Goal: Task Accomplishment & Management: Complete application form

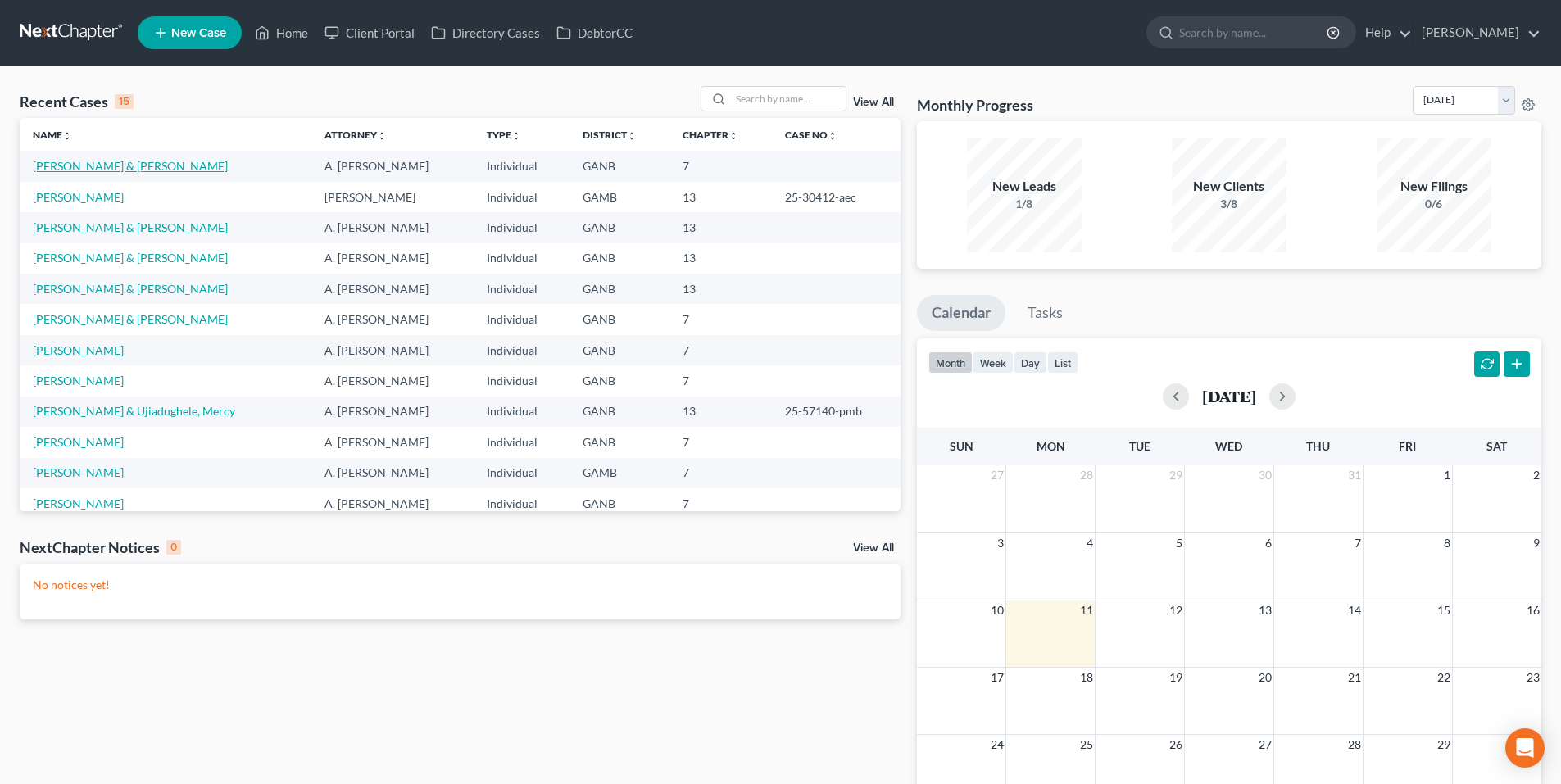
click at [167, 165] on link "[PERSON_NAME] & [PERSON_NAME]" at bounding box center [130, 166] width 195 height 14
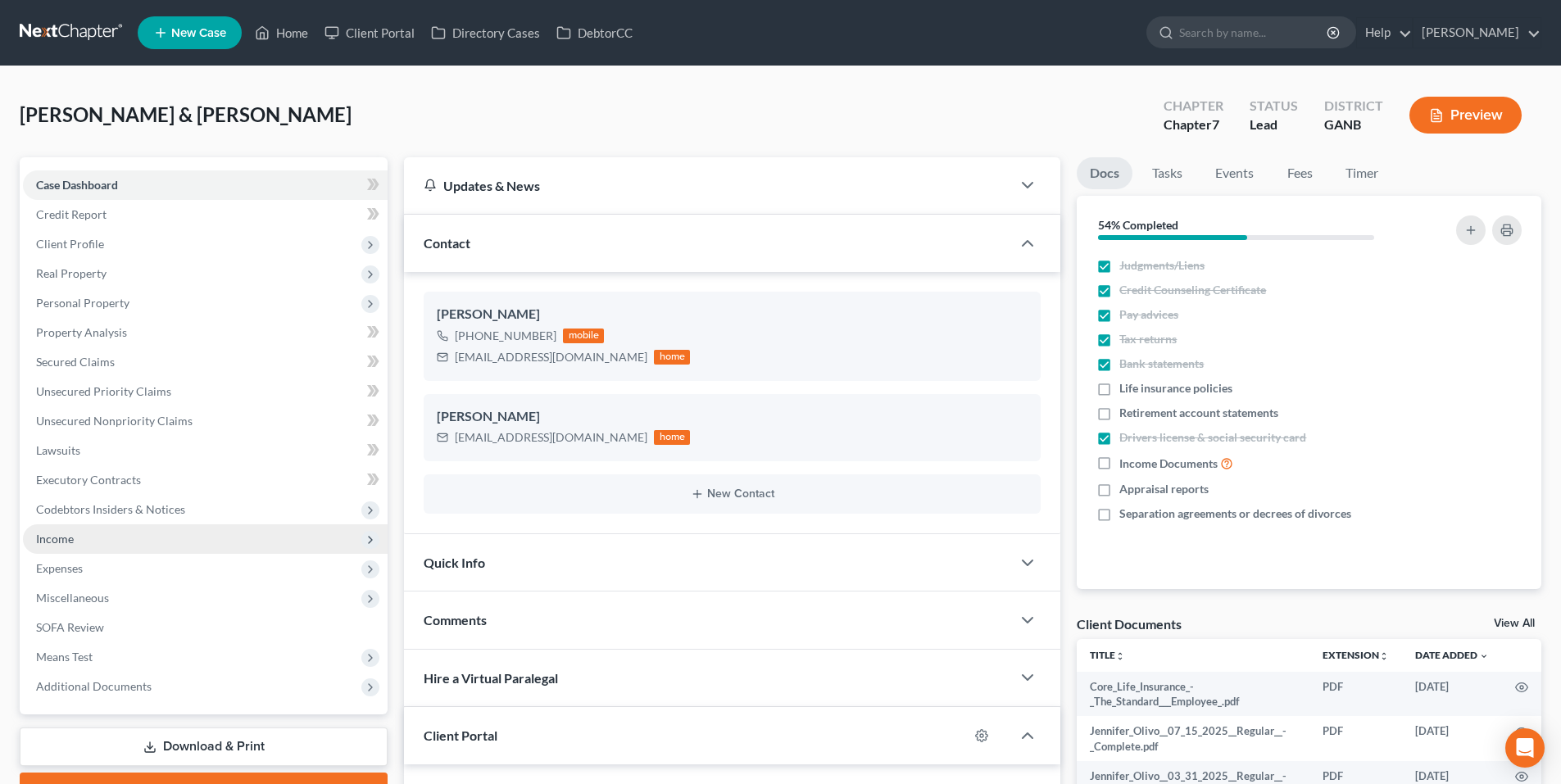
click at [166, 544] on span "Income" at bounding box center [205, 539] width 365 height 30
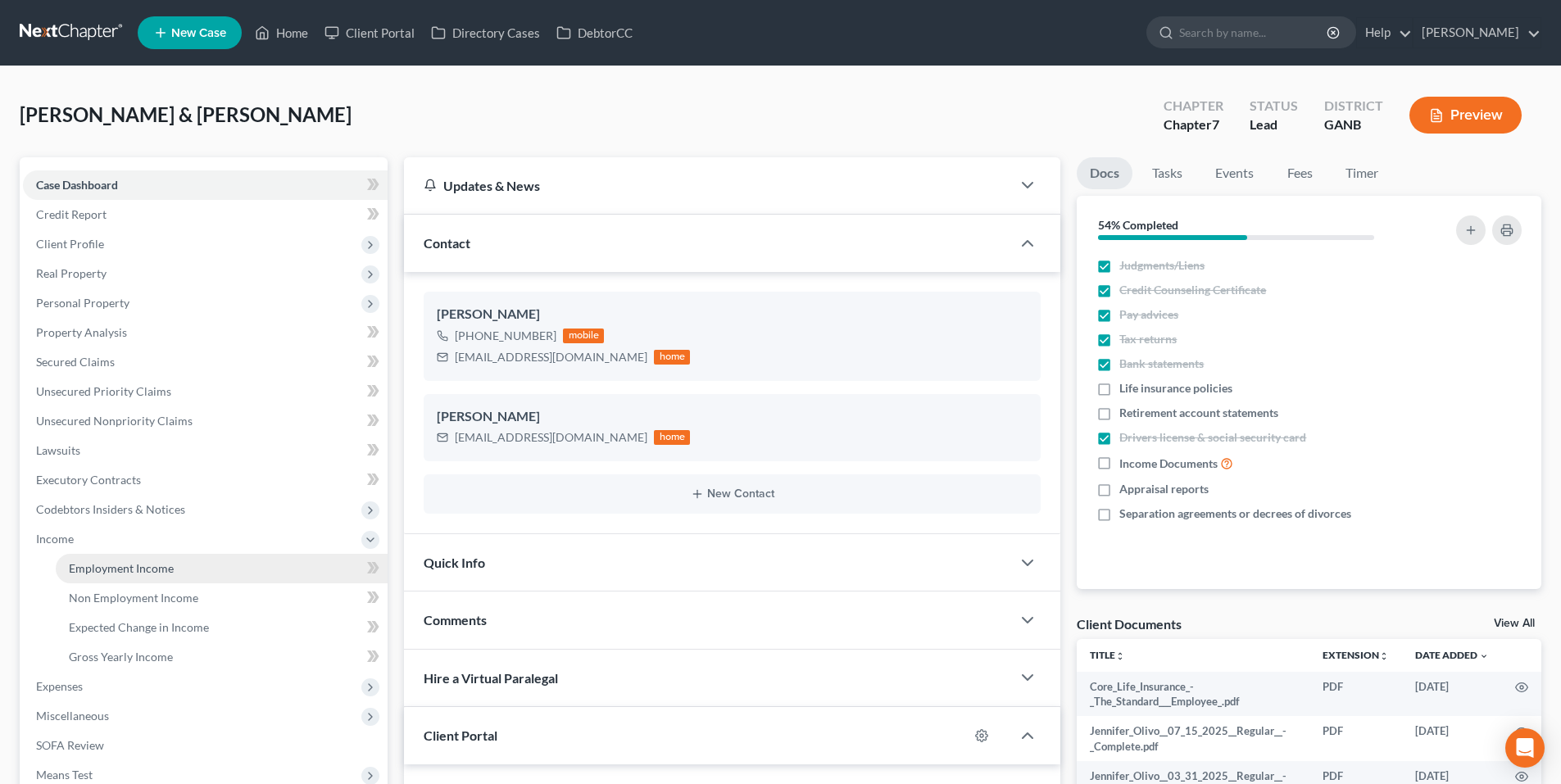
drag, startPoint x: 169, startPoint y: 580, endPoint x: 169, endPoint y: 565, distance: 15.0
click at [169, 578] on link "Employment Income" at bounding box center [222, 568] width 332 height 30
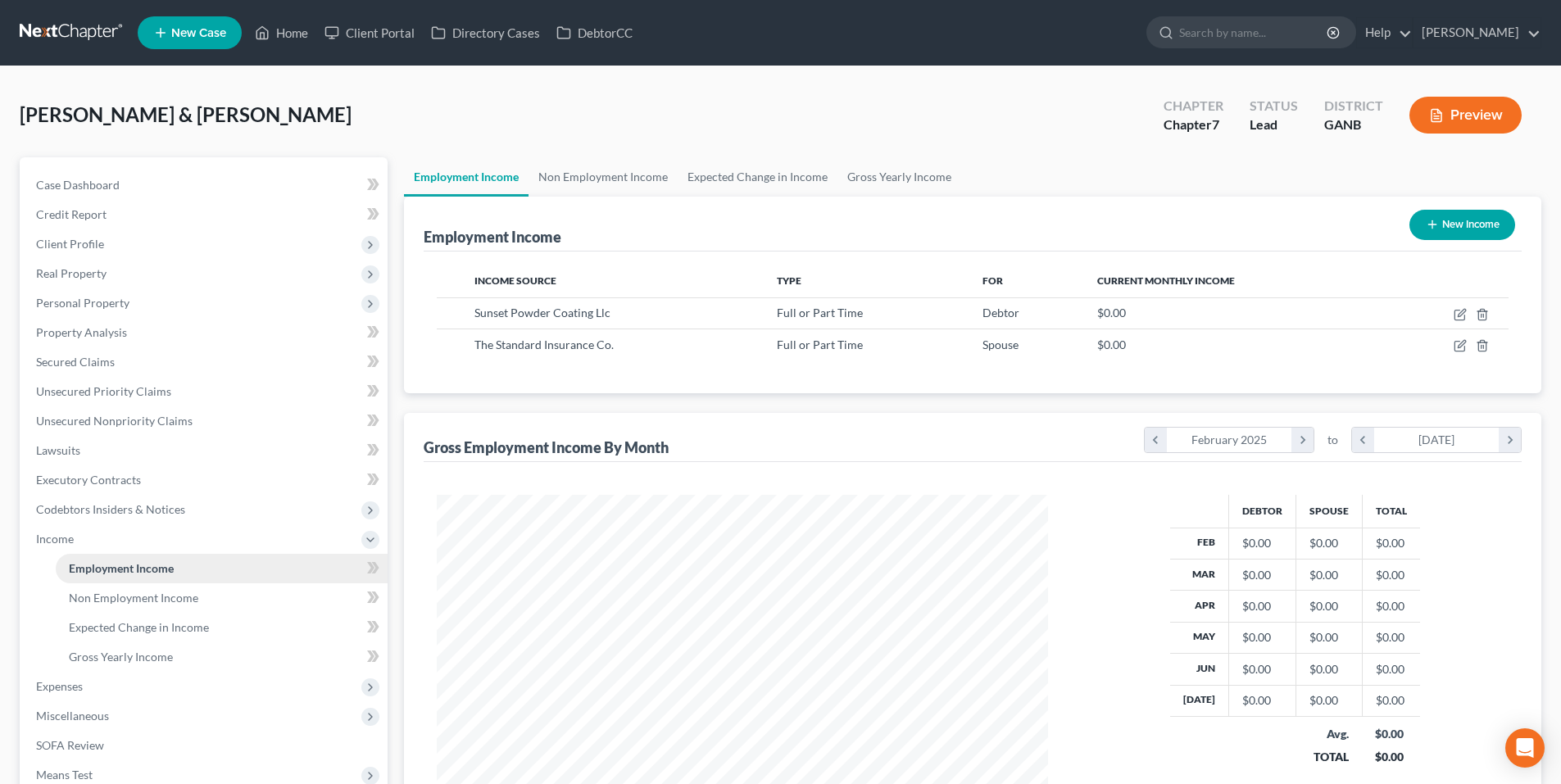
scroll to position [306, 644]
click at [169, 564] on span "Employment Income" at bounding box center [121, 568] width 105 height 14
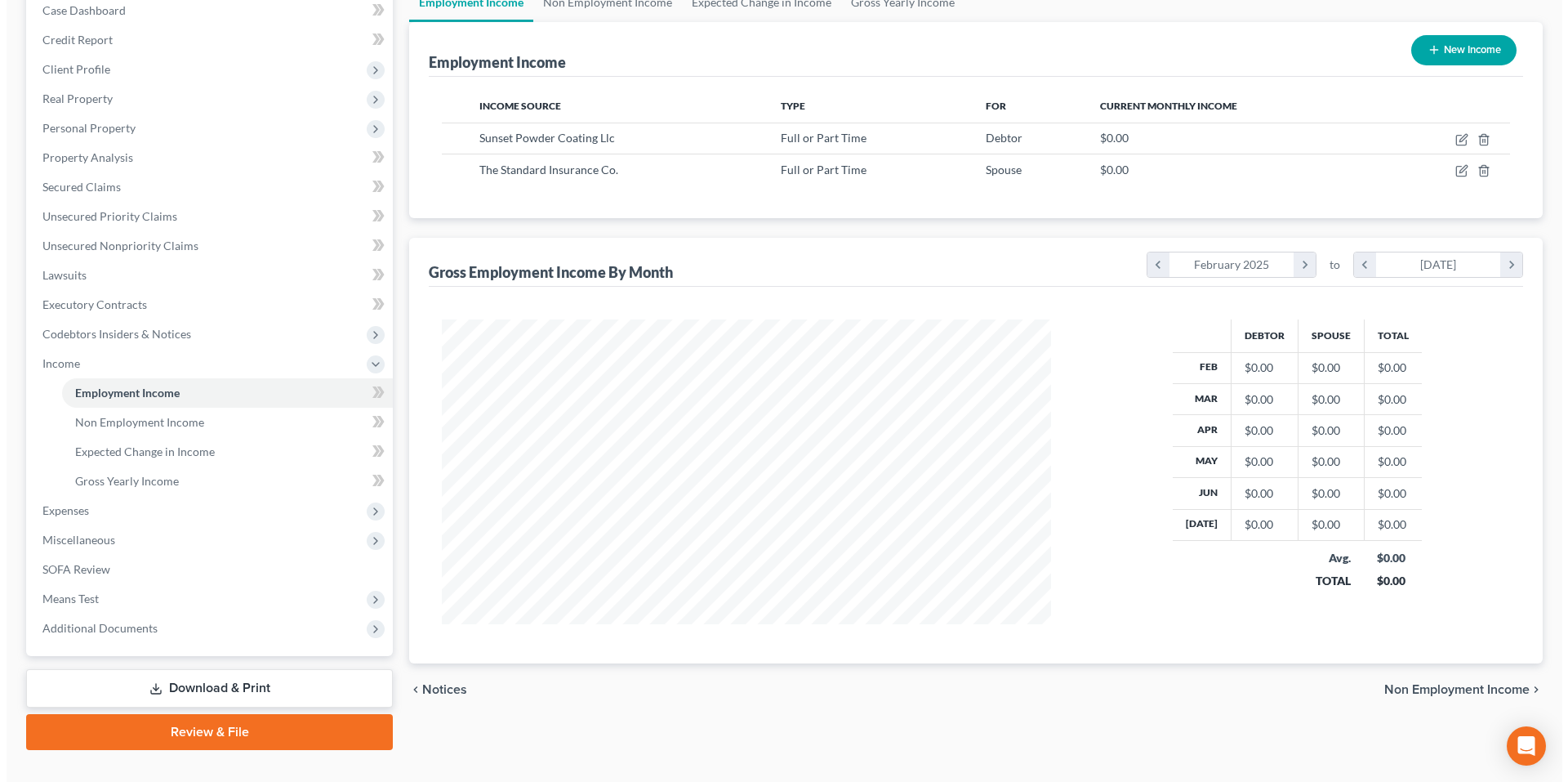
scroll to position [204, 0]
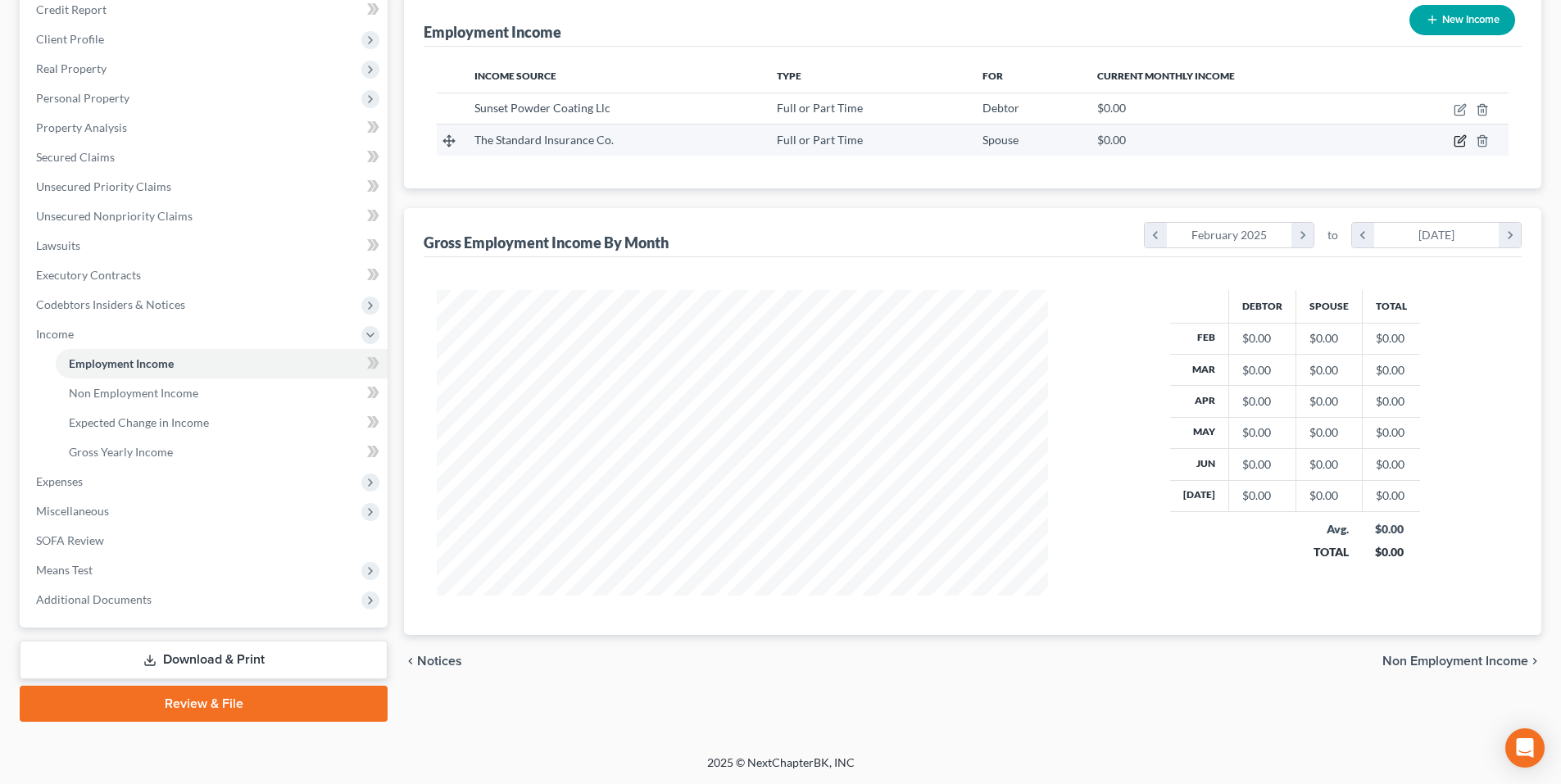
click at [1453, 141] on icon "button" at bounding box center [1459, 140] width 13 height 13
select select "0"
select select "38"
select select "1"
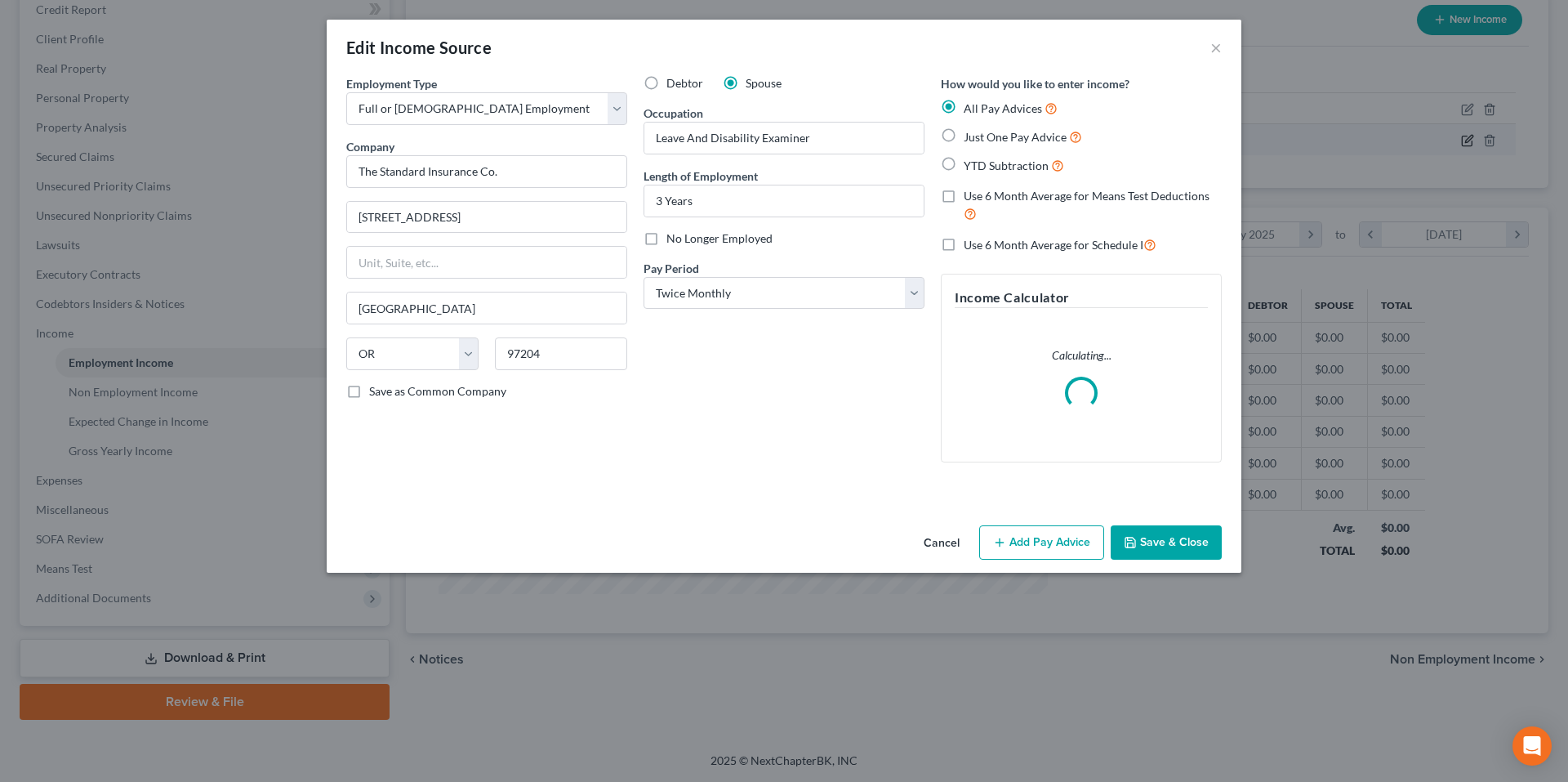
scroll to position [307, 648]
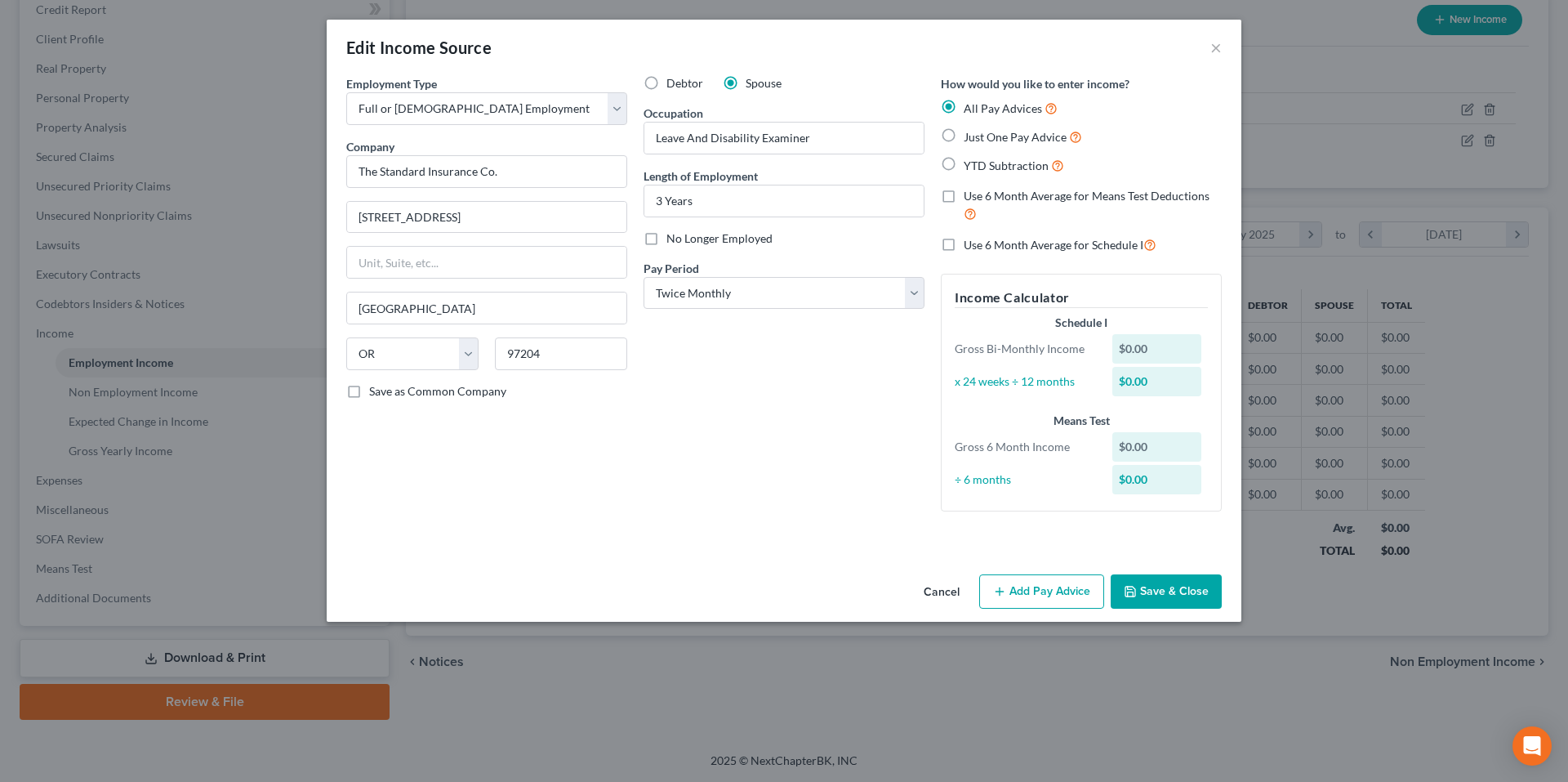
click at [1043, 599] on button "Add Pay Advice" at bounding box center [1041, 591] width 125 height 34
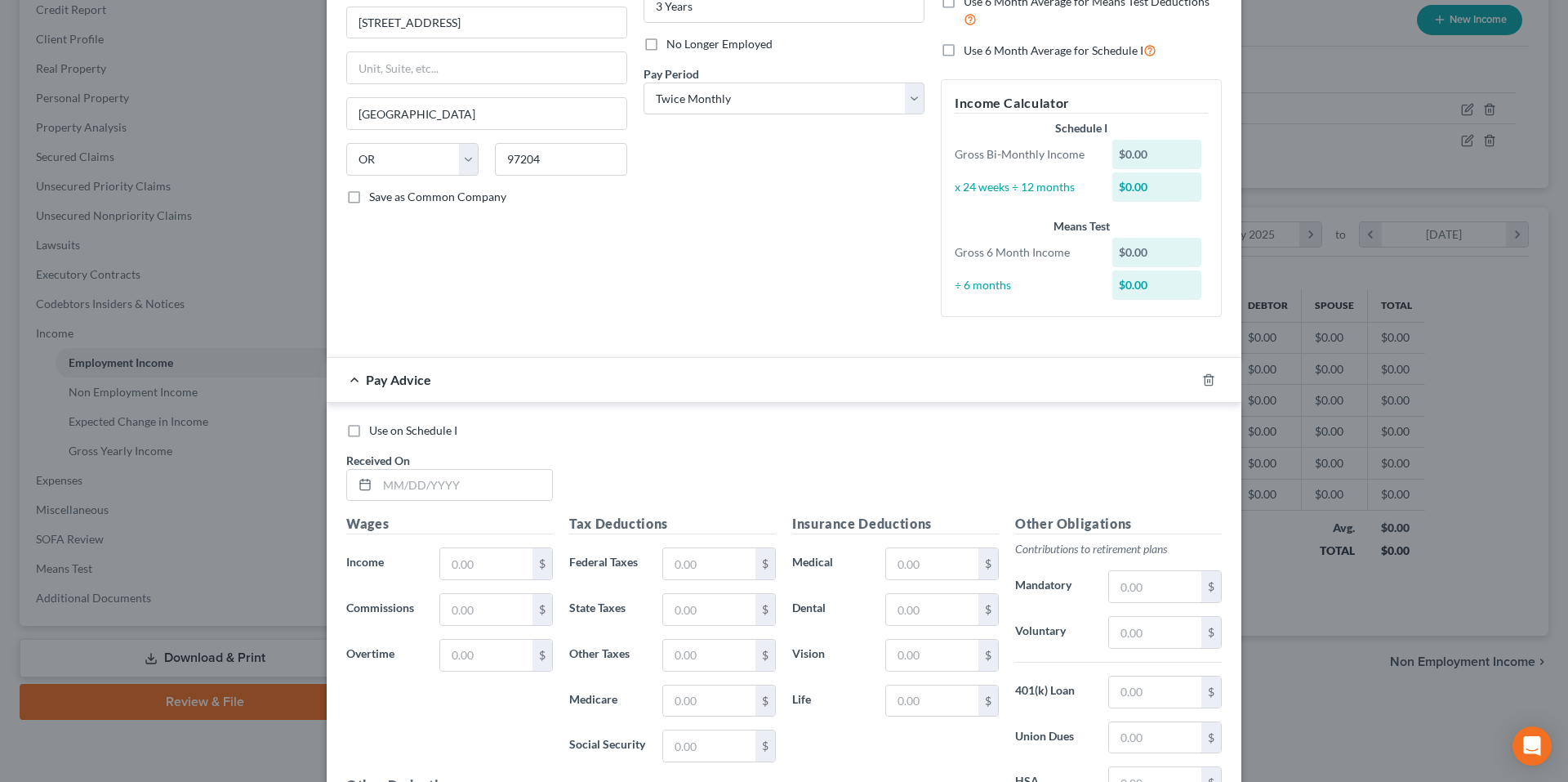
scroll to position [245, 0]
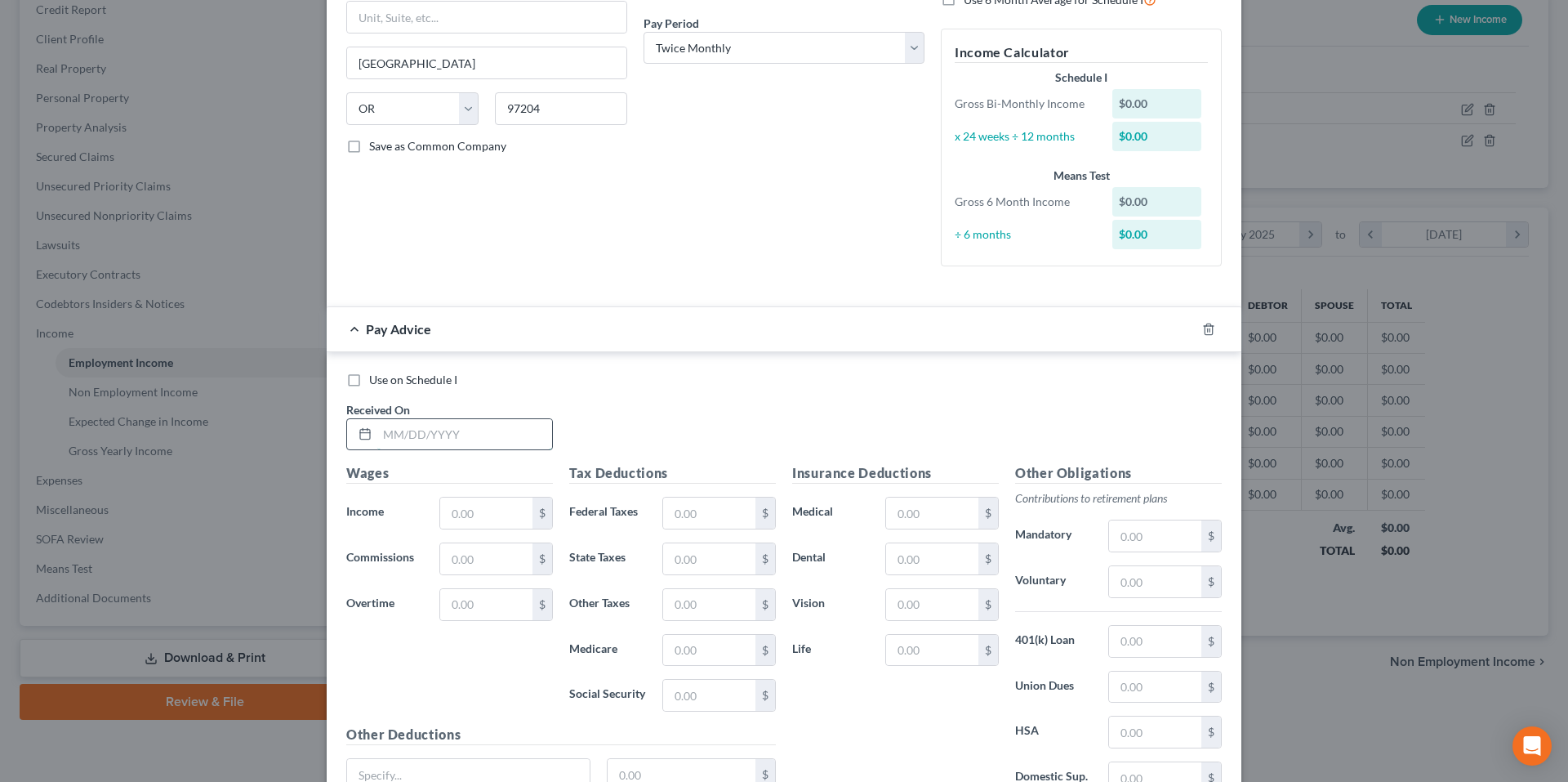
click at [527, 433] on input "text" at bounding box center [464, 434] width 174 height 31
type input "7/25/25"
type input "2,245.96"
type input "157.16"
type input "70.11"
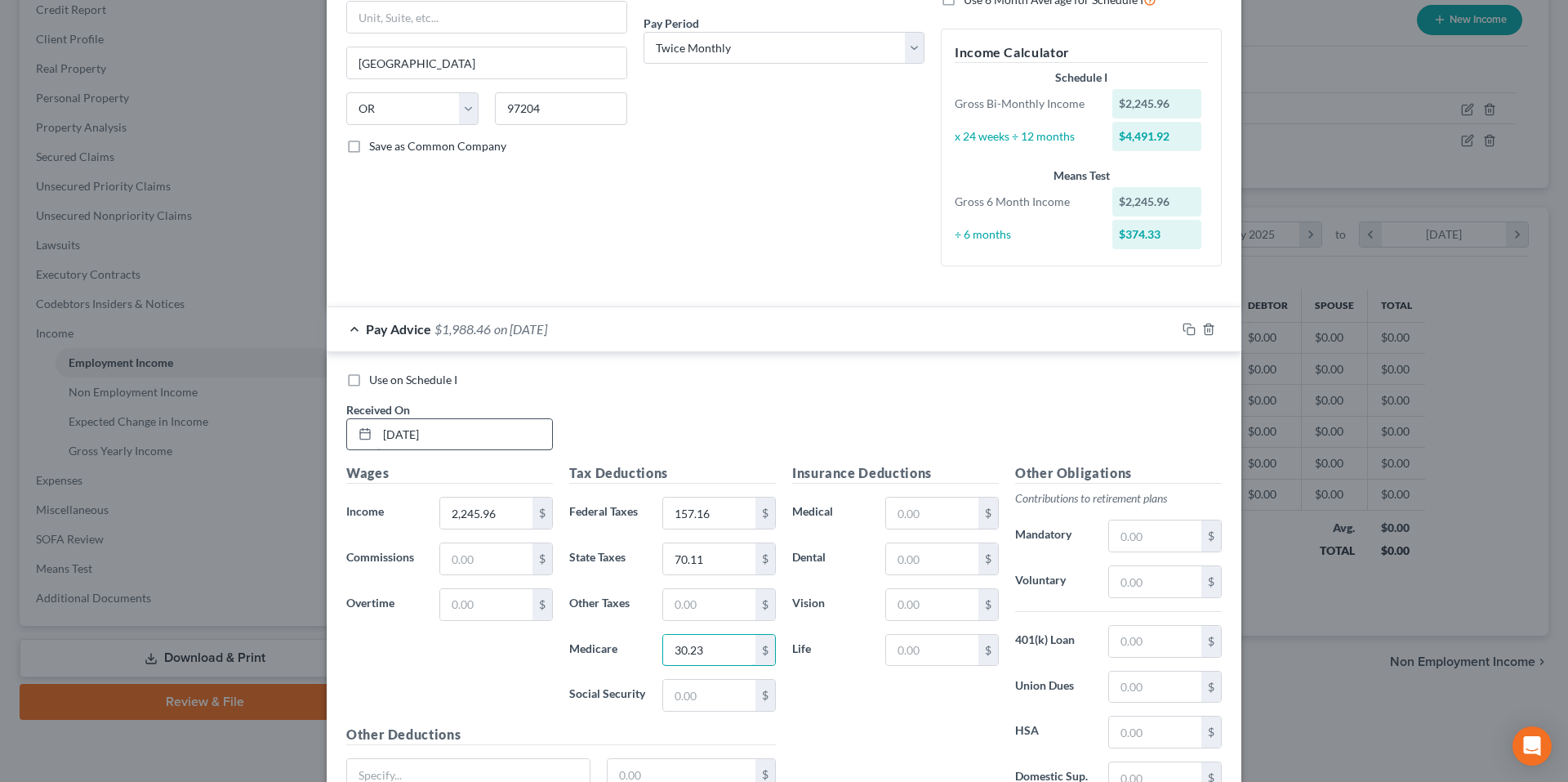
type input "30.23"
type input "2"
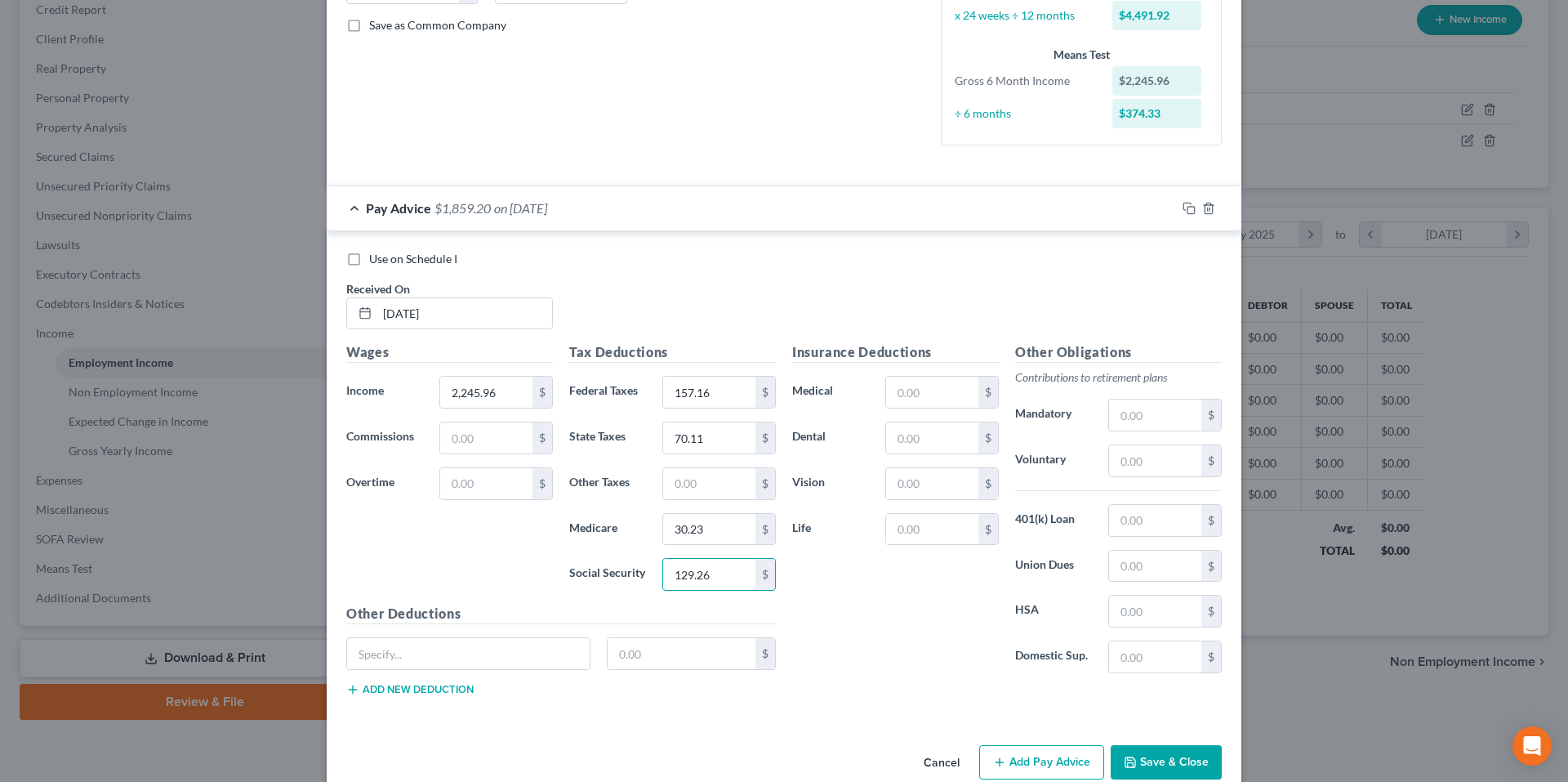
scroll to position [396, 0]
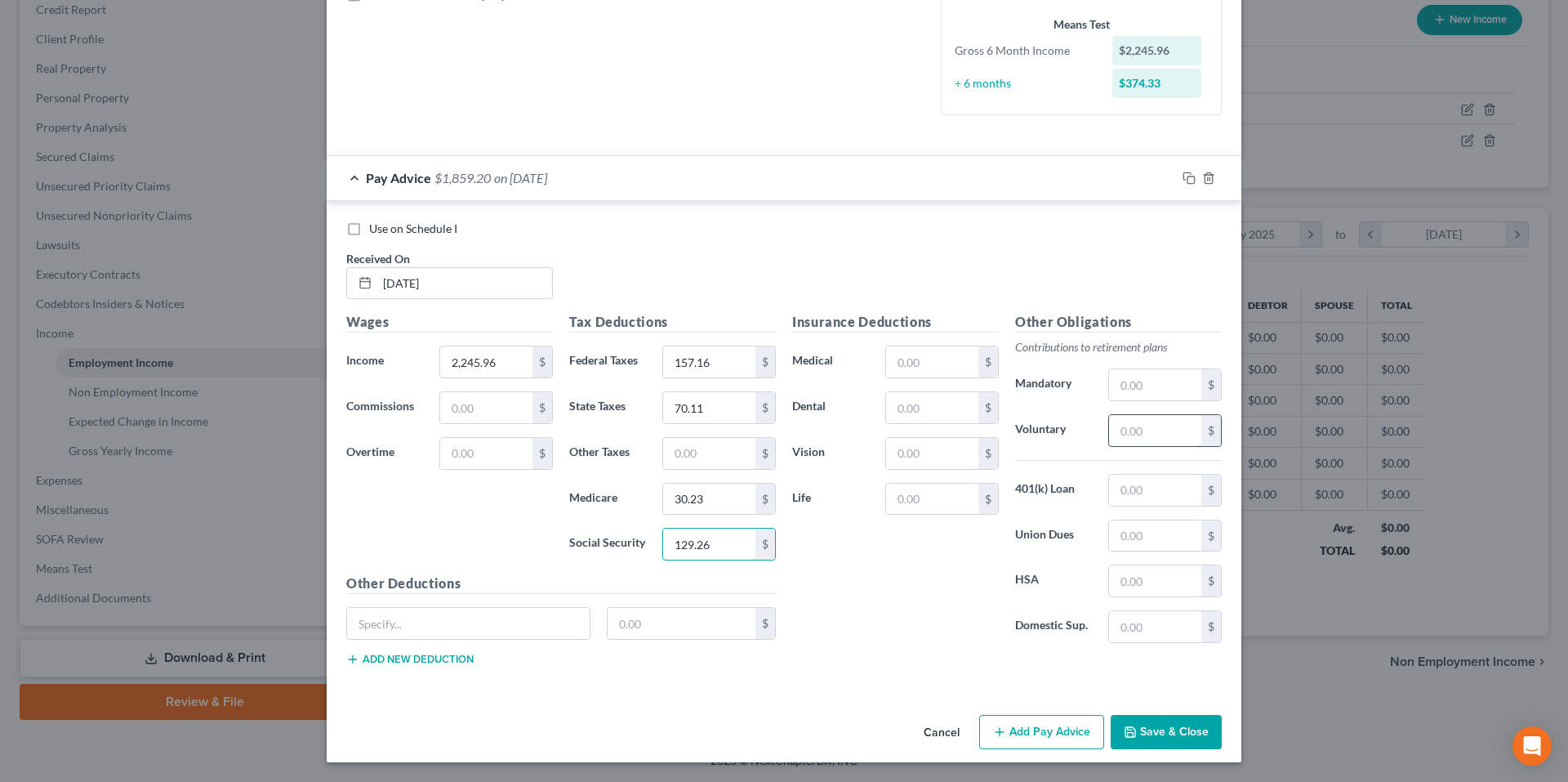
type input "129.26"
click at [1143, 432] on input "text" at bounding box center [1155, 429] width 93 height 31
type input "67.38"
click at [890, 417] on input "text" at bounding box center [931, 406] width 93 height 31
type input "11.98"
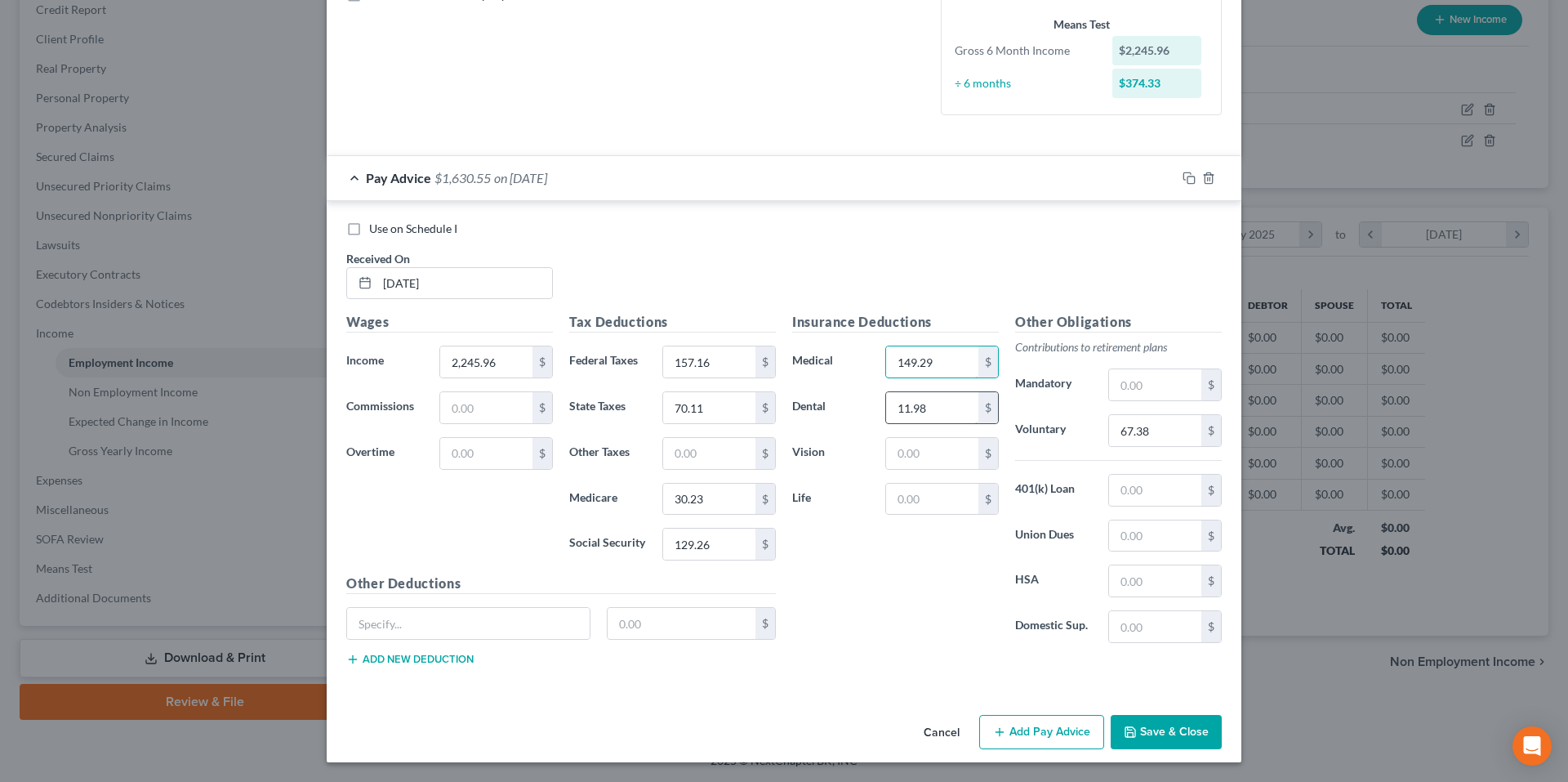
type input "149.29"
type input "0.81"
click at [1144, 491] on input "text" at bounding box center [1155, 489] width 93 height 31
type input "88.48"
click at [543, 615] on input "text" at bounding box center [467, 623] width 242 height 31
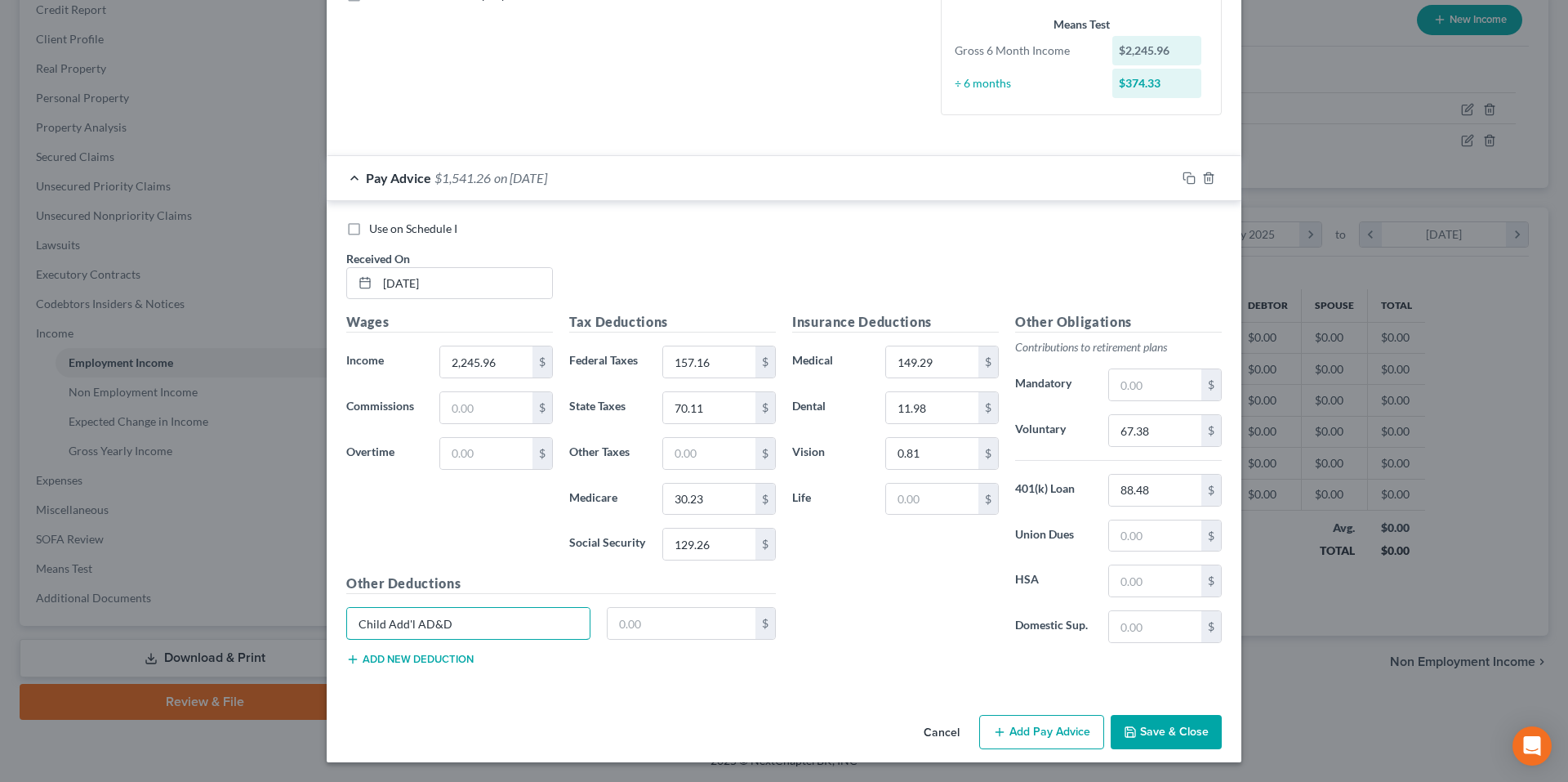
type input "Child Add'l AD&D"
click at [664, 623] on input "text" at bounding box center [681, 623] width 148 height 31
type input "4.51"
click at [383, 626] on input "Child Add'l AD&D" at bounding box center [467, 623] width 242 height 31
type input "Child / Employee / Spouse Add'l AD&D"
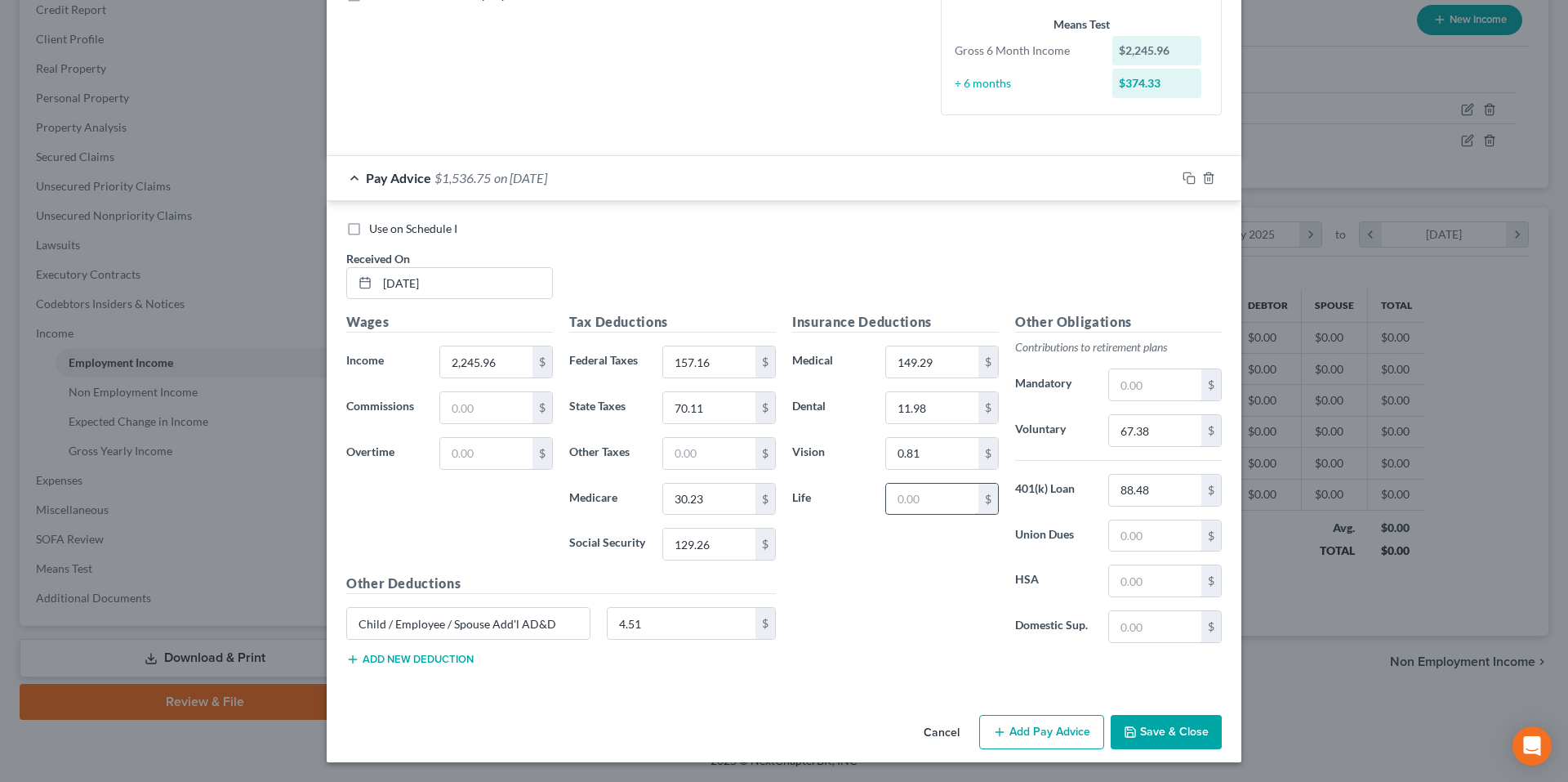
click at [904, 498] on input "text" at bounding box center [931, 498] width 93 height 31
type input "5.18"
click at [412, 651] on div "Child / Employee / Spouse Add'l AD&D 4.51 $" at bounding box center [561, 630] width 446 height 46
click at [413, 651] on div "Child / Employee / Spouse Add'l AD&D 4.51 $" at bounding box center [561, 630] width 446 height 46
click at [413, 658] on button "Add new deduction" at bounding box center [410, 658] width 128 height 13
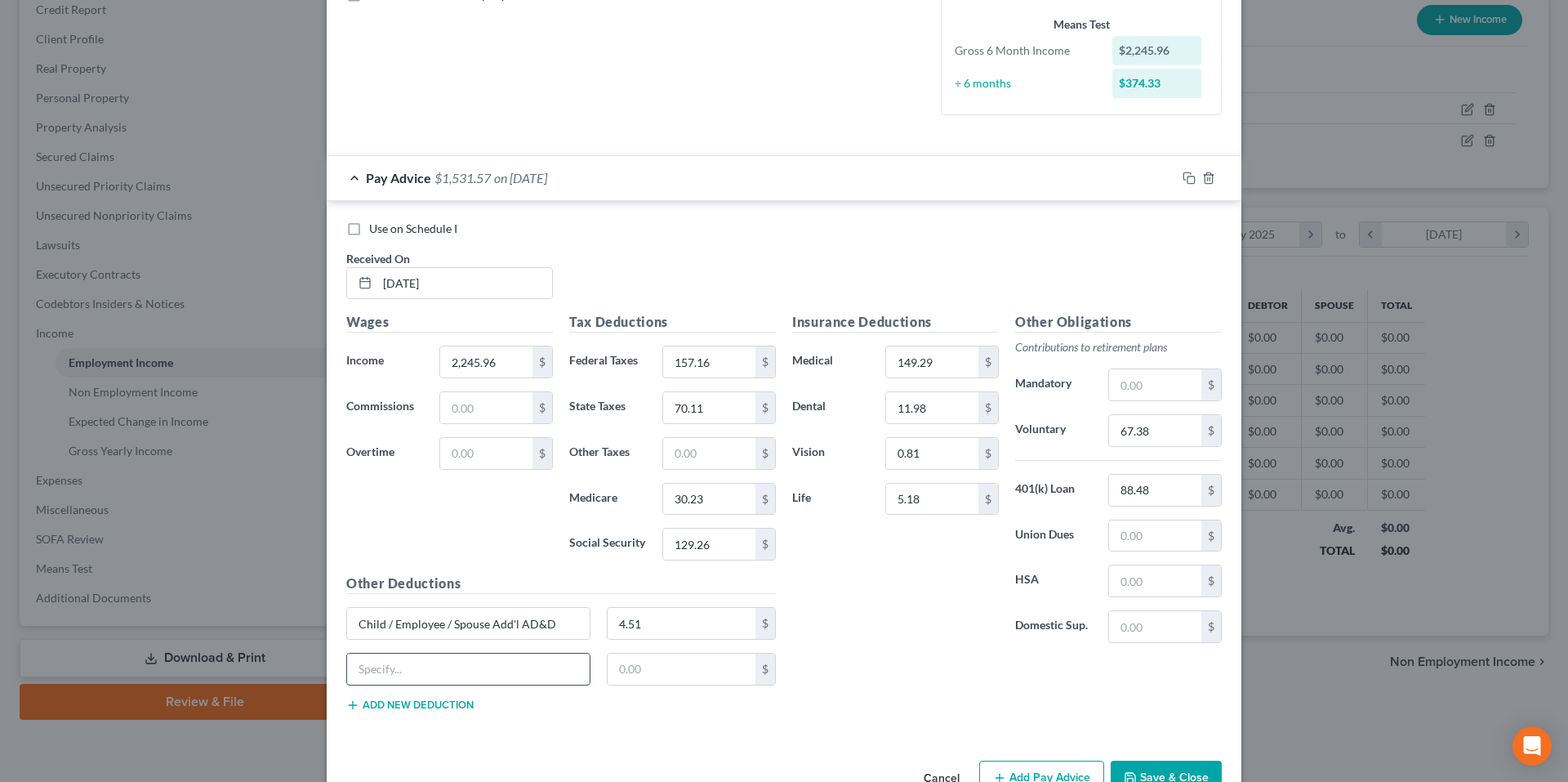
click at [419, 682] on input "text" at bounding box center [467, 668] width 242 height 31
type input "Critical Illness"
type input "4.20"
click at [348, 667] on input "Critical Illness" at bounding box center [467, 668] width 242 height 31
type input "Employee / Spouse Critical Illness"
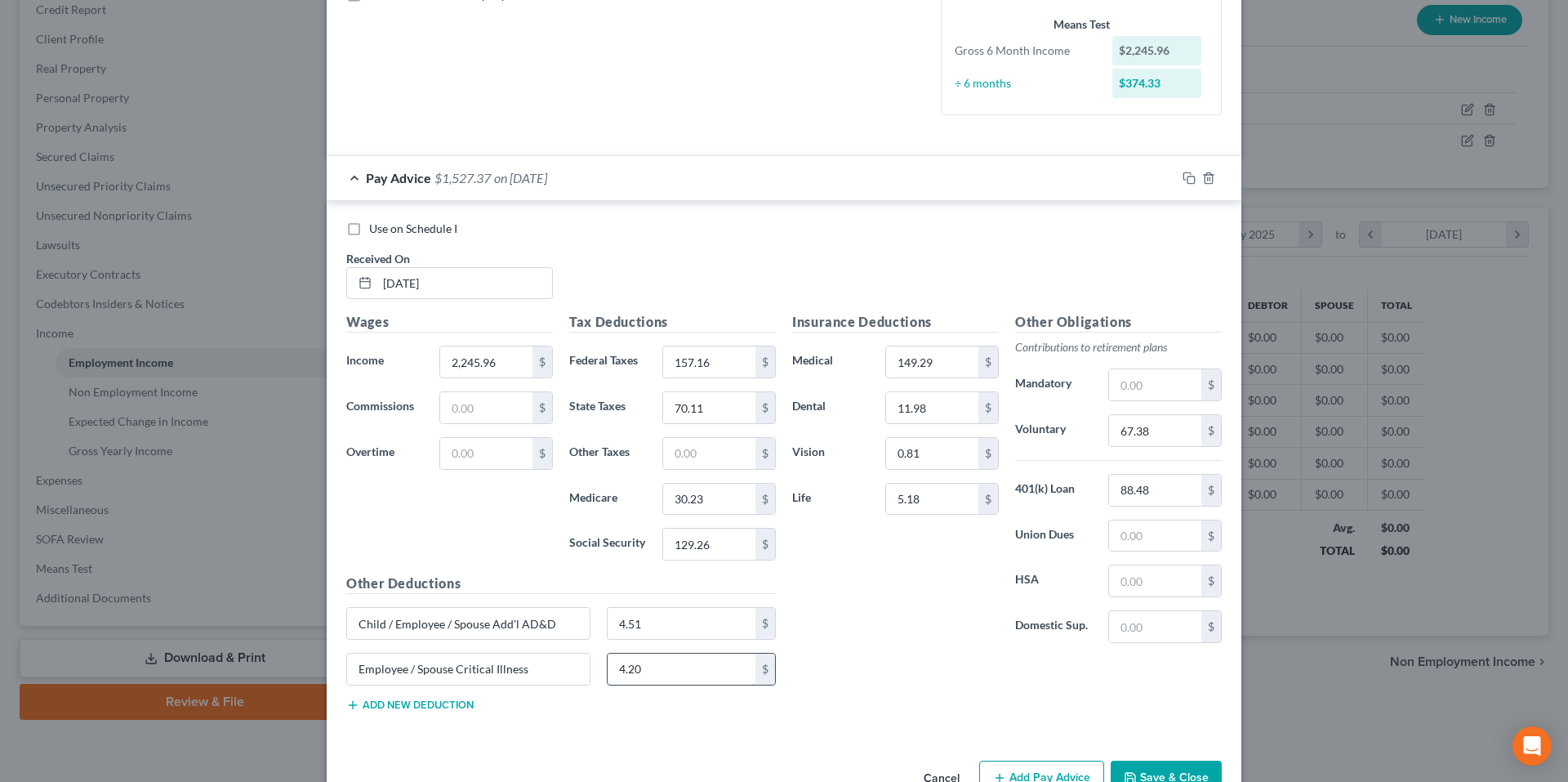
click at [705, 673] on input "4.20" at bounding box center [681, 668] width 148 height 31
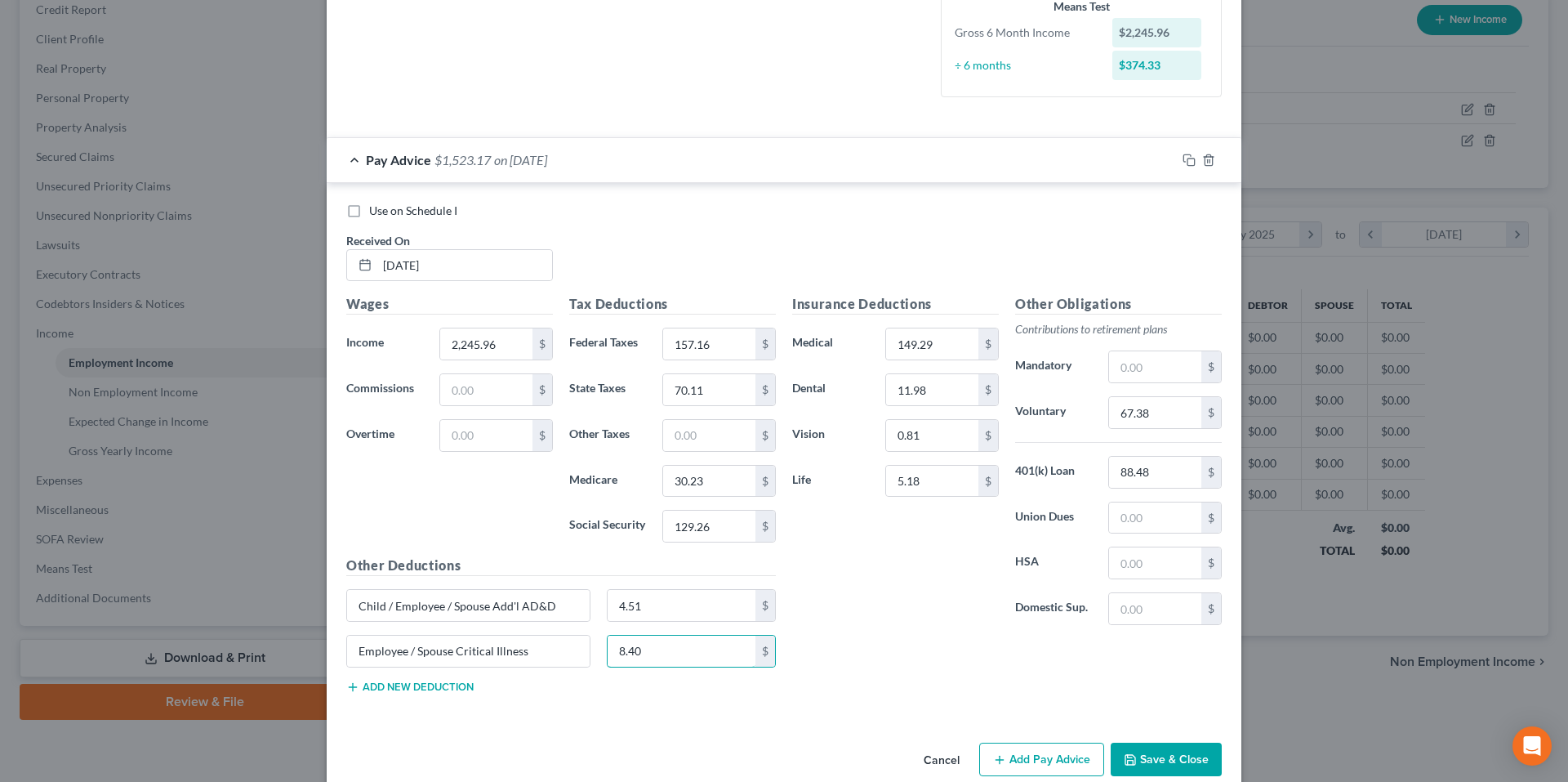
scroll to position [360, 0]
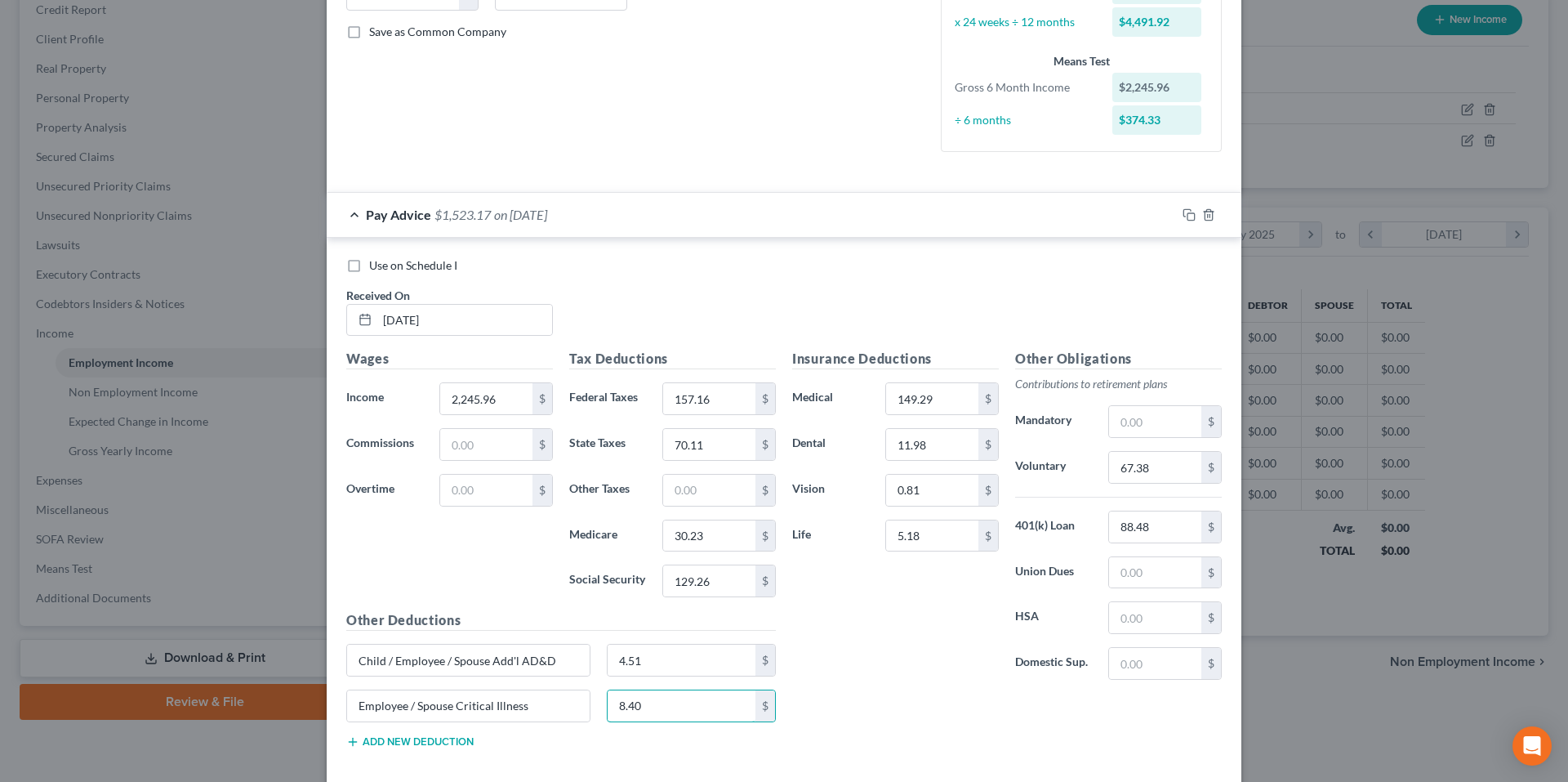
type input "8.40"
click at [396, 739] on button "Add new deduction" at bounding box center [410, 741] width 128 height 13
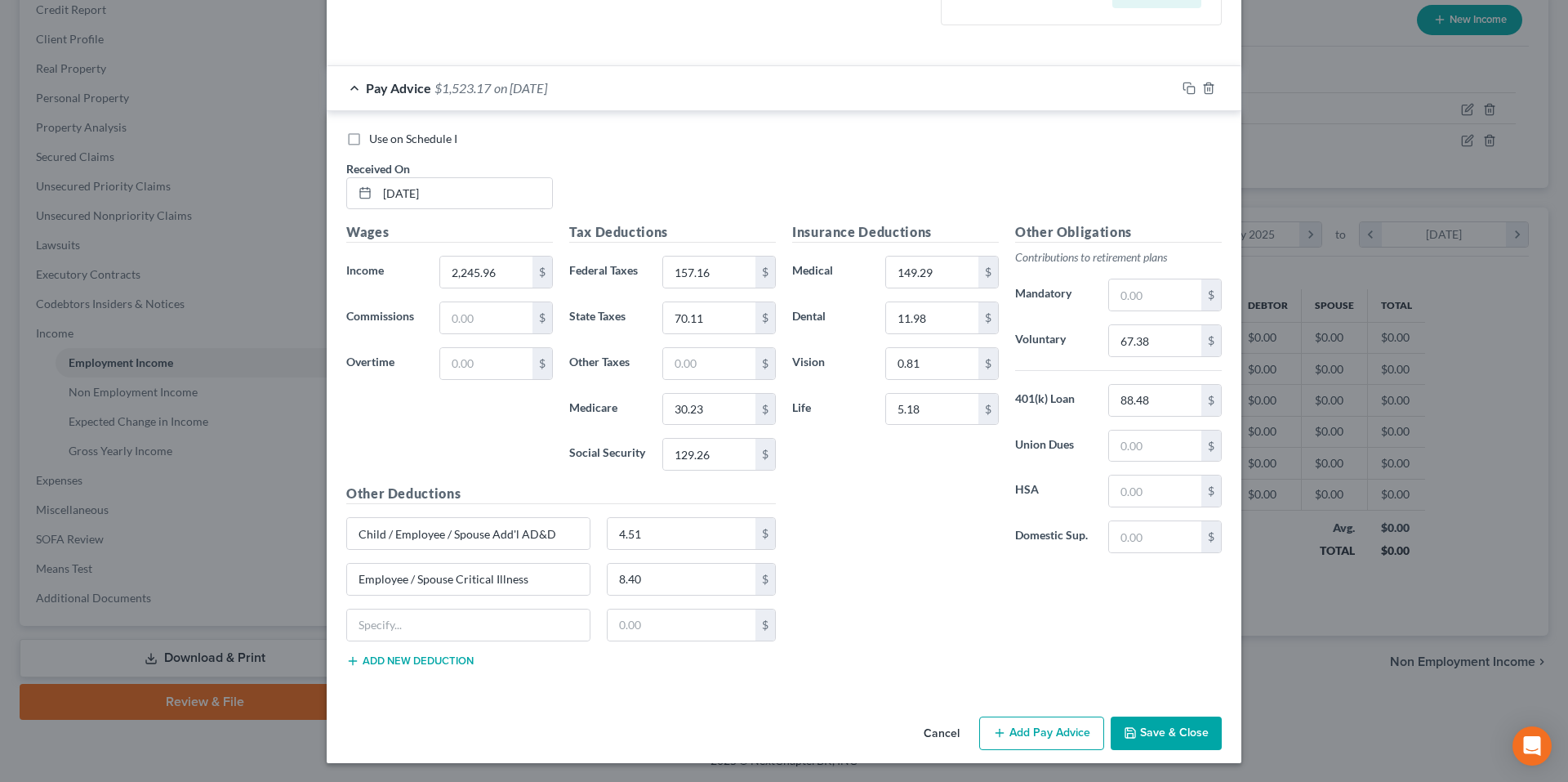
scroll to position [487, 0]
click at [472, 626] on input "text" at bounding box center [467, 624] width 242 height 31
type input "Hospital Indemnity"
type input "11.10"
click at [423, 657] on button "Add new deduction" at bounding box center [410, 659] width 128 height 13
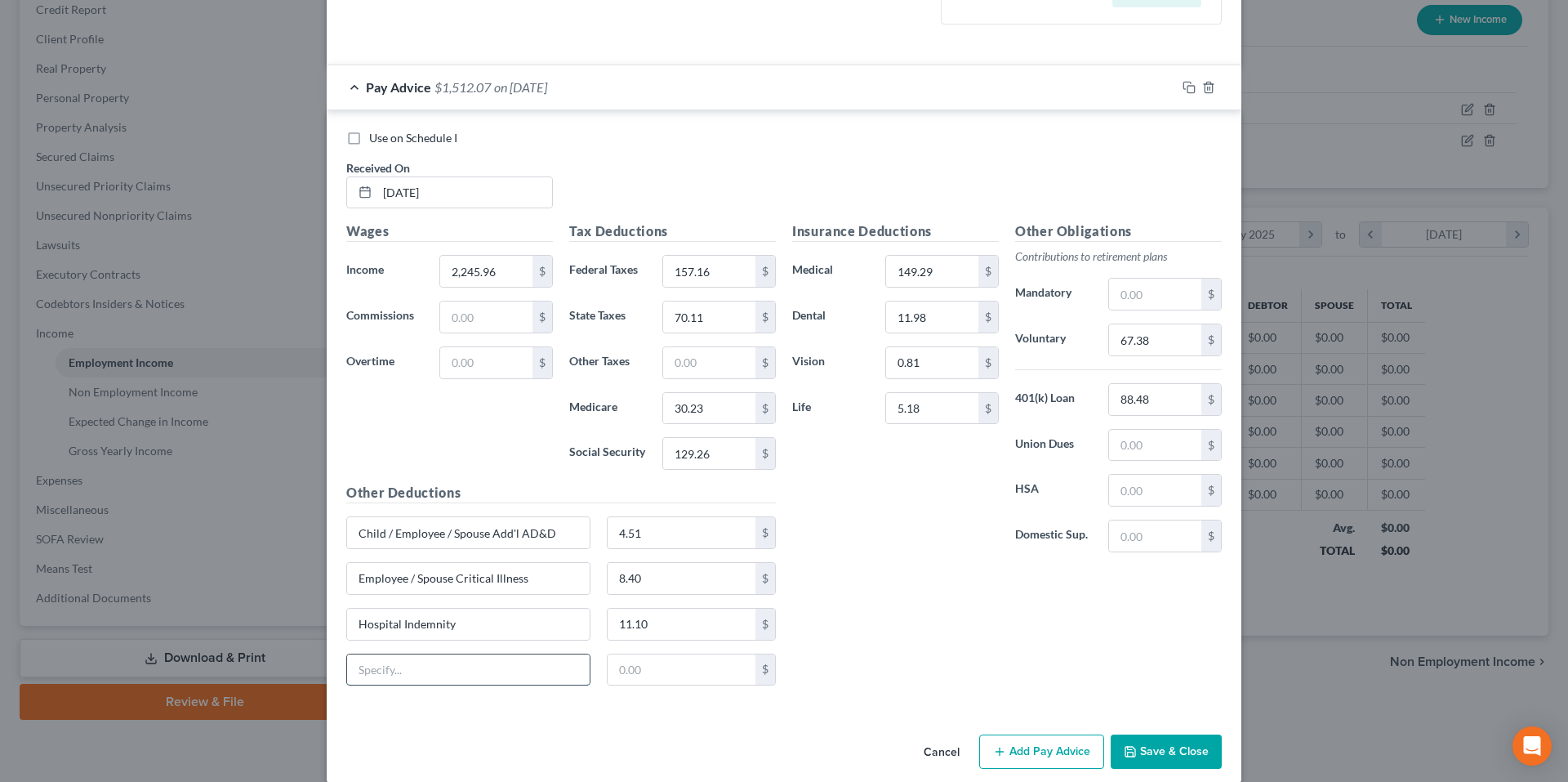
click at [410, 668] on input "text" at bounding box center [467, 669] width 242 height 31
type input "Recognition Points Offset"
click at [1186, 84] on icon "button" at bounding box center [1188, 87] width 13 height 13
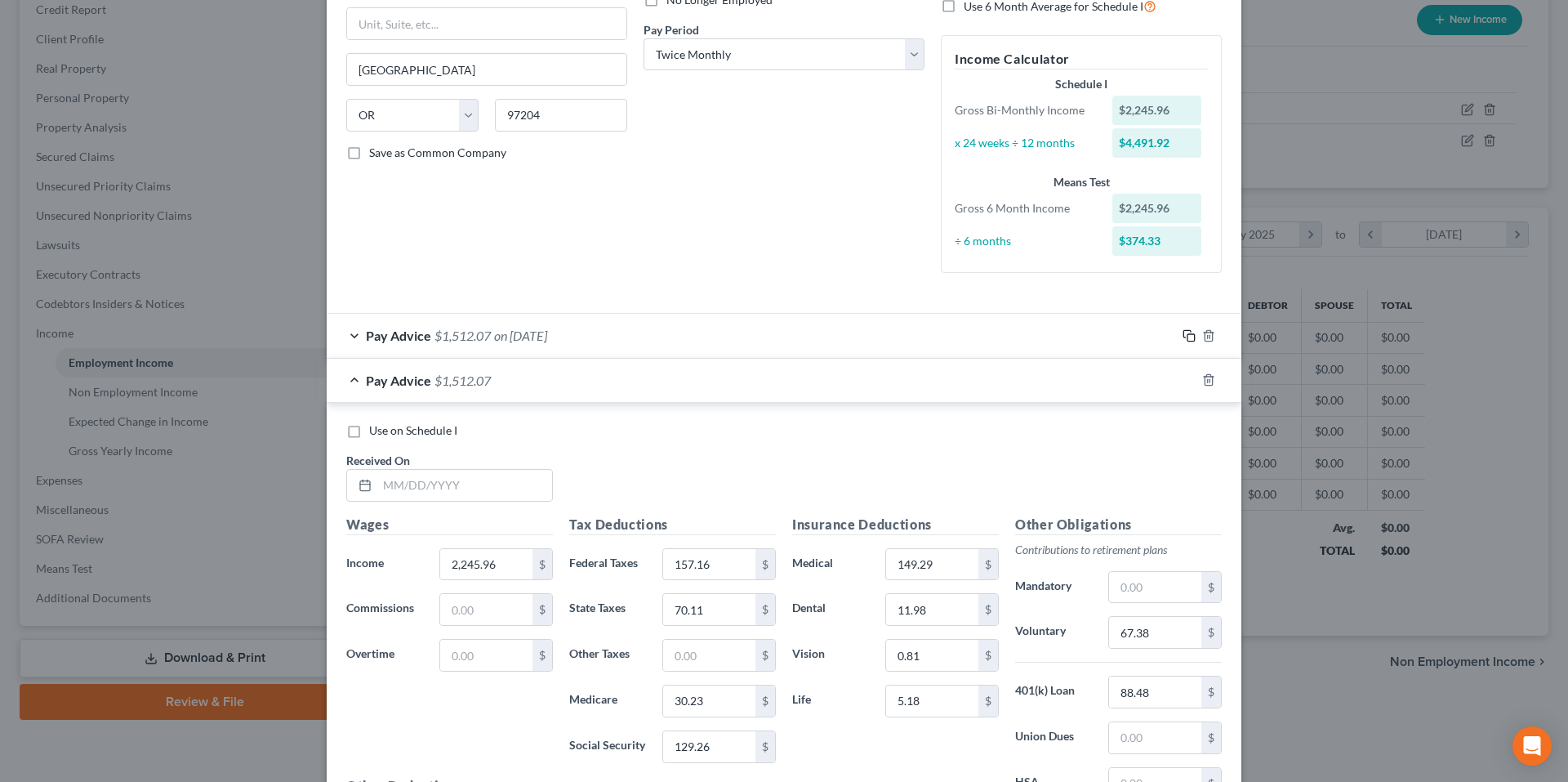
scroll to position [245, 0]
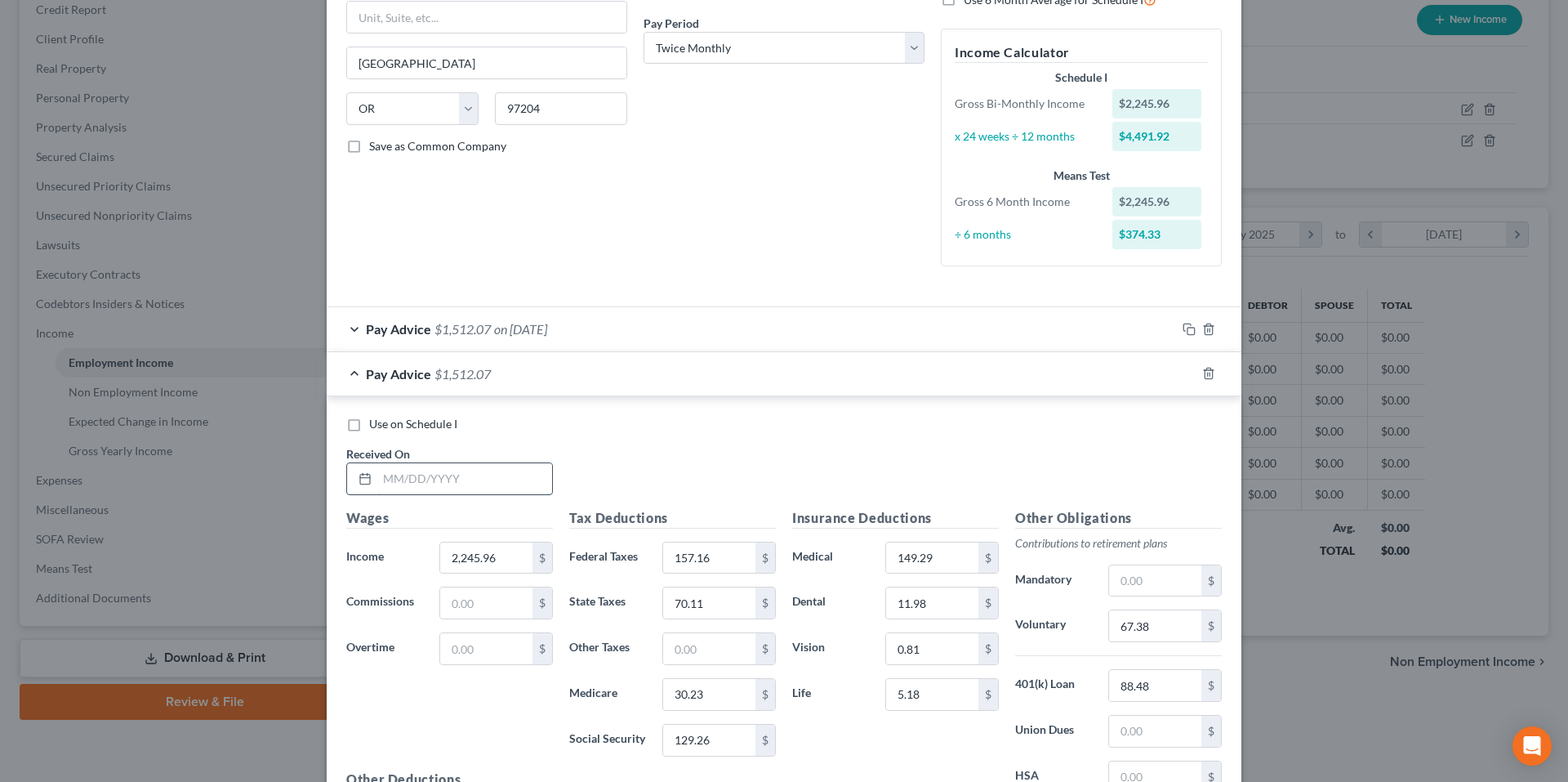
click at [519, 482] on input "text" at bounding box center [464, 478] width 174 height 31
type input "7/10/25"
type input "2,258.86"
type input "158.68"
type input "70.76"
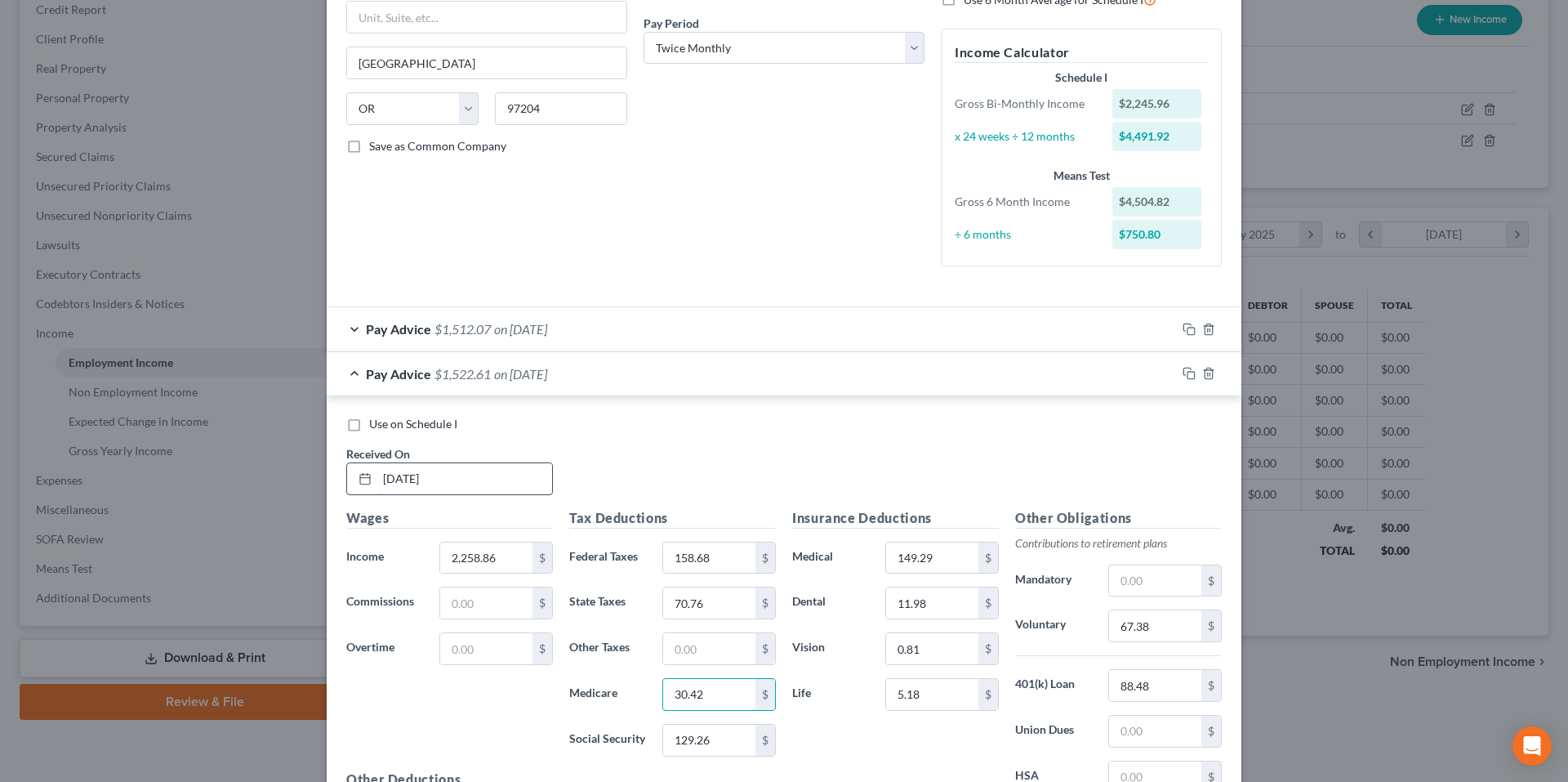
type input "30.42"
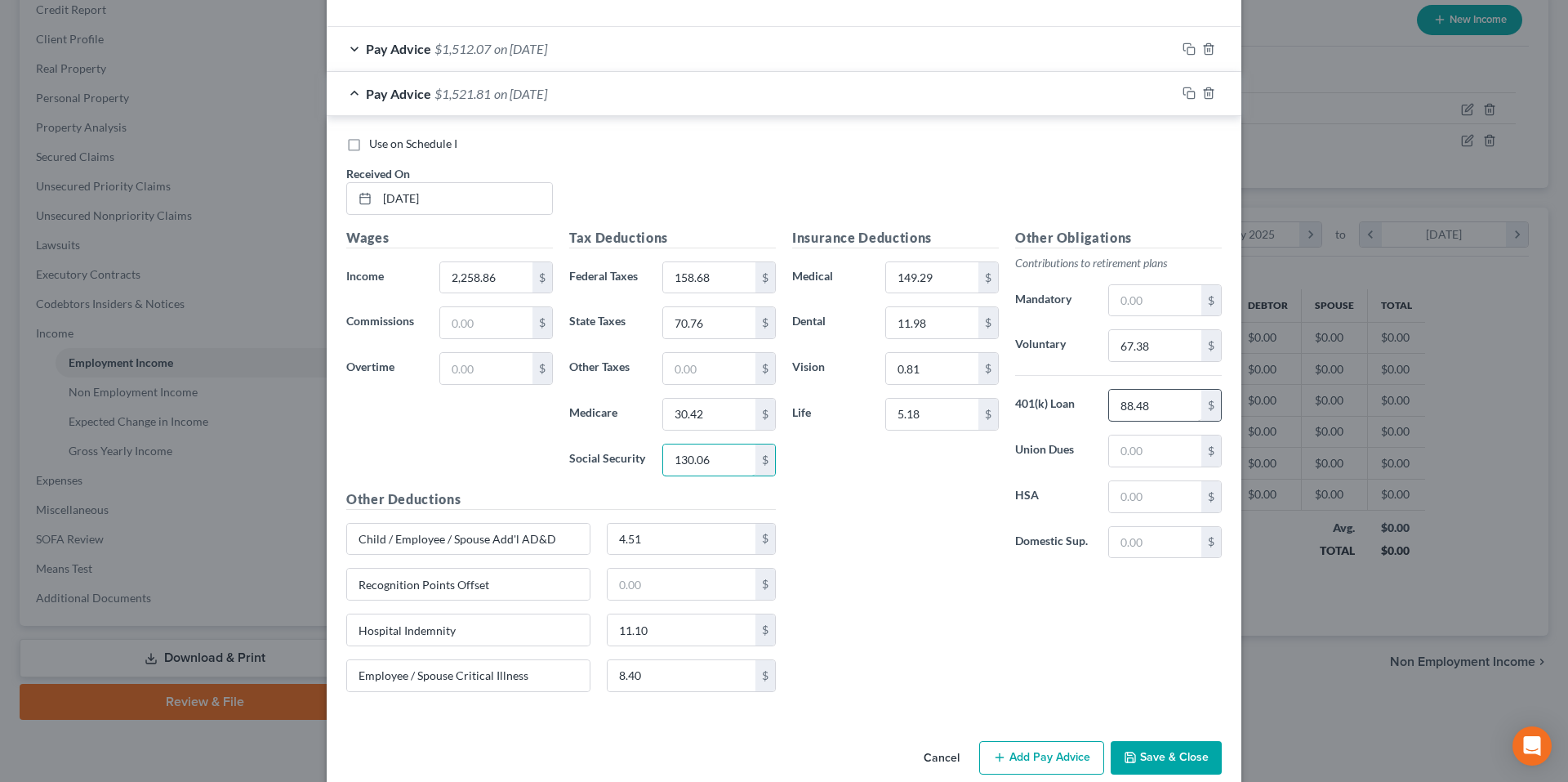
scroll to position [551, 0]
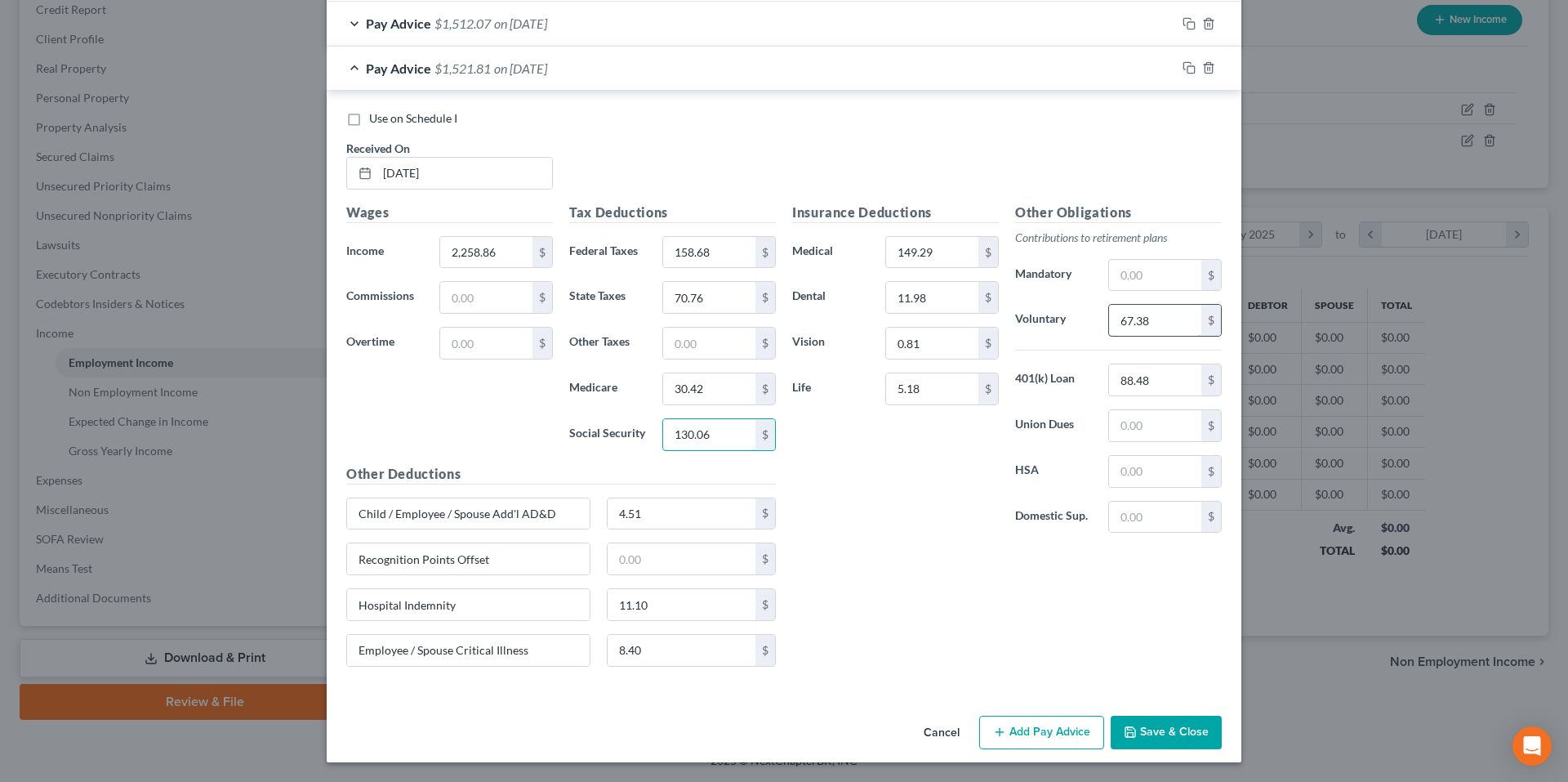
type input "130.06"
click at [1174, 317] on input "67.38" at bounding box center [1155, 320] width 93 height 31
type input "67.67"
click at [725, 560] on input "text" at bounding box center [681, 558] width 148 height 31
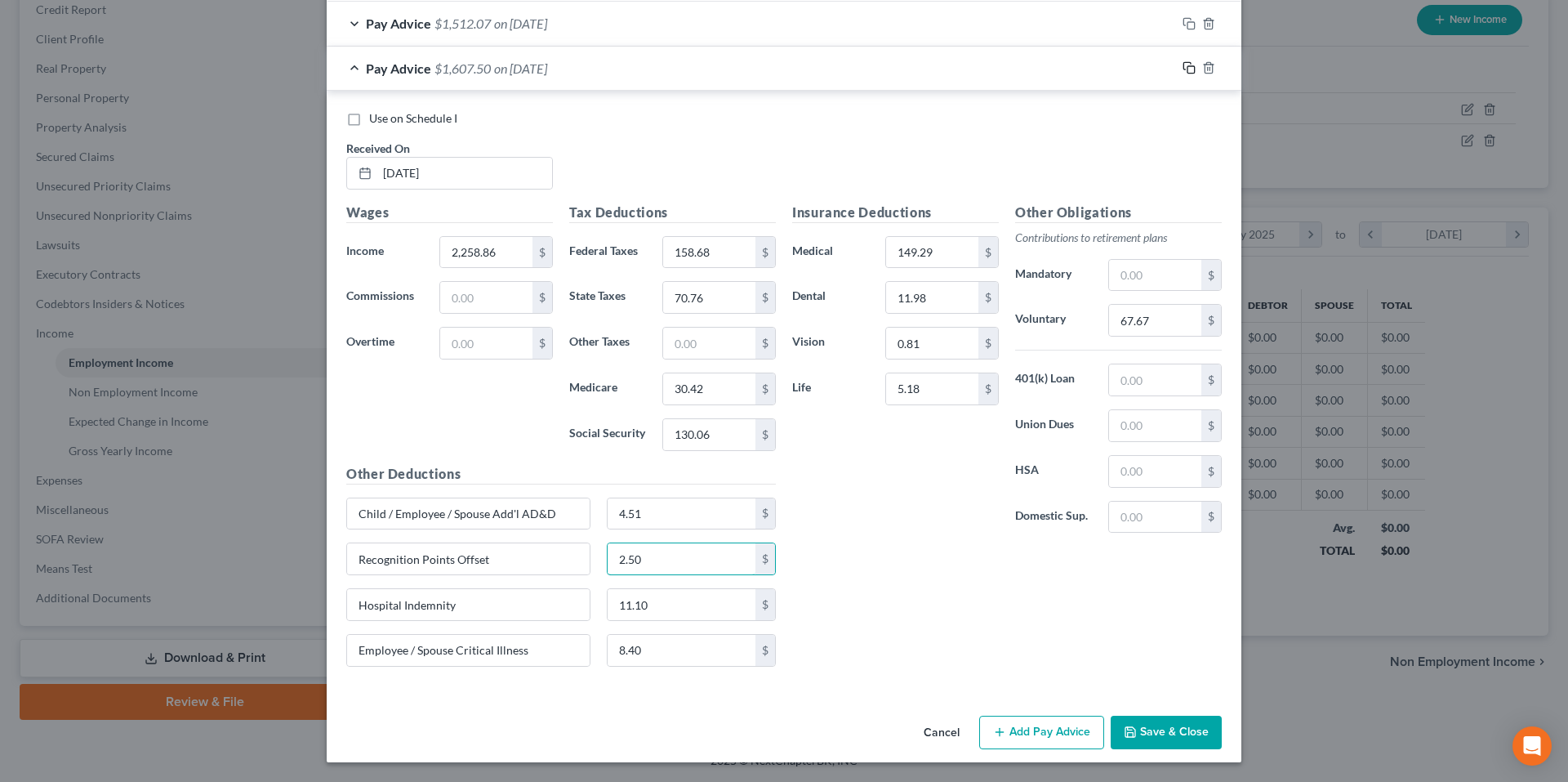
type input "2.50"
click at [1185, 70] on icon "button" at bounding box center [1188, 67] width 13 height 13
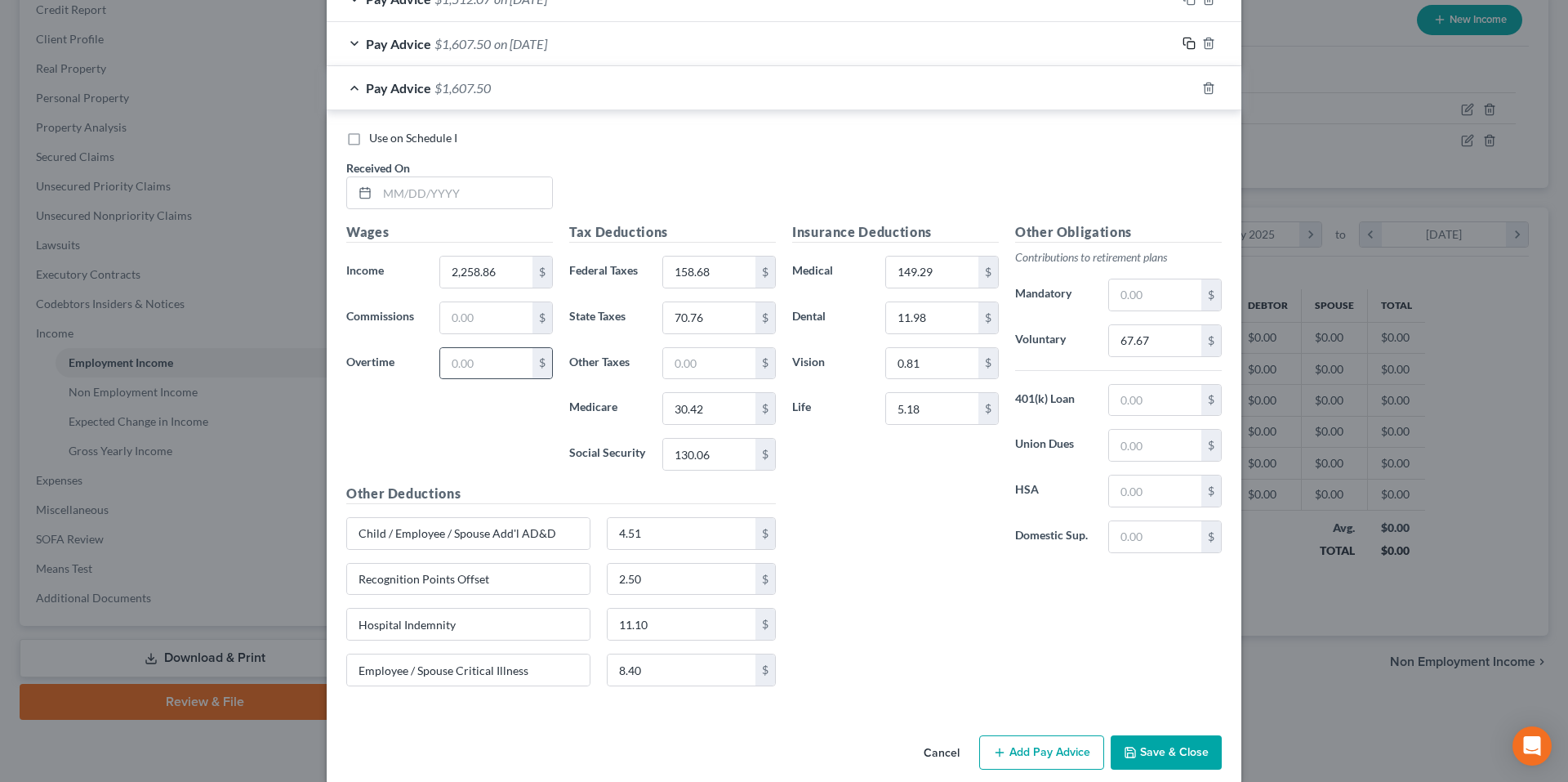
scroll to position [596, 0]
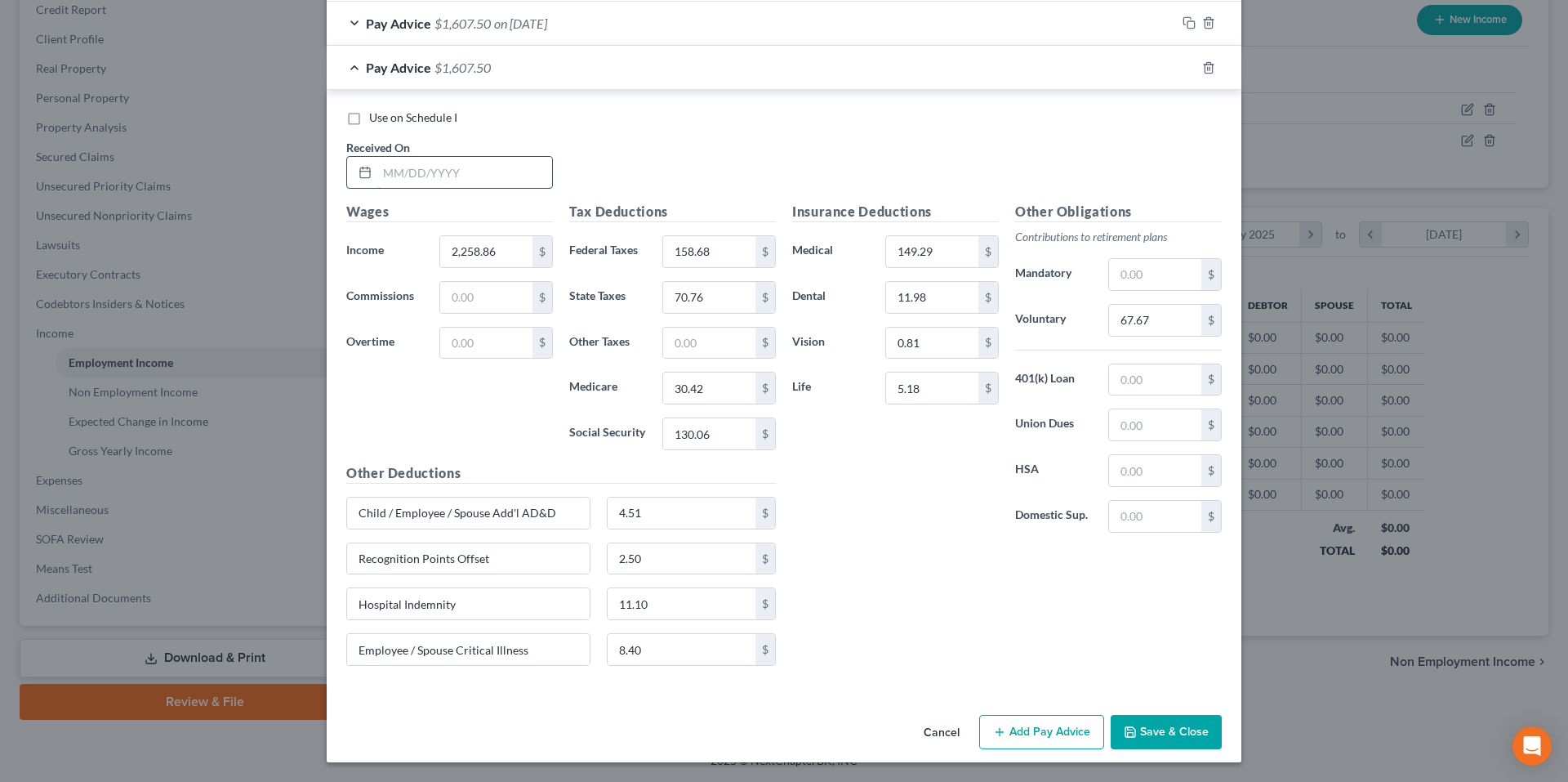
click at [505, 178] on input "text" at bounding box center [464, 171] width 174 height 31
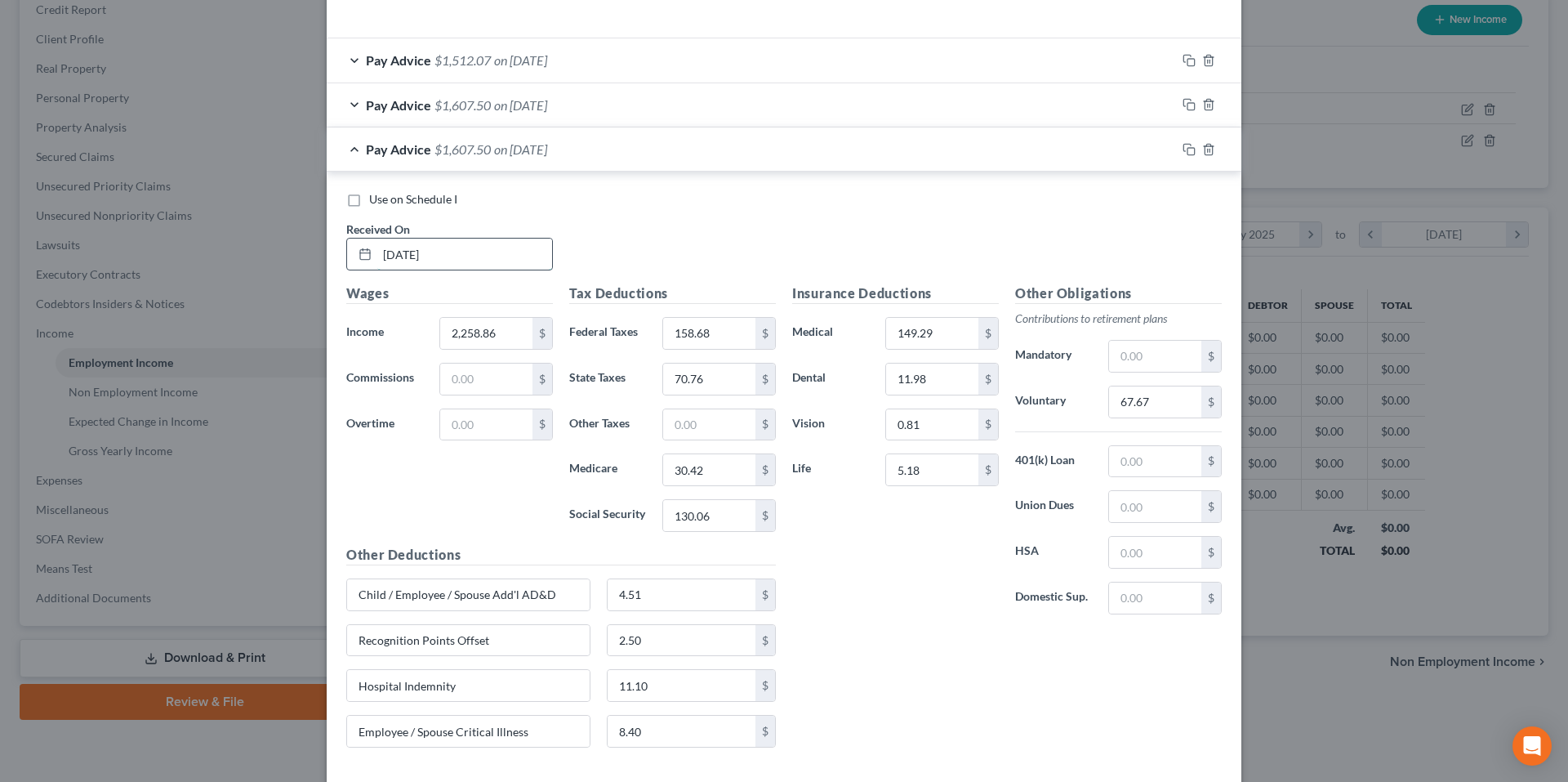
type input "6/25/25"
type input "2,048.45"
type input "134.20"
type input "62.49"
type input "27.37"
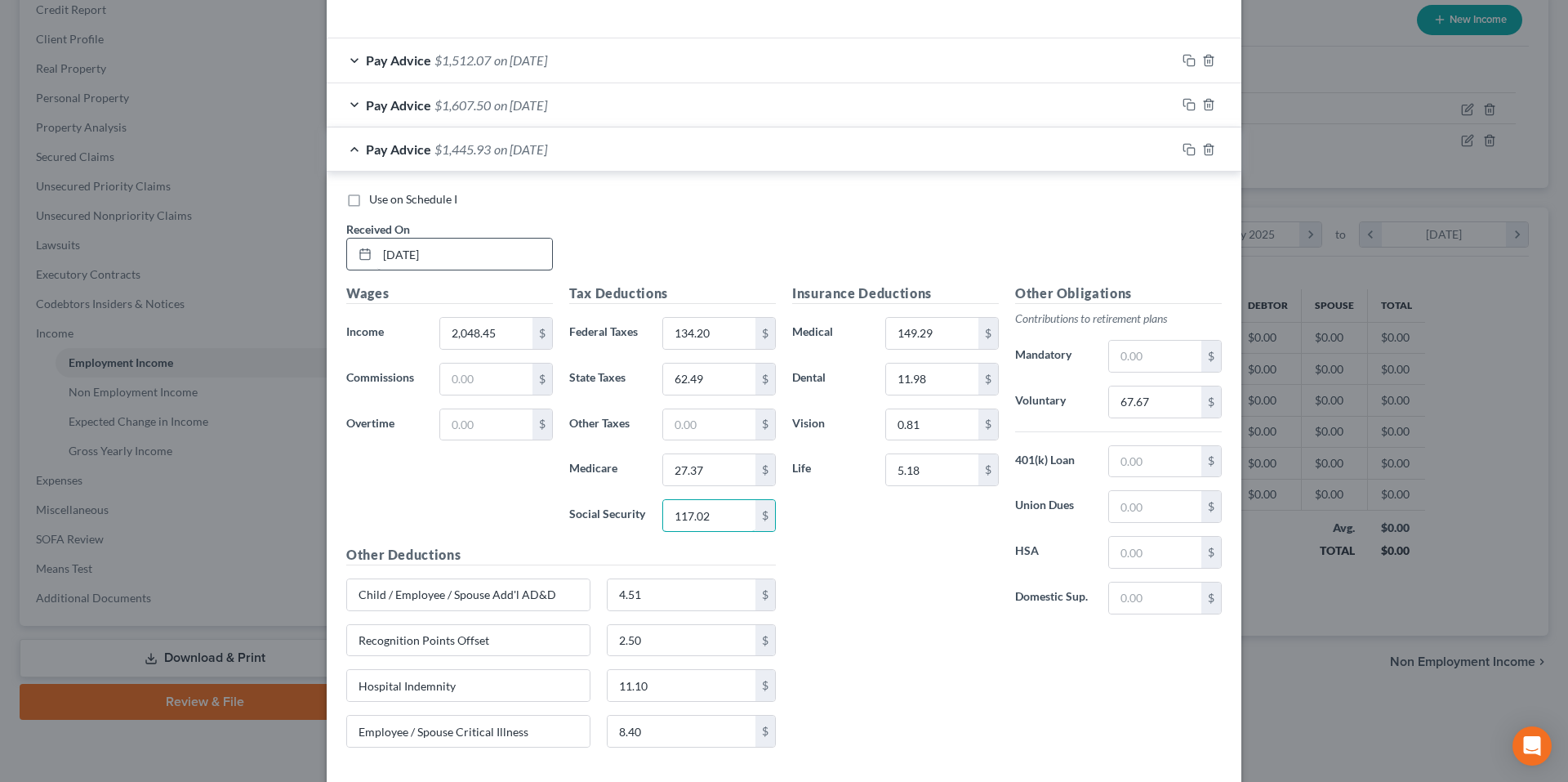
type input "117.02"
type input "61.26"
type input "5.00"
click at [1183, 146] on icon "button" at bounding box center [1186, 146] width 7 height 7
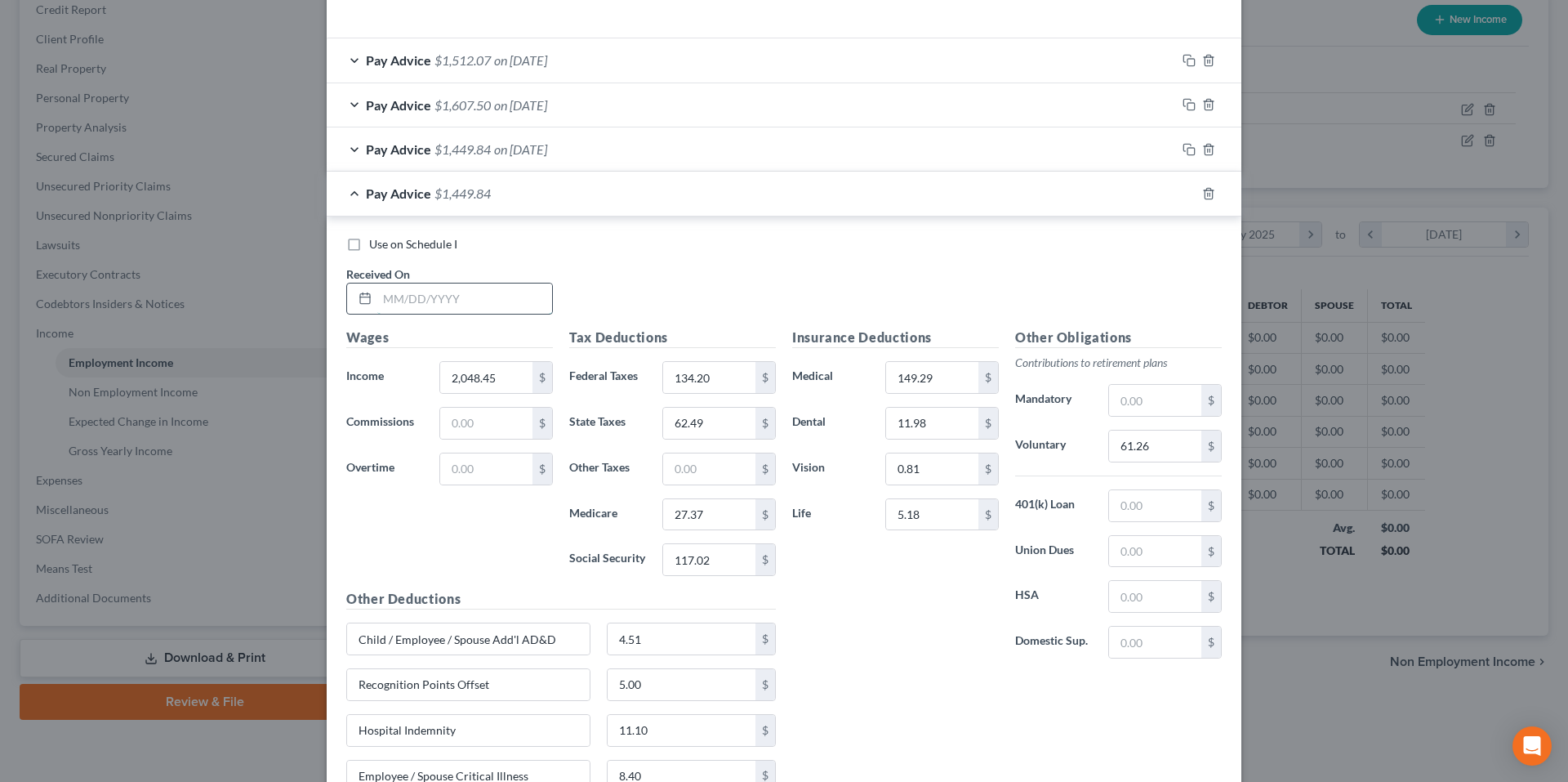
click at [504, 296] on input "text" at bounding box center [464, 298] width 174 height 31
type input "6/10/25"
type input "2,245.97"
type input "157.16"
type input "72.81"
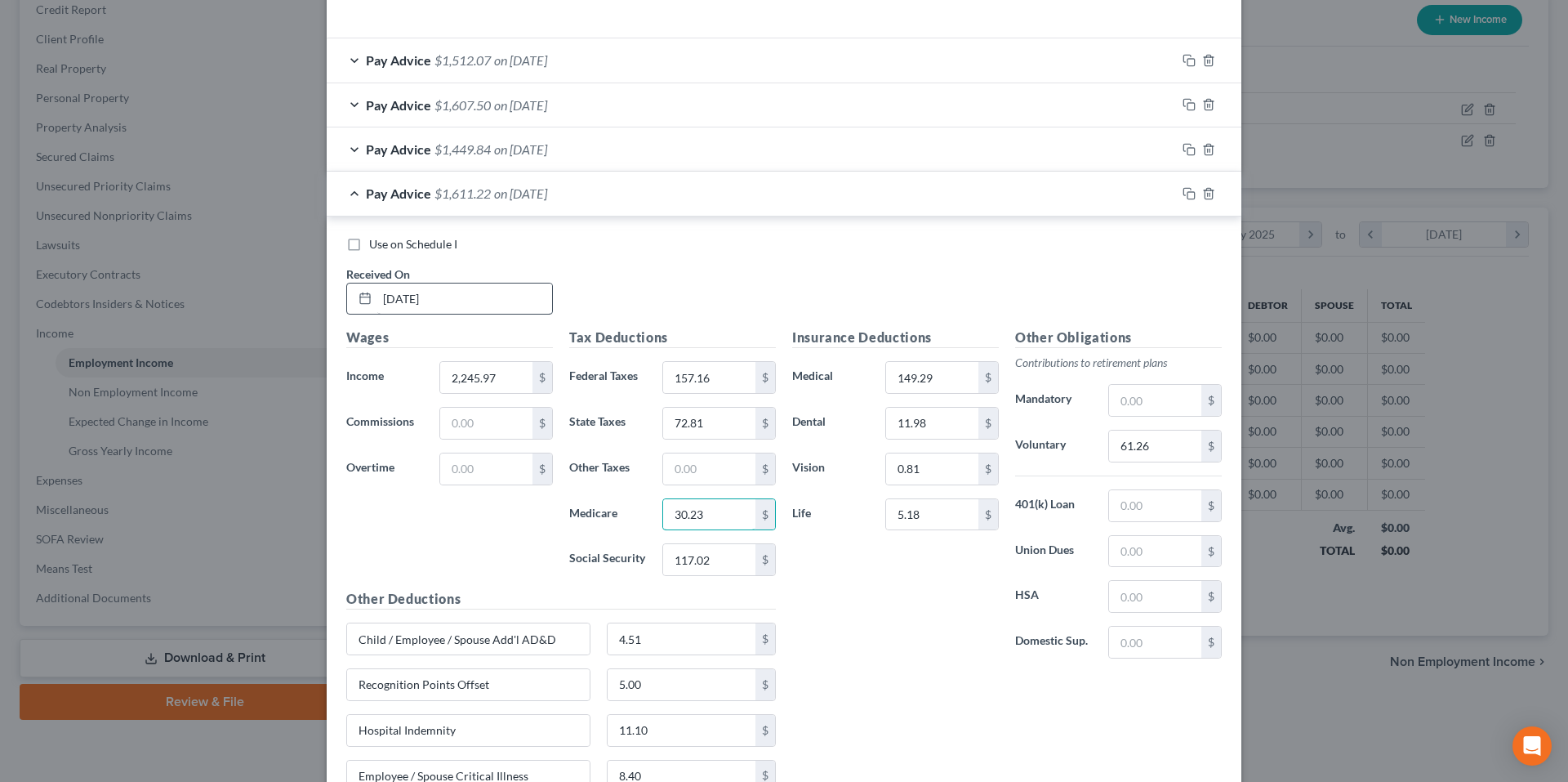
type input "30.23"
type input "129.26"
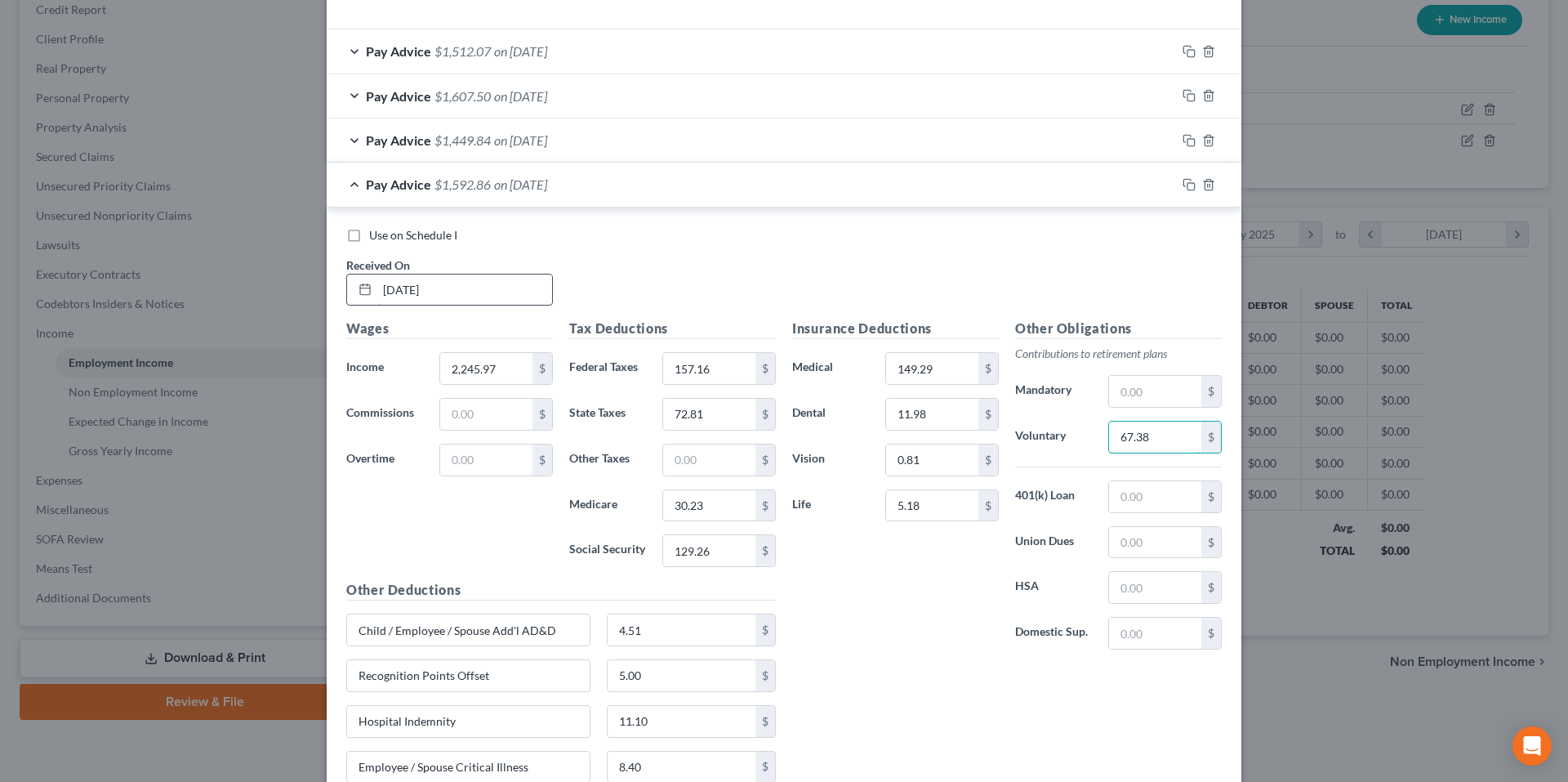
type input "67.38"
type input "71.75"
click at [1176, 177] on div at bounding box center [1208, 184] width 66 height 26
click at [1182, 182] on icon "button" at bounding box center [1188, 184] width 13 height 13
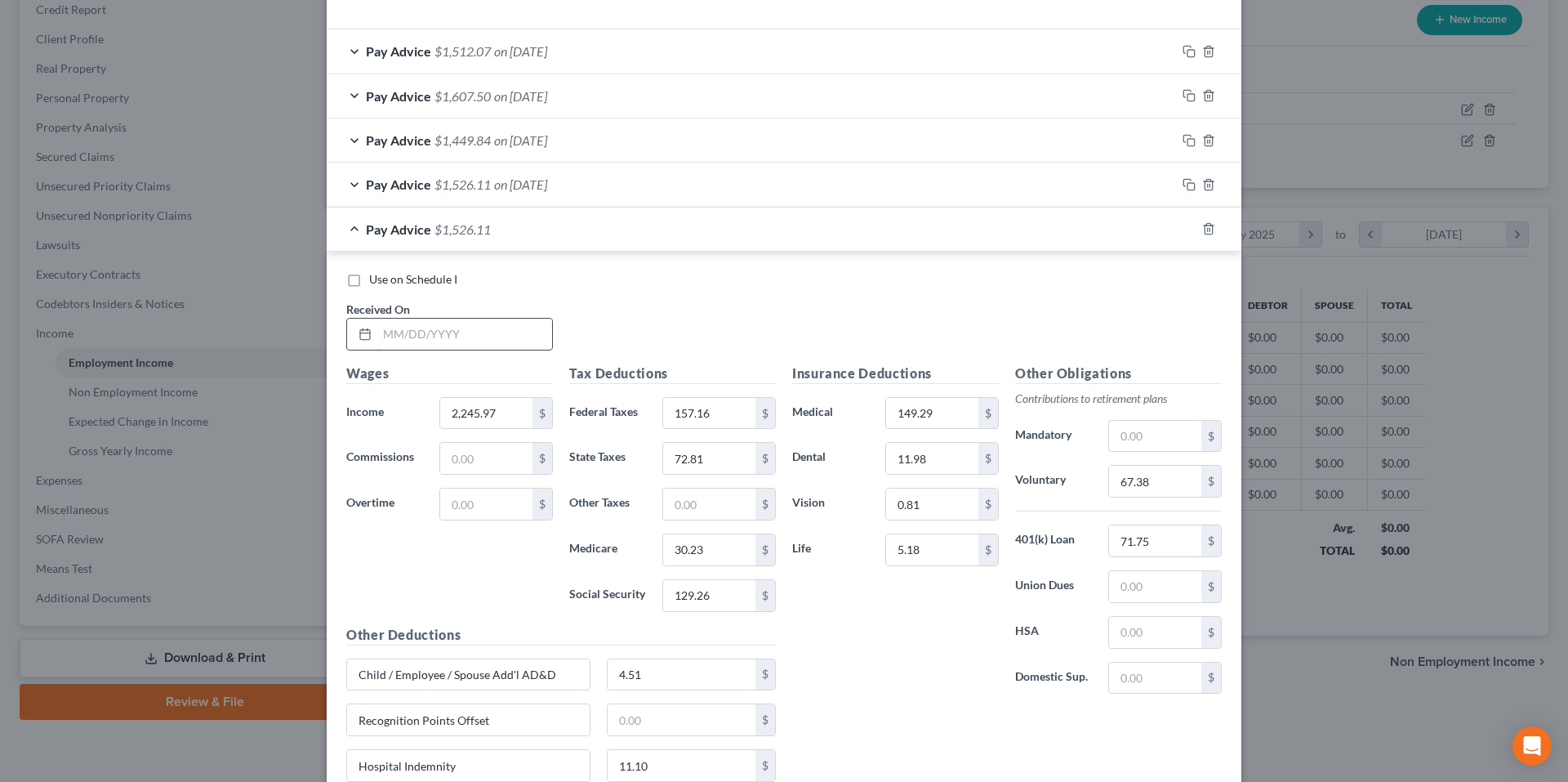
click at [475, 333] on input "text" at bounding box center [464, 334] width 174 height 31
type input "5/23/25"
type input "2,252.62"
type input "157.96"
type input "73.17"
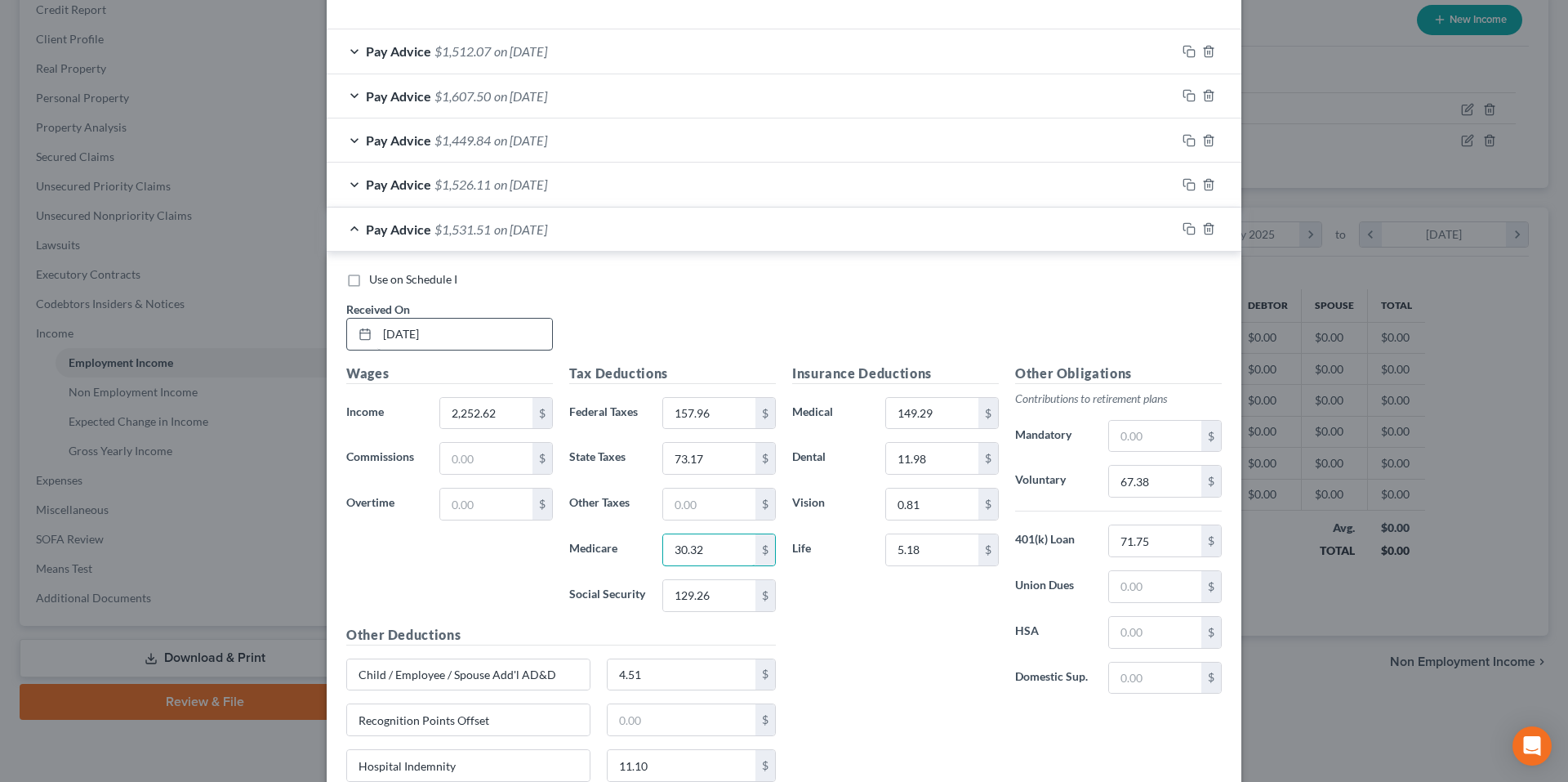
type input "30.32"
type input "129.68"
type input "5.00"
click at [1182, 229] on icon "button" at bounding box center [1188, 228] width 13 height 13
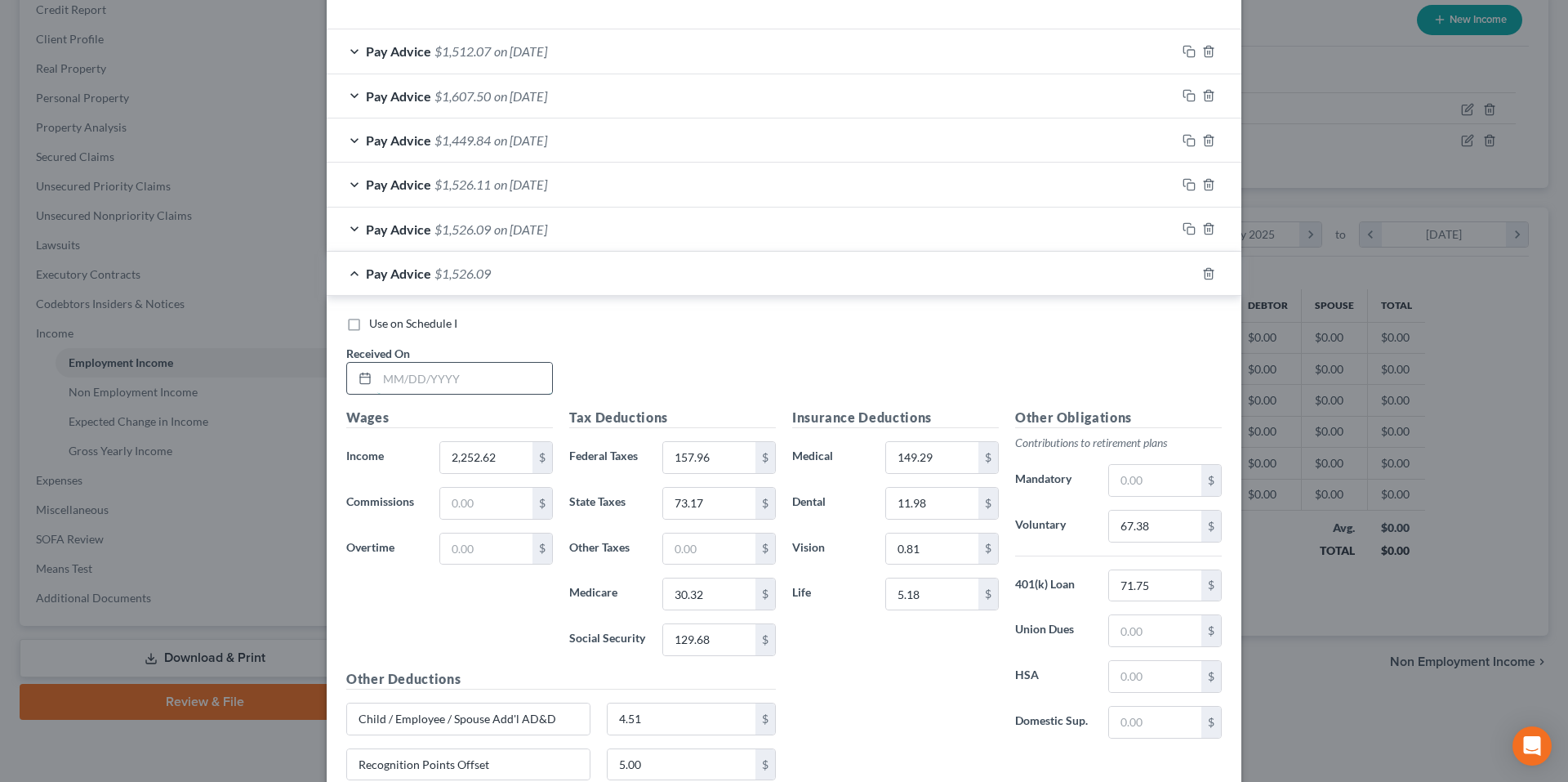
click at [496, 383] on input "text" at bounding box center [464, 378] width 174 height 31
type input "5/9/25"
type input "2,250.24"
type input "157.66"
type input "73.03"
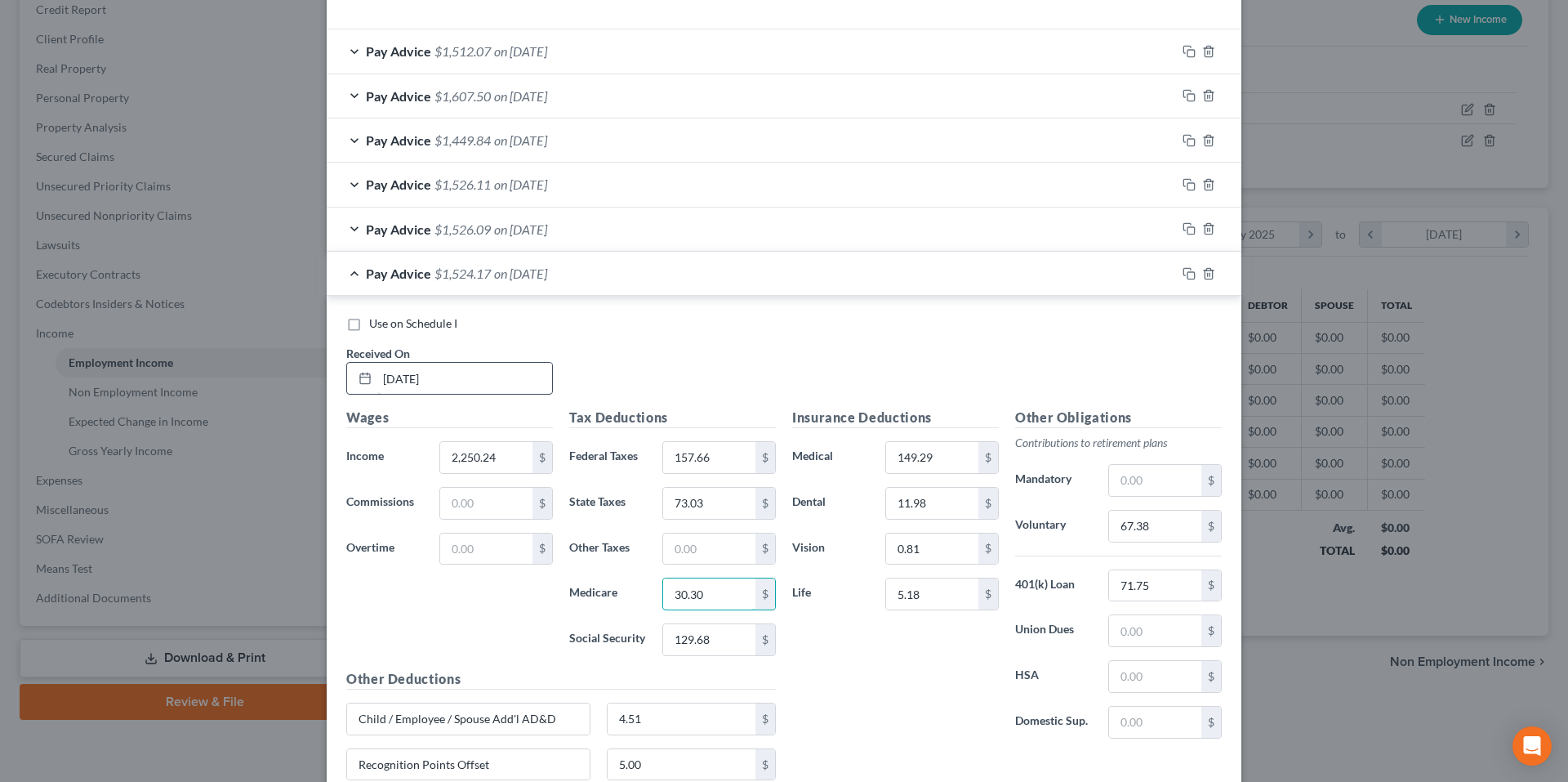
type input "30.30"
type input "129.52"
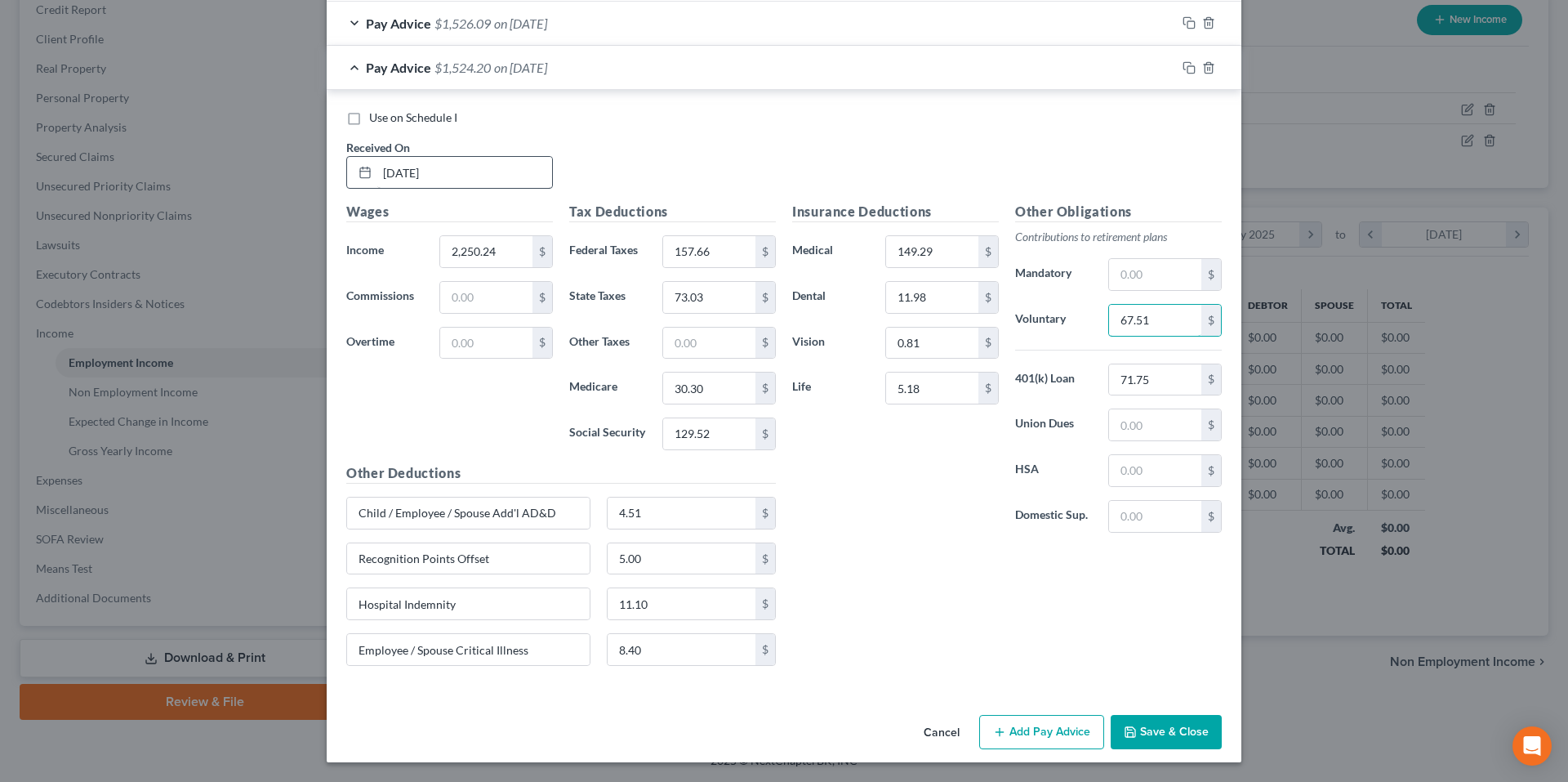
type input "67.51"
click at [1182, 65] on icon "button" at bounding box center [1188, 67] width 13 height 13
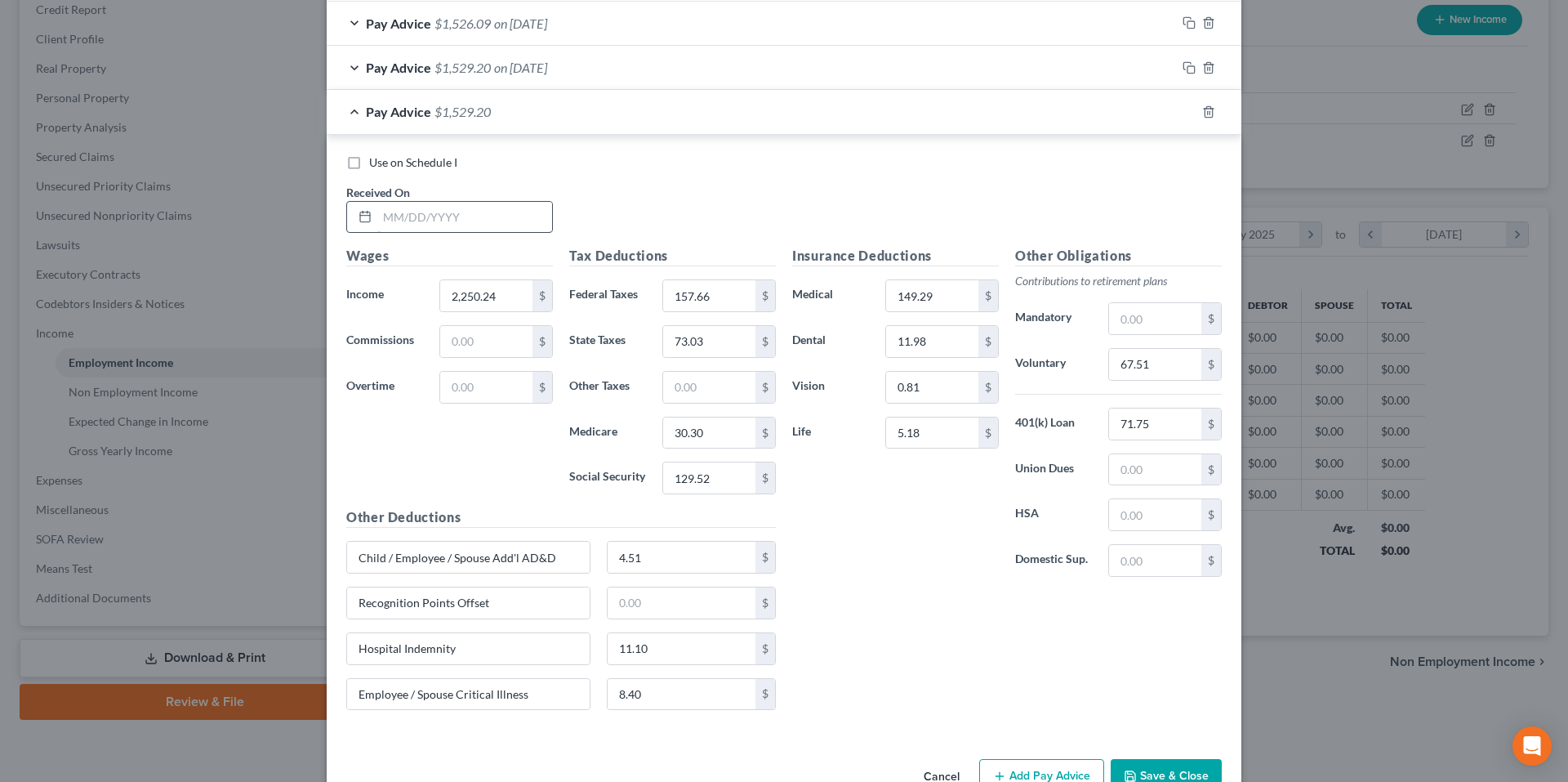
click at [519, 216] on input "text" at bounding box center [464, 216] width 174 height 31
type input "[DATE]"
type input "2,245.97"
type input "151.77"
type input "70.39"
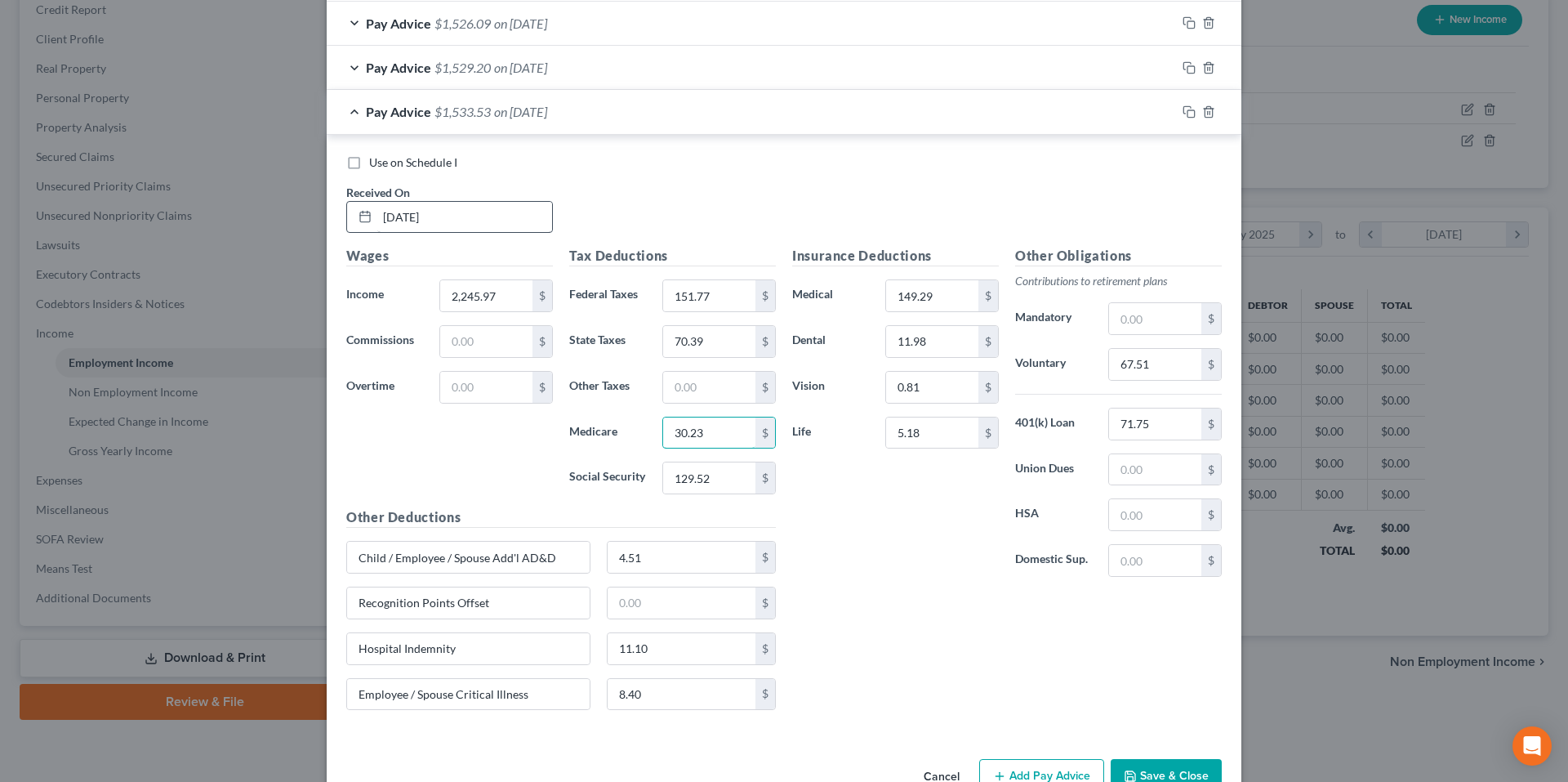
type input "30.23"
type input "129.27"
type input "112.30"
click at [1183, 114] on icon "button" at bounding box center [1188, 112] width 13 height 13
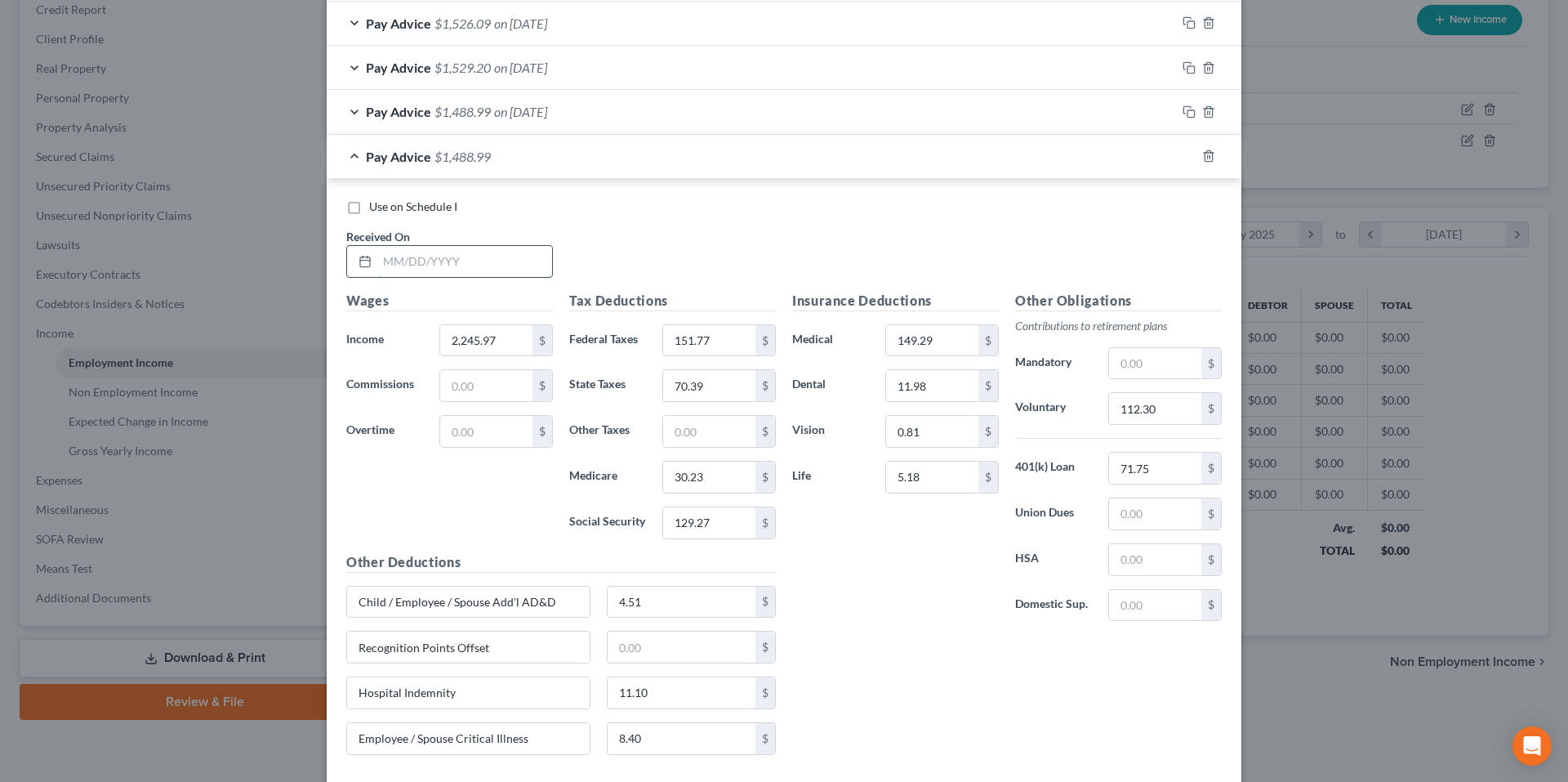
click at [512, 262] on input "text" at bounding box center [464, 261] width 174 height 31
type input "4/10/25"
type input "2,258.74"
type input "153.23"
type input "71.04"
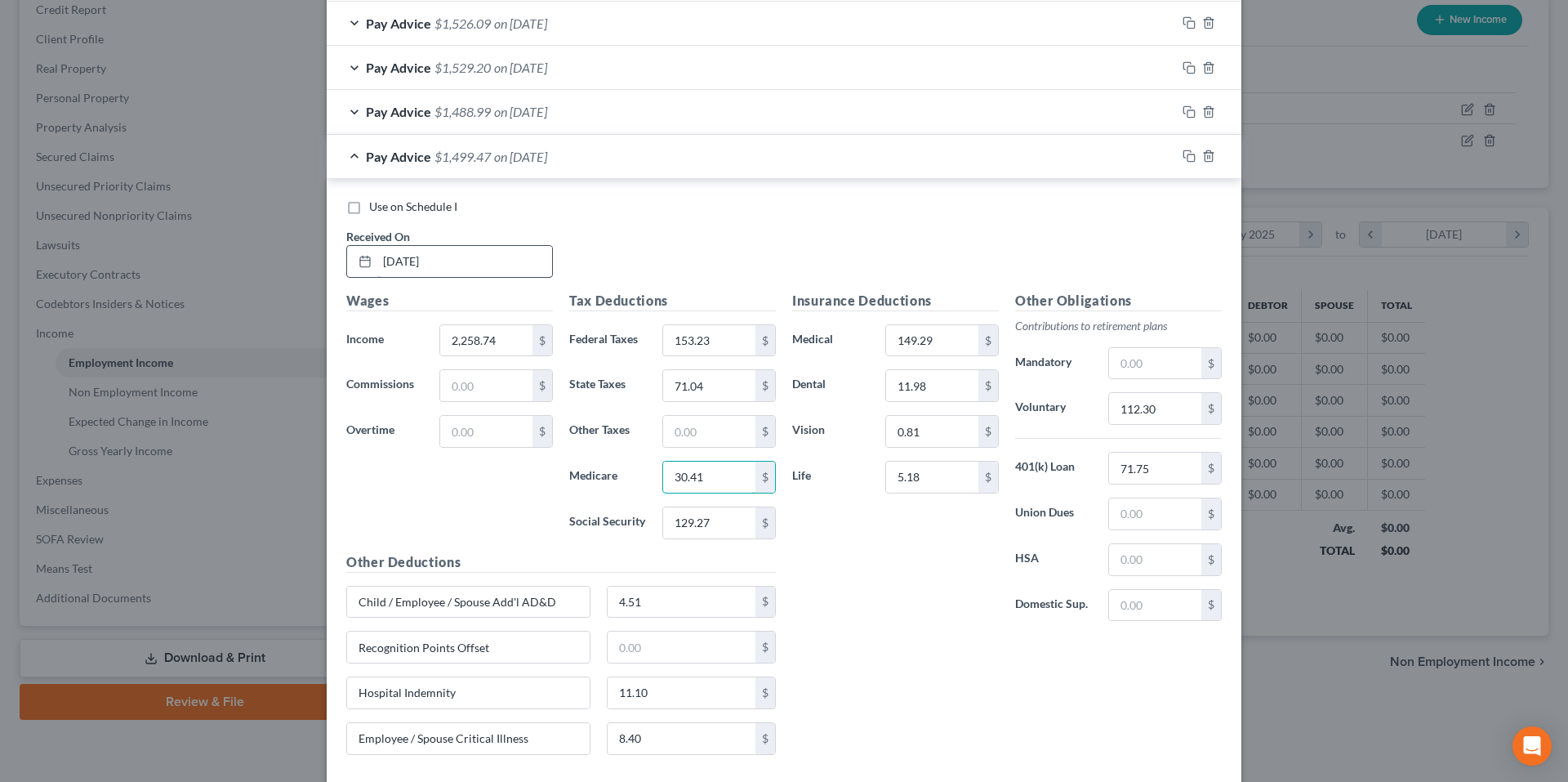
type input "30.41"
type input "130.05"
type input "112.94"
click at [1185, 156] on icon "button" at bounding box center [1188, 155] width 13 height 13
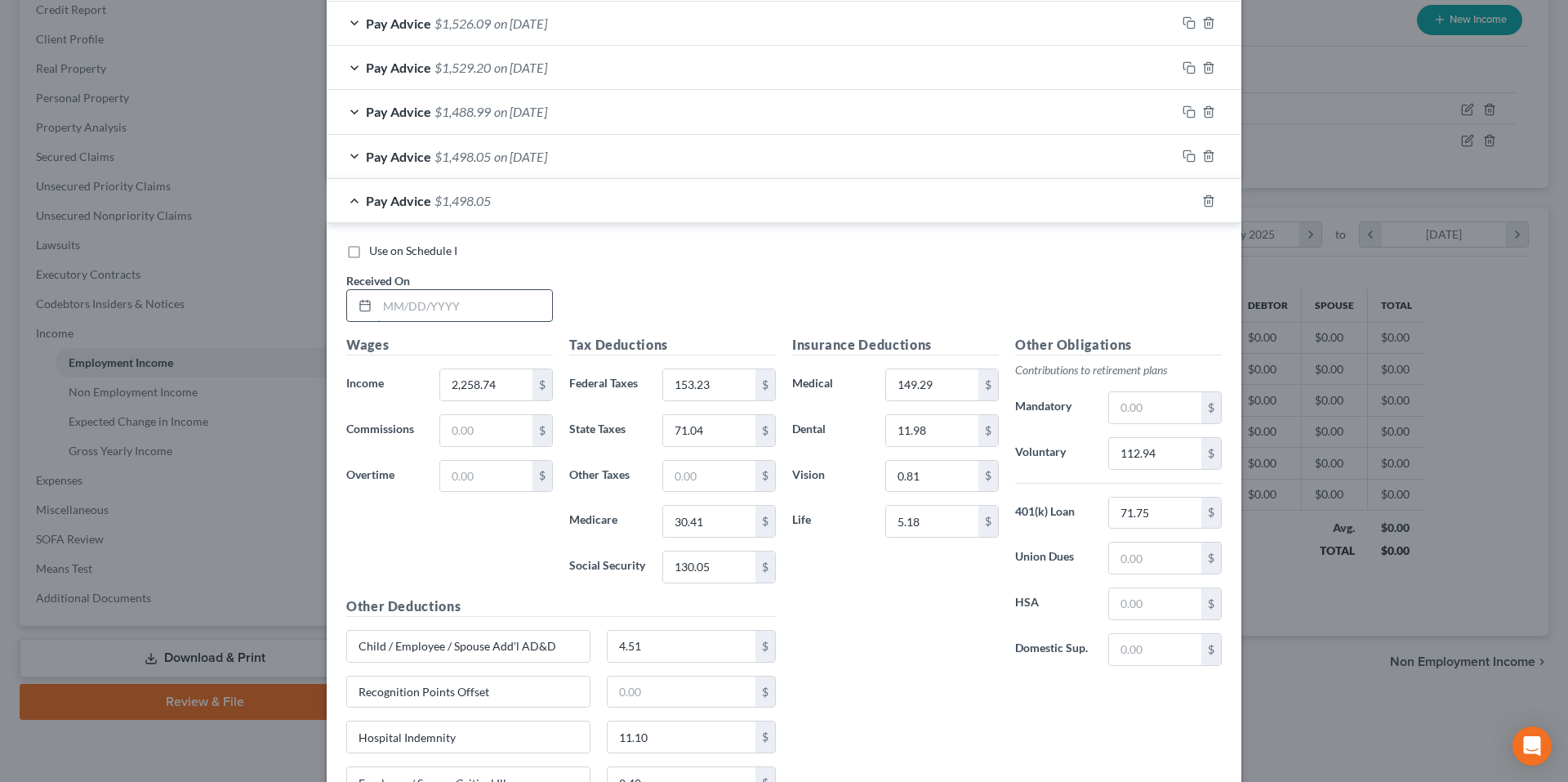
click at [429, 306] on input "text" at bounding box center [464, 305] width 174 height 31
type input "3/25/25"
type input "2,056.35"
type input "130.28"
type input "60.73"
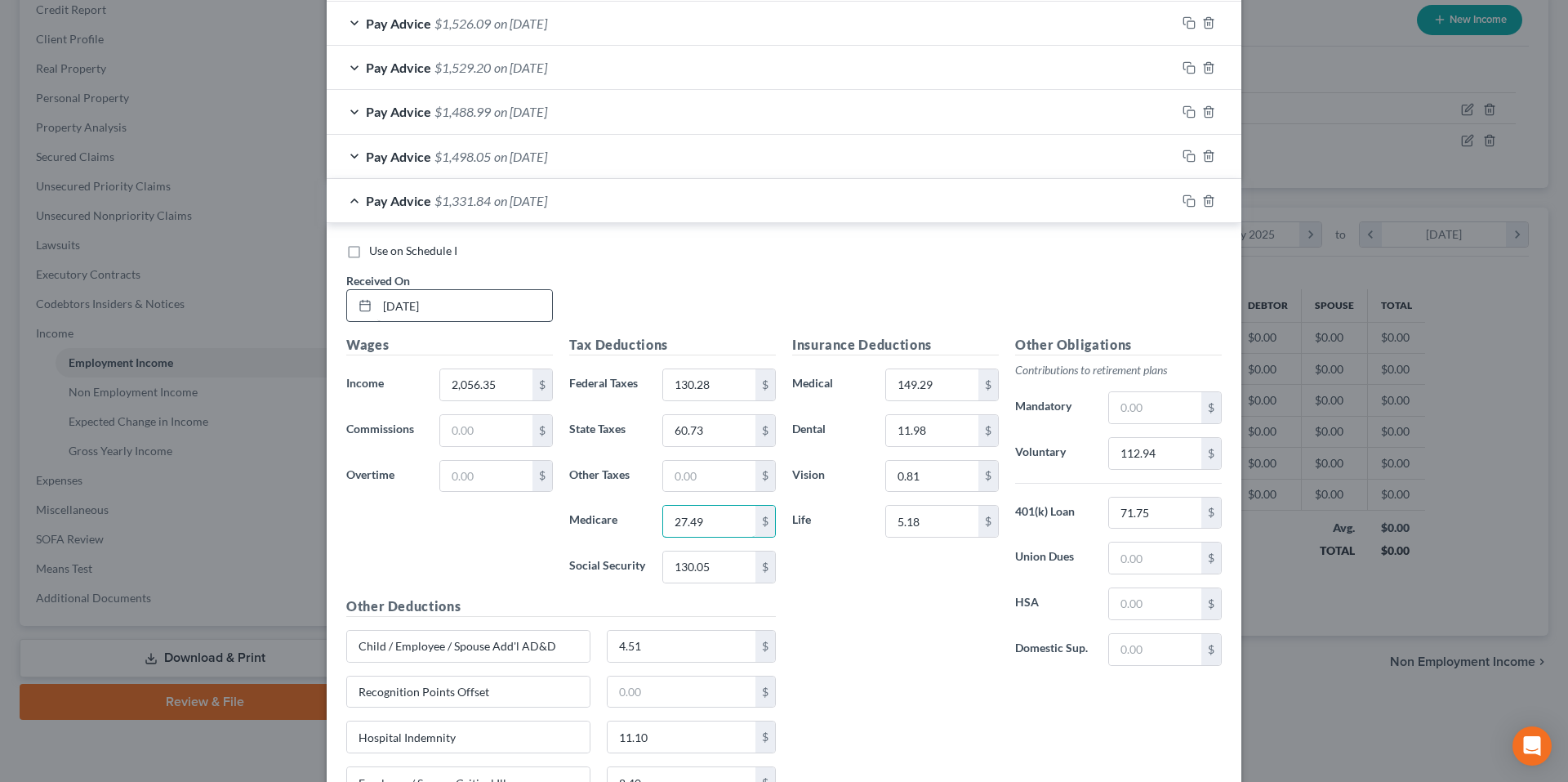
type input "27.49"
type input "117.51"
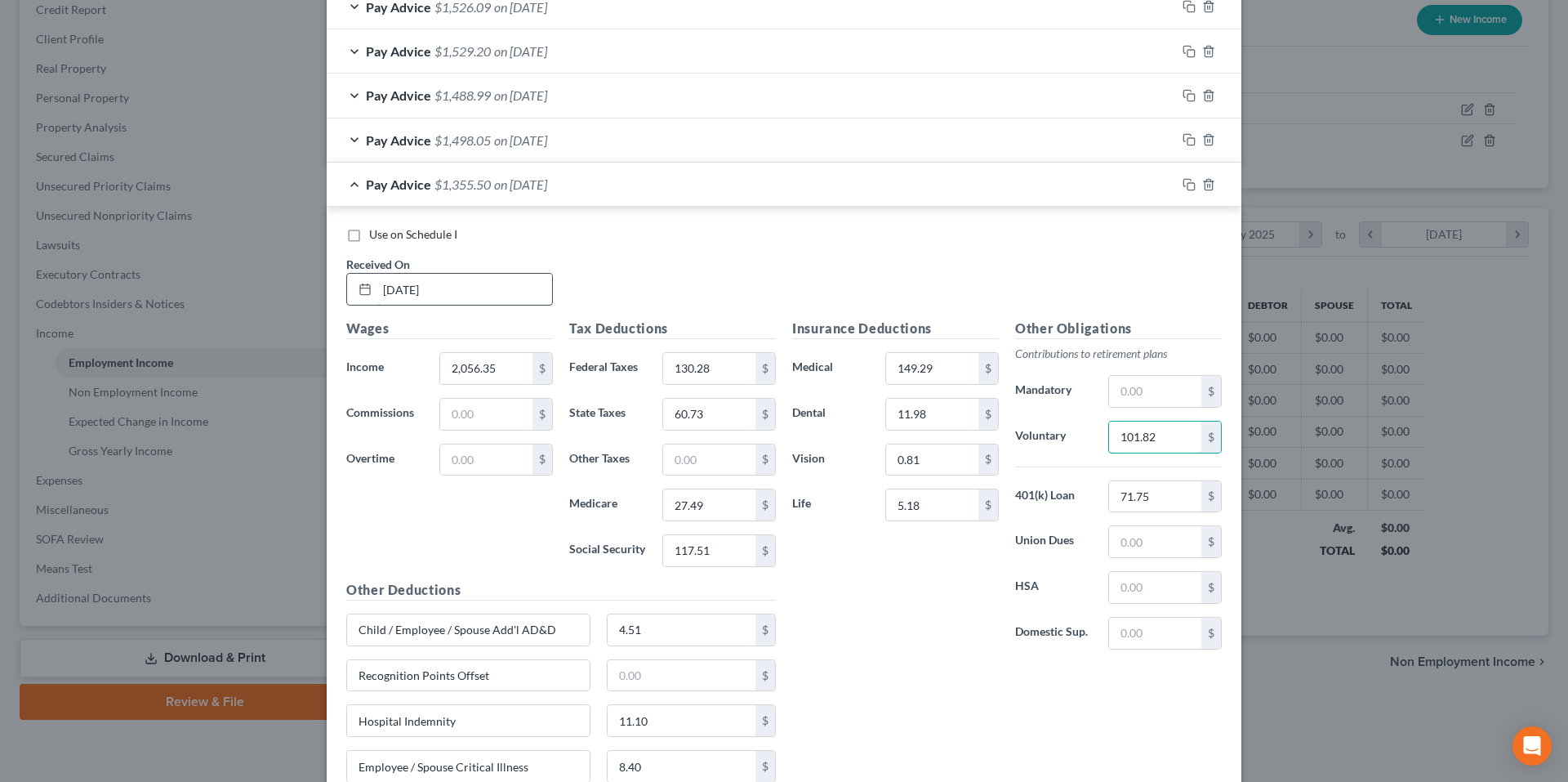
type input "101.82"
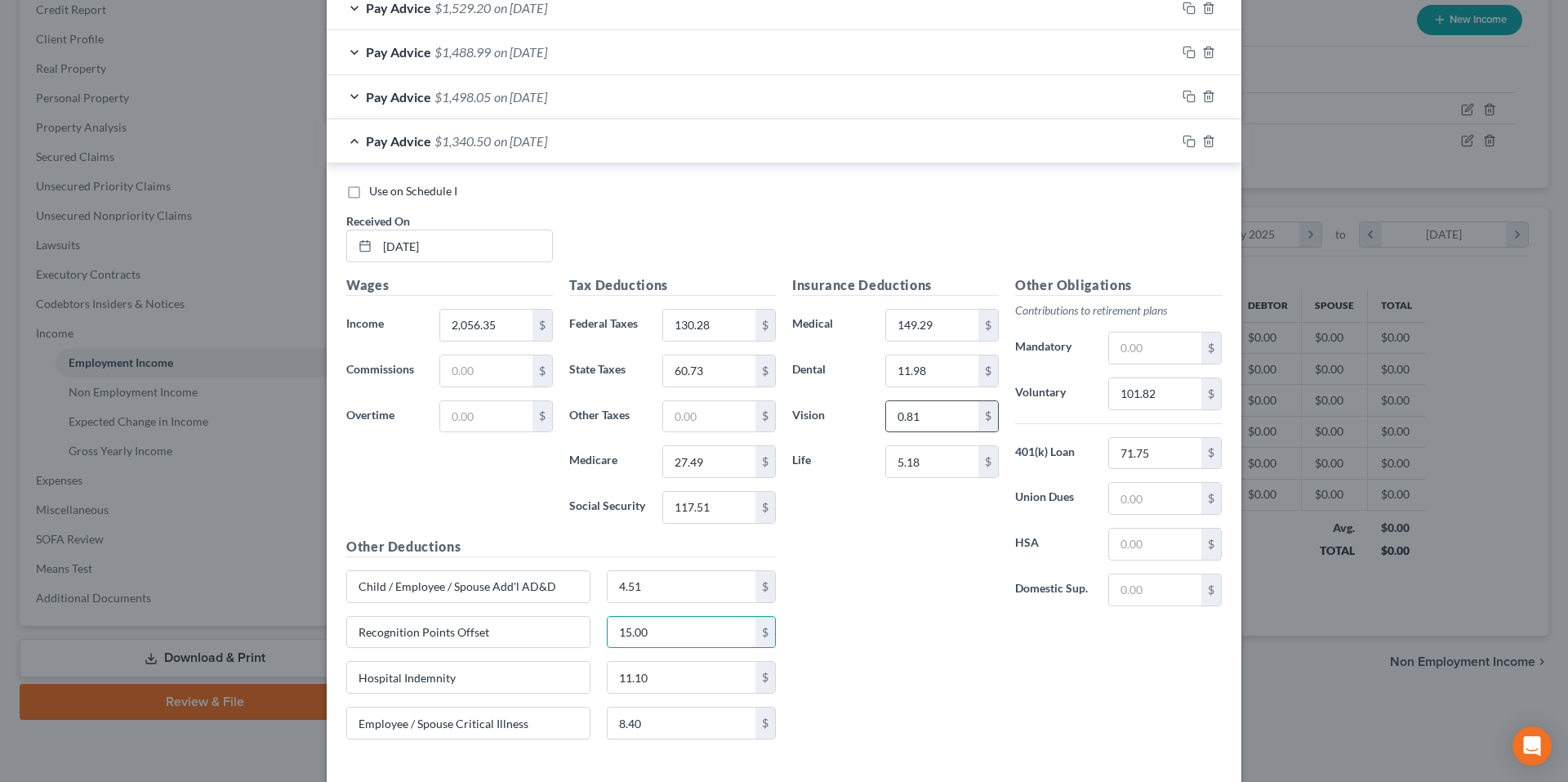
scroll to position [827, 0]
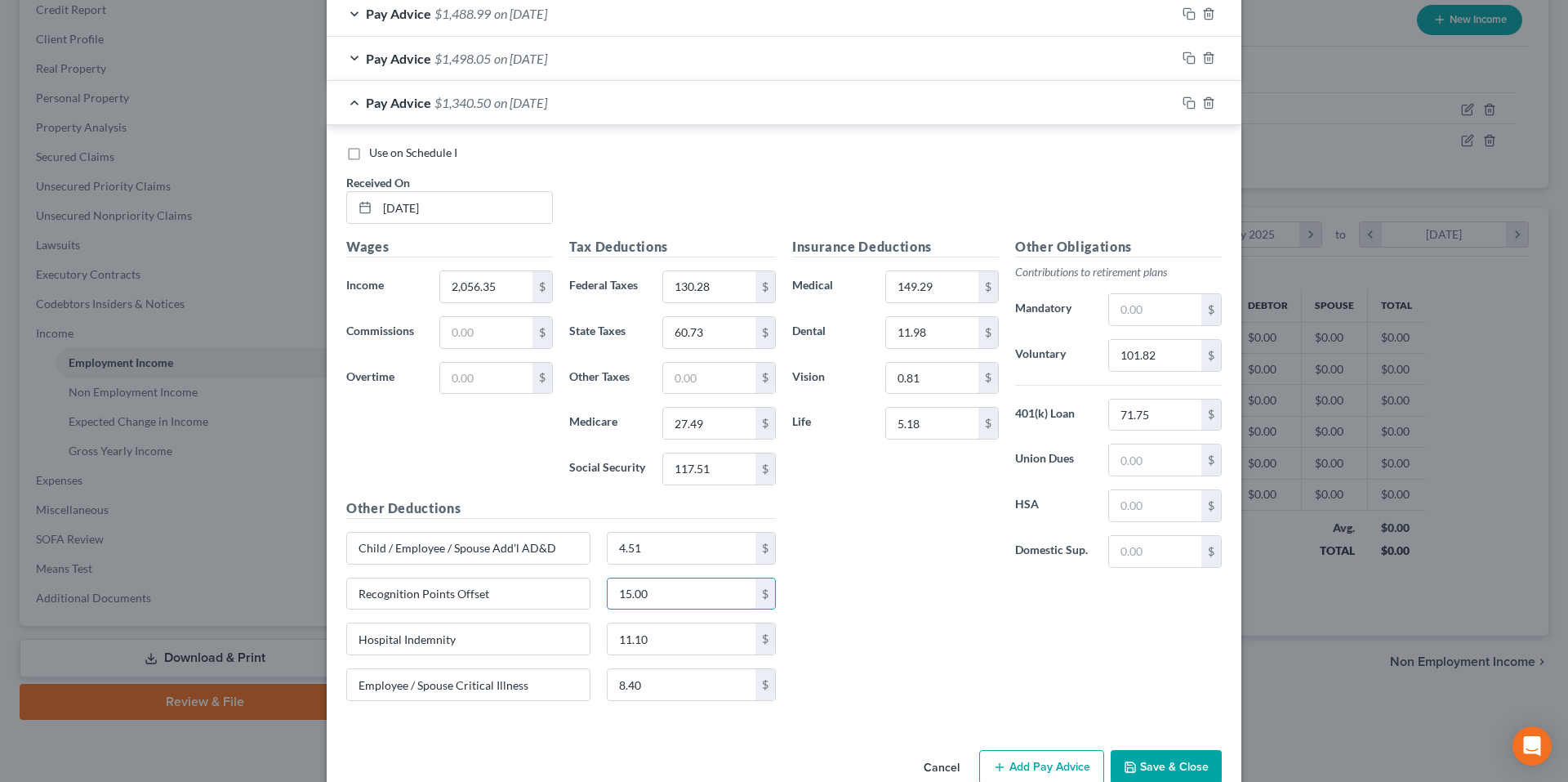
type input "15.00"
click at [667, 538] on input "4.51" at bounding box center [681, 547] width 148 height 31
type input "4.44"
click at [929, 431] on input "5.18" at bounding box center [931, 422] width 93 height 31
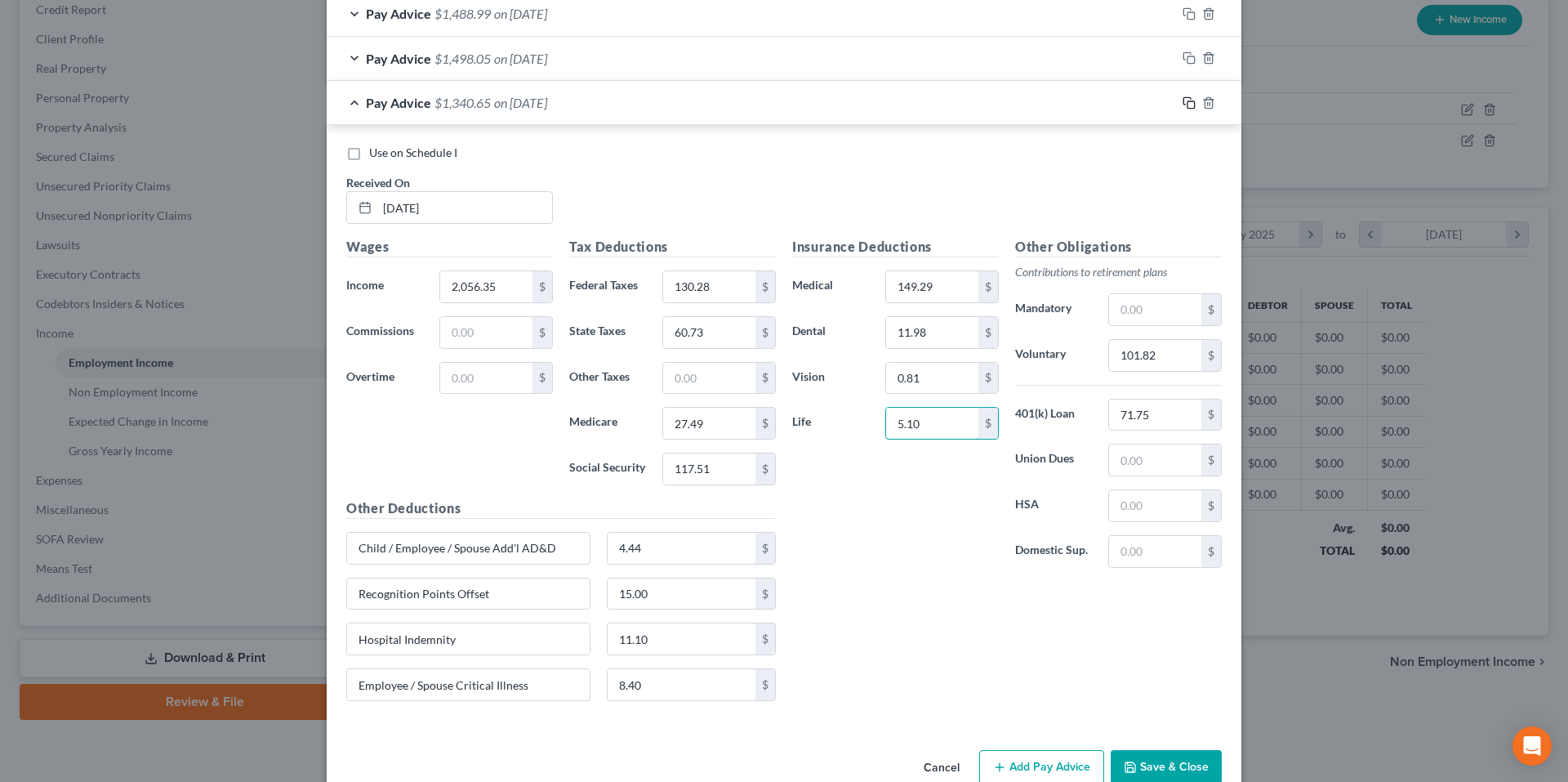
type input "5.10"
click at [1182, 105] on icon "button" at bounding box center [1188, 103] width 13 height 13
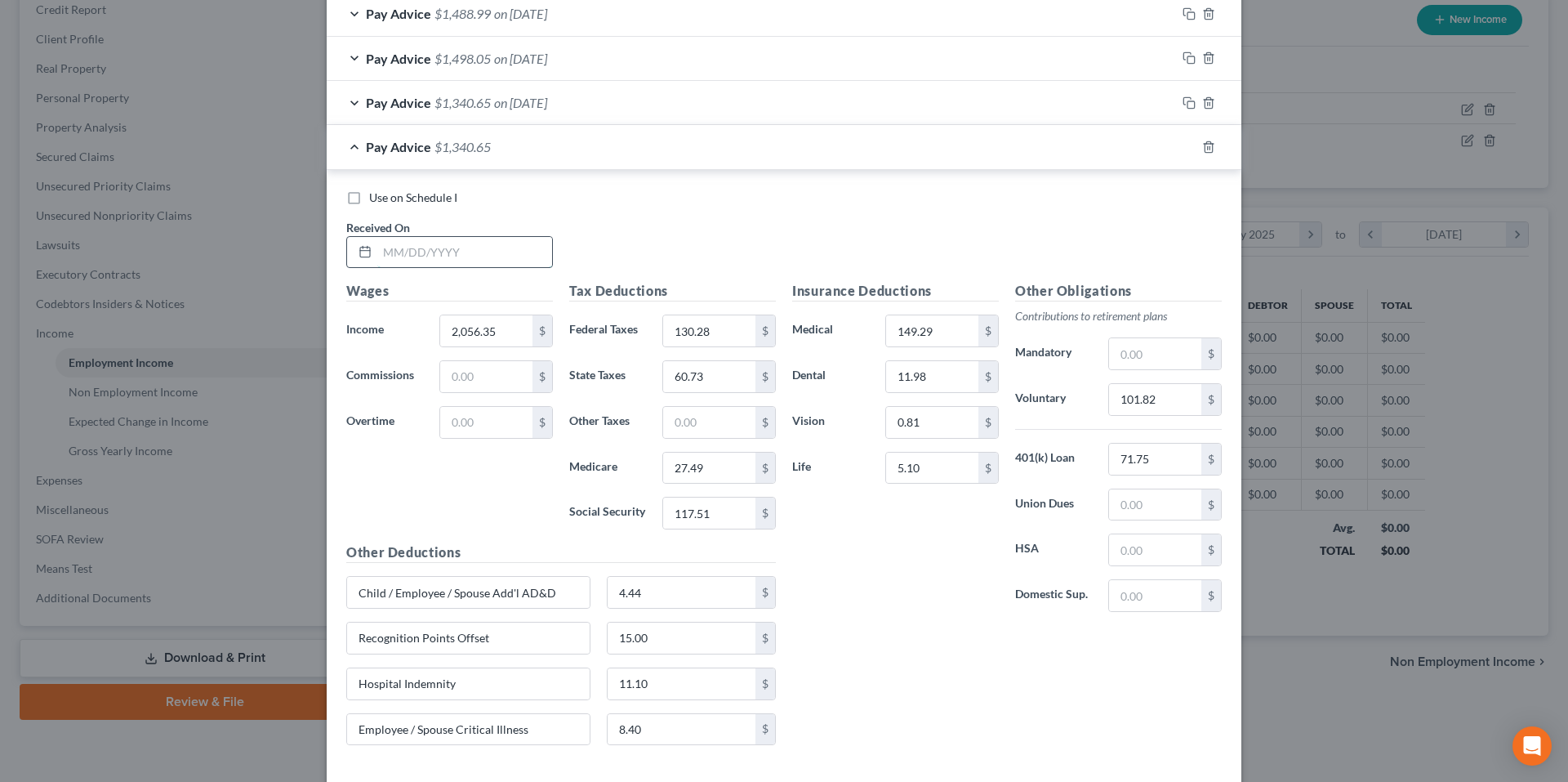
click at [542, 251] on input "text" at bounding box center [464, 252] width 174 height 31
type input "3/14/25"
type input "2,090.74"
type input "436.96"
type input "107.06"
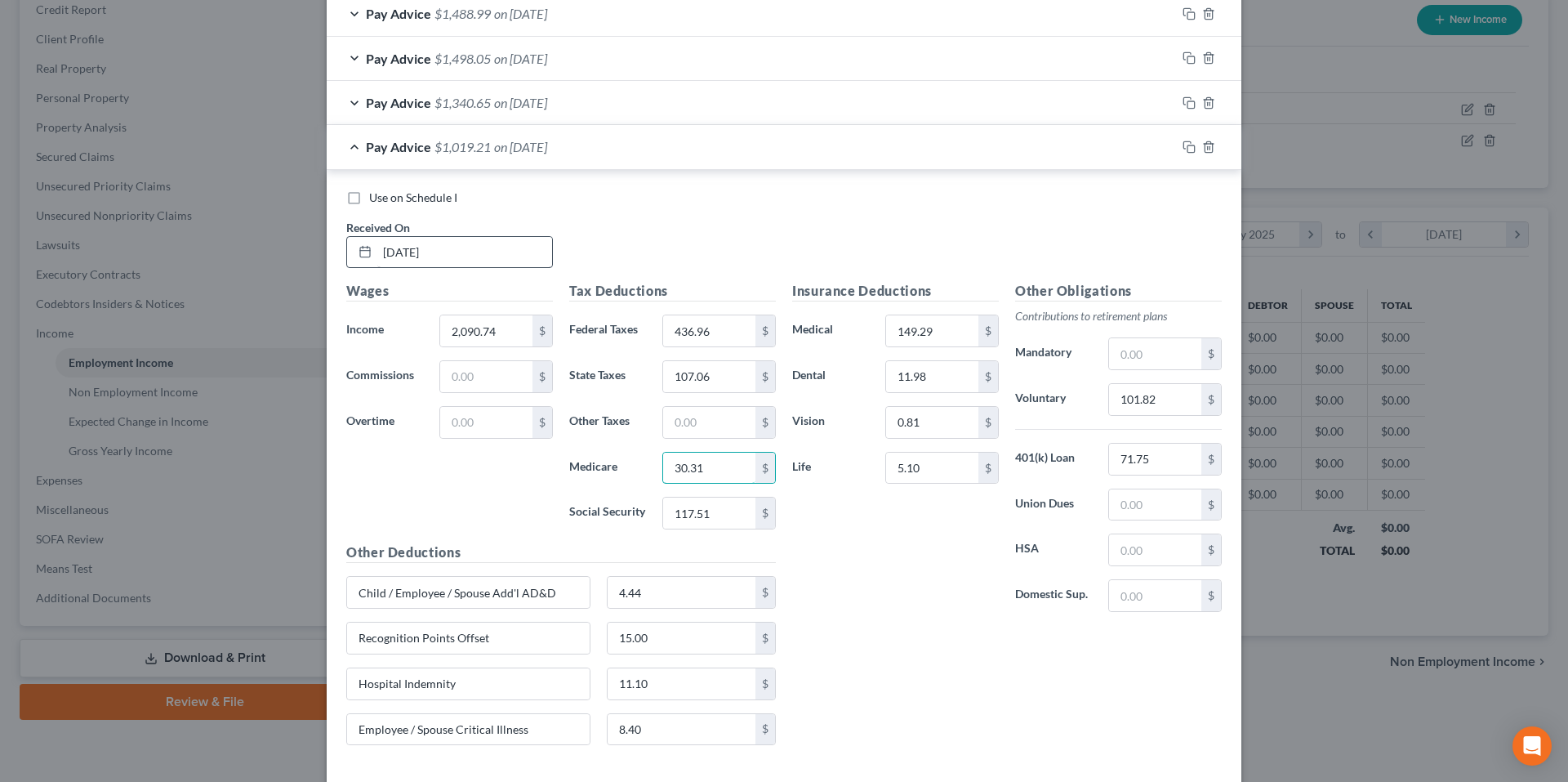
type input "30.31"
type input "129.63"
type input "104.54"
click at [1182, 104] on icon "button" at bounding box center [1188, 103] width 13 height 13
click at [366, 151] on span "Pay Advice" at bounding box center [398, 146] width 66 height 16
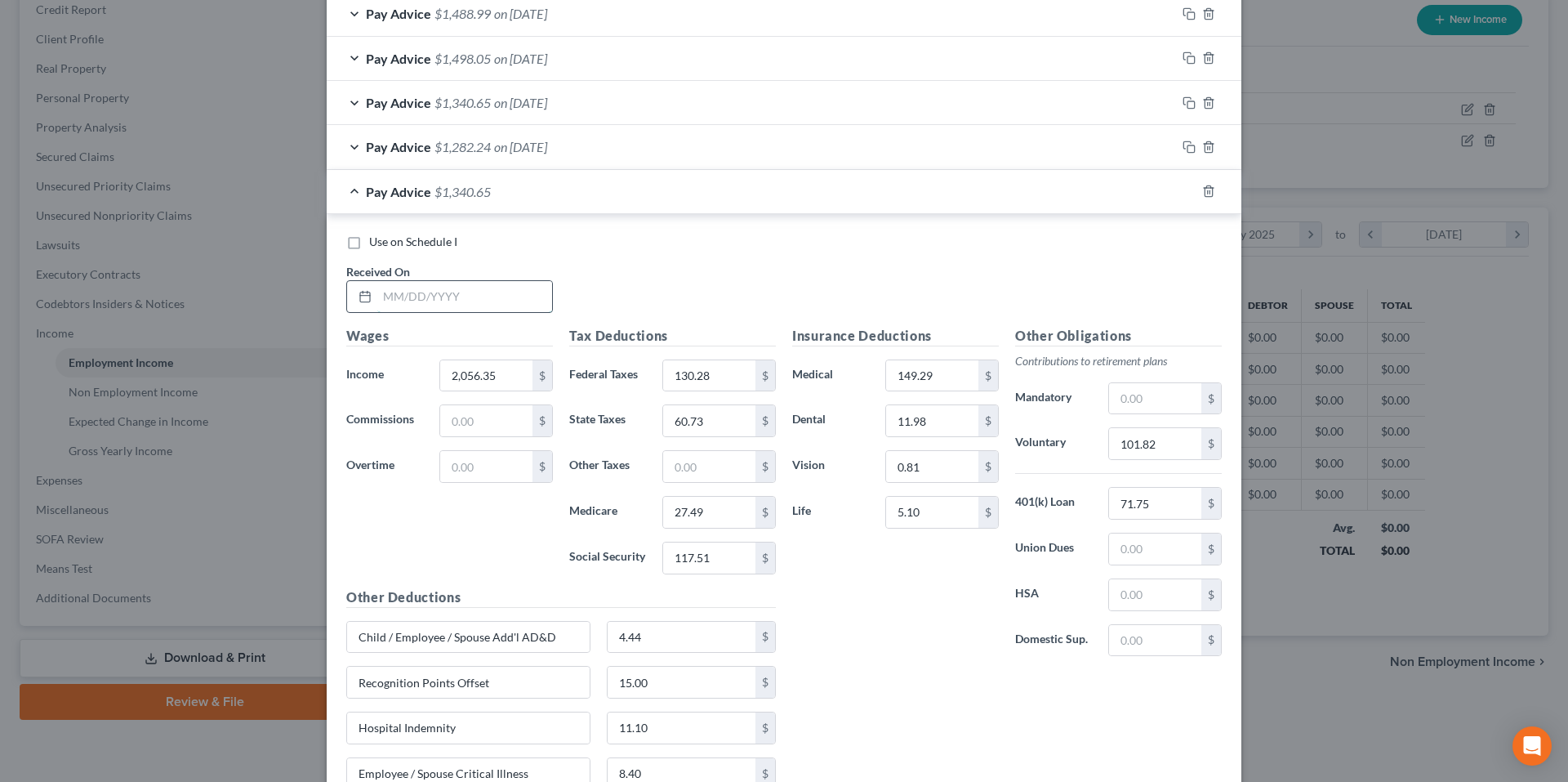
click at [473, 297] on input "text" at bounding box center [464, 296] width 174 height 31
type input "3/10/25"
type input "2,065.43"
type input "131.23"
type input "61.16"
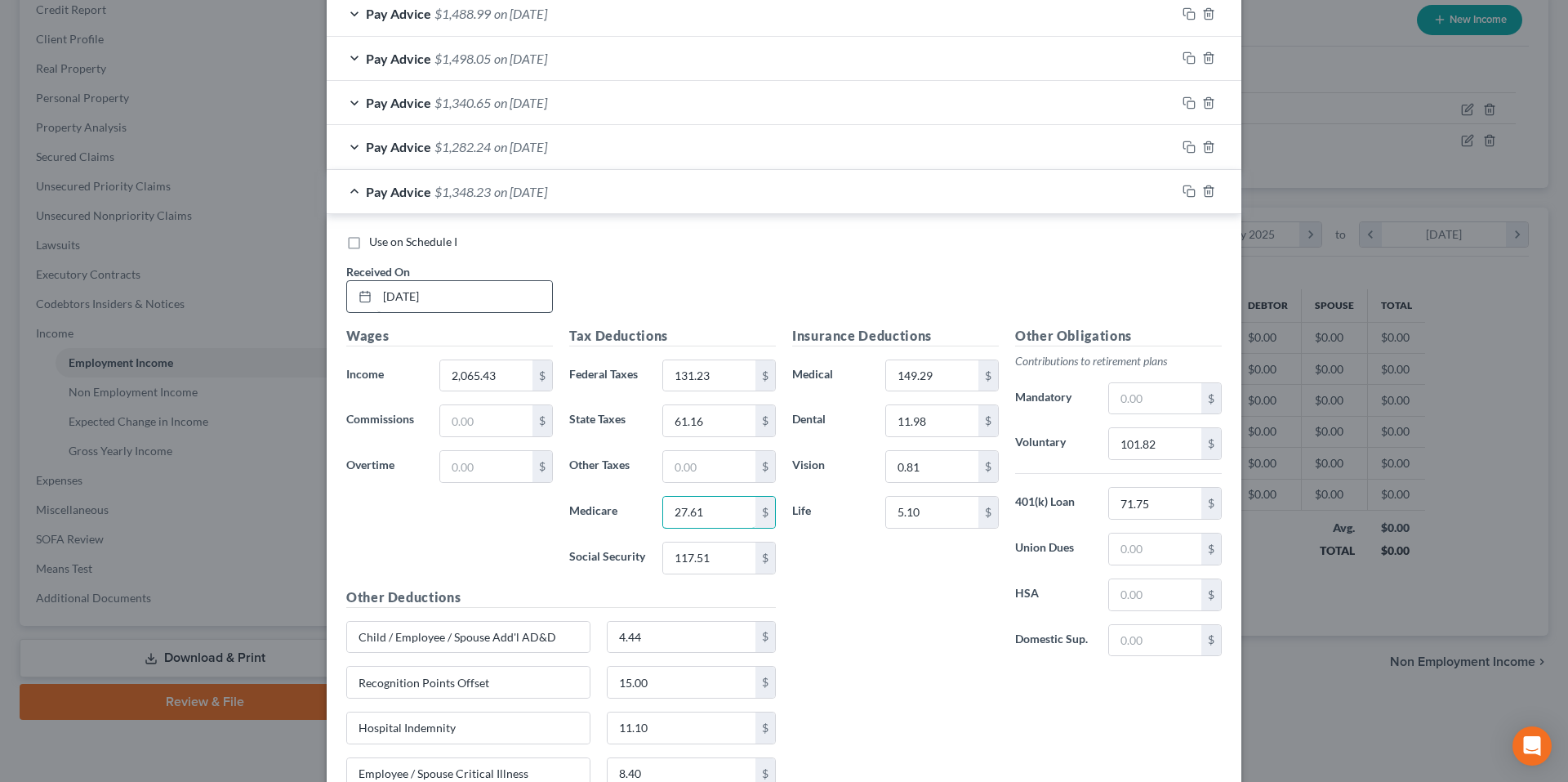
type input "27.61"
type input "118.06"
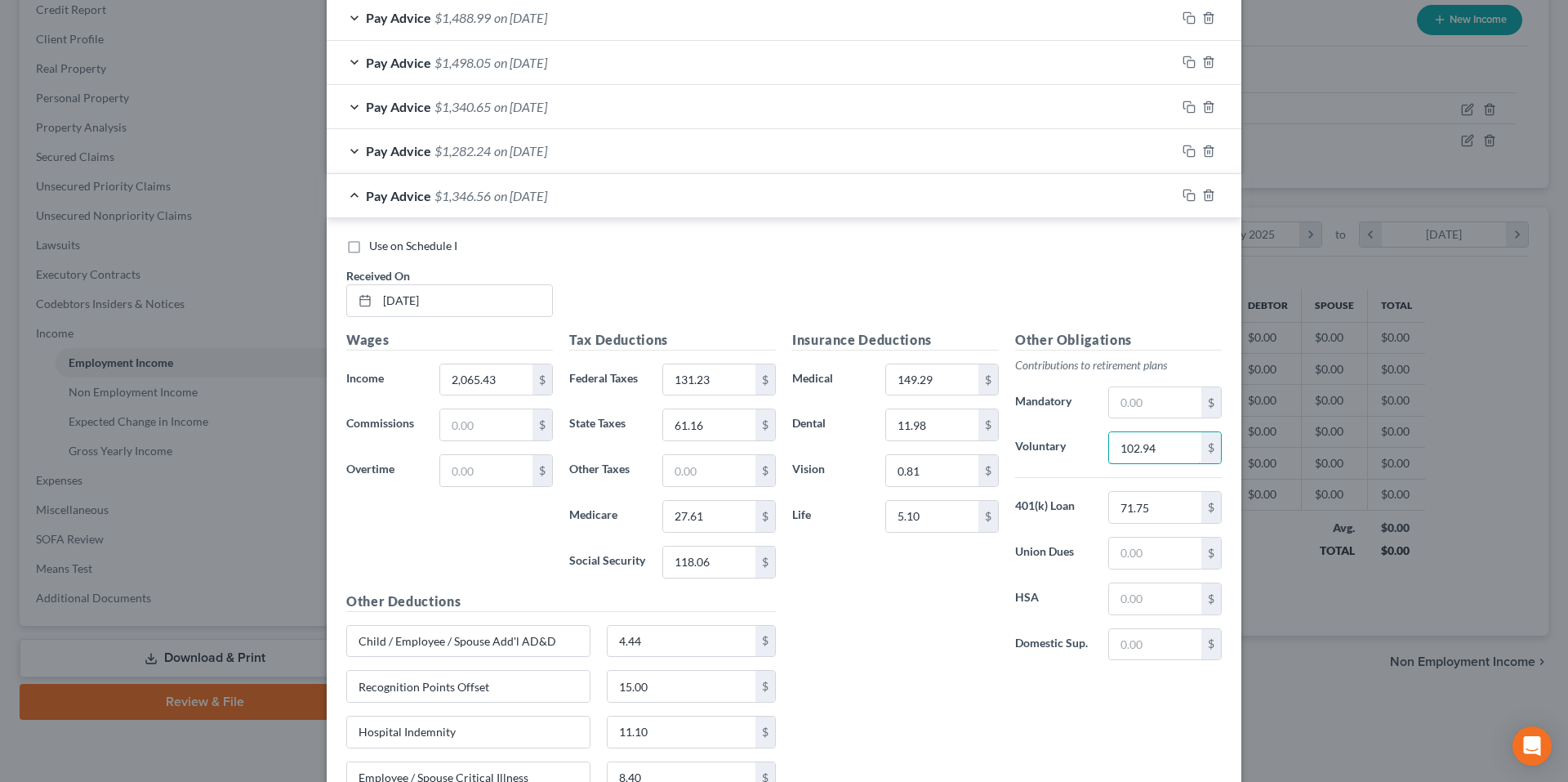
scroll to position [834, 0]
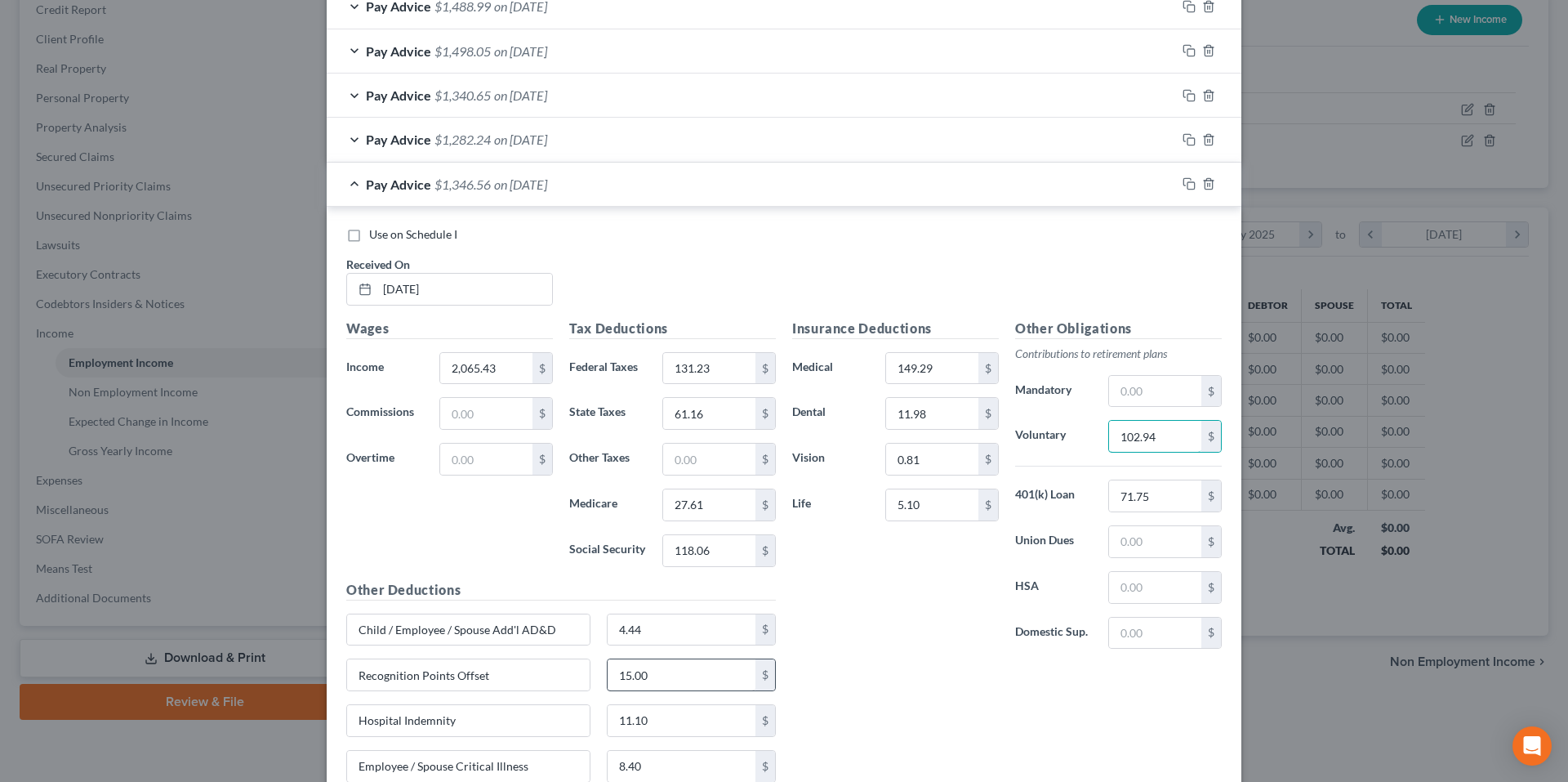
type input "102.94"
click at [672, 678] on input "15.00" at bounding box center [681, 674] width 148 height 31
type input "5.00"
click at [1185, 180] on icon "button" at bounding box center [1188, 183] width 13 height 13
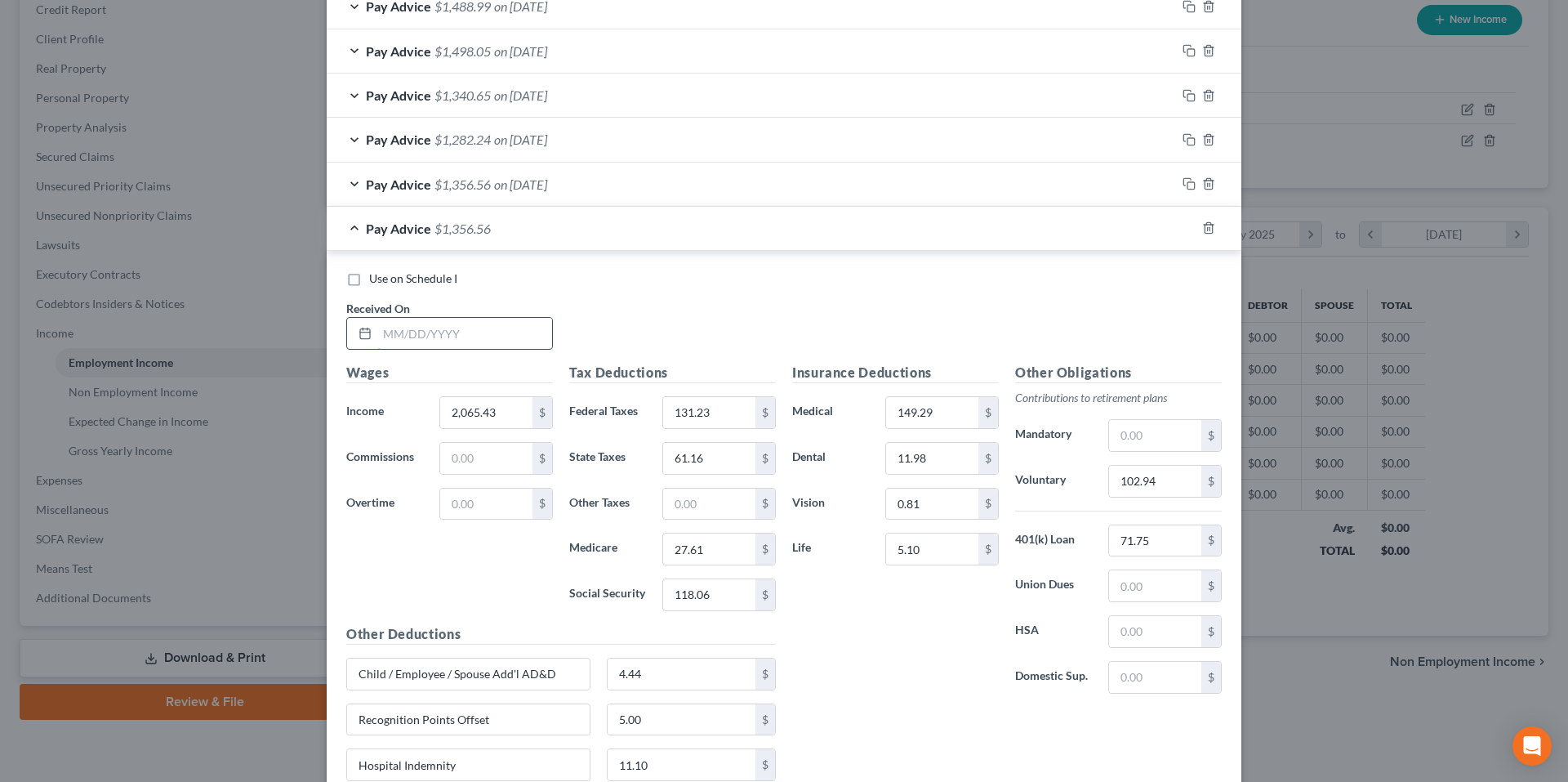
click at [490, 329] on input "text" at bounding box center [464, 333] width 174 height 31
type input "2/25/25"
type input "2,028.29"
type input "127.05"
type input "59.29"
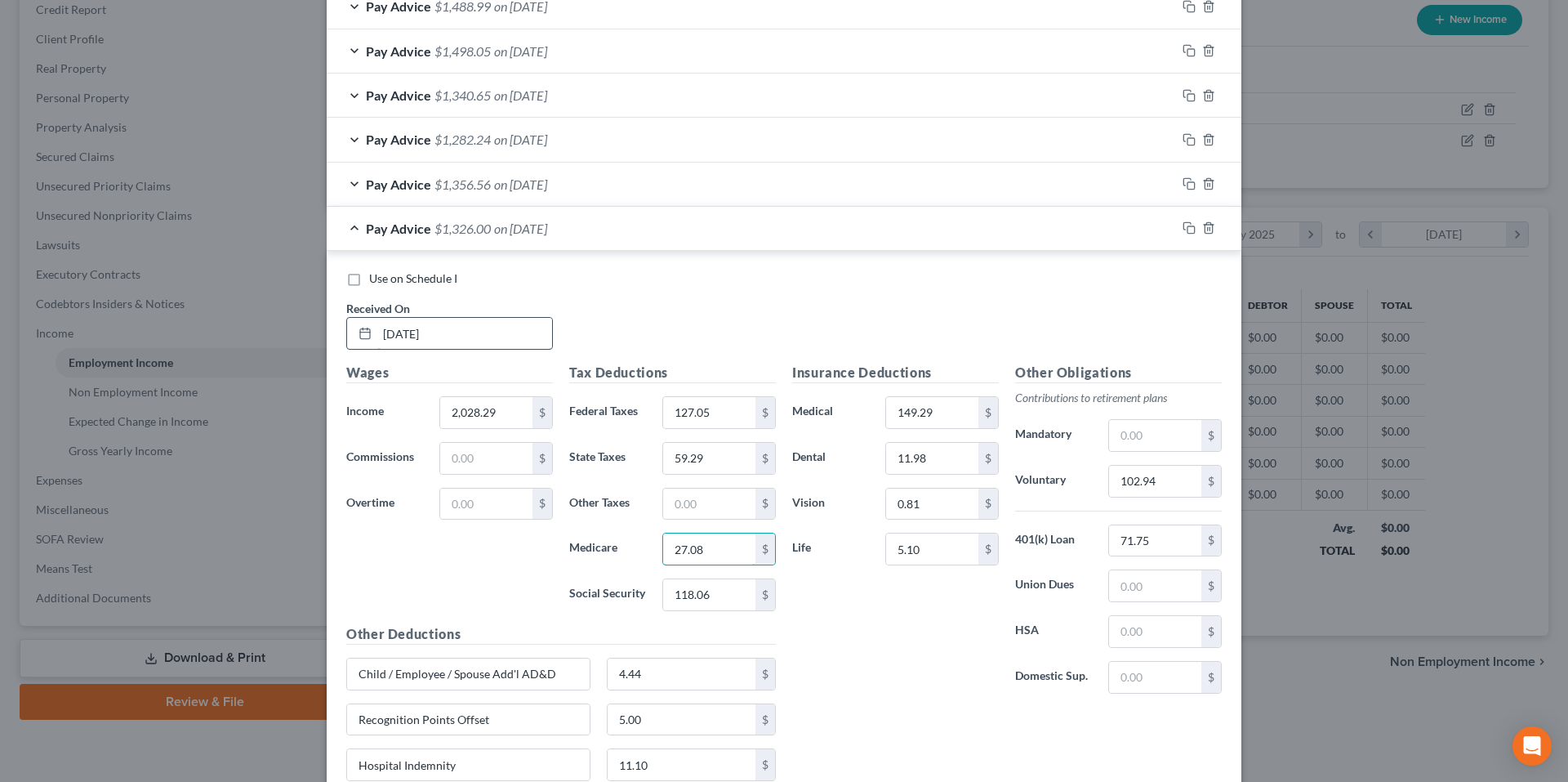
type input "27.08"
type input "115.77"
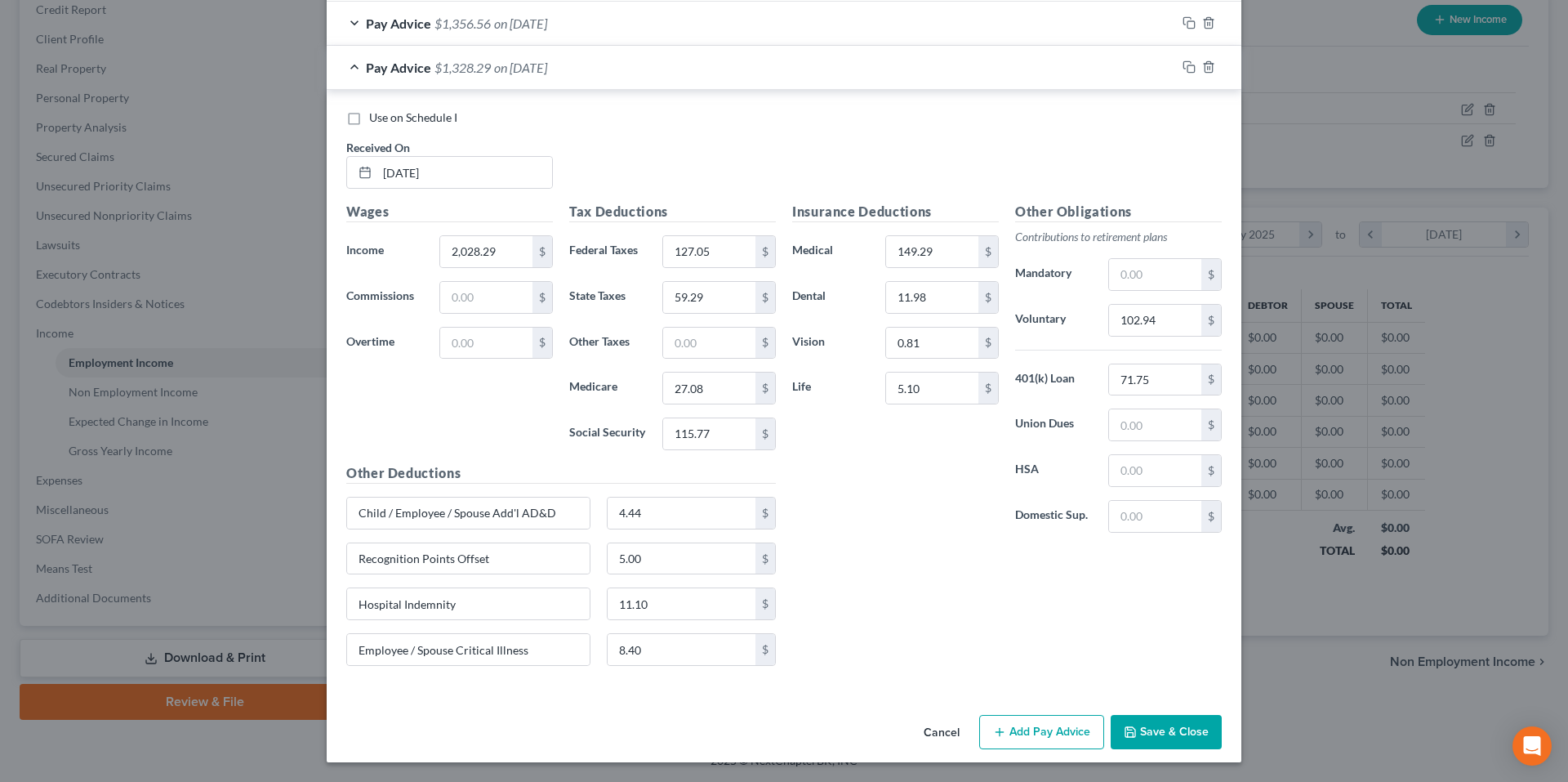
click at [868, 549] on div "Insurance Deductions Medical 149.29 $ Dental 11.98 $ Vision 0.81 $ Life 5.10 $ …" at bounding box center [1007, 439] width 446 height 477
click at [1201, 320] on div "$" at bounding box center [1211, 320] width 20 height 31
click at [1189, 319] on div "102.94 $" at bounding box center [1165, 320] width 114 height 33
click at [1172, 319] on input "102.94" at bounding box center [1155, 320] width 93 height 31
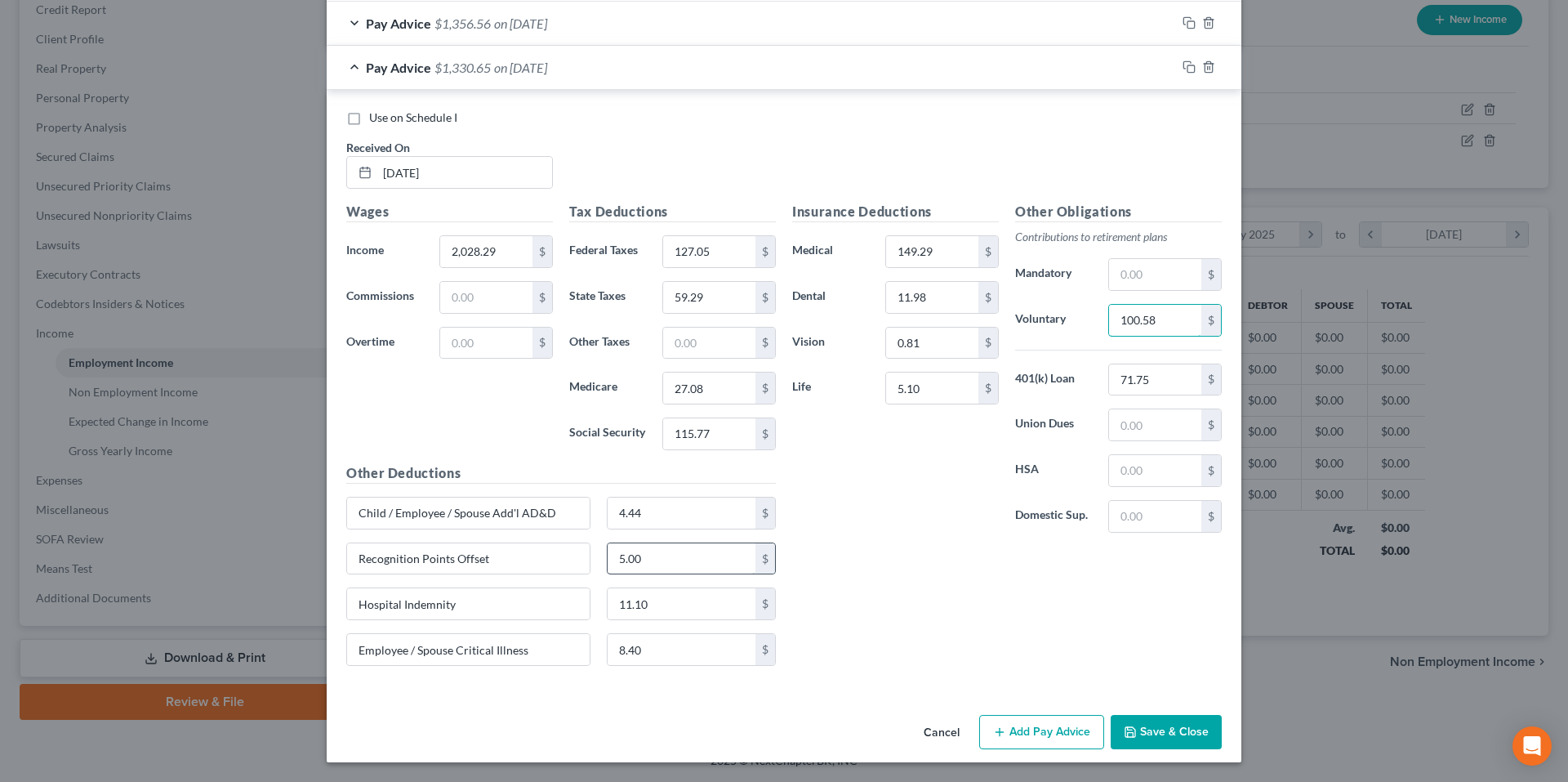
type input "100.58"
click at [668, 560] on input "5.00" at bounding box center [681, 558] width 148 height 31
type input "12.50"
click at [1182, 68] on icon "button" at bounding box center [1188, 67] width 13 height 13
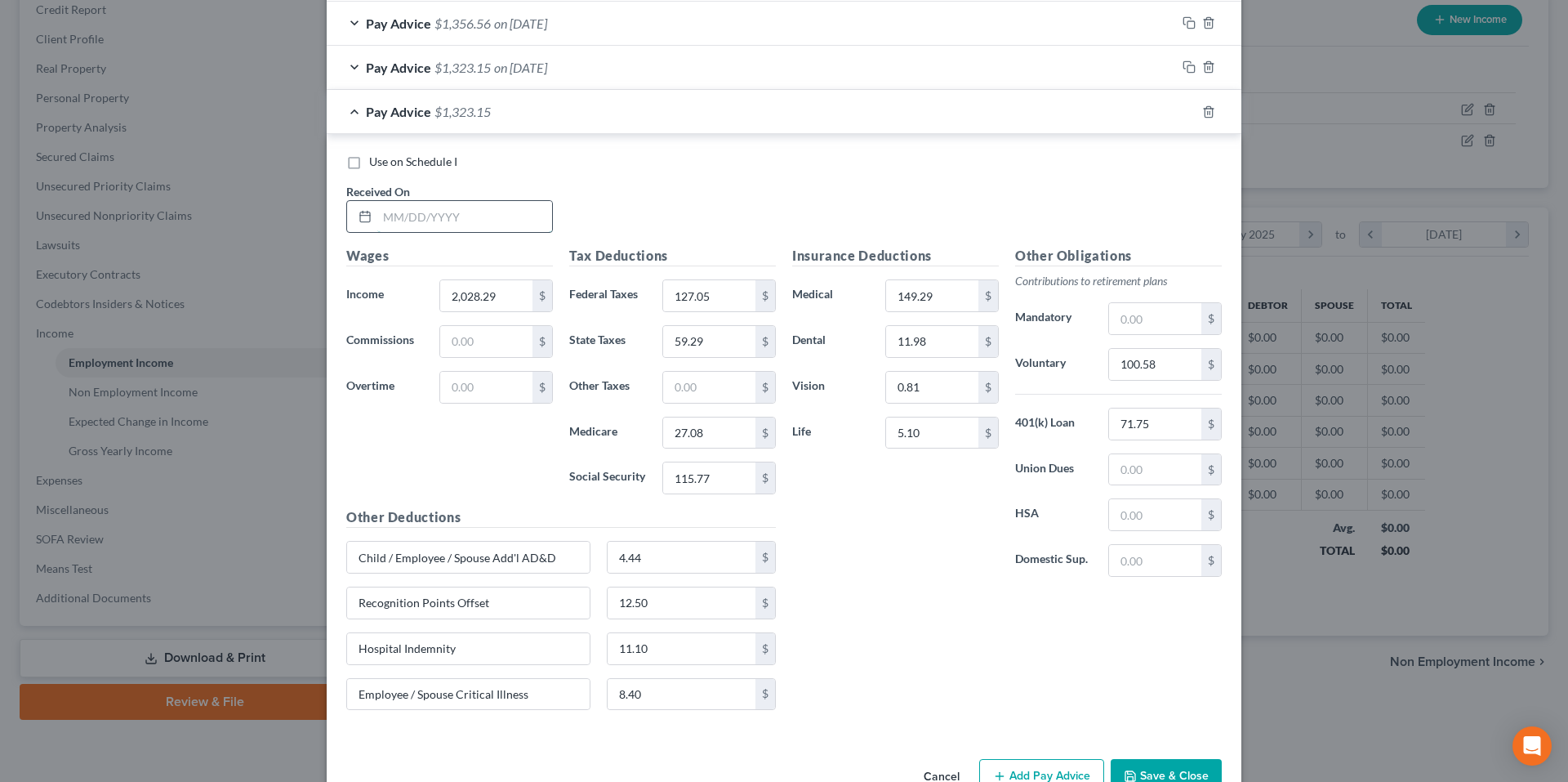
click at [501, 202] on input "text" at bounding box center [464, 216] width 174 height 31
type input "2/10/25"
type input "54.13"
type input "0.00"
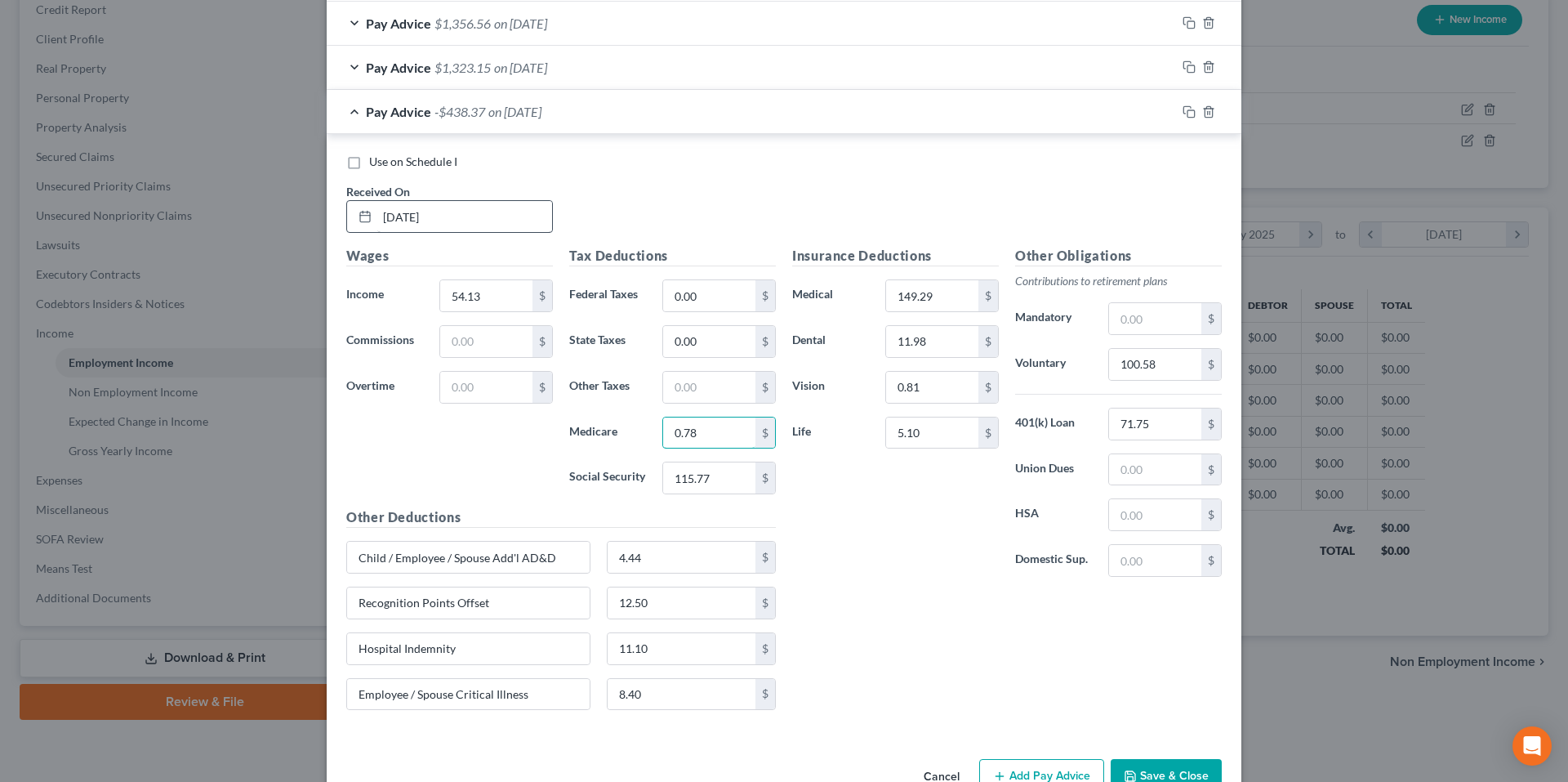
type input "0.78"
type input "3.35"
type input "50.00"
click at [487, 341] on input "text" at bounding box center [486, 341] width 93 height 31
type input "54.13"
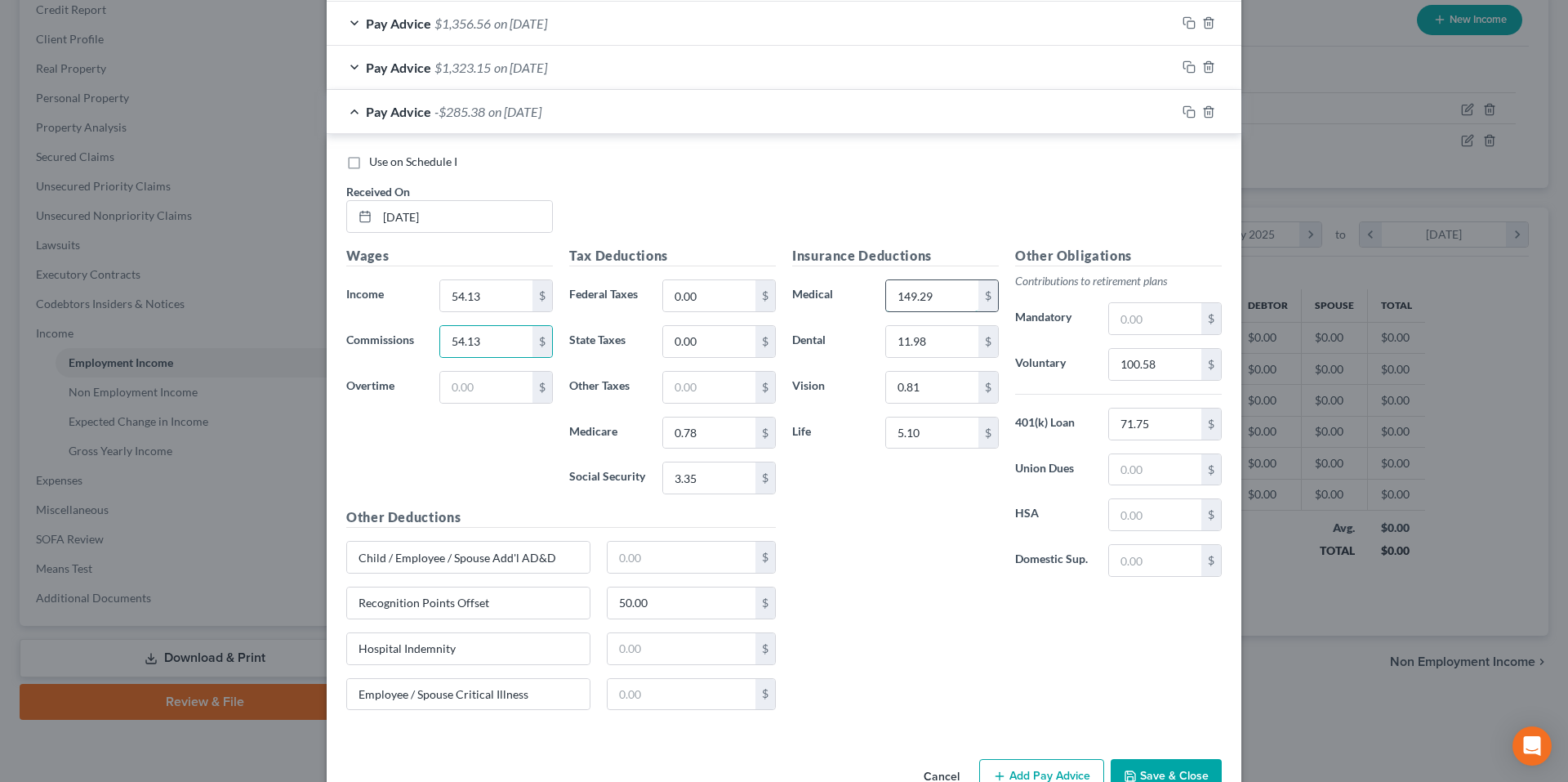
click at [949, 293] on input "149.29" at bounding box center [931, 295] width 93 height 31
click at [514, 341] on input "54.13" at bounding box center [486, 341] width 93 height 31
click at [916, 565] on div "Insurance Deductions Medical $ Dental $ Vision $ Life $" at bounding box center [896, 417] width 223 height 344
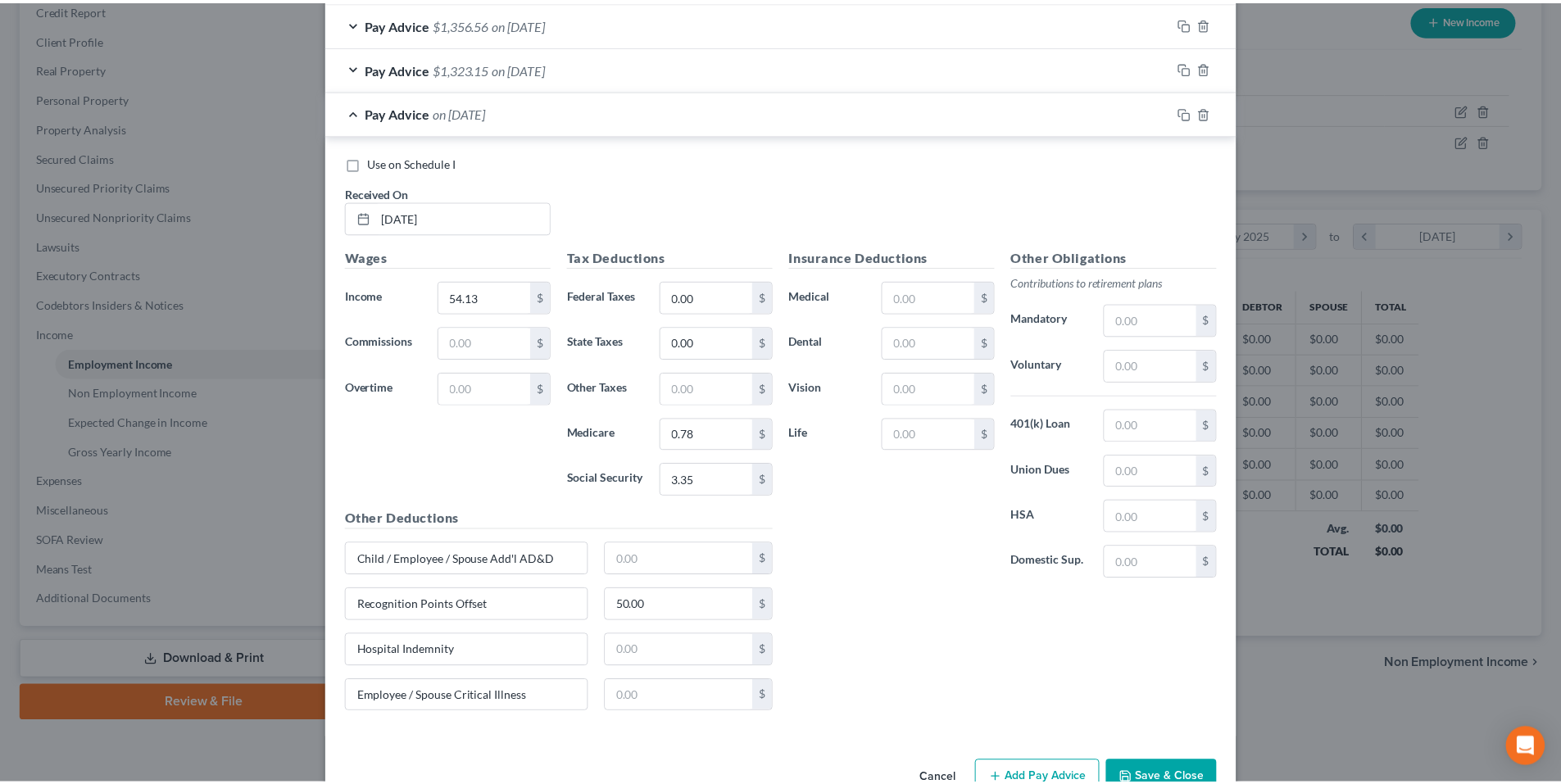
scroll to position [1042, 0]
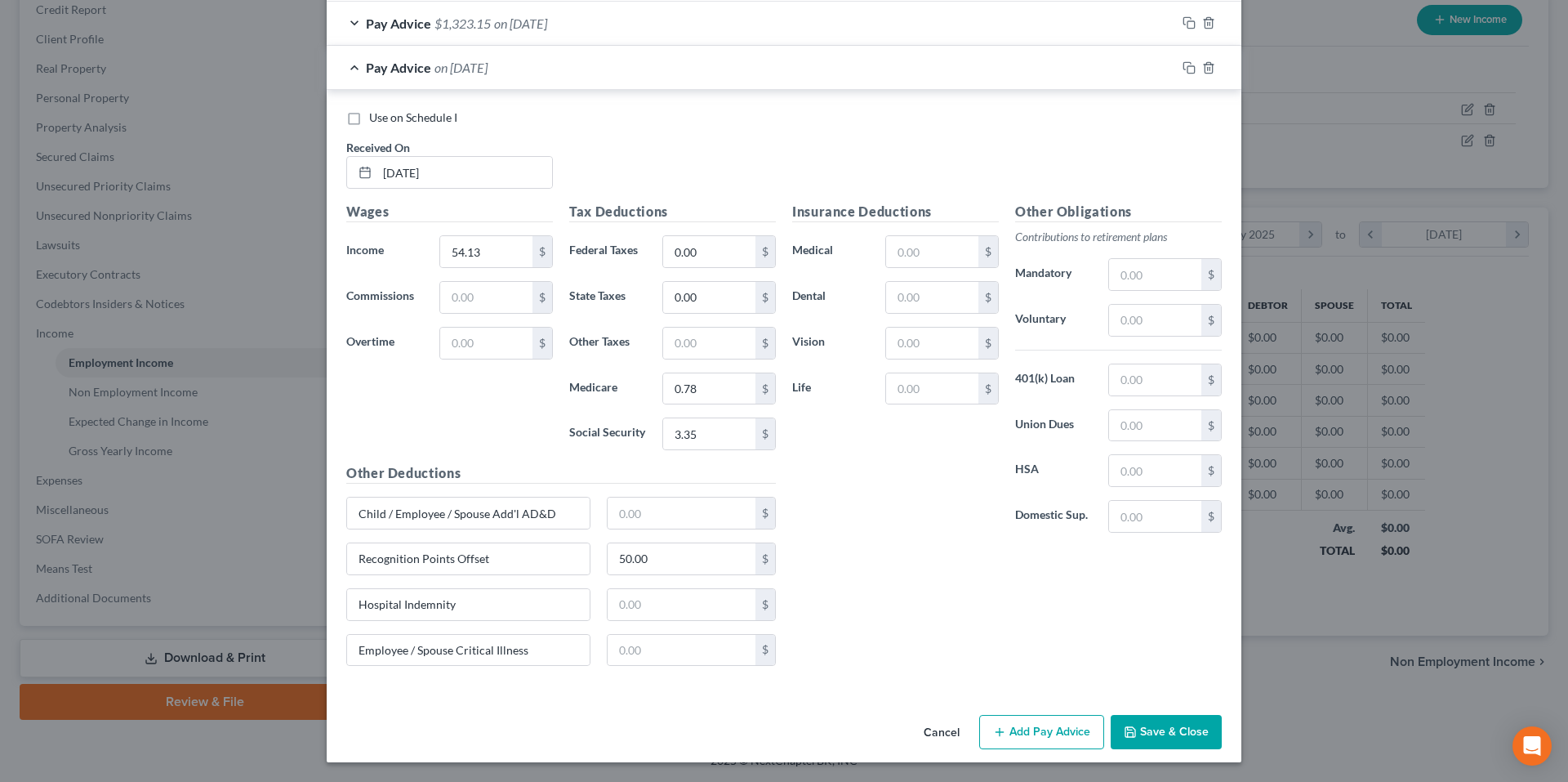
click at [1183, 734] on button "Save & Close" at bounding box center [1166, 731] width 111 height 34
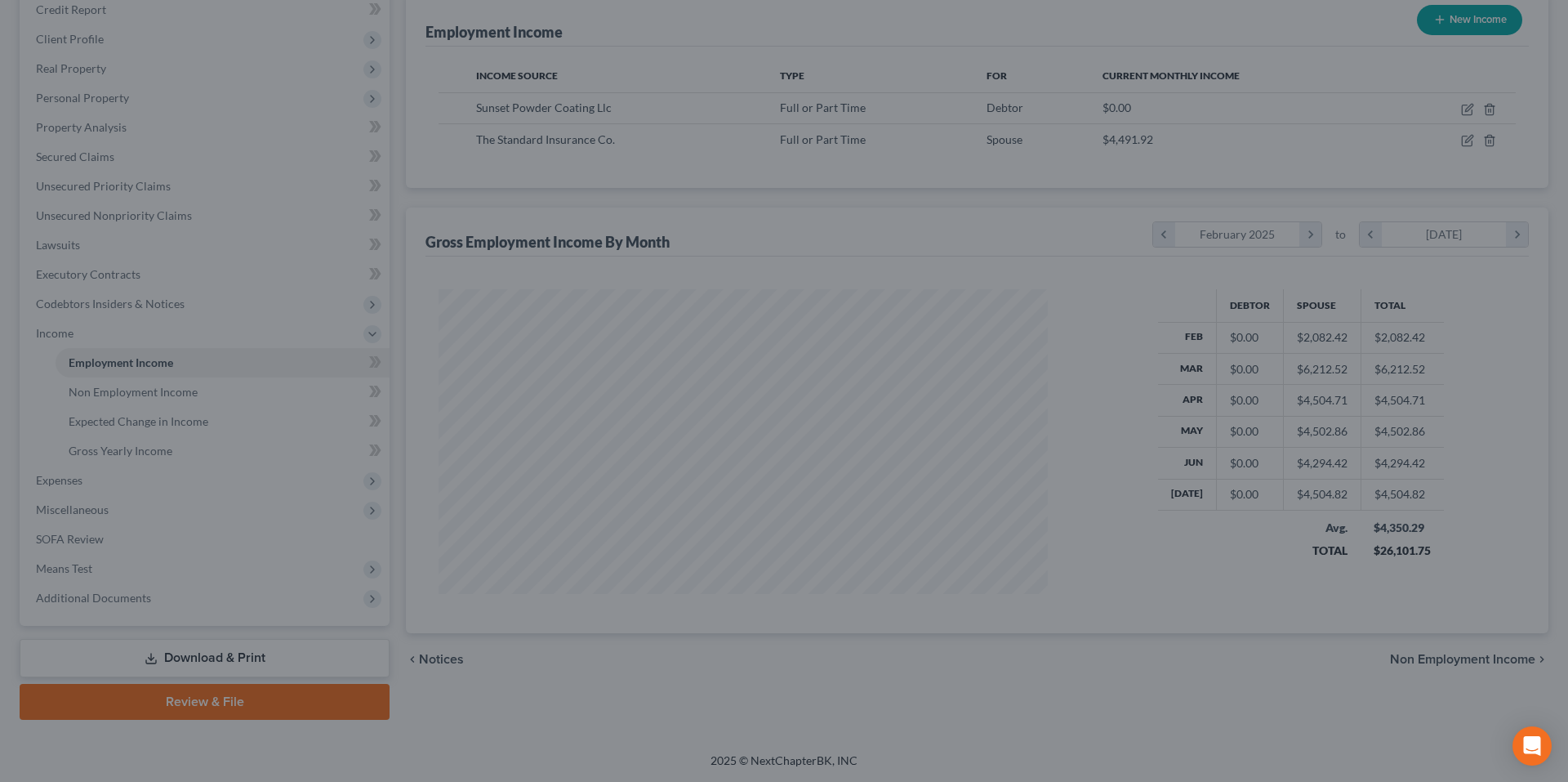
scroll to position [816333, 816004]
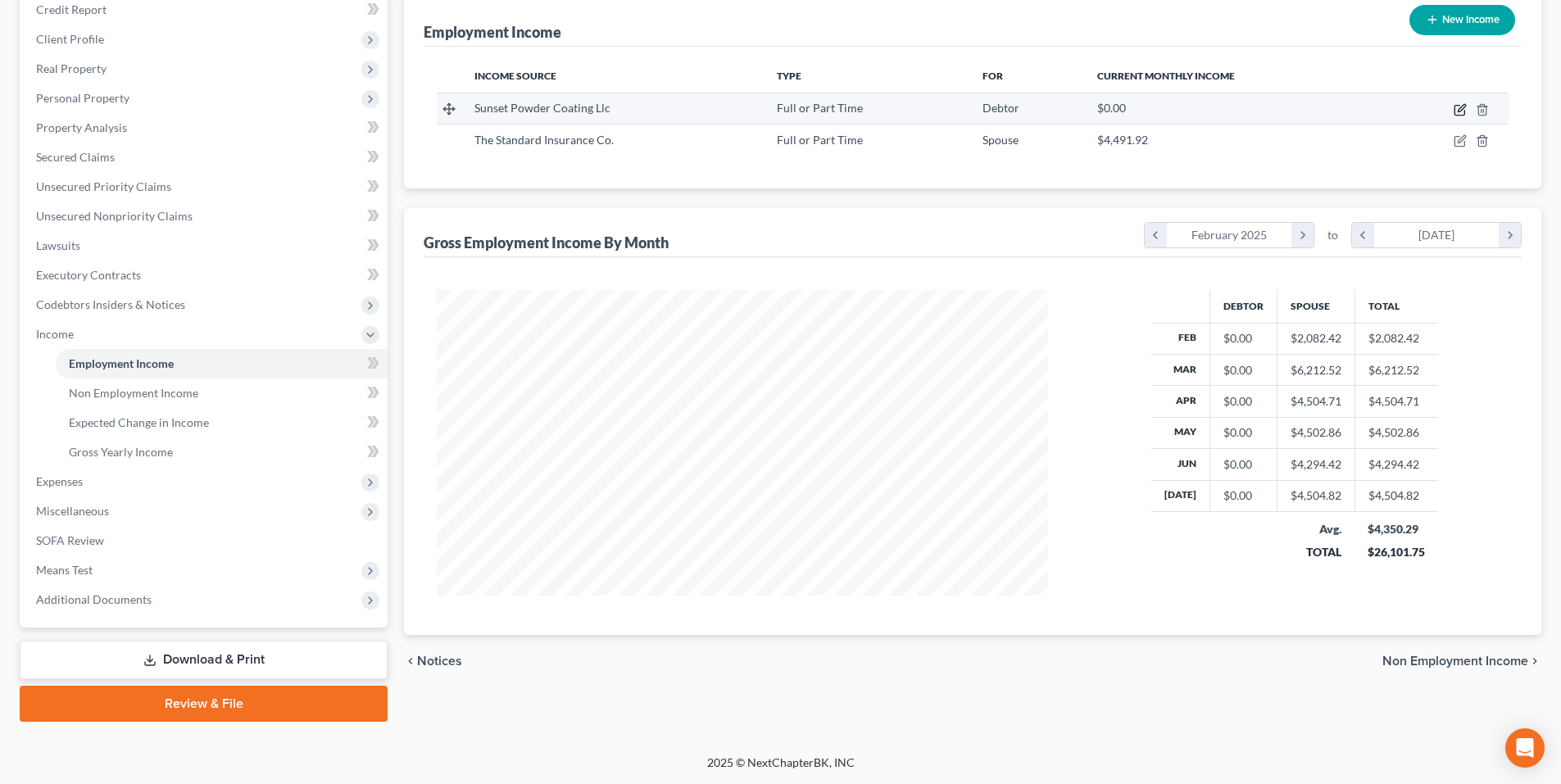
click at [1457, 107] on icon "button" at bounding box center [1459, 109] width 13 height 13
select select "0"
select select "10"
select select "3"
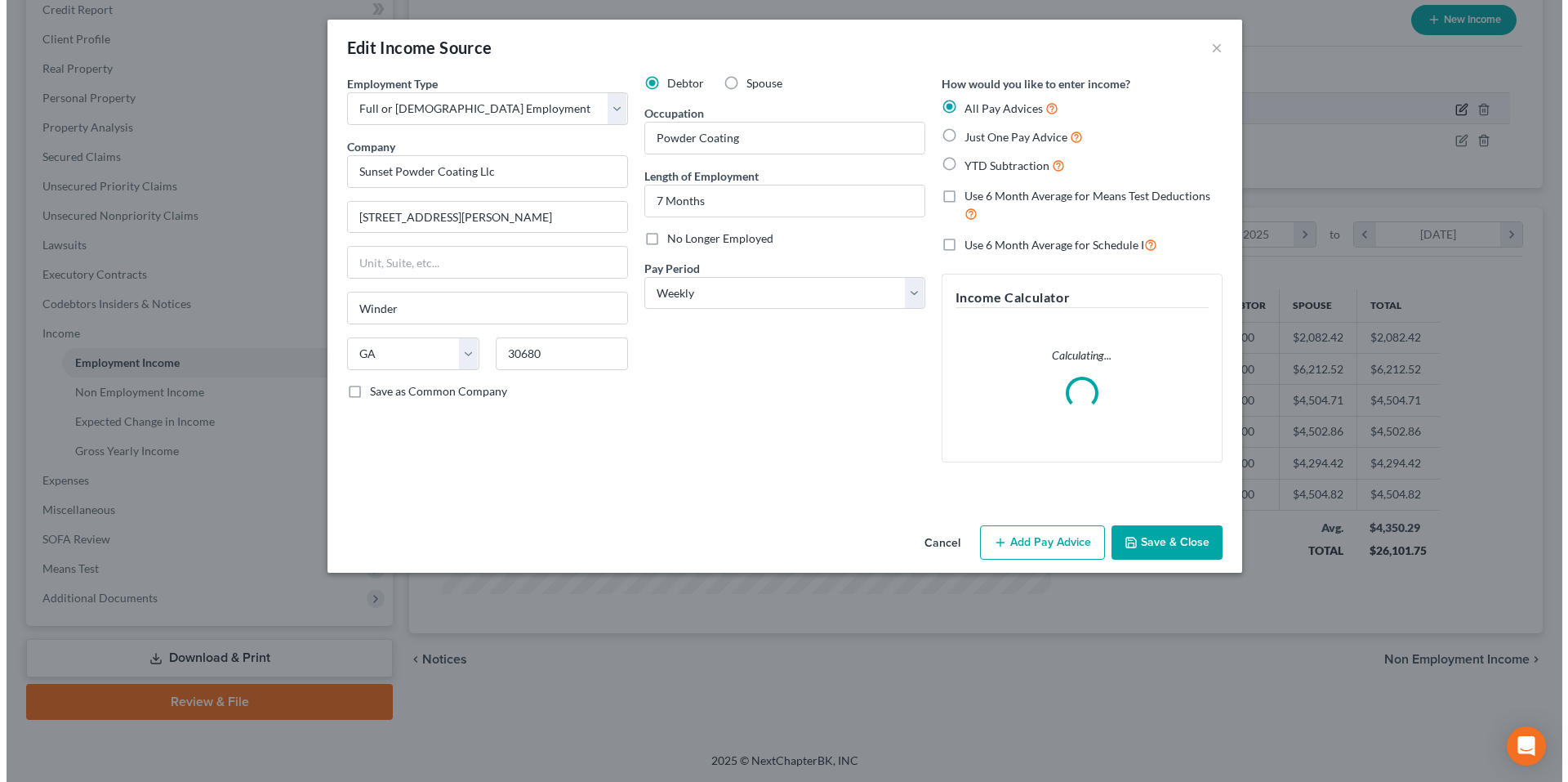
scroll to position [307, 648]
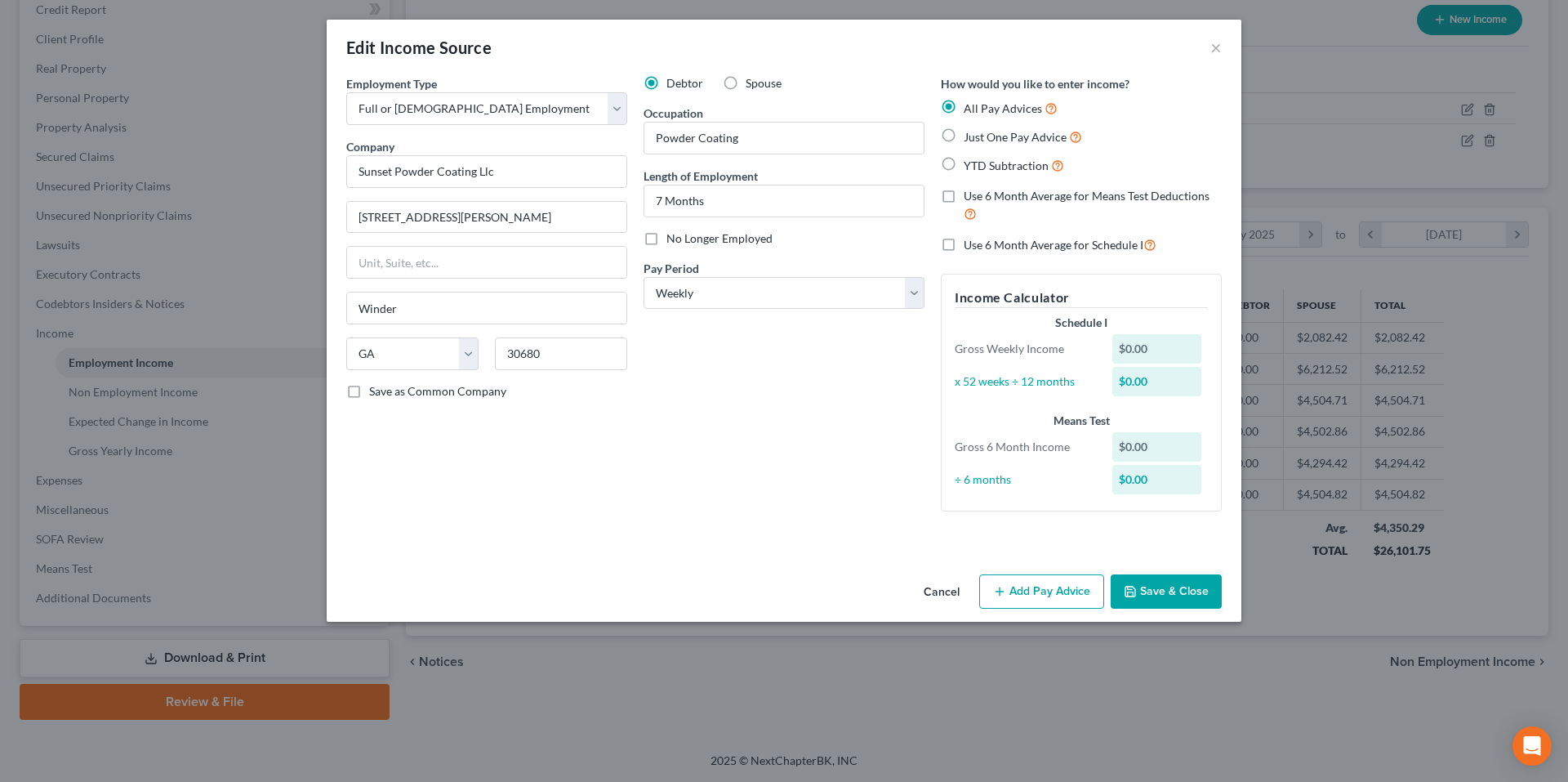
click at [1054, 582] on button "Add Pay Advice" at bounding box center [1041, 591] width 125 height 34
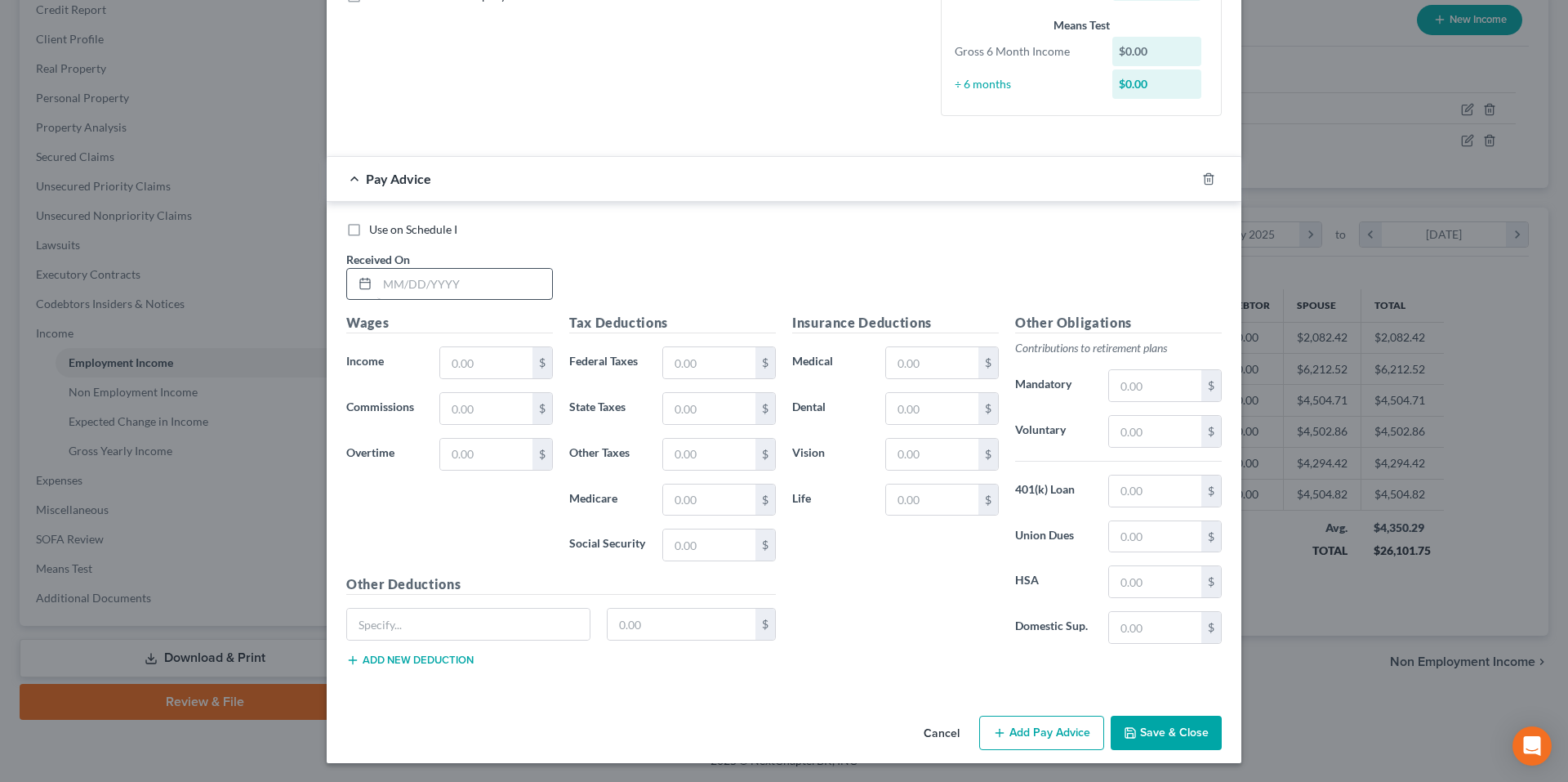
scroll to position [396, 0]
click at [510, 275] on input "text" at bounding box center [464, 283] width 174 height 31
type input "7/21/25"
type input "630.00"
click at [1188, 179] on rect "button" at bounding box center [1190, 179] width 7 height 7
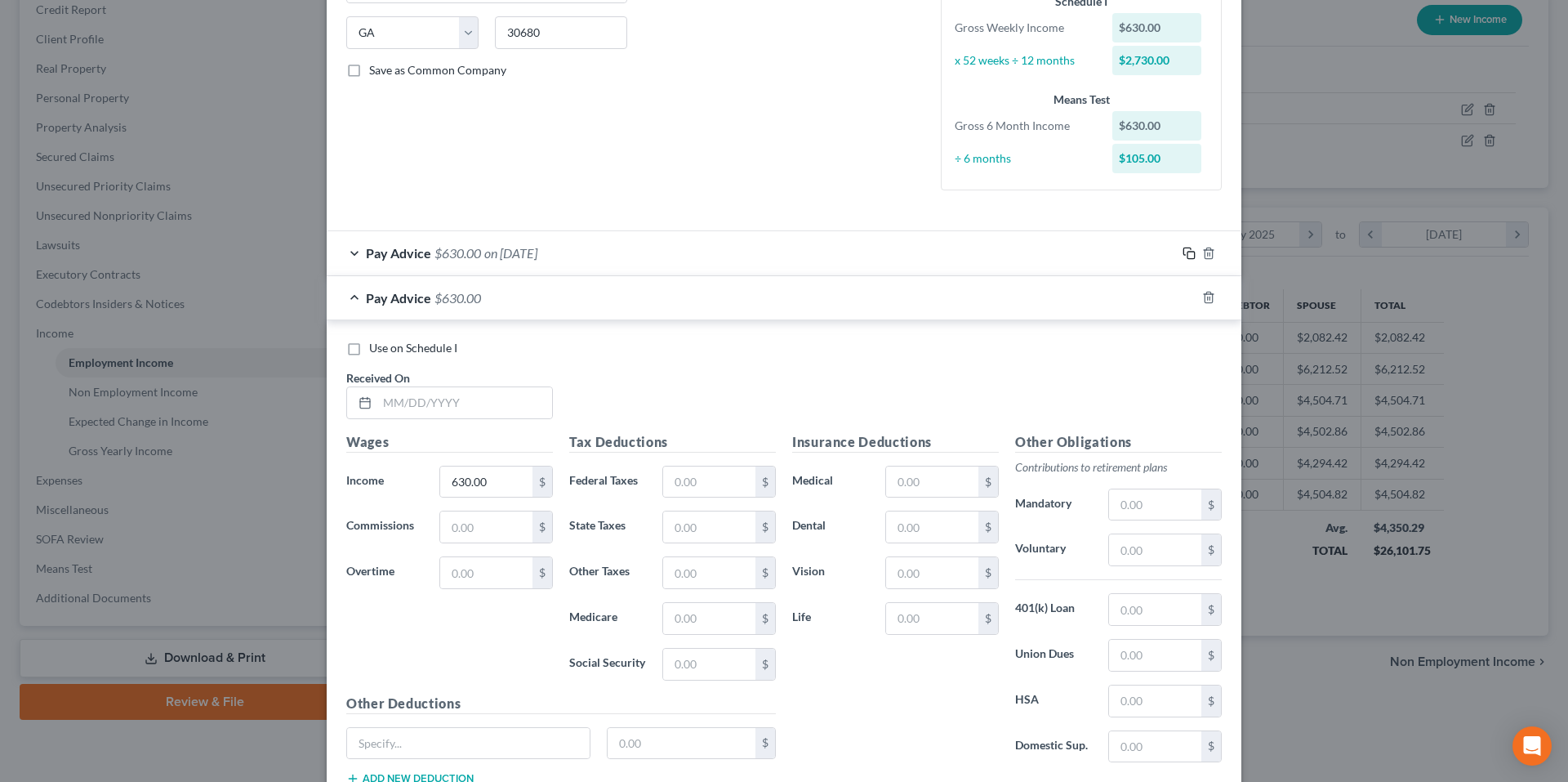
scroll to position [324, 0]
click at [487, 400] on input "text" at bounding box center [464, 399] width 174 height 31
type input "7/14/25"
type input "840.00"
click at [1182, 293] on icon "button" at bounding box center [1188, 294] width 13 height 13
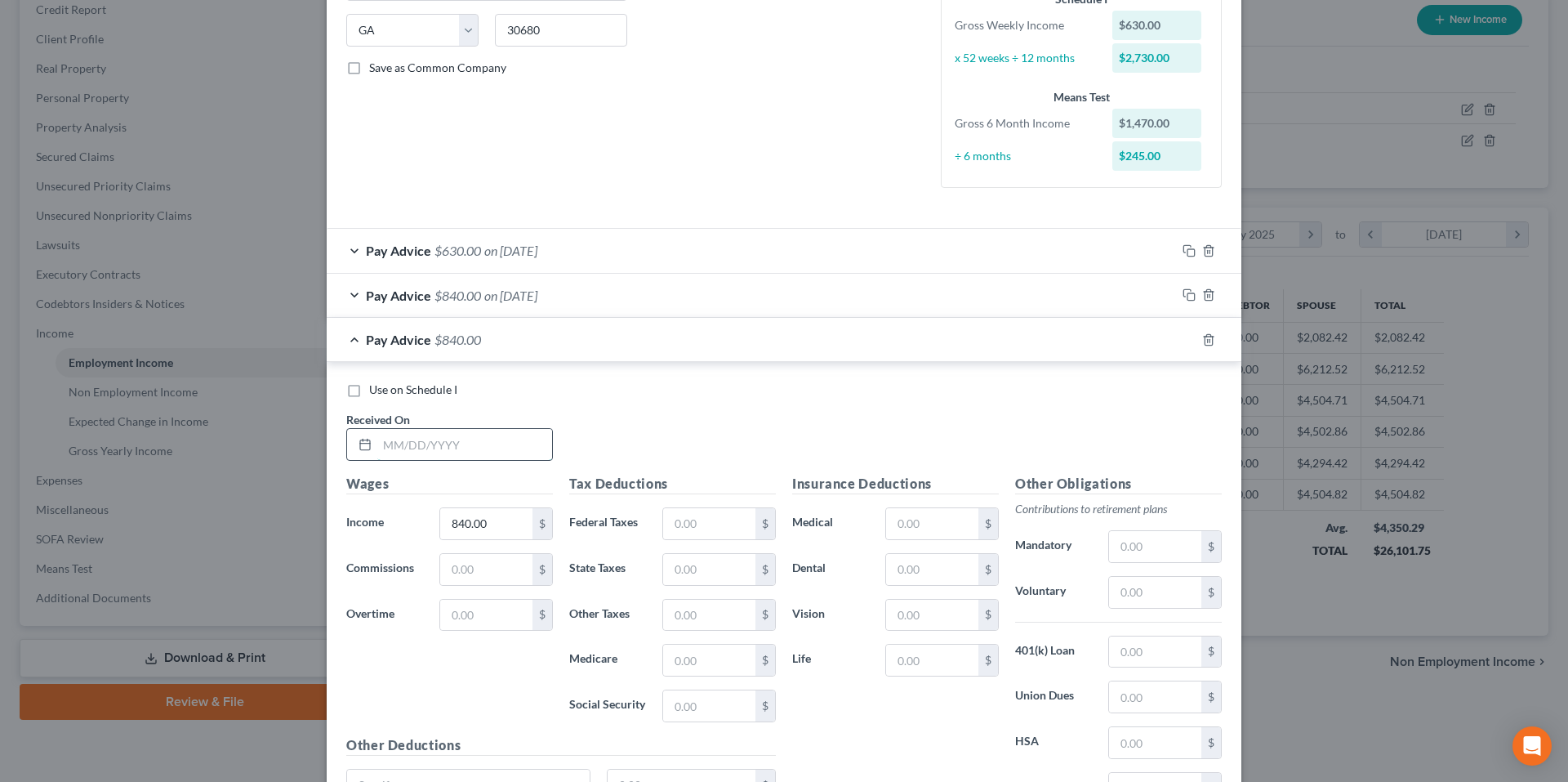
click at [476, 446] on input "text" at bounding box center [464, 443] width 174 height 31
type input "7/7/25"
click at [1182, 338] on icon "button" at bounding box center [1188, 339] width 13 height 13
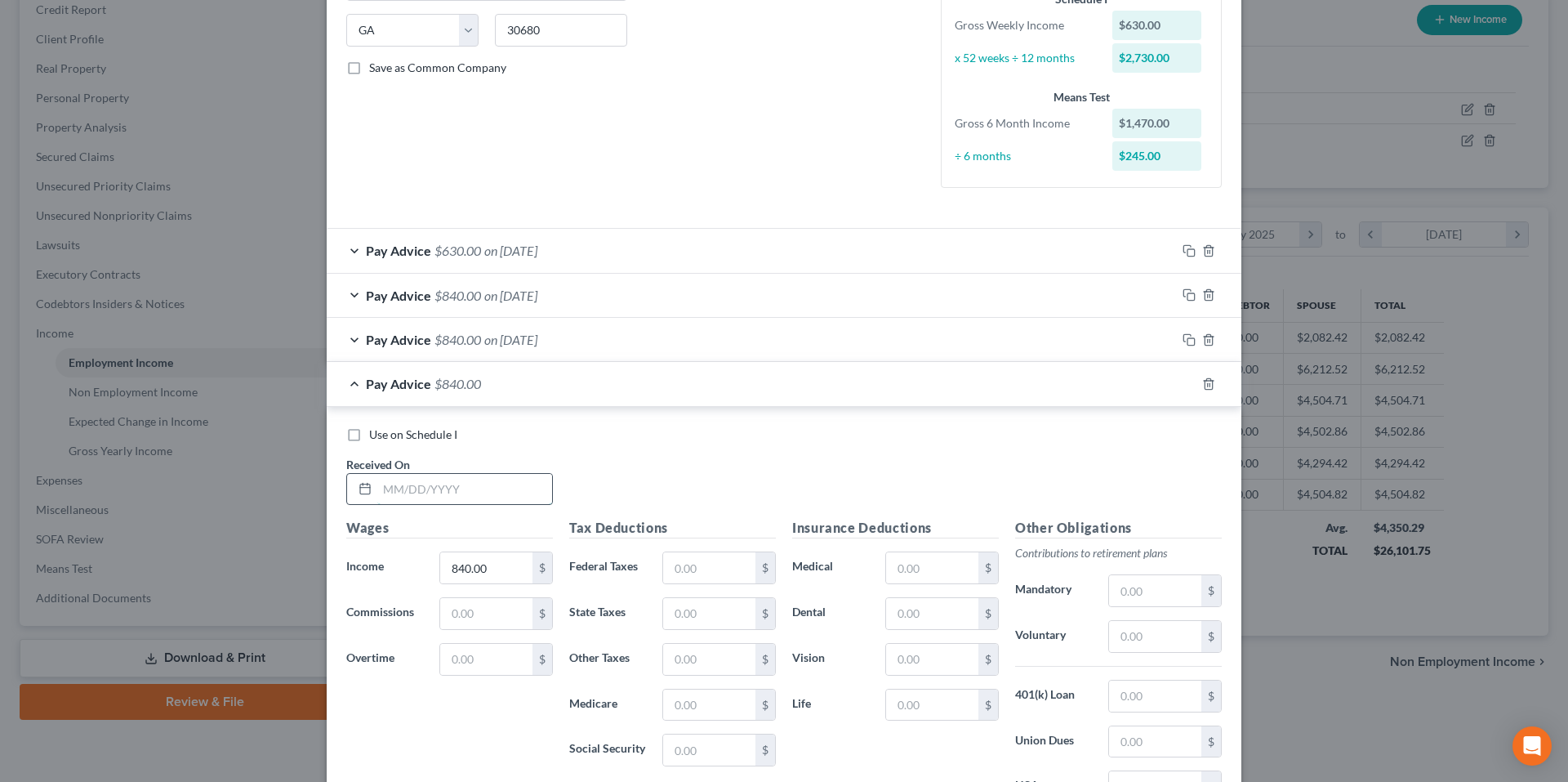
click at [480, 487] on input "text" at bounding box center [464, 488] width 174 height 31
type input "6/23/25"
click at [1190, 381] on div at bounding box center [1208, 384] width 66 height 26
click at [1182, 387] on icon "button" at bounding box center [1188, 384] width 13 height 13
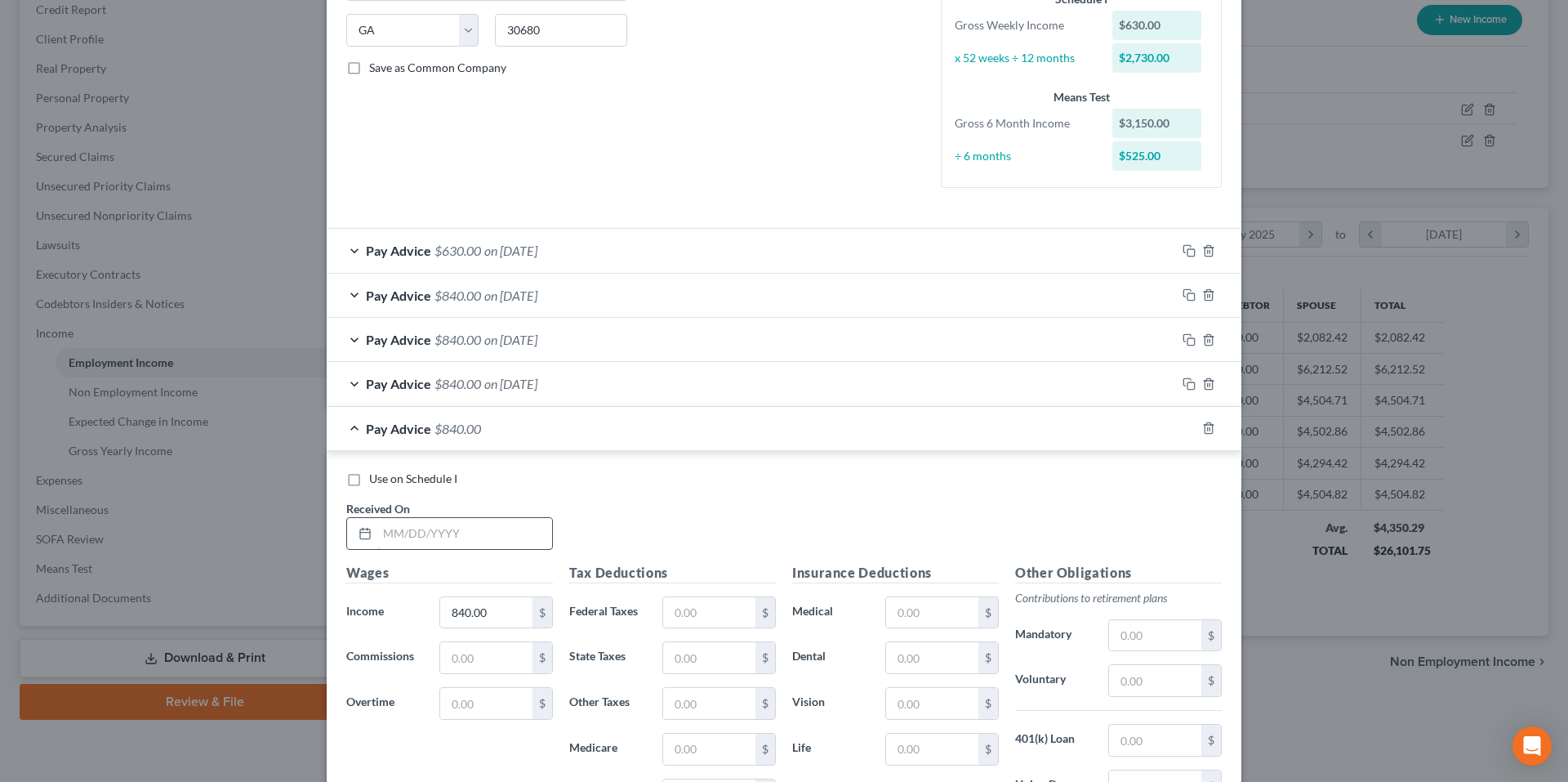
click at [396, 533] on input "text" at bounding box center [464, 533] width 174 height 31
type input "6/30/25"
click at [1183, 423] on icon "button" at bounding box center [1186, 426] width 7 height 7
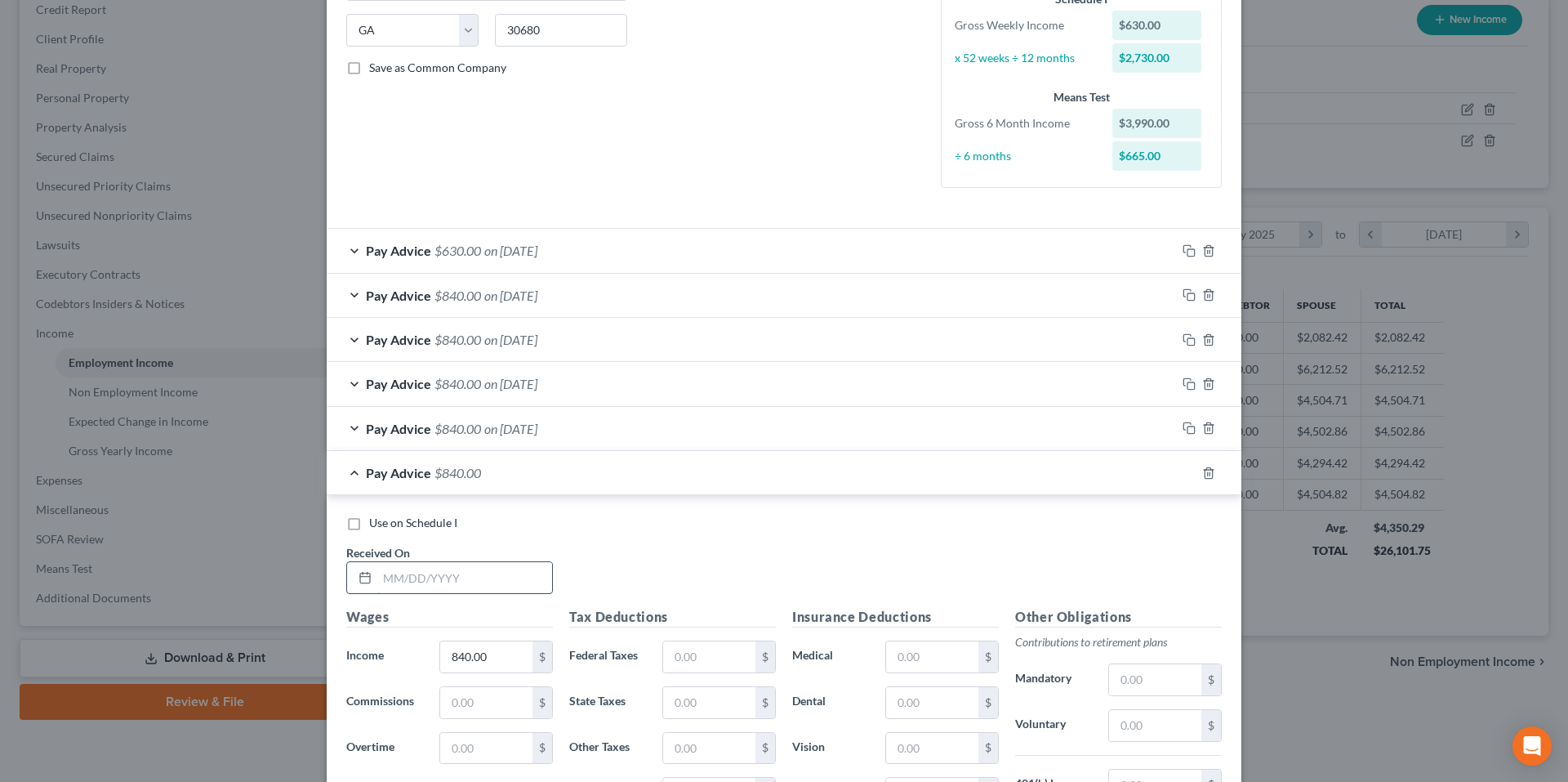
click at [462, 583] on input "text" at bounding box center [464, 577] width 174 height 31
type input "6/16/25"
click at [1183, 474] on icon "button" at bounding box center [1188, 472] width 13 height 13
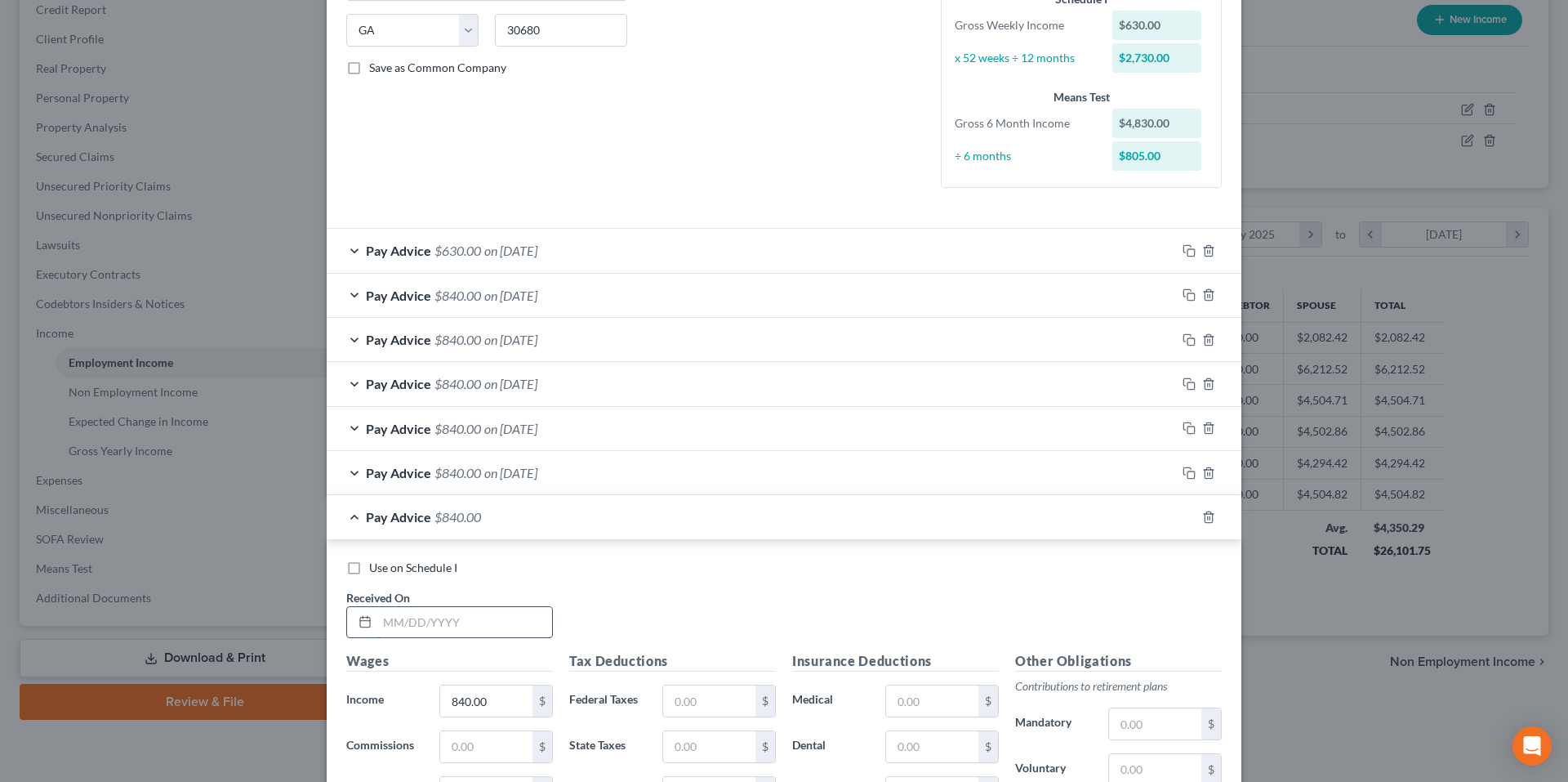
click at [429, 623] on input "text" at bounding box center [464, 622] width 174 height 31
type input "6/2/25"
click at [1187, 516] on rect "button" at bounding box center [1190, 518] width 7 height 7
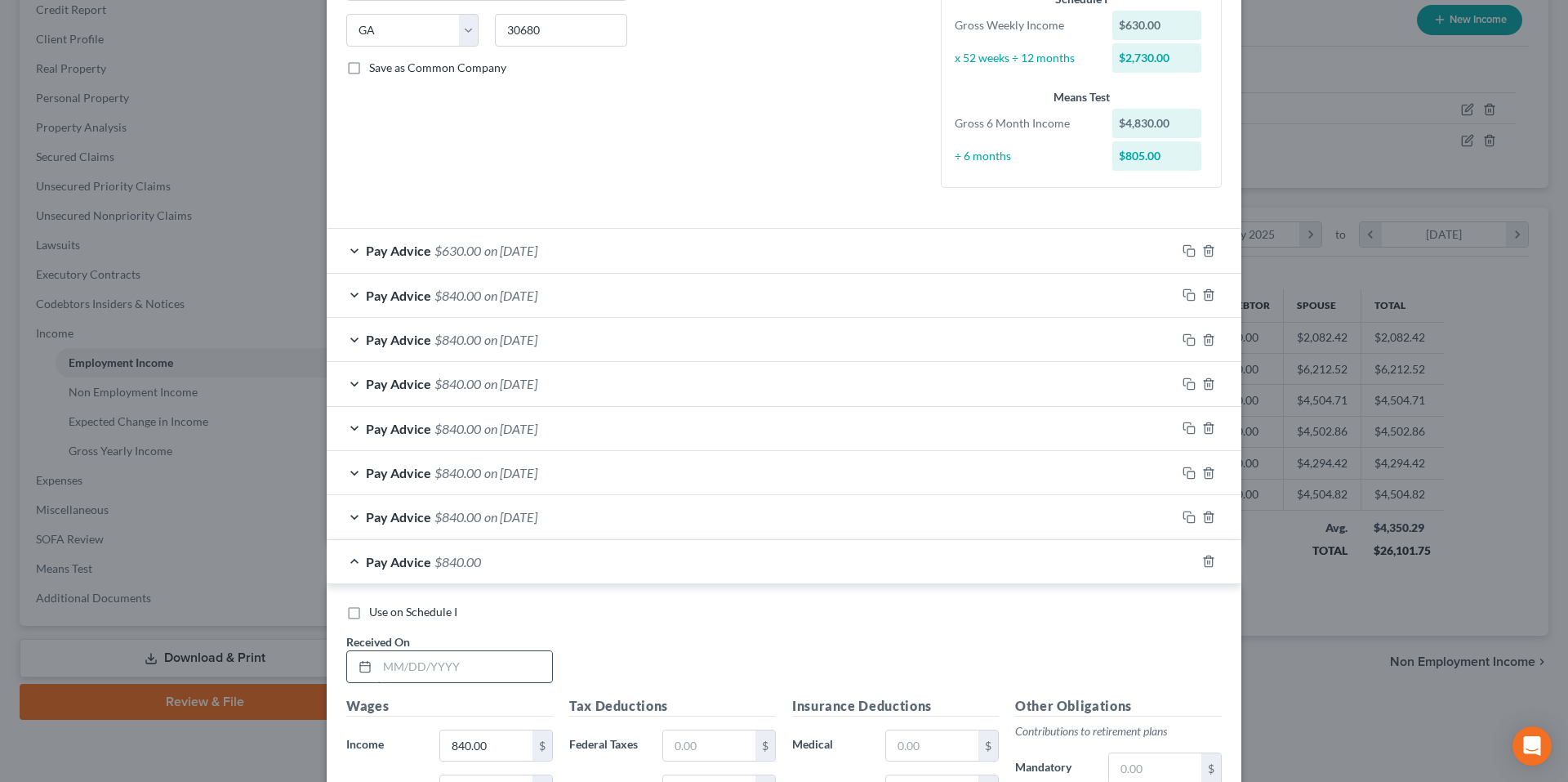
click at [520, 670] on input "text" at bounding box center [464, 665] width 174 height 31
type input "5/19/25"
click at [1183, 563] on icon "button" at bounding box center [1188, 561] width 13 height 13
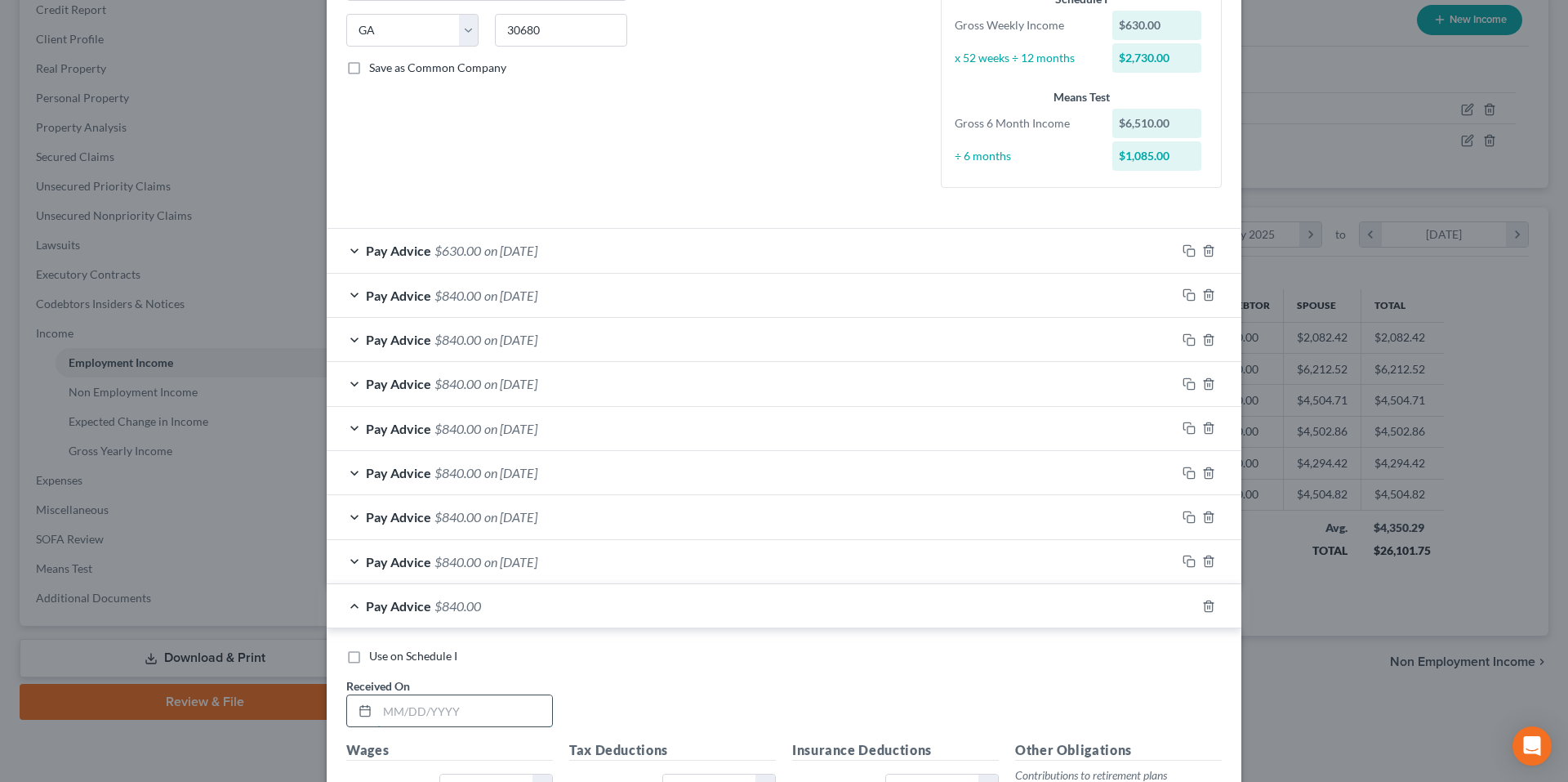
click at [437, 718] on input "text" at bounding box center [464, 710] width 174 height 31
type input "4/21/25"
click at [1185, 602] on icon "button" at bounding box center [1188, 606] width 13 height 13
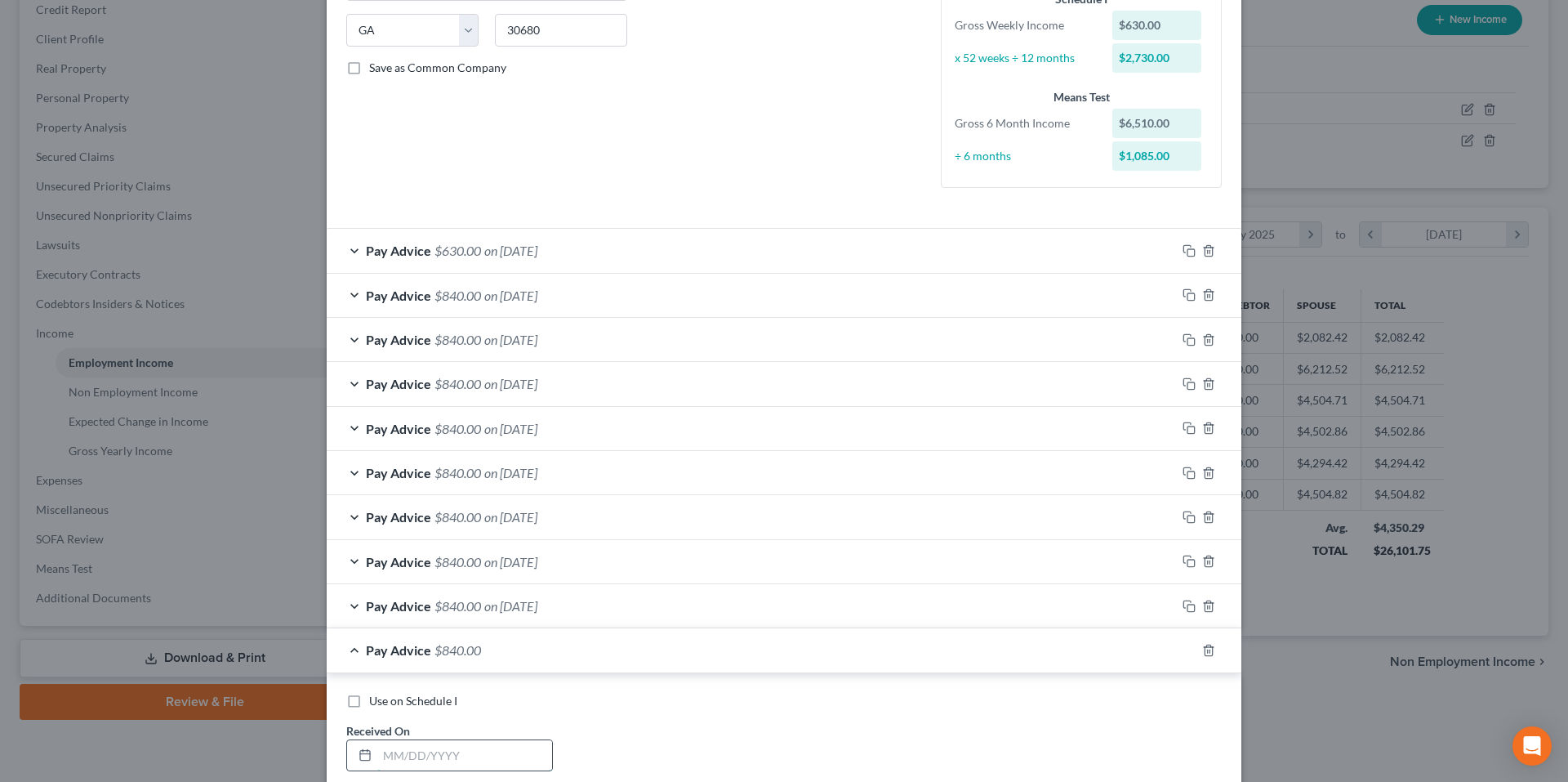
click at [499, 753] on input "text" at bounding box center [464, 755] width 174 height 31
type input "5/5/25"
click at [1182, 652] on icon "button" at bounding box center [1188, 650] width 13 height 13
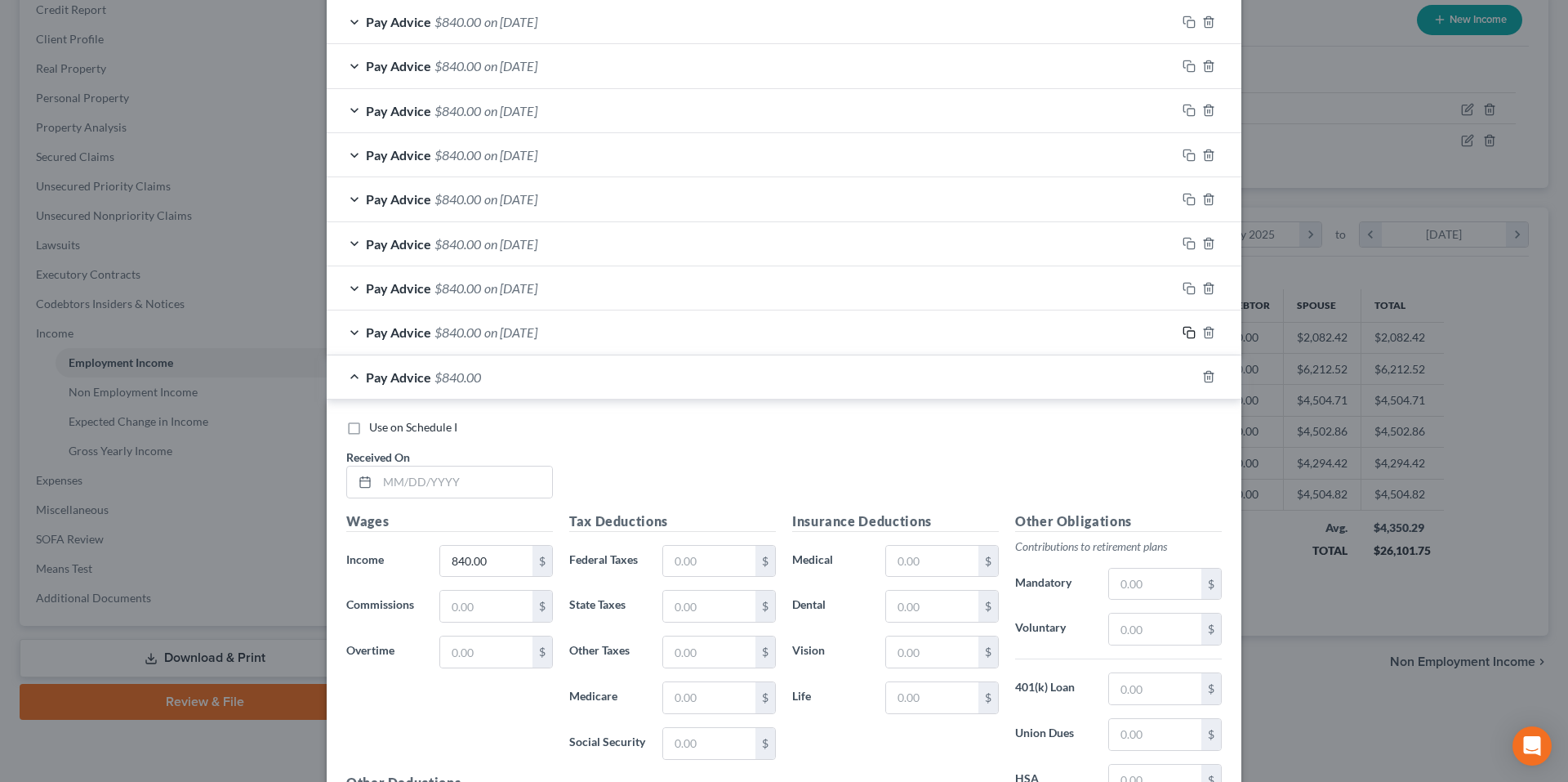
scroll to position [651, 0]
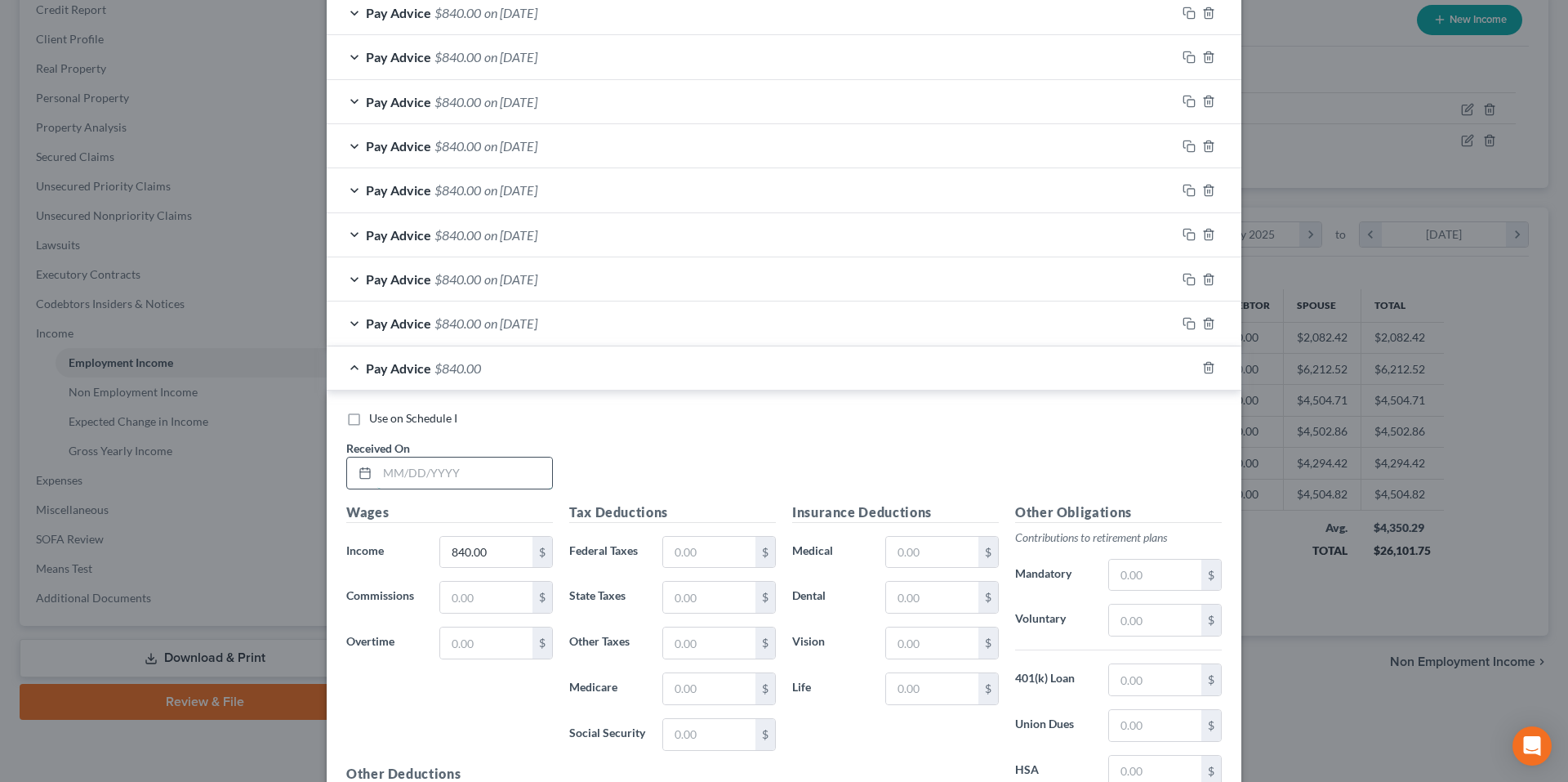
click at [514, 479] on input "text" at bounding box center [464, 472] width 174 height 31
type input "4/28/25"
click at [1187, 366] on rect "button" at bounding box center [1190, 369] width 7 height 7
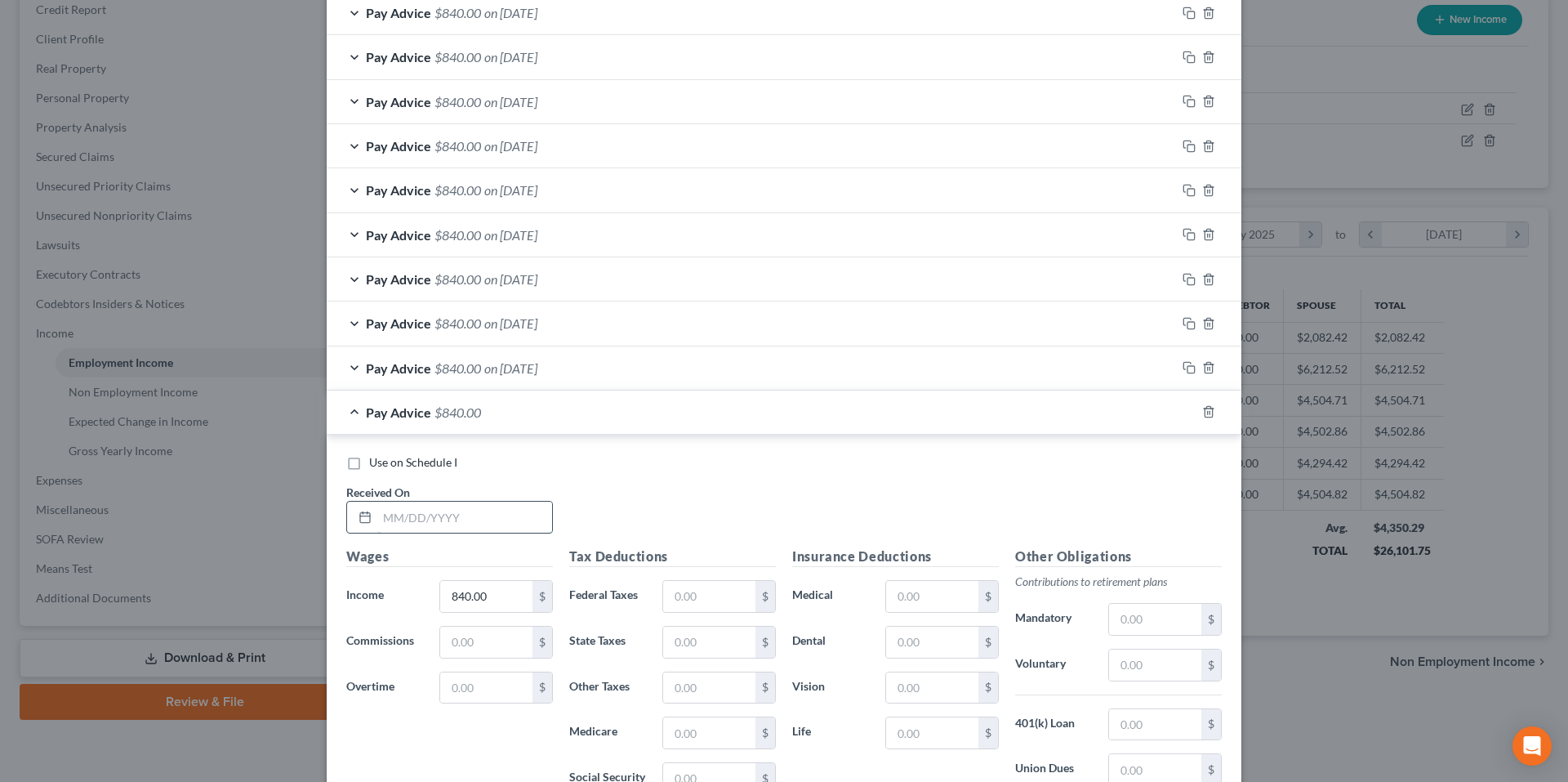
click at [442, 518] on input "text" at bounding box center [464, 516] width 174 height 31
type input "4/7/25"
click at [1176, 410] on div at bounding box center [1208, 411] width 66 height 26
click at [1182, 410] on icon "button" at bounding box center [1188, 411] width 13 height 13
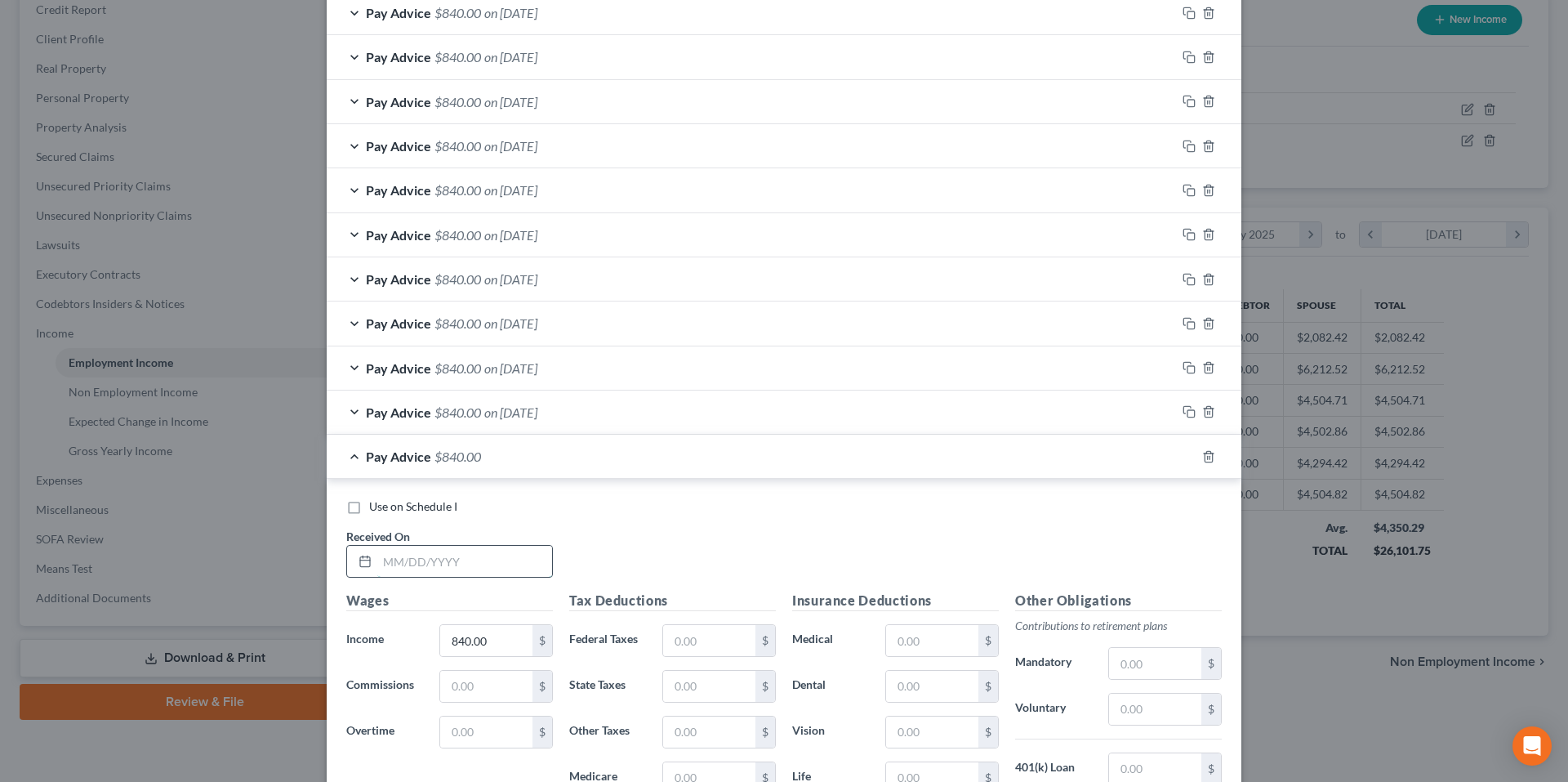
click at [423, 555] on input "text" at bounding box center [464, 561] width 174 height 31
type input "4/14/25"
click at [1182, 462] on icon "button" at bounding box center [1188, 456] width 13 height 13
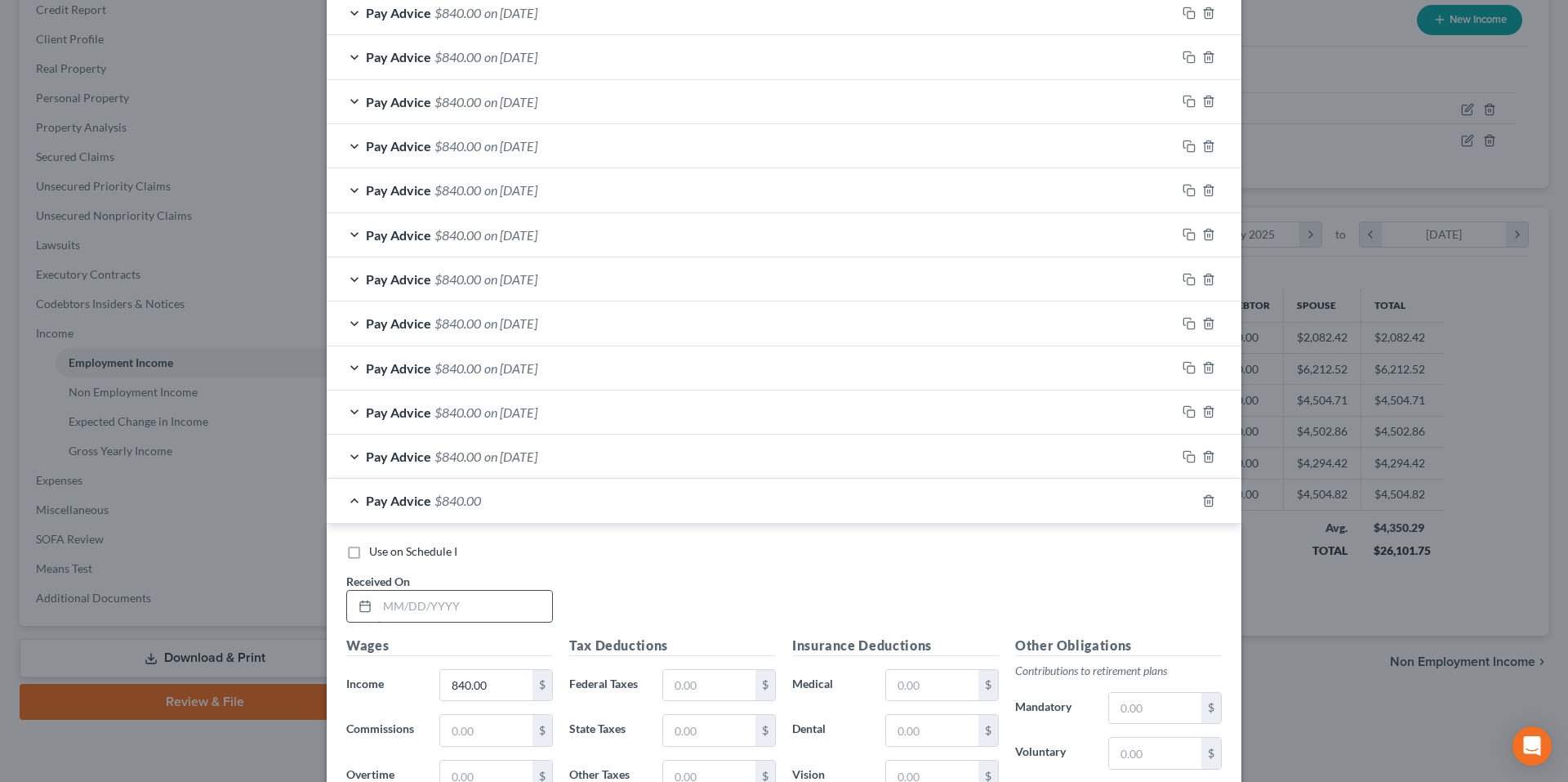
click at [428, 605] on input "text" at bounding box center [464, 606] width 174 height 31
type input "3/31/25"
click at [1187, 499] on rect "button" at bounding box center [1190, 502] width 7 height 7
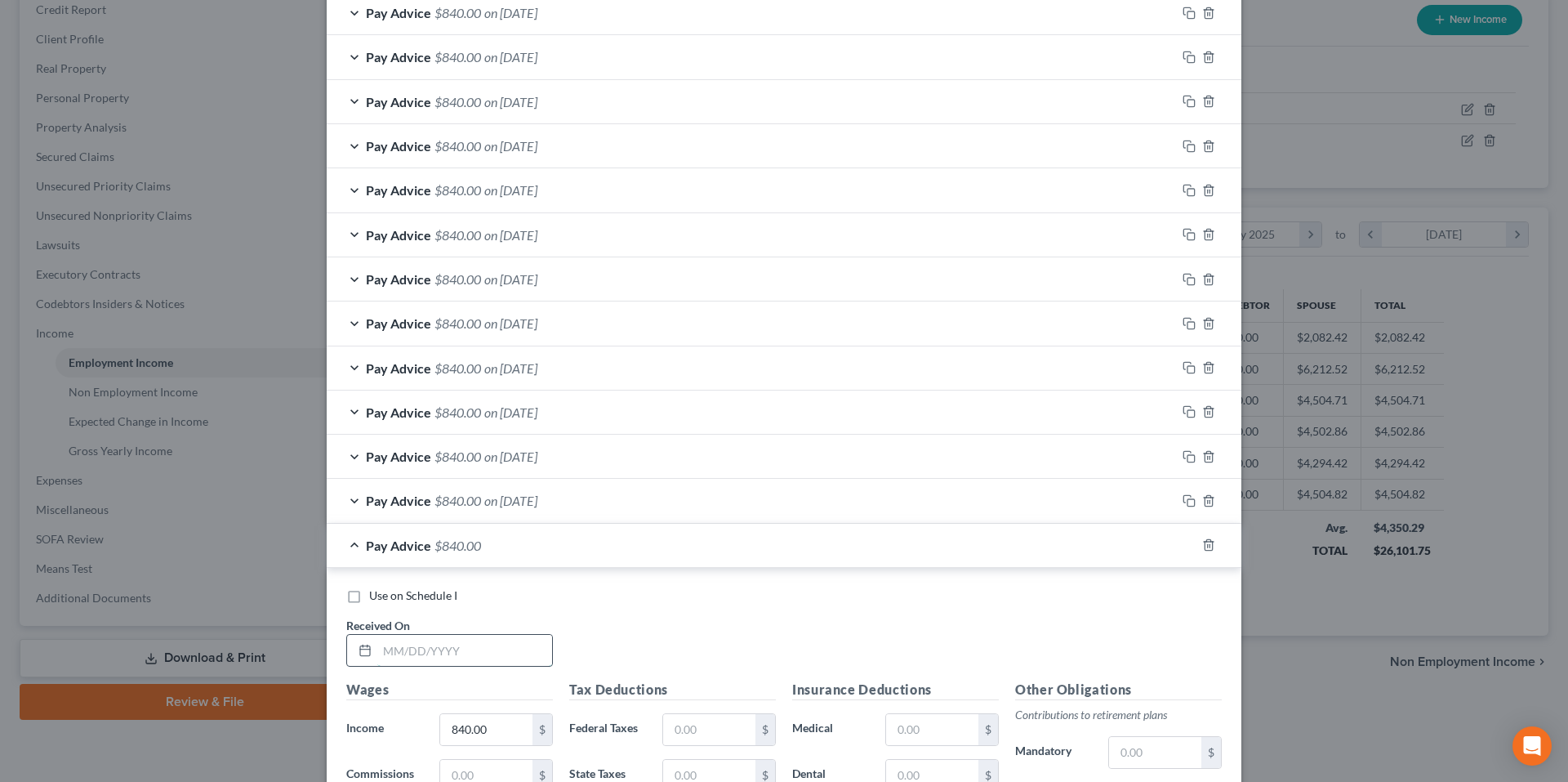
click at [492, 651] on input "text" at bounding box center [464, 650] width 174 height 31
type input "3/24/25"
click at [1182, 550] on icon "button" at bounding box center [1188, 544] width 13 height 13
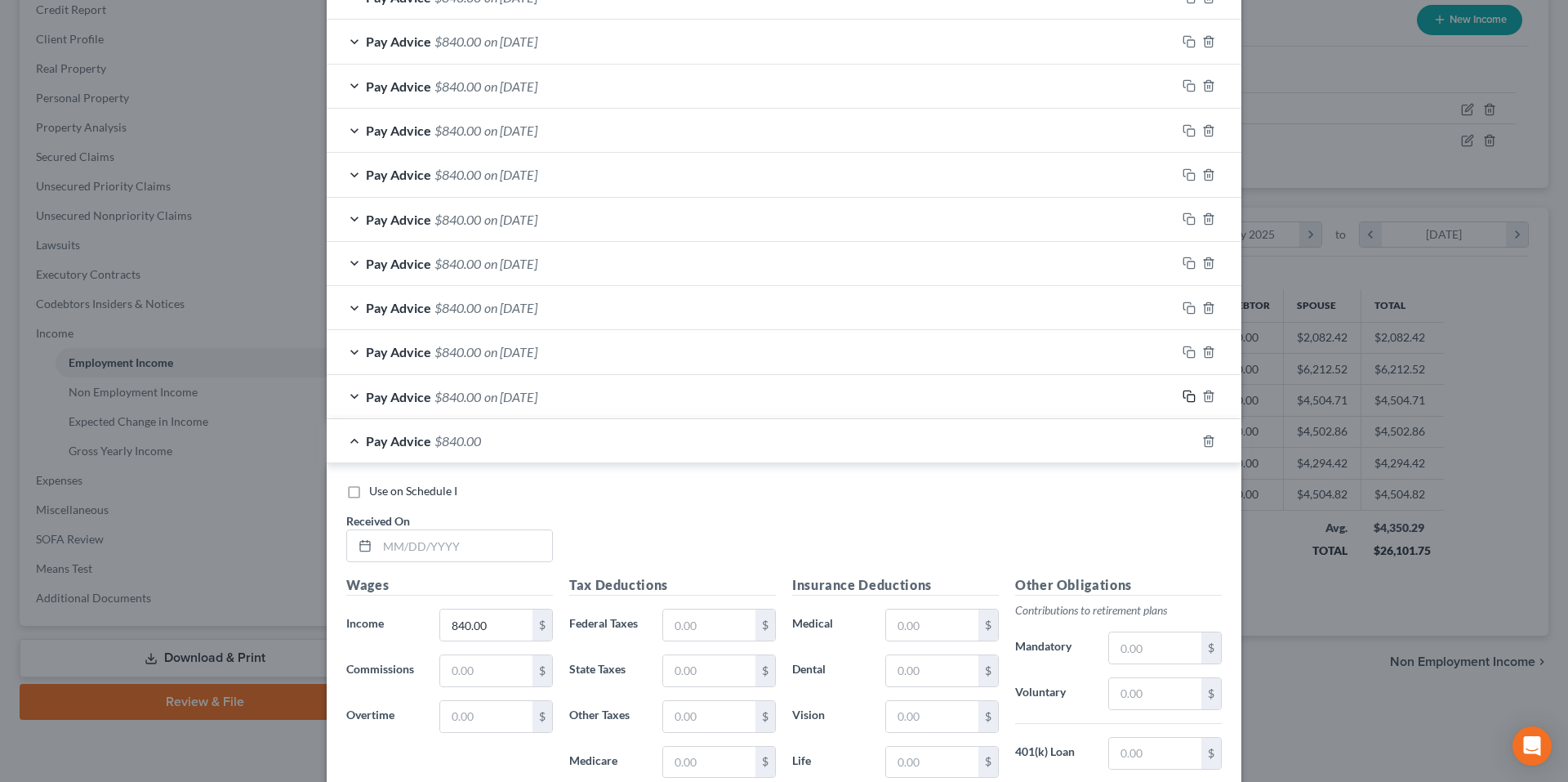
scroll to position [895, 0]
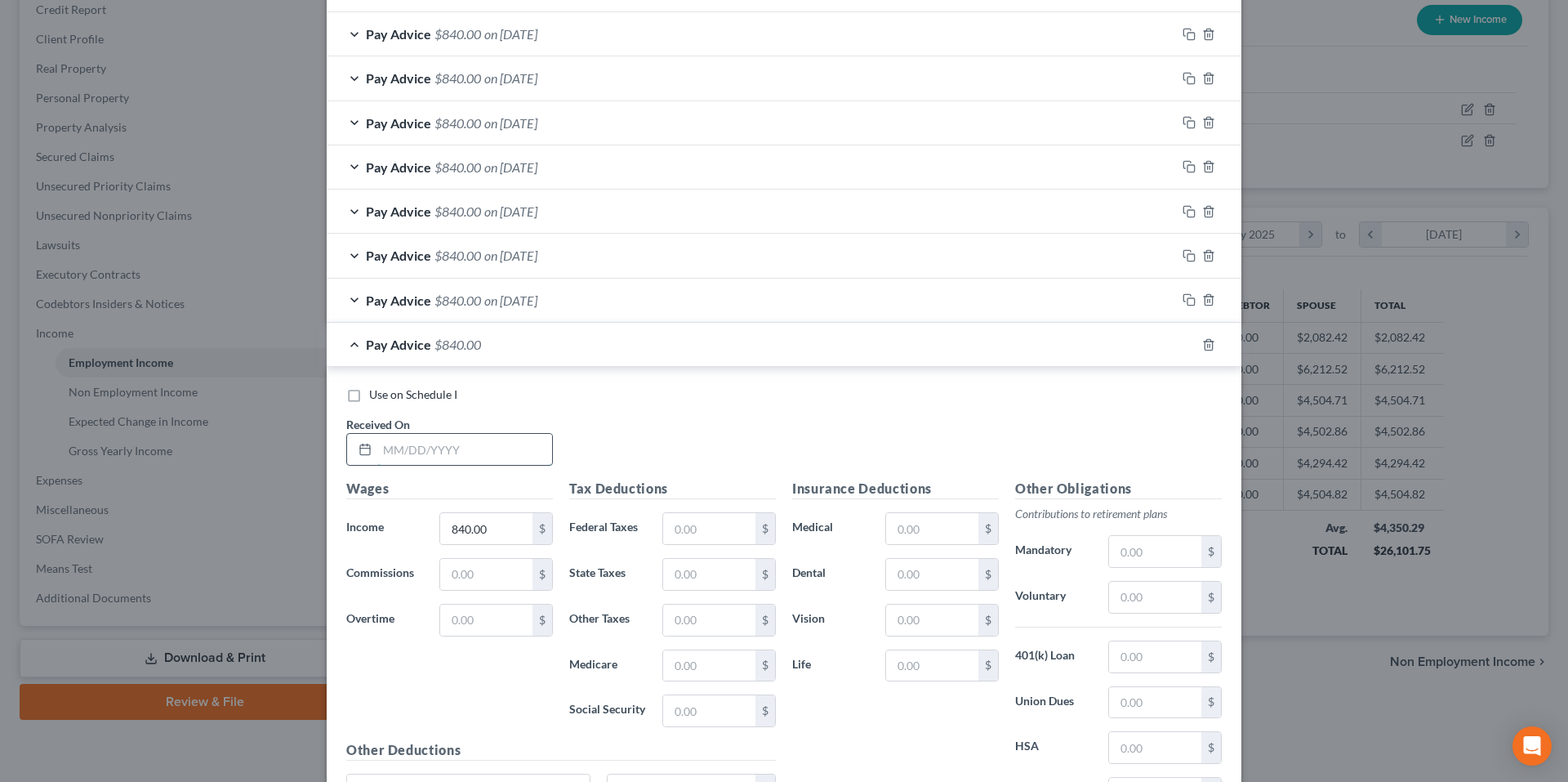
click at [497, 437] on input "text" at bounding box center [464, 448] width 174 height 31
type input "3/17/25"
type input "800.00"
click at [1182, 346] on icon "button" at bounding box center [1188, 344] width 13 height 13
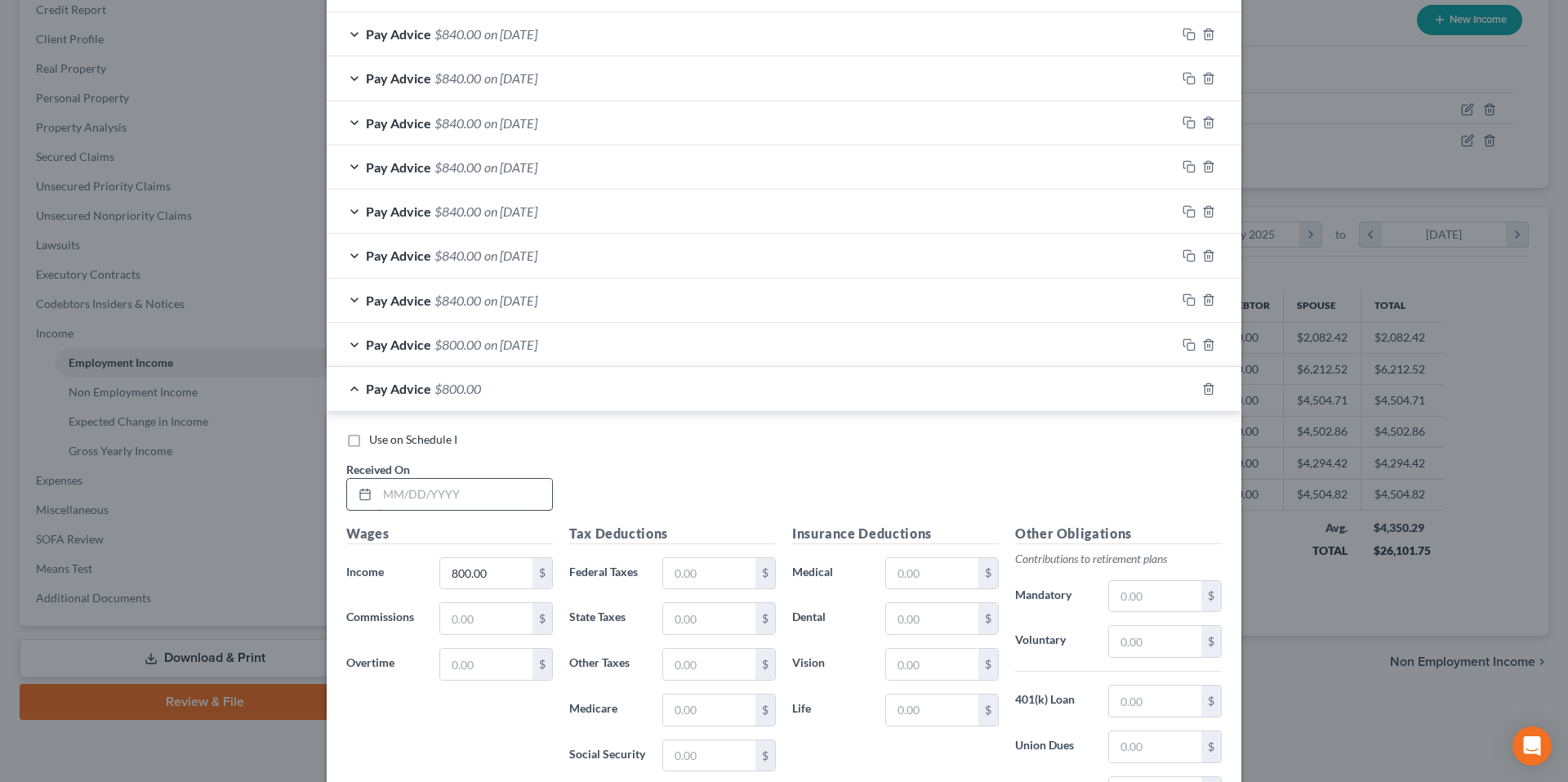
click at [446, 482] on input "text" at bounding box center [464, 493] width 174 height 31
type input "3/3/25"
type input "966.00"
click at [1182, 392] on icon "button" at bounding box center [1188, 389] width 13 height 13
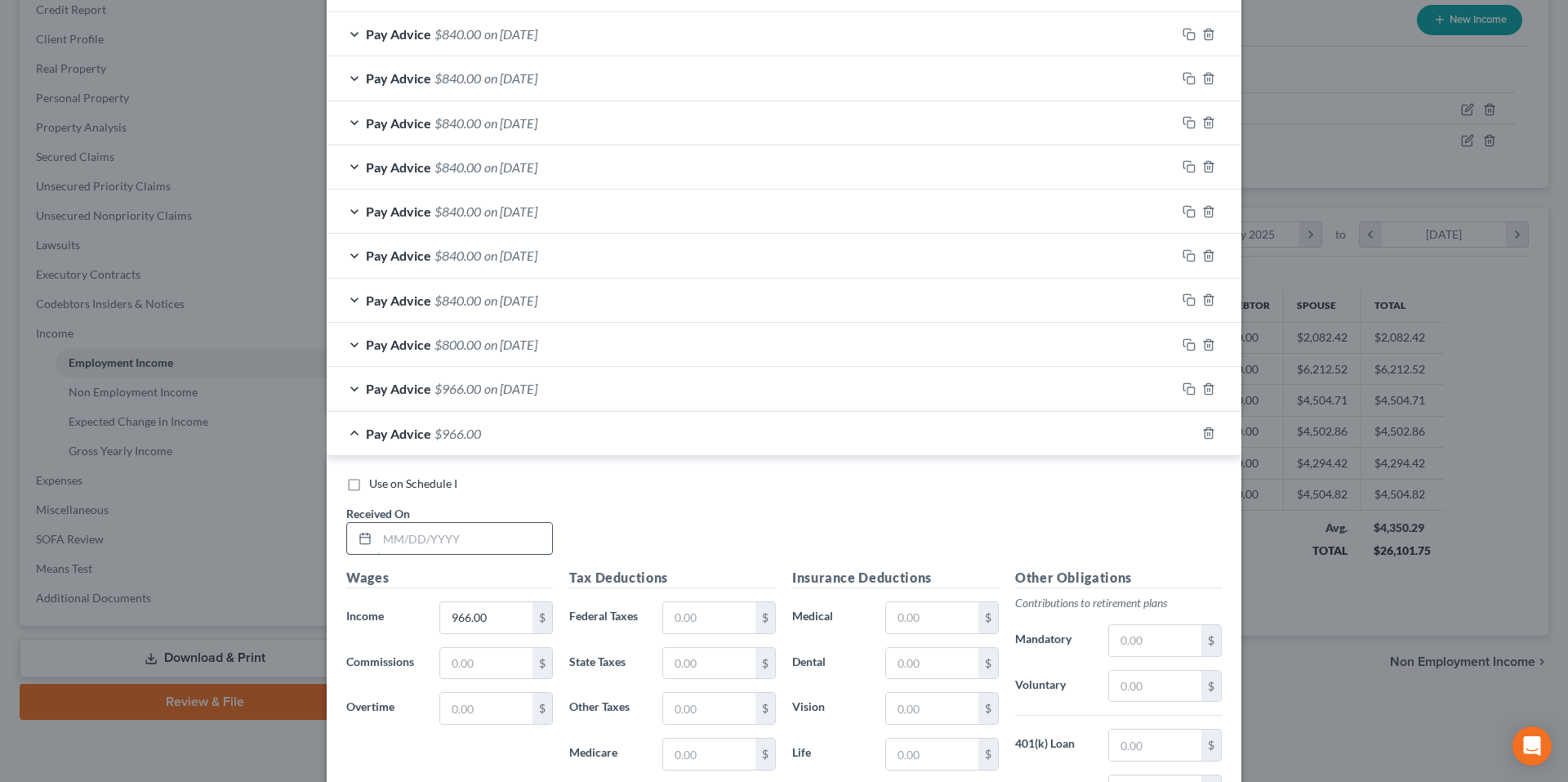
click at [460, 532] on input "text" at bounding box center [464, 538] width 174 height 31
type input "2/24/25"
type input "460.00"
click at [1182, 435] on icon "button" at bounding box center [1188, 432] width 13 height 13
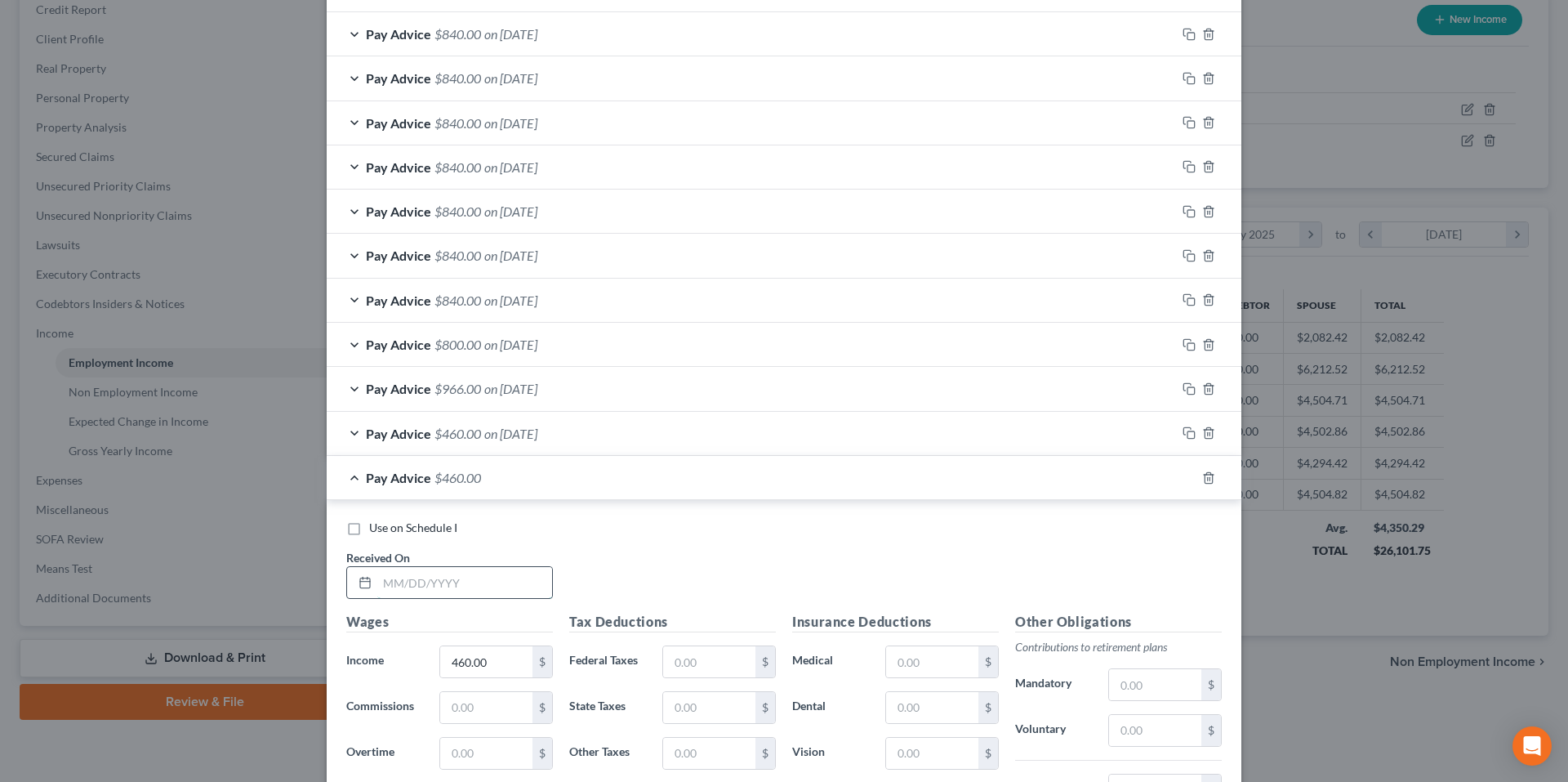
click at [413, 582] on input "text" at bounding box center [464, 582] width 174 height 31
type input "2/13/25"
type input "720.00"
click at [1182, 476] on icon "button" at bounding box center [1188, 477] width 13 height 13
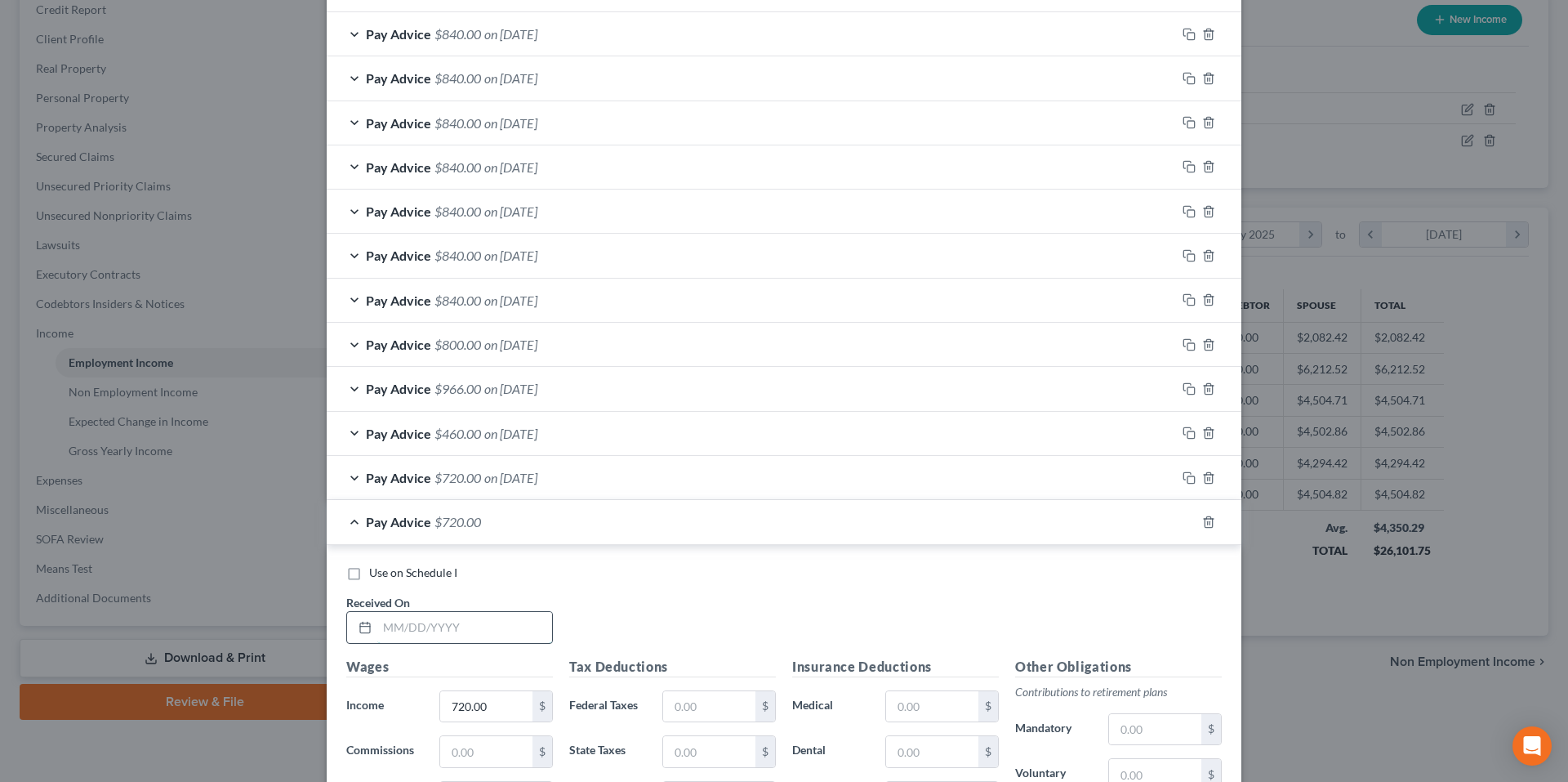
click at [428, 619] on input "text" at bounding box center [464, 627] width 174 height 31
type input "2/10/25"
type input "830.00"
click at [1183, 519] on icon "button" at bounding box center [1186, 519] width 7 height 7
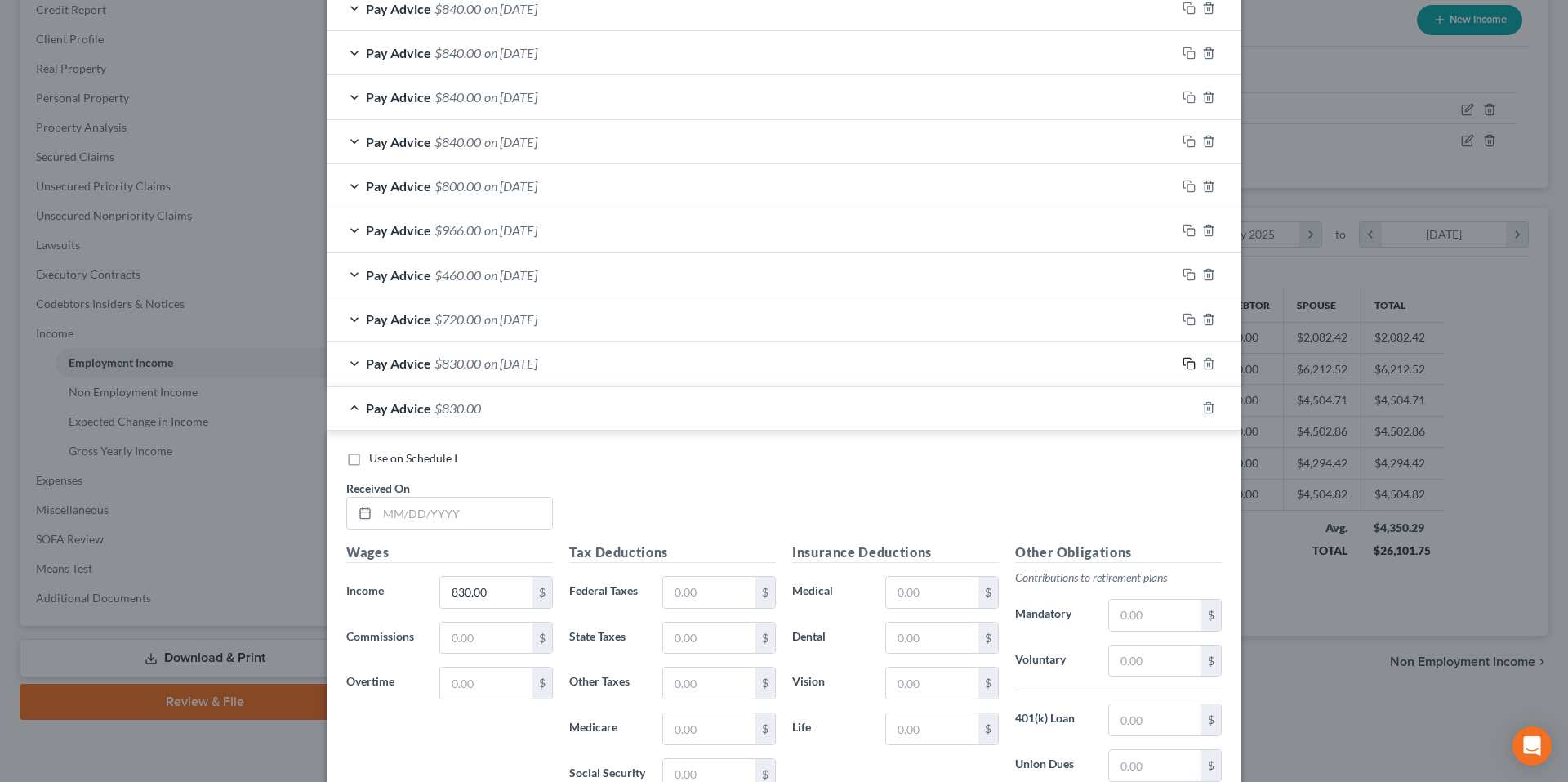
scroll to position [1058, 0]
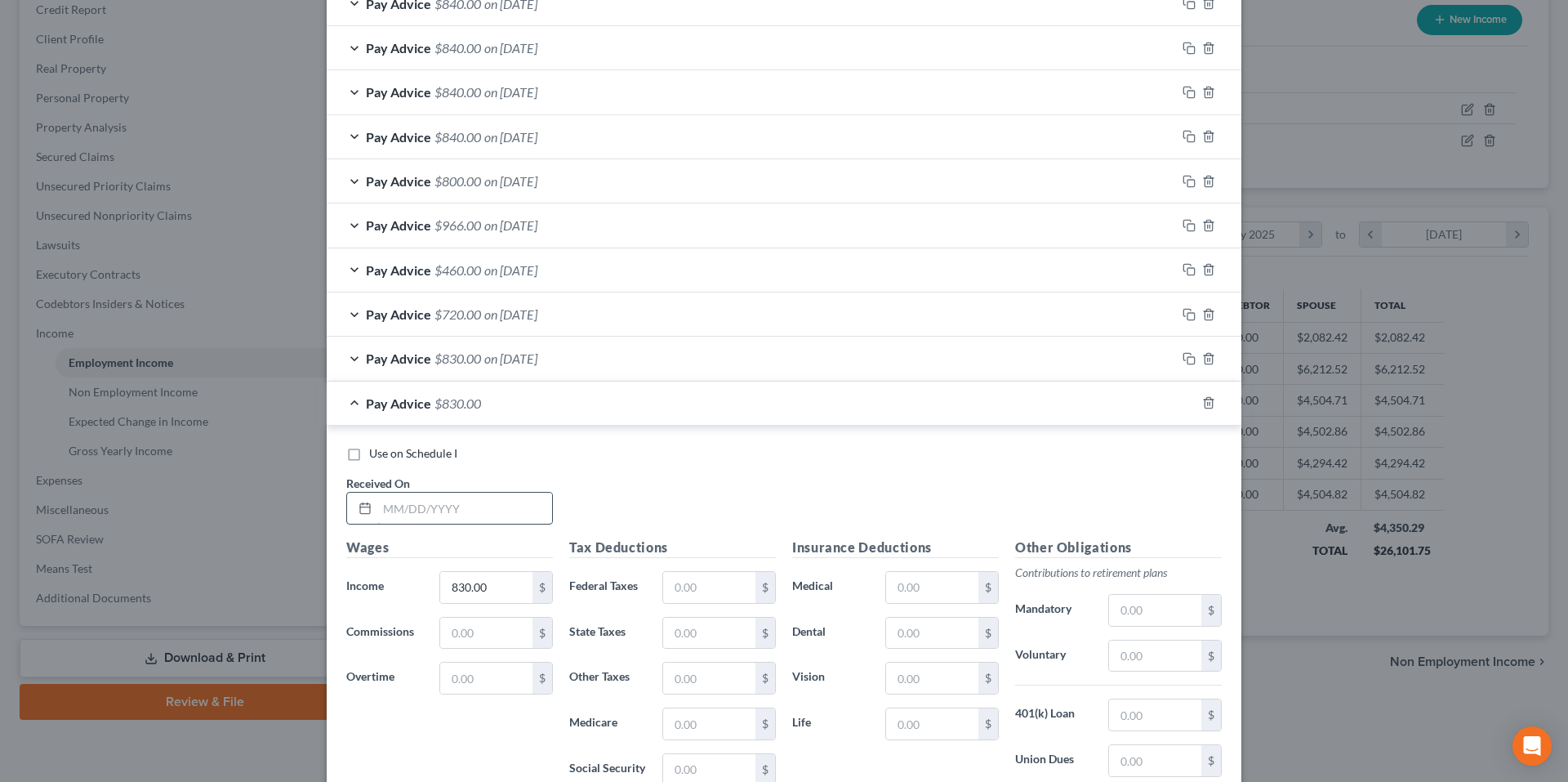
click at [512, 523] on input "text" at bounding box center [464, 507] width 174 height 31
type input "2/3/25"
click at [1184, 407] on icon "button" at bounding box center [1188, 402] width 13 height 13
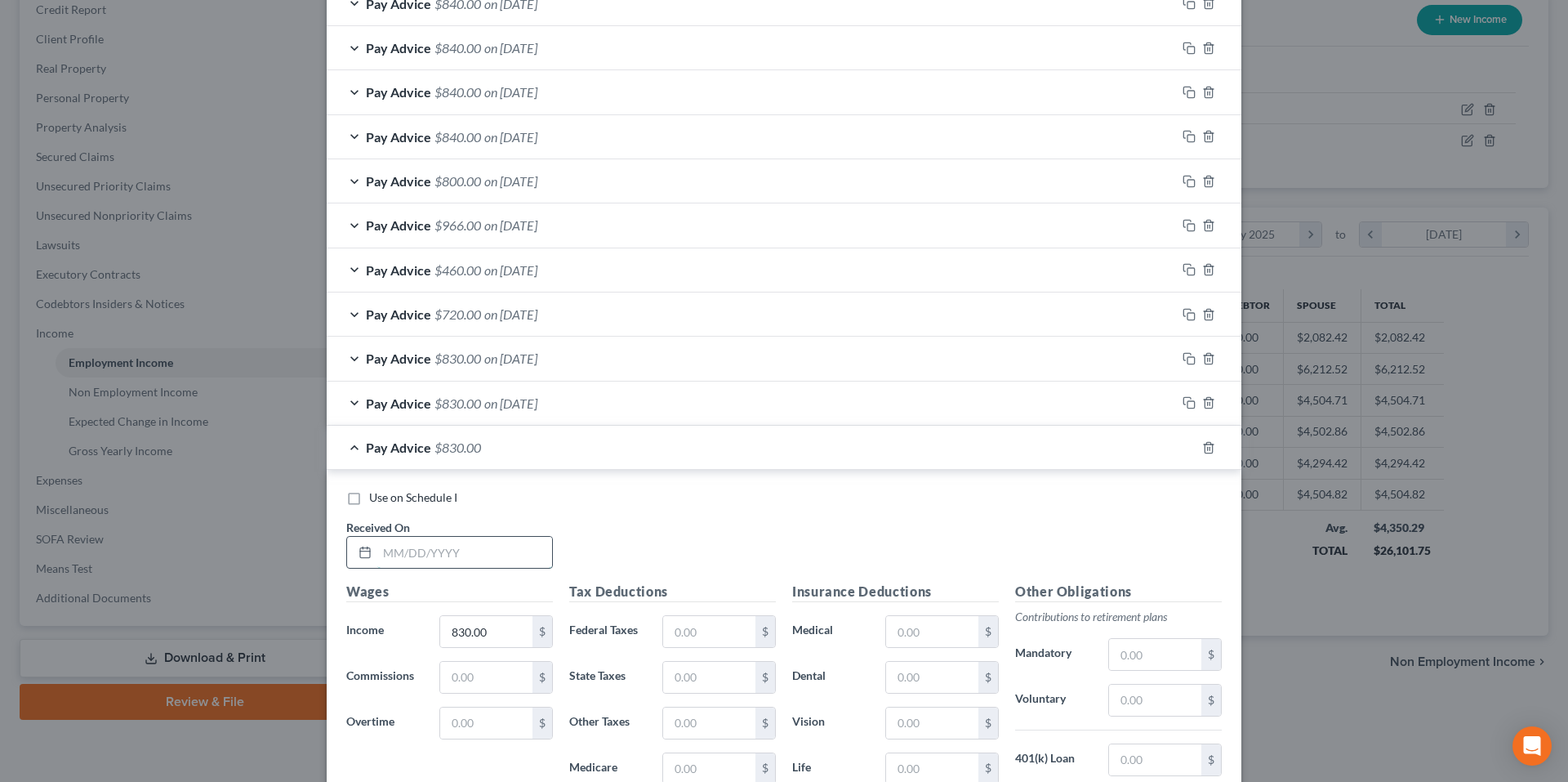
click at [457, 548] on input "text" at bounding box center [464, 552] width 174 height 31
type input "1/27/25"
type input "720.00"
click at [1185, 446] on icon "button" at bounding box center [1188, 447] width 13 height 13
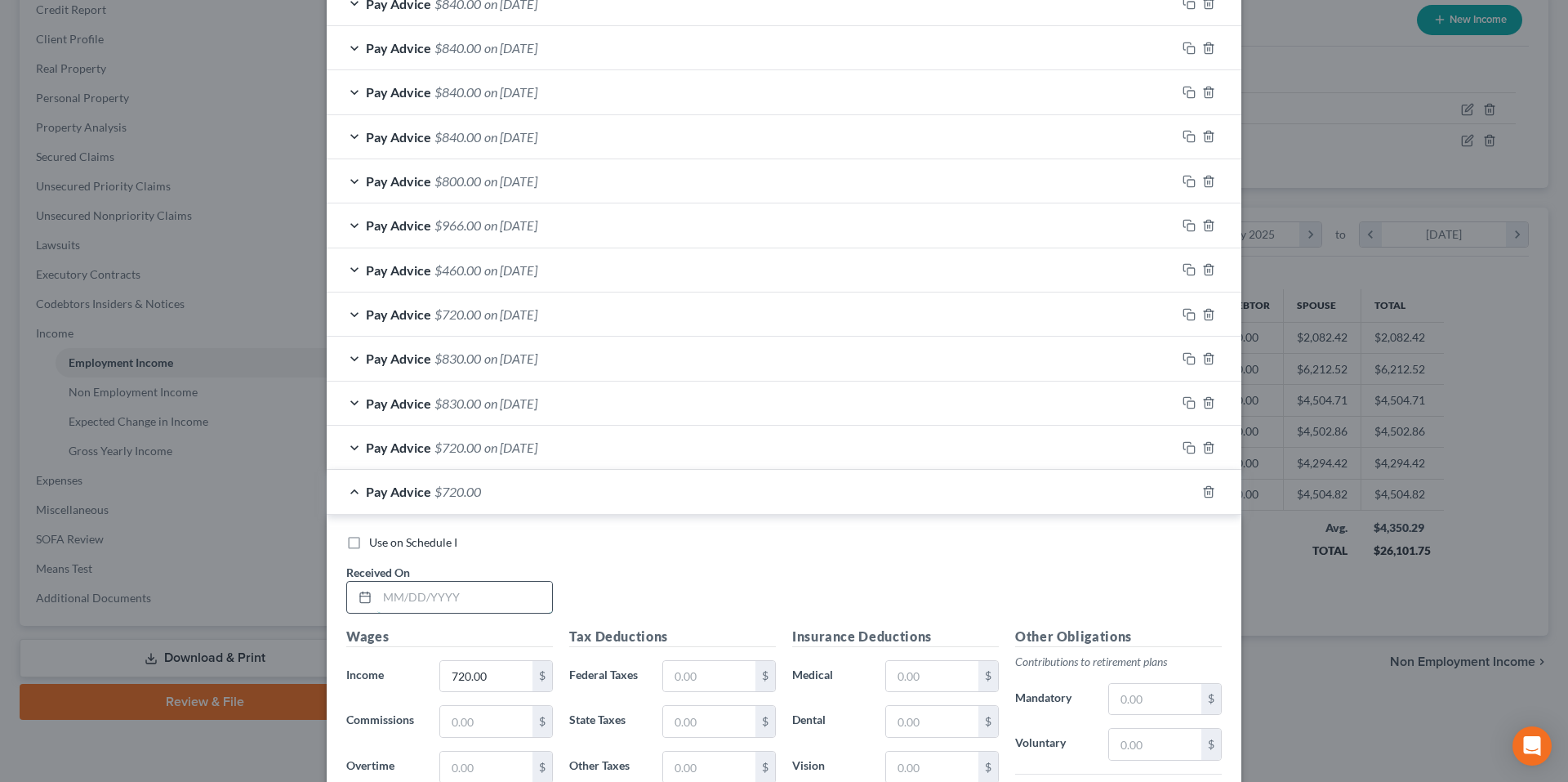
click at [461, 599] on input "text" at bounding box center [464, 597] width 174 height 31
type input "1/20/25"
type input "830.00"
drag, startPoint x: 1180, startPoint y: 490, endPoint x: 1129, endPoint y: 504, distance: 52.9
click at [1182, 490] on icon "button" at bounding box center [1188, 491] width 13 height 13
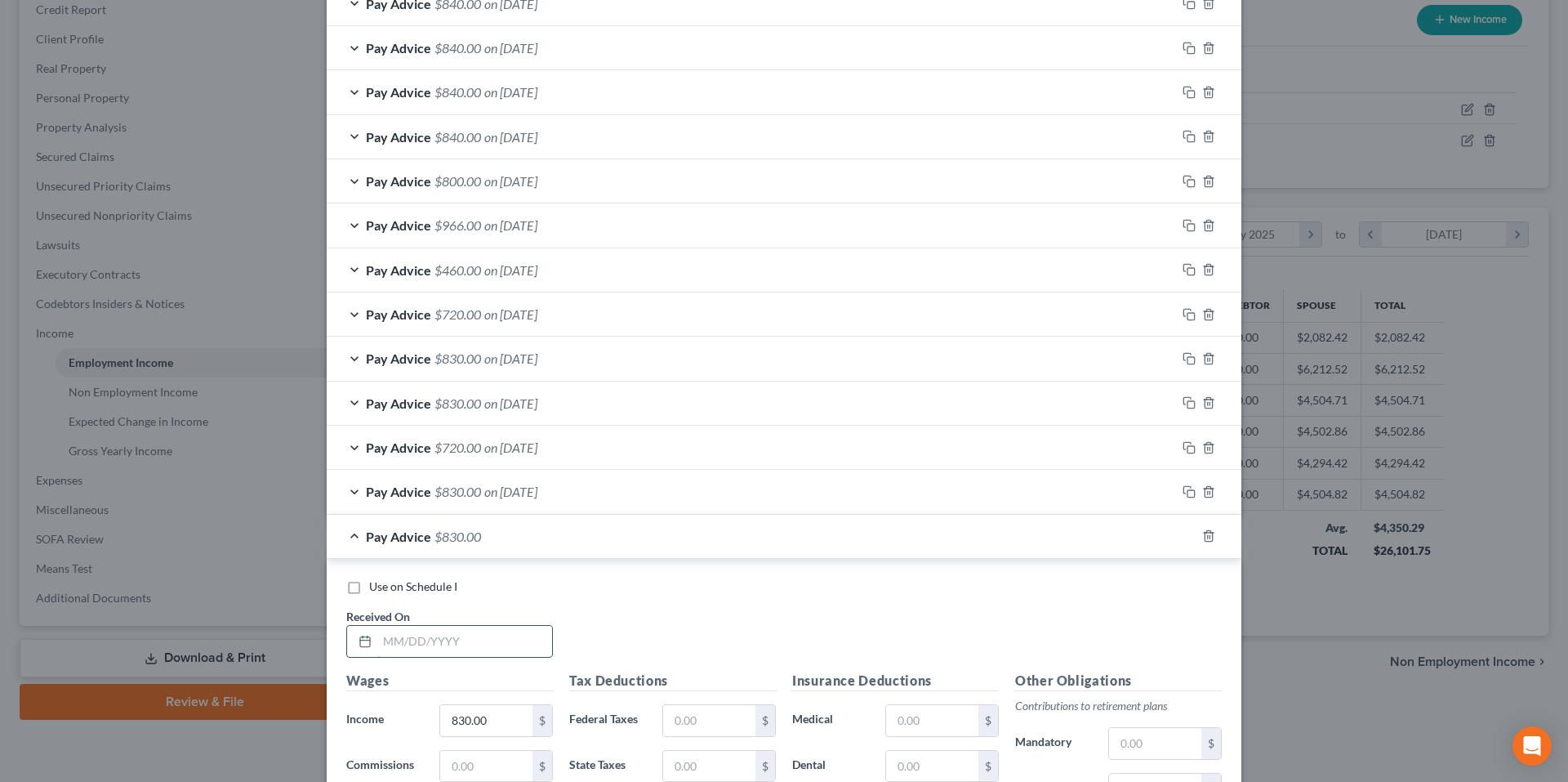
click at [462, 637] on input "text" at bounding box center [464, 641] width 174 height 31
type input "1/13/25"
type input "800.00"
click at [1187, 535] on rect "button" at bounding box center [1190, 537] width 7 height 7
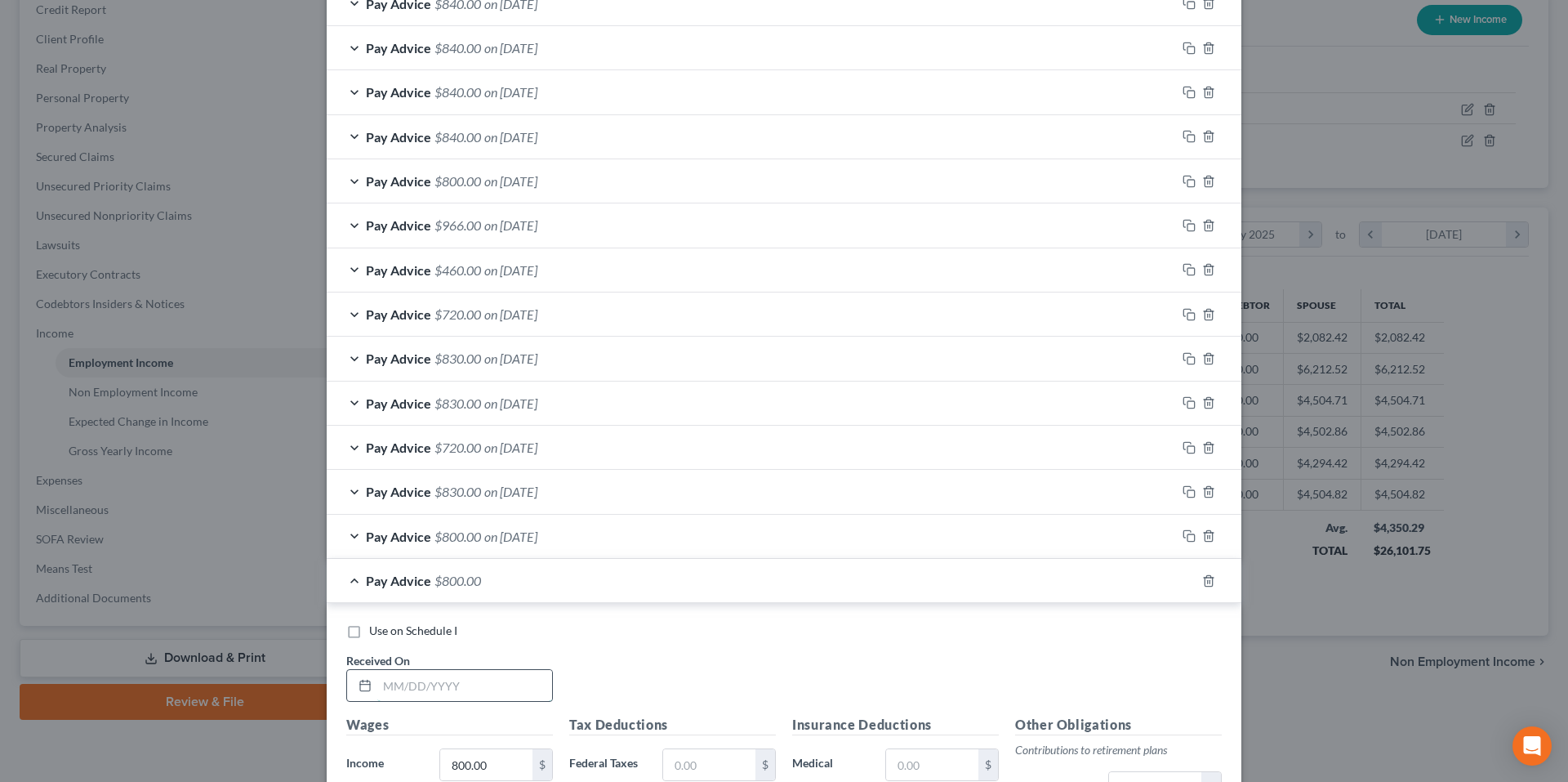
click at [482, 683] on input "text" at bounding box center [464, 684] width 174 height 31
type input "1/6/25"
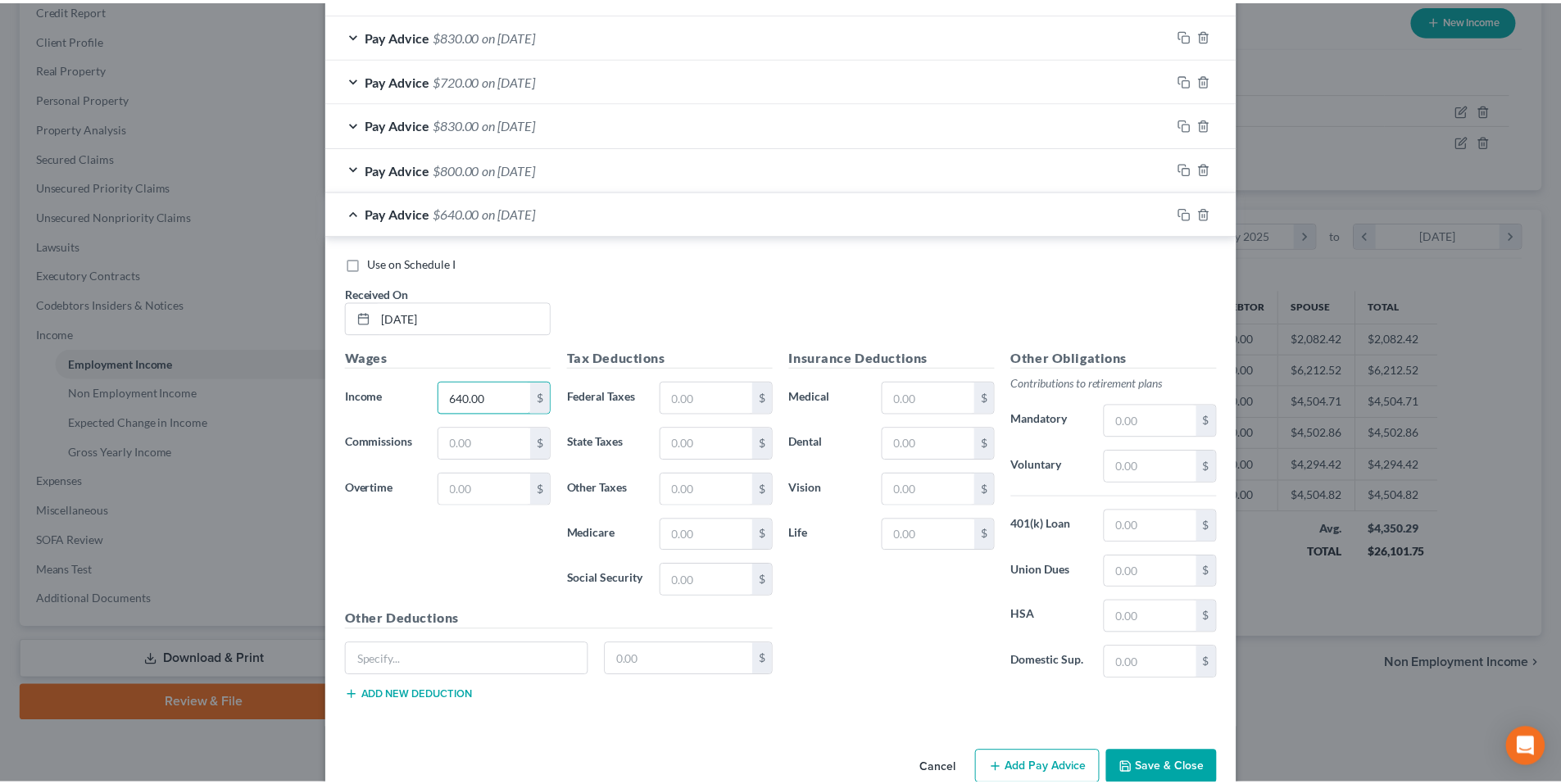
scroll to position [1464, 0]
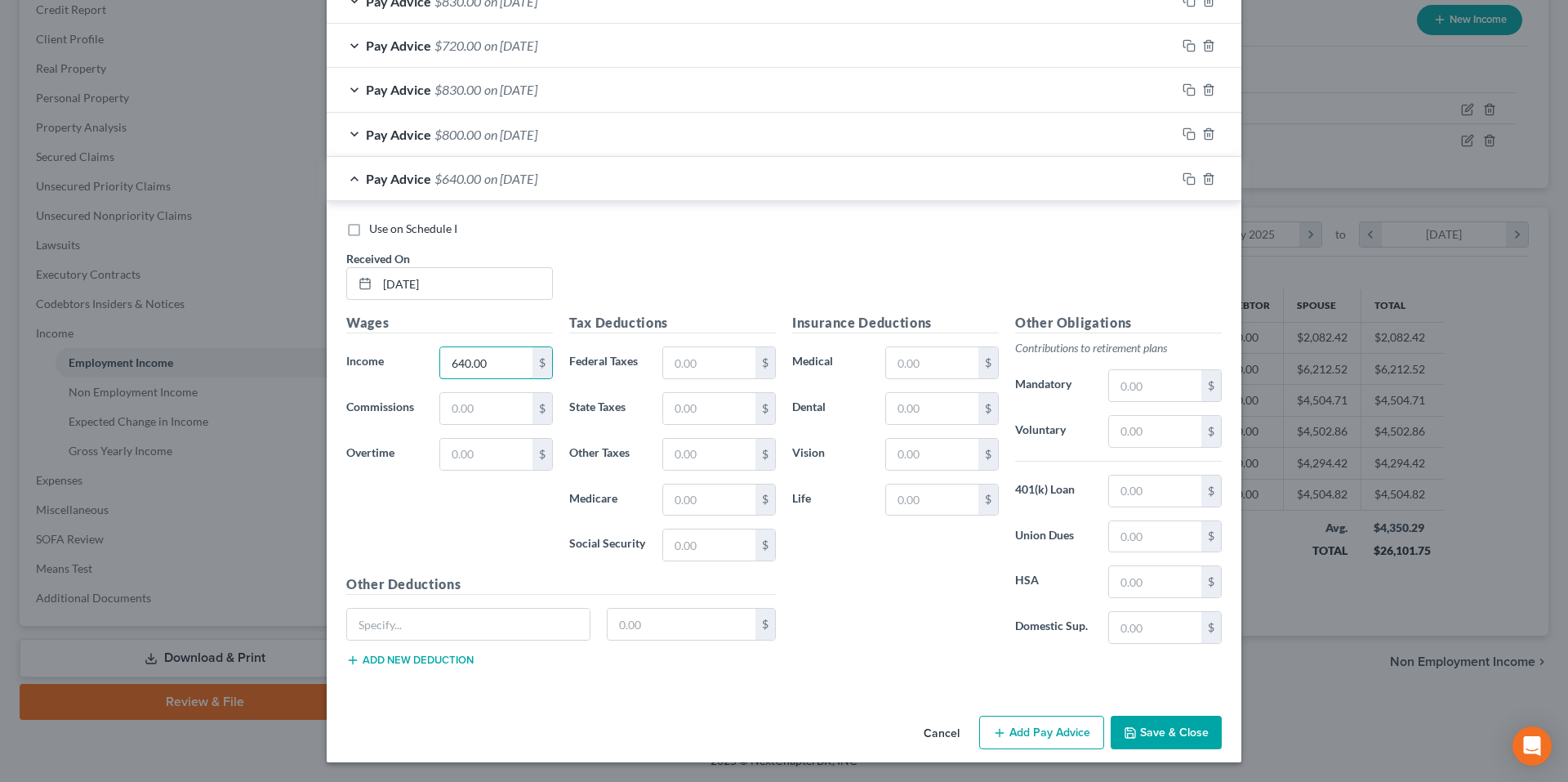
type input "640.00"
click at [1180, 731] on button "Save & Close" at bounding box center [1166, 732] width 111 height 34
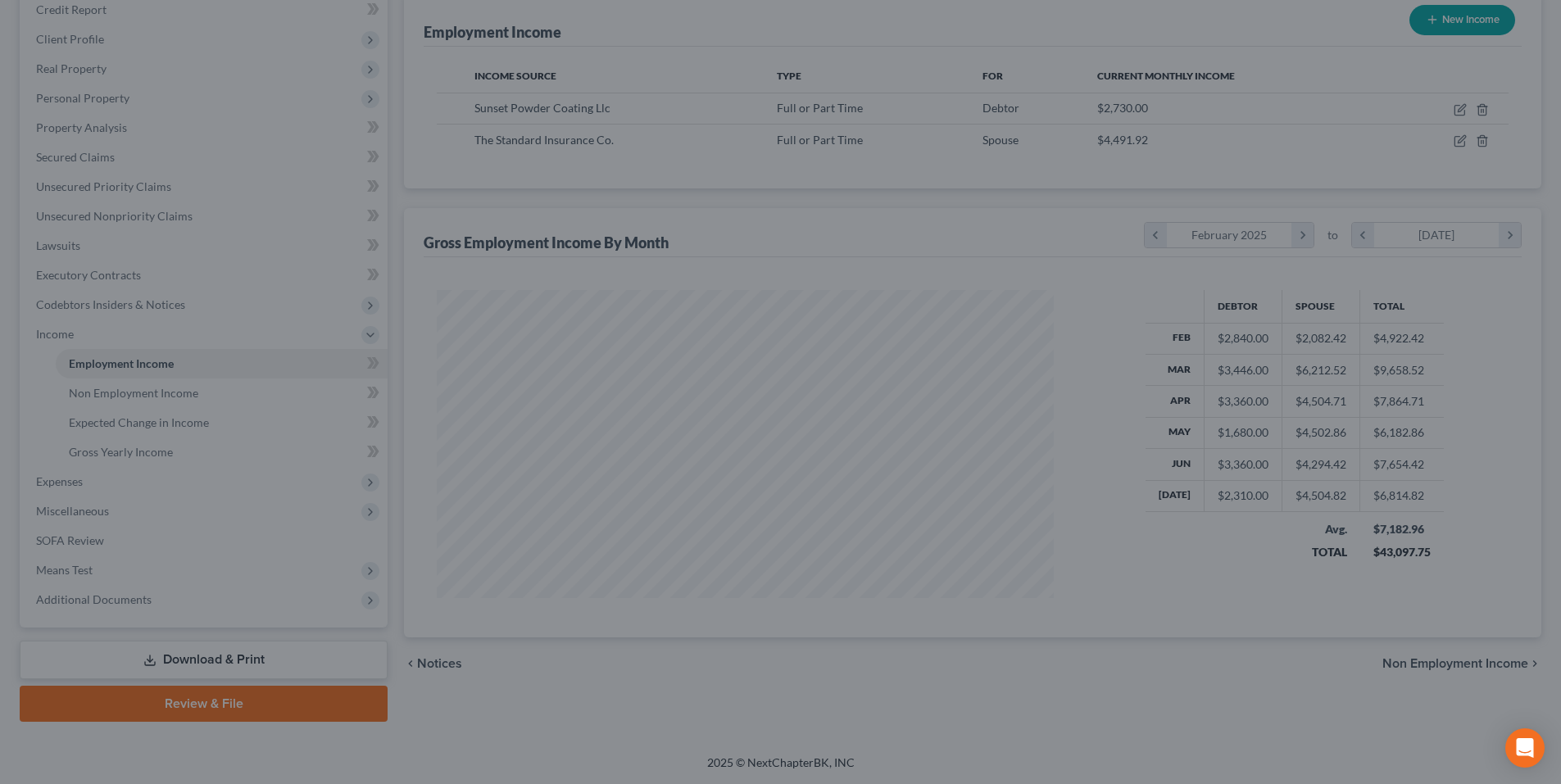
scroll to position [818421, 818602]
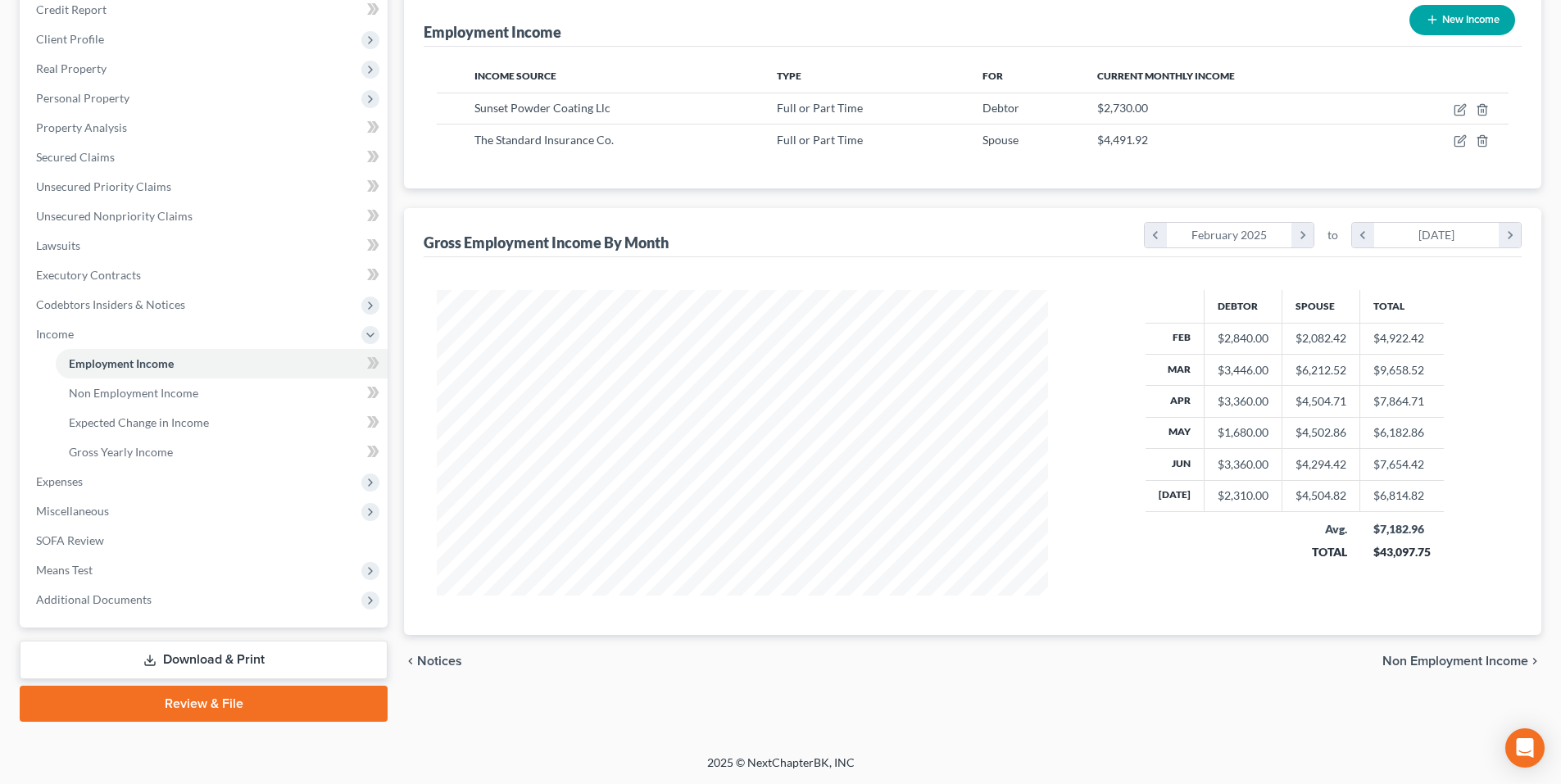
click at [1431, 665] on span "Non Employment Income" at bounding box center [1455, 660] width 146 height 13
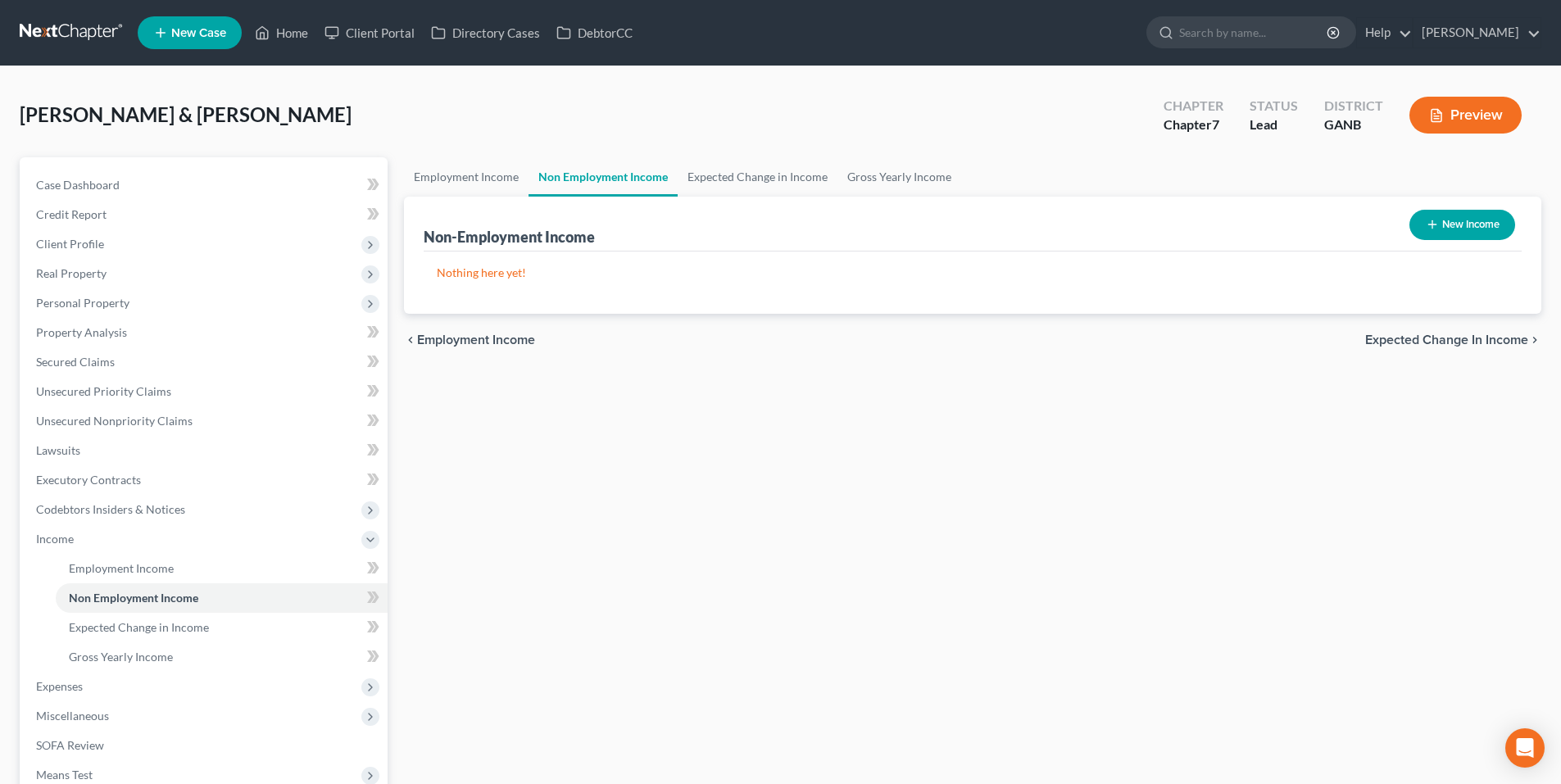
click at [1414, 344] on span "Expected Change in Income" at bounding box center [1446, 340] width 163 height 13
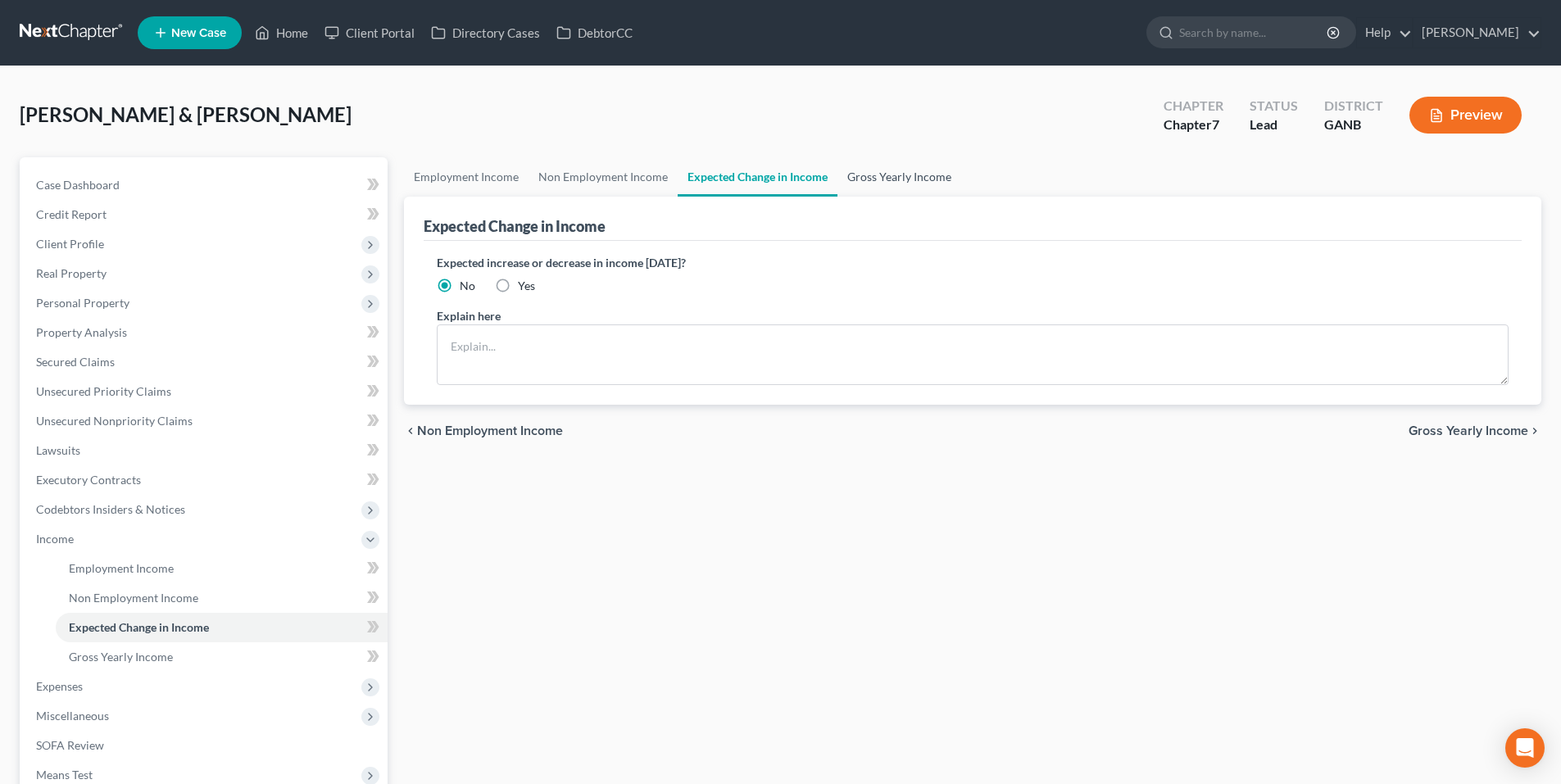
click at [915, 166] on link "Gross Yearly Income" at bounding box center [899, 176] width 124 height 39
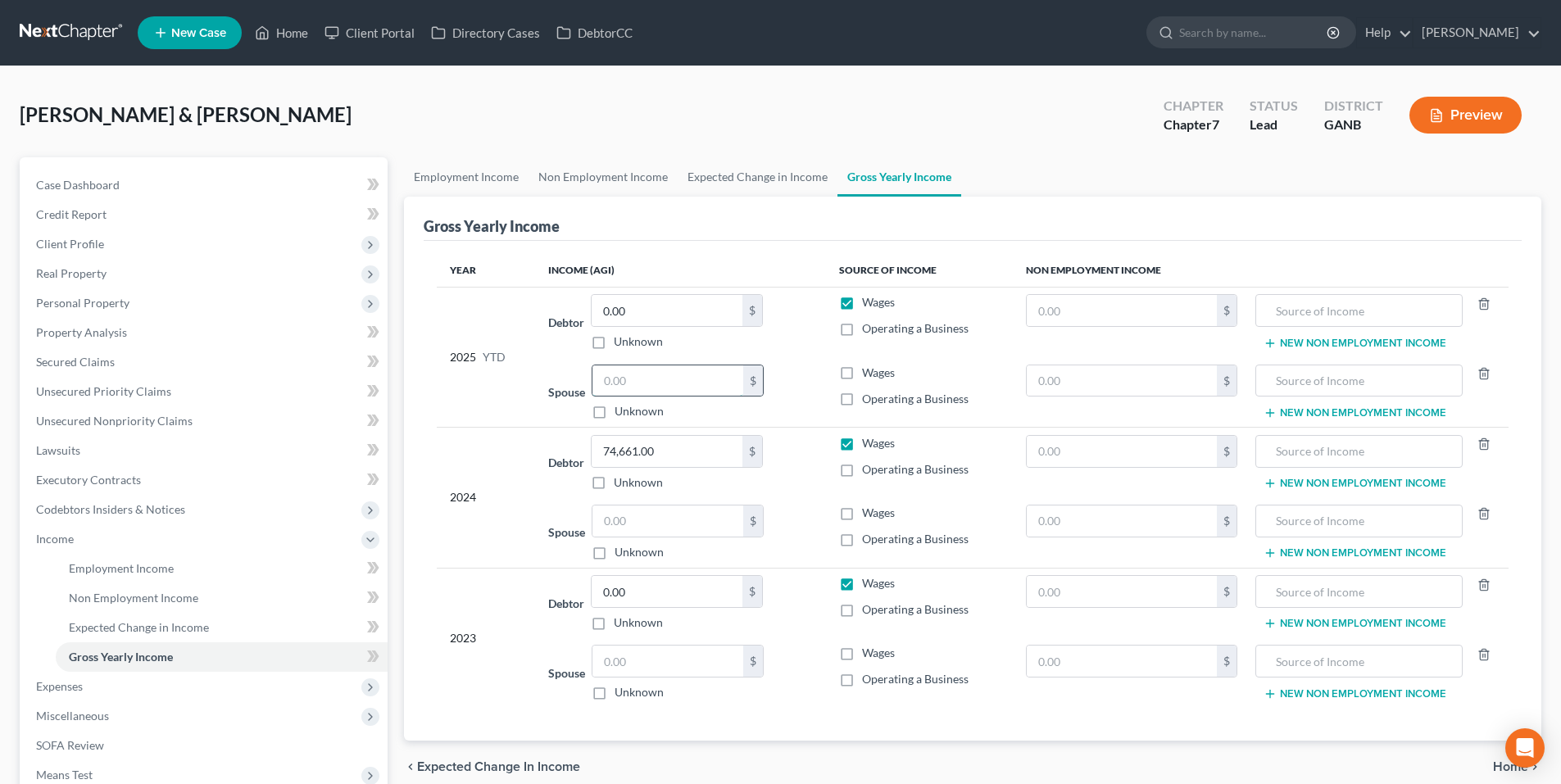
click at [675, 392] on input "text" at bounding box center [668, 381] width 151 height 31
drag, startPoint x: 851, startPoint y: 373, endPoint x: 834, endPoint y: 379, distance: 18.0
click at [861, 373] on label "Wages" at bounding box center [877, 373] width 33 height 16
click at [868, 373] on input "Wages" at bounding box center [873, 370] width 11 height 11
checkbox input "true"
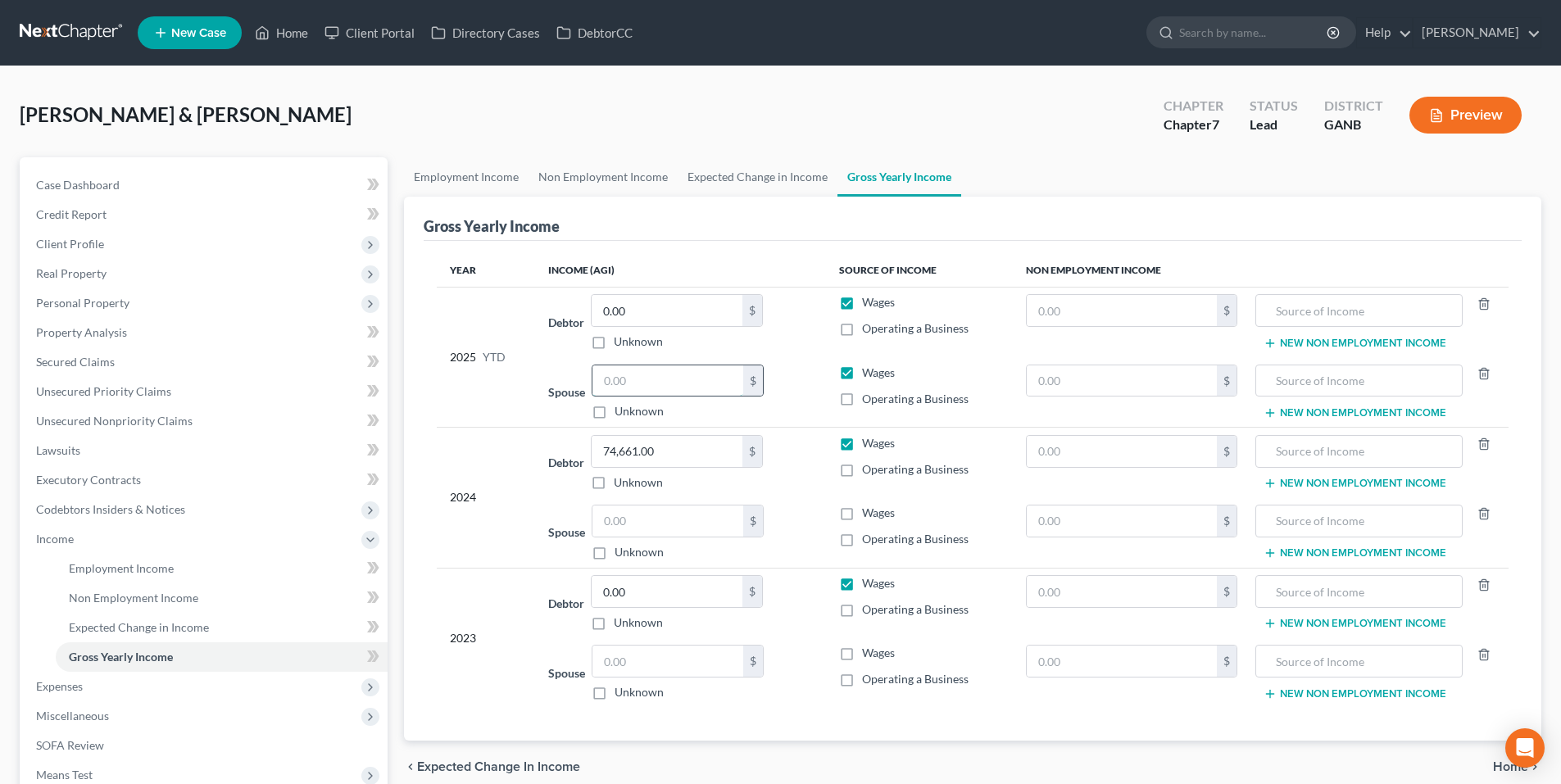
click at [711, 385] on input "text" at bounding box center [668, 381] width 151 height 31
type input "33,149.02"
click at [692, 314] on input "0.00" at bounding box center [667, 310] width 151 height 31
click at [689, 314] on input "0.00" at bounding box center [667, 310] width 151 height 31
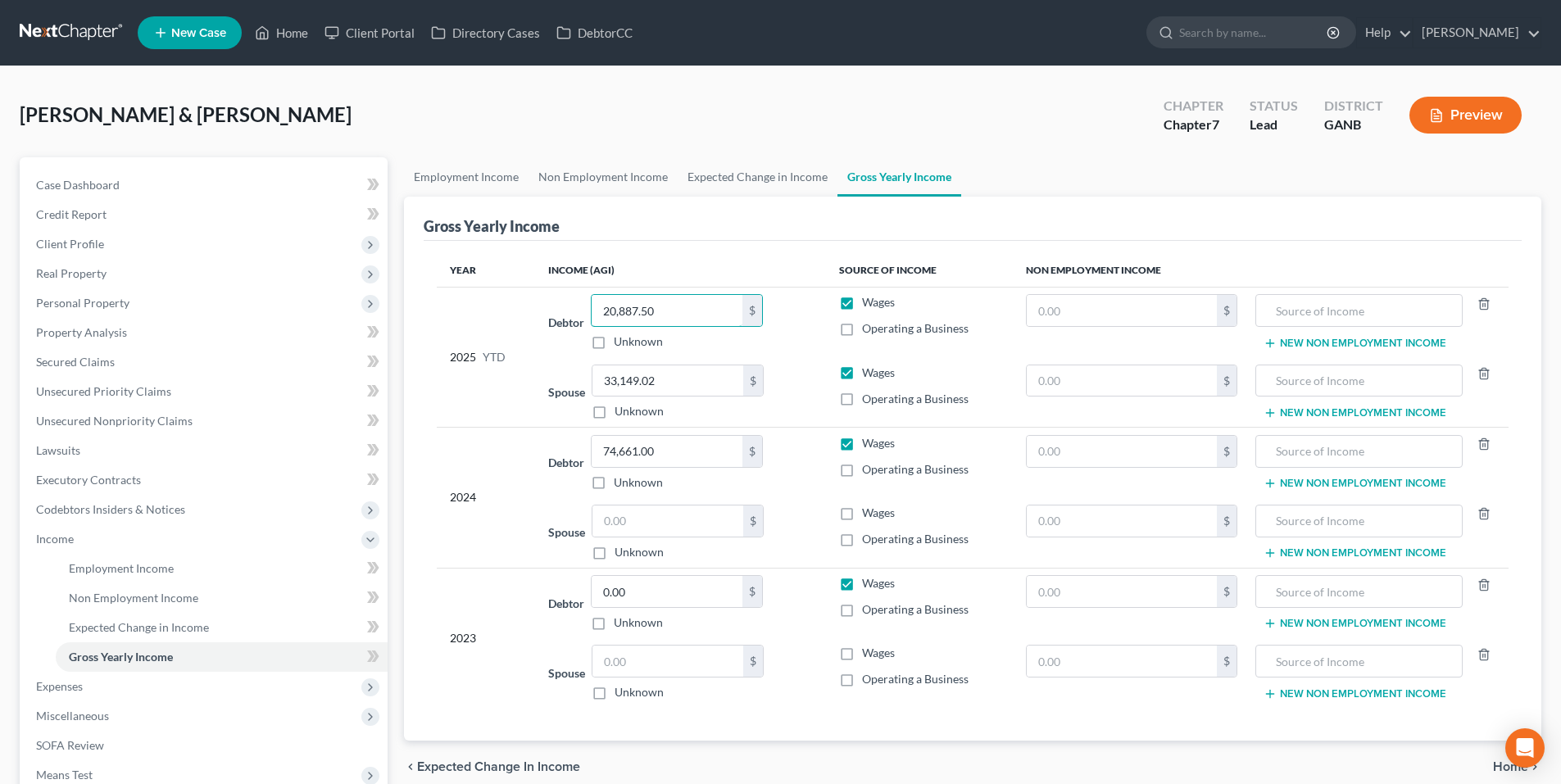
type input "20,887.50"
click at [666, 590] on input "0.00" at bounding box center [667, 590] width 151 height 31
type input "63,802.00"
click at [484, 544] on div "2024" at bounding box center [486, 496] width 72 height 125
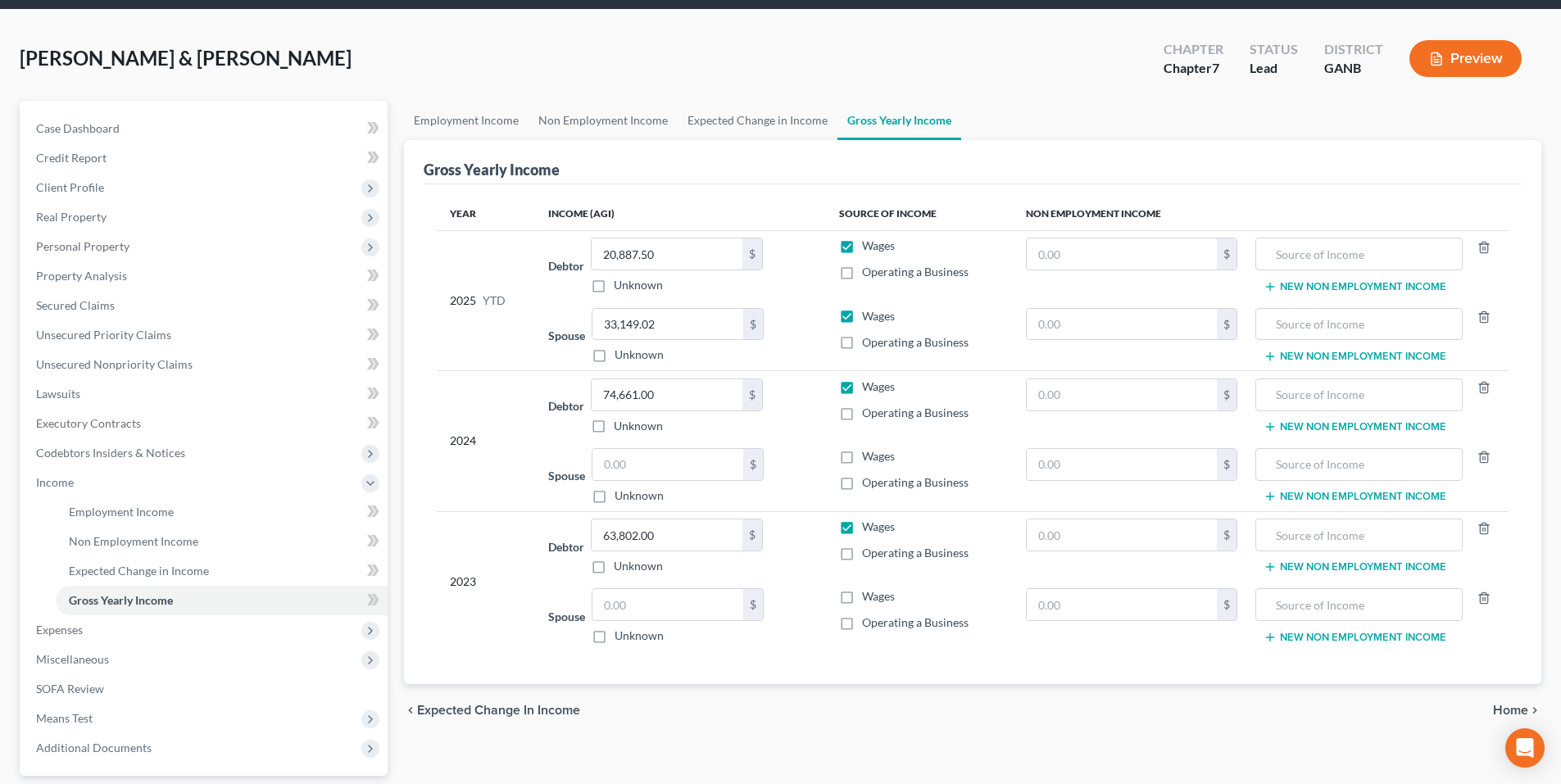
scroll to position [82, 0]
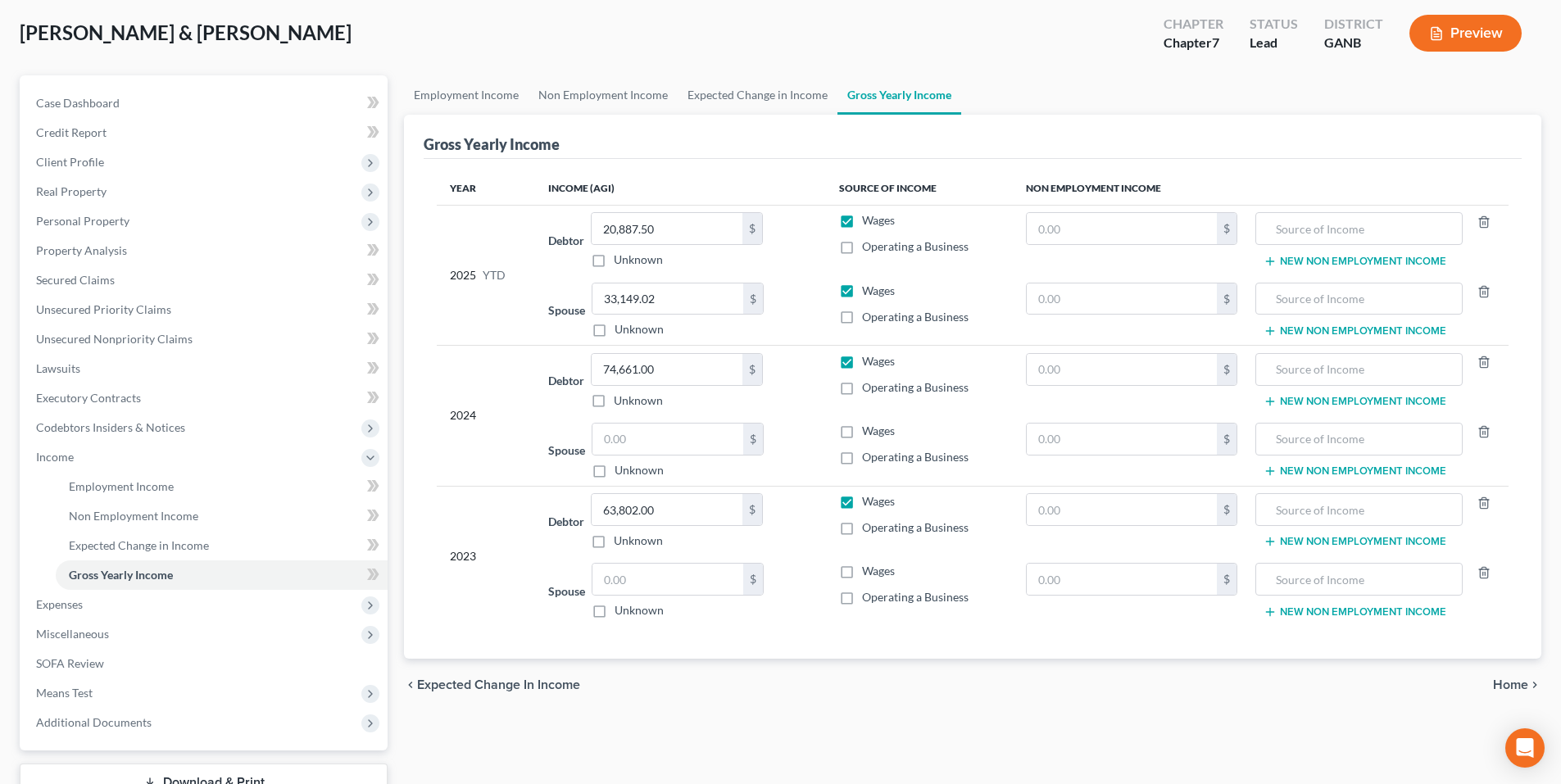
click at [1515, 689] on span "Home" at bounding box center [1510, 684] width 35 height 13
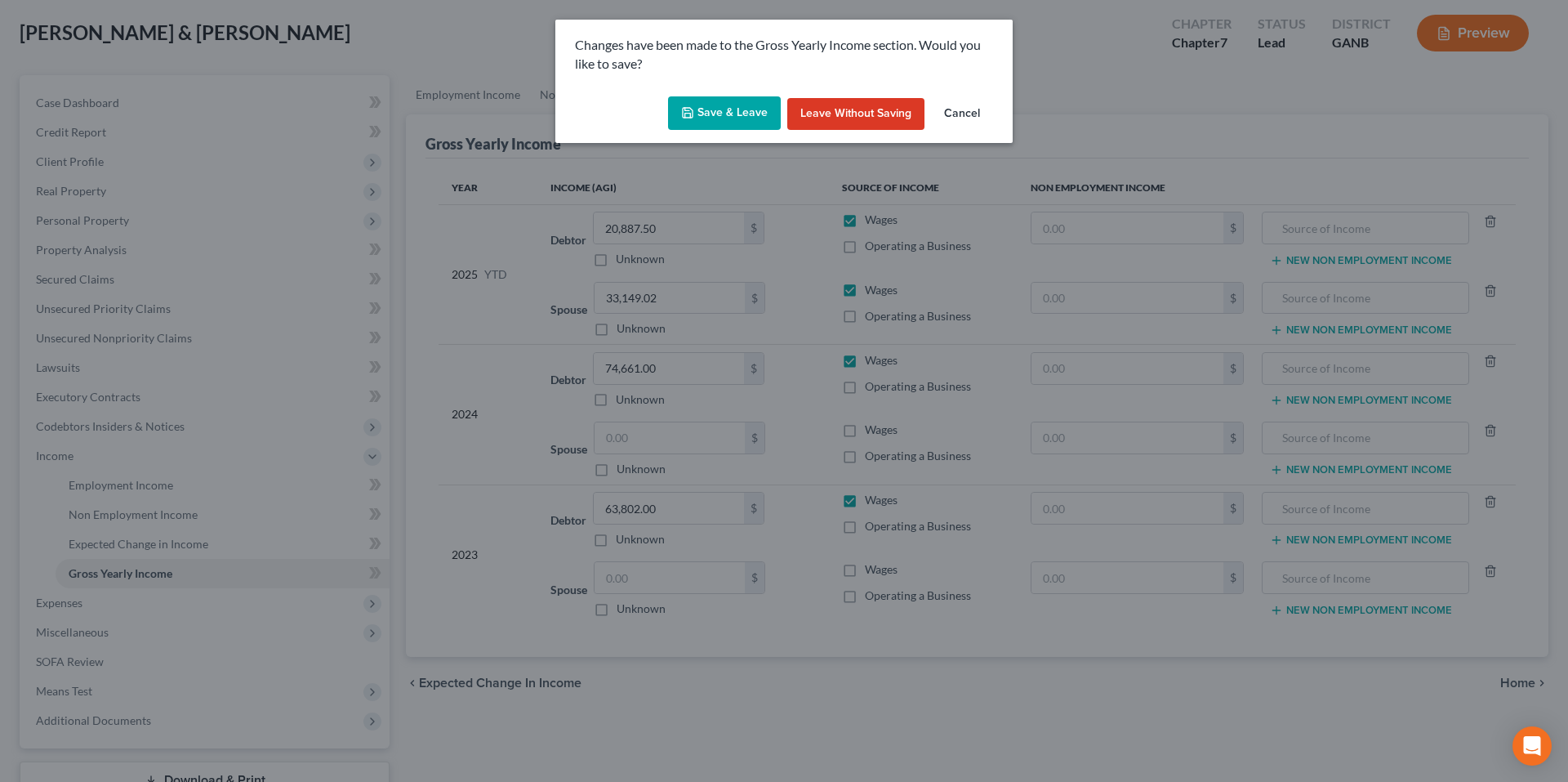
click at [737, 122] on button "Save & Leave" at bounding box center [724, 114] width 113 height 34
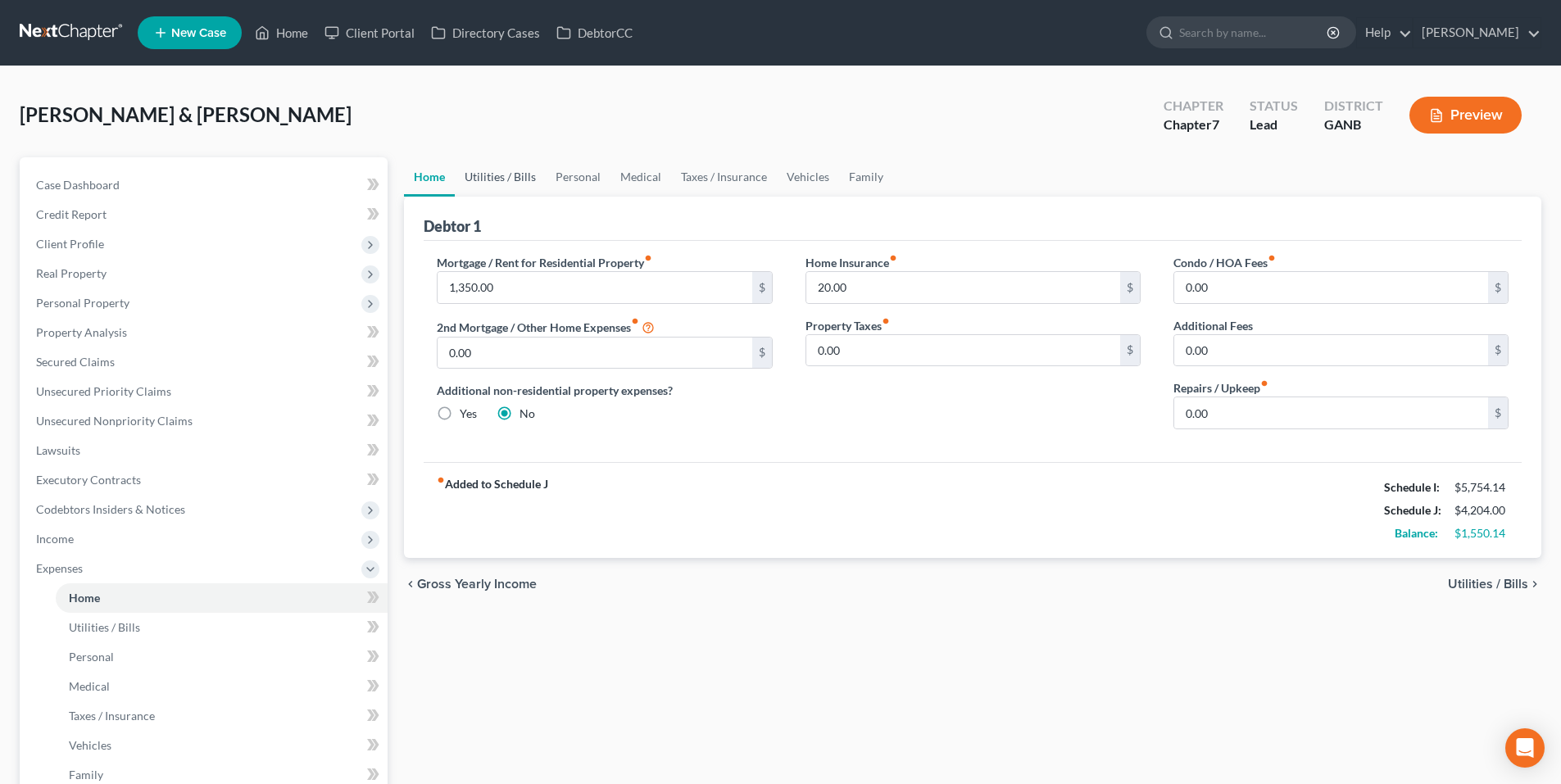
click at [485, 179] on link "Utilities / Bills" at bounding box center [500, 176] width 91 height 39
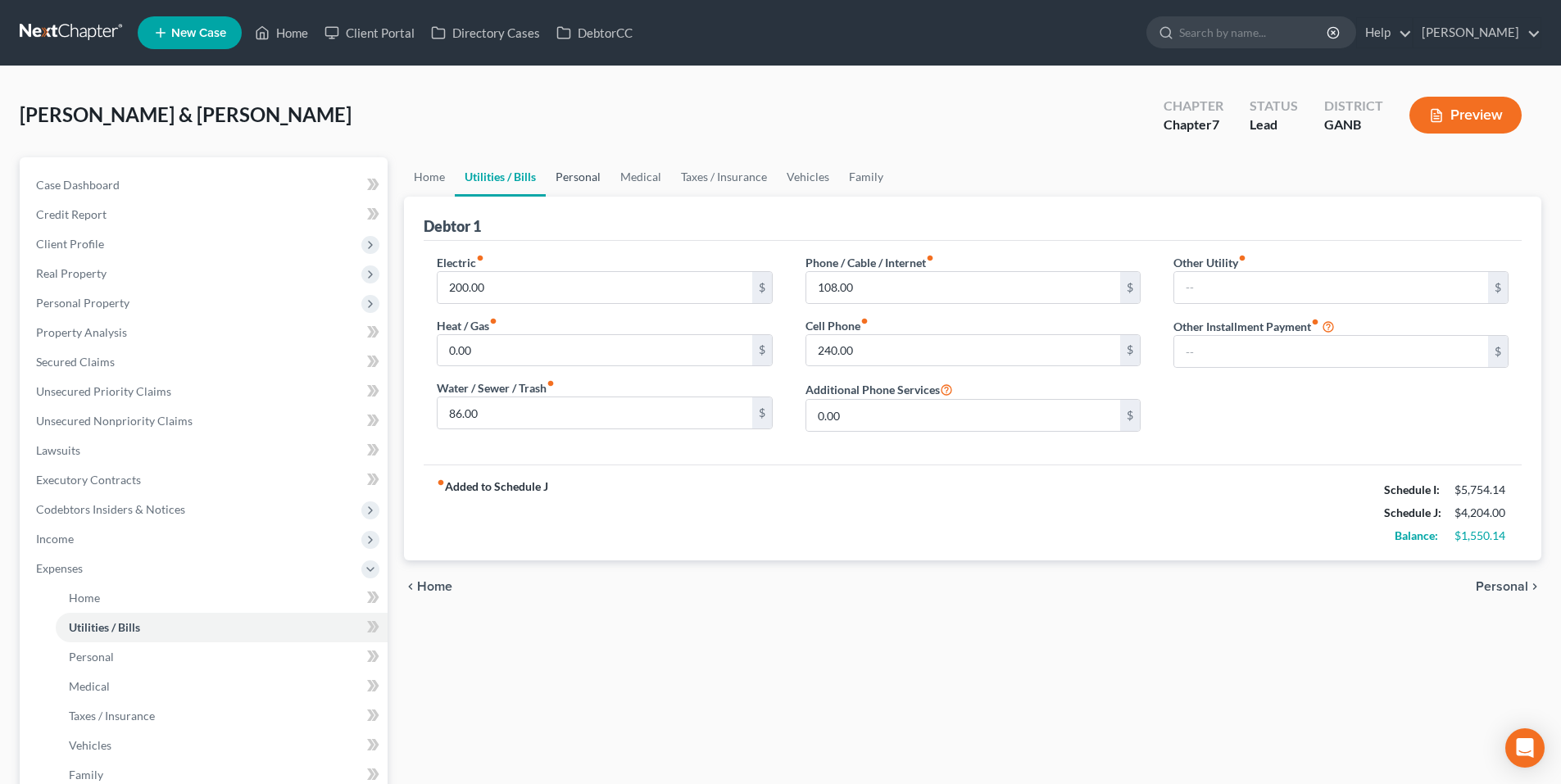
click at [603, 173] on link "Personal" at bounding box center [578, 176] width 65 height 39
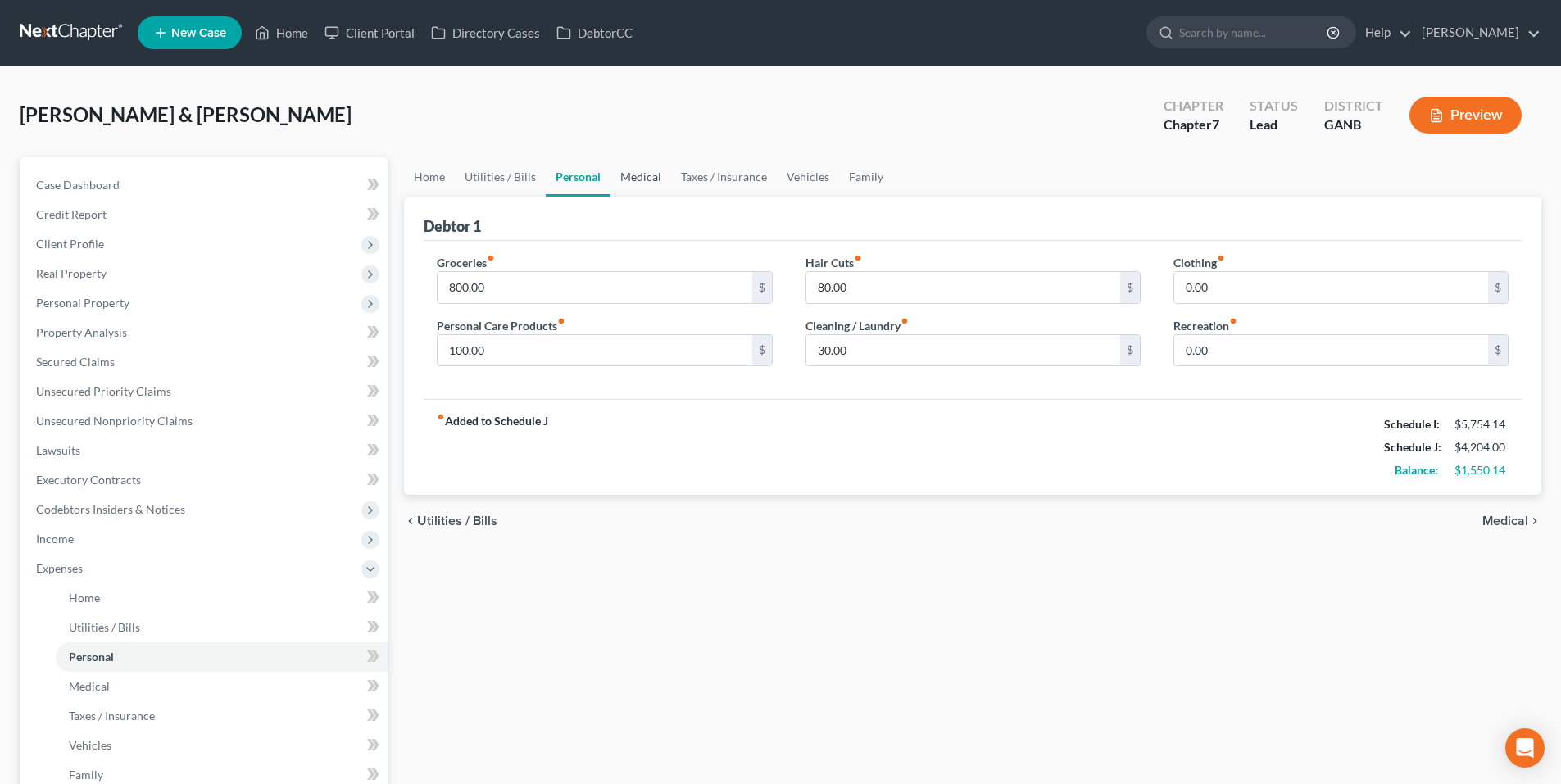
click at [652, 174] on link "Medical" at bounding box center [641, 176] width 61 height 39
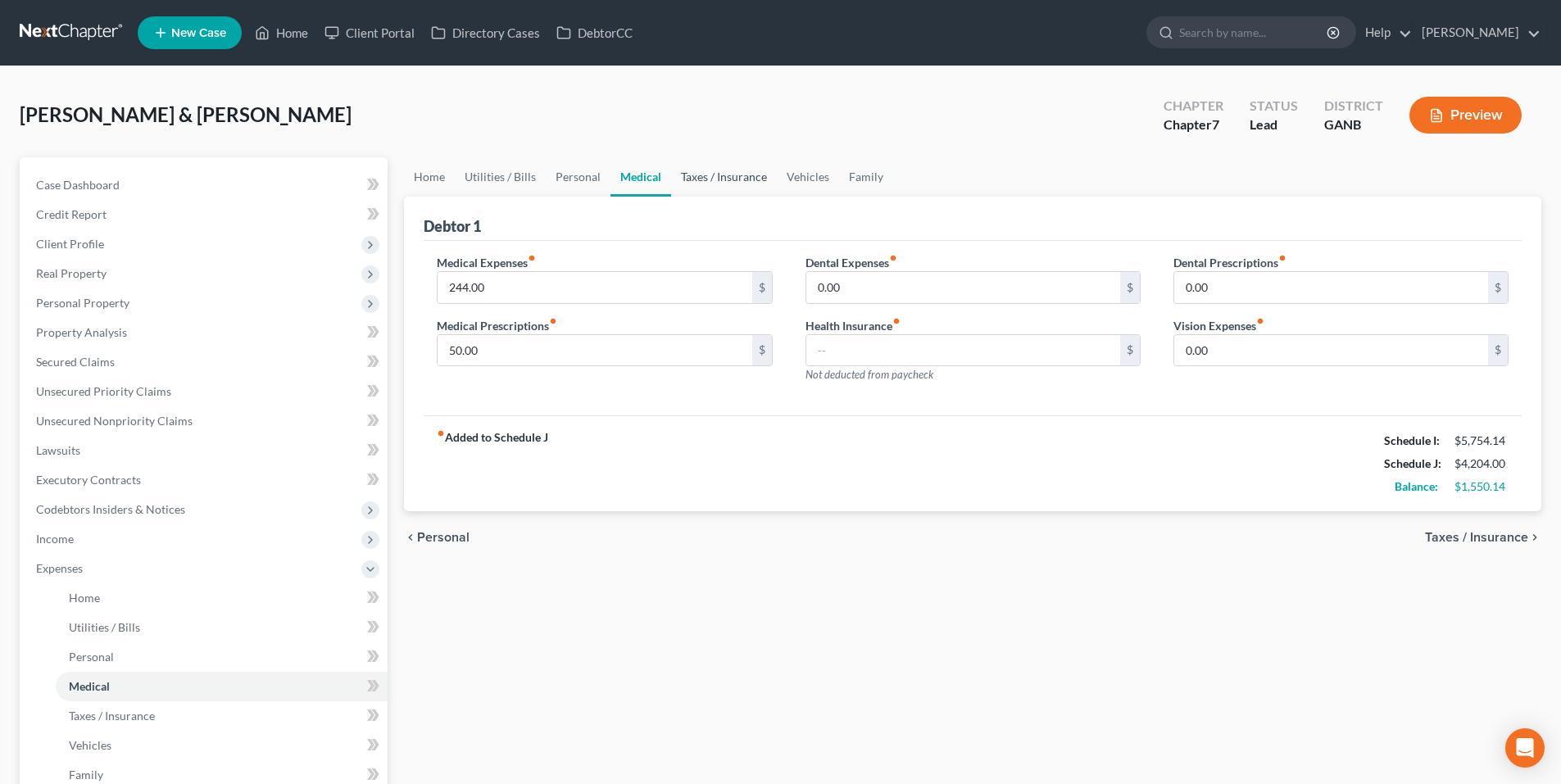
click at [709, 176] on link "Taxes / Insurance" at bounding box center [724, 176] width 106 height 39
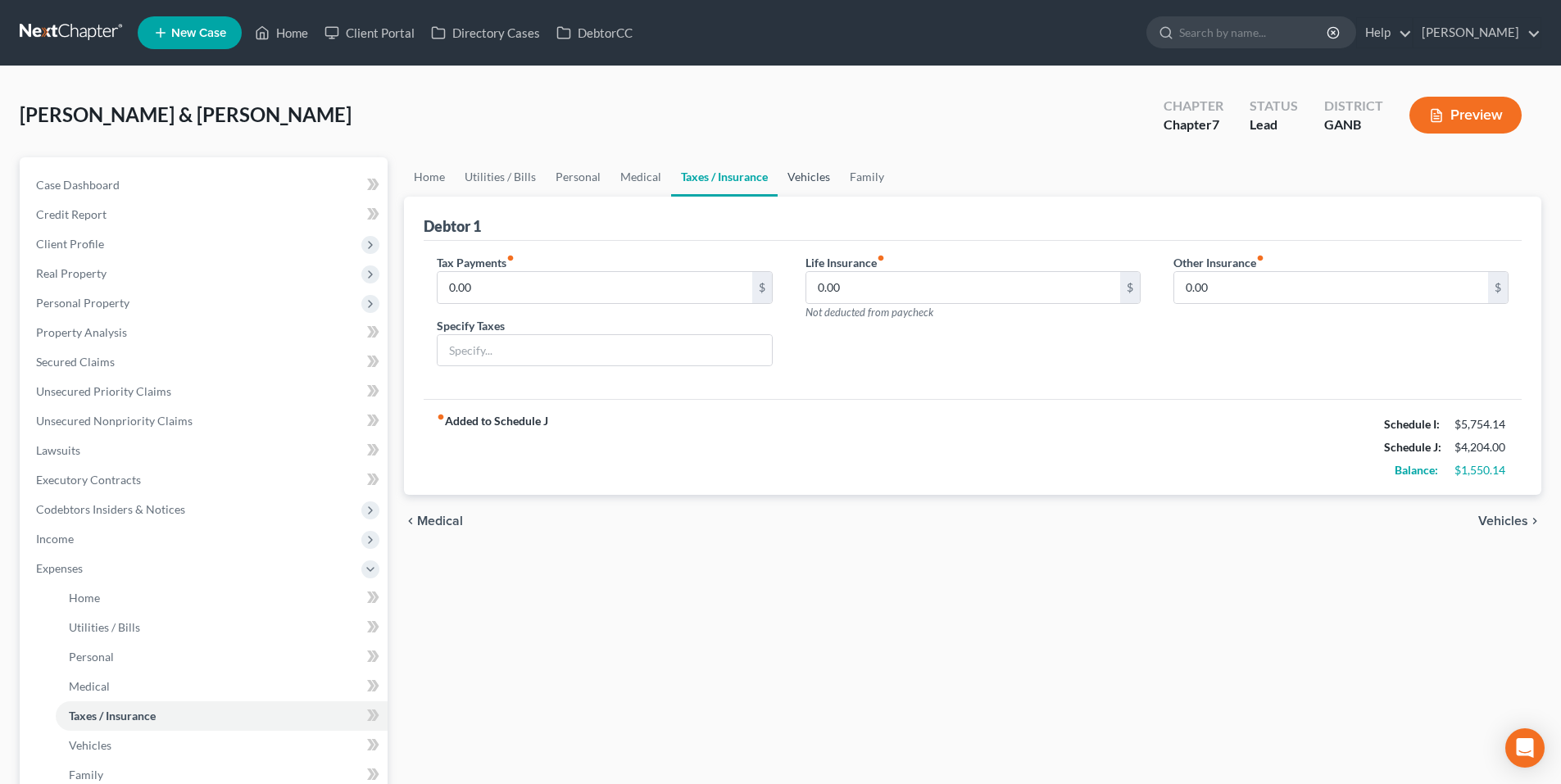
click at [806, 168] on link "Vehicles" at bounding box center [808, 176] width 62 height 39
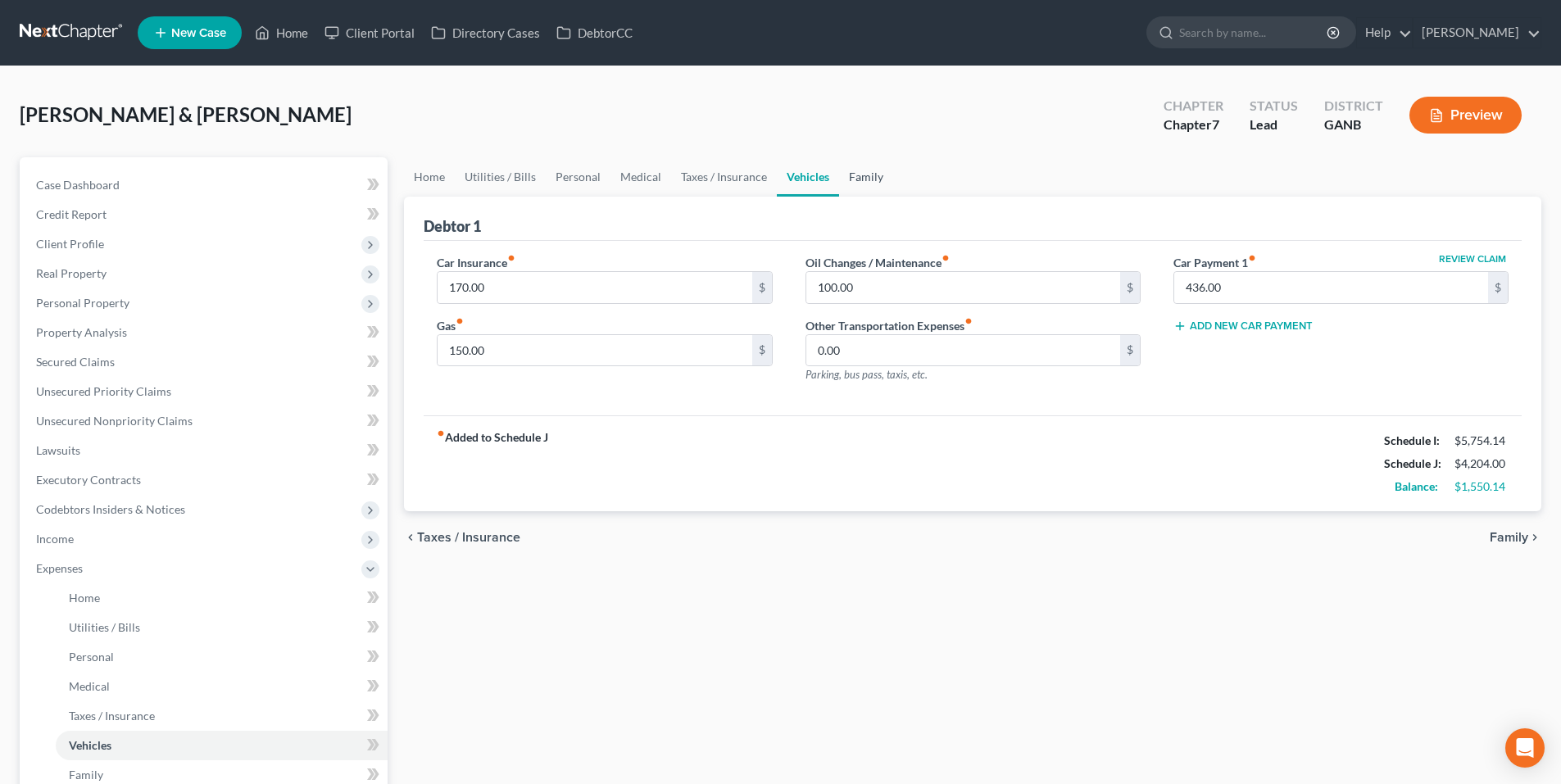
click at [874, 174] on link "Family" at bounding box center [865, 176] width 54 height 39
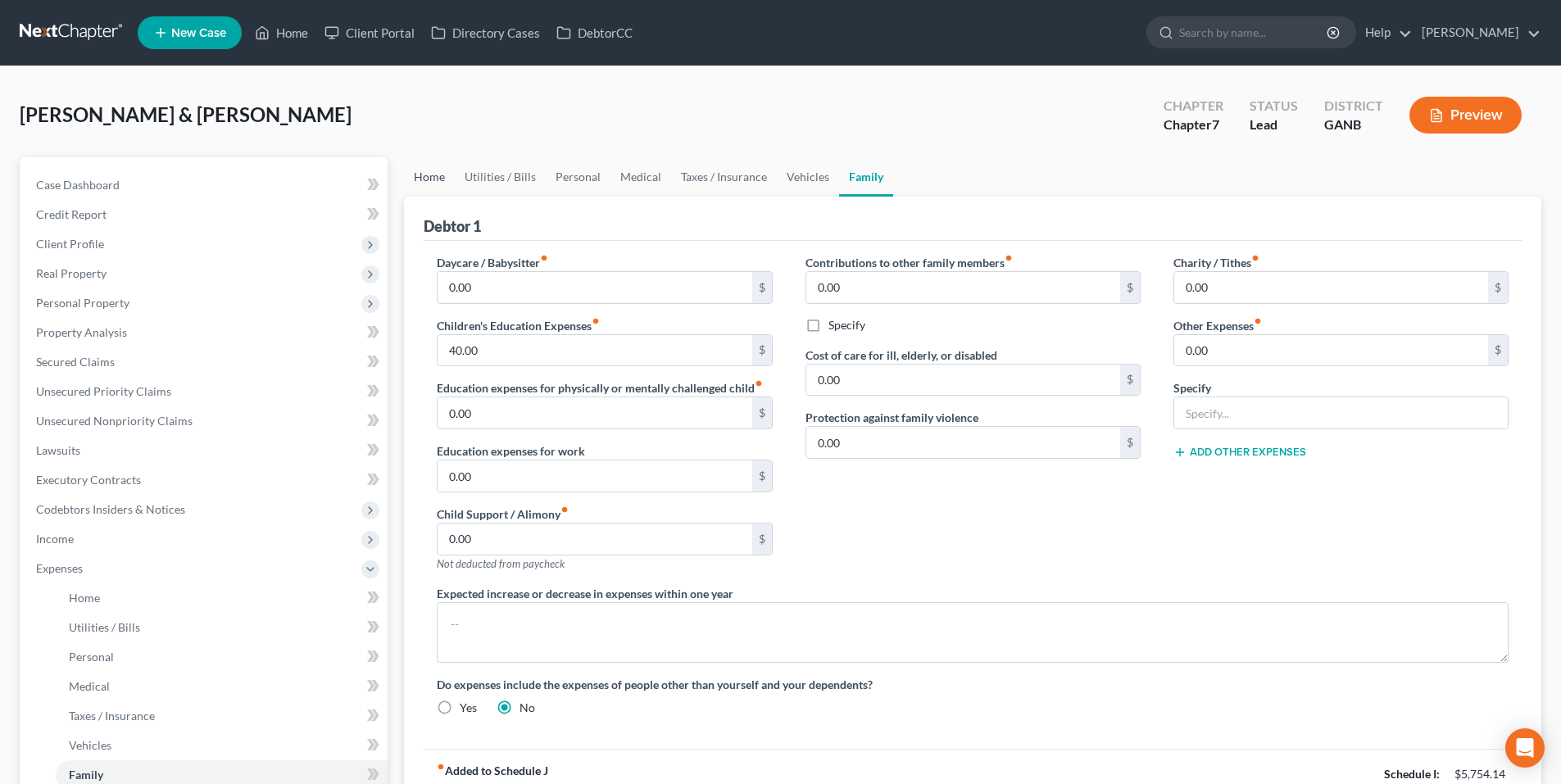
click at [442, 176] on link "Home" at bounding box center [429, 176] width 51 height 39
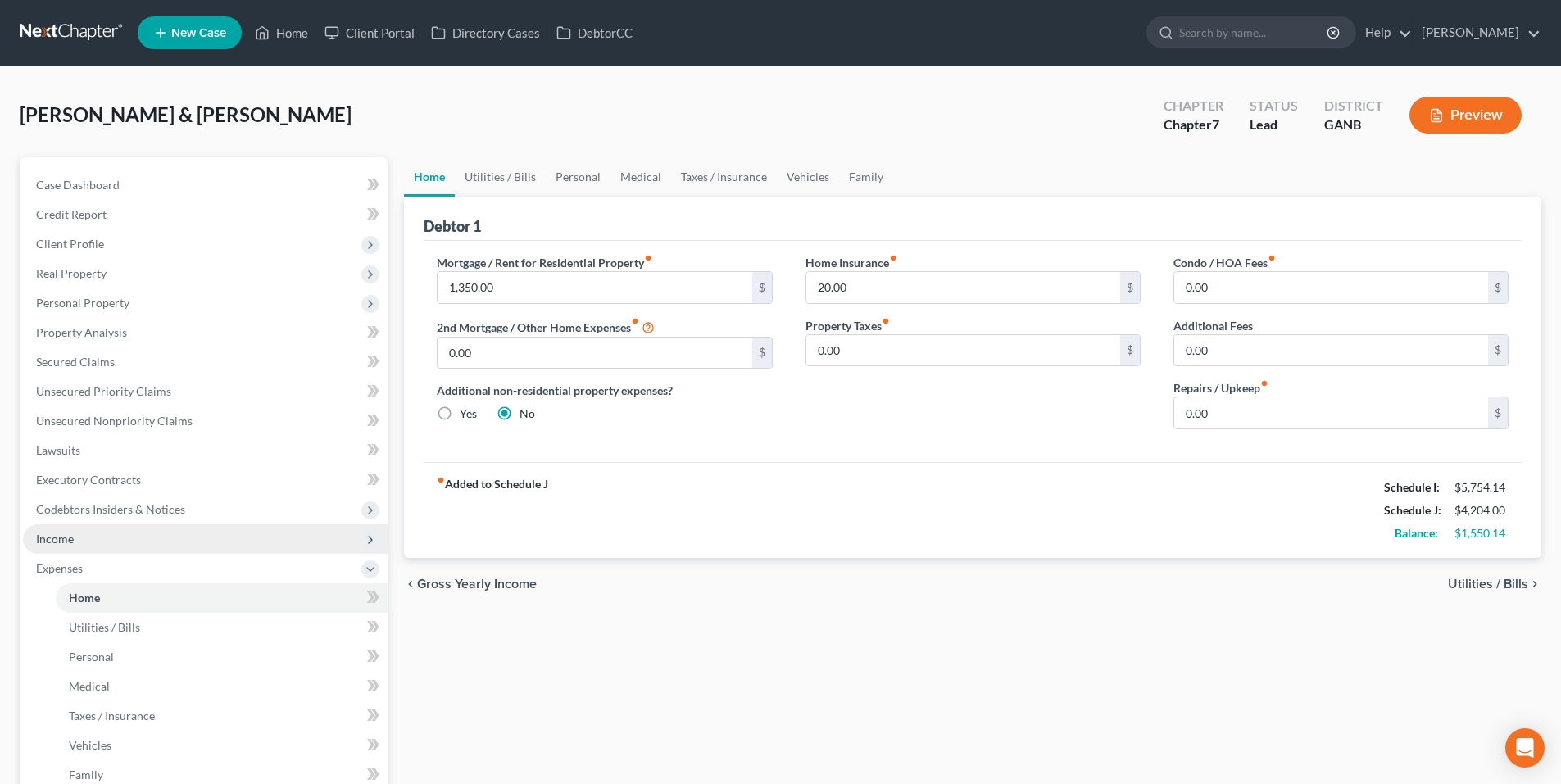
click at [143, 544] on span "Income" at bounding box center [205, 539] width 365 height 30
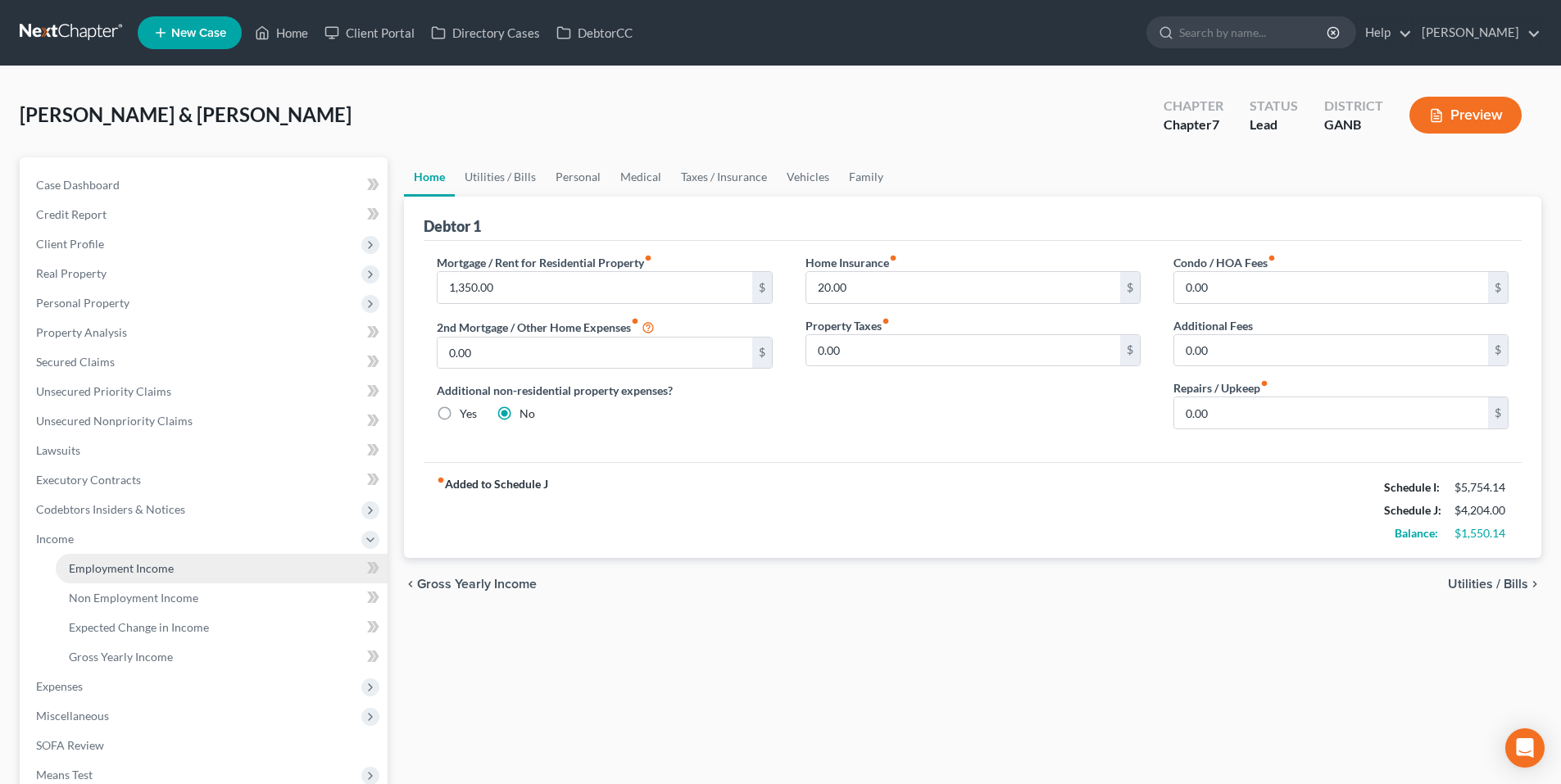
click at [145, 575] on link "Employment Income" at bounding box center [222, 568] width 332 height 30
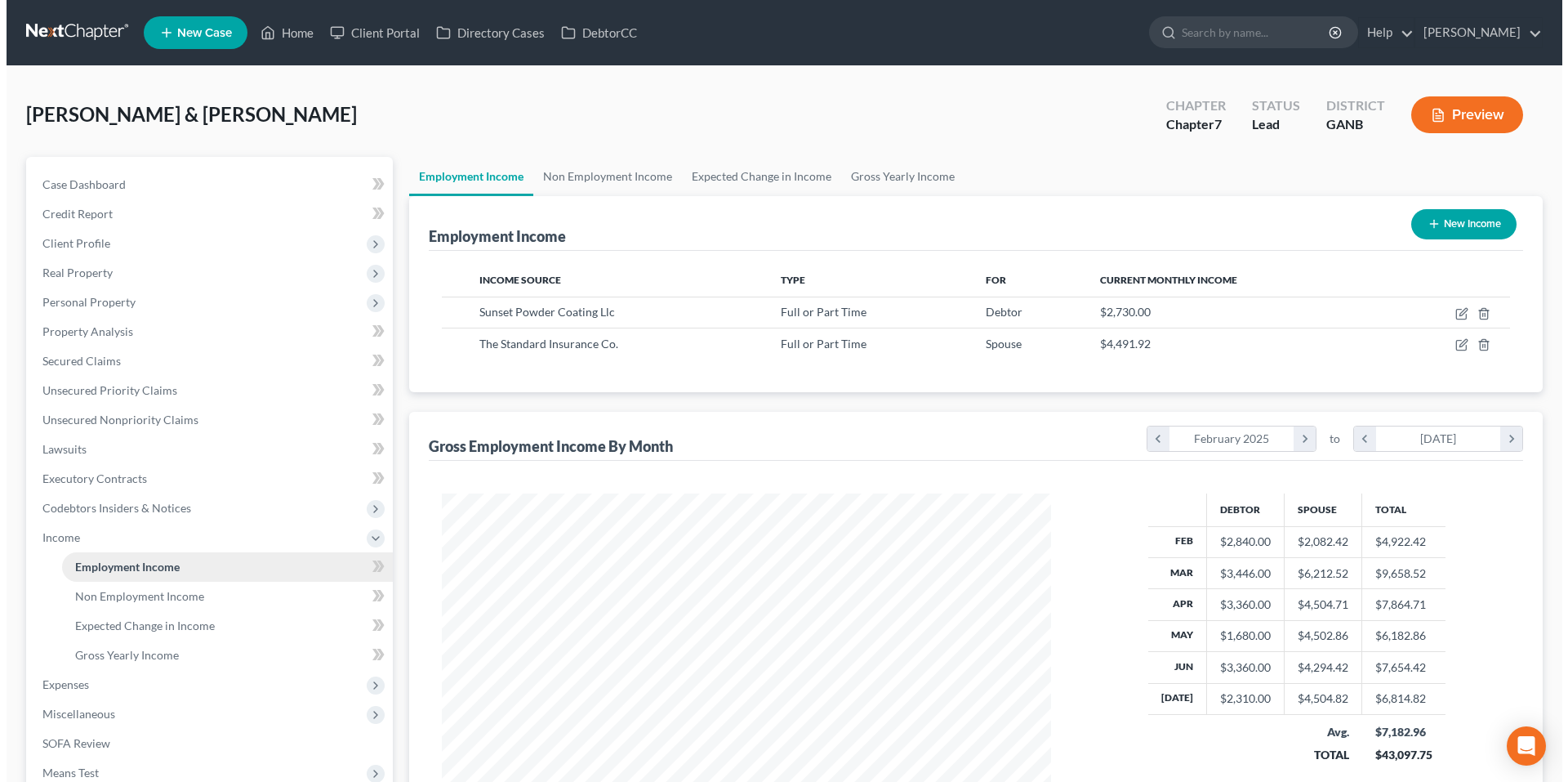
scroll to position [305, 642]
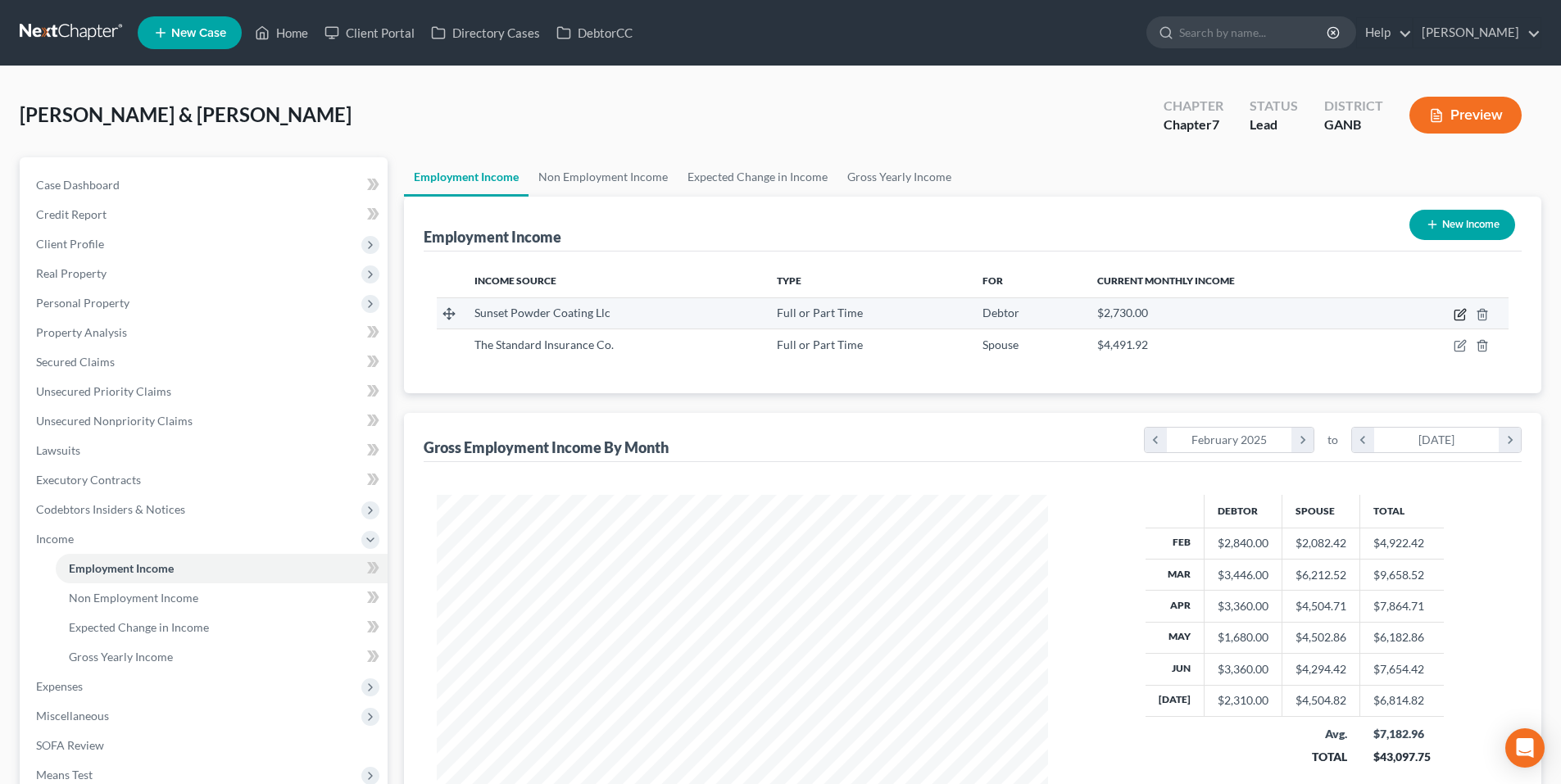
click at [1461, 315] on icon "button" at bounding box center [1459, 314] width 13 height 13
select select "0"
select select "10"
select select "3"
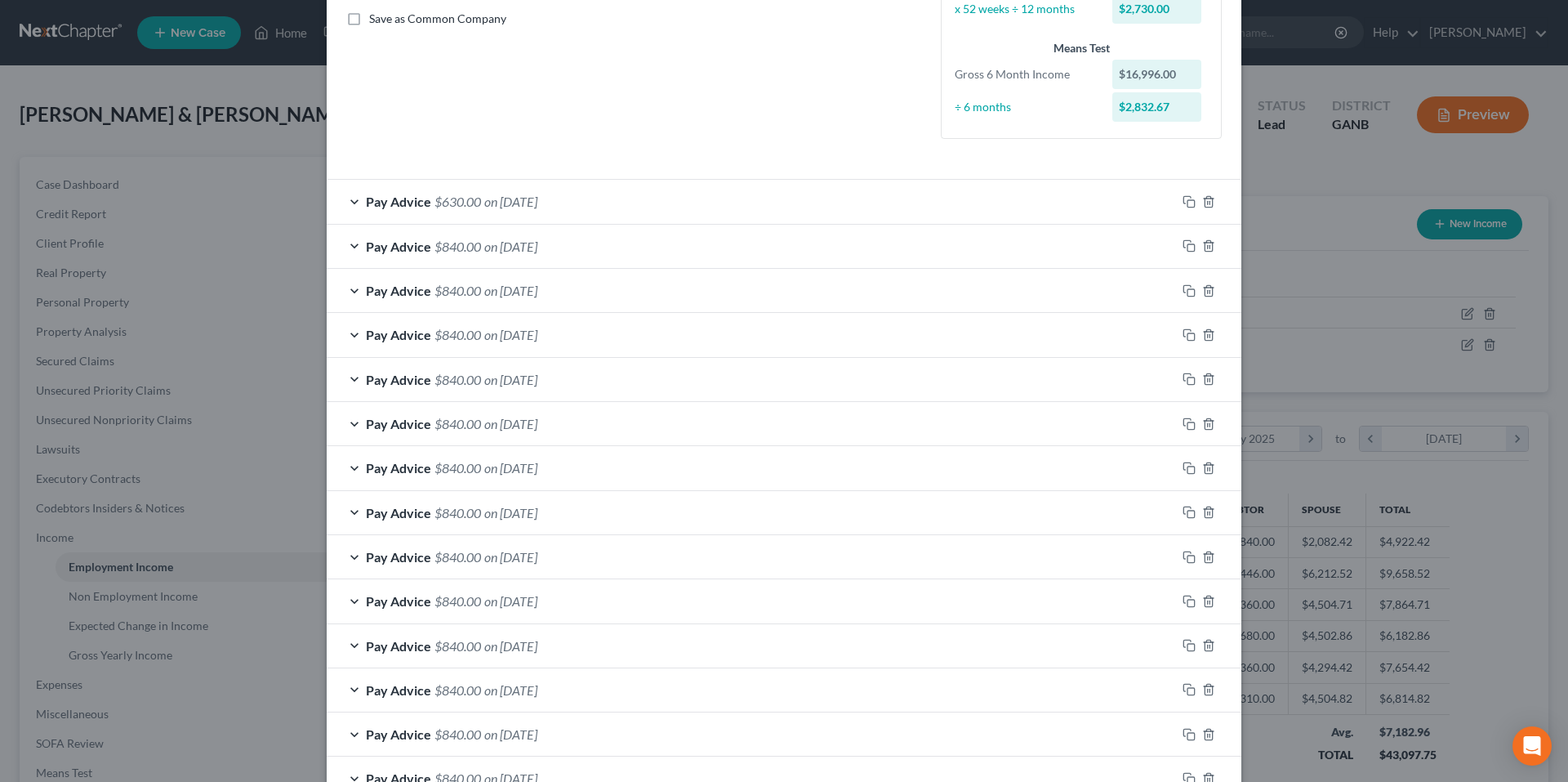
scroll to position [234, 0]
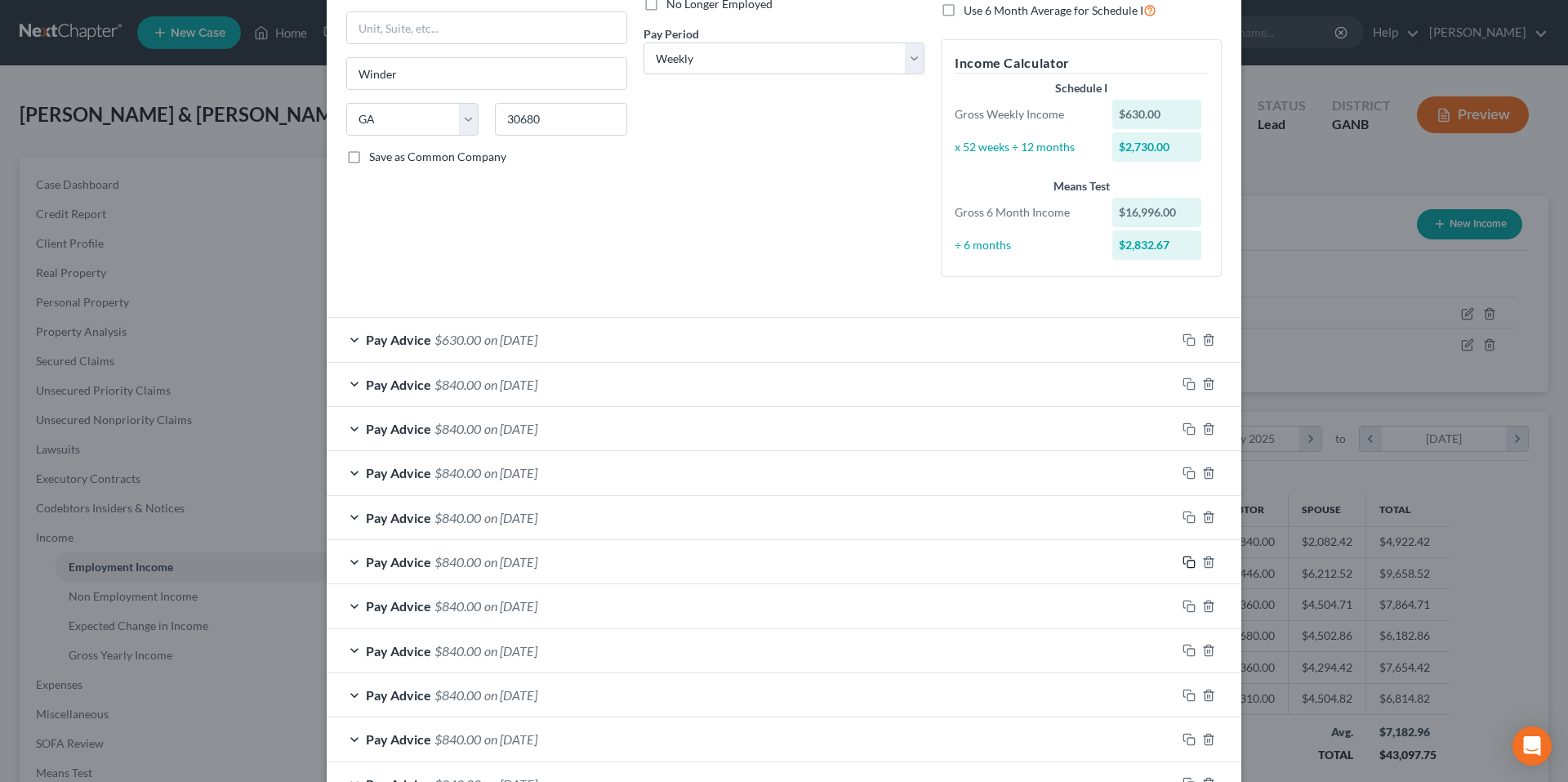
click at [1187, 562] on rect "button" at bounding box center [1190, 563] width 7 height 7
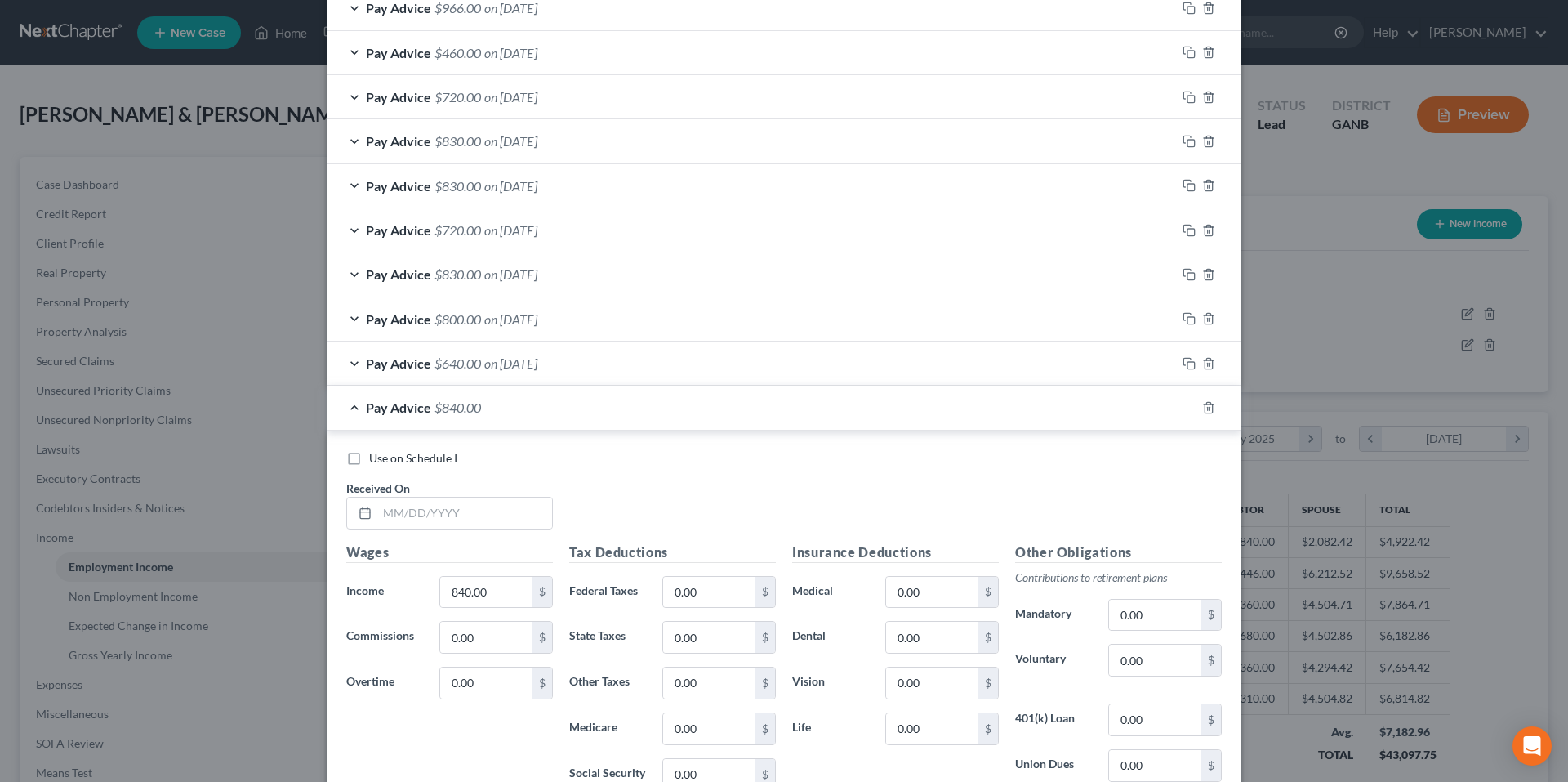
scroll to position [1378, 0]
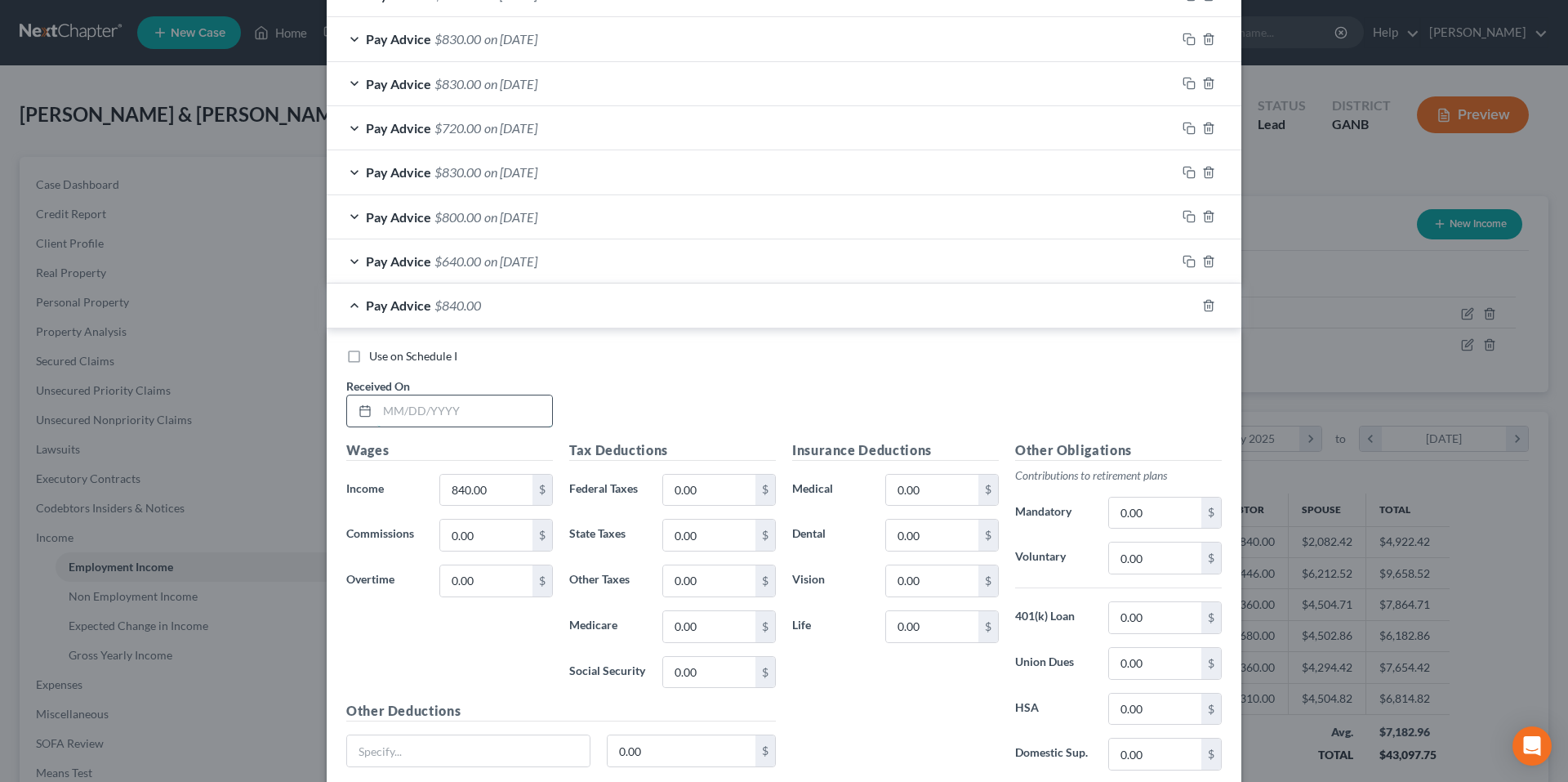
click at [505, 404] on input "text" at bounding box center [464, 410] width 174 height 31
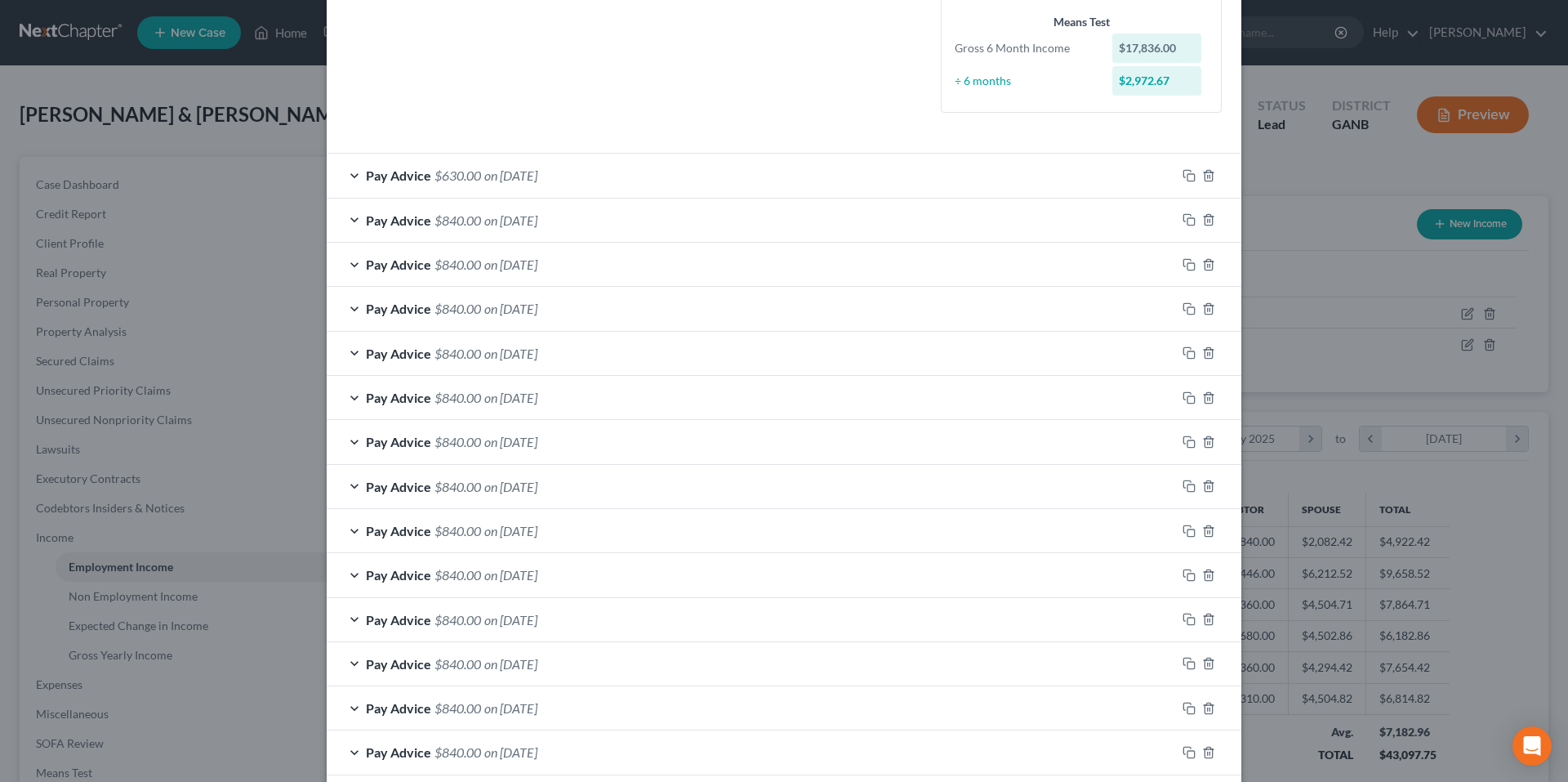
scroll to position [397, 0]
click at [1182, 441] on icon "button" at bounding box center [1188, 442] width 13 height 13
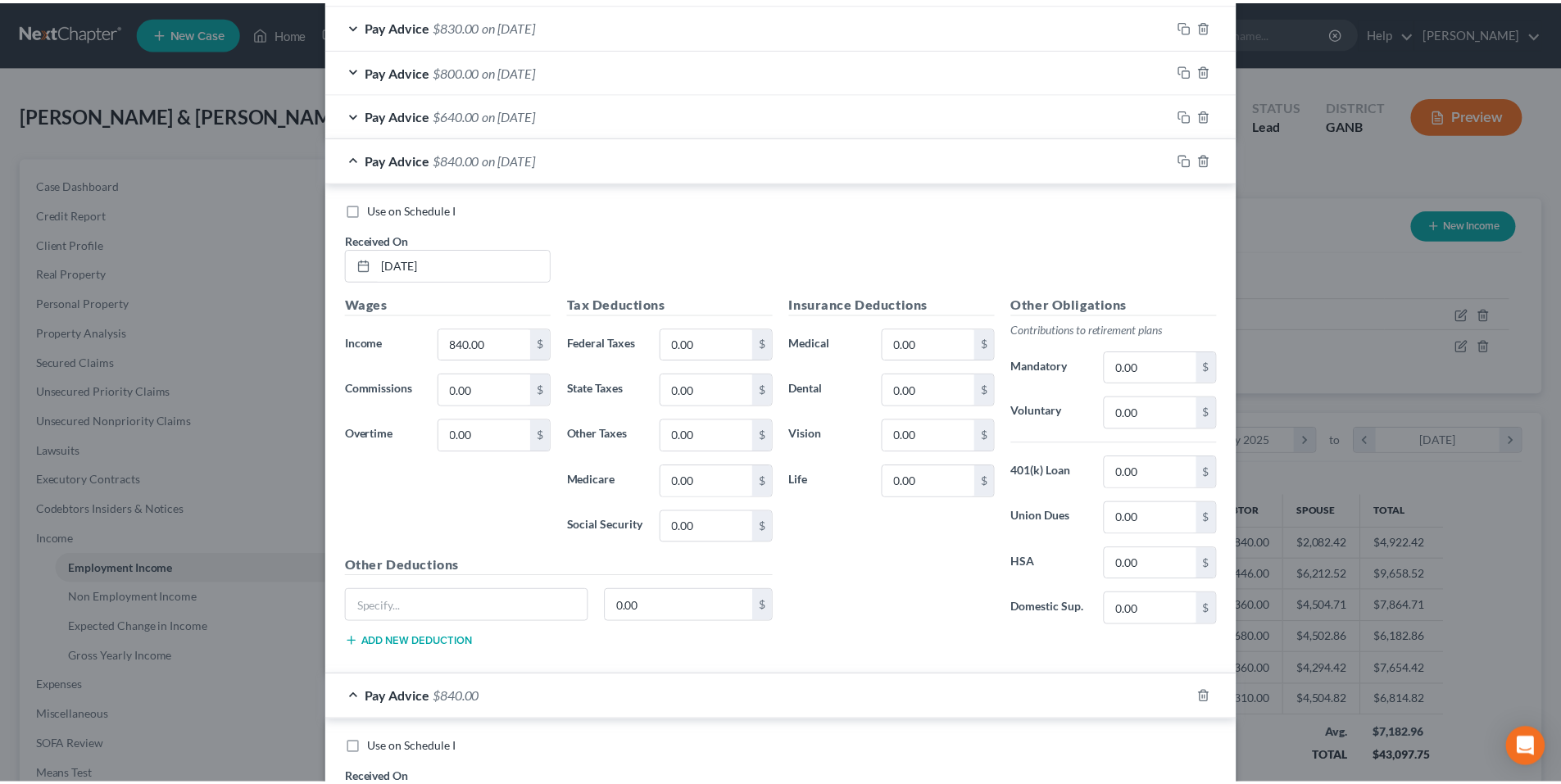
scroll to position [1542, 0]
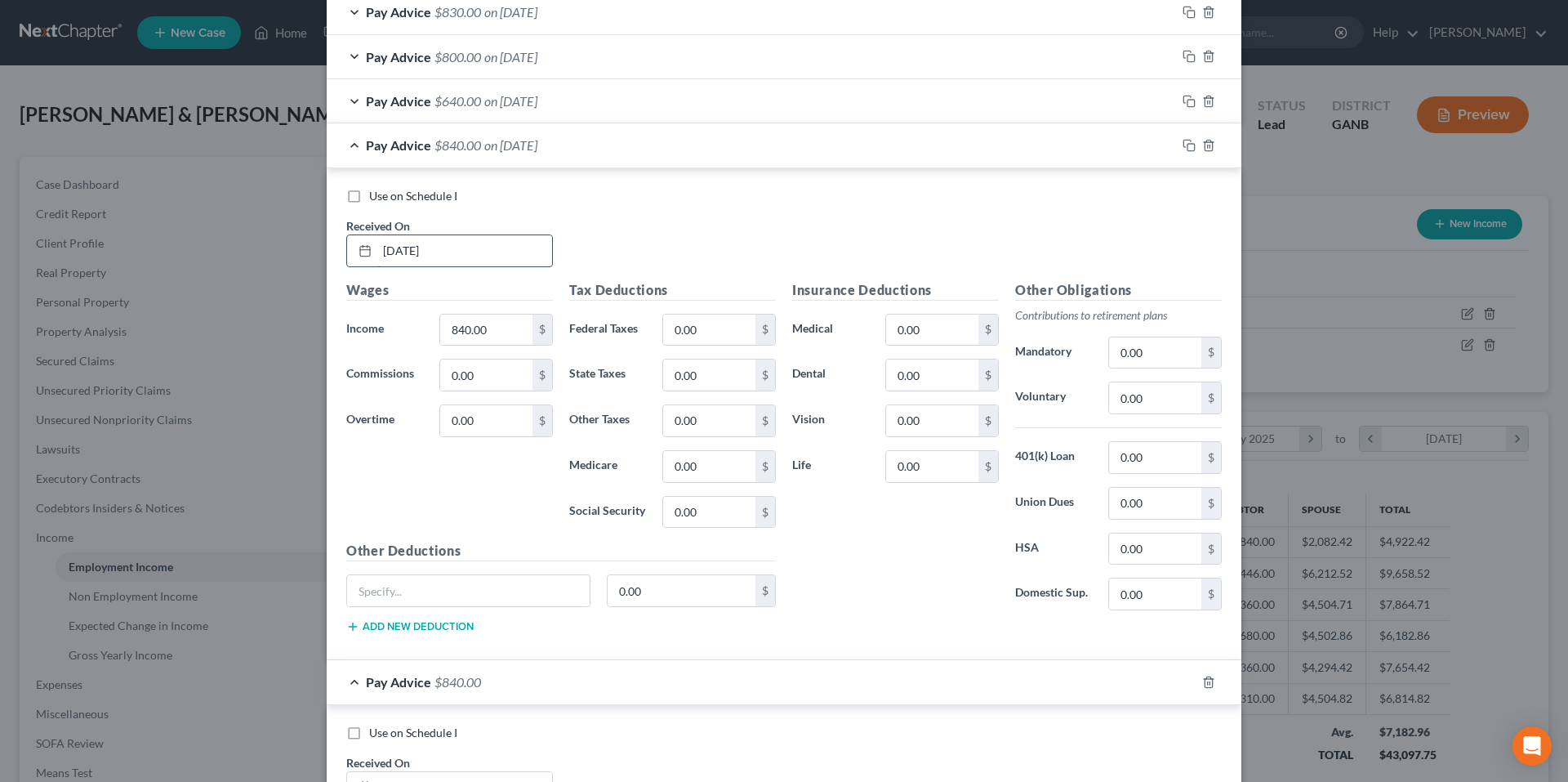
click at [495, 242] on input "6/9/25" at bounding box center [464, 250] width 174 height 31
click at [488, 247] on input "6/9/25" at bounding box center [464, 250] width 174 height 31
type input "5/27/25"
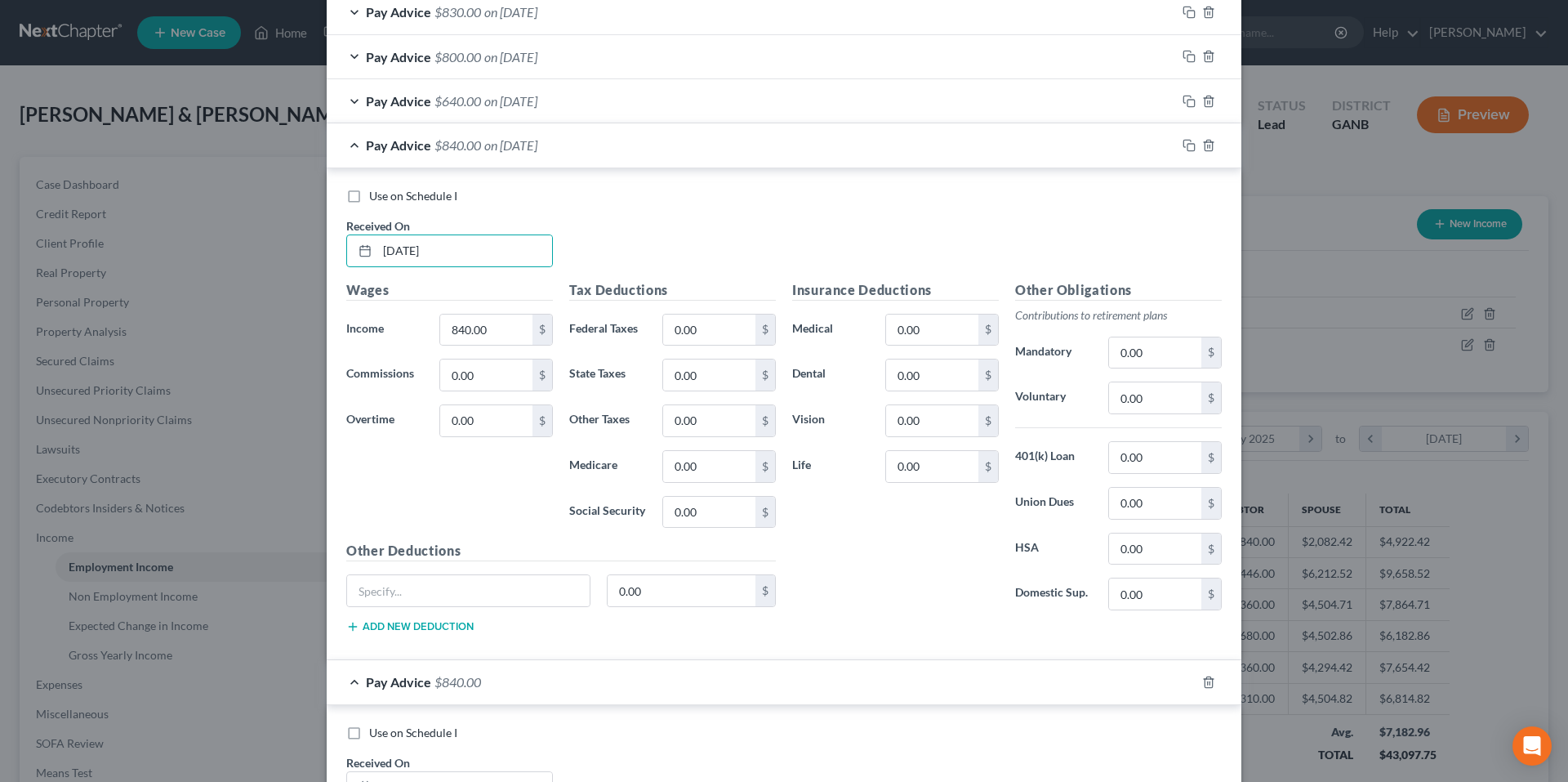
click at [371, 148] on span "Pay Advice" at bounding box center [398, 145] width 66 height 16
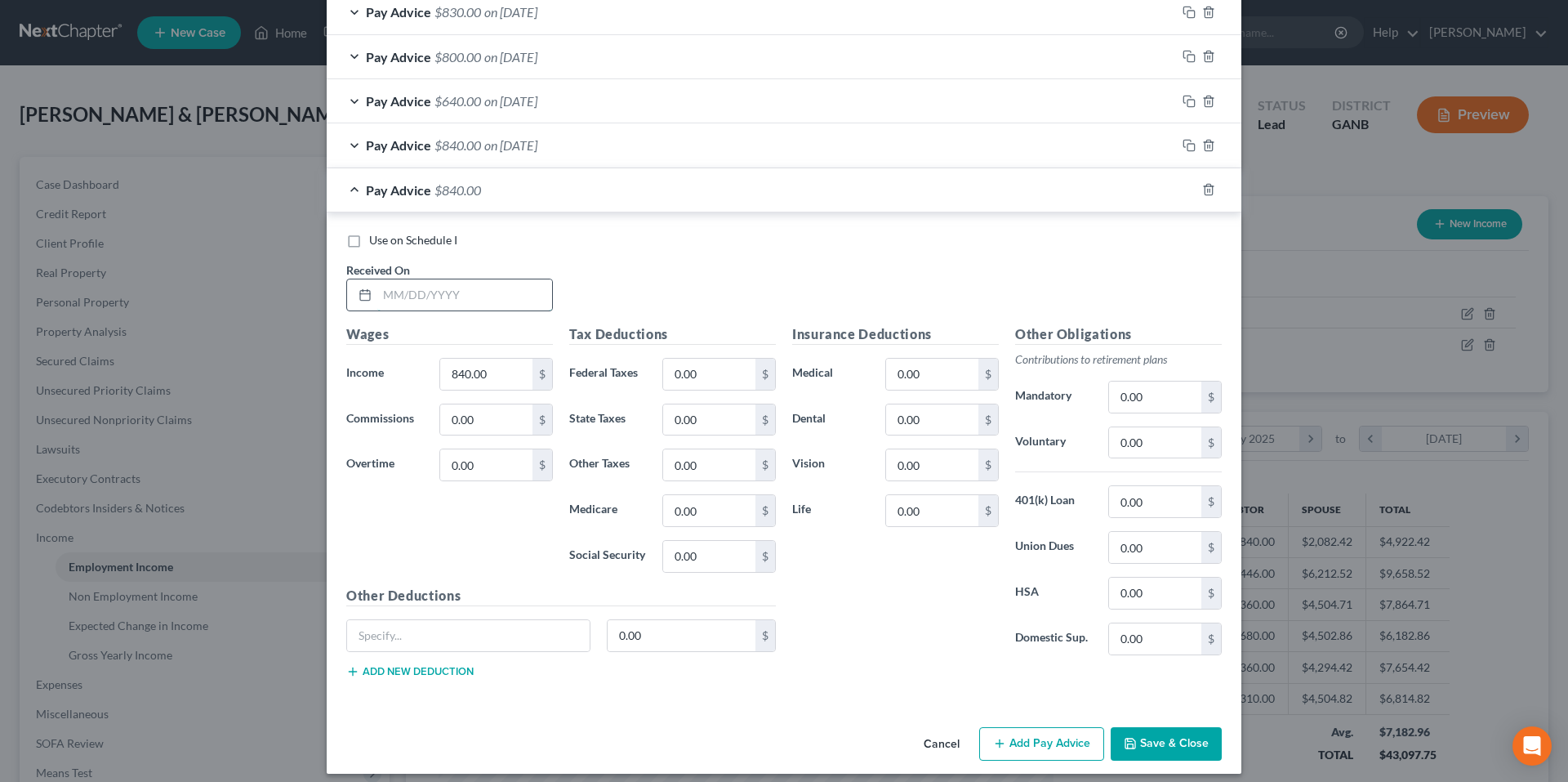
click at [405, 285] on input "text" at bounding box center [464, 294] width 174 height 31
type input "6/9/25"
click at [1141, 748] on button "Save & Close" at bounding box center [1166, 744] width 111 height 34
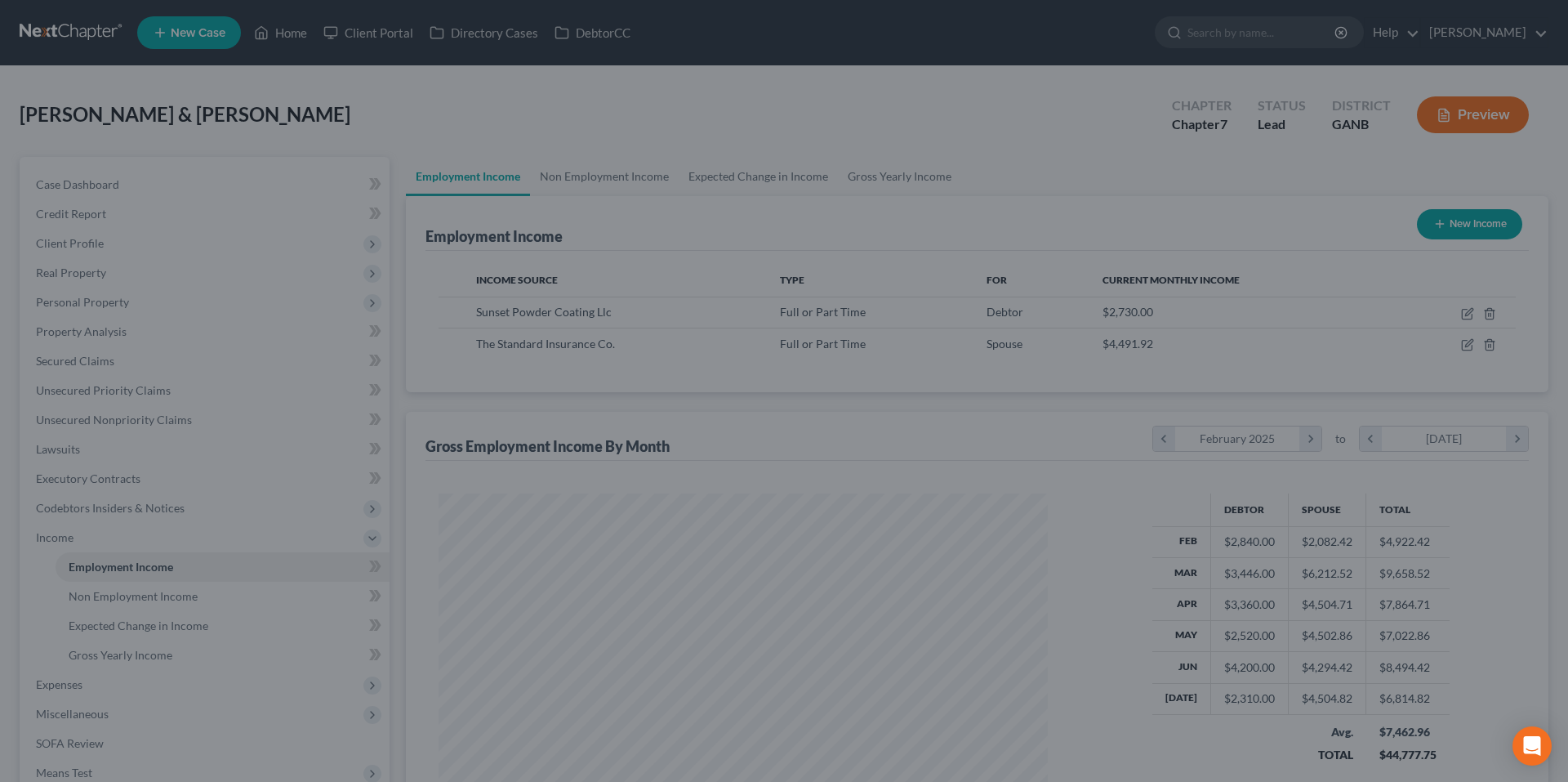
scroll to position [816333, 816004]
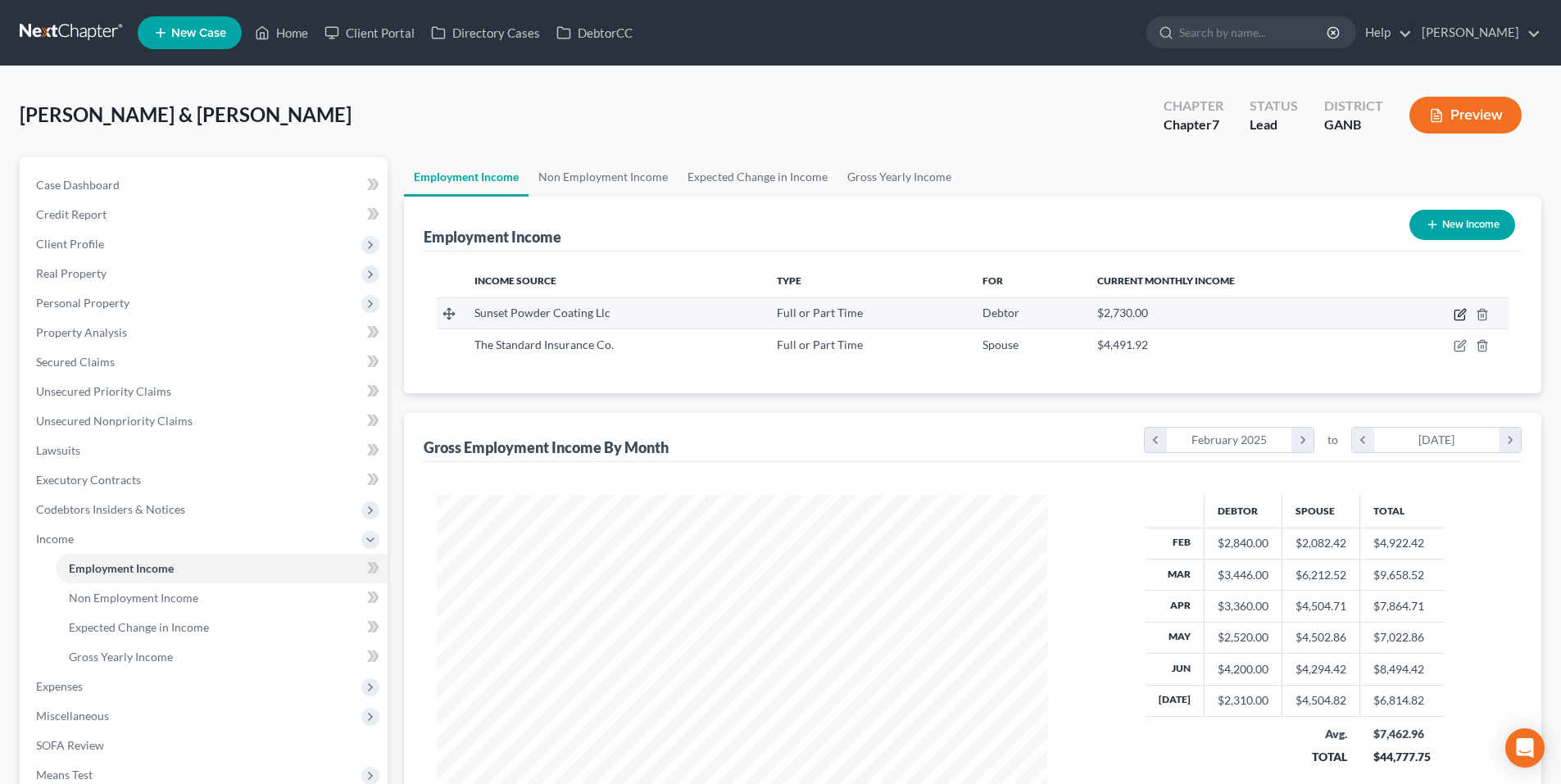
click at [1458, 319] on icon "button" at bounding box center [1459, 314] width 13 height 13
select select "0"
select select "10"
select select "3"
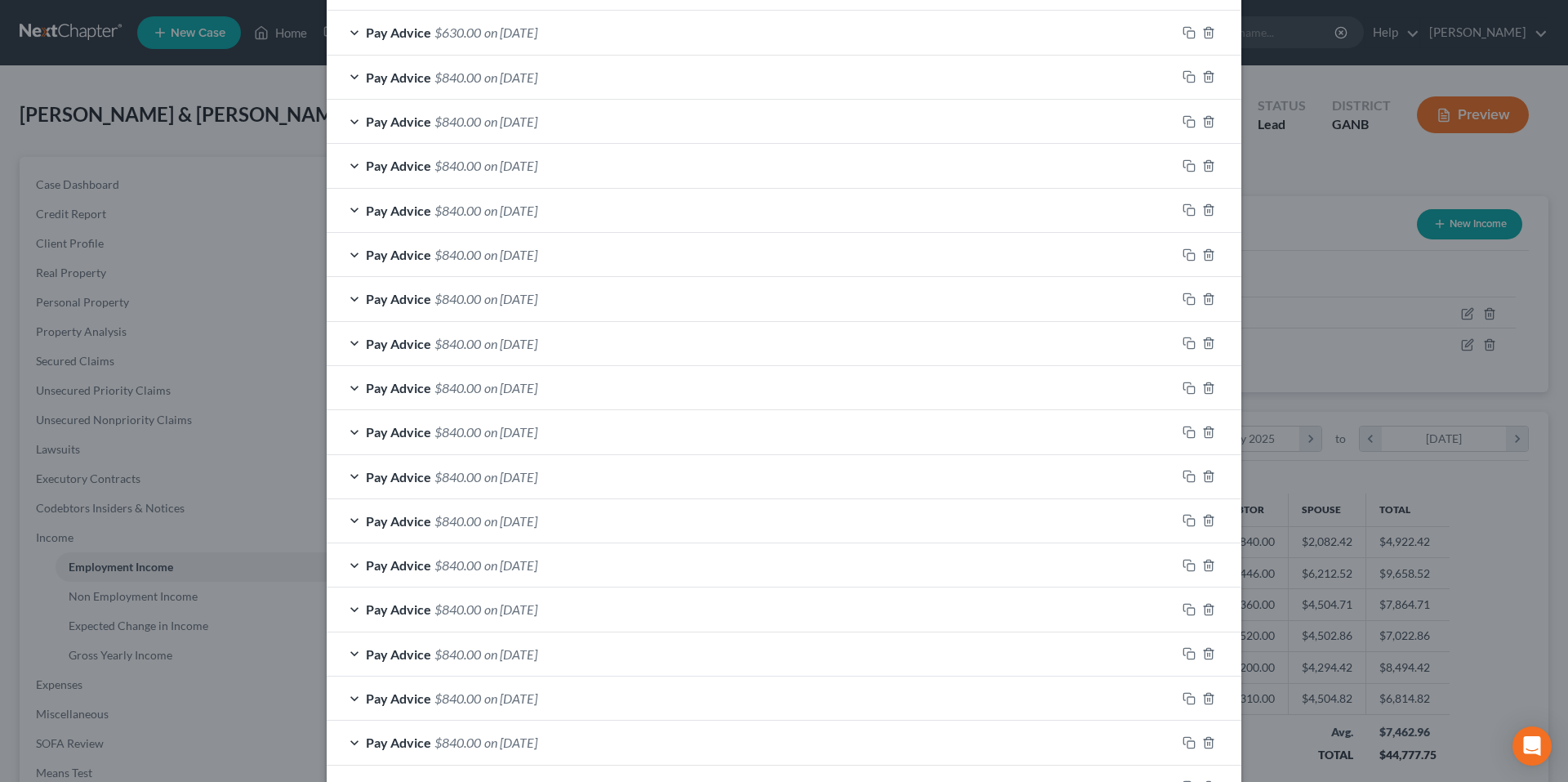
scroll to position [571, 0]
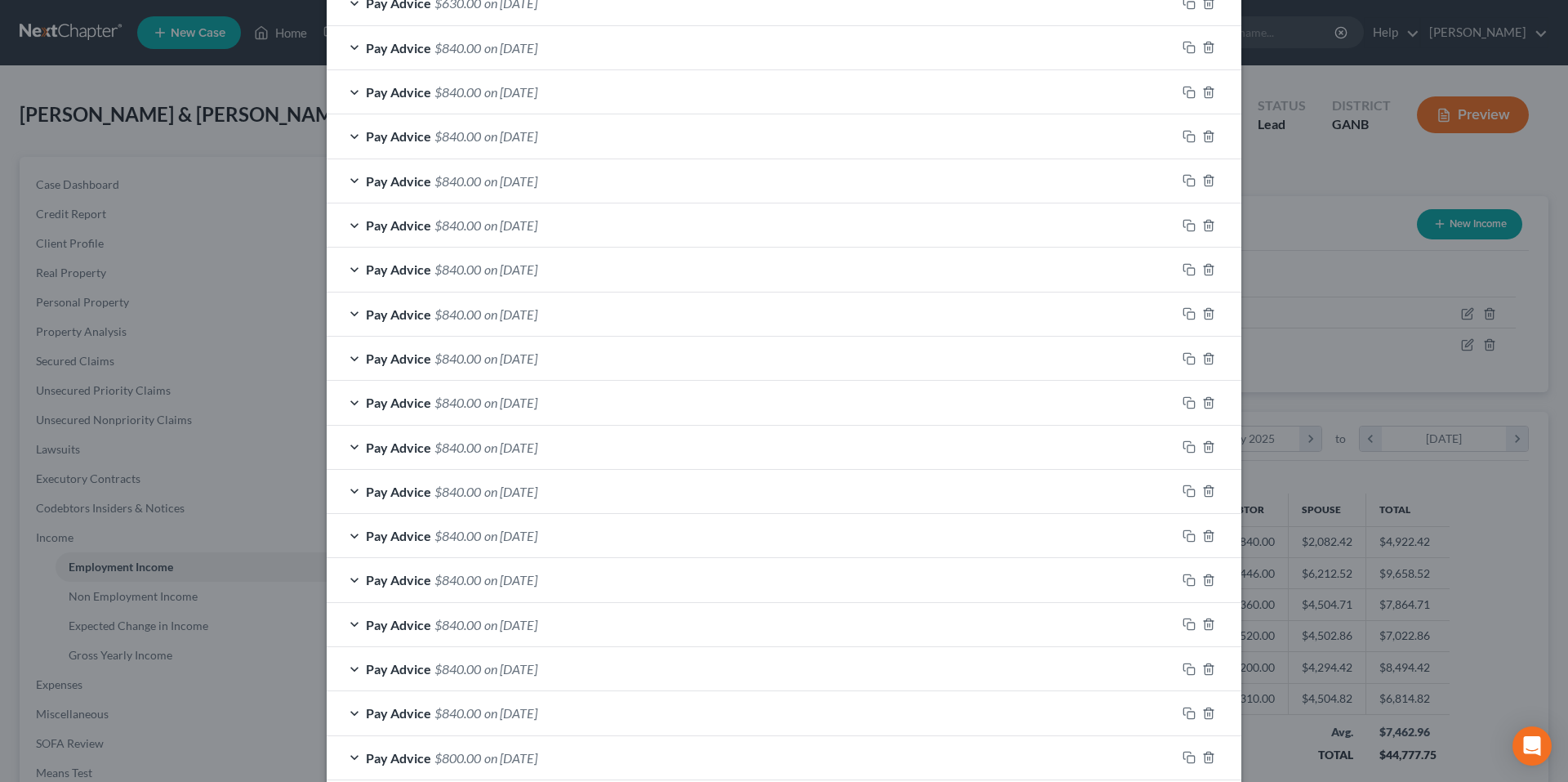
click at [348, 494] on div "Pay Advice $840.00 on 04/28/2025" at bounding box center [751, 490] width 850 height 43
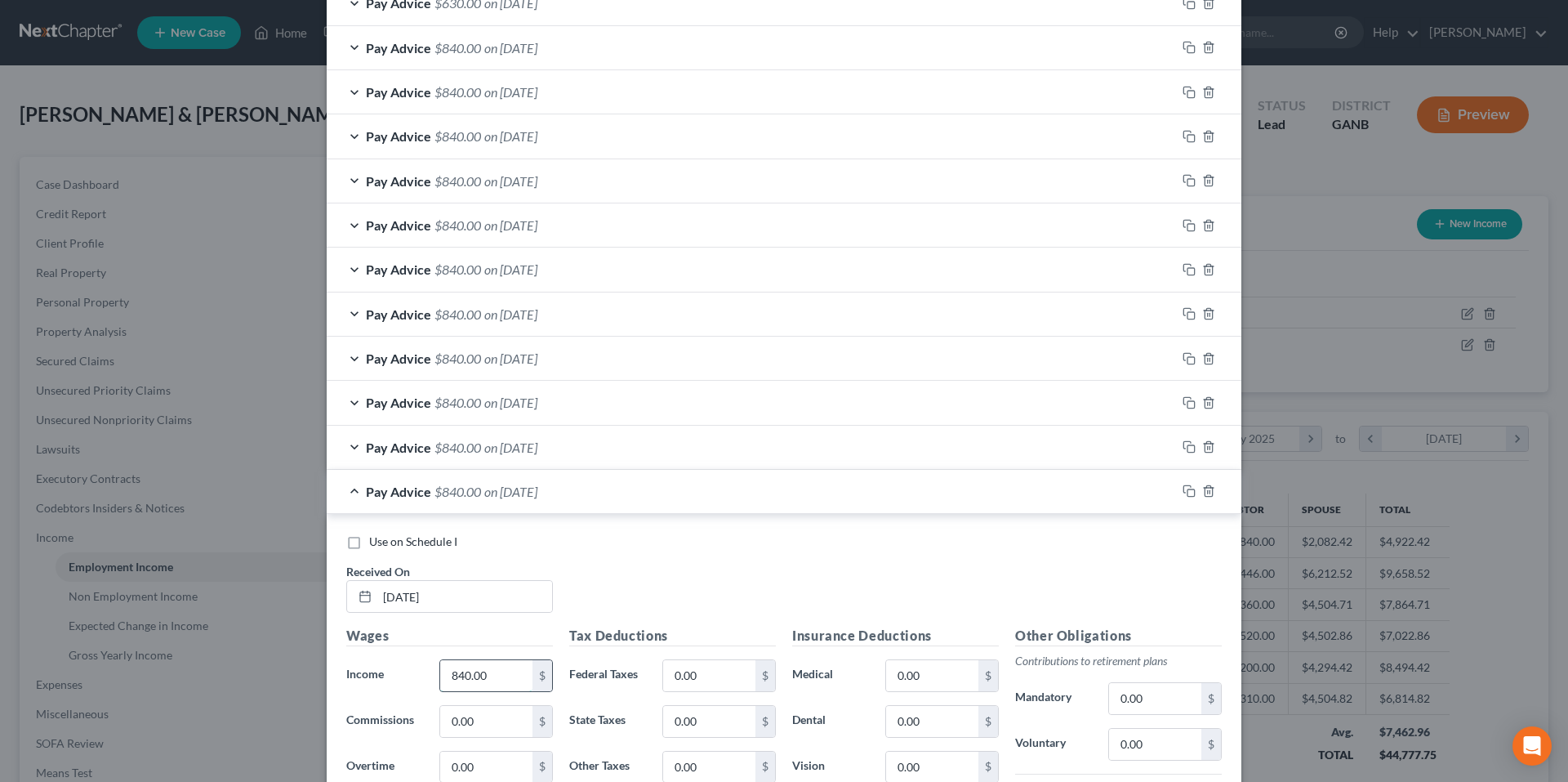
click at [506, 678] on input "840.00" at bounding box center [486, 674] width 93 height 31
type input "871.50"
click at [341, 493] on div "Pay Advice $871.50 on 04/28/2025" at bounding box center [751, 490] width 850 height 43
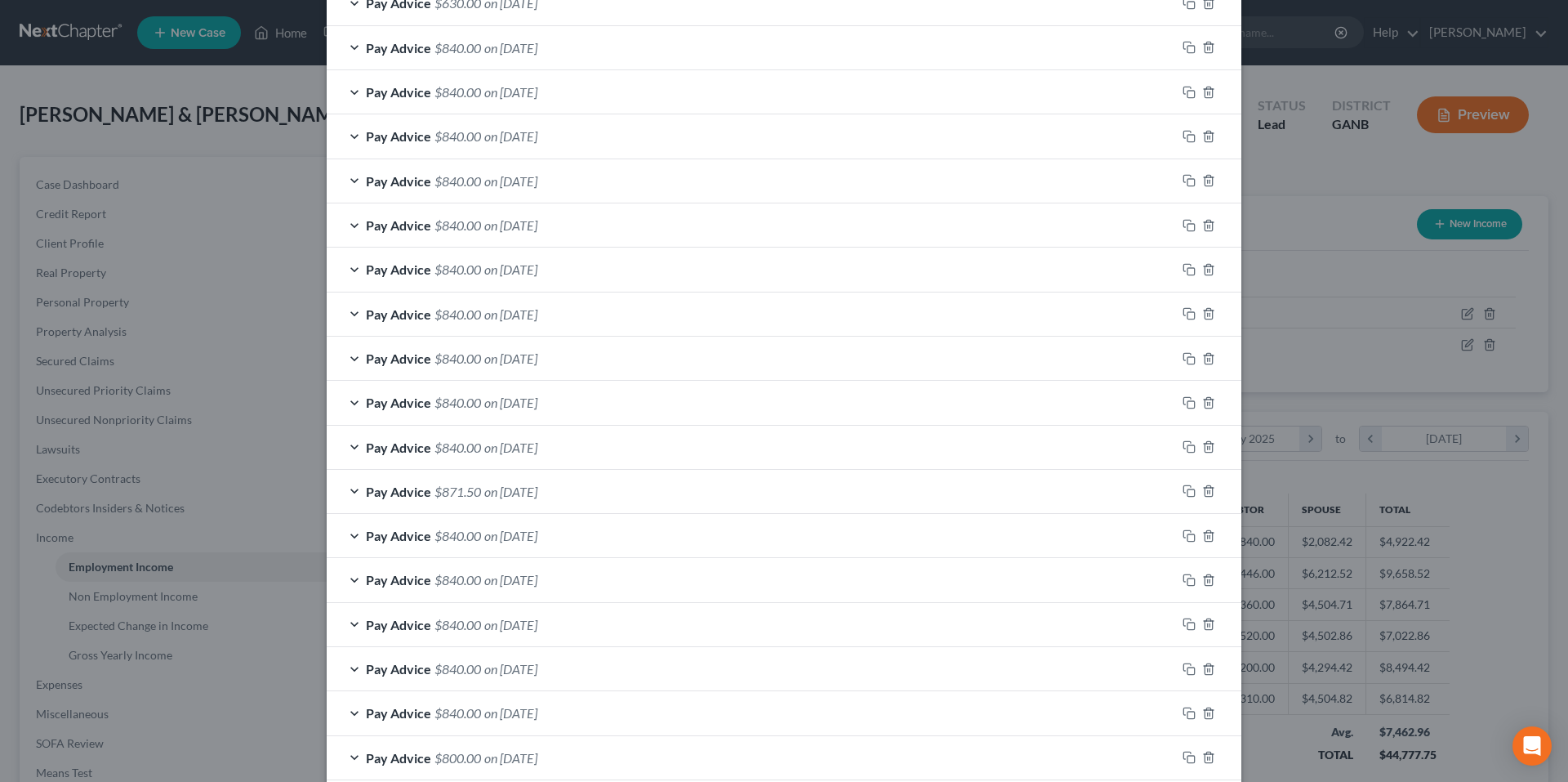
click at [360, 614] on div "Pay Advice $840.00 on 04/07/2025" at bounding box center [751, 624] width 850 height 43
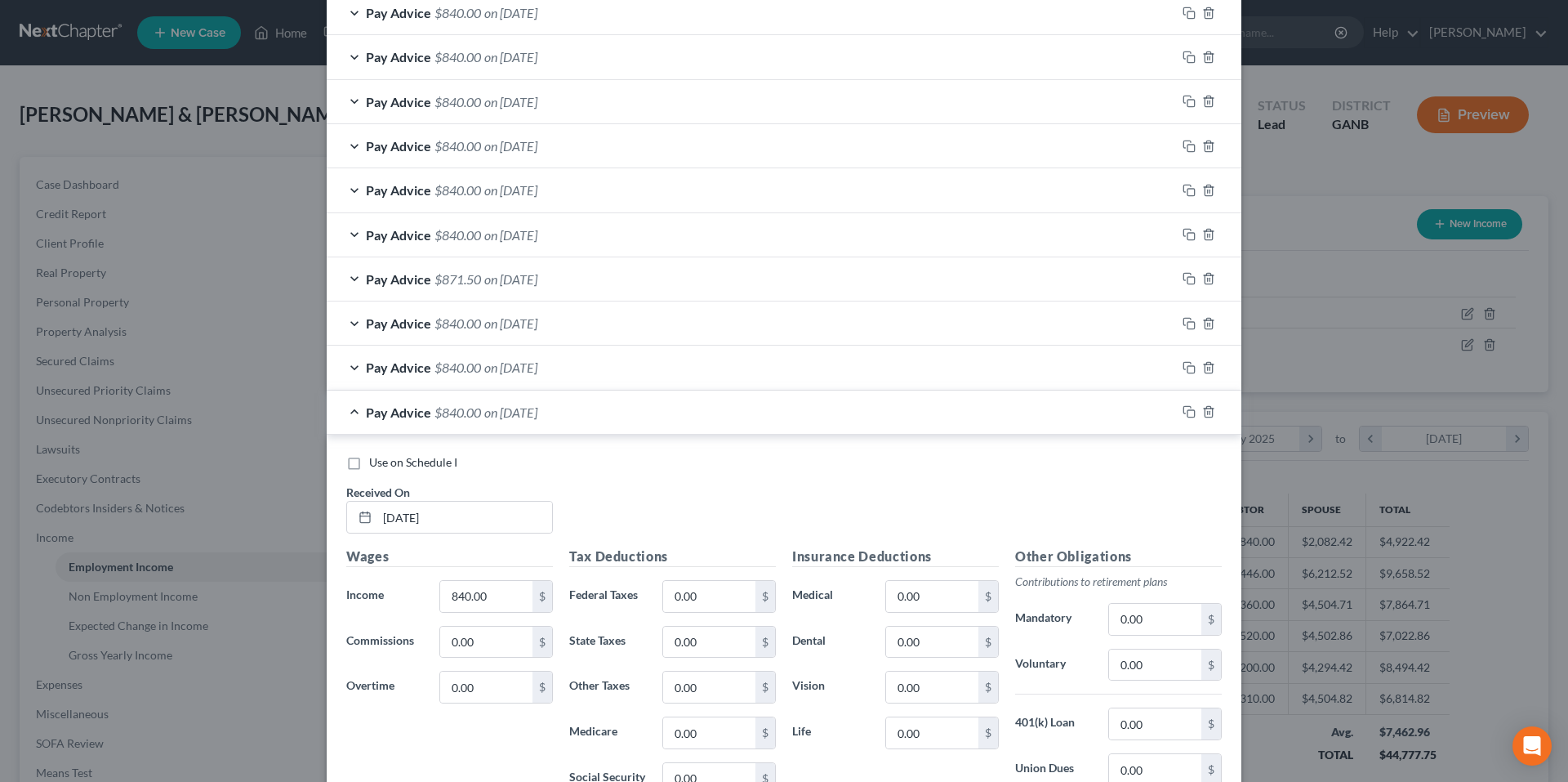
scroll to position [898, 0]
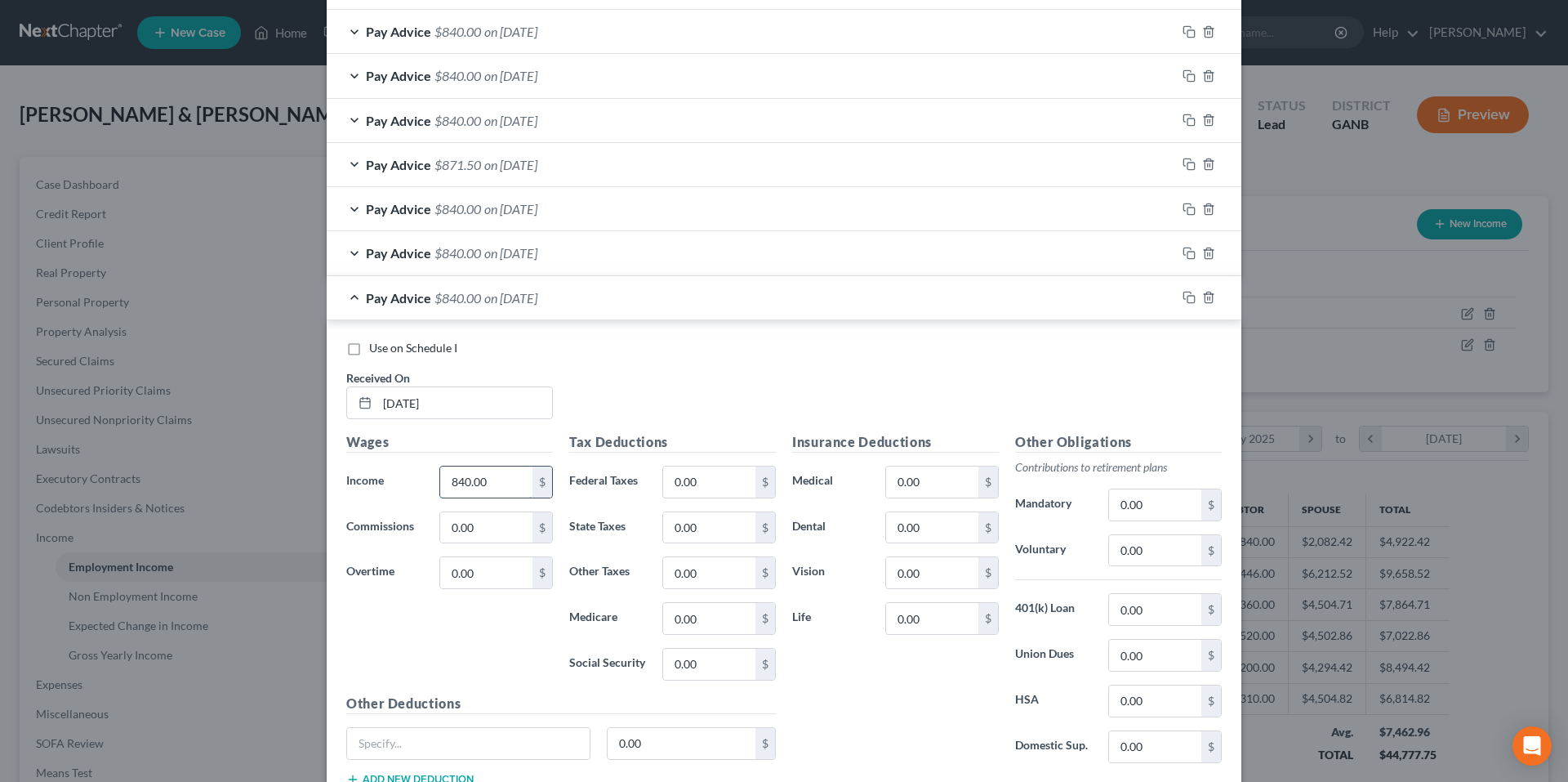
click at [495, 484] on input "840.00" at bounding box center [486, 481] width 93 height 31
type input "870.00"
click at [371, 299] on span "Pay Advice" at bounding box center [398, 298] width 66 height 16
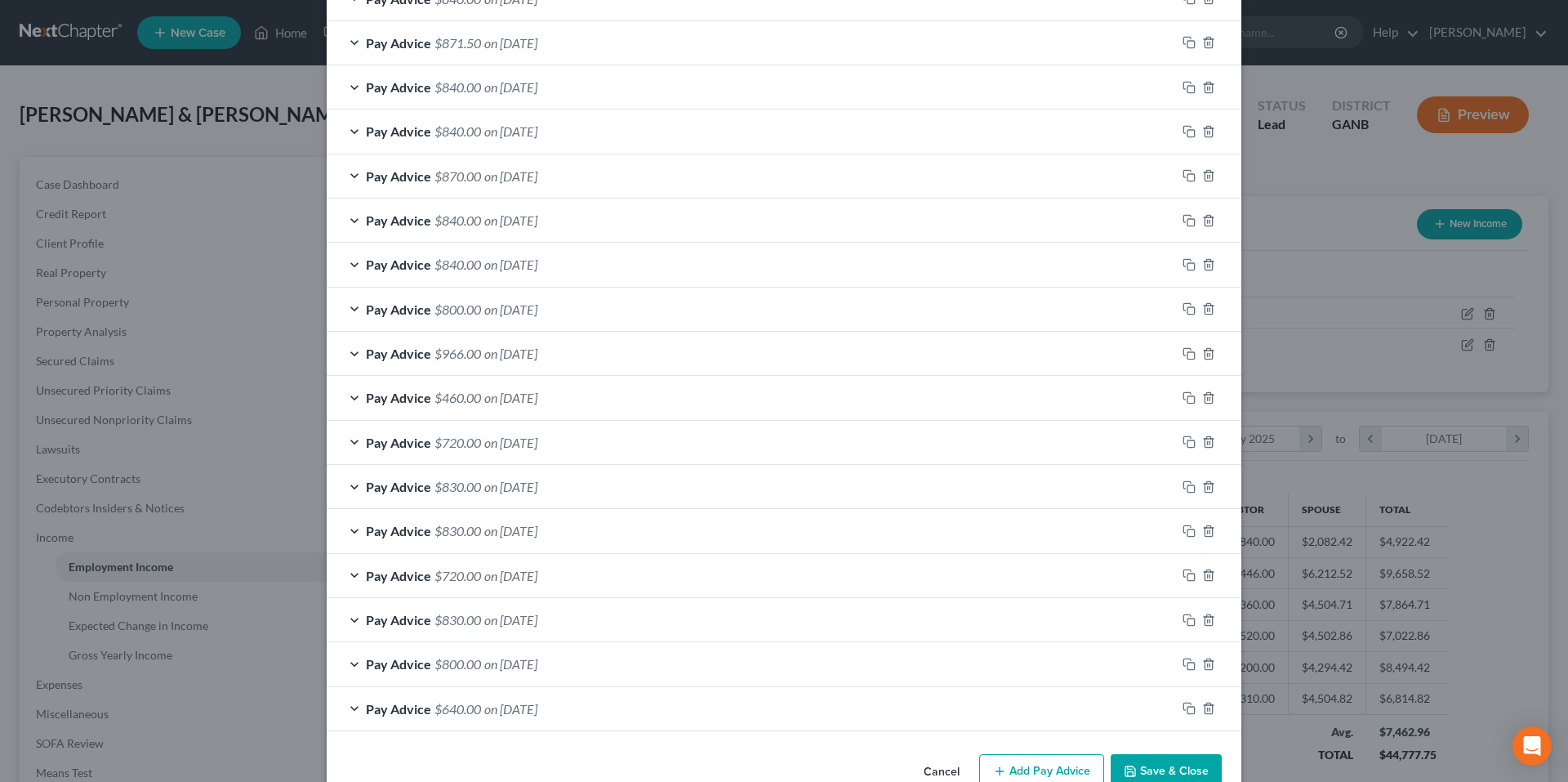
scroll to position [1058, 0]
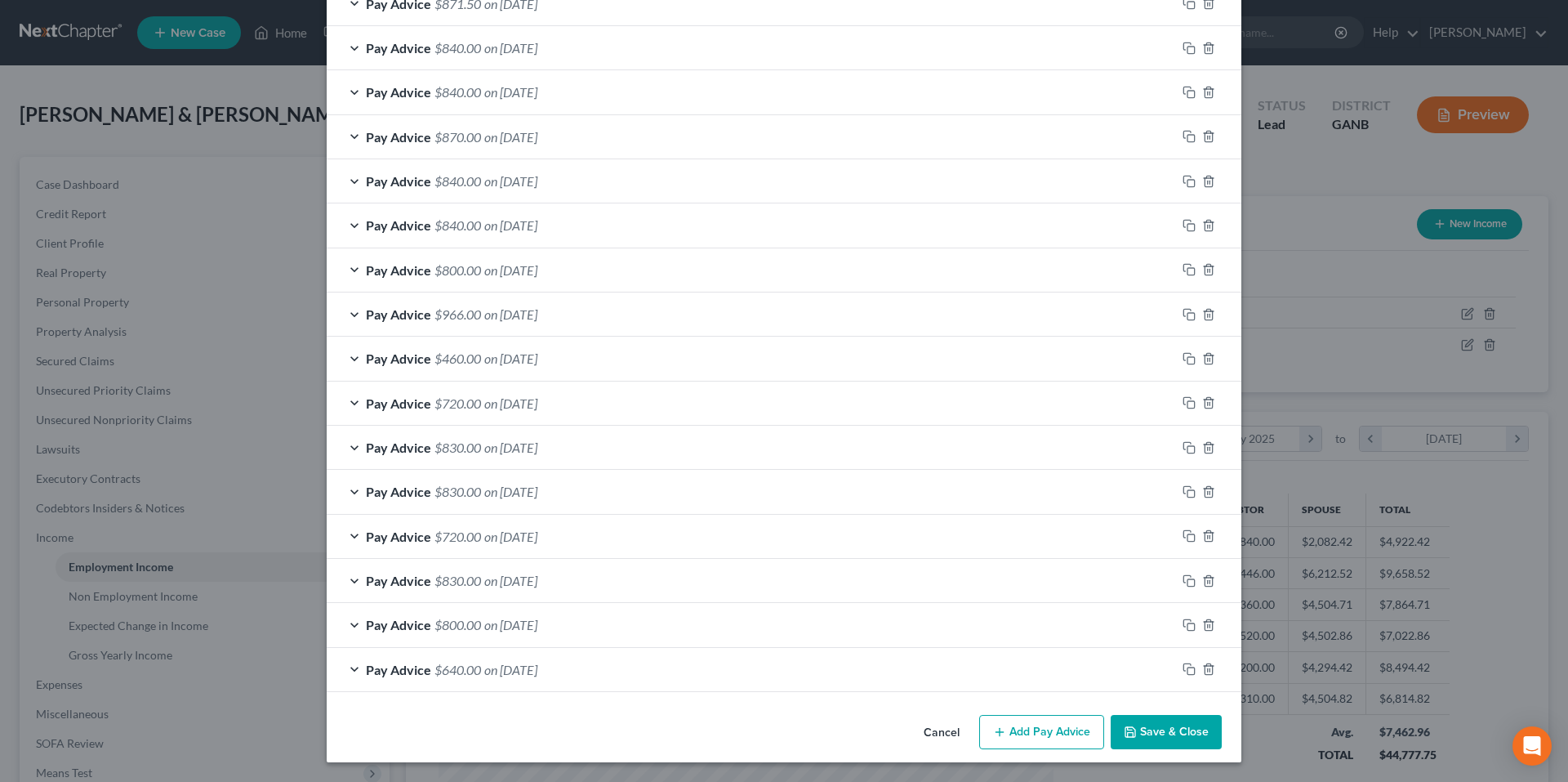
click at [1128, 735] on polyline "button" at bounding box center [1131, 734] width 6 height 4
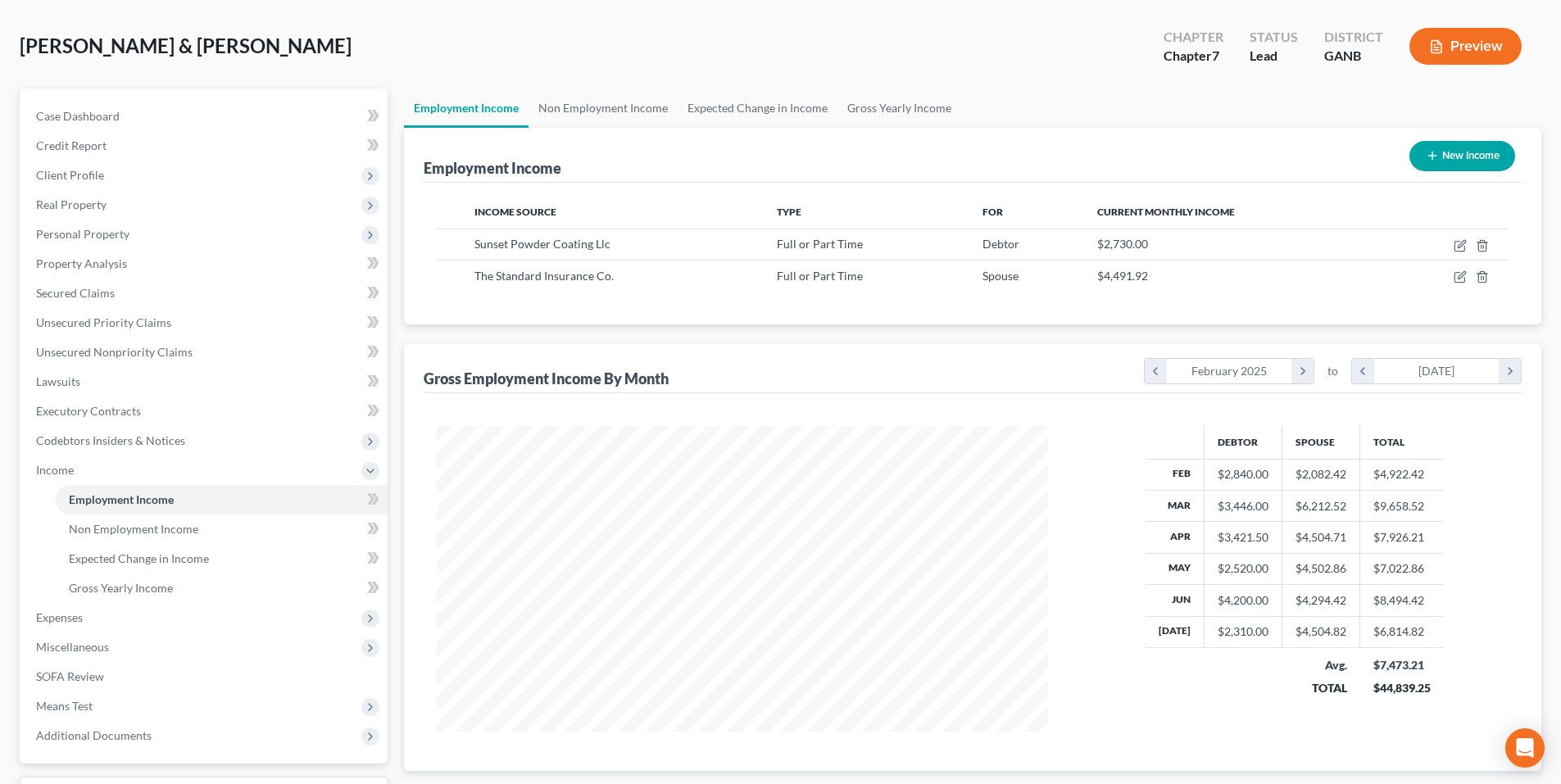
scroll to position [41, 0]
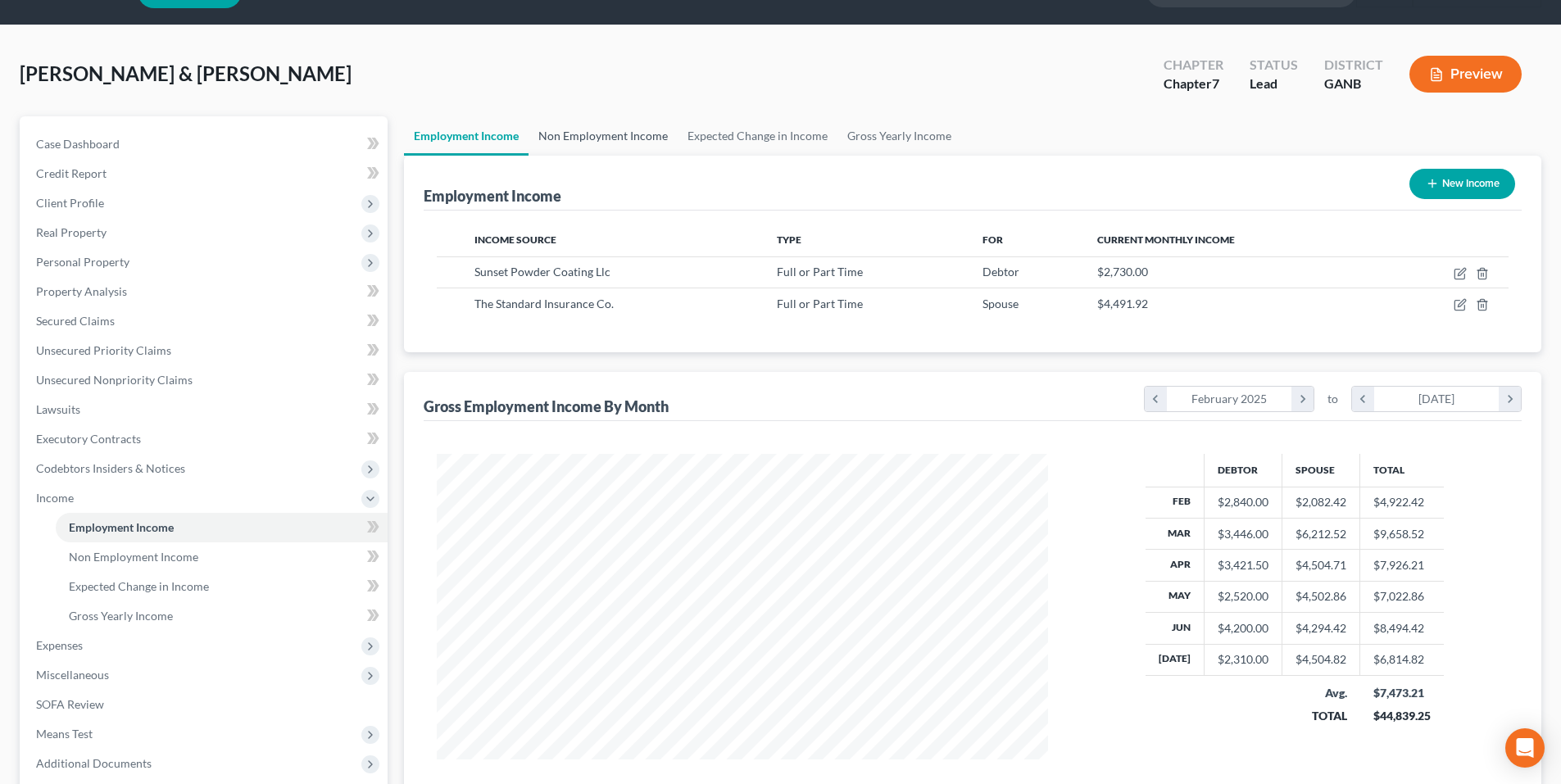
click at [566, 135] on link "Non Employment Income" at bounding box center [603, 135] width 149 height 39
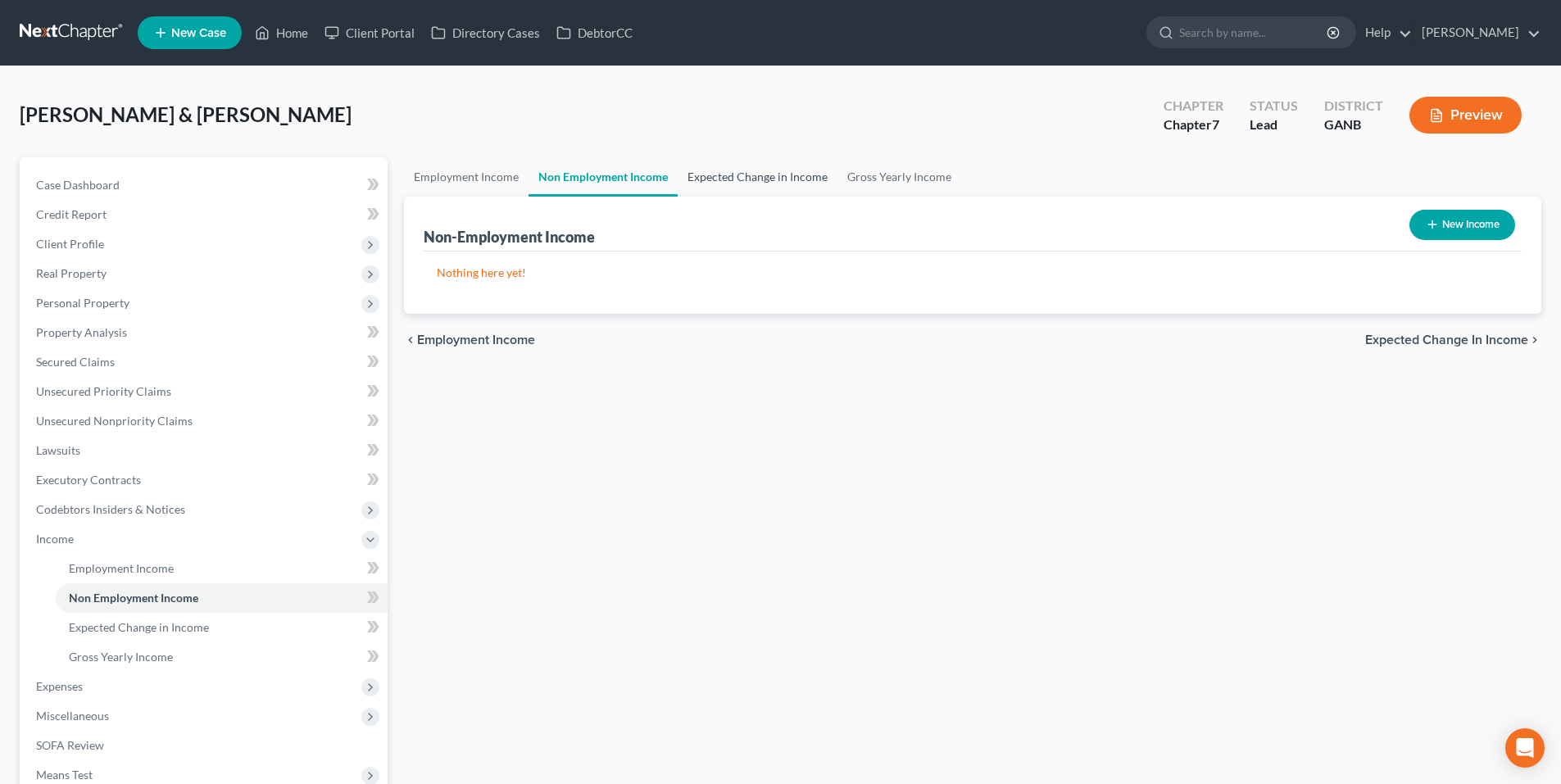
click at [700, 184] on link "Expected Change in Income" at bounding box center [758, 176] width 160 height 39
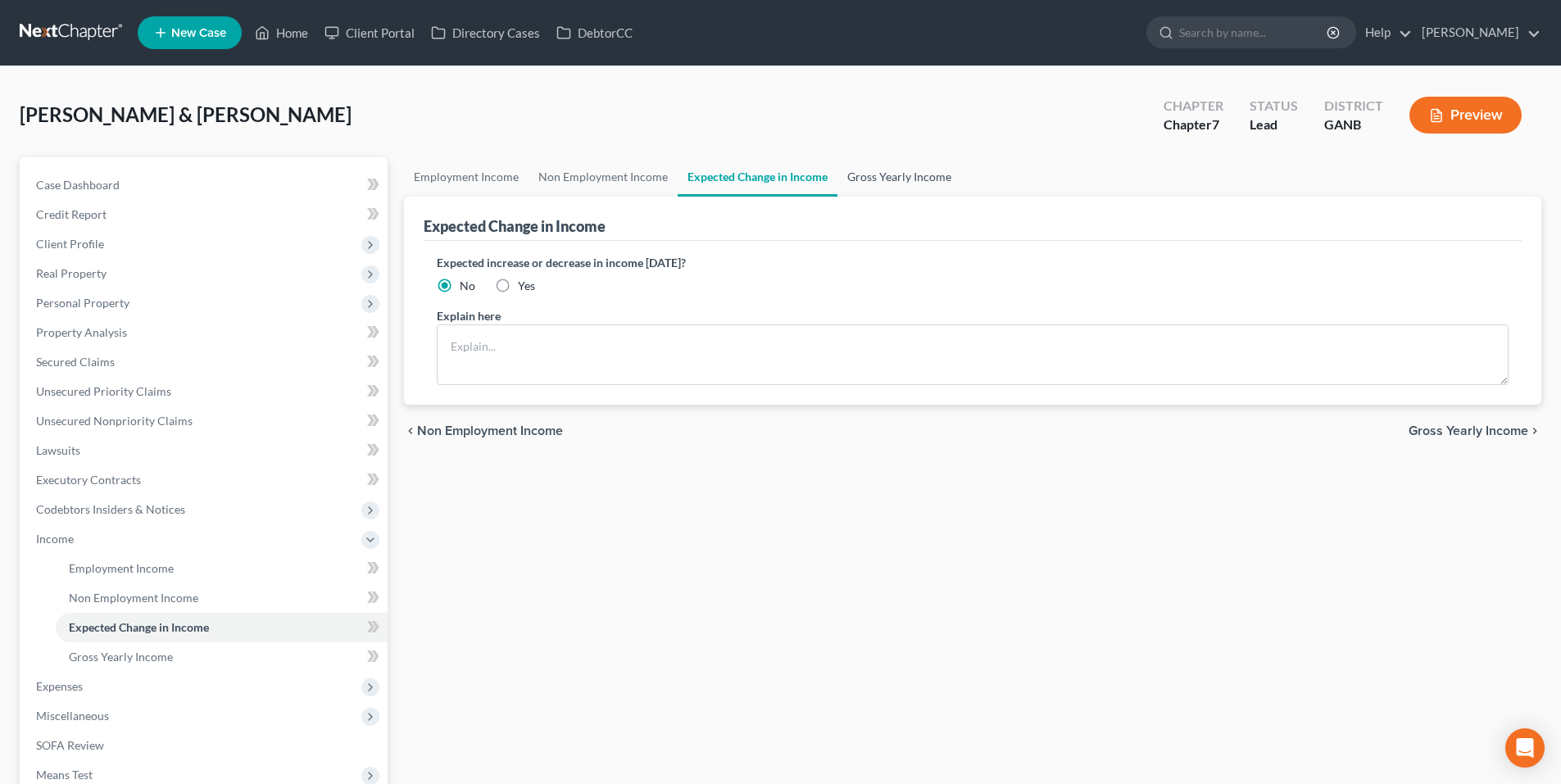
click at [879, 175] on link "Gross Yearly Income" at bounding box center [899, 176] width 124 height 39
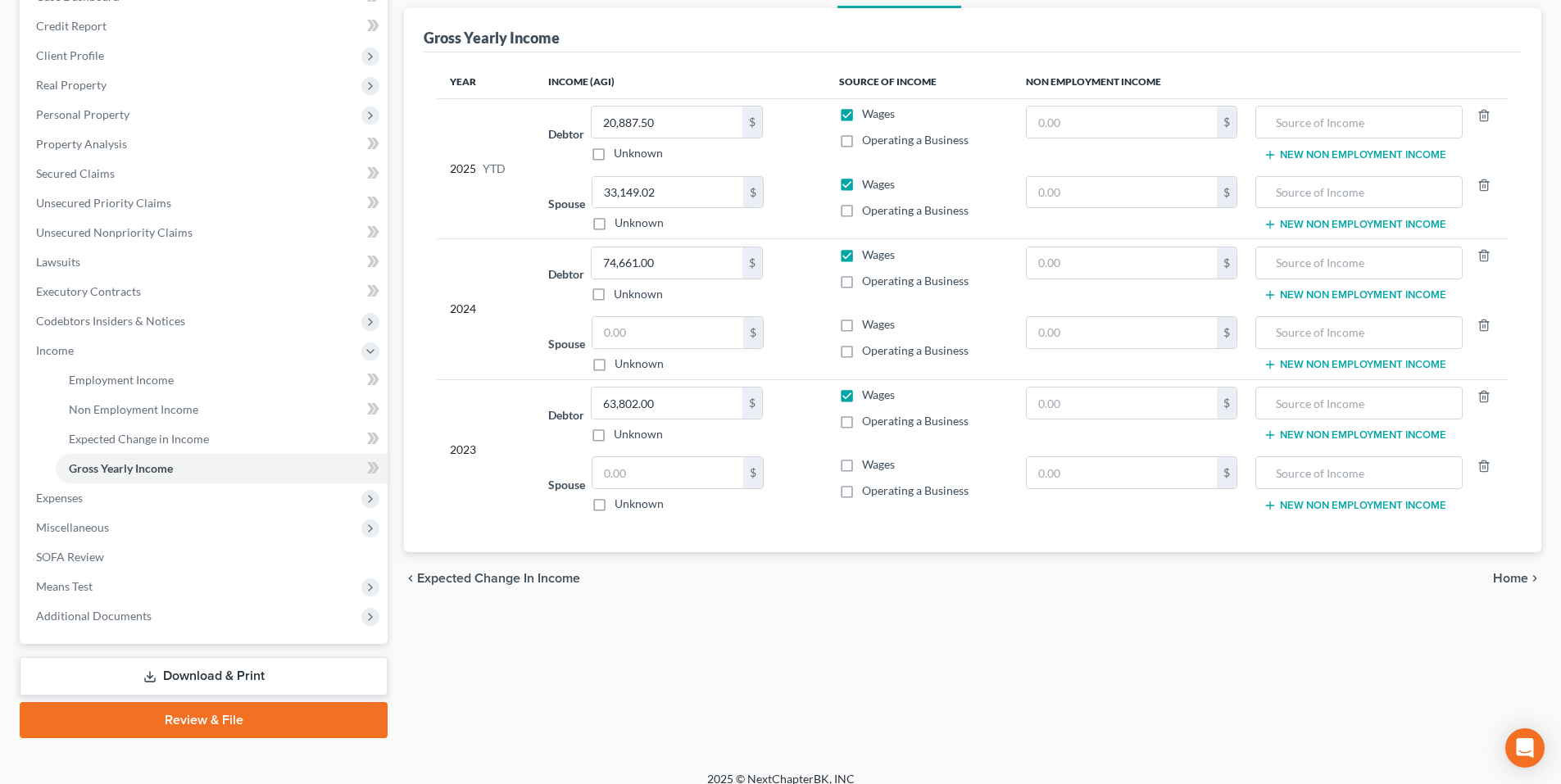
scroll to position [205, 0]
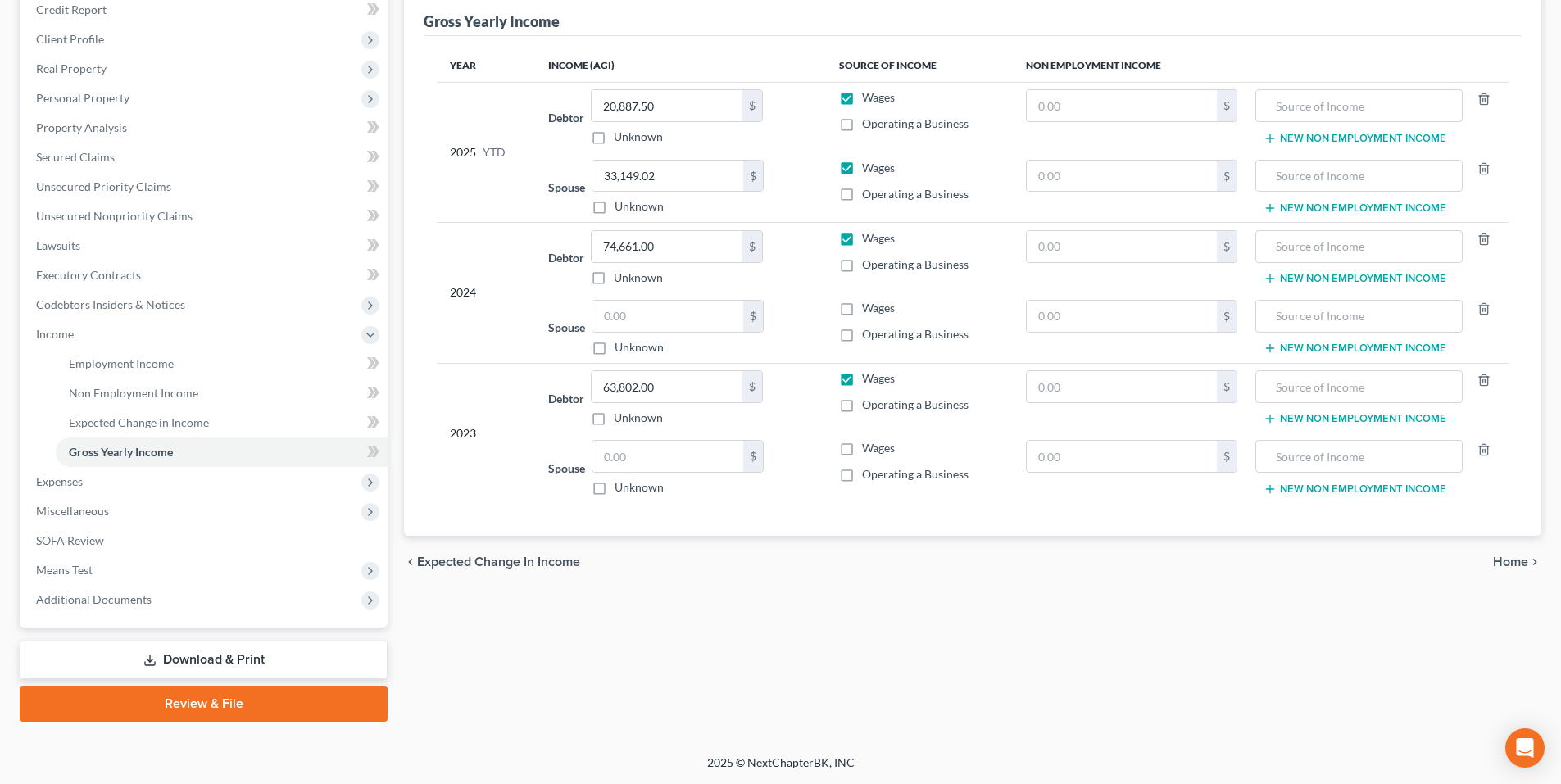
click at [1505, 560] on span "Home" at bounding box center [1510, 561] width 35 height 13
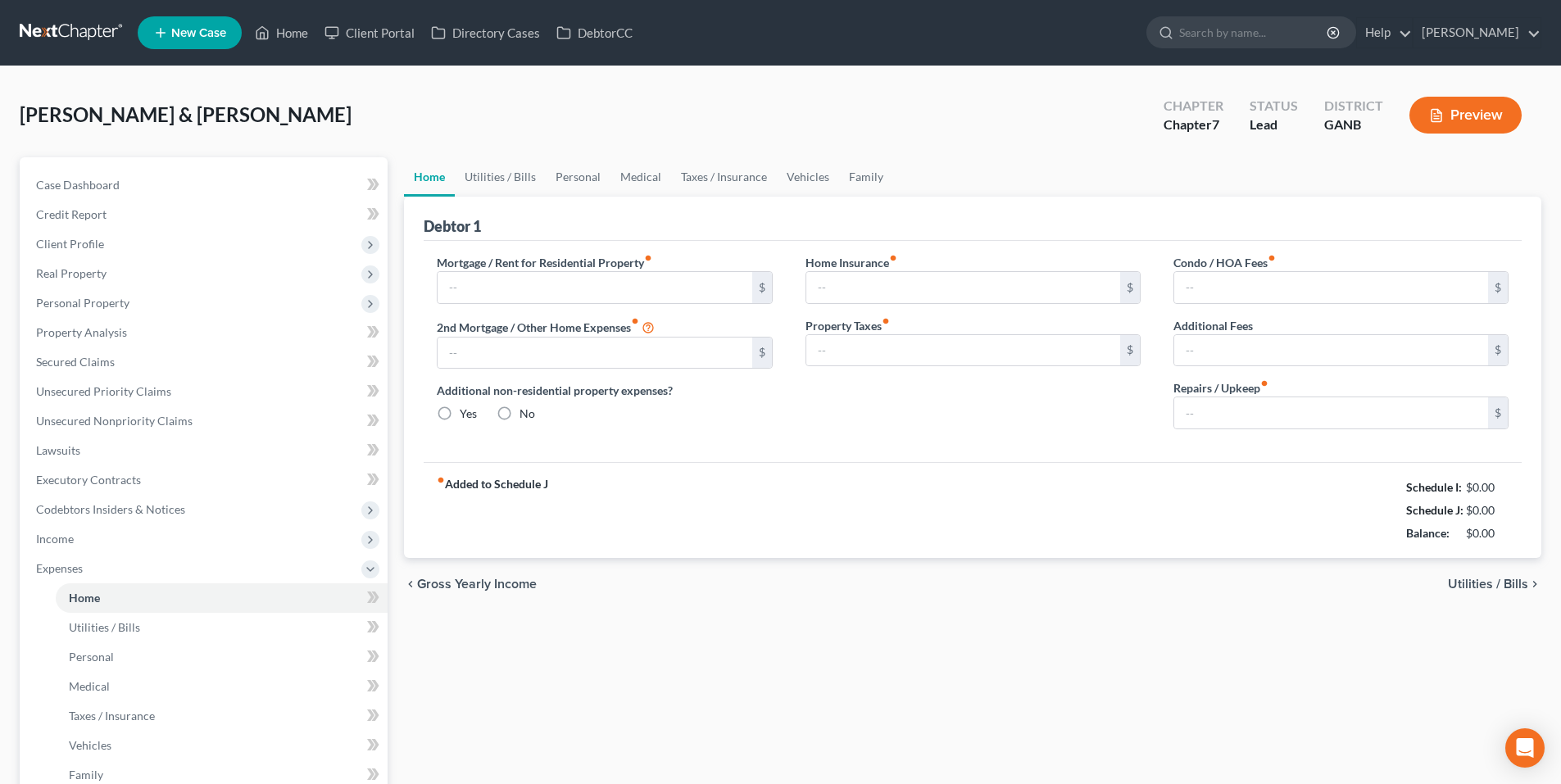
type input "1,350.00"
type input "0.00"
radio input "true"
type input "20.00"
type input "0.00"
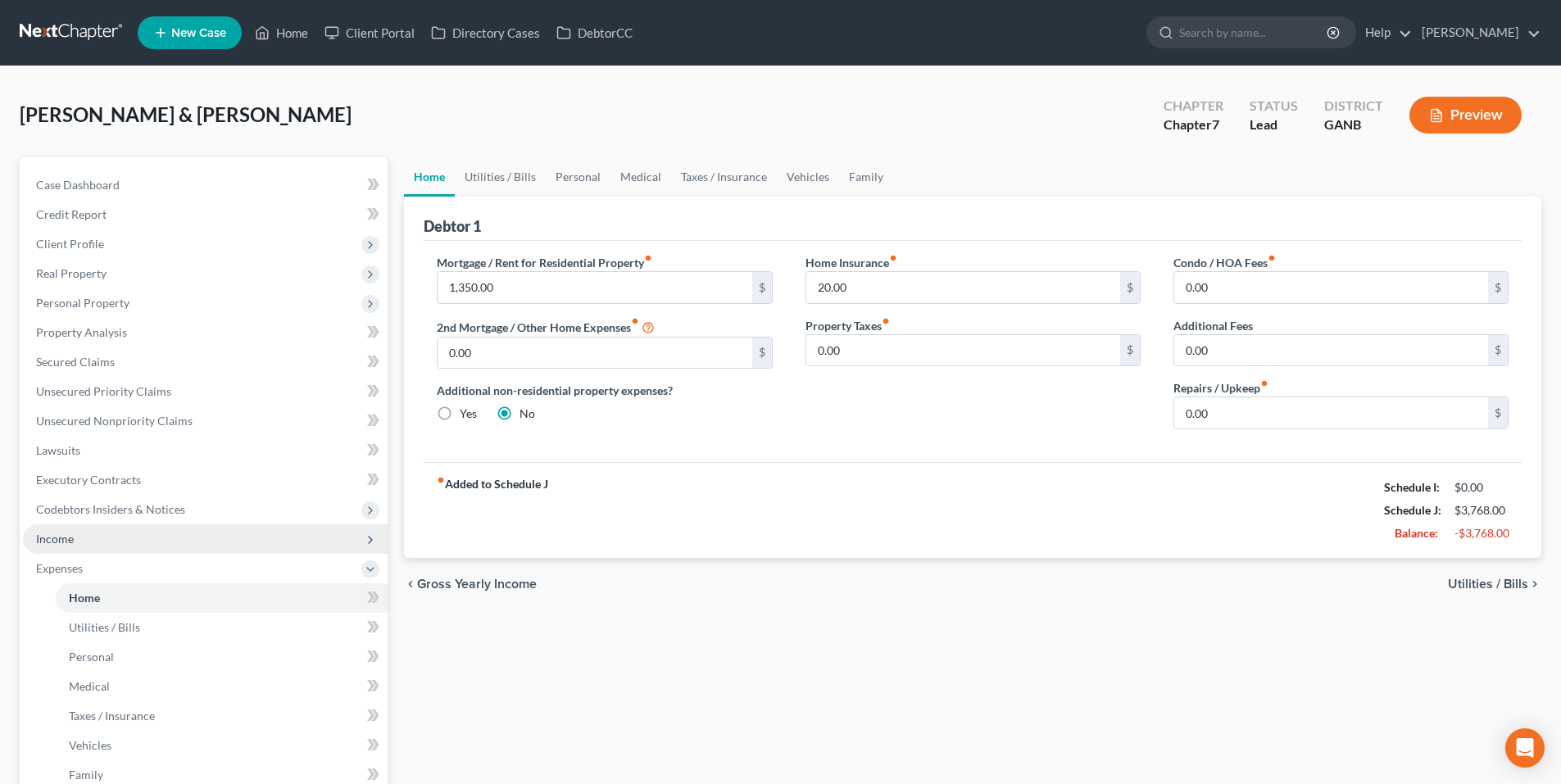
click at [95, 547] on span "Income" at bounding box center [205, 539] width 365 height 30
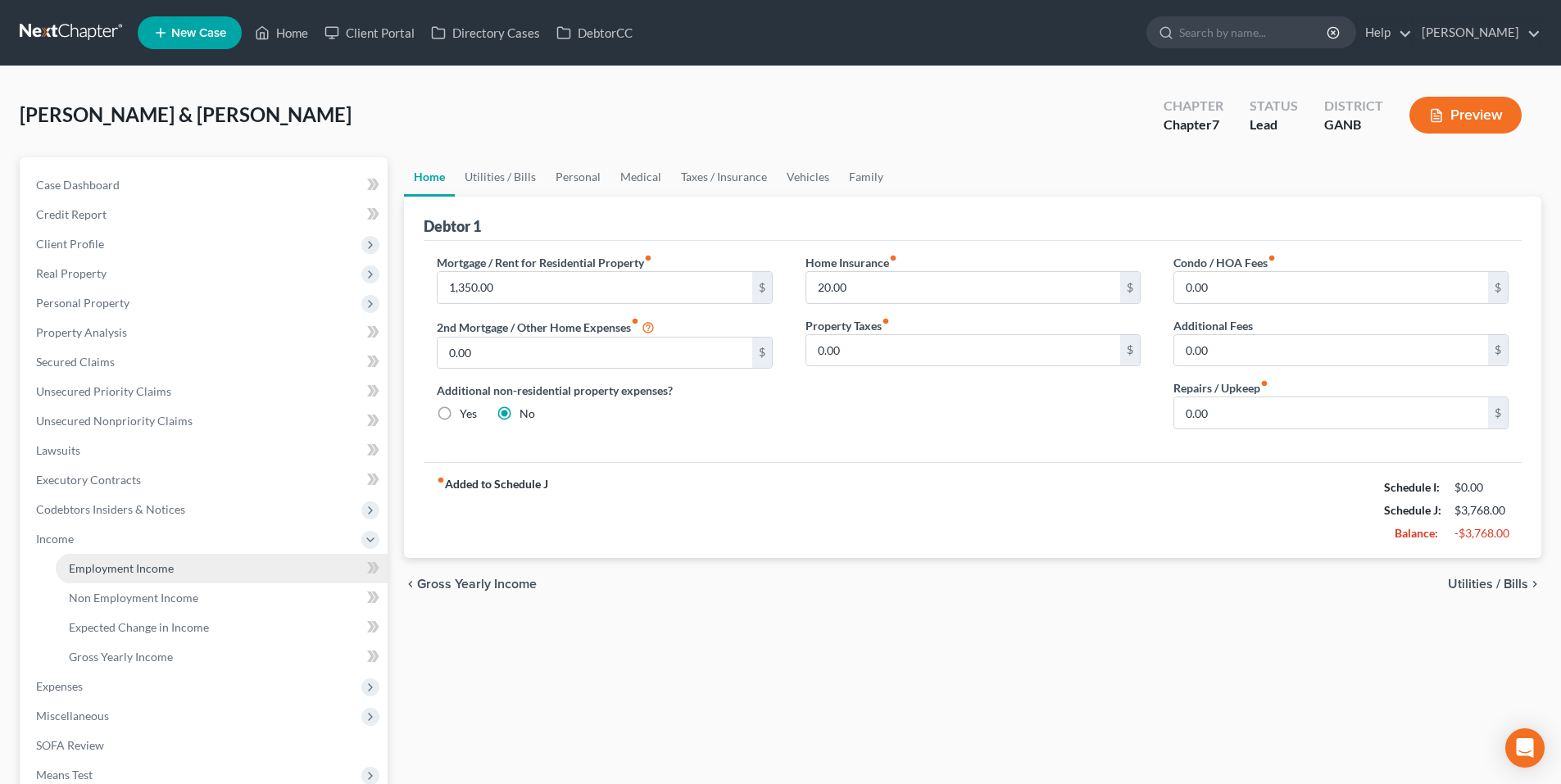
click at [134, 566] on span "Employment Income" at bounding box center [121, 568] width 105 height 14
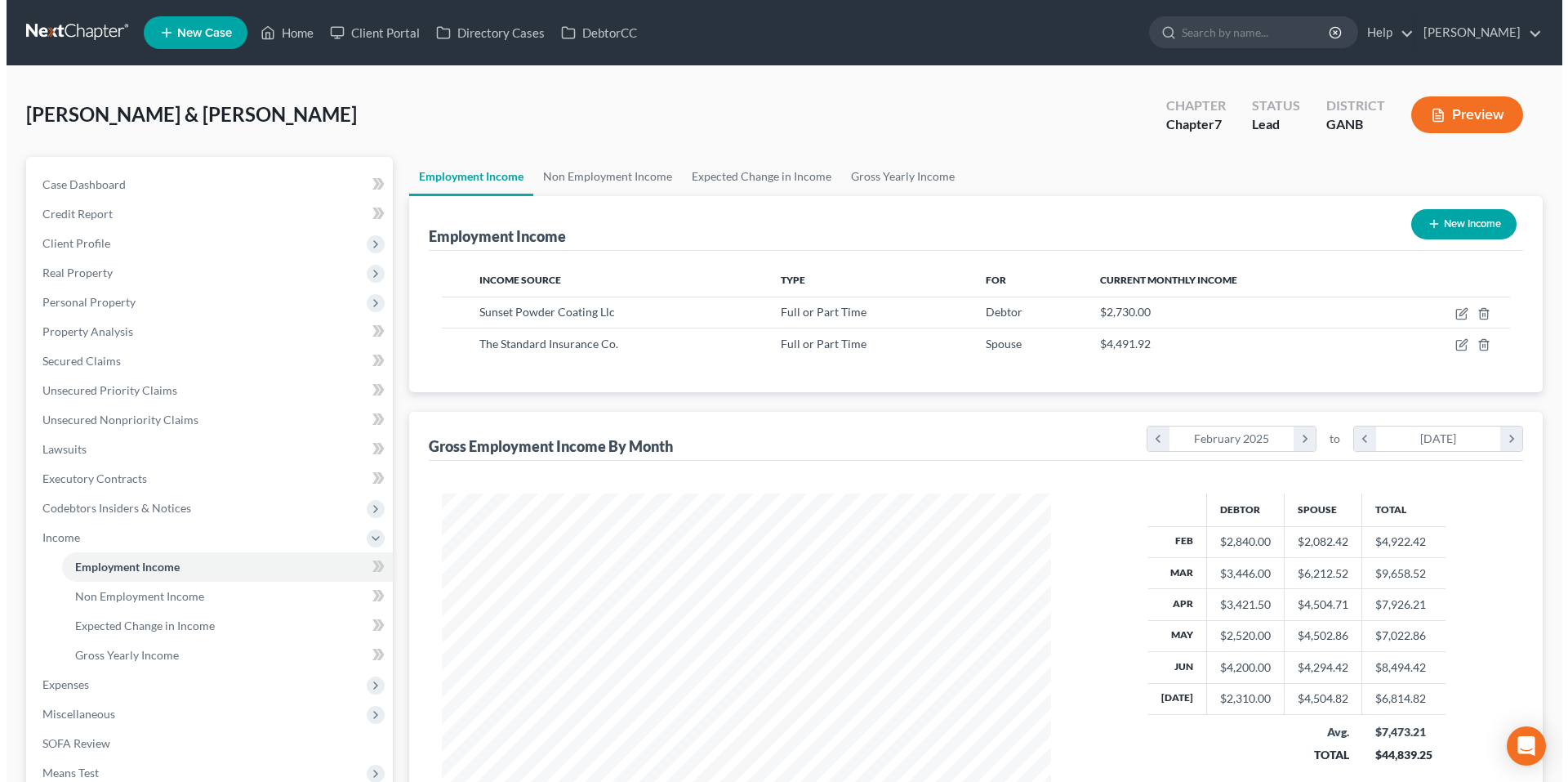
scroll to position [305, 642]
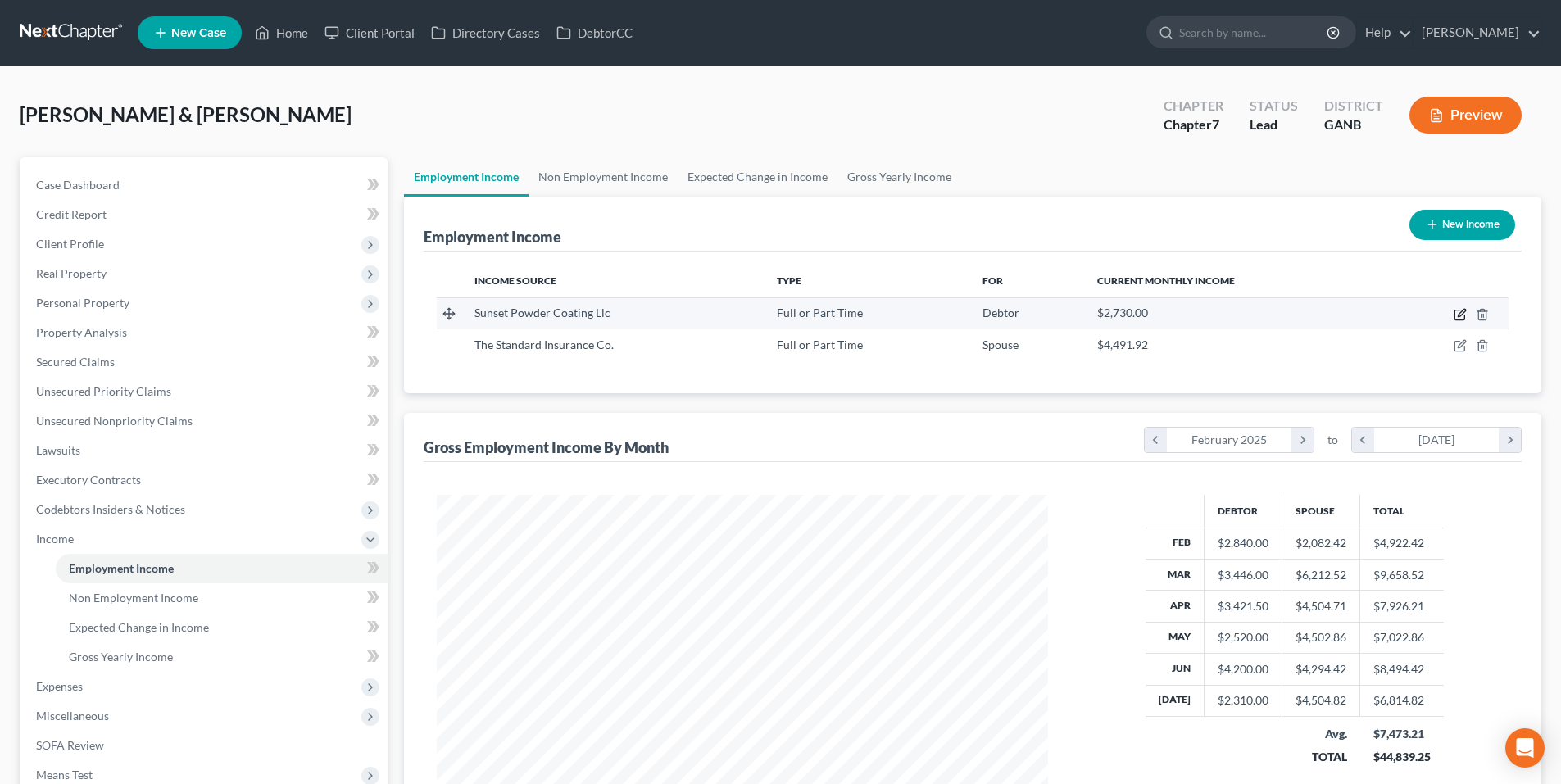
click at [1453, 316] on icon "button" at bounding box center [1459, 314] width 13 height 13
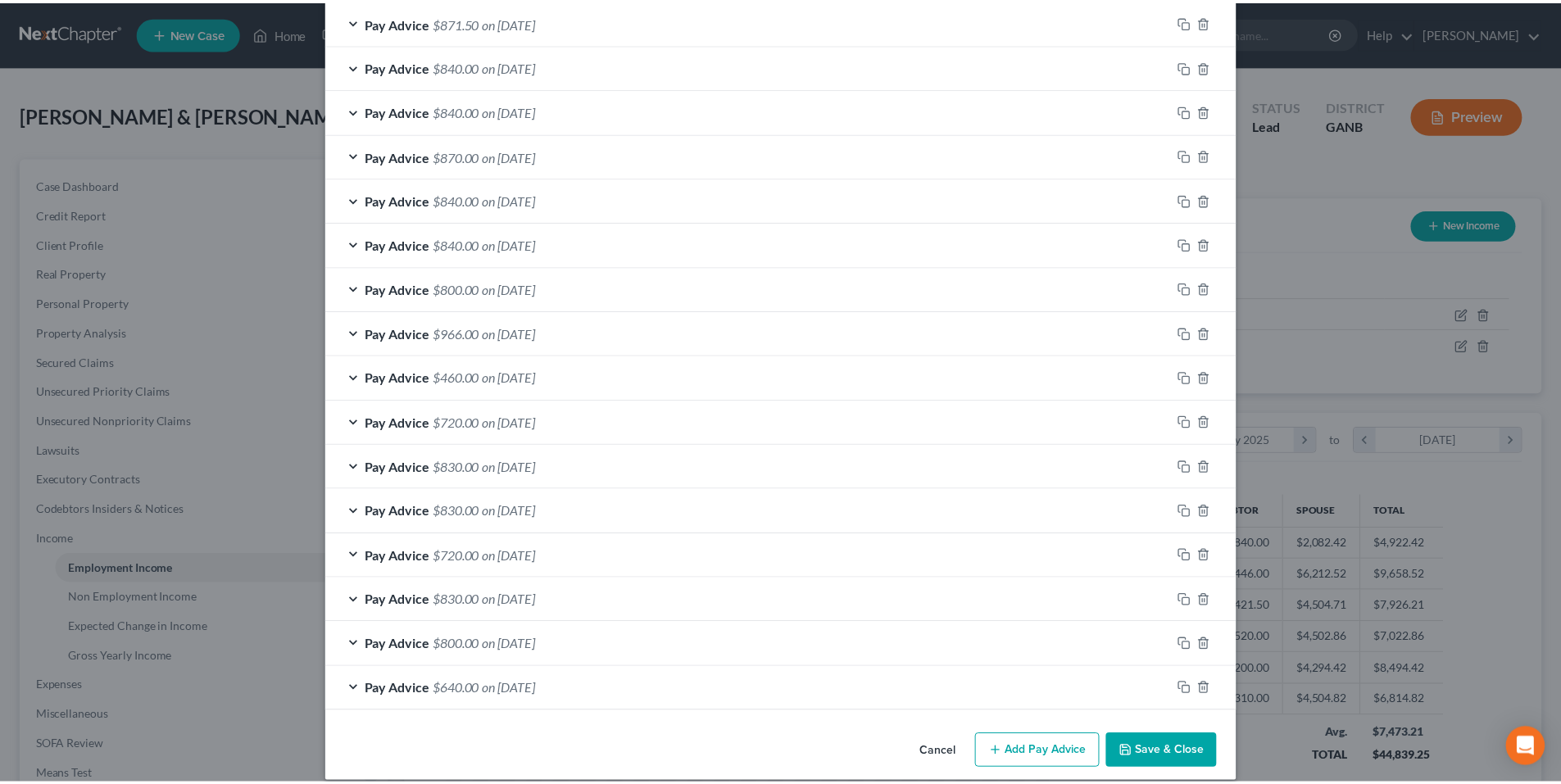
scroll to position [1061, 0]
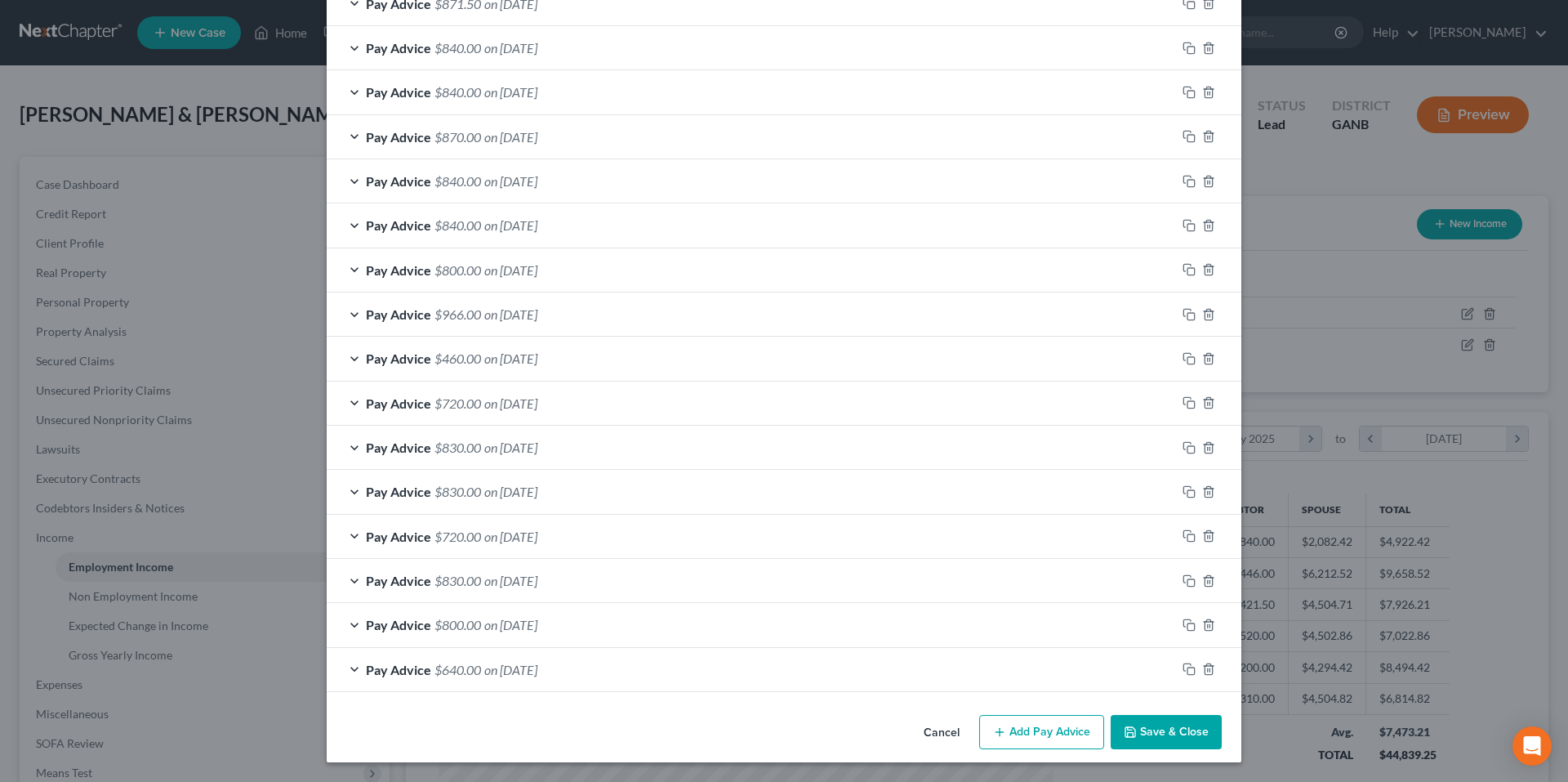
click at [1144, 722] on button "Save & Close" at bounding box center [1166, 731] width 111 height 34
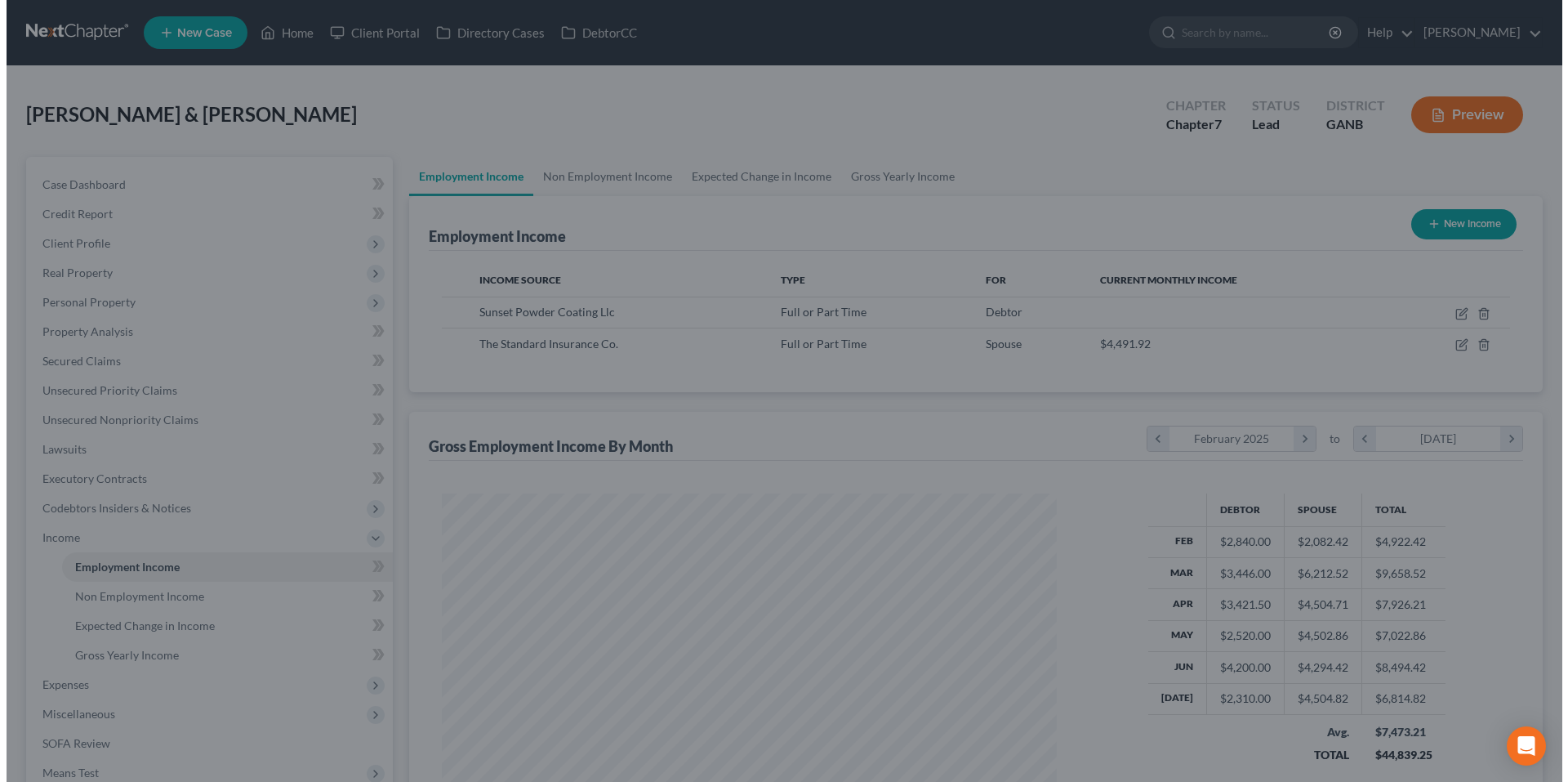
scroll to position [816333, 816004]
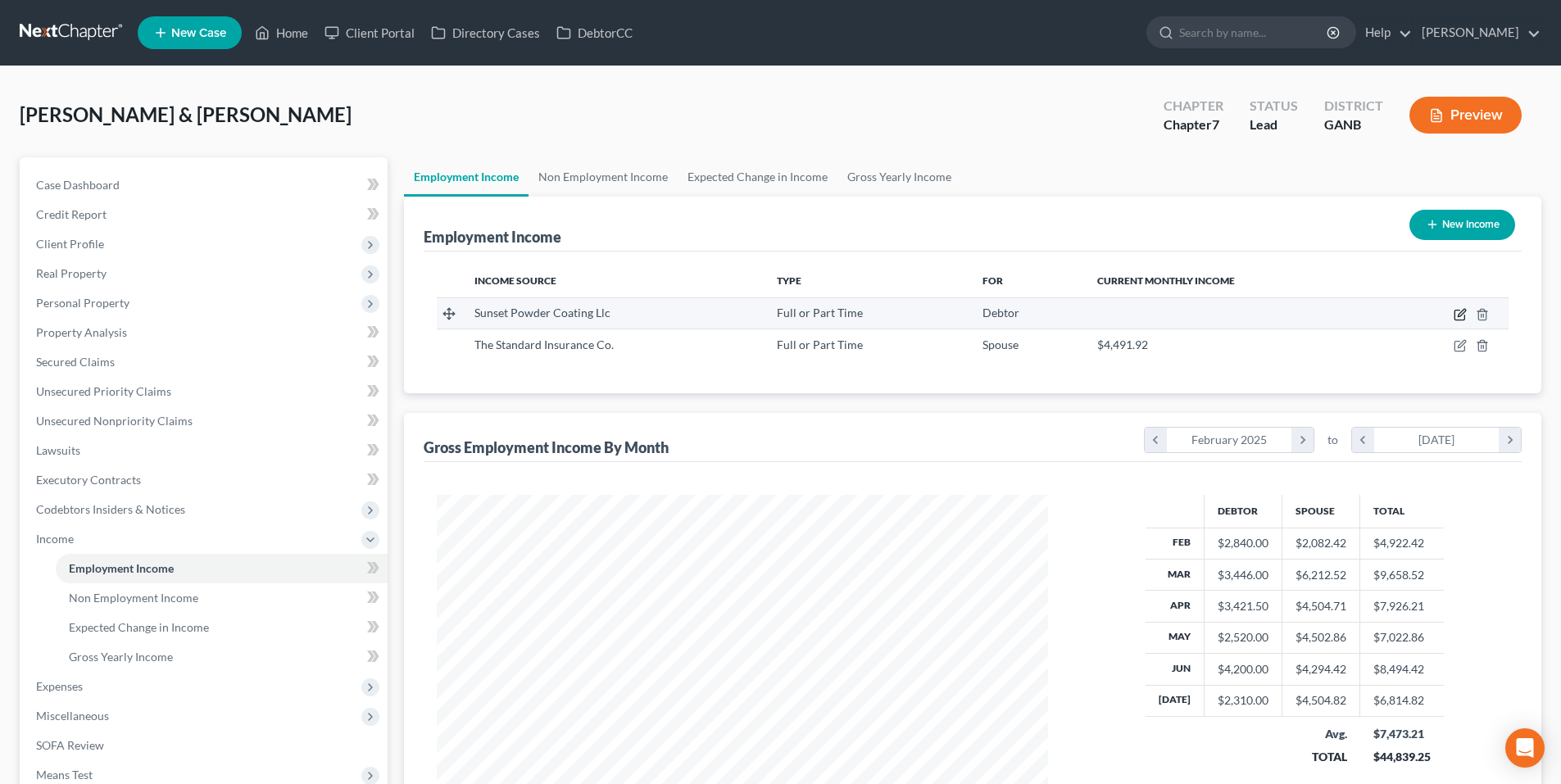
click at [1459, 314] on icon "button" at bounding box center [1460, 312] width 7 height 7
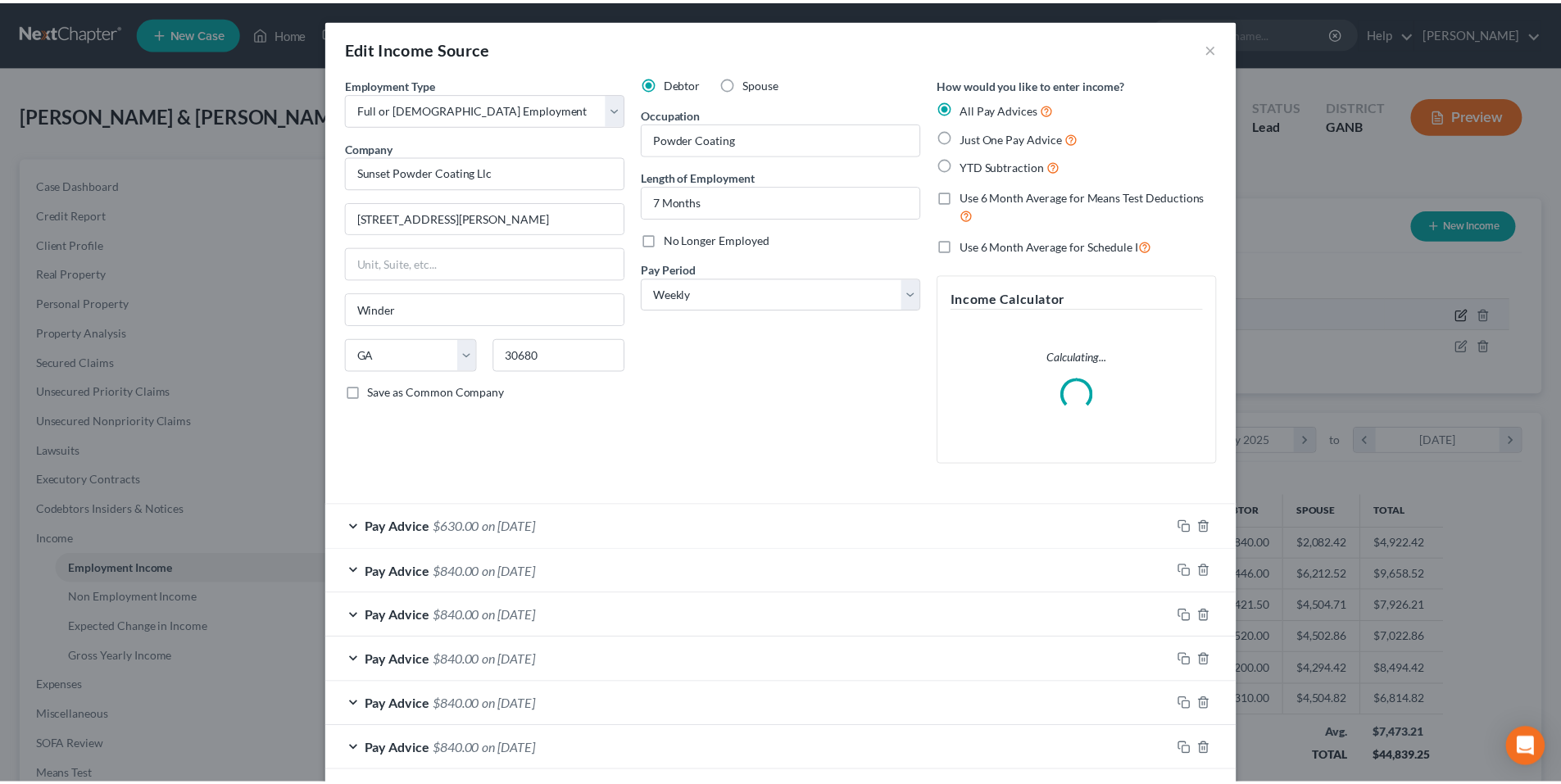
scroll to position [308, 650]
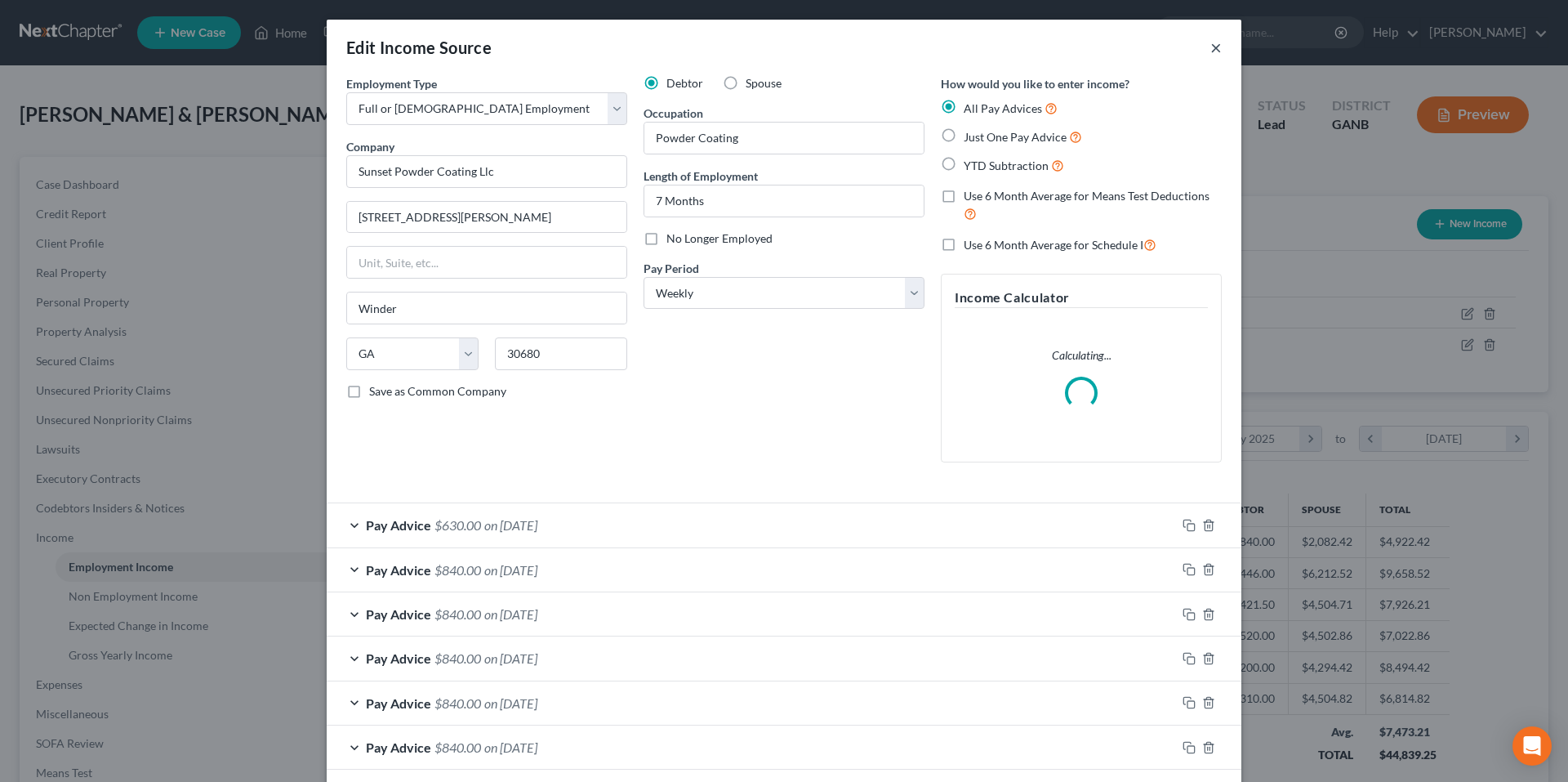
click at [1212, 47] on button "×" at bounding box center [1215, 48] width 11 height 20
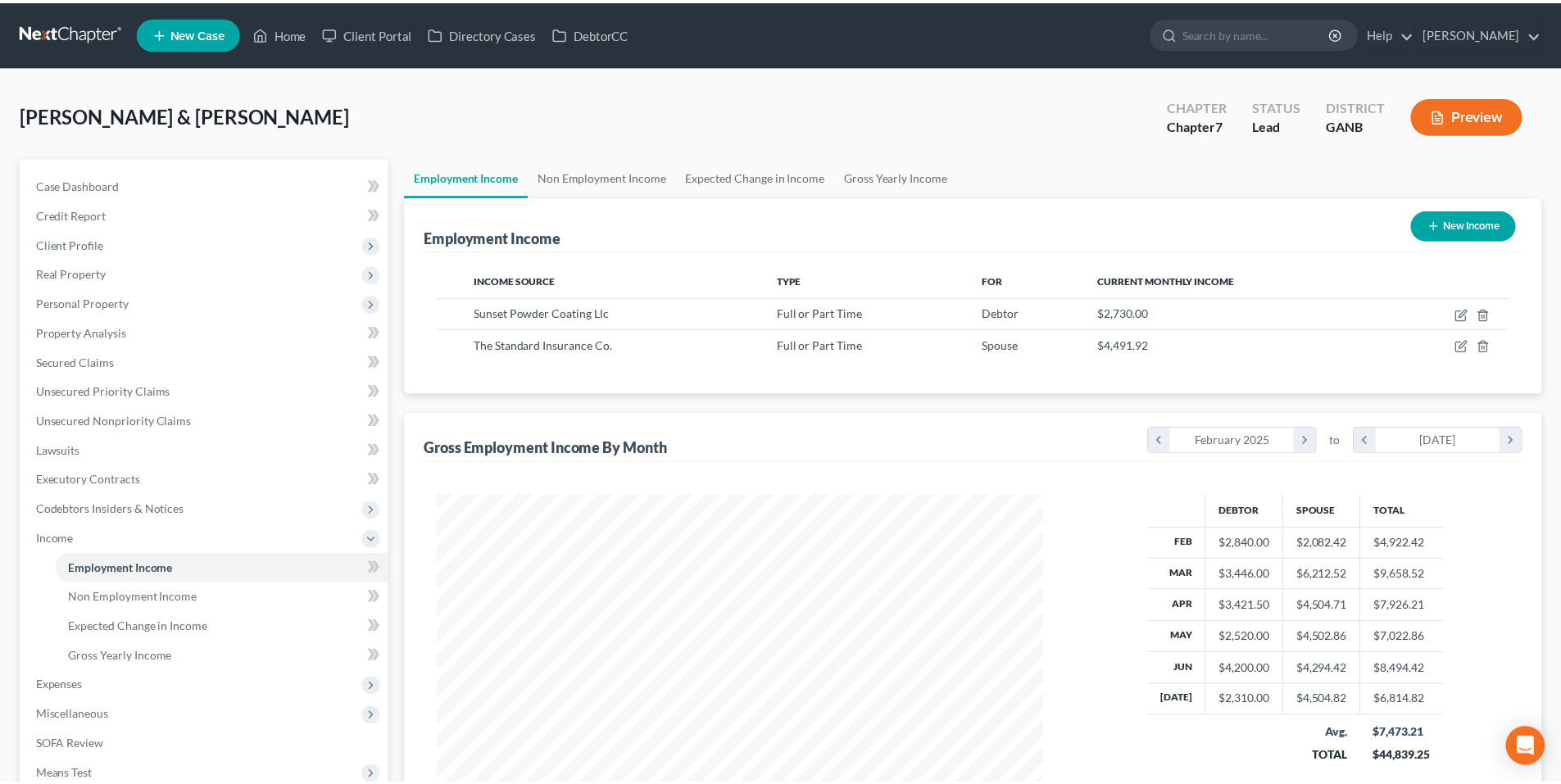
scroll to position [818421, 818602]
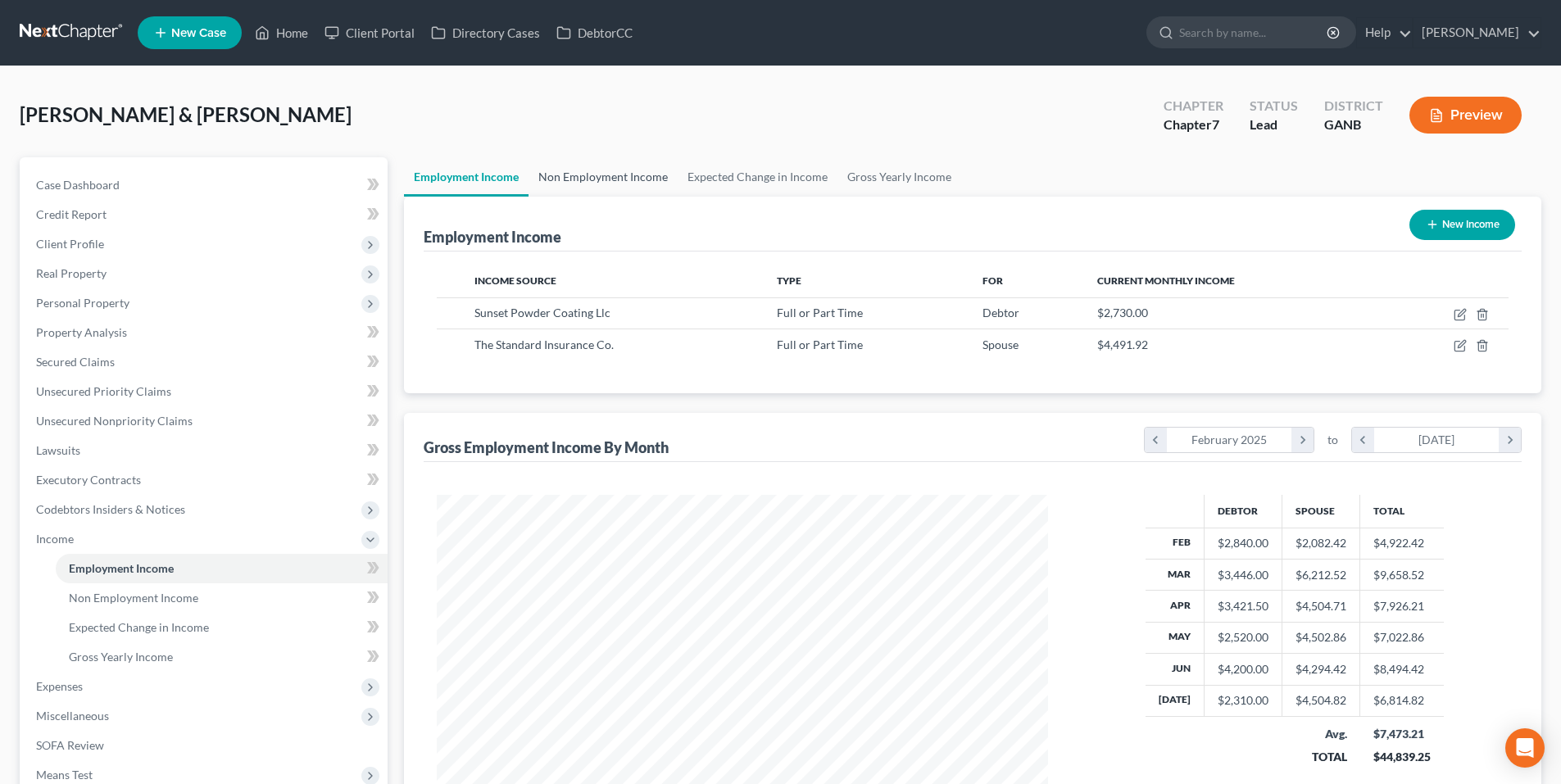
click at [545, 171] on link "Non Employment Income" at bounding box center [603, 176] width 149 height 39
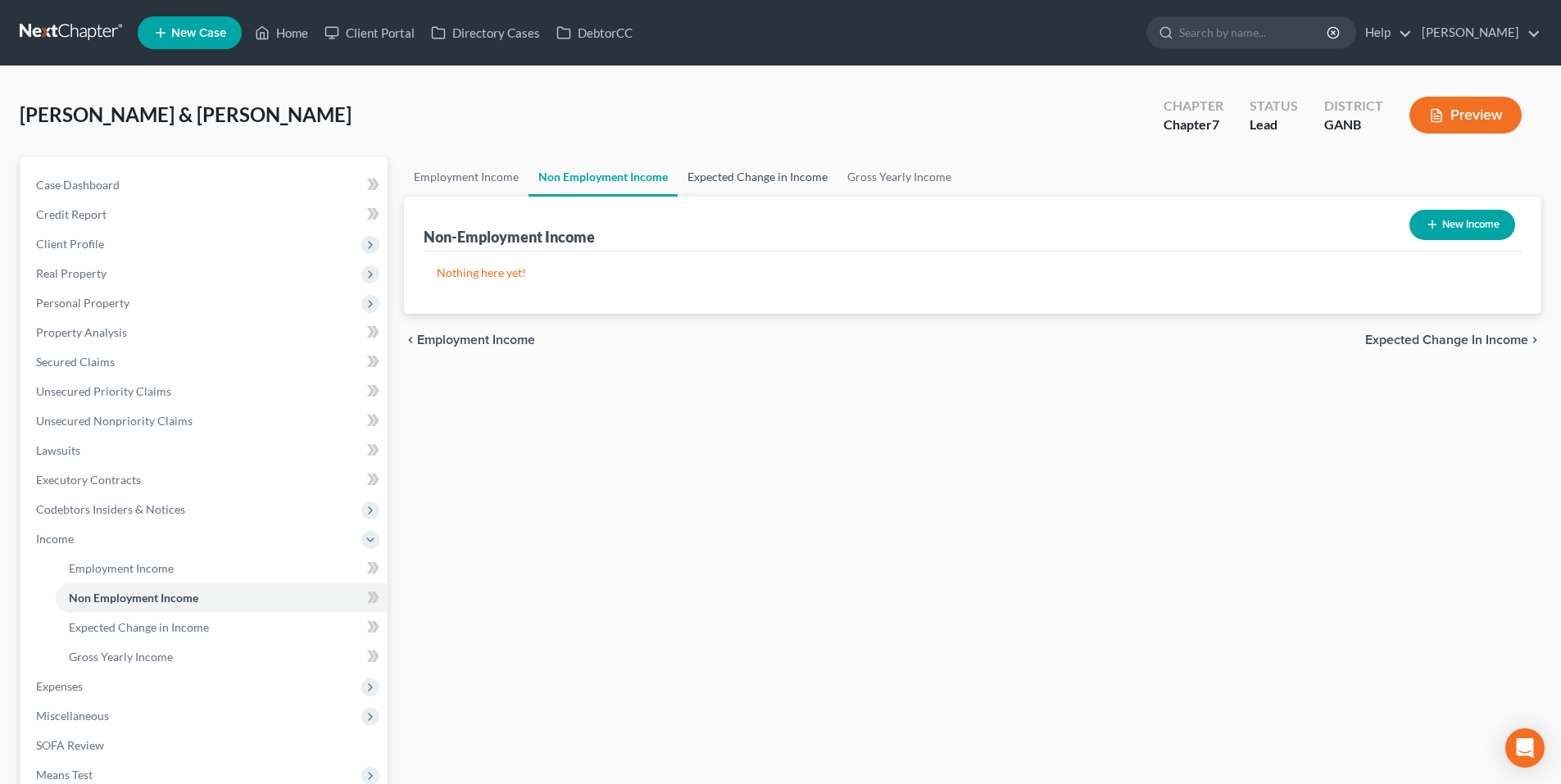
click at [744, 176] on link "Expected Change in Income" at bounding box center [758, 176] width 160 height 39
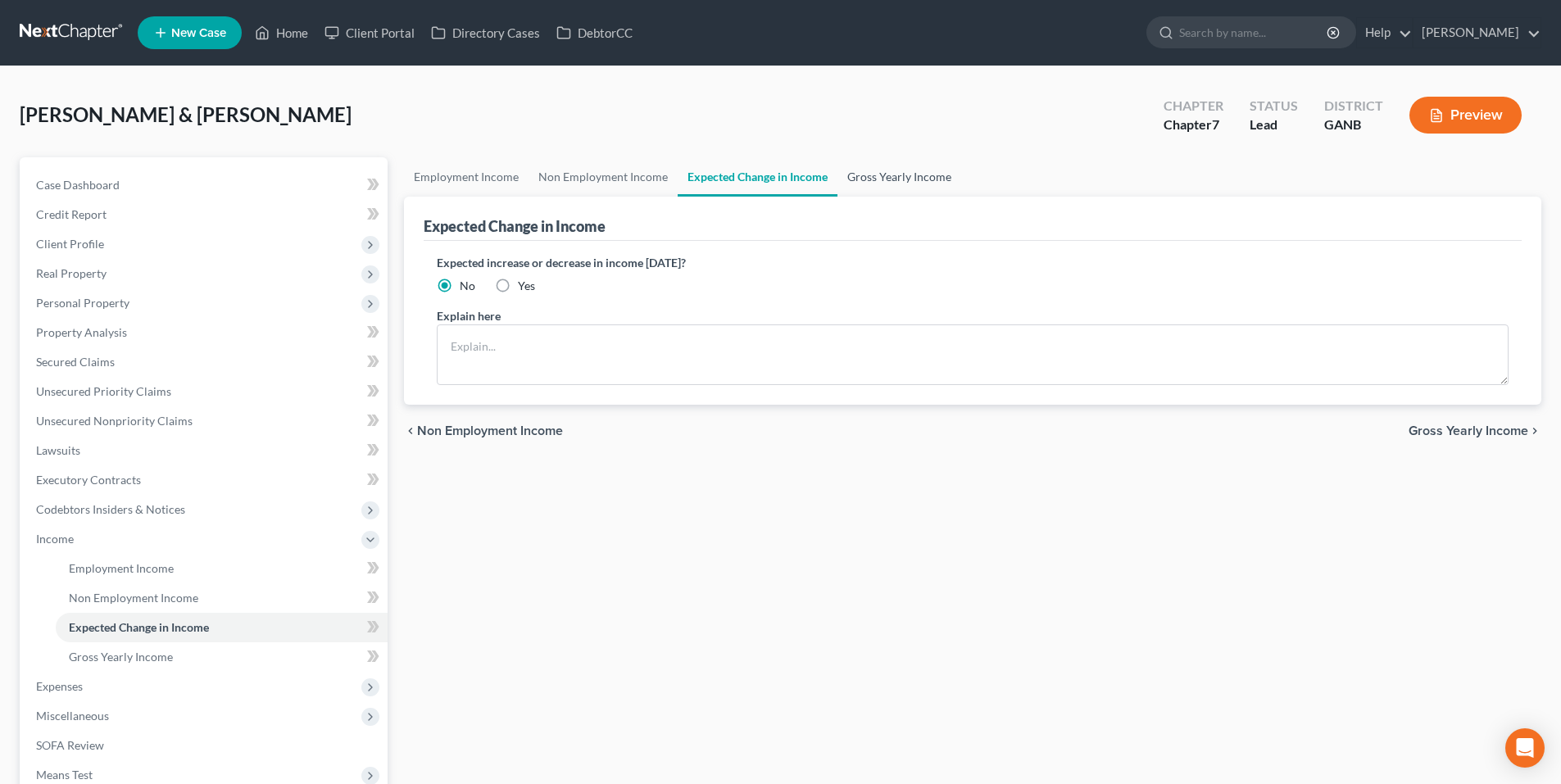
click at [896, 178] on link "Gross Yearly Income" at bounding box center [899, 176] width 124 height 39
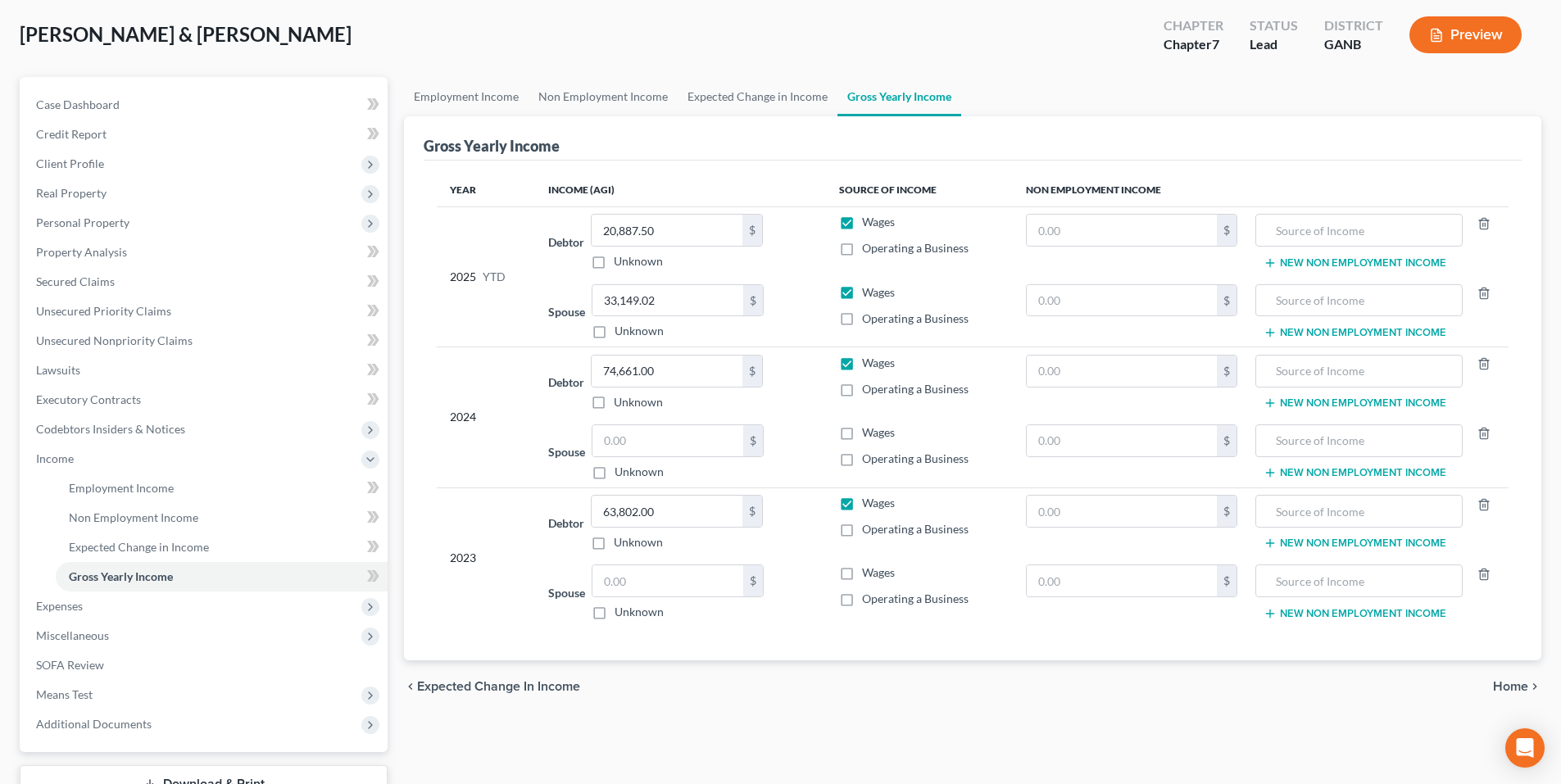
scroll to position [205, 0]
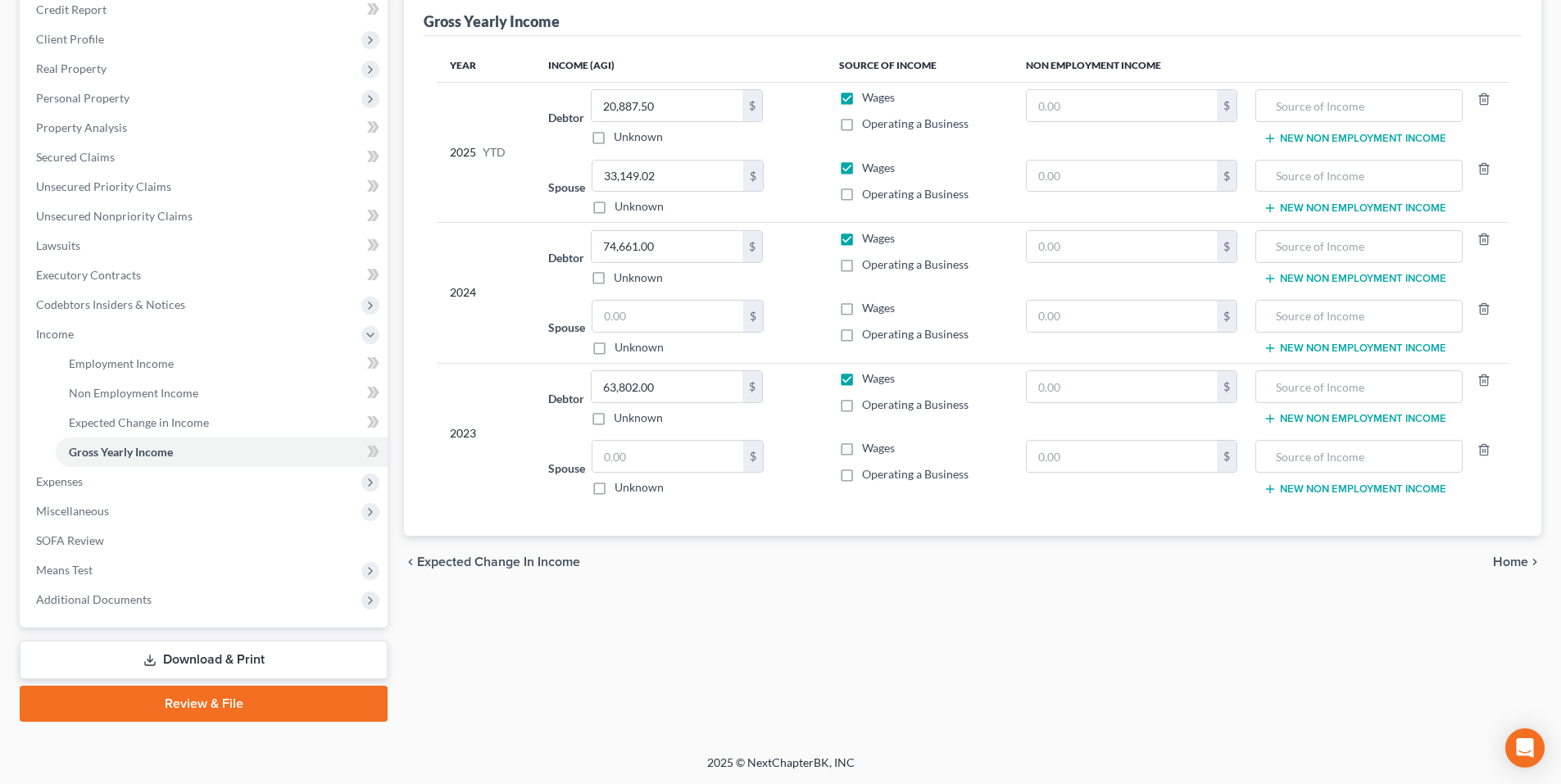
click at [1515, 555] on span "Home" at bounding box center [1510, 561] width 35 height 13
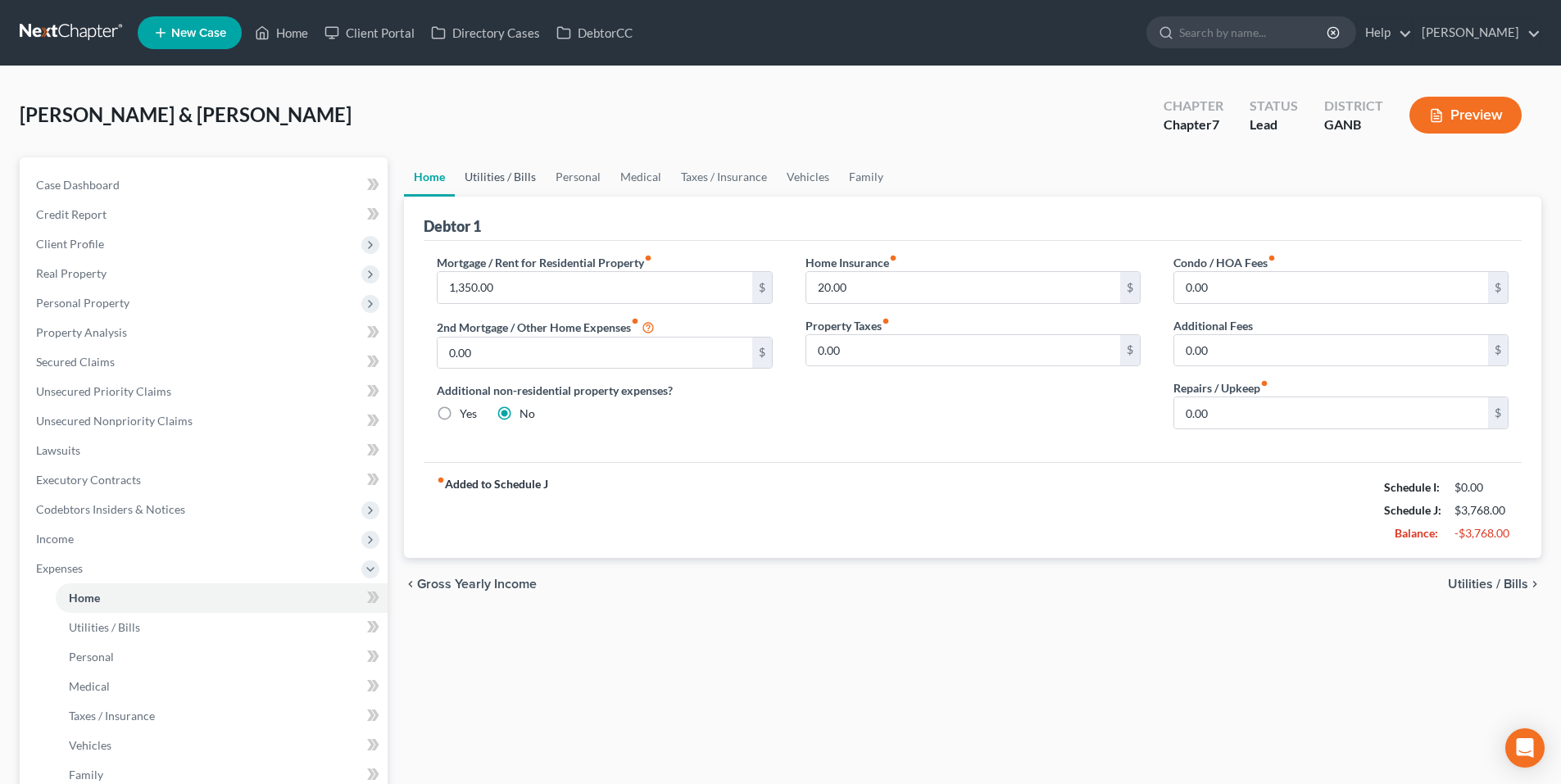
click at [502, 166] on link "Utilities / Bills" at bounding box center [500, 176] width 91 height 39
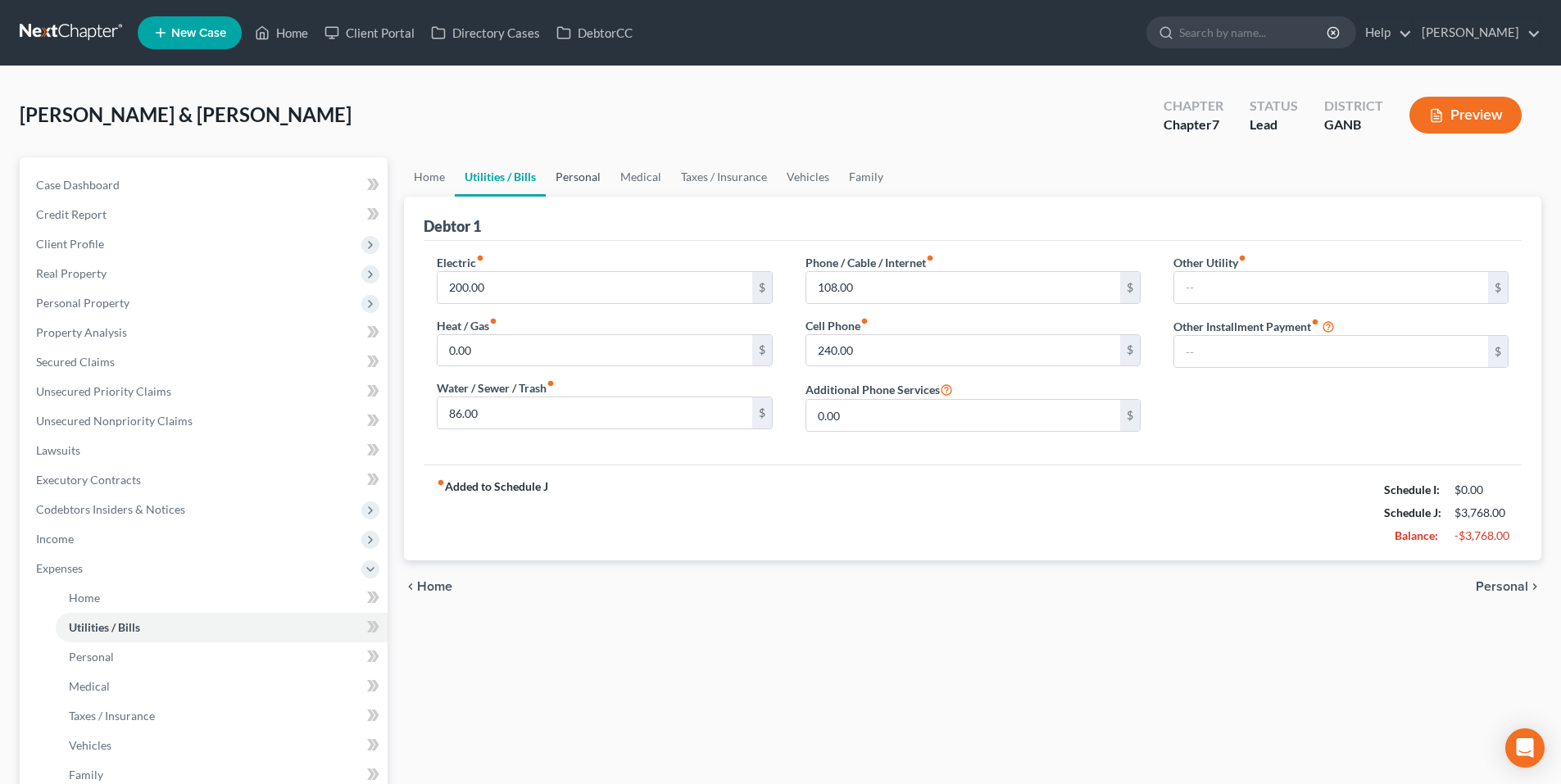
click at [589, 187] on link "Personal" at bounding box center [578, 176] width 65 height 39
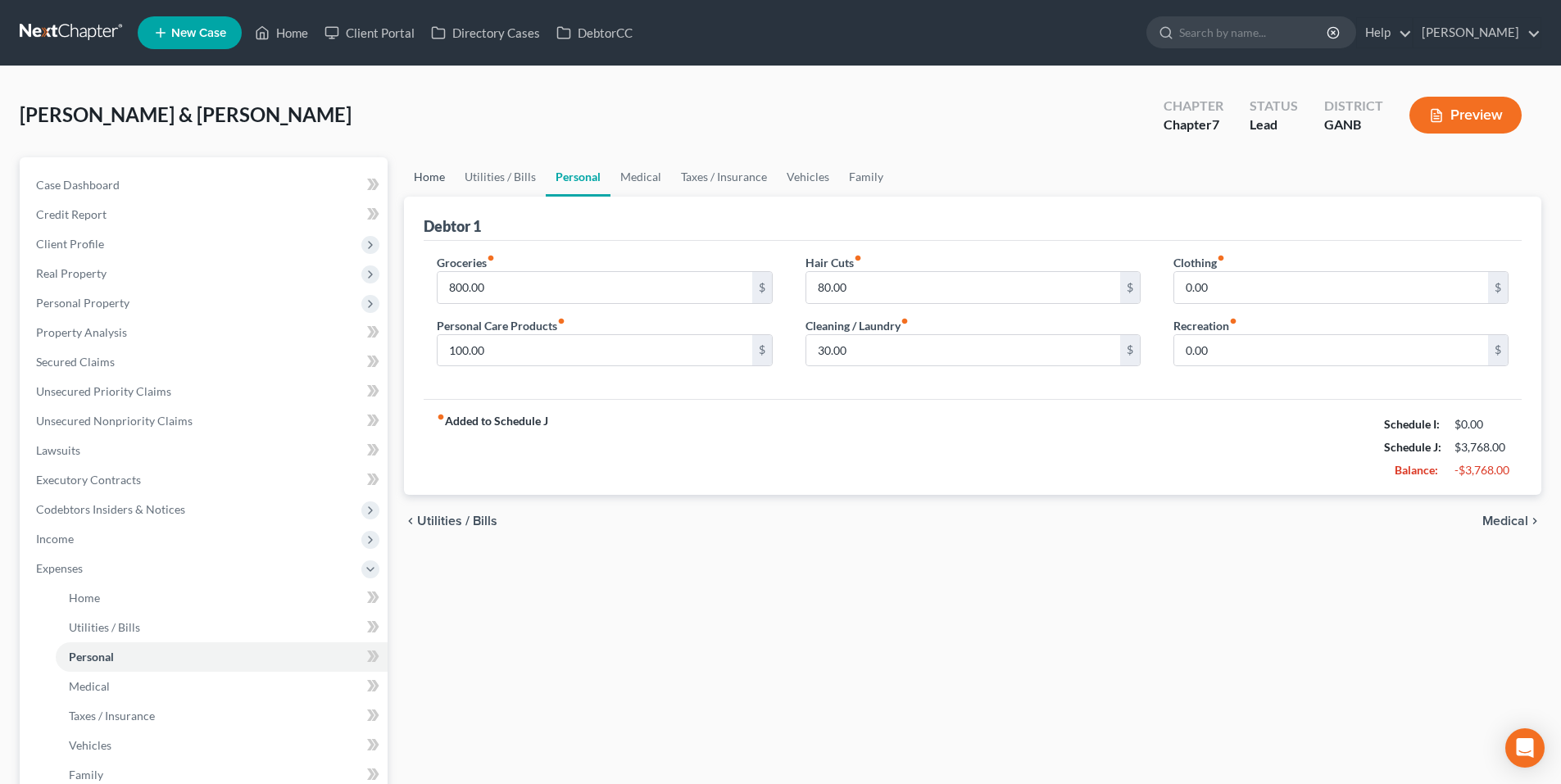
click at [448, 170] on link "Home" at bounding box center [429, 176] width 51 height 39
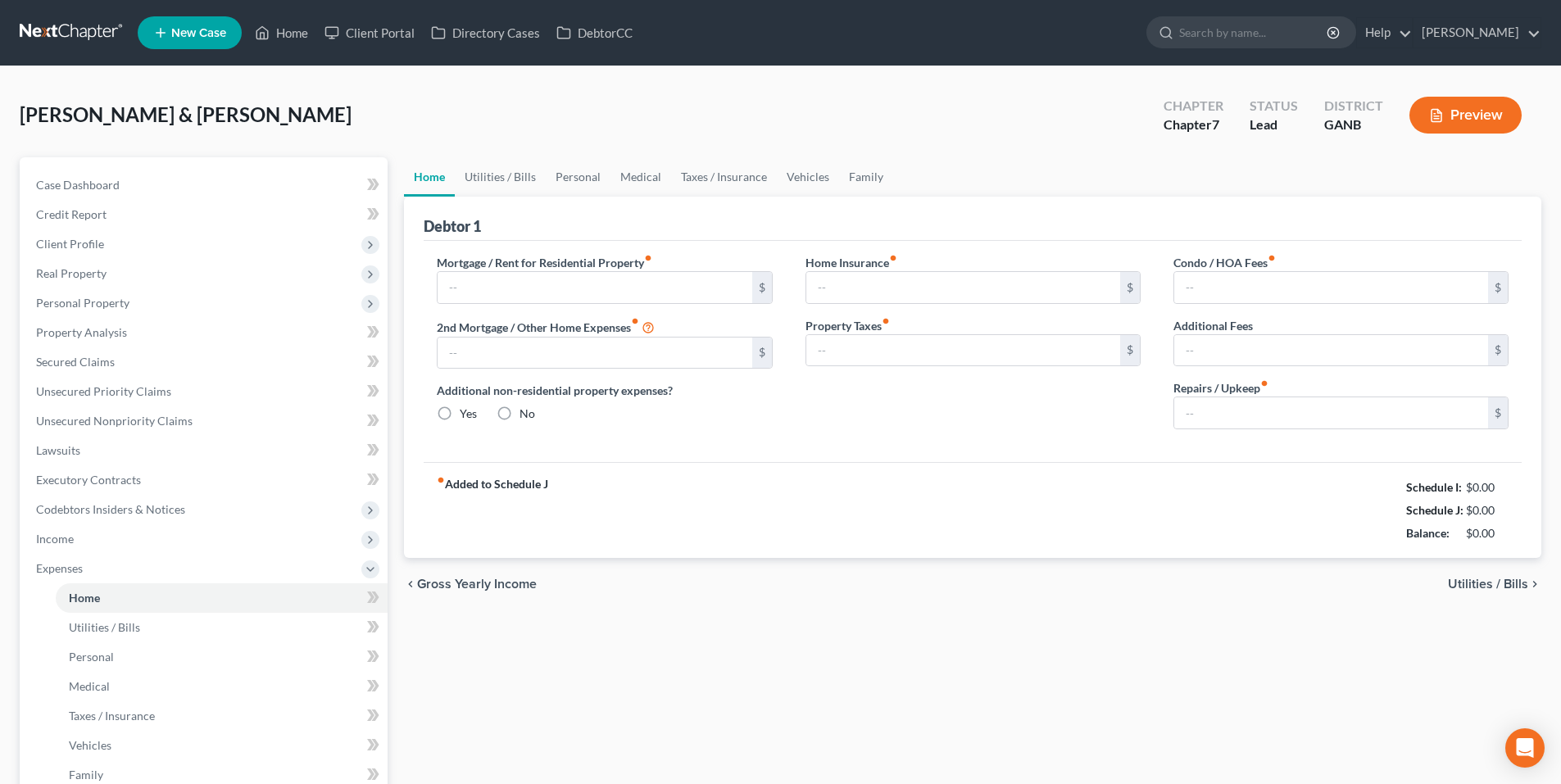
type input "1,350.00"
type input "0.00"
radio input "true"
type input "20.00"
type input "0.00"
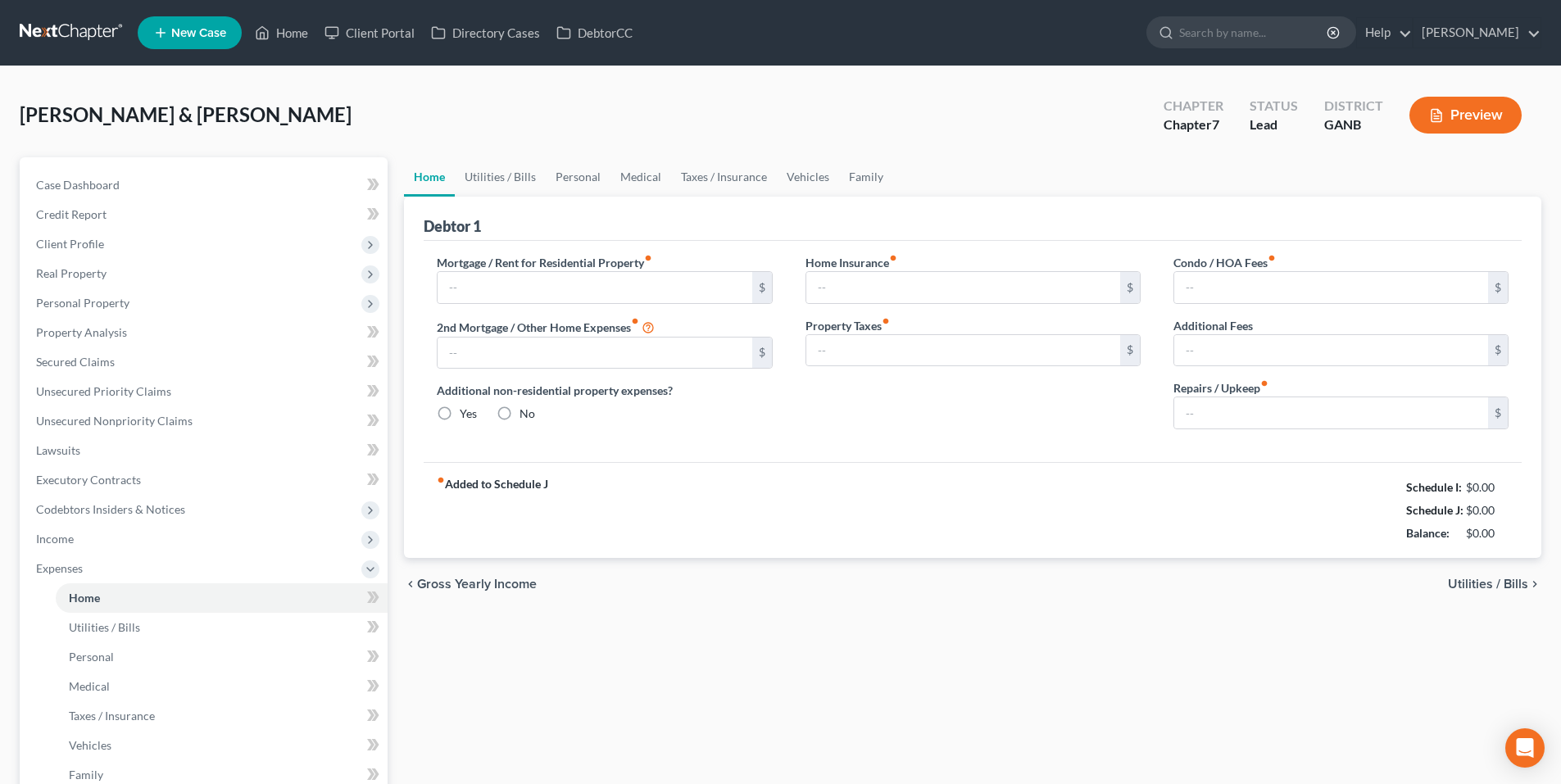
type input "0.00"
click at [61, 542] on span "Income" at bounding box center [55, 538] width 38 height 14
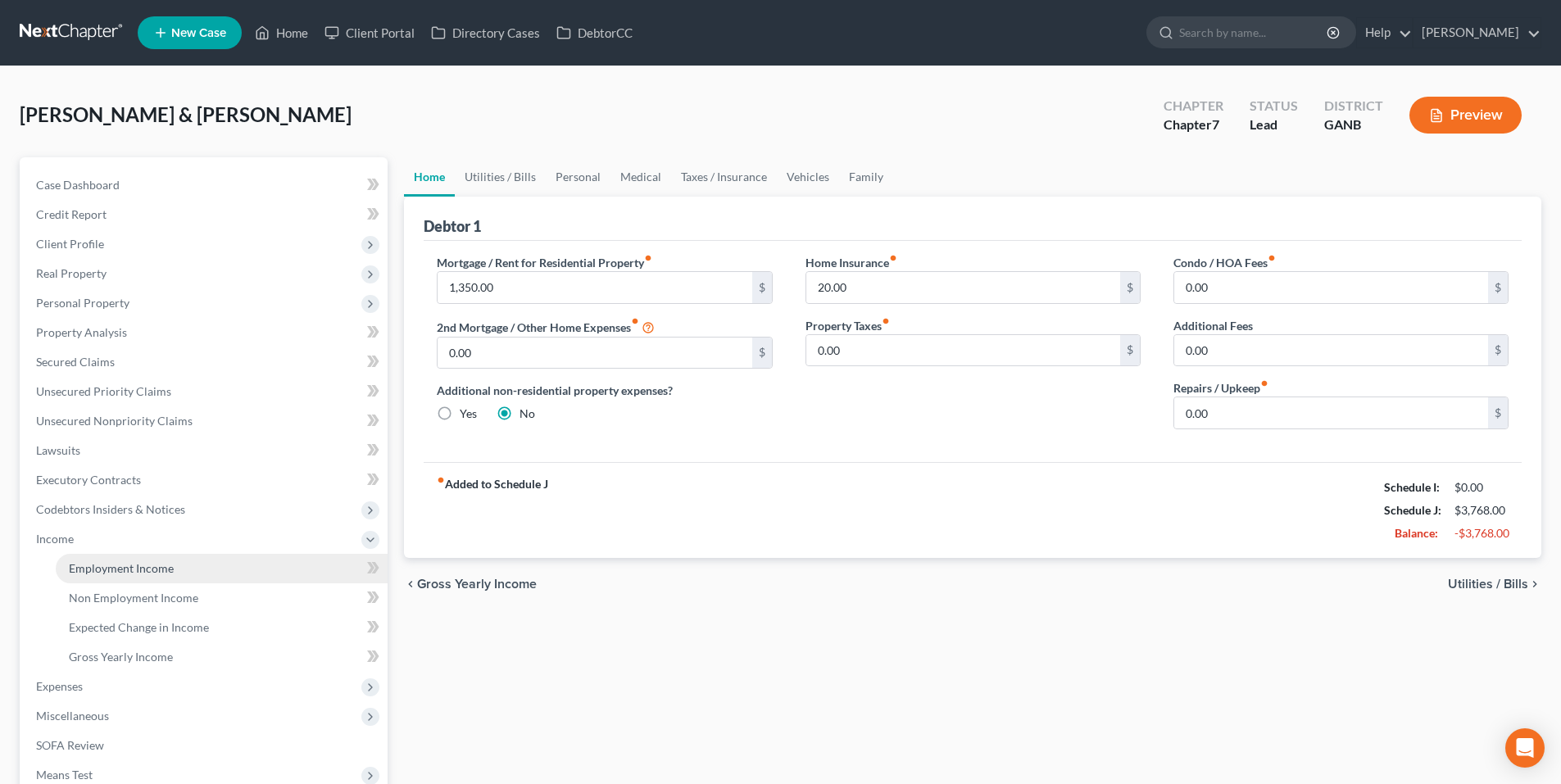
click at [99, 558] on link "Employment Income" at bounding box center [222, 568] width 332 height 30
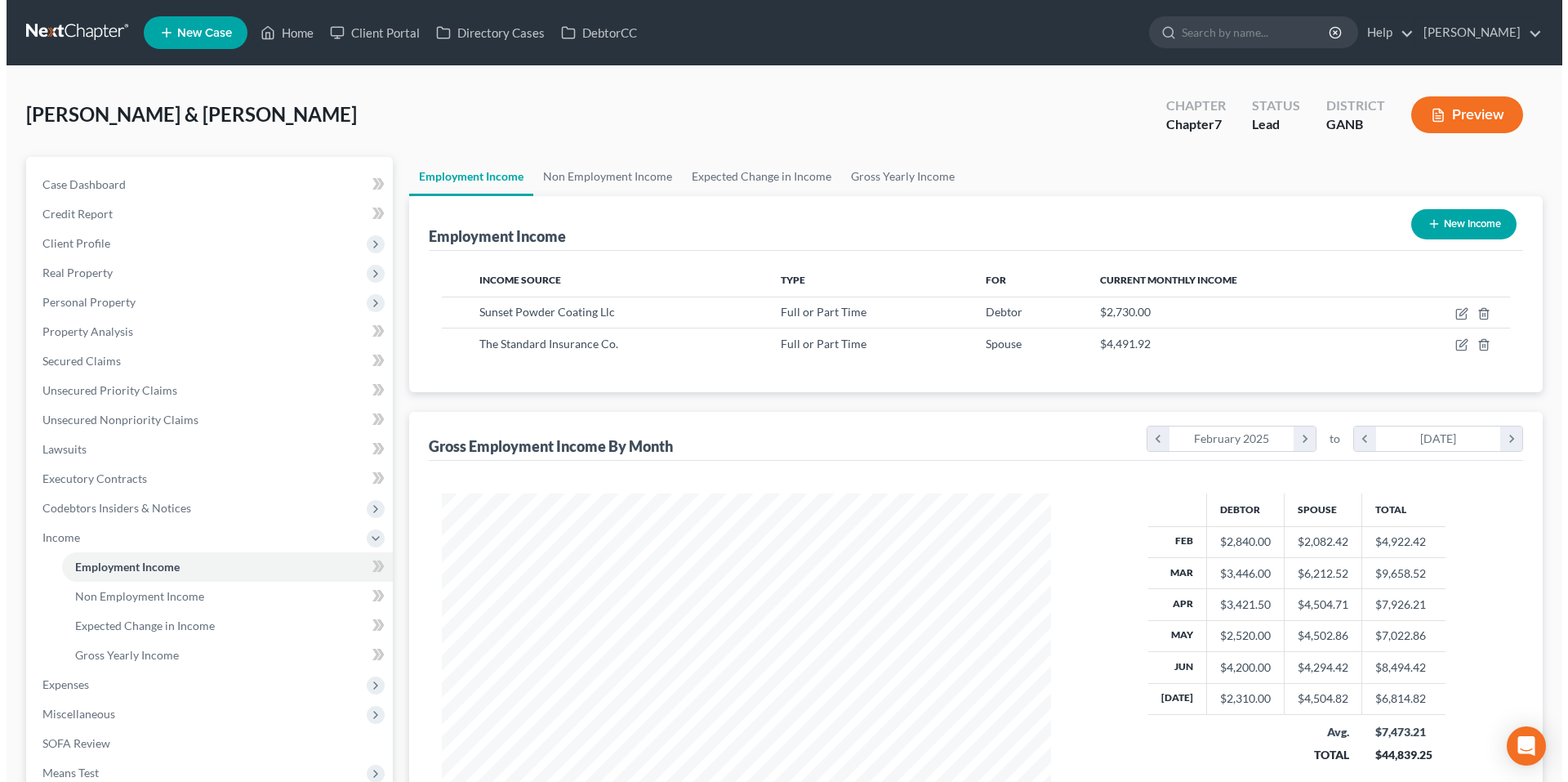
scroll to position [305, 642]
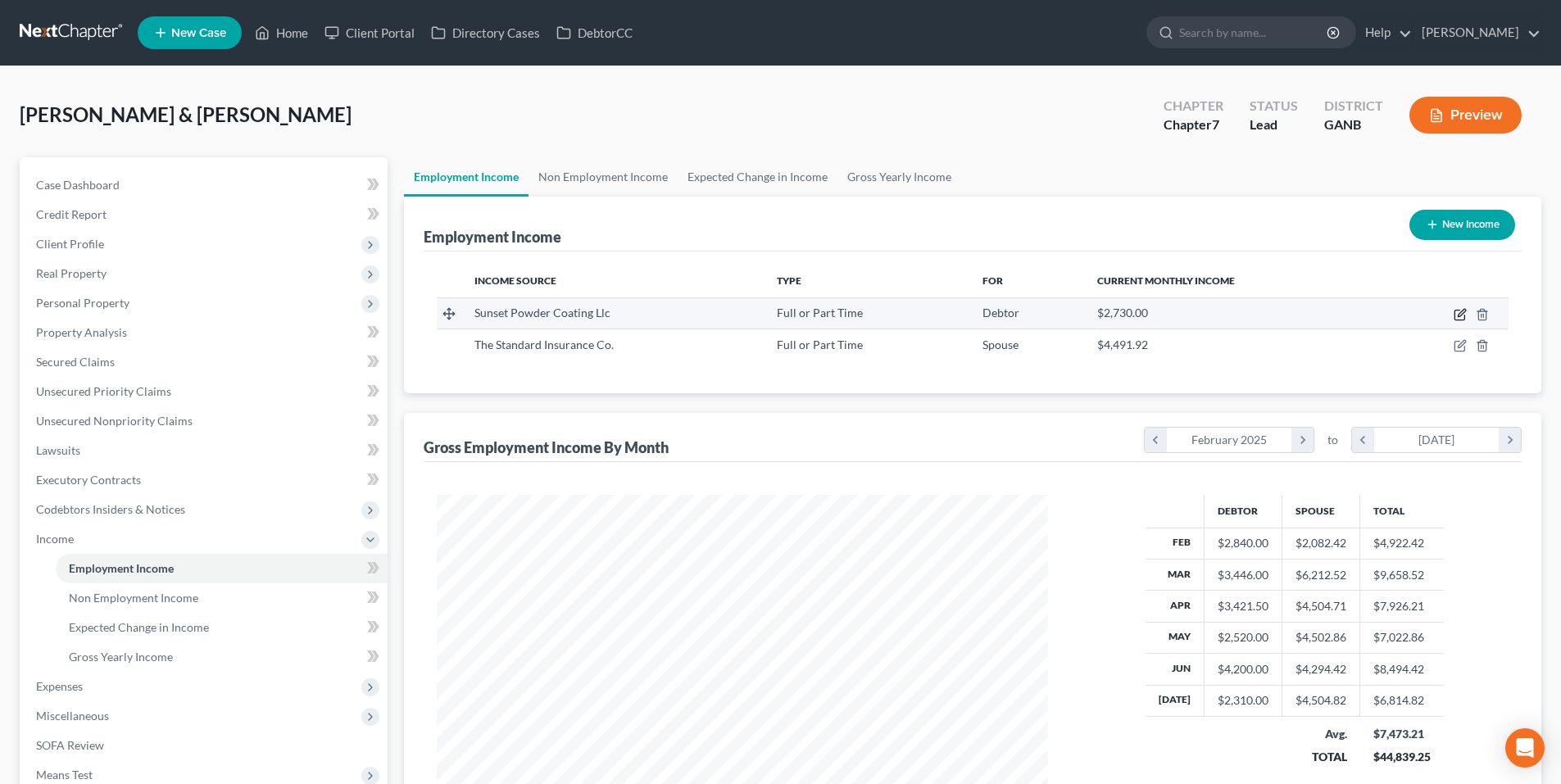
click at [1457, 316] on icon "button" at bounding box center [1459, 314] width 13 height 13
select select "0"
select select "10"
select select "3"
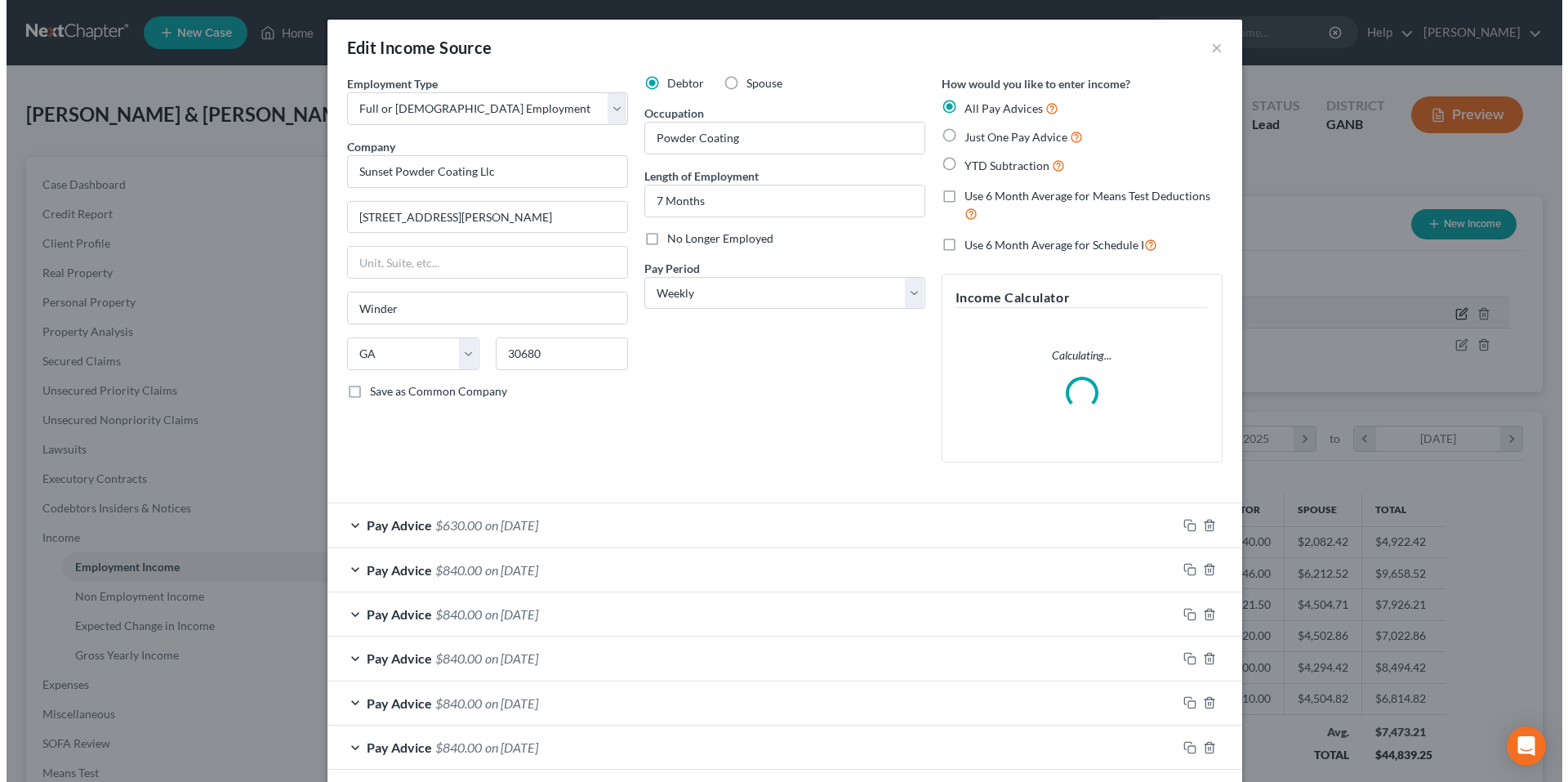
scroll to position [307, 648]
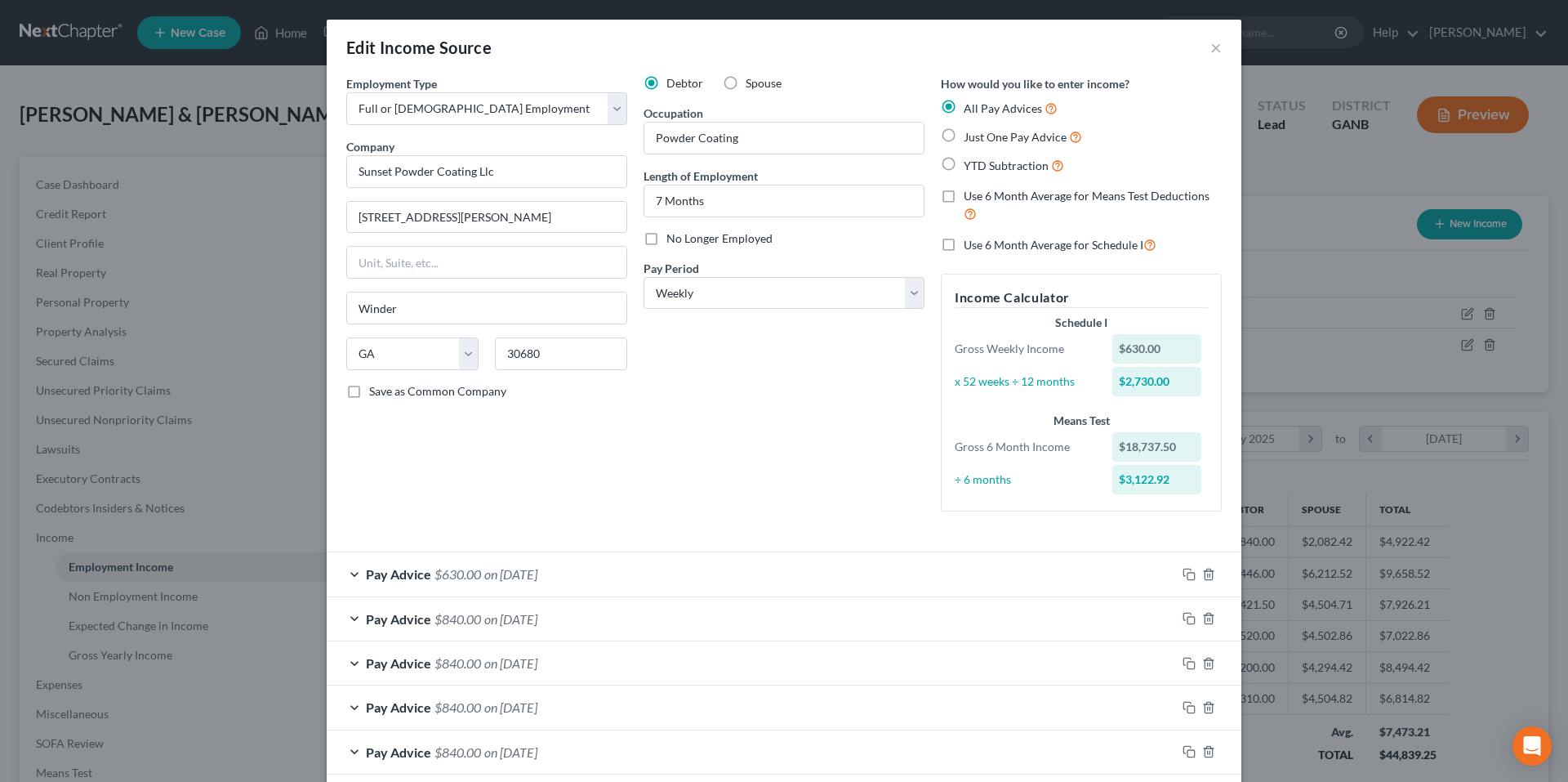
click at [963, 243] on label "Use 6 Month Average for Schedule I" at bounding box center [1059, 244] width 192 height 19
click at [970, 243] on input "Use 6 Month Average for Schedule I" at bounding box center [975, 240] width 11 height 11
checkbox input "true"
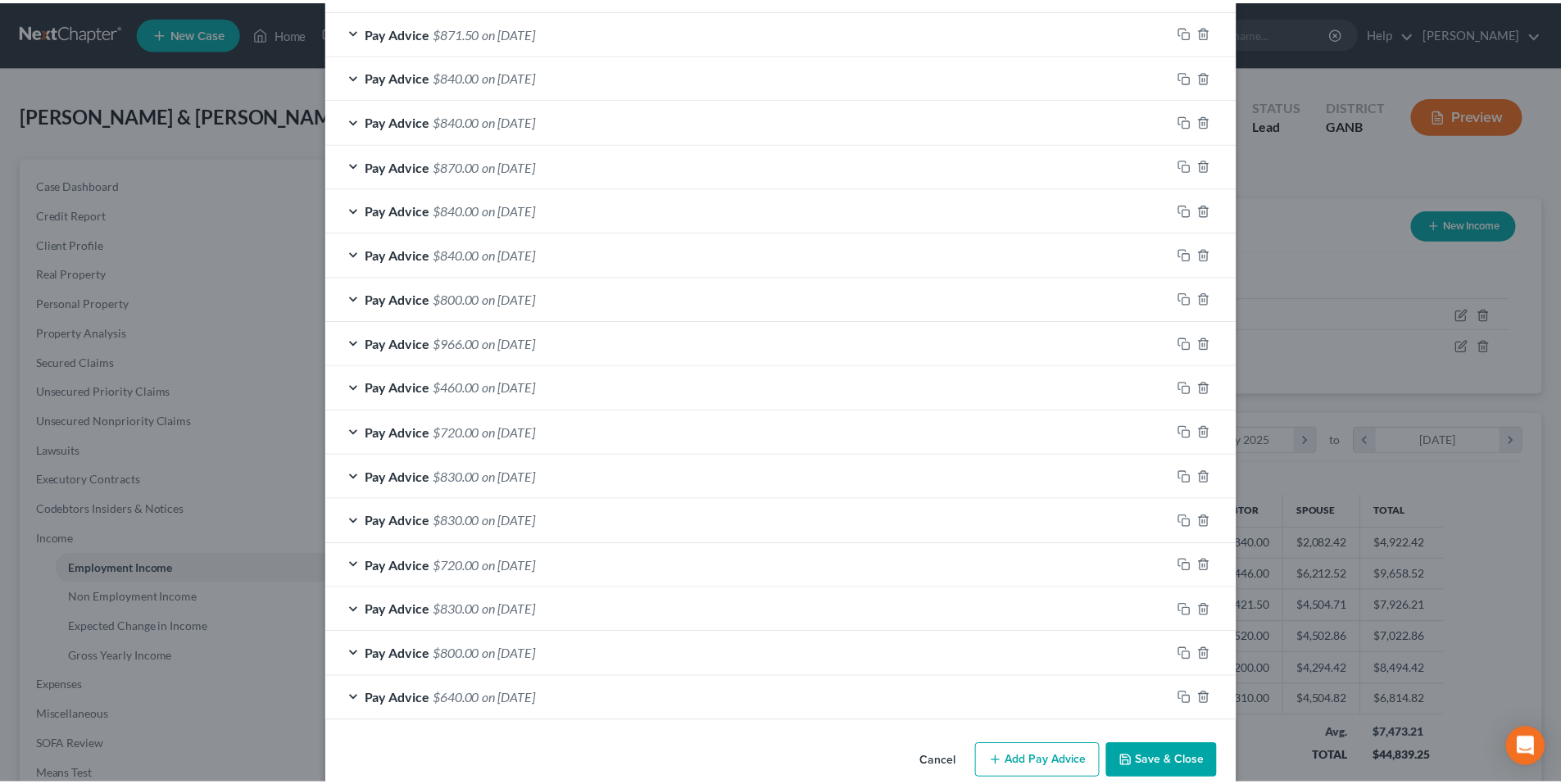
scroll to position [1061, 0]
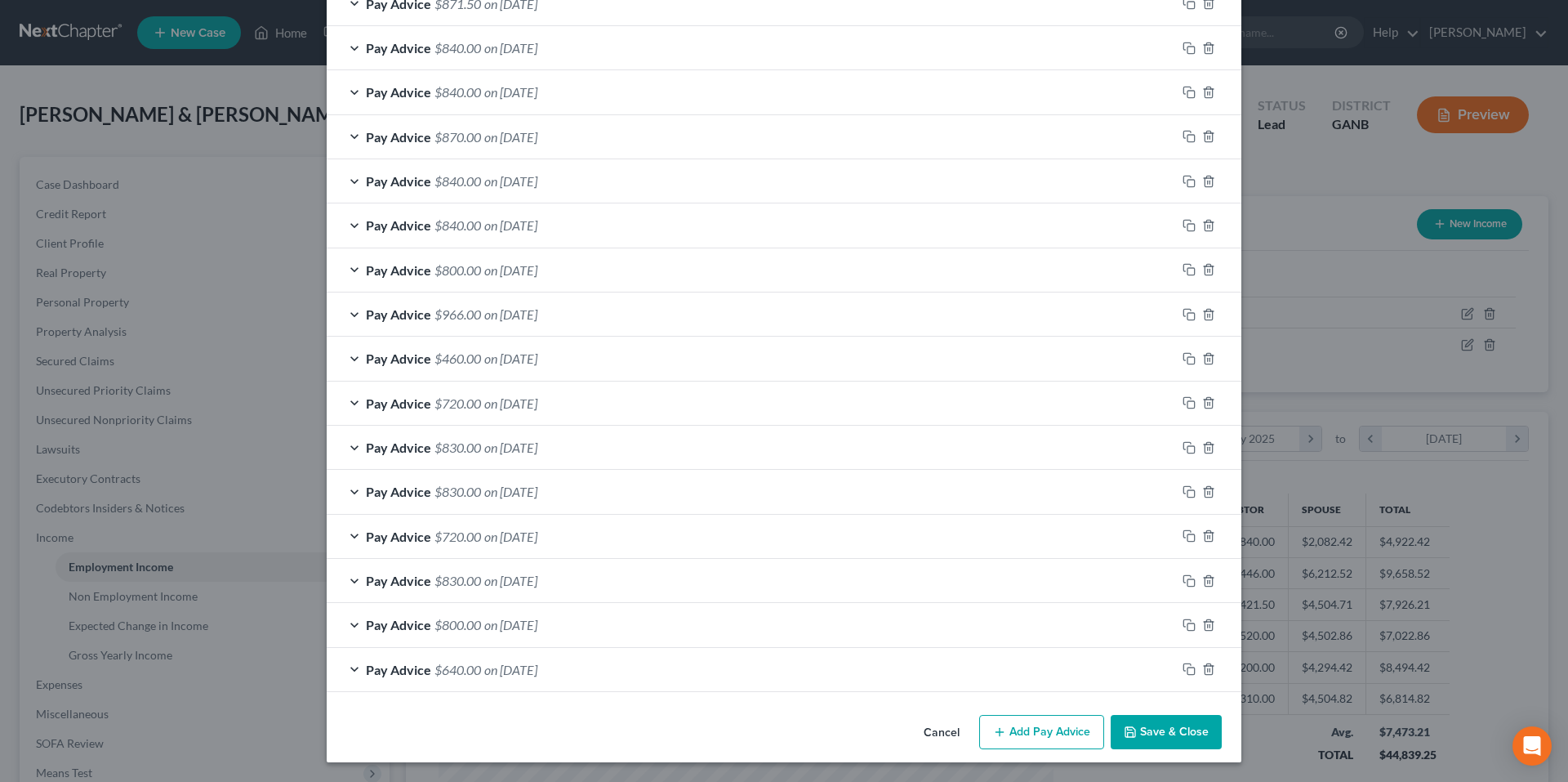
click at [1191, 727] on button "Save & Close" at bounding box center [1166, 731] width 111 height 34
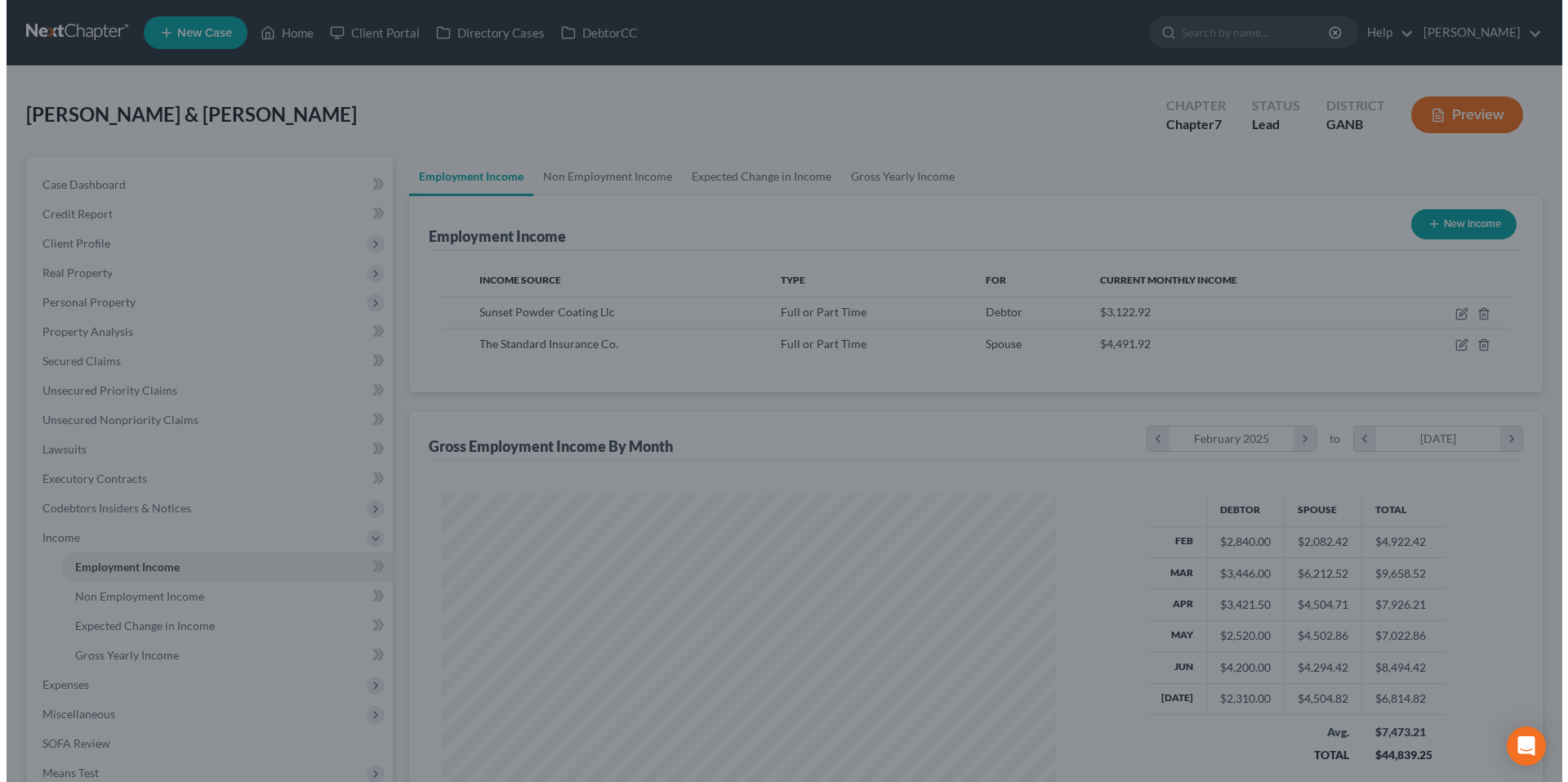
scroll to position [816333, 816004]
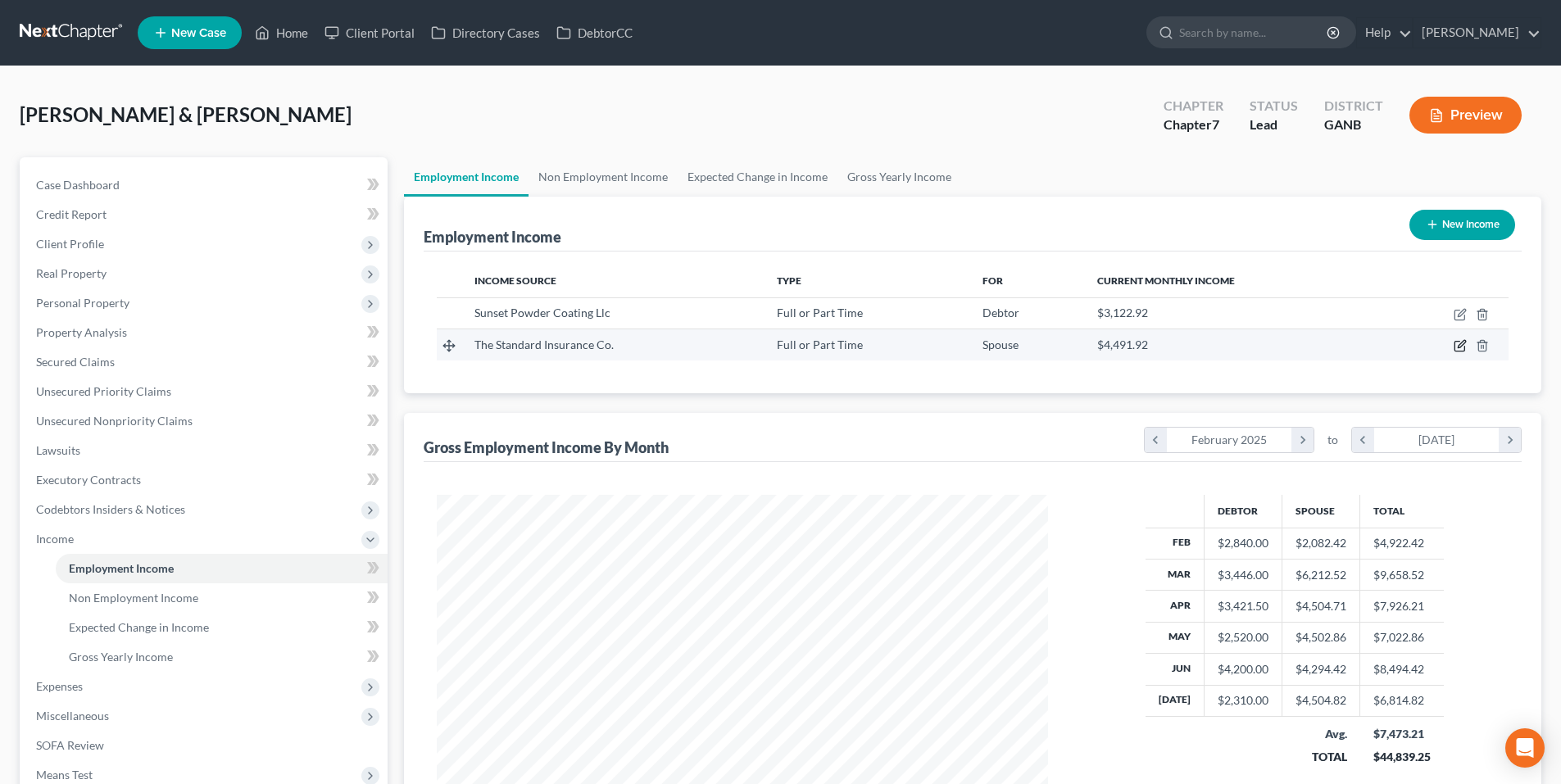
click at [1456, 345] on icon "button" at bounding box center [1459, 345] width 13 height 13
select select "0"
select select "38"
select select "1"
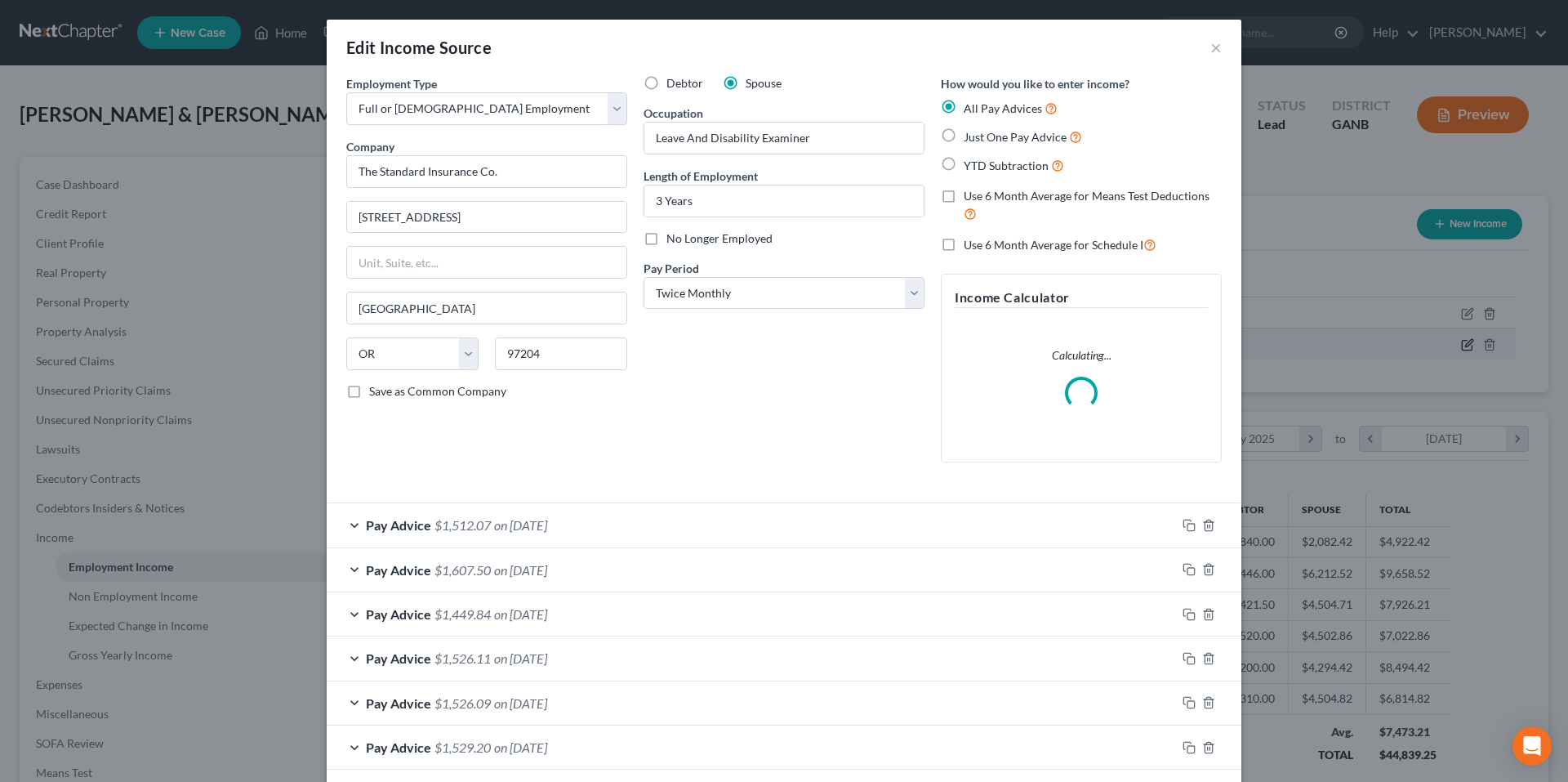
scroll to position [307, 648]
click at [963, 241] on label "Use 6 Month Average for Schedule I" at bounding box center [1059, 244] width 192 height 19
click at [970, 241] on input "Use 6 Month Average for Schedule I" at bounding box center [975, 240] width 11 height 11
checkbox input "true"
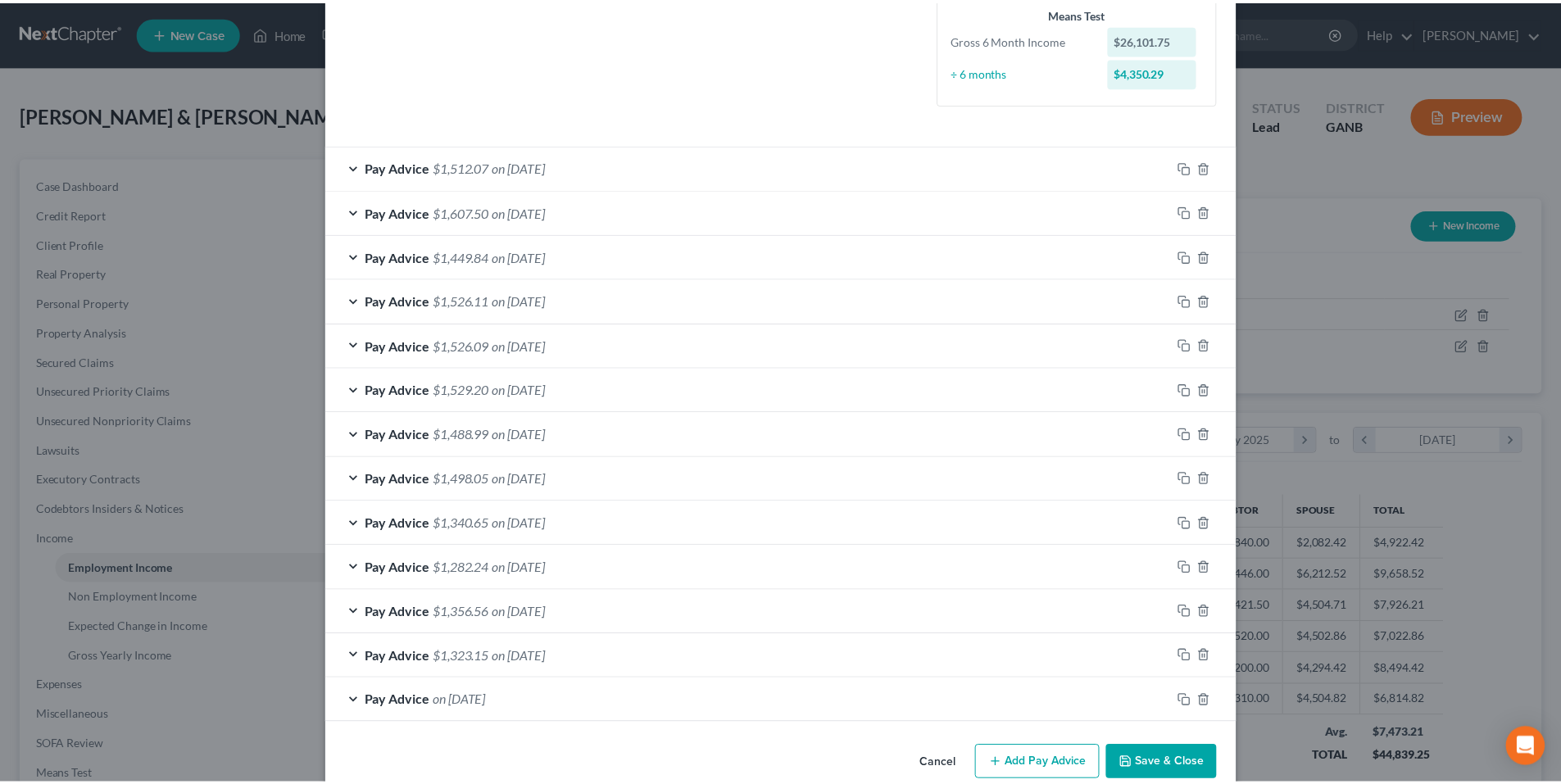
scroll to position [438, 0]
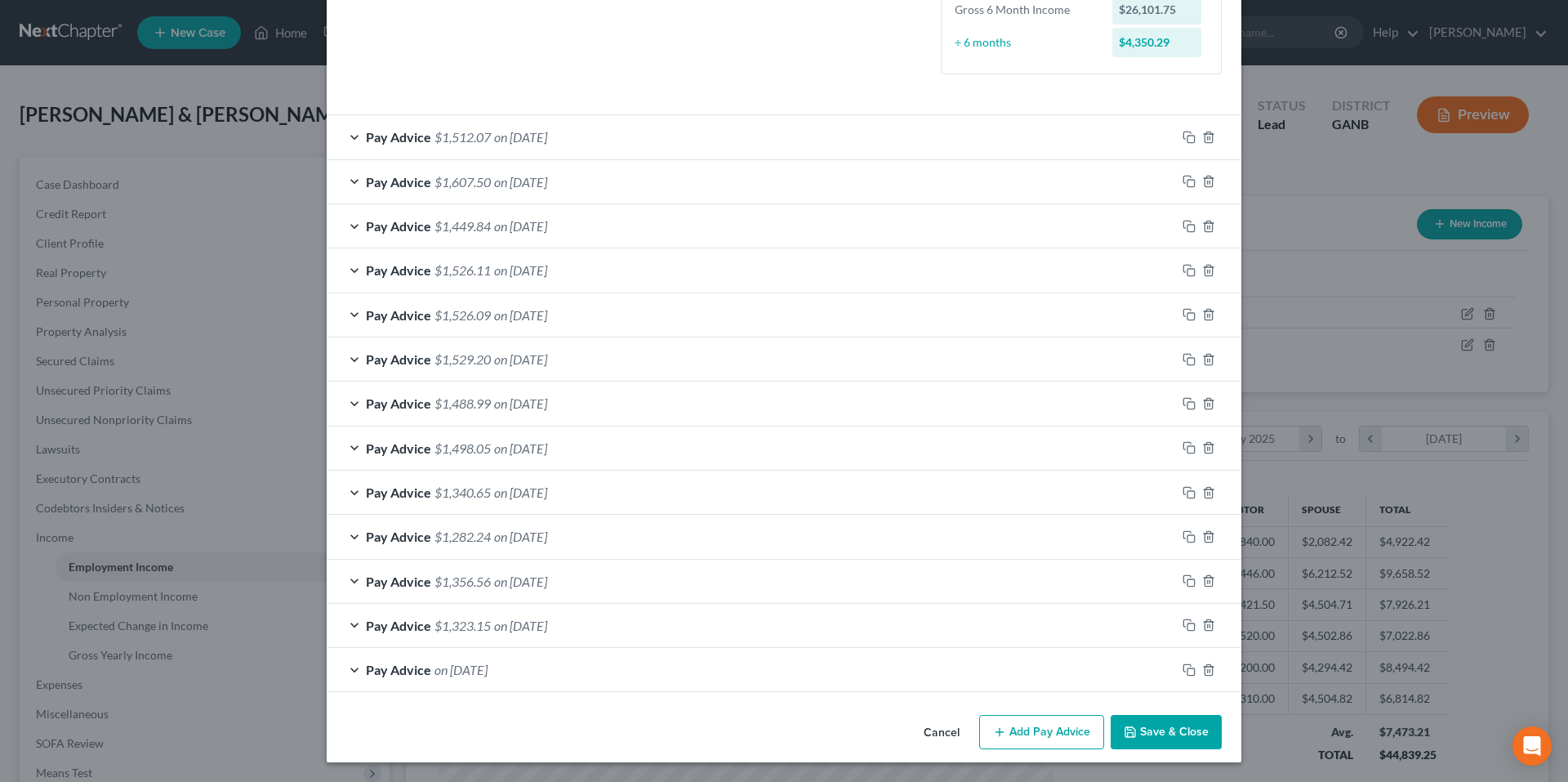
click at [1161, 729] on button "Save & Close" at bounding box center [1166, 731] width 111 height 34
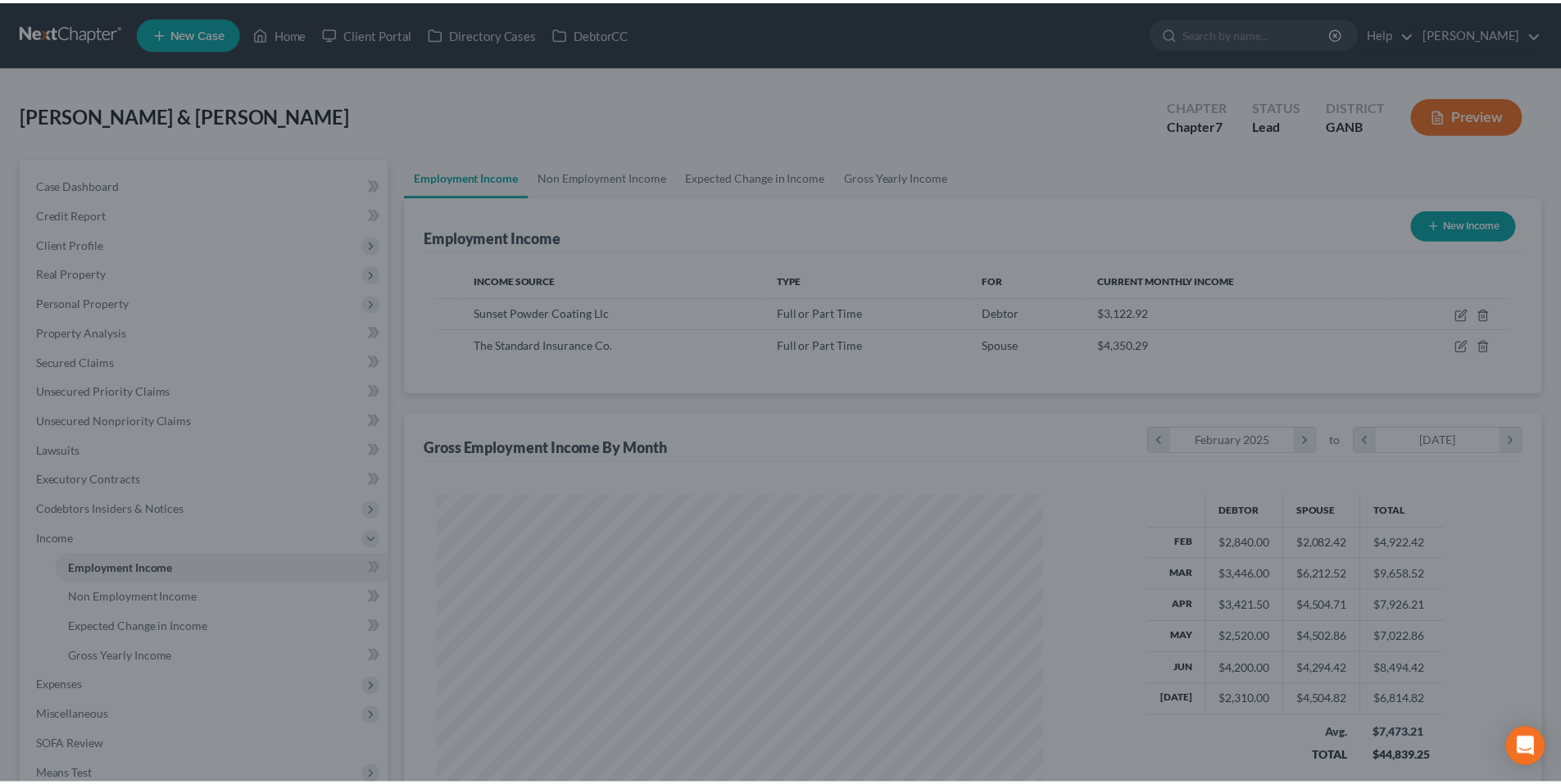
scroll to position [818421, 818602]
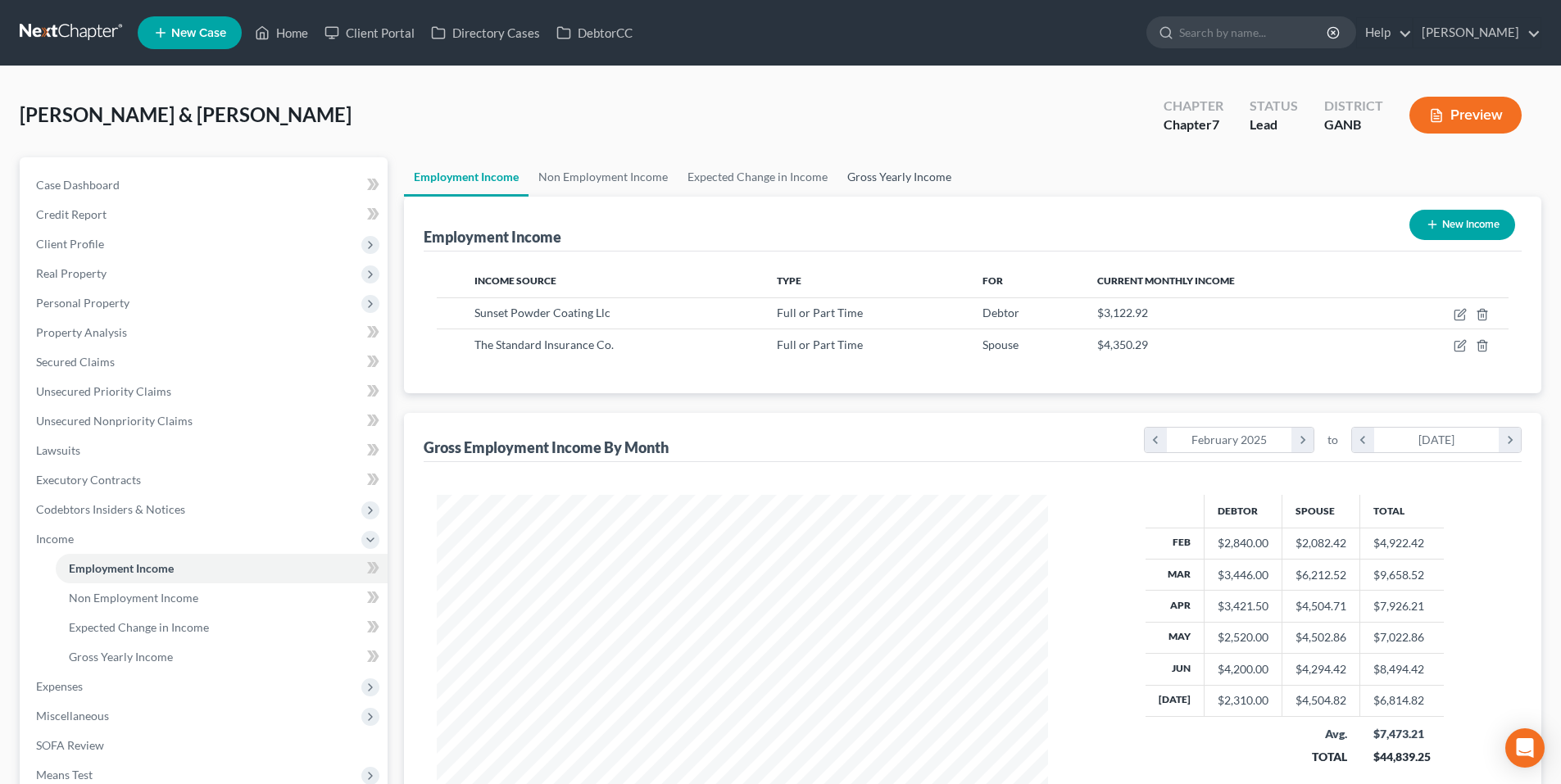
click at [908, 190] on link "Gross Yearly Income" at bounding box center [899, 176] width 124 height 39
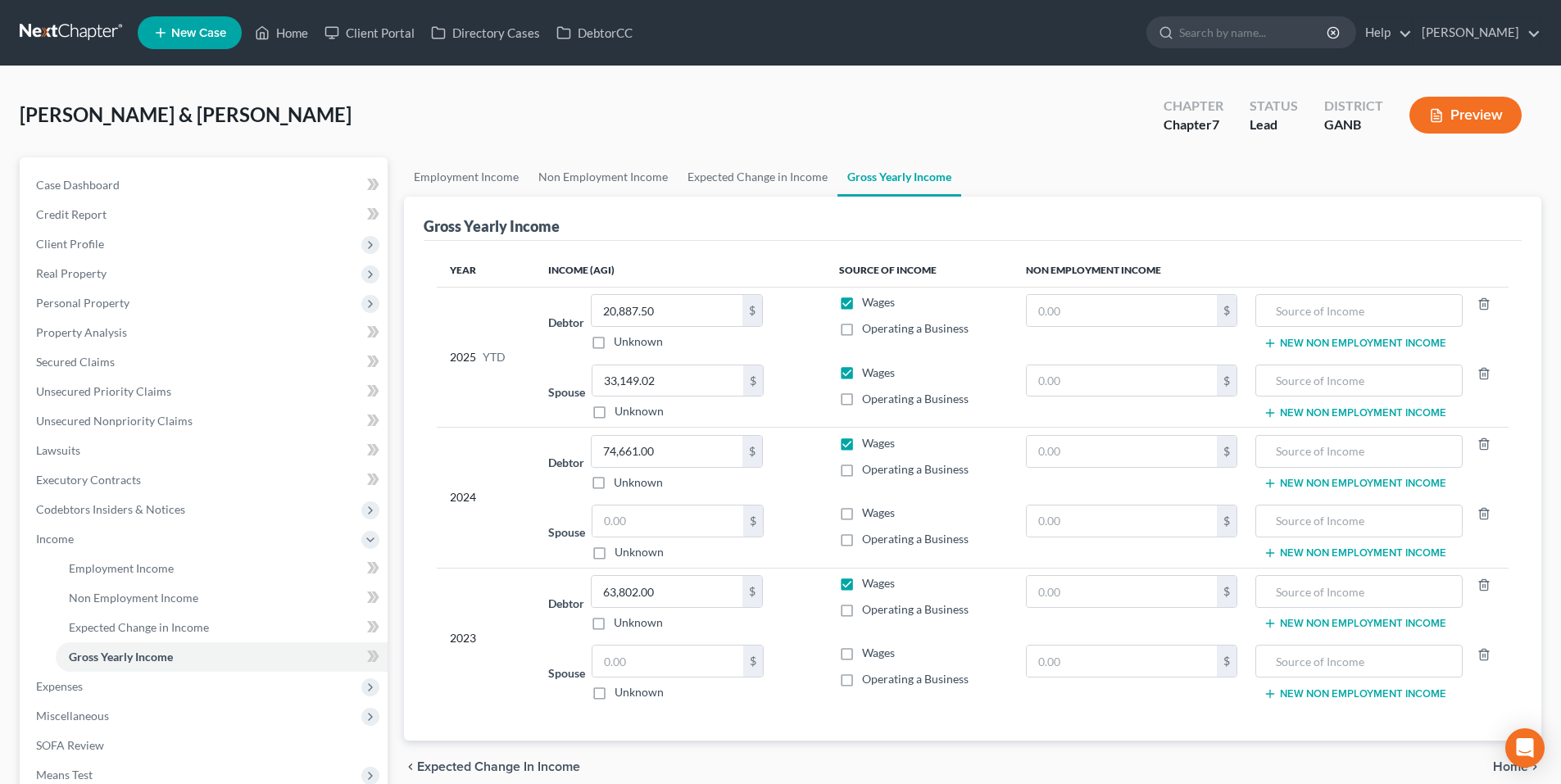
click at [1497, 760] on span "Home" at bounding box center [1510, 766] width 35 height 13
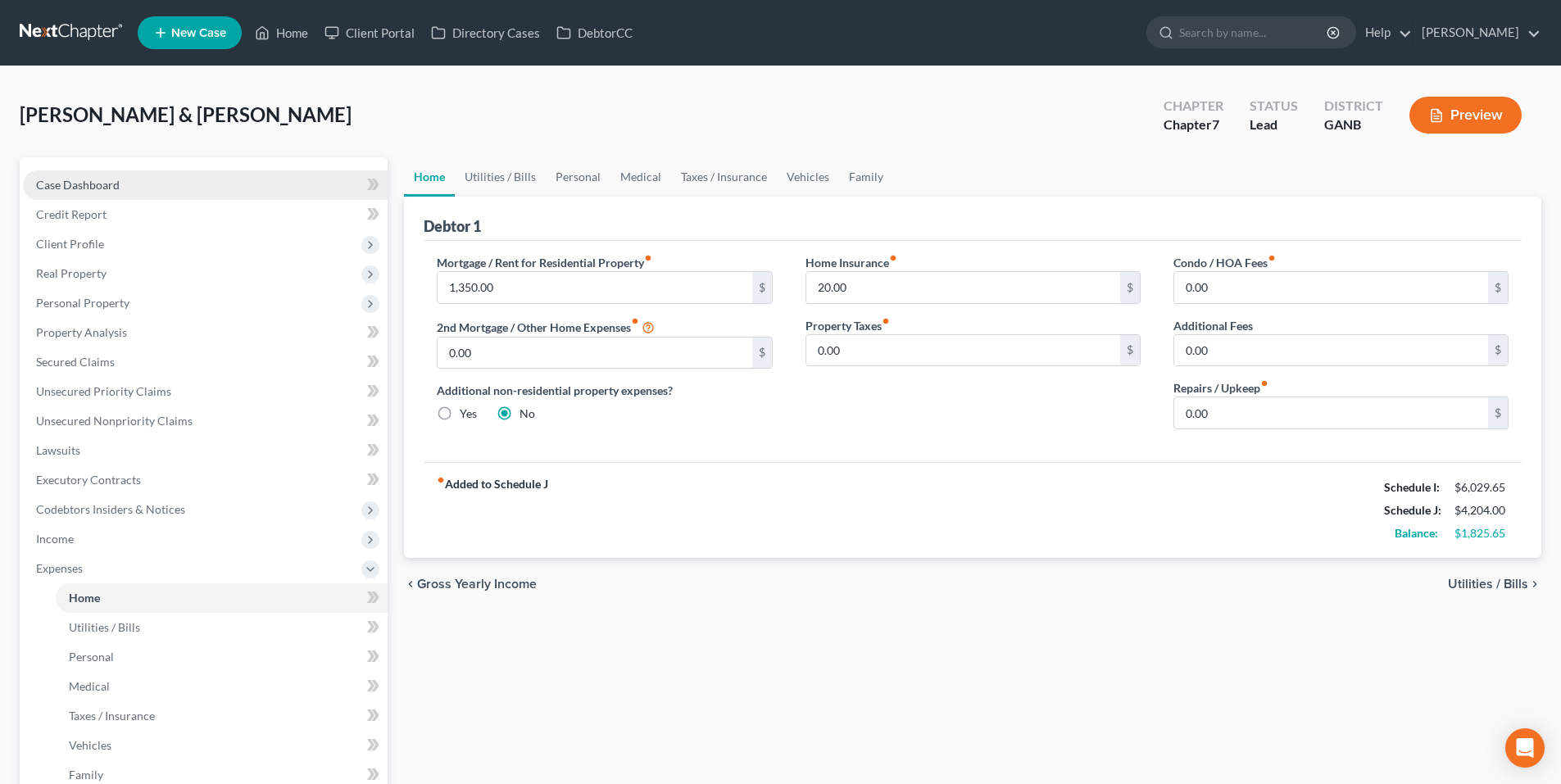
click at [196, 187] on link "Case Dashboard" at bounding box center [205, 186] width 365 height 30
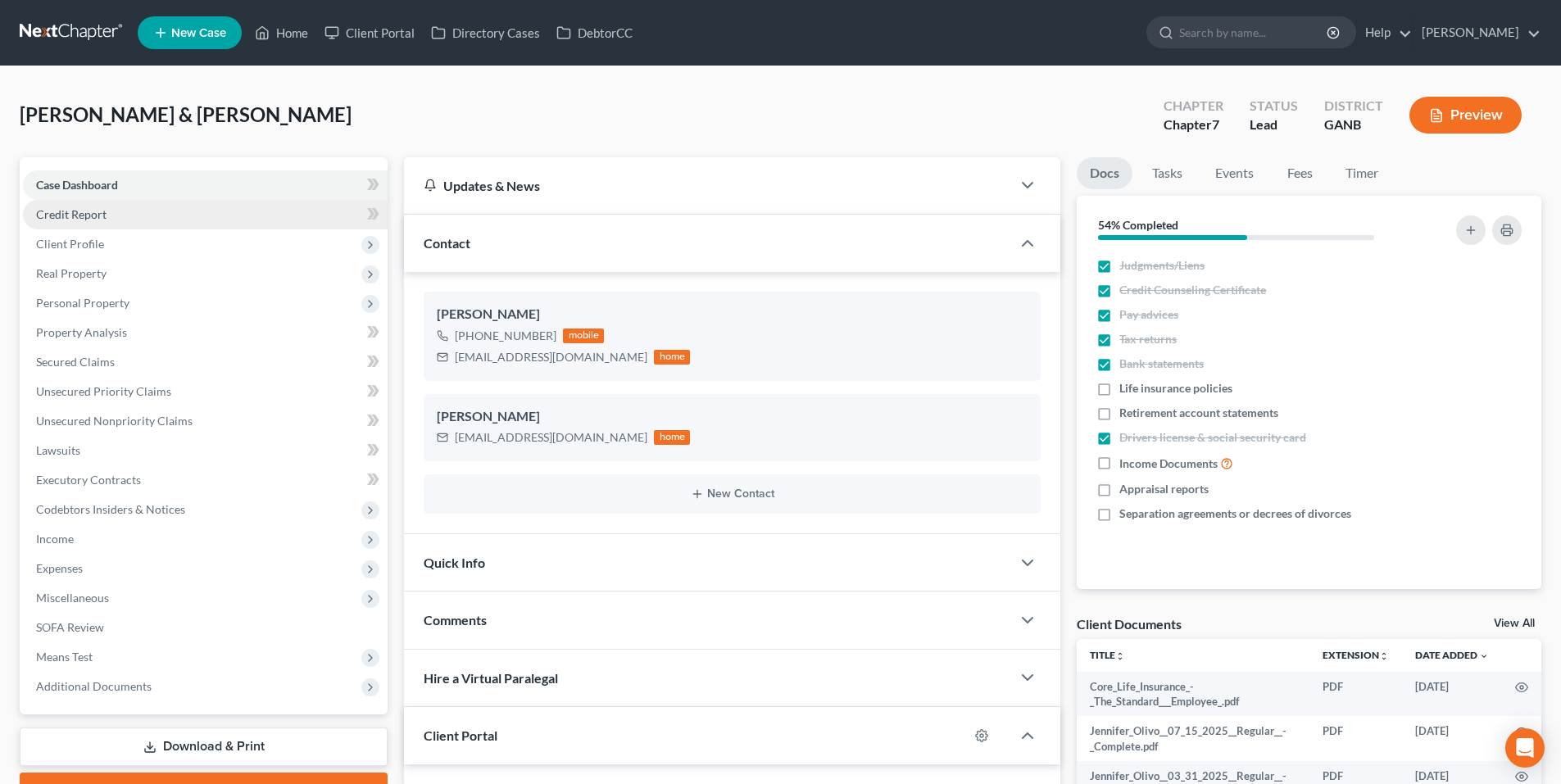
click at [188, 225] on link "Credit Report" at bounding box center [205, 215] width 365 height 30
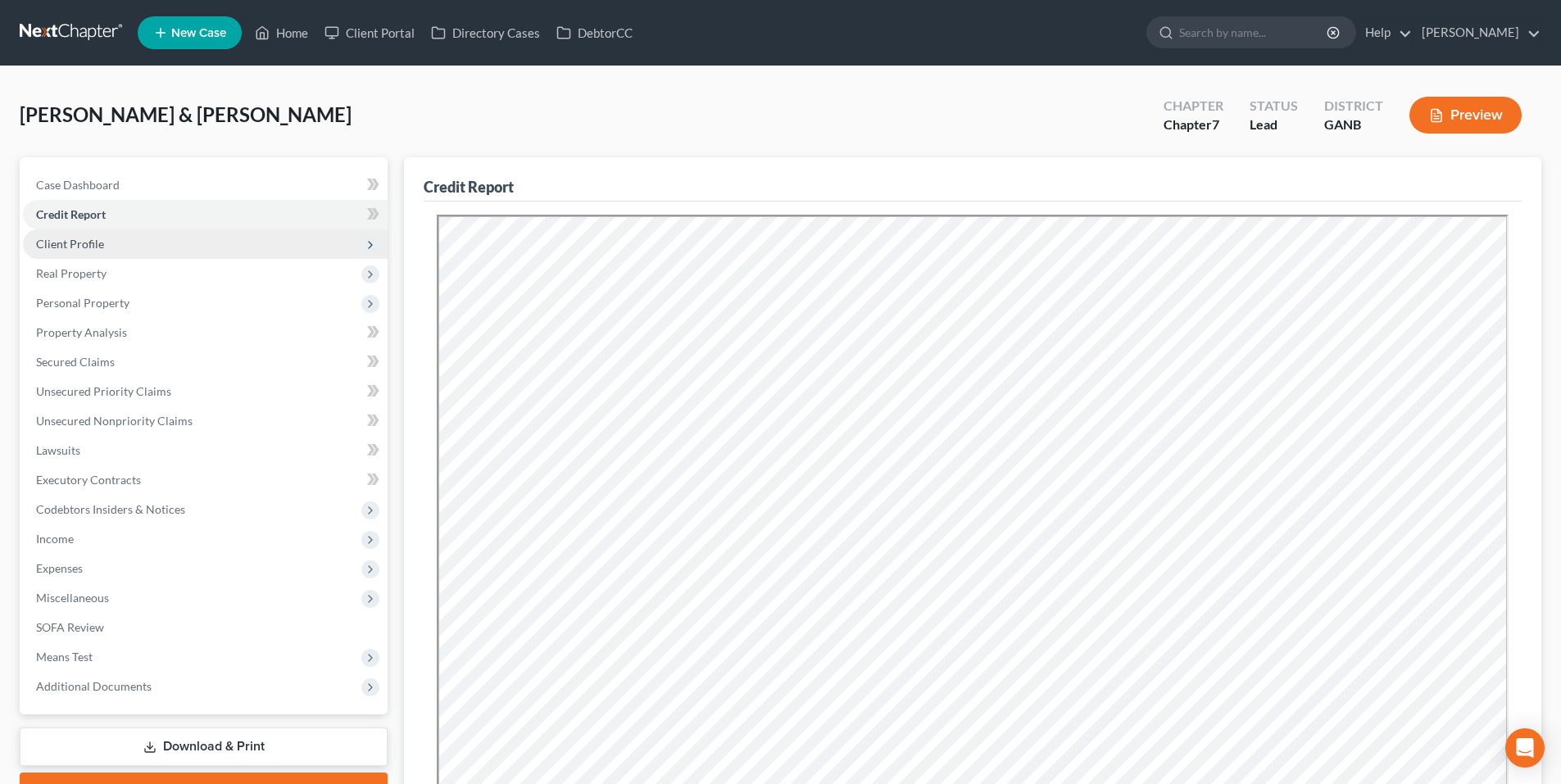
click at [193, 248] on span "Client Profile" at bounding box center [205, 245] width 365 height 30
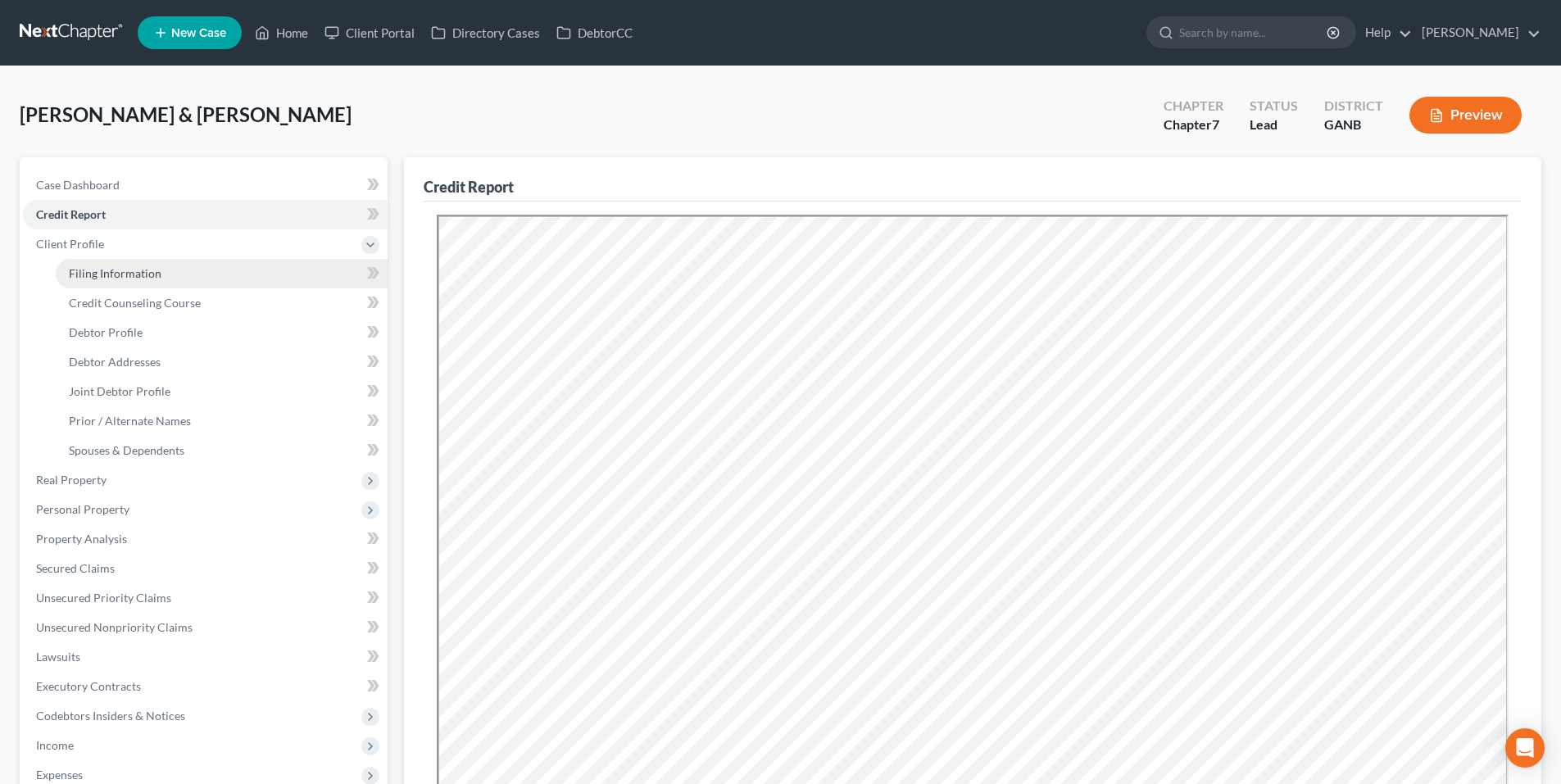
click at [200, 275] on link "Filing Information" at bounding box center [222, 274] width 332 height 30
select select "1"
select select "0"
select select "10"
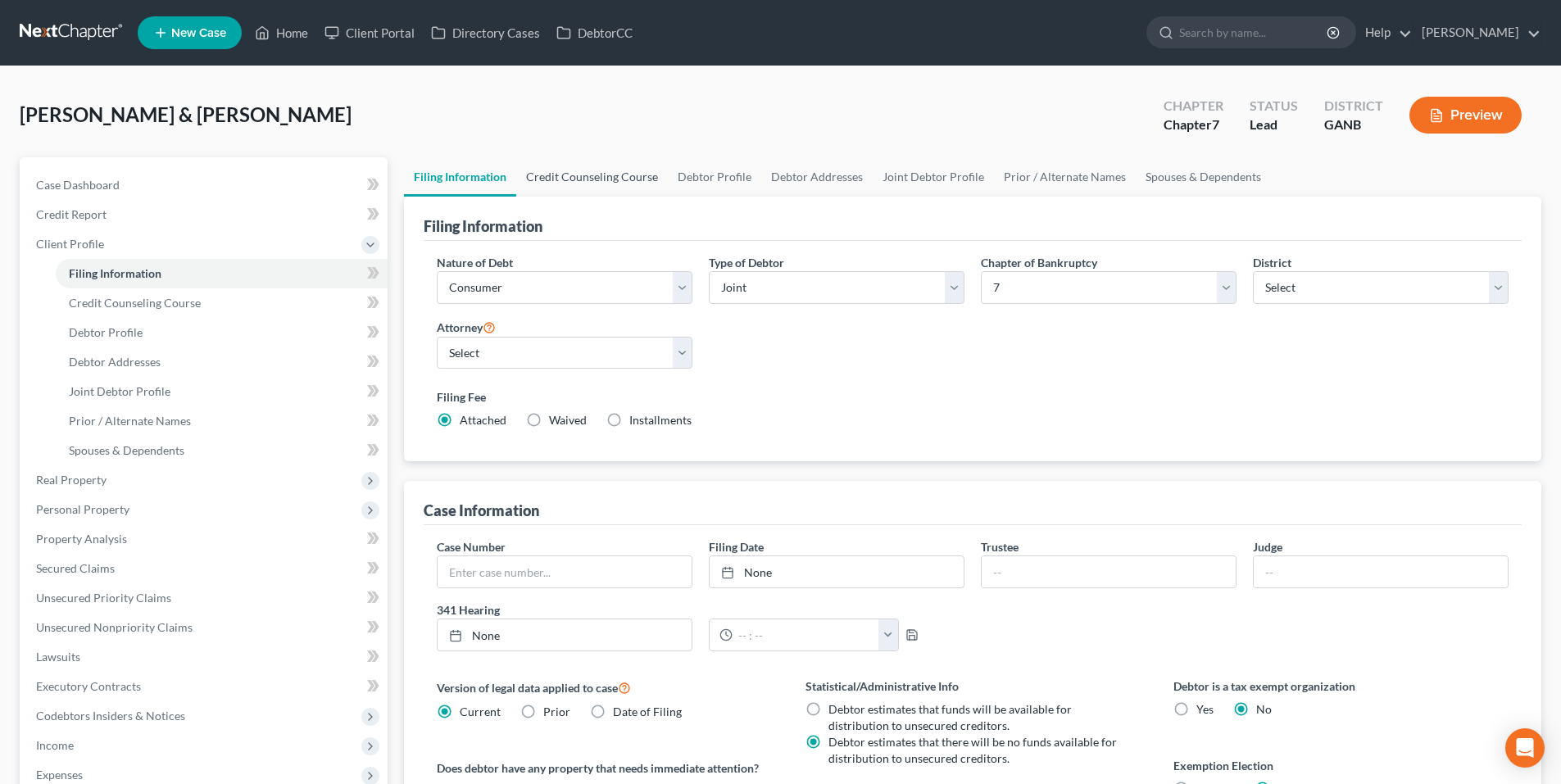
click at [628, 183] on link "Credit Counseling Course" at bounding box center [592, 176] width 152 height 39
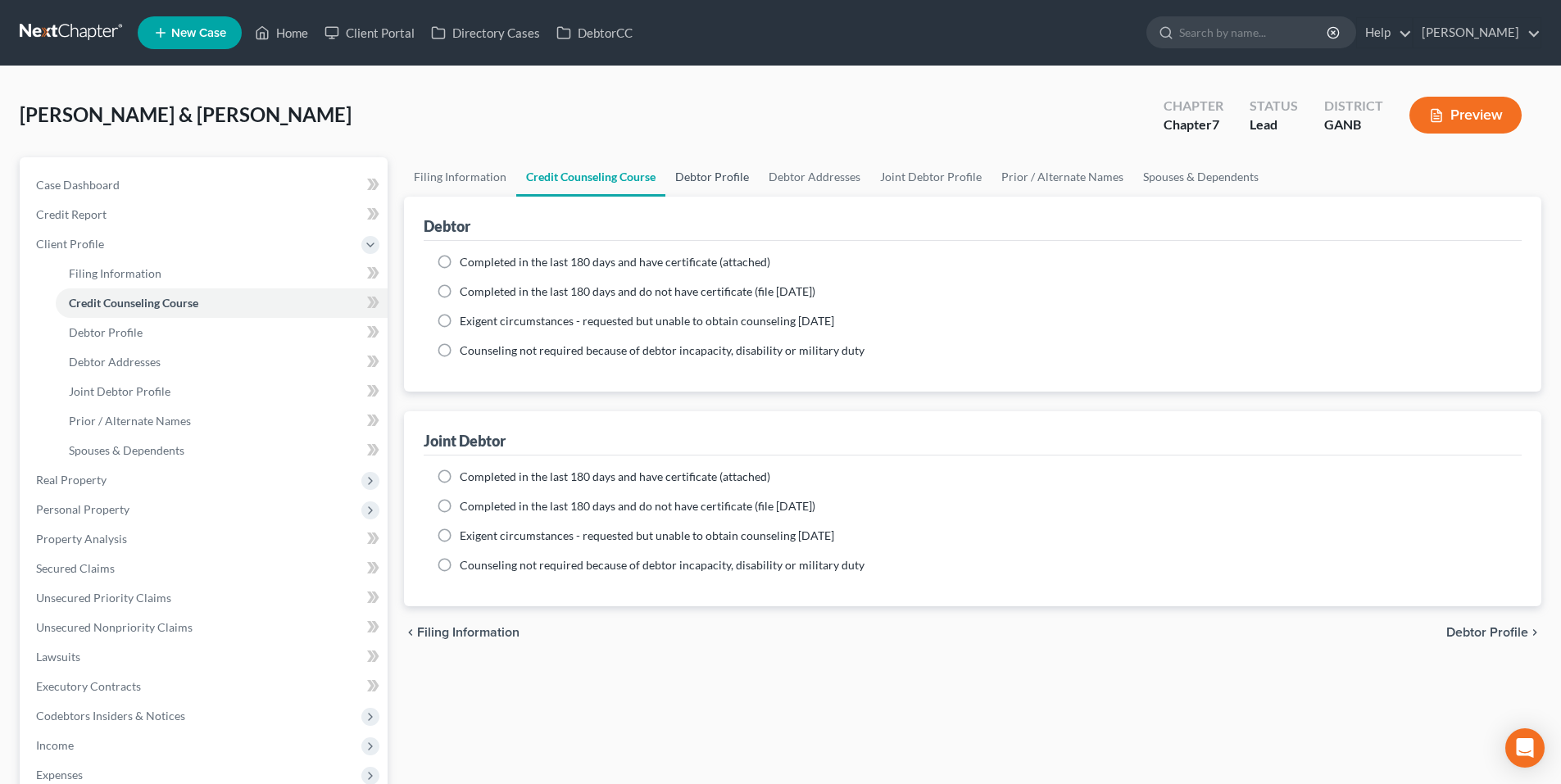
click at [691, 181] on link "Debtor Profile" at bounding box center [712, 176] width 93 height 39
select select "1"
select select "2"
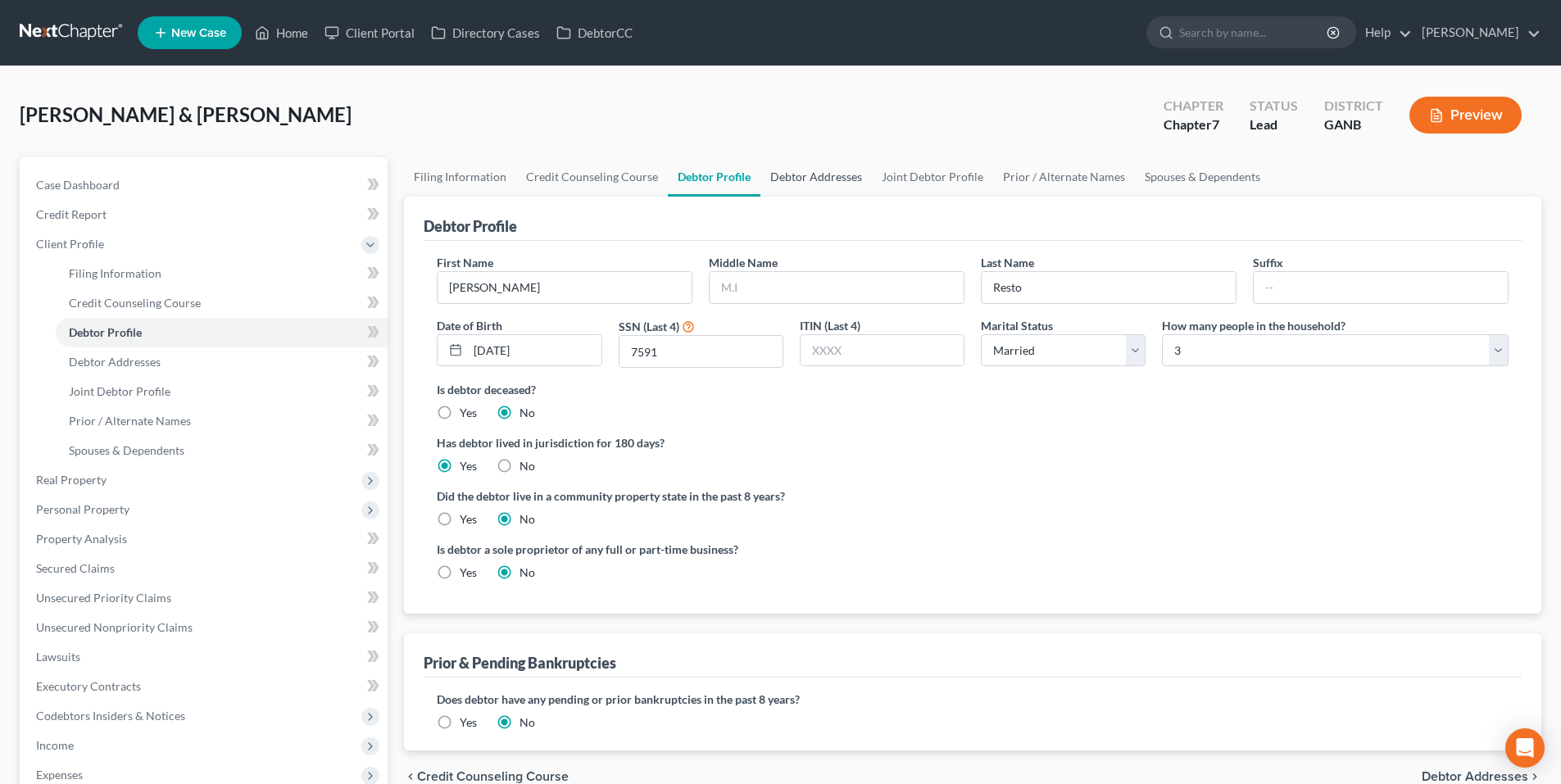
click at [819, 182] on link "Debtor Addresses" at bounding box center [815, 176] width 111 height 39
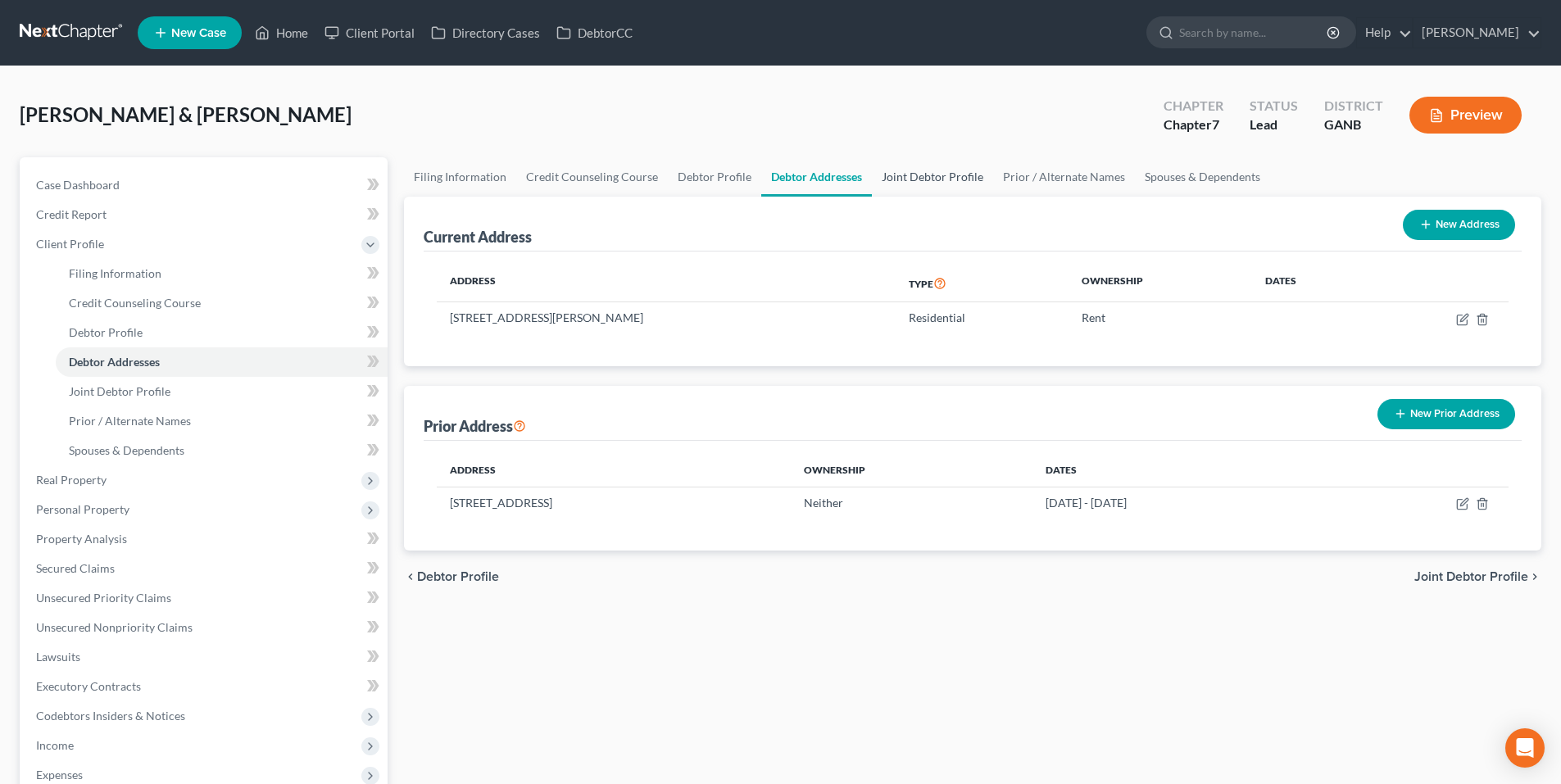
click at [925, 172] on link "Joint Debtor Profile" at bounding box center [931, 176] width 121 height 39
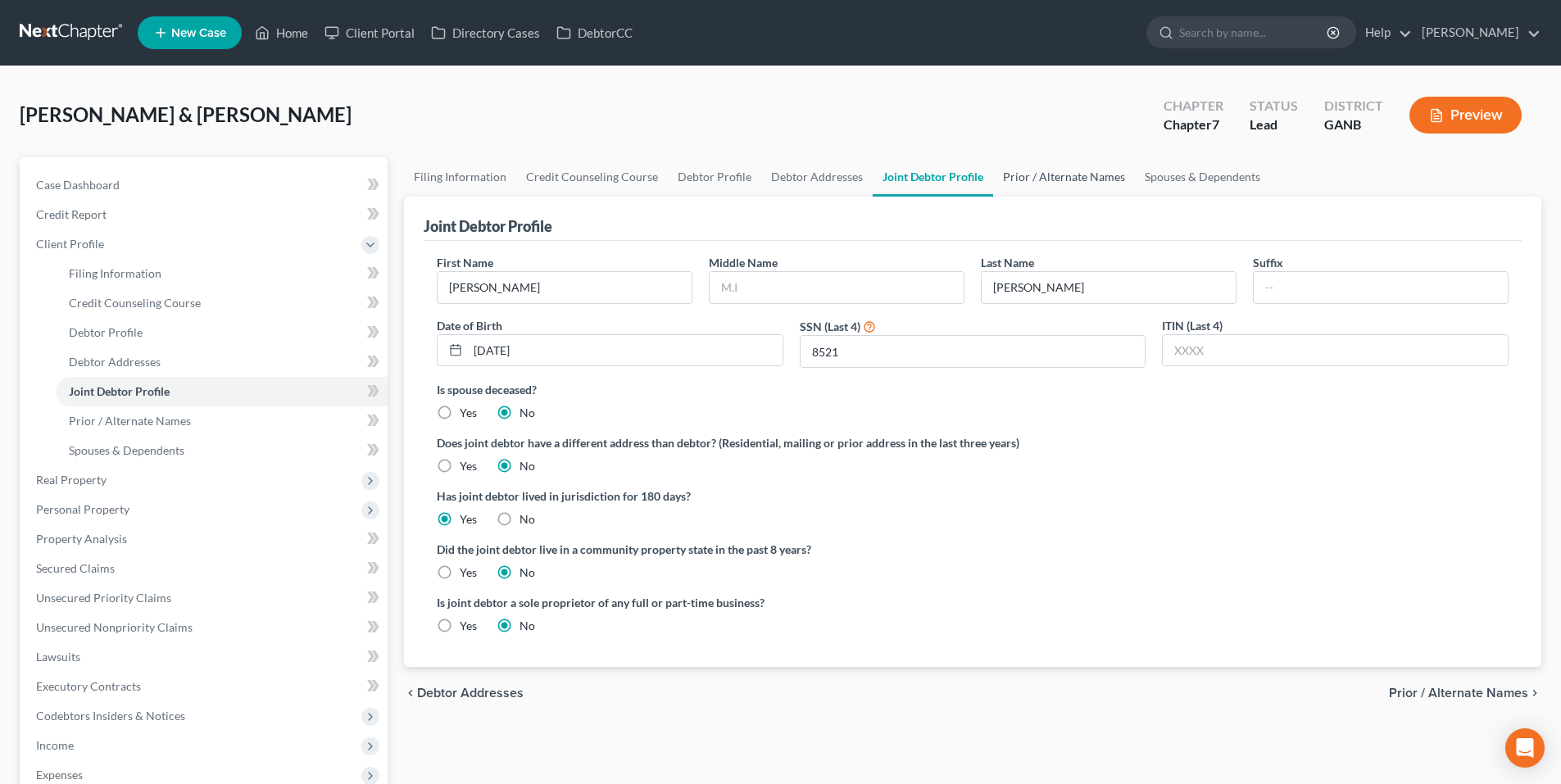
click at [993, 175] on link "Prior / Alternate Names" at bounding box center [1064, 176] width 142 height 39
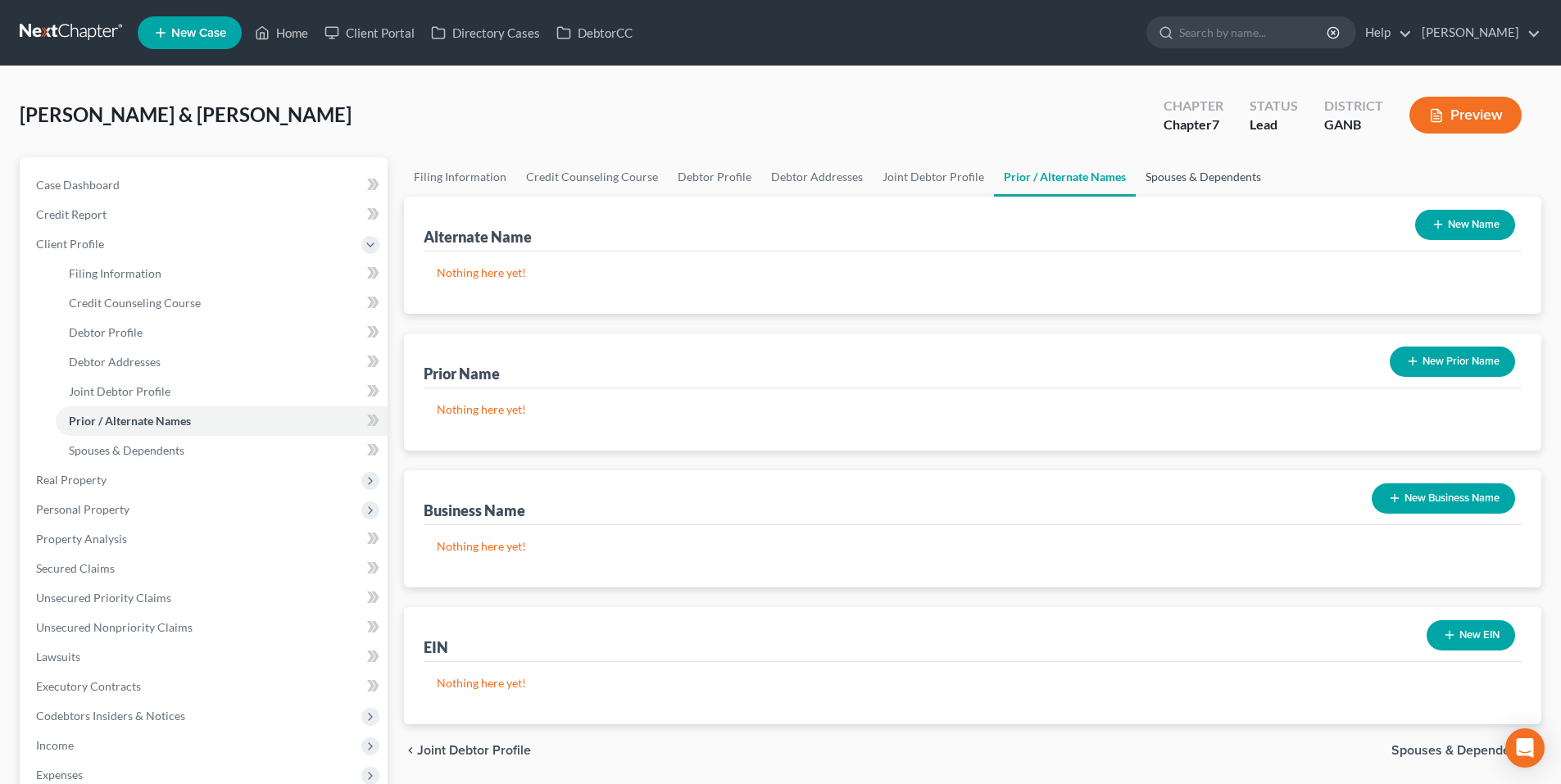
click at [1193, 180] on link "Spouses & Dependents" at bounding box center [1202, 176] width 135 height 39
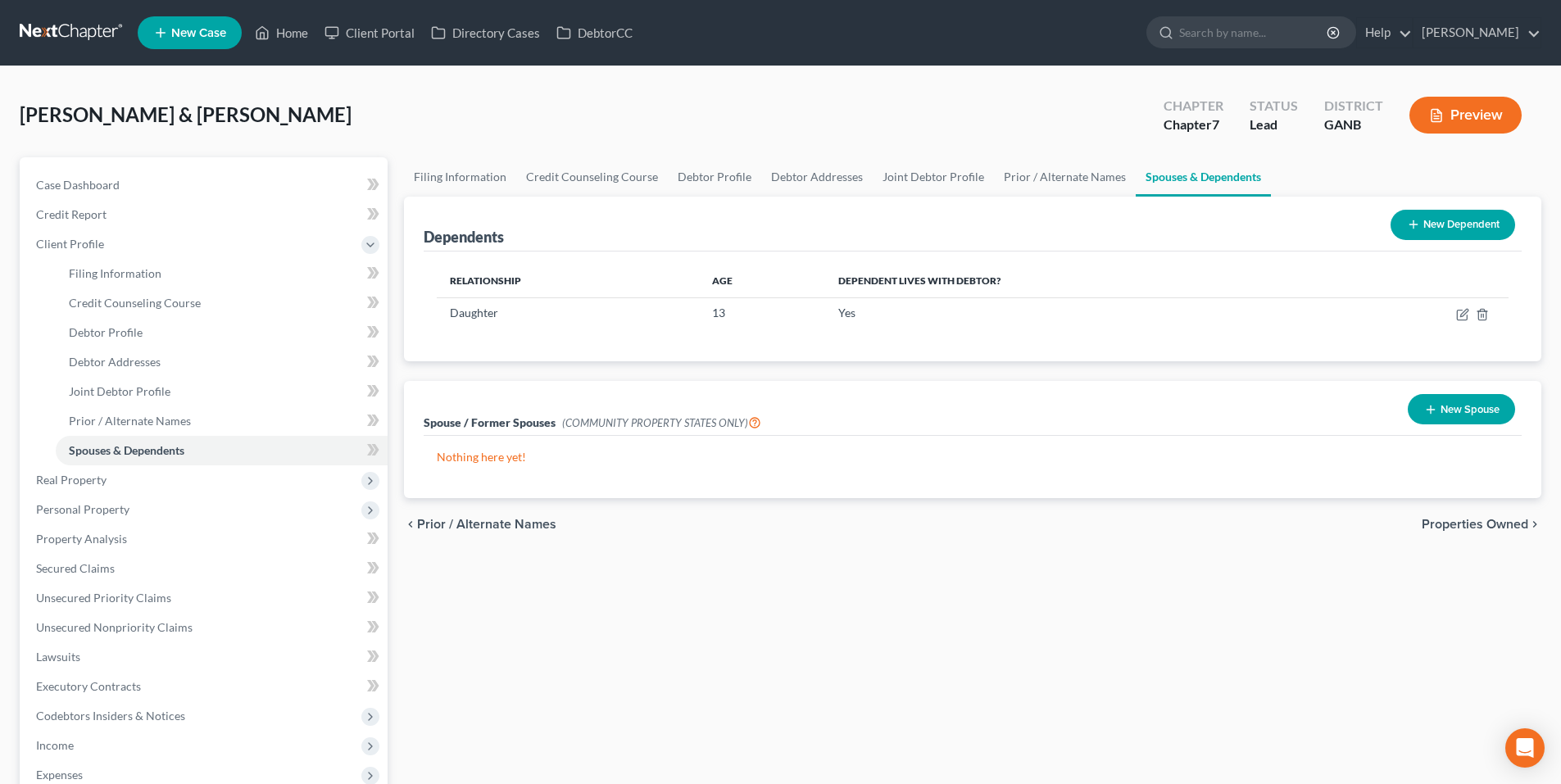
click at [1458, 522] on span "Properties Owned" at bounding box center [1474, 523] width 107 height 13
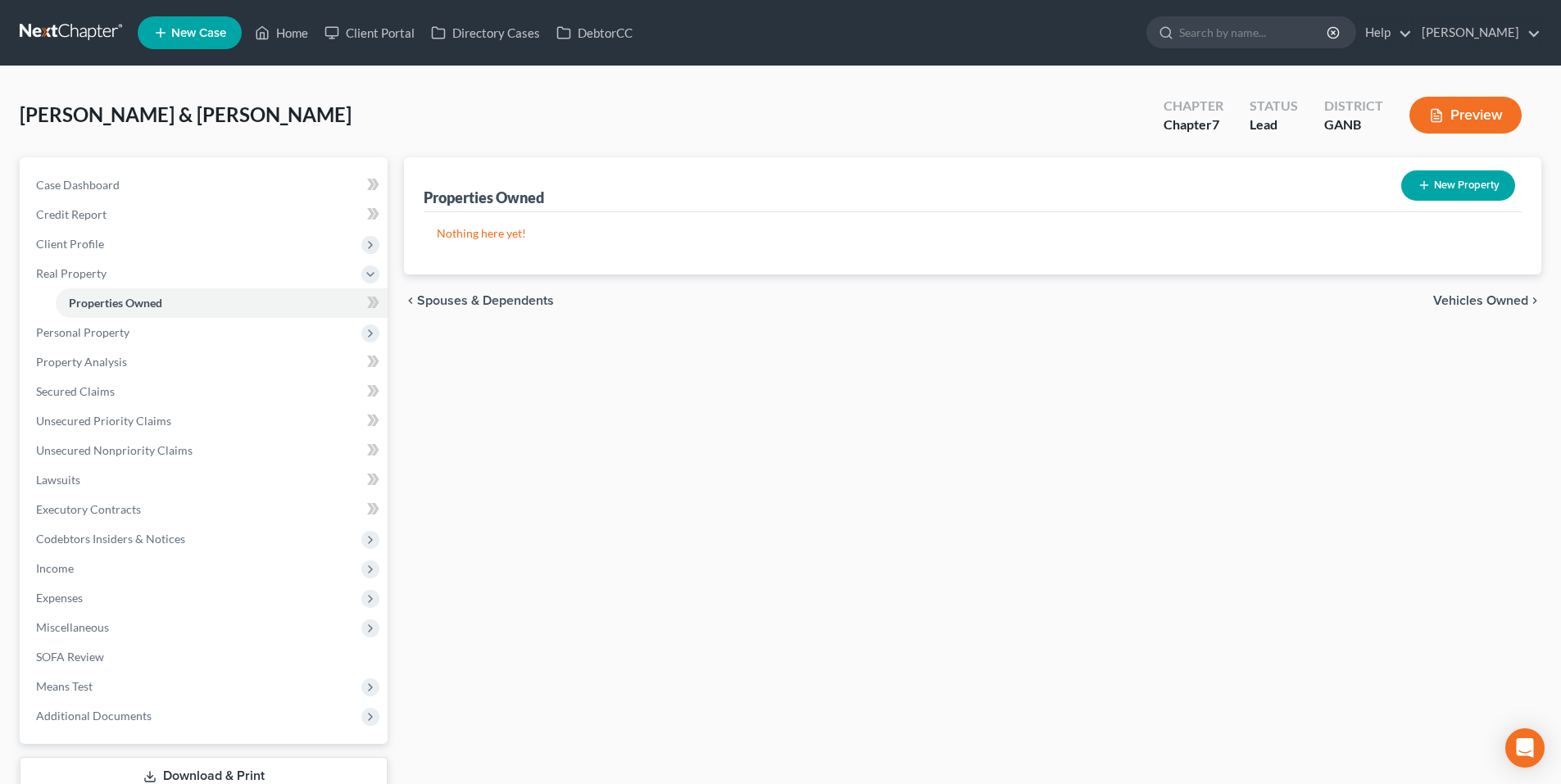
click at [1467, 302] on span "Vehicles Owned" at bounding box center [1480, 300] width 95 height 13
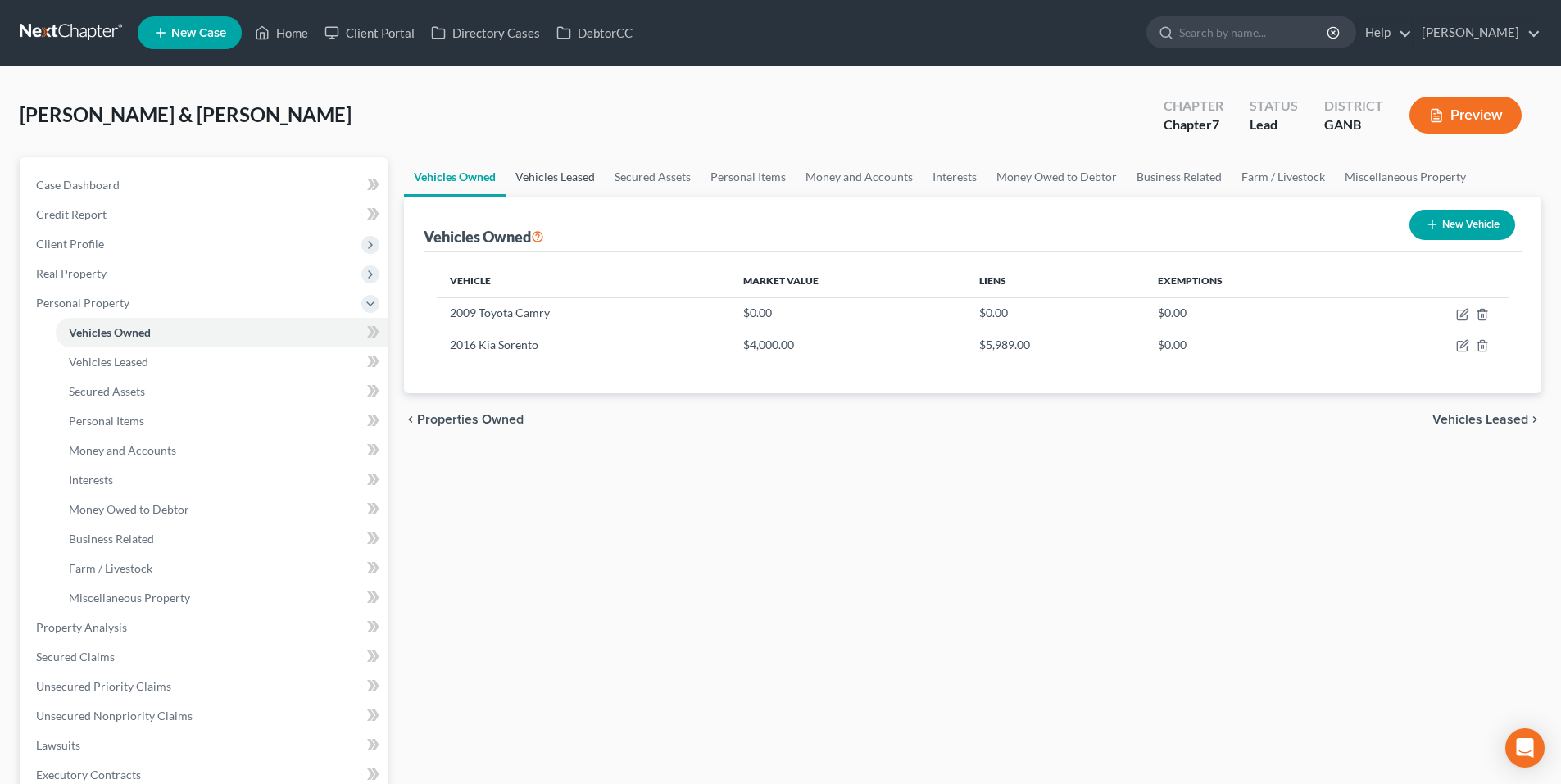
click at [557, 171] on link "Vehicles Leased" at bounding box center [555, 176] width 99 height 39
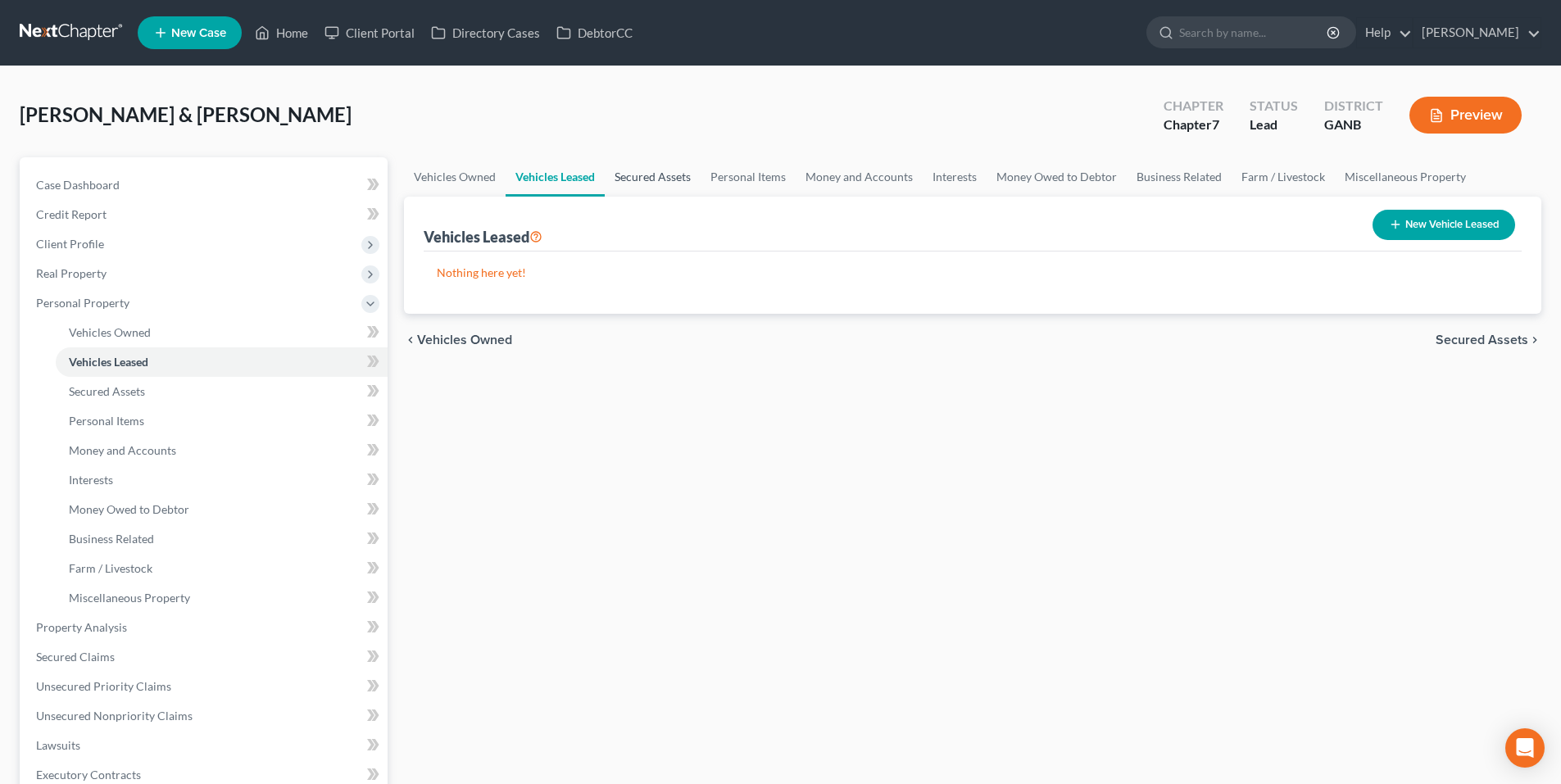
click at [635, 183] on link "Secured Assets" at bounding box center [653, 176] width 96 height 39
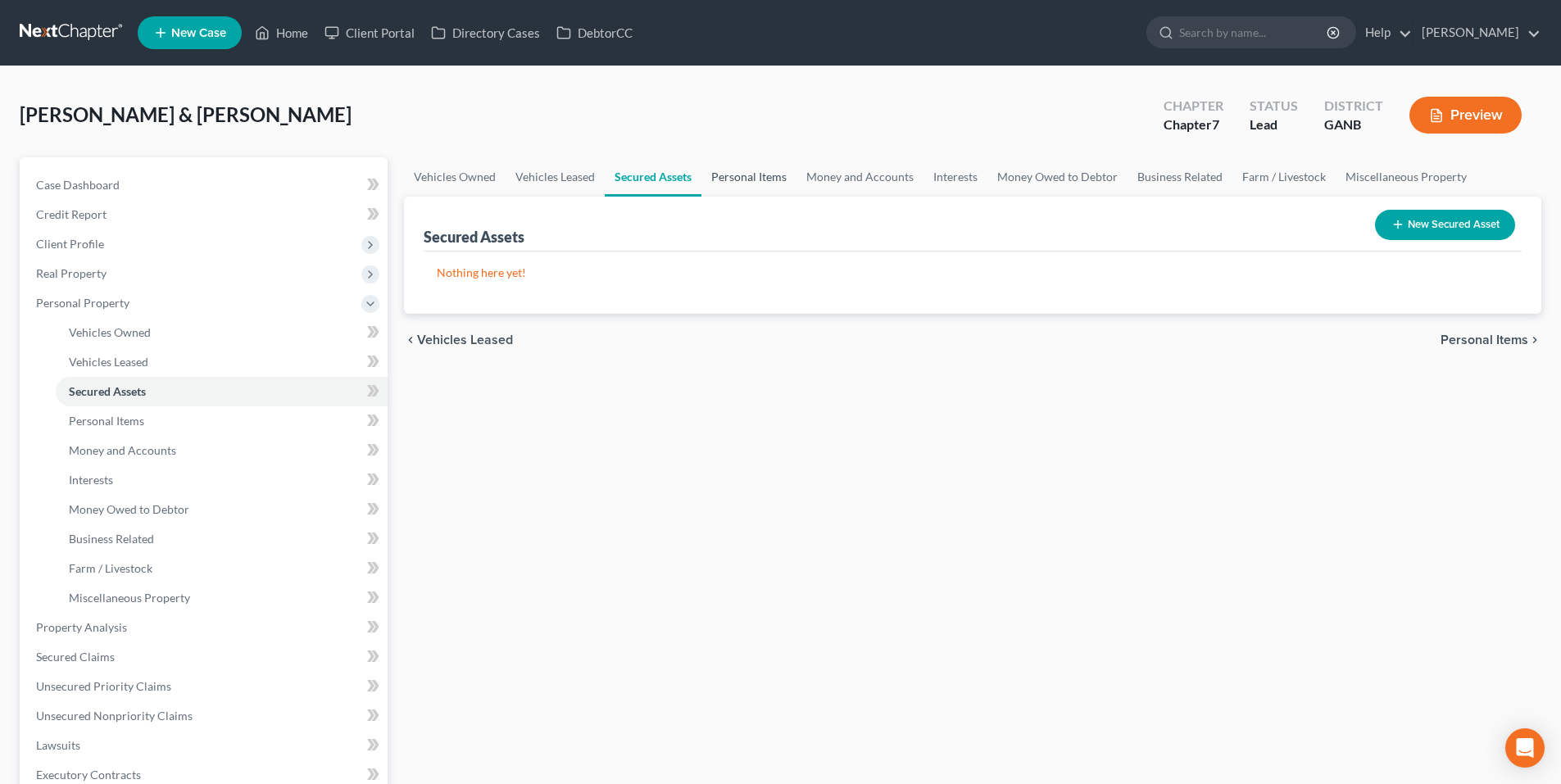
click at [751, 183] on link "Personal Items" at bounding box center [749, 176] width 95 height 39
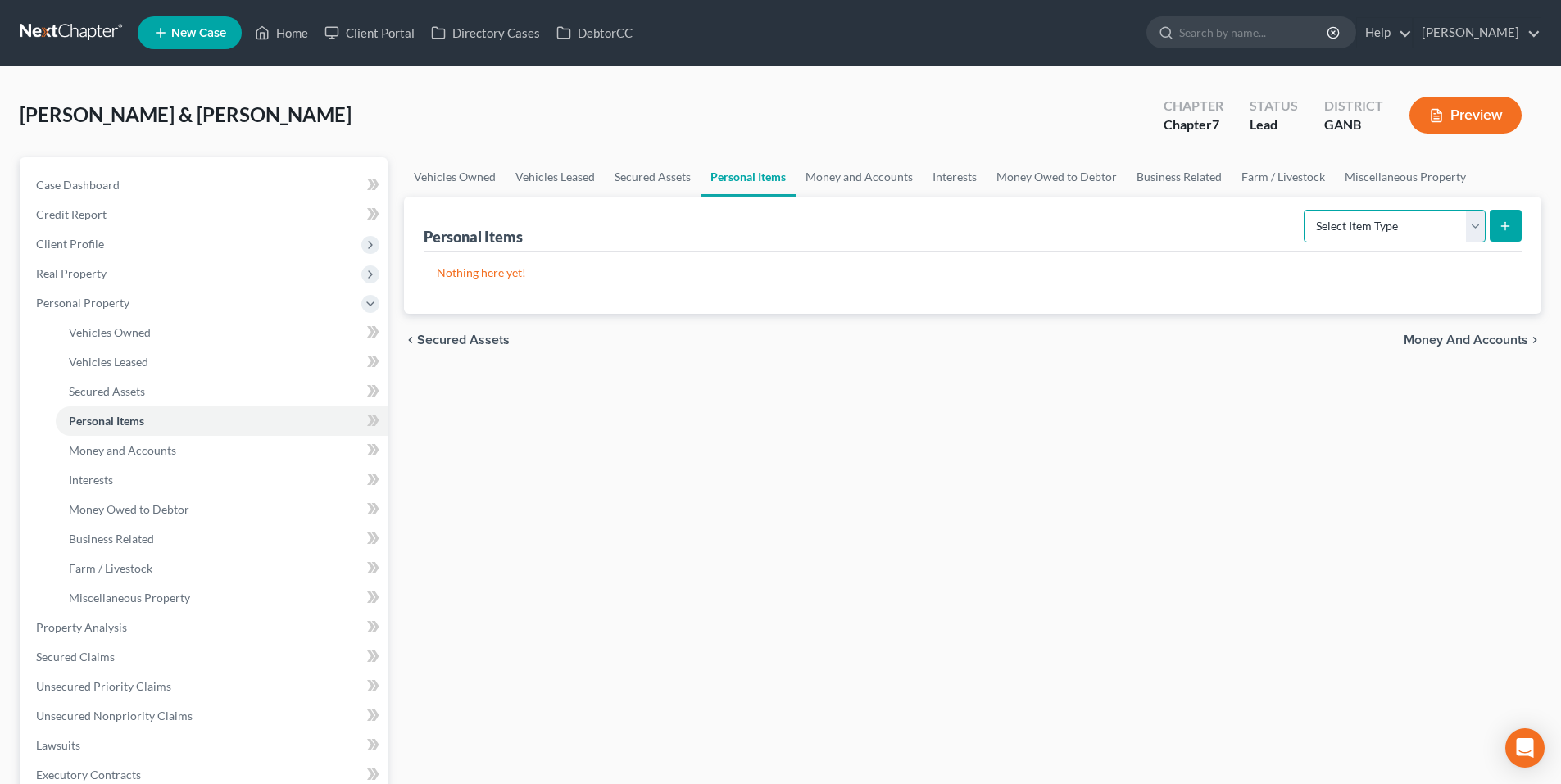
click at [1479, 228] on select "Select Item Type Clothing Collectibles Of Value Electronics Firearms Household …" at bounding box center [1394, 226] width 182 height 33
select select "clothing"
click at [1305, 210] on select "Select Item Type Clothing Collectibles Of Value Electronics Firearms Household …" at bounding box center [1394, 226] width 182 height 33
click at [1499, 234] on button "submit" at bounding box center [1505, 226] width 32 height 32
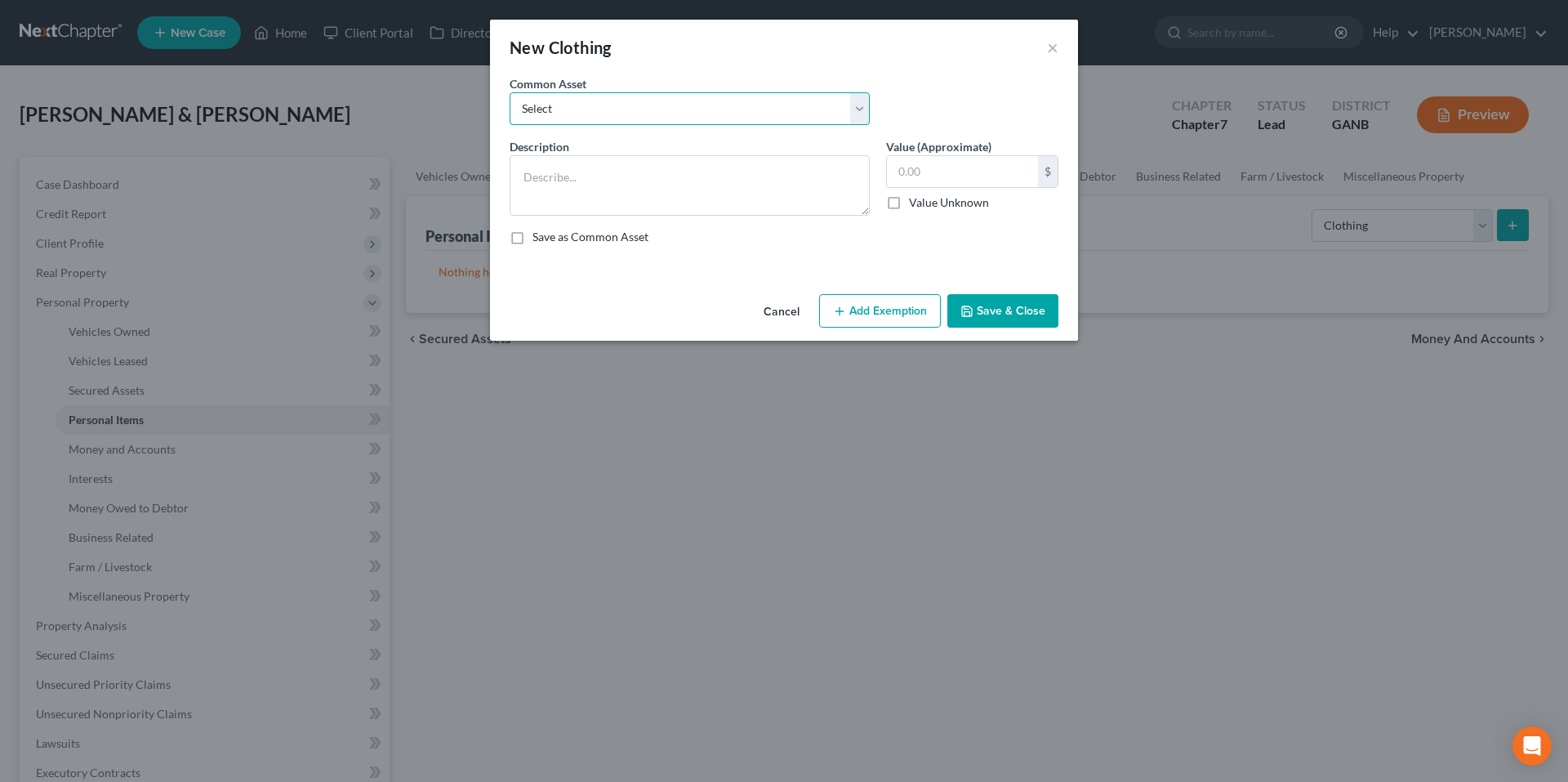
click at [700, 112] on select "Select Clothes" at bounding box center [690, 109] width 361 height 33
select select "0"
click at [510, 93] on select "Select Clothes" at bounding box center [690, 109] width 361 height 33
type textarea "Clothes"
click at [1015, 178] on input "500.00" at bounding box center [962, 171] width 151 height 31
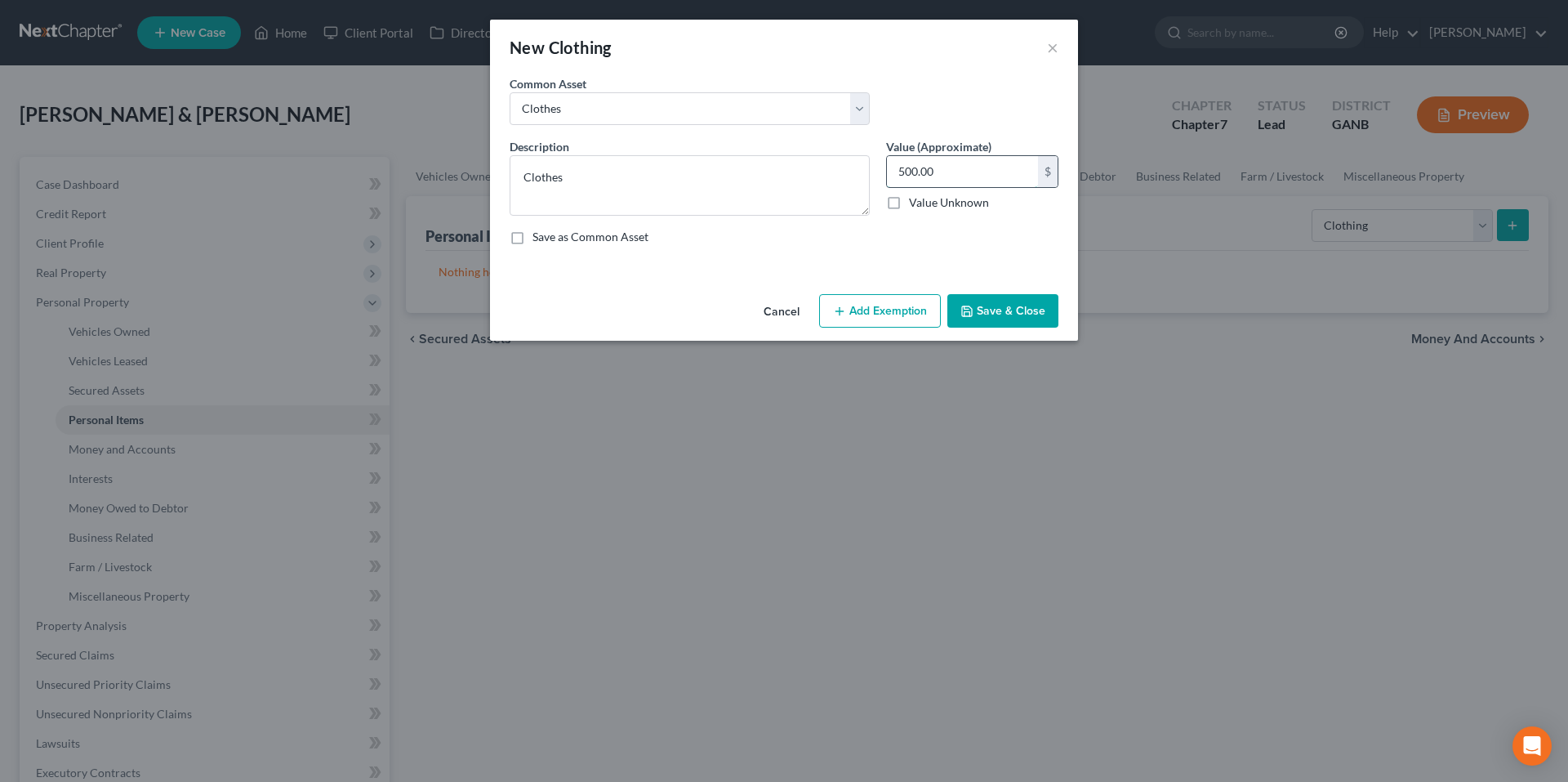
click at [1015, 178] on input "500.00" at bounding box center [962, 171] width 151 height 31
type input "400.00"
click at [994, 301] on button "Save & Close" at bounding box center [1002, 311] width 111 height 34
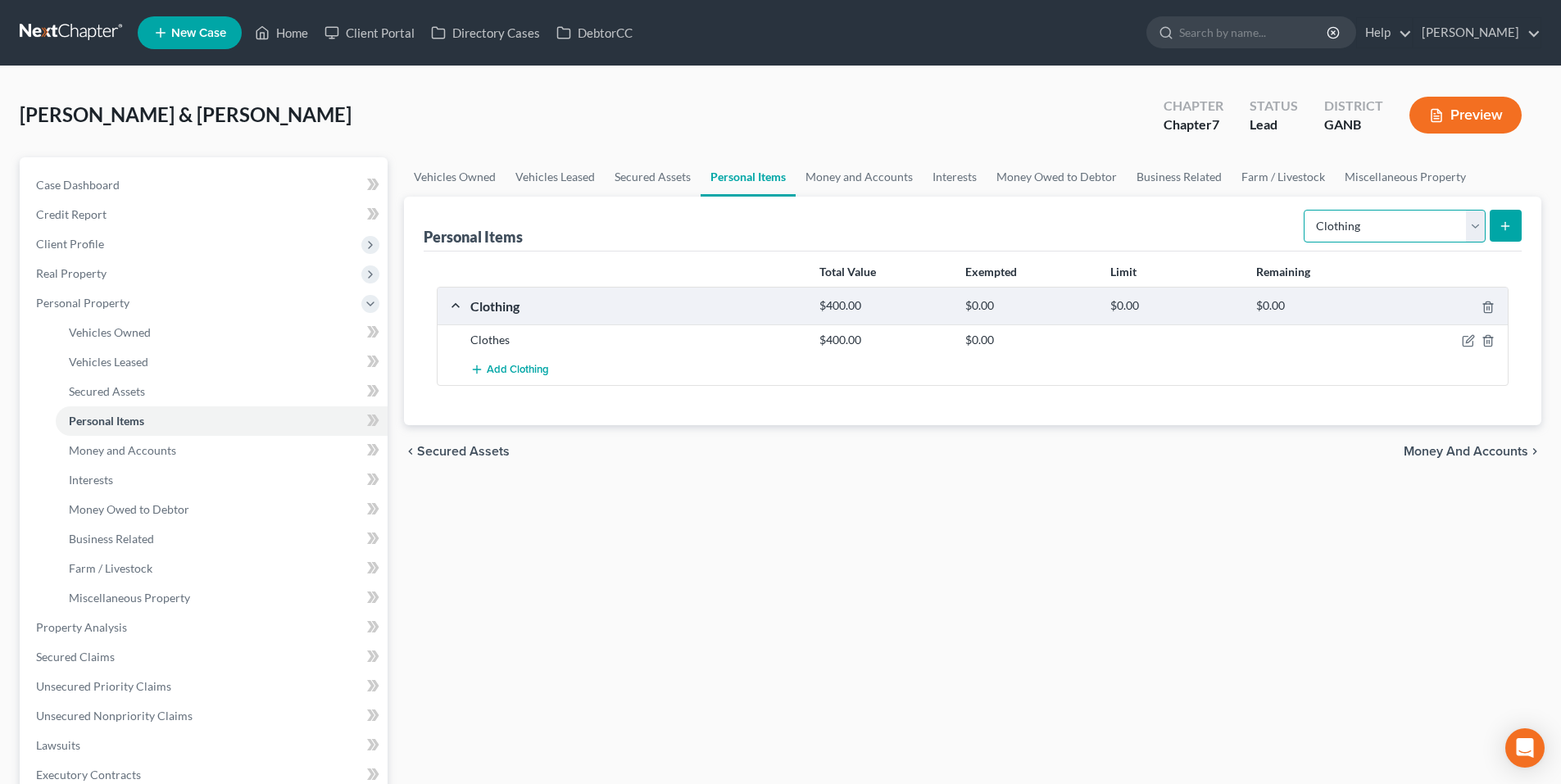
click at [1474, 230] on select "Select Item Type Clothing Collectibles Of Value Electronics Firearms Household …" at bounding box center [1394, 226] width 182 height 33
select select "electronics"
click at [1305, 210] on select "Select Item Type Clothing Collectibles Of Value Electronics Firearms Household …" at bounding box center [1394, 226] width 182 height 33
click at [1511, 223] on icon "submit" at bounding box center [1504, 226] width 13 height 13
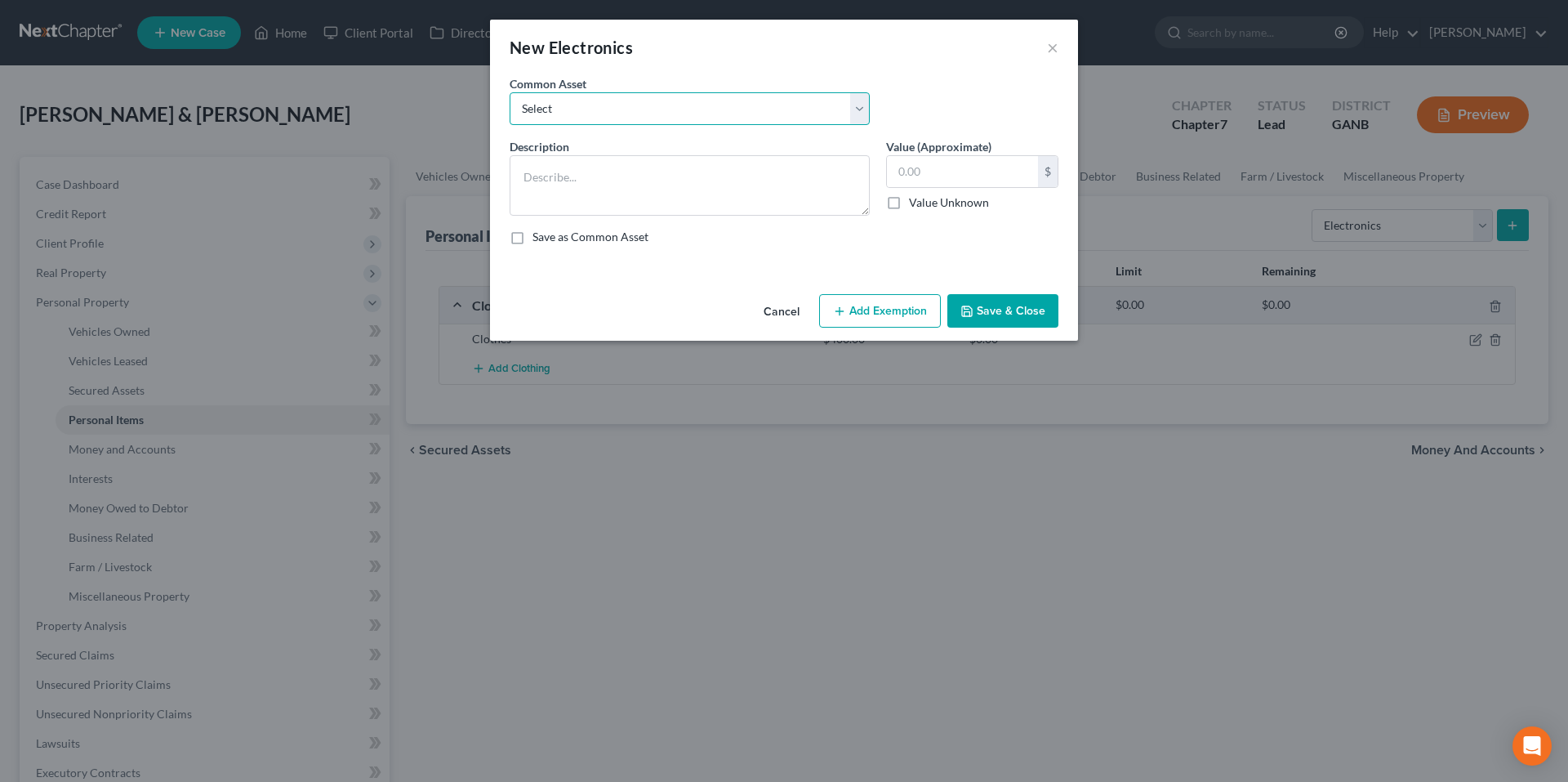
click at [709, 117] on select "Select Computer System TV; Ipad Electronics" at bounding box center [690, 109] width 361 height 33
select select "2"
click at [510, 93] on select "Select Computer System TV; Ipad Electronics" at bounding box center [690, 109] width 361 height 33
type textarea "Electronics"
type input "500.00"
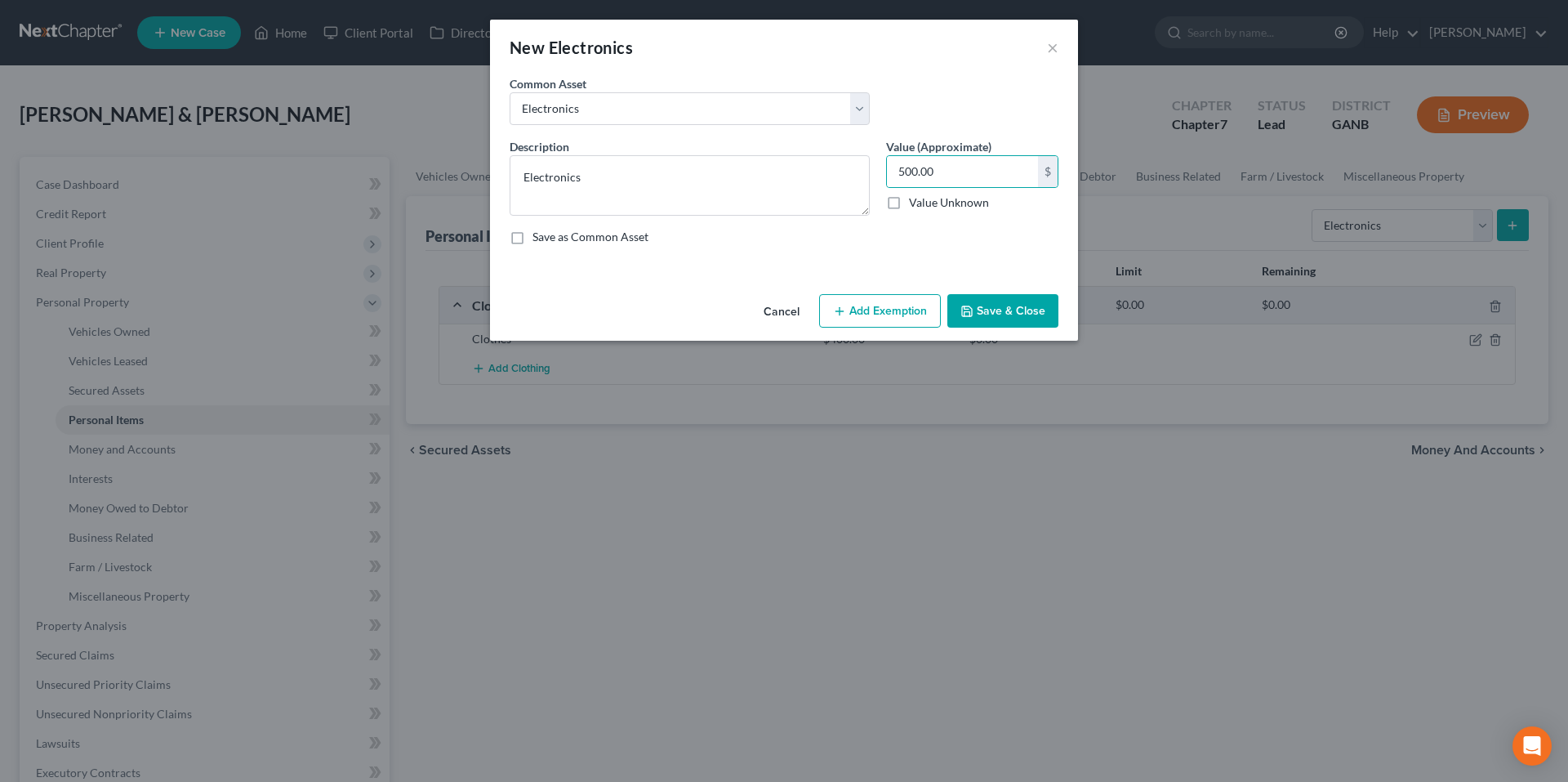
click at [1001, 312] on button "Save & Close" at bounding box center [1002, 311] width 111 height 34
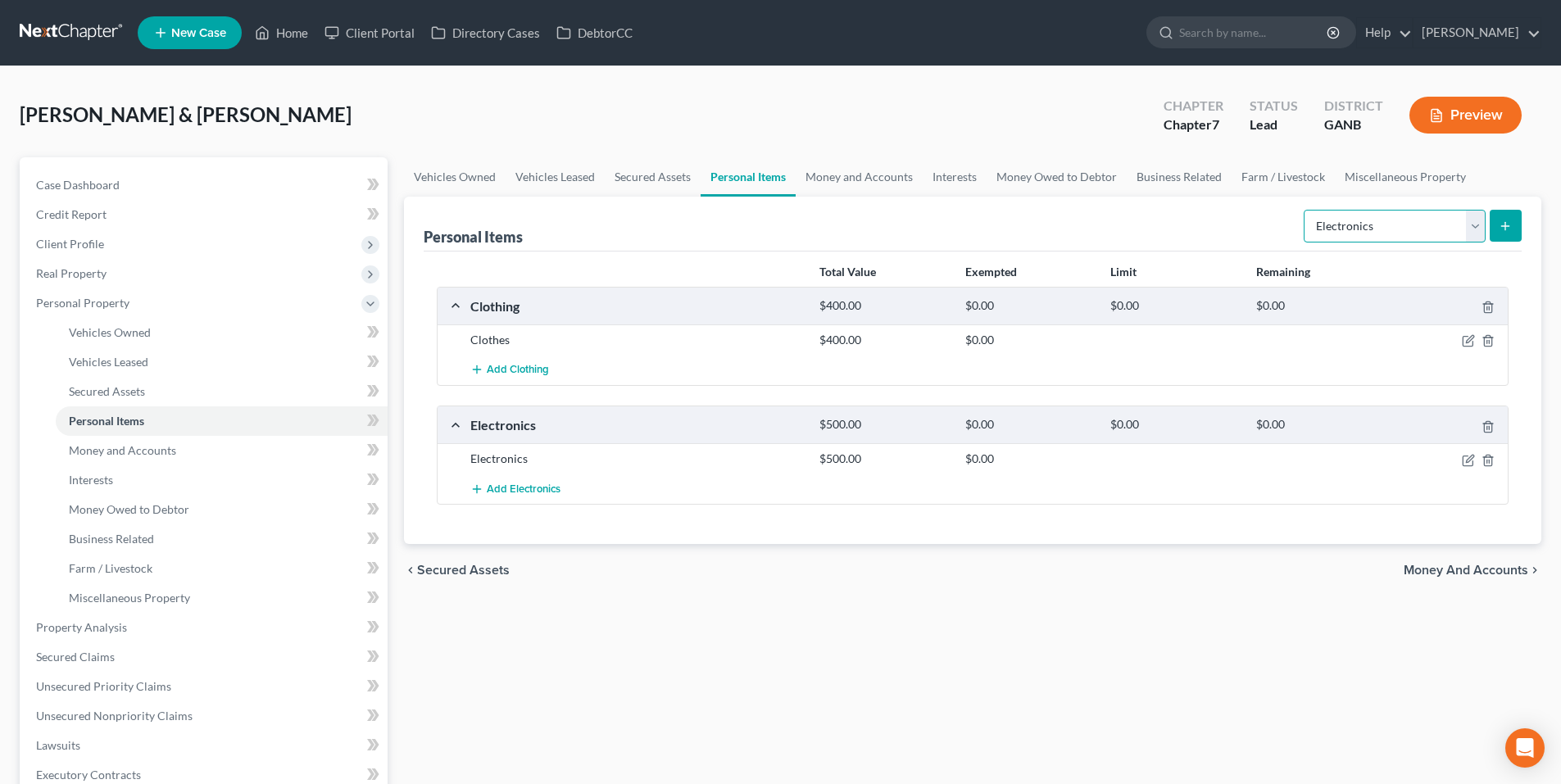
click at [1420, 223] on select "Select Item Type Clothing Collectibles Of Value Electronics Firearms Household …" at bounding box center [1394, 226] width 182 height 33
select select "household_goods"
click at [1305, 210] on select "Select Item Type Clothing Collectibles Of Value Electronics Firearms Household …" at bounding box center [1394, 226] width 182 height 33
click at [1507, 234] on button "submit" at bounding box center [1505, 226] width 32 height 32
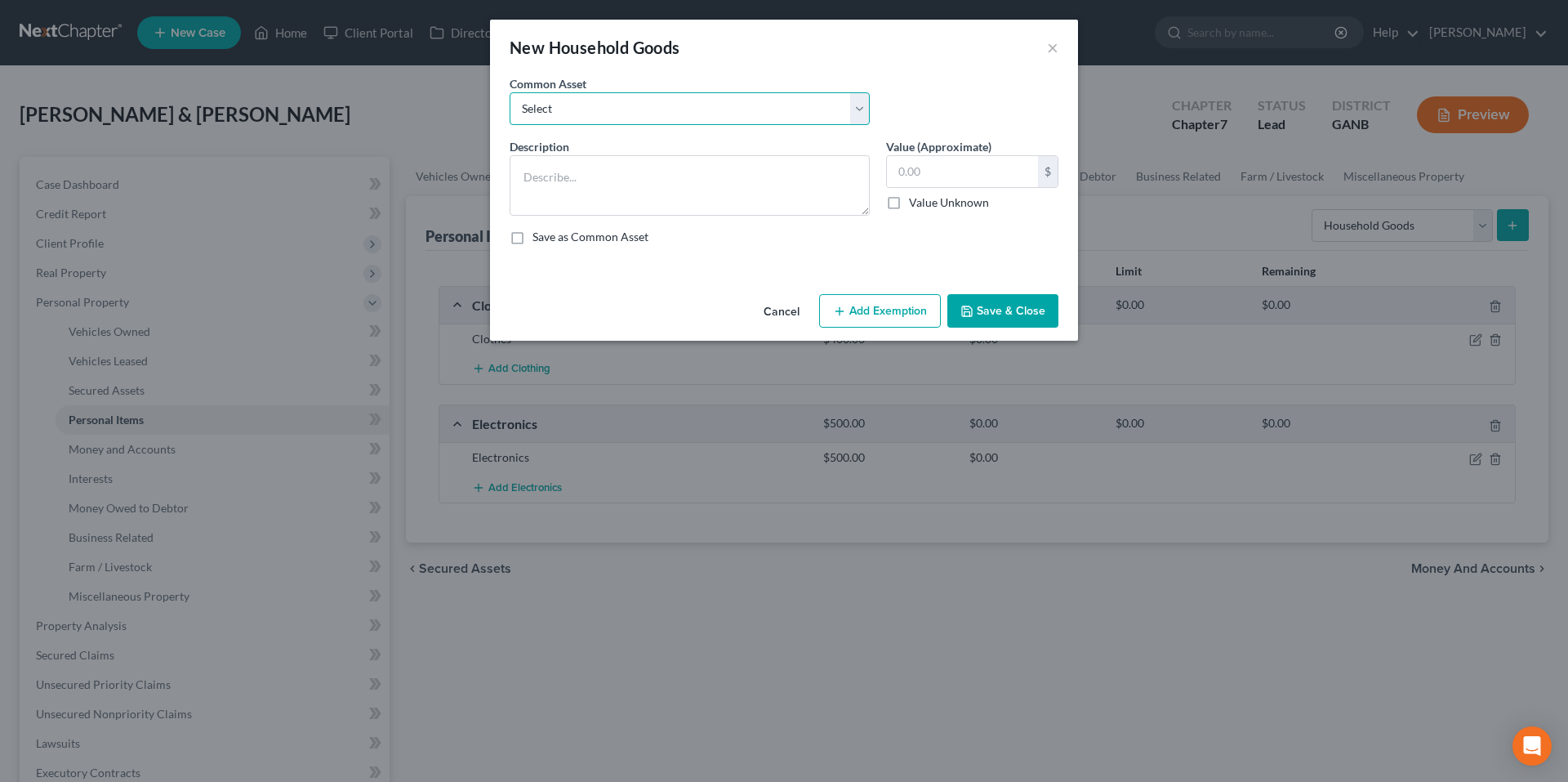
click at [715, 115] on select "Select Household goods and furnishings Furniture, TV Washer & Dryer" at bounding box center [690, 109] width 361 height 33
select select "0"
click at [510, 93] on select "Select Household goods and furnishings Furniture, TV Washer & Dryer" at bounding box center [690, 109] width 361 height 33
type textarea "Household goods and furnishings"
click at [1012, 165] on input "4,500.00" at bounding box center [962, 171] width 151 height 31
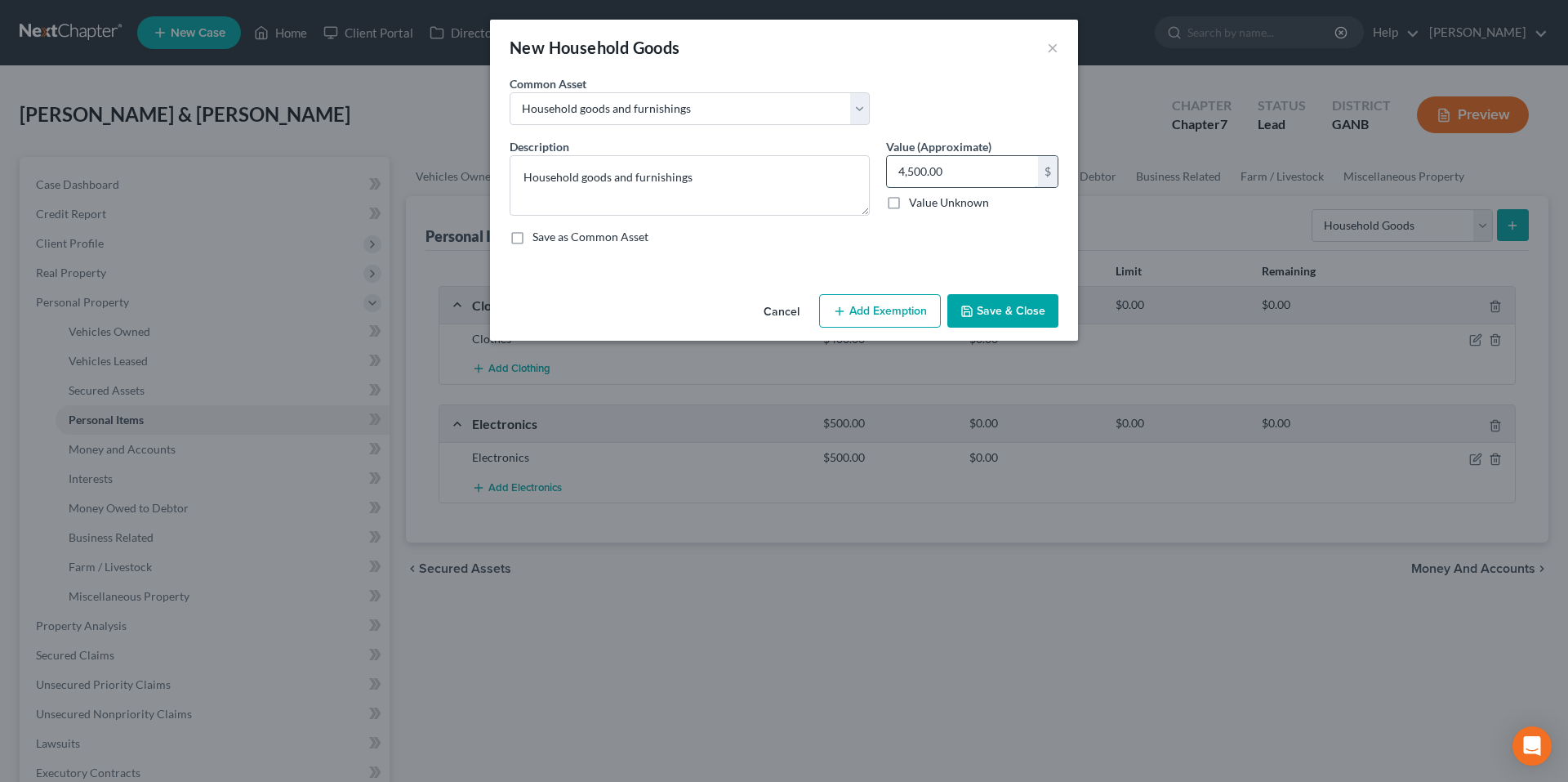
click at [1012, 165] on input "4,500.00" at bounding box center [962, 171] width 151 height 31
type input "500.00"
click at [1003, 316] on button "Save & Close" at bounding box center [1002, 311] width 111 height 34
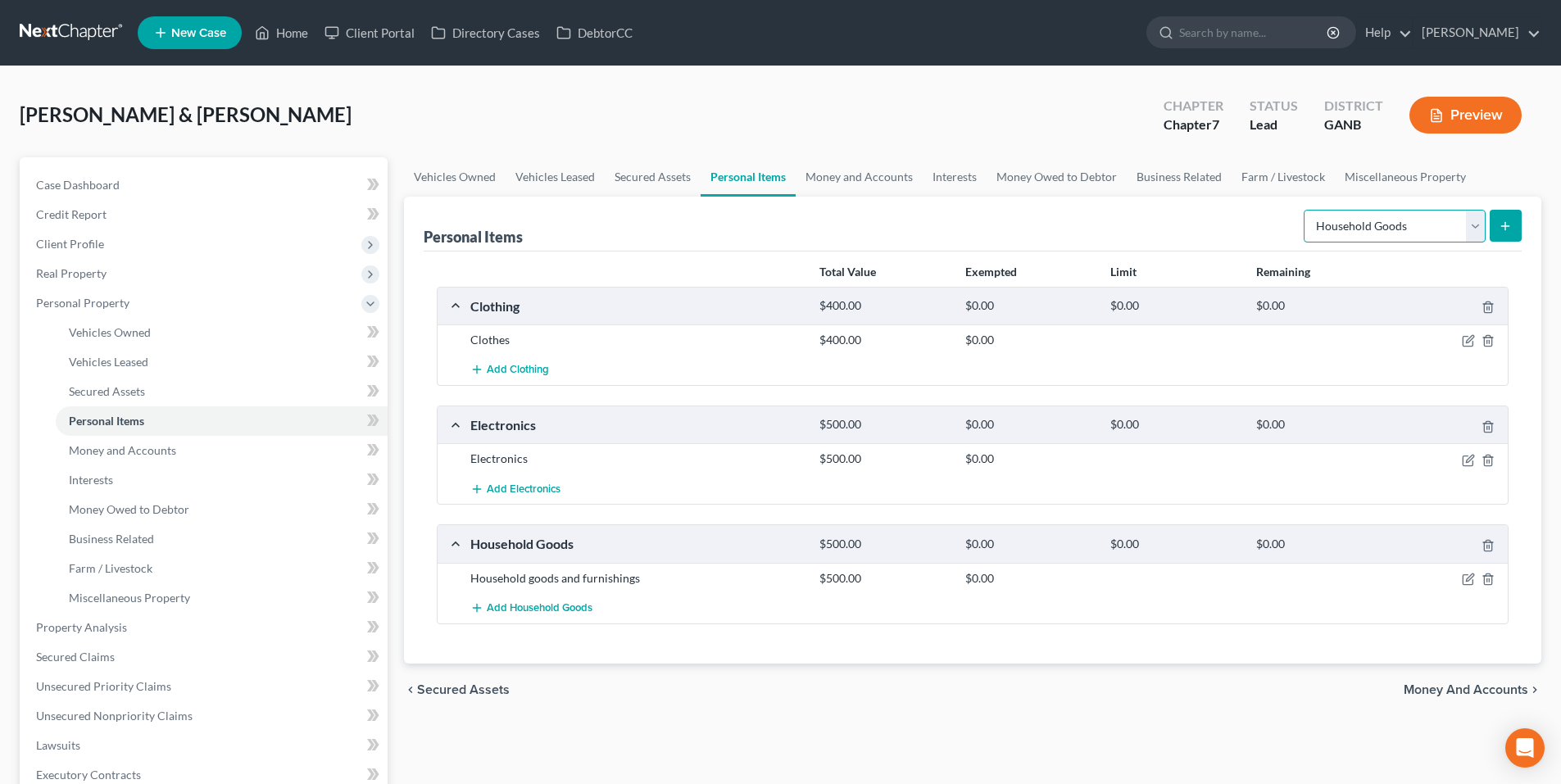
click at [1441, 224] on select "Select Item Type Clothing Collectibles Of Value Electronics Firearms Household …" at bounding box center [1394, 226] width 182 height 33
drag, startPoint x: 983, startPoint y: 145, endPoint x: 941, endPoint y: 143, distance: 42.0
click at [979, 143] on div "Resto, Anthony & Olivo, Jennifer Upgraded Chapter Chapter 7 Status Lead Distric…" at bounding box center [780, 121] width 1521 height 71
click at [819, 180] on link "Money and Accounts" at bounding box center [858, 176] width 127 height 39
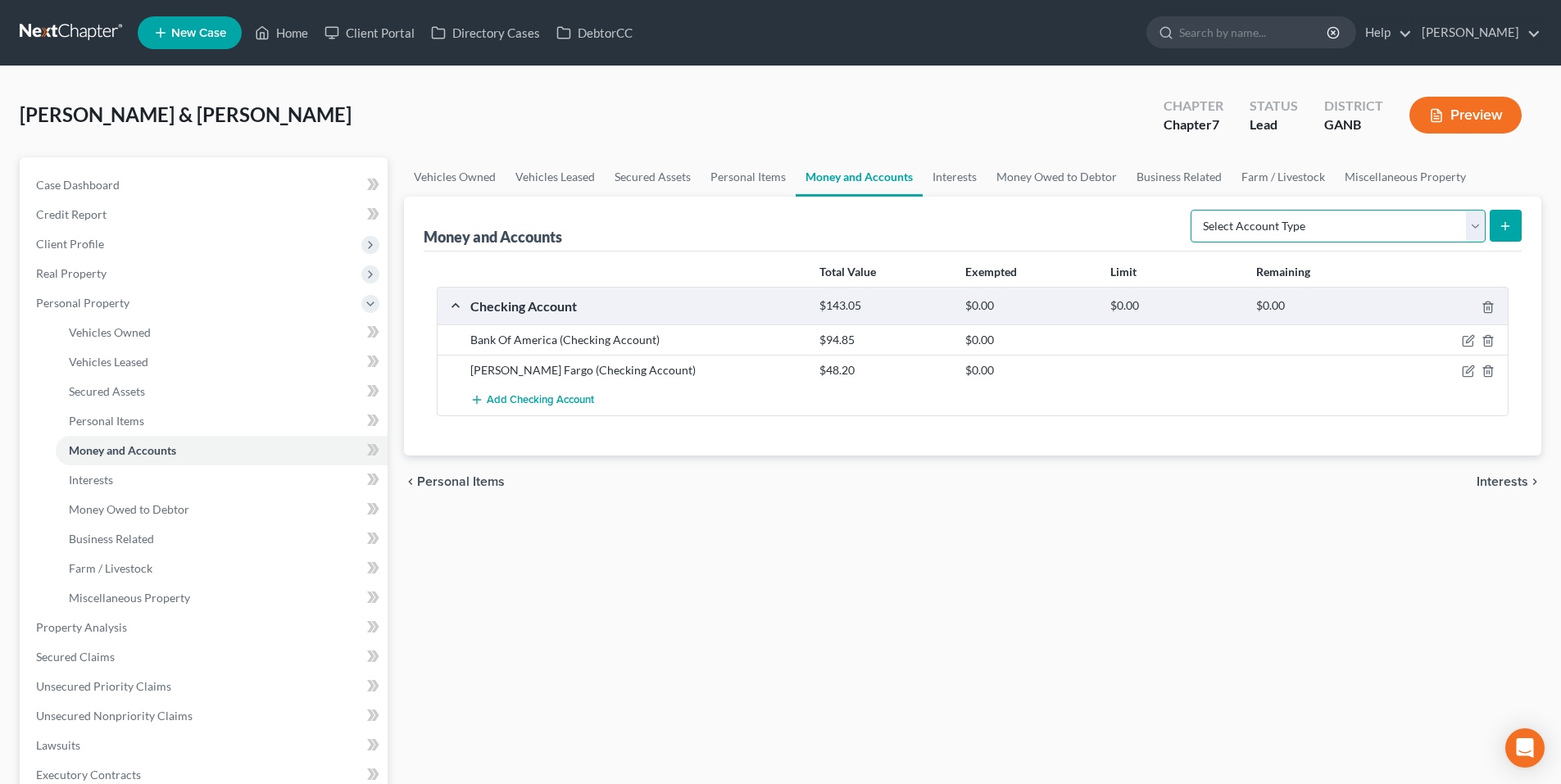
click at [1349, 234] on select "Select Account Type Brokerage Cash on Hand Certificates of Deposit Checking Acc…" at bounding box center [1337, 226] width 295 height 33
click at [979, 190] on link "Interests" at bounding box center [954, 176] width 64 height 39
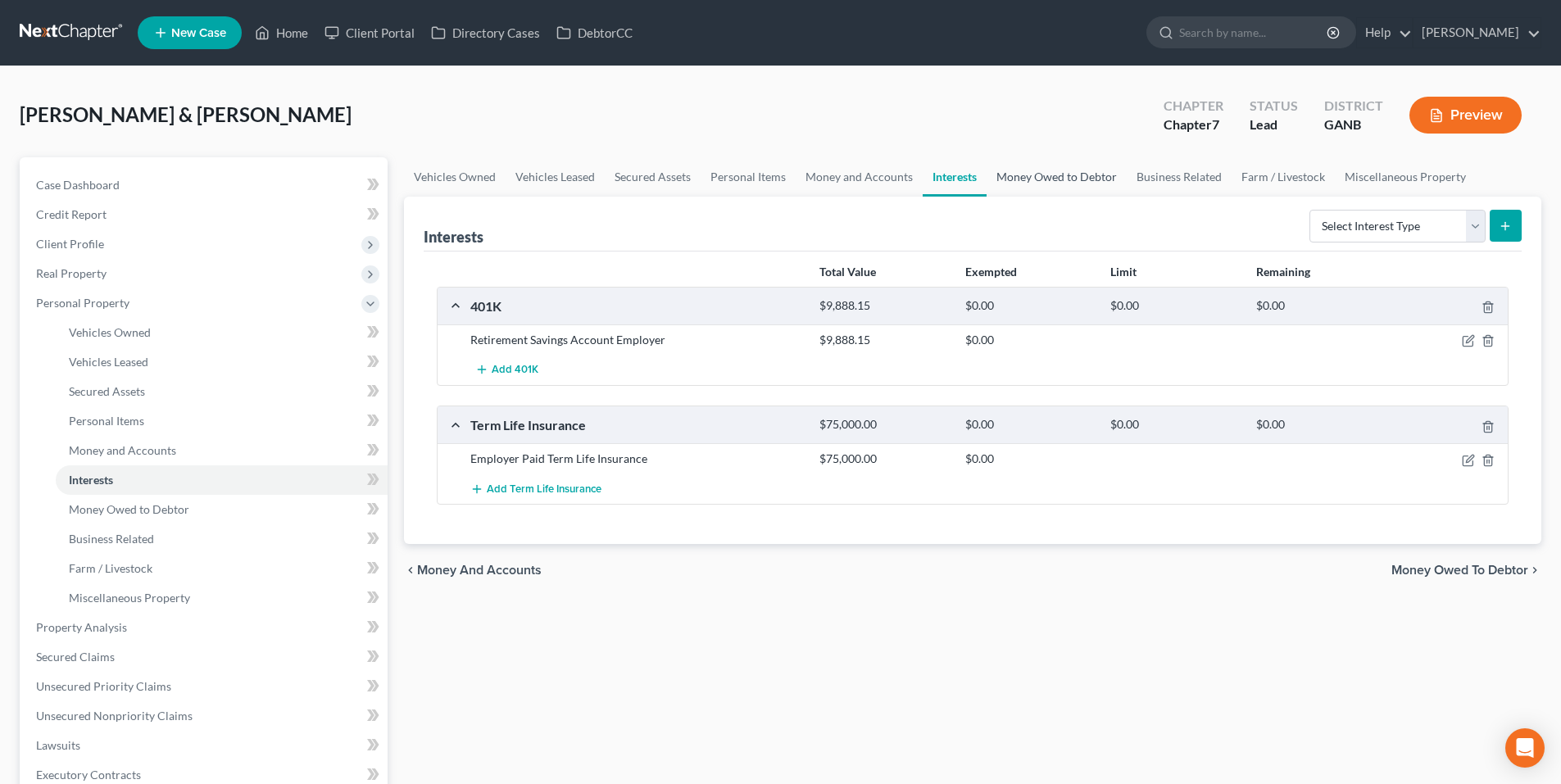
click at [1046, 176] on link "Money Owed to Debtor" at bounding box center [1056, 176] width 140 height 39
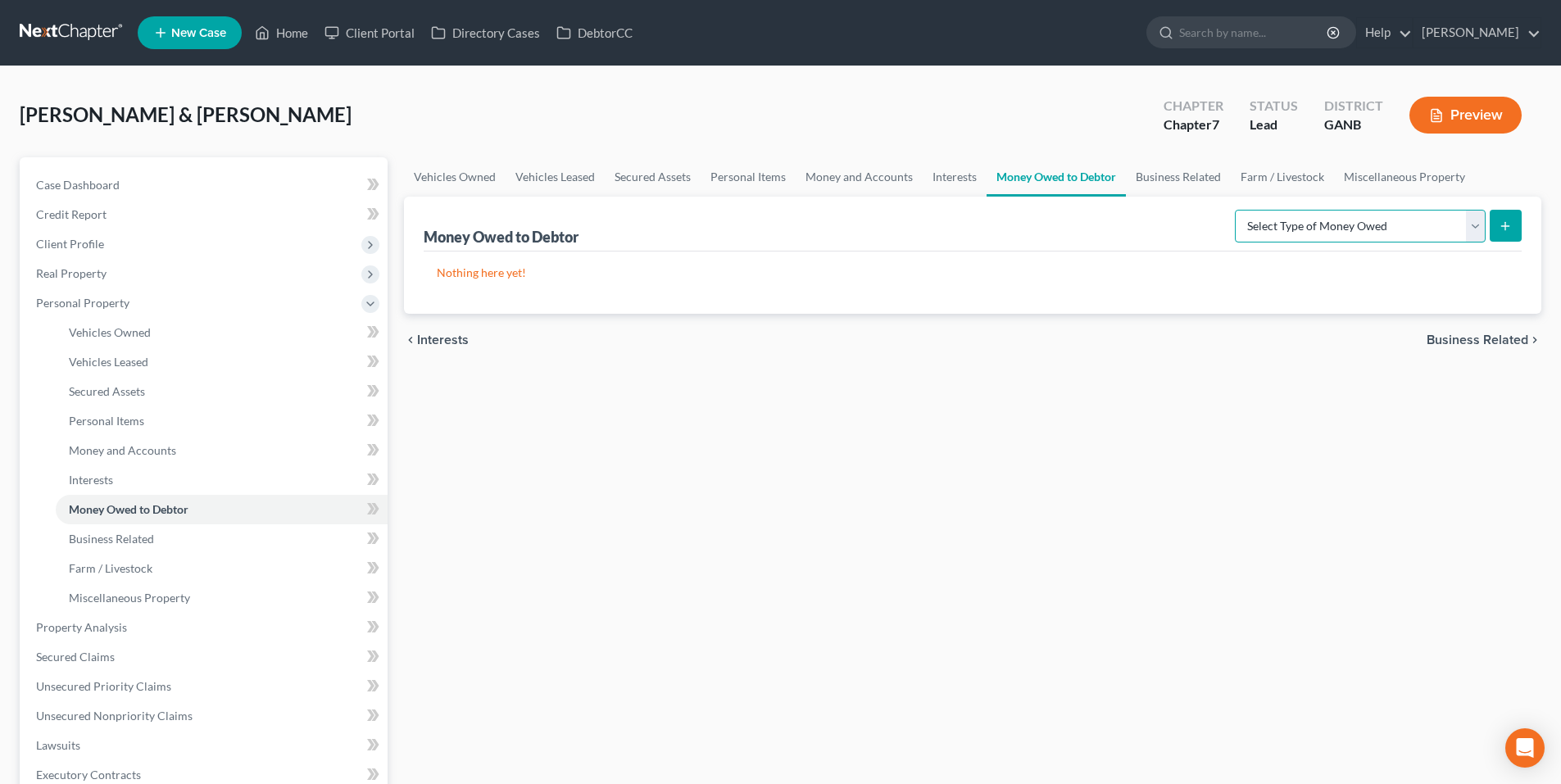
click at [1354, 229] on select "Select Type of Money Owed Accounts Receivable Alimony Child Support Claims Agai…" at bounding box center [1359, 226] width 251 height 33
click at [1163, 173] on link "Business Related" at bounding box center [1177, 176] width 105 height 39
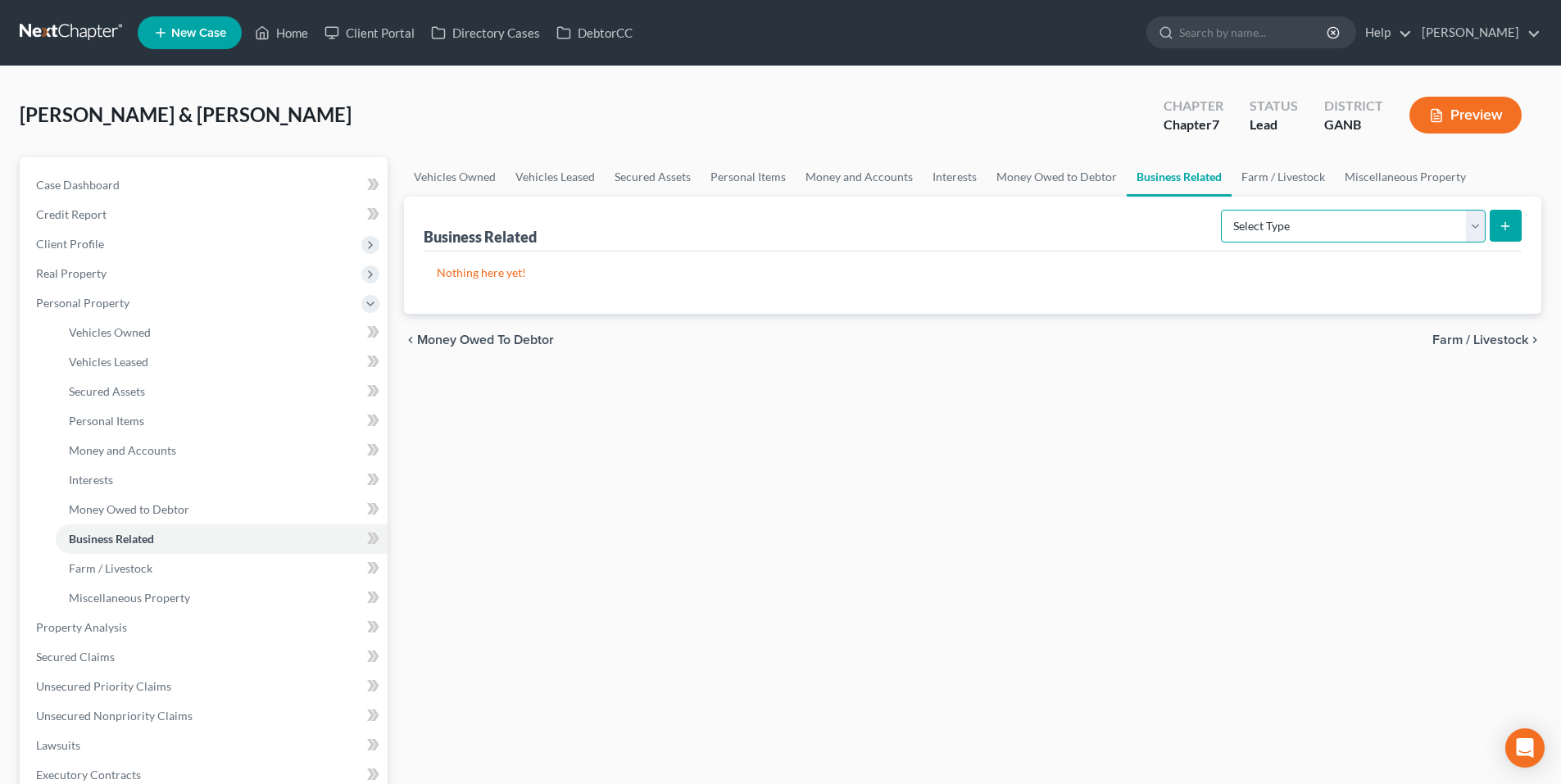
click at [1252, 234] on select "Select Type Customer Lists Franchises Inventory Licenses Machinery Office Equip…" at bounding box center [1352, 226] width 265 height 33
click at [1275, 182] on link "Farm / Livestock" at bounding box center [1282, 176] width 103 height 39
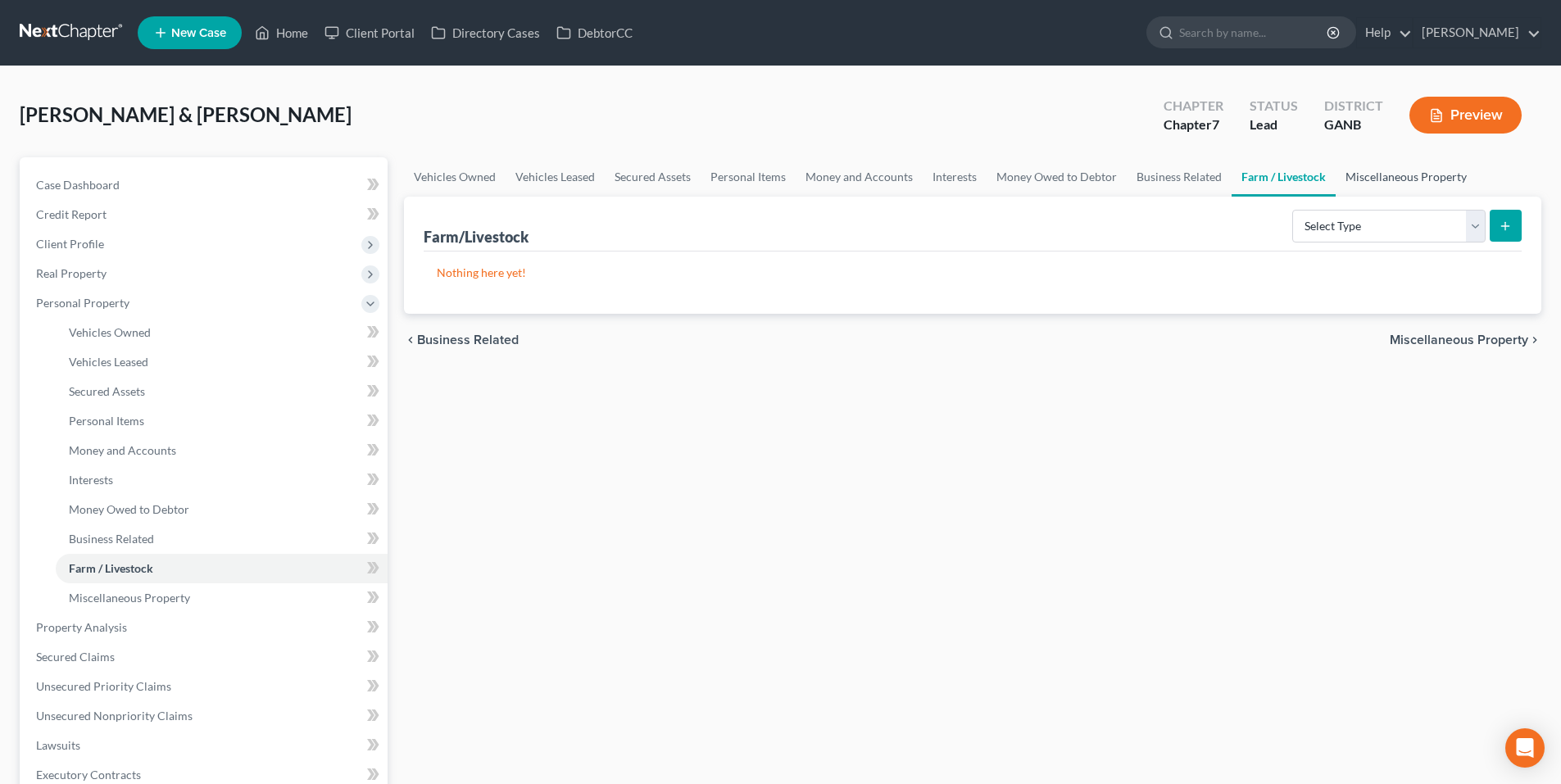
click at [1402, 176] on link "Miscellaneous Property" at bounding box center [1405, 176] width 141 height 39
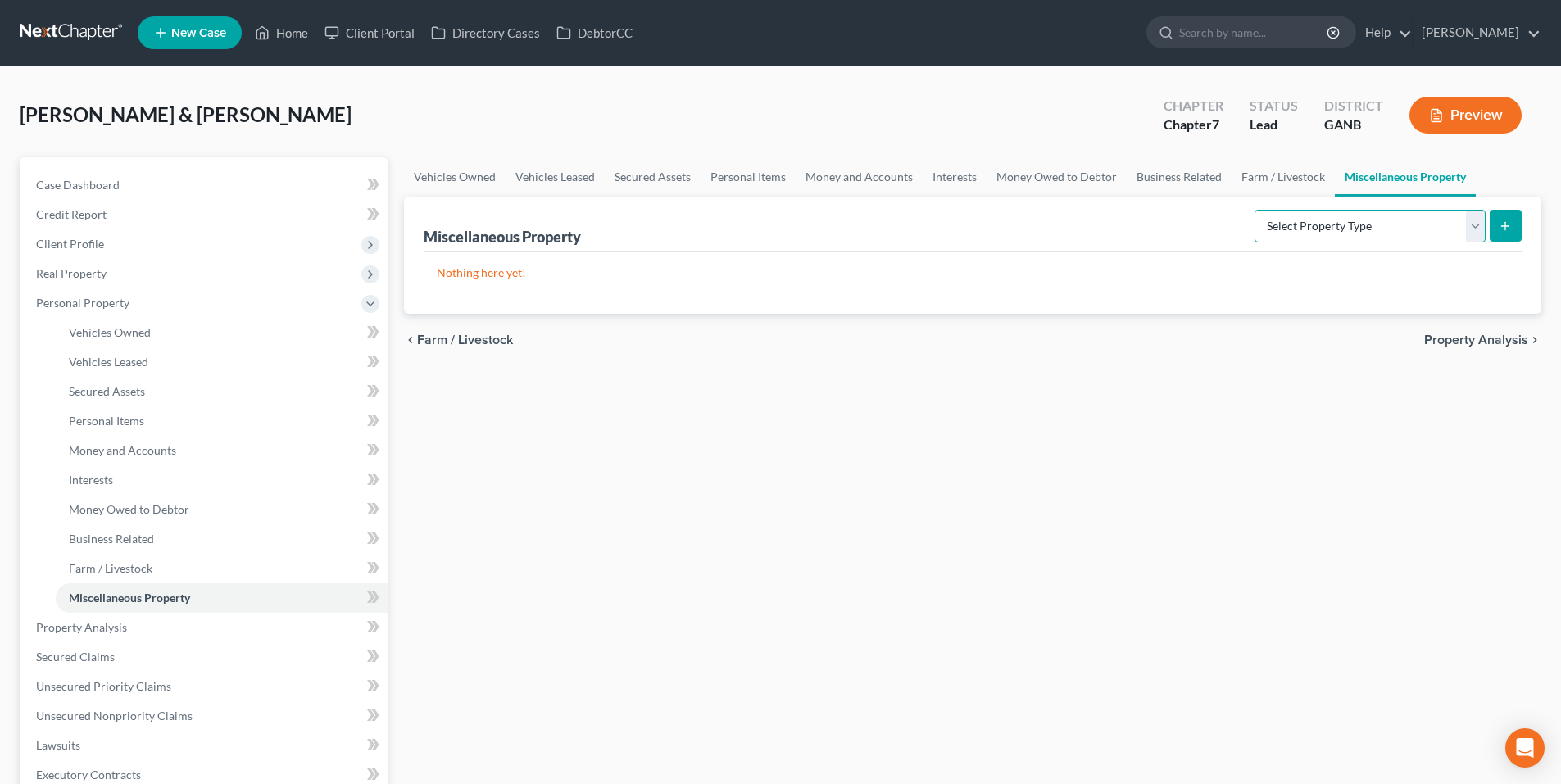
click at [1397, 230] on select "Select Property Type Assigned for Creditor Benefit Within 1 Year Holding for An…" at bounding box center [1369, 226] width 231 height 33
click at [1390, 423] on div "Vehicles Owned Vehicles Leased Secured Assets Personal Items Money and Accounts…" at bounding box center [972, 629] width 1153 height 946
click at [1452, 342] on span "Property Analysis" at bounding box center [1476, 340] width 104 height 13
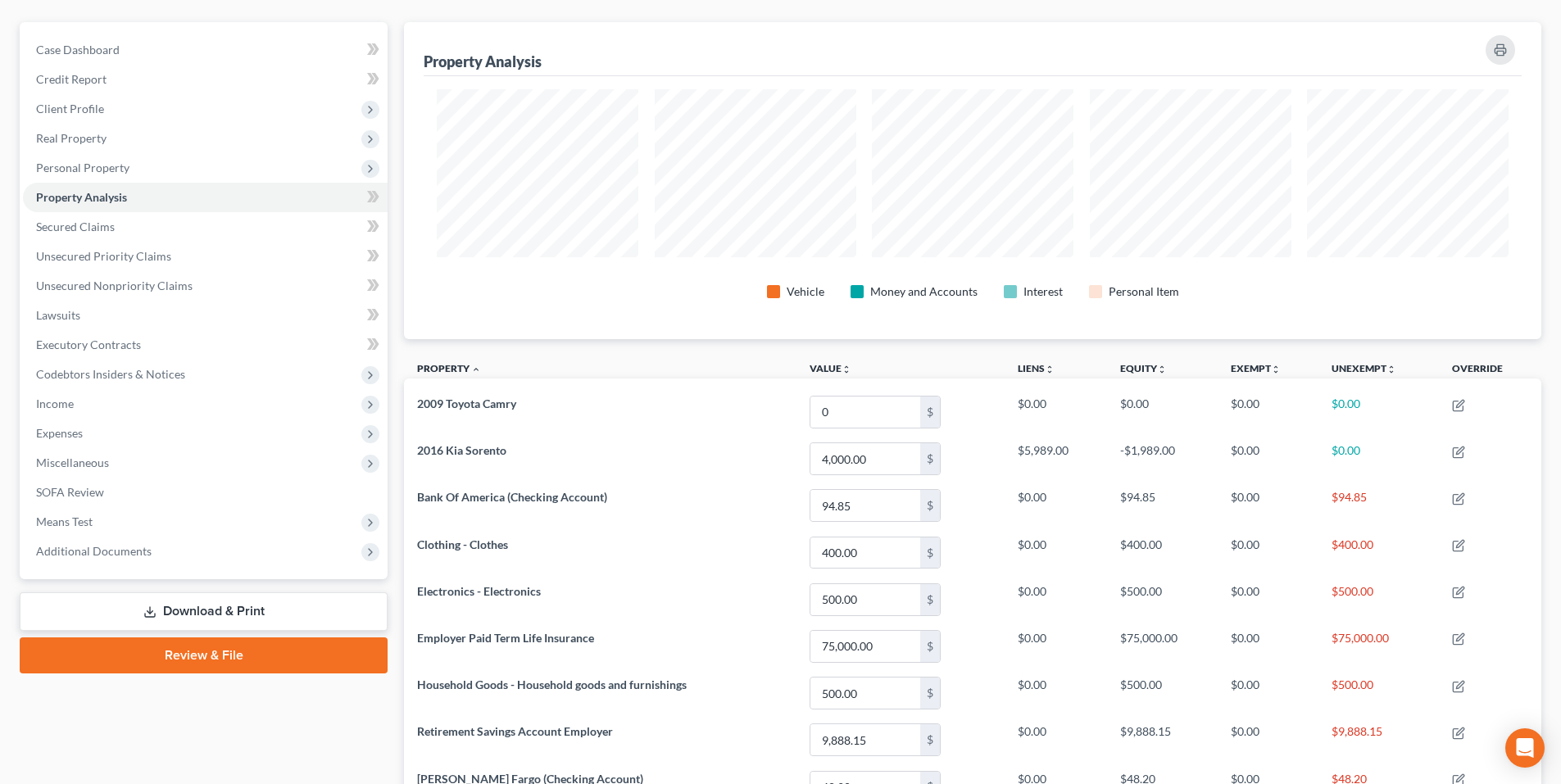
scroll to position [164, 0]
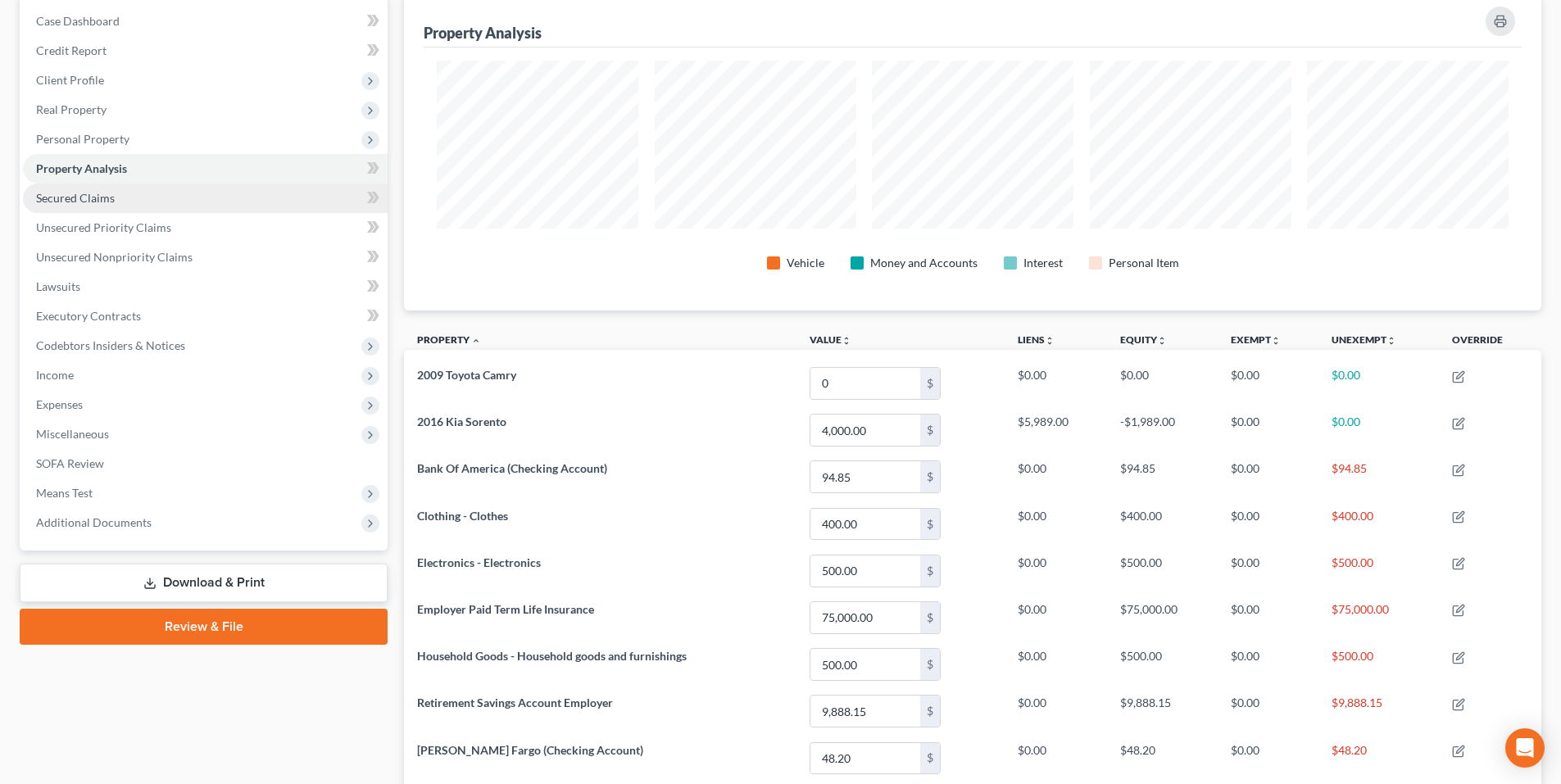
click at [57, 205] on link "Secured Claims" at bounding box center [205, 199] width 365 height 30
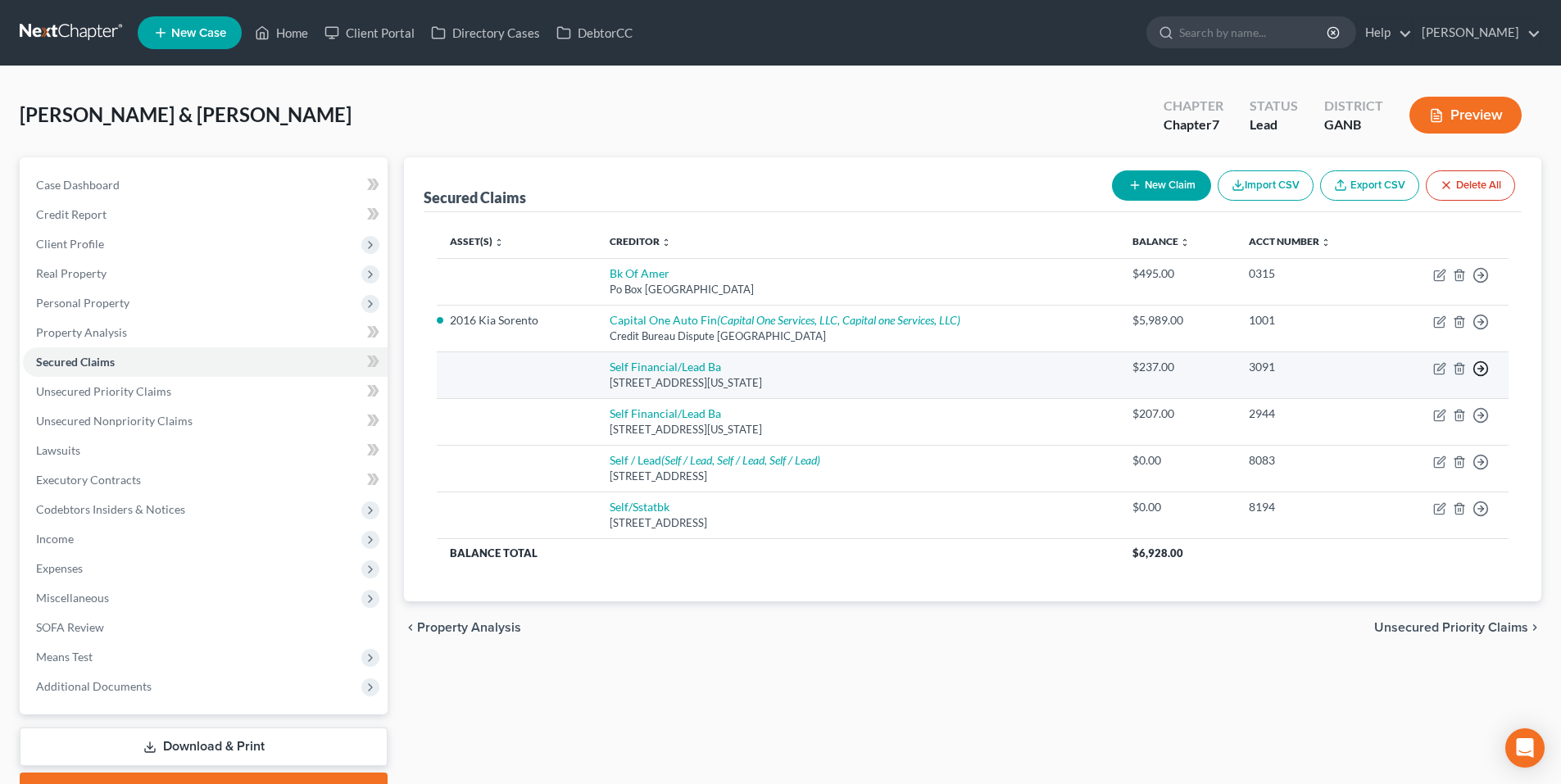
click at [1483, 275] on line "button" at bounding box center [1481, 275] width 6 height 0
click at [1395, 405] on link "Move to F" at bounding box center [1405, 407] width 137 height 28
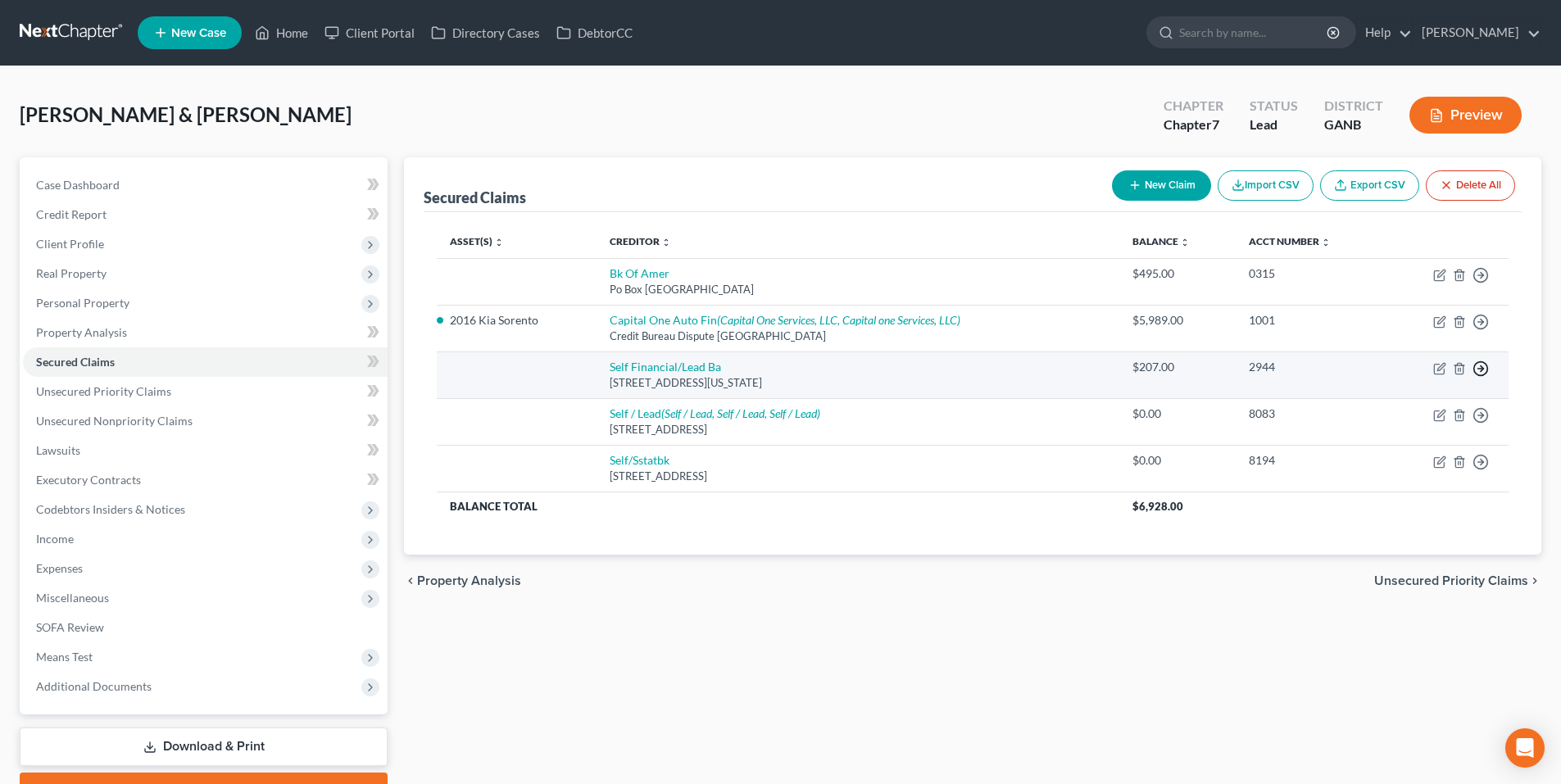
click at [1479, 284] on icon "button" at bounding box center [1480, 275] width 16 height 16
click at [1411, 410] on link "Move to F" at bounding box center [1405, 407] width 137 height 28
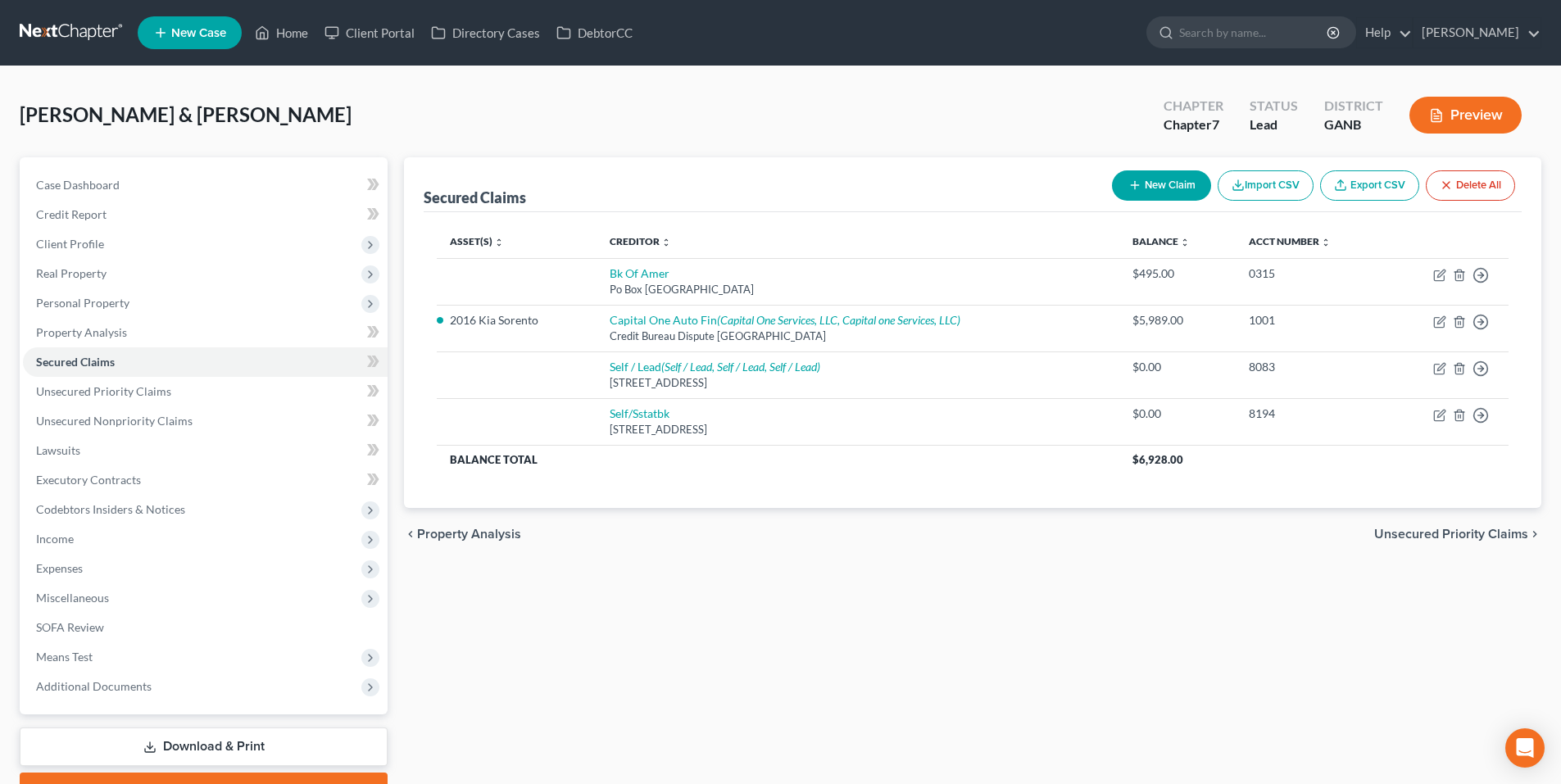
click at [1483, 530] on span "Unsecured Priority Claims" at bounding box center [1451, 533] width 154 height 13
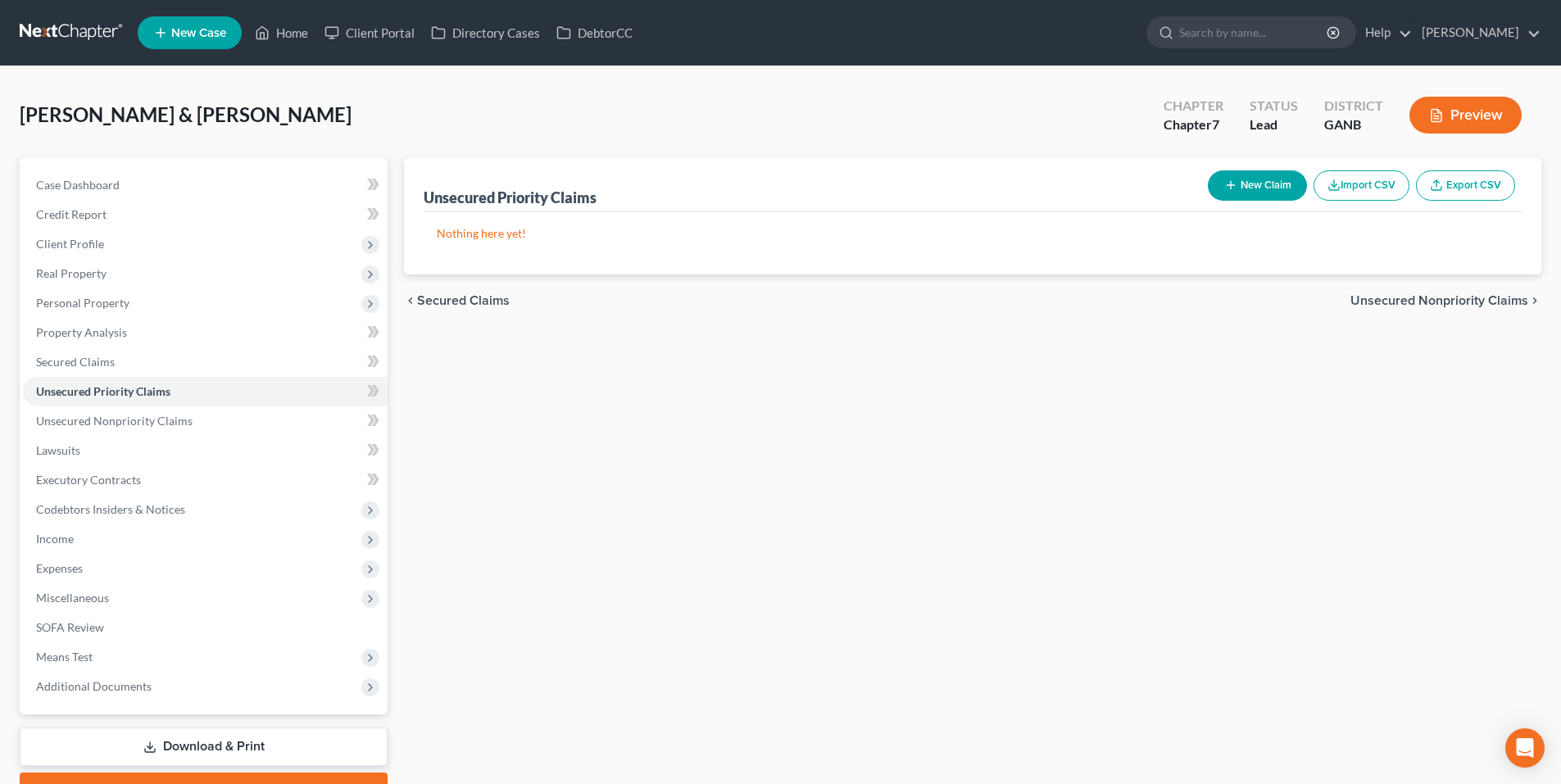
click at [471, 299] on span "Secured Claims" at bounding box center [463, 300] width 93 height 13
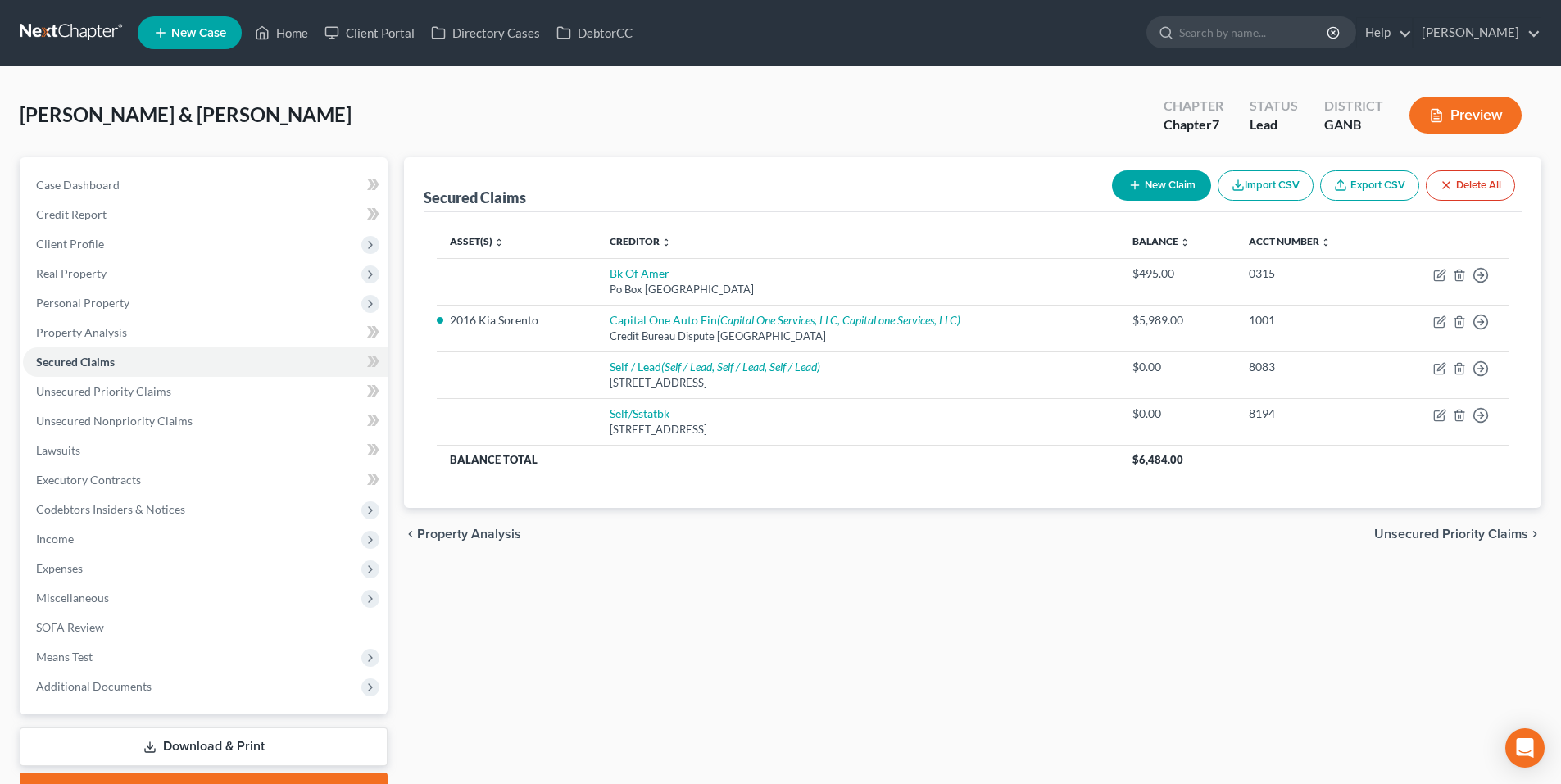
click at [1439, 527] on span "Unsecured Priority Claims" at bounding box center [1451, 533] width 154 height 13
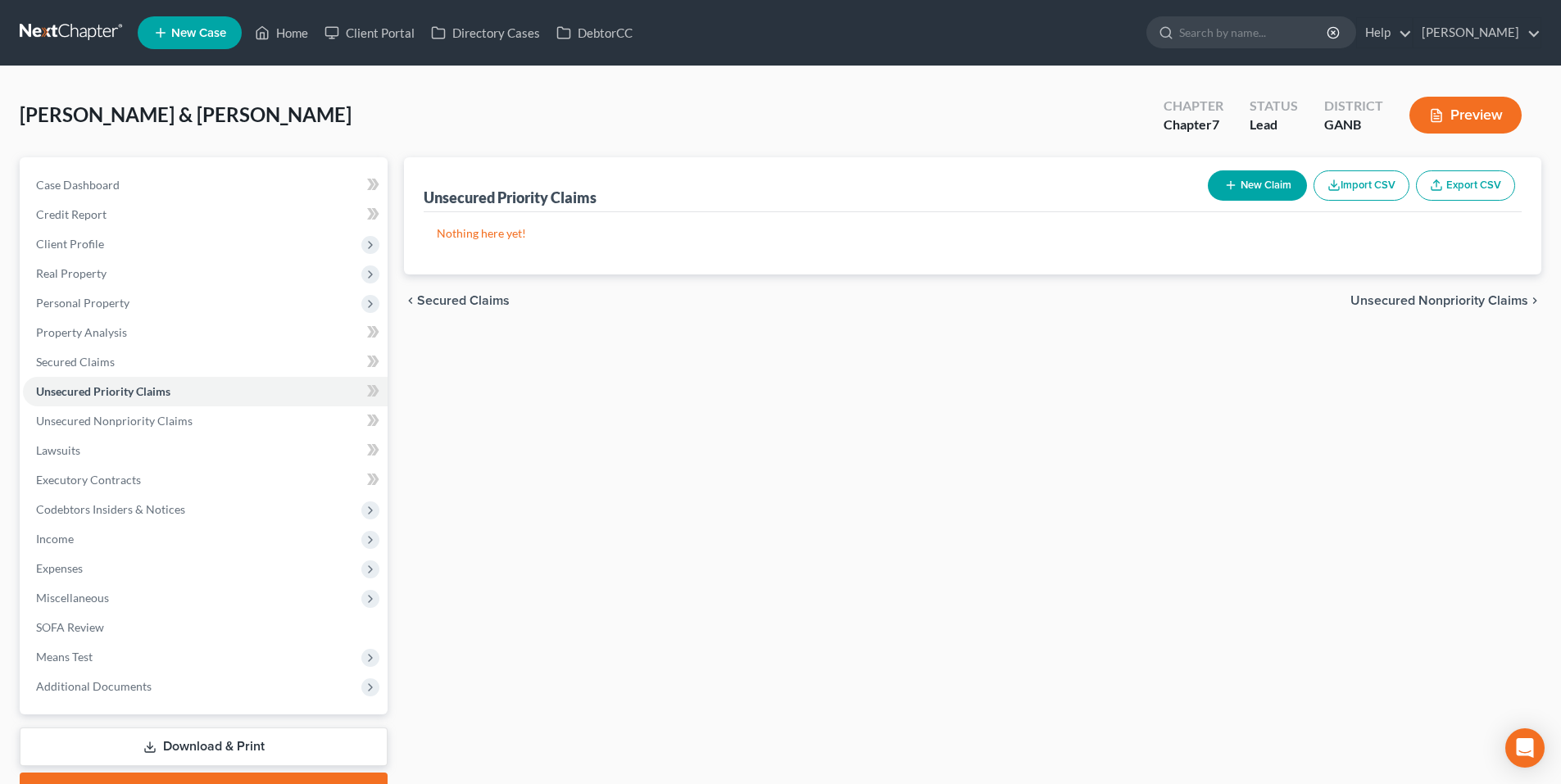
click at [1446, 305] on span "Unsecured Nonpriority Claims" at bounding box center [1439, 300] width 178 height 13
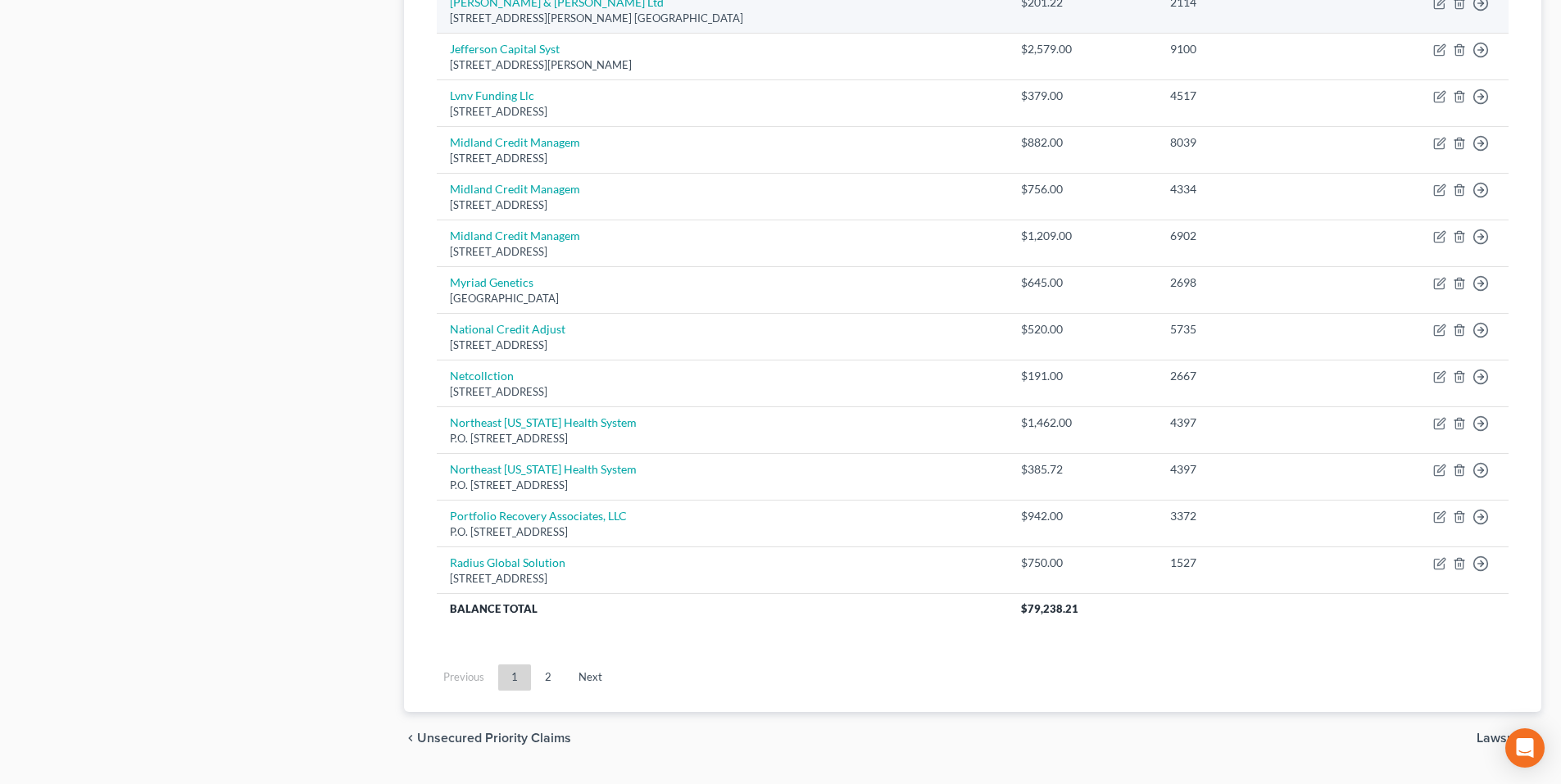
scroll to position [1107, 0]
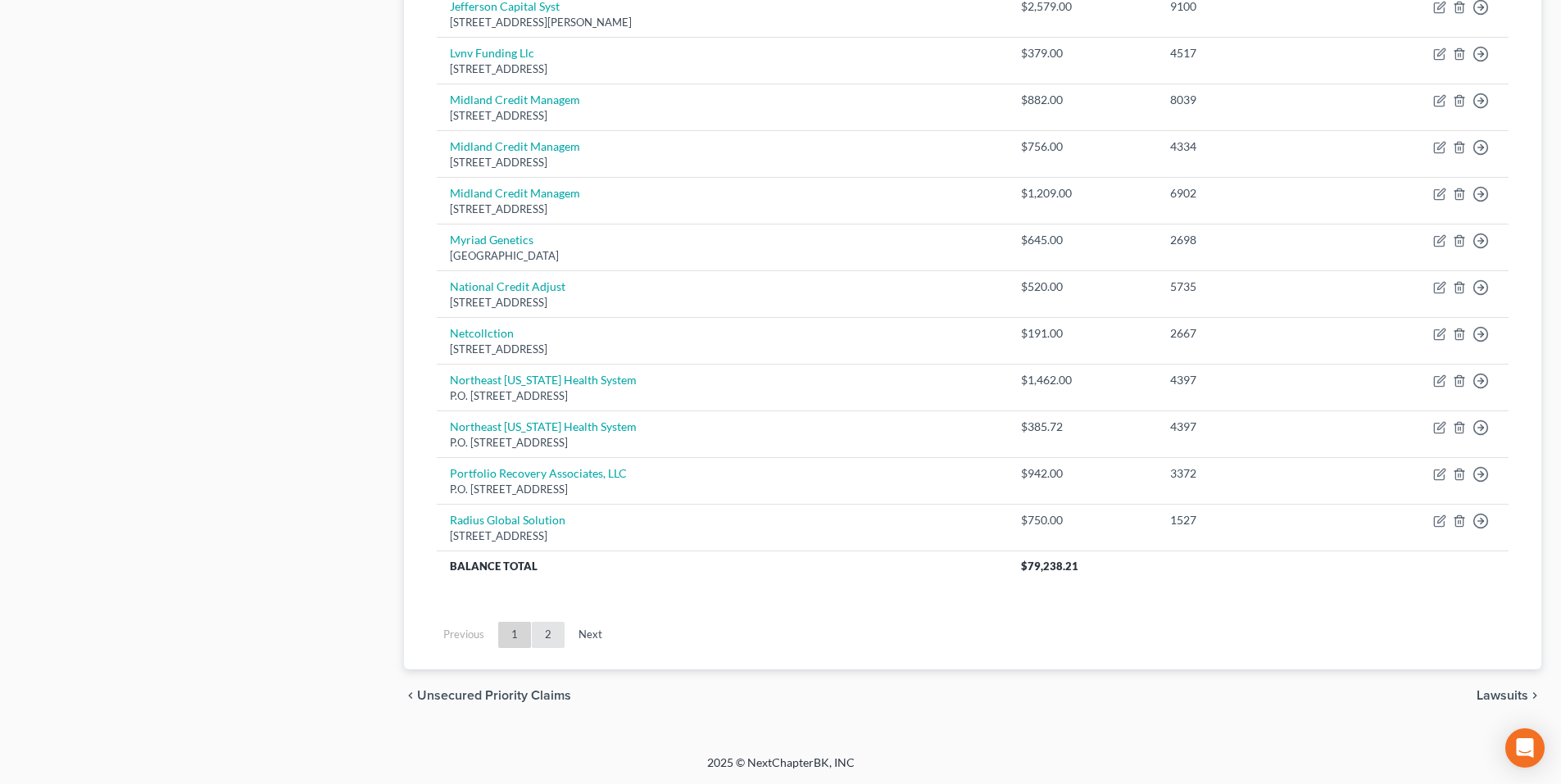
click at [550, 642] on link "2" at bounding box center [548, 634] width 33 height 26
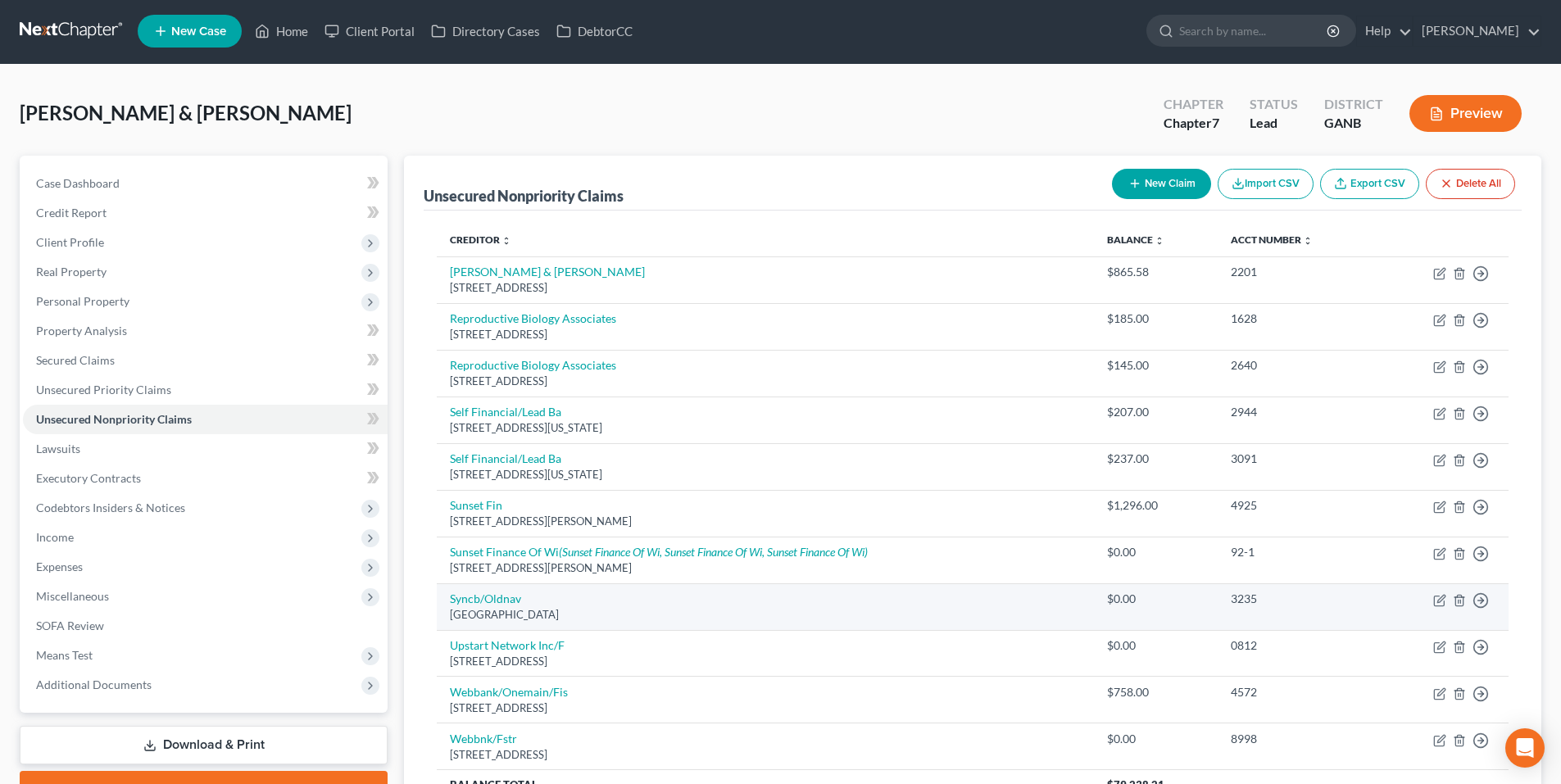
scroll to position [0, 0]
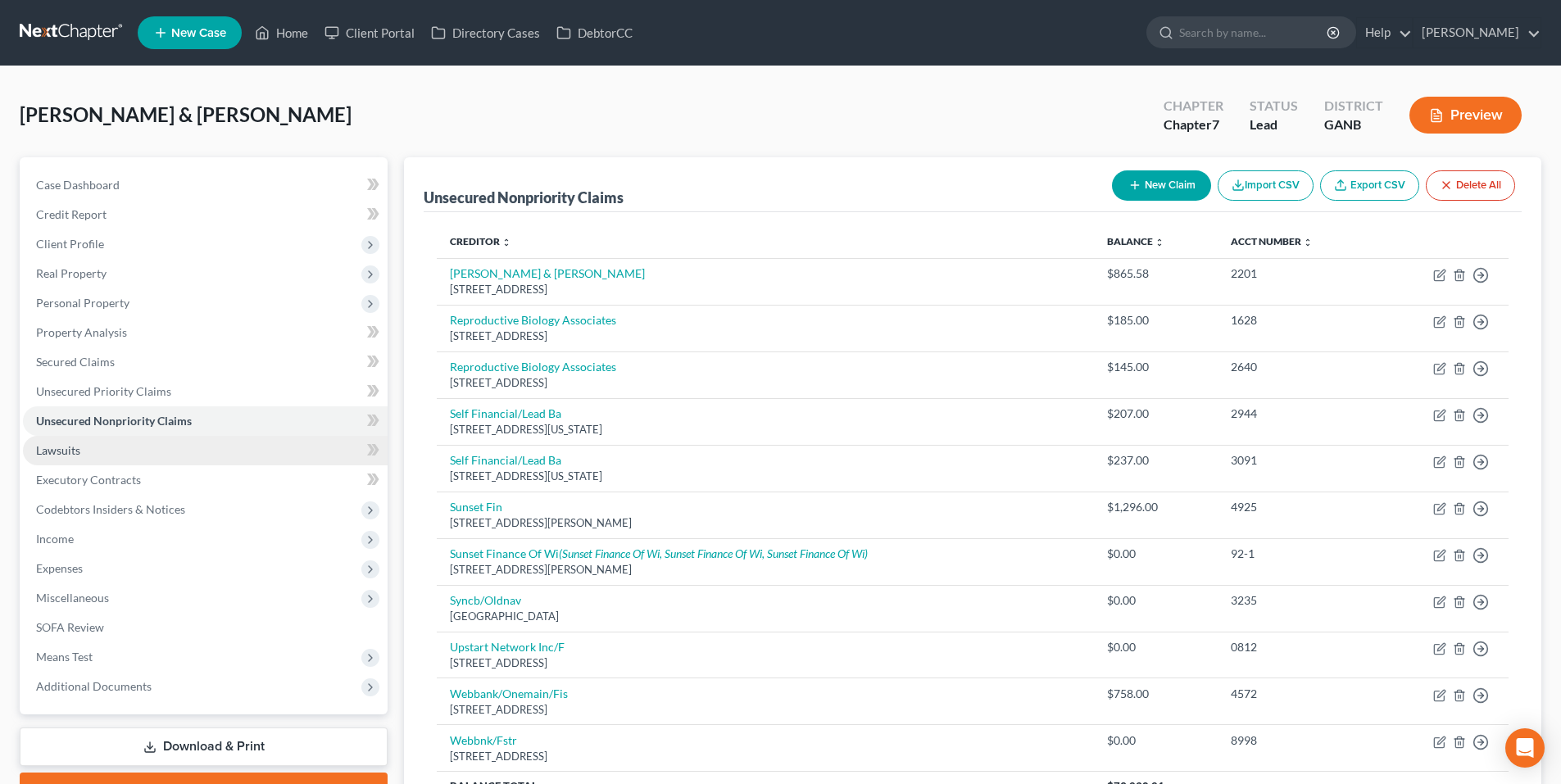
click at [102, 456] on link "Lawsuits" at bounding box center [205, 450] width 365 height 30
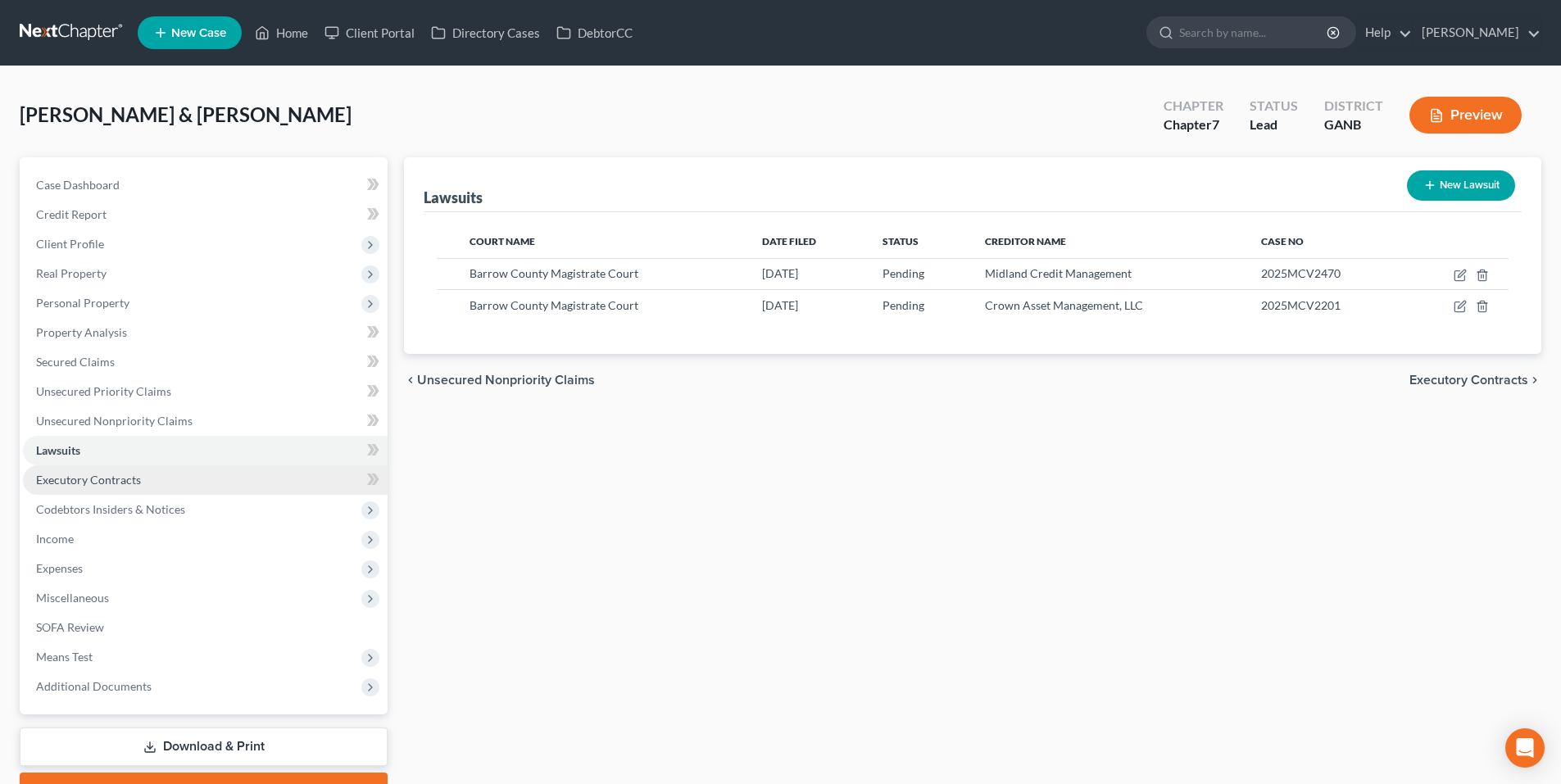
click at [86, 482] on span "Executory Contracts" at bounding box center [88, 479] width 105 height 14
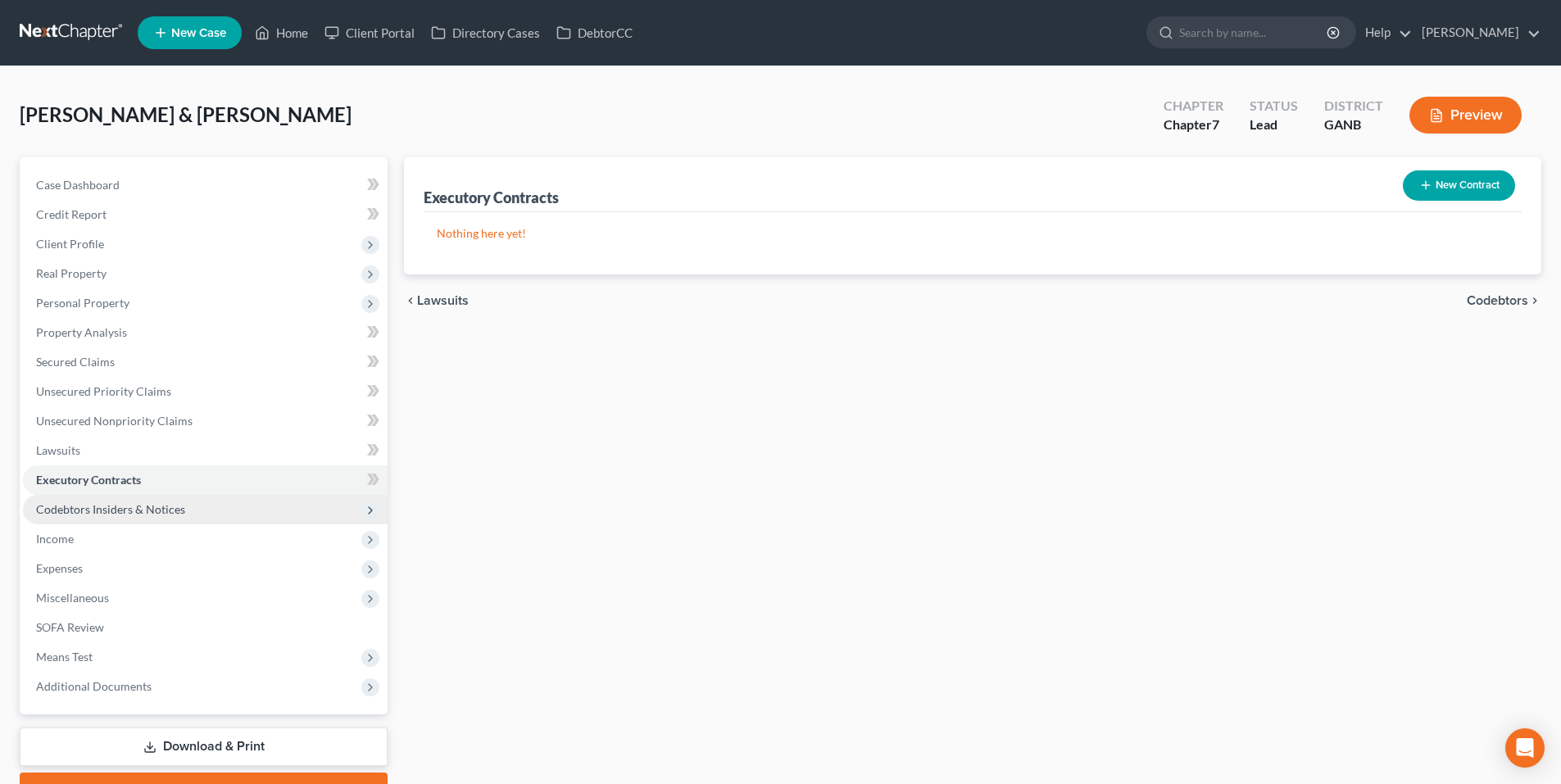
click at [84, 500] on span "Codebtors Insiders & Notices" at bounding box center [205, 509] width 365 height 30
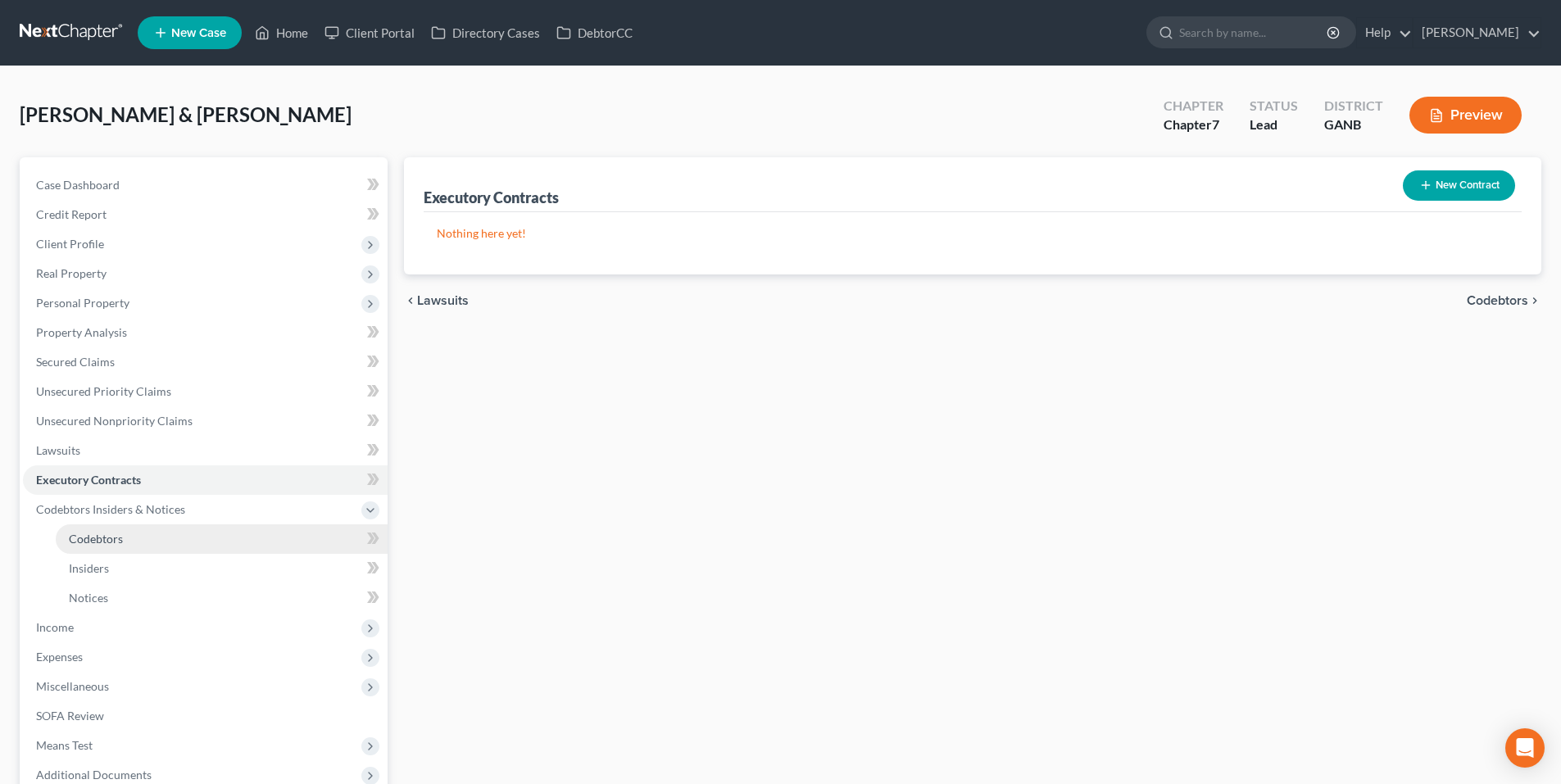
click at [82, 550] on link "Codebtors" at bounding box center [222, 539] width 332 height 30
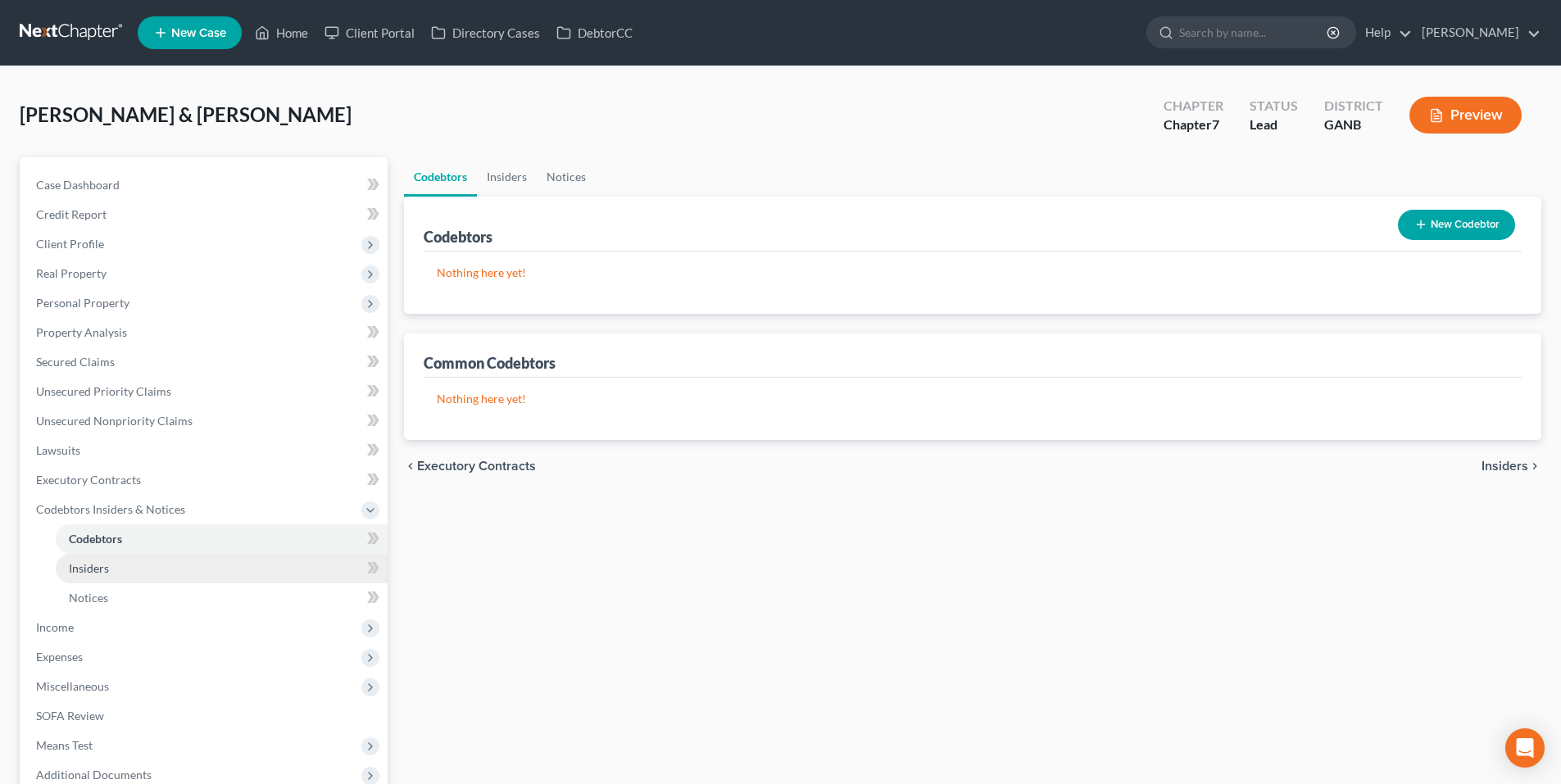
click at [81, 566] on span "Insiders" at bounding box center [89, 568] width 40 height 14
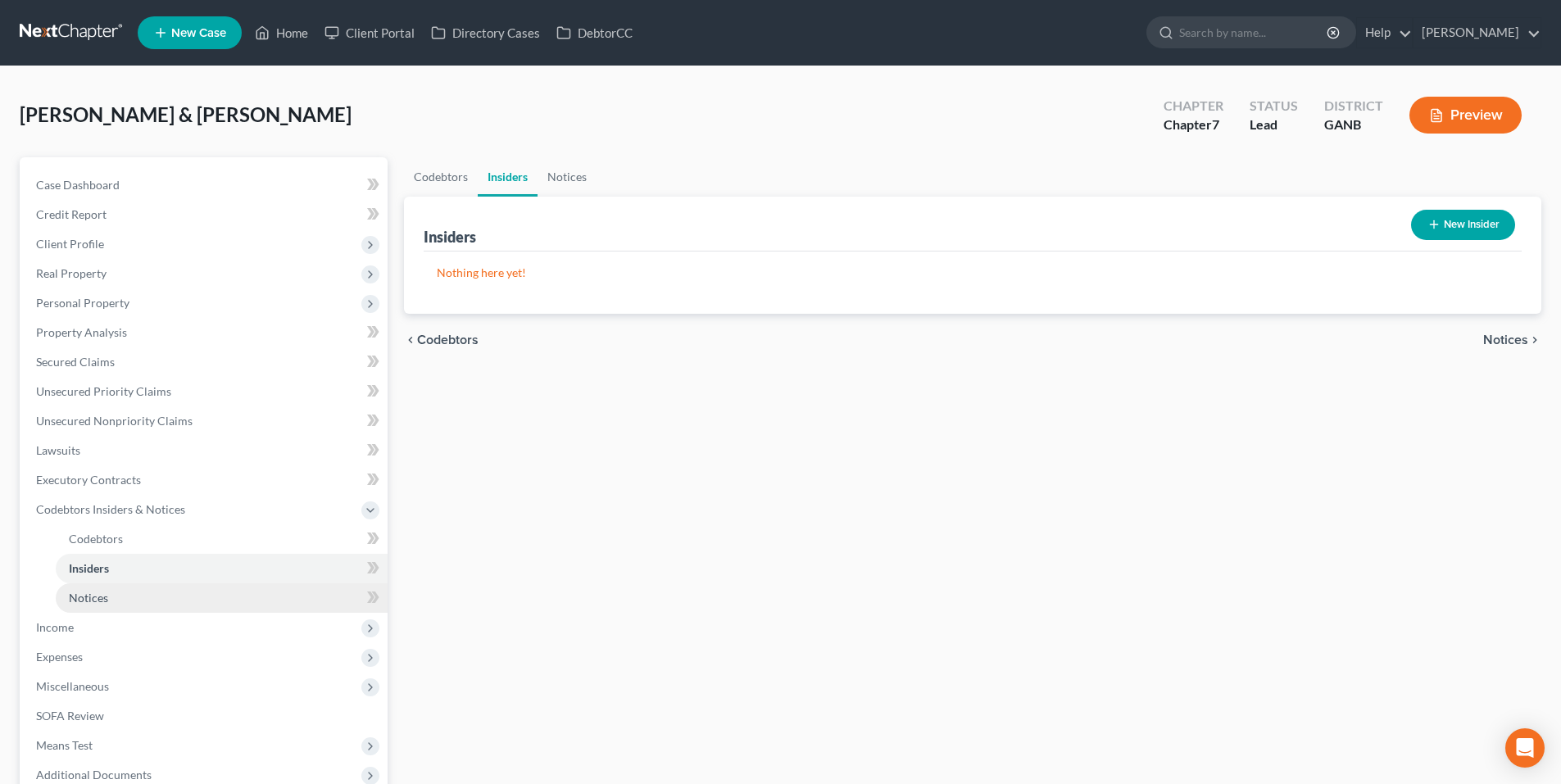
click at [86, 594] on span "Notices" at bounding box center [88, 597] width 39 height 14
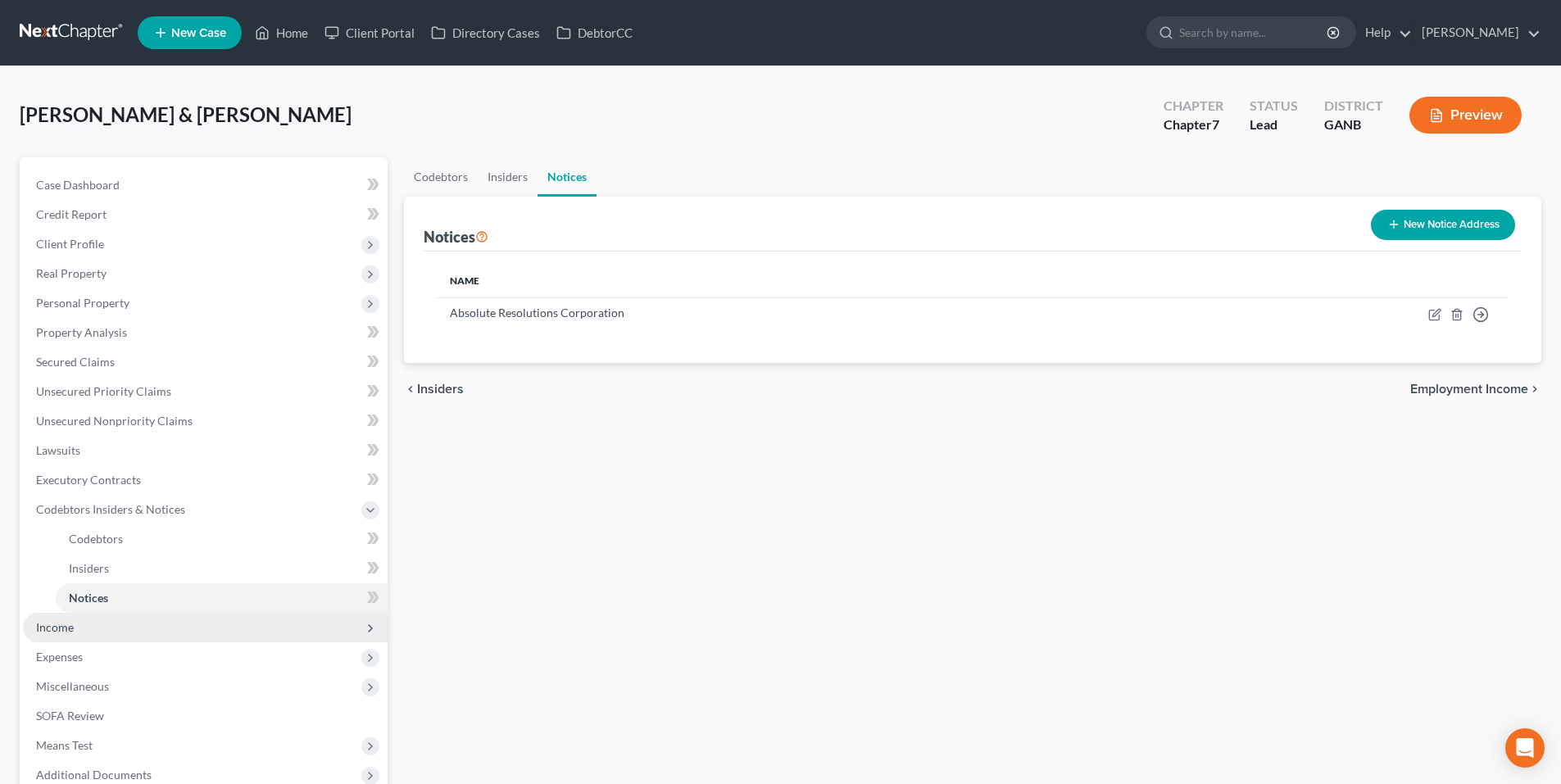
click at [86, 620] on span "Income" at bounding box center [205, 627] width 365 height 30
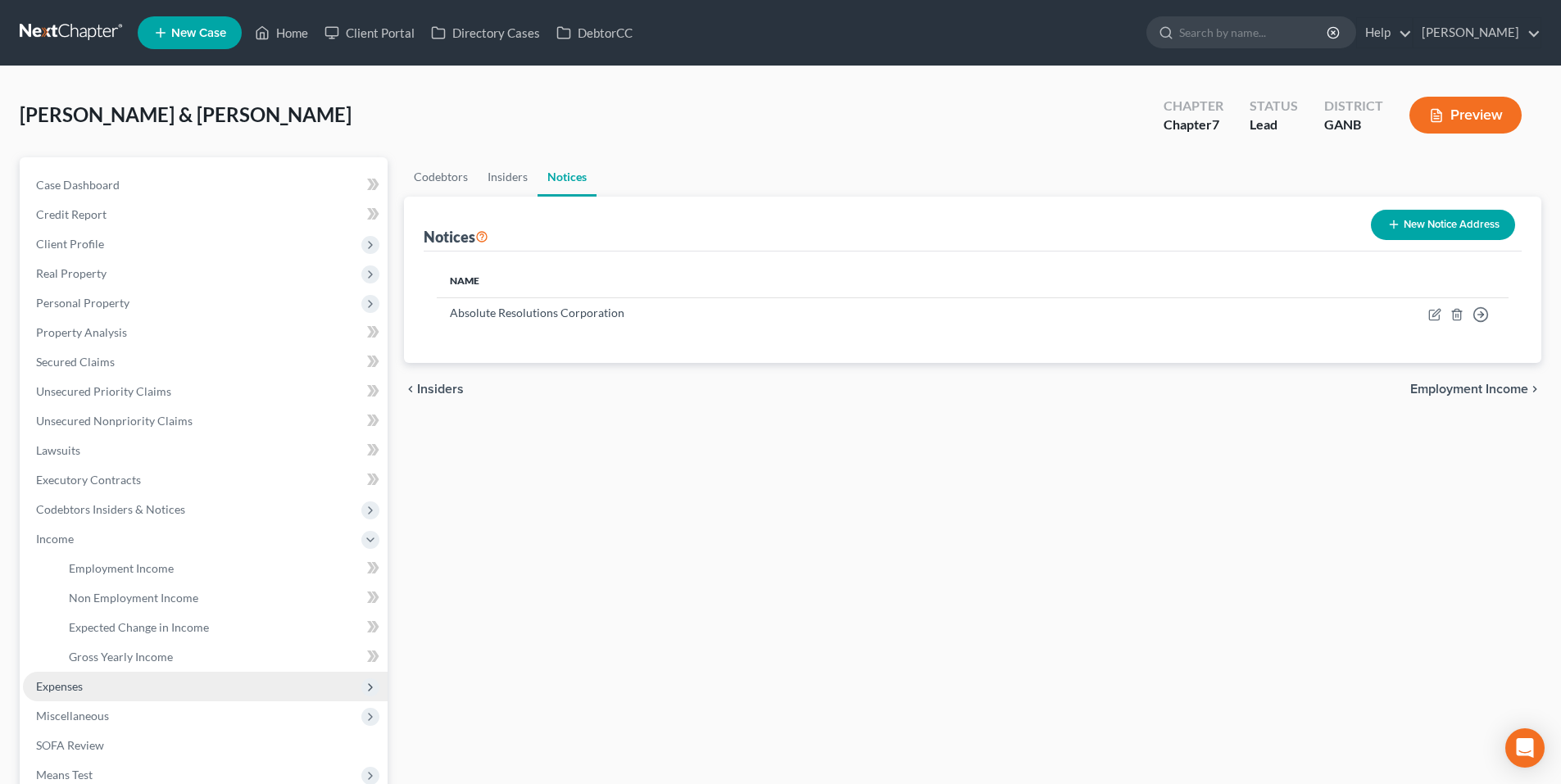
click at [86, 687] on span "Expenses" at bounding box center [205, 686] width 365 height 30
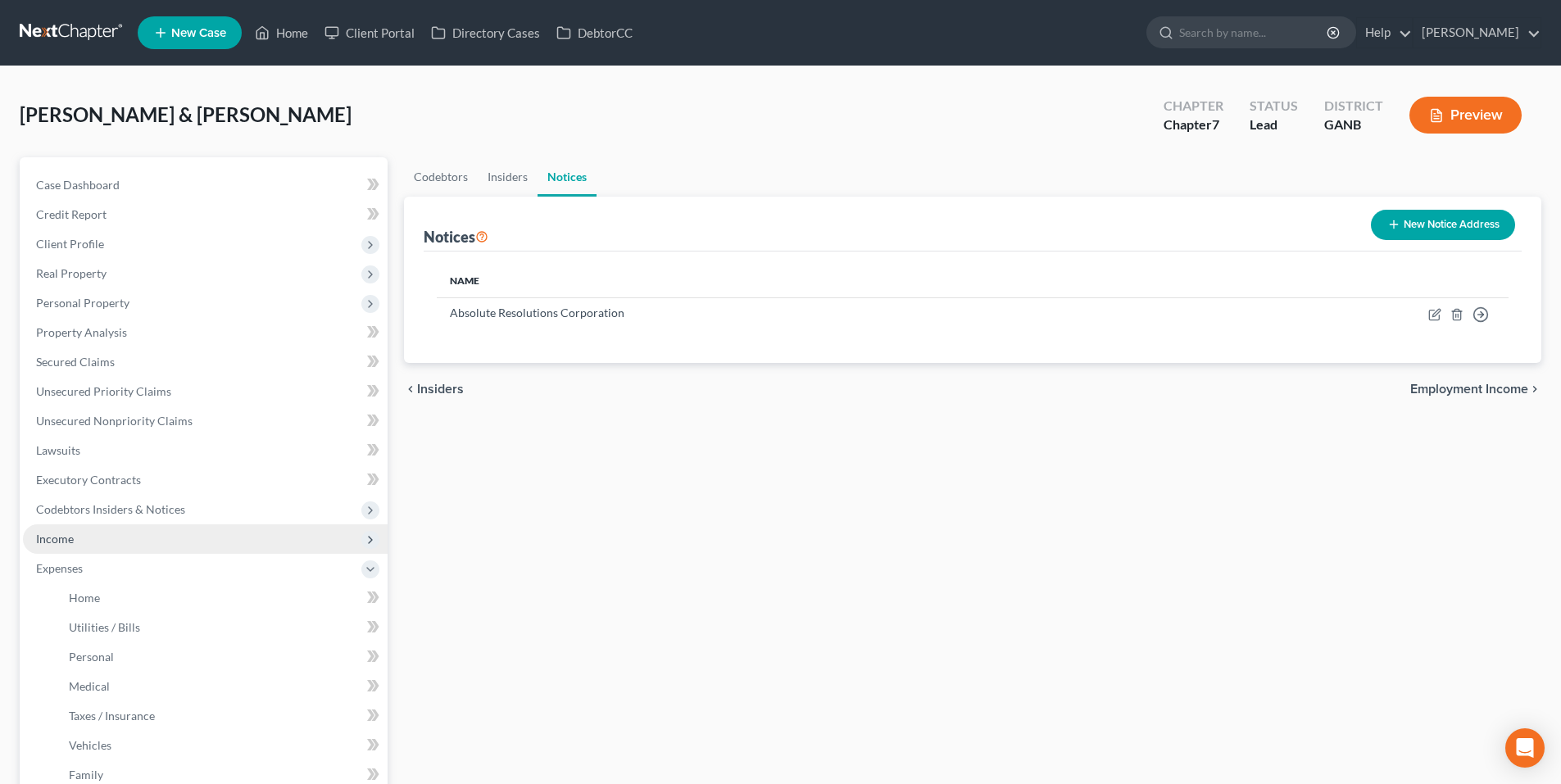
click at [62, 541] on span "Income" at bounding box center [55, 538] width 38 height 14
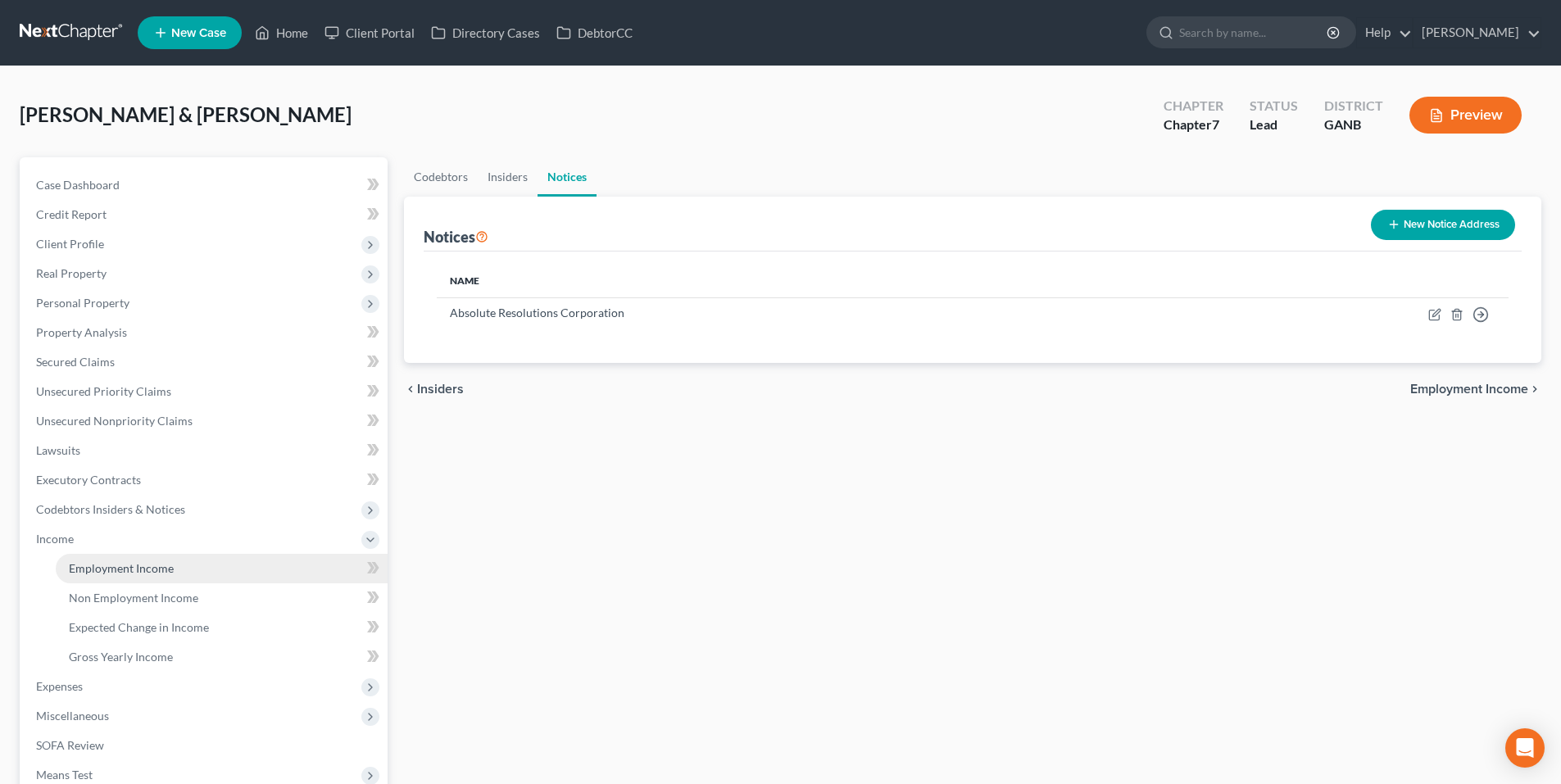
click at [63, 560] on link "Employment Income" at bounding box center [222, 568] width 332 height 30
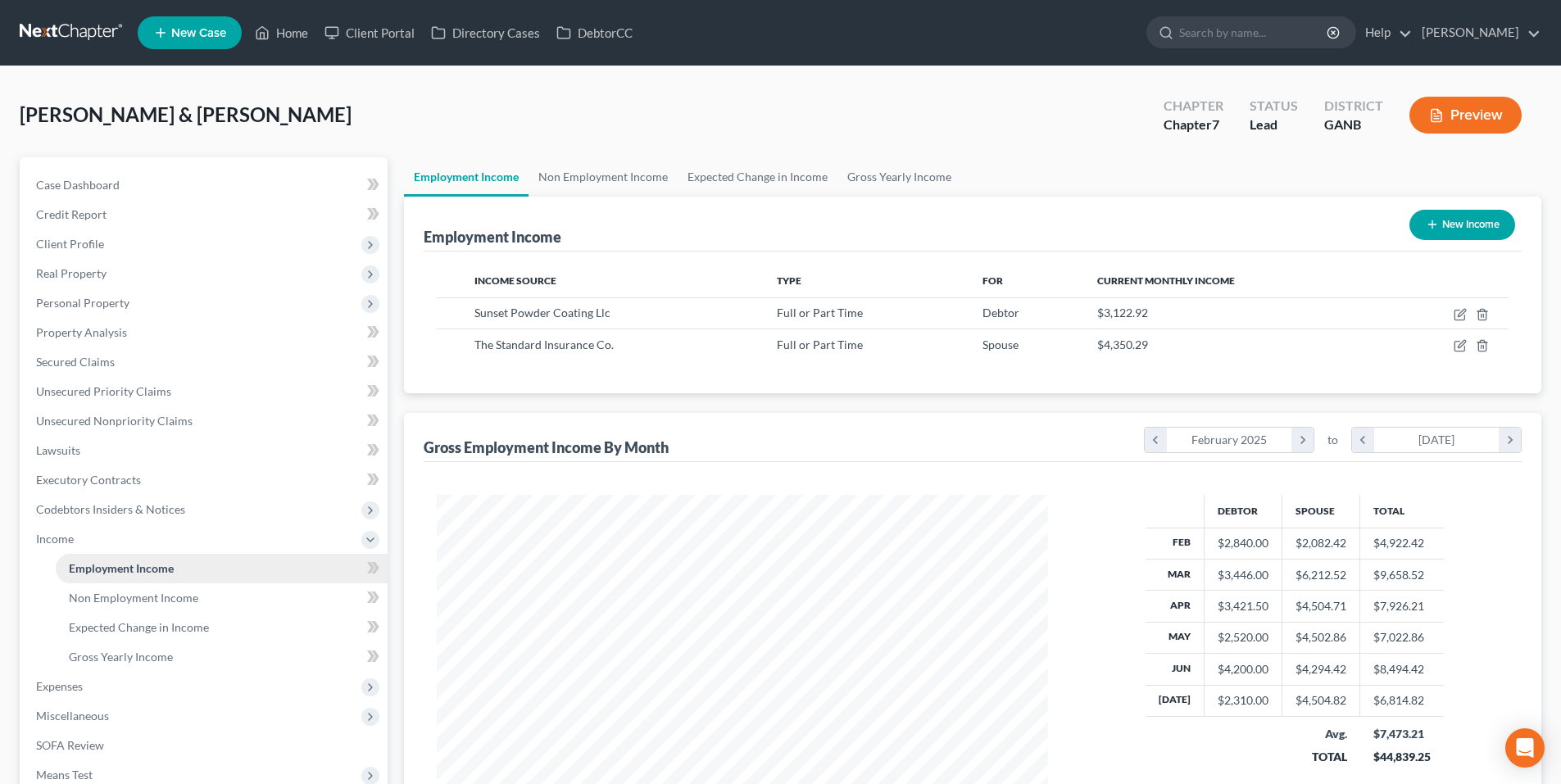
scroll to position [306, 644]
click at [54, 451] on span "Lawsuits" at bounding box center [58, 449] width 44 height 14
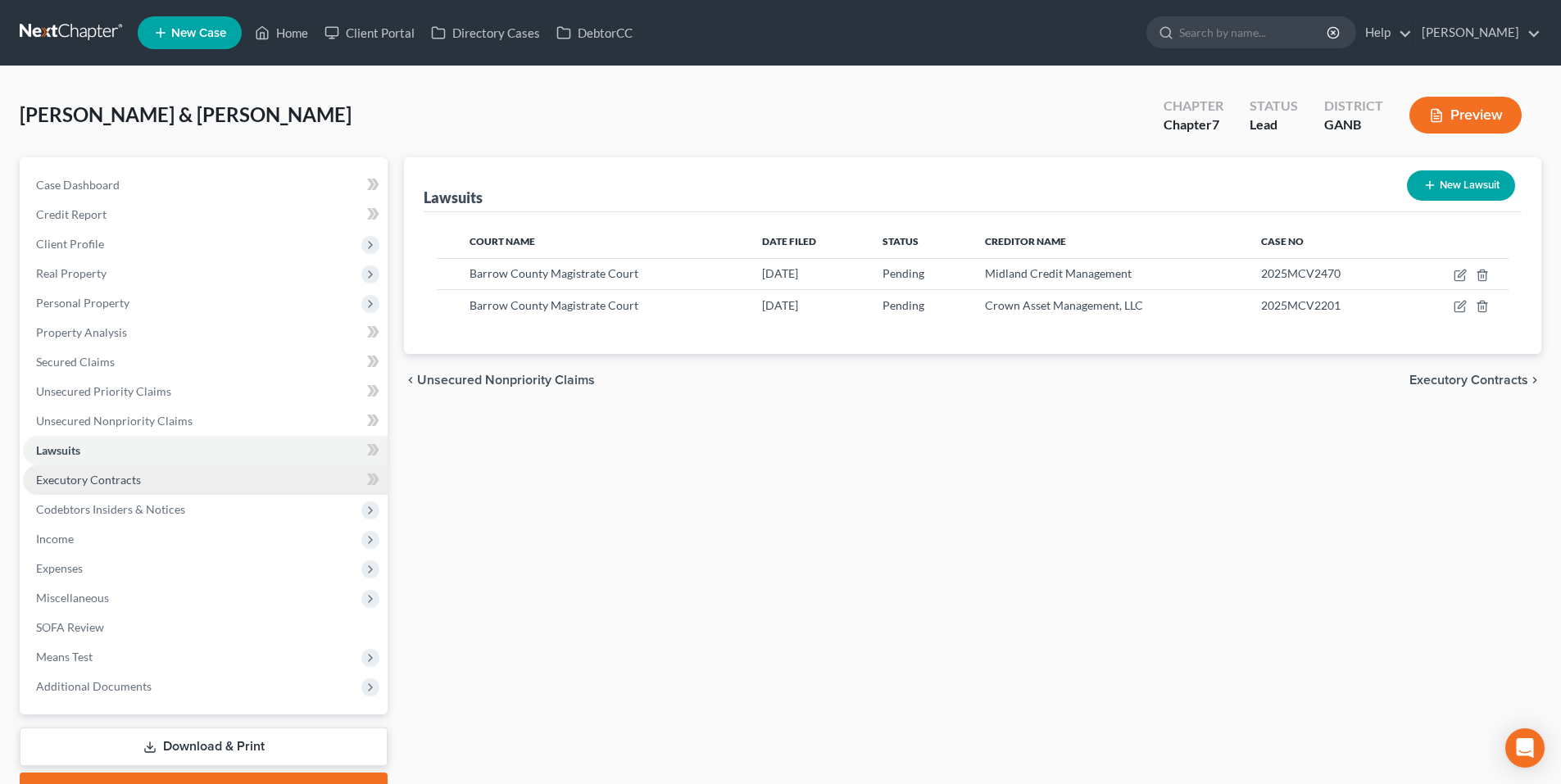
click at [76, 479] on span "Executory Contracts" at bounding box center [88, 479] width 105 height 14
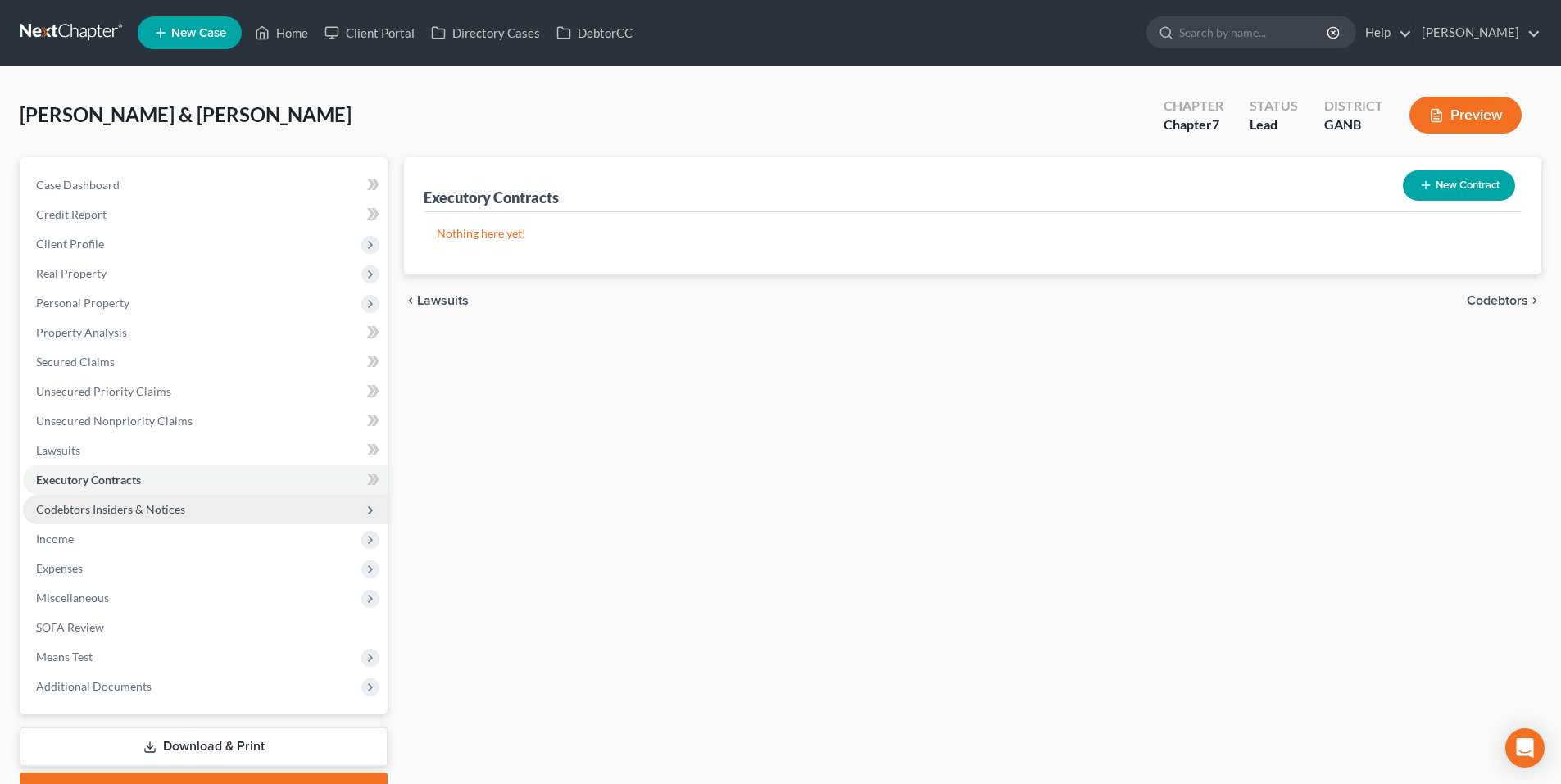
click at [84, 517] on span "Codebtors Insiders & Notices" at bounding box center [205, 509] width 365 height 30
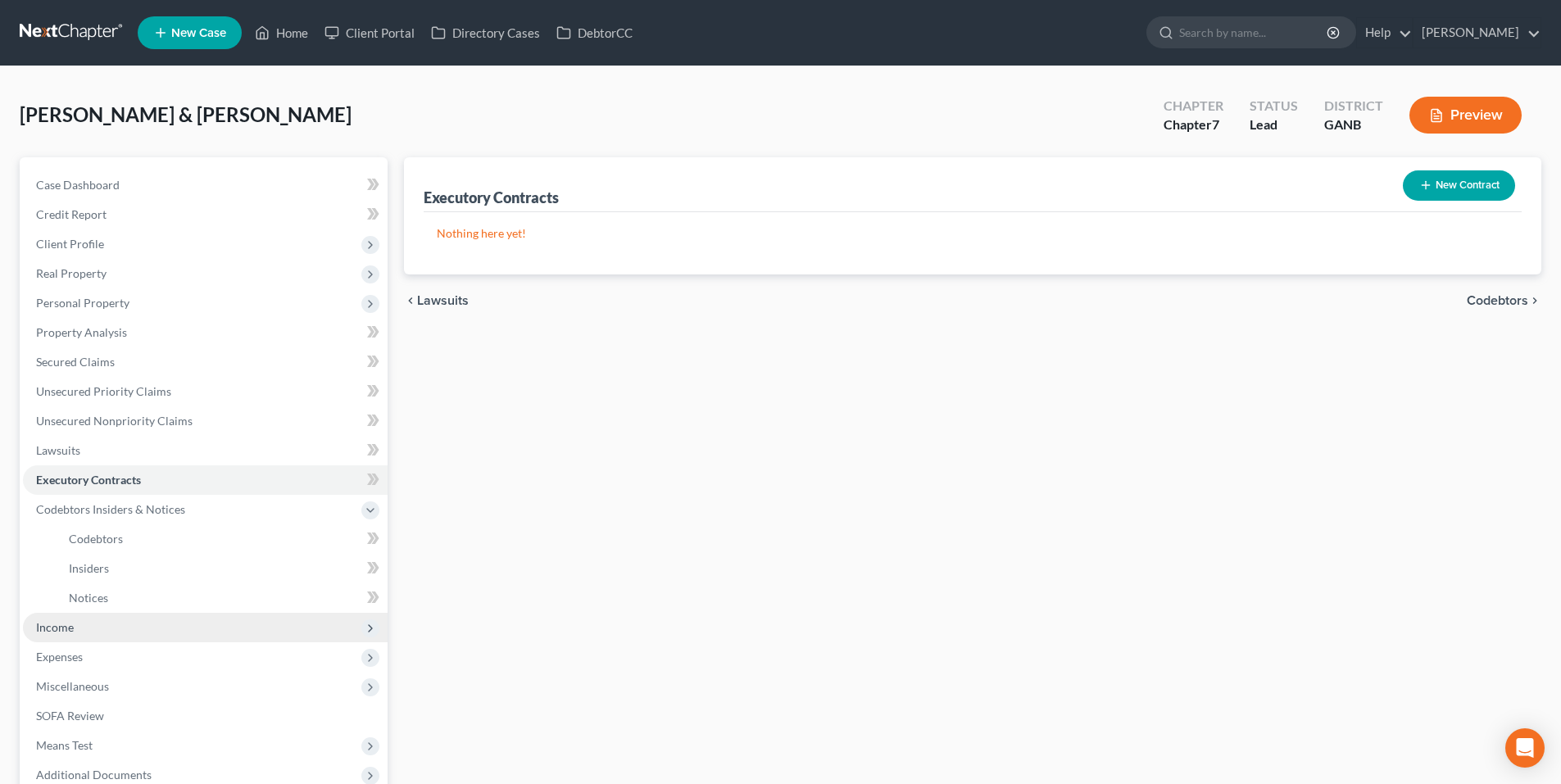
click at [98, 633] on span "Income" at bounding box center [205, 627] width 365 height 30
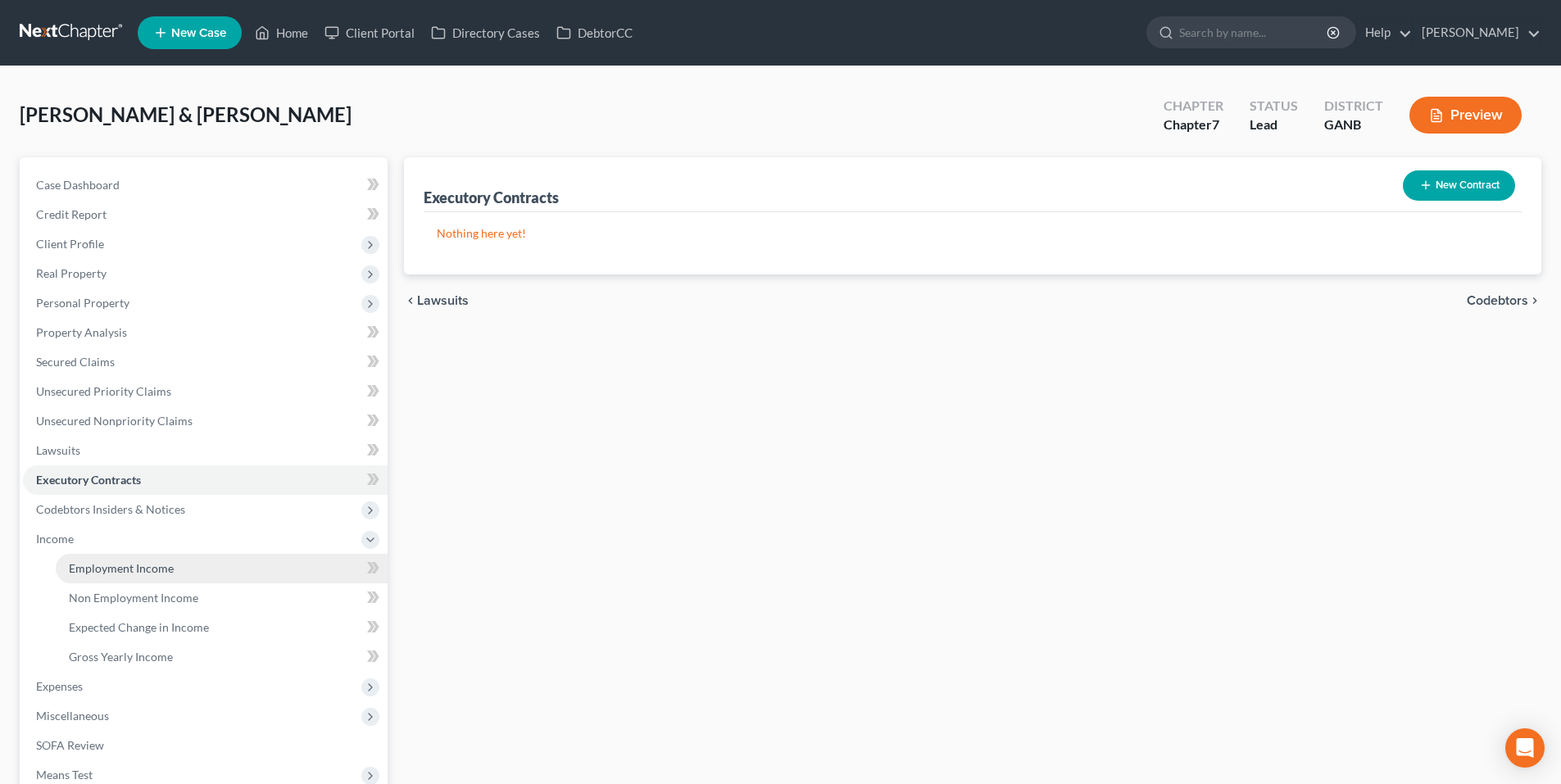
click at [121, 565] on span "Employment Income" at bounding box center [121, 568] width 105 height 14
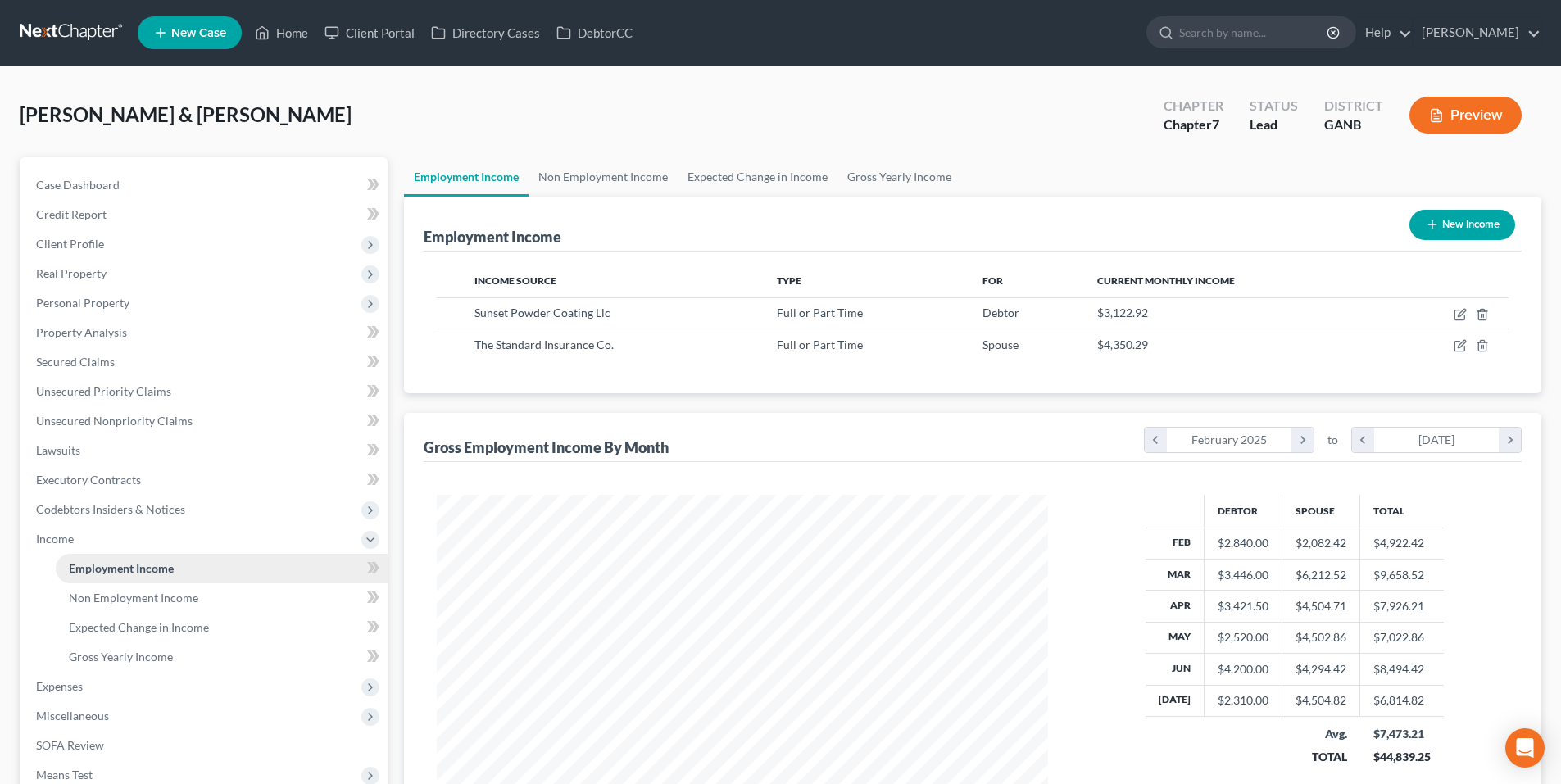
scroll to position [306, 644]
click at [584, 171] on link "Non Employment Income" at bounding box center [603, 176] width 149 height 39
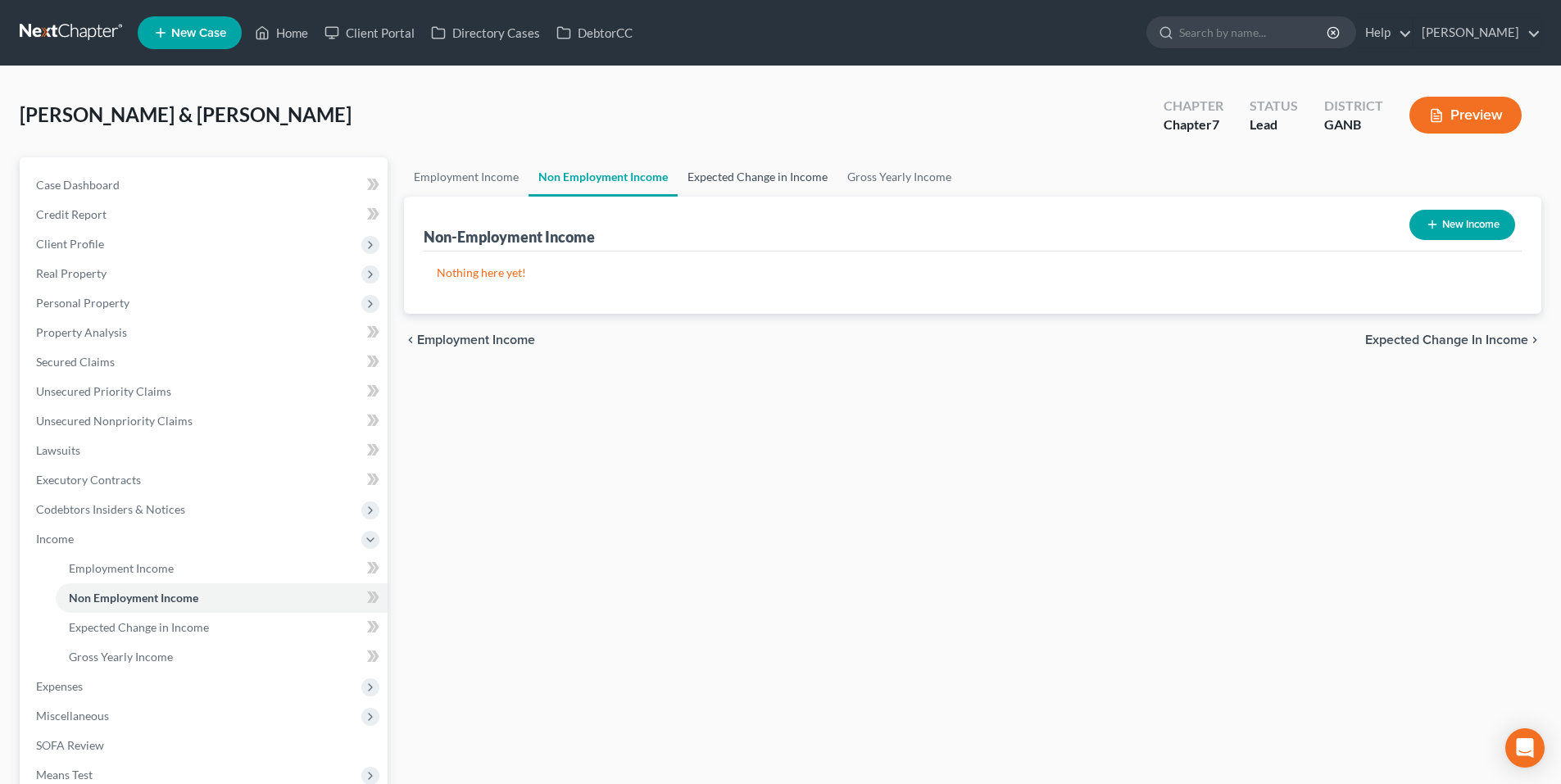
click at [736, 176] on link "Expected Change in Income" at bounding box center [758, 176] width 160 height 39
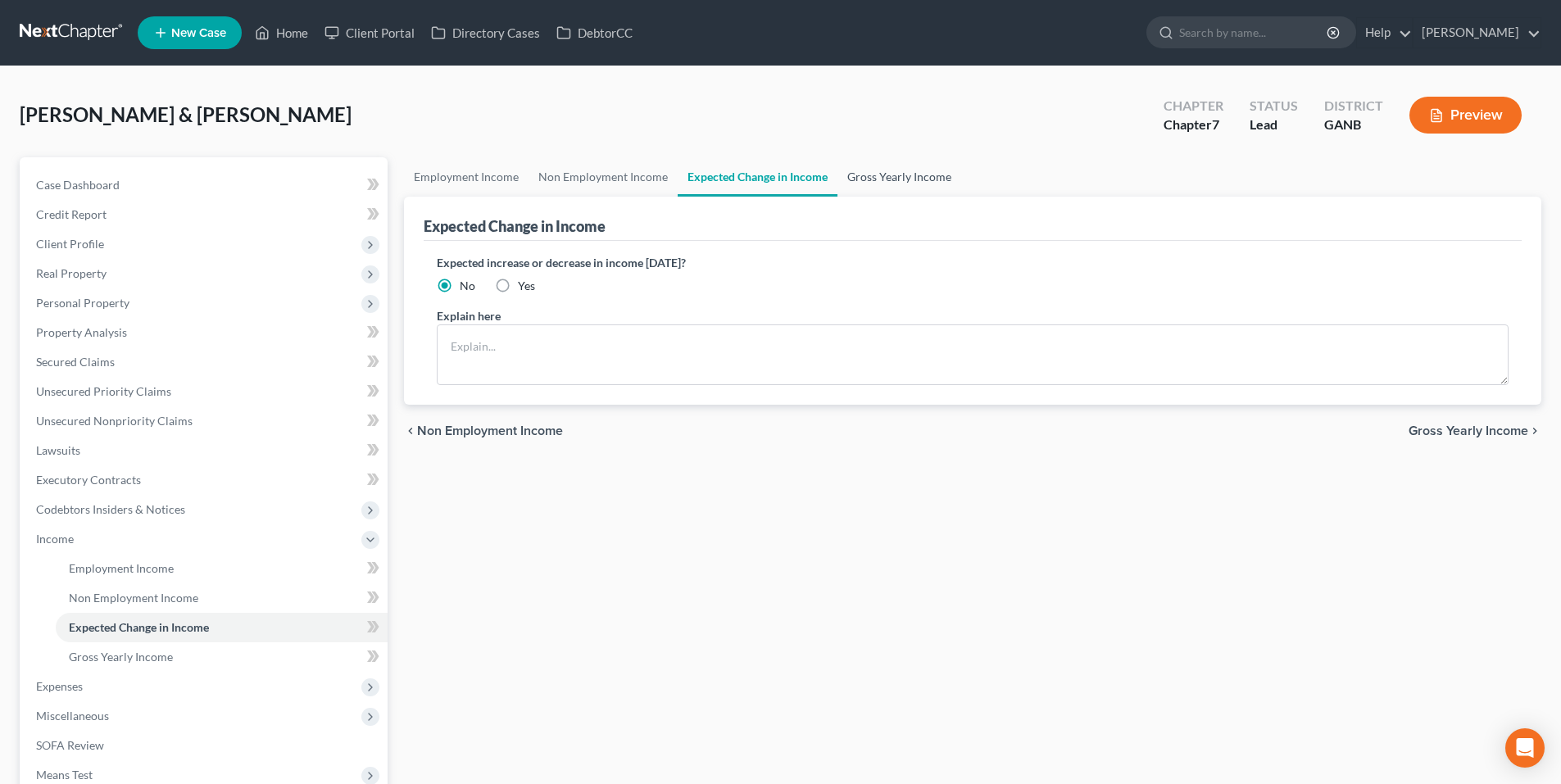
click at [872, 173] on link "Gross Yearly Income" at bounding box center [899, 176] width 124 height 39
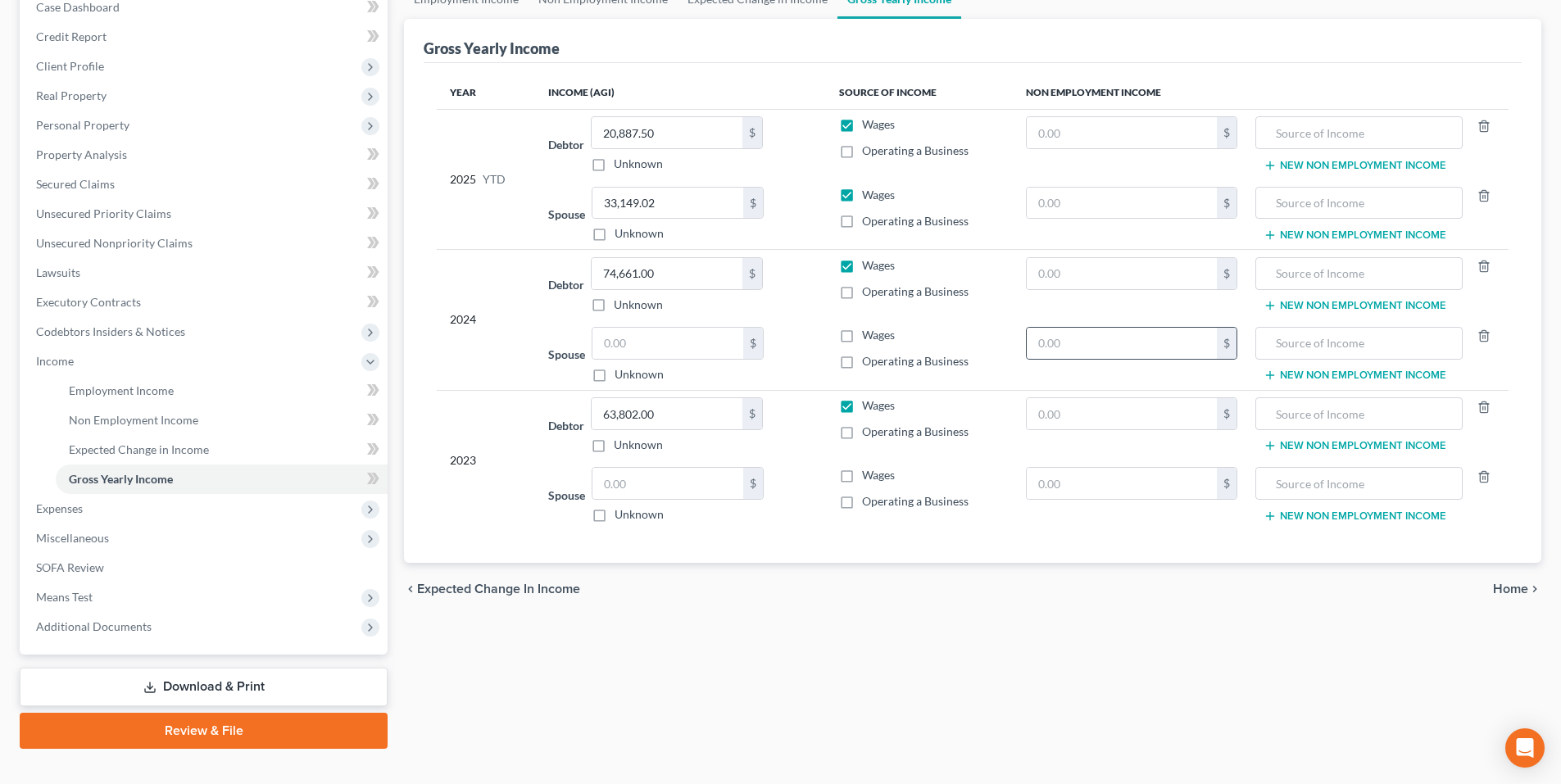
scroll to position [205, 0]
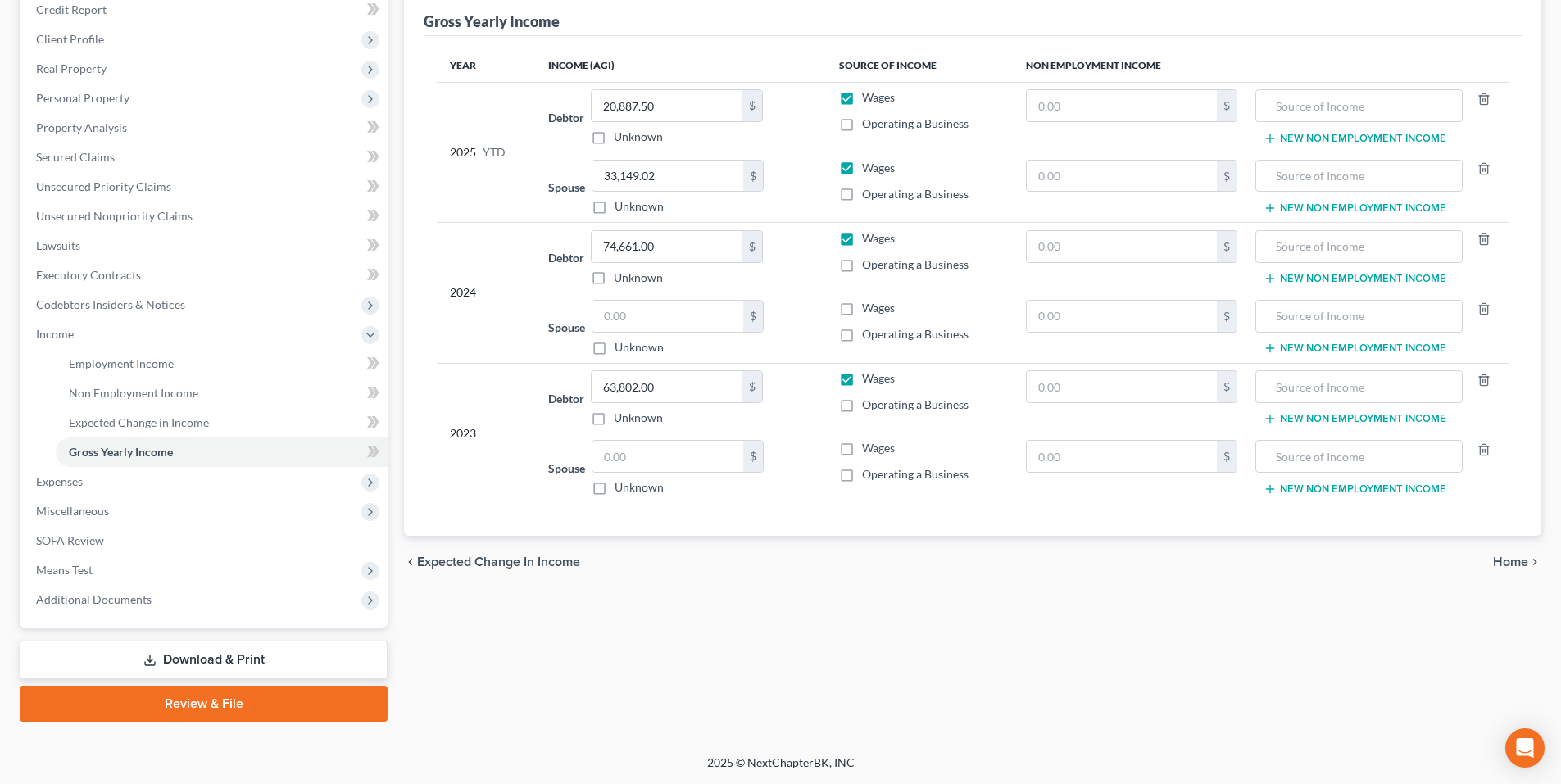
click at [1519, 561] on span "Home" at bounding box center [1510, 561] width 35 height 13
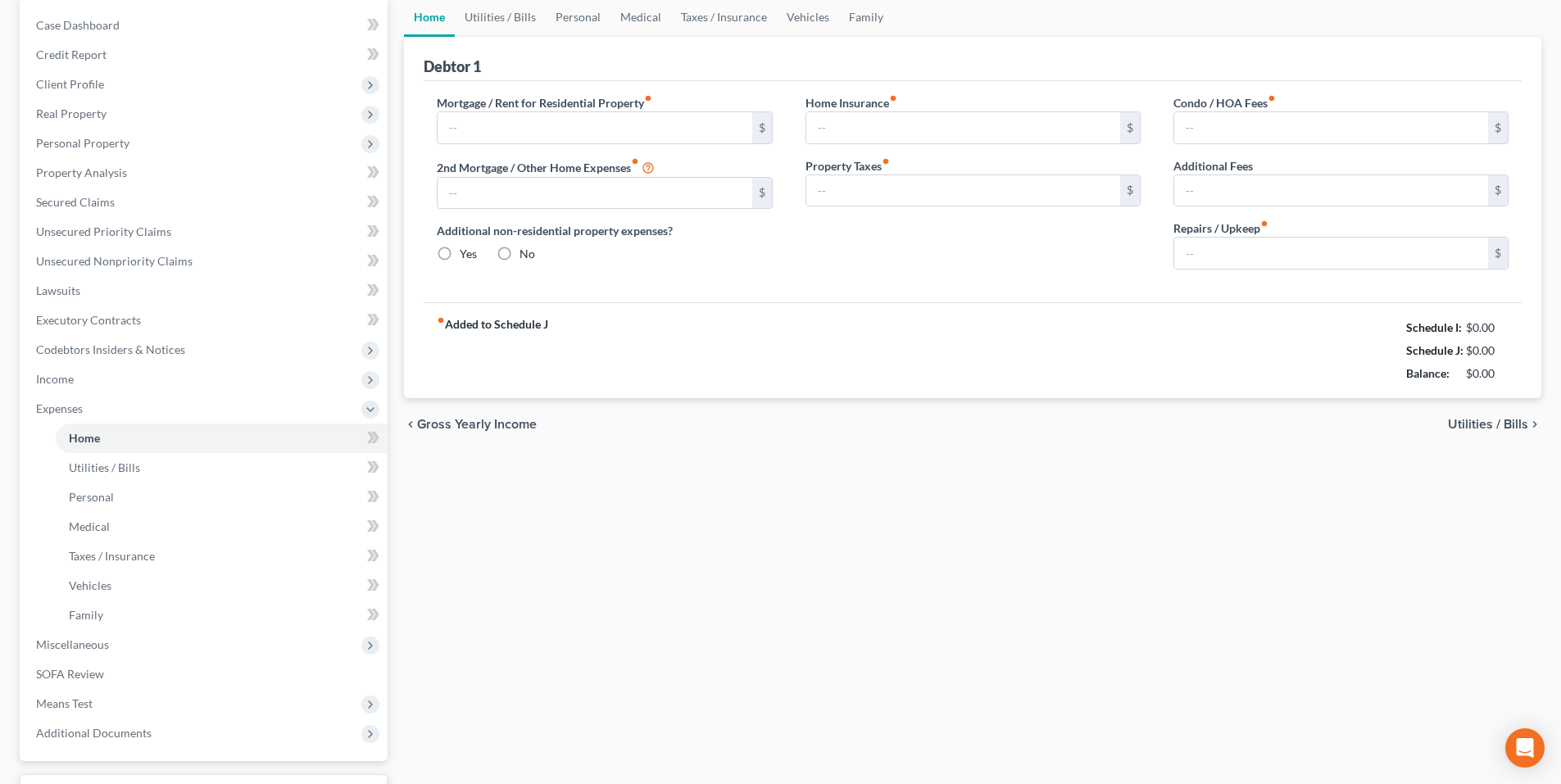
type input "1,350.00"
type input "0.00"
radio input "true"
type input "20.00"
type input "0.00"
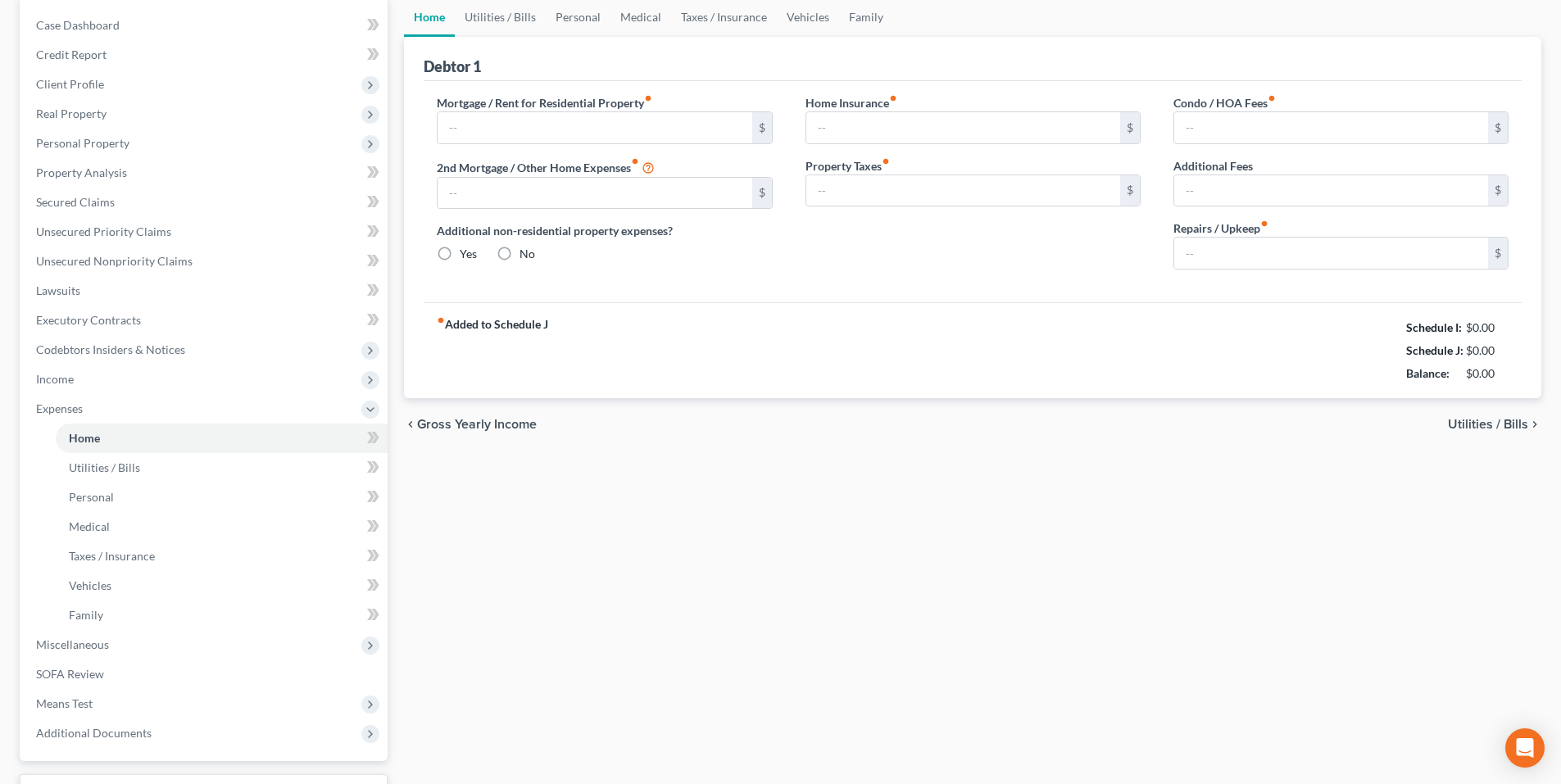
type input "0.00"
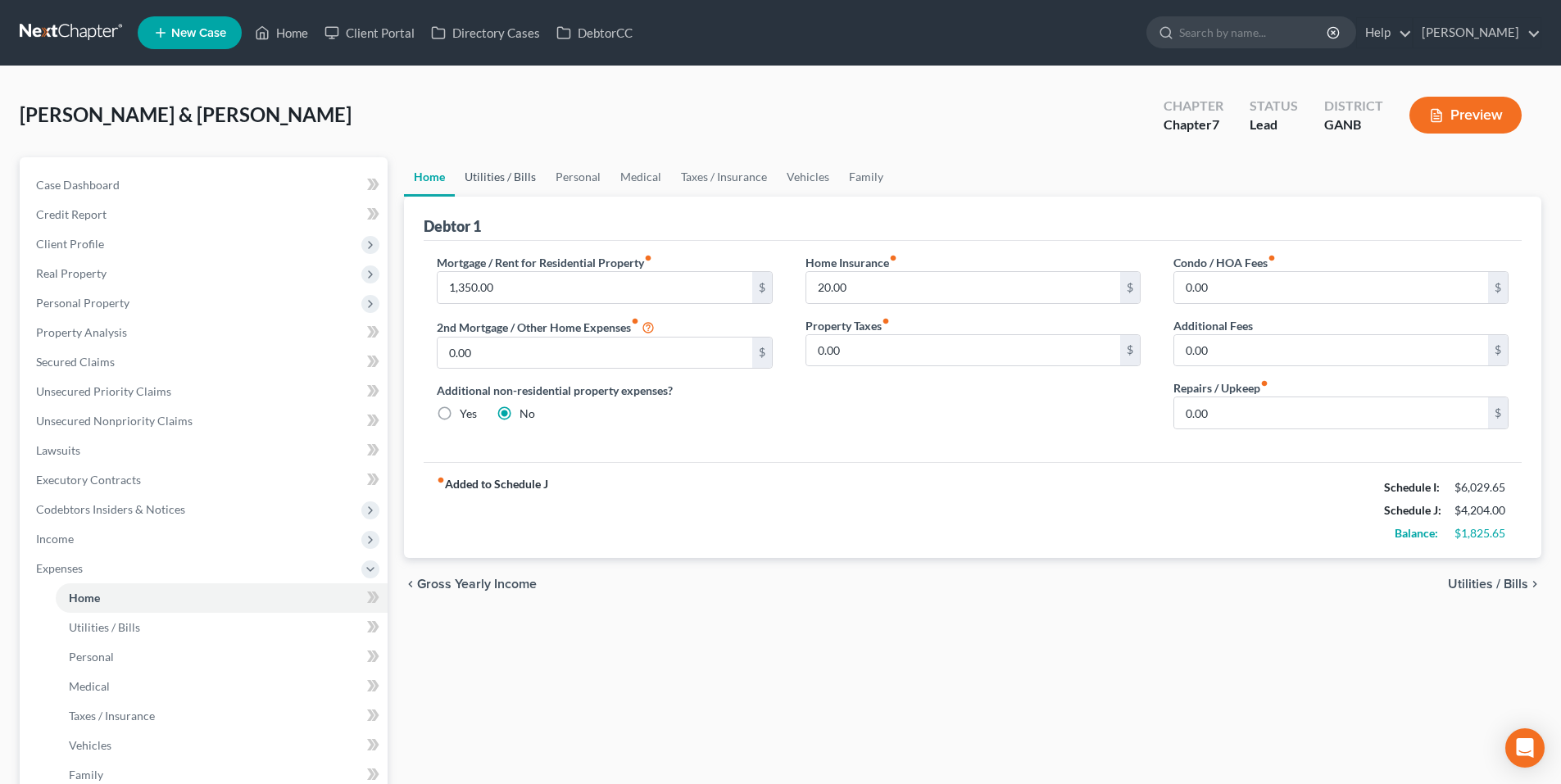
click at [490, 177] on link "Utilities / Bills" at bounding box center [500, 176] width 91 height 39
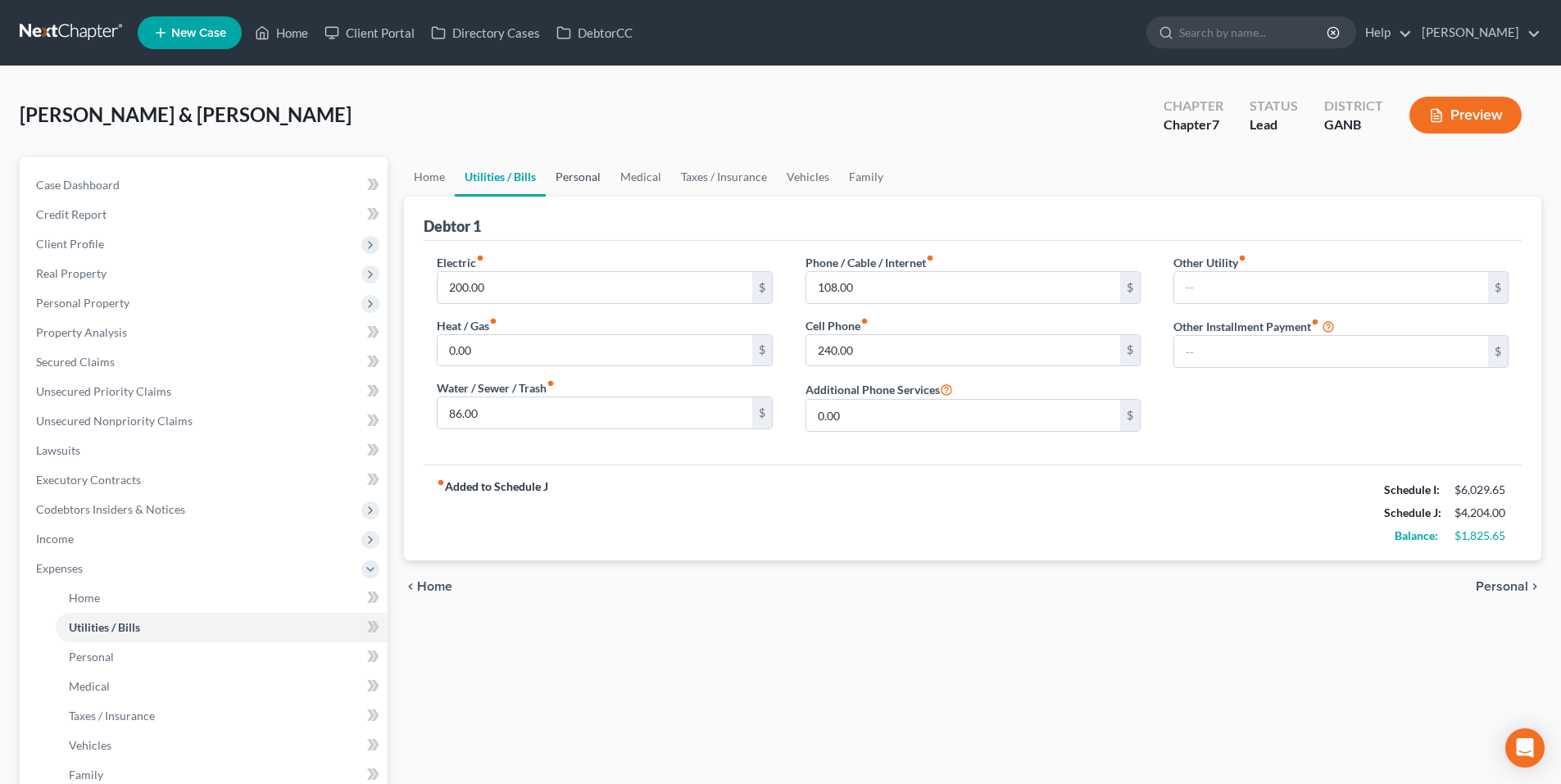
click at [575, 180] on link "Personal" at bounding box center [578, 176] width 65 height 39
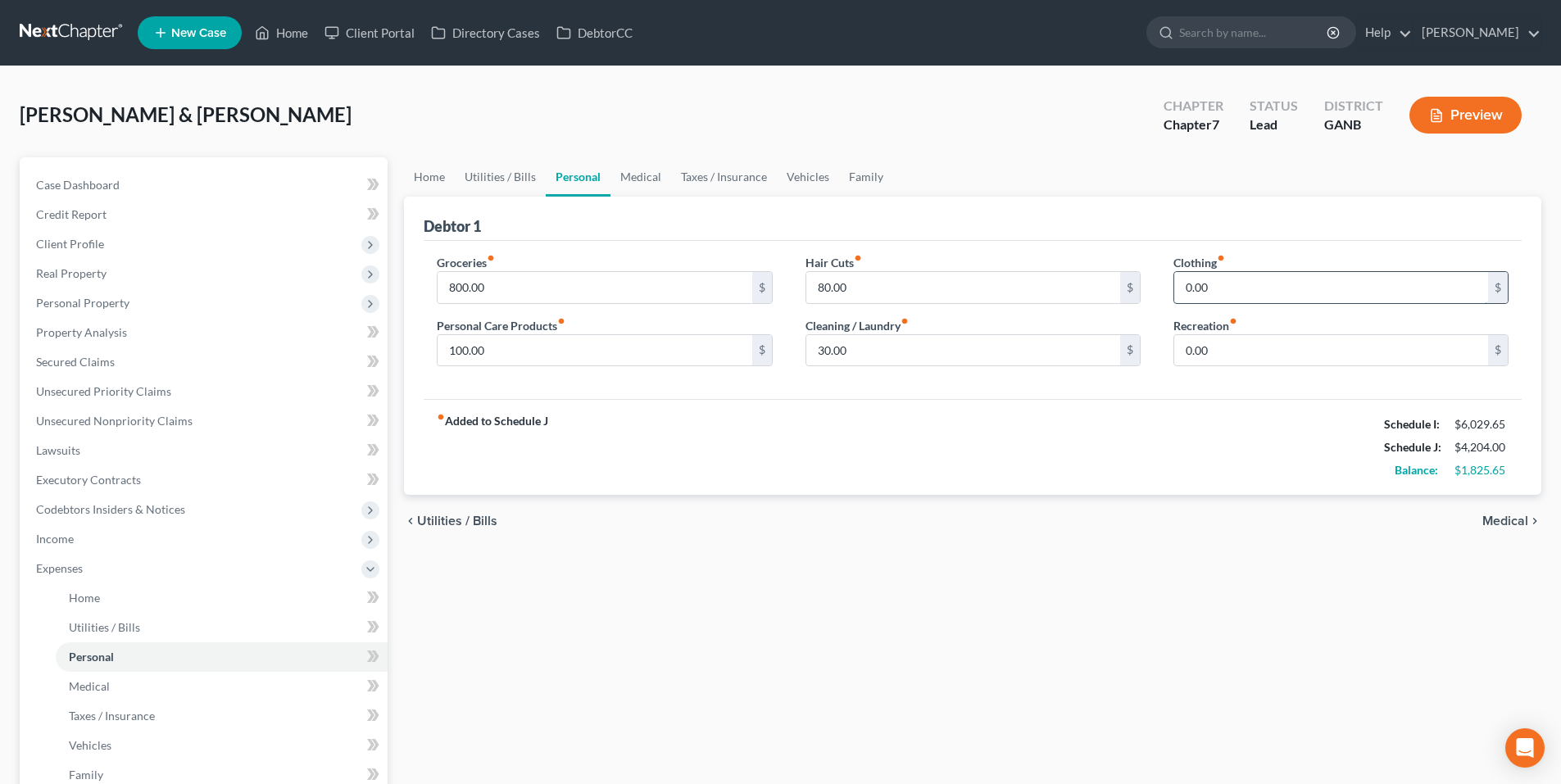
click at [1234, 287] on input "0.00" at bounding box center [1331, 287] width 314 height 31
type input "30.00"
click at [644, 181] on link "Medical" at bounding box center [641, 176] width 61 height 39
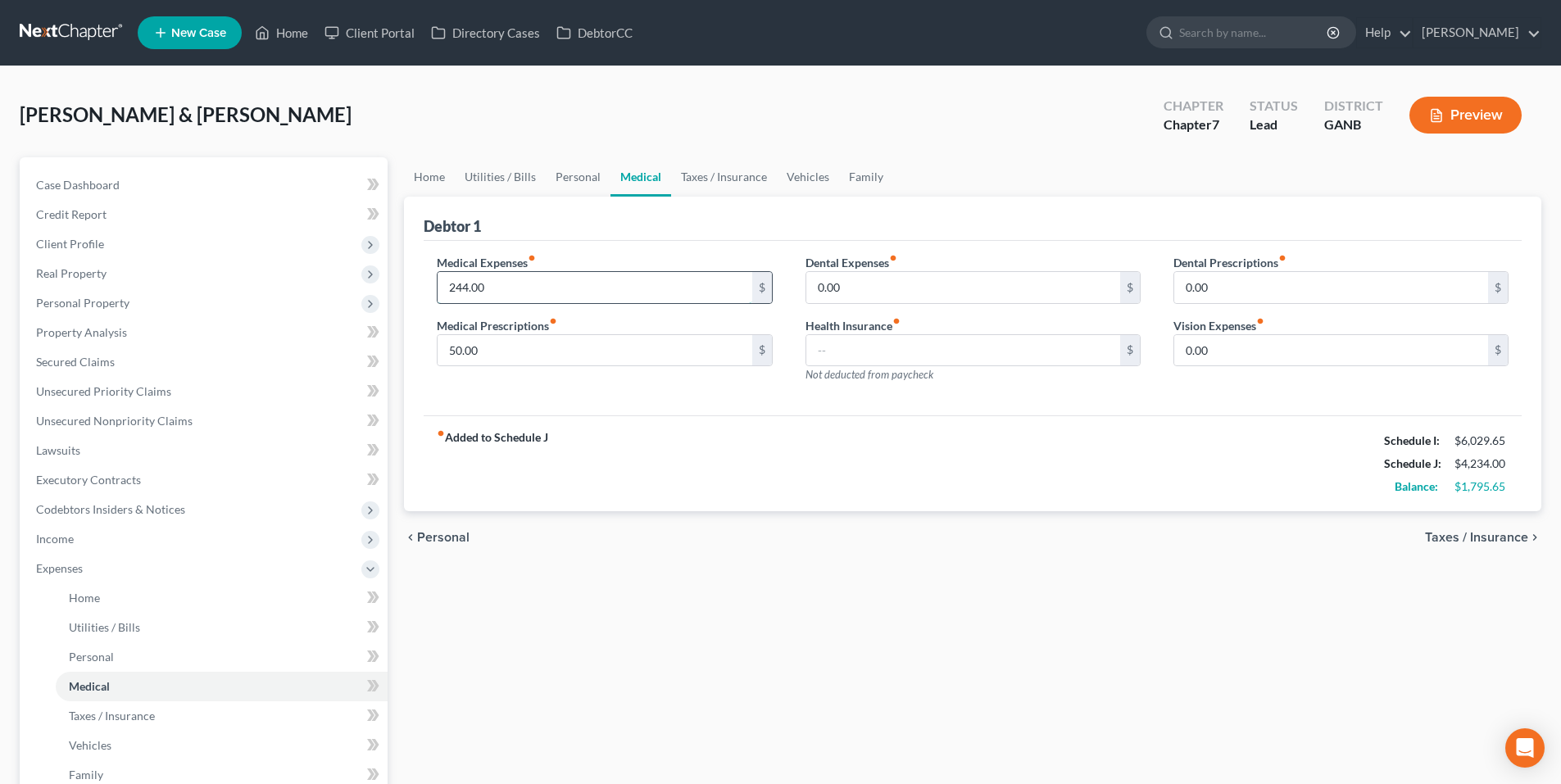
click at [625, 284] on input "244.00" at bounding box center [595, 287] width 314 height 31
type input "267.00"
click at [735, 175] on link "Taxes / Insurance" at bounding box center [724, 176] width 106 height 39
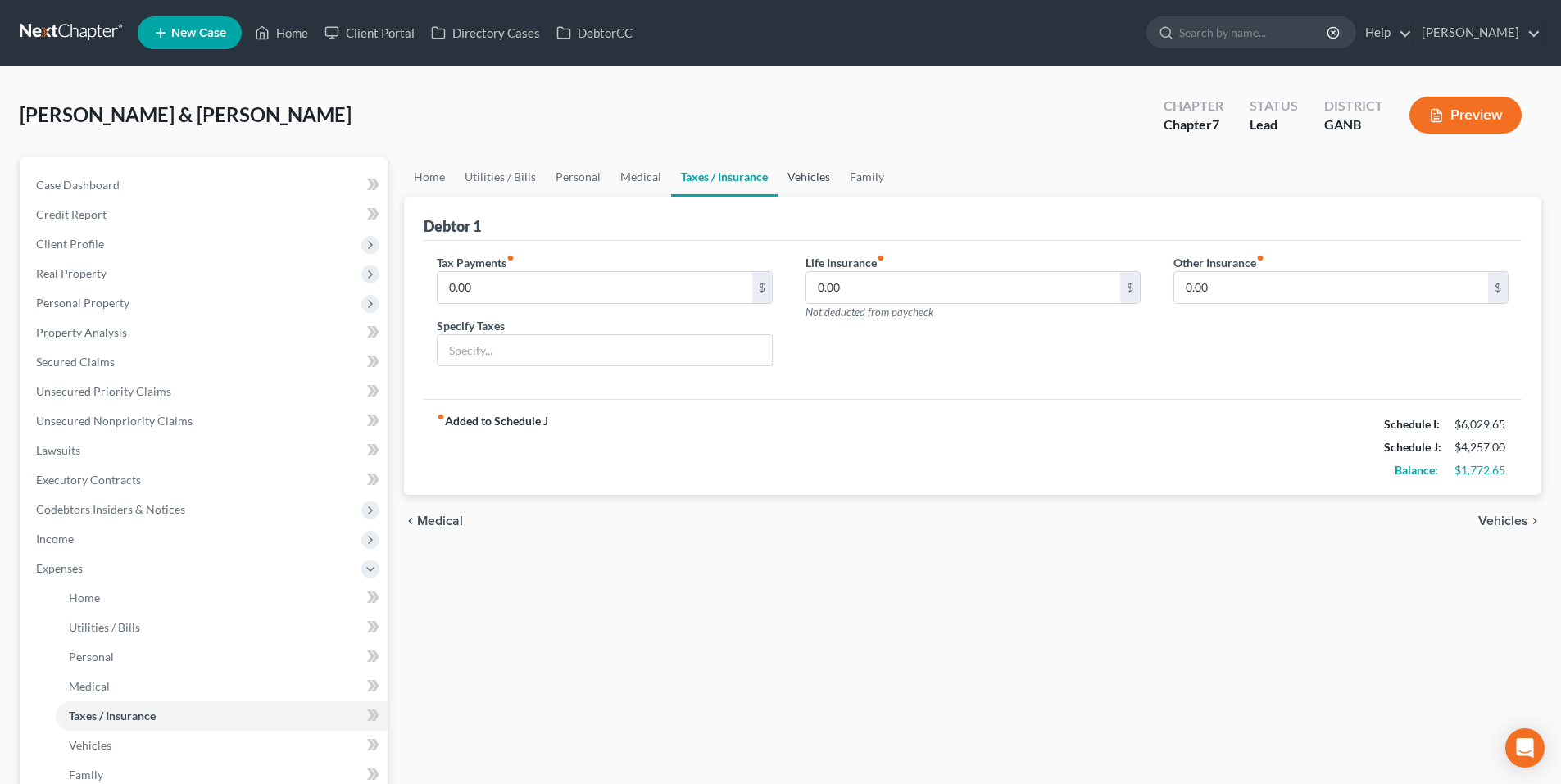
click at [820, 179] on link "Vehicles" at bounding box center [808, 176] width 62 height 39
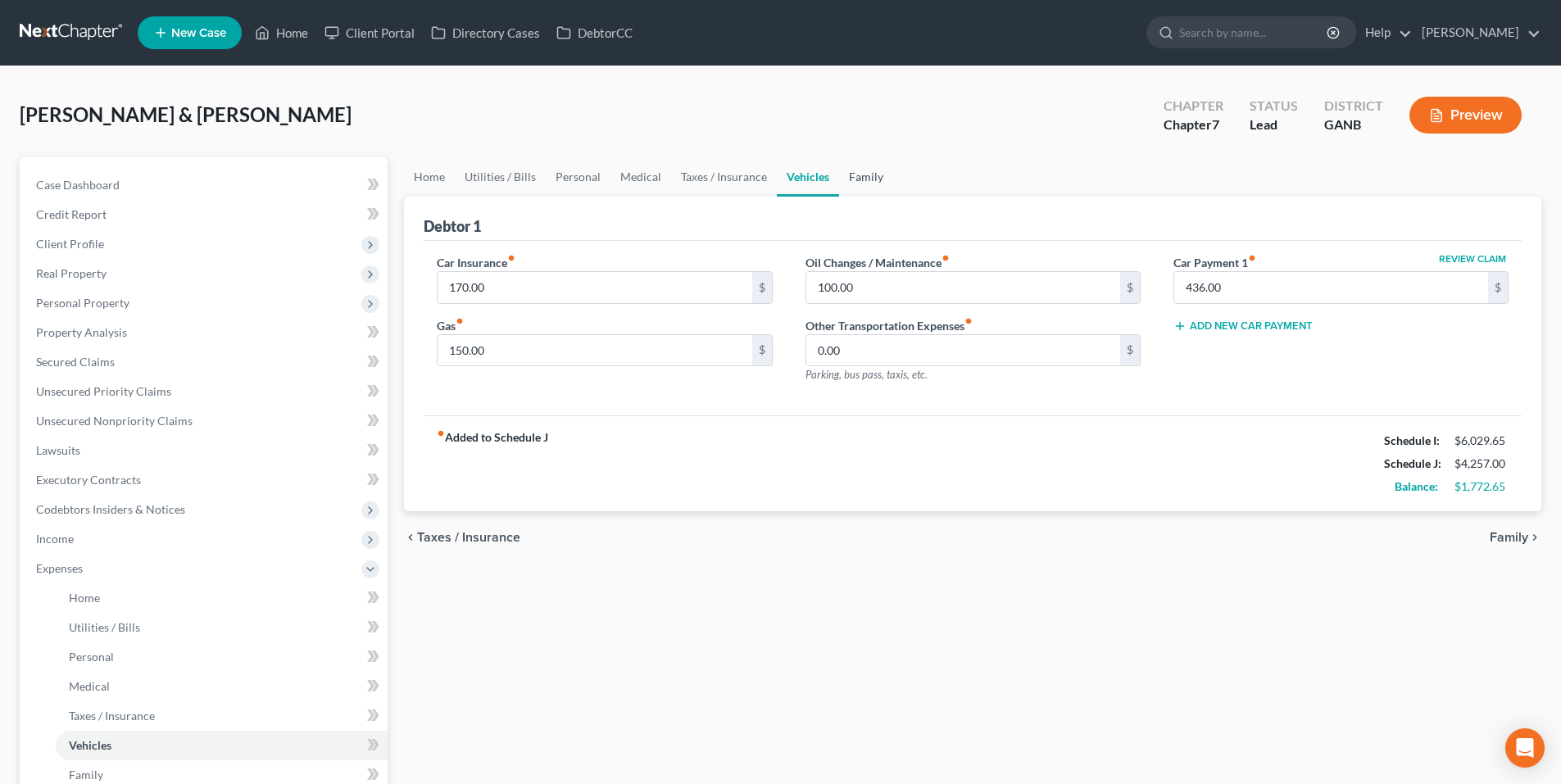
click at [865, 180] on link "Family" at bounding box center [865, 176] width 54 height 39
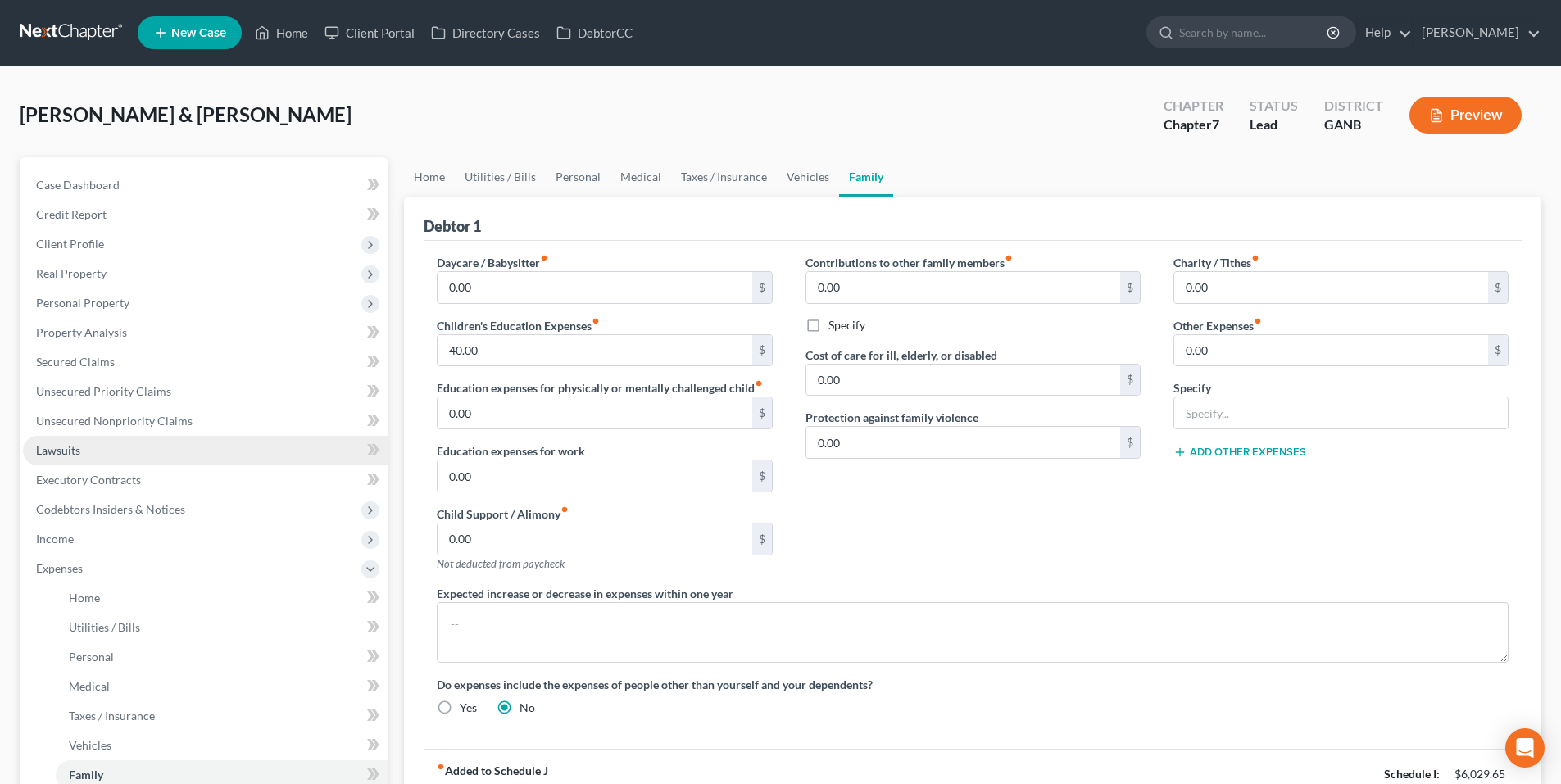
click at [49, 443] on span "Lawsuits" at bounding box center [58, 449] width 44 height 14
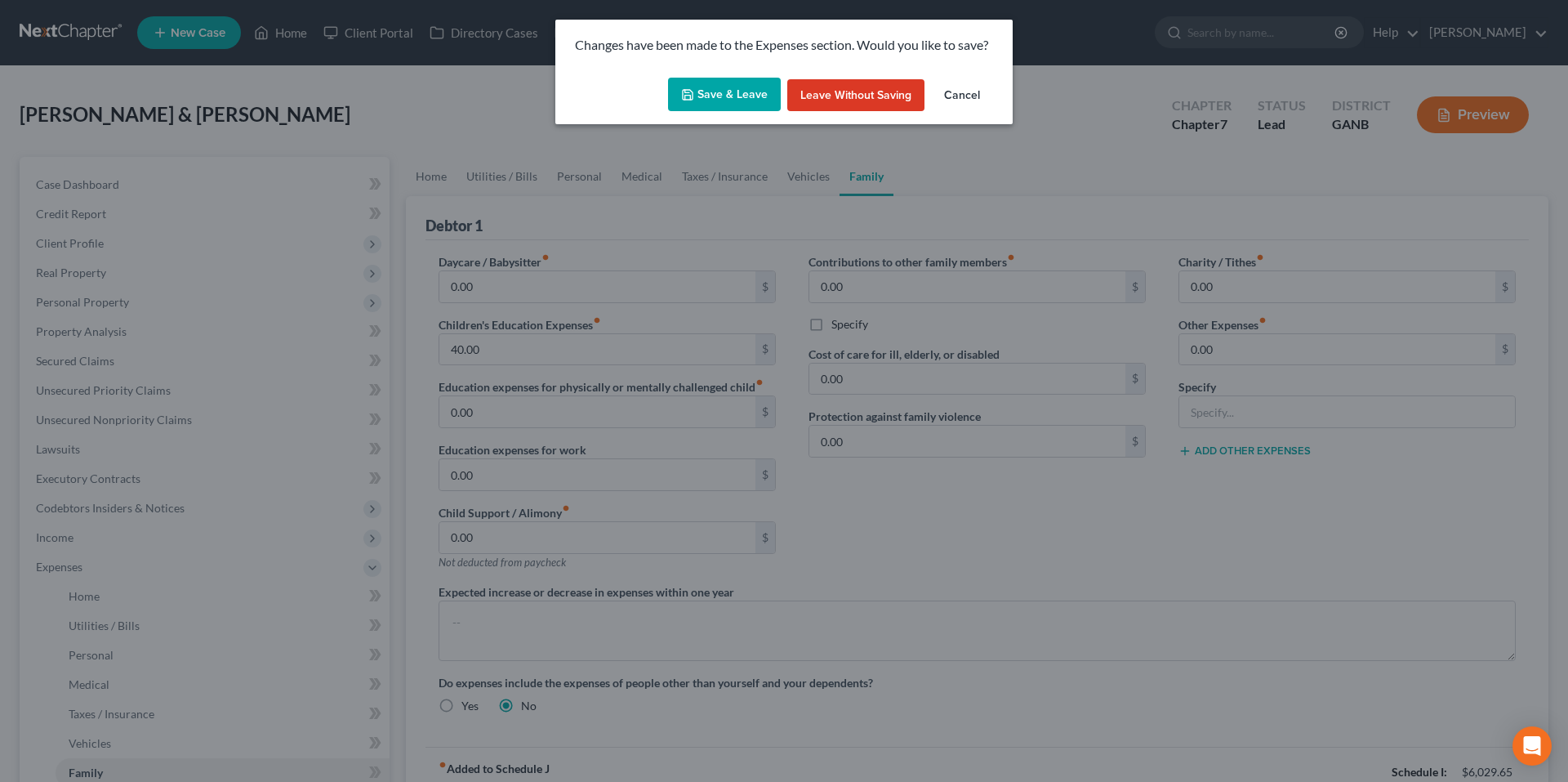
click at [733, 88] on button "Save & Leave" at bounding box center [724, 95] width 113 height 34
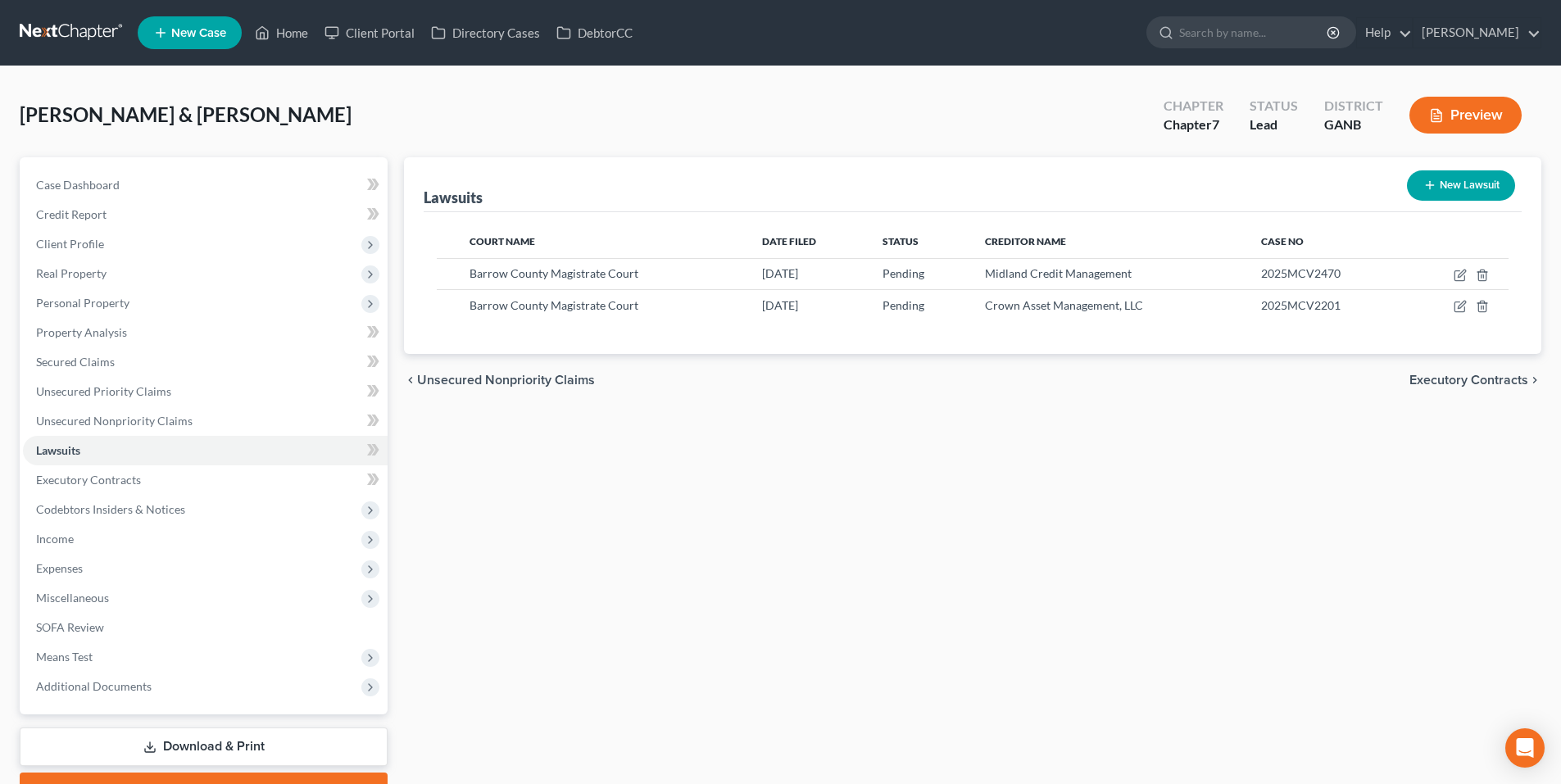
click at [1430, 189] on icon "button" at bounding box center [1429, 185] width 13 height 13
select select "0"
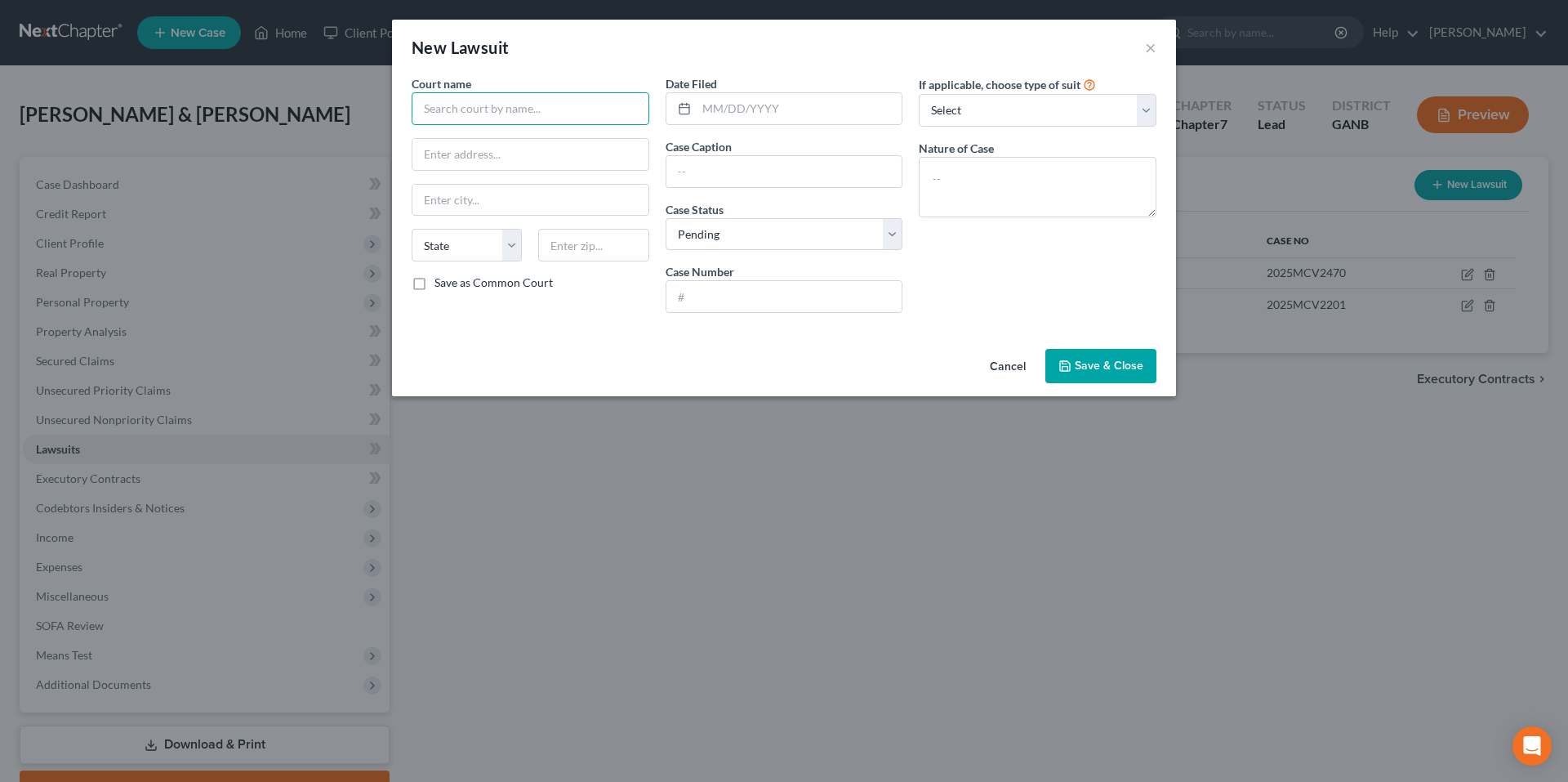
click at [571, 107] on input "text" at bounding box center [530, 109] width 238 height 33
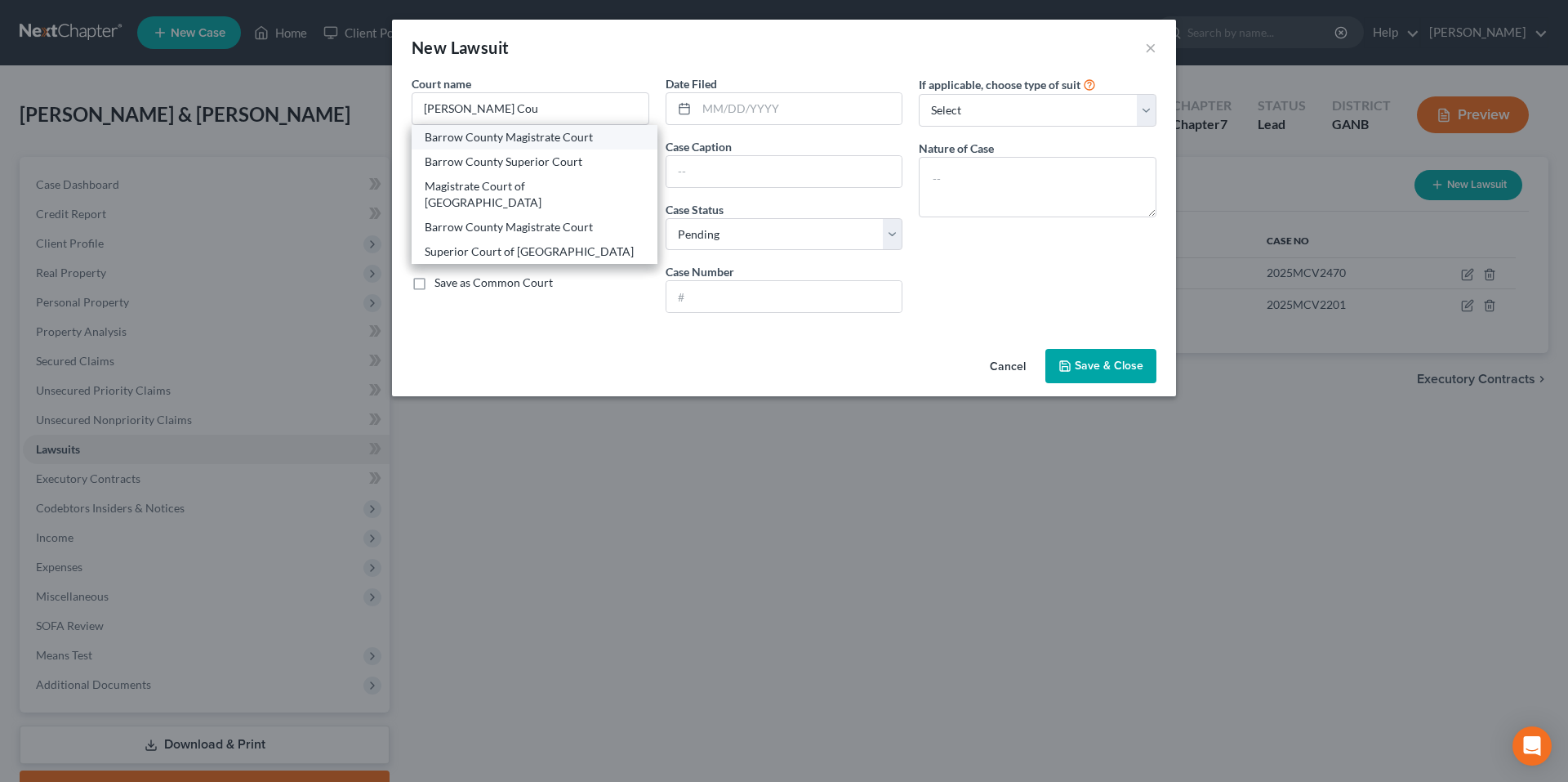
click at [560, 139] on div "Barrow County Magistrate Court" at bounding box center [534, 137] width 220 height 16
type input "Barrow County Magistrate Court"
type input "652 Barrow Park Drive, Suite F"
type input "Winder"
select select "10"
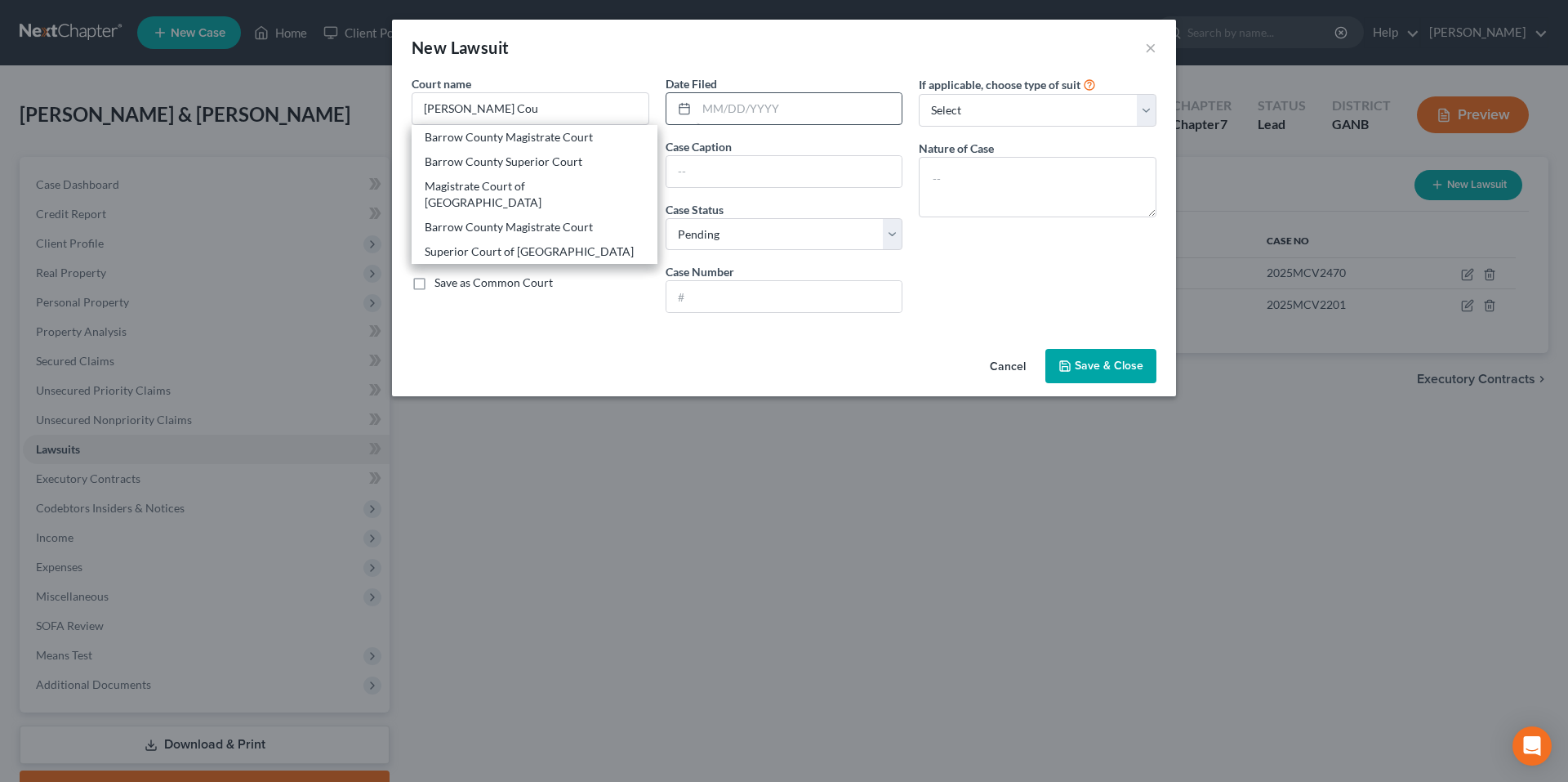
type input "30680"
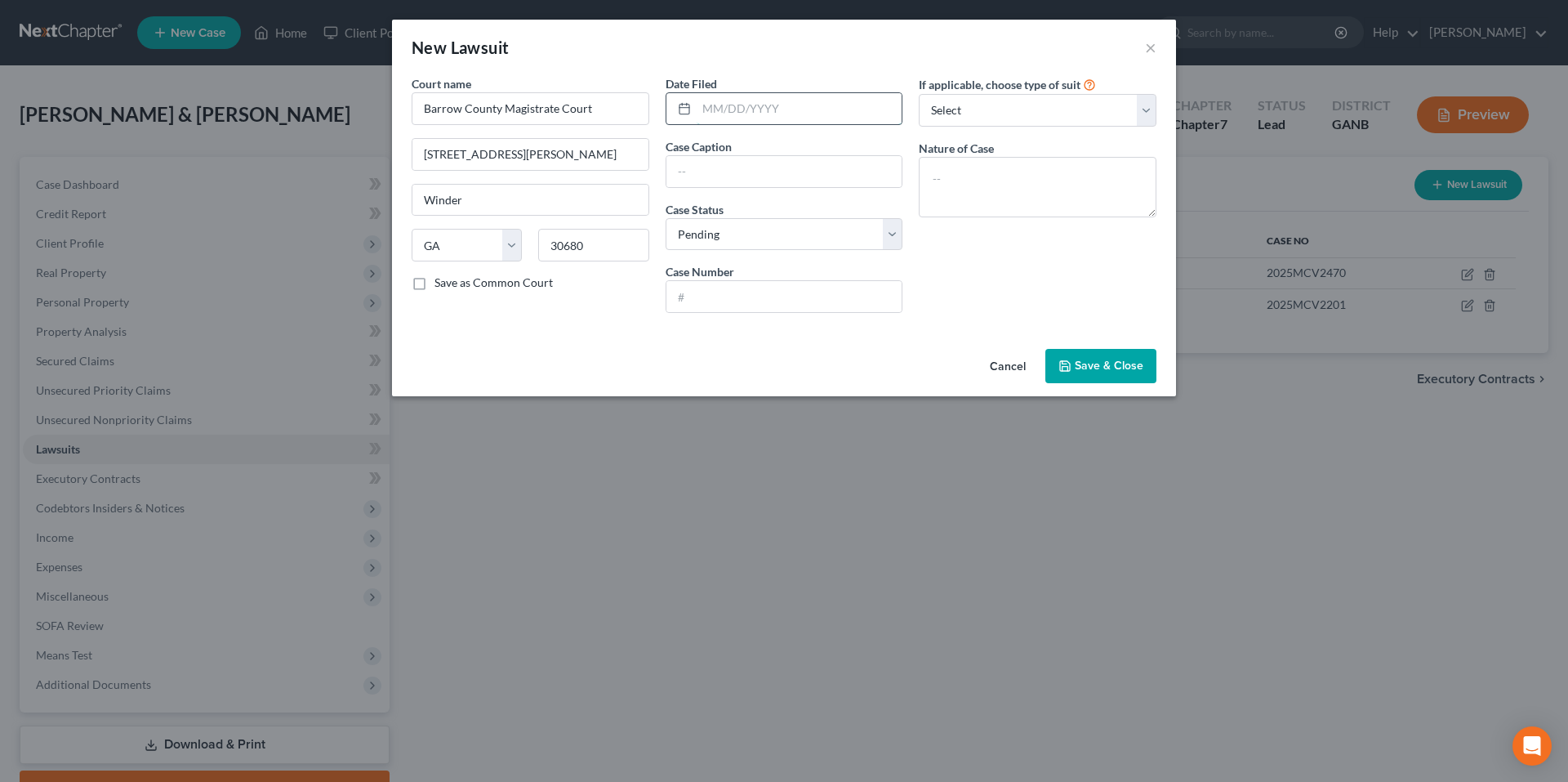
click at [773, 106] on input "text" at bounding box center [799, 108] width 206 height 31
type input "02/09/2024"
click at [775, 171] on input "Midland Credit Management, Inc. as assignee of Capital One Bank (USA), N.A. vs.…" at bounding box center [784, 171] width 236 height 31
type input "Midland Credit Management, Inc. as assignee of Celtic Bank vs. Jennifer Olivo"
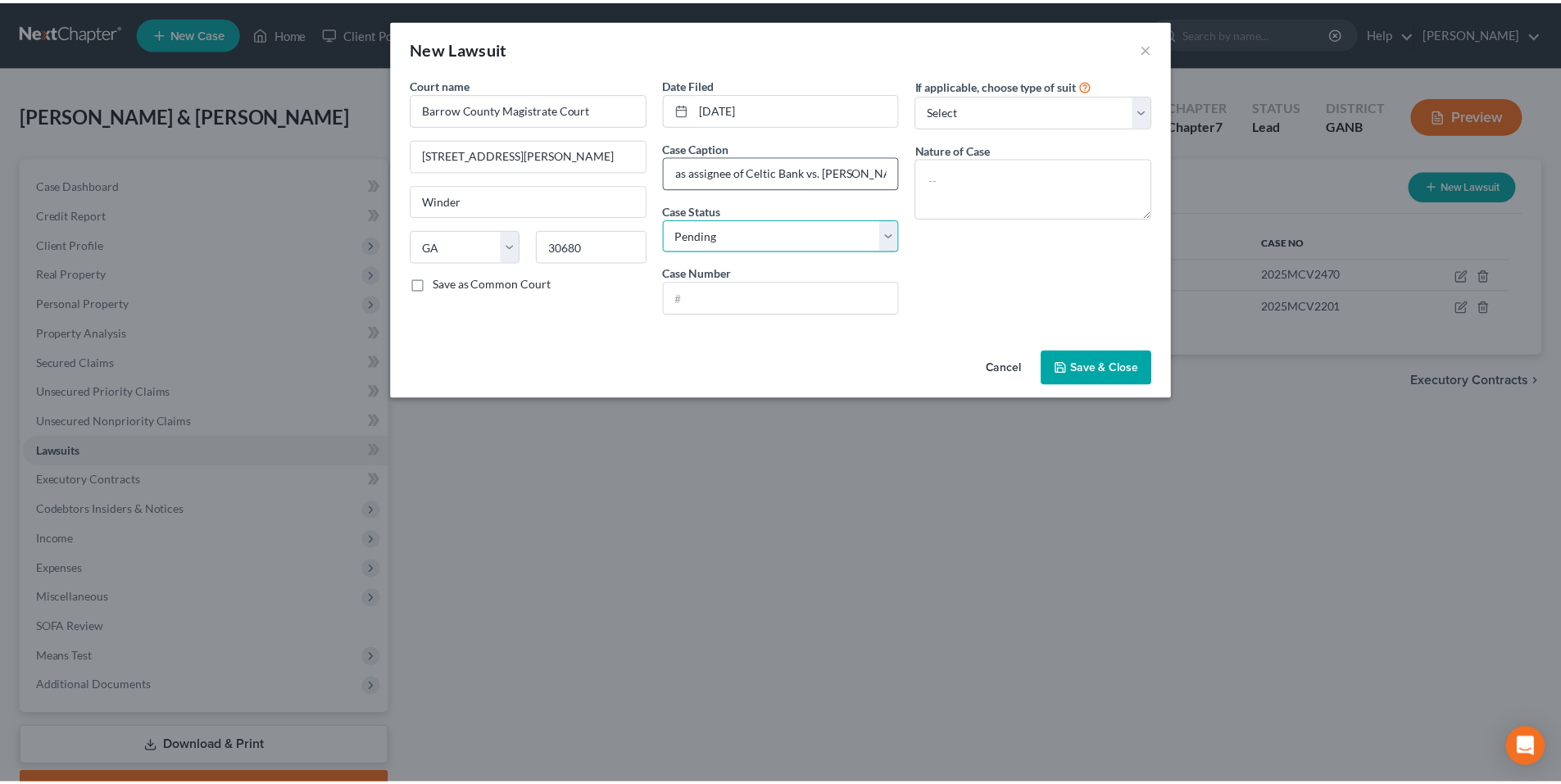
scroll to position [0, 0]
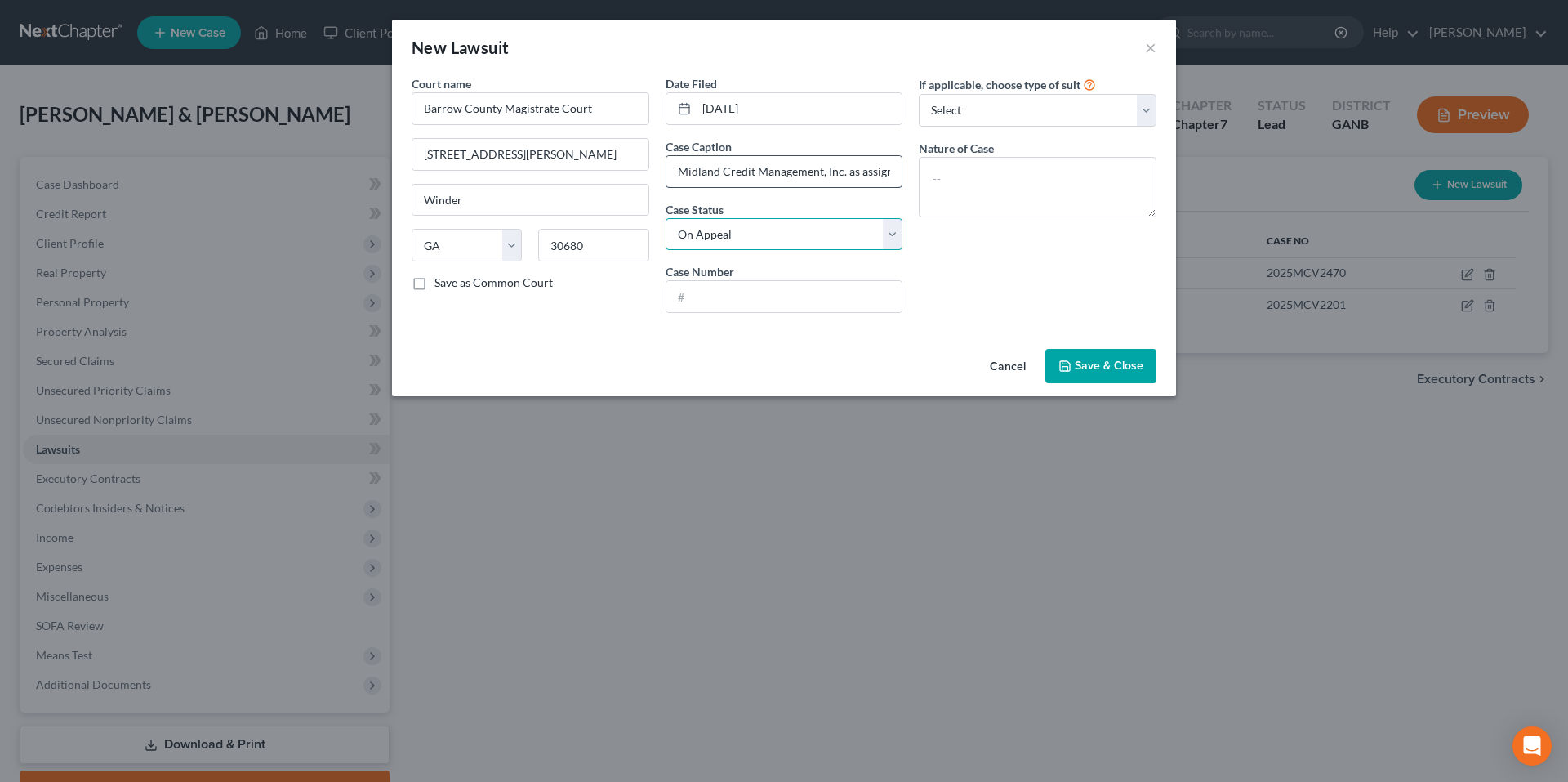
select select "2"
type input "2024MCV0414"
click at [1054, 101] on select "Select Repossession Garnishment Foreclosure Attached, Seized, Or Levied Other" at bounding box center [1037, 110] width 238 height 33
select select "3"
click at [918, 94] on select "Select Repossession Garnishment Foreclosure Attached, Seized, Or Levied Other" at bounding box center [1037, 110] width 238 height 33
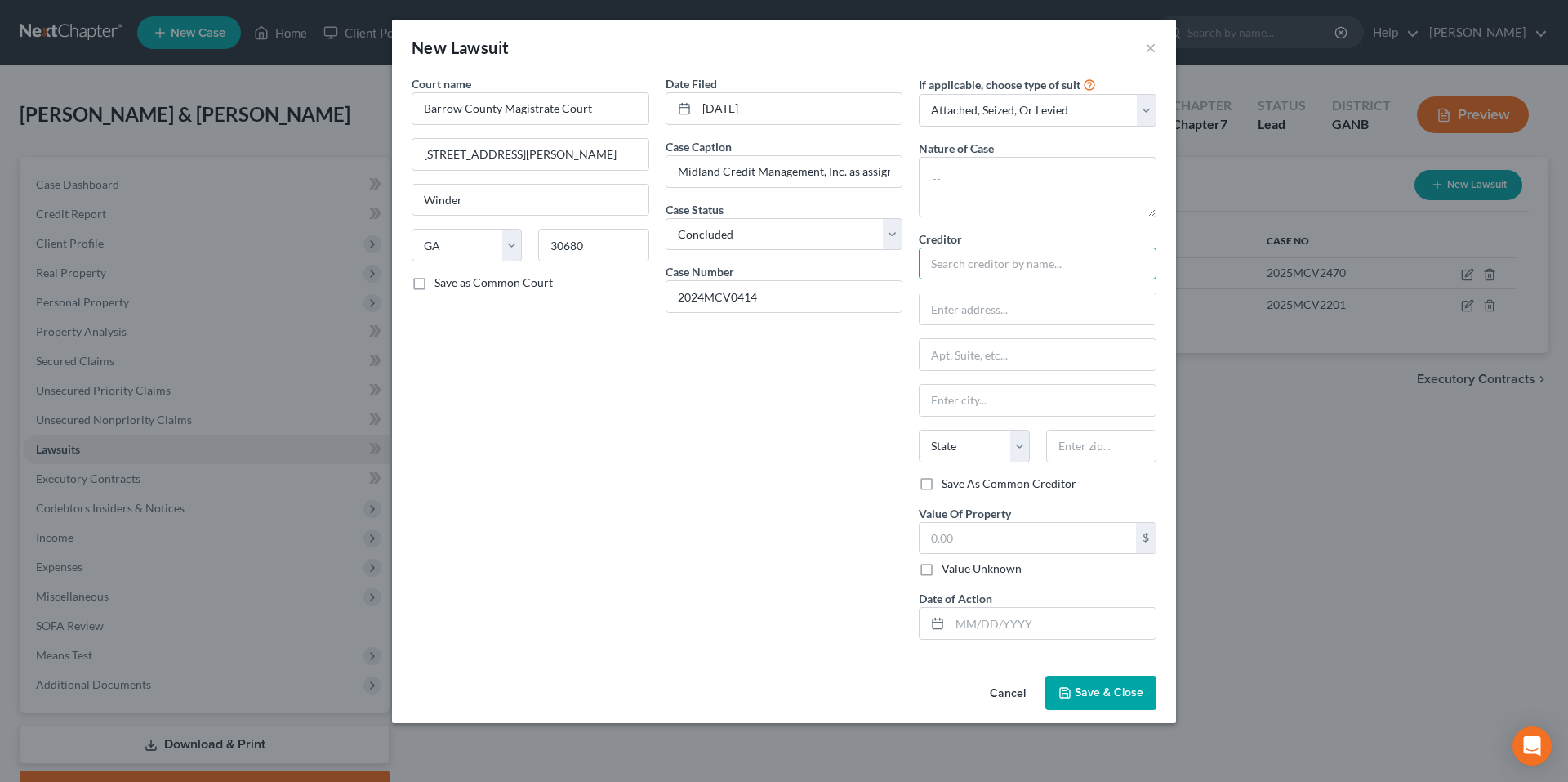
click at [1038, 266] on input "text" at bounding box center [1037, 263] width 238 height 33
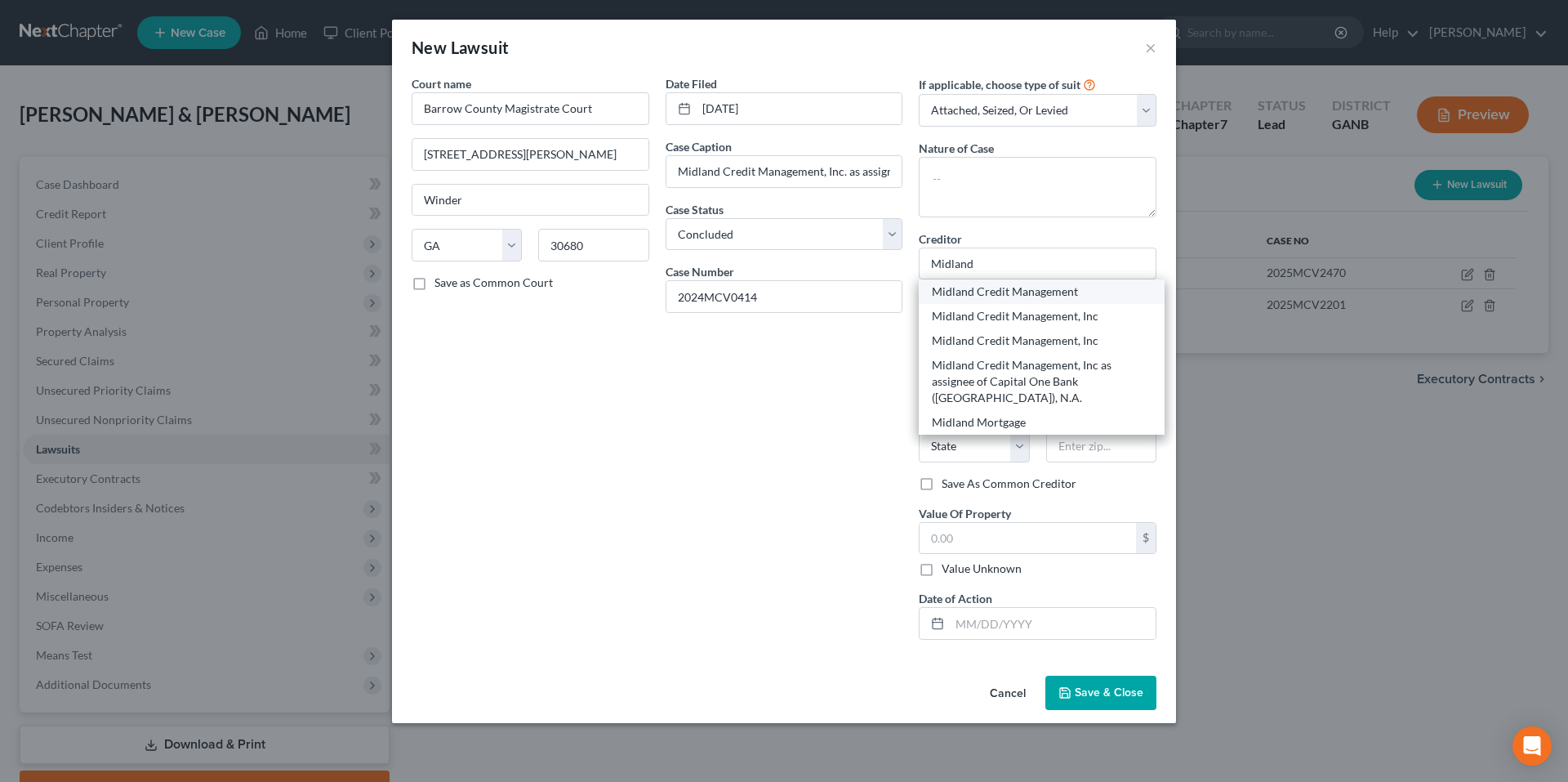
click at [1040, 296] on div "Midland Credit Management" at bounding box center [1041, 291] width 220 height 16
type input "Midland Credit Management"
type input "350 Camino Del La Reina"
type input "San Diego"
select select "4"
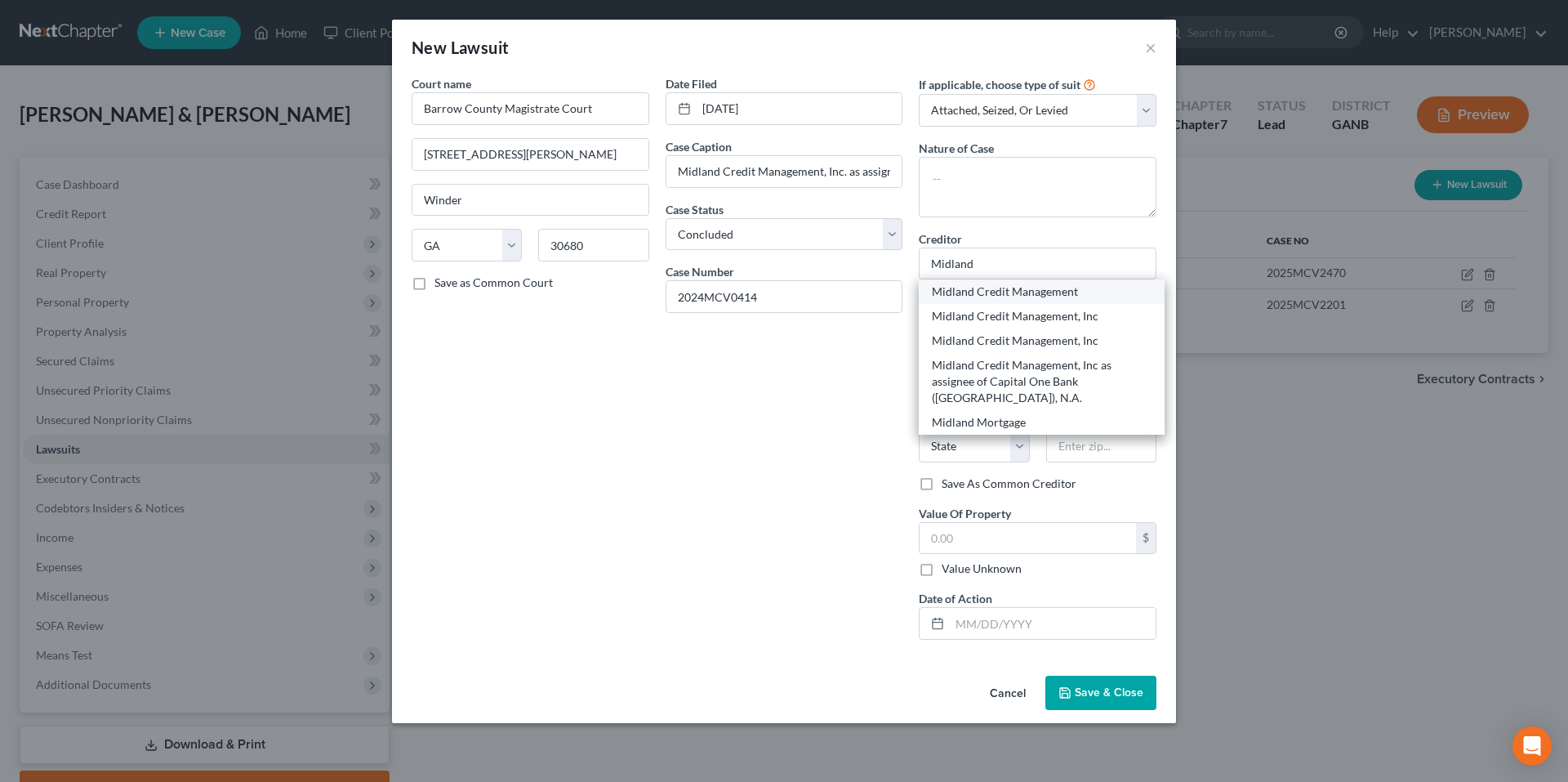
type input "92108"
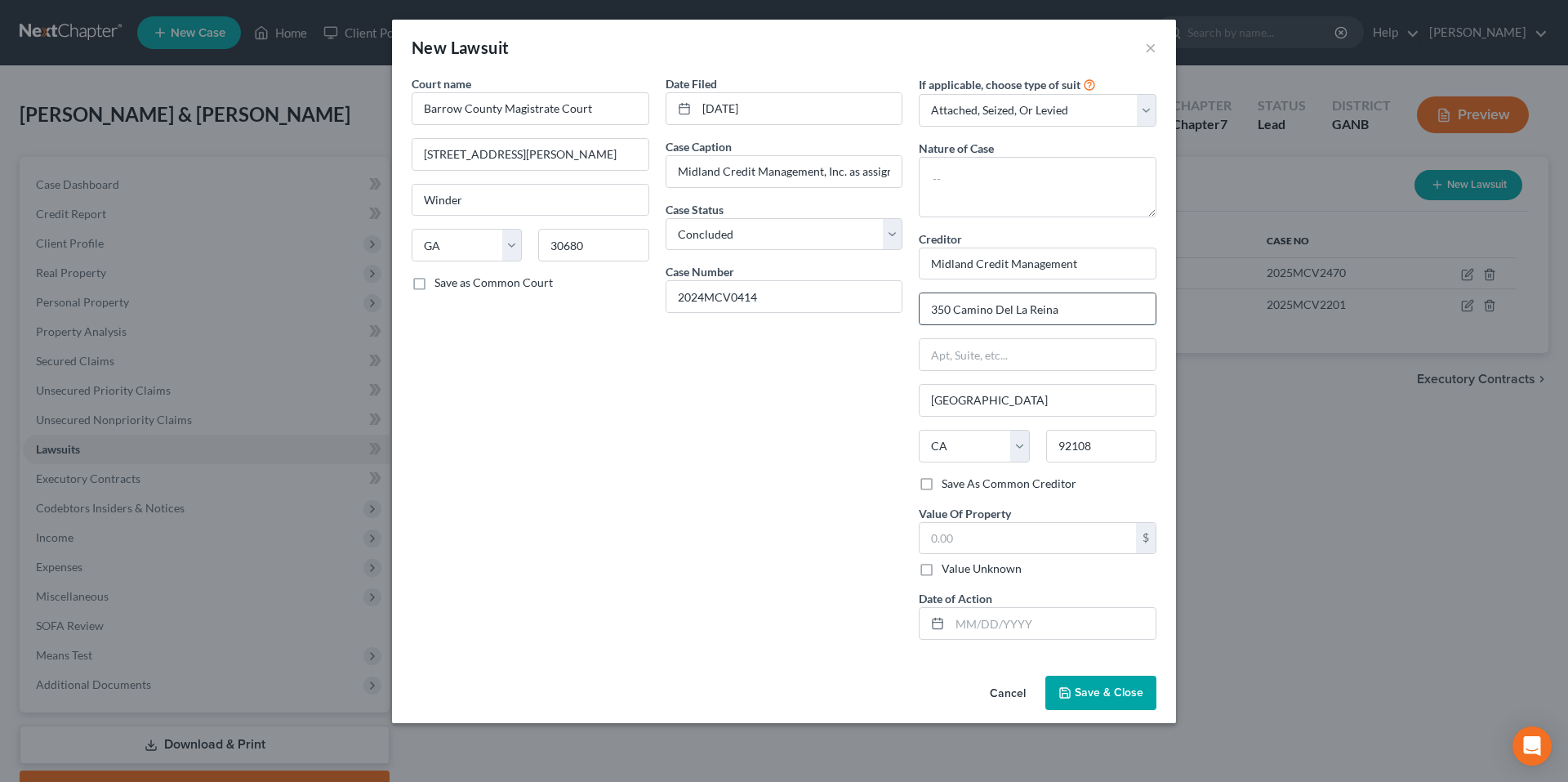
click at [1076, 303] on input "350 Camino Del La Reina" at bounding box center [1037, 308] width 236 height 31
click at [967, 315] on input "c/o Mathew Donahue, Aldridge Pite Haan, LLP" at bounding box center [1037, 308] width 236 height 31
type input "c/o Matthew Donahue, Aldridge Pite Haan, LLP"
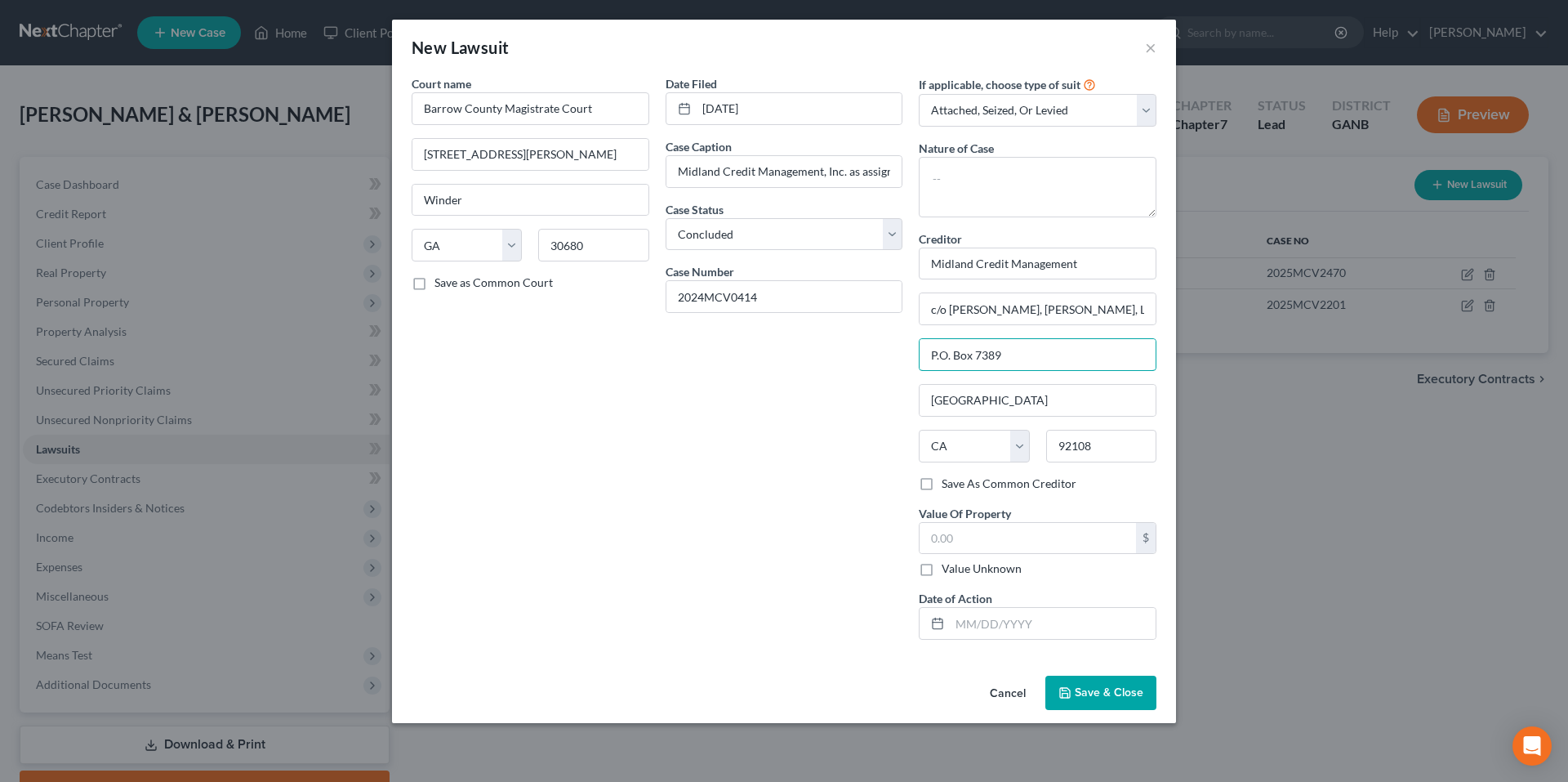
type input "P.O. Box 7389"
type input "Marietta"
select select "10"
type input "30067"
click at [996, 528] on input "text" at bounding box center [1027, 538] width 216 height 31
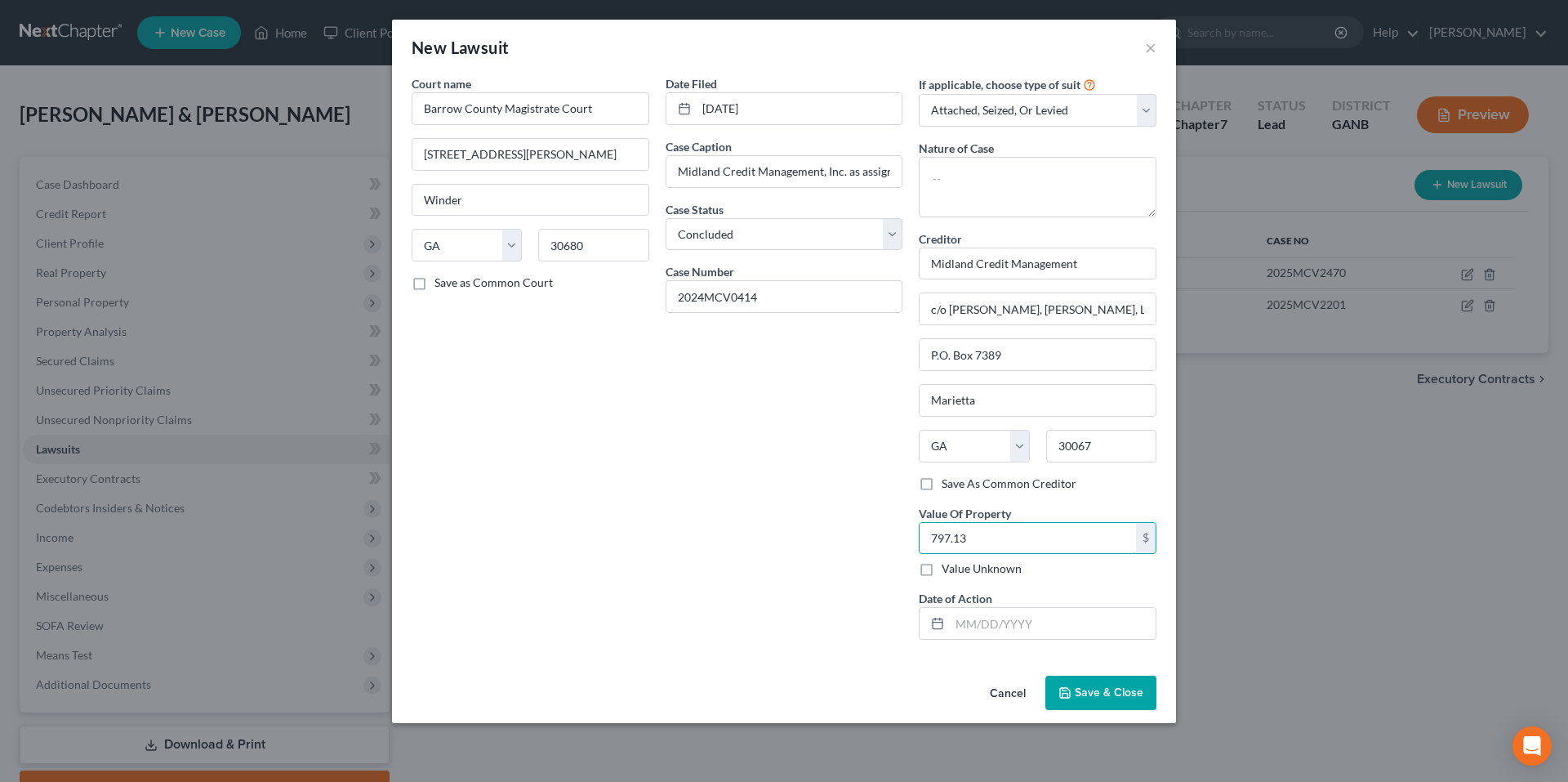
type input "797.13"
drag, startPoint x: 1019, startPoint y: 622, endPoint x: 1030, endPoint y: 623, distance: 11.0
click at [1019, 622] on input "text" at bounding box center [1052, 623] width 206 height 31
type input "11/13/24"
click at [1117, 698] on span "Save & Close" at bounding box center [1109, 692] width 69 height 14
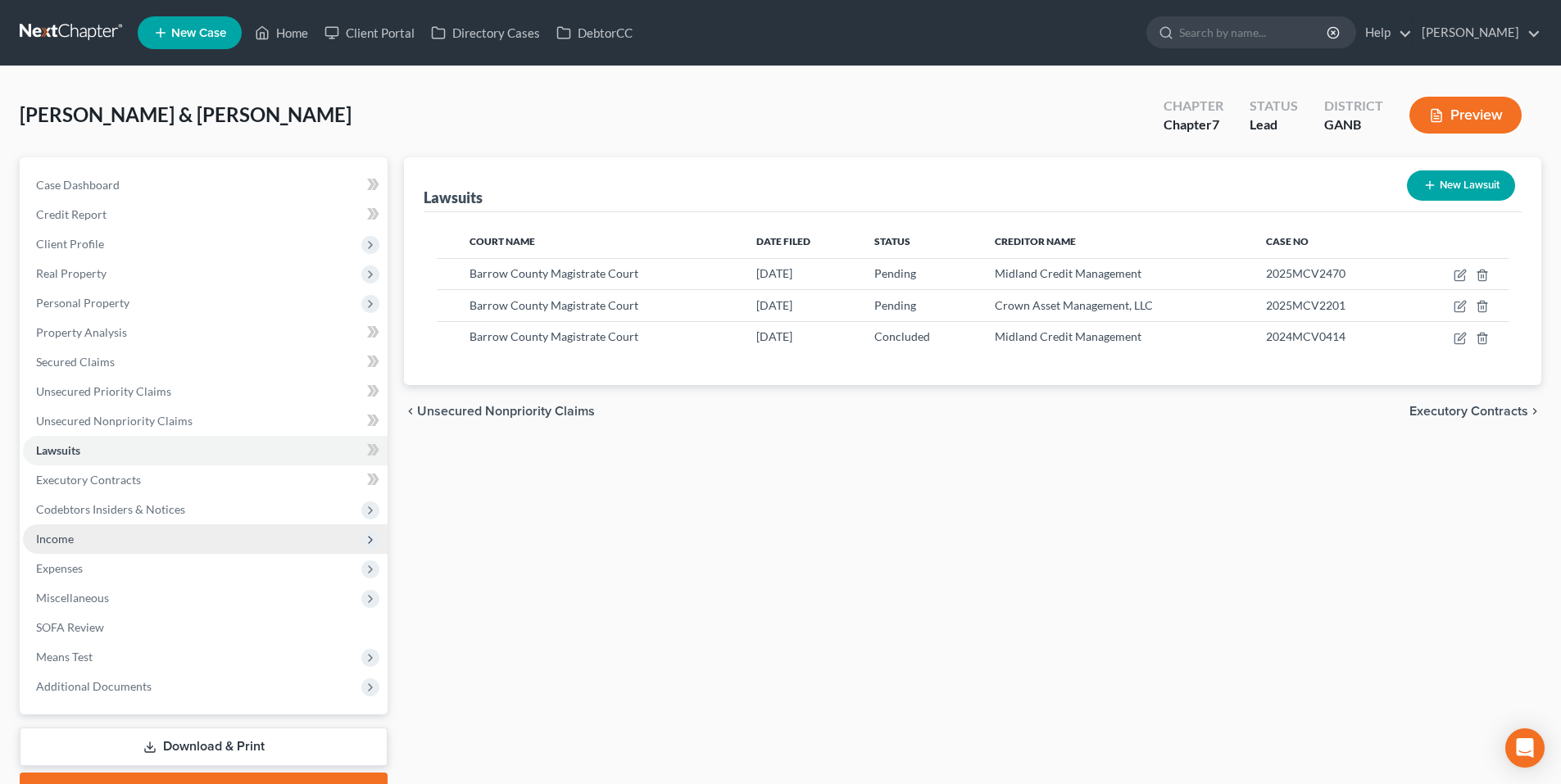
click at [82, 525] on span "Income" at bounding box center [205, 539] width 365 height 30
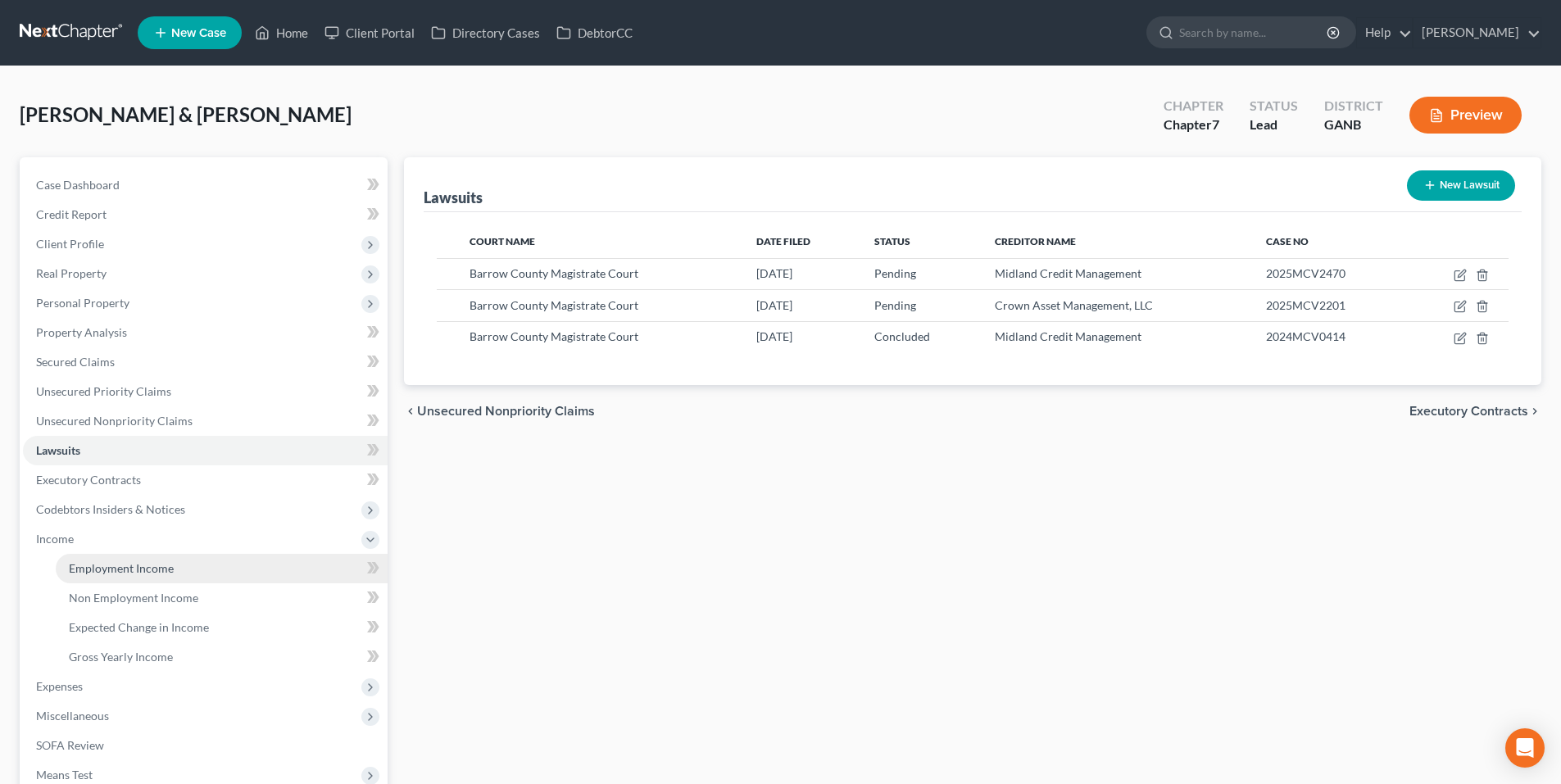
click at [107, 556] on link "Employment Income" at bounding box center [222, 568] width 332 height 30
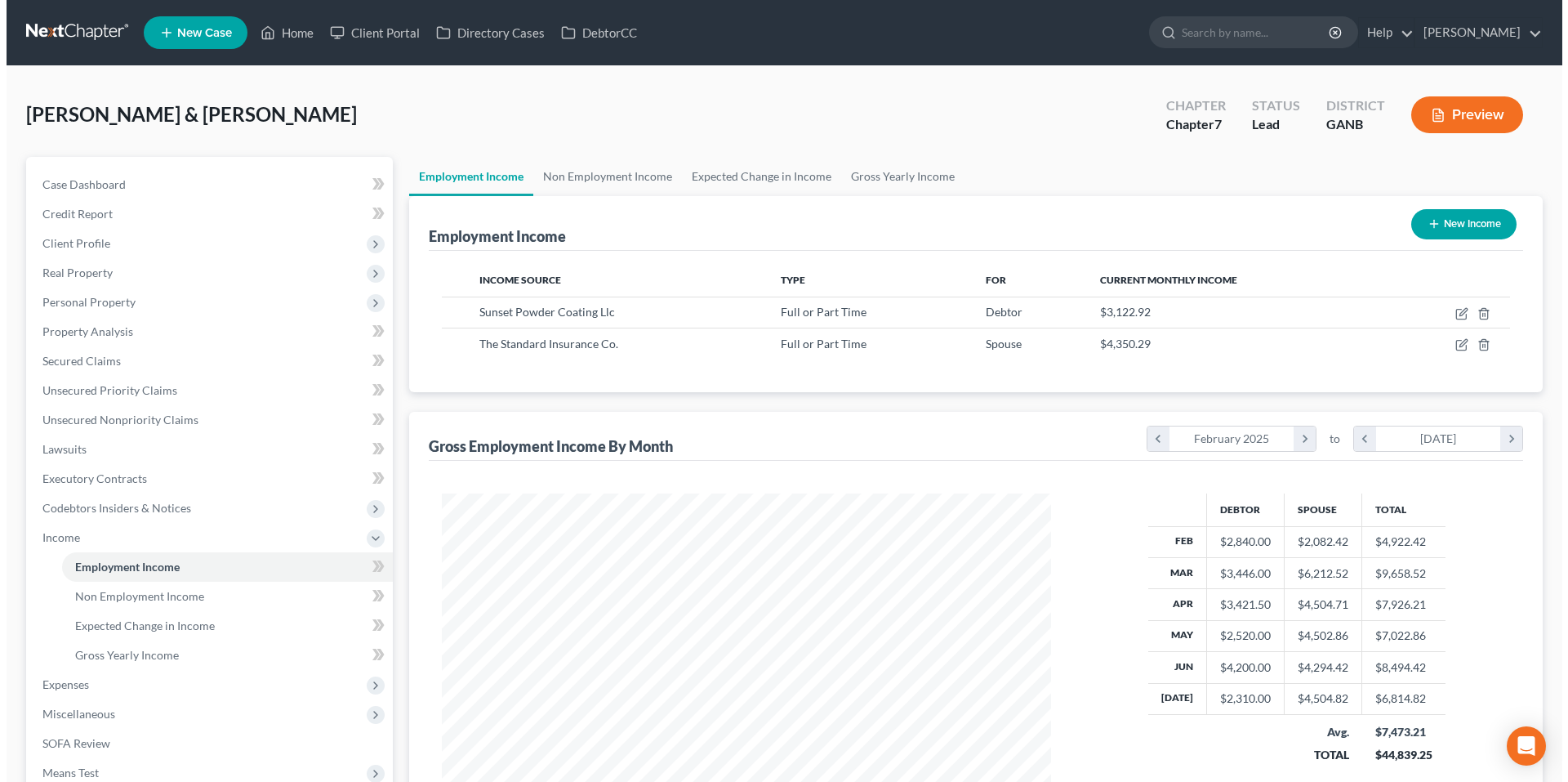
scroll to position [305, 642]
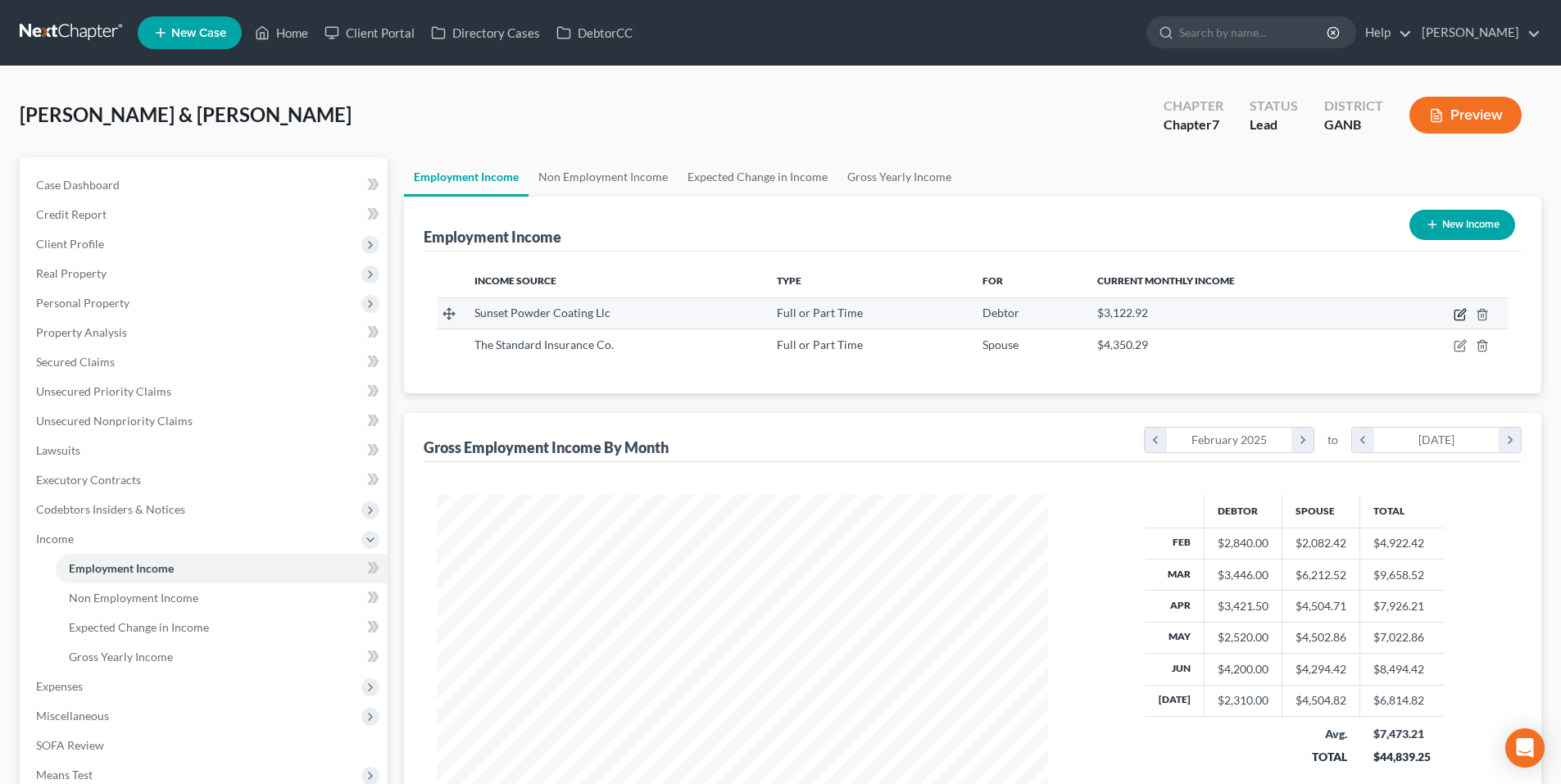
click at [1460, 319] on icon "button" at bounding box center [1459, 314] width 13 height 13
select select "0"
select select "10"
select select "3"
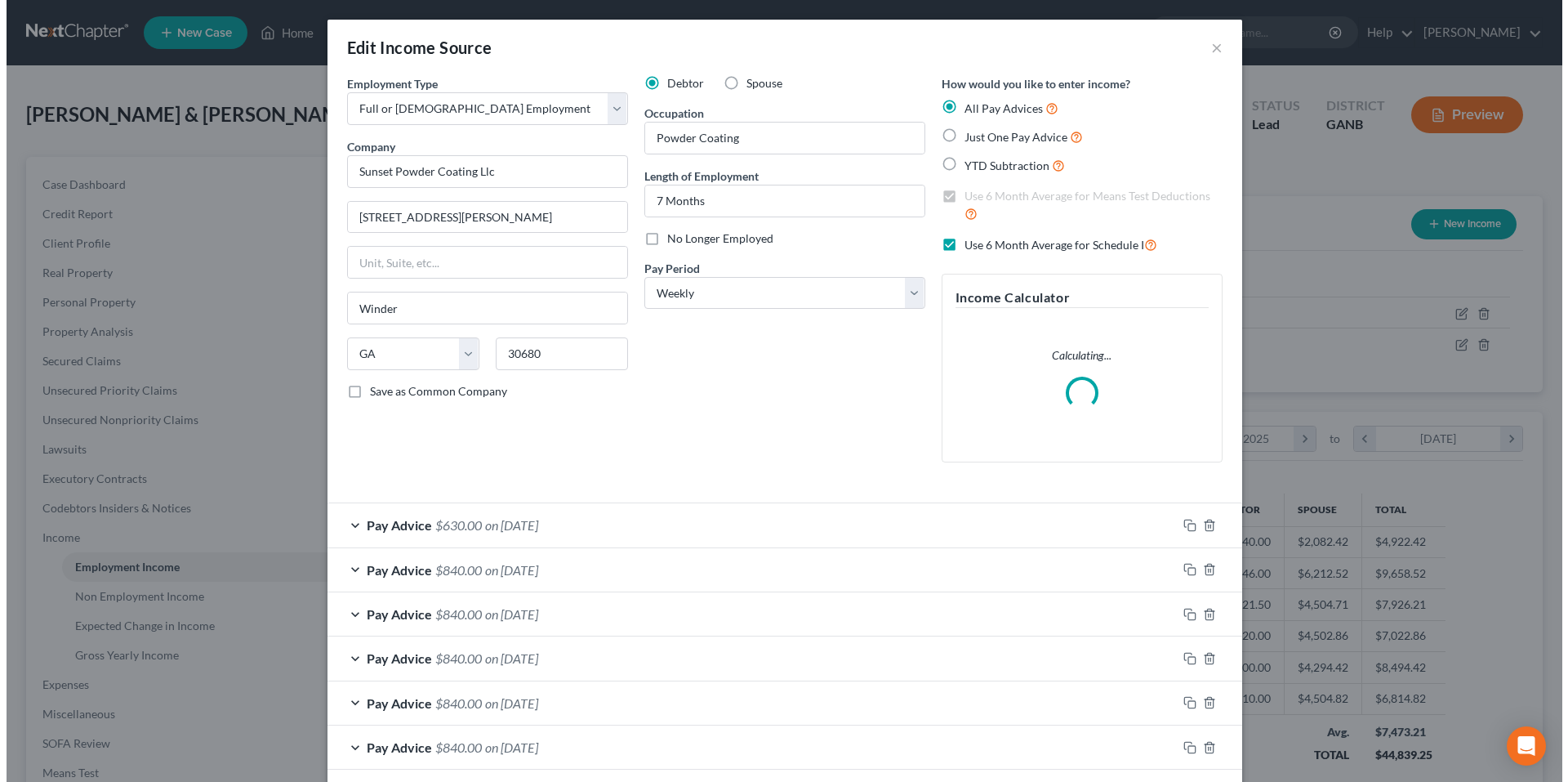
scroll to position [307, 648]
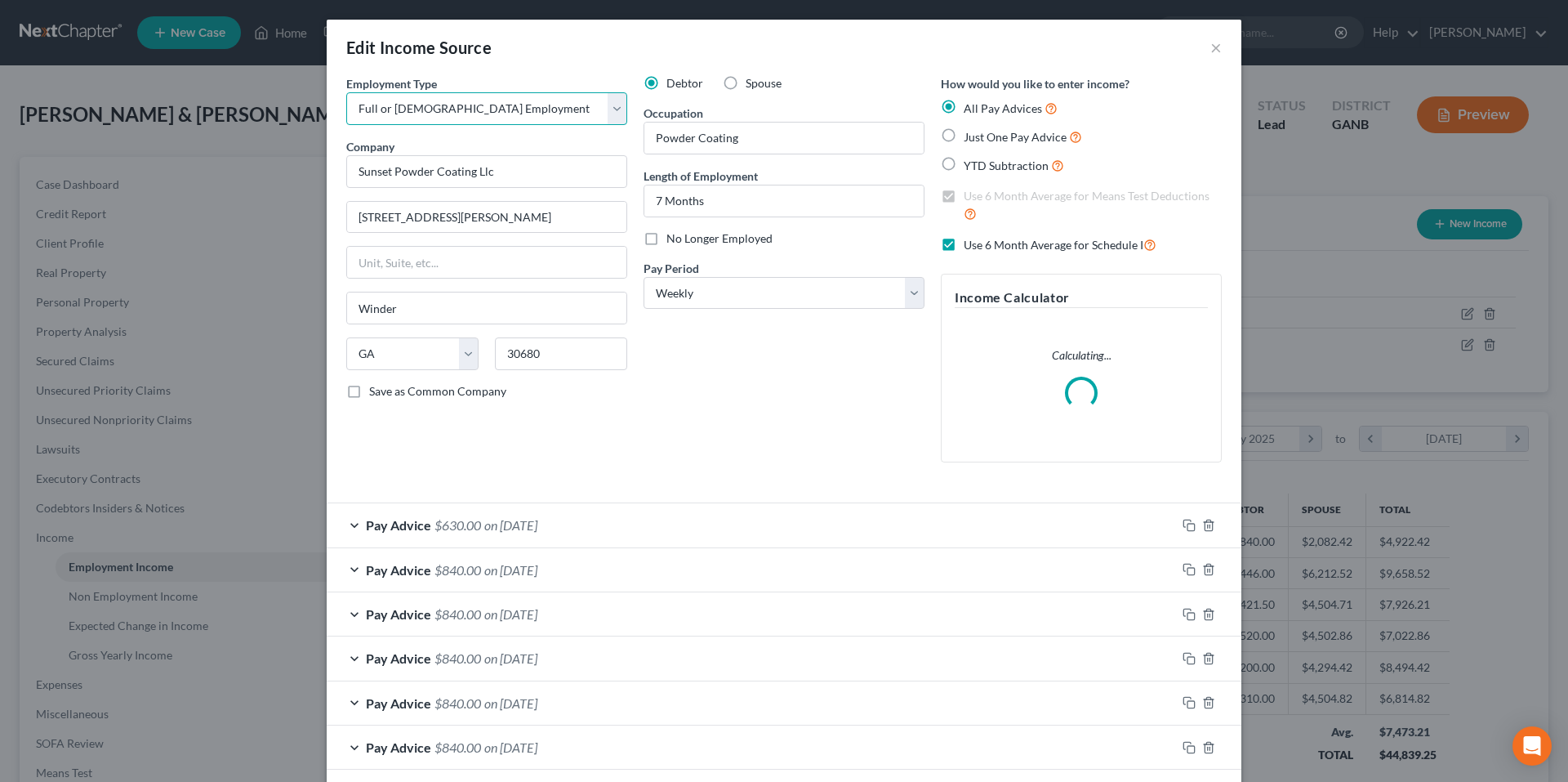
click at [545, 96] on select "Select Full or Part Time Employment Self Employment" at bounding box center [487, 109] width 281 height 33
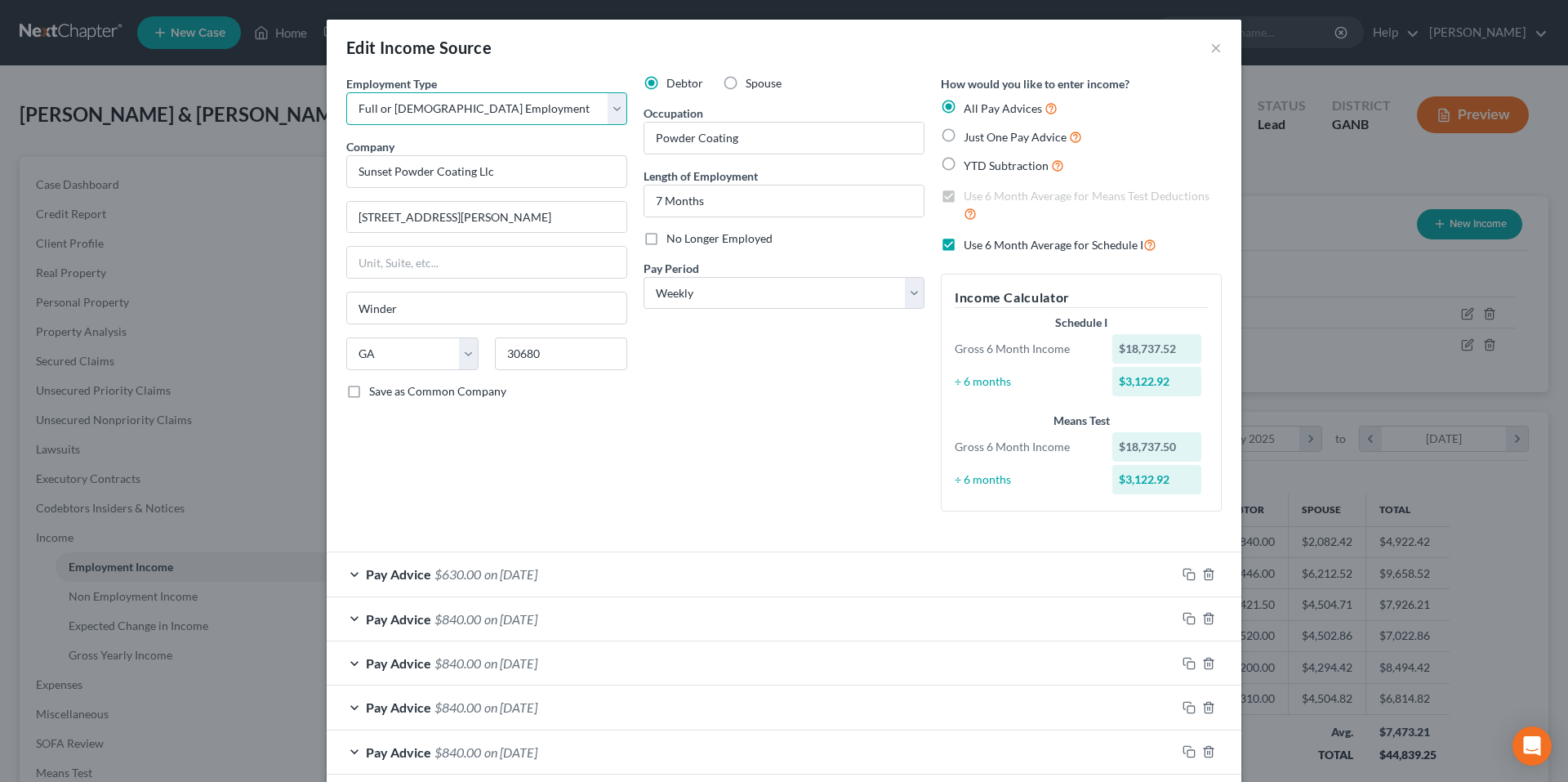
select select "1"
click at [347, 93] on select "Select Full or Part Time Employment Self Employment" at bounding box center [487, 109] width 281 height 33
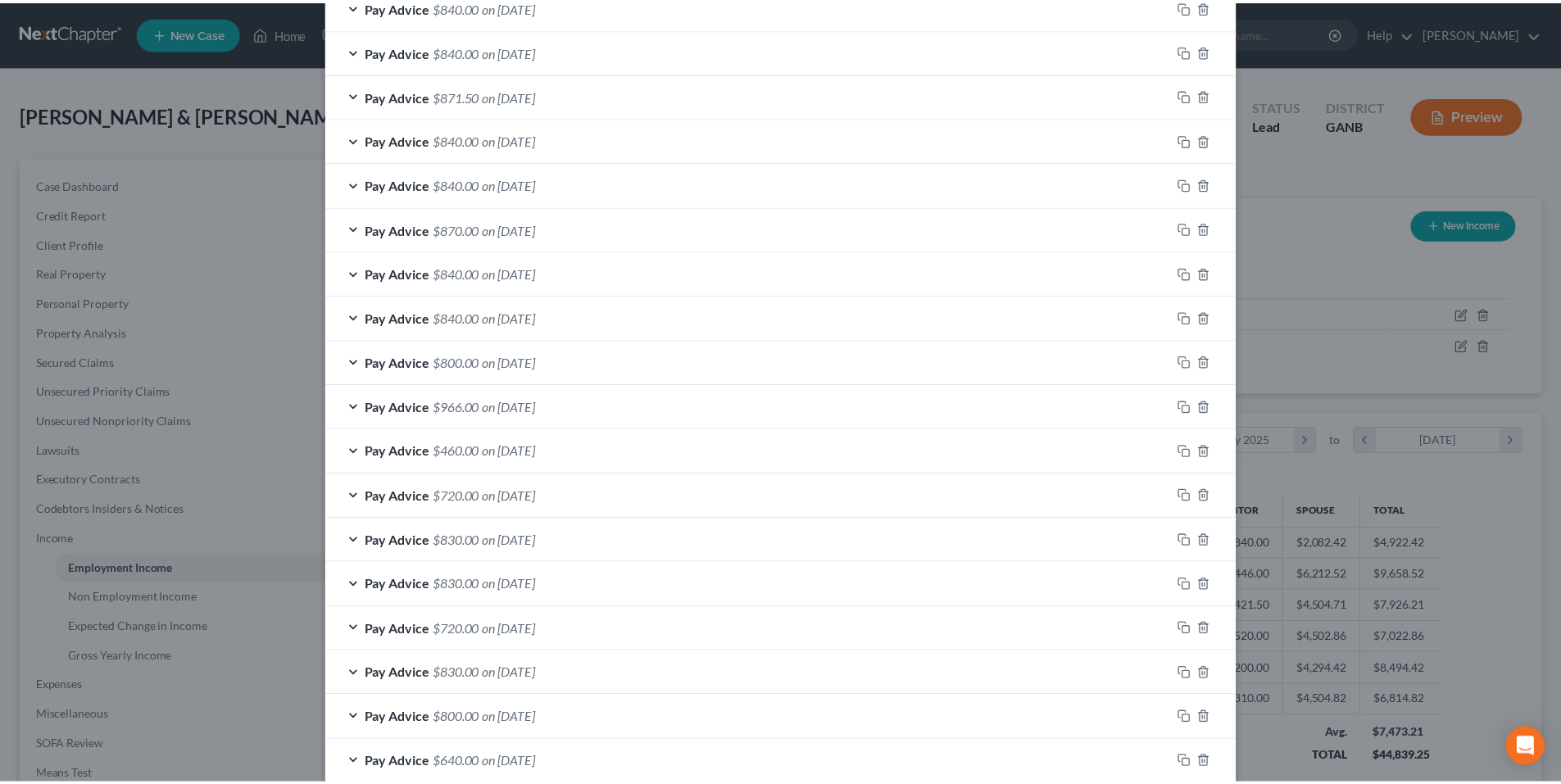
scroll to position [1061, 0]
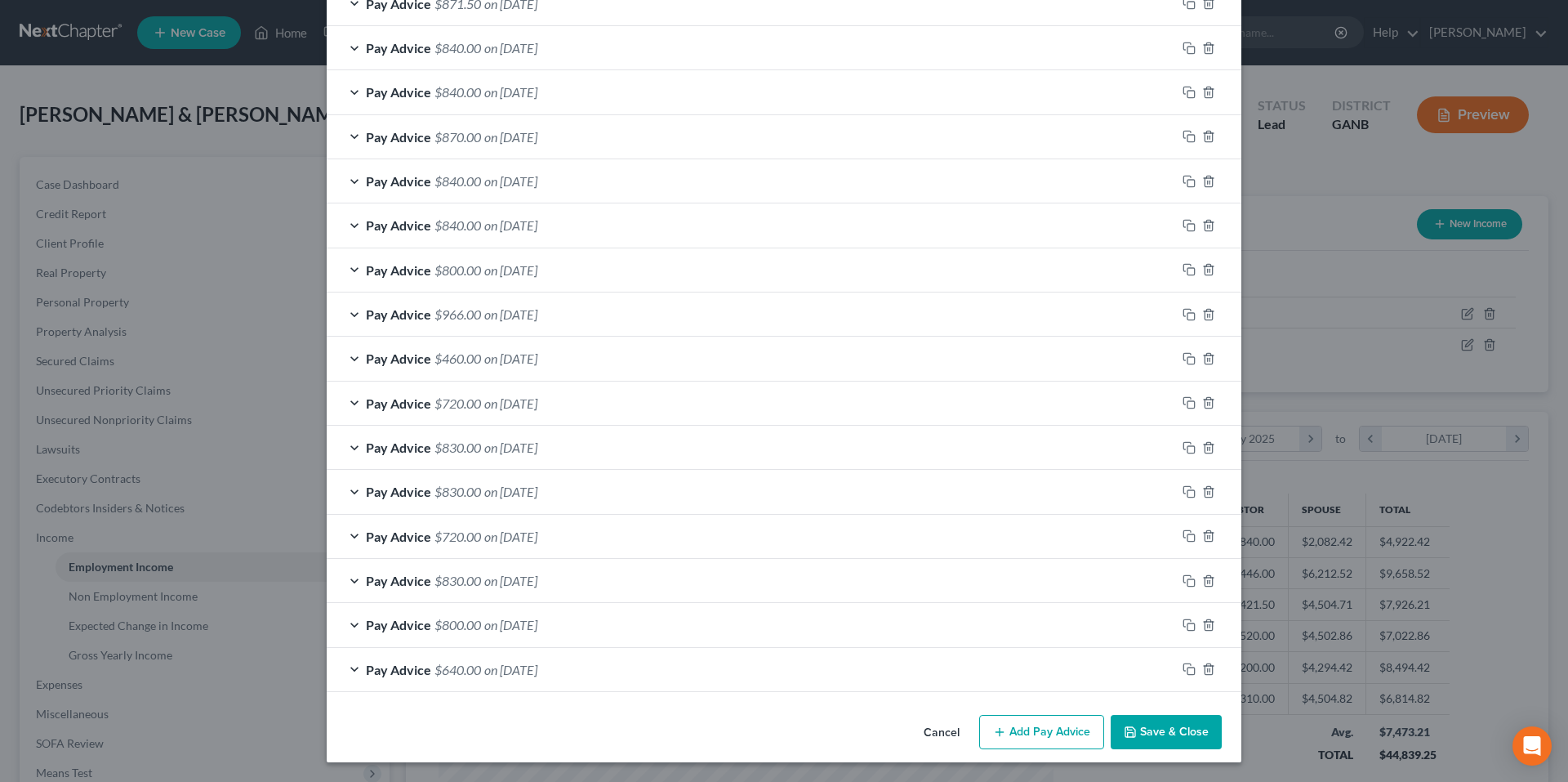
click at [1176, 722] on button "Save & Close" at bounding box center [1166, 731] width 111 height 34
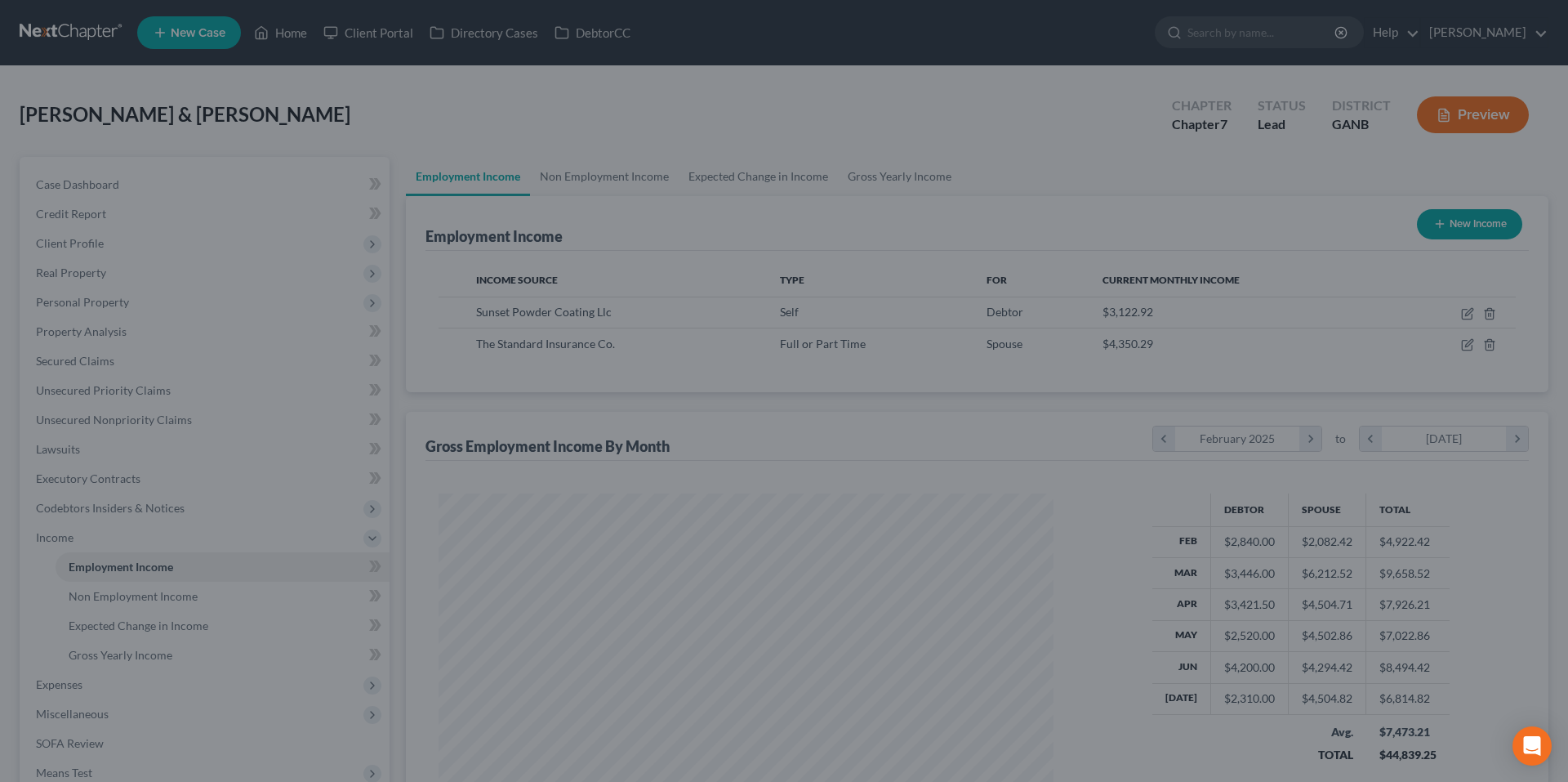
scroll to position [816333, 816004]
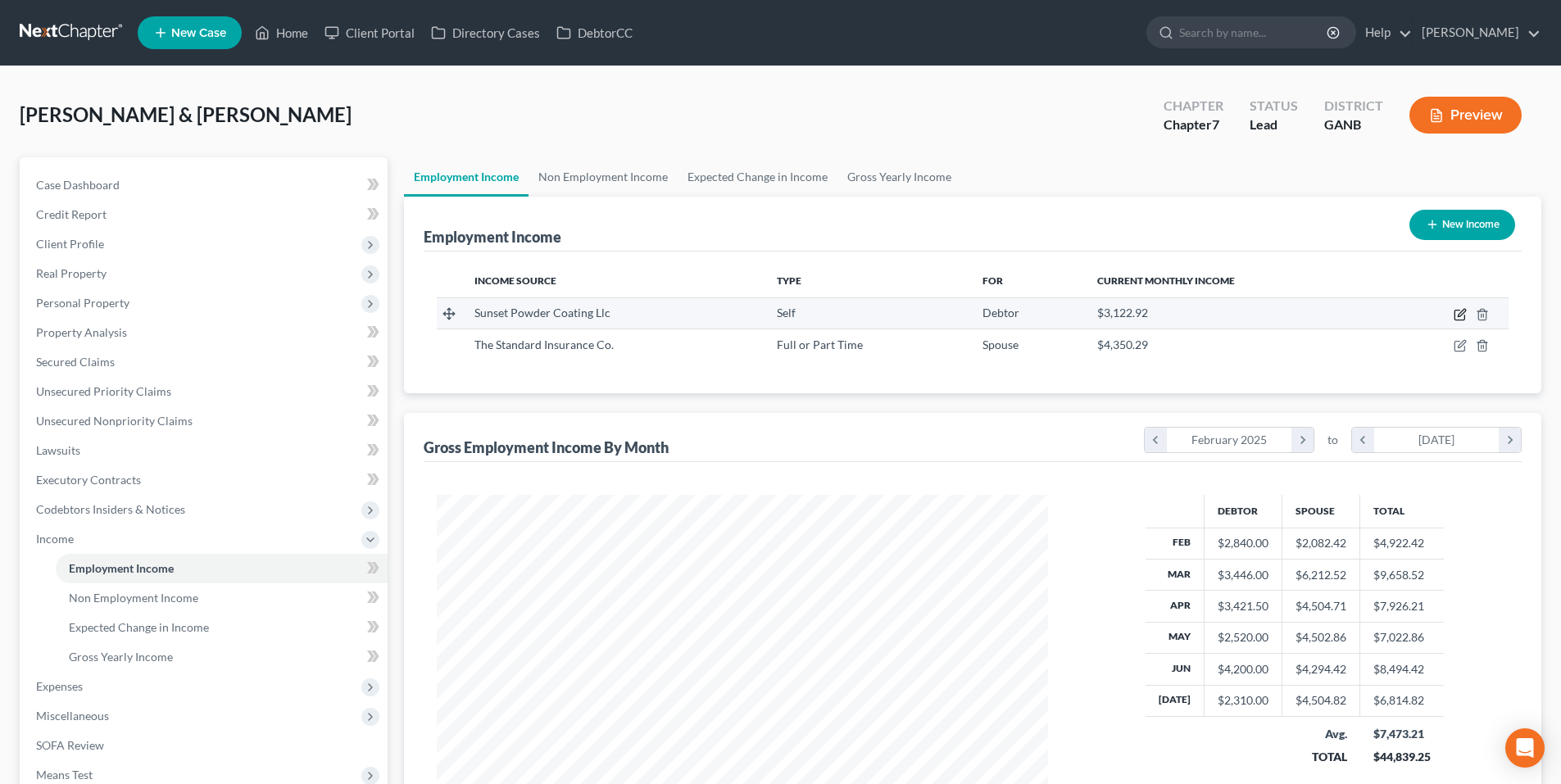
click at [1457, 314] on icon "button" at bounding box center [1459, 314] width 13 height 13
select select "1"
select select "10"
select select "3"
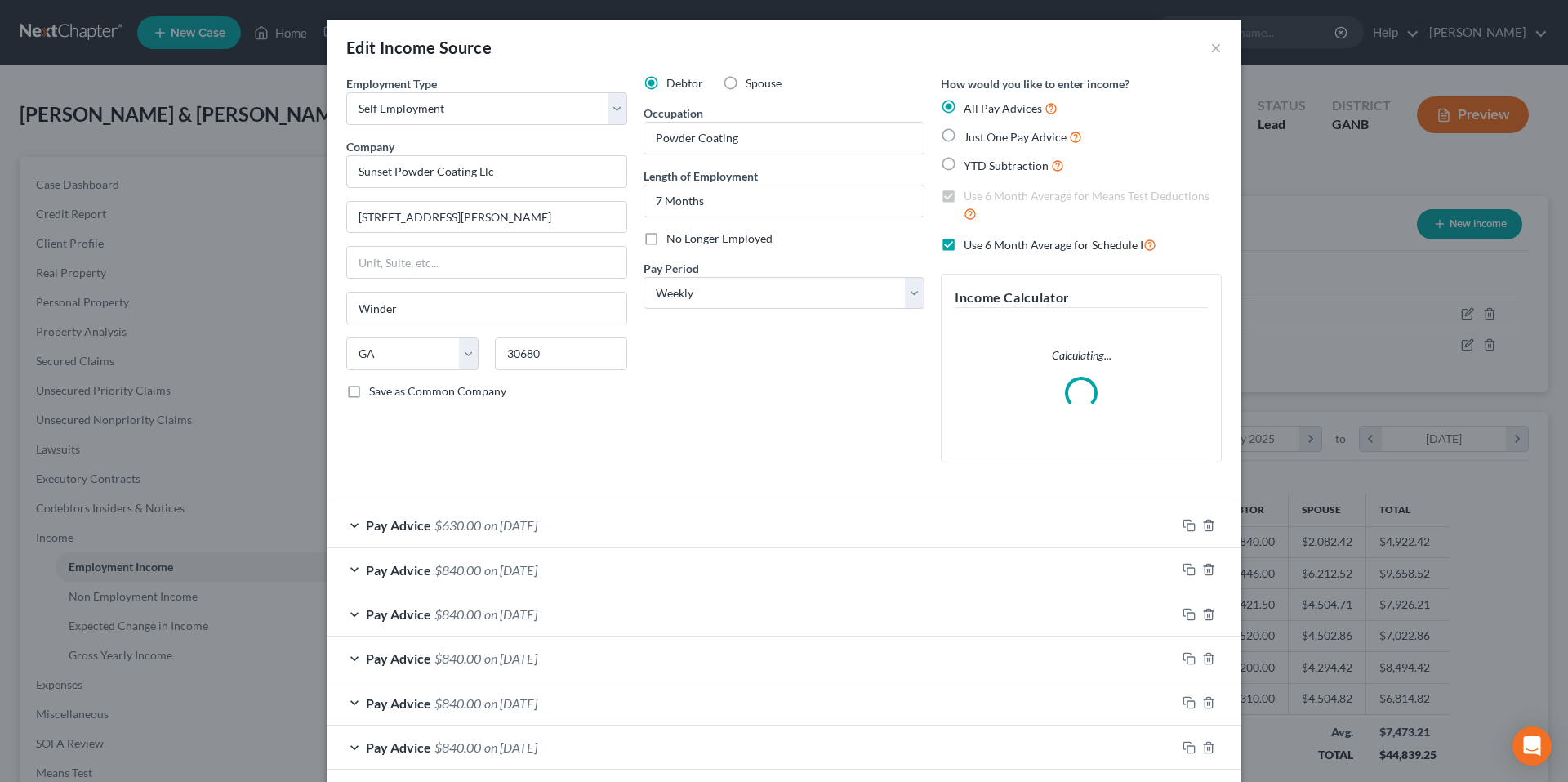
scroll to position [307, 648]
drag, startPoint x: 502, startPoint y: 113, endPoint x: 498, endPoint y: 125, distance: 12.6
click at [502, 113] on select "Select Full or Part Time Employment Self Employment" at bounding box center [487, 109] width 281 height 33
select select "0"
click at [347, 93] on select "Select Full or Part Time Employment Self Employment" at bounding box center [487, 109] width 281 height 33
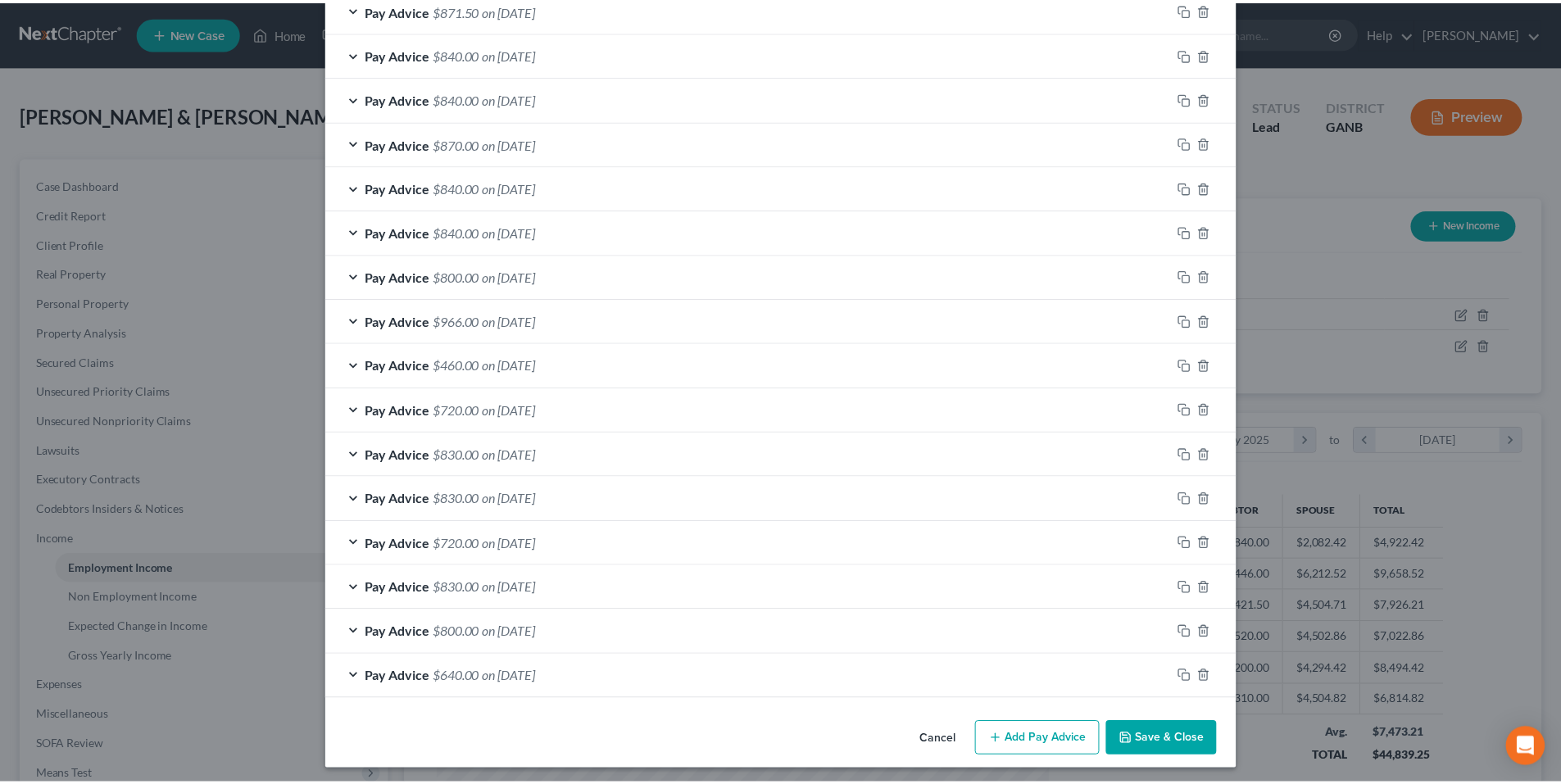
scroll to position [1061, 0]
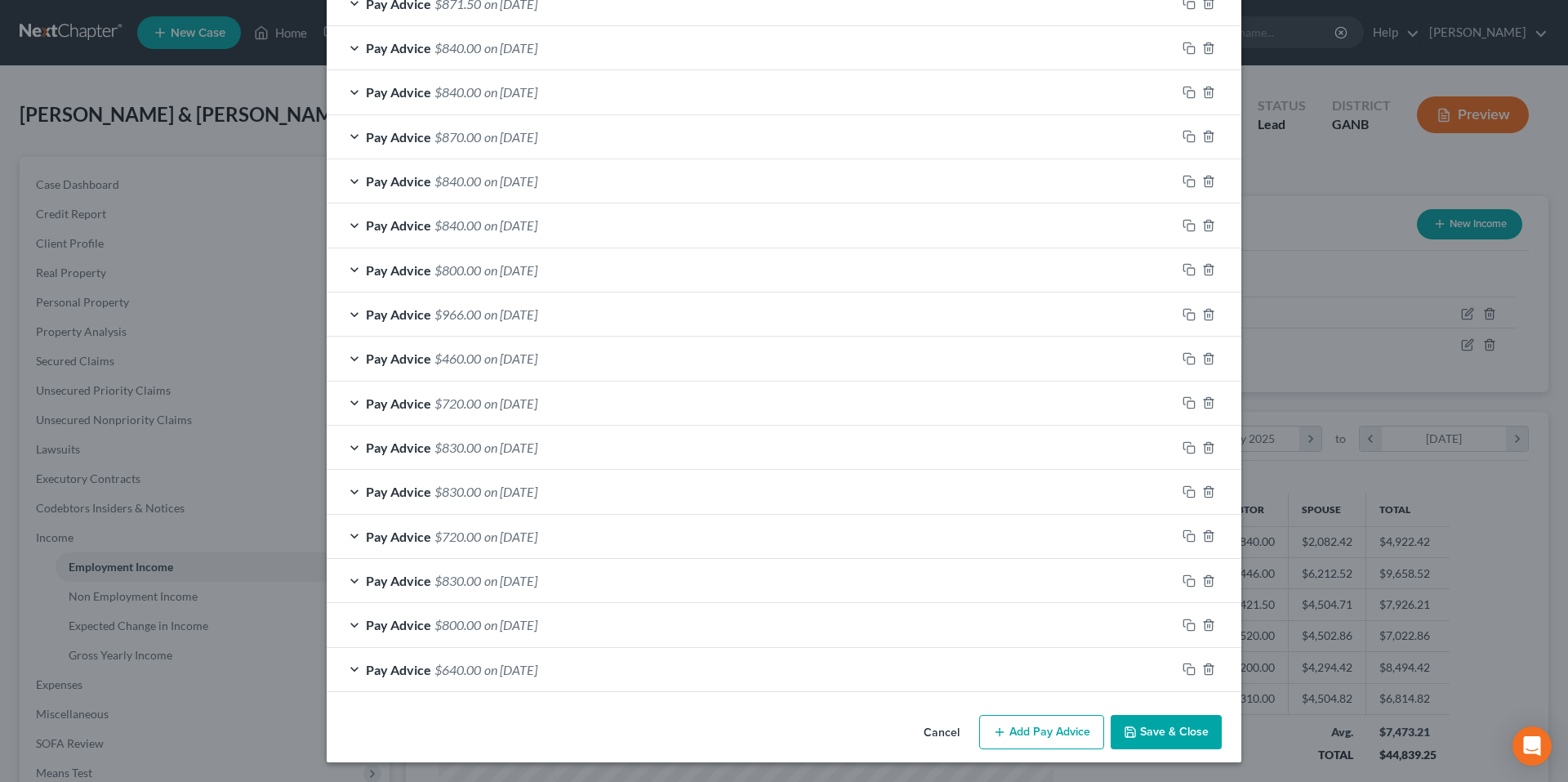
click at [1207, 733] on button "Save & Close" at bounding box center [1166, 731] width 111 height 34
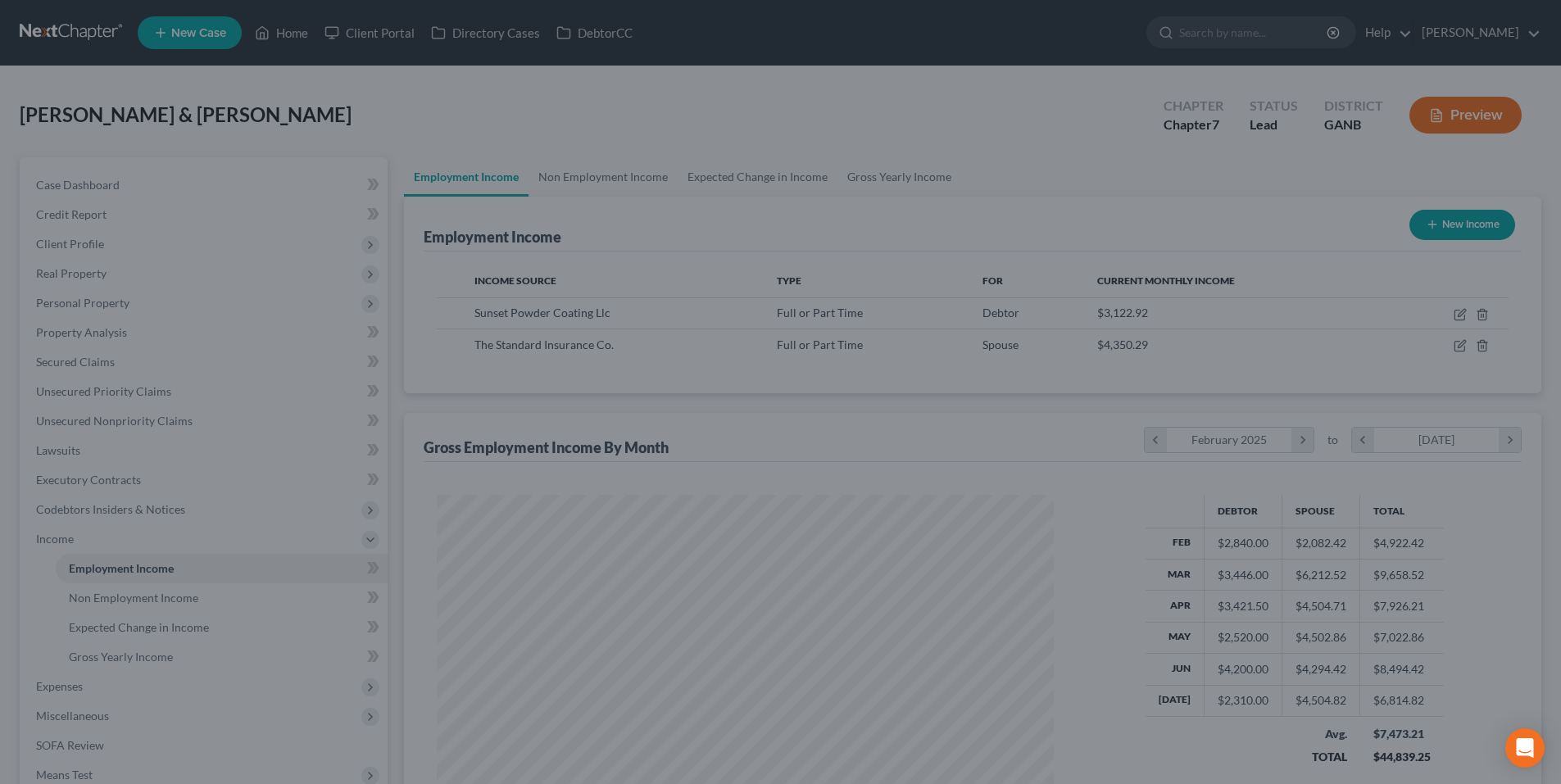
scroll to position [818421, 818602]
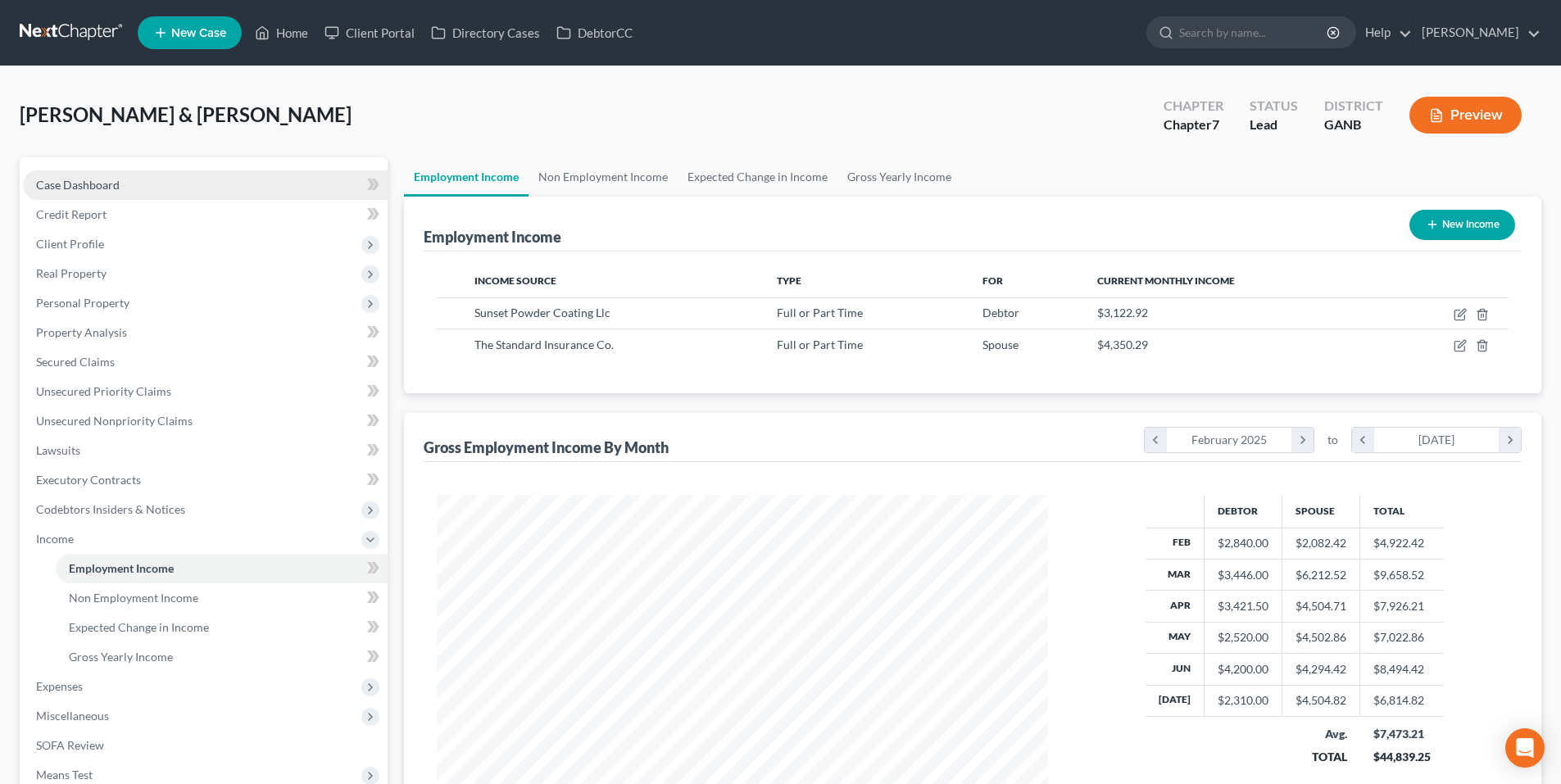
click at [148, 172] on link "Case Dashboard" at bounding box center [205, 186] width 365 height 30
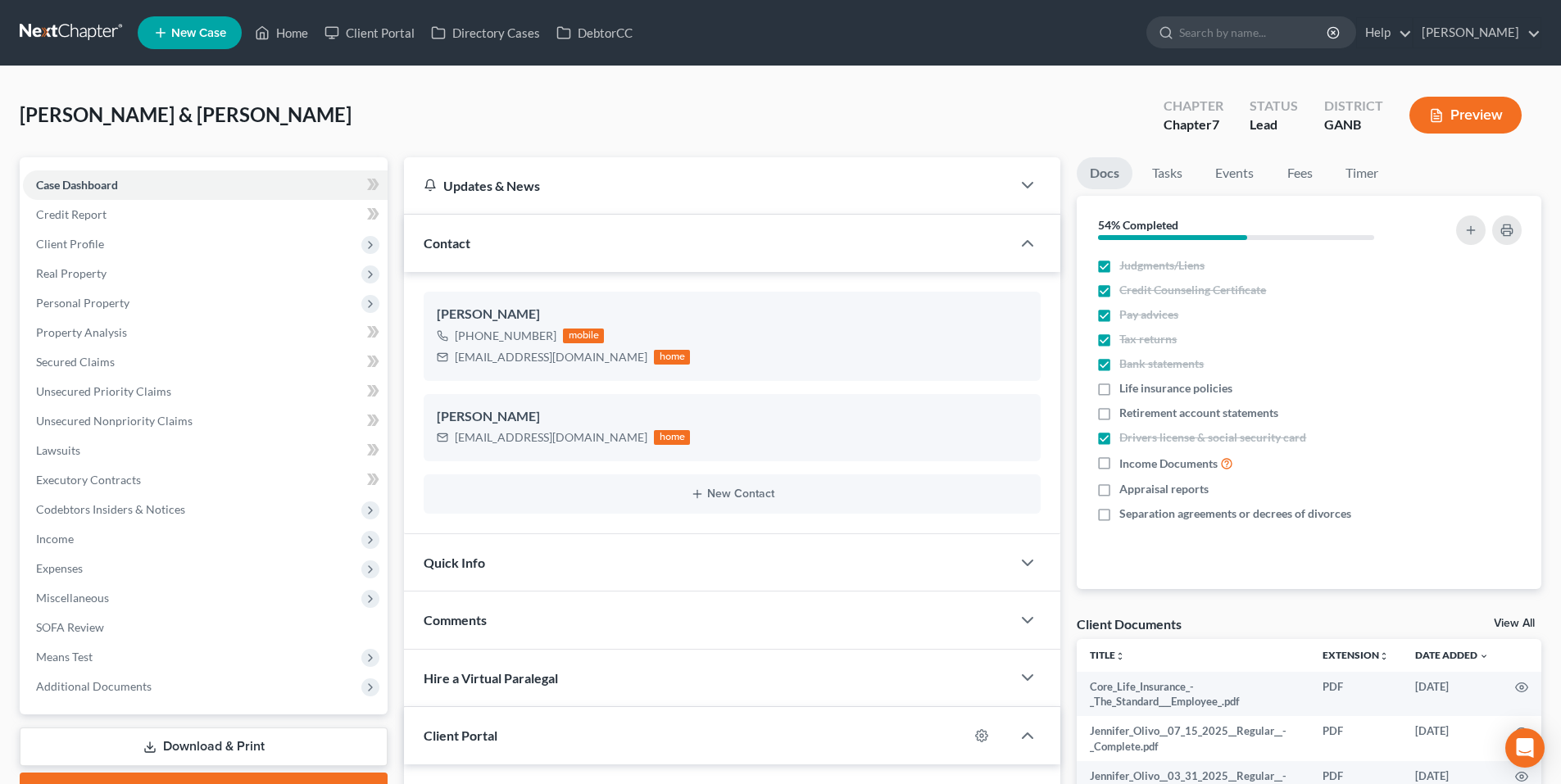
click at [63, 33] on link at bounding box center [72, 33] width 105 height 30
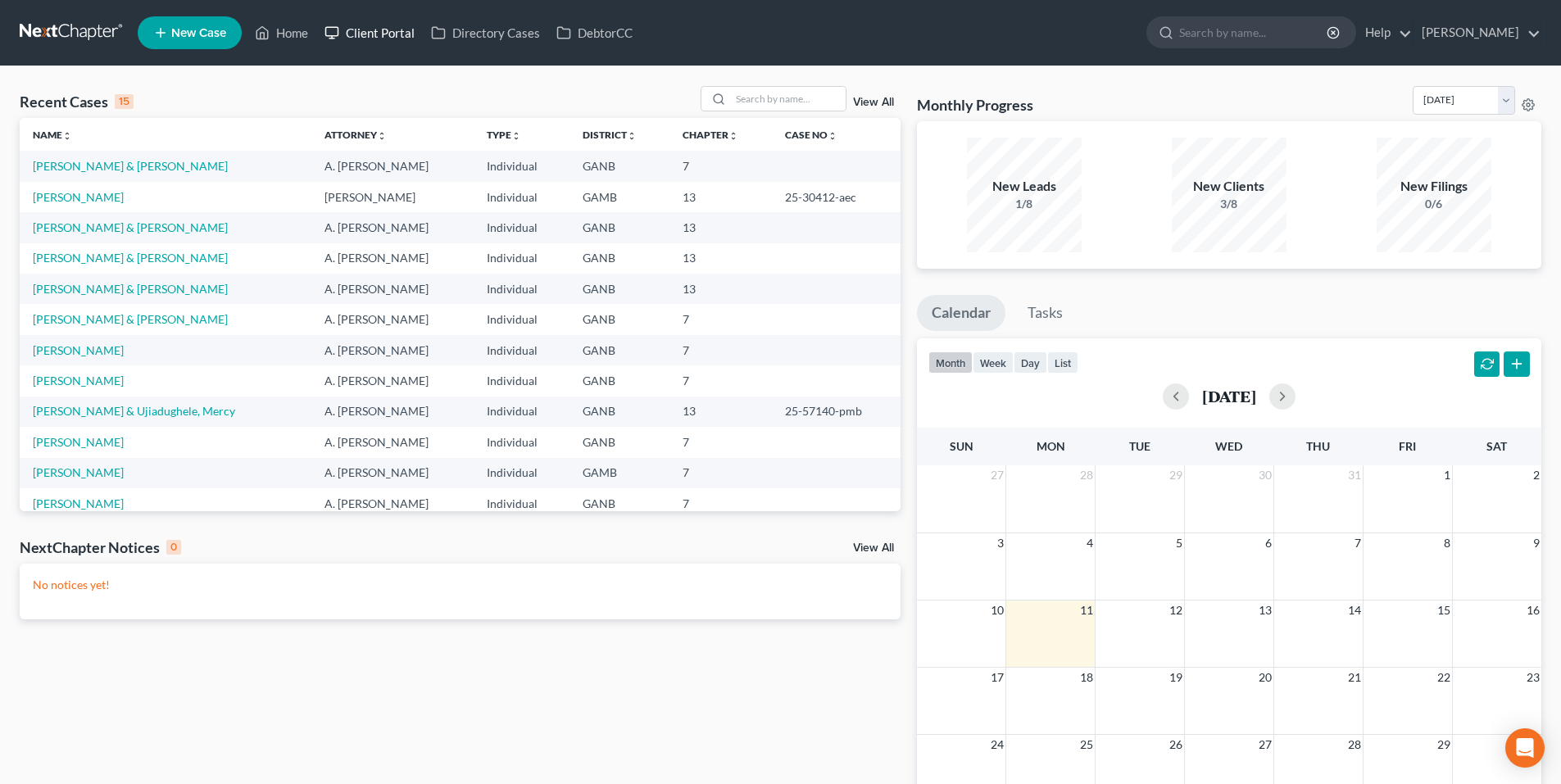
click at [398, 29] on link "Client Portal" at bounding box center [369, 33] width 107 height 30
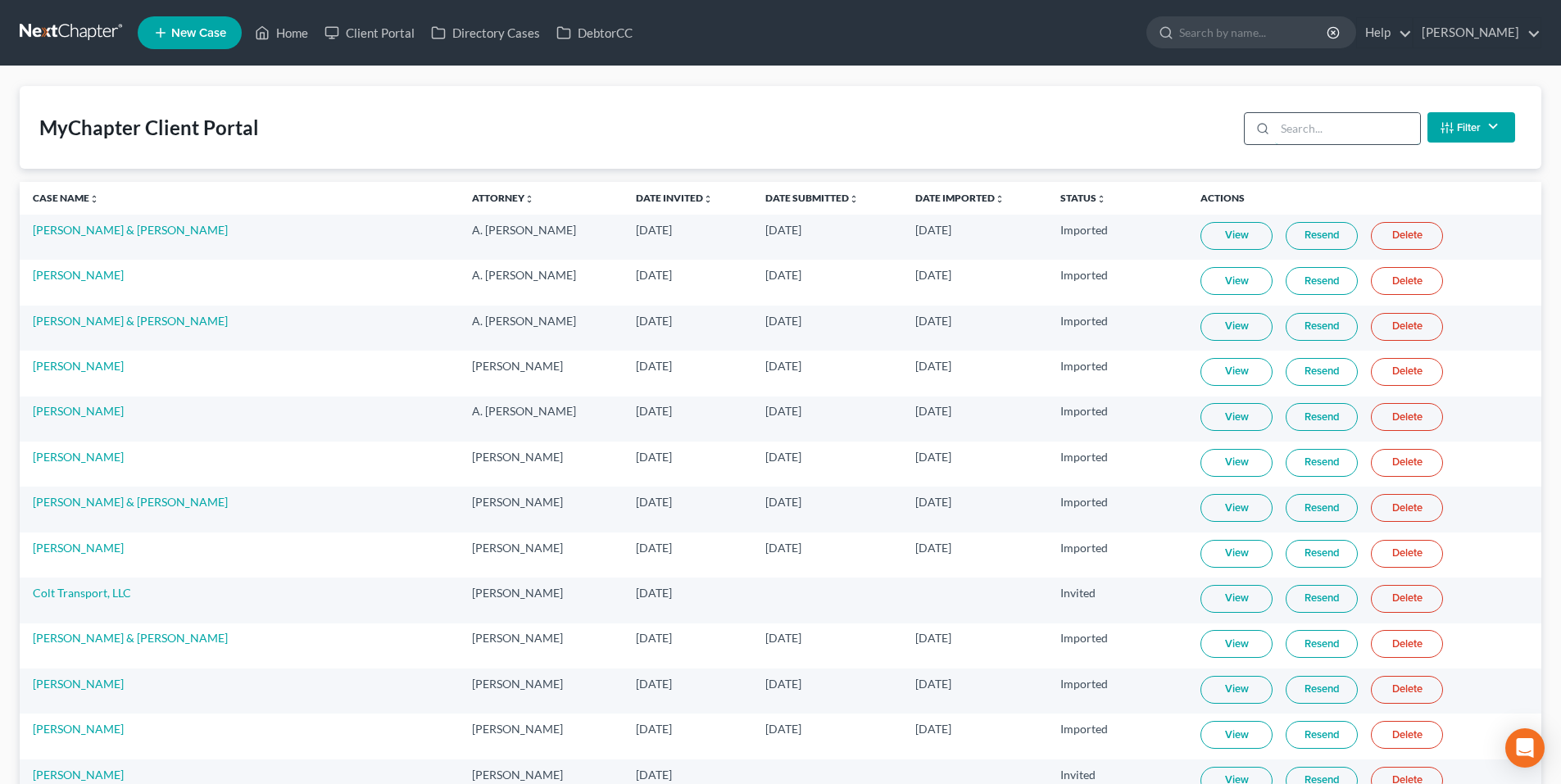
click at [1335, 135] on input "search" at bounding box center [1347, 128] width 145 height 31
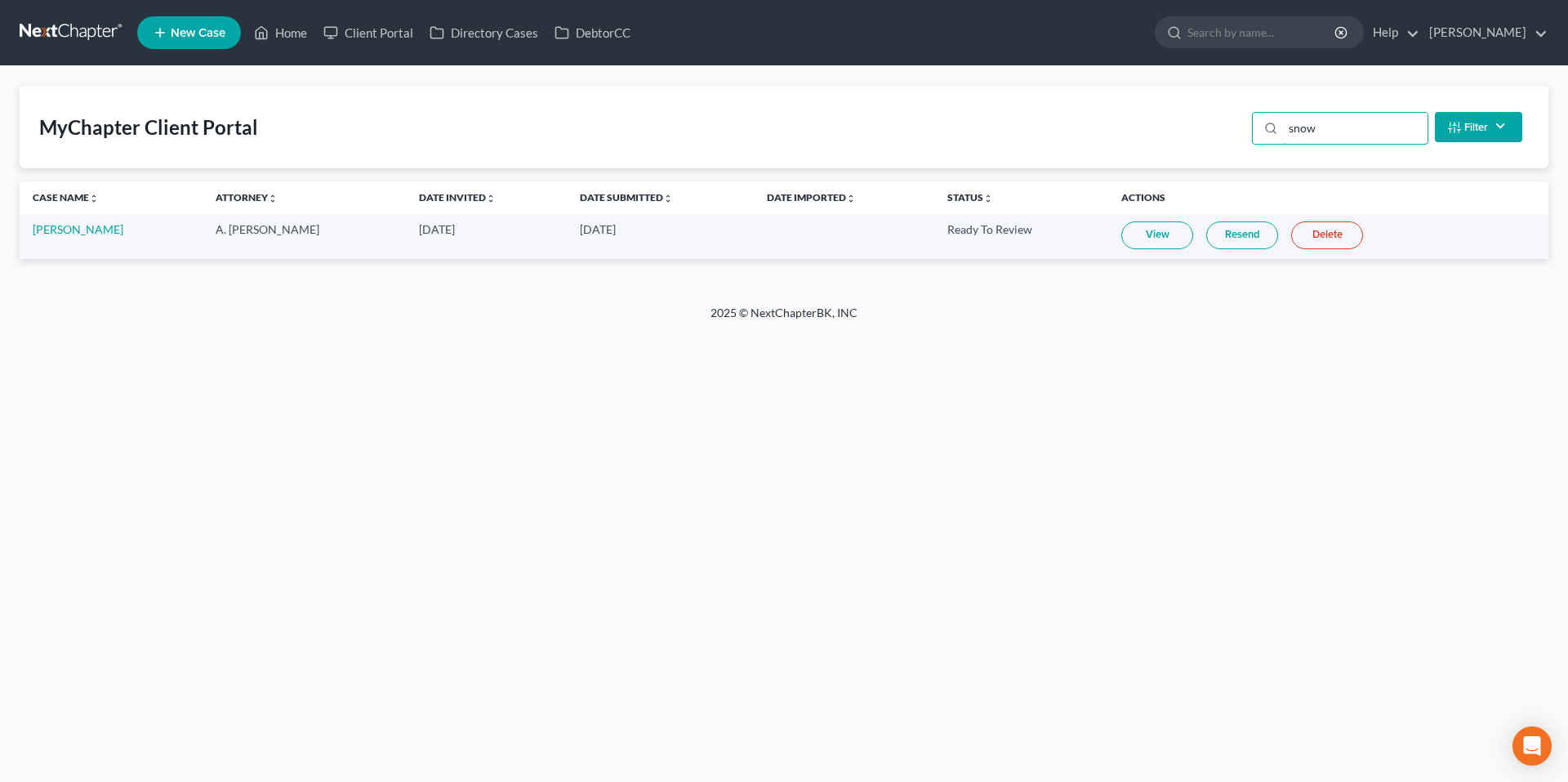
type input "snow"
click at [98, 35] on link at bounding box center [72, 33] width 105 height 30
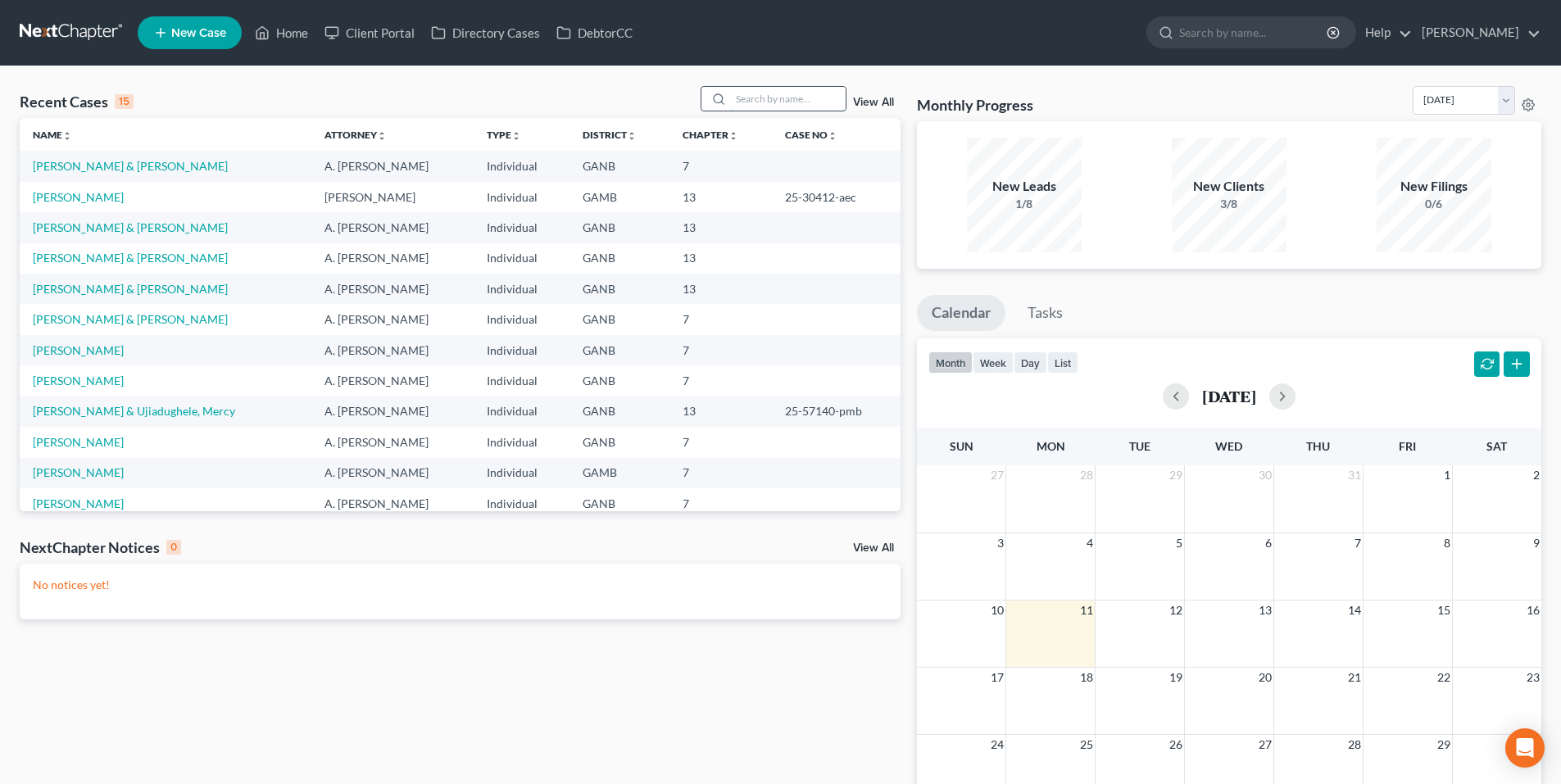
click at [808, 95] on input "search" at bounding box center [787, 99] width 115 height 24
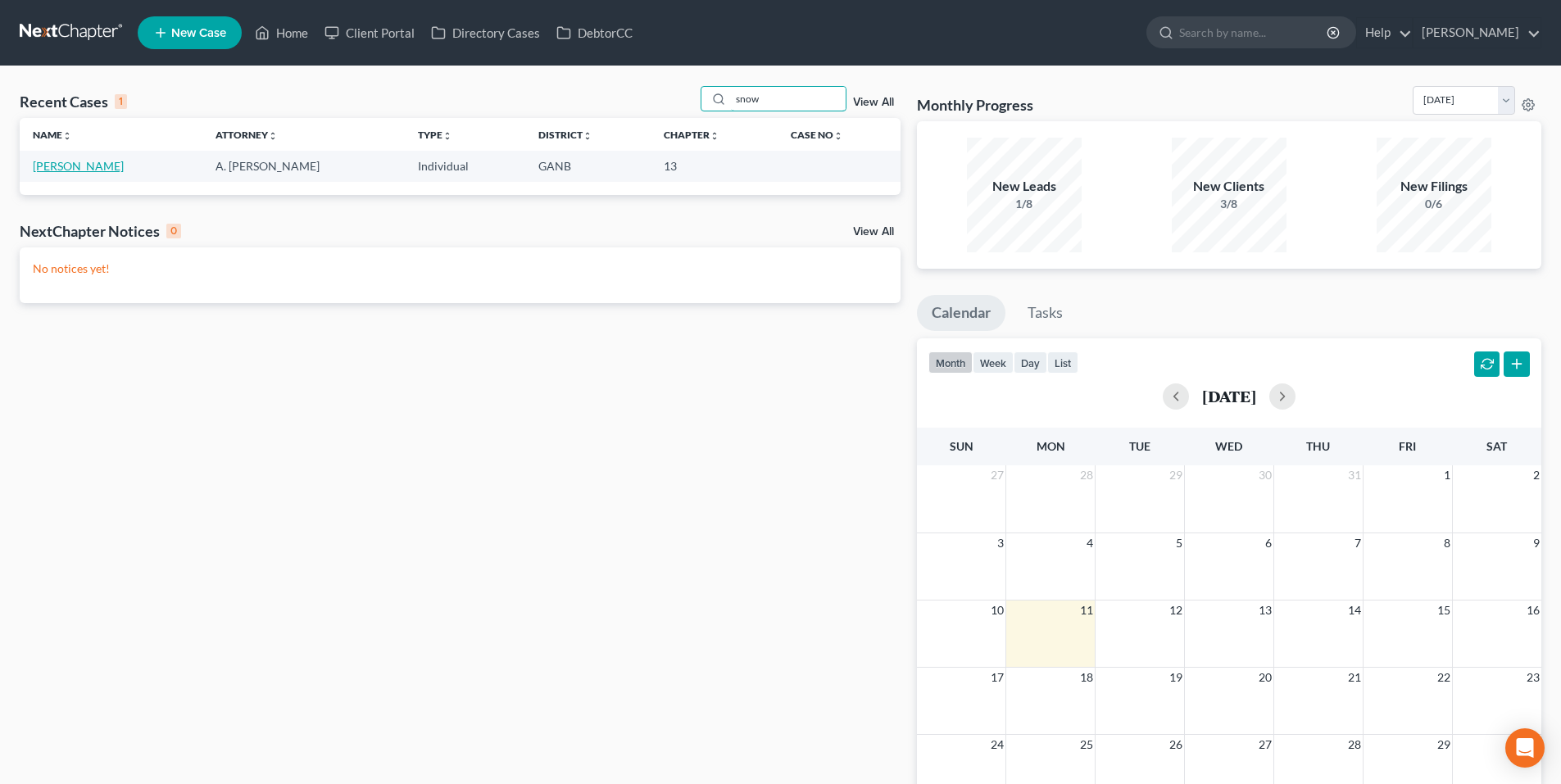
type input "snow"
click at [74, 161] on link "Snow, Jonathon" at bounding box center [78, 166] width 91 height 14
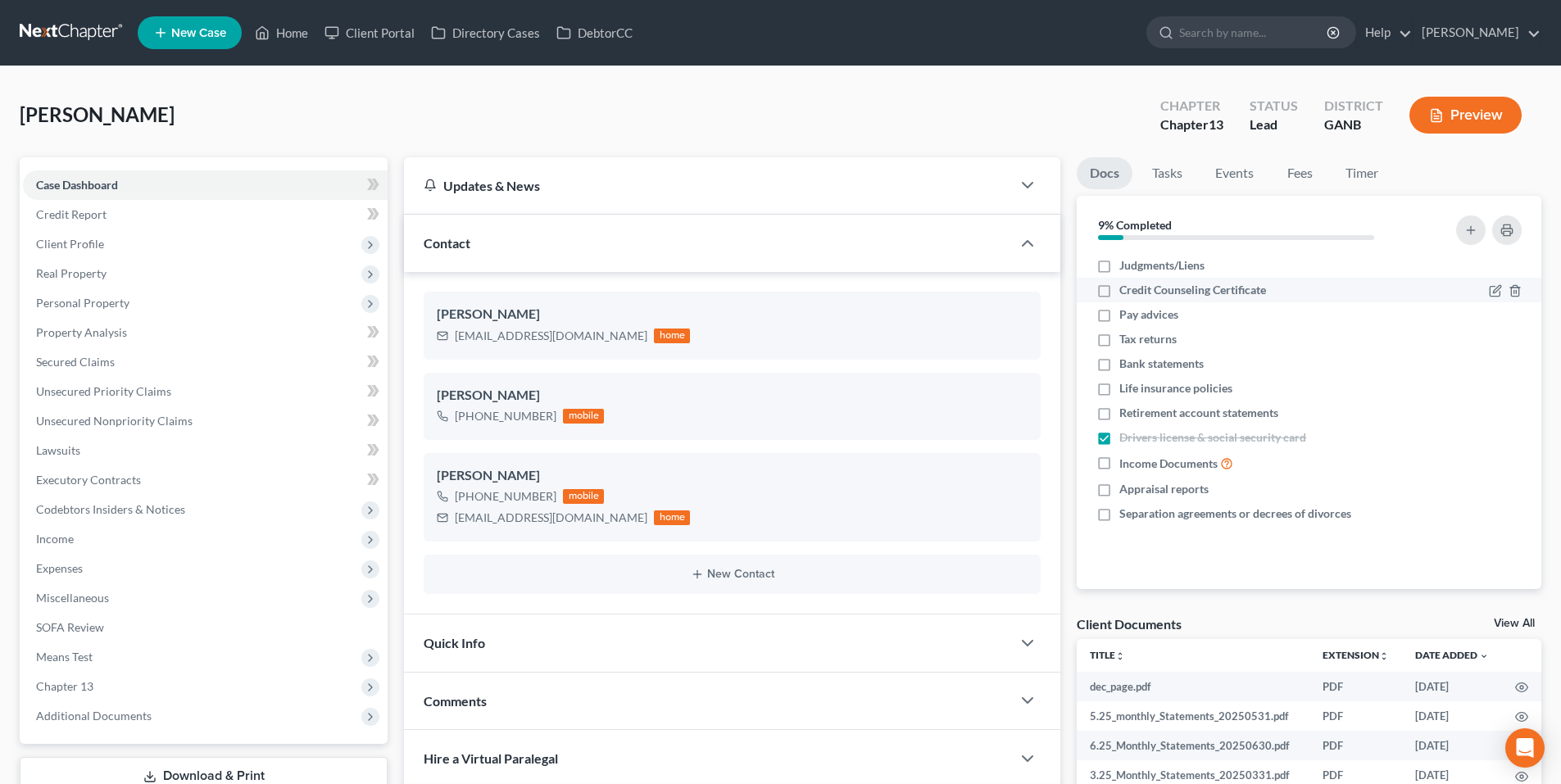
click at [1119, 288] on label "Credit Counseling Certificate" at bounding box center [1192, 290] width 147 height 16
click at [1125, 288] on input "Credit Counseling Certificate" at bounding box center [1130, 287] width 11 height 11
checkbox input "true"
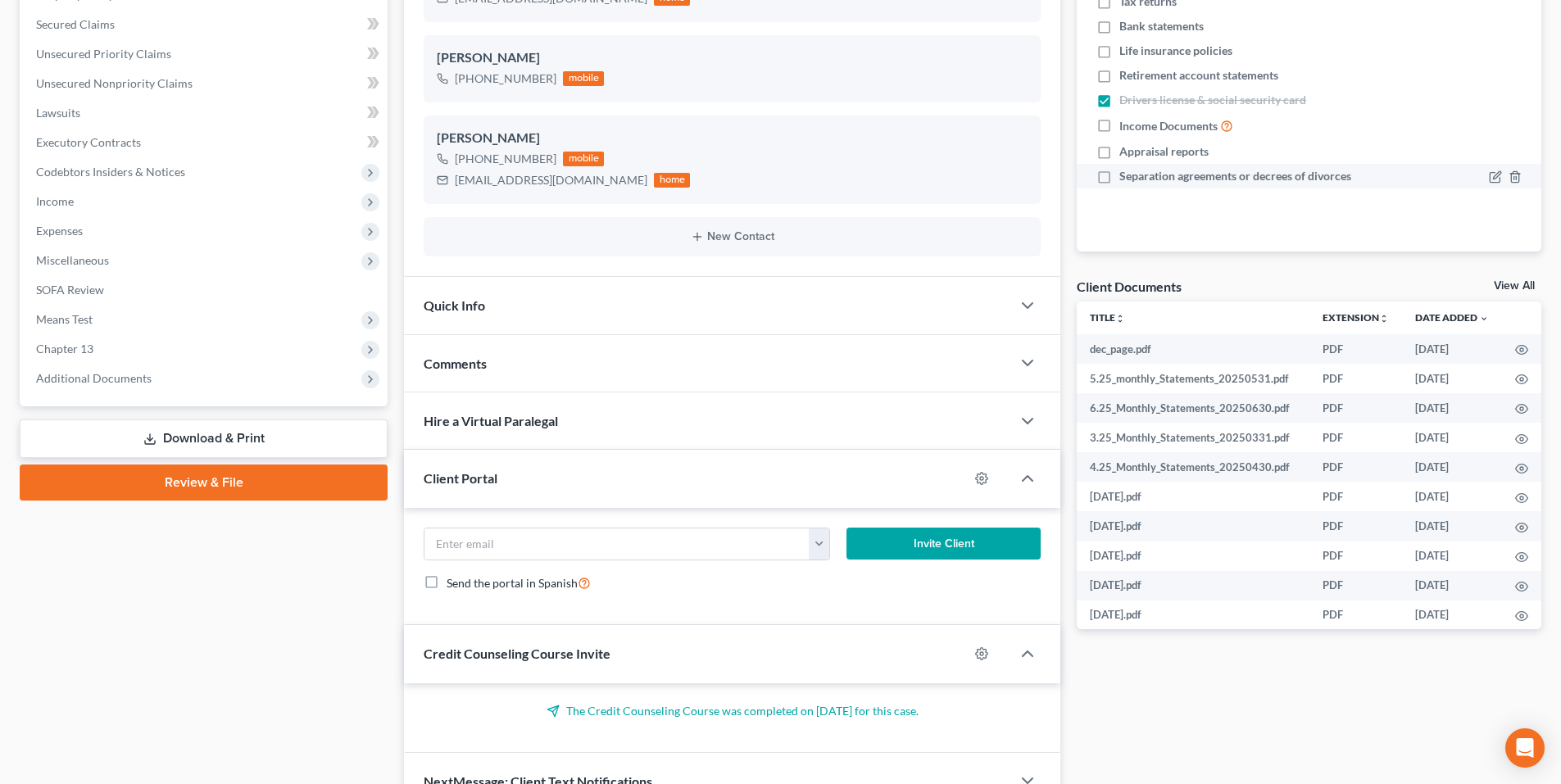
scroll to position [425, 0]
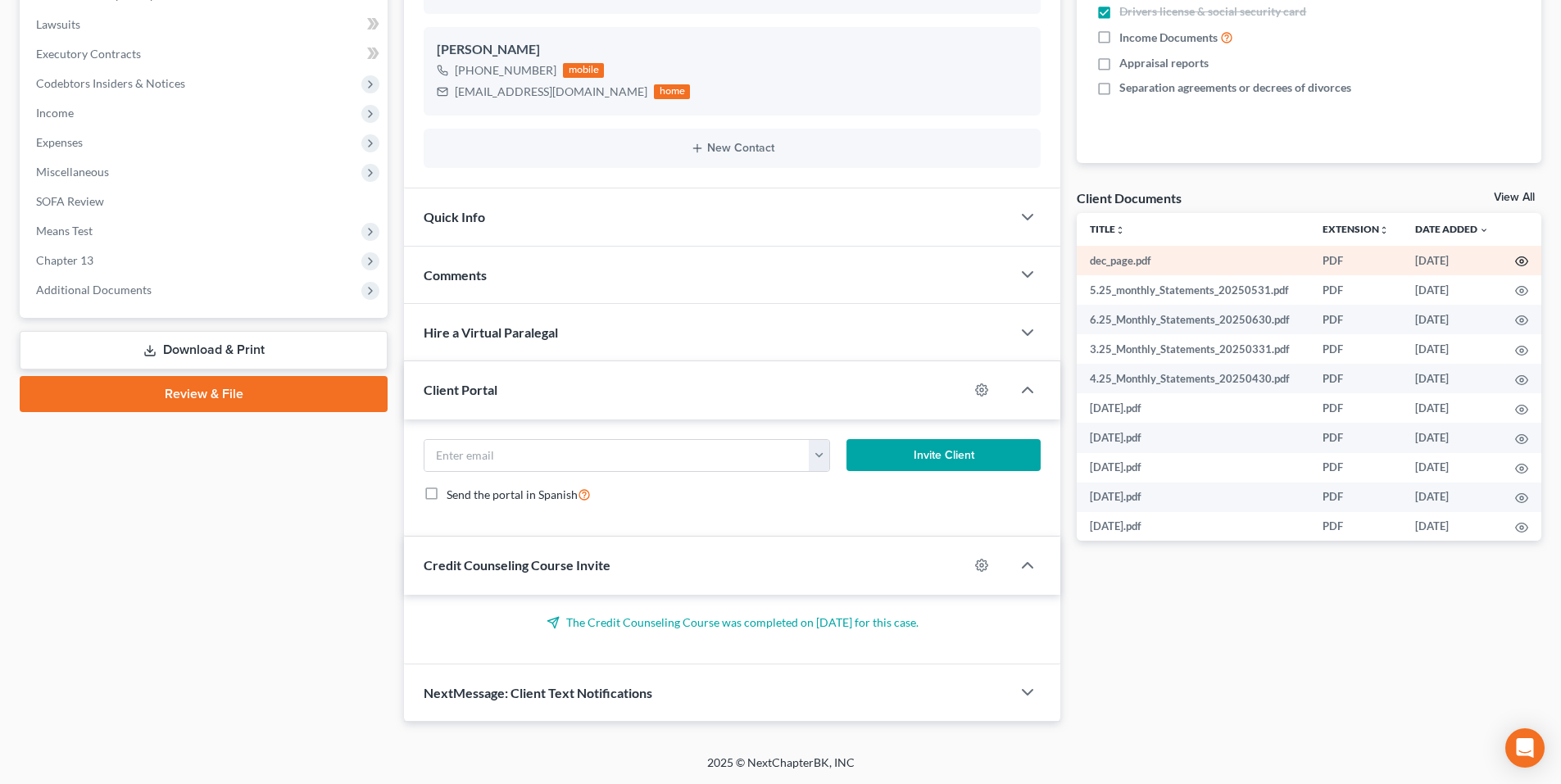
click at [1518, 267] on icon "button" at bounding box center [1521, 261] width 13 height 13
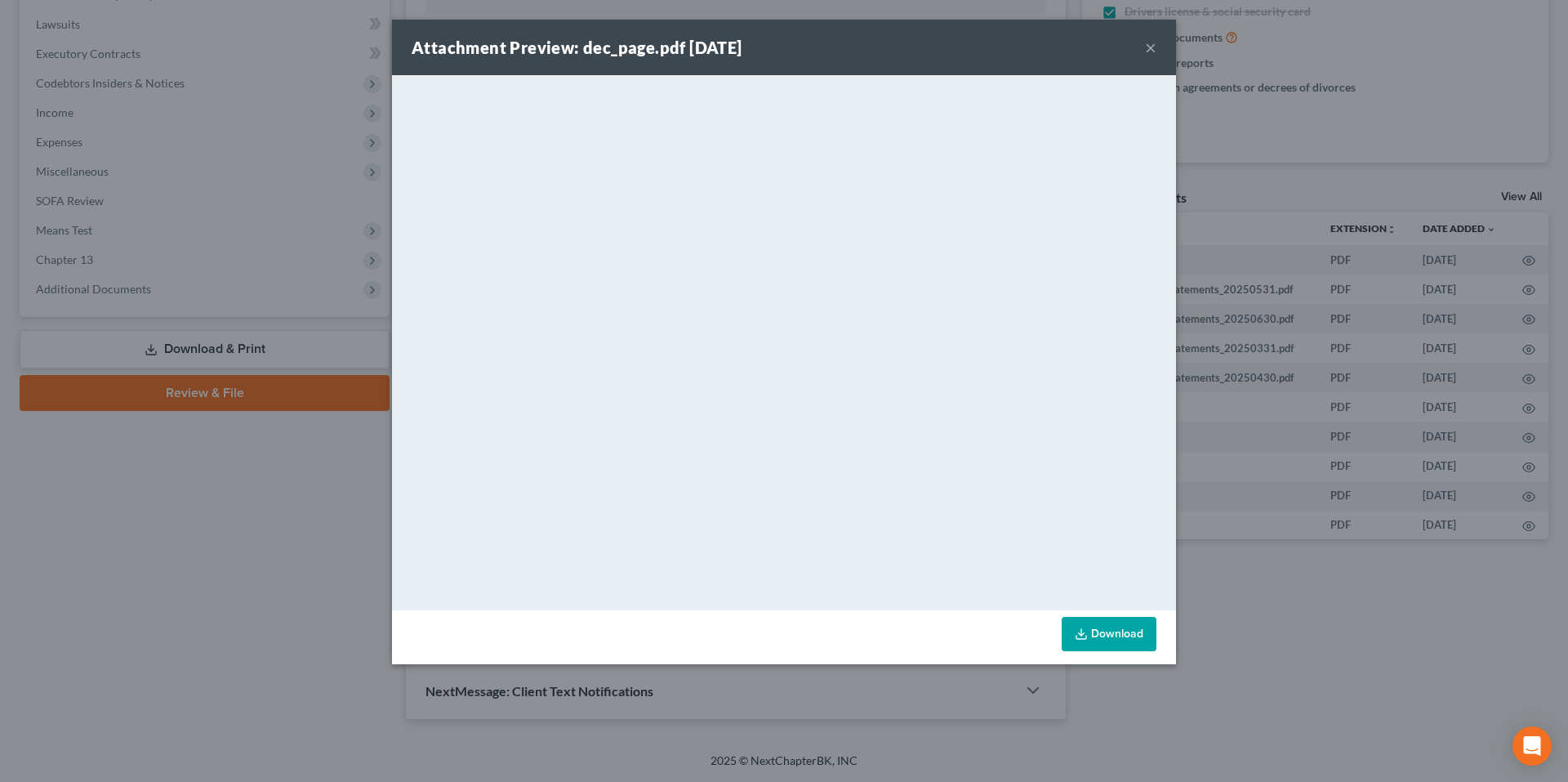
click at [1155, 41] on button "×" at bounding box center [1150, 48] width 11 height 20
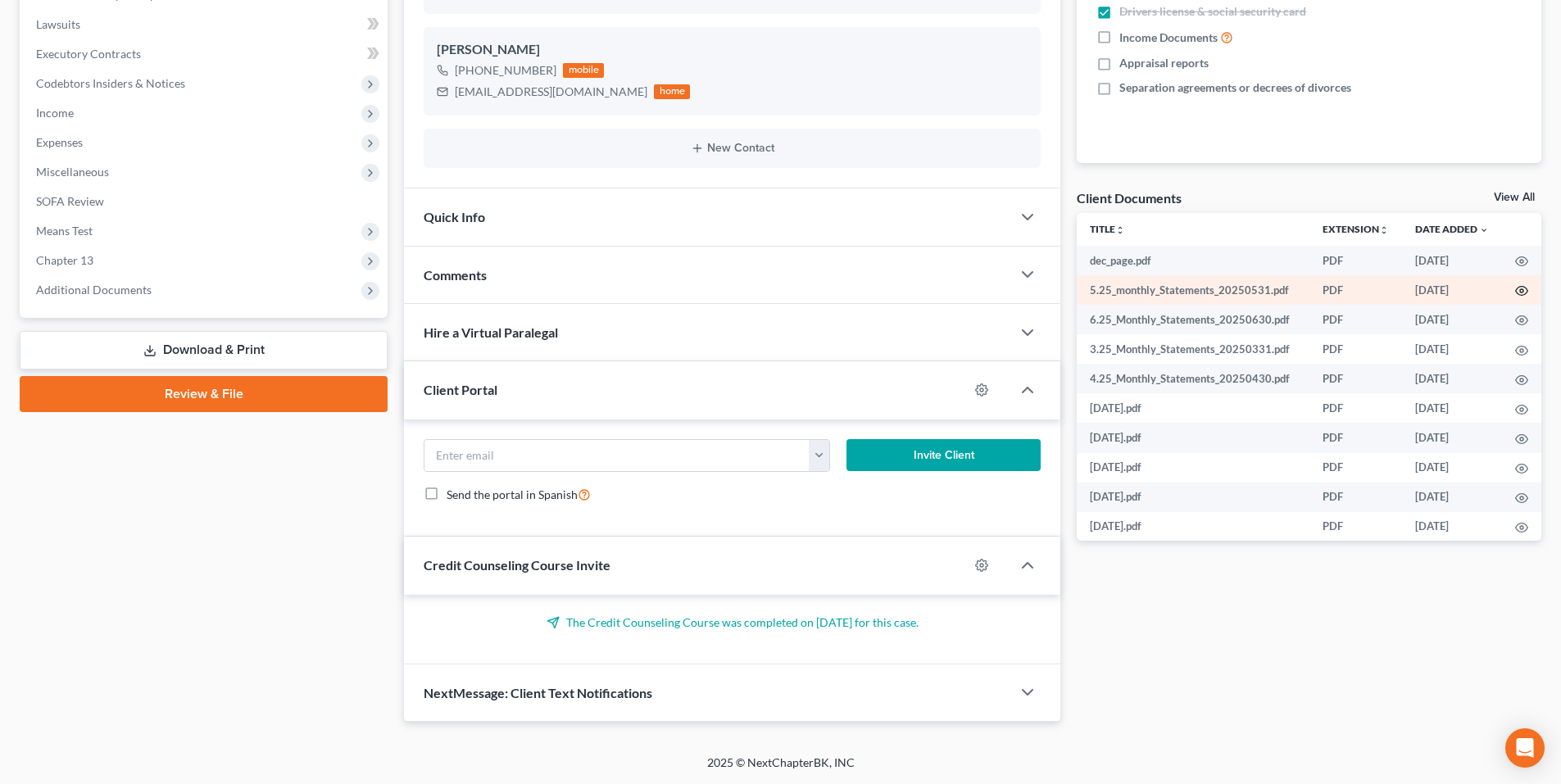
click at [1516, 291] on icon "button" at bounding box center [1522, 291] width 12 height 9
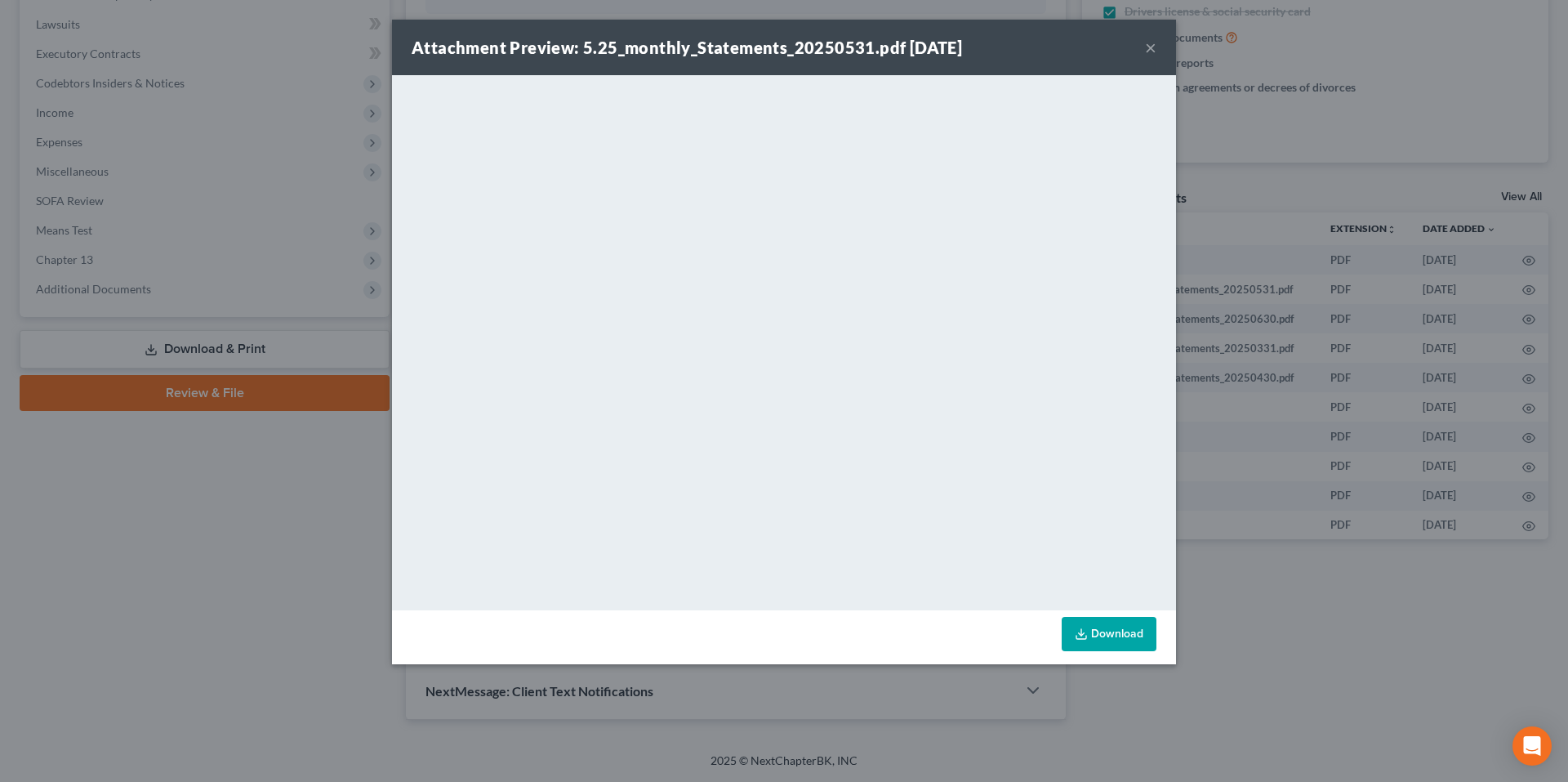
click at [1147, 50] on button "×" at bounding box center [1150, 48] width 11 height 20
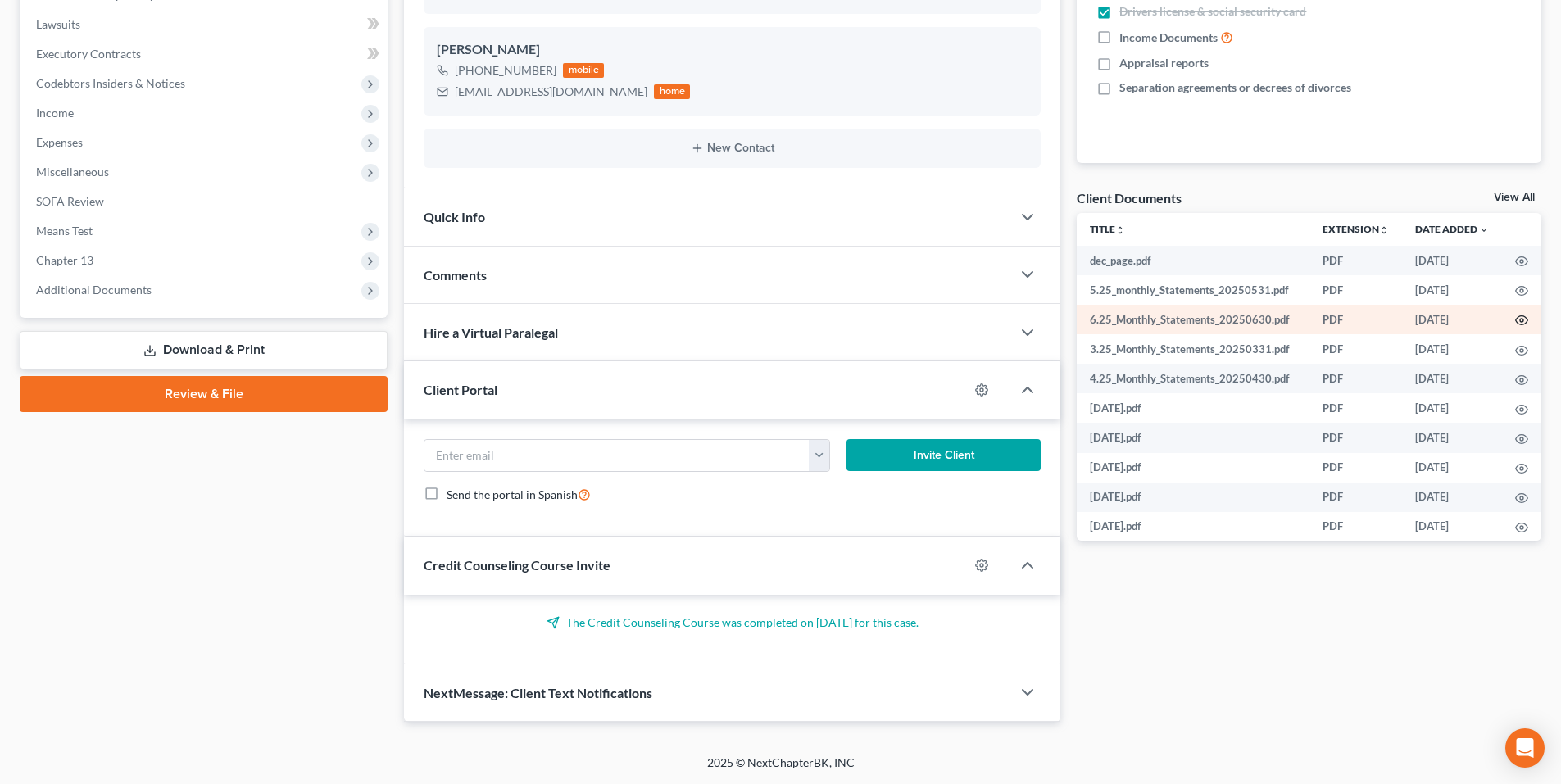
click at [1521, 320] on icon "button" at bounding box center [1521, 320] width 13 height 13
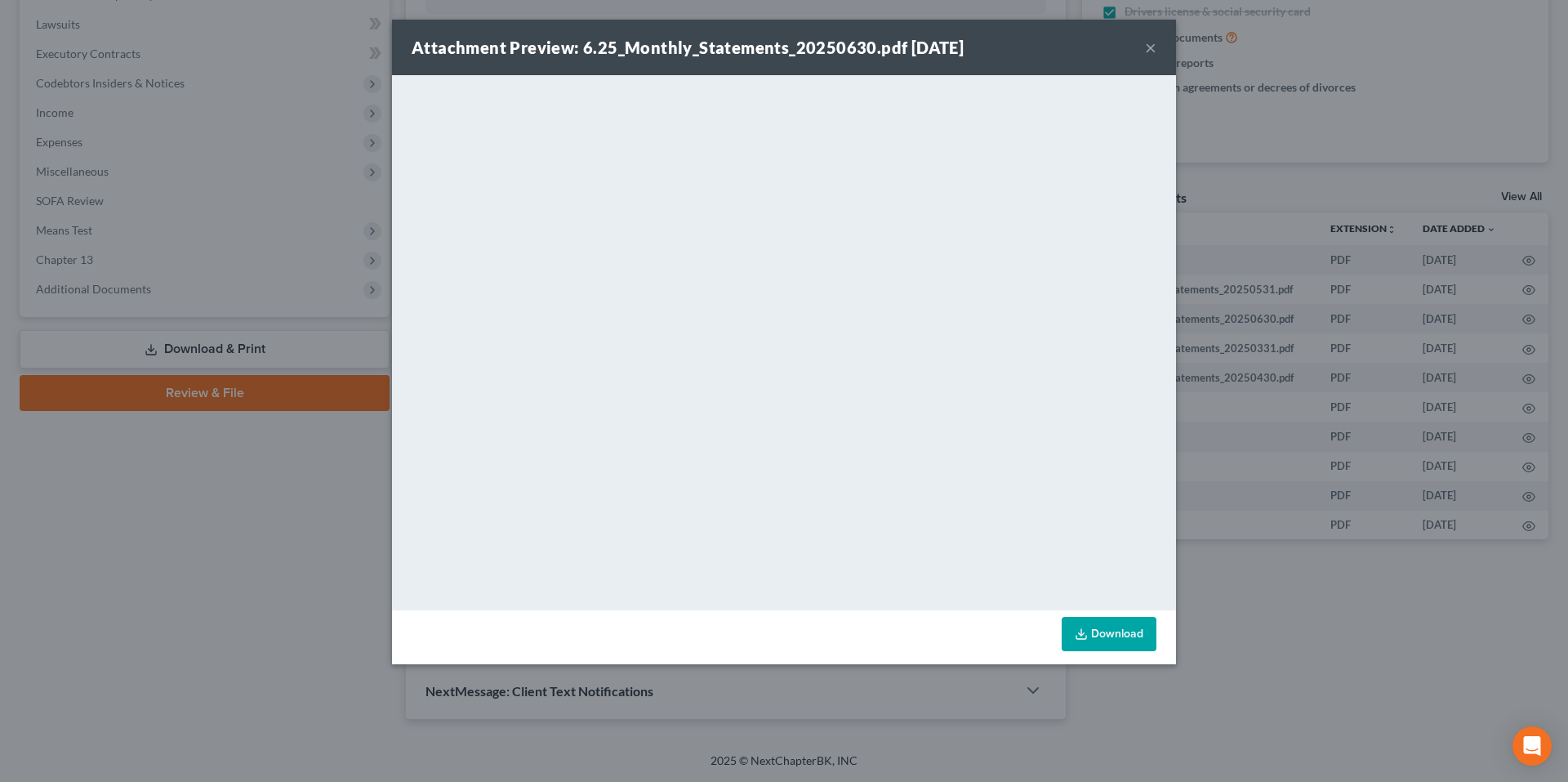
click at [1149, 47] on button "×" at bounding box center [1150, 48] width 11 height 20
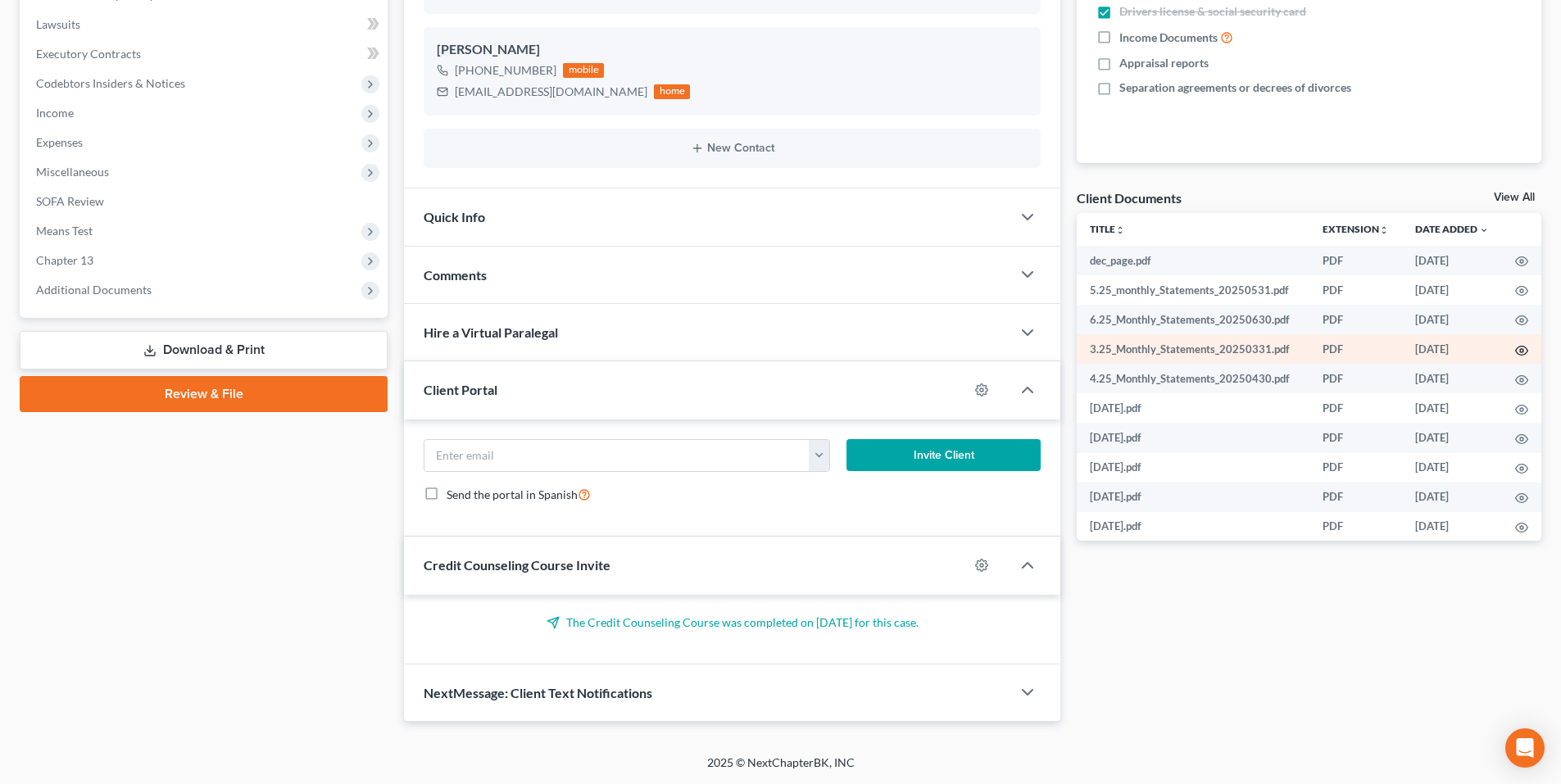
click at [1520, 353] on icon "button" at bounding box center [1521, 350] width 13 height 13
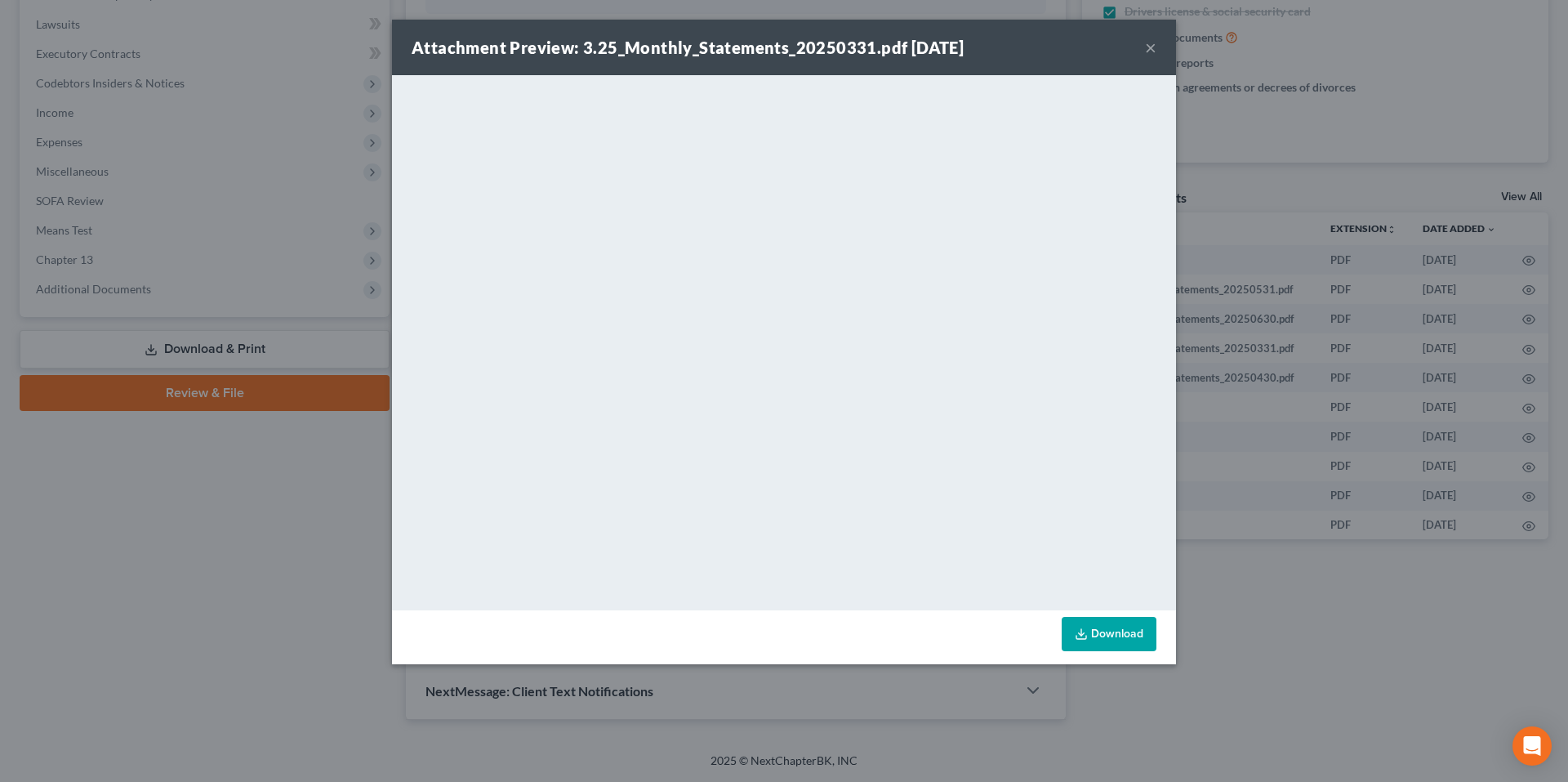
click at [1149, 49] on button "×" at bounding box center [1150, 48] width 11 height 20
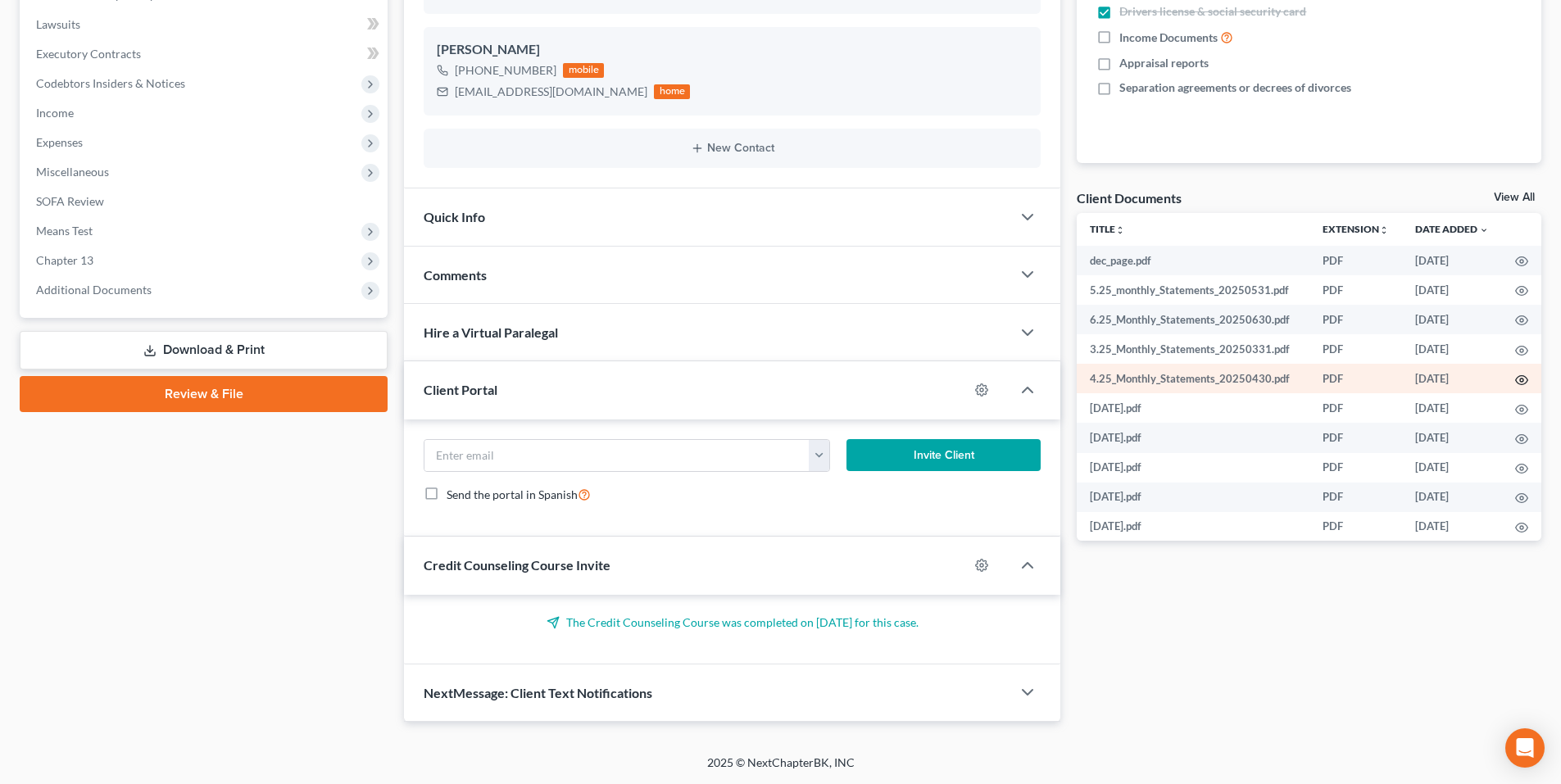
click at [1516, 377] on icon "button" at bounding box center [1522, 379] width 12 height 9
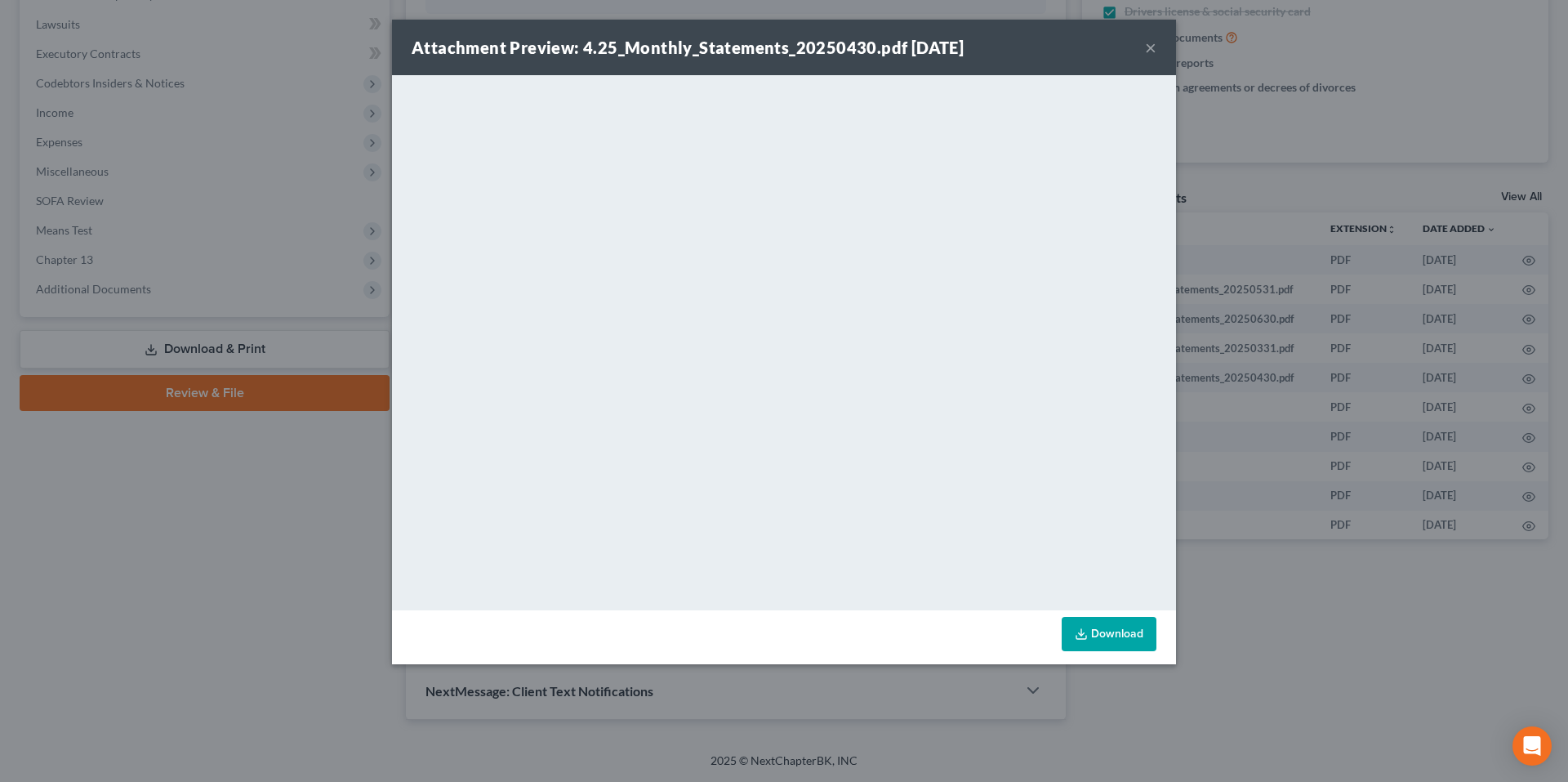
click at [1148, 48] on button "×" at bounding box center [1150, 48] width 11 height 20
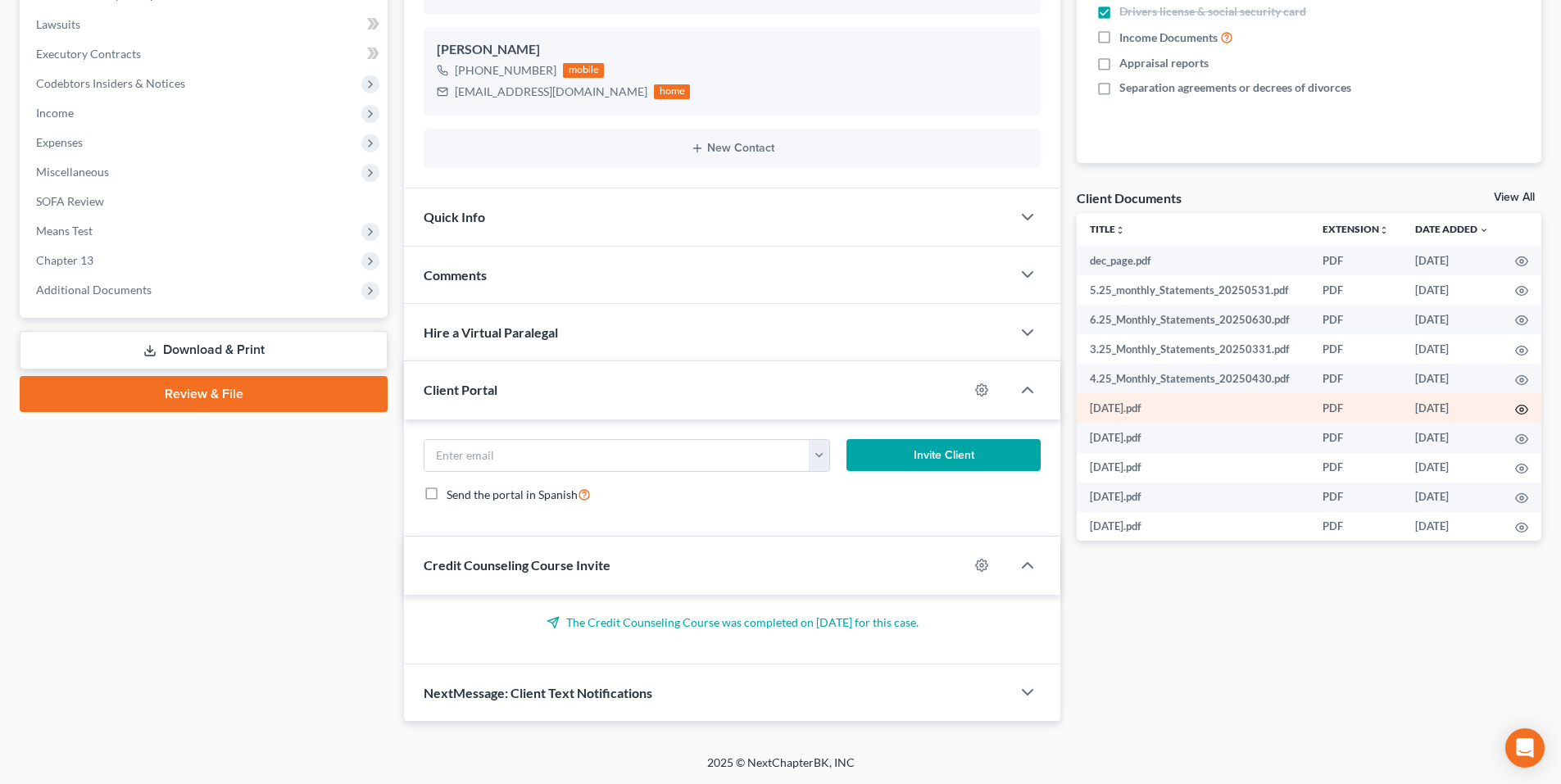
click at [1520, 410] on icon "button" at bounding box center [1521, 408] width 13 height 13
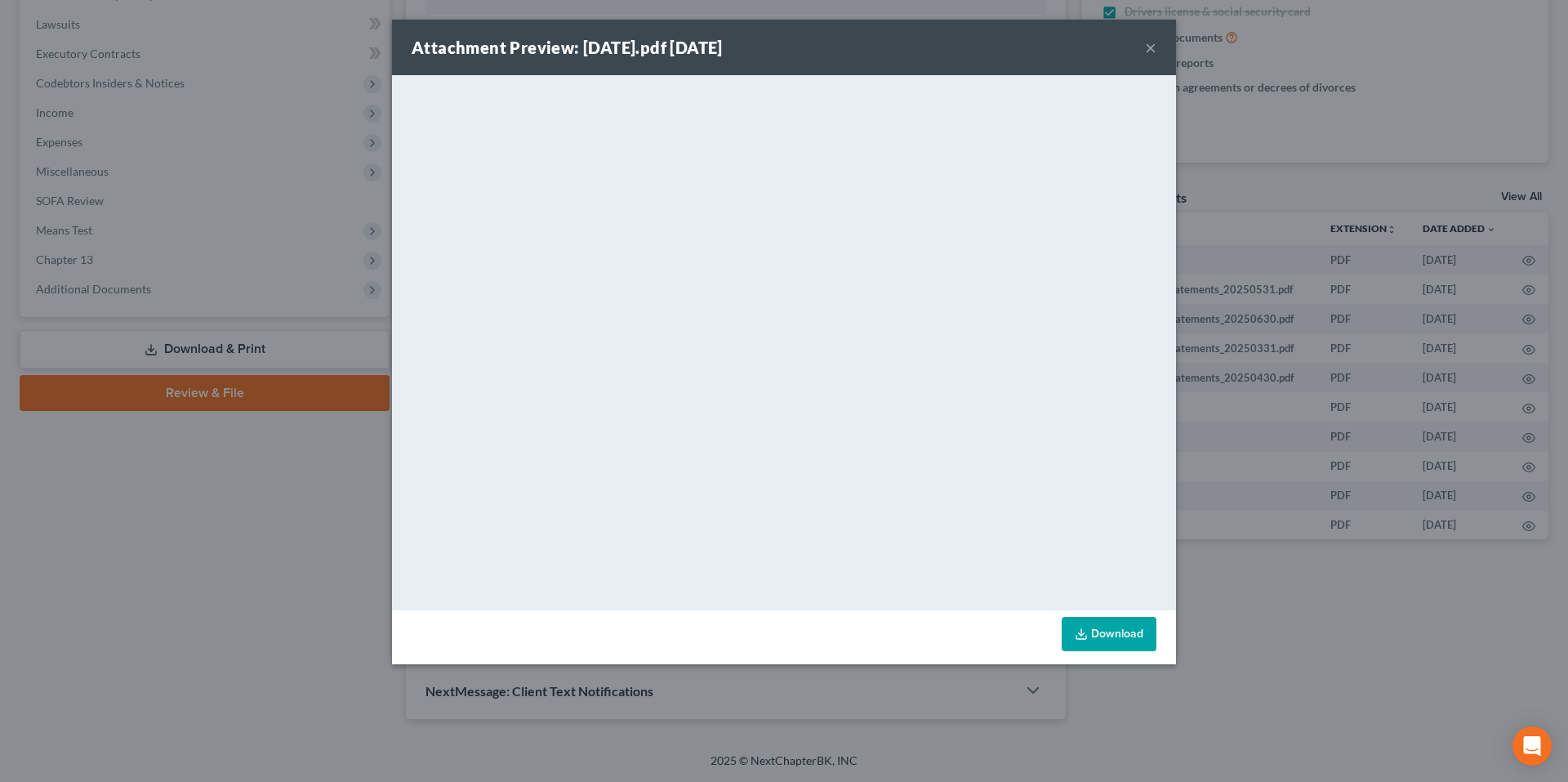
click at [1140, 632] on link "Download" at bounding box center [1109, 634] width 95 height 34
click at [1154, 47] on button "×" at bounding box center [1150, 48] width 11 height 20
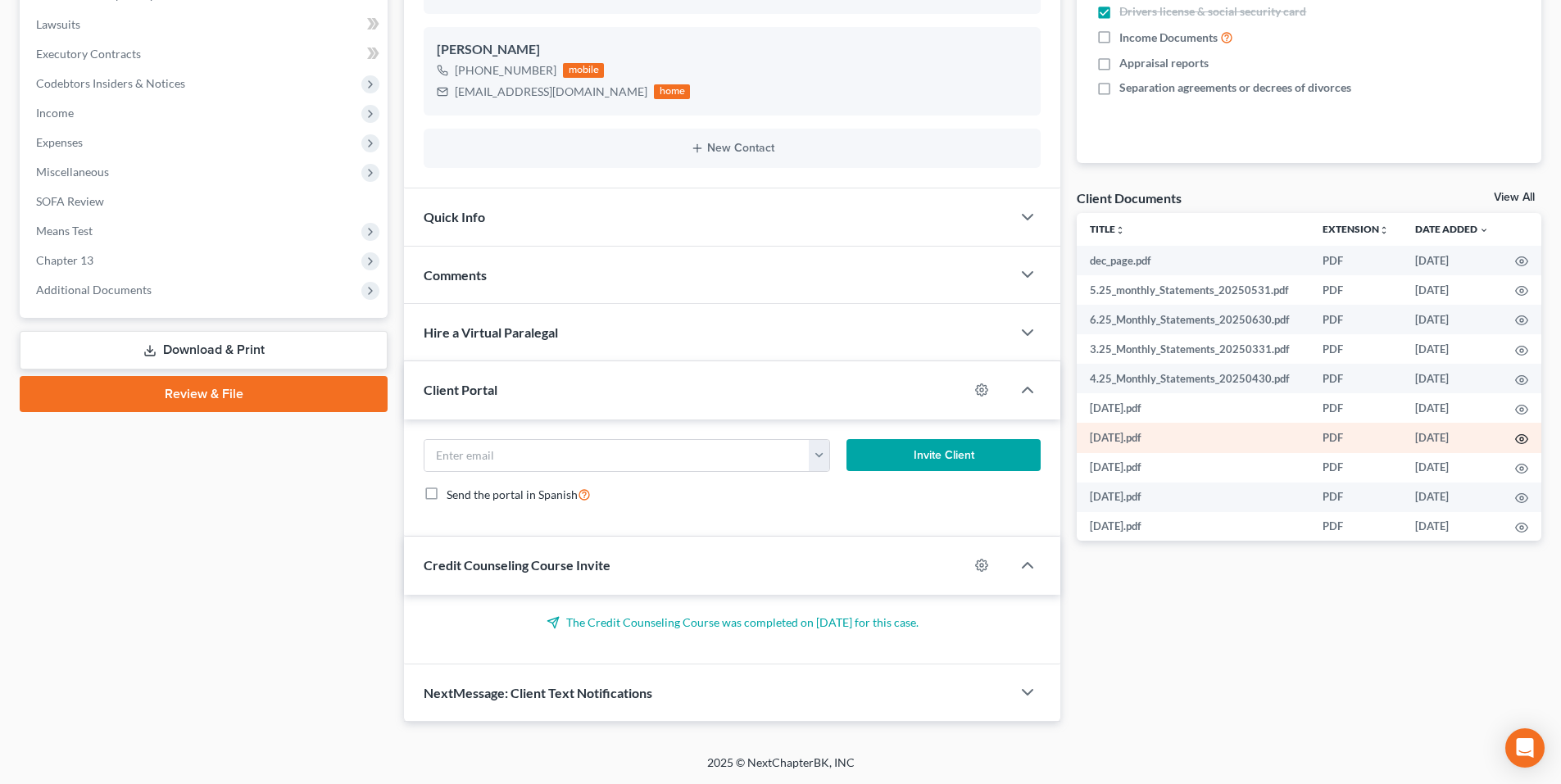
click at [1520, 436] on icon "button" at bounding box center [1521, 438] width 13 height 13
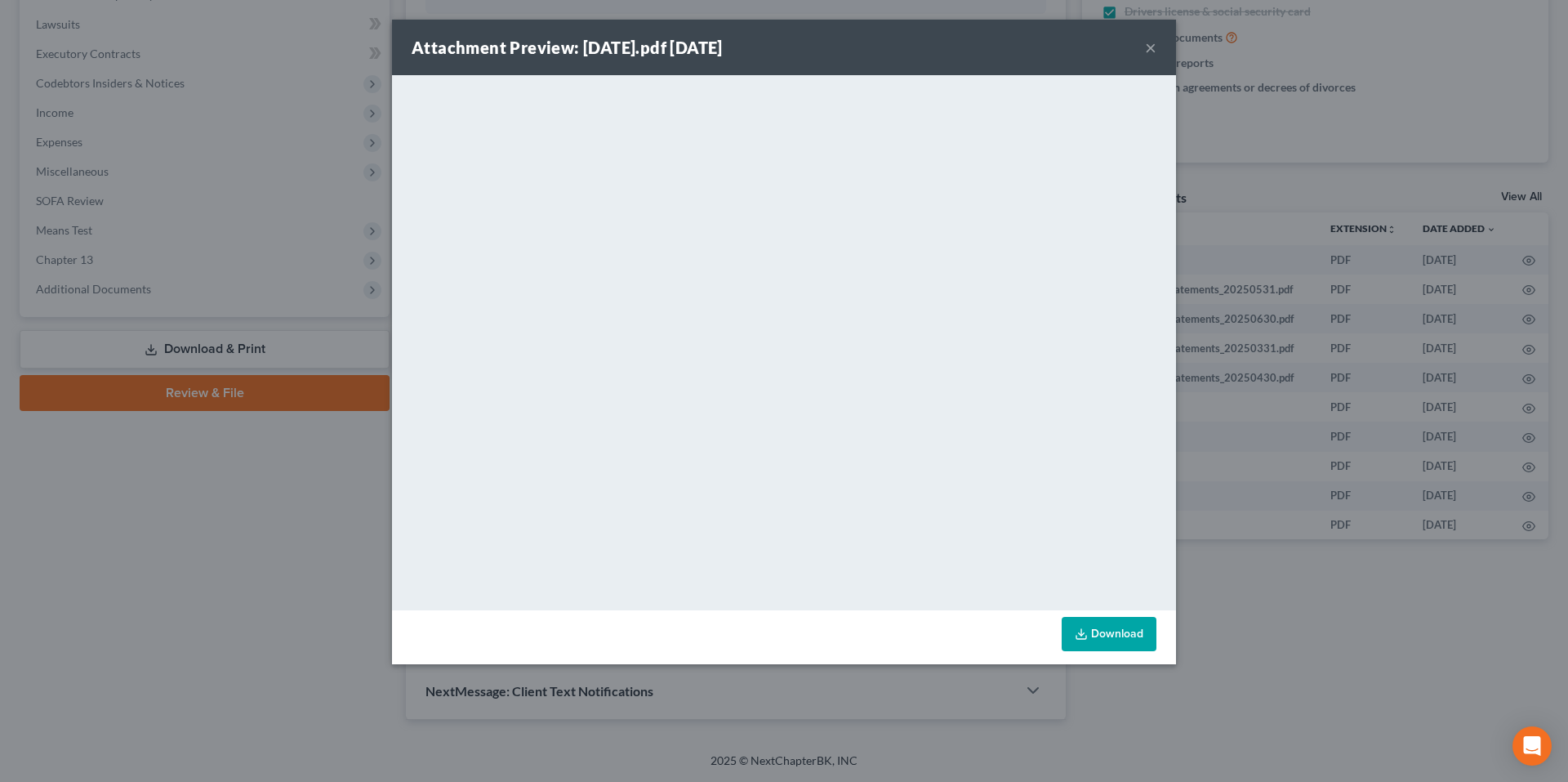
click at [1153, 45] on button "×" at bounding box center [1150, 48] width 11 height 20
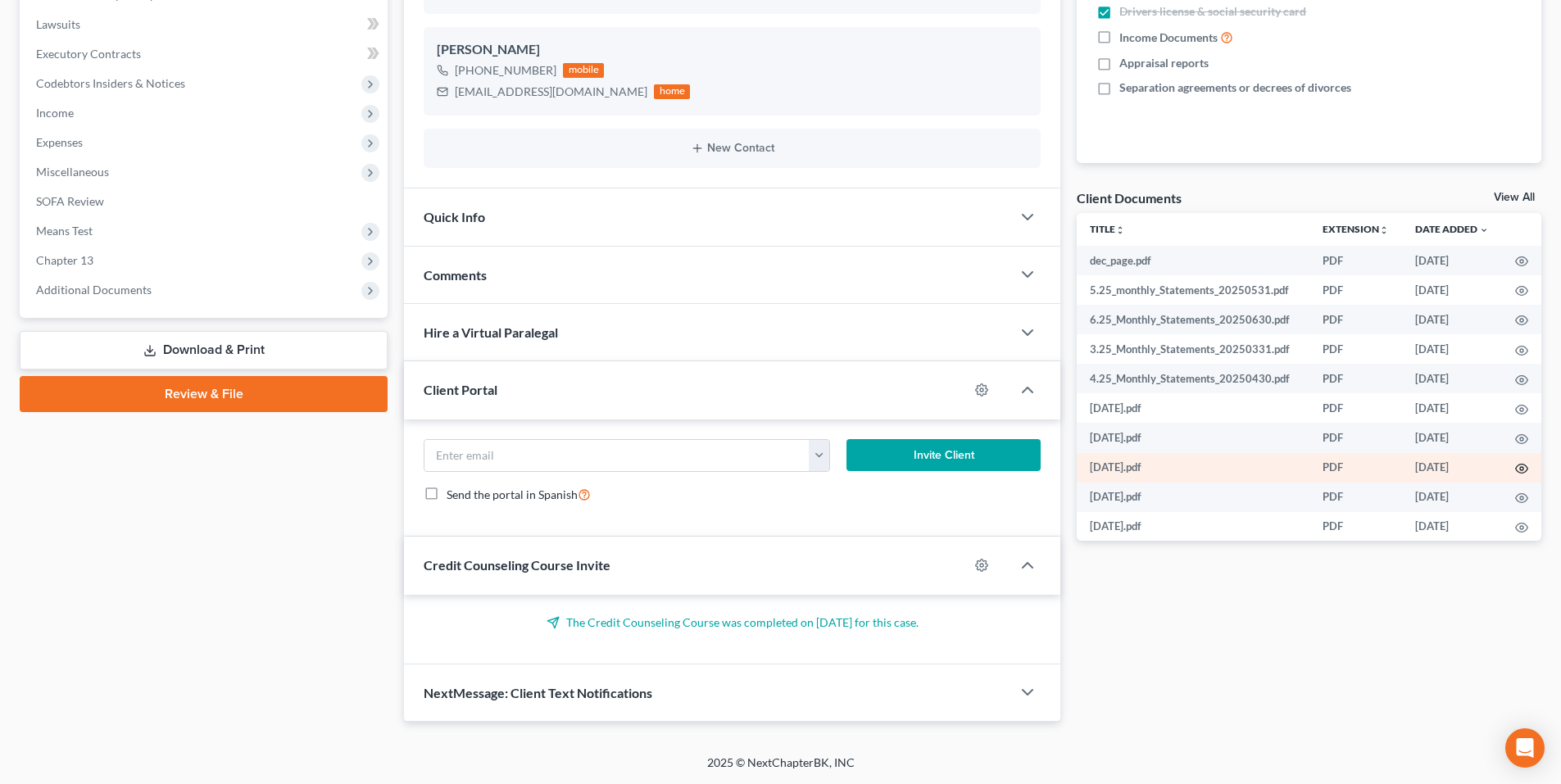
click at [1515, 465] on icon "button" at bounding box center [1521, 467] width 13 height 13
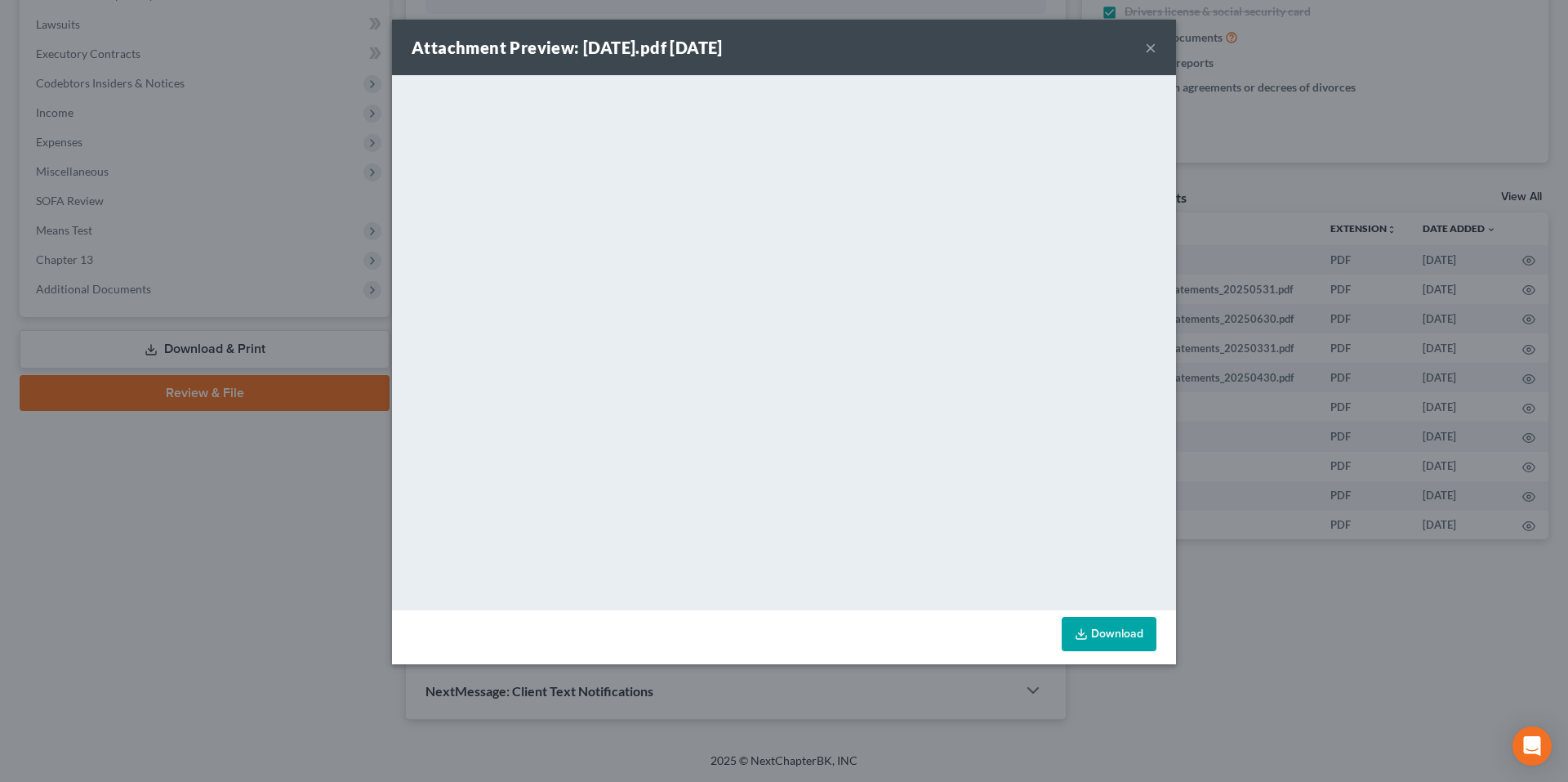
click at [1147, 45] on button "×" at bounding box center [1150, 48] width 11 height 20
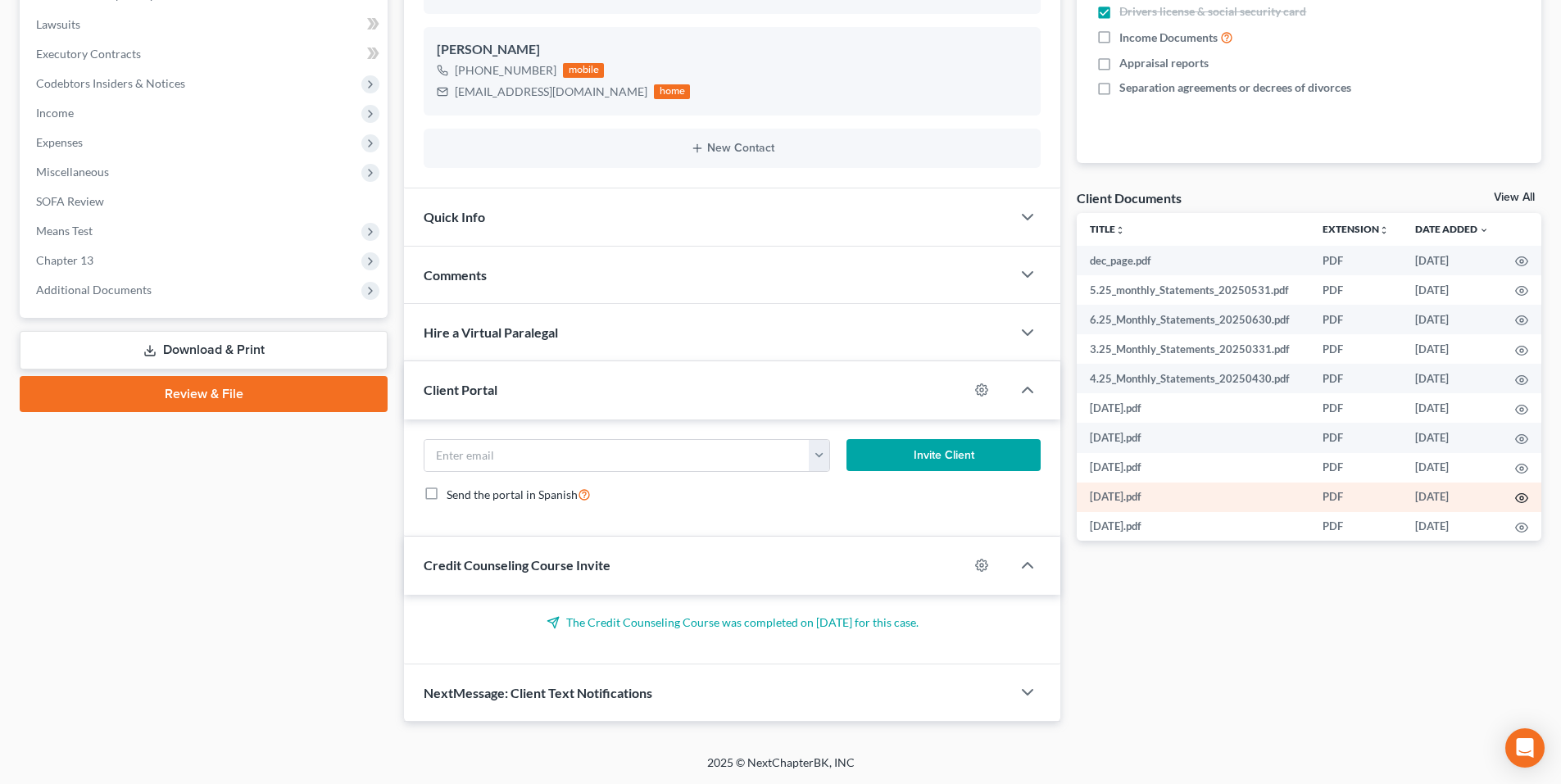
click at [1518, 498] on icon "button" at bounding box center [1521, 497] width 13 height 13
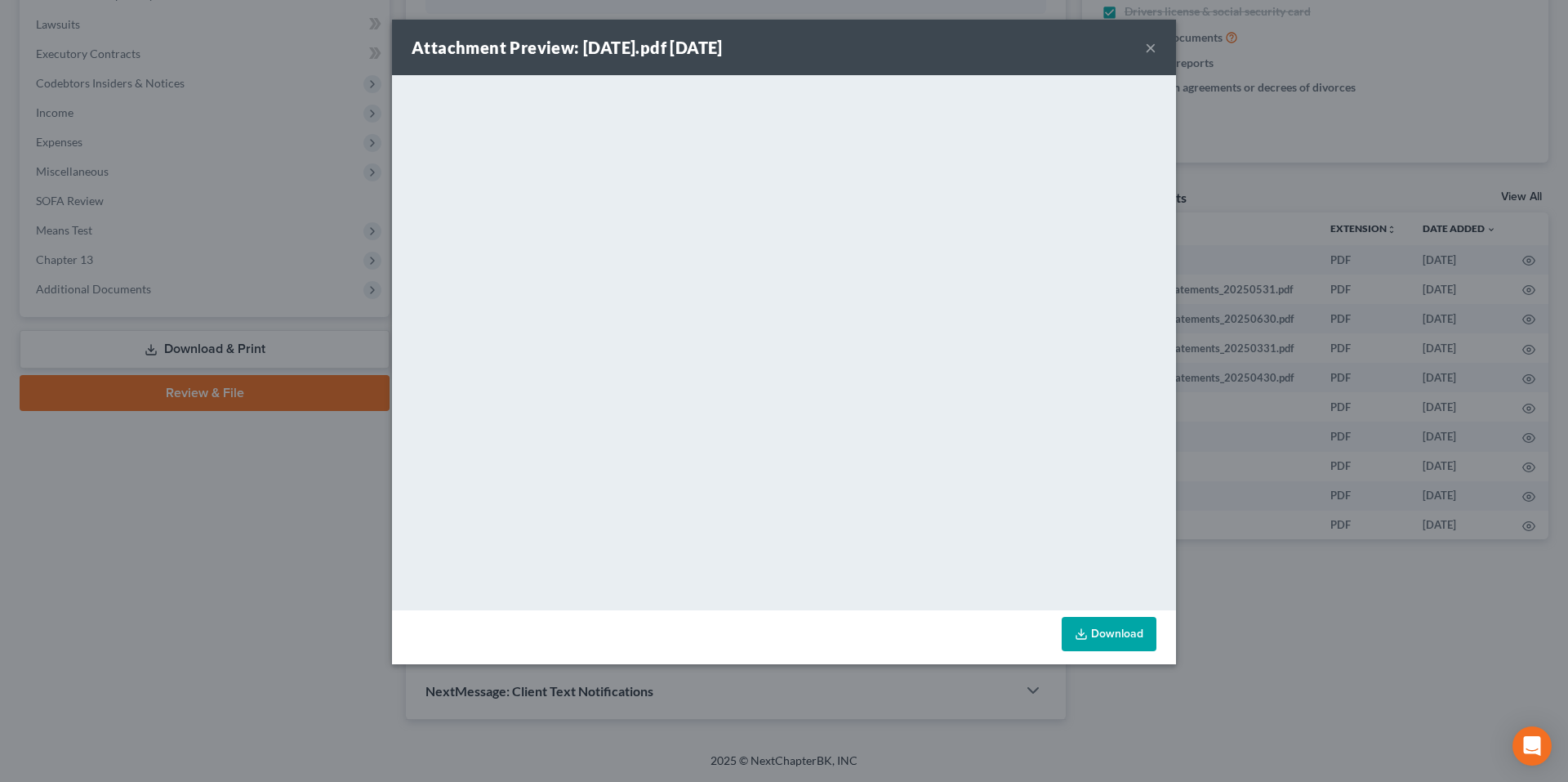
click at [1147, 49] on button "×" at bounding box center [1150, 48] width 11 height 20
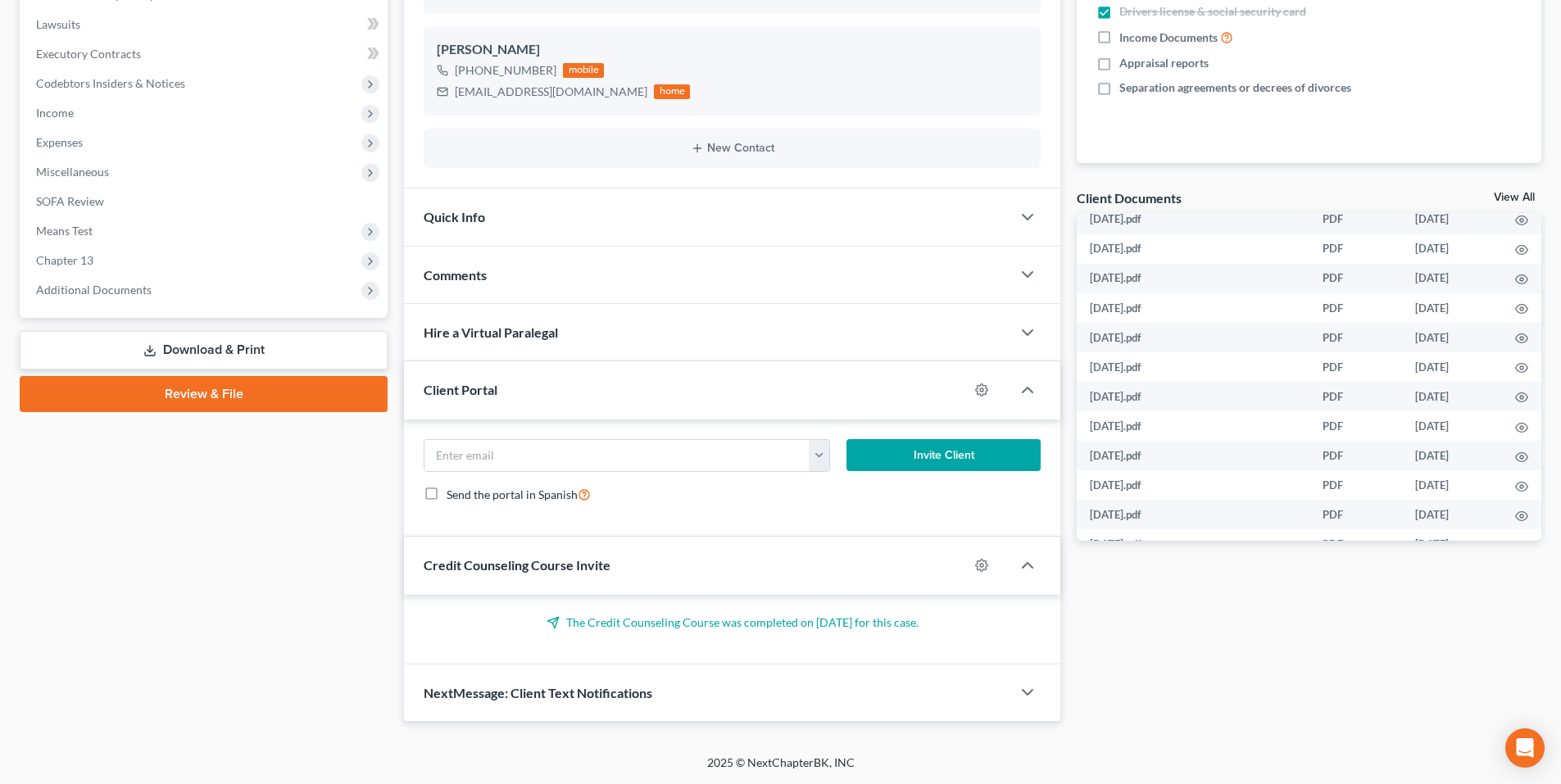
scroll to position [295, 0]
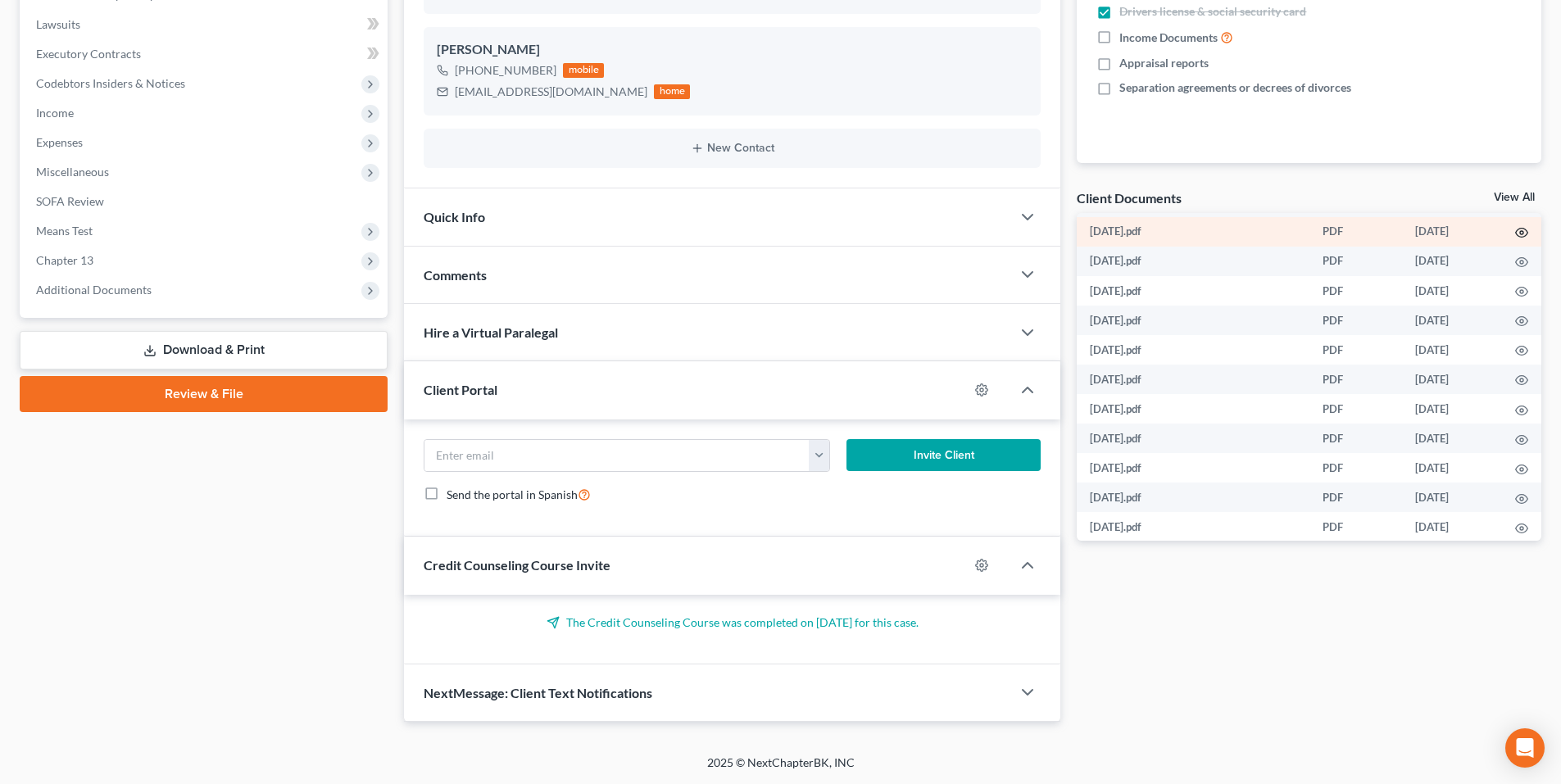
click at [1520, 234] on circle "button" at bounding box center [1521, 232] width 3 height 3
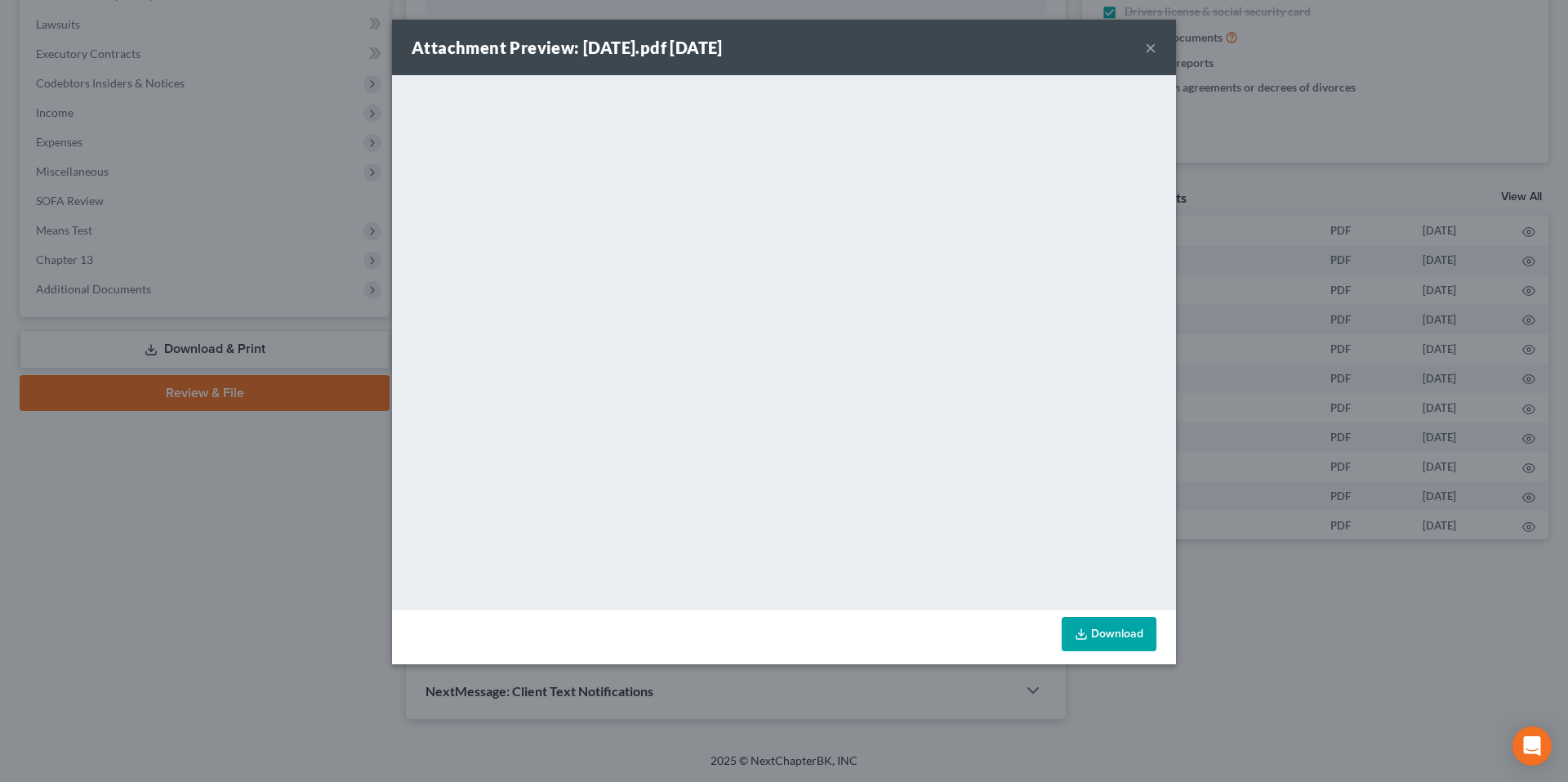
click at [1154, 56] on button "×" at bounding box center [1150, 48] width 11 height 20
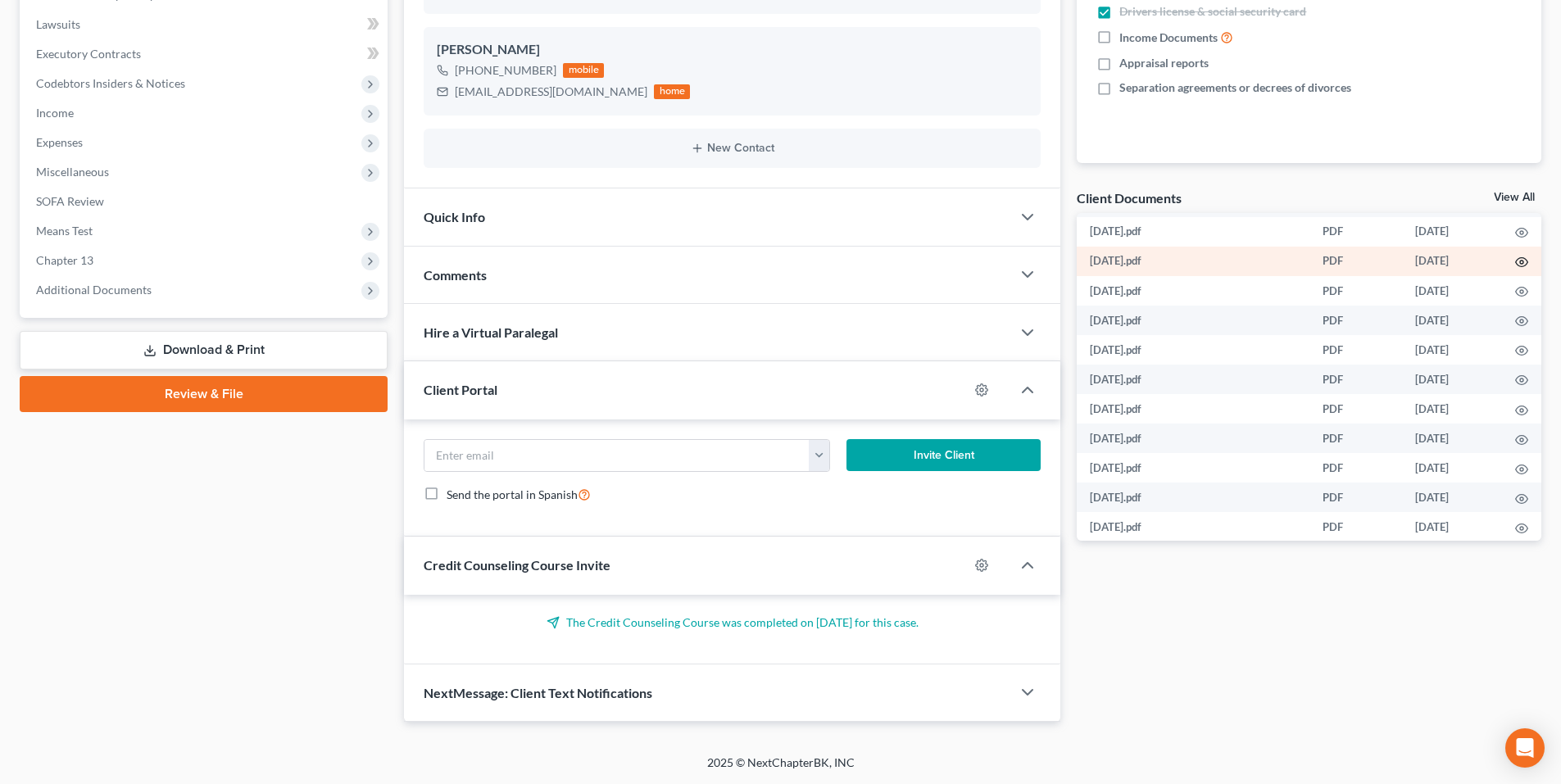
click at [1518, 260] on icon "button" at bounding box center [1521, 262] width 13 height 13
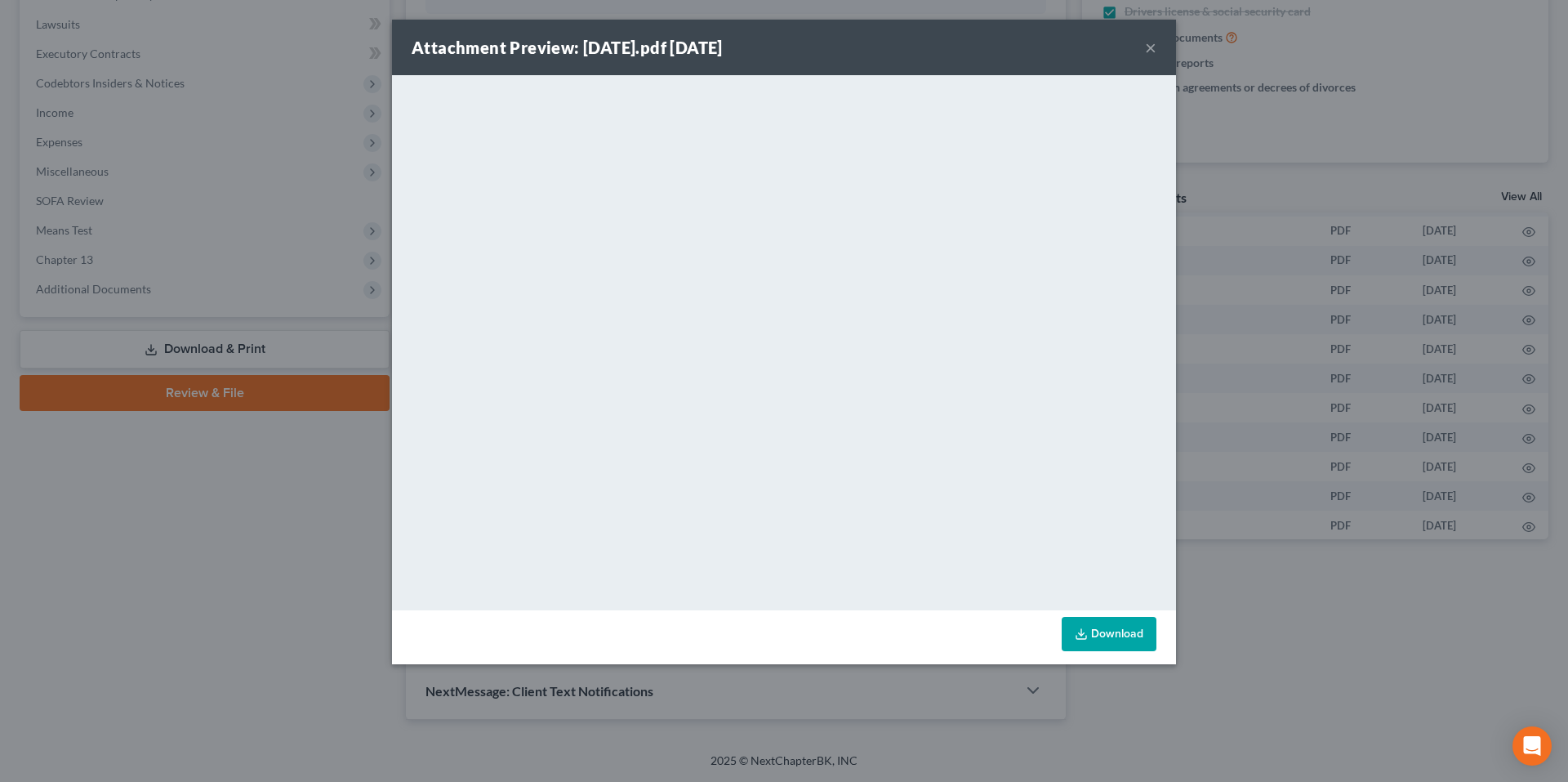
click at [1152, 51] on button "×" at bounding box center [1150, 48] width 11 height 20
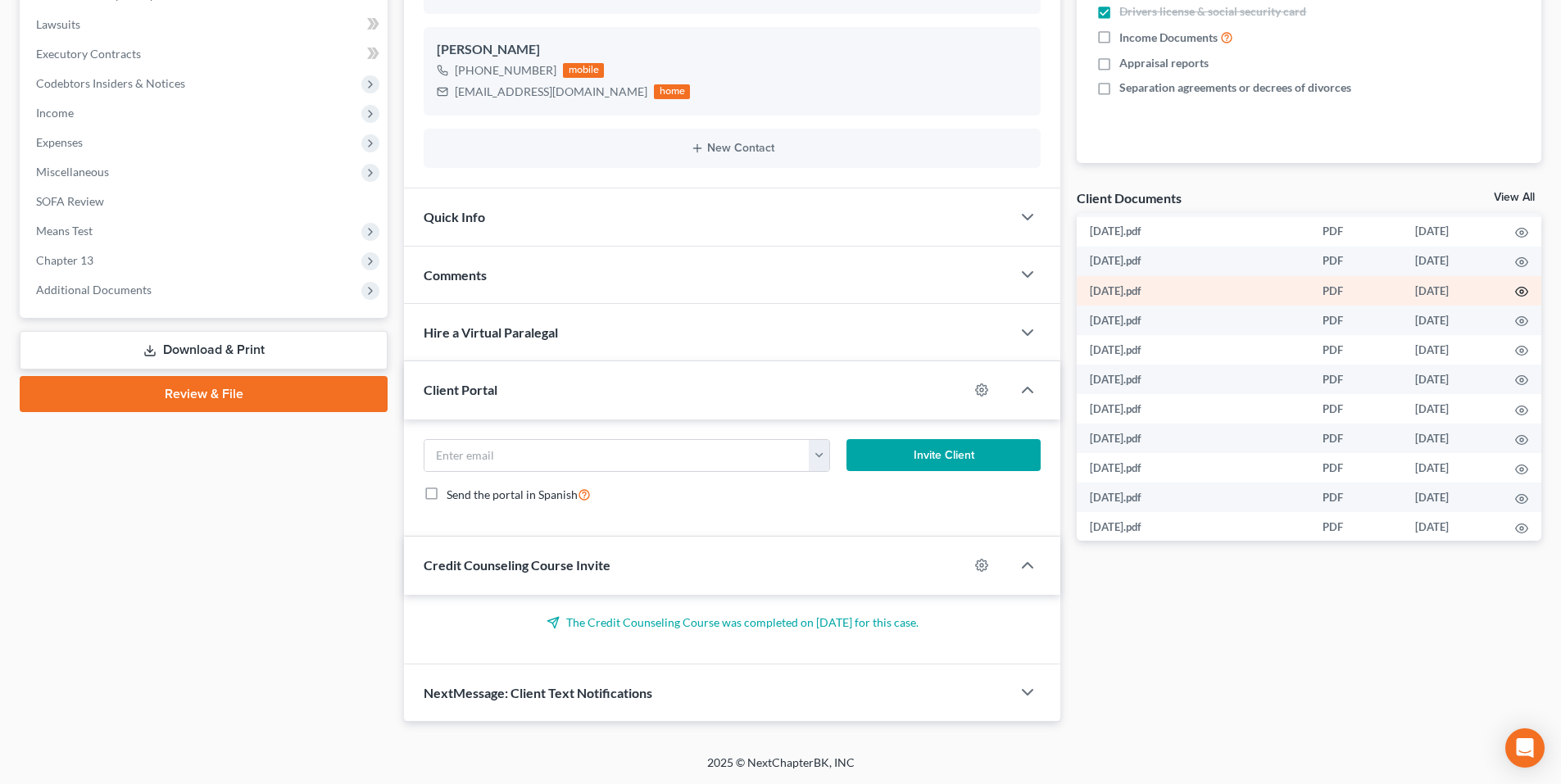
click at [1516, 296] on icon "button" at bounding box center [1522, 292] width 12 height 9
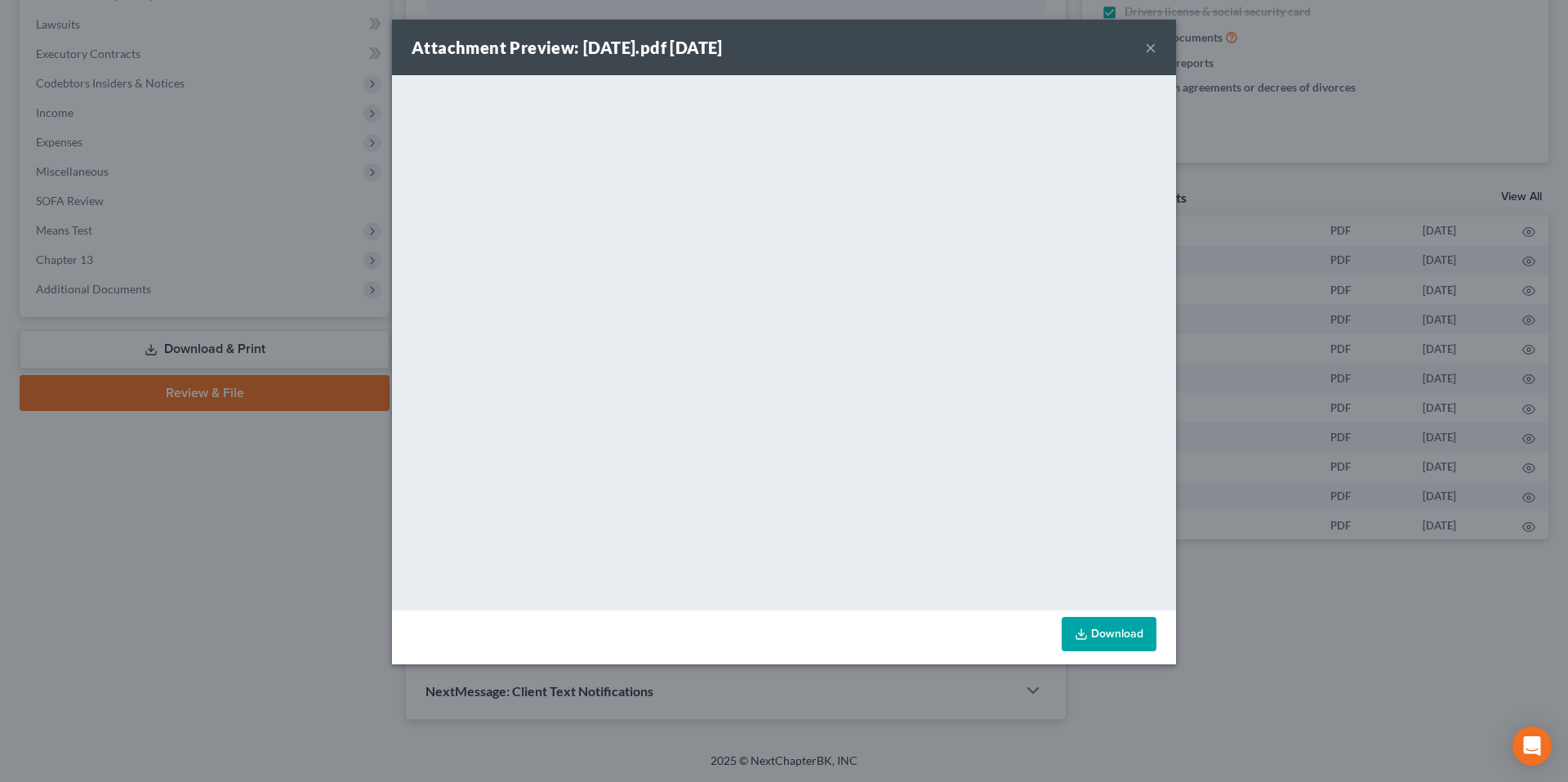
click at [1147, 43] on button "×" at bounding box center [1150, 48] width 11 height 20
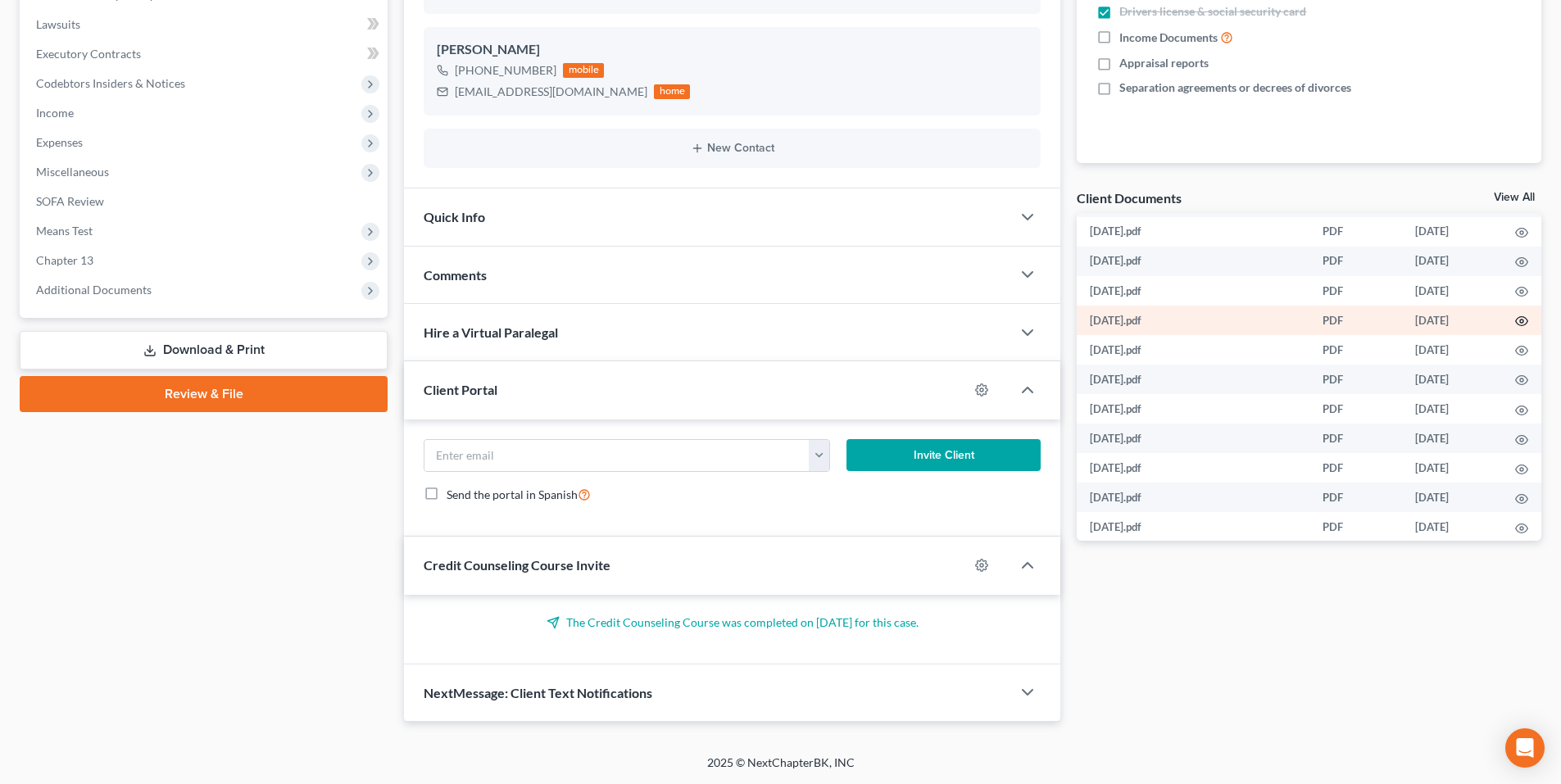
click at [1520, 321] on circle "button" at bounding box center [1521, 321] width 3 height 3
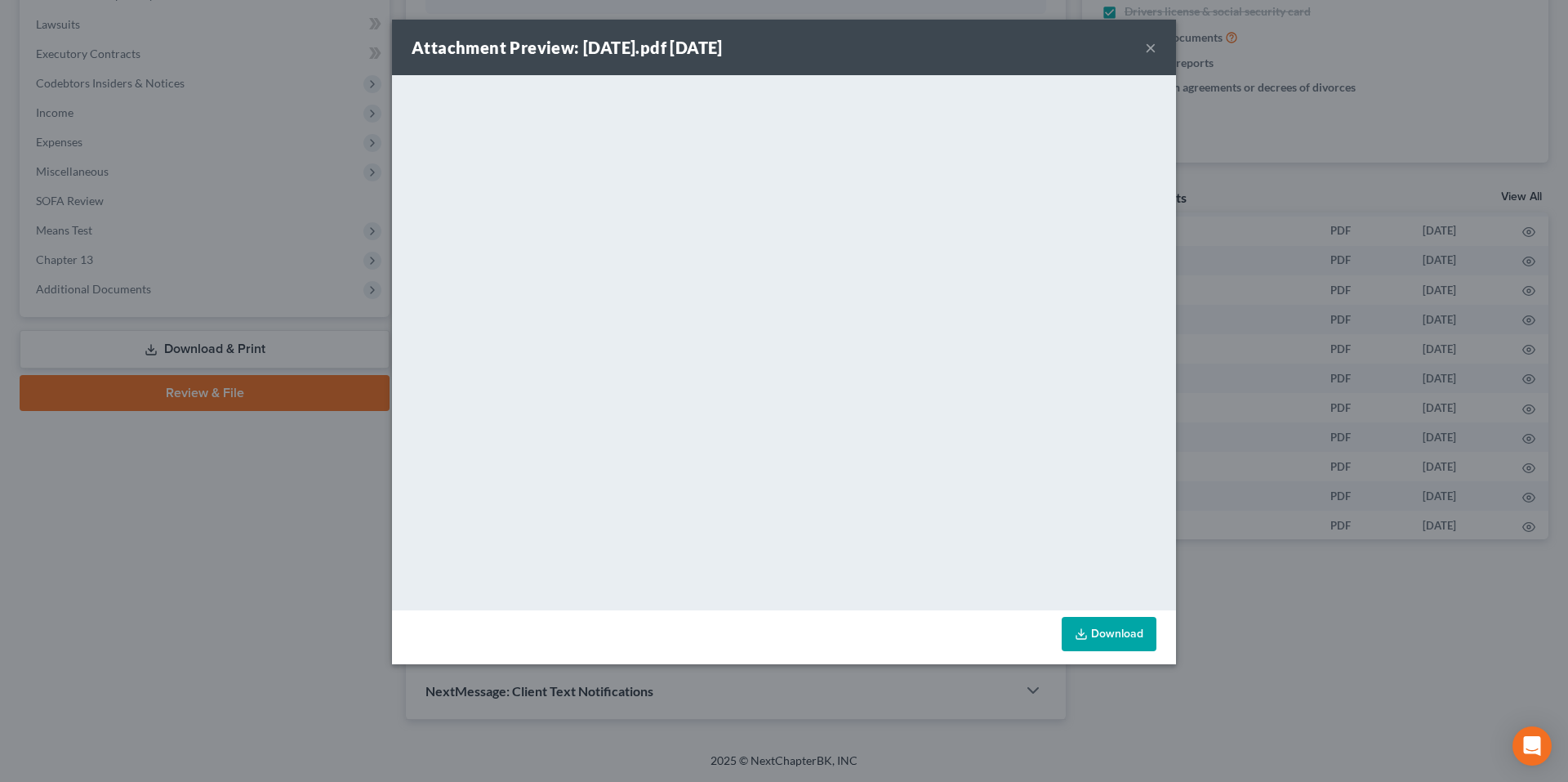
click at [1154, 39] on button "×" at bounding box center [1150, 48] width 11 height 20
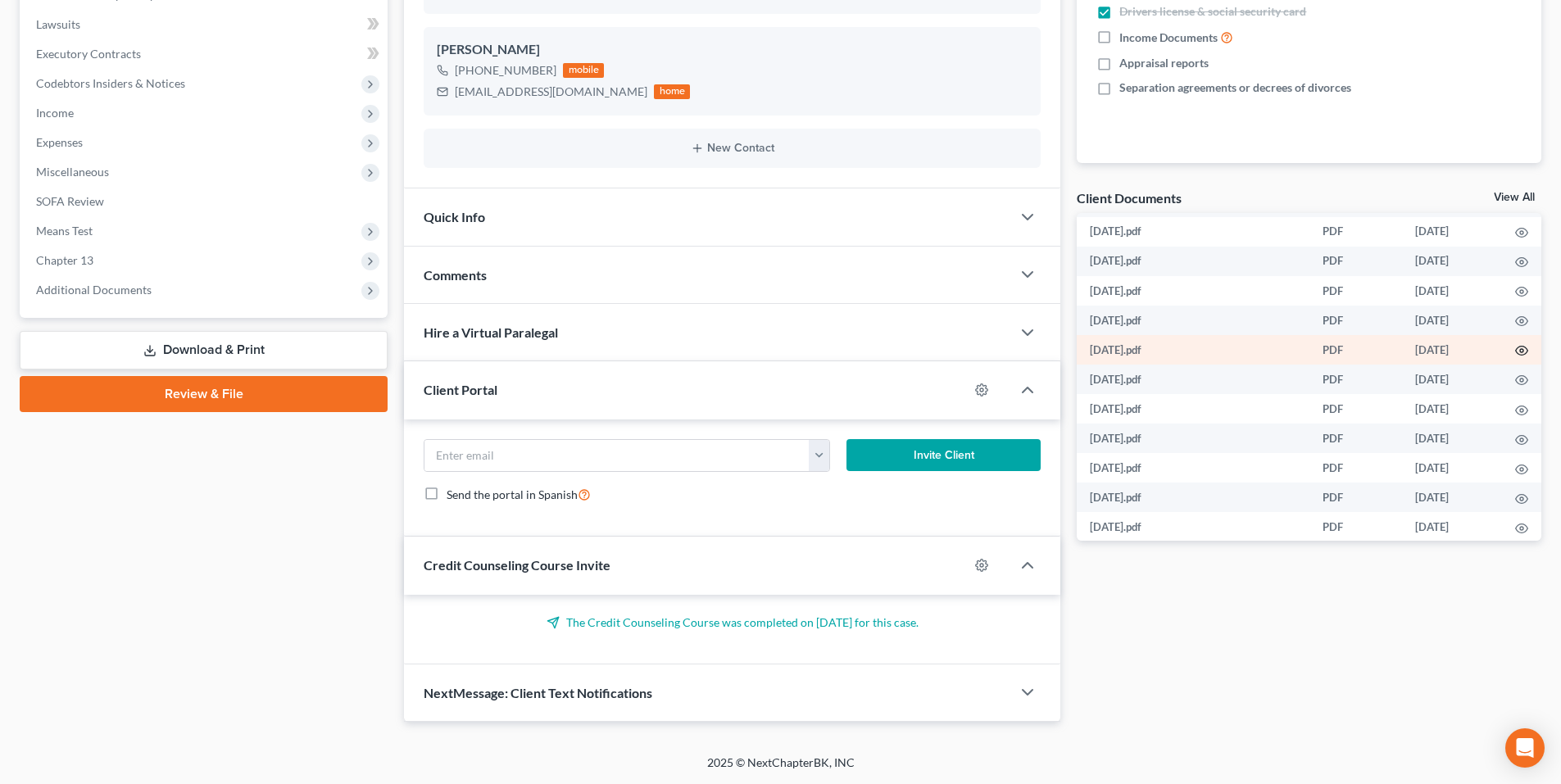
click at [1519, 354] on icon "button" at bounding box center [1521, 350] width 13 height 13
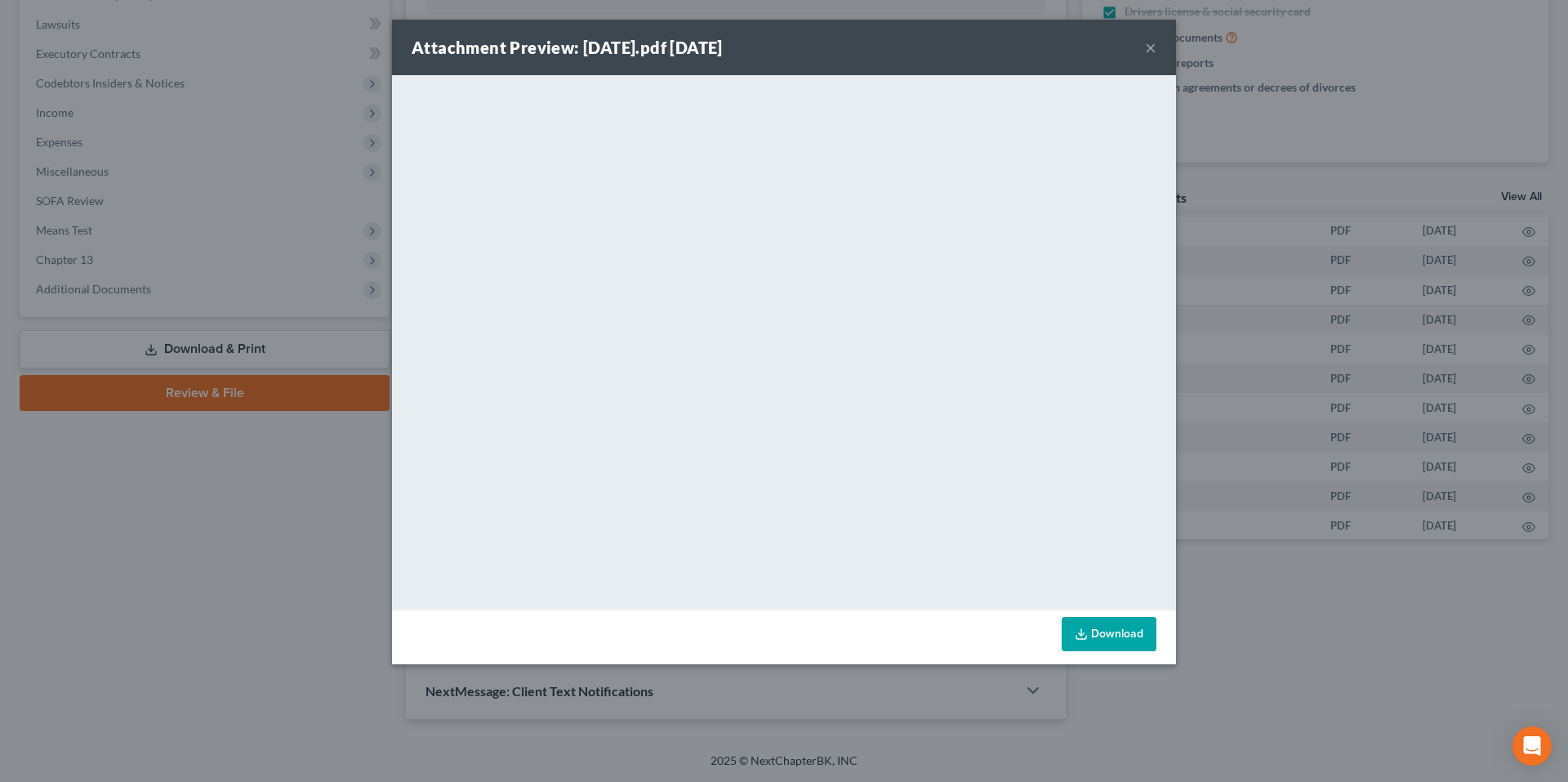
click at [1150, 42] on button "×" at bounding box center [1150, 48] width 11 height 20
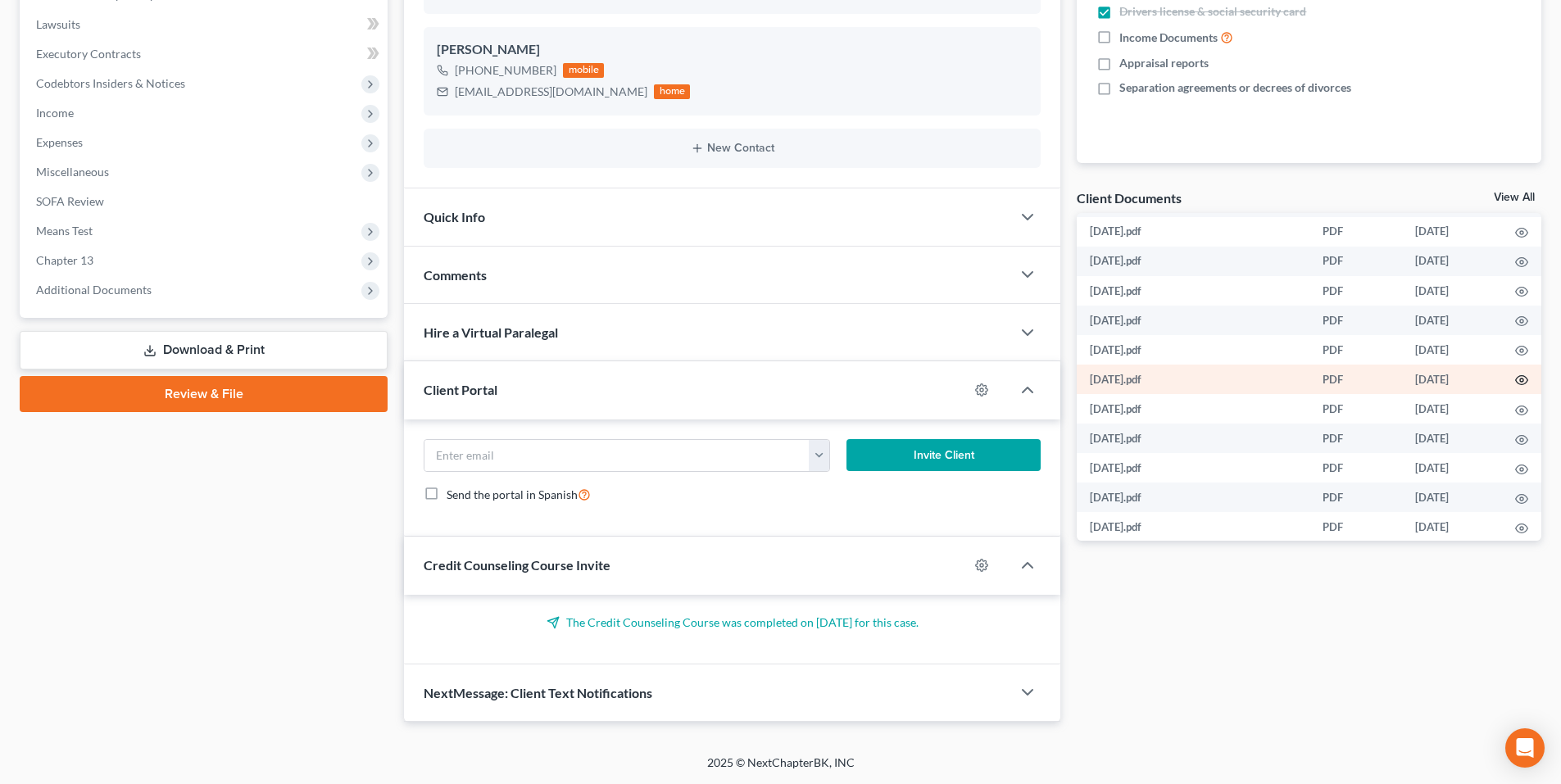
click at [1521, 375] on icon "button" at bounding box center [1521, 380] width 13 height 13
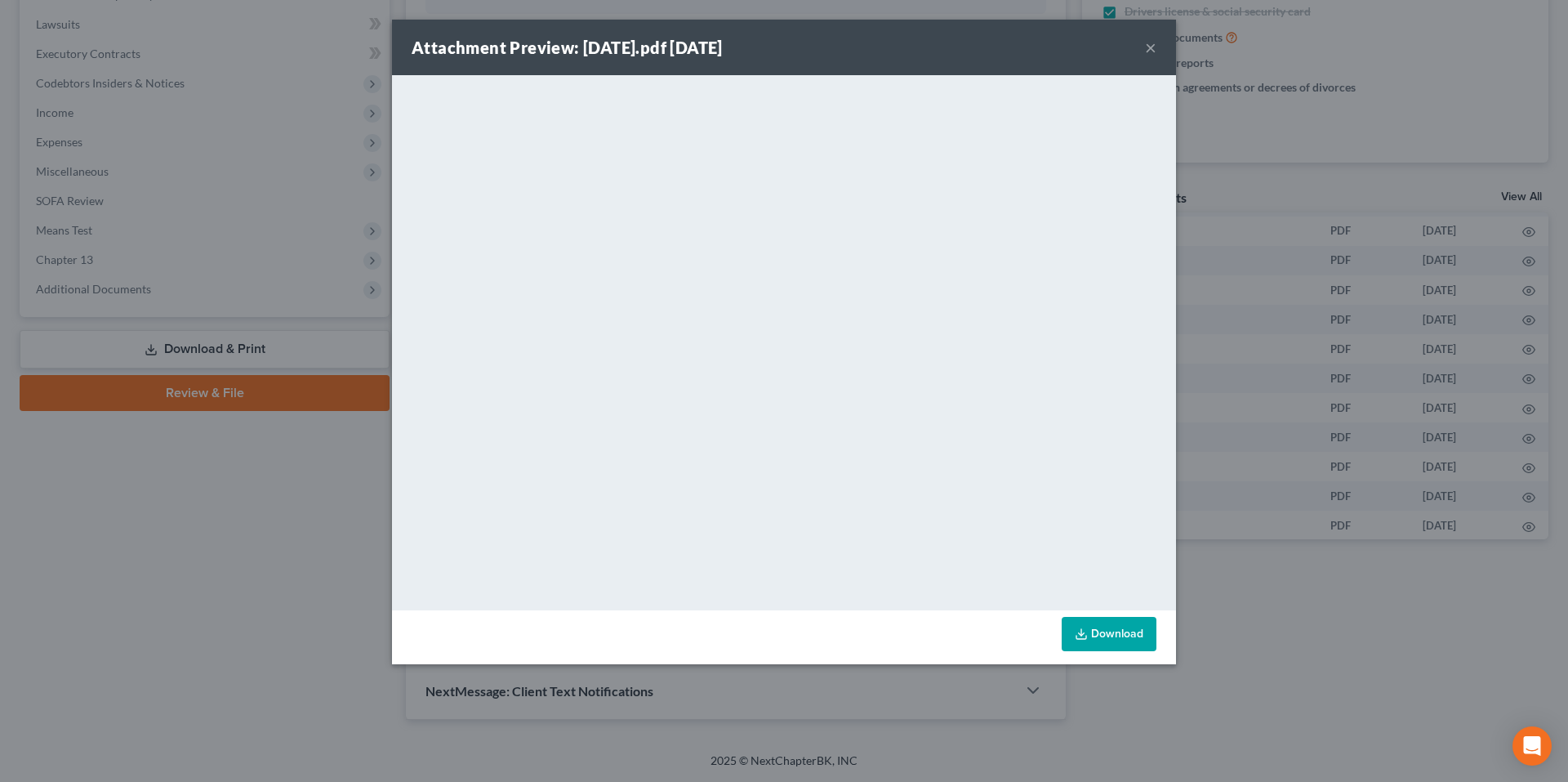
click at [1144, 48] on div "Attachment Preview: 3.20.25.pdf 08/11/2025 ×" at bounding box center [783, 48] width 784 height 56
click at [1149, 48] on button "×" at bounding box center [1150, 48] width 11 height 20
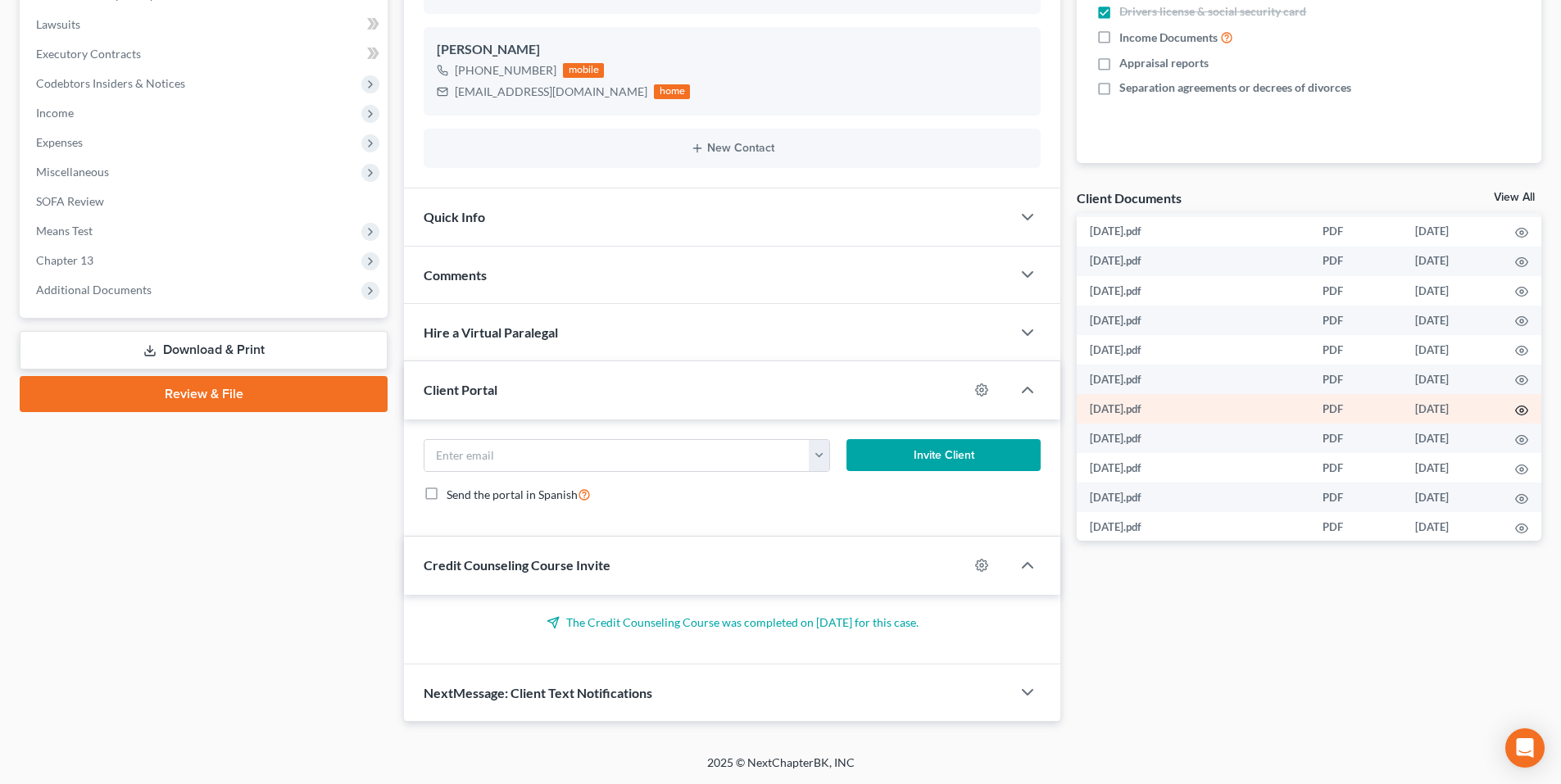
click at [1515, 408] on icon "button" at bounding box center [1521, 409] width 13 height 13
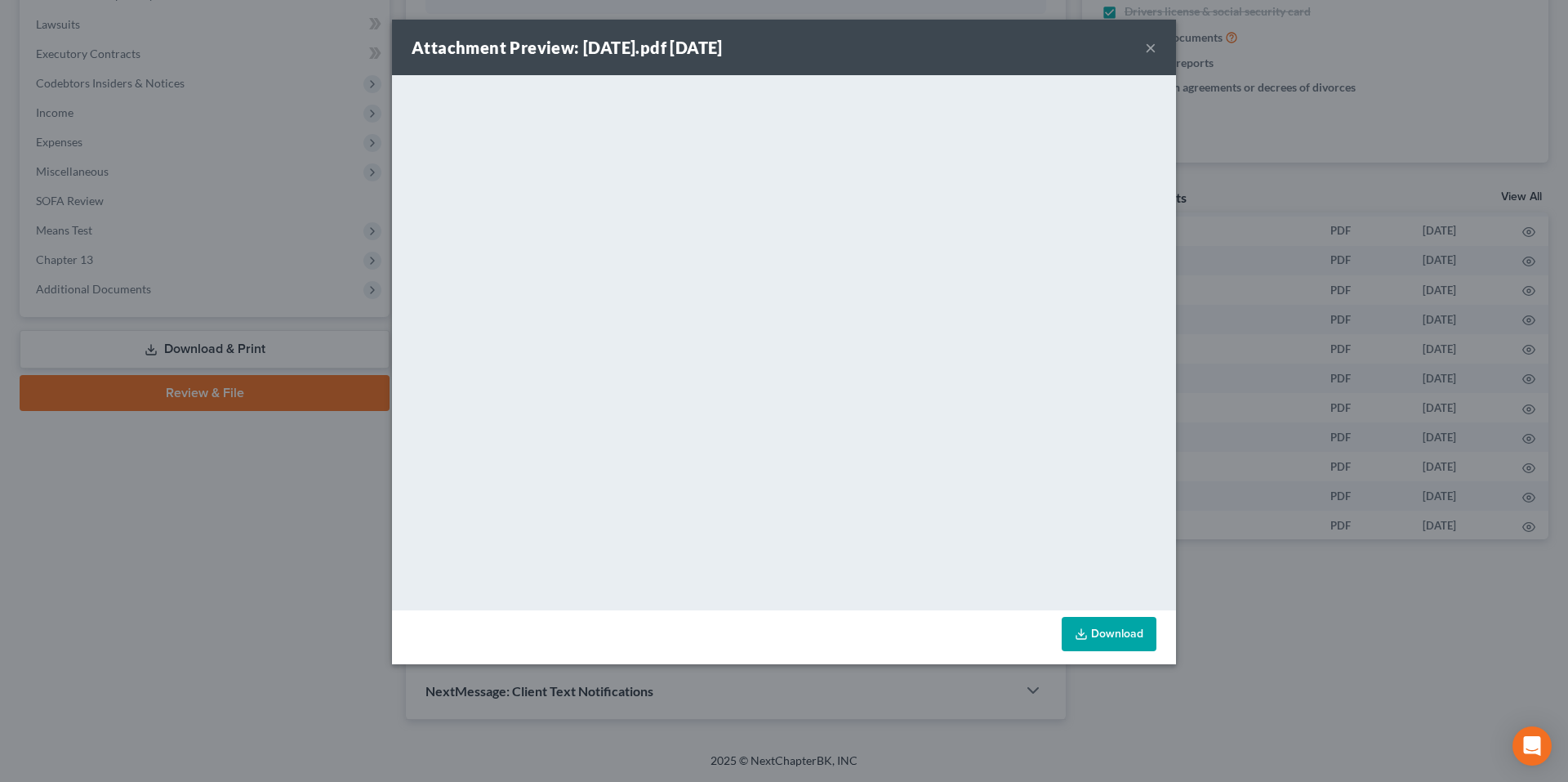
click at [1153, 57] on button "×" at bounding box center [1150, 48] width 11 height 20
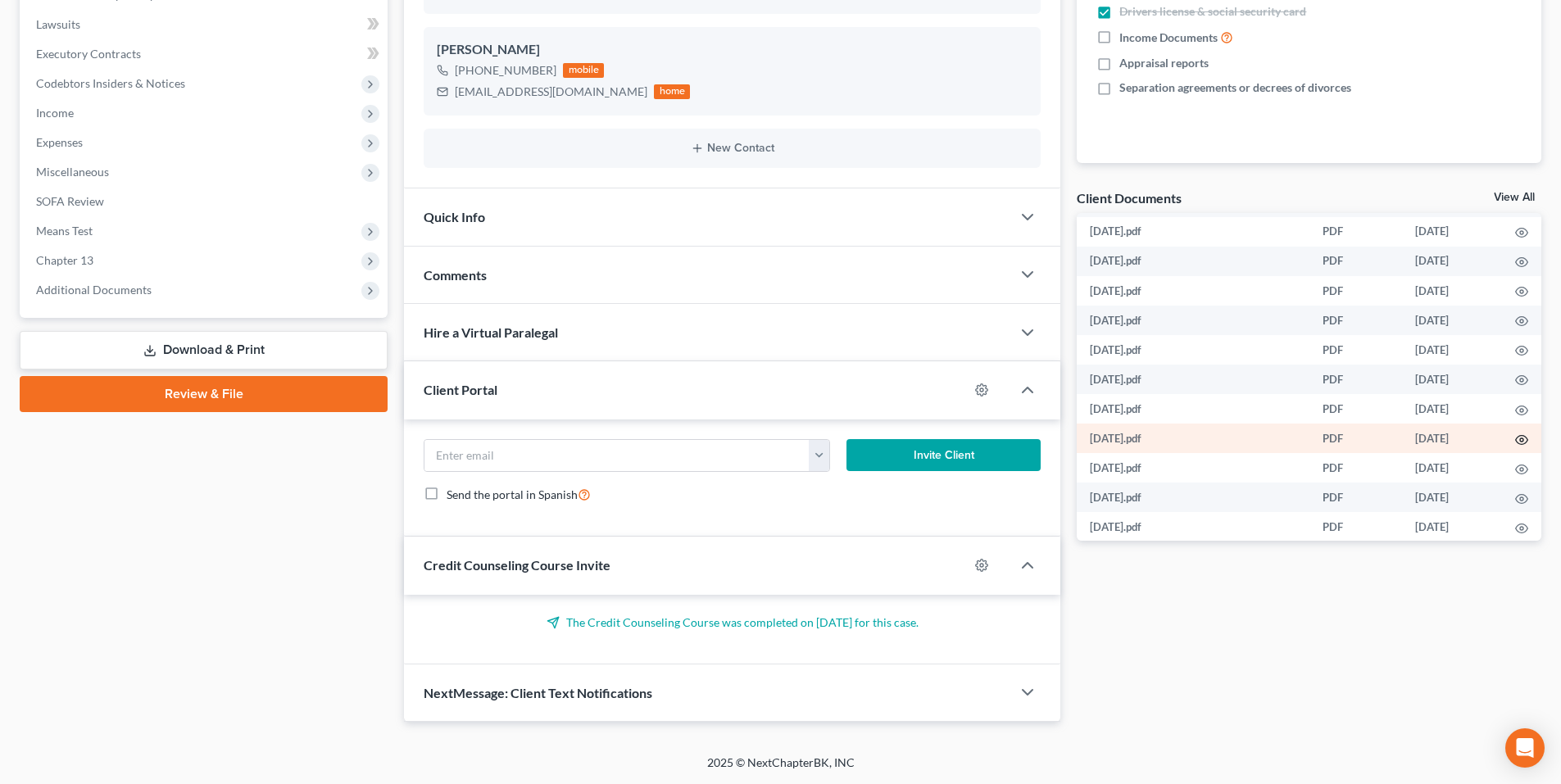
click at [1515, 439] on icon "button" at bounding box center [1521, 439] width 13 height 13
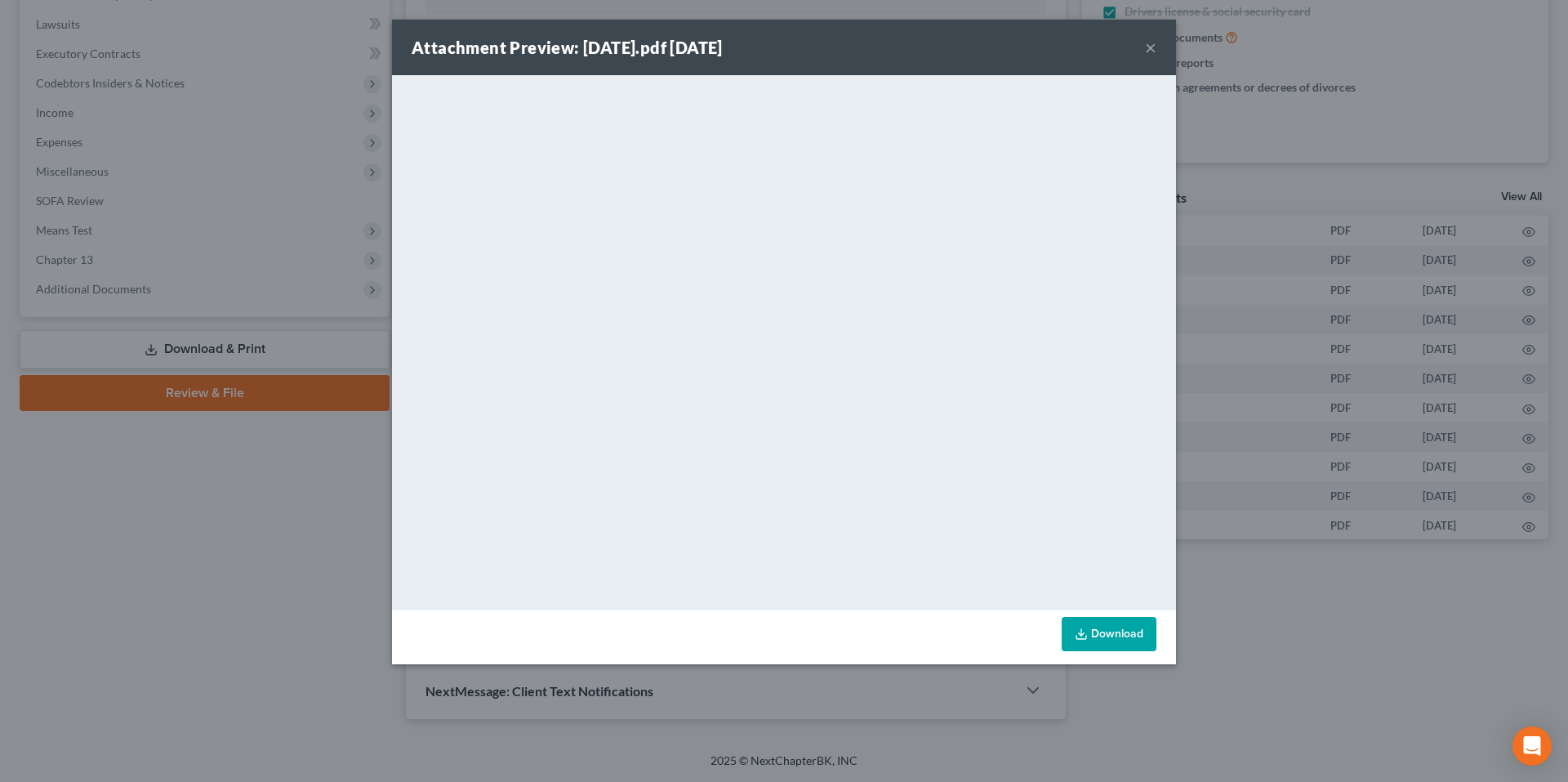
click at [1149, 48] on button "×" at bounding box center [1150, 48] width 11 height 20
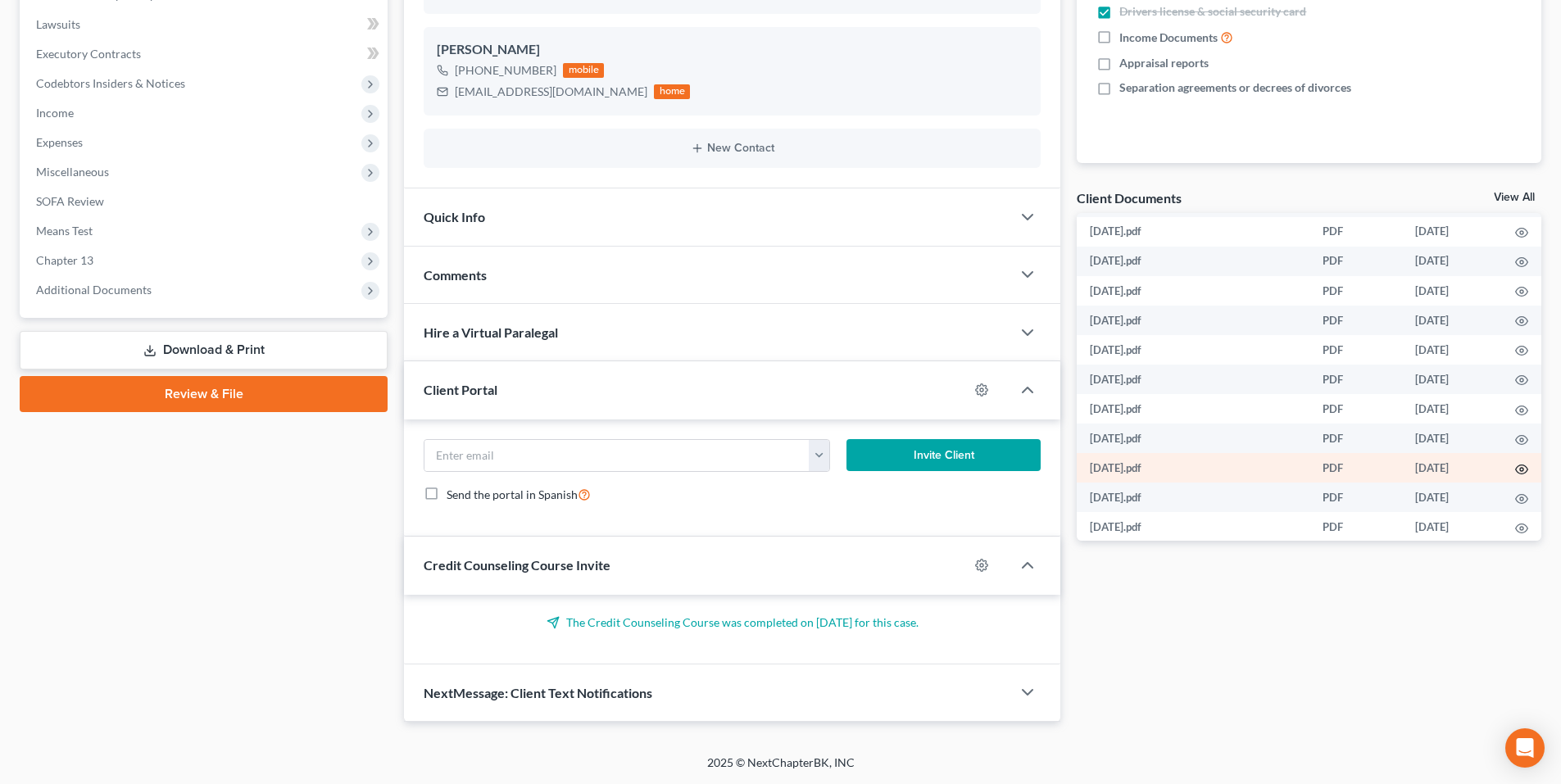
click at [1515, 470] on icon "button" at bounding box center [1521, 468] width 13 height 13
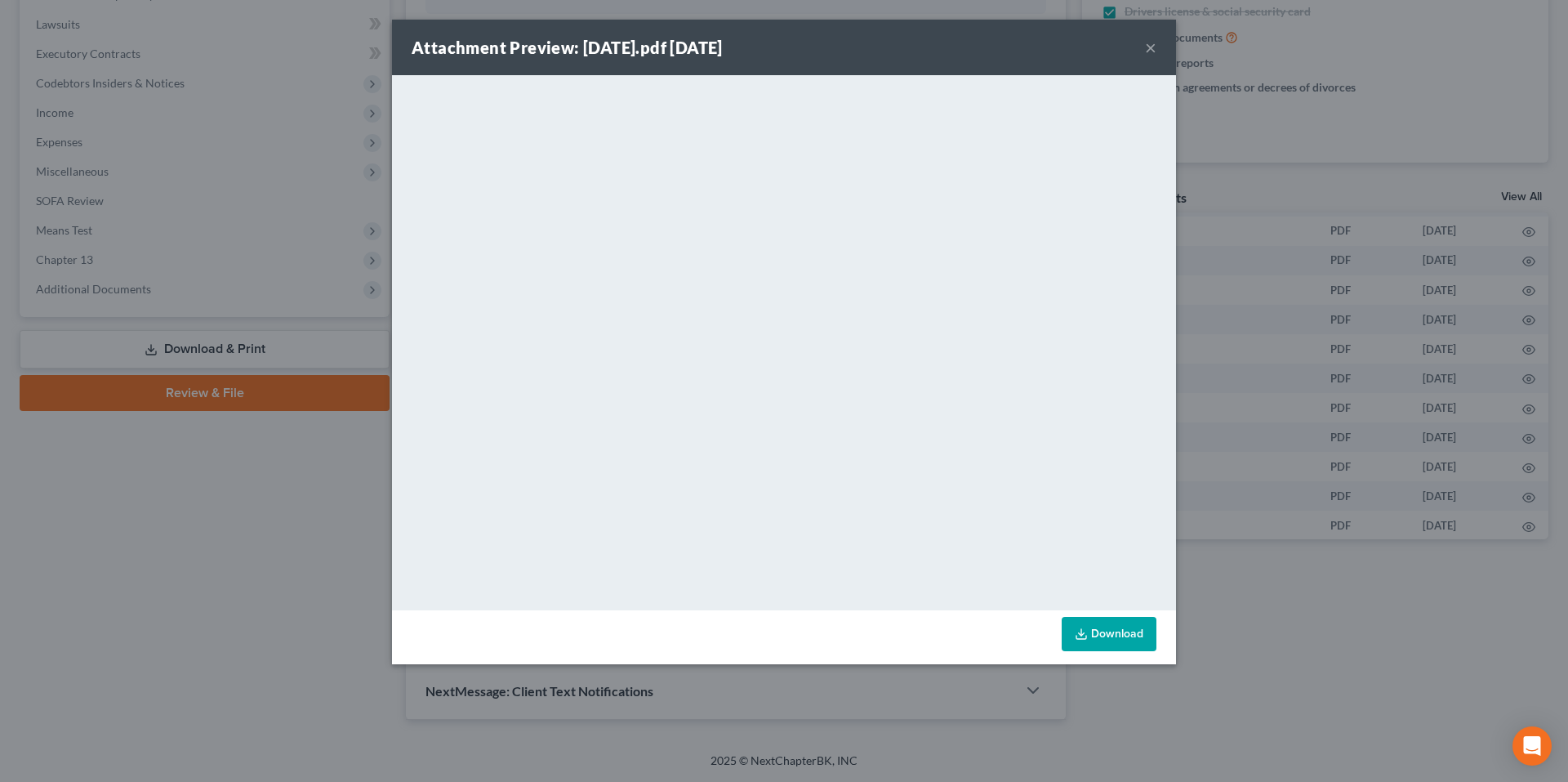
click at [1150, 50] on button "×" at bounding box center [1150, 48] width 11 height 20
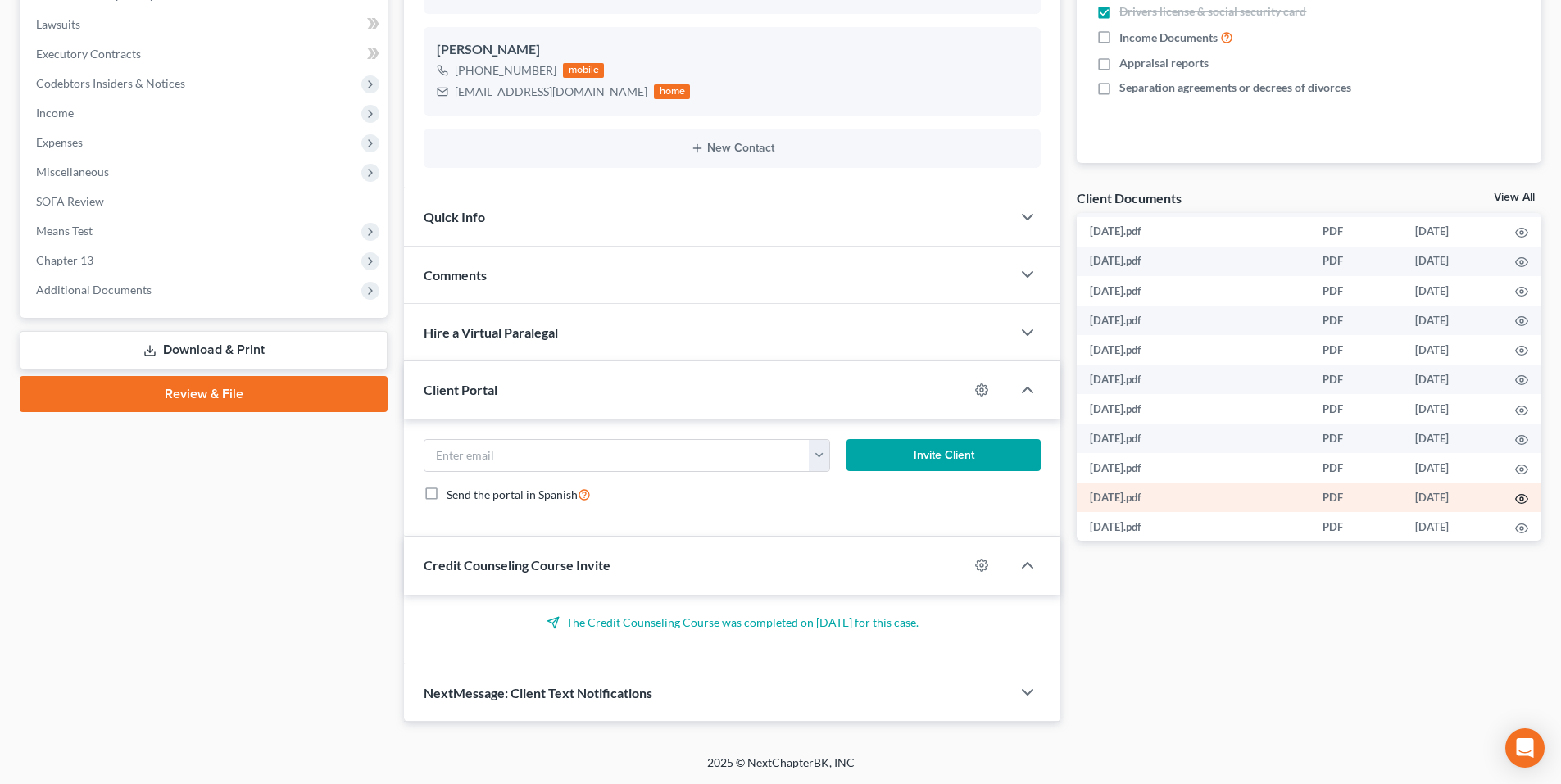
click at [1520, 499] on circle "button" at bounding box center [1521, 498] width 3 height 3
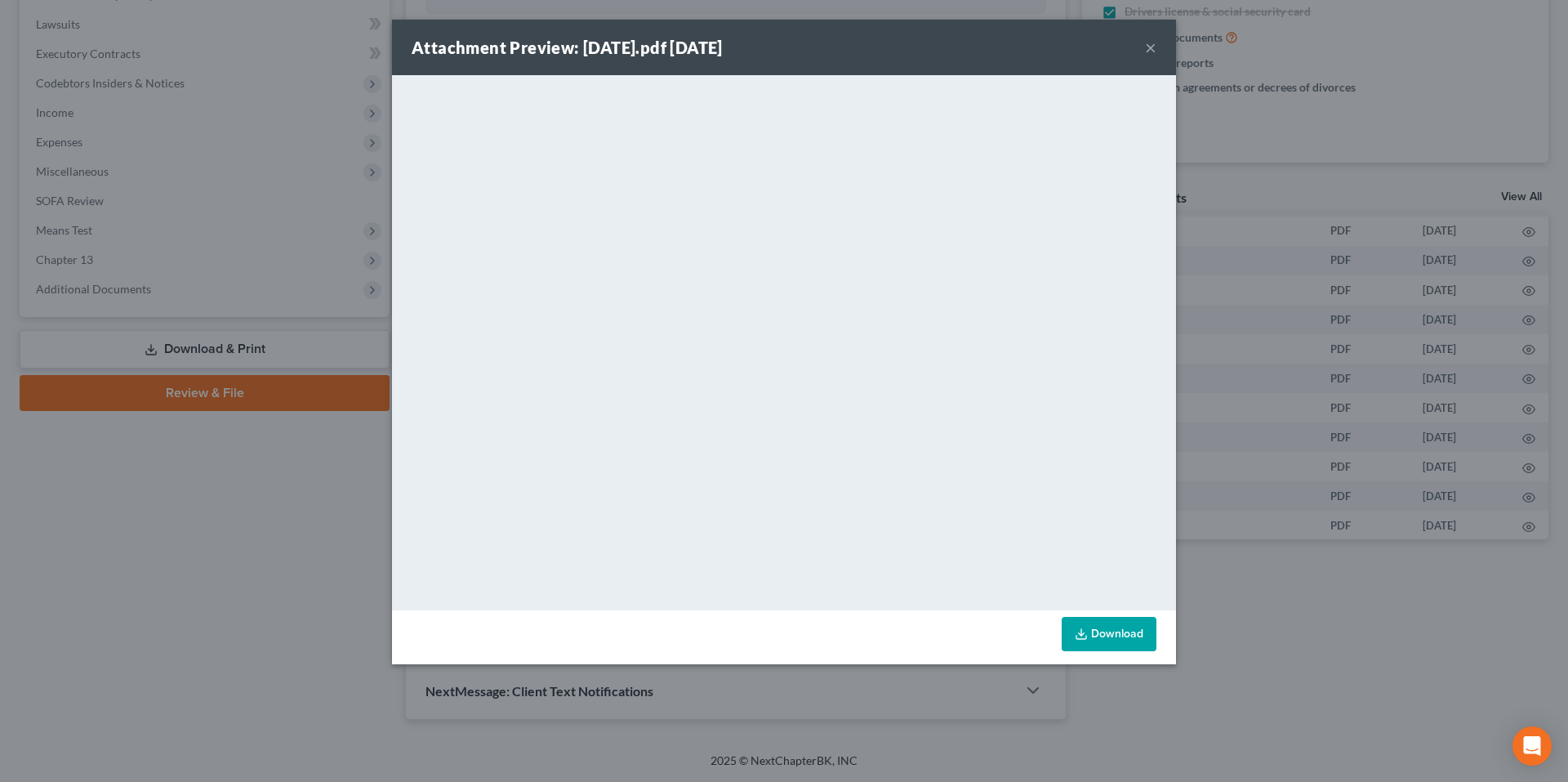
click at [1147, 45] on button "×" at bounding box center [1150, 48] width 11 height 20
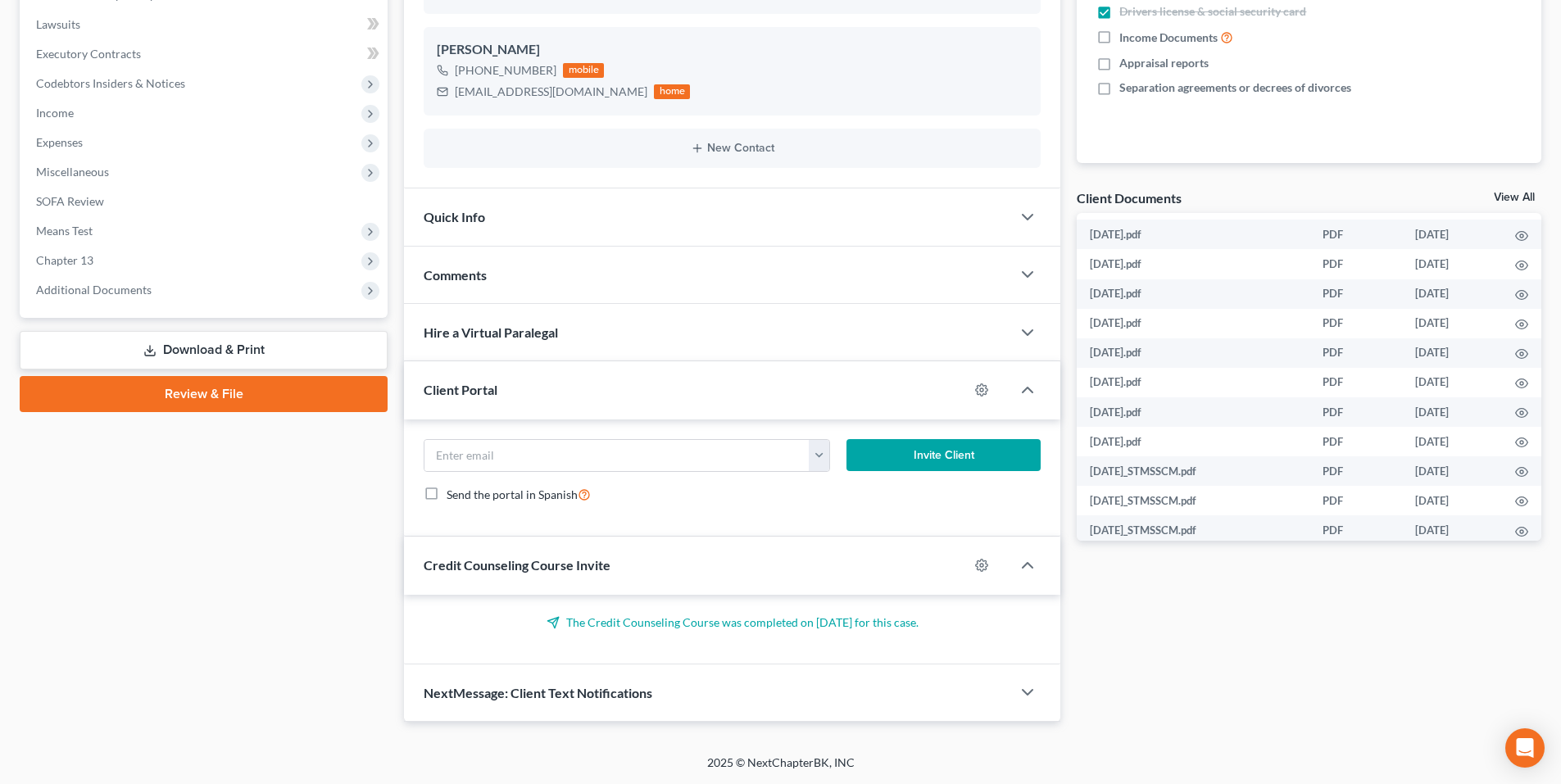
scroll to position [589, 0]
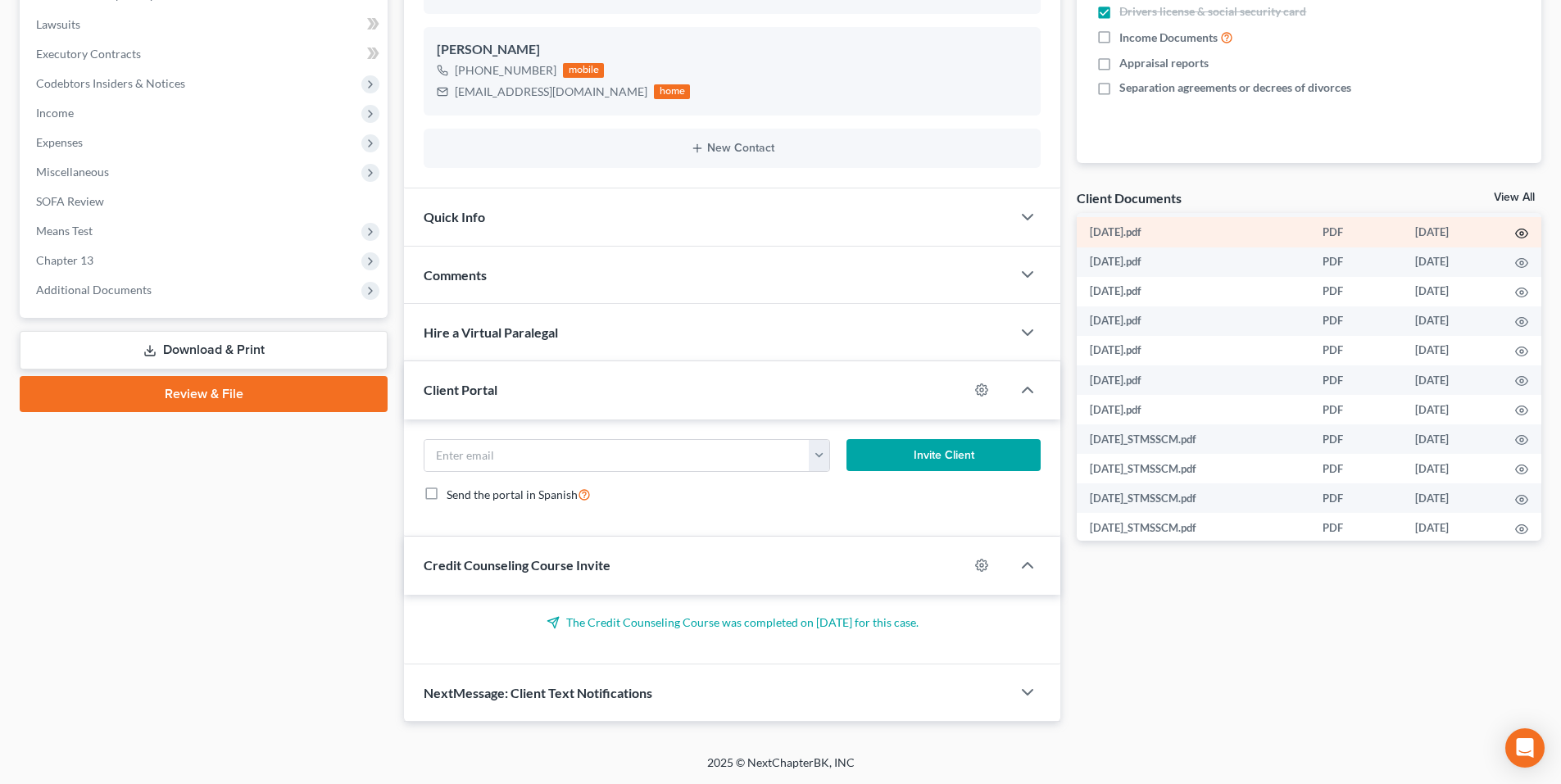
click at [1519, 228] on icon "button" at bounding box center [1521, 233] width 13 height 13
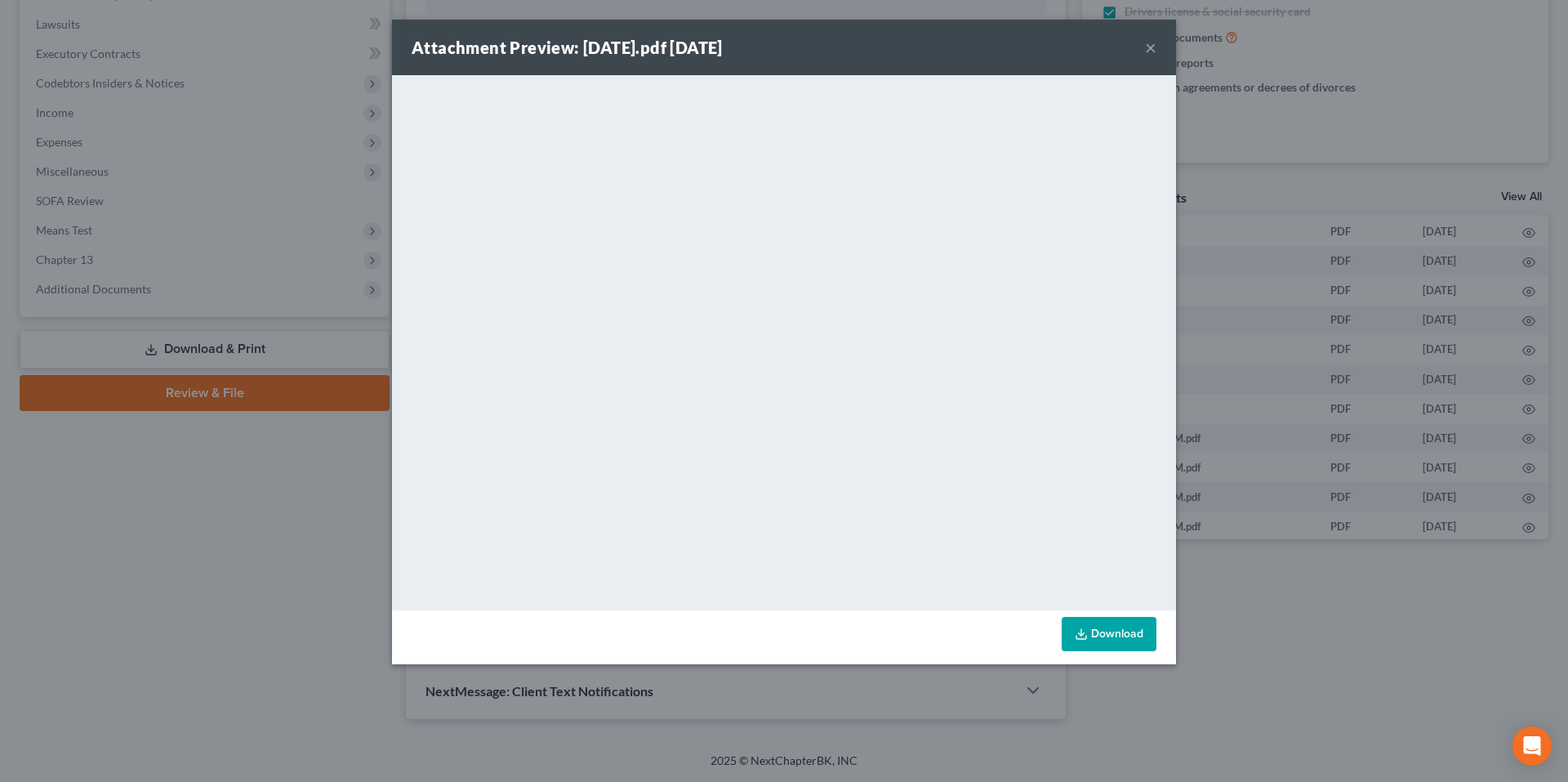
click at [1152, 48] on button "×" at bounding box center [1150, 48] width 11 height 20
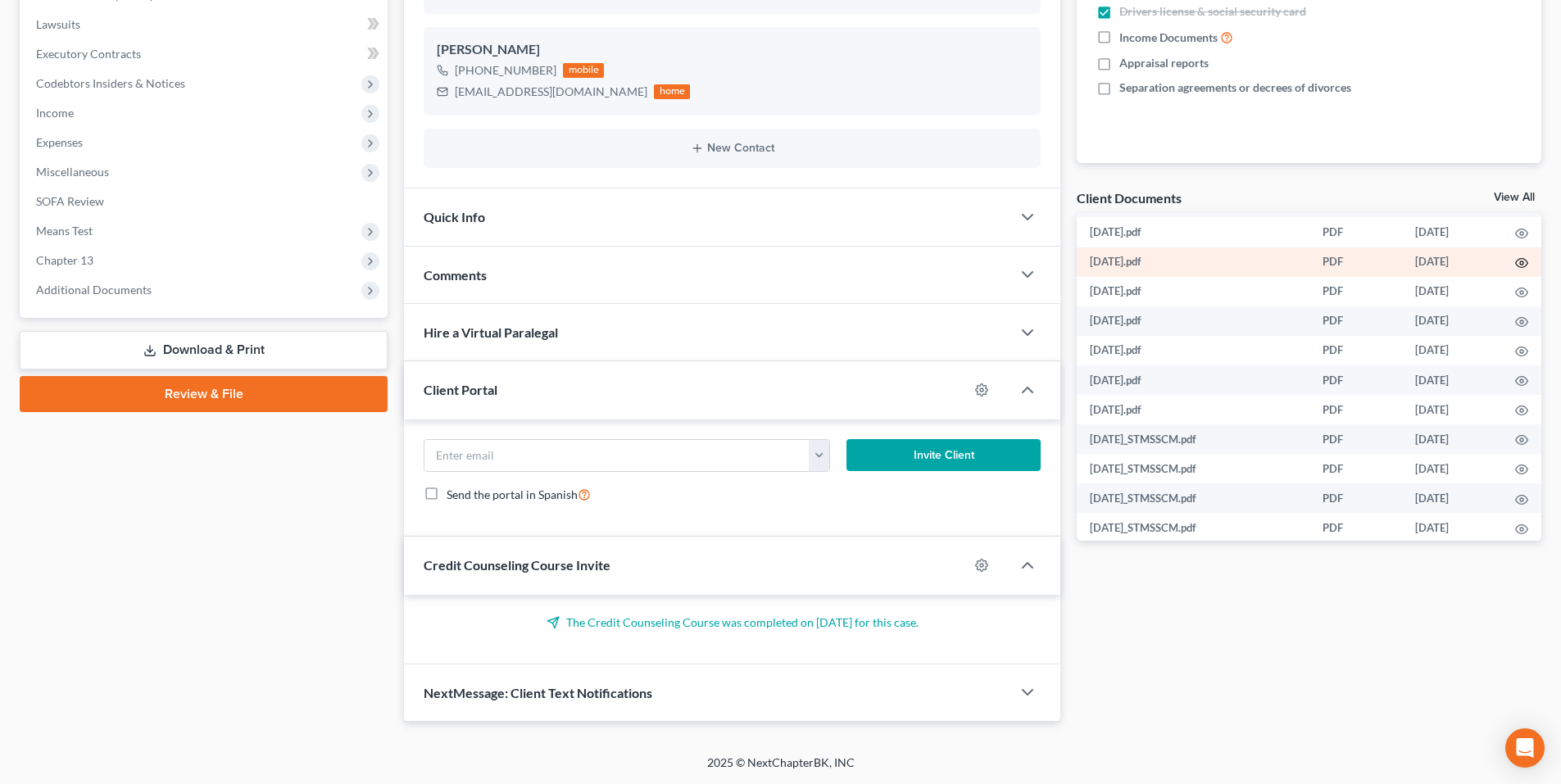
click at [1520, 263] on circle "button" at bounding box center [1521, 263] width 3 height 3
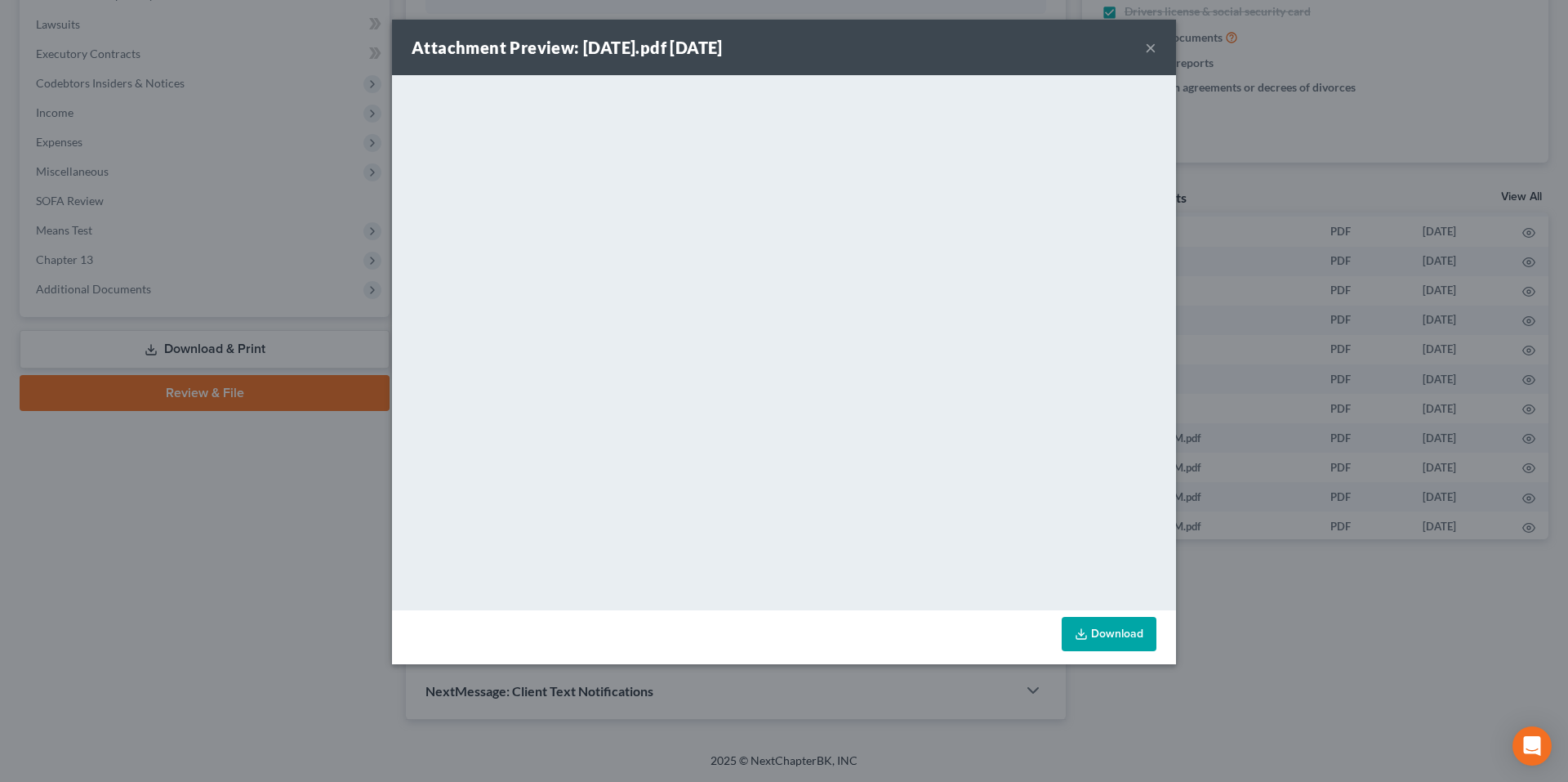
click at [1148, 43] on button "×" at bounding box center [1150, 48] width 11 height 20
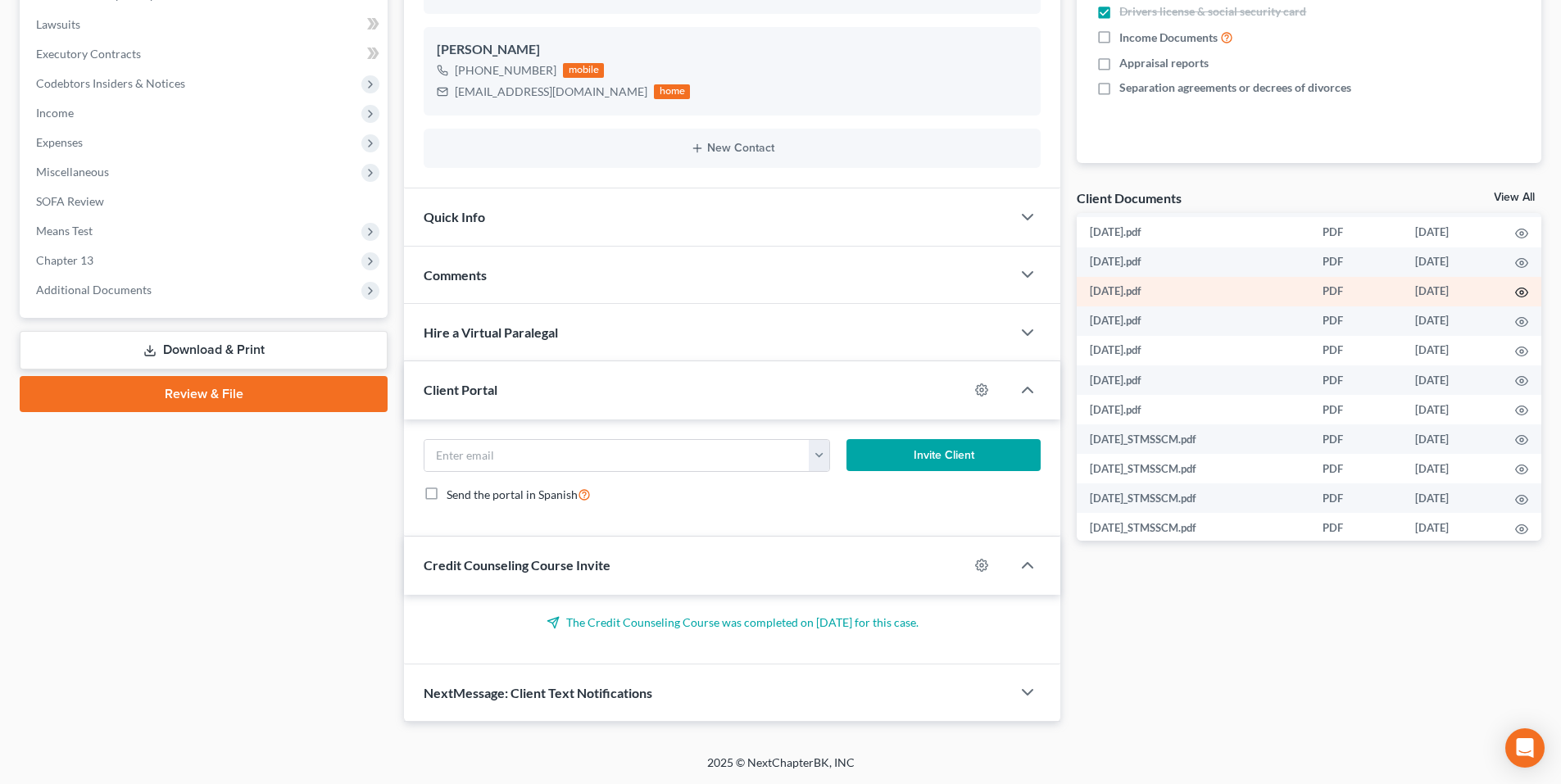
click at [1518, 292] on icon "button" at bounding box center [1521, 292] width 13 height 13
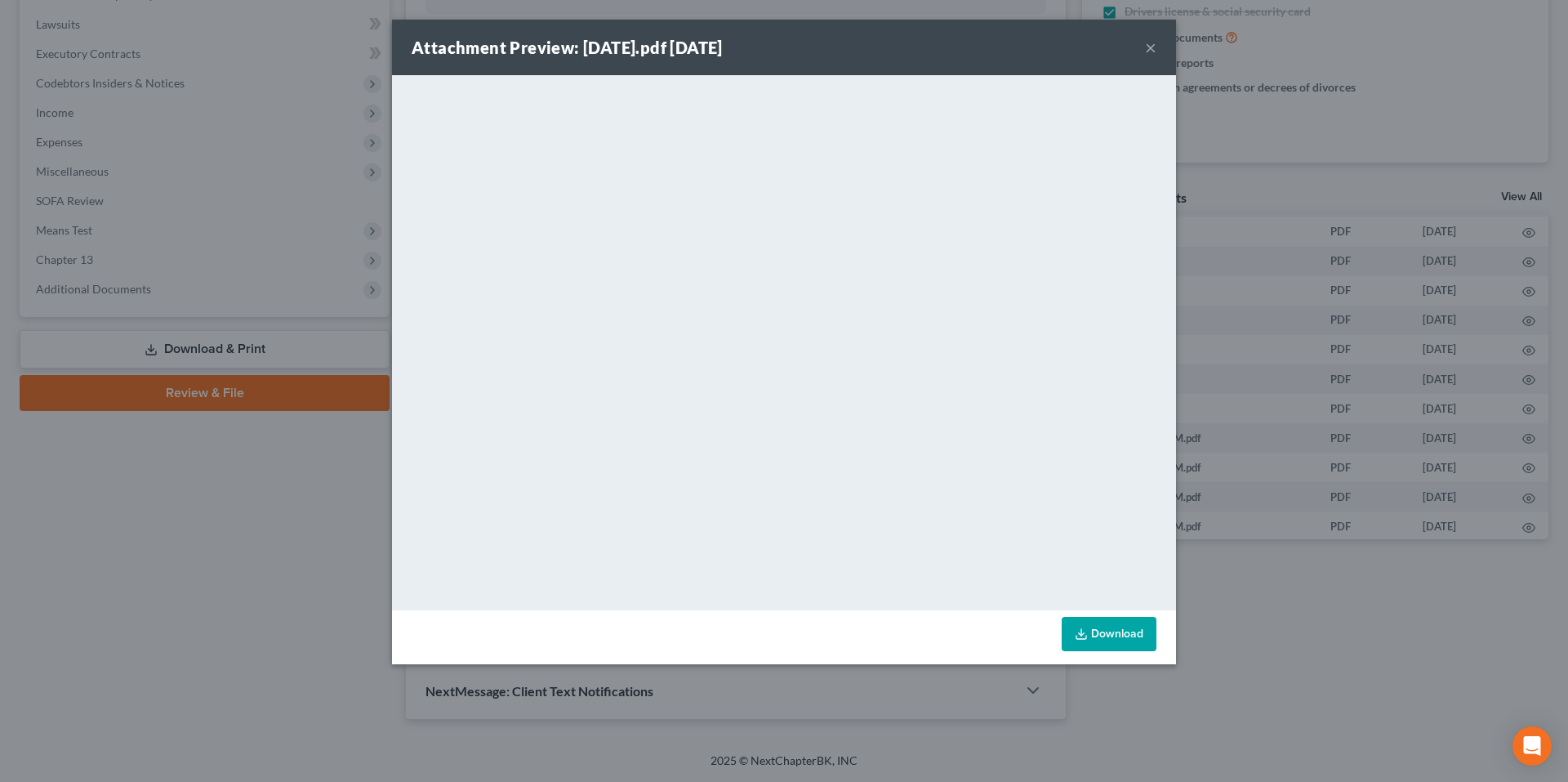
click at [1149, 41] on button "×" at bounding box center [1150, 48] width 11 height 20
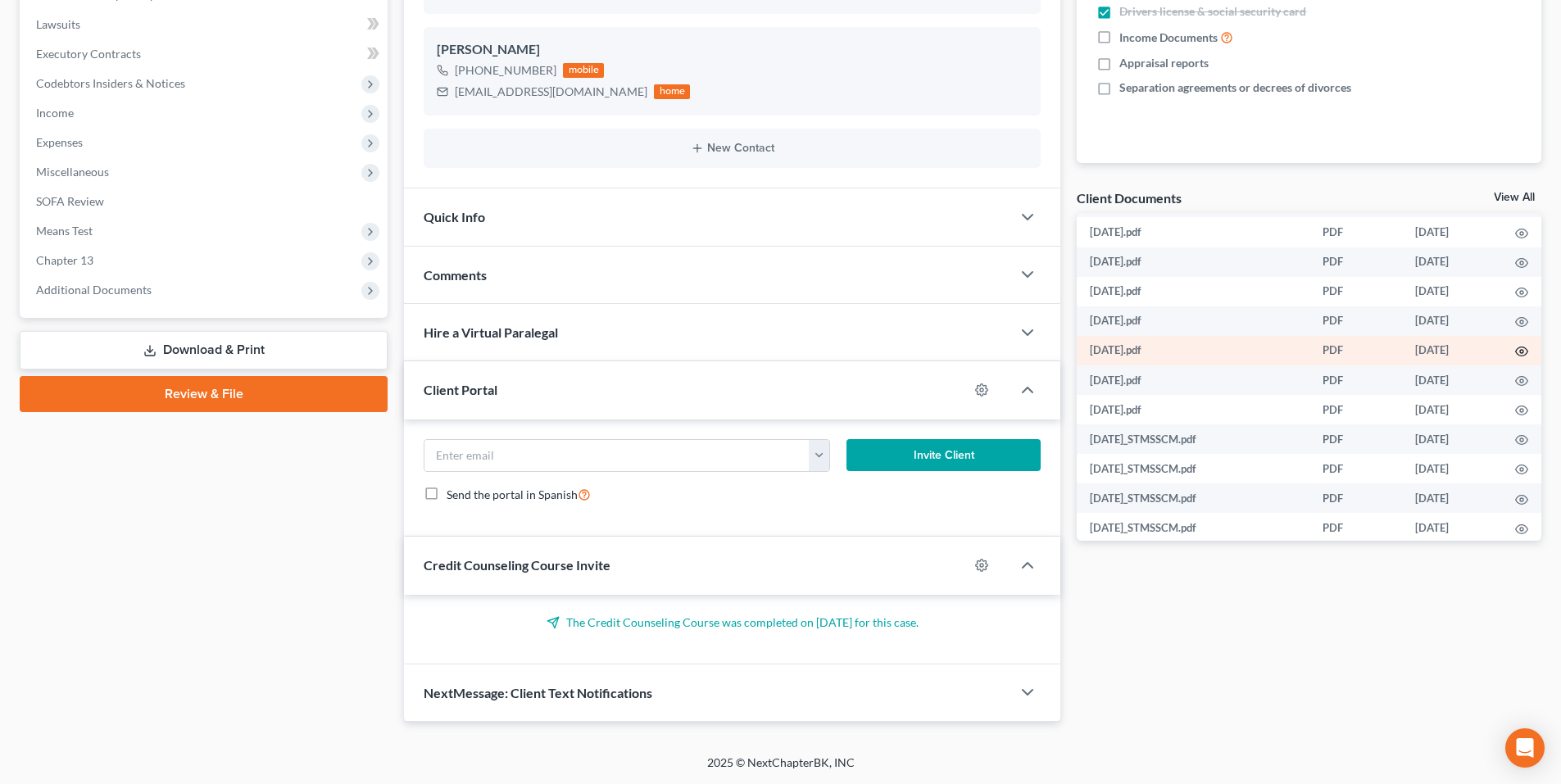
click at [1518, 356] on icon "button" at bounding box center [1522, 352] width 12 height 9
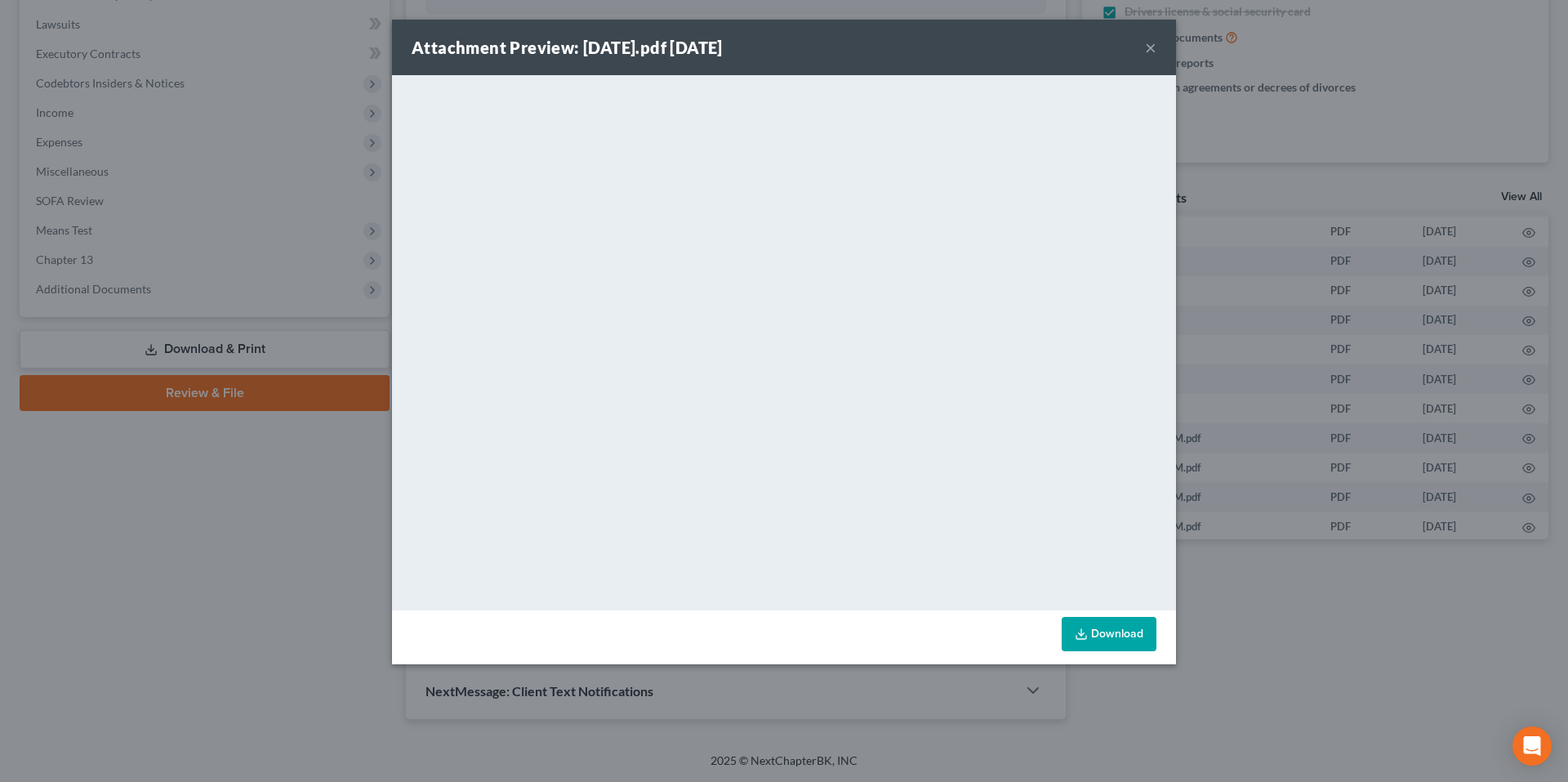
click at [1152, 42] on button "×" at bounding box center [1150, 48] width 11 height 20
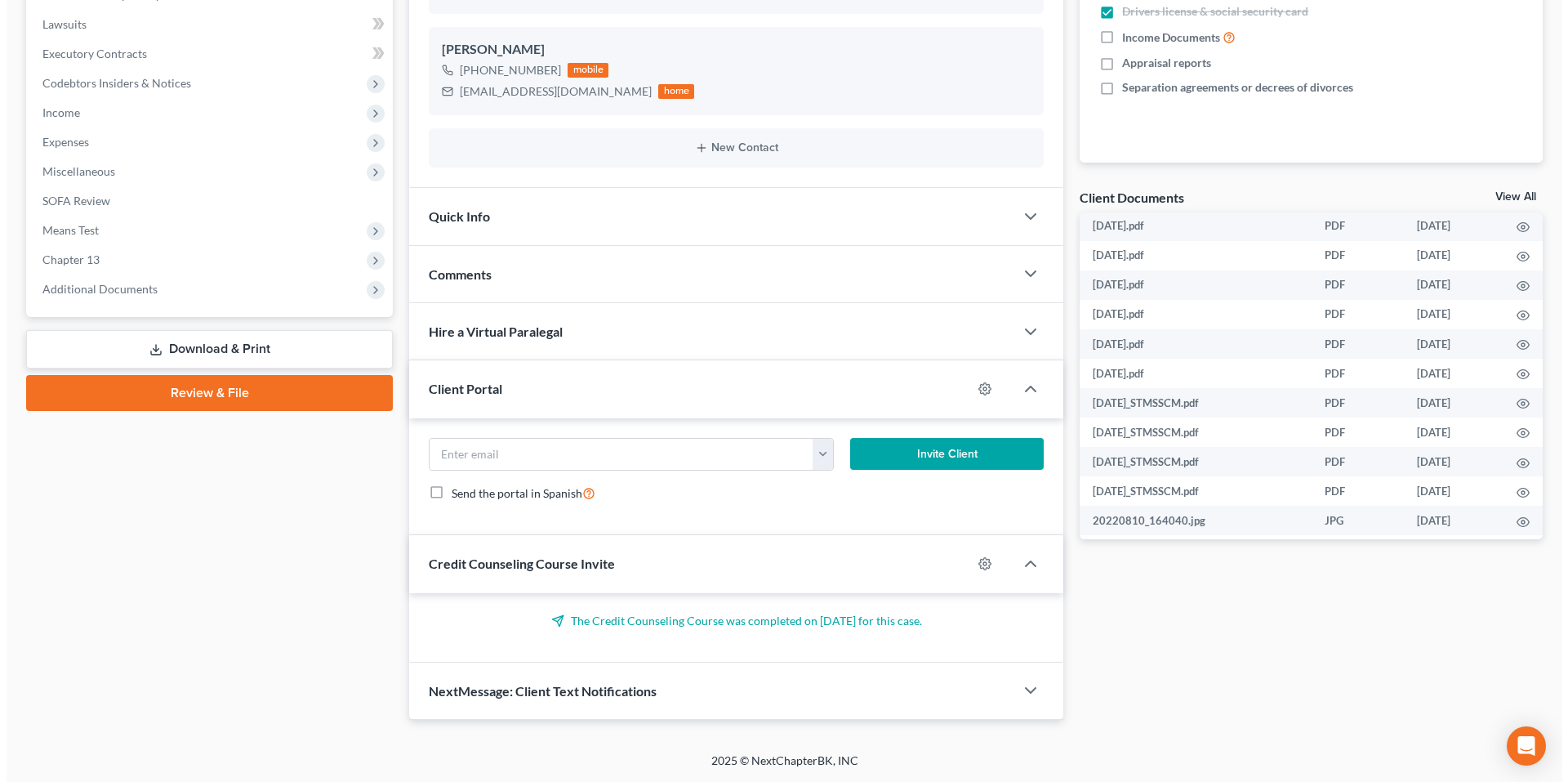
scroll to position [653, 0]
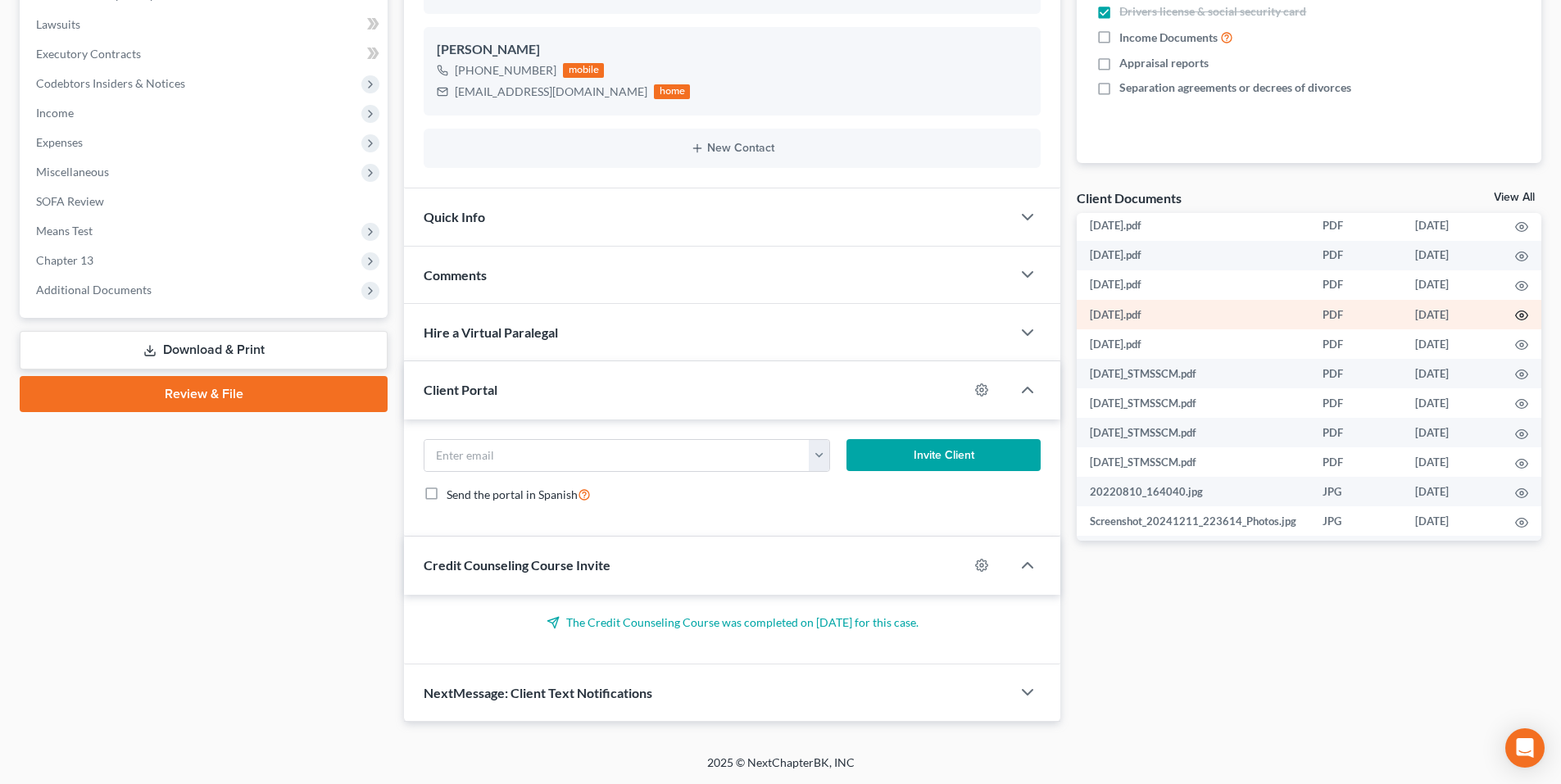
click at [1516, 314] on icon "button" at bounding box center [1521, 315] width 13 height 13
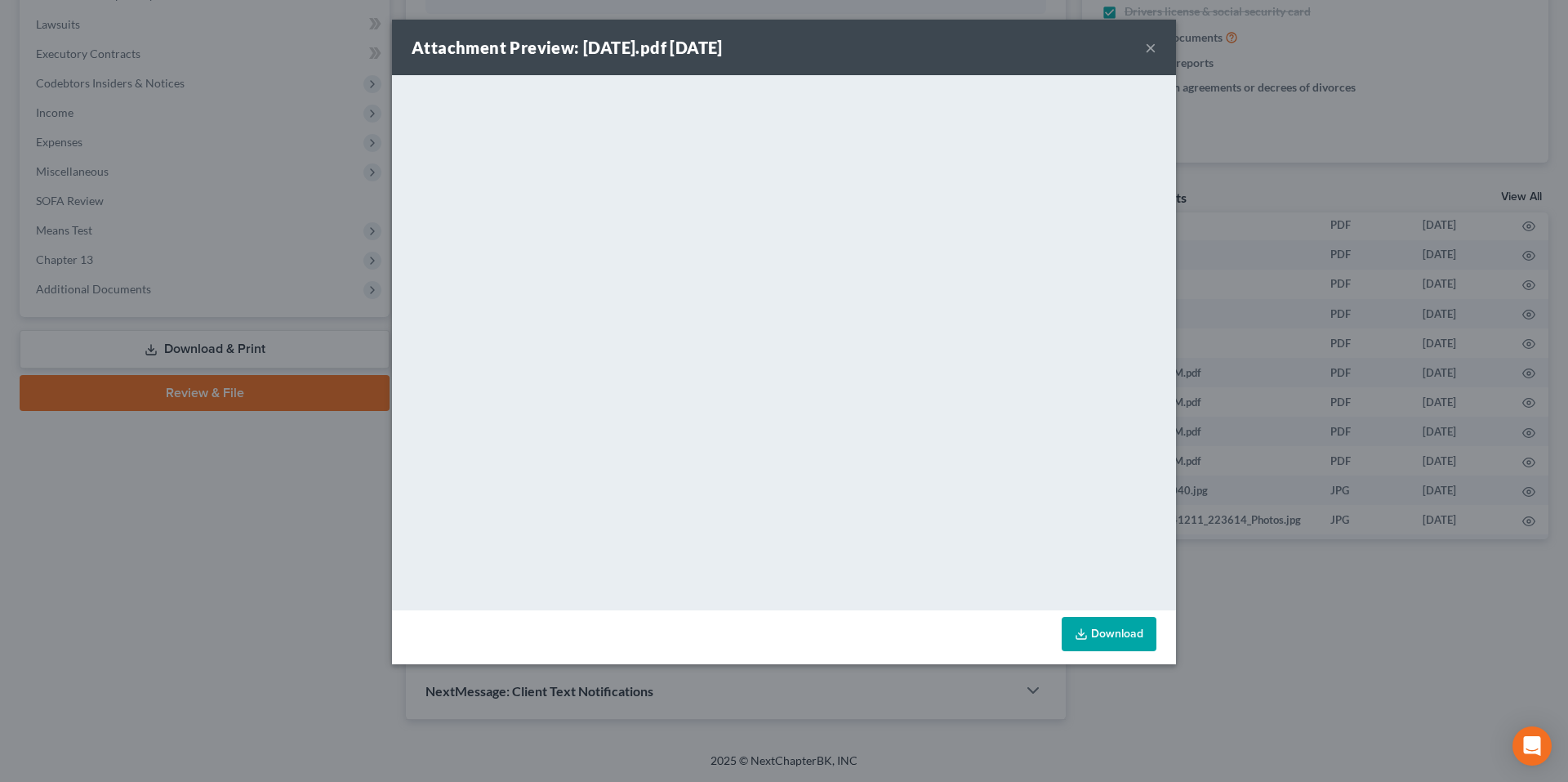
click at [1153, 48] on button "×" at bounding box center [1150, 48] width 11 height 20
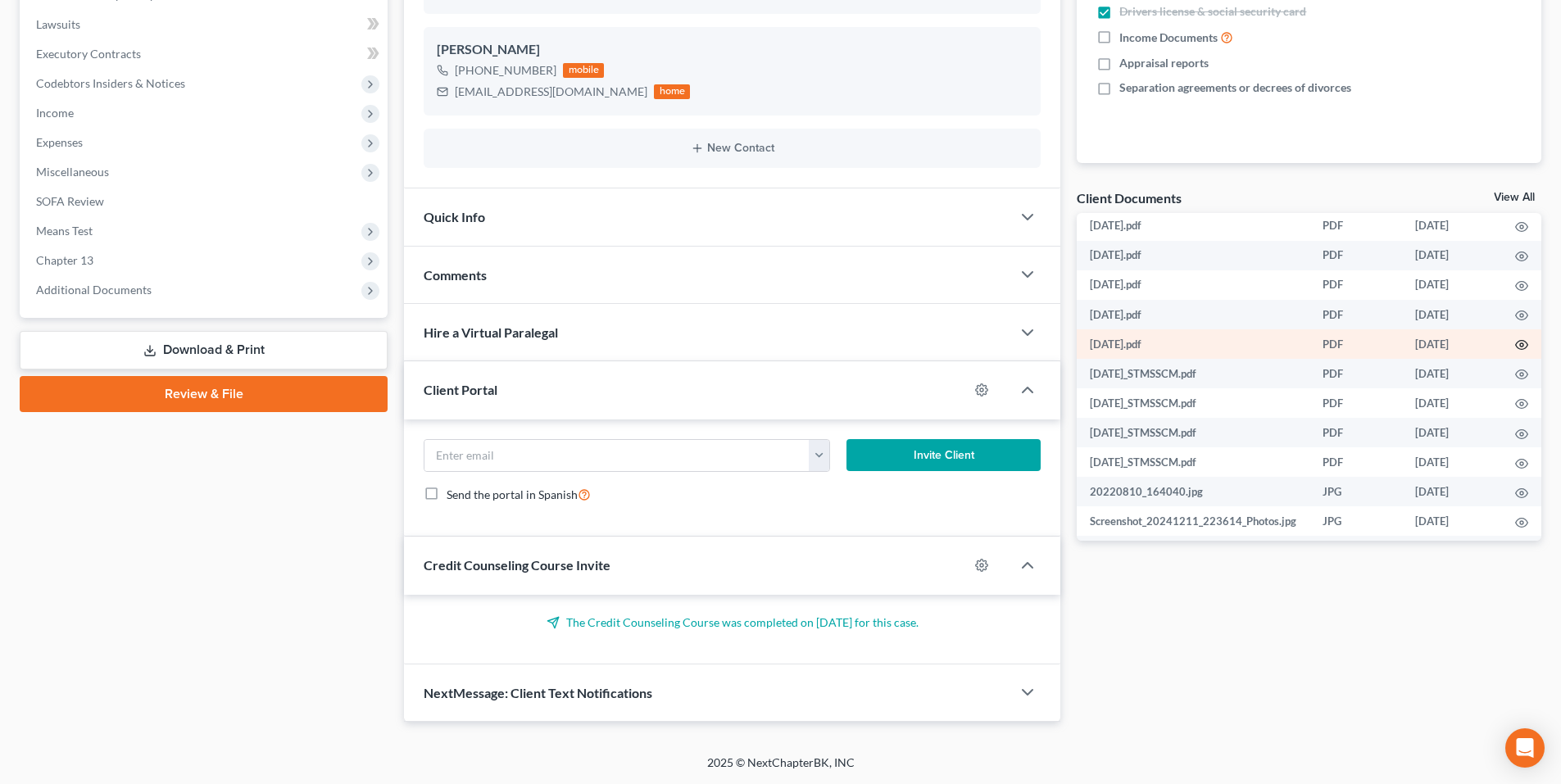
click at [1516, 345] on icon "button" at bounding box center [1521, 345] width 13 height 13
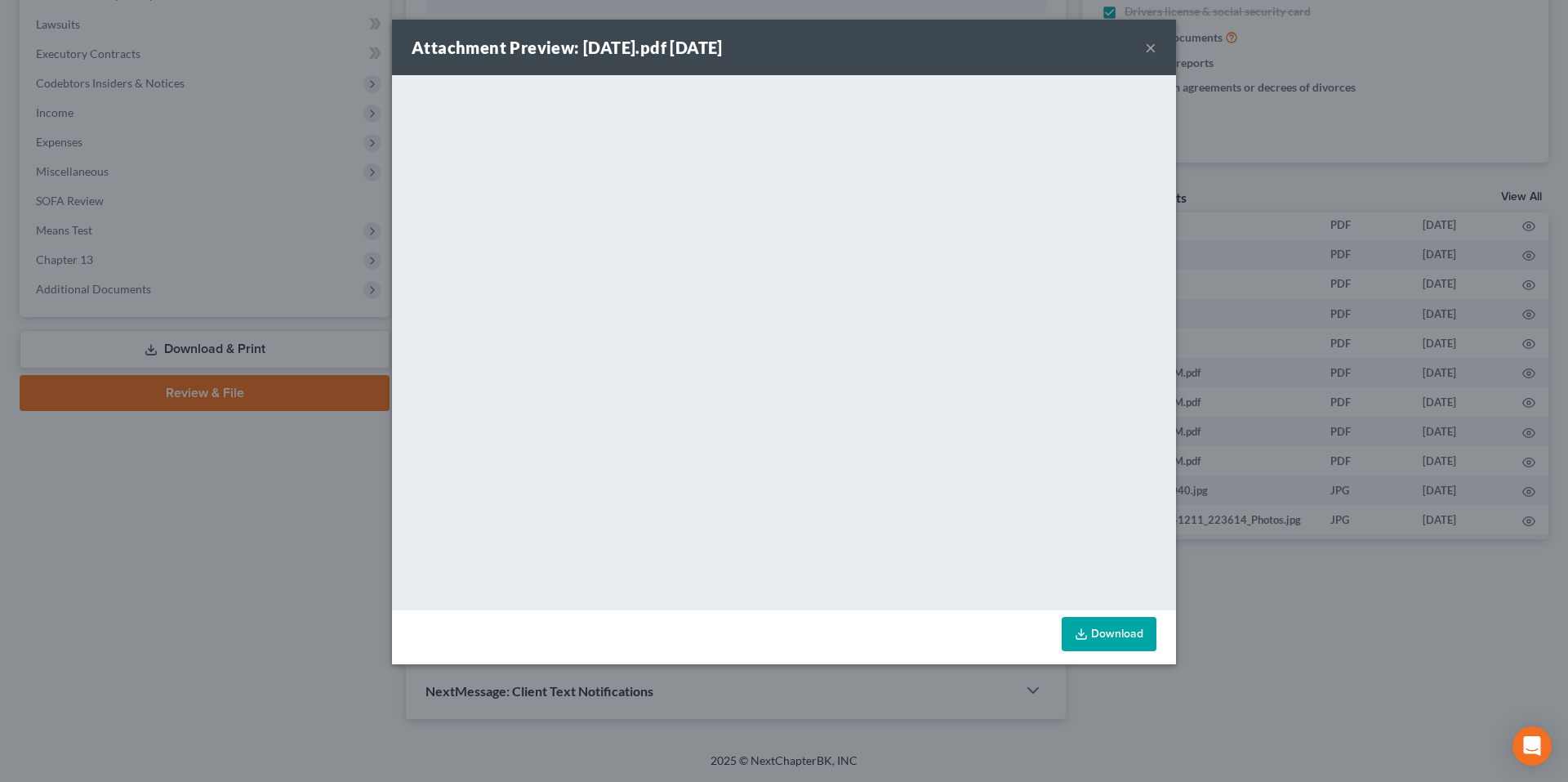
click at [1151, 43] on button "×" at bounding box center [1150, 48] width 11 height 20
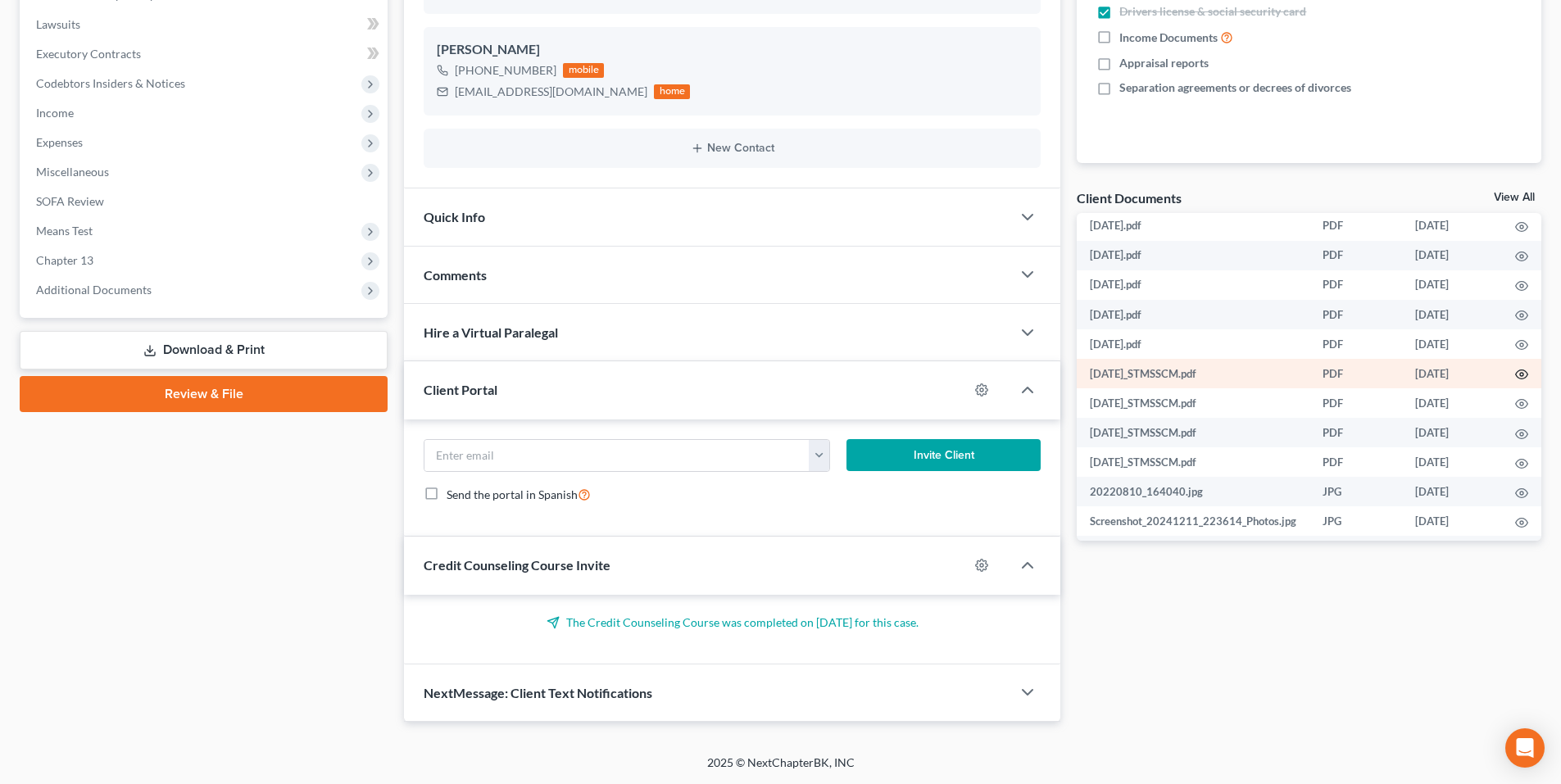
click at [1520, 375] on circle "button" at bounding box center [1521, 374] width 3 height 3
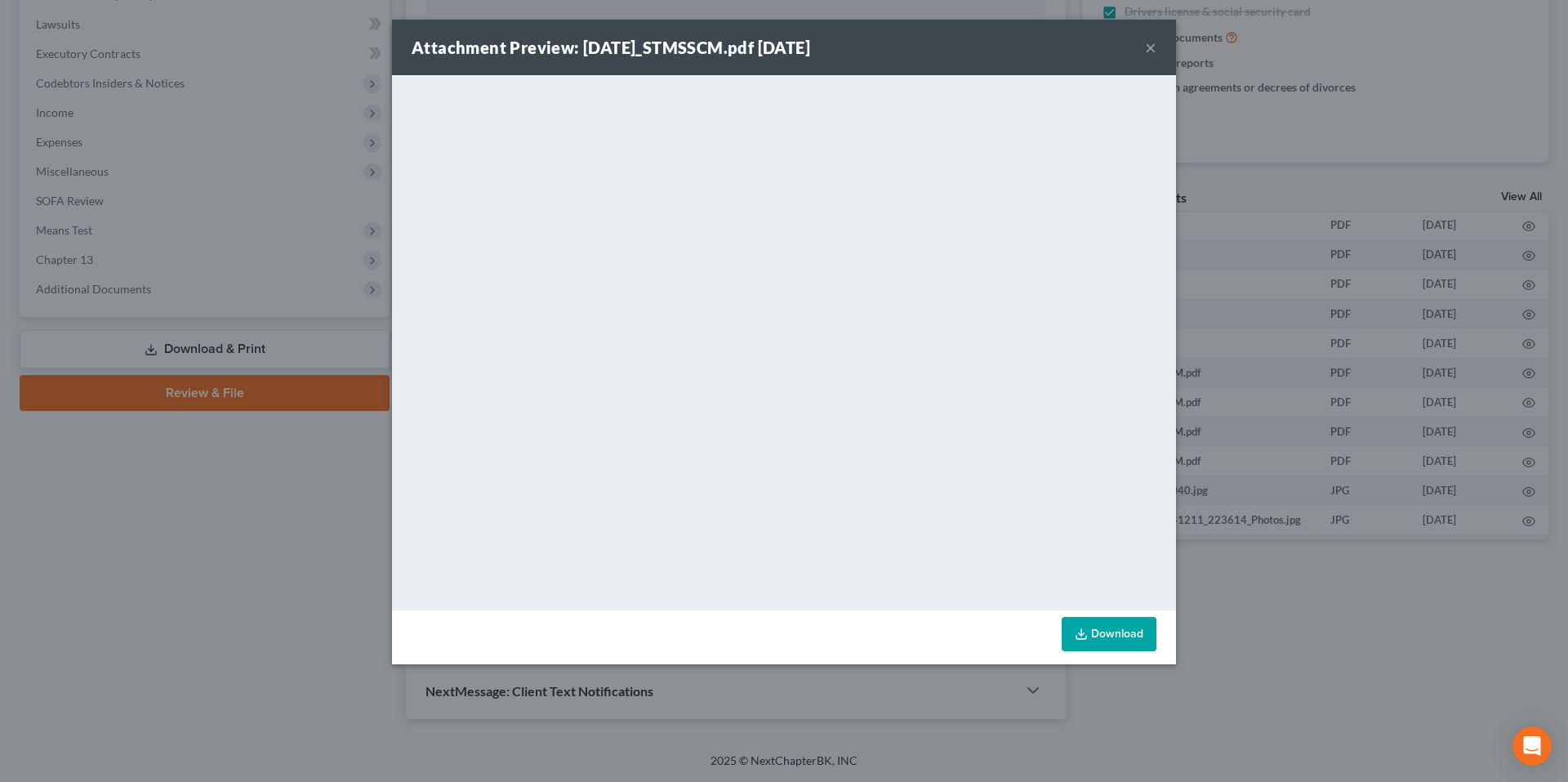
click at [1154, 45] on button "×" at bounding box center [1150, 48] width 11 height 20
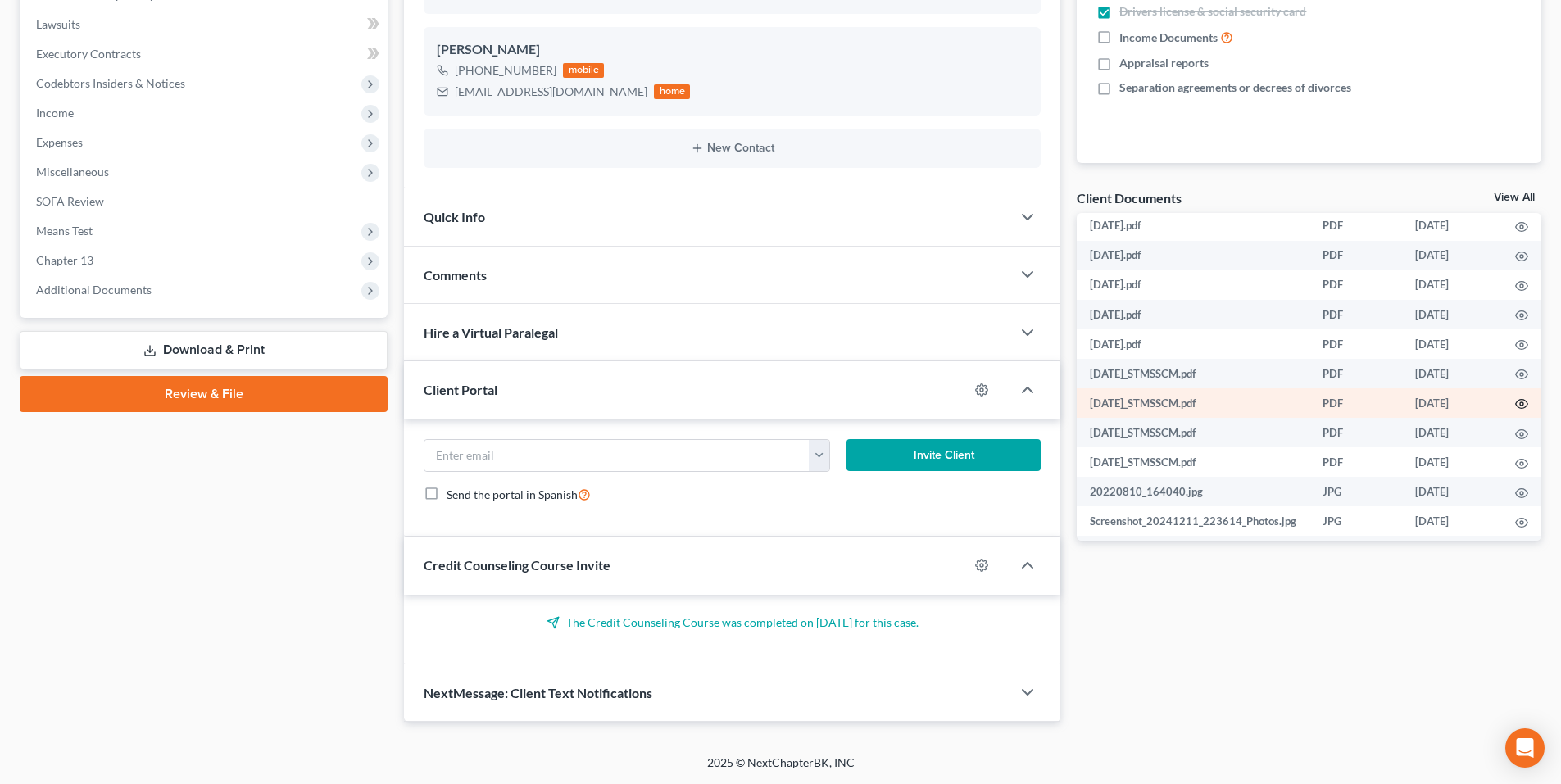
click at [1516, 404] on icon "button" at bounding box center [1521, 403] width 13 height 13
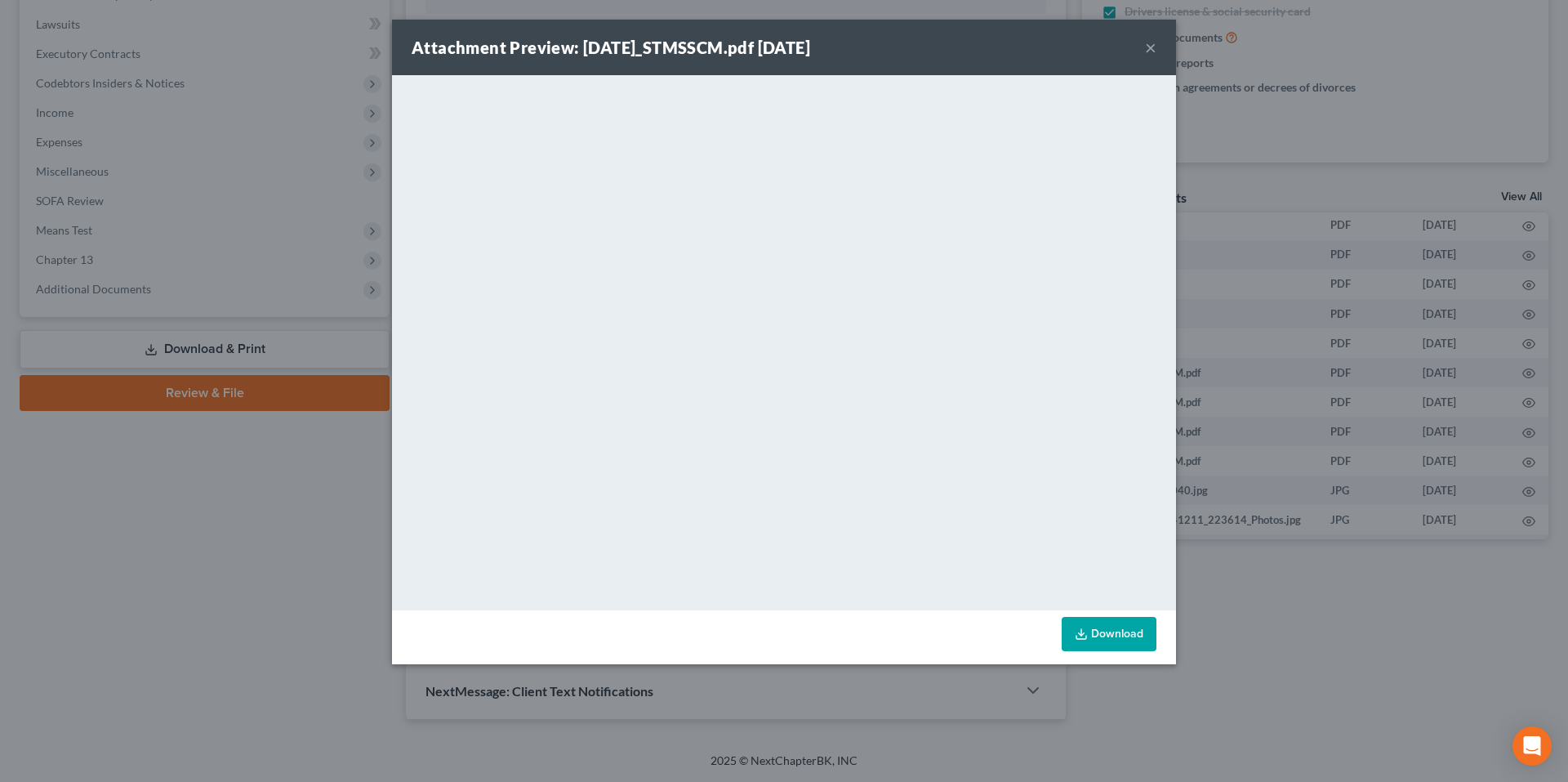
click at [1154, 48] on button "×" at bounding box center [1150, 48] width 11 height 20
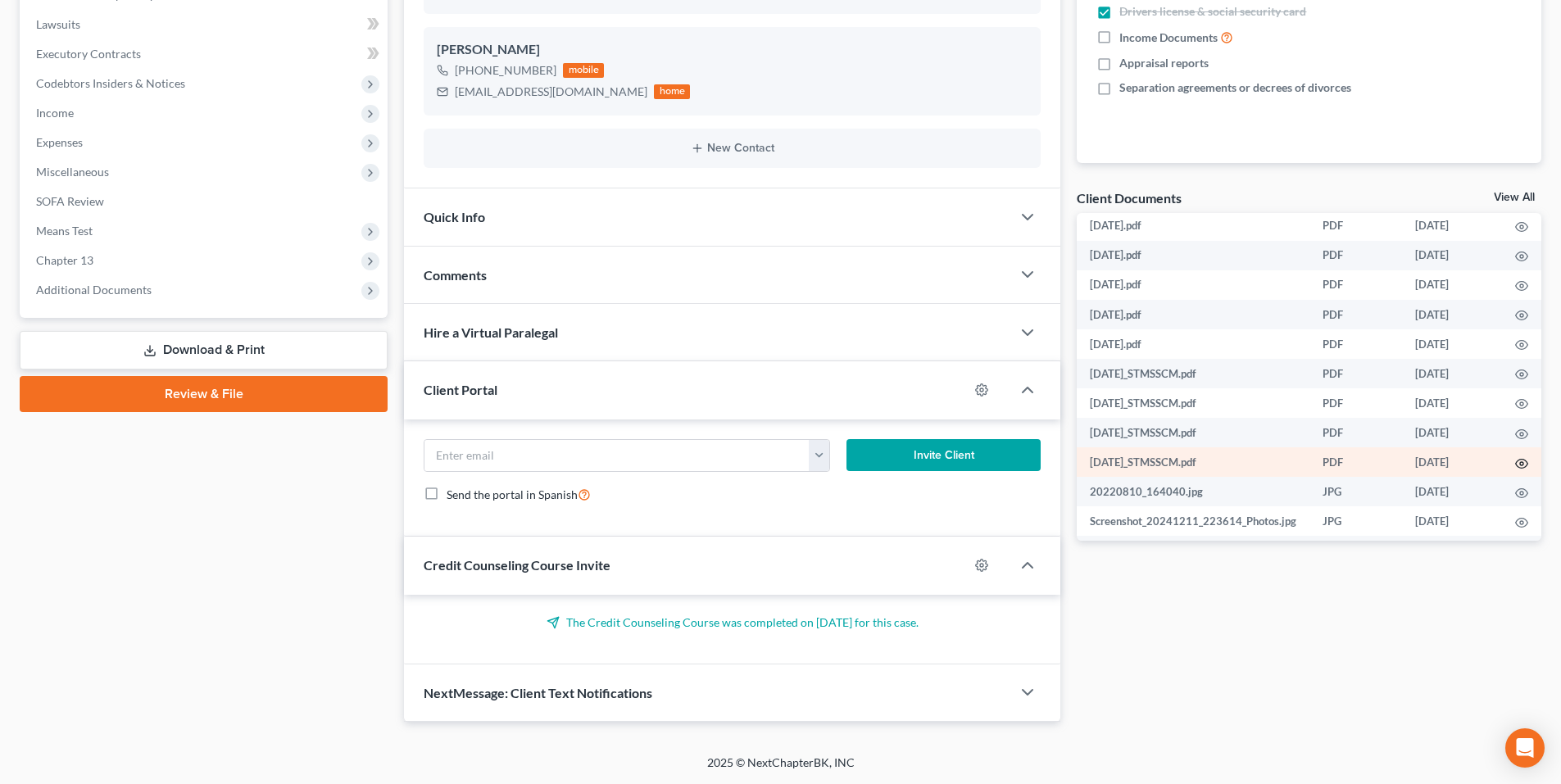
click at [1522, 465] on icon "button" at bounding box center [1521, 462] width 13 height 13
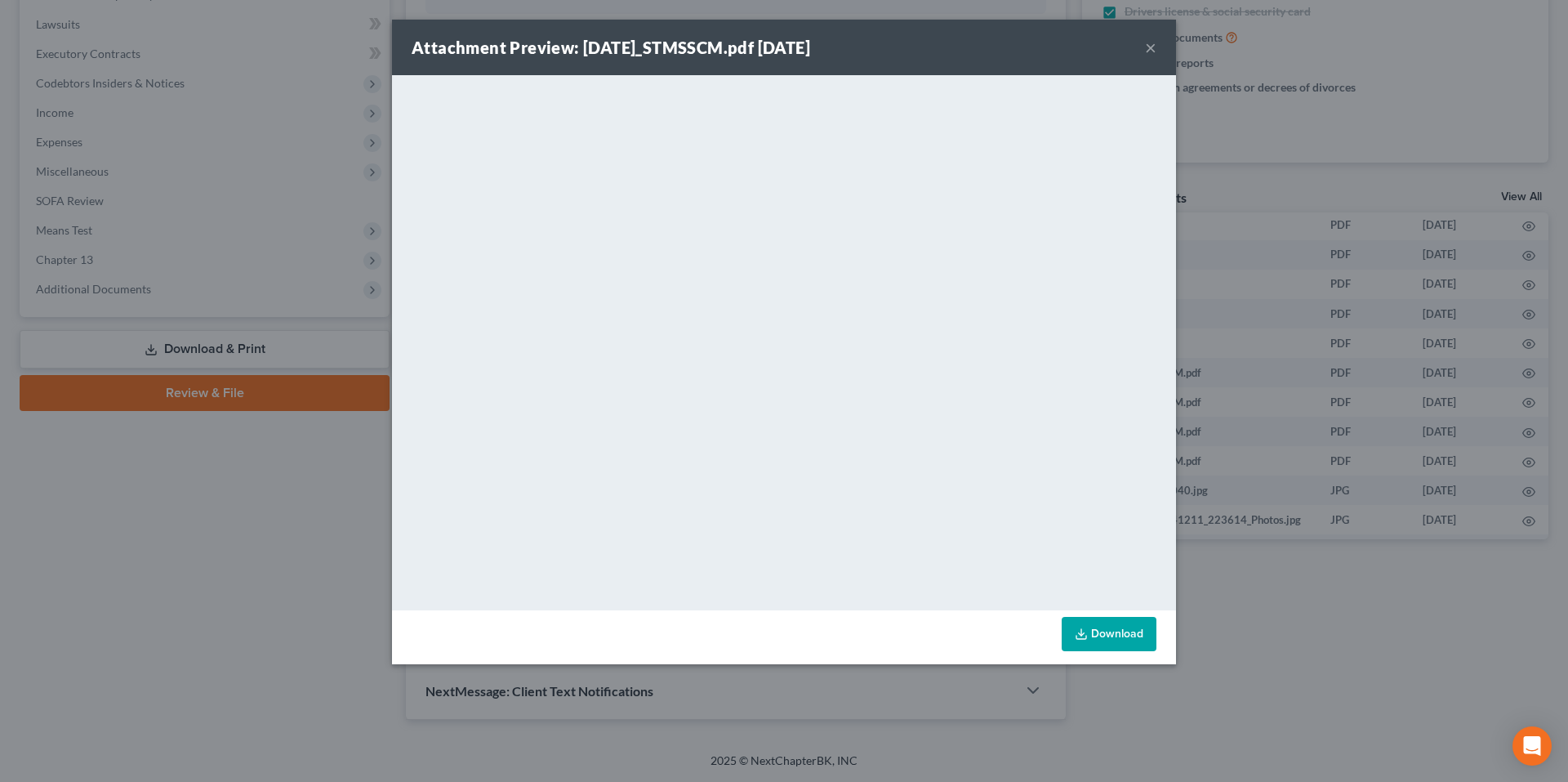
click at [1149, 38] on button "×" at bounding box center [1150, 48] width 11 height 20
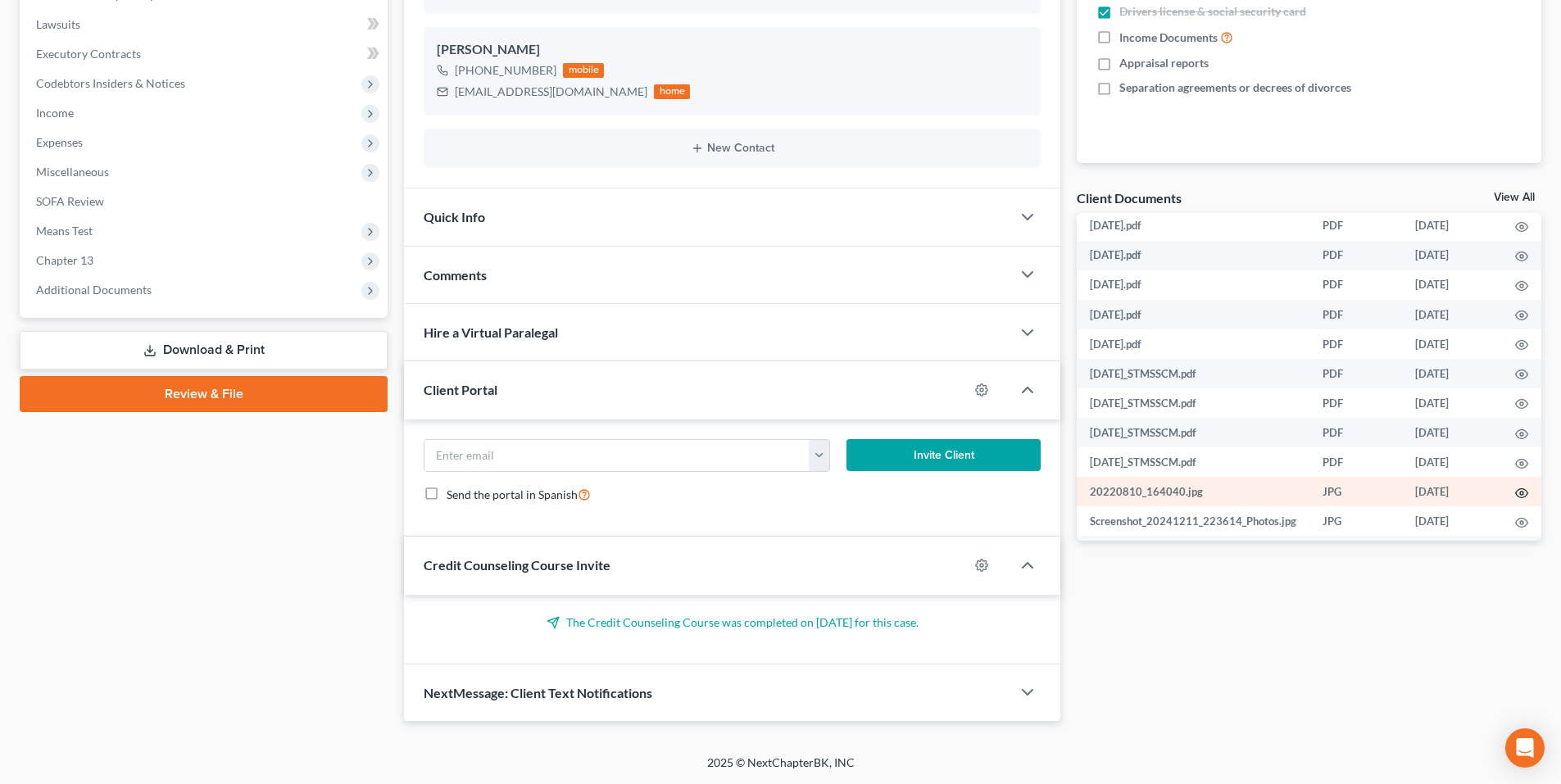
click at [1523, 487] on icon "button" at bounding box center [1521, 492] width 13 height 13
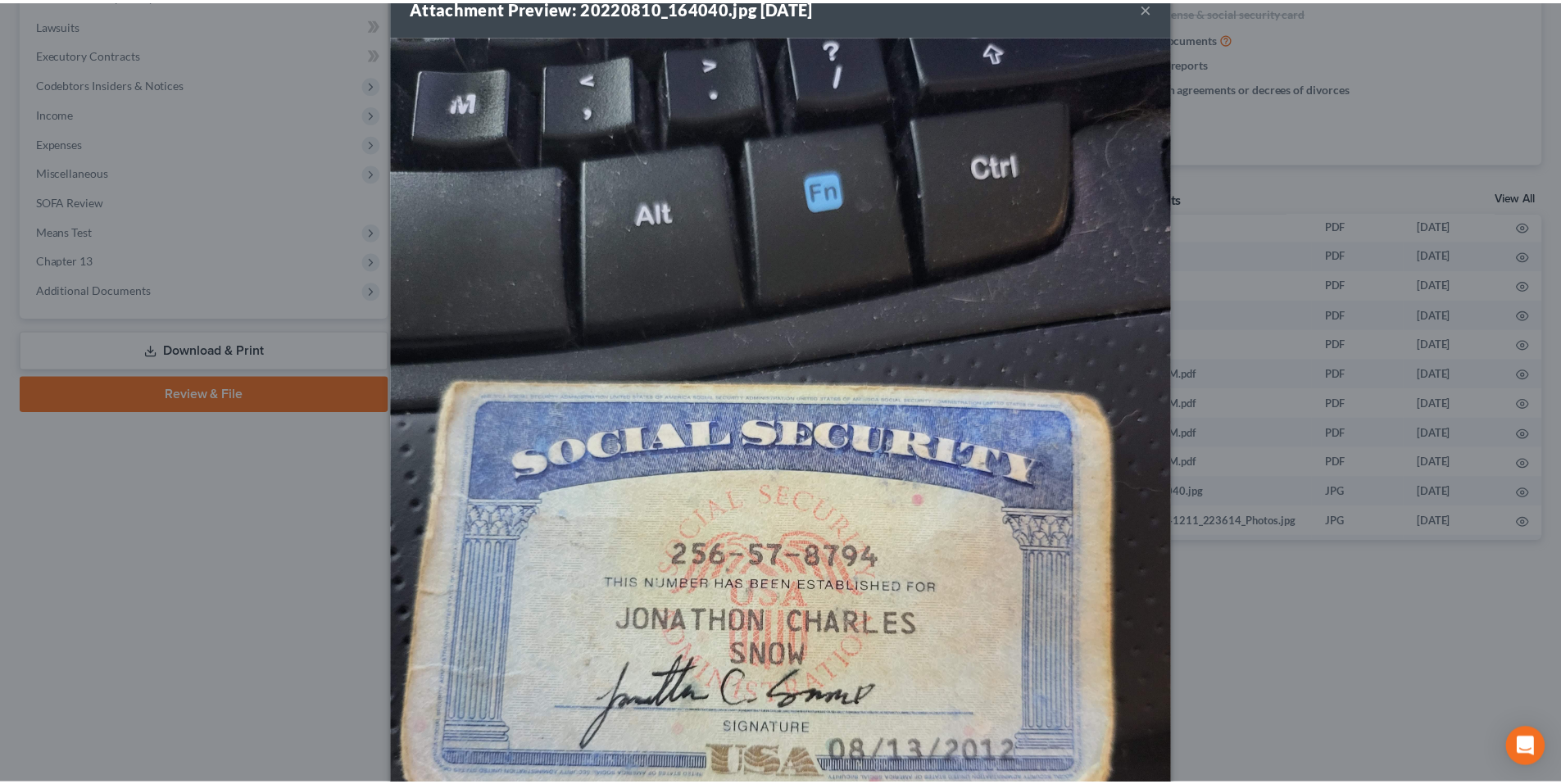
scroll to position [0, 0]
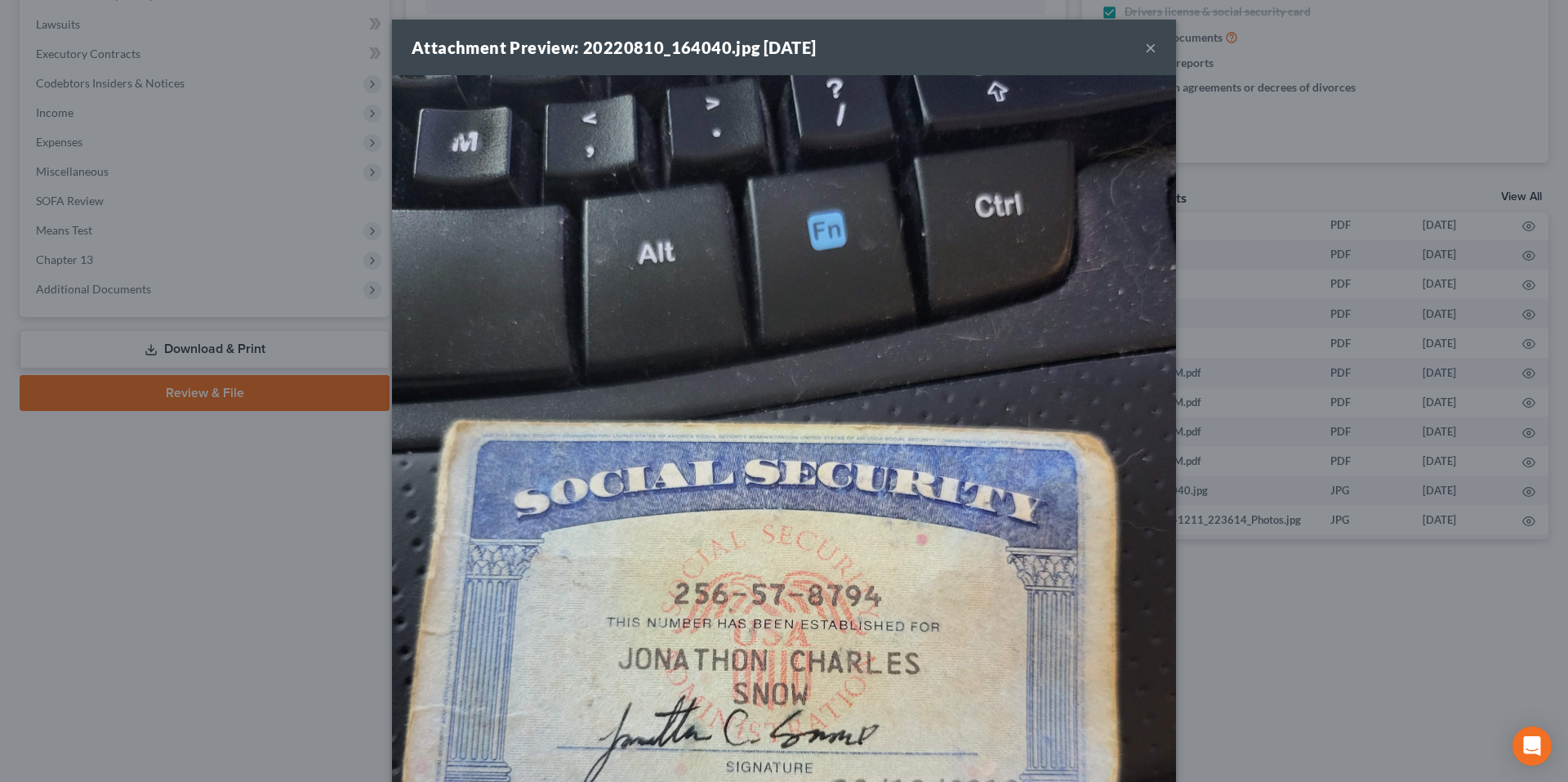
click at [1145, 48] on button "×" at bounding box center [1150, 48] width 11 height 20
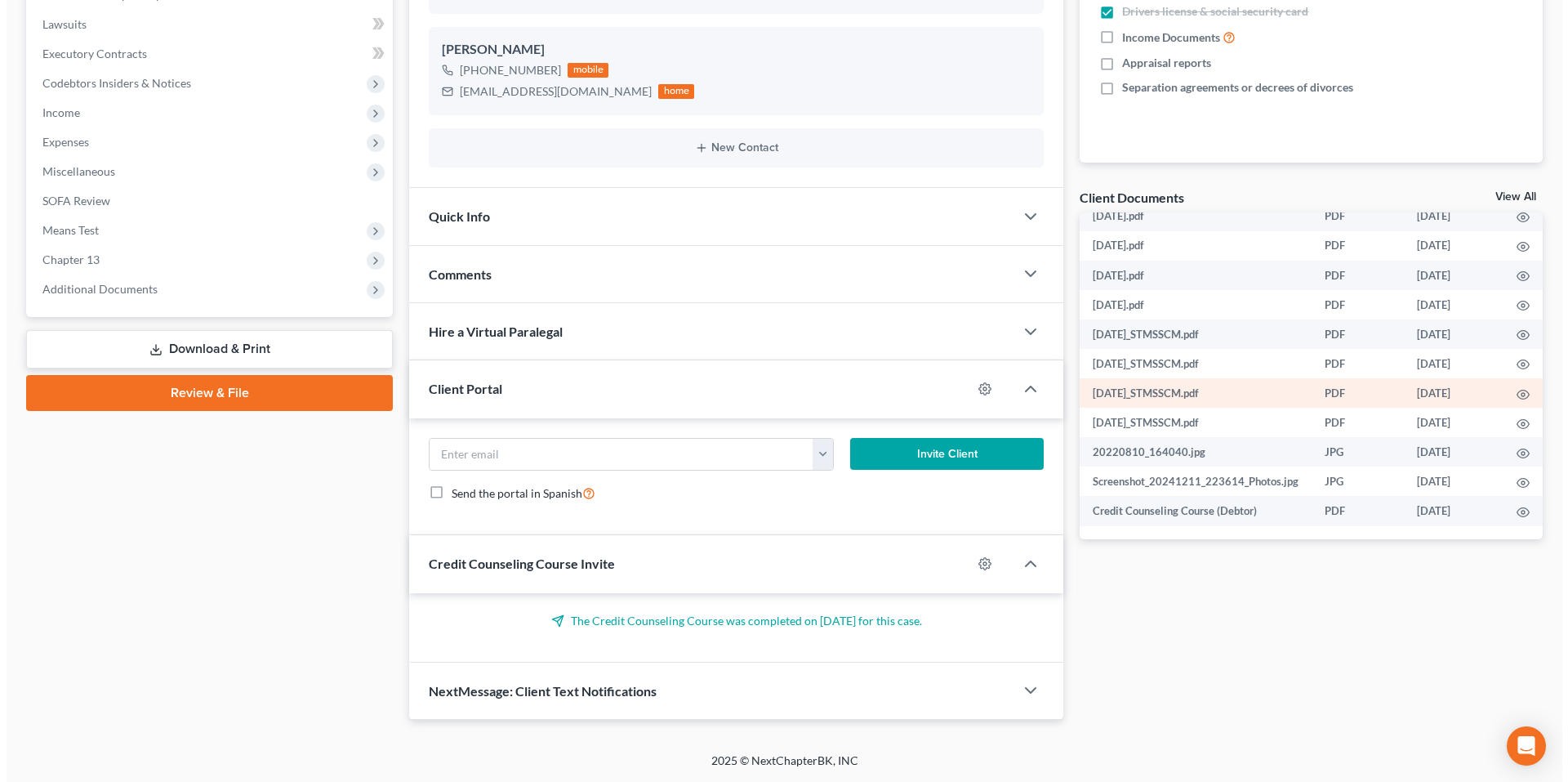
scroll to position [704, 0]
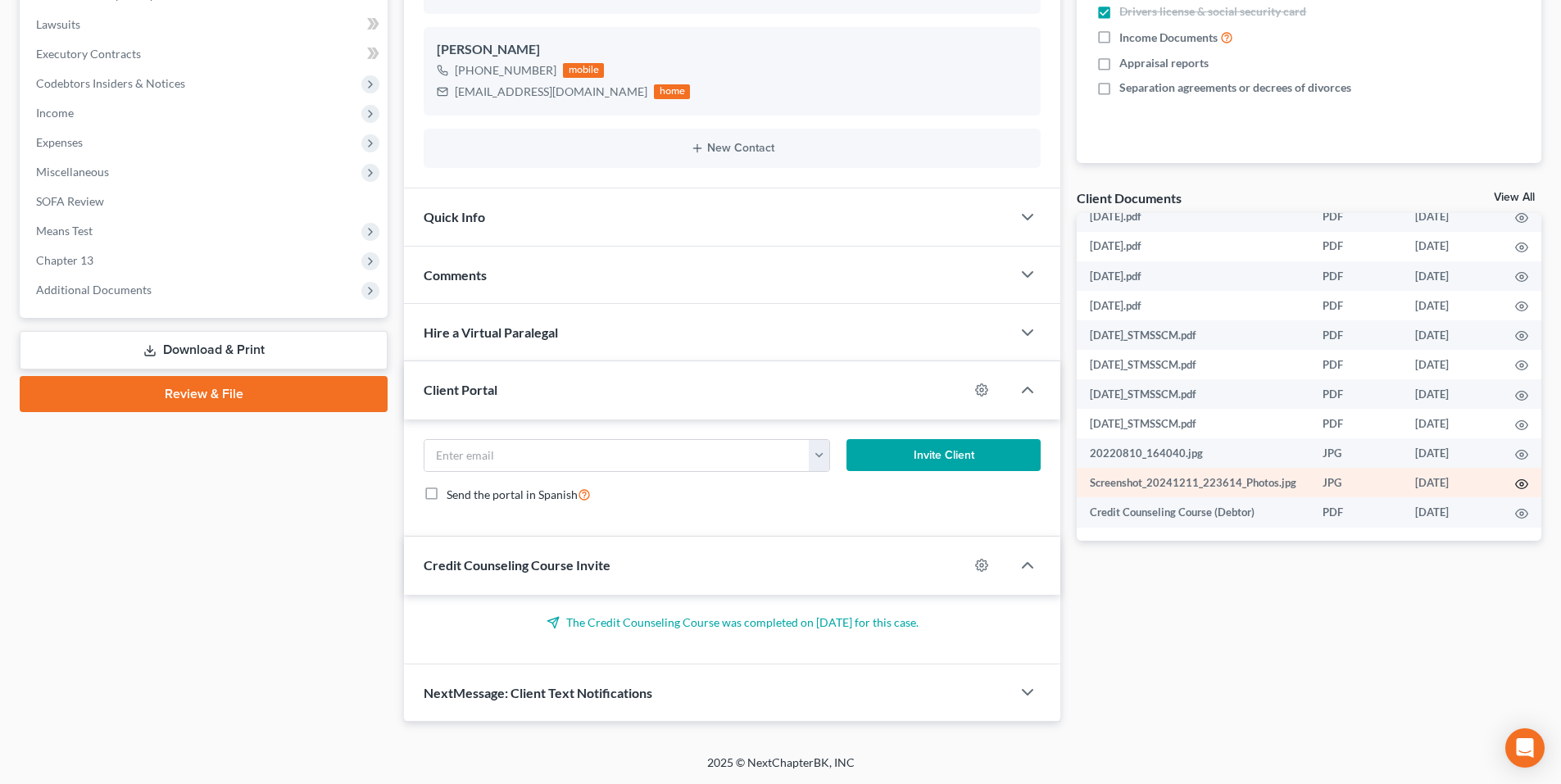
click at [1516, 477] on icon "button" at bounding box center [1521, 483] width 13 height 13
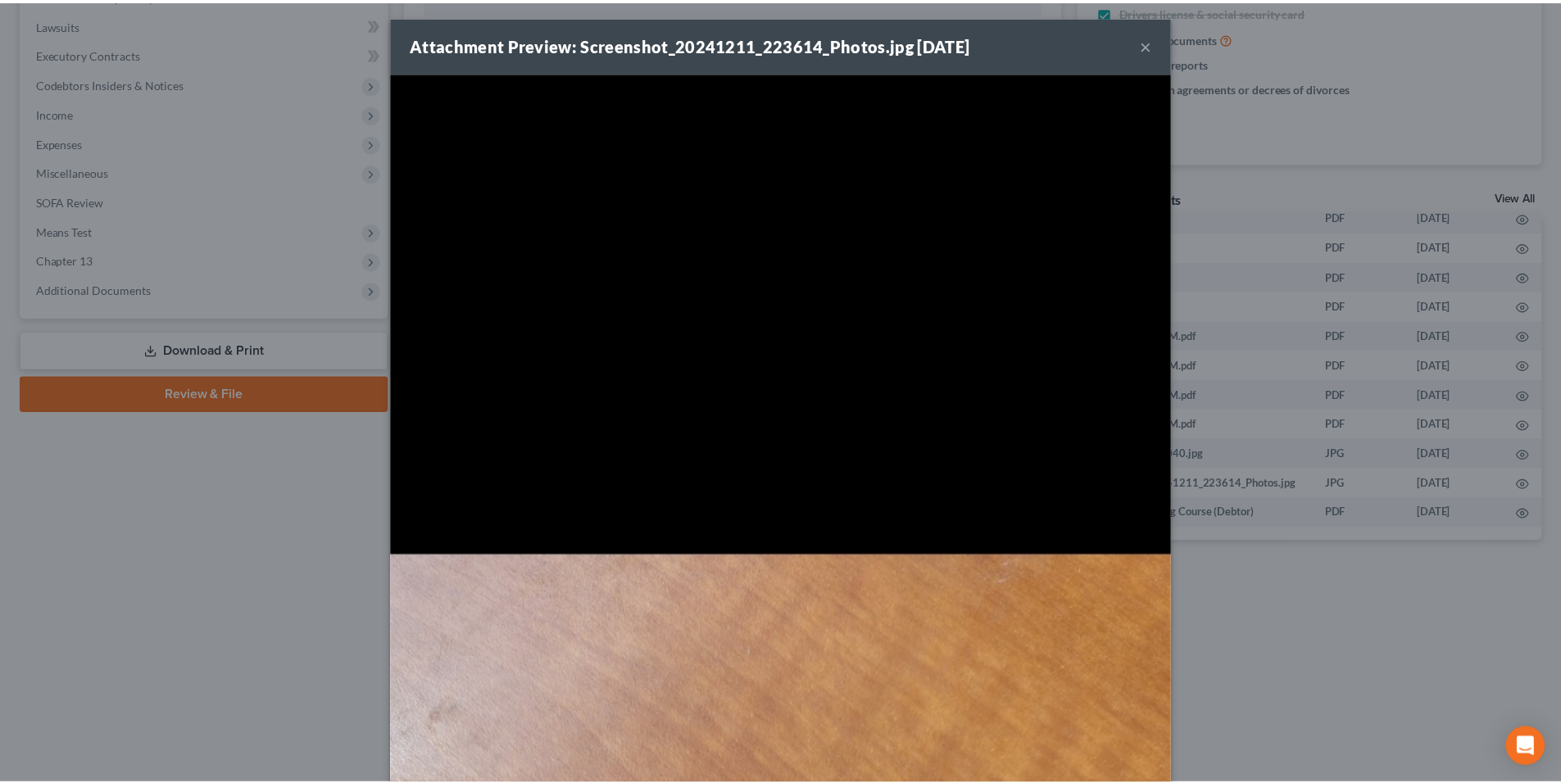
scroll to position [0, 0]
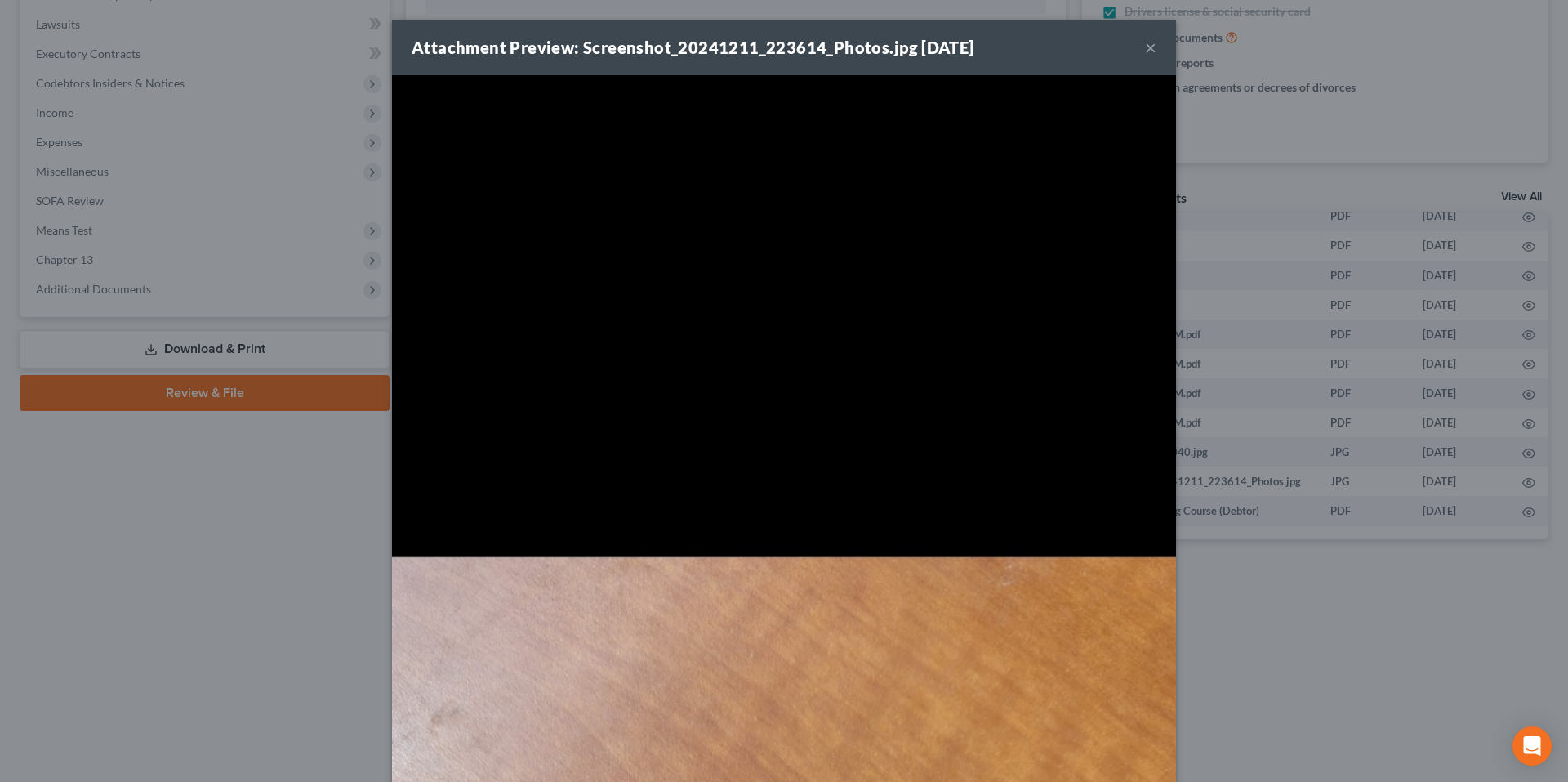
click at [1145, 50] on button "×" at bounding box center [1150, 48] width 11 height 20
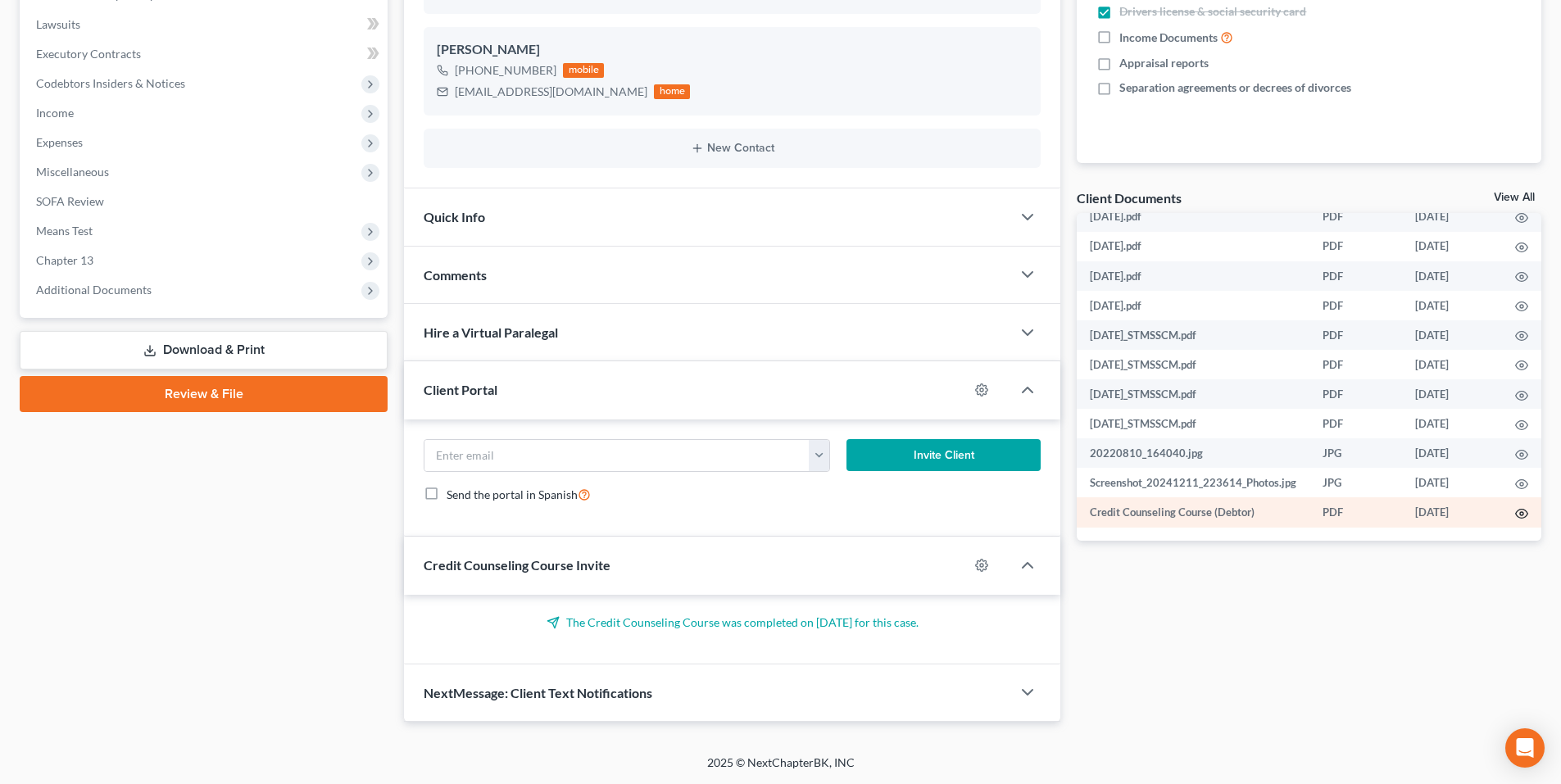
click at [1520, 506] on icon "button" at bounding box center [1521, 512] width 13 height 13
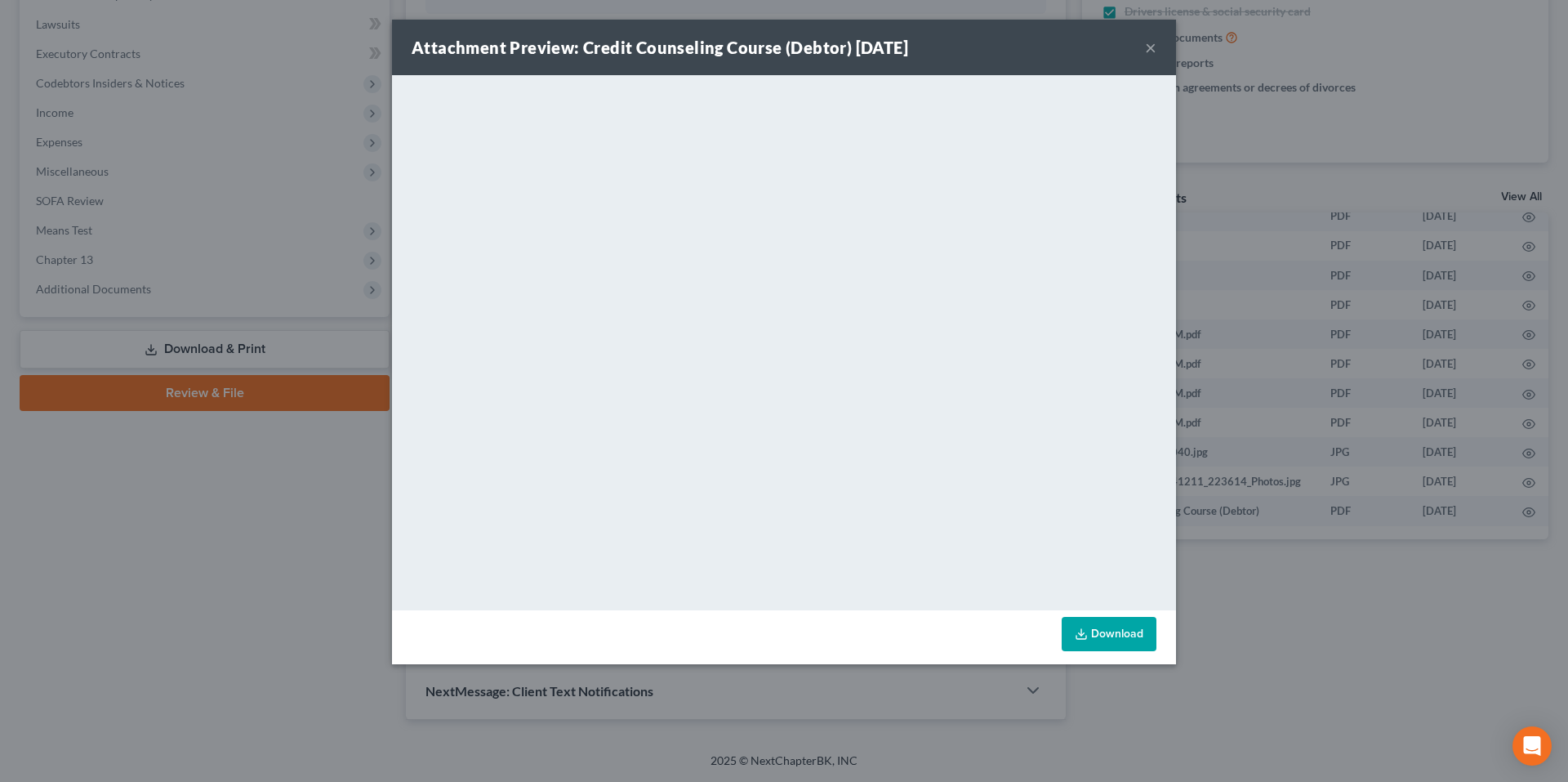
click at [1150, 48] on button "×" at bounding box center [1150, 48] width 11 height 20
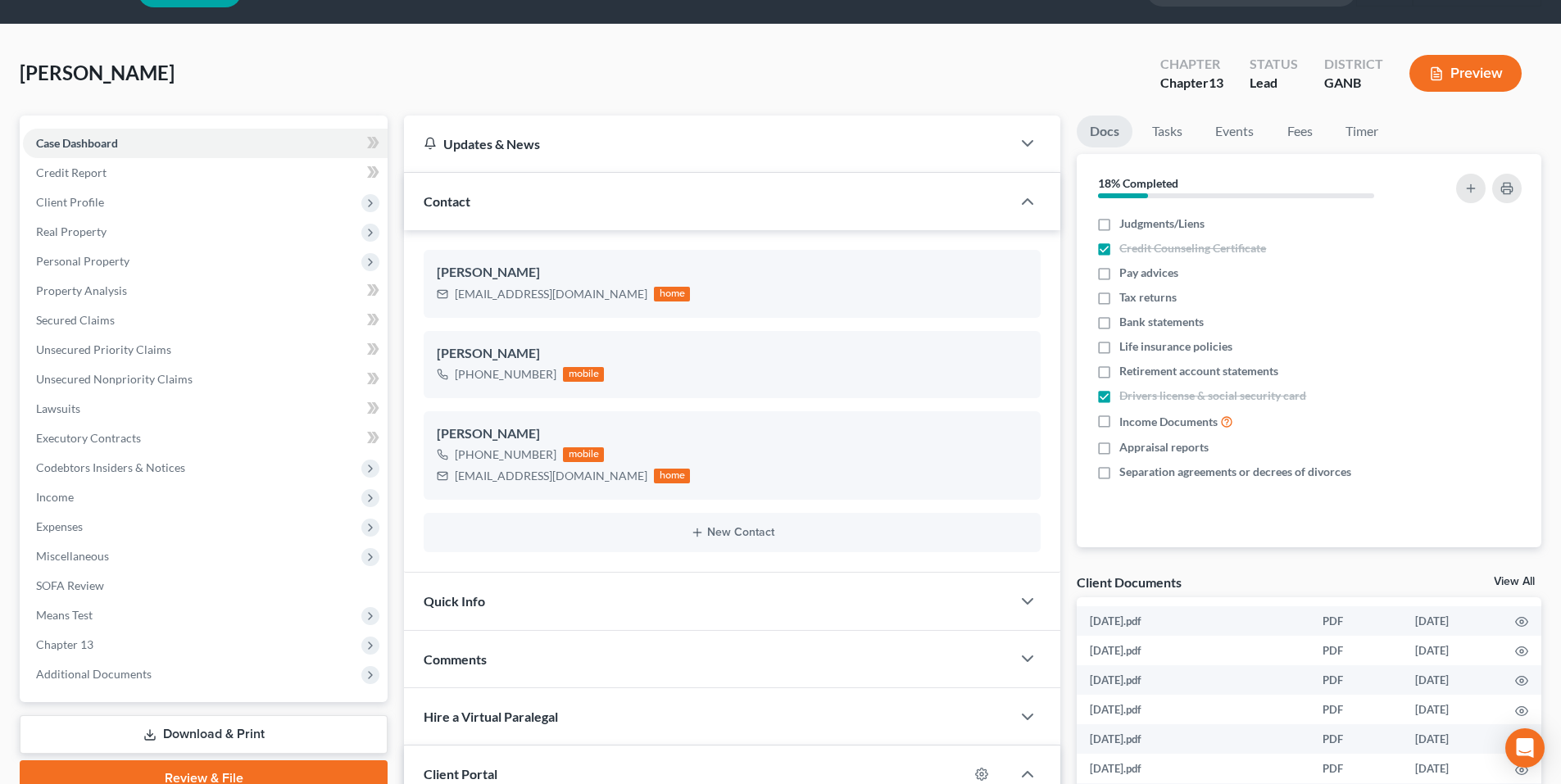
scroll to position [82, 0]
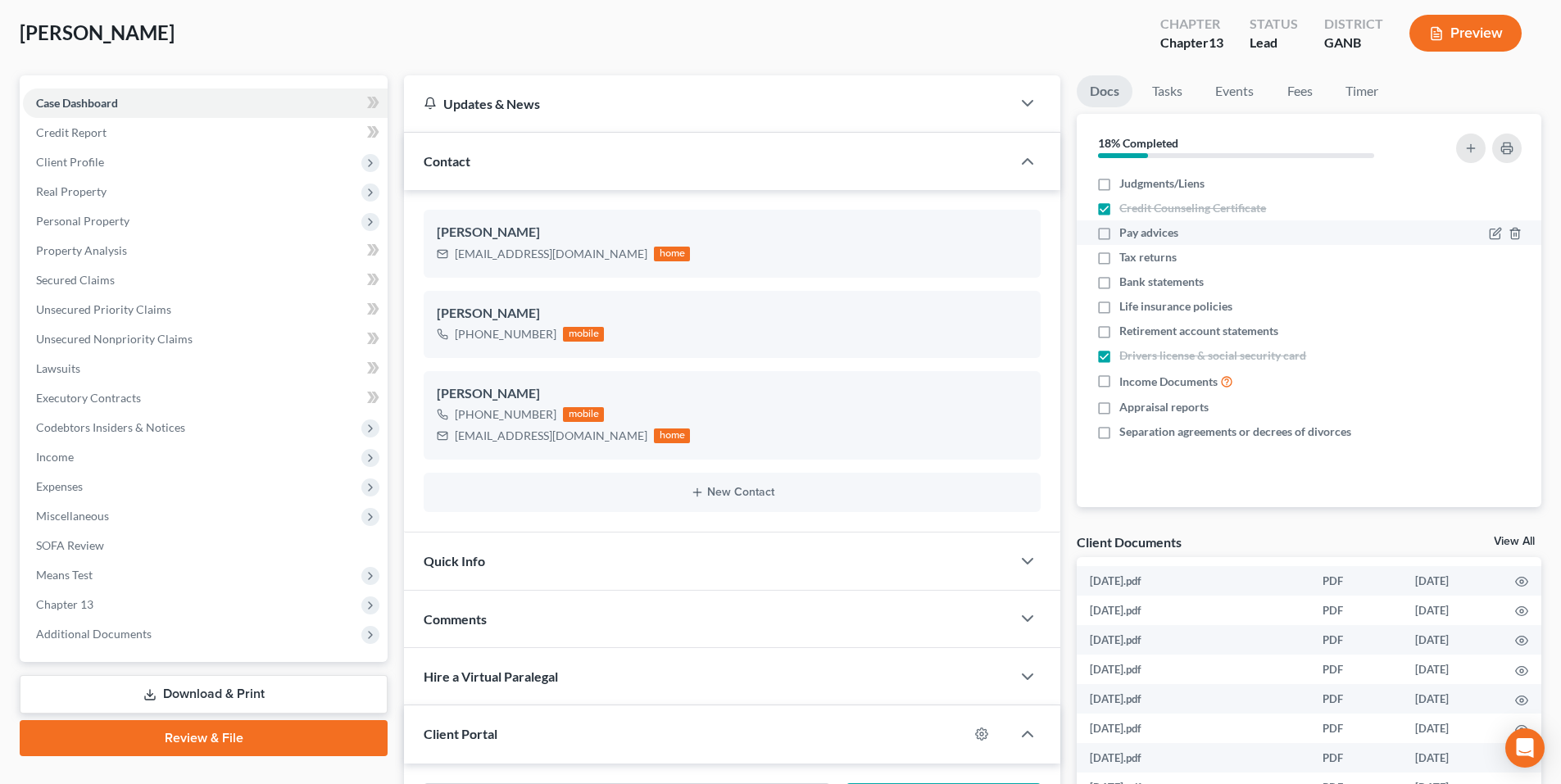
click at [1119, 230] on label "Pay advices" at bounding box center [1148, 233] width 59 height 16
click at [1125, 230] on input "Pay advices" at bounding box center [1130, 230] width 11 height 11
checkbox input "true"
click at [1119, 285] on label "Bank statements" at bounding box center [1161, 282] width 84 height 16
click at [1125, 284] on input "Bank statements" at bounding box center [1130, 279] width 11 height 11
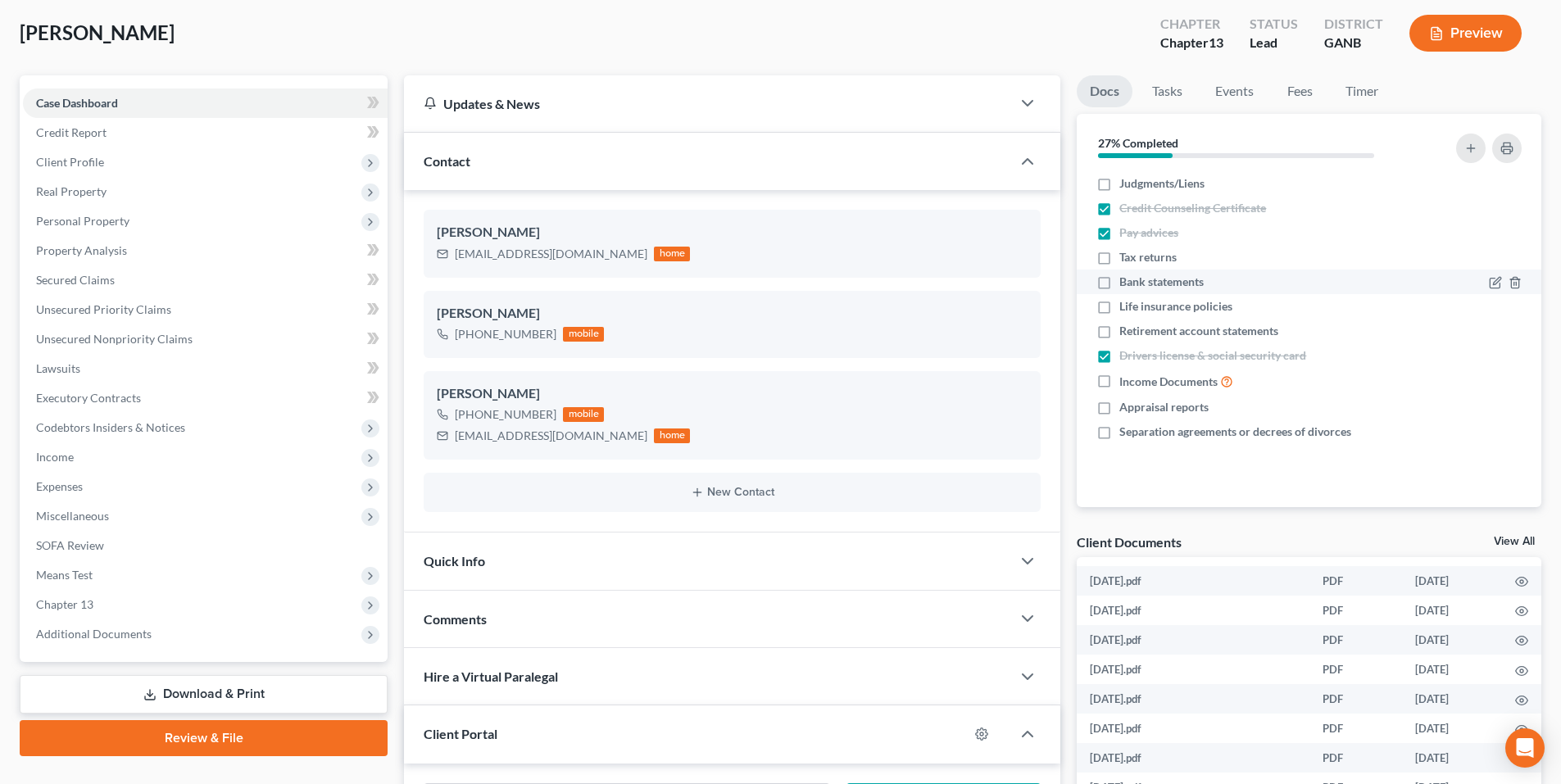
checkbox input "true"
click at [1024, 343] on icon "button" at bounding box center [1020, 345] width 13 height 13
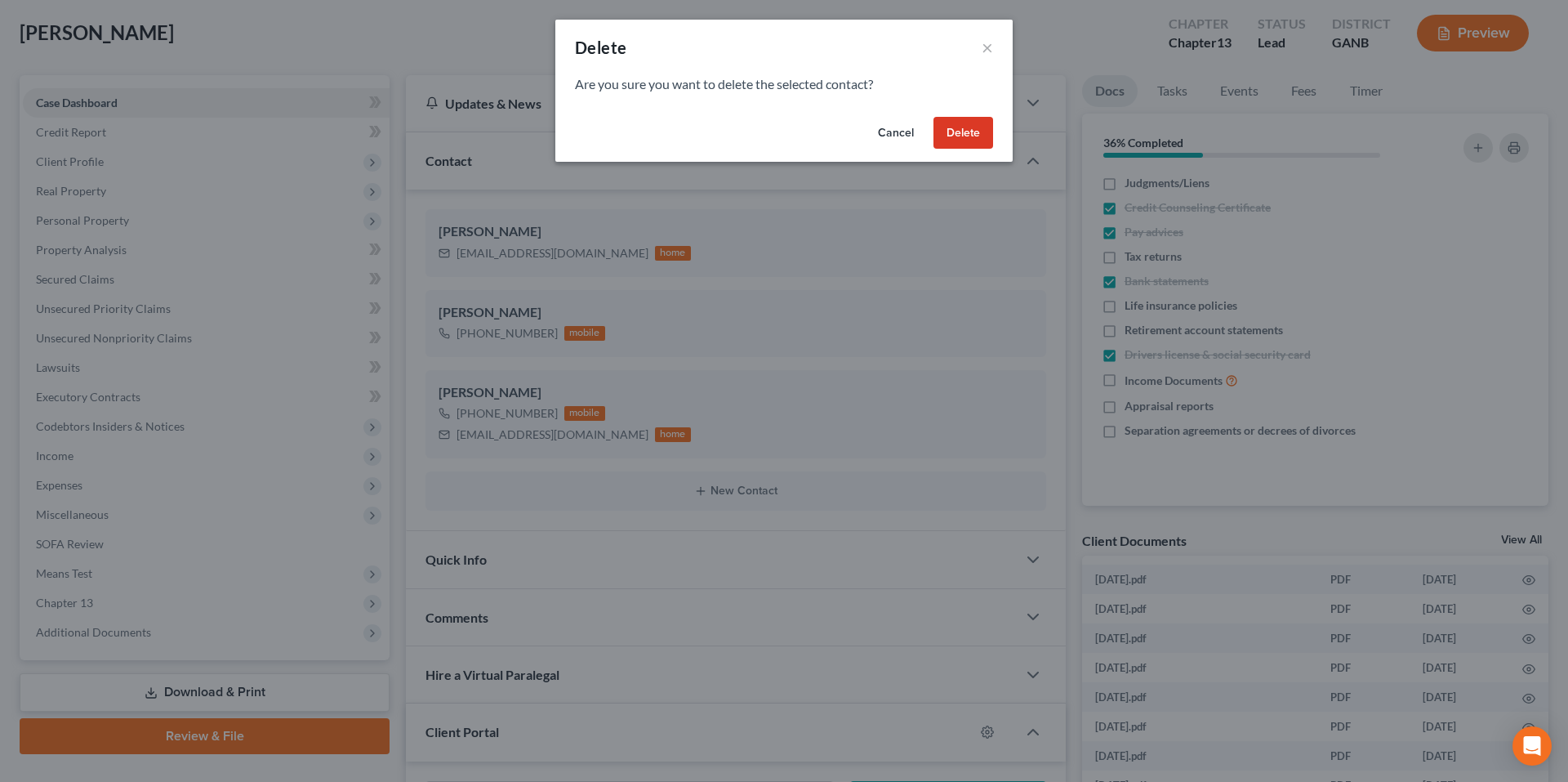
click at [973, 127] on button "Delete" at bounding box center [963, 132] width 60 height 33
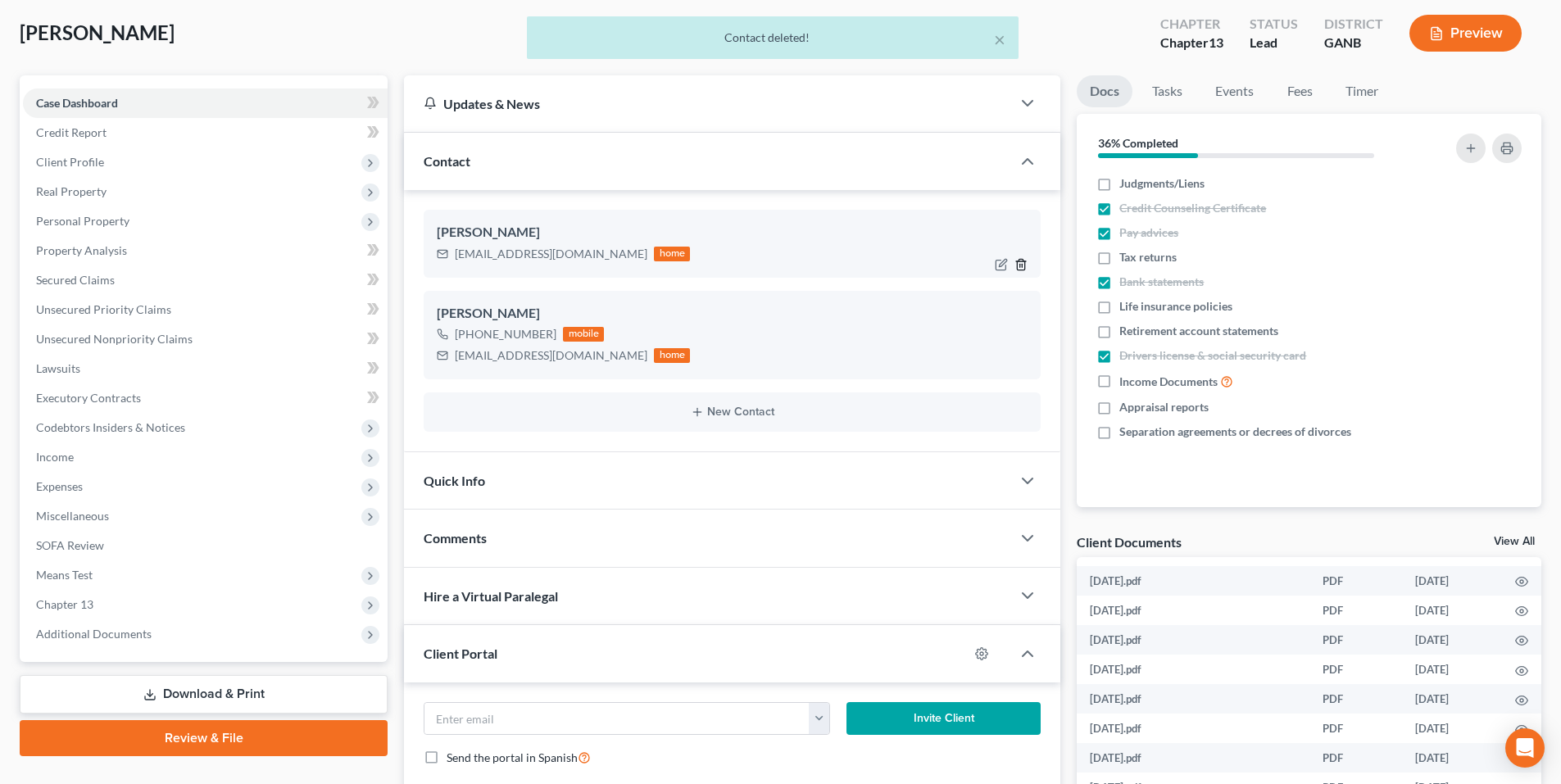
click at [1027, 268] on icon "button" at bounding box center [1020, 264] width 13 height 13
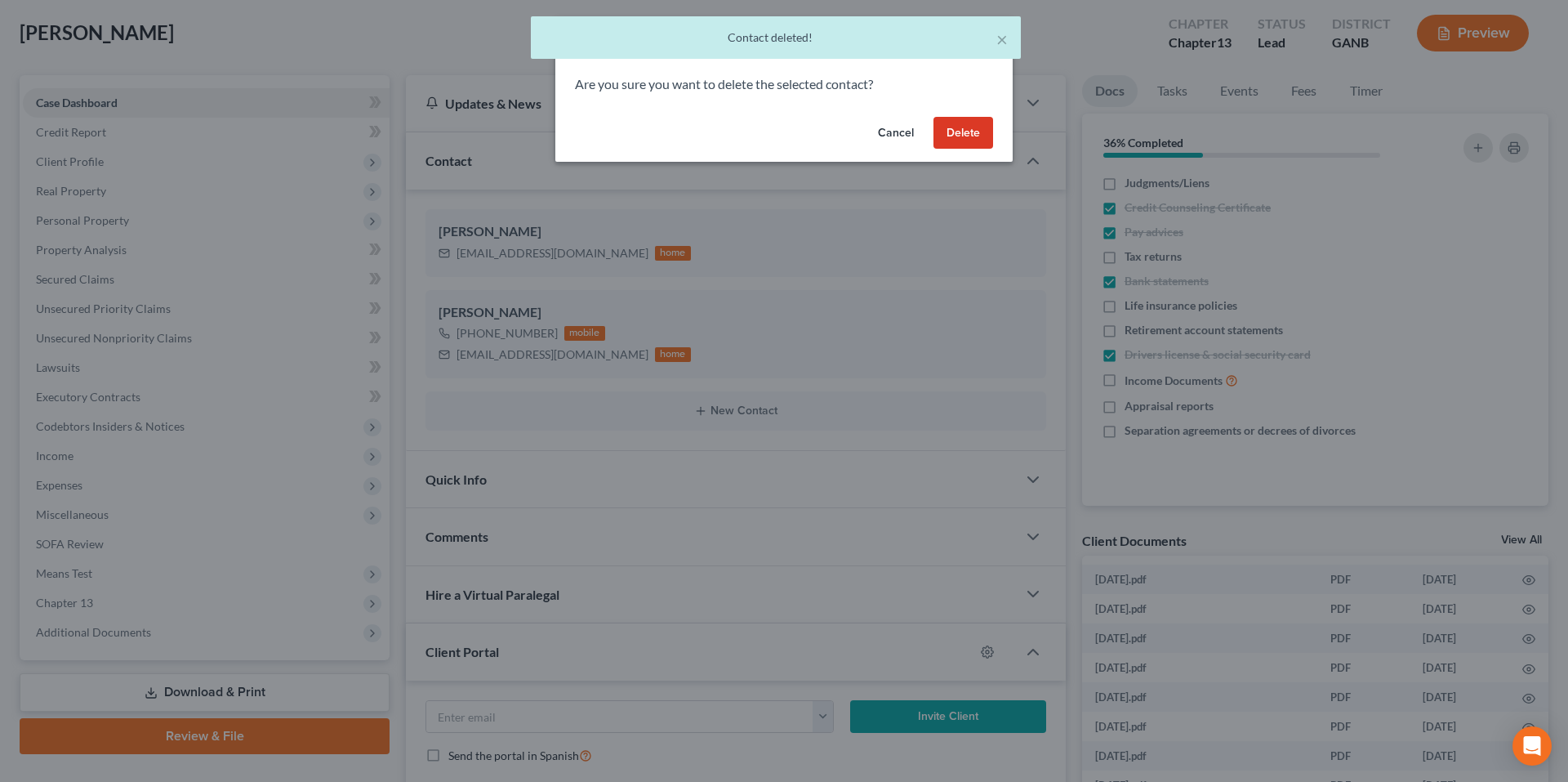
click at [979, 134] on button "Delete" at bounding box center [963, 132] width 60 height 33
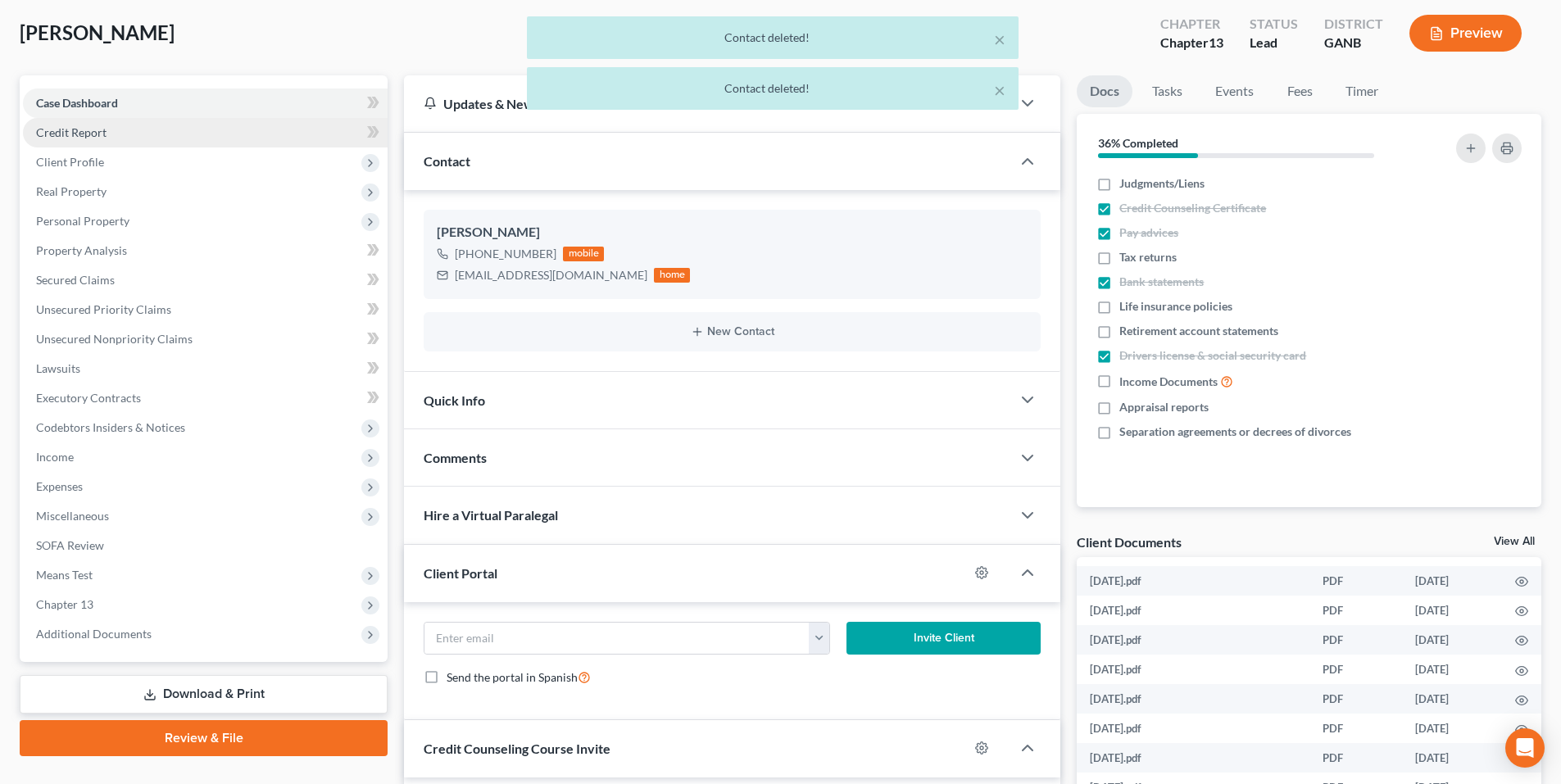
click at [132, 134] on link "Credit Report" at bounding box center [205, 133] width 365 height 30
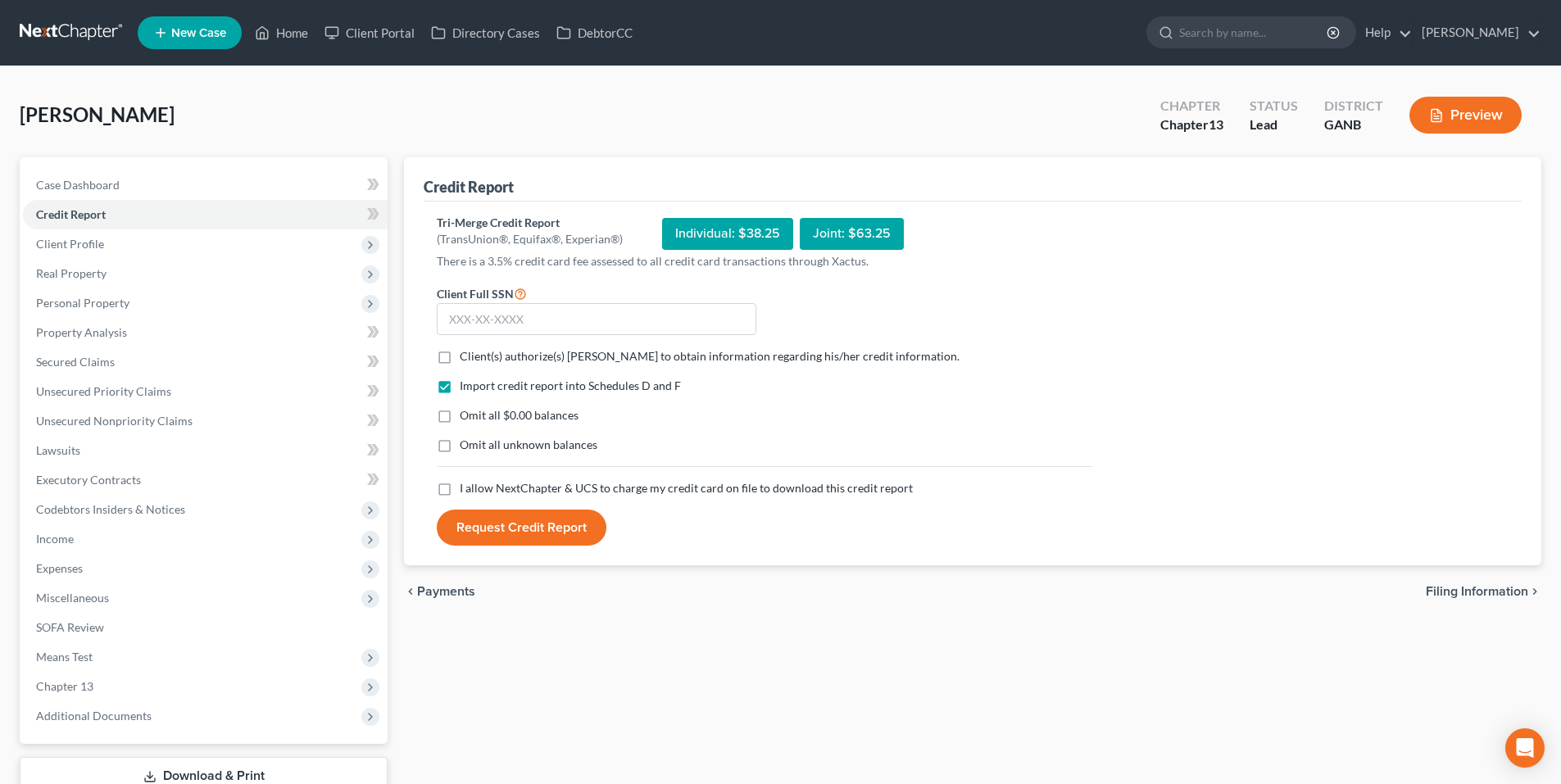
click at [125, 168] on div "Case Dashboard Payments Invoices Payments Payments Credit Report Client Profile…" at bounding box center [204, 449] width 368 height 586
click at [124, 178] on link "Case Dashboard" at bounding box center [205, 186] width 365 height 30
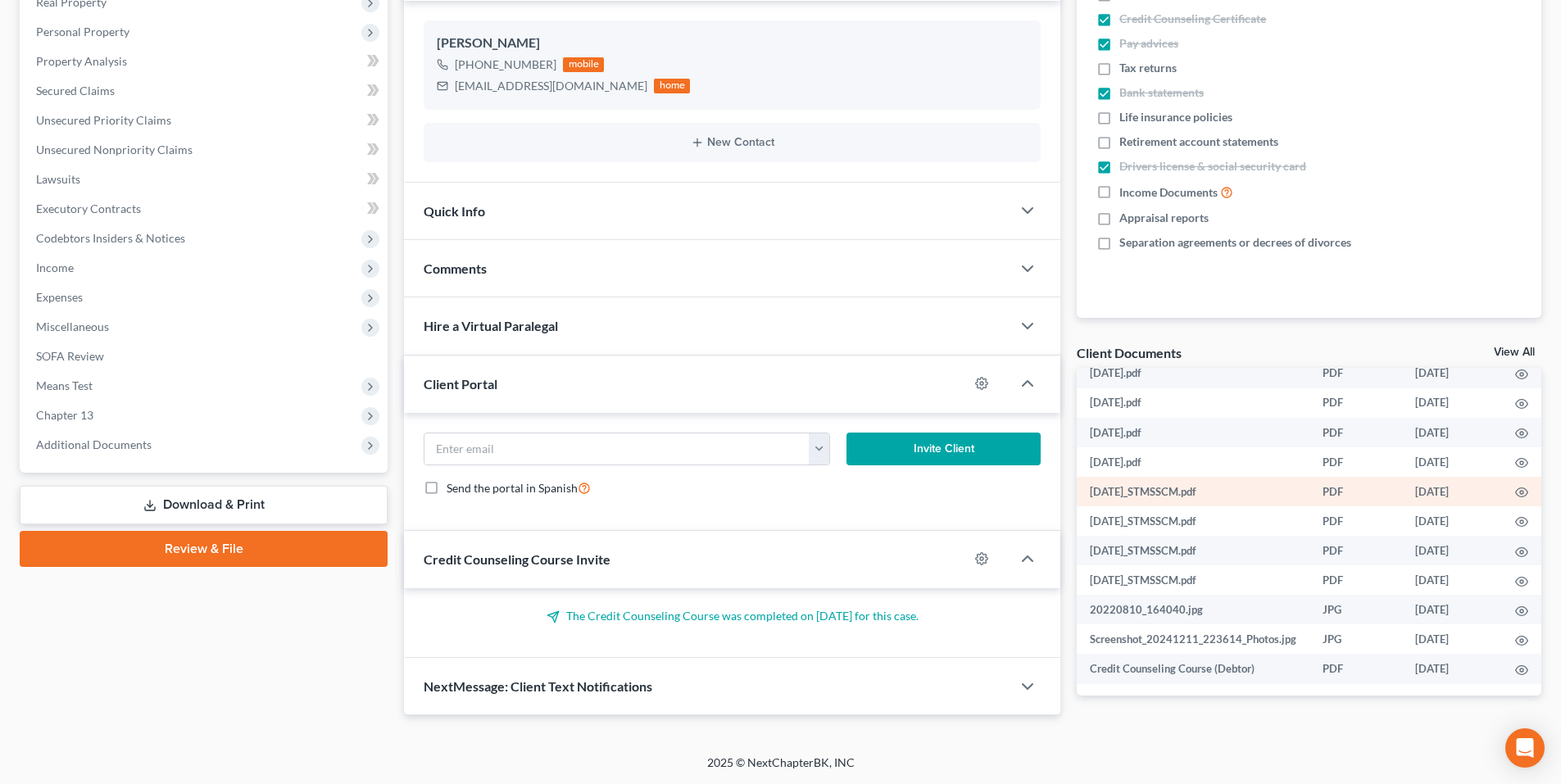
scroll to position [693, 0]
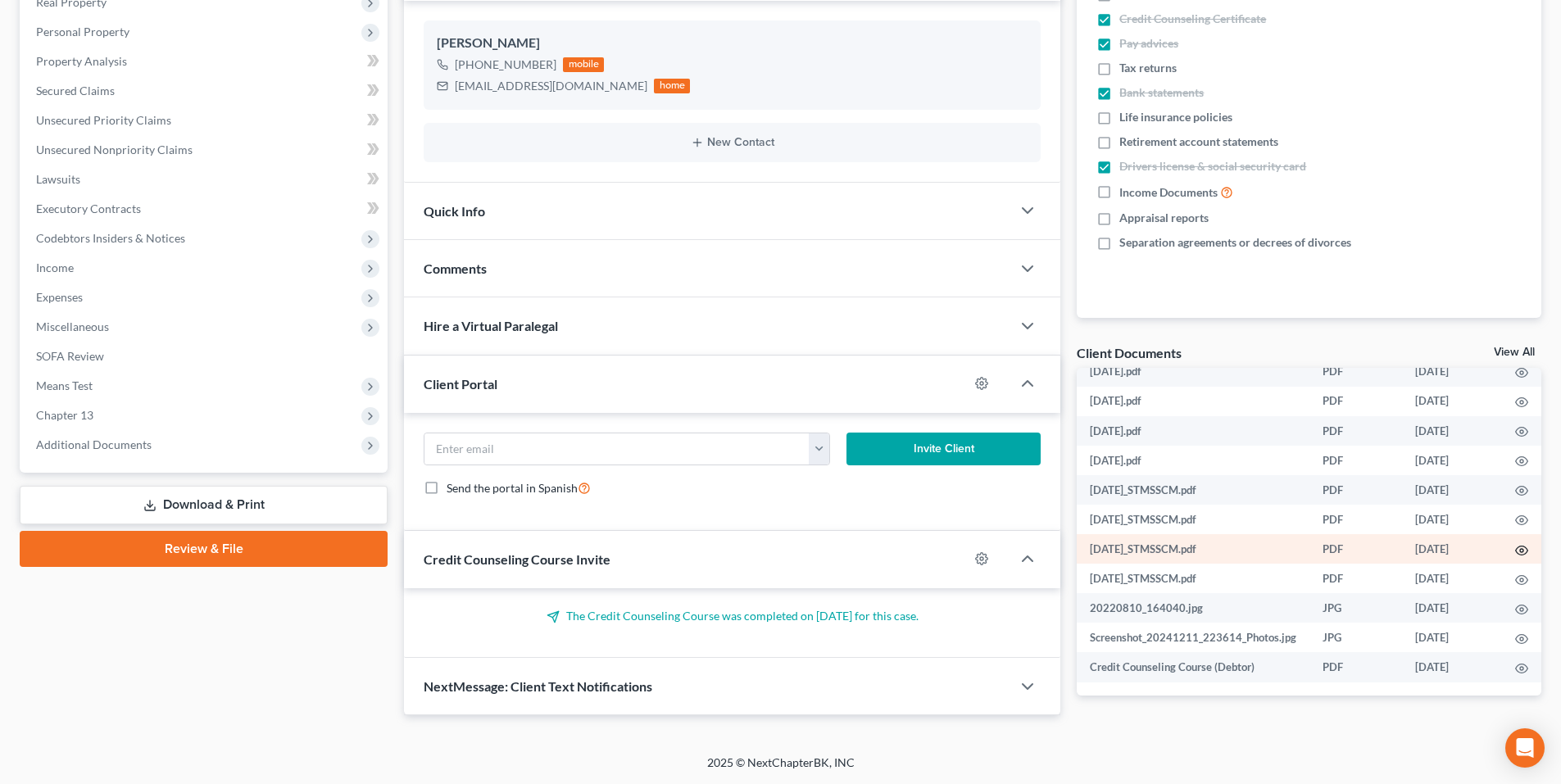
click at [1515, 549] on icon "button" at bounding box center [1521, 549] width 13 height 13
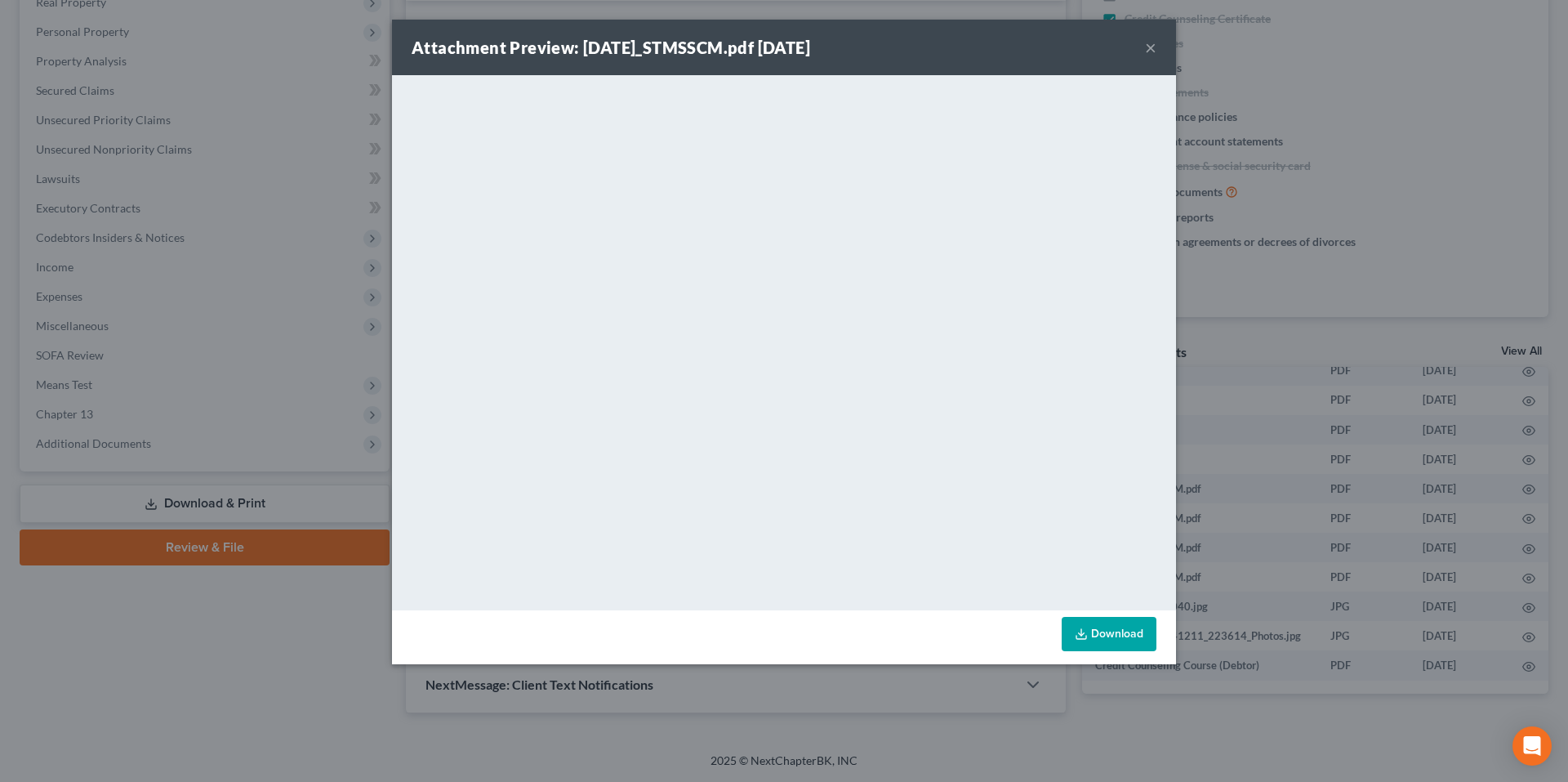
click at [1154, 44] on button "×" at bounding box center [1150, 48] width 11 height 20
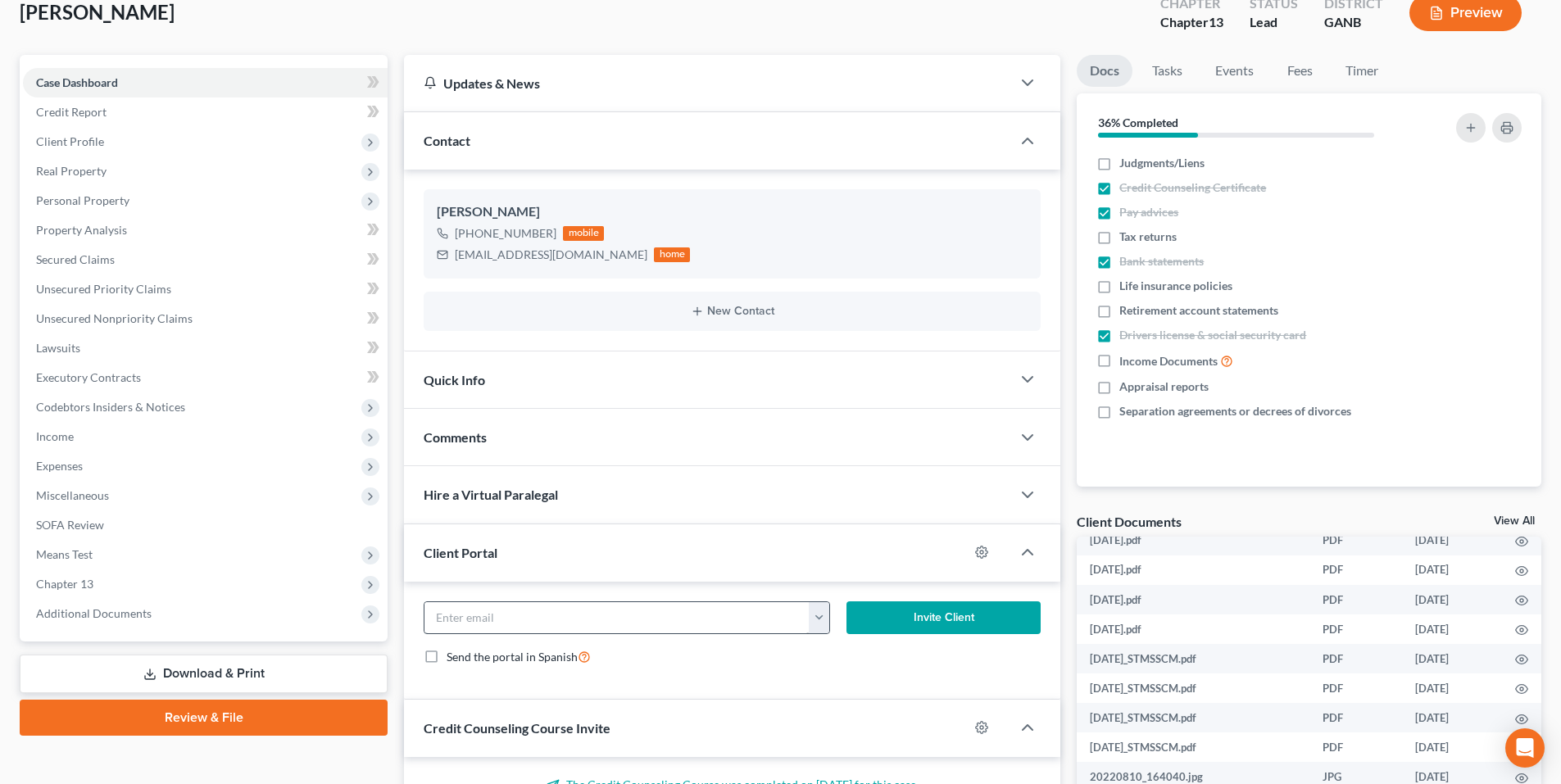
scroll to position [82, 0]
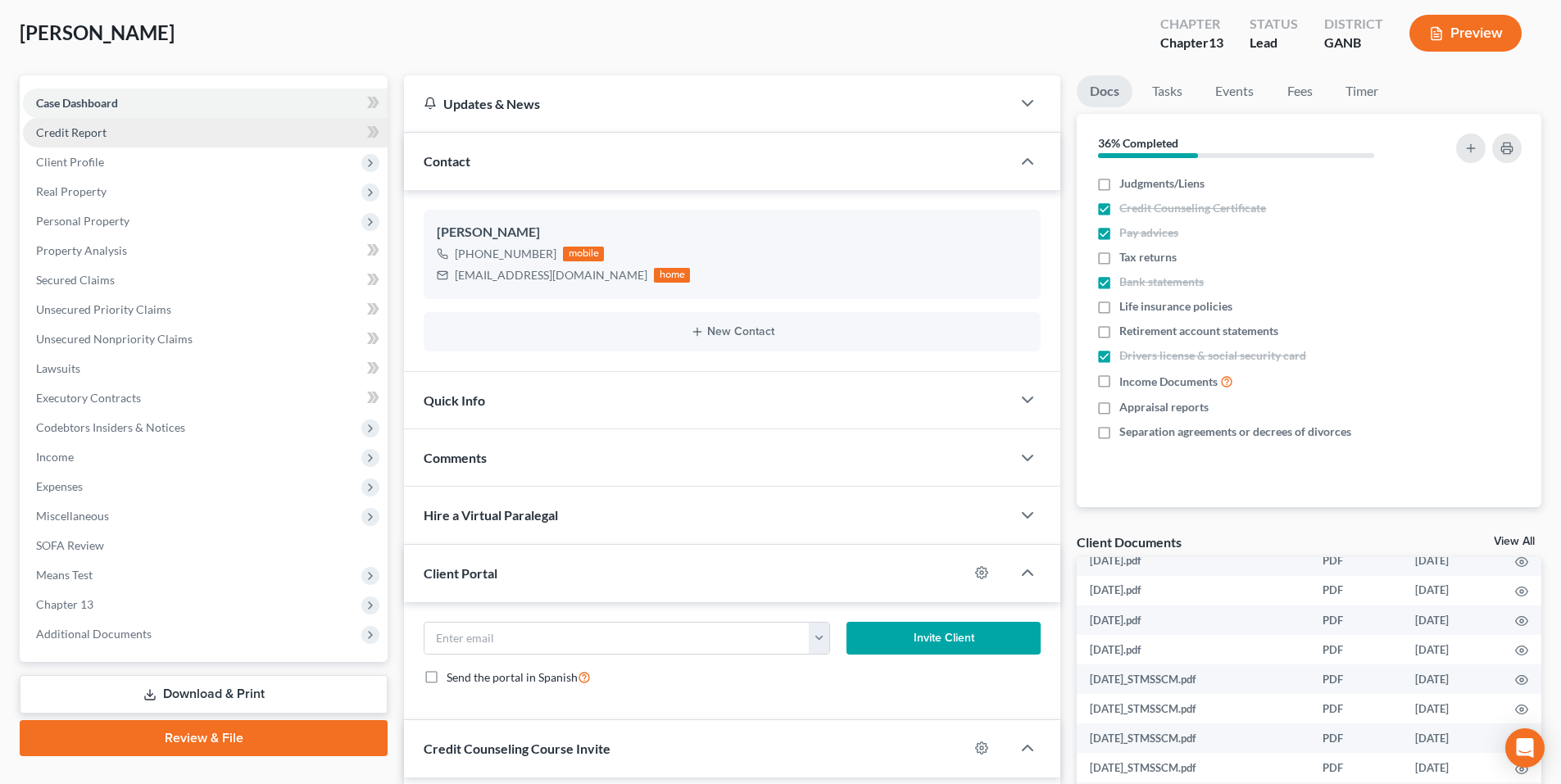
click at [116, 138] on link "Credit Report" at bounding box center [205, 133] width 365 height 30
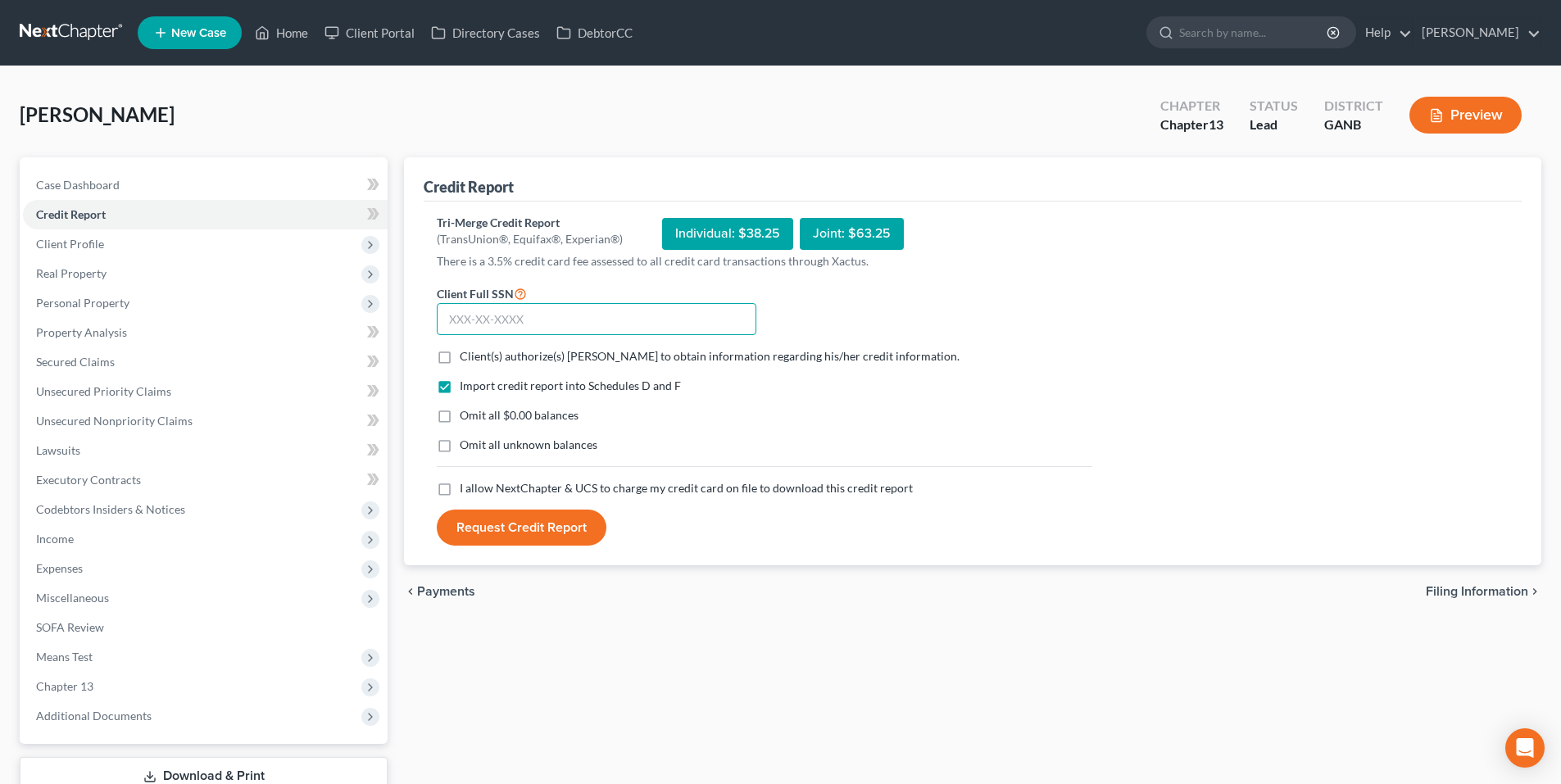
click at [553, 312] on input "text" at bounding box center [597, 319] width 320 height 33
type input "256-57-8794"
click at [460, 356] on label "Client(s) authorize(s) Robert M. Gardner, P.C. to obtain information regarding …" at bounding box center [710, 356] width 500 height 16
click at [466, 356] on input "Client(s) authorize(s) Robert M. Gardner, P.C. to obtain information regarding …" at bounding box center [471, 353] width 11 height 11
checkbox input "true"
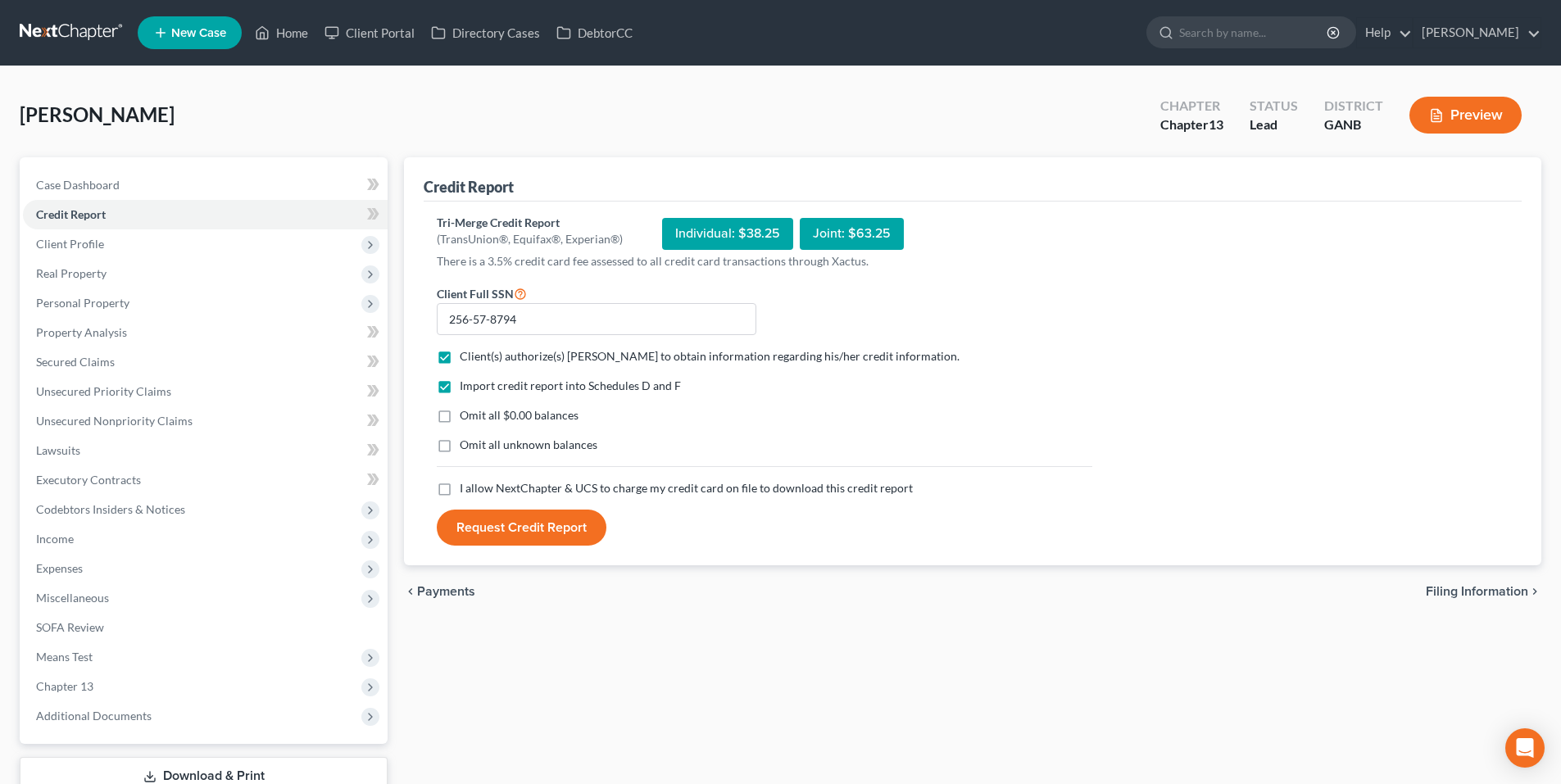
click at [460, 486] on label "I allow NextChapter & UCS to charge my credit card on file to download this cre…" at bounding box center [686, 487] width 453 height 16
click at [466, 486] on input "I allow NextChapter & UCS to charge my credit card on file to download this cre…" at bounding box center [471, 484] width 11 height 11
checkbox input "true"
click at [488, 525] on button "Request Credit Report" at bounding box center [522, 527] width 170 height 36
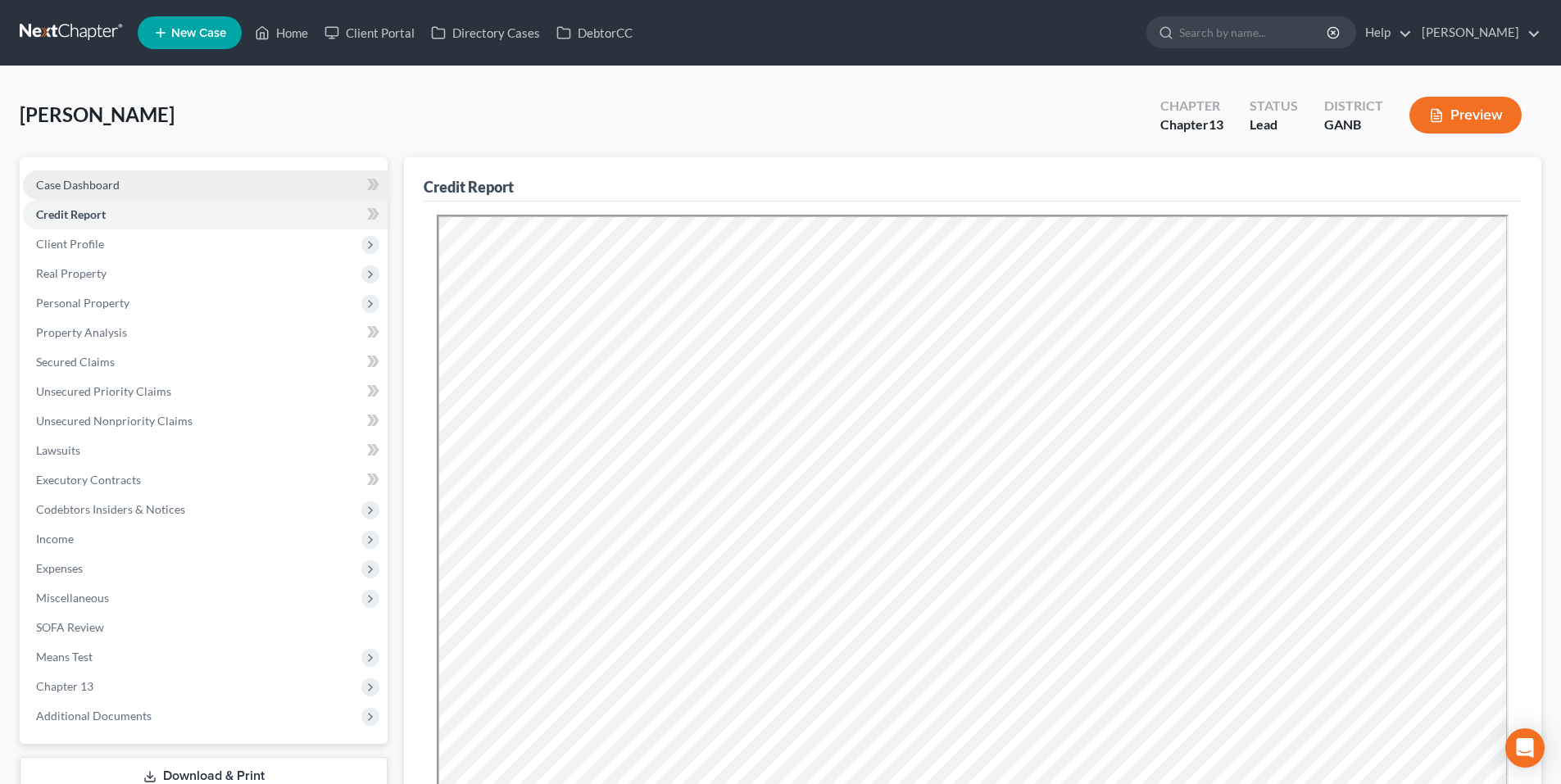
click at [149, 180] on link "Case Dashboard" at bounding box center [205, 186] width 365 height 30
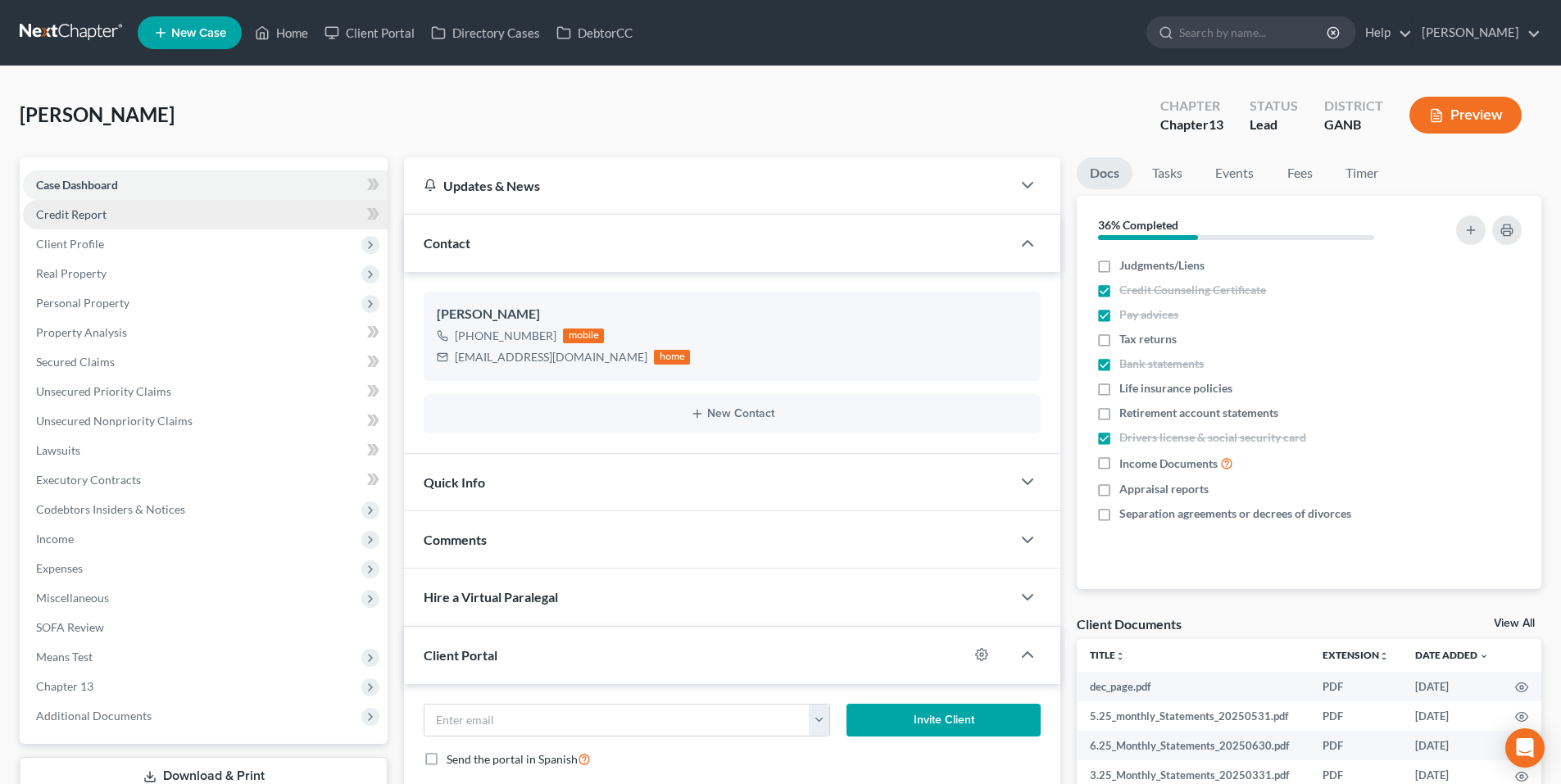
click at [121, 221] on link "Credit Report" at bounding box center [205, 215] width 365 height 30
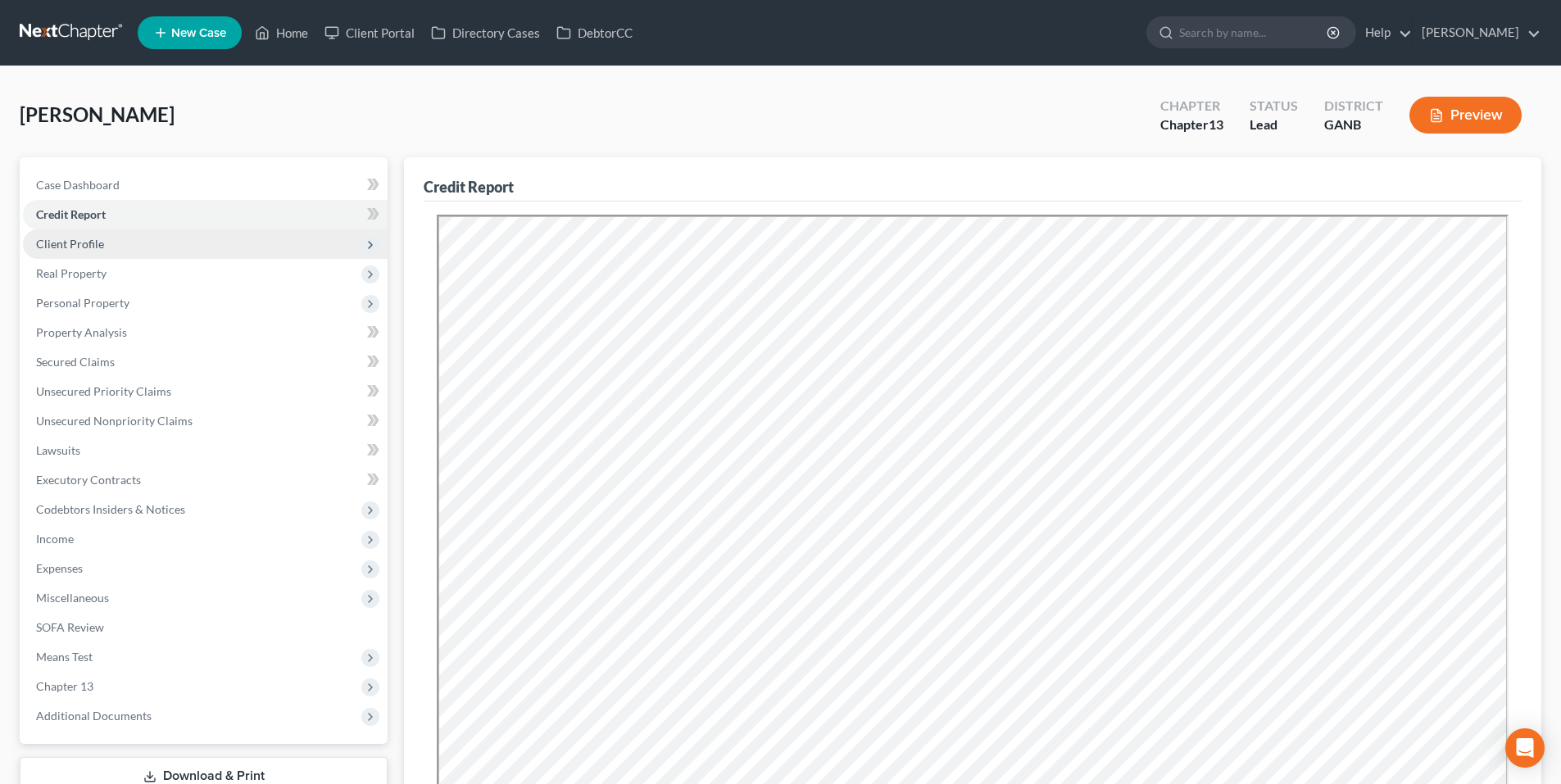
click at [125, 242] on span "Client Profile" at bounding box center [205, 245] width 365 height 30
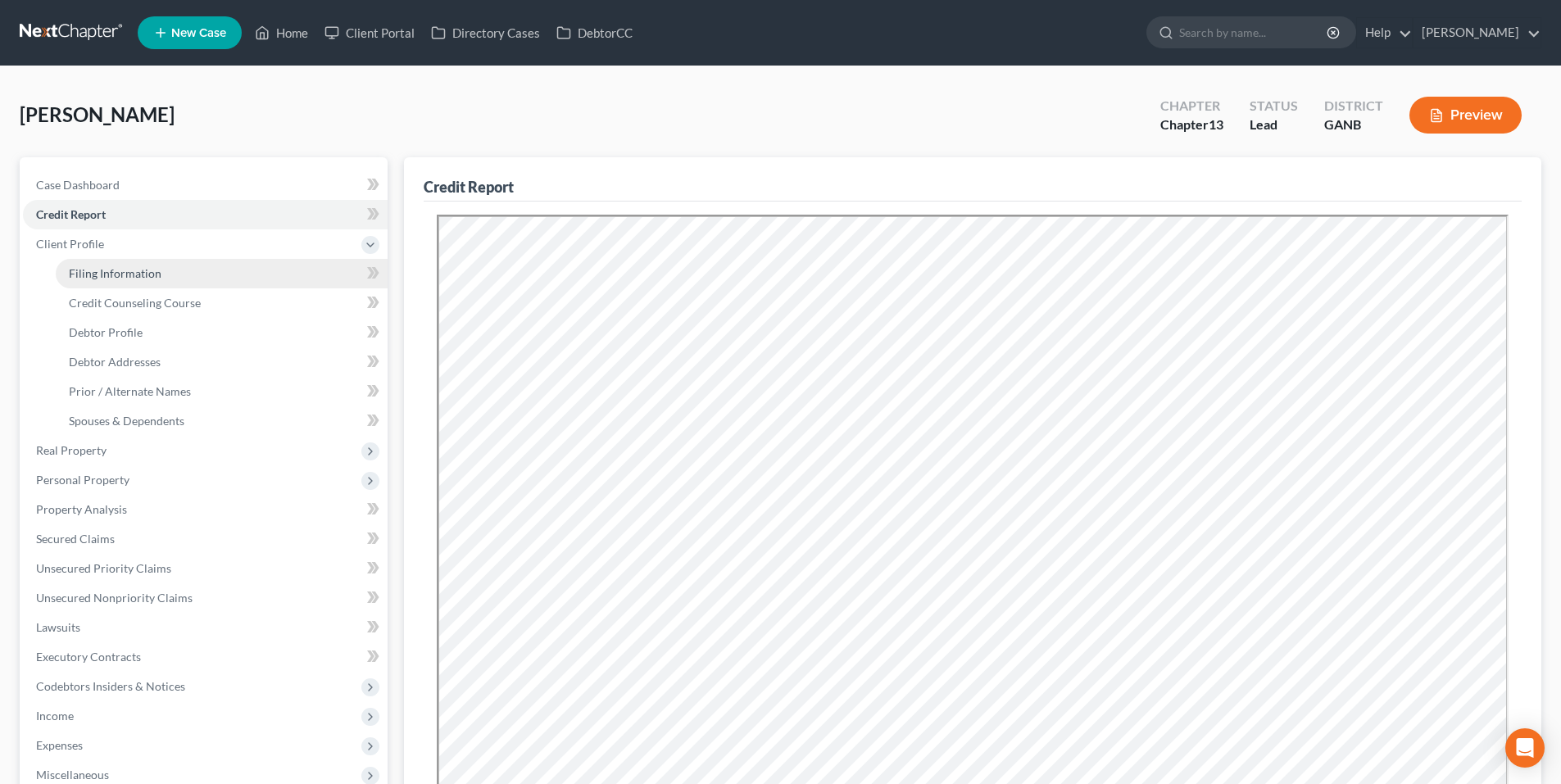
click at [130, 264] on link "Filing Information" at bounding box center [222, 274] width 332 height 30
select select "1"
select select "0"
select select "3"
select select "10"
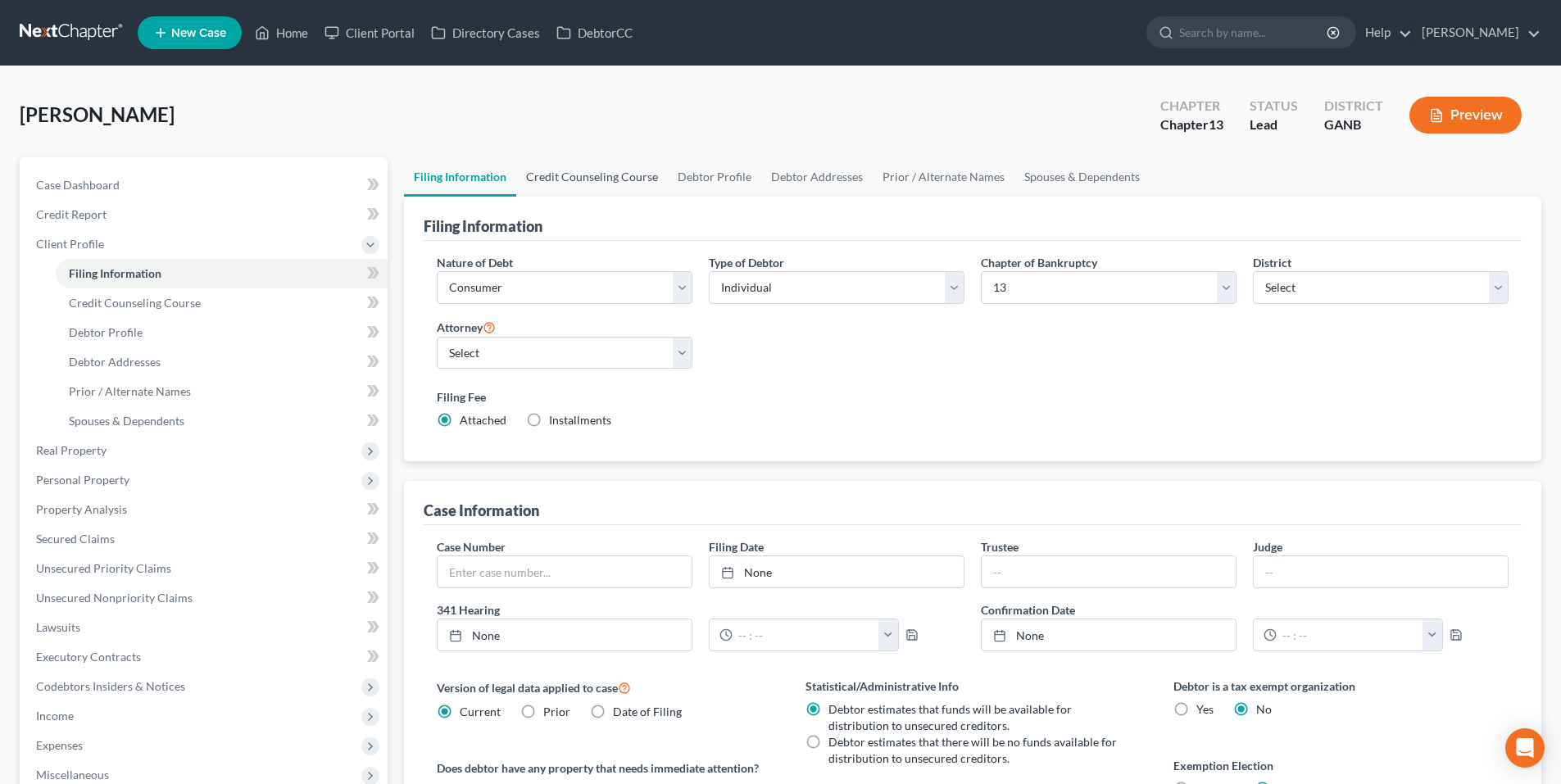
click at [555, 178] on link "Credit Counseling Course" at bounding box center [592, 176] width 152 height 39
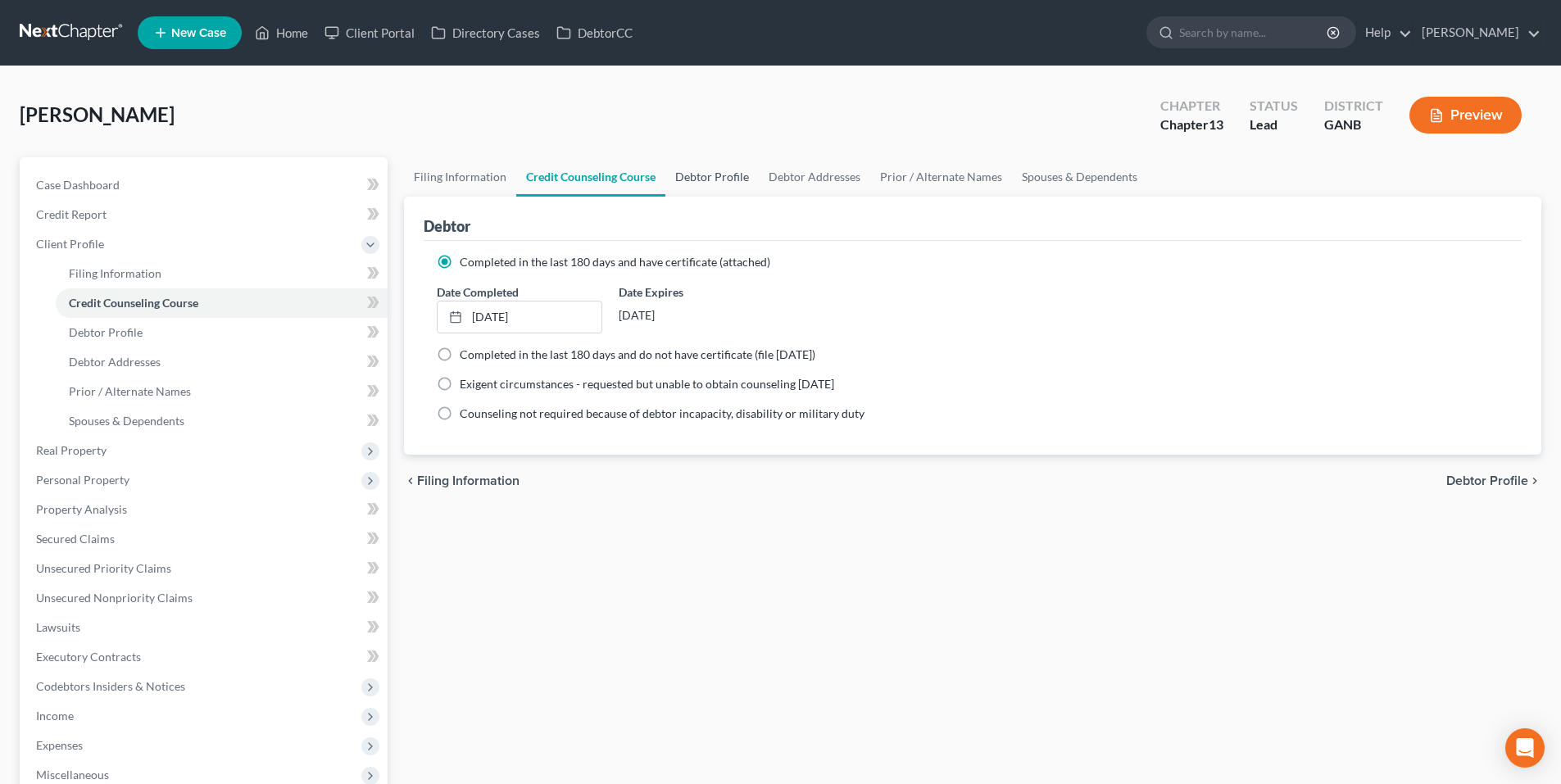
click at [711, 176] on link "Debtor Profile" at bounding box center [712, 176] width 93 height 39
select select "0"
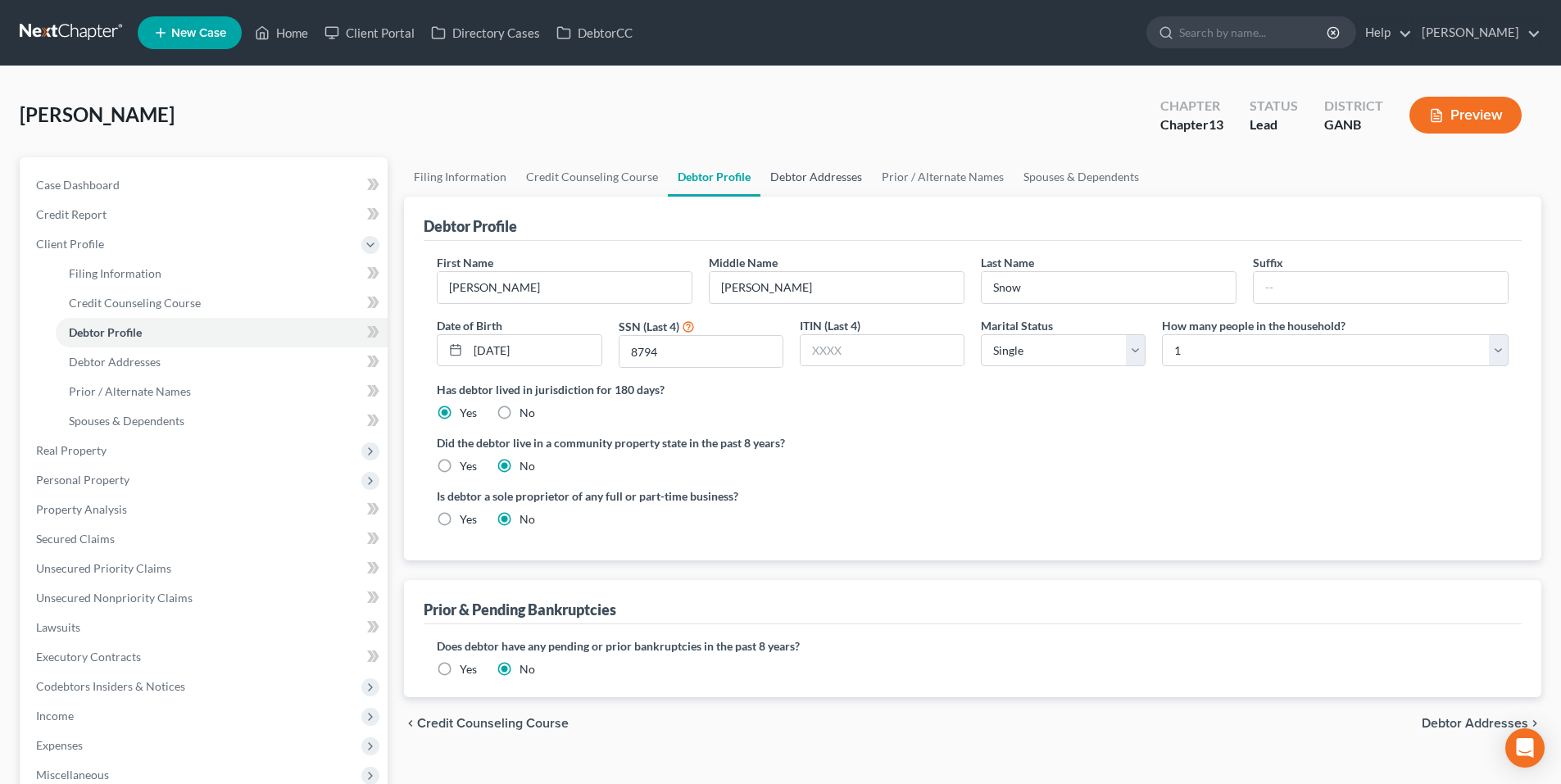
click at [804, 173] on link "Debtor Addresses" at bounding box center [815, 176] width 111 height 39
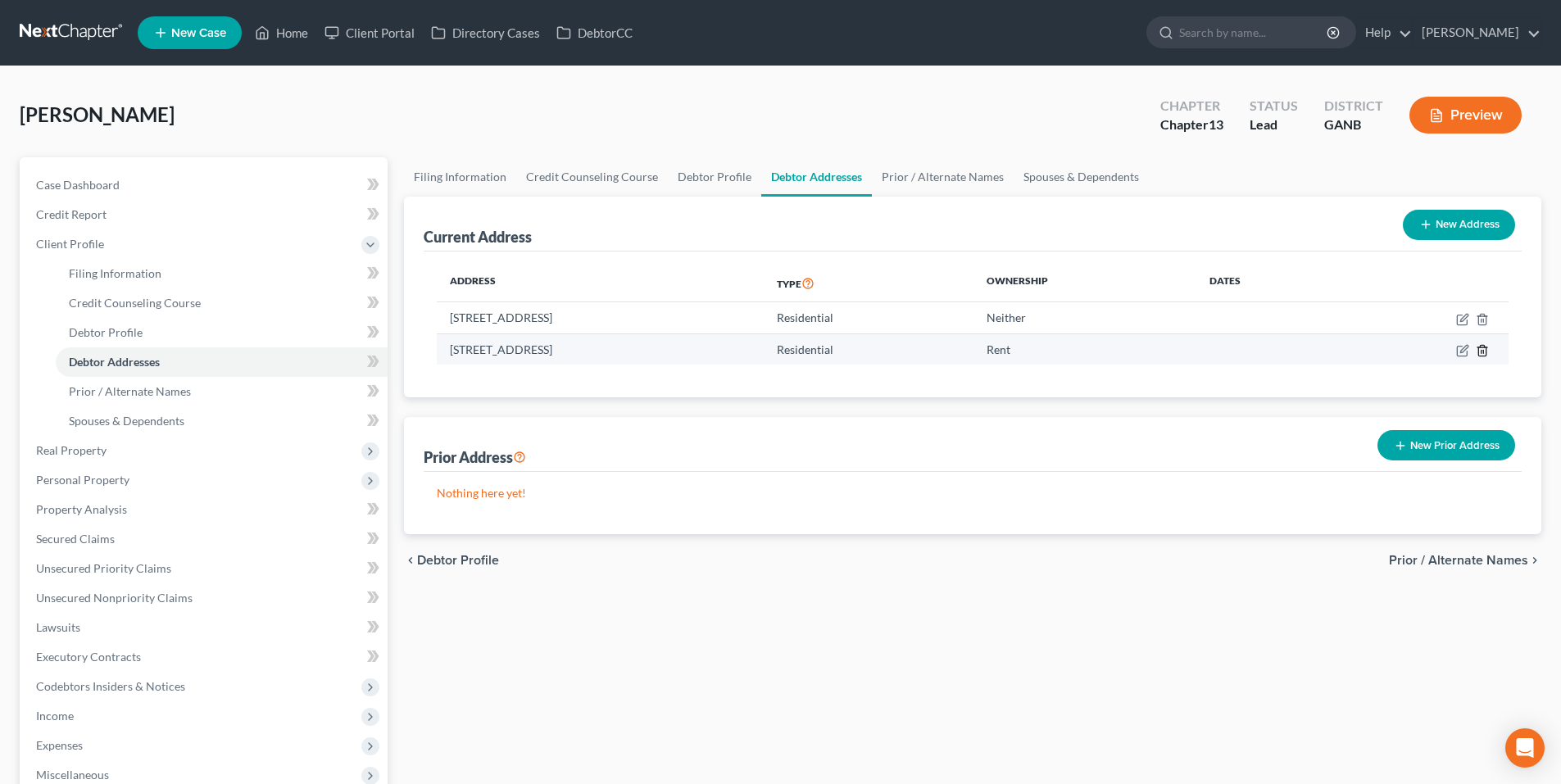
click at [1479, 347] on icon "button" at bounding box center [1481, 350] width 13 height 13
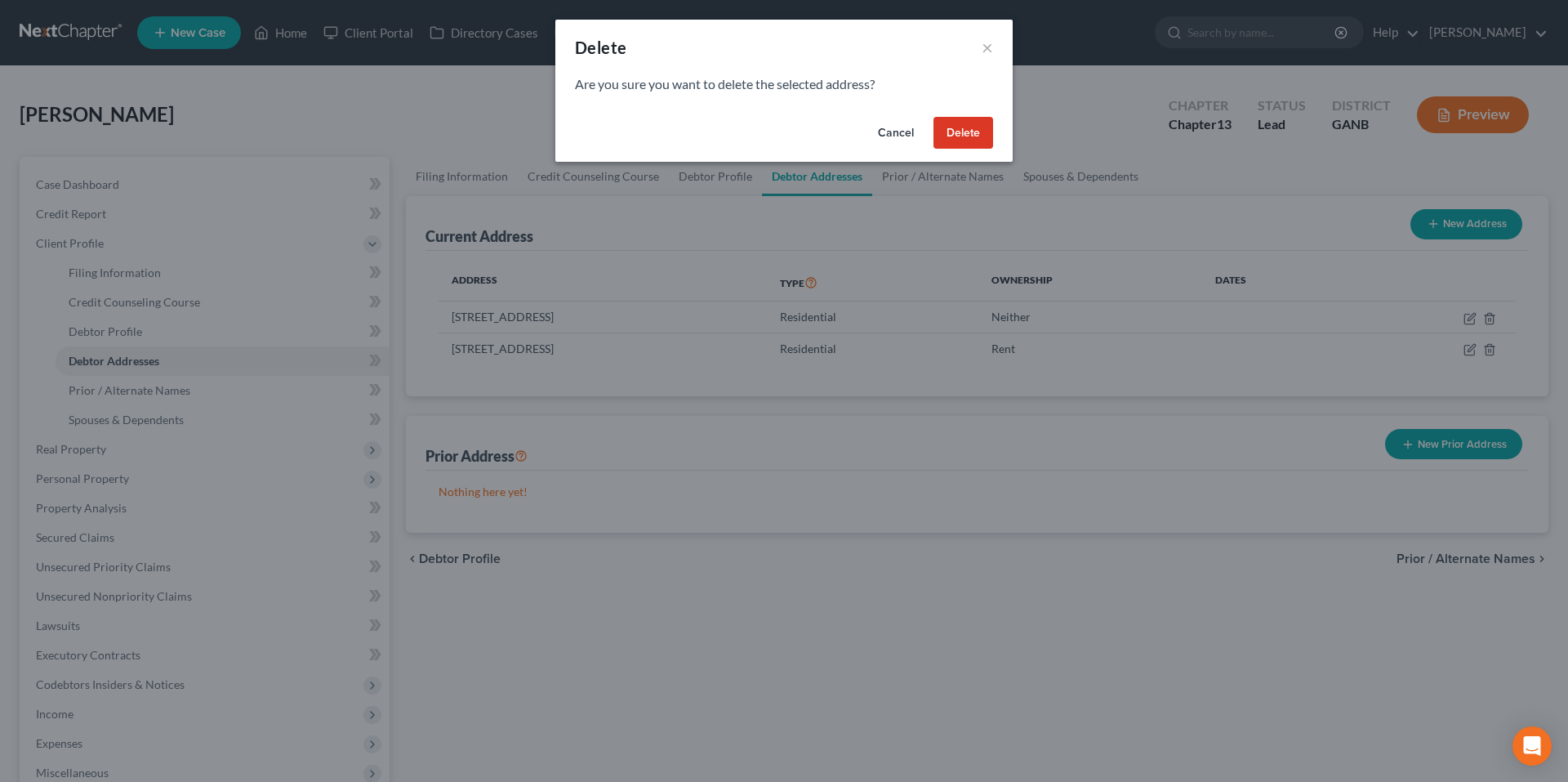
click at [963, 142] on button "Delete" at bounding box center [963, 132] width 60 height 33
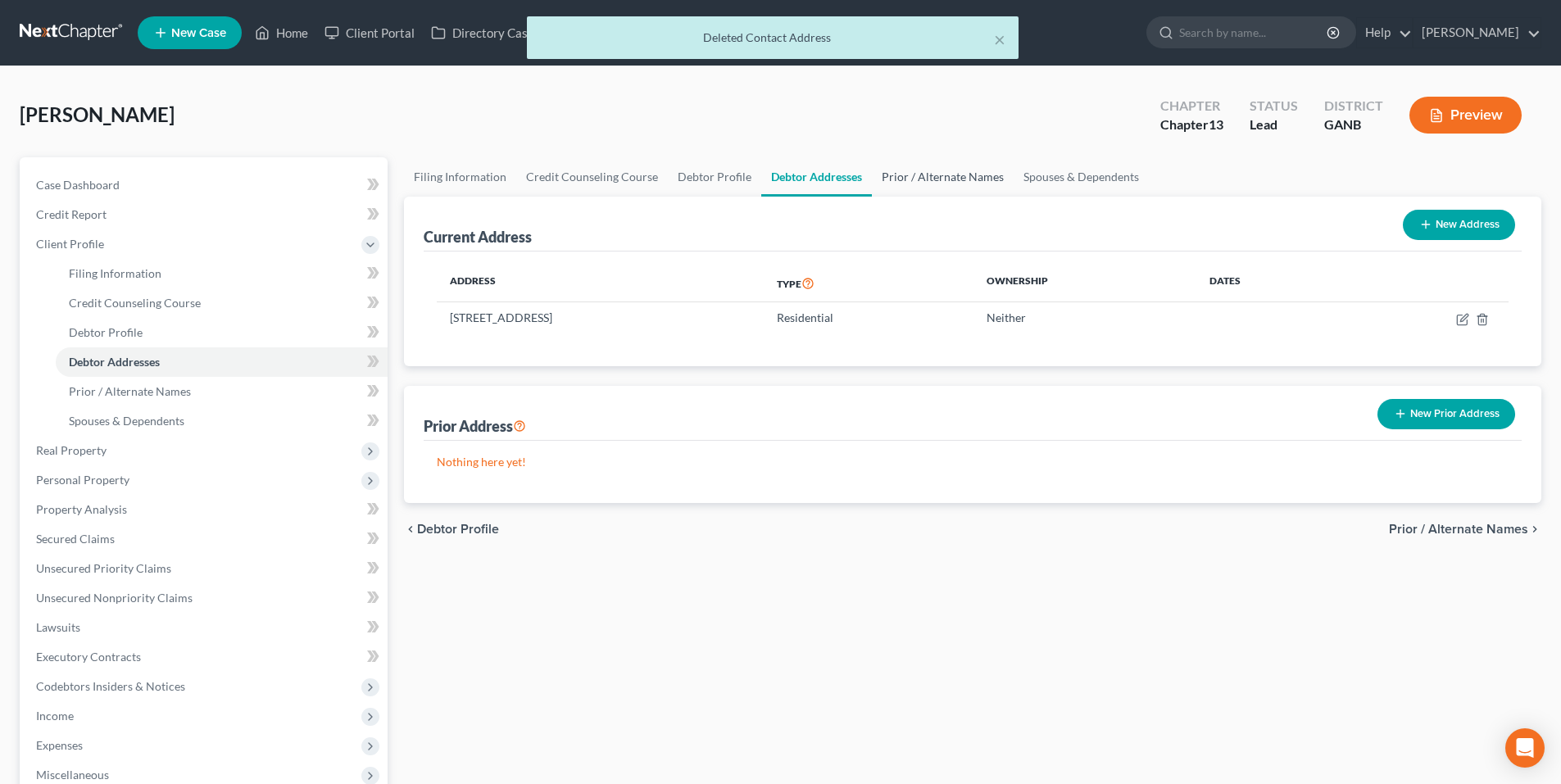
click at [960, 175] on link "Prior / Alternate Names" at bounding box center [942, 176] width 142 height 39
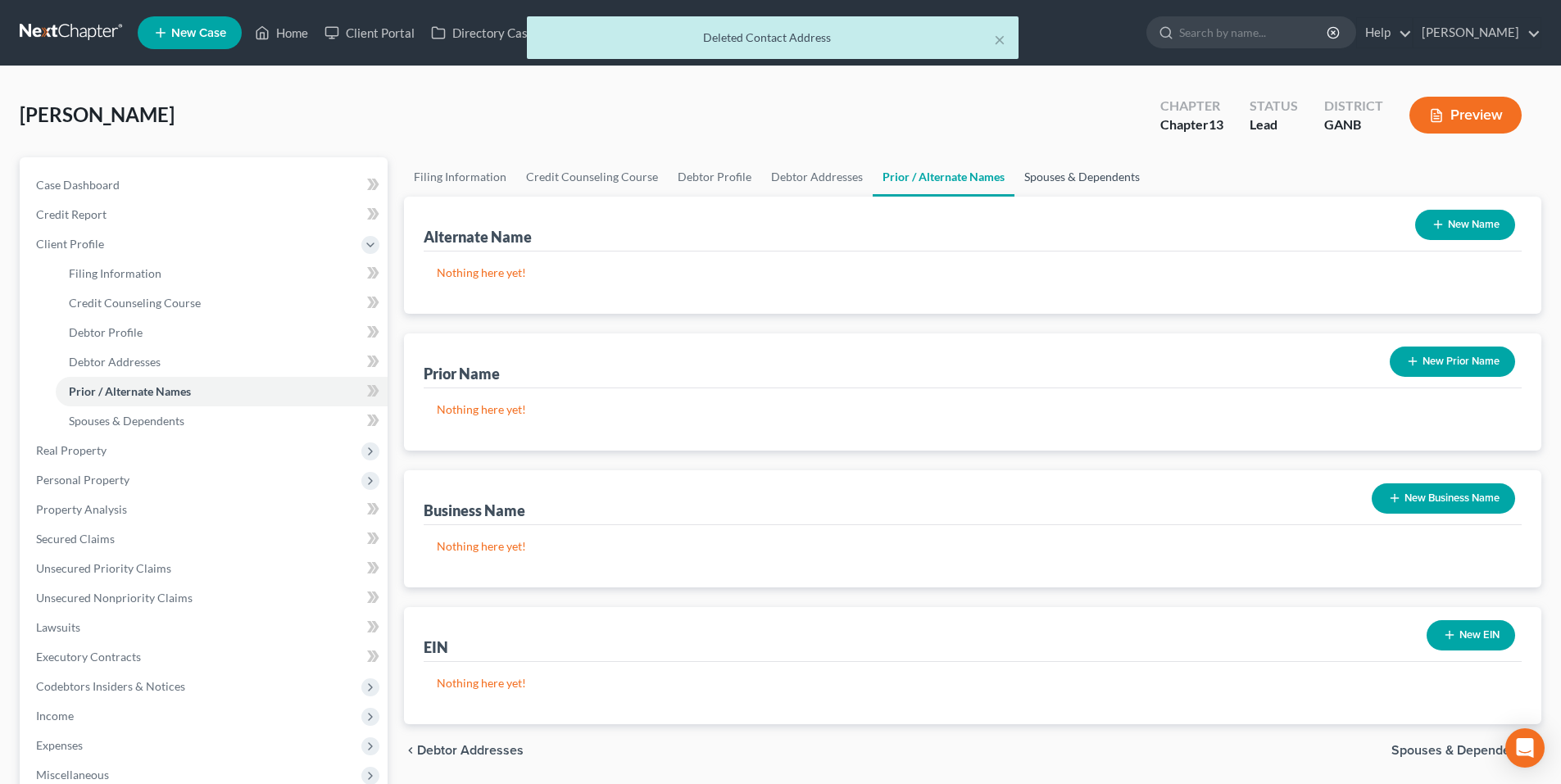
click at [1034, 174] on link "Spouses & Dependents" at bounding box center [1081, 176] width 135 height 39
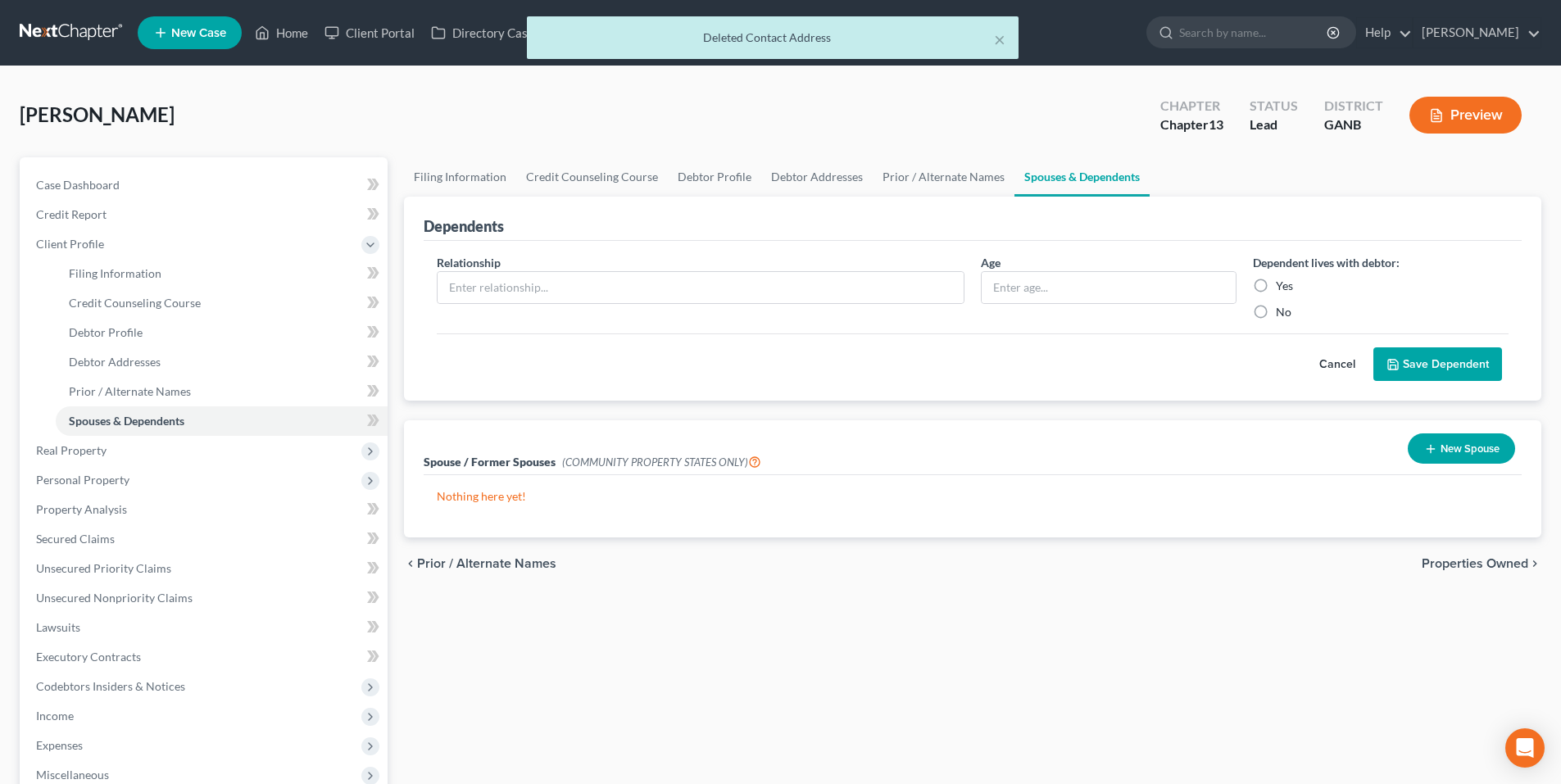
click at [1461, 560] on span "Properties Owned" at bounding box center [1474, 562] width 107 height 13
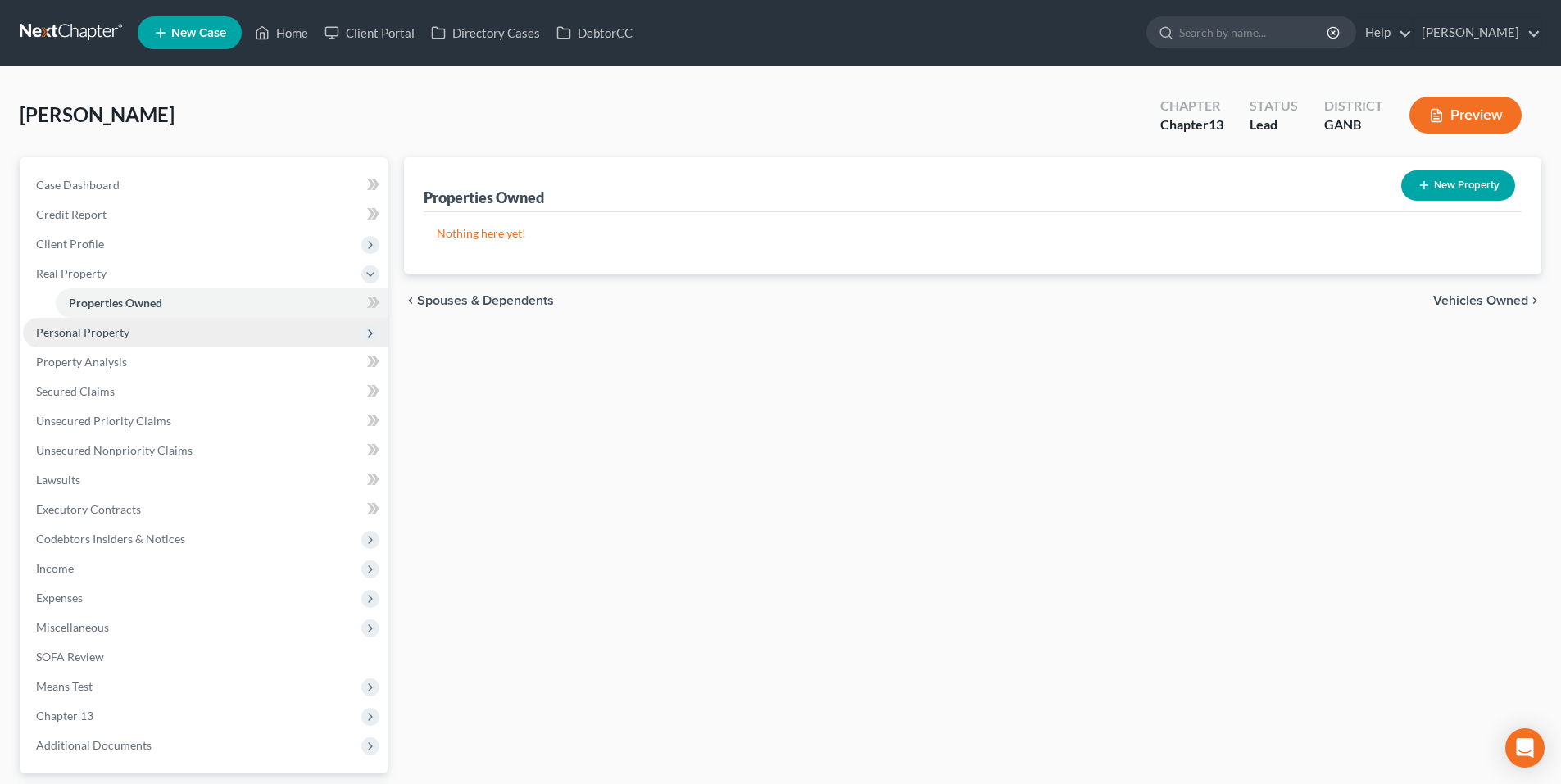
click at [79, 340] on span "Personal Property" at bounding box center [205, 333] width 365 height 30
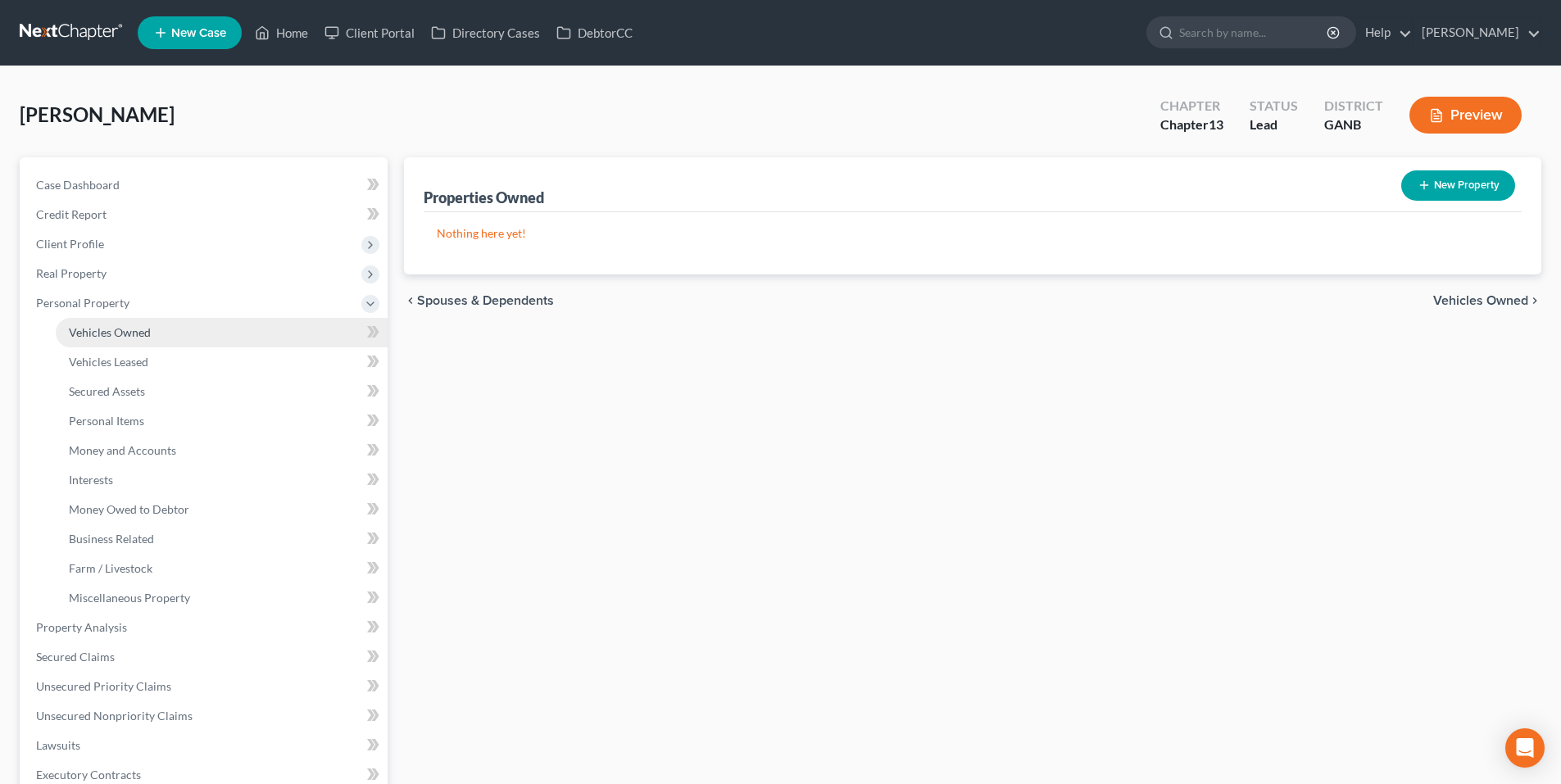
click at [70, 339] on link "Vehicles Owned" at bounding box center [222, 333] width 332 height 30
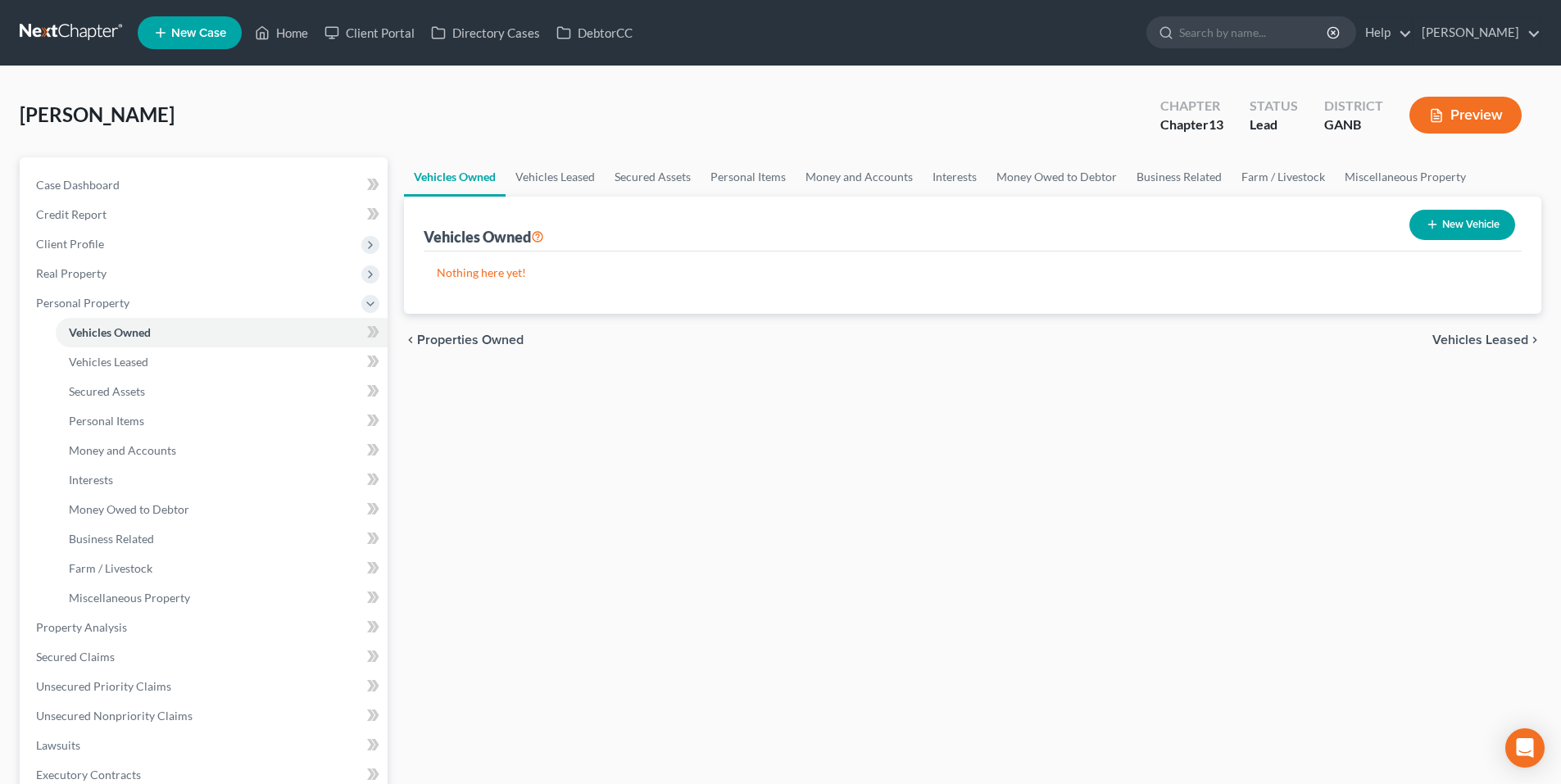
click at [99, 28] on link at bounding box center [72, 33] width 105 height 30
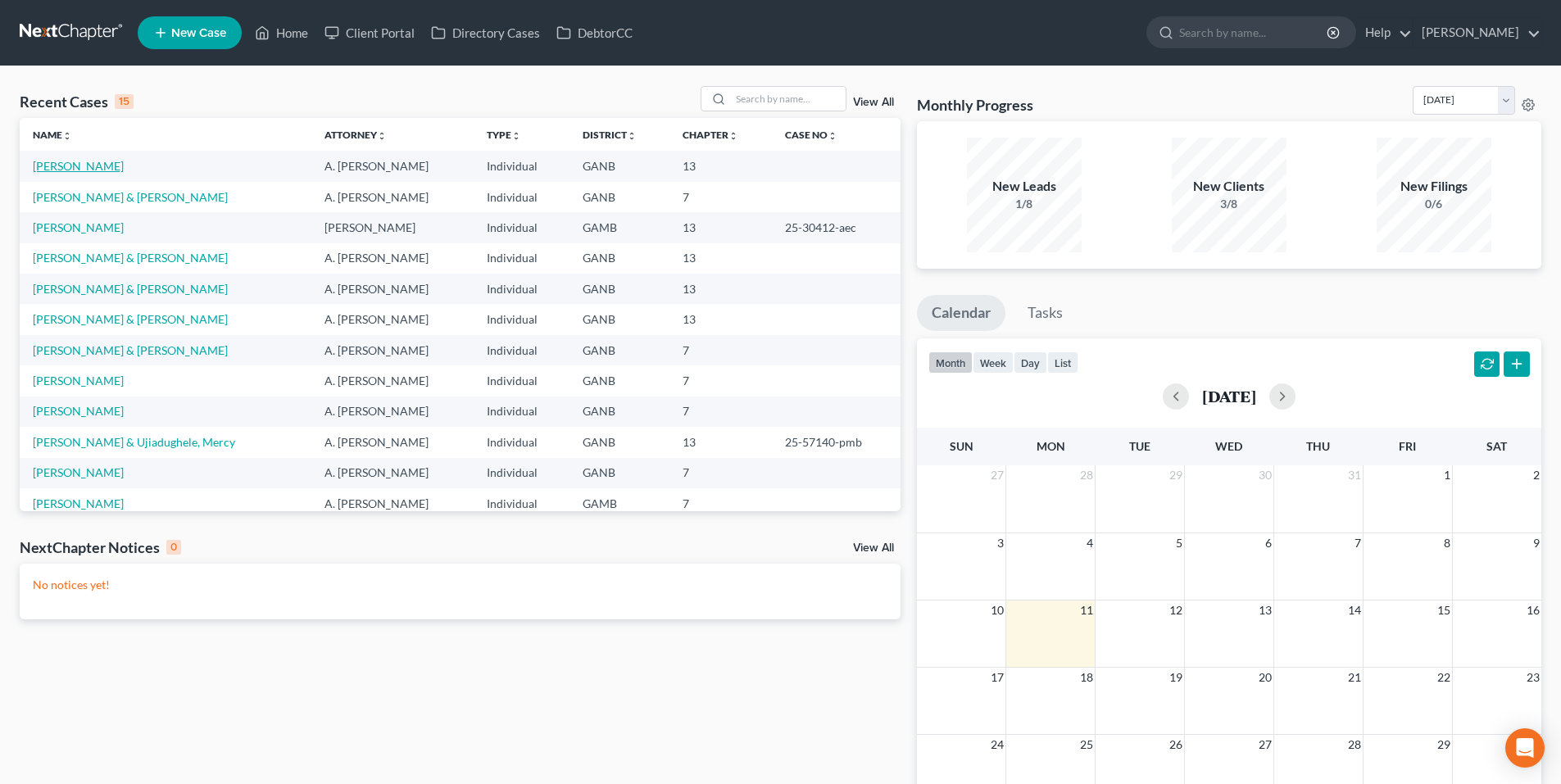
click at [92, 171] on link "[PERSON_NAME]" at bounding box center [78, 166] width 91 height 14
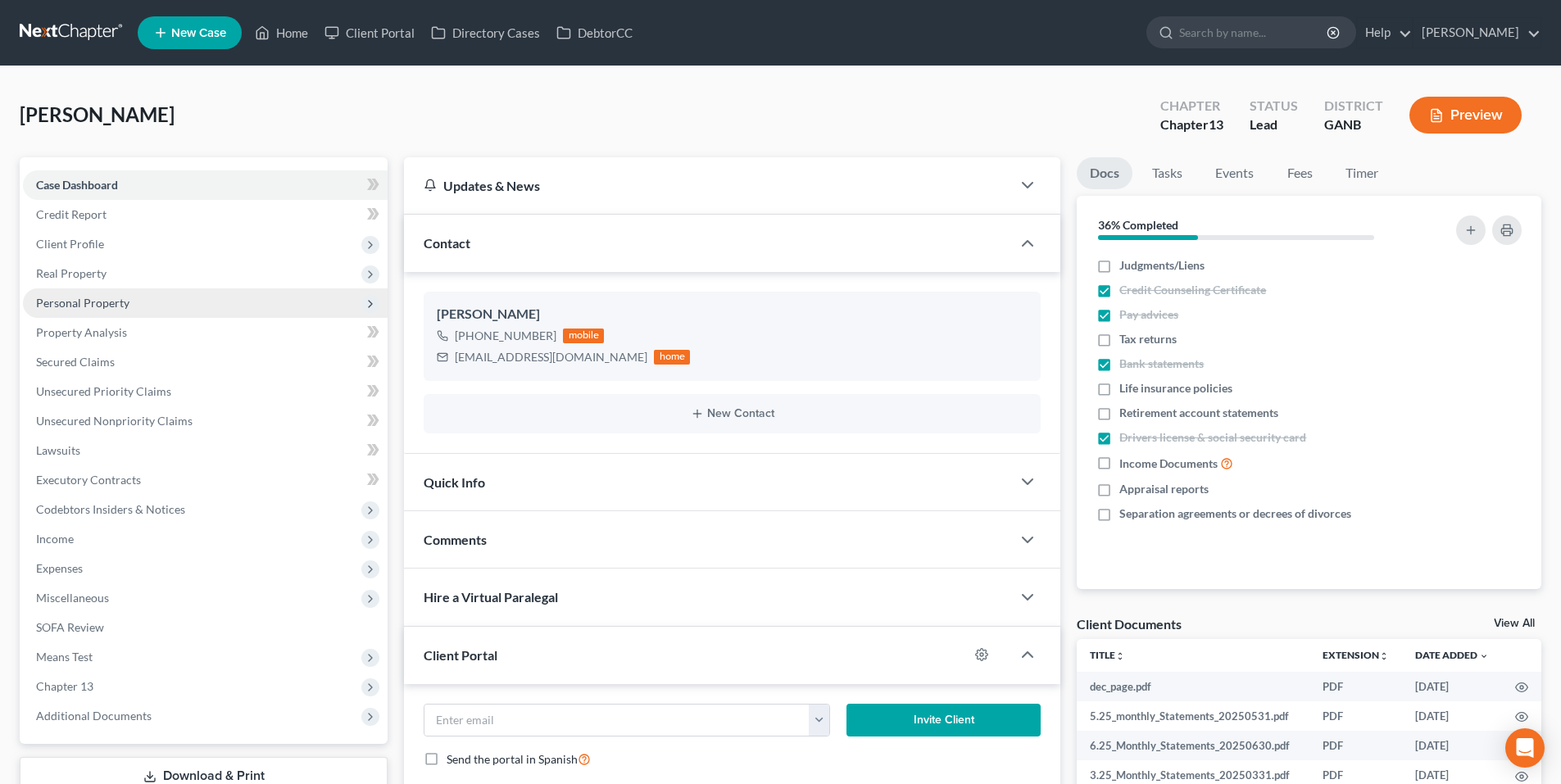
click at [90, 301] on span "Personal Property" at bounding box center [82, 303] width 93 height 14
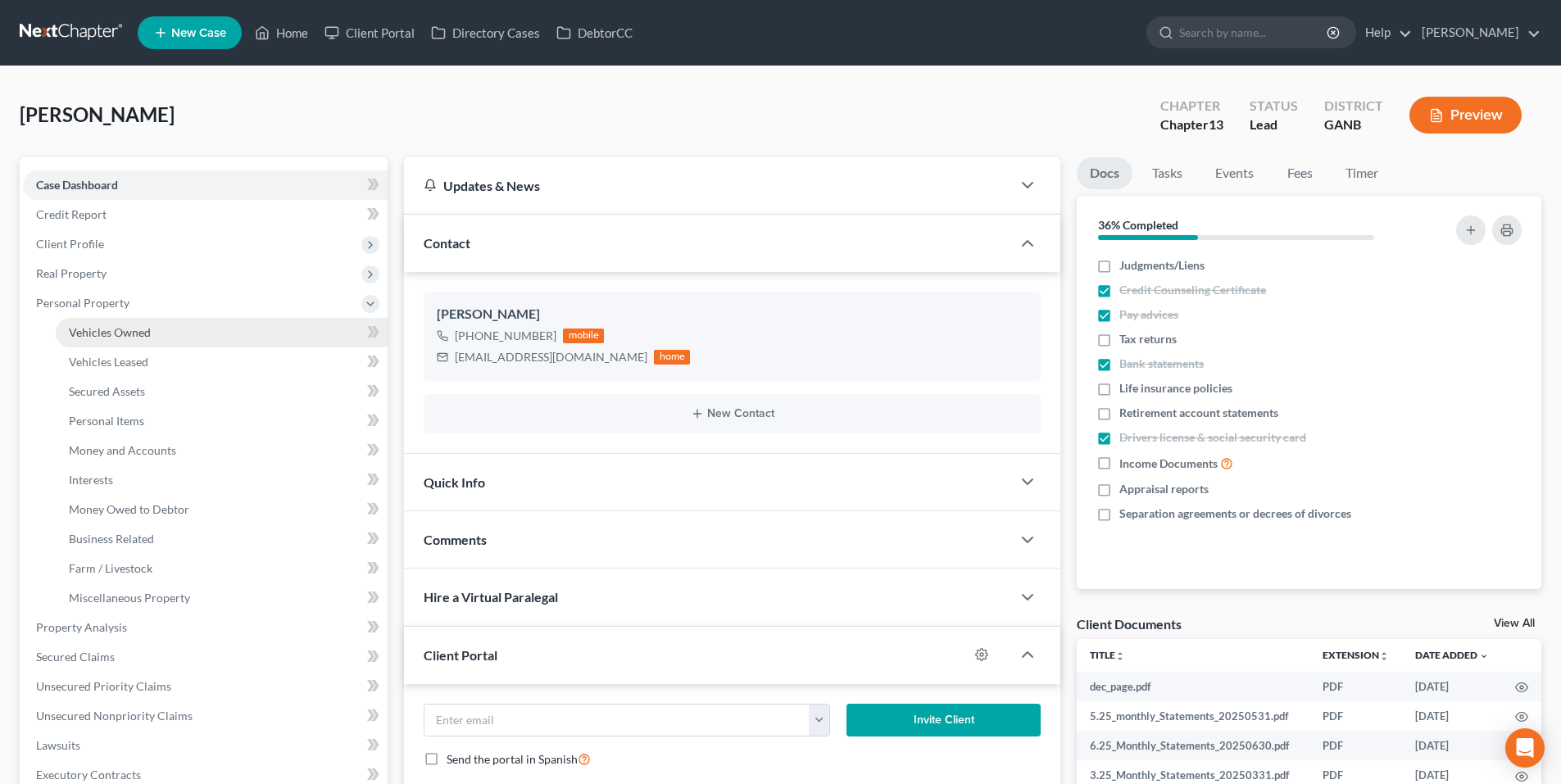
click at [94, 343] on link "Vehicles Owned" at bounding box center [222, 333] width 332 height 30
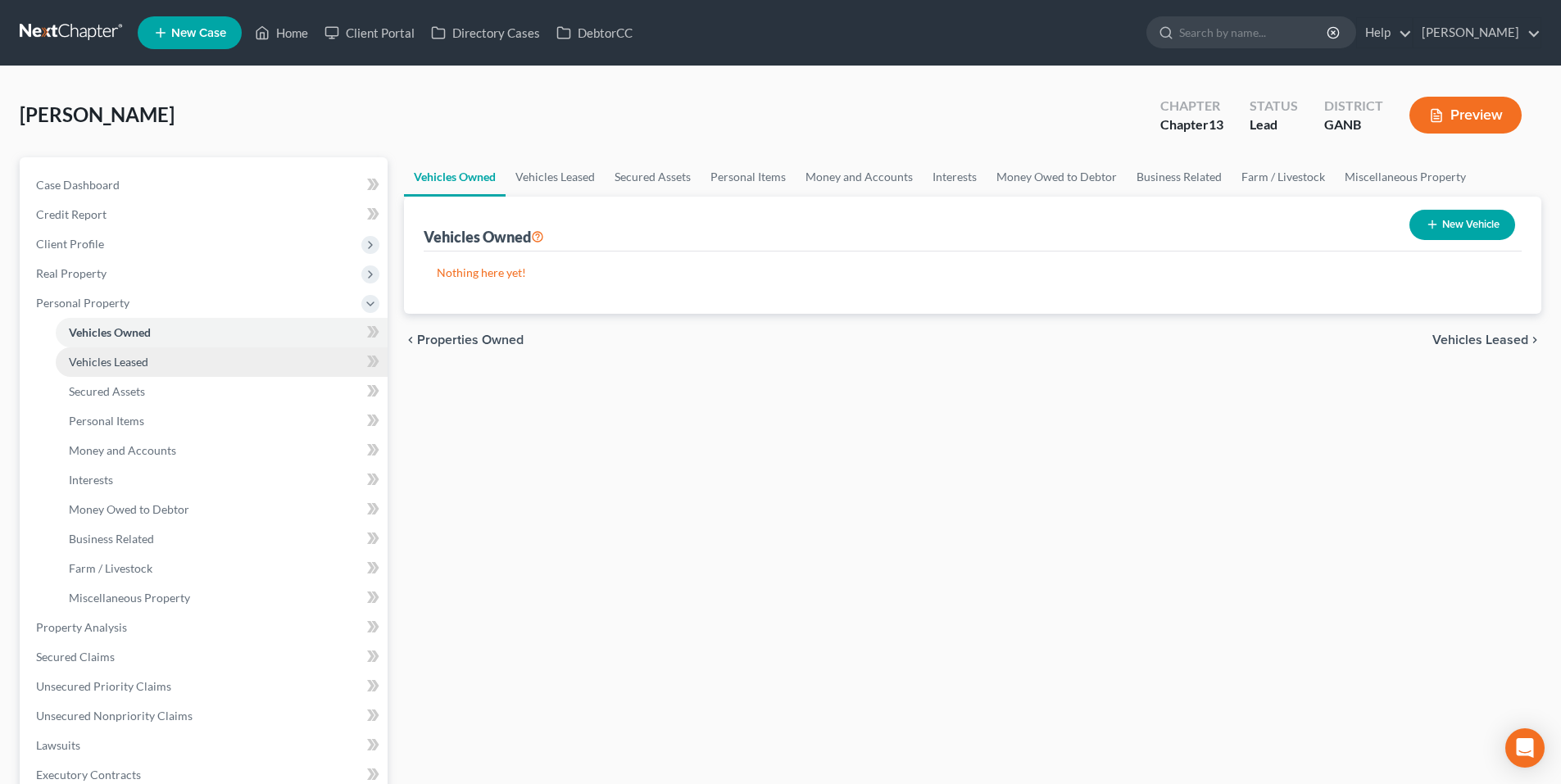
click at [97, 358] on span "Vehicles Leased" at bounding box center [109, 362] width 80 height 14
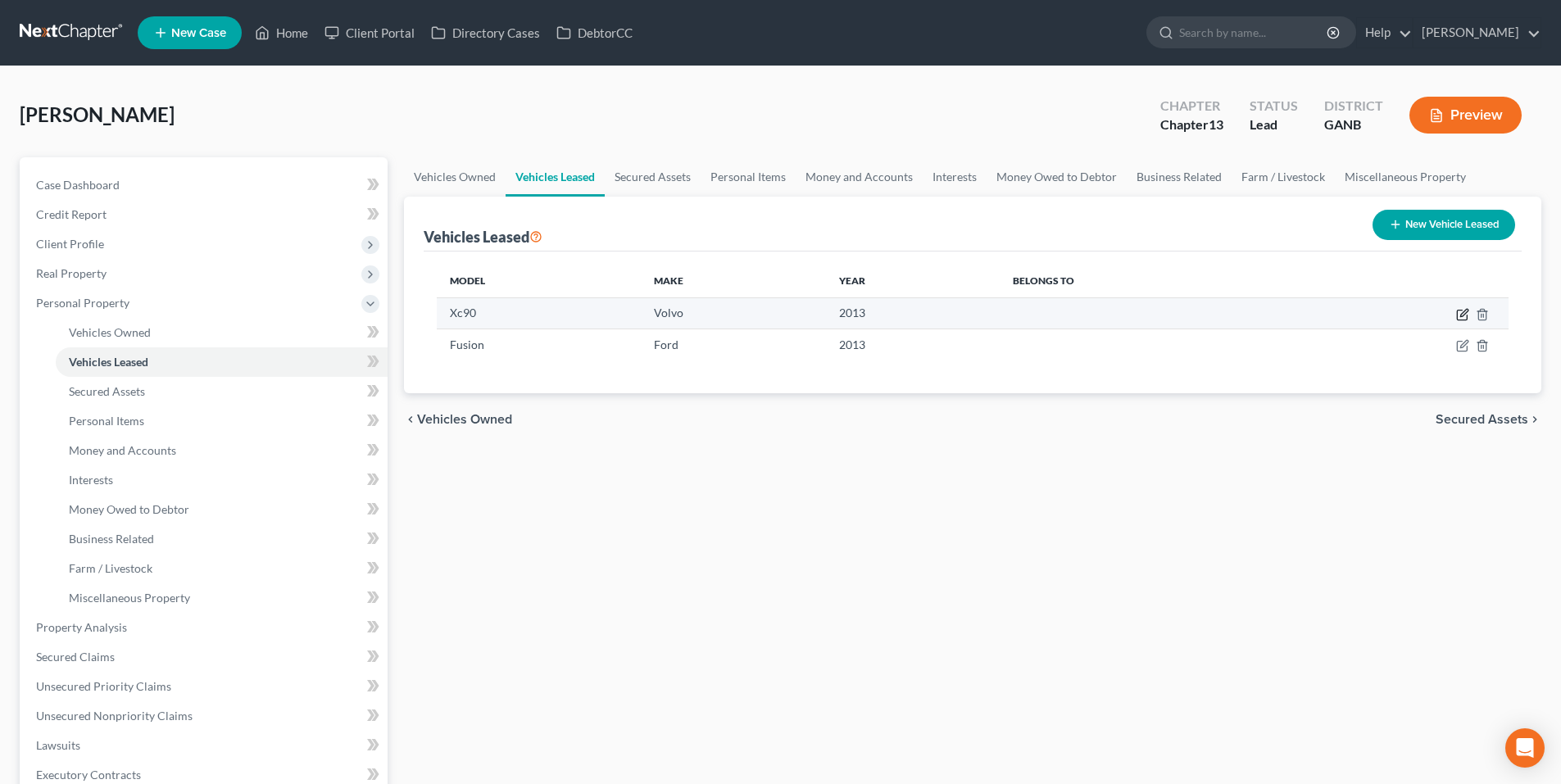
click at [1461, 313] on icon "button" at bounding box center [1462, 314] width 13 height 13
select select "13"
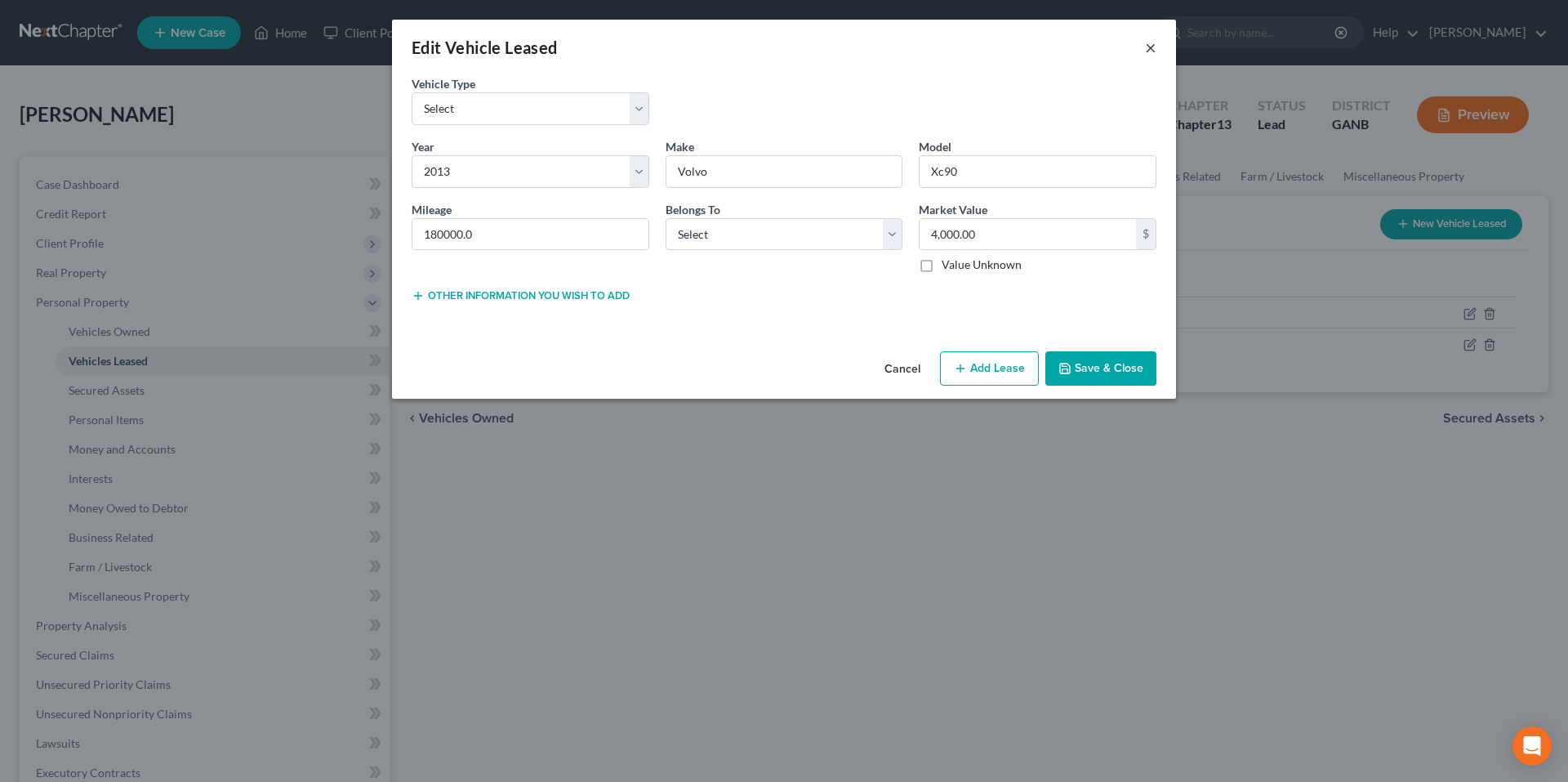
click at [1154, 45] on button "×" at bounding box center [1150, 48] width 11 height 20
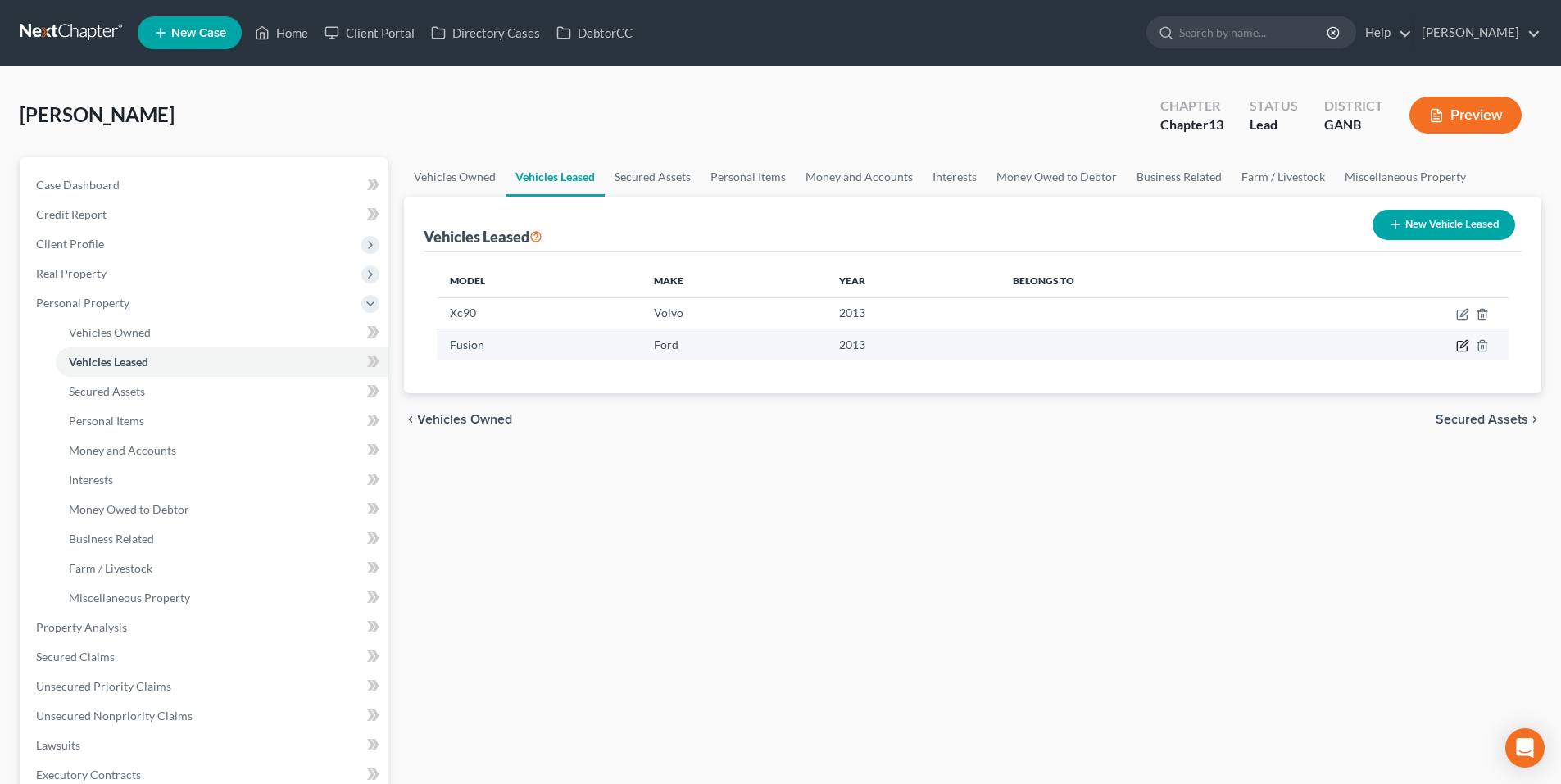
click at [1462, 347] on icon "button" at bounding box center [1462, 345] width 13 height 13
select select "13"
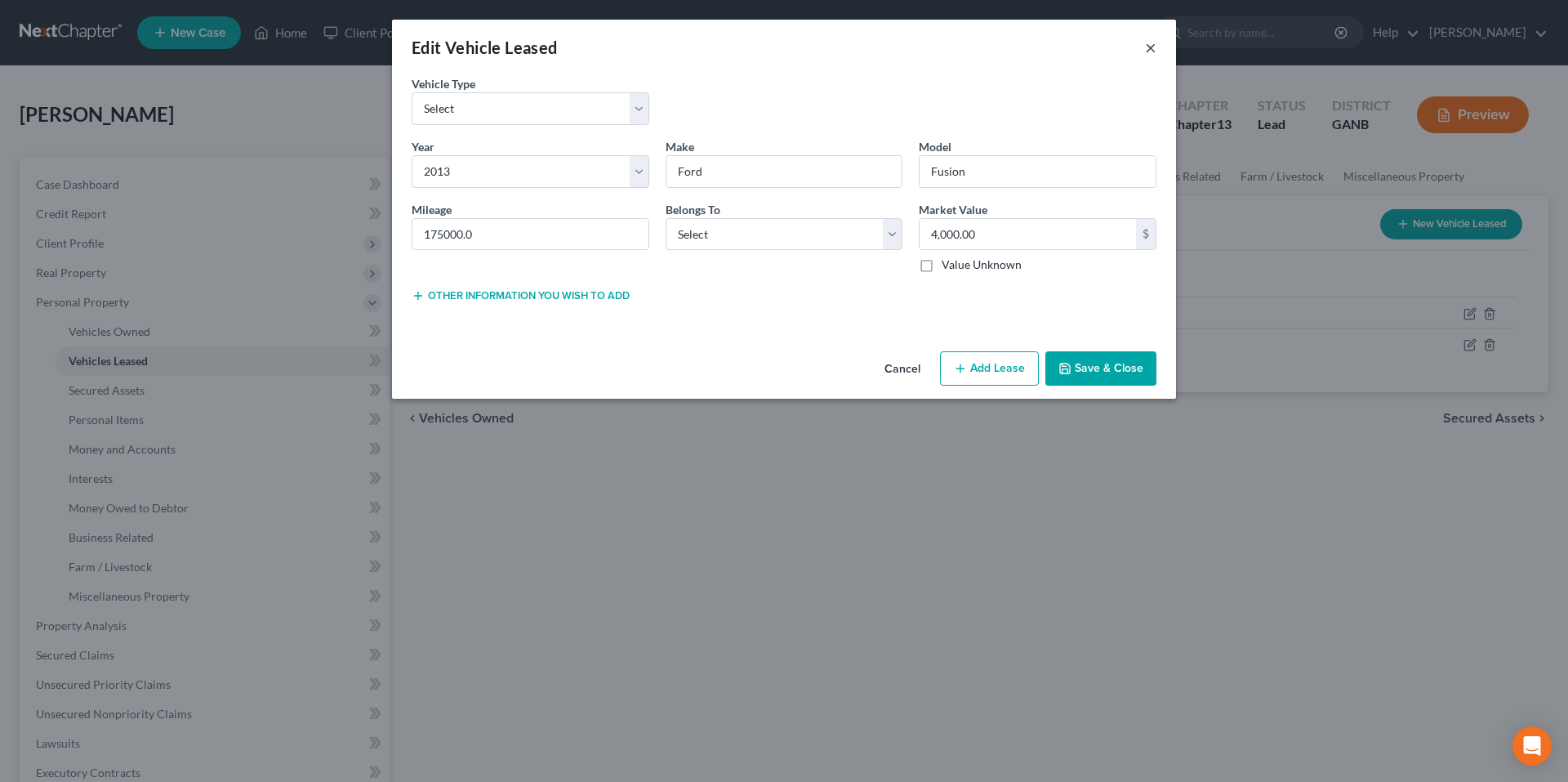
click at [1146, 48] on button "×" at bounding box center [1150, 48] width 11 height 20
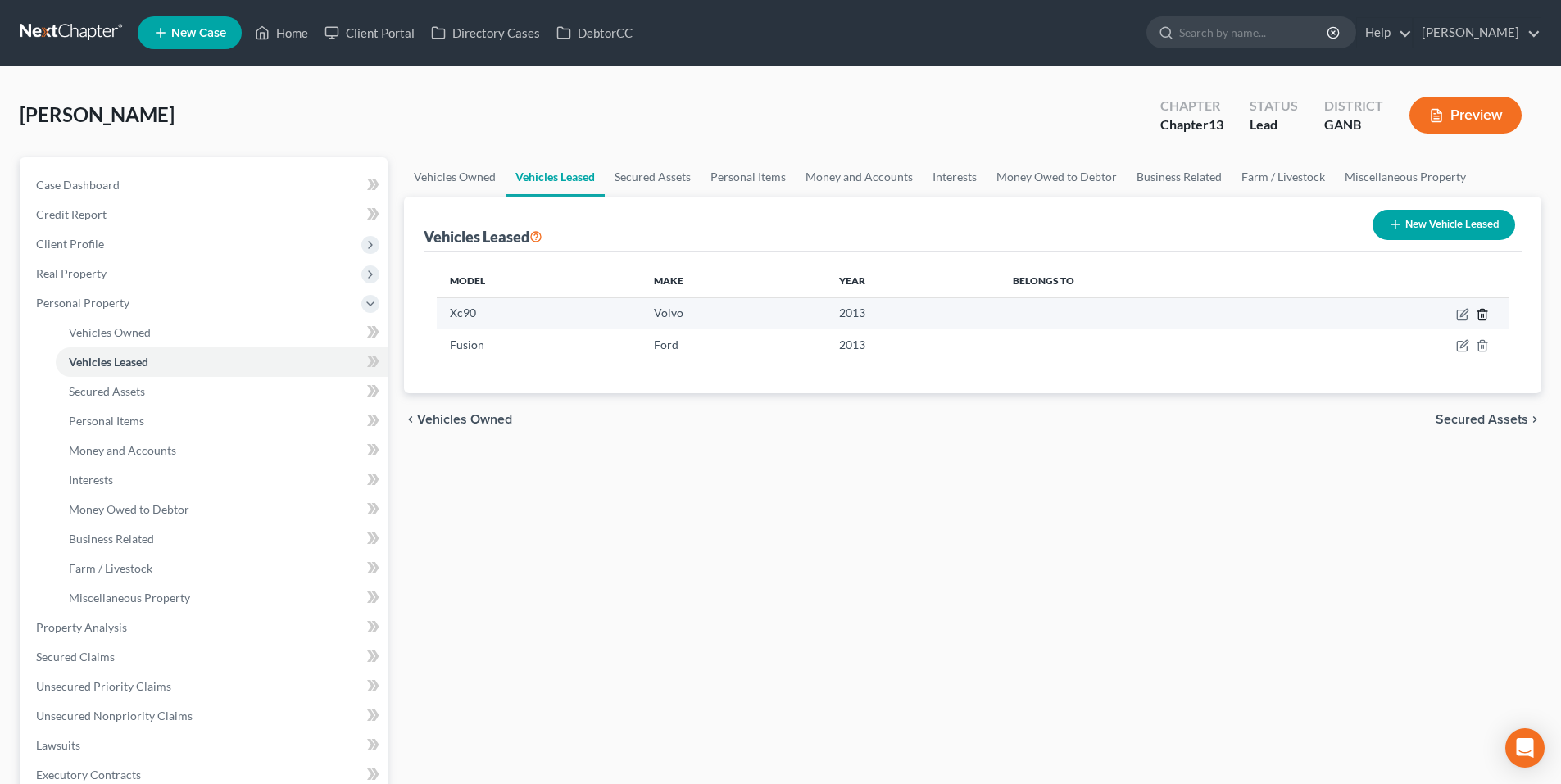
click at [1483, 318] on icon "button" at bounding box center [1481, 314] width 13 height 13
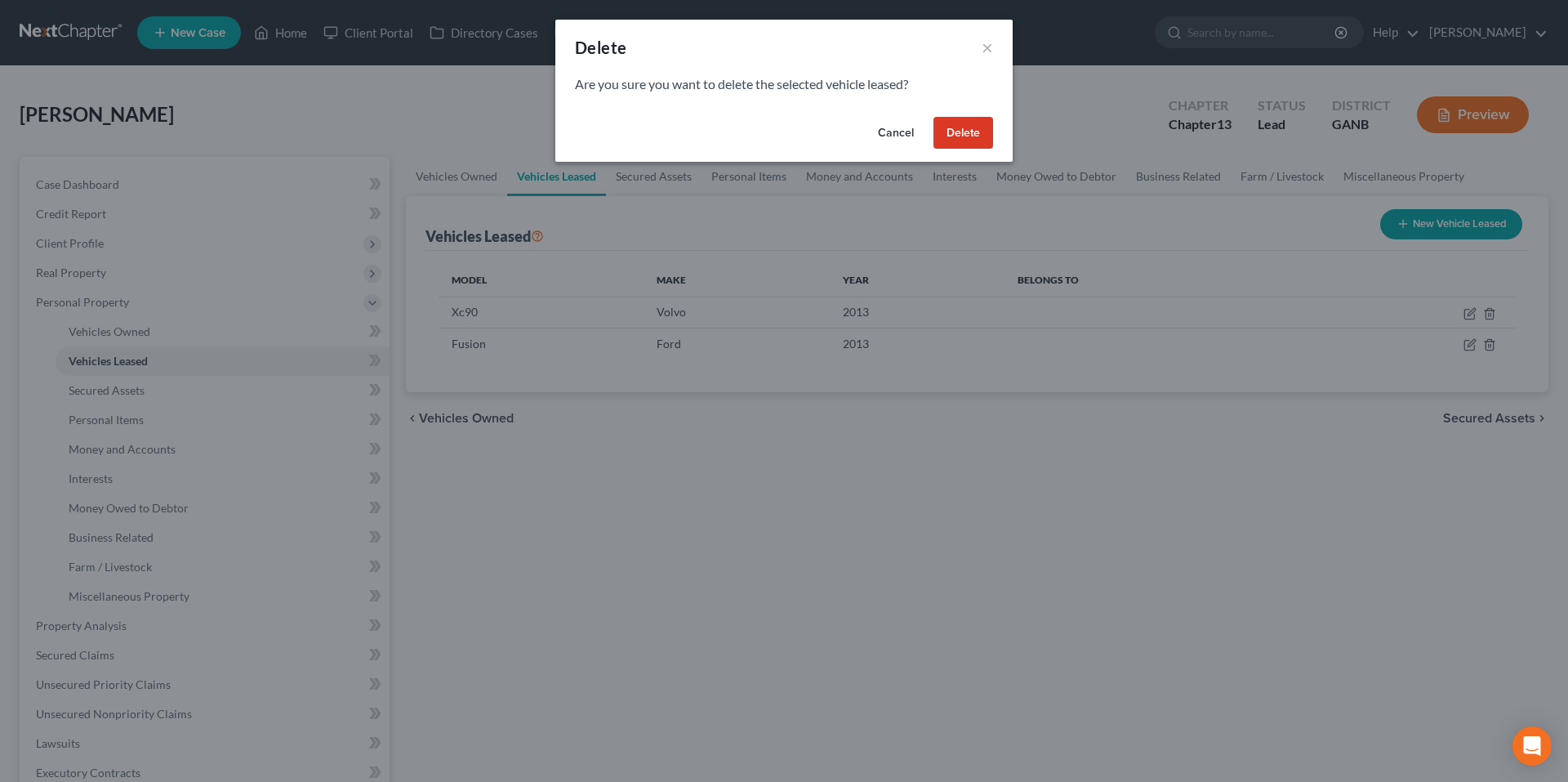
click at [974, 130] on button "Delete" at bounding box center [963, 132] width 60 height 33
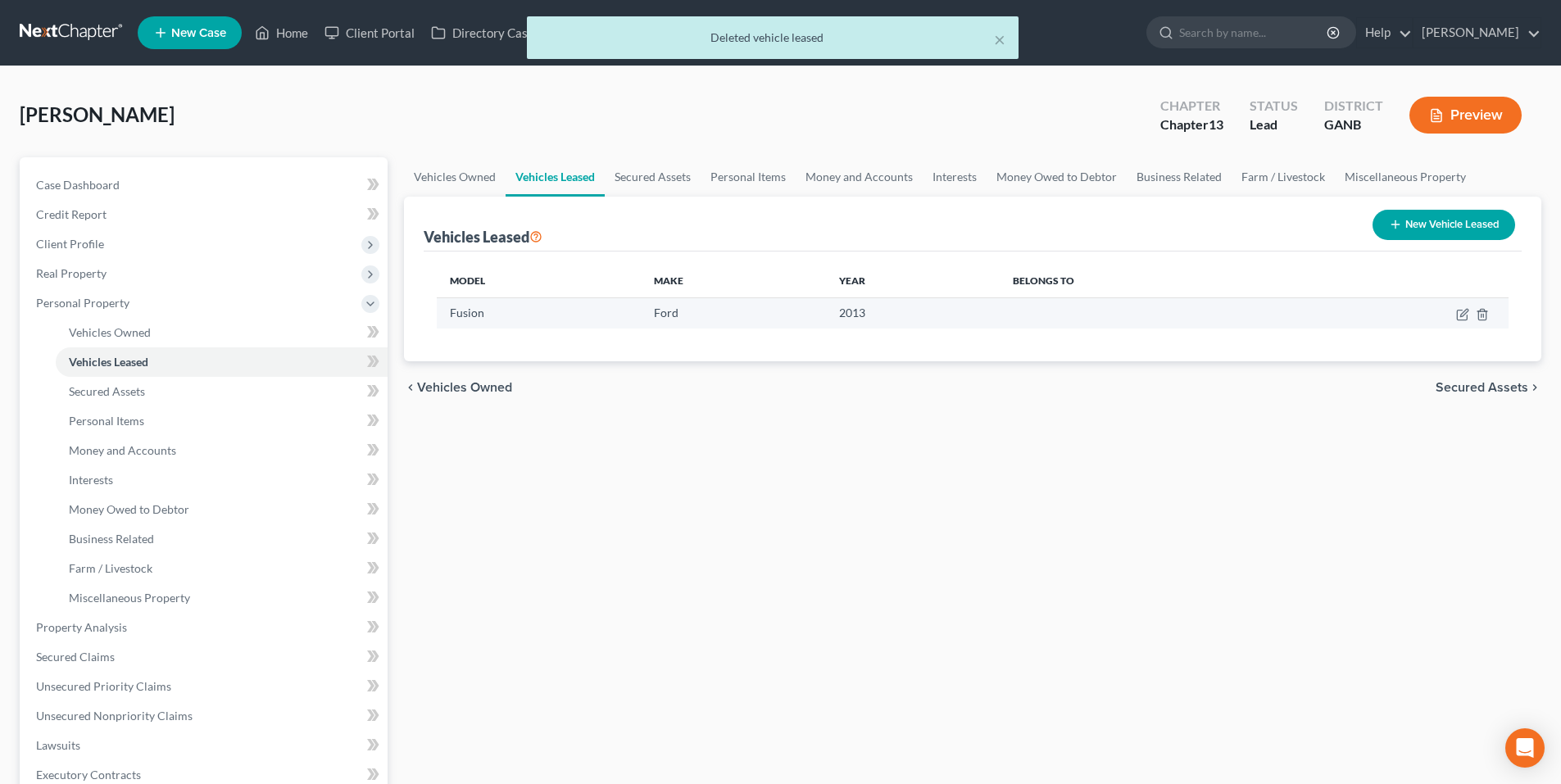
click at [1489, 313] on td at bounding box center [1399, 313] width 218 height 31
click at [1484, 313] on icon "button" at bounding box center [1481, 314] width 13 height 13
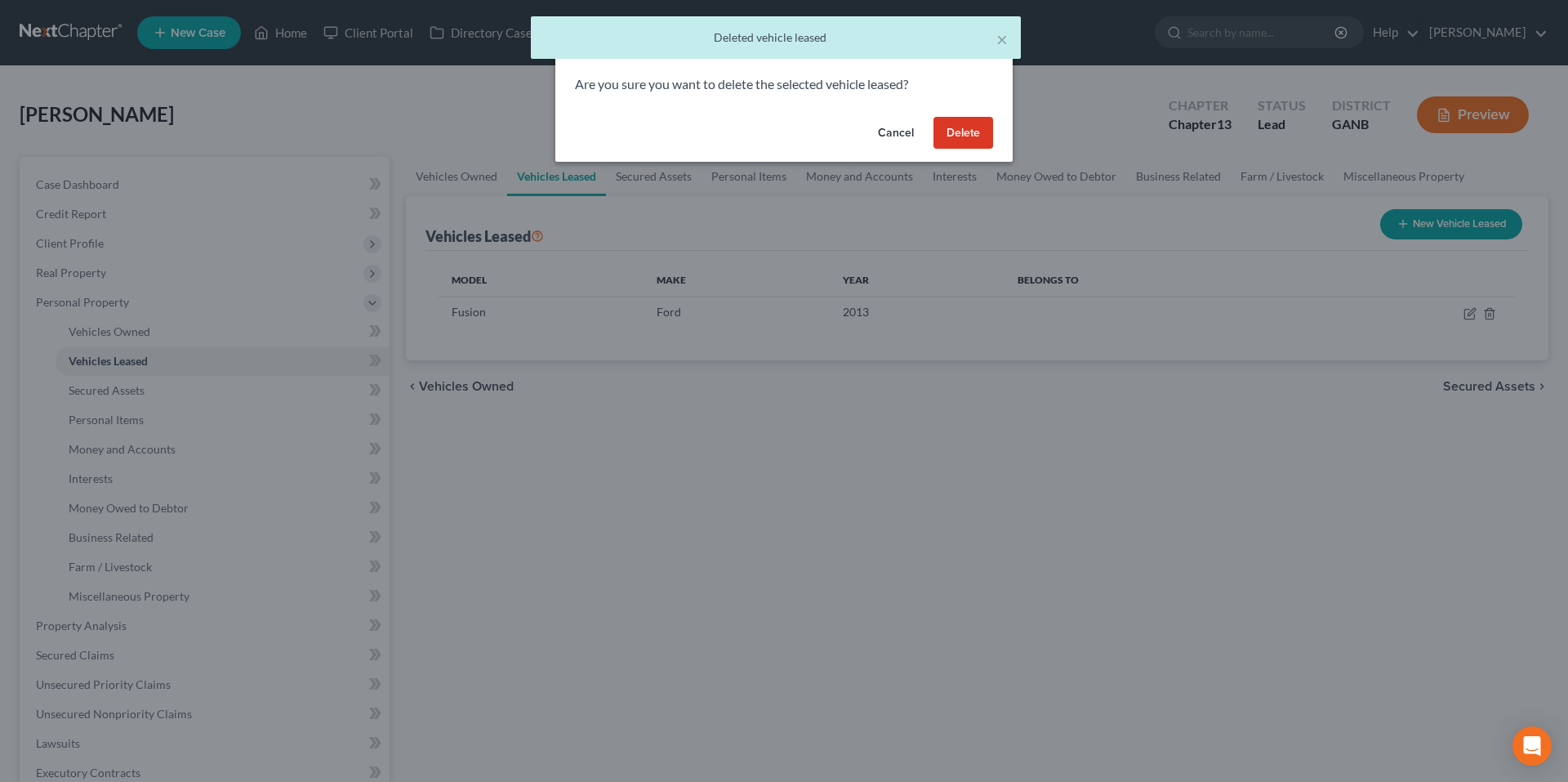
click at [963, 133] on button "Delete" at bounding box center [963, 132] width 60 height 33
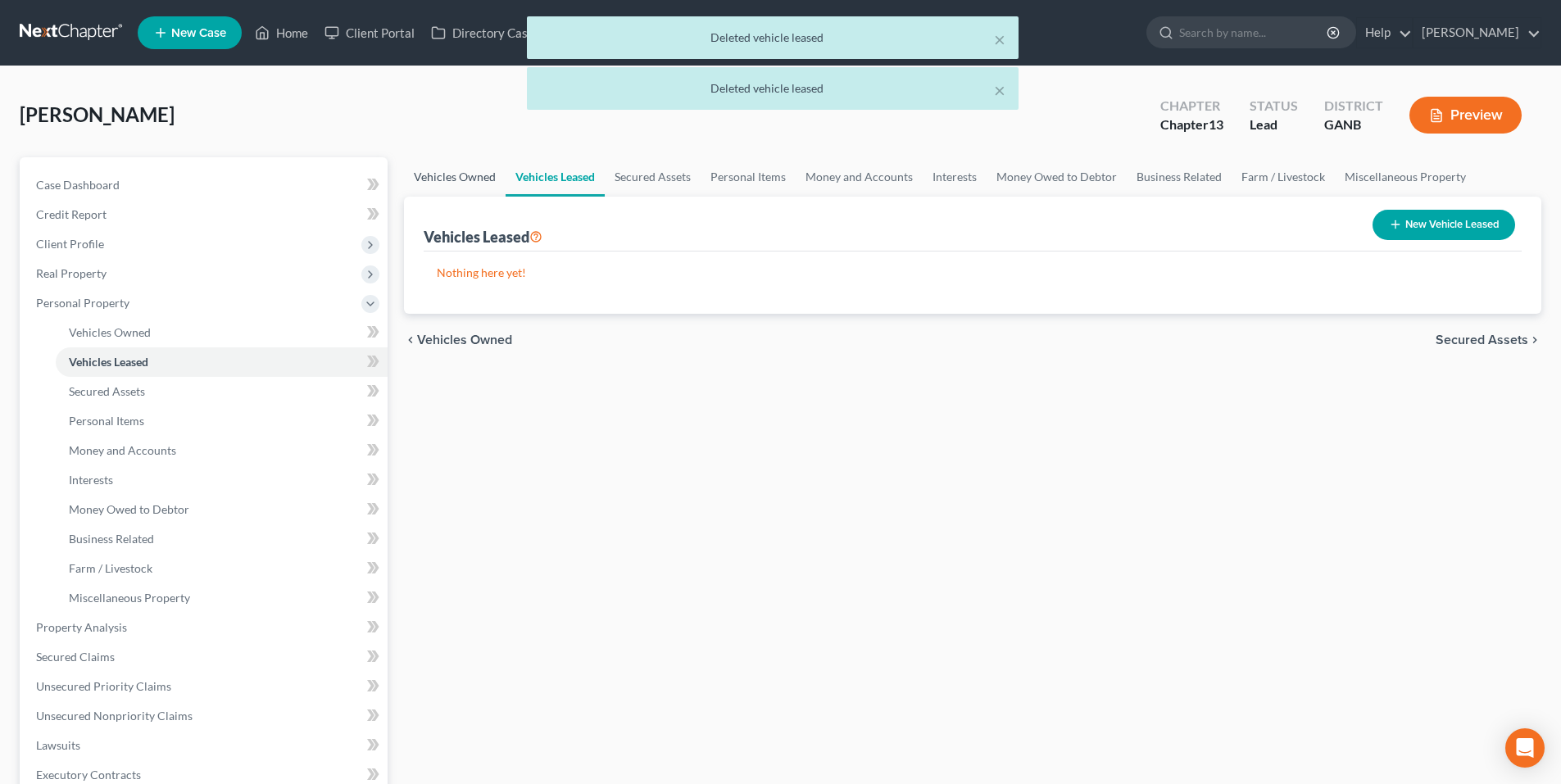
click at [433, 172] on link "Vehicles Owned" at bounding box center [455, 176] width 102 height 39
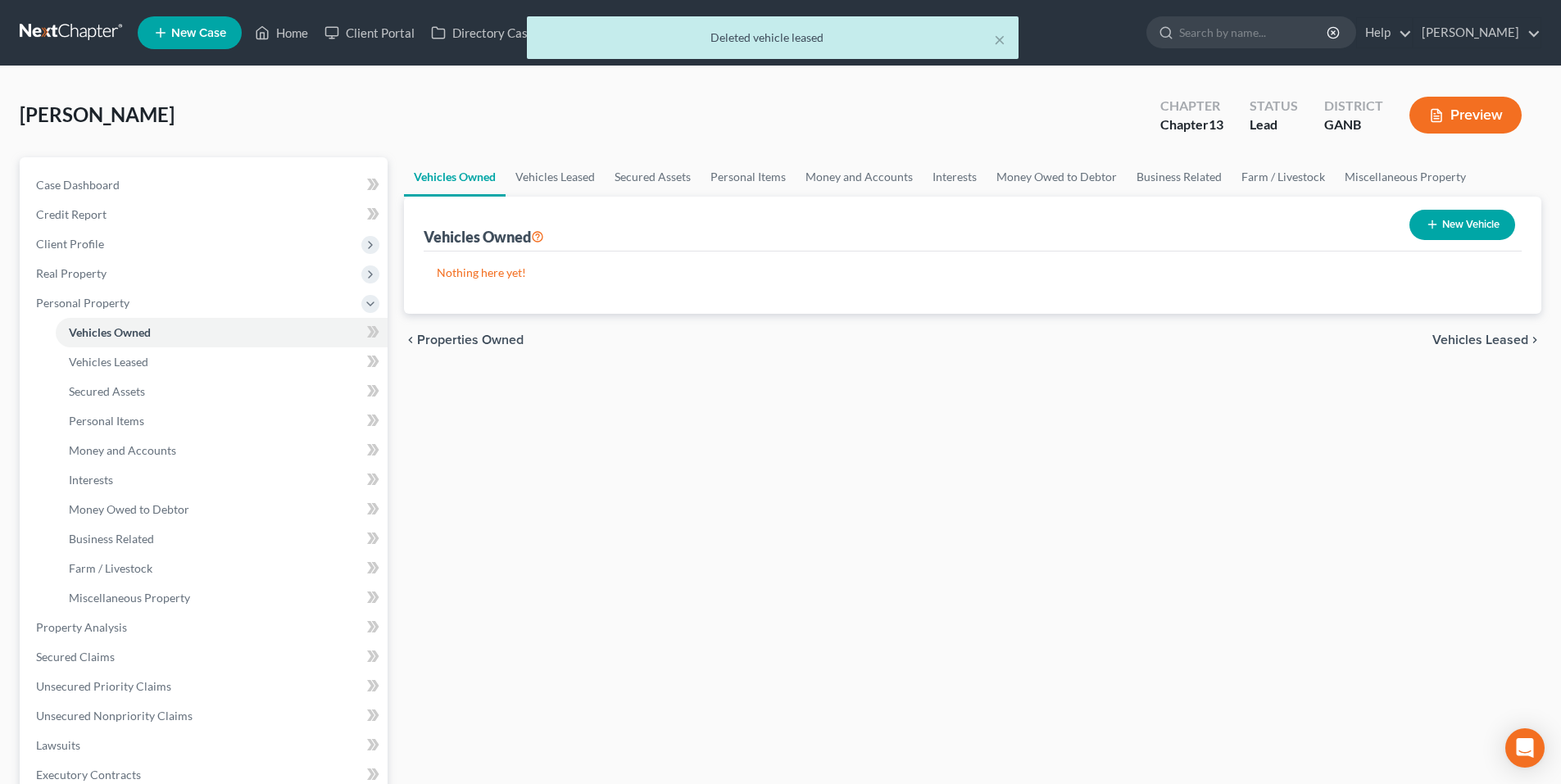
click at [1433, 230] on icon "button" at bounding box center [1431, 224] width 13 height 13
select select "0"
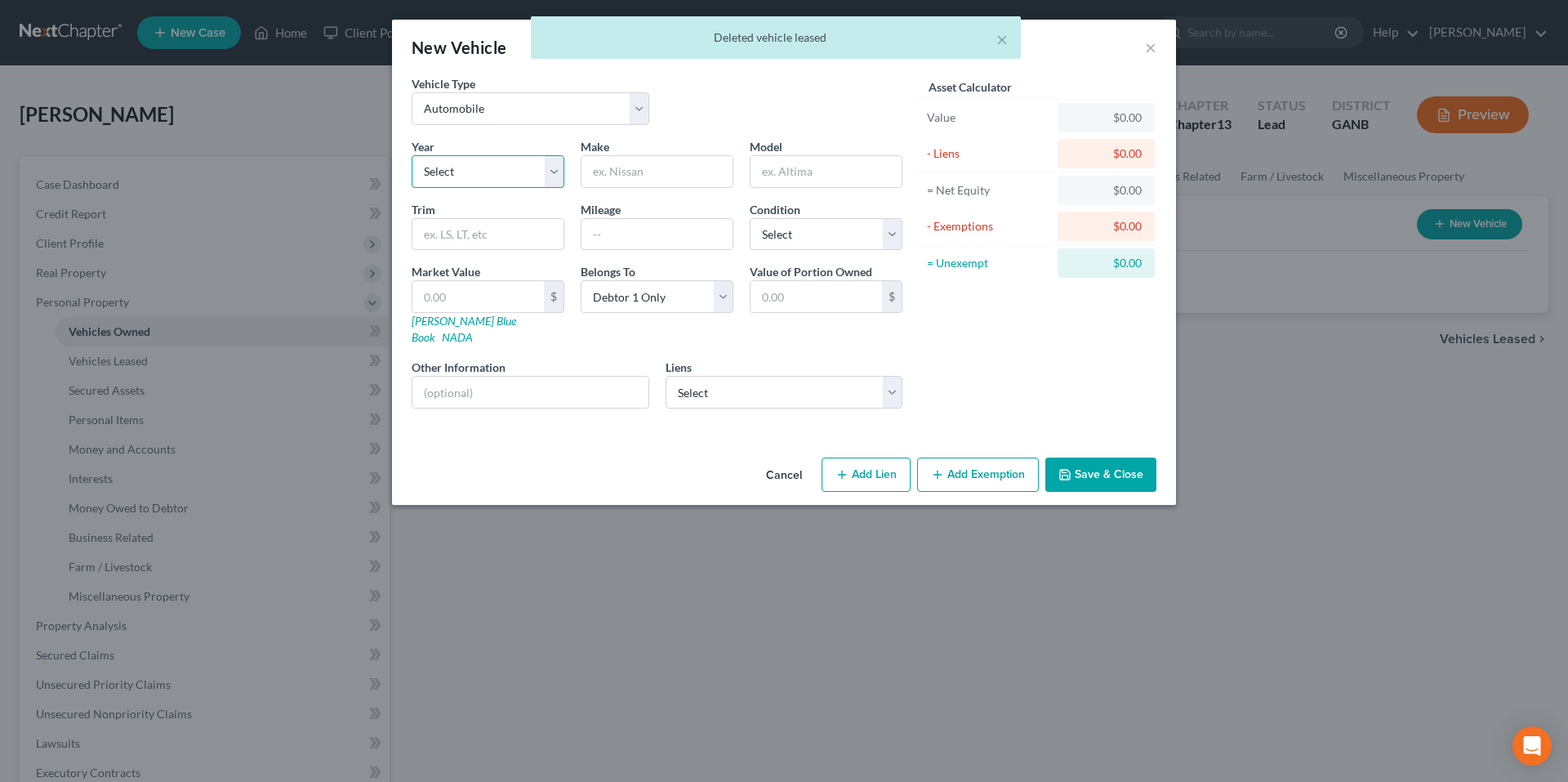
click at [501, 177] on select "Select 2026 2025 2024 2023 2022 2021 2020 2019 2018 2017 2016 2015 2014 2013 20…" at bounding box center [487, 171] width 152 height 33
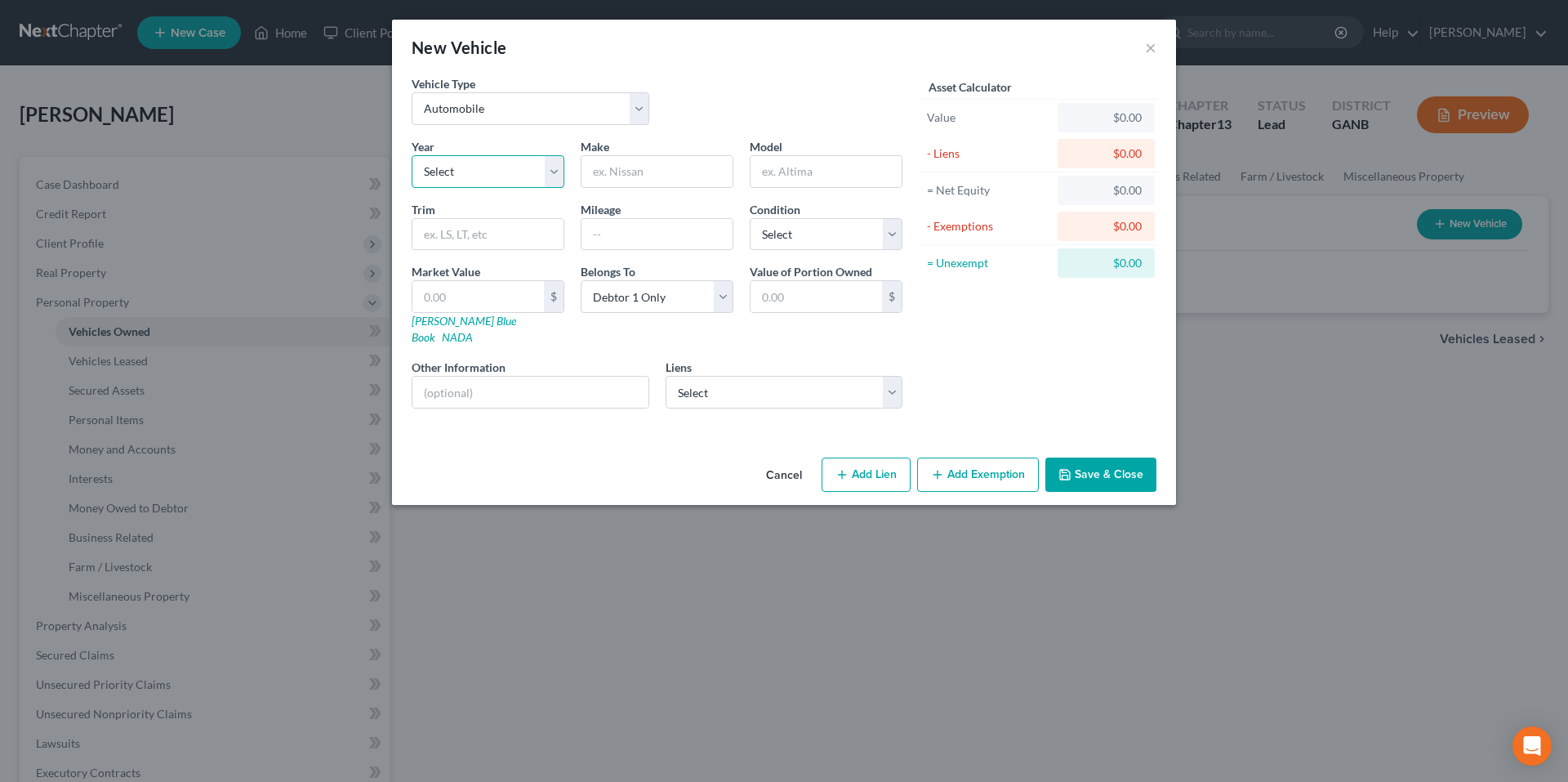
select select "13"
click at [411, 155] on select "Select 2026 2025 2024 2023 2022 2021 2020 2019 2018 2017 2016 2015 2014 2013 20…" at bounding box center [487, 171] width 152 height 33
click at [604, 176] on input "text" at bounding box center [657, 171] width 151 height 31
type input "Volvo"
type input "XC90"
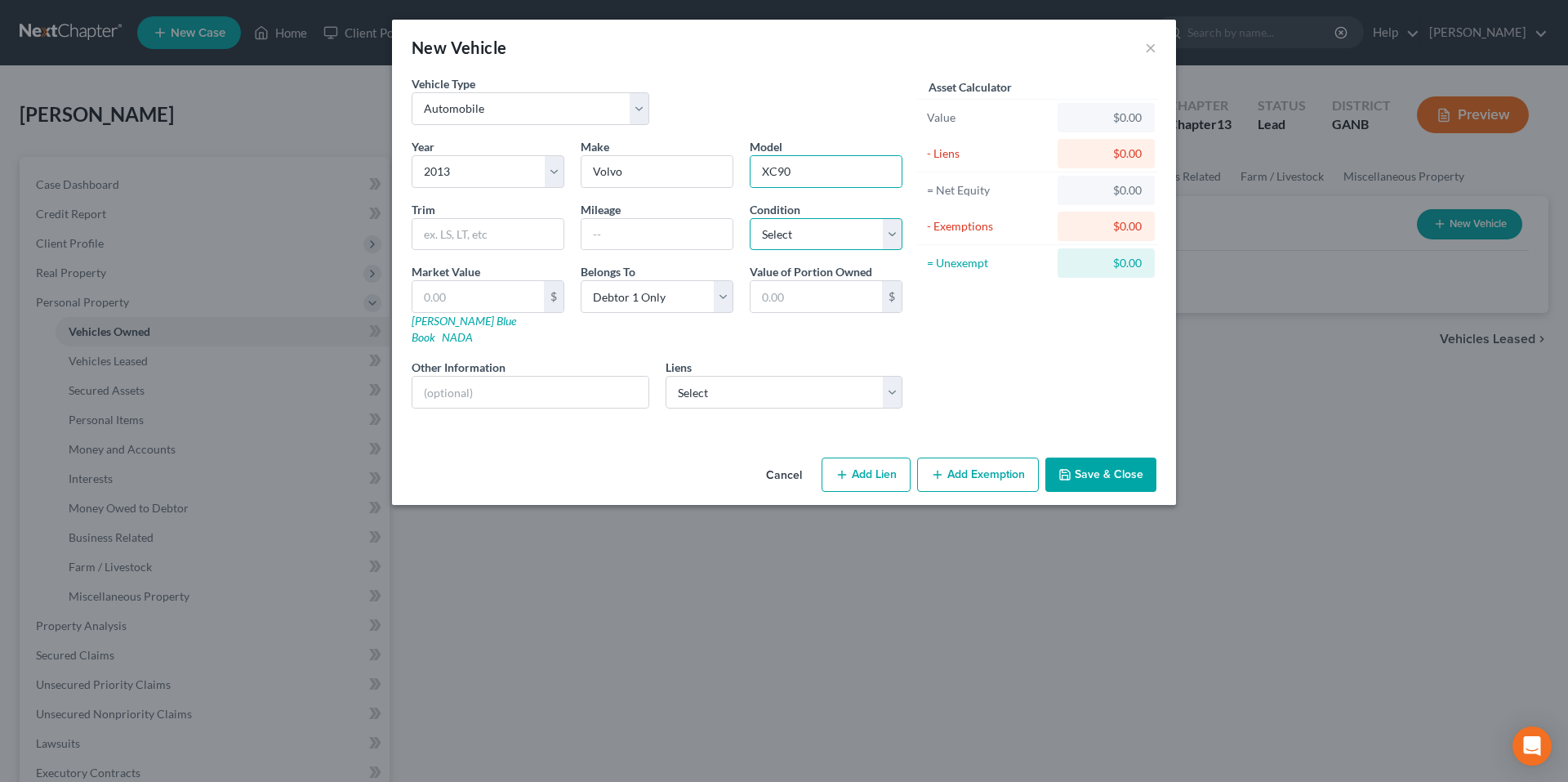
click at [752, 232] on select "Select Excellent Very Good Good Fair Poor" at bounding box center [826, 234] width 152 height 33
select select "2"
click at [750, 218] on select "Select Excellent Very Good Good Fair Poor" at bounding box center [826, 234] width 152 height 33
click at [934, 336] on div "Asset Calculator Value $0.00 - Liens $0.00 = Net Equity $0.00 - Exemptions $0.0…" at bounding box center [1037, 248] width 254 height 347
click at [627, 229] on input "text" at bounding box center [657, 234] width 151 height 31
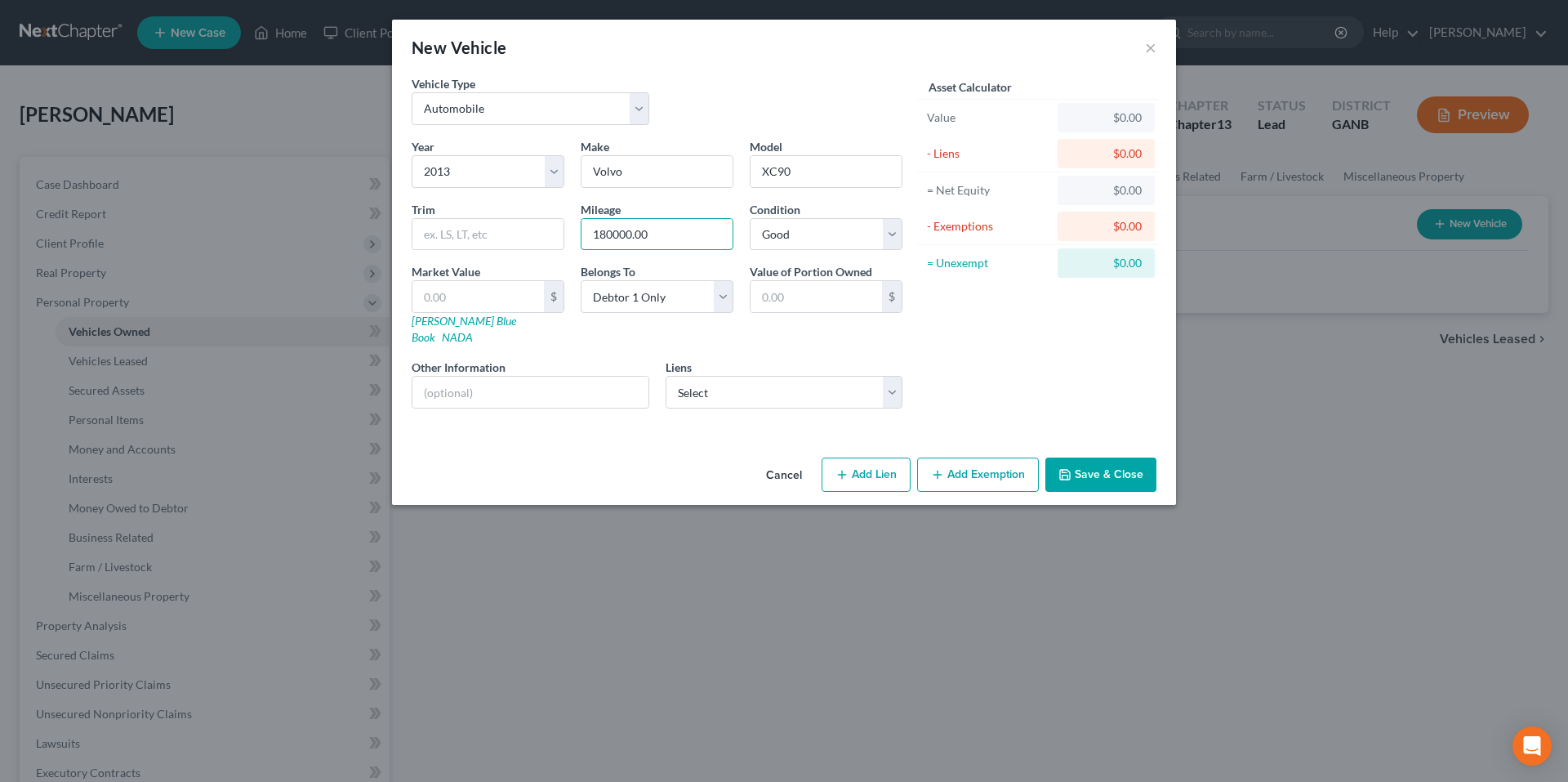
type input "180000.00"
click at [1091, 457] on button "Save & Close" at bounding box center [1100, 474] width 111 height 34
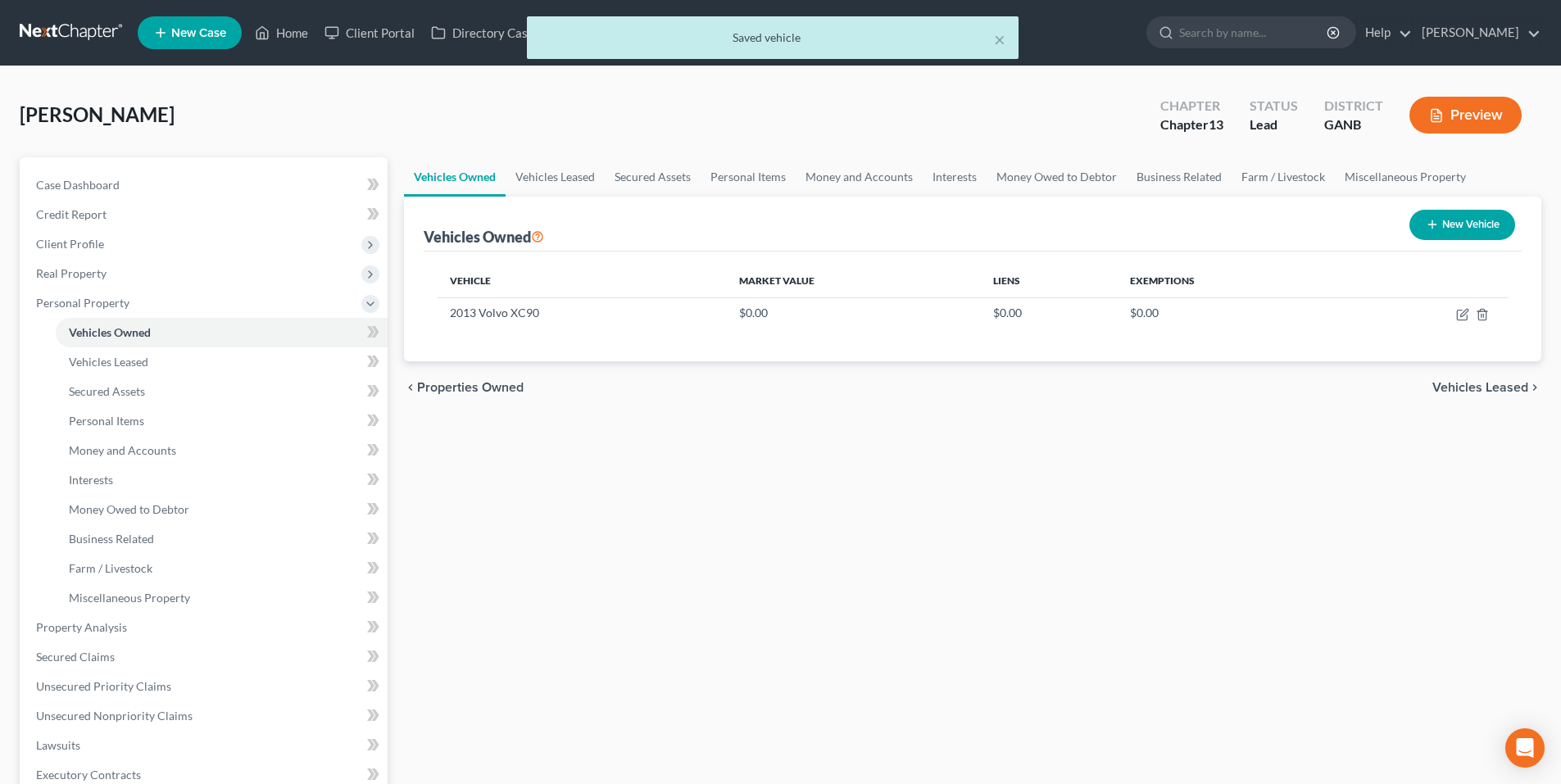
click at [1434, 224] on icon "button" at bounding box center [1431, 224] width 13 height 13
select select "0"
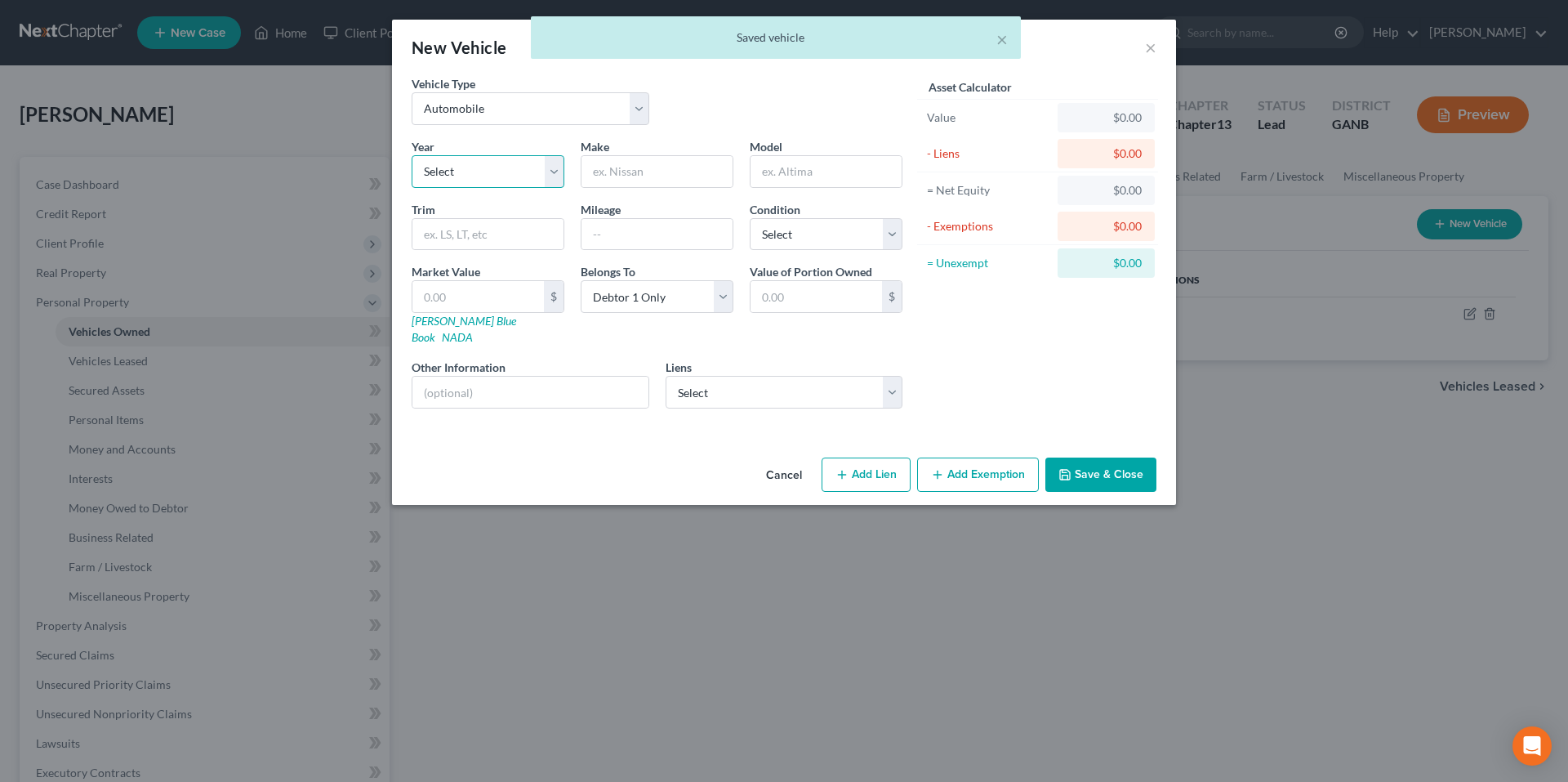
click at [523, 165] on select "Select 2026 2025 2024 2023 2022 2021 2020 2019 2018 2017 2016 2015 2014 2013 20…" at bounding box center [487, 171] width 152 height 33
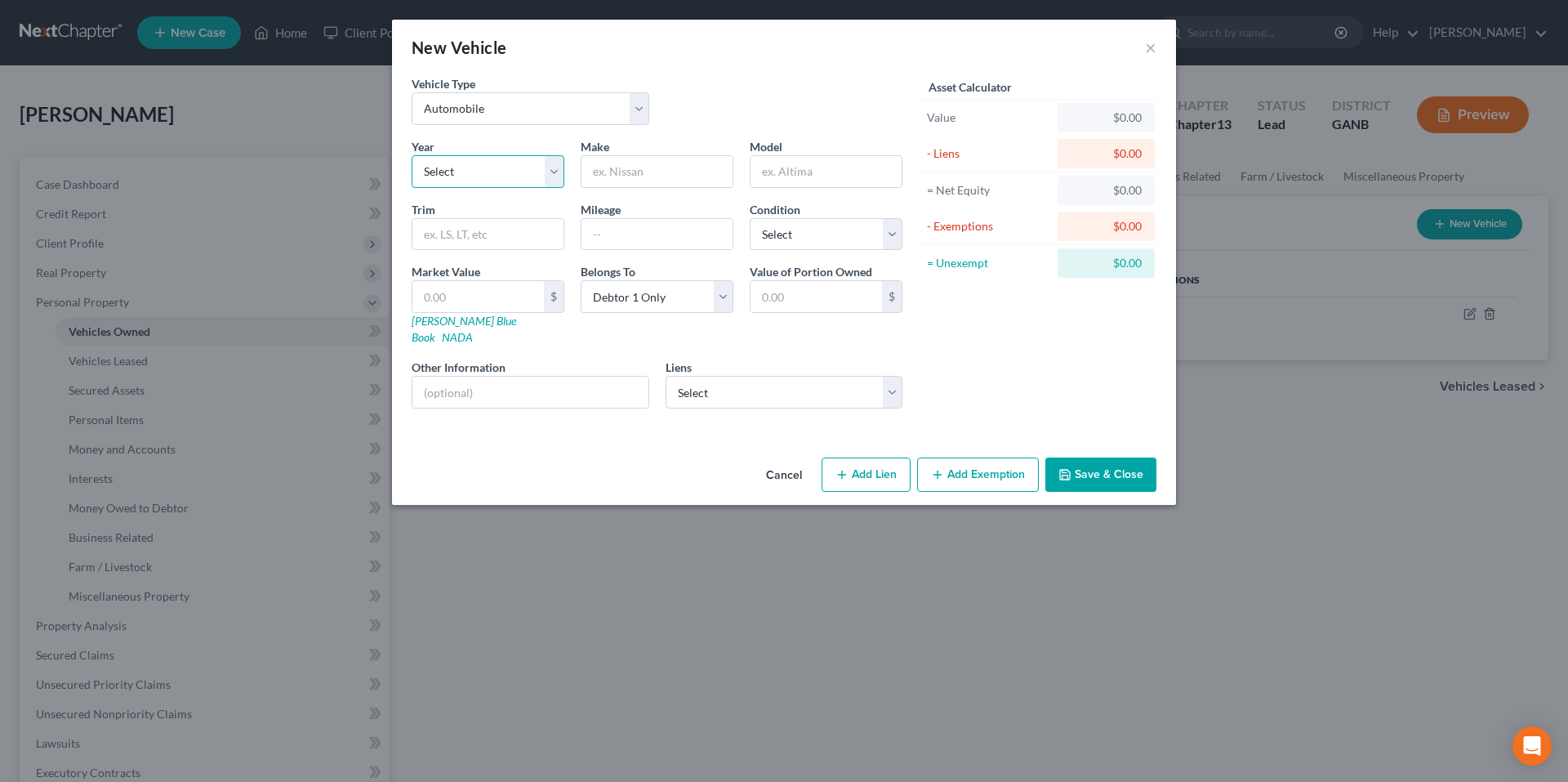
select select "13"
click at [411, 155] on select "Select 2026 2025 2024 2023 2022 2021 2020 2019 2018 2017 2016 2015 2014 2013 20…" at bounding box center [487, 171] width 152 height 33
click at [686, 174] on input "text" at bounding box center [657, 171] width 151 height 31
type input "Ford"
type input "Fusion"
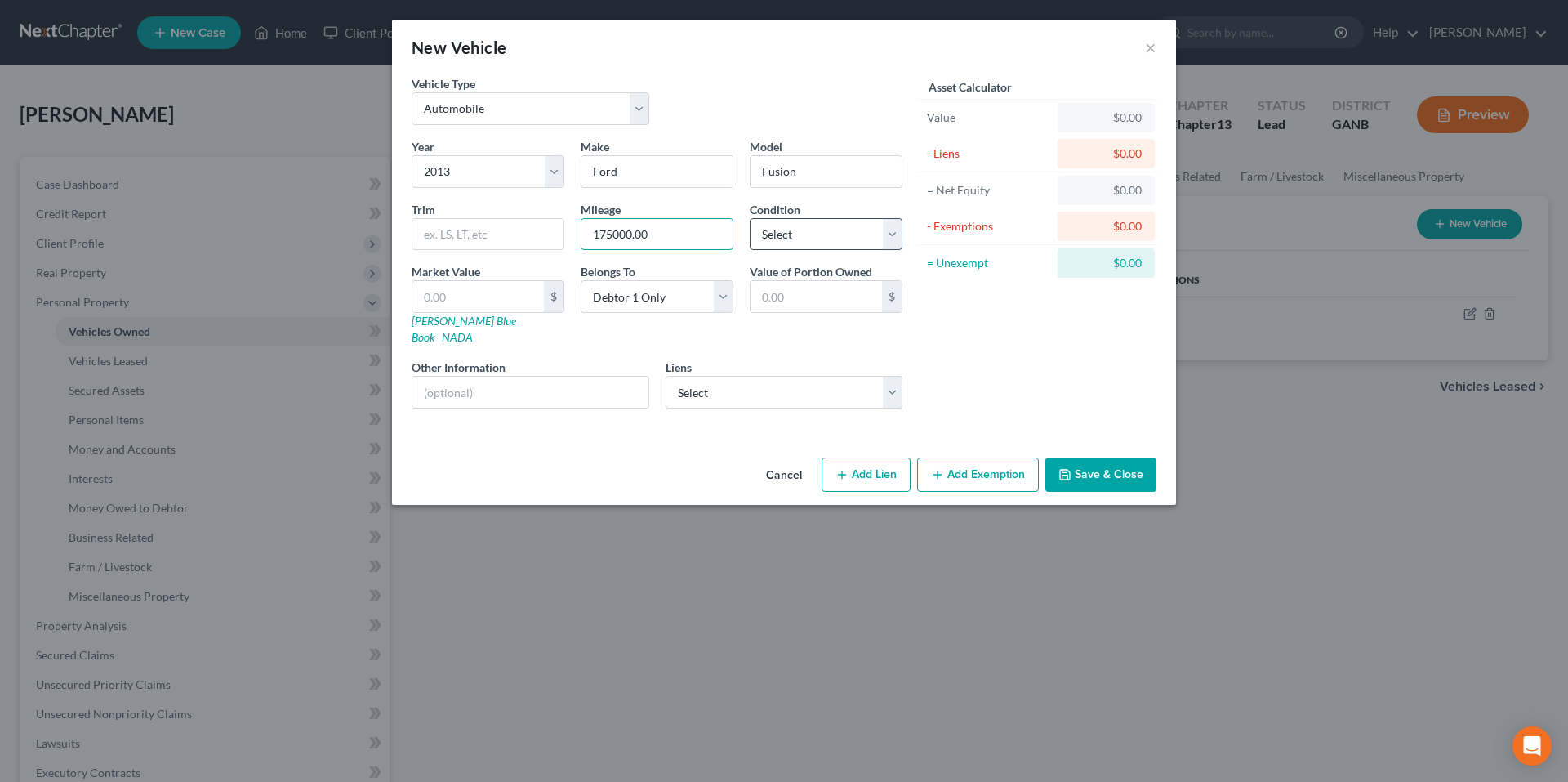
type input "175000.00"
click at [786, 226] on select "Select Excellent Very Good Good Fair Poor" at bounding box center [826, 234] width 152 height 33
select select "2"
click at [750, 218] on select "Select Excellent Very Good Good Fair Poor" at bounding box center [826, 234] width 152 height 33
click at [1093, 457] on button "Save & Close" at bounding box center [1100, 474] width 111 height 34
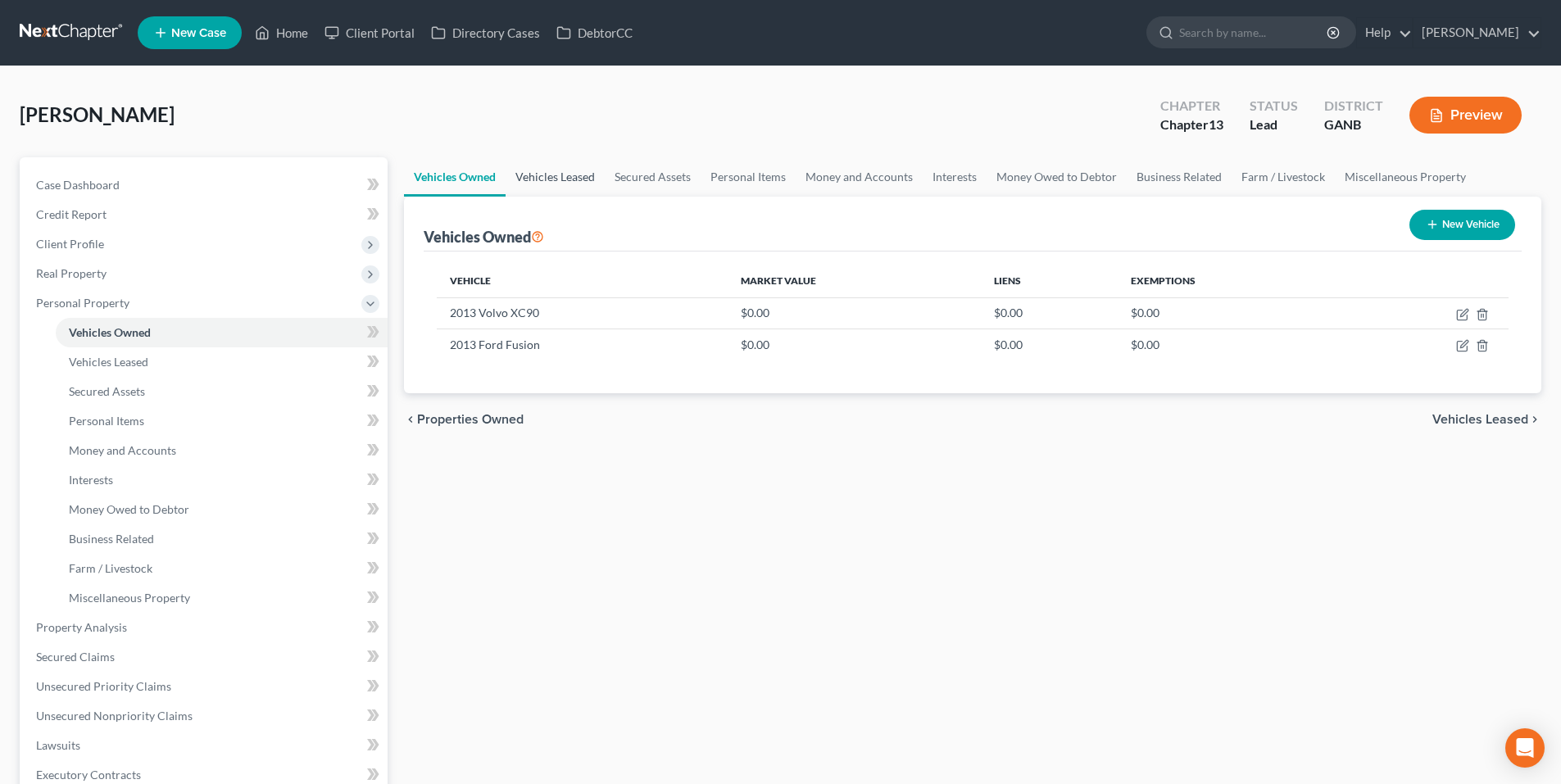
click at [547, 178] on link "Vehicles Leased" at bounding box center [555, 176] width 99 height 39
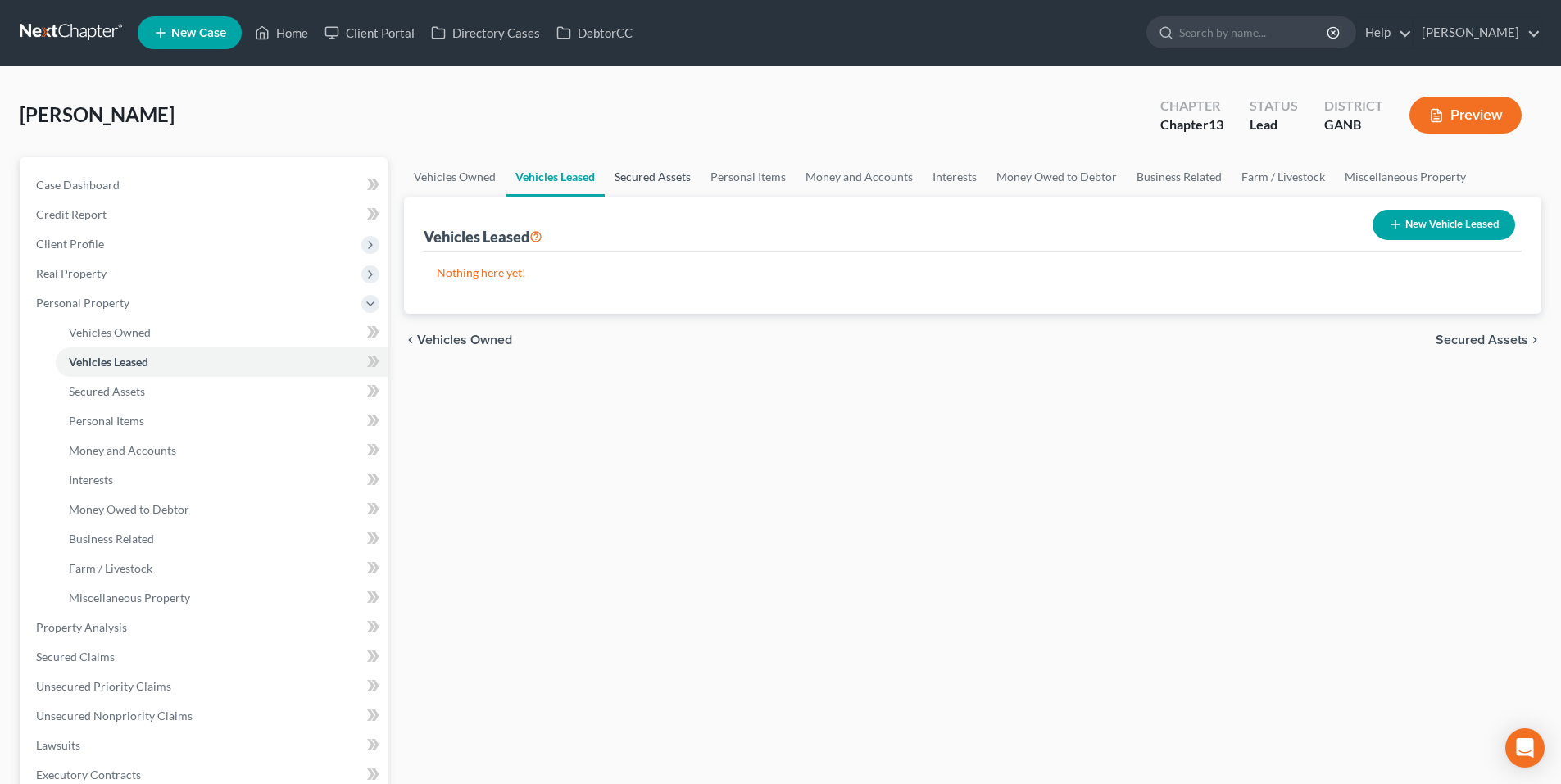
click at [657, 176] on link "Secured Assets" at bounding box center [653, 176] width 96 height 39
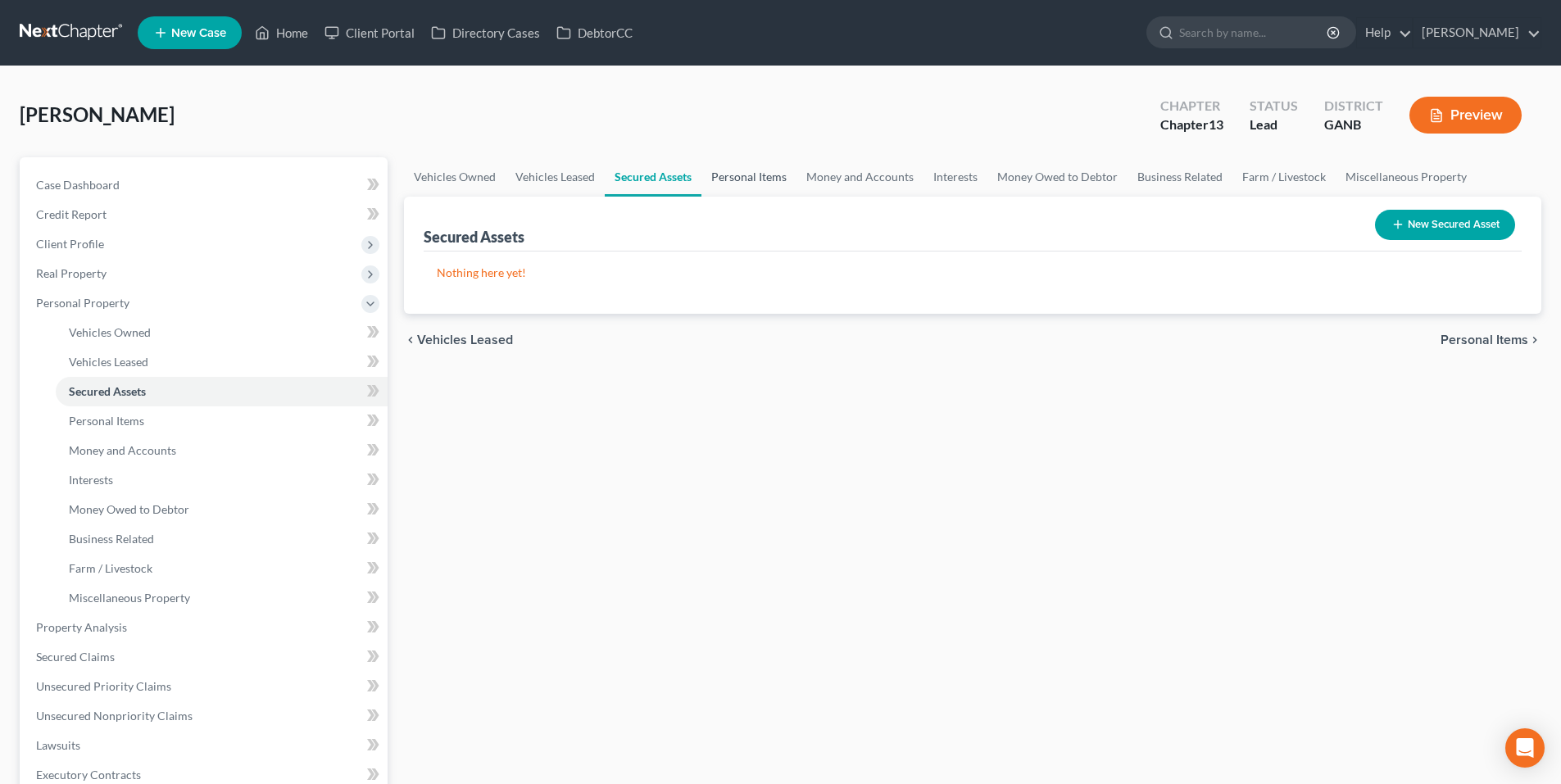
click at [720, 184] on link "Personal Items" at bounding box center [749, 176] width 95 height 39
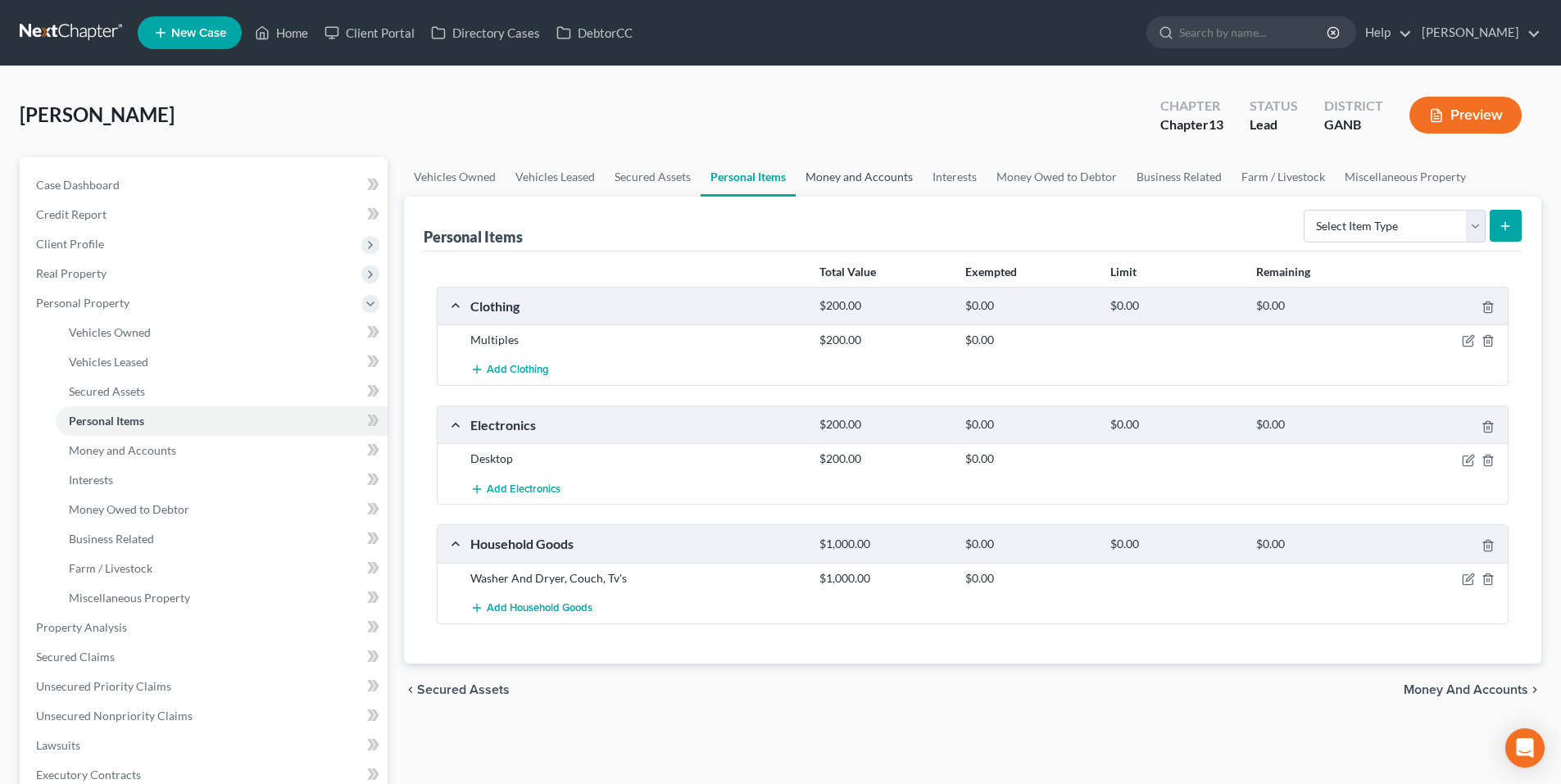
click at [856, 175] on link "Money and Accounts" at bounding box center [858, 176] width 127 height 39
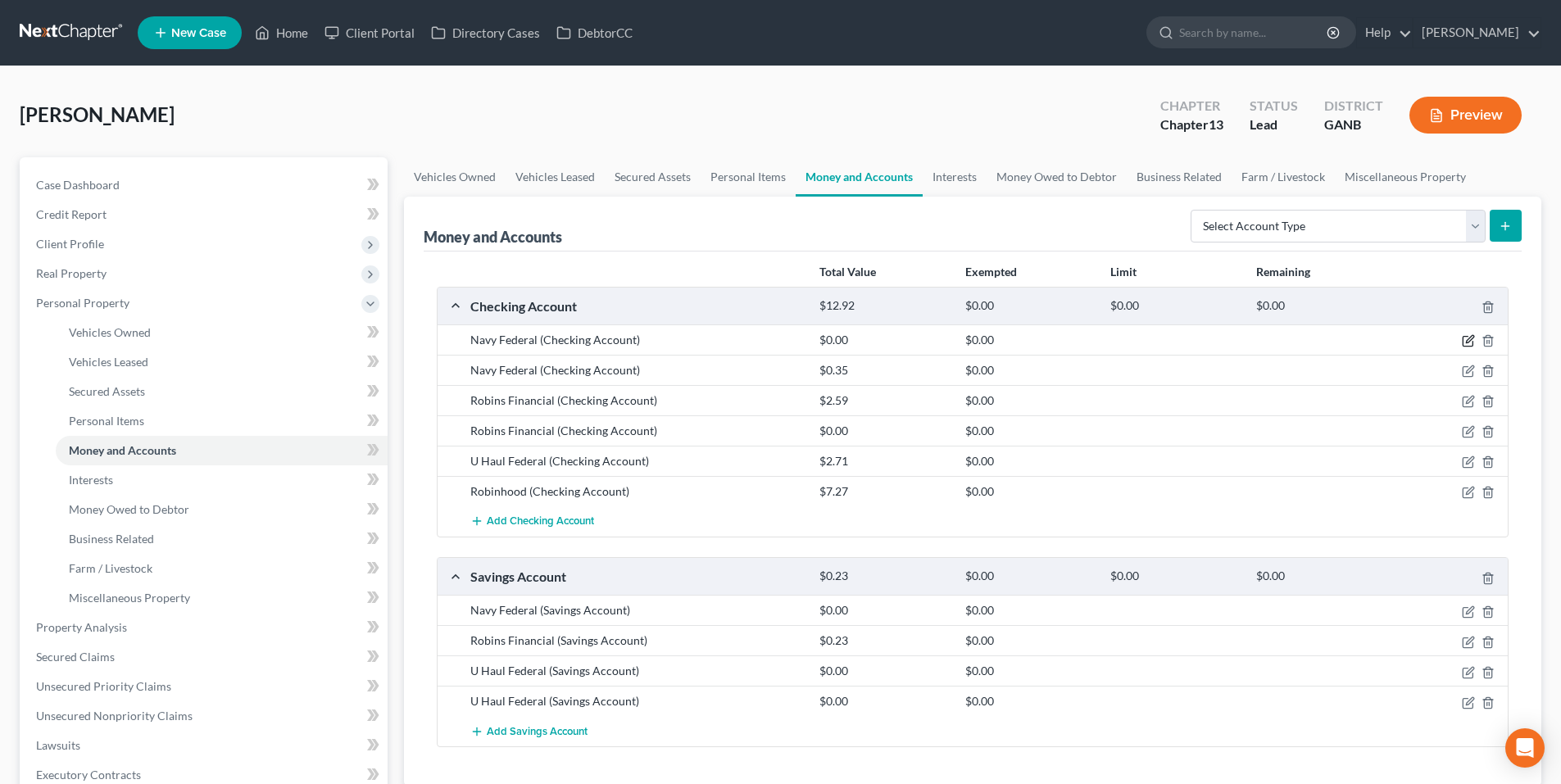
click at [1470, 339] on icon "button" at bounding box center [1467, 340] width 13 height 13
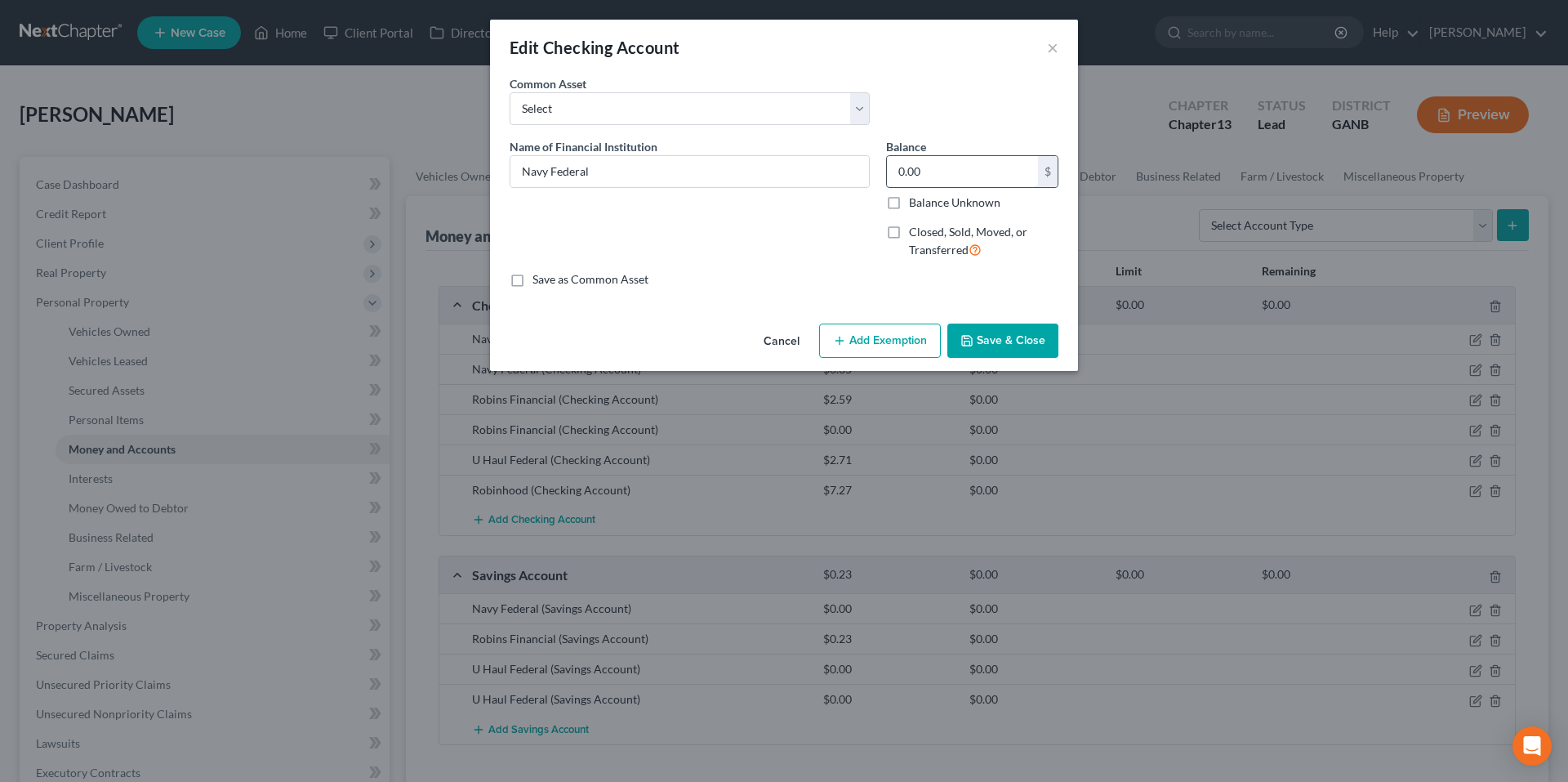
click at [958, 167] on input "0.00" at bounding box center [962, 171] width 151 height 31
click at [959, 167] on input "0.00" at bounding box center [962, 171] width 151 height 31
type input "575.35"
click at [994, 331] on button "Save & Close" at bounding box center [1002, 341] width 111 height 34
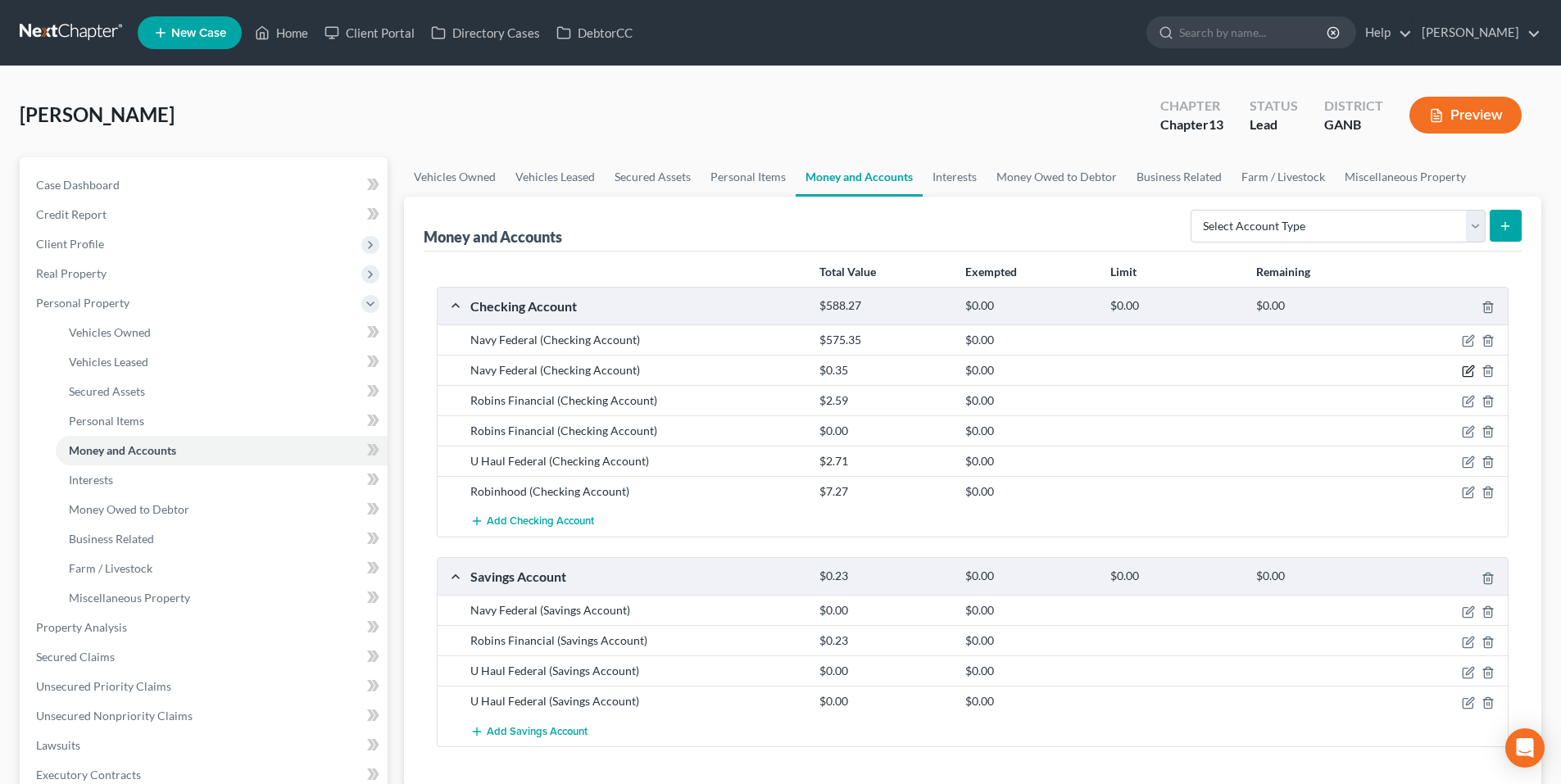
click at [1469, 374] on icon "button" at bounding box center [1467, 371] width 13 height 13
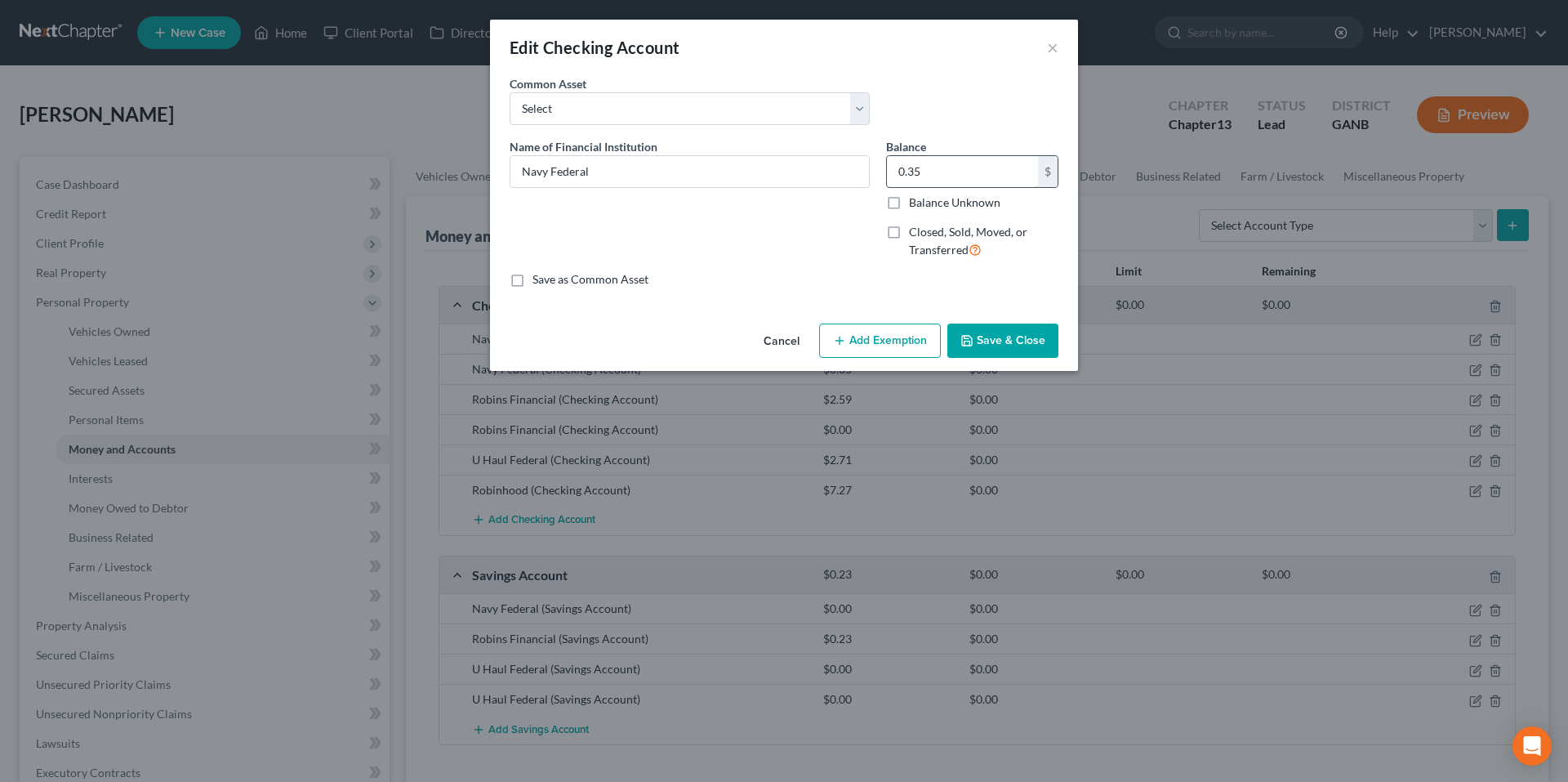
click at [999, 181] on input "0.35" at bounding box center [962, 171] width 151 height 31
type input "0.34"
click at [1026, 333] on button "Save & Close" at bounding box center [1002, 341] width 111 height 34
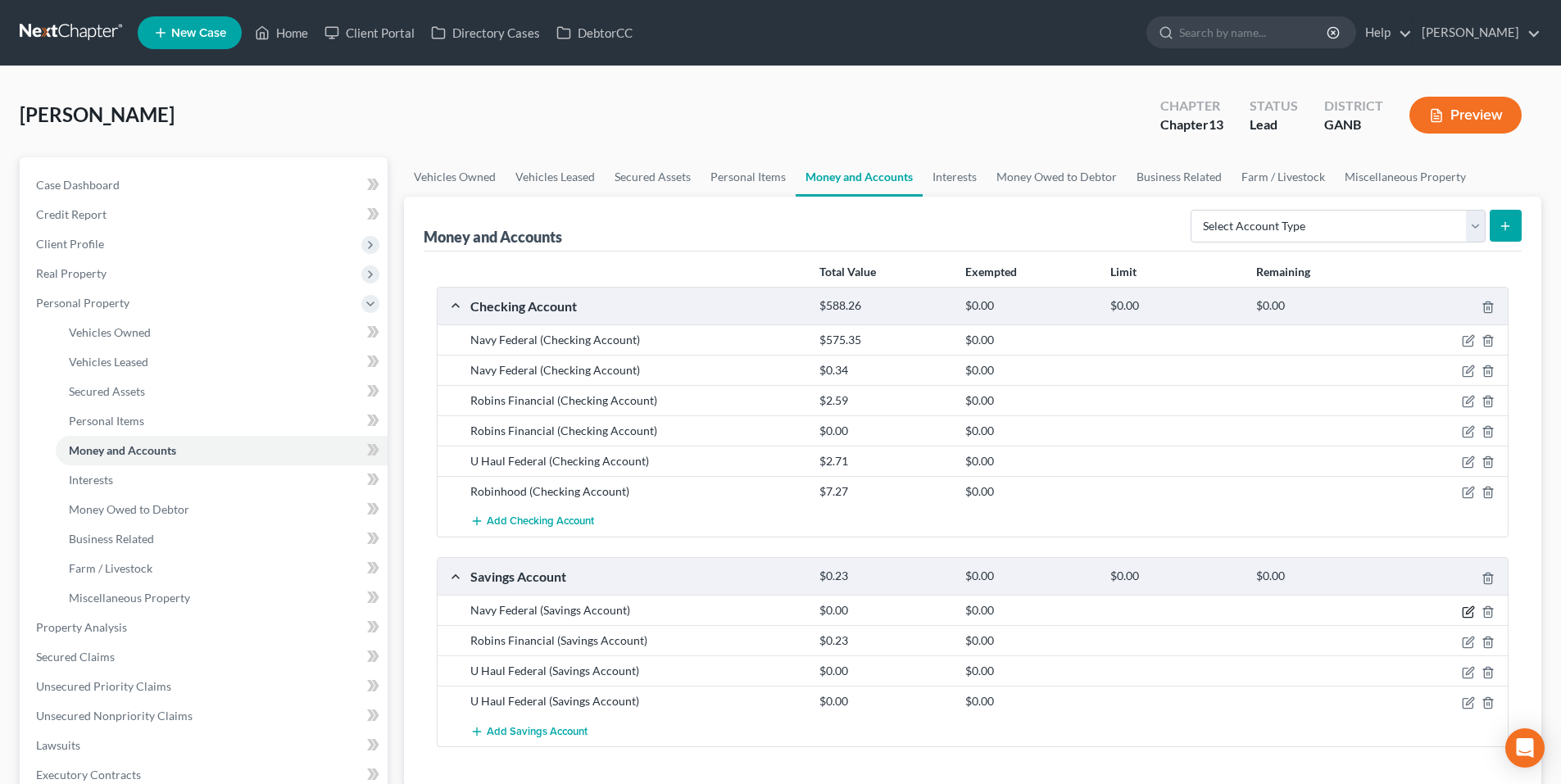
click at [1466, 615] on icon "button" at bounding box center [1467, 611] width 13 height 13
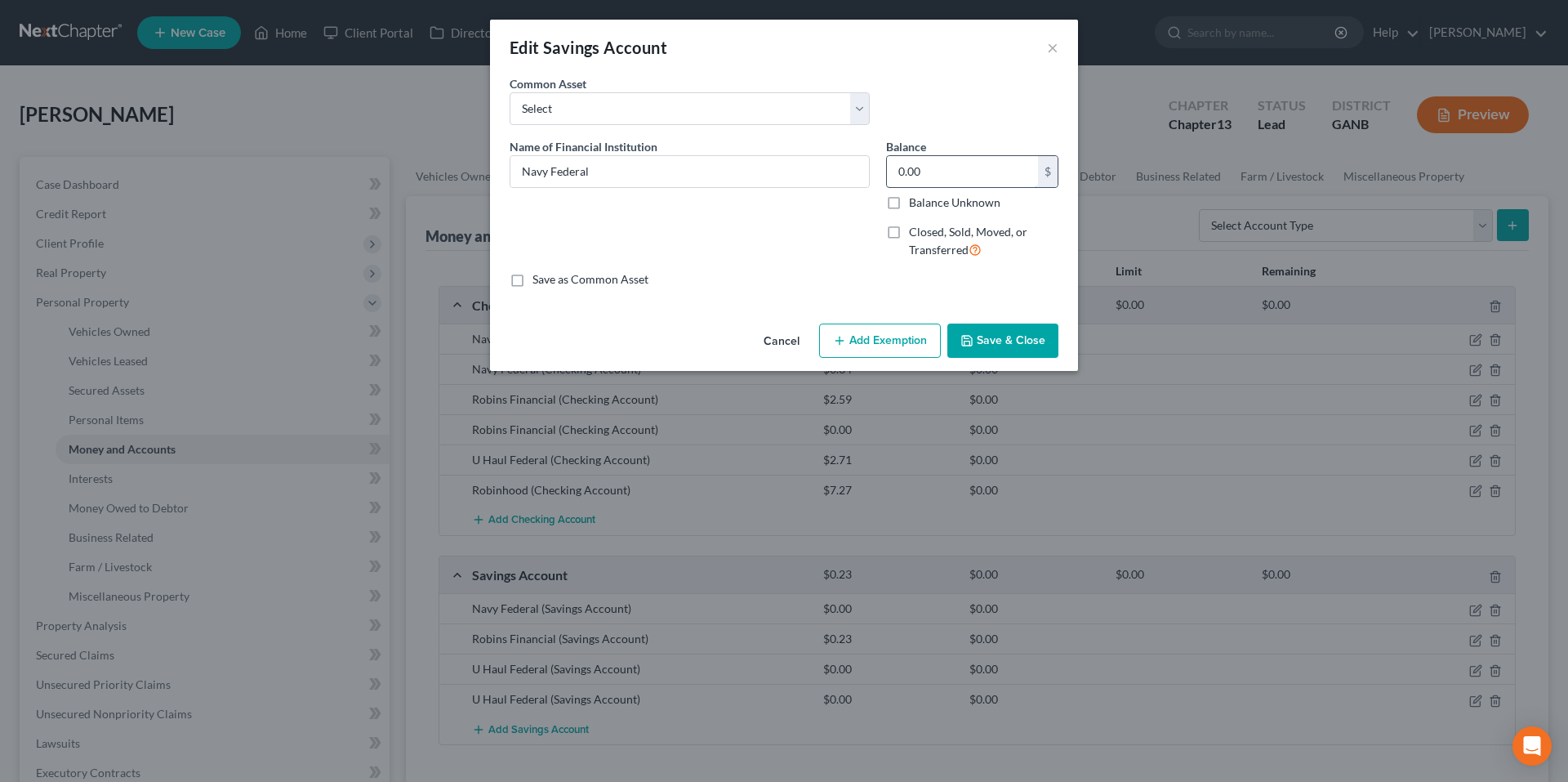
click at [972, 174] on input "0.00" at bounding box center [962, 171] width 151 height 31
type input "723.55"
click at [1031, 335] on button "Save & Close" at bounding box center [1002, 341] width 111 height 34
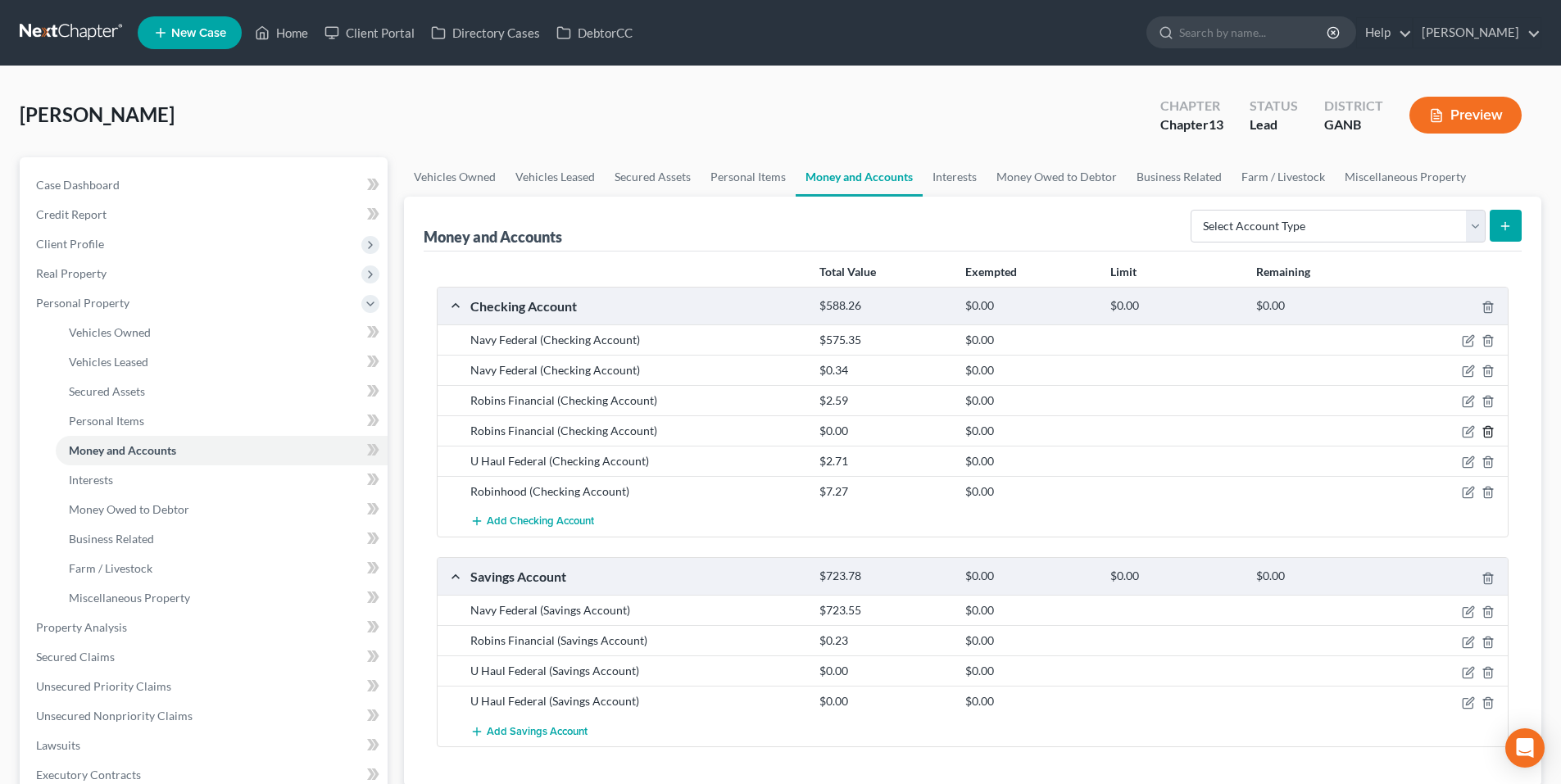
click at [1493, 429] on icon "button" at bounding box center [1487, 430] width 13 height 13
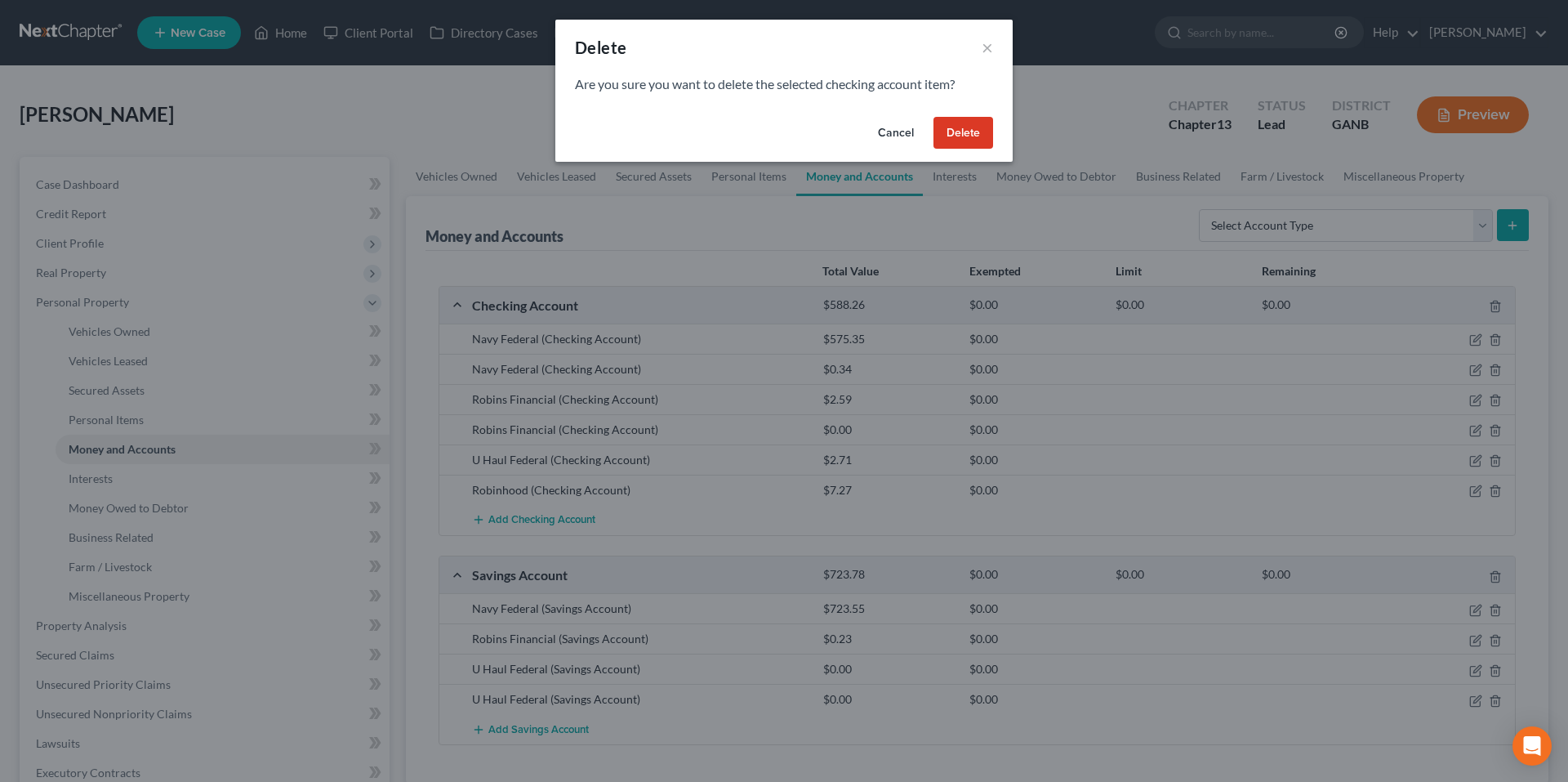
click at [971, 132] on button "Delete" at bounding box center [963, 132] width 60 height 33
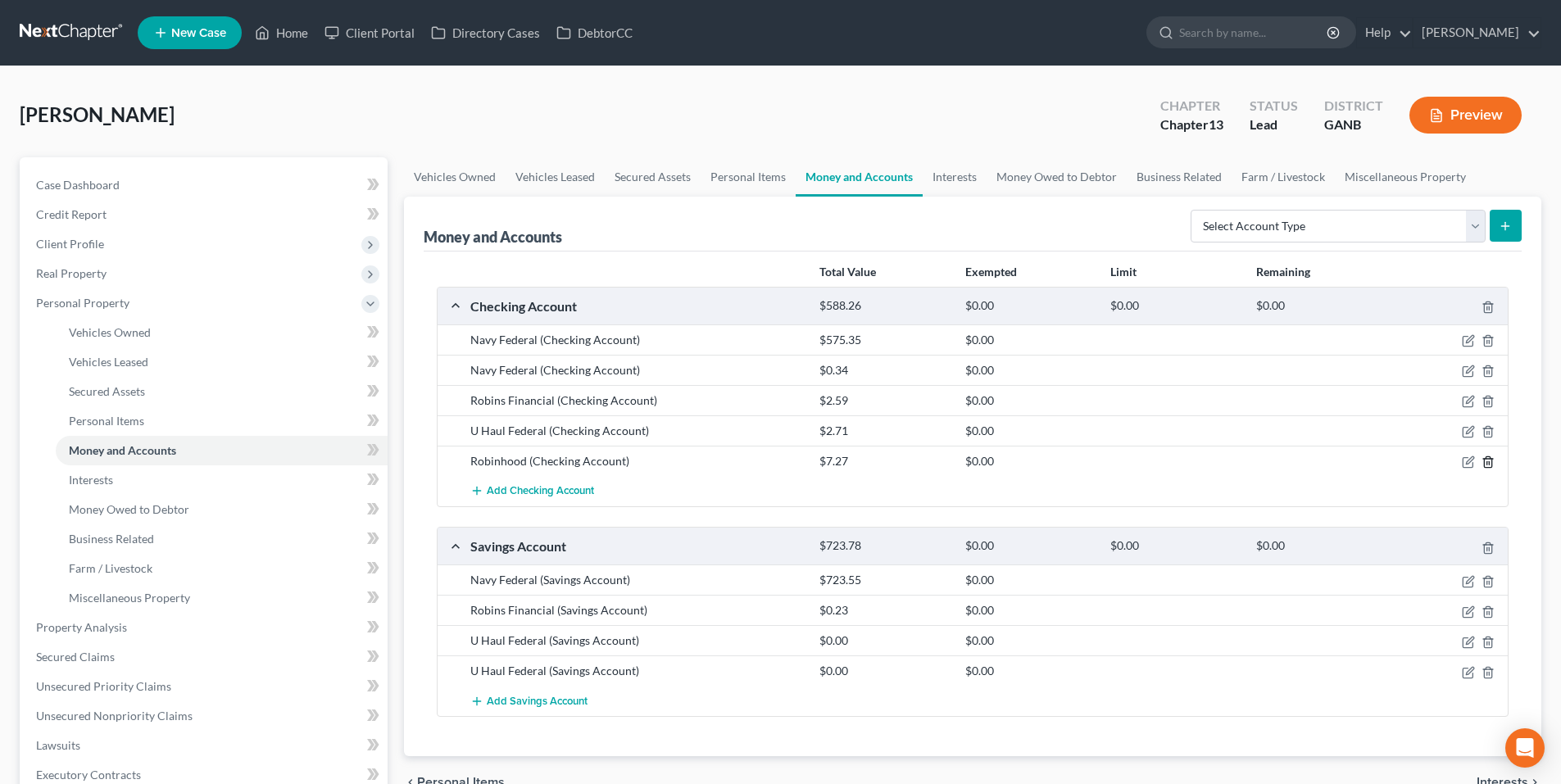
click at [1489, 461] on icon "button" at bounding box center [1487, 461] width 13 height 13
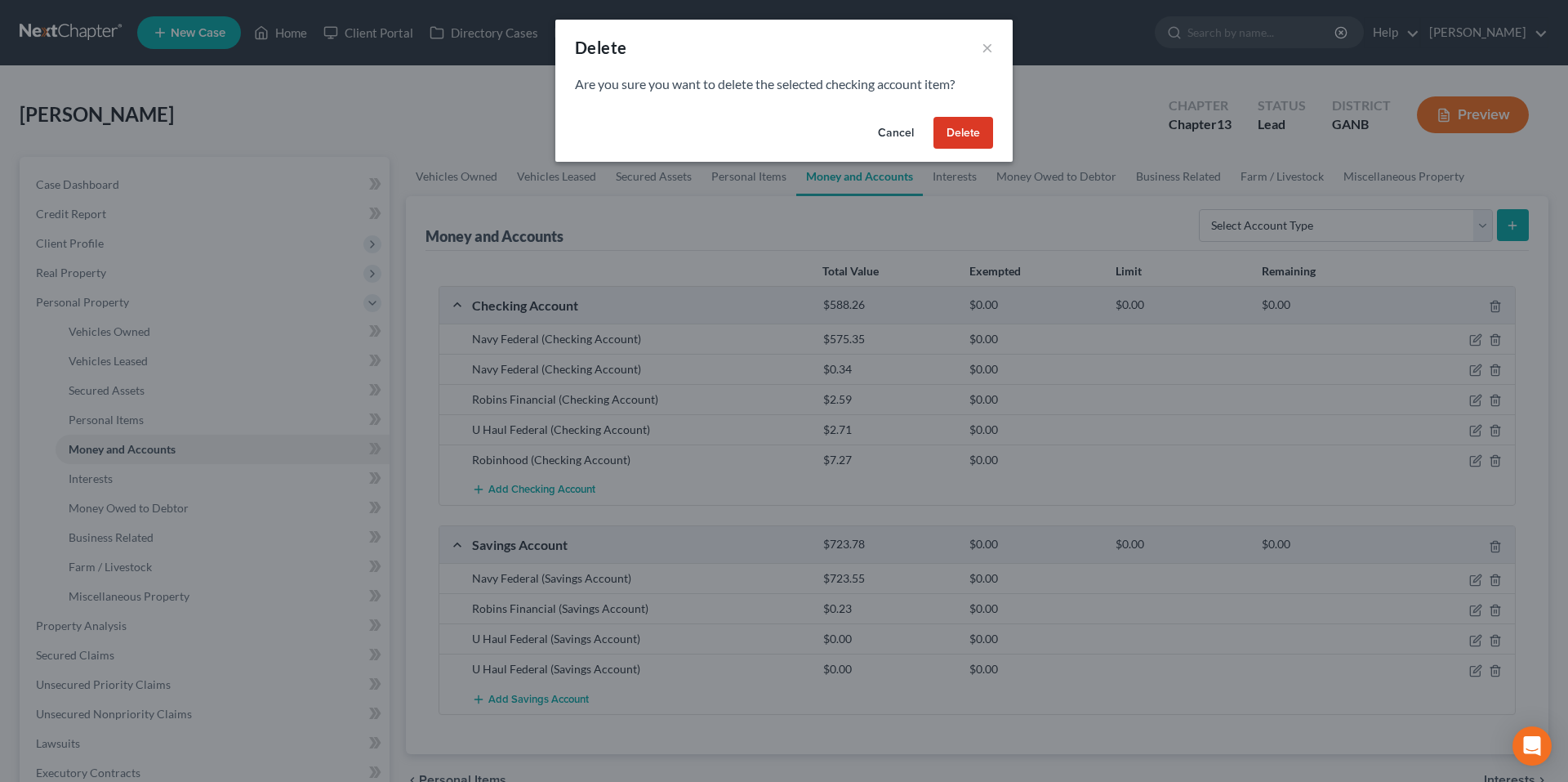
click at [975, 137] on button "Delete" at bounding box center [963, 132] width 60 height 33
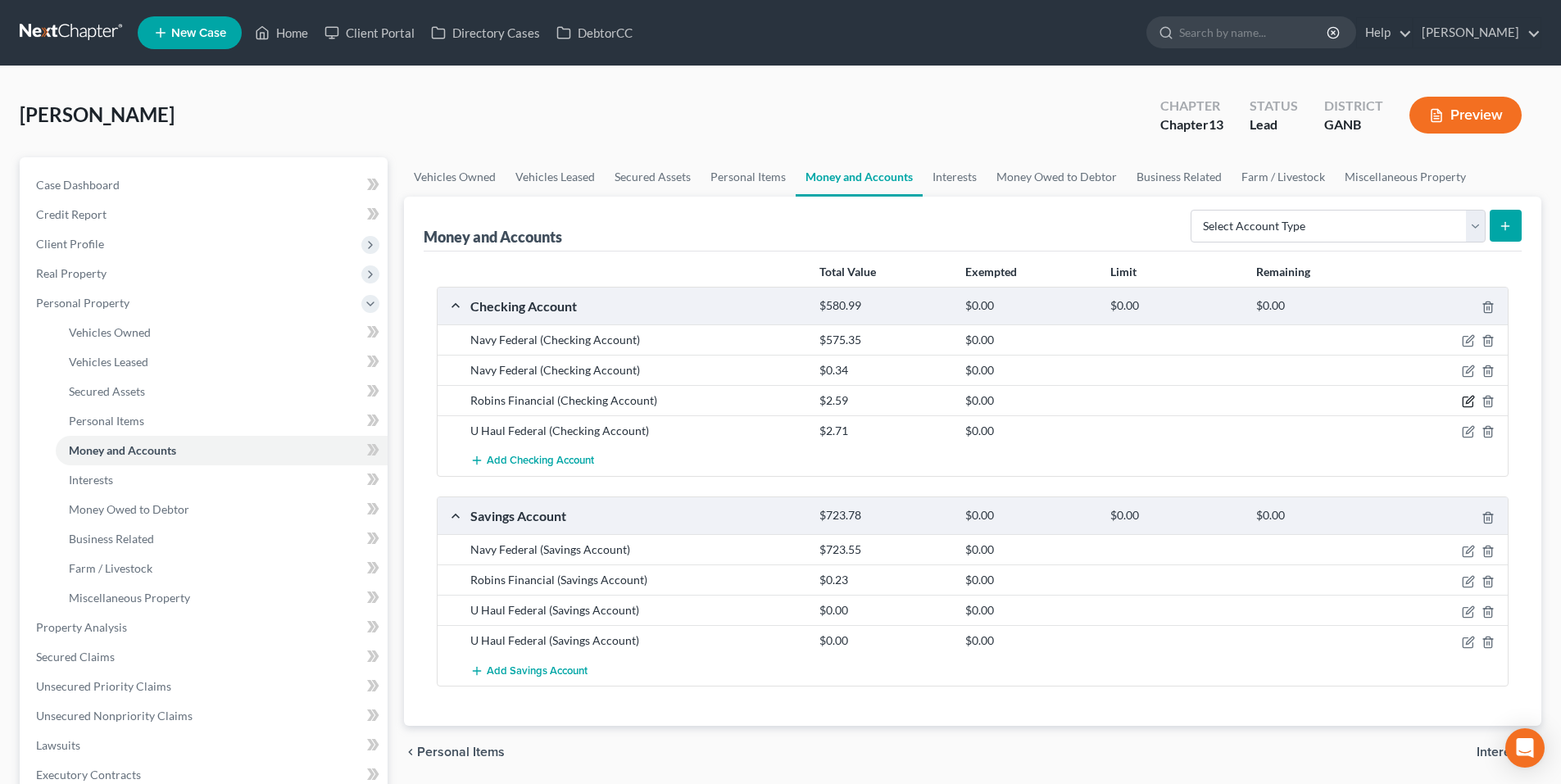
click at [1466, 400] on icon "button" at bounding box center [1467, 400] width 13 height 13
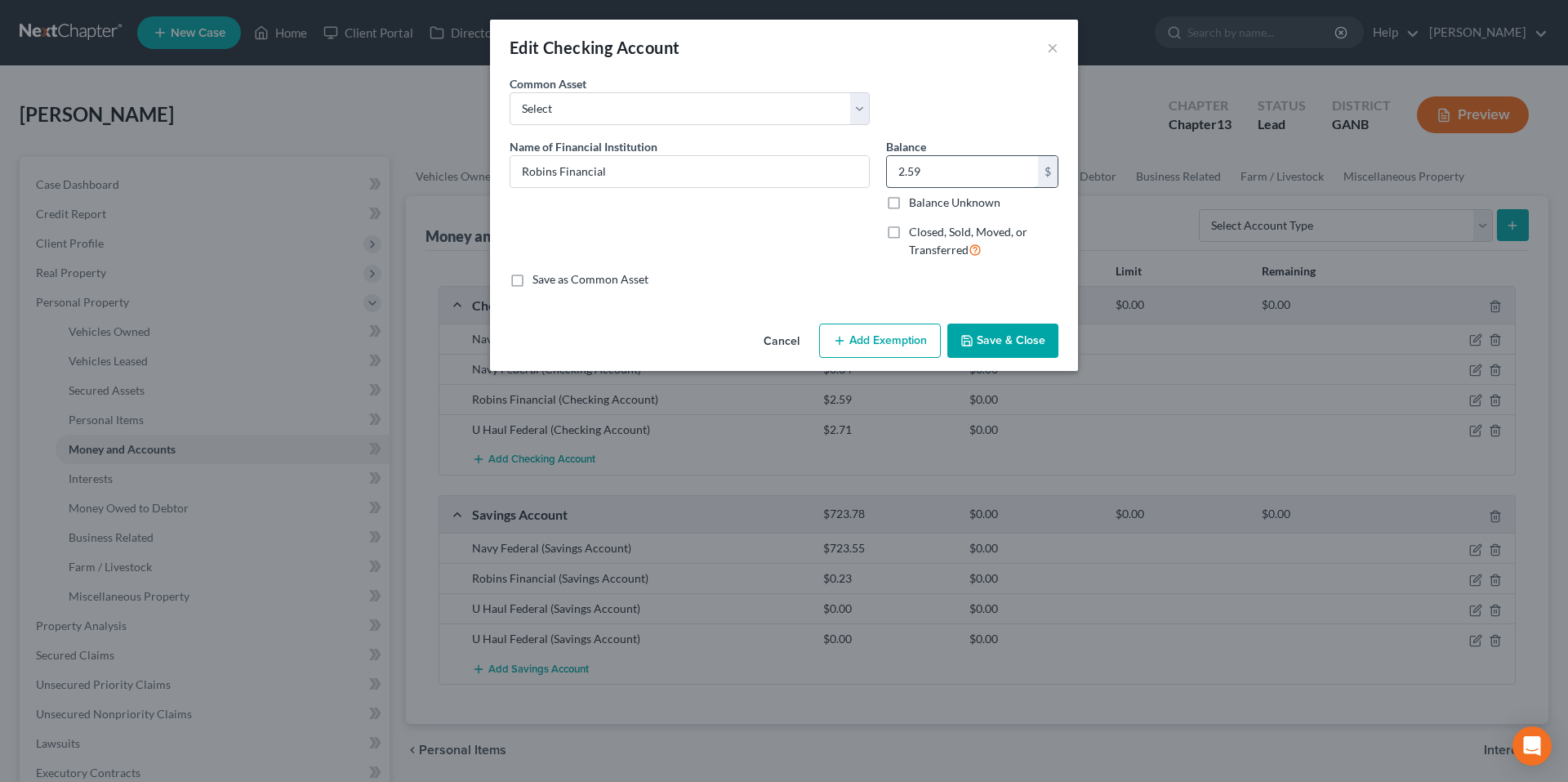
click at [1003, 177] on input "2.59" at bounding box center [962, 171] width 151 height 31
type input "0.09"
click at [994, 342] on button "Save & Close" at bounding box center [1002, 341] width 111 height 34
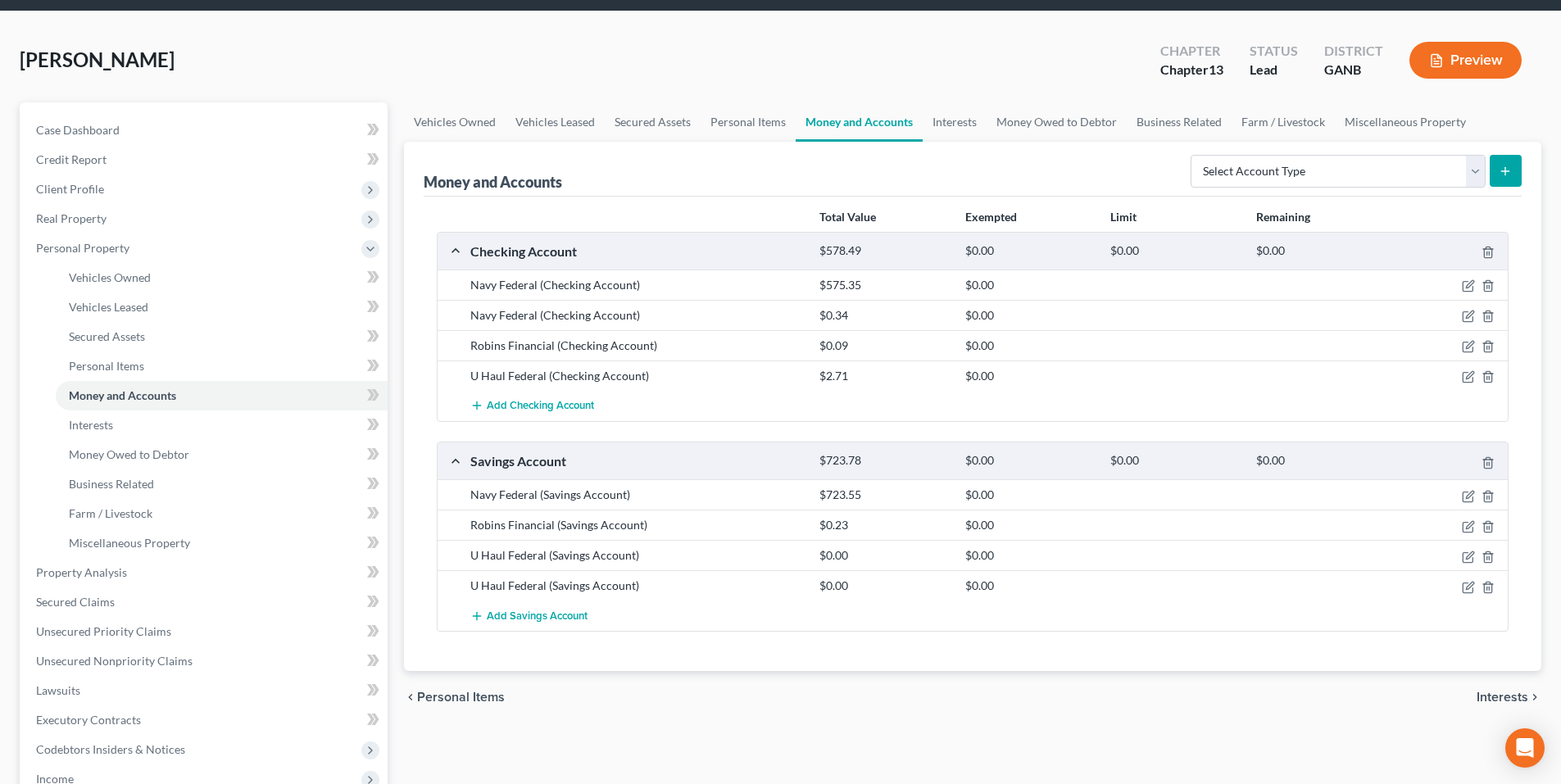
scroll to position [82, 0]
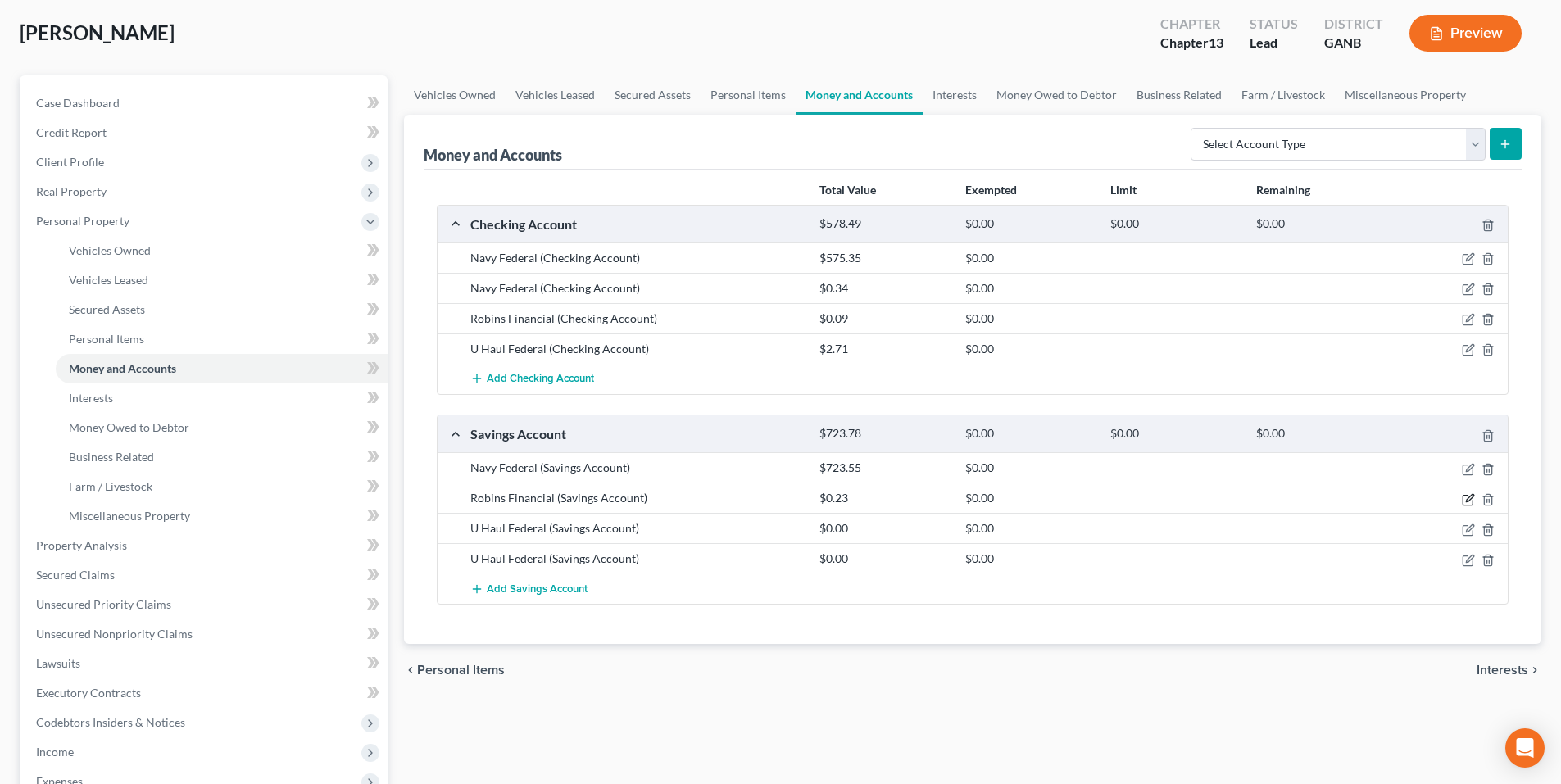
click at [1468, 498] on icon "button" at bounding box center [1467, 499] width 13 height 13
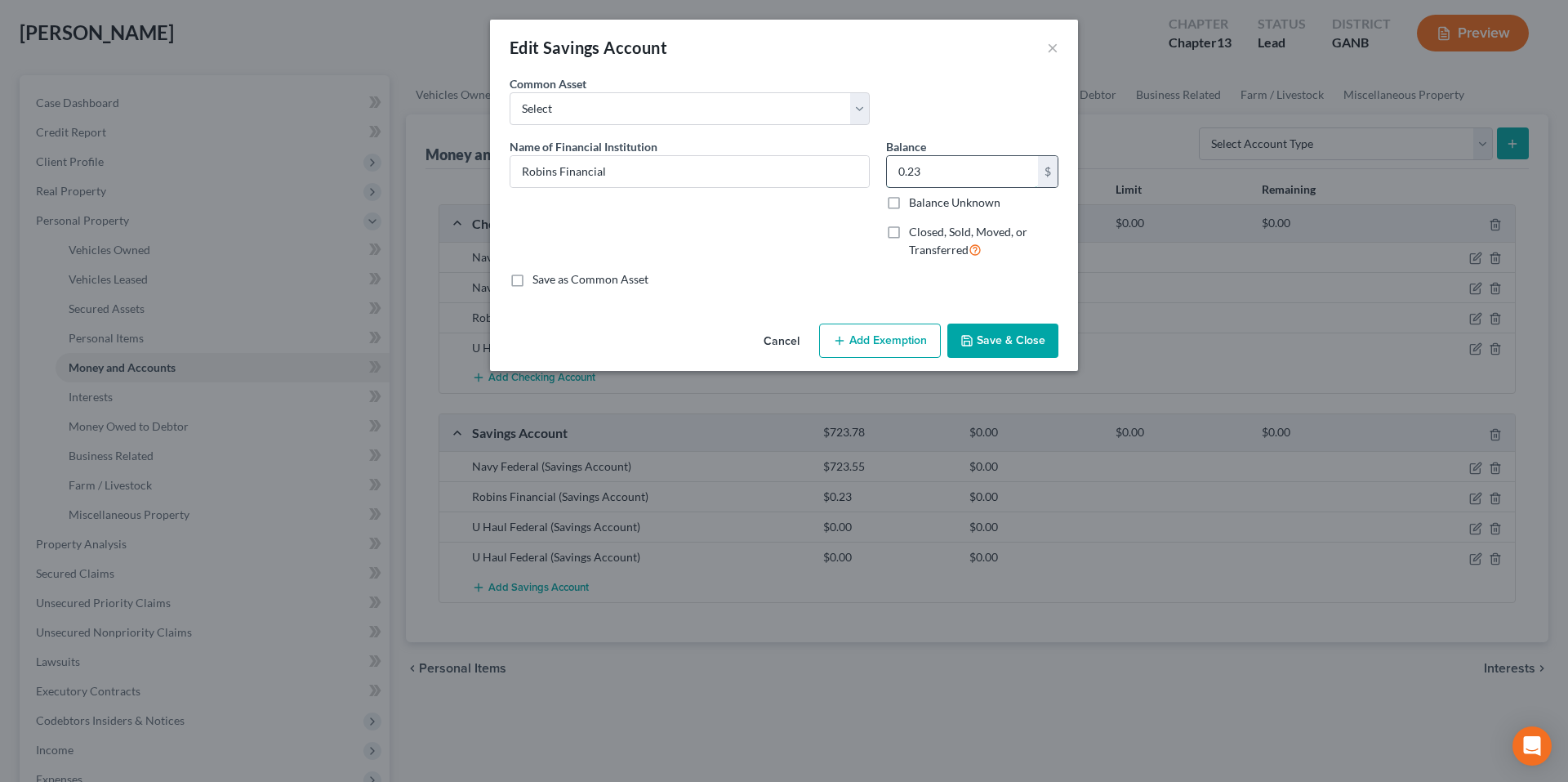
click at [992, 172] on input "0.23" at bounding box center [962, 171] width 151 height 31
type input "163.23"
click at [1000, 352] on button "Save & Close" at bounding box center [1002, 341] width 111 height 34
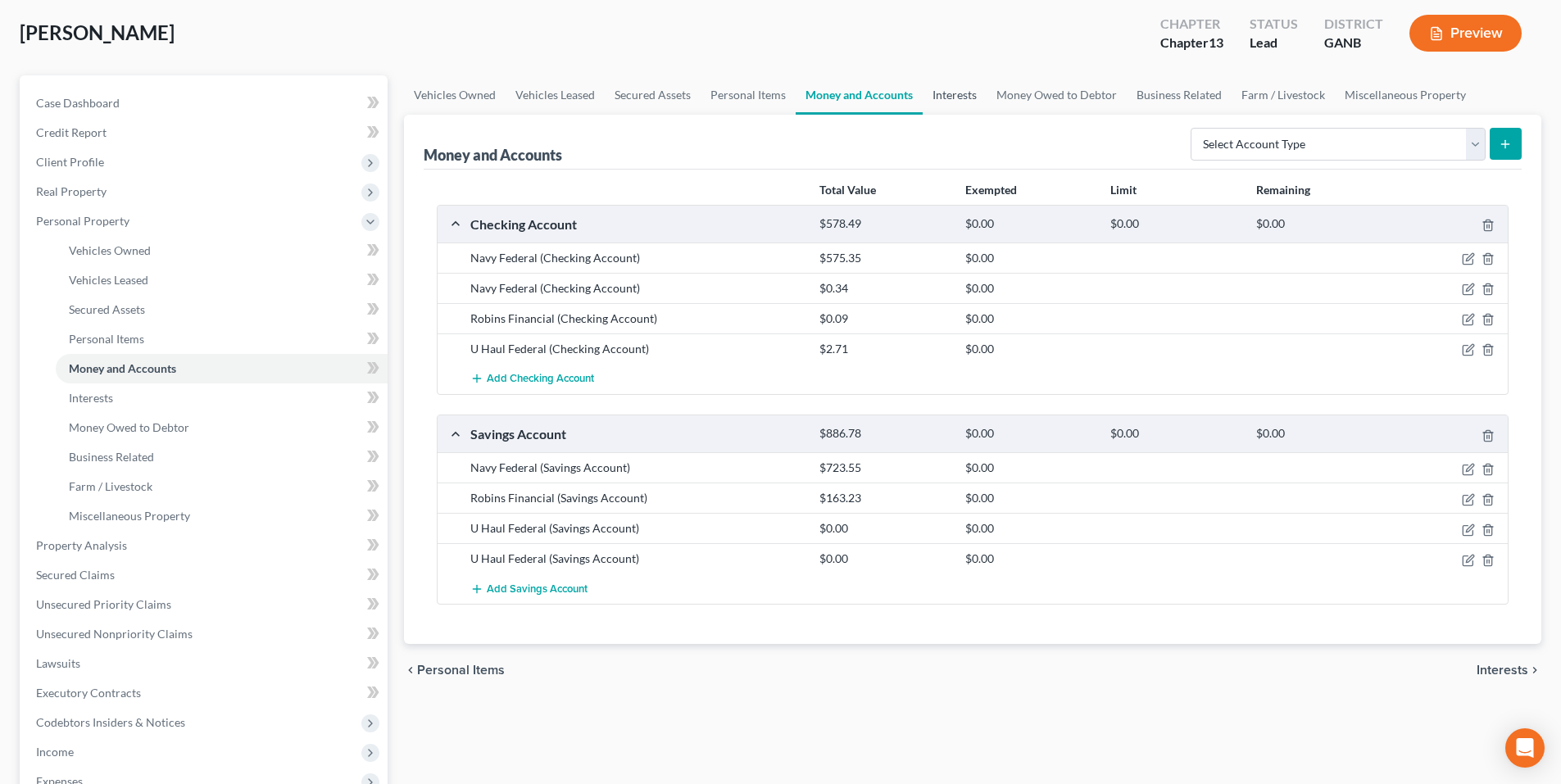
click at [942, 96] on link "Interests" at bounding box center [954, 94] width 64 height 39
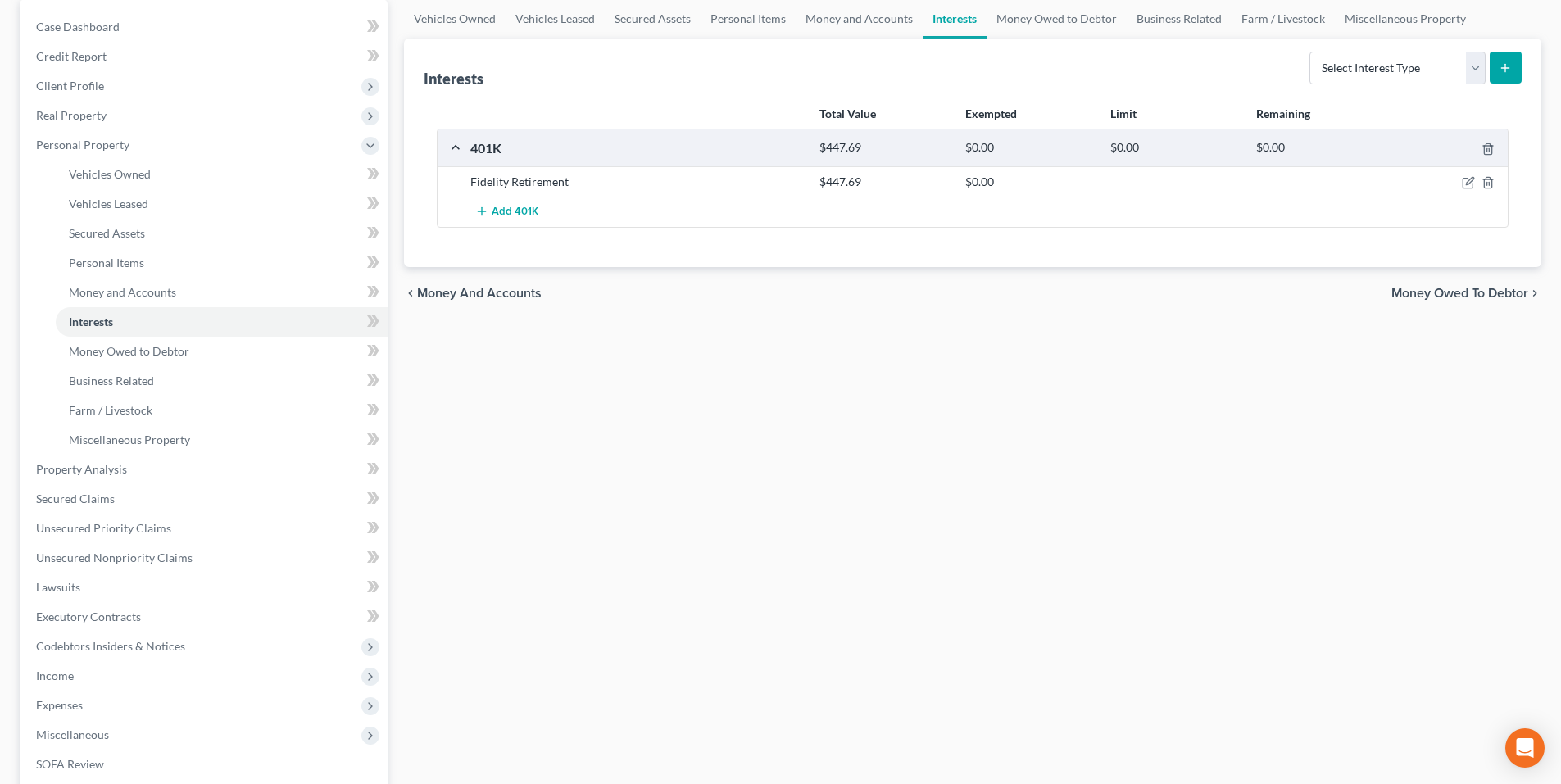
scroll to position [82, 0]
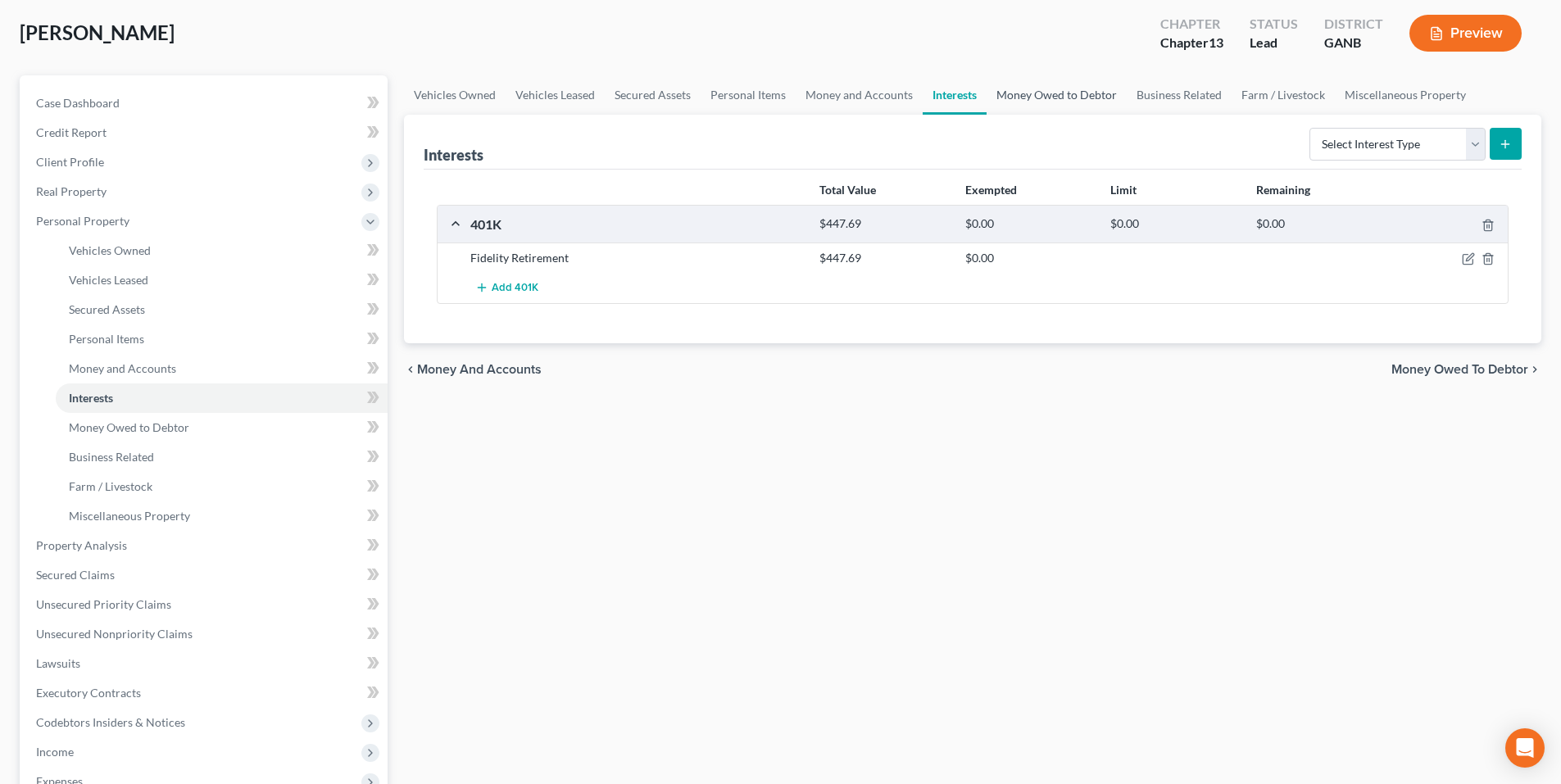
click at [1050, 95] on link "Money Owed to Debtor" at bounding box center [1056, 94] width 140 height 39
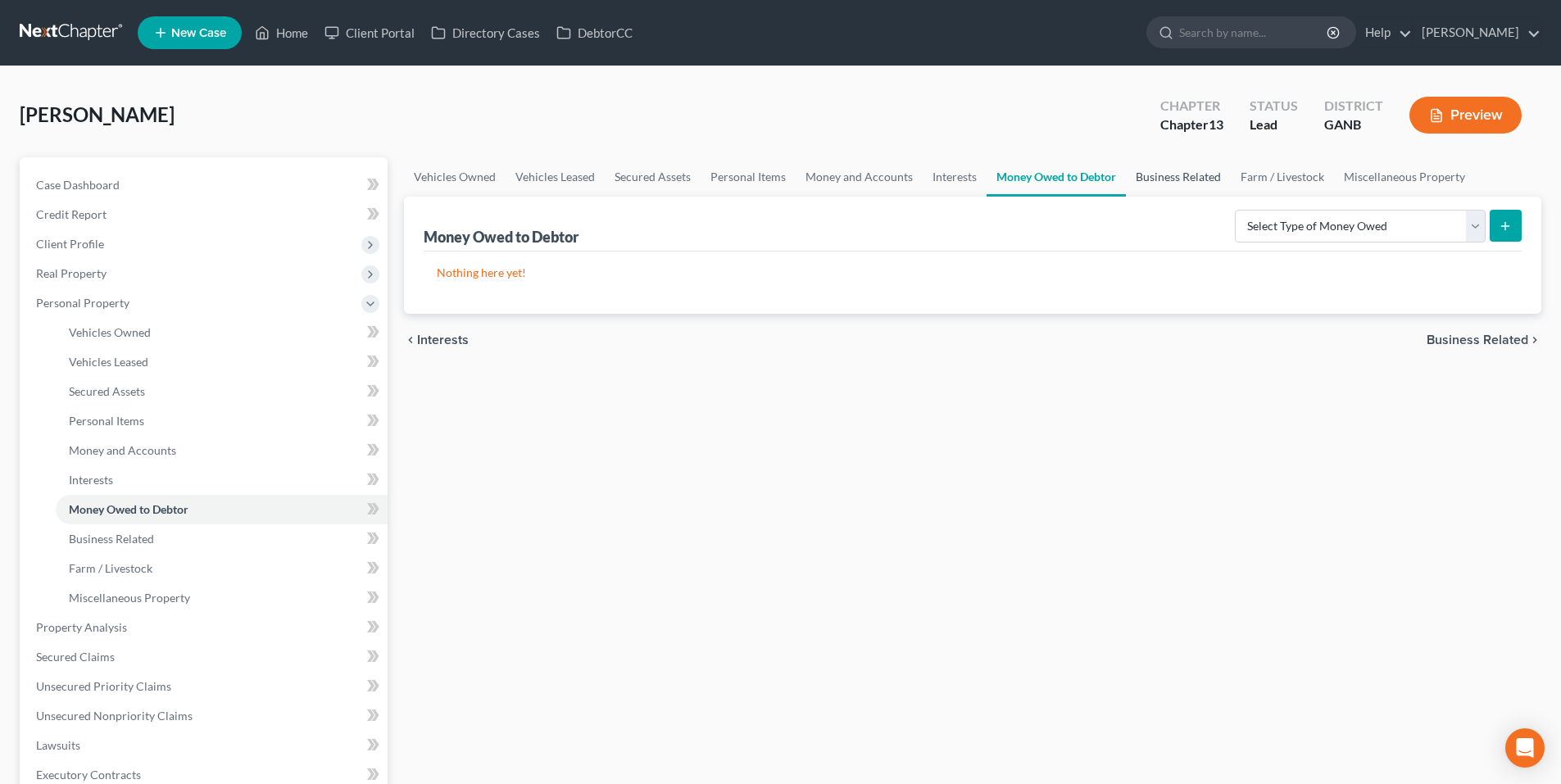
click at [1159, 180] on link "Business Related" at bounding box center [1177, 176] width 105 height 39
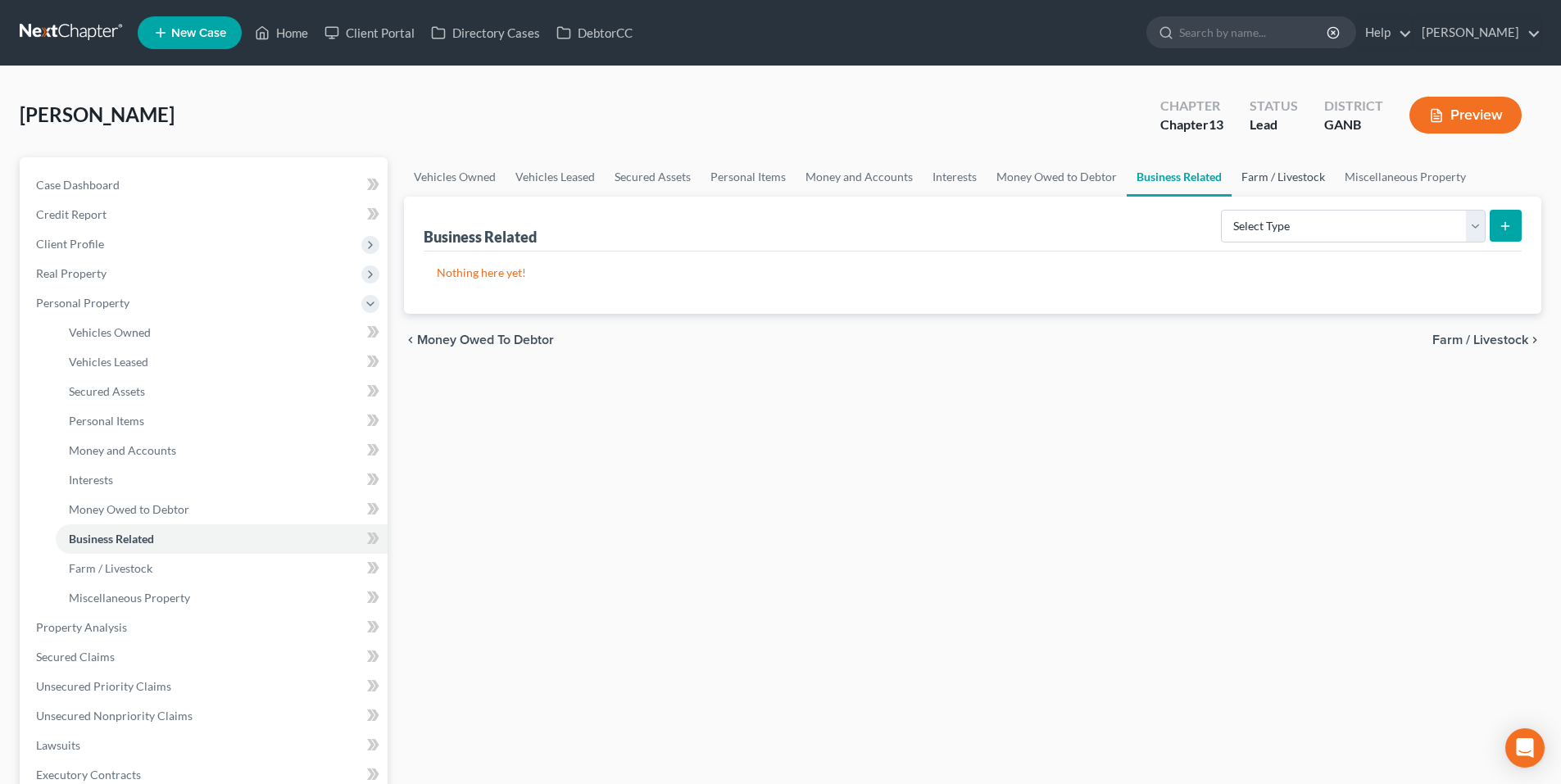
click at [1288, 171] on link "Farm / Livestock" at bounding box center [1282, 176] width 103 height 39
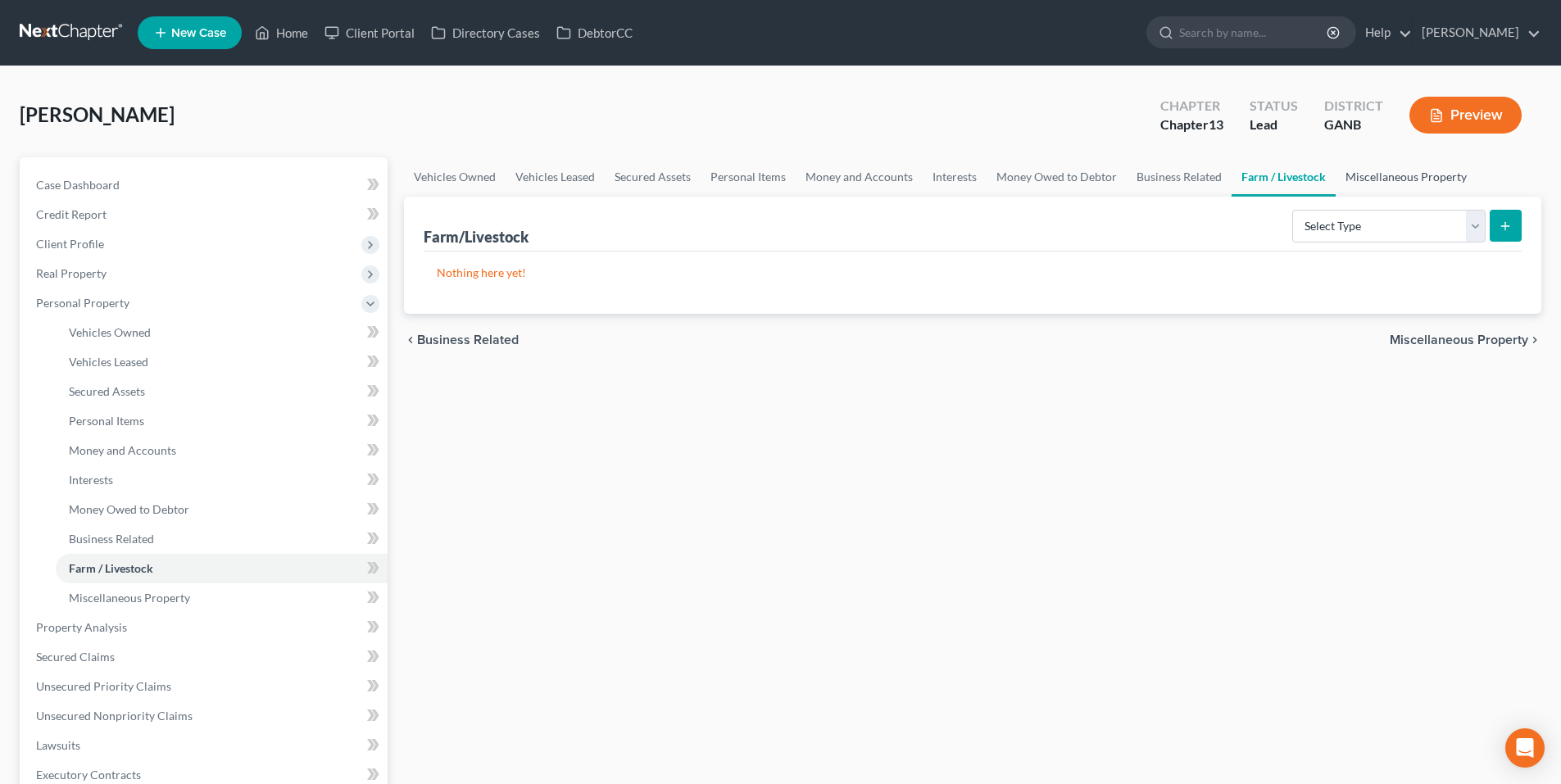
click at [1410, 173] on link "Miscellaneous Property" at bounding box center [1405, 176] width 141 height 39
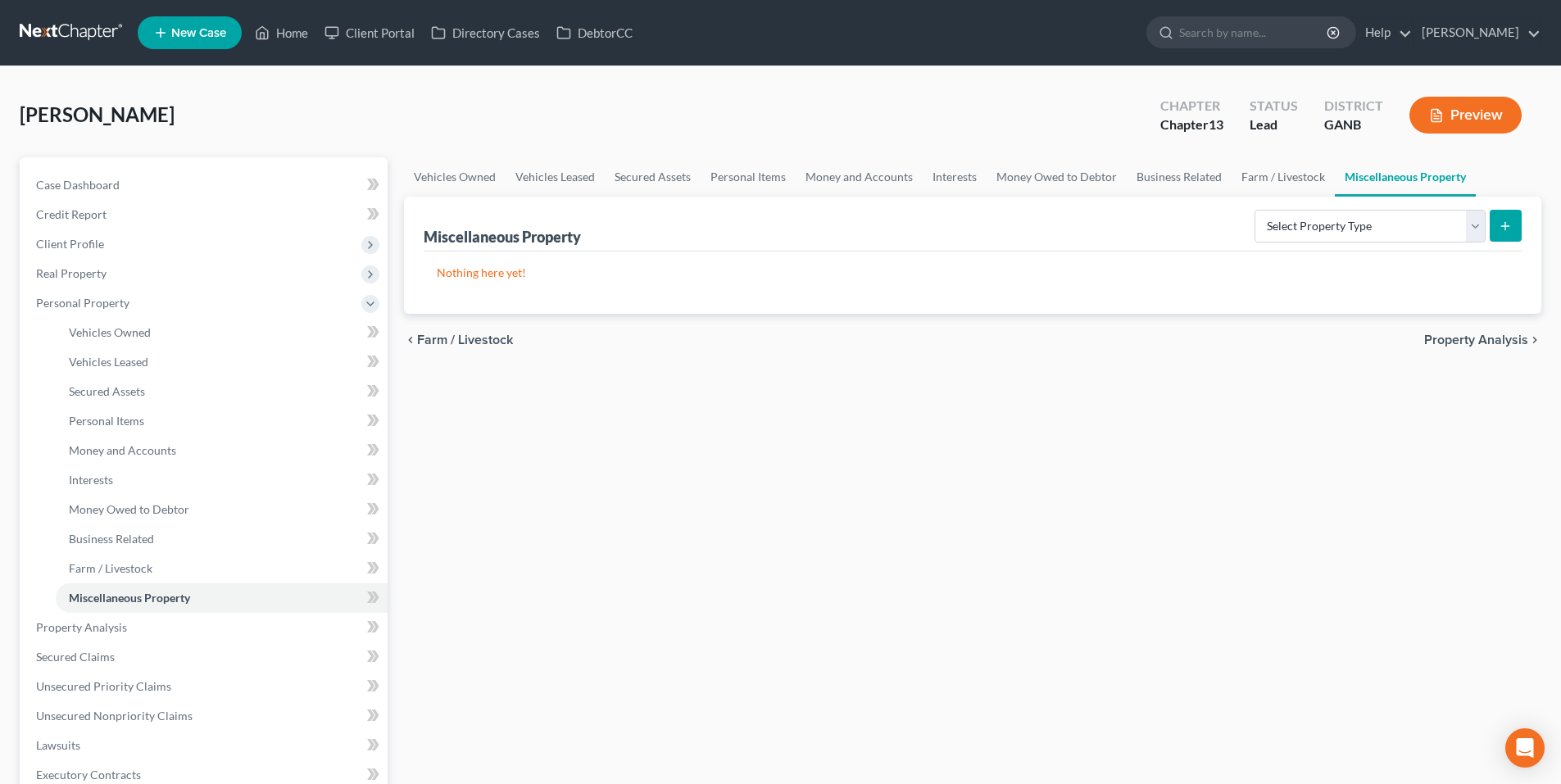
click at [1470, 343] on span "Property Analysis" at bounding box center [1476, 340] width 104 height 13
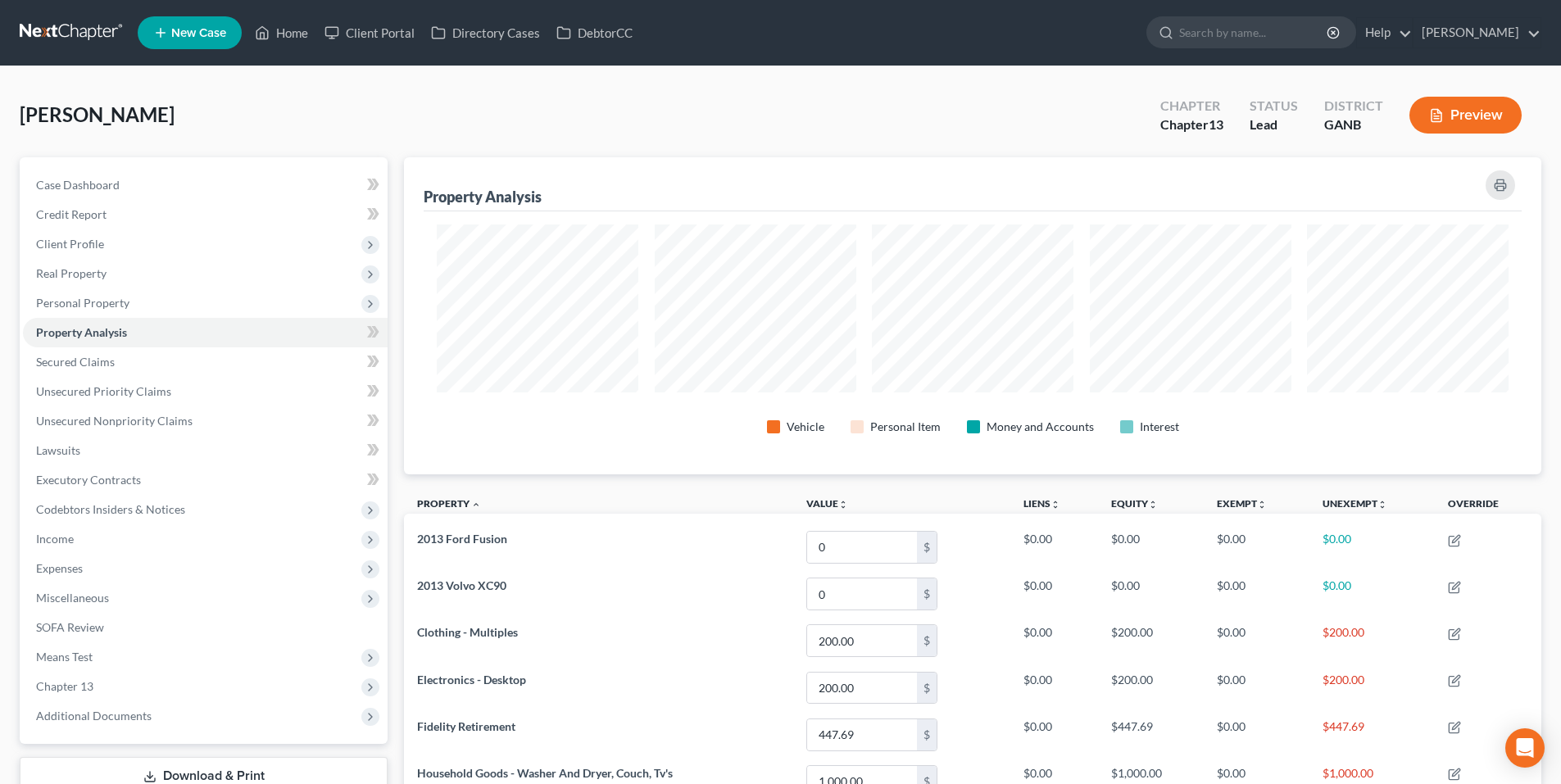
scroll to position [317, 1137]
click at [95, 370] on link "Secured Claims" at bounding box center [205, 363] width 365 height 30
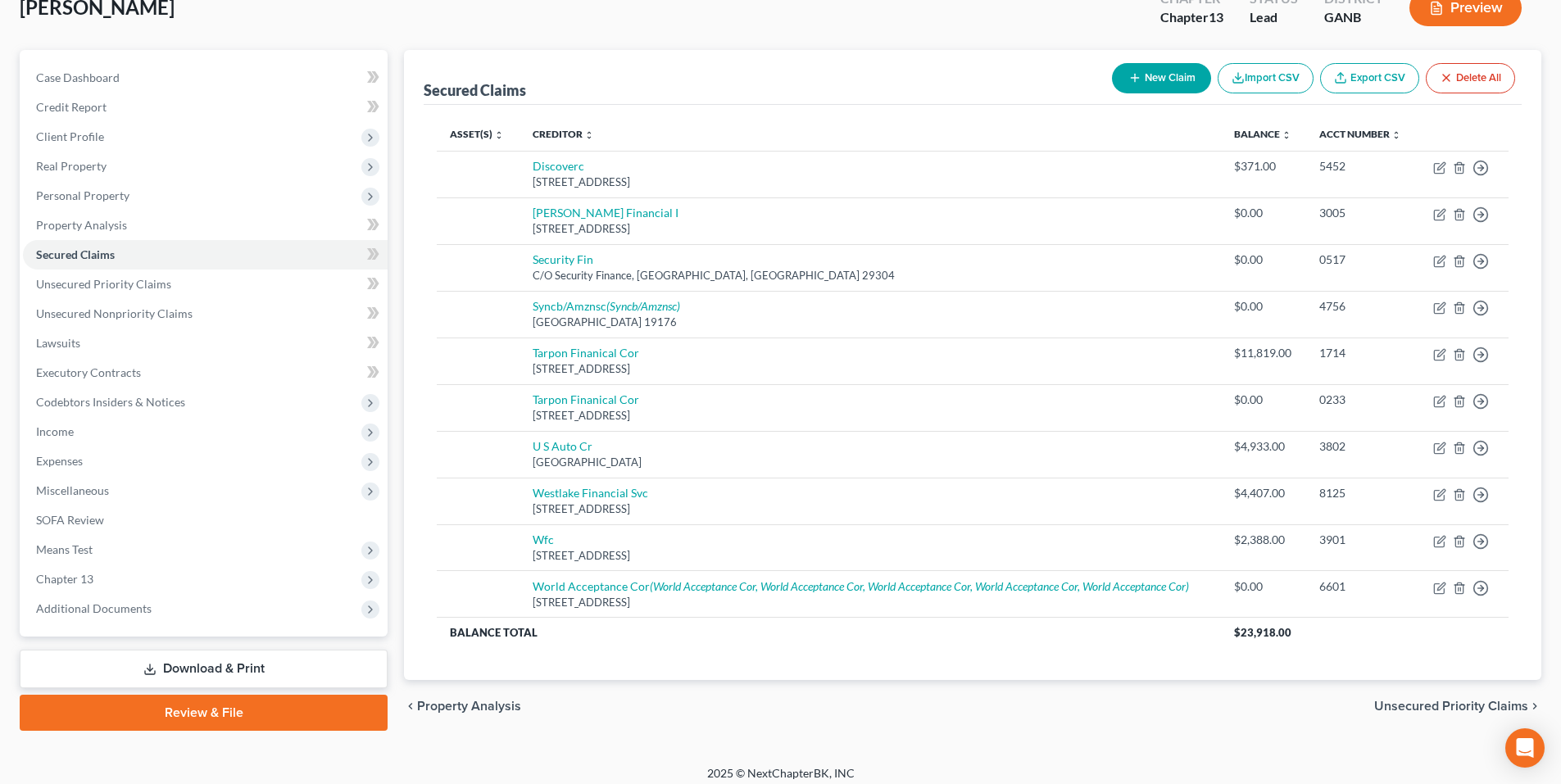
scroll to position [118, 0]
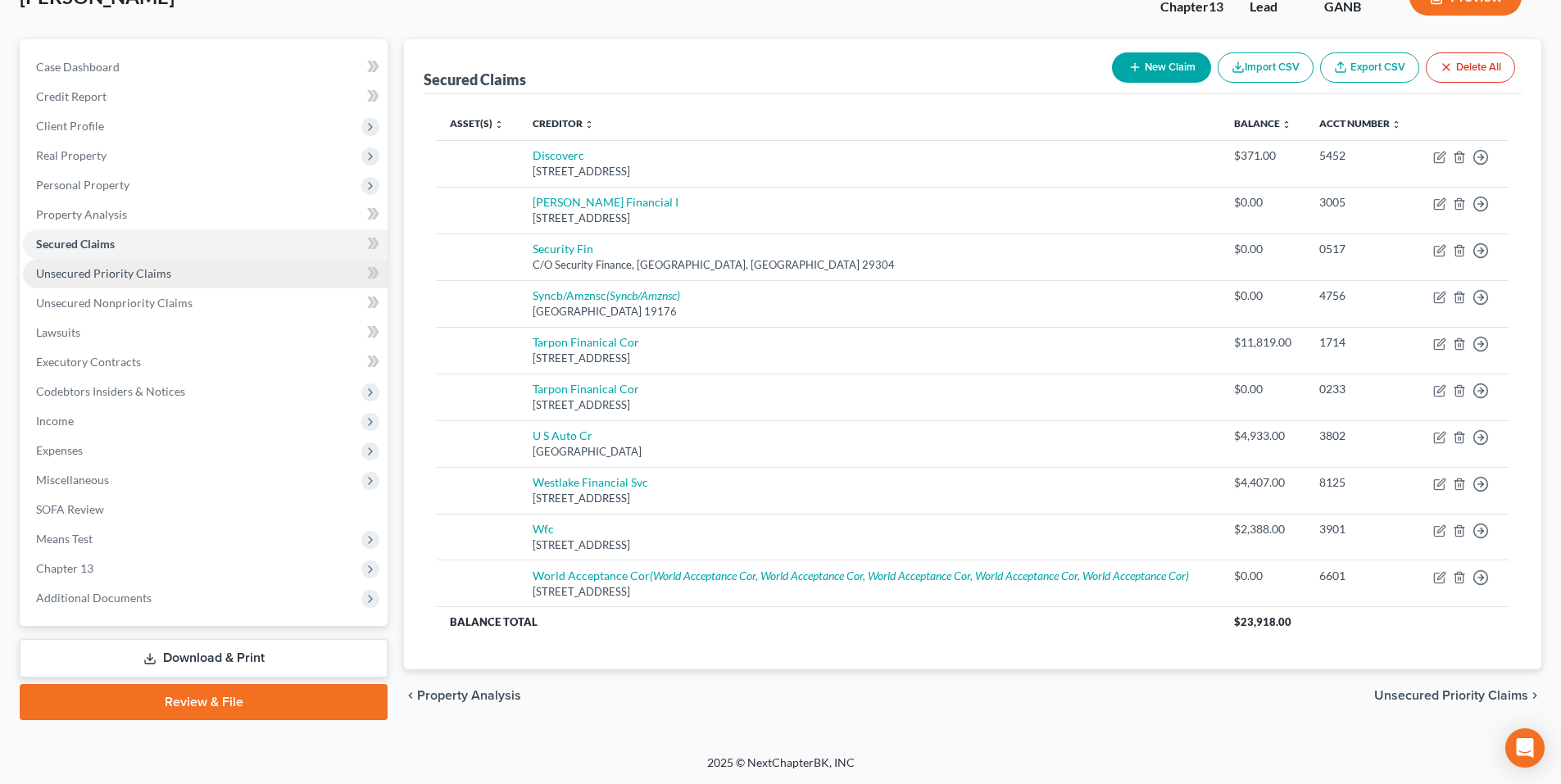
click at [159, 267] on span "Unsecured Priority Claims" at bounding box center [103, 273] width 135 height 14
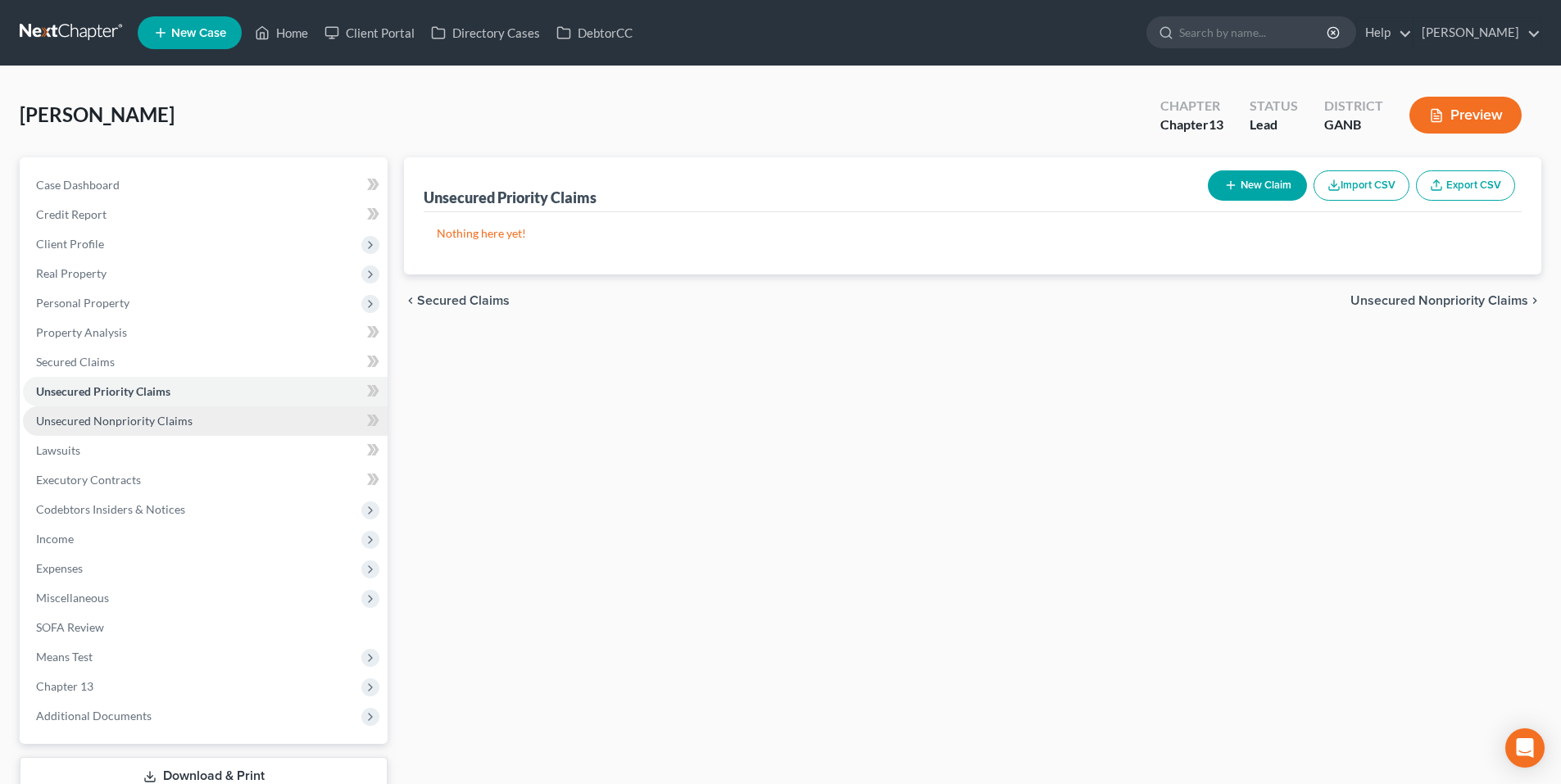
click at [173, 417] on span "Unsecured Nonpriority Claims" at bounding box center [114, 420] width 157 height 14
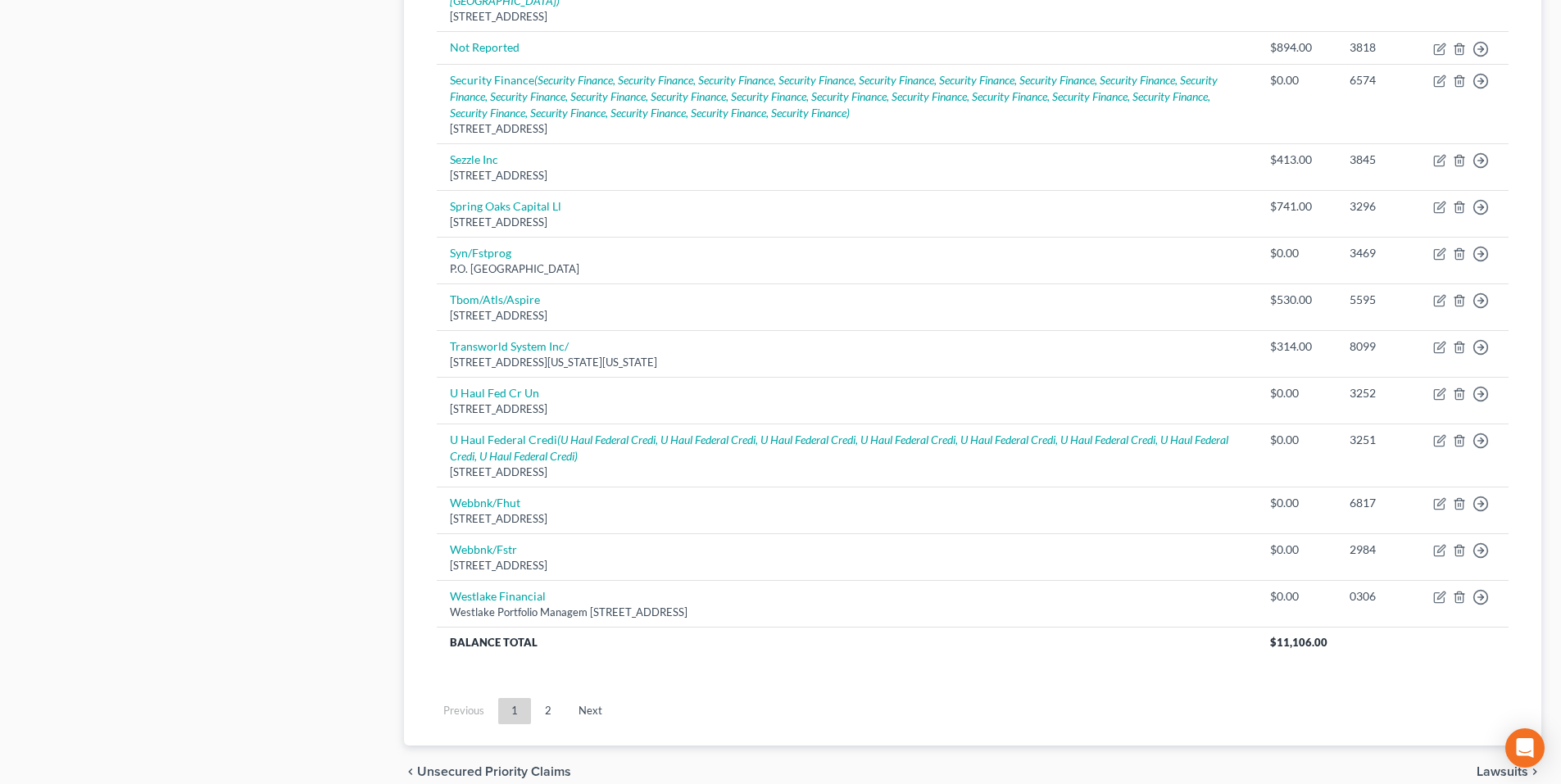
scroll to position [1147, 0]
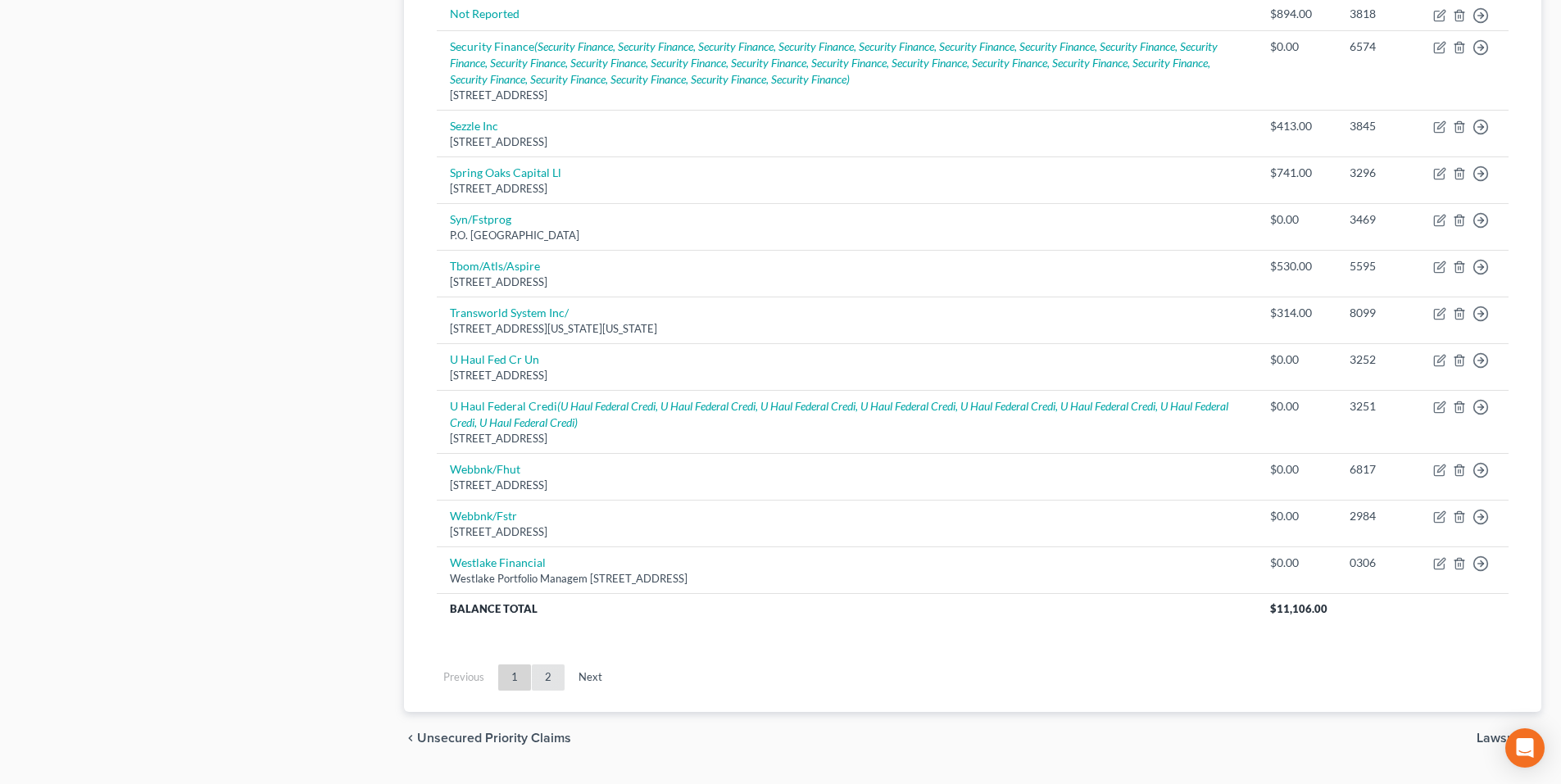
click at [541, 669] on link "2" at bounding box center [548, 677] width 33 height 26
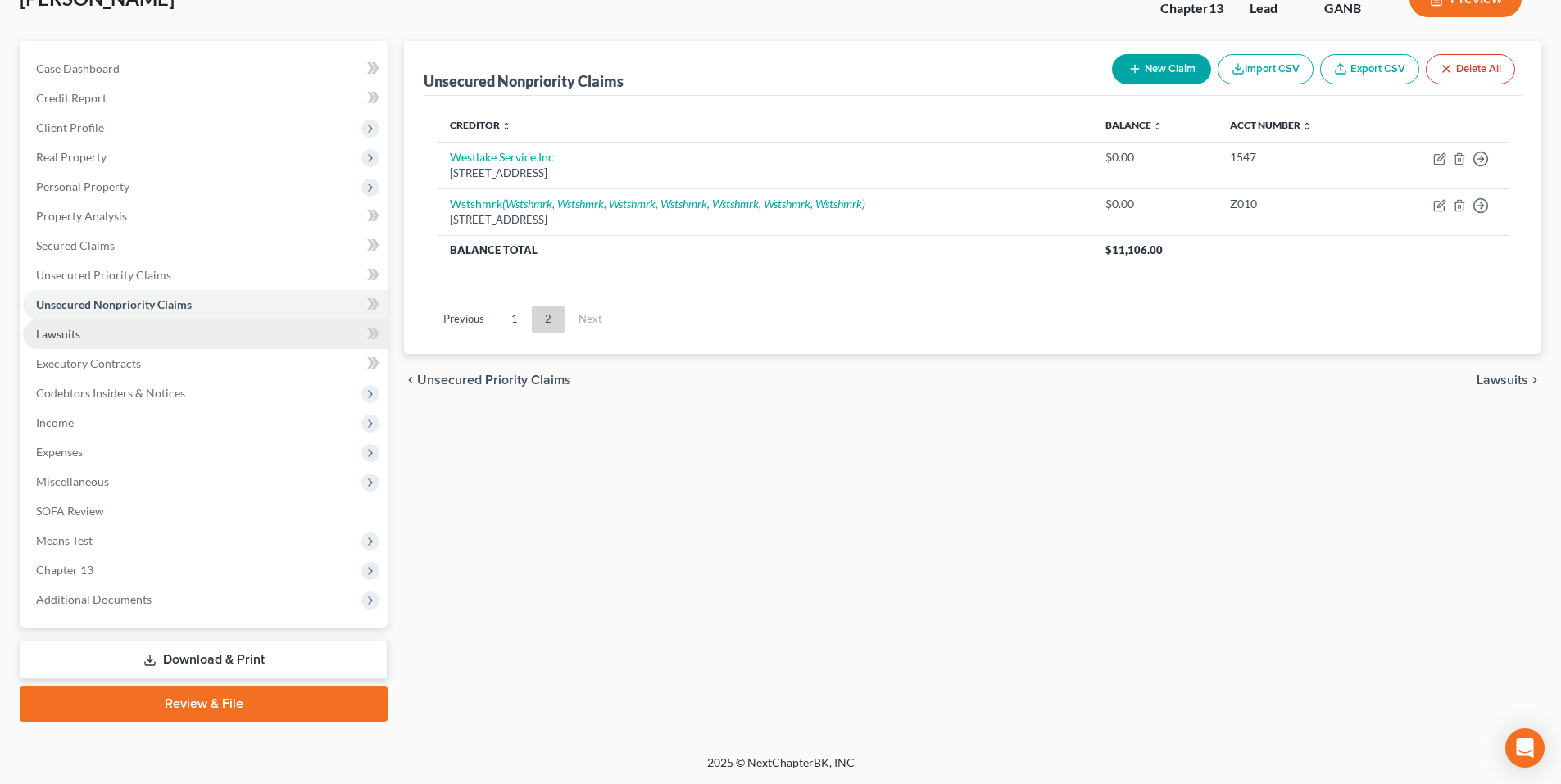
click at [139, 341] on link "Lawsuits" at bounding box center [205, 335] width 365 height 30
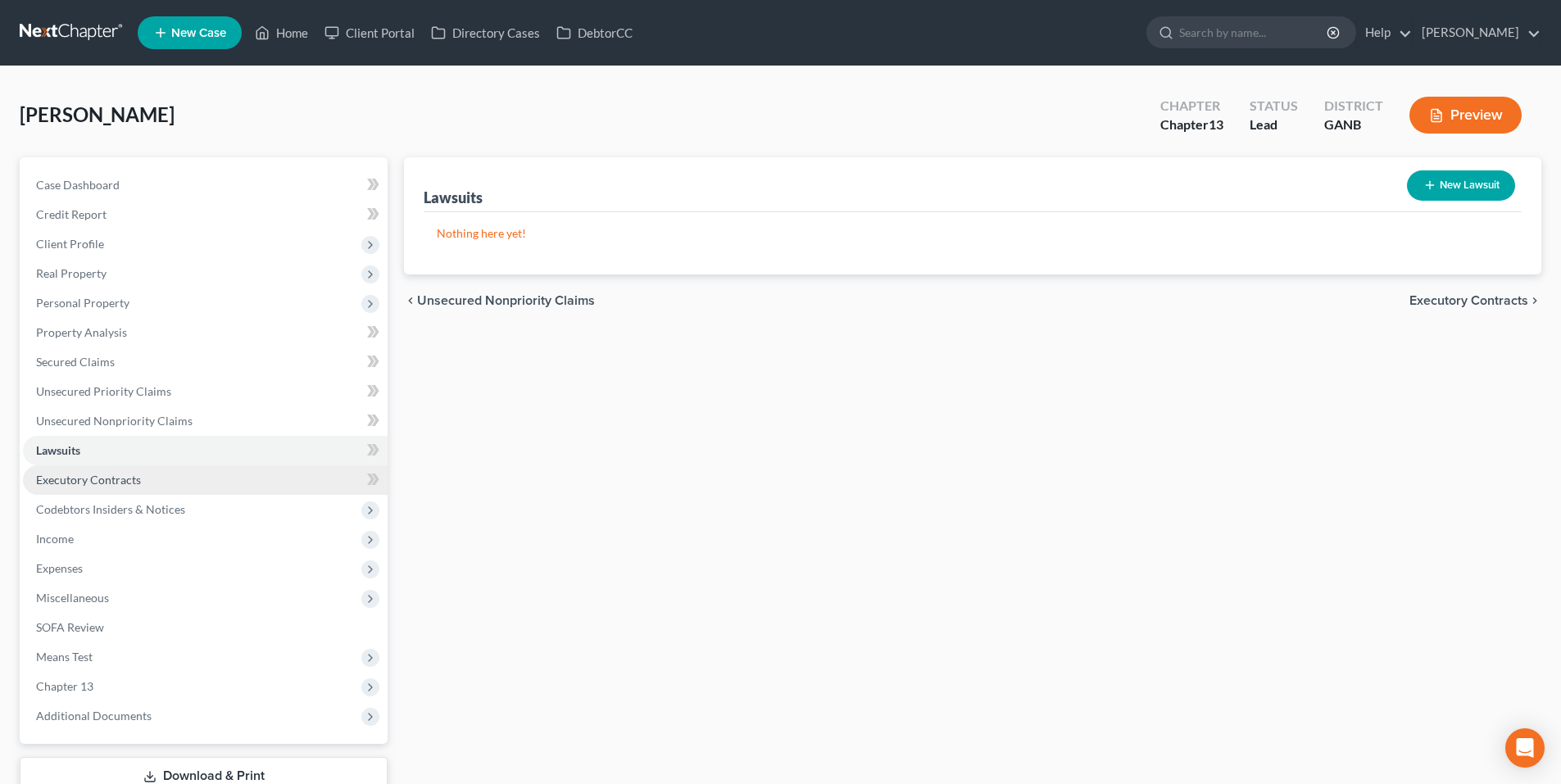
click at [165, 477] on link "Executory Contracts" at bounding box center [205, 480] width 365 height 30
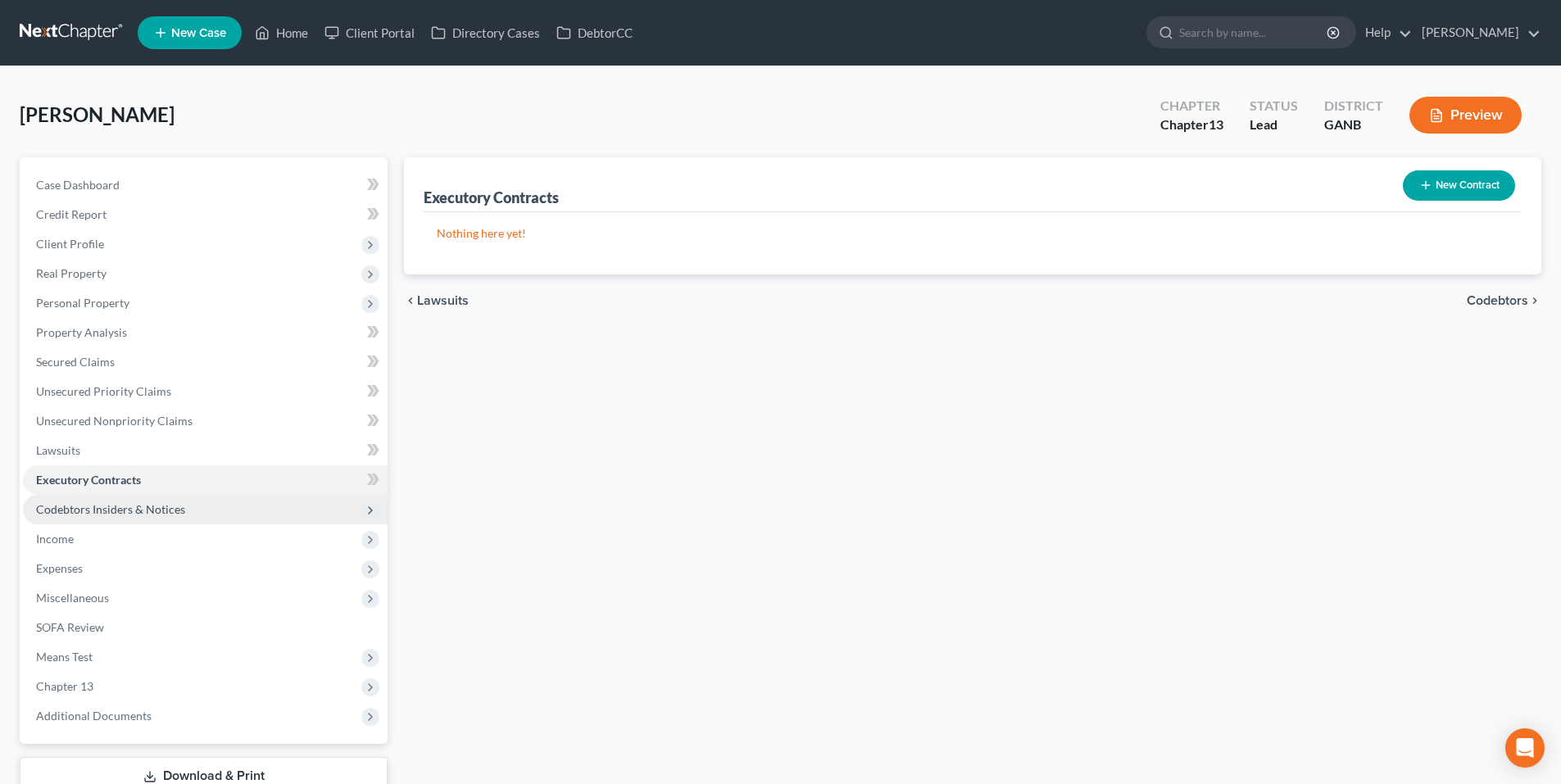
click at [154, 503] on span "Codebtors Insiders & Notices" at bounding box center [110, 509] width 149 height 14
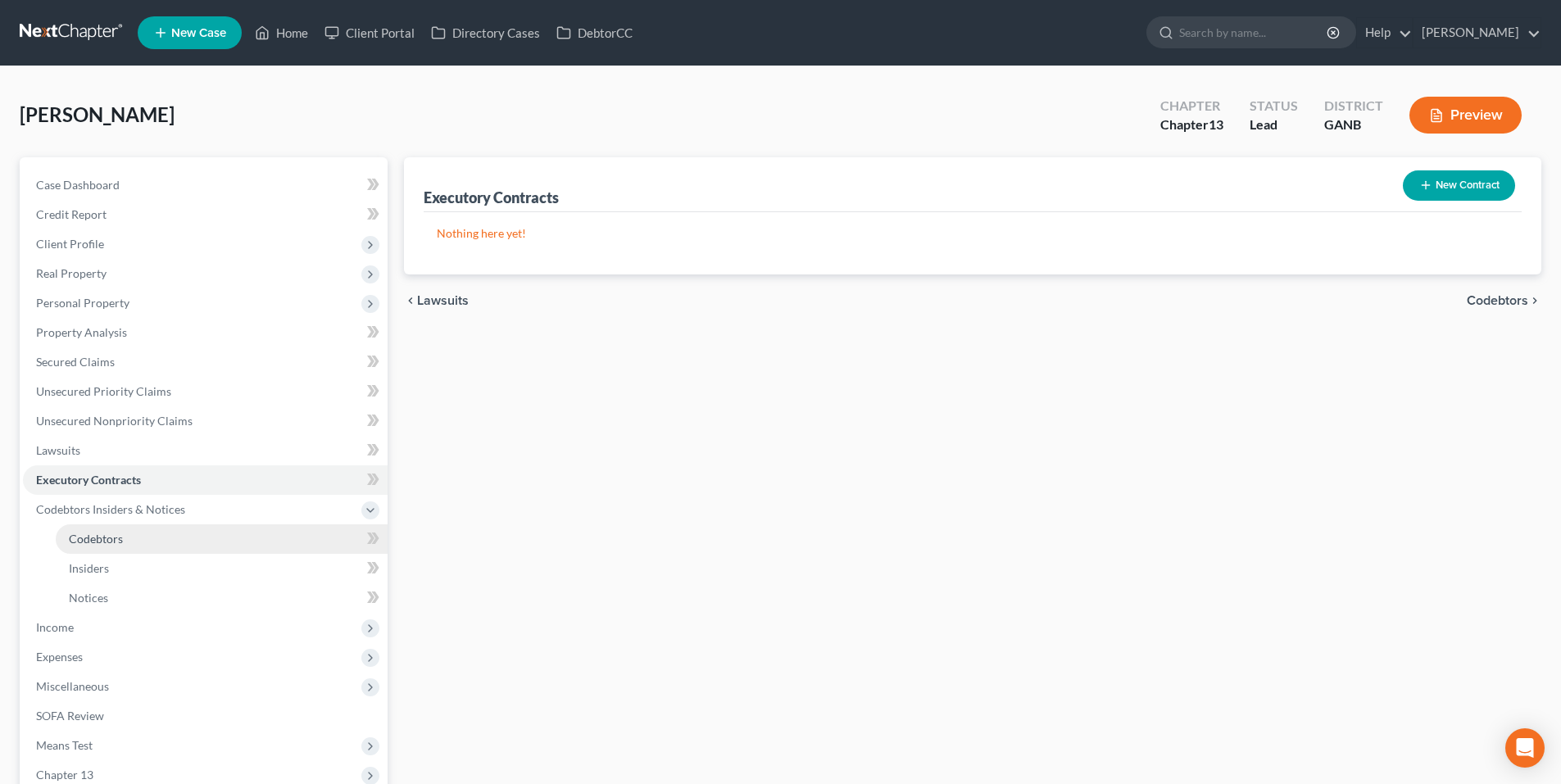
click at [80, 542] on span "Codebtors" at bounding box center [96, 538] width 54 height 14
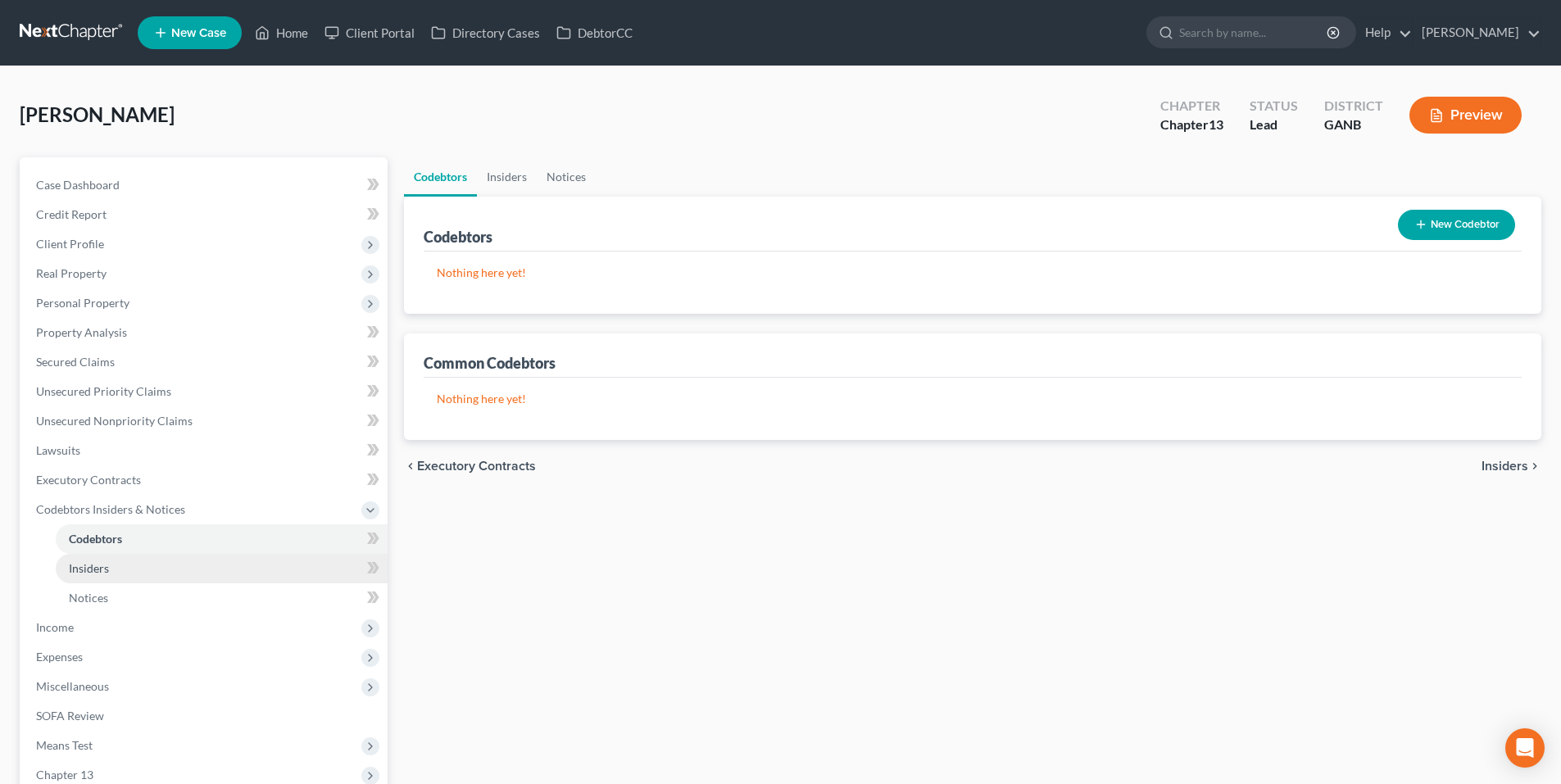
click at [82, 561] on span "Insiders" at bounding box center [89, 568] width 40 height 14
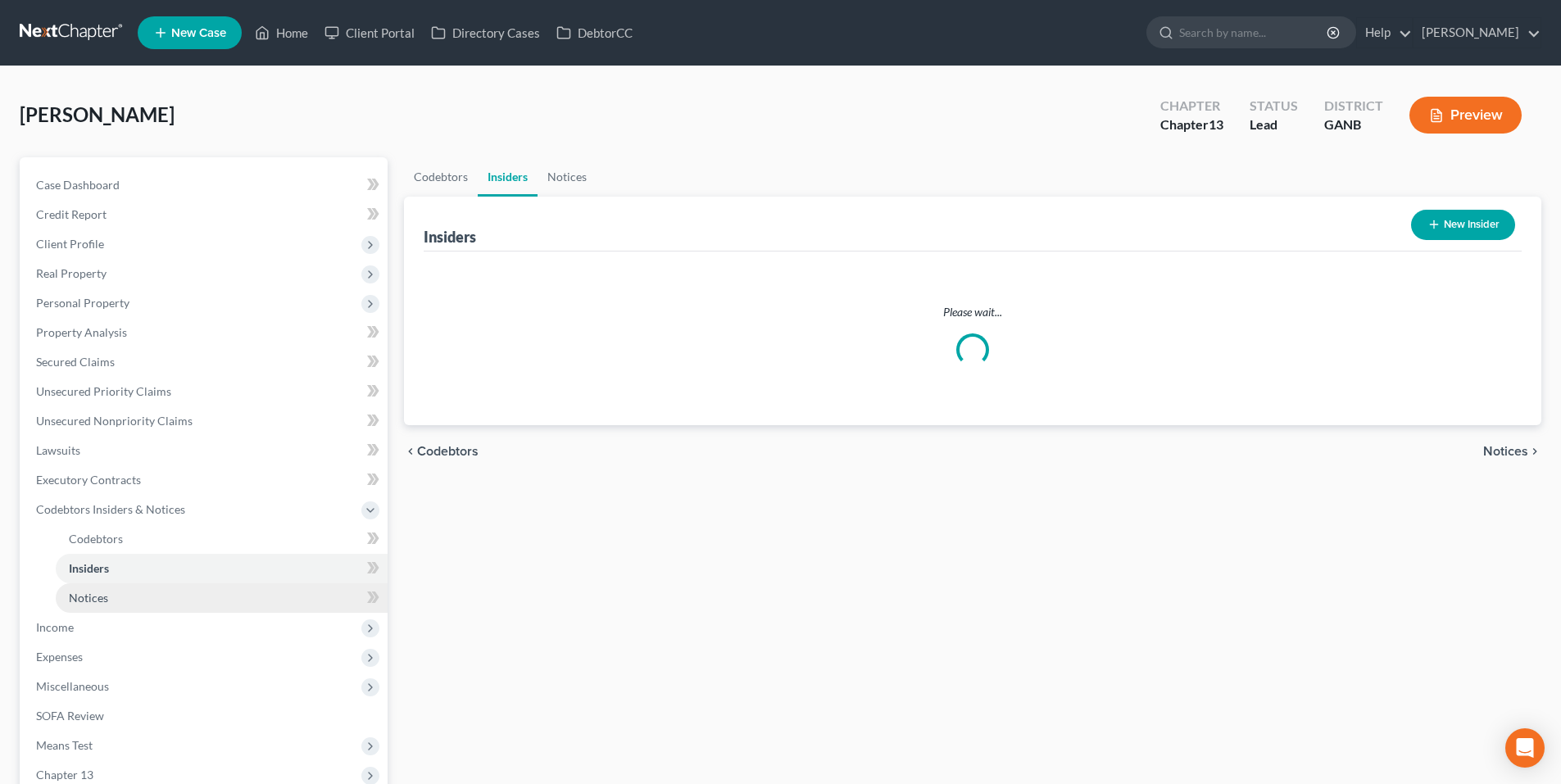
click at [85, 596] on span "Notices" at bounding box center [88, 597] width 39 height 14
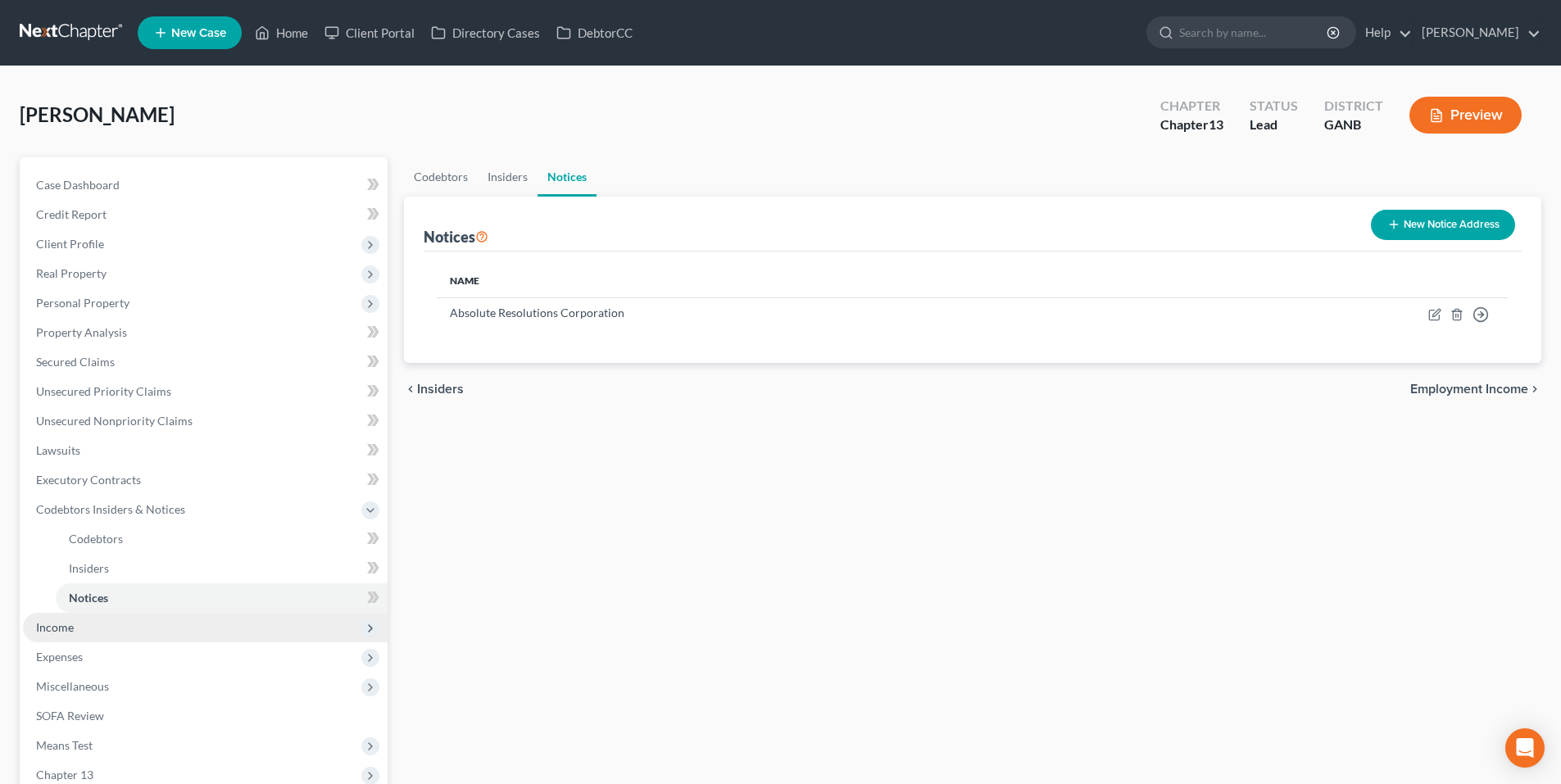
click at [80, 623] on span "Income" at bounding box center [205, 627] width 365 height 30
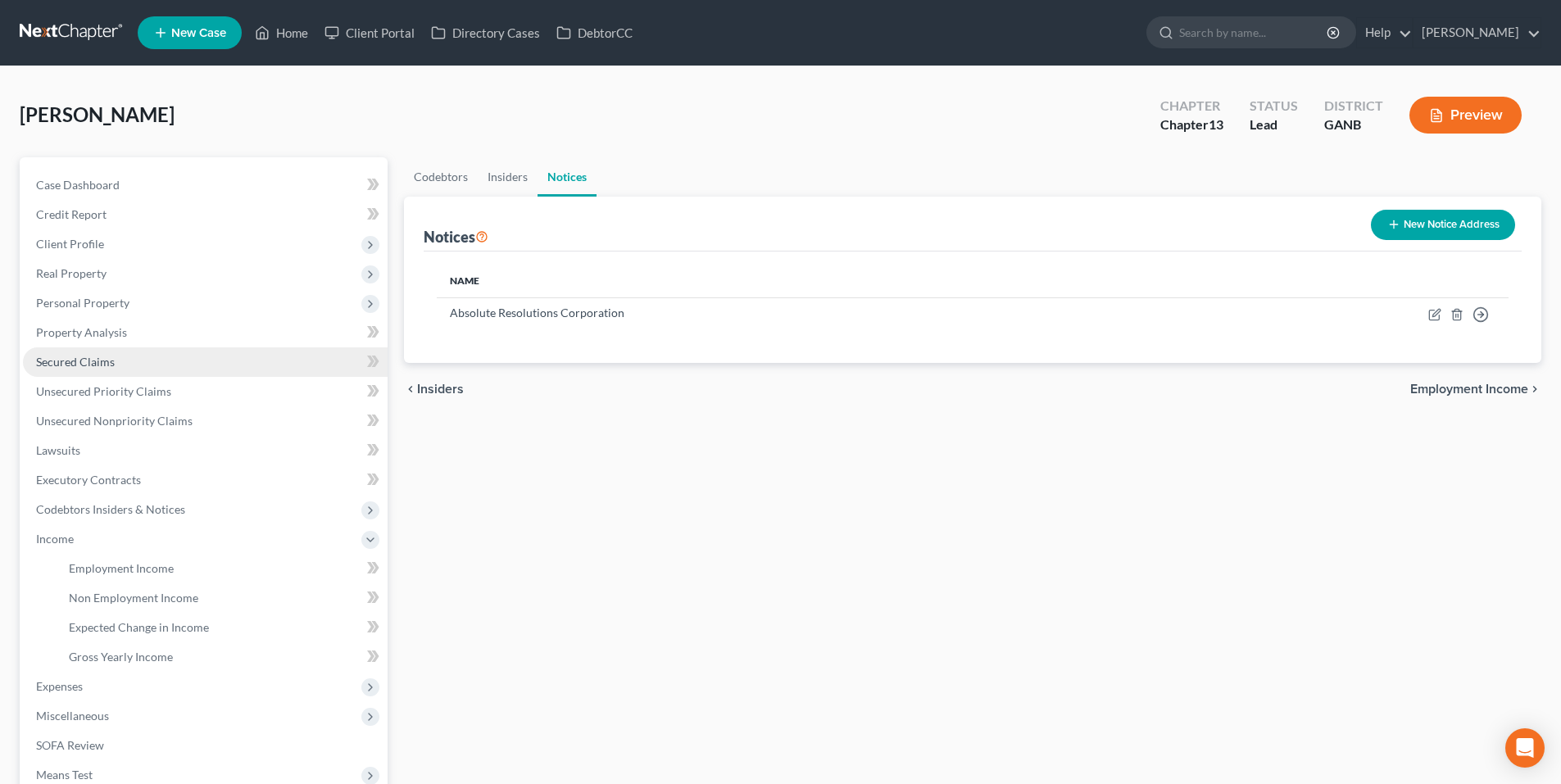
click at [87, 362] on span "Secured Claims" at bounding box center [75, 362] width 79 height 14
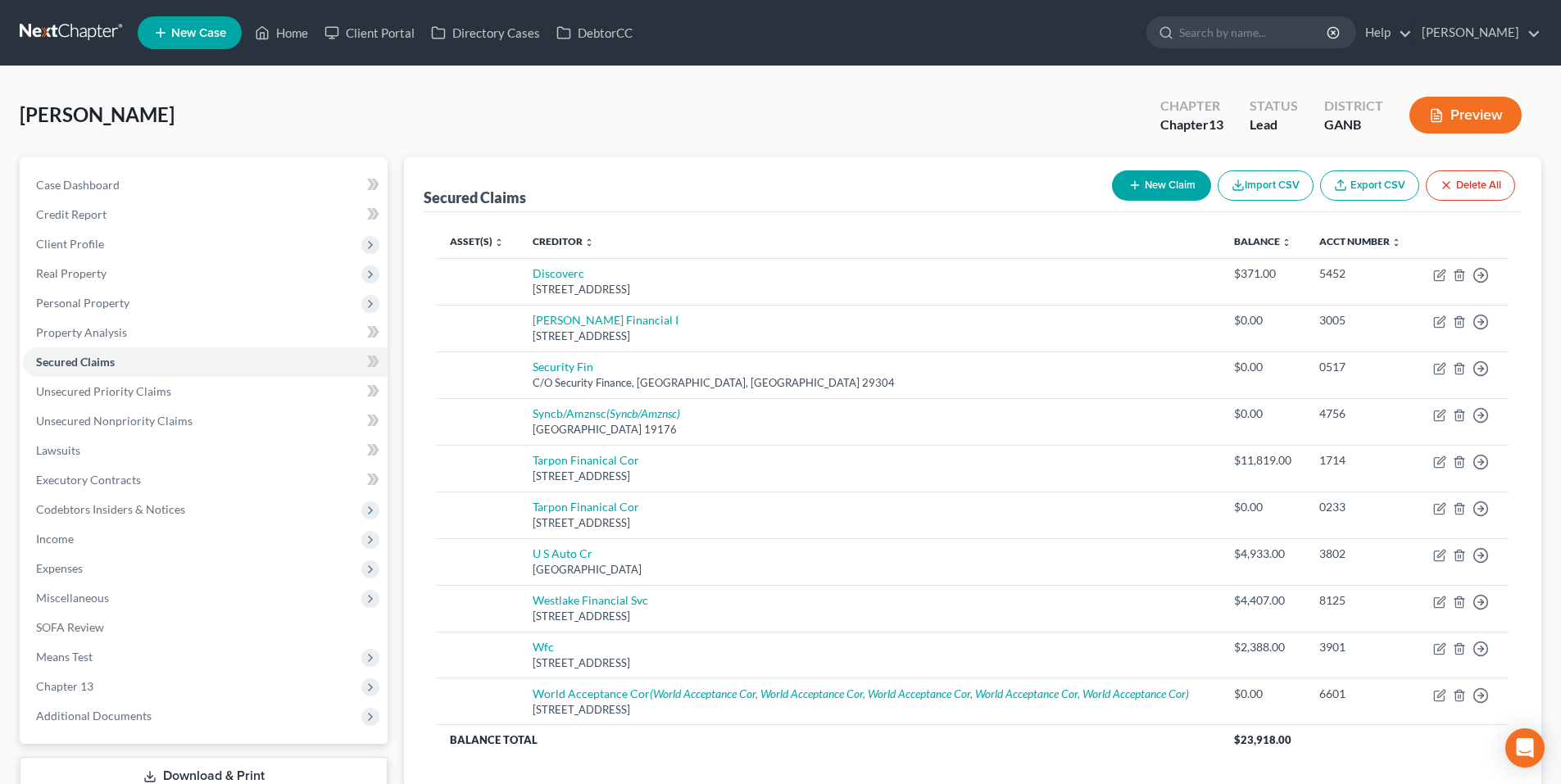
click at [57, 38] on link at bounding box center [72, 33] width 105 height 30
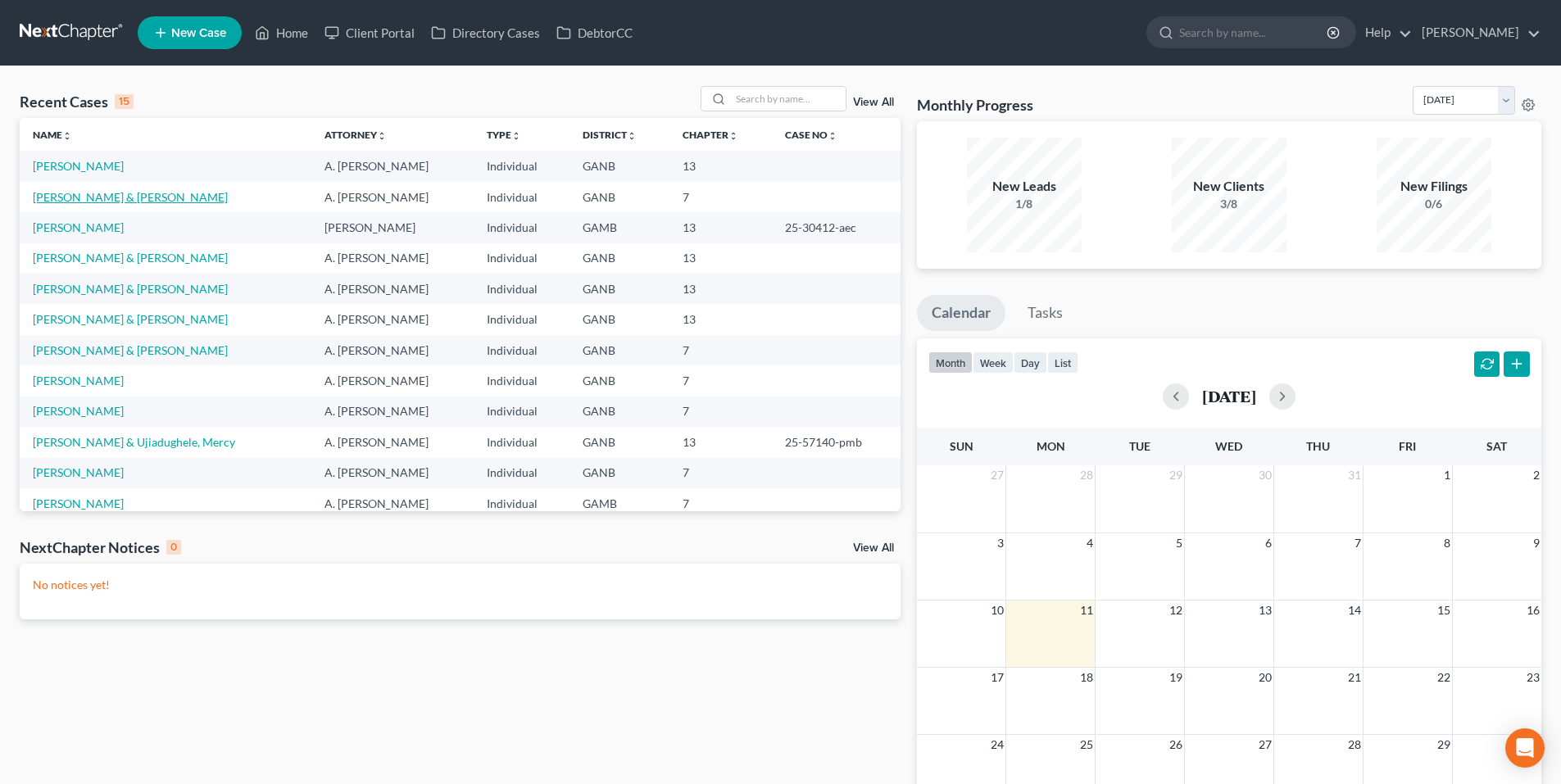
click at [78, 192] on link "[PERSON_NAME] & [PERSON_NAME]" at bounding box center [130, 197] width 195 height 14
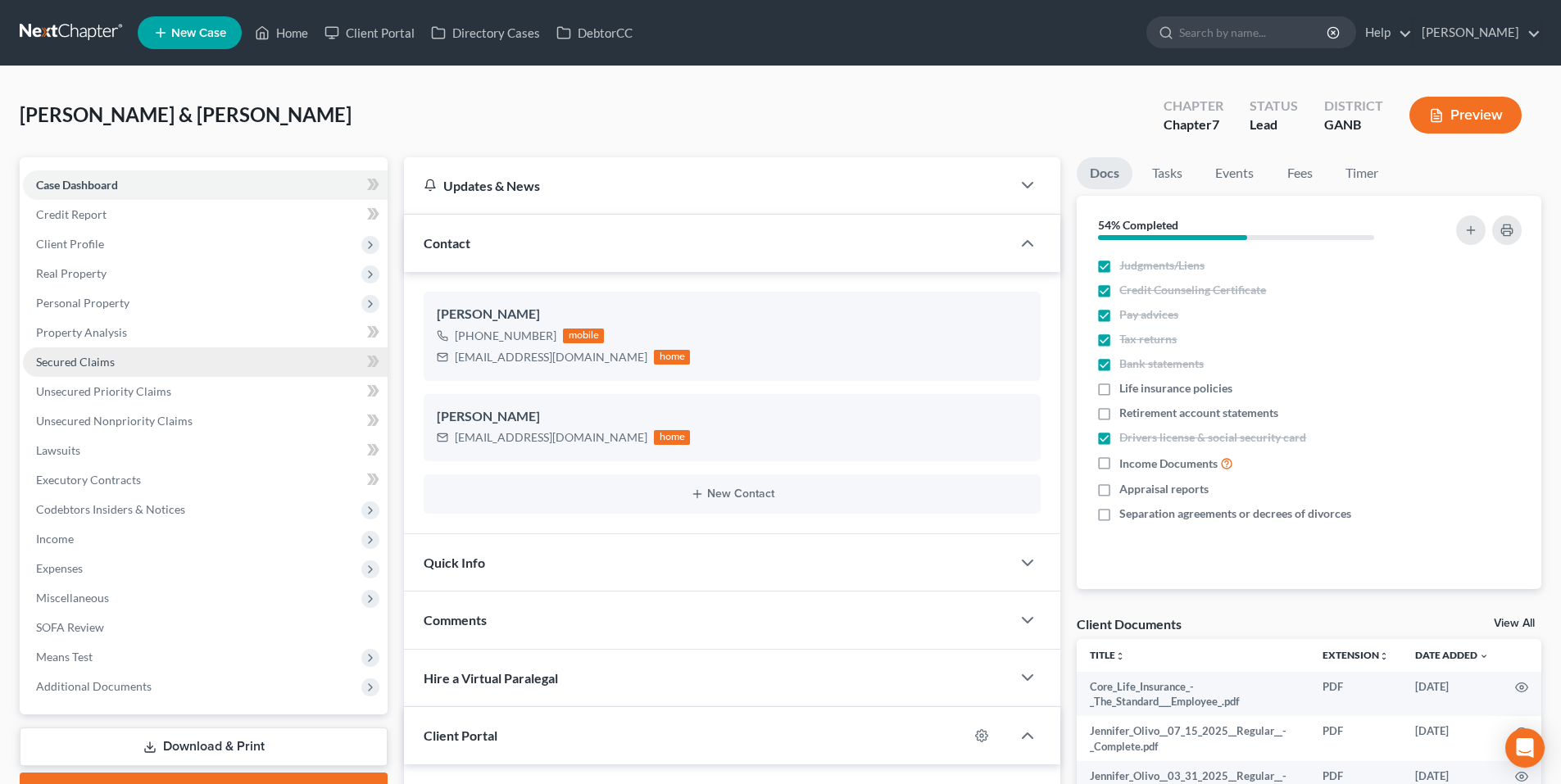
click at [66, 359] on span "Secured Claims" at bounding box center [75, 362] width 79 height 14
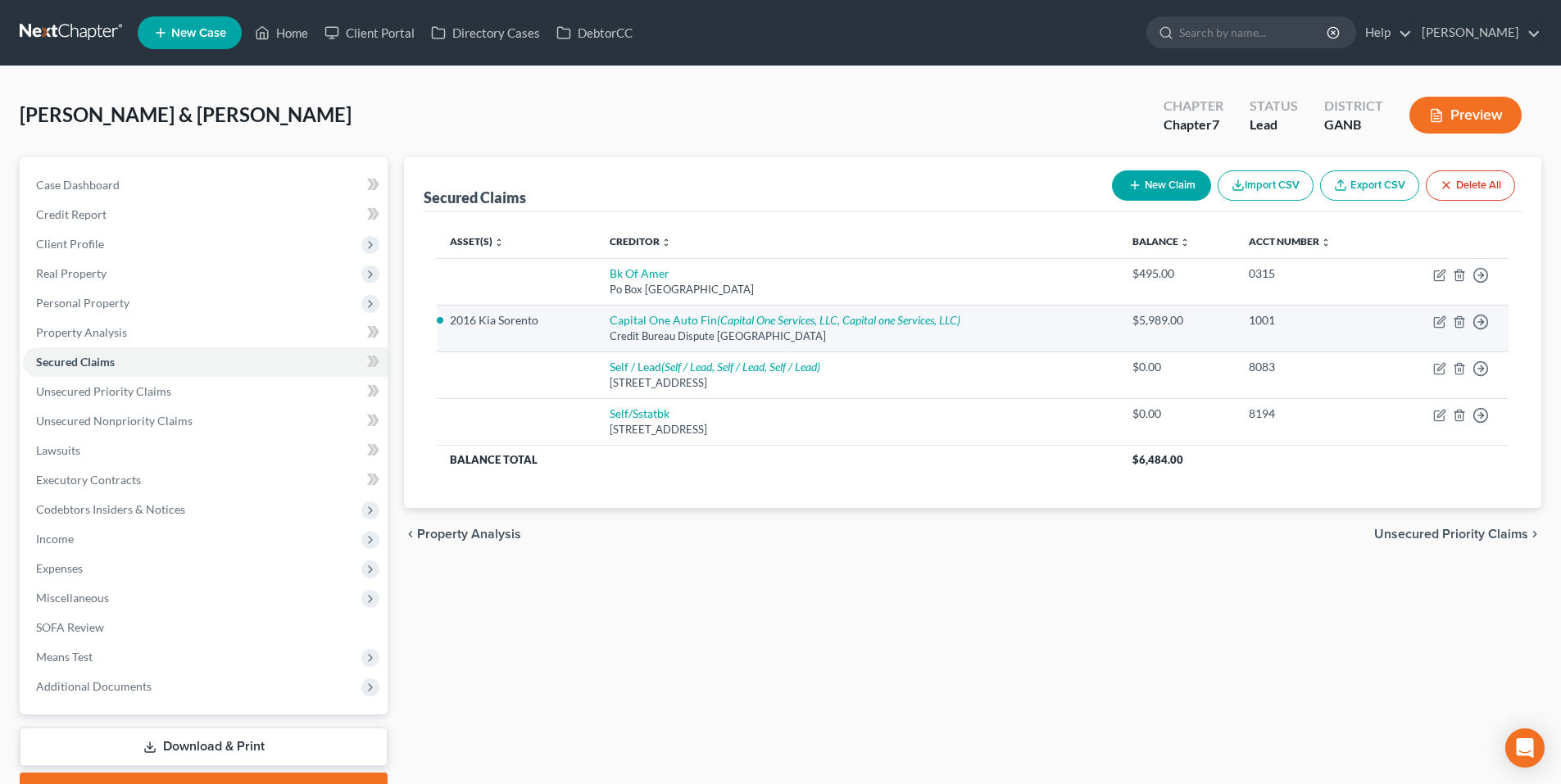
click at [462, 323] on li "2016 Kia Sorento" at bounding box center [516, 320] width 133 height 16
click at [1435, 321] on icon "button" at bounding box center [1439, 322] width 13 height 13
select select "45"
select select "0"
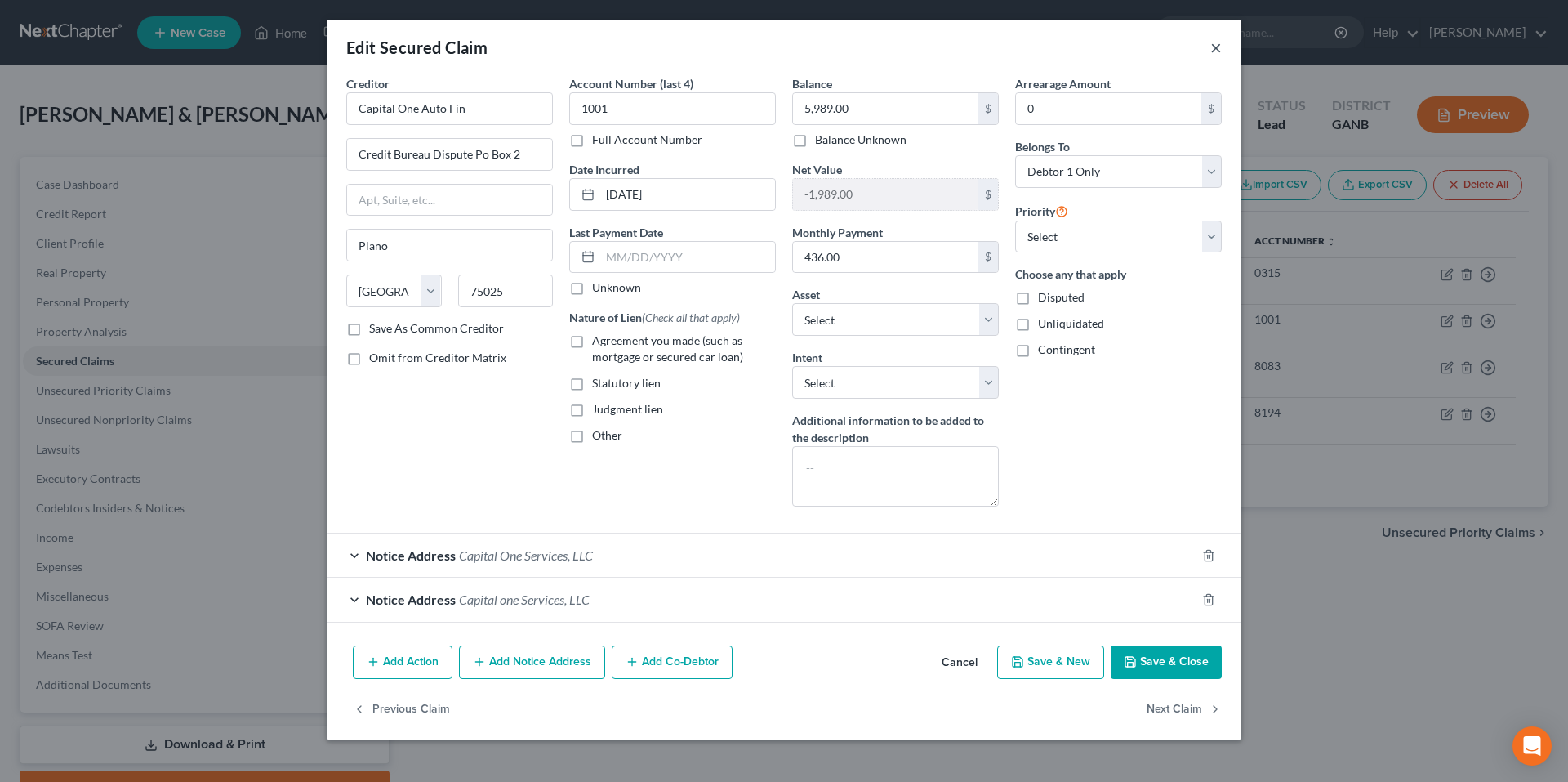
click at [1217, 44] on button "×" at bounding box center [1215, 48] width 11 height 20
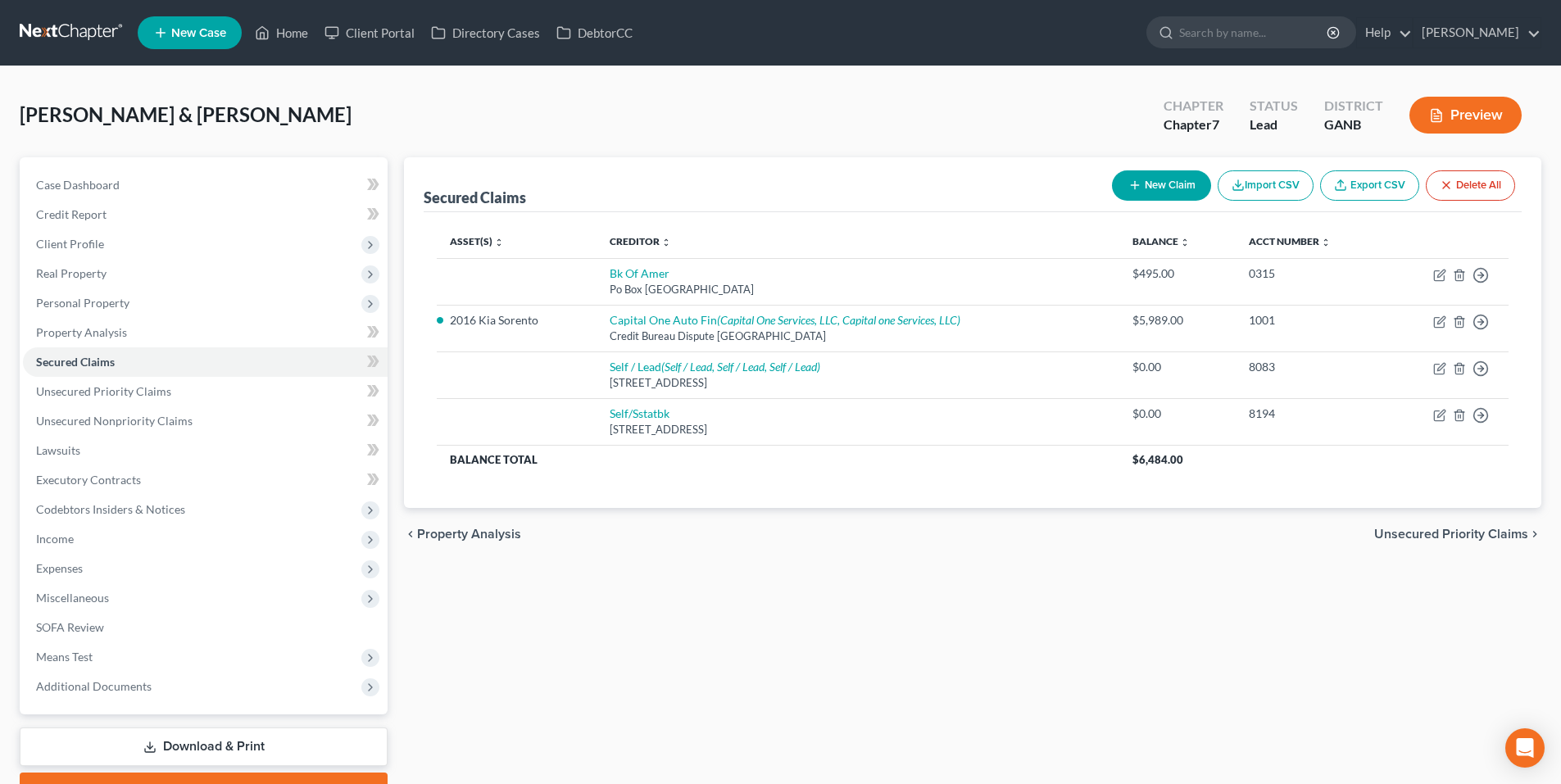
click at [65, 34] on link at bounding box center [72, 33] width 105 height 30
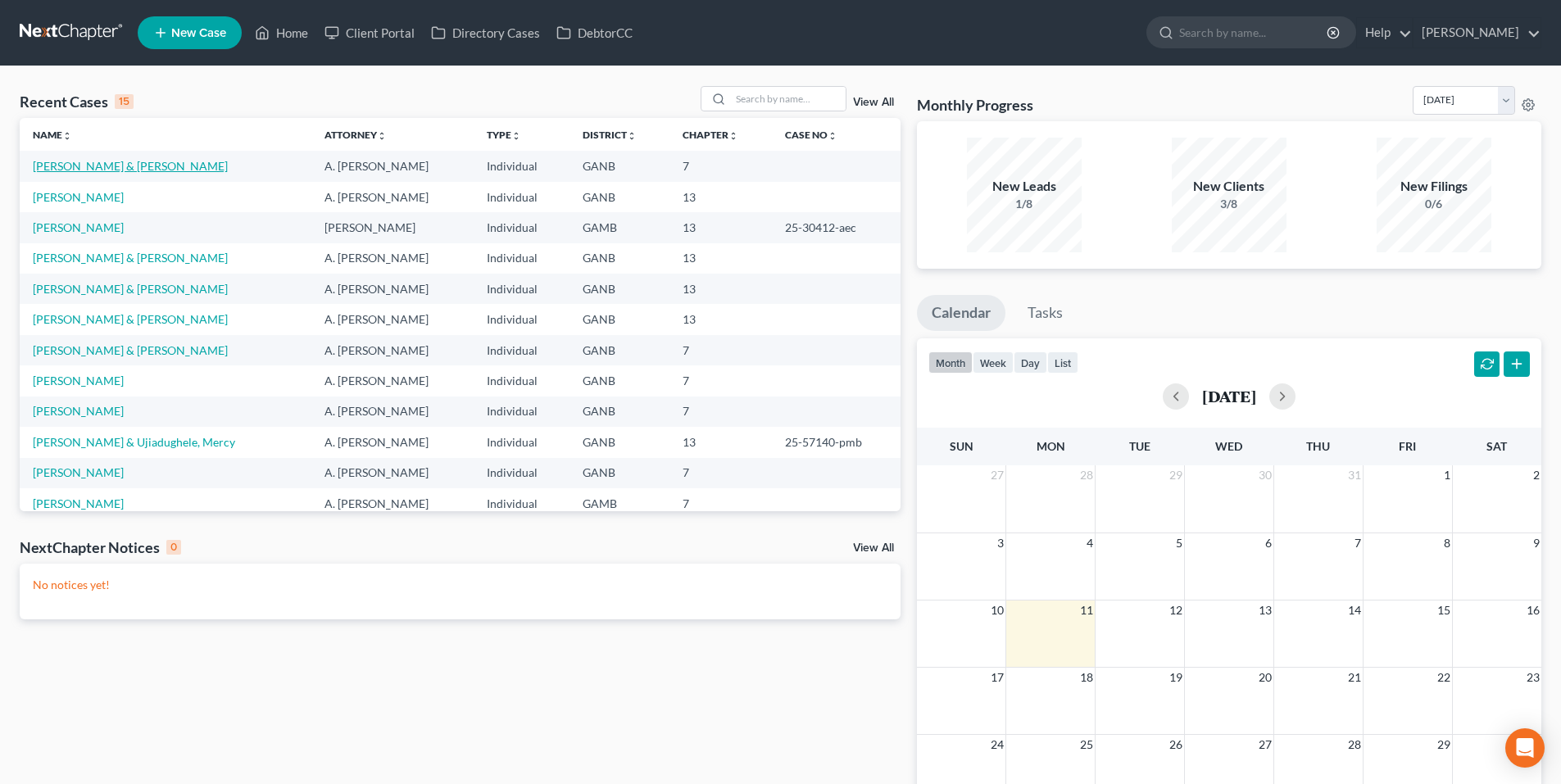
click at [127, 163] on link "[PERSON_NAME] & [PERSON_NAME]" at bounding box center [130, 166] width 195 height 14
click at [66, 201] on link "[PERSON_NAME]" at bounding box center [78, 197] width 91 height 14
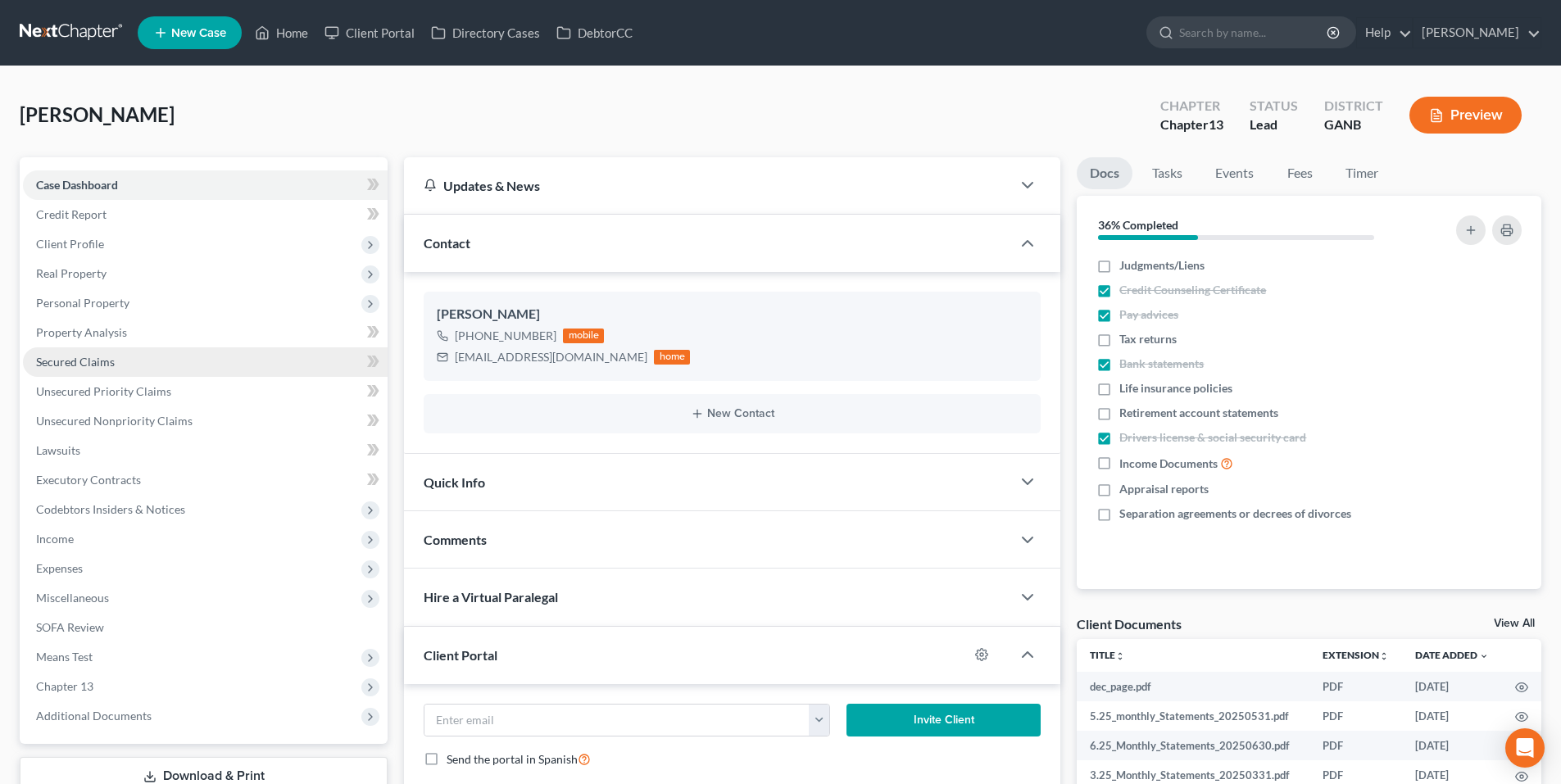
click at [196, 365] on link "Secured Claims" at bounding box center [205, 363] width 365 height 30
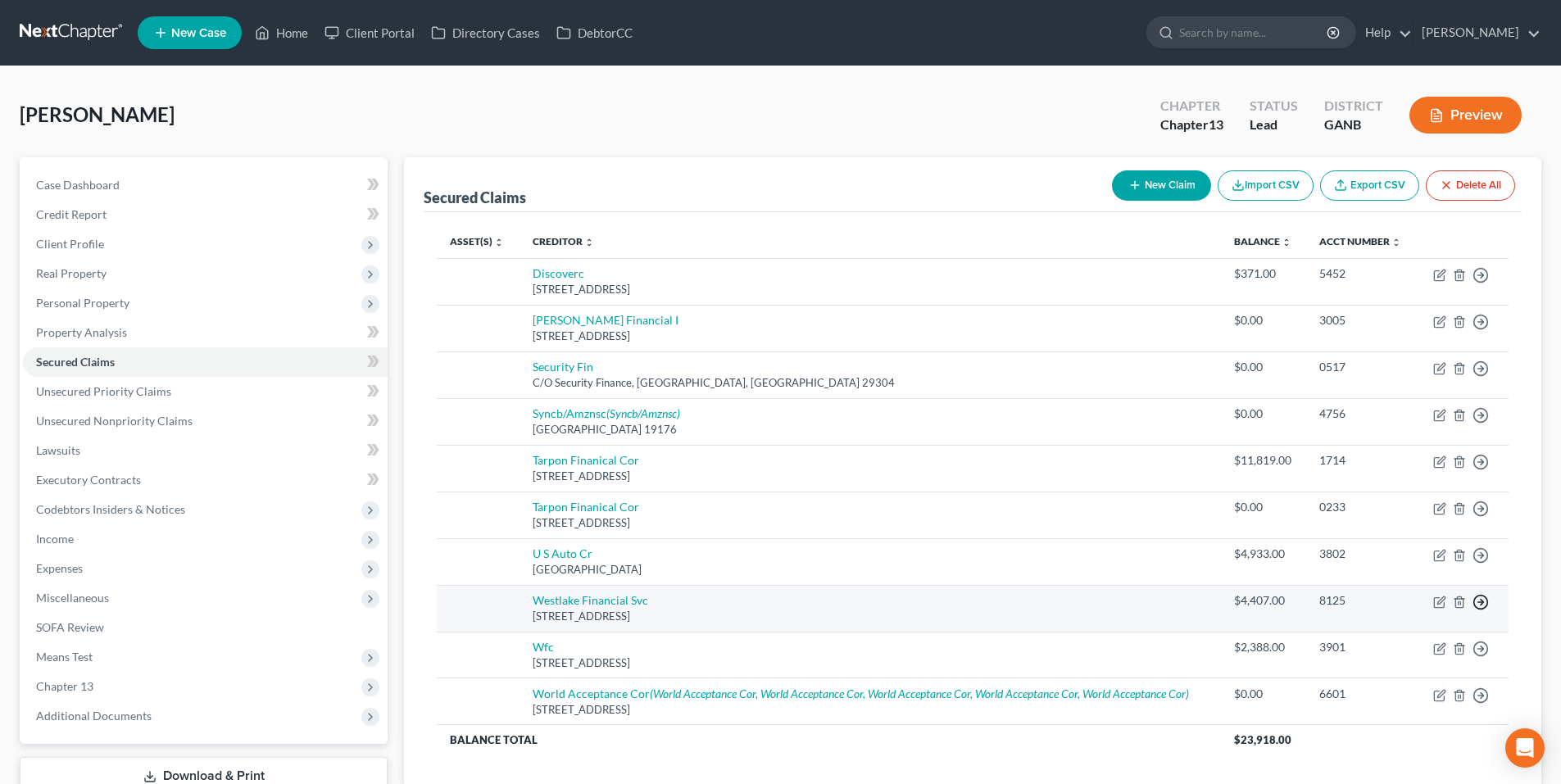
click at [1484, 284] on icon "button" at bounding box center [1480, 275] width 16 height 16
click at [1441, 645] on link "Move to F" at bounding box center [1405, 641] width 137 height 28
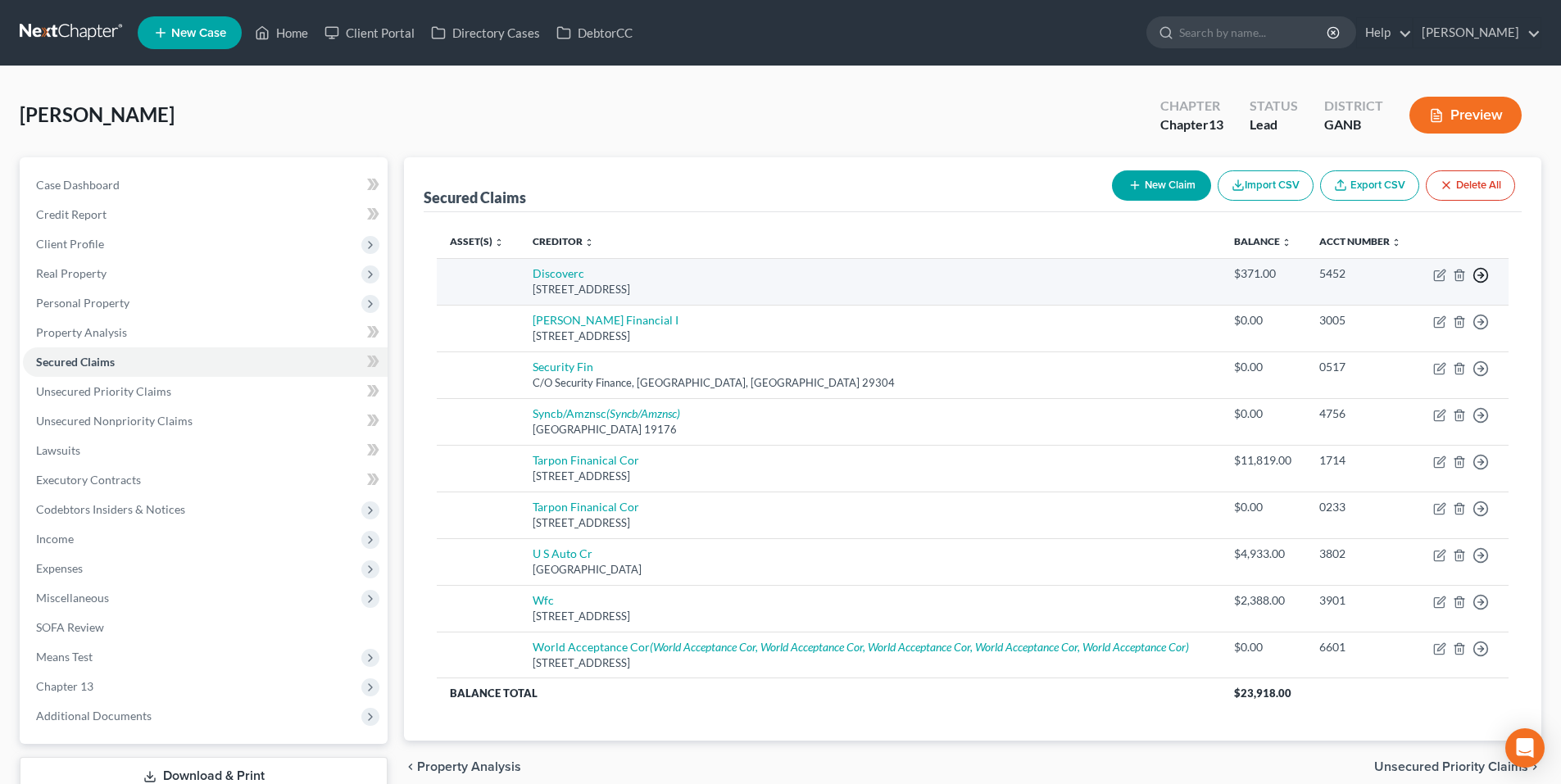
click at [1482, 276] on polyline "button" at bounding box center [1481, 276] width 2 height 6
click at [1449, 311] on link "Move to F" at bounding box center [1405, 315] width 137 height 28
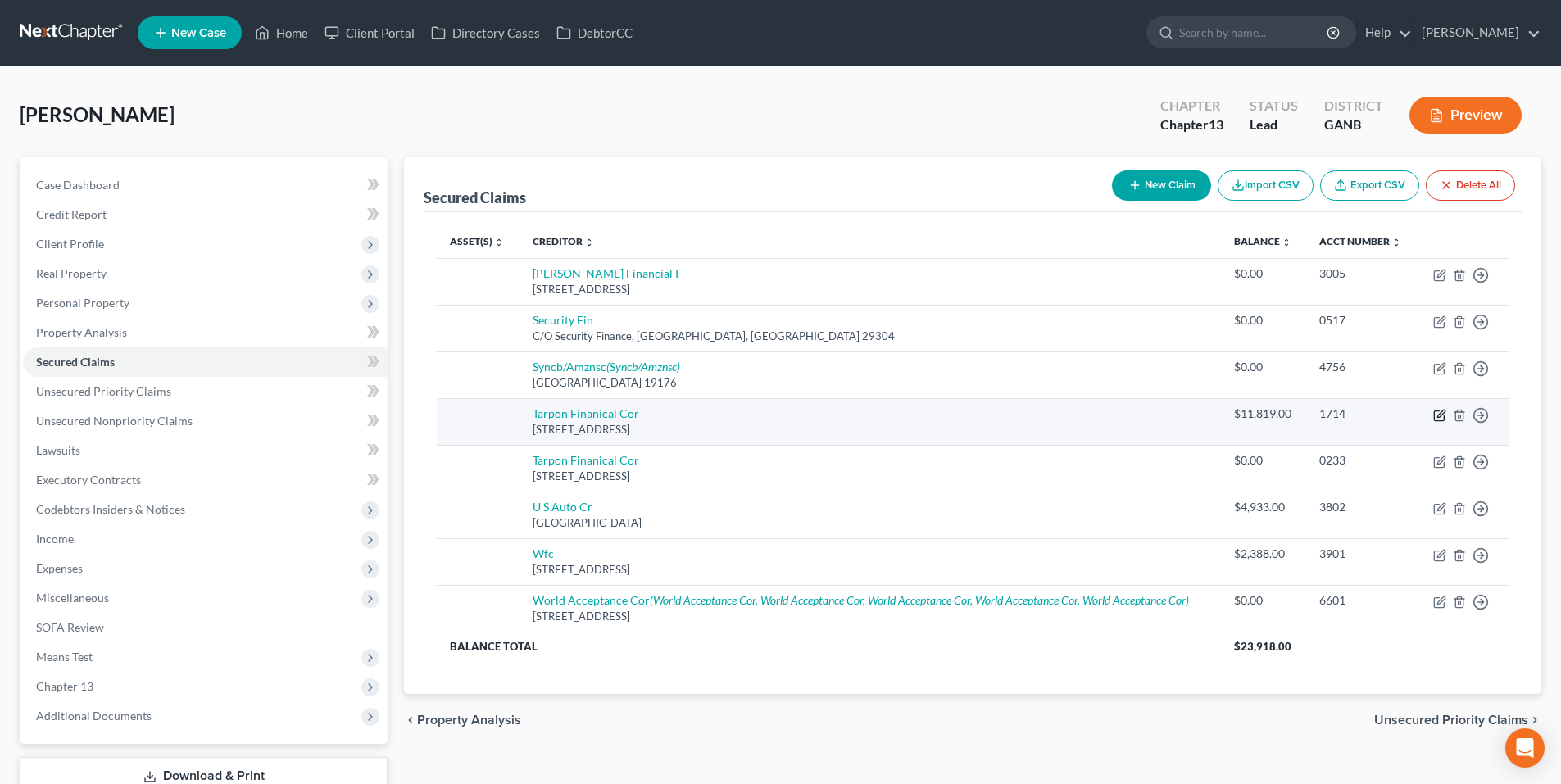
click at [1434, 415] on icon "button" at bounding box center [1439, 415] width 10 height 10
select select "10"
select select "0"
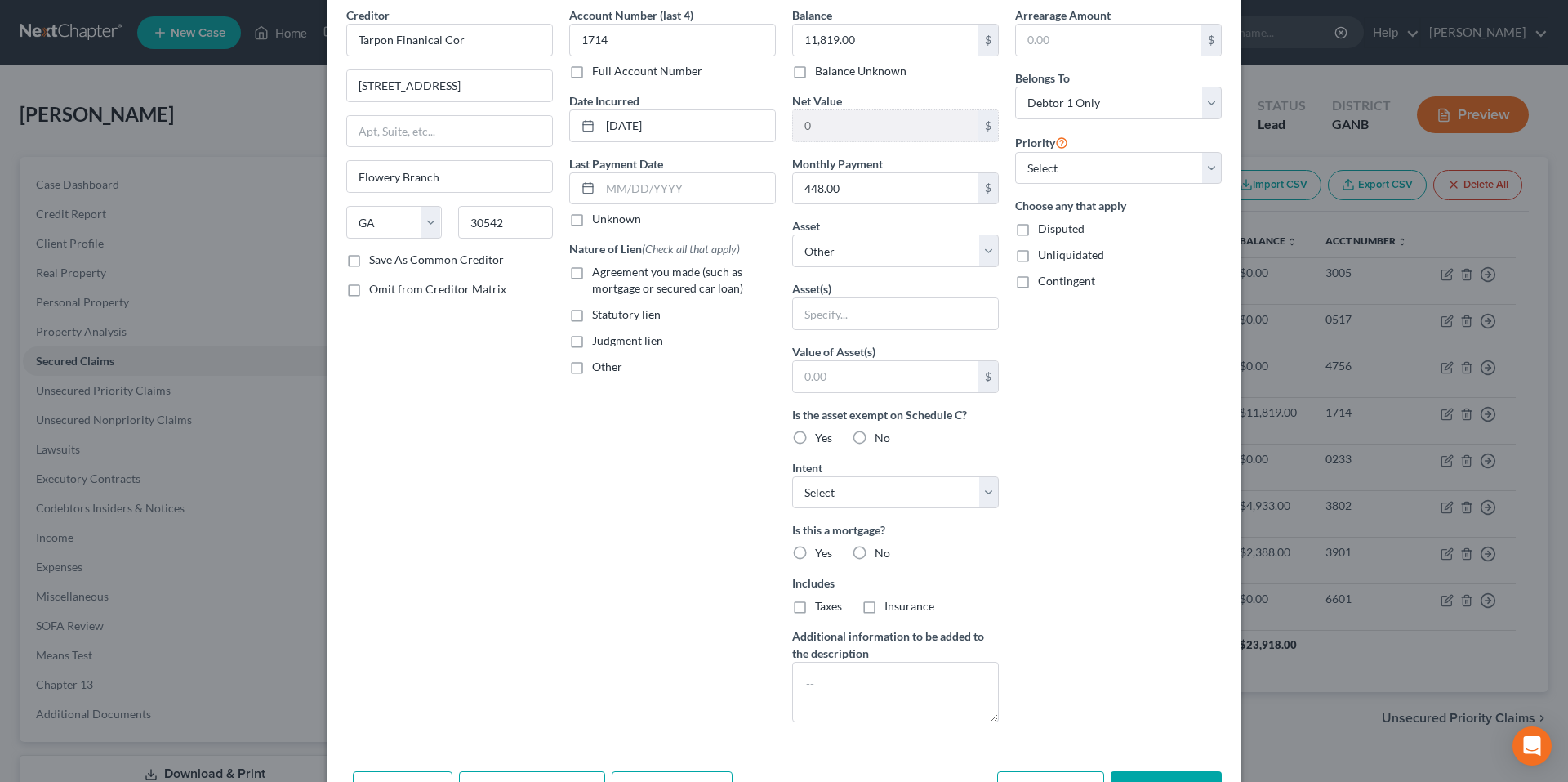
scroll to position [172, 0]
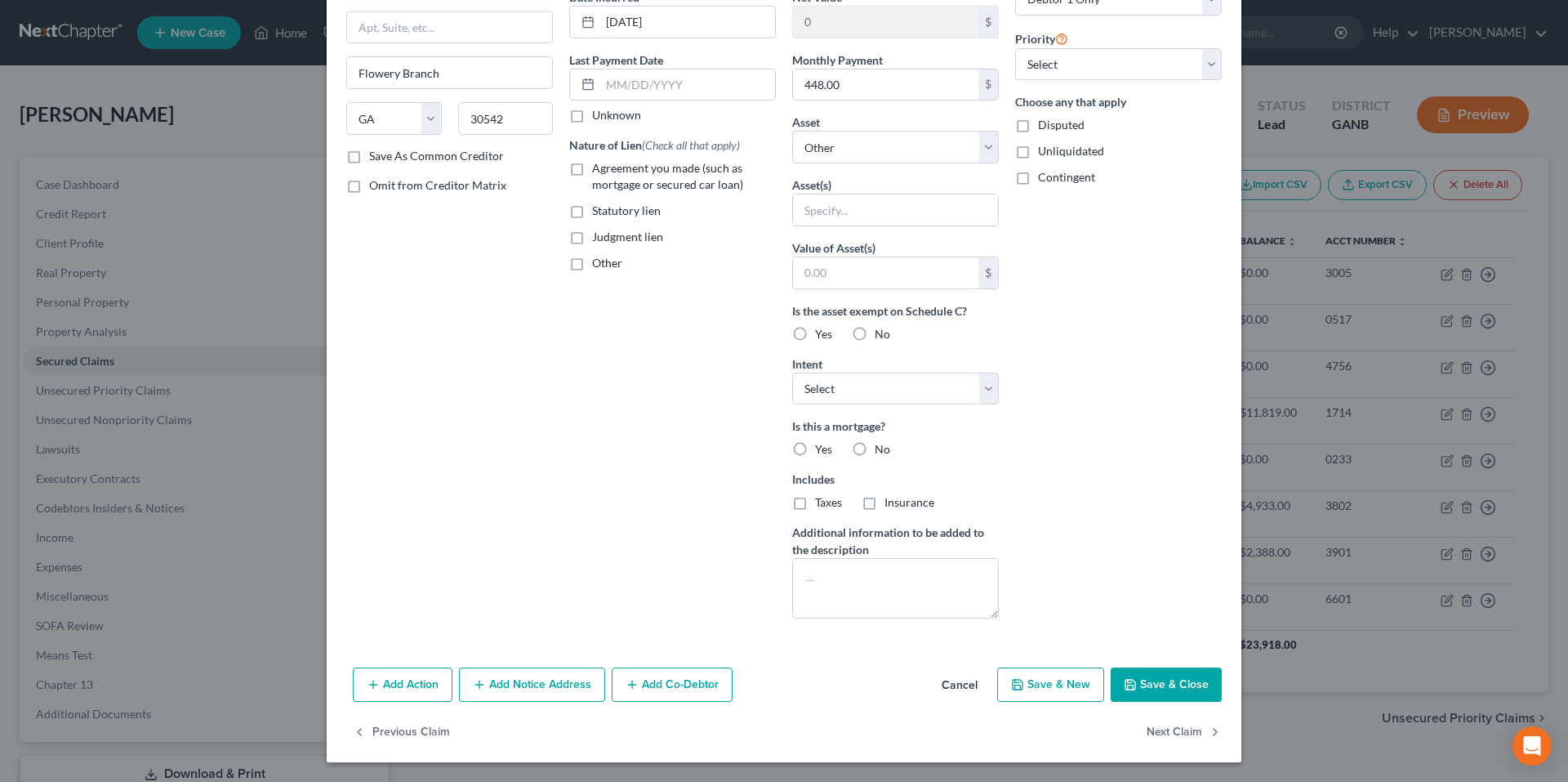
click at [570, 696] on button "Add Notice Address" at bounding box center [532, 684] width 146 height 34
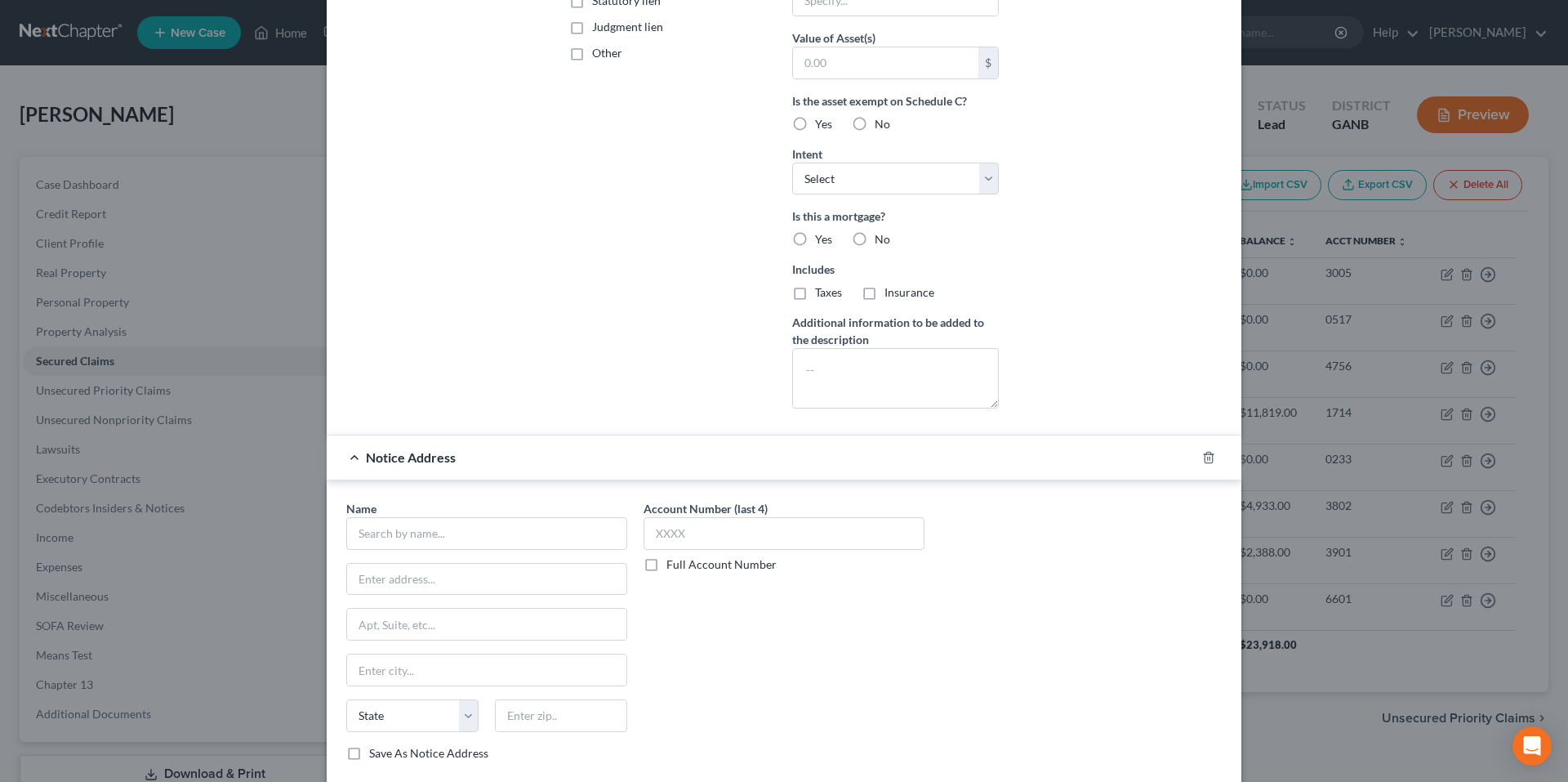
scroll to position [524, 0]
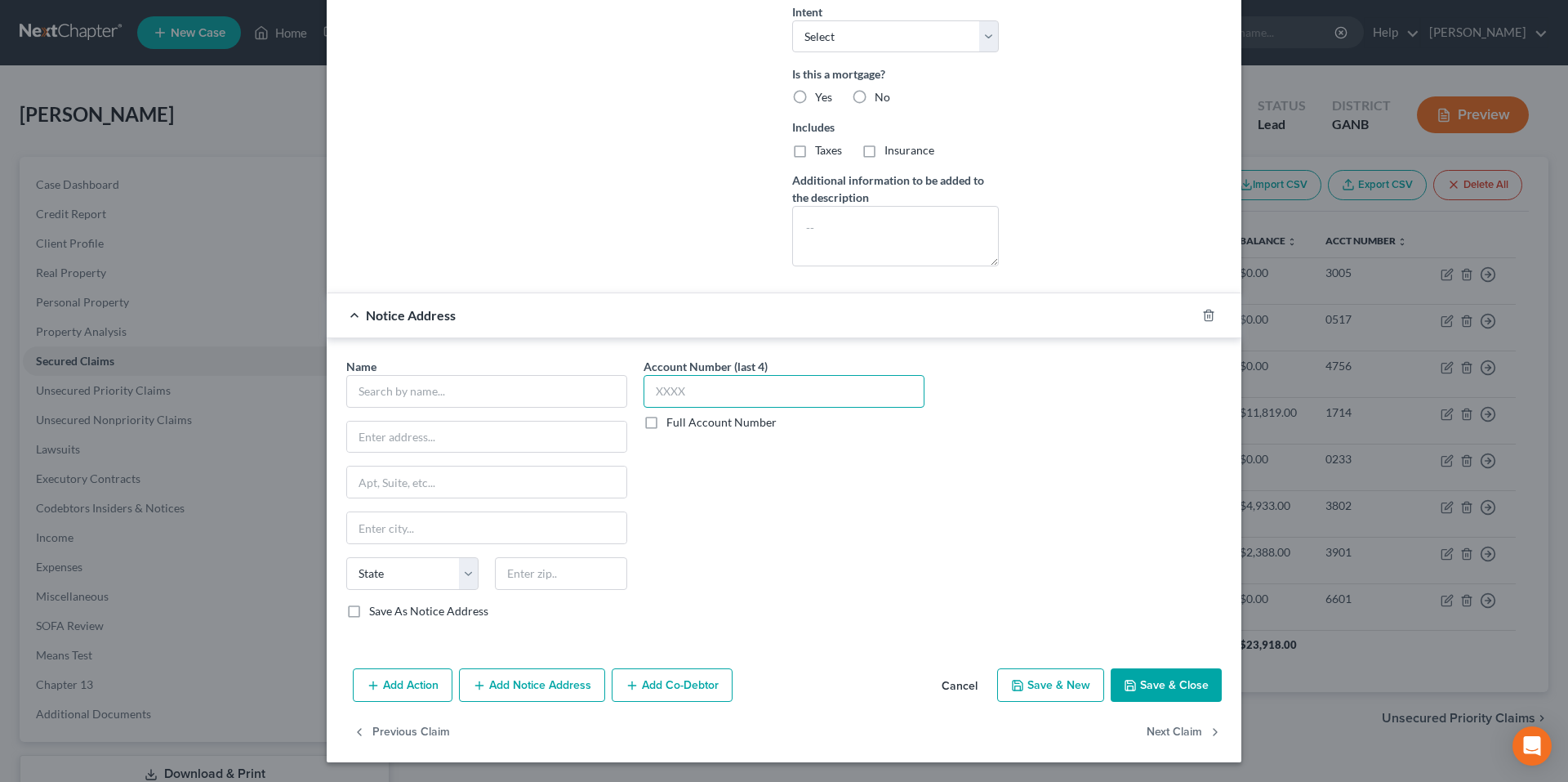
click at [723, 386] on input "text" at bounding box center [784, 391] width 281 height 33
type input "1714"
click at [506, 391] on input "text" at bounding box center [487, 391] width 281 height 33
click at [522, 394] on input "text" at bounding box center [487, 391] width 281 height 33
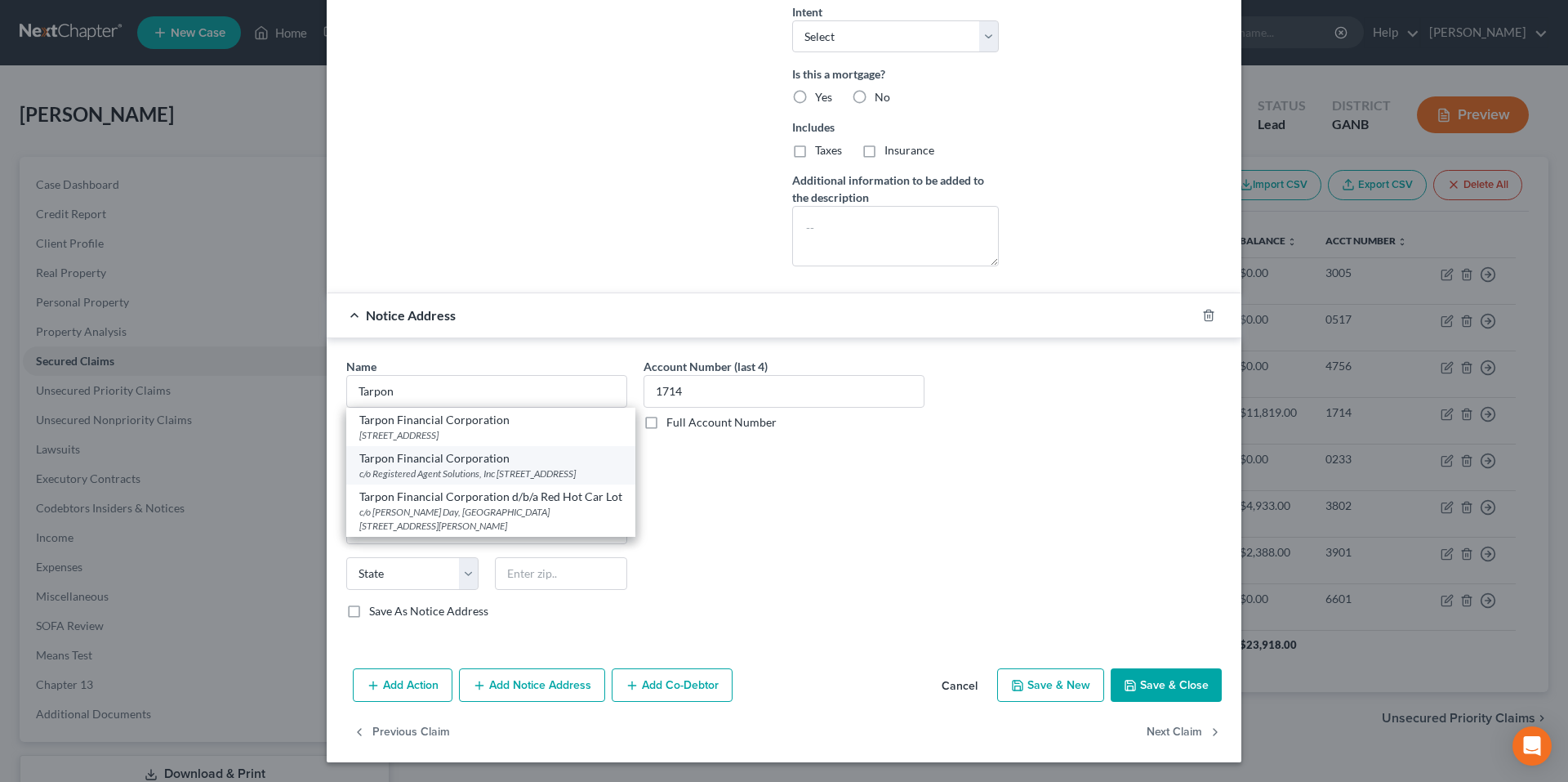
click at [549, 480] on div "c/o Registered Agent Solutions, Inc [STREET_ADDRESS]" at bounding box center [491, 473] width 263 height 14
type input "Tarpon Financial Corporation"
type input "c/o Registered Agent Solutions, Inc"
type input "[STREET_ADDRESS]"
type input "Roswell"
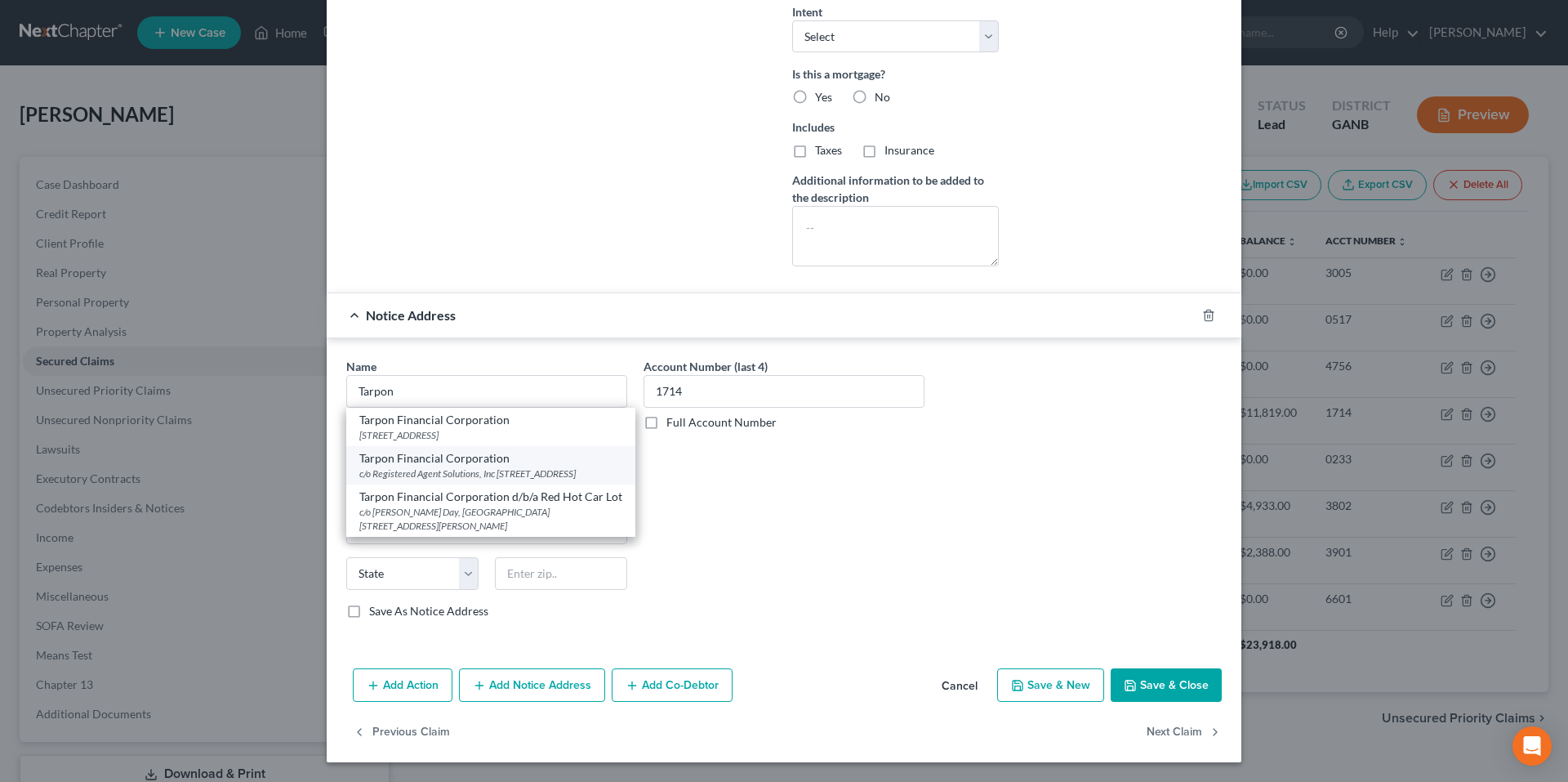
select select "10"
type input "30076"
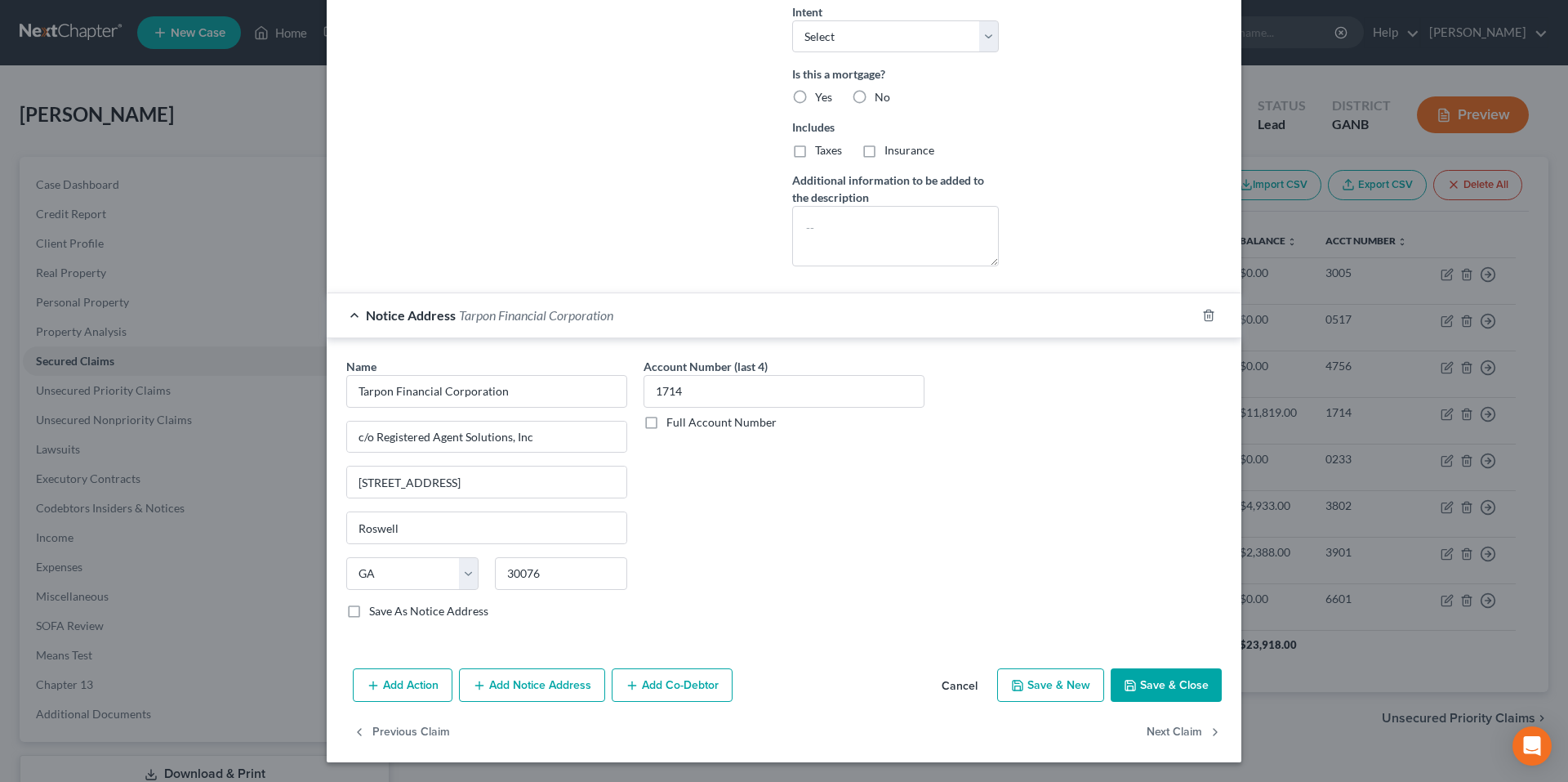
click at [1154, 677] on button "Save & Close" at bounding box center [1166, 685] width 111 height 34
select select
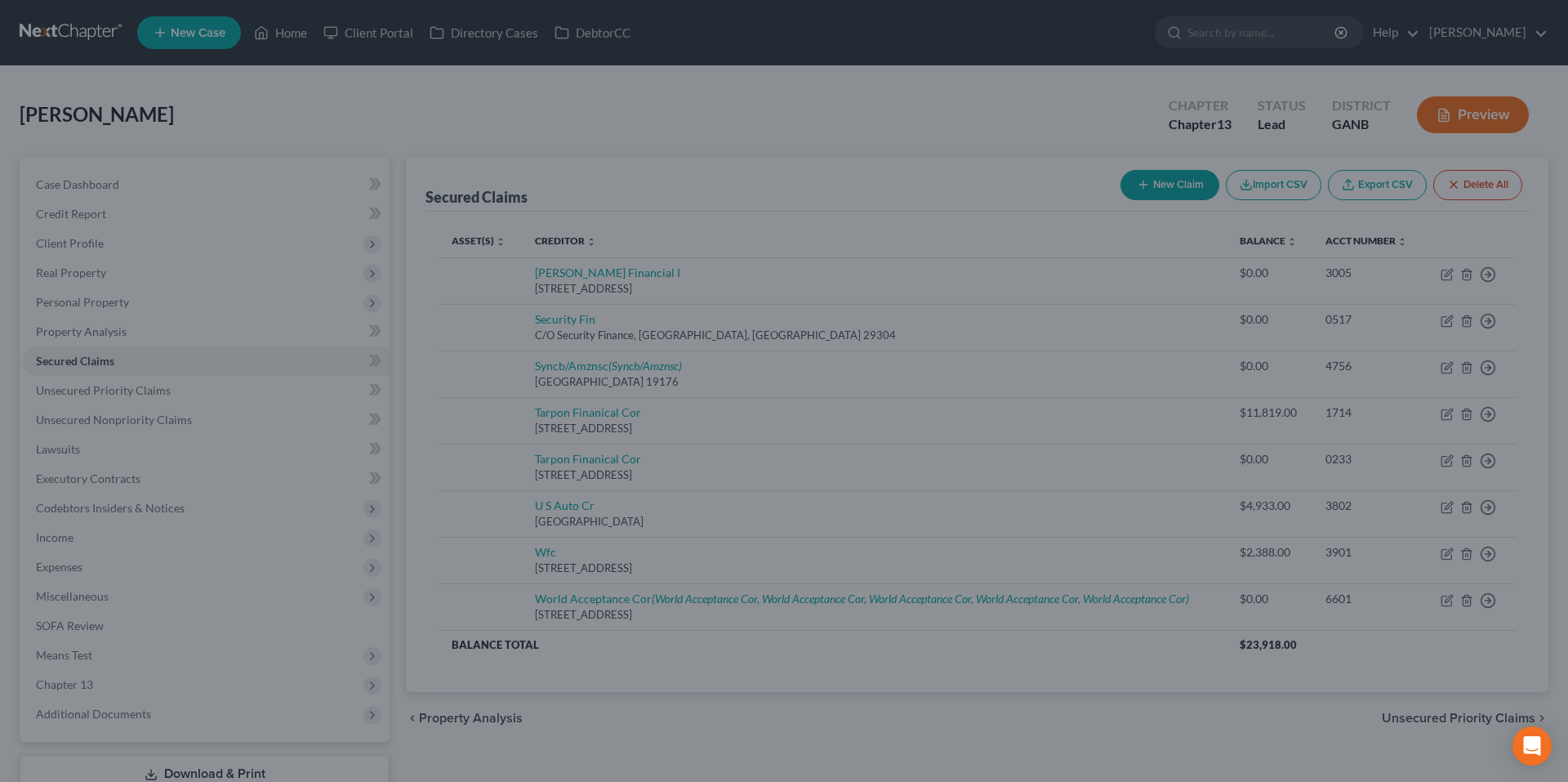
scroll to position [346, 0]
type input "0"
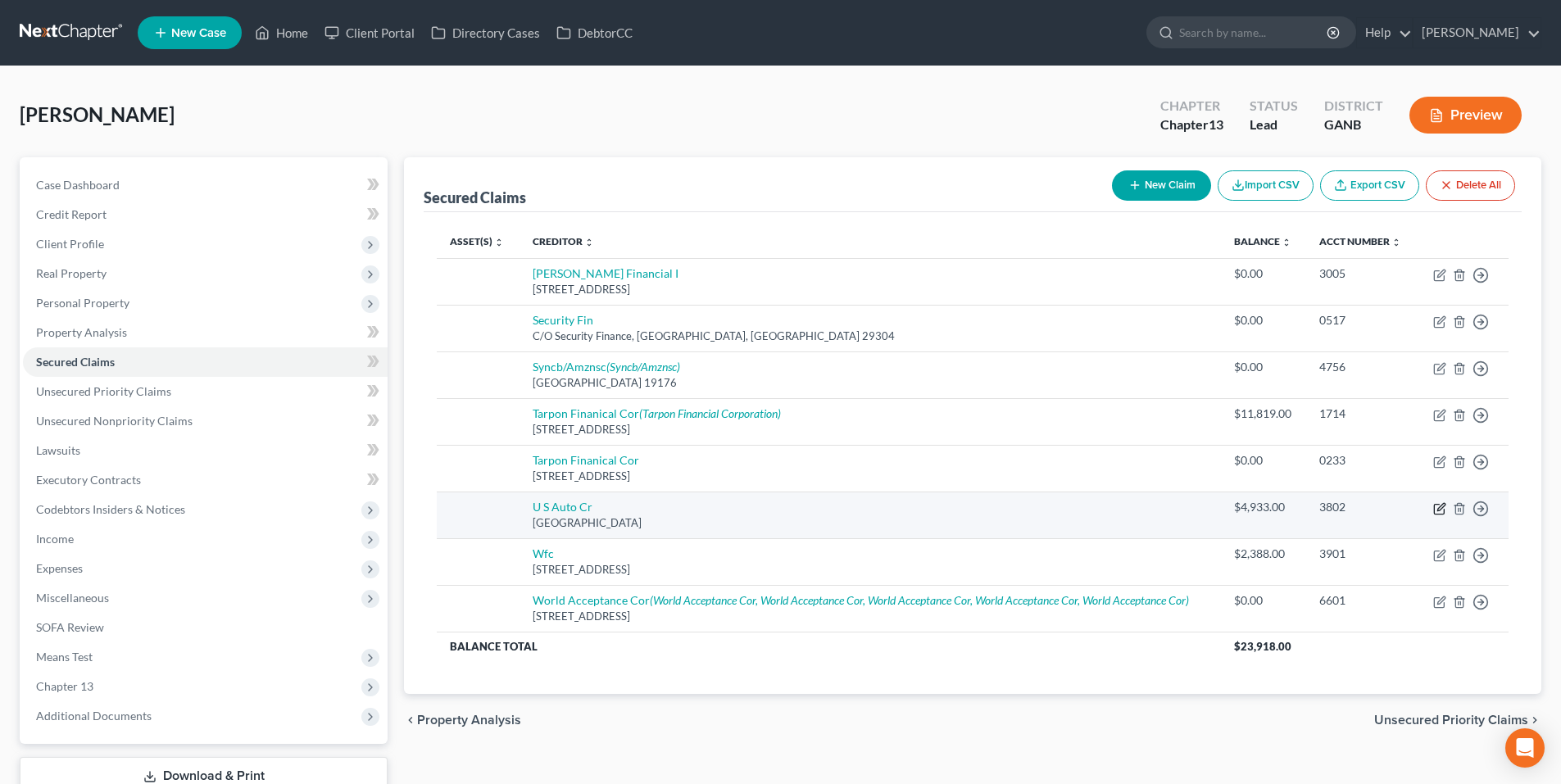
click at [1435, 511] on icon "button" at bounding box center [1439, 508] width 13 height 13
select select "9"
select select "0"
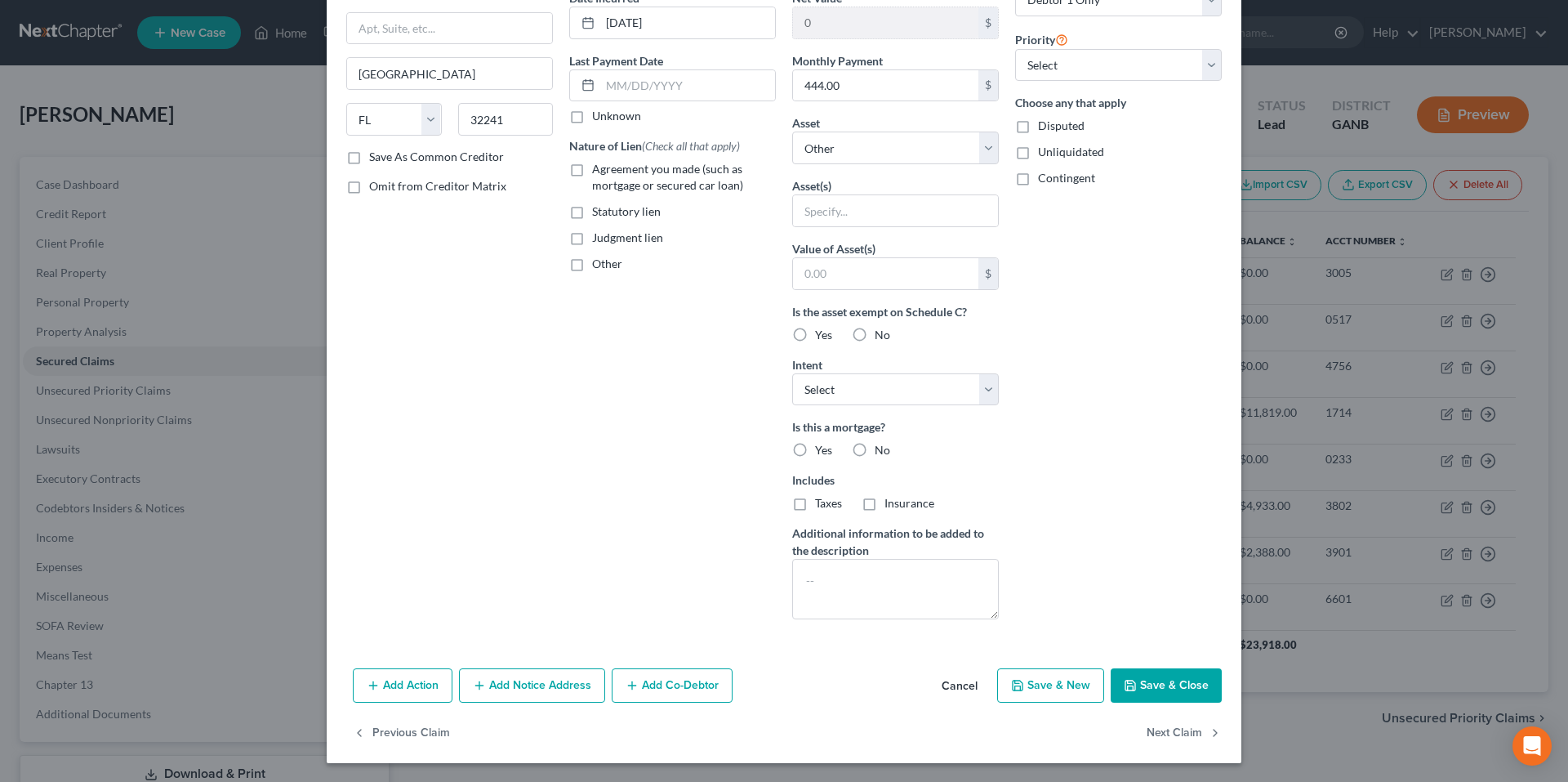
scroll to position [172, 0]
click at [554, 670] on button "Add Notice Address" at bounding box center [532, 684] width 146 height 34
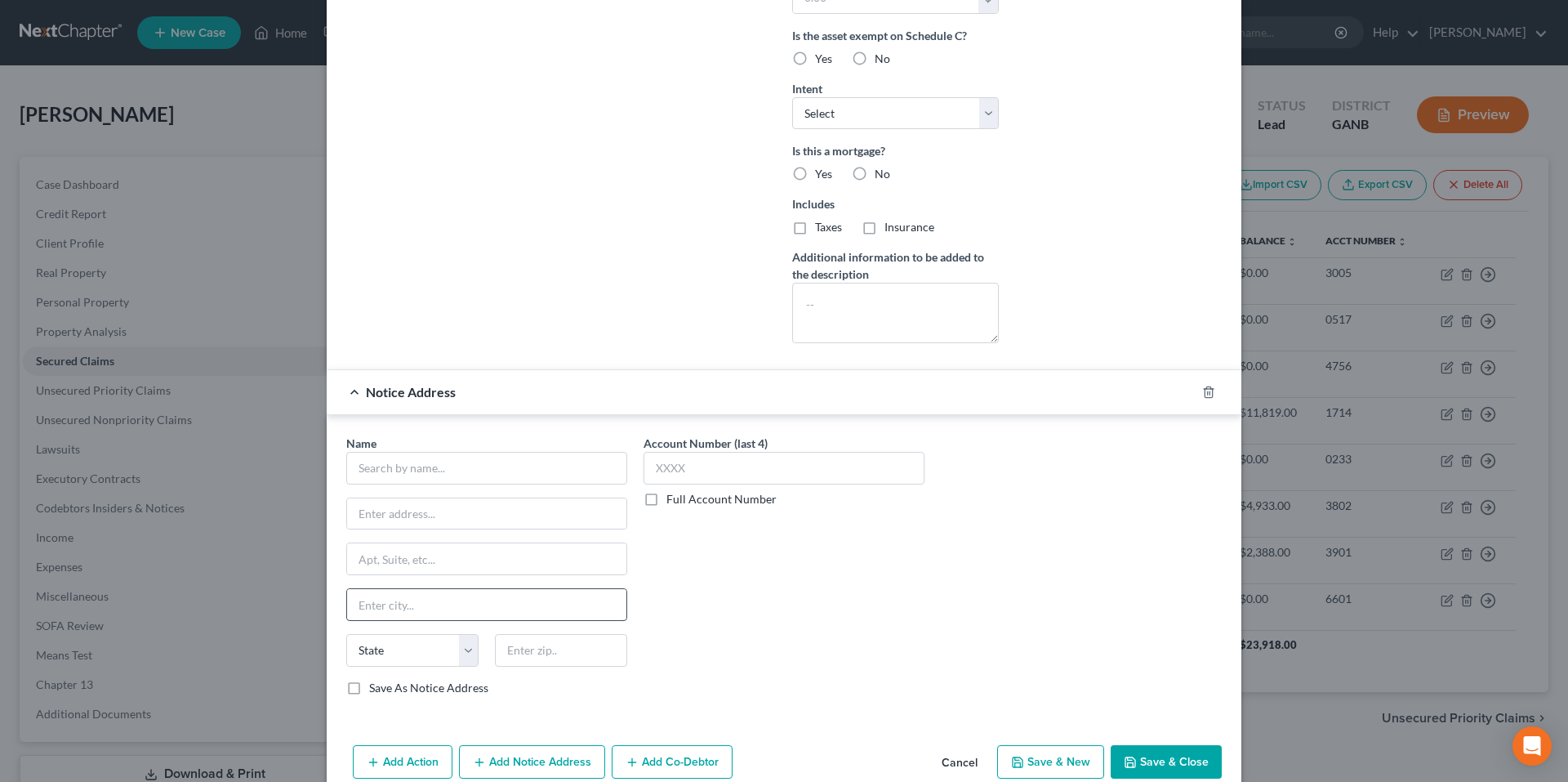
scroll to position [499, 0]
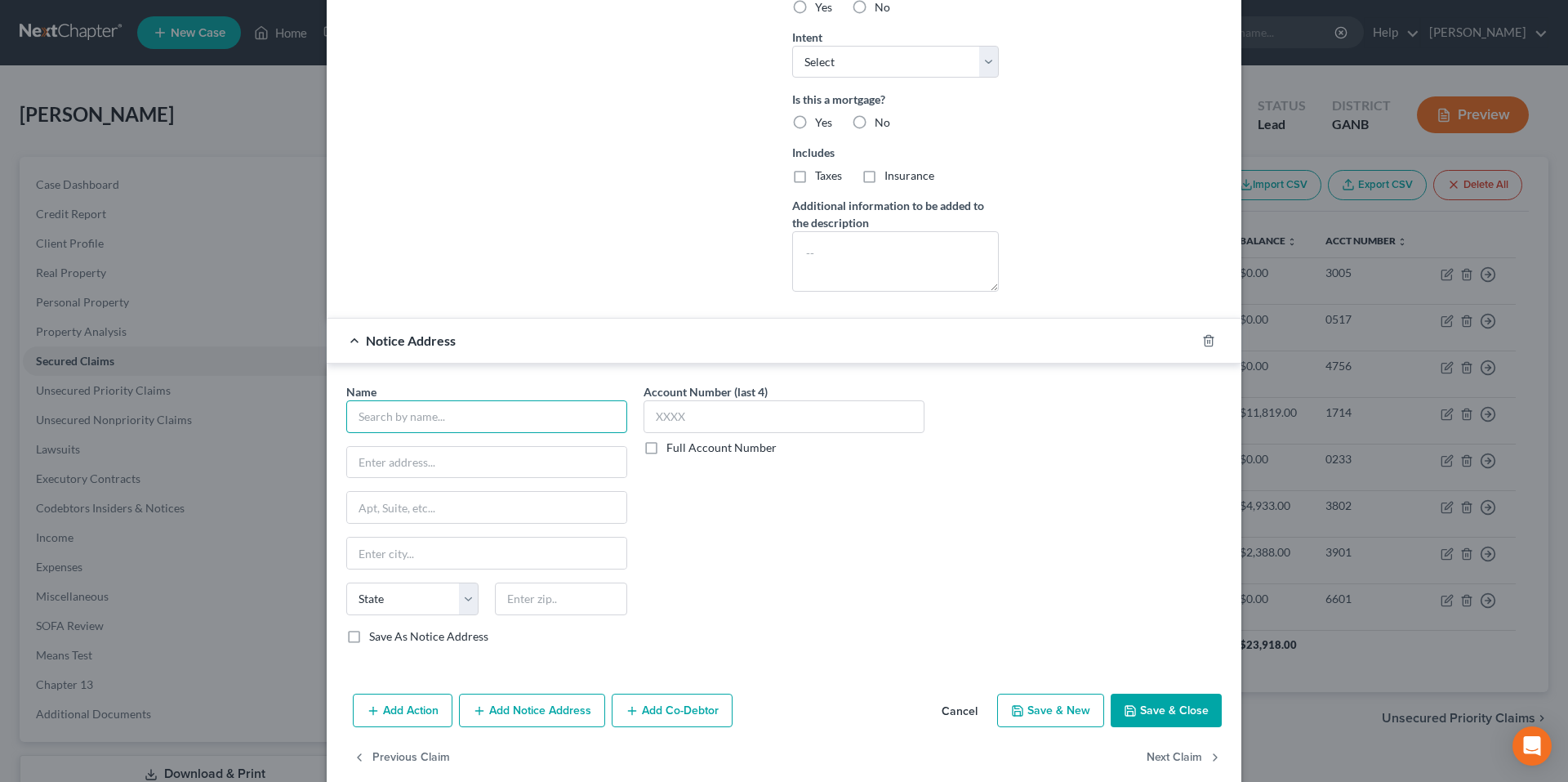
click at [549, 417] on input "text" at bounding box center [487, 416] width 281 height 33
type input "US Auto Credit Corporation"
type input "c/o Registered Agent Solutions, Inc."
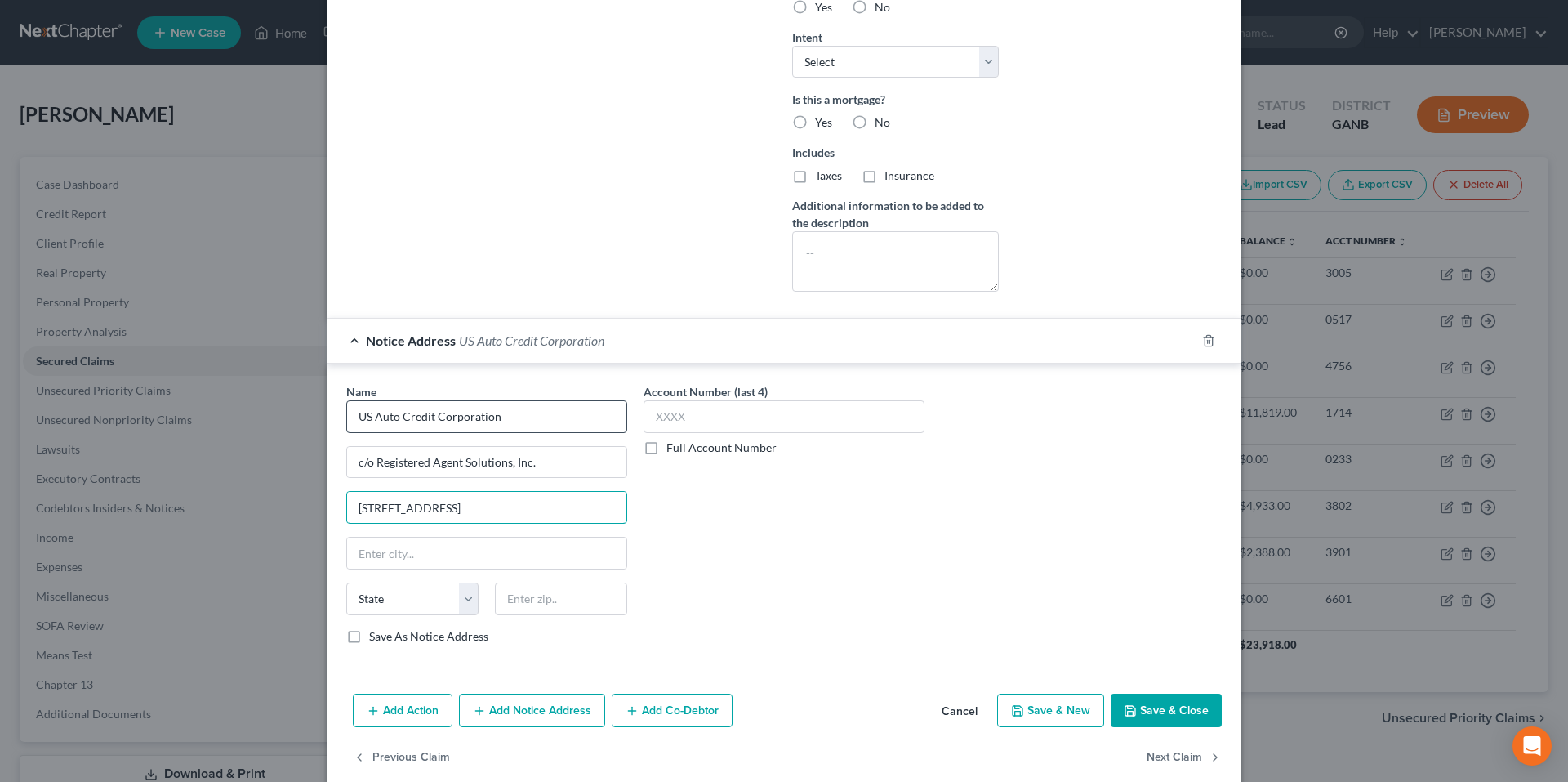
type input "900 Old Roswell Lakes Pkwy, Suite 310"
type input "Roswell"
select select "10"
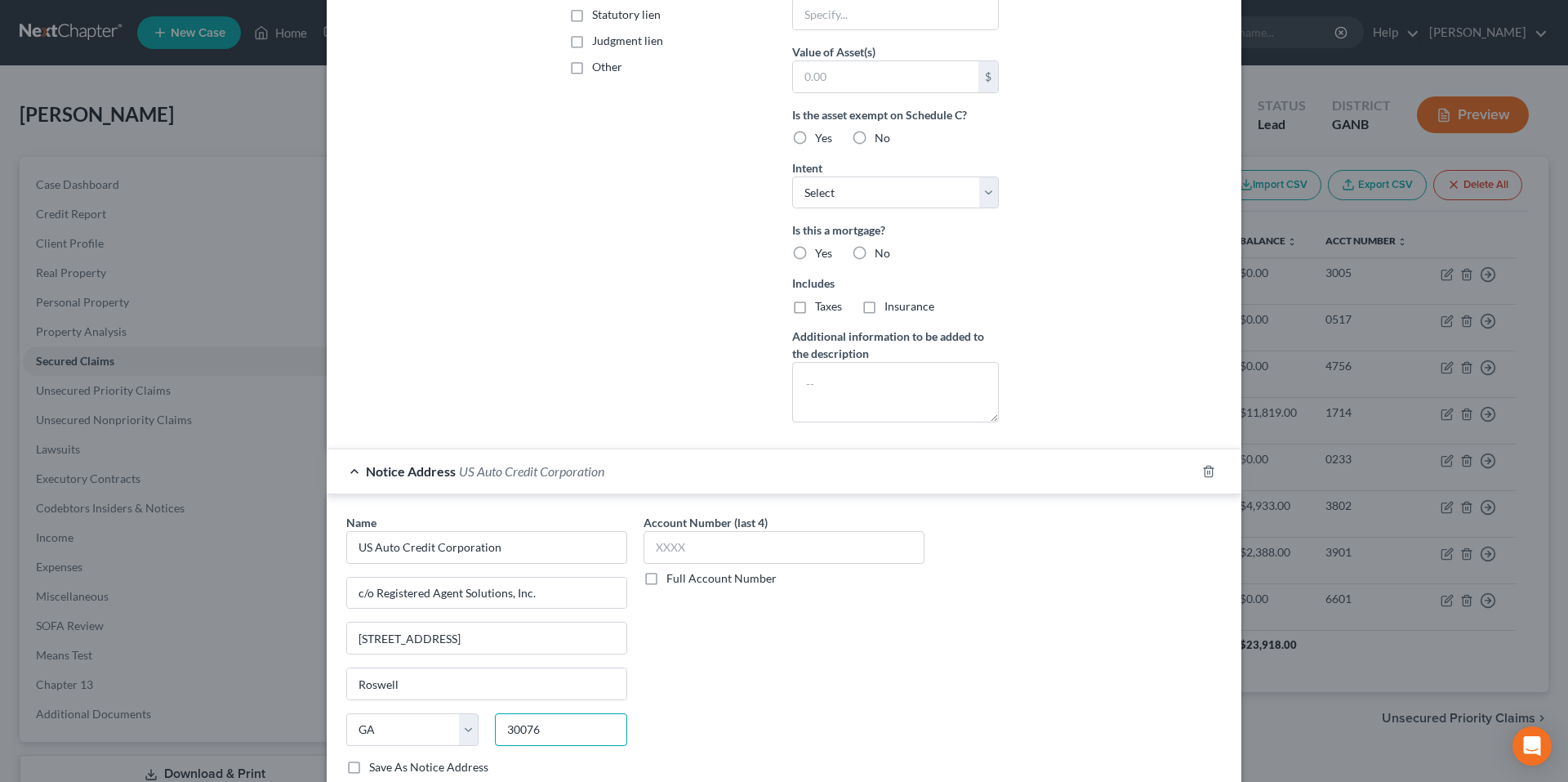
scroll to position [408, 0]
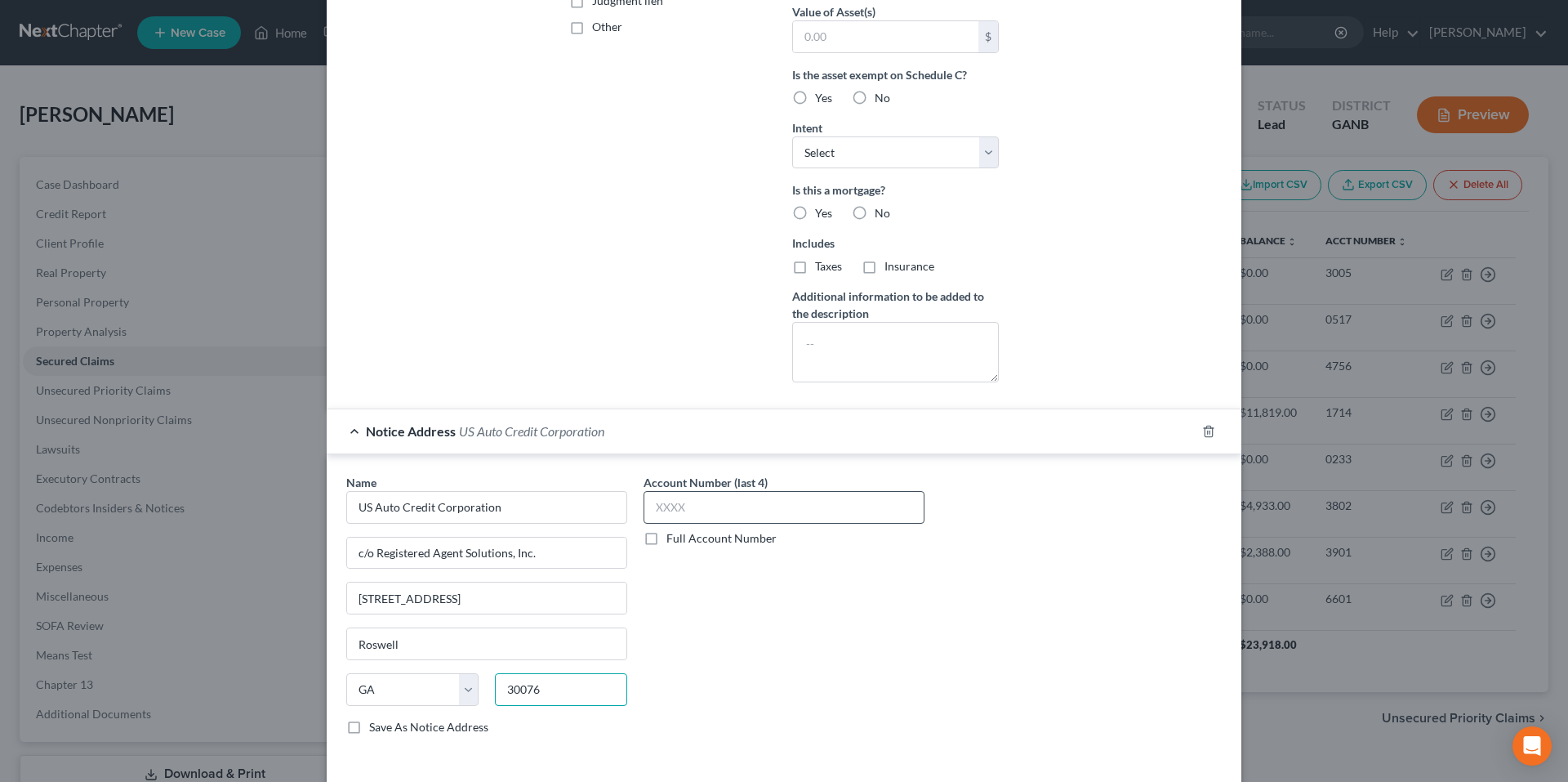
type input "30076"
click at [698, 496] on input "text" at bounding box center [784, 507] width 281 height 33
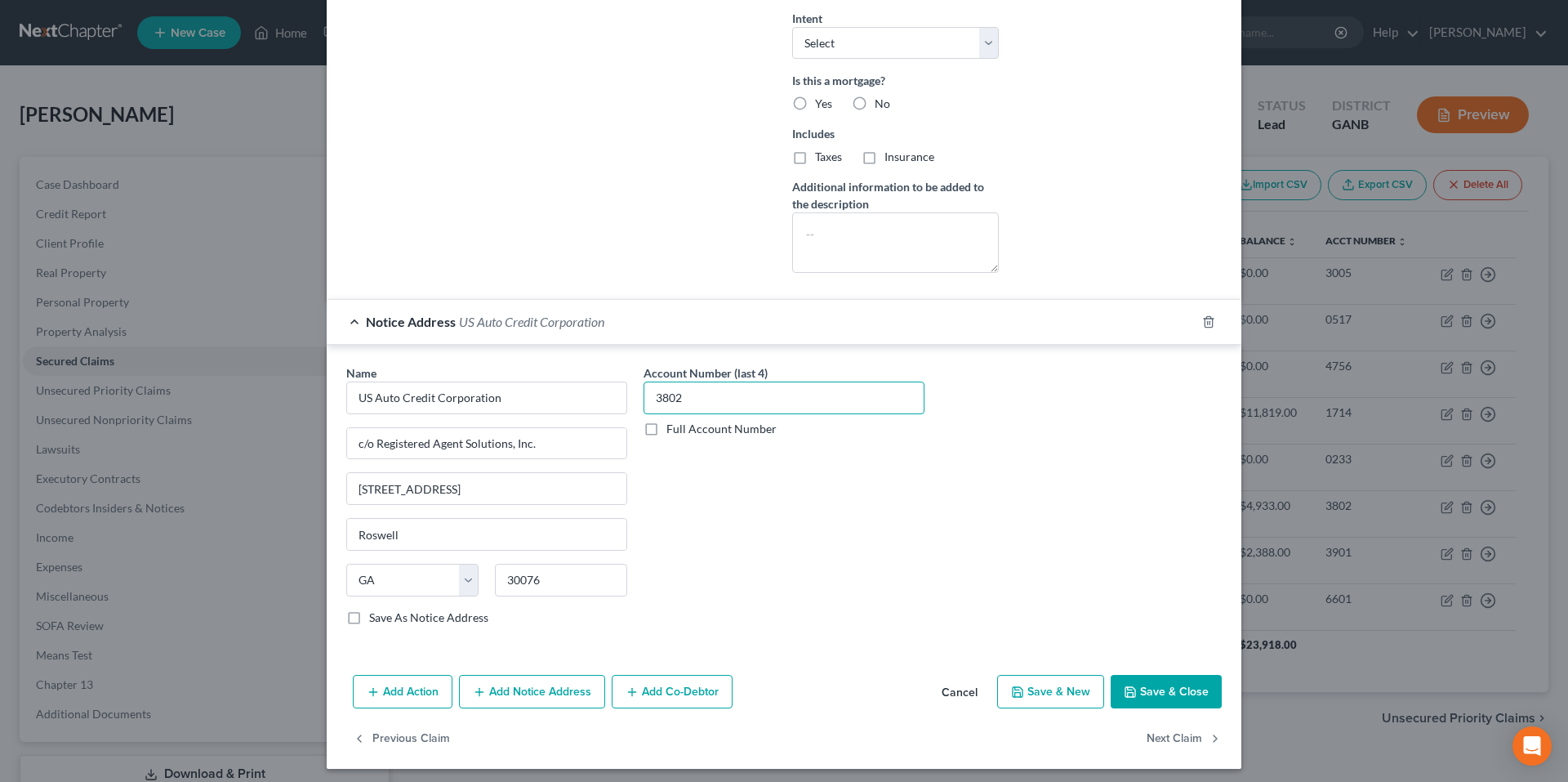
scroll to position [524, 0]
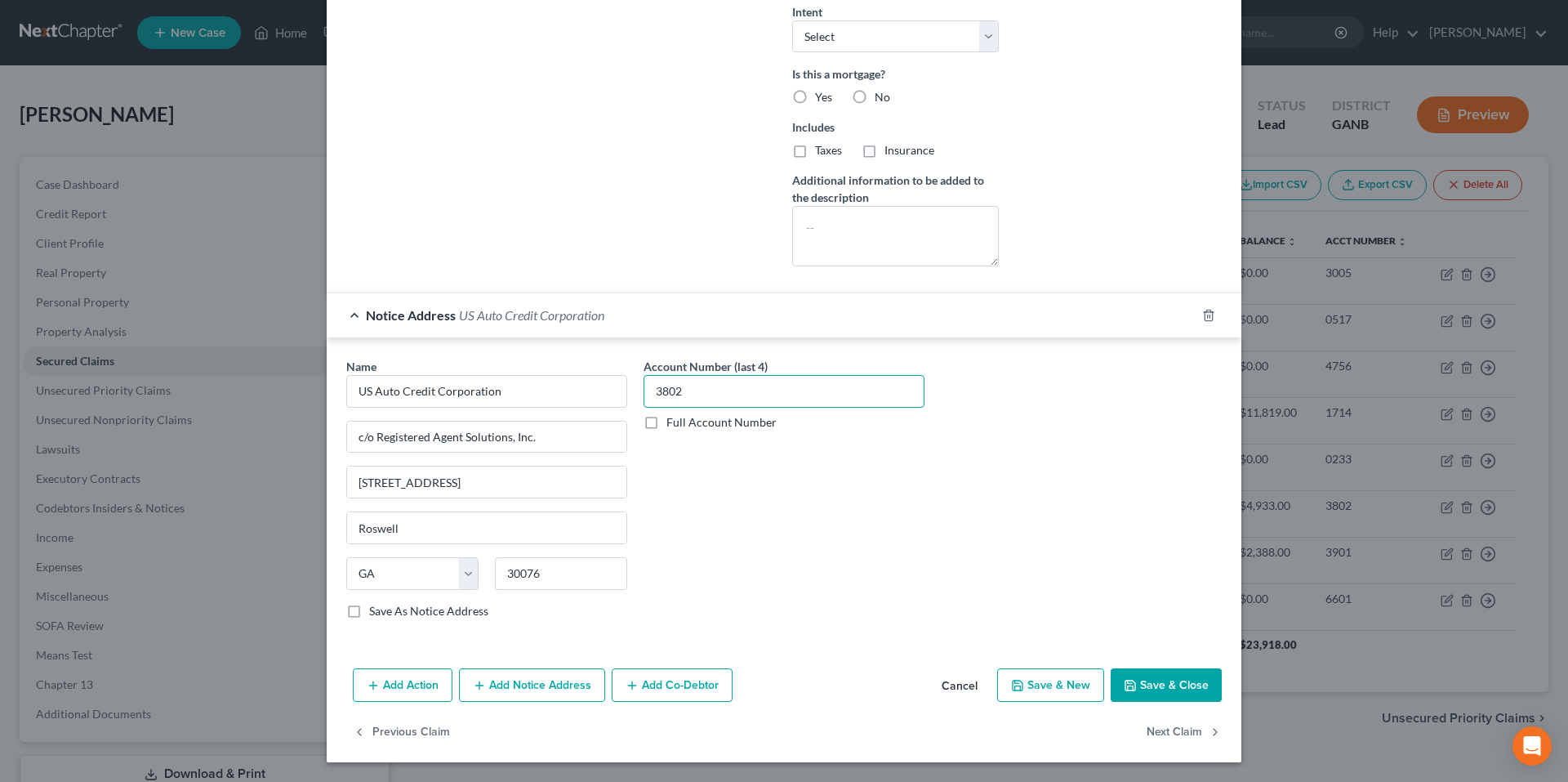
type input "3802"
click at [1144, 684] on button "Save & Close" at bounding box center [1166, 685] width 111 height 34
select select
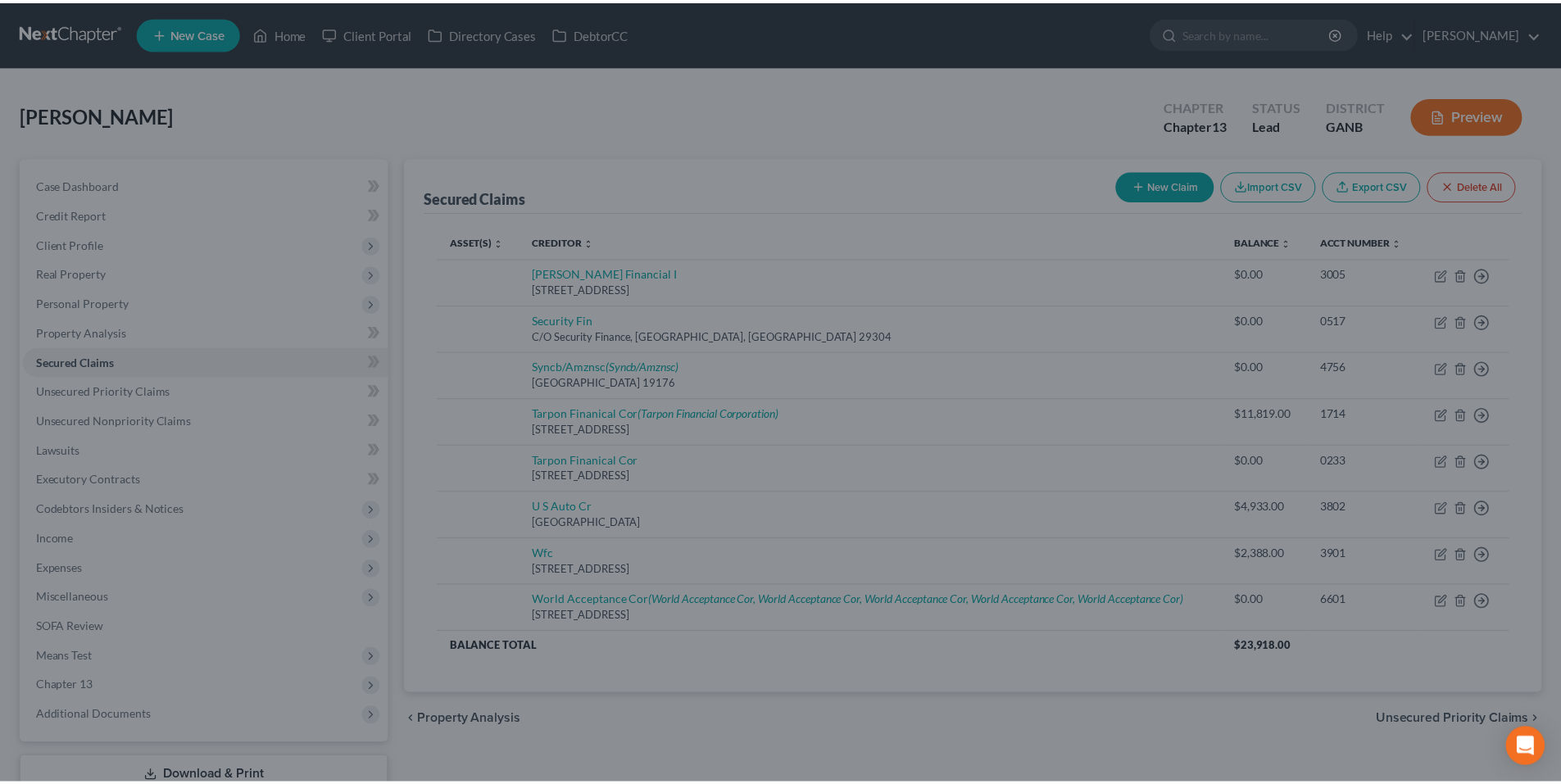
scroll to position [347, 0]
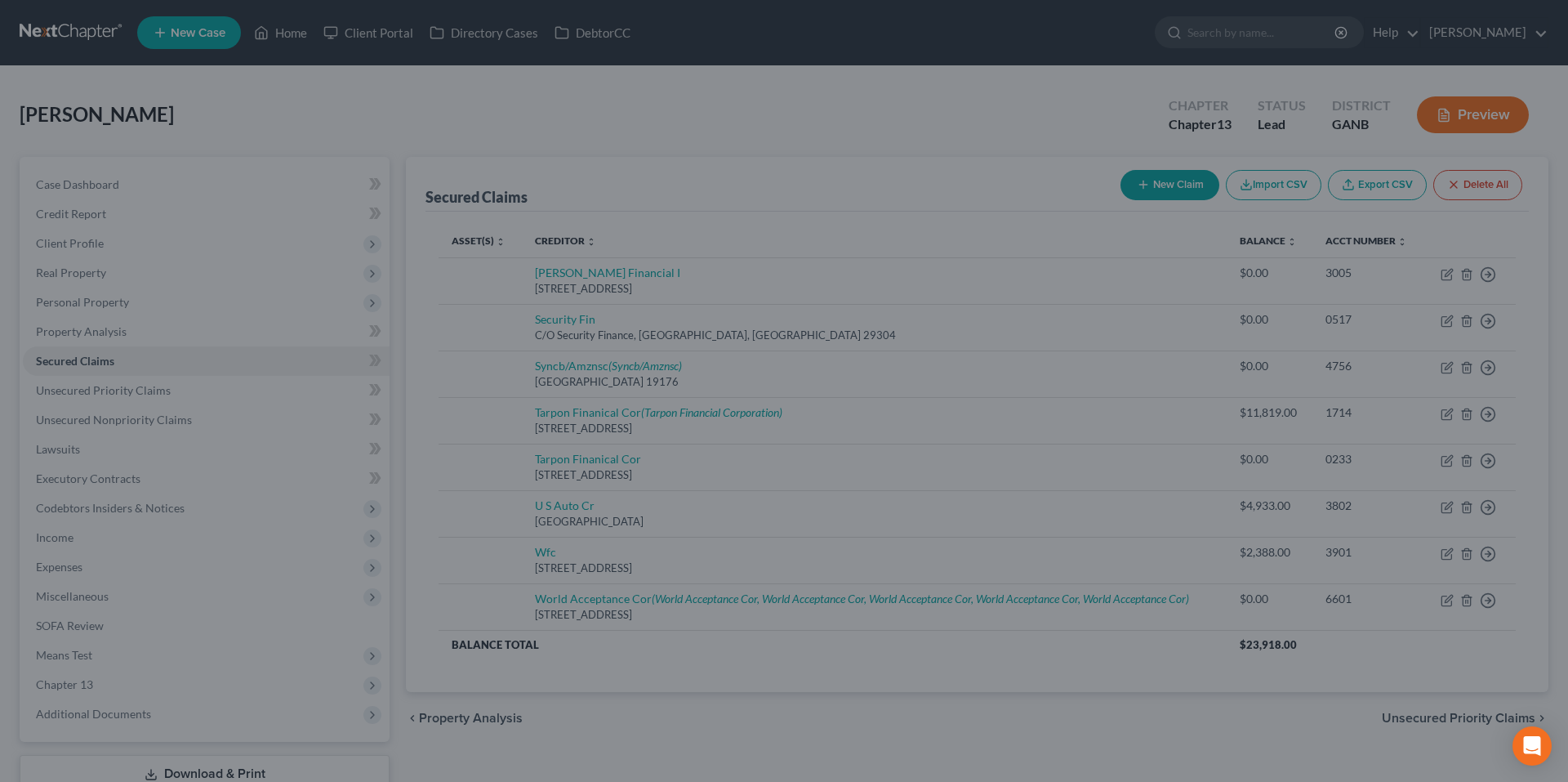
type input "0"
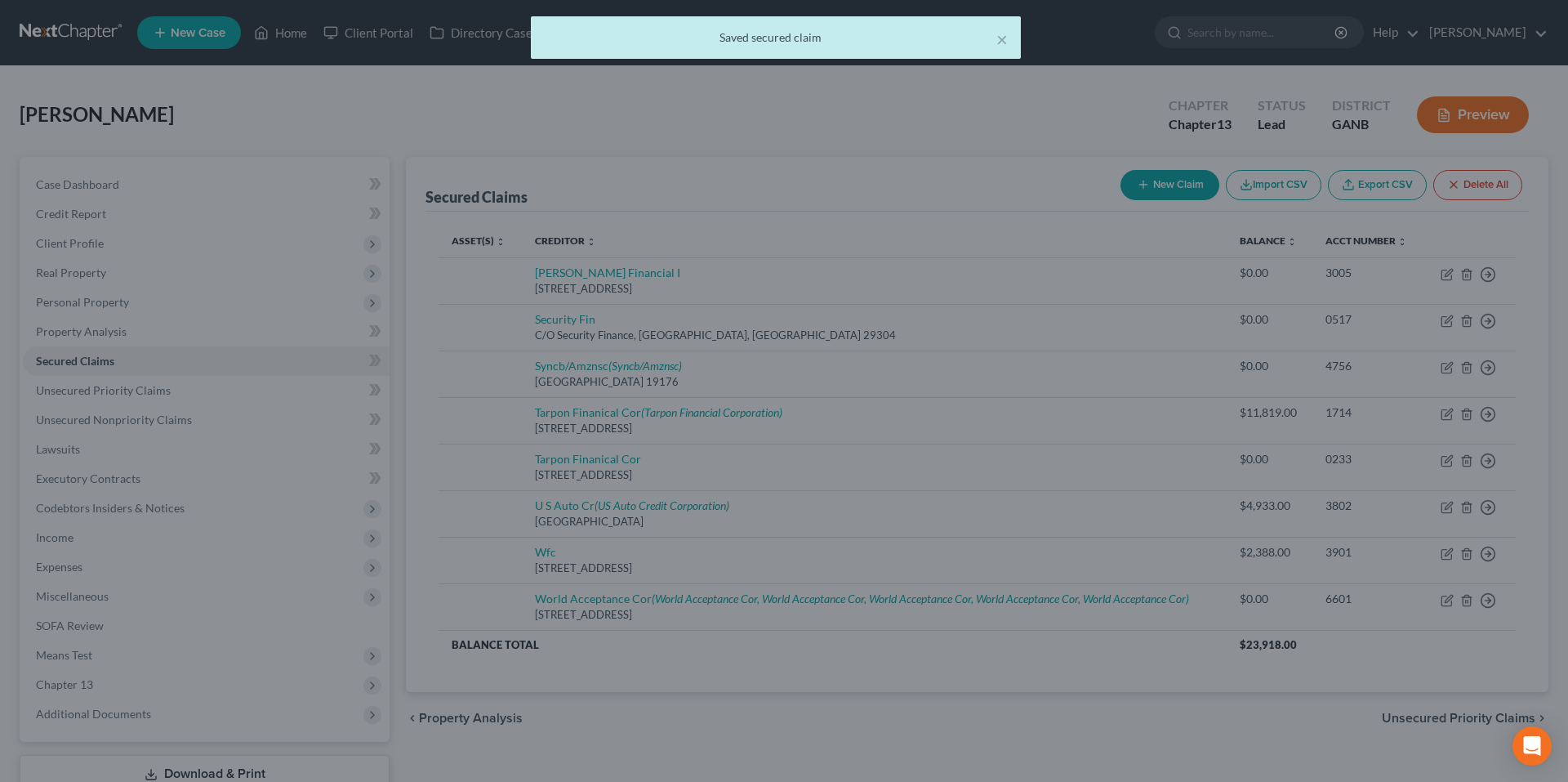
scroll to position [0, 0]
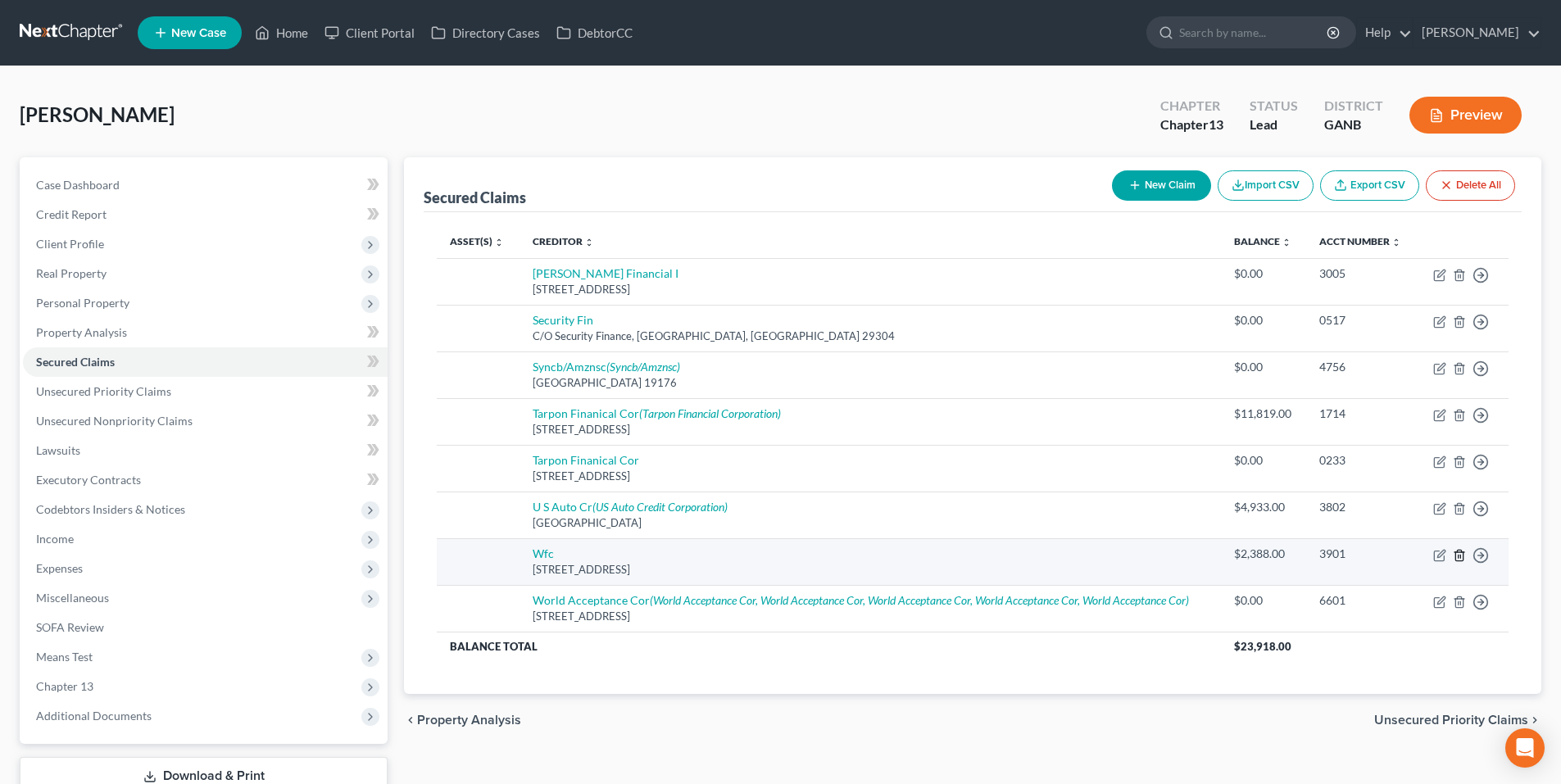
click at [1458, 558] on icon "button" at bounding box center [1458, 554] width 13 height 13
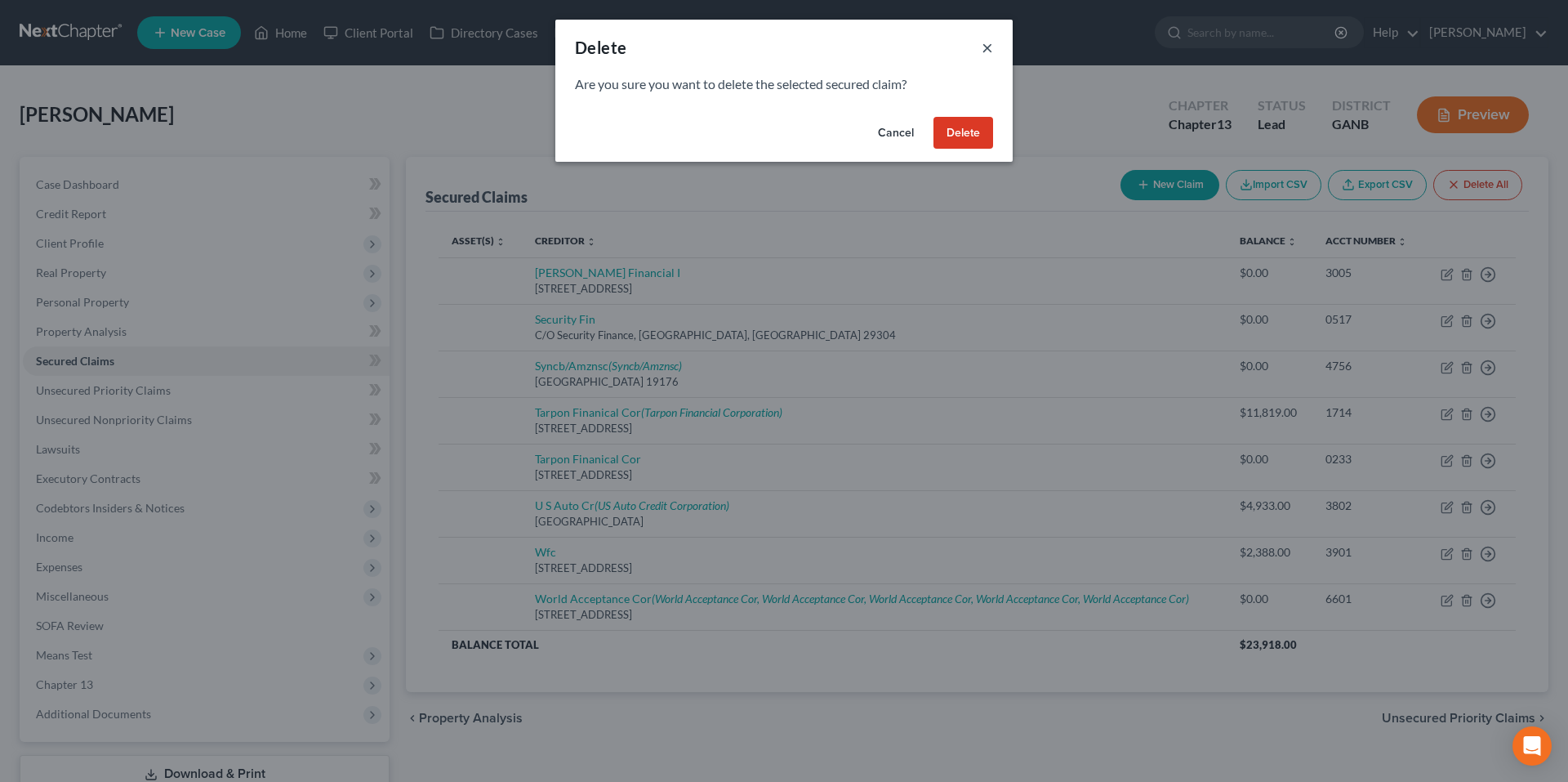
click at [984, 49] on button "×" at bounding box center [986, 48] width 11 height 20
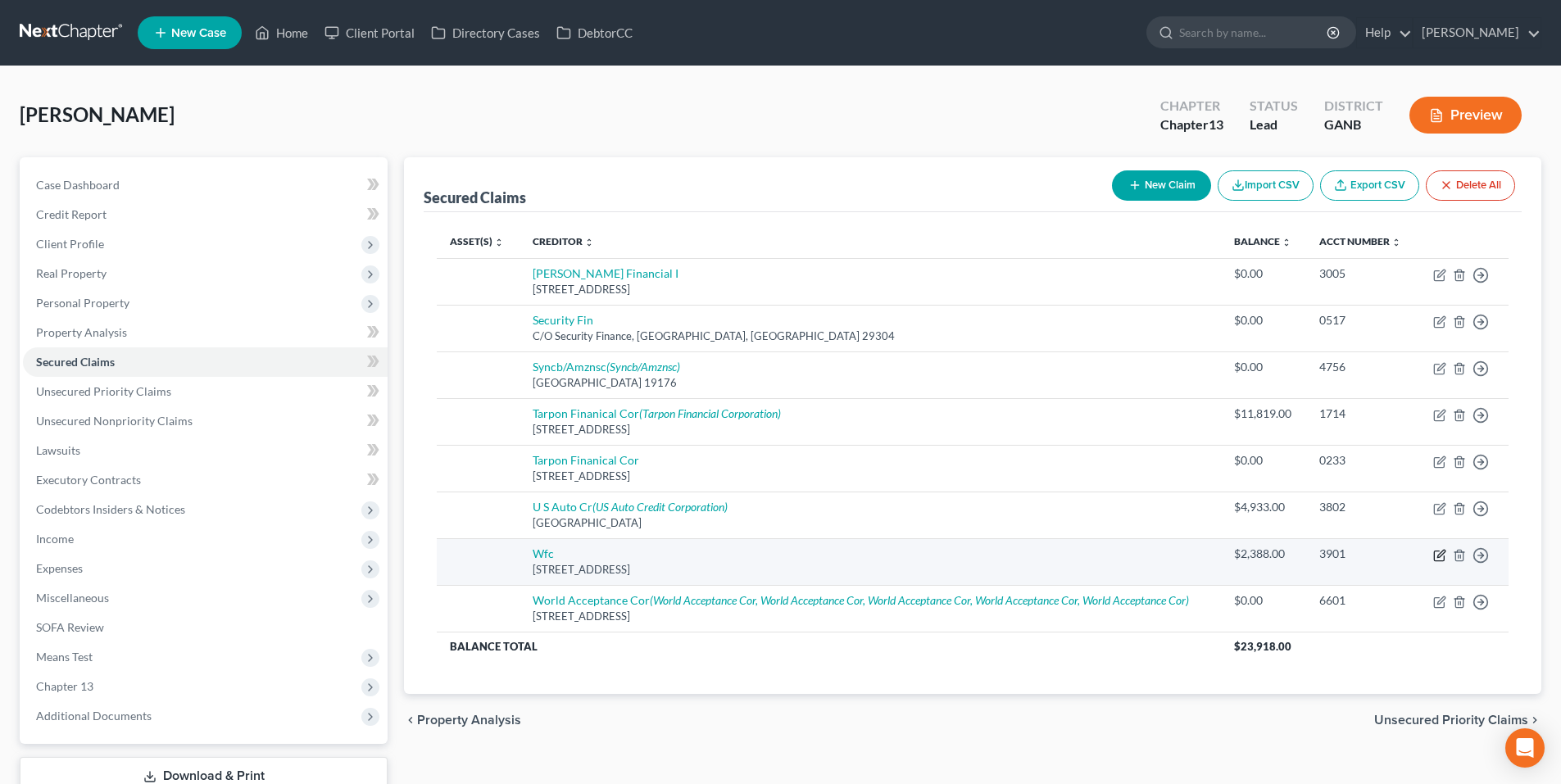
click at [1434, 553] on icon "button" at bounding box center [1439, 555] width 10 height 10
select select "42"
select select "0"
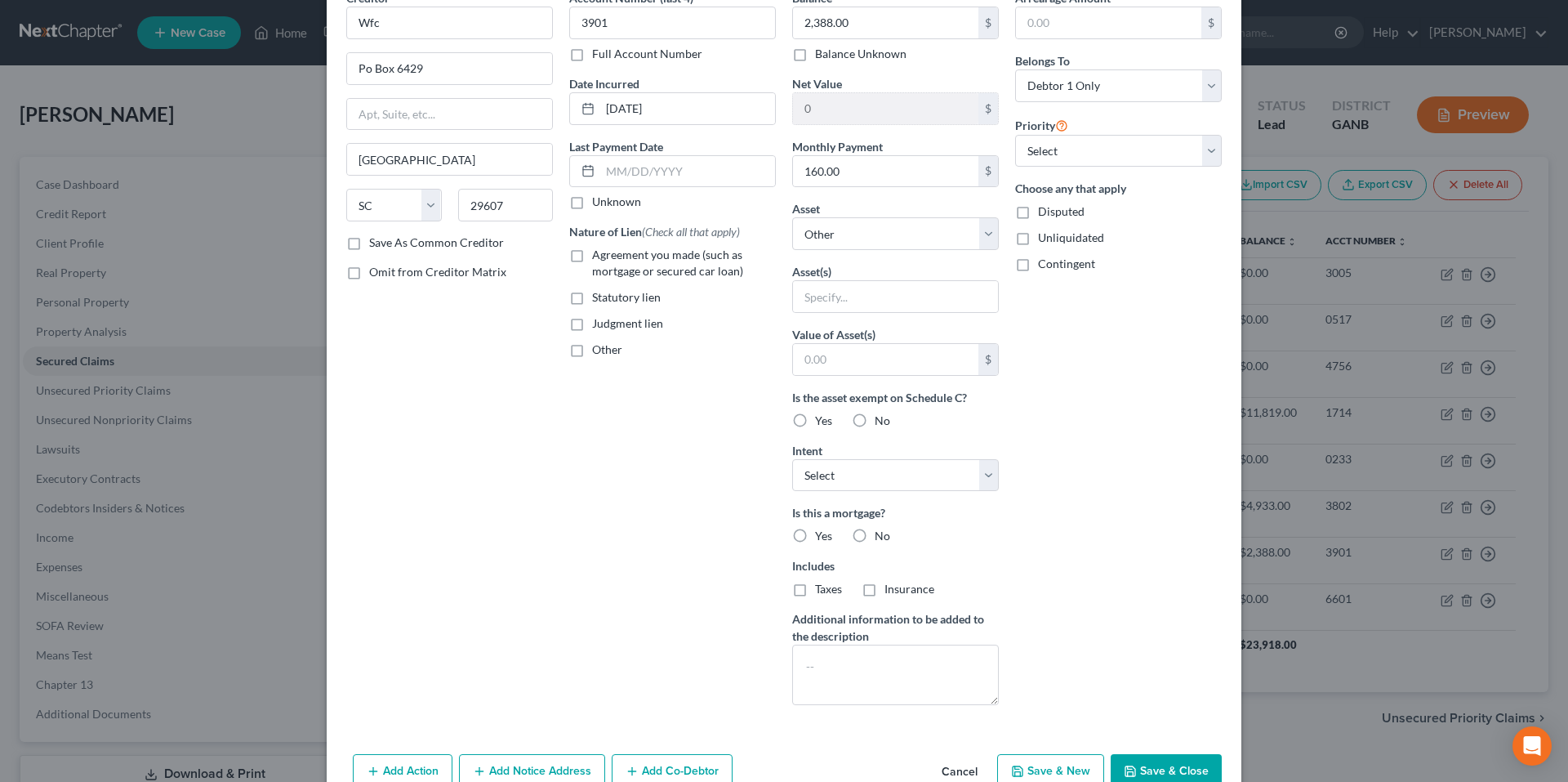
scroll to position [172, 0]
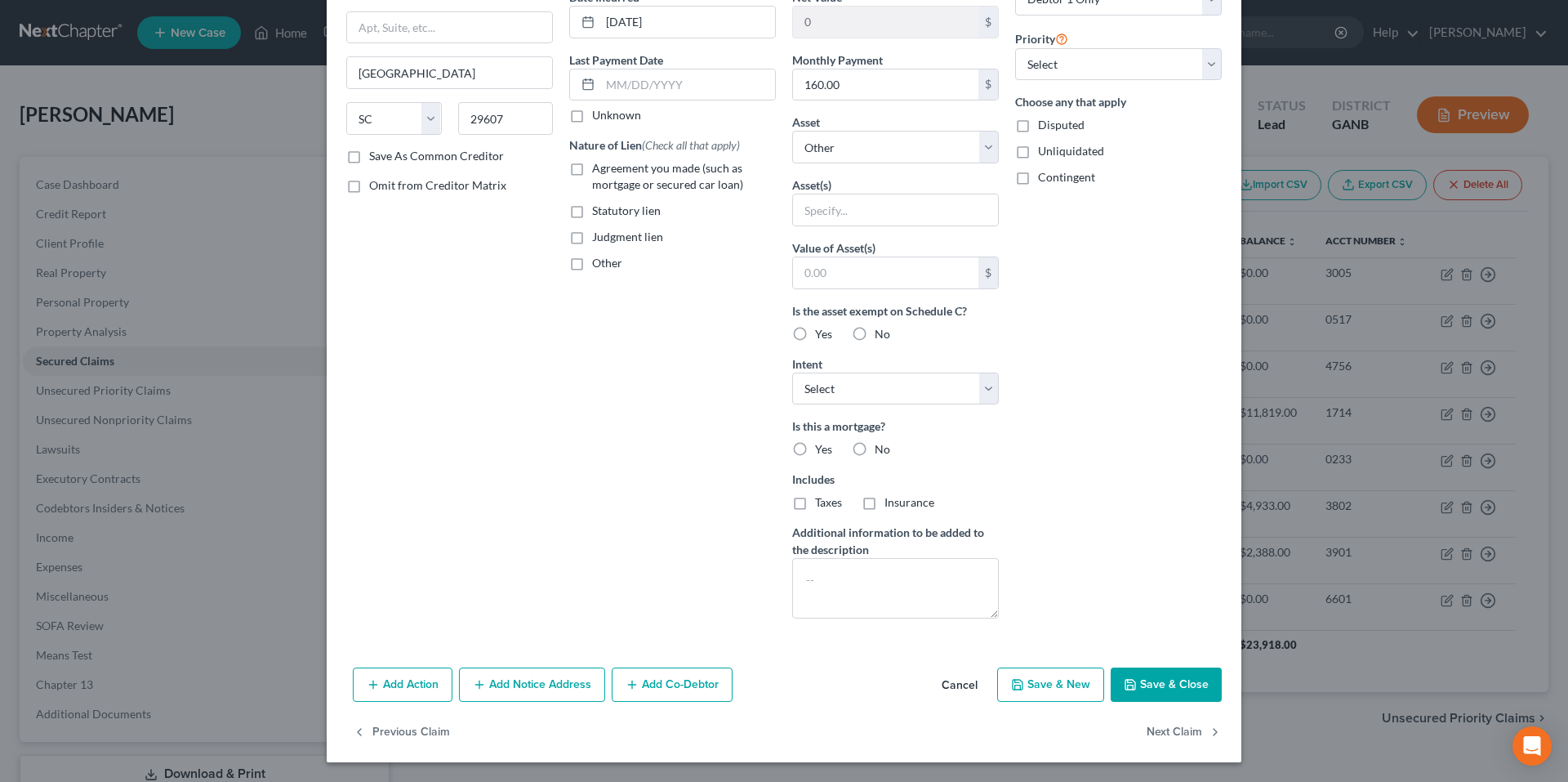
click at [552, 683] on button "Add Notice Address" at bounding box center [532, 684] width 146 height 34
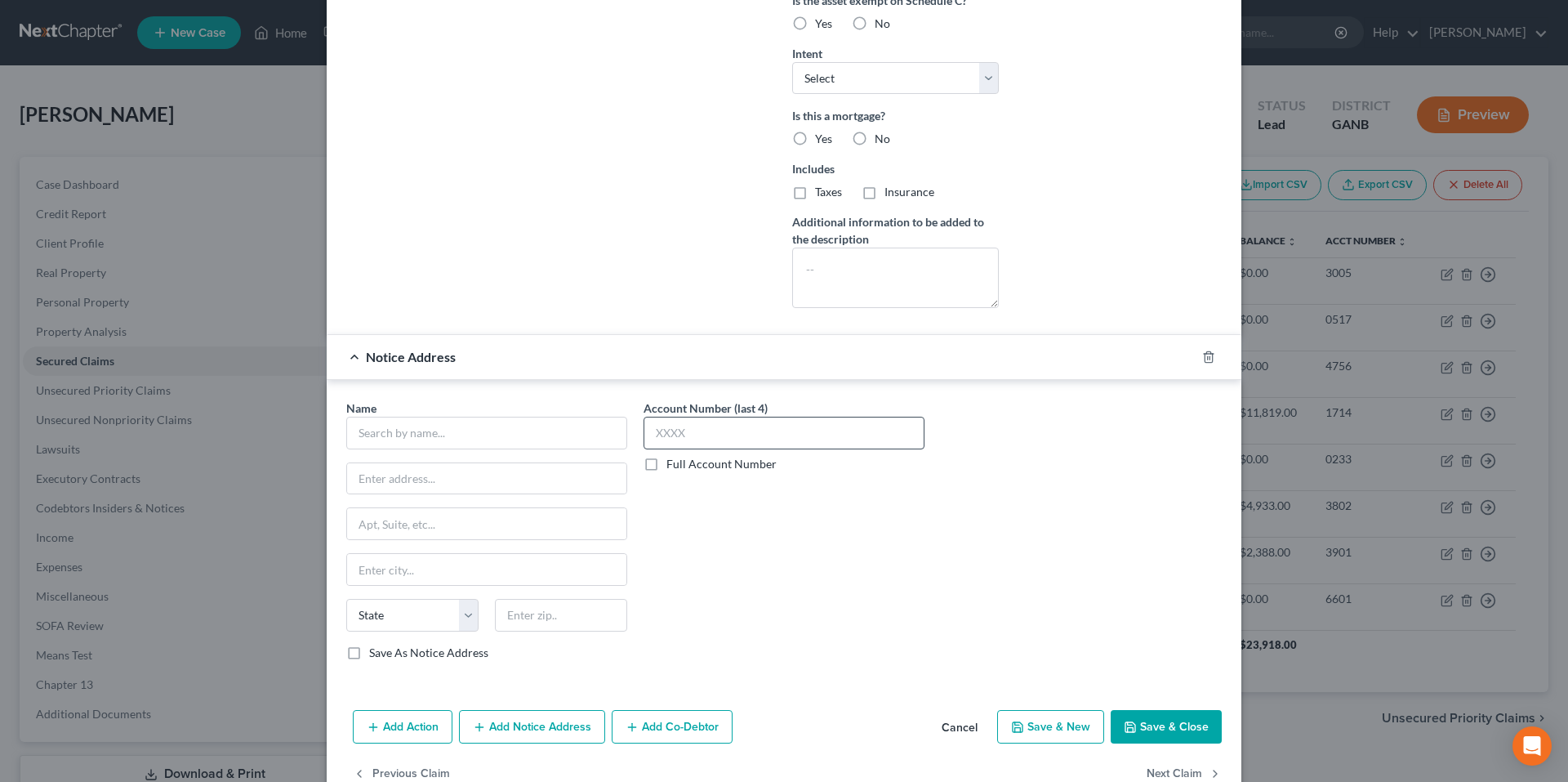
scroll to position [490, 0]
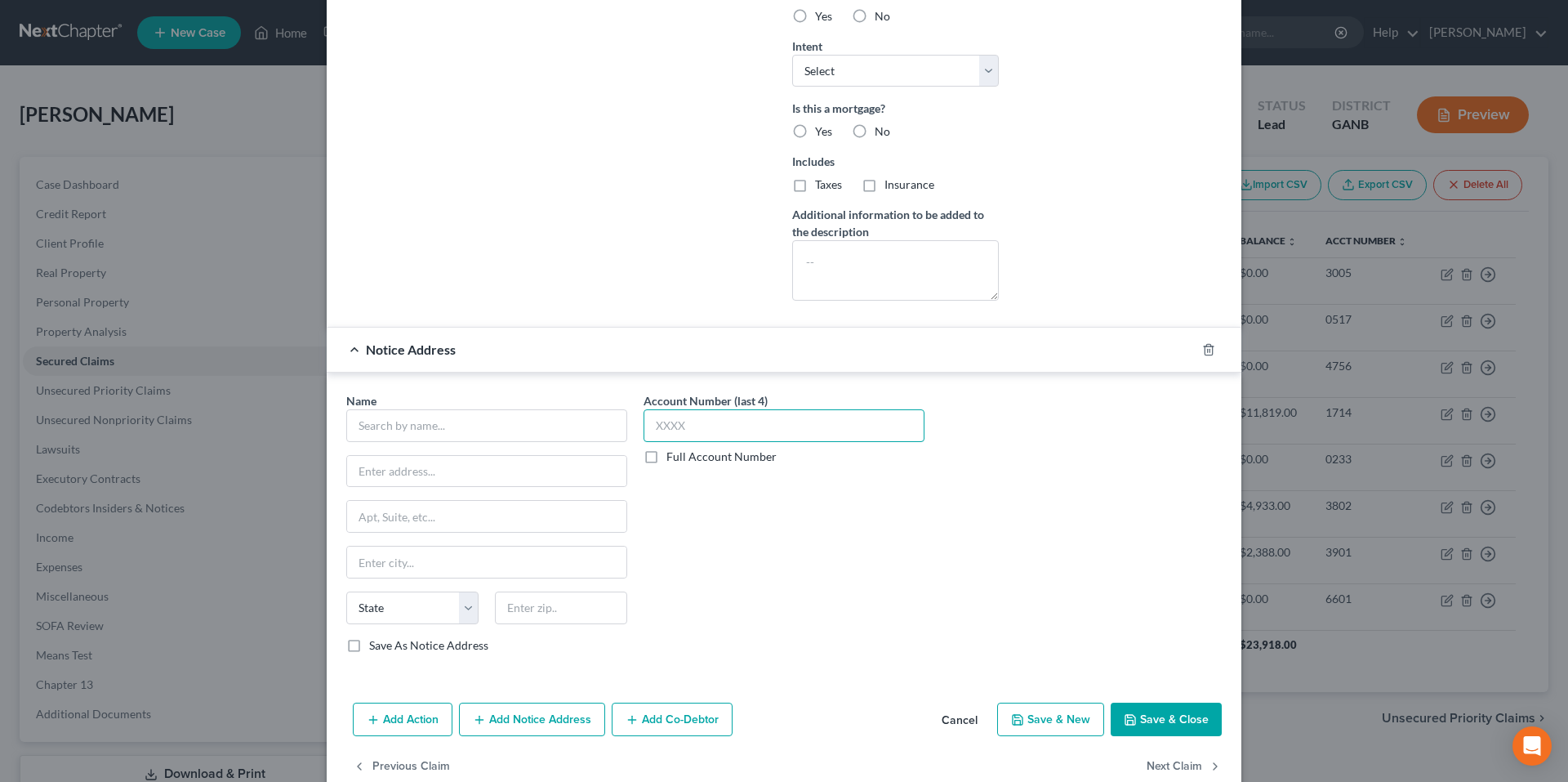
click at [697, 427] on input "text" at bounding box center [784, 425] width 281 height 33
type input "3901"
click at [595, 439] on input "text" at bounding box center [487, 425] width 281 height 33
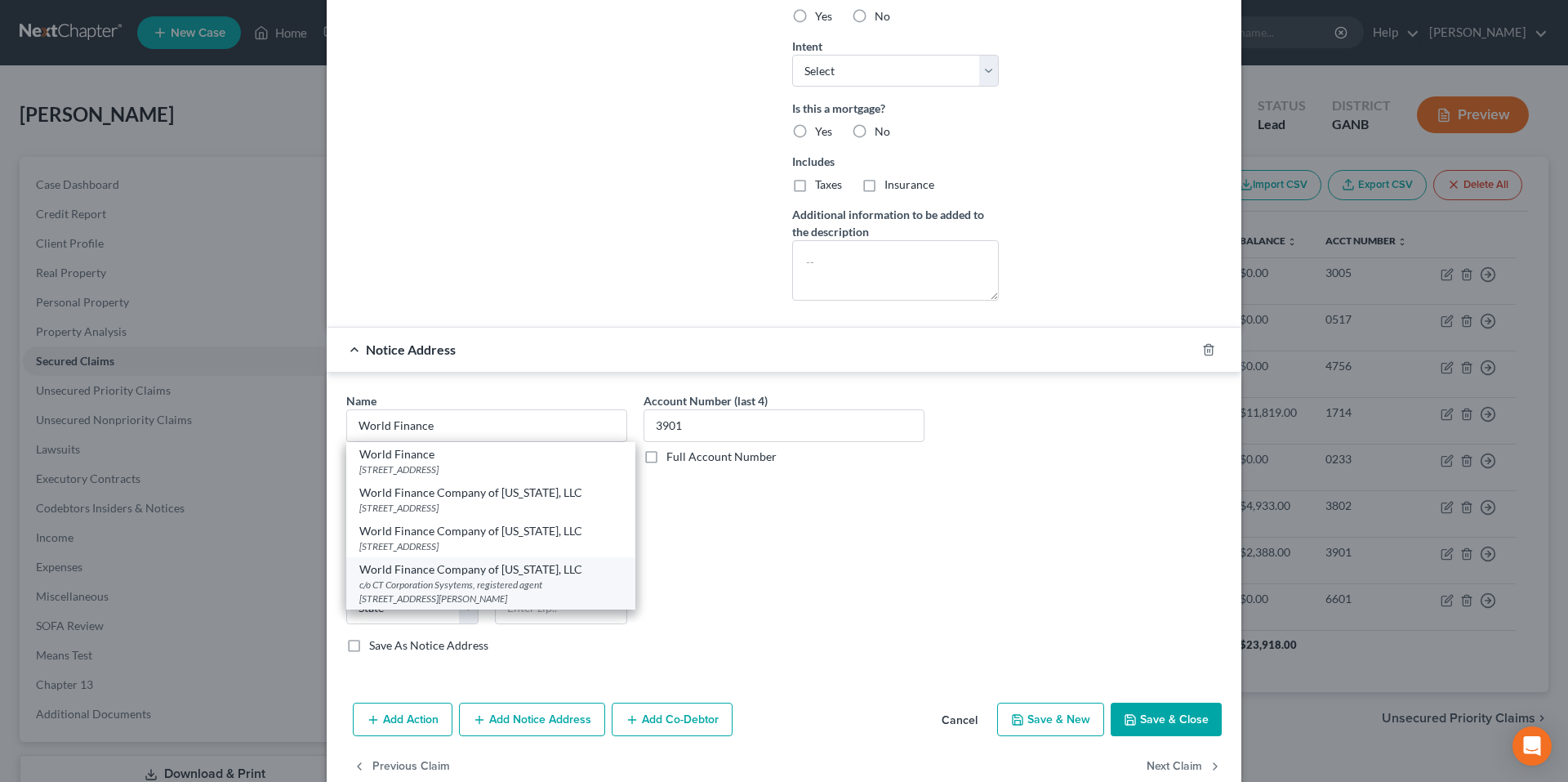
click at [556, 580] on div "c/o CT Corporation Sysytems, registered agent 289 S. Culver Street, Lawrencevil…" at bounding box center [491, 592] width 263 height 28
type input "World Finance Company of Georgia, LLC"
type input "c/o CT Corporation Sysytems, registered agent"
type input "289 S. Culver Street"
type input "Lawrenceville"
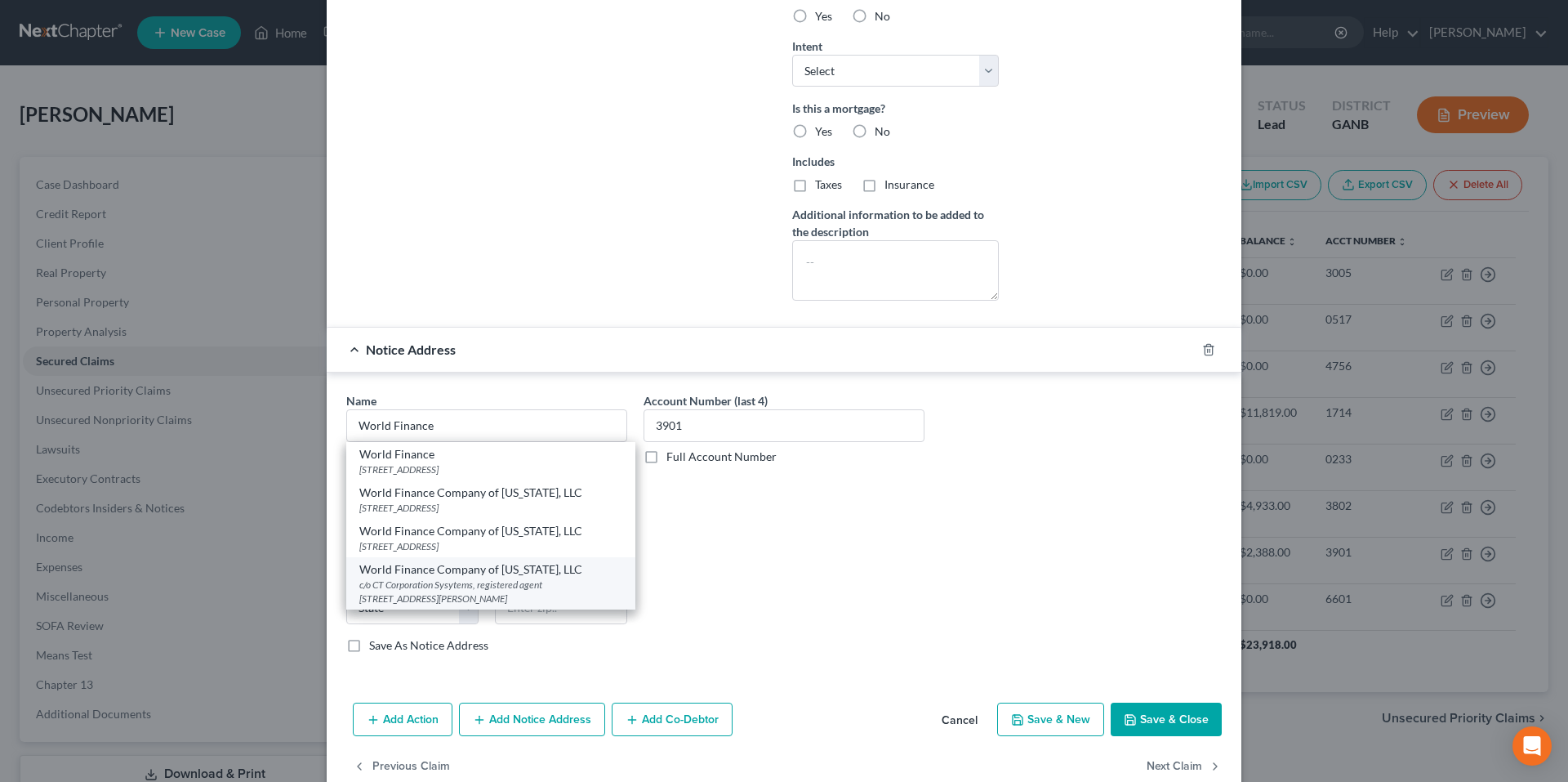
select select "10"
type input "30046"
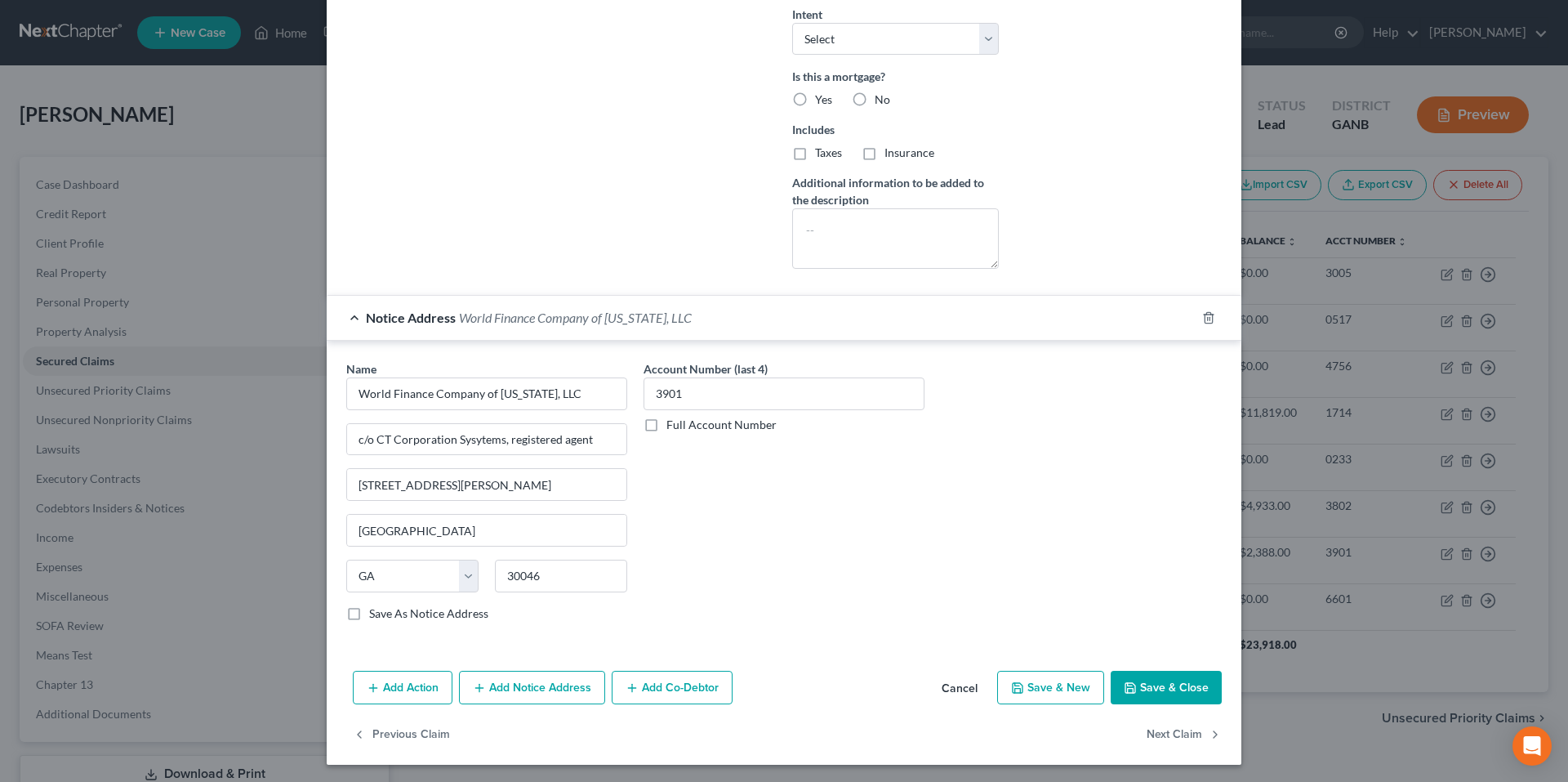
scroll to position [524, 0]
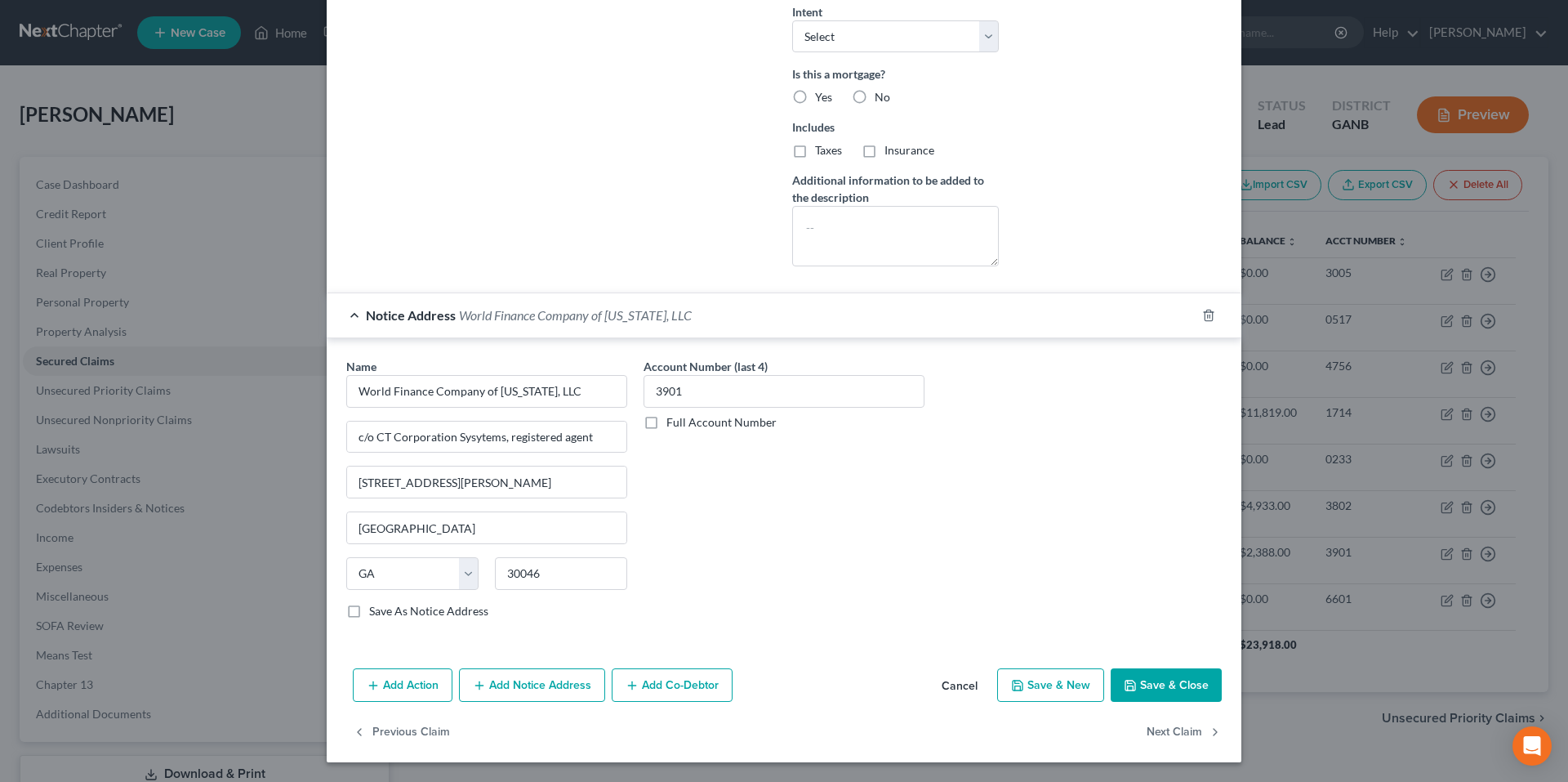
click at [1188, 681] on button "Save & Close" at bounding box center [1166, 685] width 111 height 34
select select
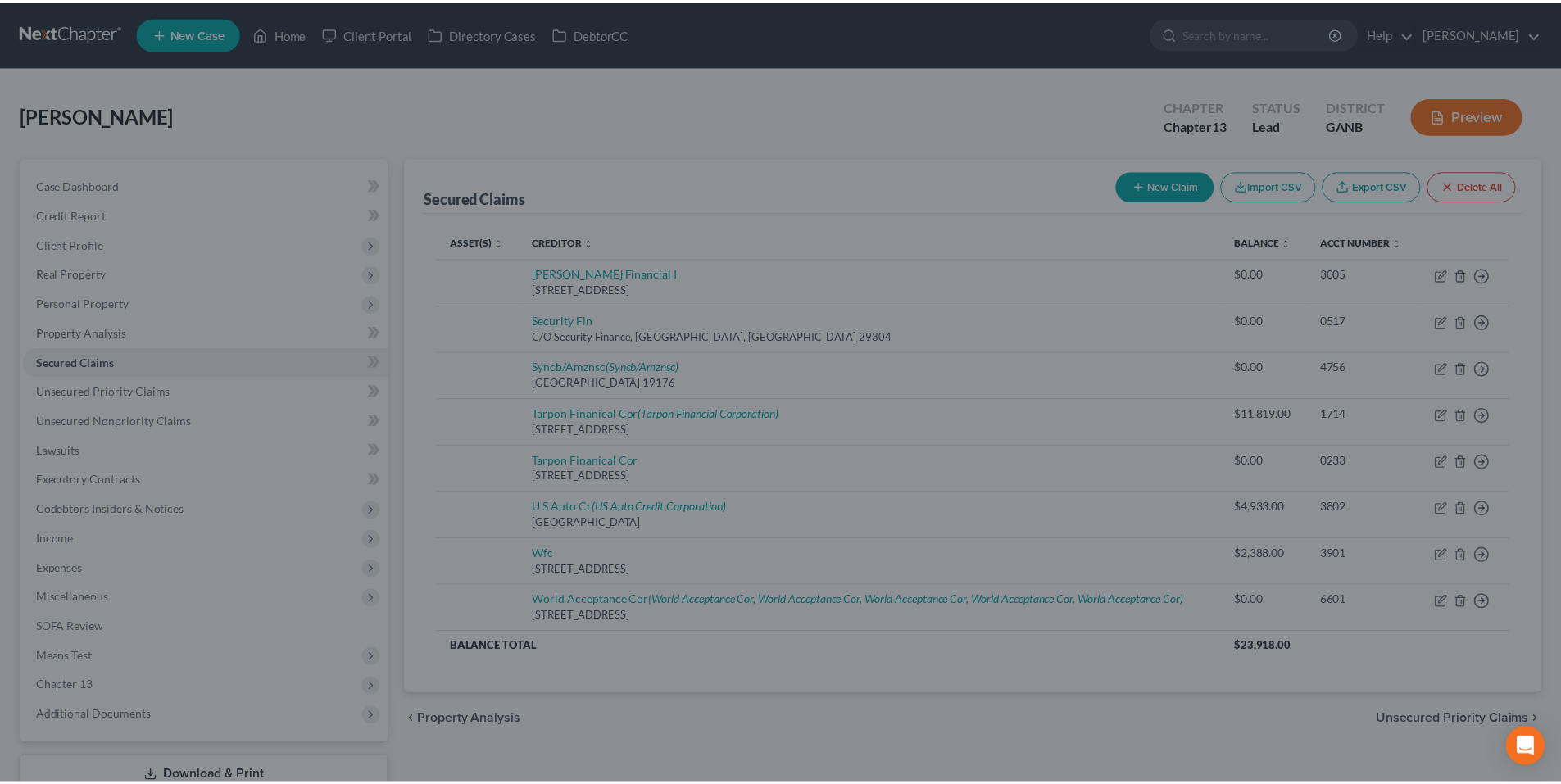
scroll to position [347, 0]
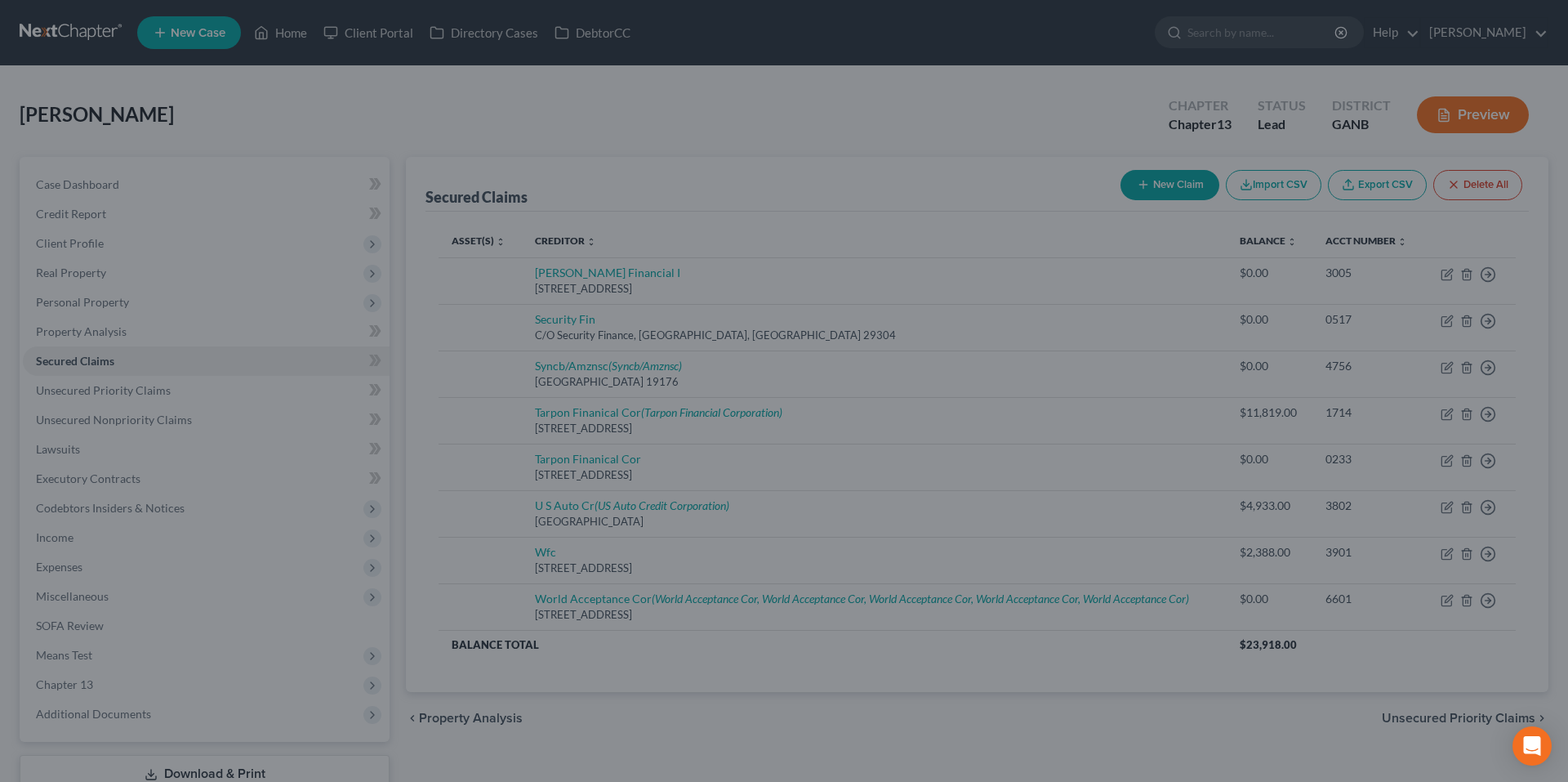
type input "0"
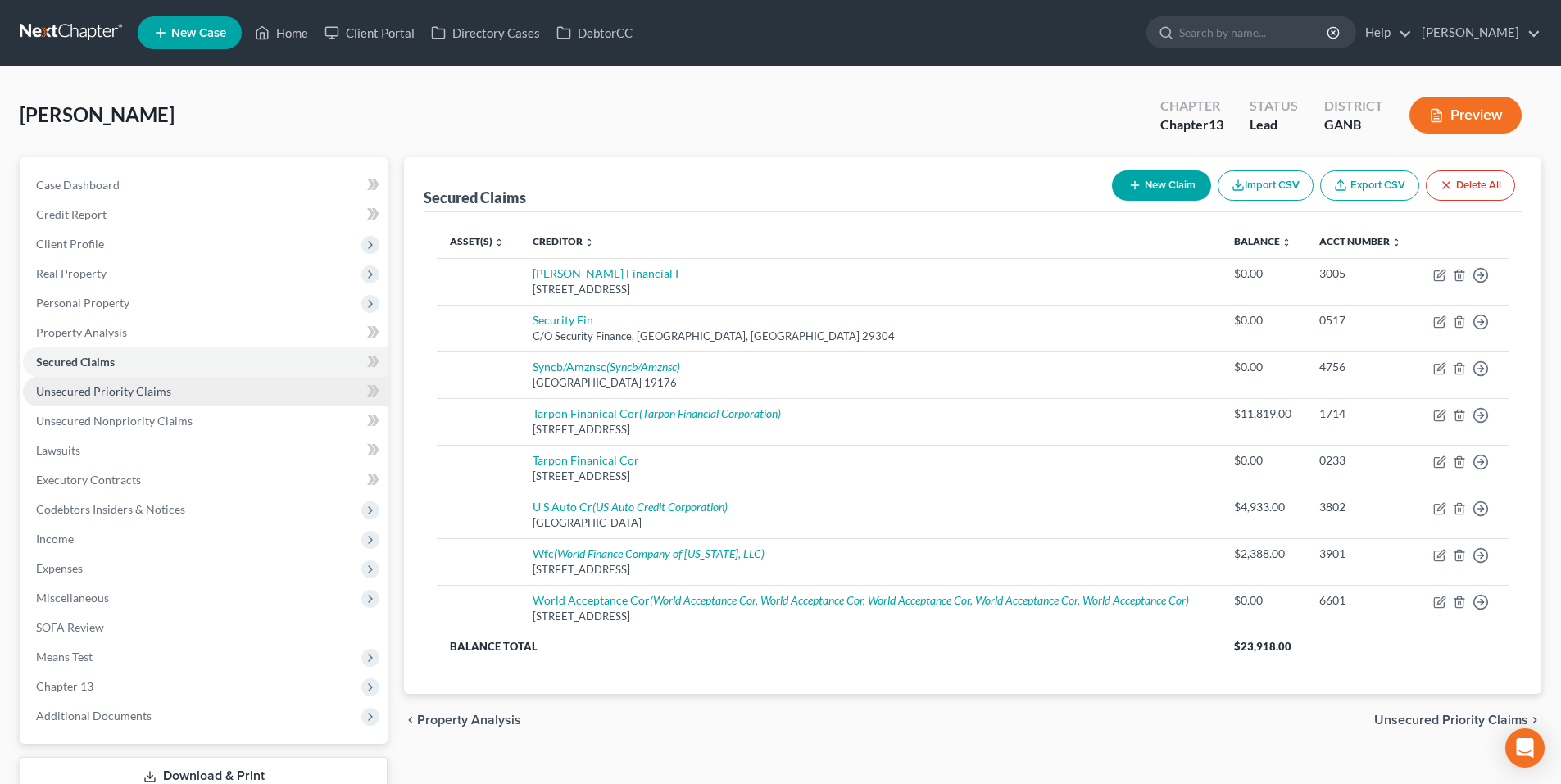
click at [177, 389] on link "Unsecured Priority Claims" at bounding box center [205, 392] width 365 height 30
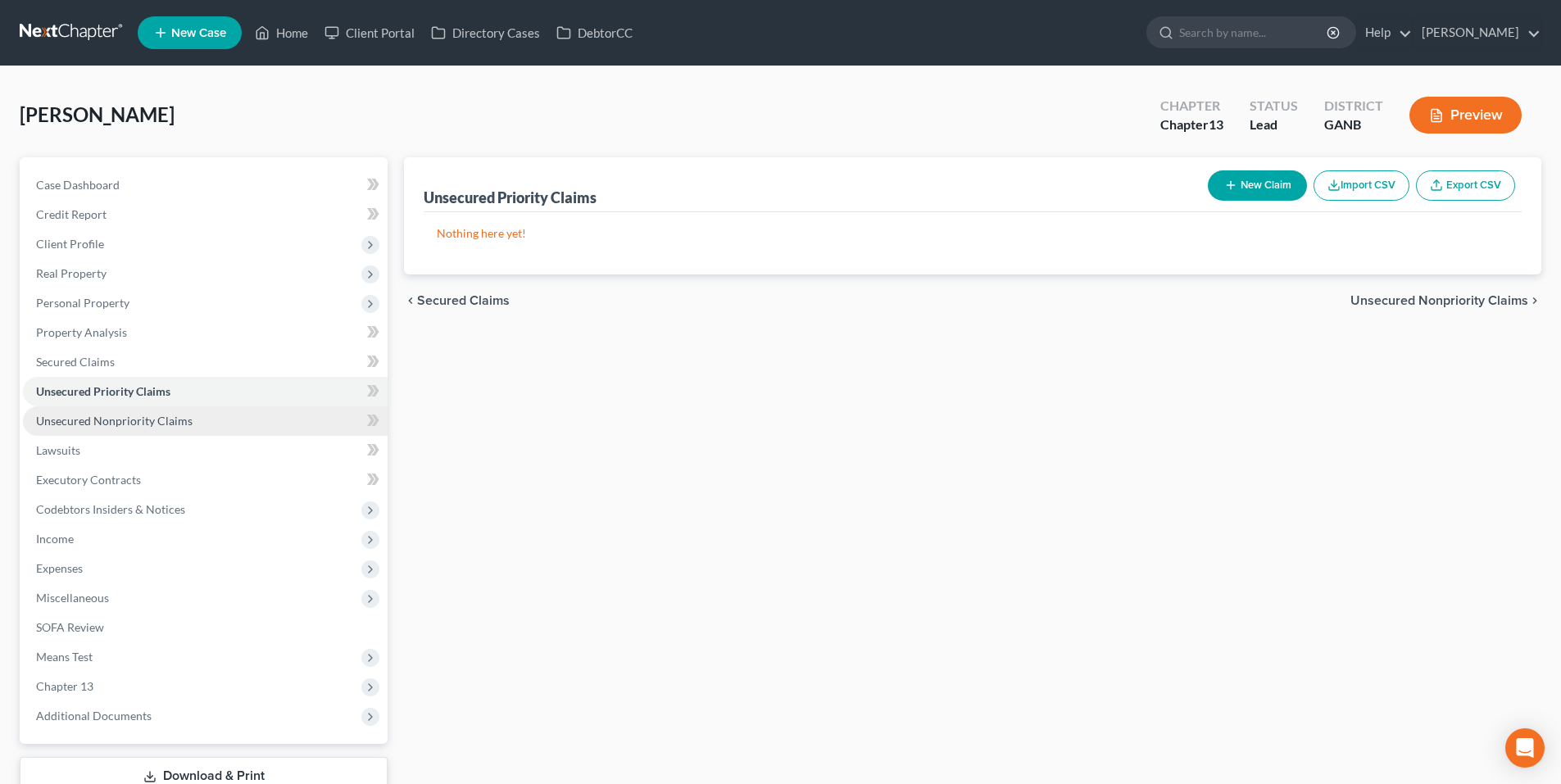
click at [182, 415] on span "Unsecured Nonpriority Claims" at bounding box center [114, 420] width 157 height 14
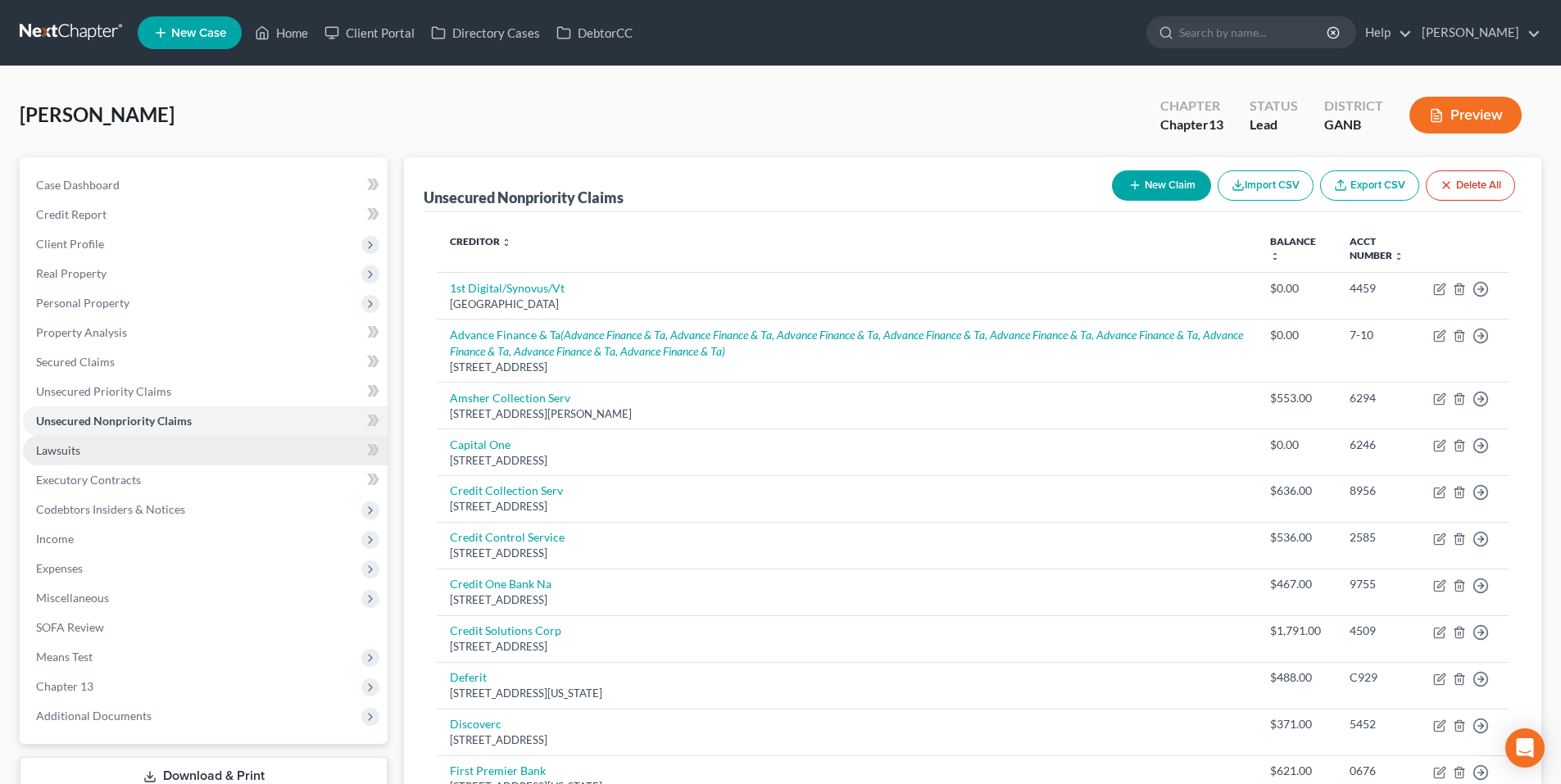
click at [186, 439] on link "Lawsuits" at bounding box center [205, 450] width 365 height 30
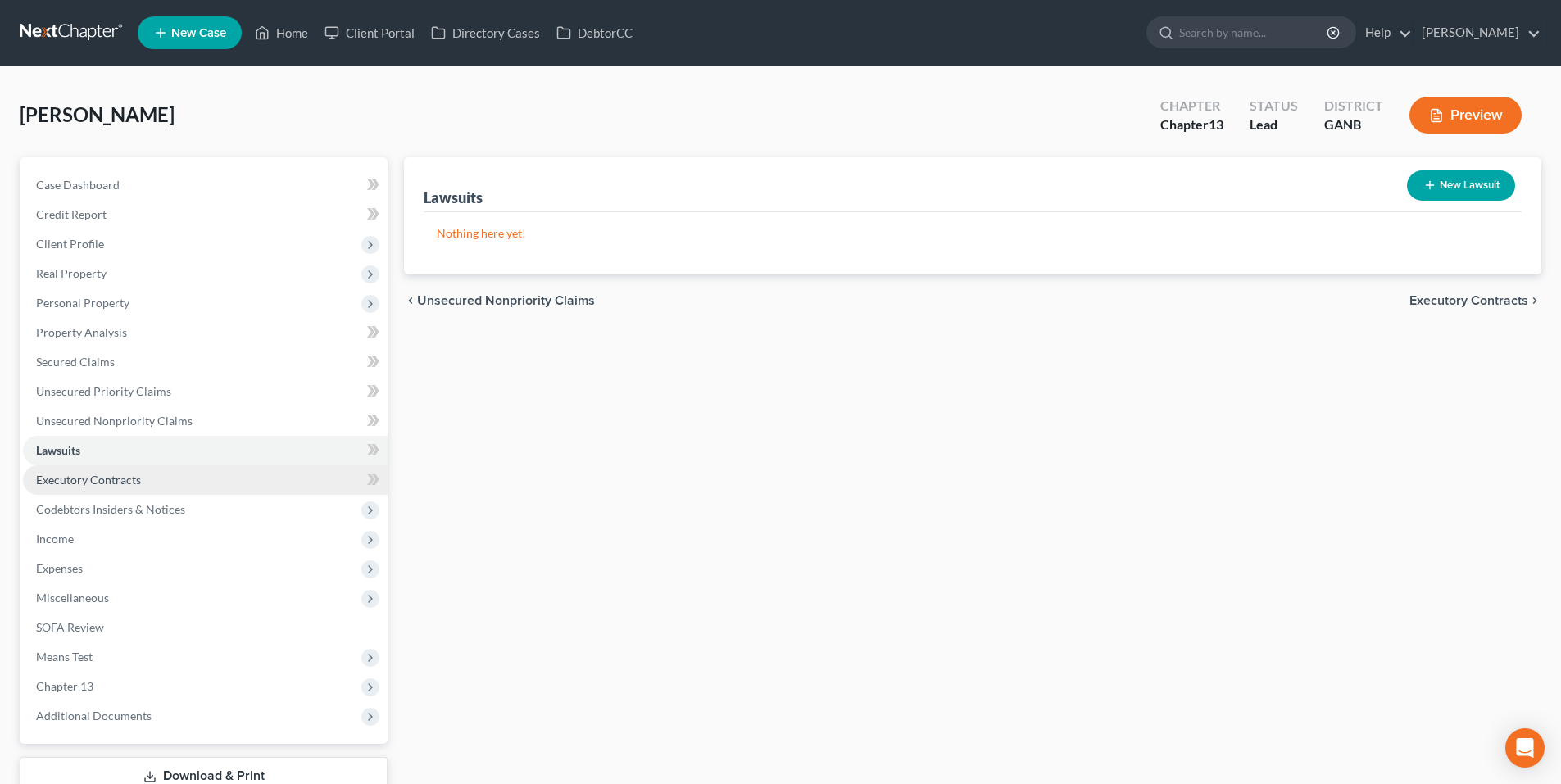
click at [186, 479] on link "Executory Contracts" at bounding box center [205, 480] width 365 height 30
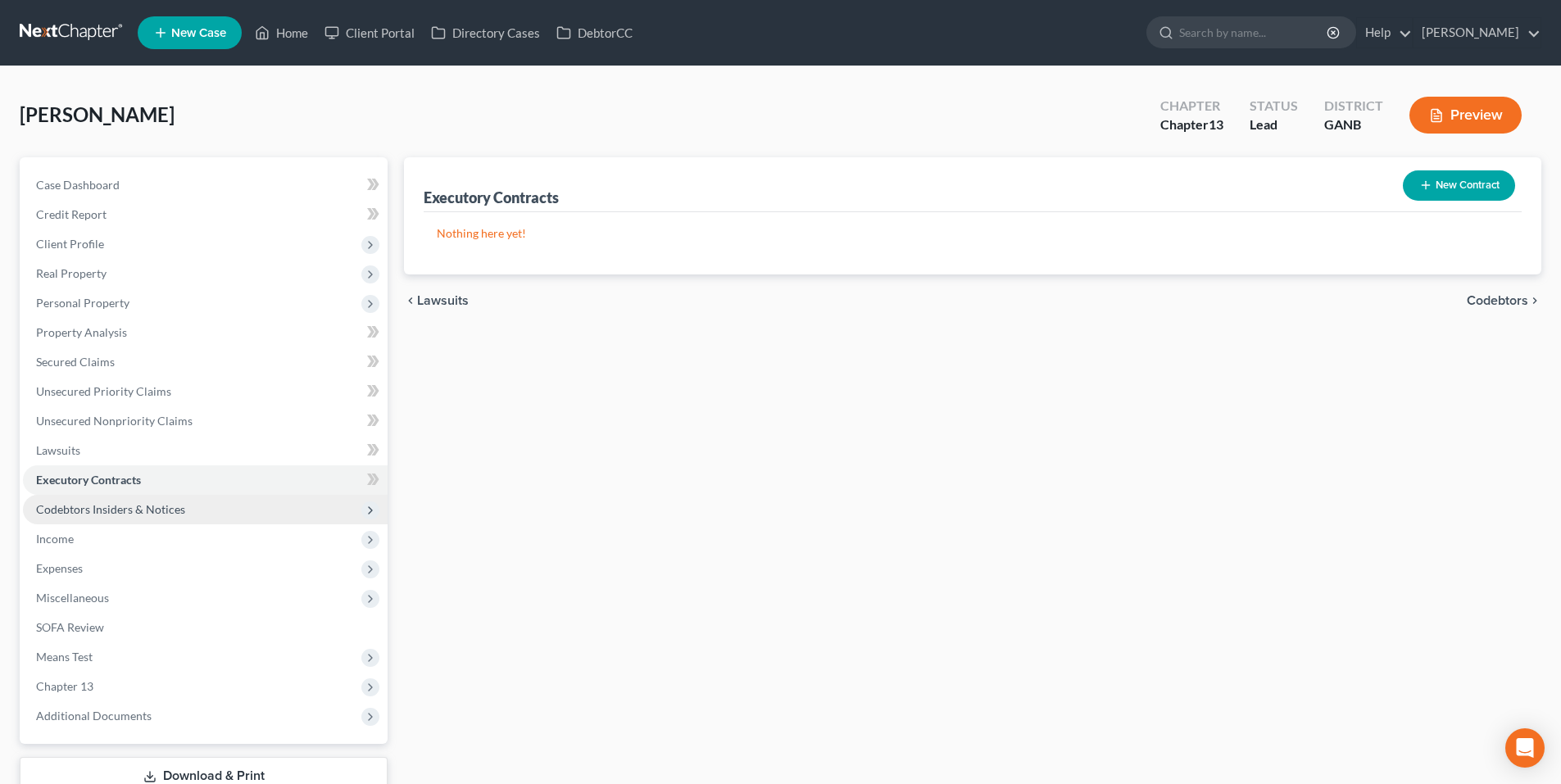
click at [187, 506] on span "Codebtors Insiders & Notices" at bounding box center [205, 509] width 365 height 30
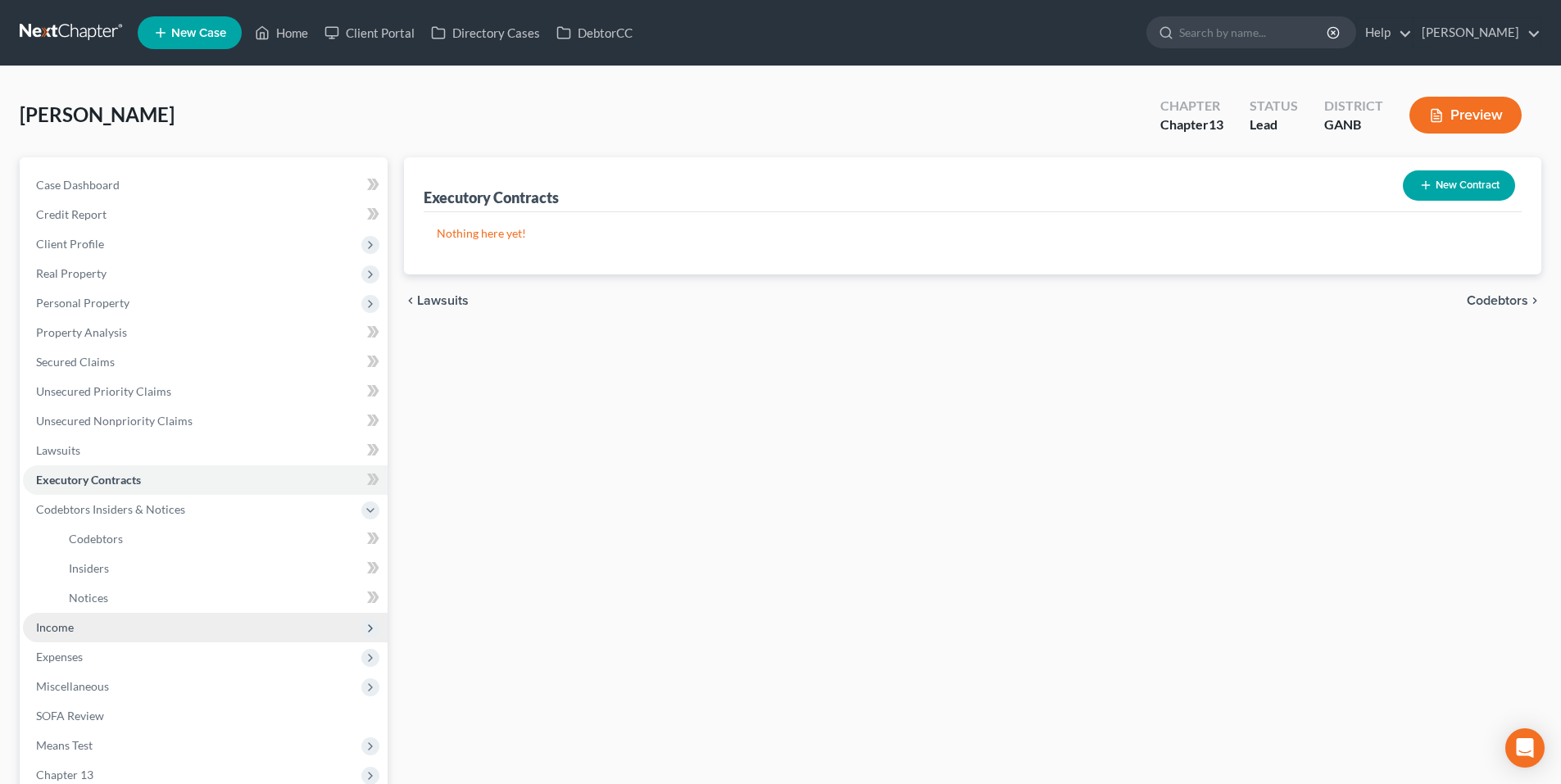
click at [175, 628] on span "Income" at bounding box center [205, 627] width 365 height 30
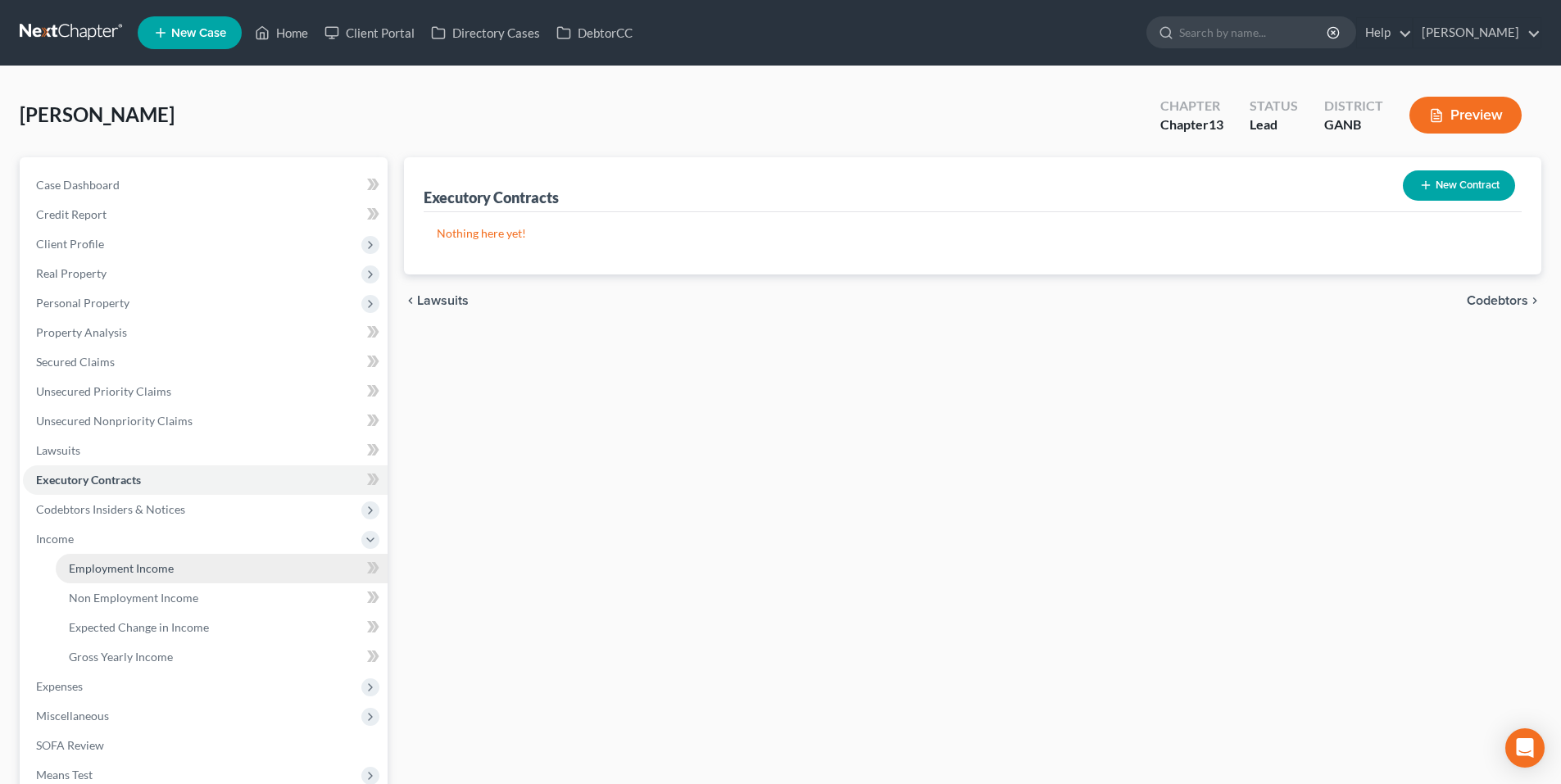
click at [180, 571] on link "Employment Income" at bounding box center [222, 568] width 332 height 30
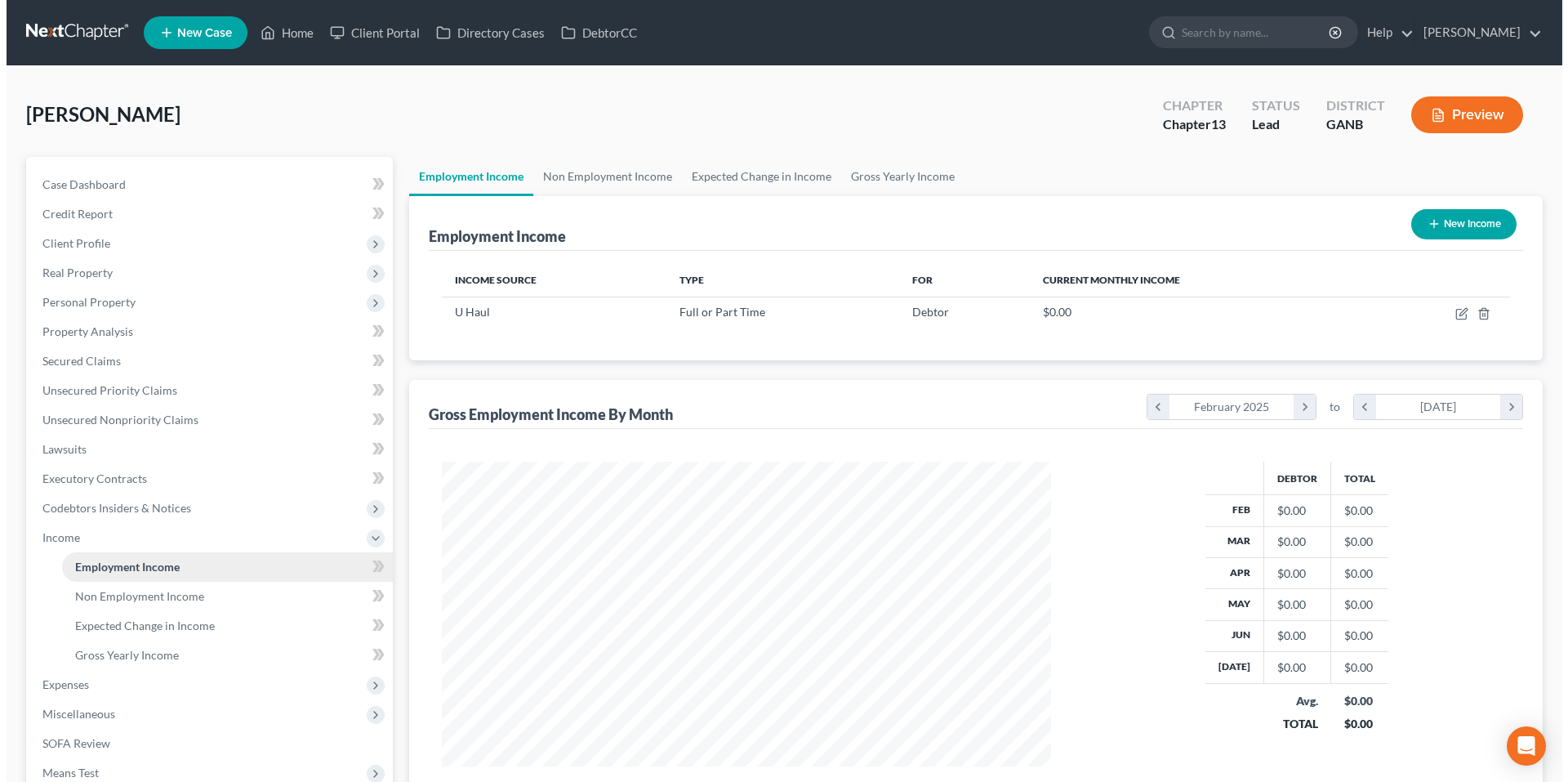
scroll to position [305, 642]
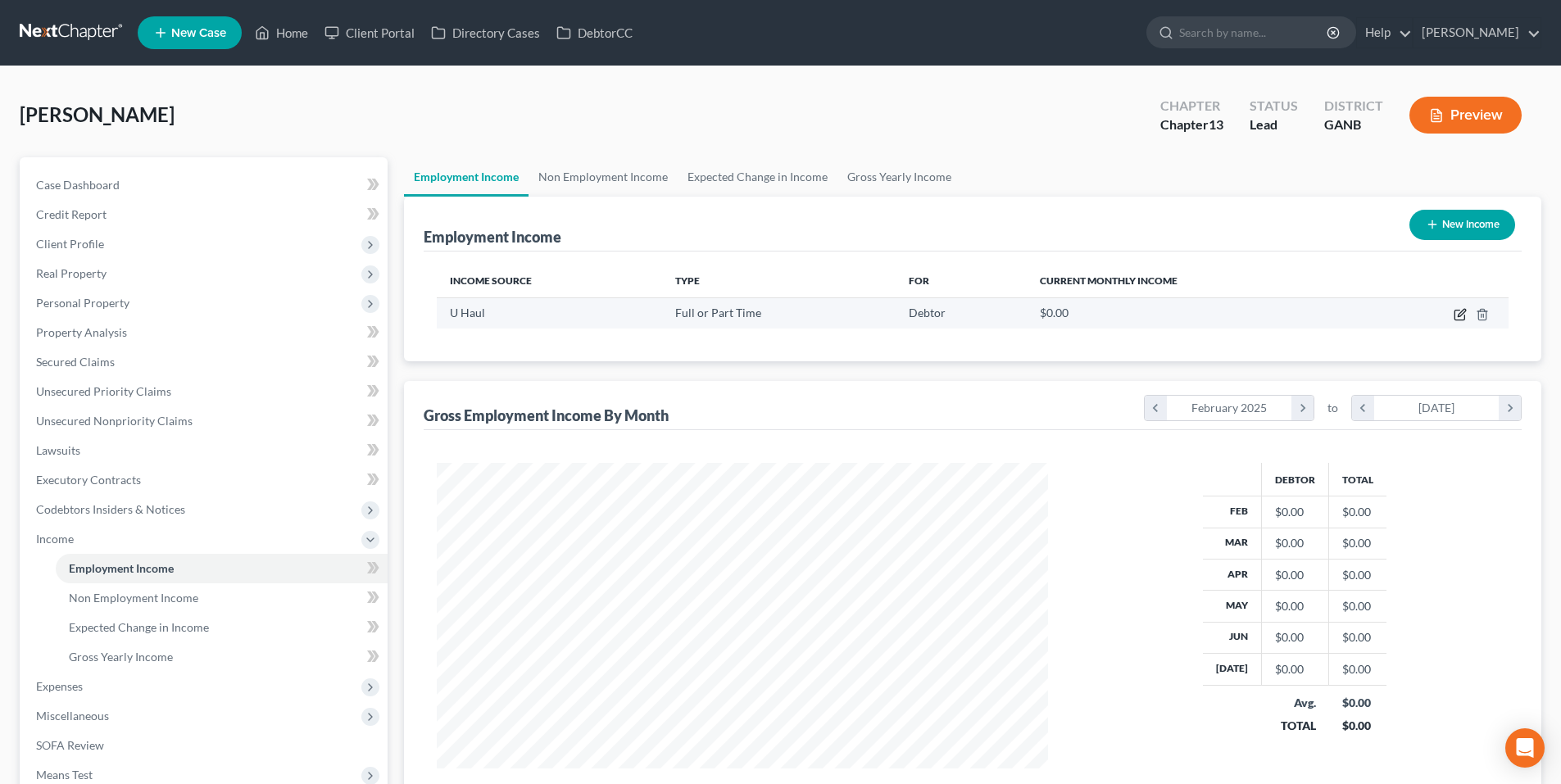
click at [1460, 316] on icon "button" at bounding box center [1460, 312] width 7 height 7
select select "0"
select select "10"
select select "2"
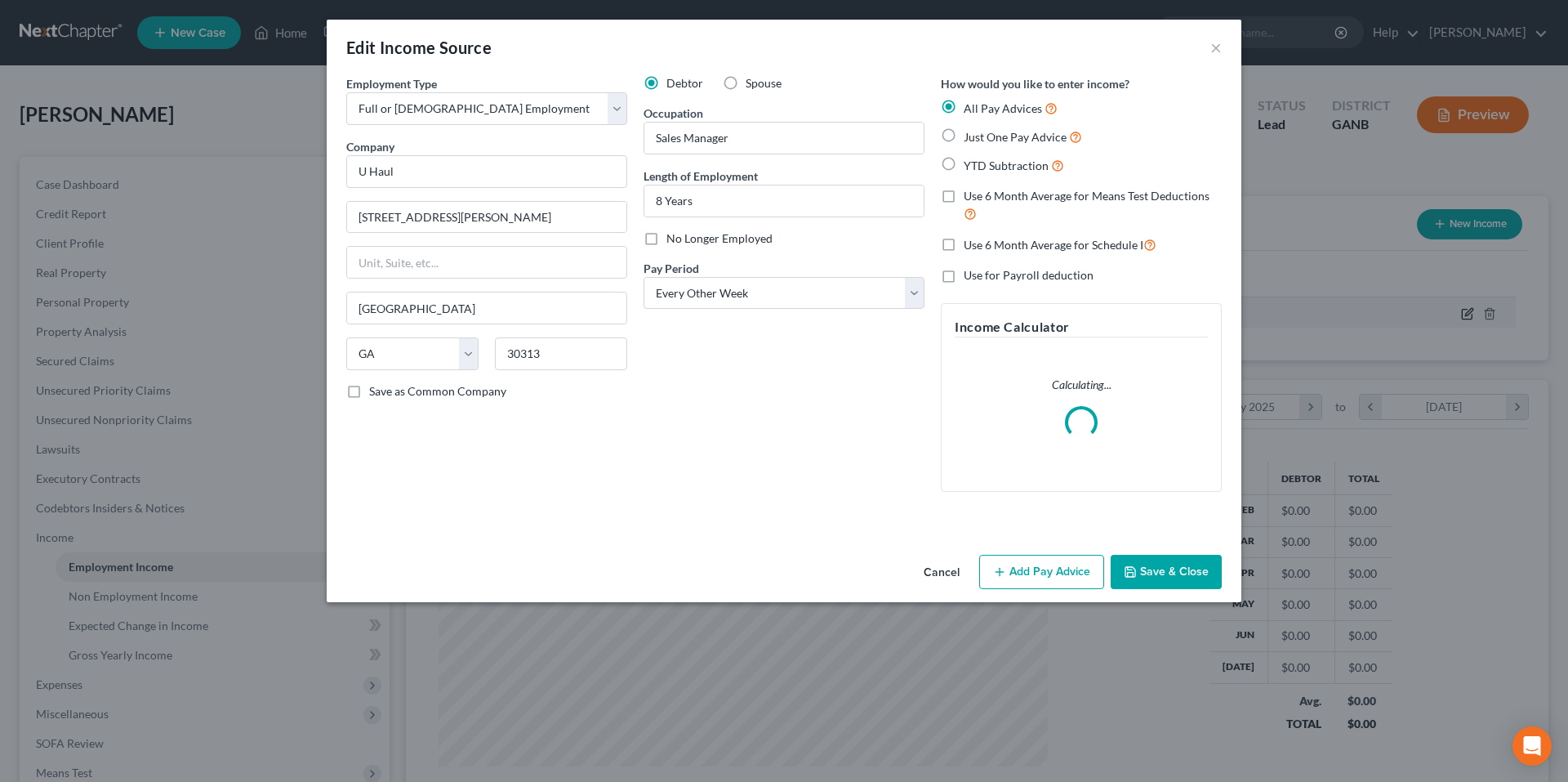
scroll to position [307, 648]
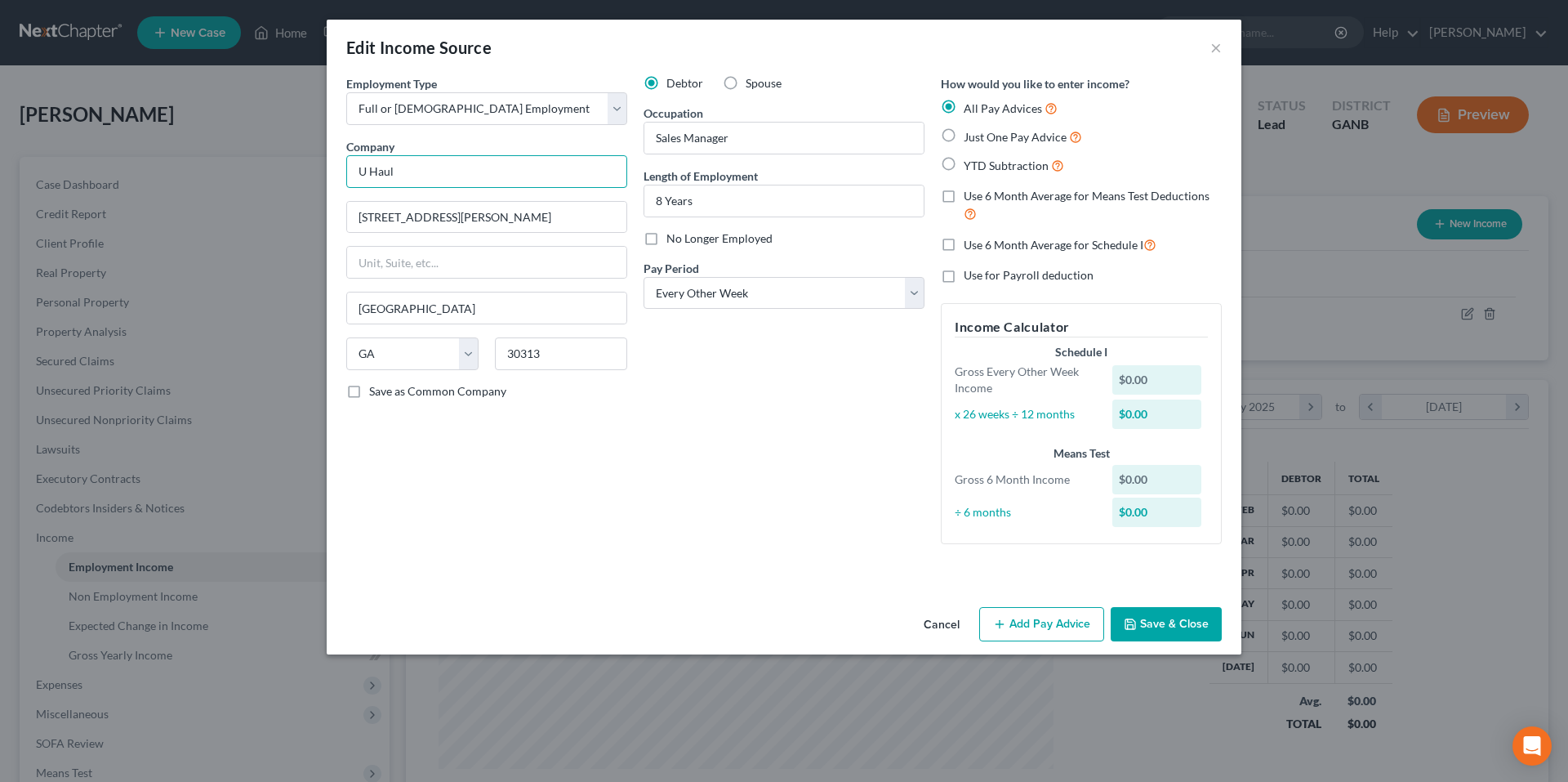
click at [514, 170] on input "U Haul" at bounding box center [487, 171] width 281 height 33
type input "U-Haul Co. of Georgia"
click at [1052, 620] on button "Add Pay Advice" at bounding box center [1041, 624] width 125 height 34
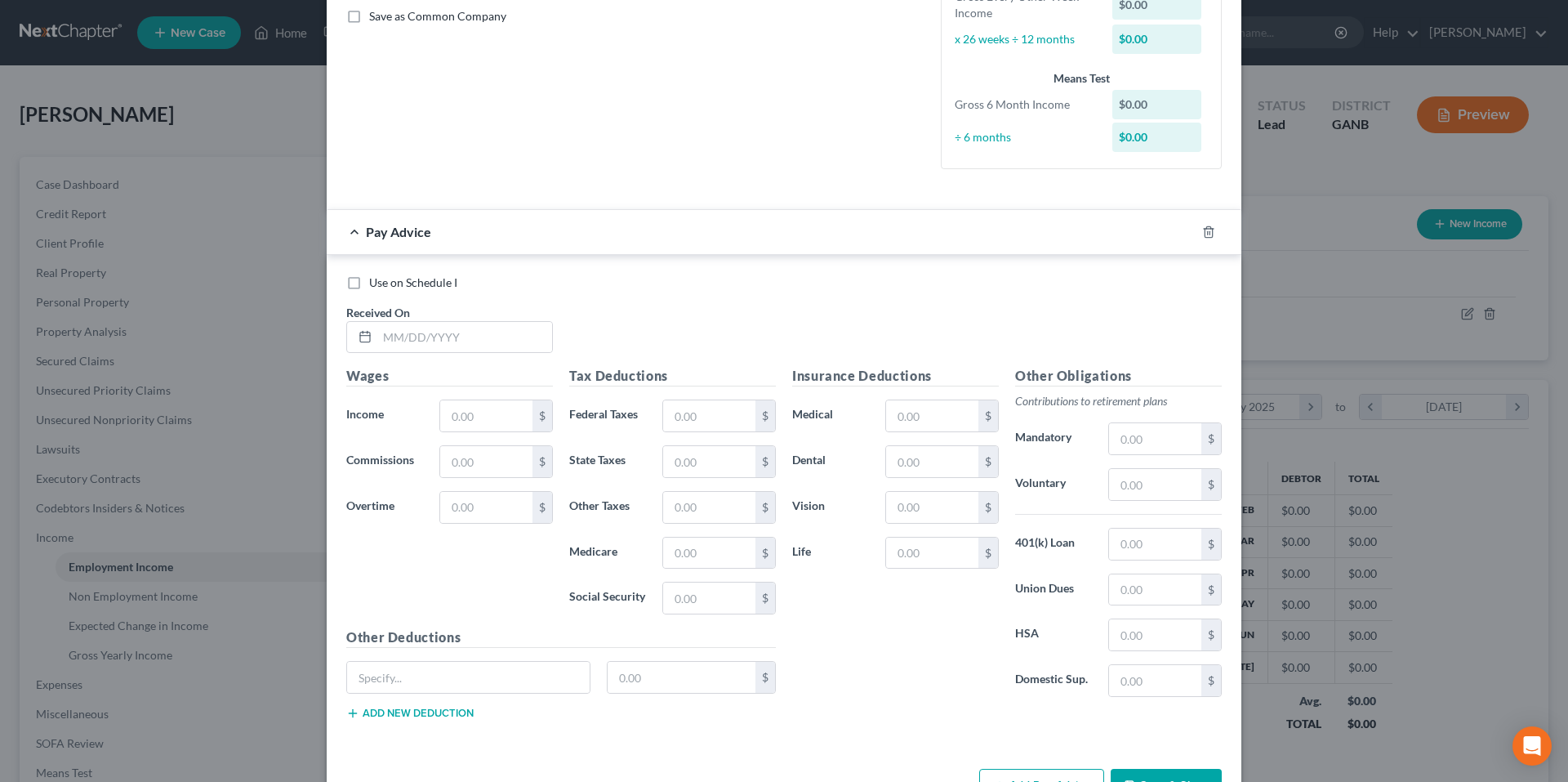
scroll to position [347, 0]
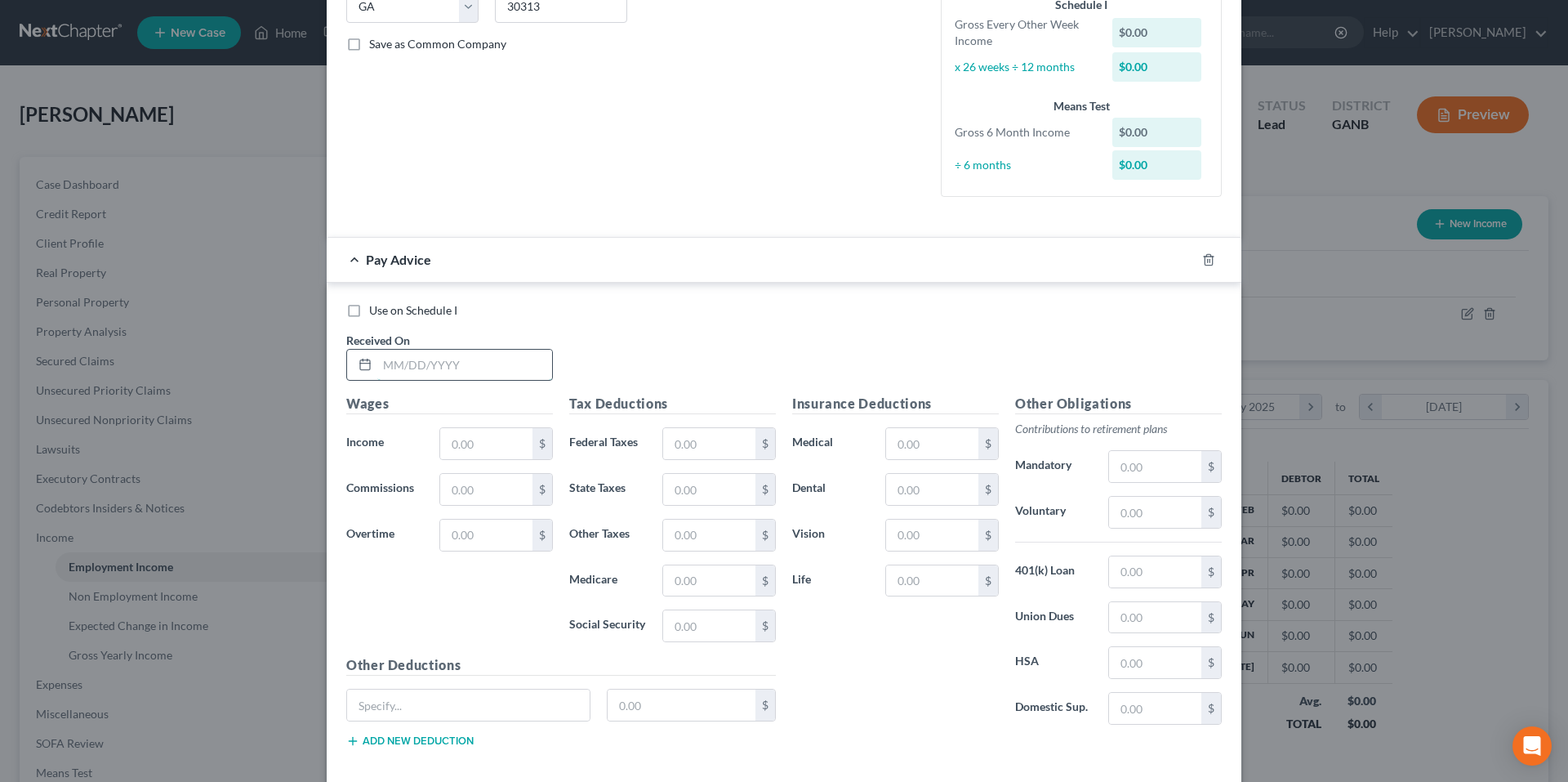
click at [542, 370] on input "text" at bounding box center [464, 365] width 174 height 31
type input "7/24/25"
type input "1,980.77"
type input "0.00"
type input "28.51"
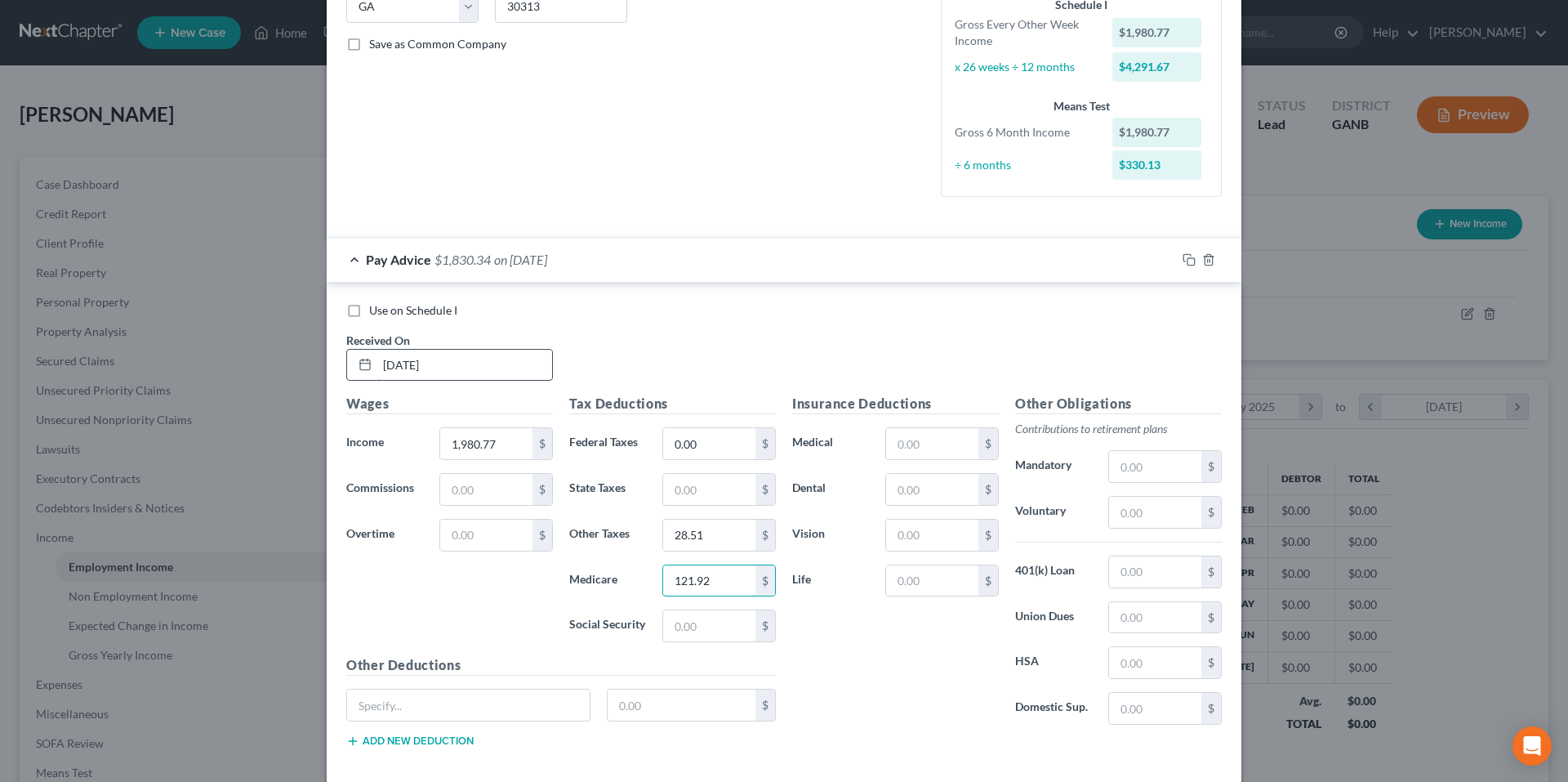
type input "121.92"
type input "28.51"
type input "121.92"
click at [926, 532] on input "text" at bounding box center [931, 534] width 93 height 31
type input "3.32"
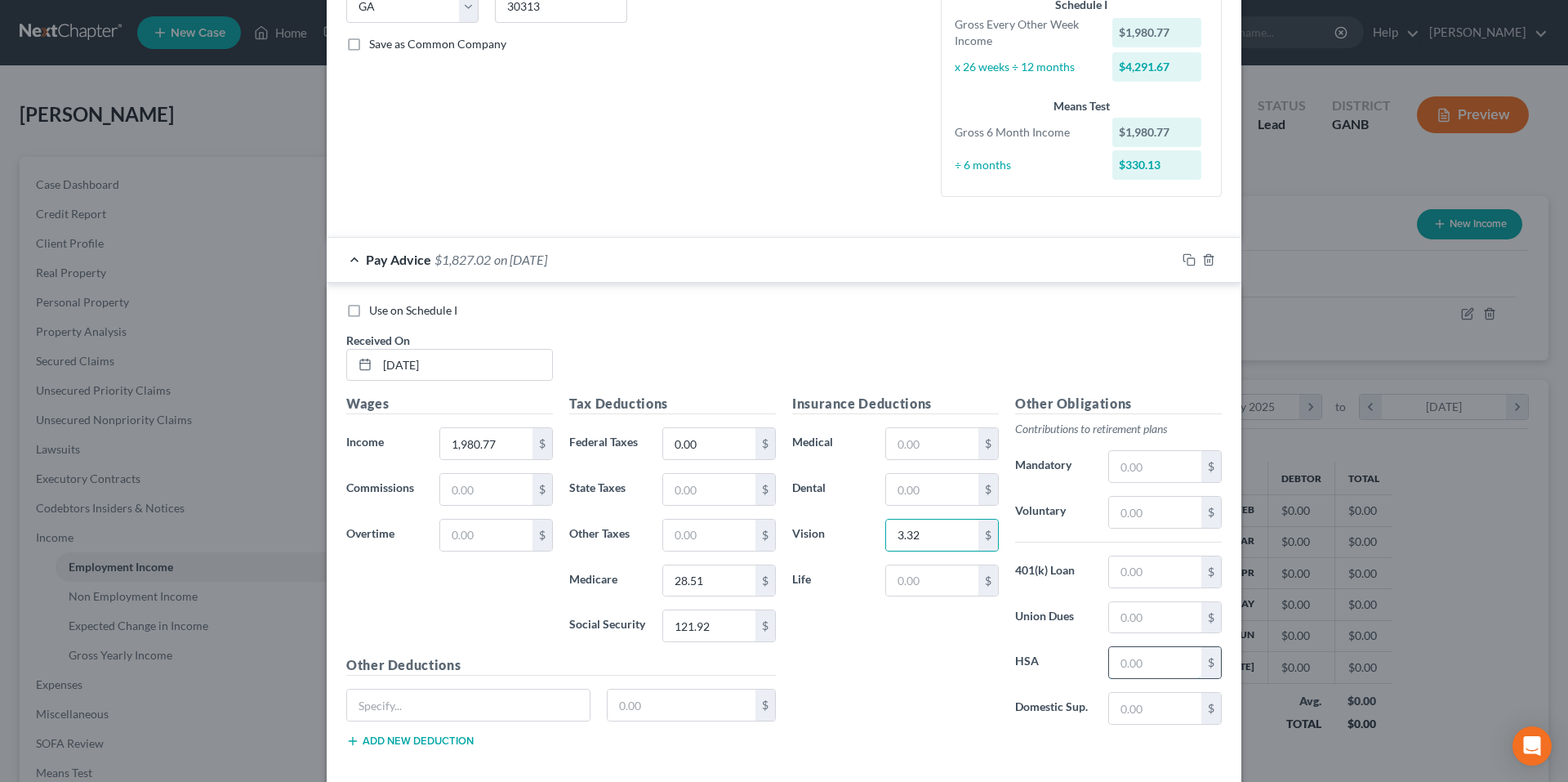
click at [1151, 661] on input "text" at bounding box center [1155, 661] width 93 height 31
type input "5.00"
click at [904, 498] on input "text" at bounding box center [931, 488] width 93 height 31
type input "5.95"
click at [1151, 507] on input "text" at bounding box center [1155, 511] width 93 height 31
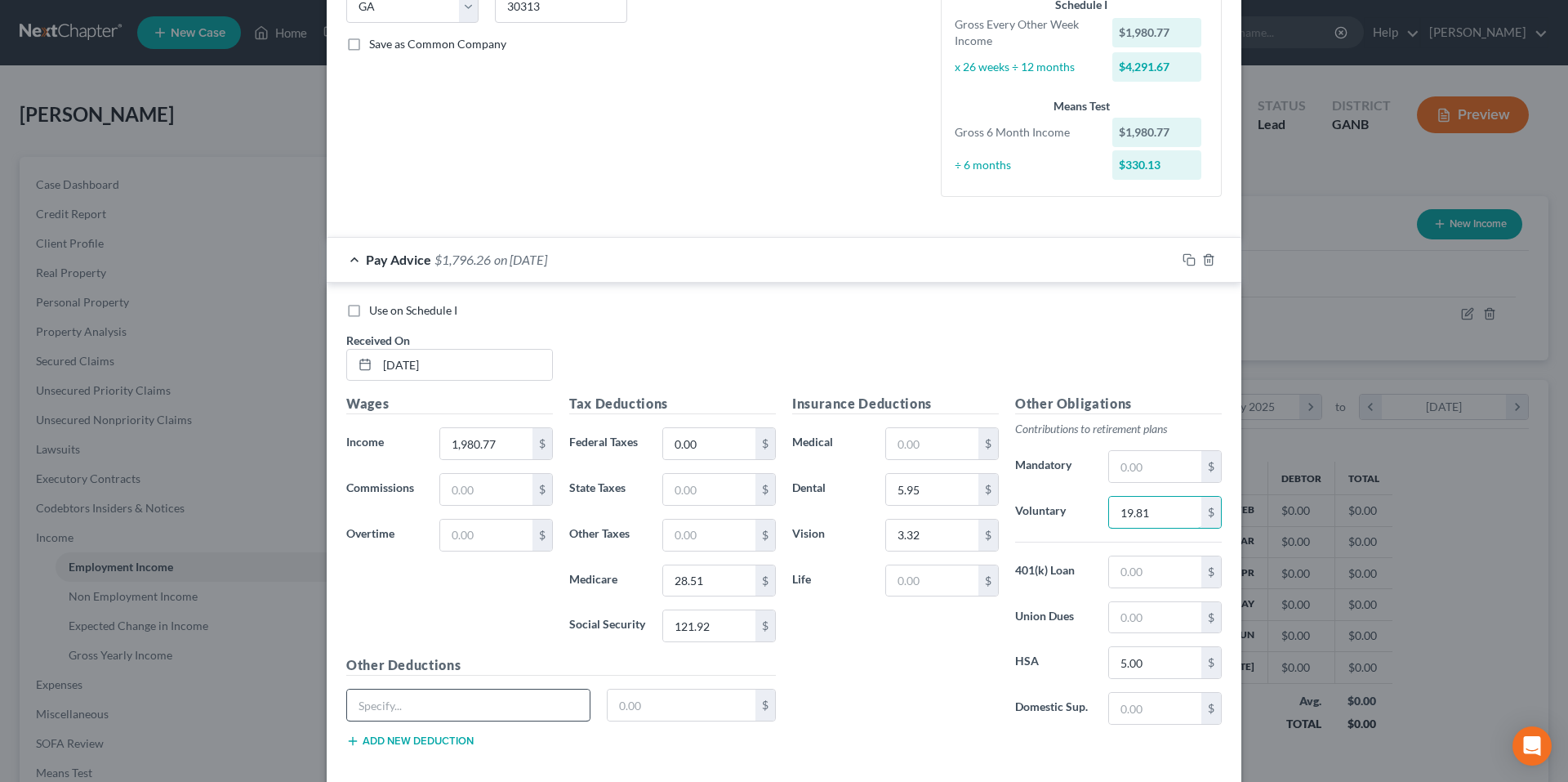
type input "19.81"
click at [505, 705] on input "text" at bounding box center [467, 704] width 242 height 31
type input "EMP NIC"
type input "30.00"
click at [429, 741] on button "Add new deduction" at bounding box center [410, 740] width 128 height 13
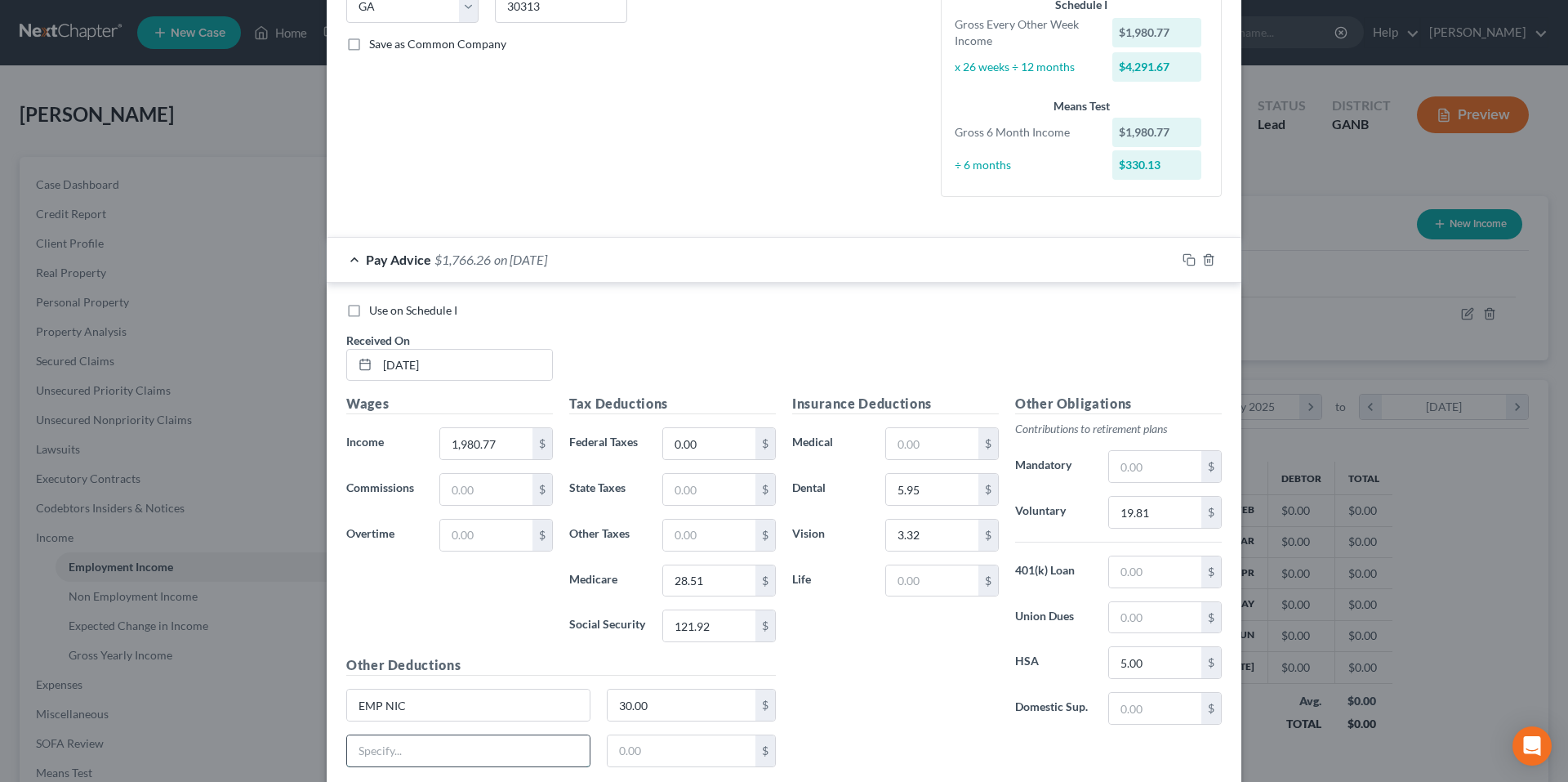
click at [429, 741] on input "text" at bounding box center [467, 750] width 242 height 31
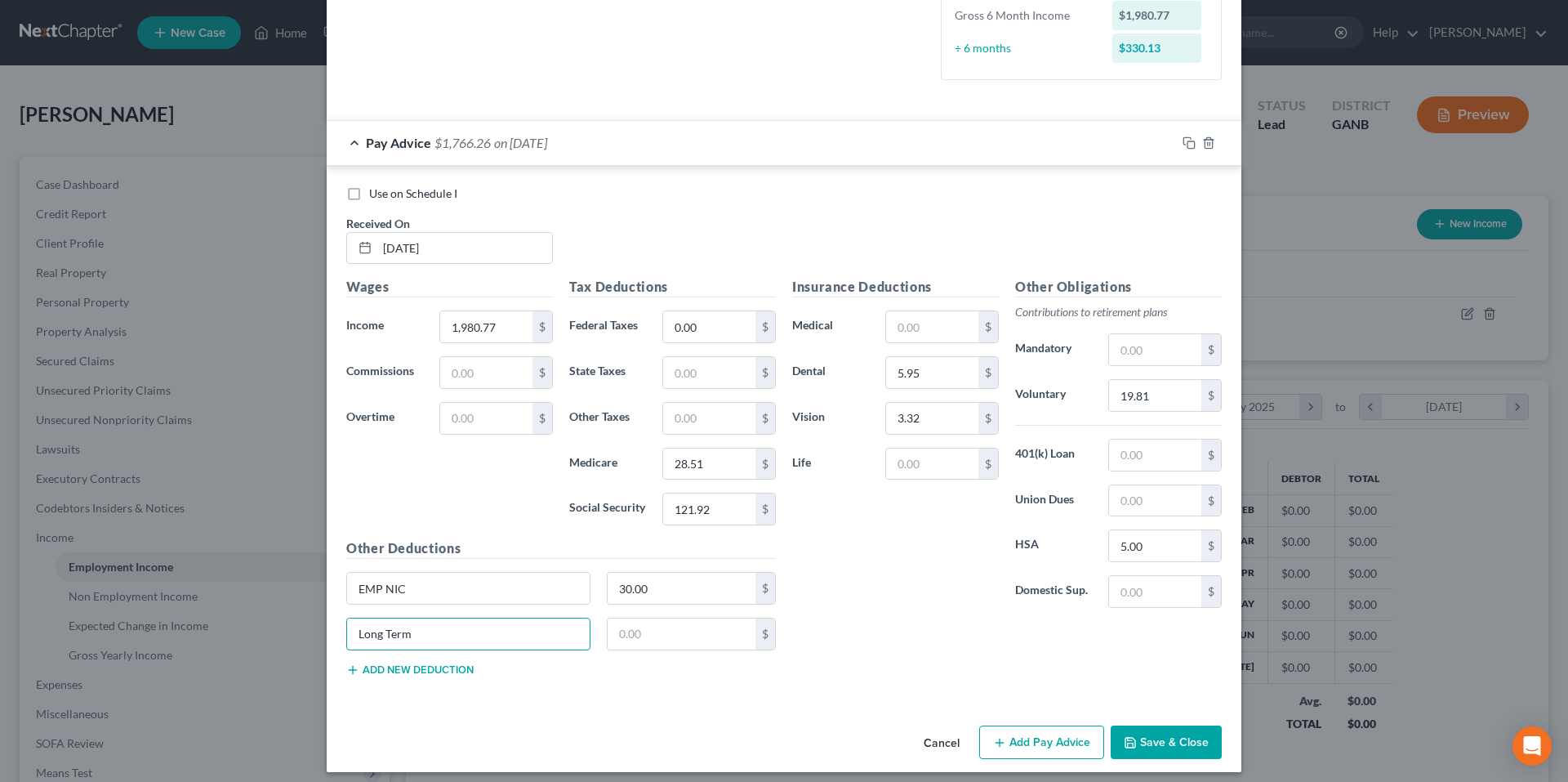
scroll to position [473, 0]
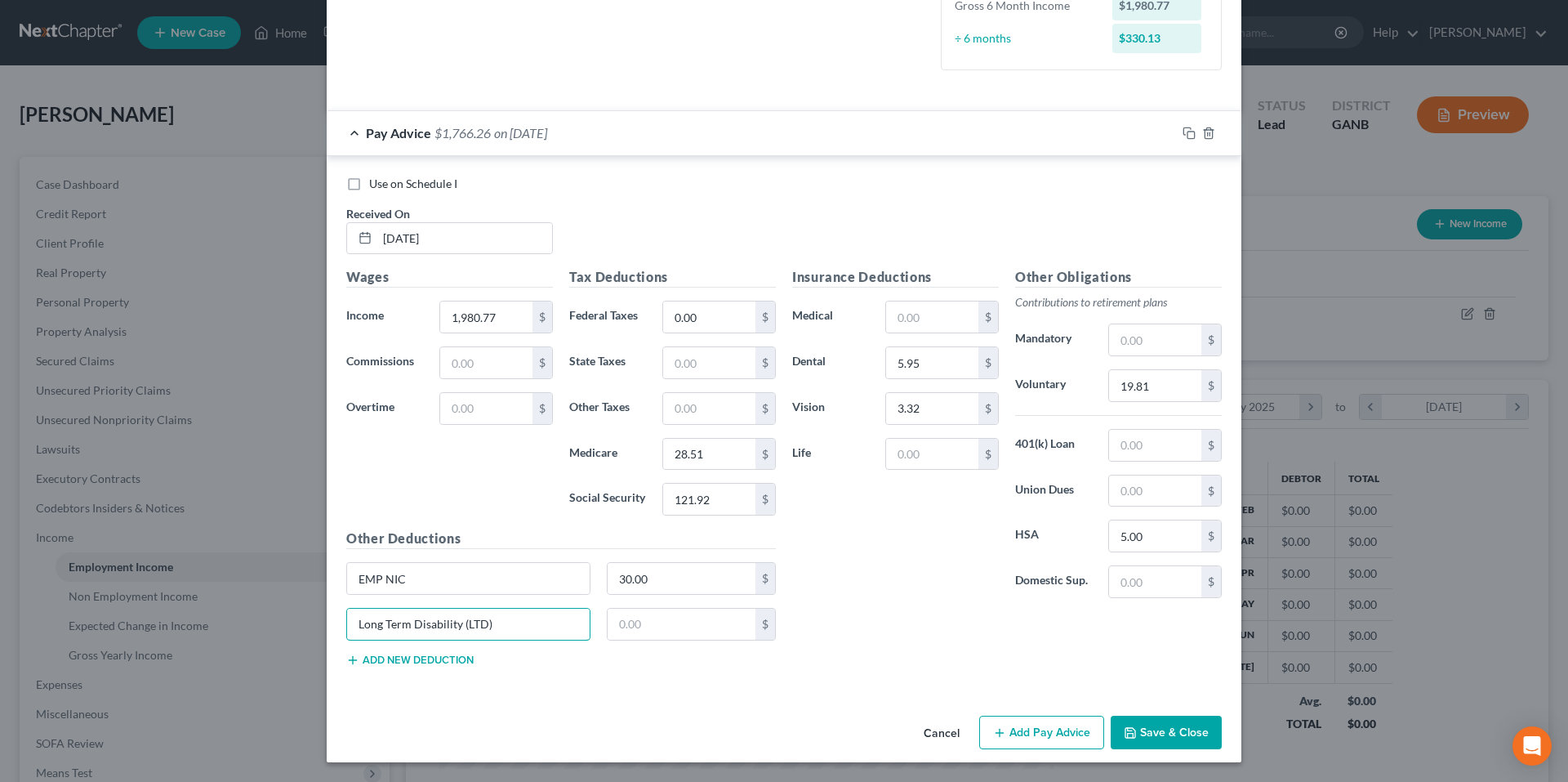
type input "Long Term Disability (LTD)"
type input "12.64"
click at [410, 653] on button "Add new deduction" at bounding box center [410, 659] width 128 height 13
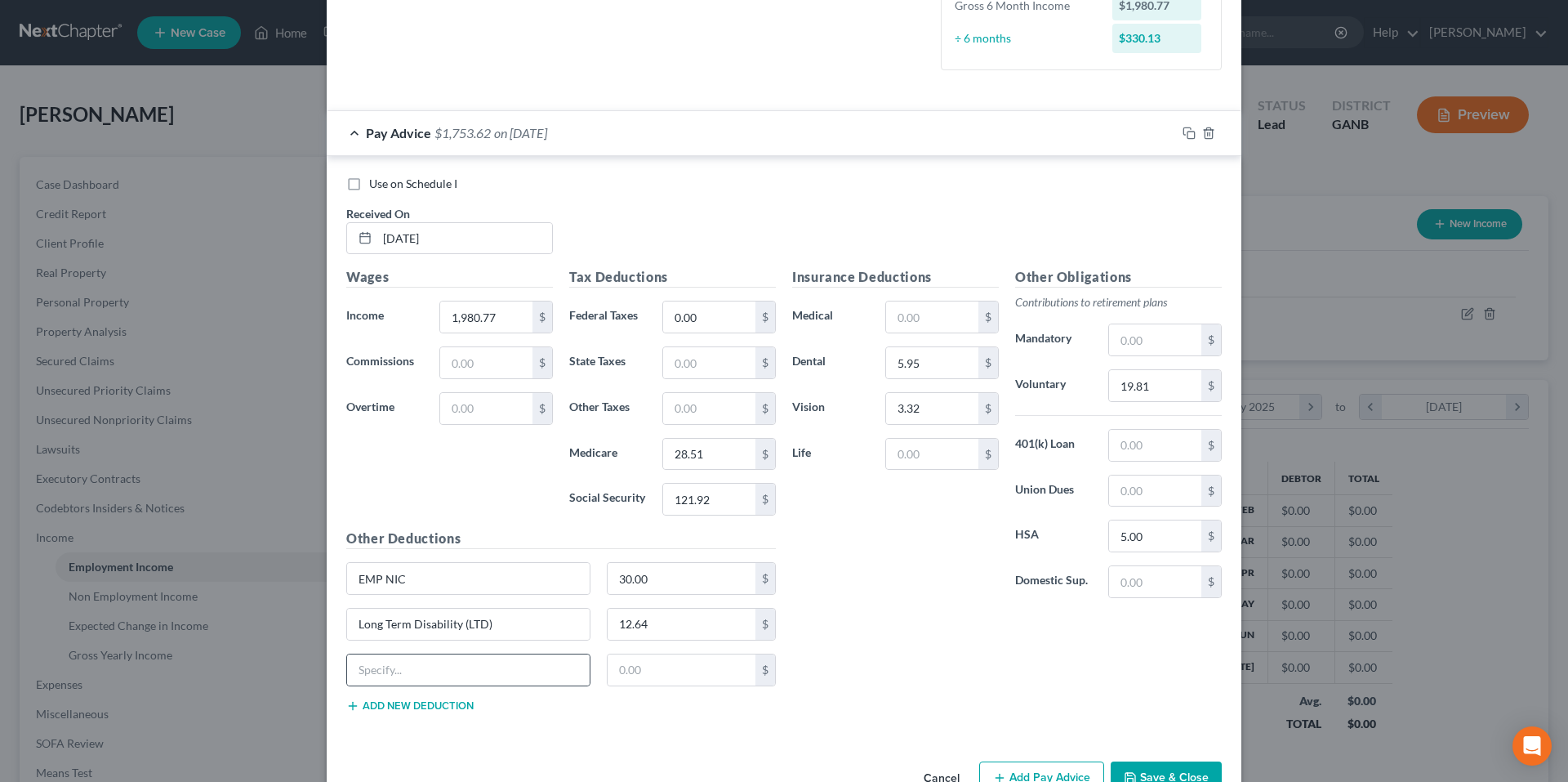
click at [408, 653] on div at bounding box center [468, 669] width 244 height 33
click at [410, 664] on input "text" at bounding box center [467, 669] width 242 height 31
type input "Parent Plus"
type input "12.38"
click at [413, 706] on button "Add new deduction" at bounding box center [410, 705] width 128 height 13
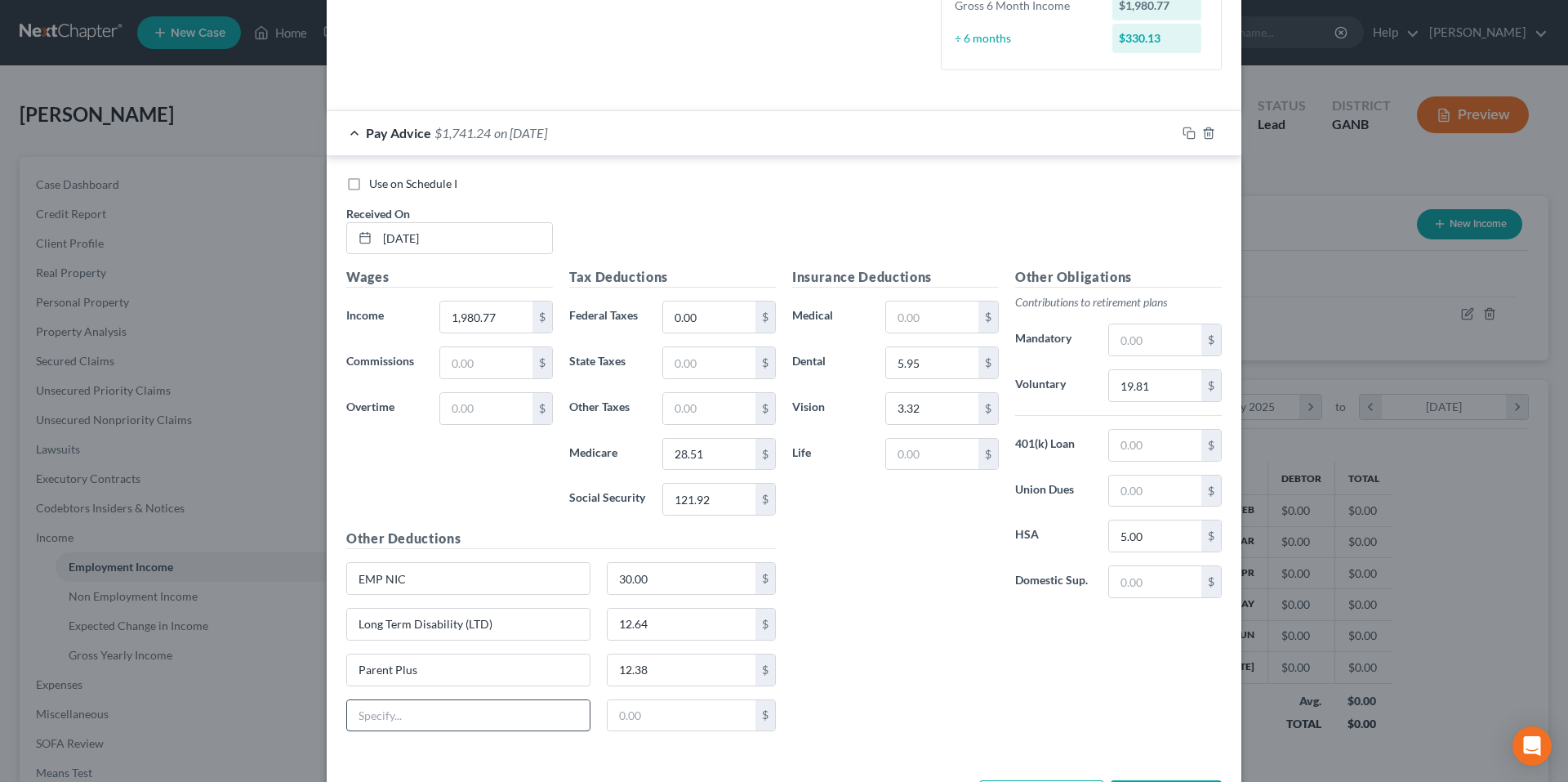
click at [413, 706] on input "text" at bounding box center [467, 715] width 242 height 31
type input "Short Term Disability (STD)"
type input "8.87"
click at [1183, 134] on icon "button" at bounding box center [1186, 130] width 7 height 7
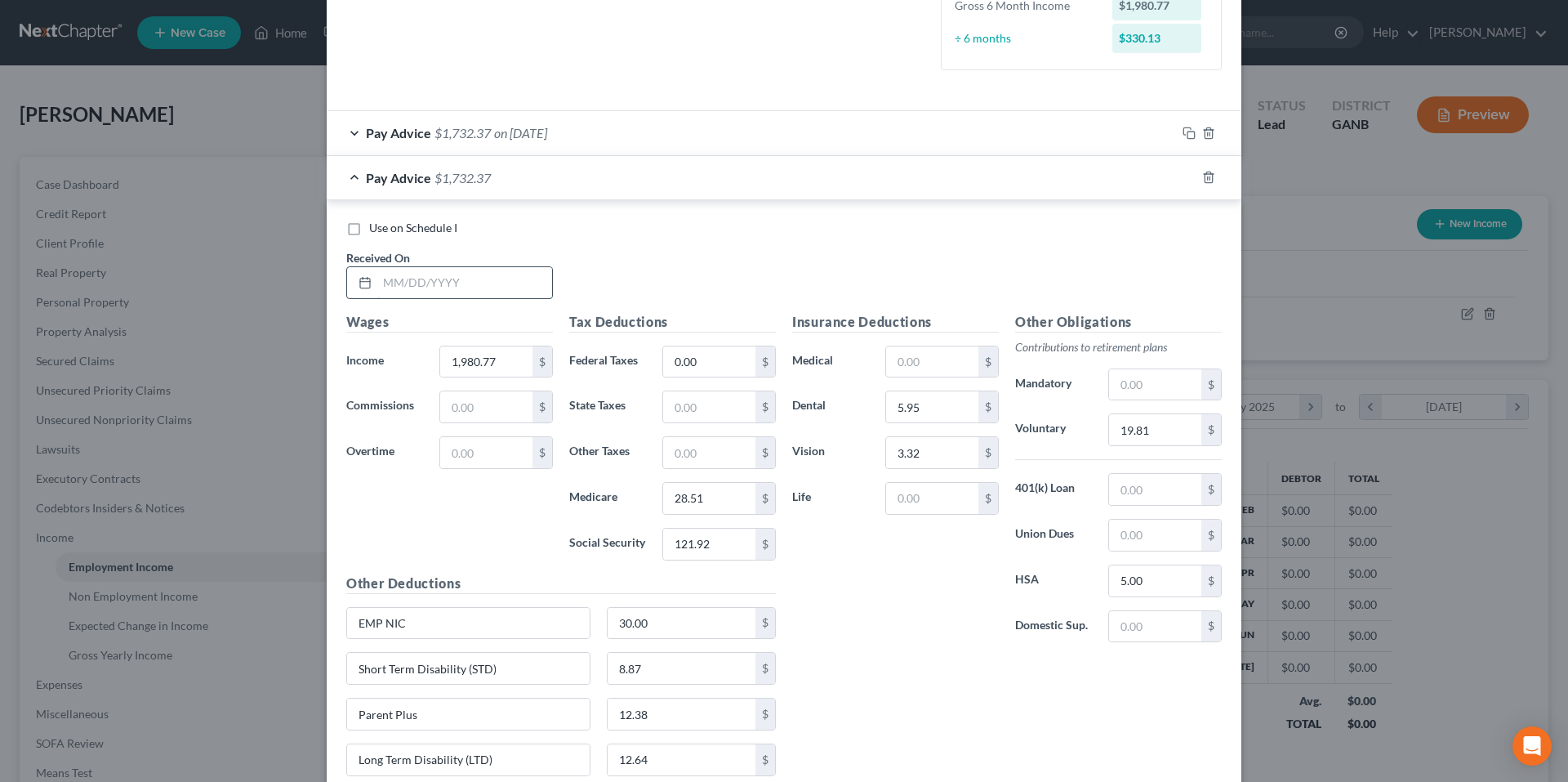
click at [517, 286] on input "text" at bounding box center [464, 282] width 174 height 31
type input "7/1/25"
type input "216.57"
type input "3.14"
type input "13.43"
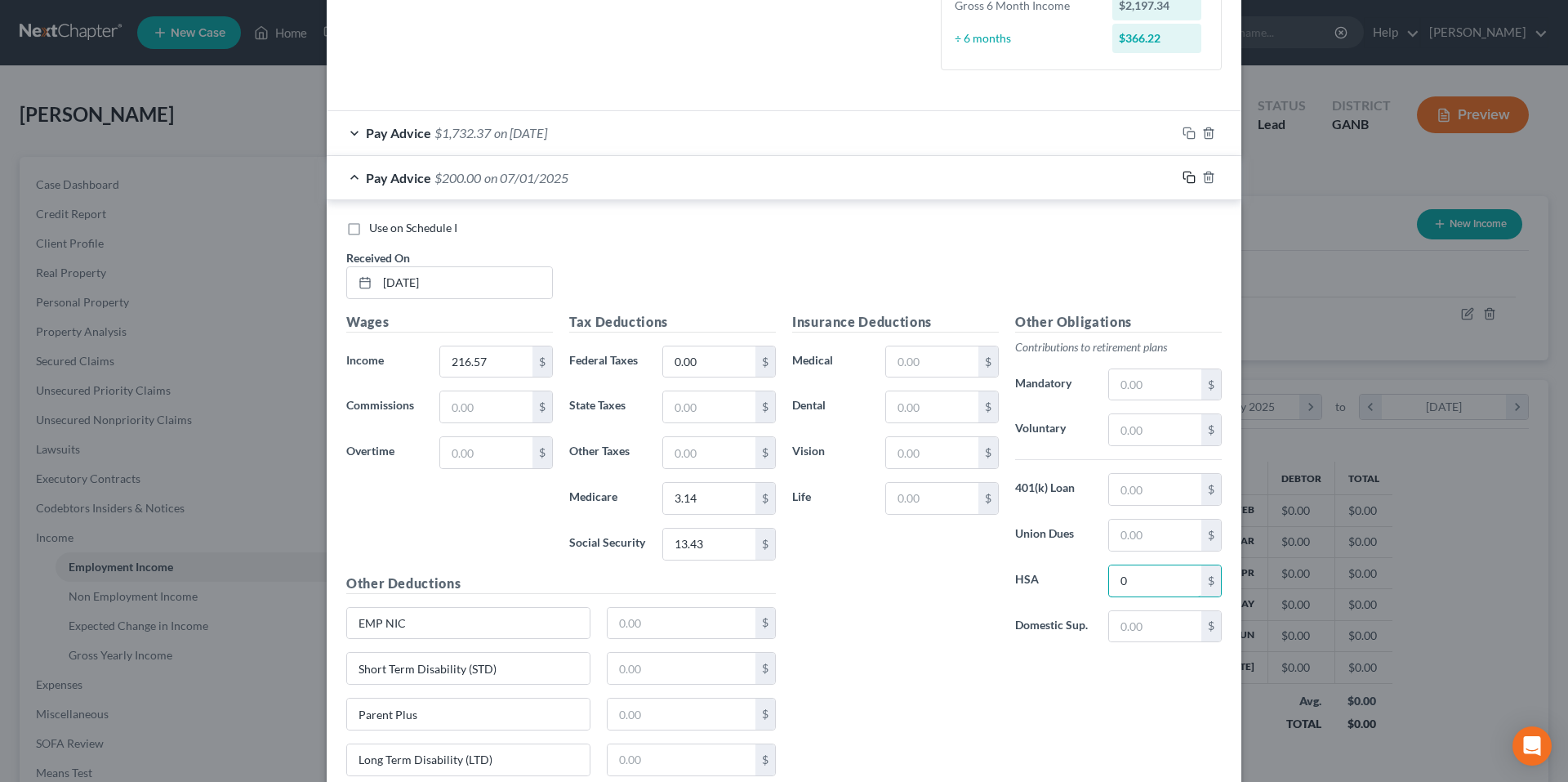
type input "0"
click at [1187, 175] on rect "button" at bounding box center [1190, 178] width 7 height 7
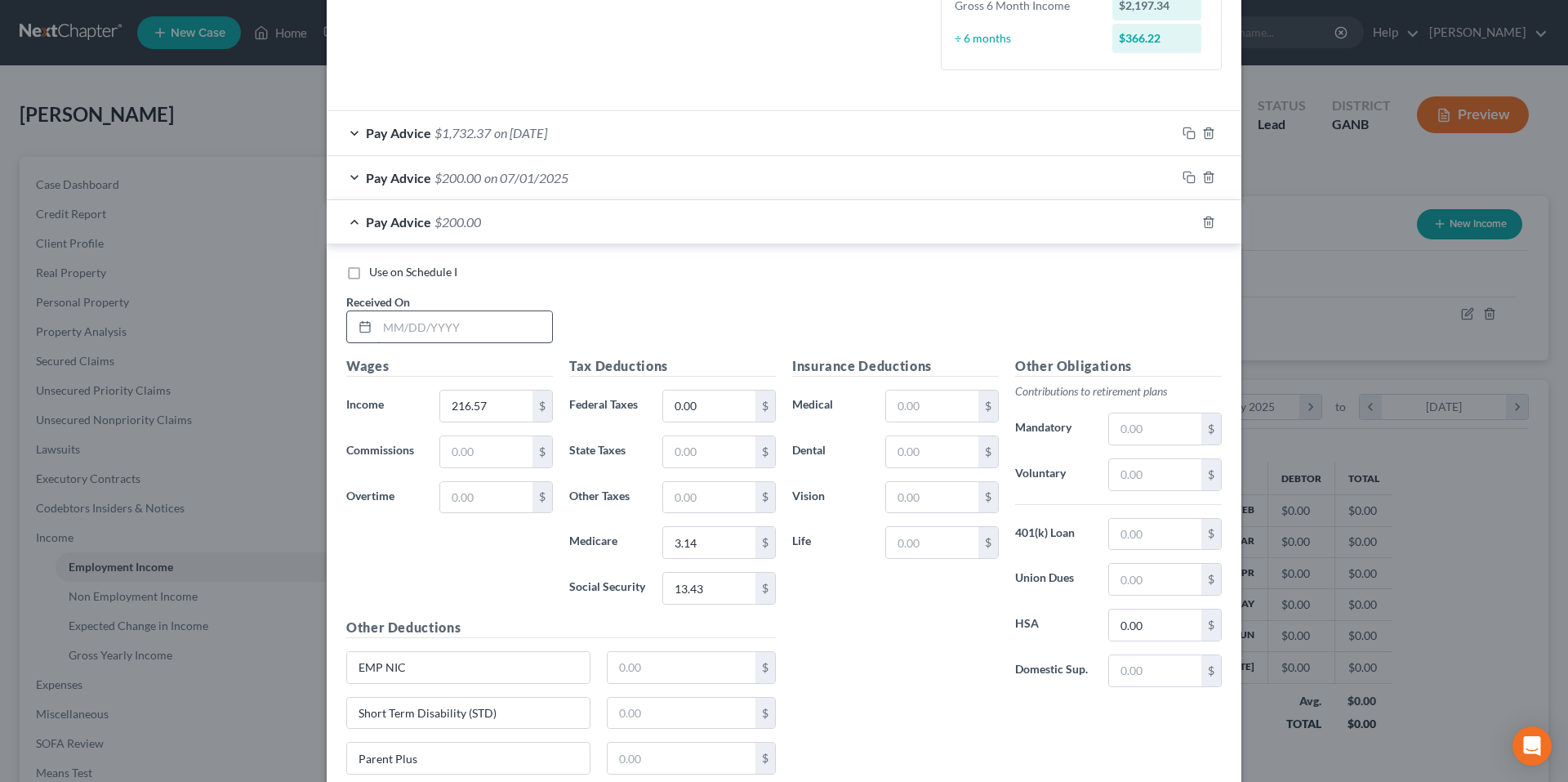
click at [508, 330] on input "text" at bounding box center [464, 326] width 174 height 31
type input "6/26/25"
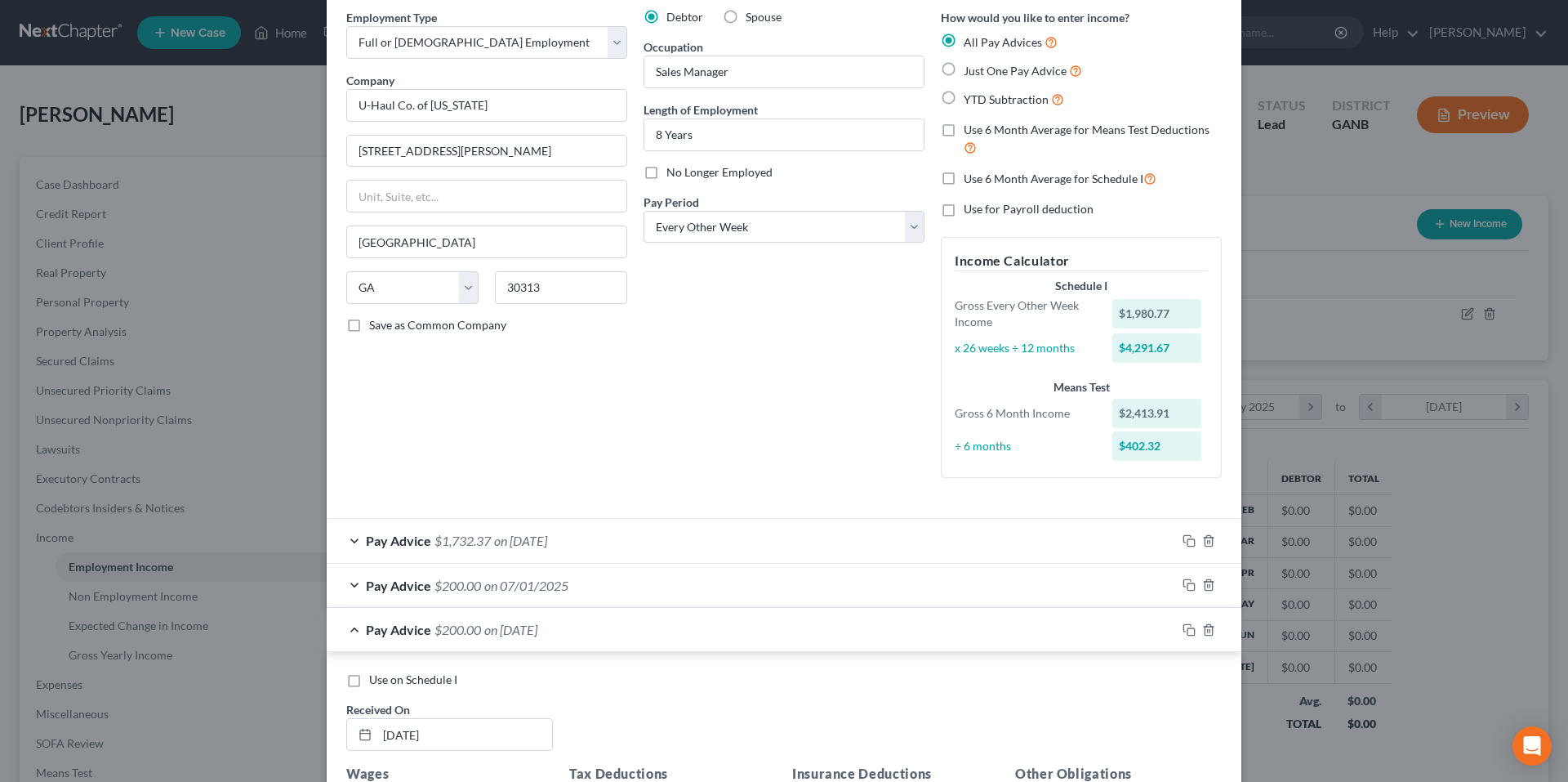
scroll to position [66, 0]
click at [681, 226] on div "Debtor Spouse Occupation Sales Manager Length of Employment 8 Years No Longer E…" at bounding box center [784, 251] width 297 height 482
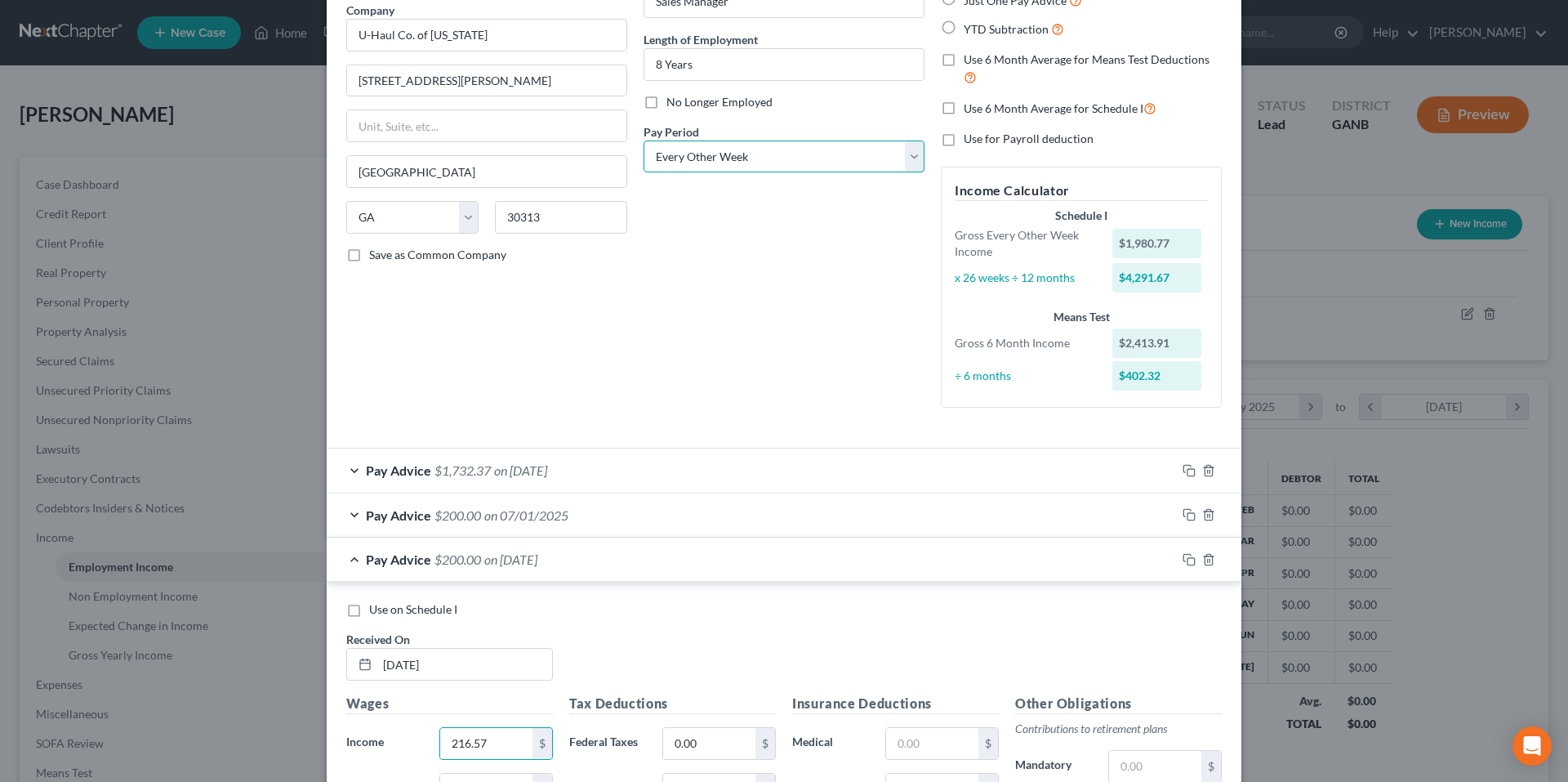
scroll to position [147, 0]
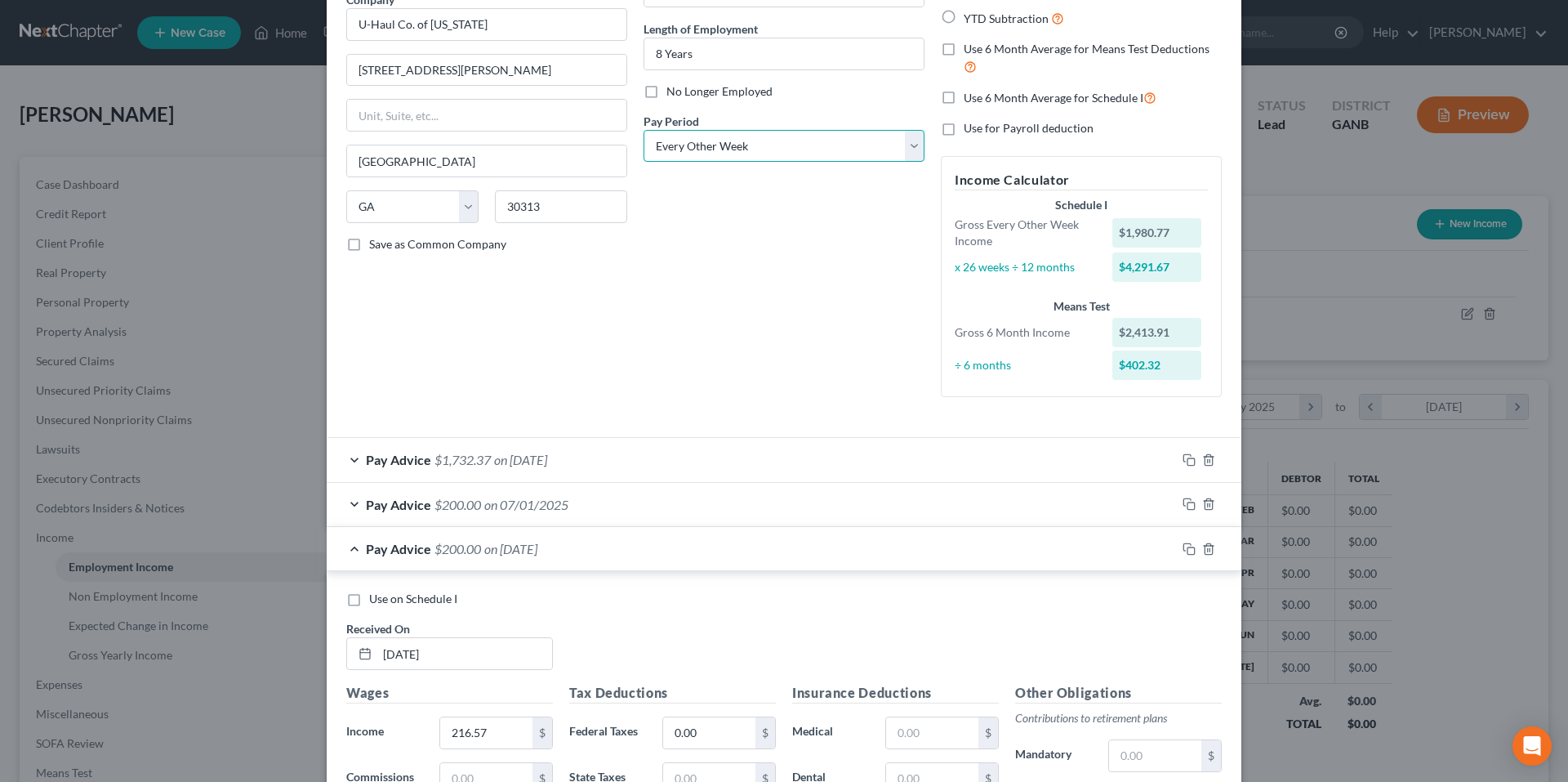
click at [669, 151] on select "Select Monthly Twice Monthly Every Other Week Weekly" at bounding box center [784, 145] width 281 height 33
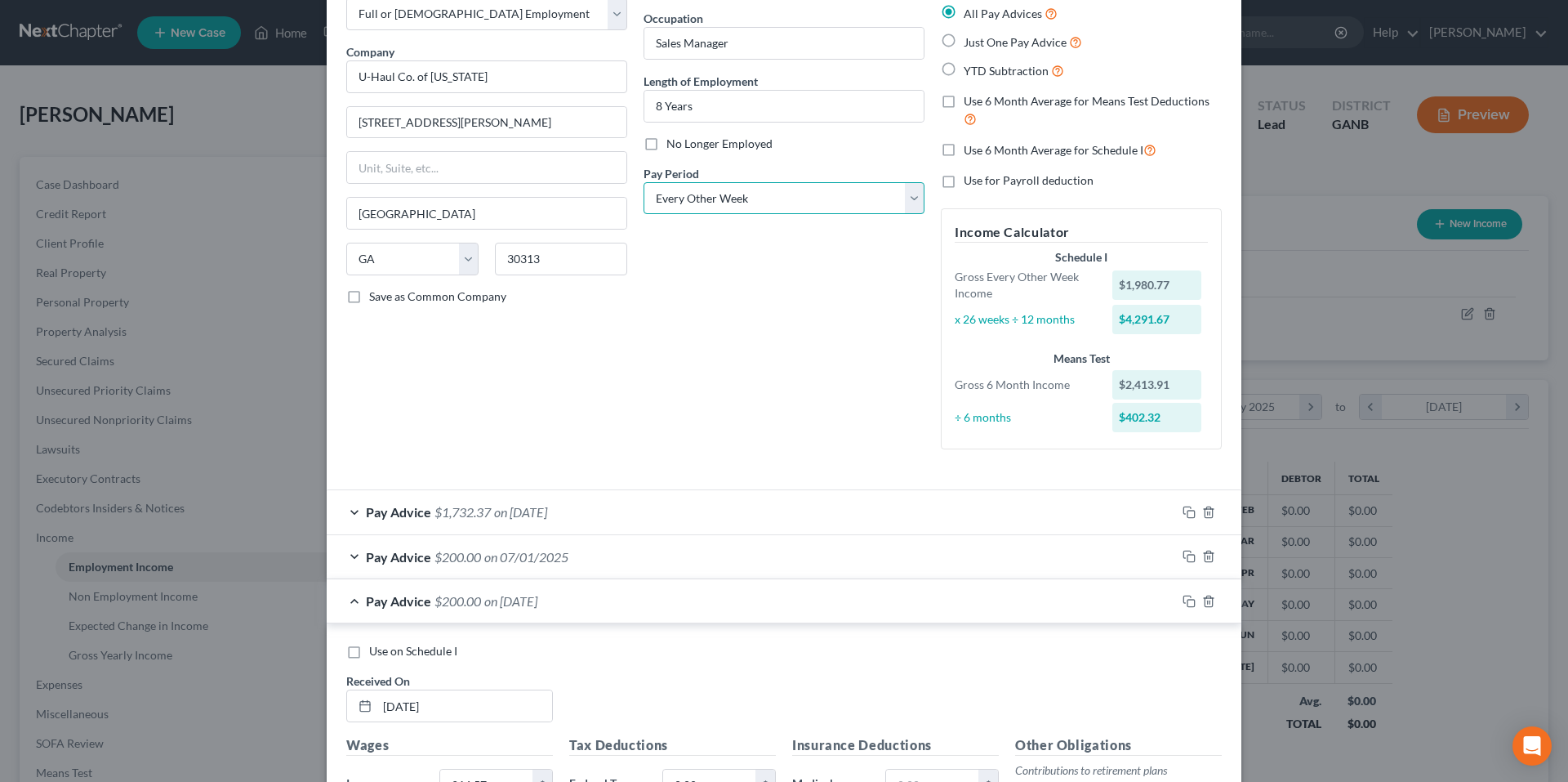
scroll to position [66, 0]
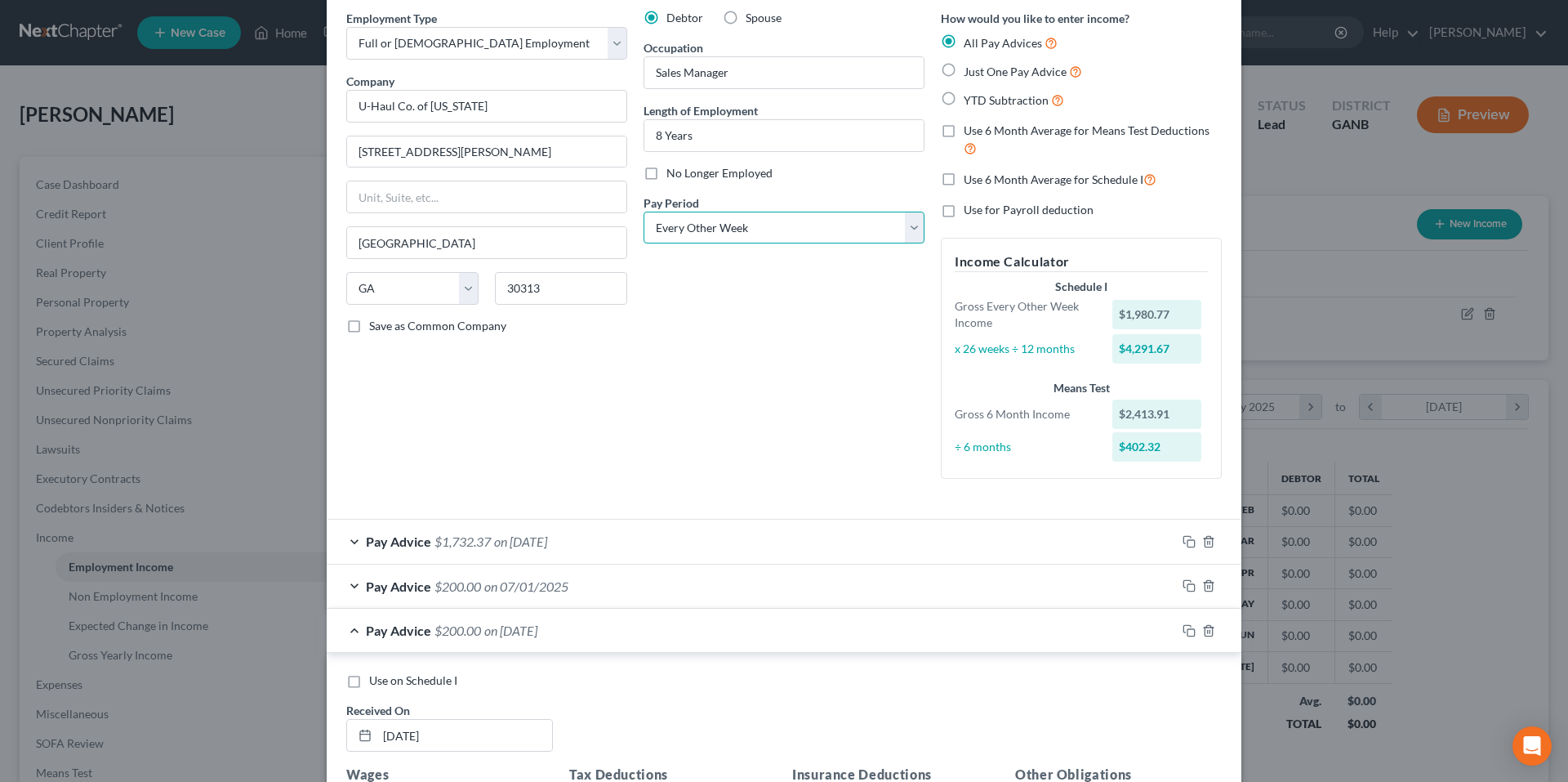
click at [682, 225] on select "Select Monthly Twice Monthly Every Other Week Weekly" at bounding box center [784, 227] width 281 height 33
select select "1"
click at [644, 211] on select "Select Monthly Twice Monthly Every Other Week Weekly" at bounding box center [784, 227] width 281 height 33
click at [676, 324] on div "Debtor Spouse Occupation Sales Manager Length of Employment 8 Years No Longer E…" at bounding box center [784, 251] width 297 height 482
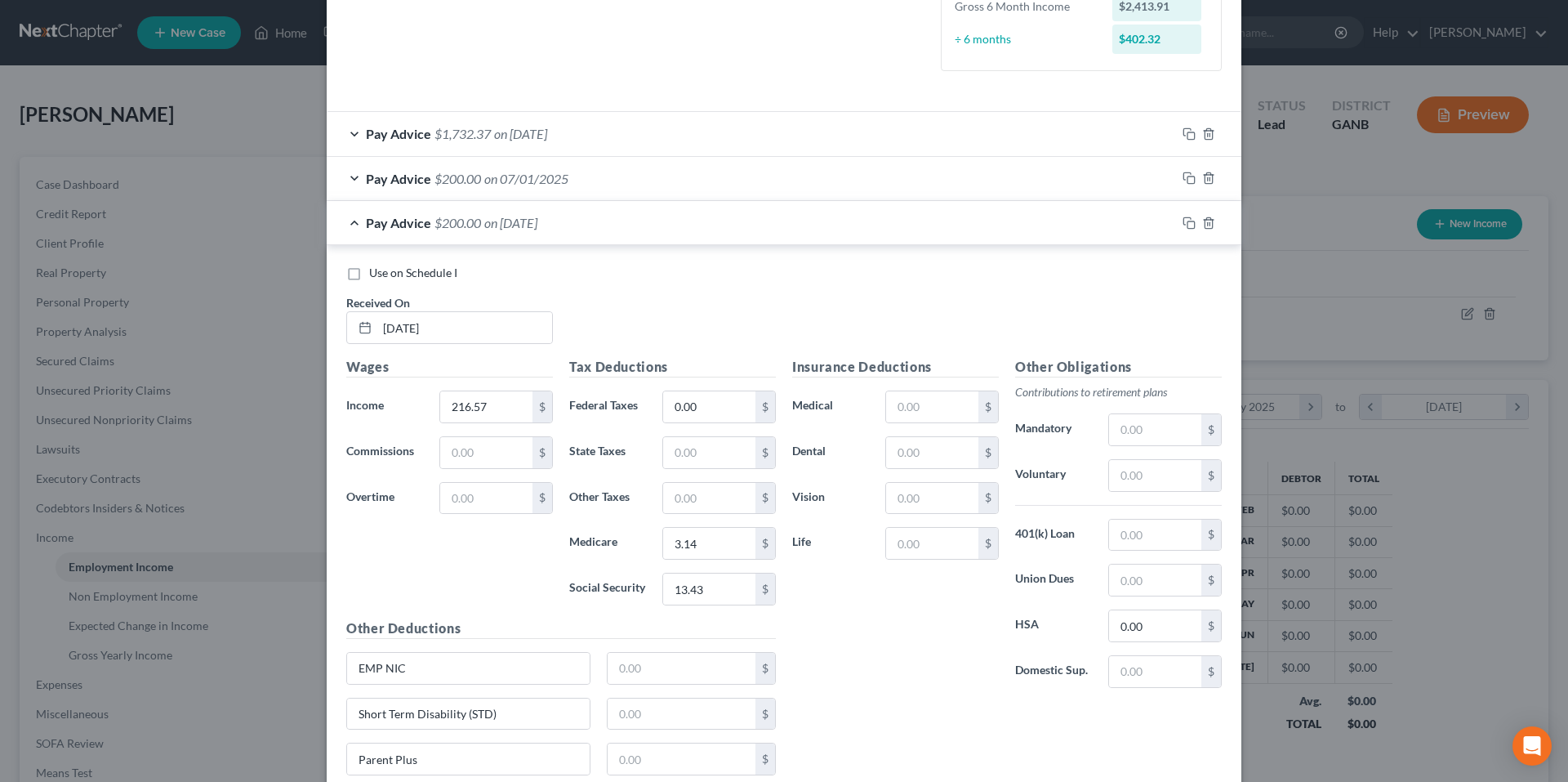
scroll to position [473, 0]
click at [523, 338] on input "6/26/25" at bounding box center [464, 326] width 174 height 31
click at [1184, 133] on icon "button" at bounding box center [1188, 130] width 13 height 13
click at [1204, 215] on icon "button" at bounding box center [1207, 218] width 7 height 11
click at [516, 315] on input "text" at bounding box center [464, 323] width 174 height 31
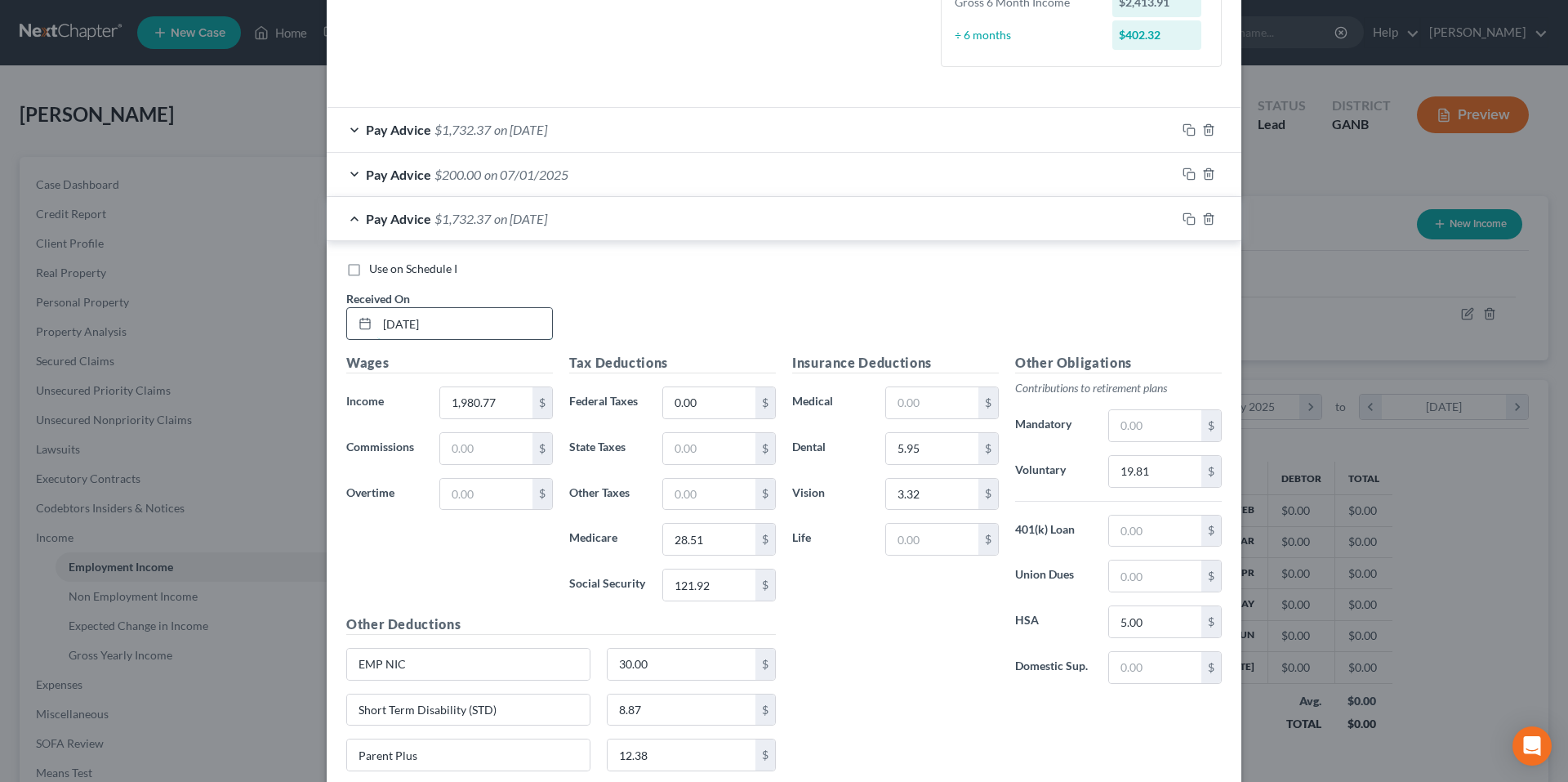
type input "6/26/25"
type input "1,547.64"
type input "22.23"
type input "95.07"
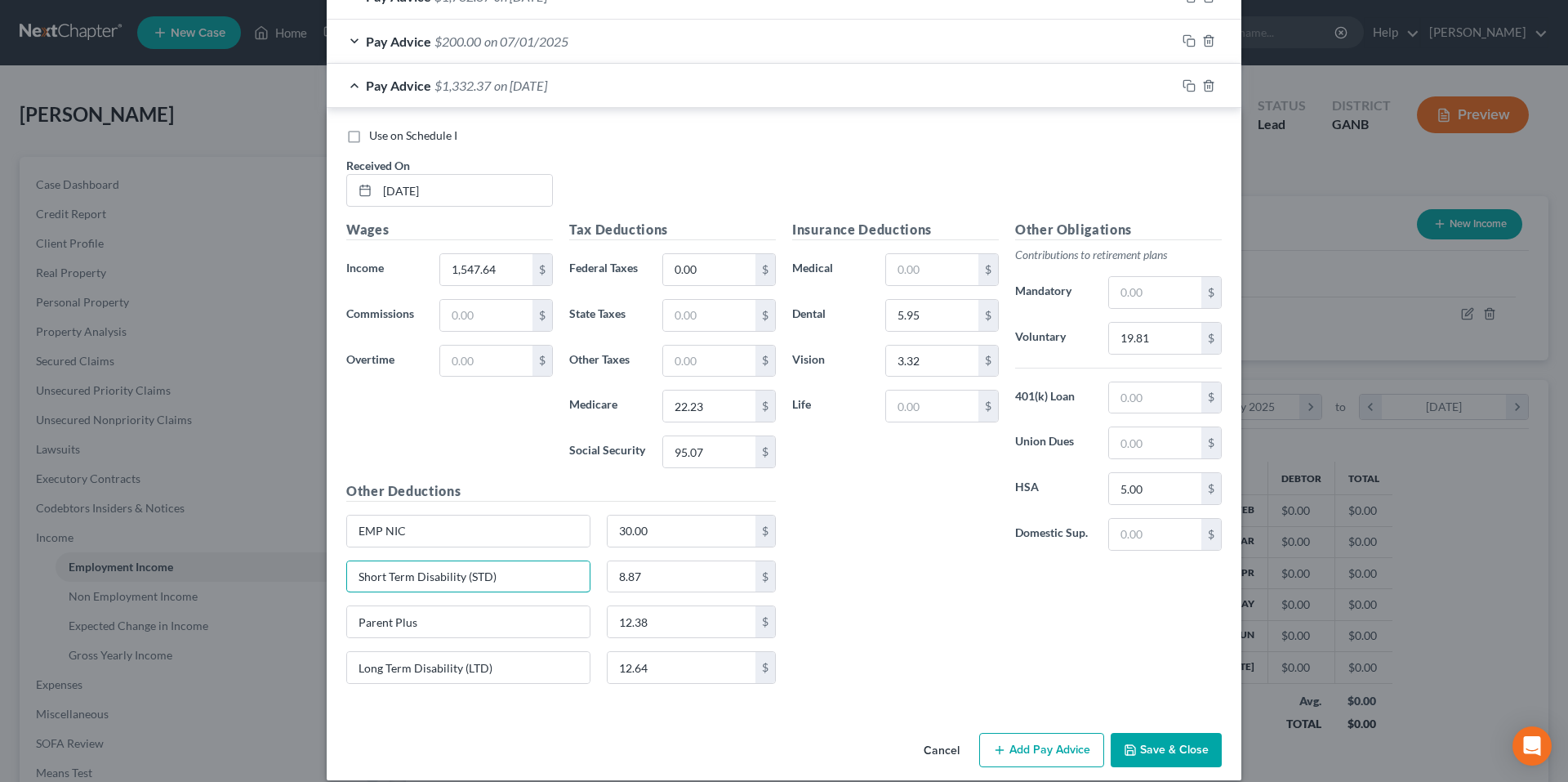
scroll to position [625, 0]
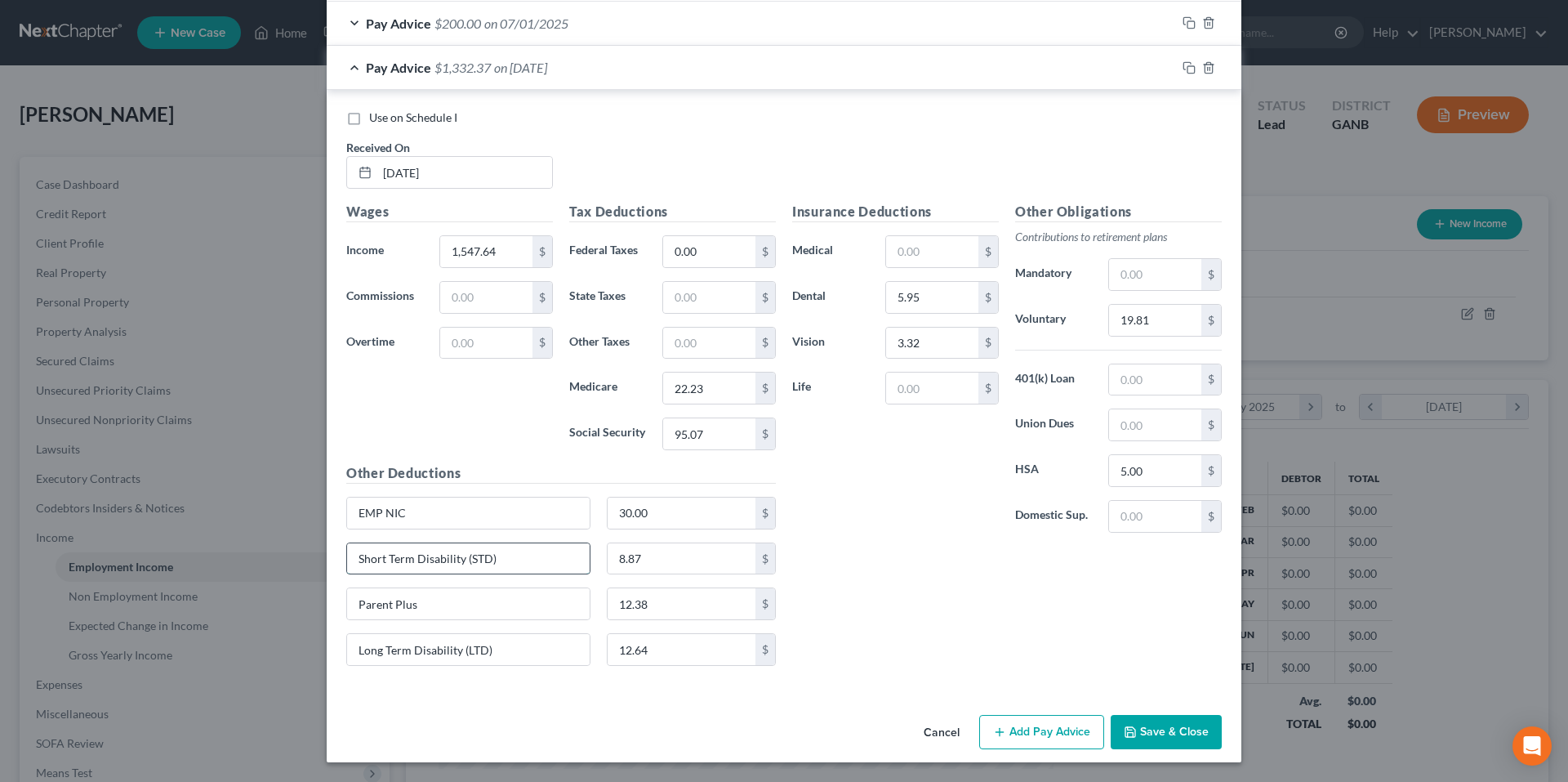
click at [523, 557] on input "Short Term Disability (STD)" at bounding box center [467, 558] width 242 height 31
type input "Short Term Disability (STD) /"
drag, startPoint x: 527, startPoint y: 650, endPoint x: 343, endPoint y: 656, distance: 184.1
click at [347, 656] on input "Long Term Disability (LTD)" at bounding box center [467, 649] width 242 height 31
click at [543, 551] on input "Short Term Disability (STD) / Long Term Disability (LTD)" at bounding box center [467, 558] width 242 height 31
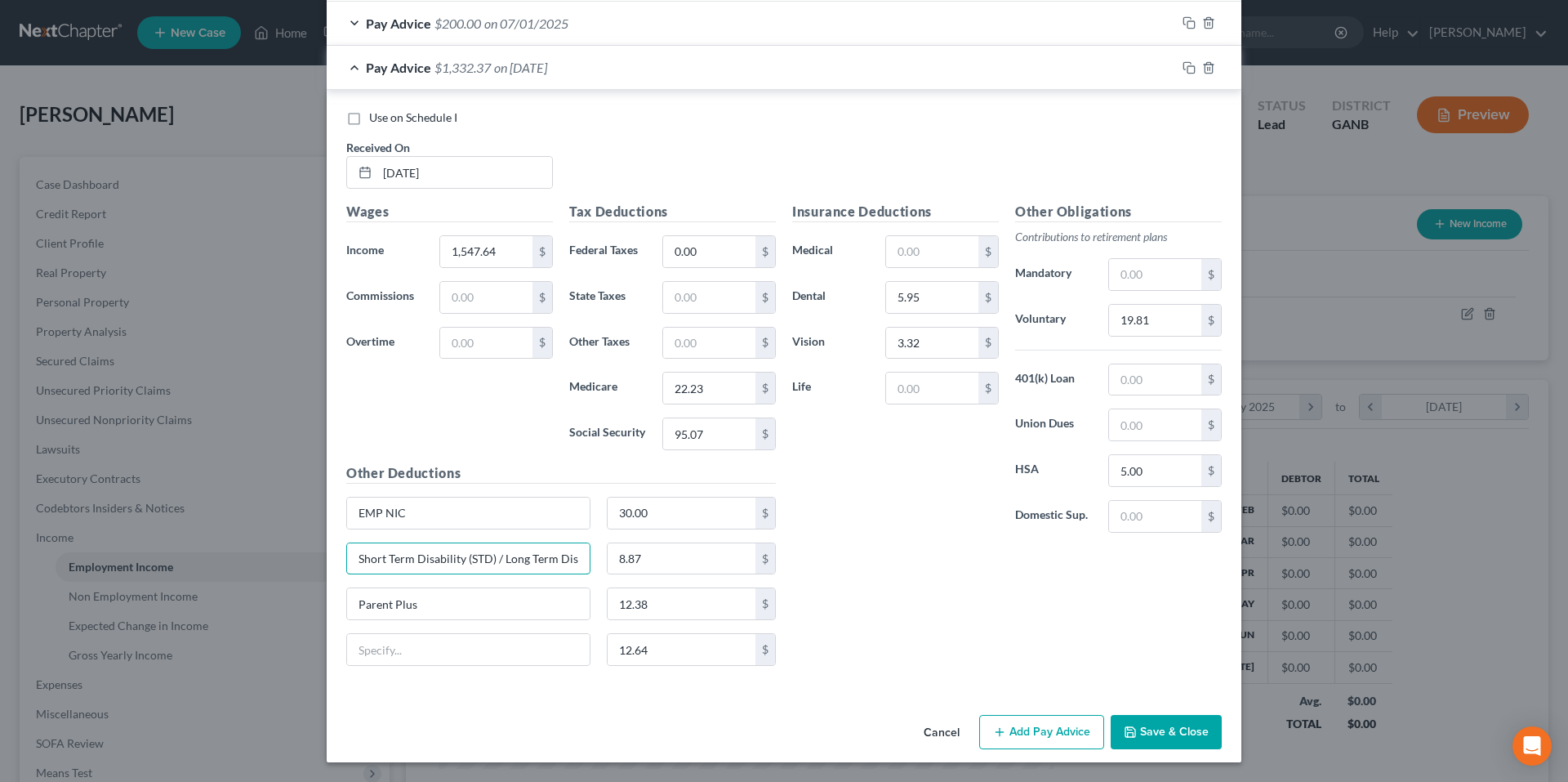
type input "Short Term Disability (STD) / Long Term Disability (LTD)"
click at [701, 567] on input "8.87" at bounding box center [681, 558] width 148 height 31
type input "21.51"
click at [460, 652] on input "text" at bounding box center [467, 649] width 242 height 31
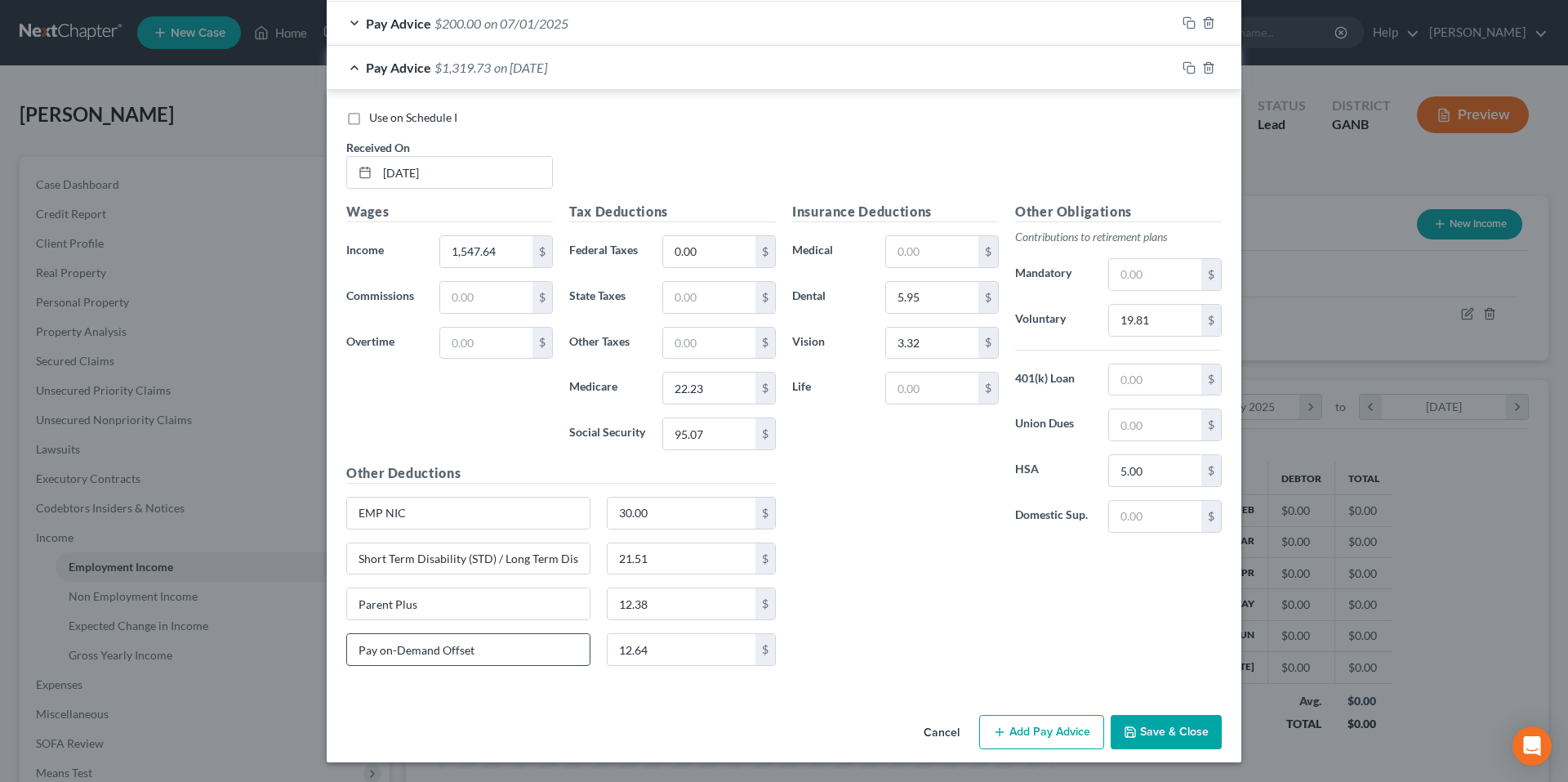
type input "Pay on-Demand Offset"
type input "433.13"
click at [484, 519] on input "EMP NIC" at bounding box center [467, 512] width 242 height 31
type input "EMP NIC / Credit Union"
click at [691, 519] on input "30.00" at bounding box center [681, 512] width 148 height 31
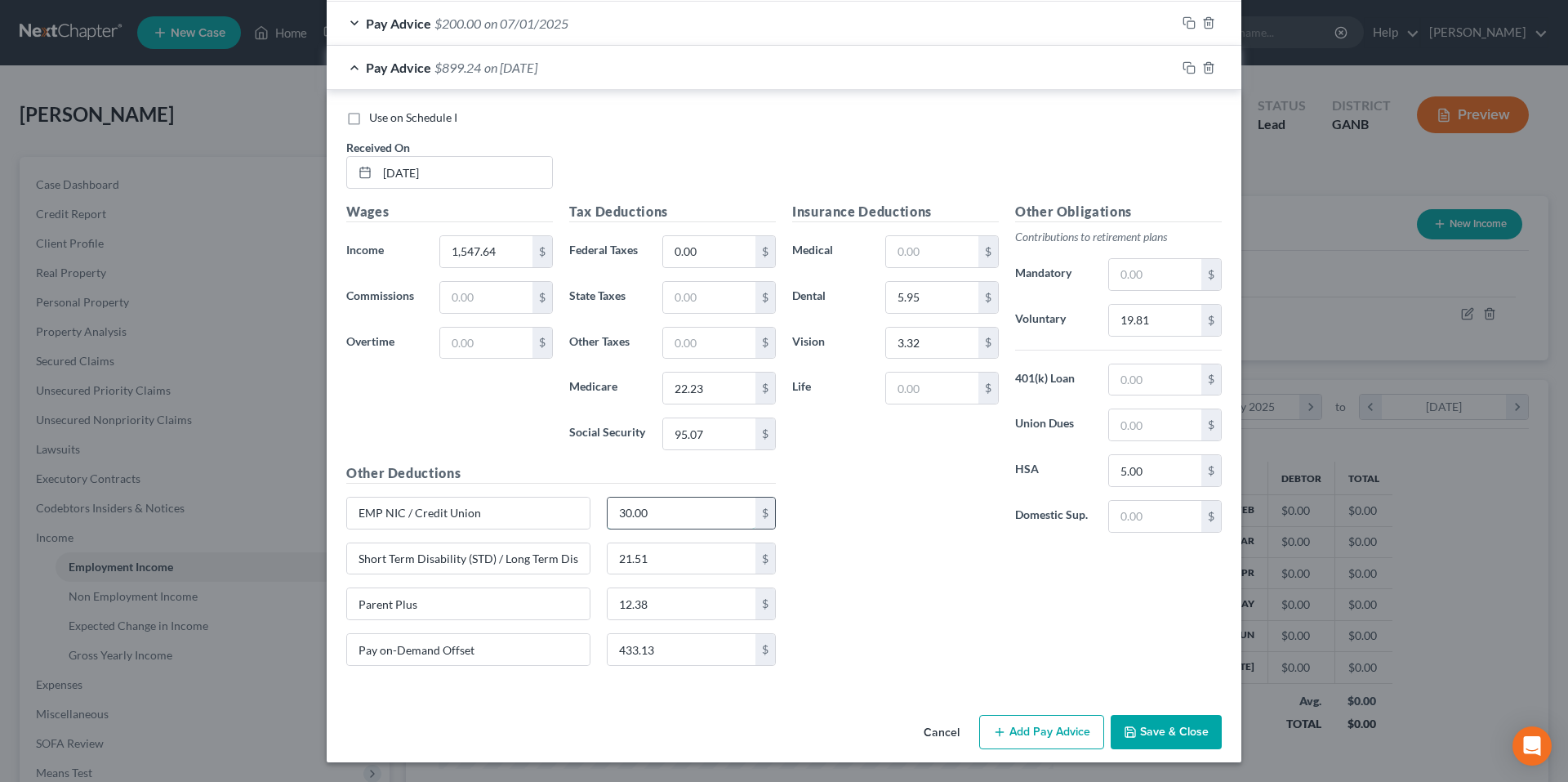
click at [691, 519] on input "30.00" at bounding box center [681, 512] width 148 height 31
type input "126.00"
click at [713, 651] on input "433.13" at bounding box center [681, 649] width 148 height 31
type input "433.13"
click at [506, 255] on input "1,547.64" at bounding box center [486, 251] width 93 height 31
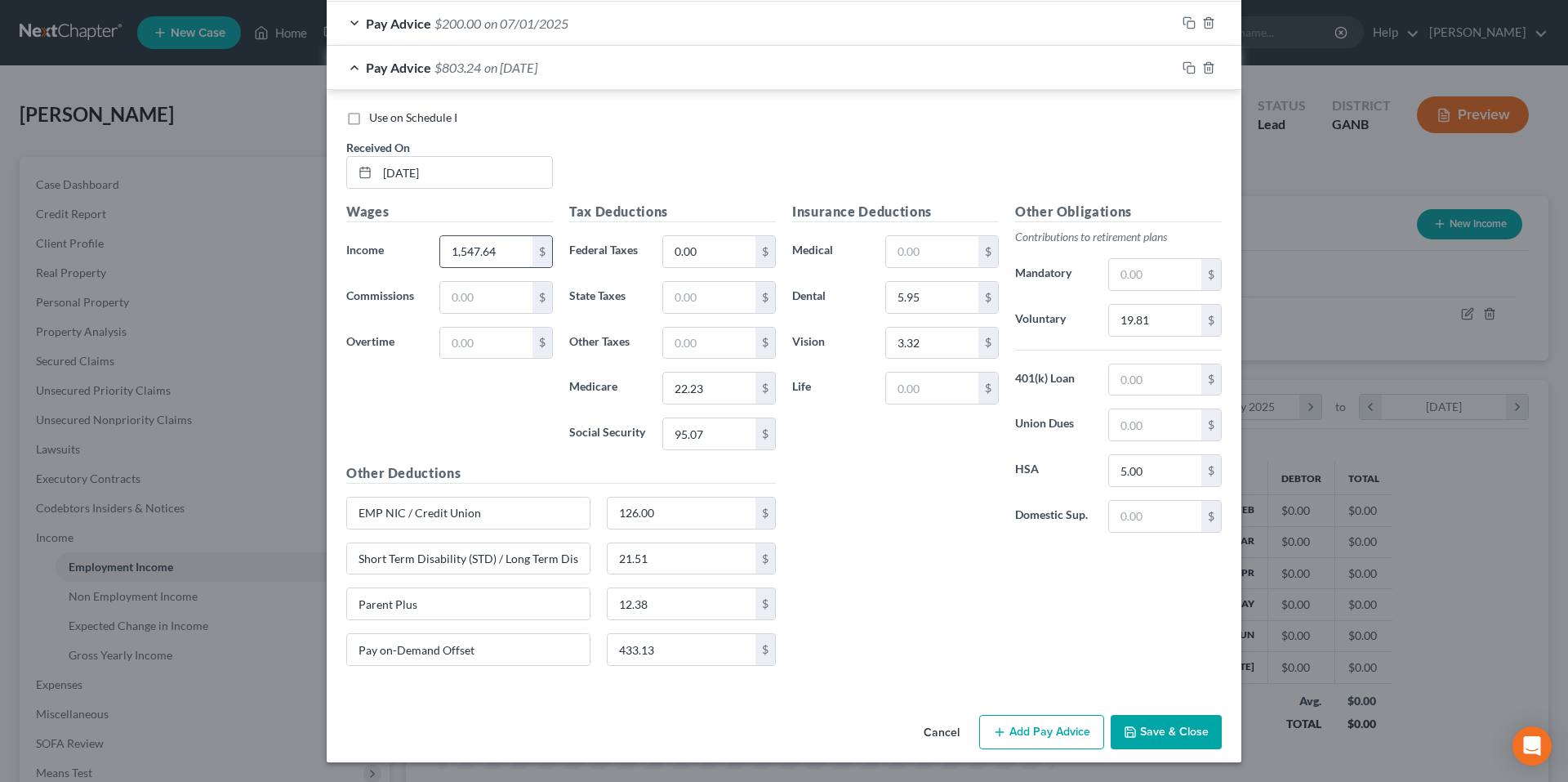
click at [506, 255] on input "1,547.64" at bounding box center [486, 251] width 93 height 31
type input "1,980.77"
click at [1183, 18] on icon "button" at bounding box center [1186, 21] width 7 height 7
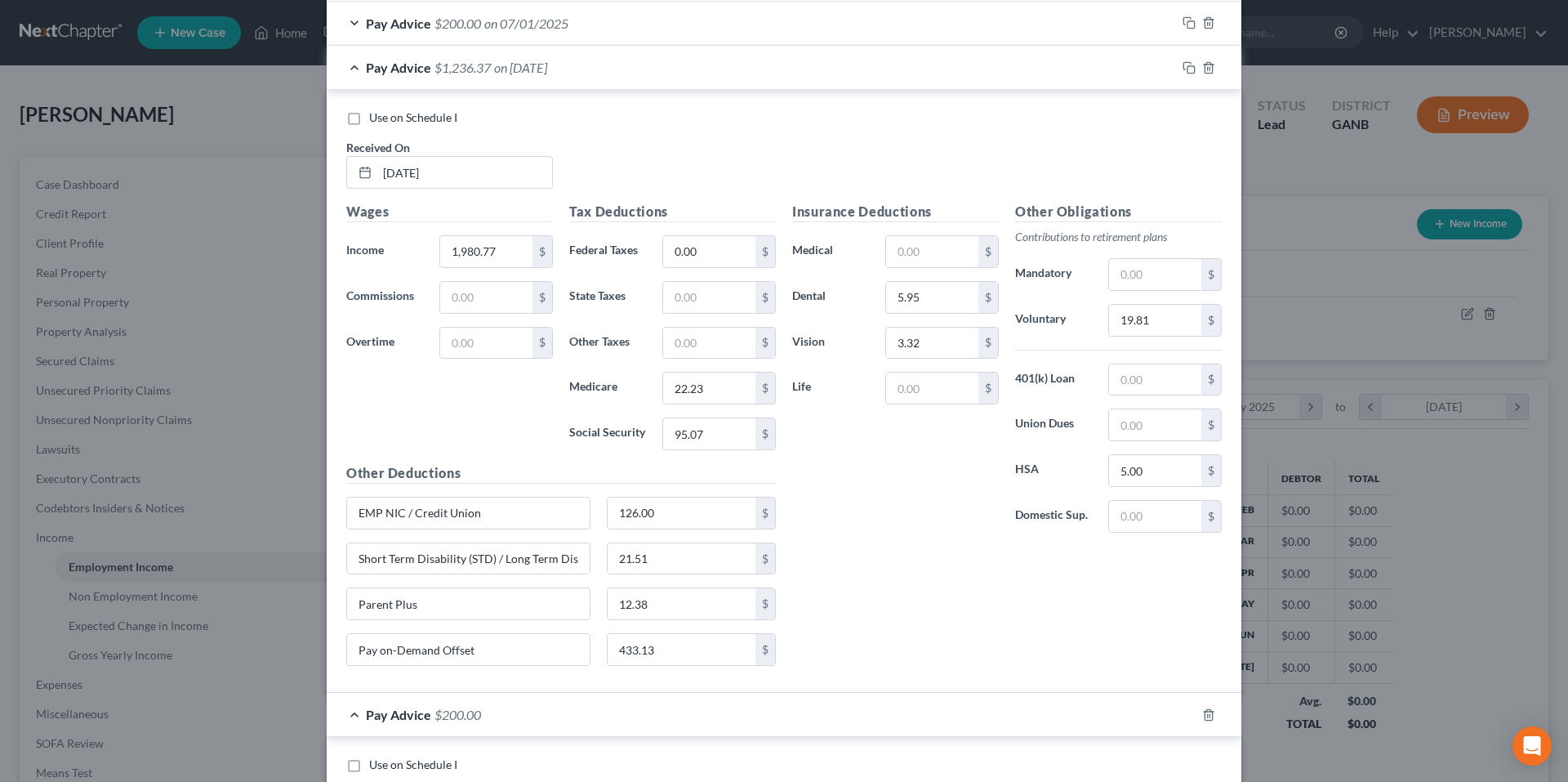
click at [353, 75] on div "Pay Advice $1,236.37 on 06/26/2025" at bounding box center [751, 67] width 850 height 43
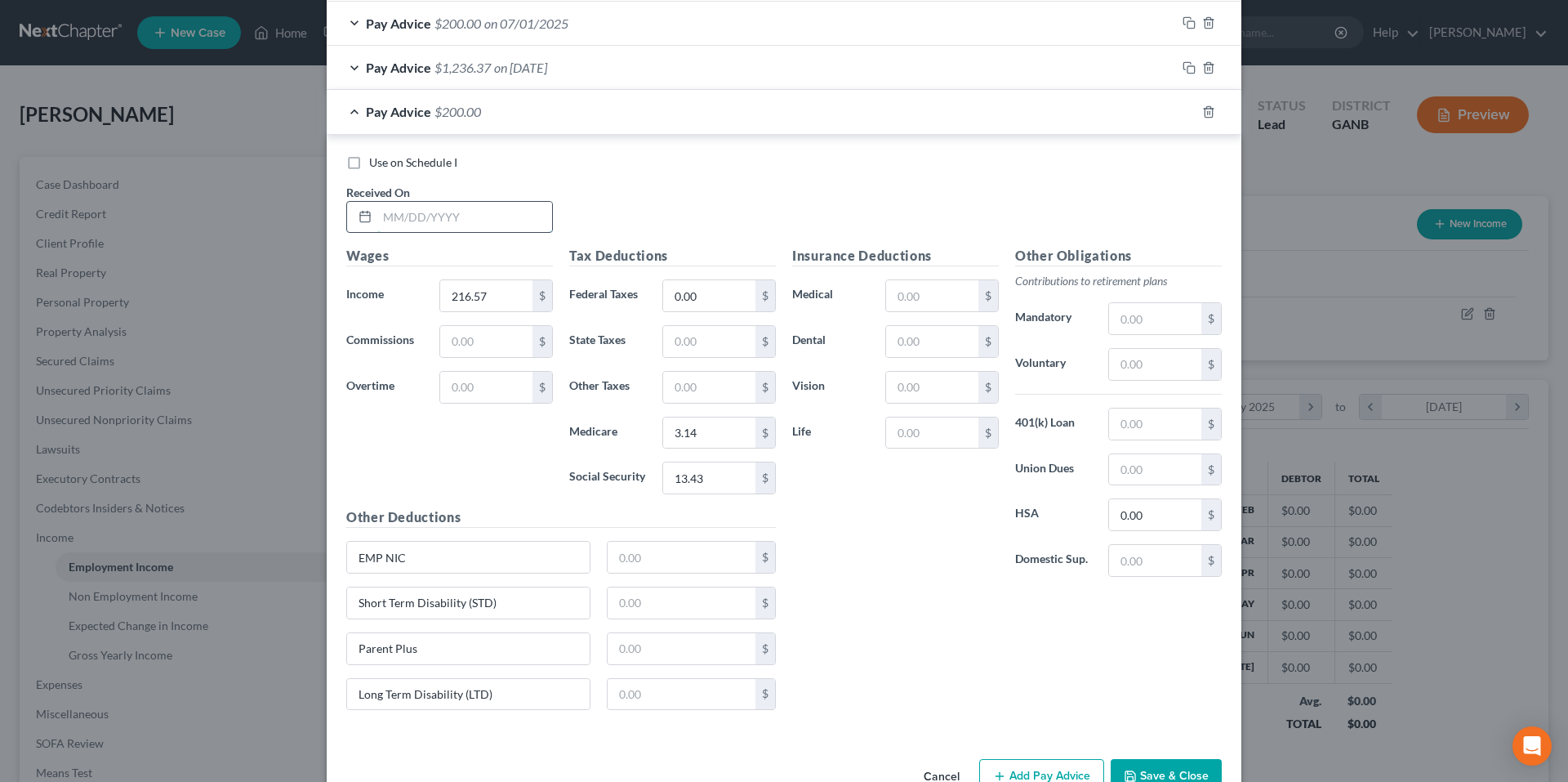
click at [401, 220] on input "text" at bounding box center [464, 216] width 174 height 31
type input "6/18/25"
type input "433.13"
type input "6.28"
type input "26.85"
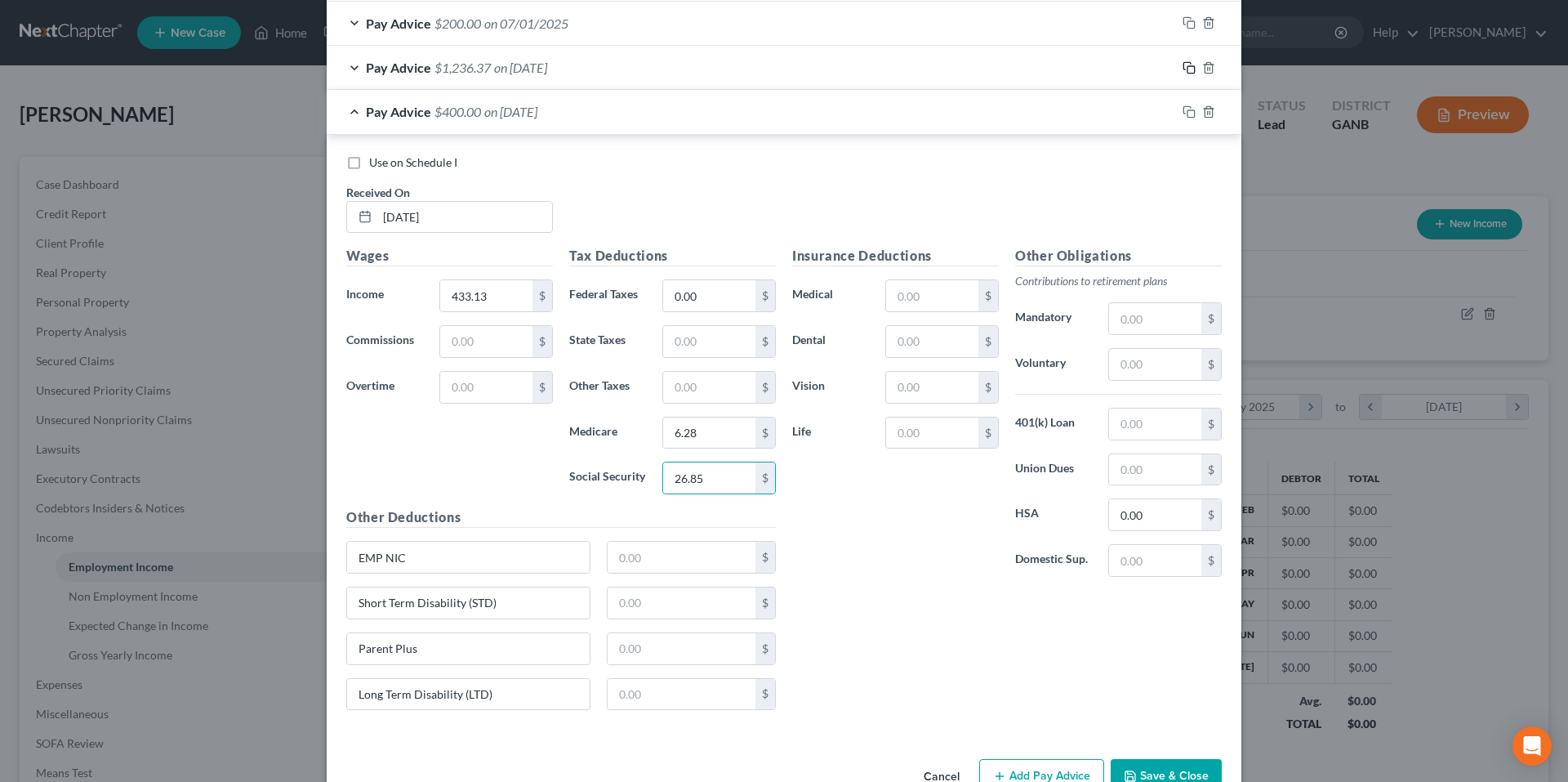
click at [1183, 70] on icon "button" at bounding box center [1188, 67] width 13 height 13
click at [368, 109] on span "Pay Advice" at bounding box center [398, 112] width 66 height 16
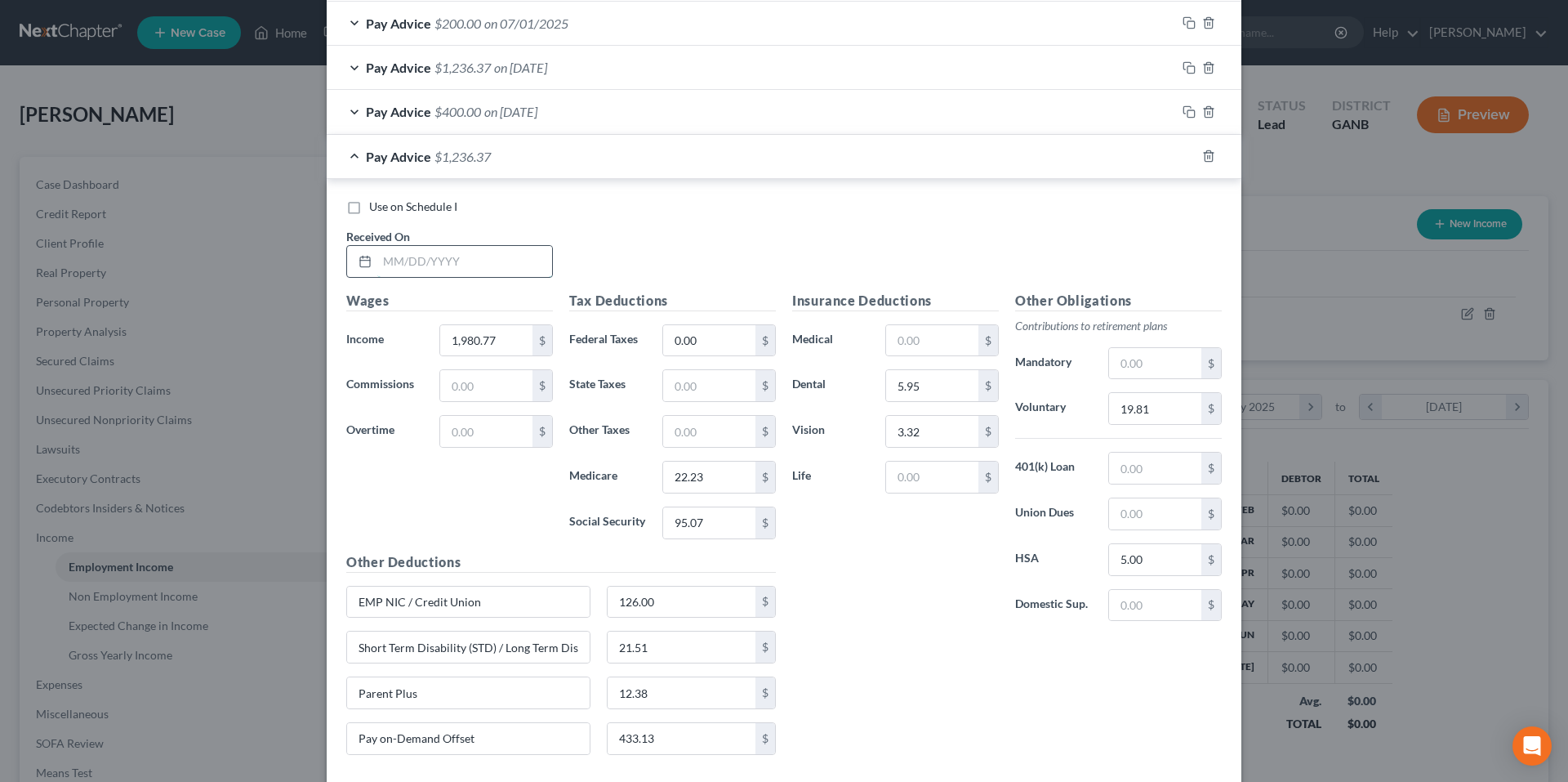
click at [404, 268] on input "text" at bounding box center [464, 261] width 174 height 31
type input "6/12/25"
type input "1,980.77"
type input "28.52"
type input "121.92"
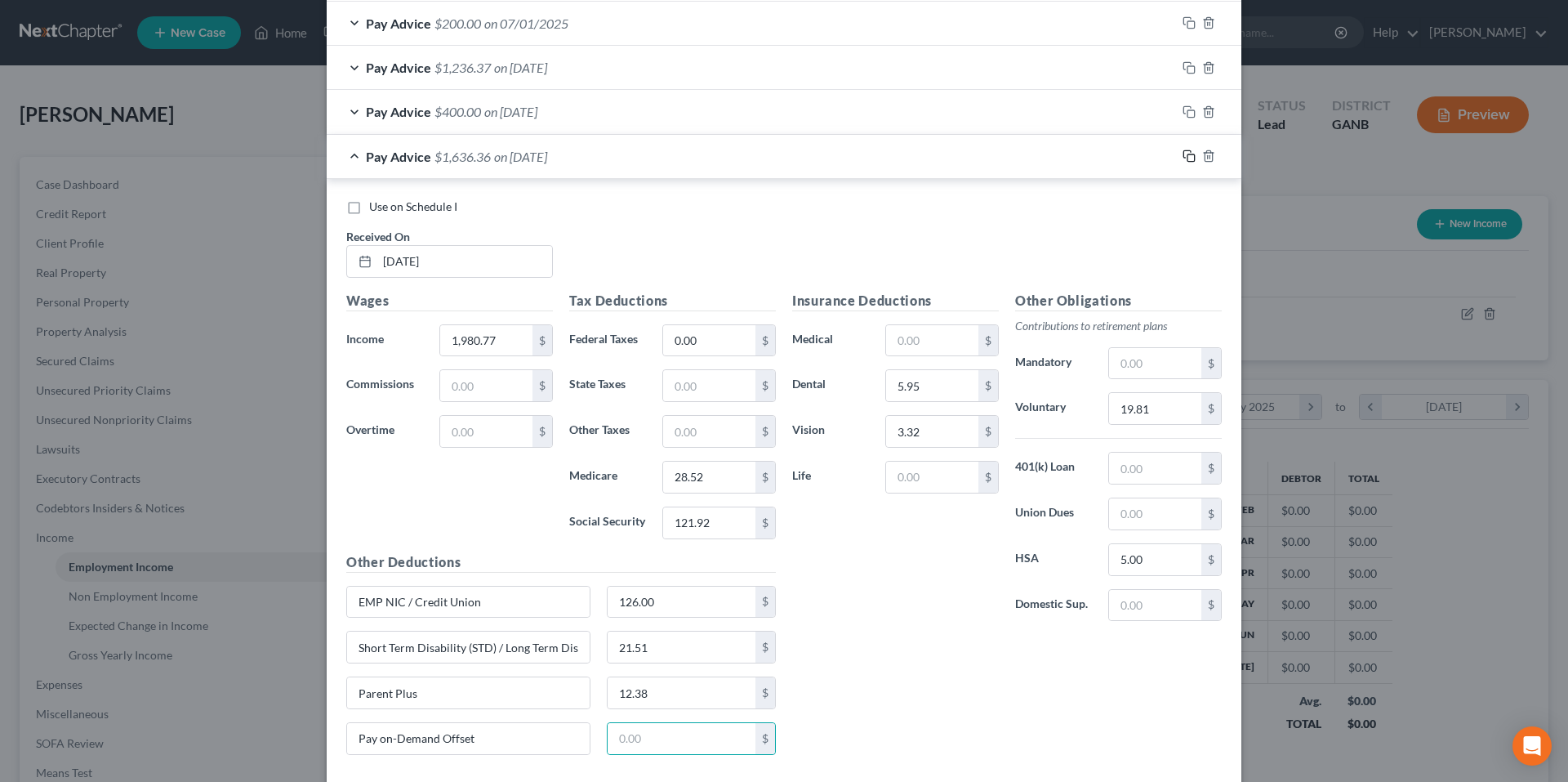
click at [1183, 153] on icon "button" at bounding box center [1188, 155] width 13 height 13
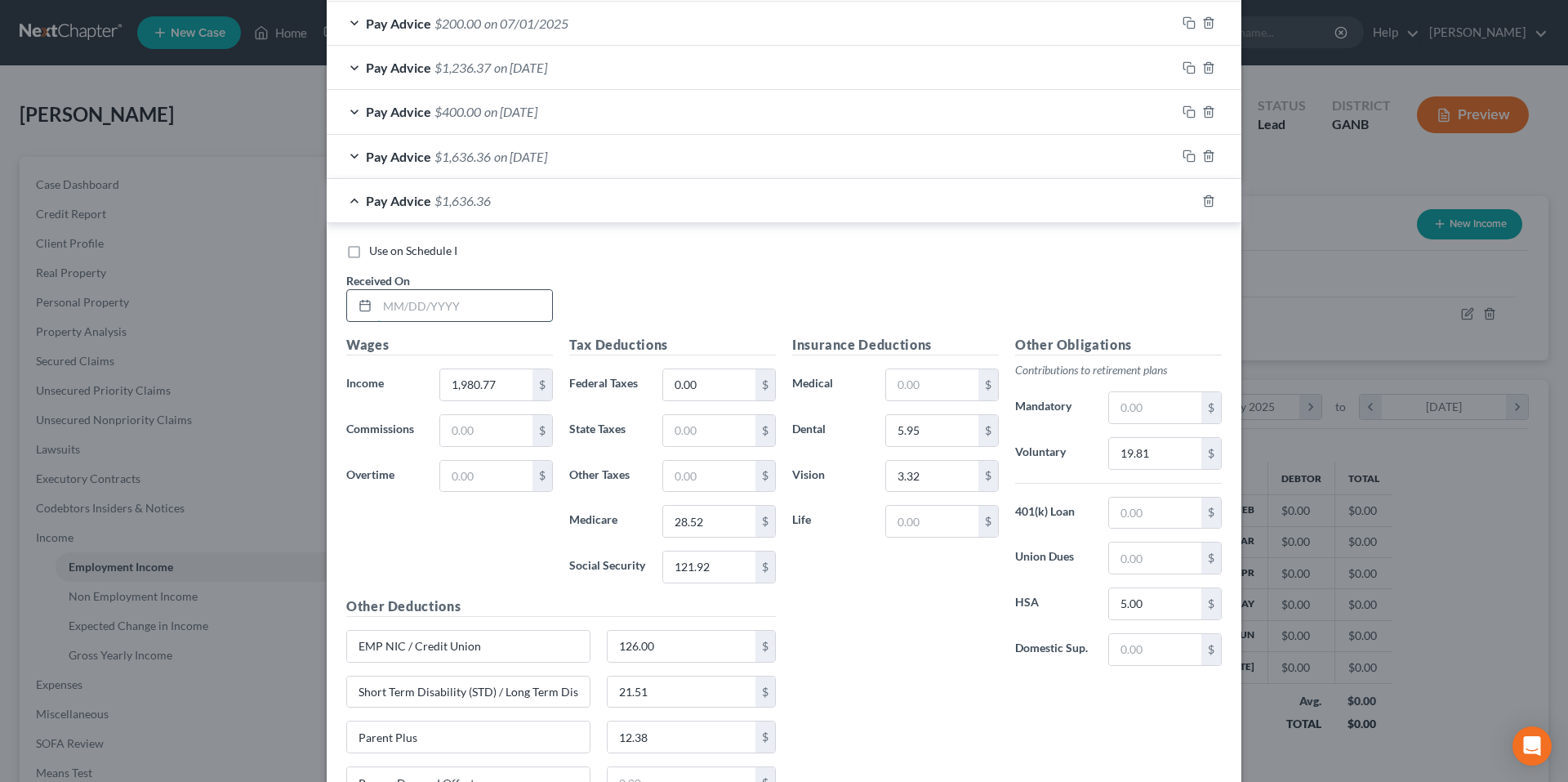
click at [519, 320] on input "text" at bounding box center [464, 305] width 174 height 31
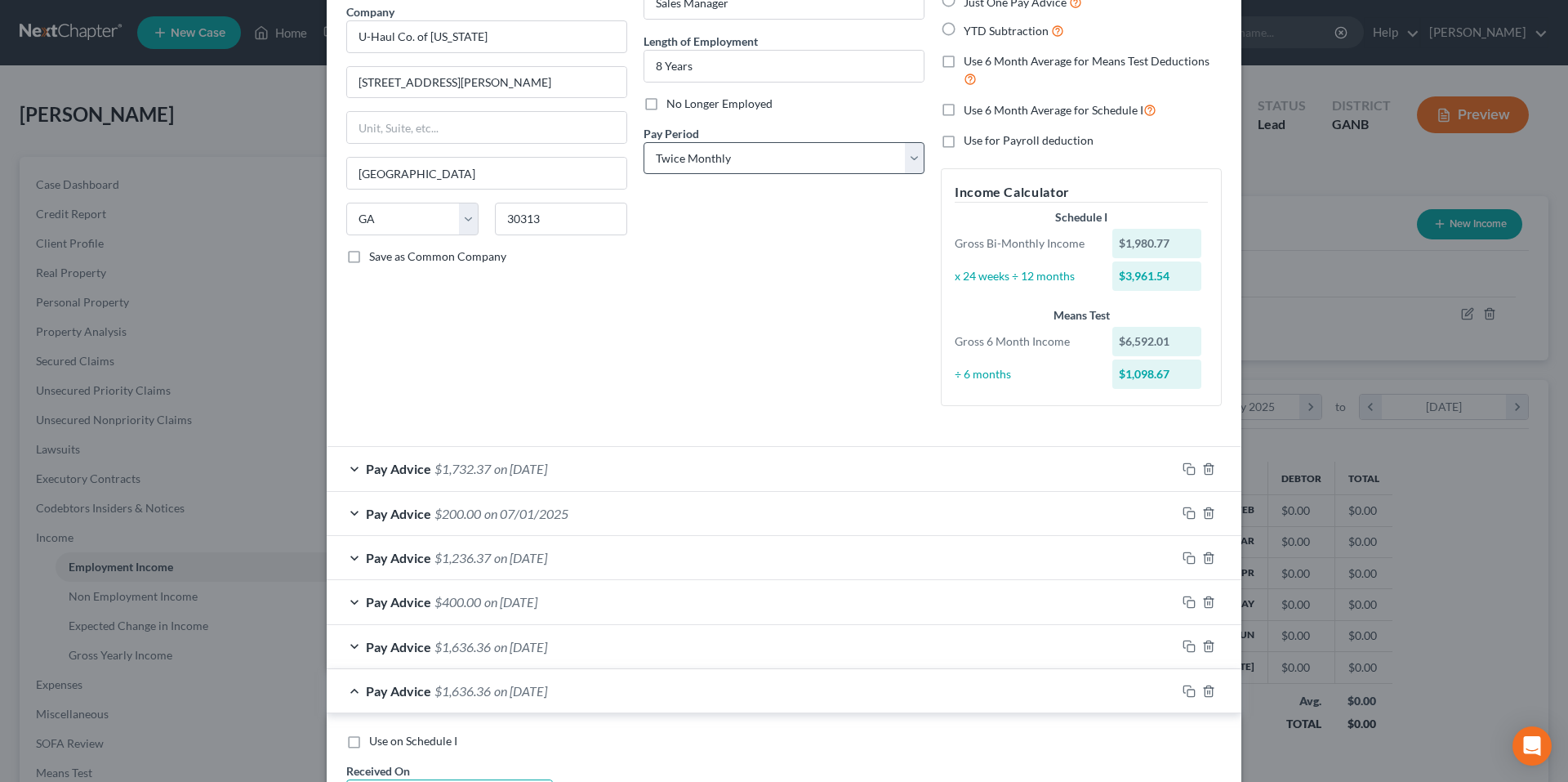
type input "5/29/25"
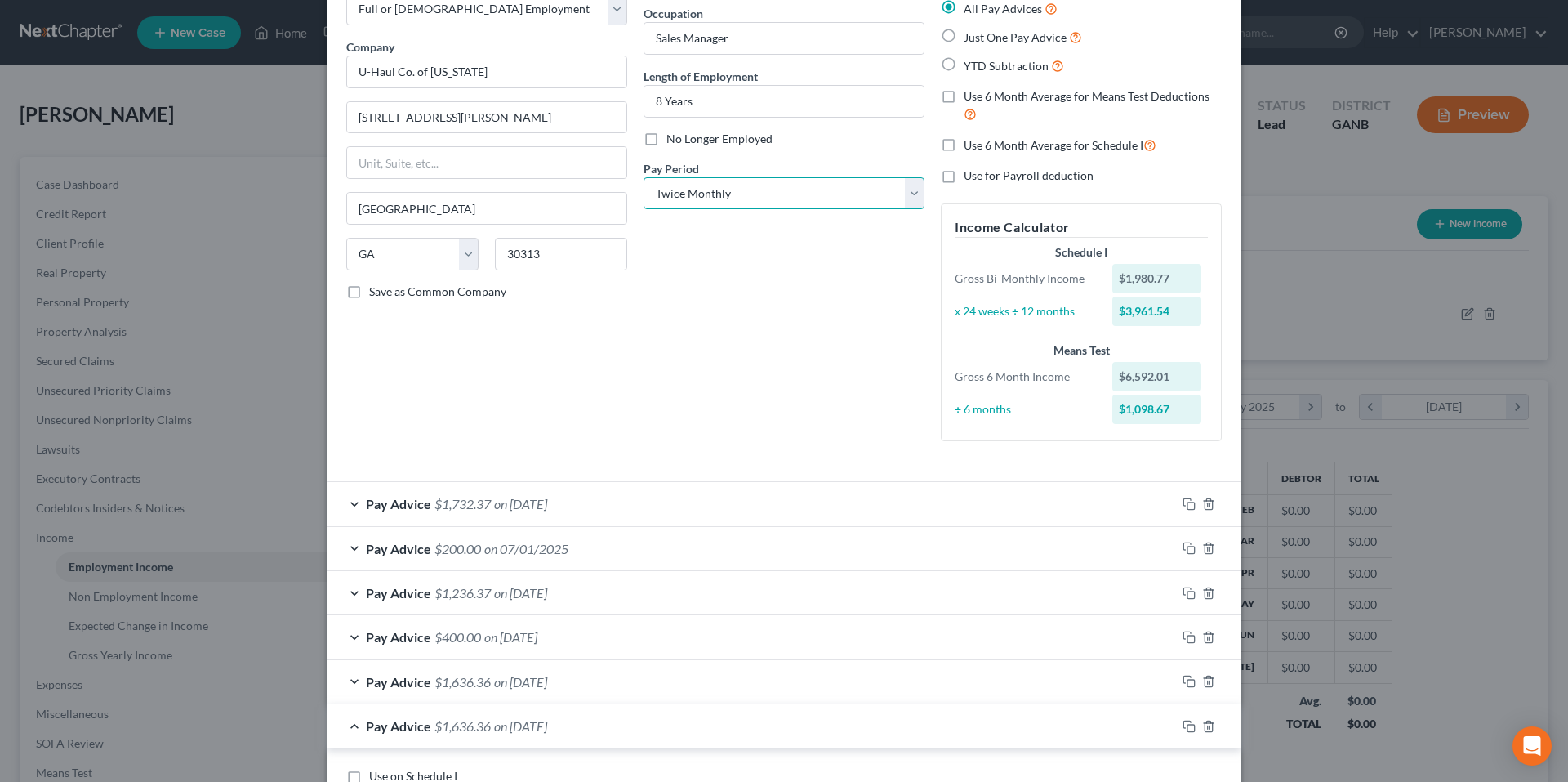
click at [726, 168] on div "Pay Period * Select Monthly Twice Monthly Every Other Week Weekly" at bounding box center [784, 185] width 281 height 50
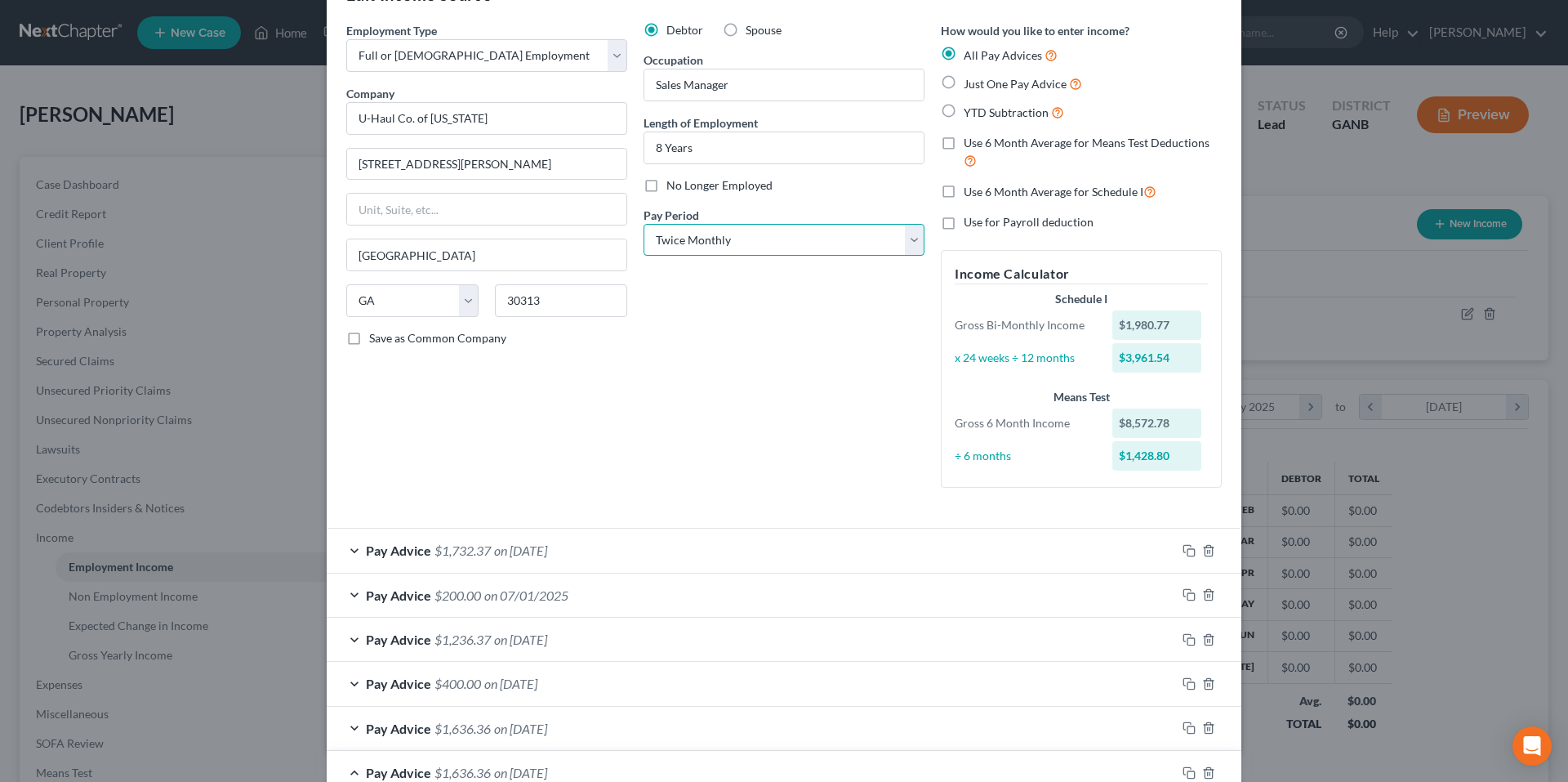
click at [712, 251] on select "Select Monthly Twice Monthly Every Other Week Weekly" at bounding box center [784, 240] width 281 height 33
select select "2"
click at [644, 224] on select "Select Monthly Twice Monthly Every Other Week Weekly" at bounding box center [784, 240] width 281 height 33
click at [697, 334] on div "Debtor Spouse Occupation Sales Manager Length of Employment 8 Years No Longer E…" at bounding box center [784, 261] width 297 height 478
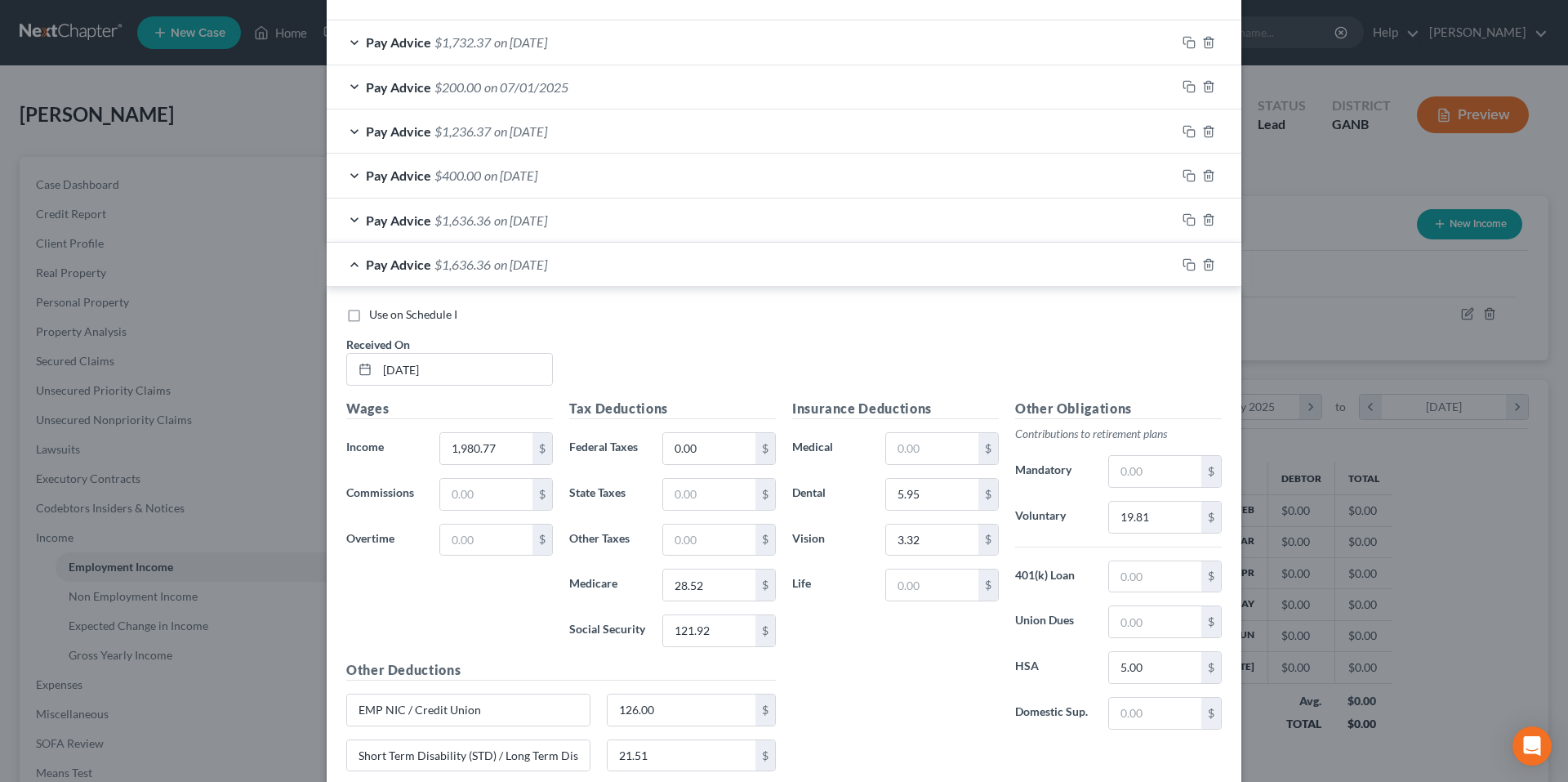
scroll to position [625, 0]
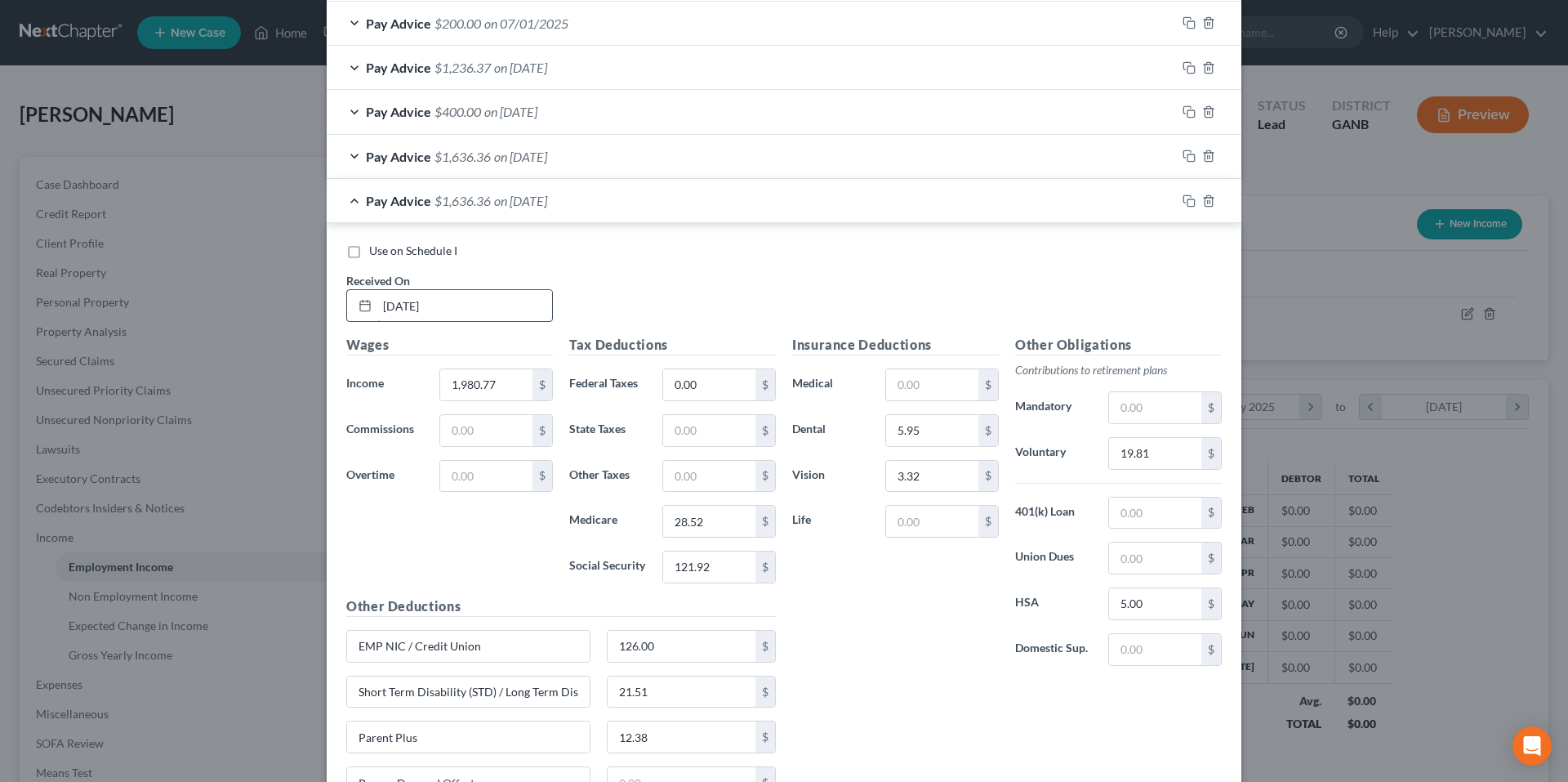
click at [471, 315] on input "5/29/25" at bounding box center [464, 305] width 174 height 31
type input "1,439.35"
type input "20.79"
type input "88.93"
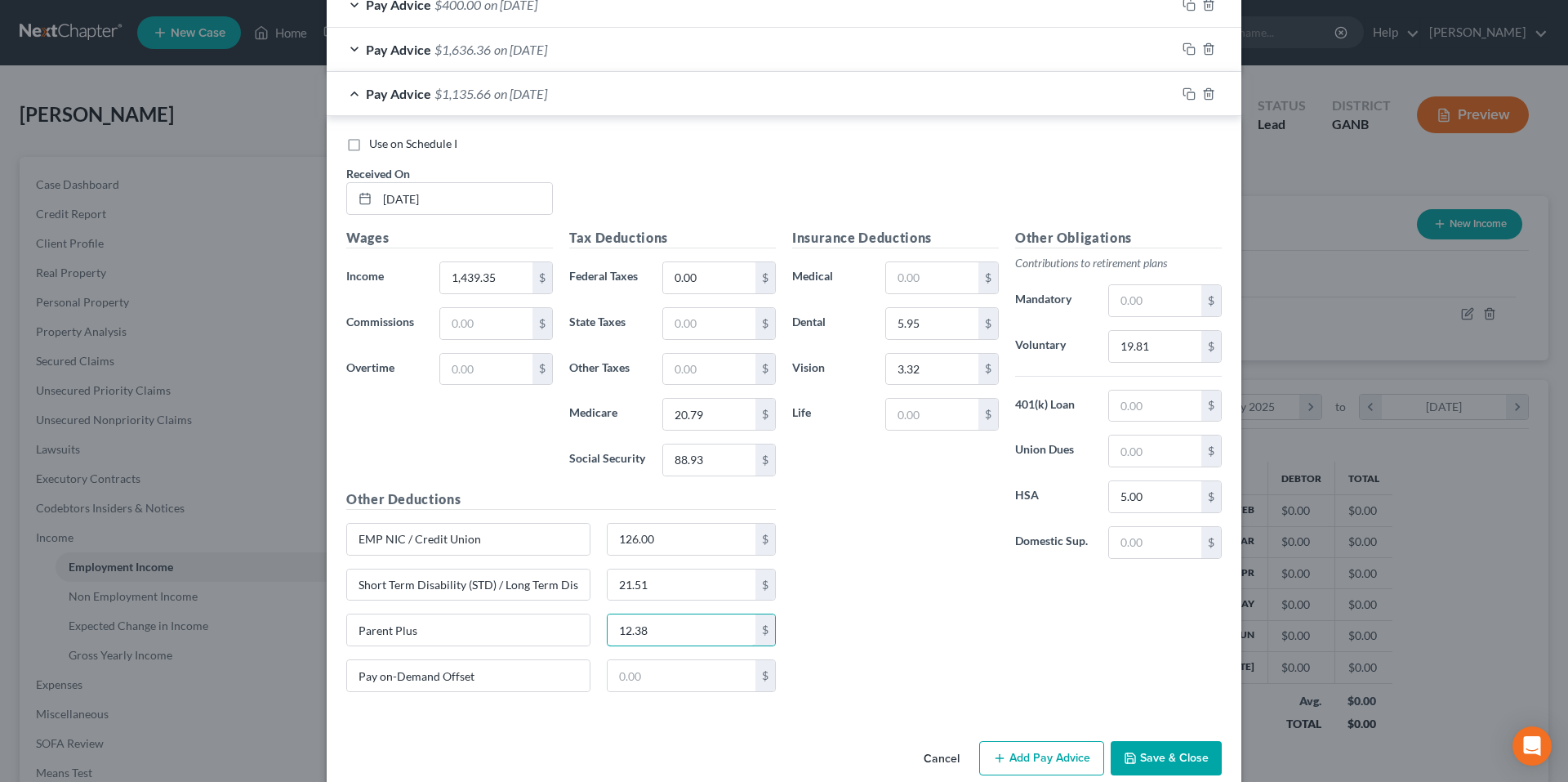
scroll to position [761, 0]
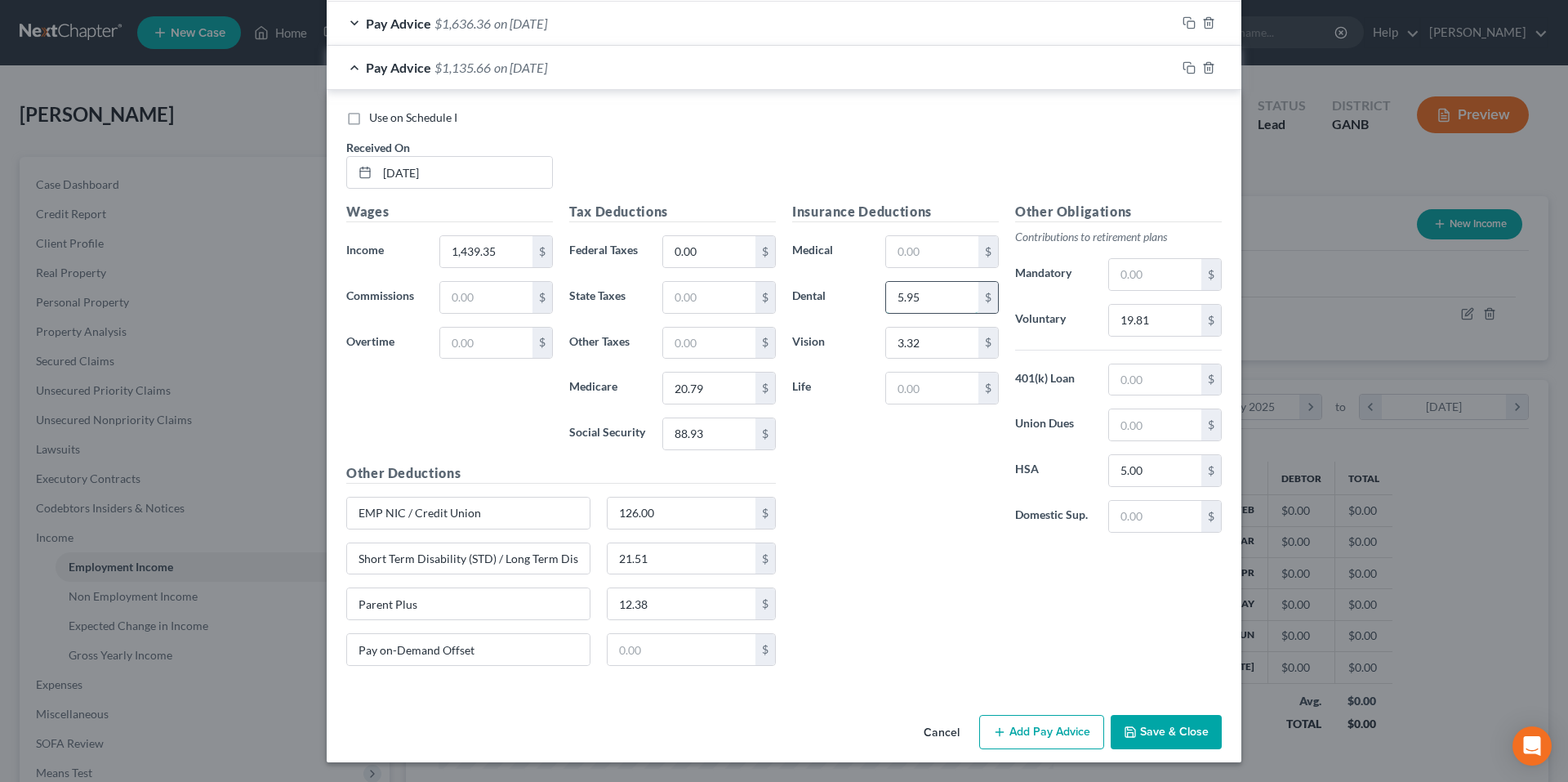
click at [949, 297] on input "5.95" at bounding box center [931, 297] width 93 height 31
click at [511, 258] on input "1,439.35" at bounding box center [486, 251] width 93 height 31
type input "1,980.77"
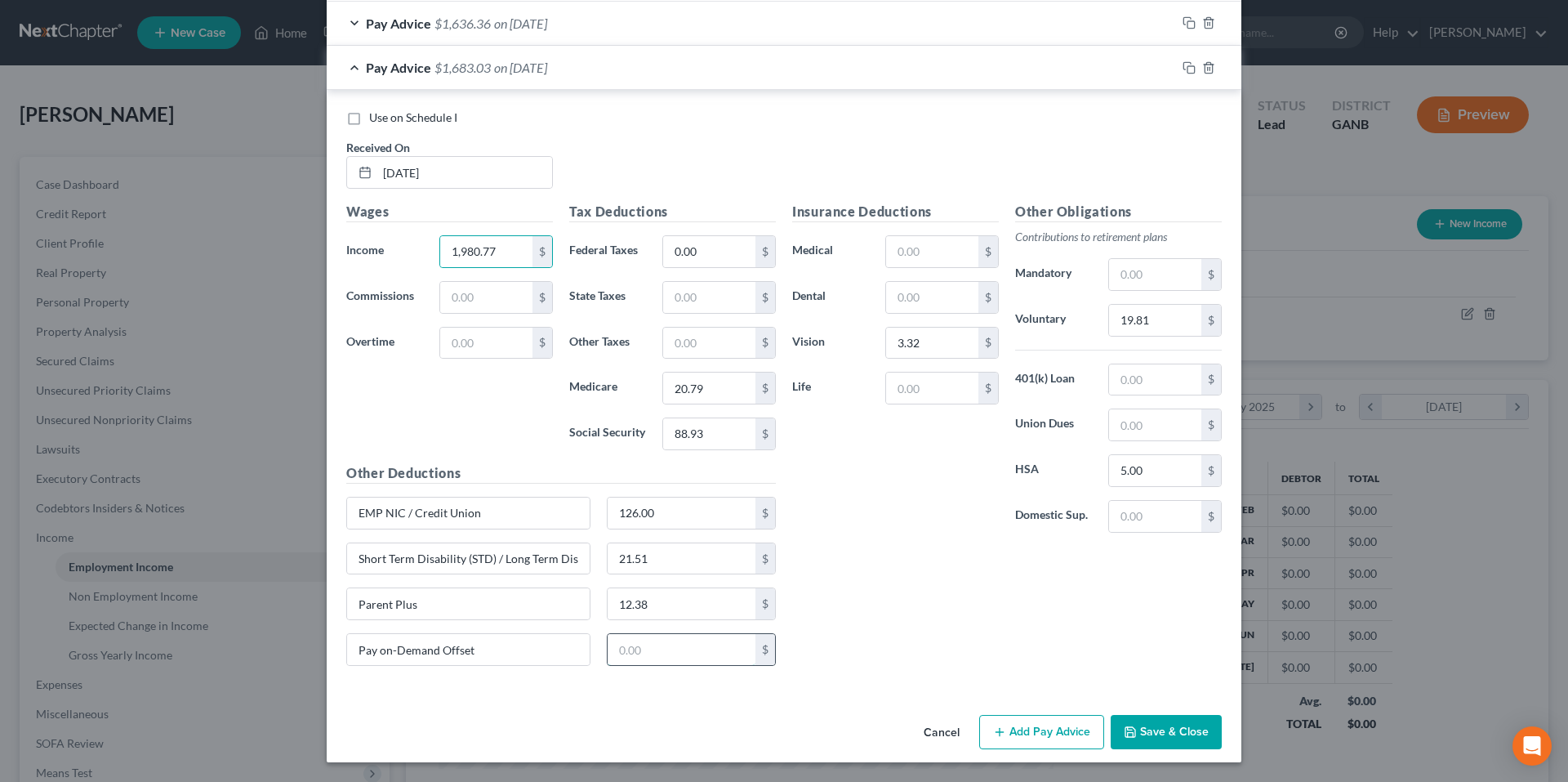
click at [664, 654] on input "text" at bounding box center [681, 649] width 148 height 31
type input "4"
type input "541.42"
click at [701, 604] on input "12.38" at bounding box center [681, 603] width 148 height 31
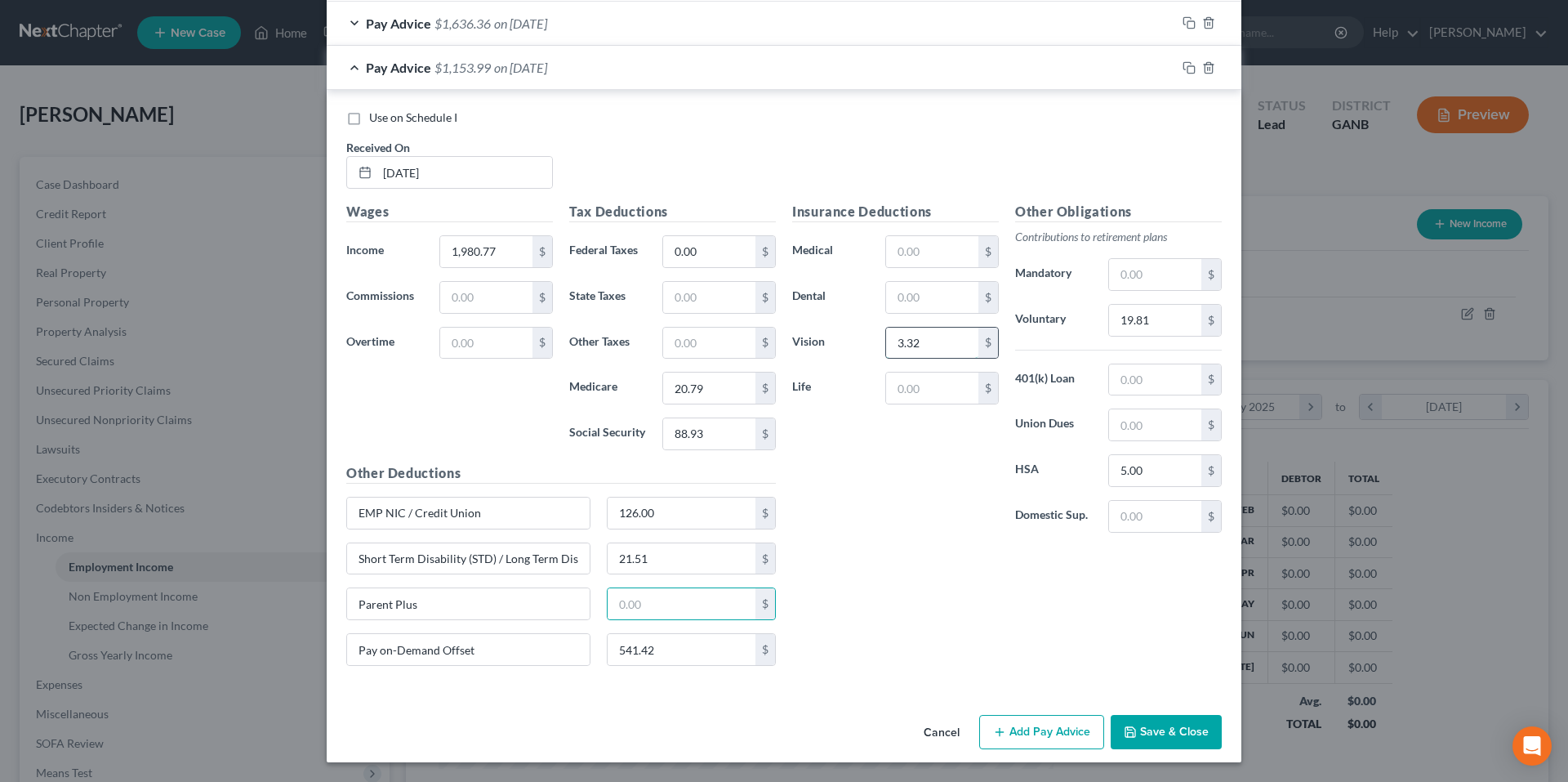
click at [935, 354] on input "3.32" at bounding box center [931, 343] width 93 height 31
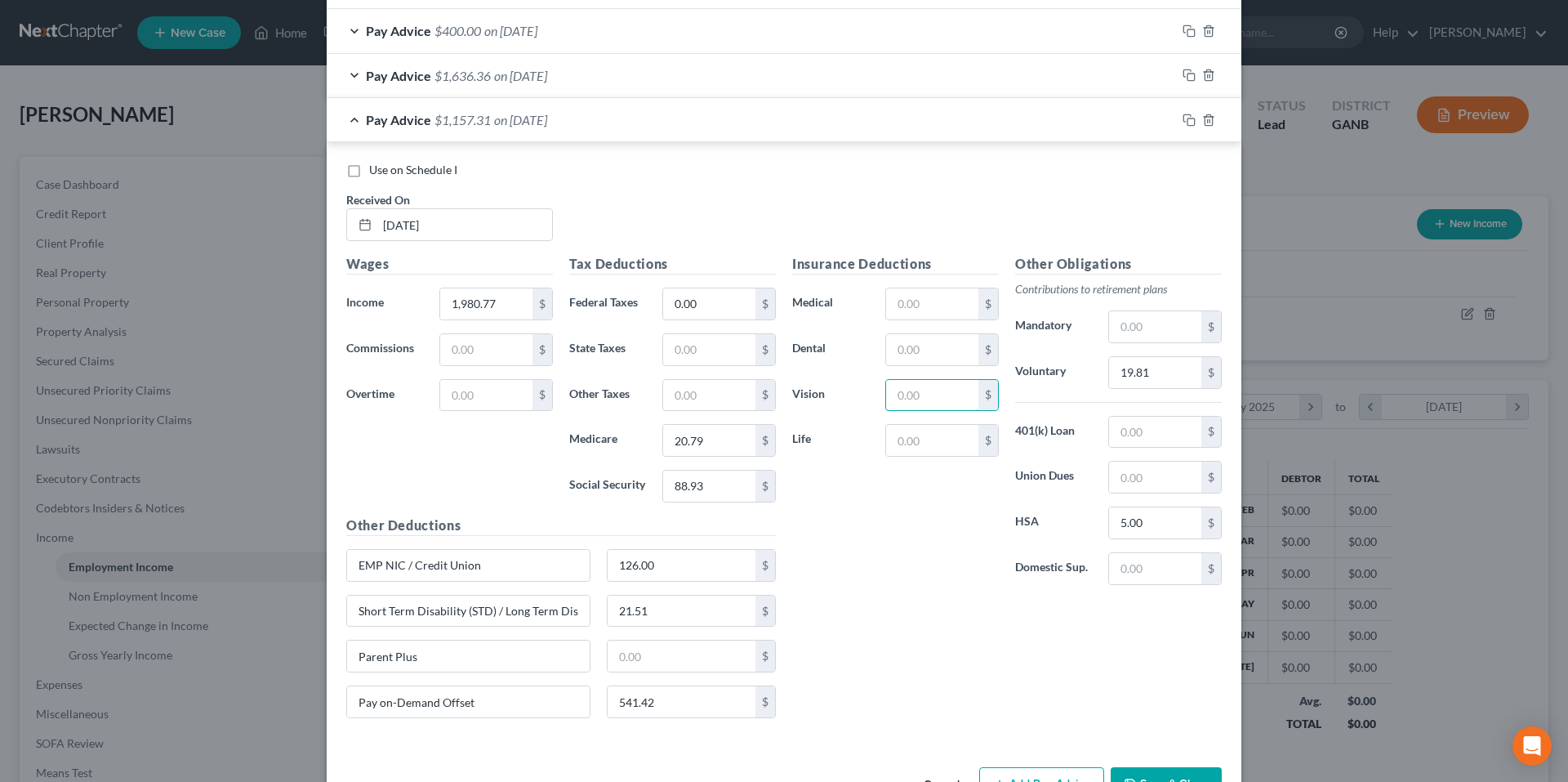
scroll to position [679, 0]
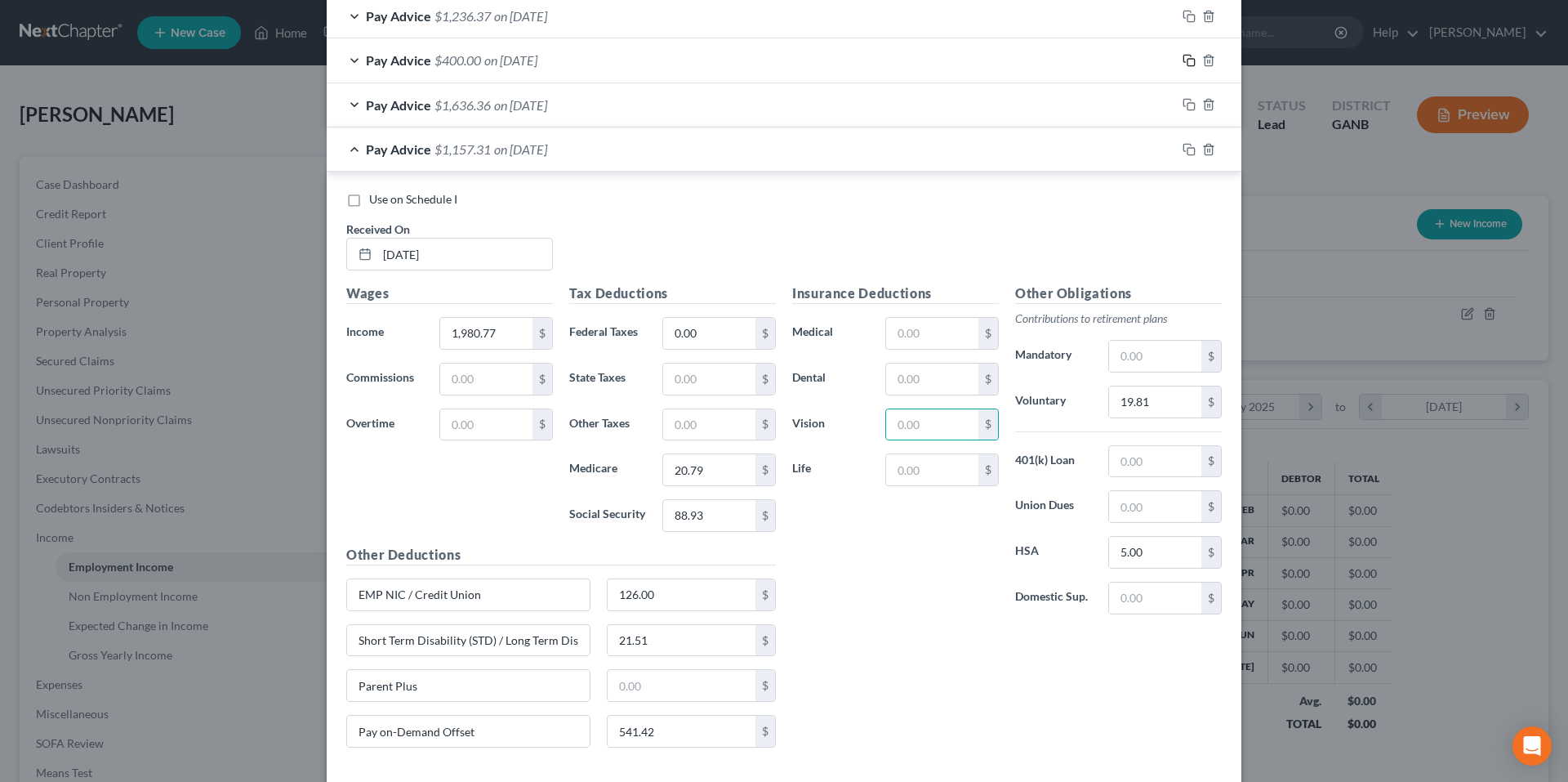
click at [1187, 65] on rect "button" at bounding box center [1190, 62] width 7 height 7
click at [357, 59] on div "Pay Advice $400.00 on 06/18/2025" at bounding box center [751, 60] width 850 height 43
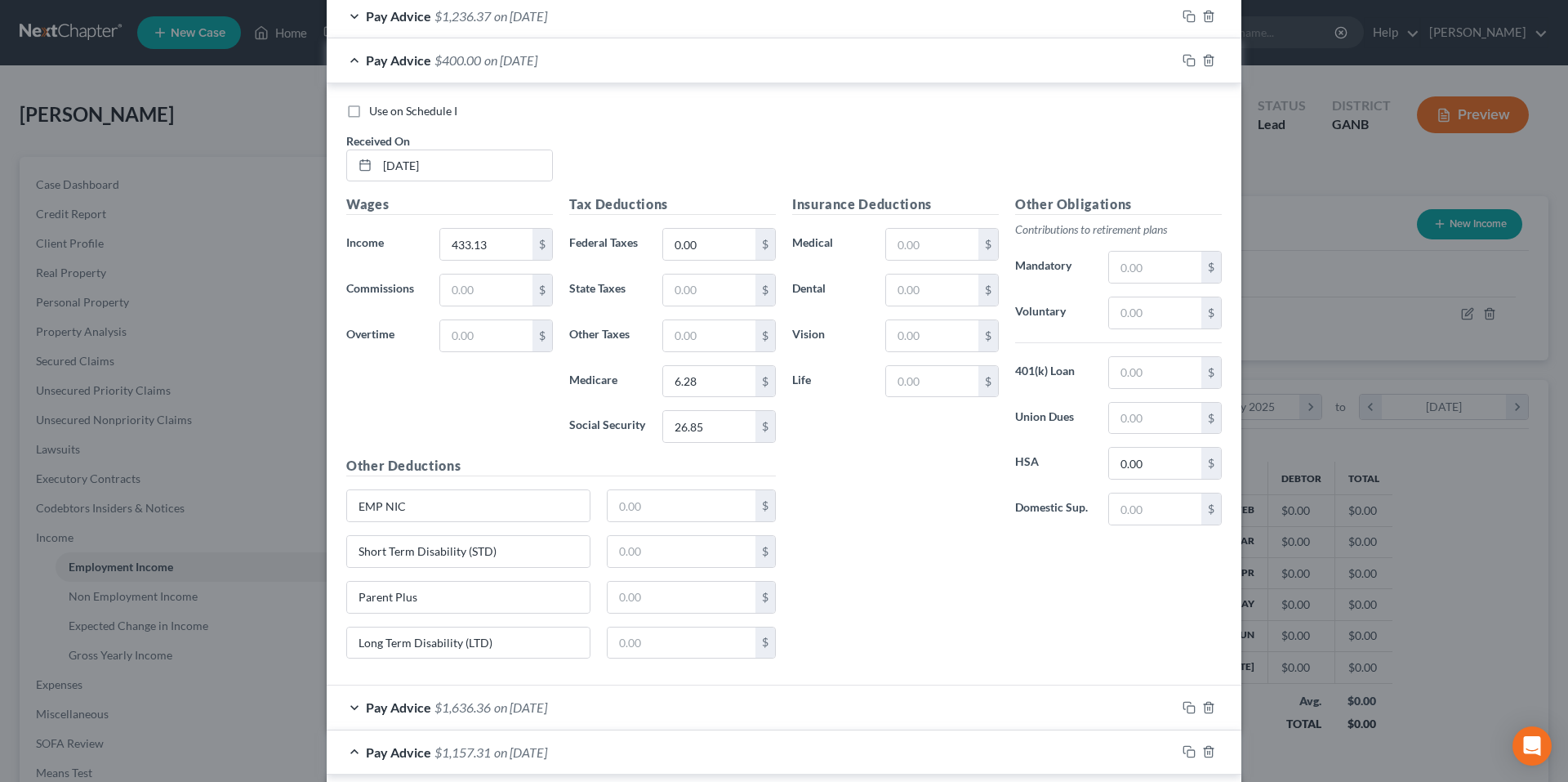
click at [347, 64] on div "Pay Advice $400.00 on 06/18/2025" at bounding box center [751, 60] width 850 height 43
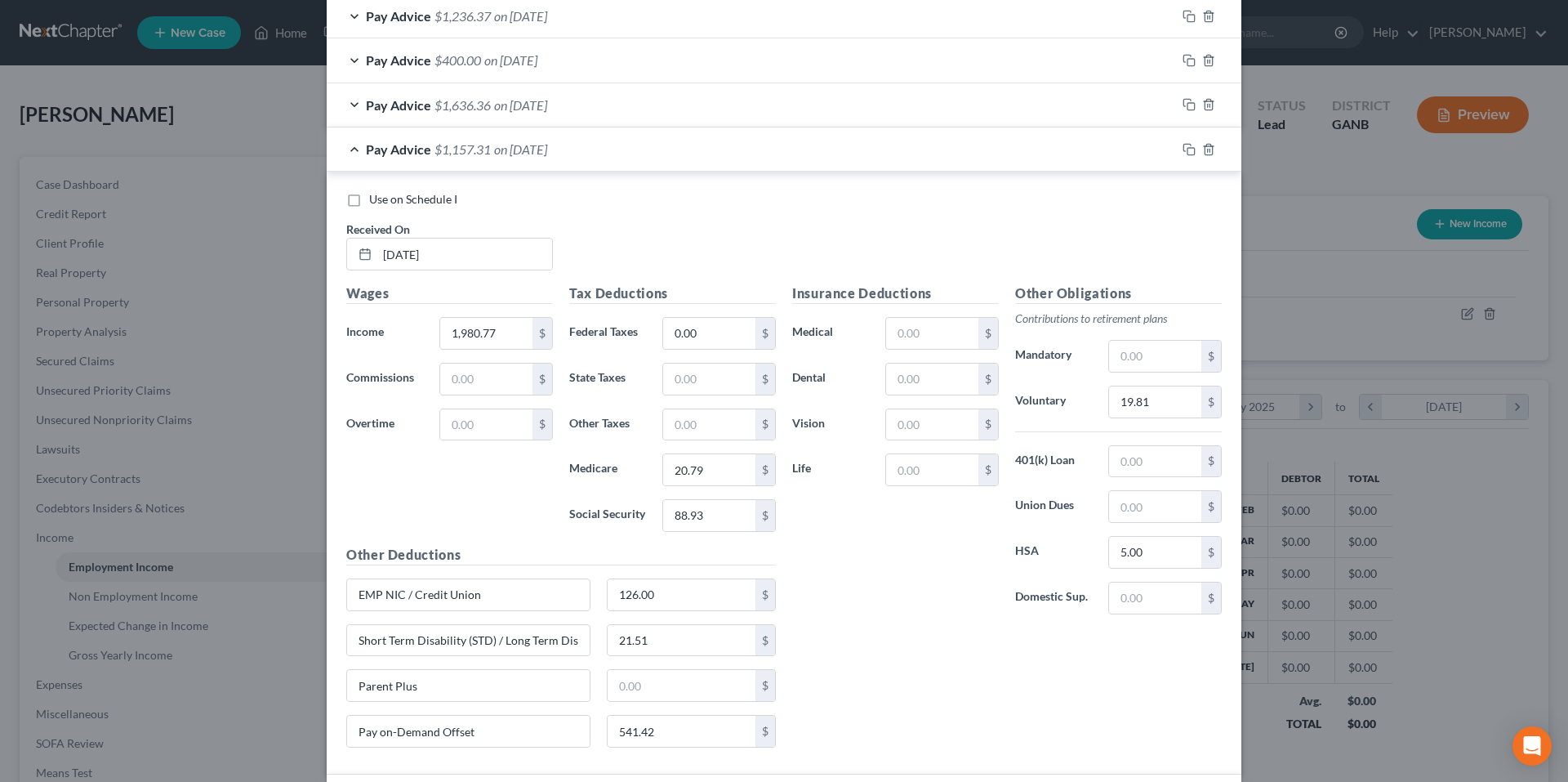
click at [366, 156] on span "Pay Advice" at bounding box center [398, 149] width 66 height 16
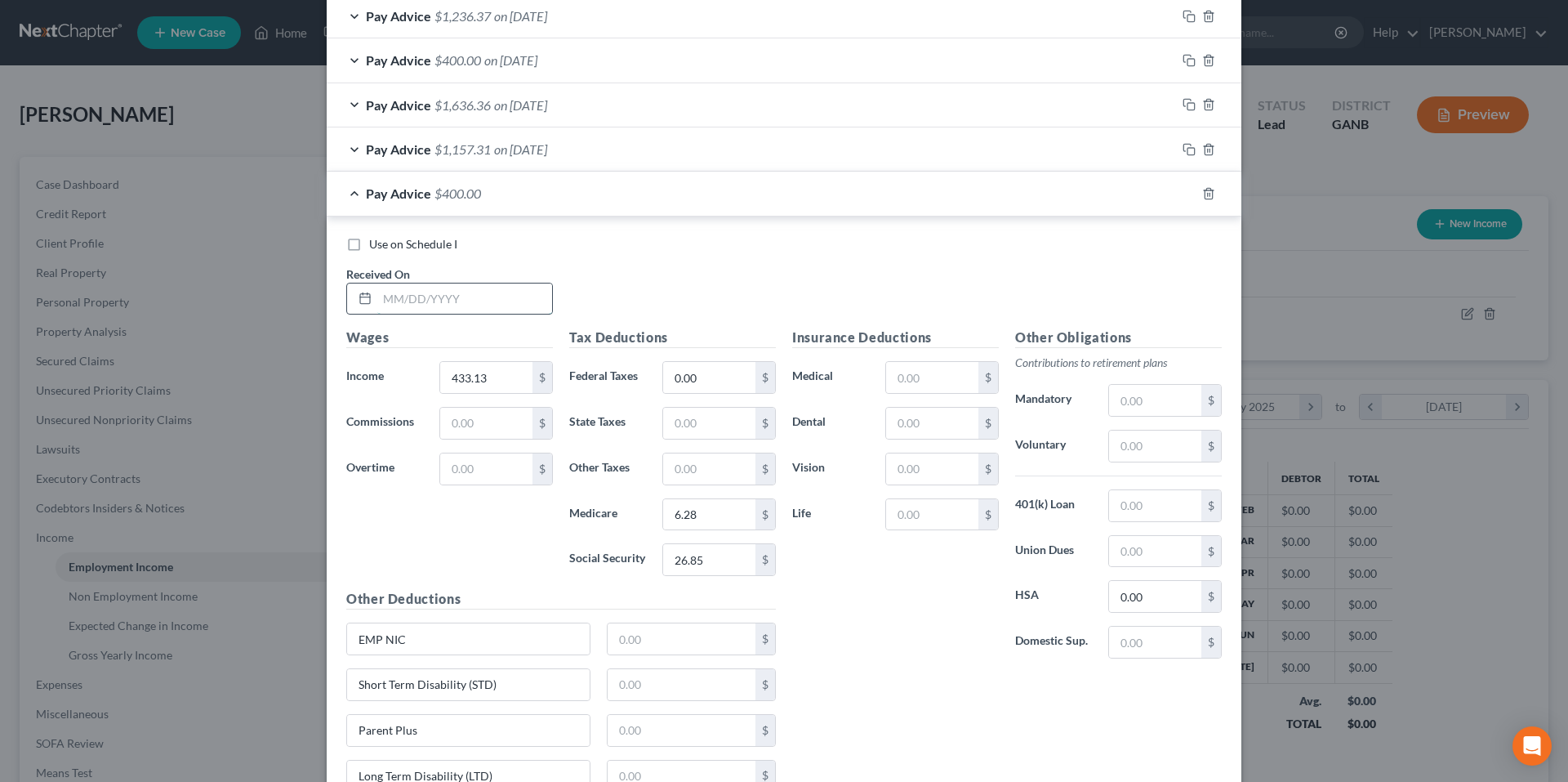
click at [439, 301] on input "text" at bounding box center [464, 298] width 174 height 31
type input "5/20/25"
type input "541.42"
type input "7.85"
type input "33.57"
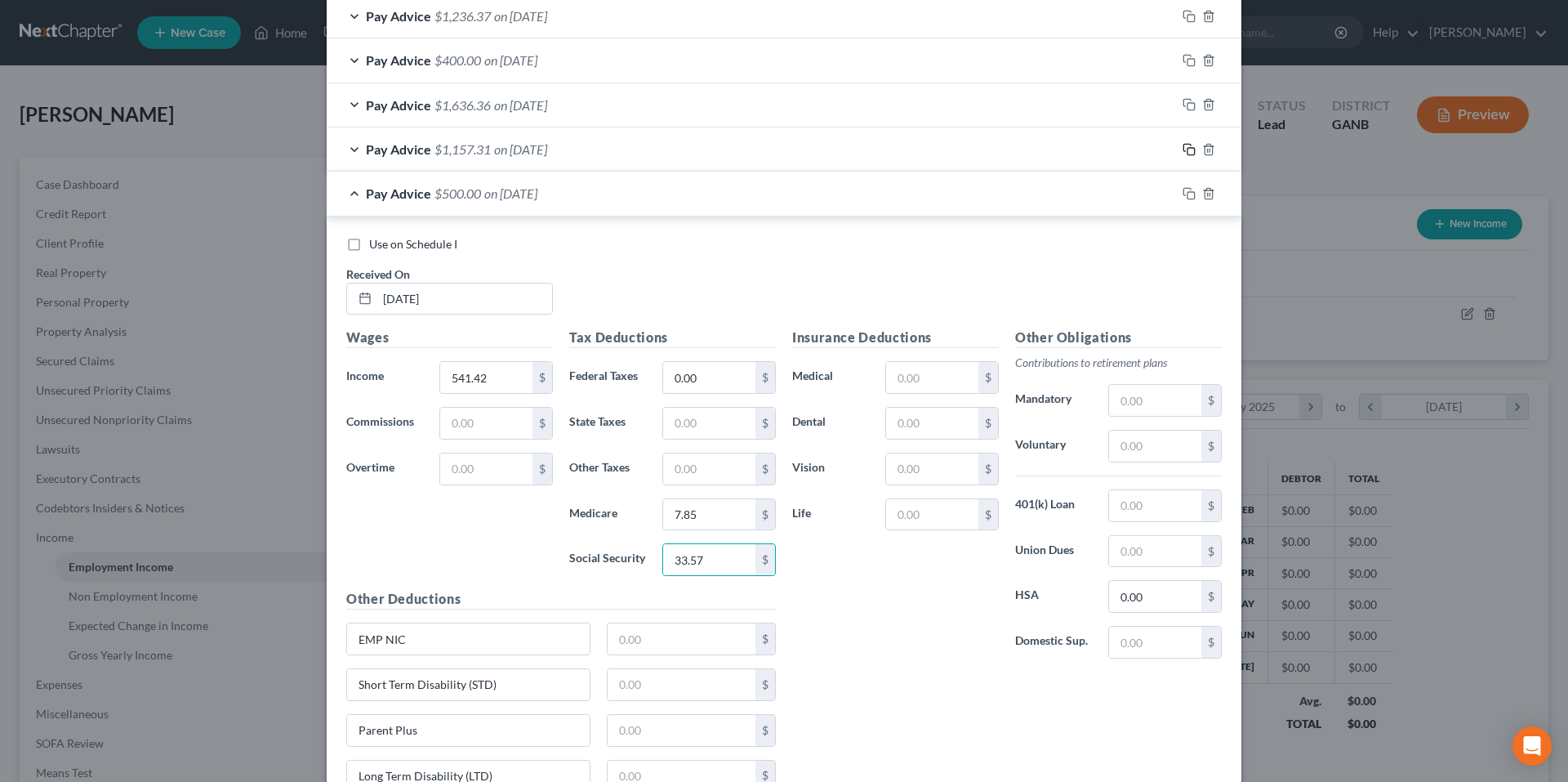
click at [1184, 146] on icon "button" at bounding box center [1188, 148] width 13 height 13
click at [366, 193] on span "Pay Advice" at bounding box center [398, 193] width 66 height 16
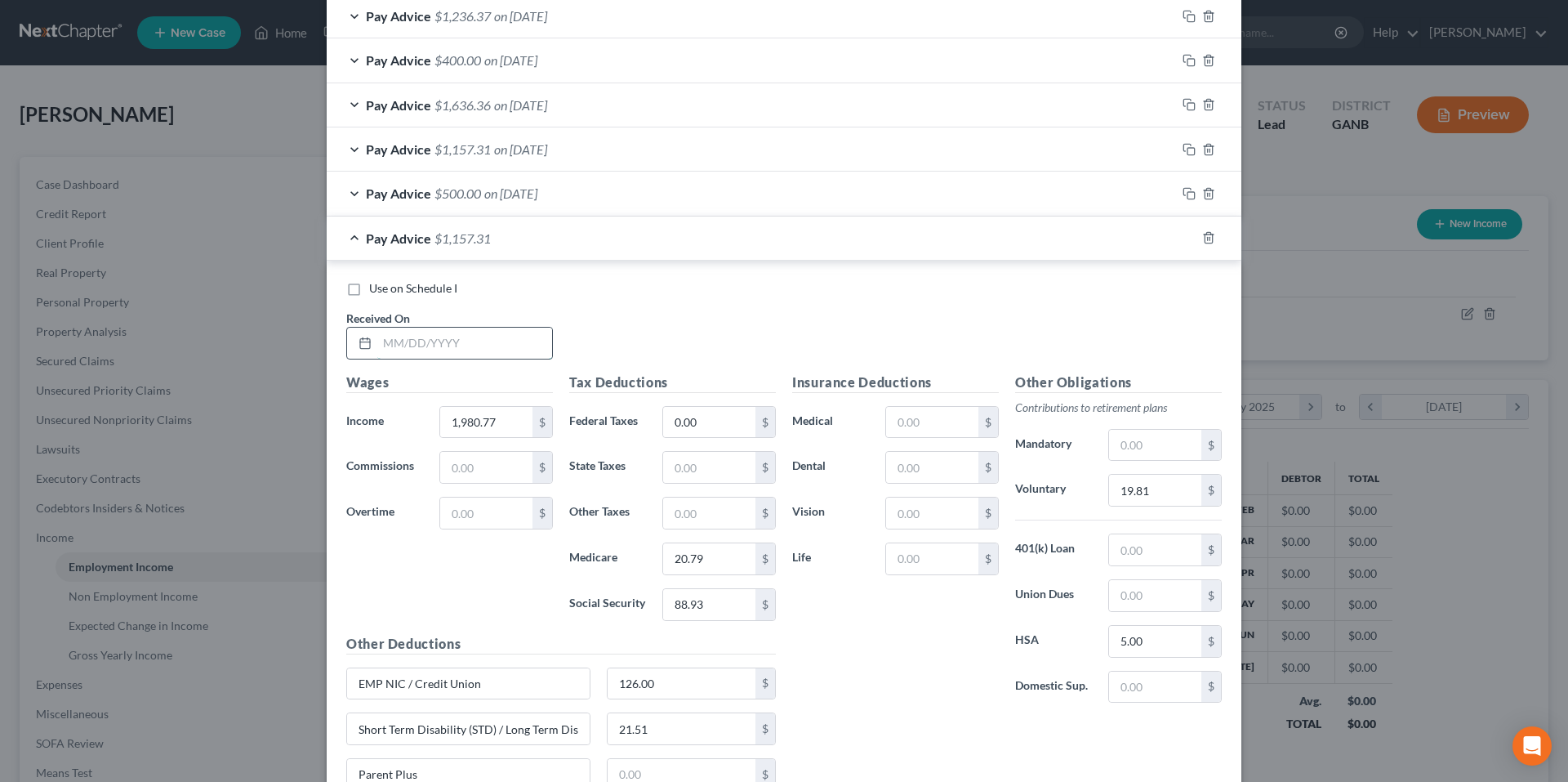
click at [419, 347] on input "text" at bounding box center [464, 343] width 174 height 31
type input "5/15/25"
type input "1,980.76"
type input "25.38"
type input "108.50"
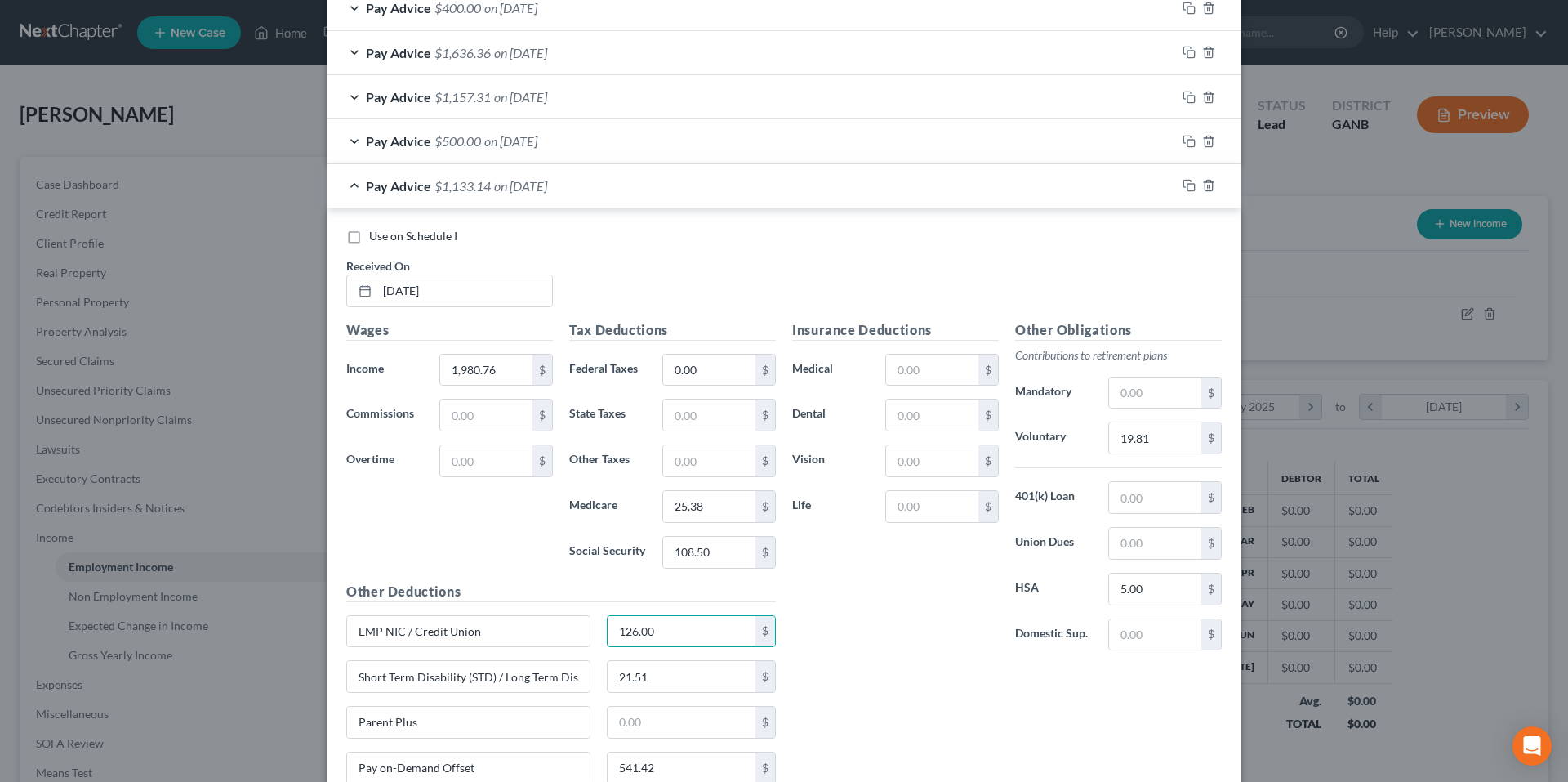
scroll to position [761, 0]
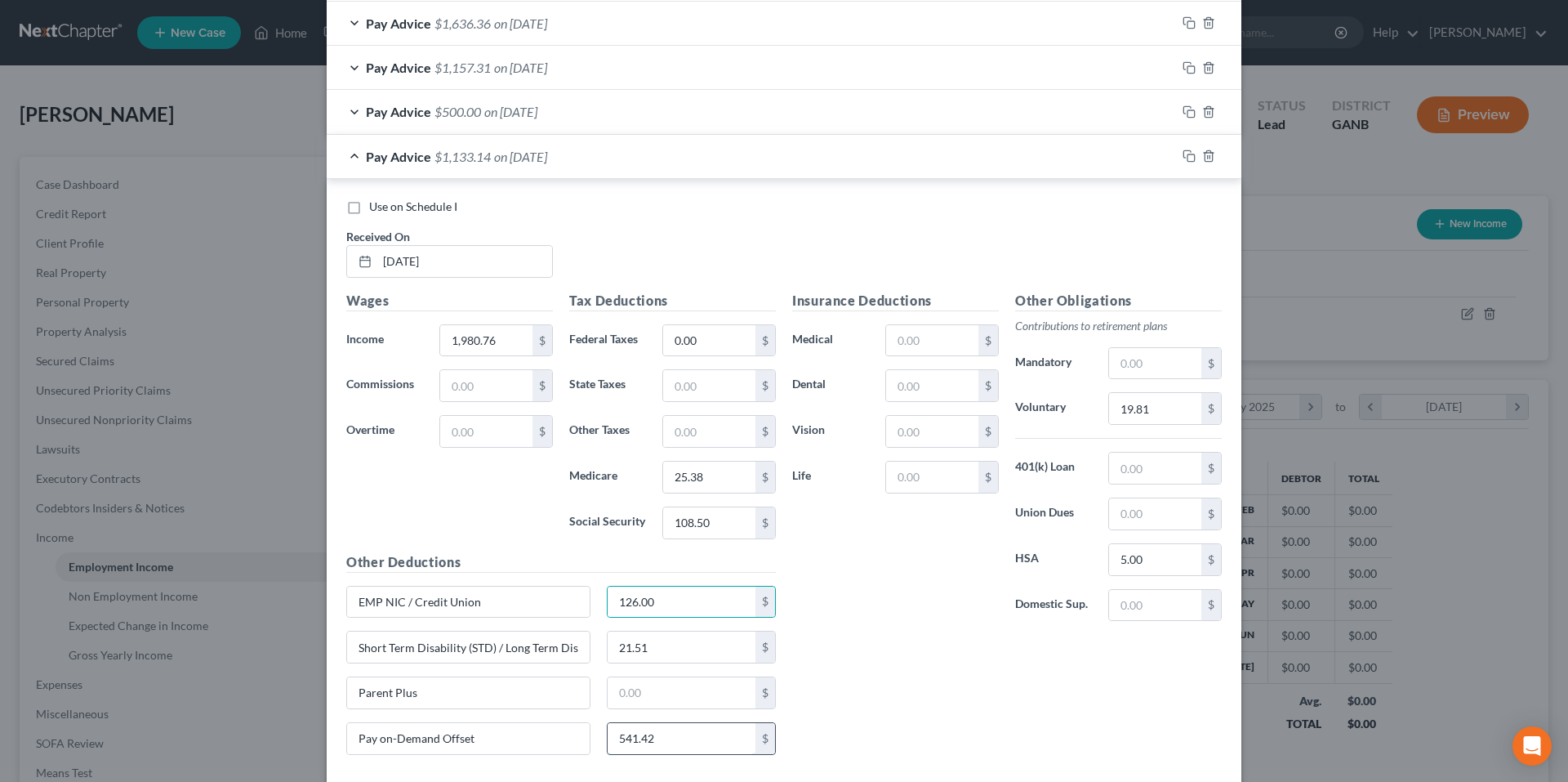
click at [690, 727] on input "541.42" at bounding box center [681, 737] width 148 height 31
type input "216.56"
click at [690, 690] on input "text" at bounding box center [681, 692] width 148 height 31
type input "12.38"
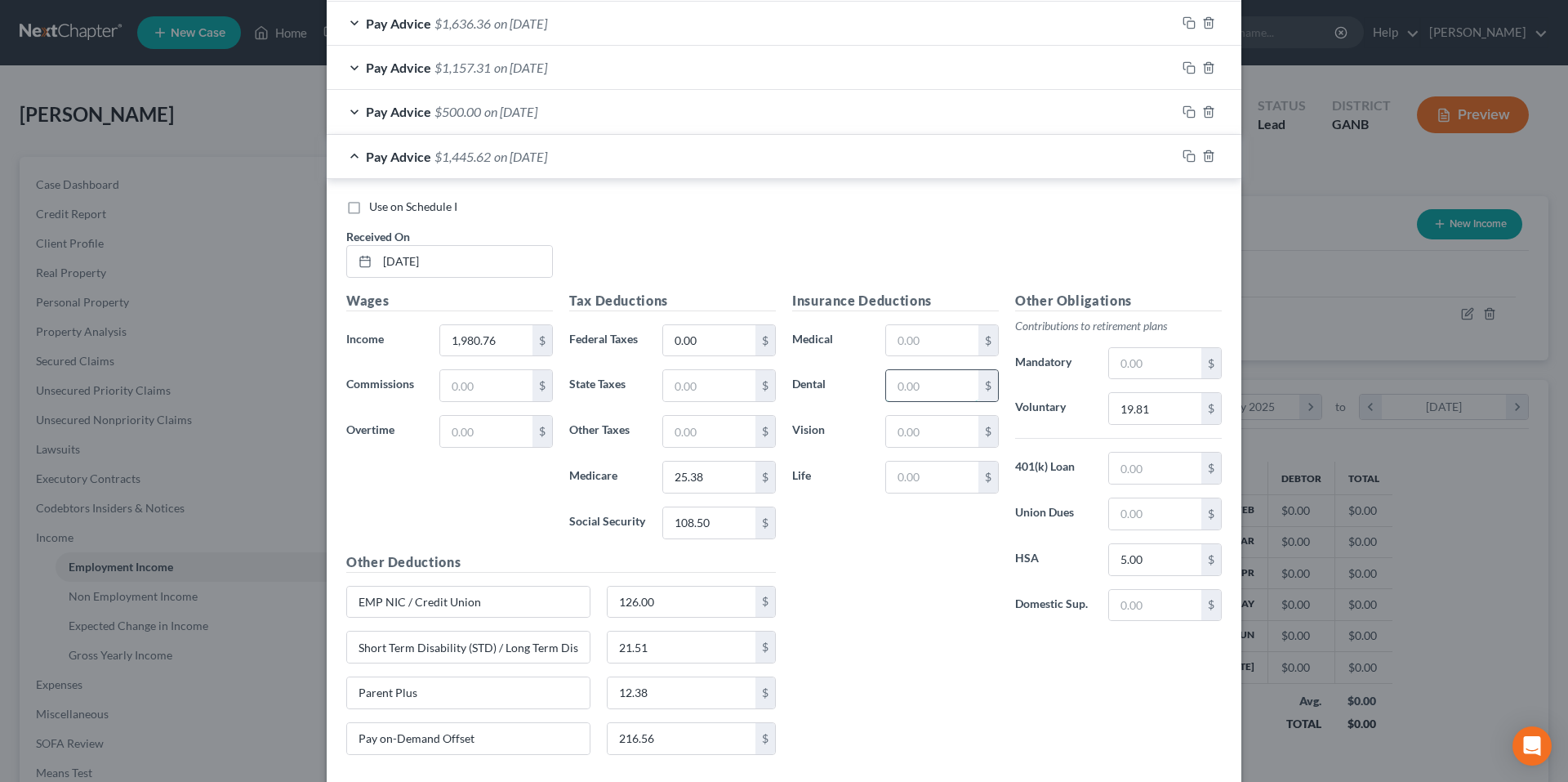
click at [913, 388] on input "text" at bounding box center [931, 385] width 93 height 31
type input "5.95"
click at [919, 438] on input "text" at bounding box center [931, 430] width 93 height 31
type input "3.32"
click at [1184, 112] on icon "button" at bounding box center [1188, 112] width 13 height 13
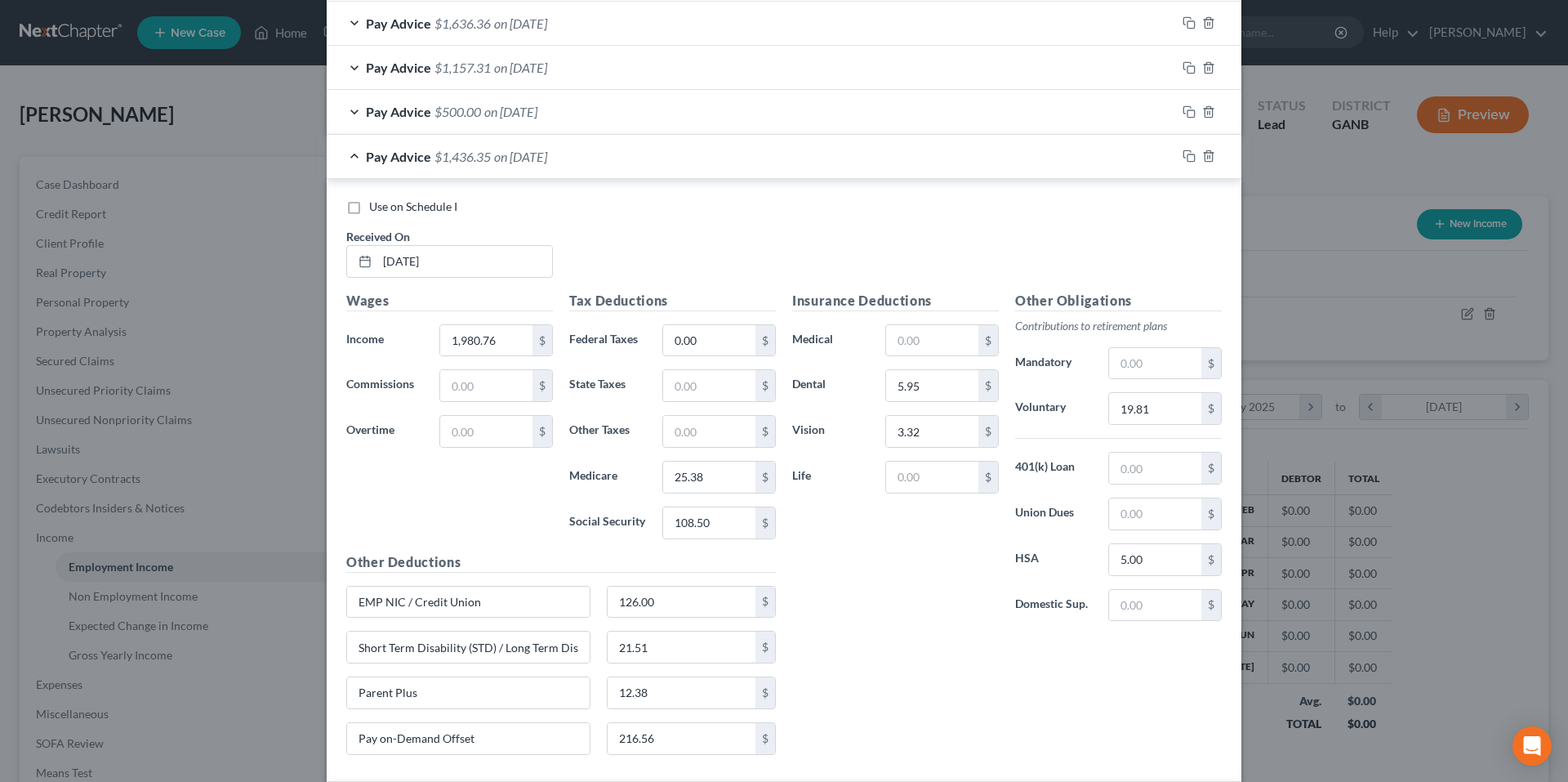
click at [351, 149] on div "Pay Advice $1,436.35 on 05/15/2025" at bounding box center [751, 155] width 850 height 43
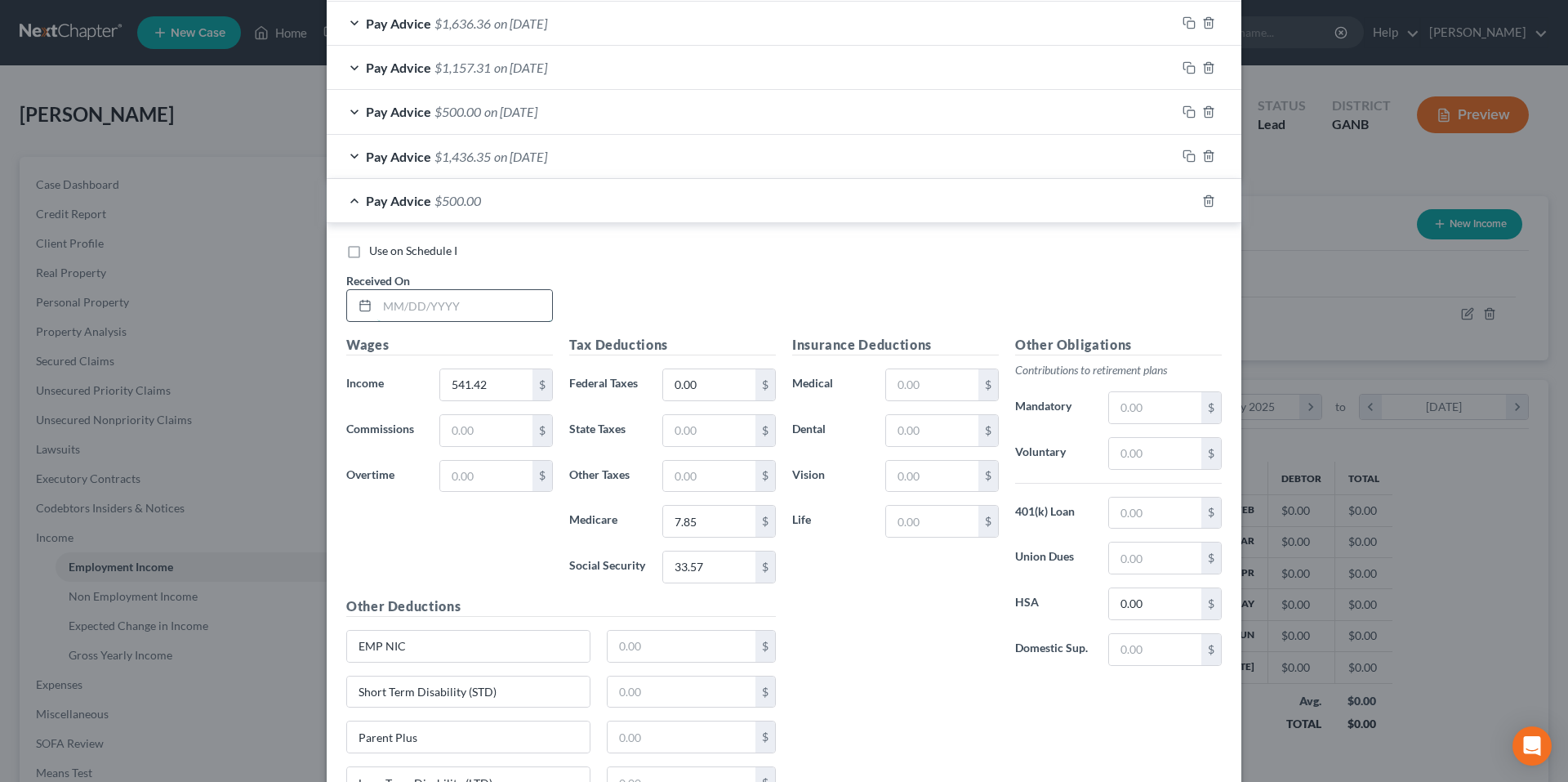
click at [447, 316] on input "text" at bounding box center [464, 305] width 174 height 31
type input "5/9/25"
type input "216.66"
type input "3.14"
type input "13.42"
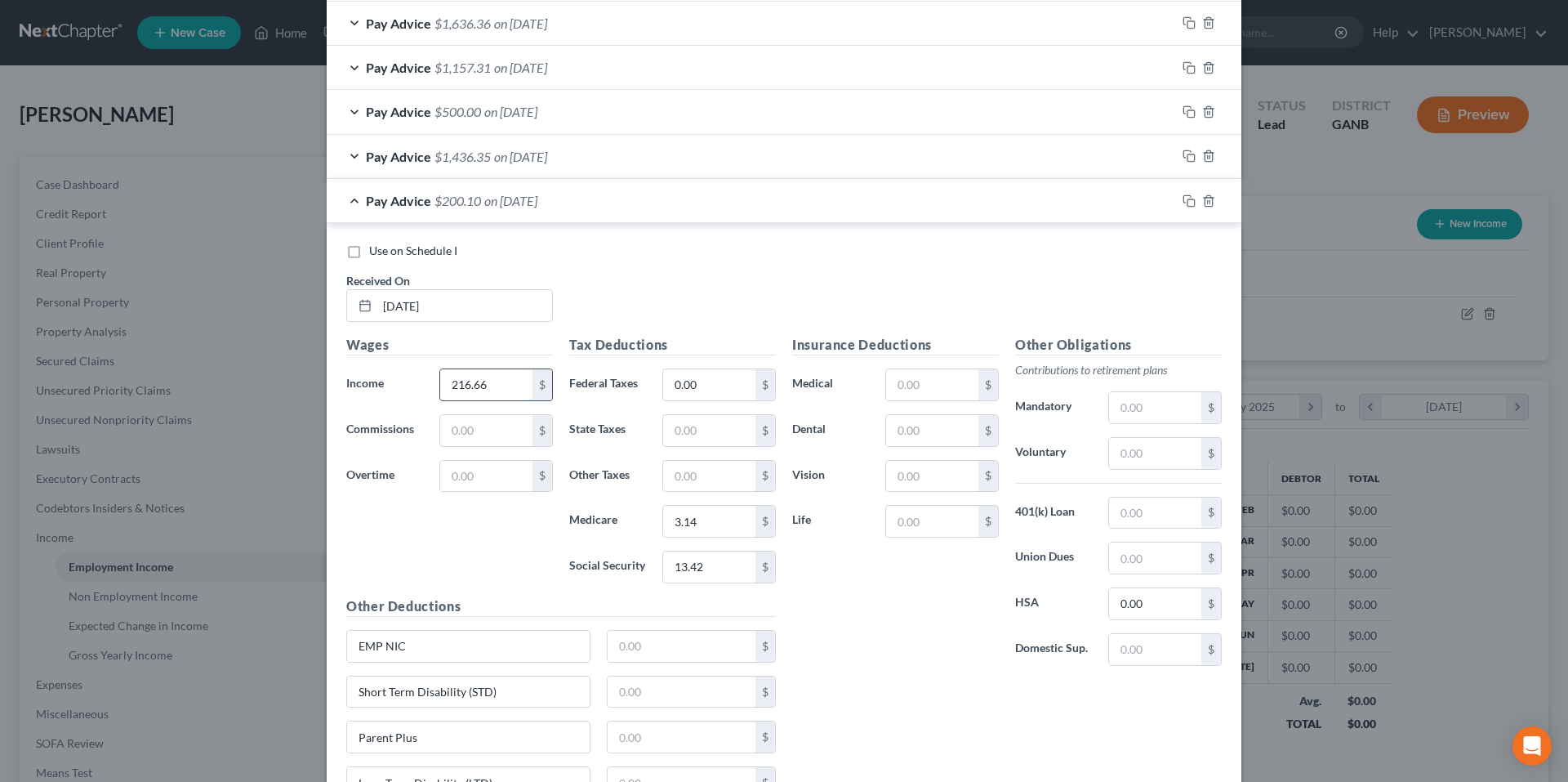
click at [508, 395] on input "216.66" at bounding box center [486, 385] width 93 height 31
type input "216.56"
click at [1183, 151] on icon "button" at bounding box center [1186, 154] width 7 height 7
click at [347, 197] on div "Pay Advice $200.00 on 05/09/2025" at bounding box center [751, 200] width 850 height 43
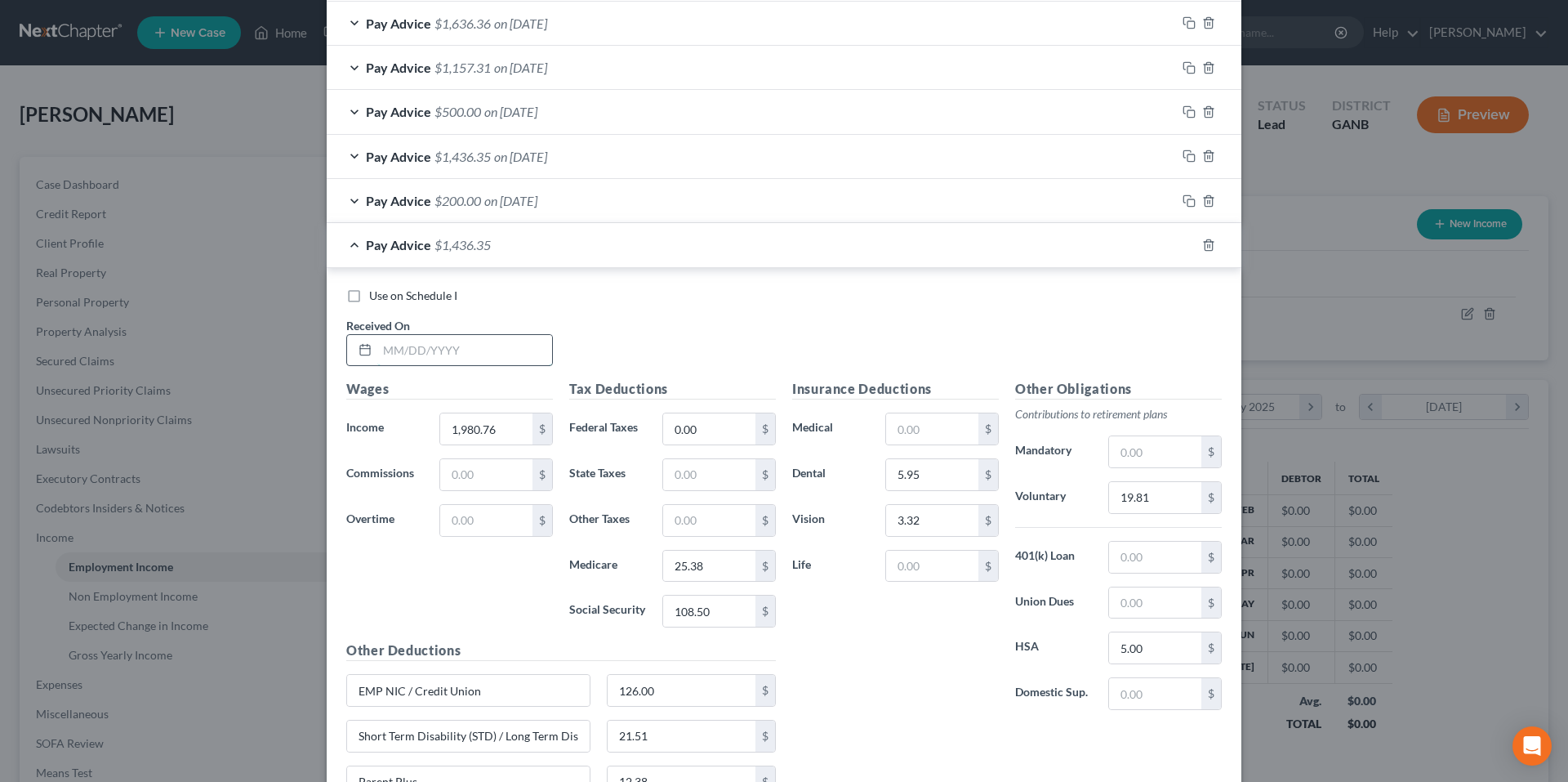
click at [464, 357] on input "text" at bounding box center [464, 350] width 174 height 31
type input "5/1/25"
type input "1,980.77"
type input "19.09"
type input "81.64"
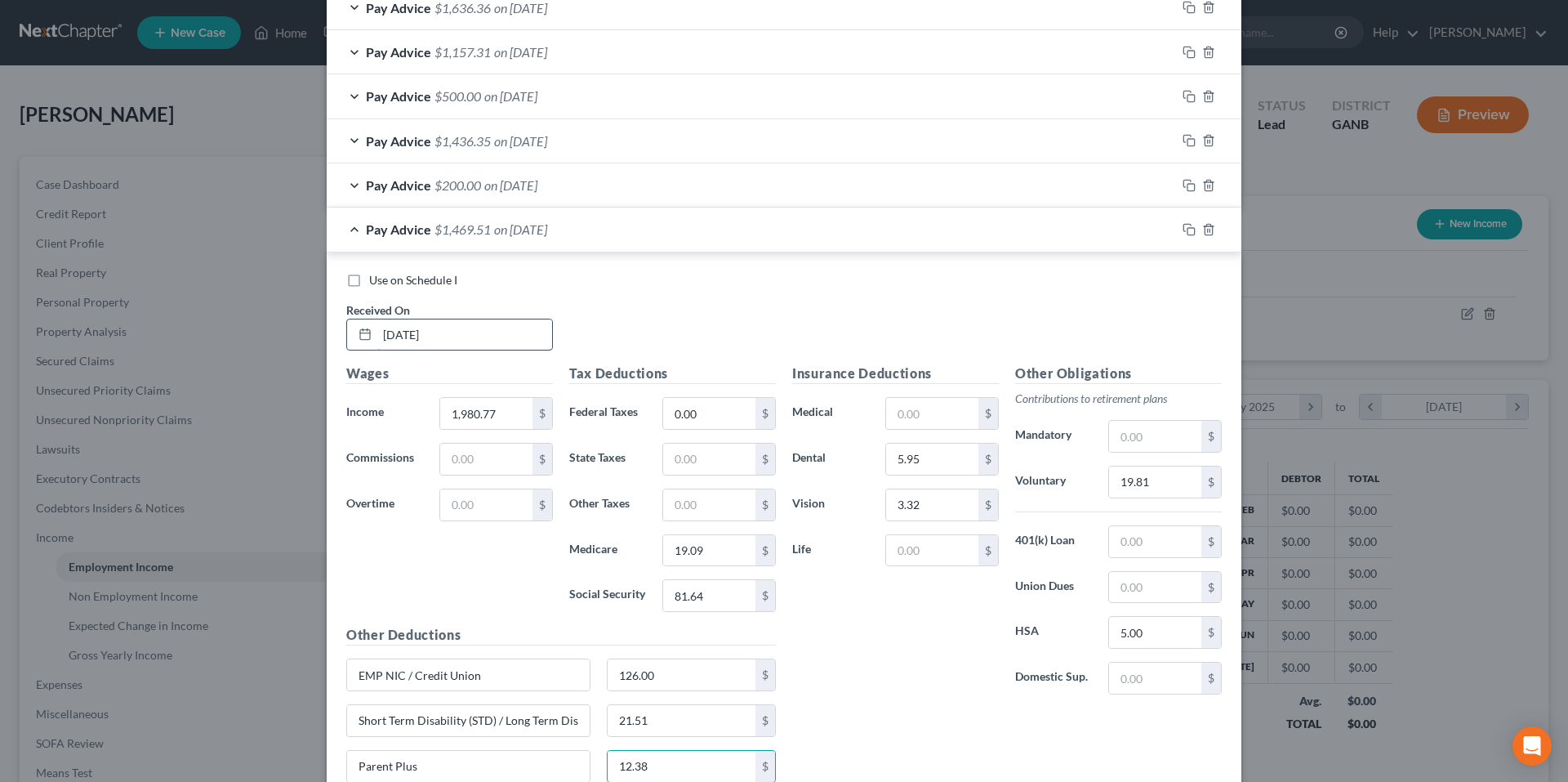
scroll to position [938, 0]
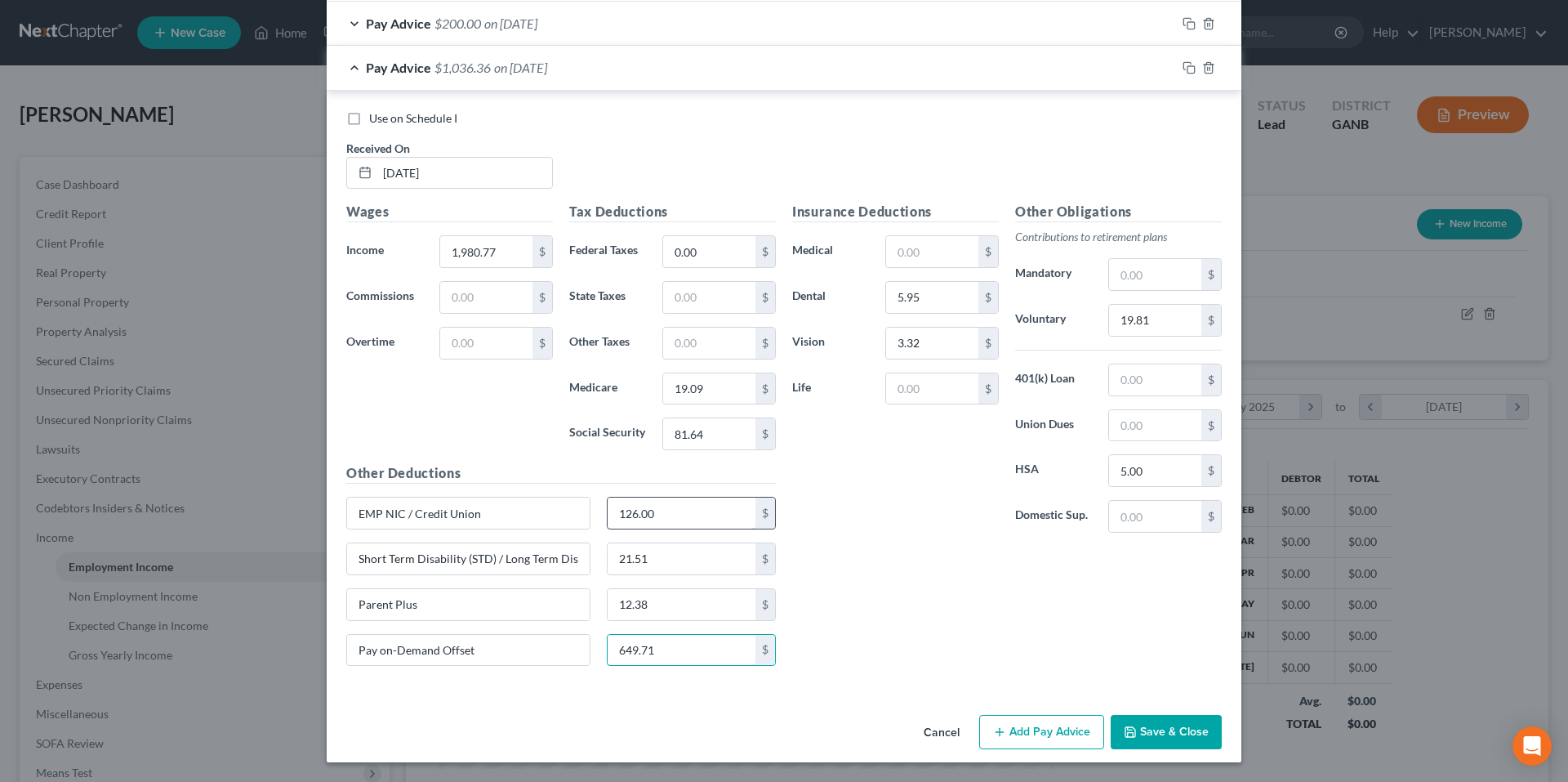
type input "649.71"
click at [673, 511] on input "126.00" at bounding box center [681, 512] width 148 height 31
type input "116.00"
click at [1187, 23] on rect "button" at bounding box center [1190, 25] width 7 height 7
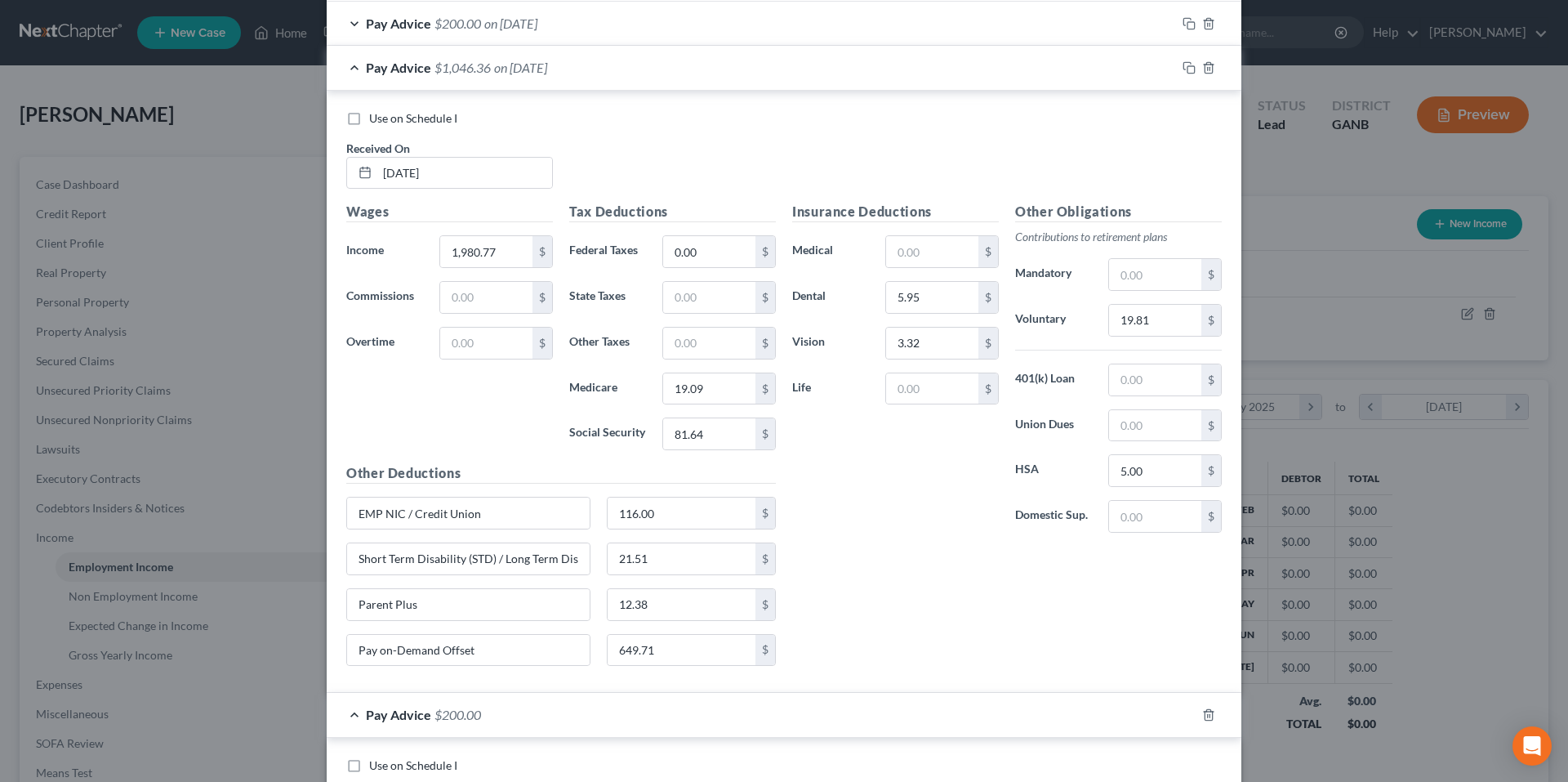
click at [355, 71] on div "Pay Advice $1,046.36 on 05/01/2025" at bounding box center [751, 67] width 850 height 43
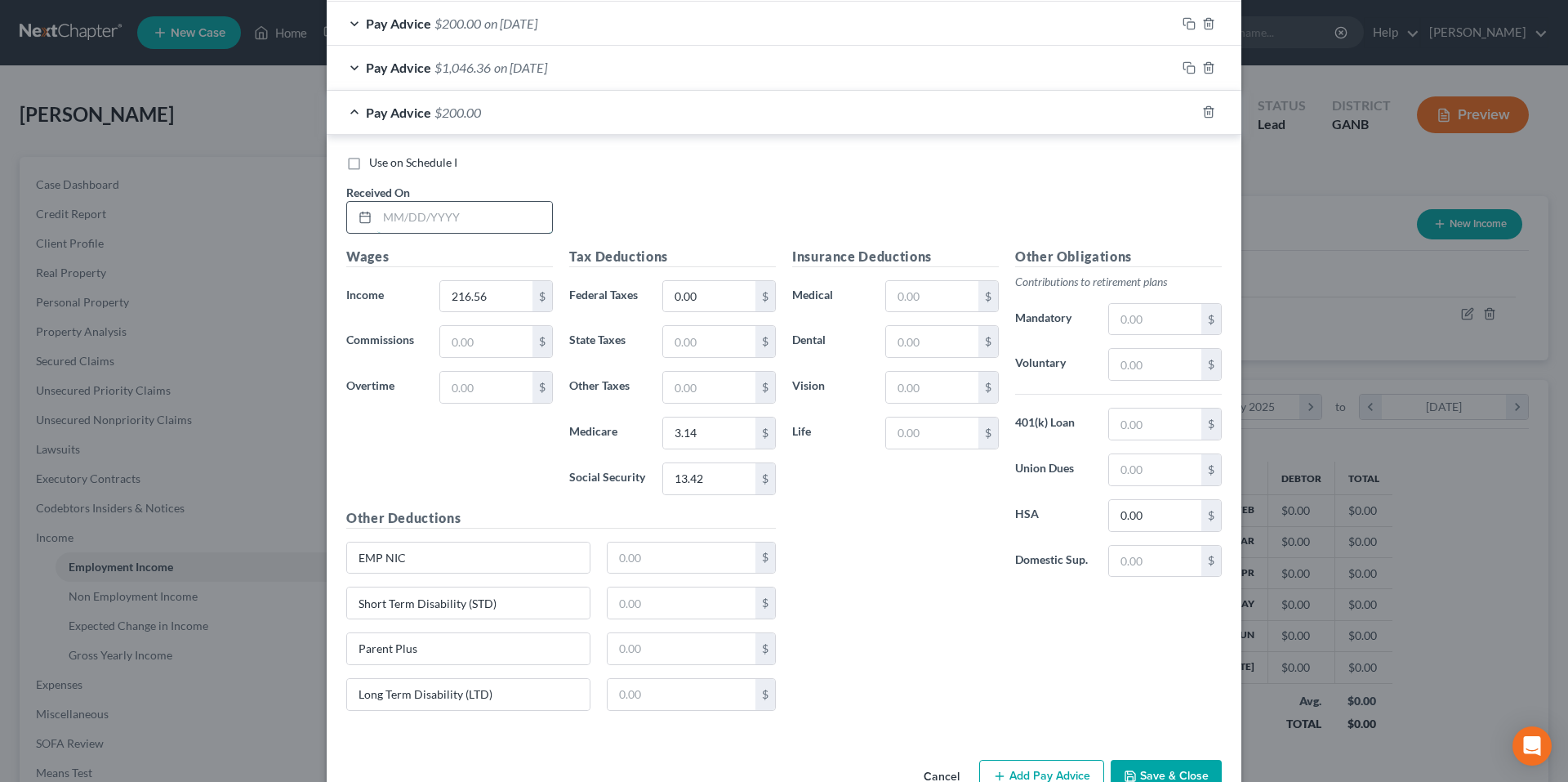
click at [426, 223] on input "text" at bounding box center [464, 216] width 174 height 31
type input "5"
type input "4/25/25"
type input "649.71"
type input "9.42"
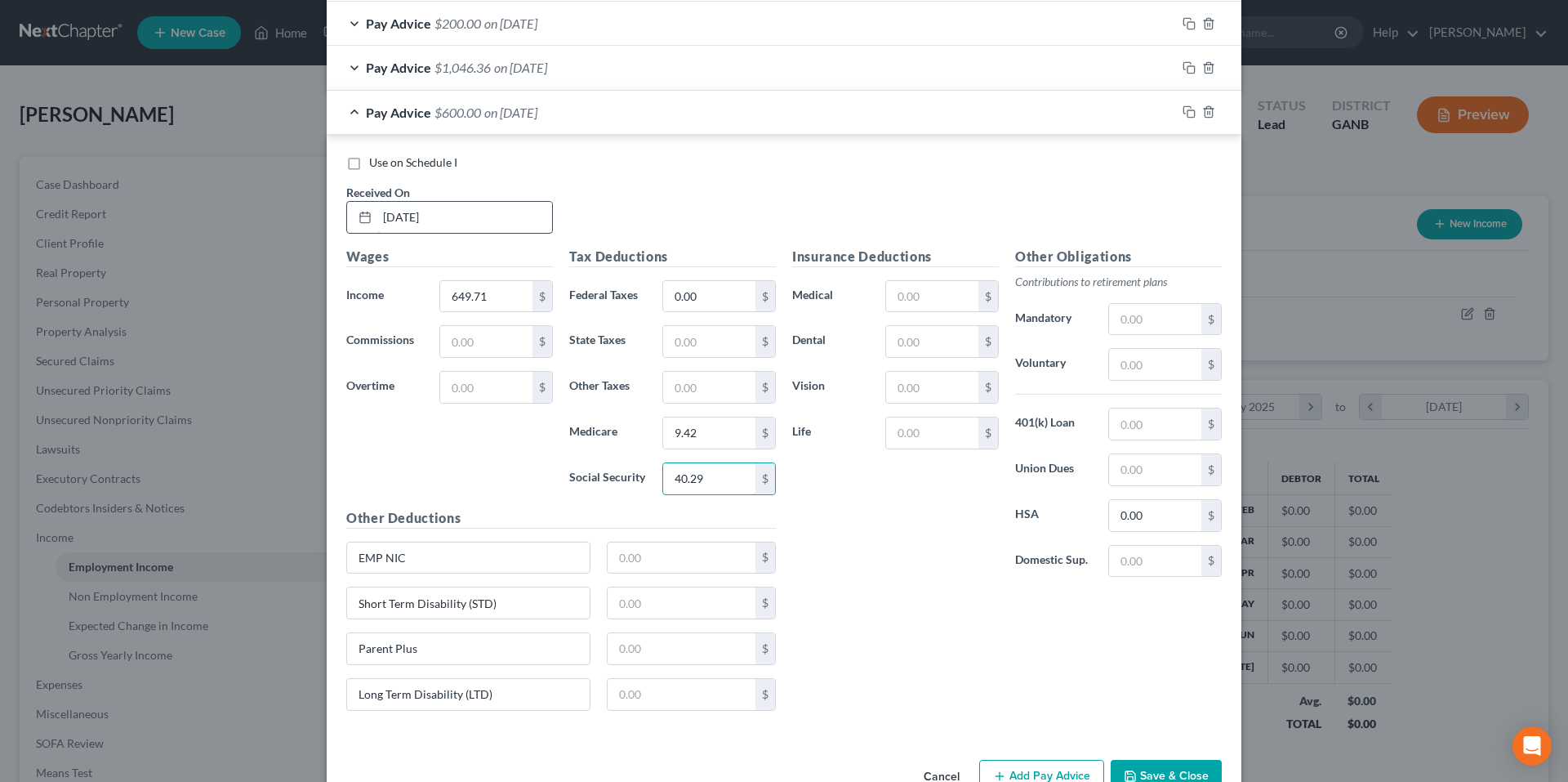
type input "40.29"
drag, startPoint x: 1183, startPoint y: 70, endPoint x: 1133, endPoint y: 61, distance: 50.8
click at [1183, 71] on icon "button" at bounding box center [1188, 67] width 13 height 13
click at [366, 115] on span "Pay Advice" at bounding box center [398, 113] width 66 height 16
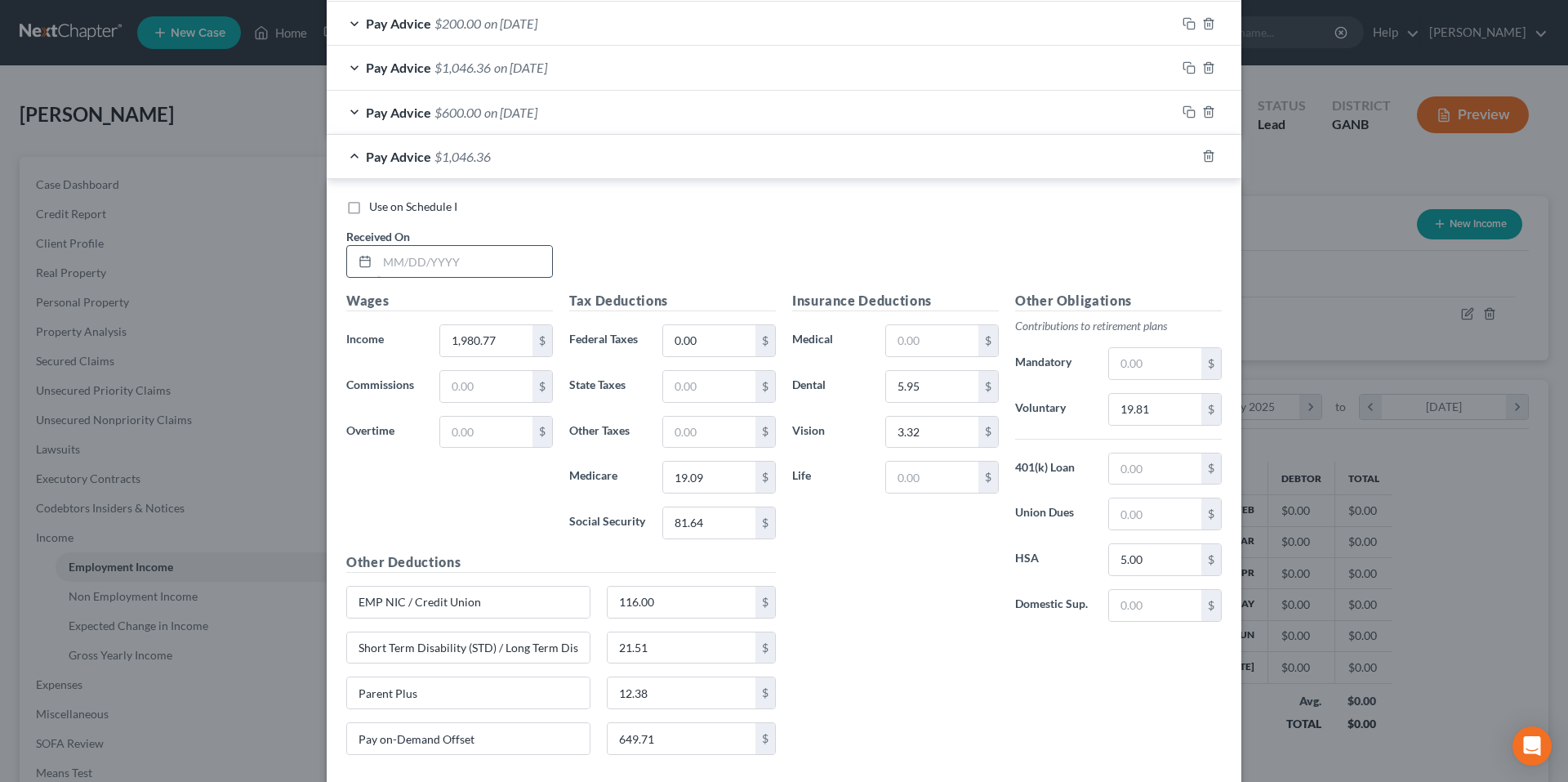
click at [419, 266] on input "text" at bounding box center [464, 261] width 174 height 31
type input "4/17/25"
type input "28.52"
type input "121.92"
click at [690, 608] on input "116.00" at bounding box center [681, 602] width 148 height 31
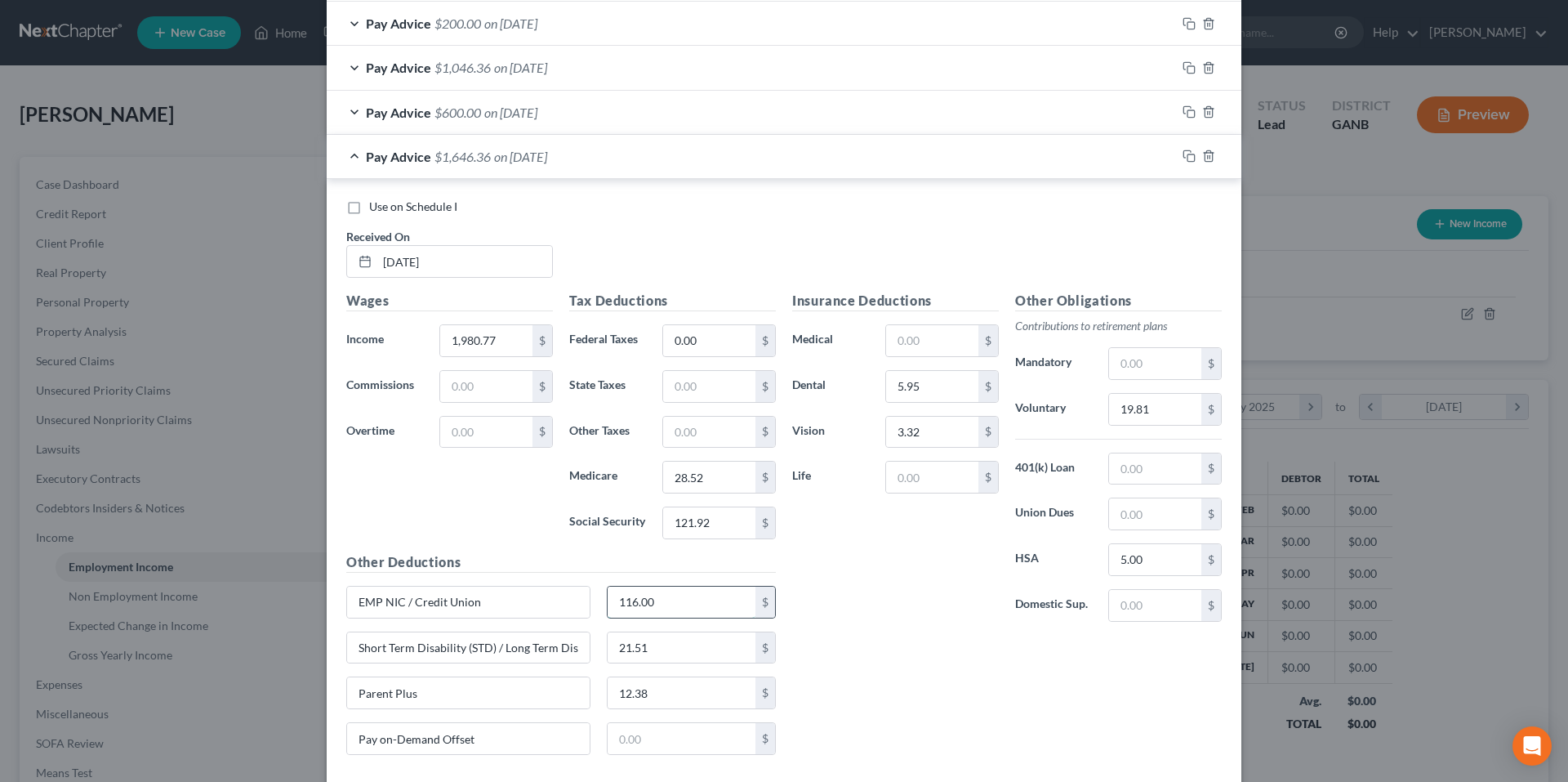
click at [690, 608] on input "116.00" at bounding box center [681, 602] width 148 height 31
type input "126.00"
click at [1187, 155] on rect "button" at bounding box center [1190, 157] width 7 height 7
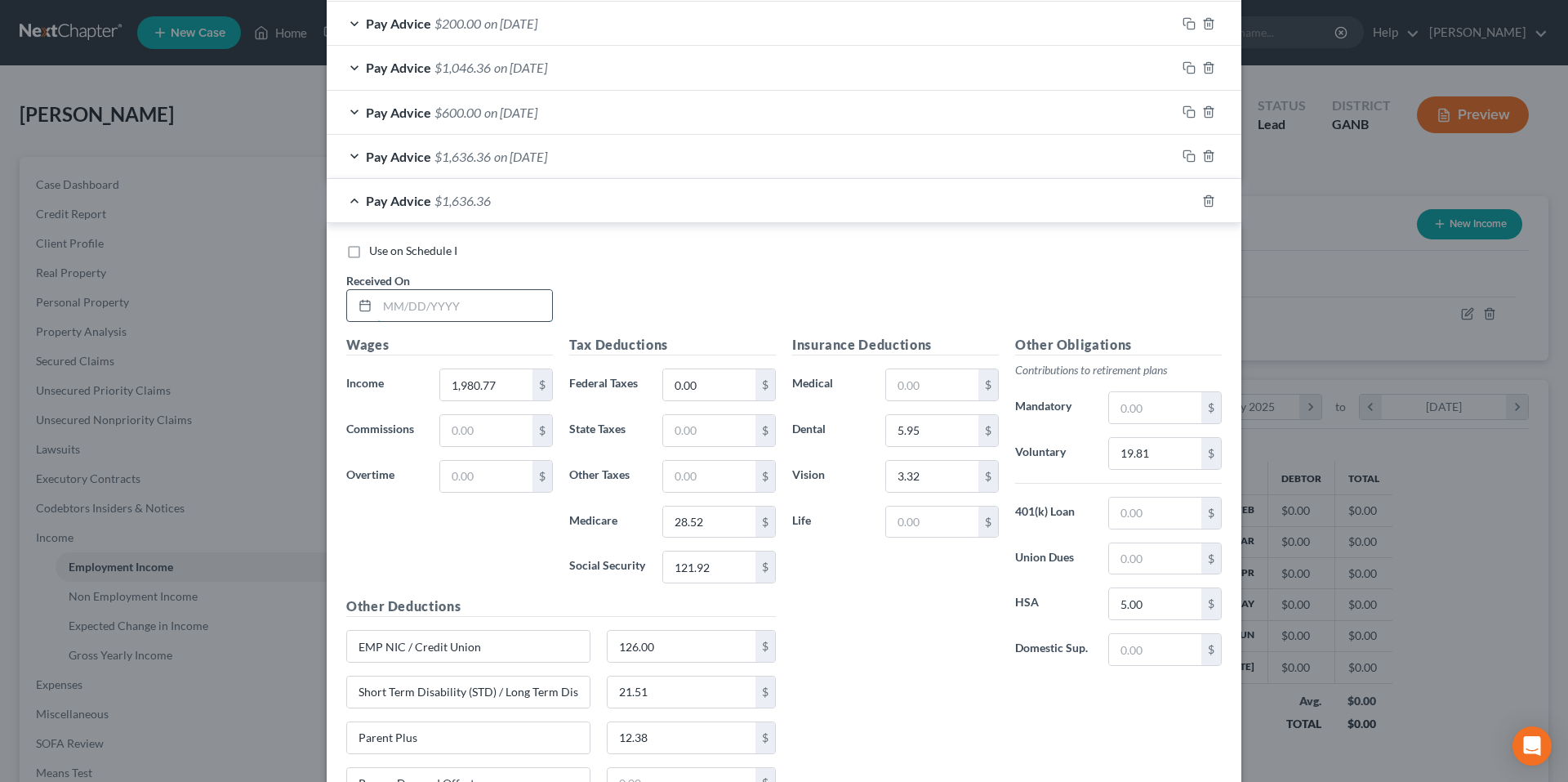
click at [513, 310] on input "text" at bounding box center [464, 305] width 174 height 31
type input "4/3/25"
type input "28.51"
type input "30.00"
click at [1183, 198] on icon "button" at bounding box center [1188, 200] width 13 height 13
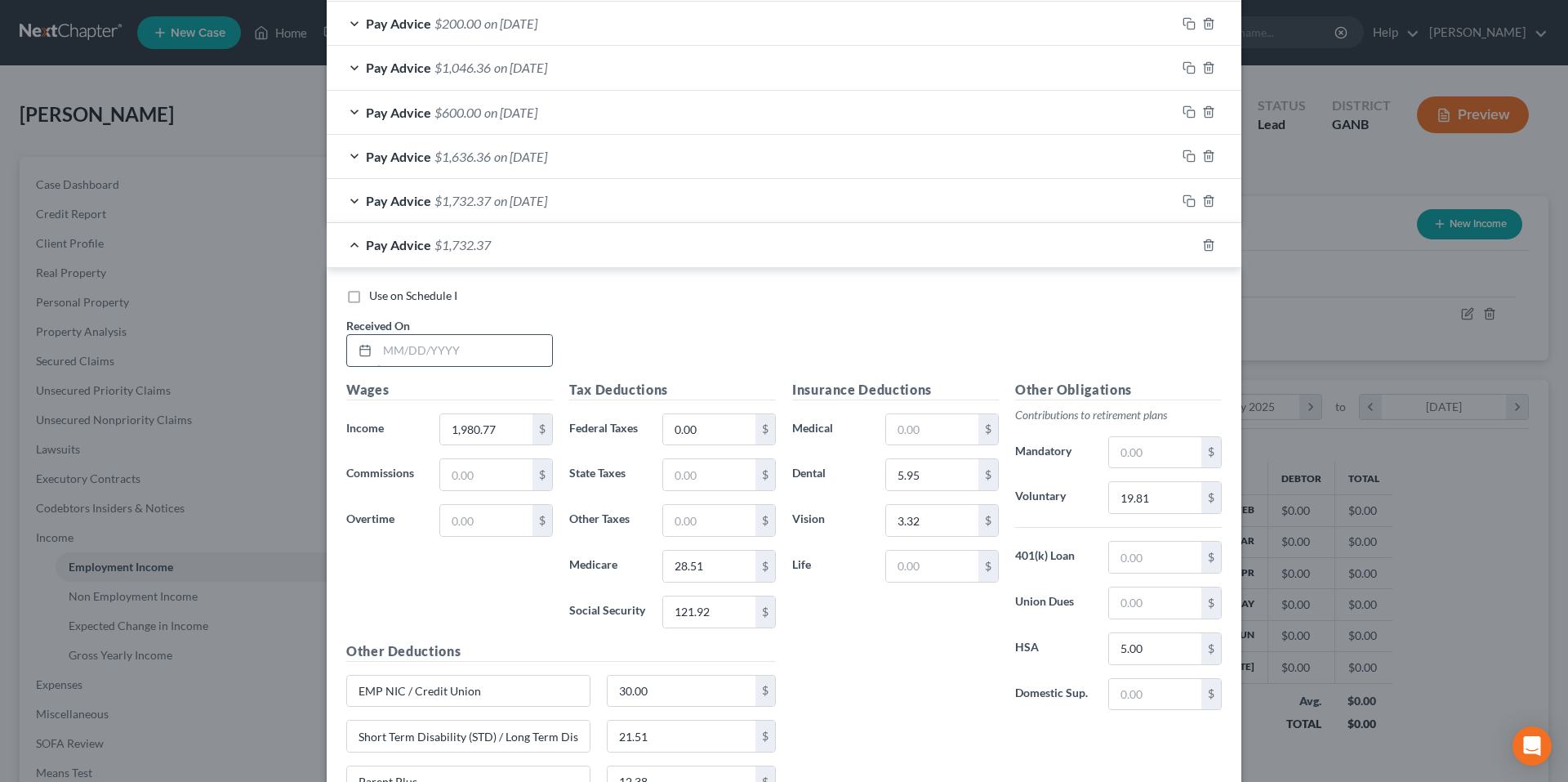
click at [450, 354] on input "text" at bounding box center [464, 350] width 174 height 31
type input "3/20/25"
type input "155.20"
type input "28.52"
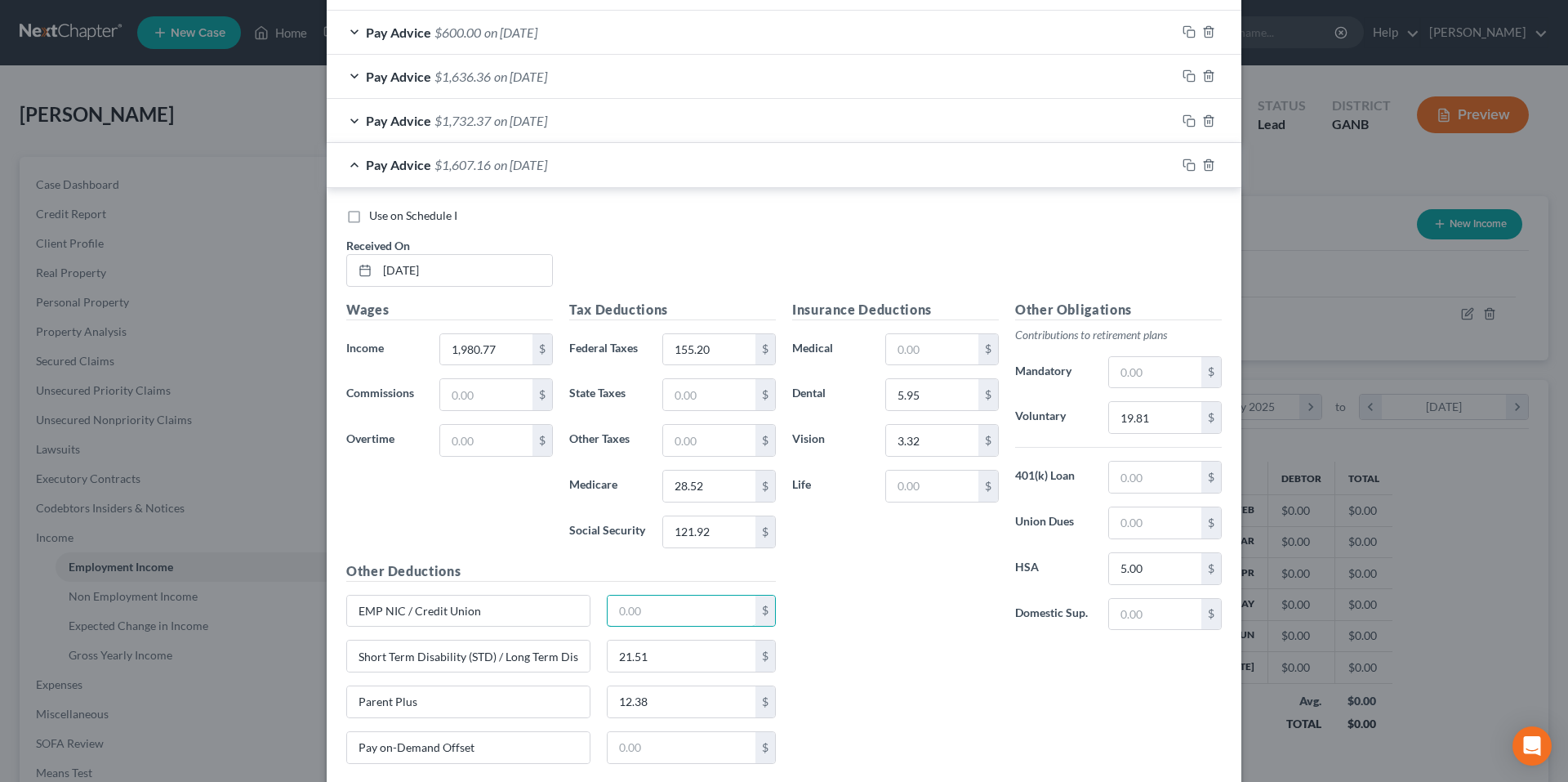
scroll to position [1020, 0]
click at [524, 623] on input "EMP NIC / Credit Union" at bounding box center [467, 609] width 242 height 31
click at [523, 617] on input "EMP NIC / Credit Union" at bounding box center [467, 609] width 242 height 31
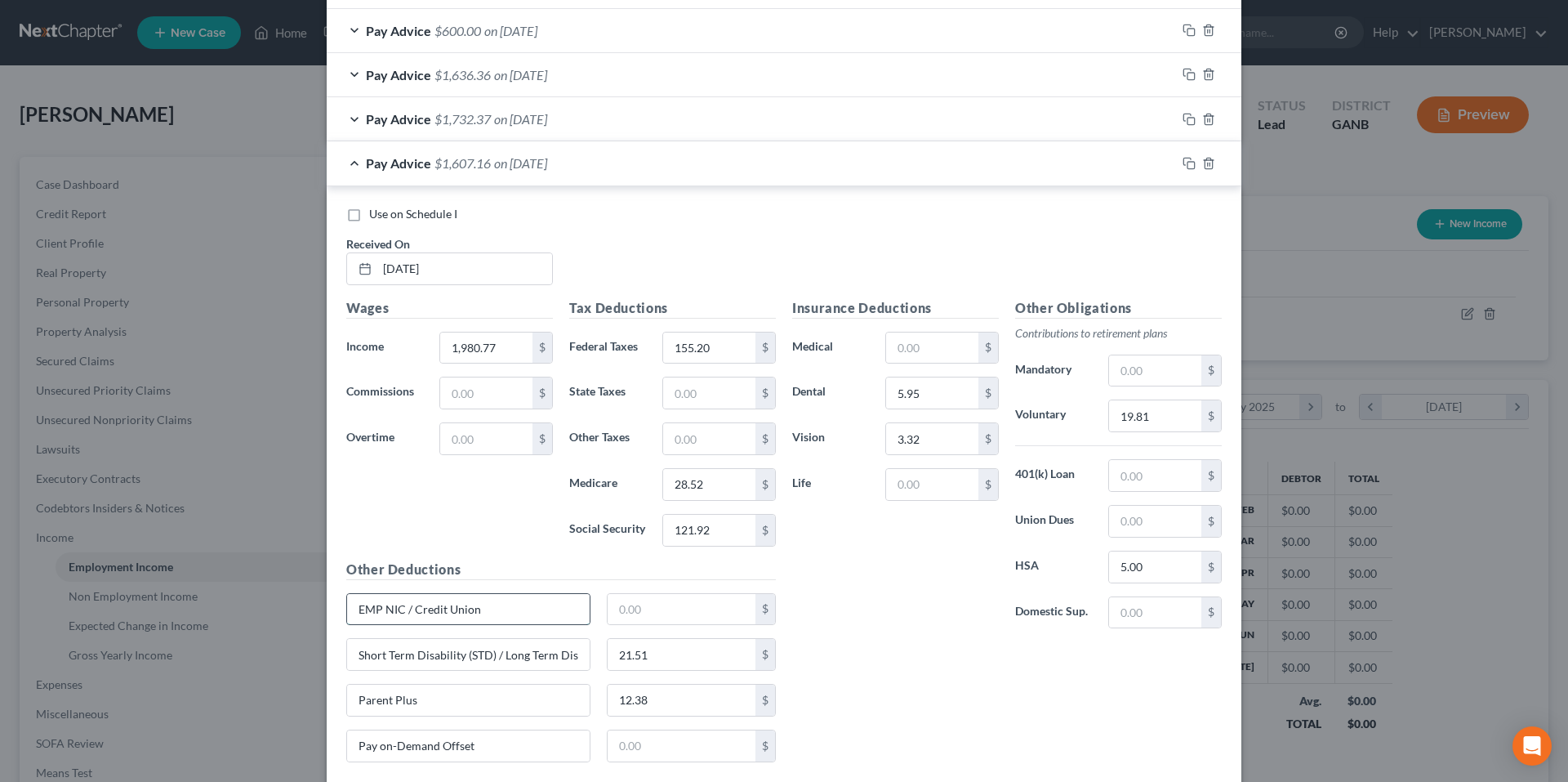
click at [523, 617] on input "EMP NIC / Credit Union" at bounding box center [467, 609] width 242 height 31
click at [485, 623] on input "TM Wellmedd" at bounding box center [467, 609] width 242 height 31
type input "TM Wellmess"
type input "60.00"
click at [1184, 31] on icon "button" at bounding box center [1188, 30] width 13 height 13
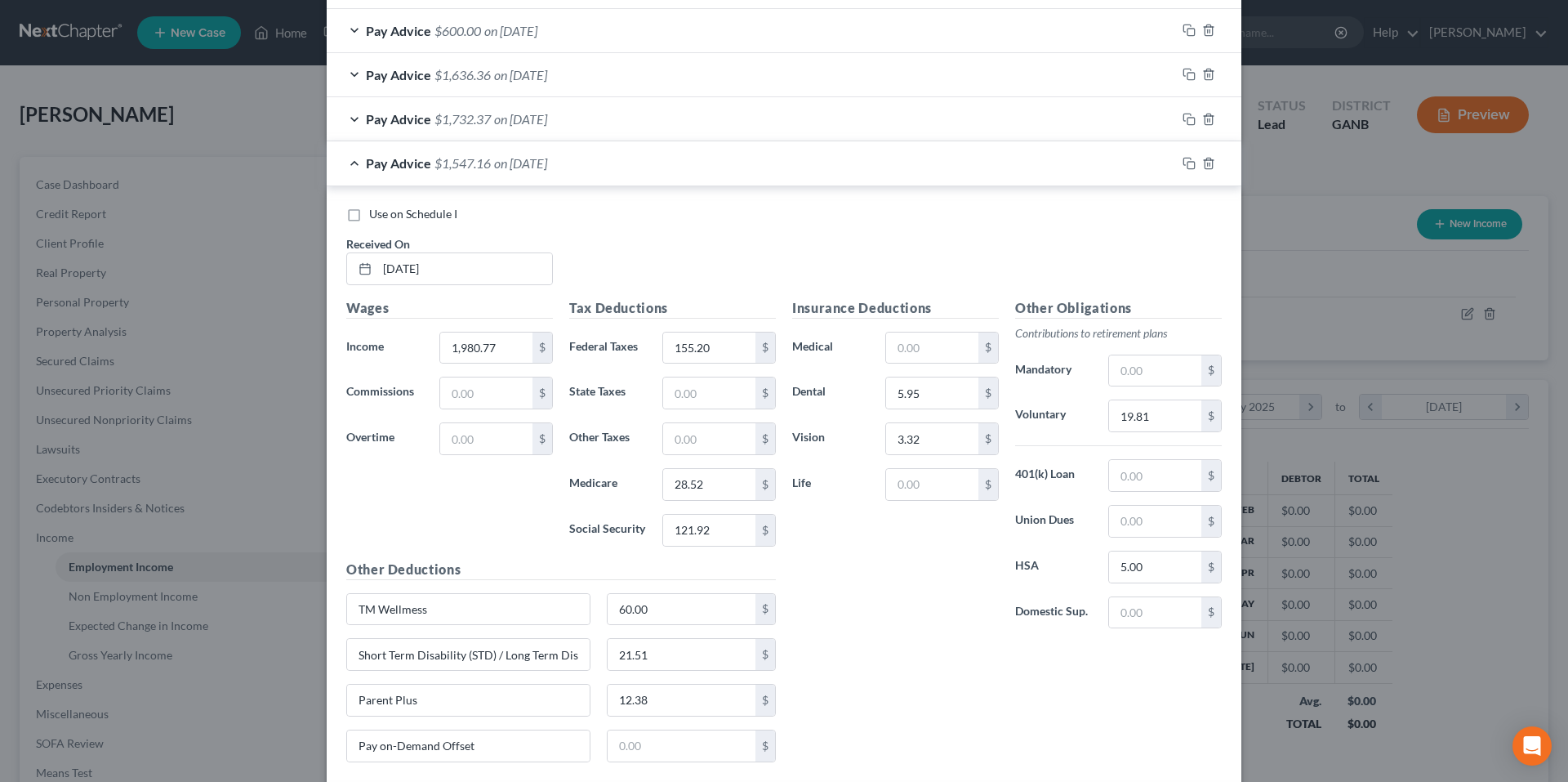
click at [357, 167] on div "Pay Advice $1,547.16 on 03/20/2025" at bounding box center [751, 162] width 850 height 43
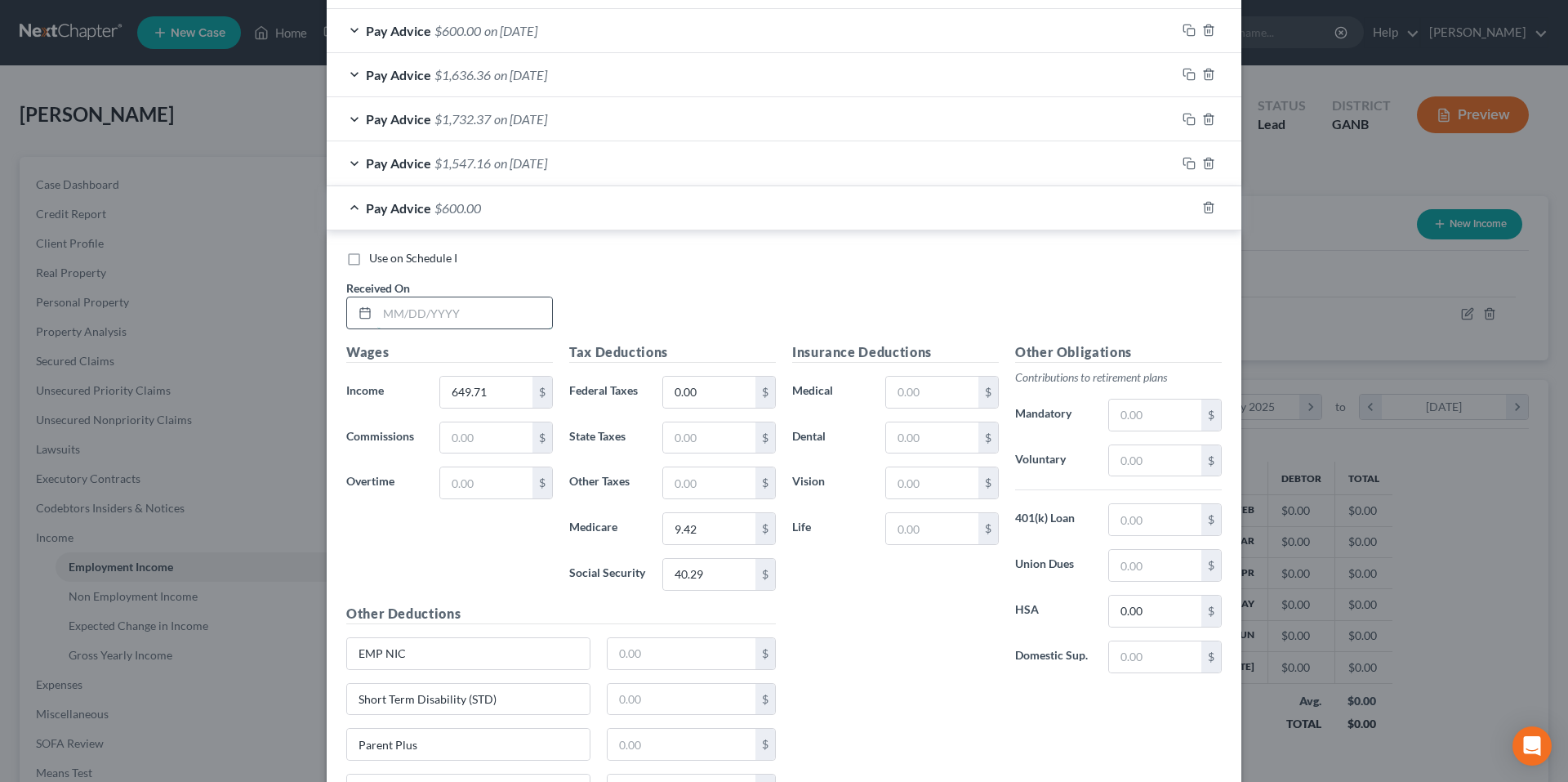
click at [415, 312] on input "text" at bounding box center [464, 312] width 174 height 31
type input "3/7/25"
type input "0.00"
type input "30.00"
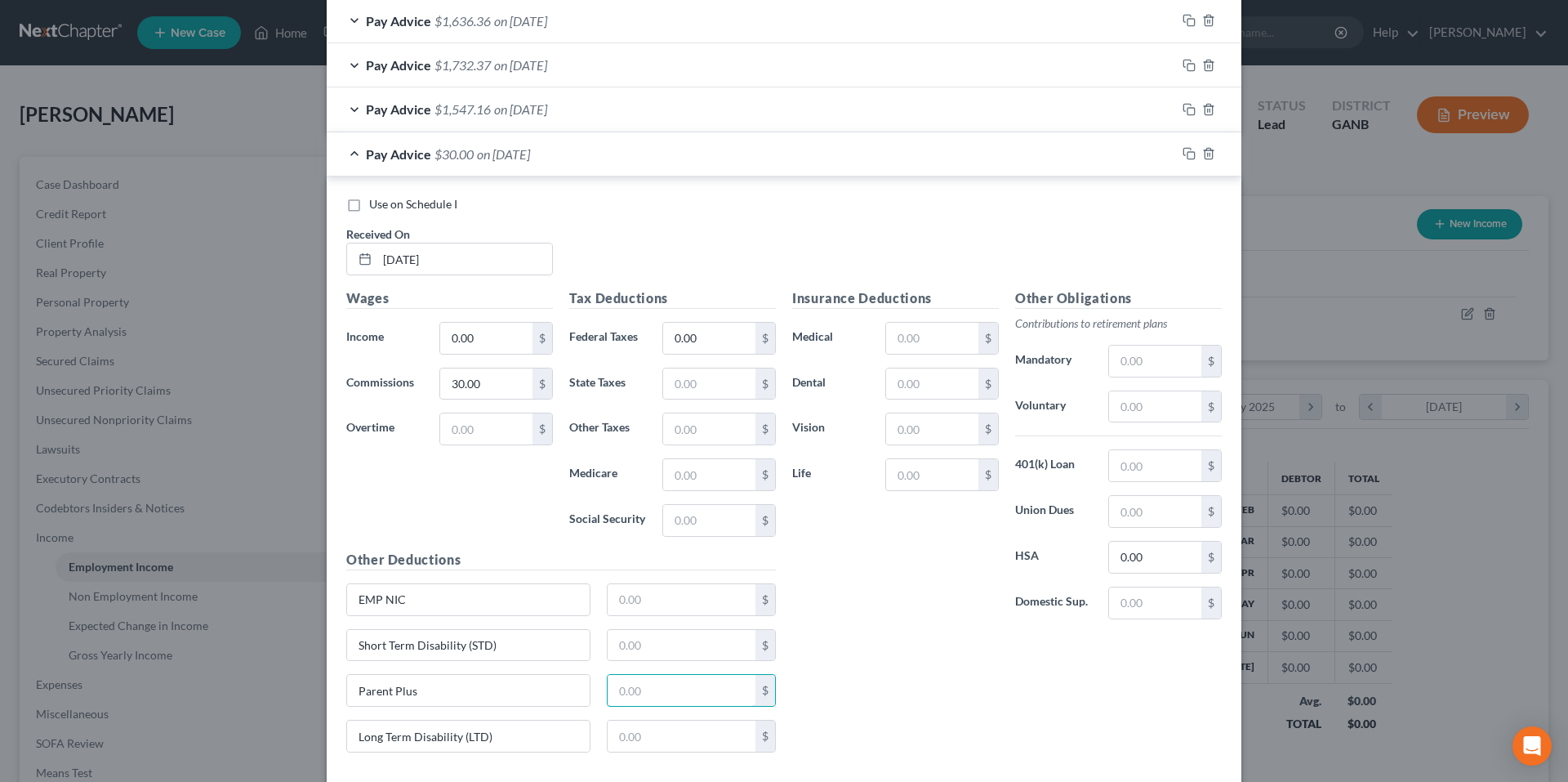
scroll to position [1079, 0]
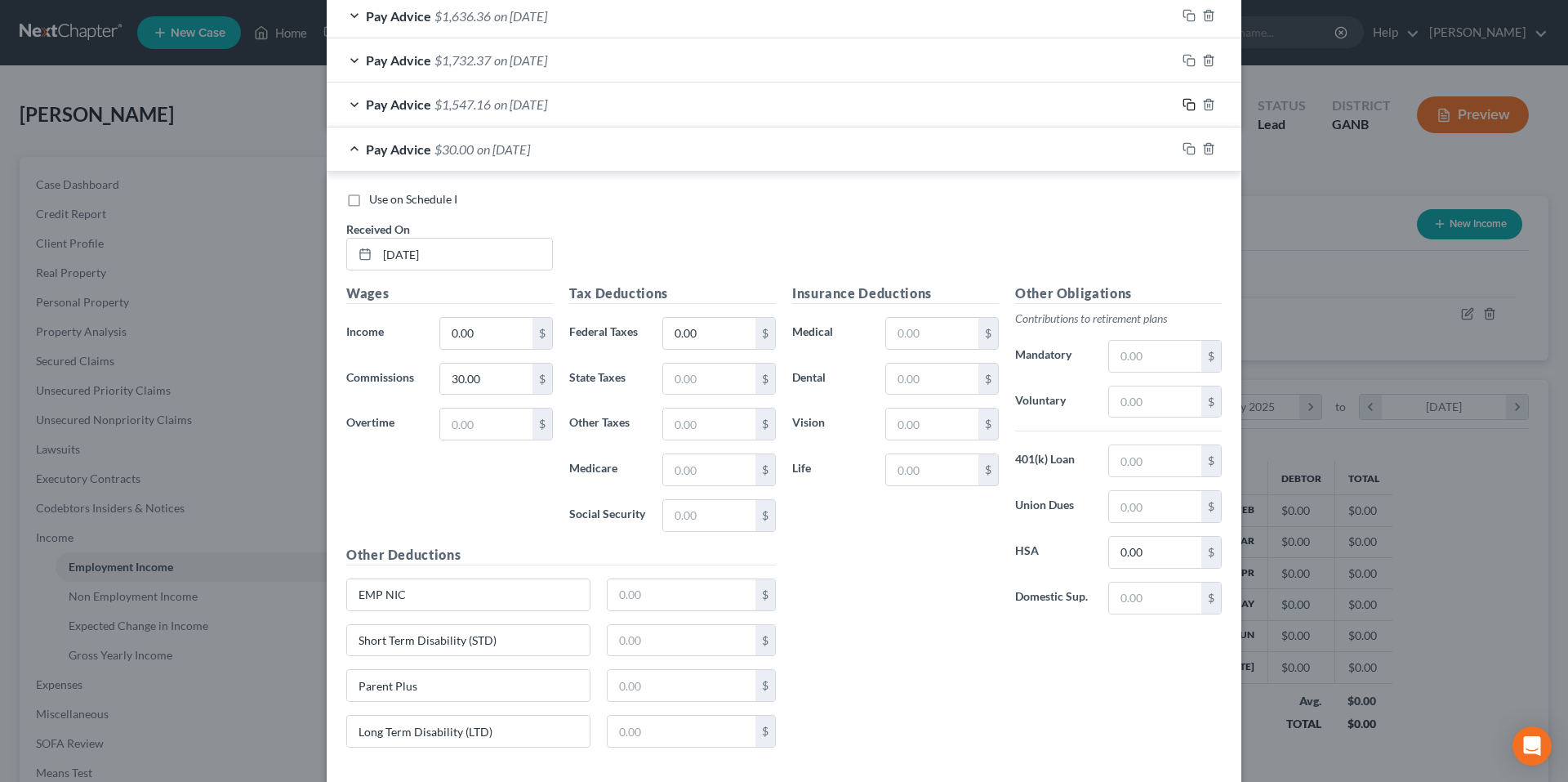
click at [1182, 106] on icon "button" at bounding box center [1188, 104] width 13 height 13
click at [492, 333] on input "30.00" at bounding box center [486, 333] width 93 height 31
type input "30.00"
click at [366, 149] on span "Pay Advice" at bounding box center [398, 149] width 66 height 16
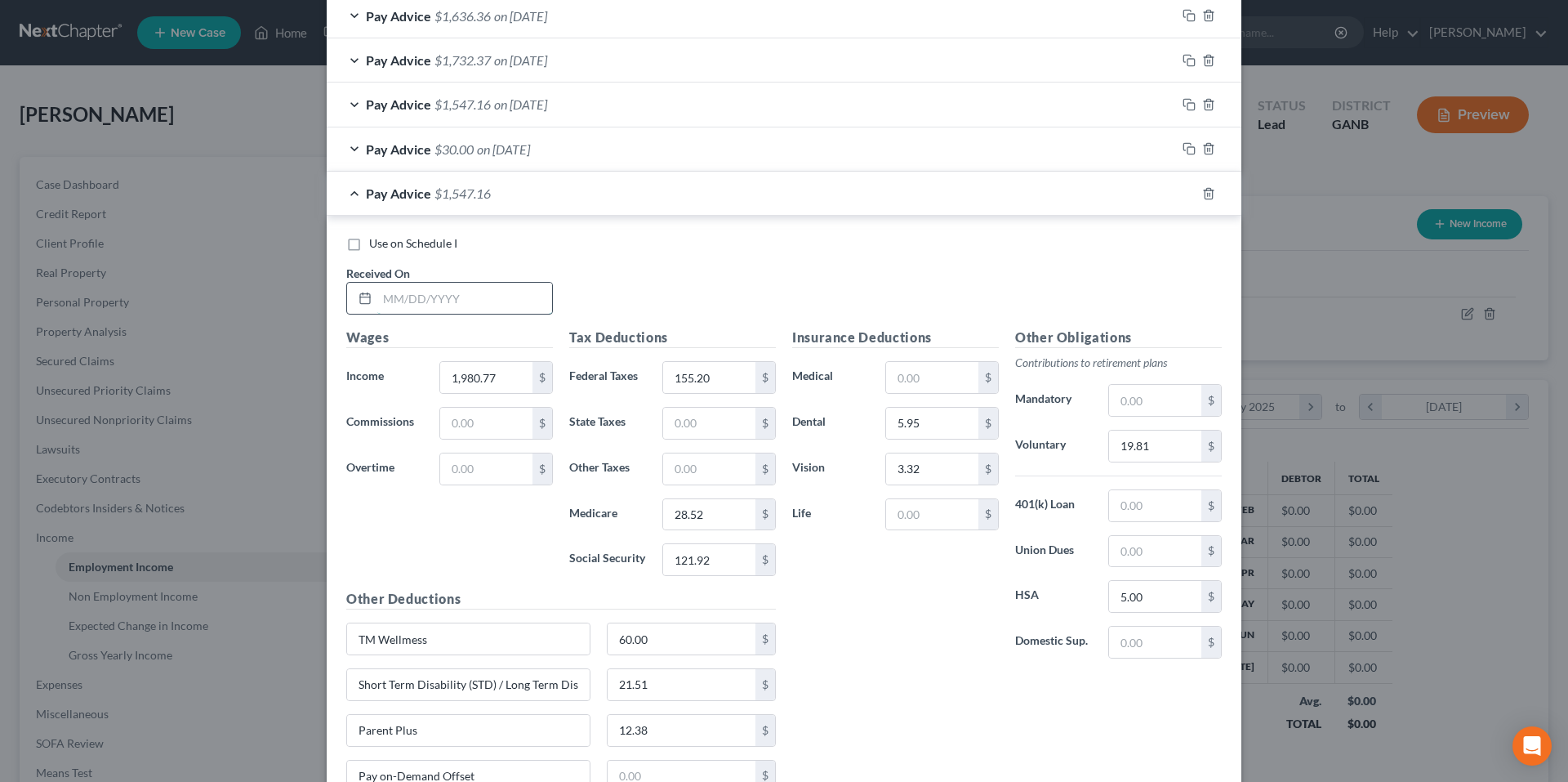
click at [414, 297] on input "text" at bounding box center [464, 298] width 174 height 31
type input "3/6/25"
click at [1187, 192] on rect "button" at bounding box center [1190, 195] width 7 height 7
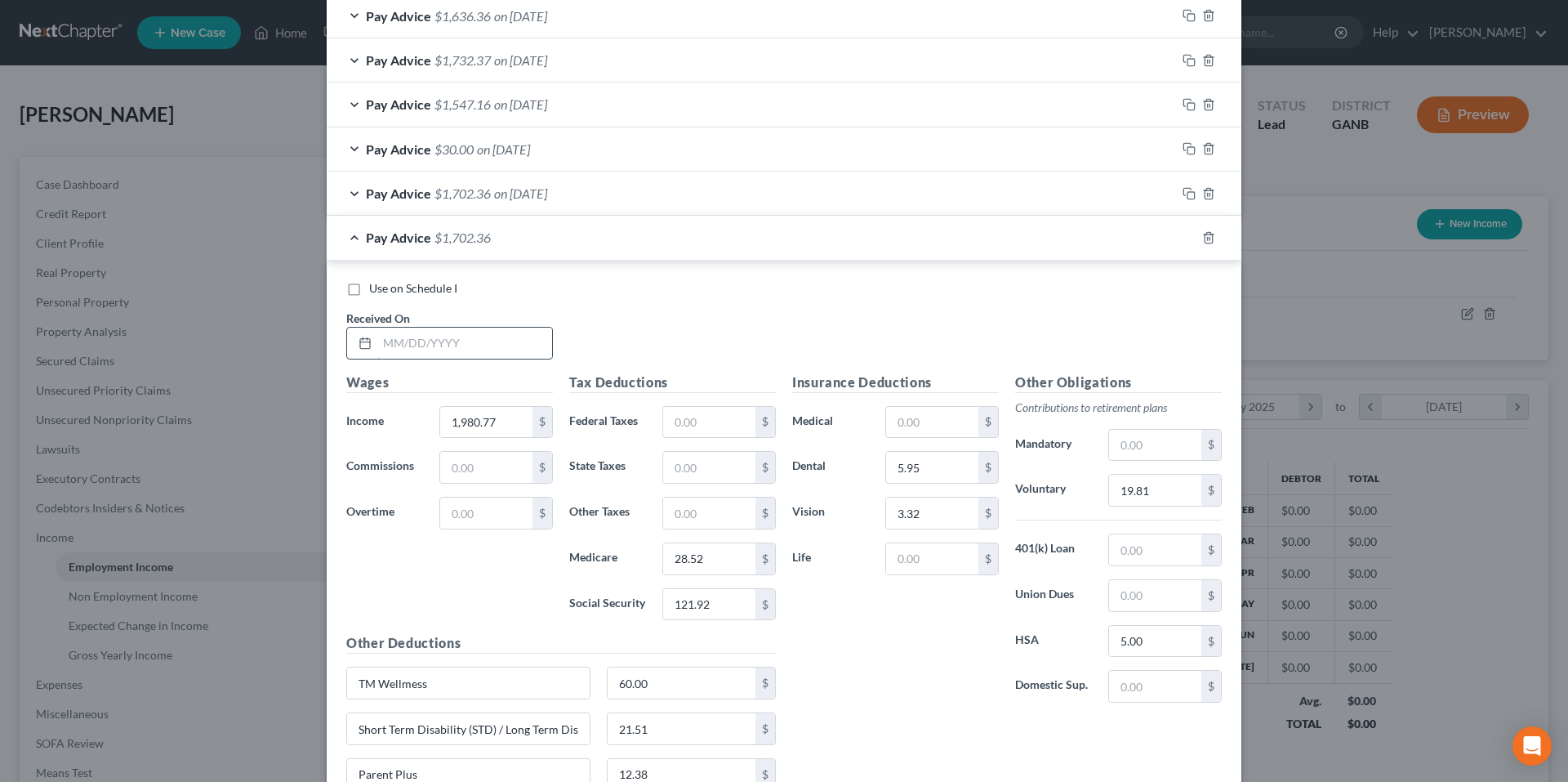
click at [499, 352] on input "text" at bounding box center [464, 343] width 174 height 31
type input "2/20/25"
type input "28.51"
click at [1187, 239] on rect "button" at bounding box center [1190, 239] width 7 height 7
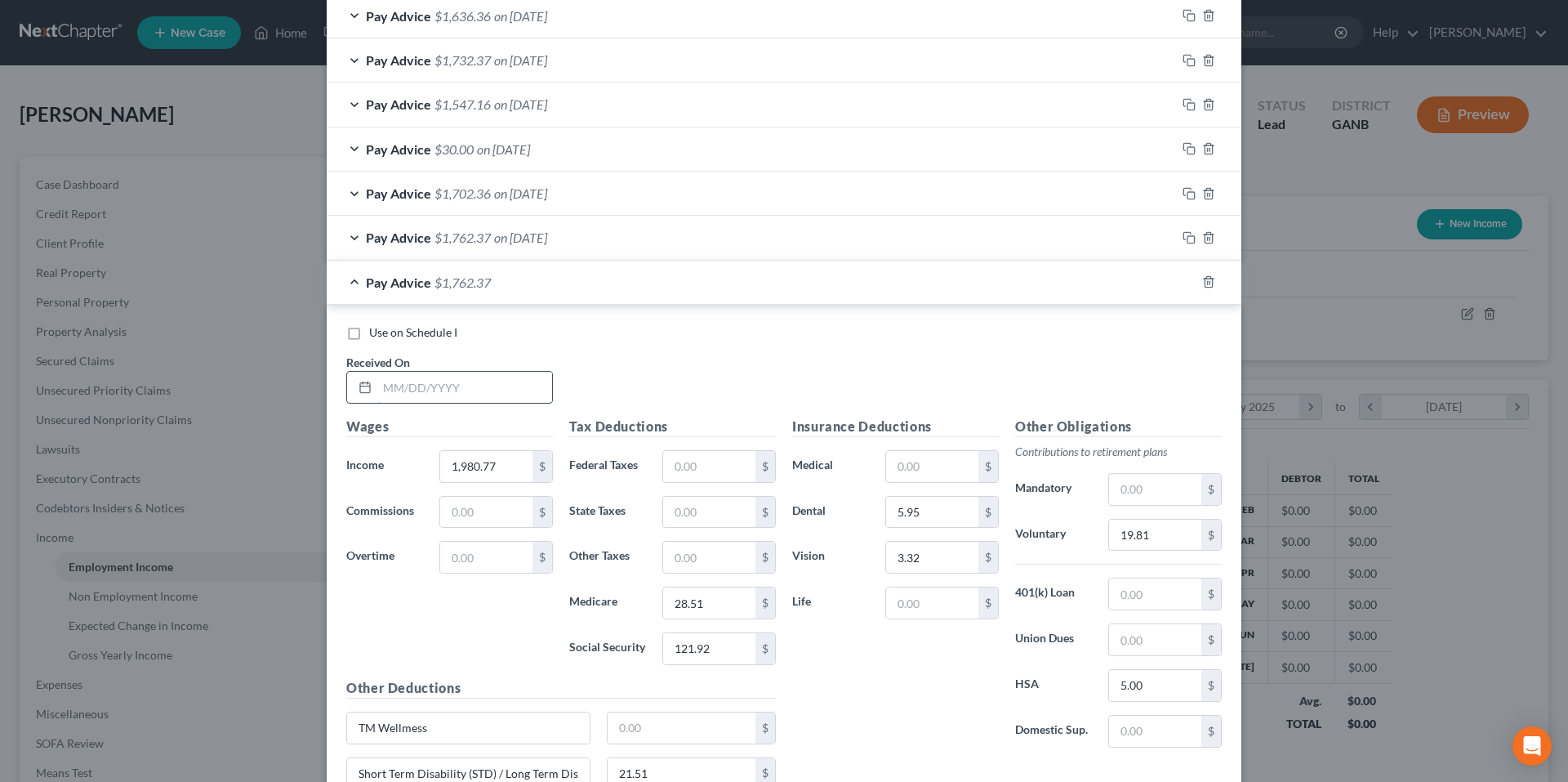
click at [495, 392] on input "text" at bounding box center [464, 387] width 174 height 31
type input "2/6/25"
click at [1187, 282] on rect "button" at bounding box center [1190, 283] width 7 height 7
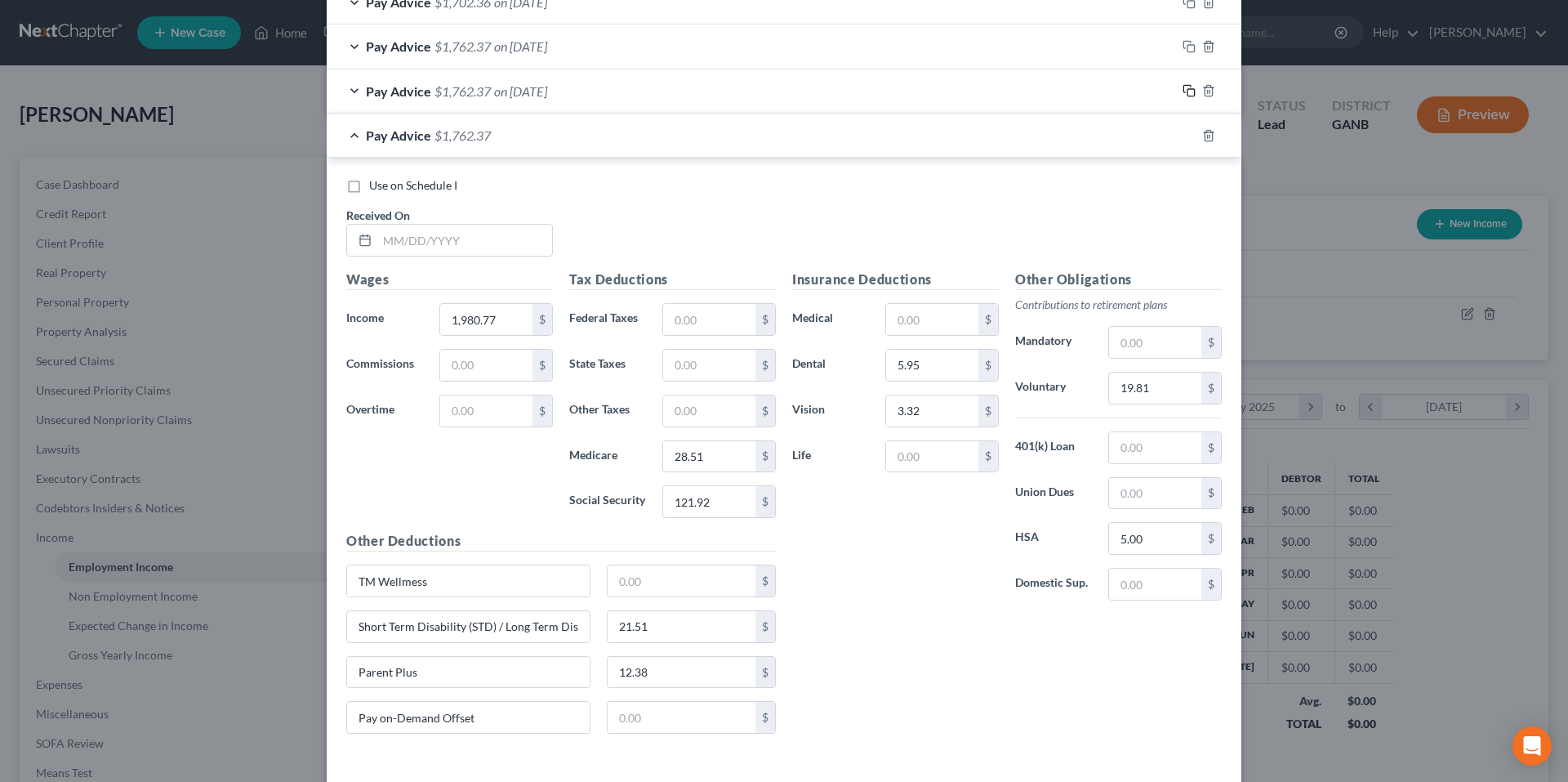
scroll to position [1338, 0]
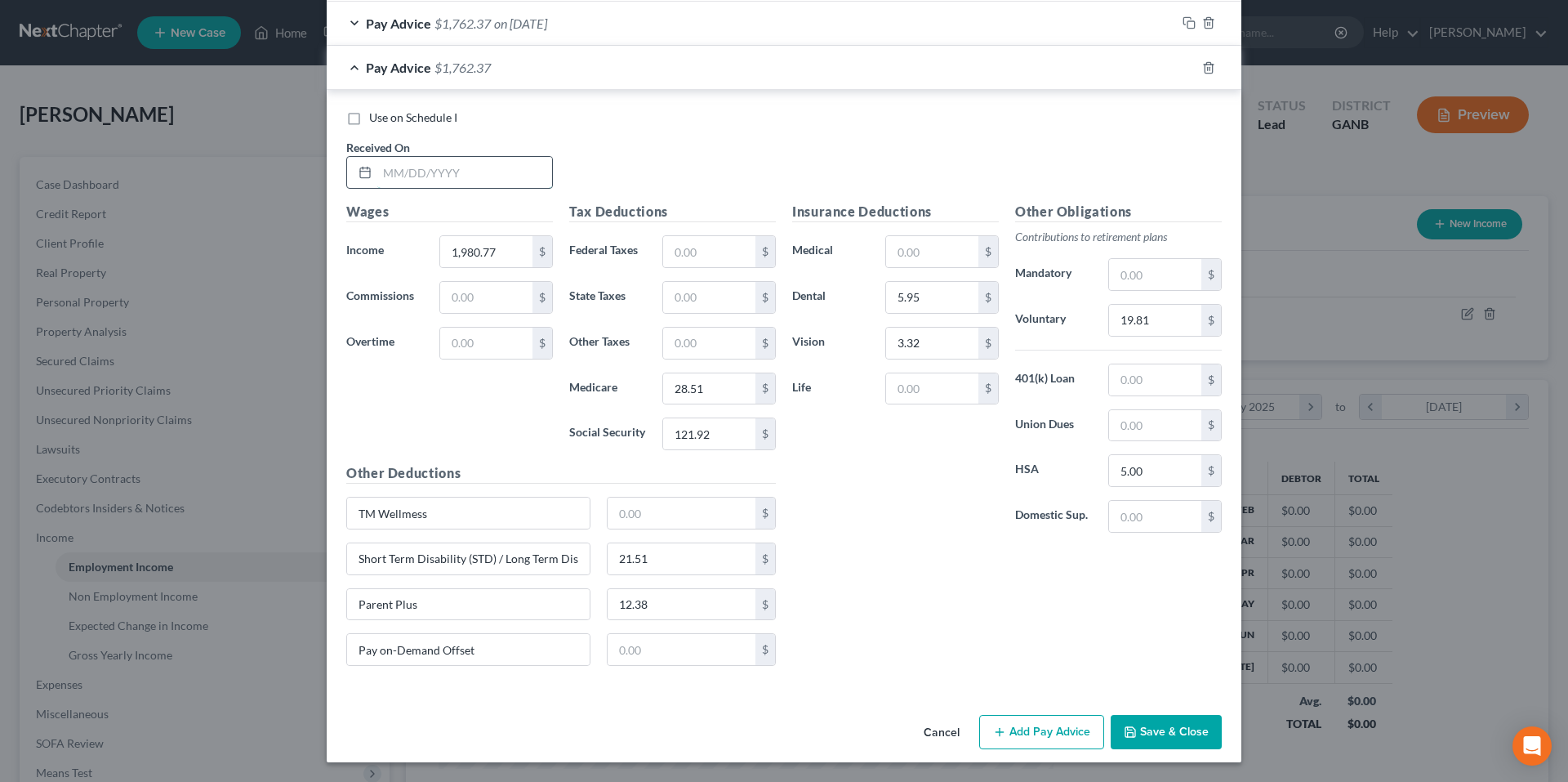
click at [511, 173] on input "text" at bounding box center [464, 171] width 174 height 31
type input "1/23/25"
type input "1,865.39"
type input "26.84"
type input "114.77"
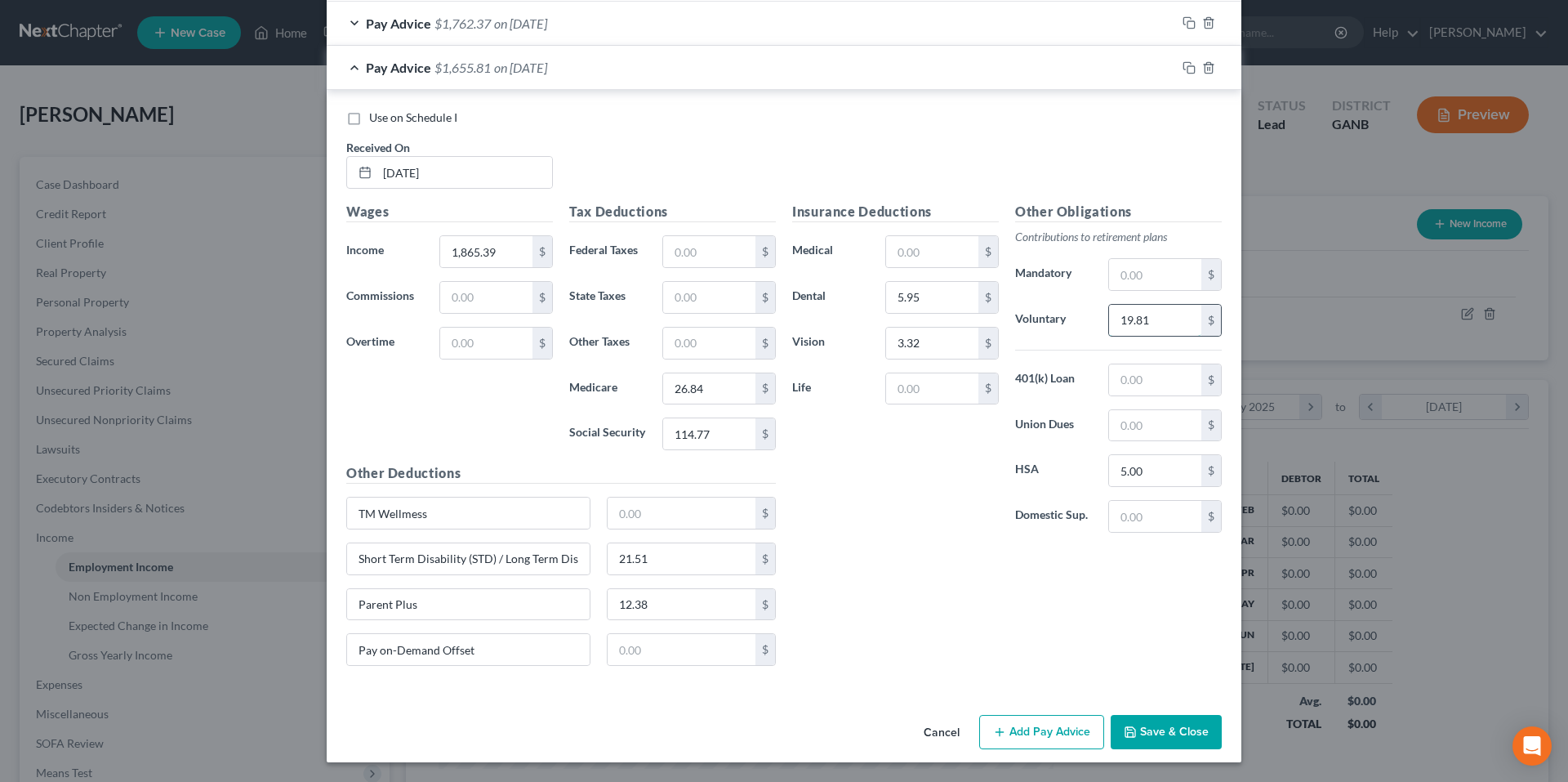
click at [1166, 321] on input "19.81" at bounding box center [1155, 320] width 93 height 31
type input "18.66"
click at [677, 555] on input "21.51" at bounding box center [681, 558] width 148 height 31
type input "20.26"
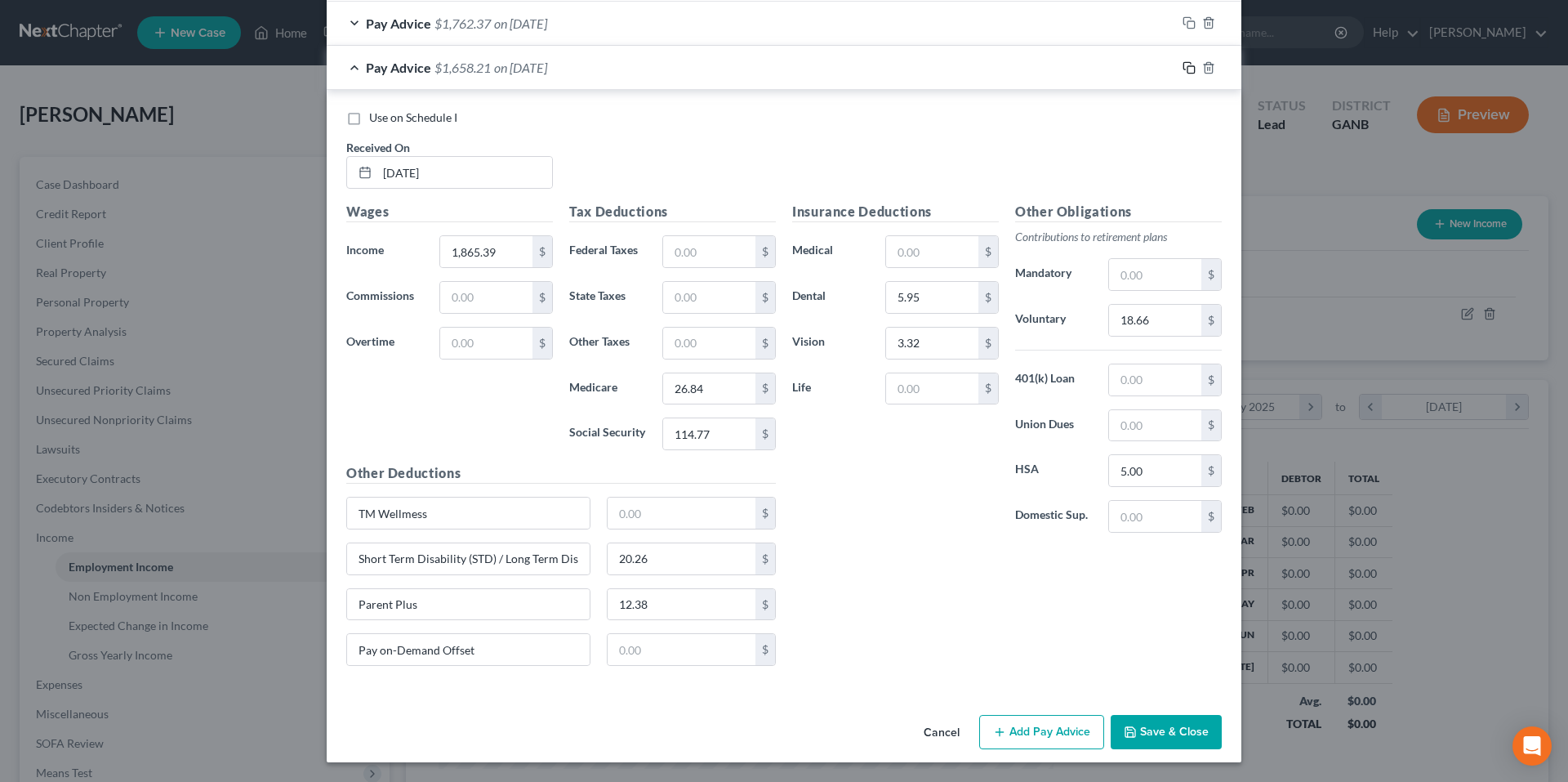
click at [1183, 71] on icon "button" at bounding box center [1188, 67] width 13 height 13
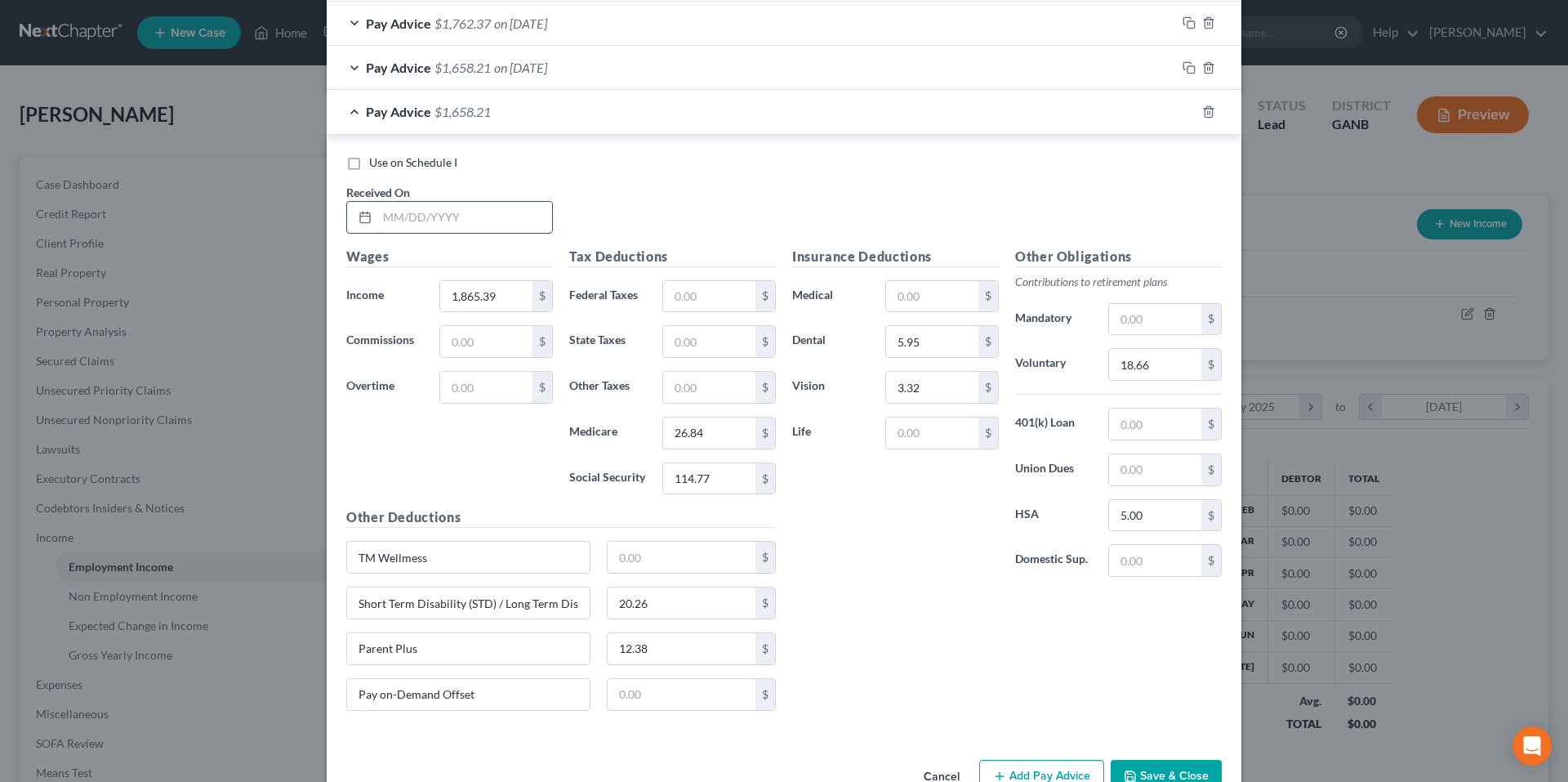
click at [503, 224] on input "text" at bounding box center [464, 216] width 174 height 31
type input "1/9/25"
type input "1,865.35"
type input "Credit Union"
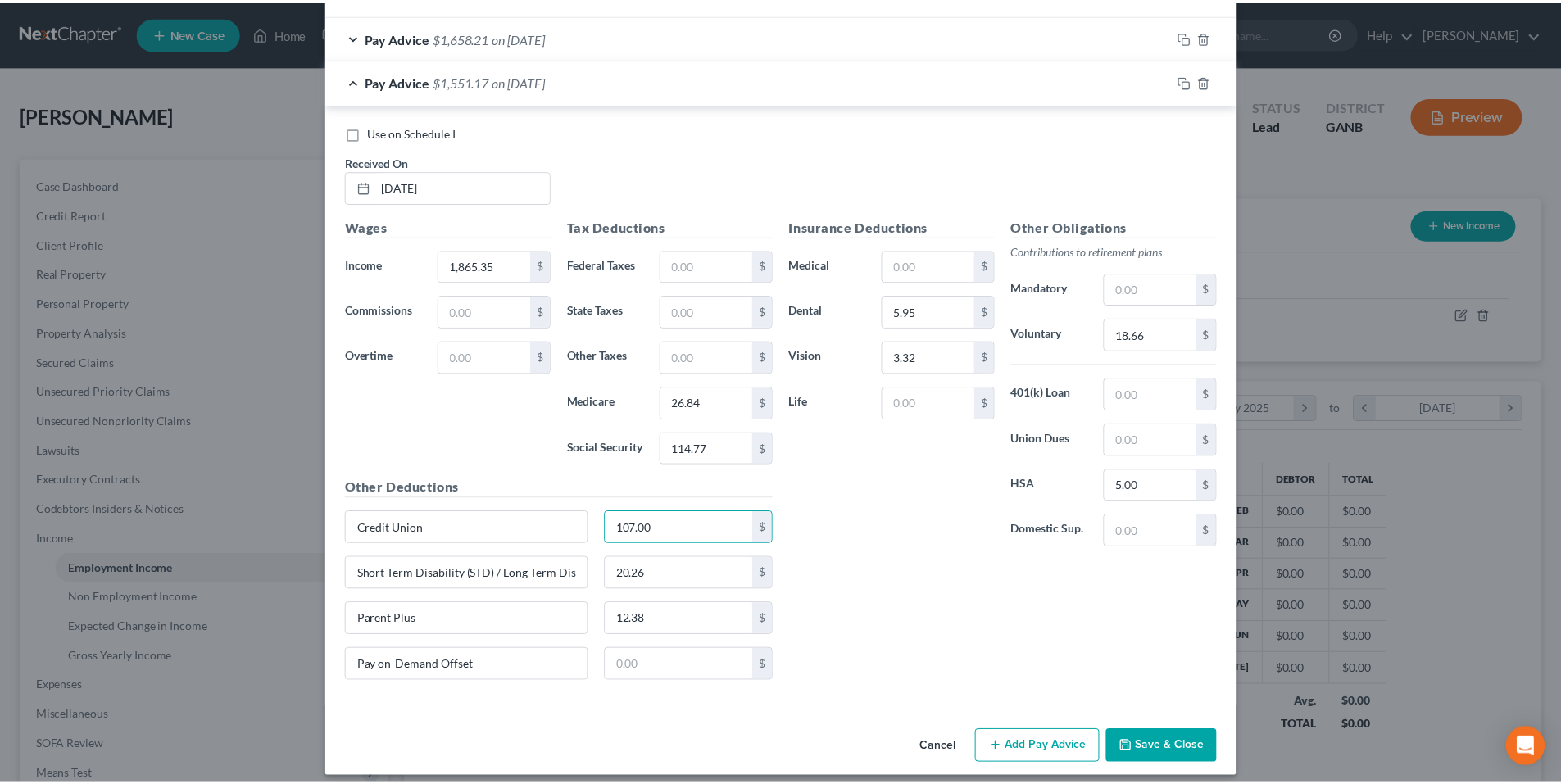
scroll to position [1385, 0]
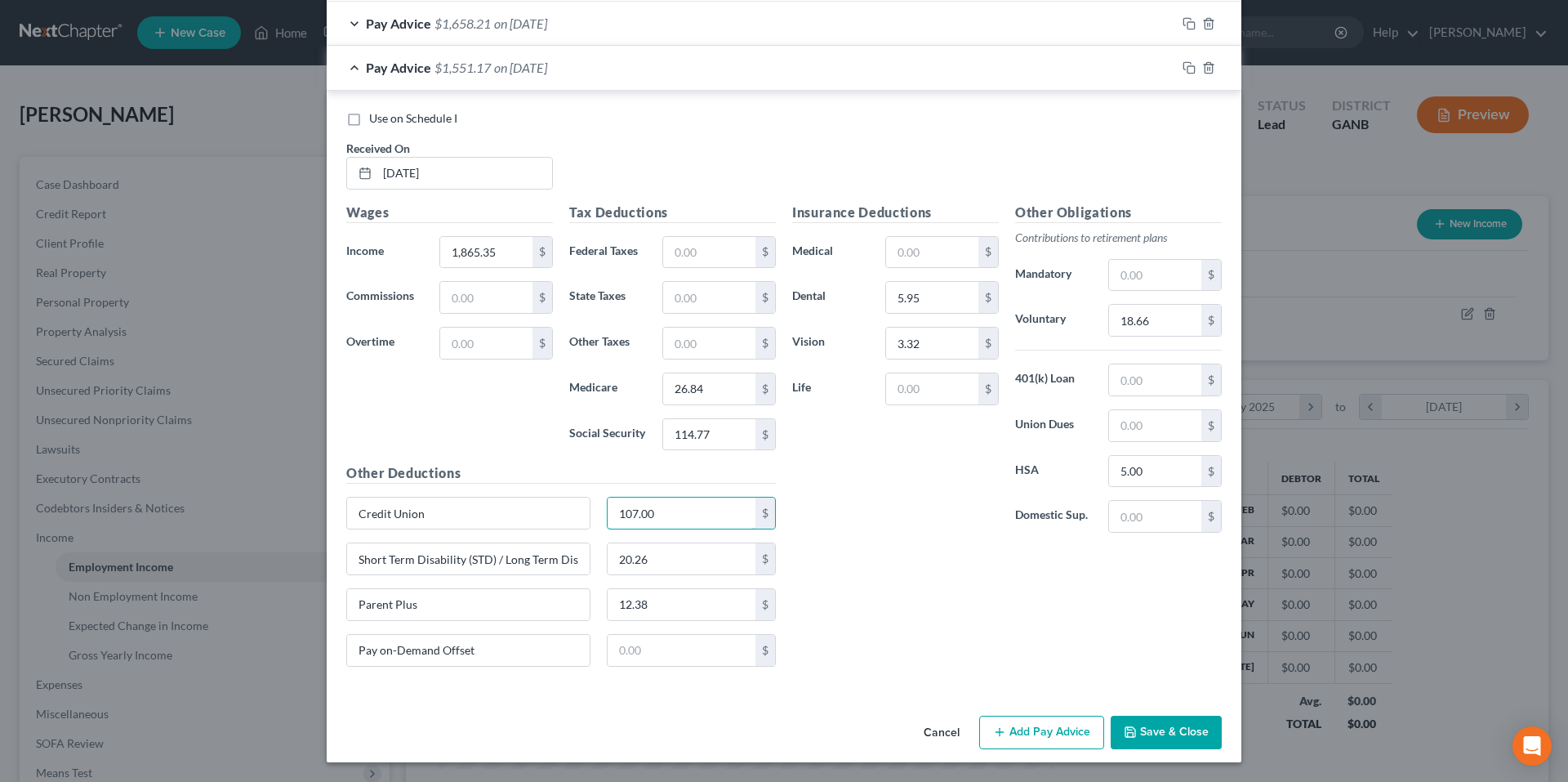
type input "107.00"
click at [1149, 723] on button "Save & Close" at bounding box center [1166, 732] width 111 height 34
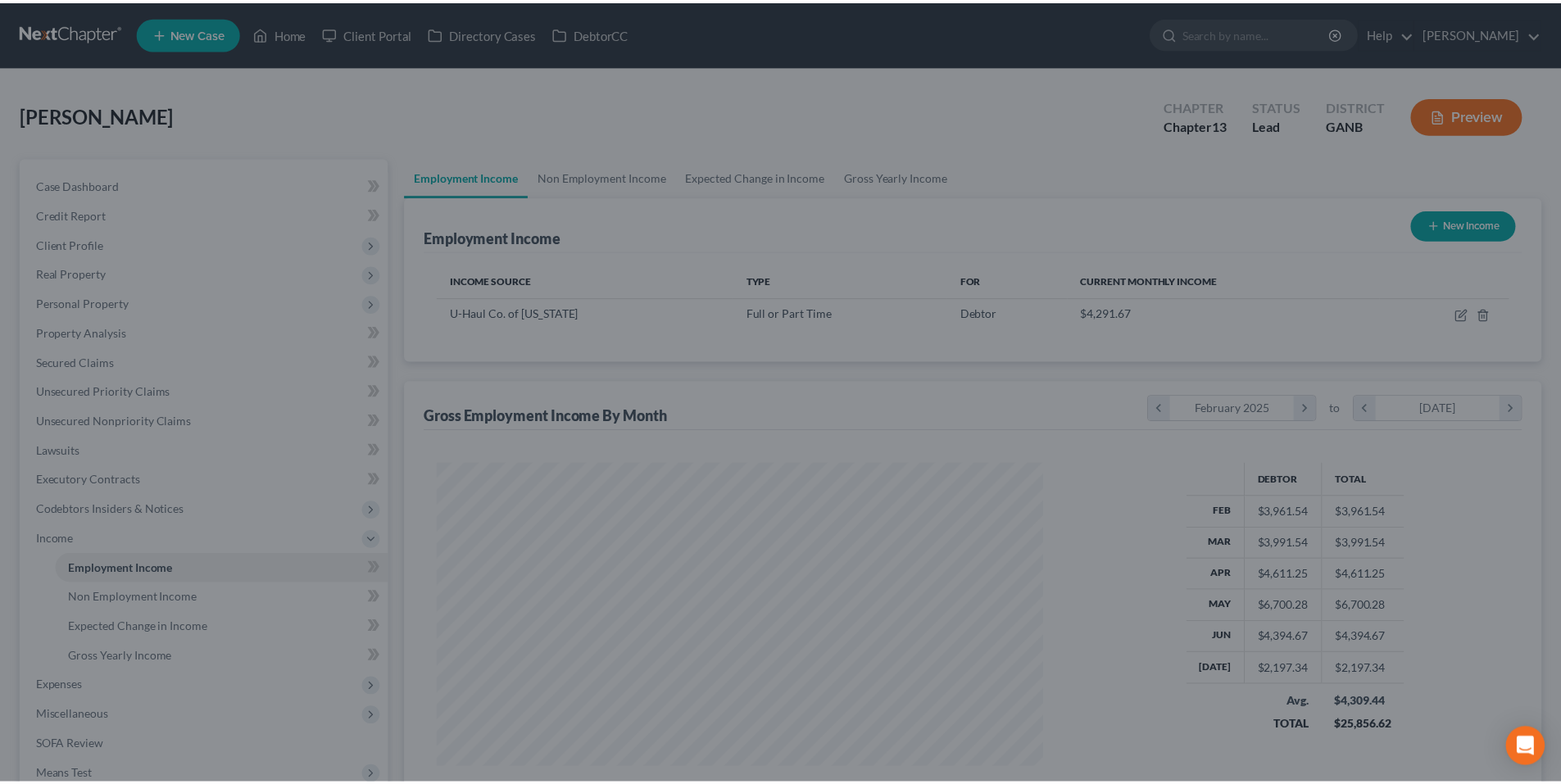
scroll to position [818421, 818602]
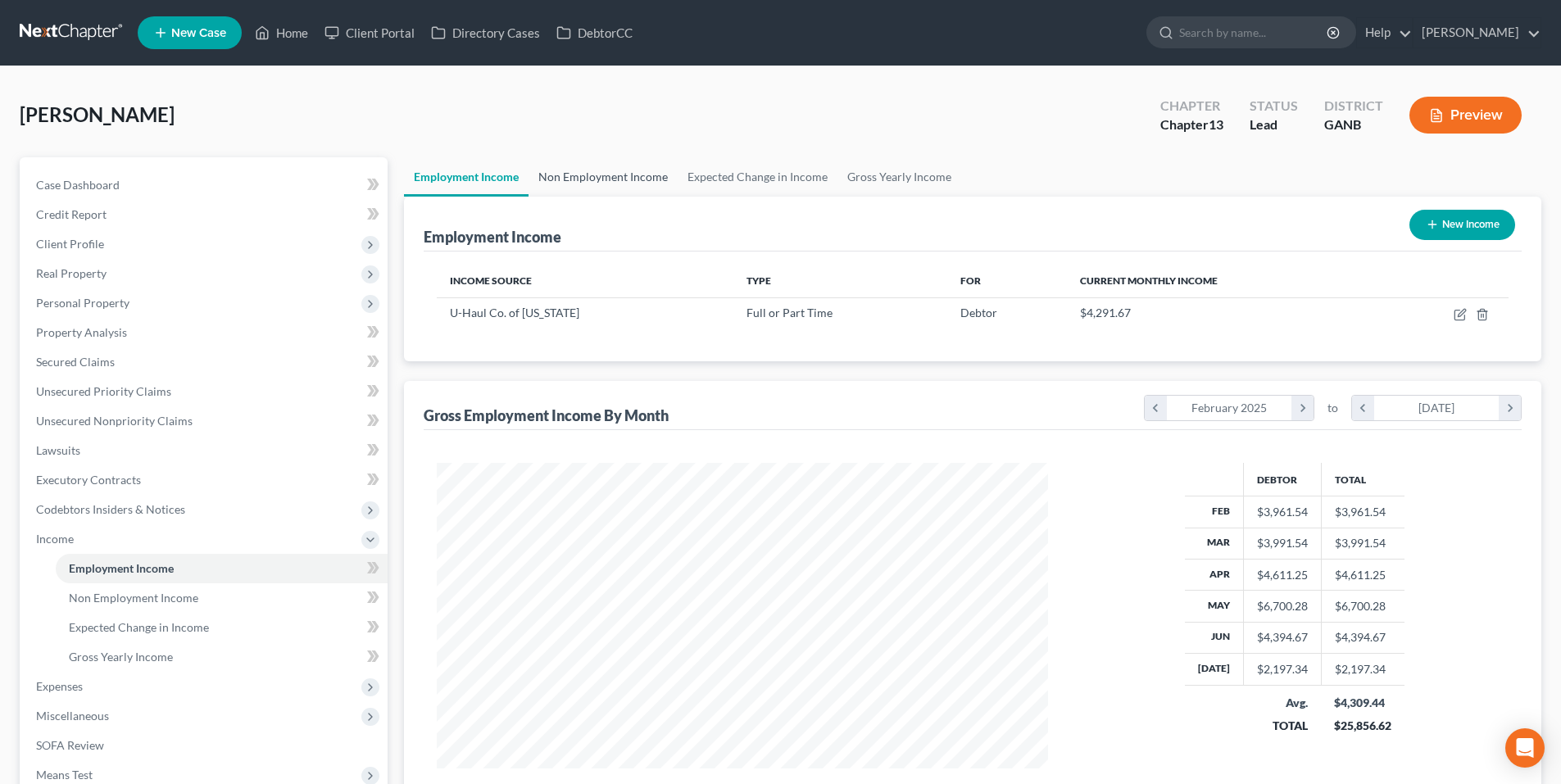
click at [636, 180] on link "Non Employment Income" at bounding box center [603, 176] width 149 height 39
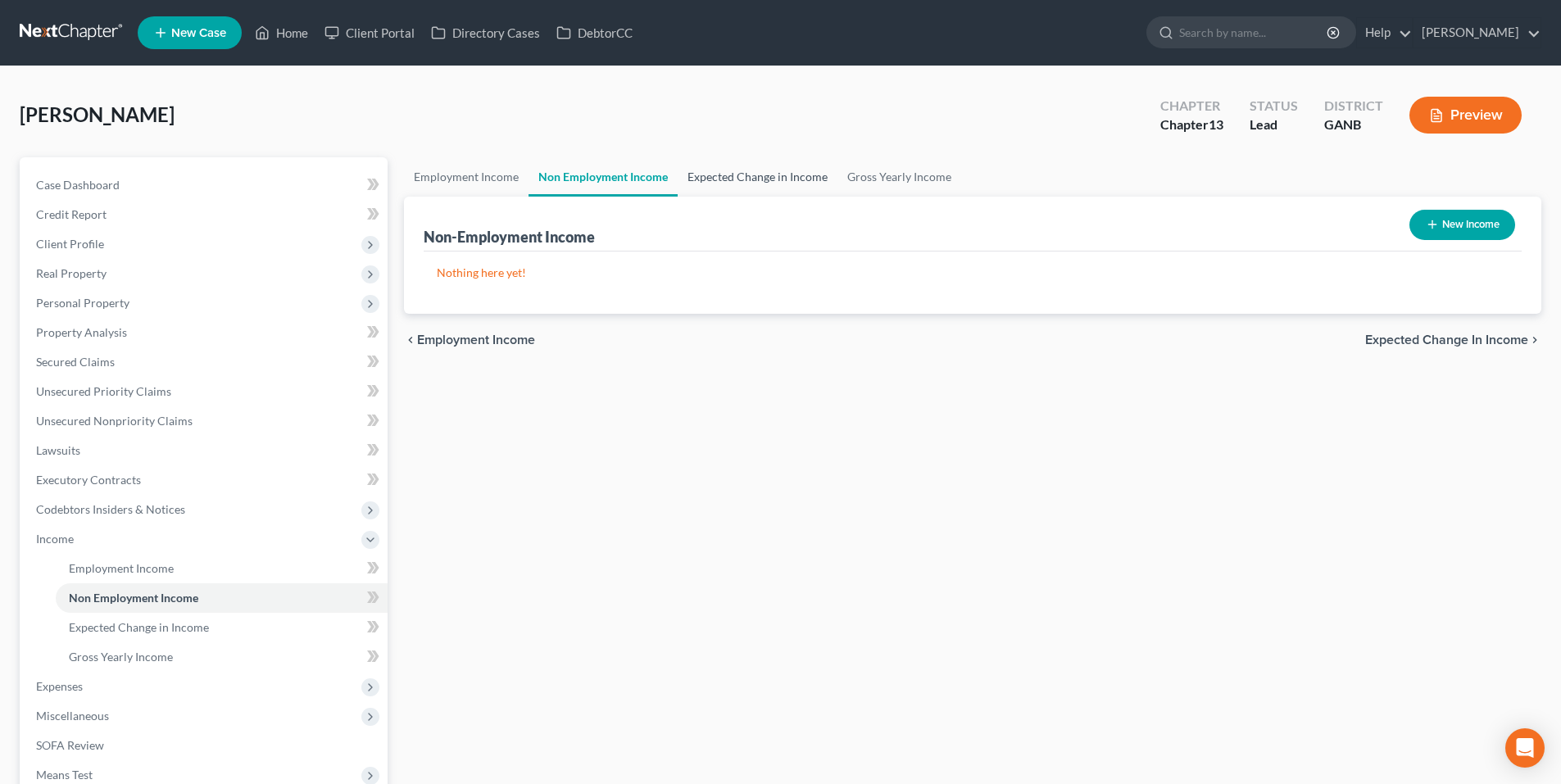
click at [706, 178] on link "Expected Change in Income" at bounding box center [758, 176] width 160 height 39
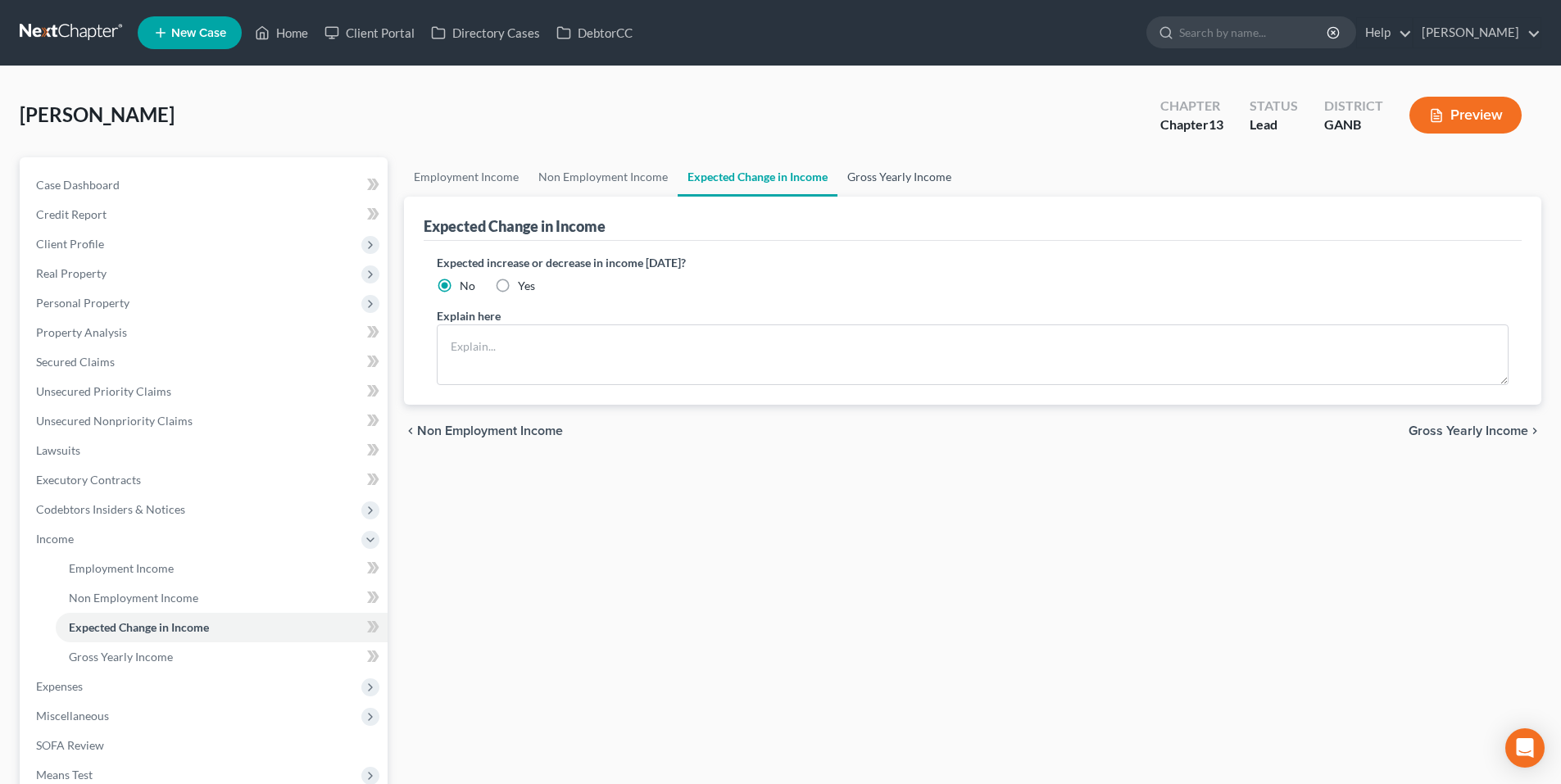
click at [870, 184] on link "Gross Yearly Income" at bounding box center [899, 176] width 124 height 39
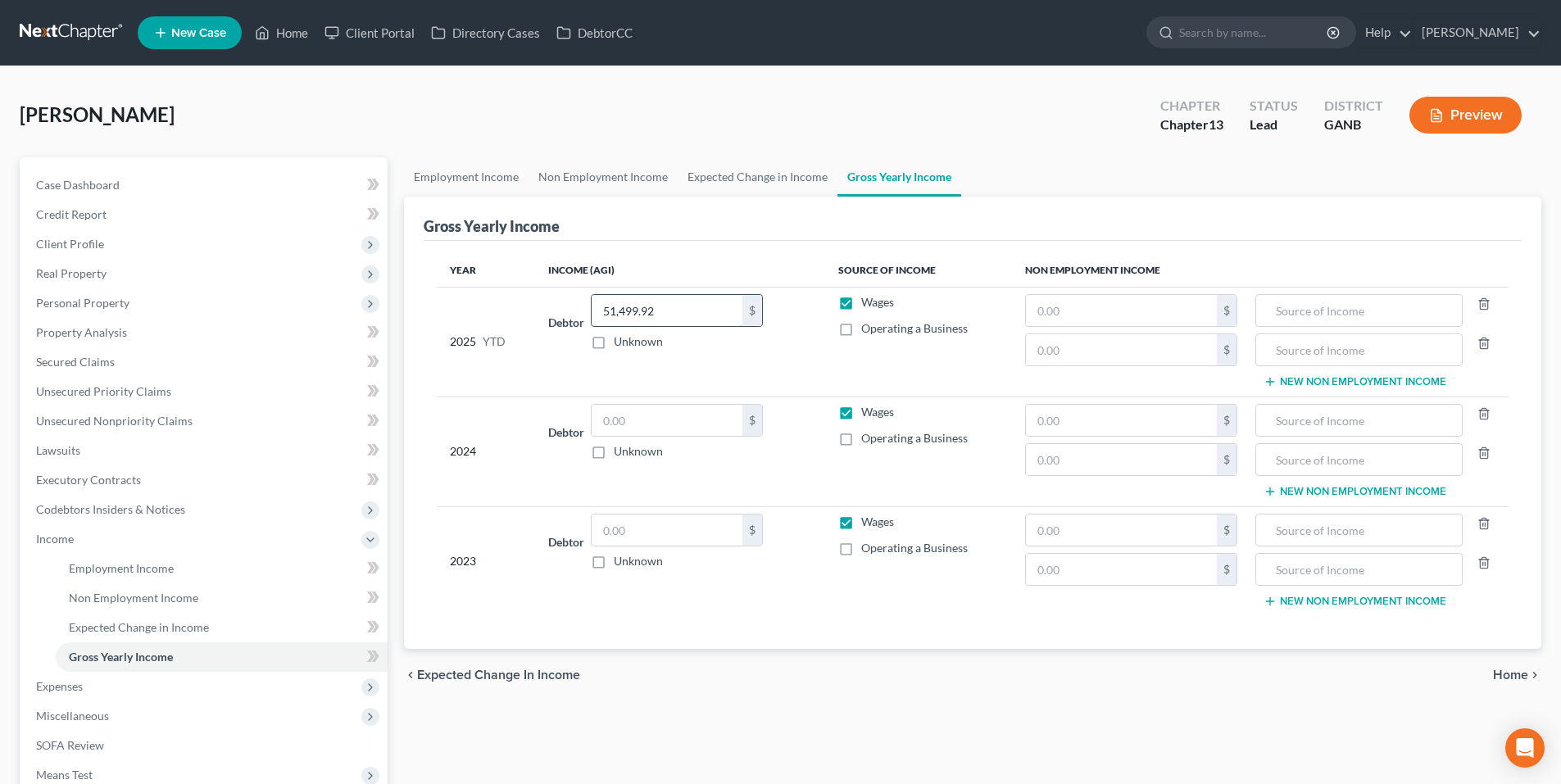
click at [691, 312] on input "51,499.92" at bounding box center [667, 310] width 151 height 31
type input "29,480.75"
click at [509, 185] on link "Employment Income" at bounding box center [466, 176] width 125 height 39
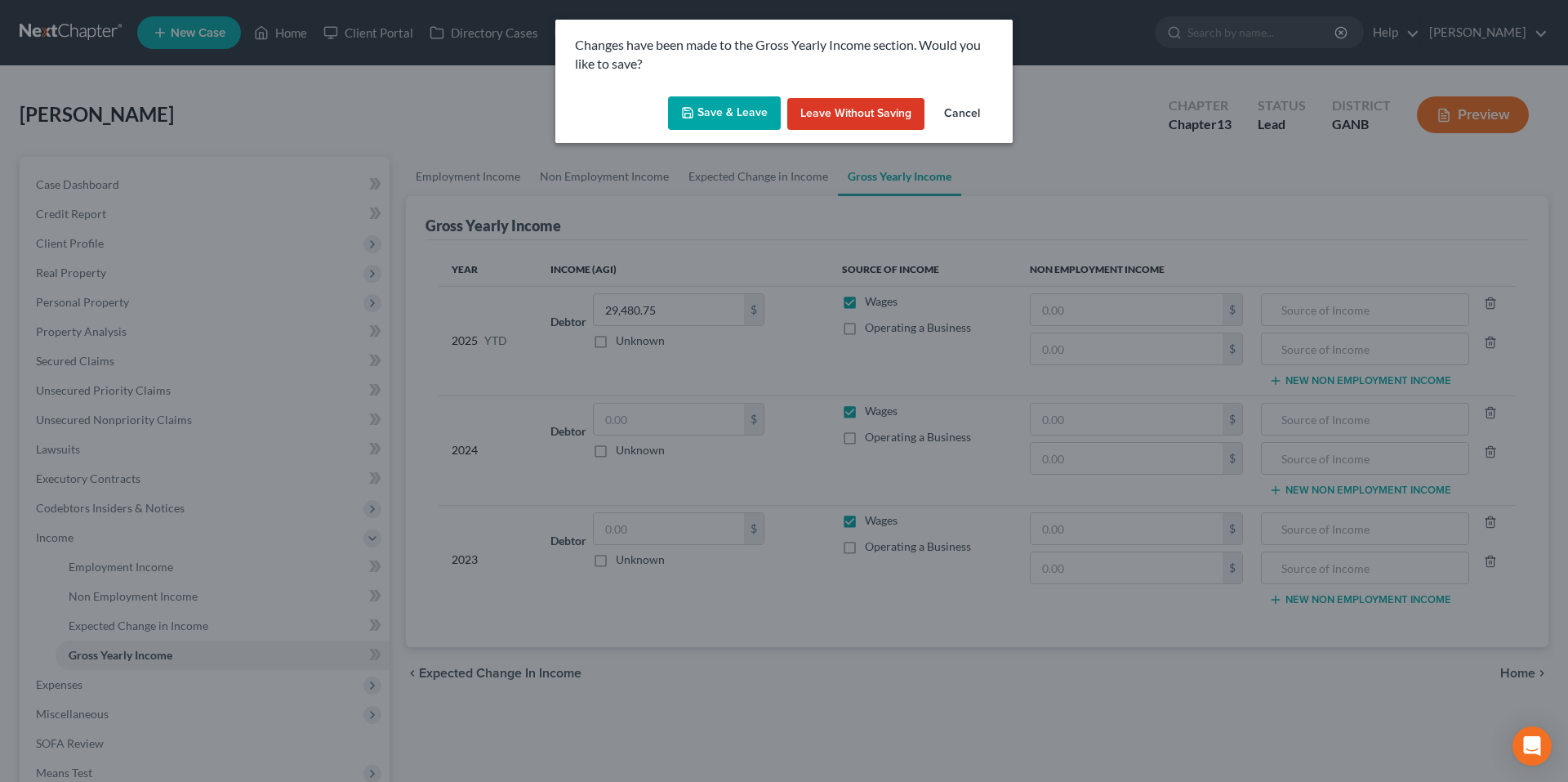
click at [759, 111] on button "Save & Leave" at bounding box center [724, 114] width 113 height 34
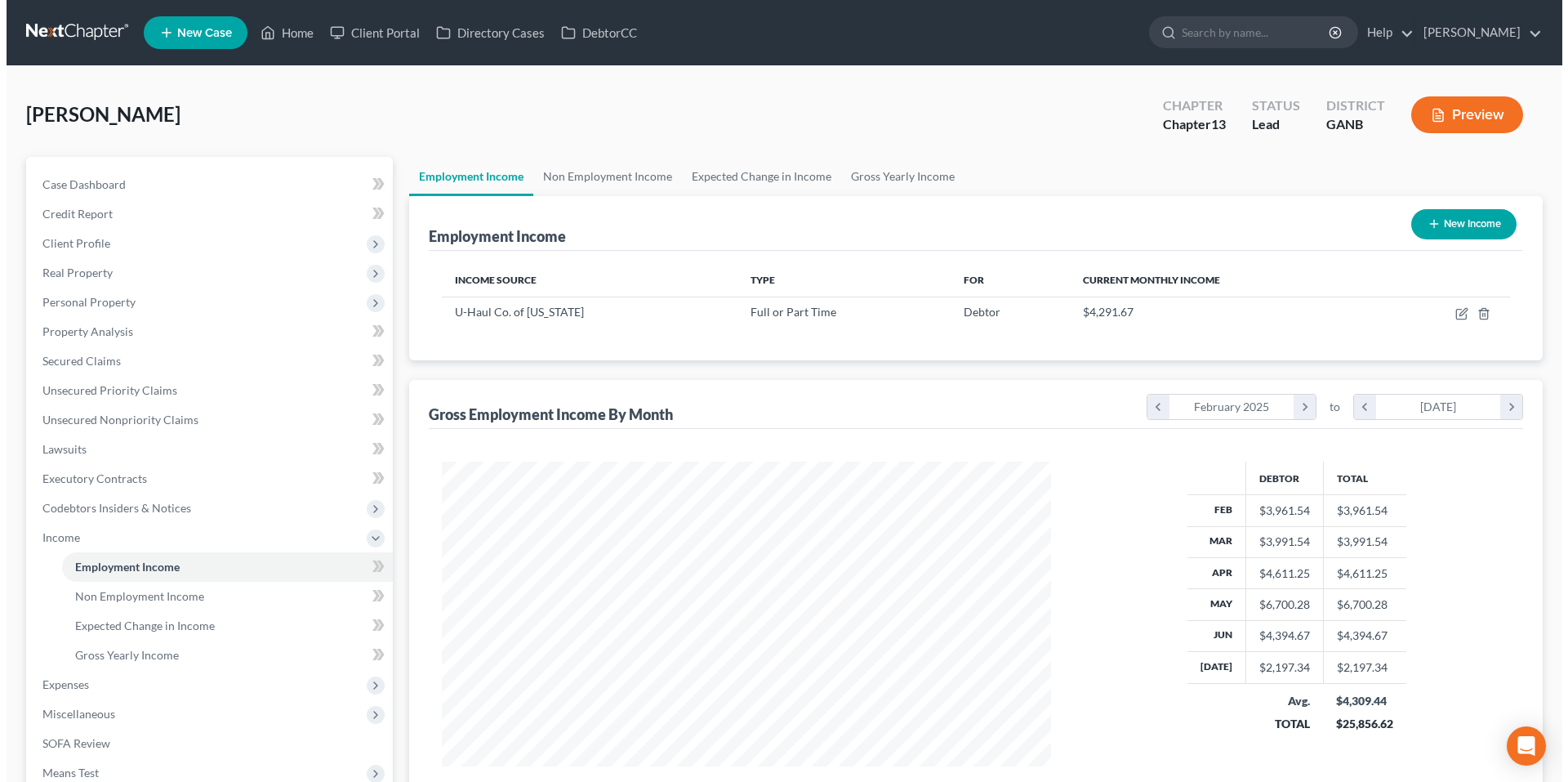
scroll to position [305, 642]
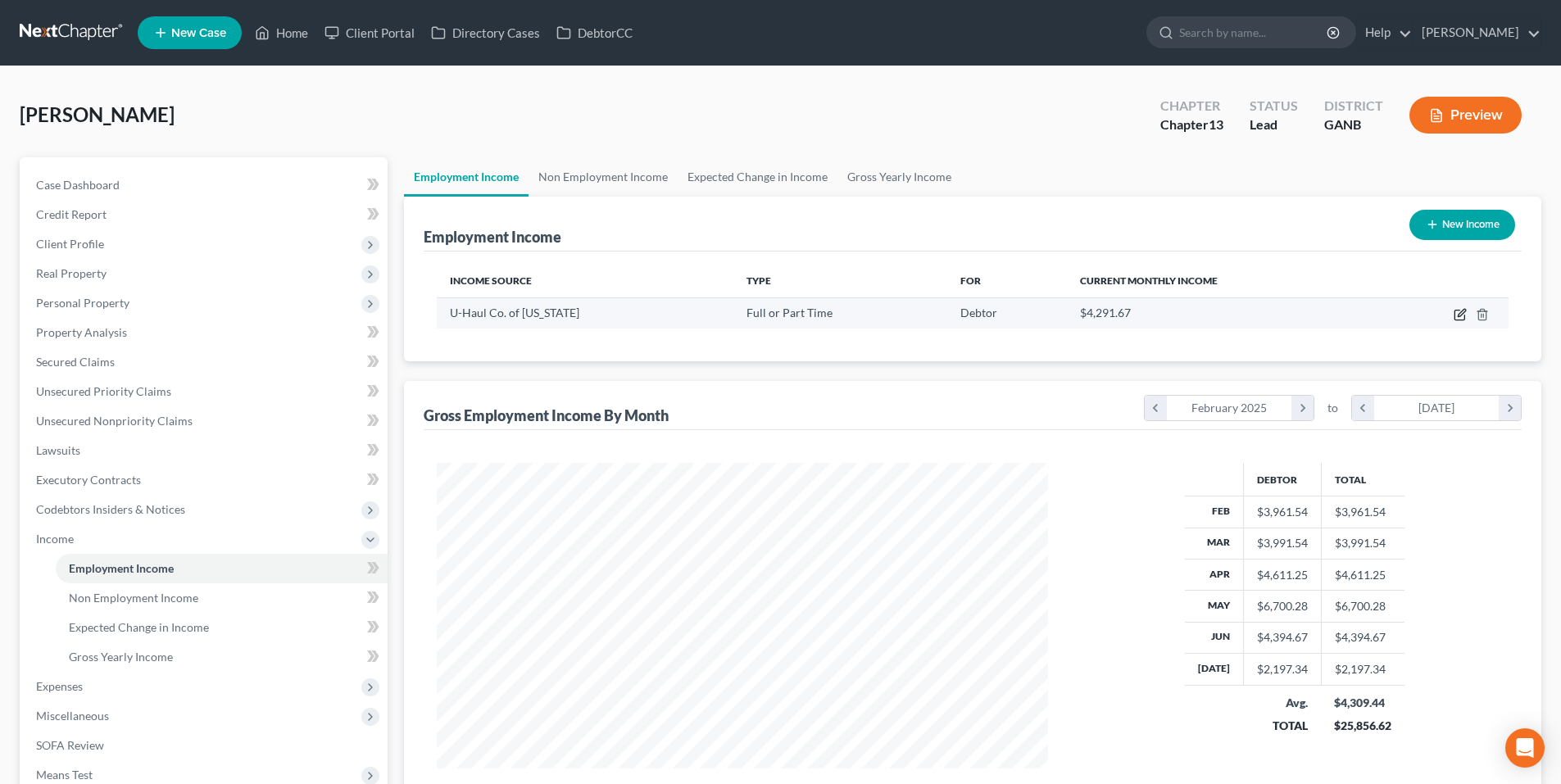
click at [1453, 316] on icon "button" at bounding box center [1459, 314] width 13 height 13
select select "0"
select select "10"
select select "2"
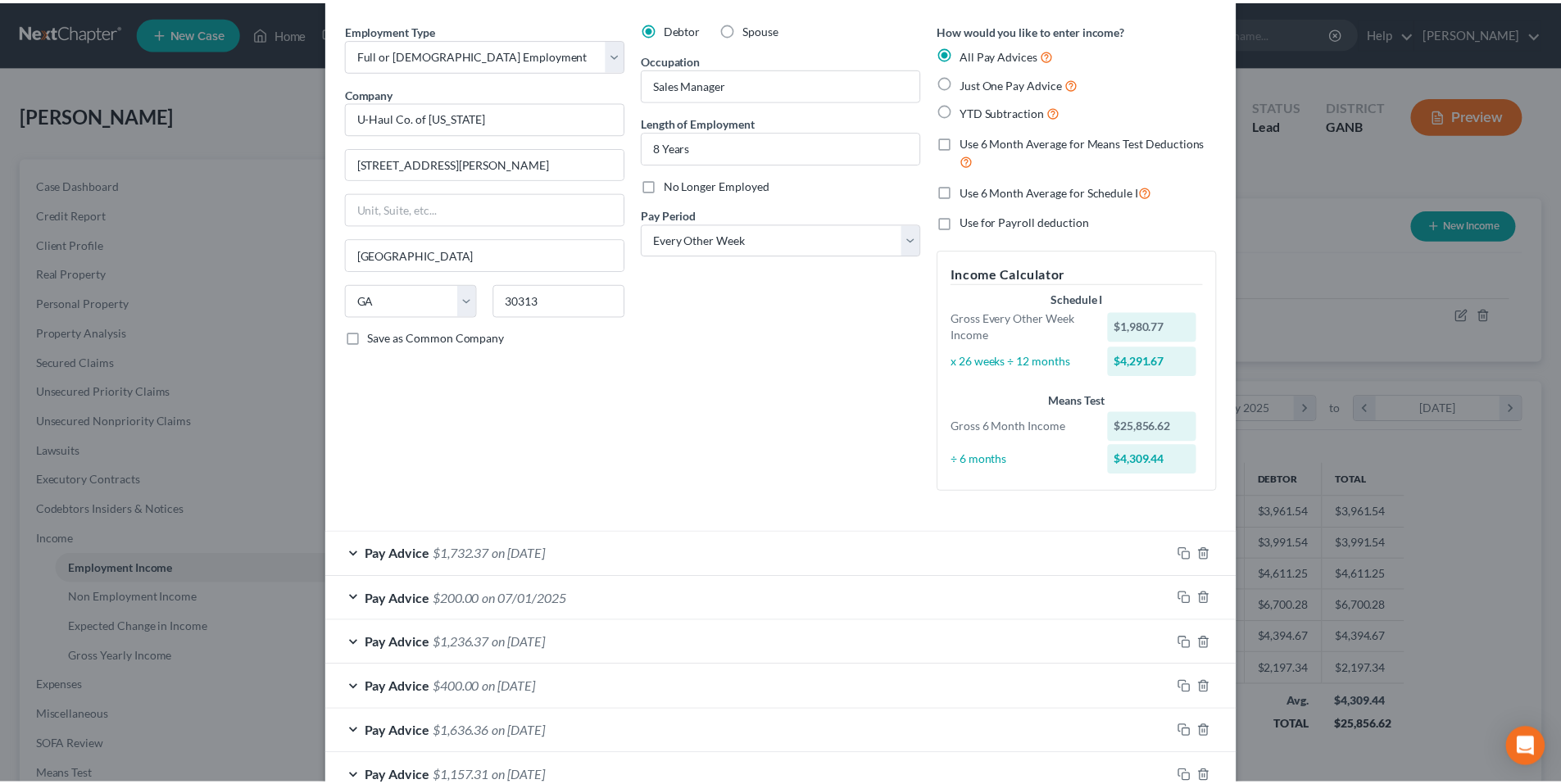
scroll to position [0, 0]
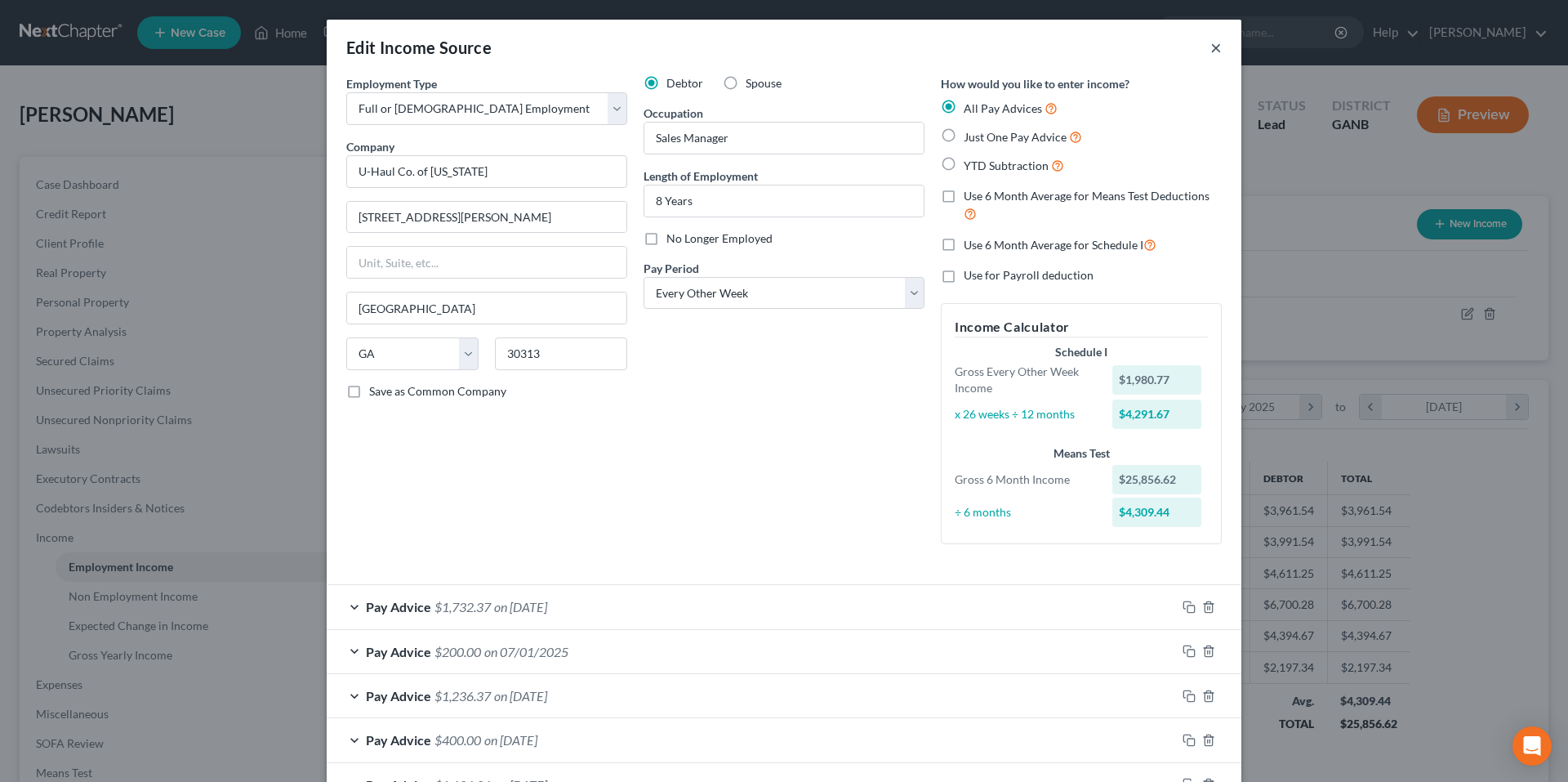
click at [1210, 53] on button "×" at bounding box center [1215, 48] width 11 height 20
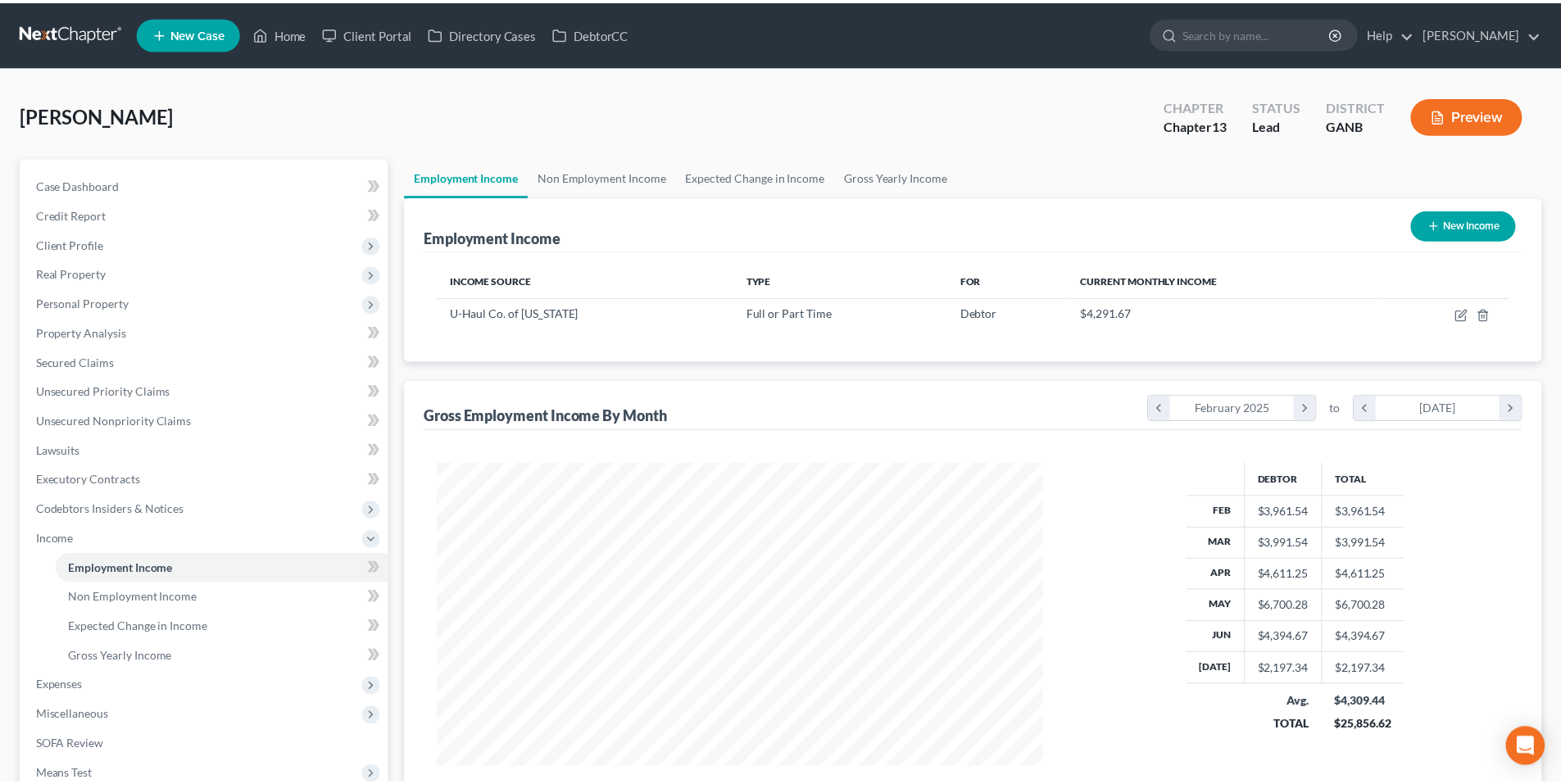
scroll to position [818421, 818602]
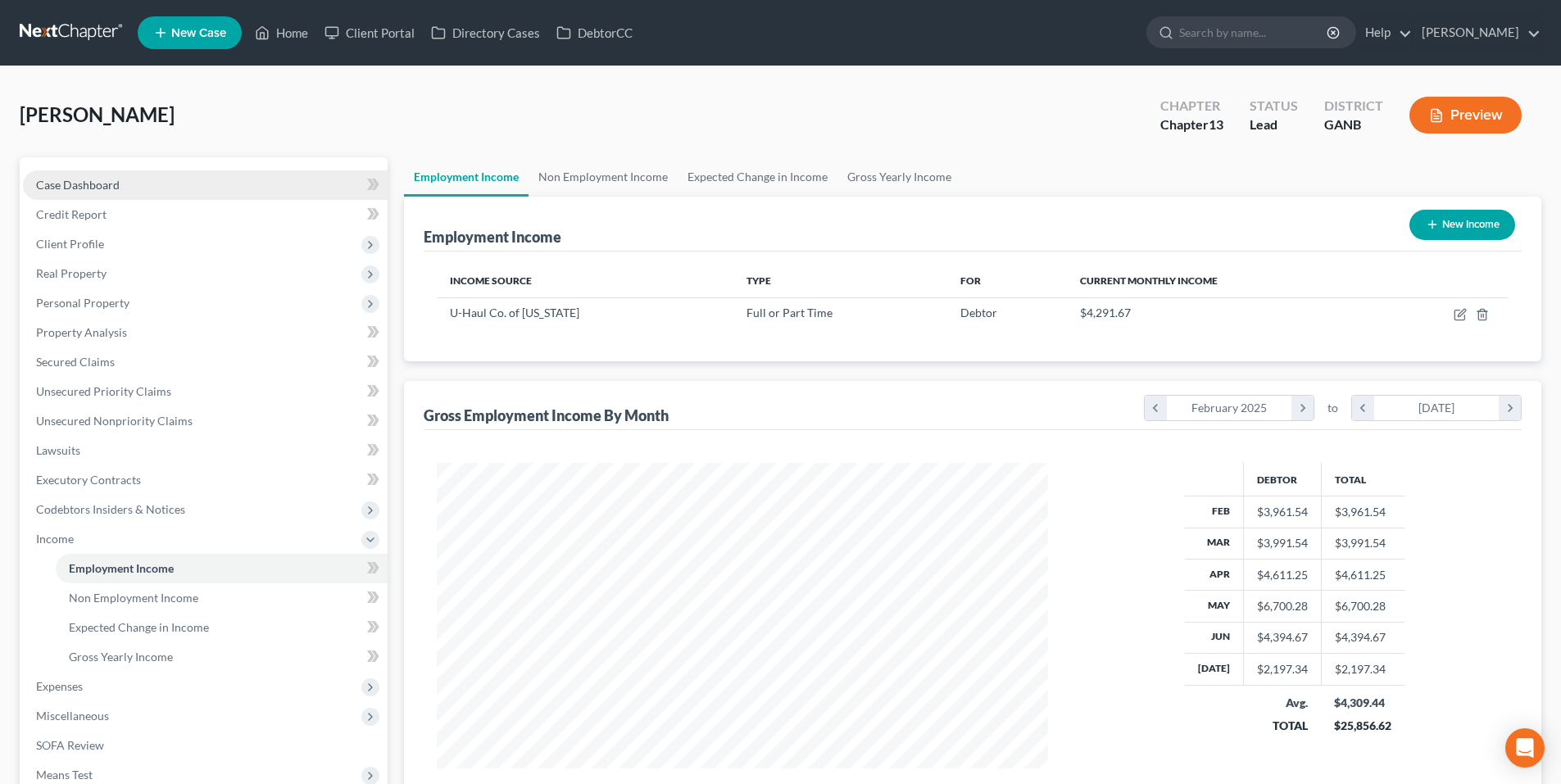
click at [286, 189] on link "Case Dashboard" at bounding box center [205, 186] width 365 height 30
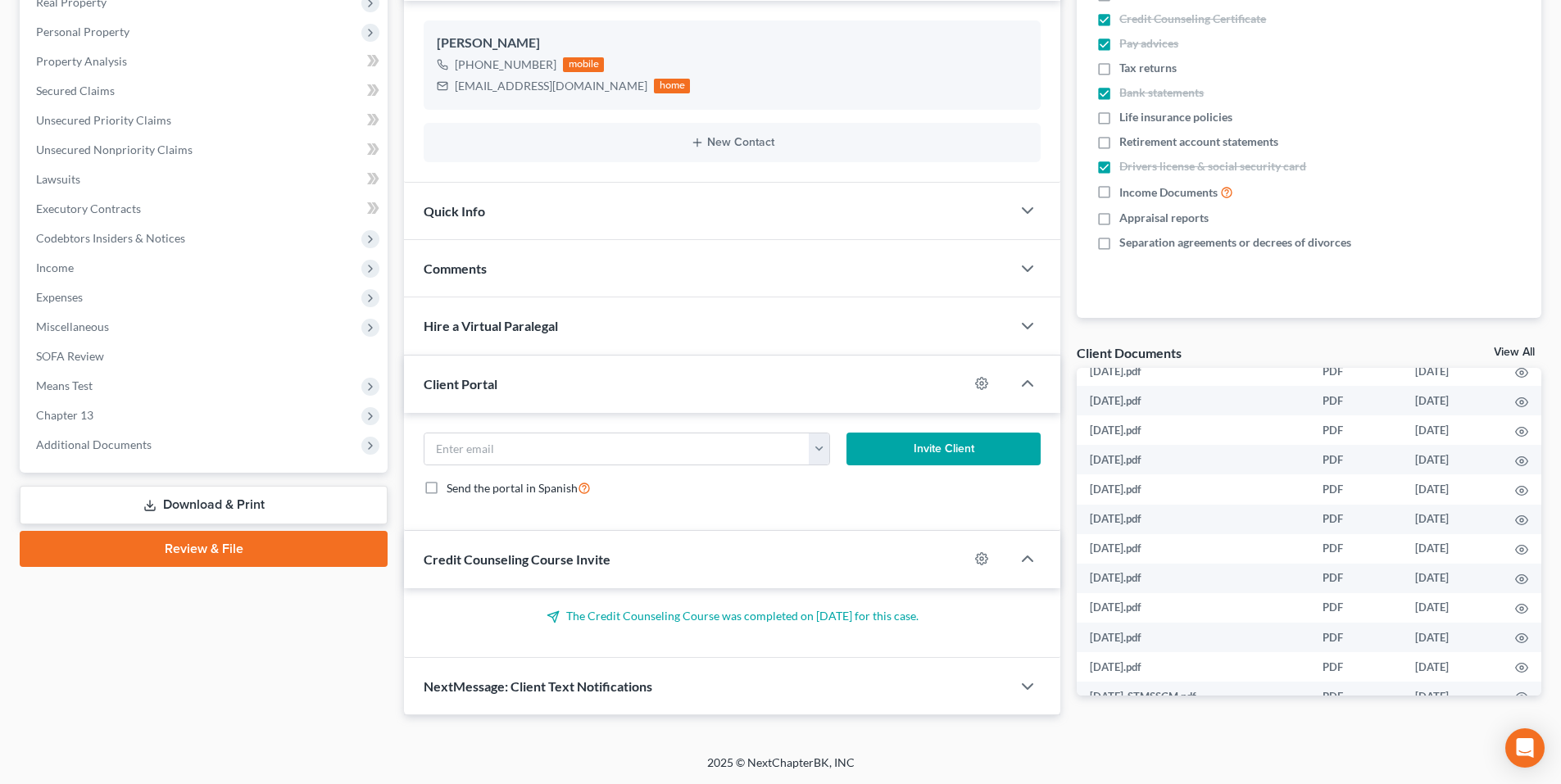
scroll to position [491, 0]
click at [1517, 574] on icon "button" at bounding box center [1521, 574] width 13 height 13
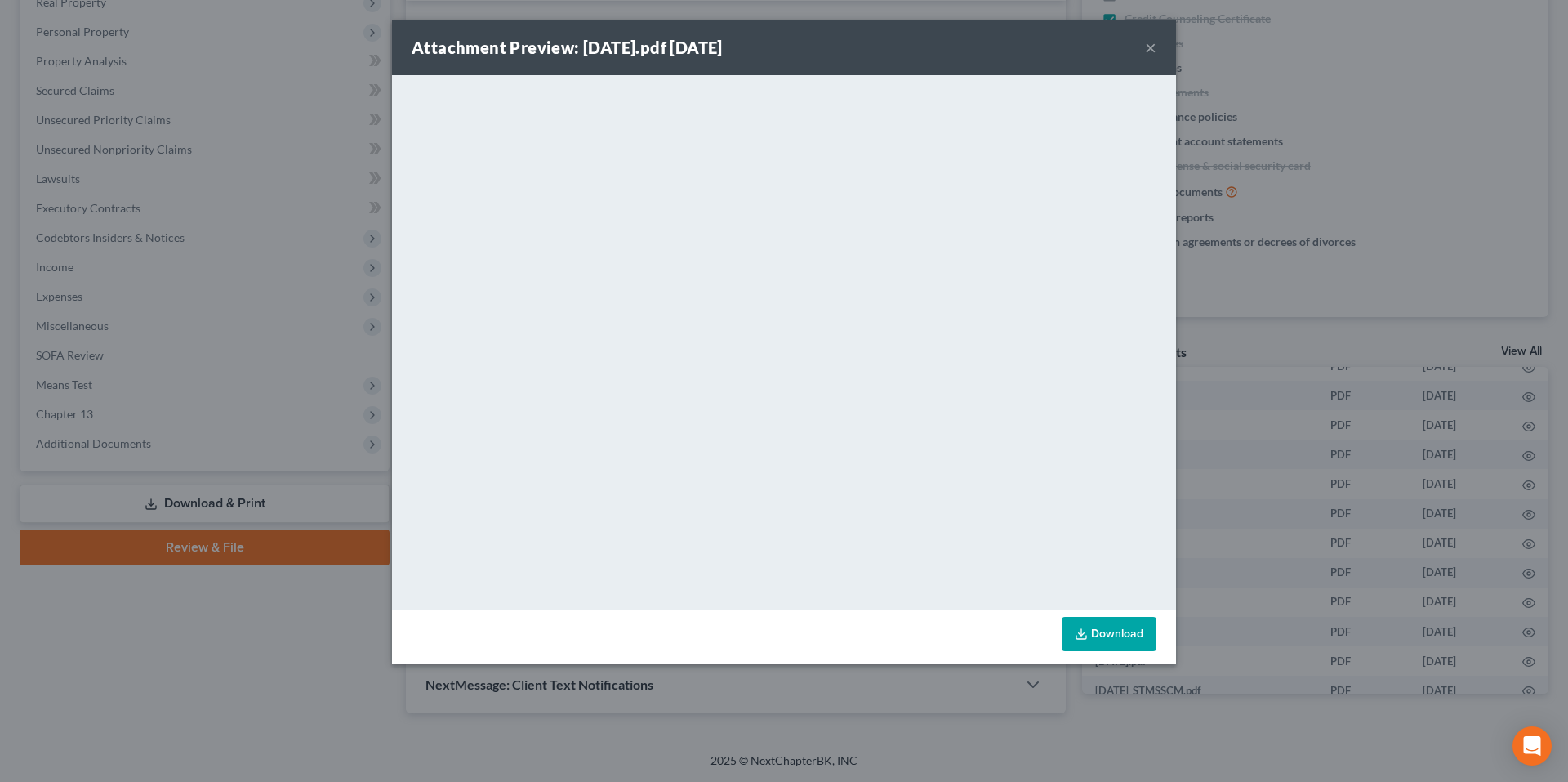
click at [1147, 47] on button "×" at bounding box center [1150, 48] width 11 height 20
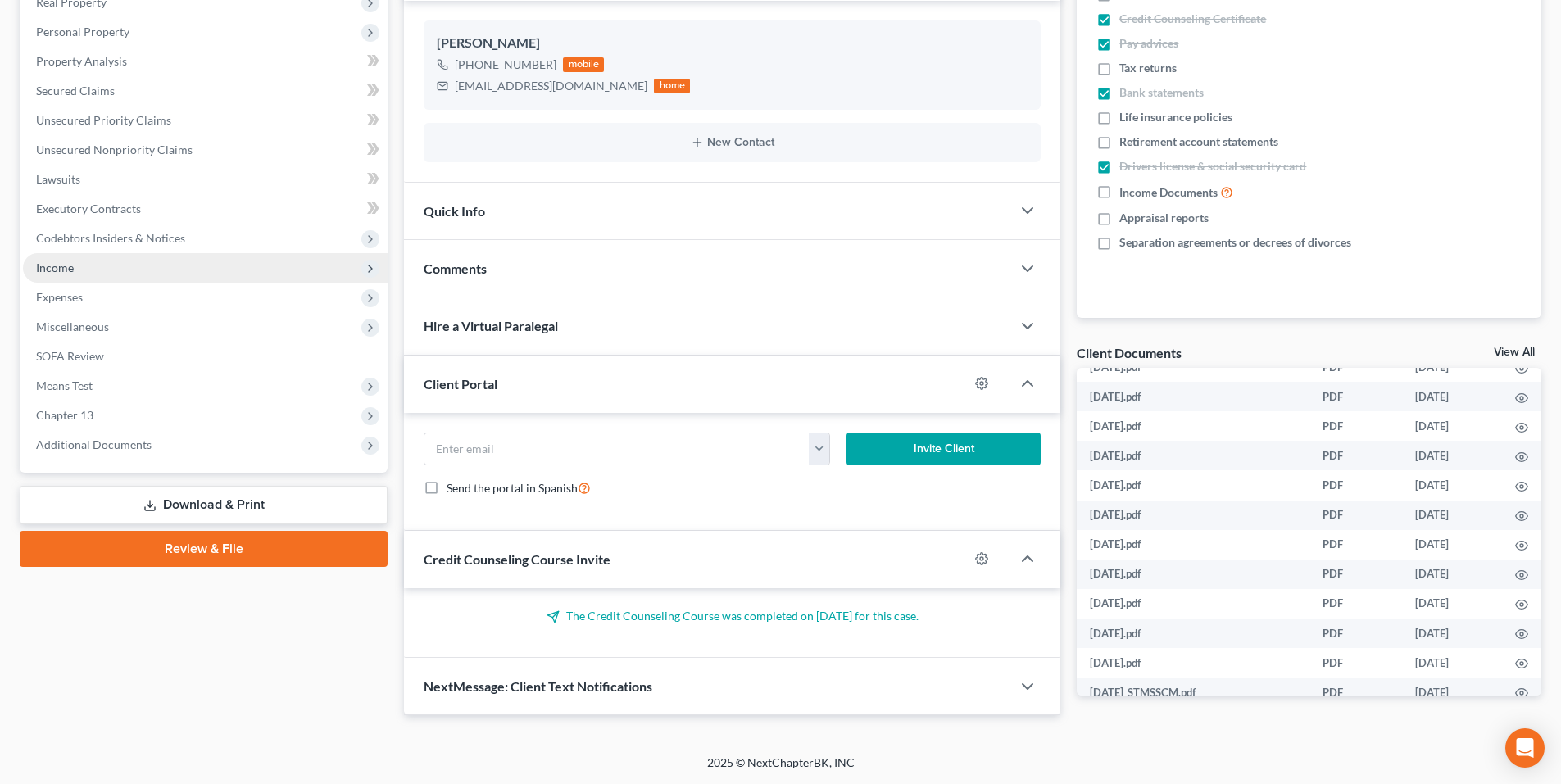
click at [75, 264] on span "Income" at bounding box center [205, 268] width 365 height 30
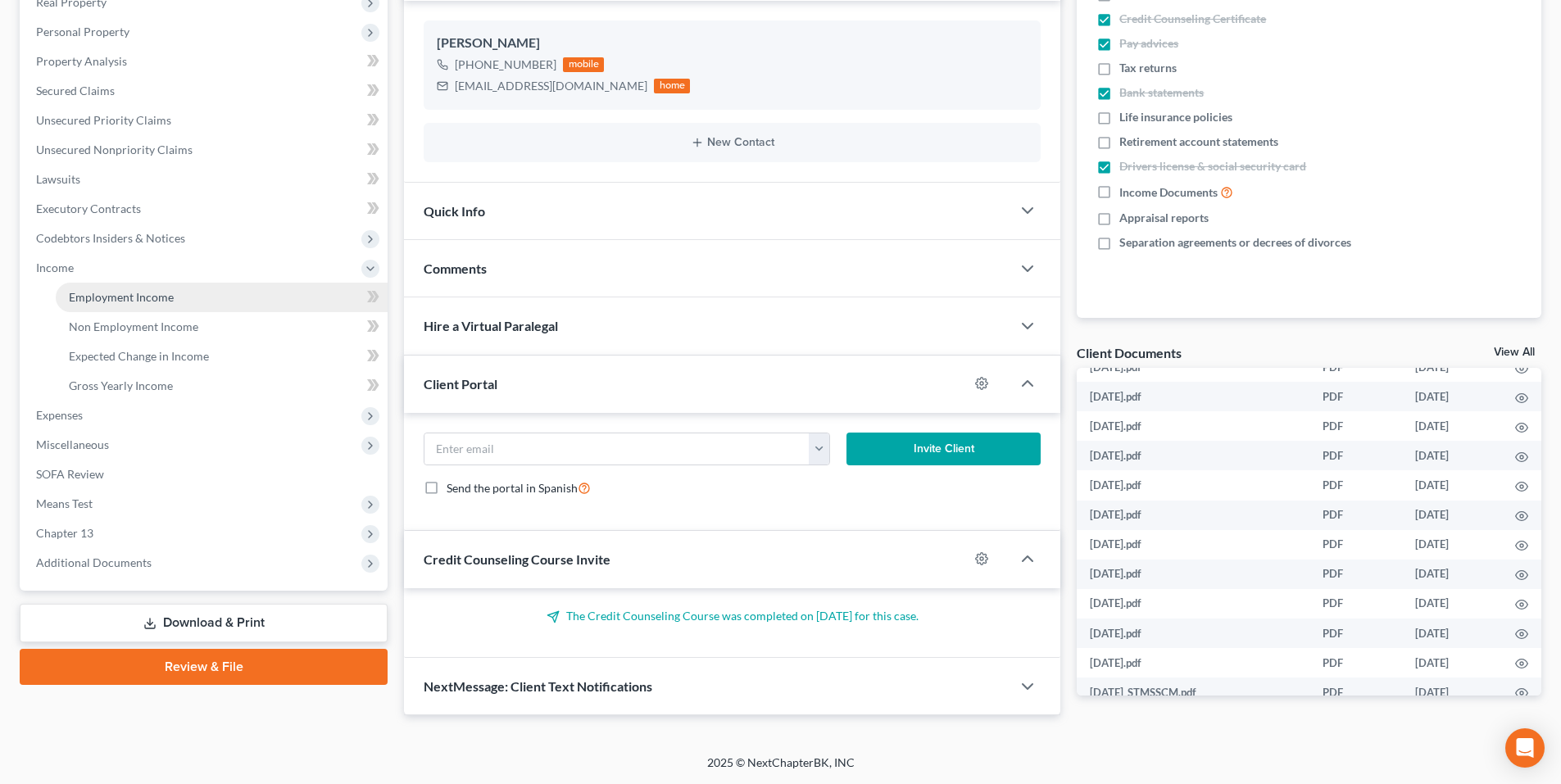
click at [114, 299] on span "Employment Income" at bounding box center [121, 297] width 105 height 14
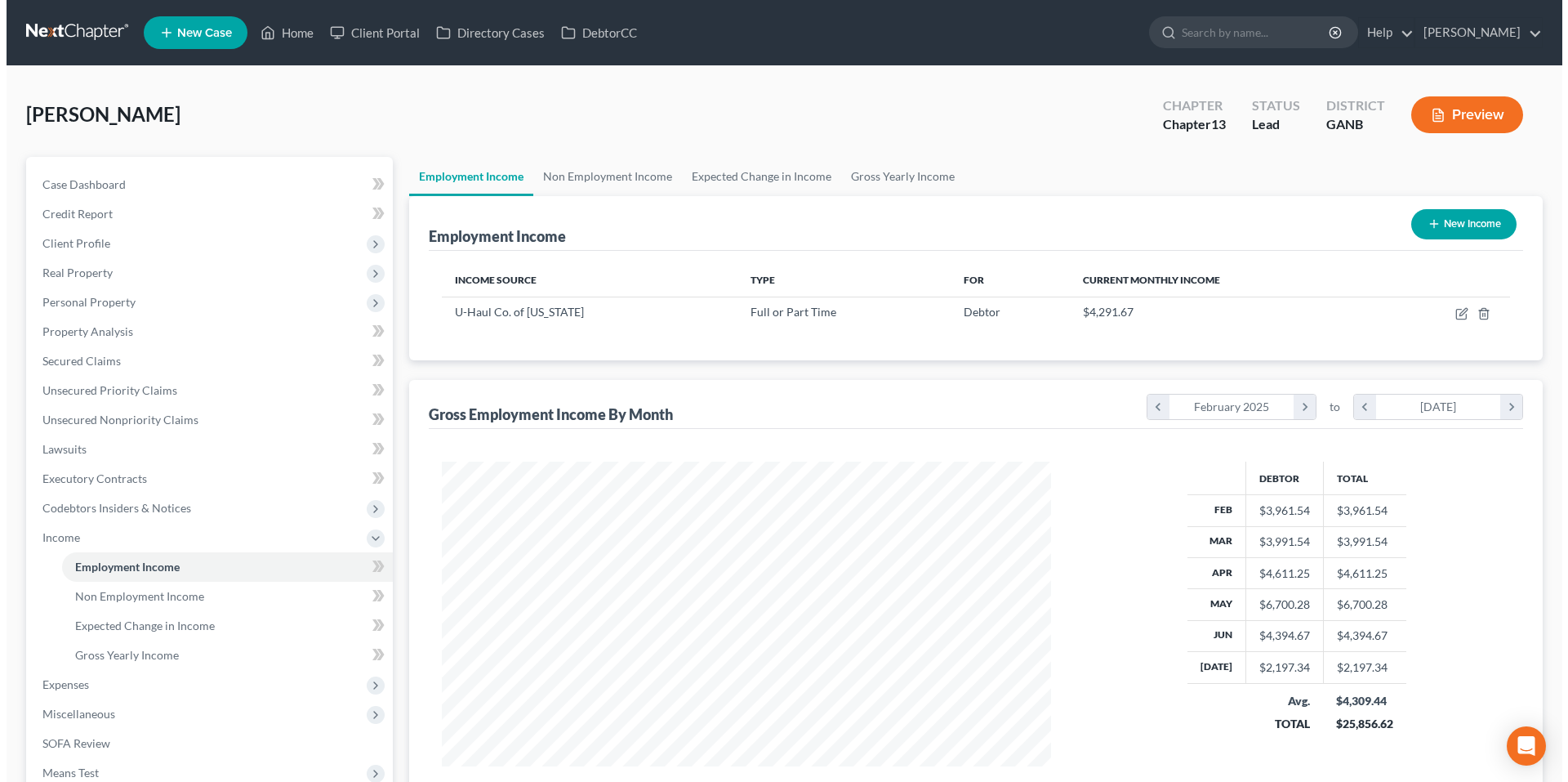
scroll to position [305, 642]
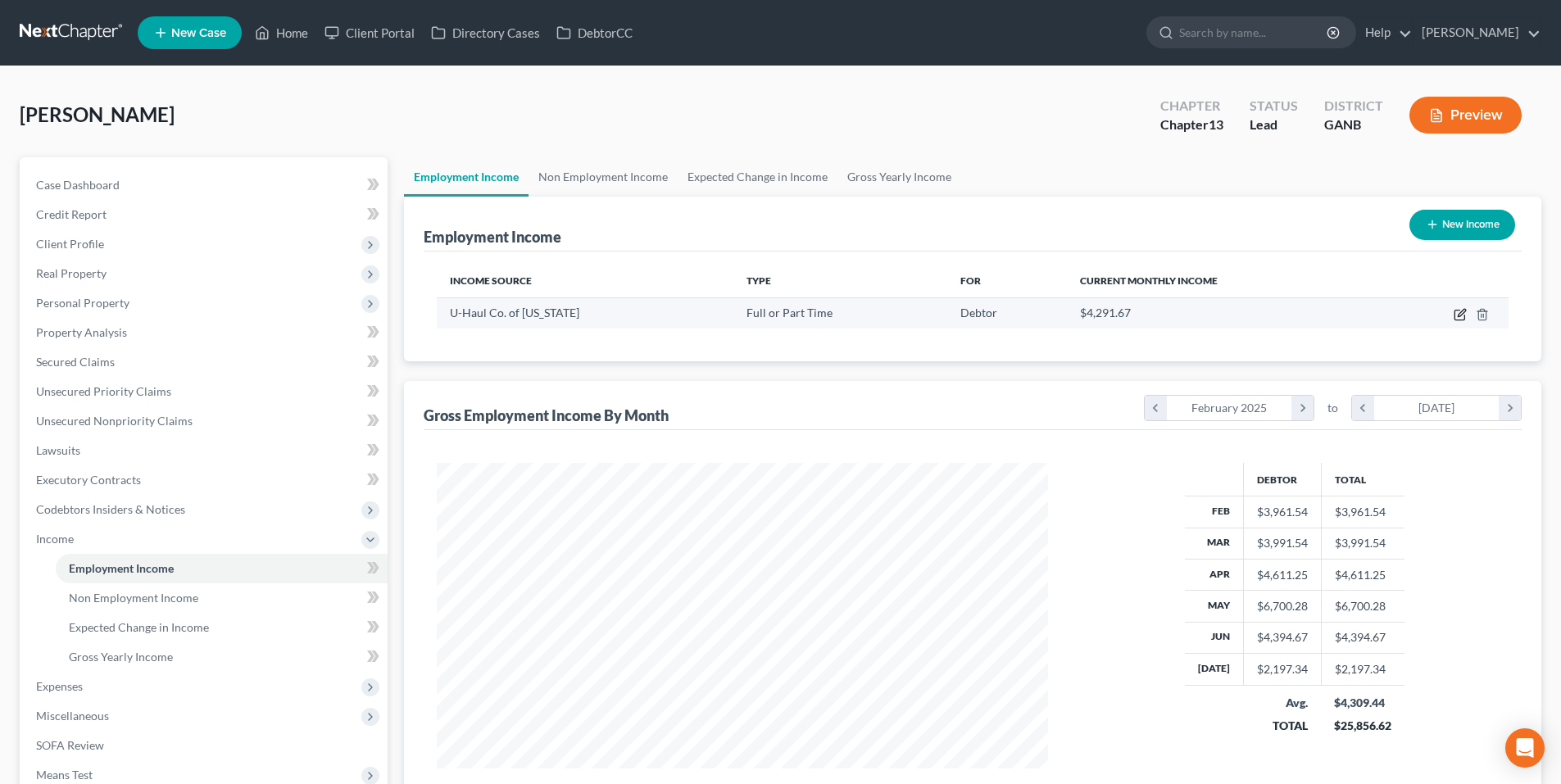
click at [1457, 309] on icon "button" at bounding box center [1459, 314] width 13 height 13
select select "0"
select select "10"
select select "2"
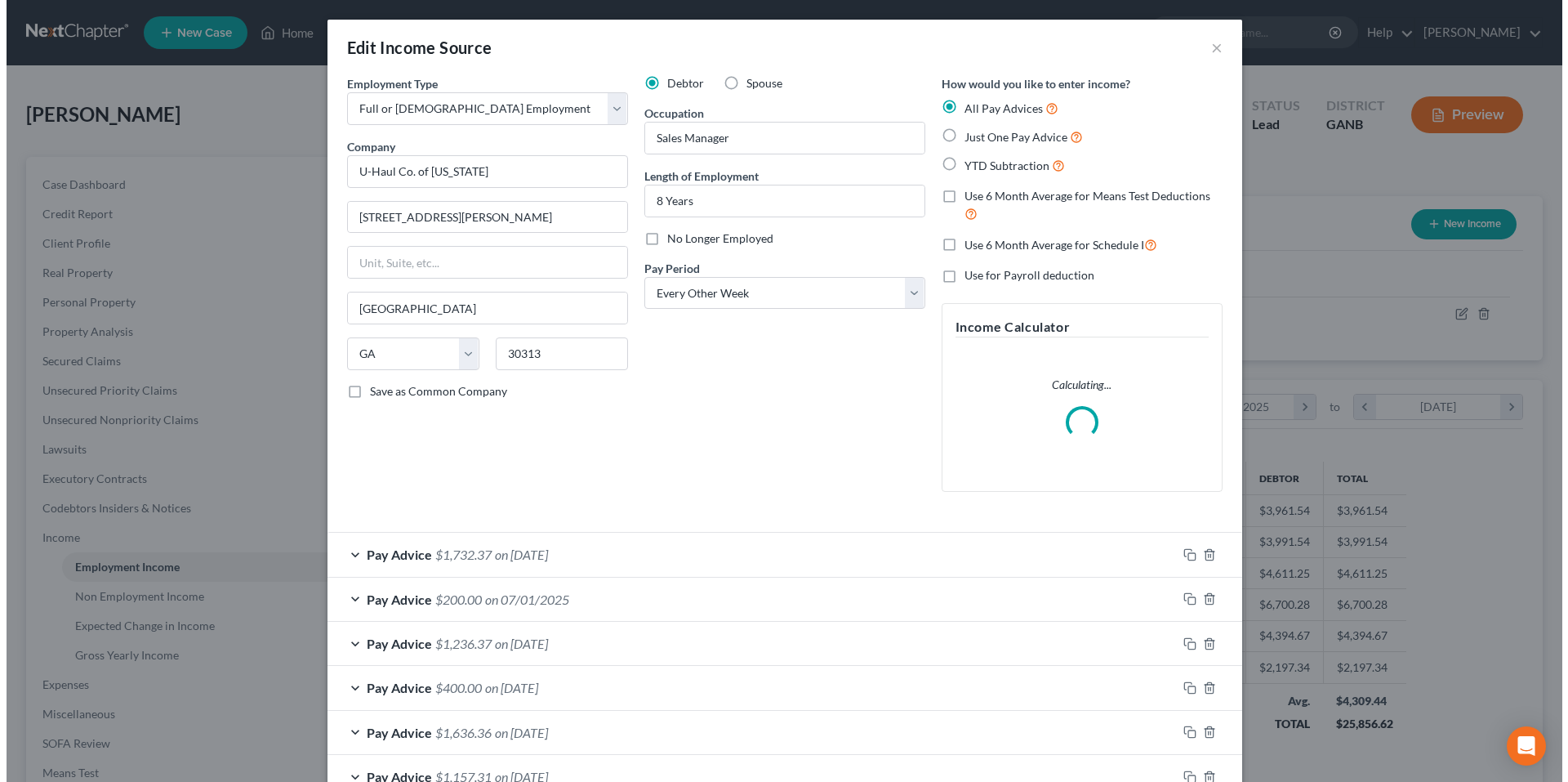
scroll to position [307, 648]
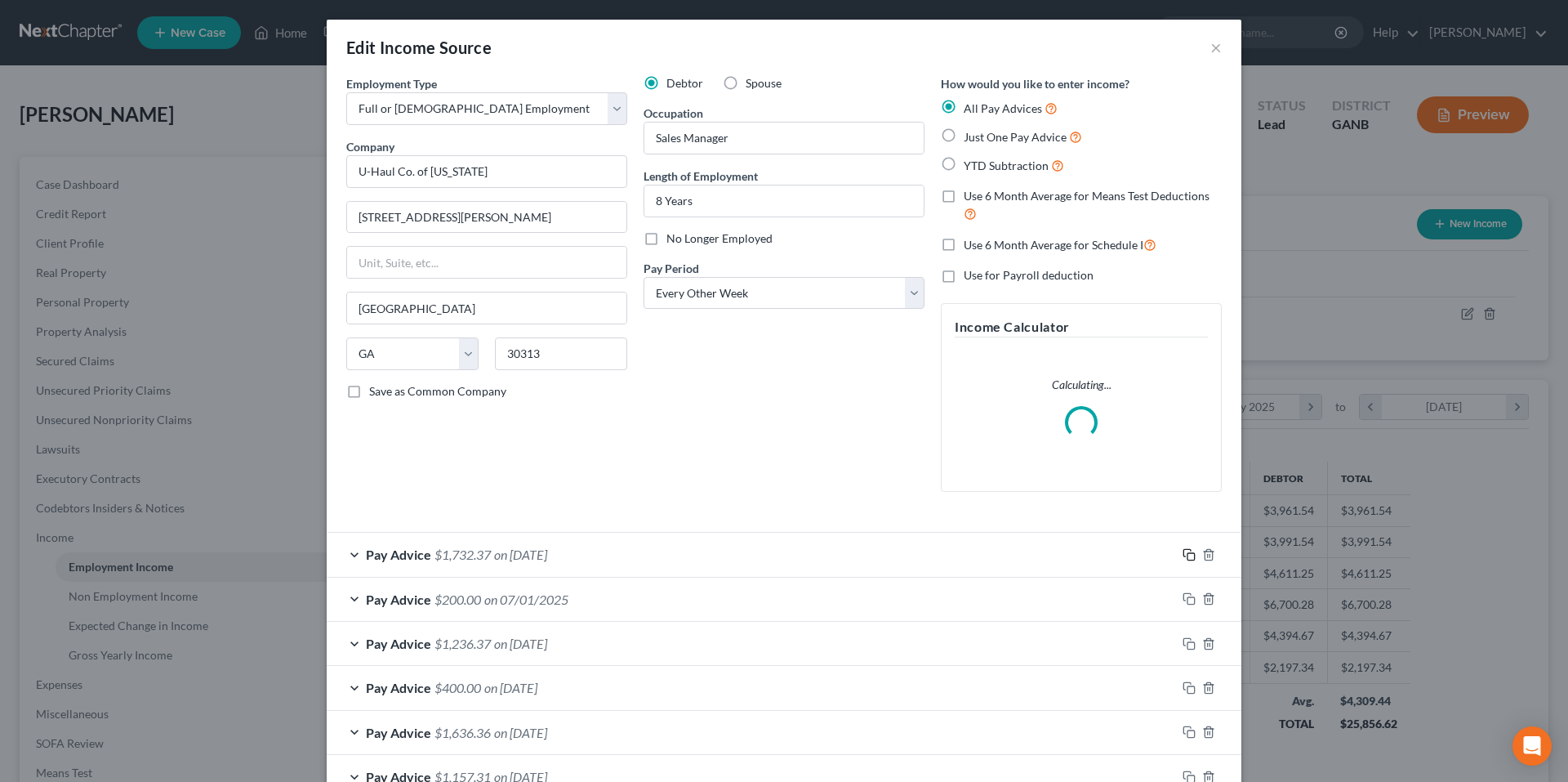
click at [1187, 553] on rect "button" at bounding box center [1190, 556] width 7 height 7
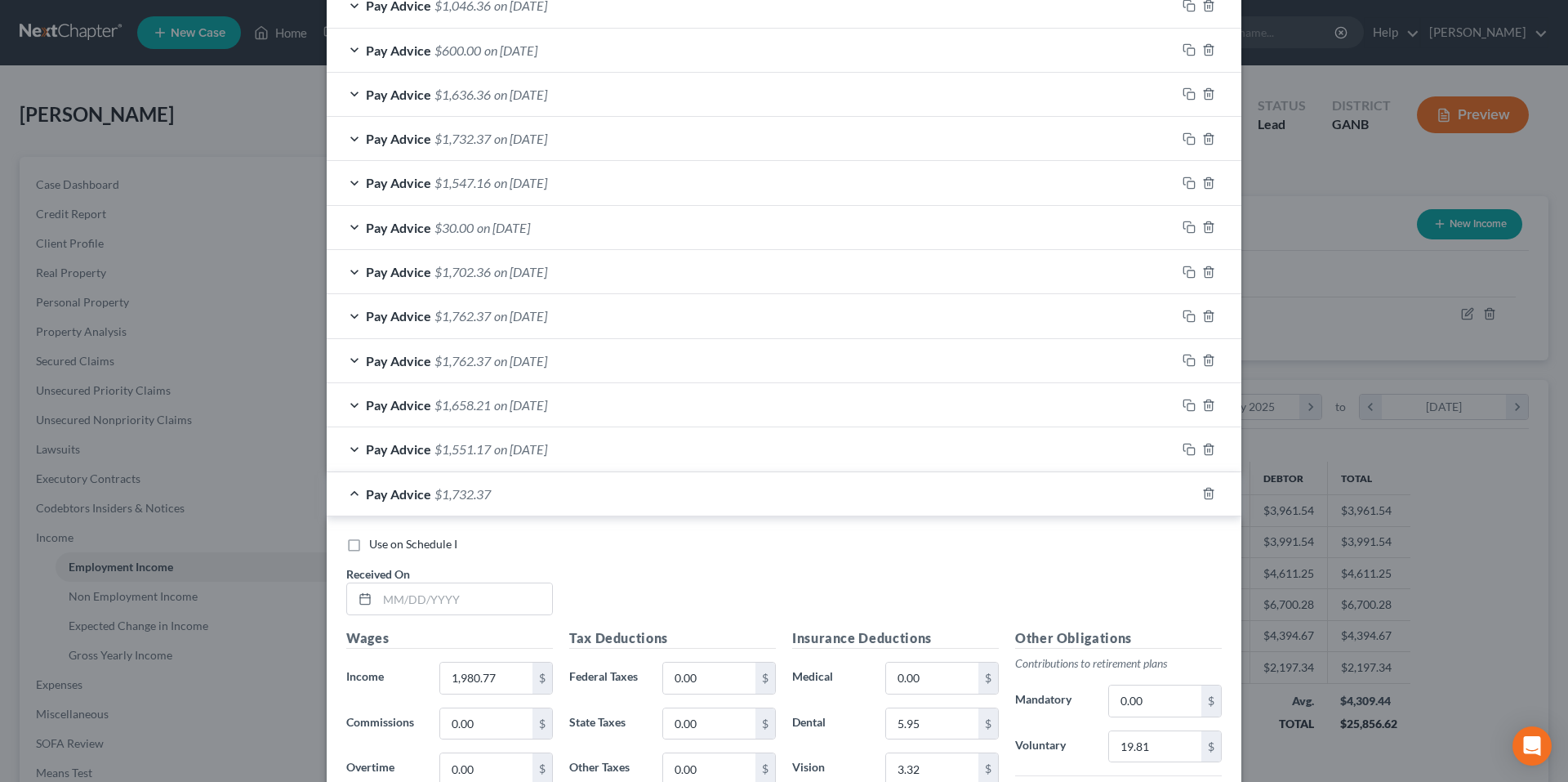
scroll to position [980, 0]
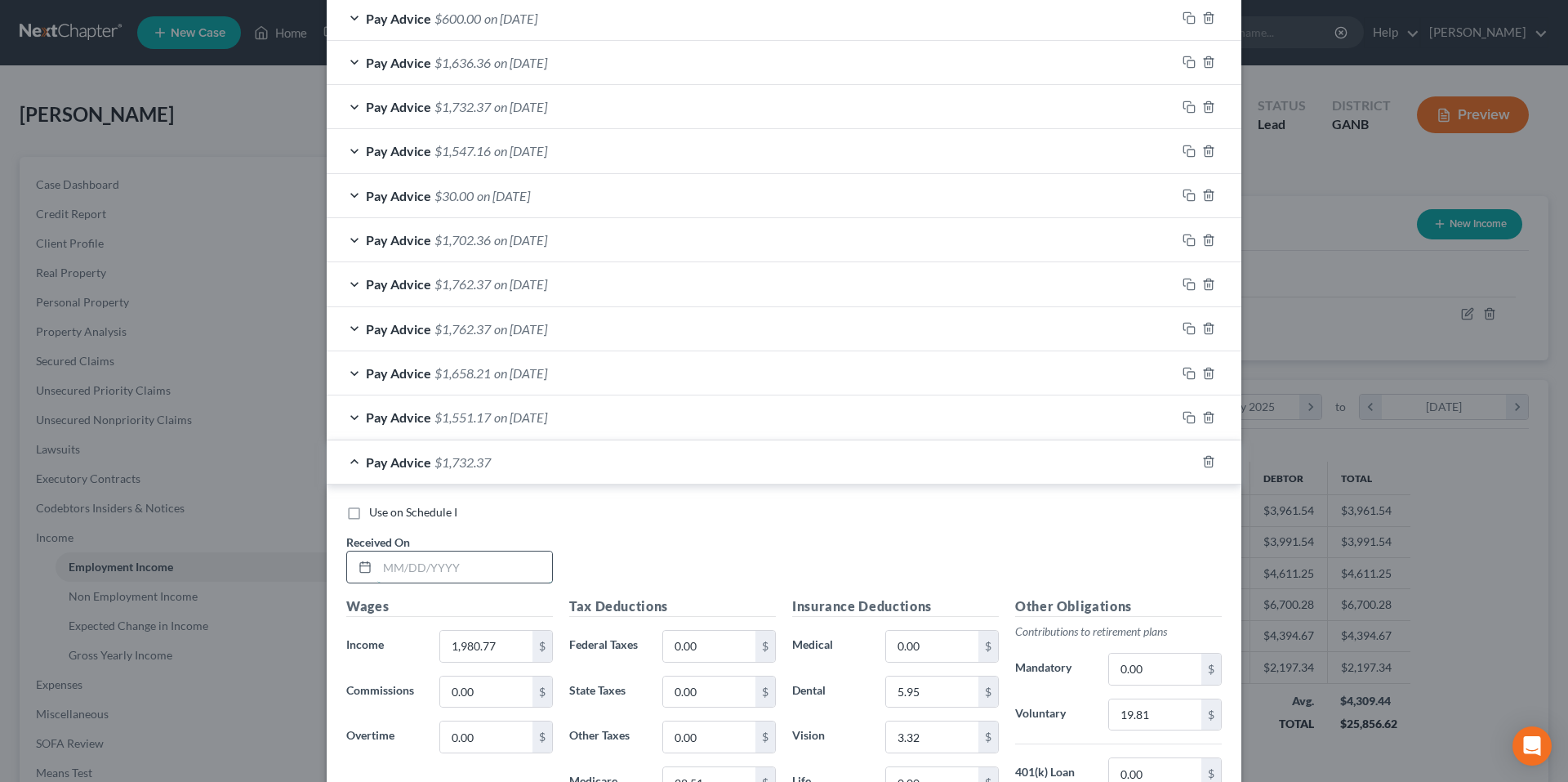
click at [513, 556] on input "text" at bounding box center [464, 566] width 174 height 31
type input "7/10/25"
type input "1,980.78"
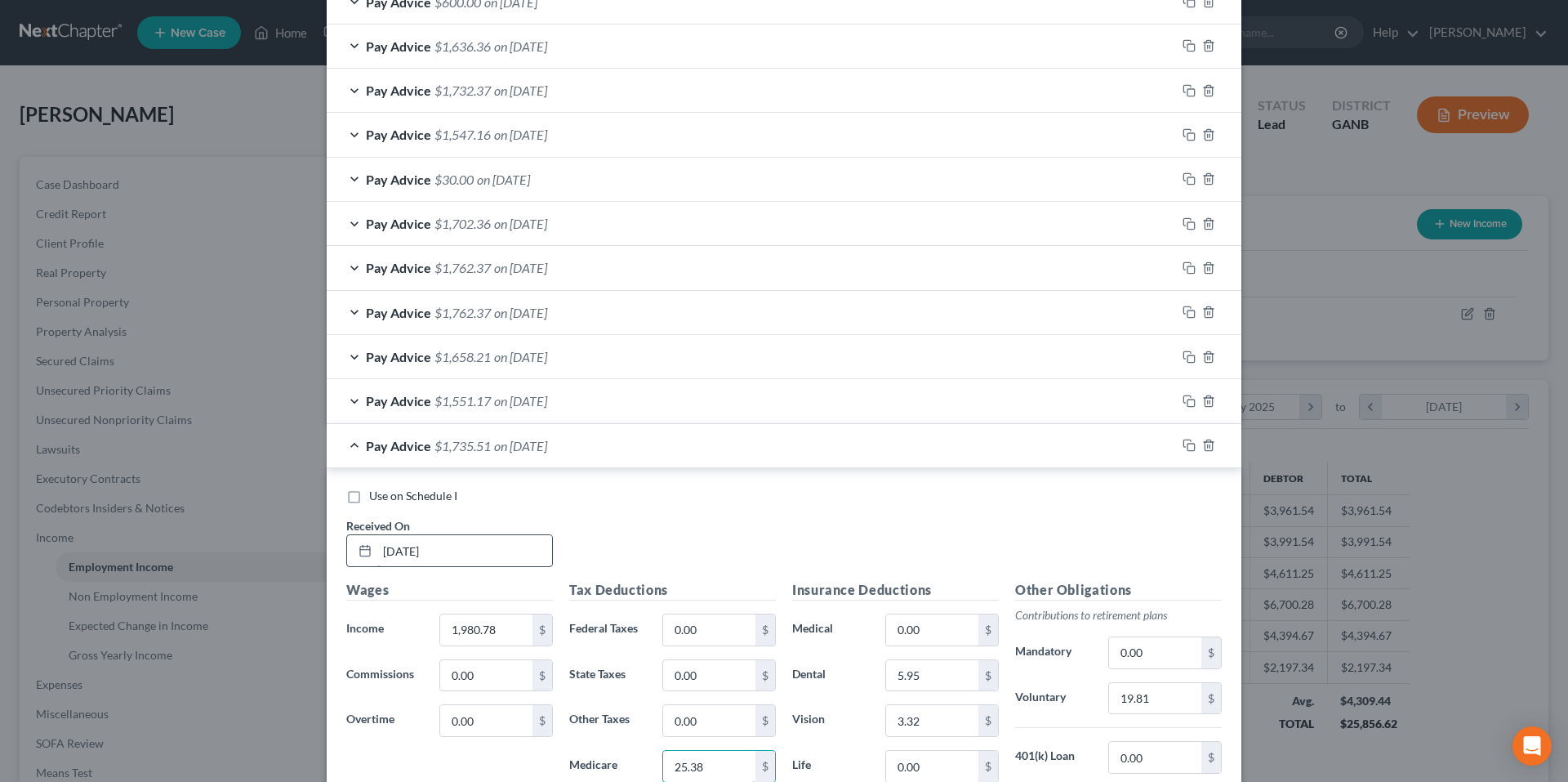
type input "25.38"
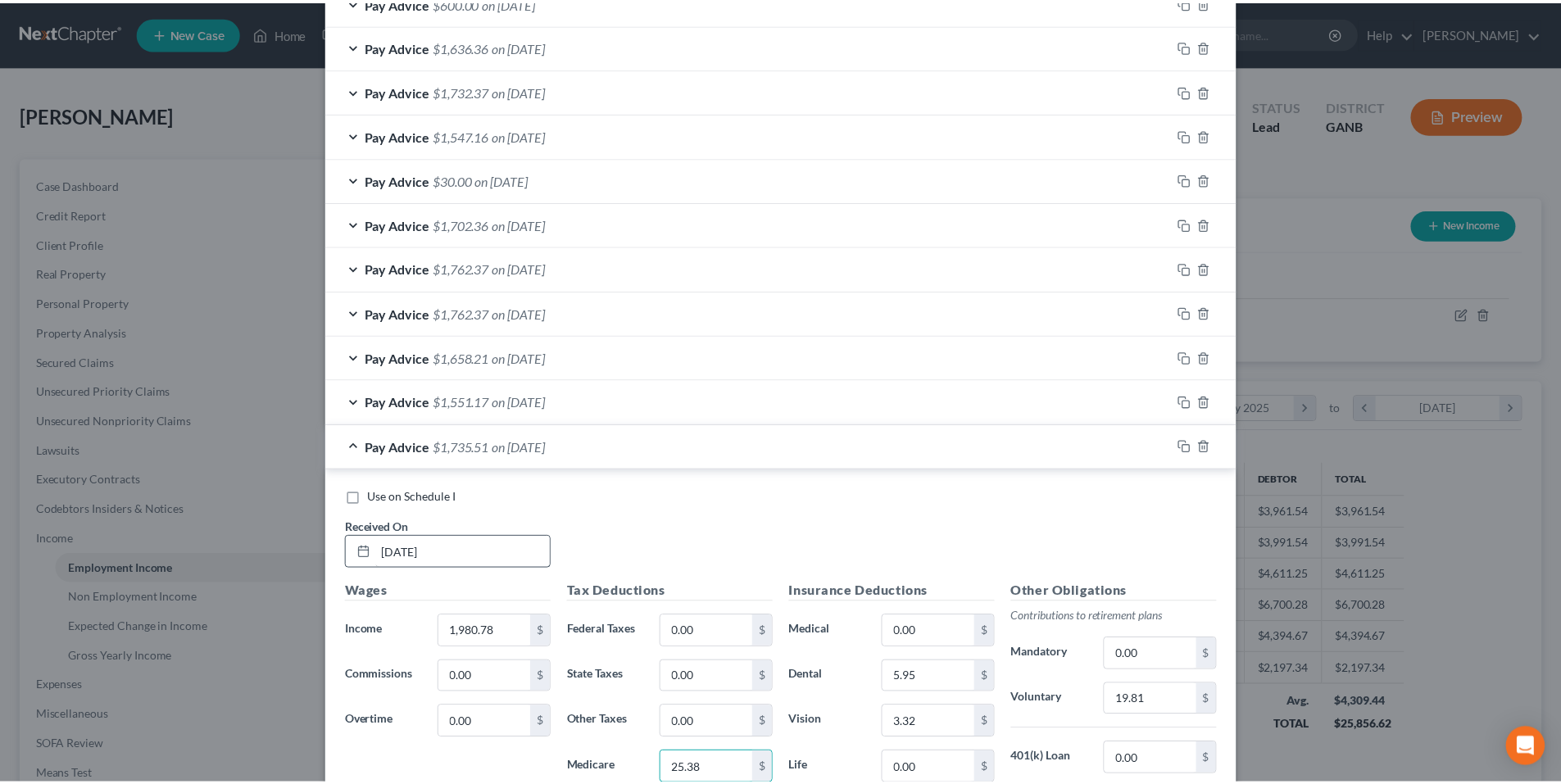
scroll to position [1430, 0]
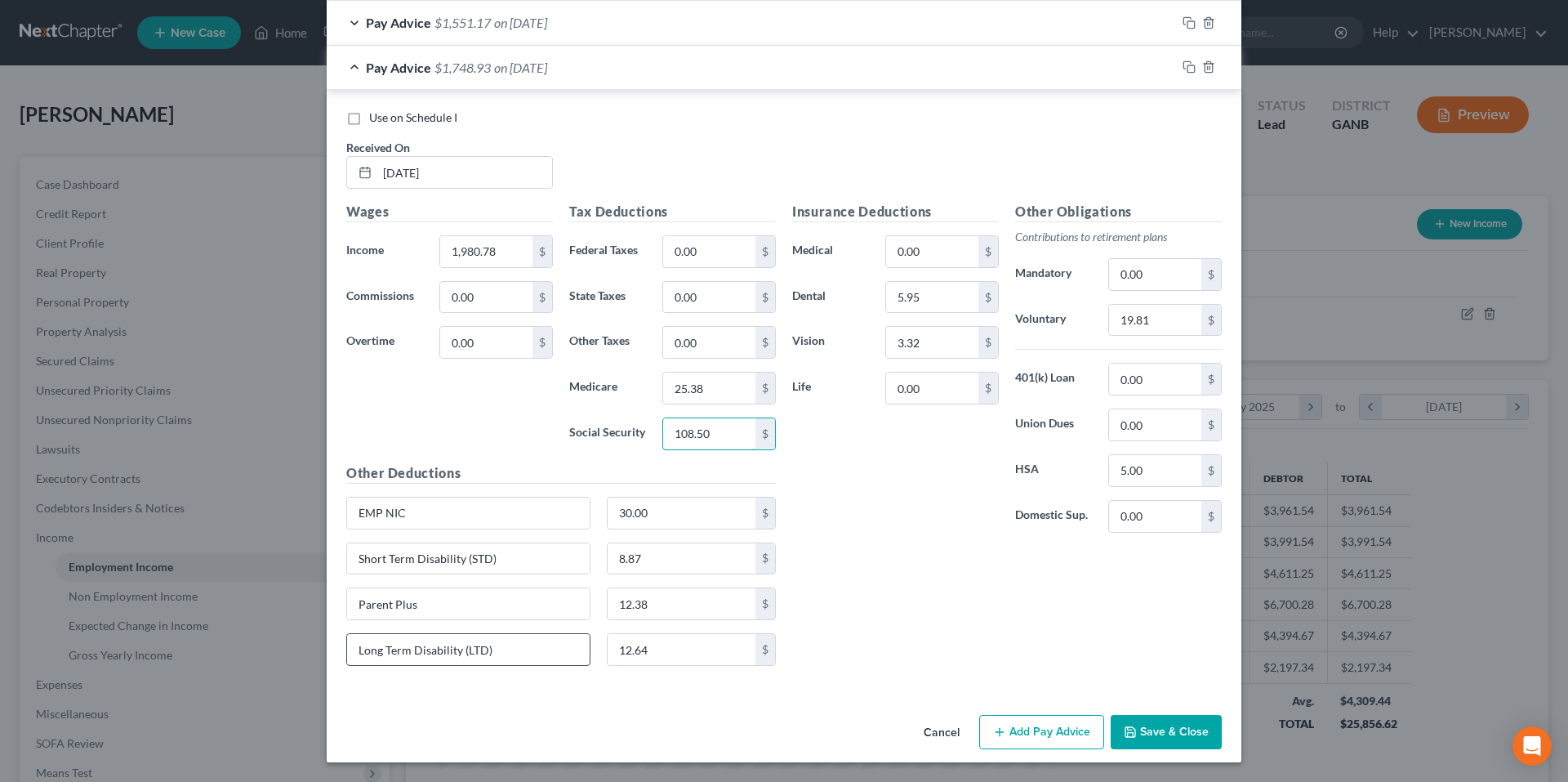
type input "108.50"
drag, startPoint x: 534, startPoint y: 655, endPoint x: 341, endPoint y: 663, distance: 193.2
click at [347, 663] on div "Long Term Disability (LTD)" at bounding box center [468, 649] width 244 height 33
type input "Short Term Disability (STD) / Long Term Disability (LTD)"
click at [672, 565] on input "8.87" at bounding box center [681, 558] width 148 height 31
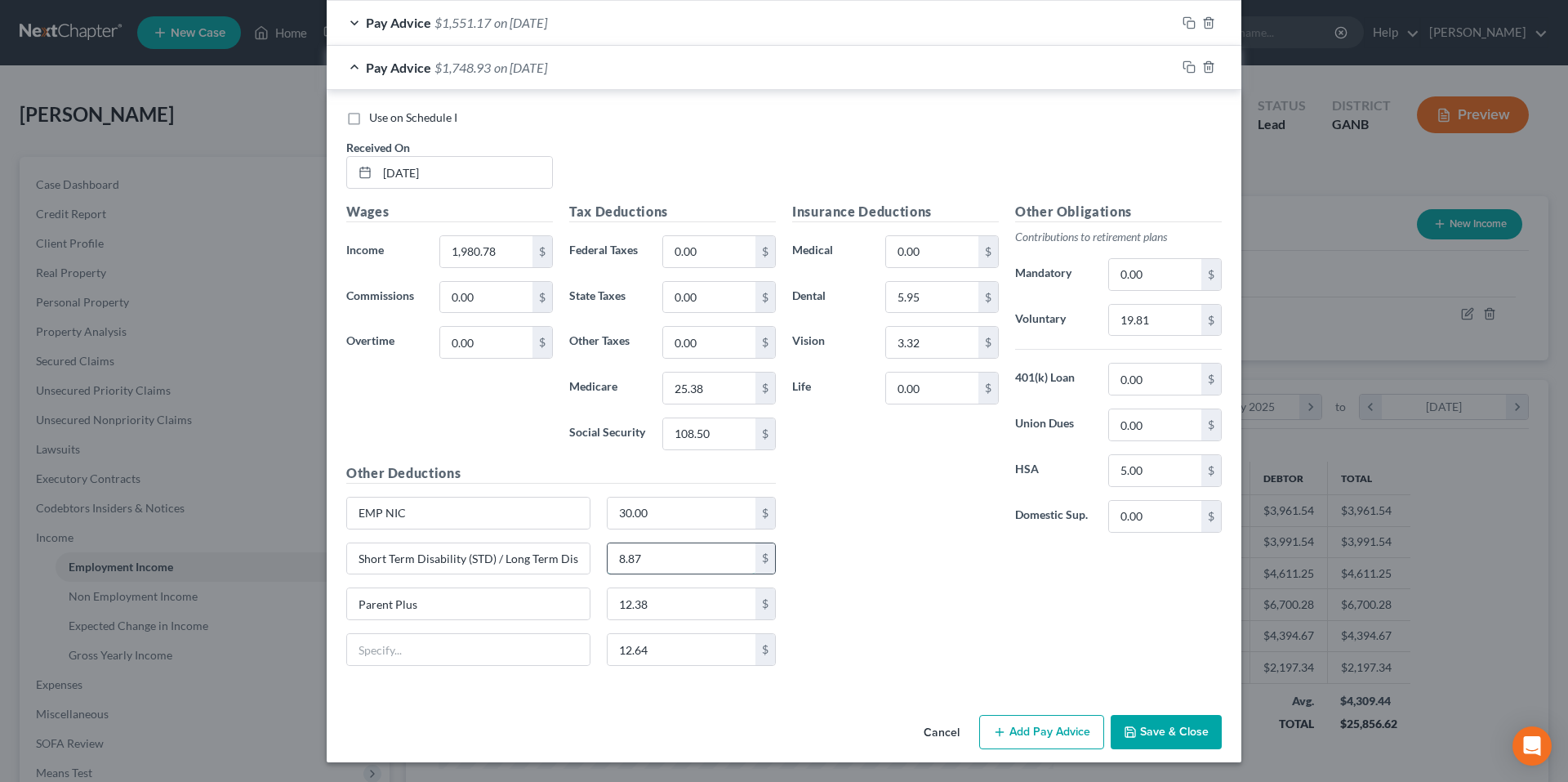
click at [672, 565] on input "8.87" at bounding box center [681, 558] width 148 height 31
type input "21.51"
click at [514, 654] on input "text" at bounding box center [467, 649] width 242 height 31
type input "Pay On-Demand Offset"
type input "216.57"
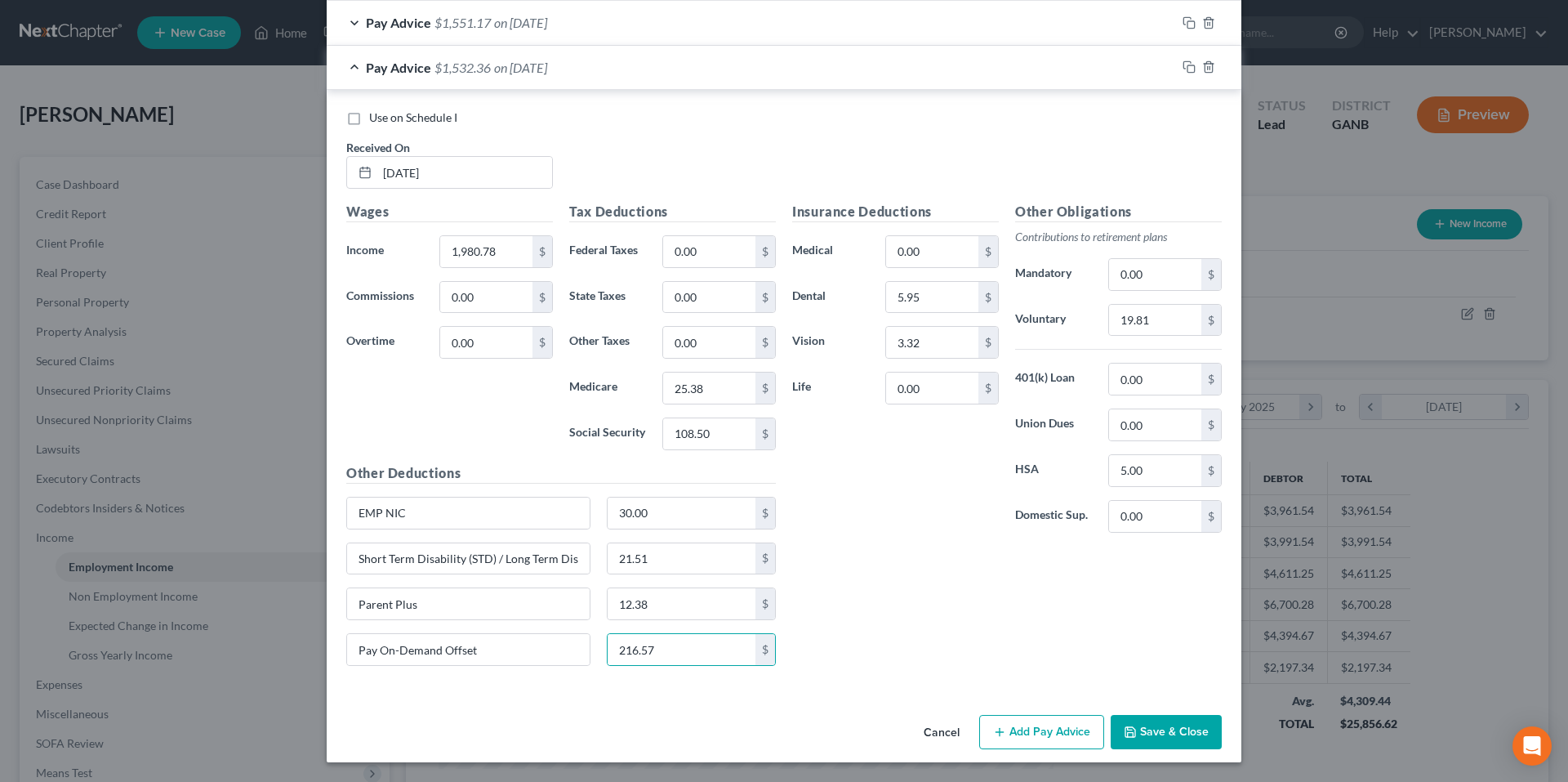
click at [1154, 741] on button "Save & Close" at bounding box center [1166, 731] width 111 height 34
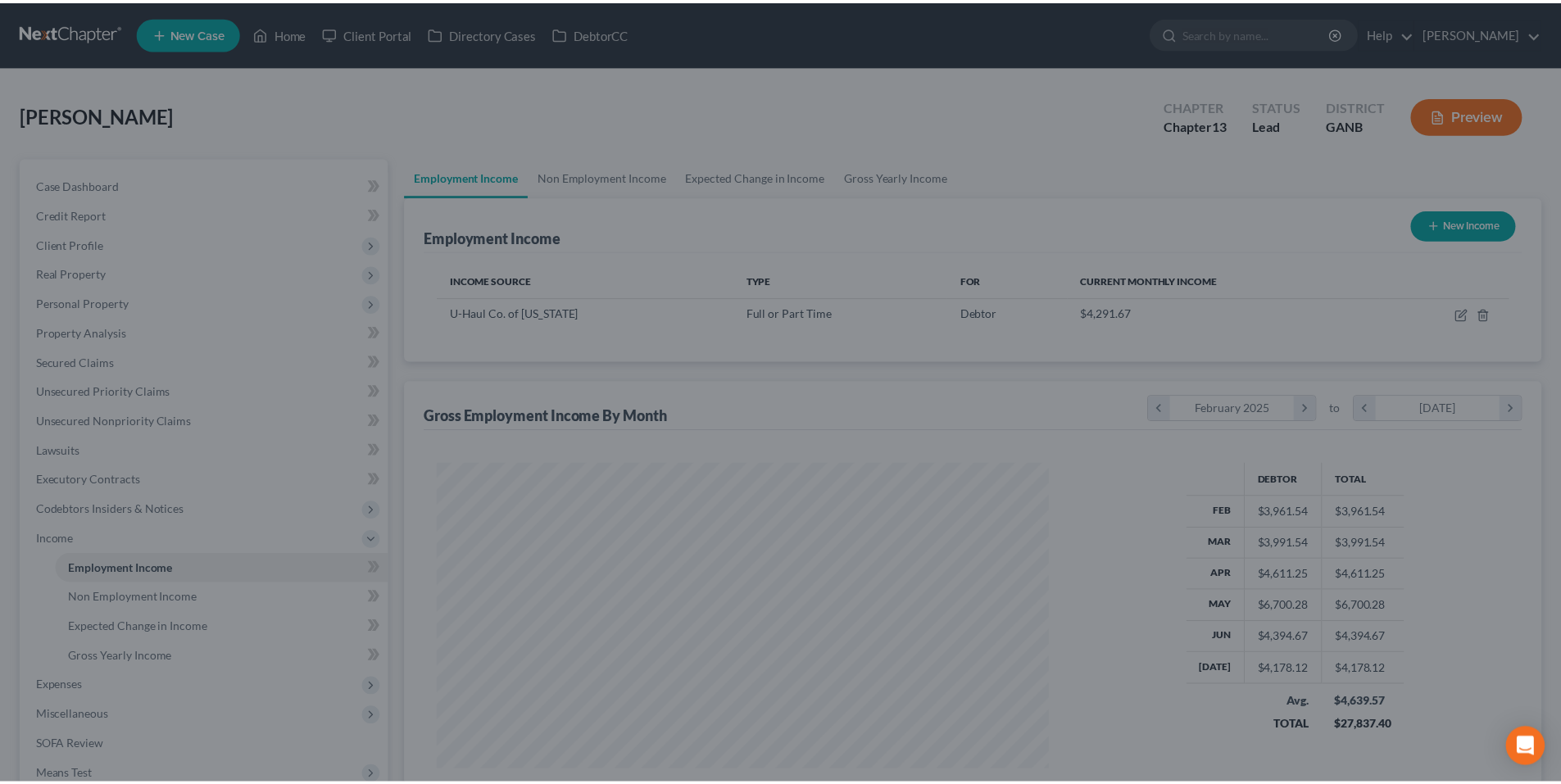
scroll to position [818421, 818602]
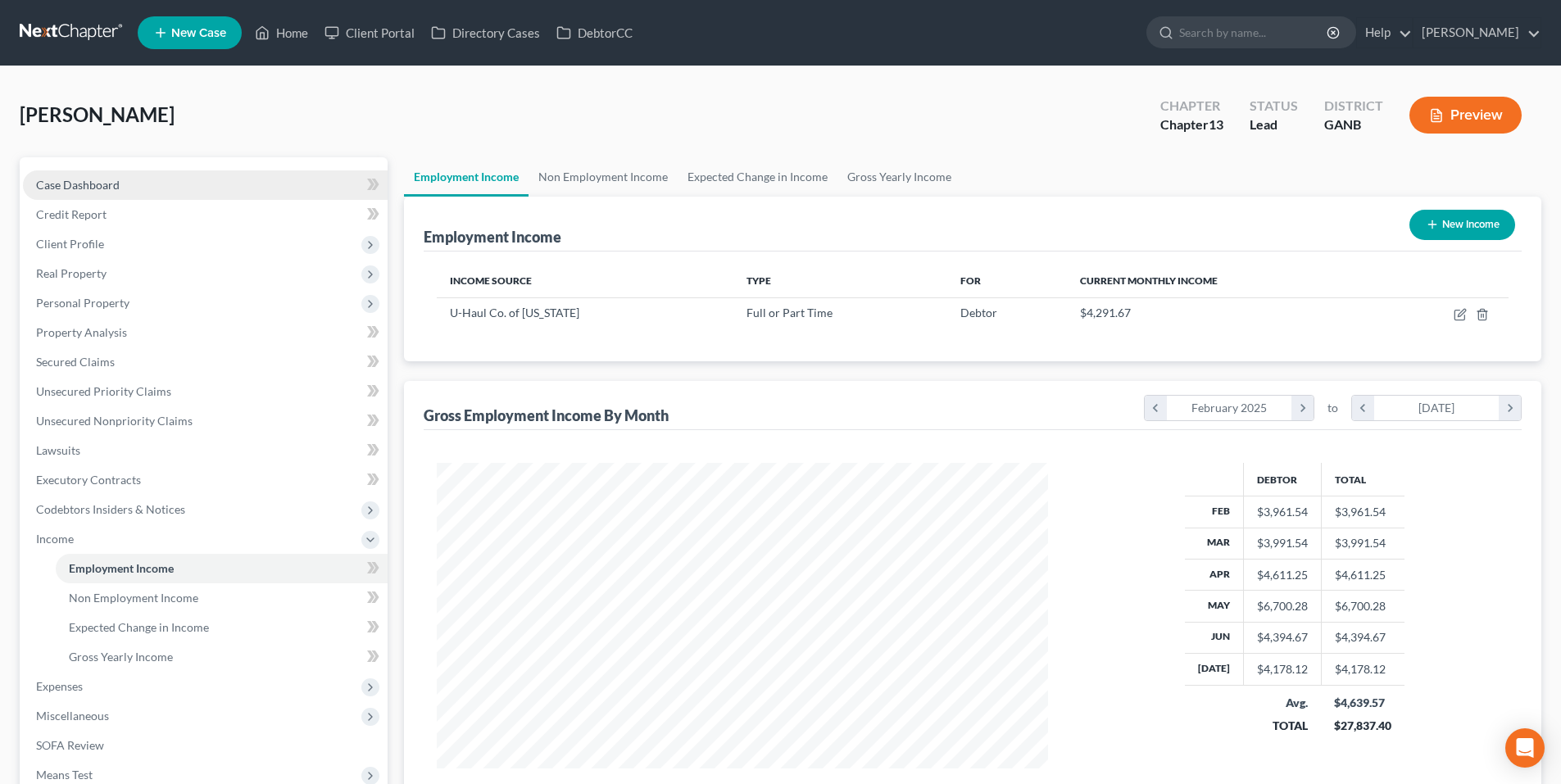
click at [211, 186] on link "Case Dashboard" at bounding box center [205, 186] width 365 height 30
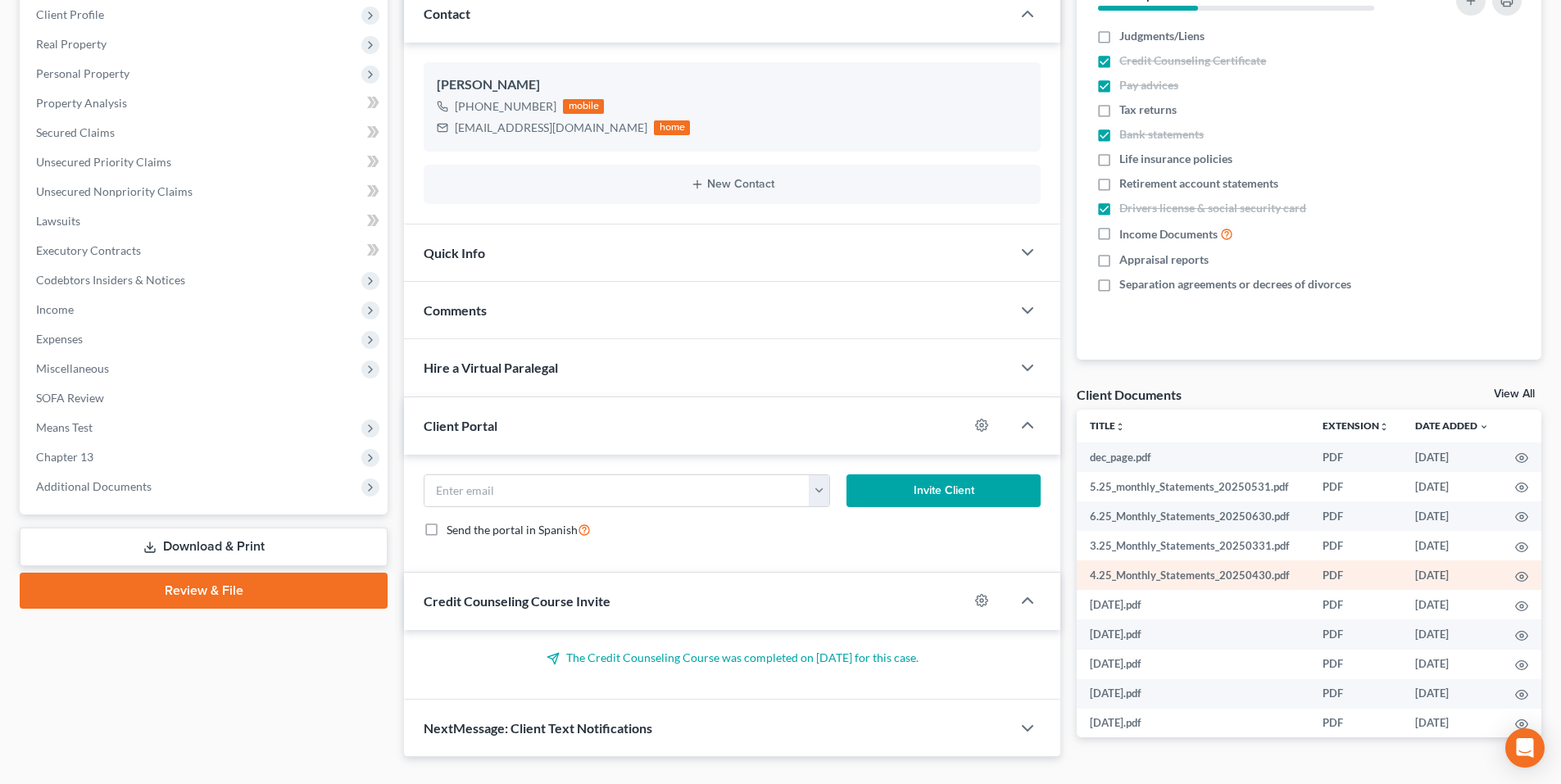
scroll to position [271, 0]
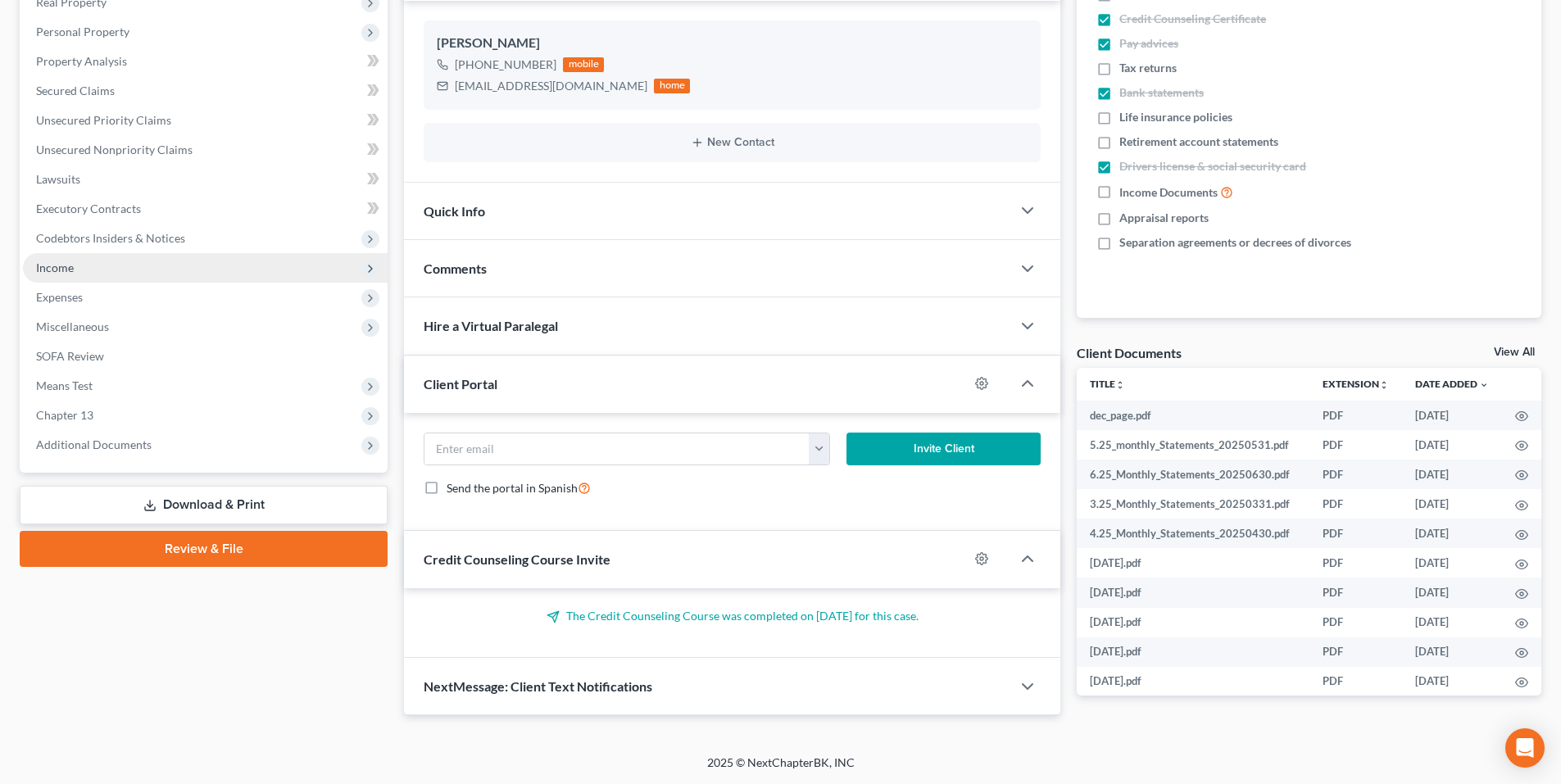
click at [230, 273] on span "Income" at bounding box center [205, 268] width 365 height 30
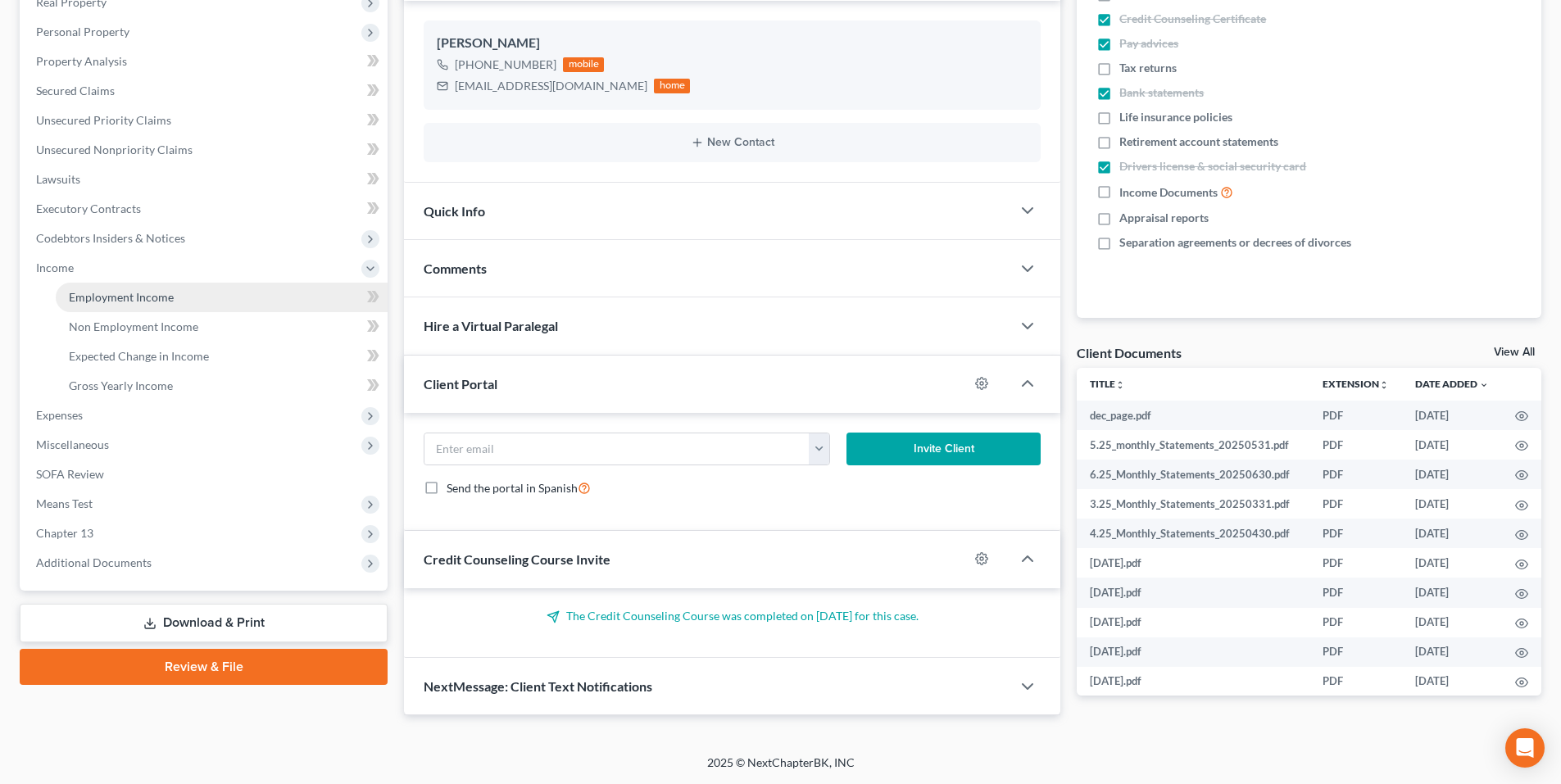
click at [227, 304] on link "Employment Income" at bounding box center [222, 298] width 332 height 30
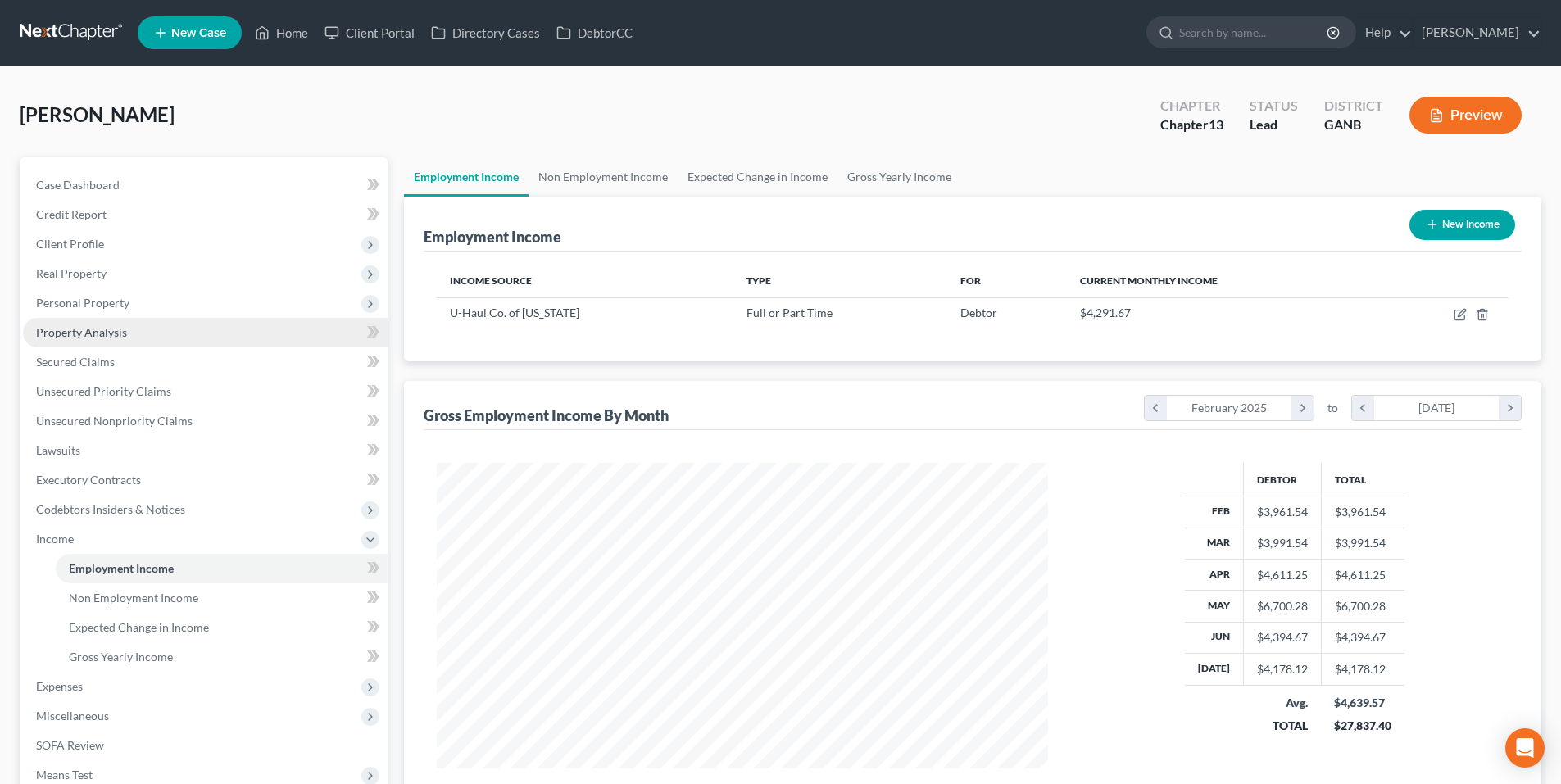
scroll to position [306, 644]
click at [594, 178] on link "Non Employment Income" at bounding box center [603, 176] width 149 height 39
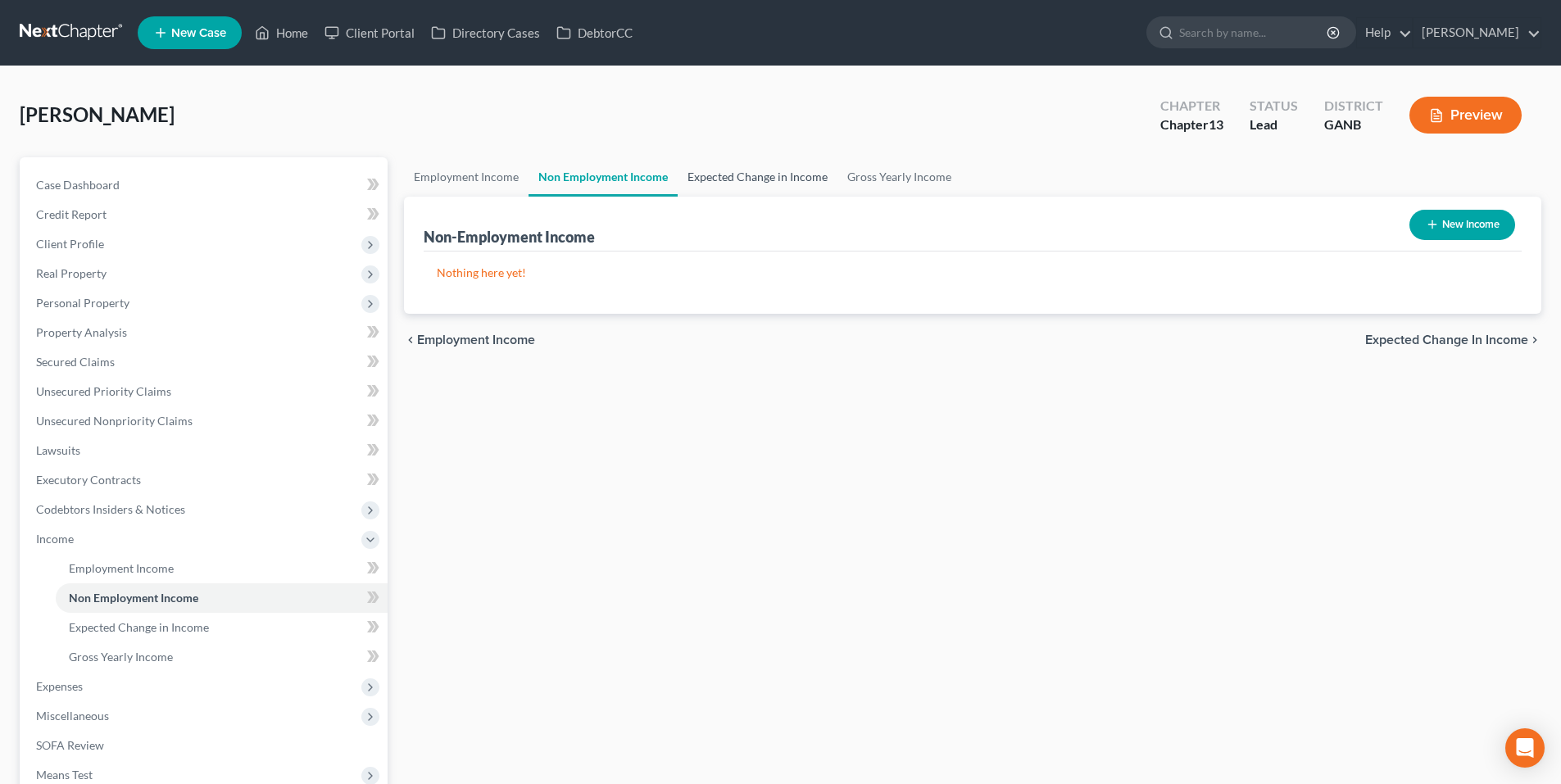
click at [678, 166] on link "Expected Change in Income" at bounding box center [758, 176] width 160 height 39
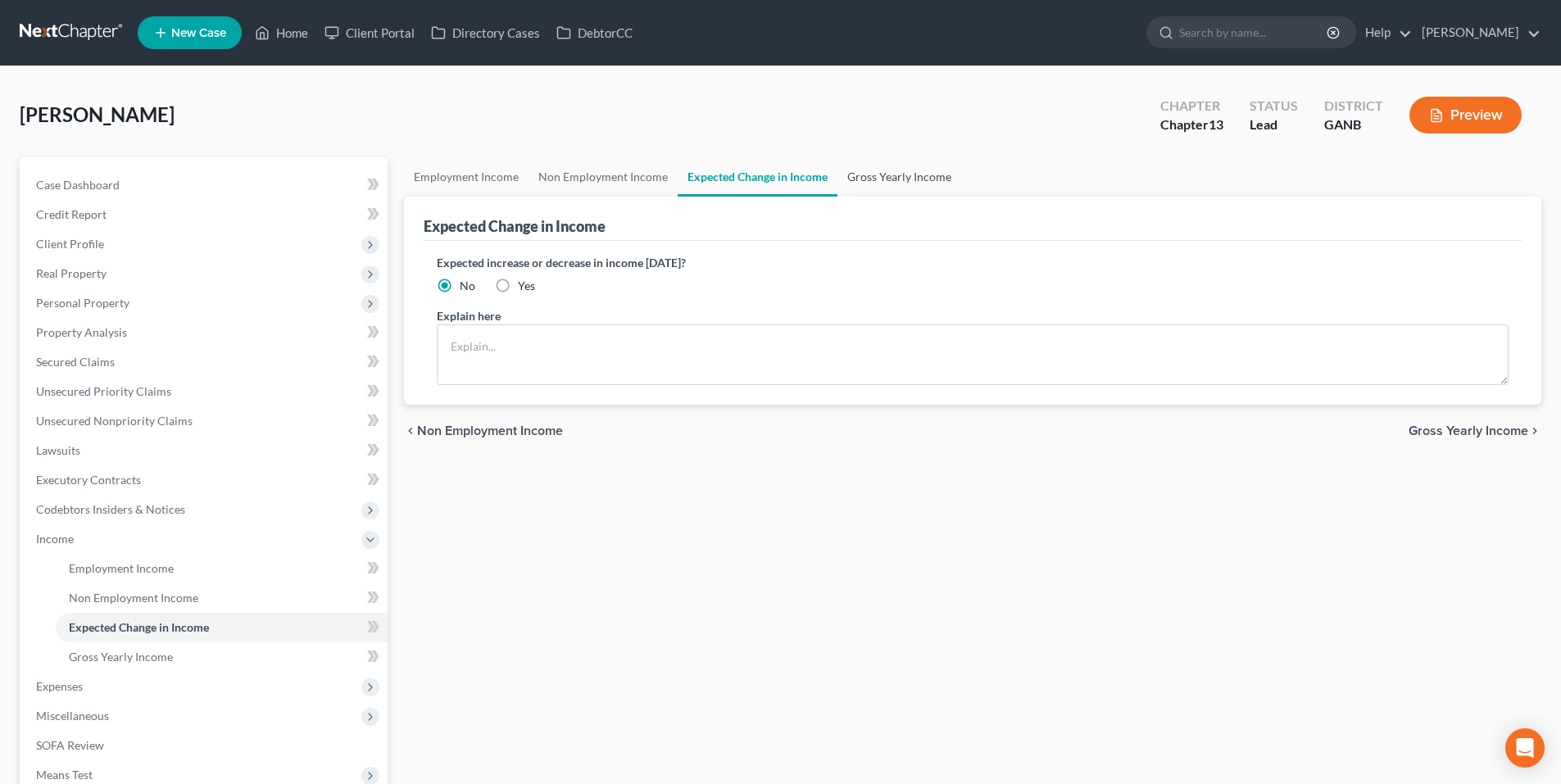
click at [852, 182] on link "Gross Yearly Income" at bounding box center [899, 176] width 124 height 39
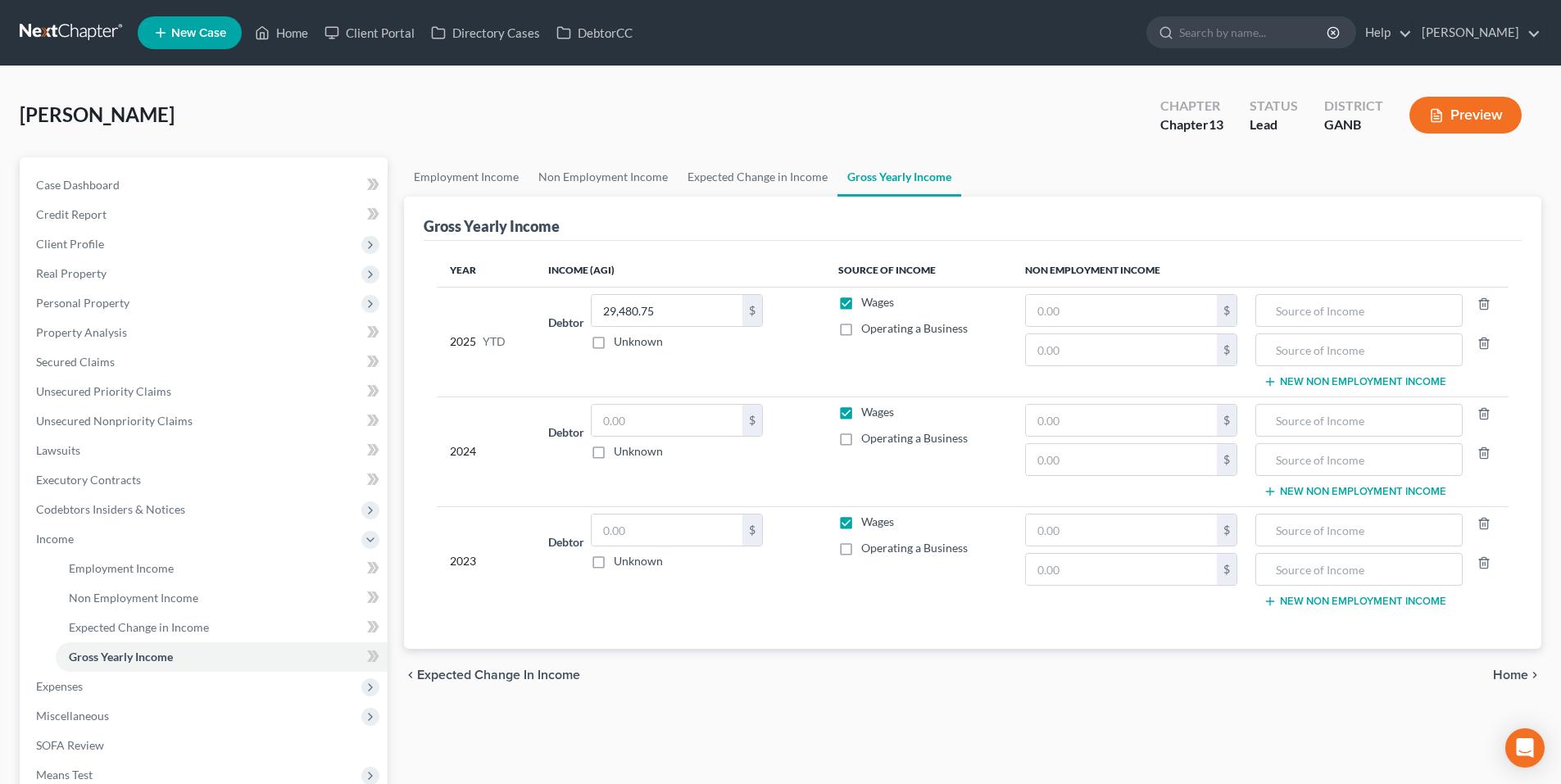
click at [1518, 674] on span "Home" at bounding box center [1510, 674] width 35 height 13
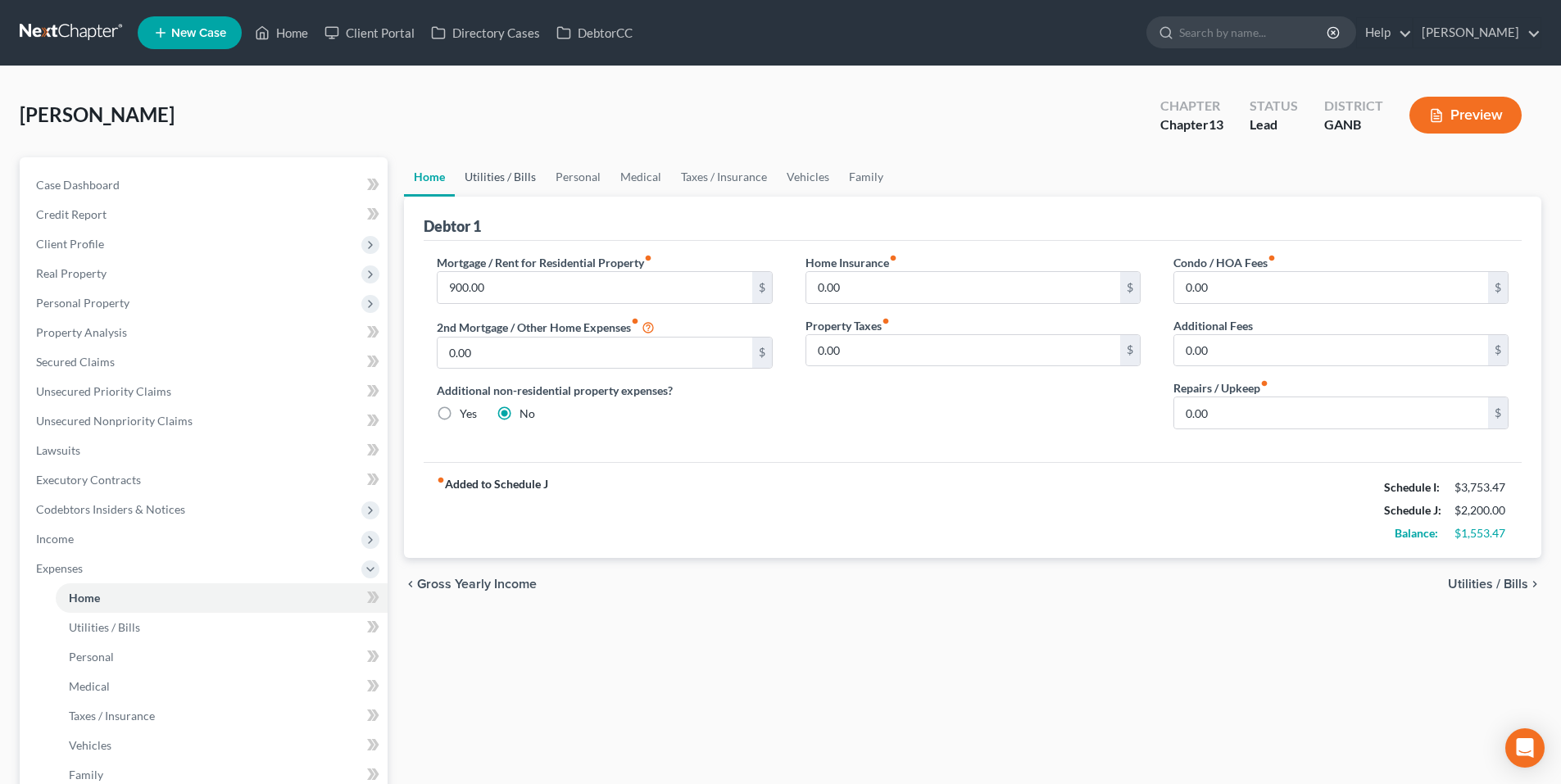
click at [490, 175] on link "Utilities / Bills" at bounding box center [500, 176] width 91 height 39
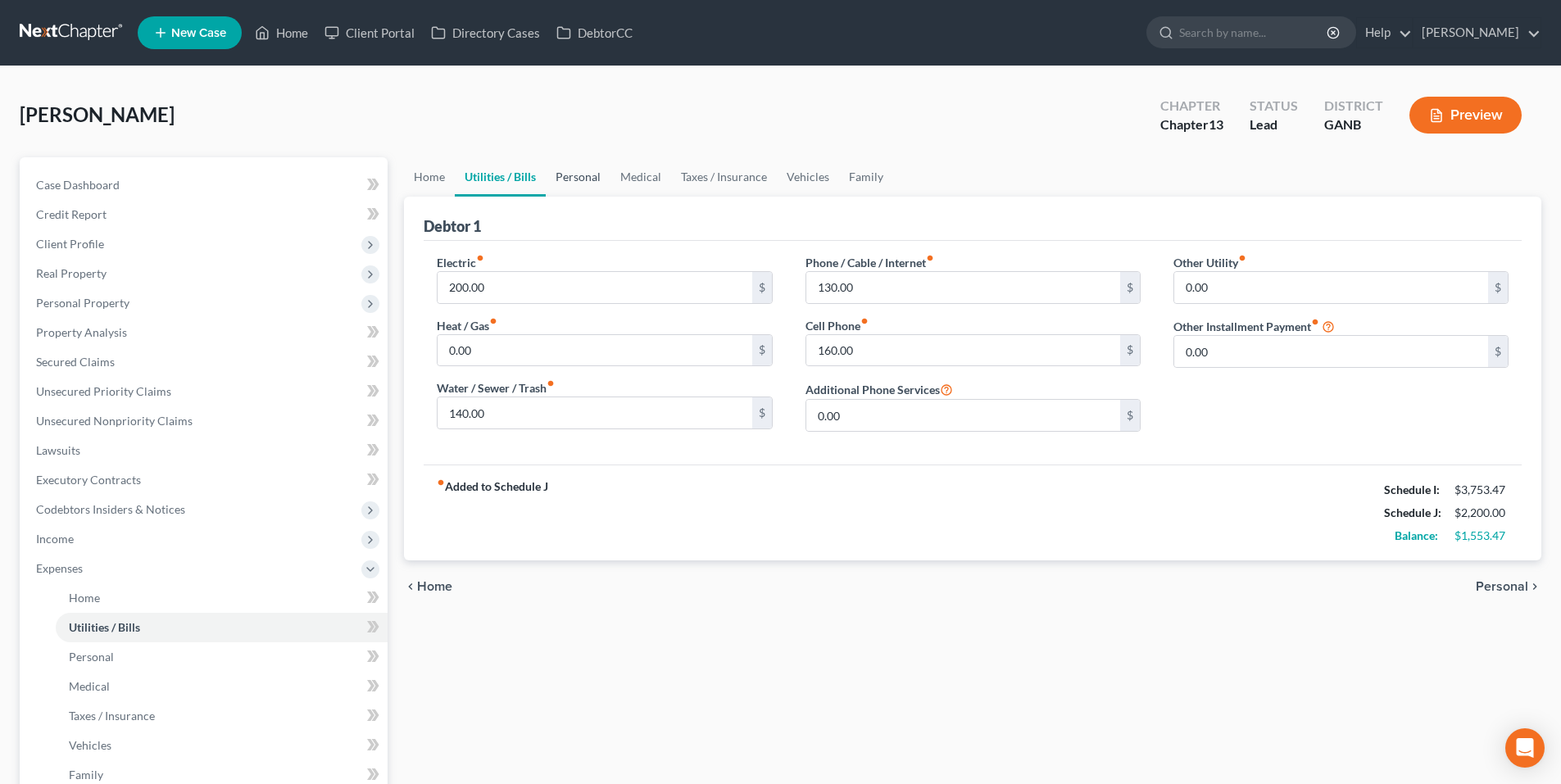
click at [583, 175] on link "Personal" at bounding box center [578, 176] width 65 height 39
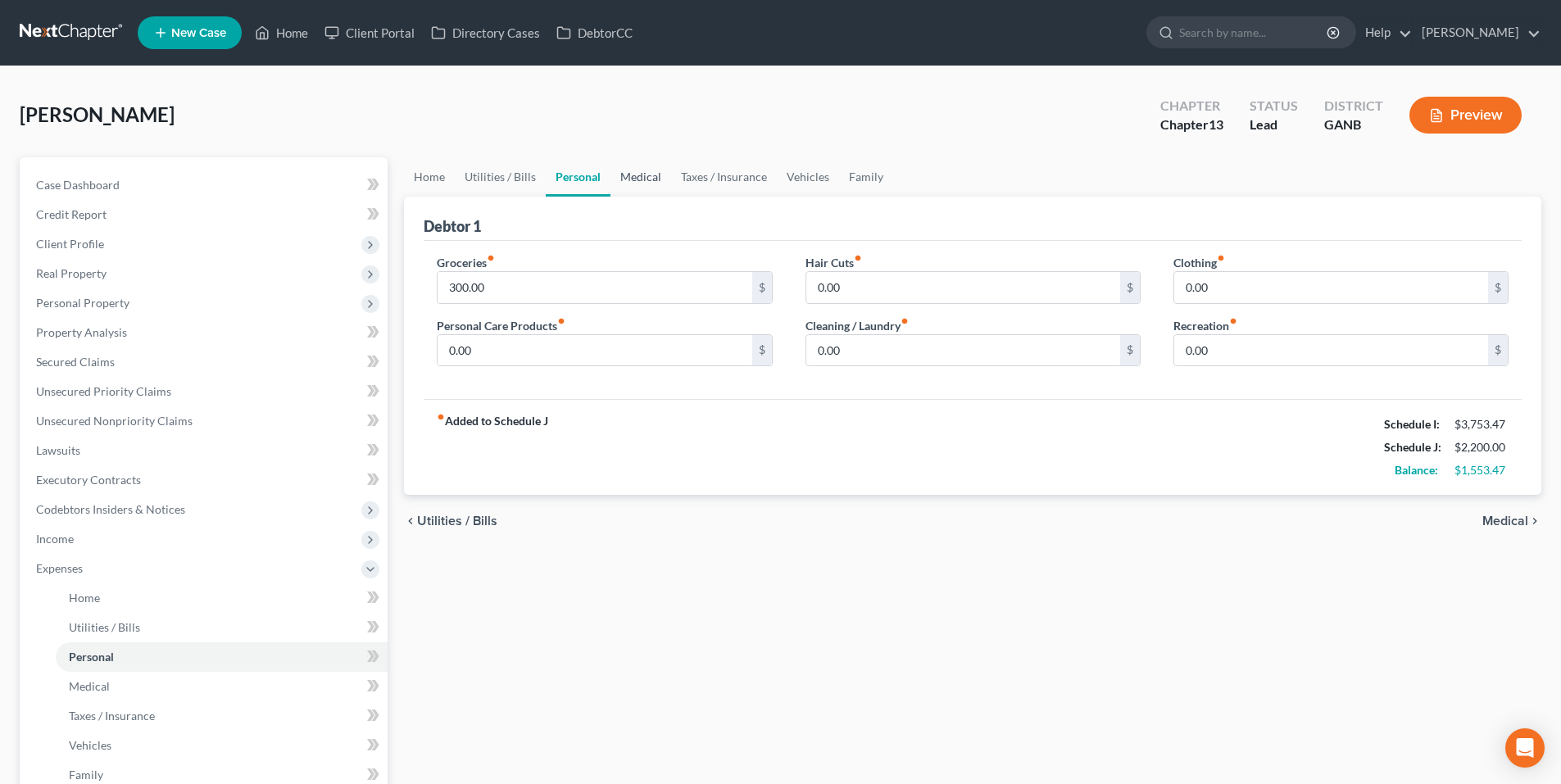
click at [632, 174] on link "Medical" at bounding box center [641, 176] width 61 height 39
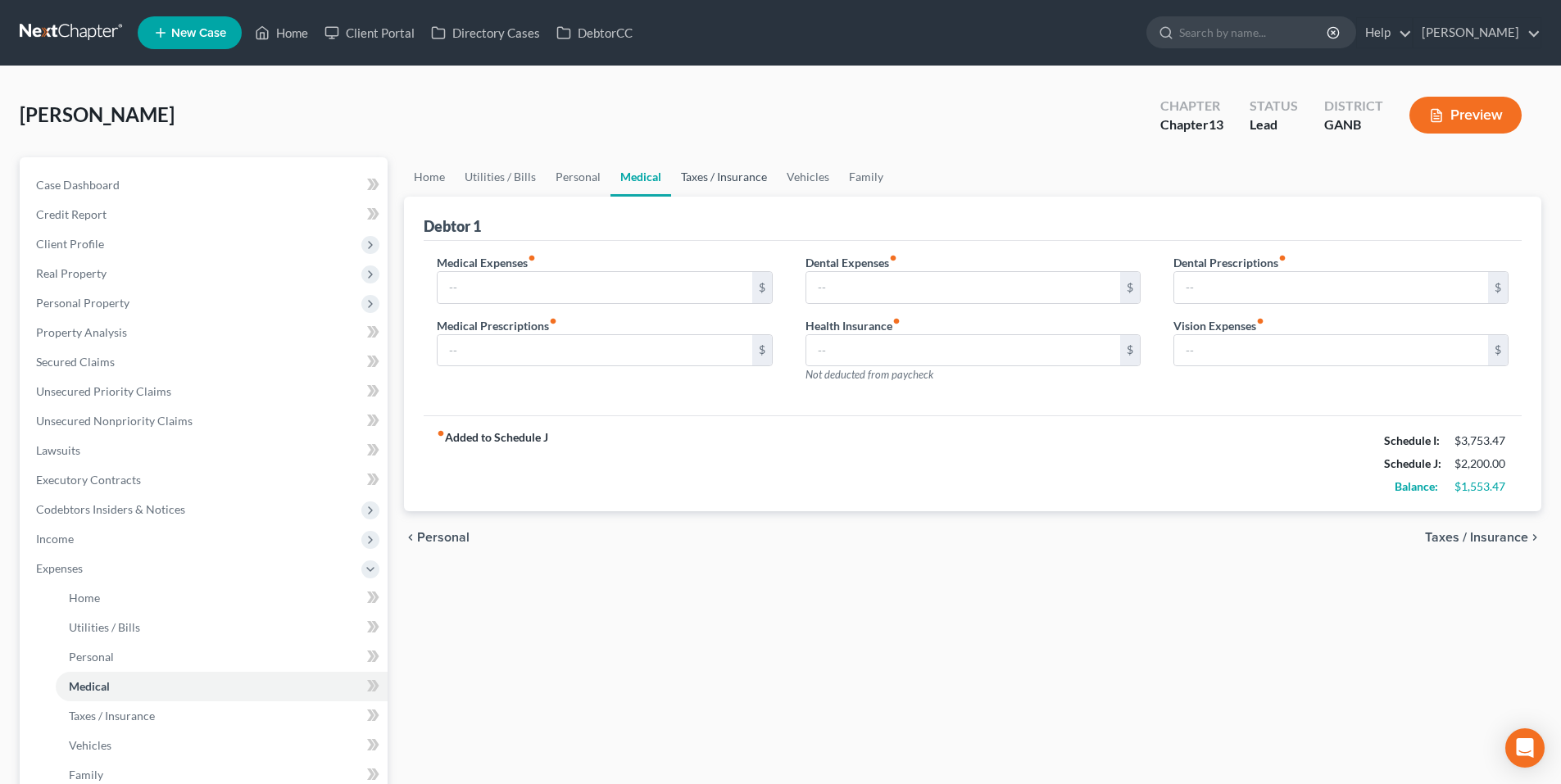
click at [709, 175] on link "Taxes / Insurance" at bounding box center [724, 176] width 106 height 39
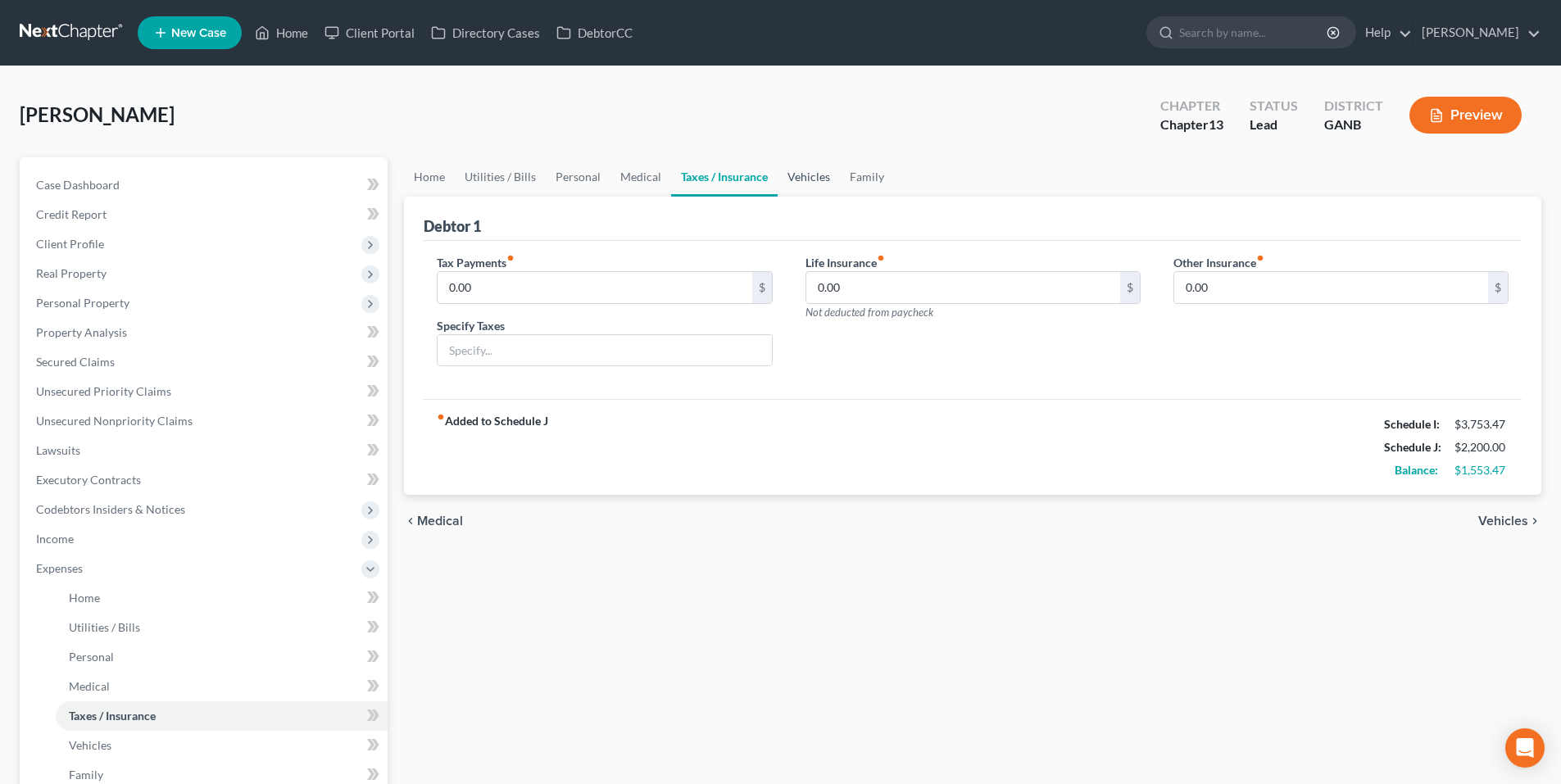
click at [790, 176] on link "Vehicles" at bounding box center [808, 176] width 62 height 39
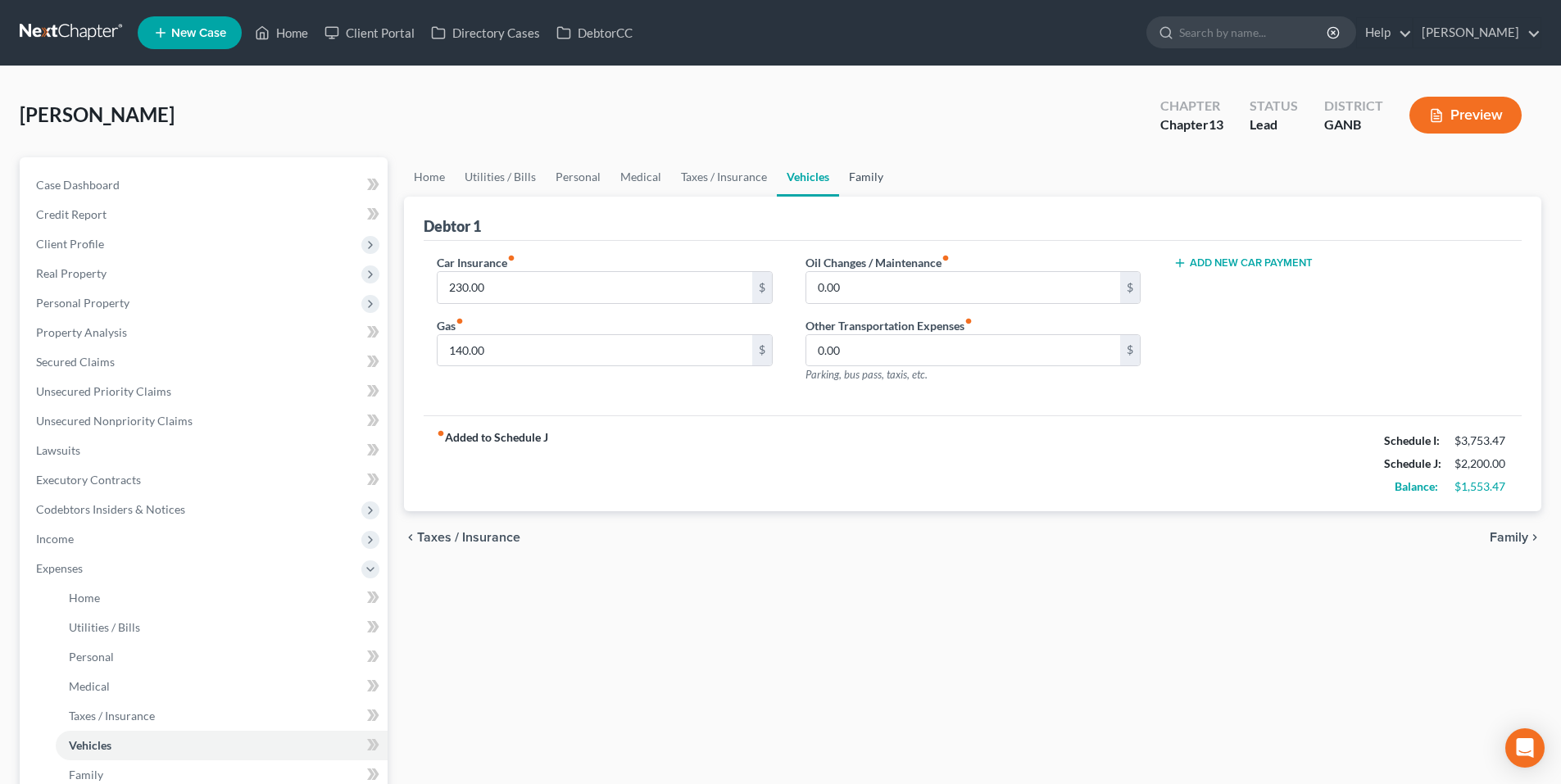
click at [864, 178] on link "Family" at bounding box center [865, 176] width 54 height 39
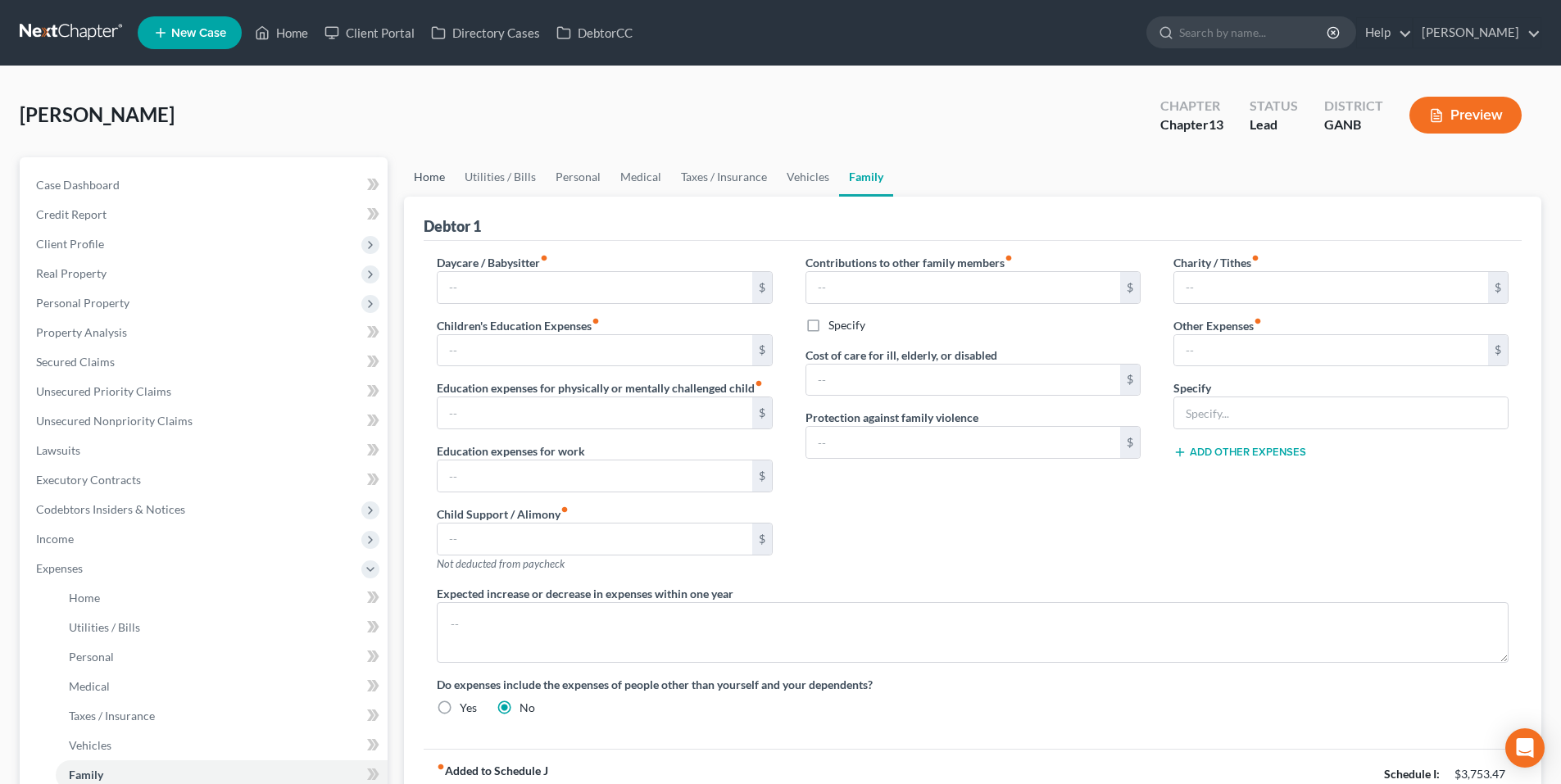
click at [423, 177] on link "Home" at bounding box center [429, 176] width 51 height 39
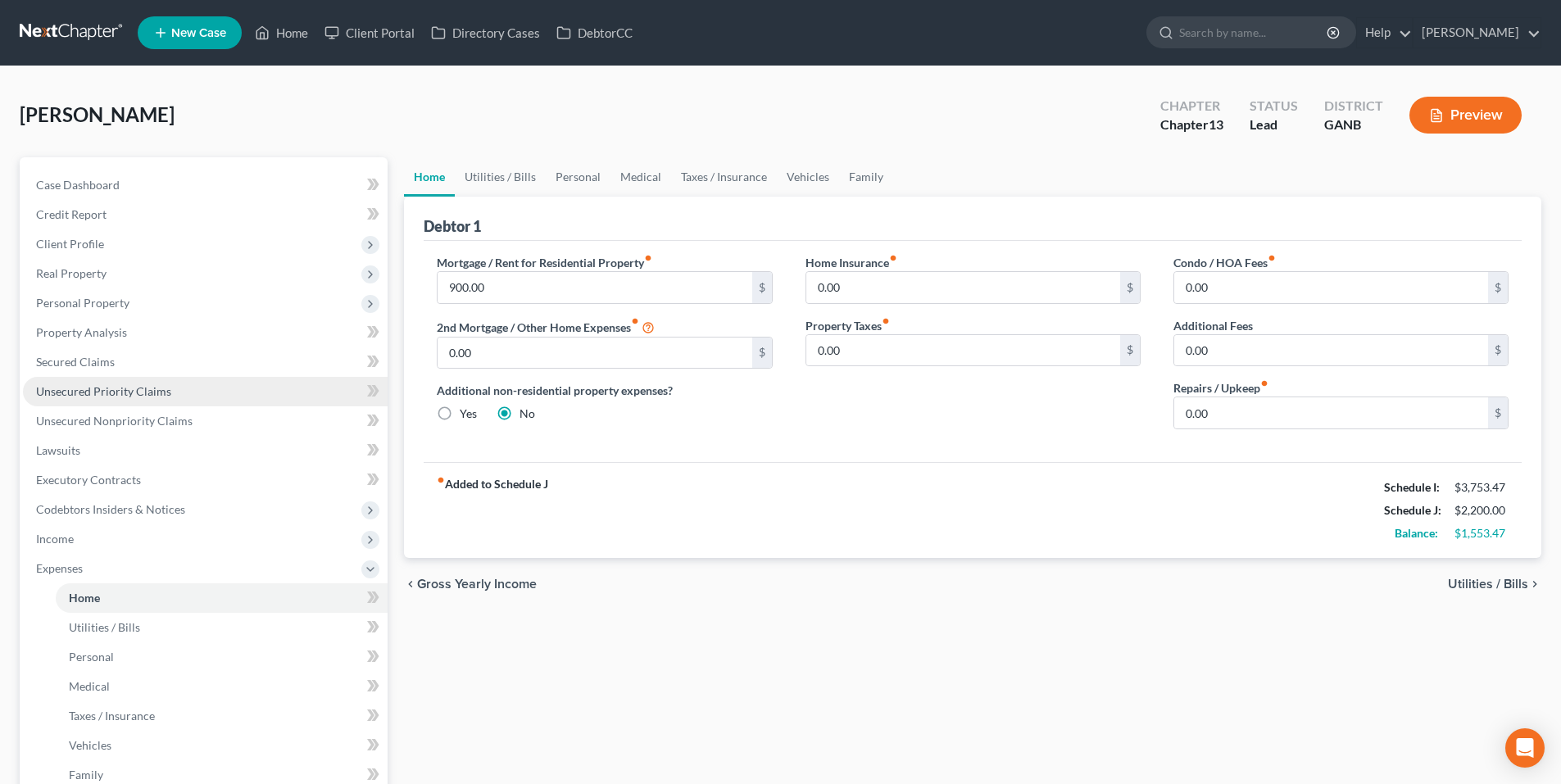
click at [110, 392] on span "Unsecured Priority Claims" at bounding box center [103, 391] width 135 height 14
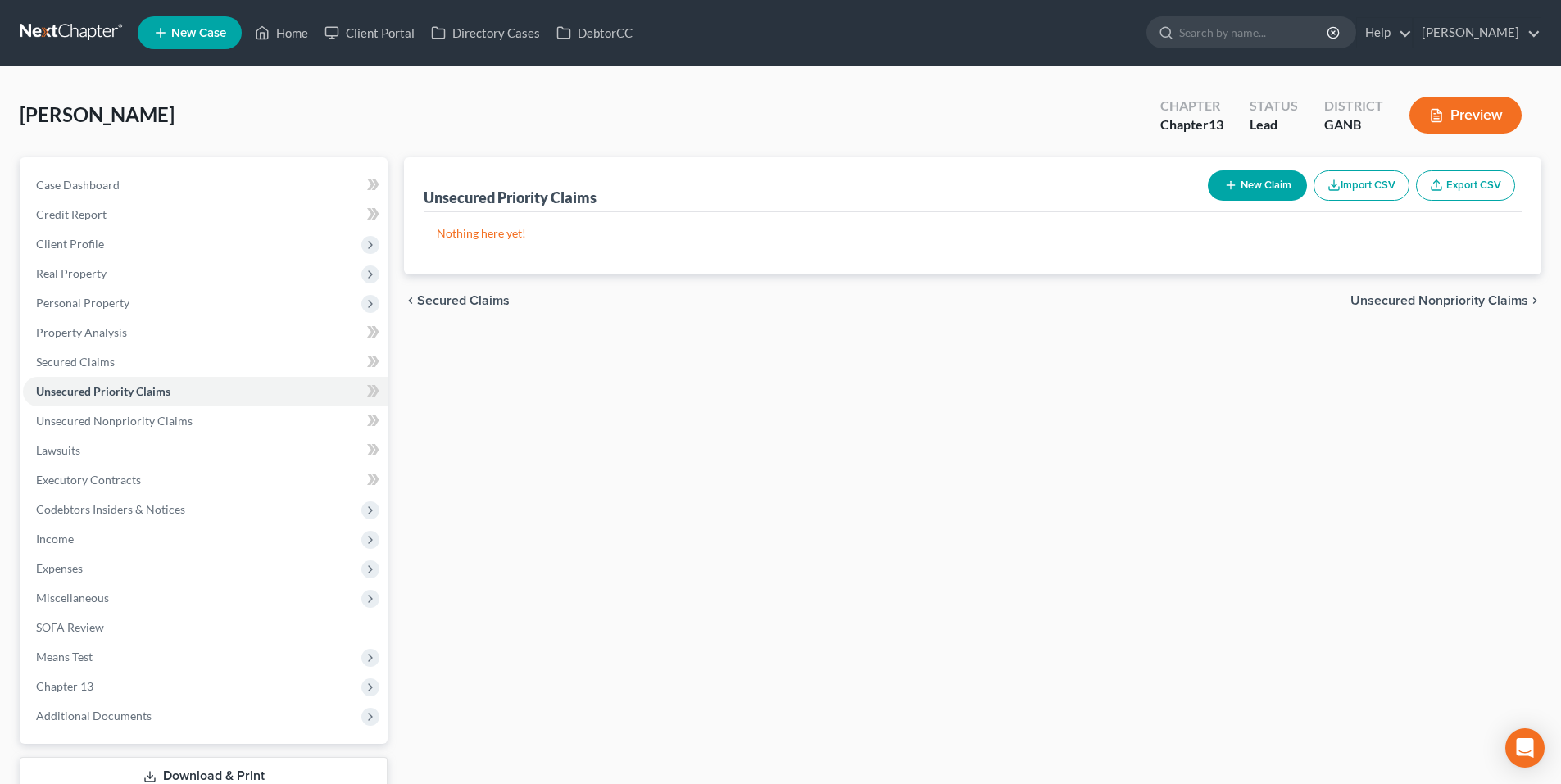
click at [1257, 189] on button "New Claim" at bounding box center [1256, 186] width 99 height 30
select select "0"
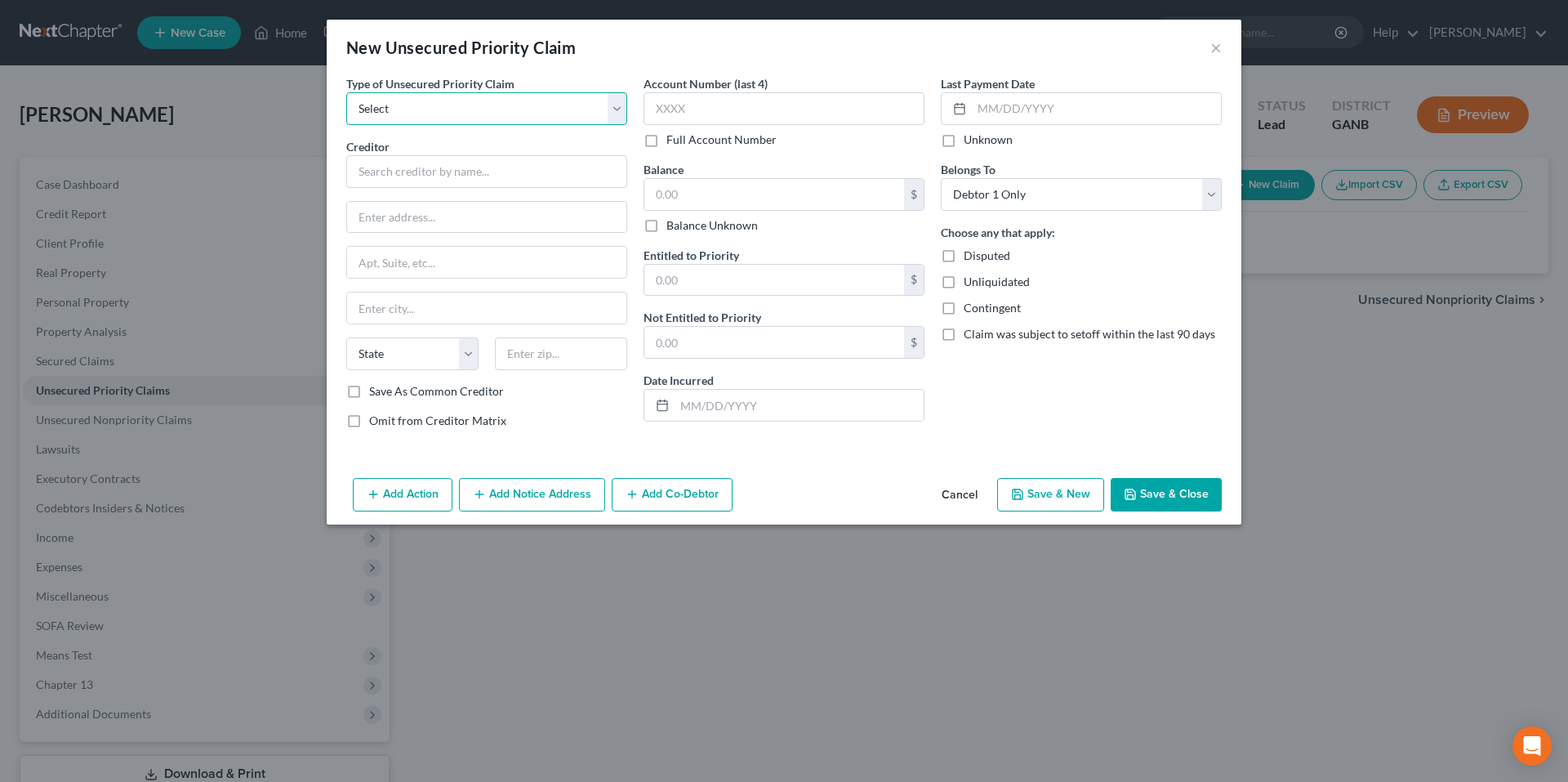
click at [560, 116] on select "Select Taxes & Other Government Units Domestic Support Obligations Extensions o…" at bounding box center [487, 109] width 281 height 33
select select "0"
click at [347, 93] on select "Select Taxes & Other Government Units Domestic Support Obligations Extensions o…" at bounding box center [487, 109] width 281 height 33
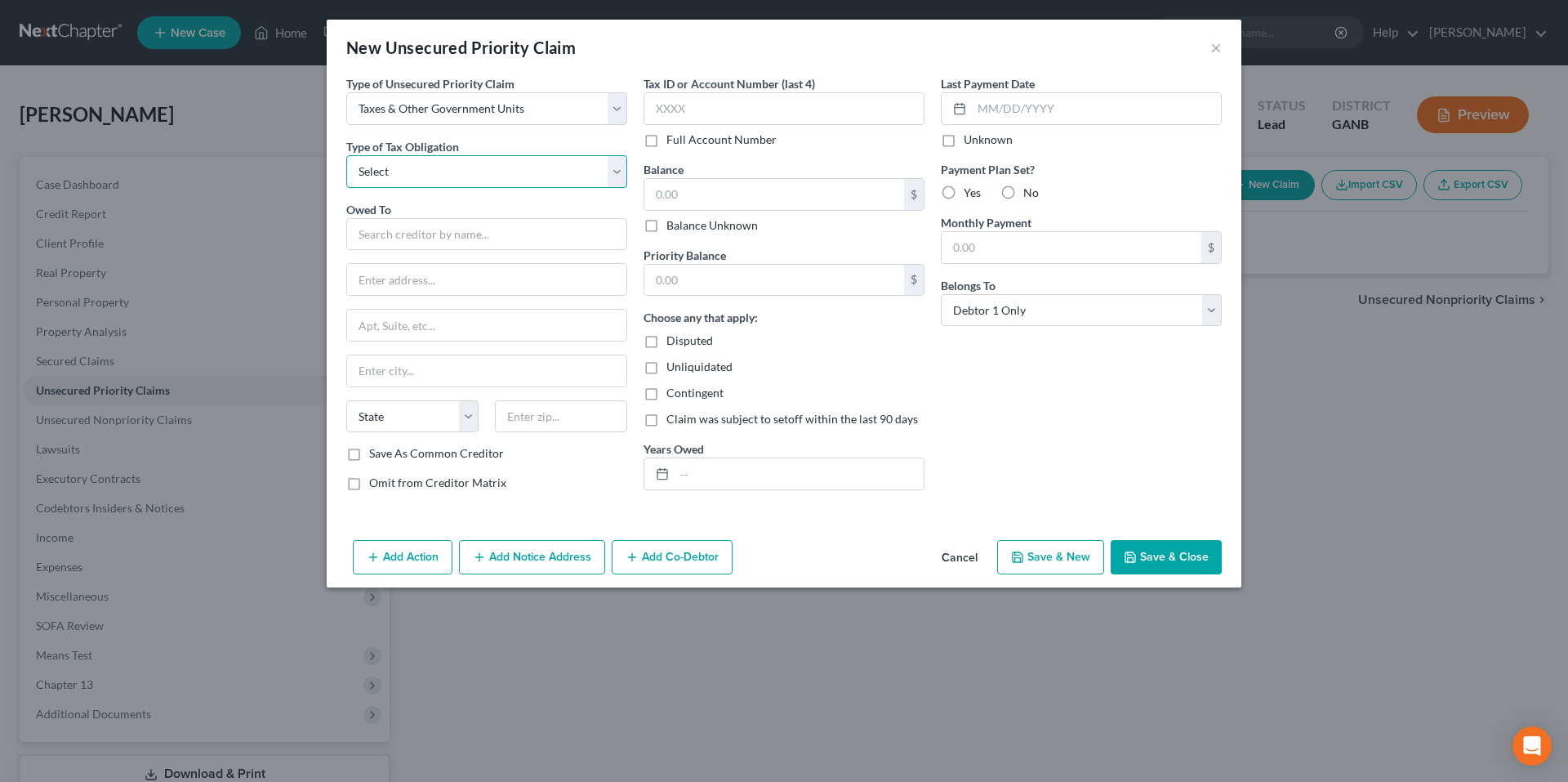
click at [551, 164] on select "Select Federal City State Franchise Tax Board Other" at bounding box center [487, 171] width 281 height 33
select select "0"
click at [347, 155] on select "Select Federal City State Franchise Tax Board Other" at bounding box center [487, 171] width 281 height 33
click at [547, 238] on input "text" at bounding box center [487, 234] width 281 height 33
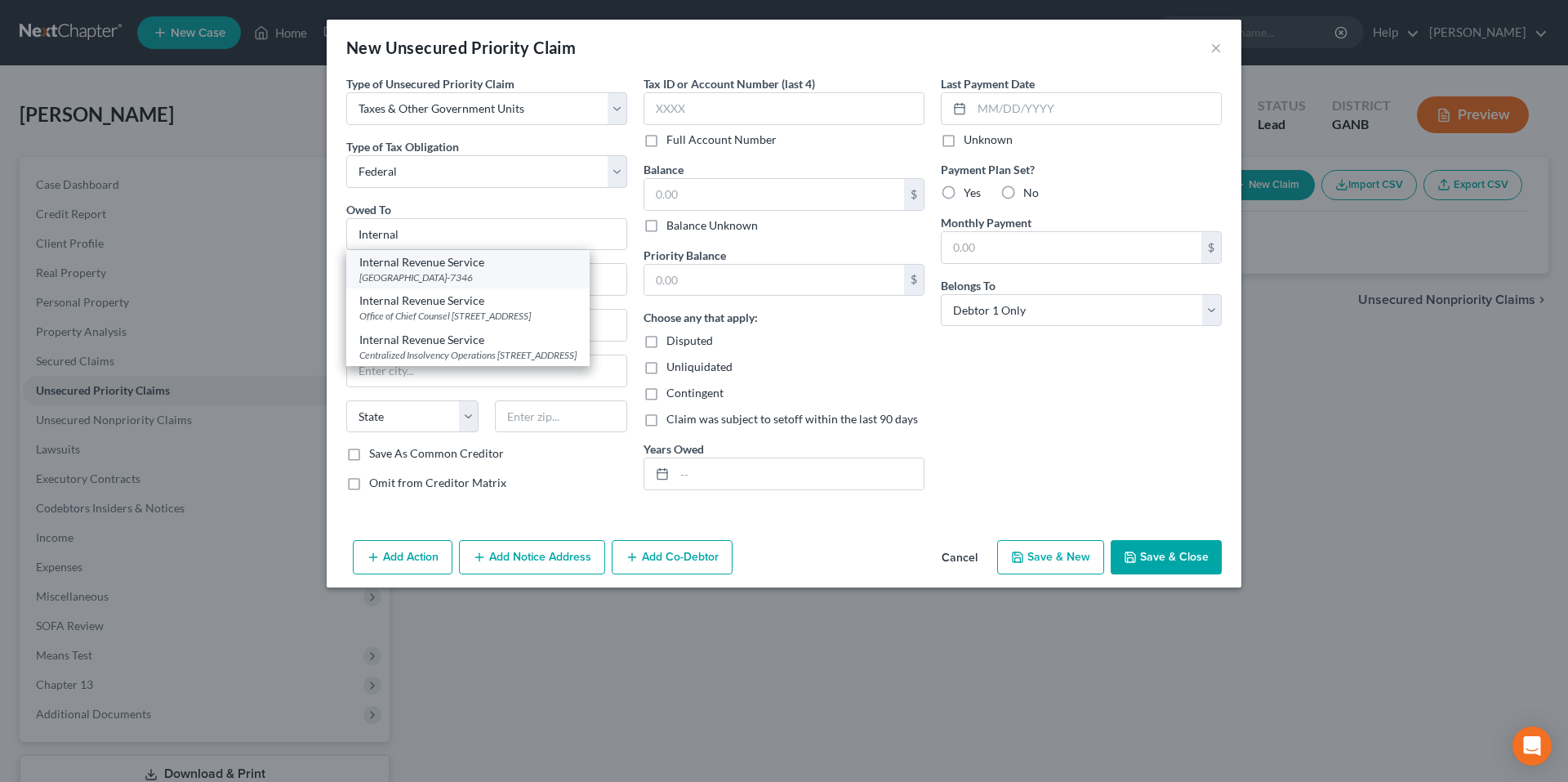
click at [561, 261] on div "Internal Revenue Service" at bounding box center [468, 262] width 217 height 16
type input "Internal Revenue Service"
type input "PO Box 7346"
type input "Philadelphia"
select select "39"
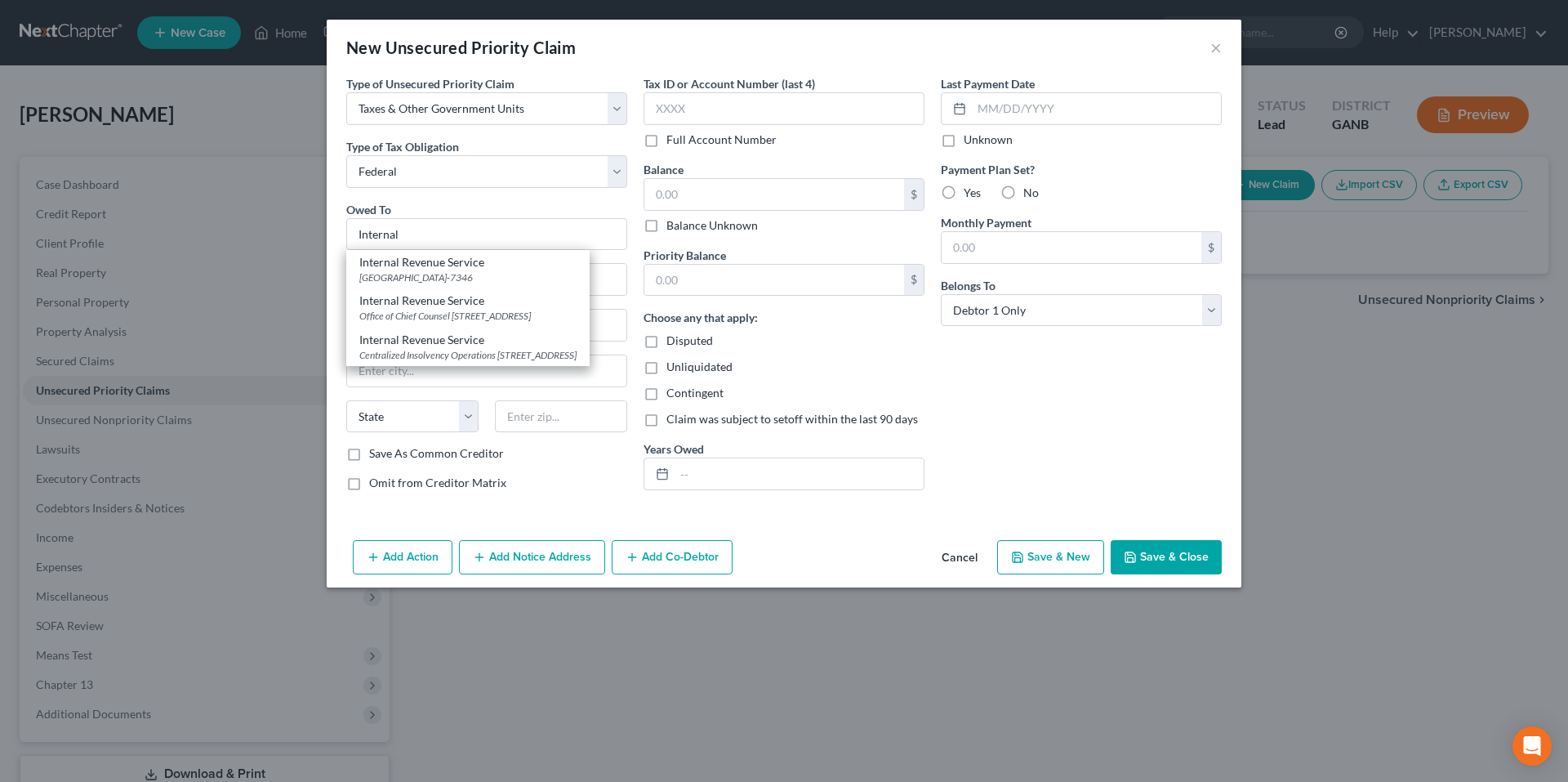
type input "19101-7346"
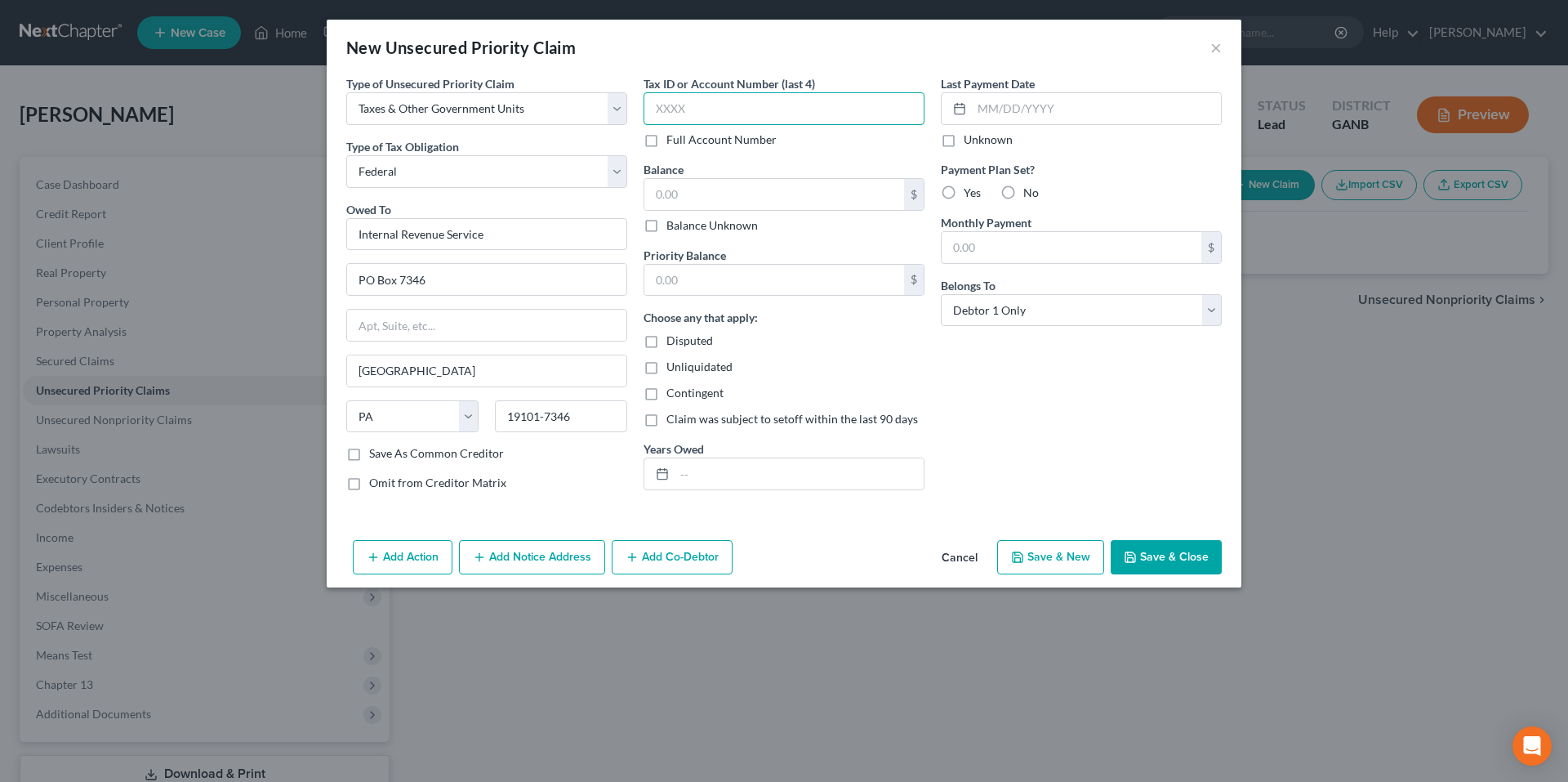
click at [737, 114] on input "text" at bounding box center [784, 109] width 281 height 33
type input "8794"
type input "1,024.00"
click at [800, 474] on input "text" at bounding box center [799, 473] width 249 height 31
type input "2021"
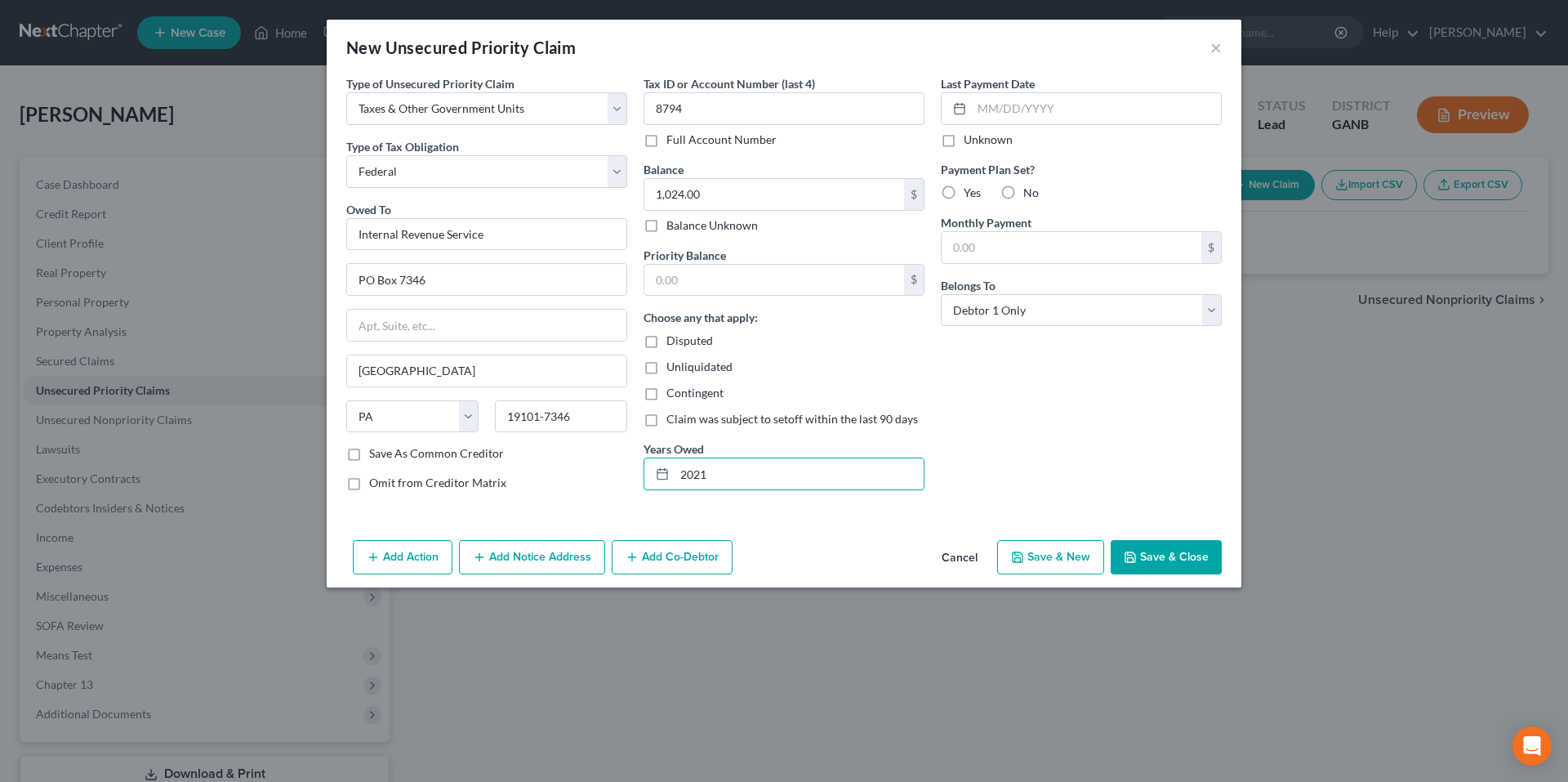
click at [1051, 557] on button "Save & New" at bounding box center [1050, 557] width 107 height 34
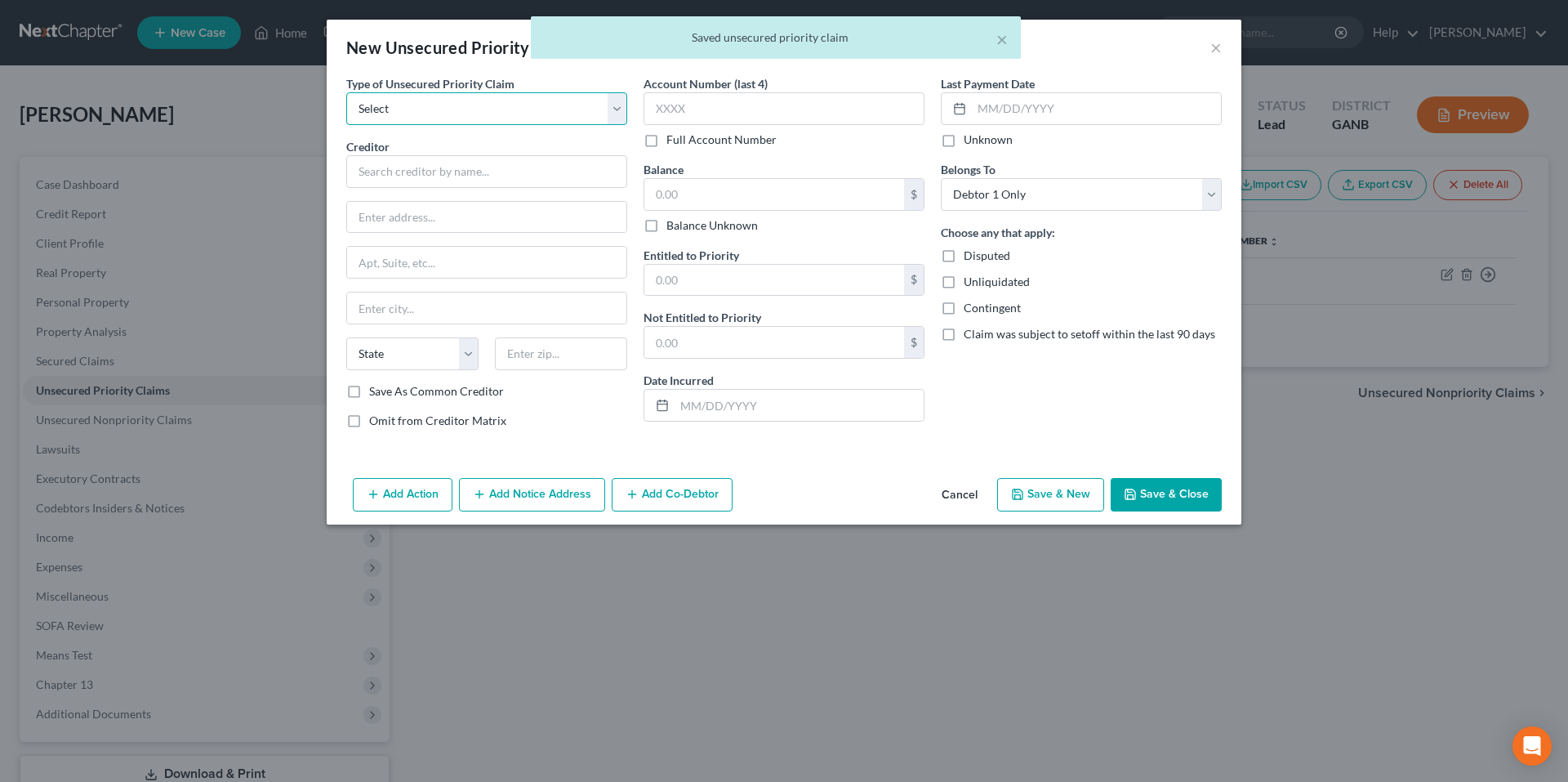
click at [615, 117] on select "Select Taxes & Other Government Units Domestic Support Obligations Extensions o…" at bounding box center [487, 109] width 281 height 33
click at [347, 93] on select "Select Taxes & Other Government Units Domestic Support Obligations Extensions o…" at bounding box center [487, 109] width 281 height 33
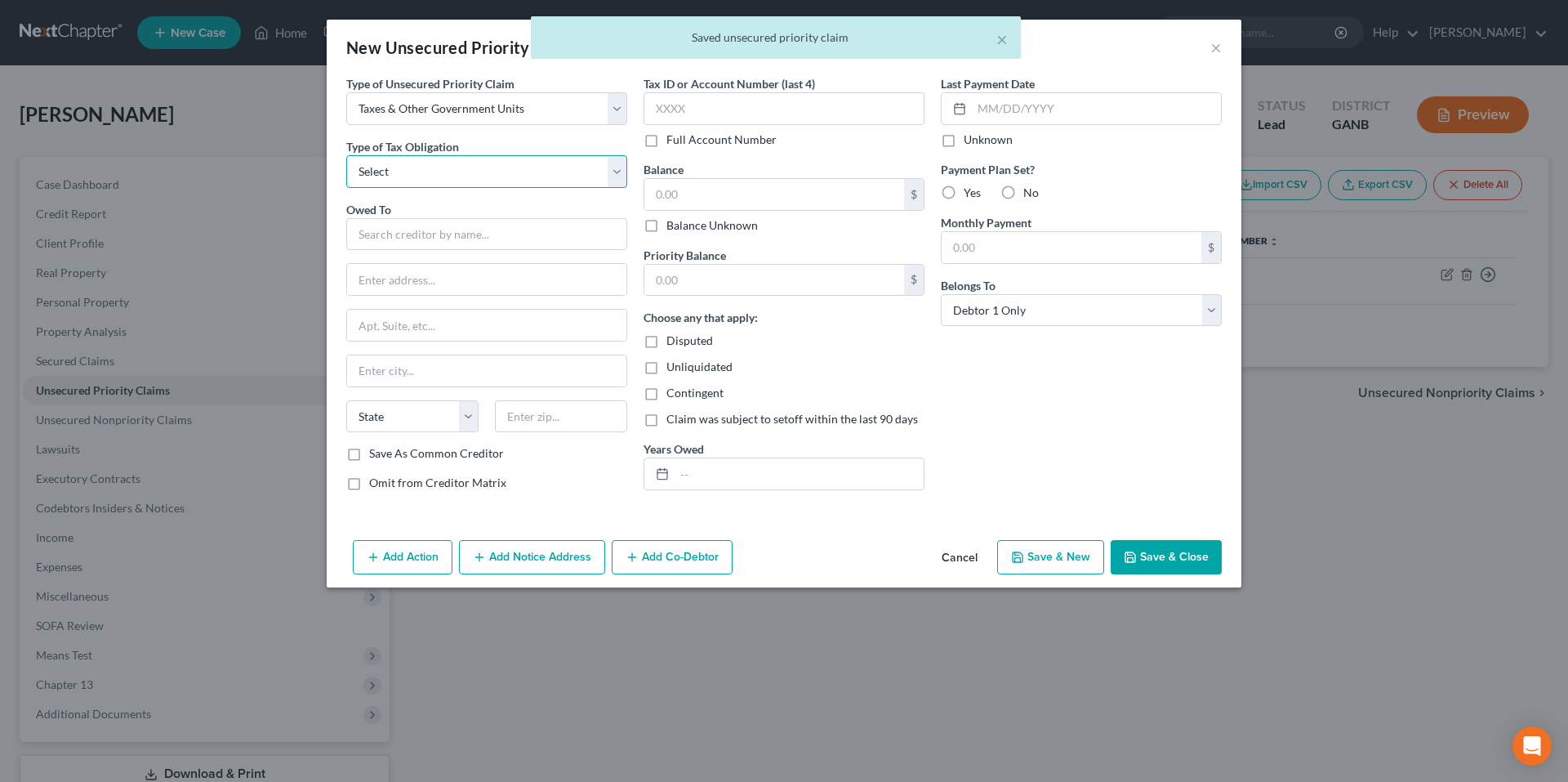
click at [605, 160] on select "Select Federal City State Franchise Tax Board Other" at bounding box center [487, 171] width 281 height 33
click at [347, 155] on select "Select Federal City State Franchise Tax Board Other" at bounding box center [487, 171] width 281 height 33
click at [591, 233] on input "text" at bounding box center [487, 234] width 281 height 33
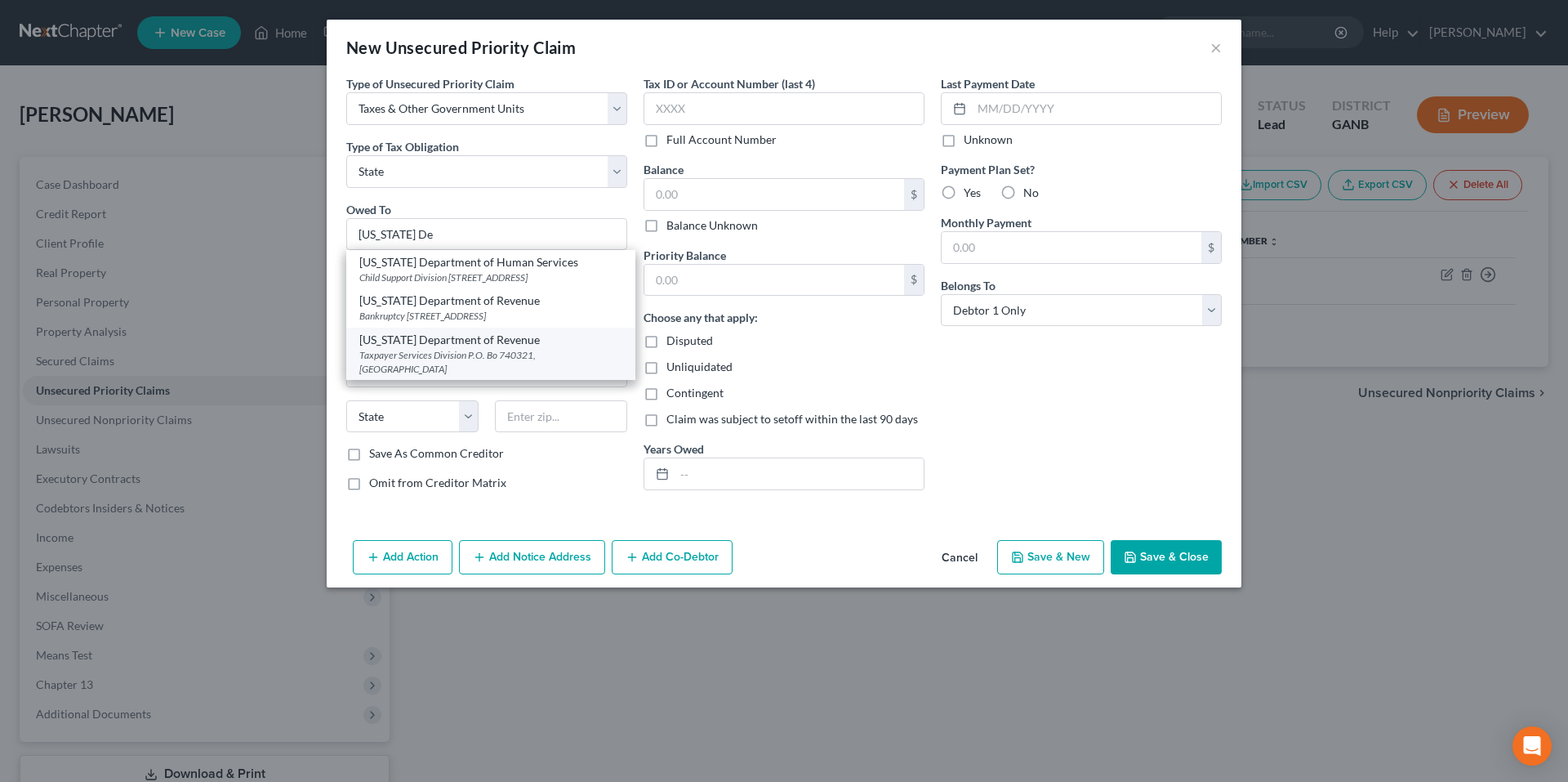
click at [593, 376] on div "Taxpayer Services Division P.O. Bo 740321, Atlanta, GA 30374" at bounding box center [491, 362] width 263 height 28
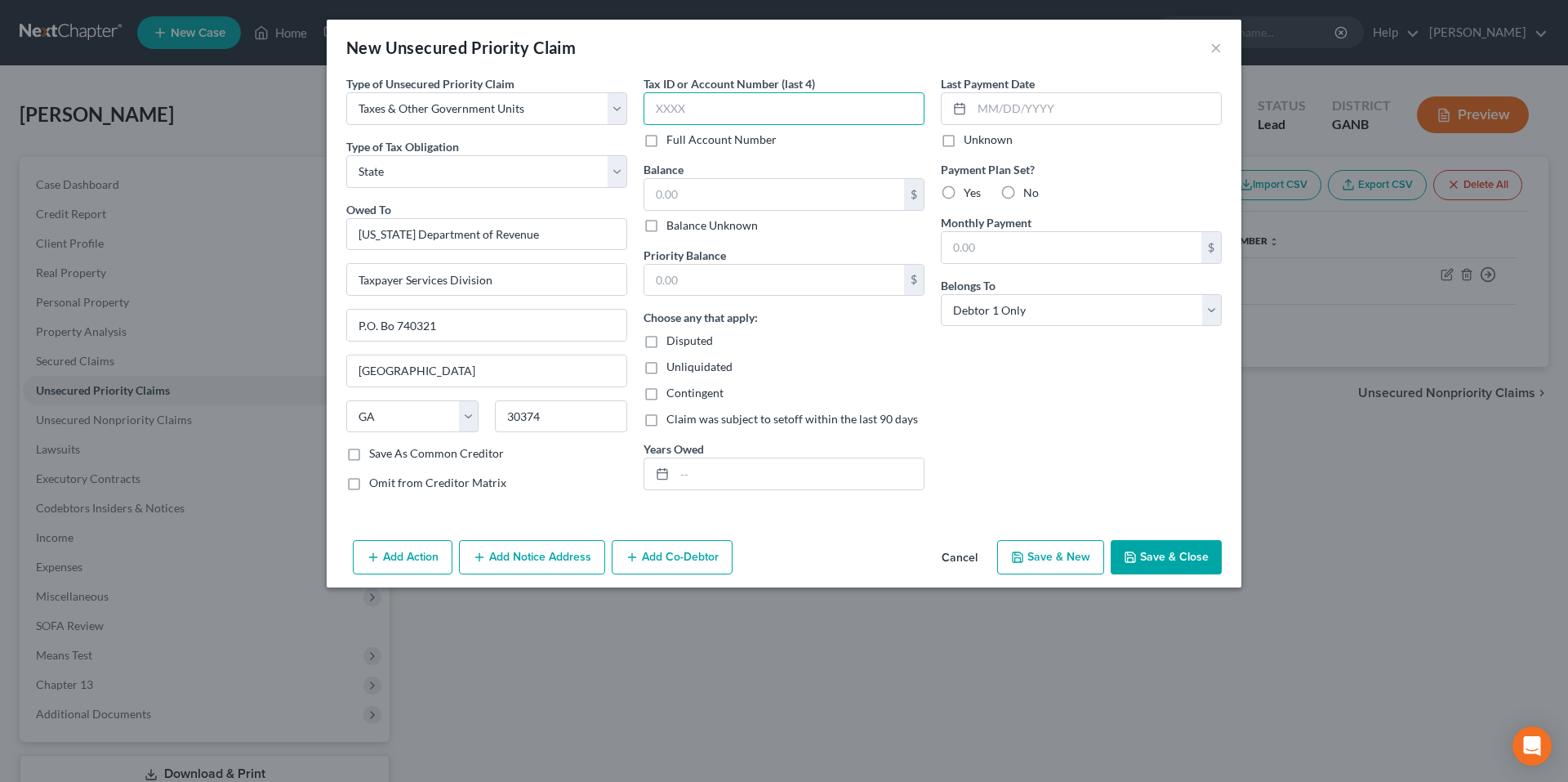
click at [764, 102] on input "text" at bounding box center [784, 109] width 281 height 33
click at [813, 471] on input "text" at bounding box center [799, 473] width 249 height 31
click at [1063, 558] on button "Save & New" at bounding box center [1050, 557] width 107 height 34
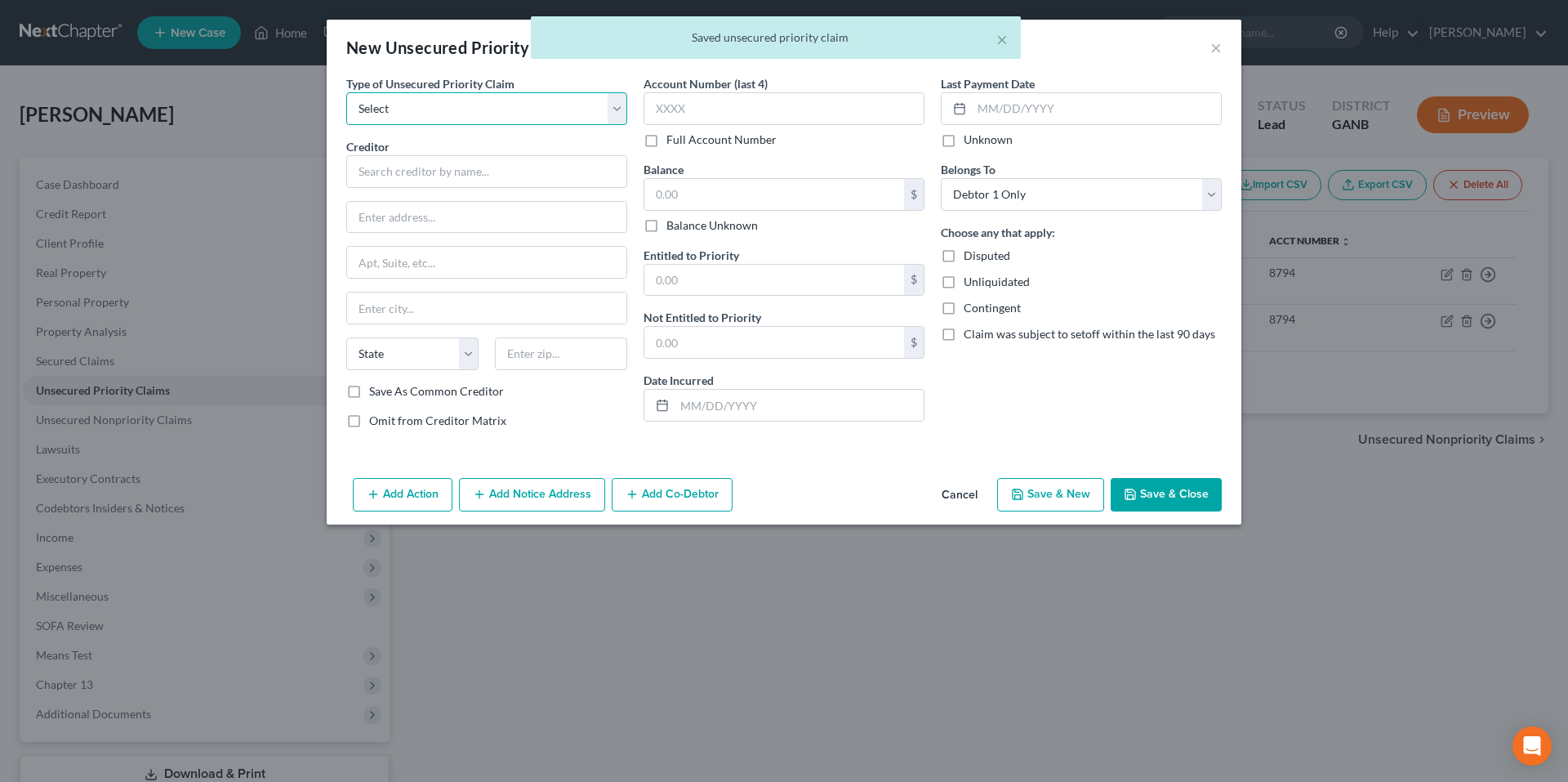
click at [547, 106] on select "Select Taxes & Other Government Units Domestic Support Obligations Extensions o…" at bounding box center [487, 109] width 281 height 33
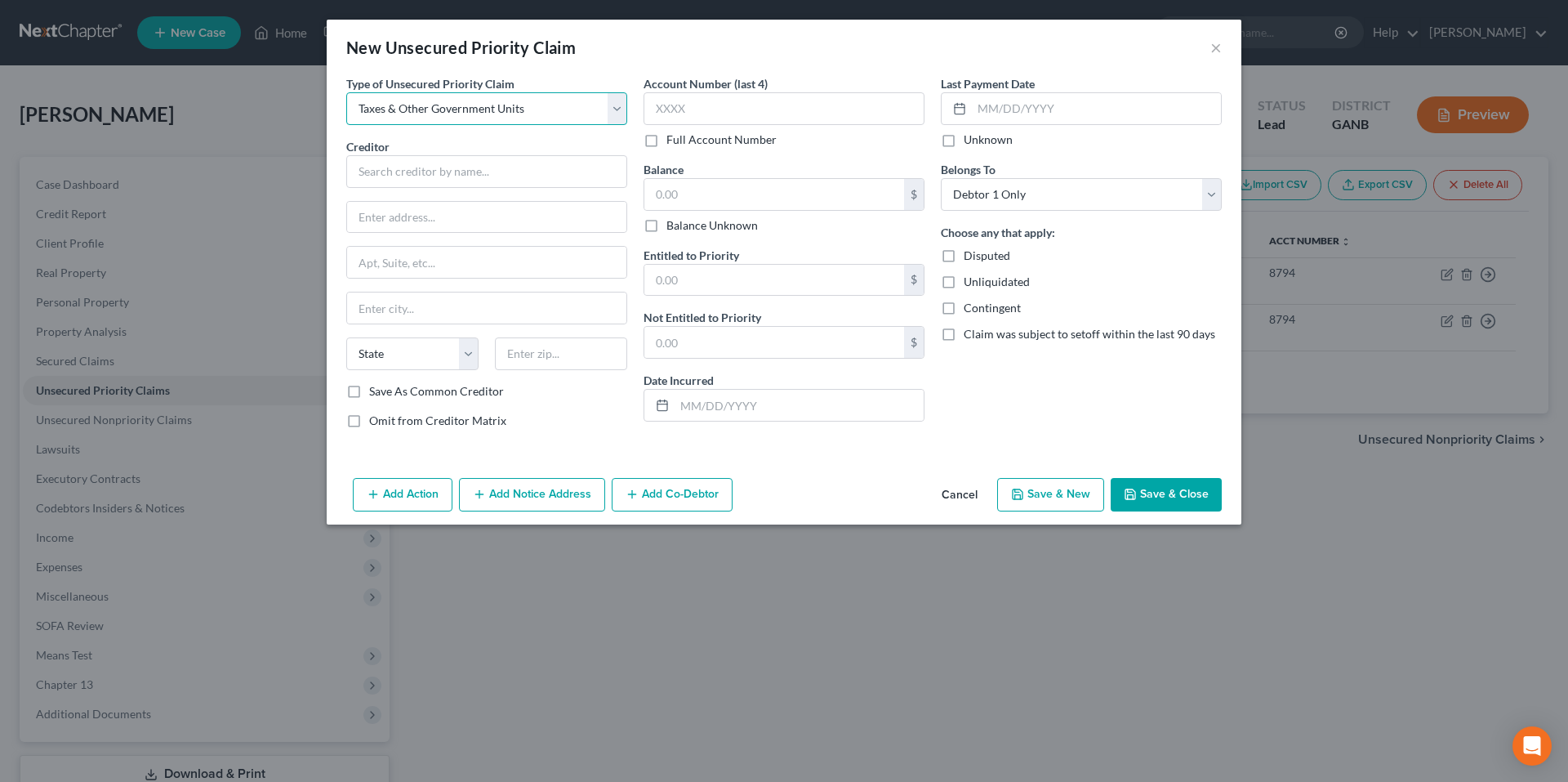
click at [347, 93] on select "Select Taxes & Other Government Units Domestic Support Obligations Extensions o…" at bounding box center [487, 109] width 281 height 33
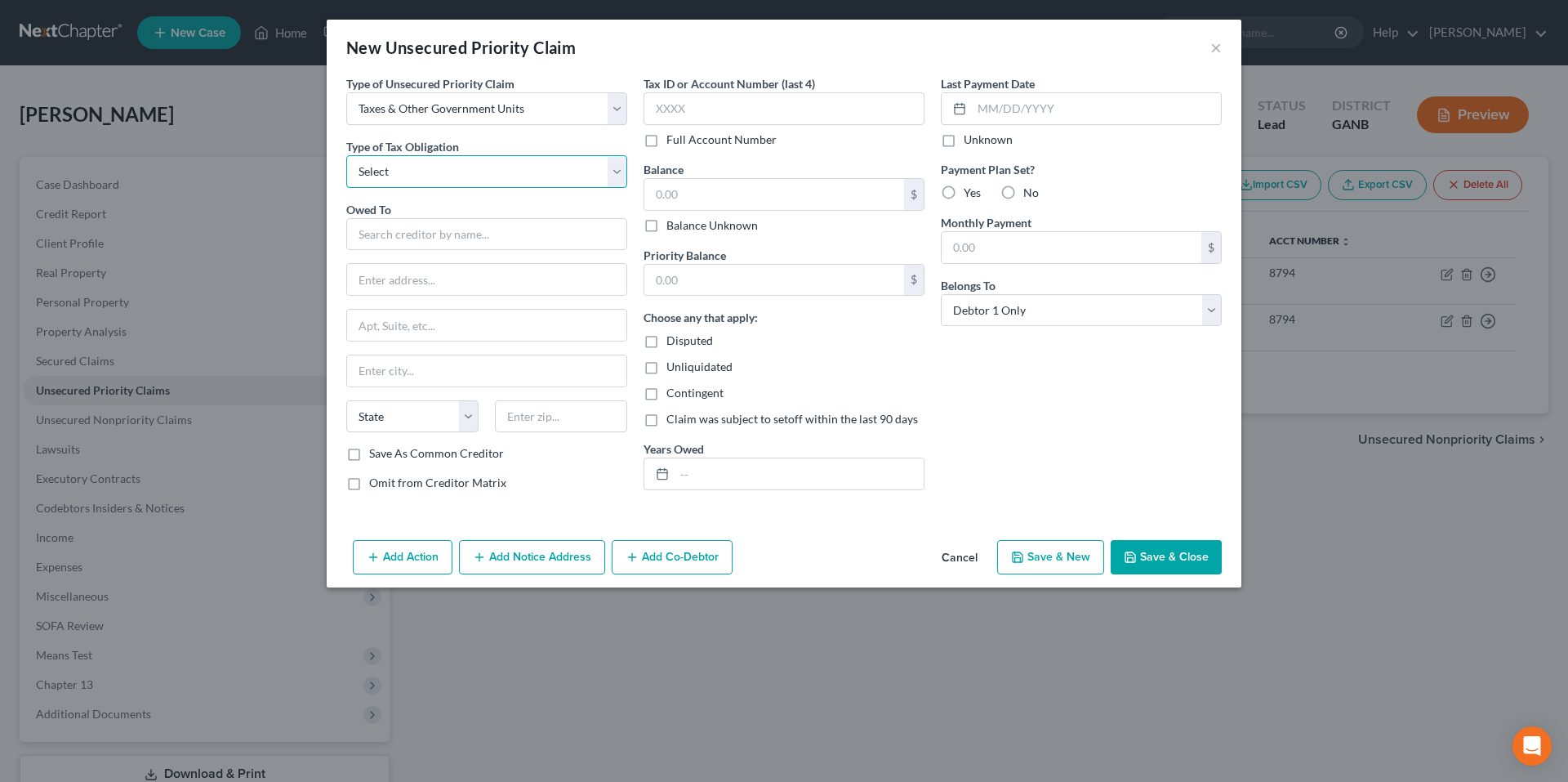
click at [514, 172] on select "Select Federal City State Franchise Tax Board Other" at bounding box center [487, 171] width 281 height 33
click at [347, 155] on select "Select Federal City State Franchise Tax Board Other" at bounding box center [487, 171] width 281 height 33
click at [500, 228] on input "text" at bounding box center [487, 234] width 281 height 33
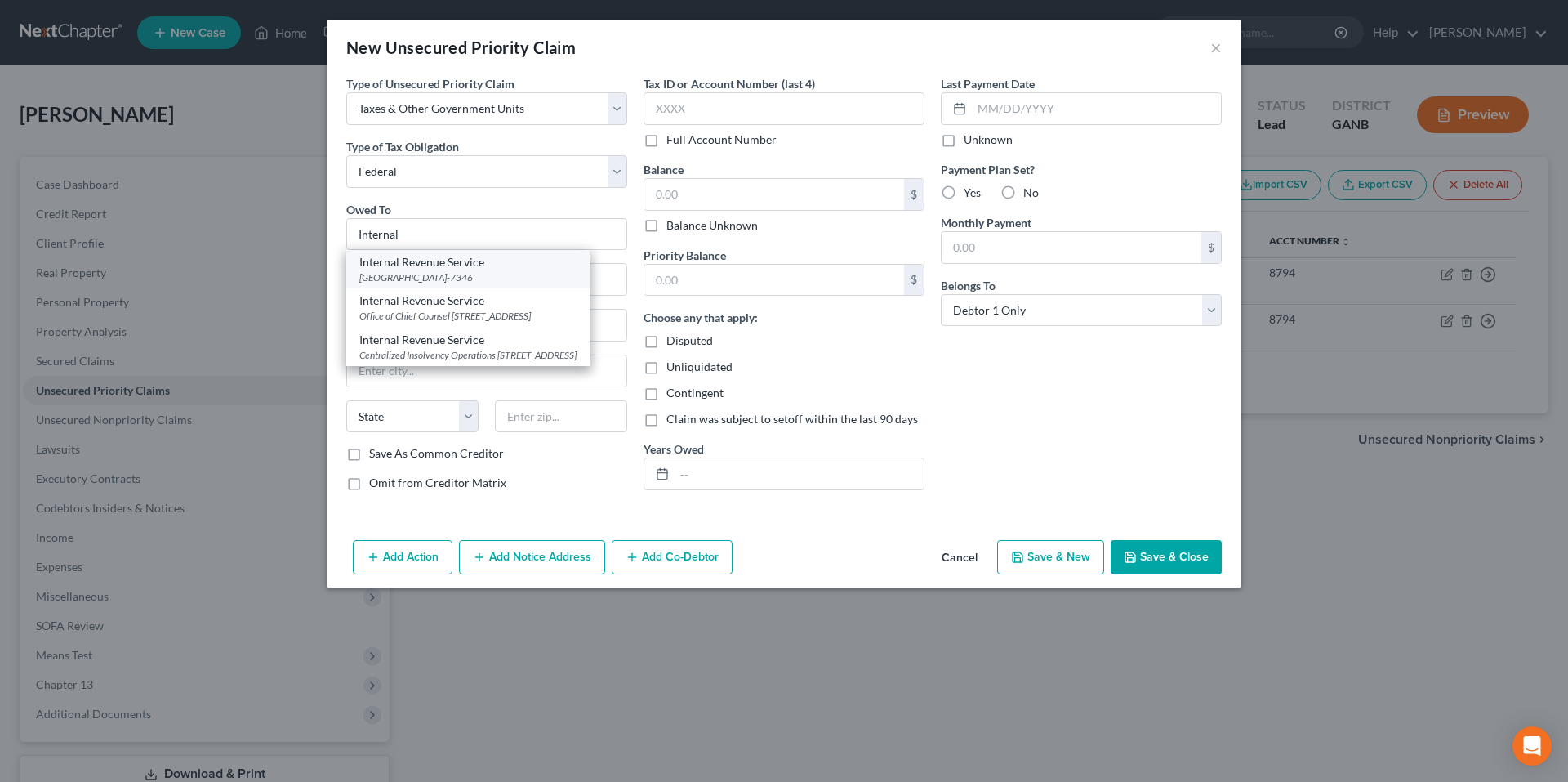
click at [506, 256] on div "Internal Revenue Service" at bounding box center [468, 262] width 217 height 16
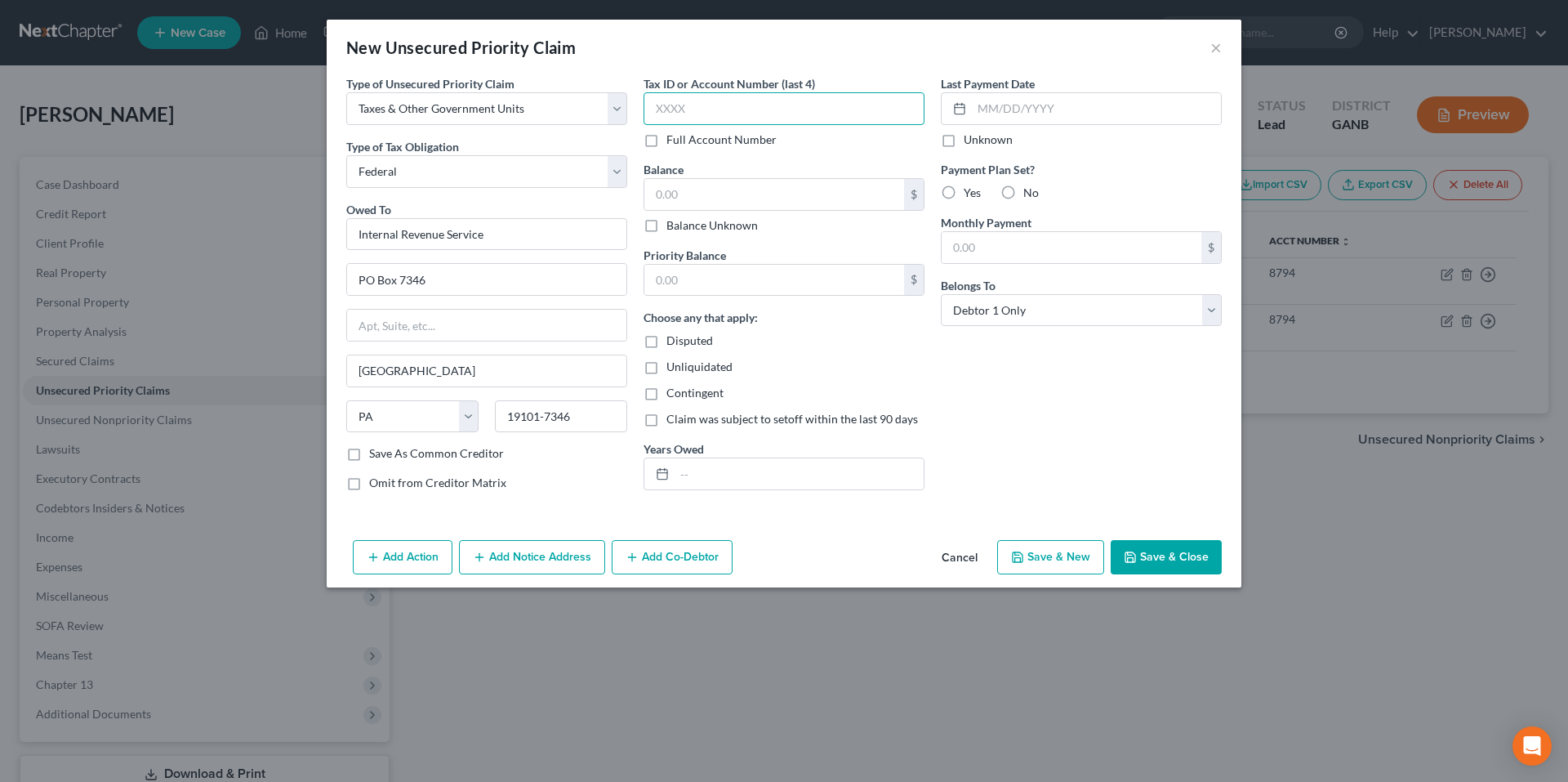
click at [699, 119] on input "text" at bounding box center [784, 109] width 281 height 33
click at [727, 184] on input "text" at bounding box center [774, 194] width 260 height 31
click at [1059, 551] on button "Save & New" at bounding box center [1050, 557] width 107 height 34
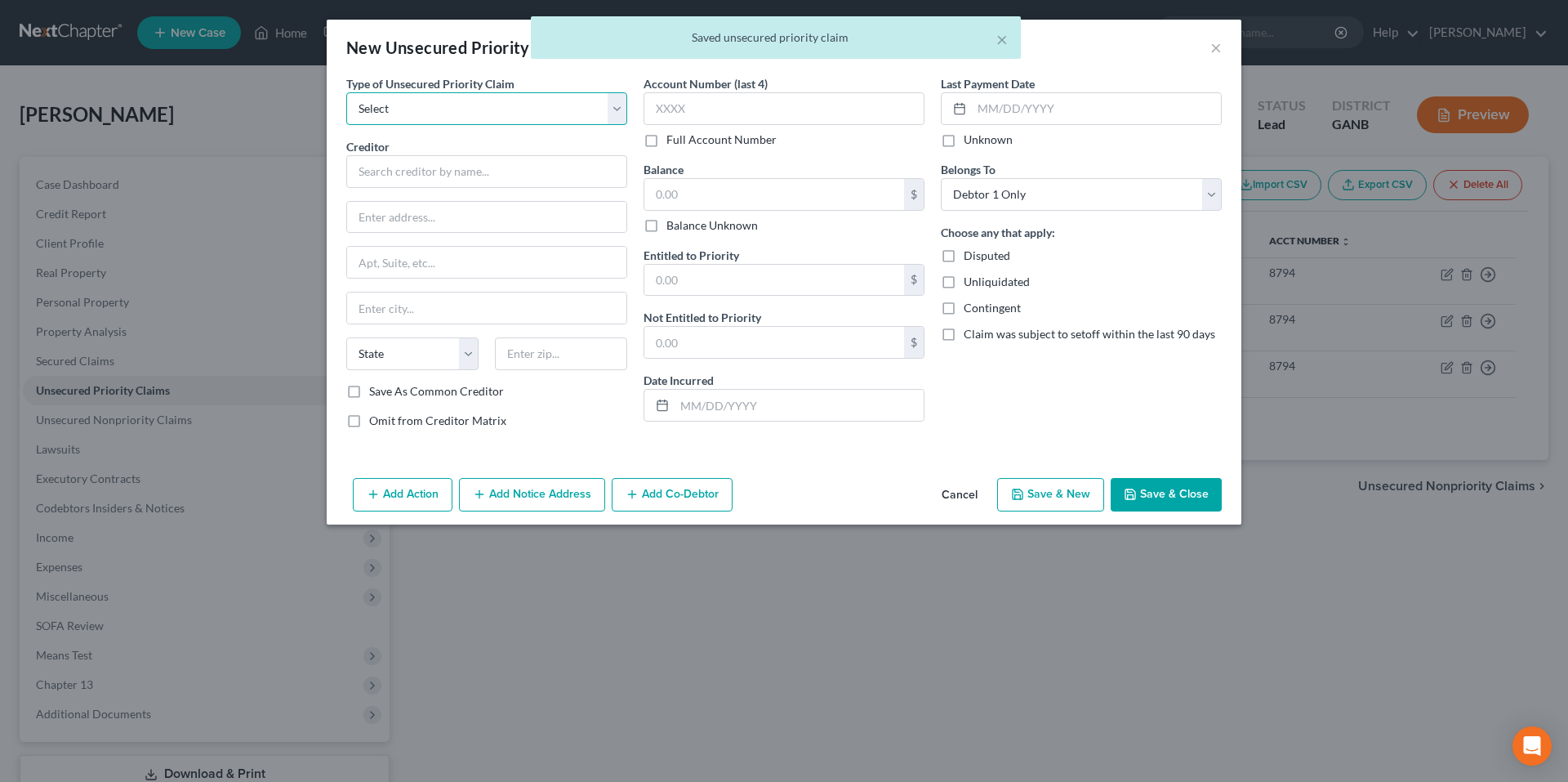
click at [533, 120] on select "Select Taxes & Other Government Units Domestic Support Obligations Extensions o…" at bounding box center [487, 109] width 281 height 33
click at [347, 93] on select "Select Taxes & Other Government Units Domestic Support Obligations Extensions o…" at bounding box center [487, 109] width 281 height 33
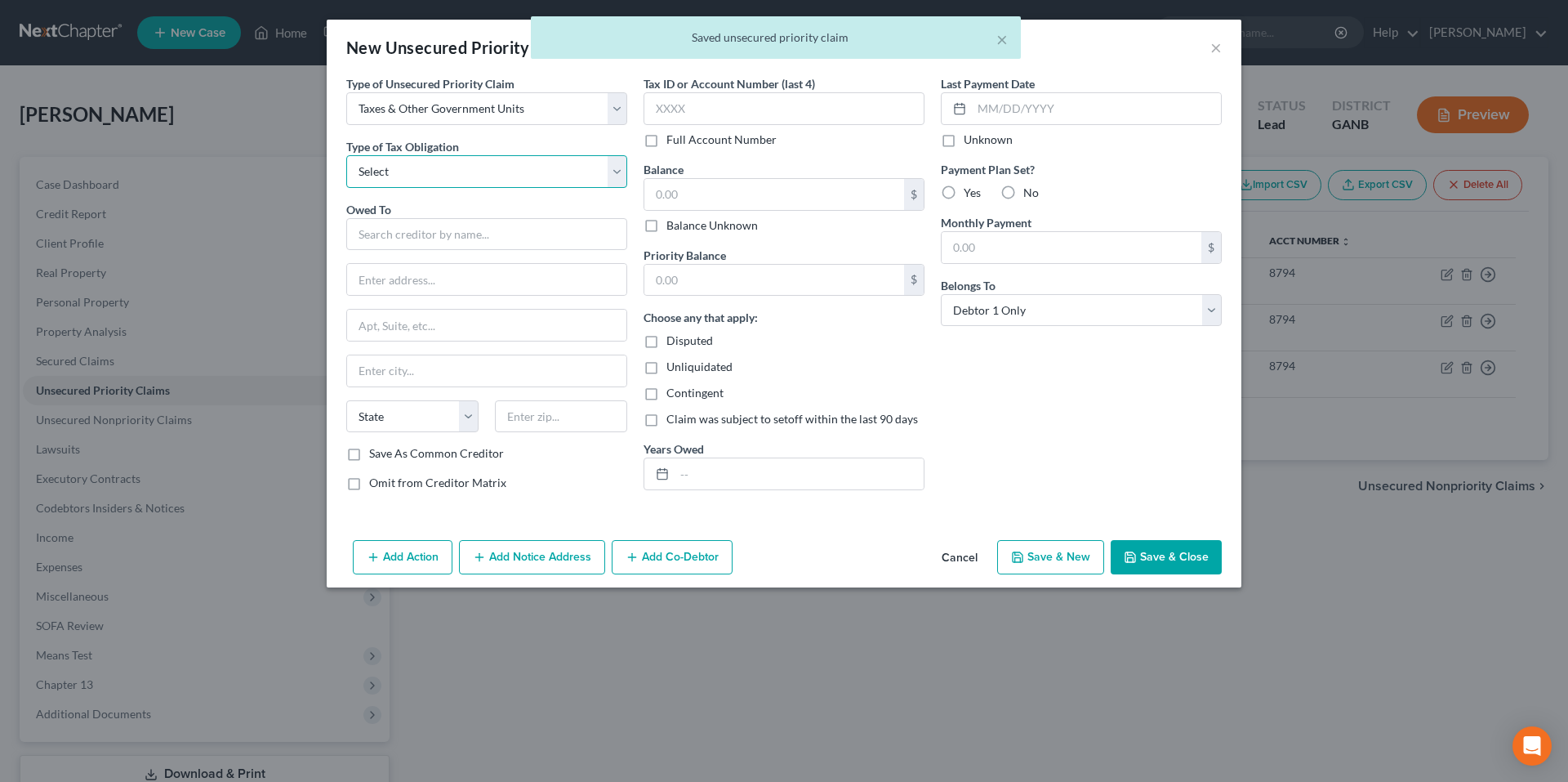
click at [524, 156] on select "Select Federal City State Franchise Tax Board Other" at bounding box center [487, 171] width 281 height 33
click at [347, 155] on select "Select Federal City State Franchise Tax Board Other" at bounding box center [487, 171] width 281 height 33
click at [511, 236] on input "text" at bounding box center [487, 234] width 281 height 33
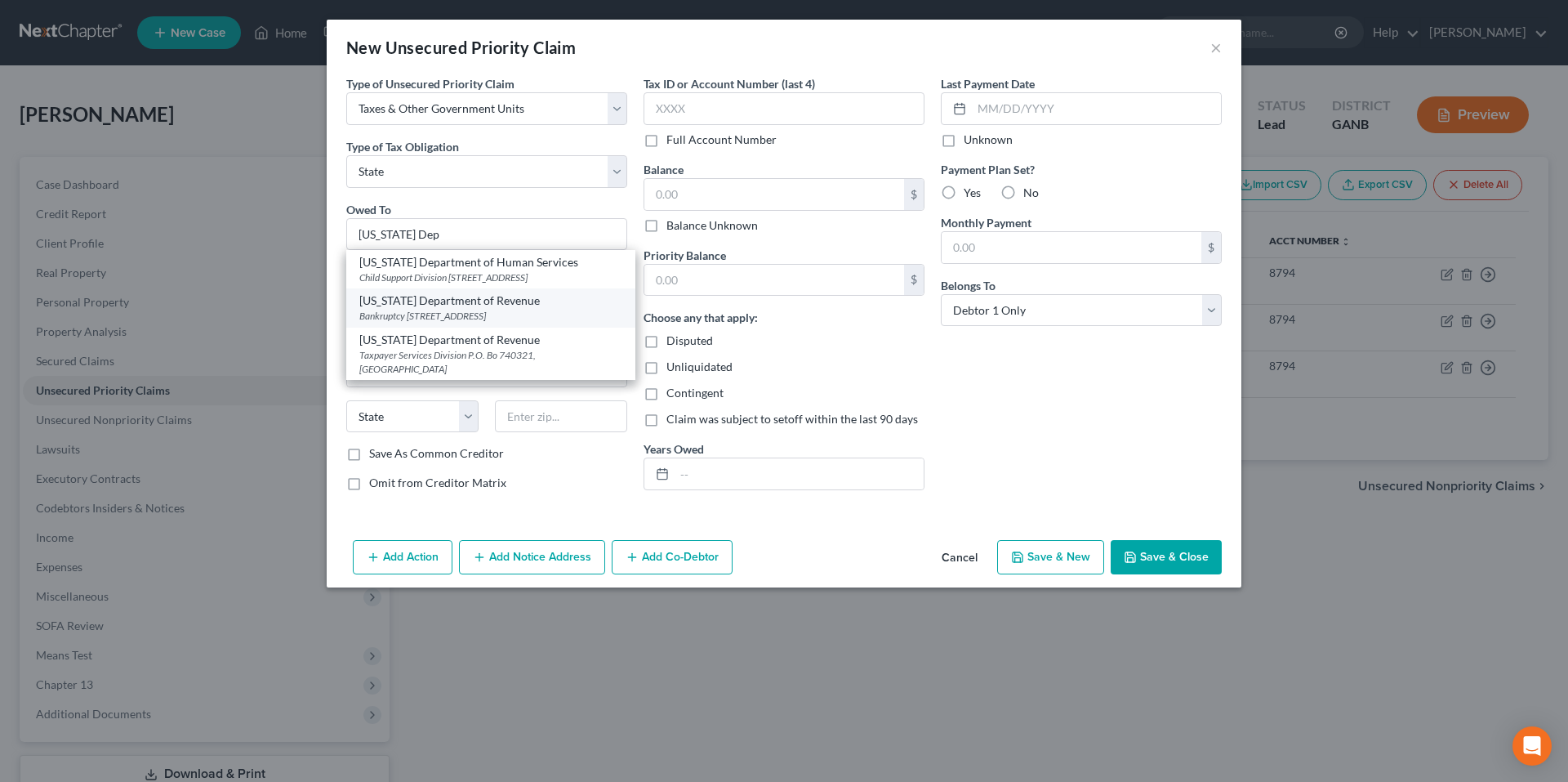
click at [528, 309] on div "Georgia Department of Revenue" at bounding box center [491, 300] width 263 height 16
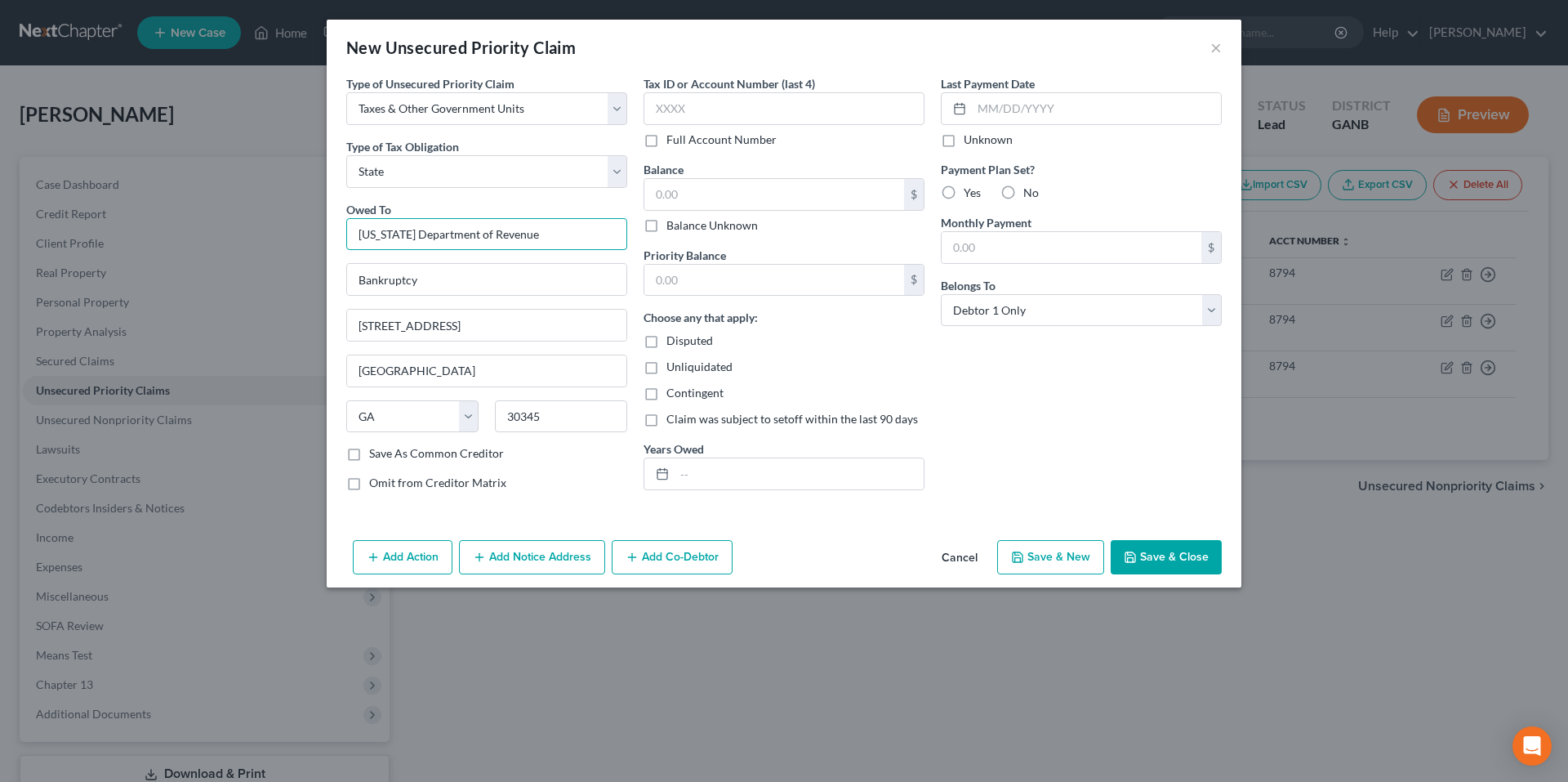
click at [544, 233] on input "Georgia Department of Revenue" at bounding box center [487, 234] width 281 height 33
click at [587, 278] on input "Bankruptcy" at bounding box center [486, 279] width 279 height 31
click at [964, 563] on button "Cancel" at bounding box center [959, 558] width 62 height 33
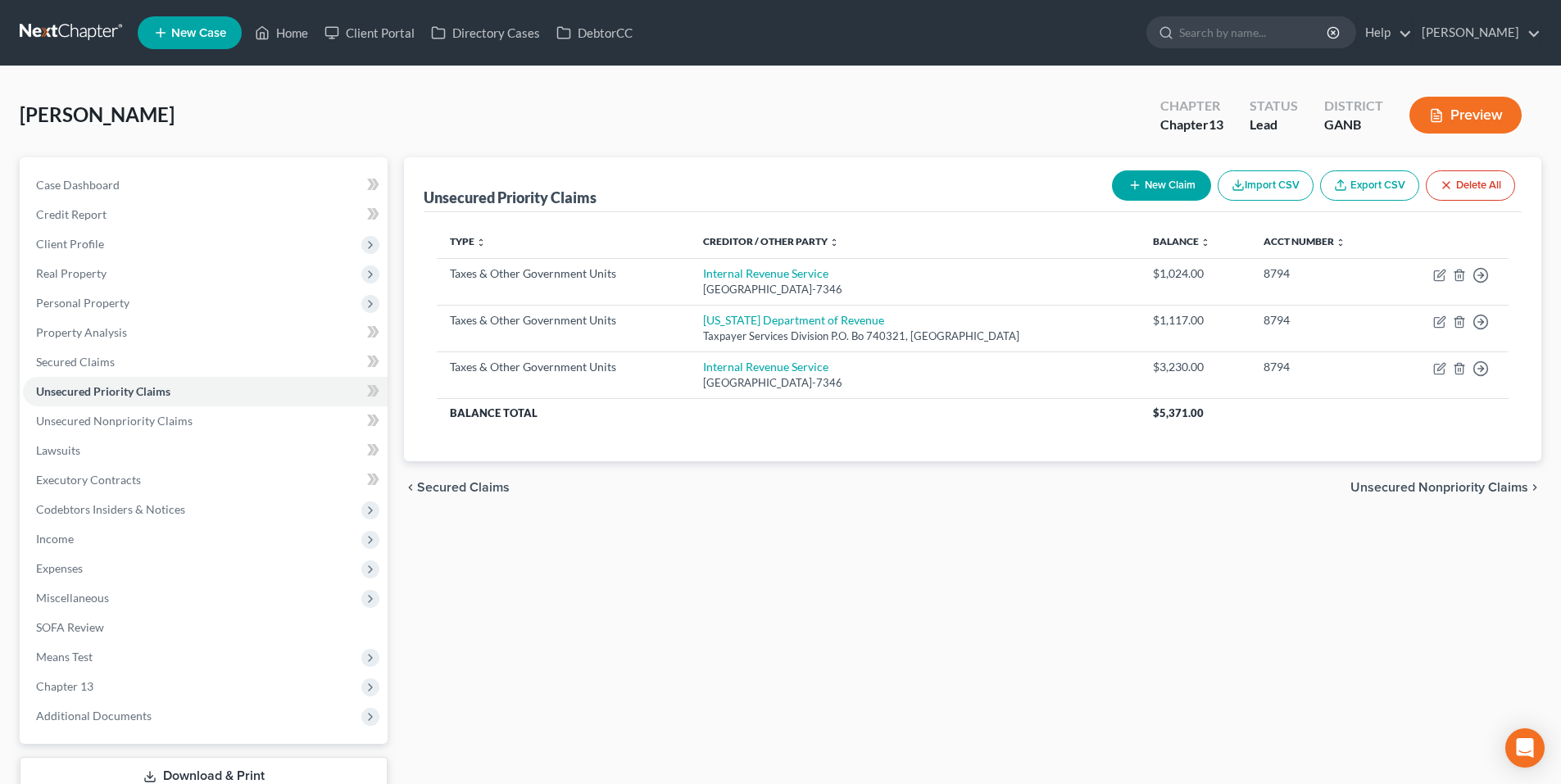
click at [1141, 188] on button "New Claim" at bounding box center [1160, 186] width 99 height 30
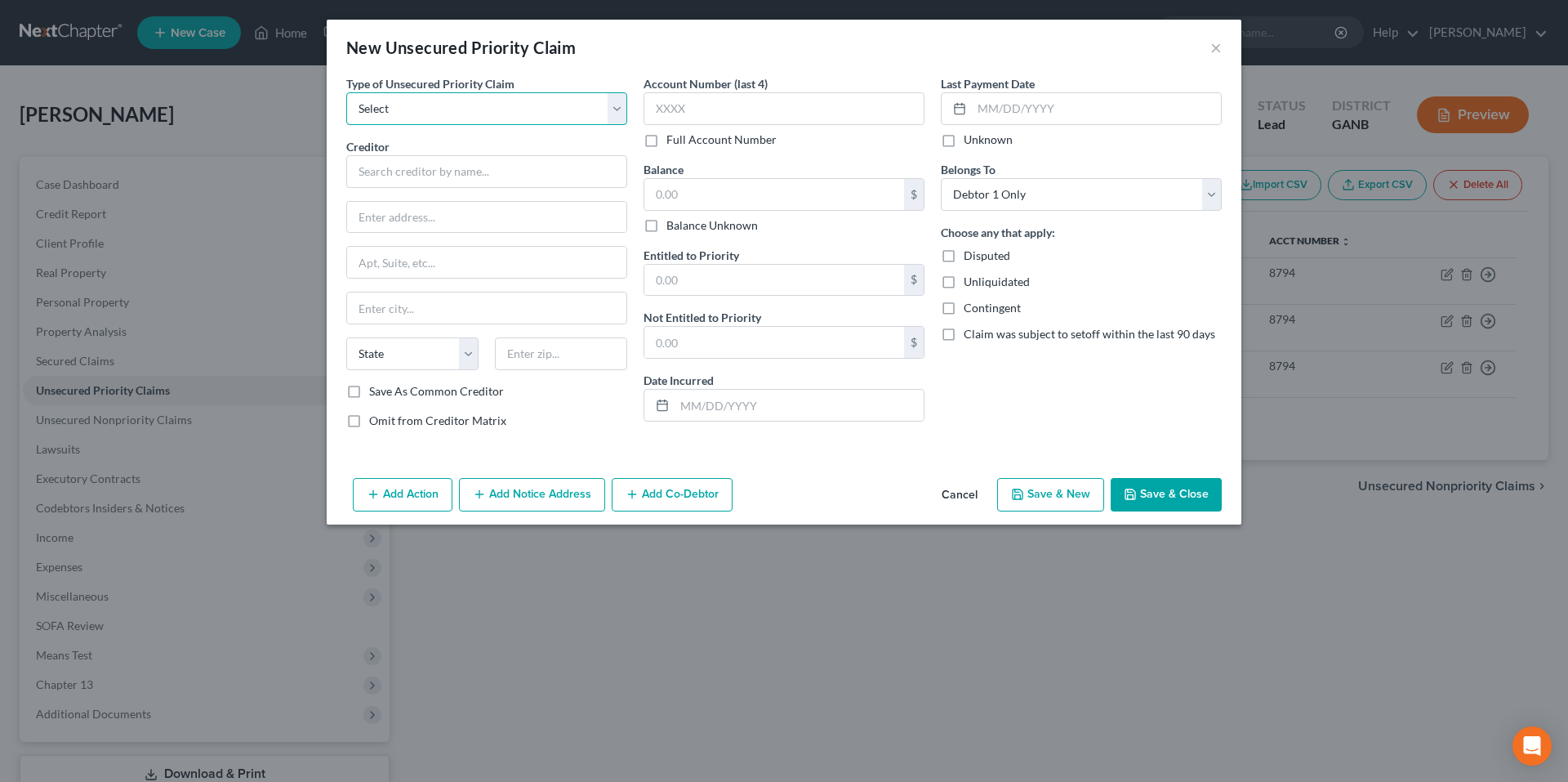
click at [589, 101] on select "Select Taxes & Other Government Units Domestic Support Obligations Extensions o…" at bounding box center [487, 109] width 281 height 33
click at [347, 93] on select "Select Taxes & Other Government Units Domestic Support Obligations Extensions o…" at bounding box center [487, 109] width 281 height 33
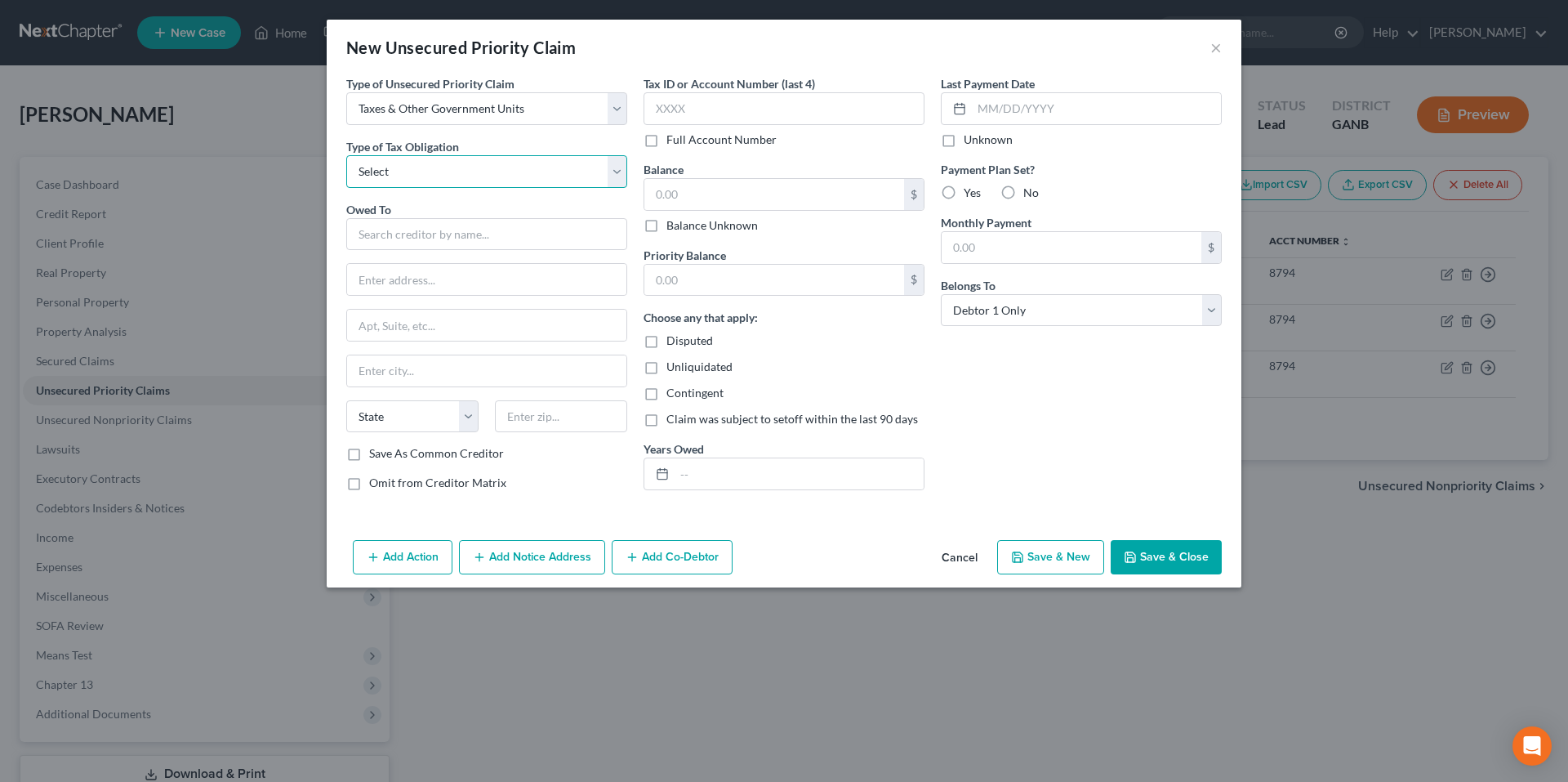
click at [558, 167] on select "Select Federal City State Franchise Tax Board Other" at bounding box center [487, 171] width 281 height 33
click at [347, 155] on select "Select Federal City State Franchise Tax Board Other" at bounding box center [487, 171] width 281 height 33
click at [552, 228] on input "text" at bounding box center [487, 234] width 281 height 33
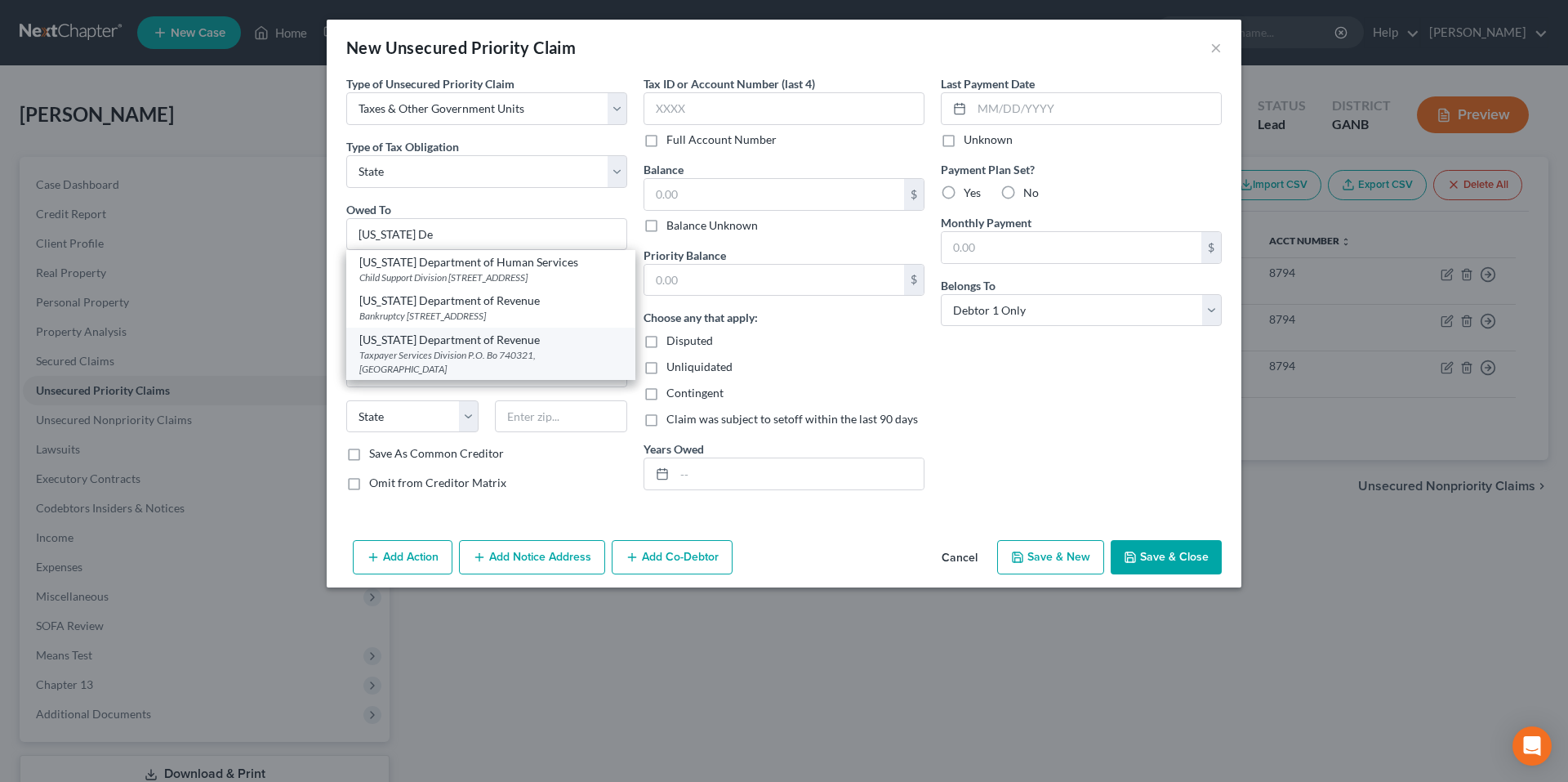
click at [553, 348] on div "Georgia Department of Revenue" at bounding box center [491, 340] width 263 height 16
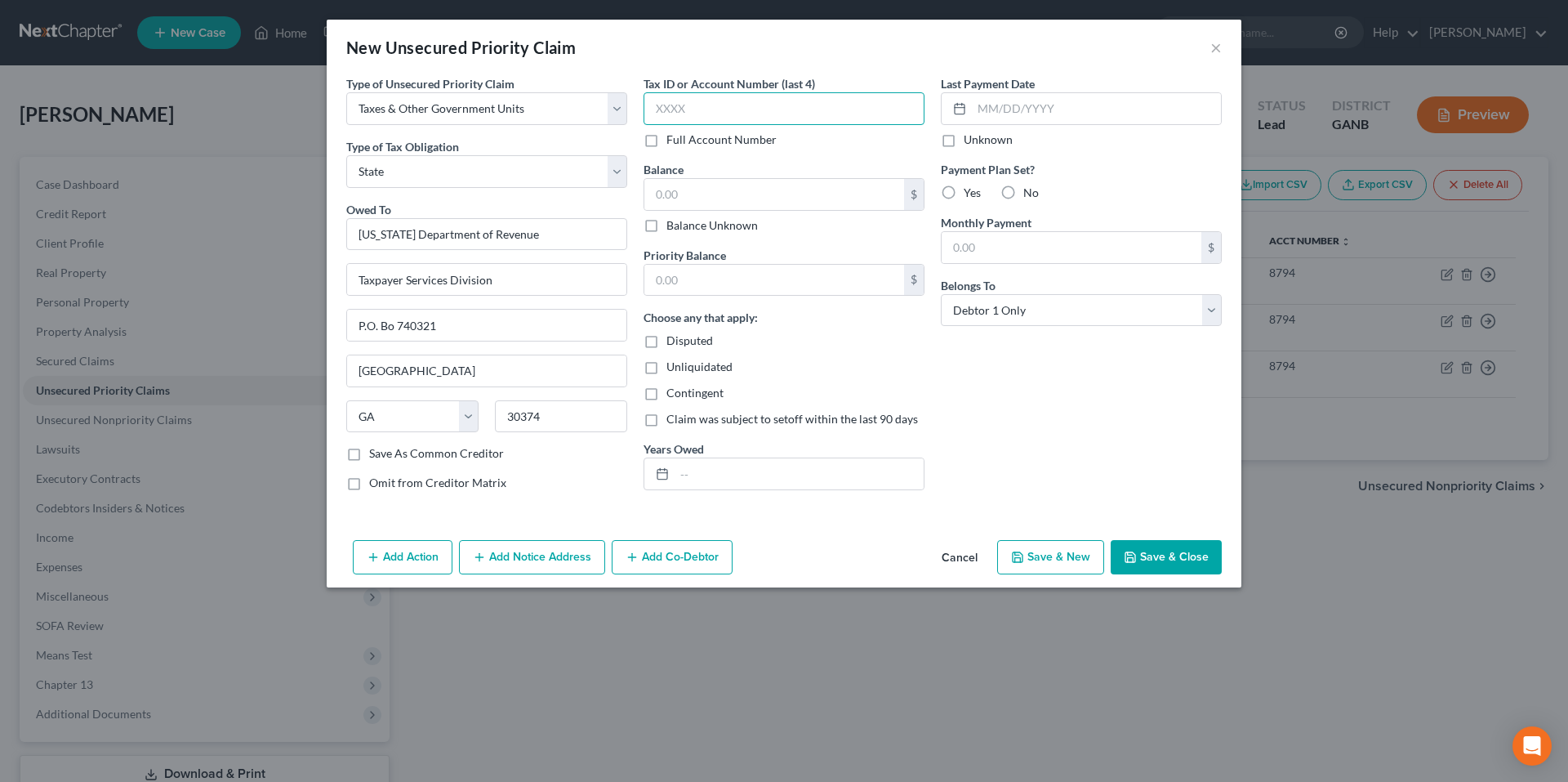
click at [722, 110] on input "text" at bounding box center [784, 109] width 281 height 33
click at [755, 471] on input "text" at bounding box center [799, 473] width 249 height 31
click at [1072, 553] on button "Save & New" at bounding box center [1050, 557] width 107 height 34
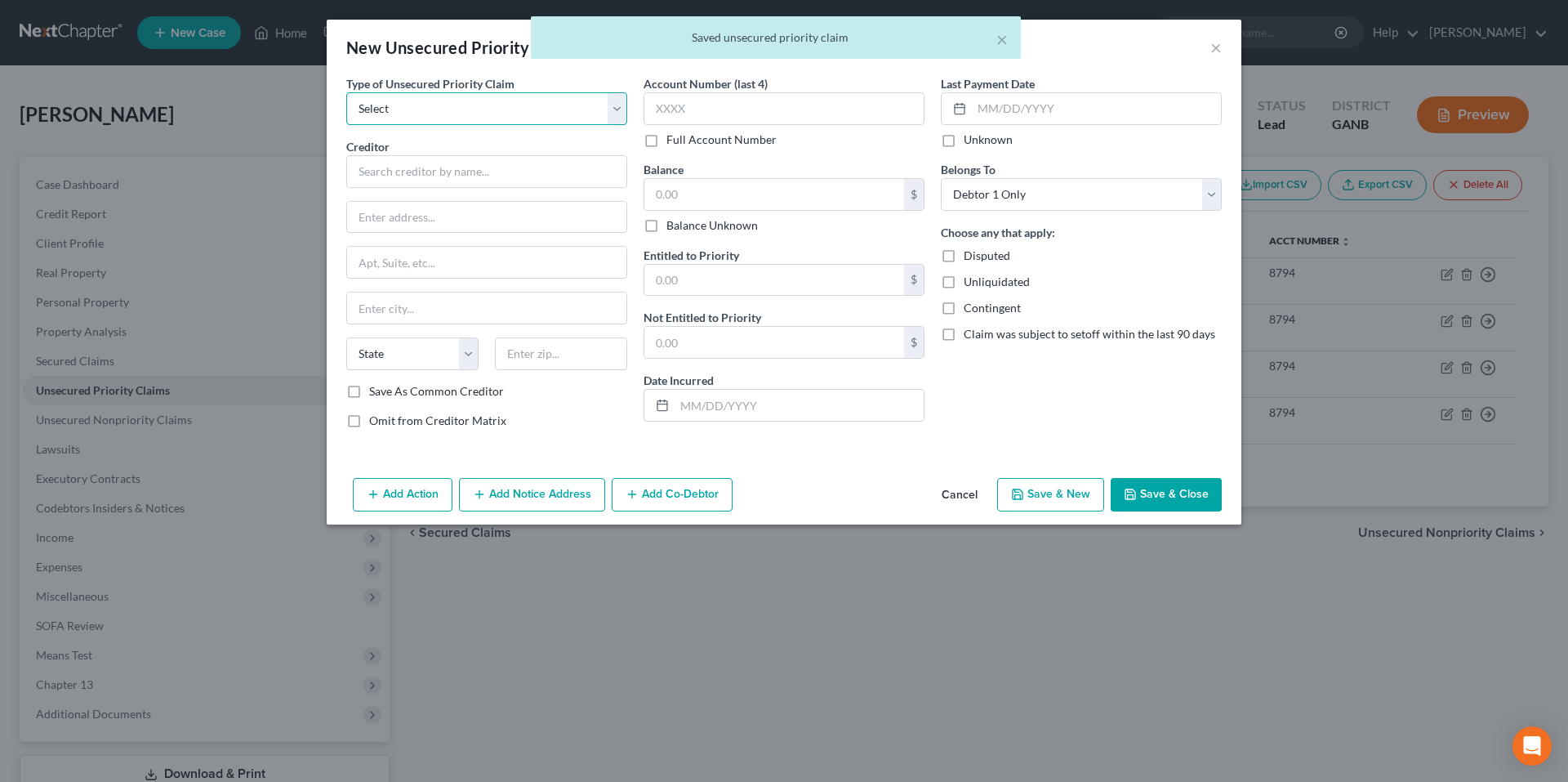
click at [582, 116] on select "Select Taxes & Other Government Units Domestic Support Obligations Extensions o…" at bounding box center [487, 109] width 281 height 33
drag, startPoint x: 516, startPoint y: 110, endPoint x: 507, endPoint y: 121, distance: 14.2
click at [516, 110] on select "Select Taxes & Other Government Units Domestic Support Obligations Extensions o…" at bounding box center [487, 109] width 281 height 33
click at [347, 93] on select "Select Taxes & Other Government Units Domestic Support Obligations Extensions o…" at bounding box center [487, 109] width 281 height 33
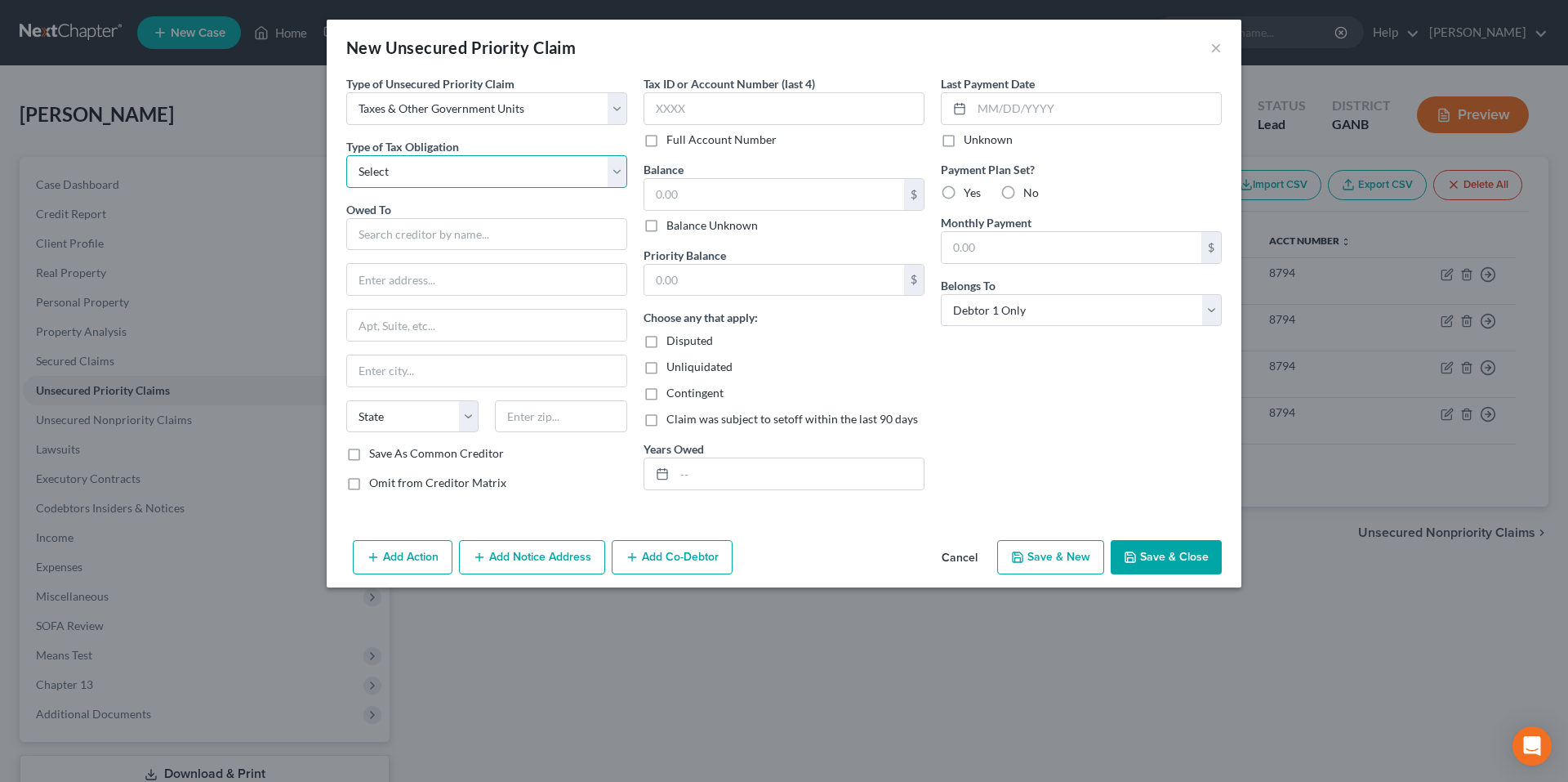
click at [497, 170] on select "Select Federal City State Franchise Tax Board Other" at bounding box center [487, 171] width 281 height 33
click at [347, 155] on select "Select Federal City State Franchise Tax Board Other" at bounding box center [487, 171] width 281 height 33
click at [527, 232] on input "text" at bounding box center [487, 234] width 281 height 33
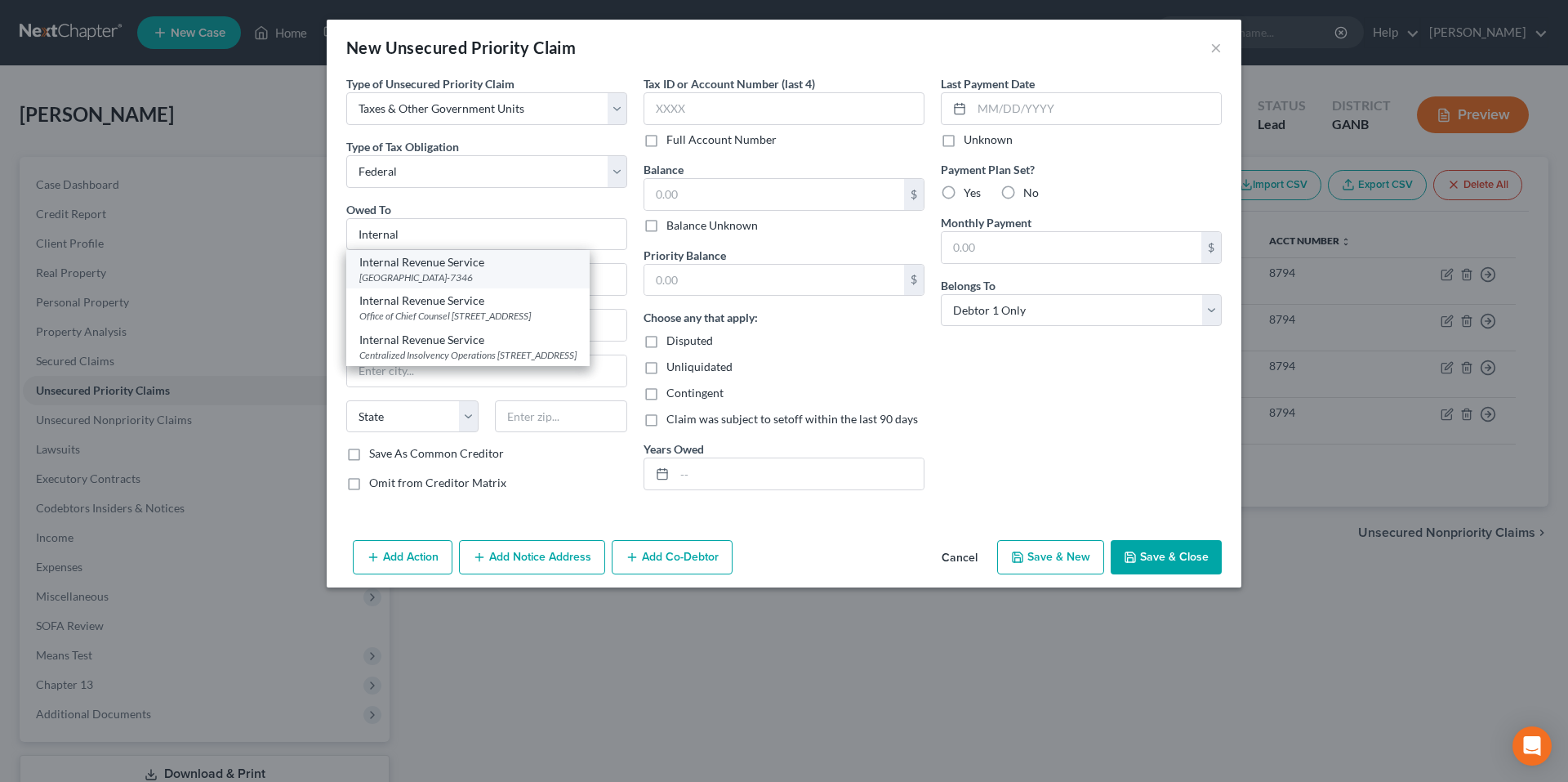
click at [535, 274] on div "PO Box 7346, Philadelphia, PA 19101-7346" at bounding box center [468, 277] width 217 height 14
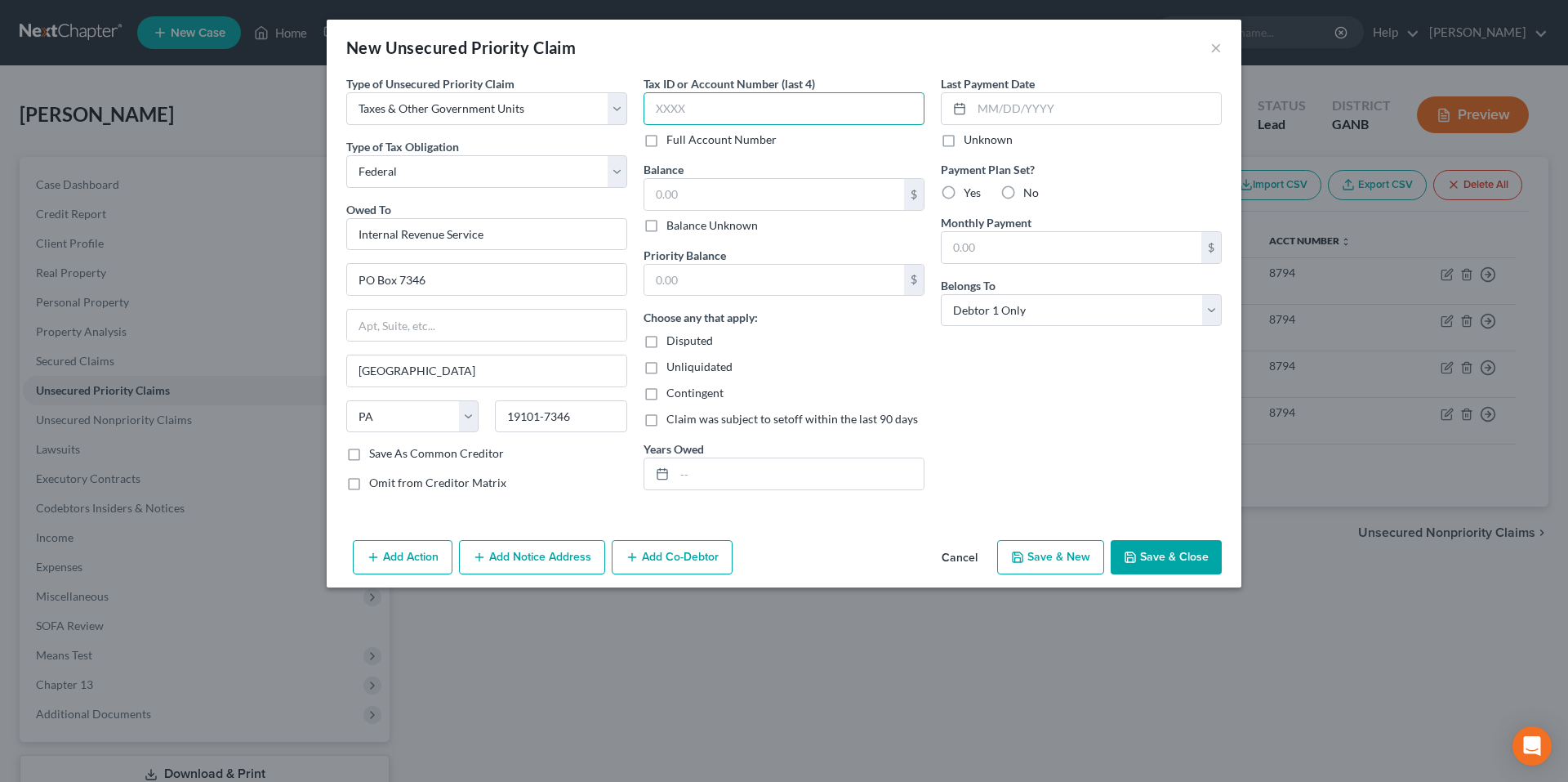
click at [747, 102] on input "text" at bounding box center [784, 109] width 281 height 33
click at [1039, 561] on button "Save & New" at bounding box center [1050, 557] width 107 height 34
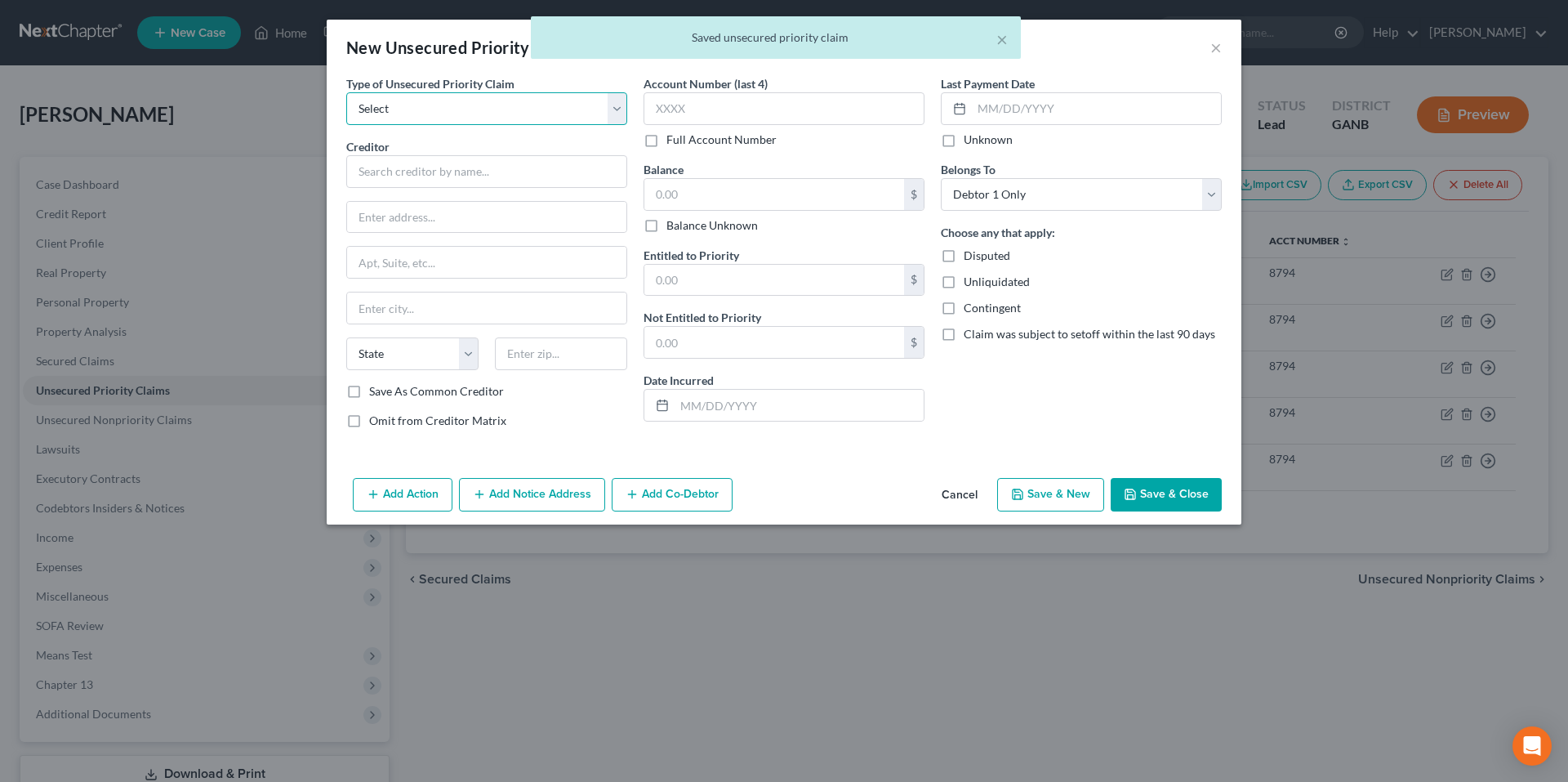
click at [554, 118] on select "Select Taxes & Other Government Units Domestic Support Obligations Extensions o…" at bounding box center [487, 109] width 281 height 33
click at [347, 93] on select "Select Taxes & Other Government Units Domestic Support Obligations Extensions o…" at bounding box center [487, 109] width 281 height 33
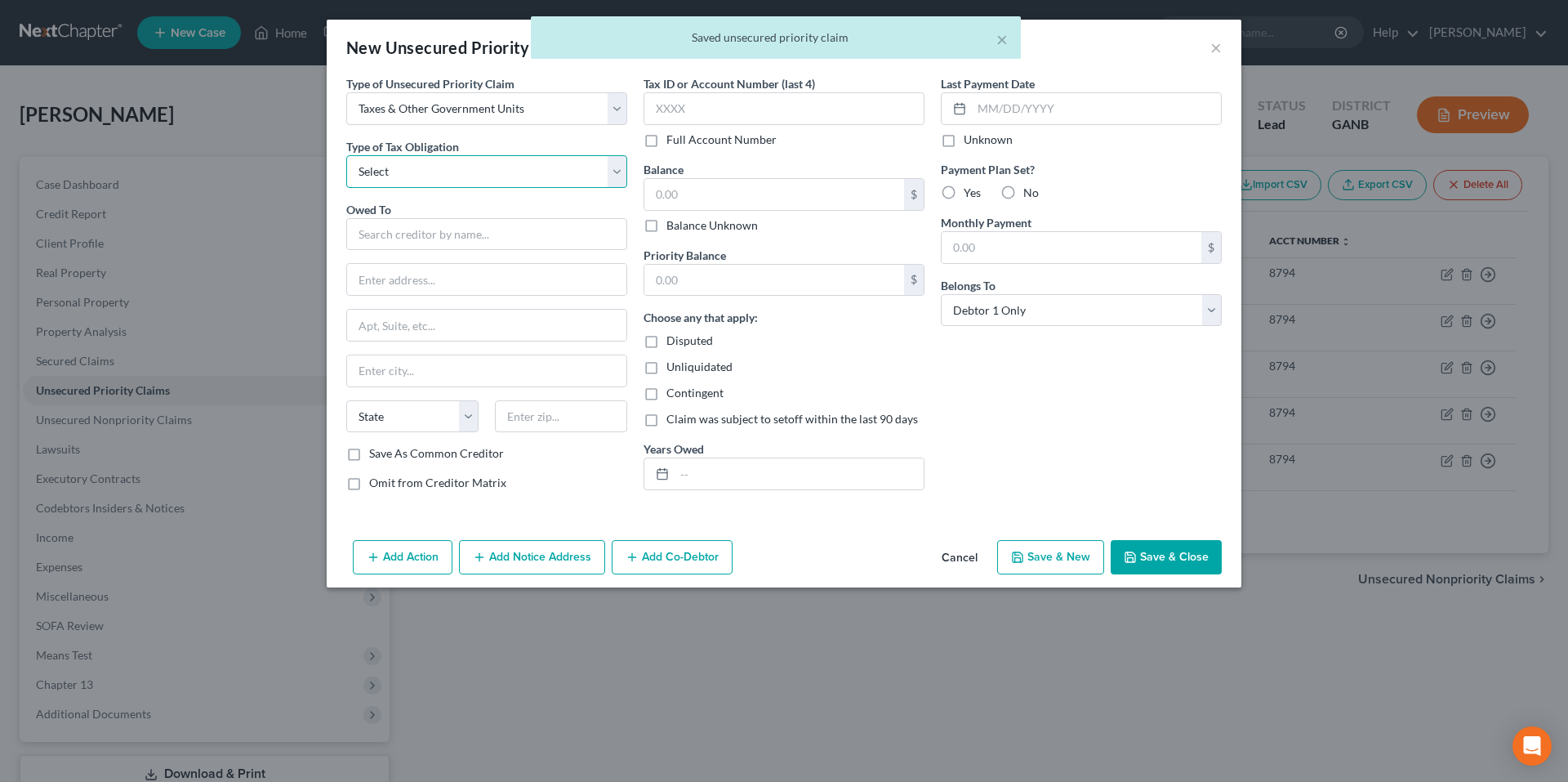
click at [537, 166] on select "Select Federal City State Franchise Tax Board Other" at bounding box center [487, 171] width 281 height 33
click at [347, 155] on select "Select Federal City State Franchise Tax Board Other" at bounding box center [487, 171] width 281 height 33
click at [519, 227] on input "text" at bounding box center [487, 234] width 281 height 33
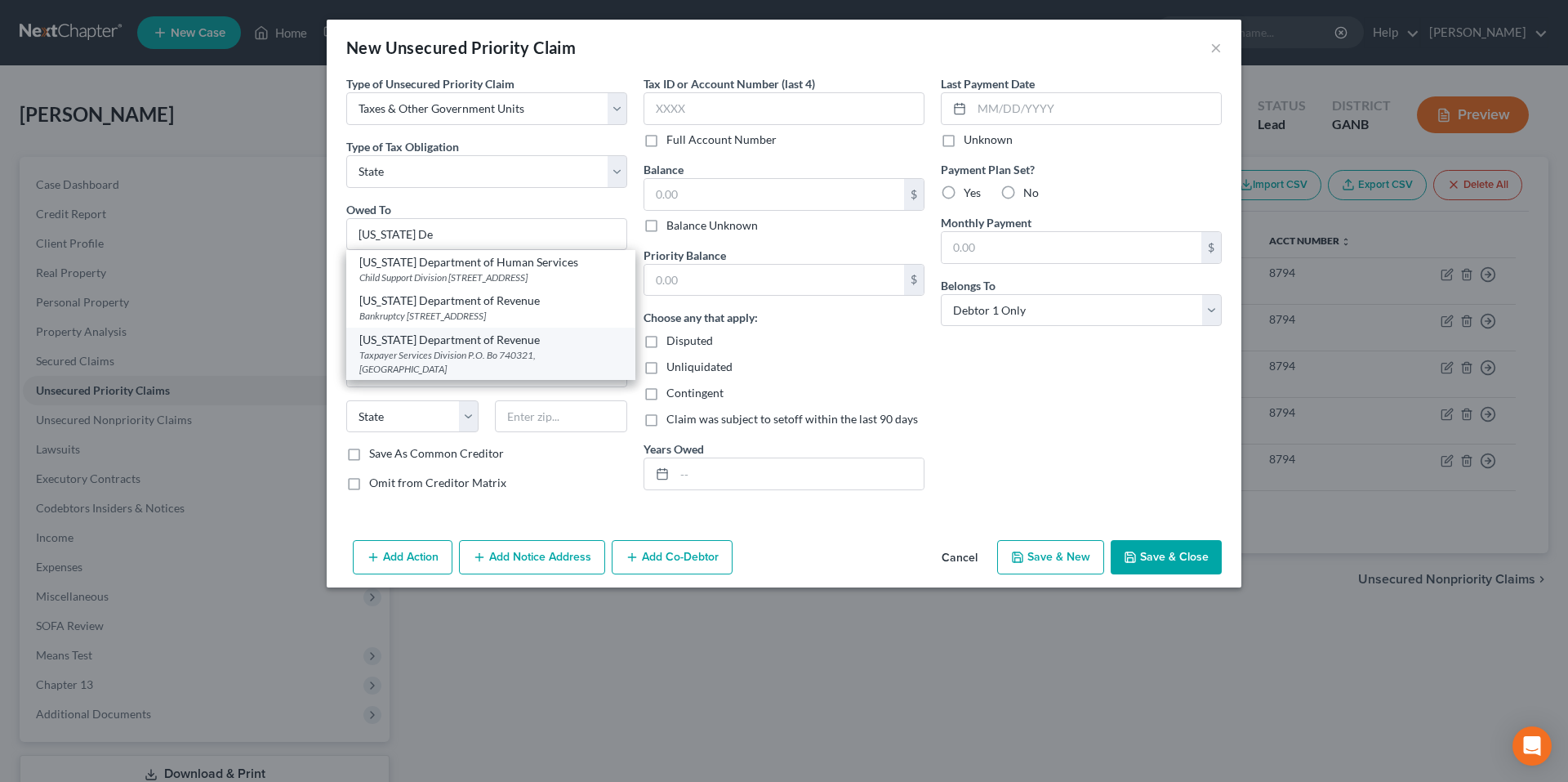
click at [561, 348] on div "Georgia Department of Revenue" at bounding box center [491, 340] width 263 height 16
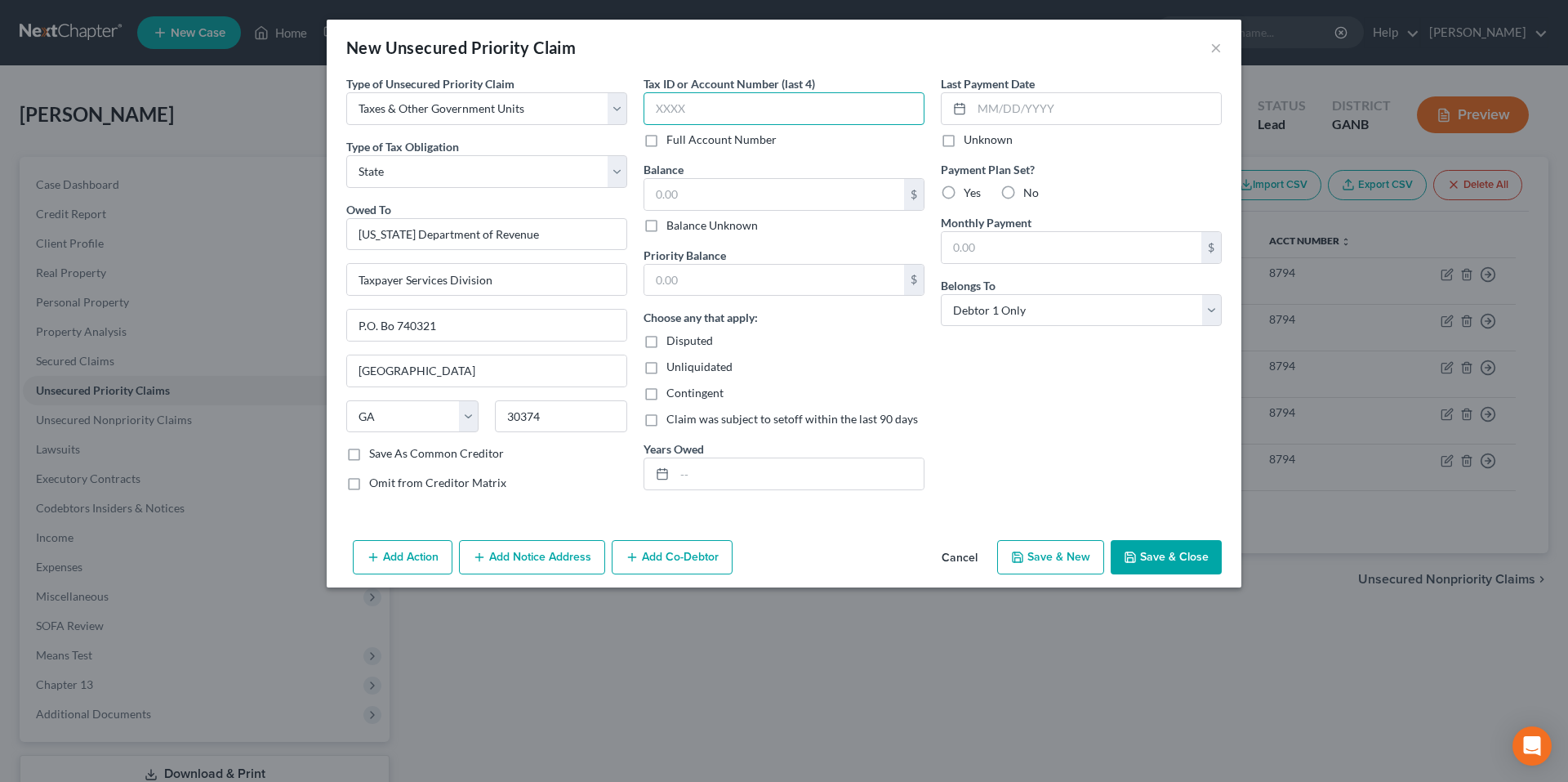
click at [763, 110] on input "text" at bounding box center [784, 109] width 281 height 33
click at [831, 480] on input "text" at bounding box center [799, 473] width 249 height 31
click at [1169, 561] on button "Save & Close" at bounding box center [1166, 557] width 111 height 34
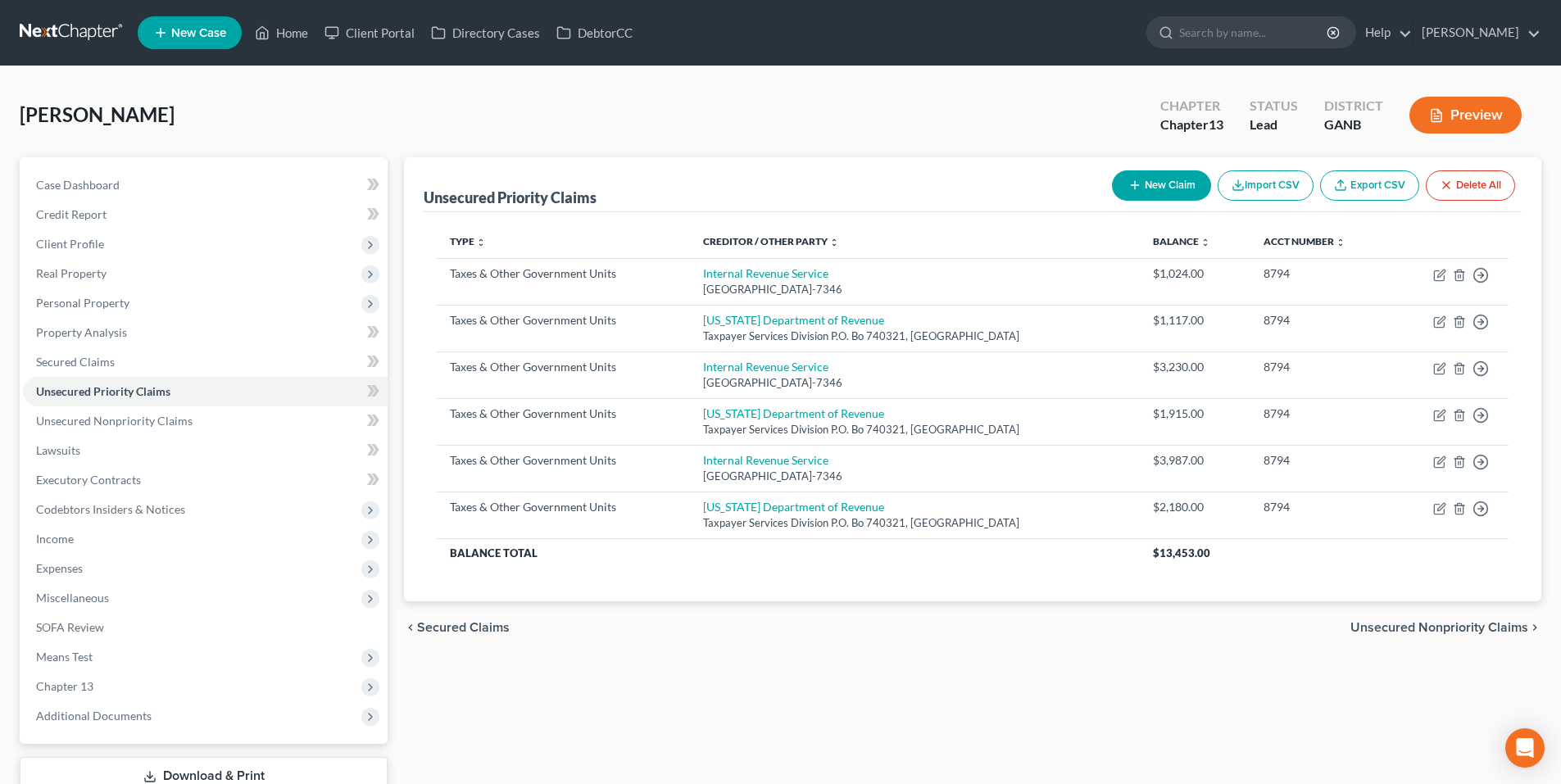
click at [1129, 181] on icon "button" at bounding box center [1134, 185] width 13 height 13
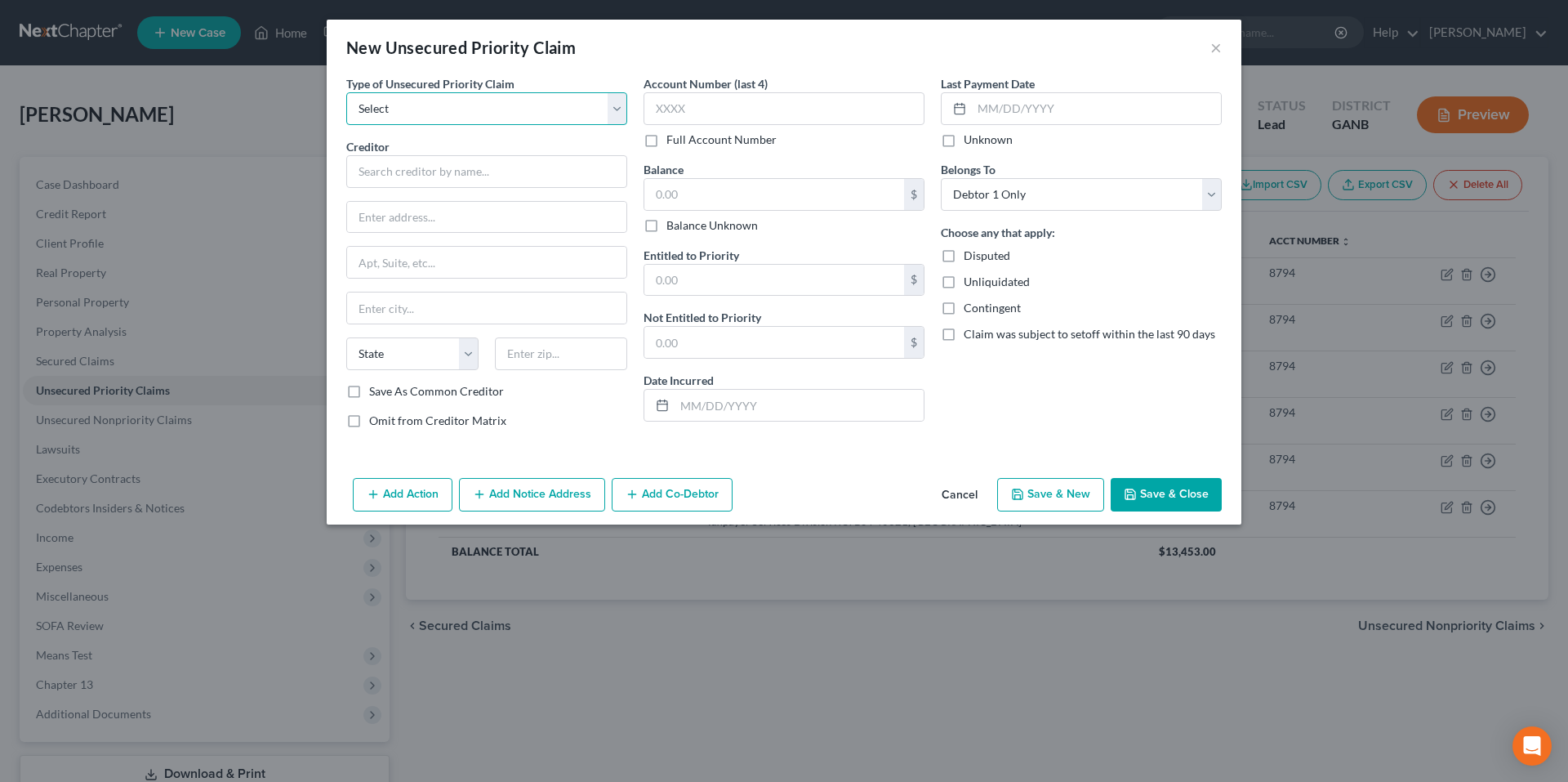
click at [536, 100] on select "Select Taxes & Other Government Units Domestic Support Obligations Extensions o…" at bounding box center [487, 109] width 281 height 33
click at [347, 93] on select "Select Taxes & Other Government Units Domestic Support Obligations Extensions o…" at bounding box center [487, 109] width 281 height 33
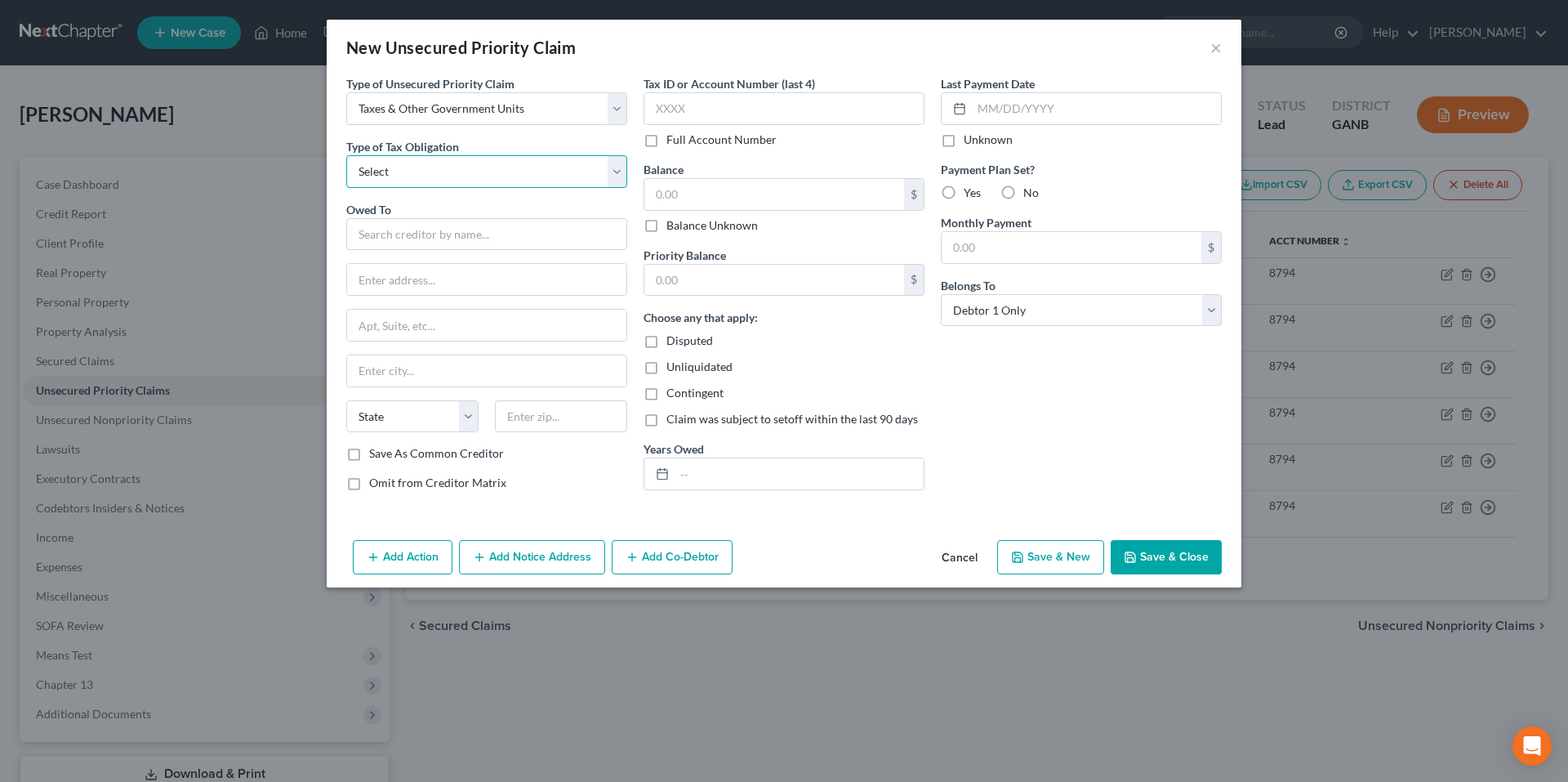
click at [539, 156] on select "Select Federal City State Franchise Tax Board Other" at bounding box center [487, 171] width 281 height 33
click at [347, 155] on select "Select Federal City State Franchise Tax Board Other" at bounding box center [487, 171] width 281 height 33
click at [537, 219] on input "text" at bounding box center [487, 234] width 281 height 33
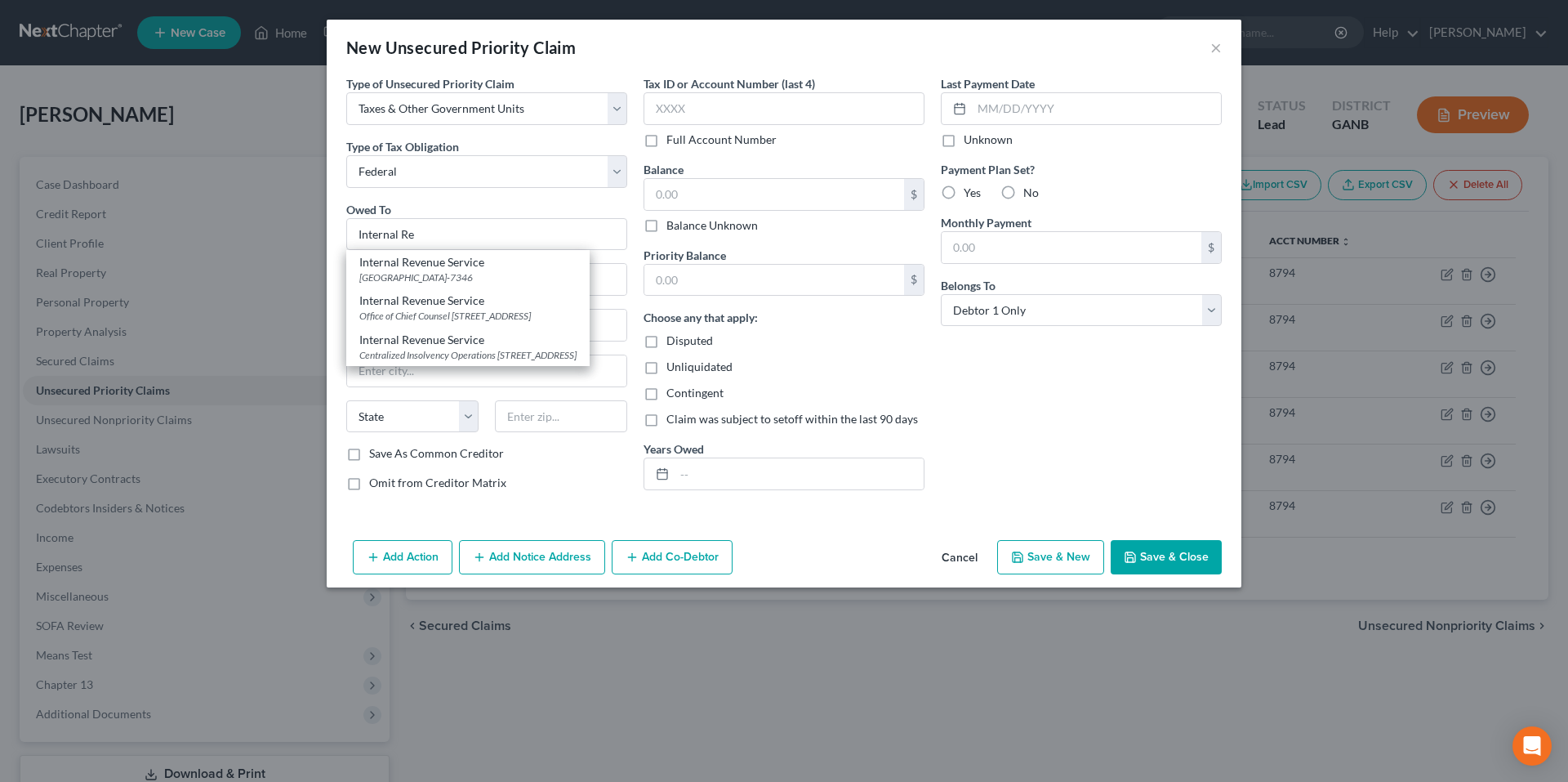
click at [555, 266] on div "Internal Revenue Service" at bounding box center [468, 262] width 217 height 16
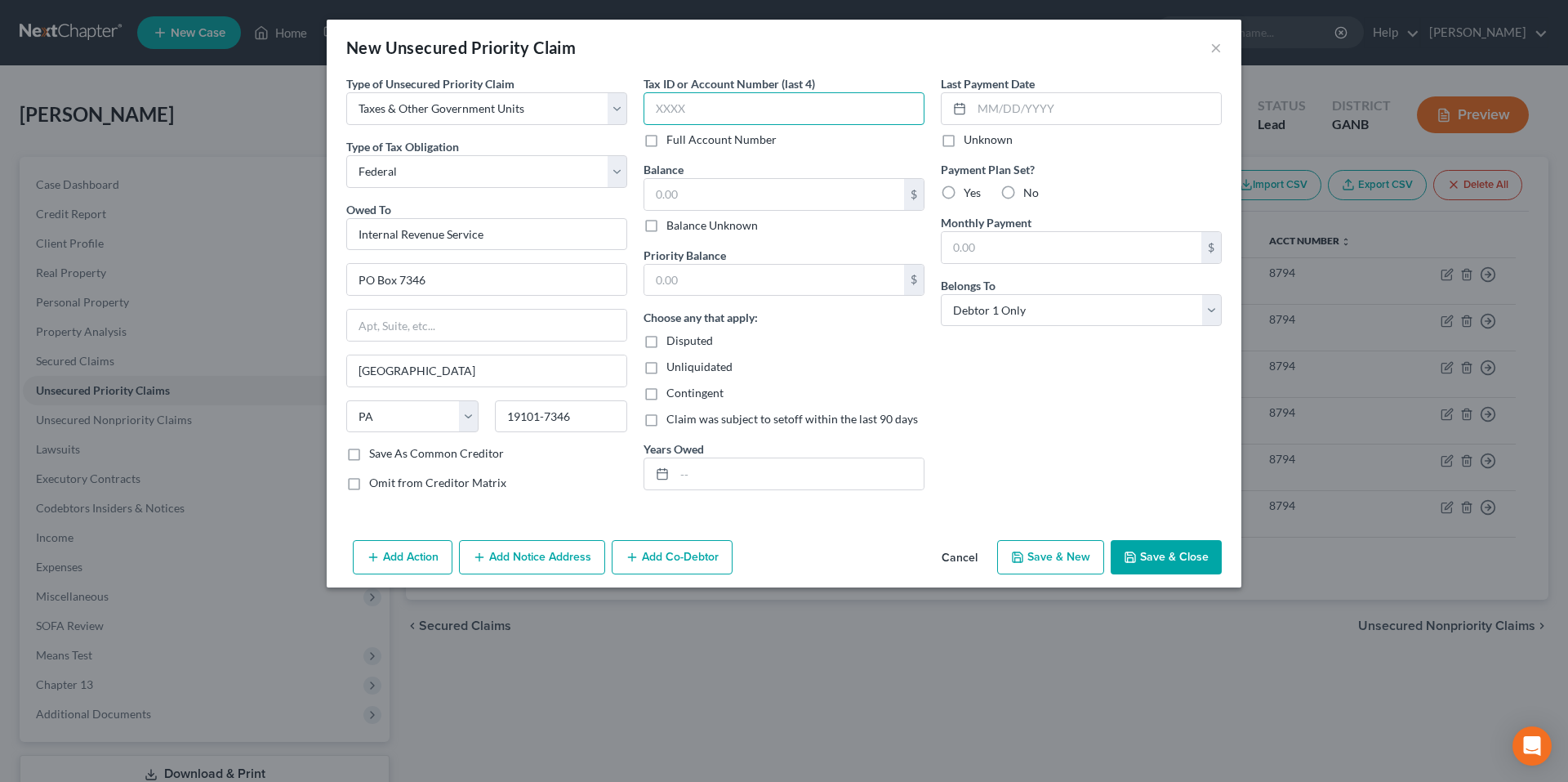
click at [735, 103] on input "text" at bounding box center [784, 109] width 281 height 33
click at [1066, 562] on button "Save & New" at bounding box center [1050, 557] width 107 height 34
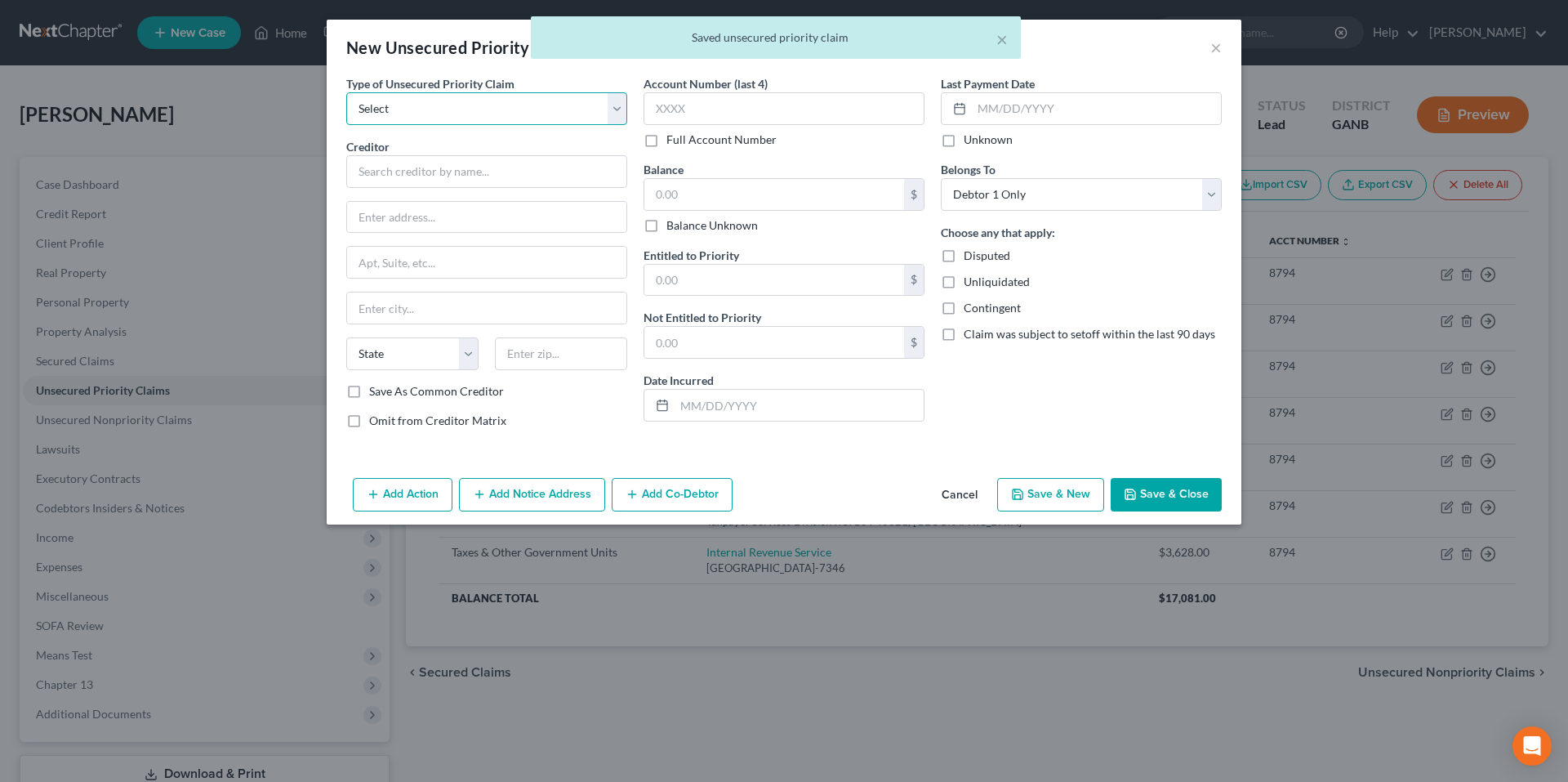
drag, startPoint x: 585, startPoint y: 116, endPoint x: 582, endPoint y: 124, distance: 8.5
click at [585, 116] on select "Select Taxes & Other Government Units Domestic Support Obligations Extensions o…" at bounding box center [487, 109] width 281 height 33
click at [347, 93] on select "Select Taxes & Other Government Units Domestic Support Obligations Extensions o…" at bounding box center [487, 109] width 281 height 33
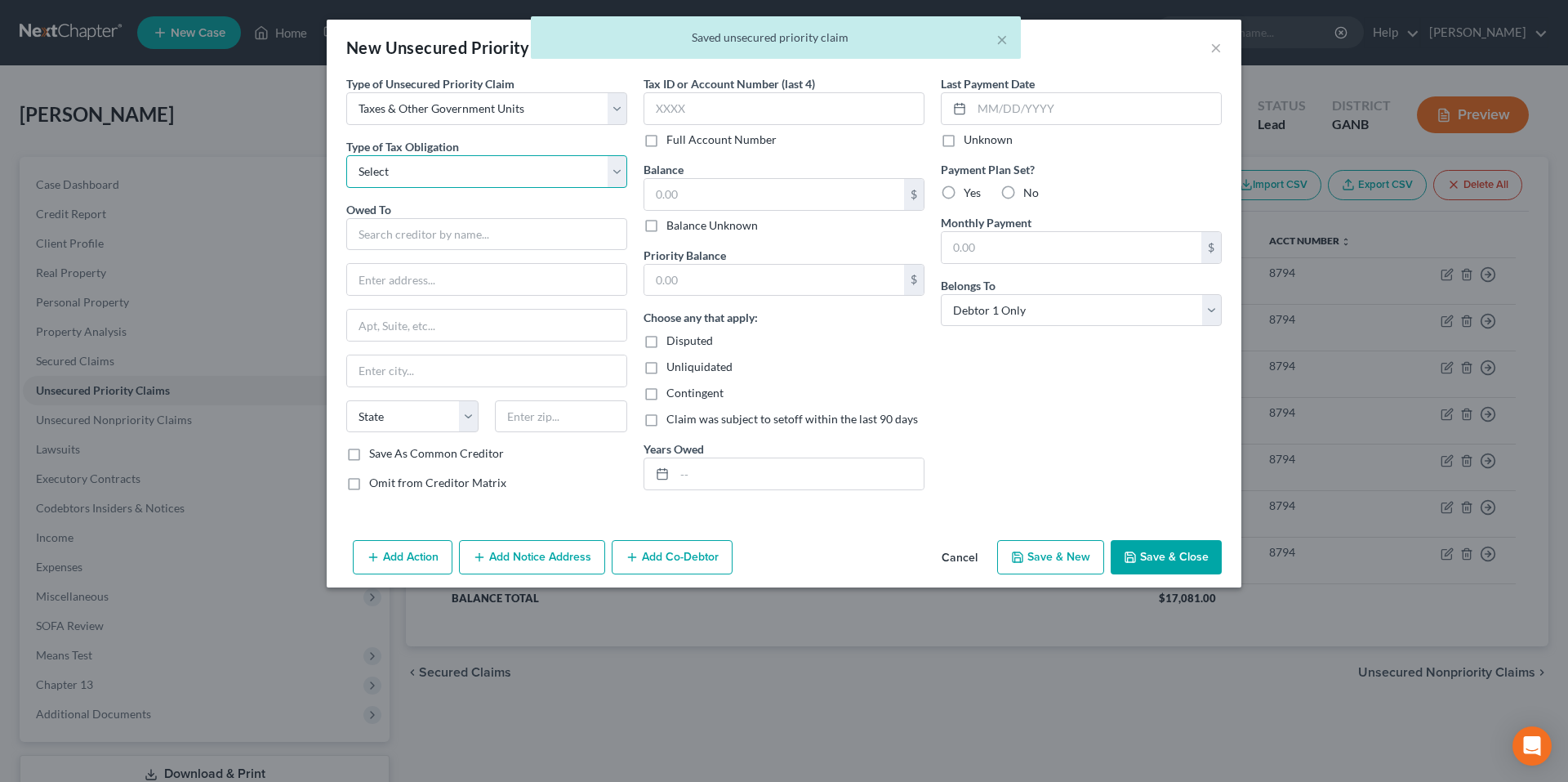
click at [572, 172] on select "Select Federal City State Franchise Tax Board Other" at bounding box center [487, 171] width 281 height 33
click at [347, 155] on select "Select Federal City State Franchise Tax Board Other" at bounding box center [487, 171] width 281 height 33
click at [570, 230] on input "text" at bounding box center [487, 234] width 281 height 33
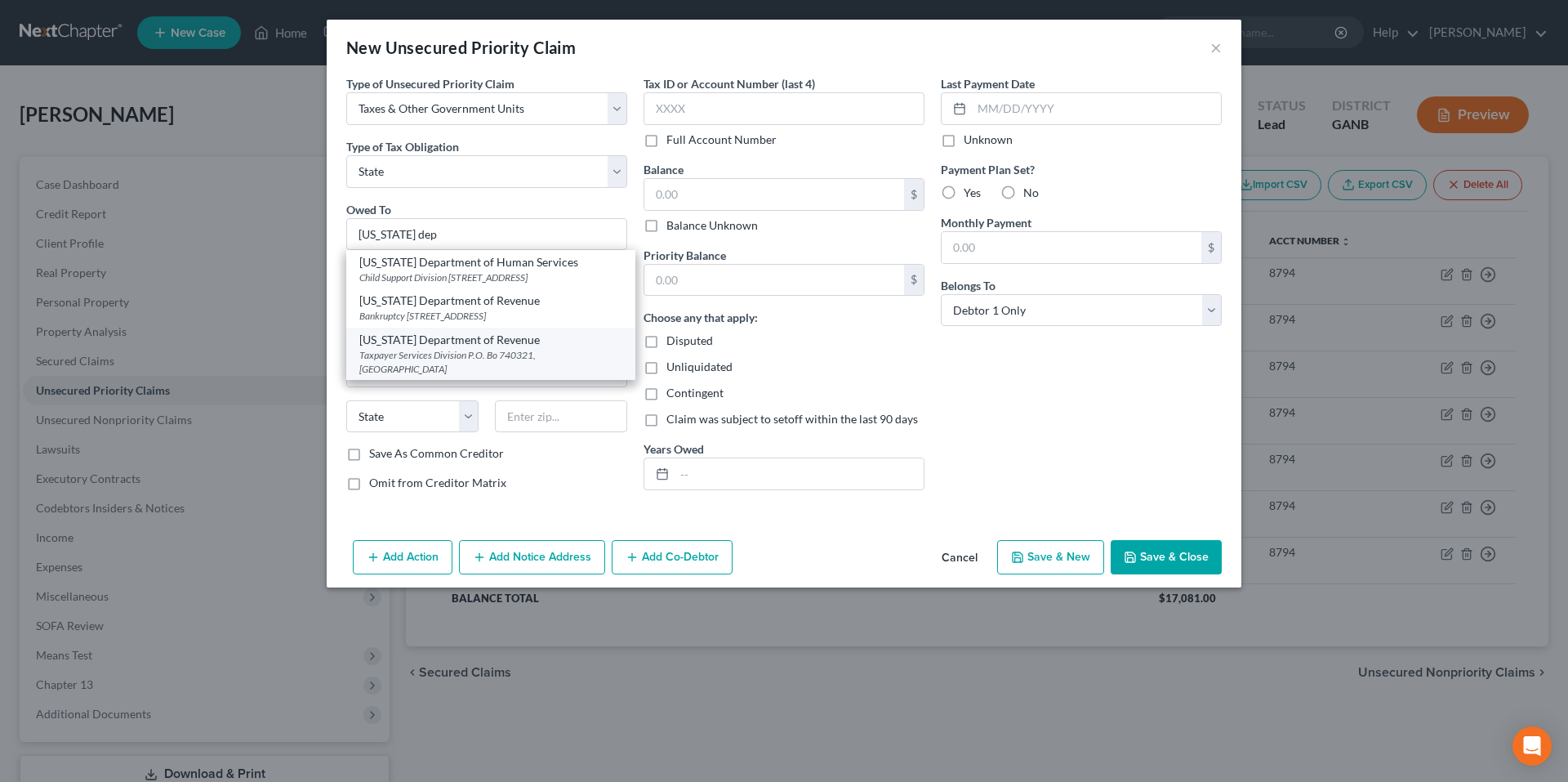
click at [493, 376] on div "Taxpayer Services Division P.O. Bo 740321, Atlanta, GA 30374" at bounding box center [491, 362] width 263 height 28
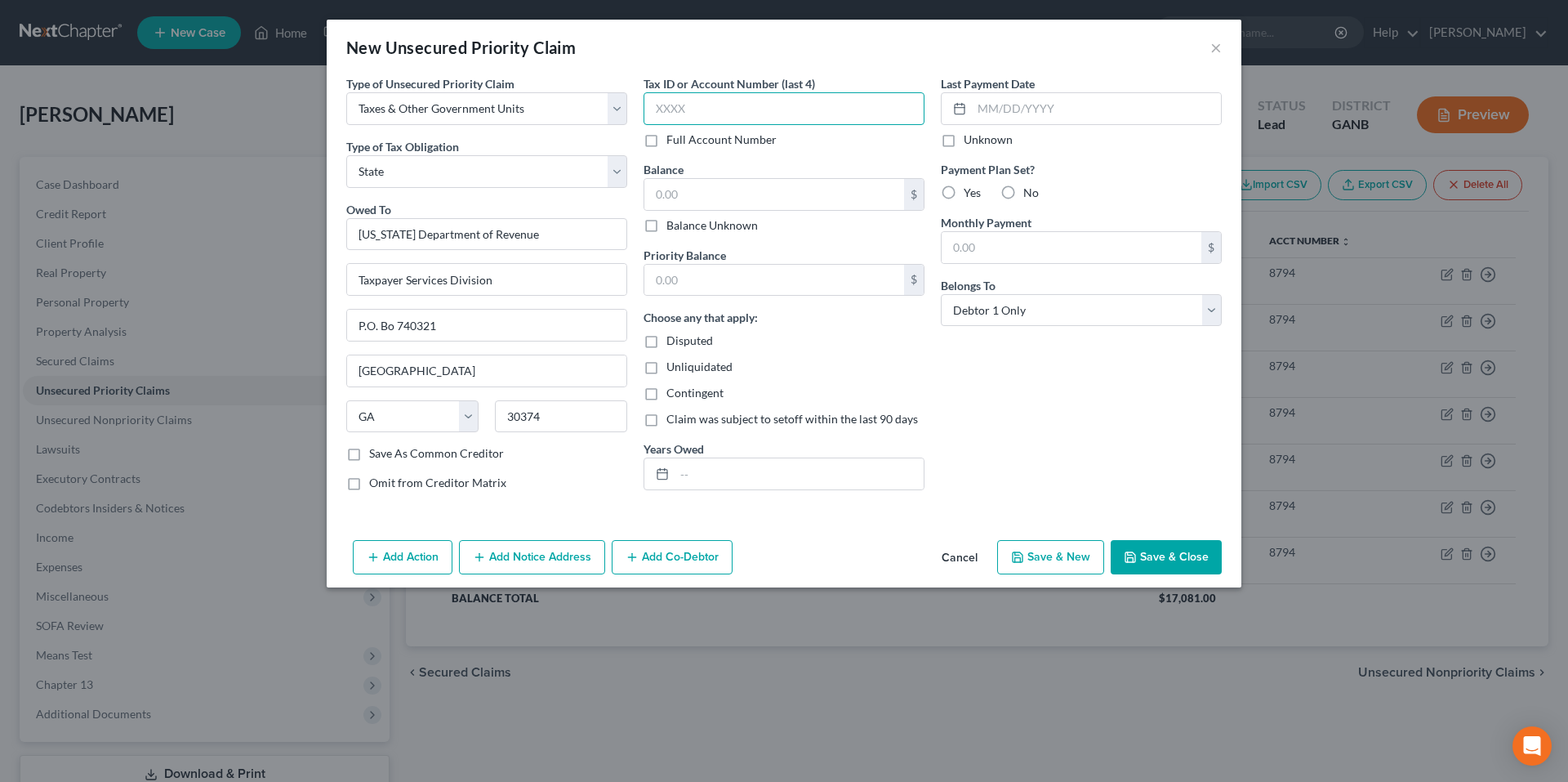
click at [736, 110] on input "text" at bounding box center [784, 109] width 281 height 33
click at [1157, 552] on button "Save & Close" at bounding box center [1166, 557] width 111 height 34
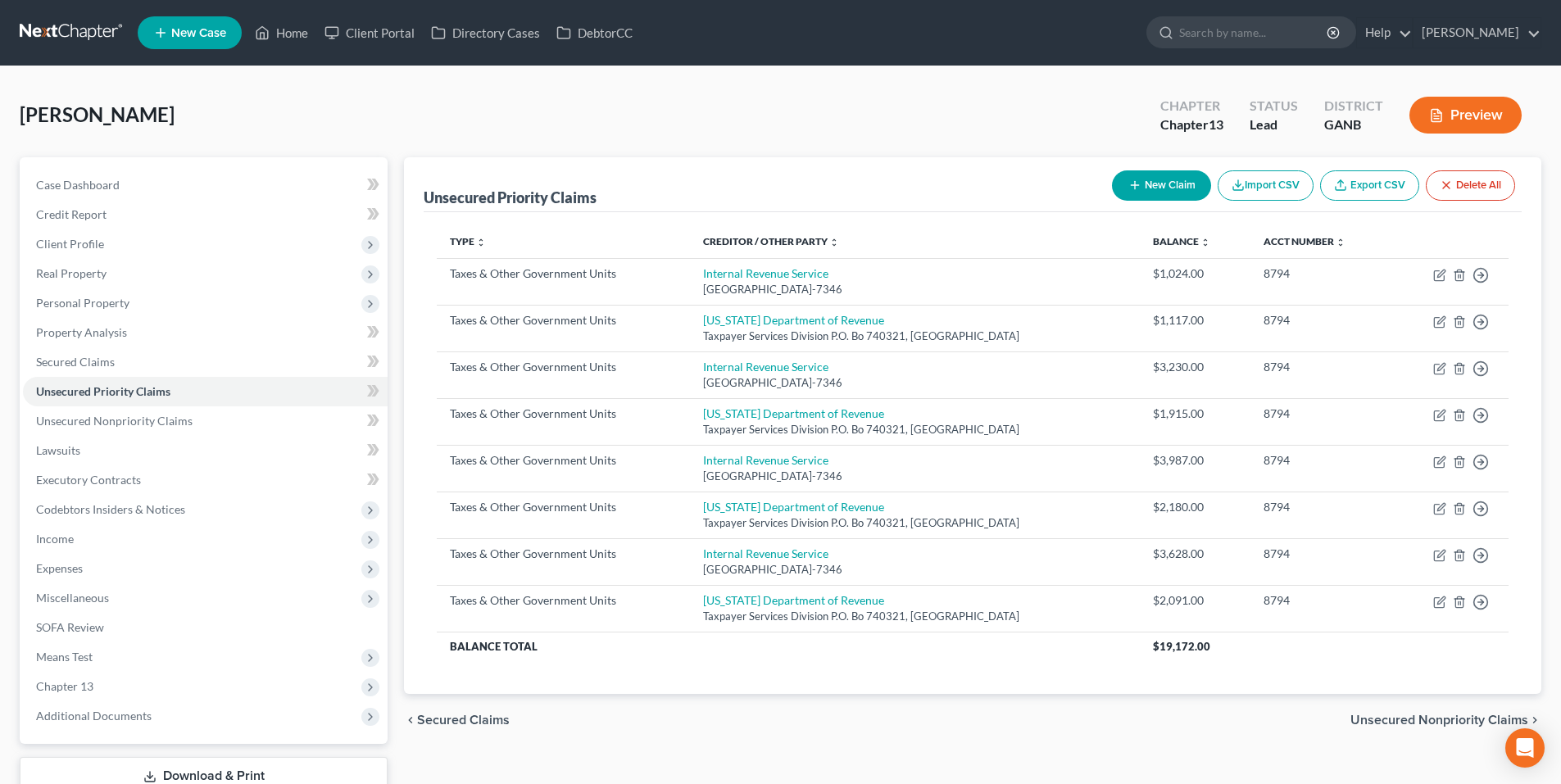
click at [1401, 720] on span "Unsecured Nonpriority Claims" at bounding box center [1439, 719] width 178 height 13
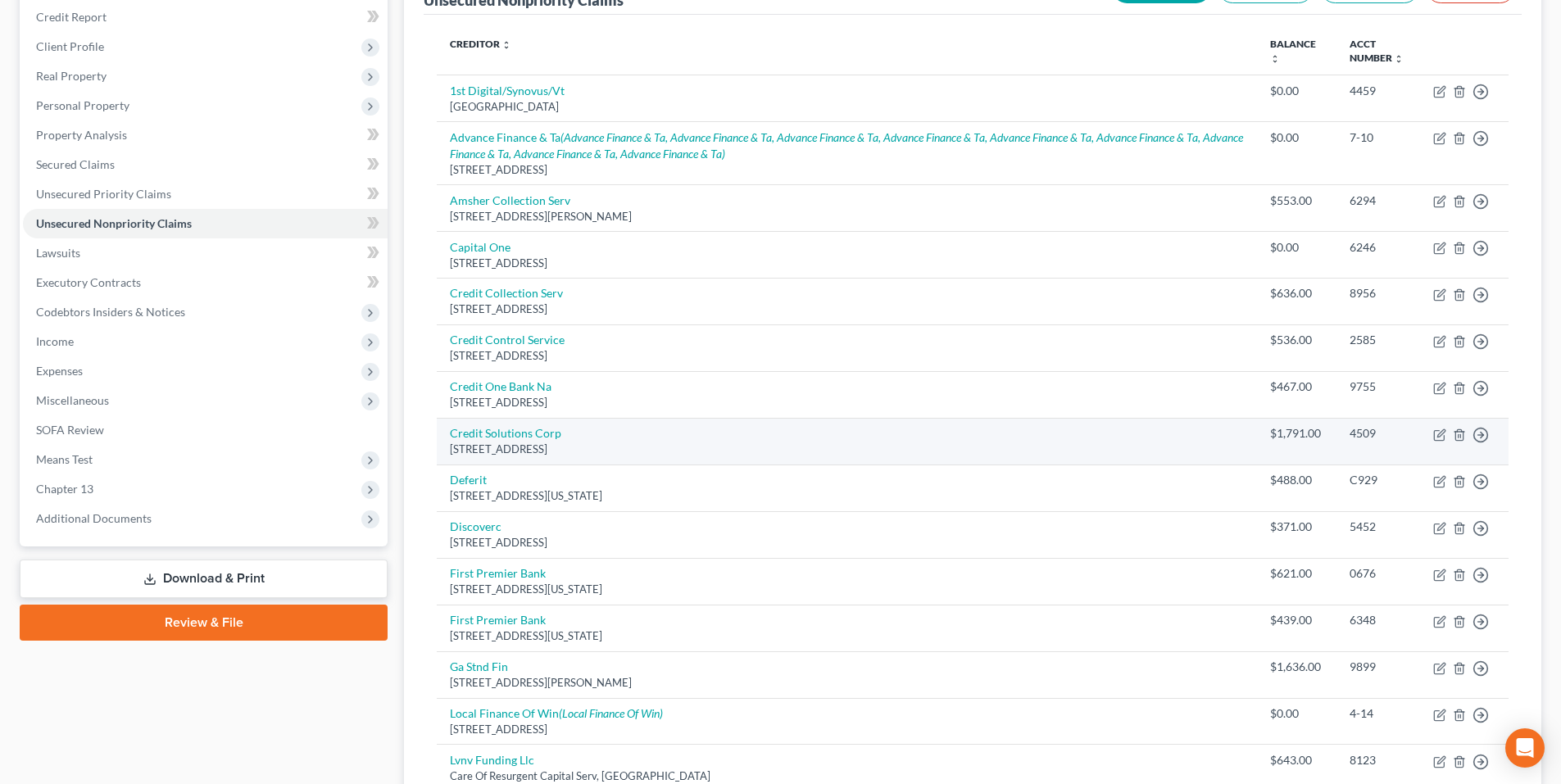
scroll to position [246, 0]
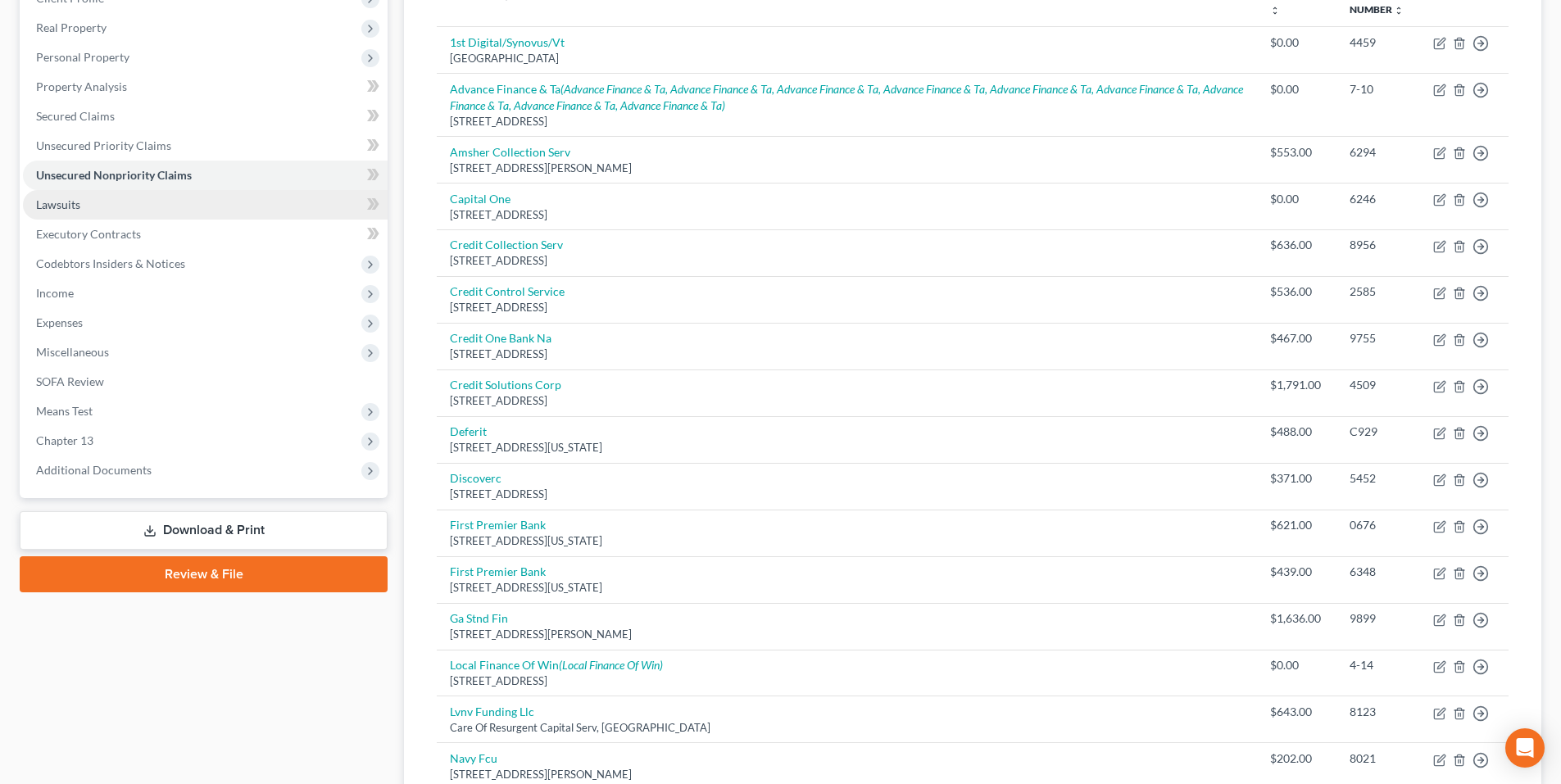
click at [78, 202] on span "Lawsuits" at bounding box center [58, 205] width 44 height 14
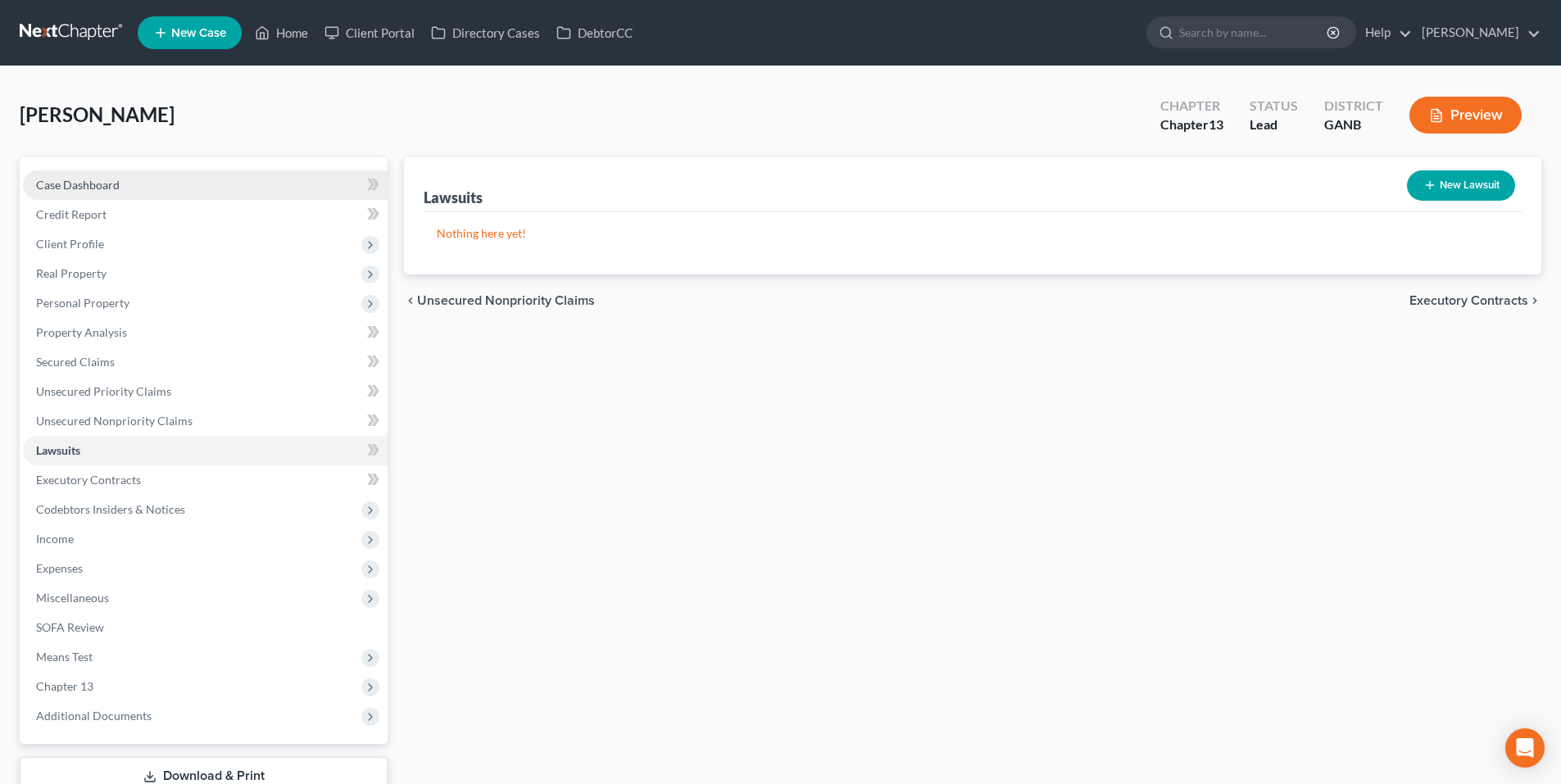
click at [80, 183] on span "Case Dashboard" at bounding box center [78, 185] width 84 height 14
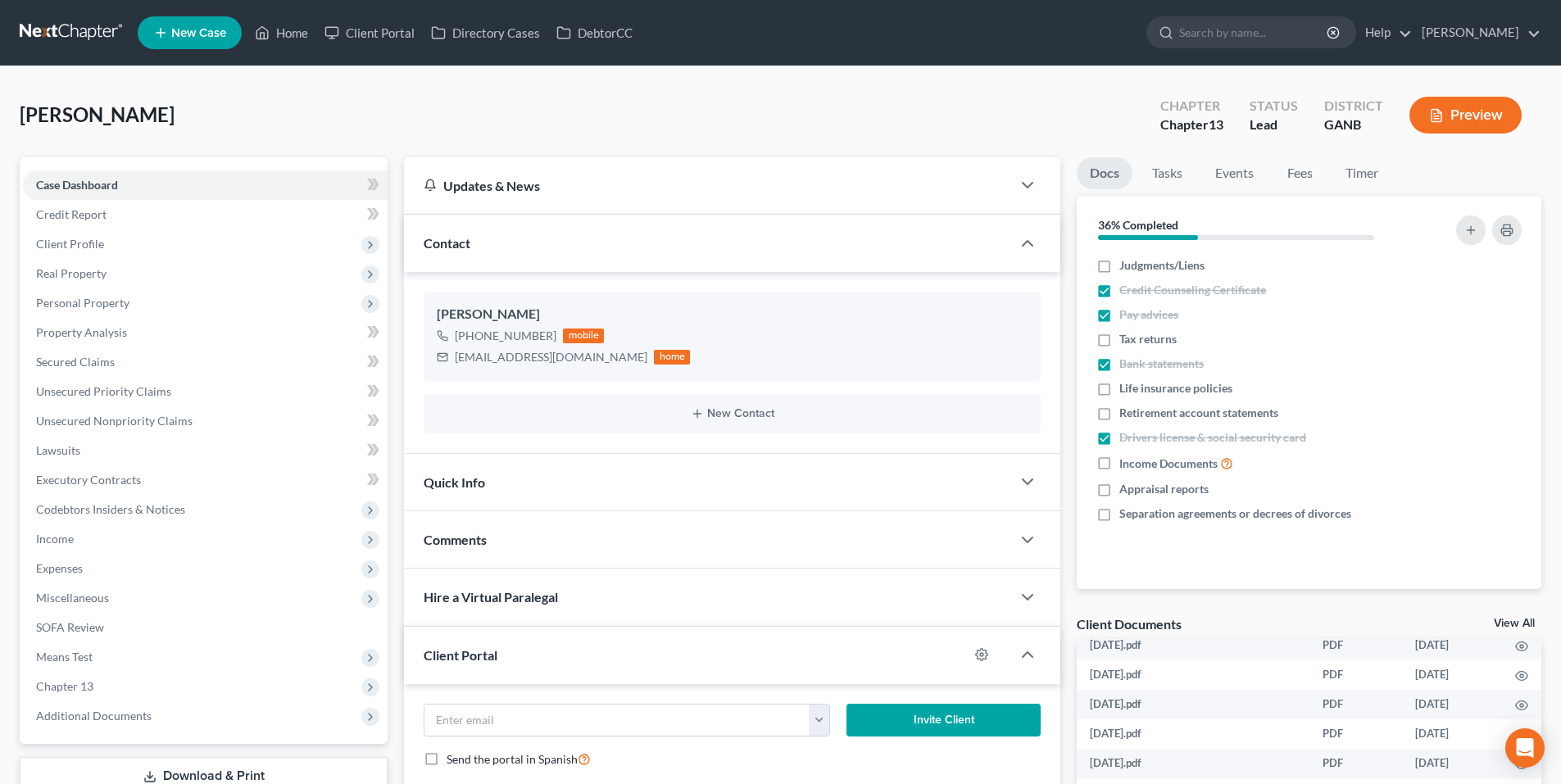
click at [63, 37] on link at bounding box center [72, 33] width 105 height 30
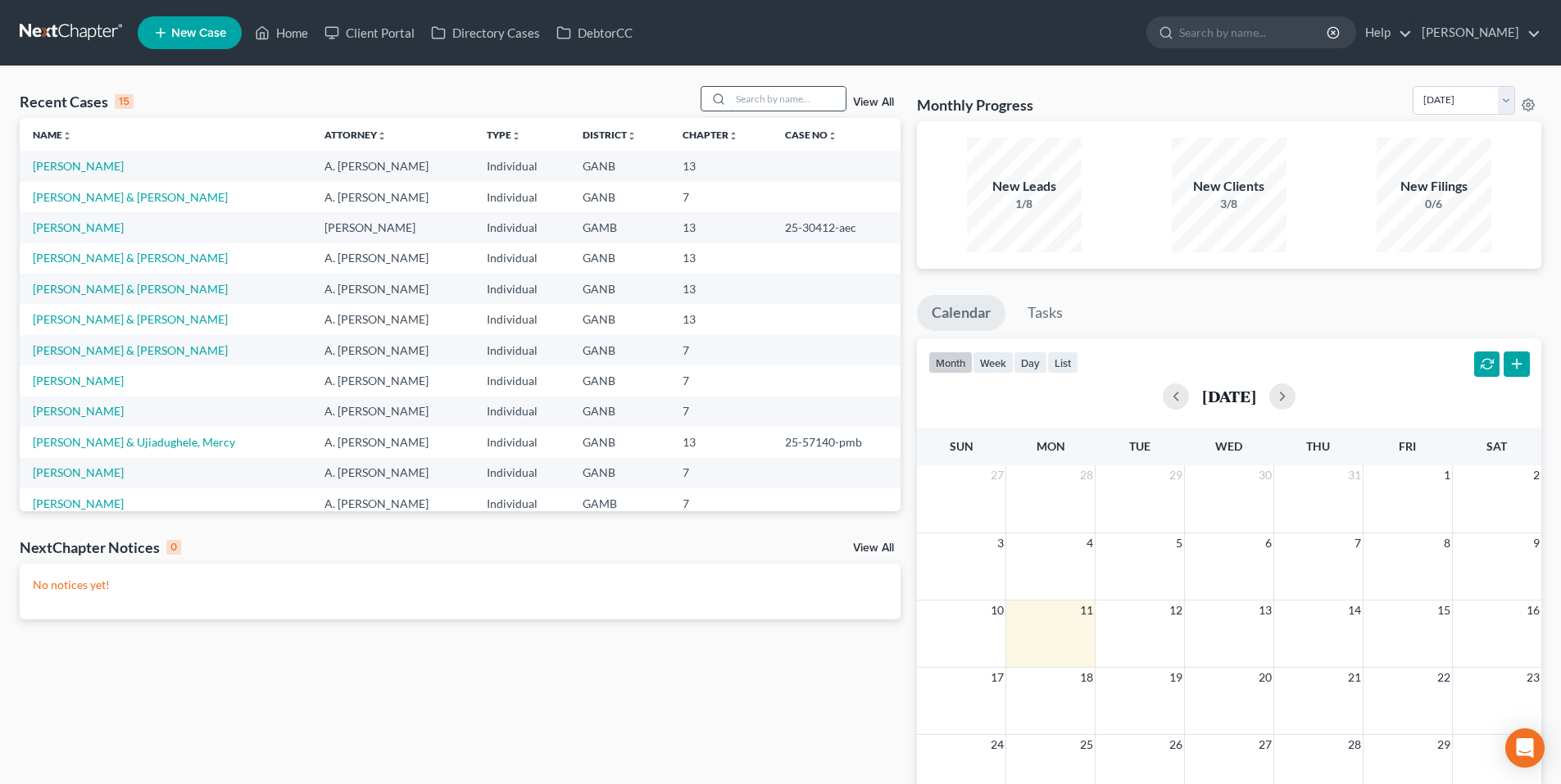
click at [778, 95] on input "search" at bounding box center [787, 99] width 115 height 24
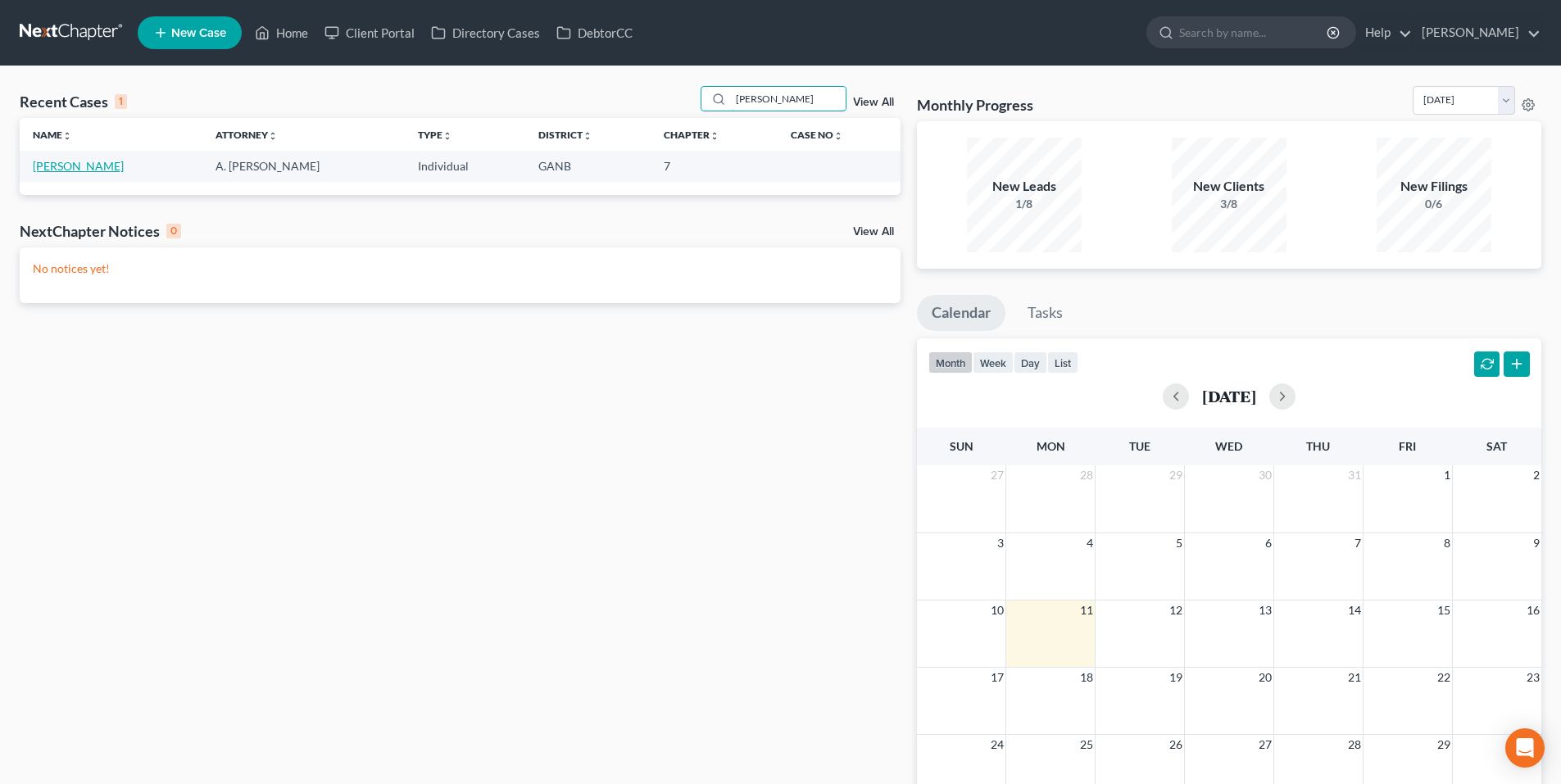
type input "[PERSON_NAME]"
click at [84, 166] on link "[PERSON_NAME]" at bounding box center [78, 166] width 91 height 14
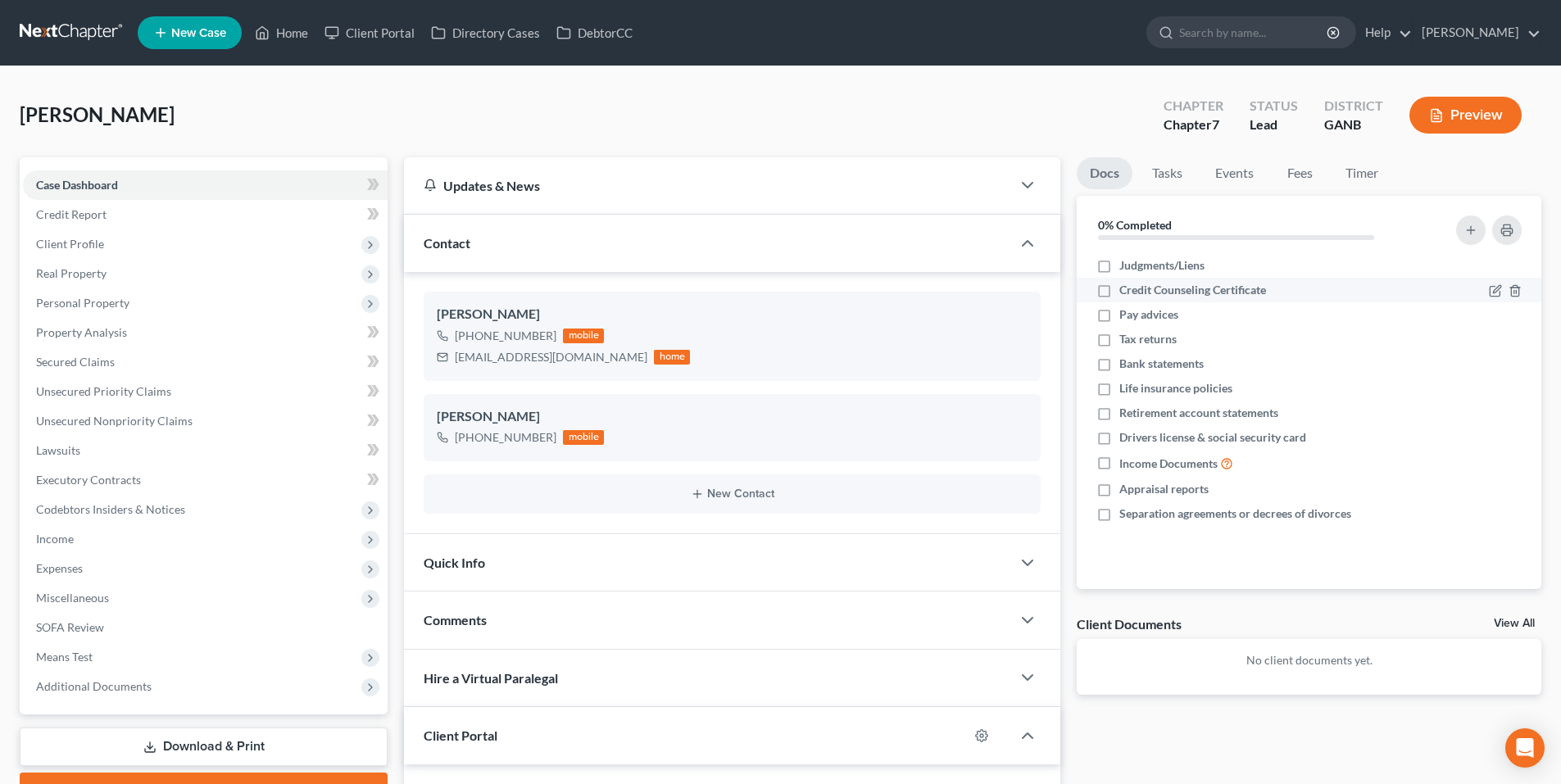
click at [1119, 293] on label "Credit Counseling Certificate" at bounding box center [1192, 290] width 147 height 16
click at [1125, 293] on input "Credit Counseling Certificate" at bounding box center [1130, 287] width 11 height 11
checkbox input "true"
click at [1019, 447] on icon "button" at bounding box center [1020, 447] width 13 height 13
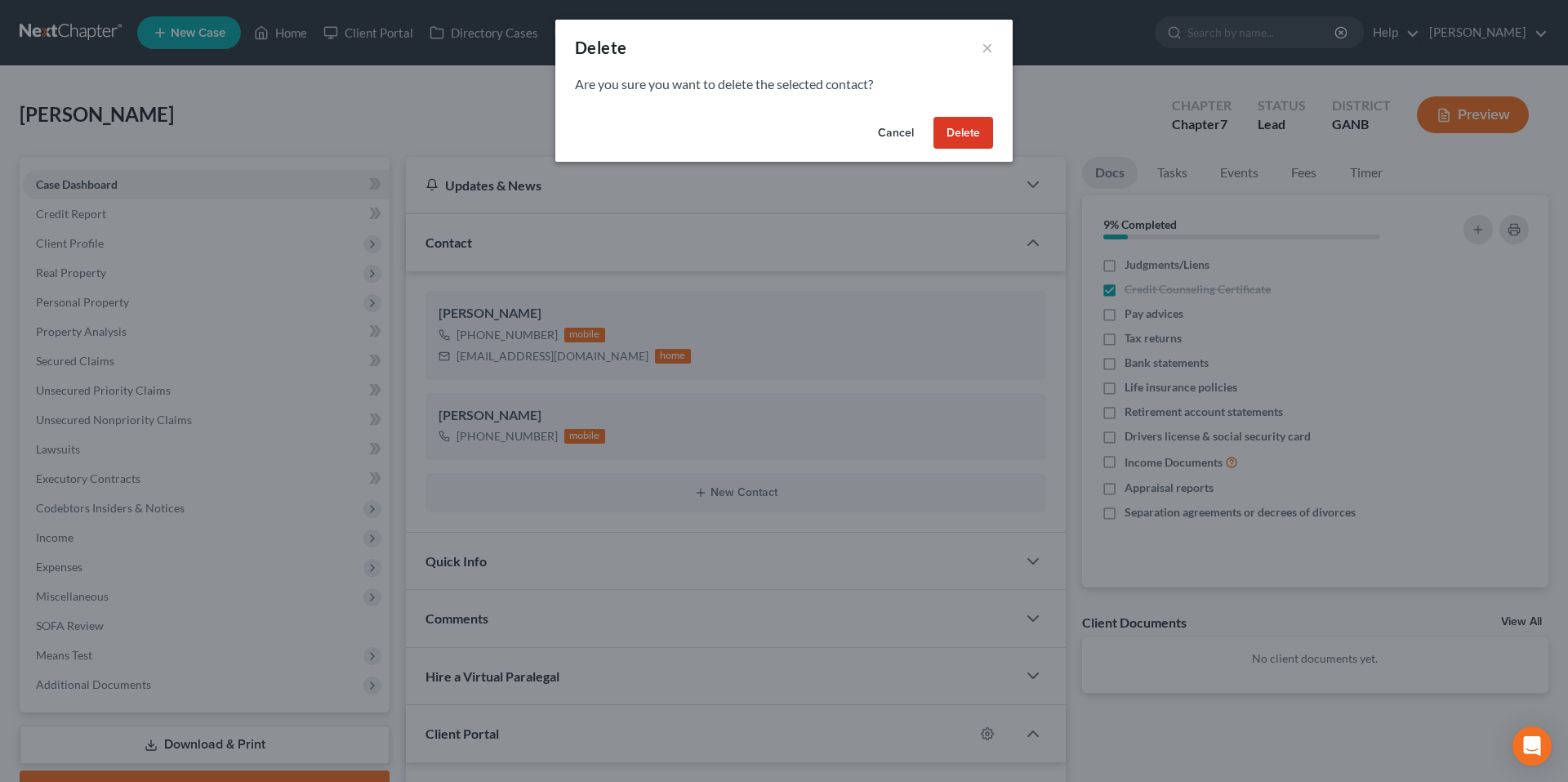
click at [974, 130] on button "Delete" at bounding box center [963, 132] width 60 height 33
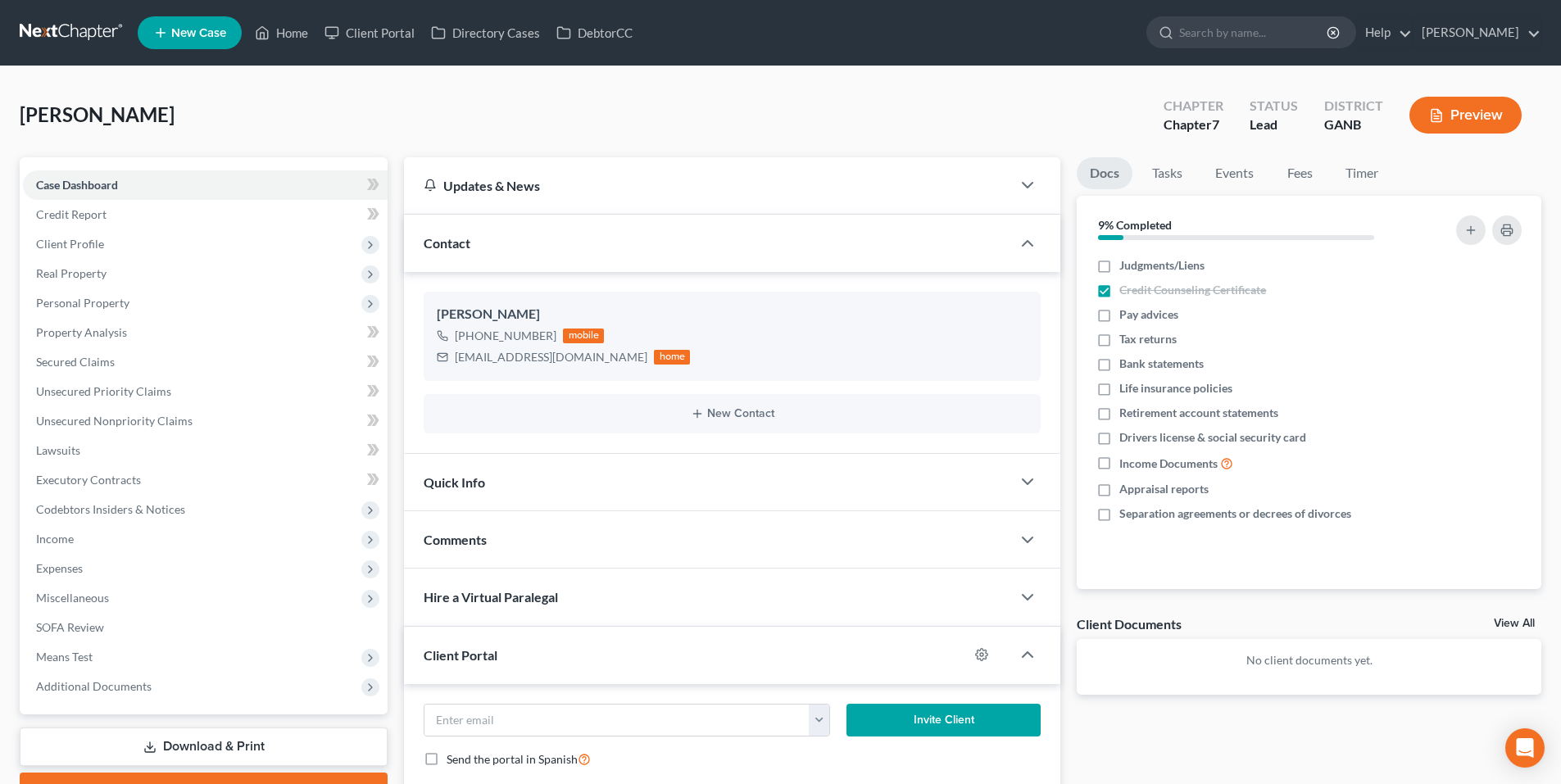
click at [70, 31] on link at bounding box center [72, 33] width 105 height 30
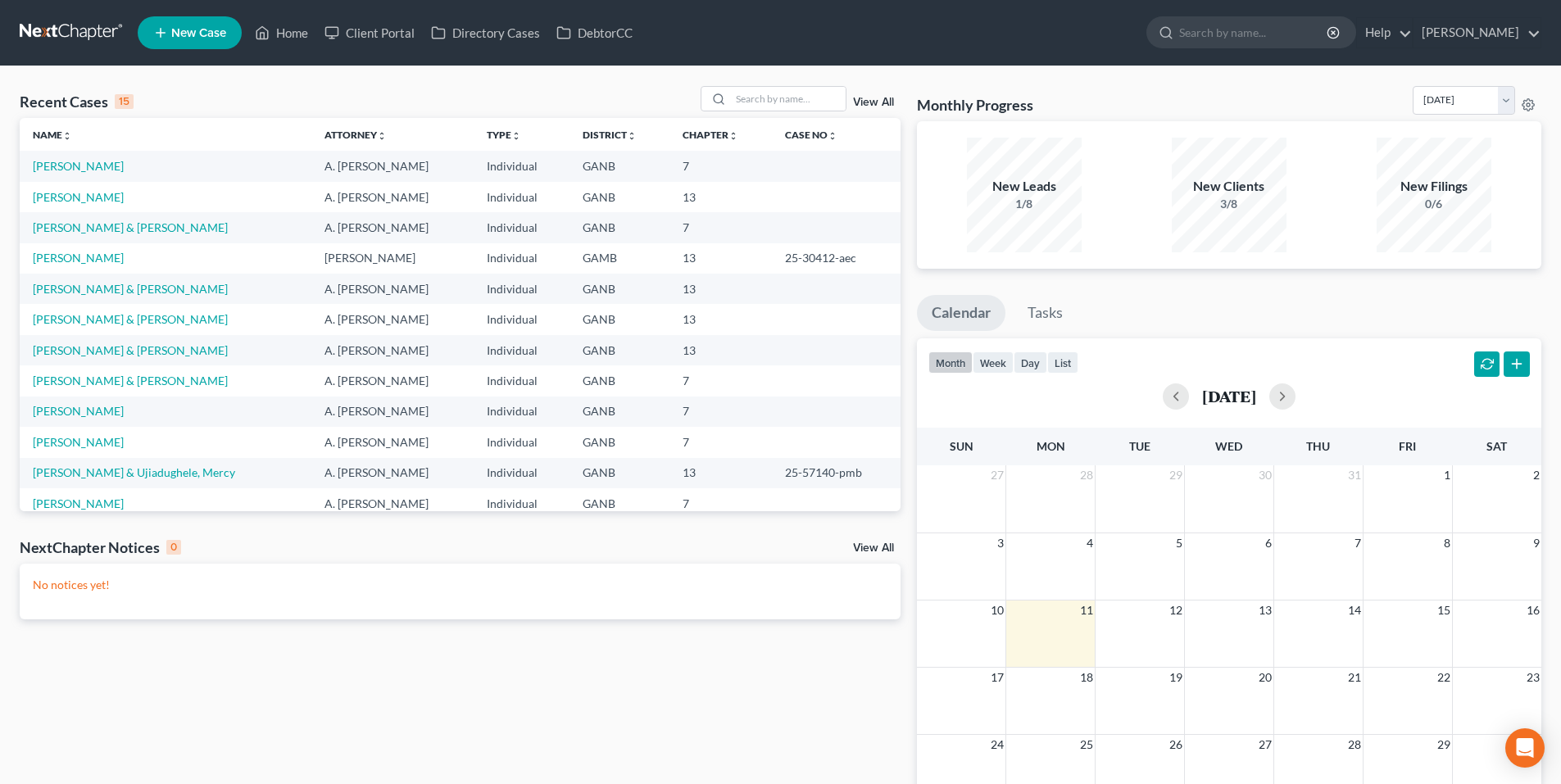
click at [197, 33] on span "New Case" at bounding box center [198, 33] width 55 height 12
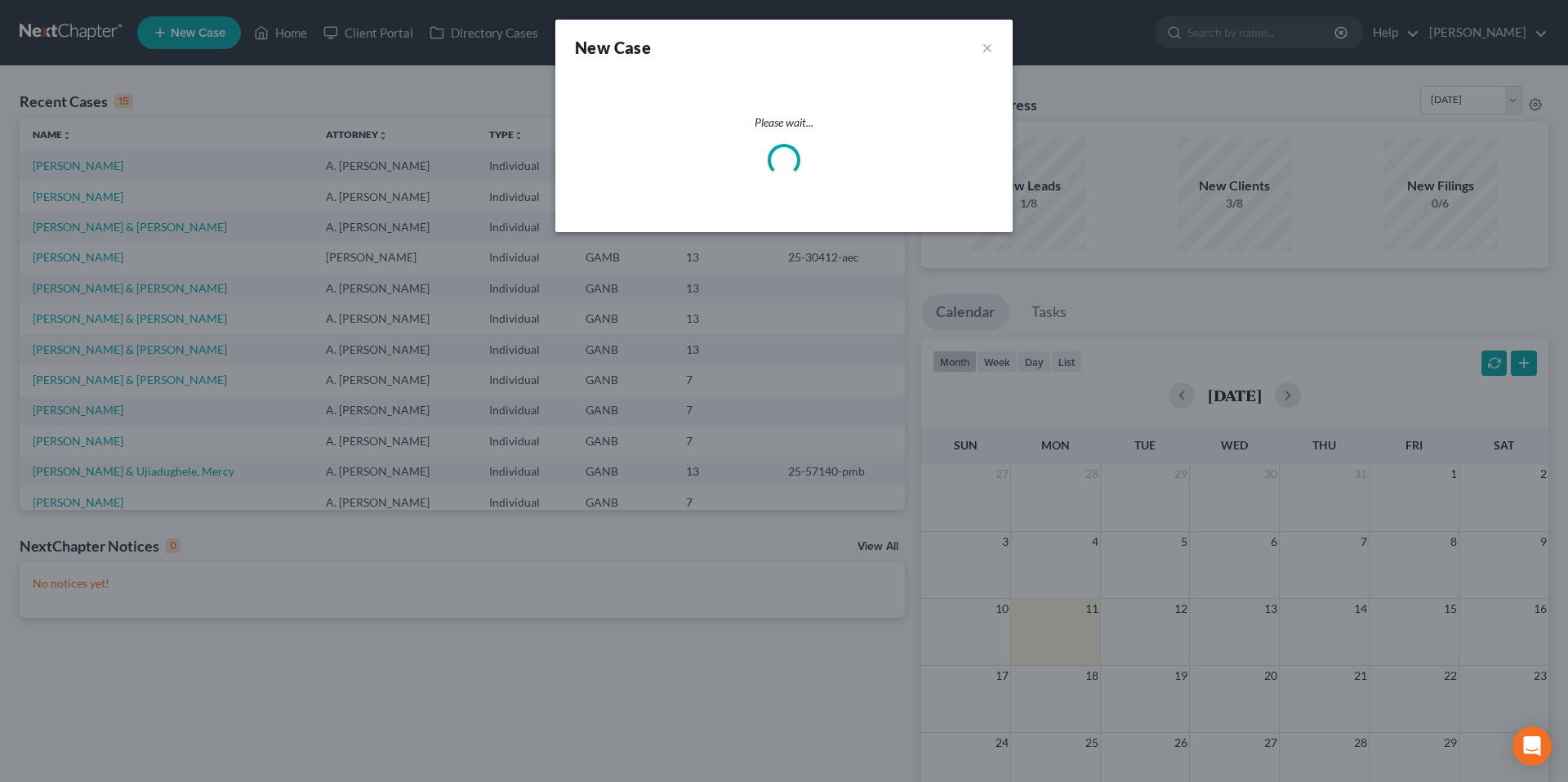
select select "19"
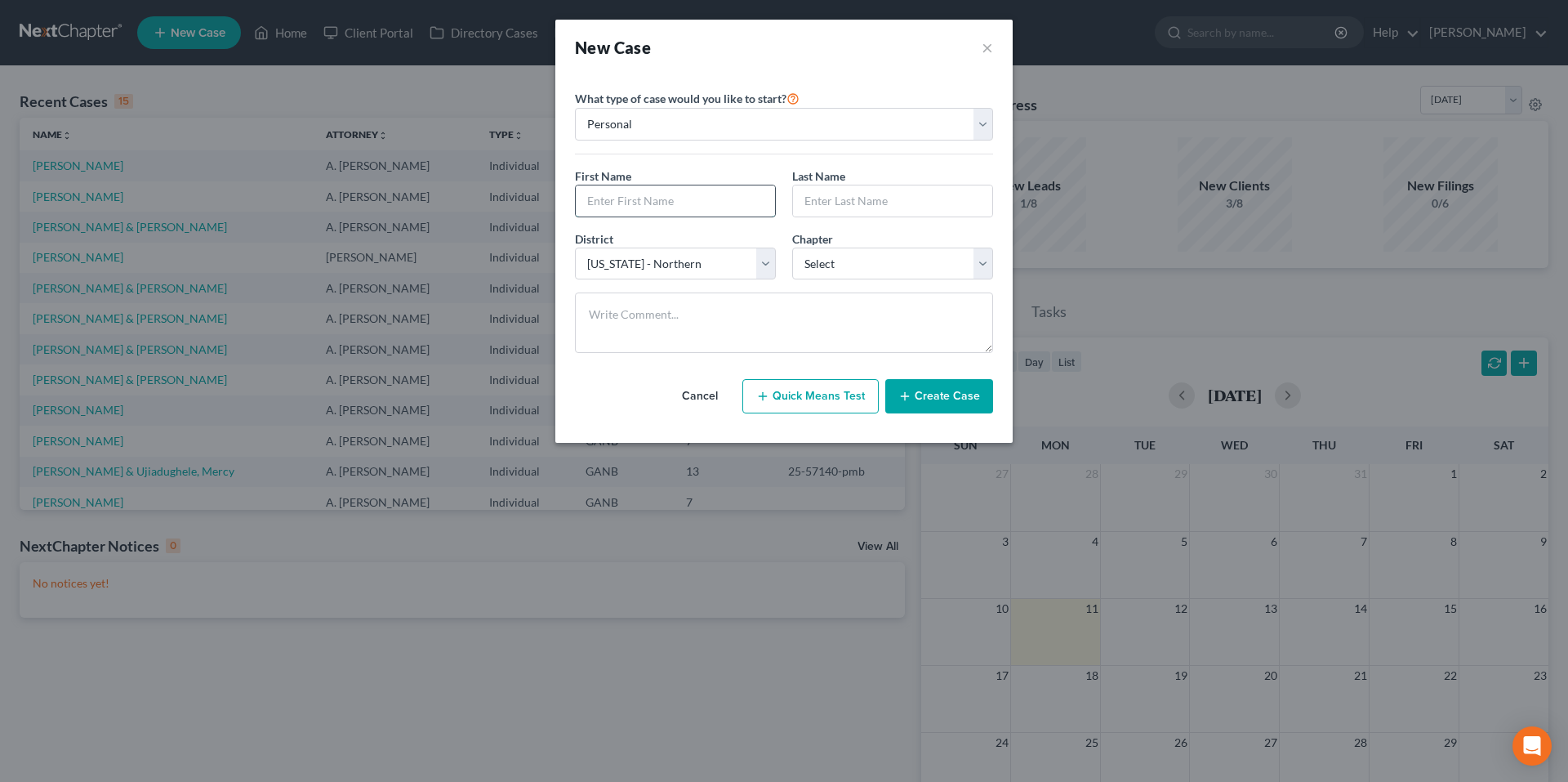
click at [769, 206] on input "text" at bounding box center [675, 200] width 199 height 31
type input "[PERSON_NAME]"
click at [883, 261] on select "Select 7 11 12 13" at bounding box center [893, 263] width 201 height 33
select select "0"
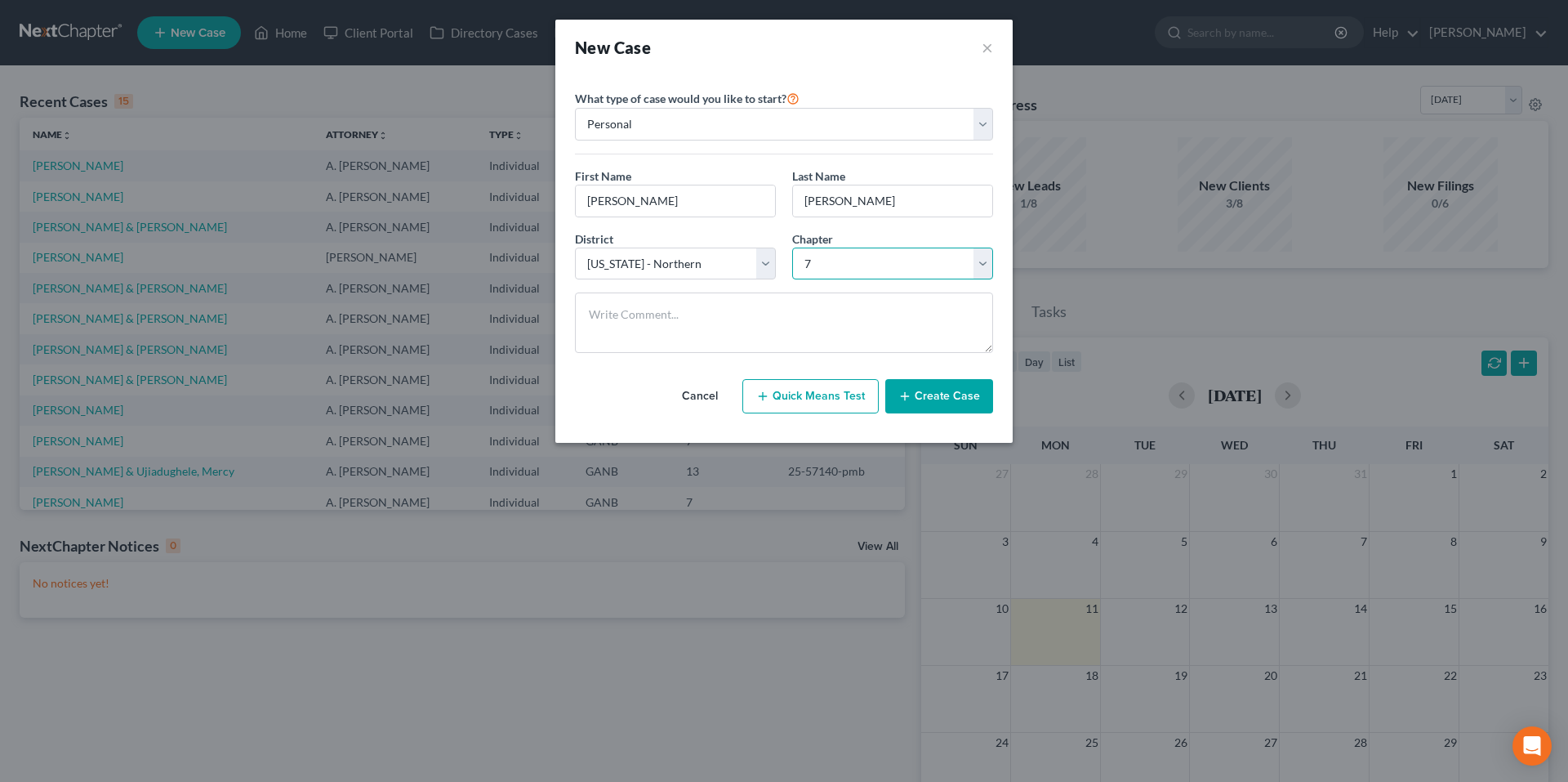
click at [792, 247] on select "Select 7 11 12 13" at bounding box center [893, 263] width 201 height 33
click at [940, 397] on button "Create Case" at bounding box center [939, 395] width 108 height 34
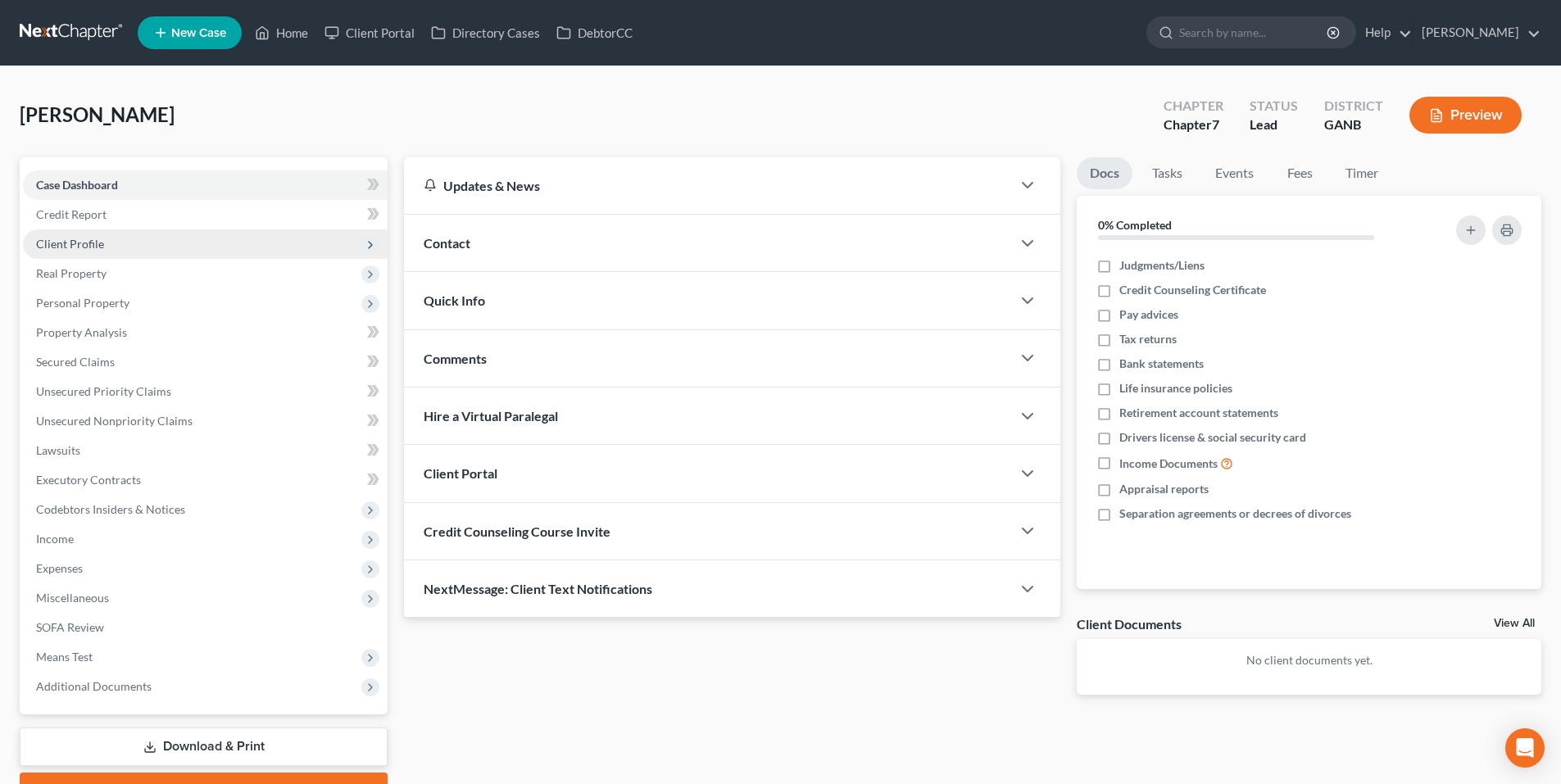
click at [80, 244] on span "Client Profile" at bounding box center [70, 244] width 68 height 14
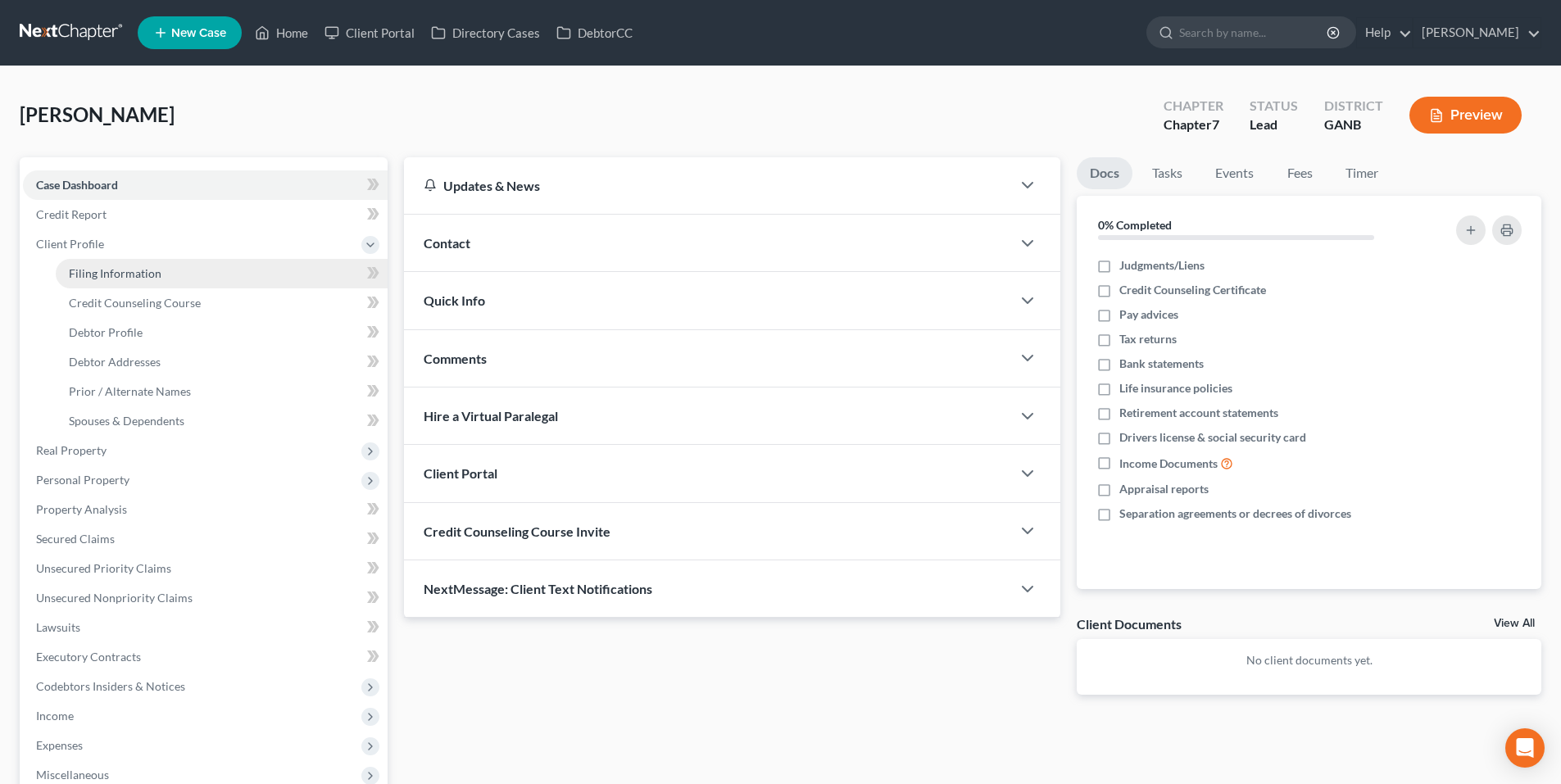
click at [89, 268] on span "Filing Information" at bounding box center [115, 273] width 93 height 14
select select "1"
select select "0"
select select "19"
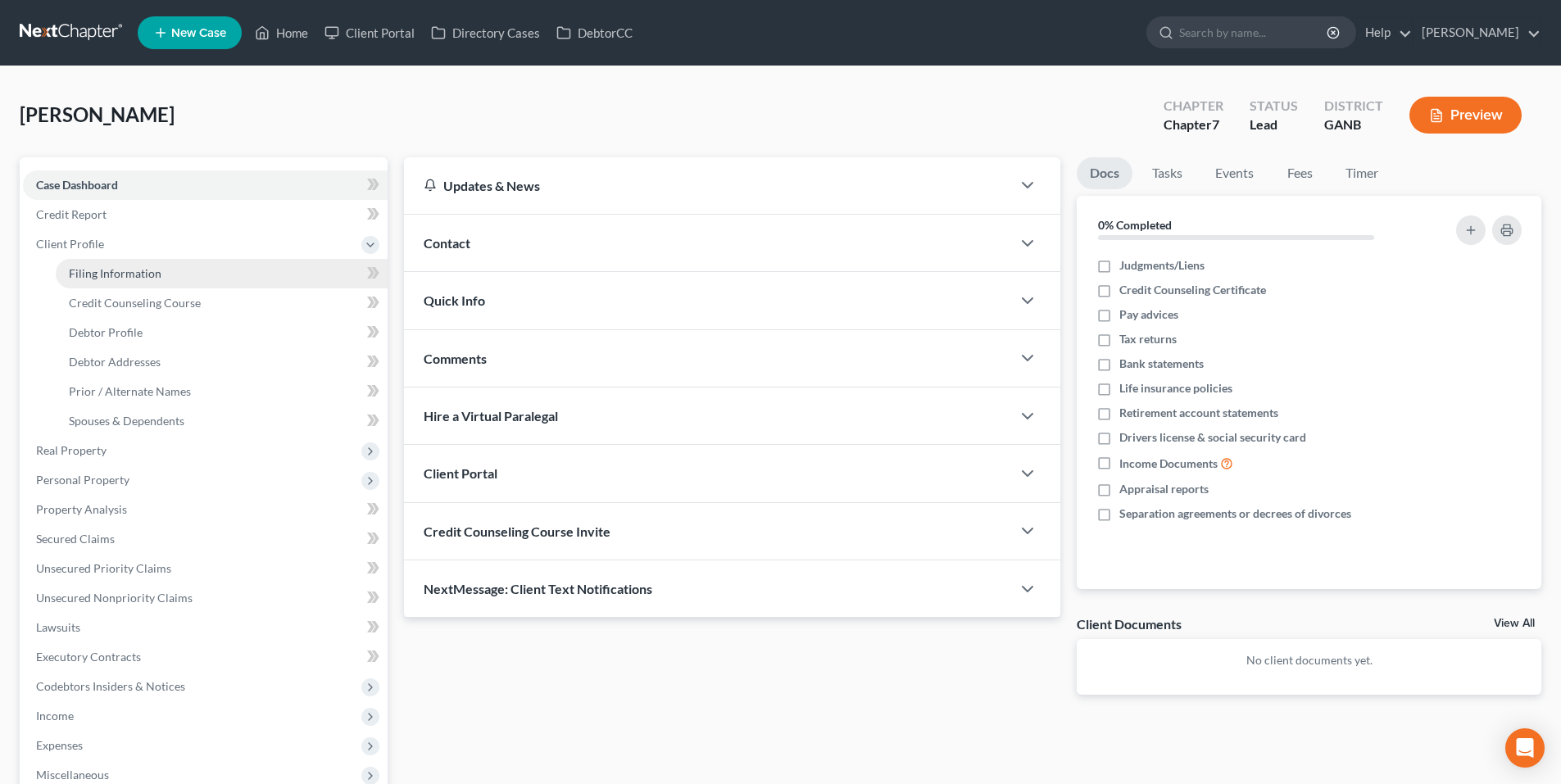
select select "10"
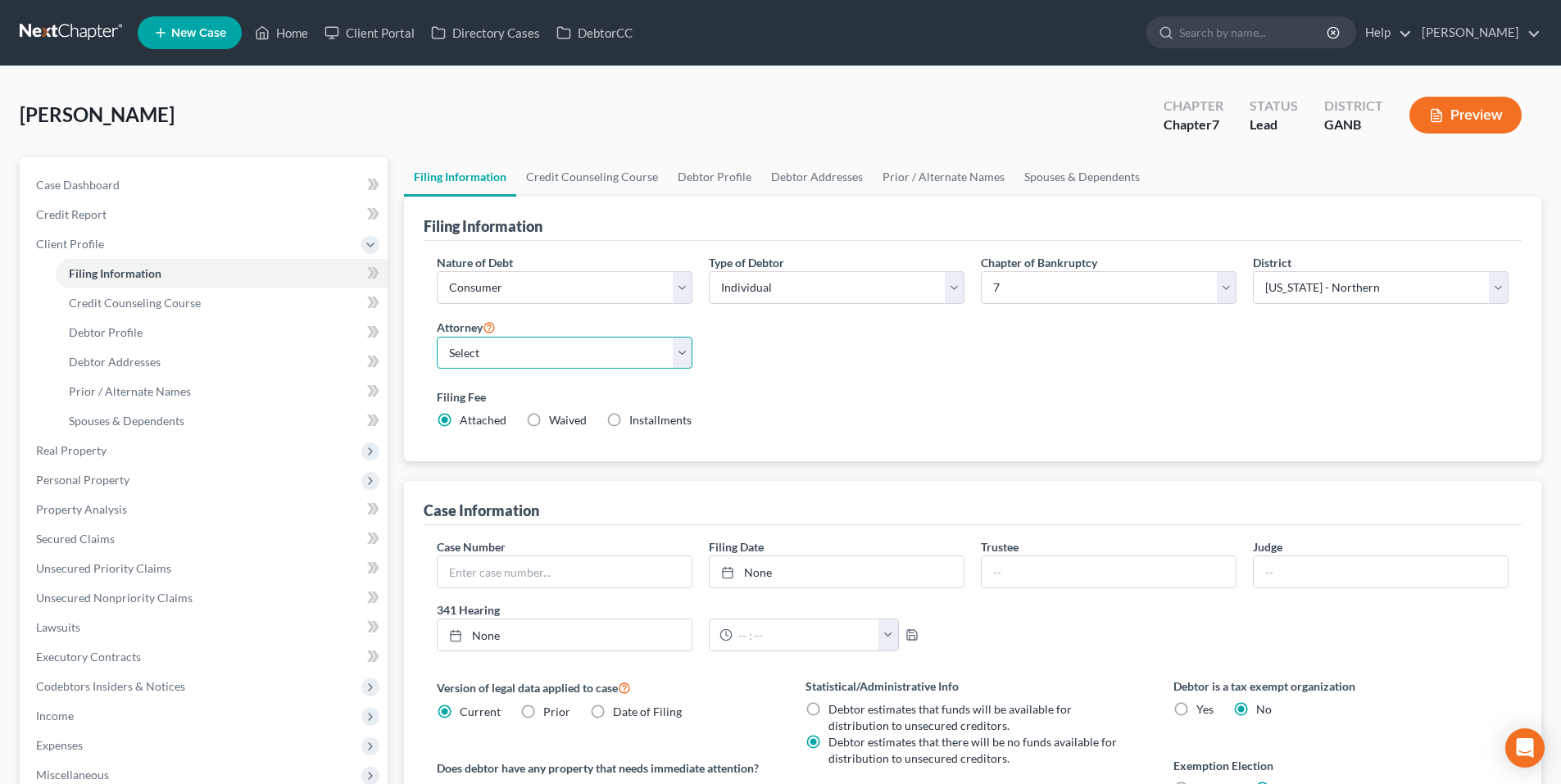
click at [565, 355] on select "Select [PERSON_NAME] - [PERSON_NAME] [PERSON_NAME] - GANB A. [PERSON_NAME] - GA…" at bounding box center [565, 353] width 256 height 33
select select "2"
click at [437, 337] on select "Select [PERSON_NAME] - [PERSON_NAME] [PERSON_NAME] - GANB A. [PERSON_NAME] - GA…" at bounding box center [565, 353] width 256 height 33
click at [545, 184] on link "Credit Counseling Course" at bounding box center [592, 176] width 152 height 39
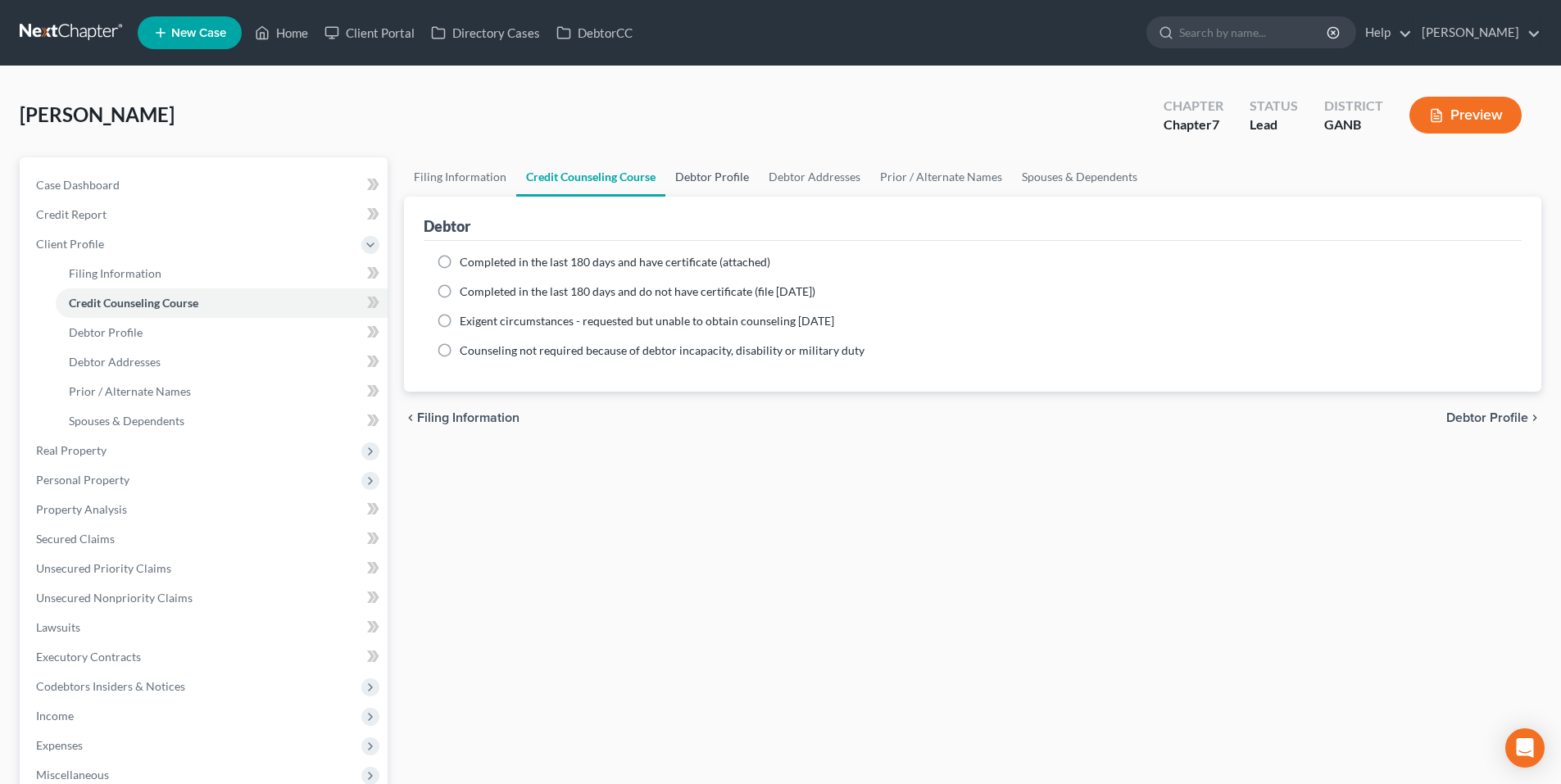
click at [681, 175] on link "Debtor Profile" at bounding box center [712, 176] width 93 height 39
select select "0"
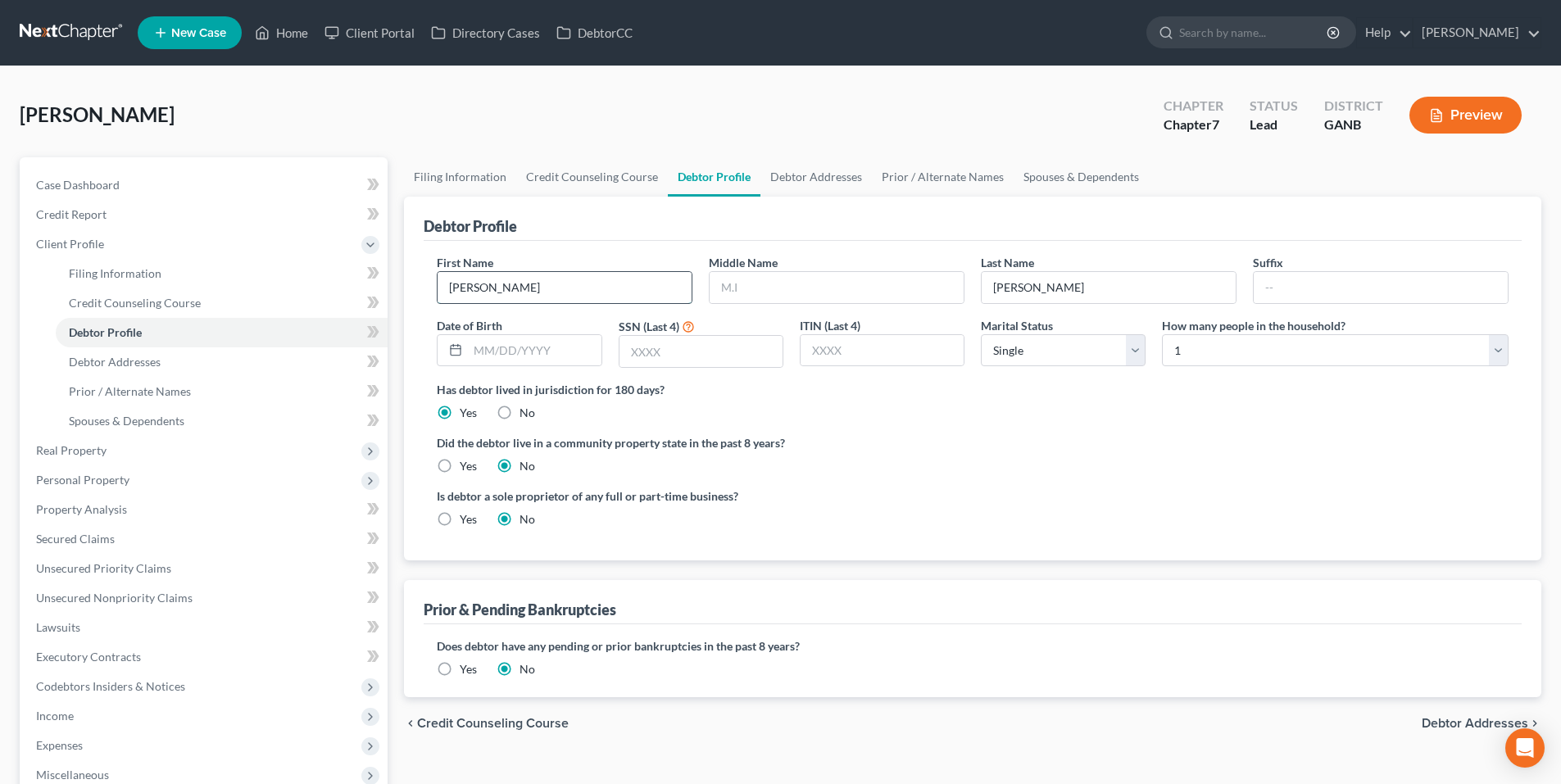
click at [612, 276] on input "[PERSON_NAME]" at bounding box center [565, 287] width 254 height 31
type input "[PERSON_NAME]"
type input "[DATE]"
type input "3753"
click at [833, 184] on link "Debtor Addresses" at bounding box center [815, 176] width 111 height 39
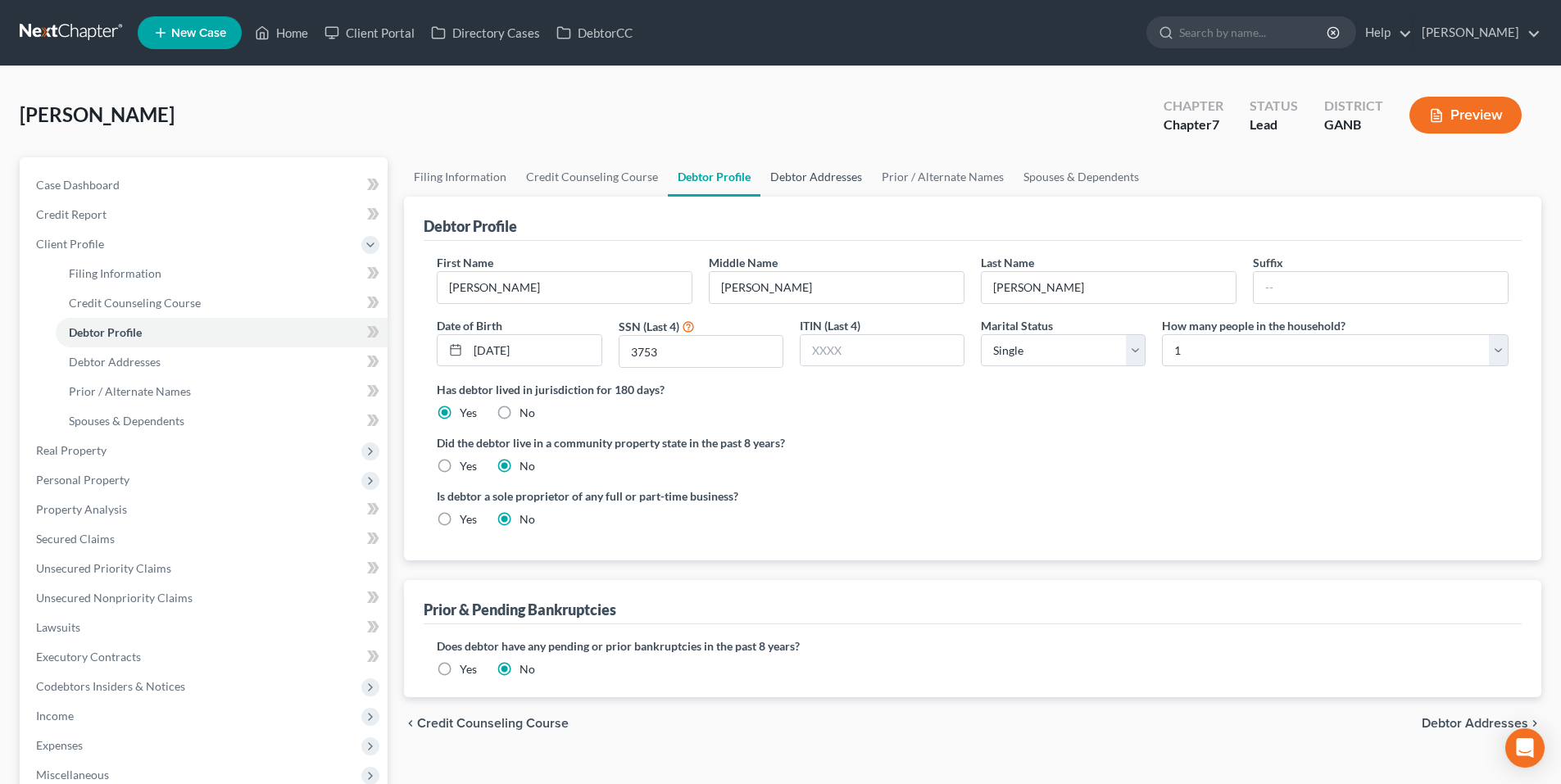
select select "0"
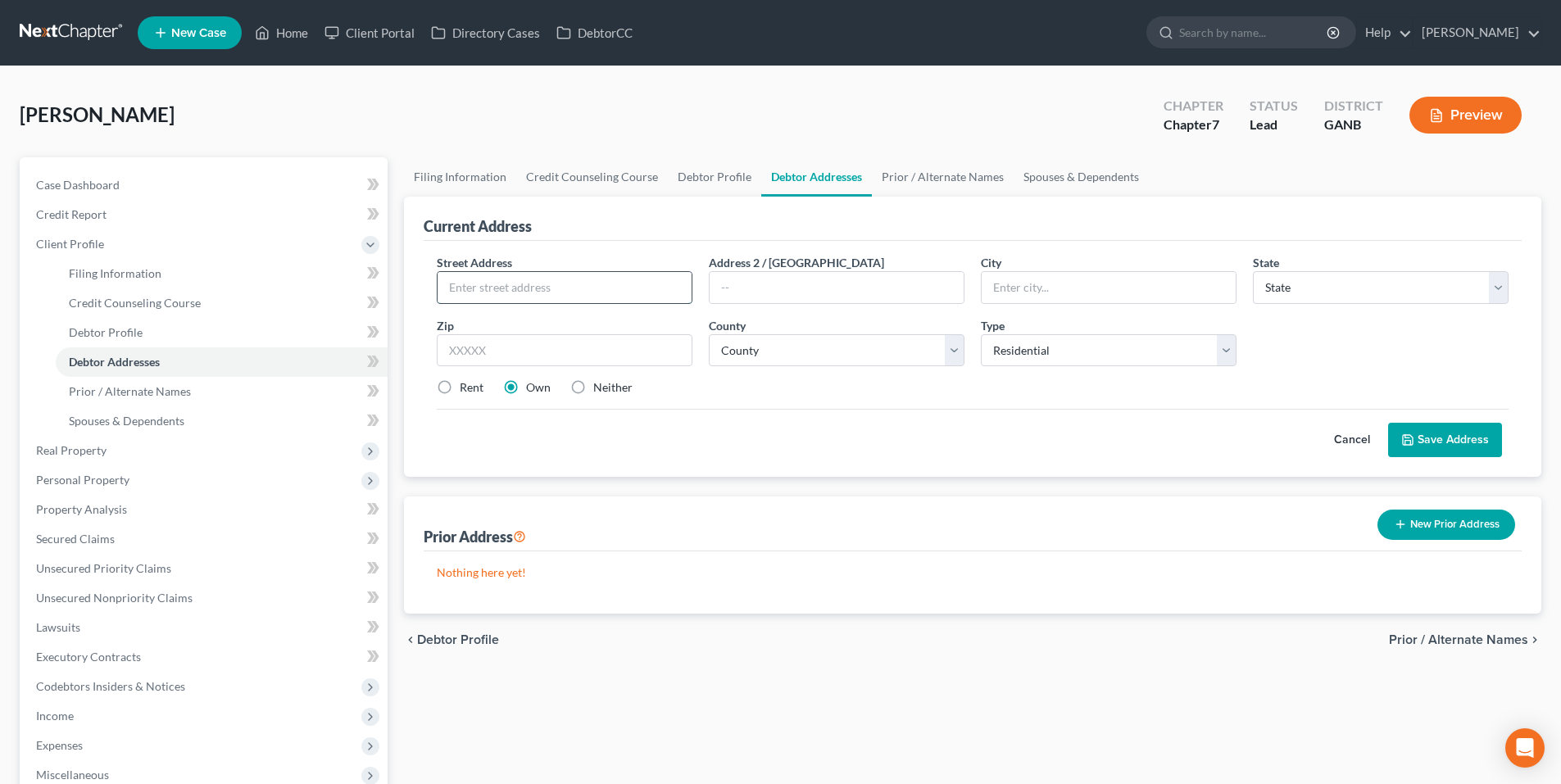
click at [635, 276] on input "text" at bounding box center [565, 287] width 254 height 31
type input "[STREET_ADDRESS]"
type input "Hoschton"
select select "10"
type input "30548"
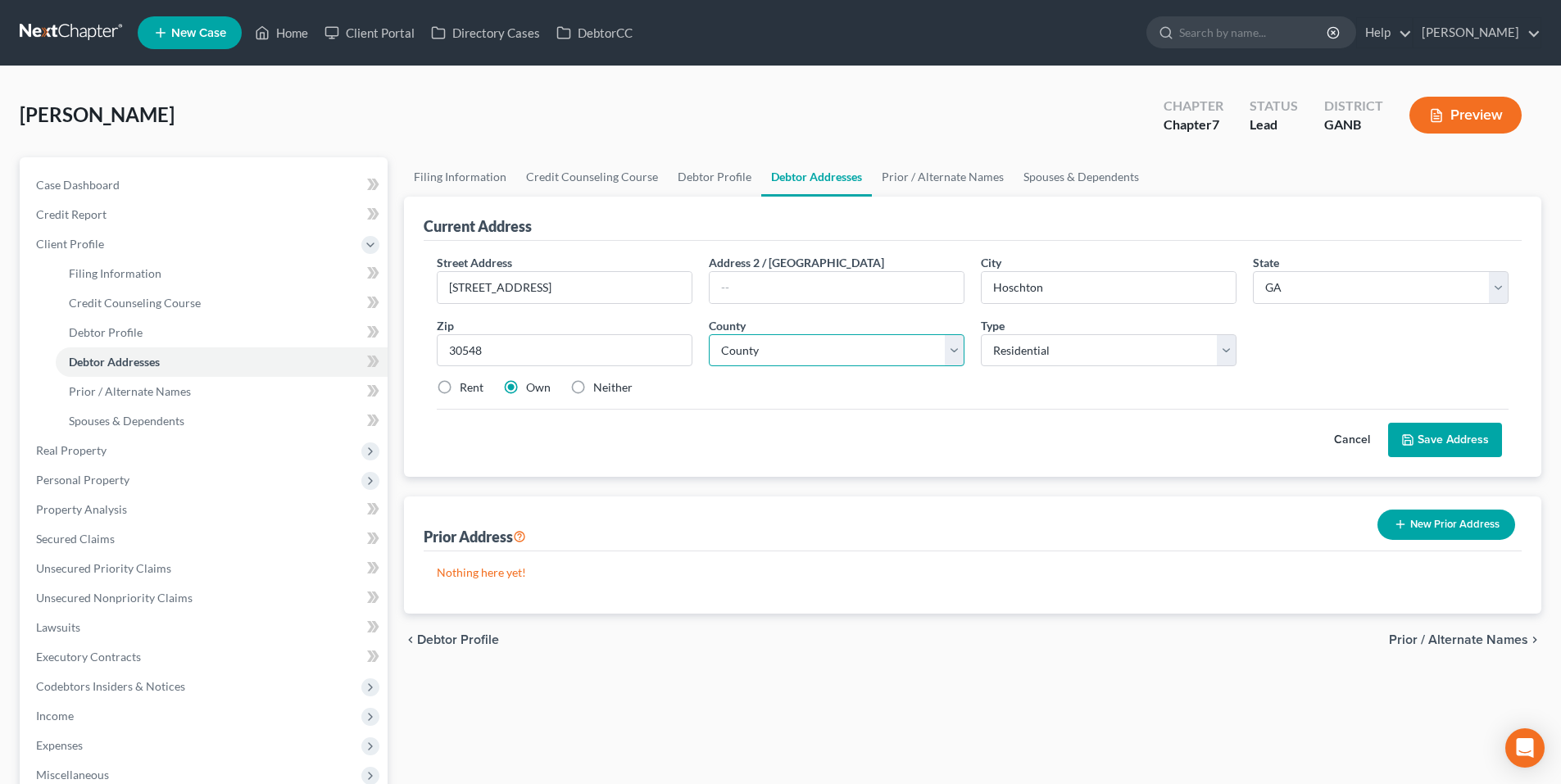
select select "77"
click at [460, 386] on label "Rent" at bounding box center [472, 388] width 24 height 16
click at [466, 386] on input "Rent" at bounding box center [471, 385] width 11 height 11
radio input "true"
click at [1439, 441] on button "Save Address" at bounding box center [1445, 439] width 114 height 34
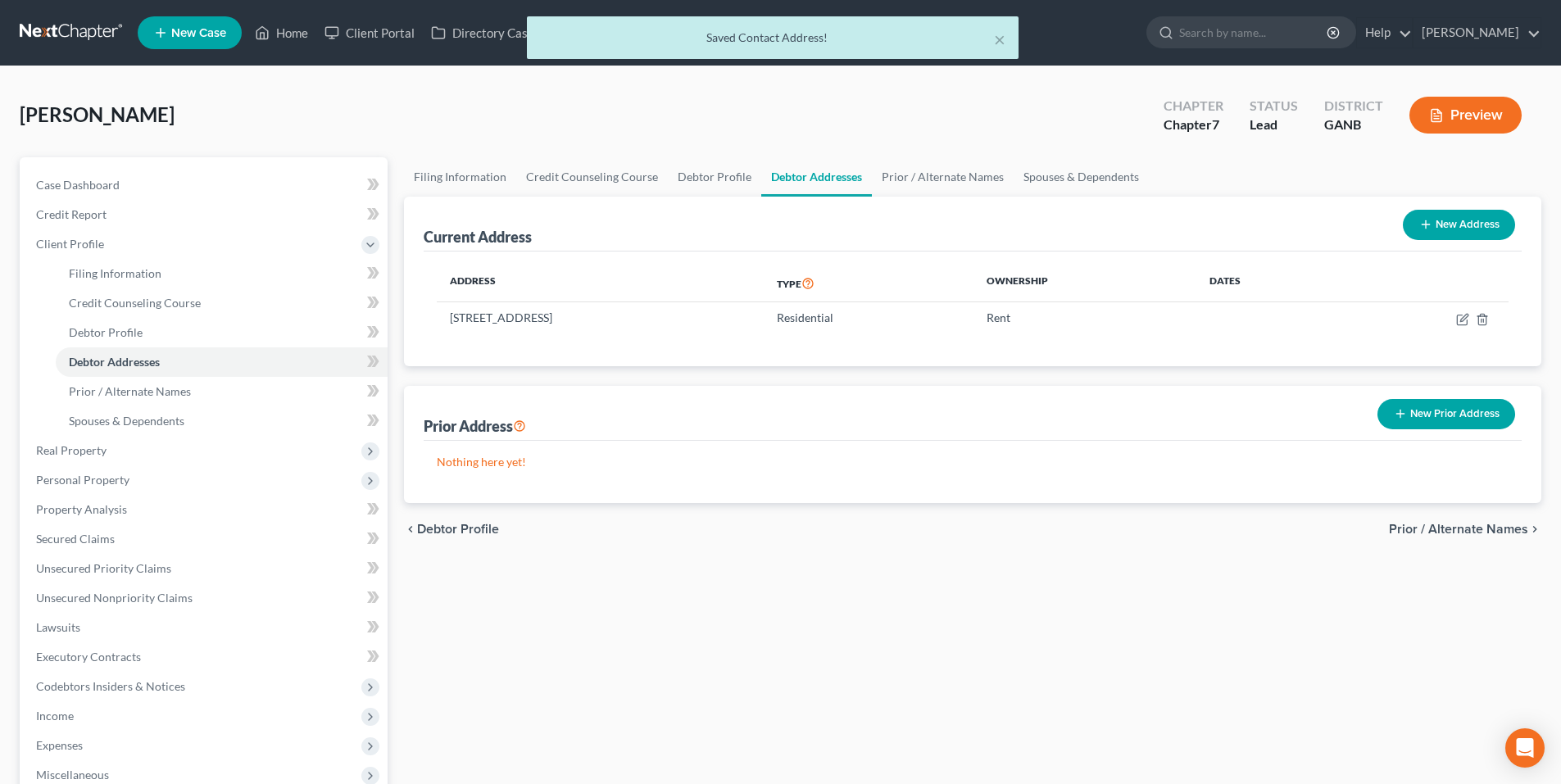
click at [1463, 233] on button "New Address" at bounding box center [1458, 225] width 112 height 30
select select "0"
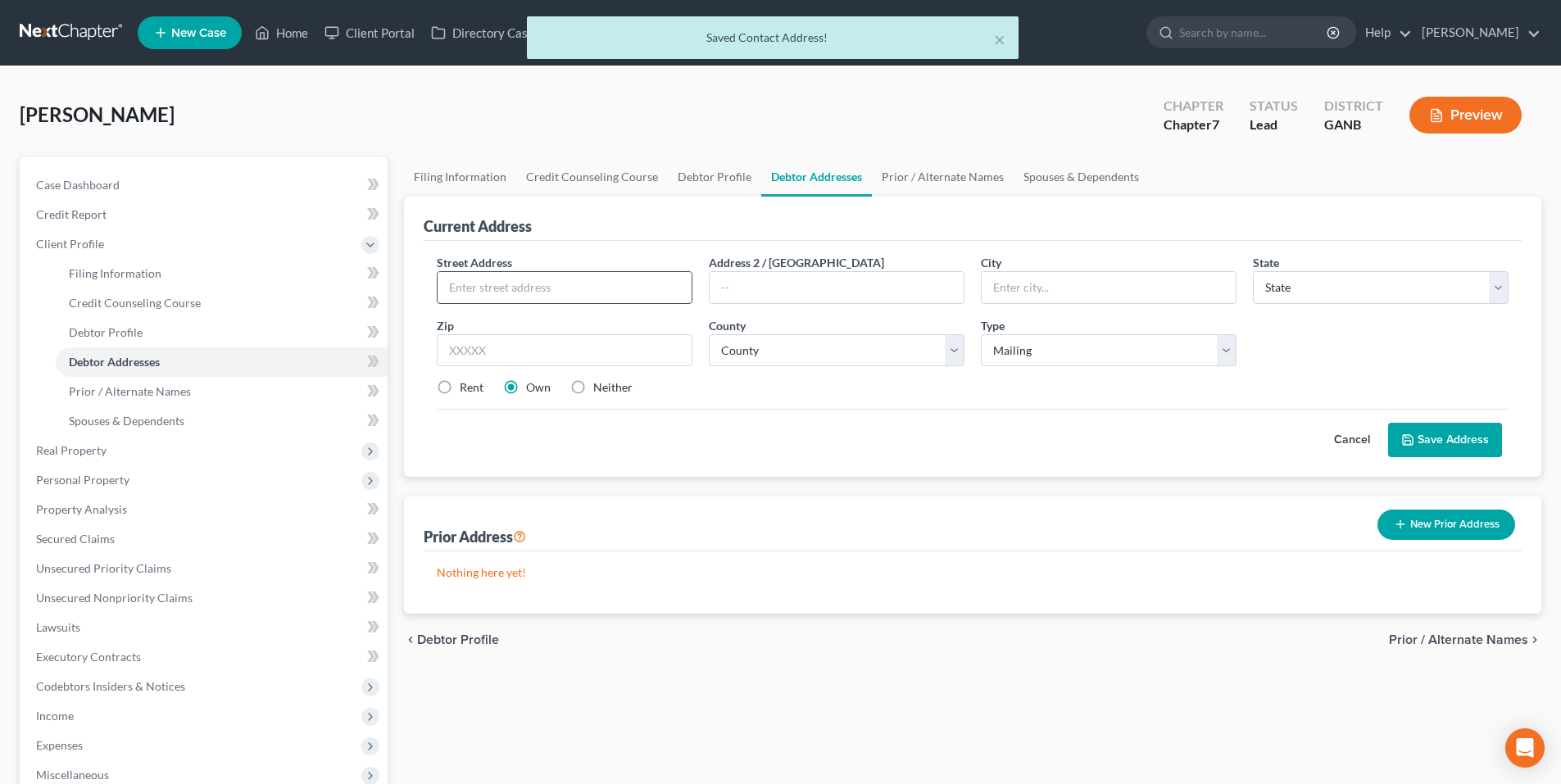
click at [677, 293] on input "text" at bounding box center [565, 287] width 254 height 31
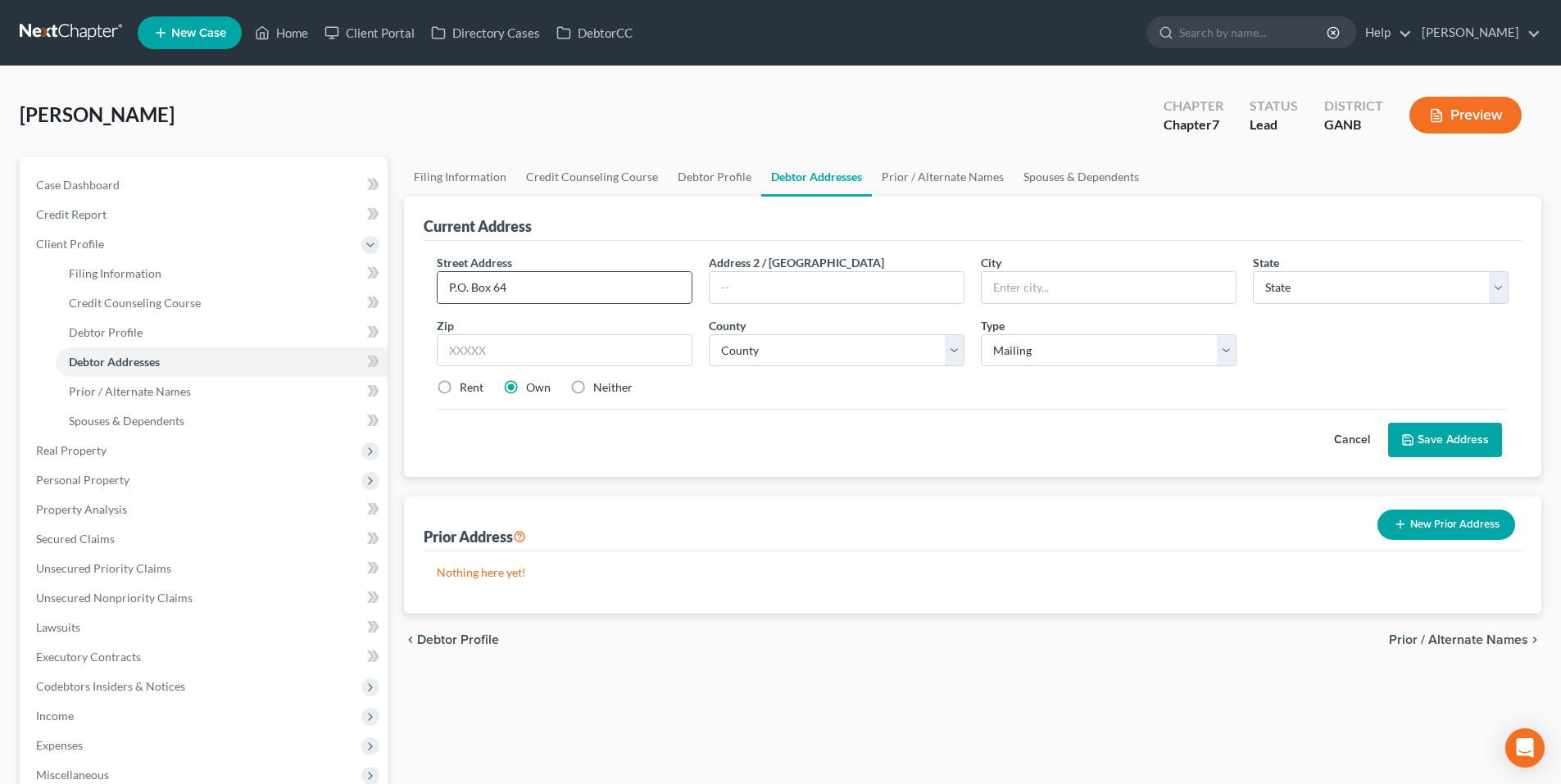
type input "P.O. Box 64"
type input "Hoschton"
select select "10"
type input "30548"
select select "77"
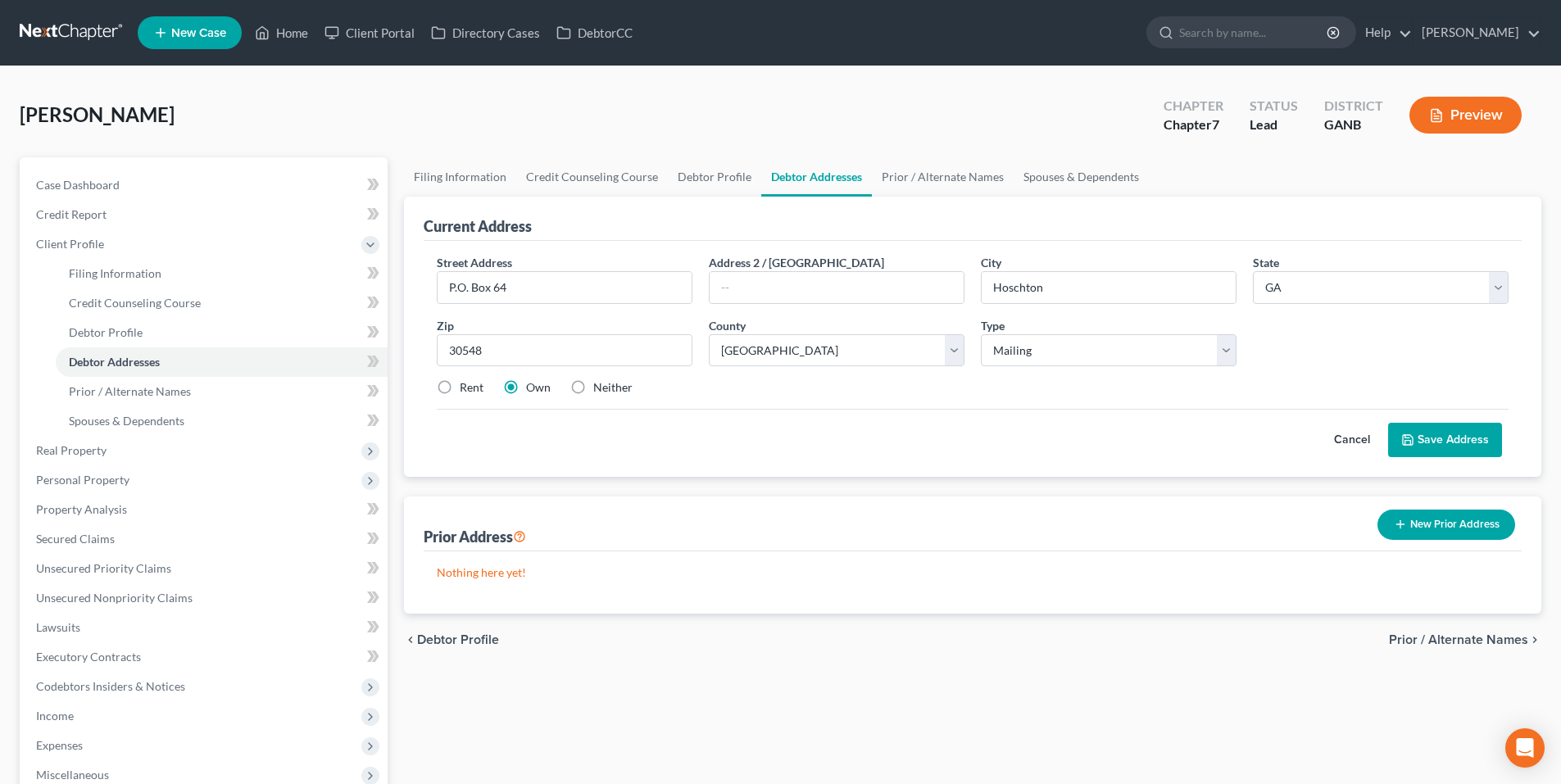
click at [460, 388] on label "Rent" at bounding box center [472, 388] width 24 height 16
click at [466, 388] on input "Rent" at bounding box center [471, 385] width 11 height 11
radio input "true"
click at [1417, 438] on button "Save Address" at bounding box center [1445, 439] width 114 height 34
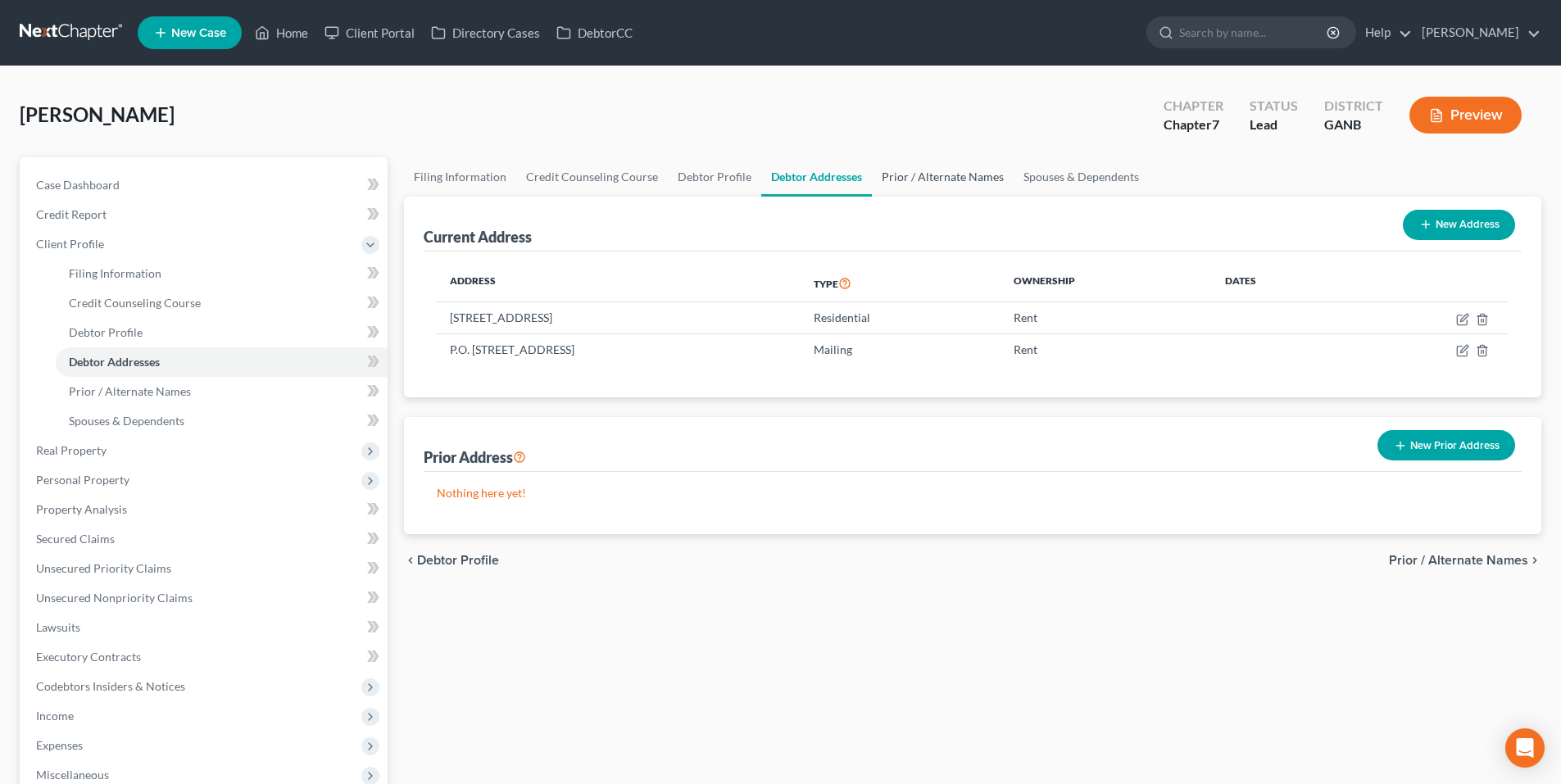
click at [923, 174] on link "Prior / Alternate Names" at bounding box center [942, 176] width 142 height 39
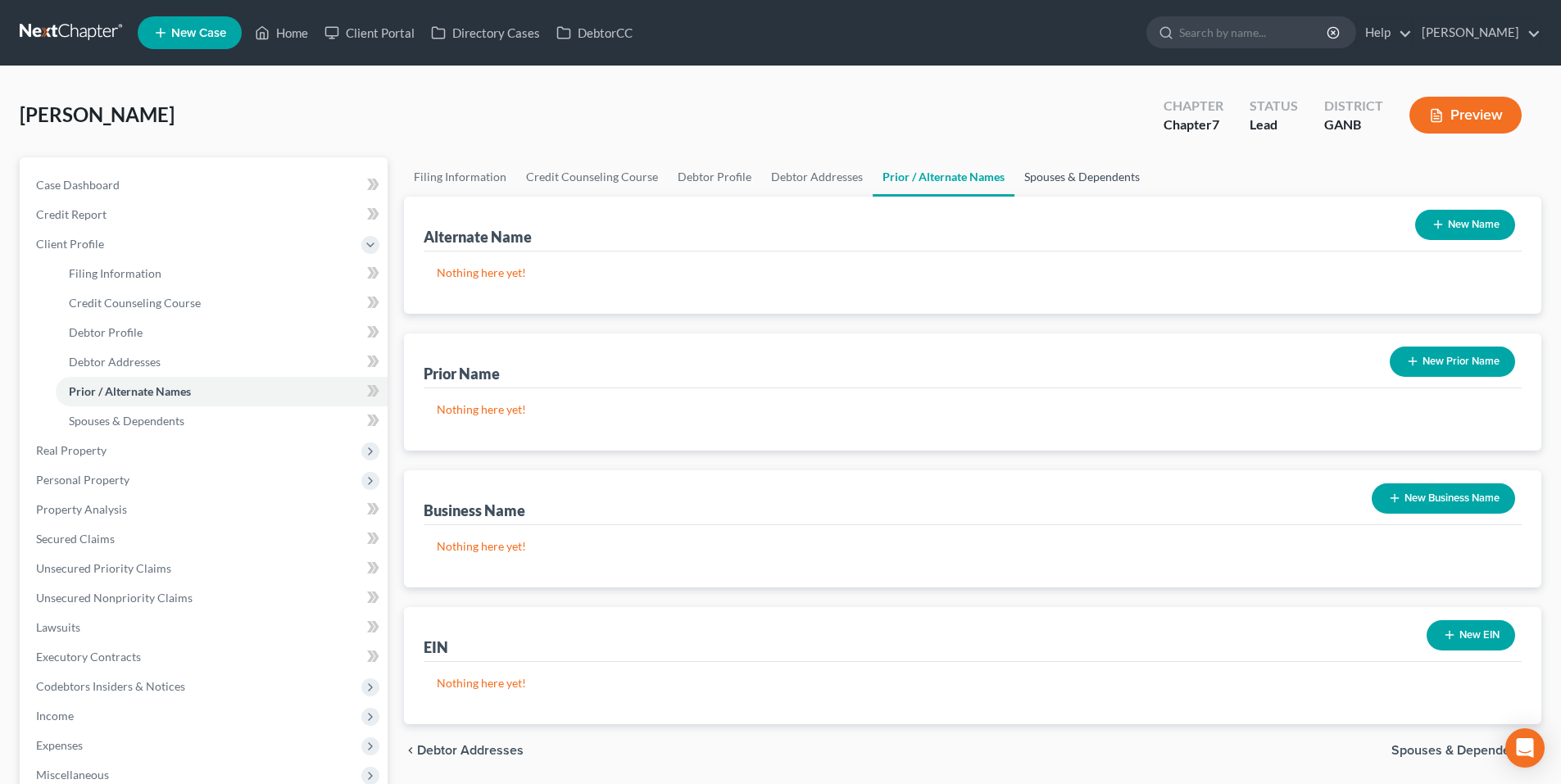
click at [1034, 175] on link "Spouses & Dependents" at bounding box center [1081, 176] width 135 height 39
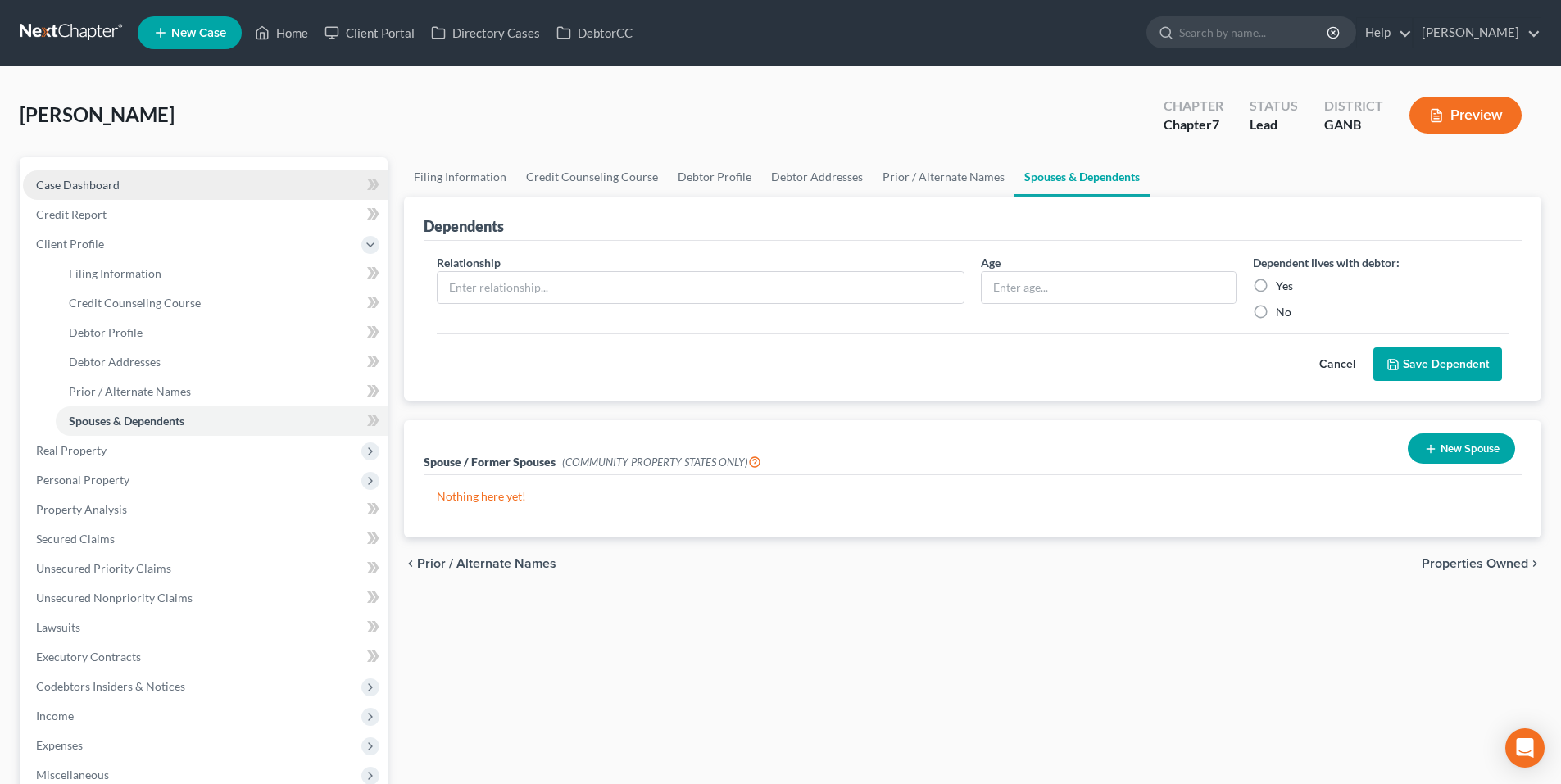
click at [94, 184] on span "Case Dashboard" at bounding box center [78, 185] width 84 height 14
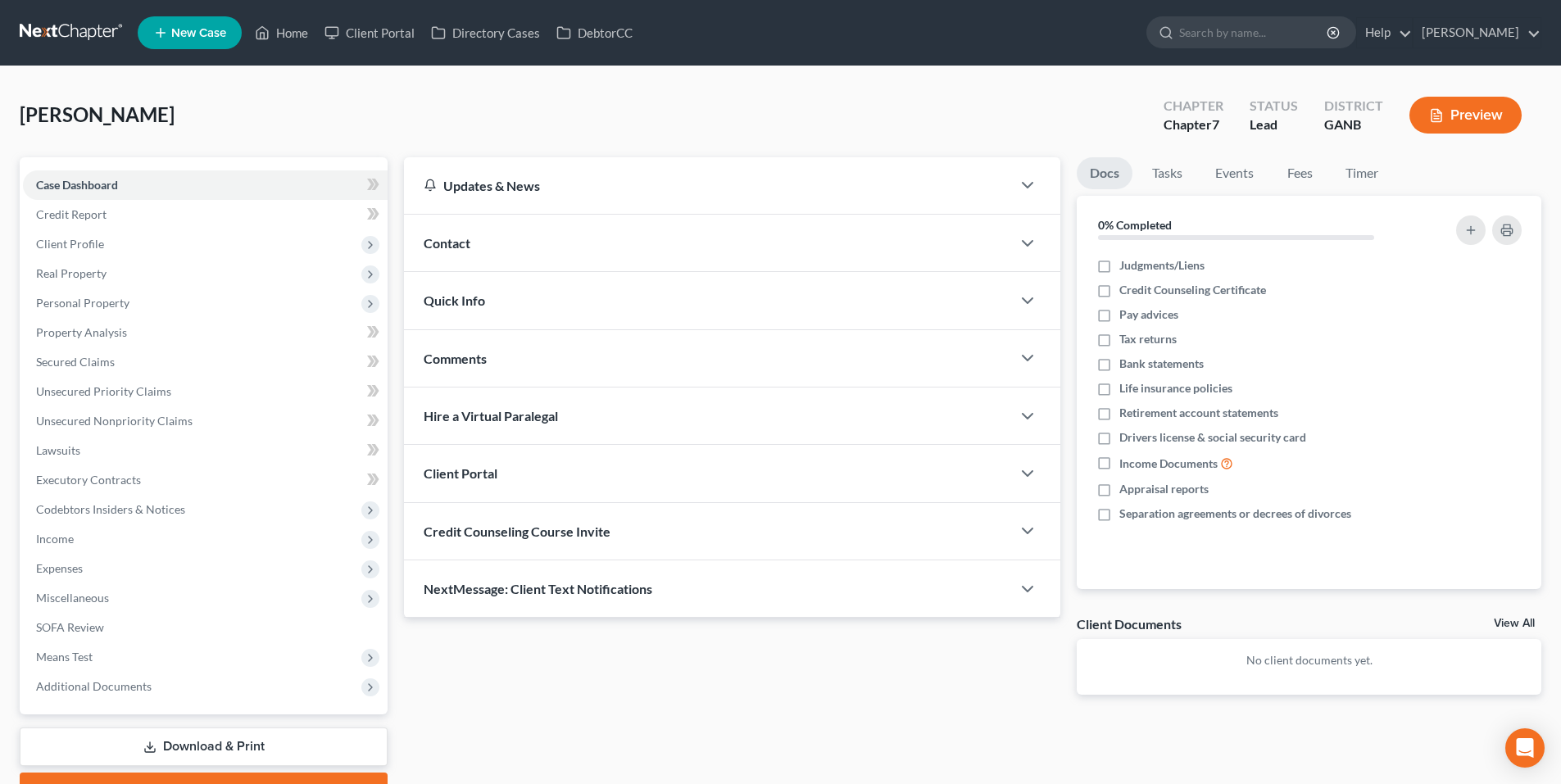
click at [536, 247] on div "Contact" at bounding box center [707, 243] width 607 height 57
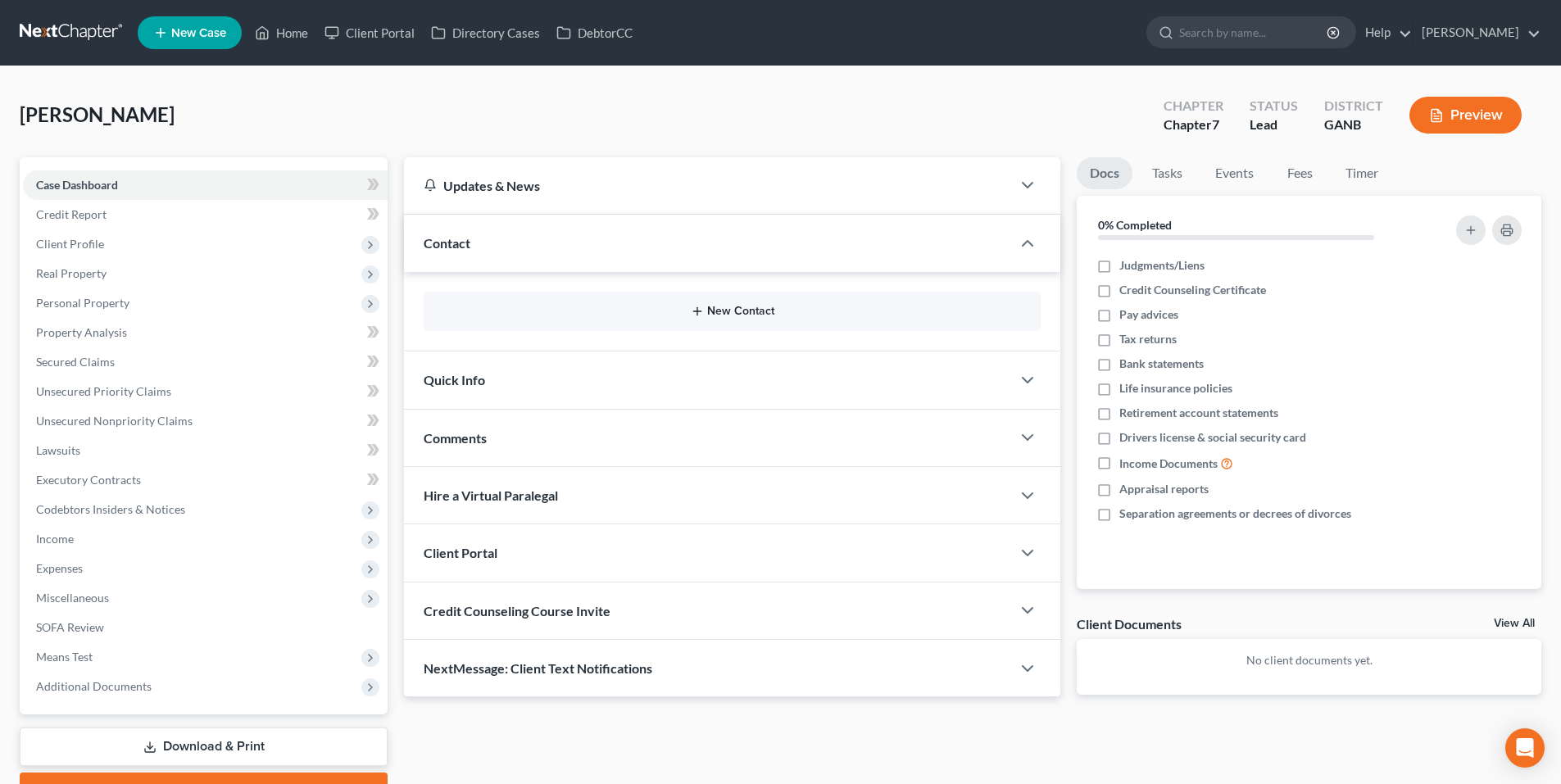
click at [734, 316] on button "New Contact" at bounding box center [732, 311] width 591 height 13
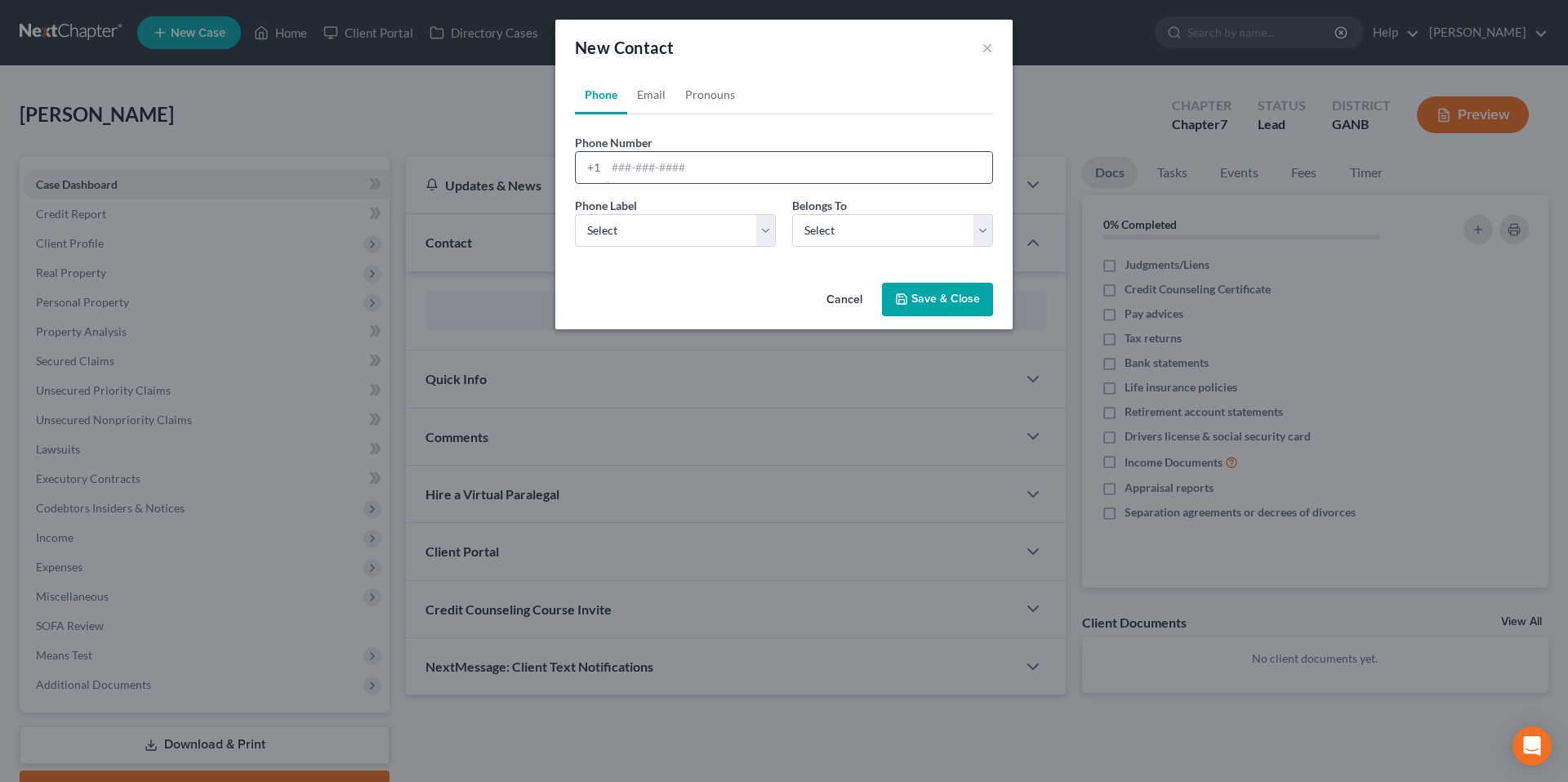
paste input "[PHONE_NUMBER]"
type input "[PHONE_NUMBER]"
click at [685, 236] on select "Select Mobile Home Work Other" at bounding box center [675, 230] width 201 height 33
select select "0"
click at [575, 214] on select "Select Mobile Home Work Other" at bounding box center [675, 230] width 201 height 33
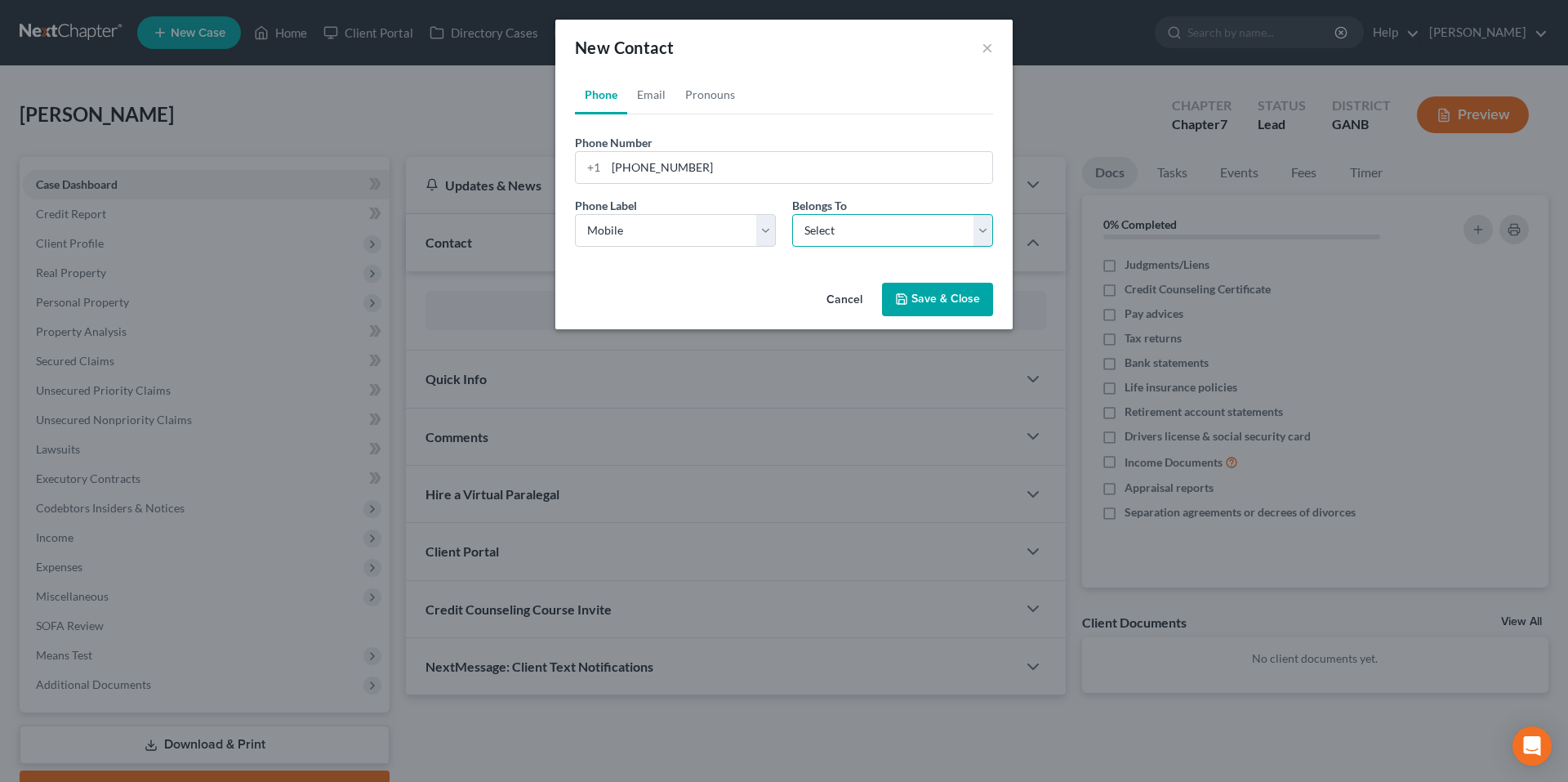
click at [797, 238] on select "Select Client Other" at bounding box center [893, 230] width 201 height 33
select select "0"
click at [792, 214] on select "Select Client Other" at bounding box center [893, 230] width 201 height 33
select select "0"
click at [653, 95] on link "Email" at bounding box center [652, 94] width 48 height 39
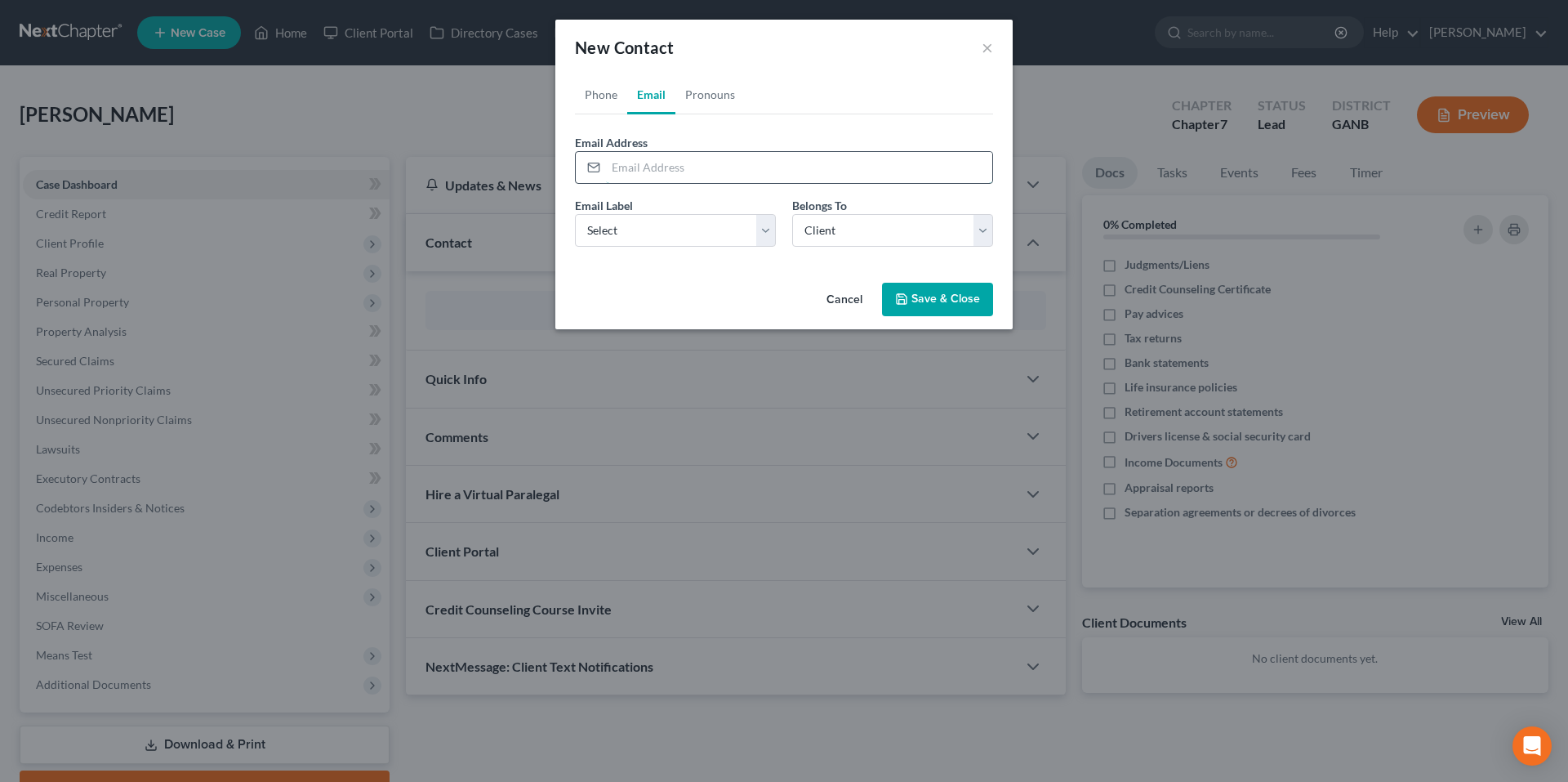
click at [827, 167] on input "email" at bounding box center [799, 166] width 387 height 31
paste input "[EMAIL_ADDRESS][DOMAIN_NAME]"
type input "[EMAIL_ADDRESS][DOMAIN_NAME]"
click at [712, 221] on select "Select Home Work Other" at bounding box center [675, 230] width 201 height 33
select select "0"
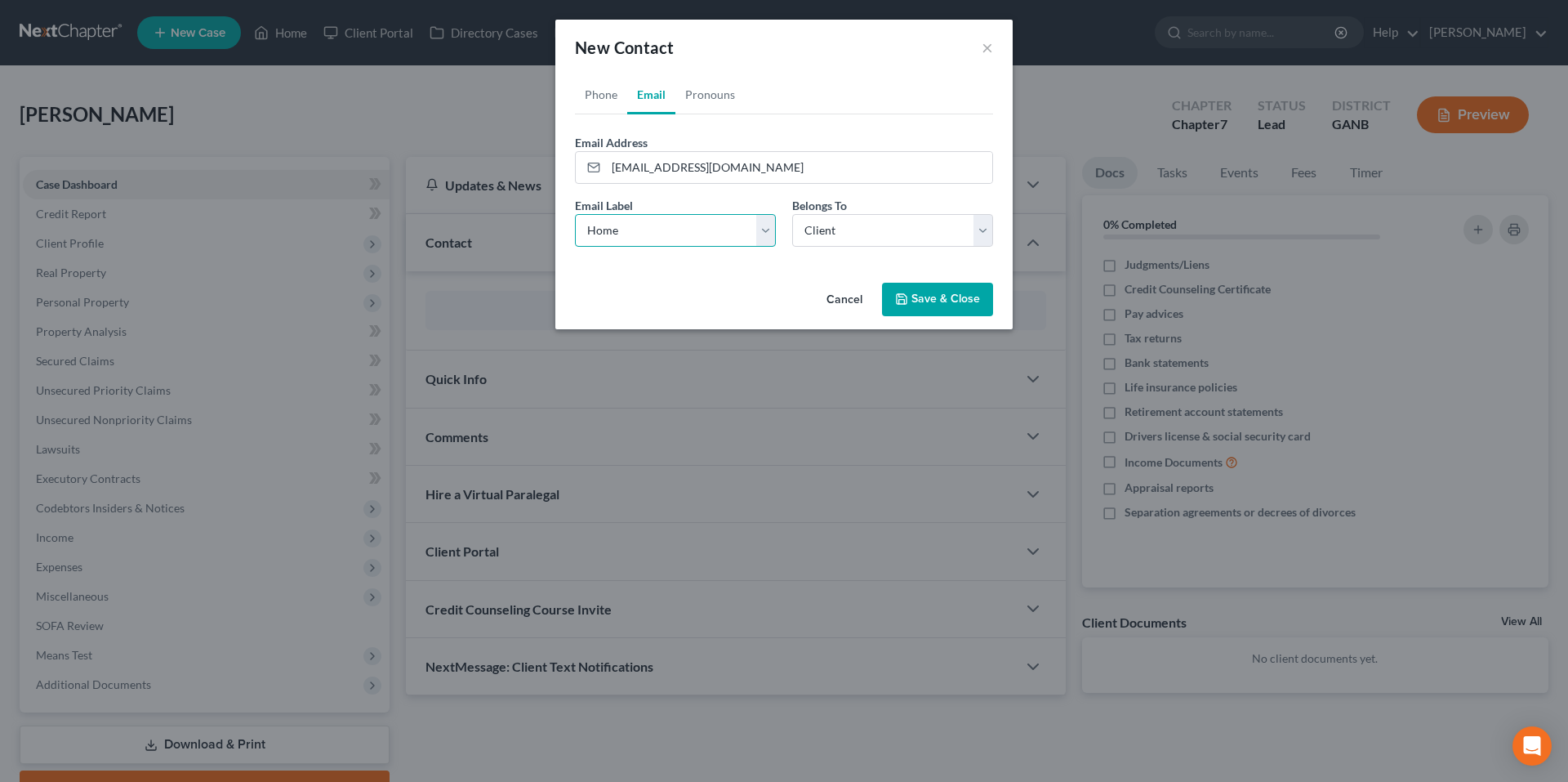
click at [575, 214] on select "Select Home Work Other" at bounding box center [675, 230] width 201 height 33
click at [914, 297] on button "Save & Close" at bounding box center [936, 300] width 111 height 34
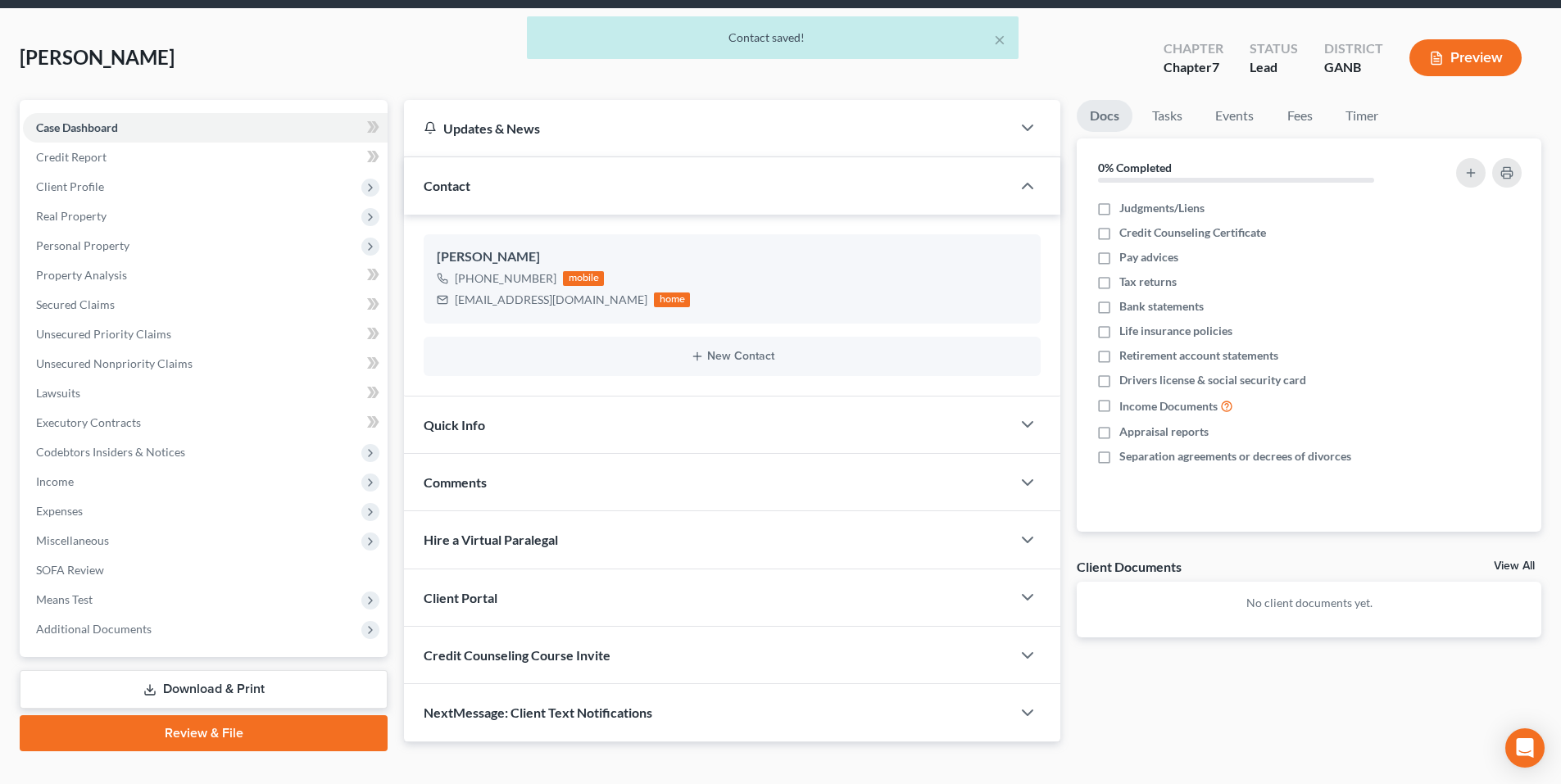
scroll to position [87, 0]
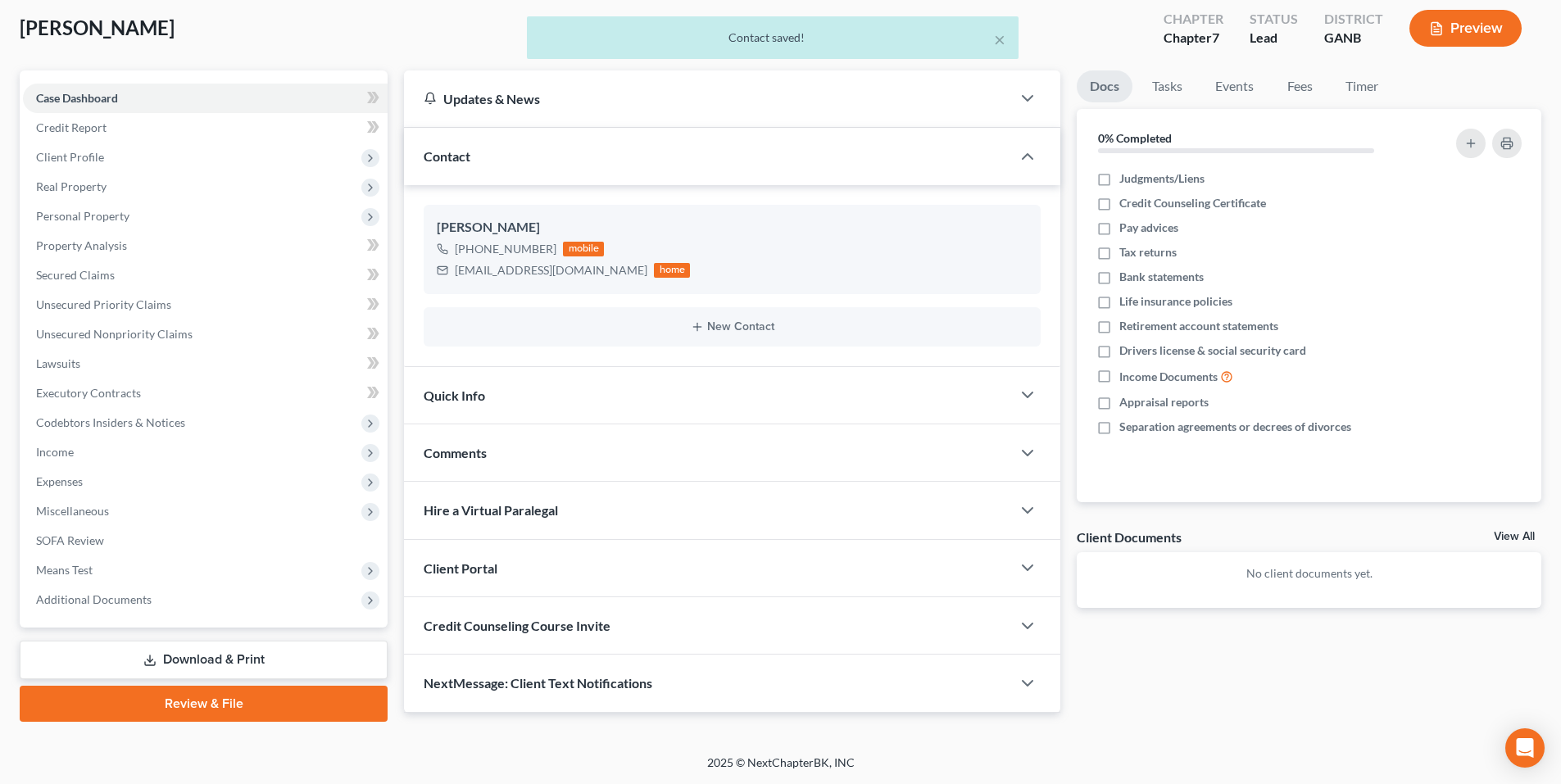
click at [943, 561] on div "Client Portal" at bounding box center [707, 567] width 607 height 57
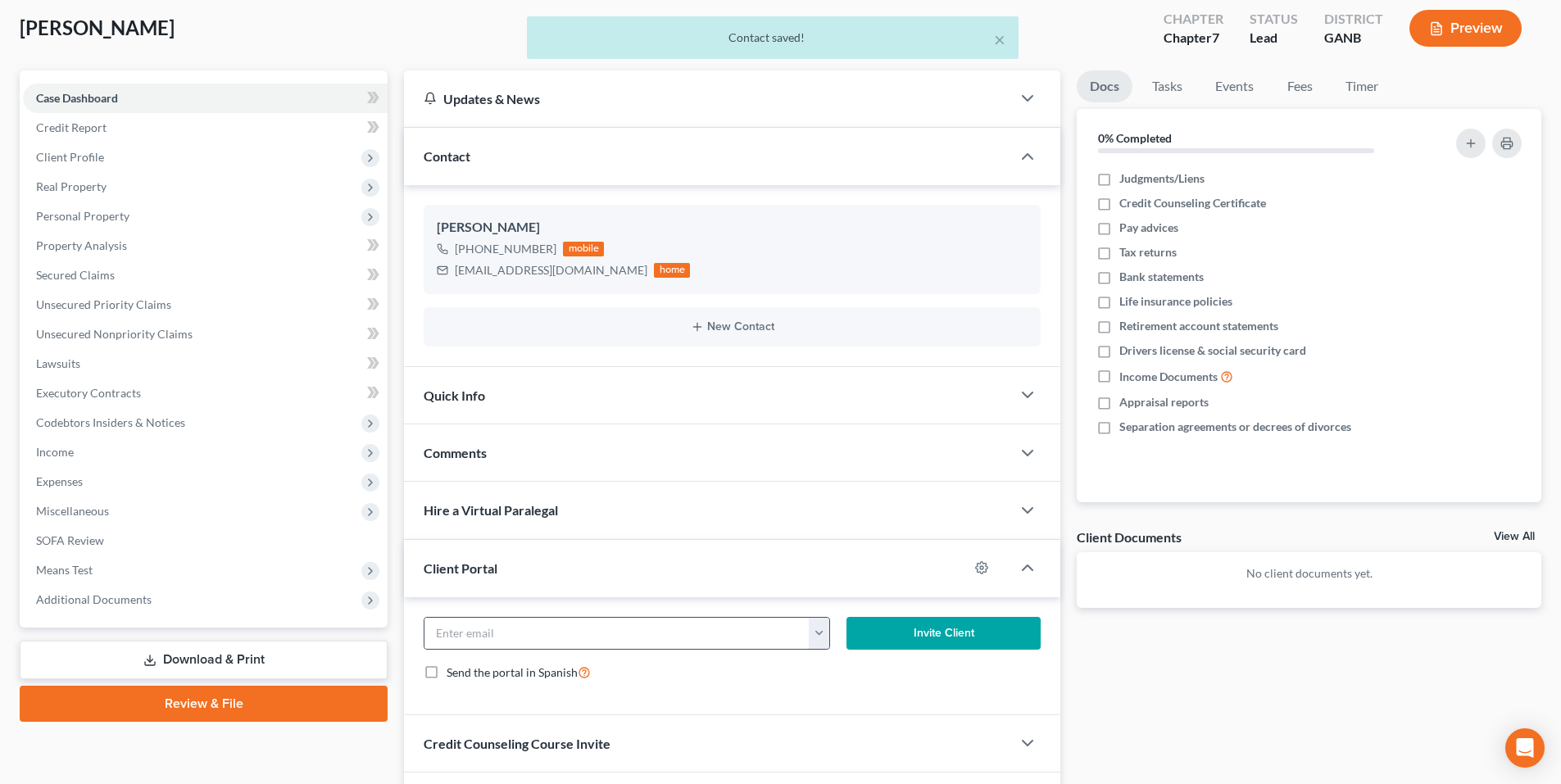
click at [825, 630] on button "button" at bounding box center [818, 632] width 20 height 31
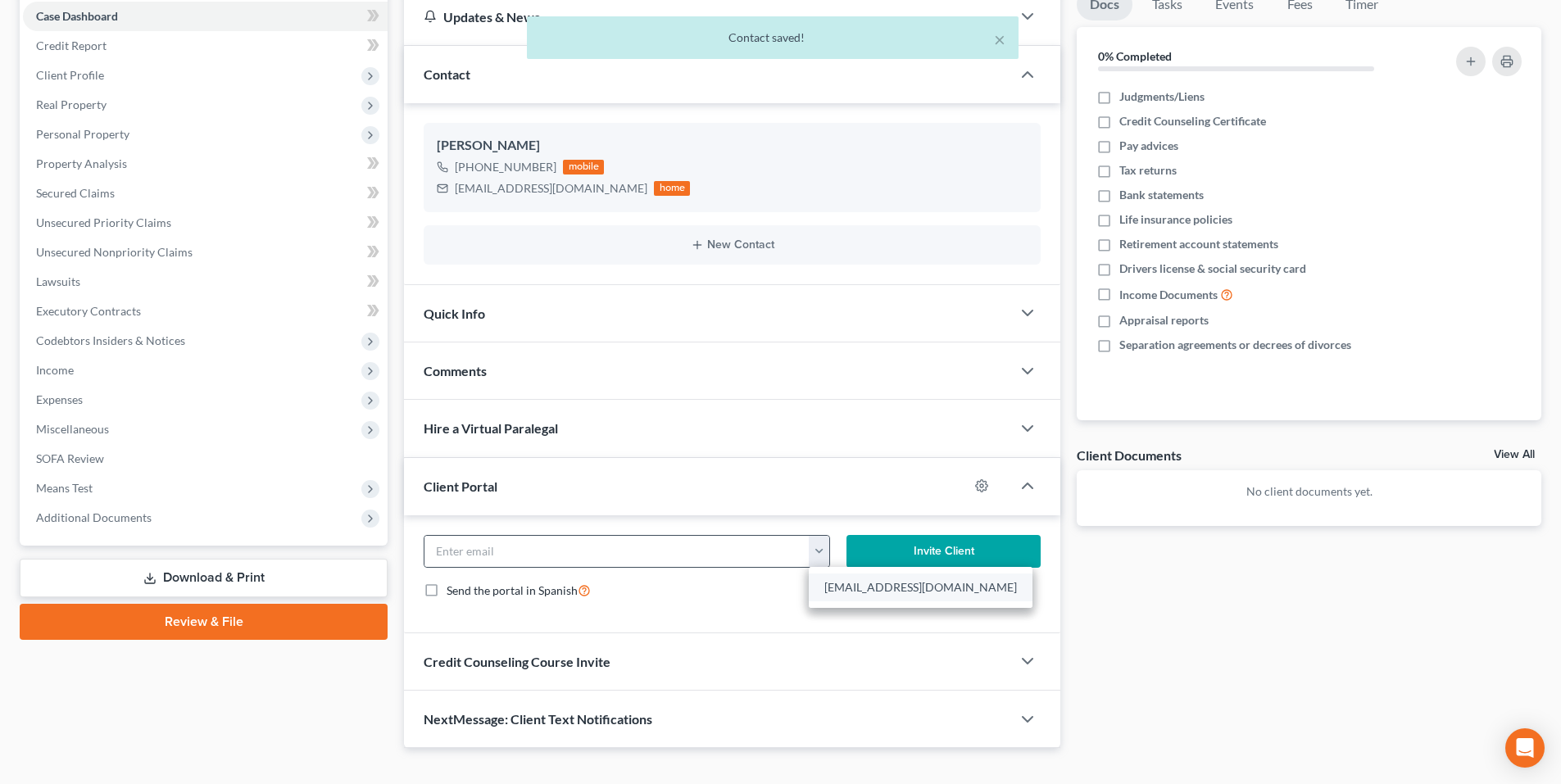
click at [864, 585] on link "Jameslambo3869@yahoo.com" at bounding box center [920, 587] width 224 height 28
type input "Jameslambo3869@yahoo.com"
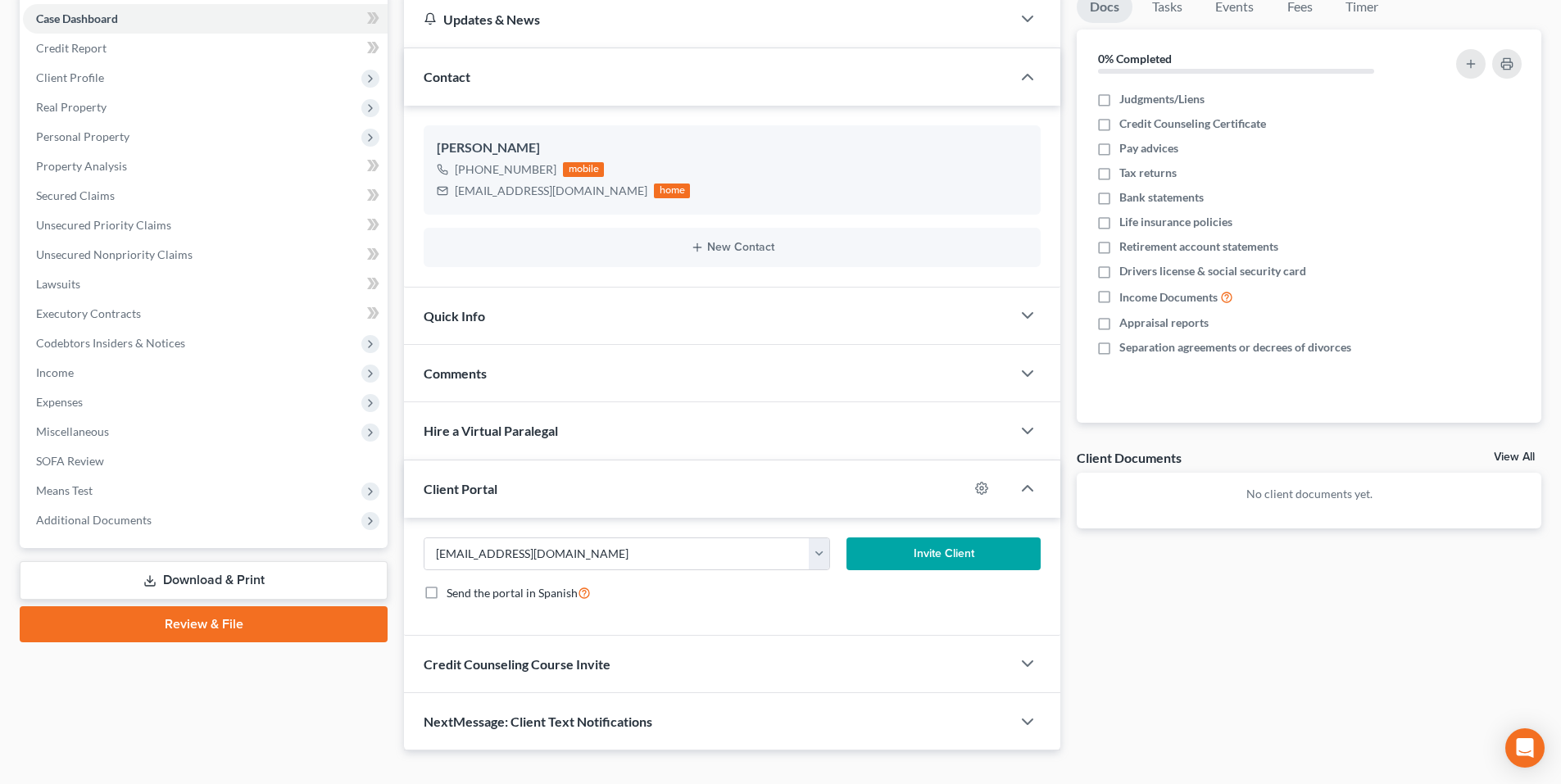
scroll to position [195, 0]
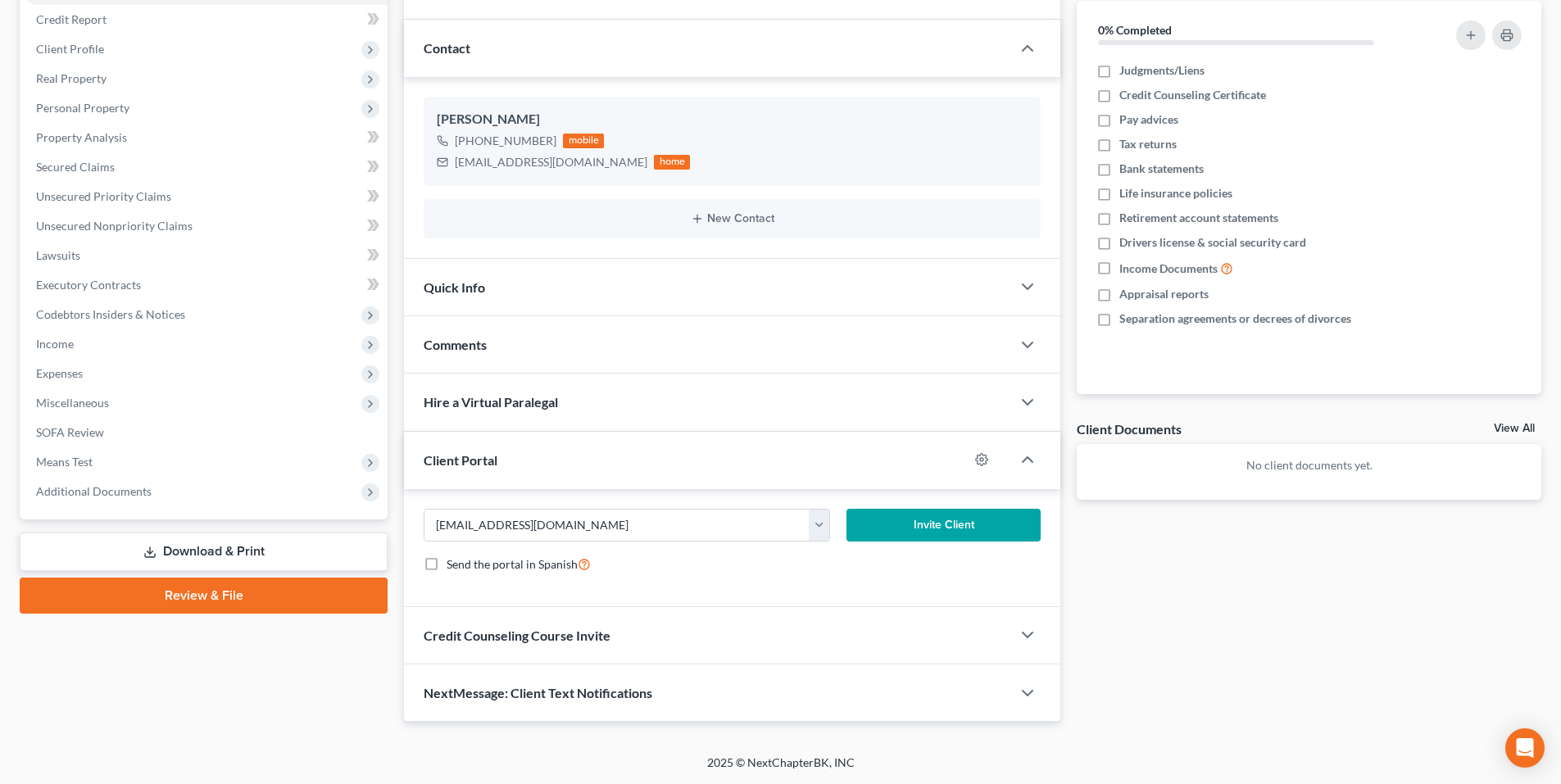
click at [915, 525] on button "Invite Client" at bounding box center [943, 524] width 195 height 33
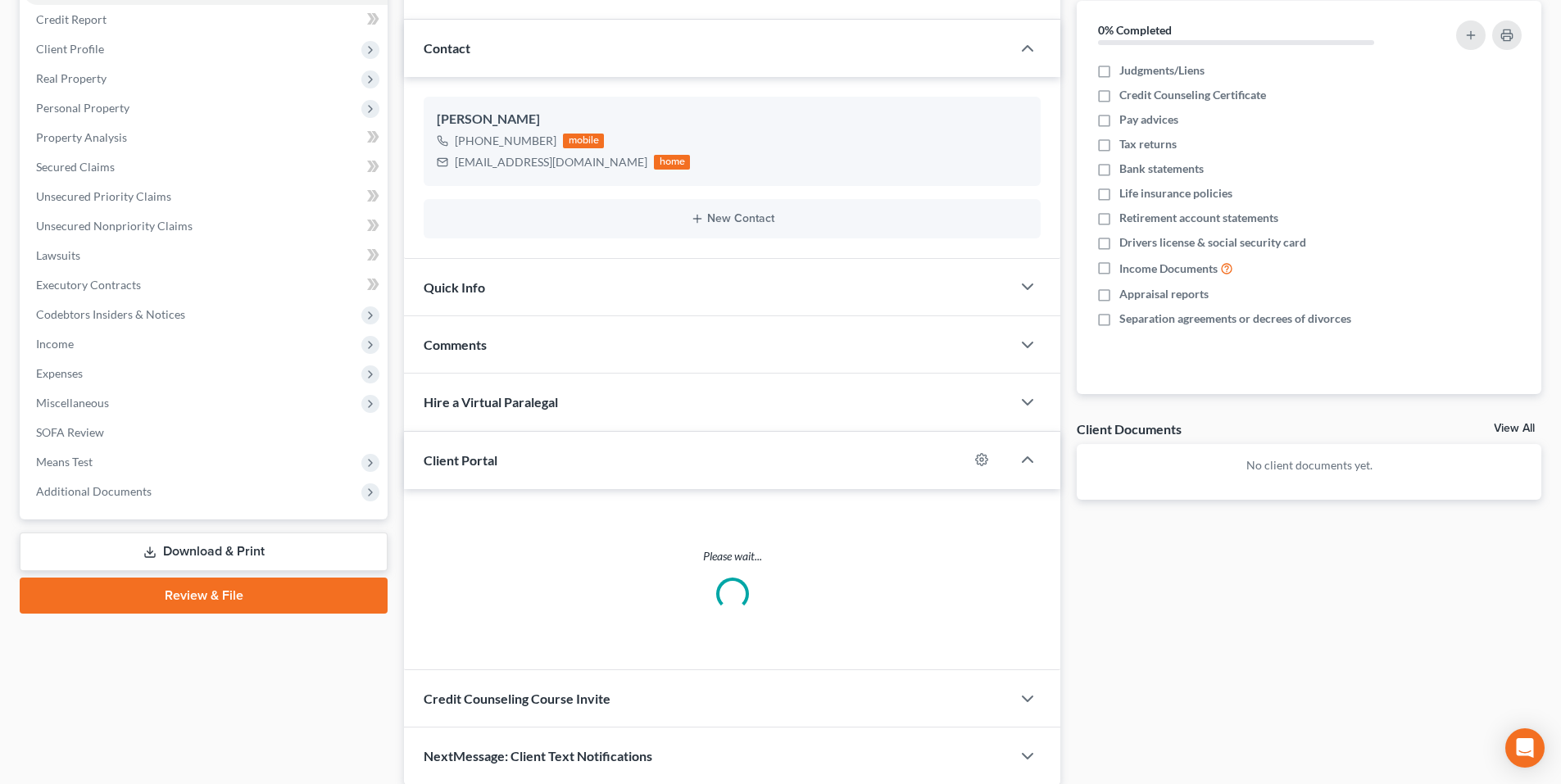
scroll to position [180, 0]
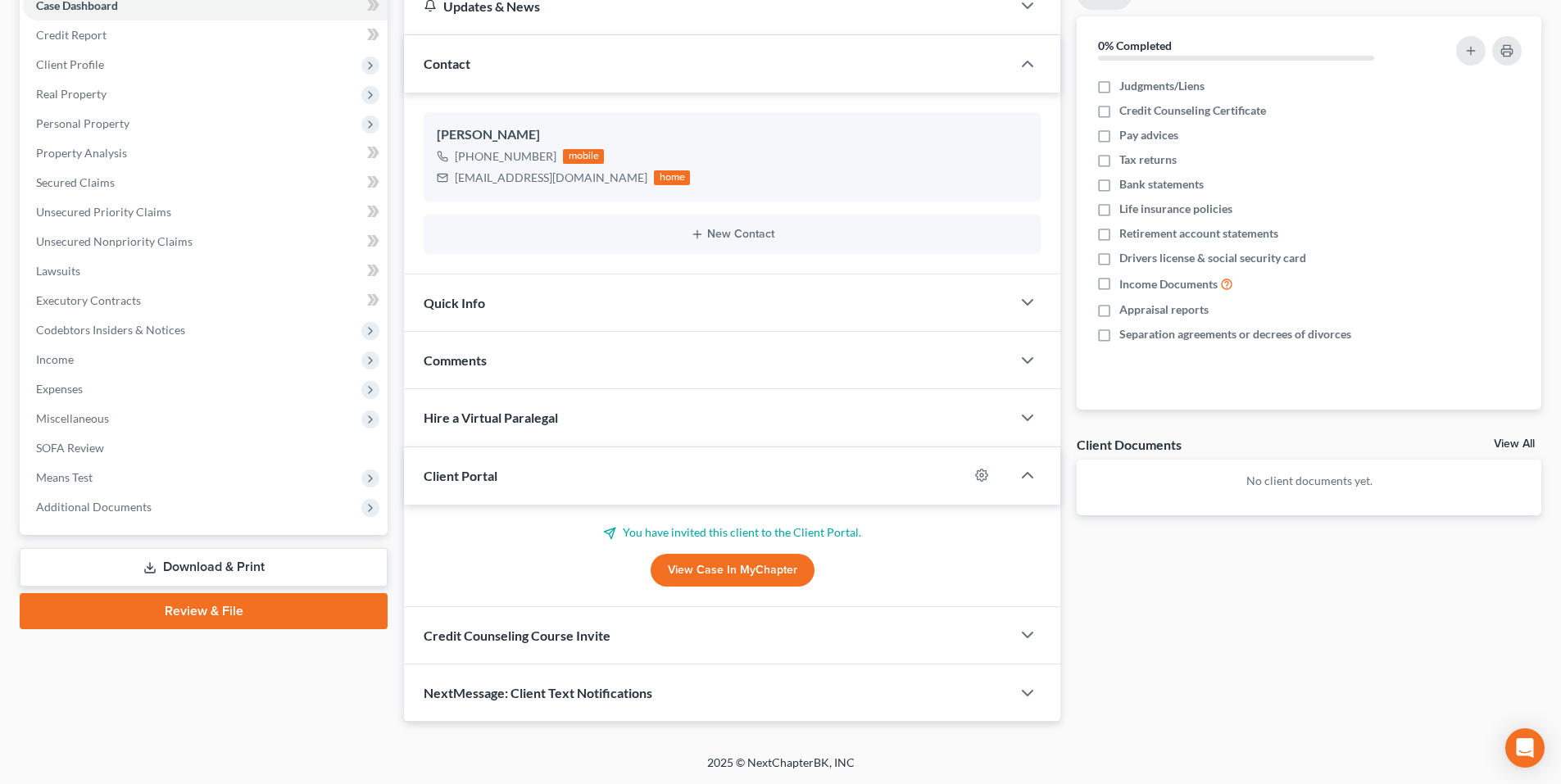
click at [798, 631] on div "Credit Counseling Course Invite" at bounding box center [707, 634] width 607 height 57
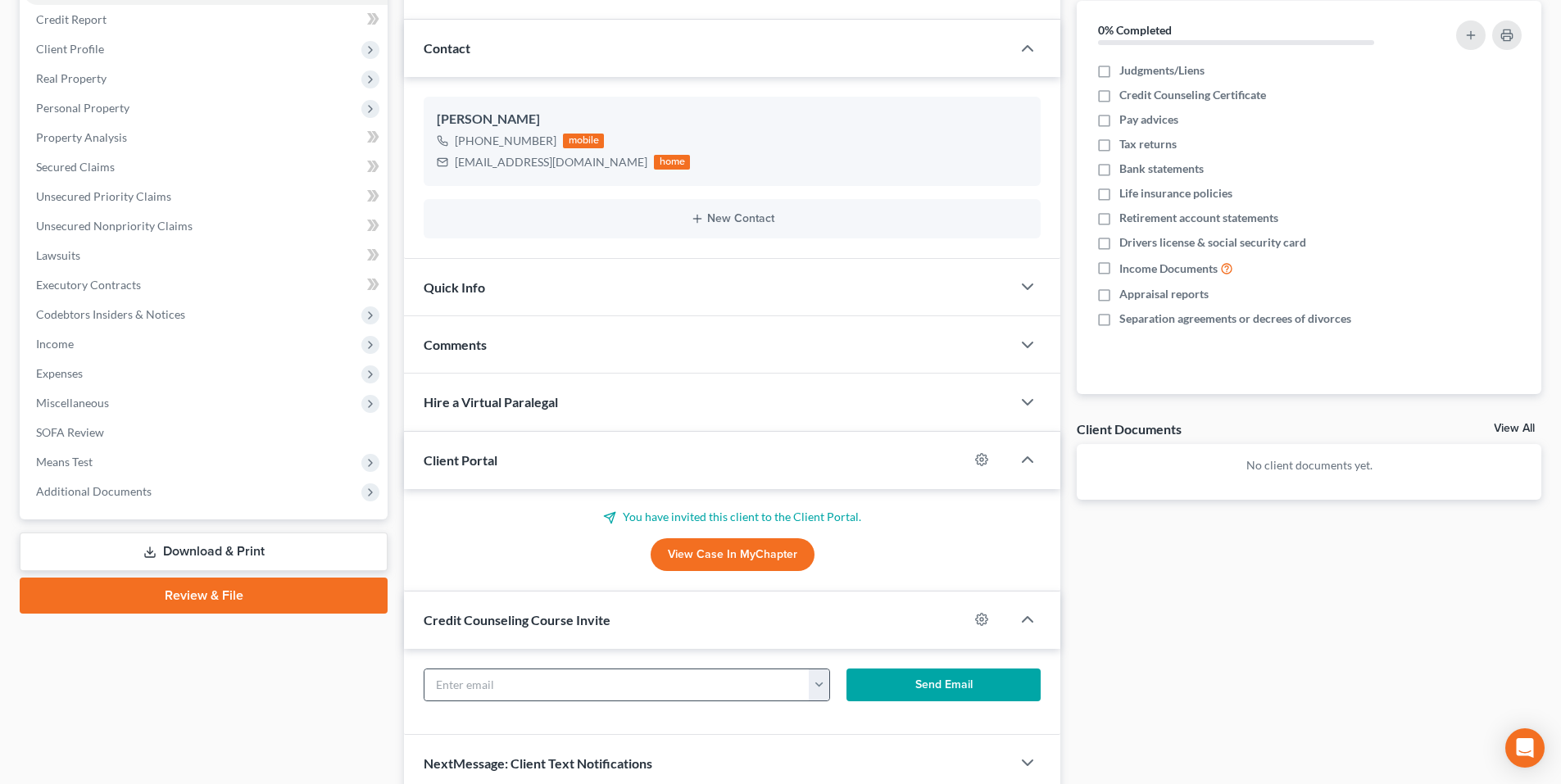
click at [816, 688] on button "button" at bounding box center [818, 684] width 20 height 31
click at [845, 722] on link "Jameslambo3869@yahoo.com" at bounding box center [920, 720] width 224 height 28
type input "Jameslambo3869@yahoo.com"
click at [906, 688] on button "Send Email" at bounding box center [943, 684] width 195 height 33
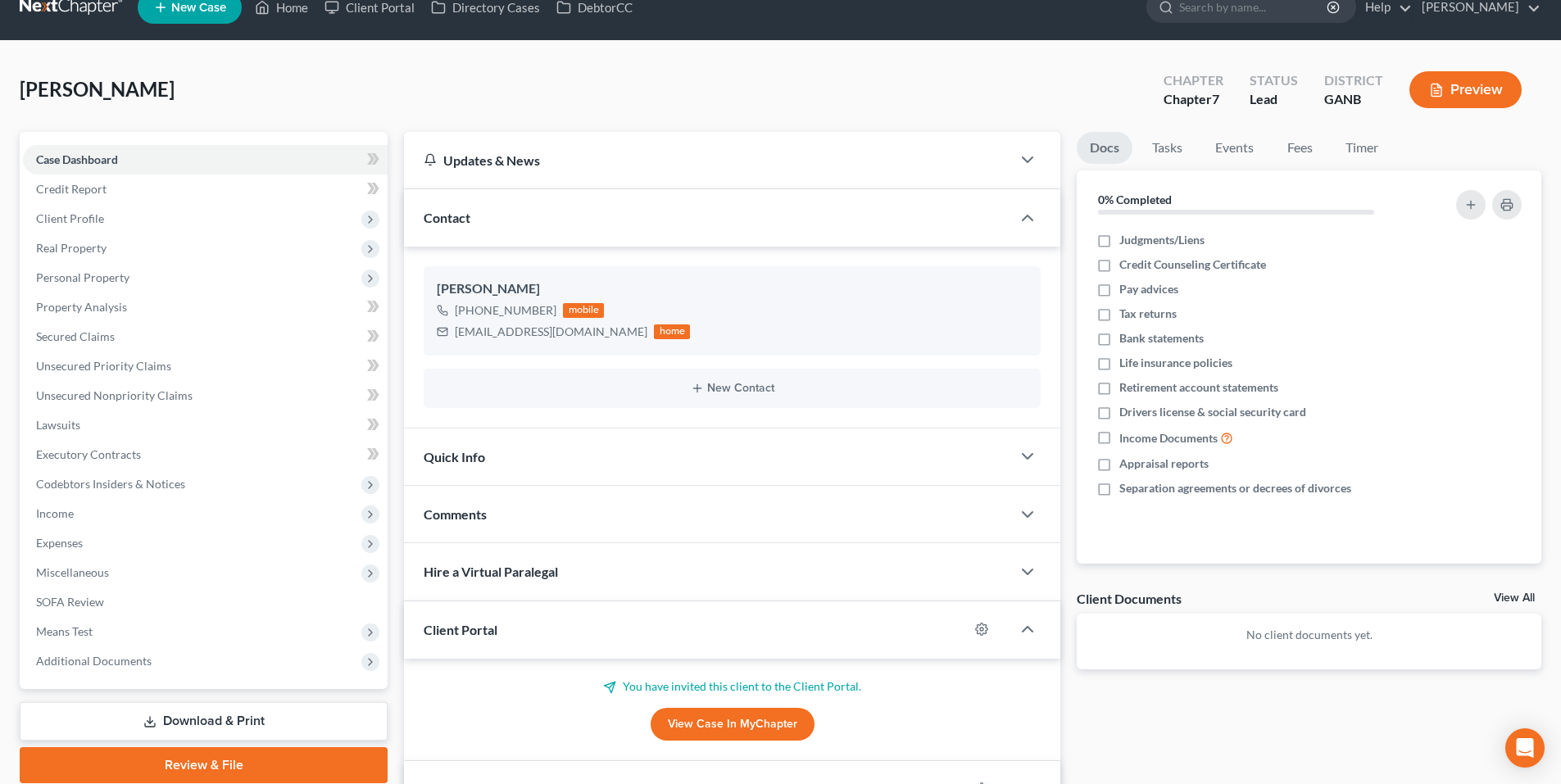
scroll to position [0, 0]
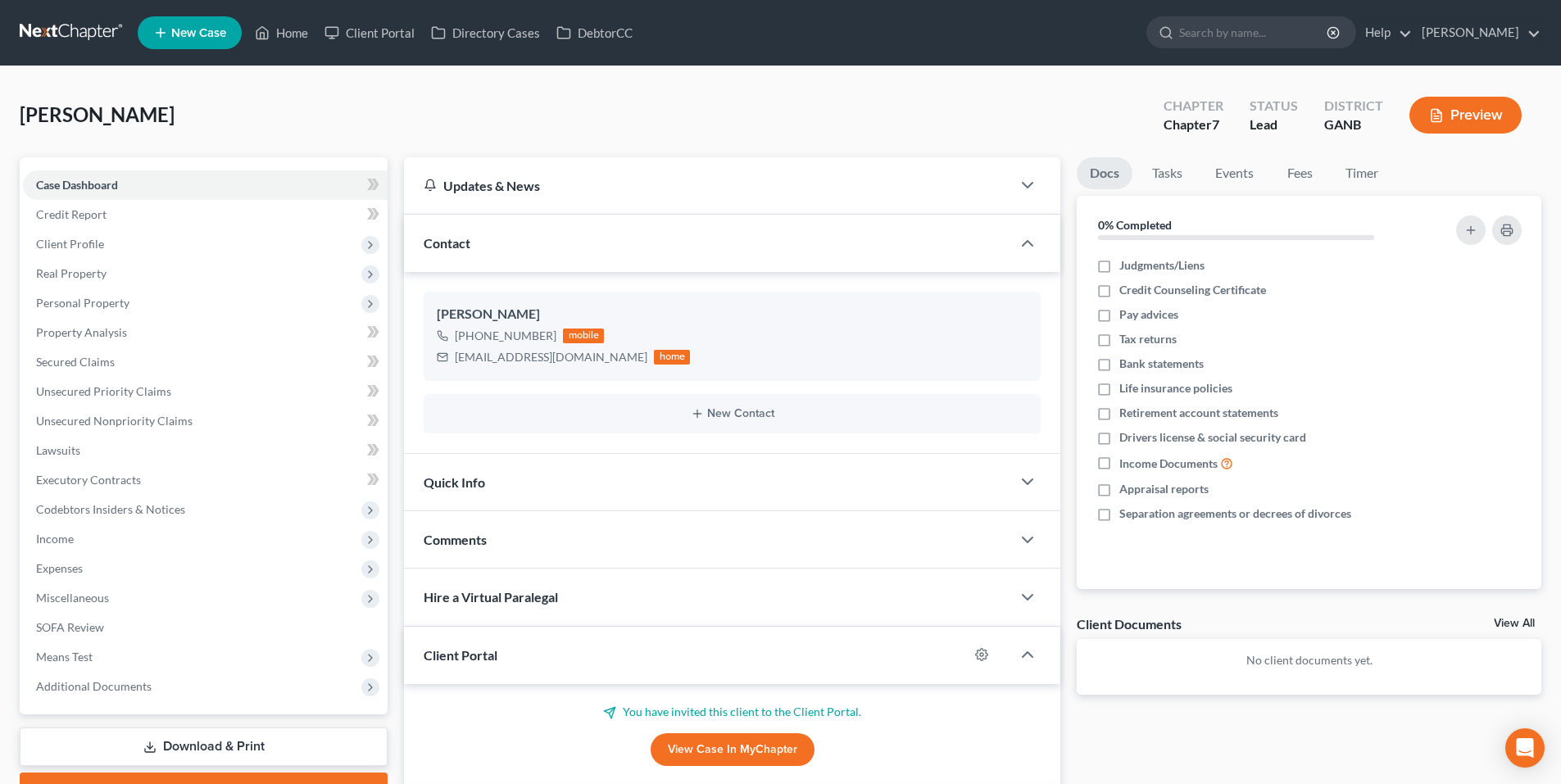
click at [66, 34] on link at bounding box center [72, 33] width 105 height 30
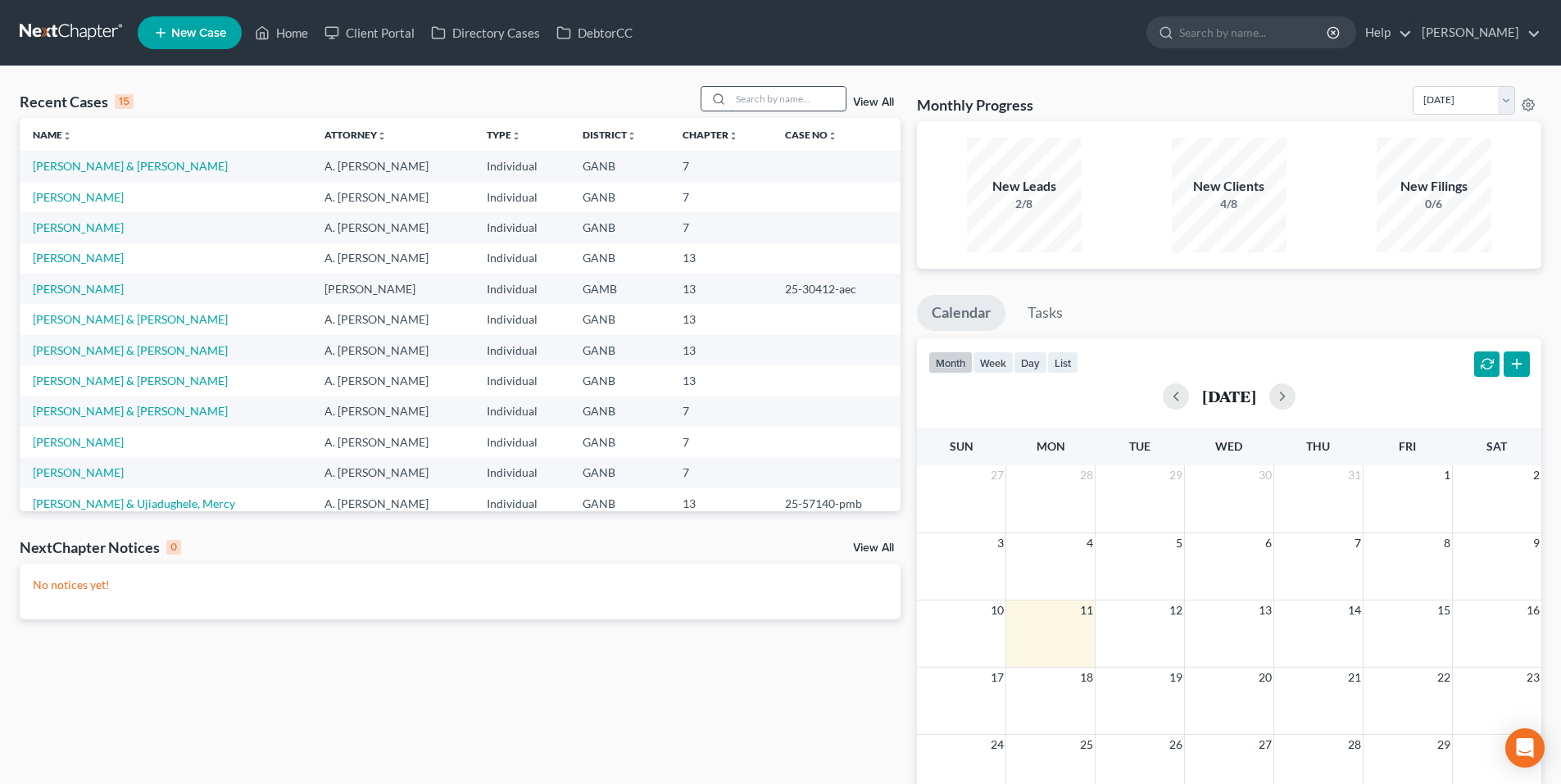
click at [748, 91] on input "search" at bounding box center [787, 99] width 115 height 24
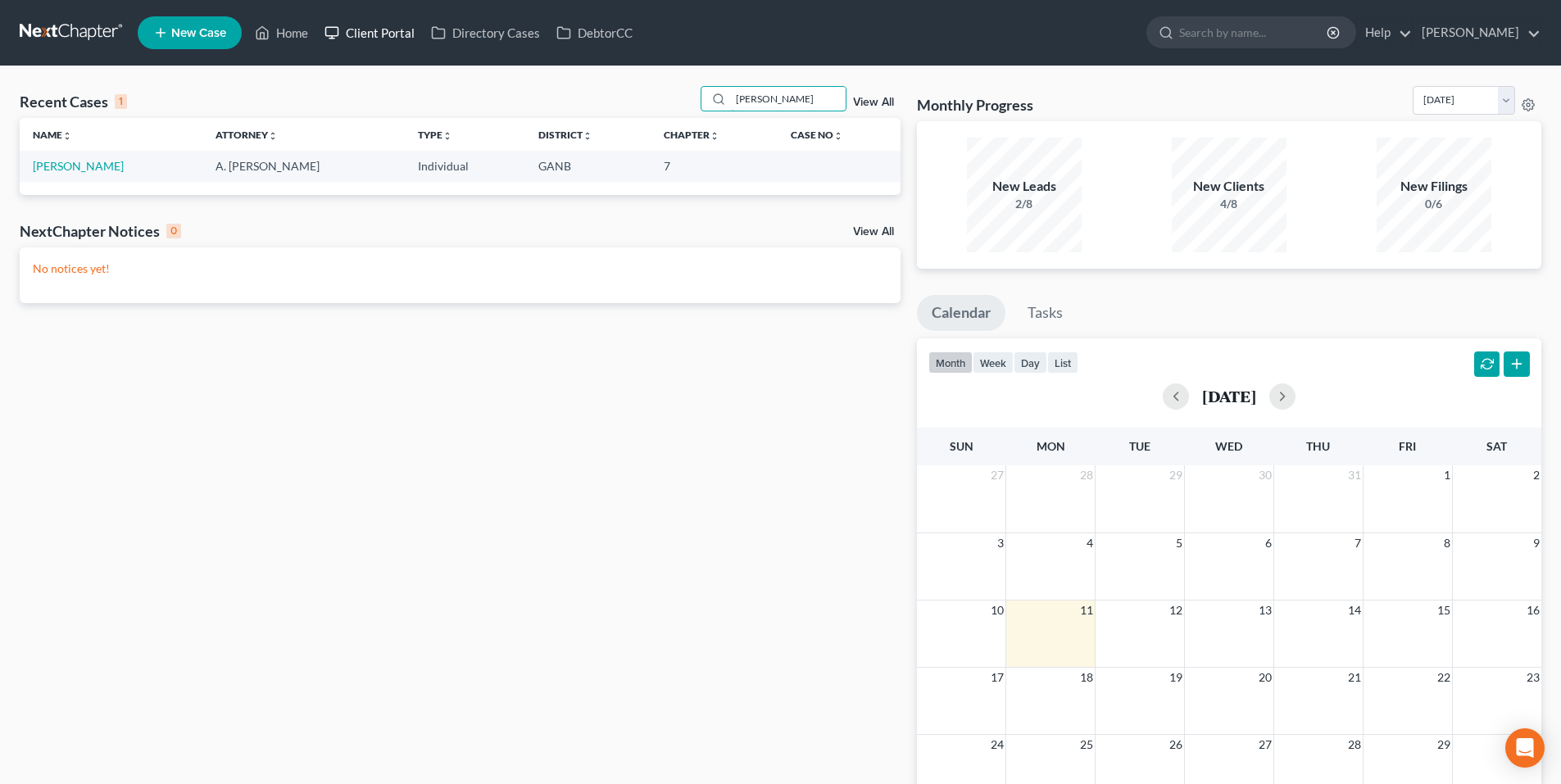
type input "[PERSON_NAME]"
click at [392, 35] on link "Client Portal" at bounding box center [369, 33] width 107 height 30
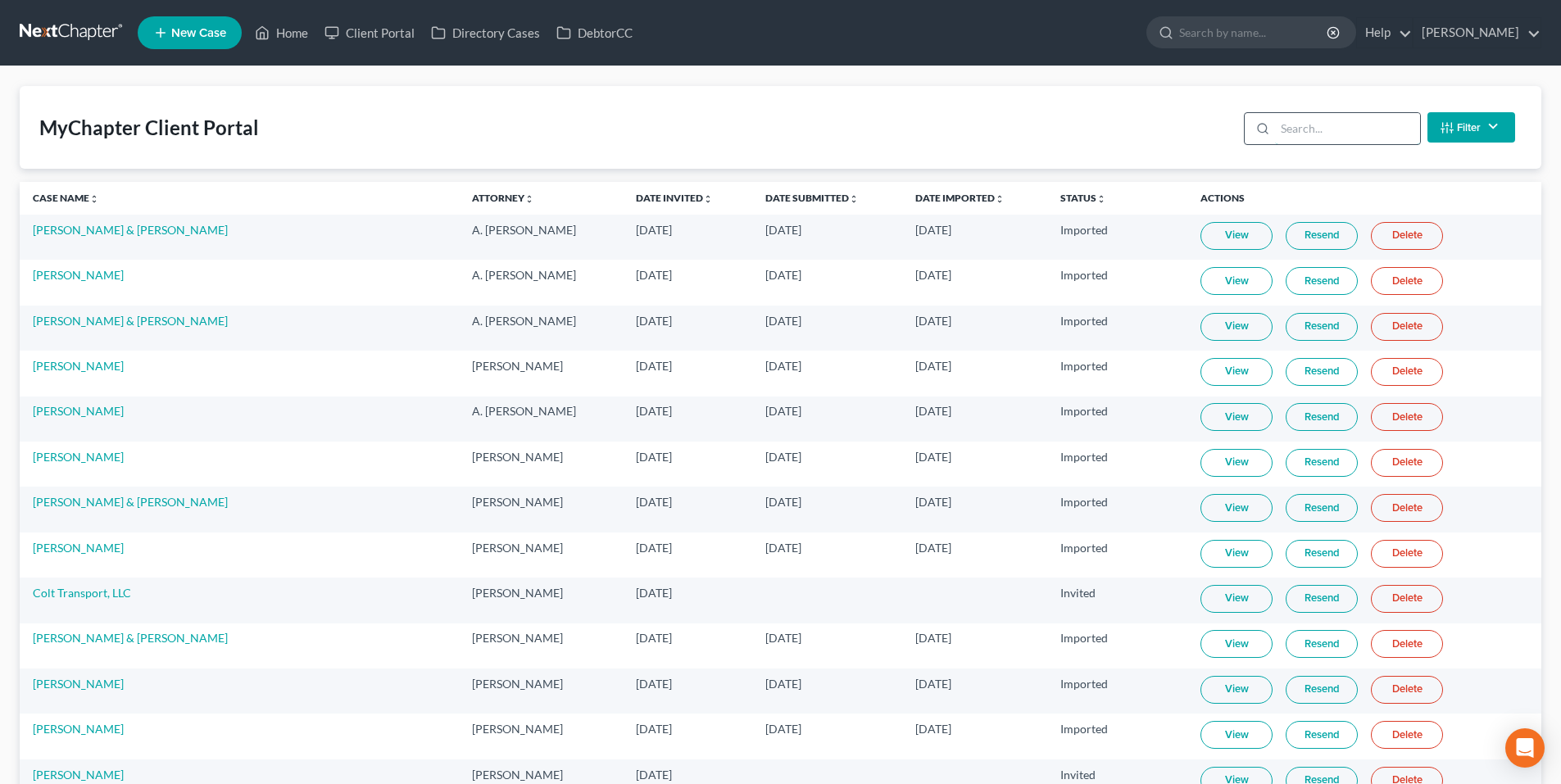
click at [1347, 131] on input "search" at bounding box center [1347, 128] width 145 height 31
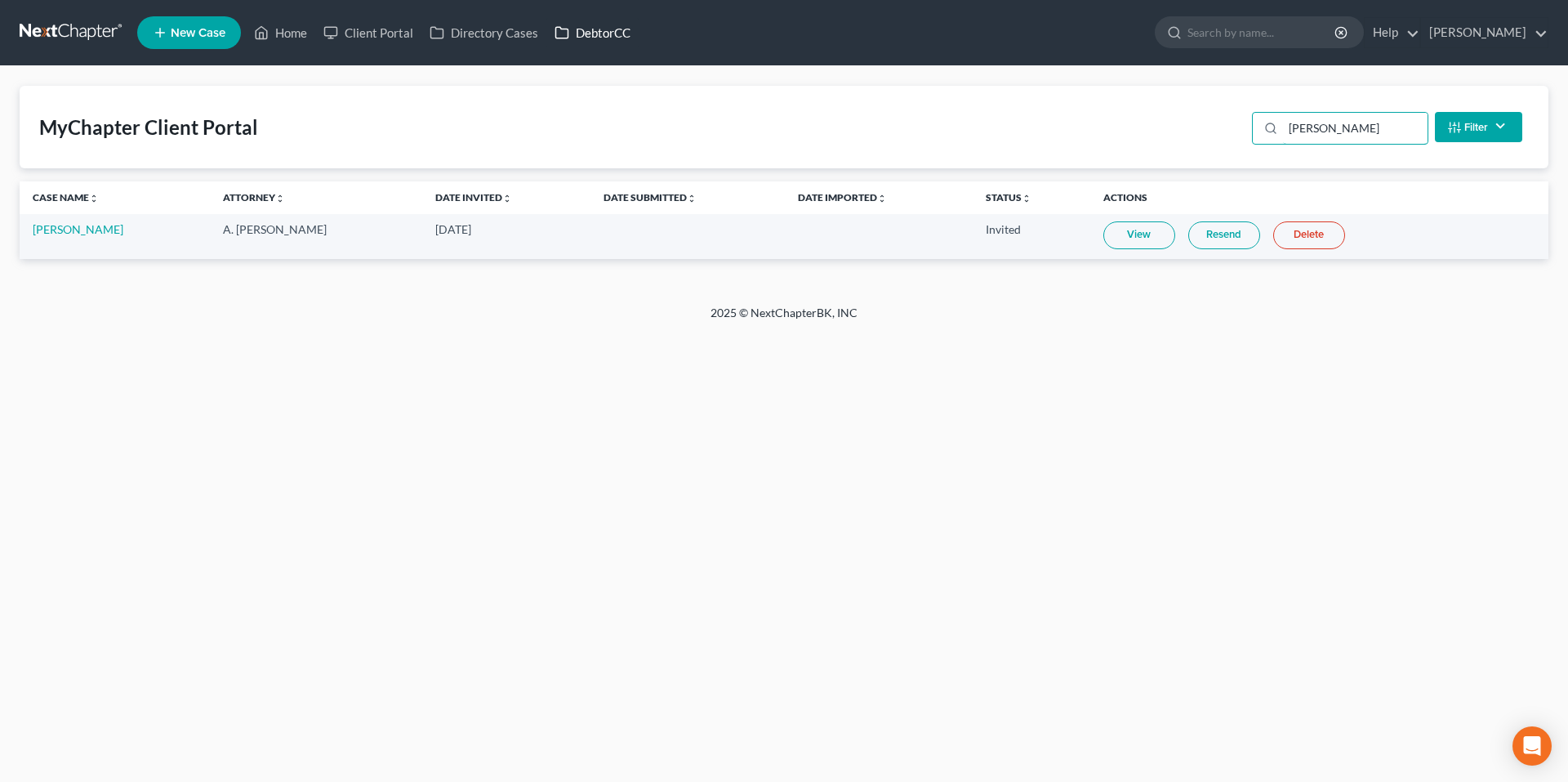
type input "[PERSON_NAME]"
click at [600, 36] on link "DebtorCC" at bounding box center [592, 33] width 93 height 30
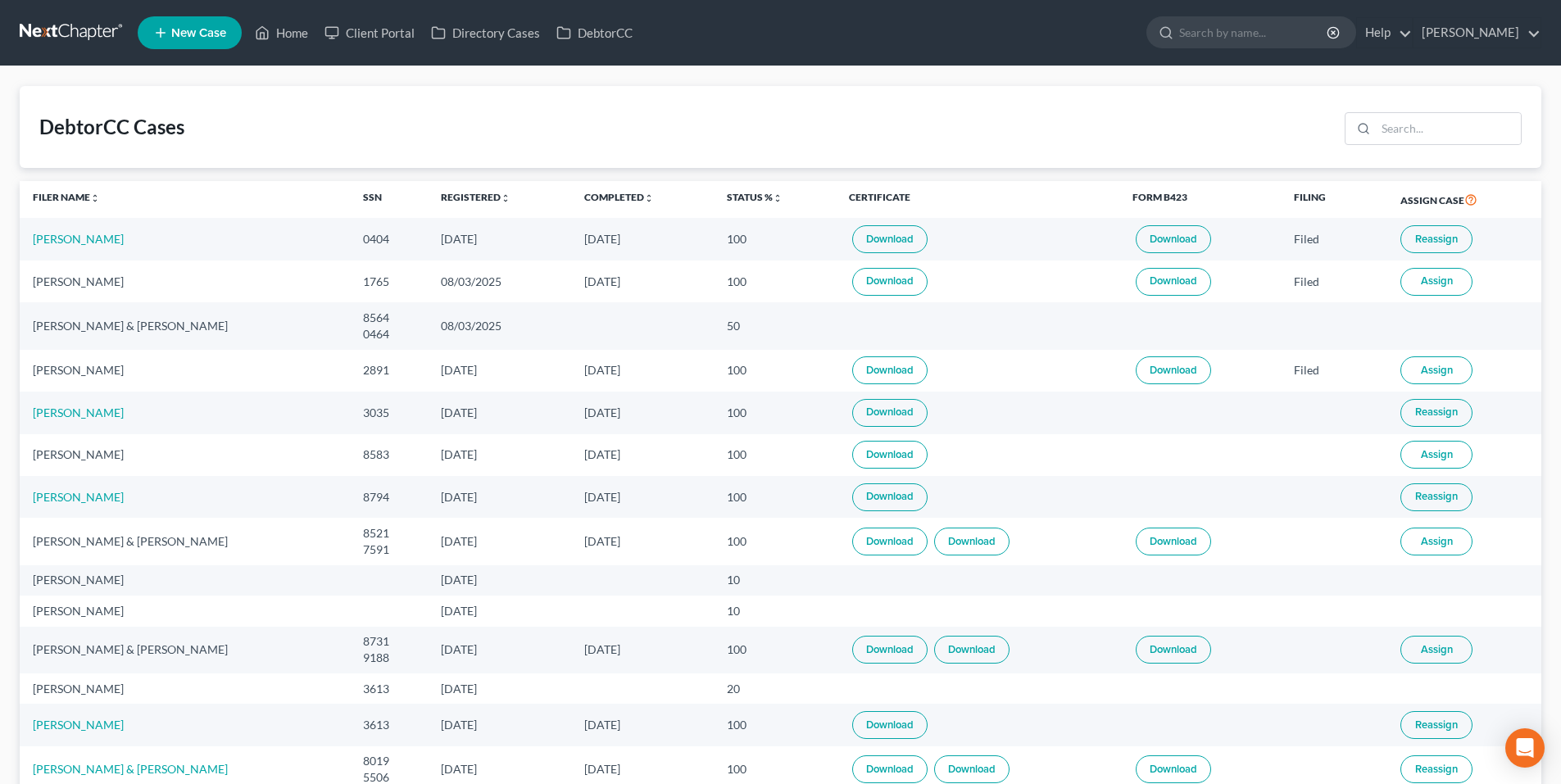
click at [84, 32] on link at bounding box center [72, 33] width 105 height 30
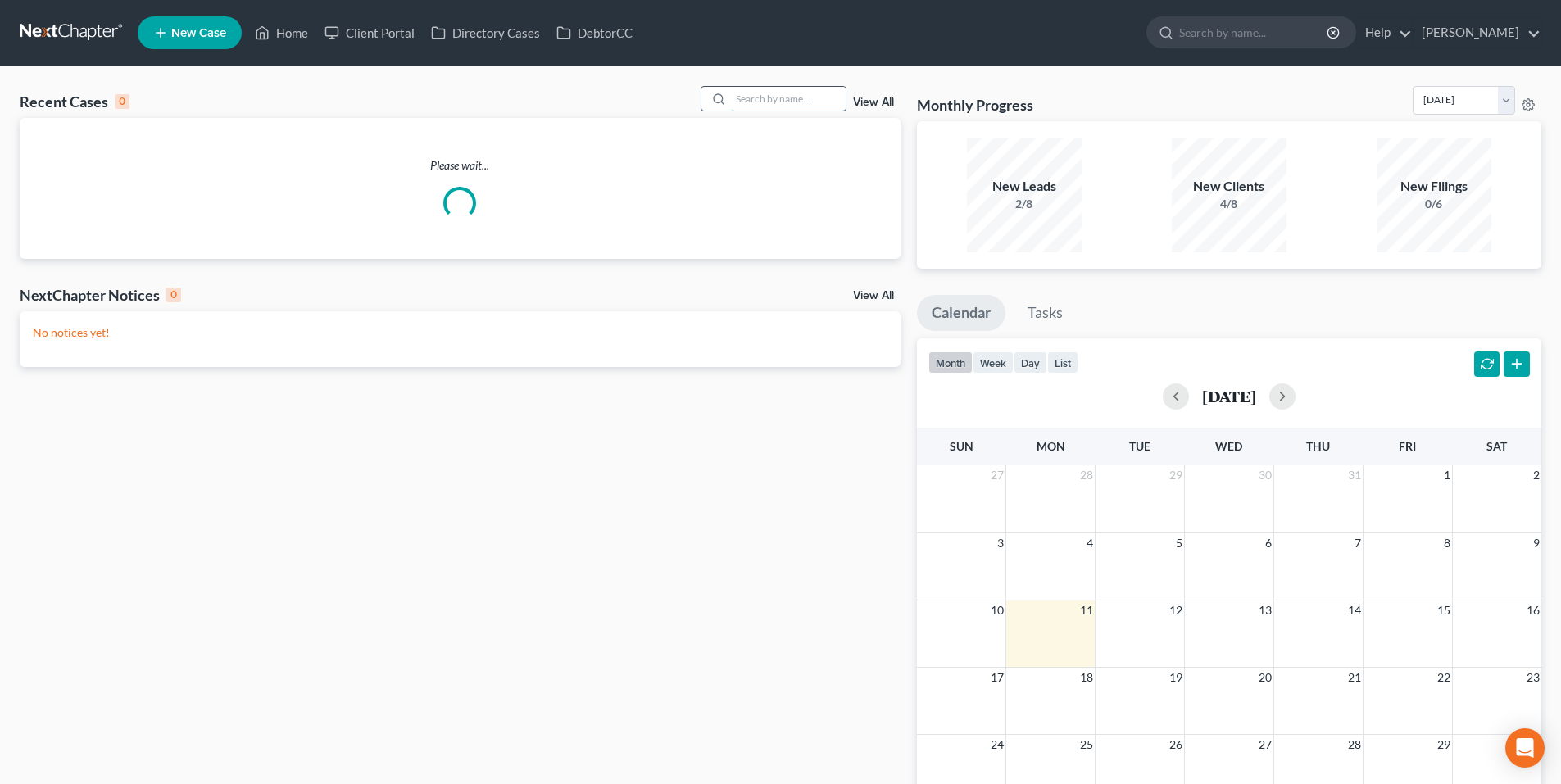
click at [802, 97] on input "search" at bounding box center [787, 99] width 115 height 24
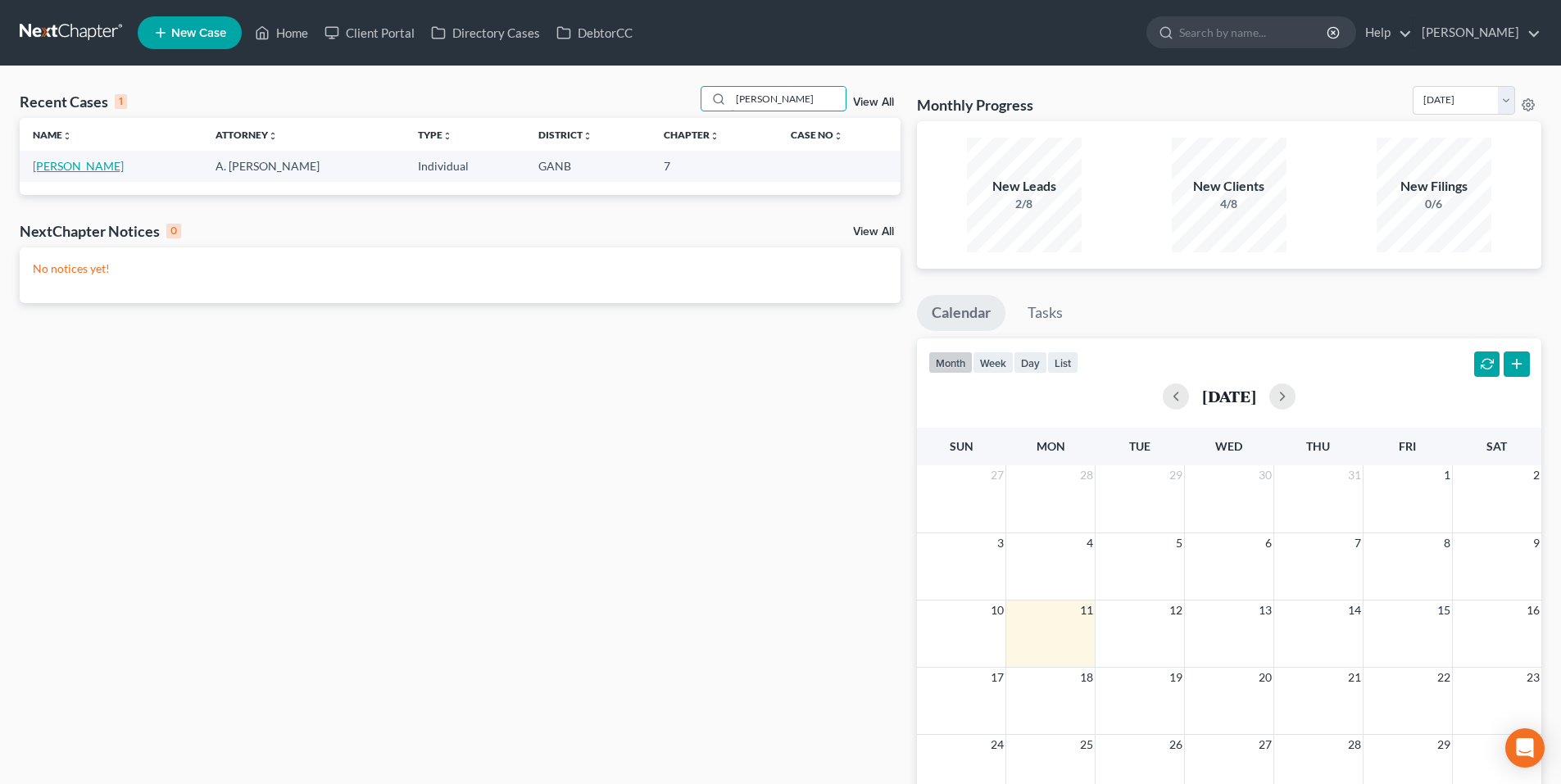
type input "[PERSON_NAME]"
click at [76, 167] on link "[PERSON_NAME]" at bounding box center [78, 166] width 91 height 14
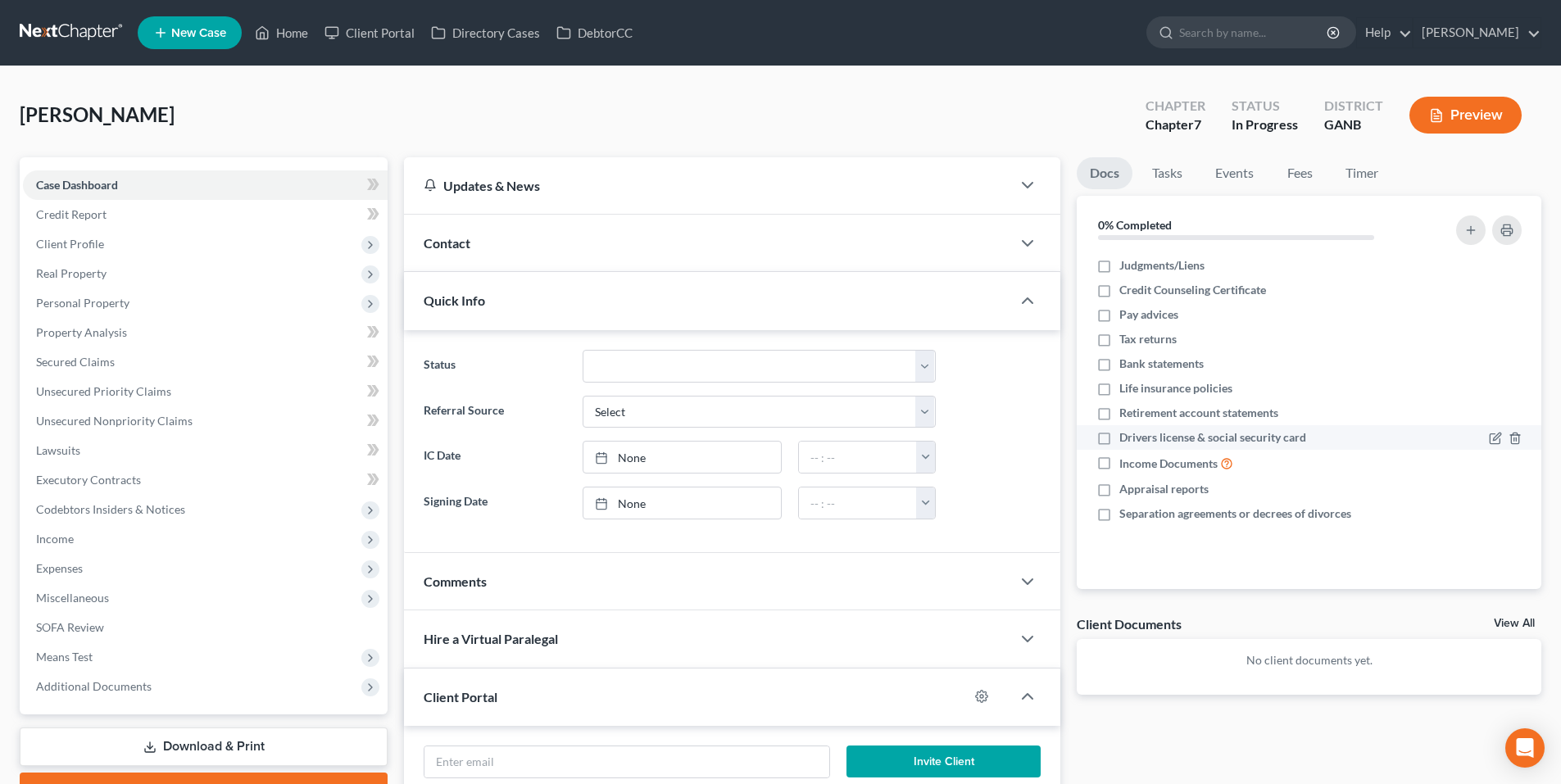
click at [1119, 442] on label "Drivers license & social security card" at bounding box center [1212, 437] width 187 height 16
click at [1125, 439] on input "Drivers license & social security card" at bounding box center [1130, 434] width 11 height 11
checkbox input "true"
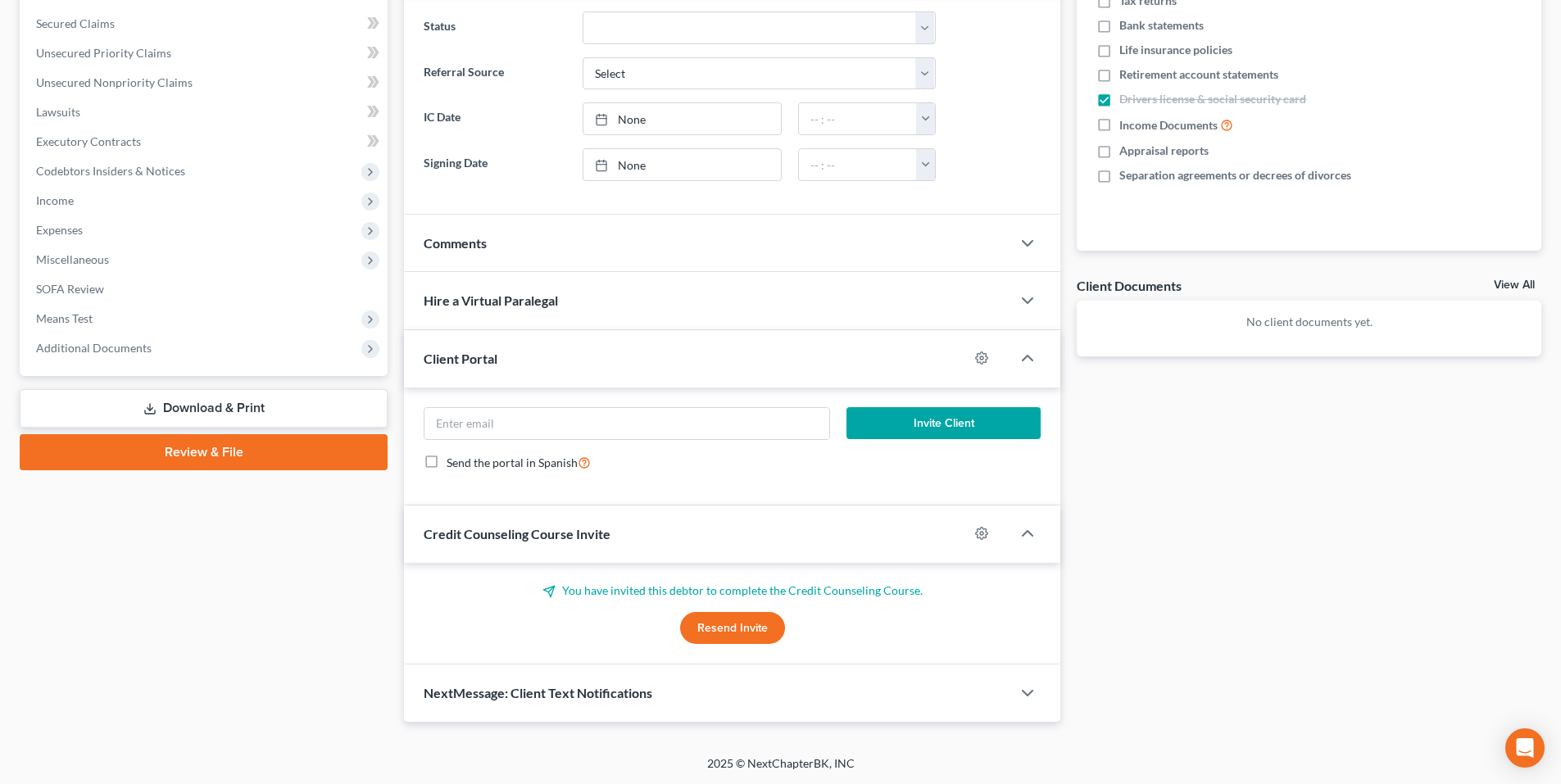
scroll to position [339, 0]
click at [798, 422] on input "email" at bounding box center [627, 421] width 404 height 31
click at [827, 485] on div "Invite Client Send the portal in Spanish" at bounding box center [732, 445] width 657 height 118
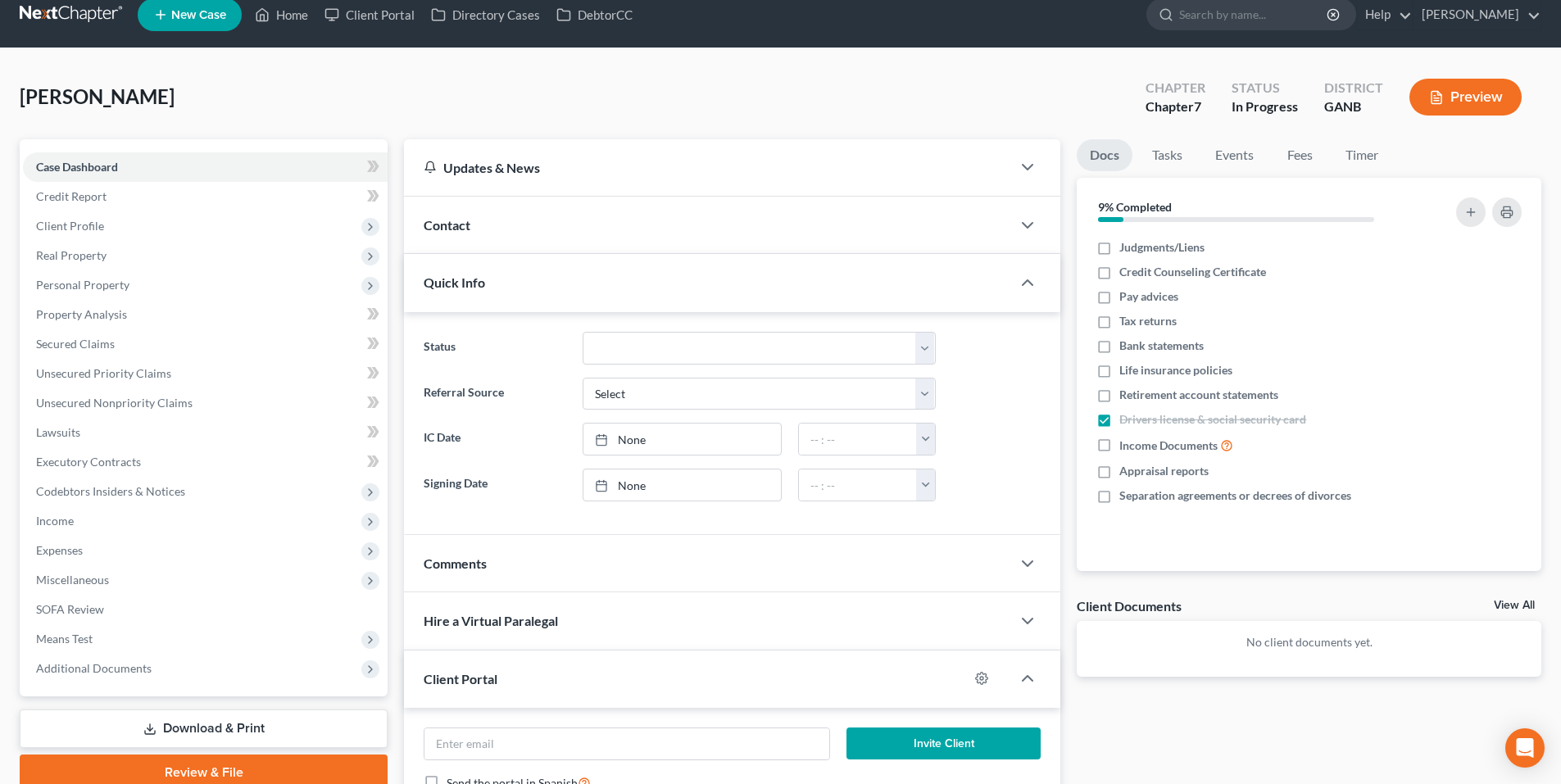
scroll to position [0, 0]
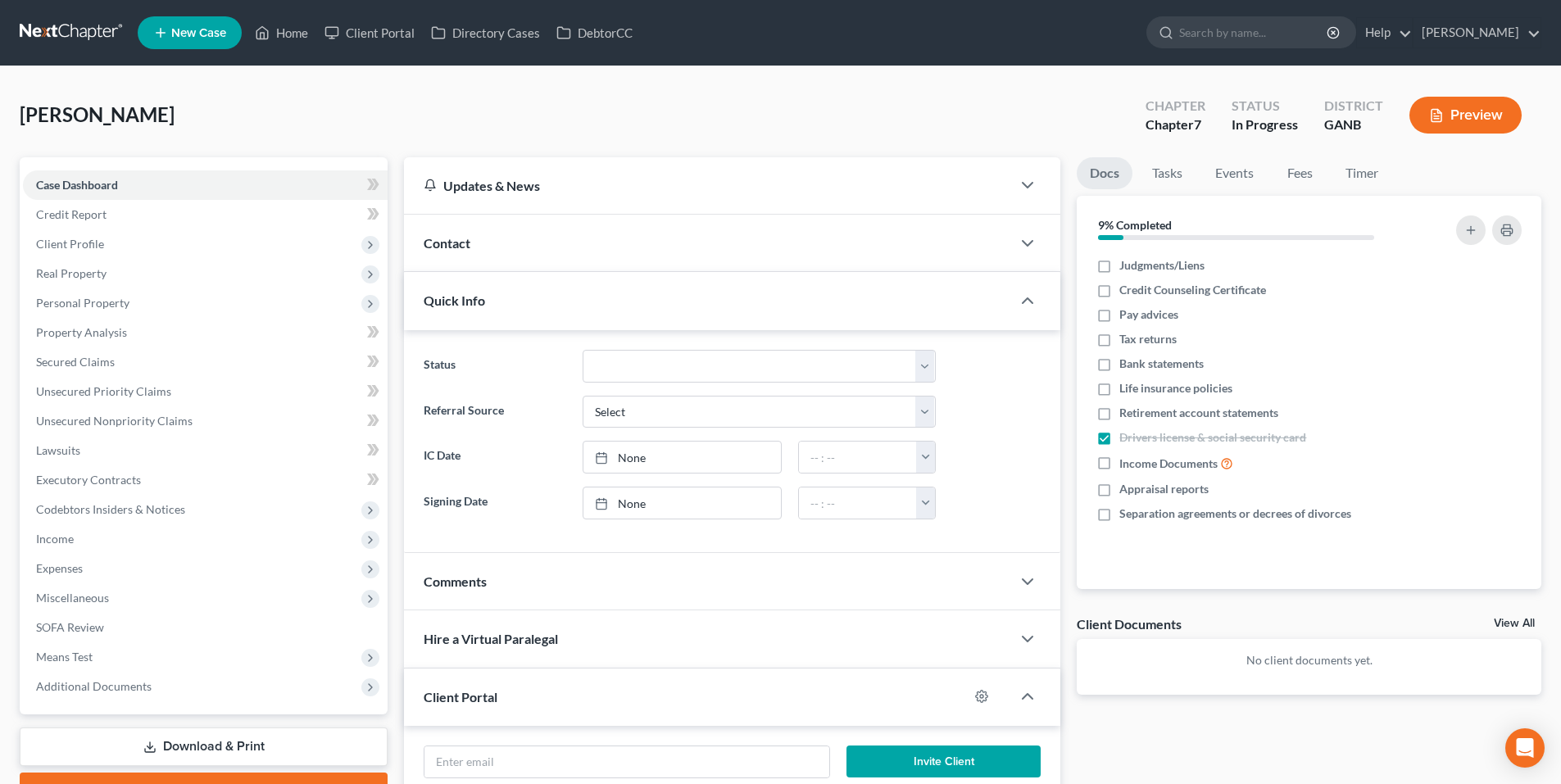
click at [675, 257] on div "Contact" at bounding box center [707, 243] width 607 height 57
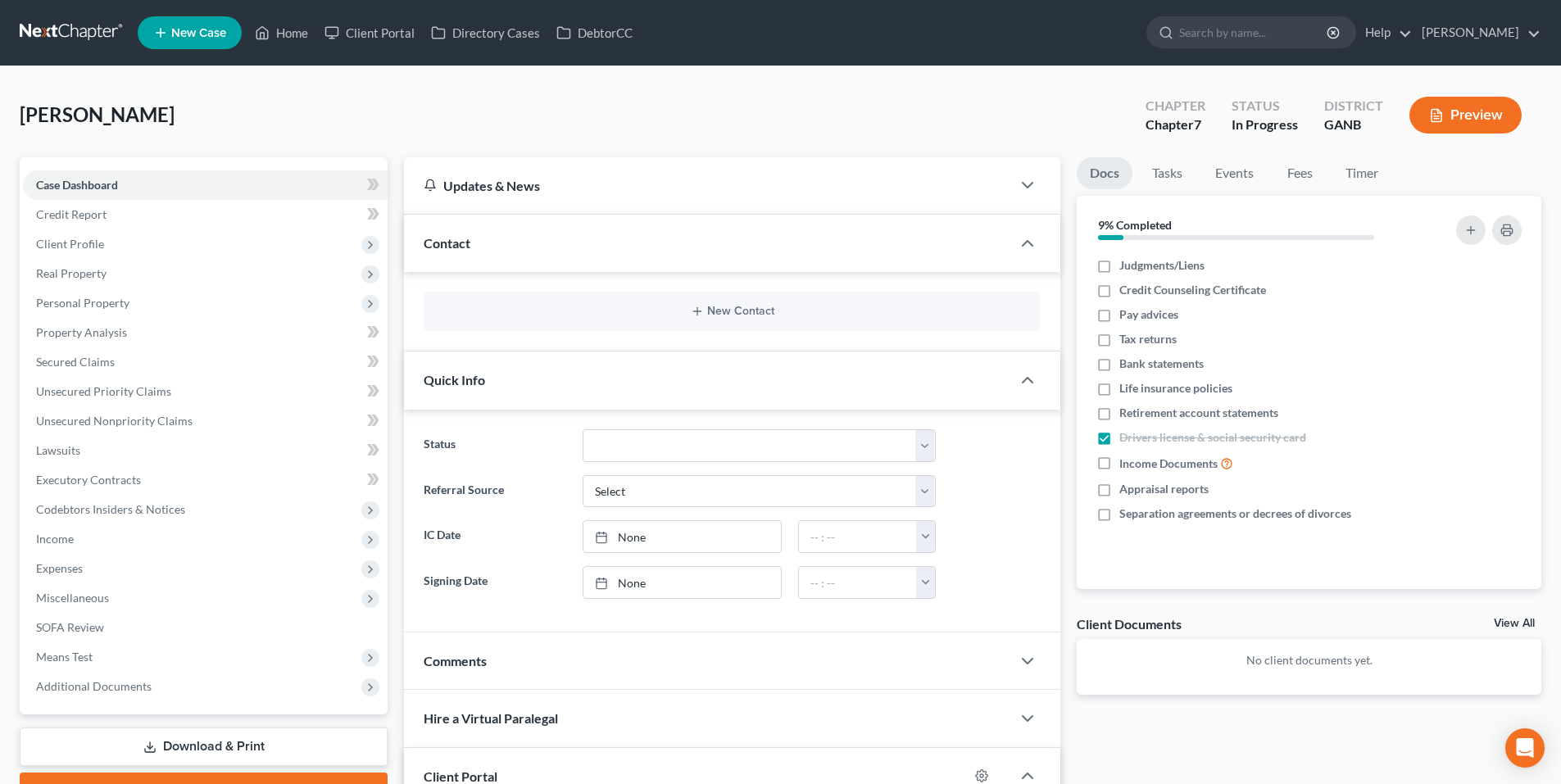
click at [712, 319] on div "New Contact" at bounding box center [732, 311] width 617 height 39
click at [715, 314] on button "New Contact" at bounding box center [732, 311] width 591 height 13
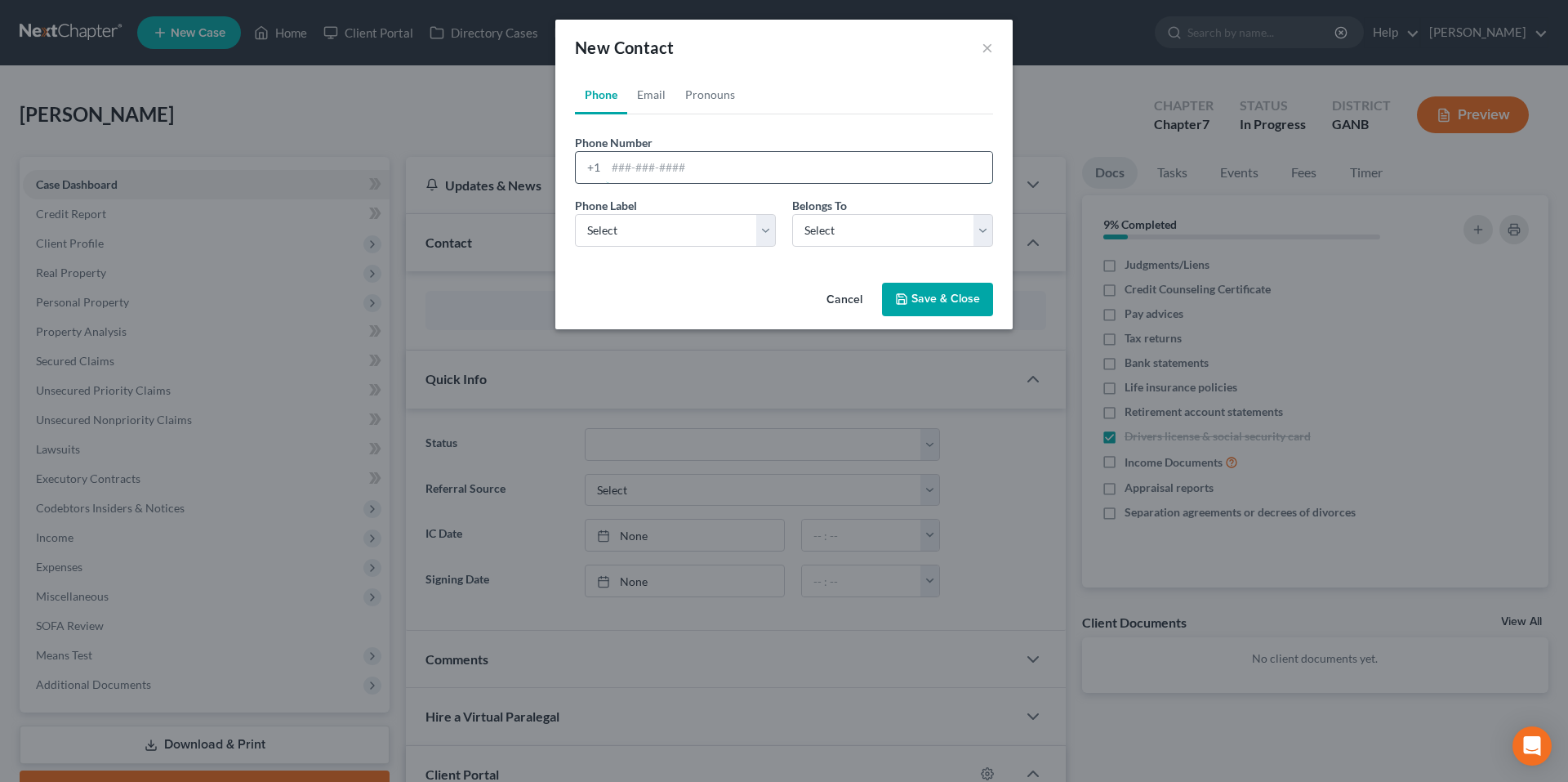
click at [636, 160] on input "tel" at bounding box center [799, 166] width 387 height 31
paste input "(864) 760-9715"
type input "(864) 760-9715"
click at [670, 237] on select "Select Mobile Home Work Other" at bounding box center [675, 230] width 201 height 33
select select "0"
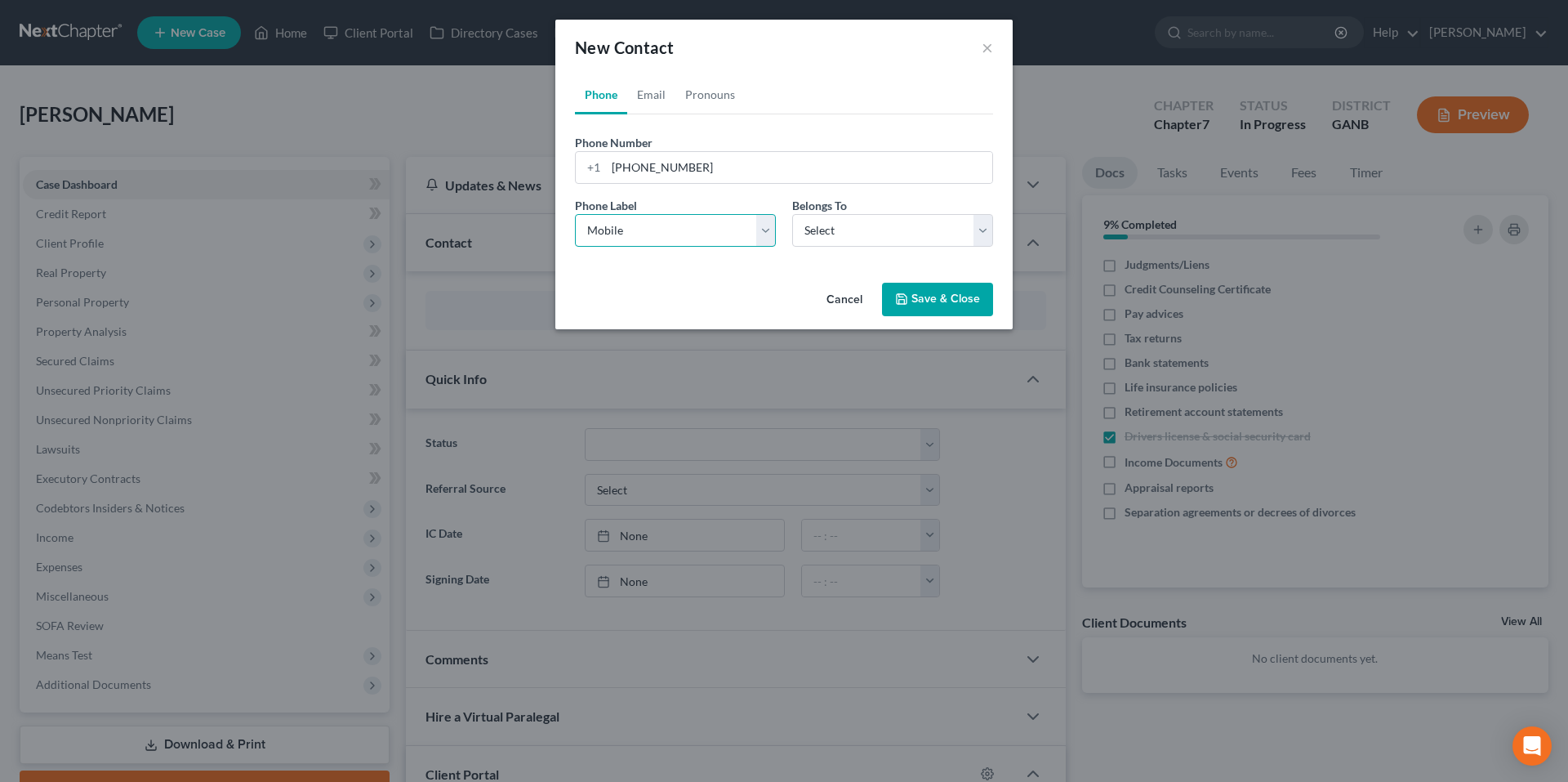
click at [575, 214] on select "Select Mobile Home Work Other" at bounding box center [675, 230] width 201 height 33
click at [800, 241] on select "Select Client Other" at bounding box center [893, 230] width 201 height 33
select select "0"
click at [792, 214] on select "Select Client Other" at bounding box center [893, 230] width 201 height 33
select select "0"
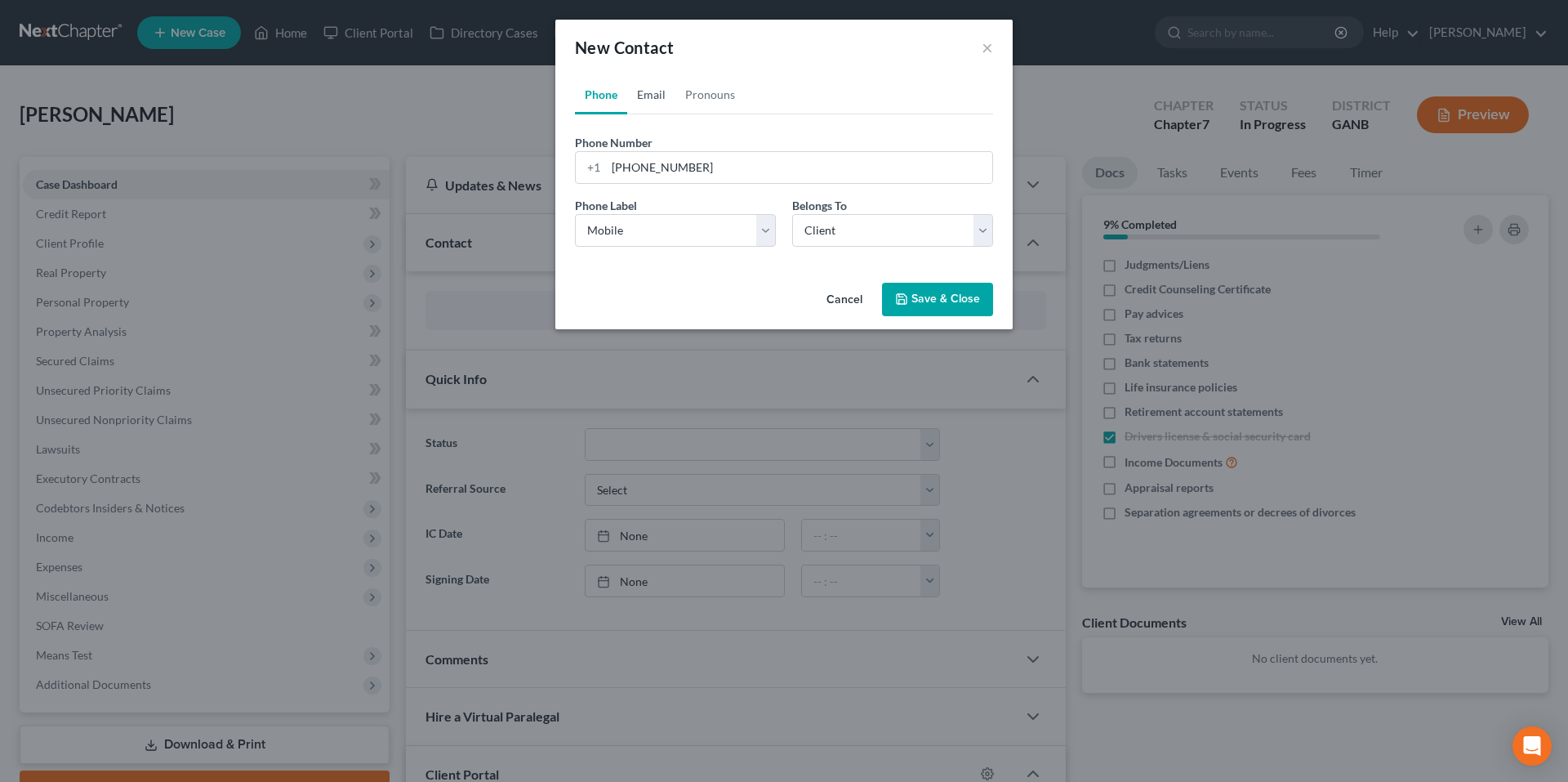
click at [654, 102] on link "Email" at bounding box center [652, 94] width 48 height 39
click at [658, 172] on input "email" at bounding box center [799, 166] width 387 height 31
paste input "cassieabatson@gmail.com"
type input "cassieabatson@gmail.com"
click at [672, 229] on select "Select Home Work Other" at bounding box center [675, 230] width 201 height 33
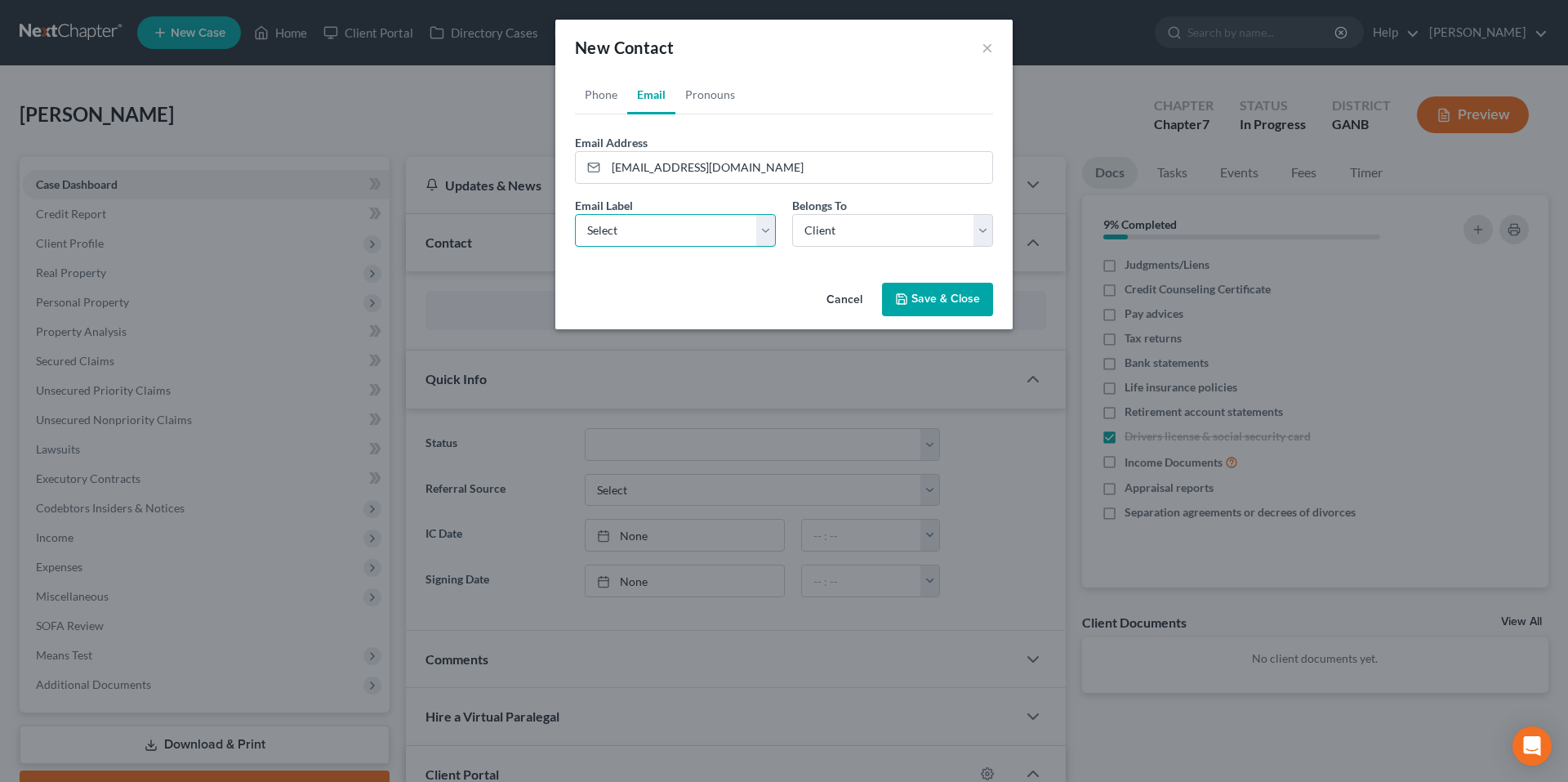
select select "0"
click at [575, 214] on select "Select Home Work Other" at bounding box center [675, 230] width 201 height 33
click at [931, 297] on button "Save & Close" at bounding box center [936, 300] width 111 height 34
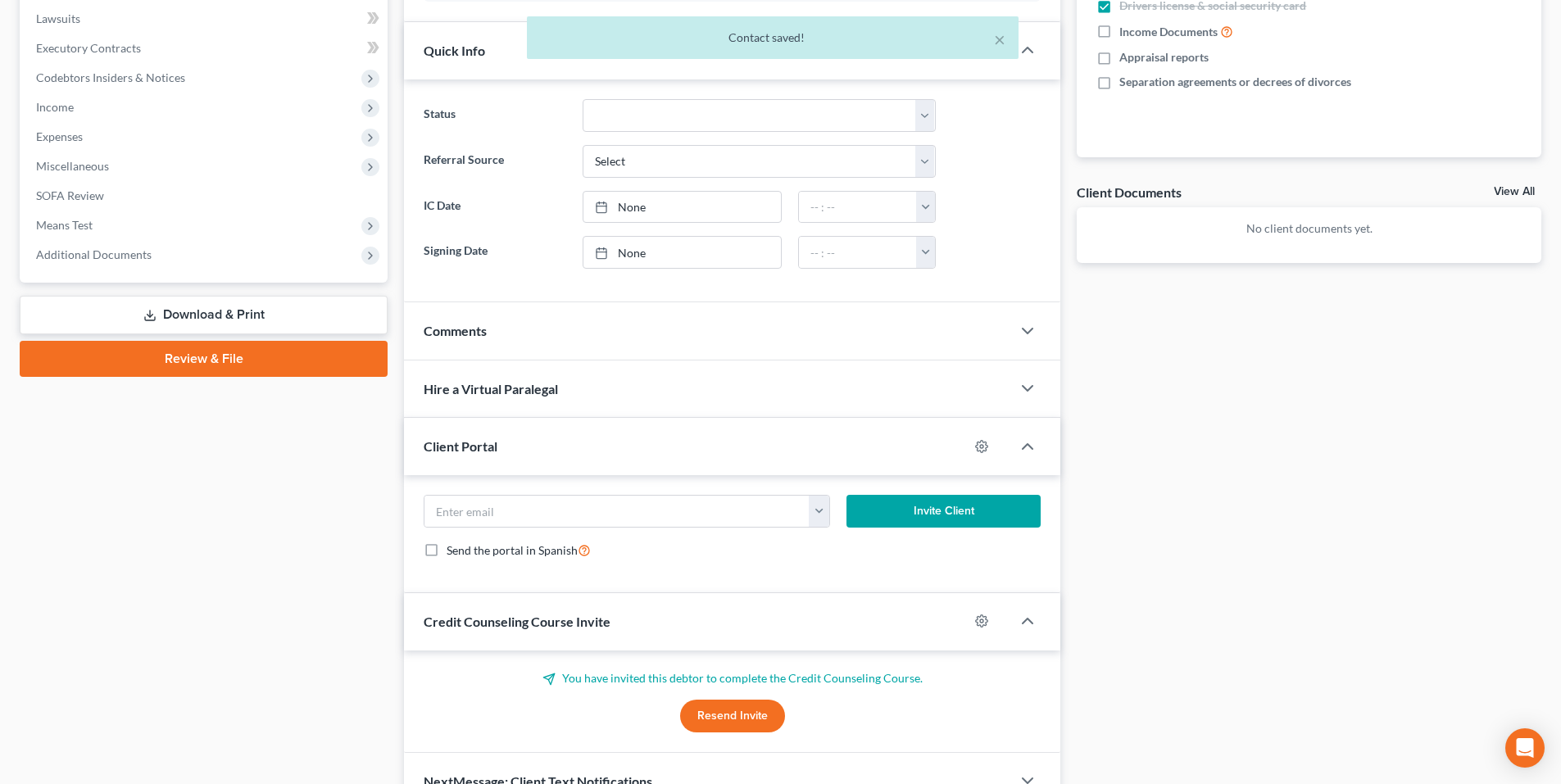
scroll to position [520, 0]
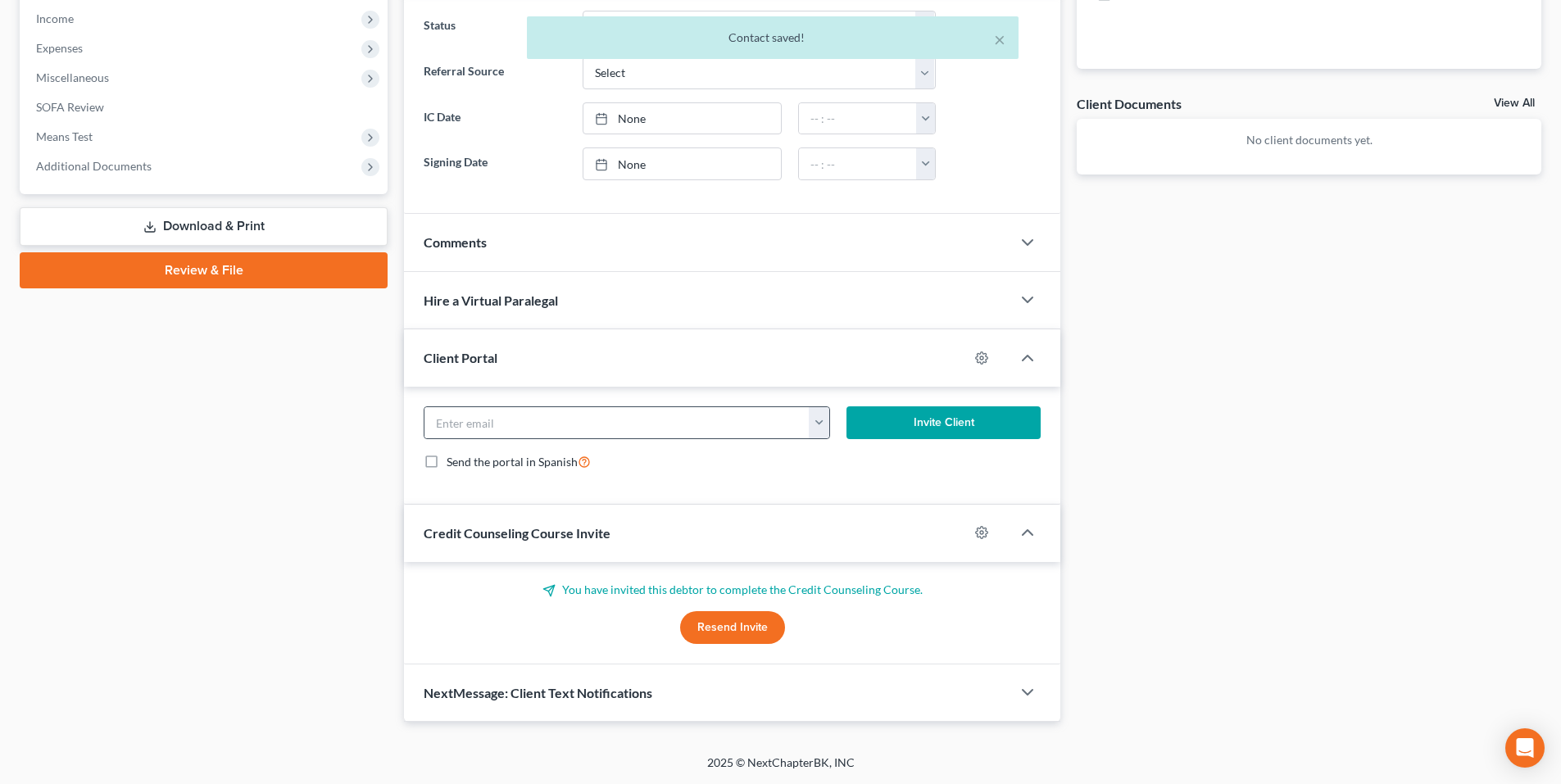
click at [816, 416] on button "button" at bounding box center [818, 421] width 20 height 31
click at [849, 459] on link "cassieabatson@gmail.com" at bounding box center [920, 458] width 224 height 28
type input "cassieabatson@gmail.com"
click at [766, 635] on button "Resend Invite" at bounding box center [732, 627] width 105 height 33
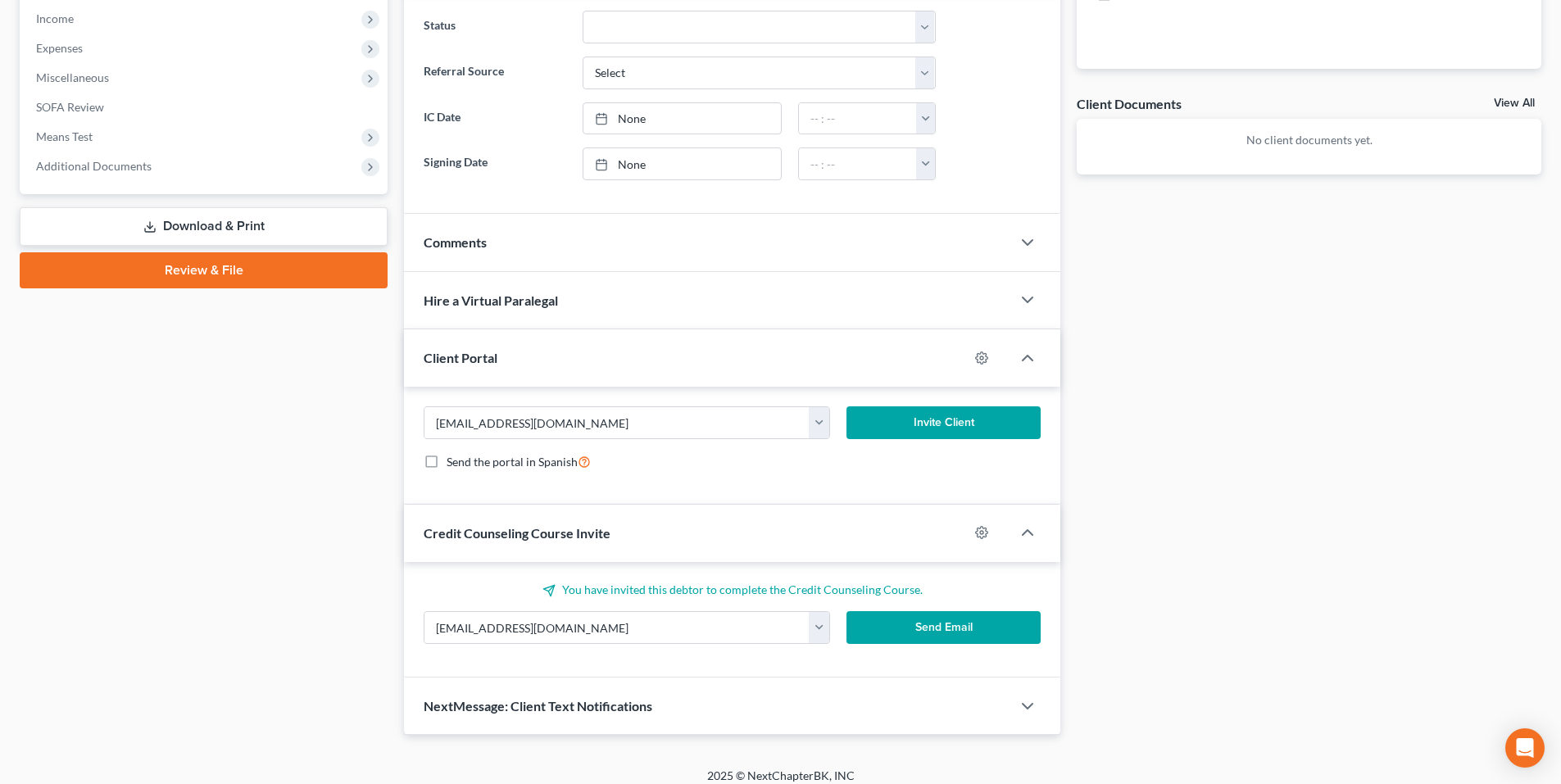
click at [934, 420] on button "Invite Client" at bounding box center [943, 422] width 195 height 33
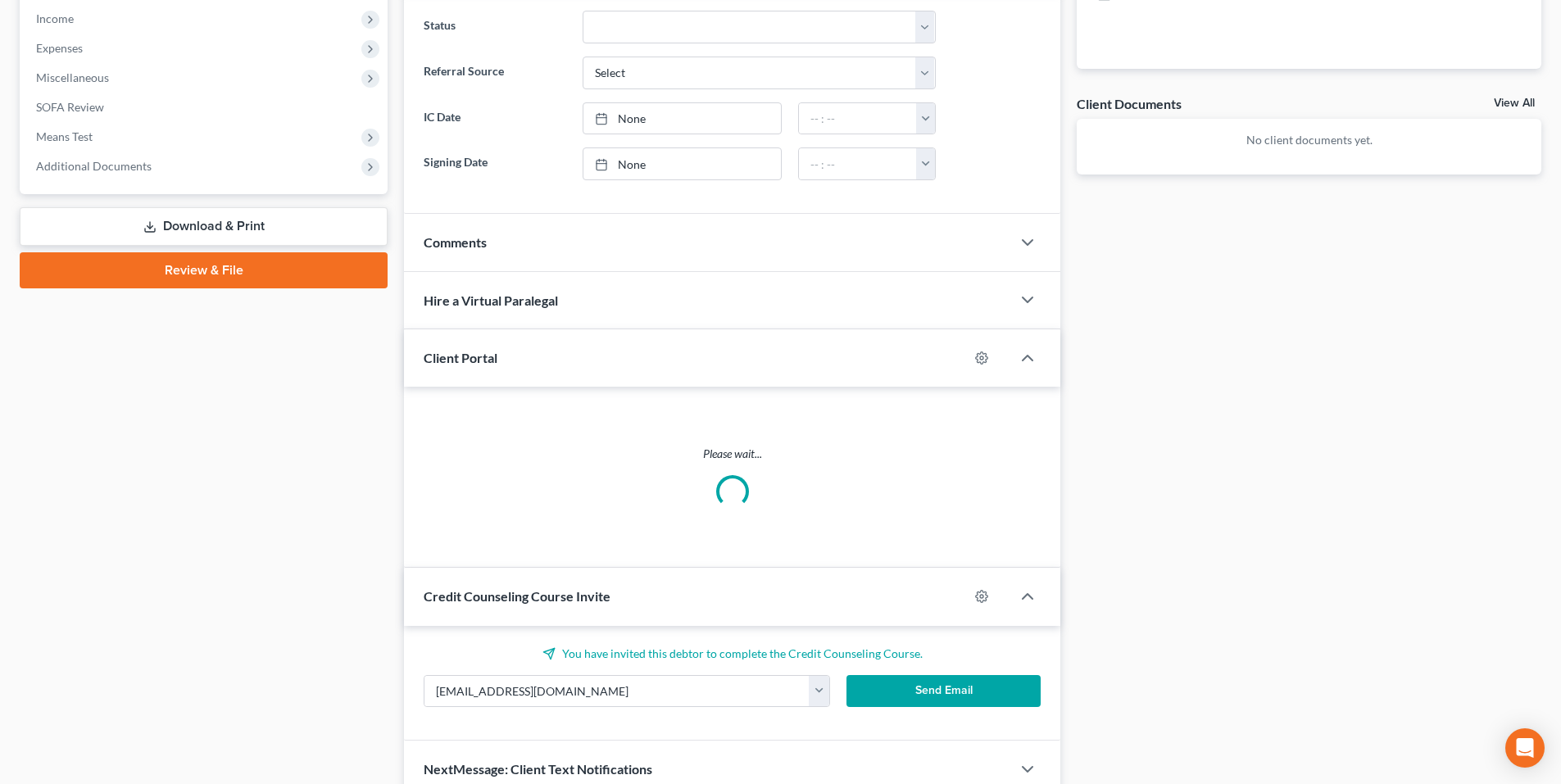
scroll to position [517, 0]
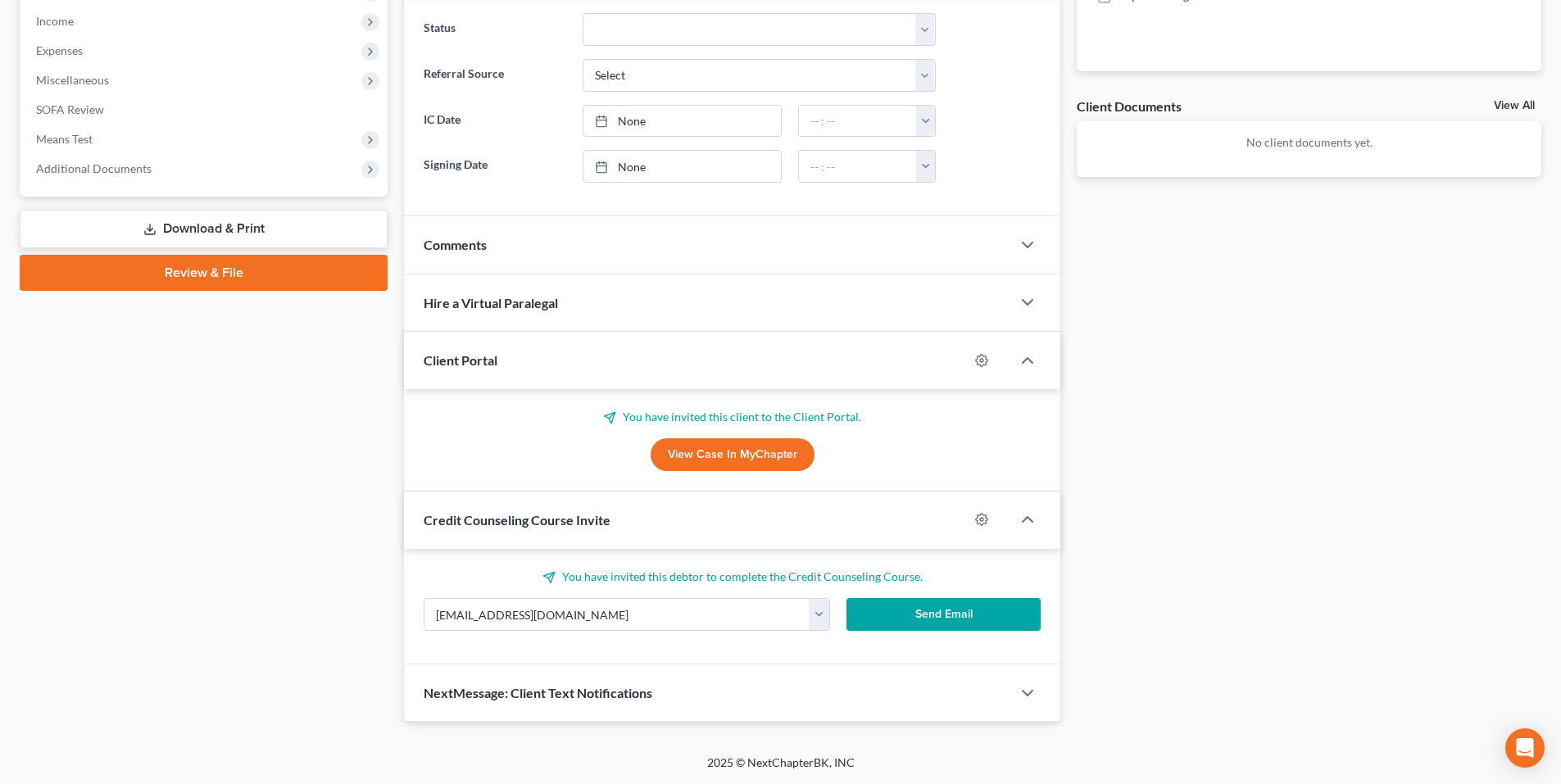
click at [914, 619] on button "Send Email" at bounding box center [943, 613] width 195 height 33
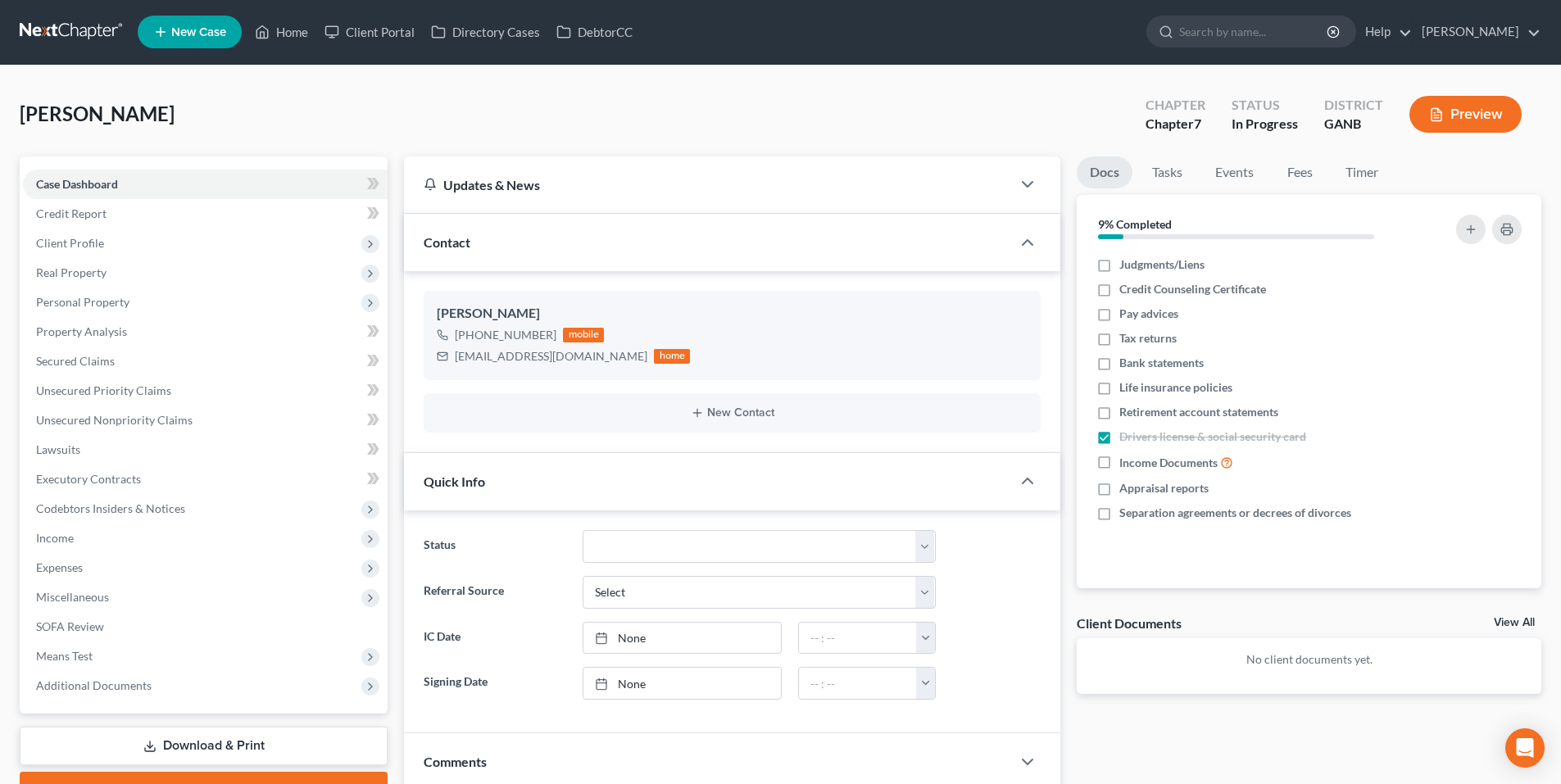
scroll to position [0, 0]
click at [68, 247] on span "Client Profile" at bounding box center [70, 244] width 68 height 14
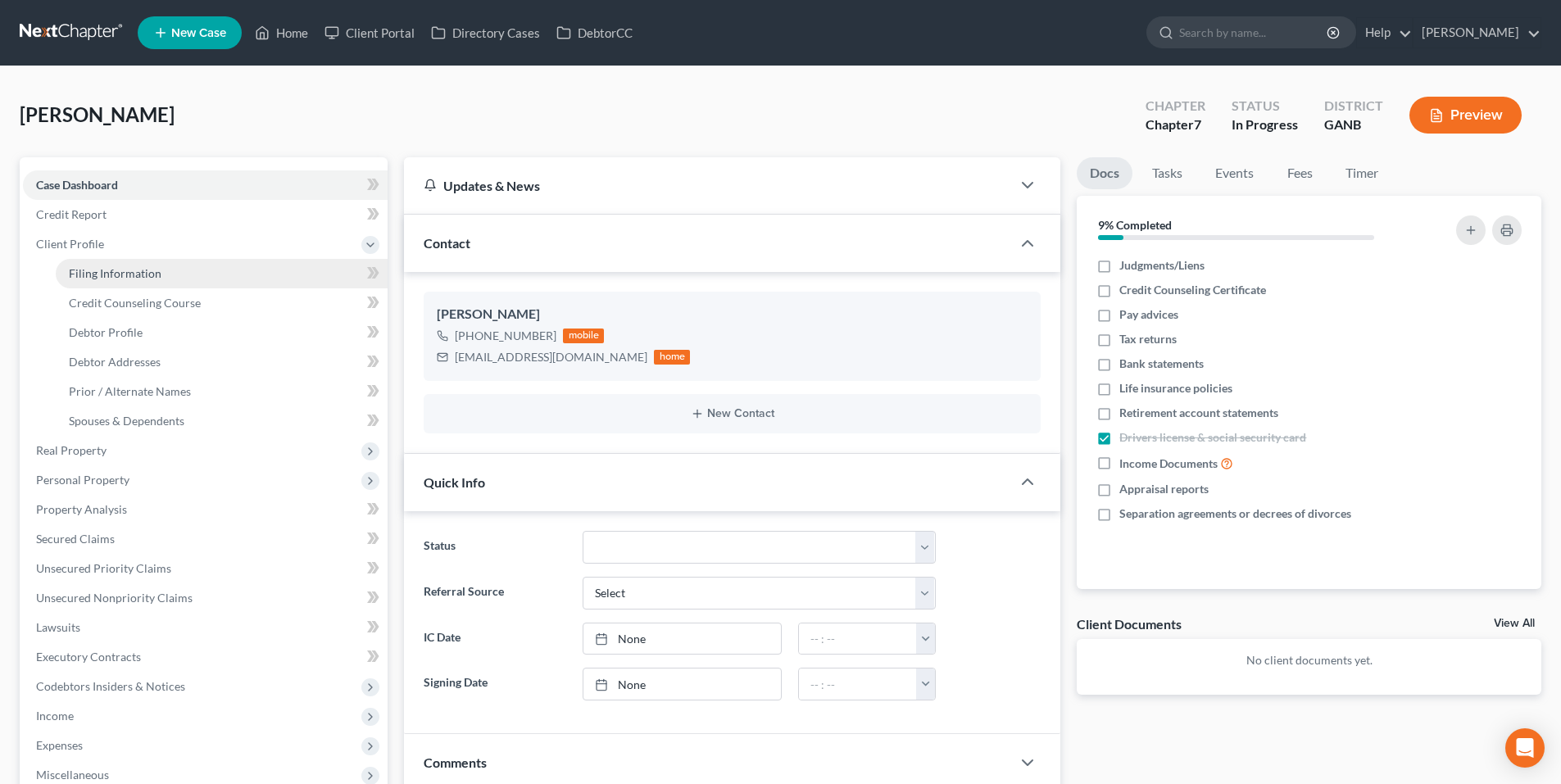
click at [89, 280] on span "Filing Information" at bounding box center [115, 273] width 93 height 14
select select "1"
select select "0"
select select "10"
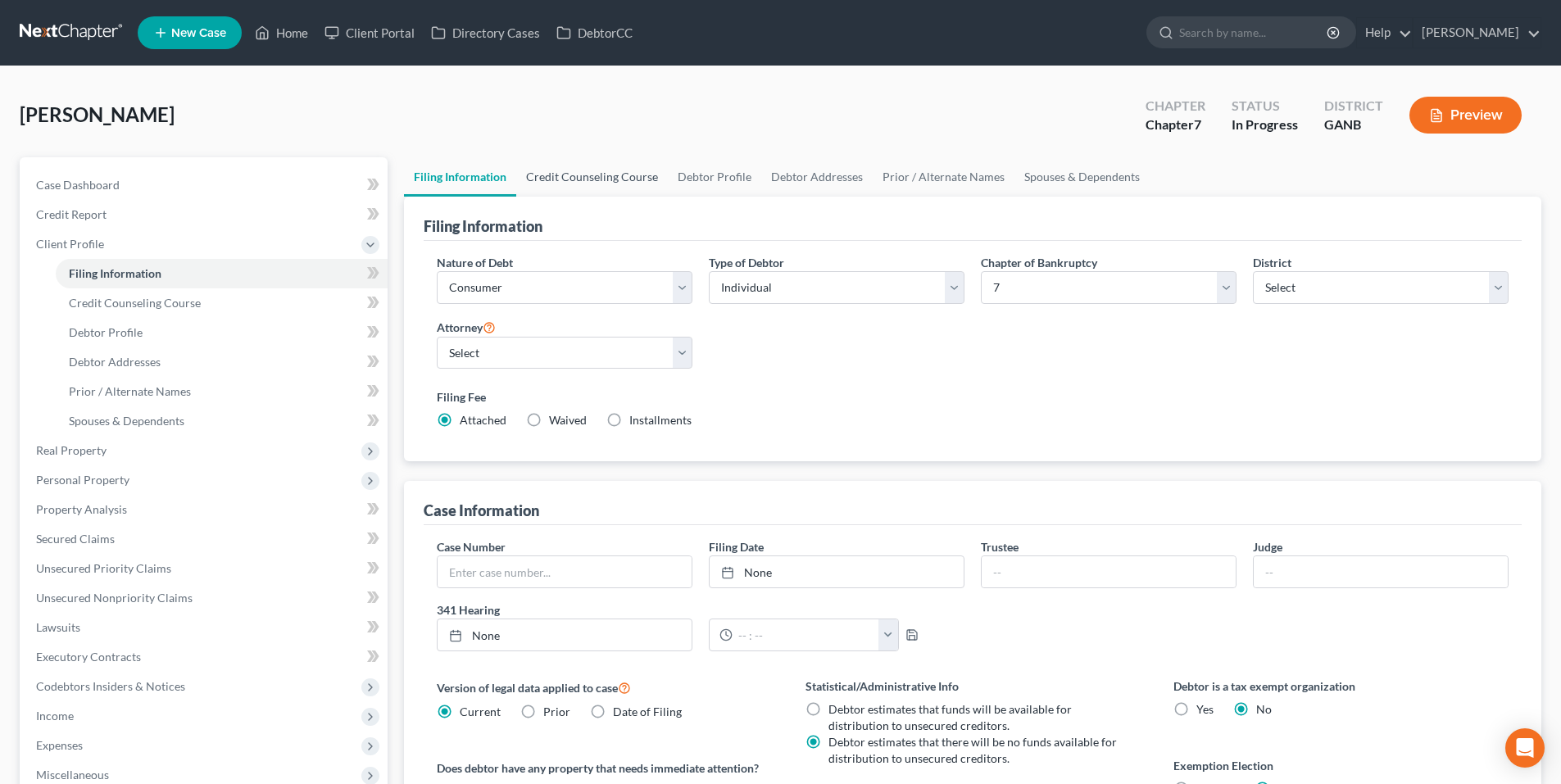
click at [578, 173] on link "Credit Counseling Course" at bounding box center [592, 176] width 152 height 39
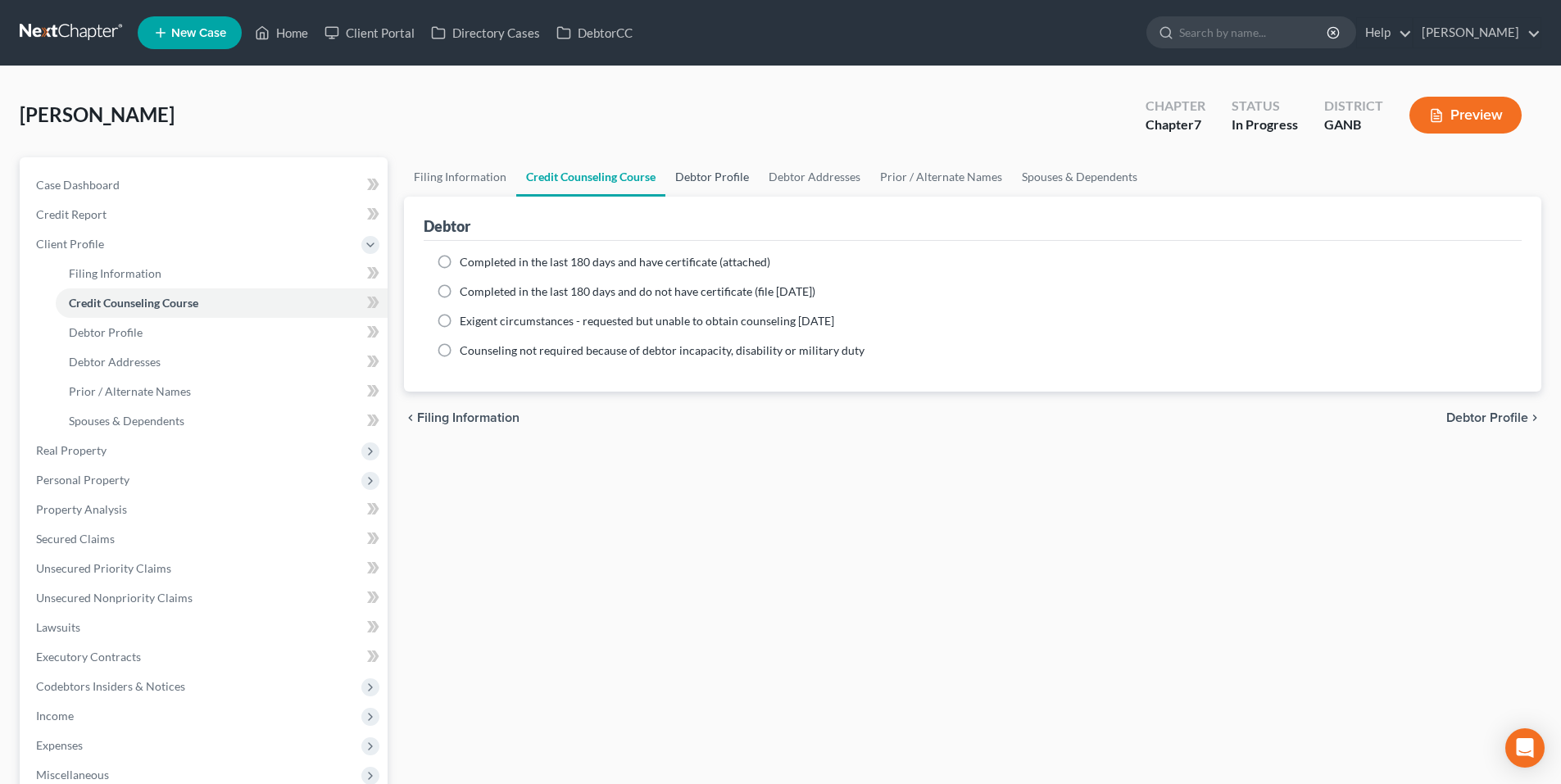
click at [695, 173] on link "Debtor Profile" at bounding box center [712, 176] width 93 height 39
select select "2"
select select "1"
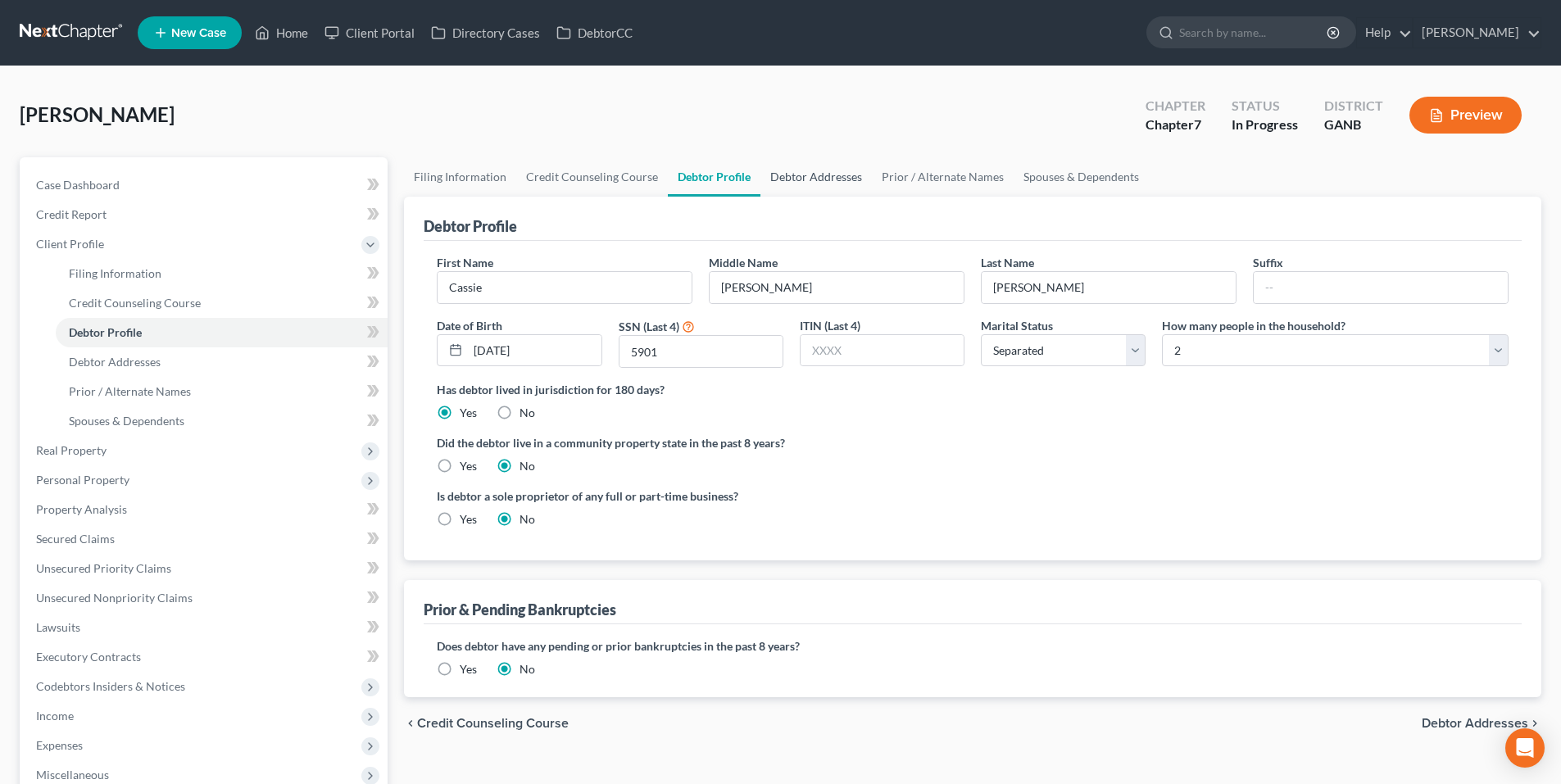
click at [790, 172] on link "Debtor Addresses" at bounding box center [815, 176] width 111 height 39
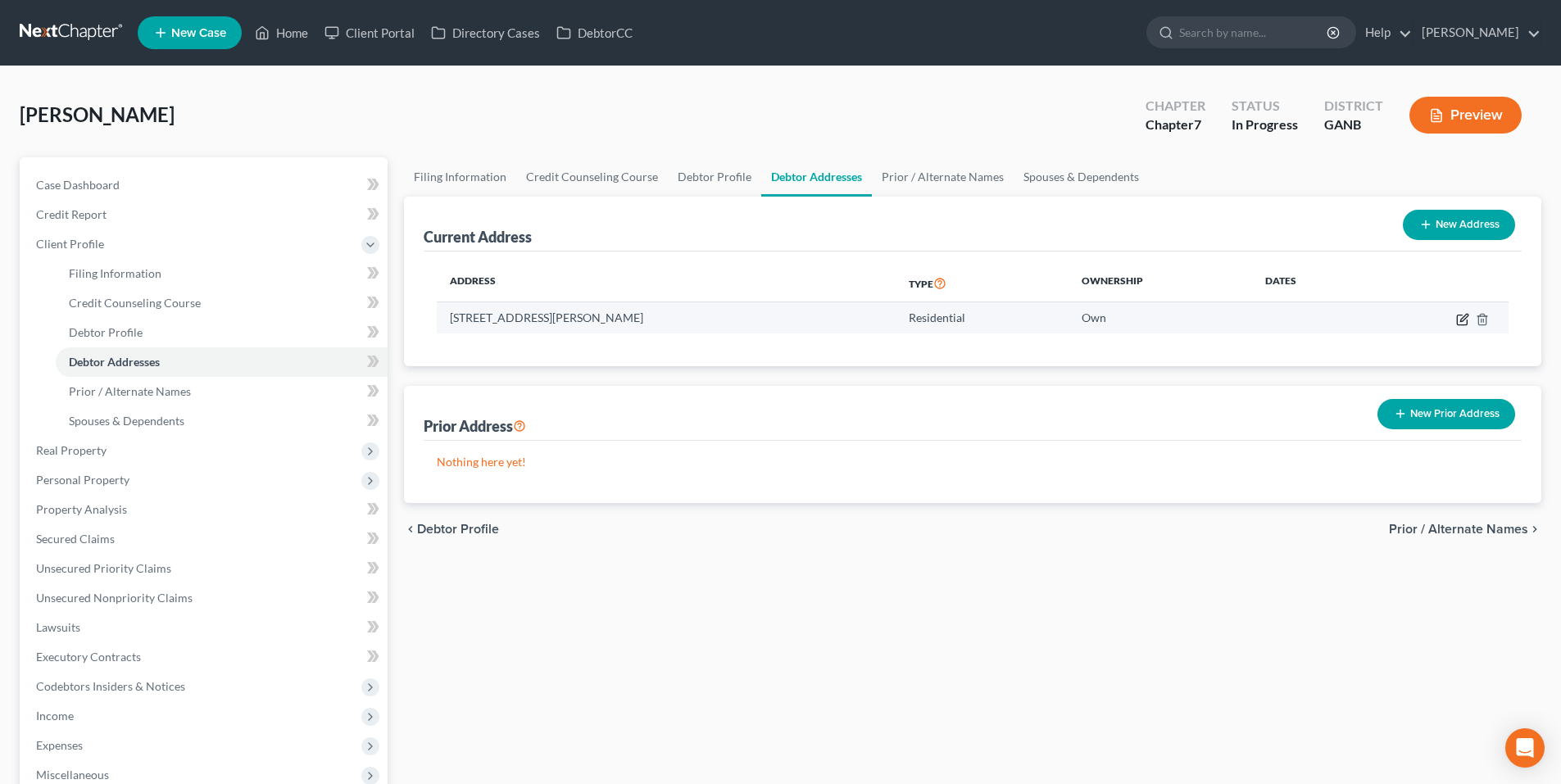
click at [1459, 323] on icon "button" at bounding box center [1462, 319] width 13 height 13
select select "10"
select select "0"
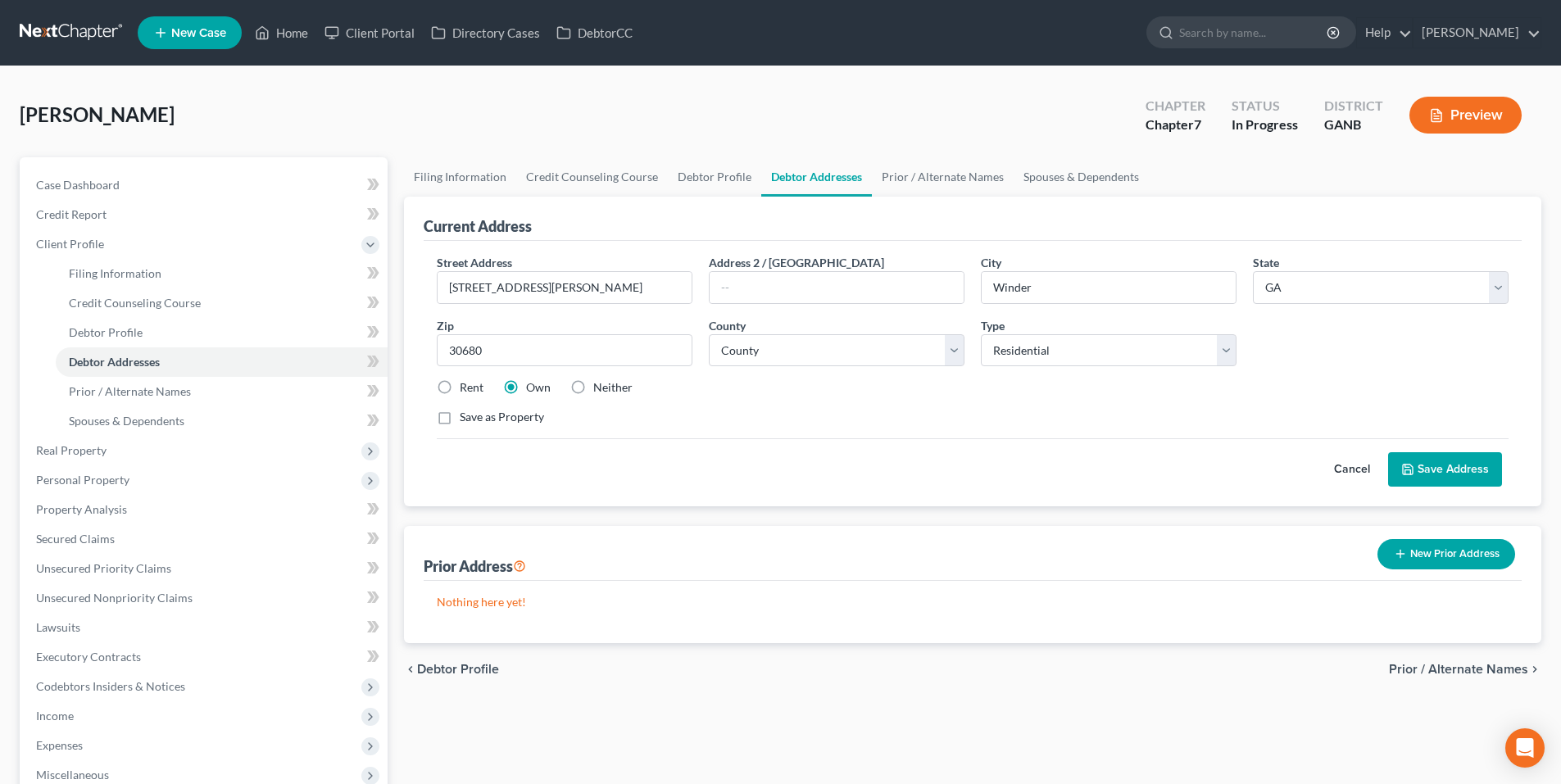
click at [460, 384] on label "Rent" at bounding box center [472, 388] width 24 height 16
click at [466, 384] on input "Rent" at bounding box center [471, 385] width 11 height 11
radio input "true"
click at [1467, 468] on button "Save Address" at bounding box center [1445, 469] width 114 height 34
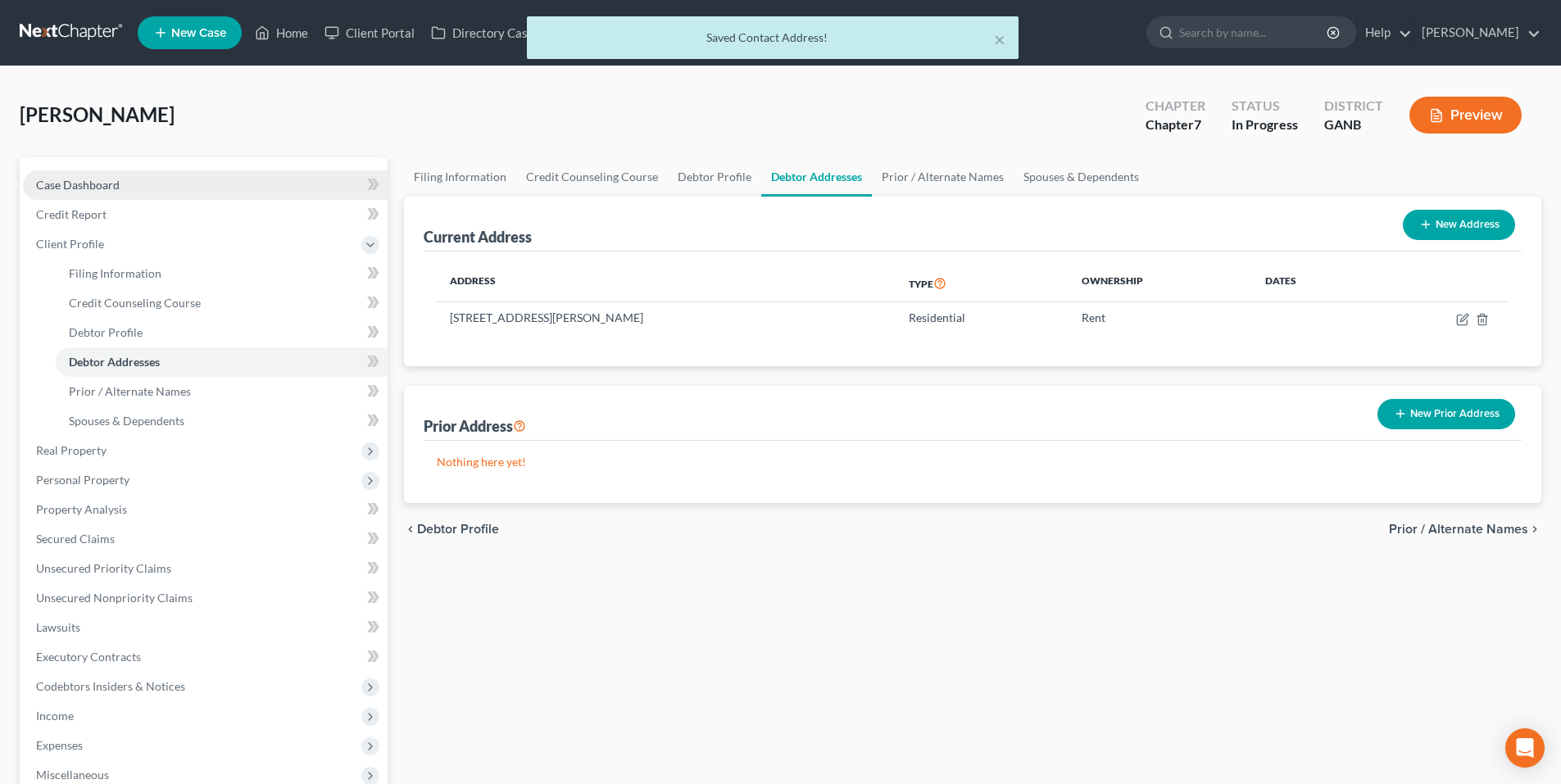
click at [64, 175] on link "Case Dashboard" at bounding box center [205, 186] width 365 height 30
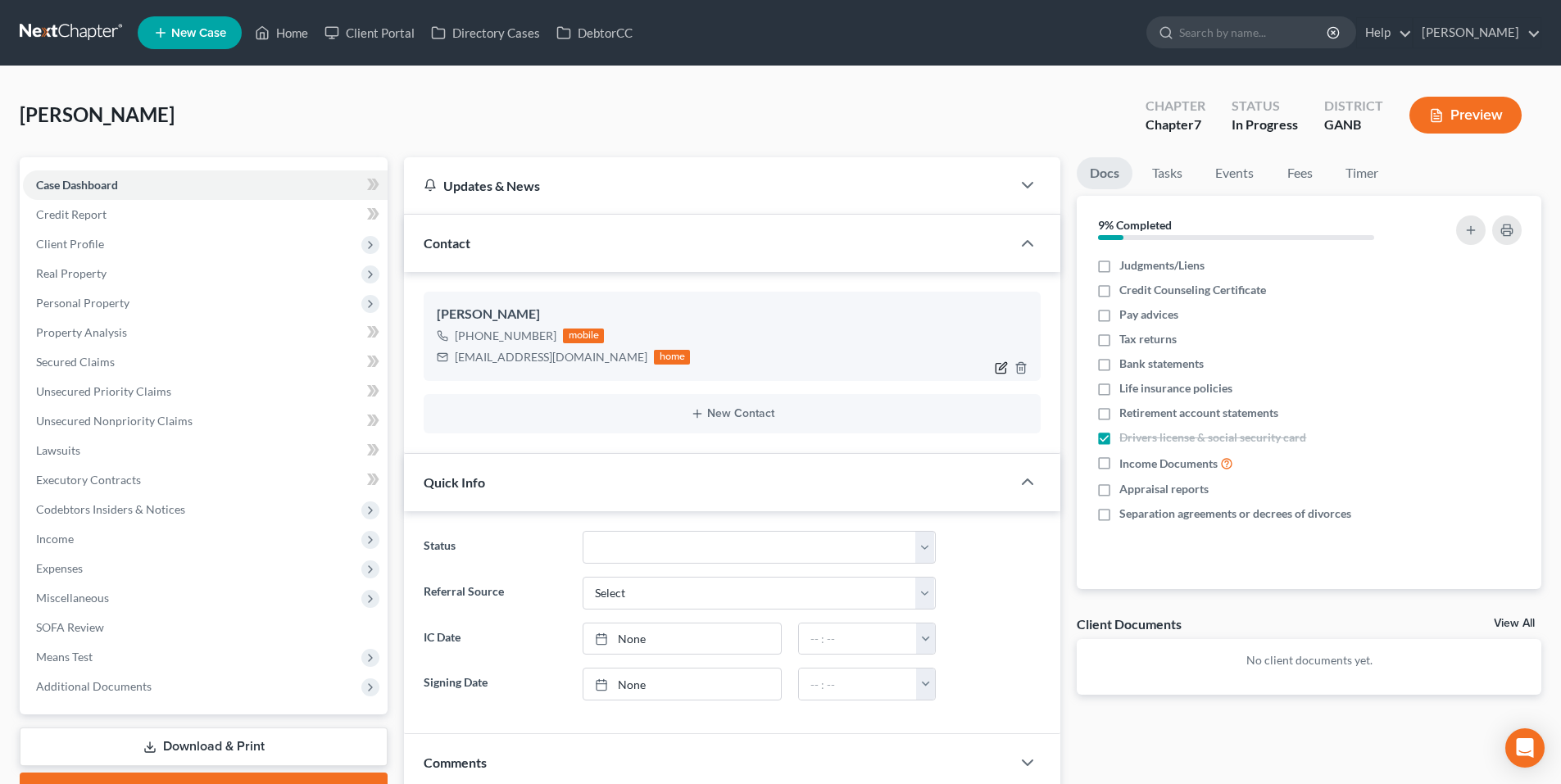
click at [1002, 367] on icon "button" at bounding box center [1000, 368] width 13 height 13
select select "0"
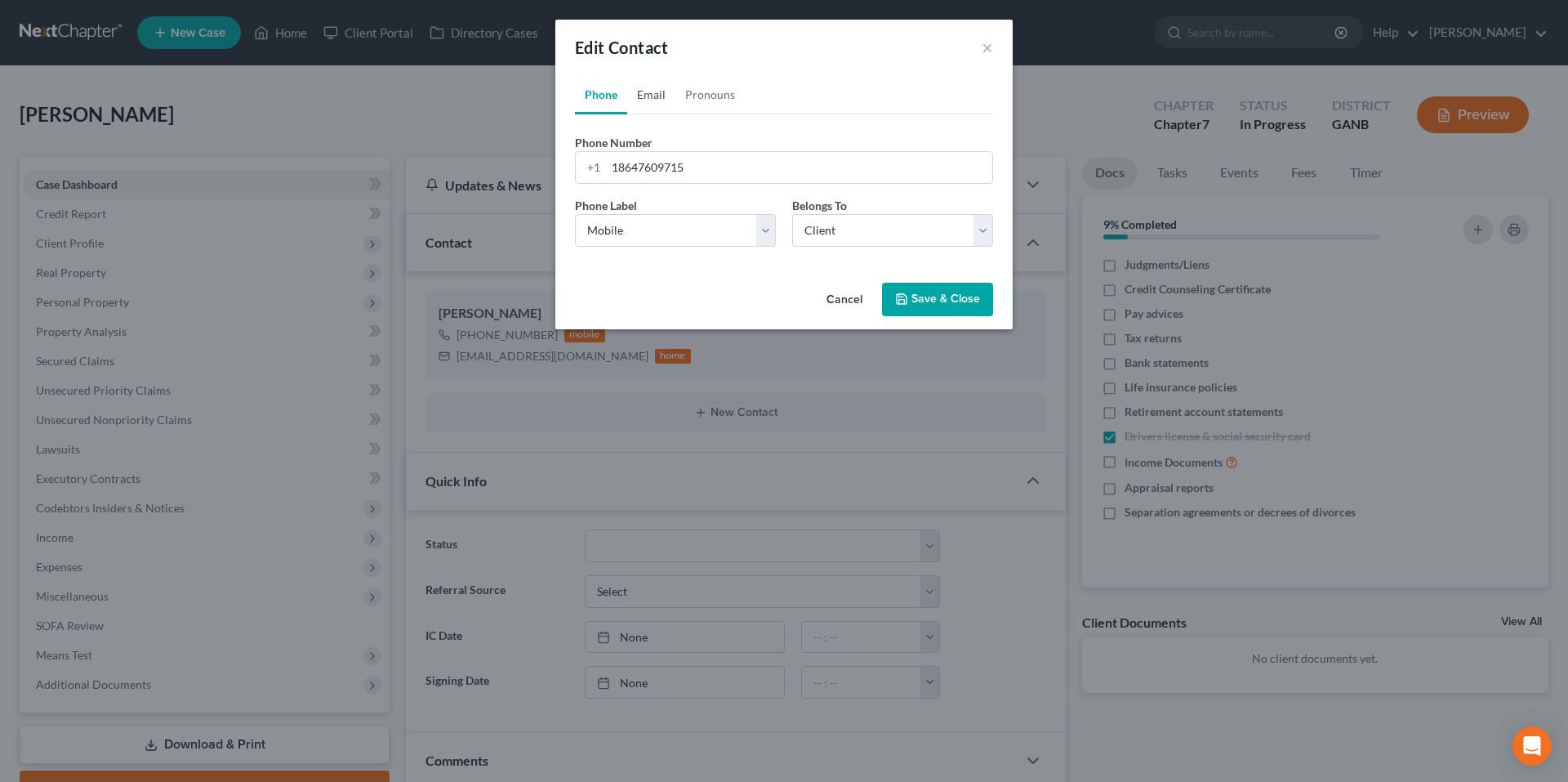
click at [646, 102] on link "Email" at bounding box center [652, 94] width 48 height 39
drag, startPoint x: 643, startPoint y: 170, endPoint x: 702, endPoint y: 168, distance: 59.0
click at [643, 169] on input "cassieabatson@gmail.com" at bounding box center [799, 166] width 387 height 31
type input "cassiedbatson@gmail.com"
click at [950, 293] on button "Save & Close" at bounding box center [936, 300] width 111 height 34
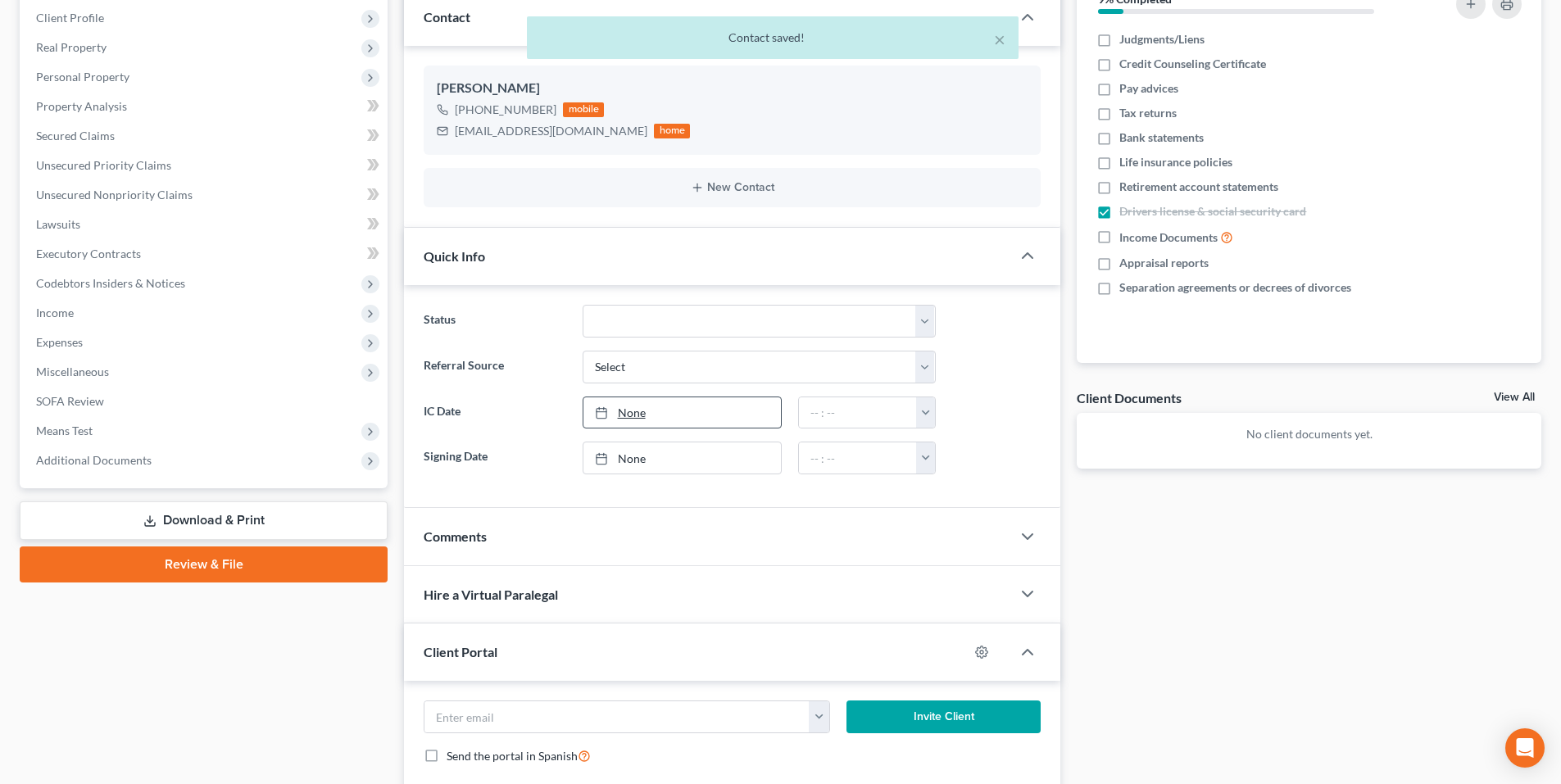
scroll to position [328, 0]
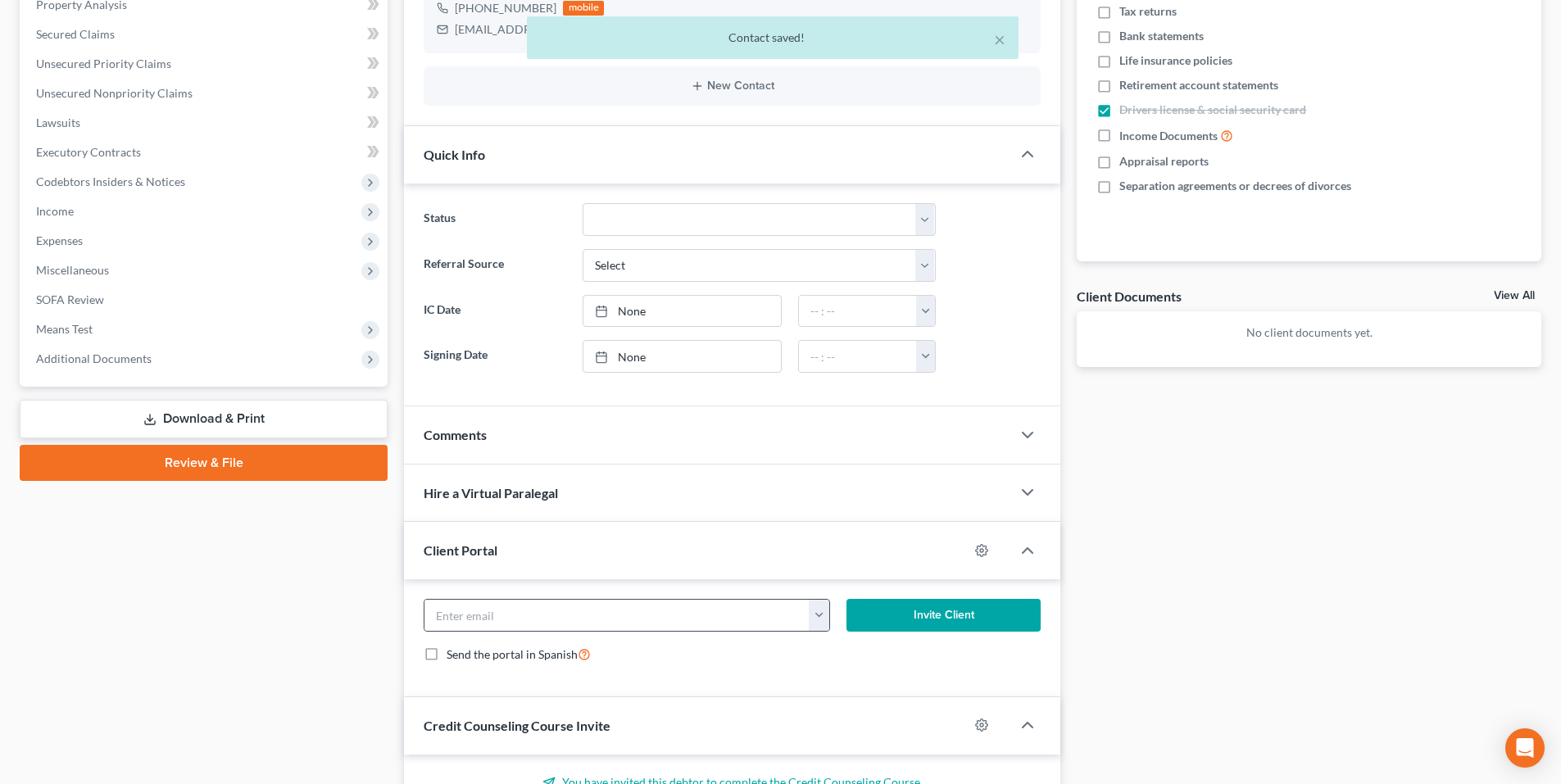
click at [817, 618] on button "button" at bounding box center [818, 614] width 20 height 31
click at [846, 652] on link "cassiedbatson@gmail.com" at bounding box center [920, 651] width 224 height 28
type input "cassiedbatson@gmail.com"
click at [901, 610] on button "Invite Client" at bounding box center [943, 614] width 195 height 33
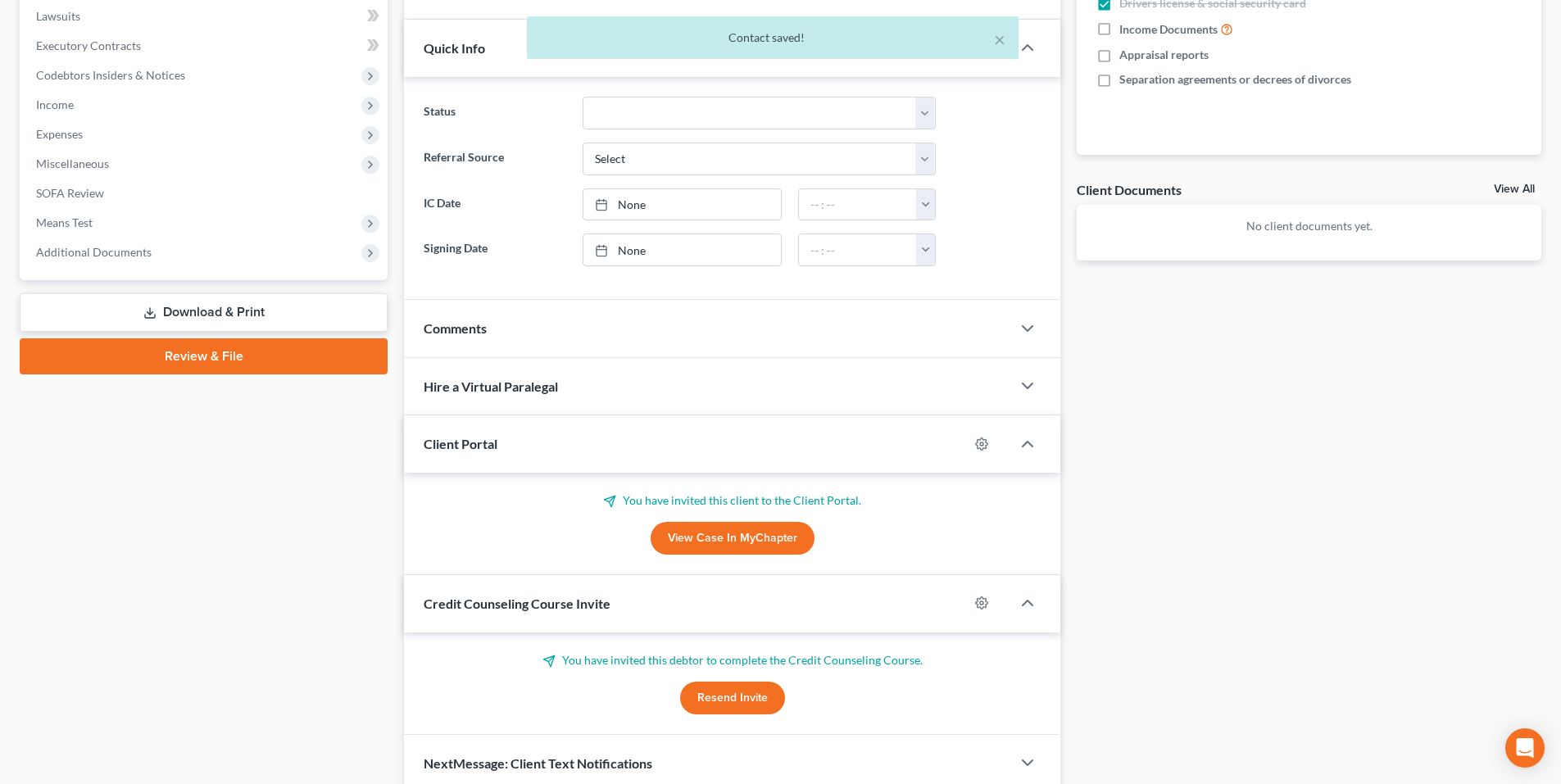
scroll to position [504, 0]
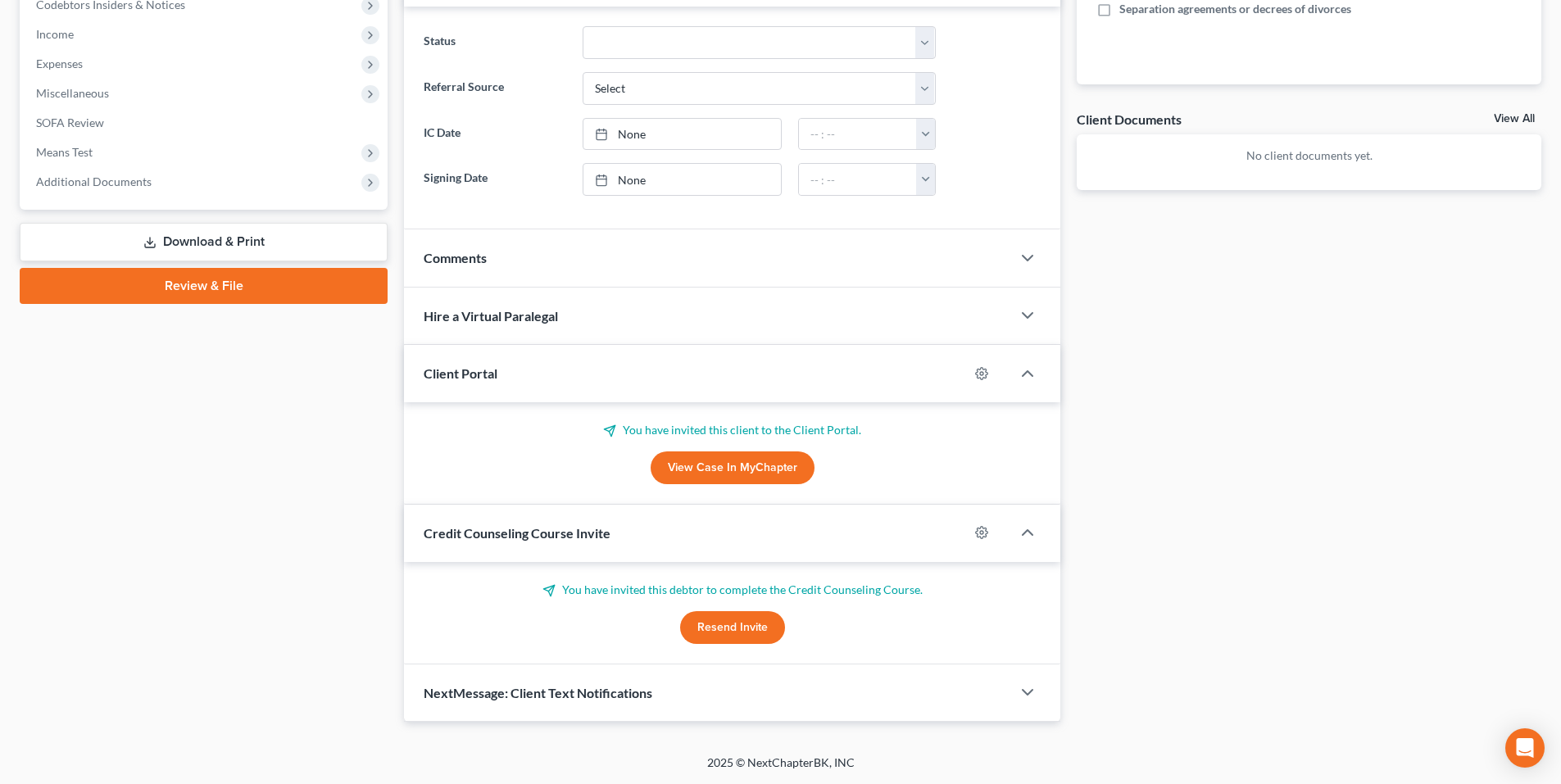
click at [772, 630] on button "Resend Invite" at bounding box center [732, 627] width 105 height 33
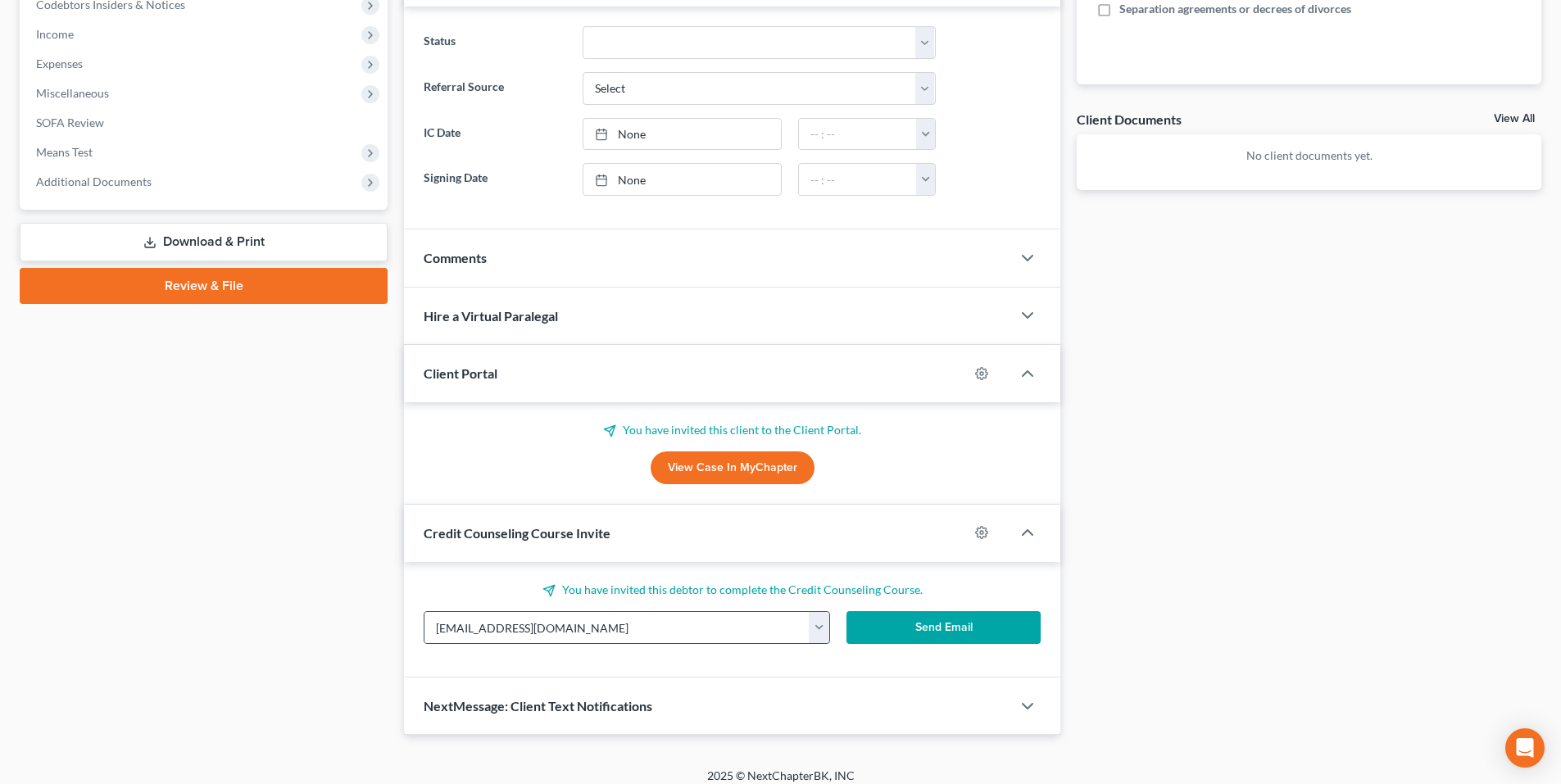
click at [821, 630] on button "button" at bounding box center [818, 626] width 20 height 31
click at [846, 661] on link "cassiedbatson@gmail.com" at bounding box center [920, 663] width 224 height 28
click at [920, 624] on button "Send Email" at bounding box center [943, 627] width 195 height 33
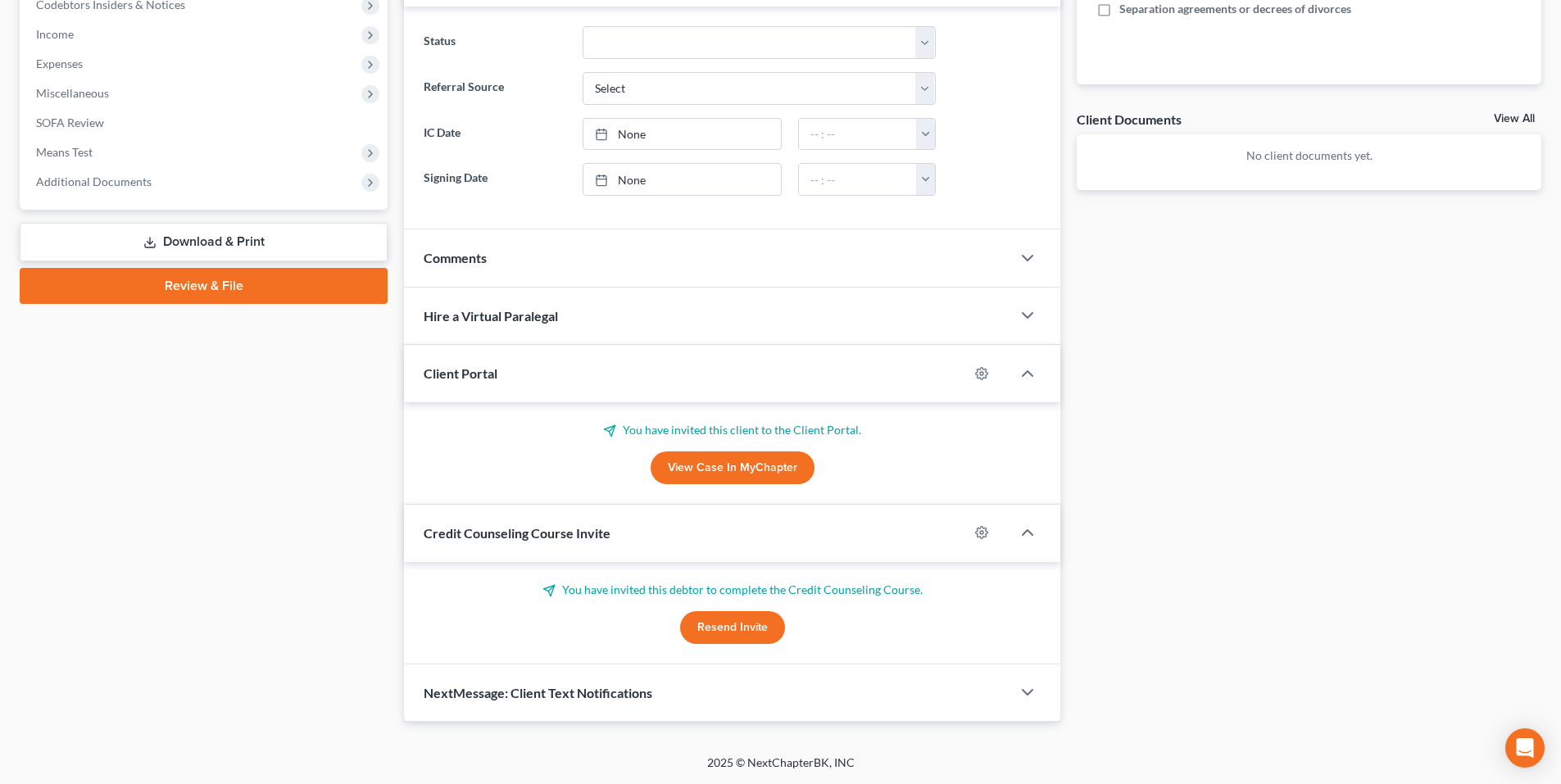
click at [322, 546] on div "Case Dashboard Payments Invoices Payments Payments Credit Report Client Profile" at bounding box center [203, 187] width 384 height 1069
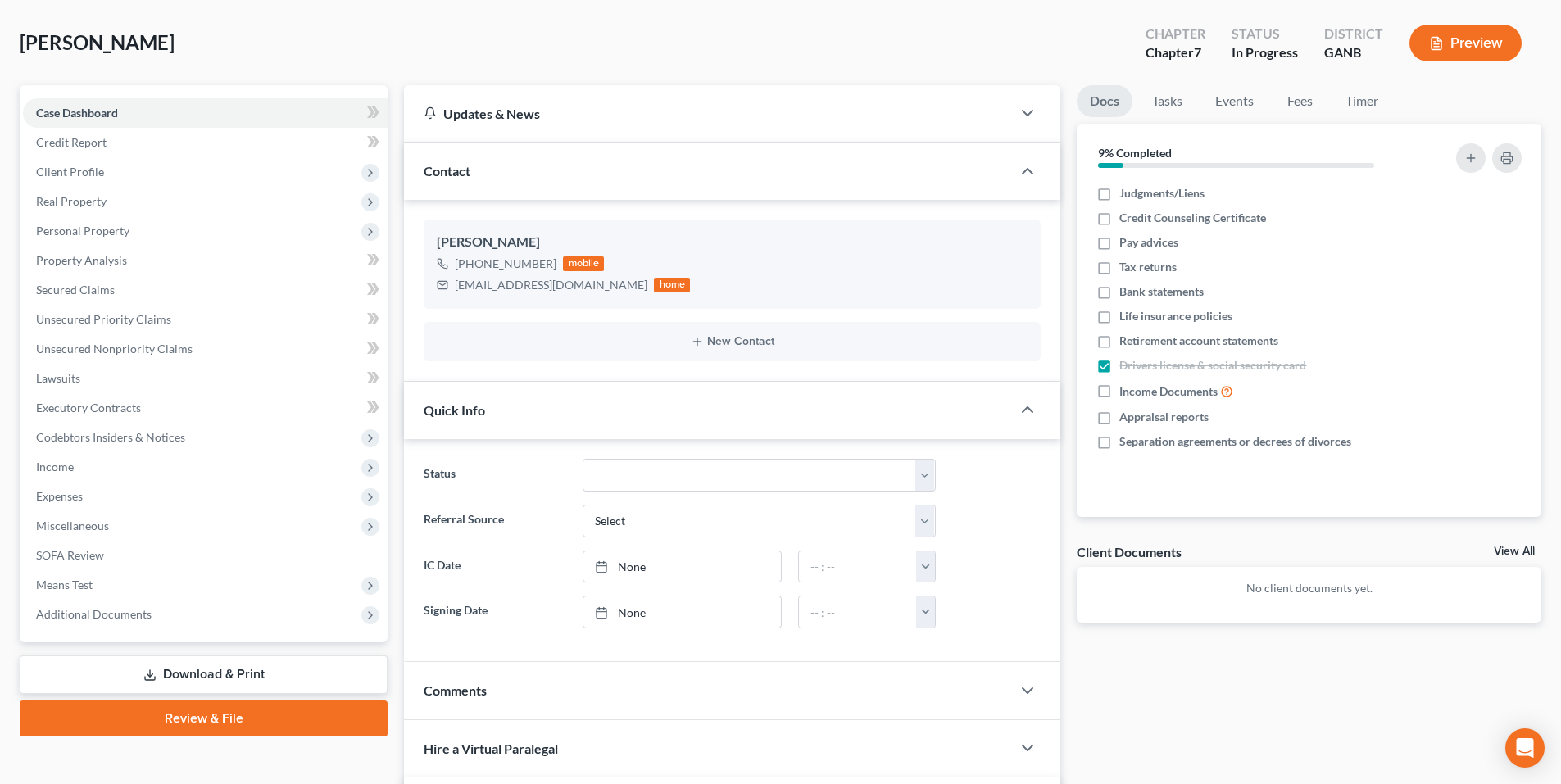
scroll to position [0, 0]
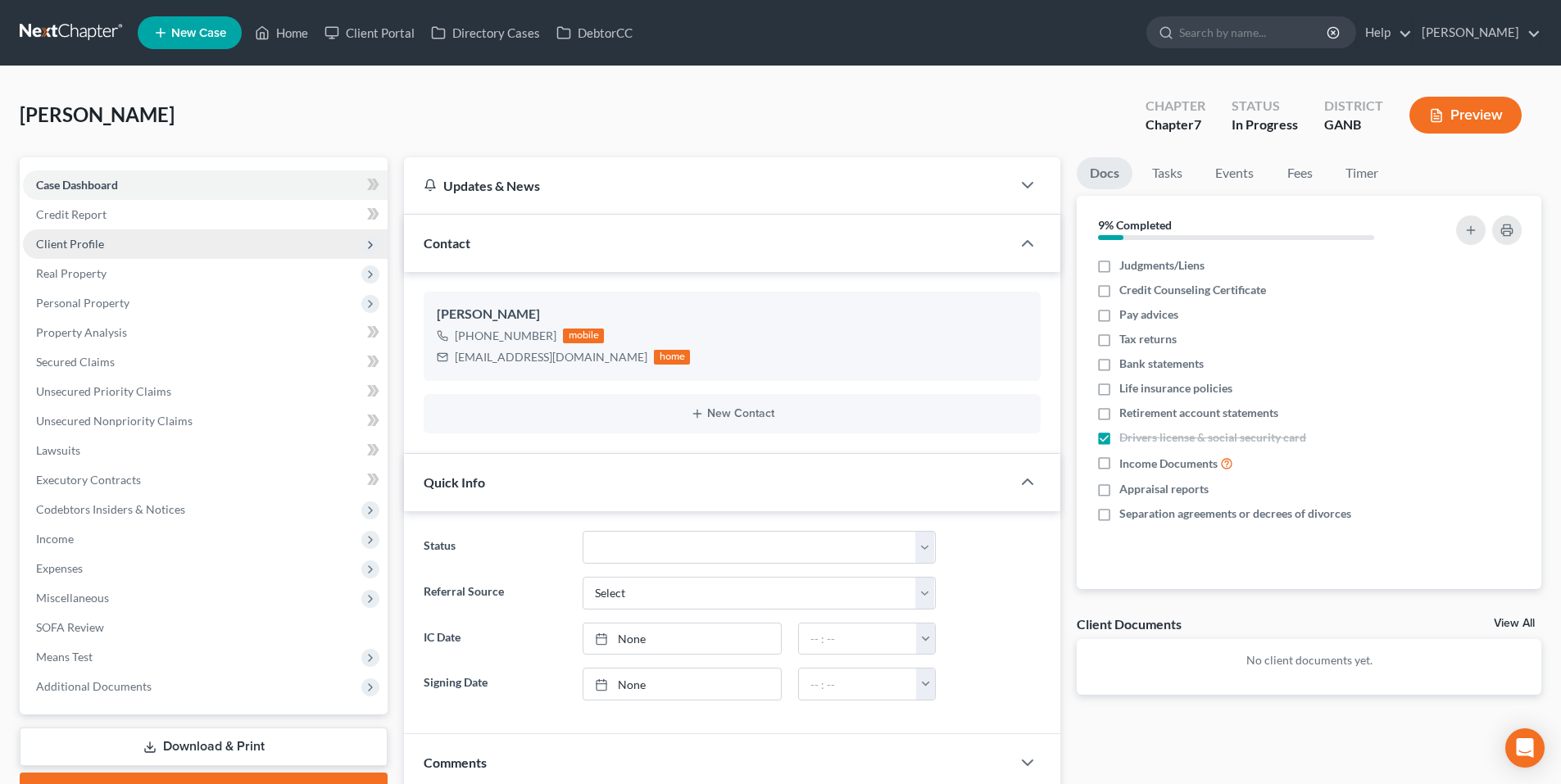
click at [67, 241] on span "Client Profile" at bounding box center [70, 244] width 68 height 14
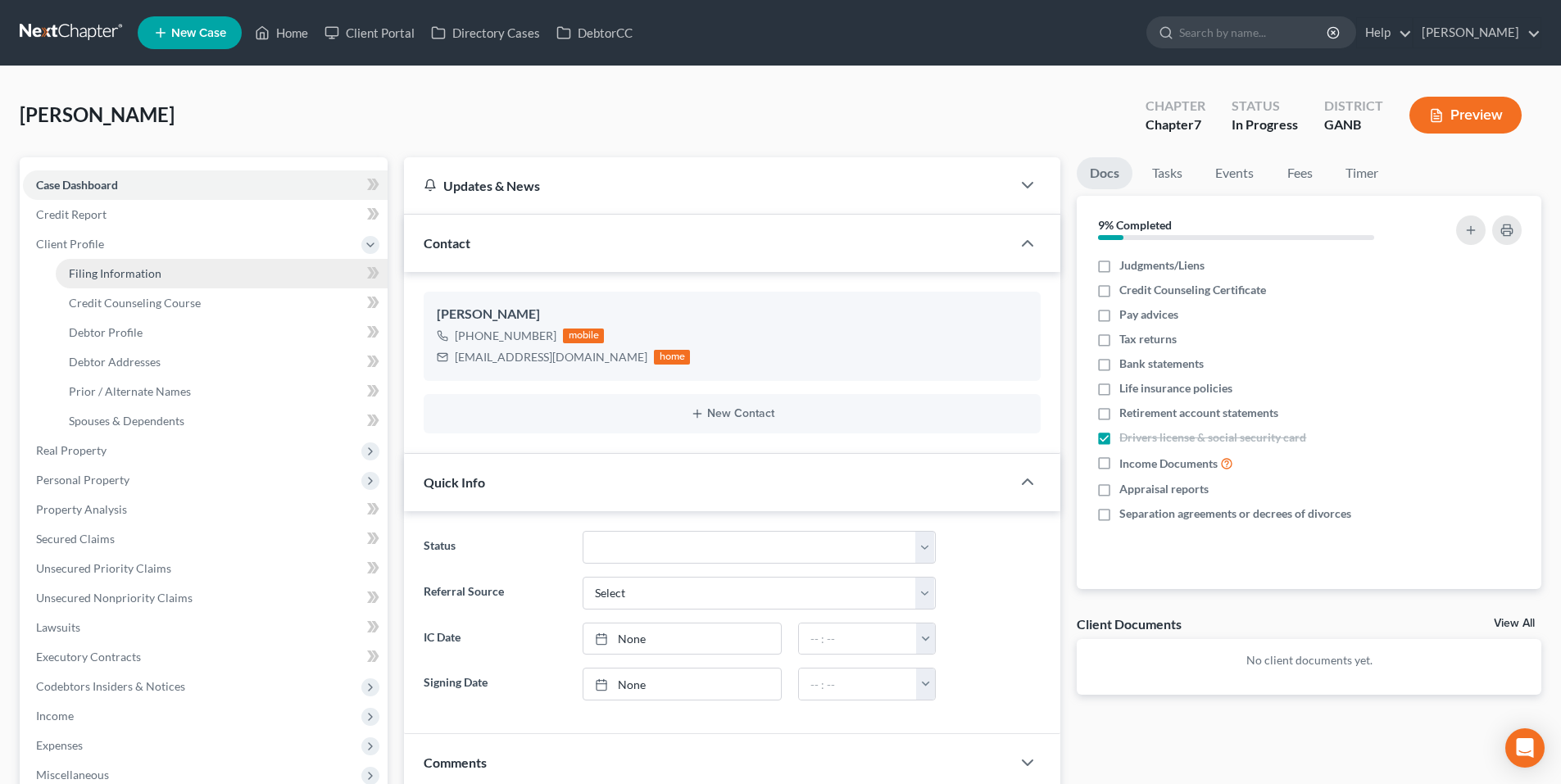
click at [92, 280] on link "Filing Information" at bounding box center [222, 274] width 332 height 30
select select "1"
select select "0"
select select "19"
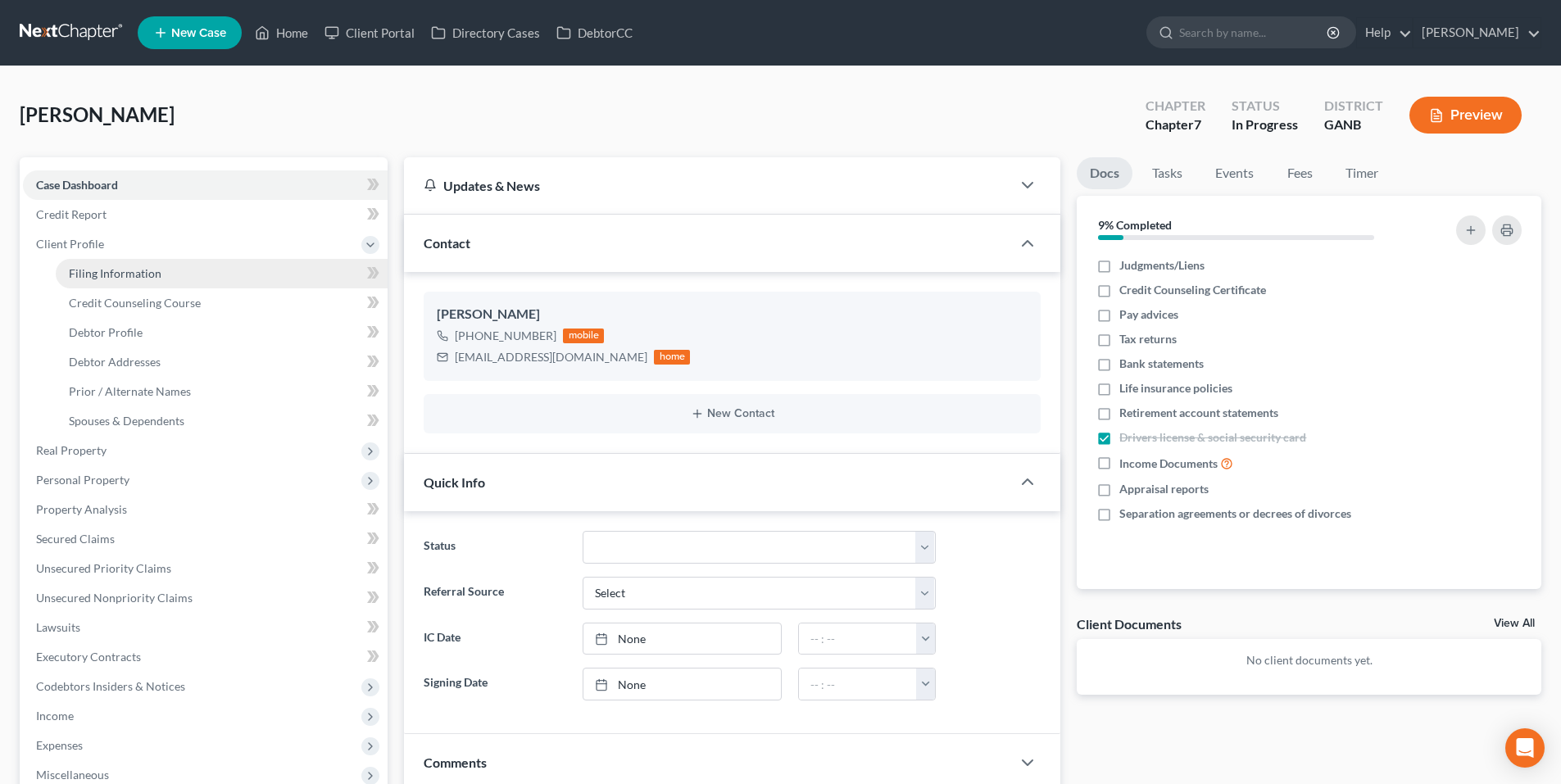
select select "2"
select select "10"
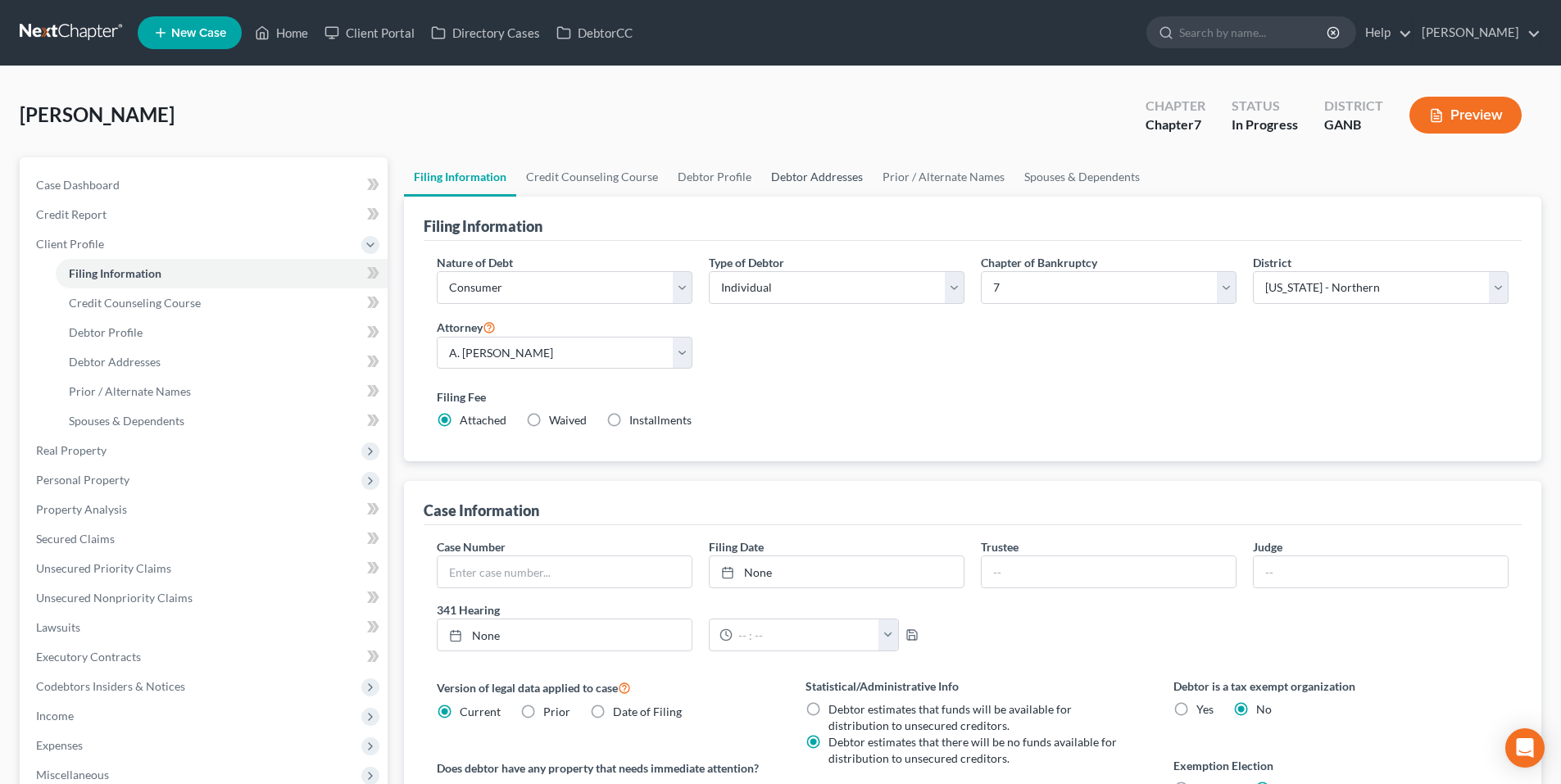
click at [796, 175] on link "Debtor Addresses" at bounding box center [816, 176] width 111 height 39
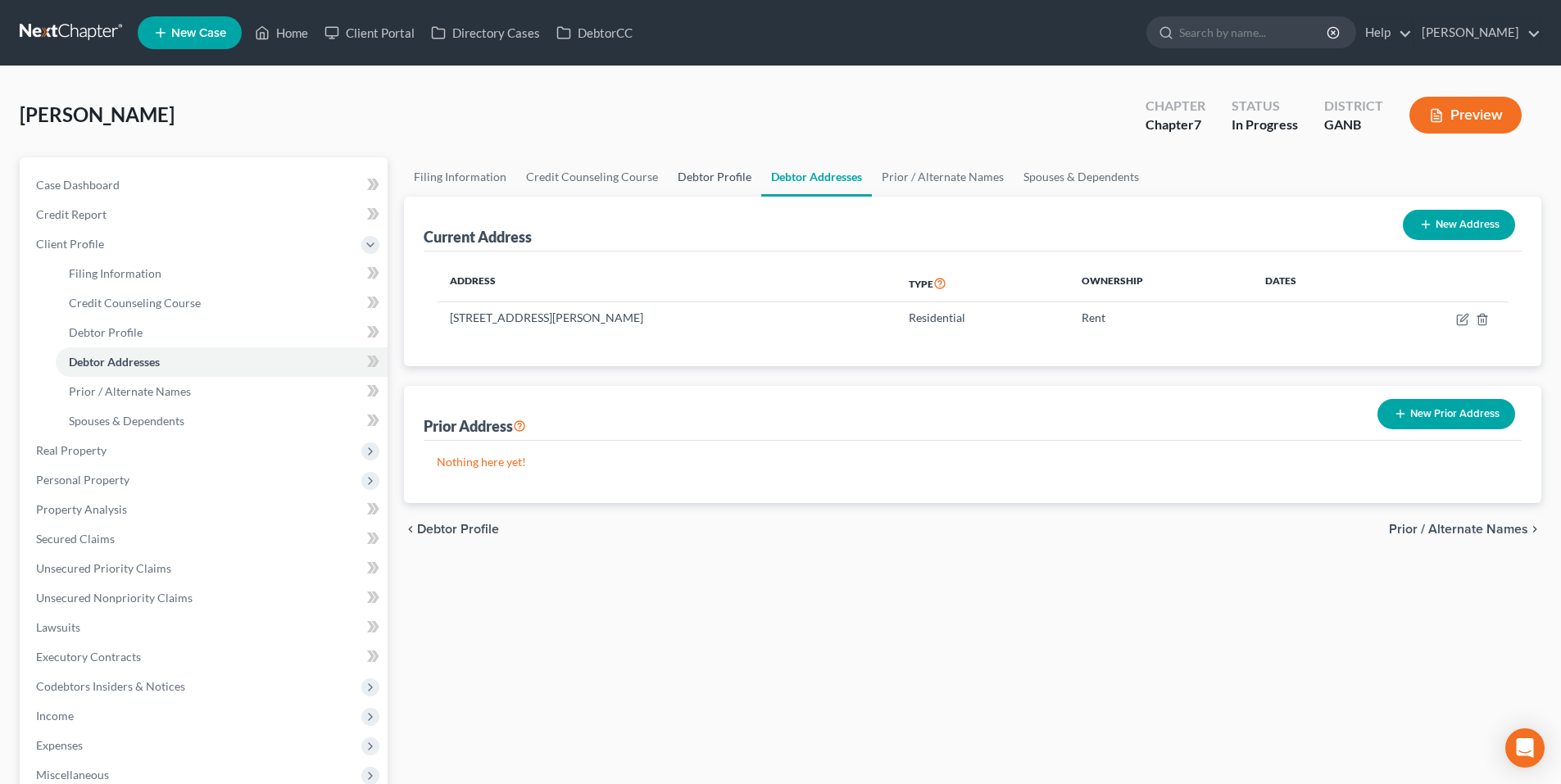
click at [714, 175] on link "Debtor Profile" at bounding box center [714, 176] width 93 height 39
select select "2"
select select "1"
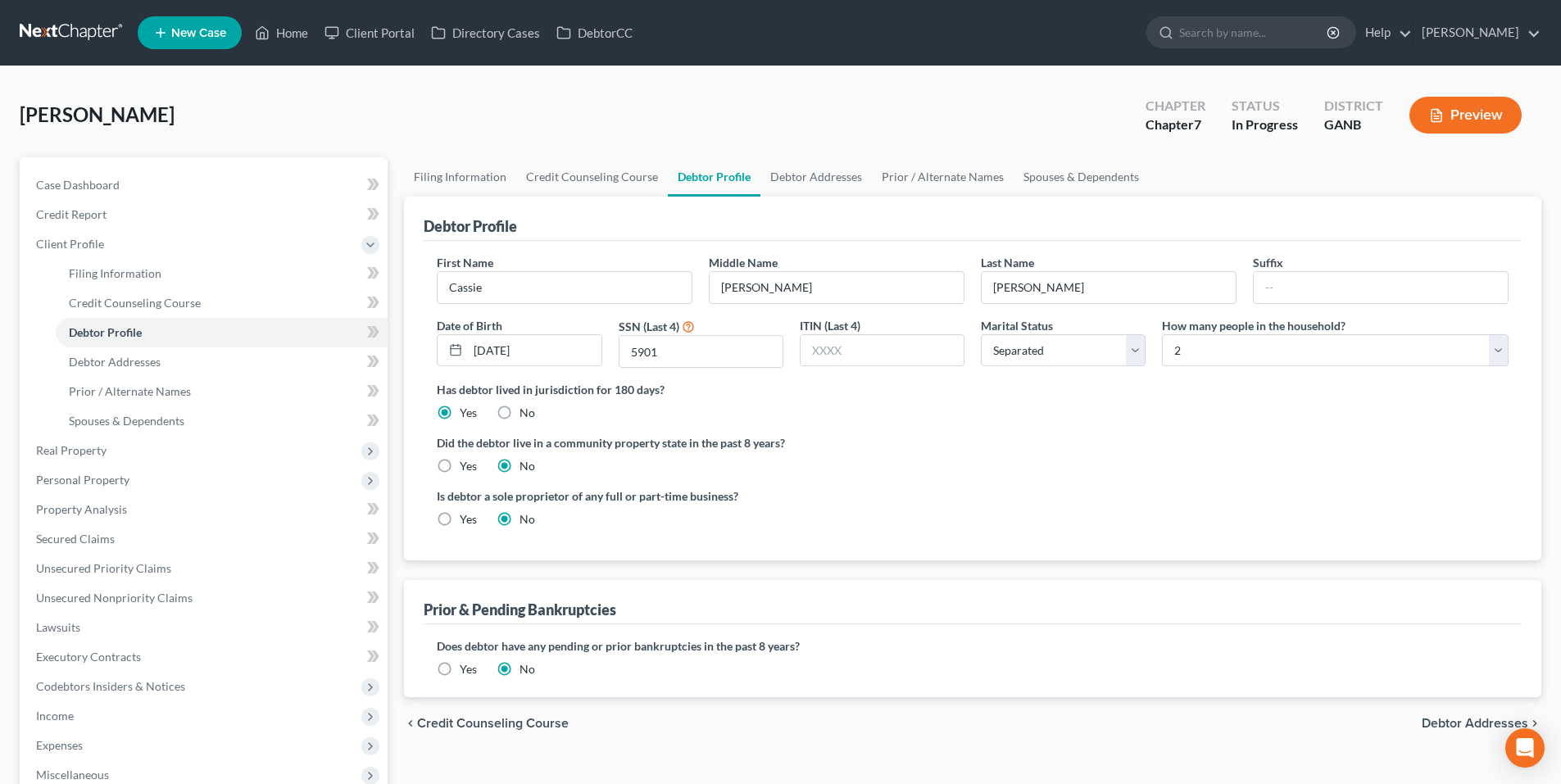
click at [75, 27] on link at bounding box center [72, 33] width 105 height 30
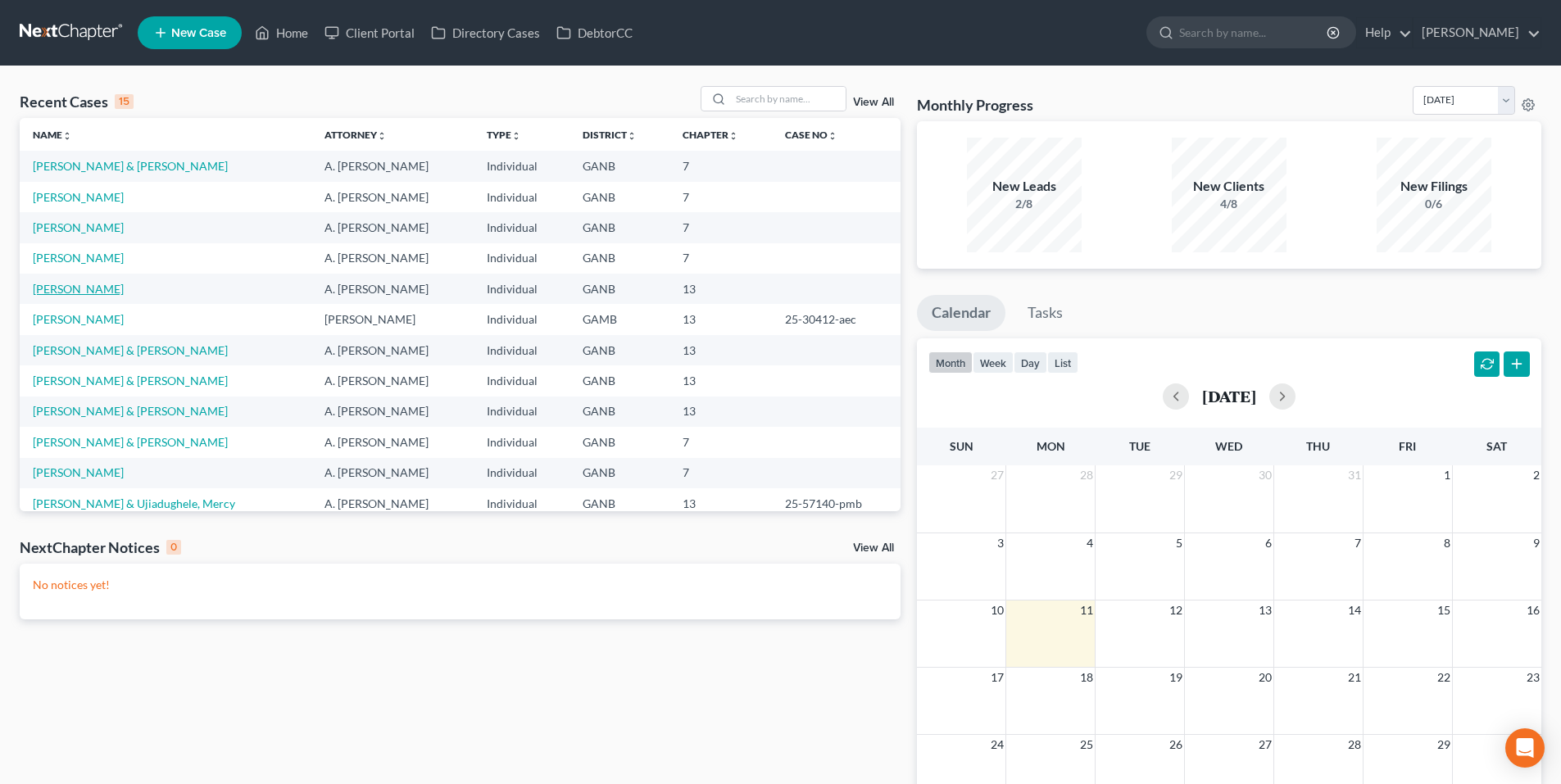
click at [85, 289] on link "[PERSON_NAME]" at bounding box center [78, 289] width 91 height 14
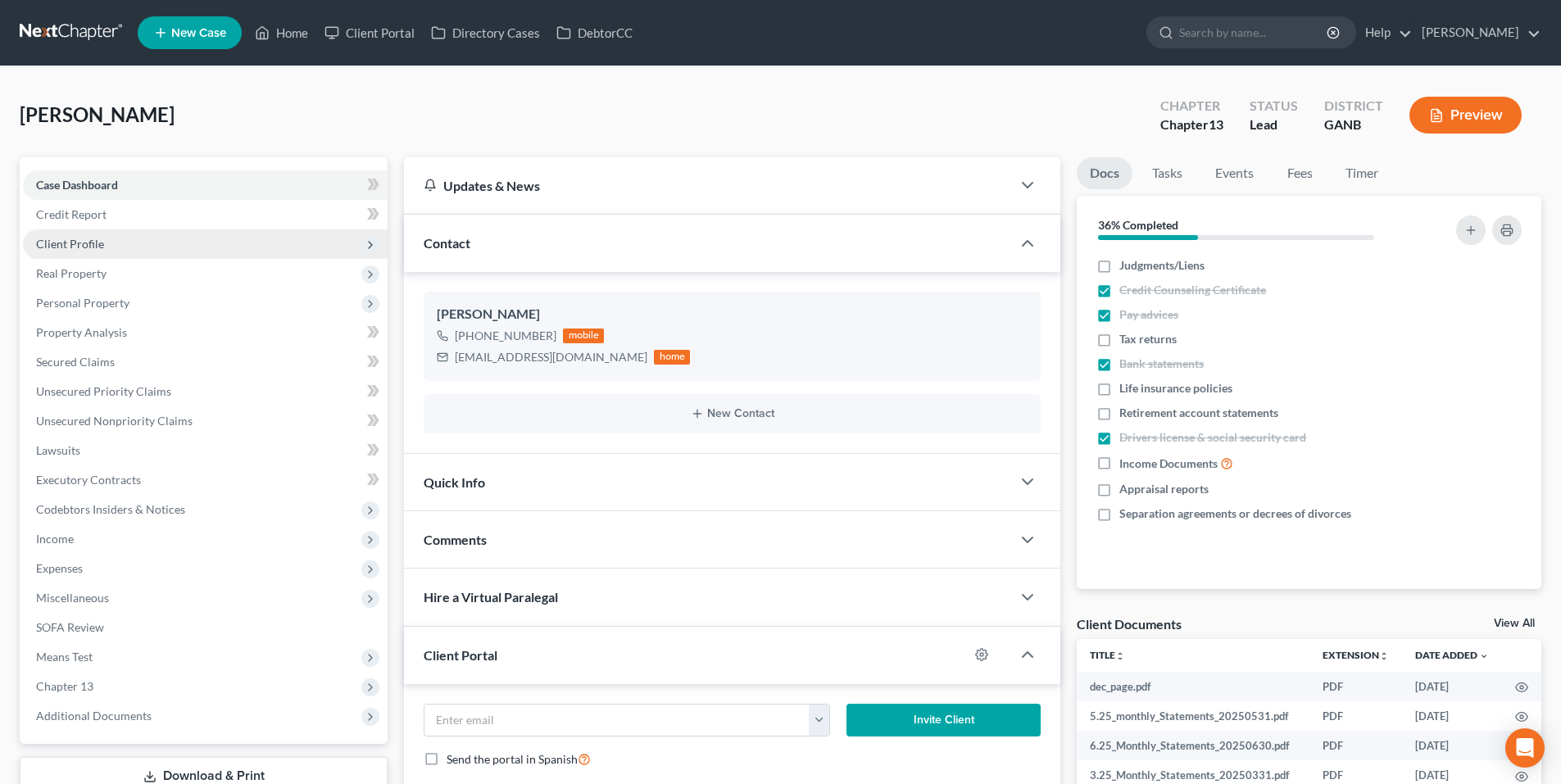
click at [120, 239] on span "Client Profile" at bounding box center [205, 245] width 365 height 30
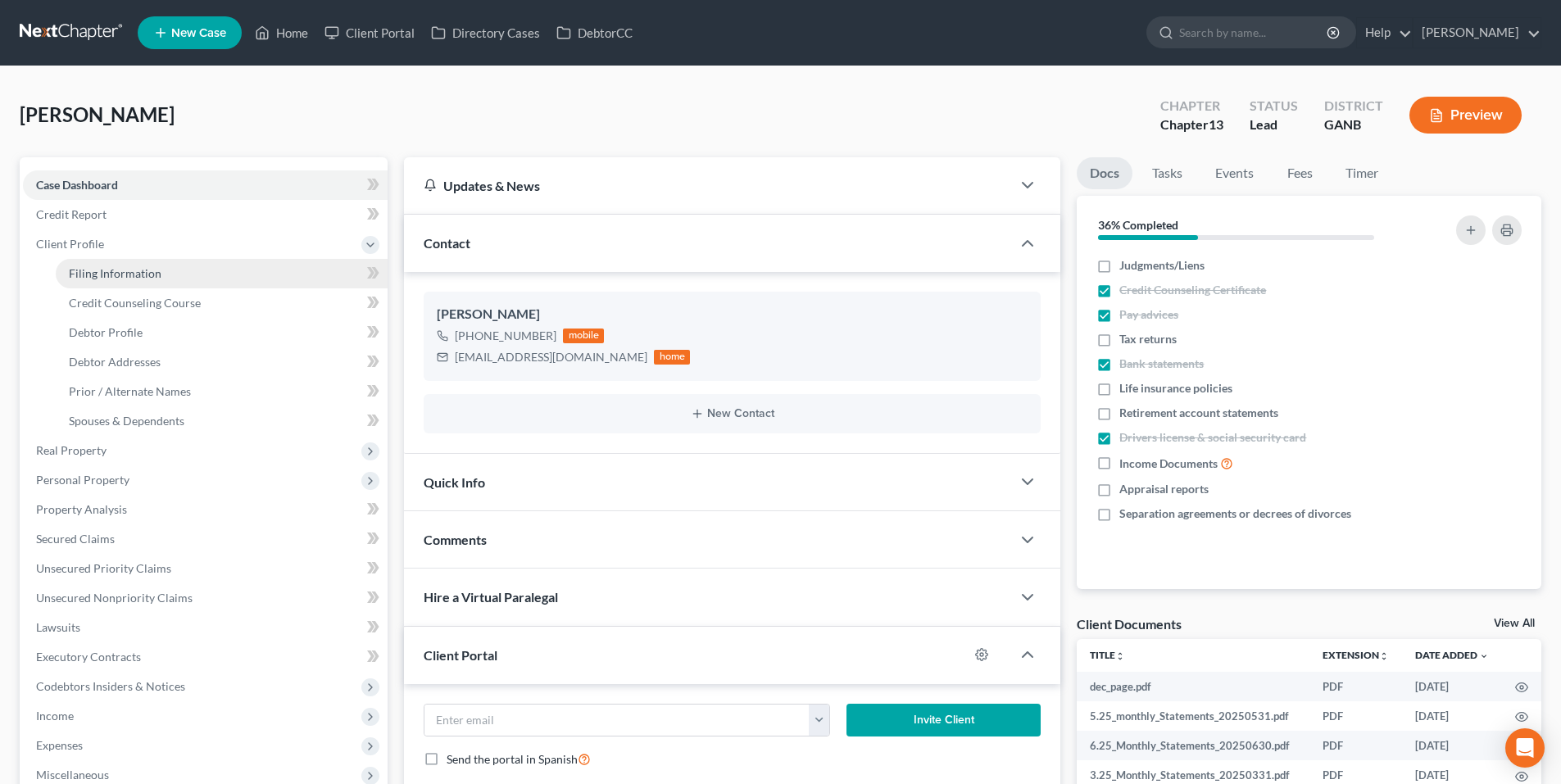
click at [134, 285] on link "Filing Information" at bounding box center [222, 274] width 332 height 30
select select "1"
select select "0"
select select "3"
select select "10"
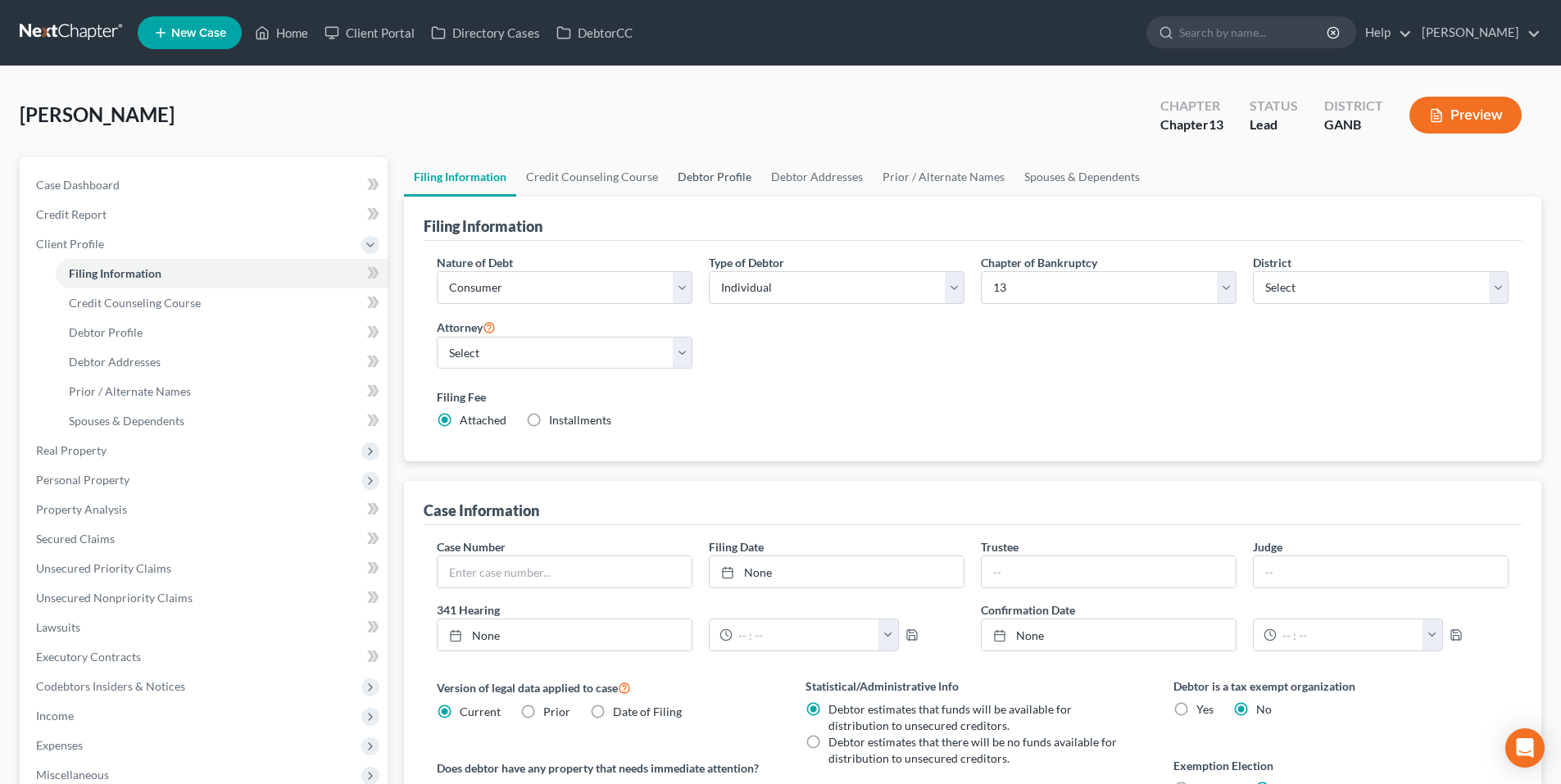
click at [718, 180] on link "Debtor Profile" at bounding box center [714, 176] width 93 height 39
select select "0"
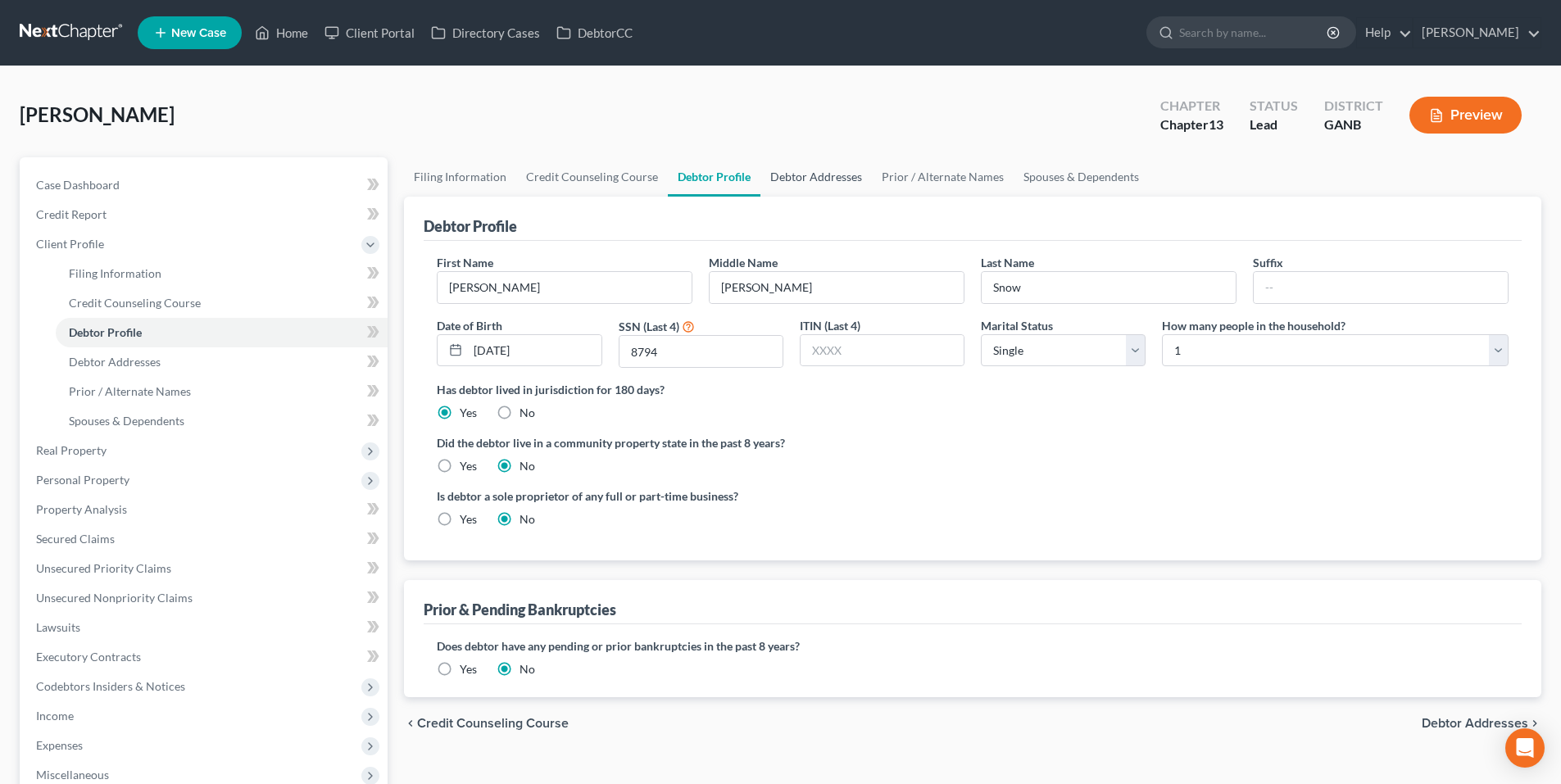
click at [804, 172] on link "Debtor Addresses" at bounding box center [815, 176] width 111 height 39
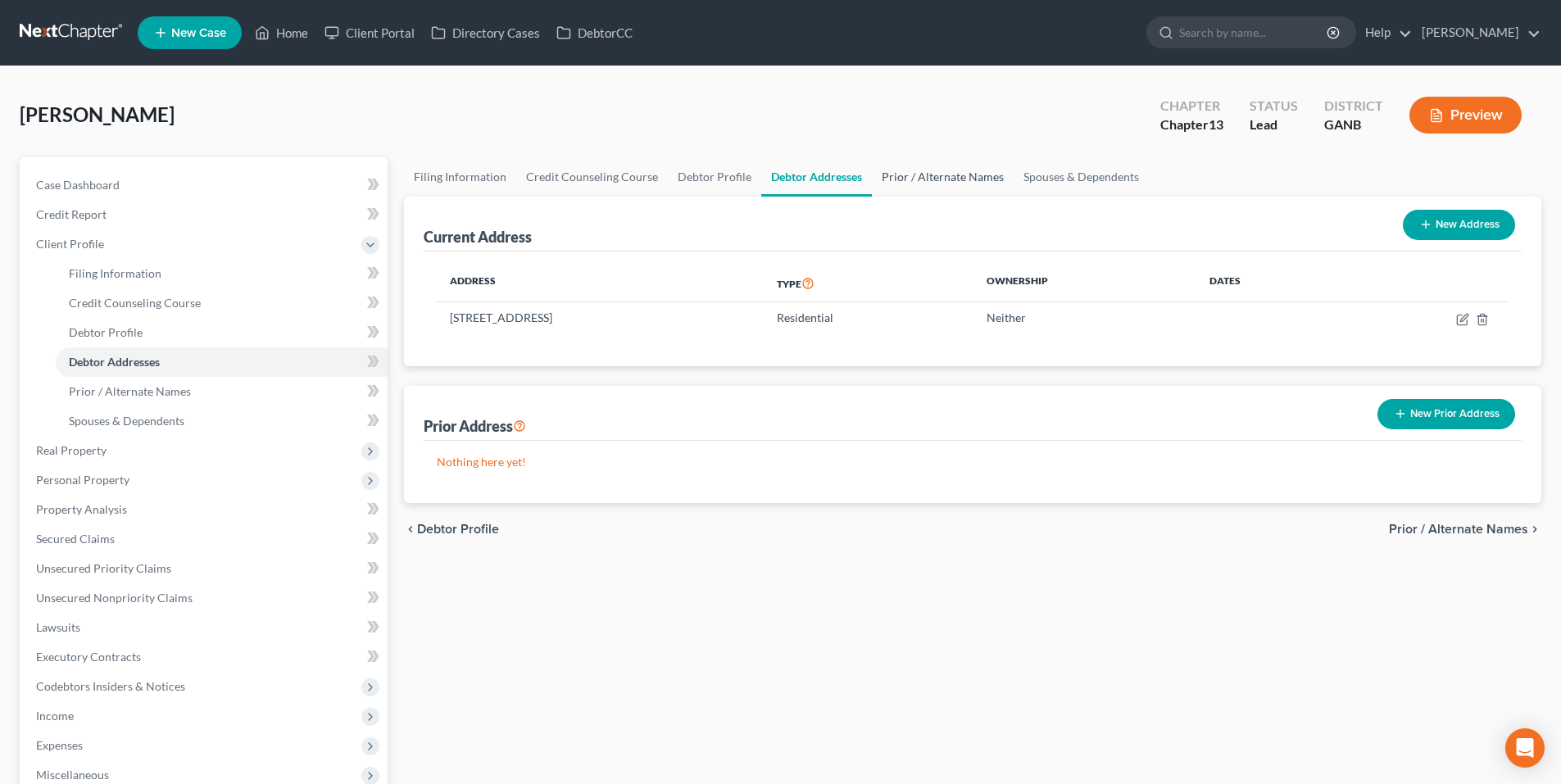
click at [945, 171] on link "Prior / Alternate Names" at bounding box center [942, 176] width 142 height 39
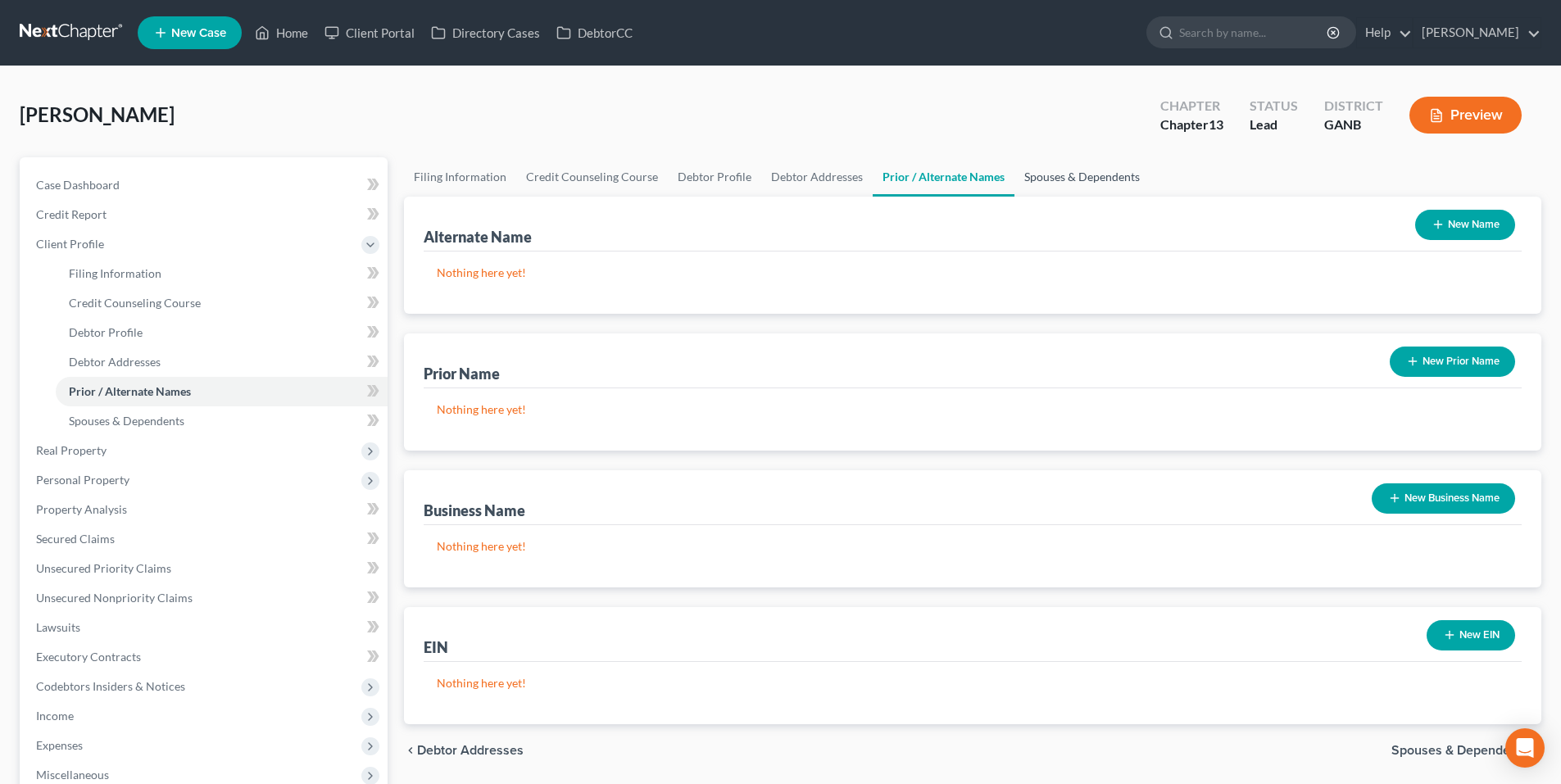
click at [1057, 176] on link "Spouses & Dependents" at bounding box center [1081, 176] width 135 height 39
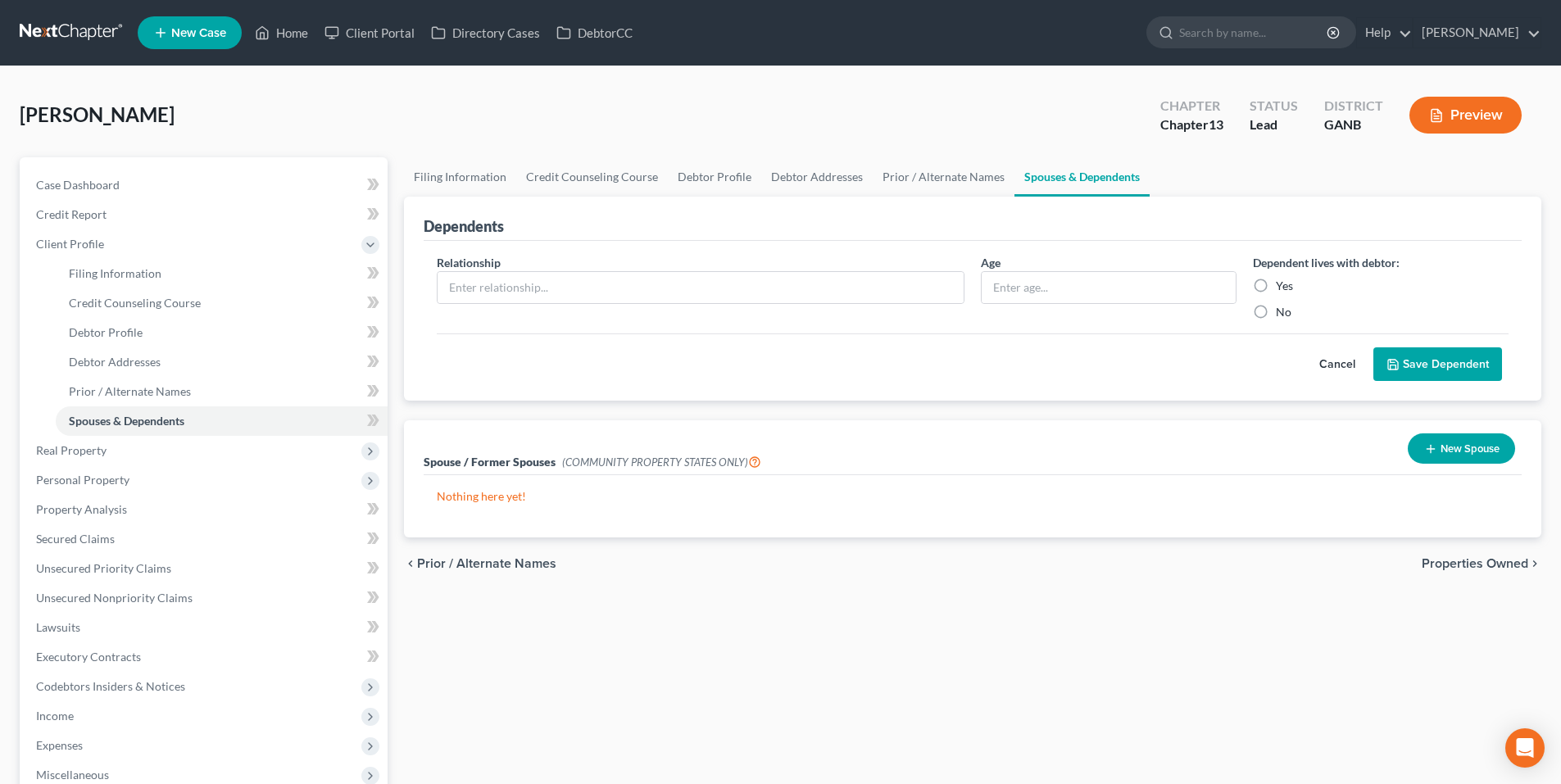
click at [1449, 560] on span "Properties Owned" at bounding box center [1474, 562] width 107 height 13
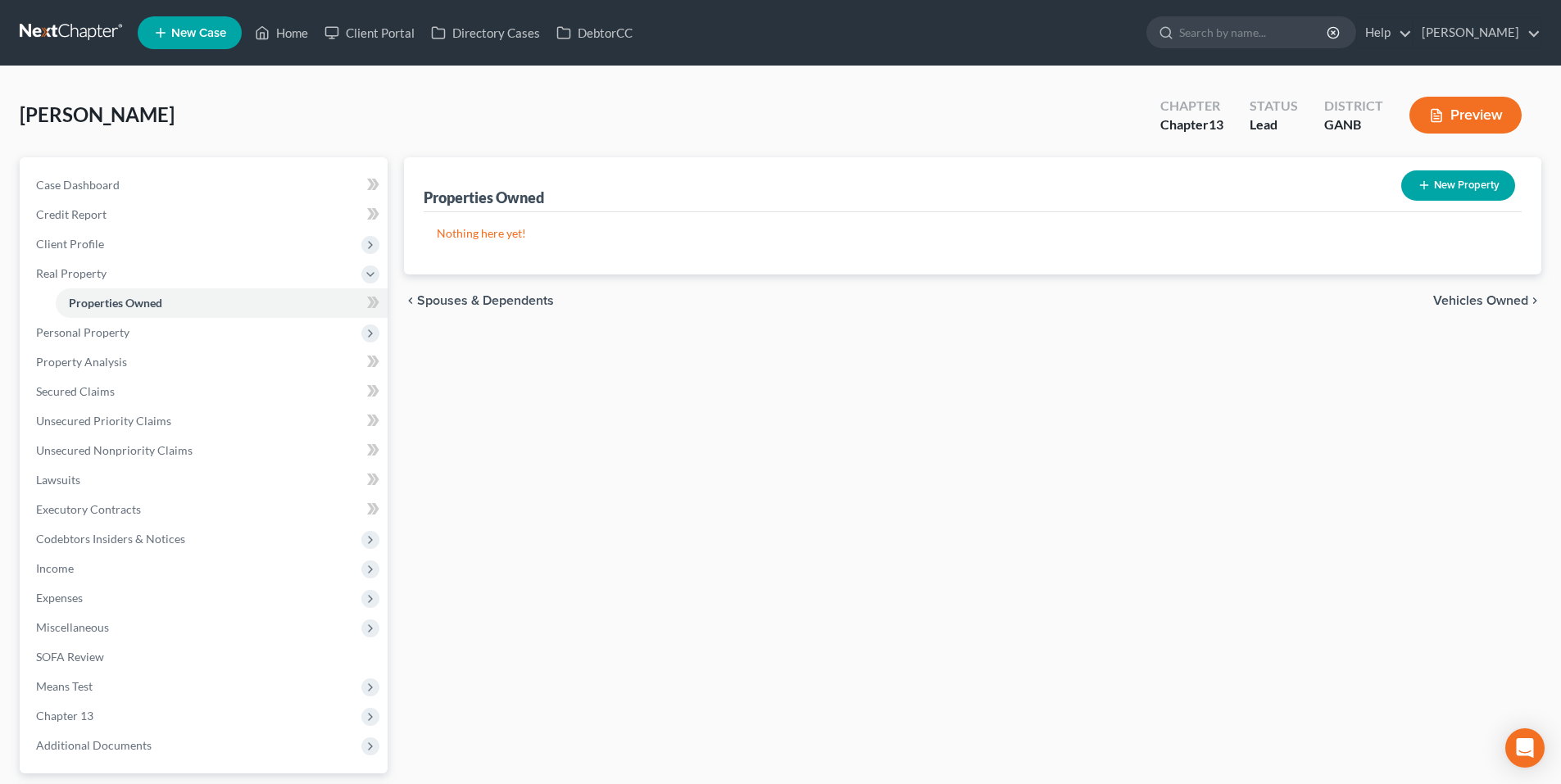
click at [1474, 296] on span "Vehicles Owned" at bounding box center [1480, 300] width 95 height 13
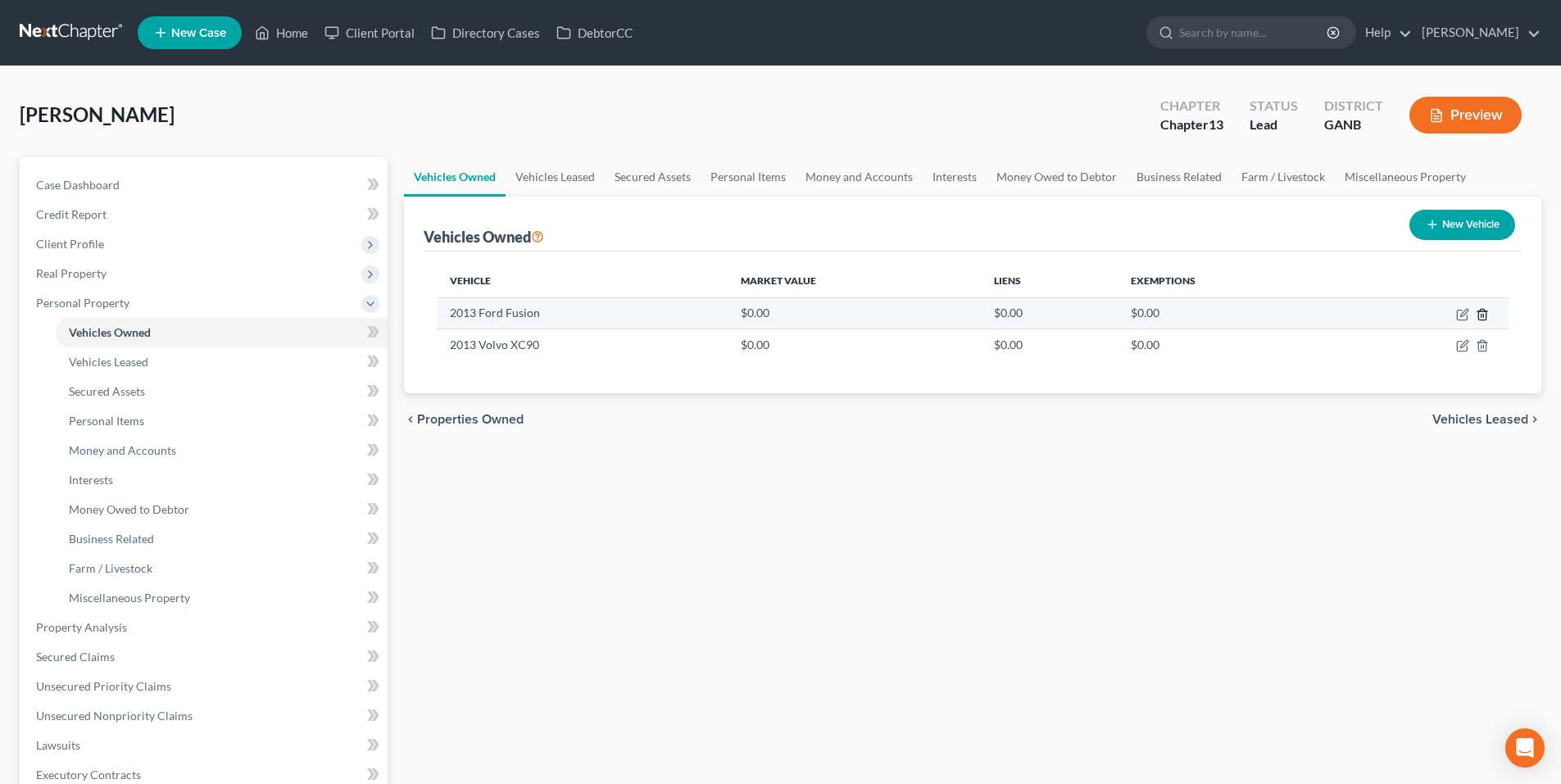
click at [1484, 309] on icon "button" at bounding box center [1481, 314] width 13 height 13
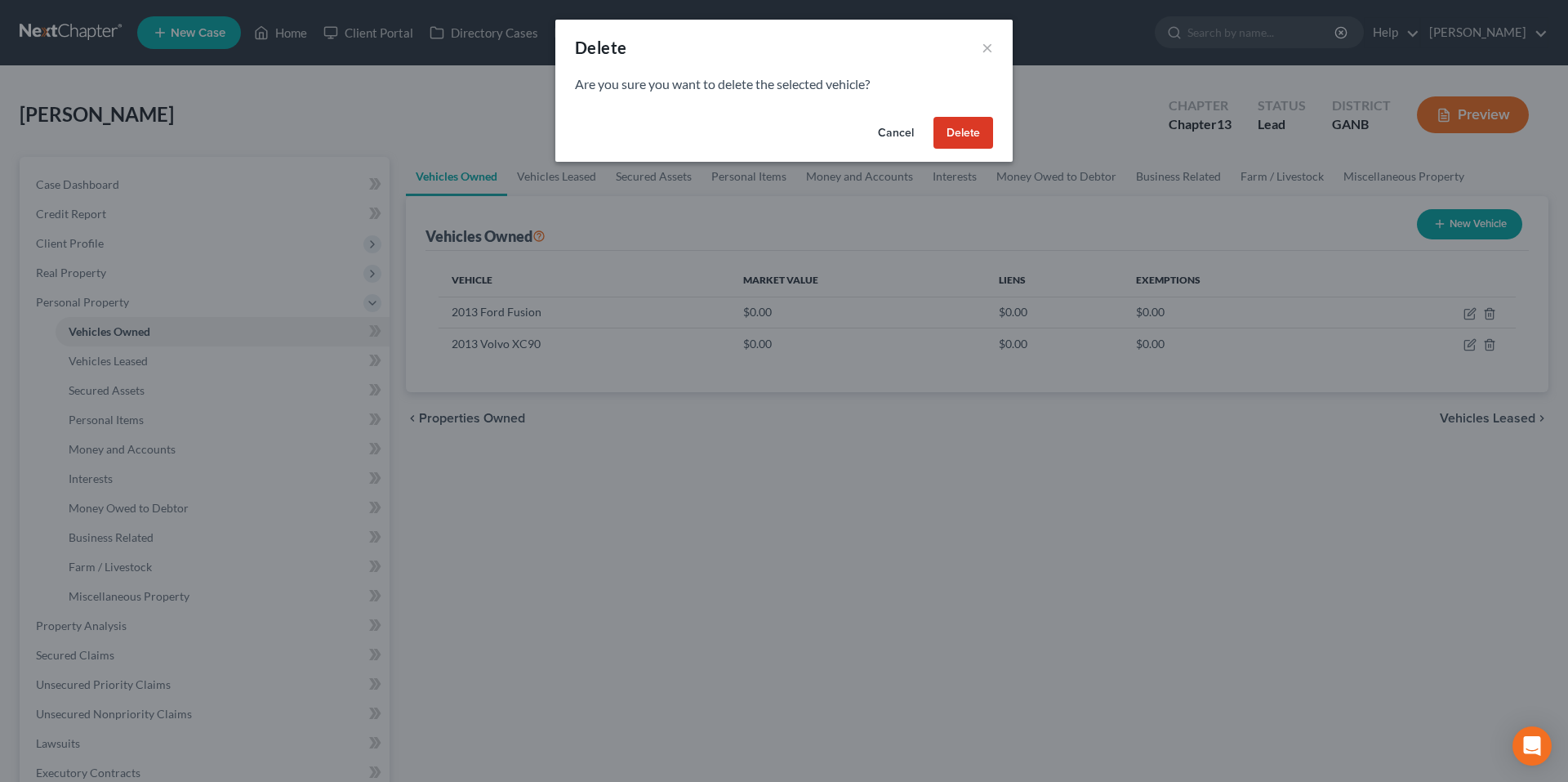
click at [961, 133] on button "Delete" at bounding box center [963, 132] width 60 height 33
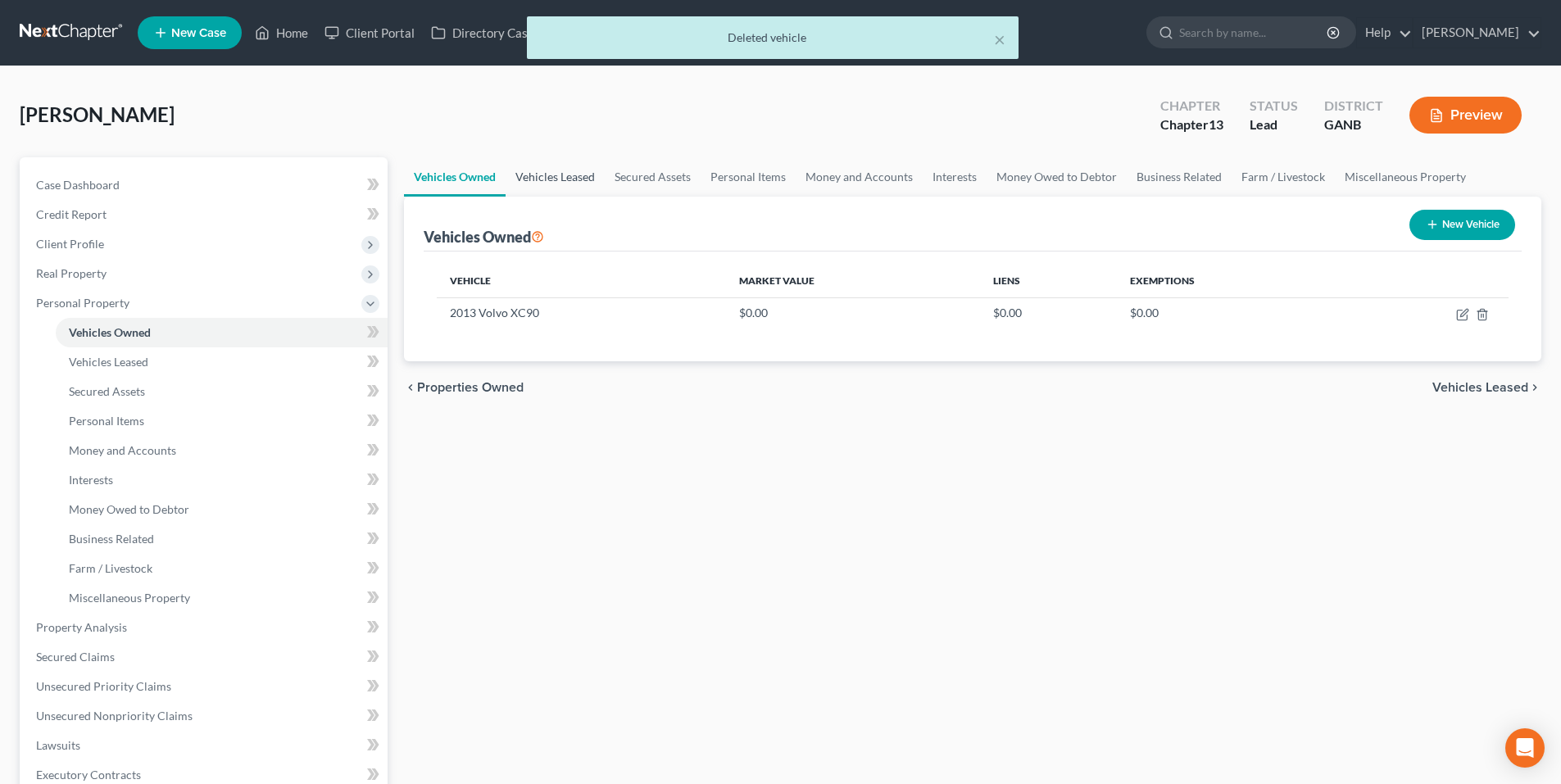
click at [534, 164] on link "Vehicles Leased" at bounding box center [555, 176] width 99 height 39
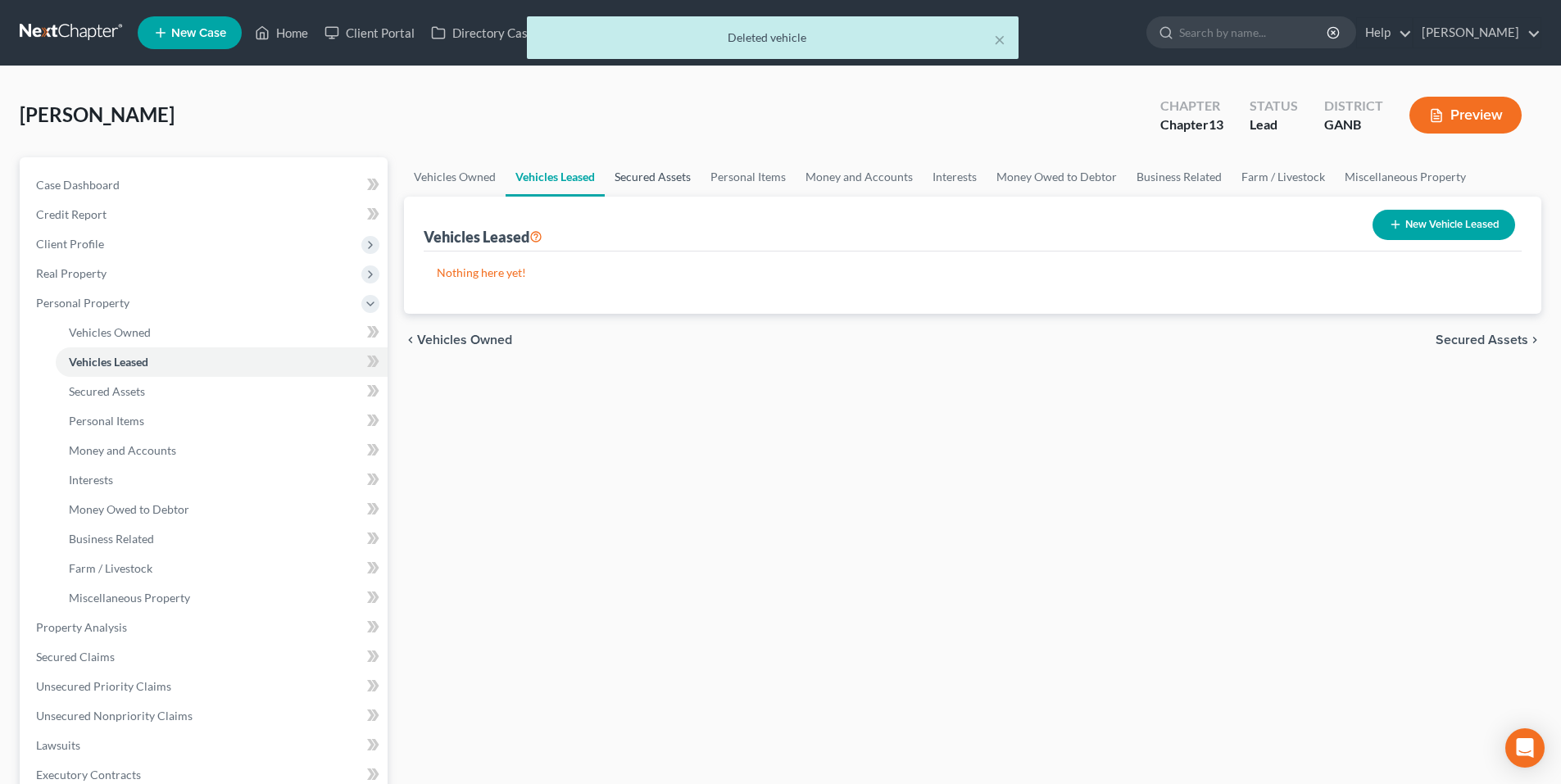
click at [650, 176] on link "Secured Assets" at bounding box center [653, 176] width 96 height 39
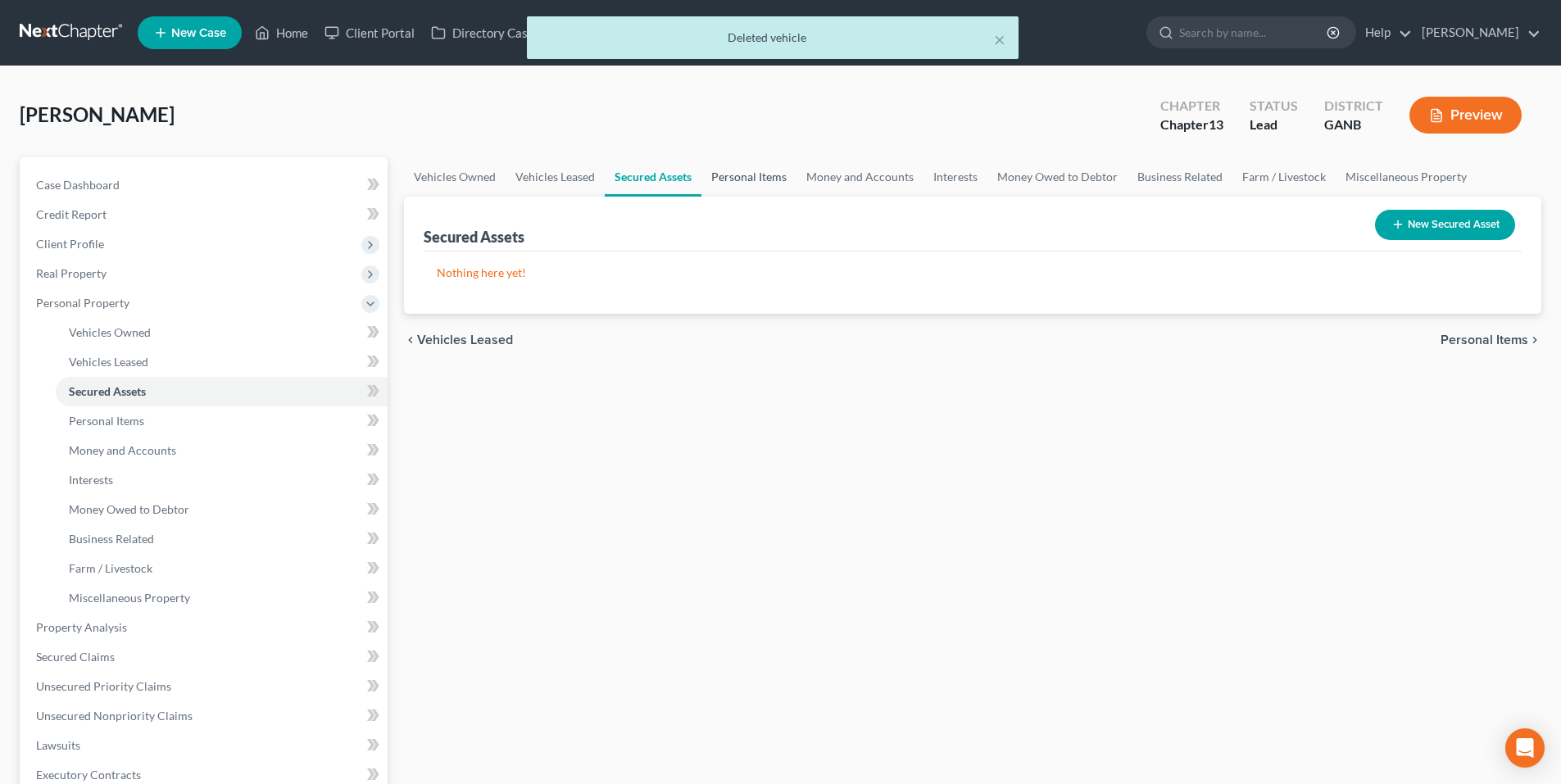
click at [744, 175] on link "Personal Items" at bounding box center [749, 176] width 95 height 39
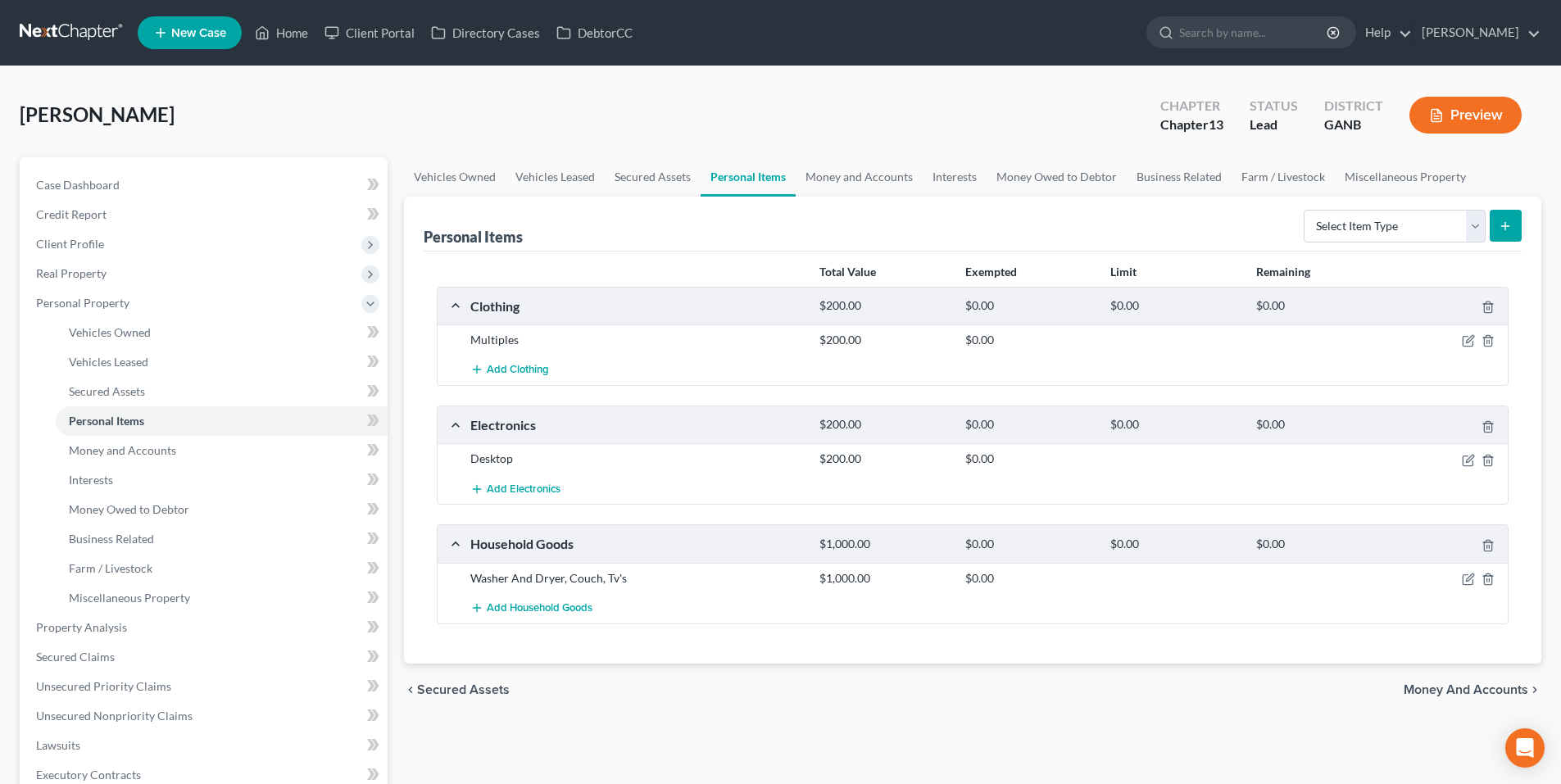
click at [752, 175] on link "Personal Items" at bounding box center [748, 176] width 95 height 39
click at [1468, 335] on icon "button" at bounding box center [1467, 340] width 13 height 13
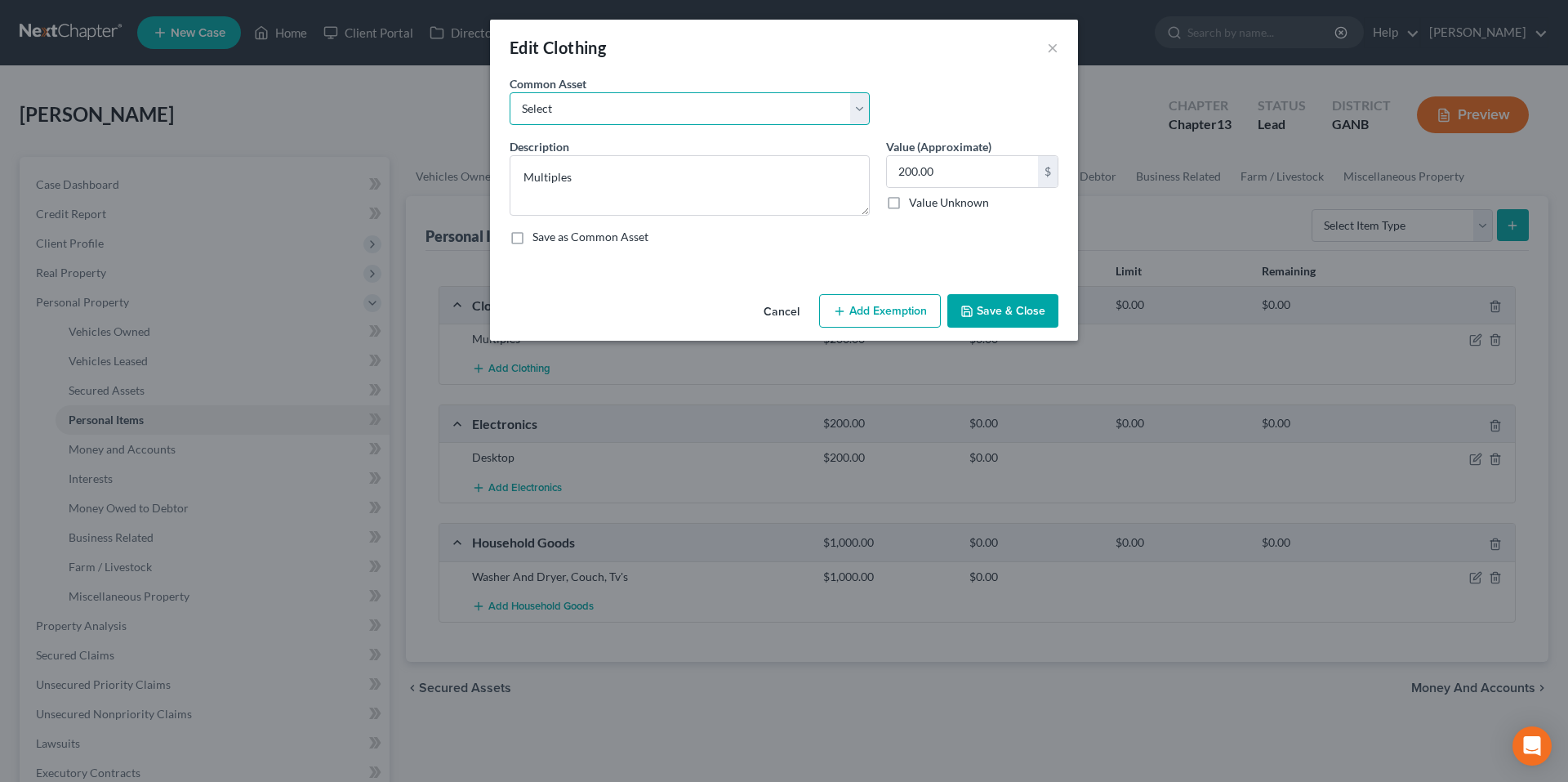
click at [841, 121] on select "Select Clothes" at bounding box center [690, 109] width 361 height 33
select select "0"
click at [510, 93] on select "Select Clothes" at bounding box center [690, 109] width 361 height 33
type textarea "Clothes"
click at [962, 178] on input "500.00" at bounding box center [962, 171] width 151 height 31
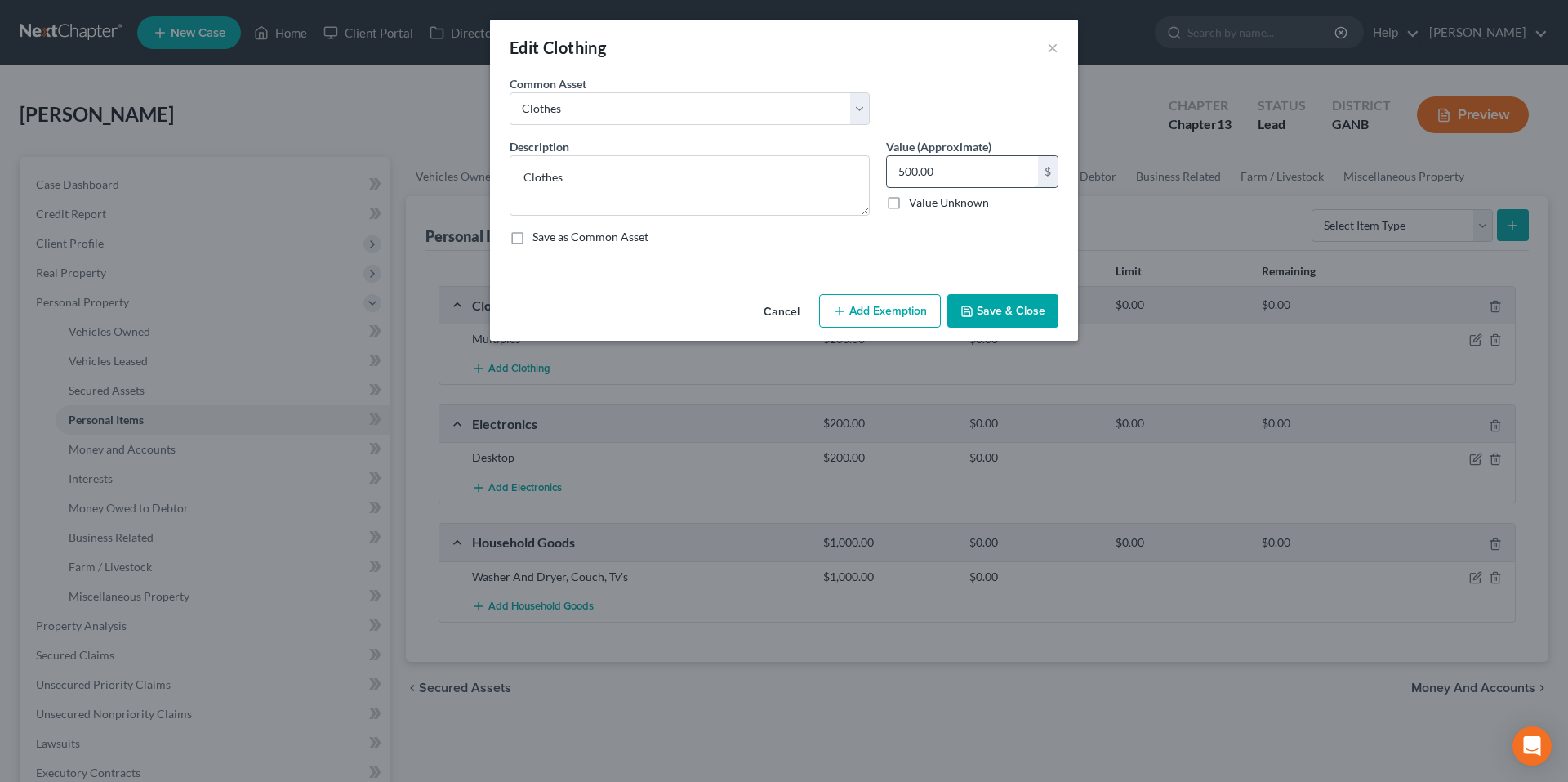
click at [962, 177] on input "500.00" at bounding box center [962, 171] width 151 height 31
type input "200.00"
click at [1019, 307] on button "Save & Close" at bounding box center [1002, 311] width 111 height 34
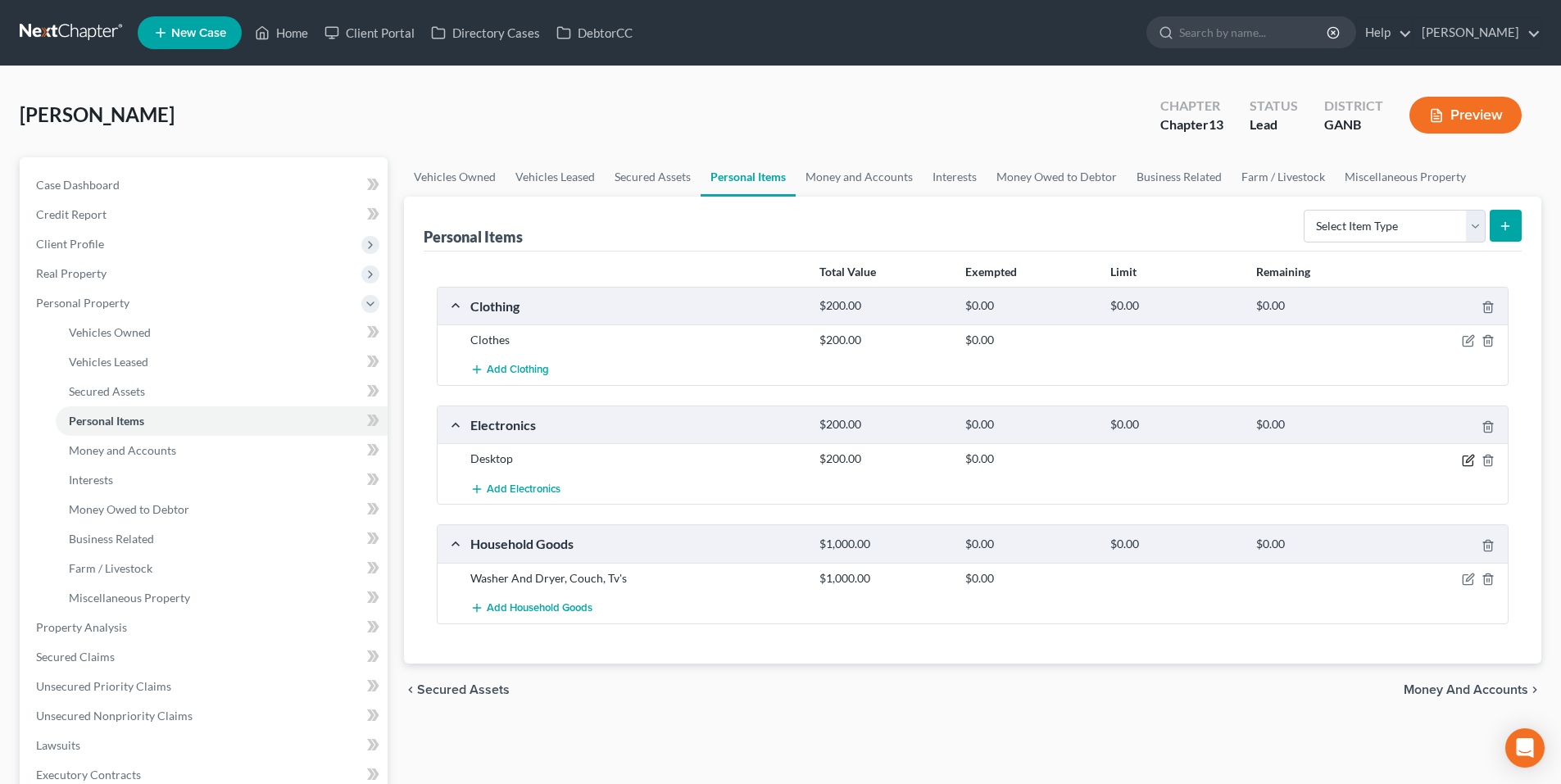
click at [1470, 461] on icon "button" at bounding box center [1467, 459] width 13 height 13
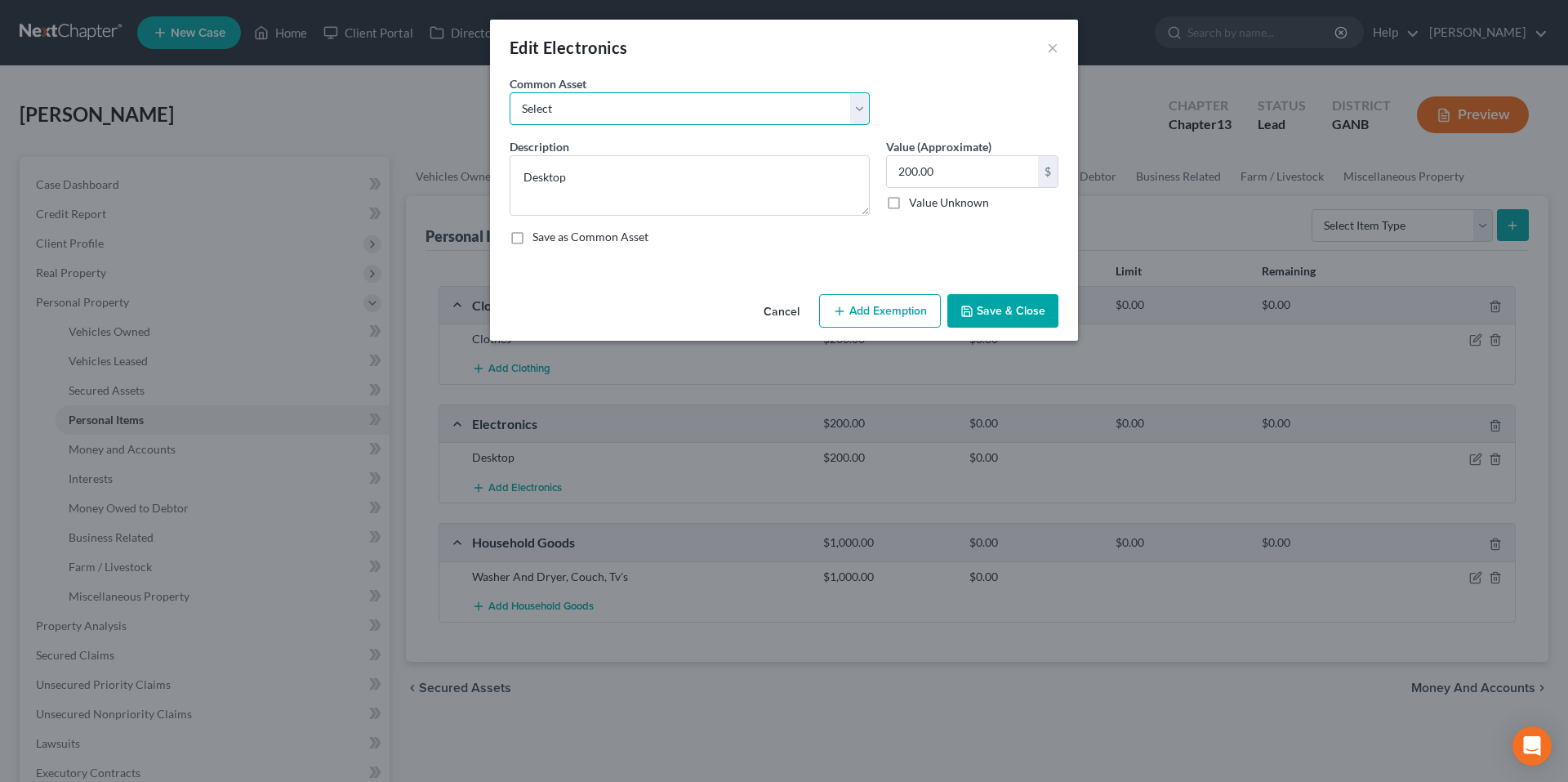
click at [838, 108] on select "Select Computer System TV; Ipad Electronics" at bounding box center [690, 109] width 361 height 33
select select "0"
click at [510, 93] on select "Select Computer System TV; Ipad Electronics" at bounding box center [690, 109] width 361 height 33
type textarea "Computer System"
type input "1,500.00"
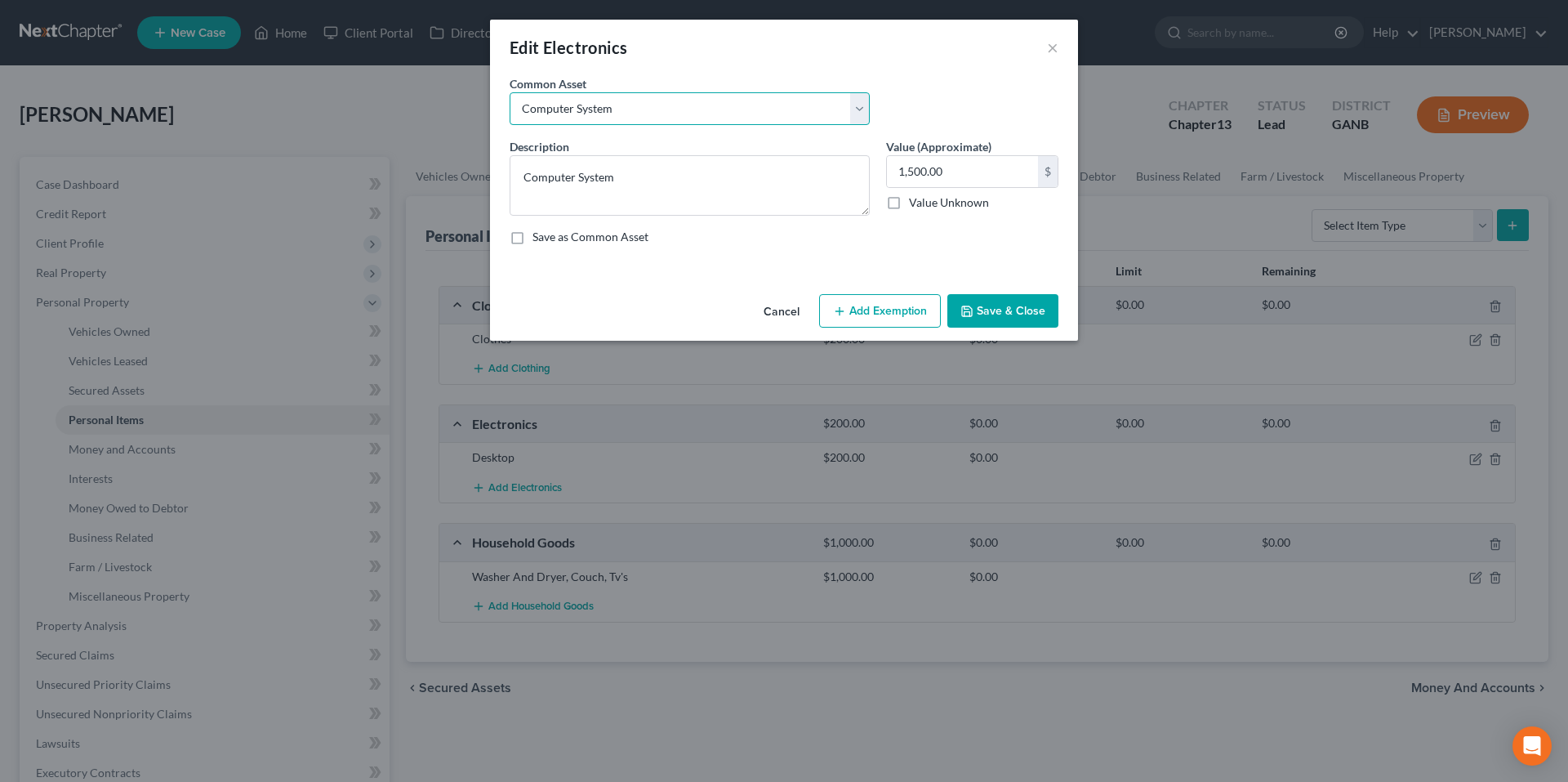
click at [809, 117] on select "Select Computer System TV; Ipad Electronics" at bounding box center [690, 109] width 361 height 33
select select "2"
click at [510, 93] on select "Select Computer System TV; Ipad Electronics" at bounding box center [690, 109] width 361 height 33
type textarea "Electronics"
click at [964, 163] on input "100.00" at bounding box center [962, 171] width 151 height 31
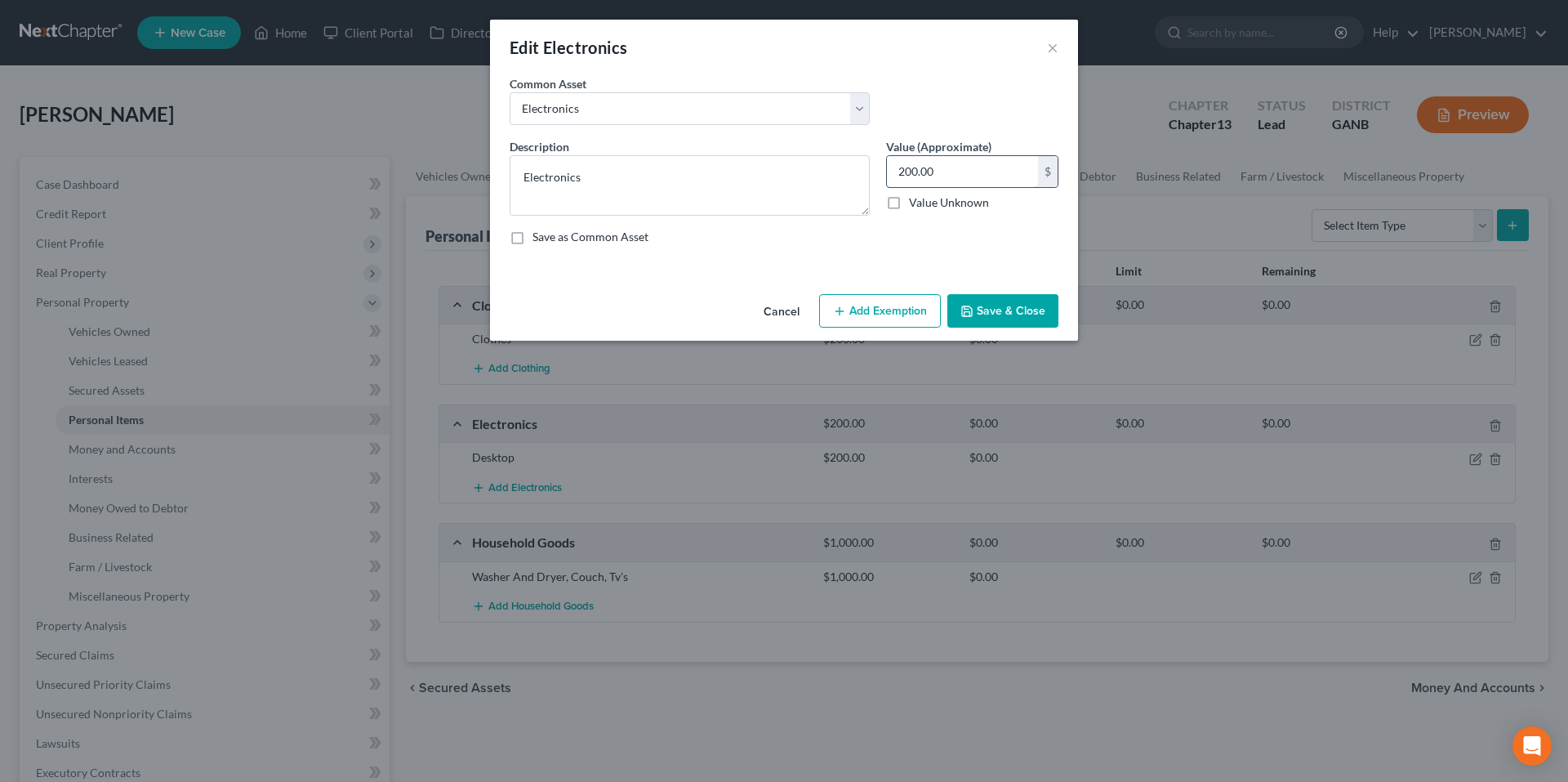
click at [964, 163] on input "200.00" at bounding box center [962, 171] width 151 height 31
type input "500.00"
click at [996, 306] on button "Save & Close" at bounding box center [1002, 311] width 111 height 34
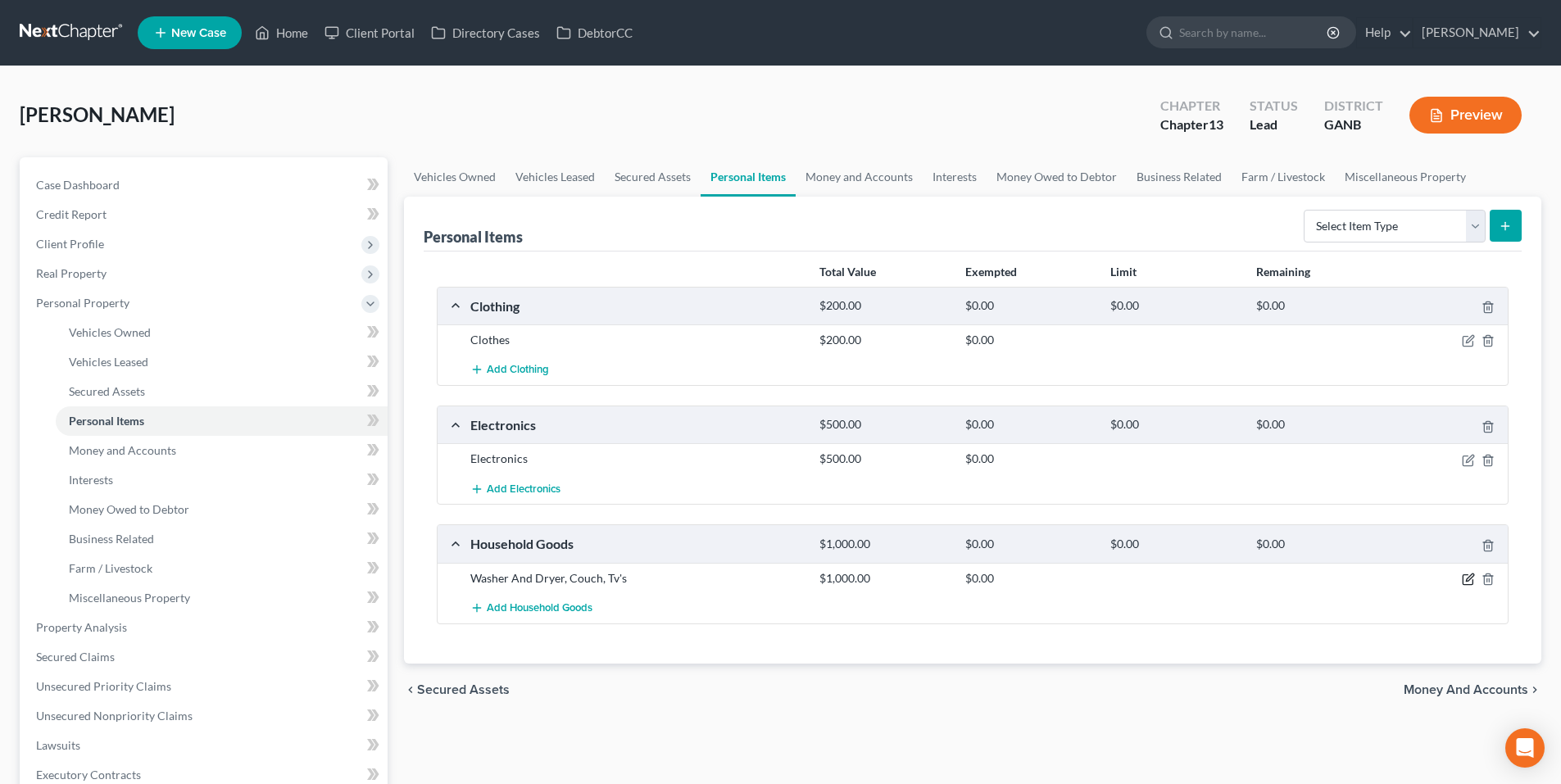
click at [1469, 580] on icon "button" at bounding box center [1467, 578] width 13 height 13
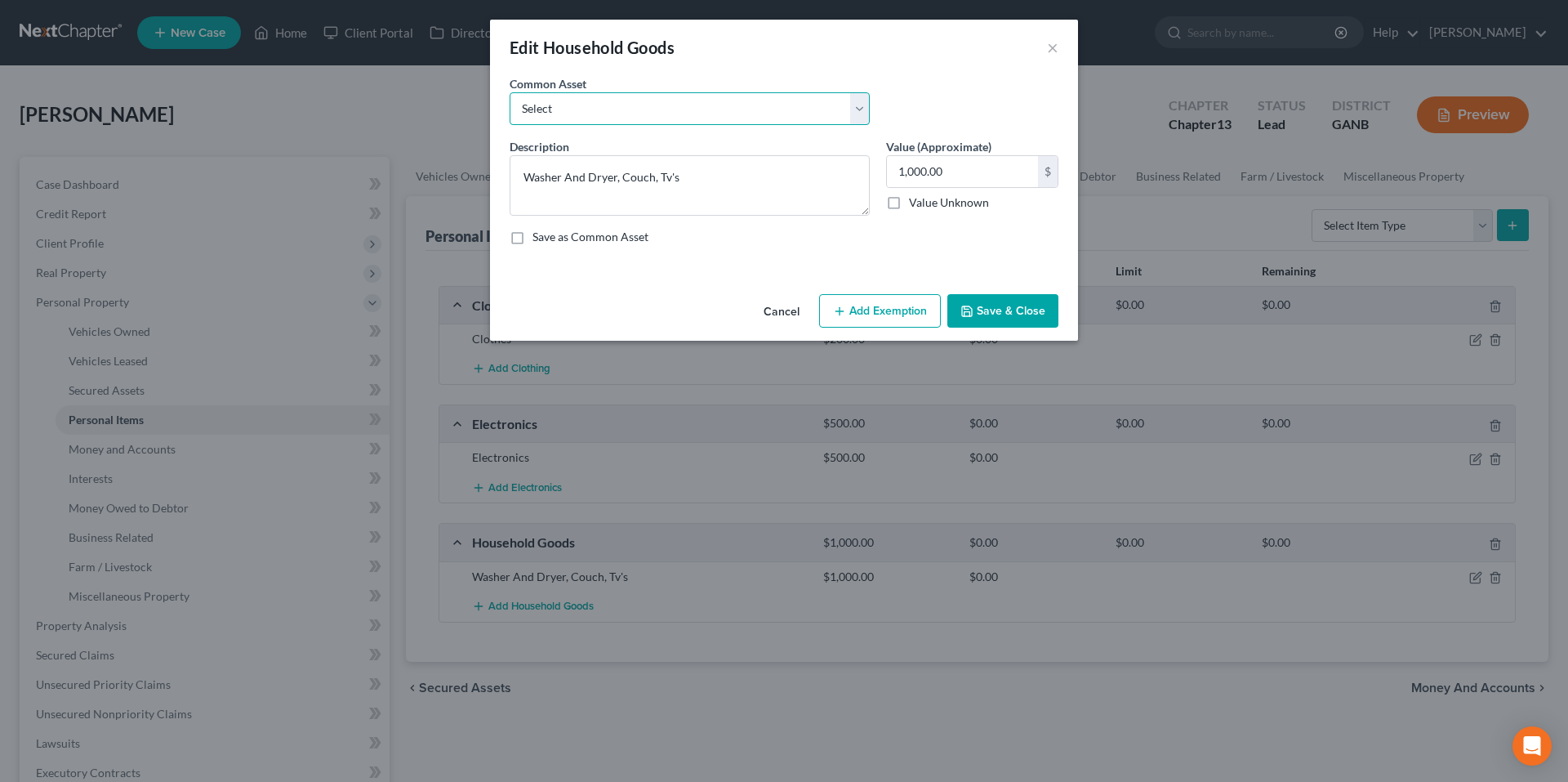
click at [713, 114] on select "Select Household goods and furnishings Furniture, TV Washer & Dryer" at bounding box center [690, 109] width 361 height 33
select select "0"
click at [510, 93] on select "Select Household goods and furnishings Furniture, TV Washer & Dryer" at bounding box center [690, 109] width 361 height 33
type textarea "Household goods and furnishings"
click at [979, 169] on input "4,500.00" at bounding box center [962, 171] width 151 height 31
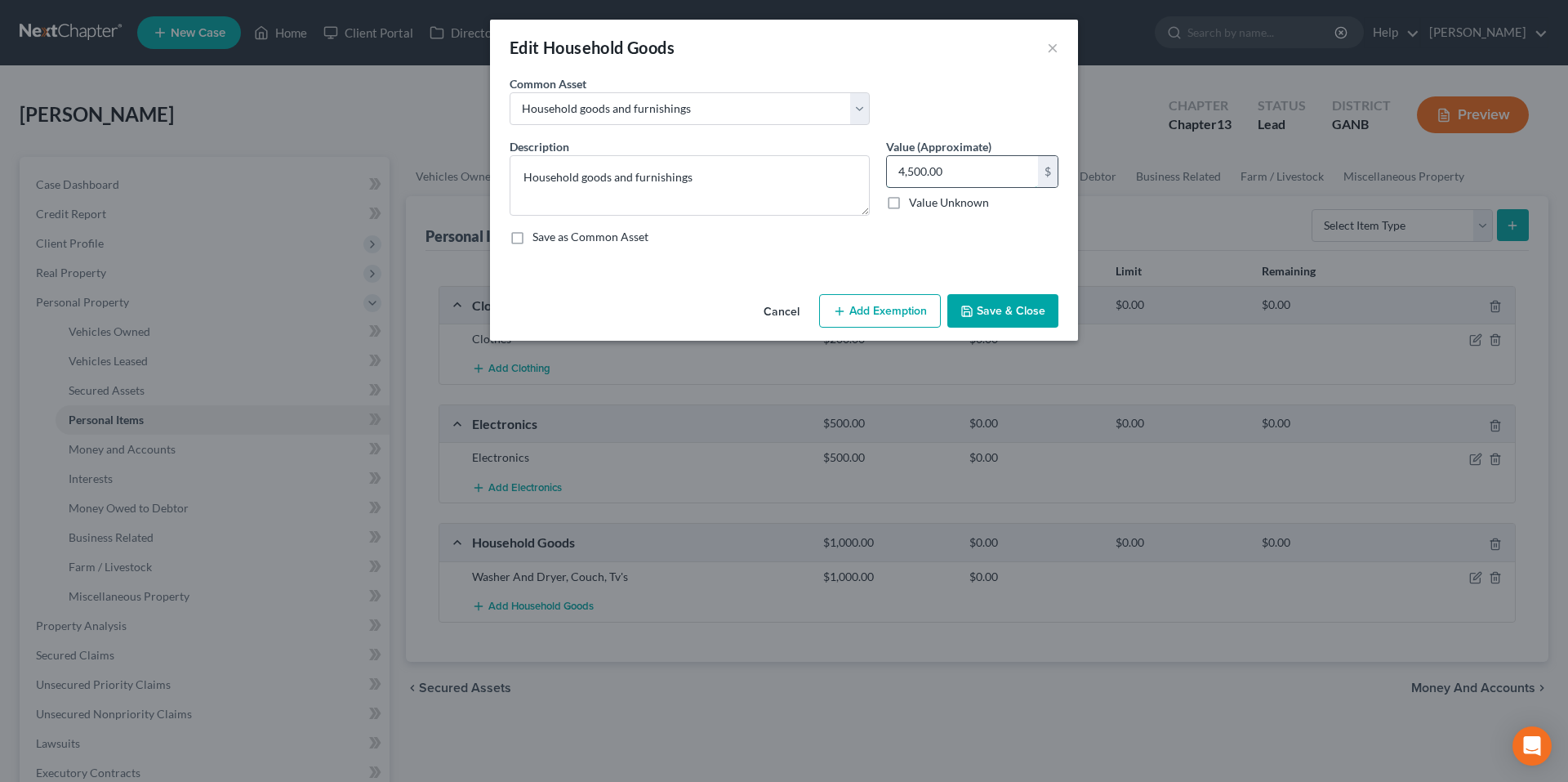
click at [979, 169] on input "4,500.00" at bounding box center [962, 171] width 151 height 31
type input "1,000.00"
click at [1005, 311] on button "Save & Close" at bounding box center [1002, 311] width 111 height 34
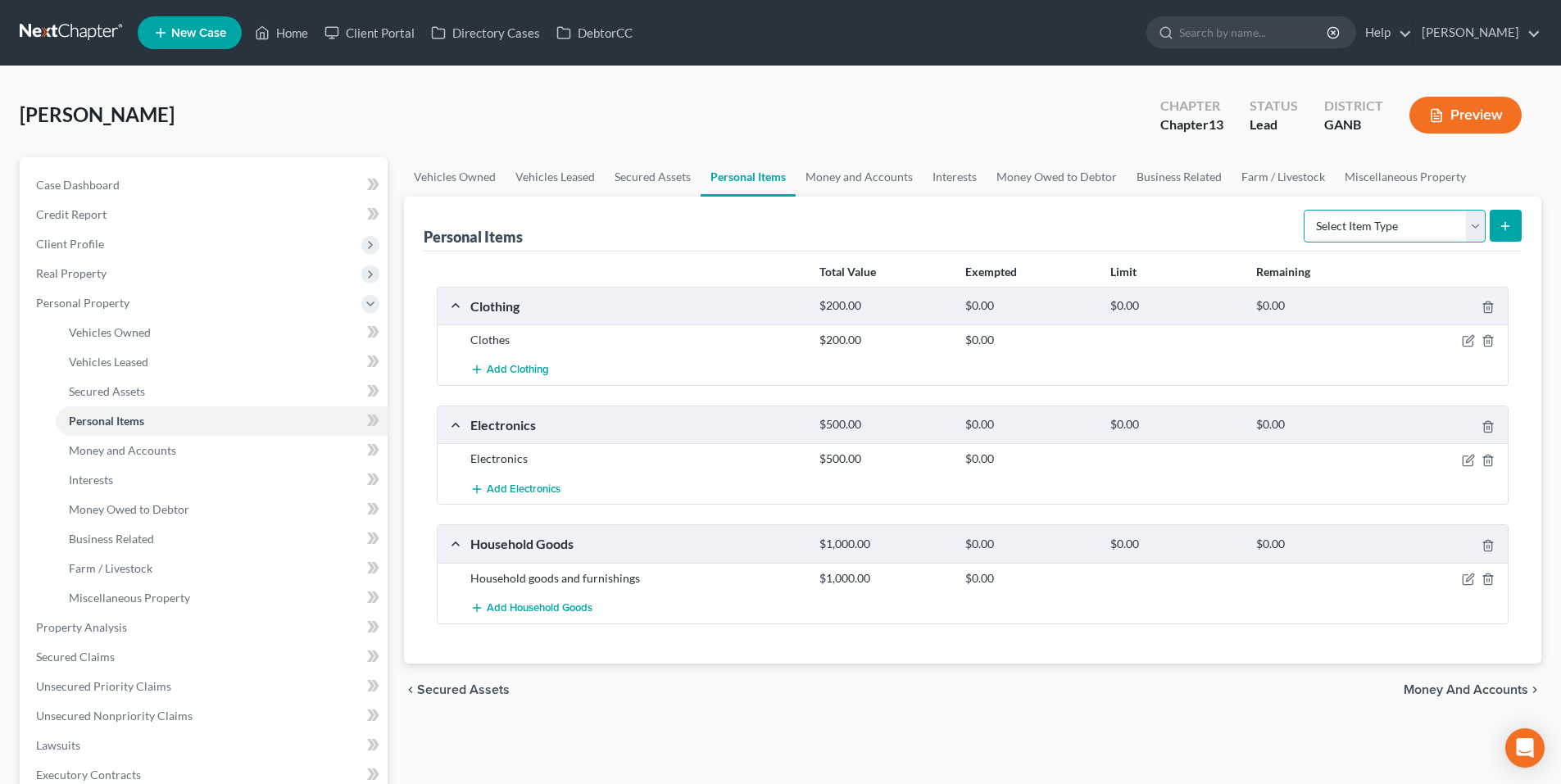
click at [1319, 227] on select "Select Item Type Clothing Collectibles Of Value Electronics Firearms Household …" at bounding box center [1394, 226] width 182 height 33
click at [1215, 225] on div "Personal Items Select Item Type Clothing Collectibles Of Value Electronics Fire…" at bounding box center [972, 224] width 1097 height 55
click at [894, 180] on link "Money and Accounts" at bounding box center [858, 176] width 127 height 39
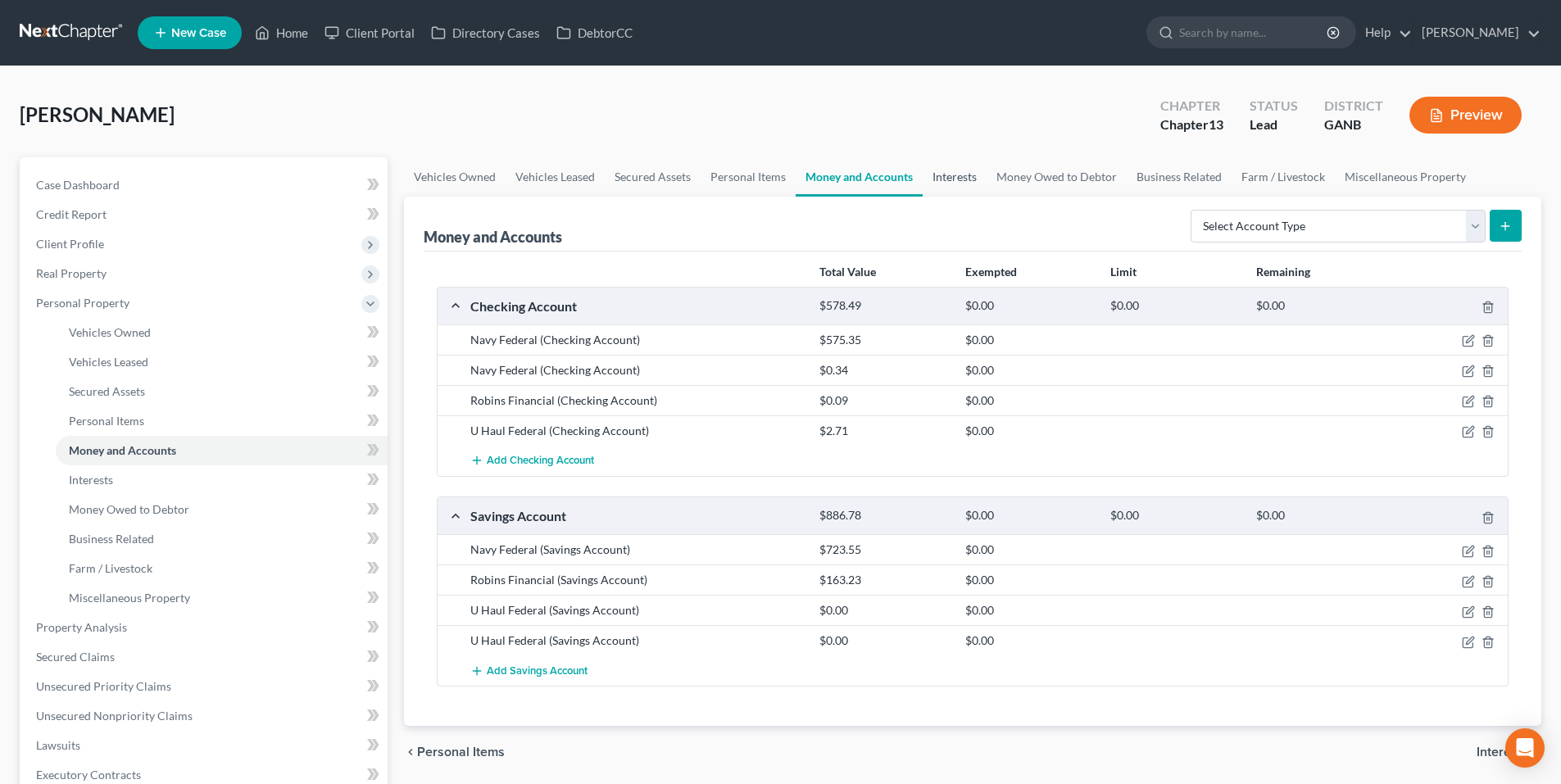
click at [971, 180] on link "Interests" at bounding box center [954, 176] width 64 height 39
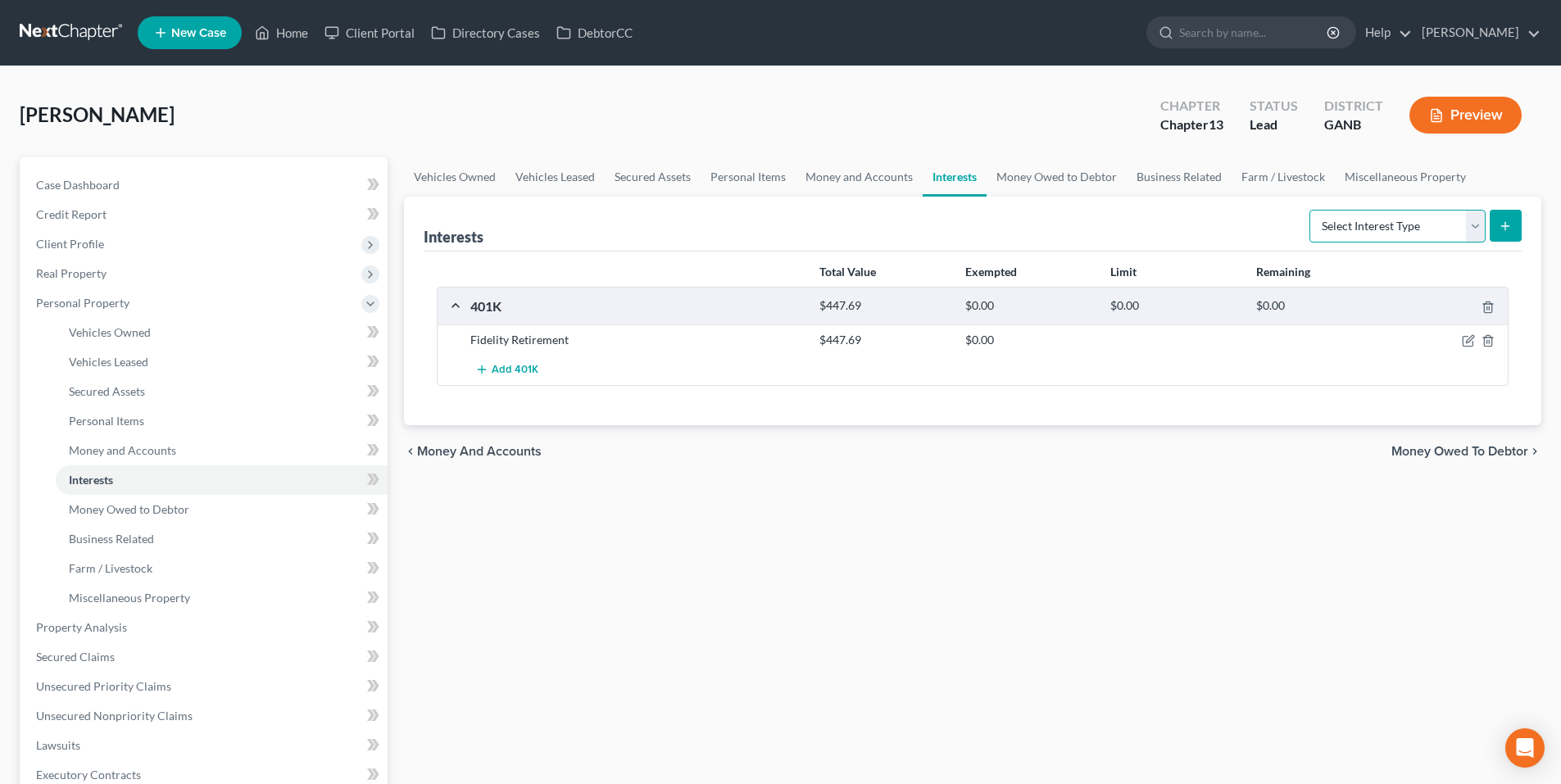
click at [1370, 225] on select "Select Interest Type 401K Annuity Bond Education IRA Government Bond Government…" at bounding box center [1397, 226] width 176 height 33
click at [998, 175] on link "Money Owed to Debtor" at bounding box center [1056, 176] width 140 height 39
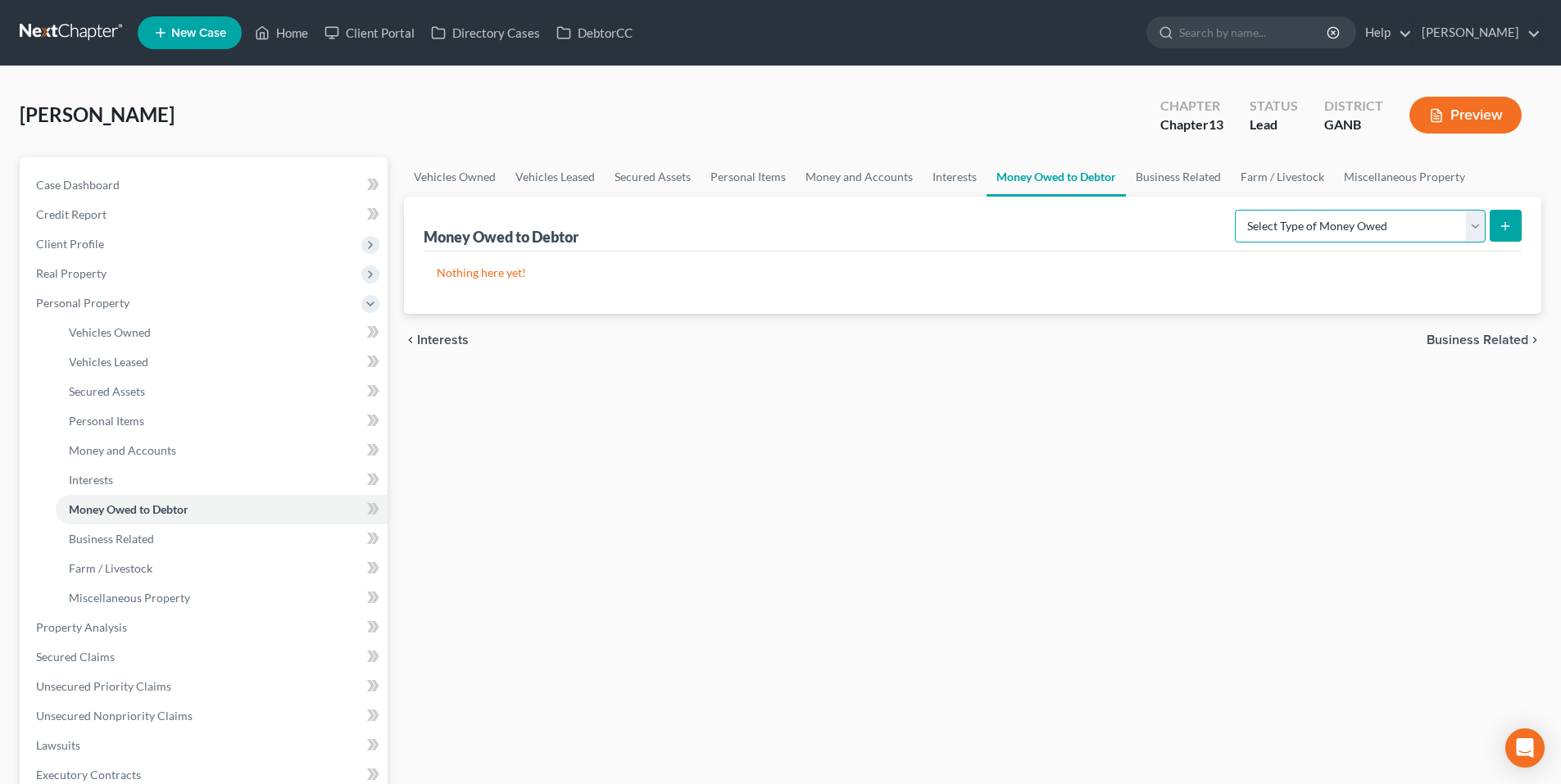
click at [1287, 225] on select "Select Type of Money Owed Accounts Receivable Alimony Child Support Claims Agai…" at bounding box center [1359, 226] width 251 height 33
click at [1199, 184] on link "Business Related" at bounding box center [1177, 176] width 105 height 39
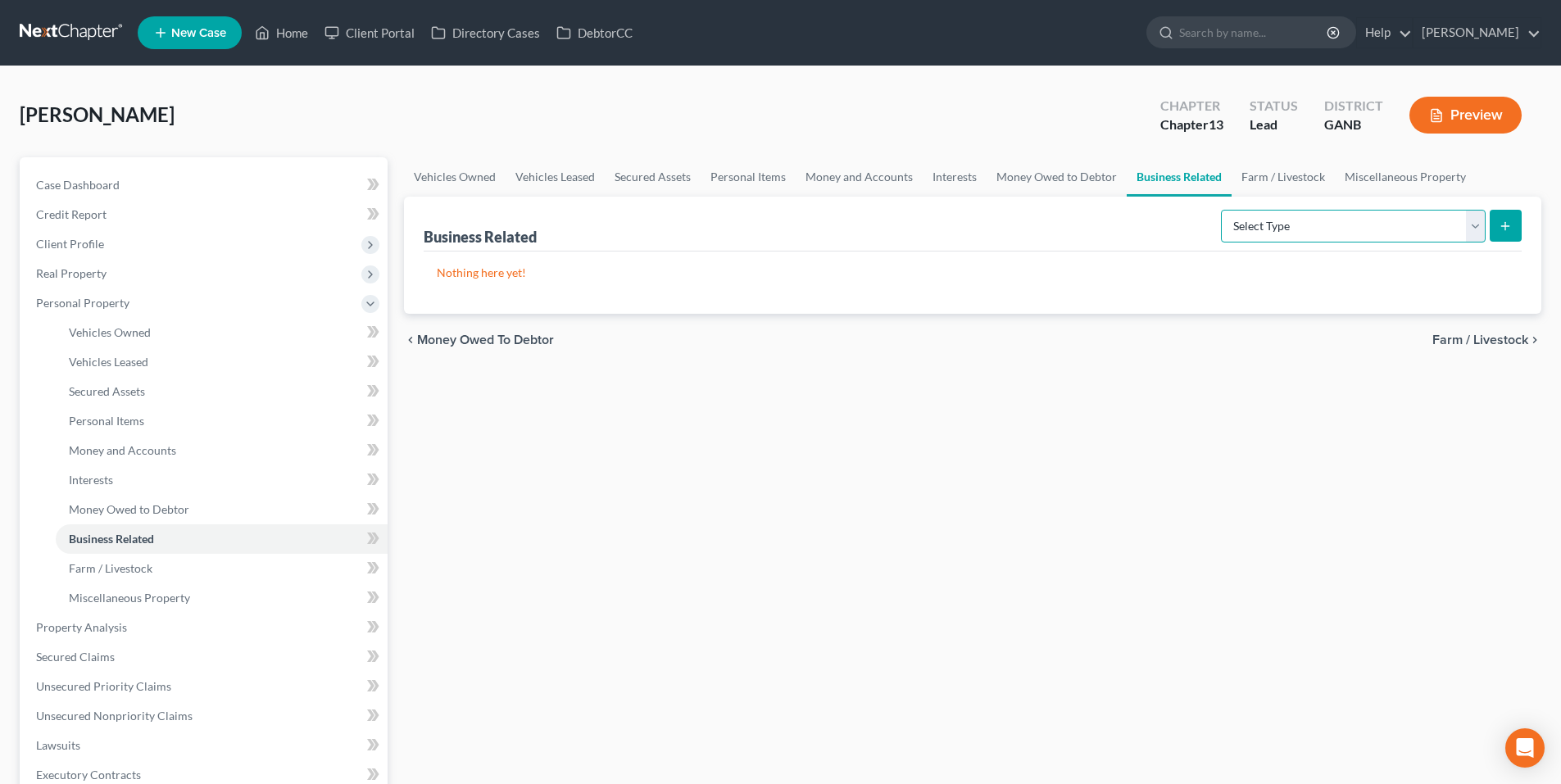
click at [1307, 224] on select "Select Type Customer Lists Franchises Inventory Licenses Machinery Office Equip…" at bounding box center [1352, 226] width 265 height 33
click at [1296, 192] on link "Farm / Livestock" at bounding box center [1282, 176] width 103 height 39
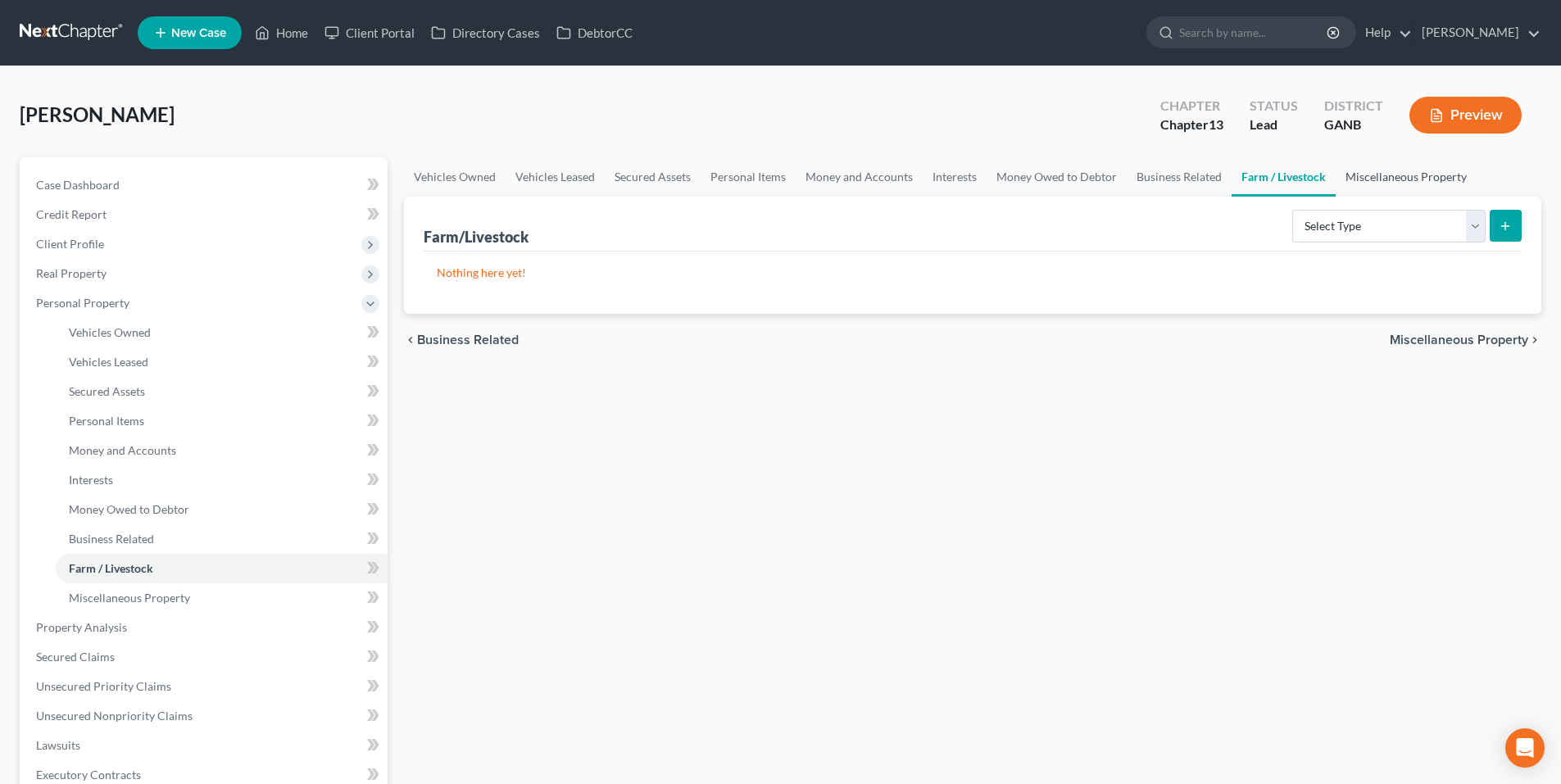
click at [1398, 180] on link "Miscellaneous Property" at bounding box center [1405, 176] width 141 height 39
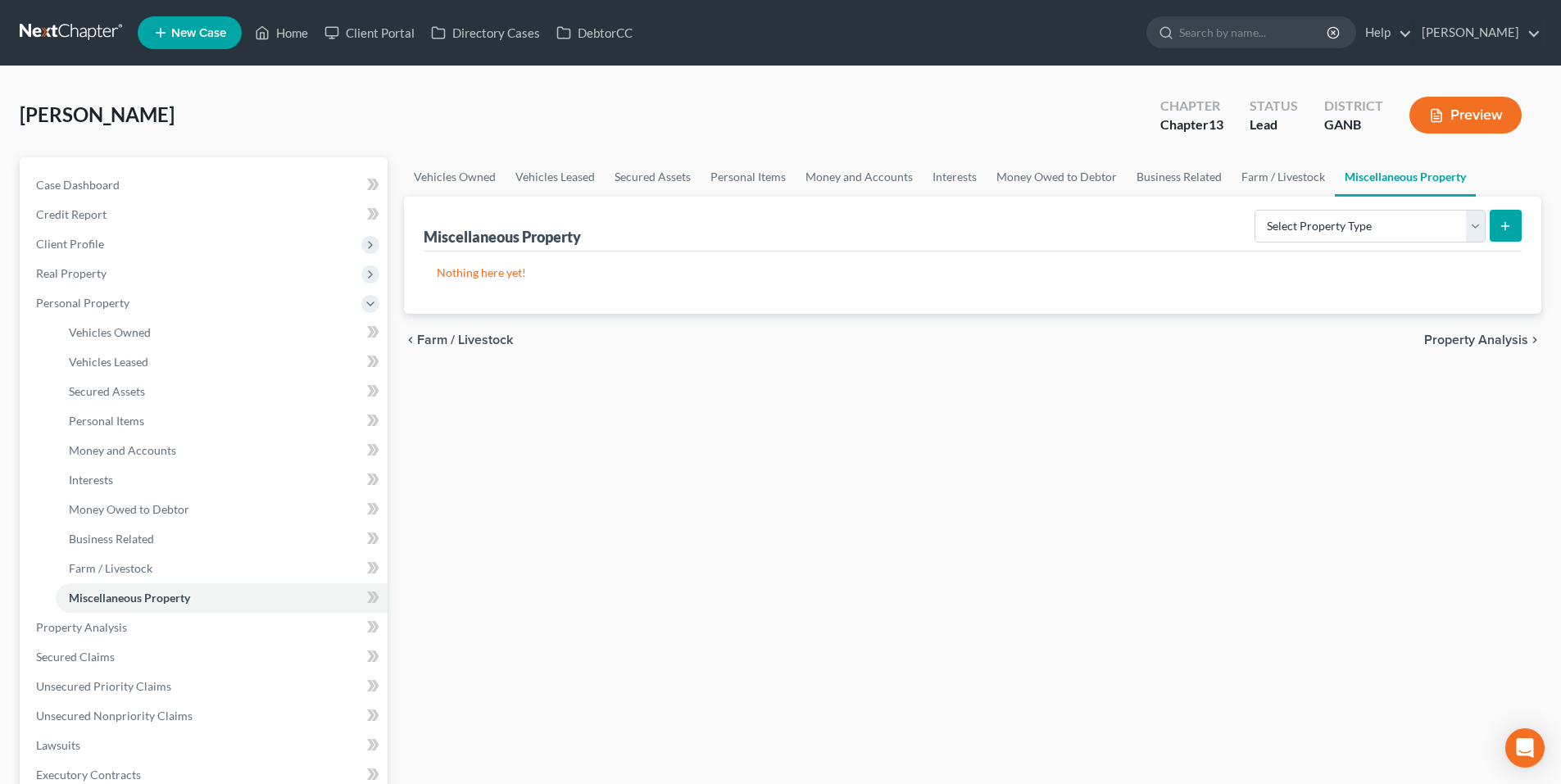
click at [1503, 343] on span "Property Analysis" at bounding box center [1476, 340] width 104 height 13
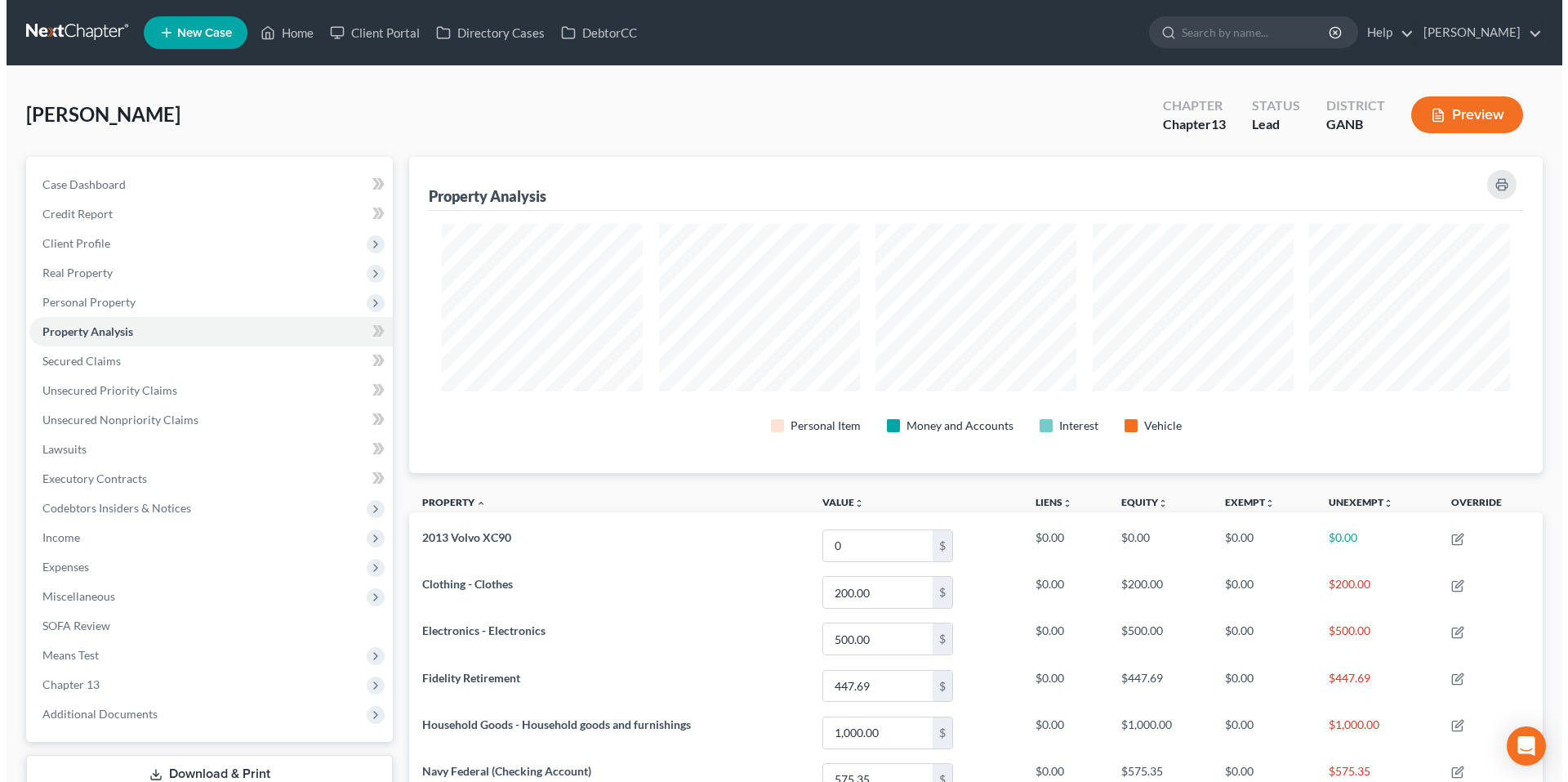
scroll to position [316, 1134]
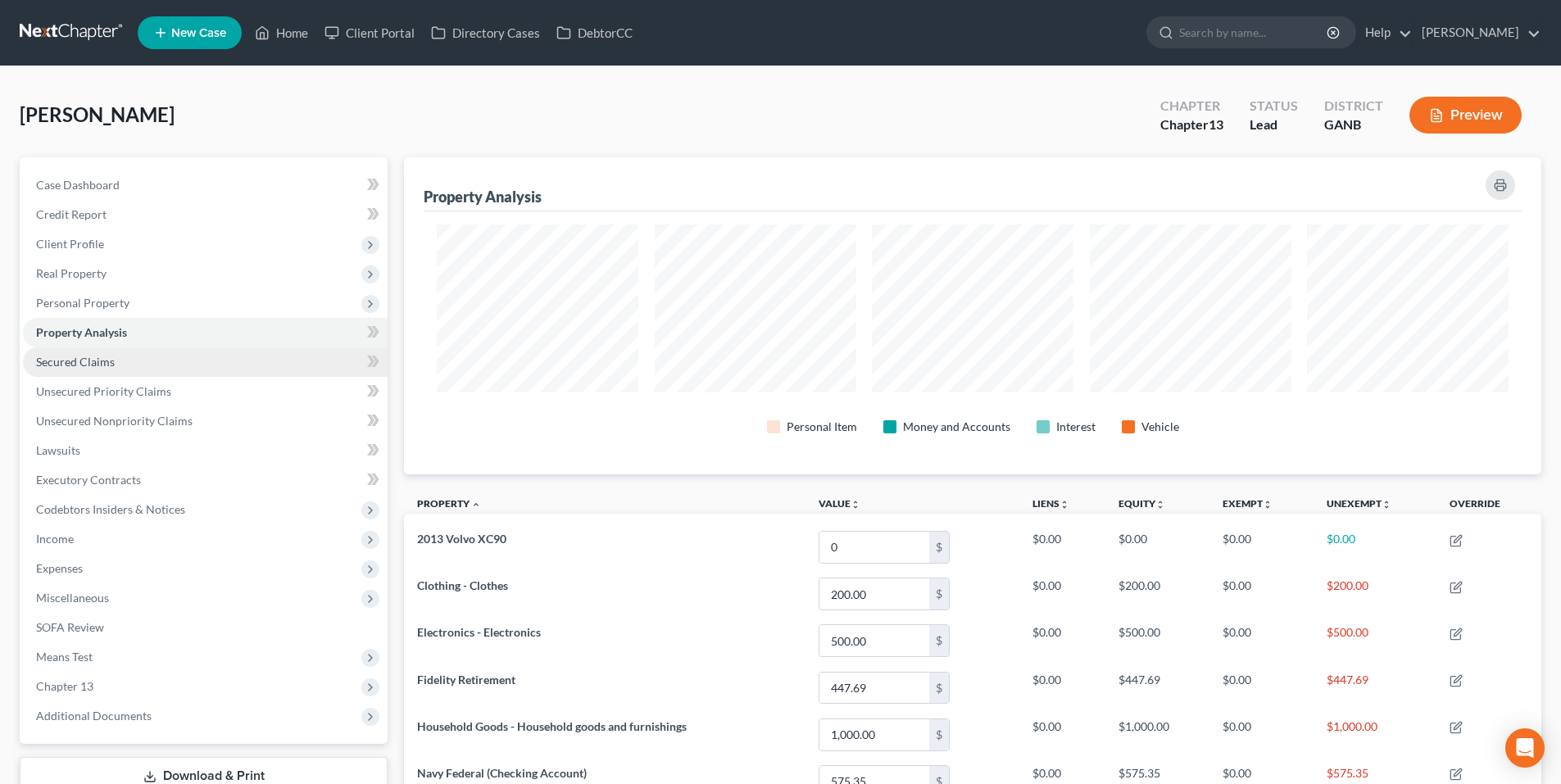
click at [173, 363] on link "Secured Claims" at bounding box center [205, 363] width 365 height 30
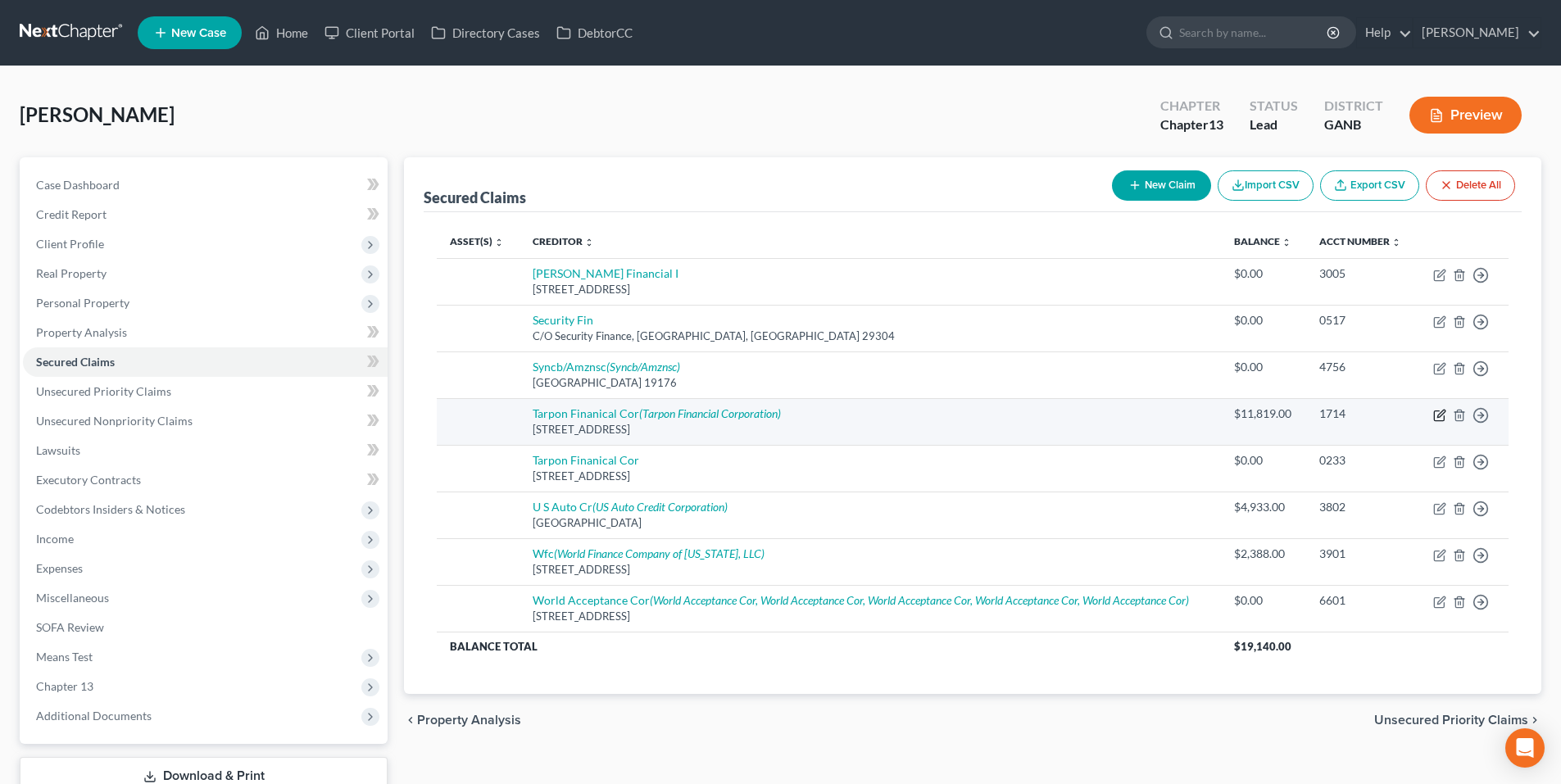
click at [1438, 416] on icon "button" at bounding box center [1440, 412] width 7 height 7
select select "10"
select select "0"
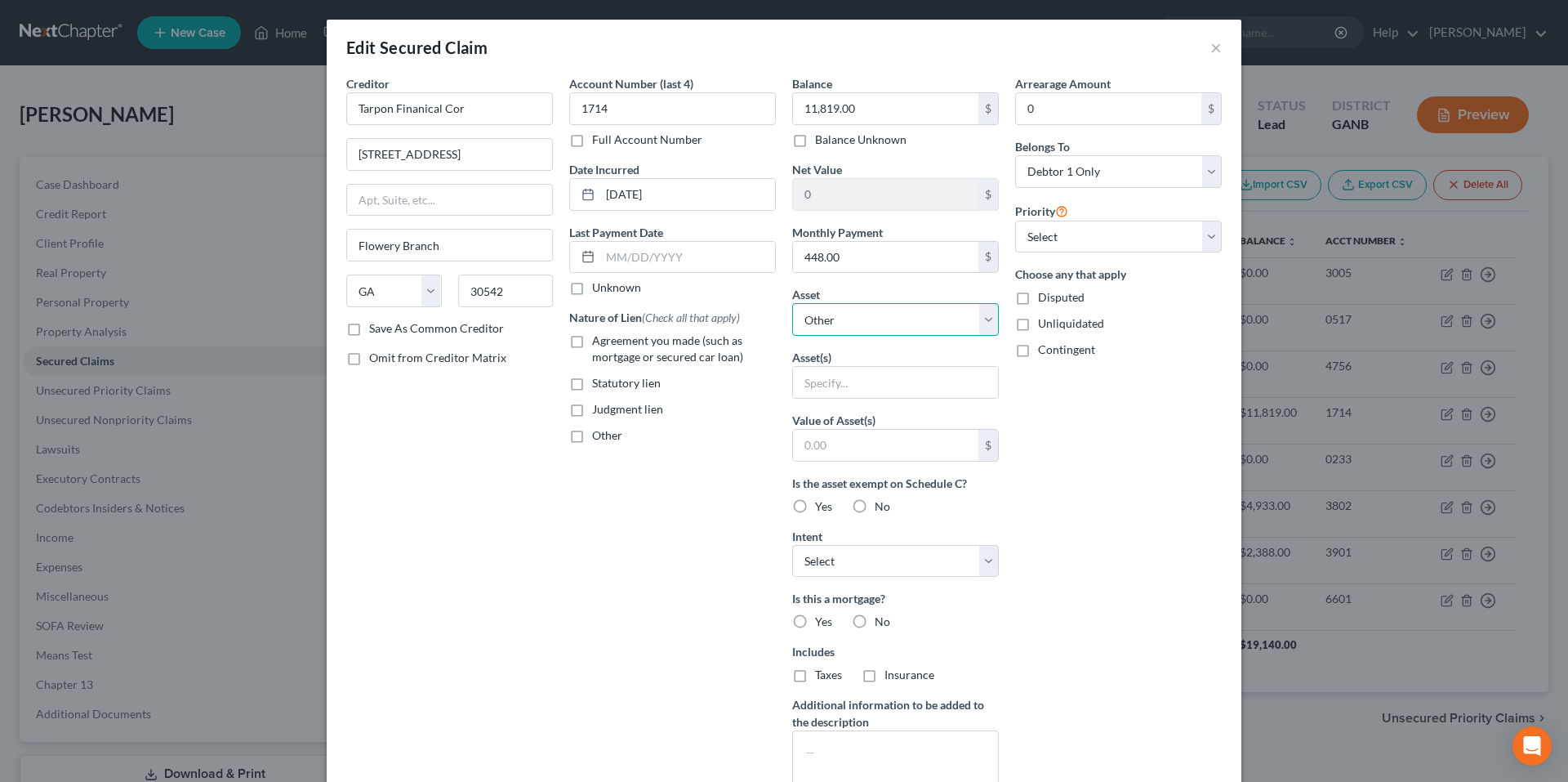
click at [940, 317] on select "Select Other Multiple Assets Electronics - Electronics - $500.0 Household Goods…" at bounding box center [895, 319] width 206 height 33
click at [792, 303] on select "Select Other Multiple Assets Electronics - Electronics - $500.0 Household Goods…" at bounding box center [895, 319] width 206 height 33
click at [904, 384] on input "text" at bounding box center [896, 382] width 205 height 31
type input "2013 Ford Fusion"
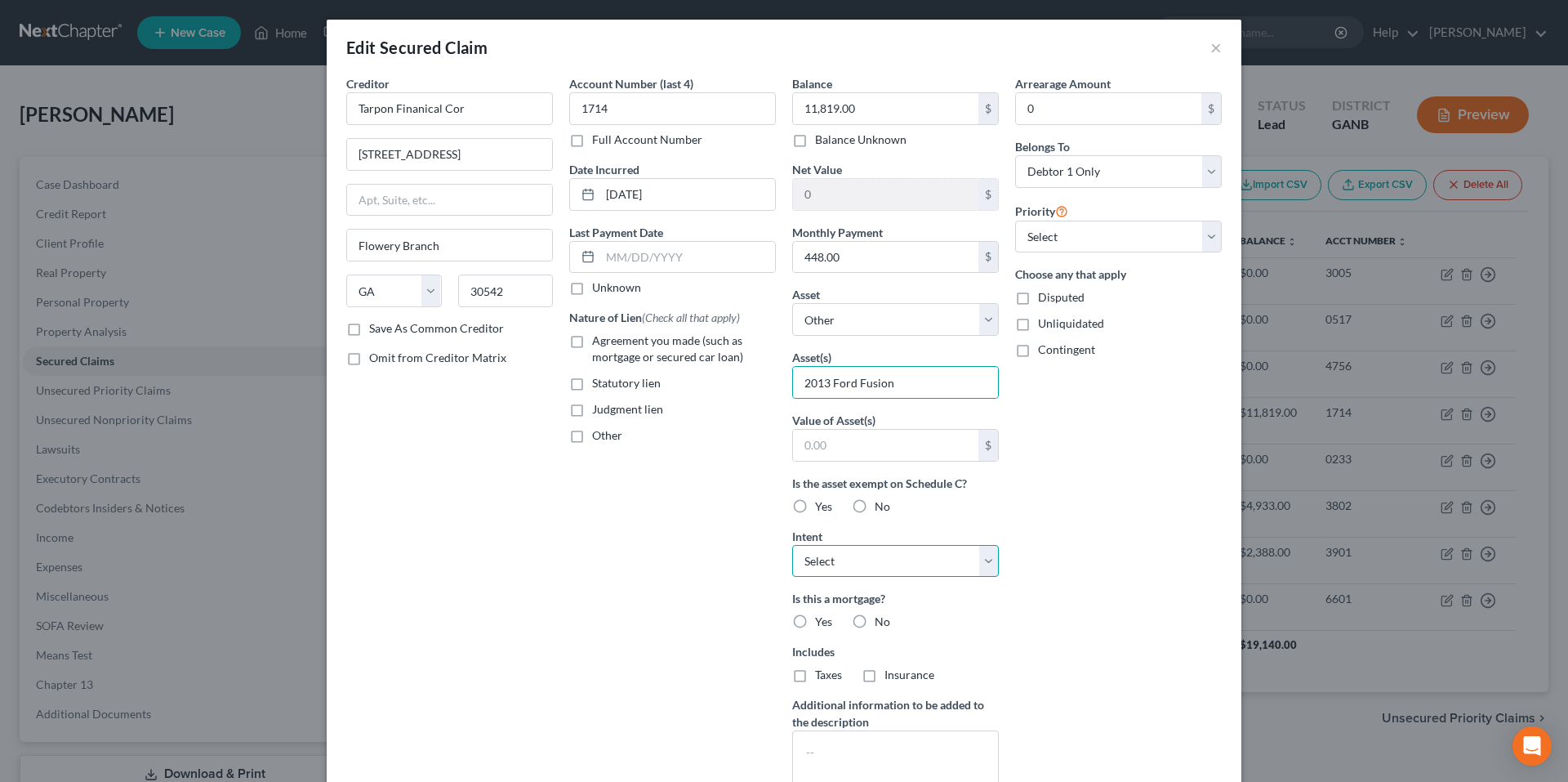
click at [972, 547] on select "Select Surrender Redeem Reaffirm Avoid Other" at bounding box center [895, 561] width 206 height 33
select select "0"
click at [792, 545] on select "Select Surrender Redeem Reaffirm Avoid Other" at bounding box center [895, 561] width 206 height 33
click at [730, 569] on div "Account Number (last 4) 1714 Full Account Number Date Incurred [DATE] Last Paym…" at bounding box center [672, 438] width 223 height 728
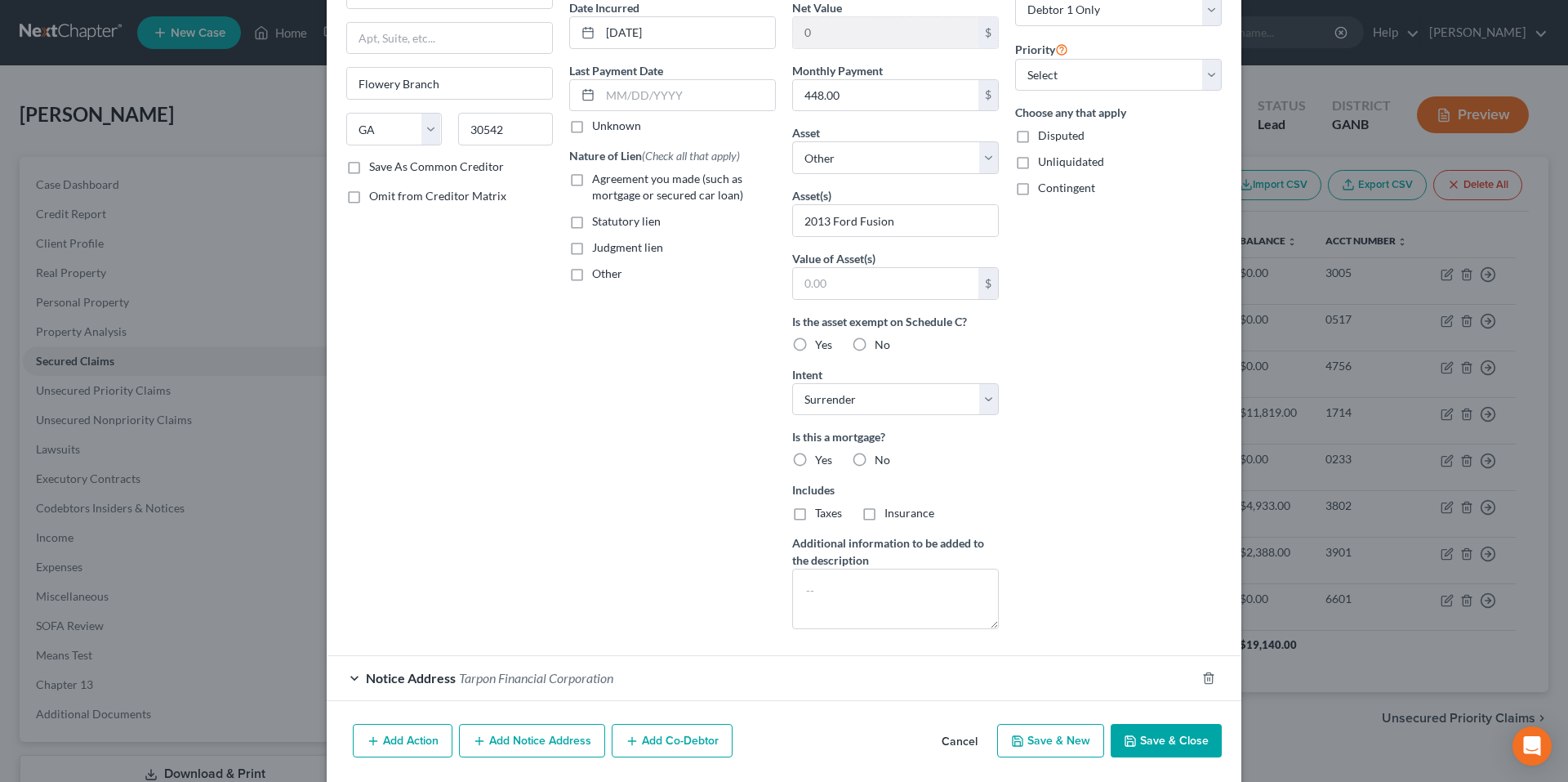
scroll to position [217, 0]
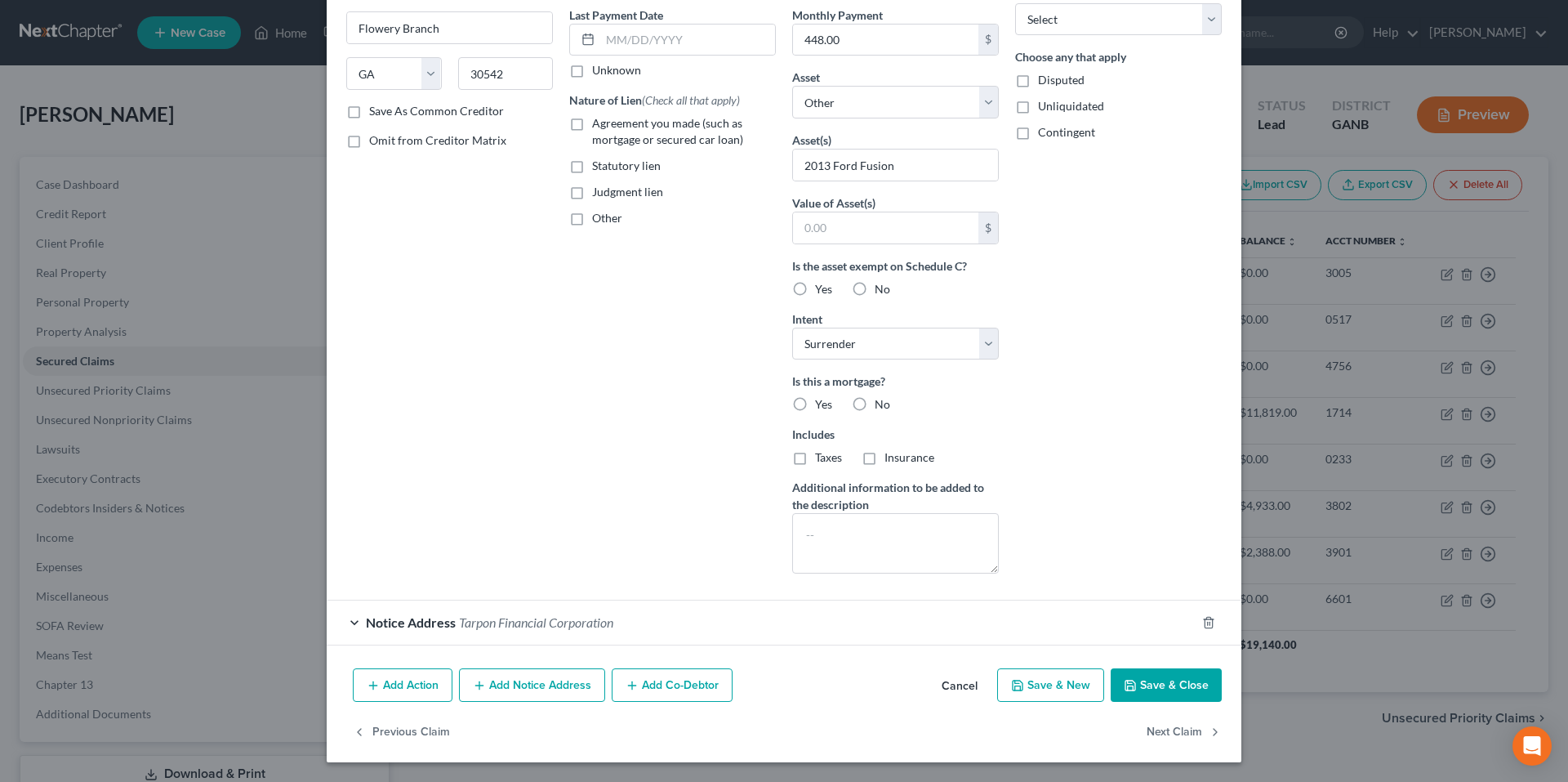
click at [1146, 672] on button "Save & Close" at bounding box center [1166, 685] width 111 height 34
select select
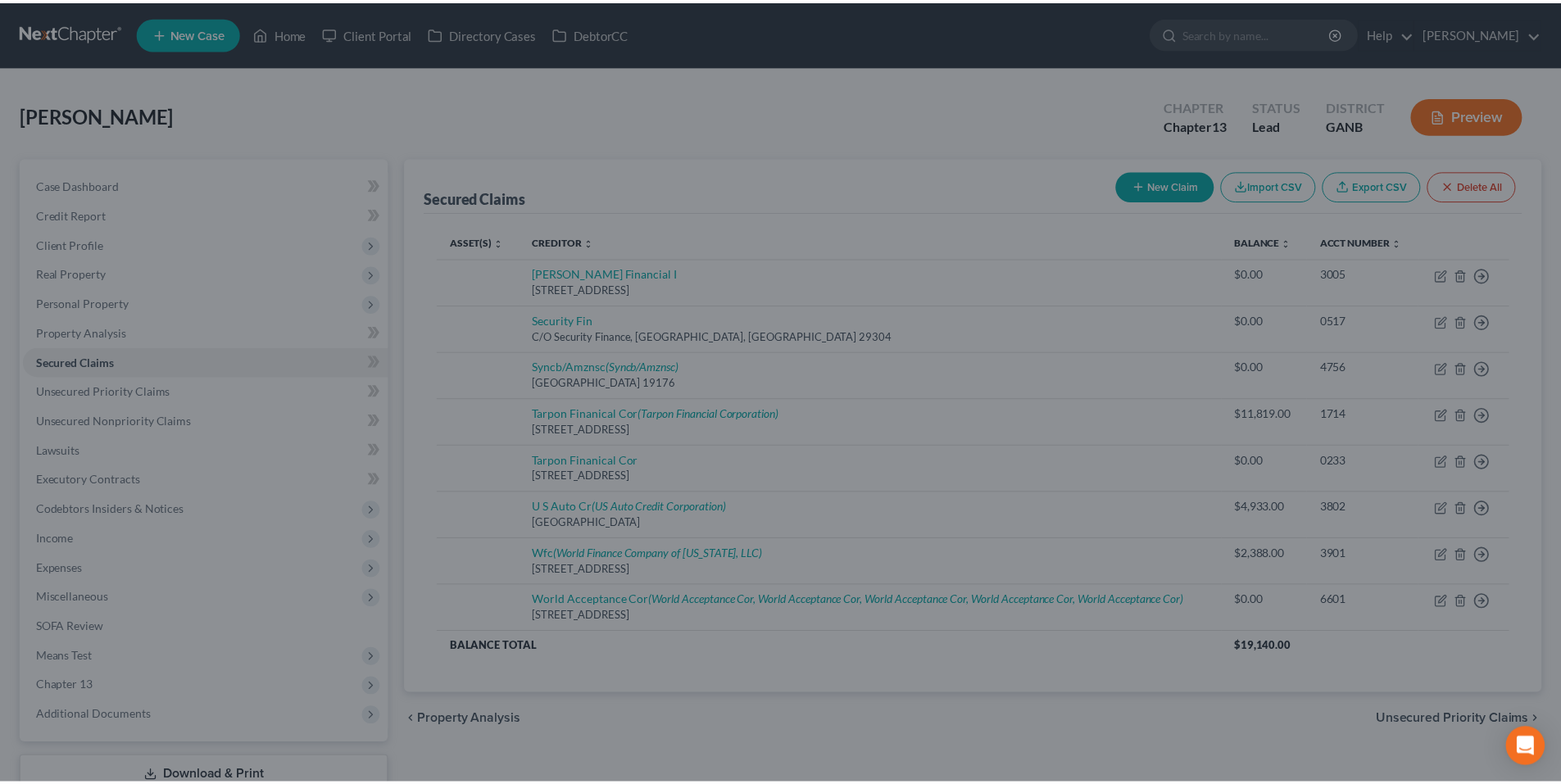
scroll to position [39, 0]
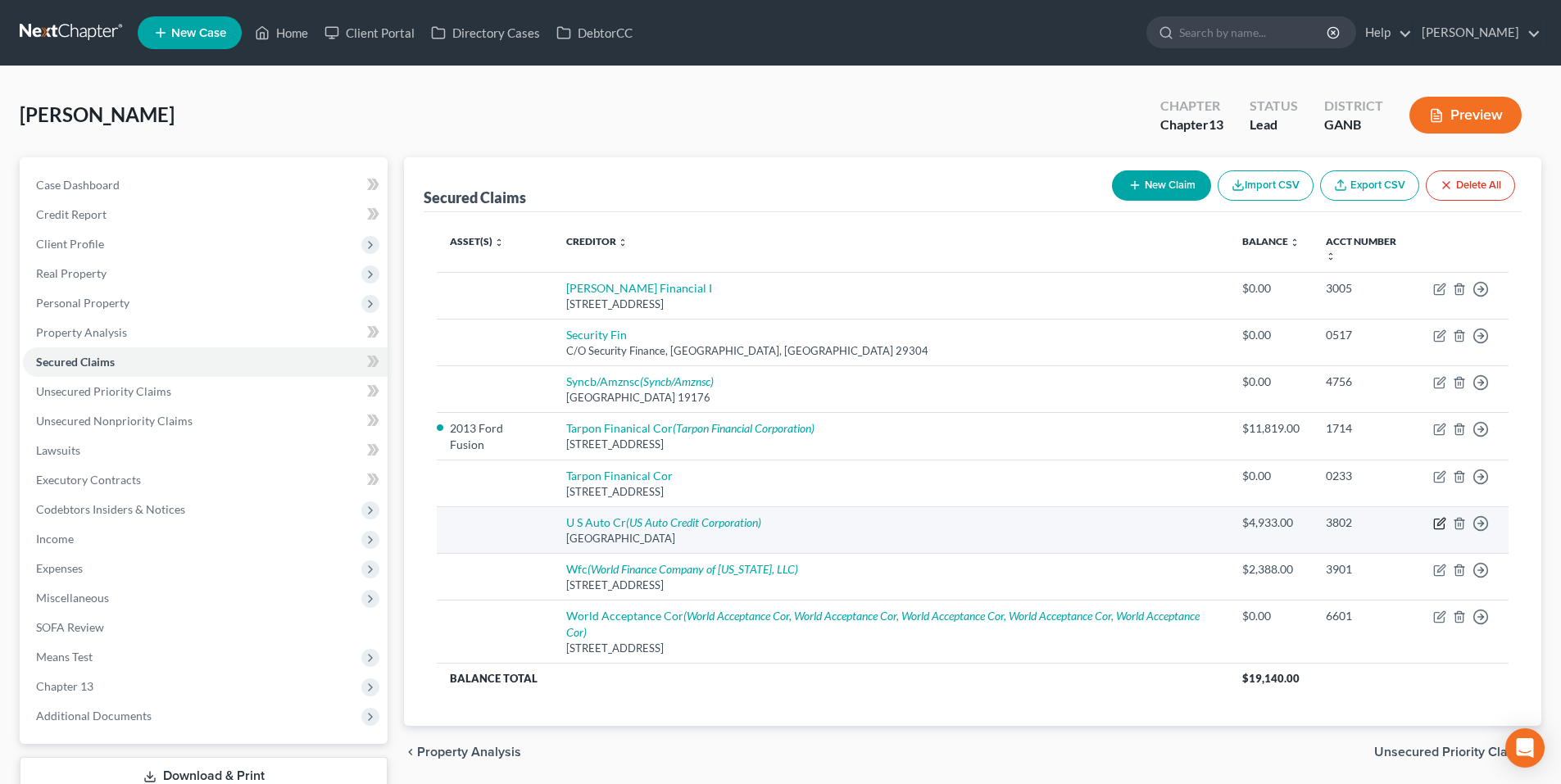
click at [1434, 523] on icon "button" at bounding box center [1439, 524] width 10 height 10
select select "9"
select select "0"
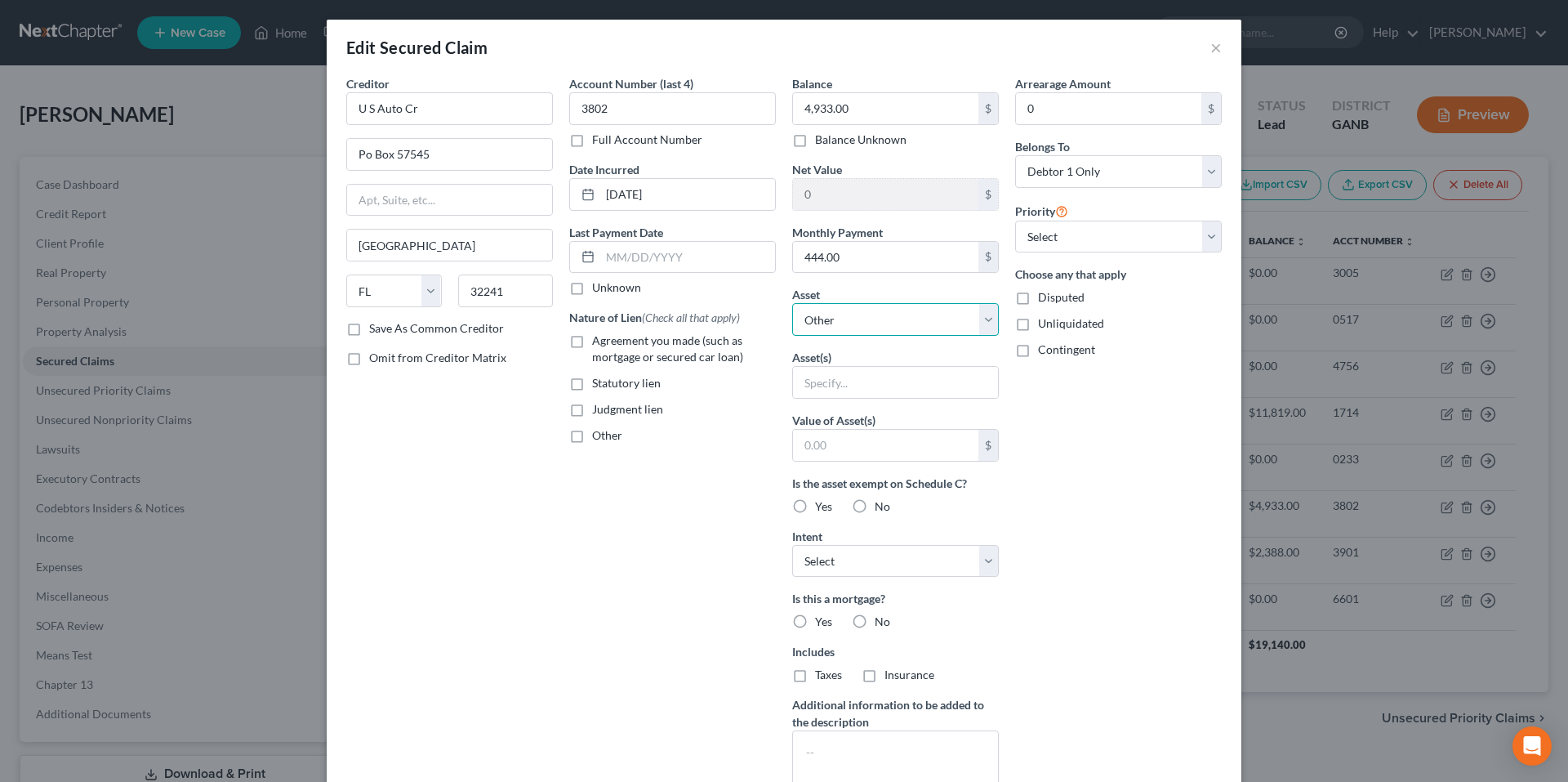
click at [909, 319] on select "Select Other Multiple Assets Electronics - Electronics - $500.0 Household Goods…" at bounding box center [895, 319] width 206 height 33
select select "14"
click at [792, 303] on select "Select Other Multiple Assets Electronics - Electronics - $500.0 Household Goods…" at bounding box center [895, 319] width 206 height 33
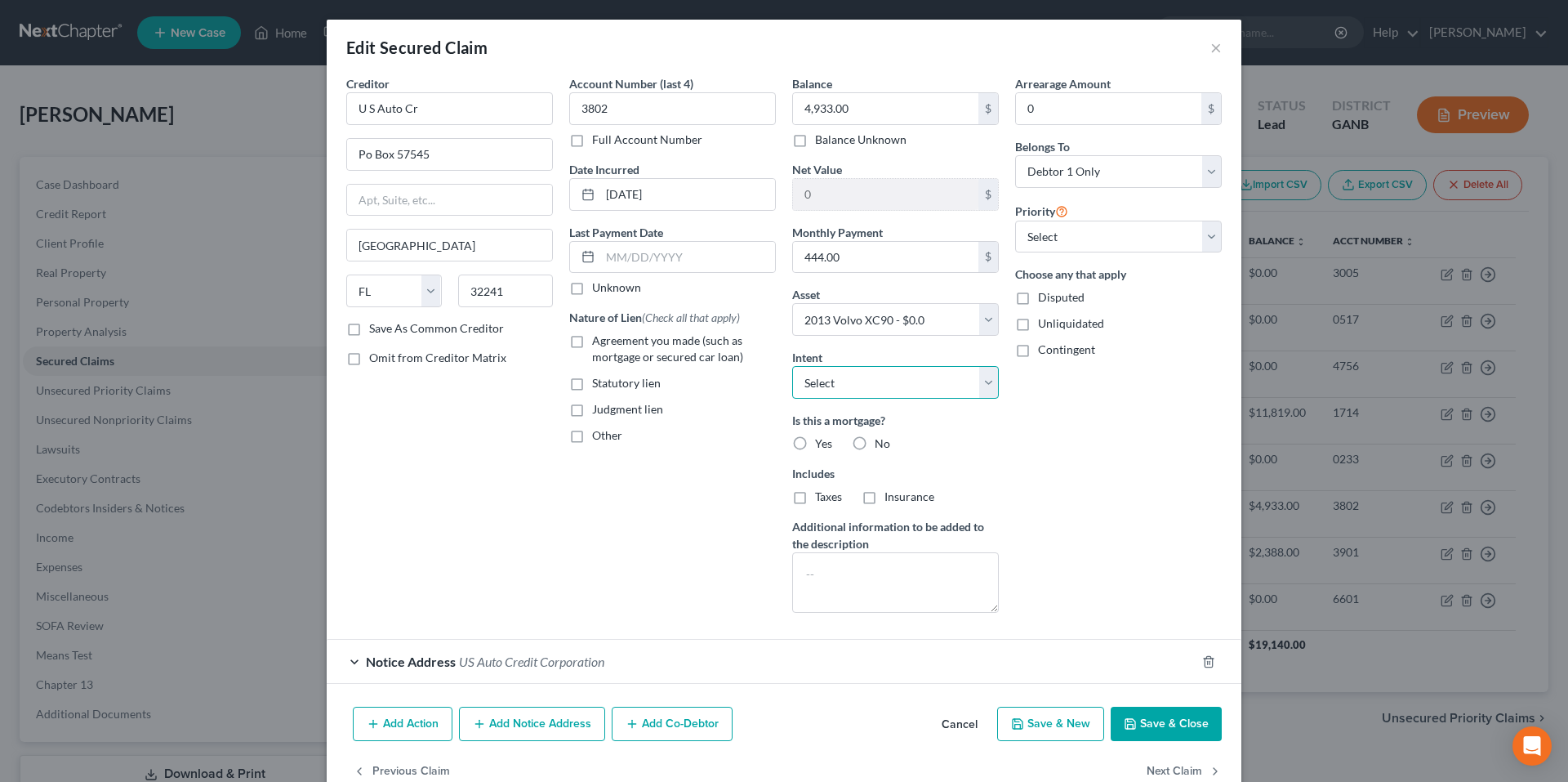
click at [887, 379] on select "Select Surrender Redeem Reaffirm Avoid Other" at bounding box center [895, 382] width 206 height 33
select select "2"
click at [792, 366] on select "Select Surrender Redeem Reaffirm Avoid Other" at bounding box center [895, 382] width 206 height 33
click at [1161, 725] on button "Save & Close" at bounding box center [1166, 723] width 111 height 34
select select
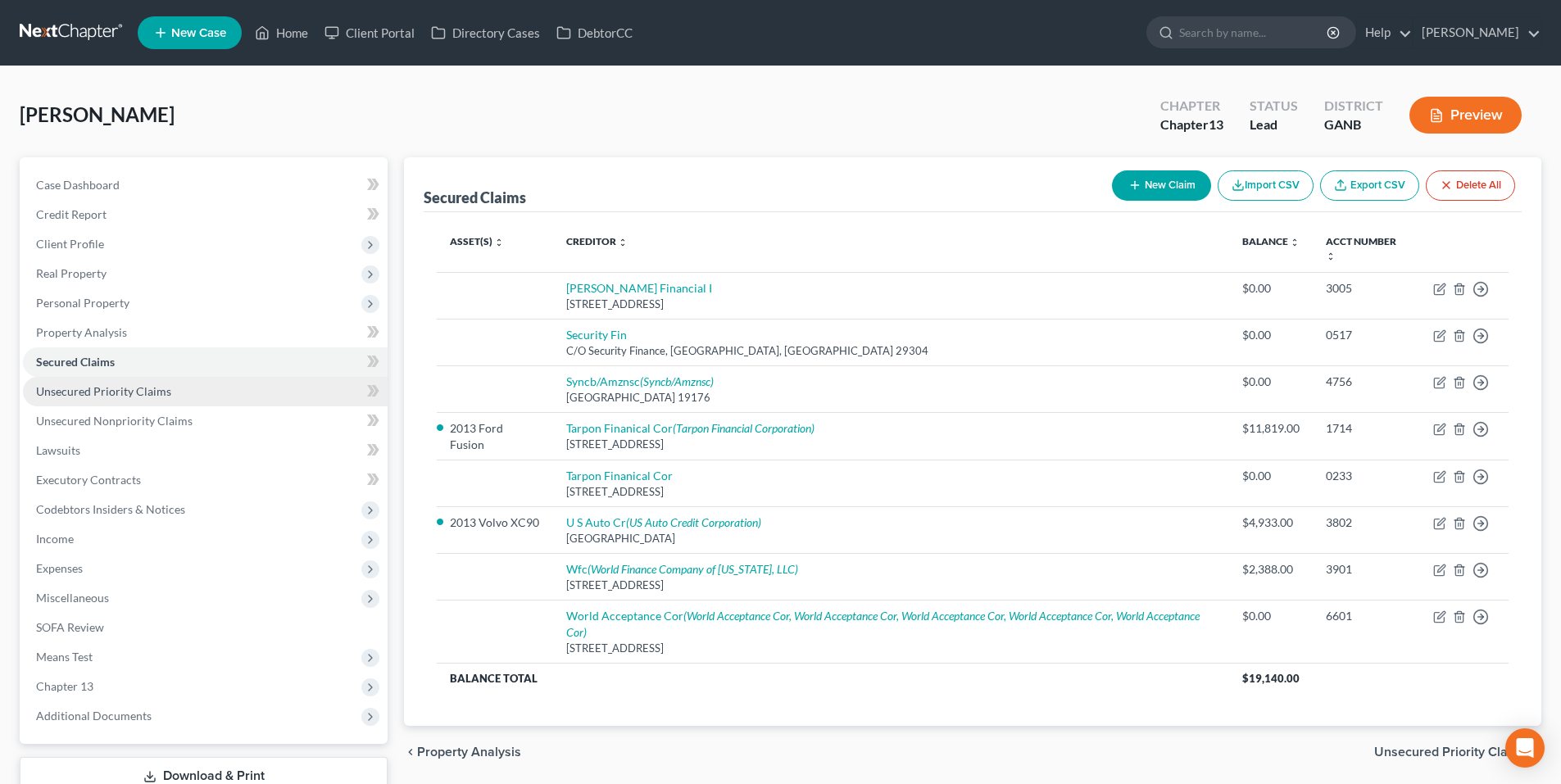
click at [139, 397] on link "Unsecured Priority Claims" at bounding box center [205, 392] width 365 height 30
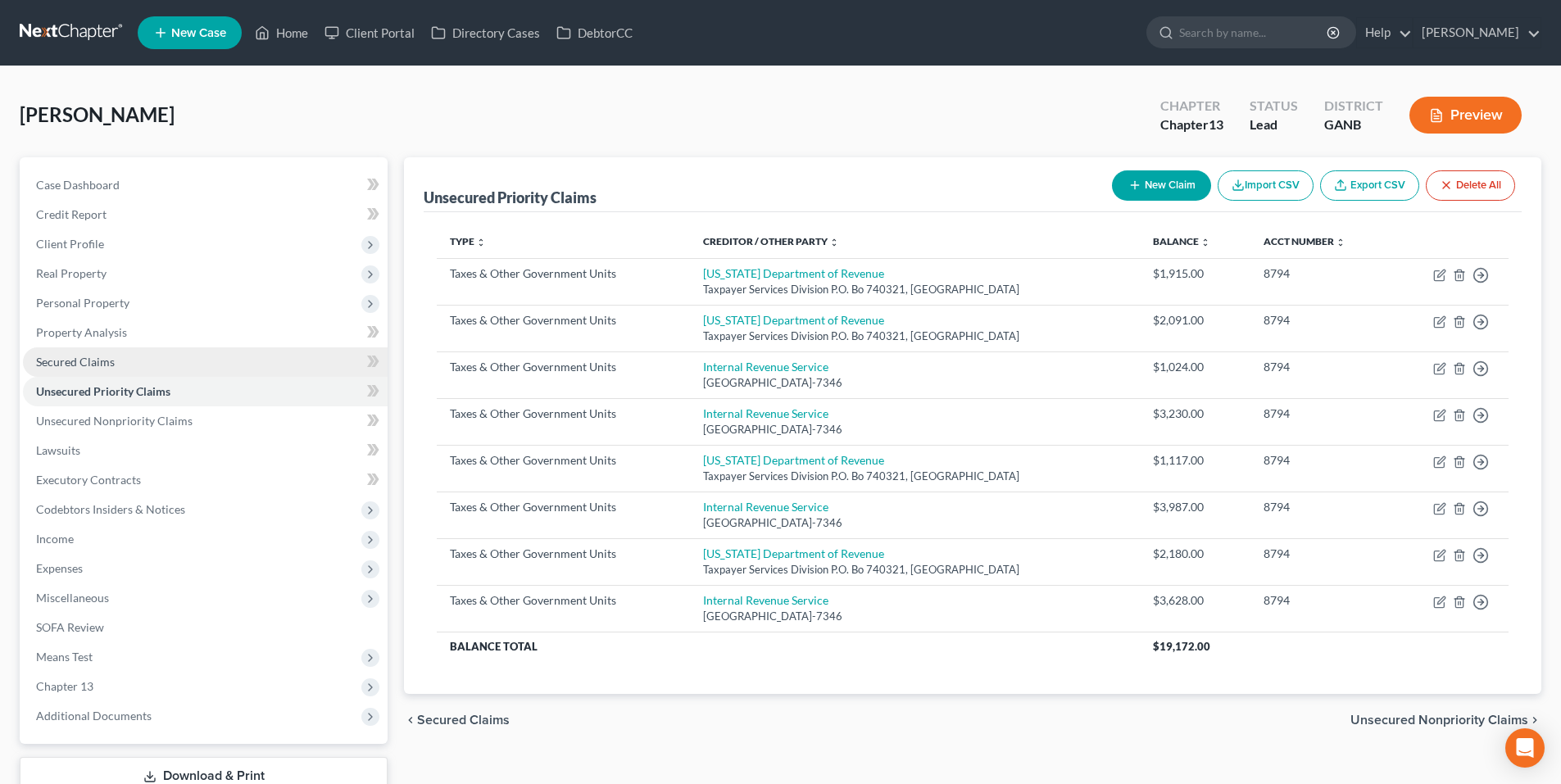
click at [127, 367] on link "Secured Claims" at bounding box center [205, 363] width 365 height 30
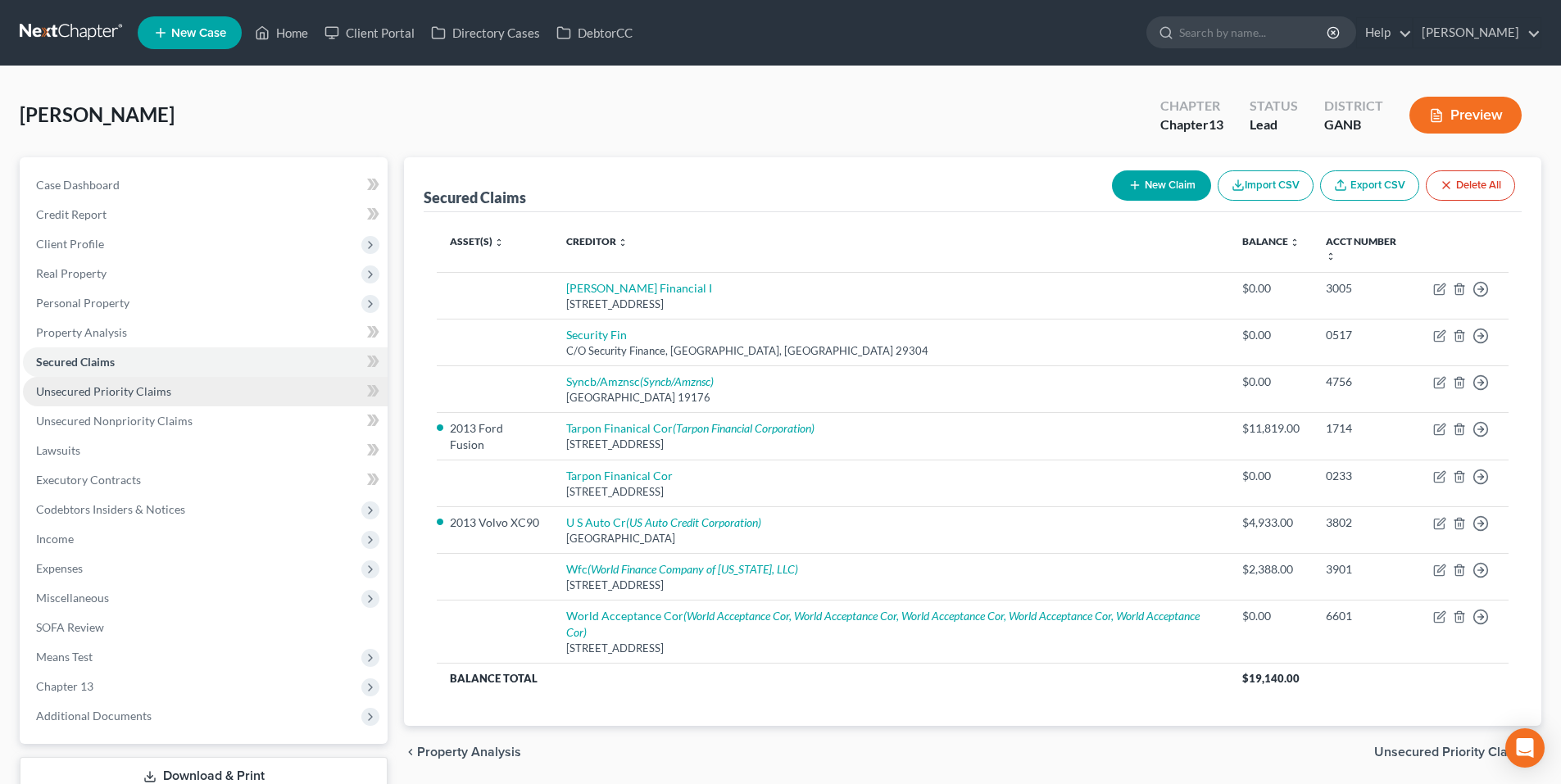
click at [184, 396] on link "Unsecured Priority Claims" at bounding box center [205, 392] width 365 height 30
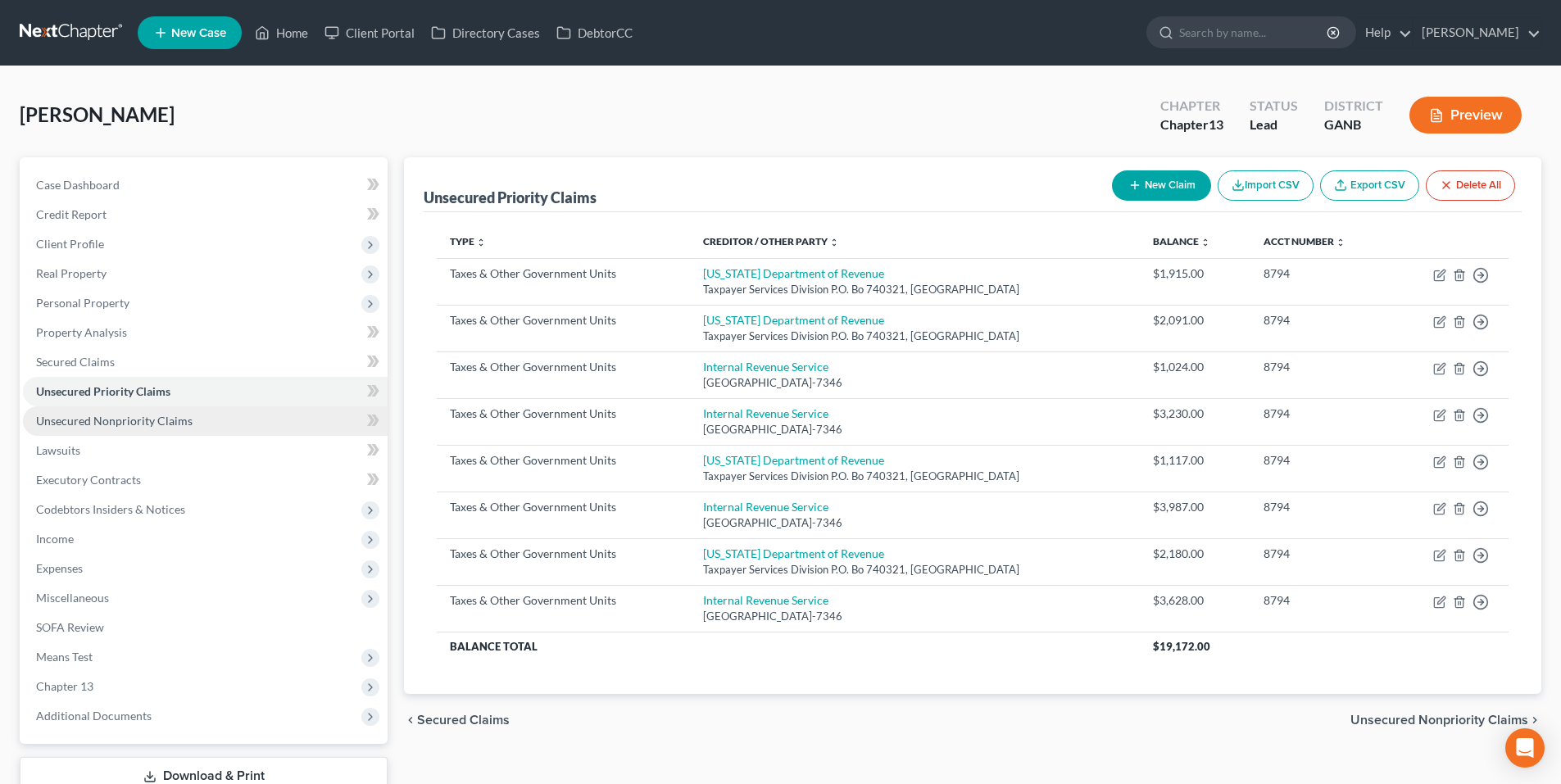
click at [109, 418] on span "Unsecured Nonpriority Claims" at bounding box center [114, 420] width 157 height 14
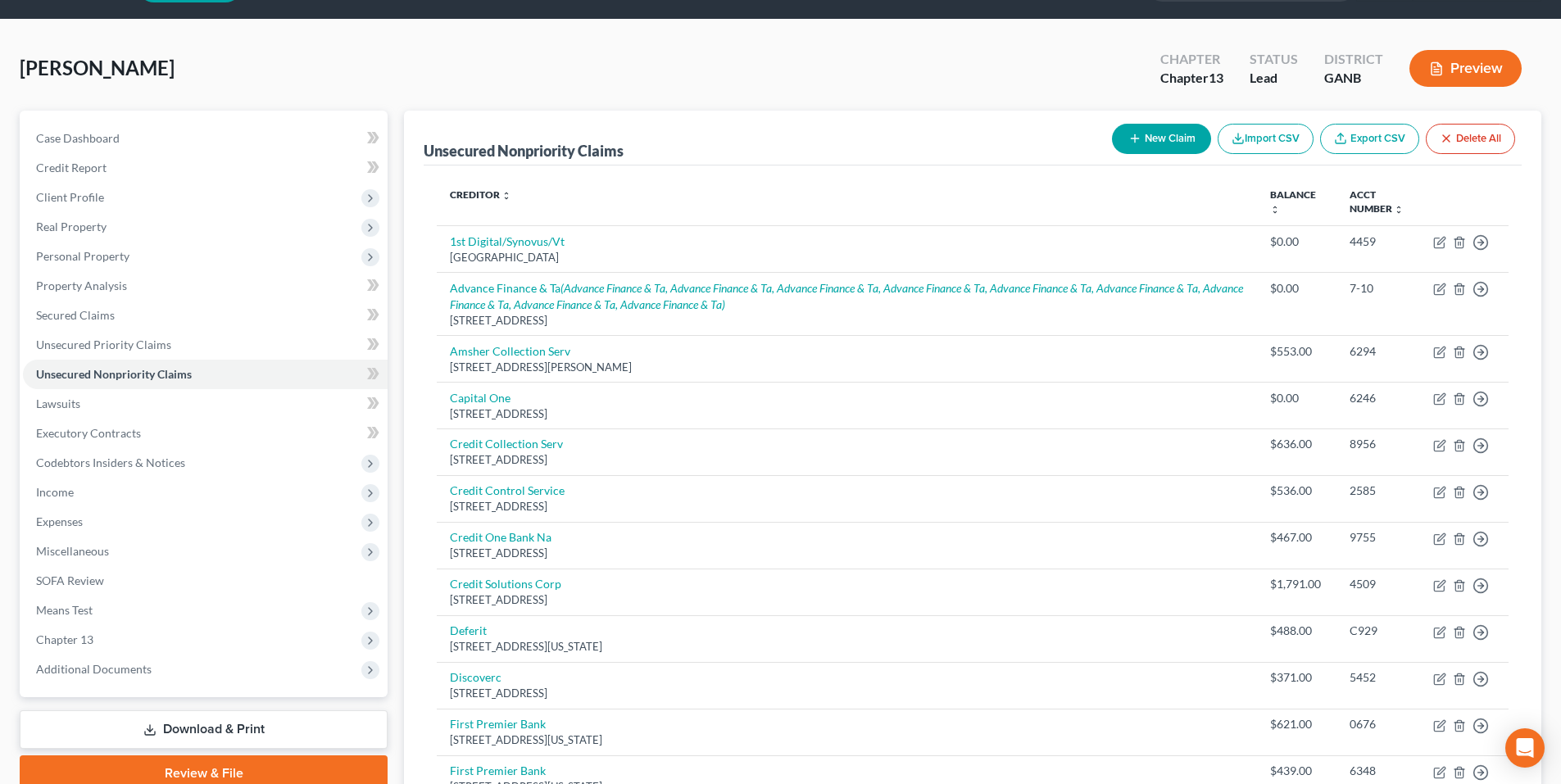
scroll to position [43, 0]
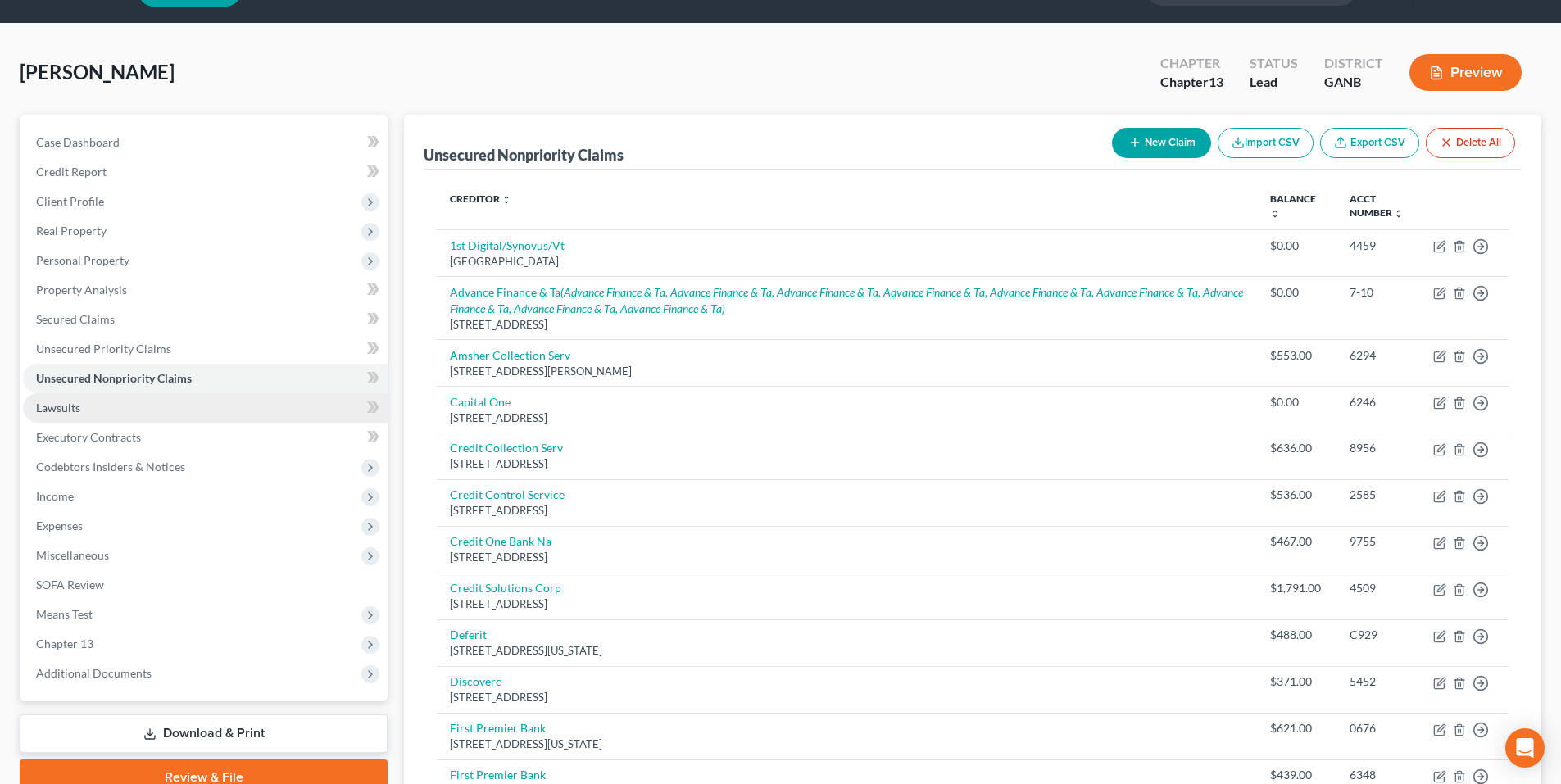
click at [61, 410] on span "Lawsuits" at bounding box center [58, 407] width 44 height 14
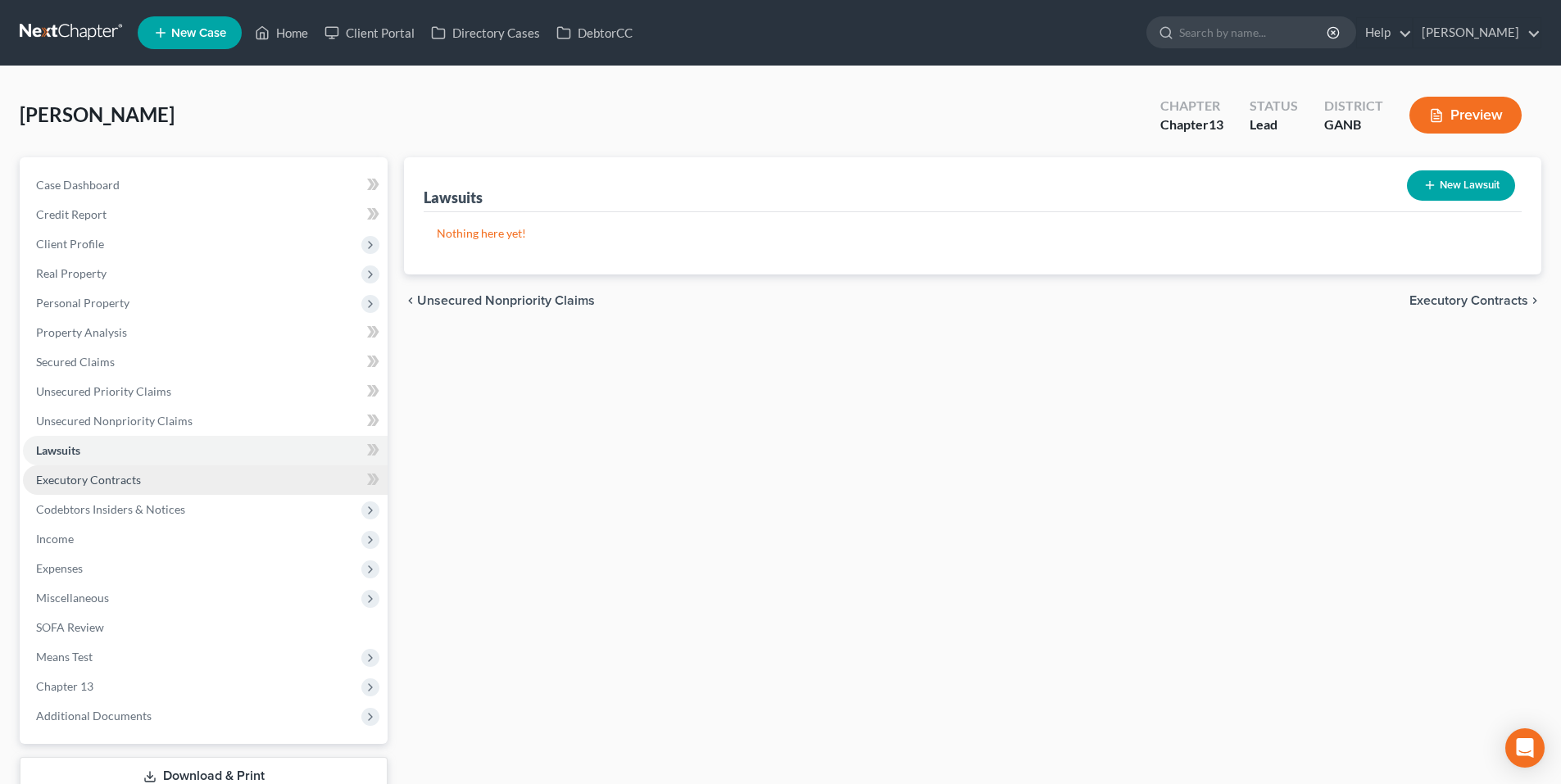
click at [184, 483] on link "Executory Contracts" at bounding box center [205, 480] width 365 height 30
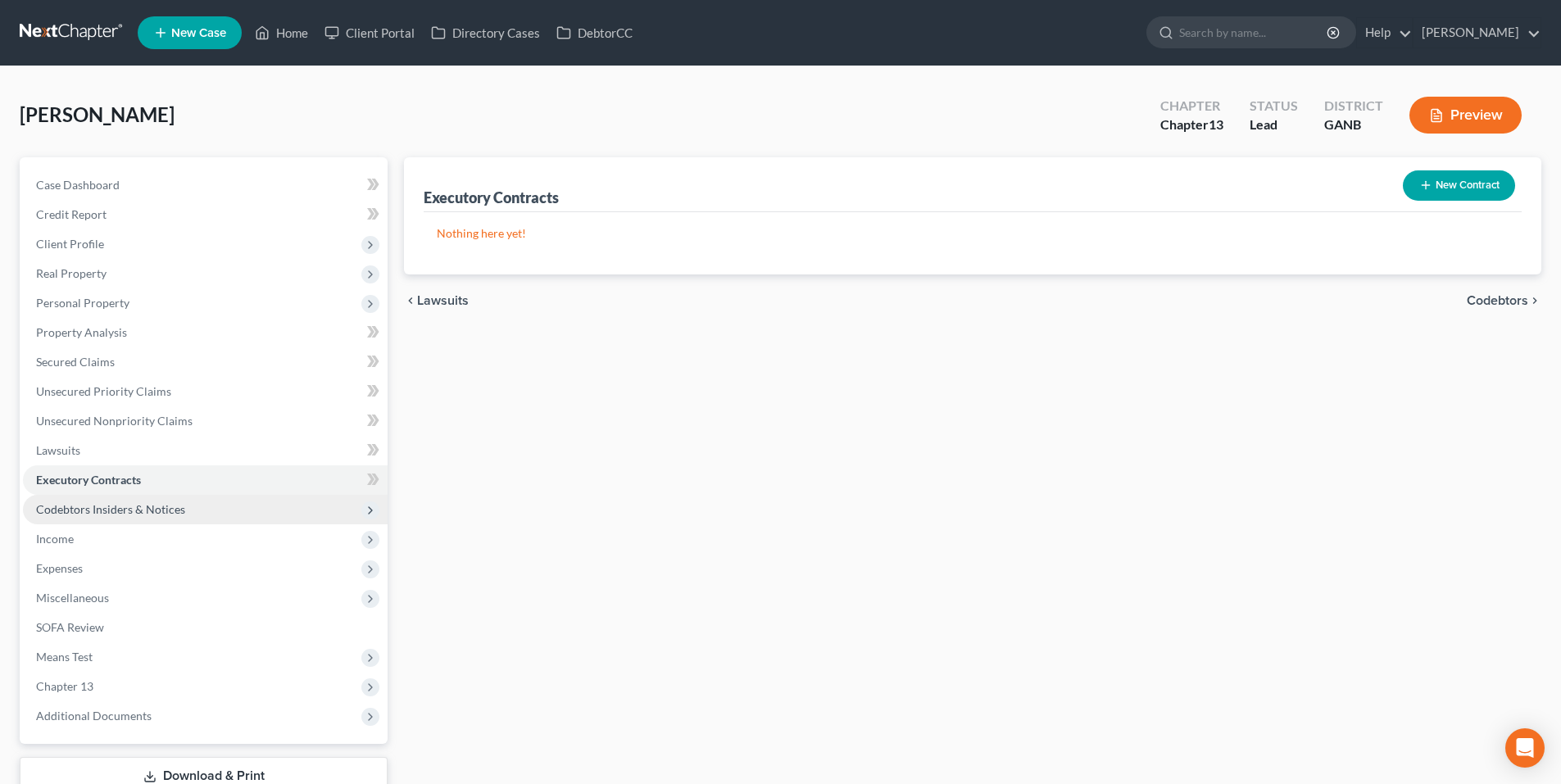
click at [177, 504] on span "Codebtors Insiders & Notices" at bounding box center [110, 509] width 149 height 14
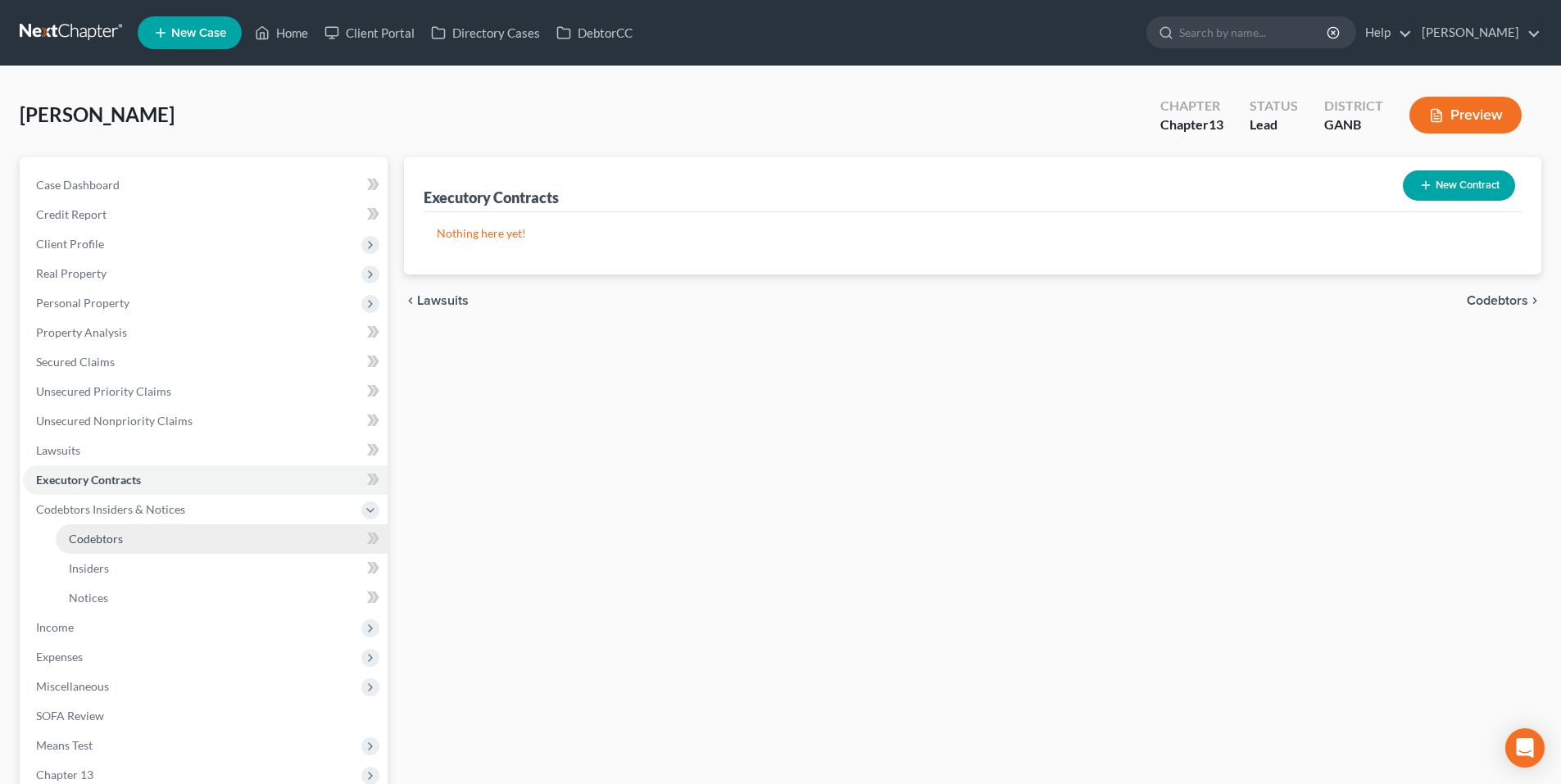
click at [112, 538] on span "Codebtors" at bounding box center [96, 538] width 54 height 14
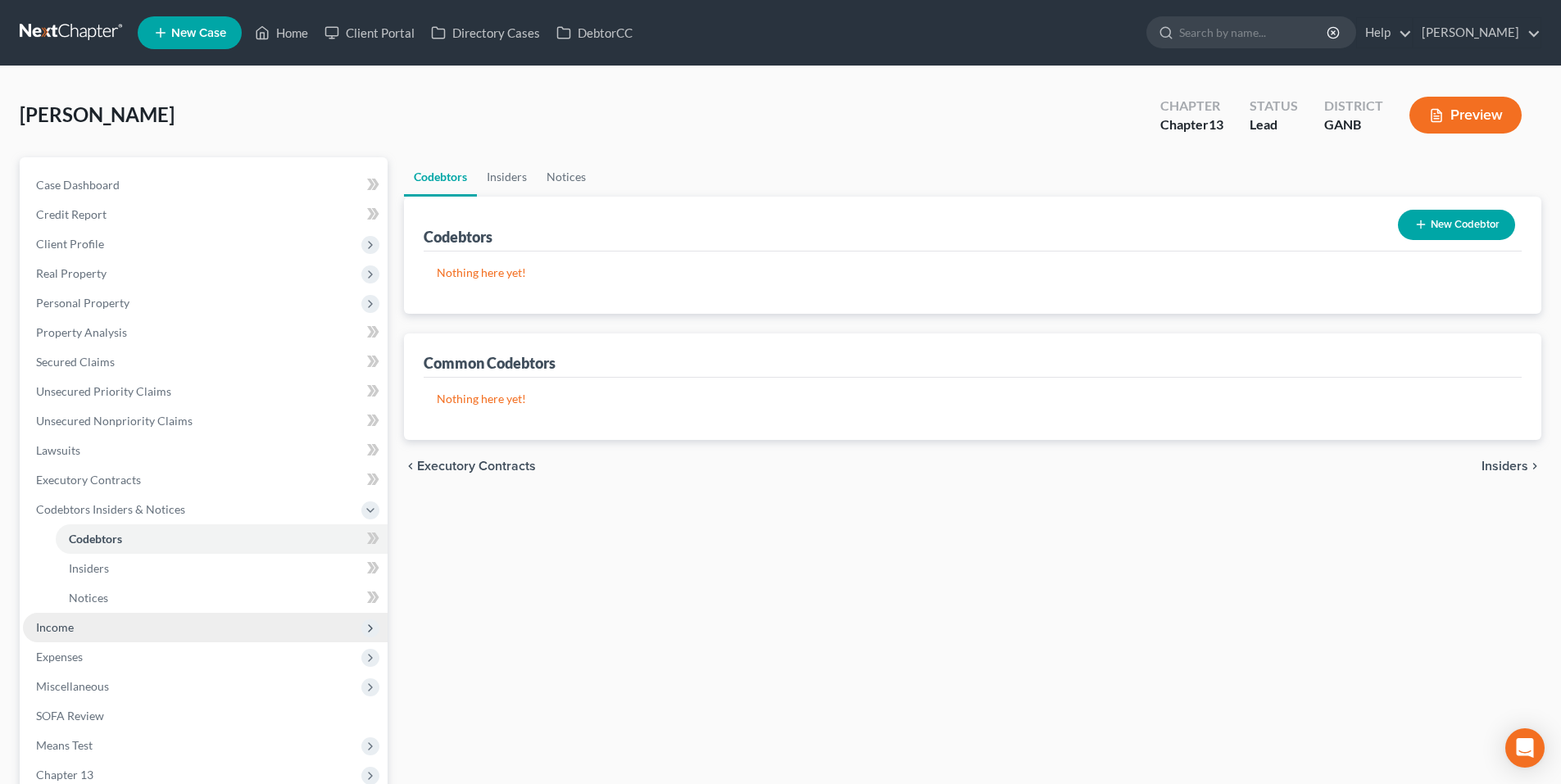
click at [75, 629] on span "Income" at bounding box center [205, 627] width 365 height 30
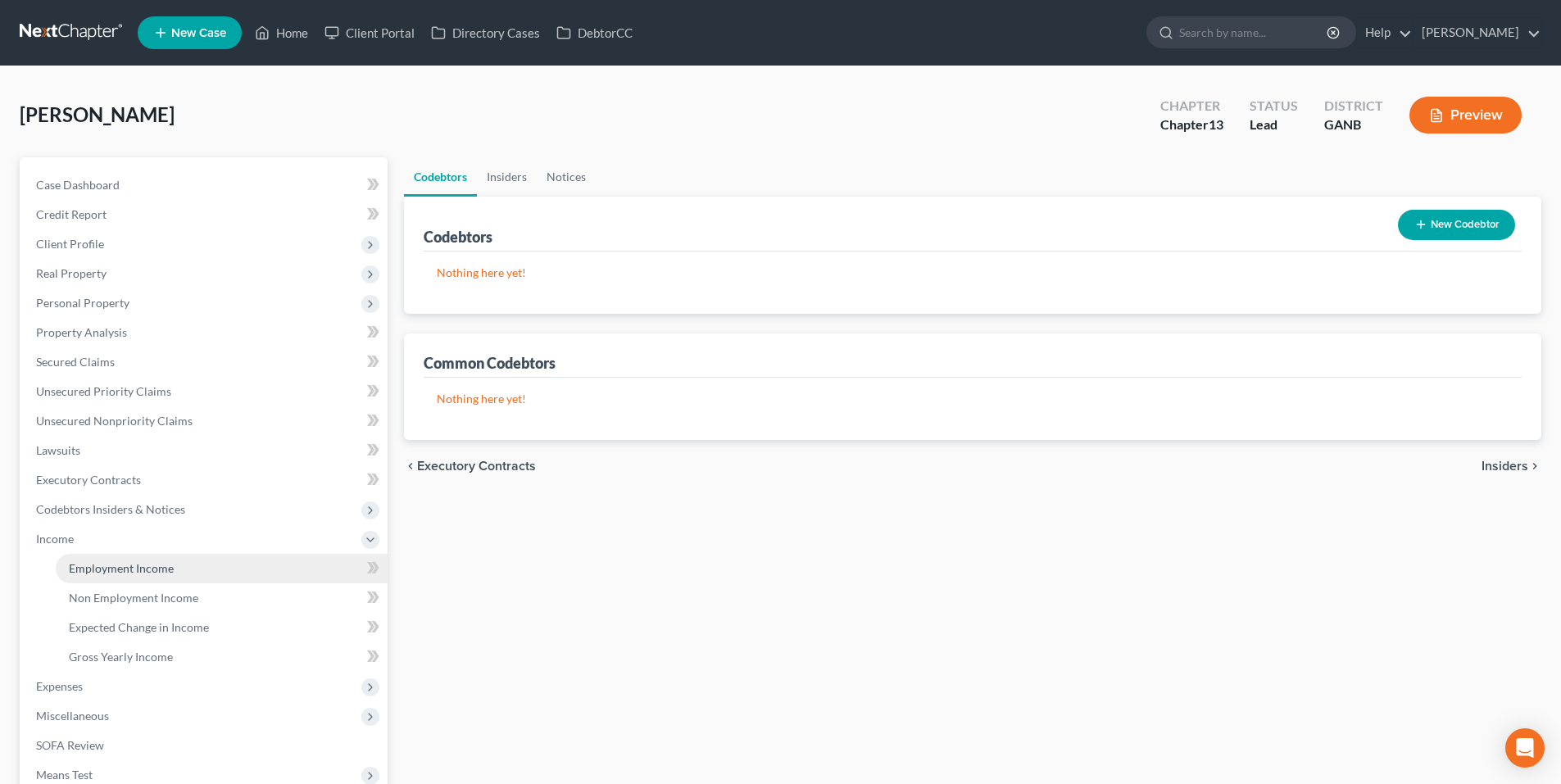
click at [113, 569] on span "Employment Income" at bounding box center [121, 568] width 105 height 14
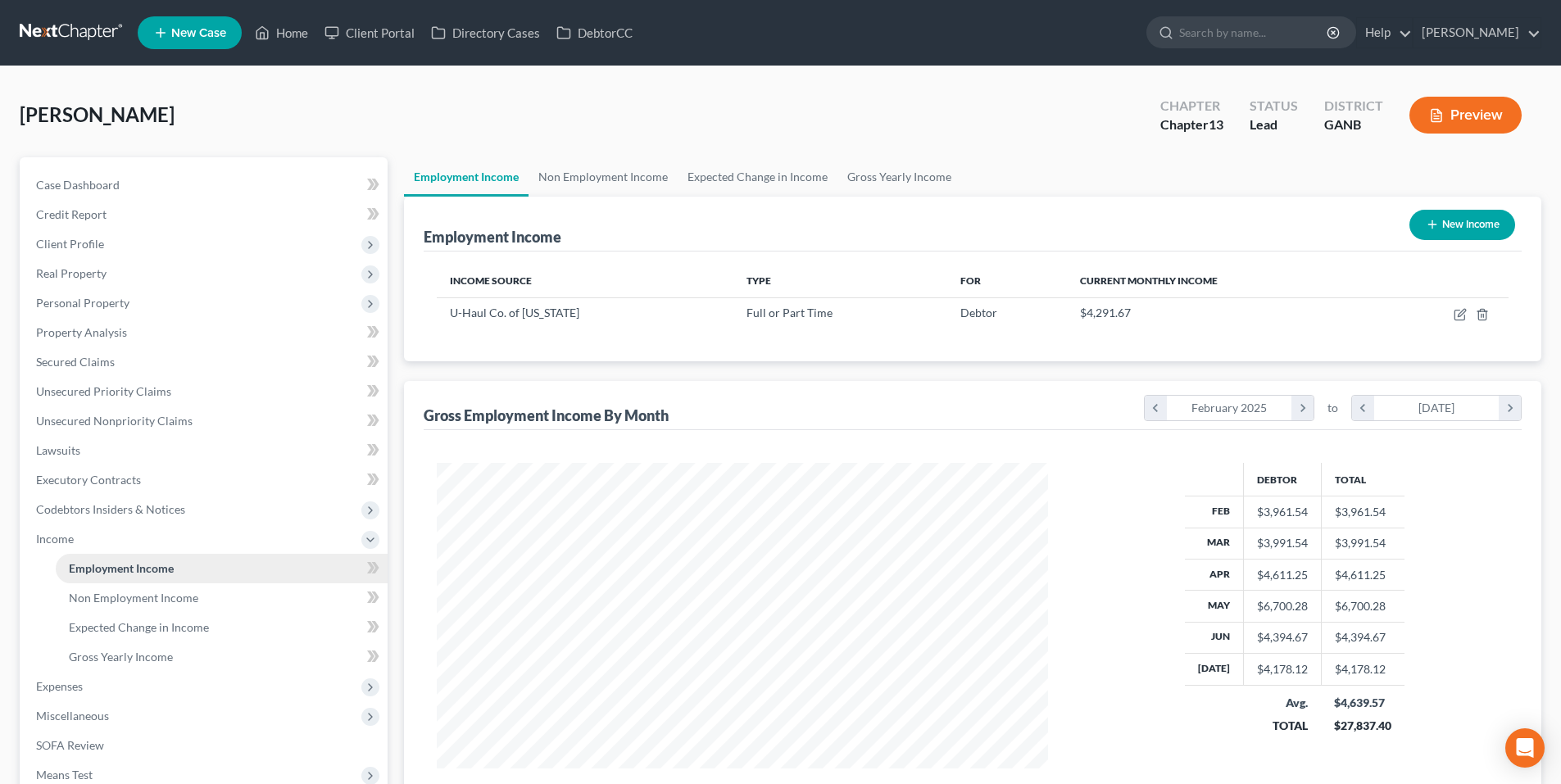
scroll to position [306, 644]
click at [573, 197] on div "Employment Income New Income" at bounding box center [972, 224] width 1097 height 55
click at [572, 182] on link "Non Employment Income" at bounding box center [603, 176] width 149 height 39
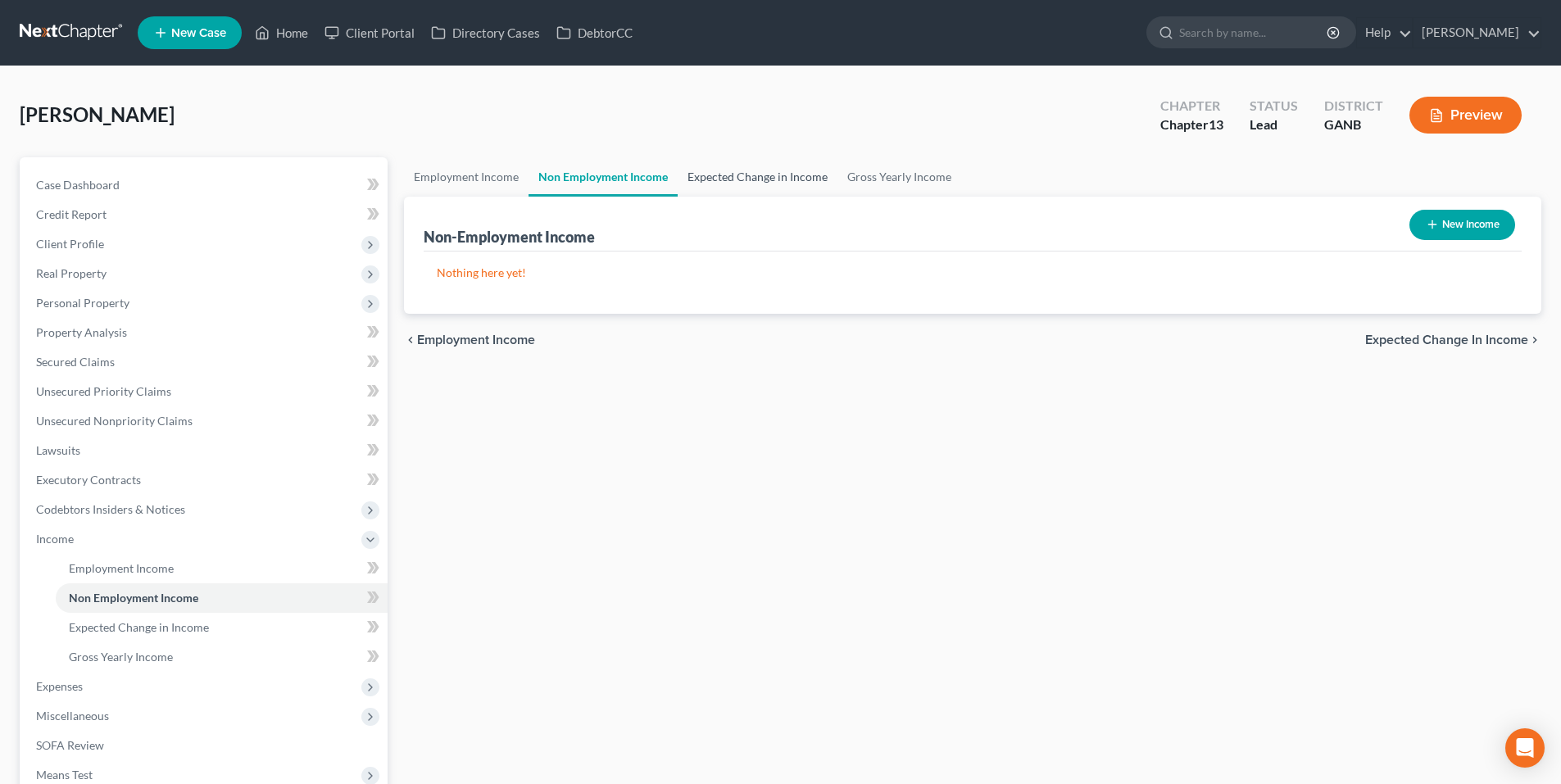
click at [788, 169] on link "Expected Change in Income" at bounding box center [758, 176] width 160 height 39
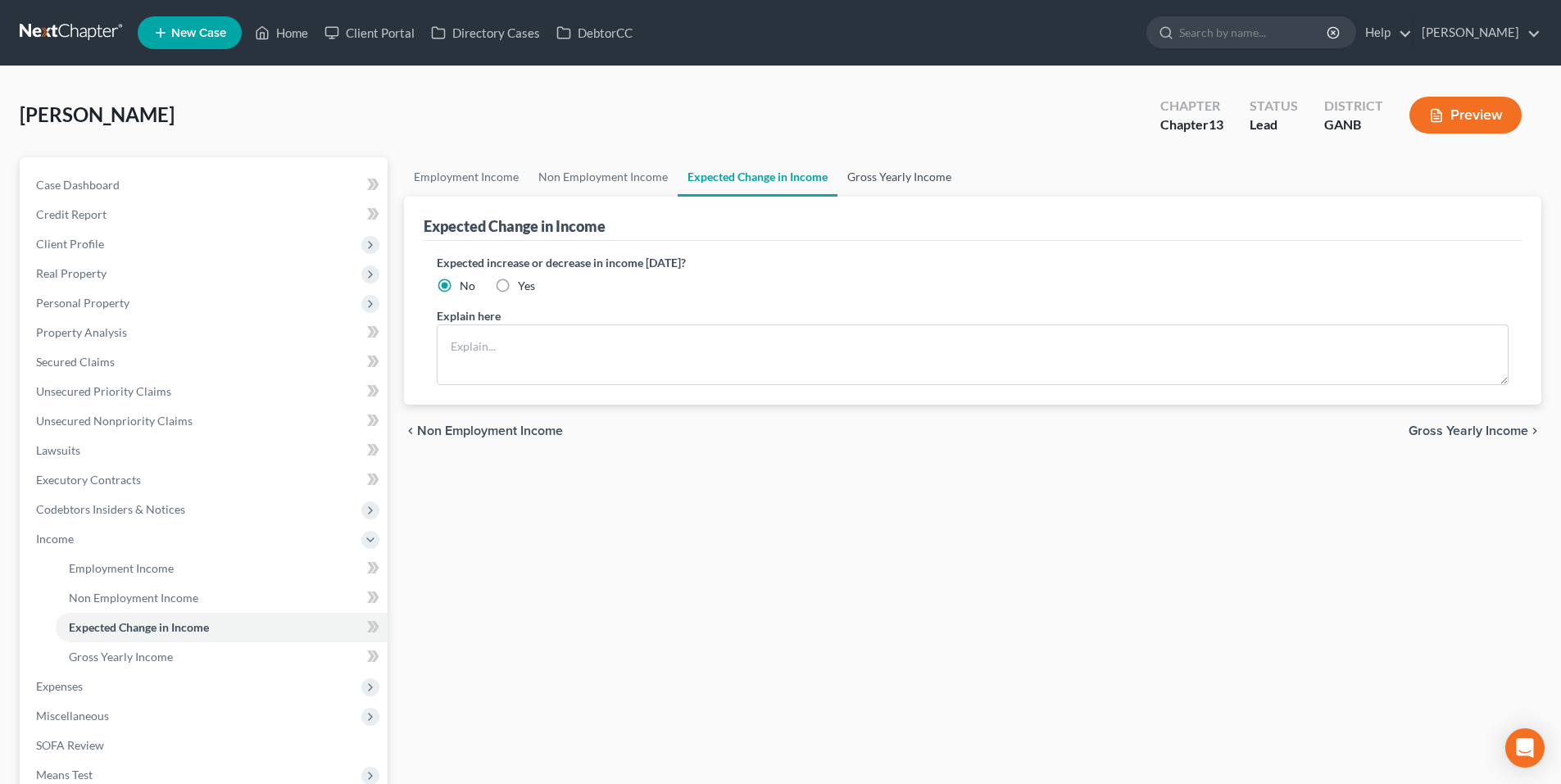
click at [904, 178] on link "Gross Yearly Income" at bounding box center [899, 176] width 124 height 39
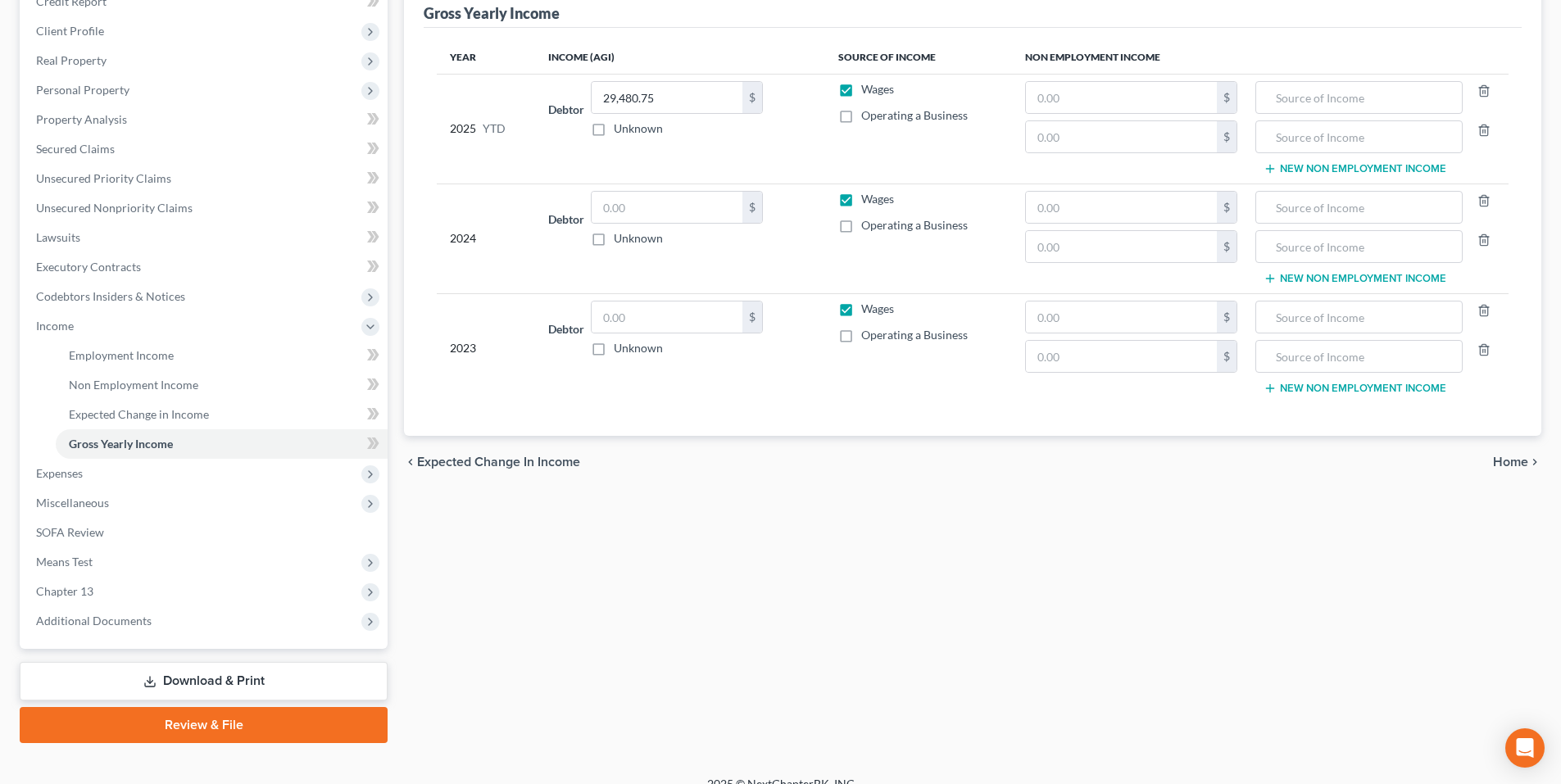
scroll to position [234, 0]
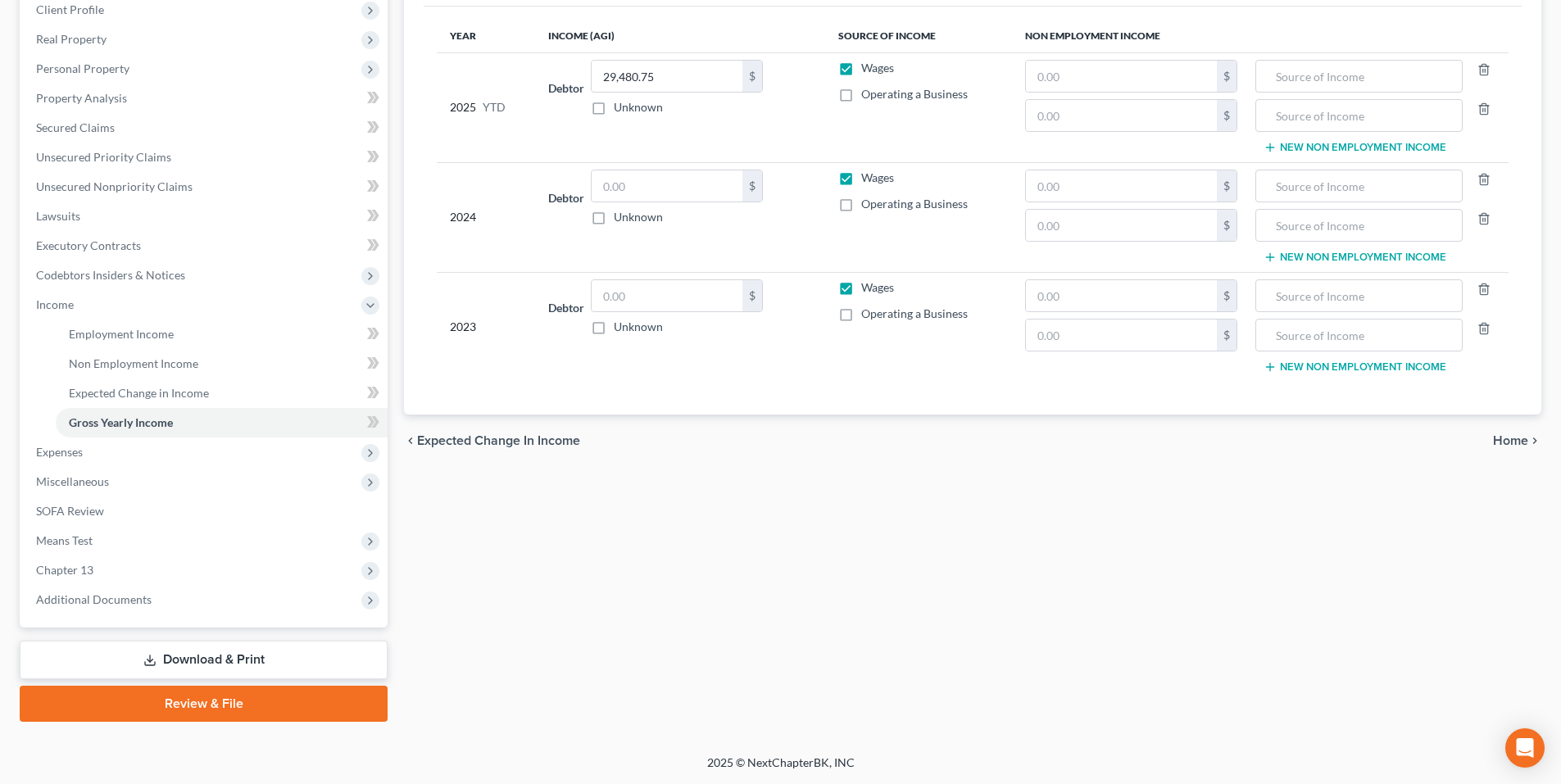
click at [1505, 446] on span "Home" at bounding box center [1510, 439] width 35 height 13
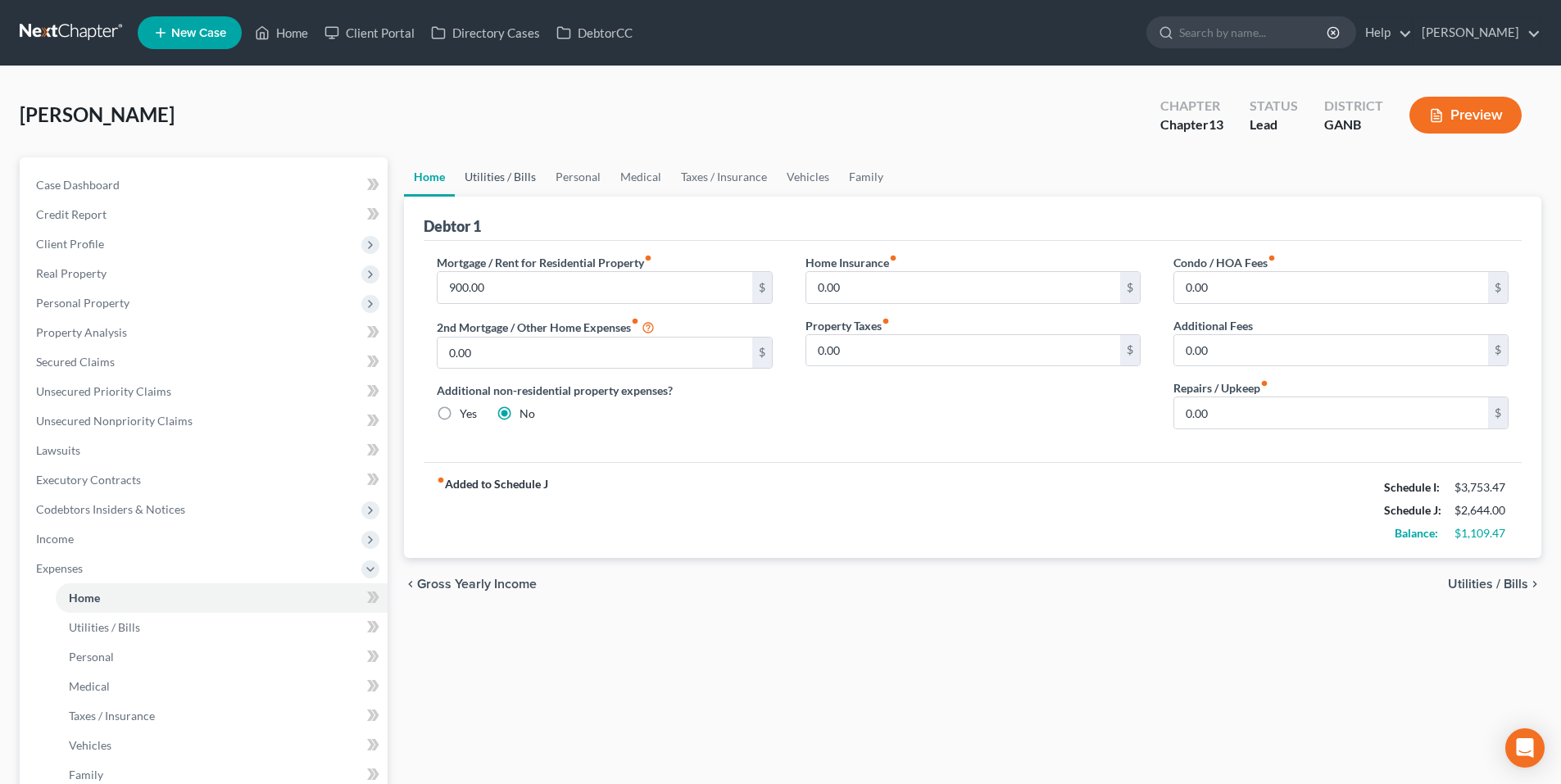
click at [503, 175] on link "Utilities / Bills" at bounding box center [500, 176] width 91 height 39
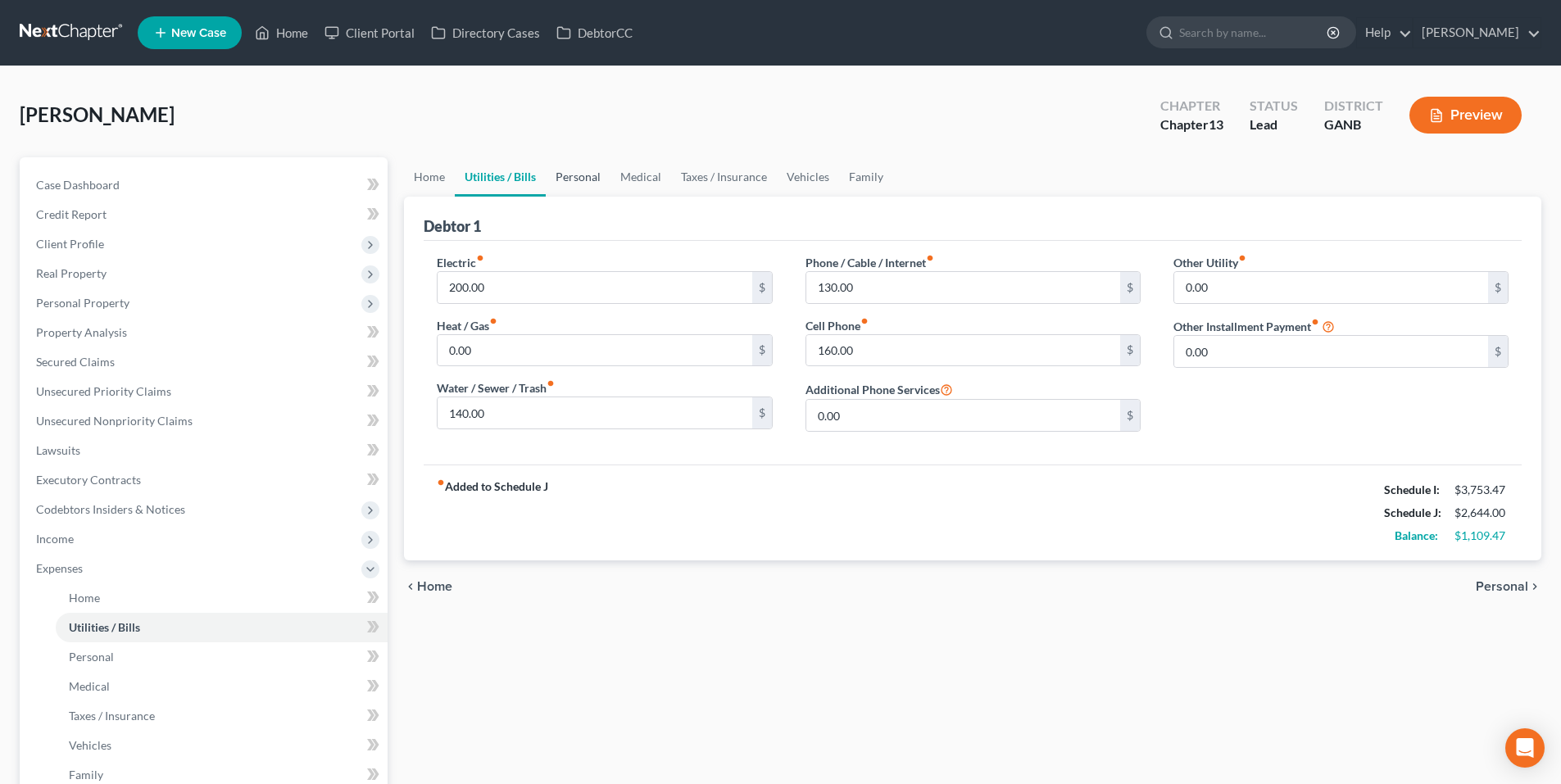
click at [574, 164] on link "Personal" at bounding box center [578, 176] width 65 height 39
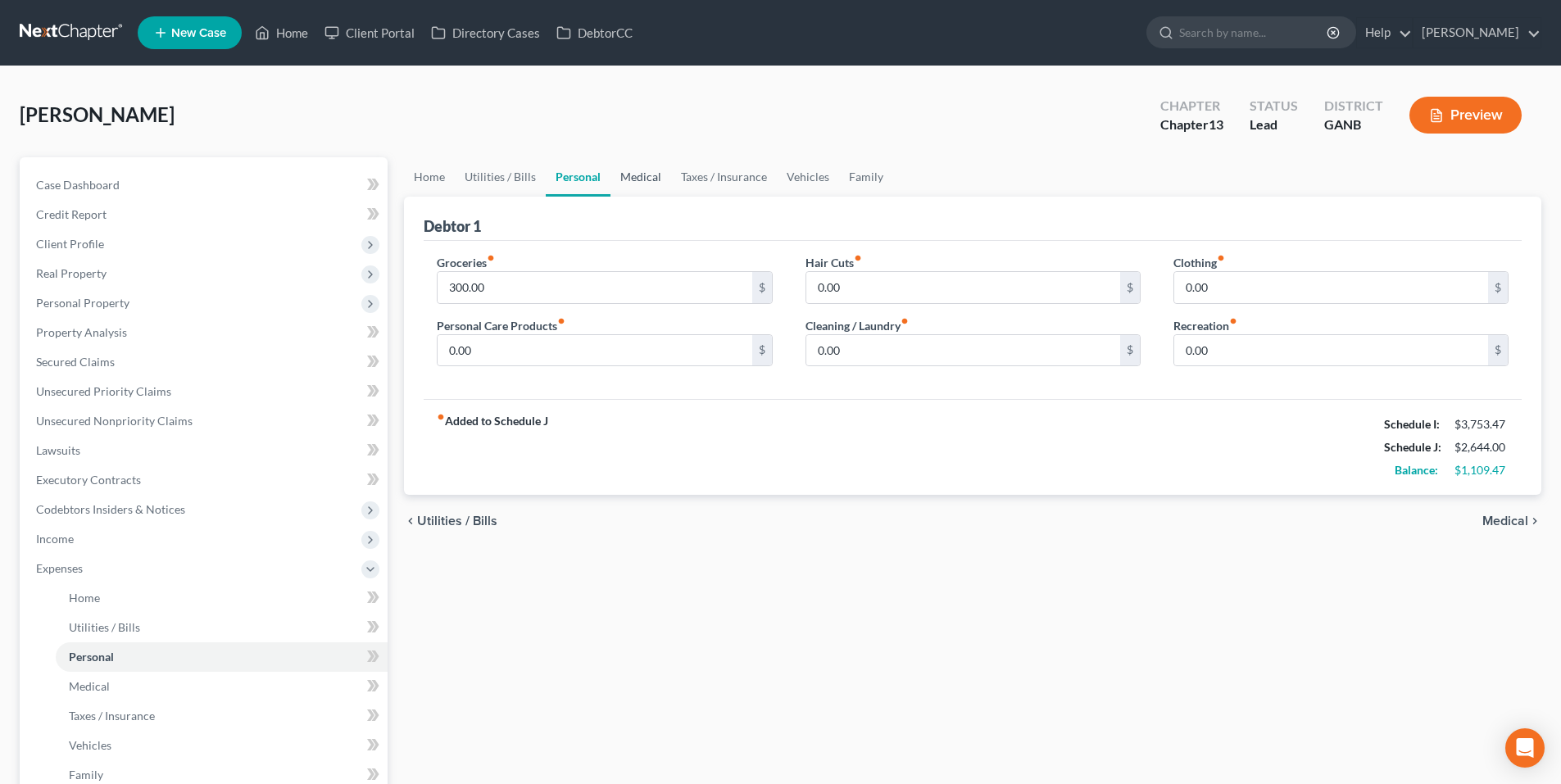
click at [642, 171] on link "Medical" at bounding box center [641, 176] width 61 height 39
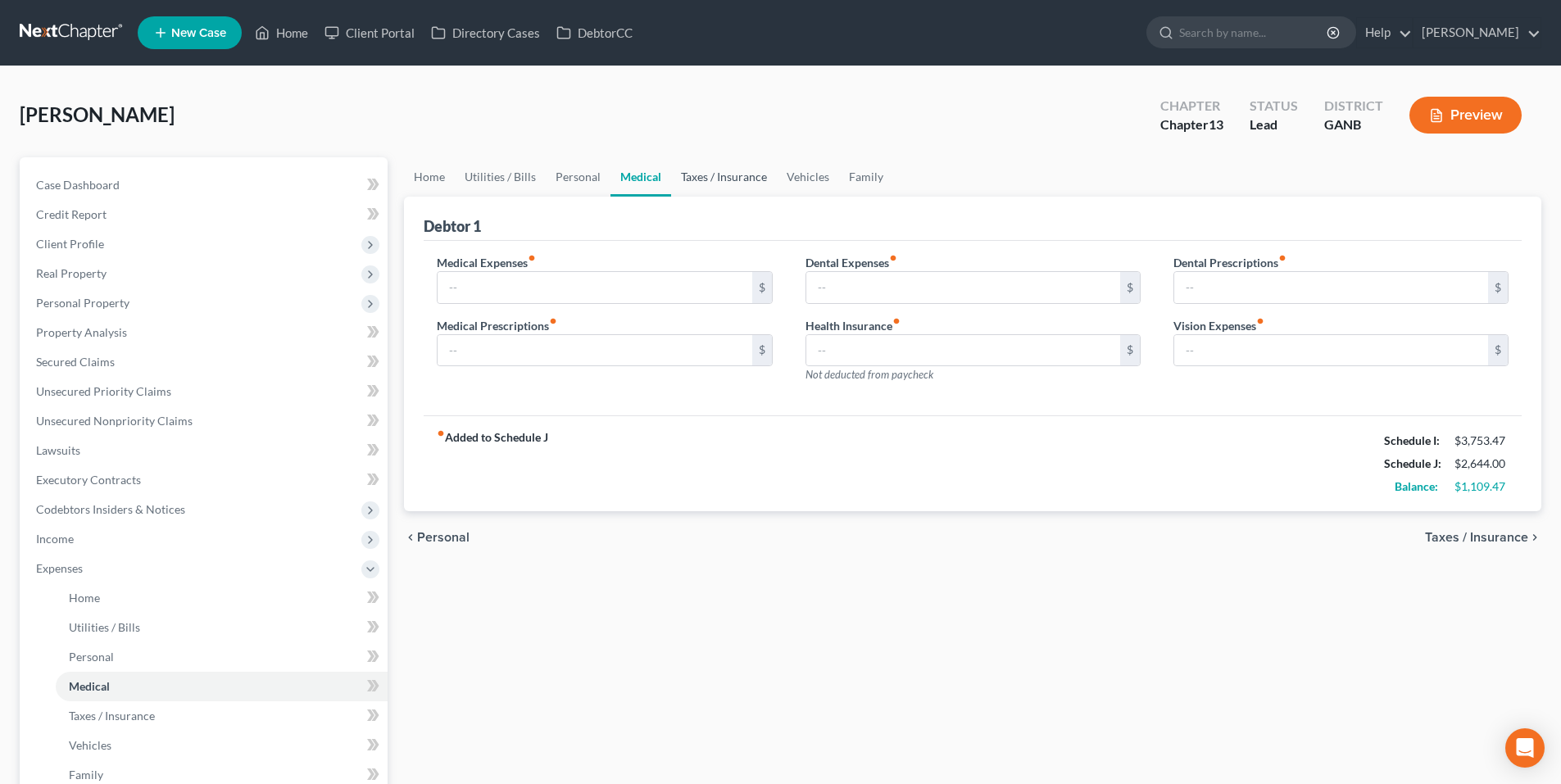
click at [693, 176] on link "Taxes / Insurance" at bounding box center [724, 176] width 106 height 39
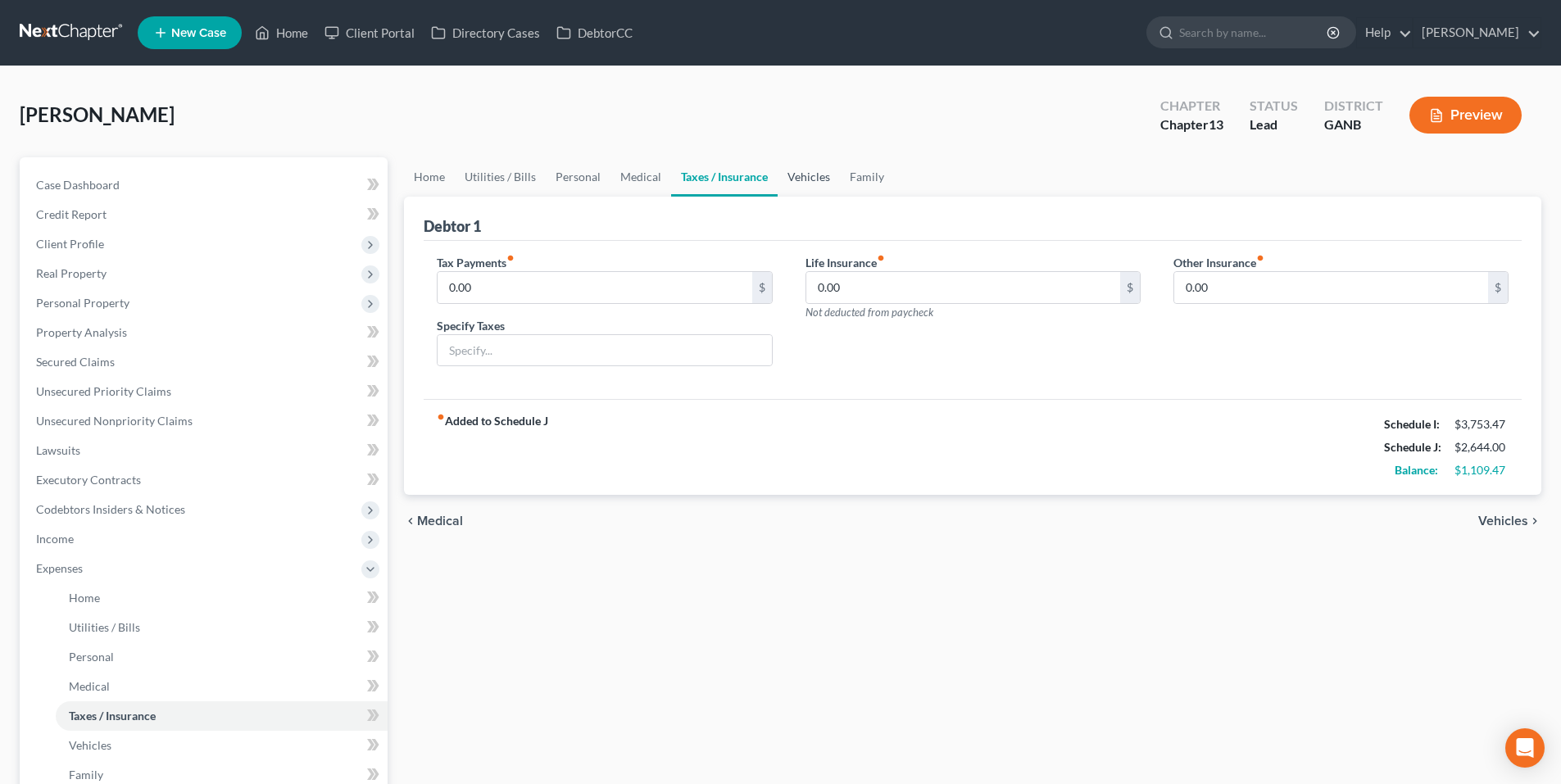
click at [806, 182] on link "Vehicles" at bounding box center [808, 176] width 62 height 39
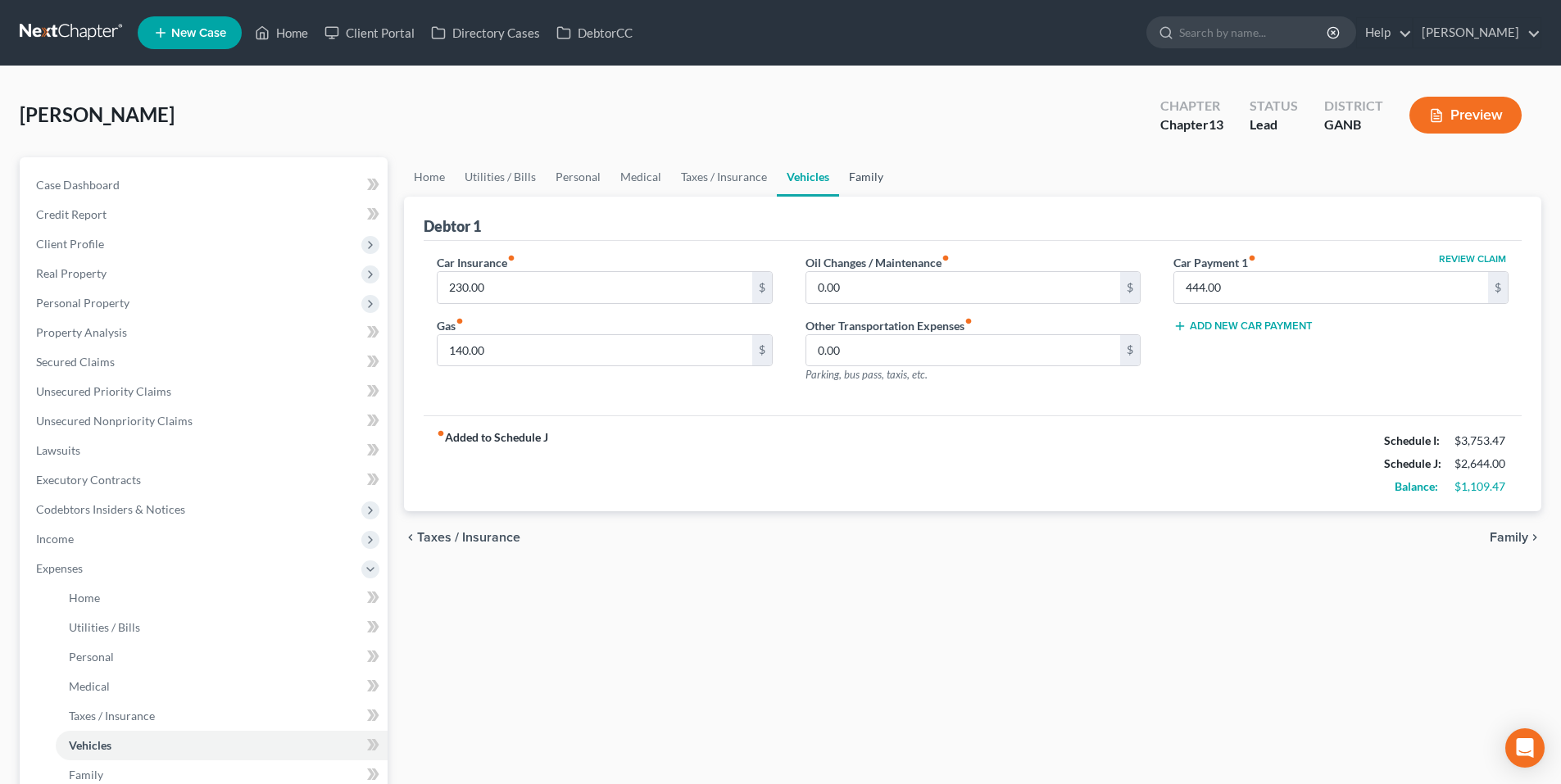
click at [858, 180] on link "Family" at bounding box center [865, 176] width 54 height 39
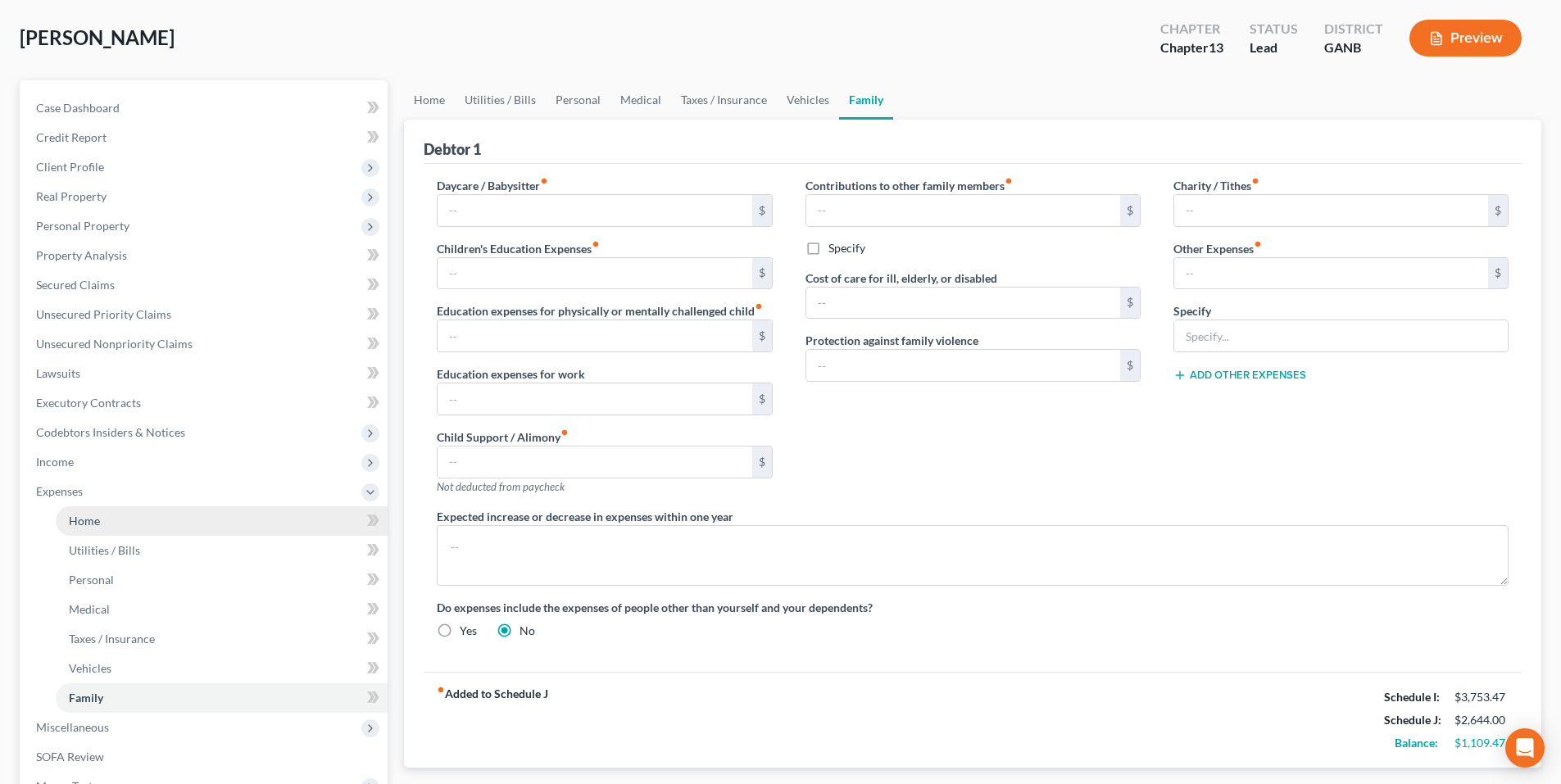
scroll to position [82, 0]
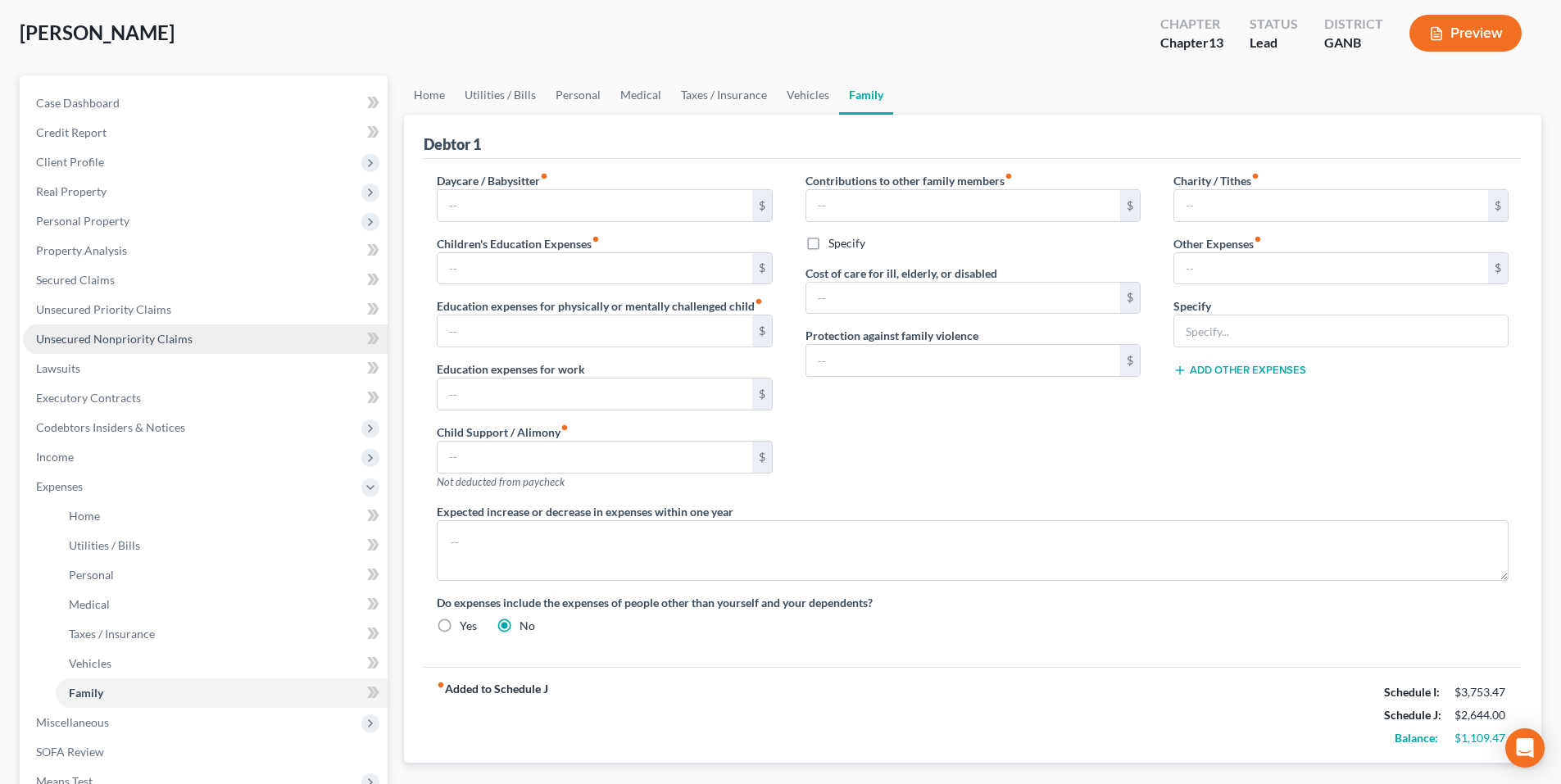
click at [94, 329] on link "Unsecured Nonpriority Claims" at bounding box center [205, 340] width 365 height 30
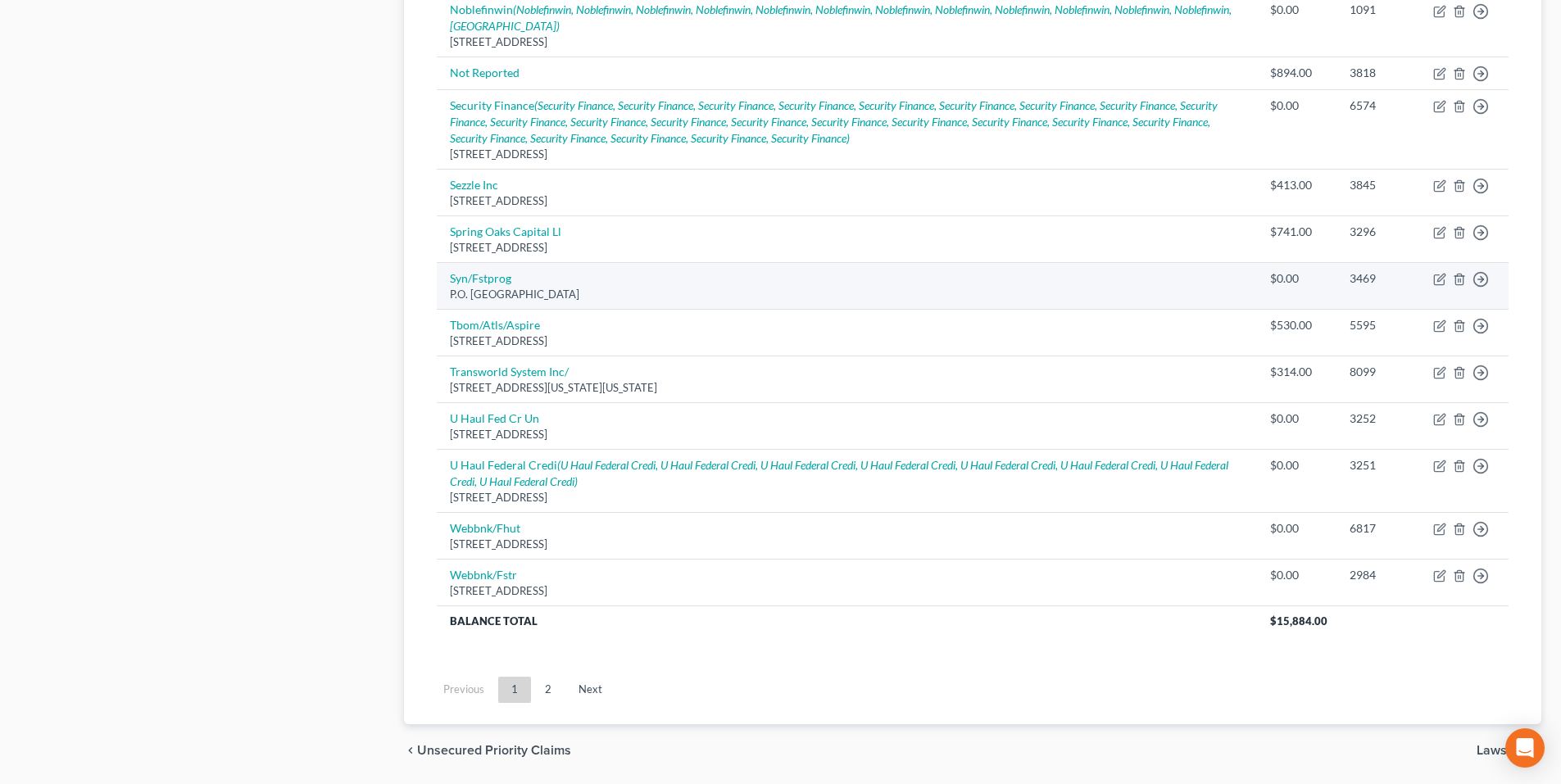
scroll to position [1188, 0]
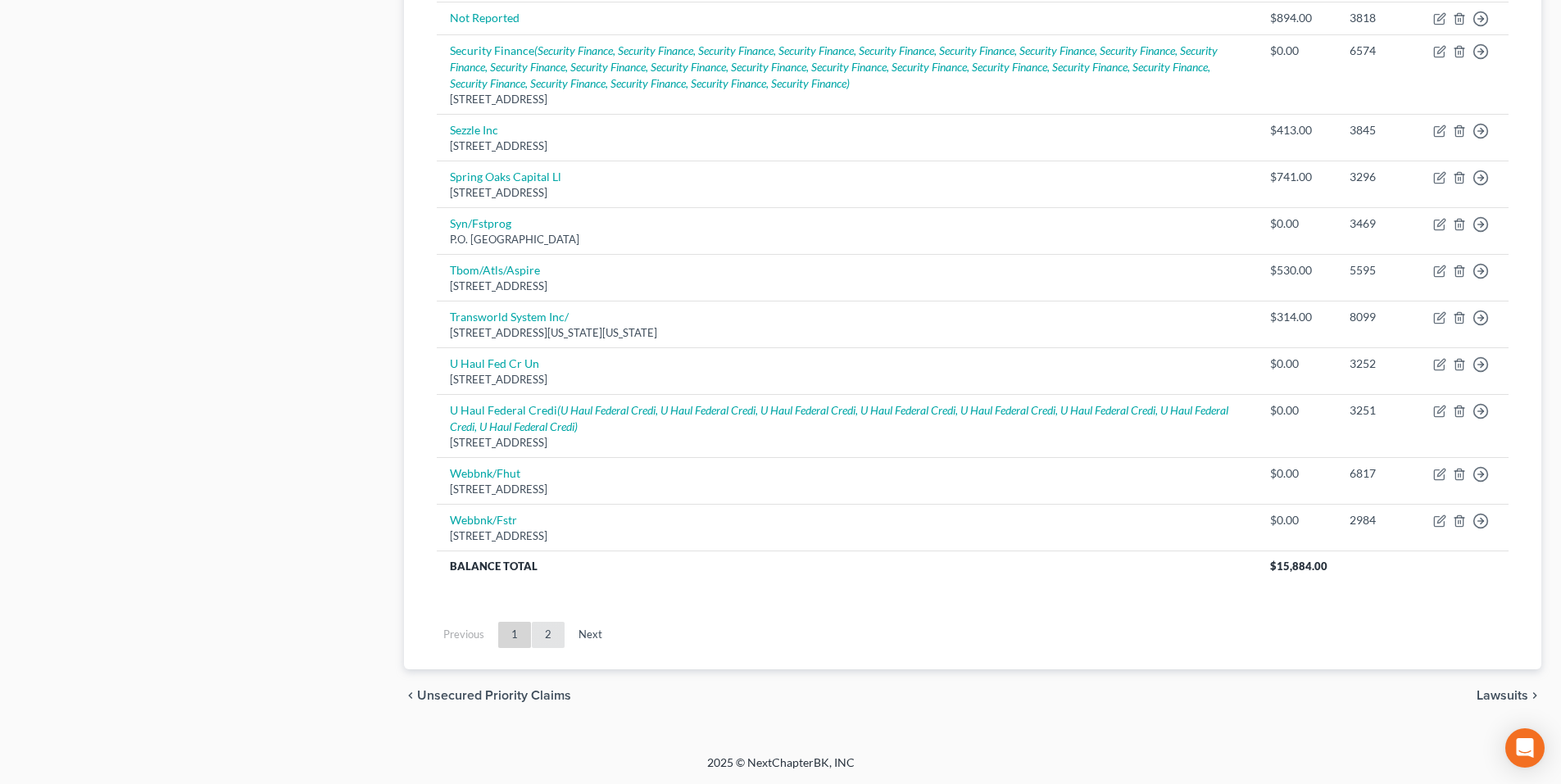
click at [553, 635] on link "2" at bounding box center [548, 634] width 33 height 26
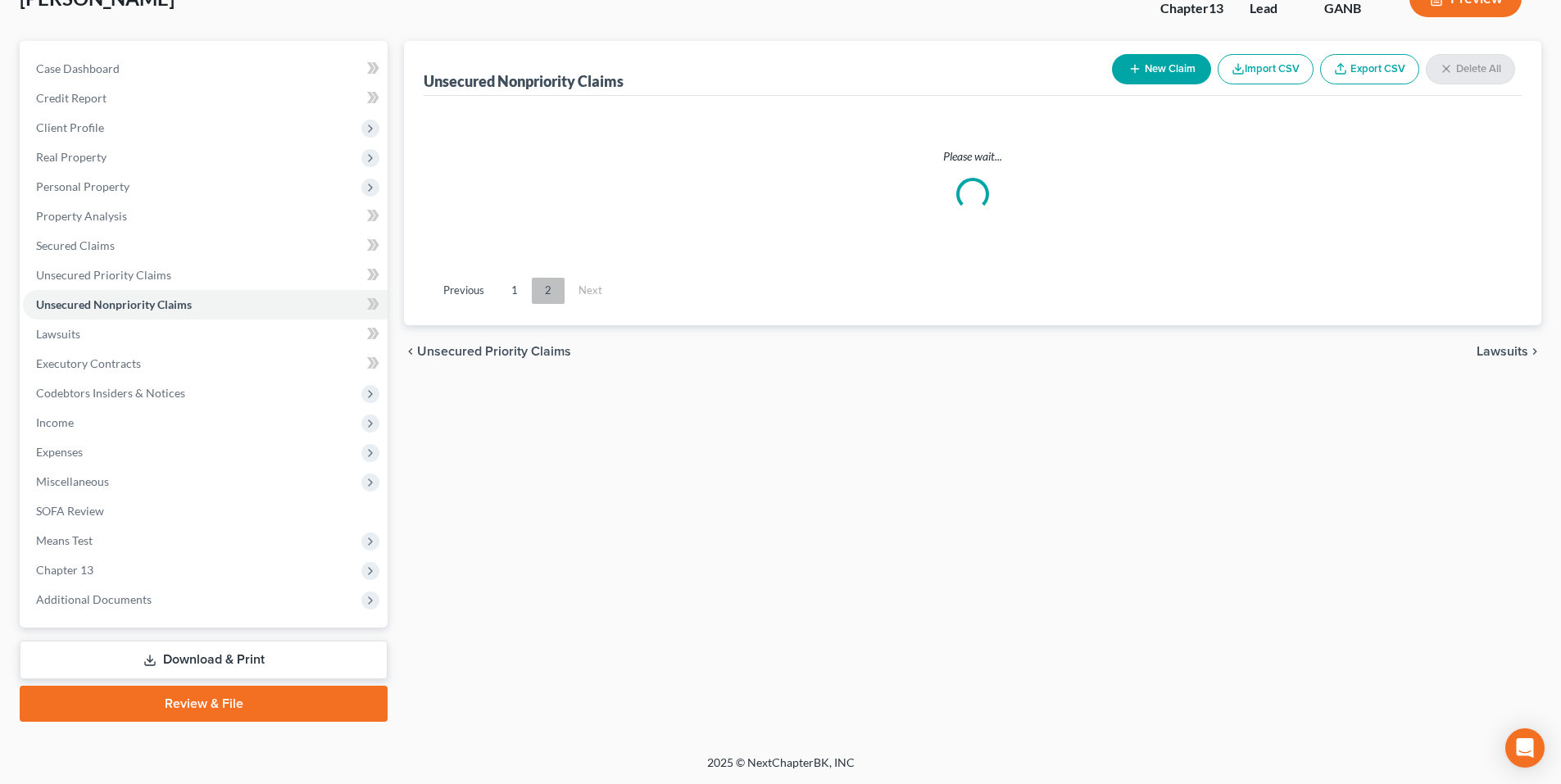
scroll to position [116, 0]
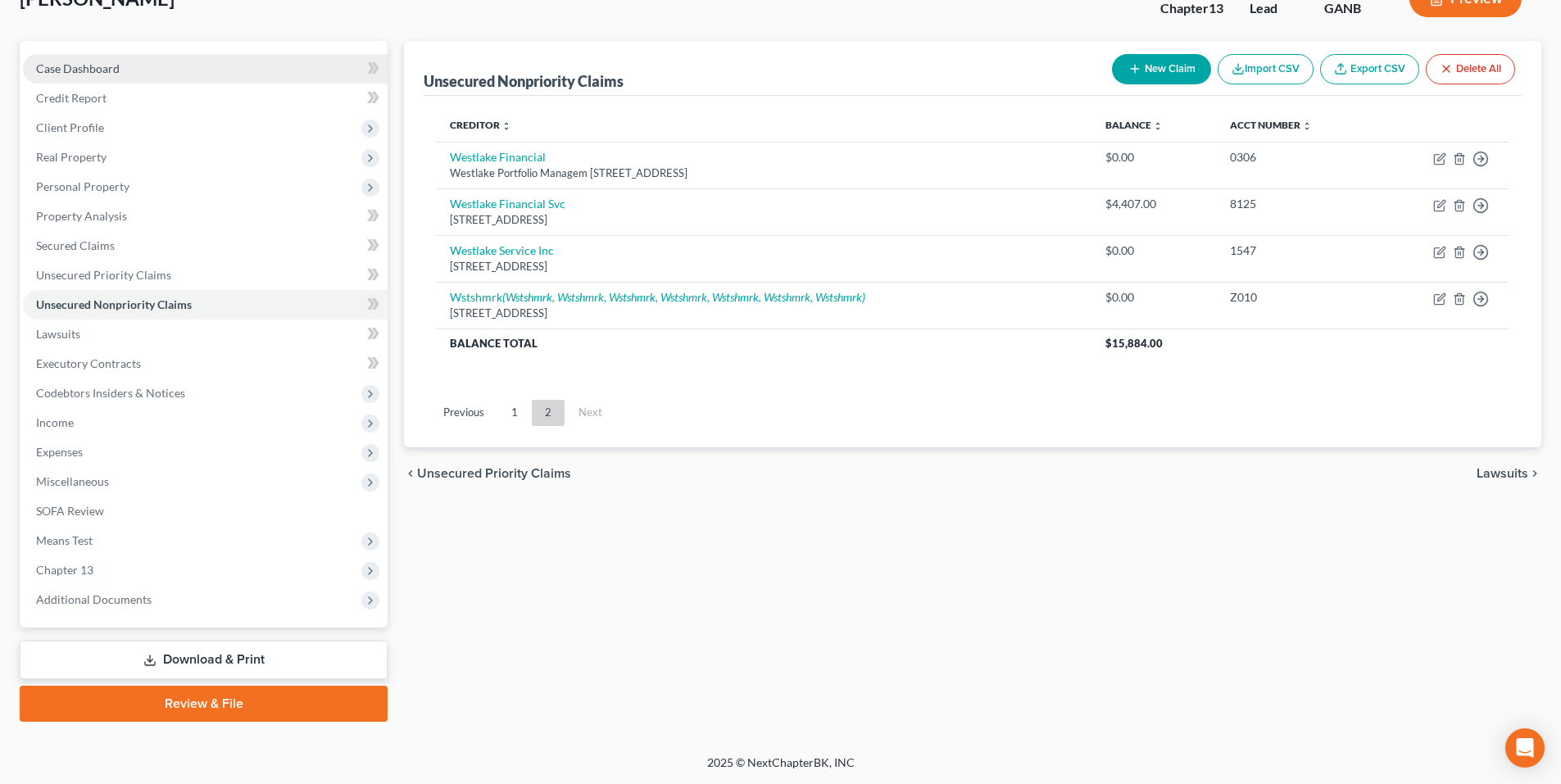
click at [168, 70] on link "Case Dashboard" at bounding box center [205, 69] width 365 height 30
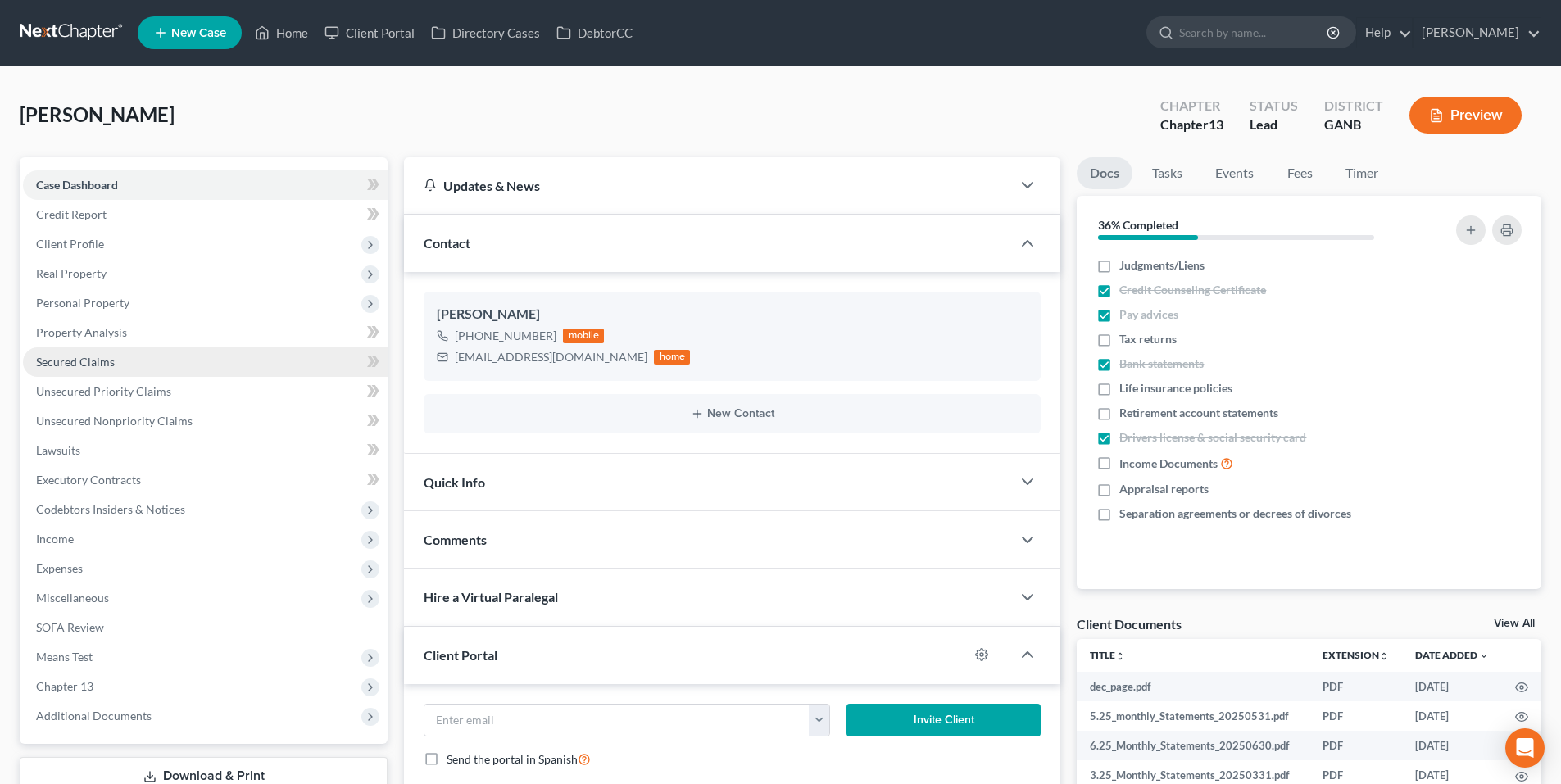
click at [213, 366] on link "Secured Claims" at bounding box center [205, 363] width 365 height 30
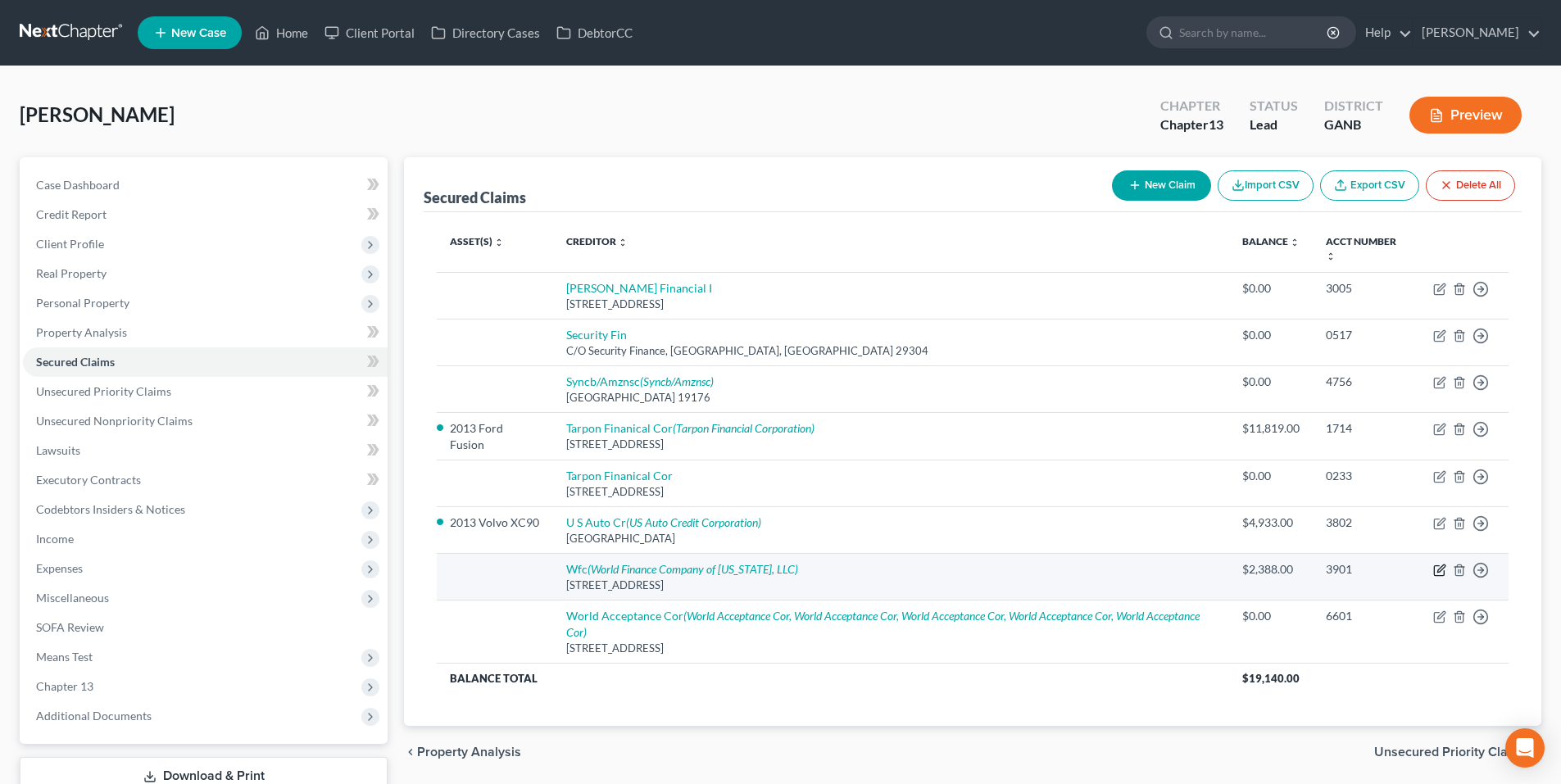
click at [1443, 575] on icon "button" at bounding box center [1439, 570] width 10 height 10
select select "42"
select select "0"
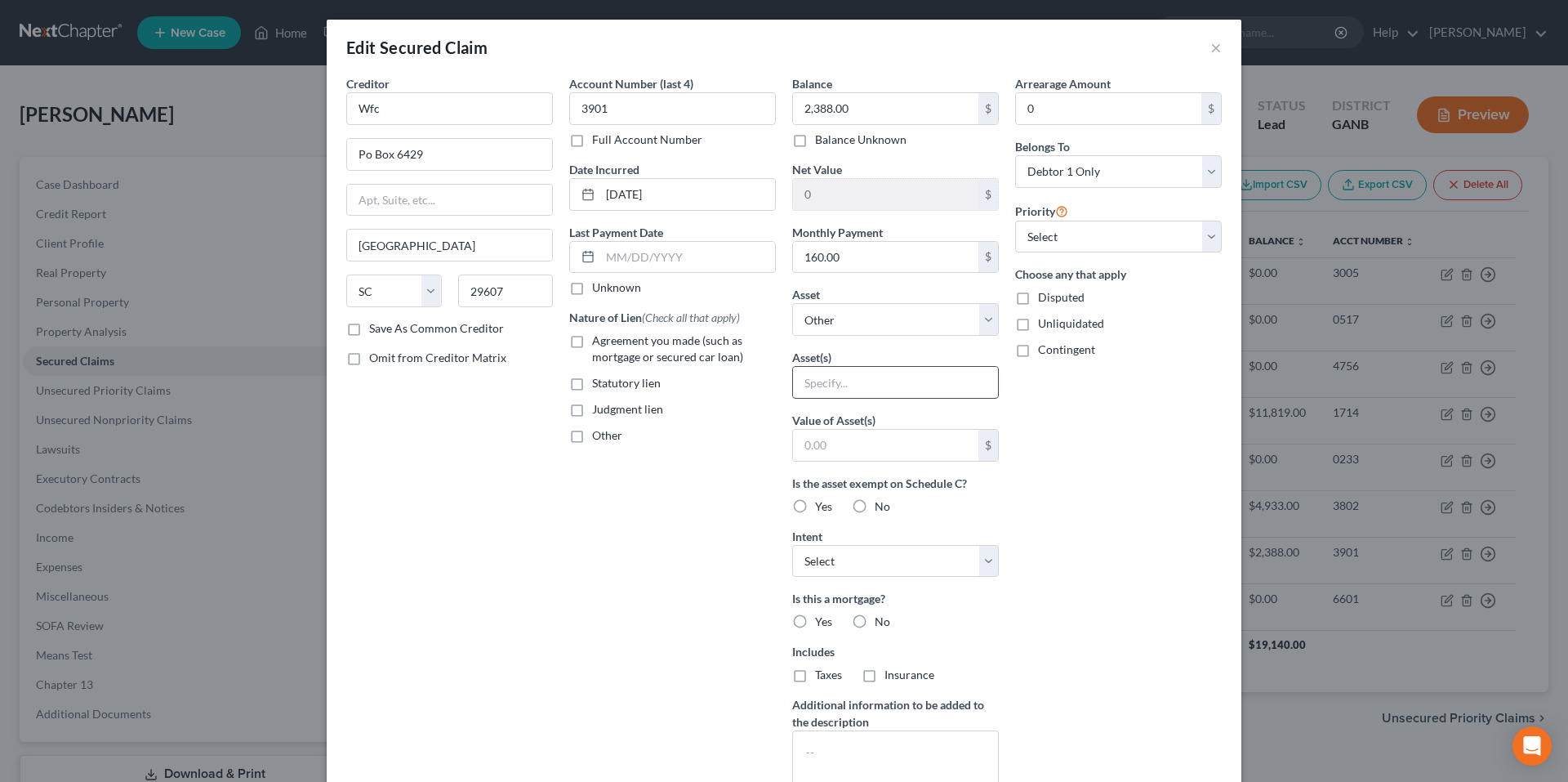
click at [871, 378] on input "text" at bounding box center [896, 382] width 205 height 31
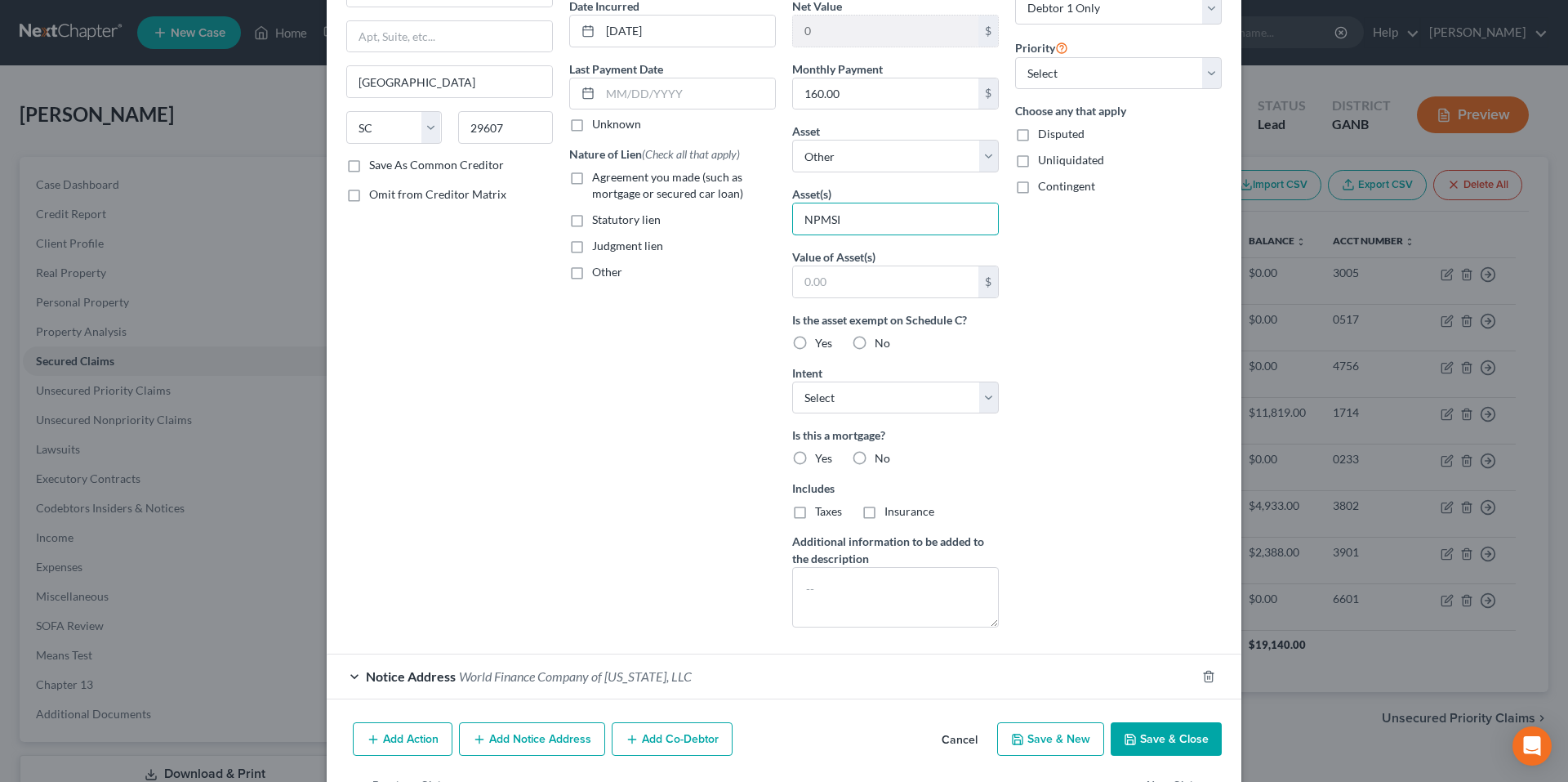
scroll to position [217, 0]
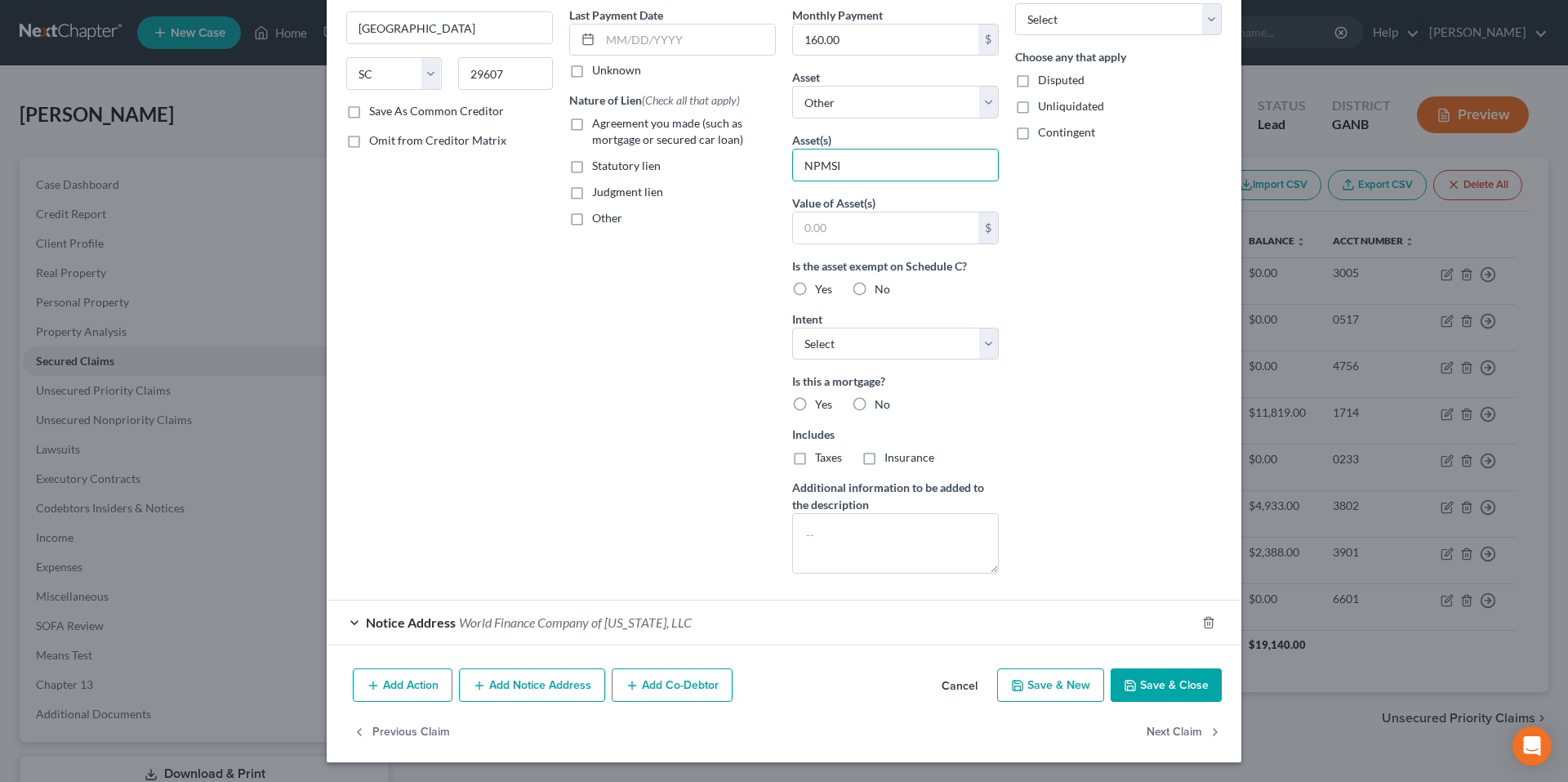
type input "NPMSI"
click at [1158, 675] on button "Save & Close" at bounding box center [1166, 685] width 111 height 34
select select
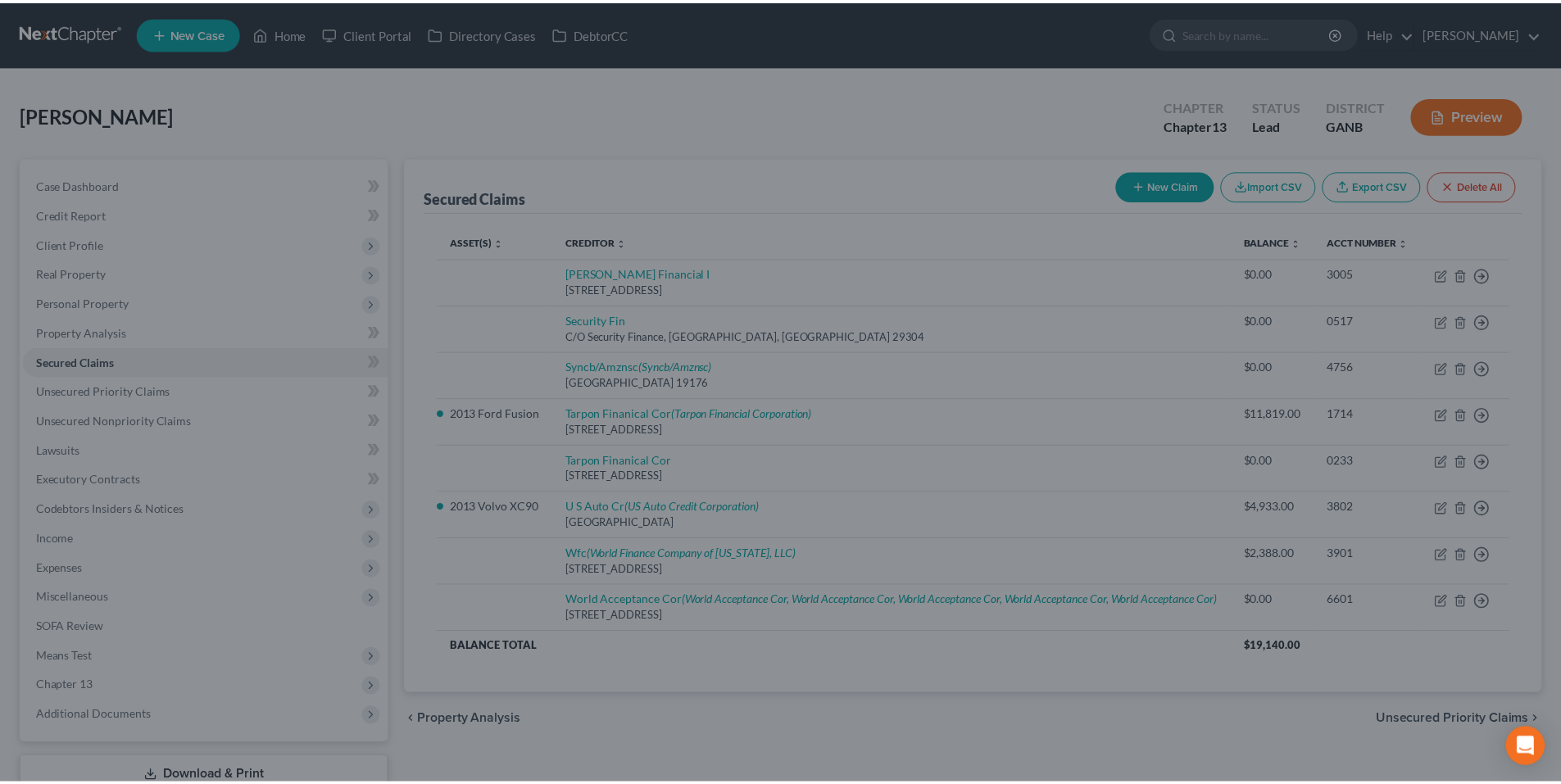
scroll to position [39, 0]
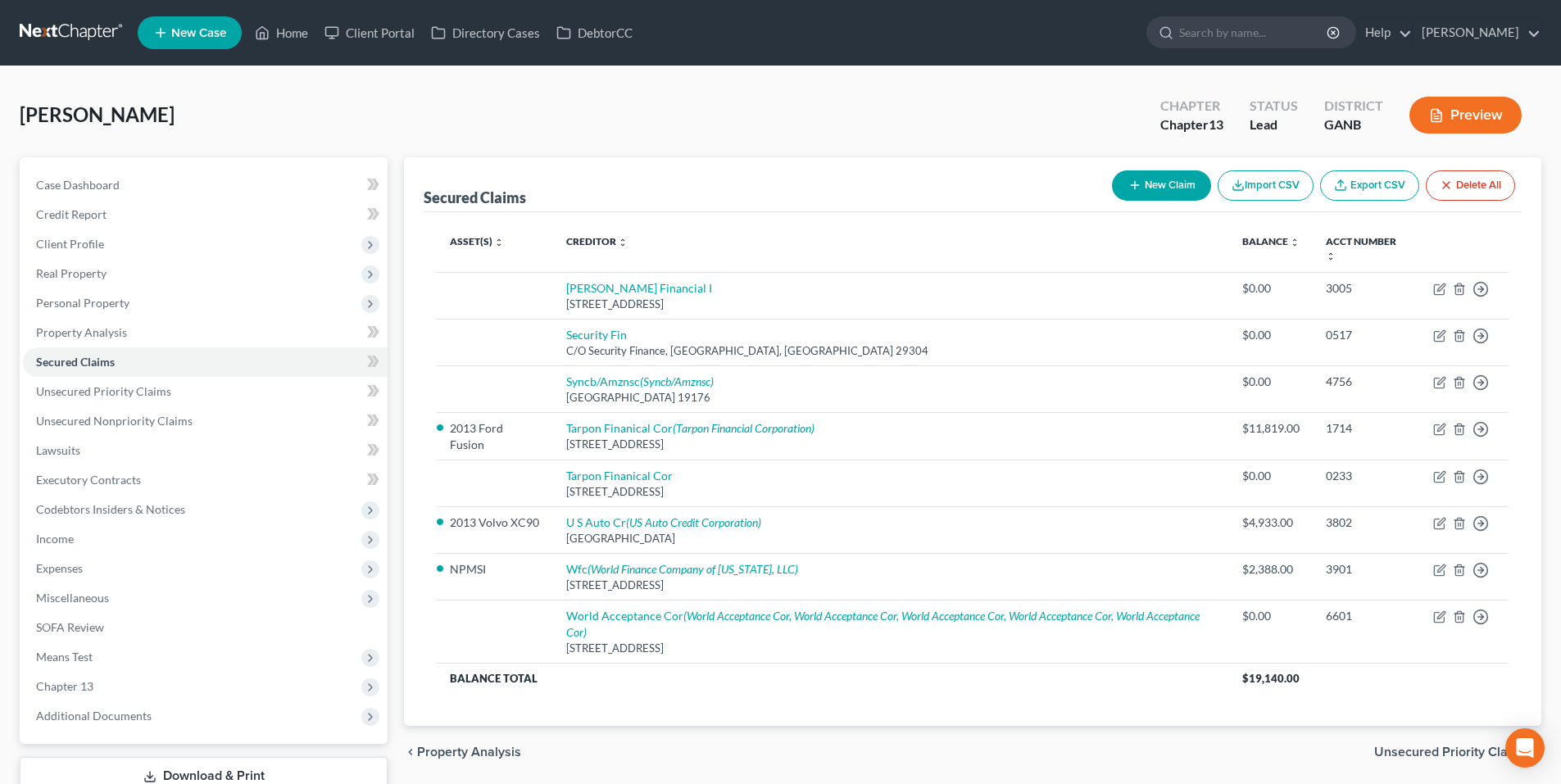
click at [82, 27] on link at bounding box center [72, 33] width 105 height 30
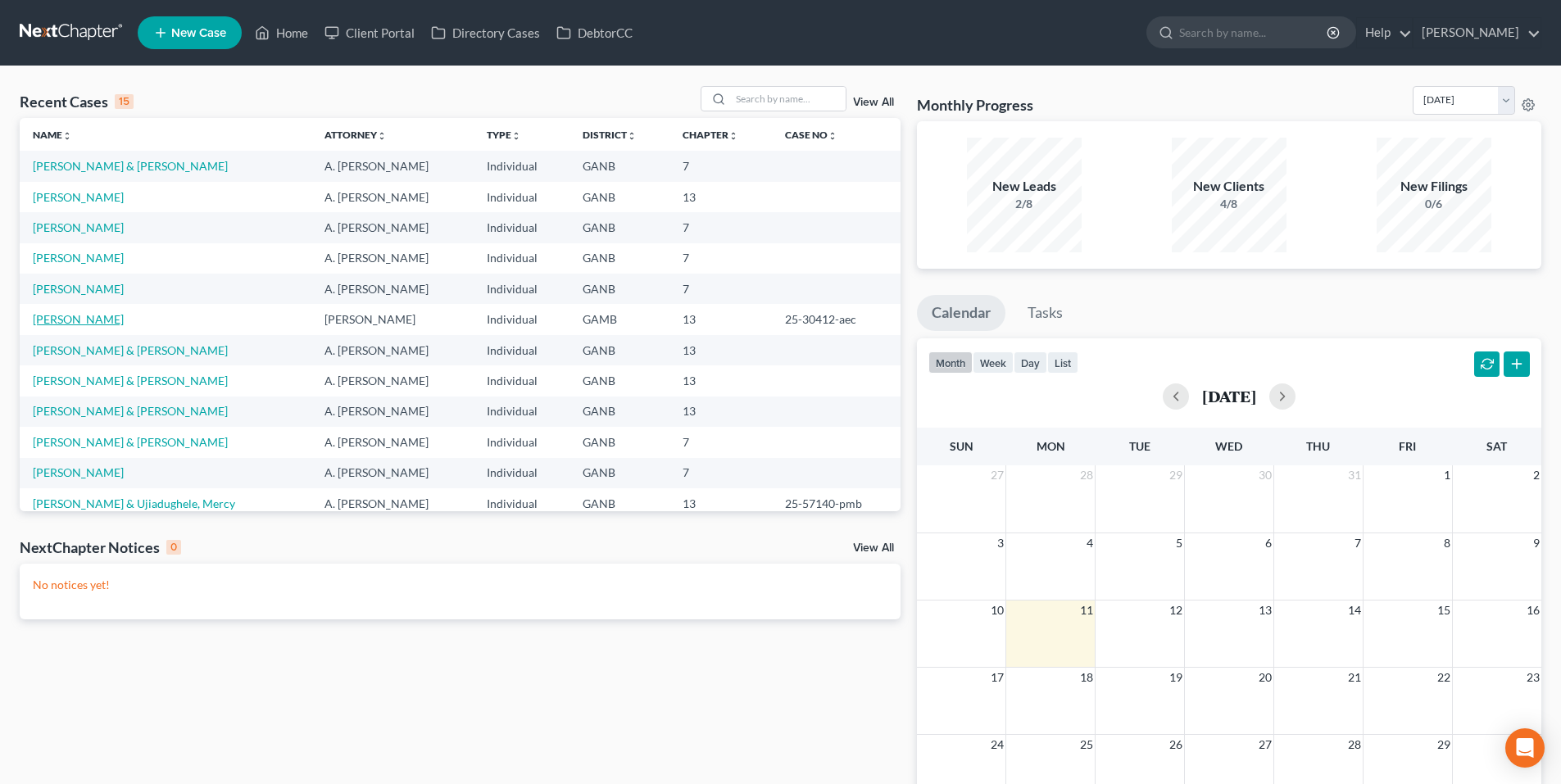
click at [63, 320] on link "[PERSON_NAME]" at bounding box center [78, 319] width 91 height 14
select select "6"
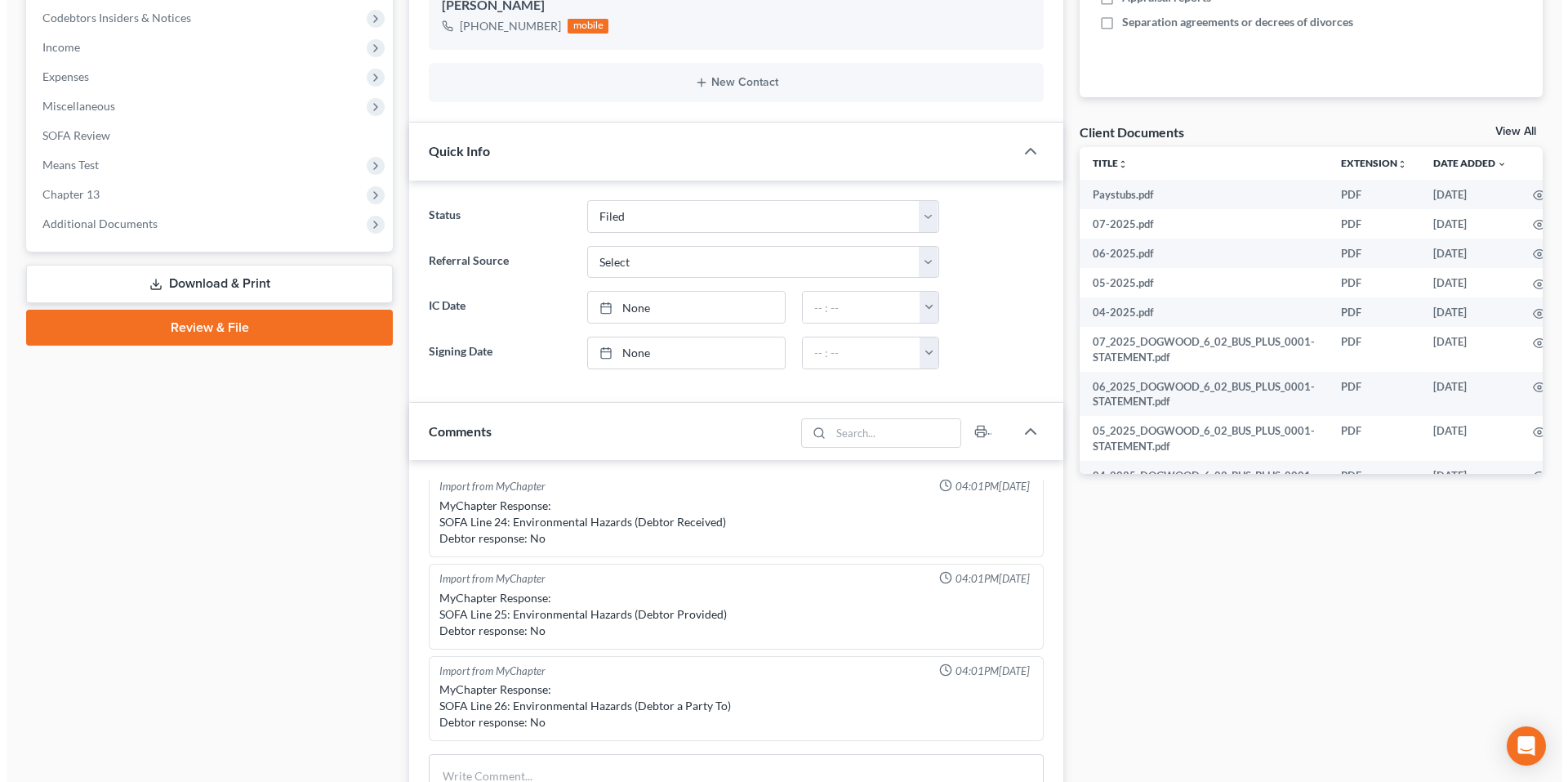
scroll to position [0, 25]
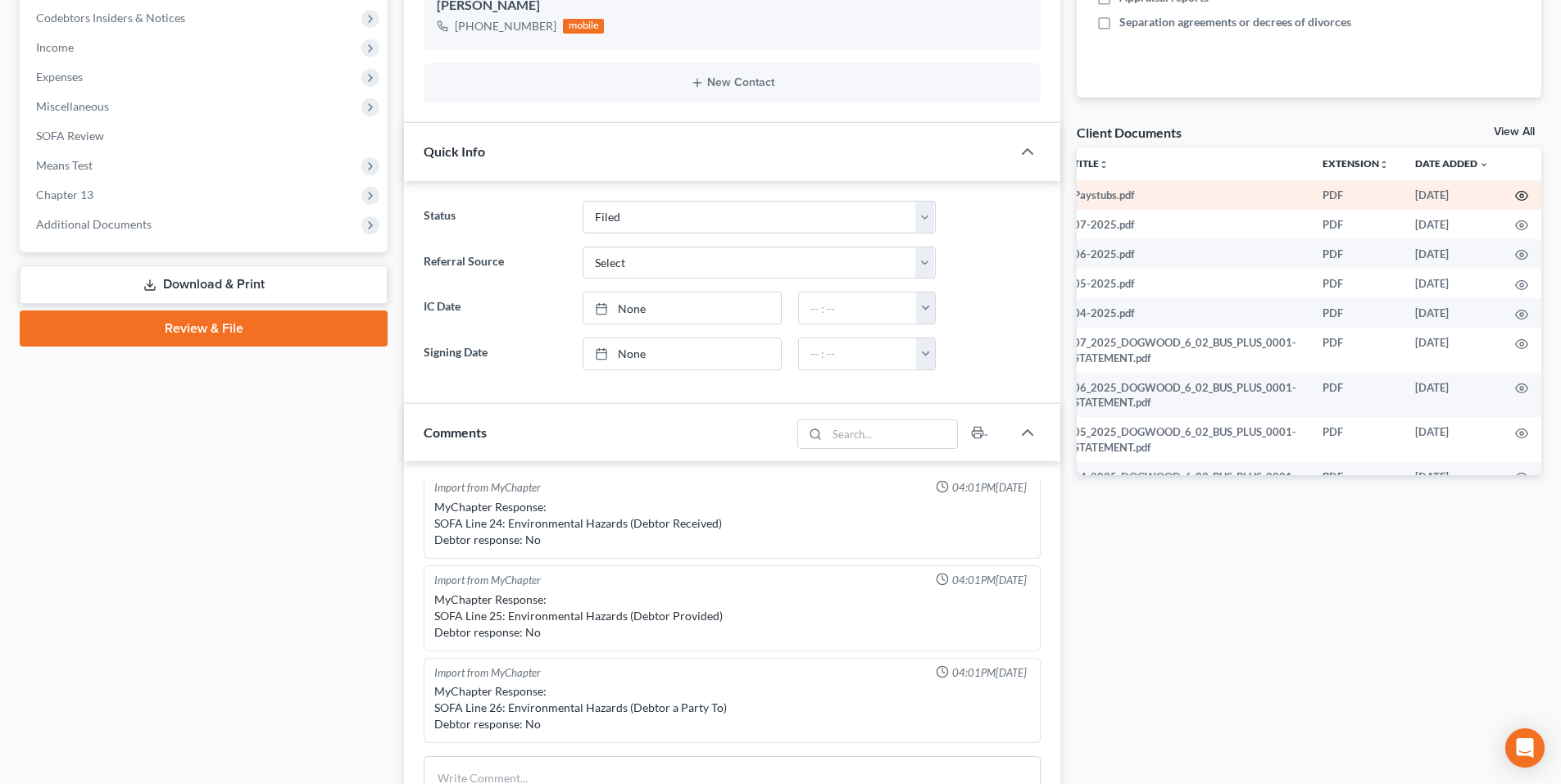
click at [1515, 193] on icon "button" at bounding box center [1521, 195] width 13 height 13
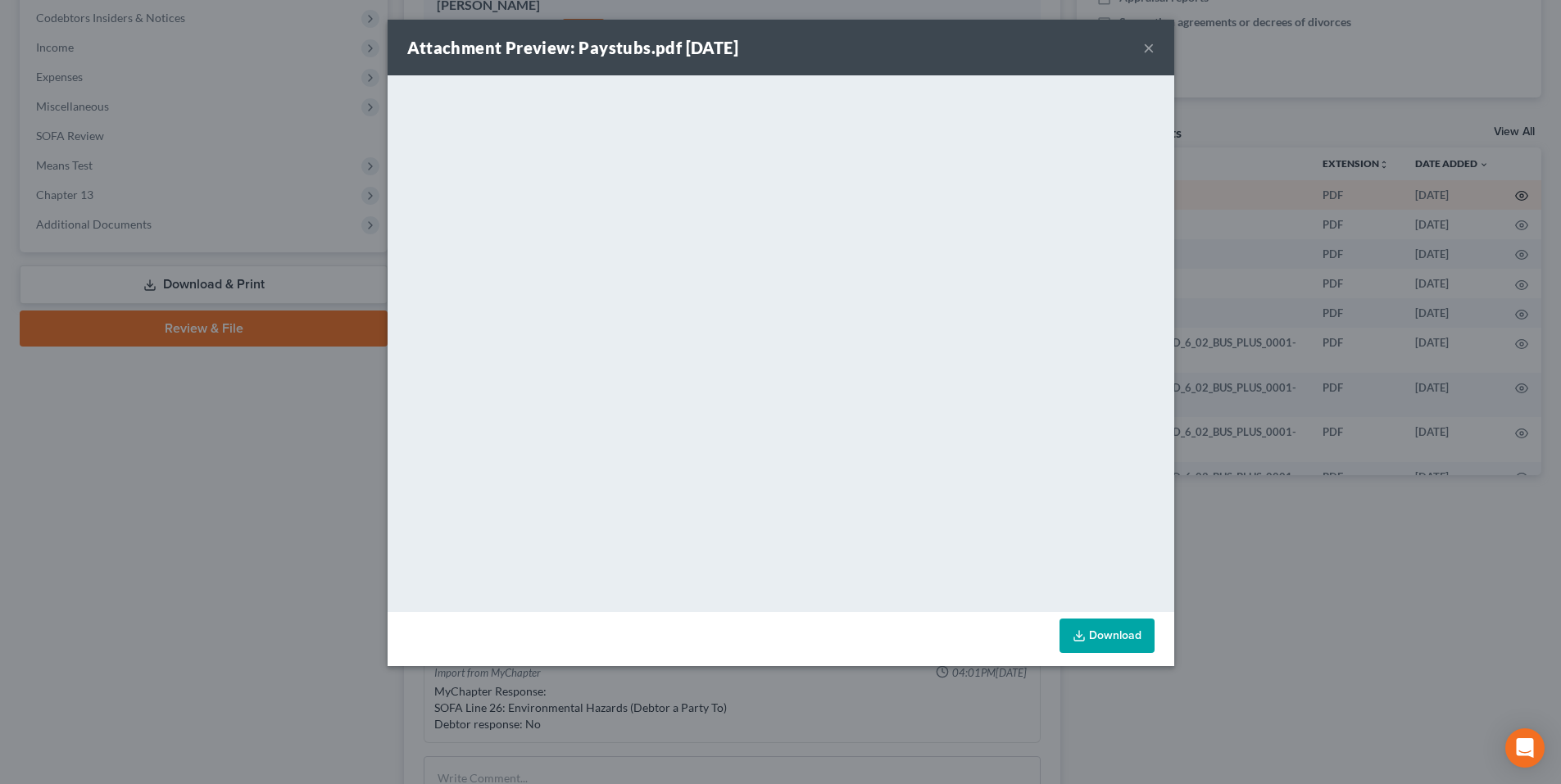
scroll to position [0, 22]
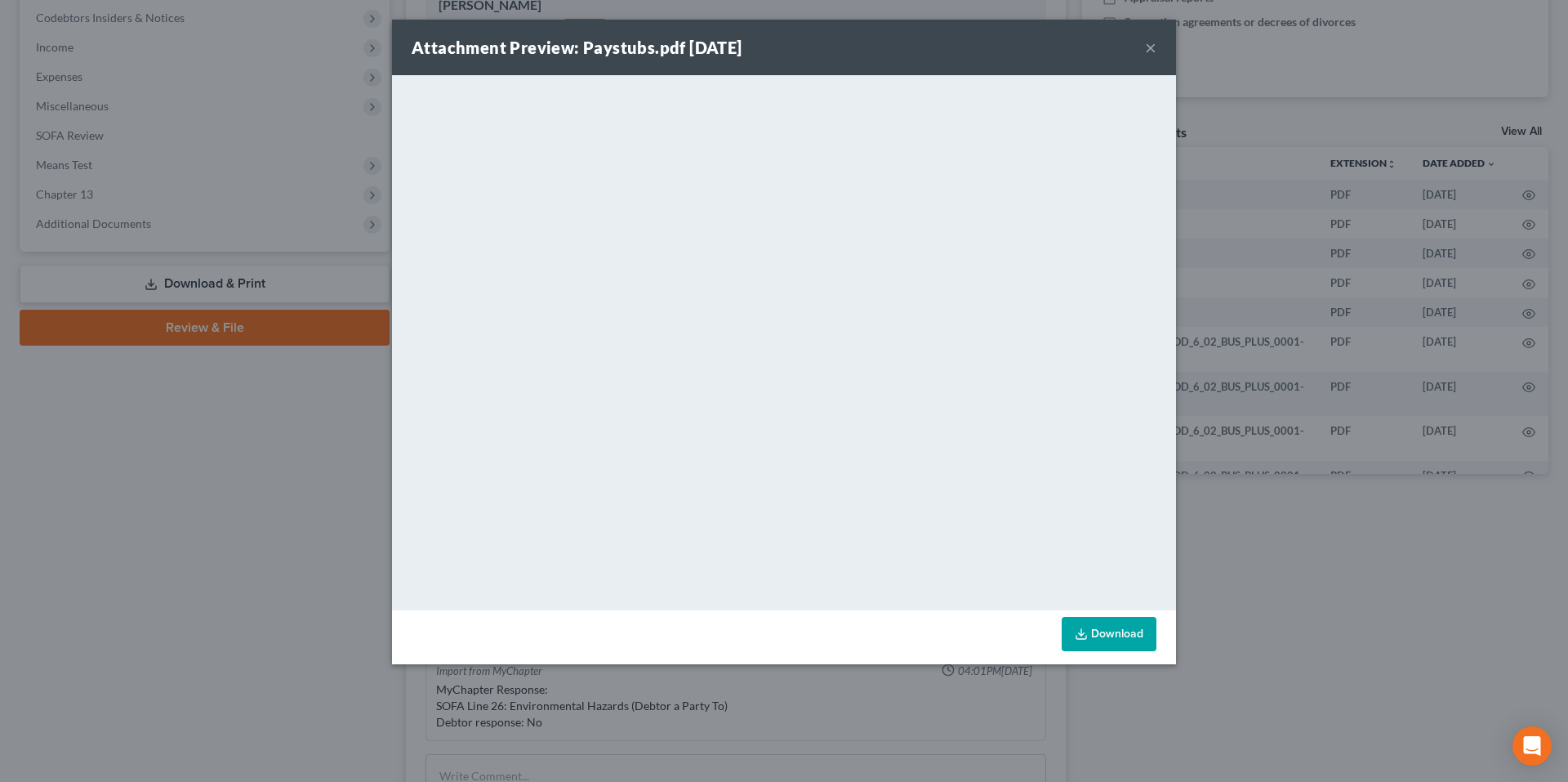
click at [1150, 48] on button "×" at bounding box center [1150, 48] width 11 height 20
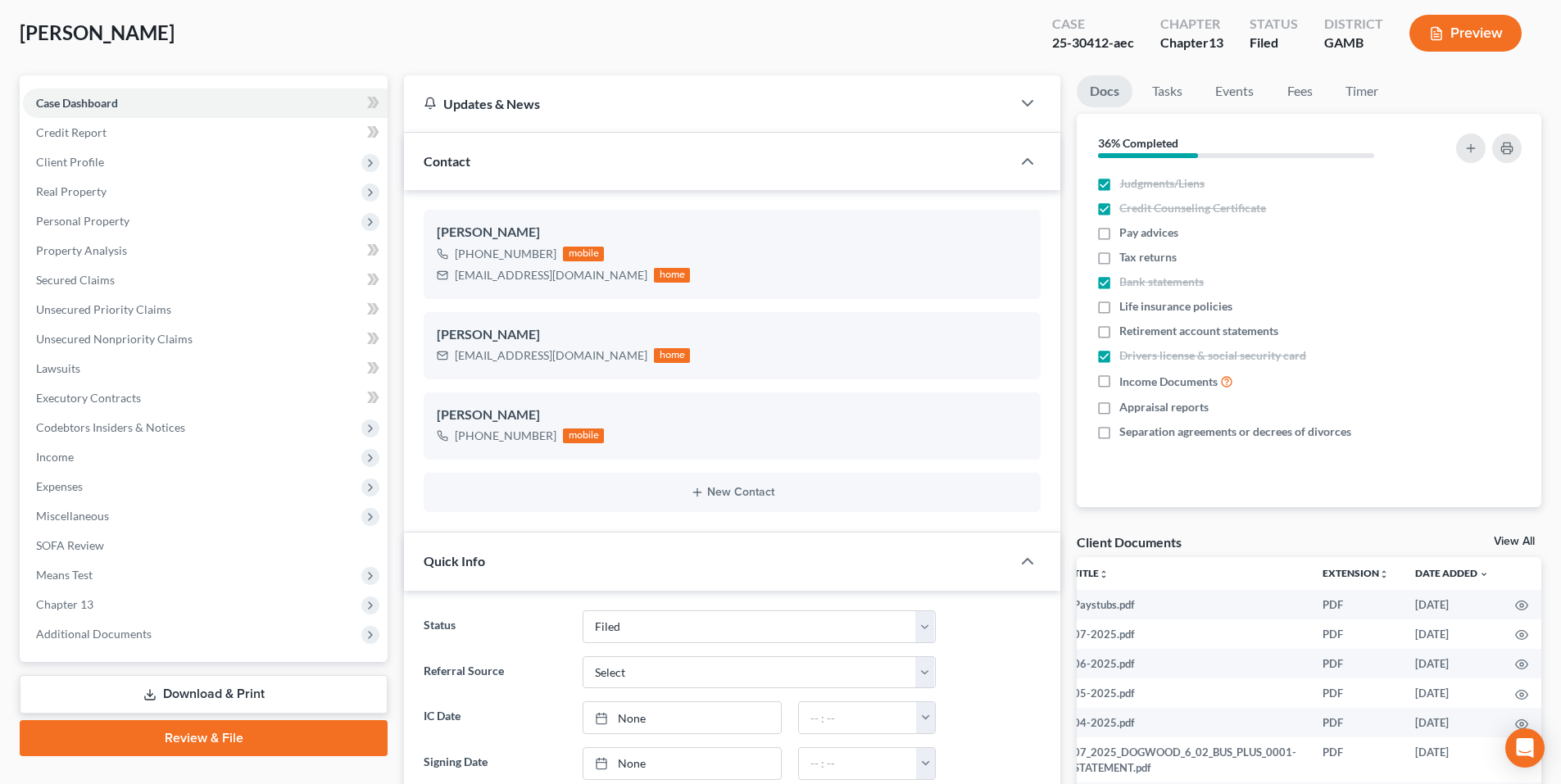
scroll to position [0, 0]
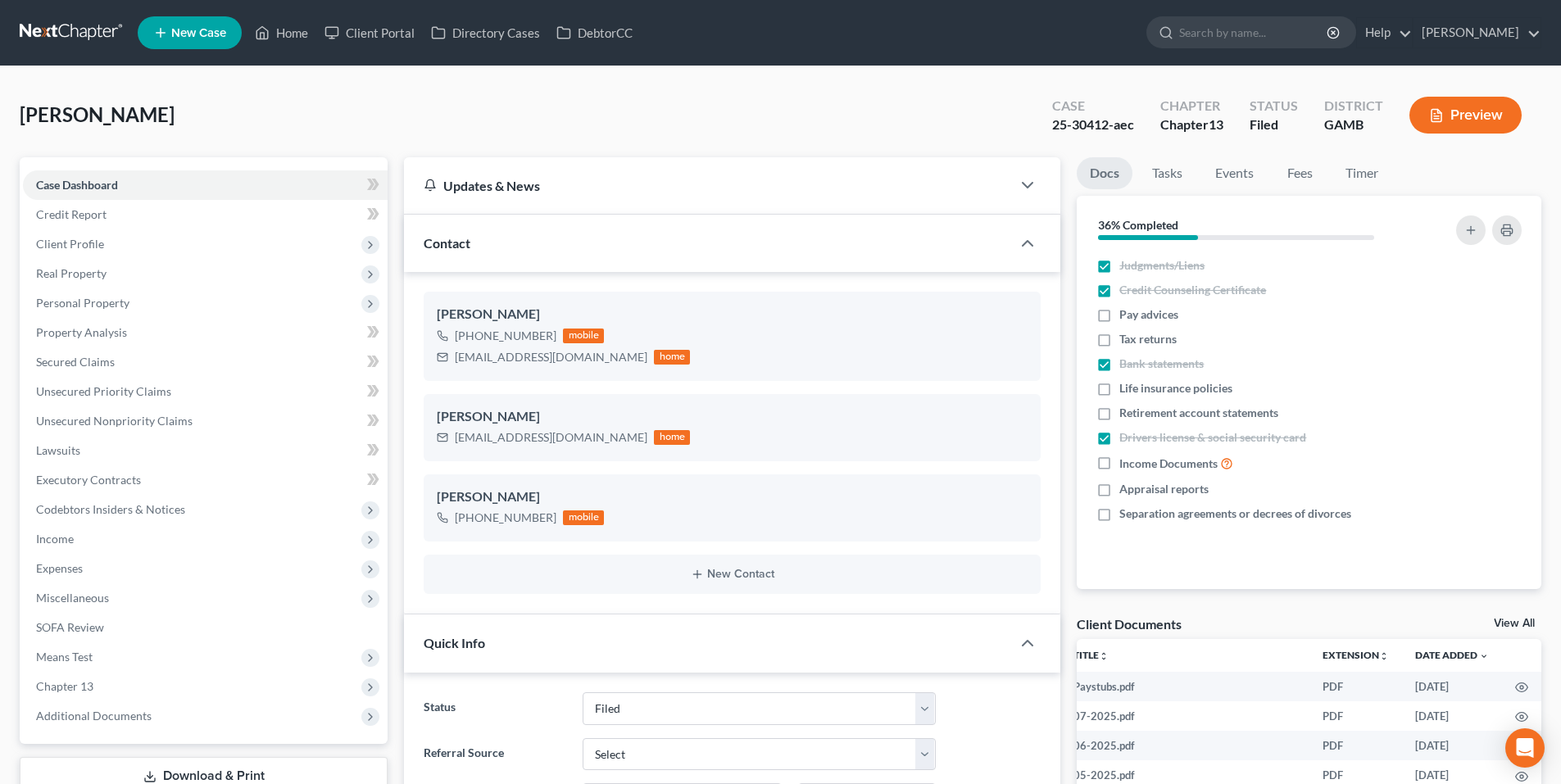
click at [76, 24] on link at bounding box center [72, 33] width 105 height 30
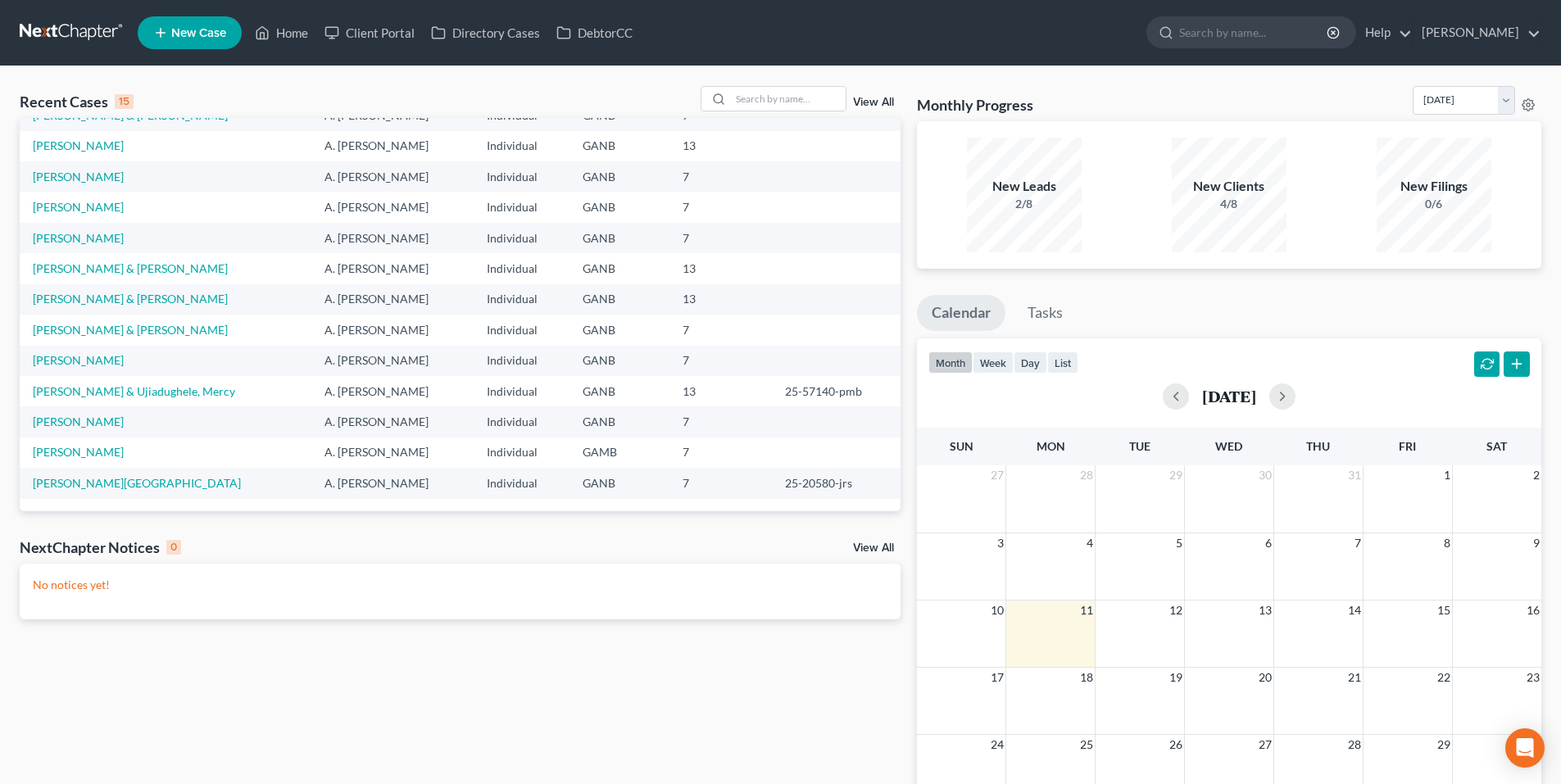
click at [184, 30] on span "New Case" at bounding box center [198, 33] width 55 height 12
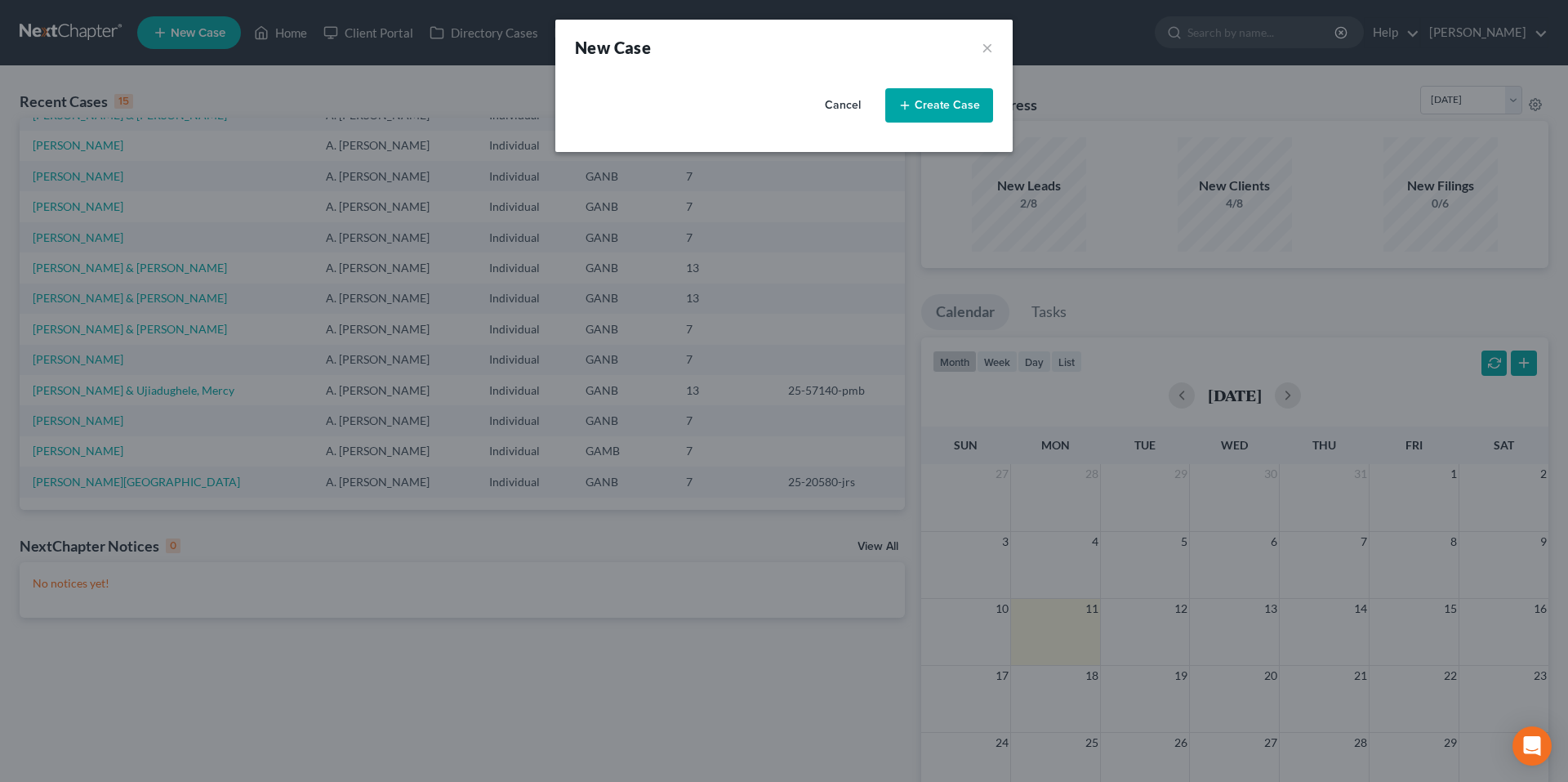
select select "19"
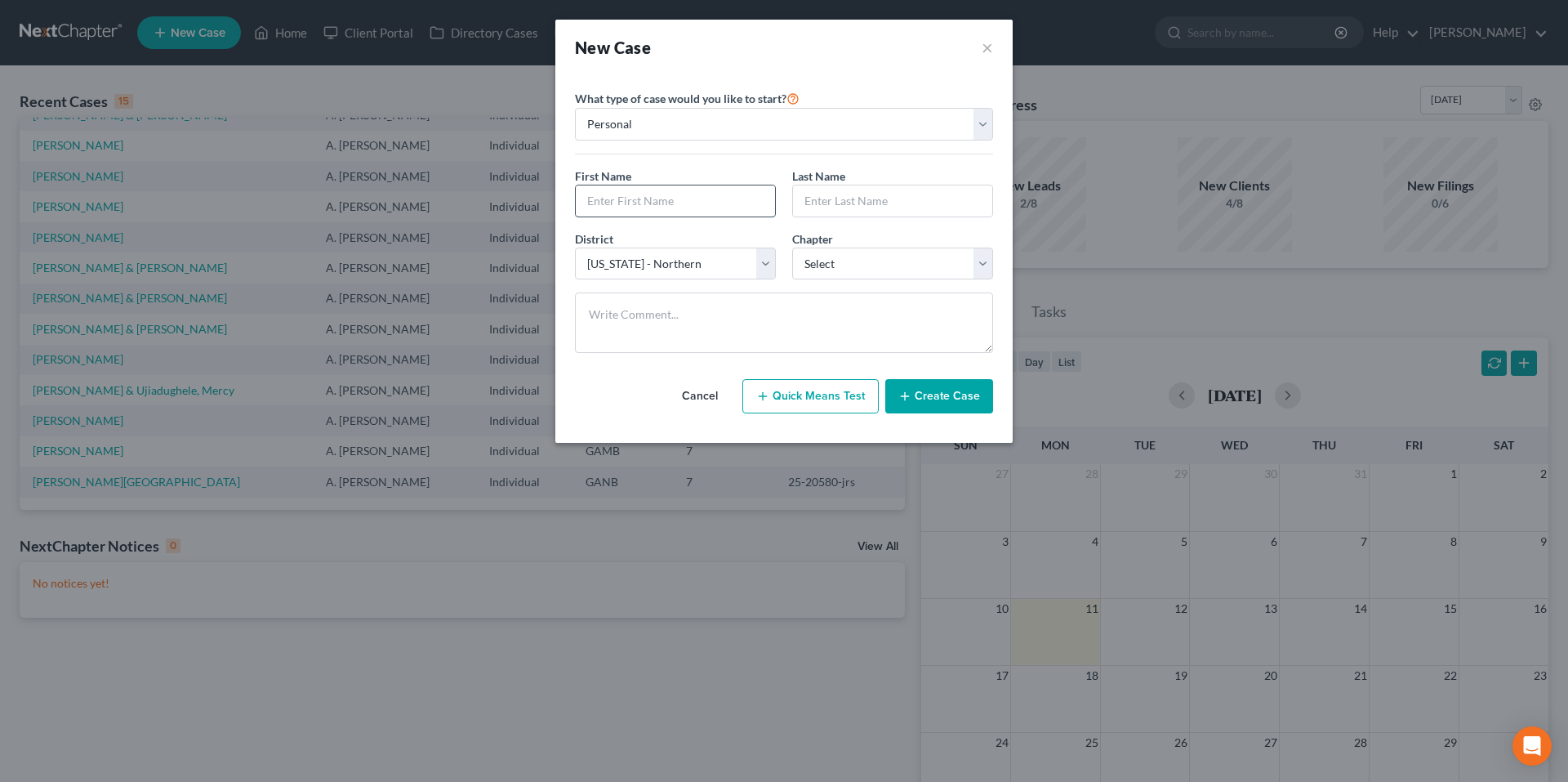
click at [716, 196] on input "text" at bounding box center [675, 200] width 199 height 31
type input "[GEOGRAPHIC_DATA]"
type input "[PERSON_NAME]"
click at [887, 259] on select "Select 7 11 12 13" at bounding box center [893, 263] width 201 height 33
select select "3"
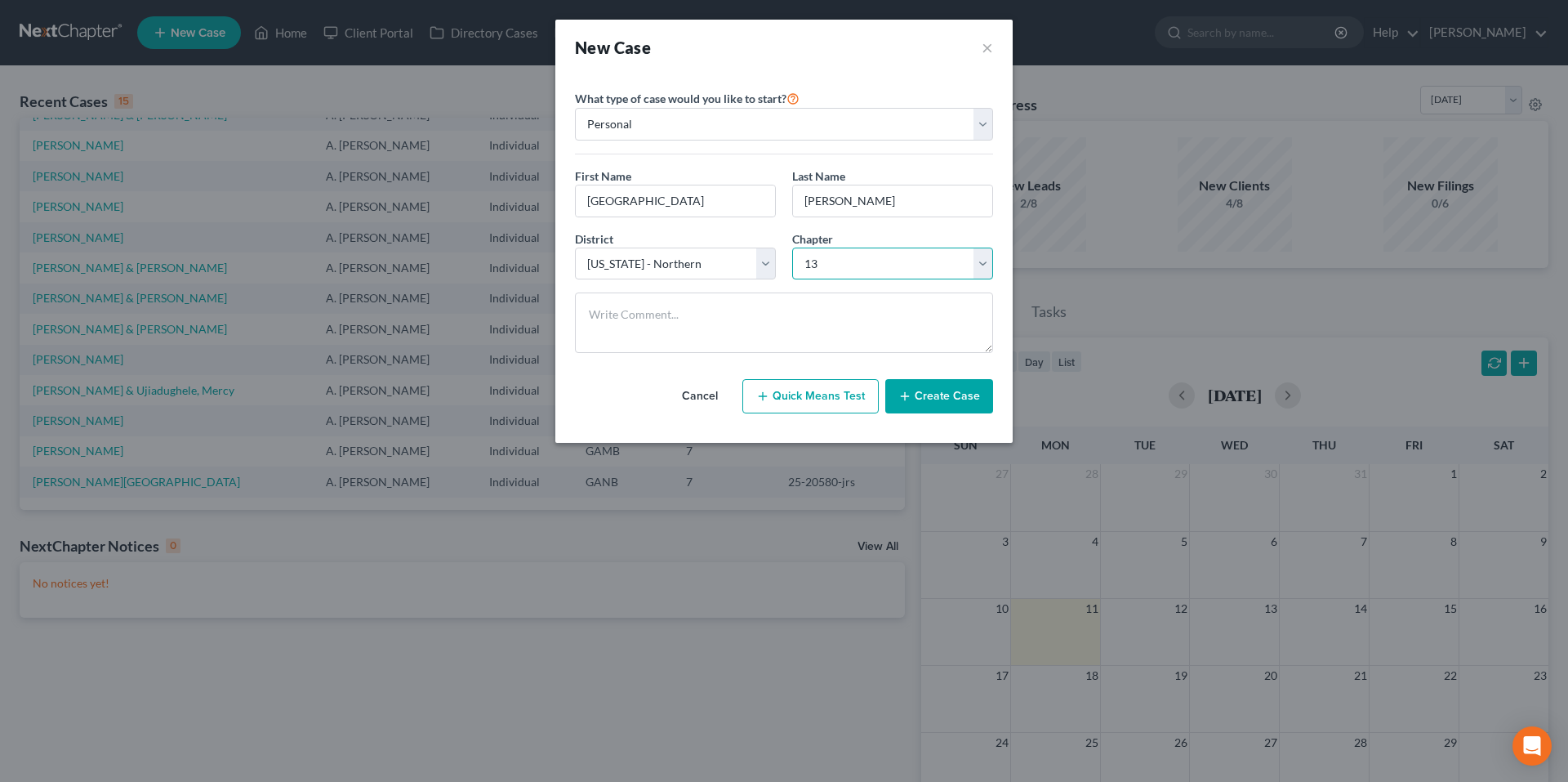
click at [792, 247] on select "Select 7 11 12 13" at bounding box center [893, 263] width 201 height 33
click at [965, 401] on button "Create Case" at bounding box center [939, 395] width 108 height 34
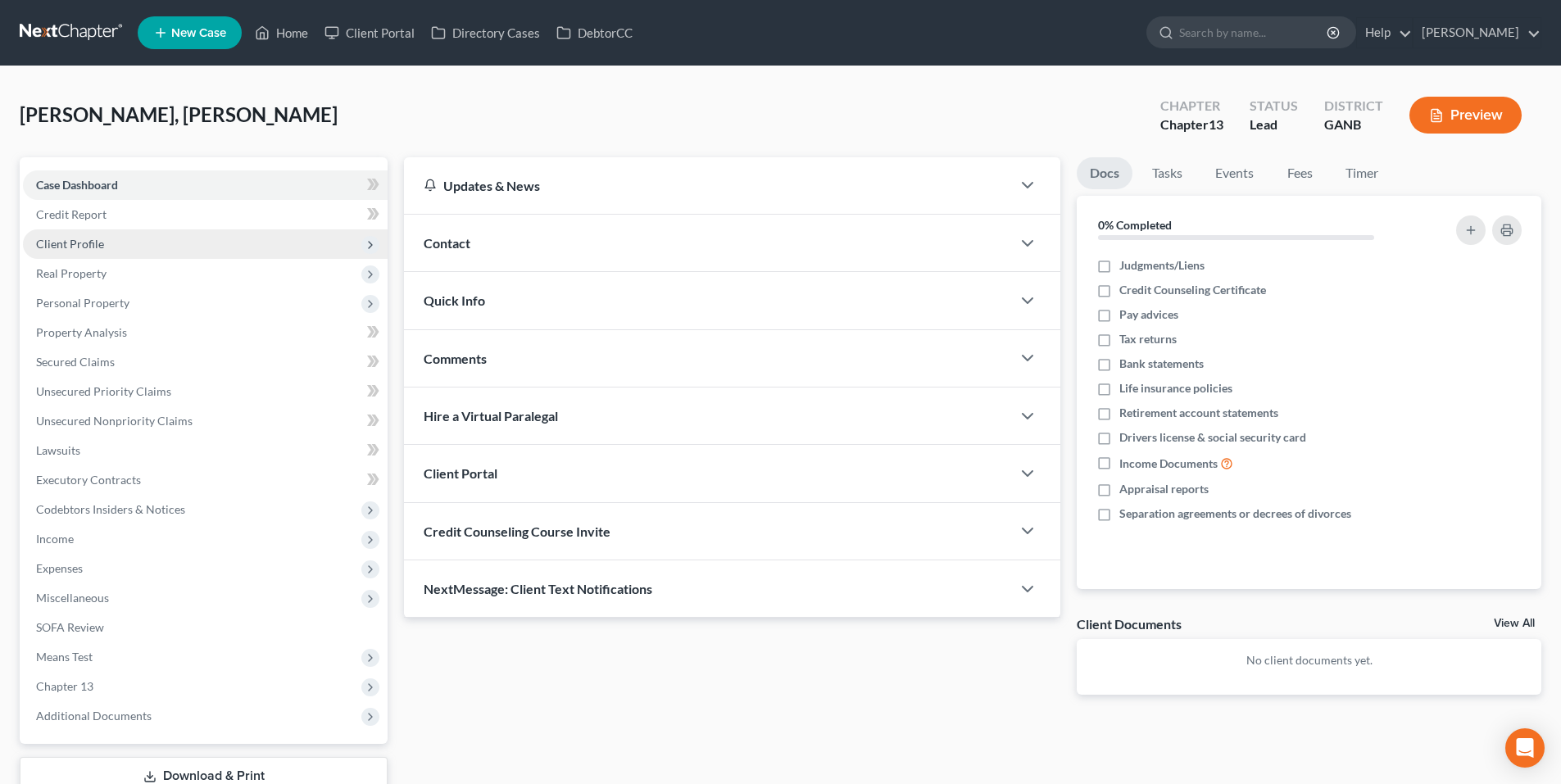
click at [219, 253] on span "Client Profile" at bounding box center [205, 245] width 365 height 30
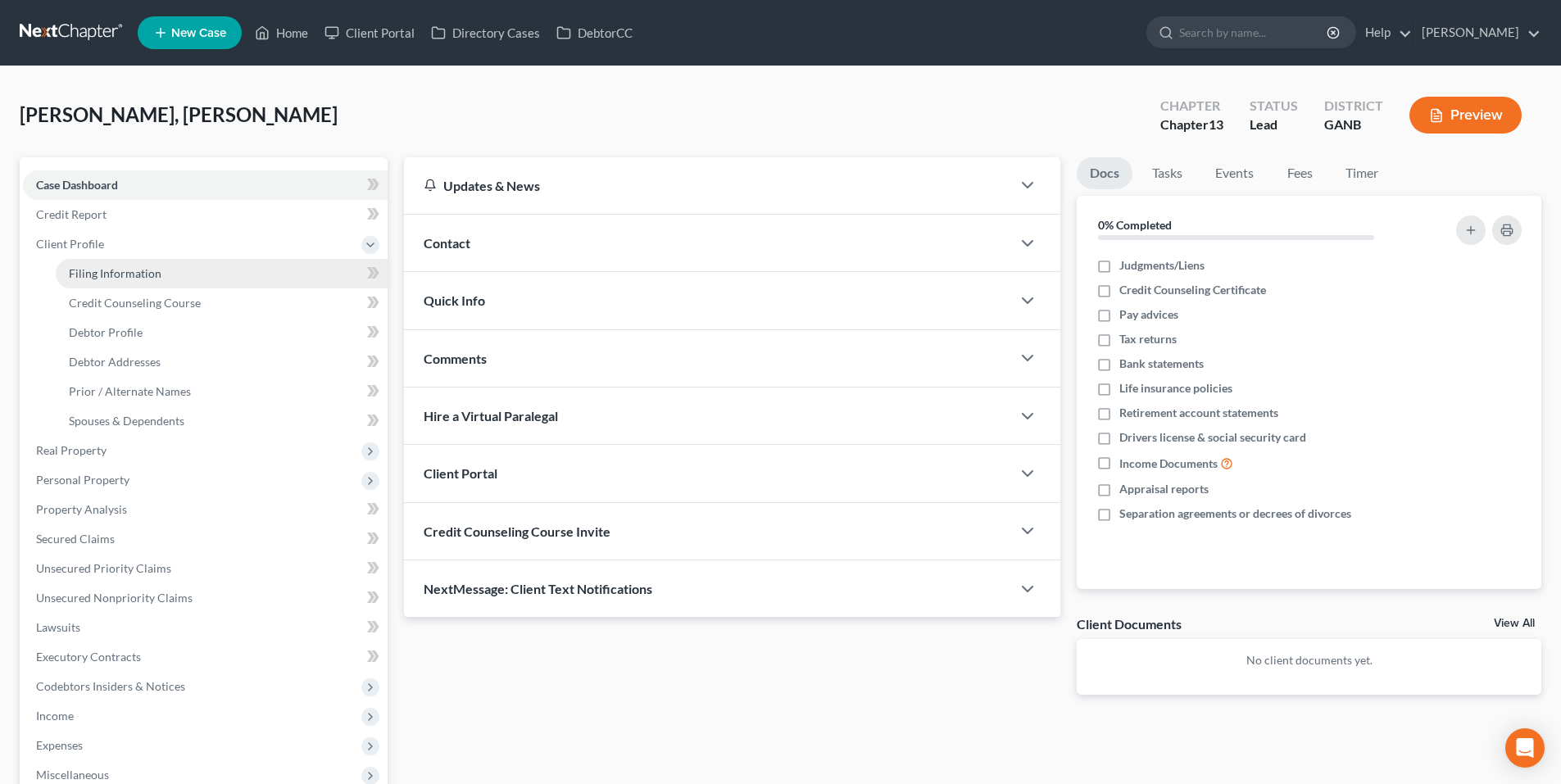
click at [220, 278] on link "Filing Information" at bounding box center [222, 274] width 332 height 30
select select "1"
select select "0"
select select "3"
select select "10"
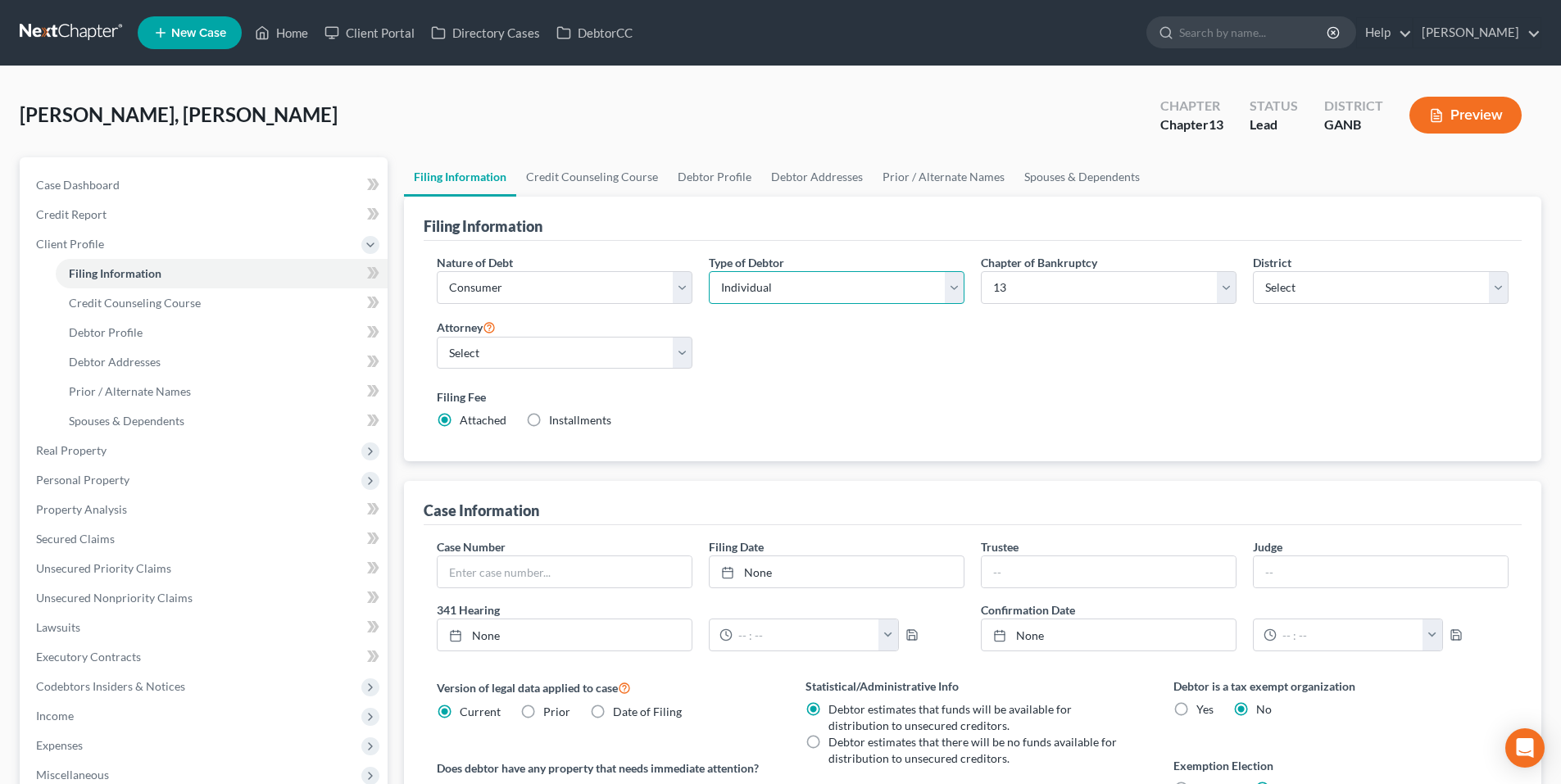
click at [765, 302] on select "Select Individual Joint" at bounding box center [836, 287] width 256 height 33
select select "1"
click at [709, 271] on select "Select Individual Joint" at bounding box center [836, 287] width 256 height 33
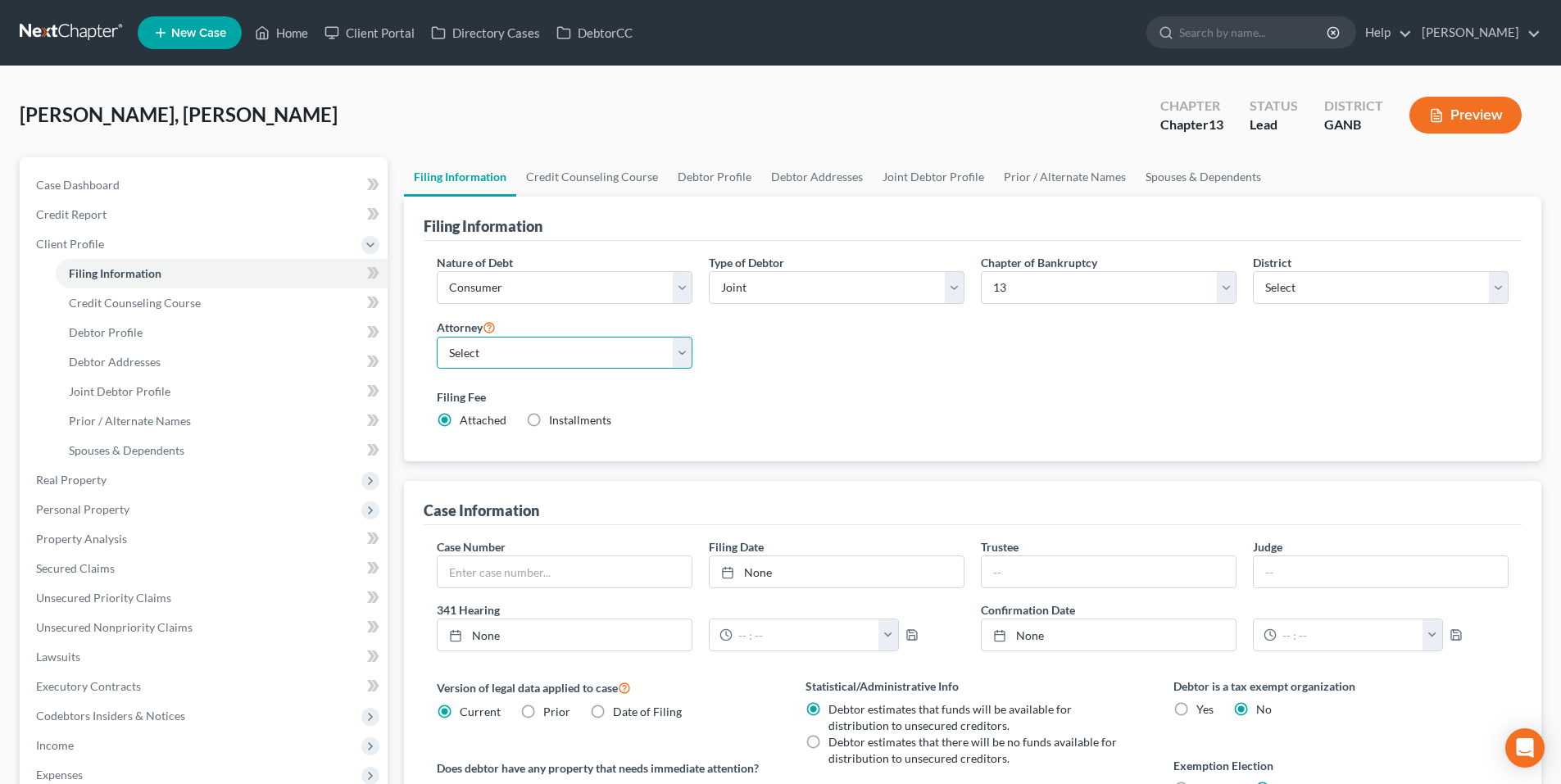
click at [637, 355] on select "Select [PERSON_NAME] - [PERSON_NAME] [PERSON_NAME] - GANB A. [PERSON_NAME] - GA…" at bounding box center [565, 353] width 256 height 33
select select "2"
click at [437, 337] on select "Select [PERSON_NAME] - [PERSON_NAME] [PERSON_NAME] - GANB A. [PERSON_NAME] - GA…" at bounding box center [565, 353] width 256 height 33
click at [565, 176] on link "Credit Counseling Course" at bounding box center [592, 176] width 152 height 39
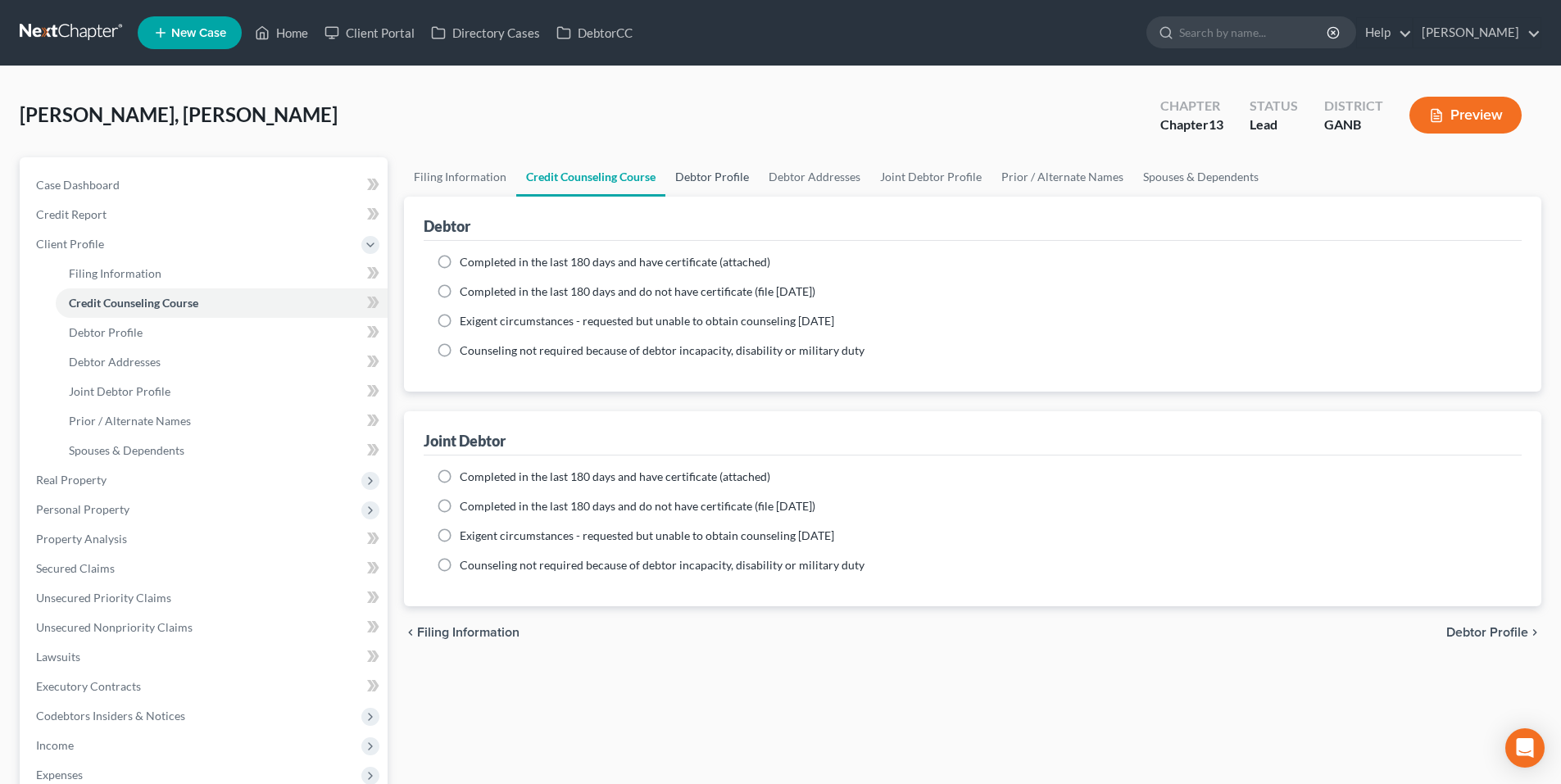
click at [711, 178] on link "Debtor Profile" at bounding box center [712, 176] width 93 height 39
select select "1"
select select "0"
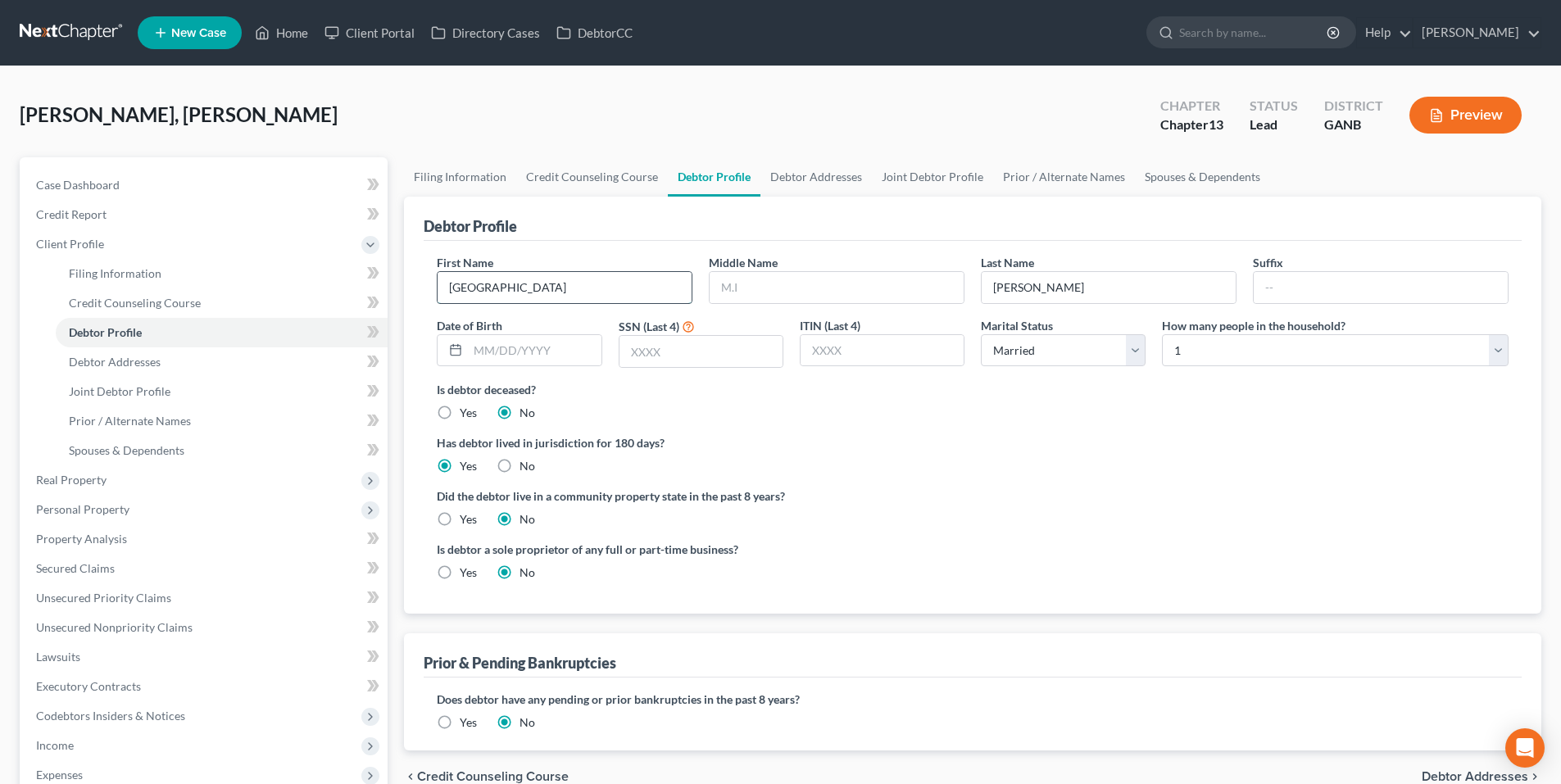
click at [616, 291] on input "[GEOGRAPHIC_DATA]" at bounding box center [565, 287] width 254 height 31
type input "[PERSON_NAME]"
type input "[DATE]"
type input "8130"
click at [1211, 356] on select "Select 1 2 3 4 5 6 7 8 9 10 11 12 13 14 15 16 17 18 19 20" at bounding box center [1334, 350] width 347 height 33
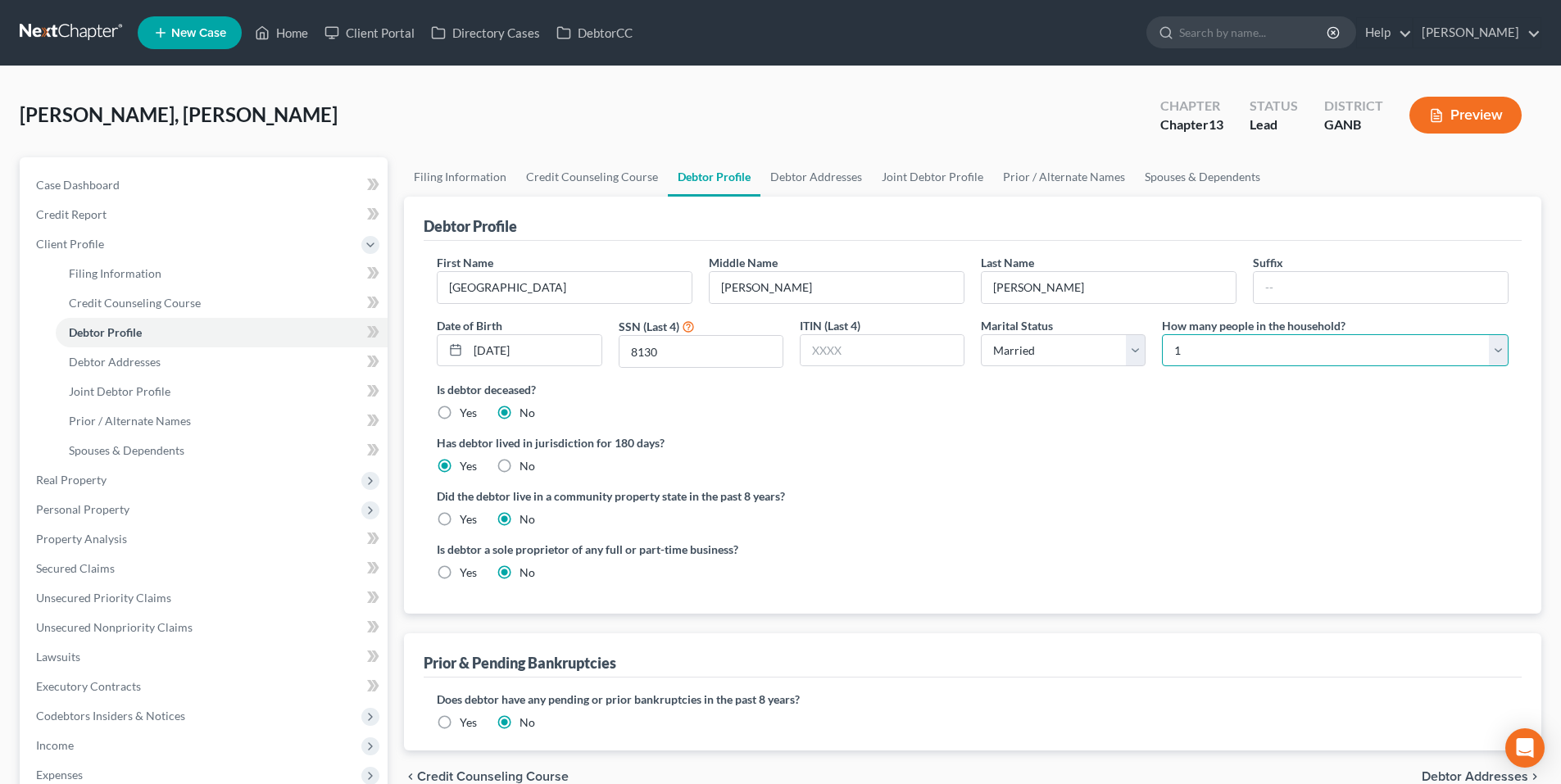
select select "2"
click at [1161, 334] on select "Select 1 2 3 4 5 6 7 8 9 10 11 12 13 14 15 16 17 18 19 20" at bounding box center [1334, 350] width 347 height 33
click at [838, 185] on link "Debtor Addresses" at bounding box center [815, 176] width 111 height 39
select select "0"
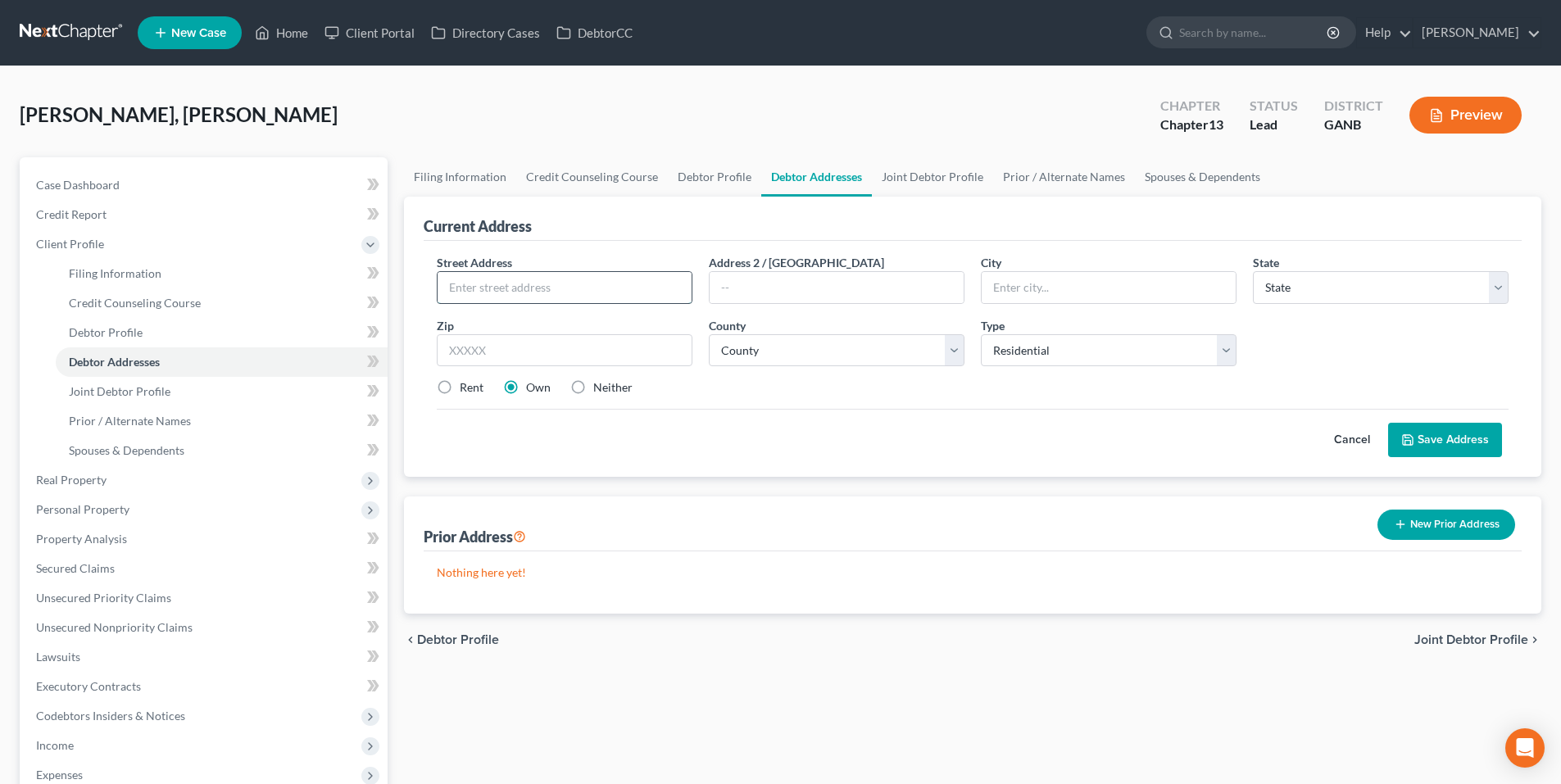
click at [639, 282] on input "text" at bounding box center [565, 287] width 254 height 31
type input "[STREET_ADDRESS][PERSON_NAME]"
type input "Flowery Branch"
select select "10"
type input "30519"
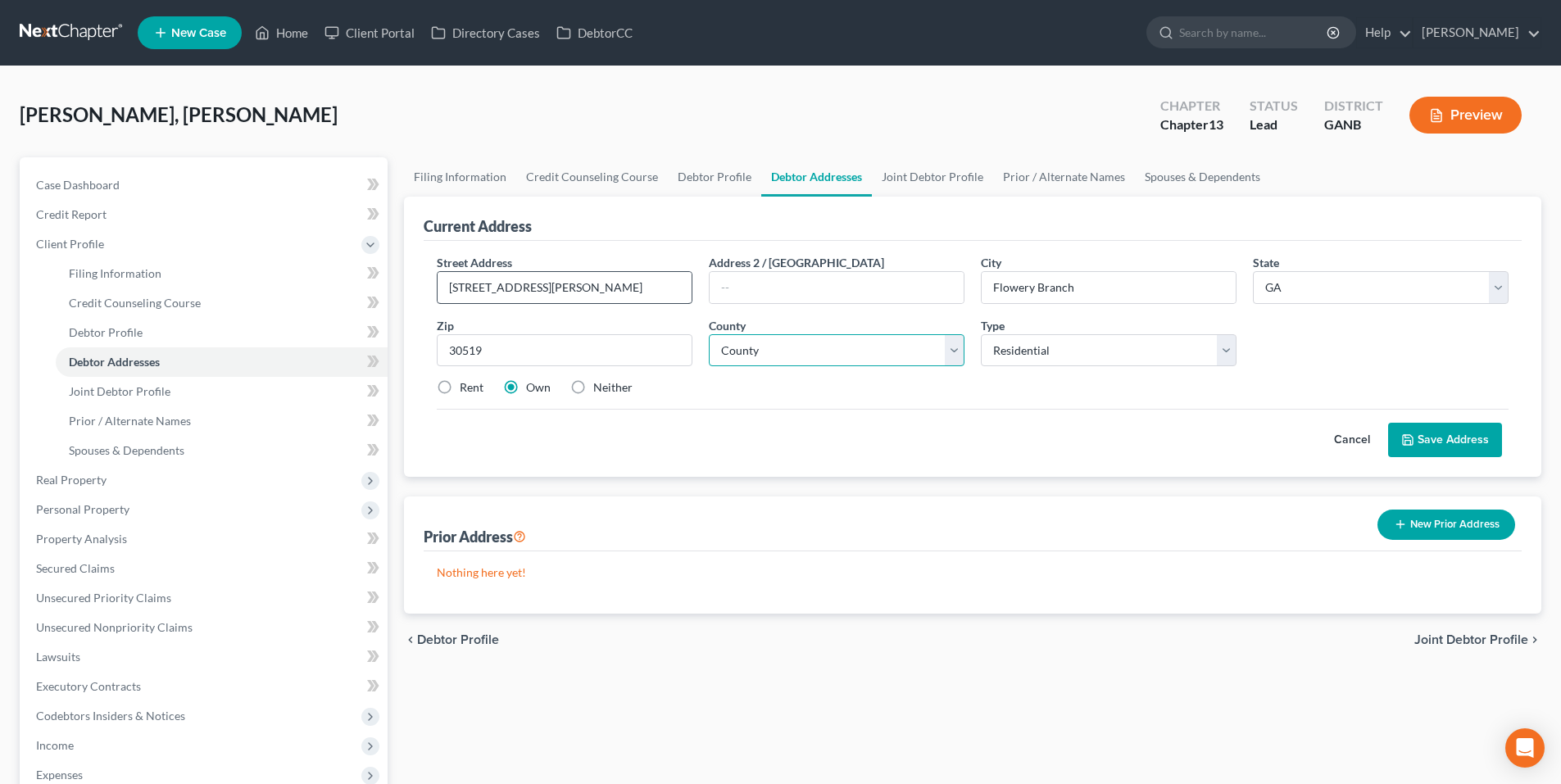
type input "[PERSON_NAME]"
select select "68"
click at [460, 384] on label "Rent" at bounding box center [472, 388] width 24 height 16
click at [466, 384] on input "Rent" at bounding box center [471, 385] width 11 height 11
radio input "true"
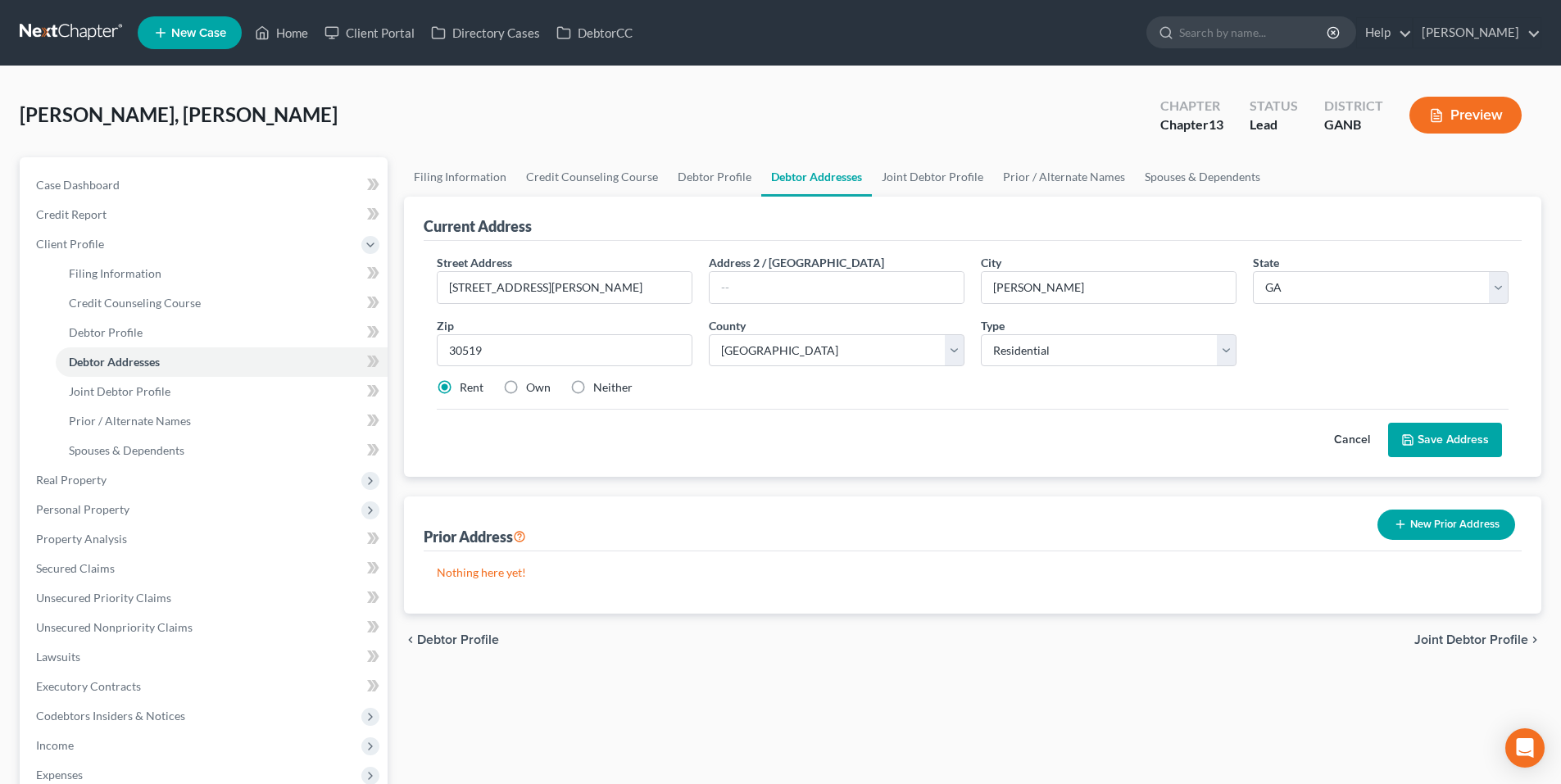
click at [1436, 438] on button "Save Address" at bounding box center [1445, 439] width 114 height 34
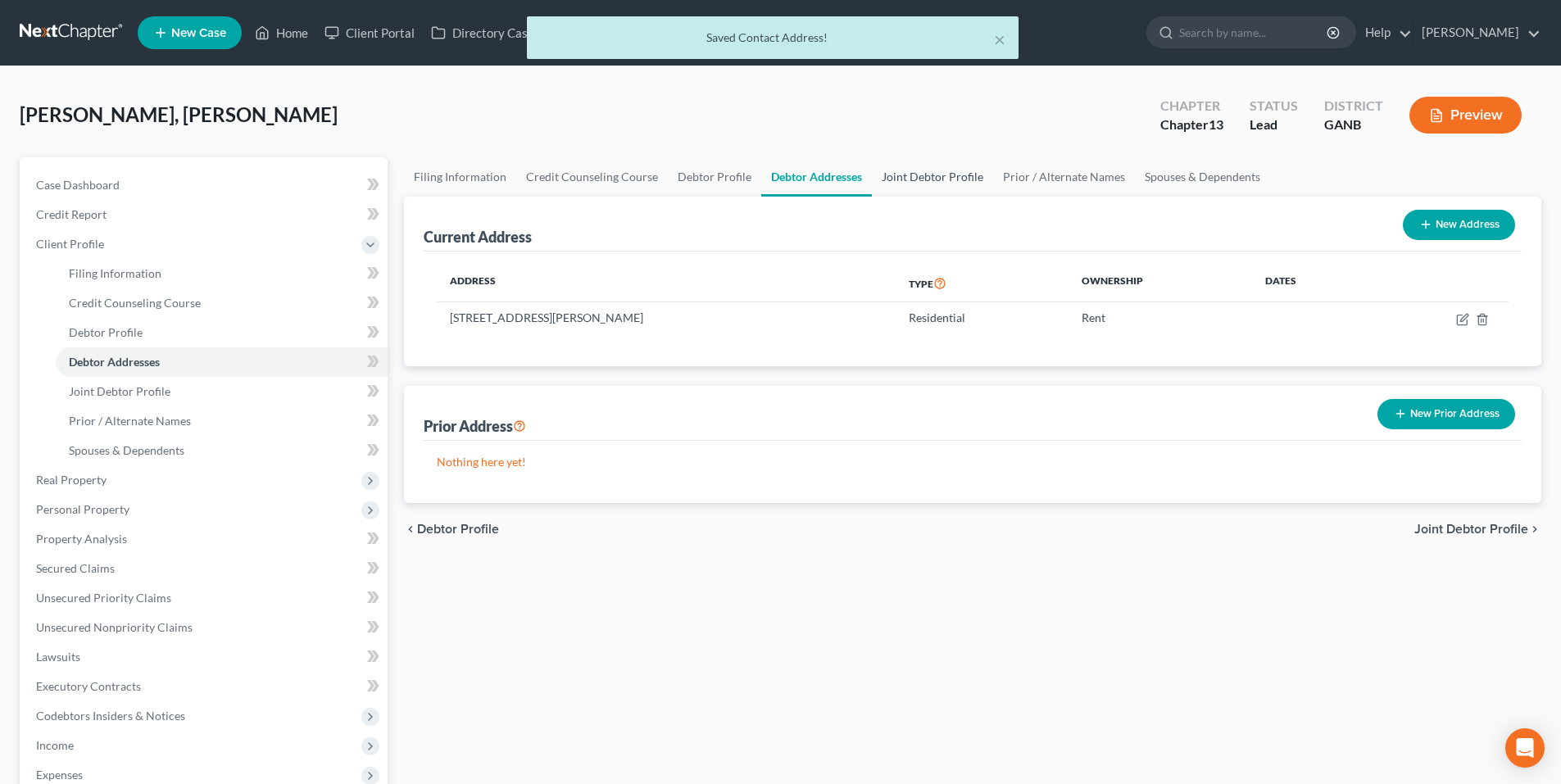
click at [950, 180] on link "Joint Debtor Profile" at bounding box center [931, 176] width 121 height 39
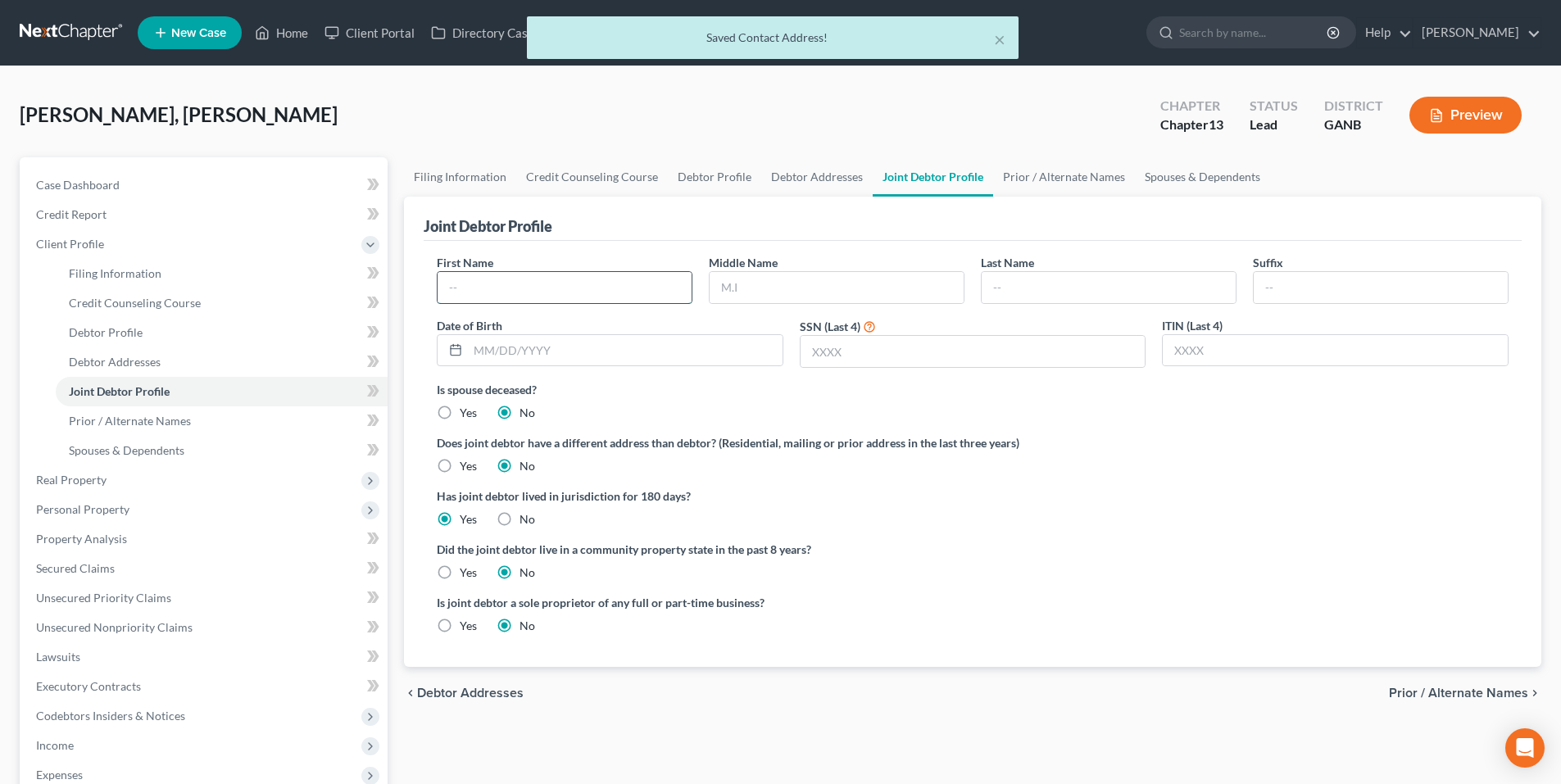
click at [636, 298] on input "text" at bounding box center [565, 287] width 254 height 31
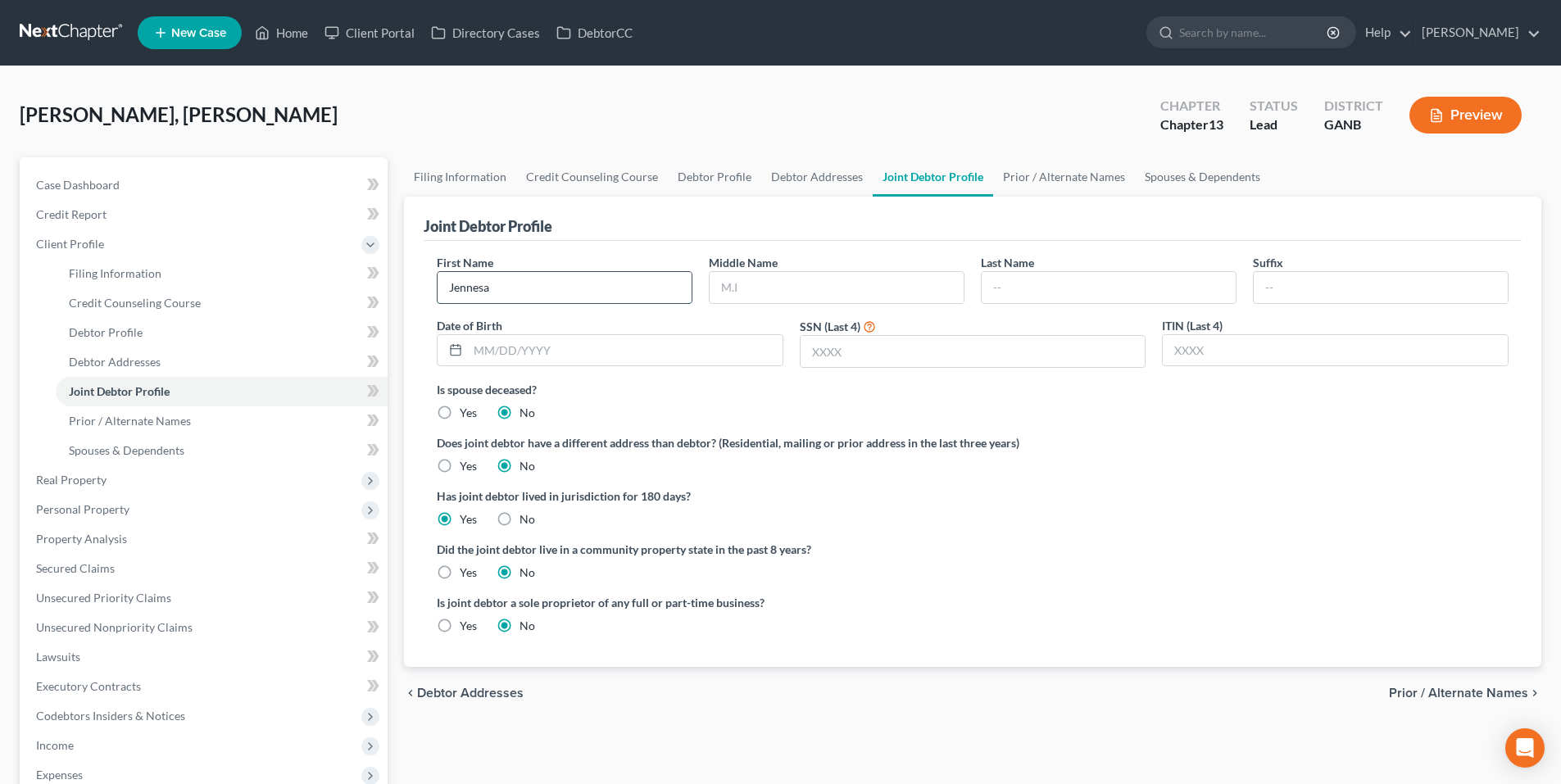
type input "Jennesa"
type input "[PERSON_NAME]"
type input "[DATE]"
type input "2164"
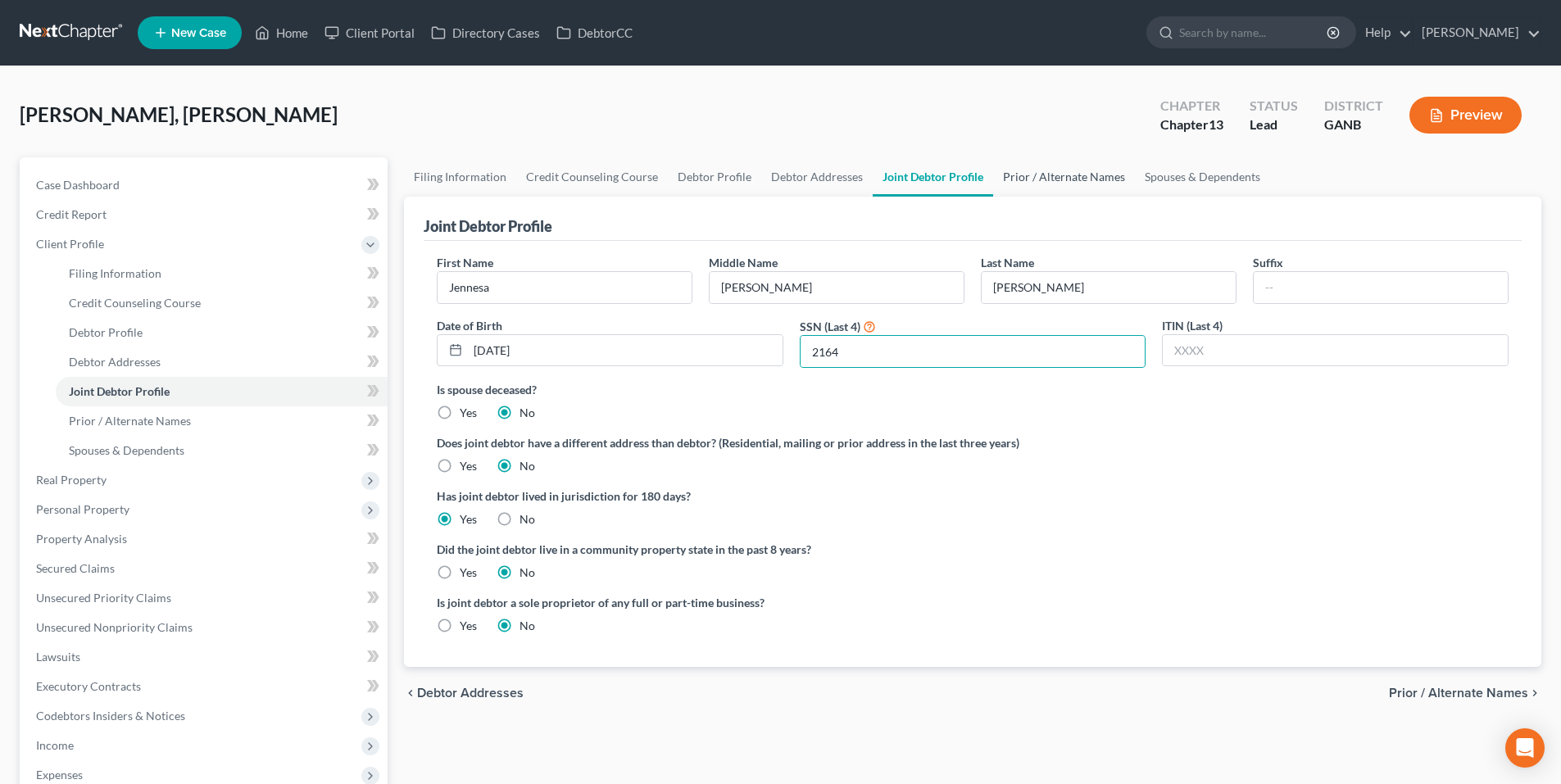
click at [1022, 171] on link "Prior / Alternate Names" at bounding box center [1064, 176] width 142 height 39
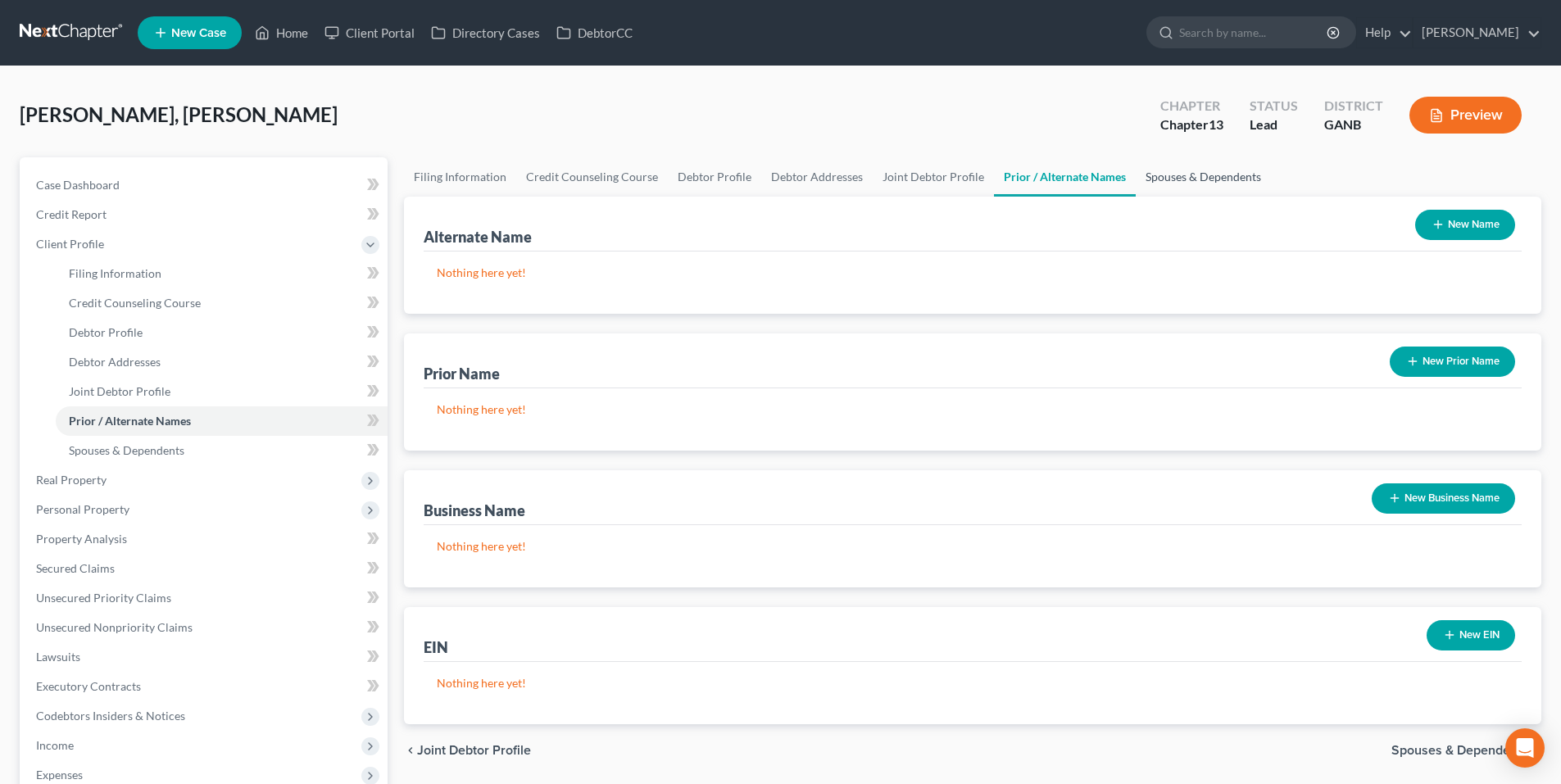
click at [1138, 178] on link "Spouses & Dependents" at bounding box center [1202, 176] width 135 height 39
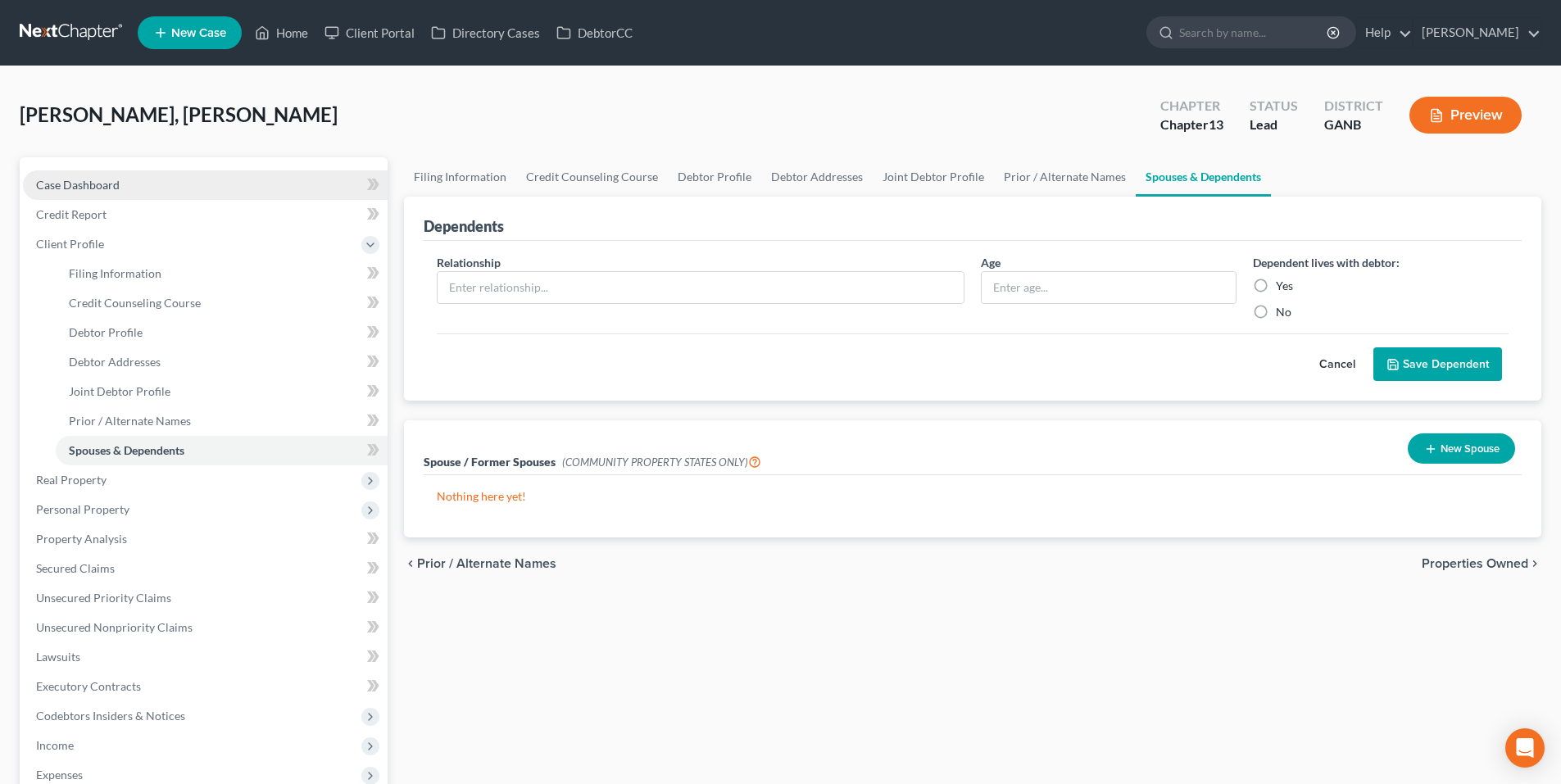
click at [102, 180] on span "Case Dashboard" at bounding box center [78, 185] width 84 height 14
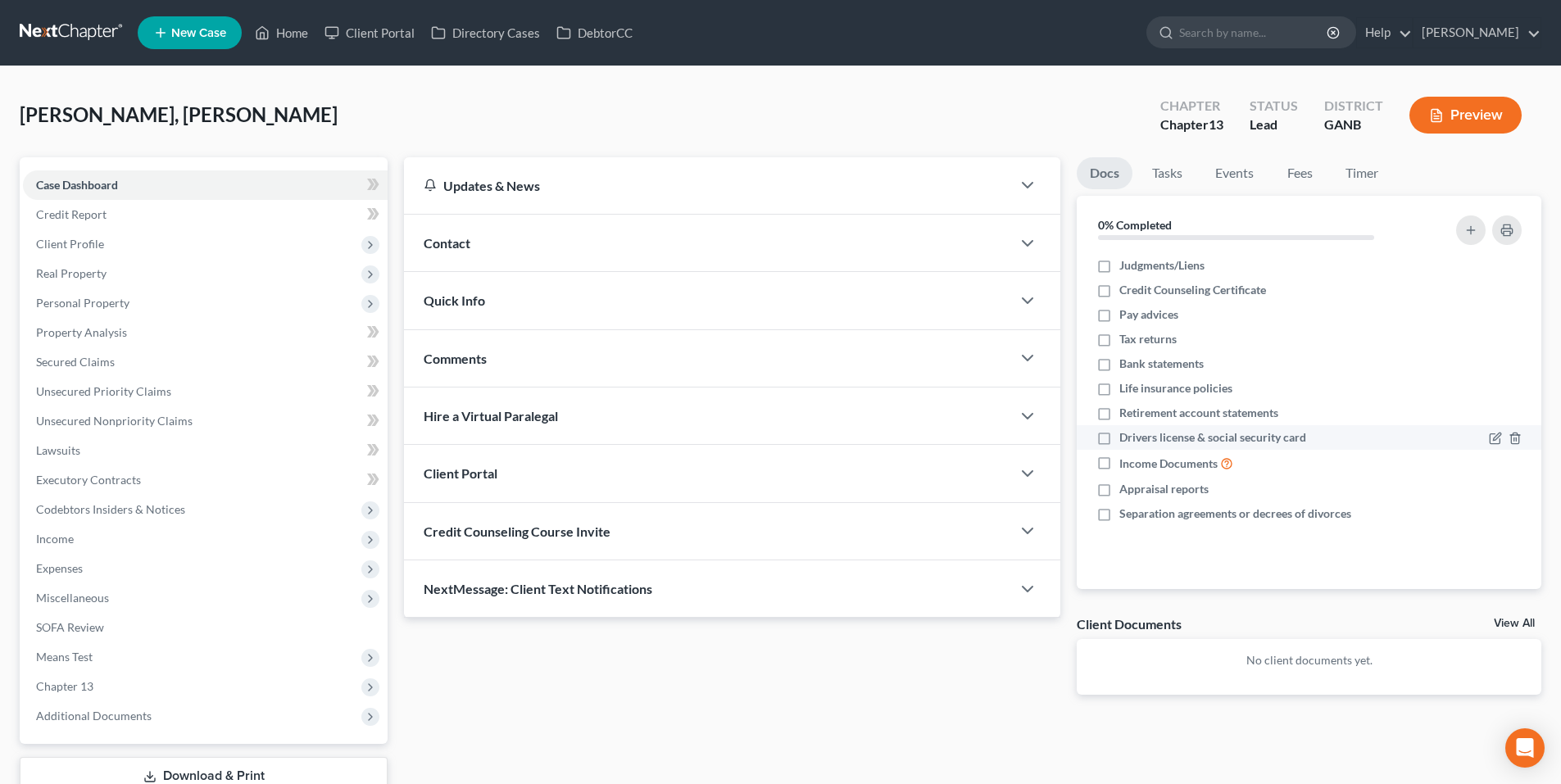
click at [1119, 439] on label "Drivers license & social security card" at bounding box center [1212, 437] width 187 height 16
click at [1125, 439] on input "Drivers license & social security card" at bounding box center [1130, 434] width 11 height 11
checkbox input "true"
click at [1028, 239] on icon "button" at bounding box center [1027, 244] width 20 height 20
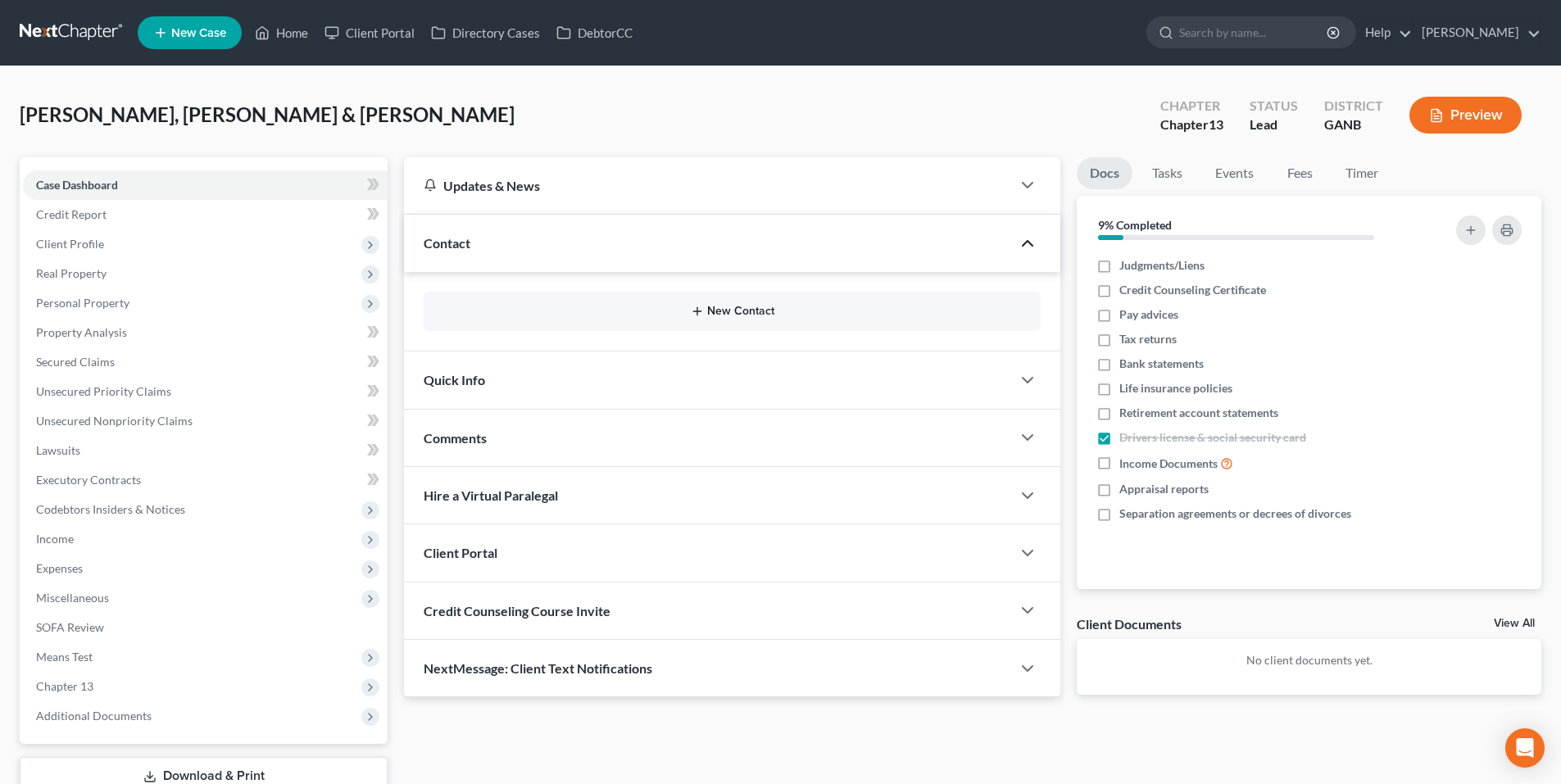
click at [755, 309] on button "New Contact" at bounding box center [732, 311] width 591 height 13
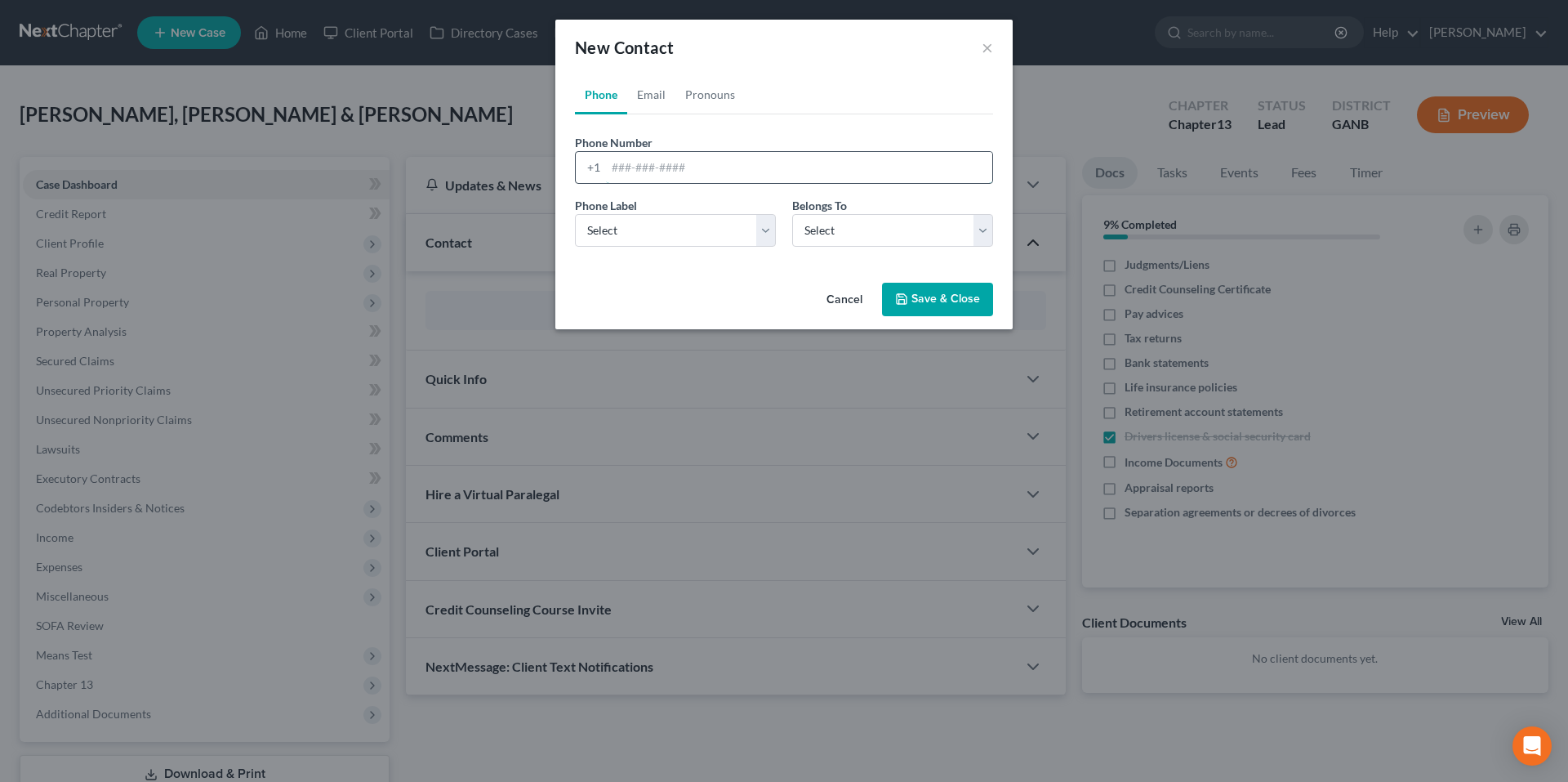
click at [844, 164] on input "tel" at bounding box center [799, 166] width 387 height 31
paste input "678-724-9775"
type input "678-724-9775"
click at [682, 233] on select "Select Mobile Home Work Other" at bounding box center [675, 230] width 201 height 33
select select "0"
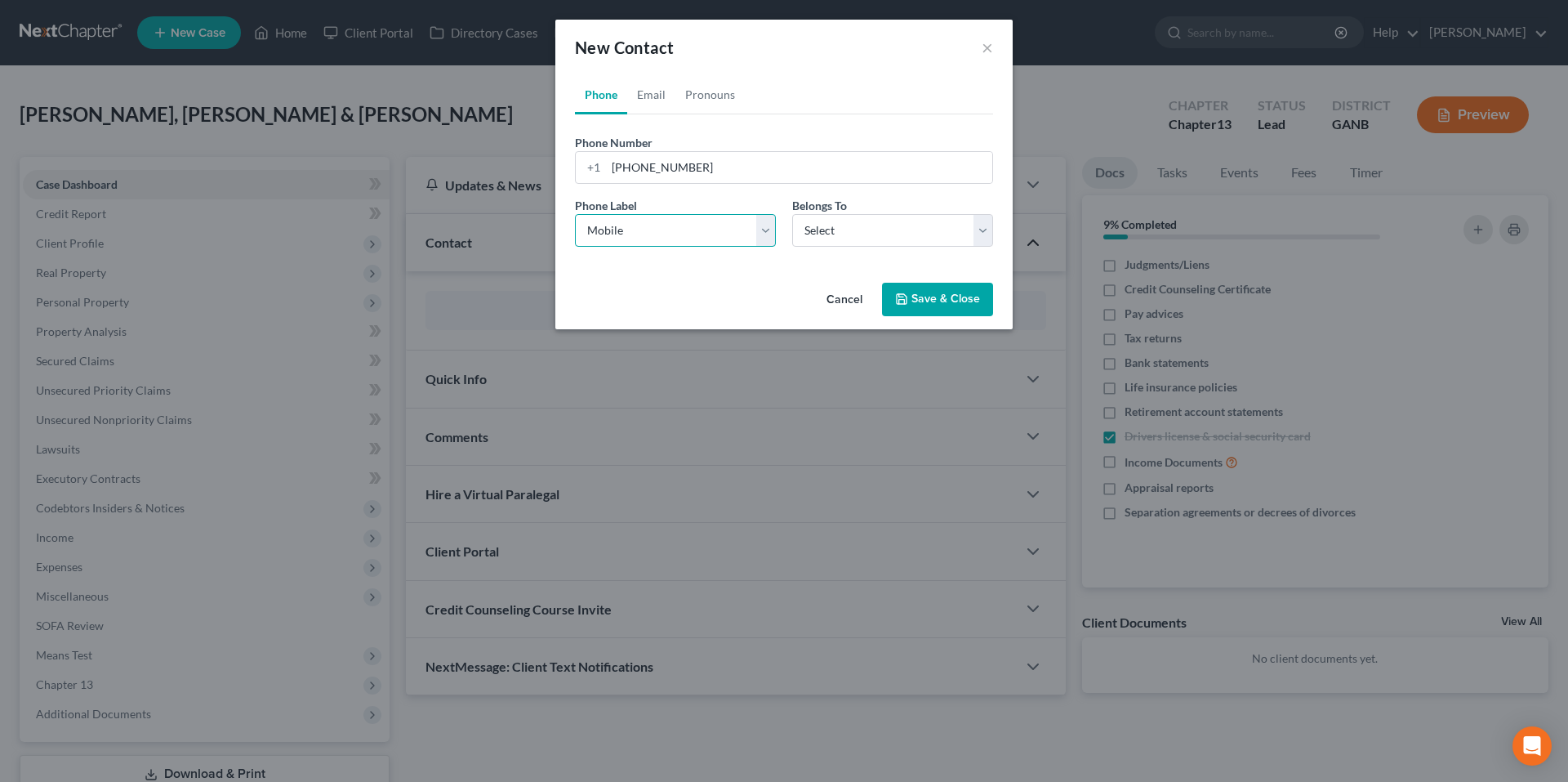
click at [575, 214] on select "Select Mobile Home Work Other" at bounding box center [675, 230] width 201 height 33
click at [845, 225] on select "Select Client Spouse Other" at bounding box center [893, 230] width 201 height 33
click at [792, 214] on select "Select Client Spouse Other" at bounding box center [893, 230] width 201 height 33
click at [827, 217] on select "Select Client Spouse Other" at bounding box center [893, 230] width 201 height 33
select select "1"
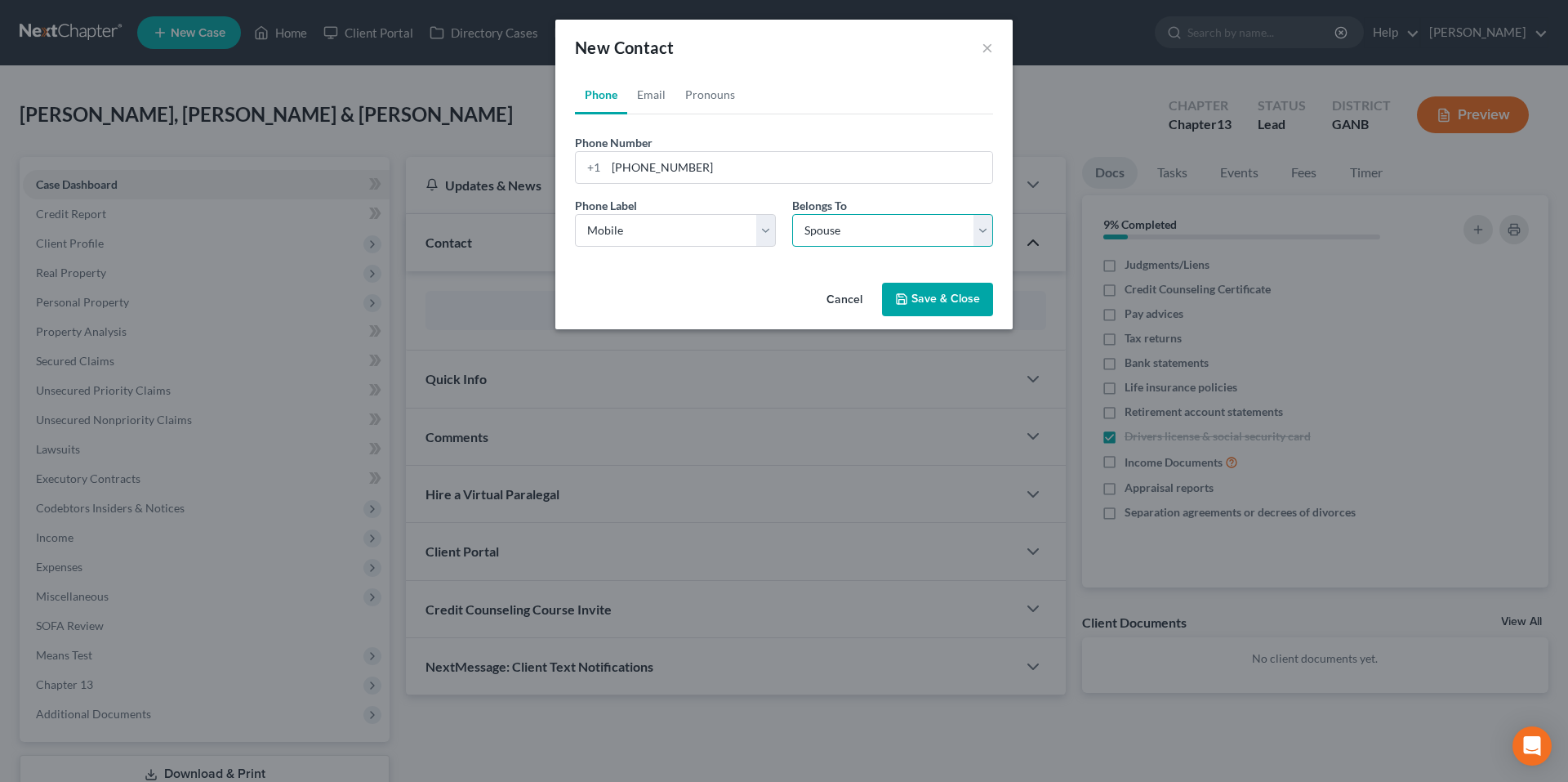
click at [792, 214] on select "Select Client Spouse Other" at bounding box center [893, 230] width 201 height 33
select select "1"
click at [651, 94] on link "Email" at bounding box center [652, 94] width 48 height 39
click at [677, 170] on input "email" at bounding box center [799, 166] width 387 height 31
paste input "jennesaisaac@hotmail.com"
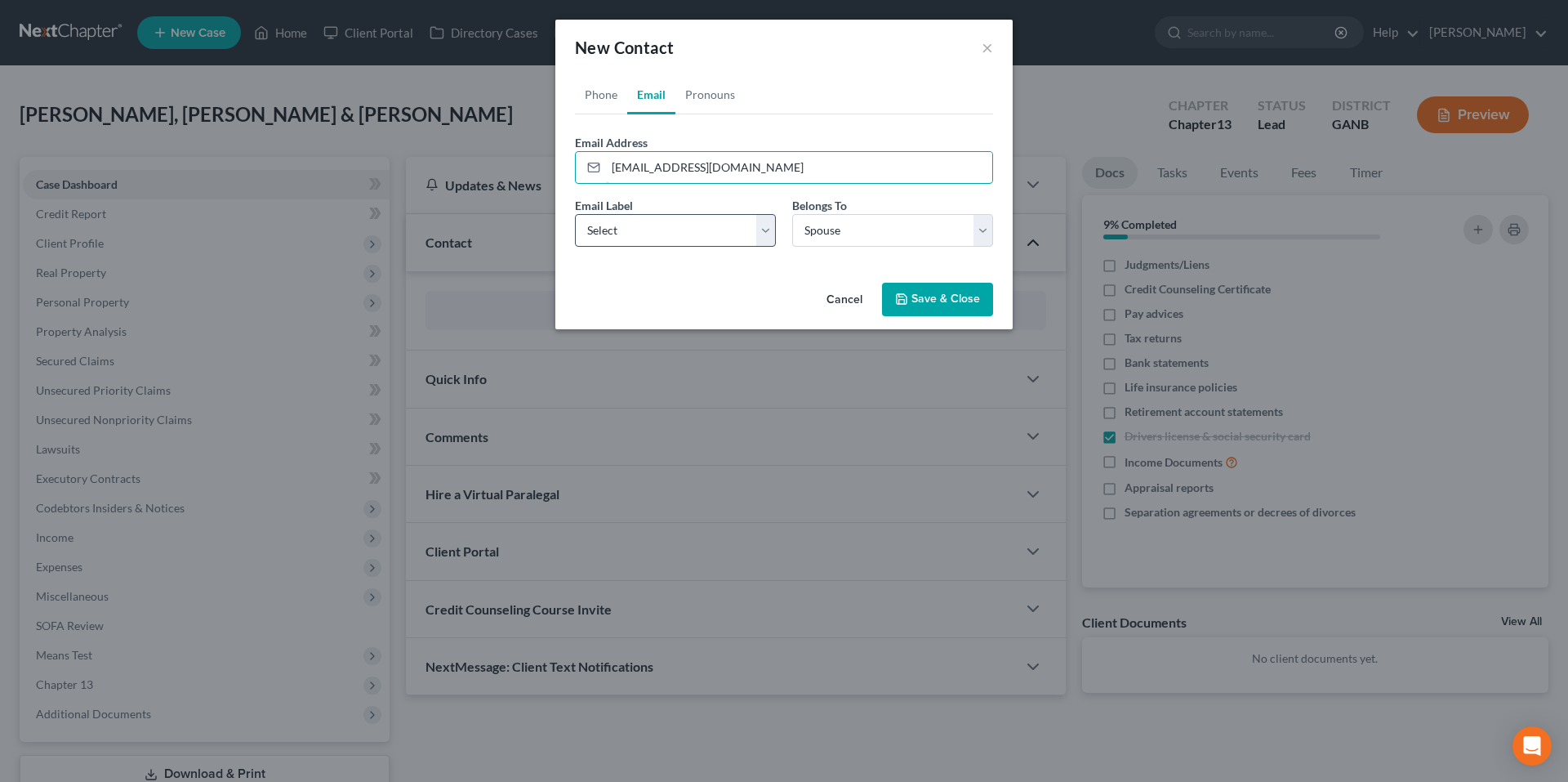
type input "jennesaisaac@hotmail.com"
click at [685, 237] on select "Select Home Work Other" at bounding box center [675, 230] width 201 height 33
select select "0"
click at [575, 214] on select "Select Home Work Other" at bounding box center [675, 230] width 201 height 33
click at [915, 284] on button "Save & Close" at bounding box center [936, 300] width 111 height 34
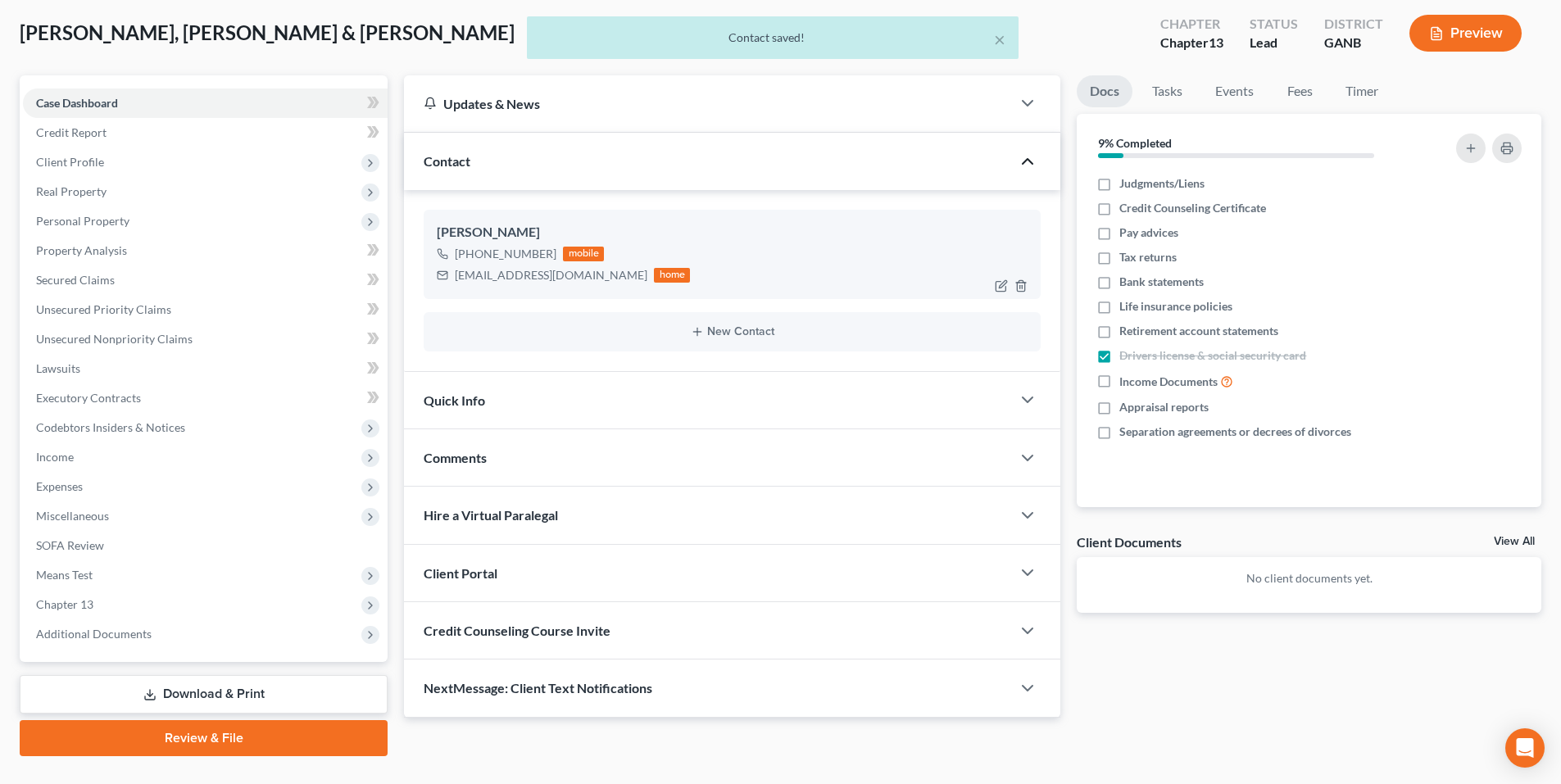
scroll to position [116, 0]
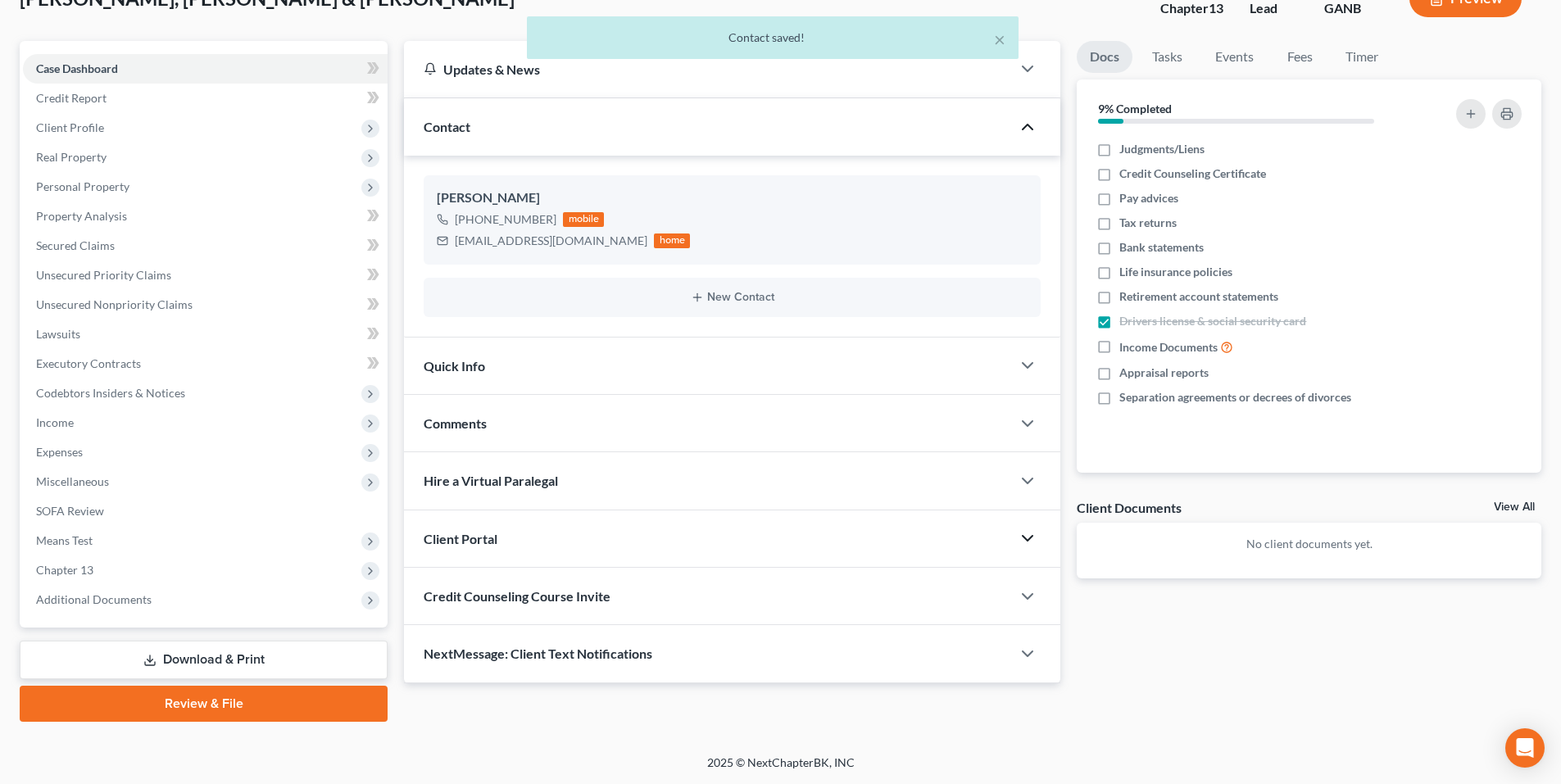
click at [1029, 538] on polyline "button" at bounding box center [1027, 537] width 10 height 5
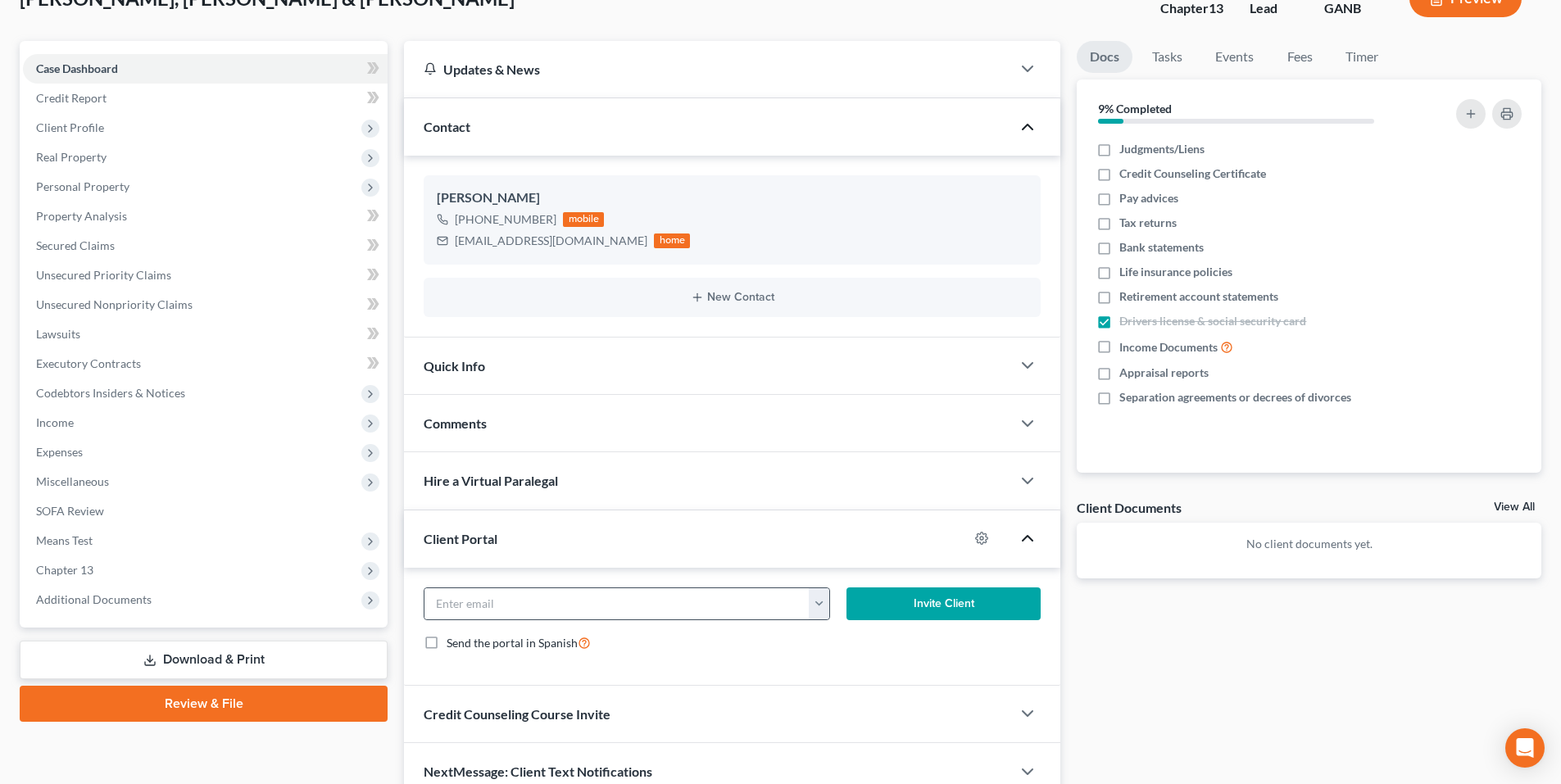
click at [820, 606] on button "button" at bounding box center [818, 603] width 20 height 31
click at [836, 639] on link "jennesaisaac@hotmail.com" at bounding box center [920, 639] width 224 height 28
type input "jennesaisaac@hotmail.com"
click at [909, 602] on button "Invite Client" at bounding box center [943, 603] width 195 height 33
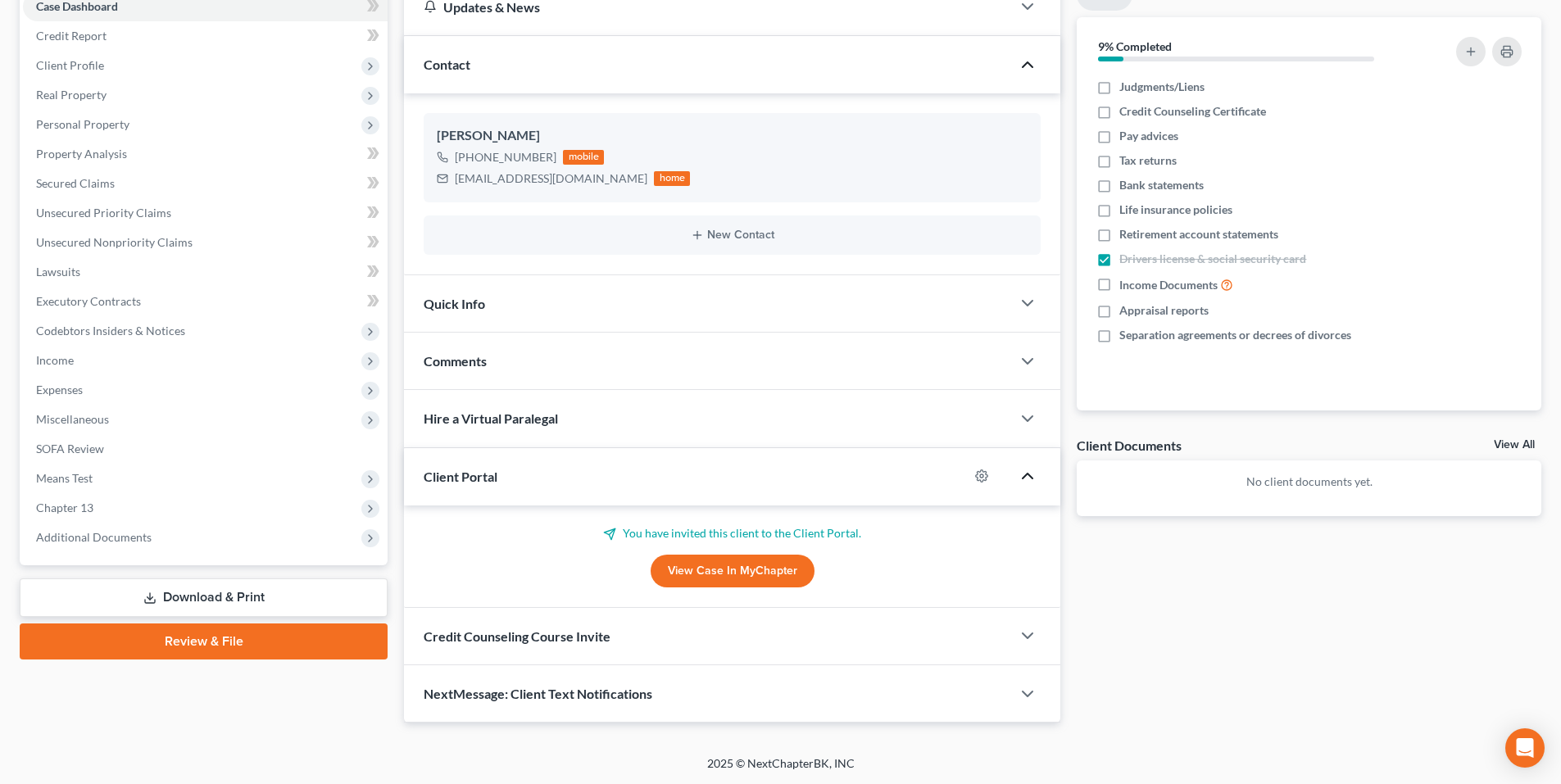
scroll to position [180, 0]
click at [907, 645] on div "Credit Counseling Course Invite" at bounding box center [707, 634] width 607 height 57
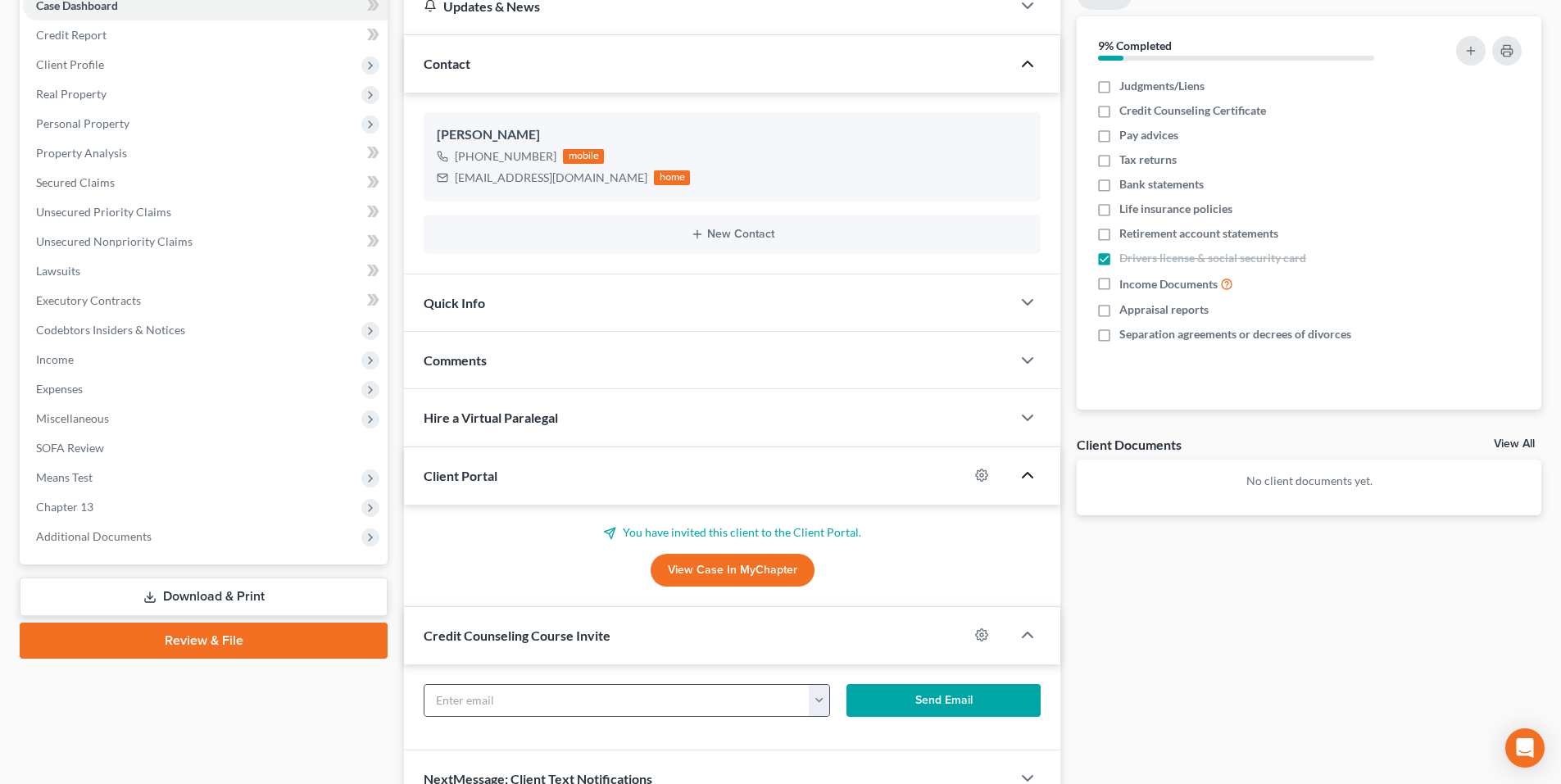
click at [818, 698] on button "button" at bounding box center [818, 699] width 20 height 31
click at [825, 729] on link "jennesaisaac@hotmail.com" at bounding box center [920, 736] width 224 height 28
type input "jennesaisaac@hotmail.com"
click at [898, 699] on button "Send Email" at bounding box center [943, 700] width 195 height 33
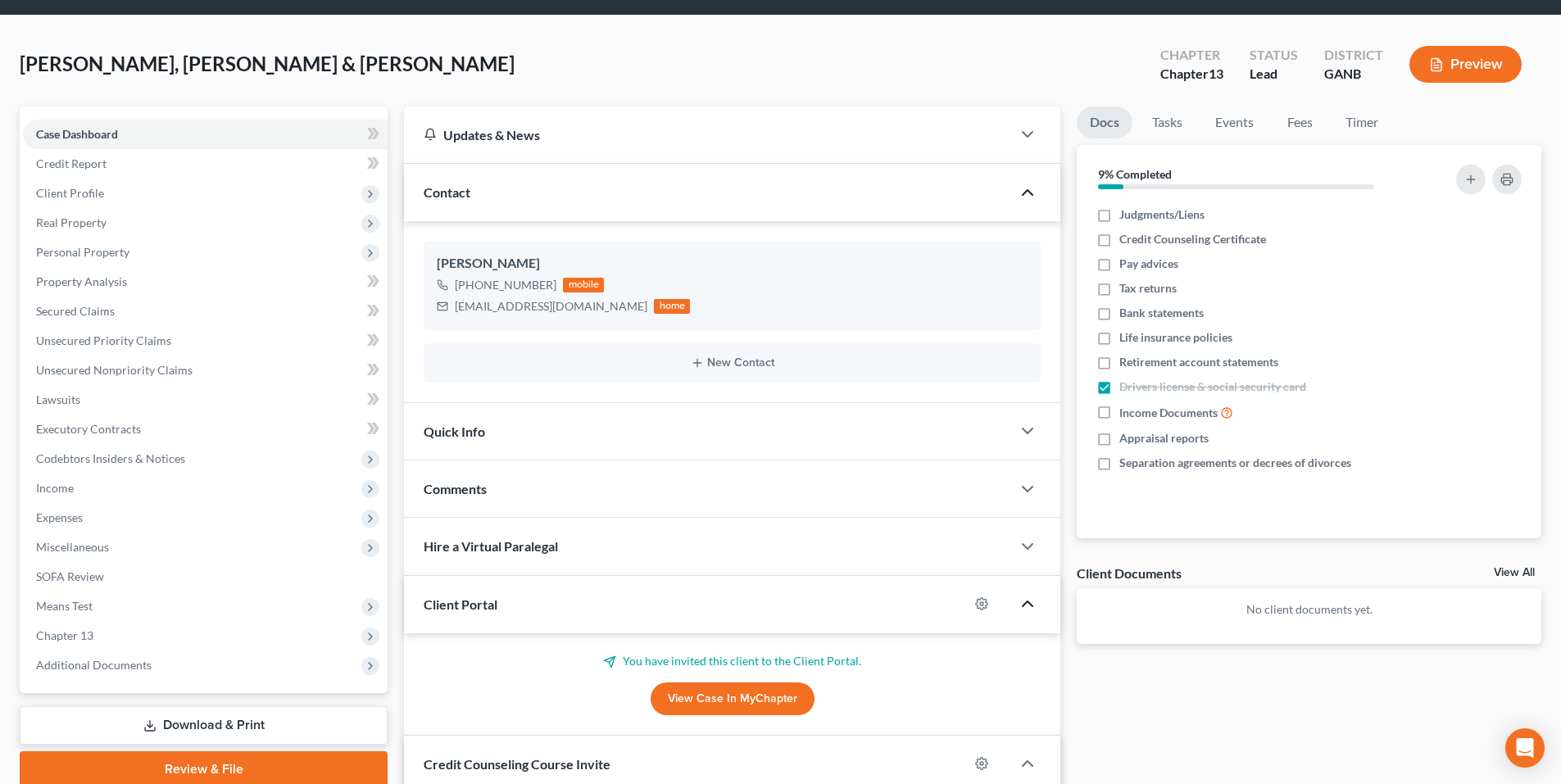
scroll to position [0, 0]
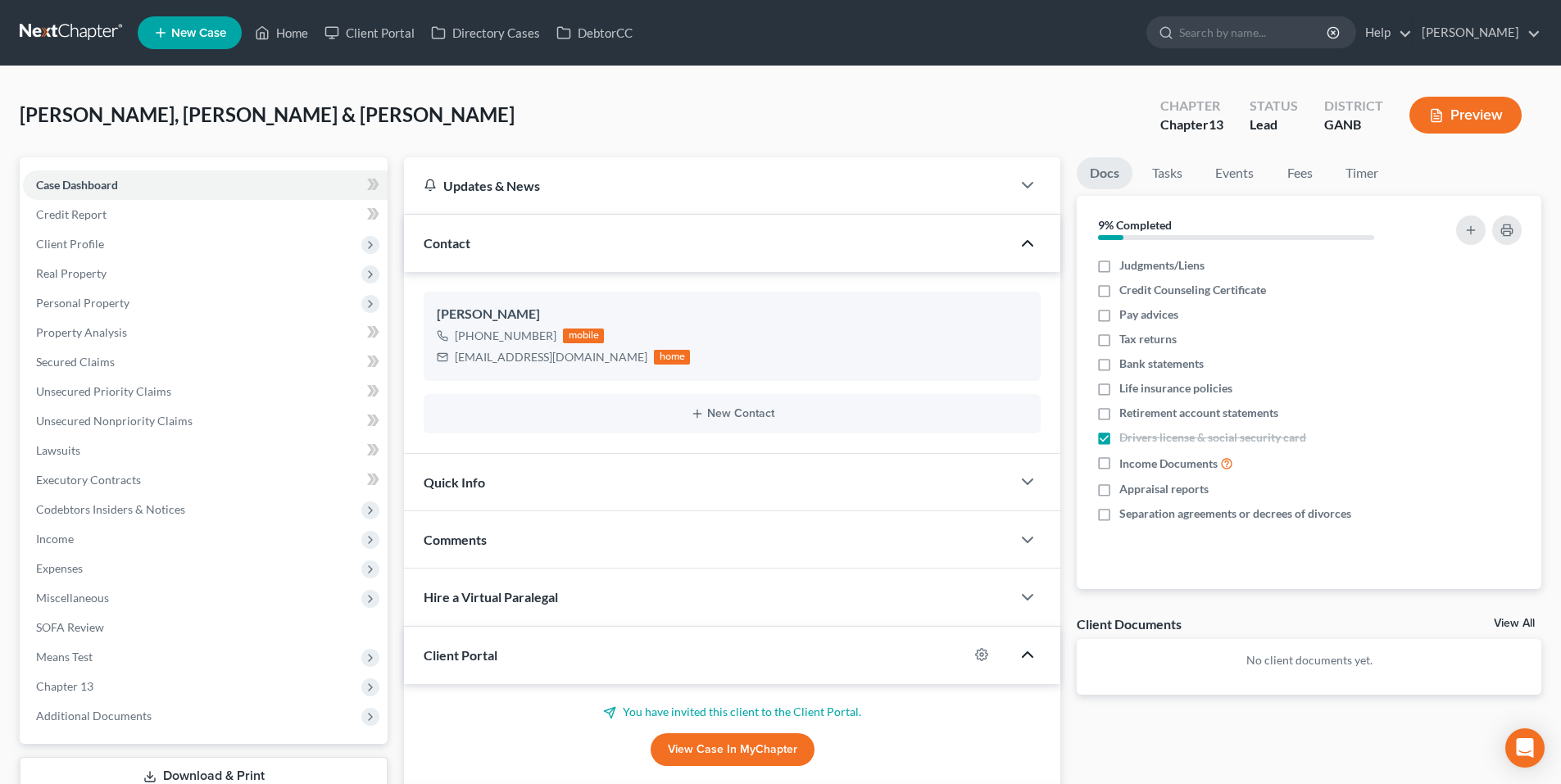
click at [86, 31] on link at bounding box center [72, 33] width 105 height 30
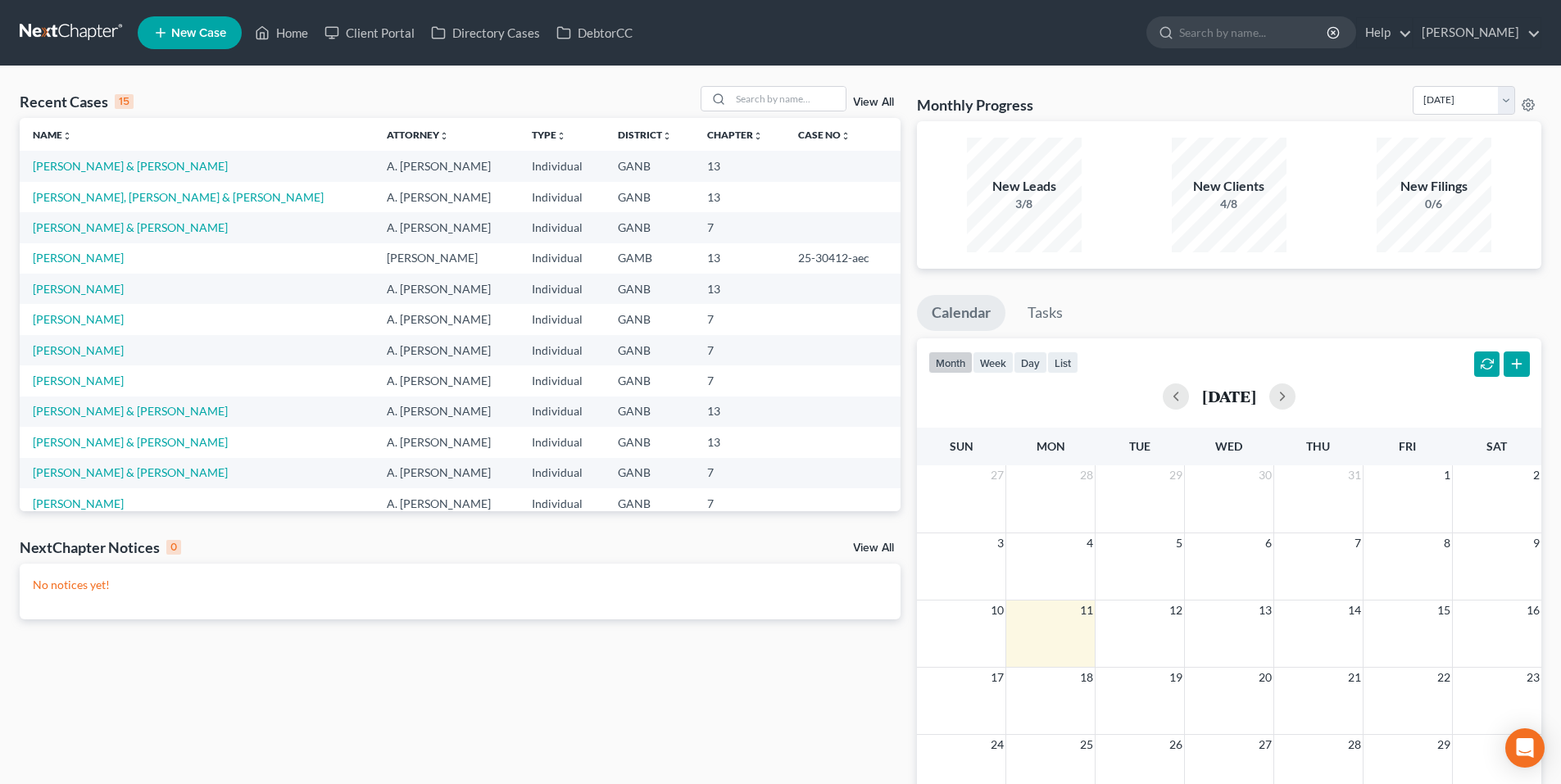
click at [194, 42] on link "New Case" at bounding box center [190, 32] width 104 height 33
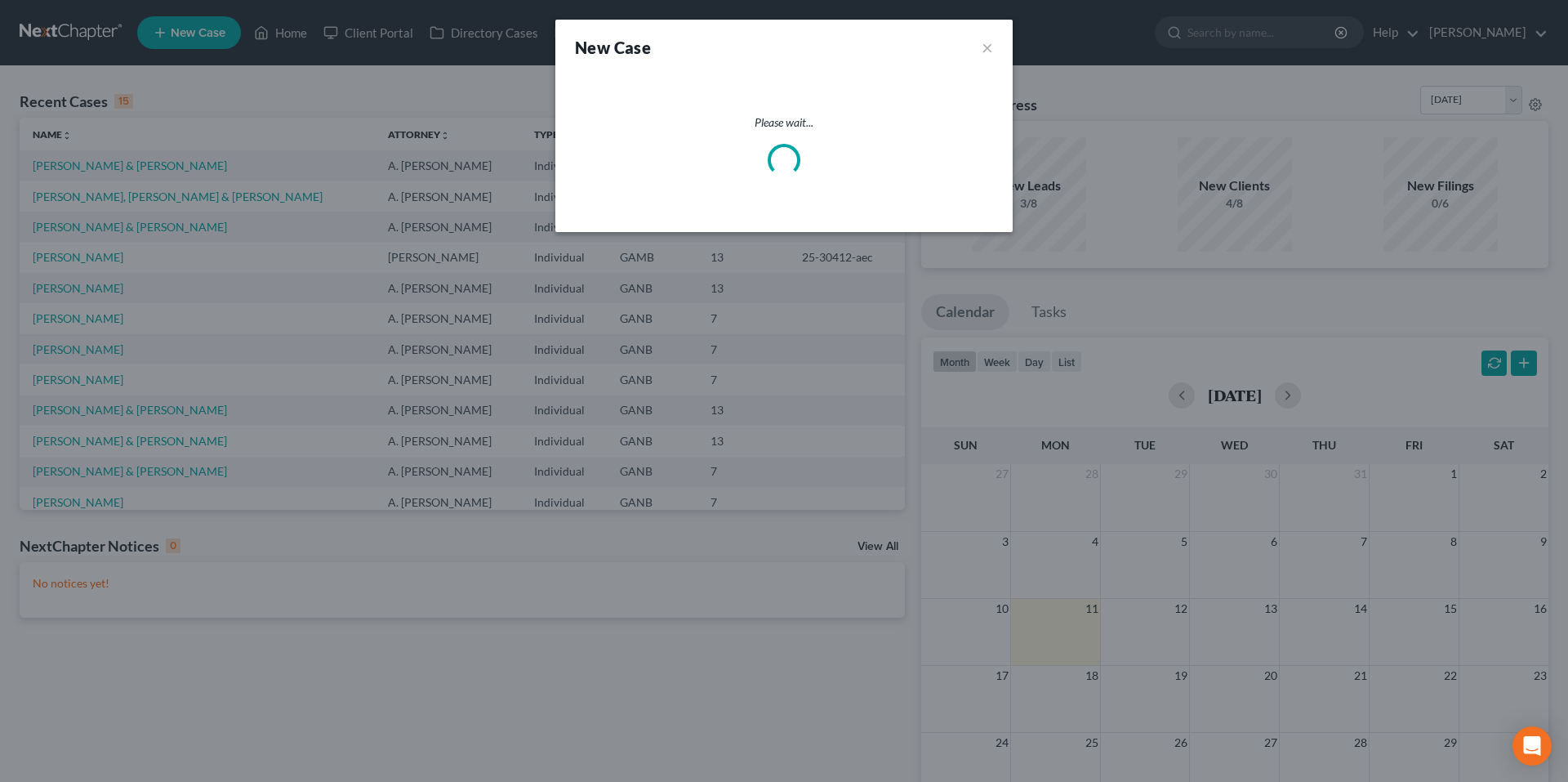
select select "19"
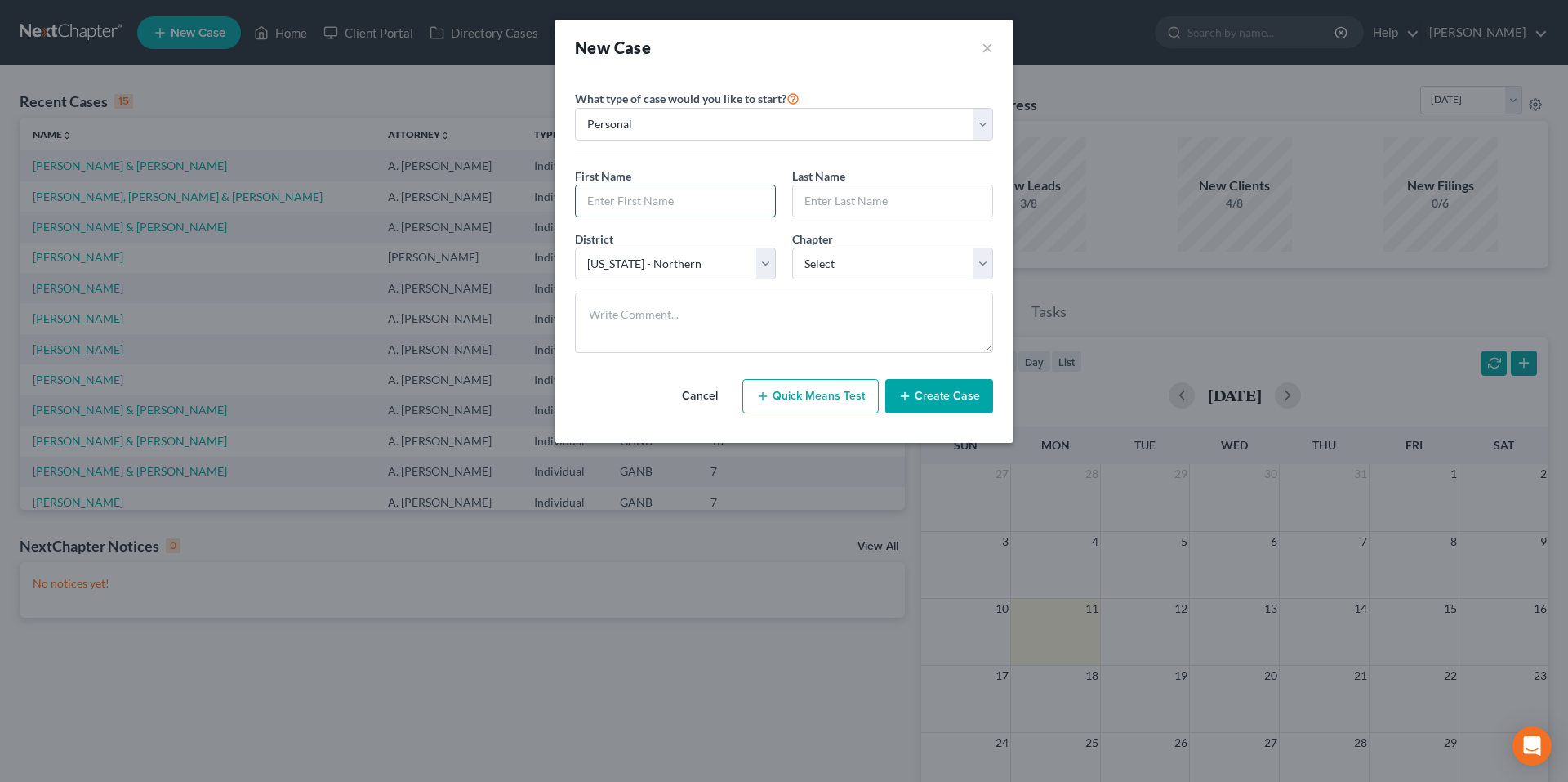
click at [689, 194] on input "text" at bounding box center [675, 200] width 199 height 31
type input "Crystal"
type input "[PERSON_NAME]"
click at [859, 269] on select "Select 7 11 12 13" at bounding box center [893, 263] width 201 height 33
select select "0"
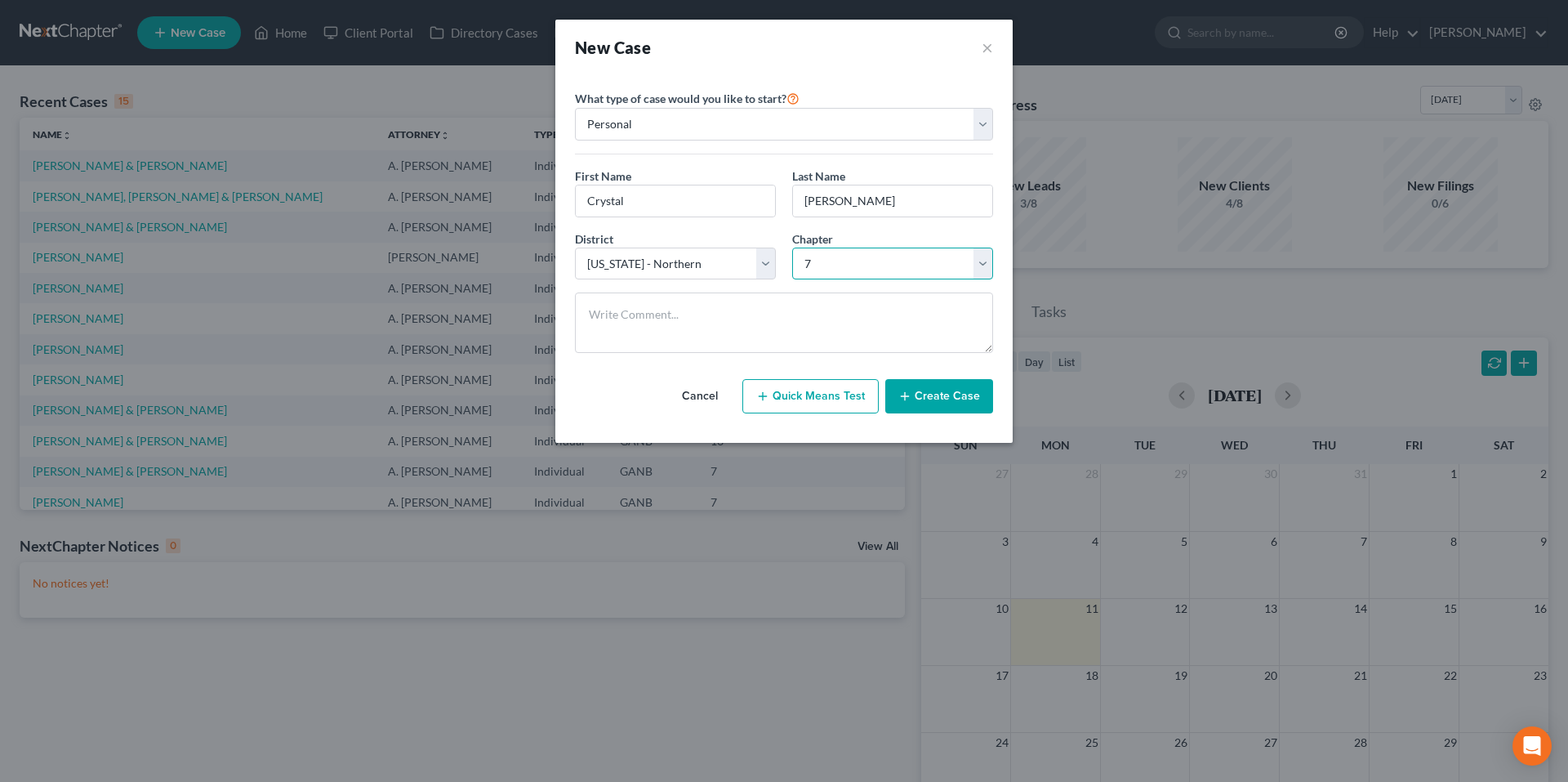
click at [792, 247] on select "Select 7 11 12 13" at bounding box center [893, 263] width 201 height 33
click at [947, 401] on button "Create Case" at bounding box center [939, 395] width 108 height 34
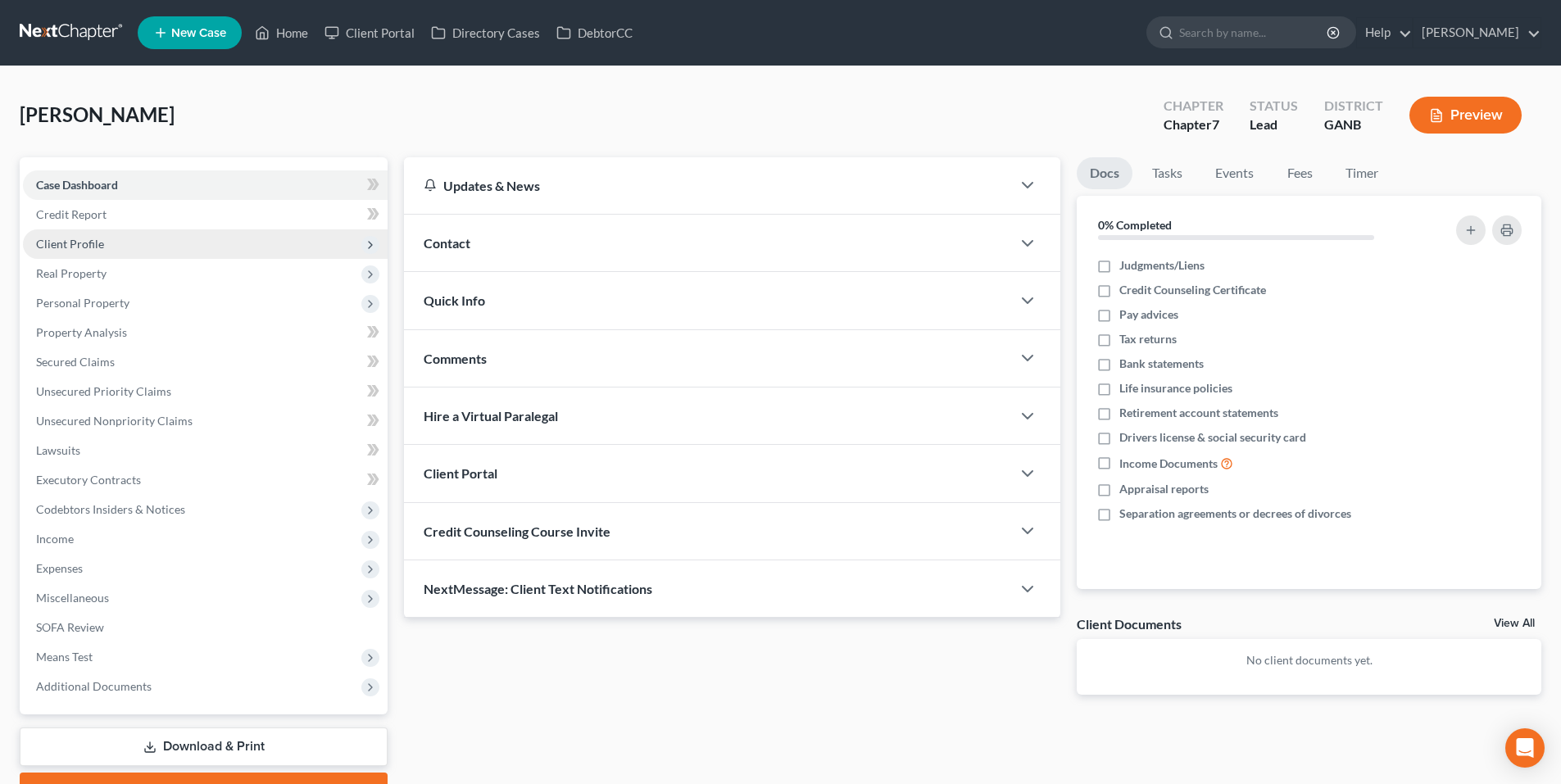
click at [101, 252] on span "Client Profile" at bounding box center [205, 245] width 365 height 30
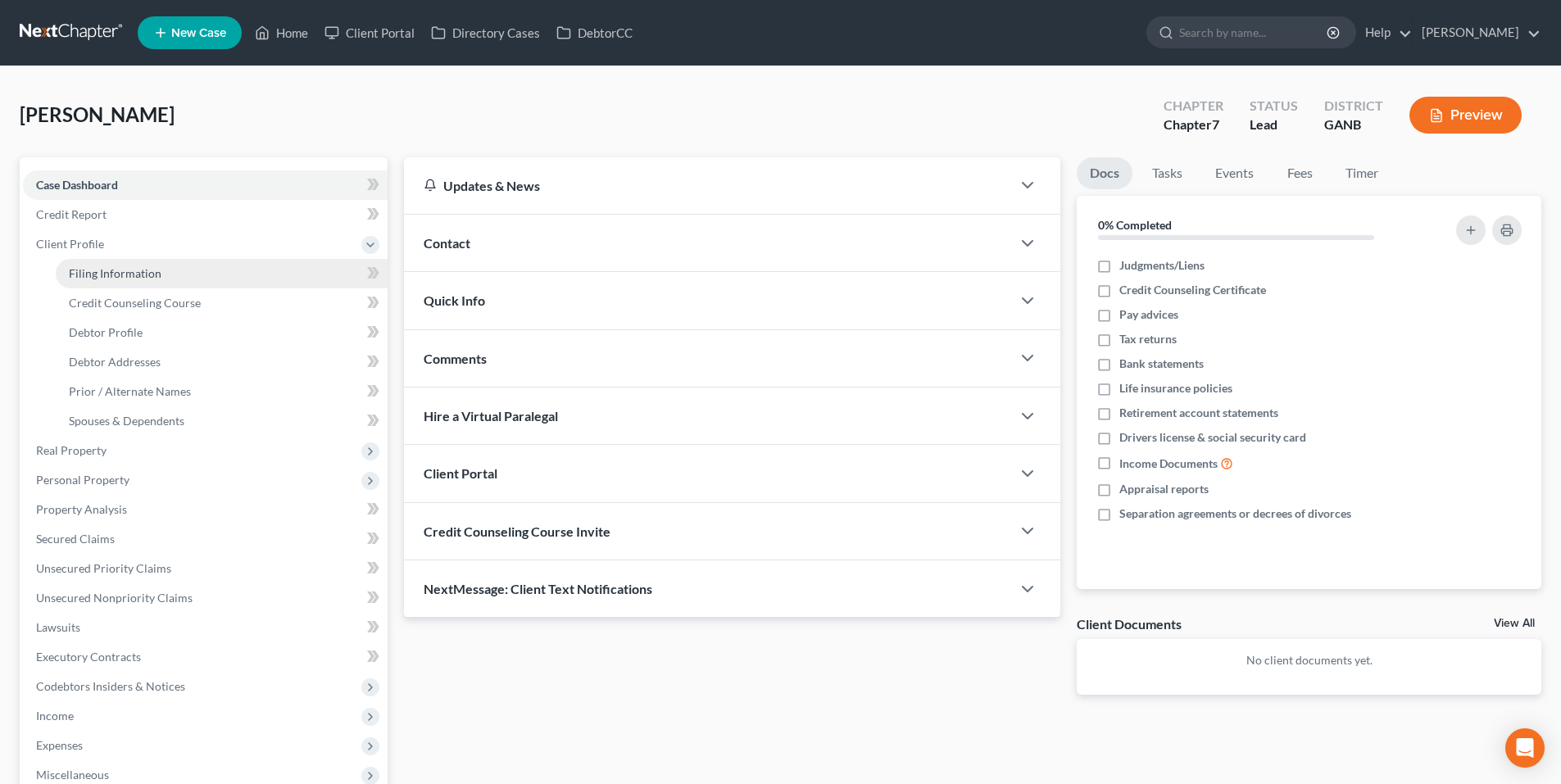
click at [141, 270] on span "Filing Information" at bounding box center [115, 273] width 93 height 14
select select "1"
select select "0"
select select "19"
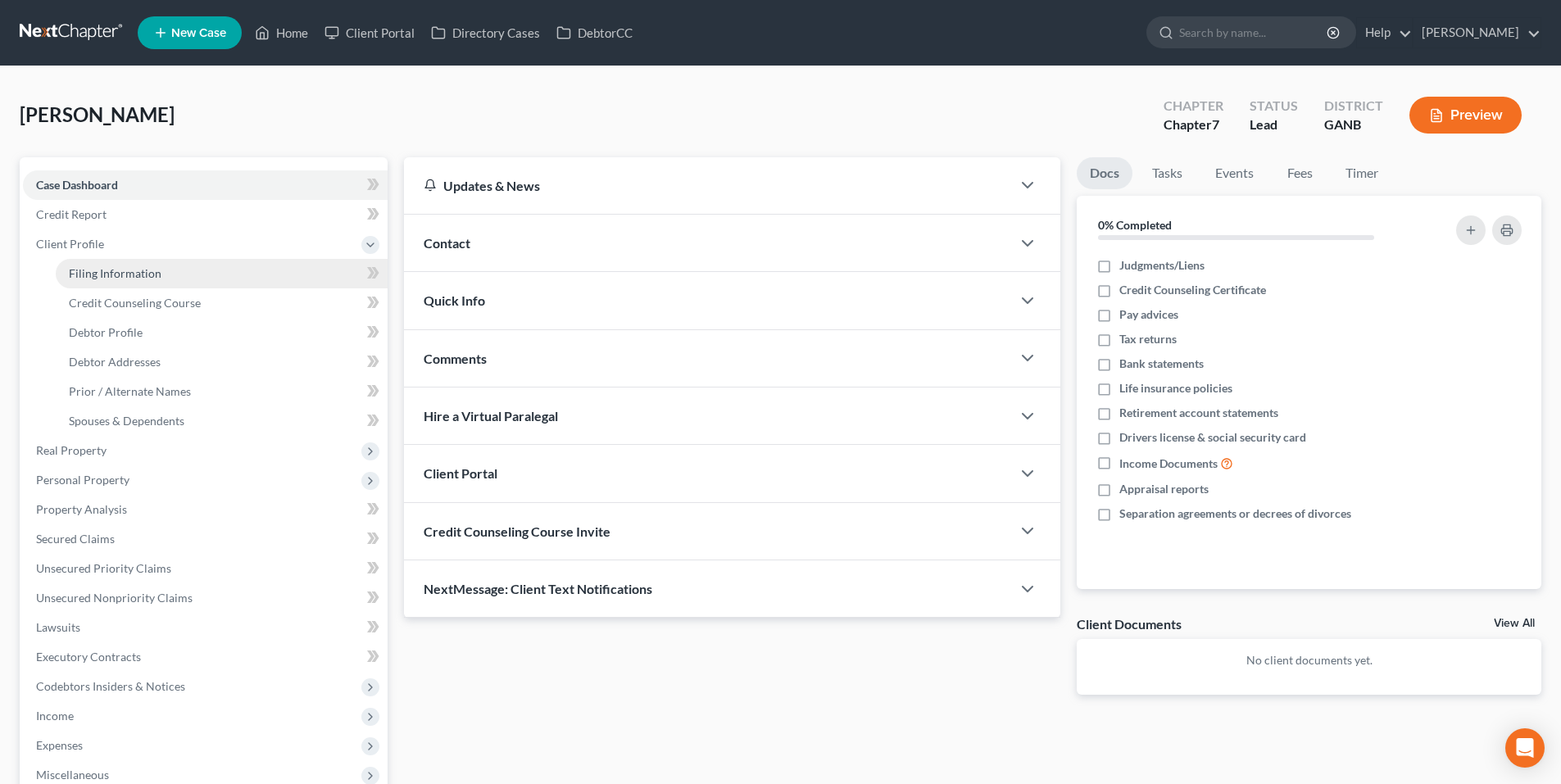
select select "10"
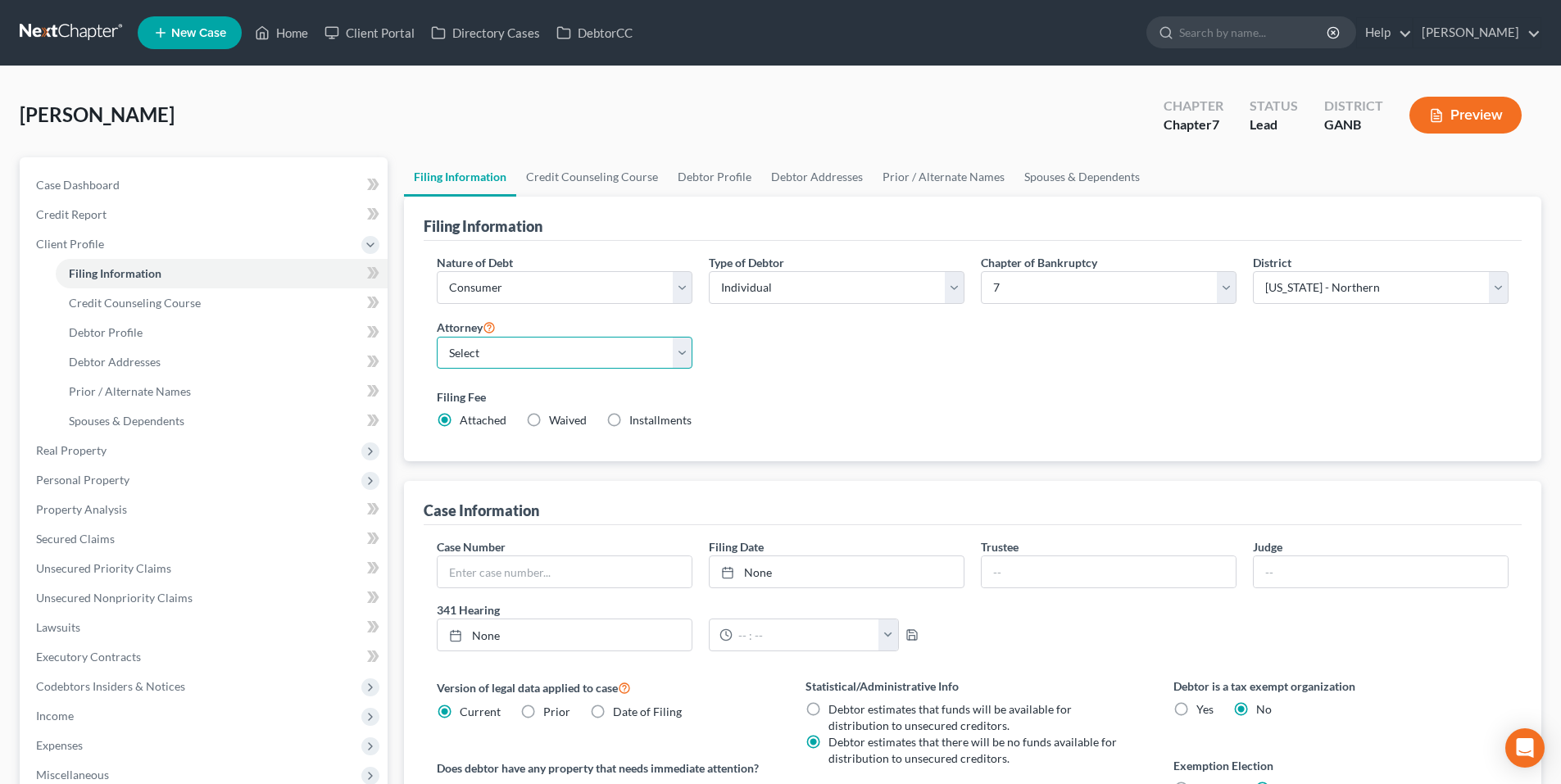
click at [531, 349] on select "Select [PERSON_NAME] - [PERSON_NAME] [PERSON_NAME] - GANB A. [PERSON_NAME] - GA…" at bounding box center [565, 353] width 256 height 33
select select "2"
click at [437, 337] on select "Select [PERSON_NAME] - [PERSON_NAME] [PERSON_NAME] - GANB A. [PERSON_NAME] - GA…" at bounding box center [565, 353] width 256 height 33
click at [725, 177] on link "Debtor Profile" at bounding box center [714, 176] width 93 height 39
select select "0"
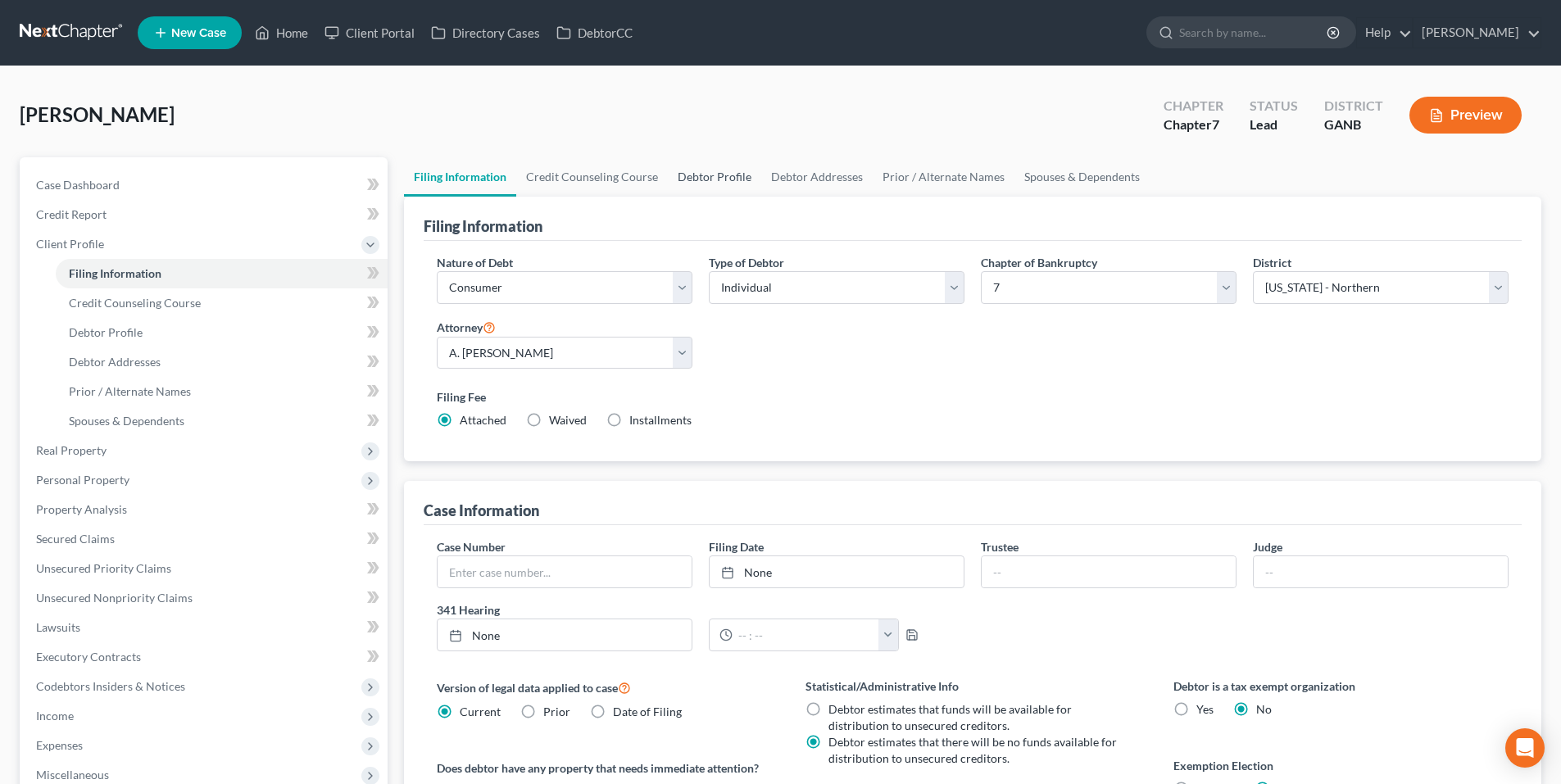
select select "0"
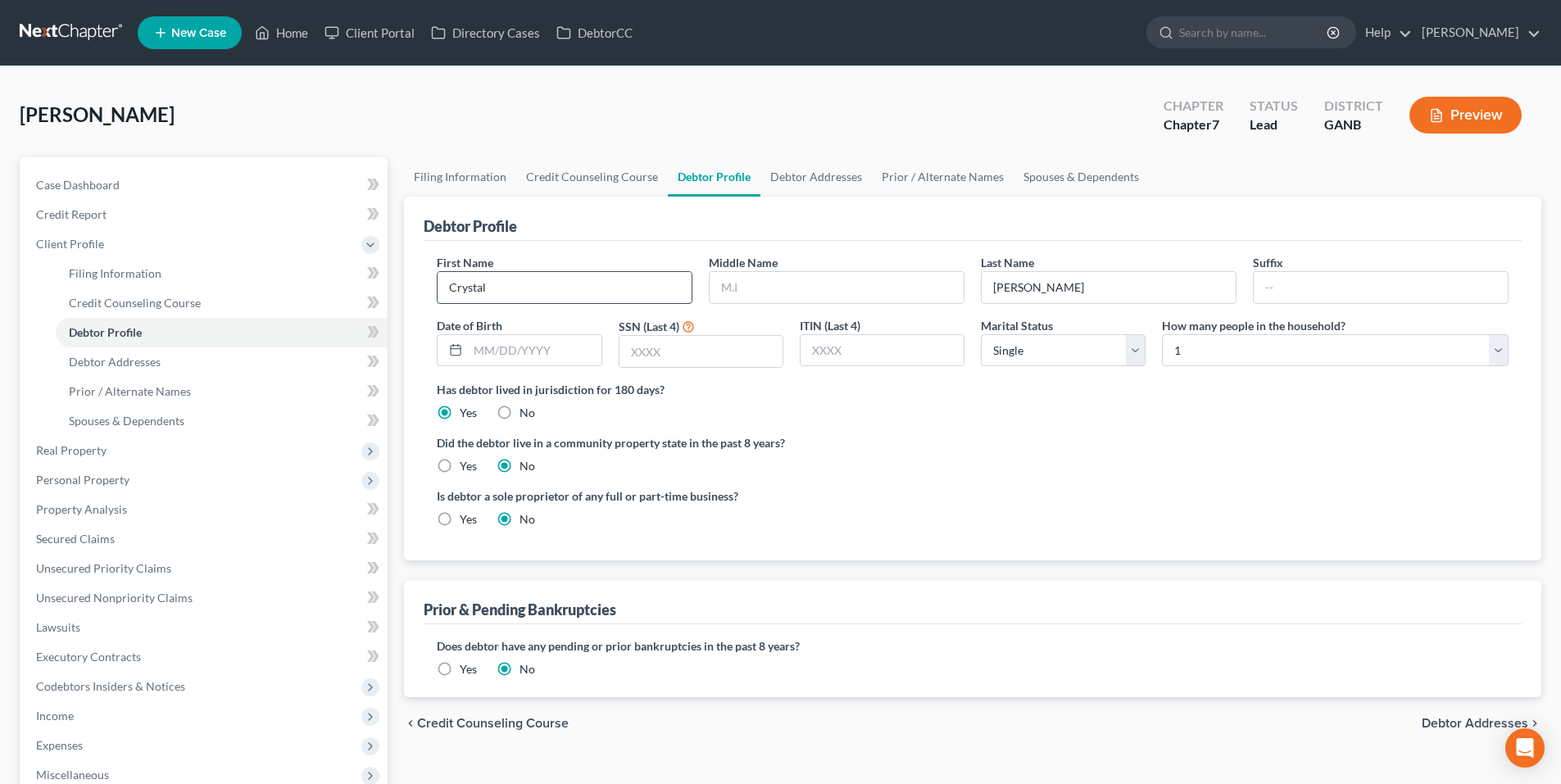
click at [666, 284] on input "Crystal" at bounding box center [565, 287] width 254 height 31
type input "[PERSON_NAME]"
type input "[DATE]"
type input "6612"
click at [1193, 357] on select "Select 1 2 3 4 5 6 7 8 9 10 11 12 13 14 15 16 17 18 19 20" at bounding box center [1334, 350] width 347 height 33
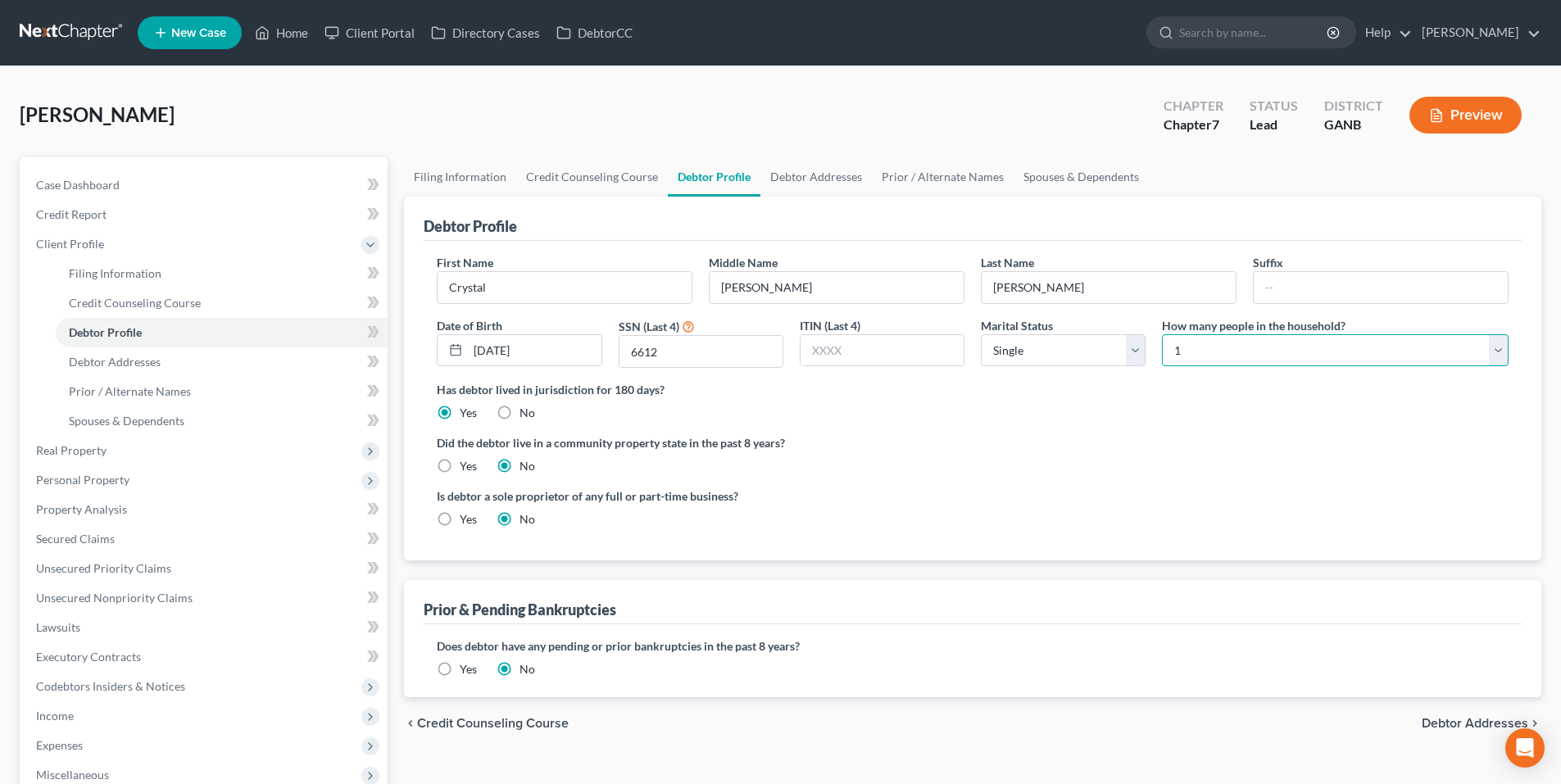
select select "3"
click at [1161, 334] on select "Select 1 2 3 4 5 6 7 8 9 10 11 12 13 14 15 16 17 18 19 20" at bounding box center [1334, 350] width 347 height 33
click at [813, 175] on link "Debtor Addresses" at bounding box center [815, 176] width 111 height 39
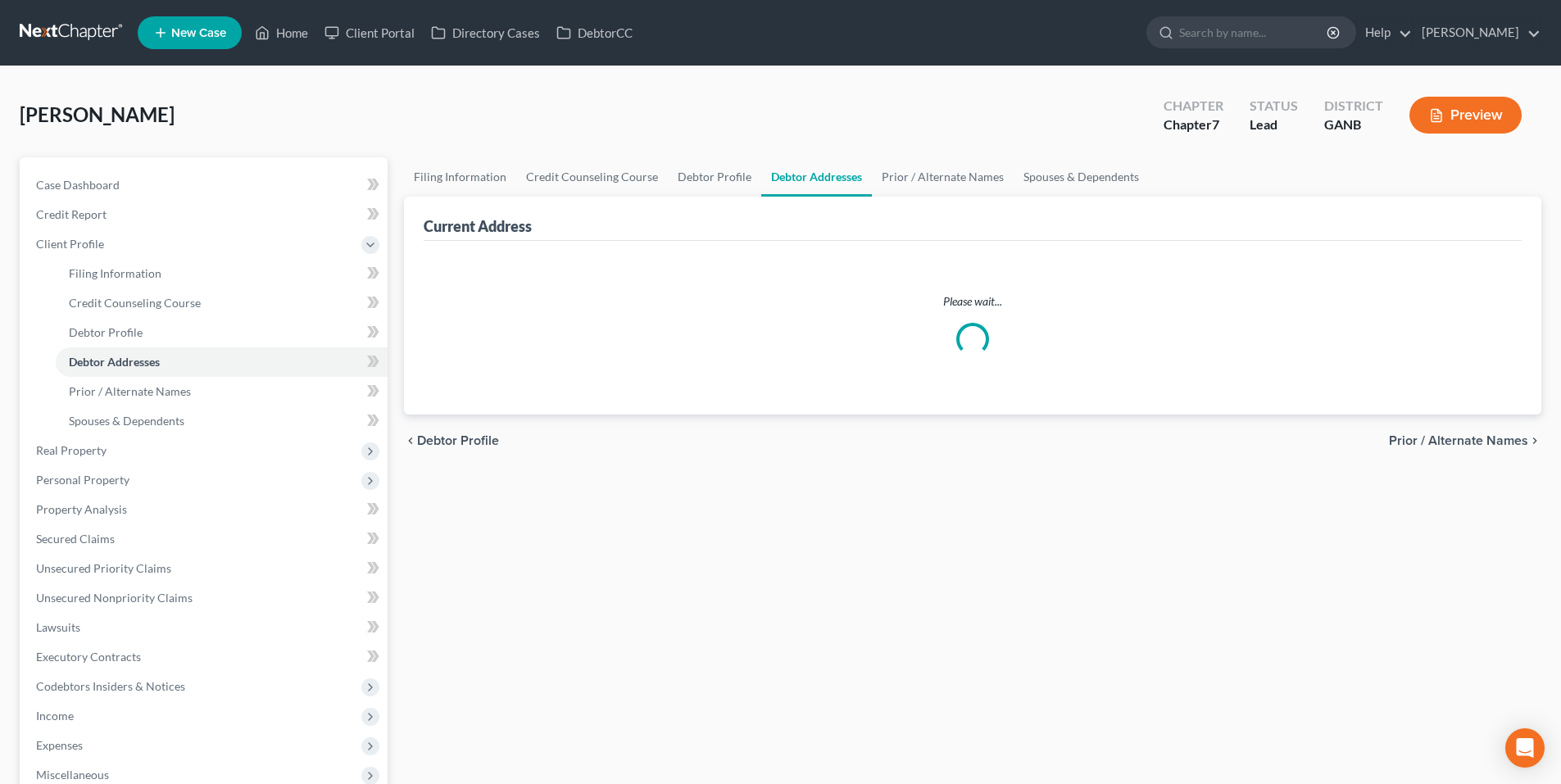
select select "0"
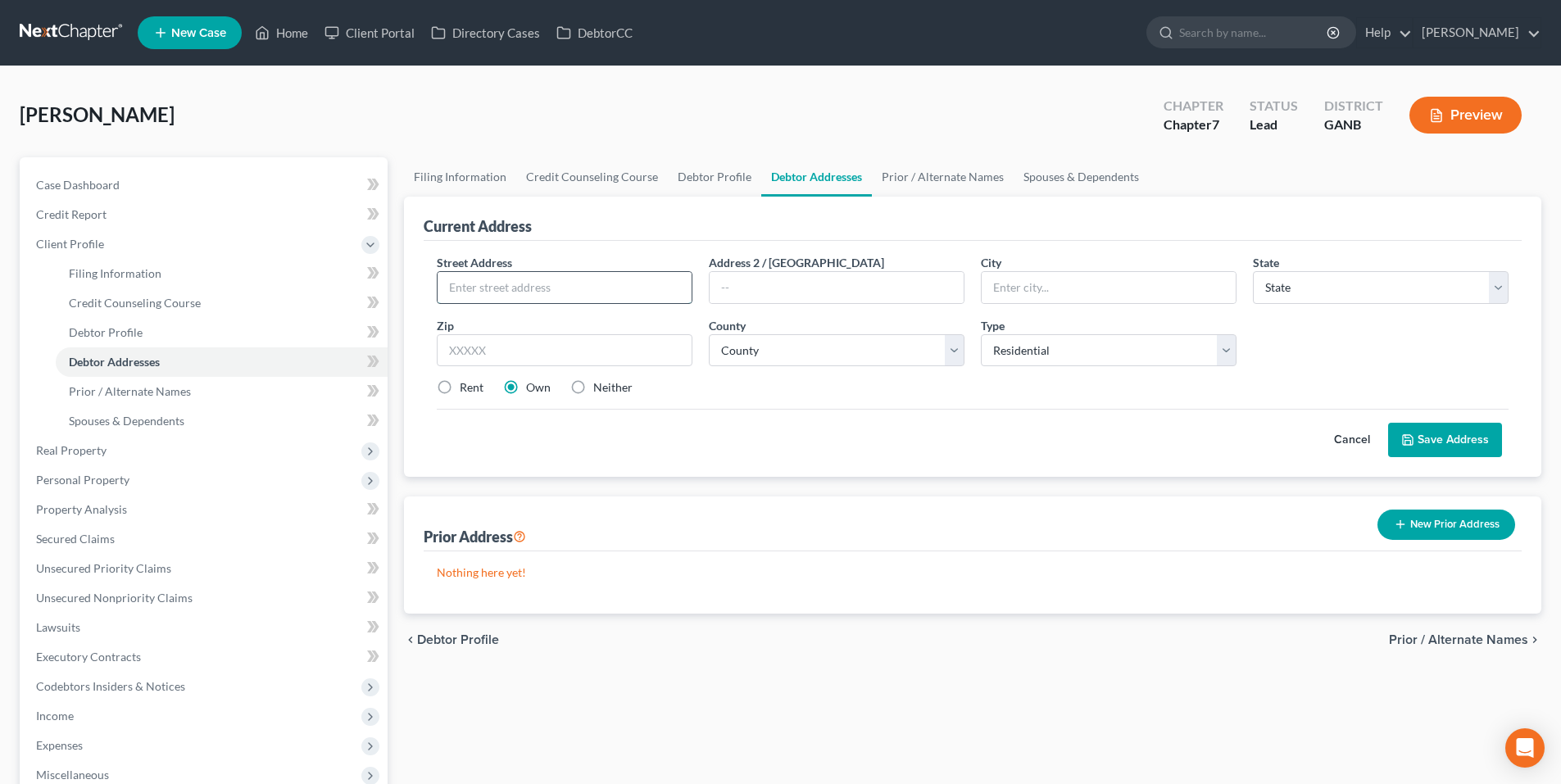
click at [640, 280] on input "text" at bounding box center [565, 287] width 254 height 31
type input "[STREET_ADDRESS][PERSON_NAME]"
type input "Winder"
select select "10"
type input "30680"
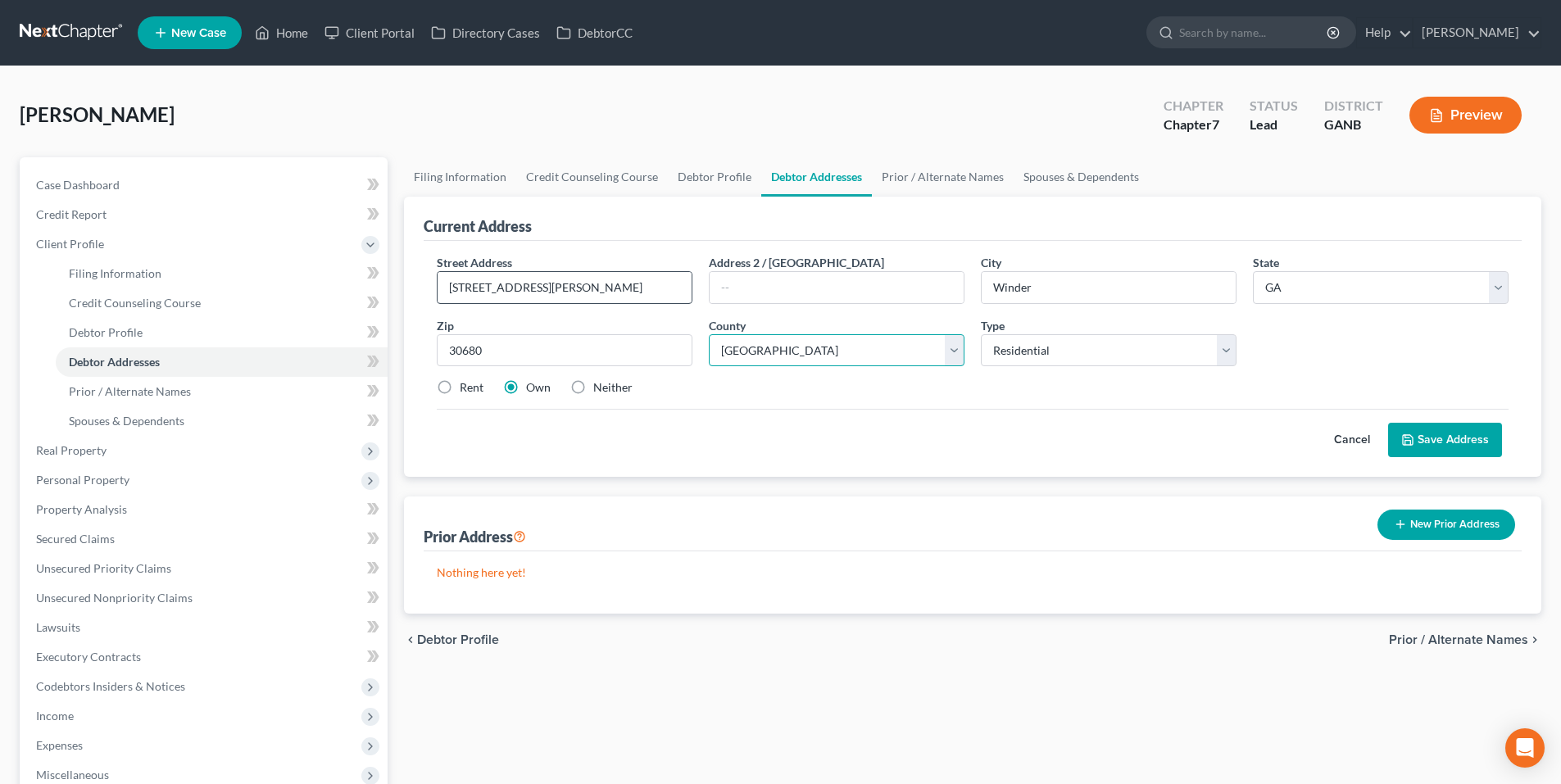
select select "6"
click at [594, 385] on label "Neither" at bounding box center [613, 388] width 39 height 16
click at [600, 385] on input "Neither" at bounding box center [605, 385] width 11 height 11
radio input "true"
click at [1411, 440] on polyline at bounding box center [1408, 442] width 6 height 4
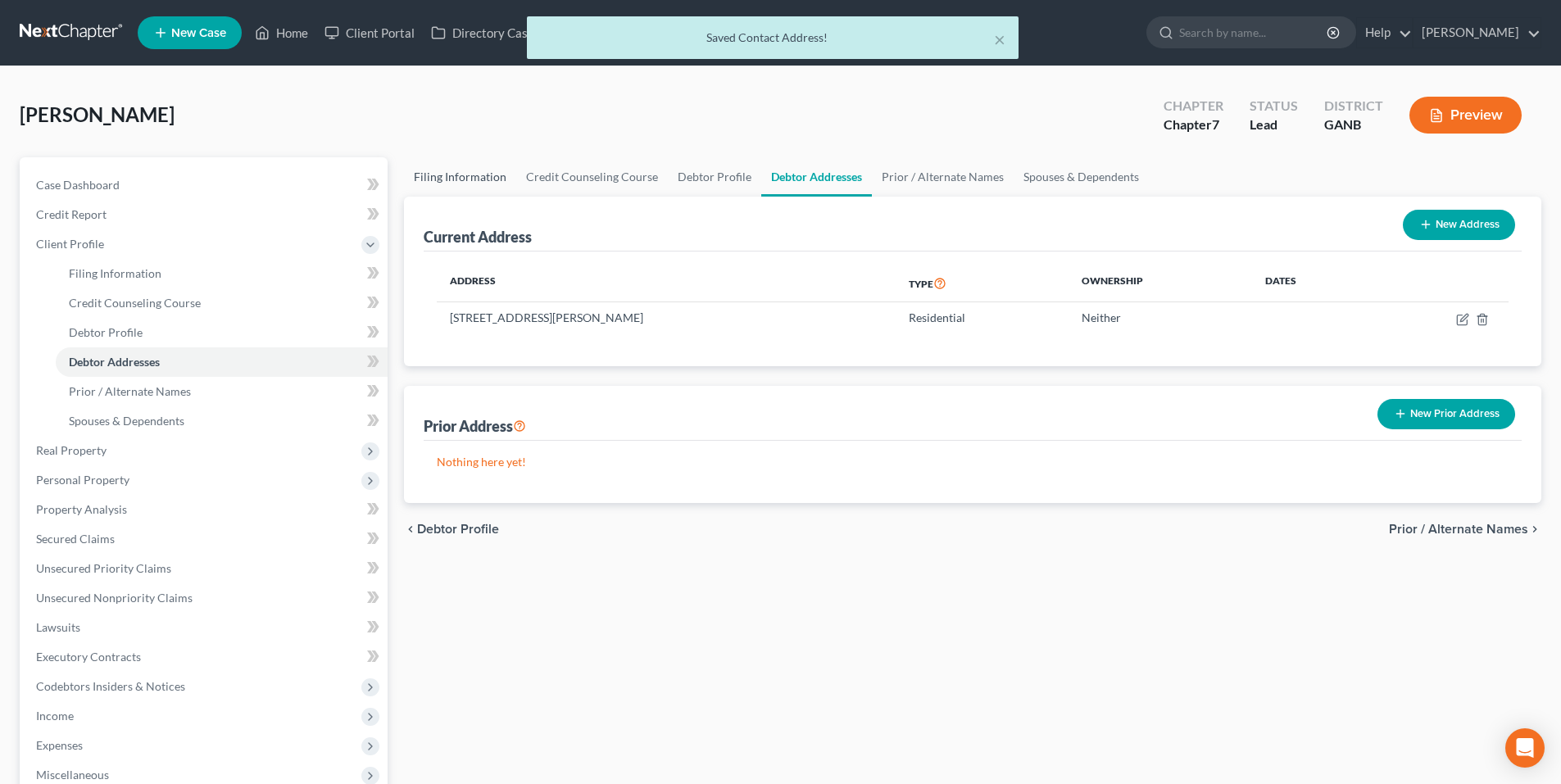
click at [478, 188] on link "Filing Information" at bounding box center [460, 176] width 112 height 39
select select "1"
select select "0"
select select "19"
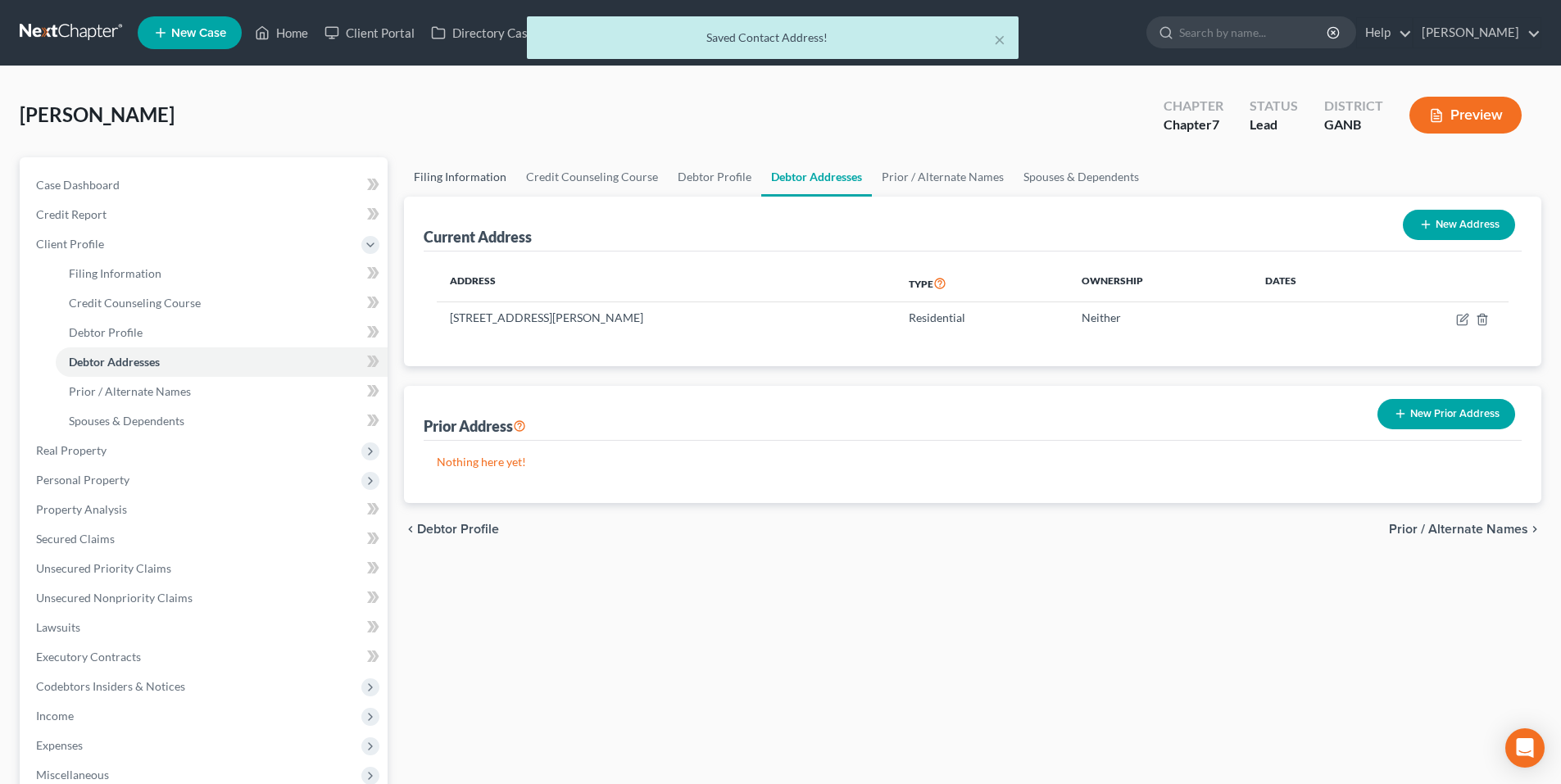
select select "2"
select select "10"
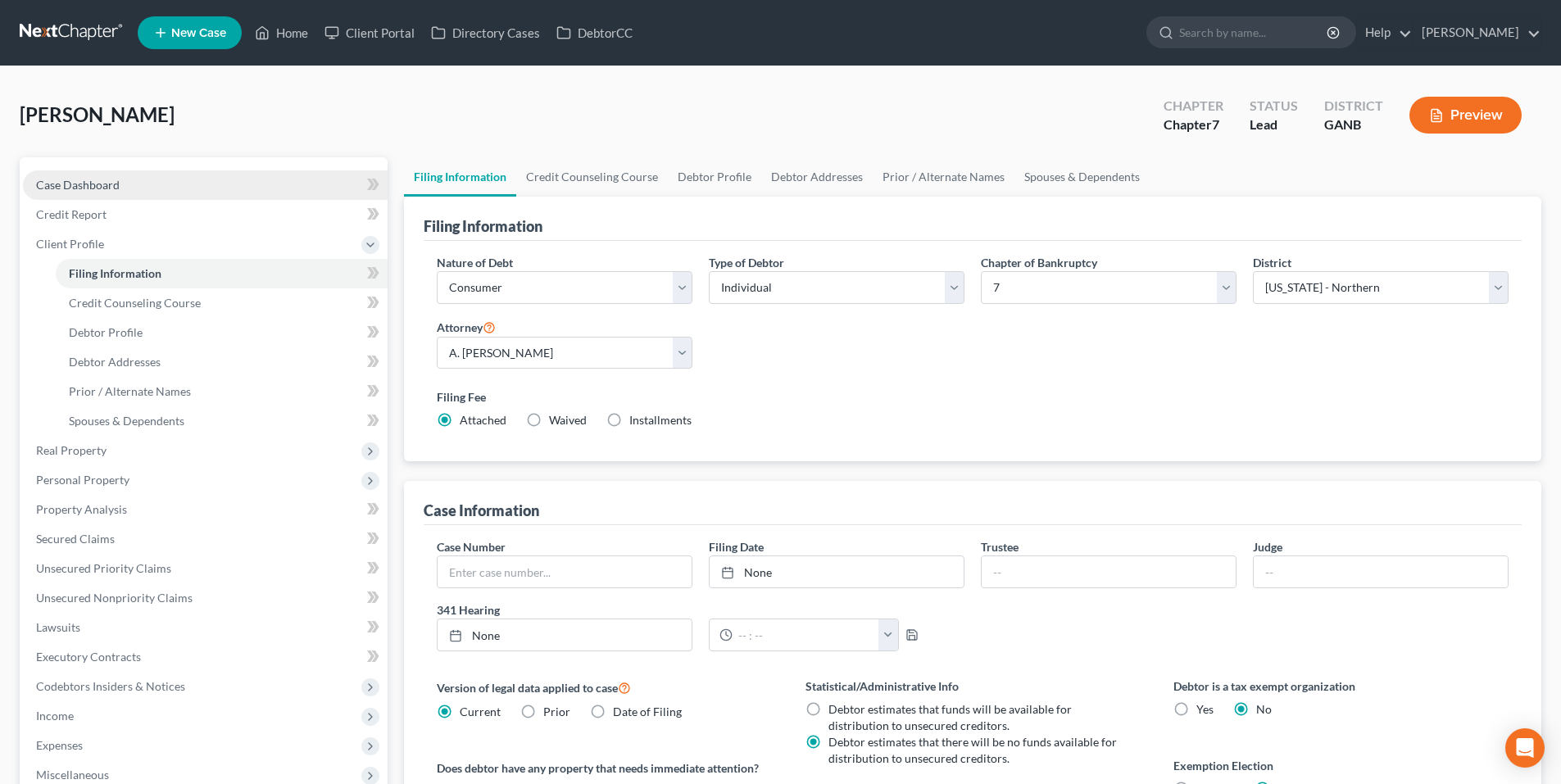
click at [145, 193] on link "Case Dashboard" at bounding box center [205, 186] width 365 height 30
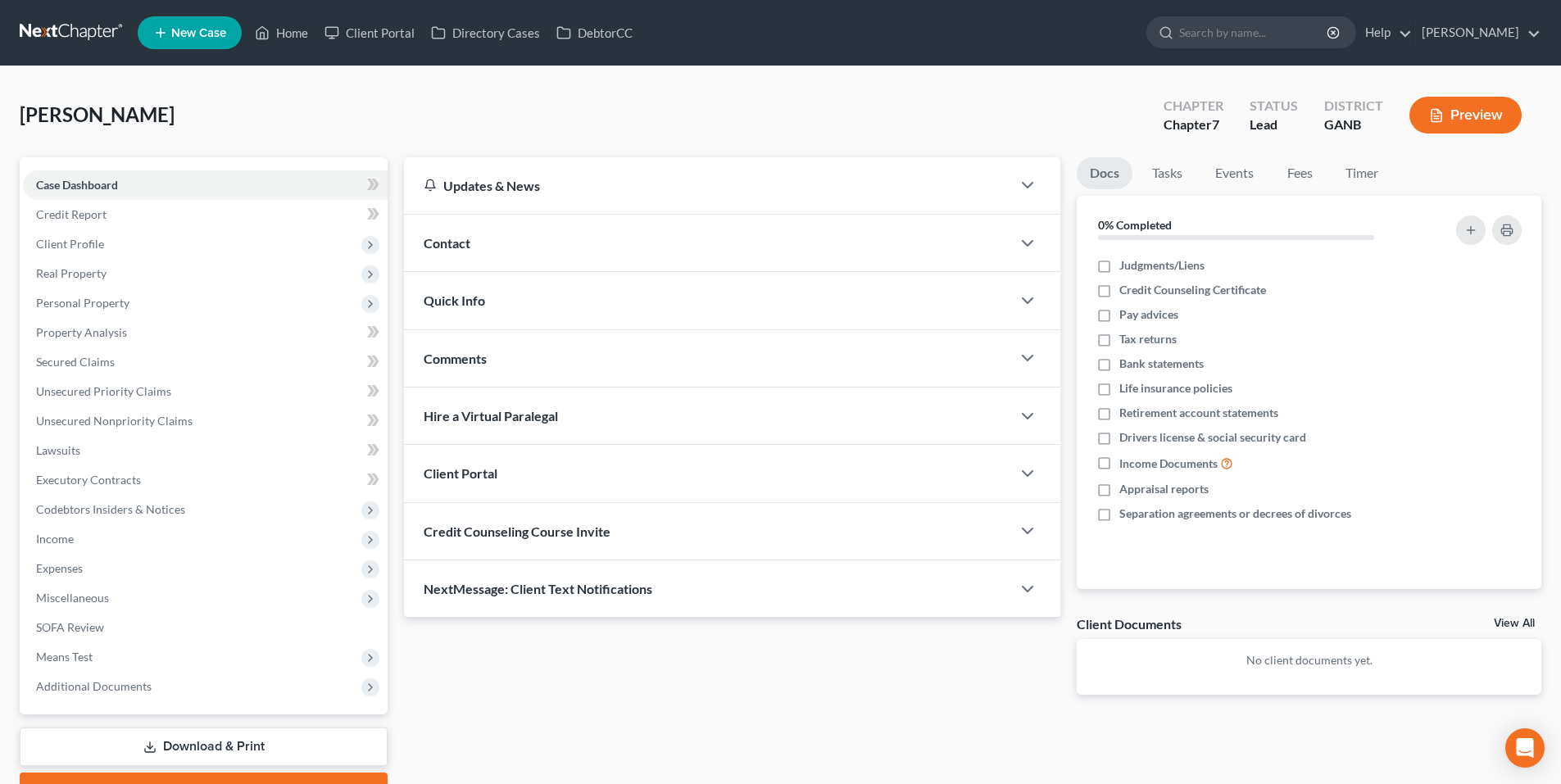
click at [733, 253] on div "Contact" at bounding box center [707, 243] width 607 height 57
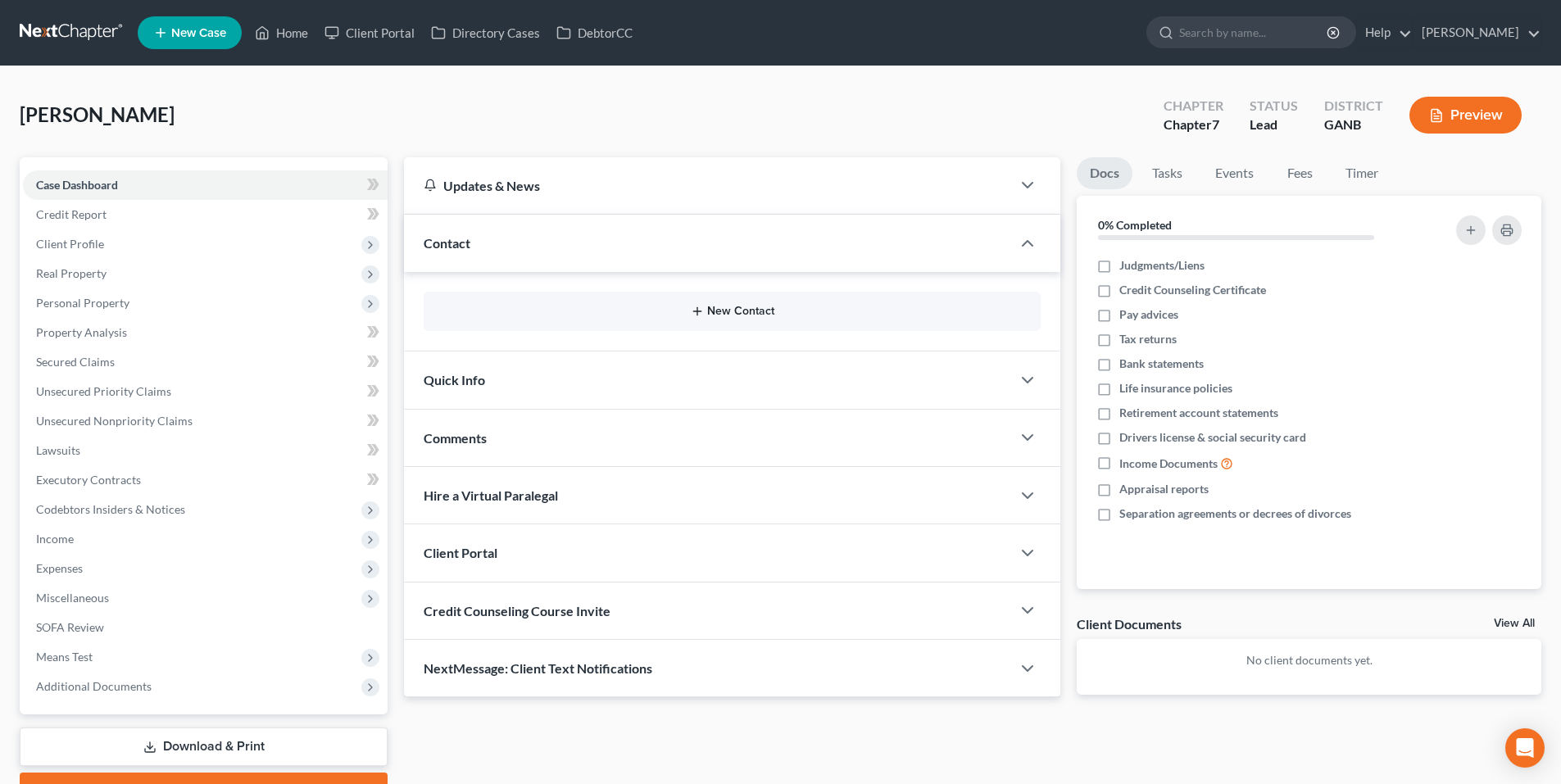
click at [712, 316] on button "New Contact" at bounding box center [732, 311] width 591 height 13
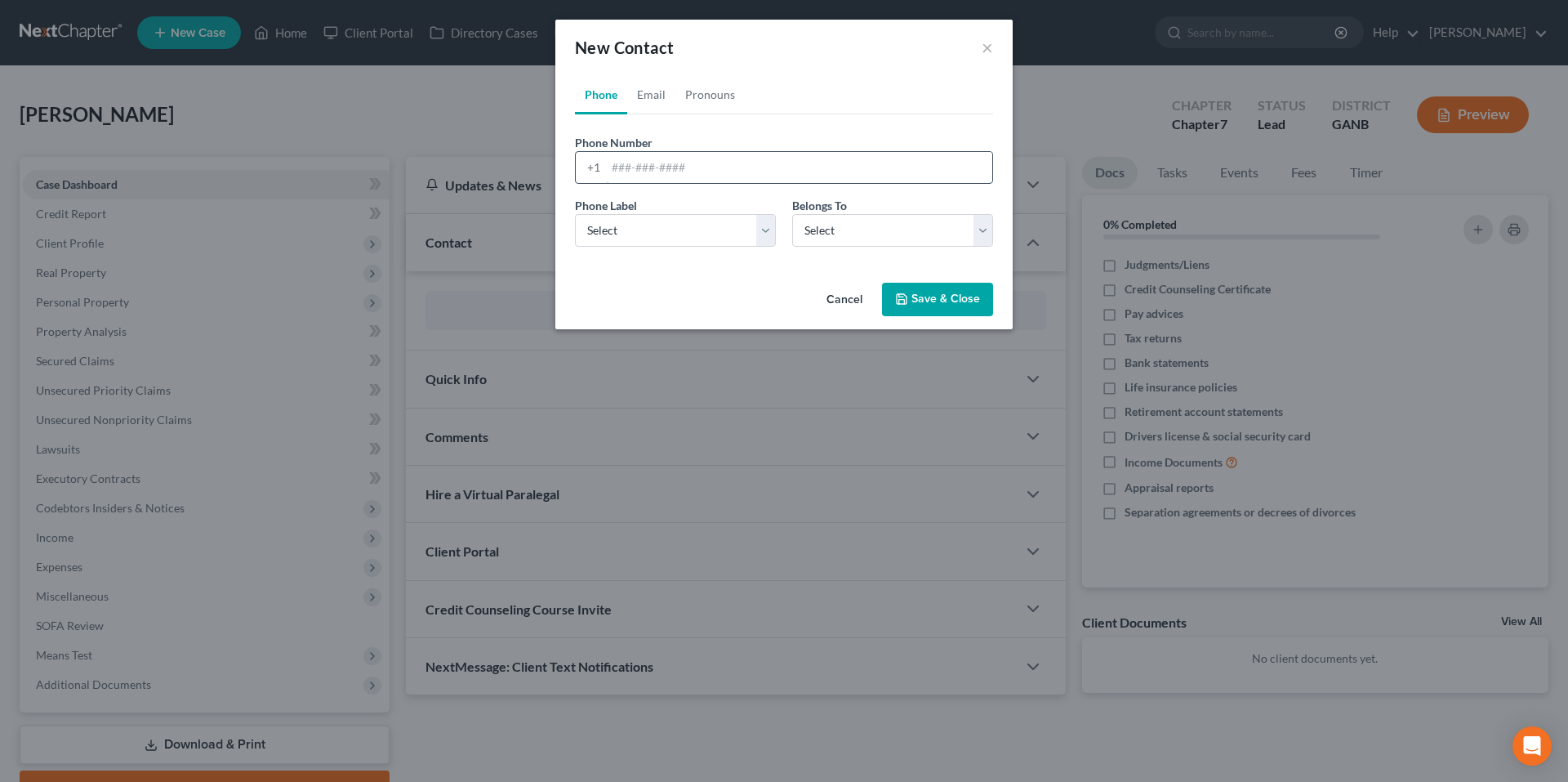
click at [797, 166] on input "tel" at bounding box center [799, 166] width 387 height 31
paste input "(404) 604-1570"
type input "(404) 604-1570"
click at [714, 211] on div "Phone Label * Select Mobile Home Work Other" at bounding box center [675, 222] width 217 height 50
click at [707, 228] on select "Select Mobile Home Work Other" at bounding box center [675, 230] width 201 height 33
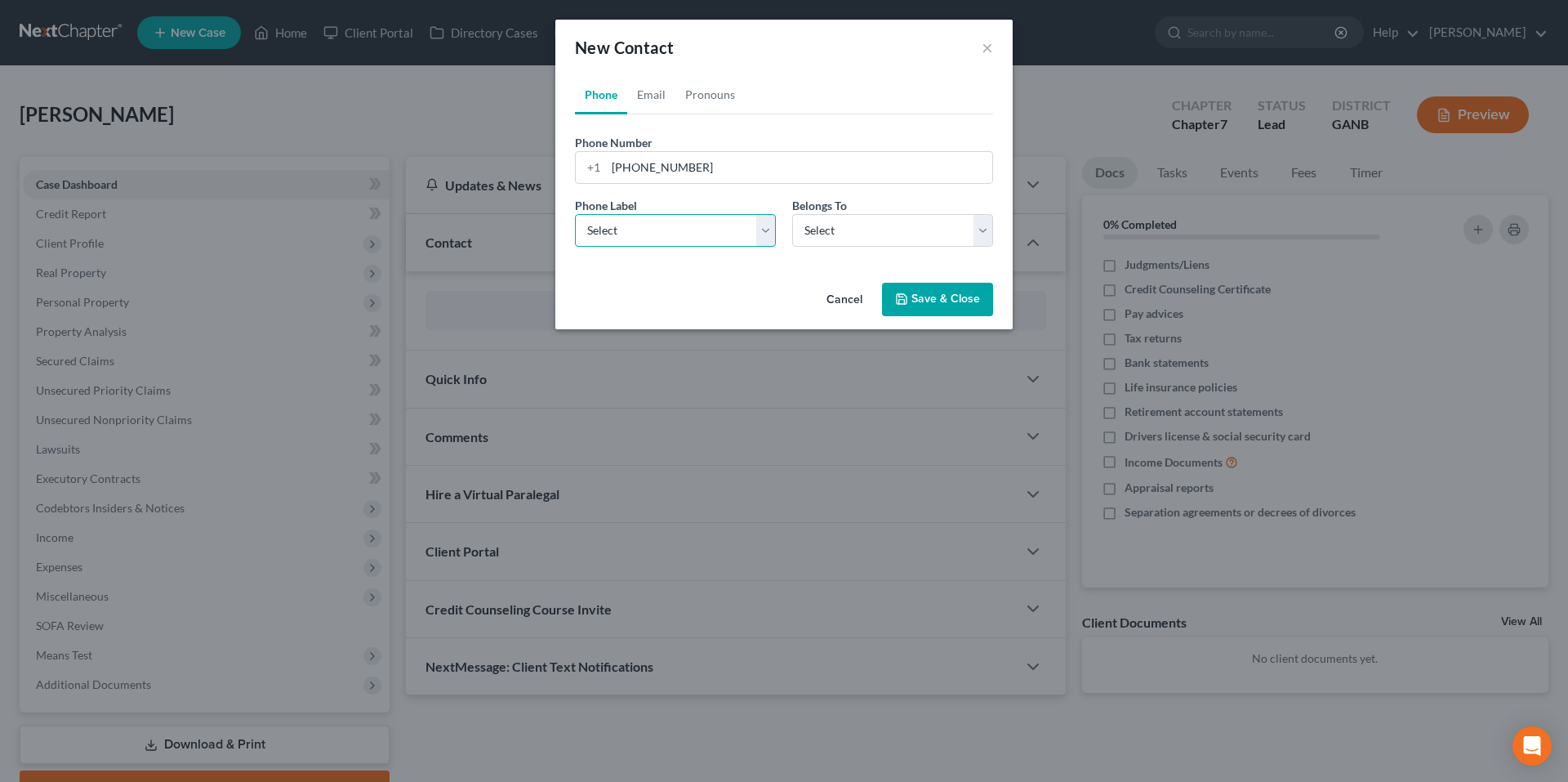
select select "0"
click at [575, 214] on select "Select Mobile Home Work Other" at bounding box center [675, 230] width 201 height 33
click at [649, 93] on link "Email" at bounding box center [652, 94] width 48 height 39
click at [690, 168] on input "email" at bounding box center [799, 166] width 387 height 31
paste input "luvbug03.cm@gmail.com"
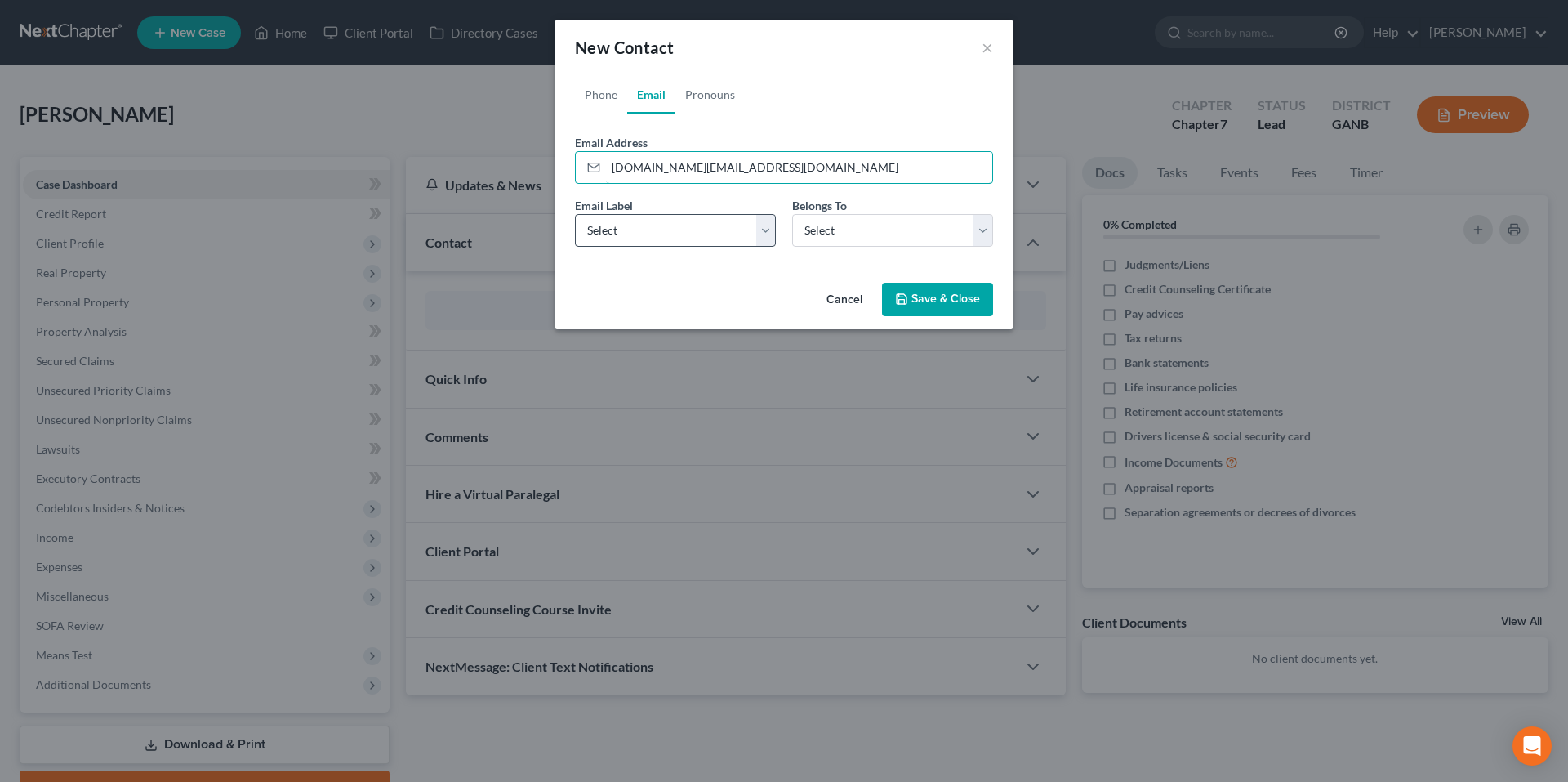
type input "luvbug03.cm@gmail.com"
click at [682, 226] on select "Select Home Work Other" at bounding box center [675, 230] width 201 height 33
select select "0"
click at [575, 214] on select "Select Home Work Other" at bounding box center [675, 230] width 201 height 33
click at [882, 238] on select "Select Client Other" at bounding box center [893, 230] width 201 height 33
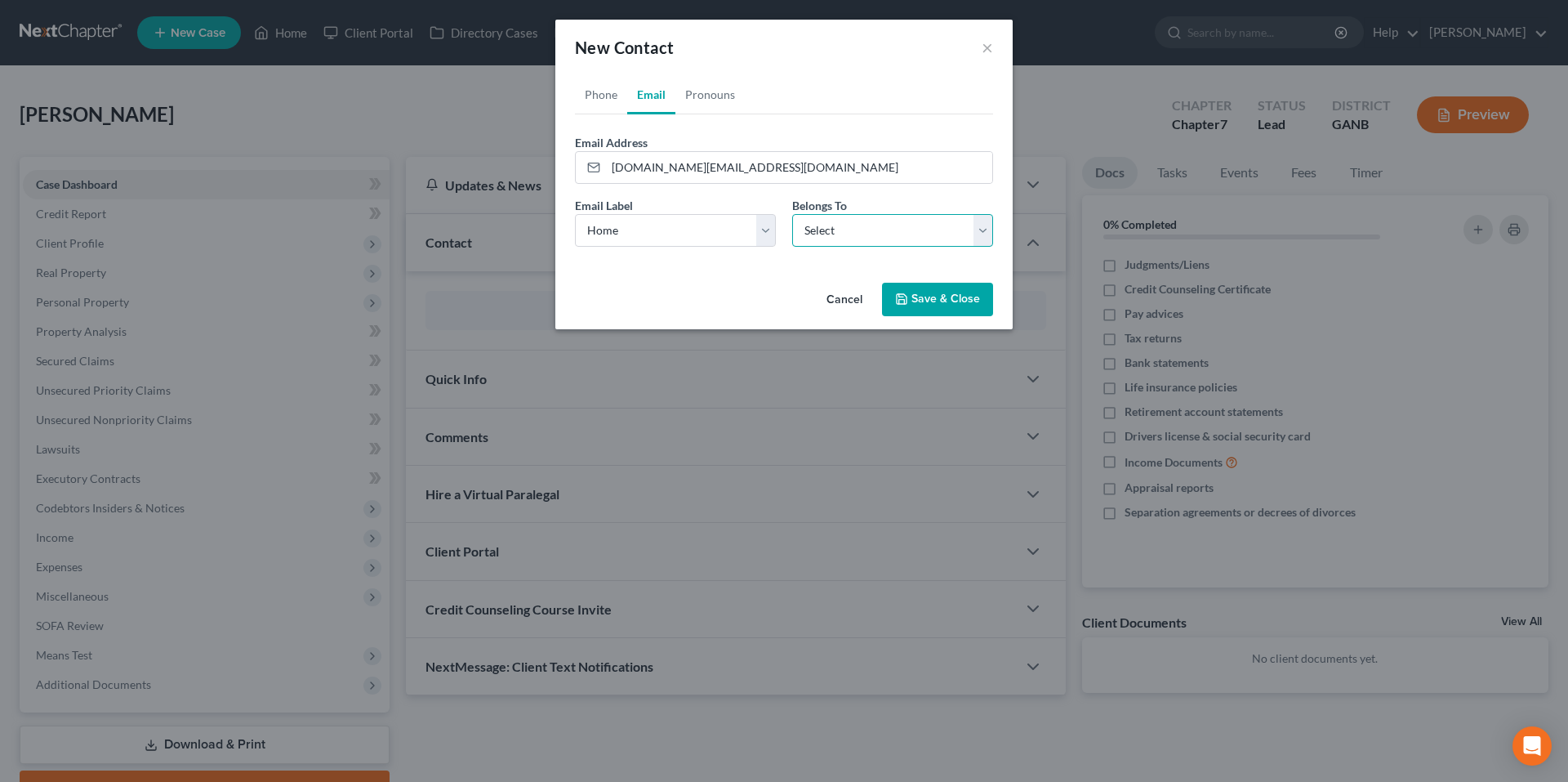
select select "0"
click at [792, 214] on select "Select Client Other" at bounding box center [893, 230] width 201 height 33
click at [933, 308] on button "Save & Close" at bounding box center [936, 300] width 111 height 34
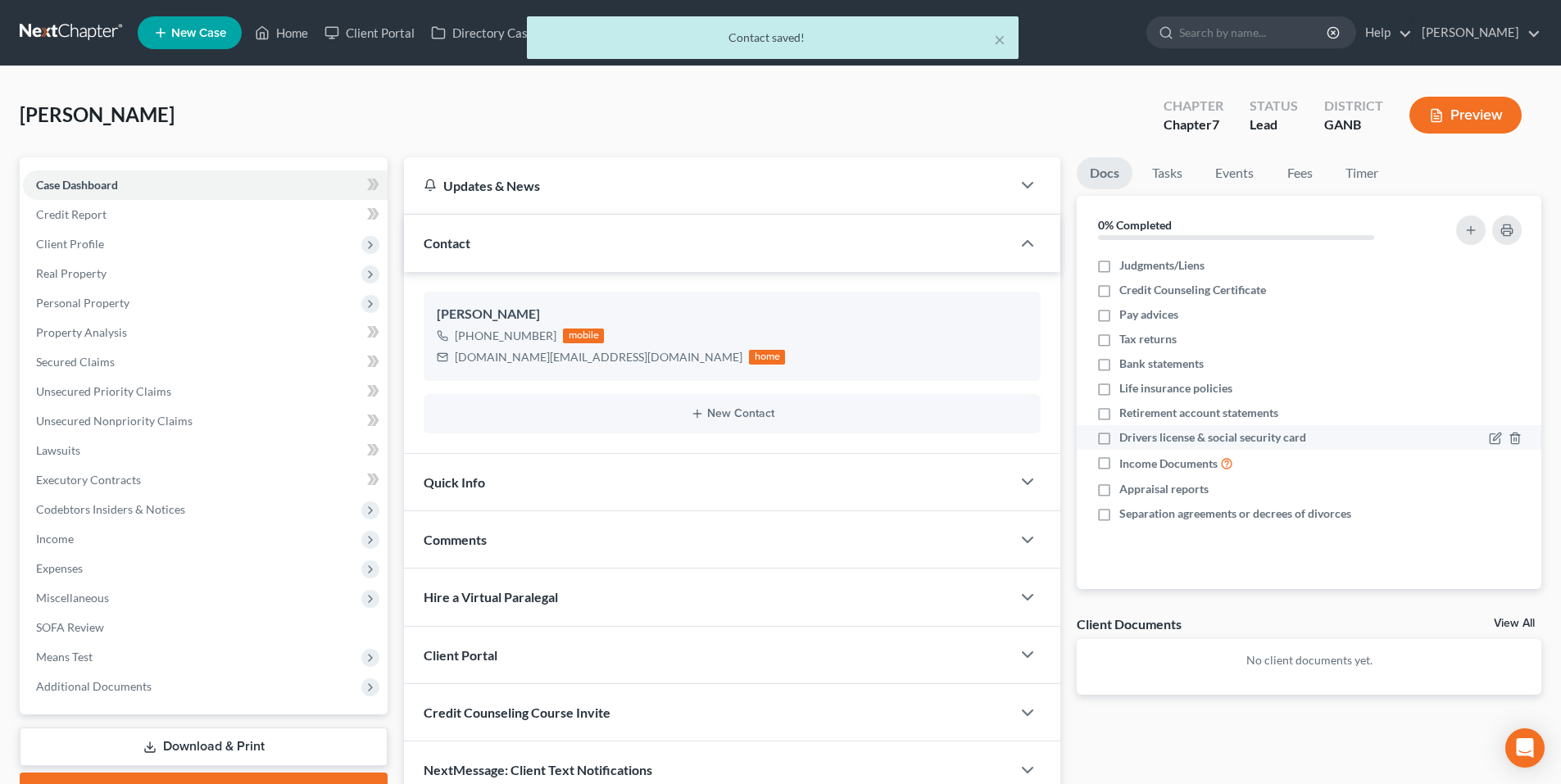
click at [1119, 437] on label "Drivers license & social security card" at bounding box center [1212, 437] width 187 height 16
click at [1125, 437] on input "Drivers license & social security card" at bounding box center [1130, 434] width 11 height 11
checkbox input "true"
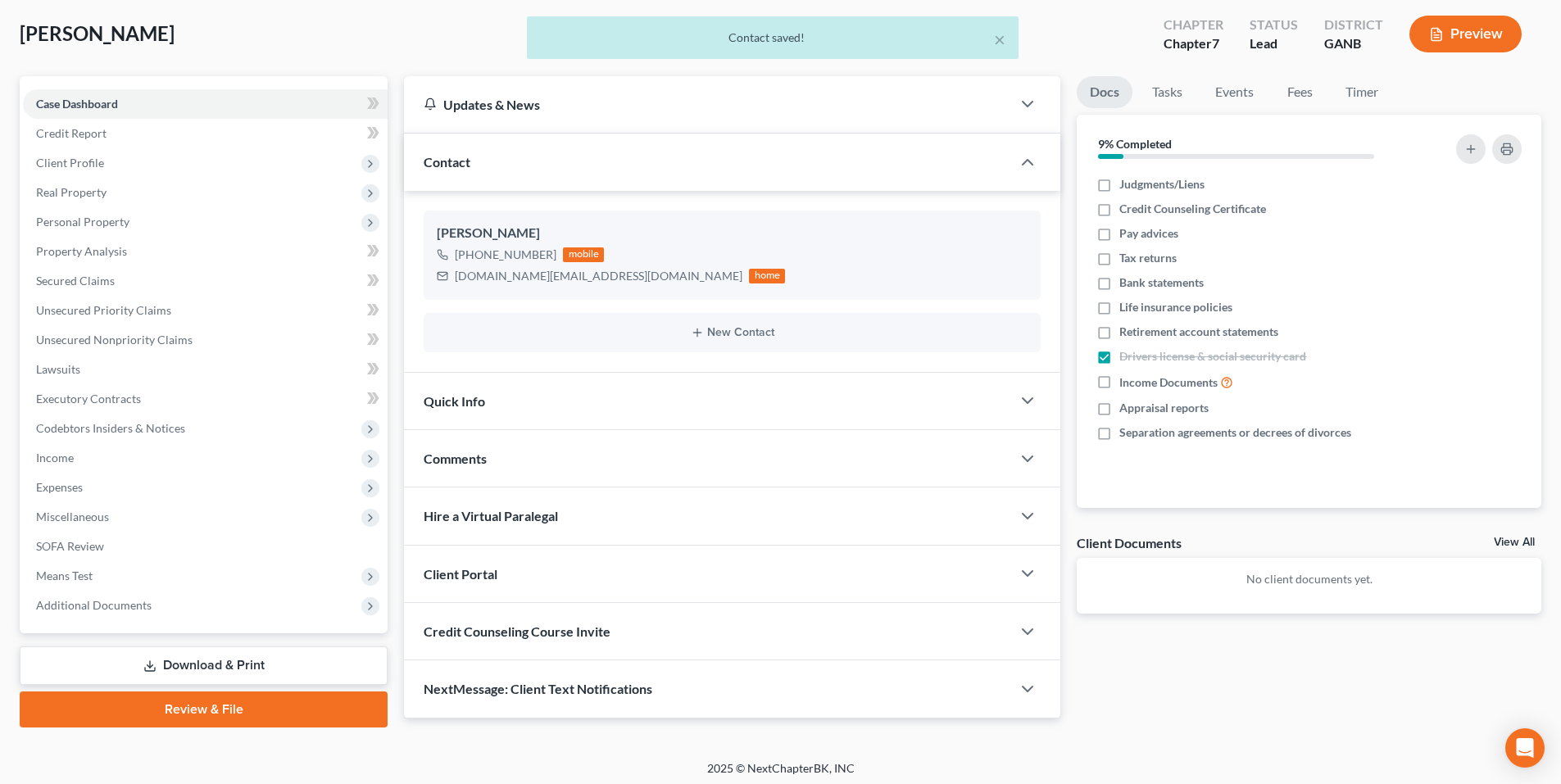
scroll to position [87, 0]
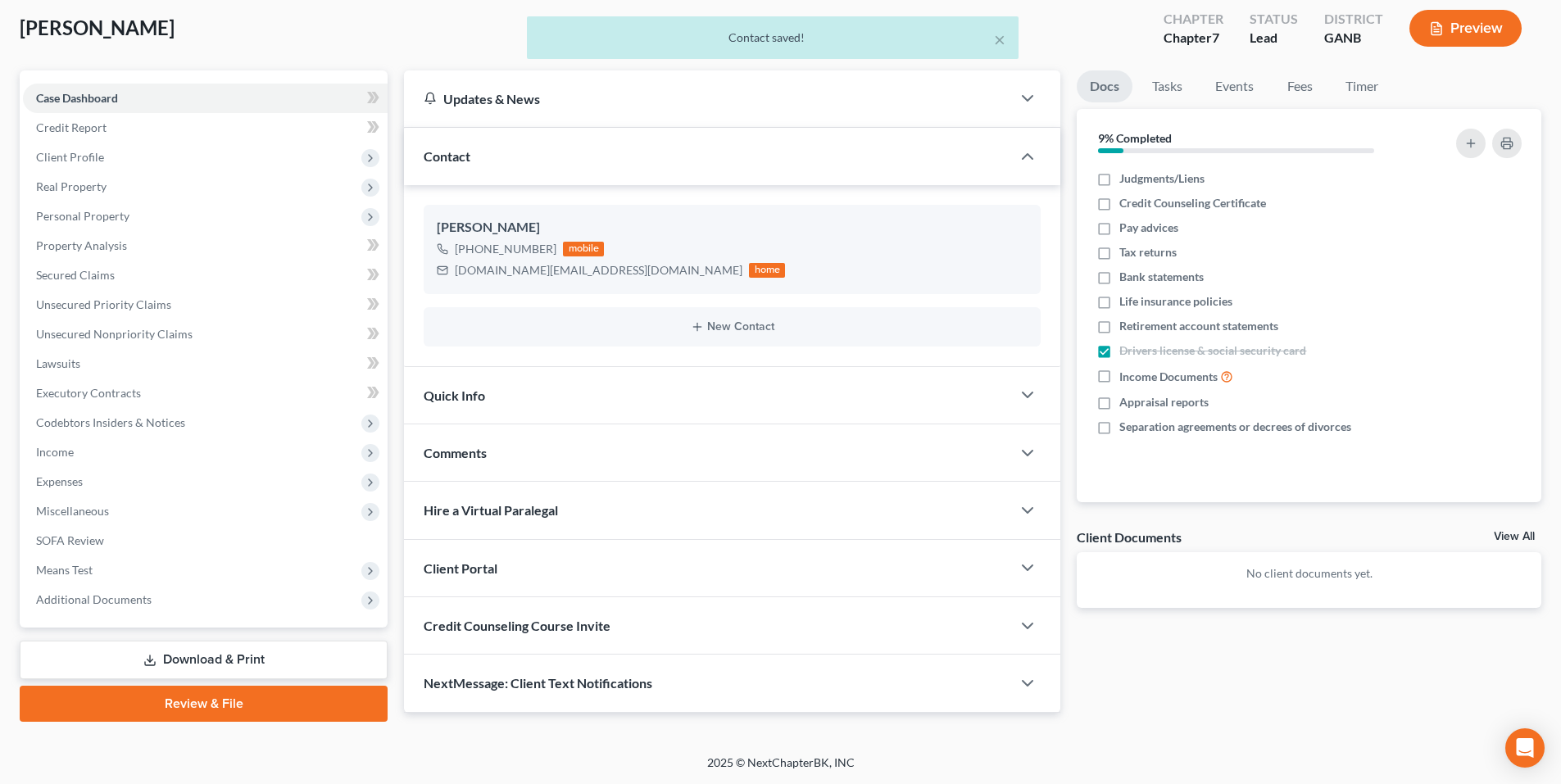
click at [1015, 583] on div at bounding box center [1035, 567] width 49 height 33
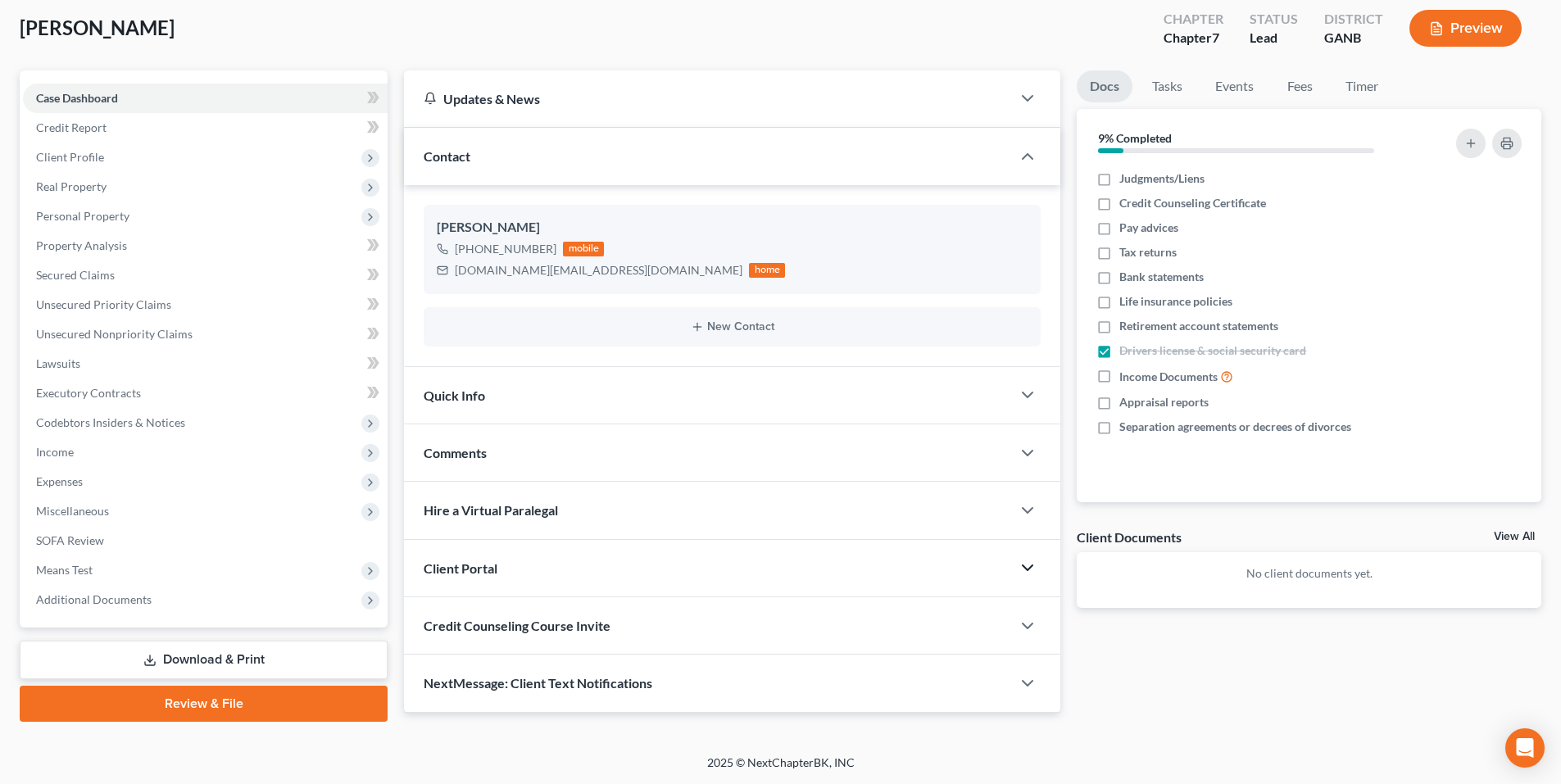
click at [1026, 570] on polyline "button" at bounding box center [1027, 567] width 10 height 5
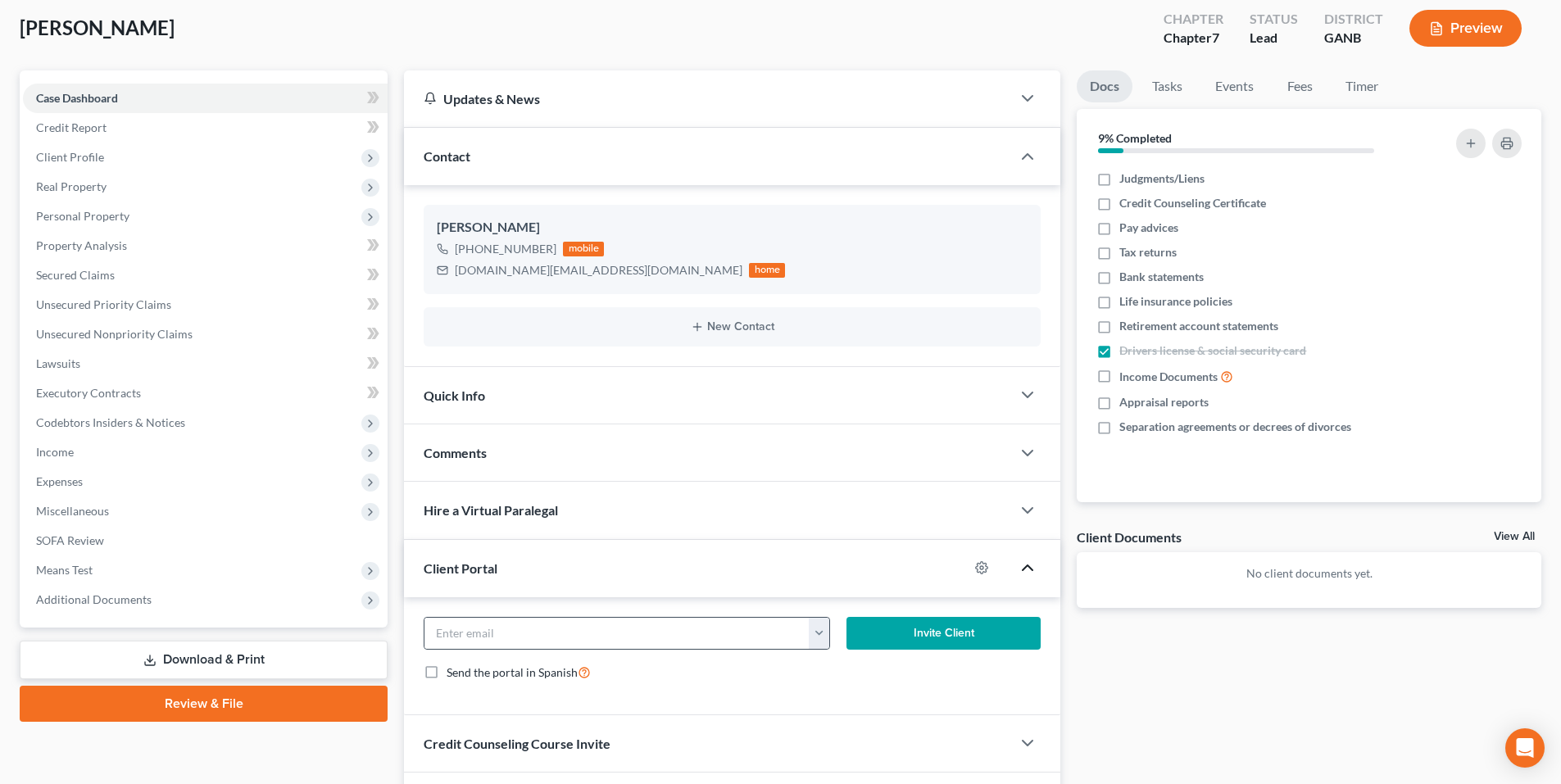
click at [815, 634] on button "button" at bounding box center [818, 632] width 20 height 31
drag, startPoint x: 838, startPoint y: 669, endPoint x: 849, endPoint y: 665, distance: 11.7
click at [839, 669] on link "luvbug03.cm@gmail.com" at bounding box center [967, 669] width 319 height 28
type input "luvbug03.cm@gmail.com"
click at [893, 633] on button "Invite Client" at bounding box center [943, 632] width 195 height 33
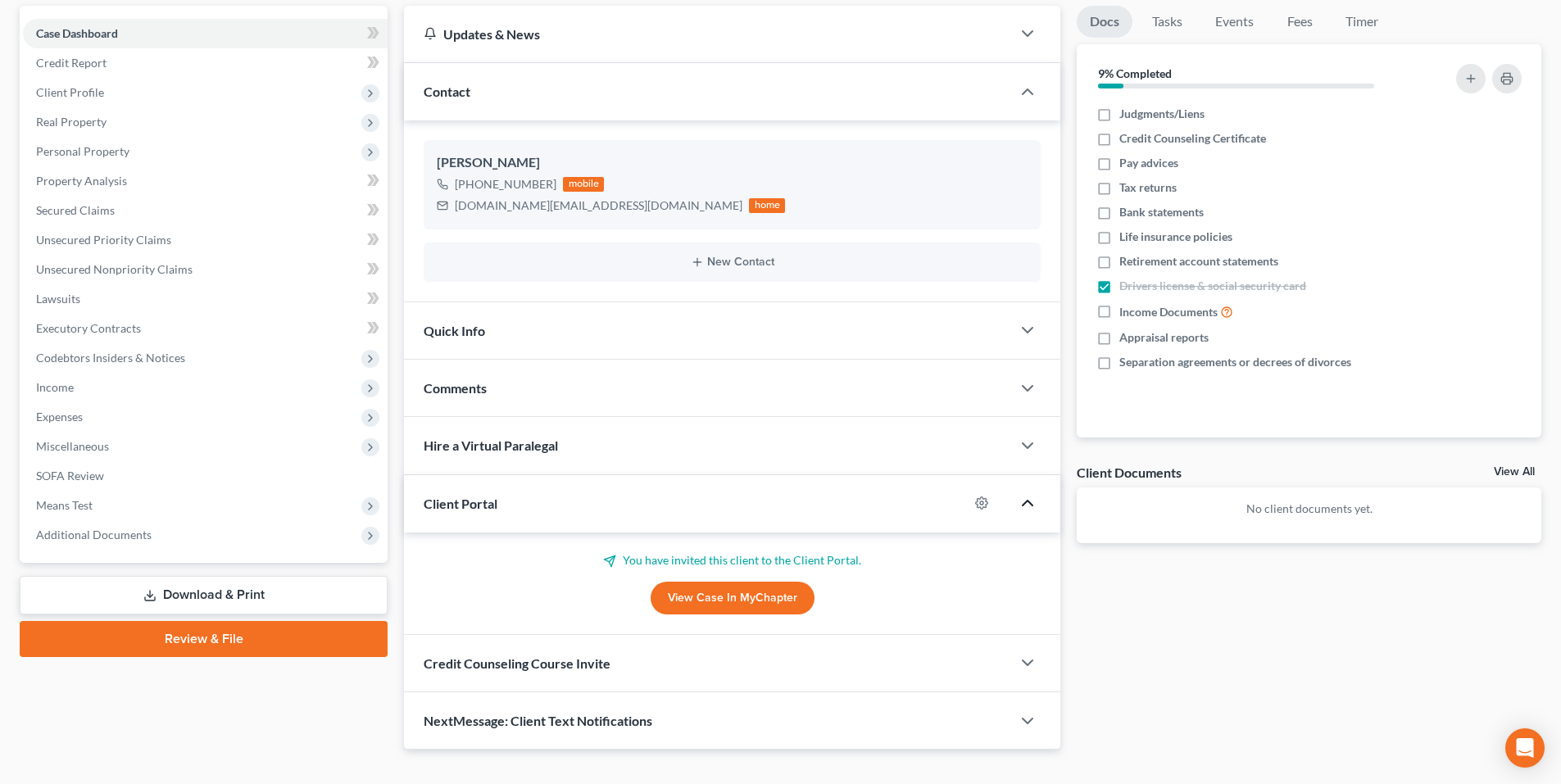
scroll to position [180, 0]
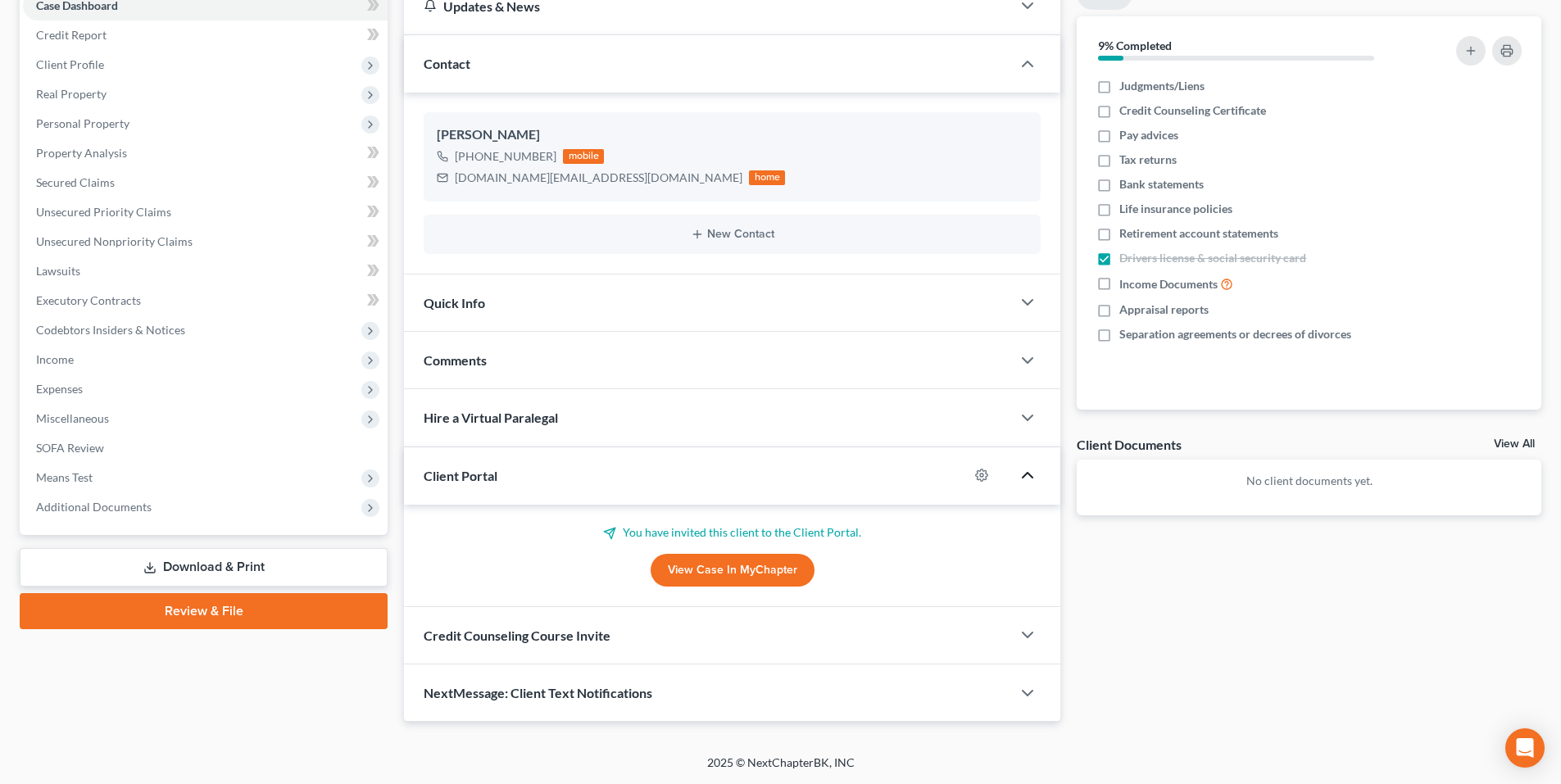
click at [899, 643] on div "Credit Counseling Course Invite" at bounding box center [707, 634] width 607 height 57
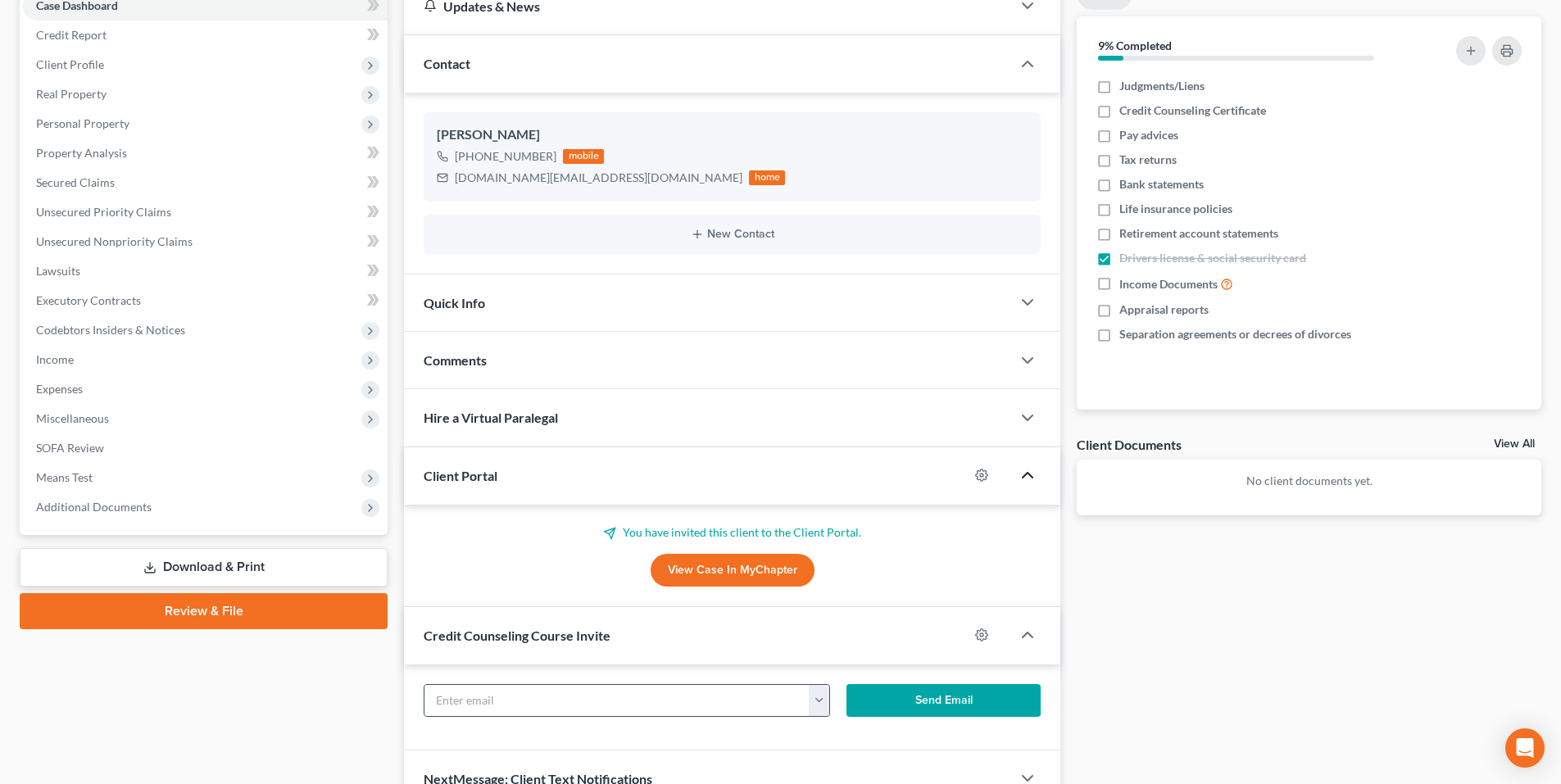
click at [816, 706] on button "button" at bounding box center [818, 699] width 20 height 31
click at [854, 737] on link "luvbug03.cm@gmail.com" at bounding box center [967, 736] width 319 height 28
type input "luvbug03.cm@gmail.com"
click at [896, 694] on button "Send Email" at bounding box center [943, 700] width 195 height 33
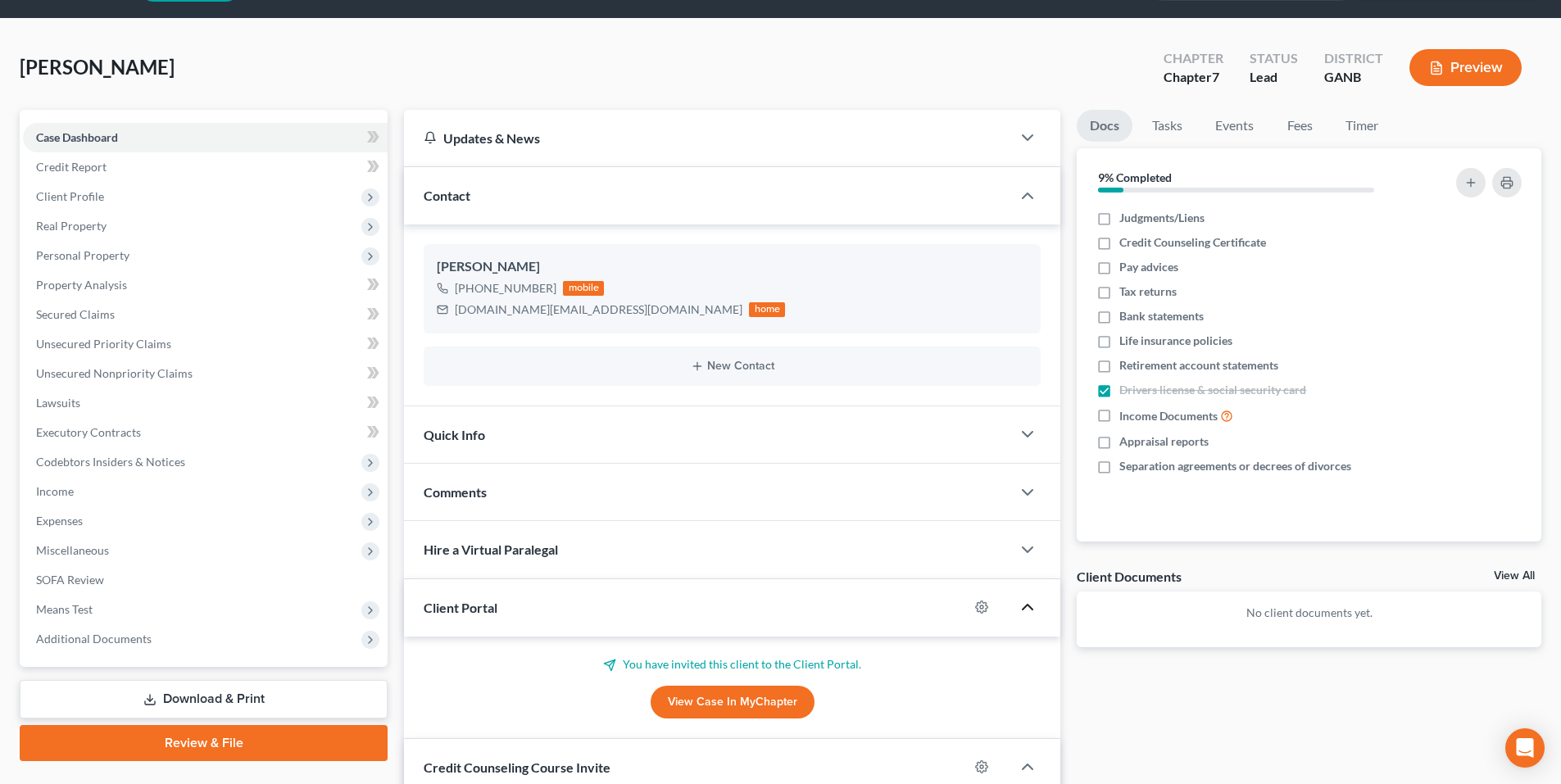
scroll to position [0, 0]
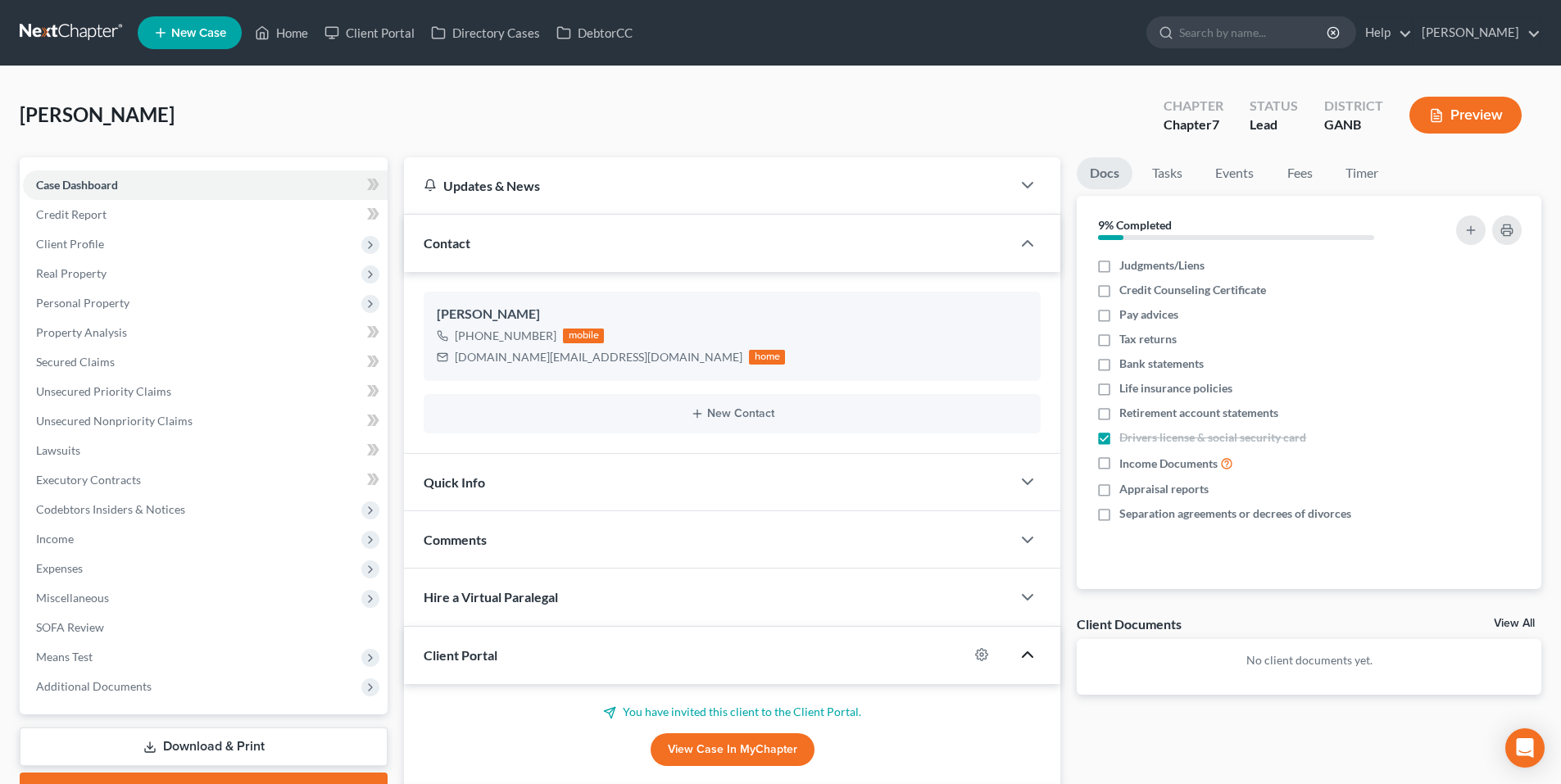
click at [80, 31] on link at bounding box center [72, 33] width 105 height 30
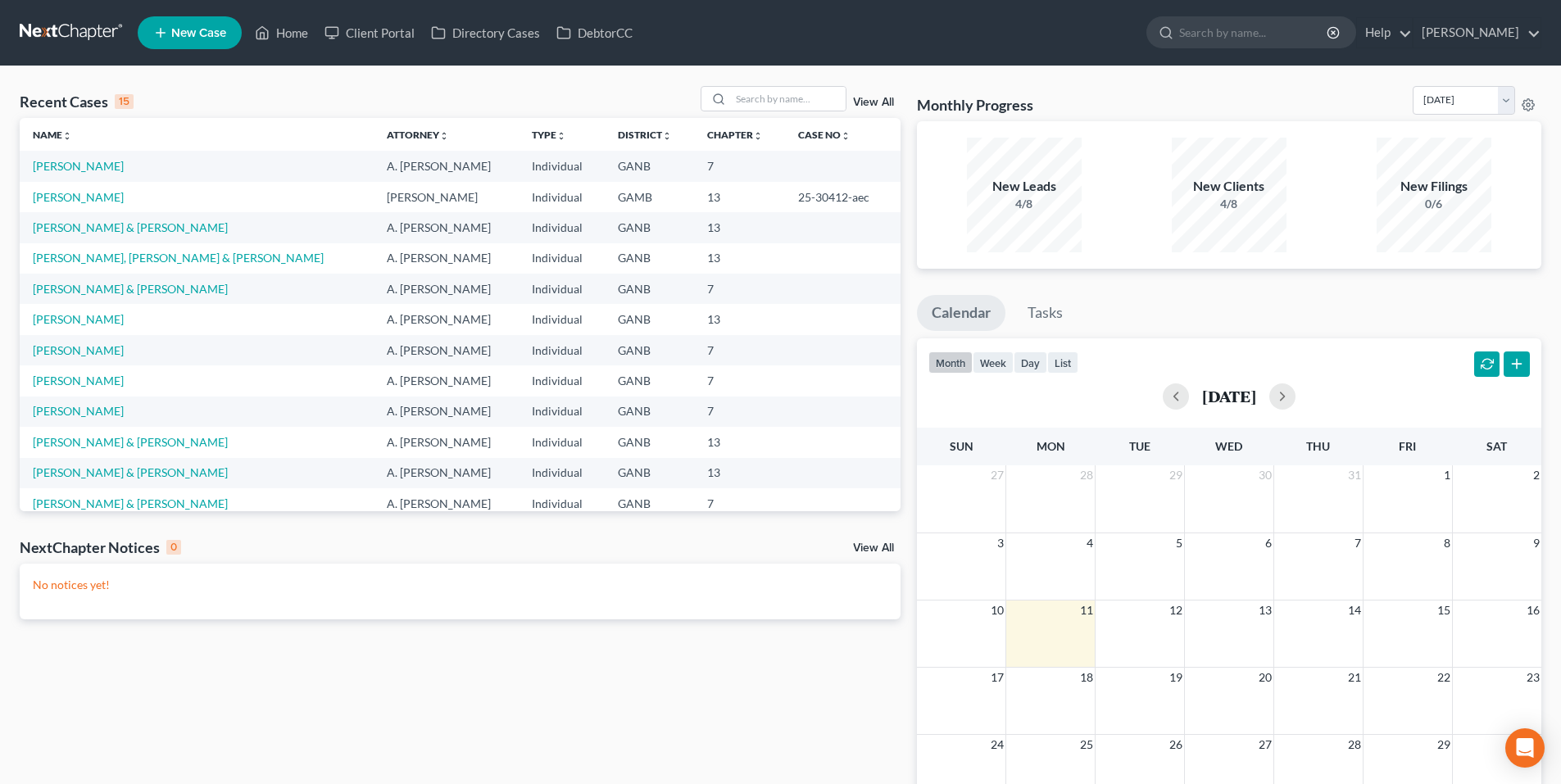
click at [184, 42] on link "New Case" at bounding box center [190, 32] width 104 height 33
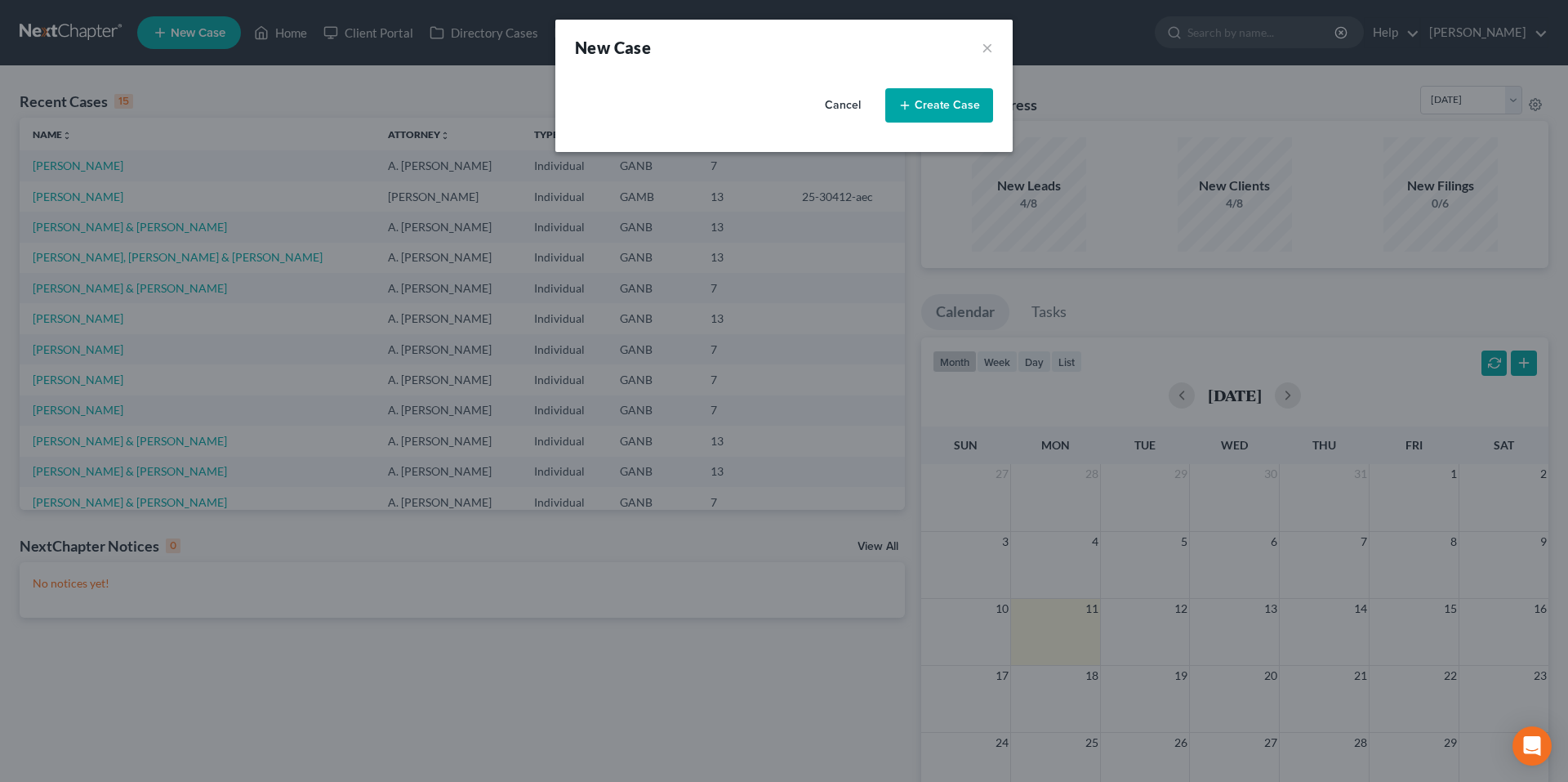
select select "19"
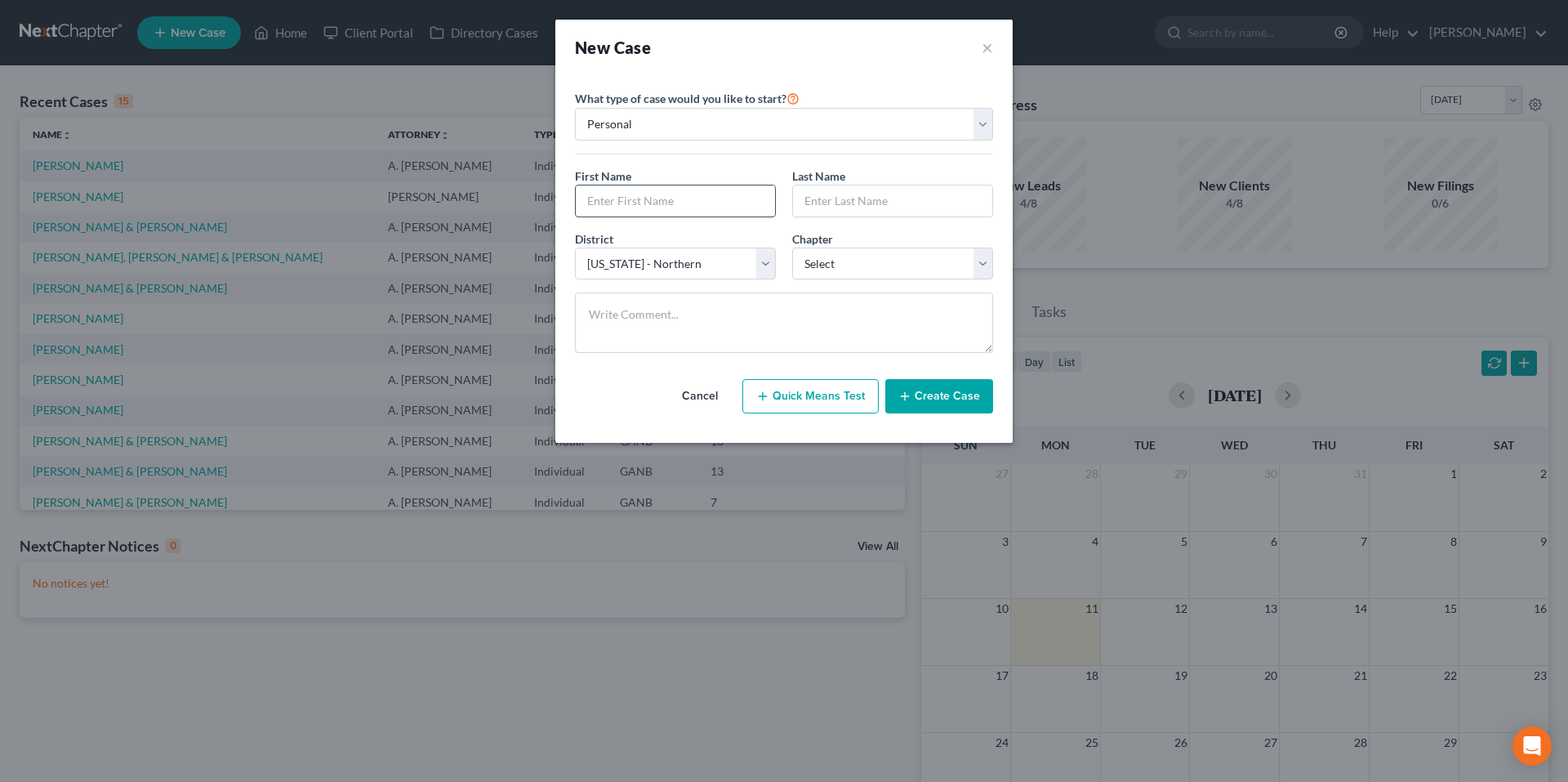
click at [713, 209] on input "text" at bounding box center [675, 200] width 199 height 31
type input "Elvis"
type input "De [DEMOGRAPHIC_DATA]"
click at [836, 264] on select "Select 7 11 12 13" at bounding box center [893, 263] width 201 height 33
select select "3"
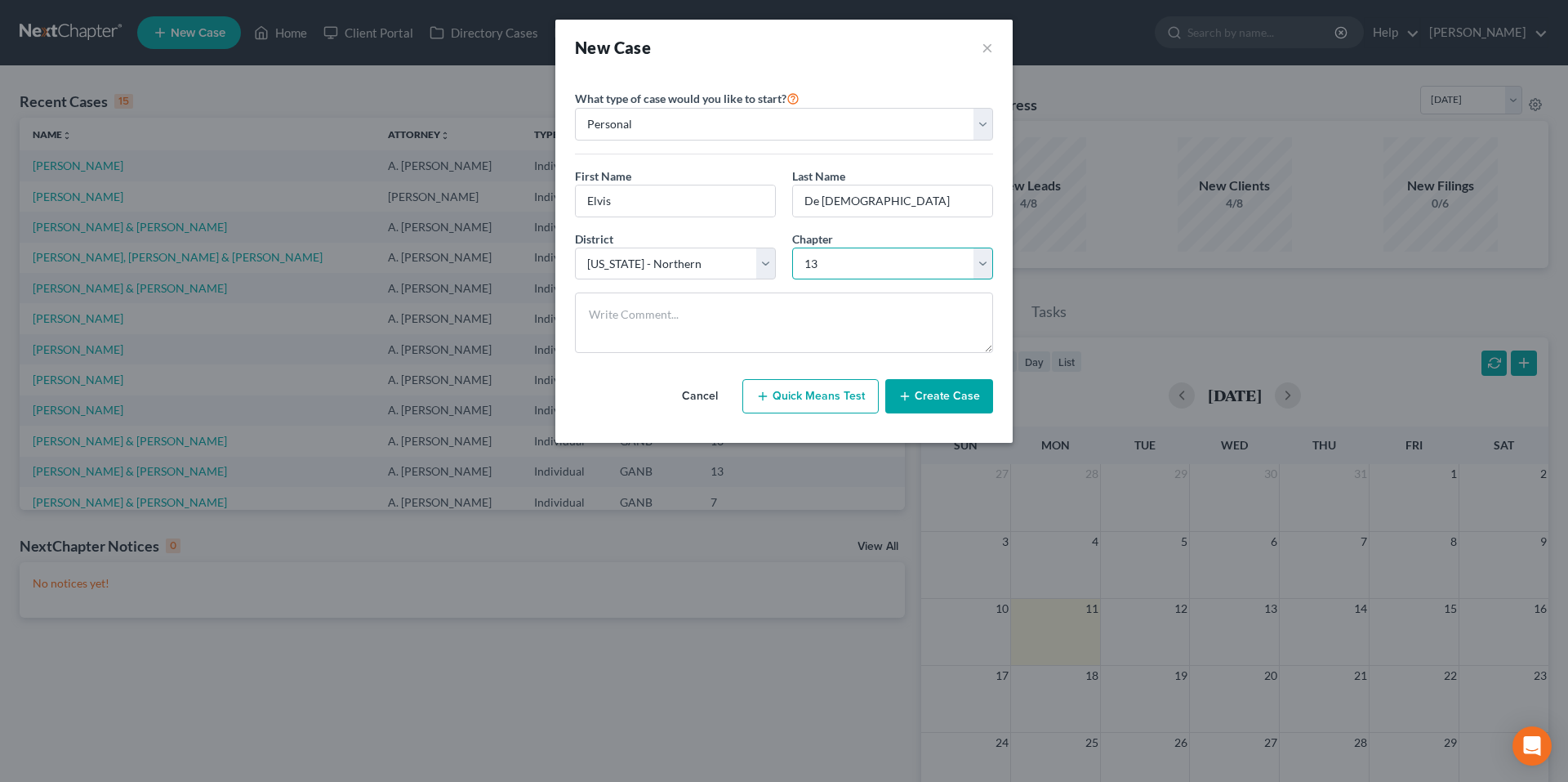
click at [792, 247] on select "Select 7 11 12 13" at bounding box center [893, 263] width 201 height 33
click at [962, 396] on button "Create Case" at bounding box center [939, 395] width 108 height 34
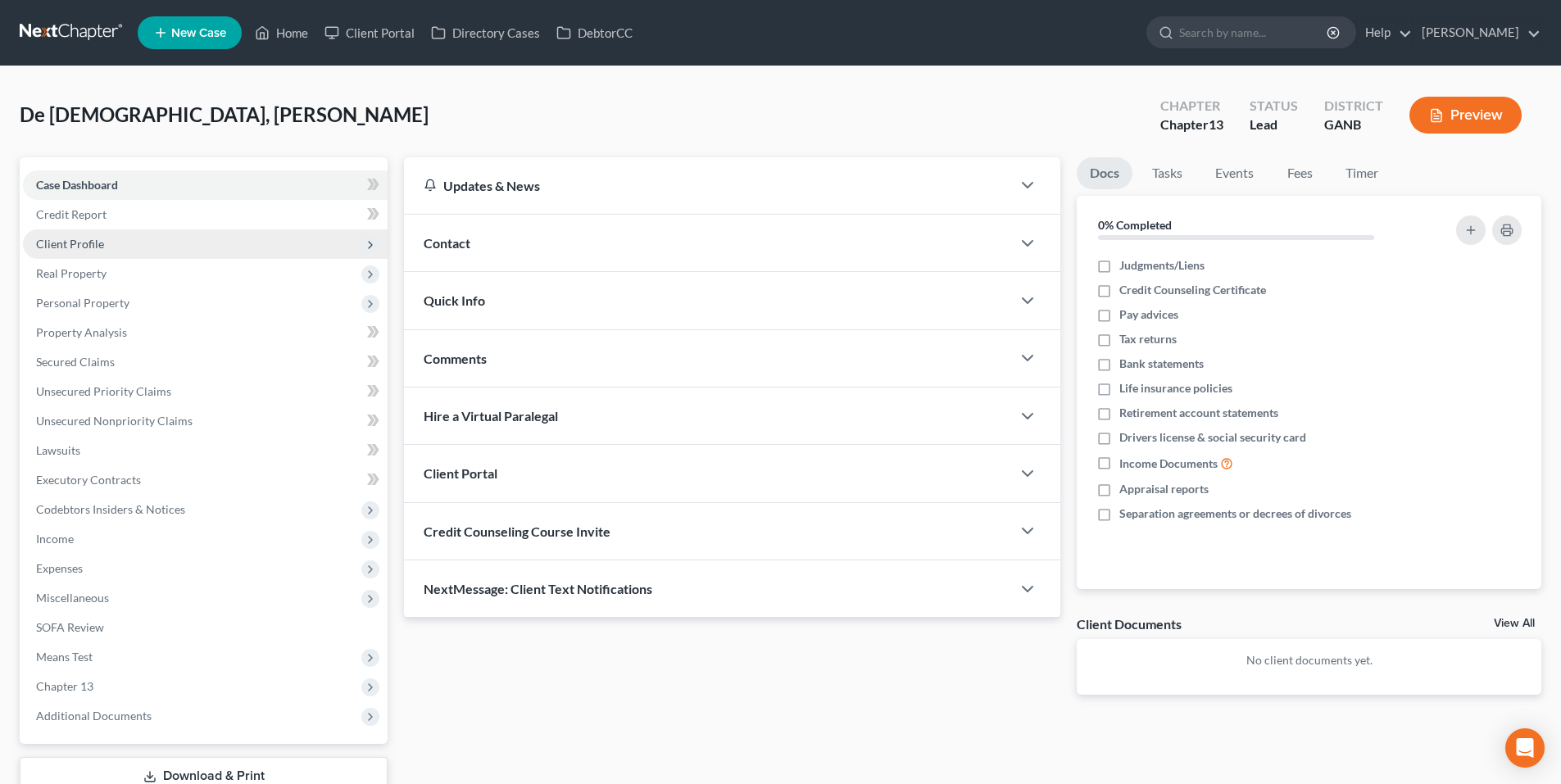
click at [103, 250] on span "Client Profile" at bounding box center [205, 245] width 365 height 30
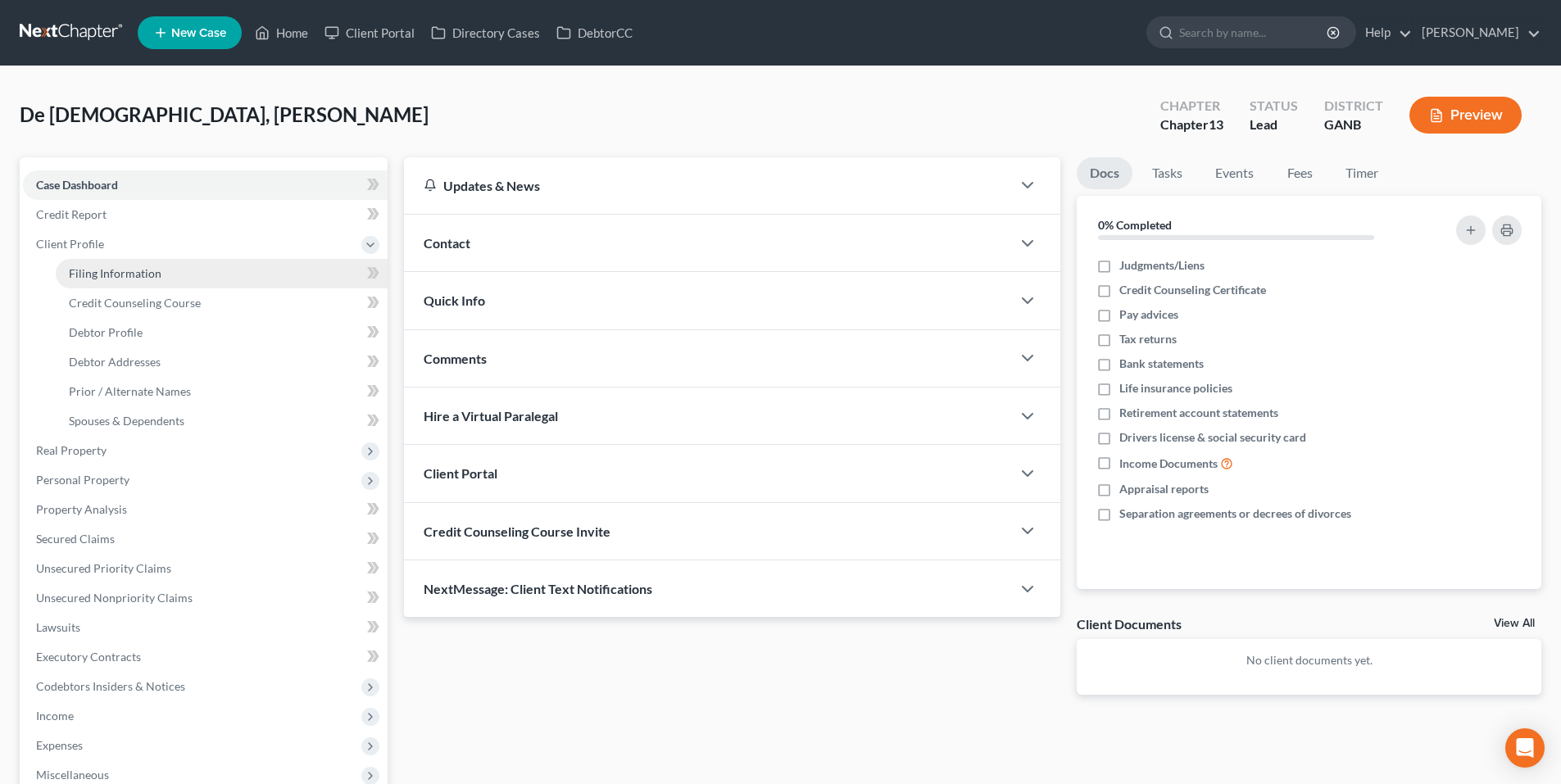
click at [99, 280] on link "Filing Information" at bounding box center [222, 274] width 332 height 30
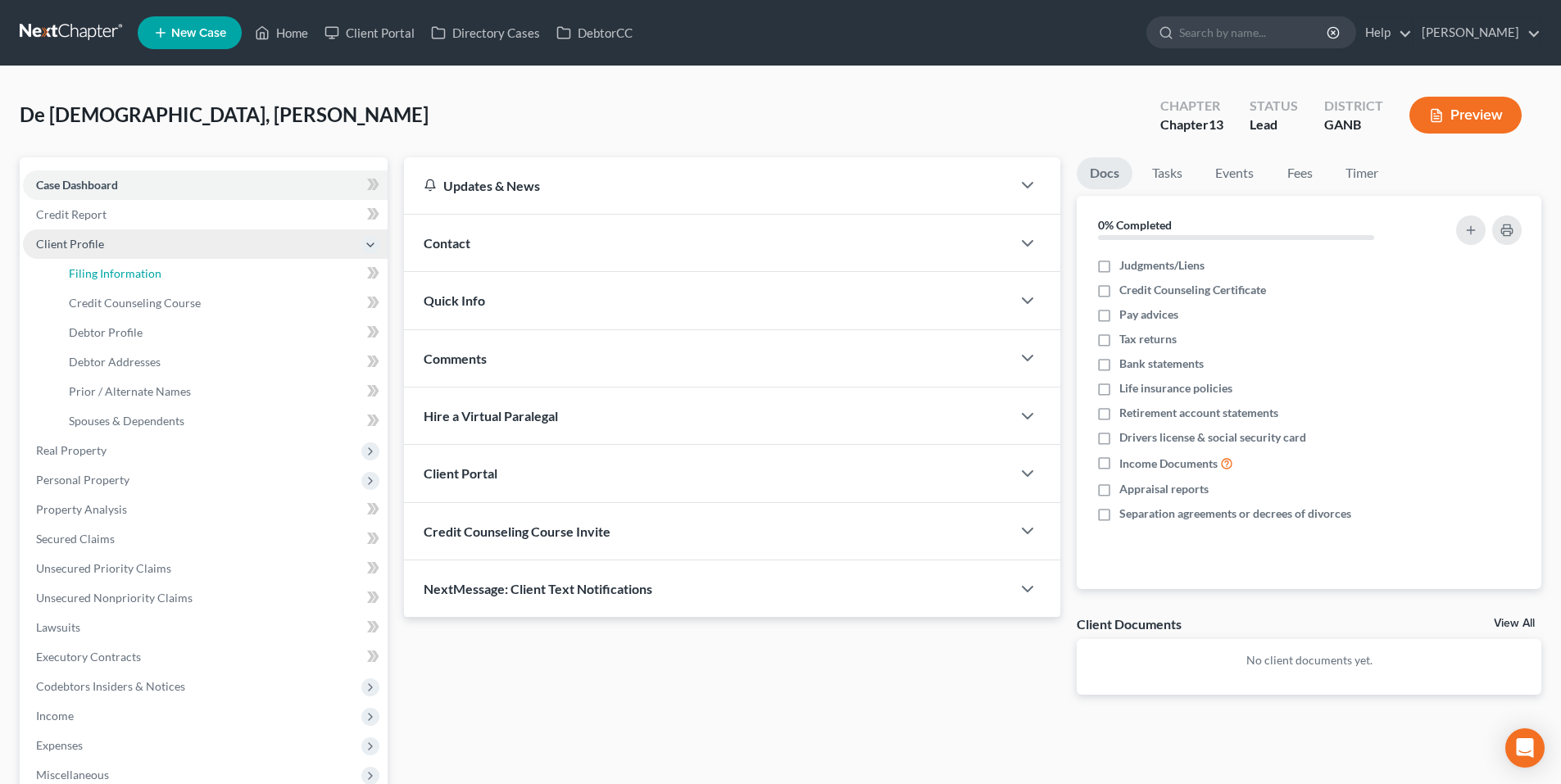
select select "1"
select select "0"
select select "3"
select select "19"
select select "10"
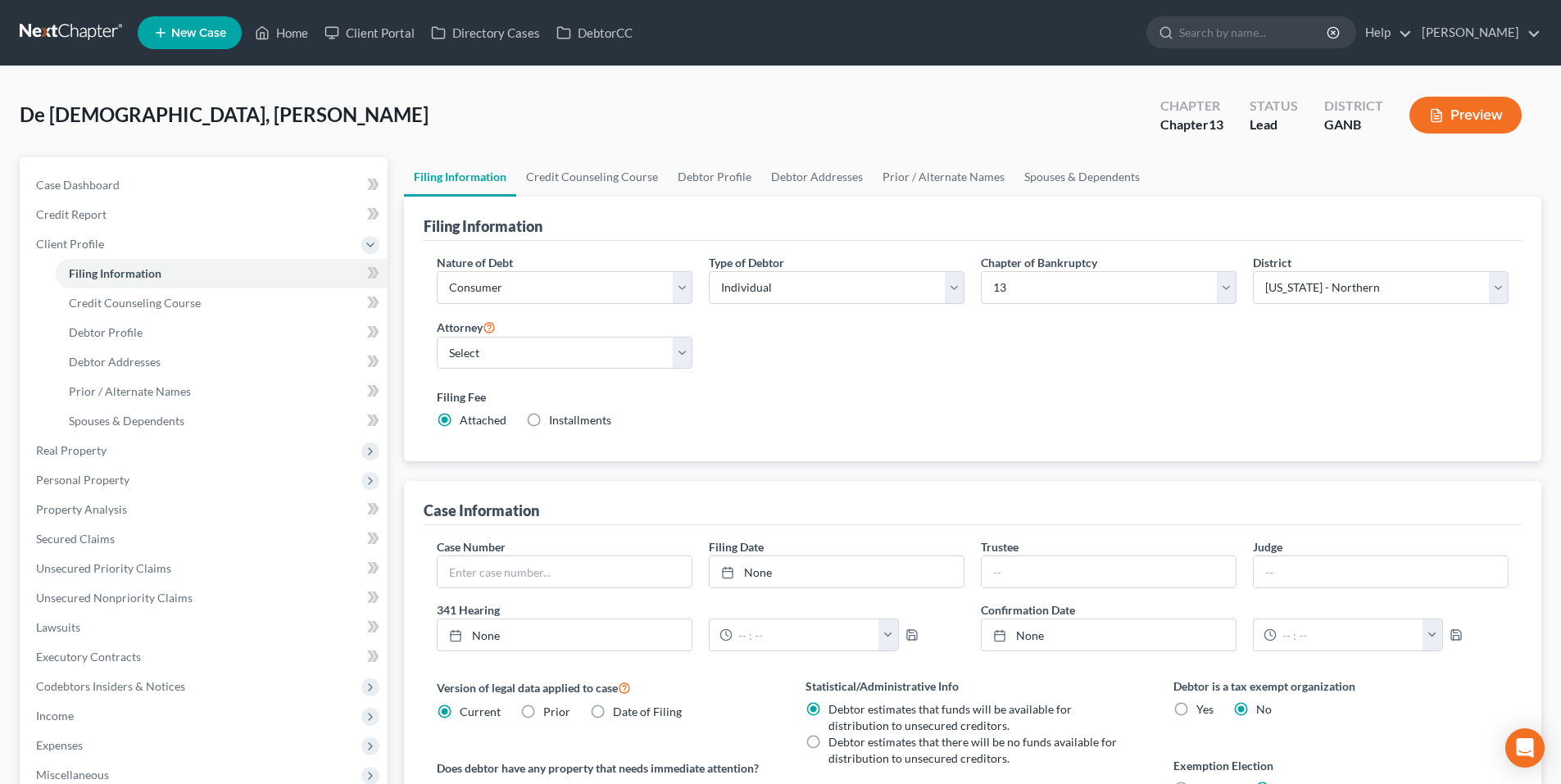
click at [482, 334] on label "Attorney" at bounding box center [466, 327] width 59 height 20
click at [483, 353] on select "Select [PERSON_NAME] - [PERSON_NAME] [PERSON_NAME] - GANB A. [PERSON_NAME] - GA…" at bounding box center [565, 353] width 256 height 33
select select "2"
click at [437, 337] on select "Select [PERSON_NAME] - [PERSON_NAME] [PERSON_NAME] - GANB A. [PERSON_NAME] - GA…" at bounding box center [565, 353] width 256 height 33
click at [781, 292] on select "Select Individual Joint" at bounding box center [836, 287] width 256 height 33
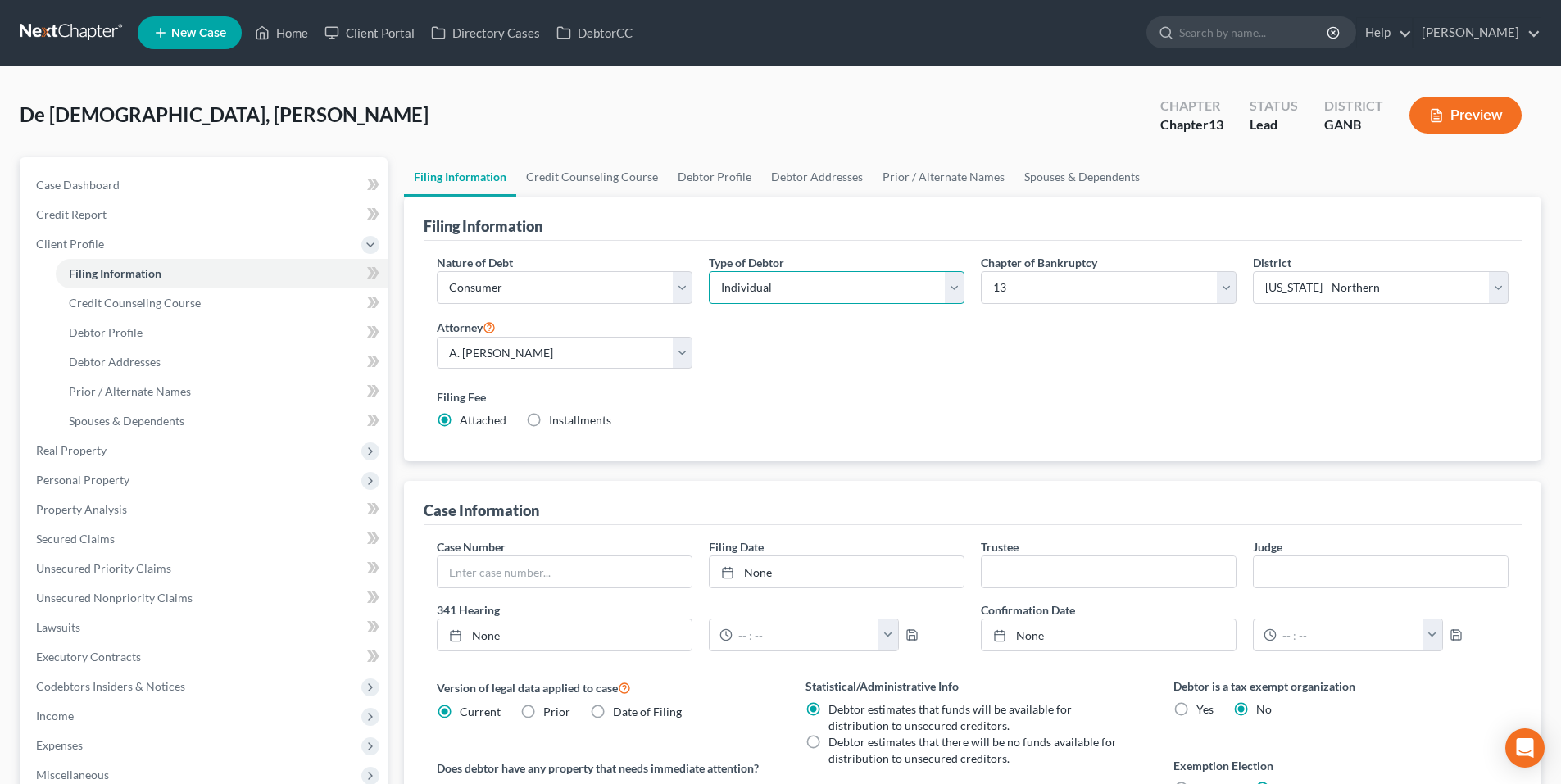
select select "1"
click at [709, 271] on select "Select Individual Joint" at bounding box center [836, 287] width 256 height 33
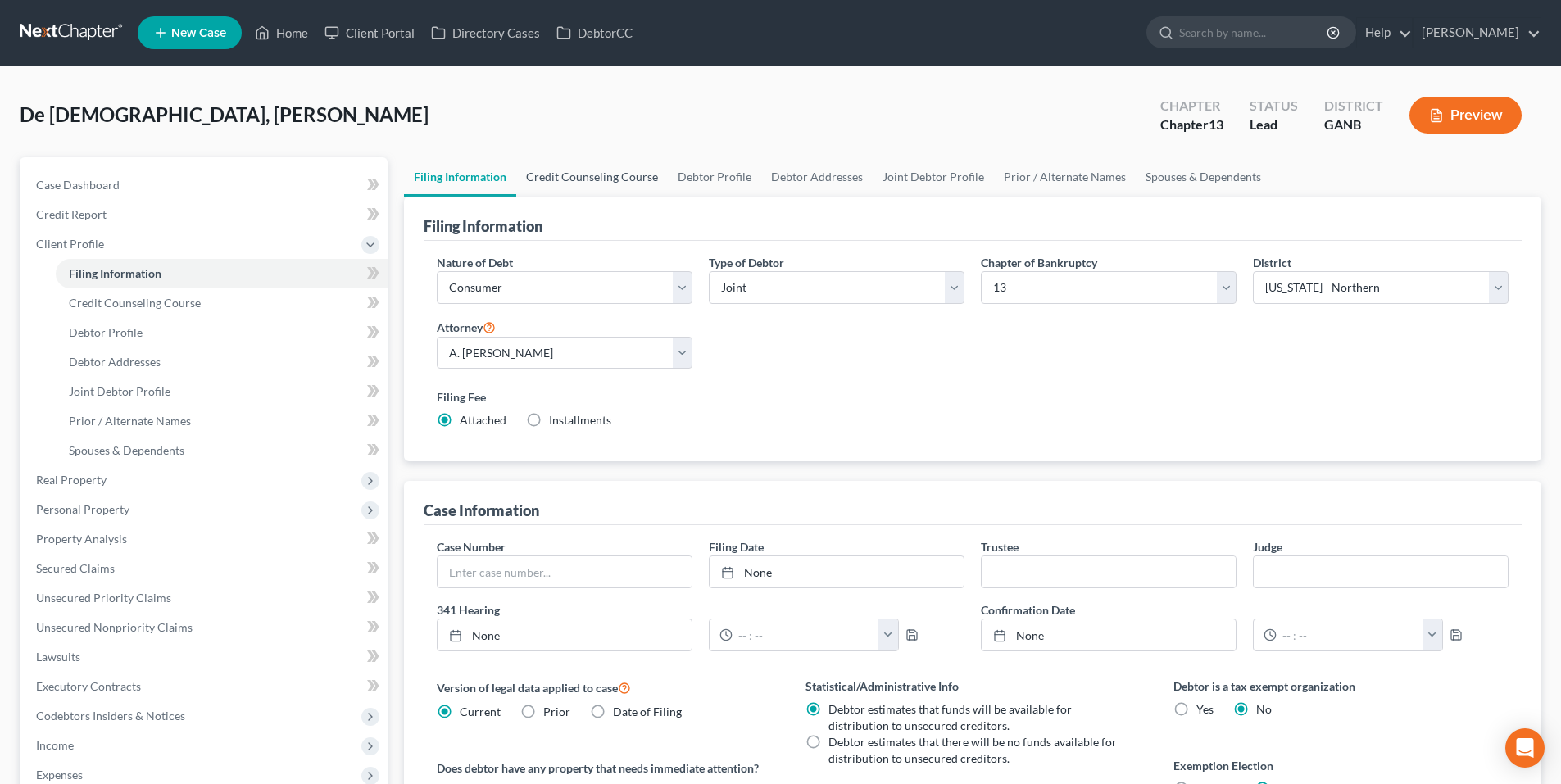
click at [588, 182] on link "Credit Counseling Course" at bounding box center [592, 176] width 152 height 39
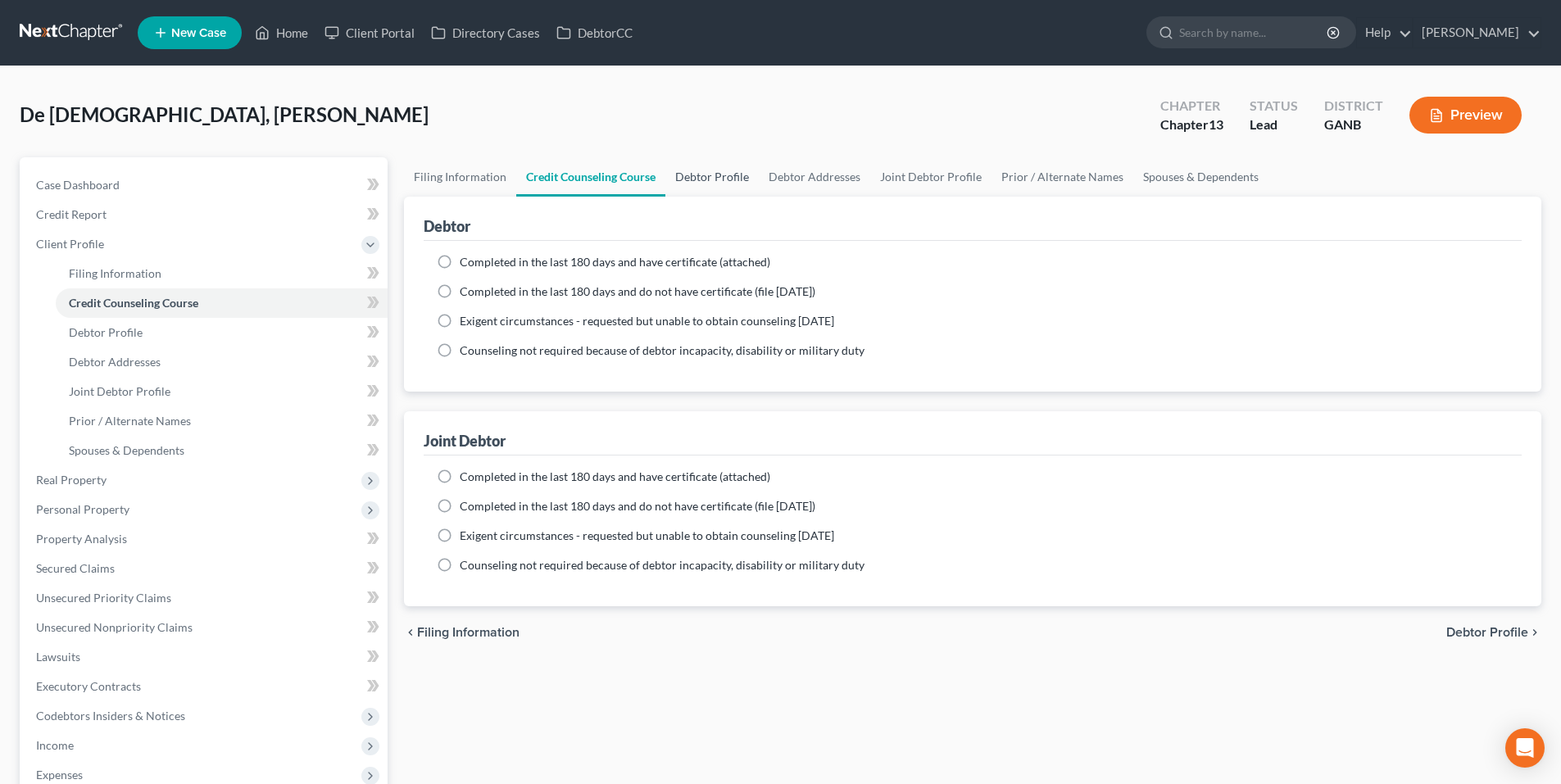
click at [689, 178] on link "Debtor Profile" at bounding box center [712, 176] width 93 height 39
select select "1"
select select "0"
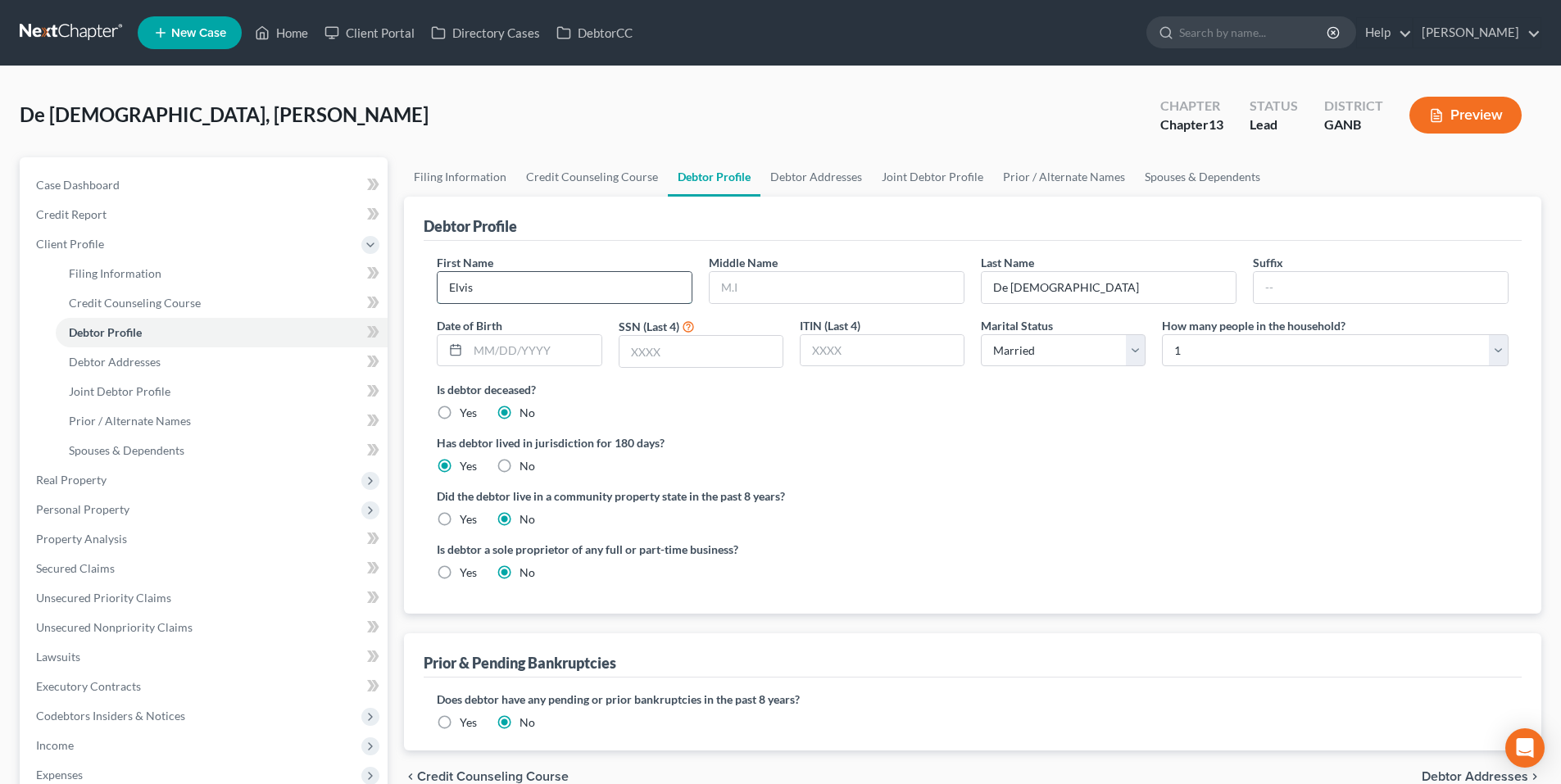
click at [632, 278] on input "Elvis" at bounding box center [565, 287] width 254 height 31
type input "Elvis"
type input "[DATE]"
click at [1175, 353] on select "Select 1 2 3 4 5 6 7 8 9 10 11 12 13 14 15 16 17 18 19 20" at bounding box center [1334, 350] width 347 height 33
select select "3"
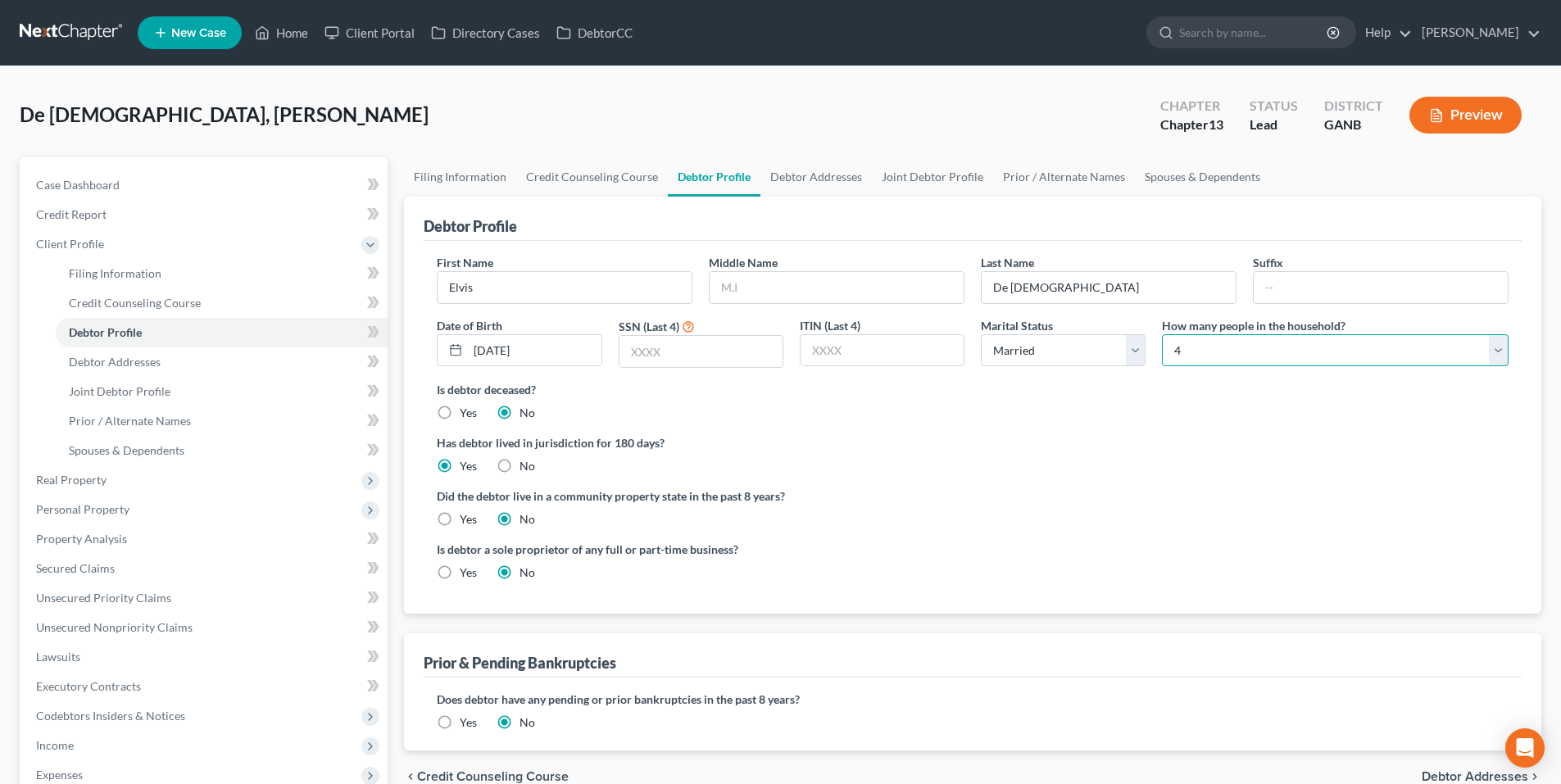
click at [1161, 334] on select "Select 1 2 3 4 5 6 7 8 9 10 11 12 13 14 15 16 17 18 19 20" at bounding box center [1334, 350] width 347 height 33
click at [780, 171] on link "Debtor Addresses" at bounding box center [815, 176] width 111 height 39
select select "0"
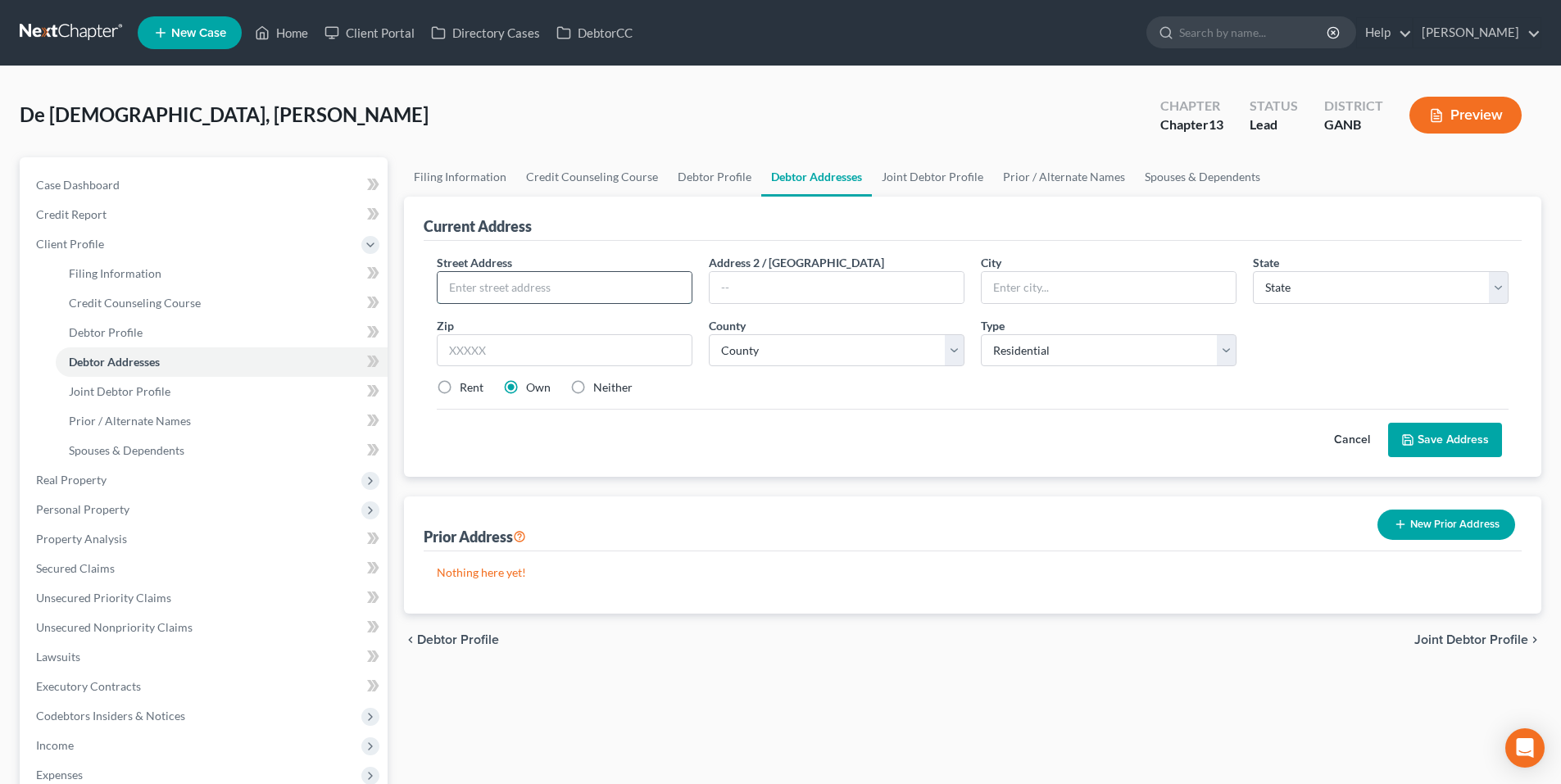
click at [631, 284] on input "text" at bounding box center [565, 287] width 254 height 31
type input "[STREET_ADDRESS]"
type input "E"
type input "Winder"
select select "10"
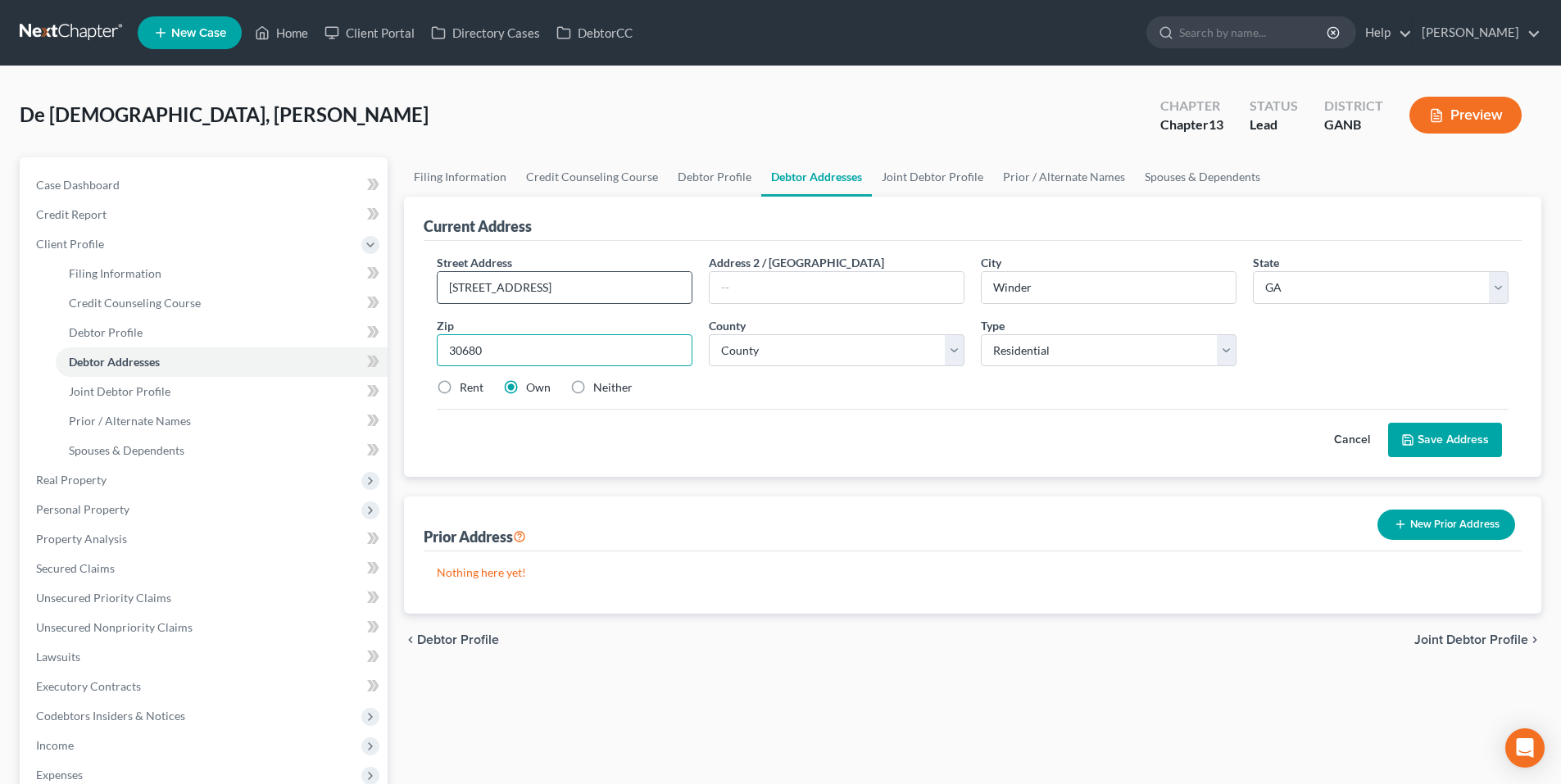
type input "30680"
select select "6"
click at [1451, 446] on button "Save Address" at bounding box center [1445, 439] width 114 height 34
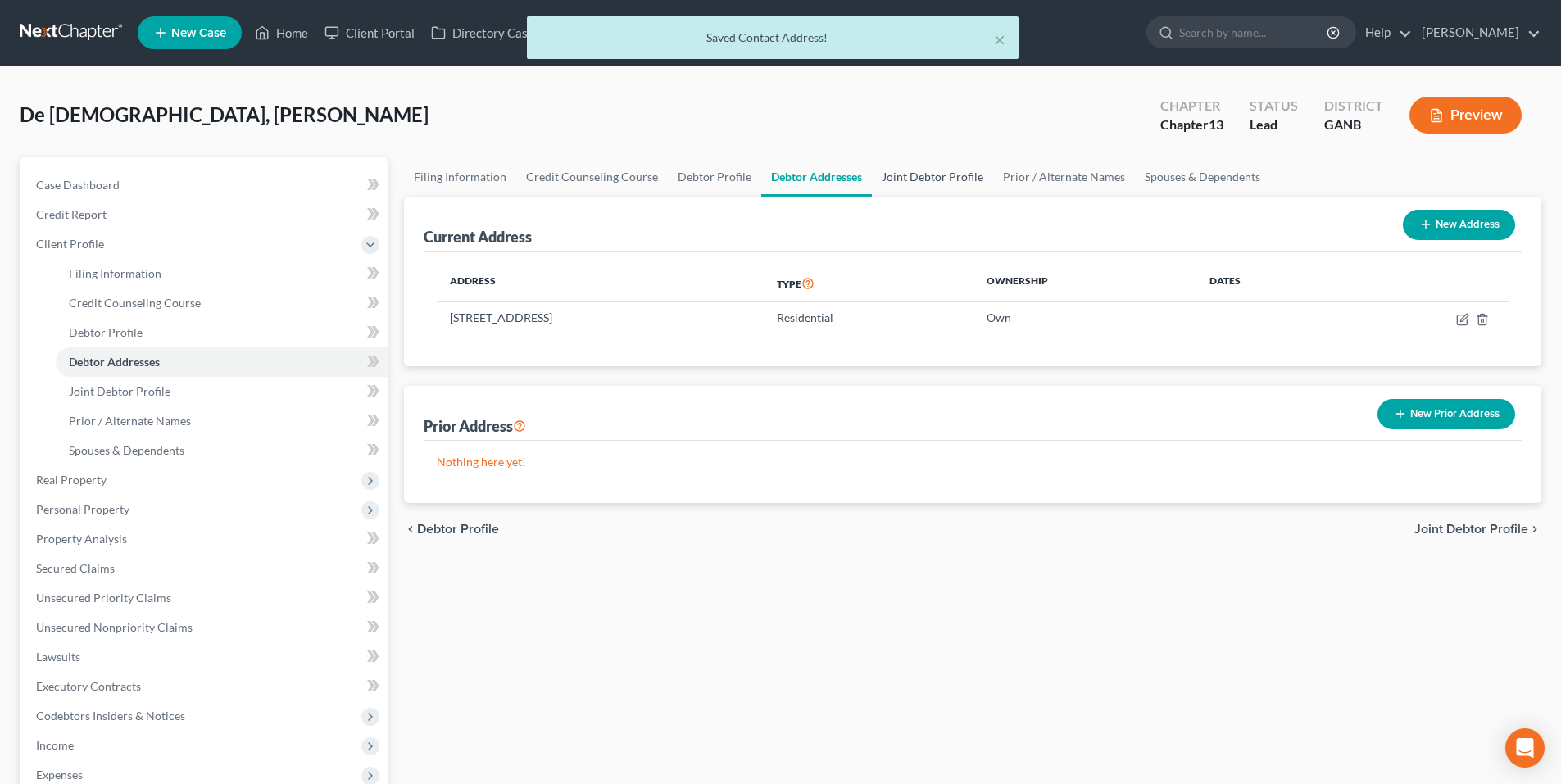
click at [950, 184] on link "Joint Debtor Profile" at bounding box center [931, 176] width 121 height 39
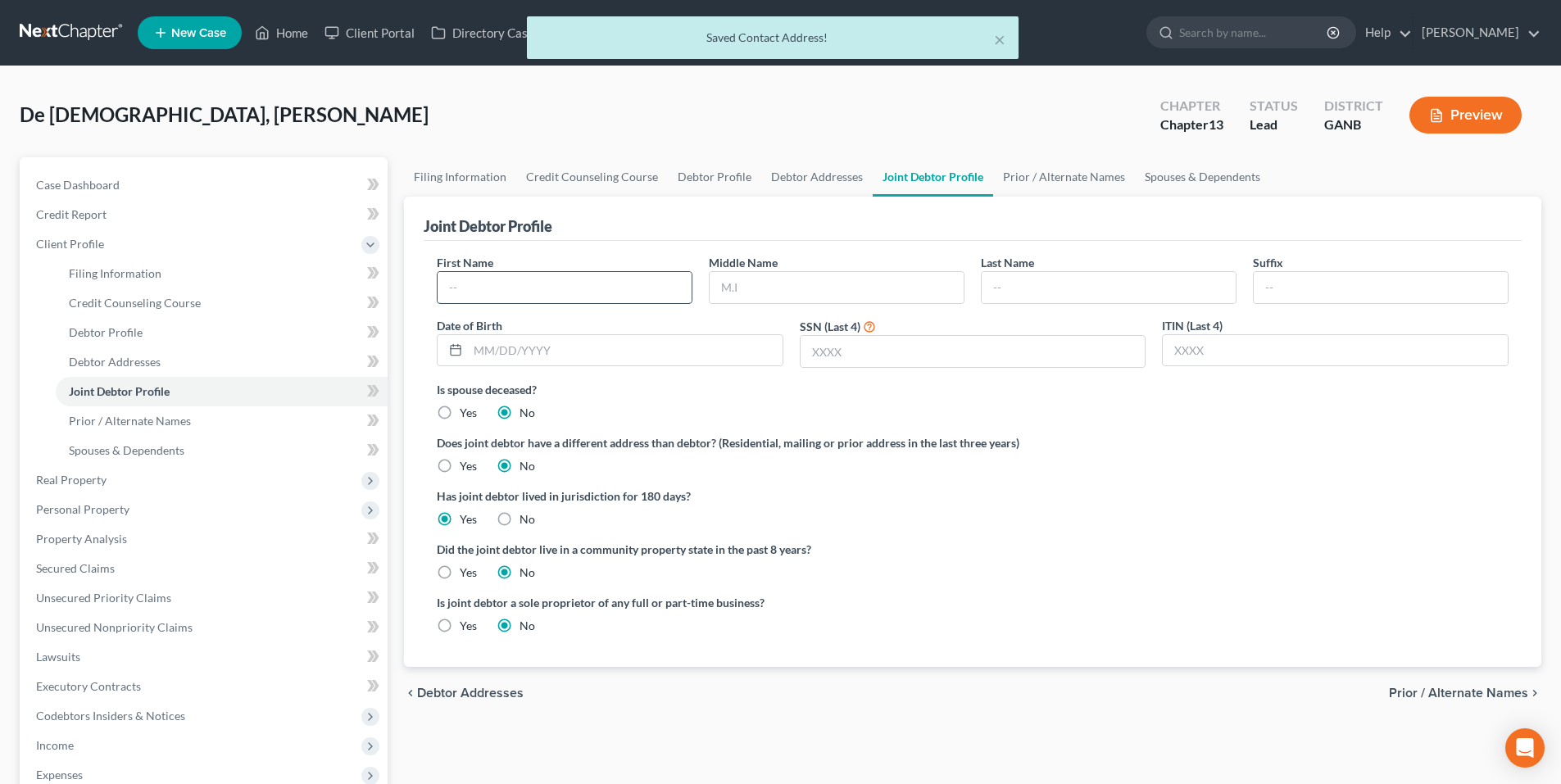
click at [619, 290] on input "text" at bounding box center [565, 287] width 254 height 31
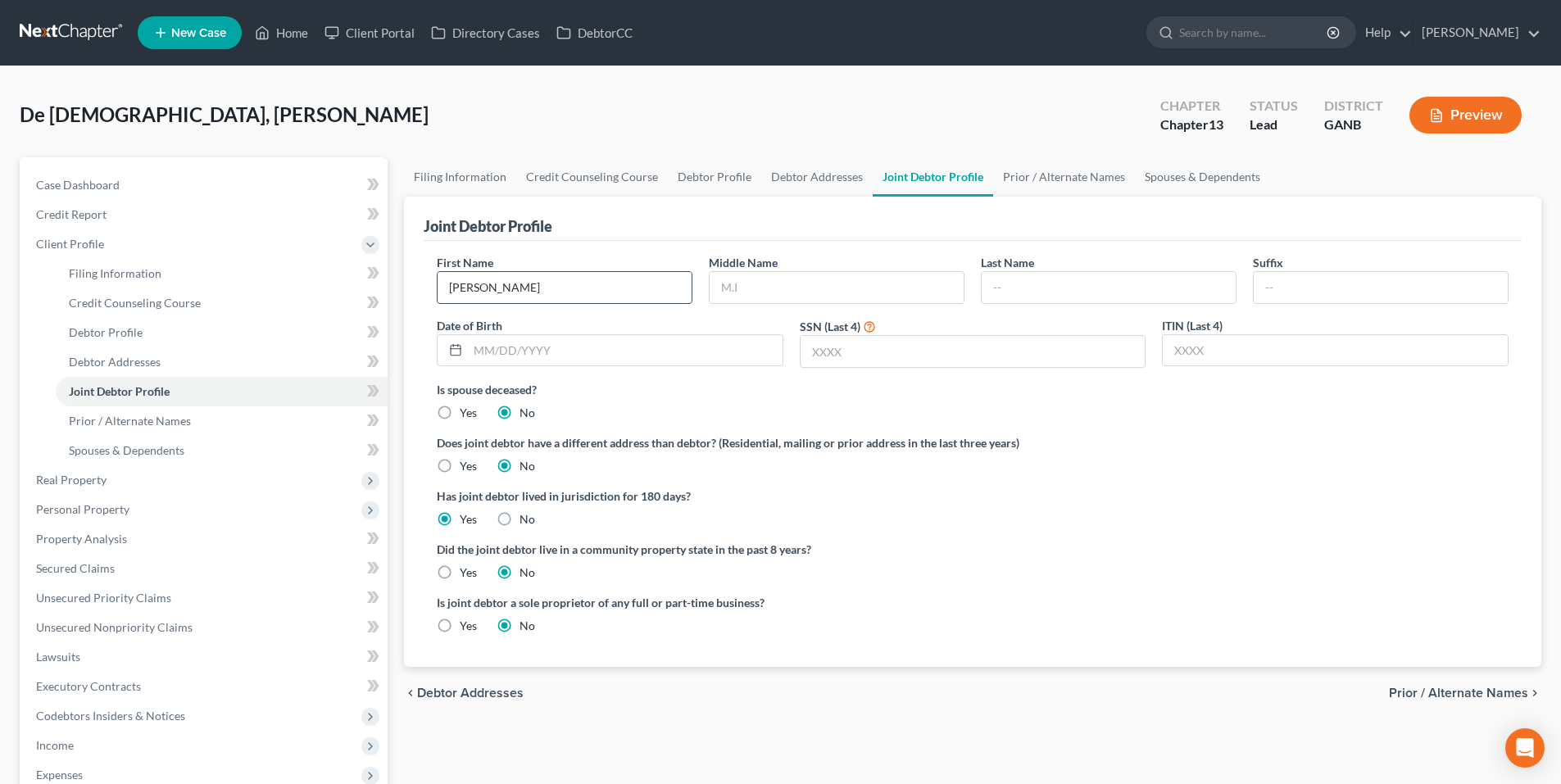
type input "[PERSON_NAME]"
type input "De [DEMOGRAPHIC_DATA]"
type input "[DATE]"
click at [1049, 185] on link "Prior / Alternate Names" at bounding box center [1064, 176] width 142 height 39
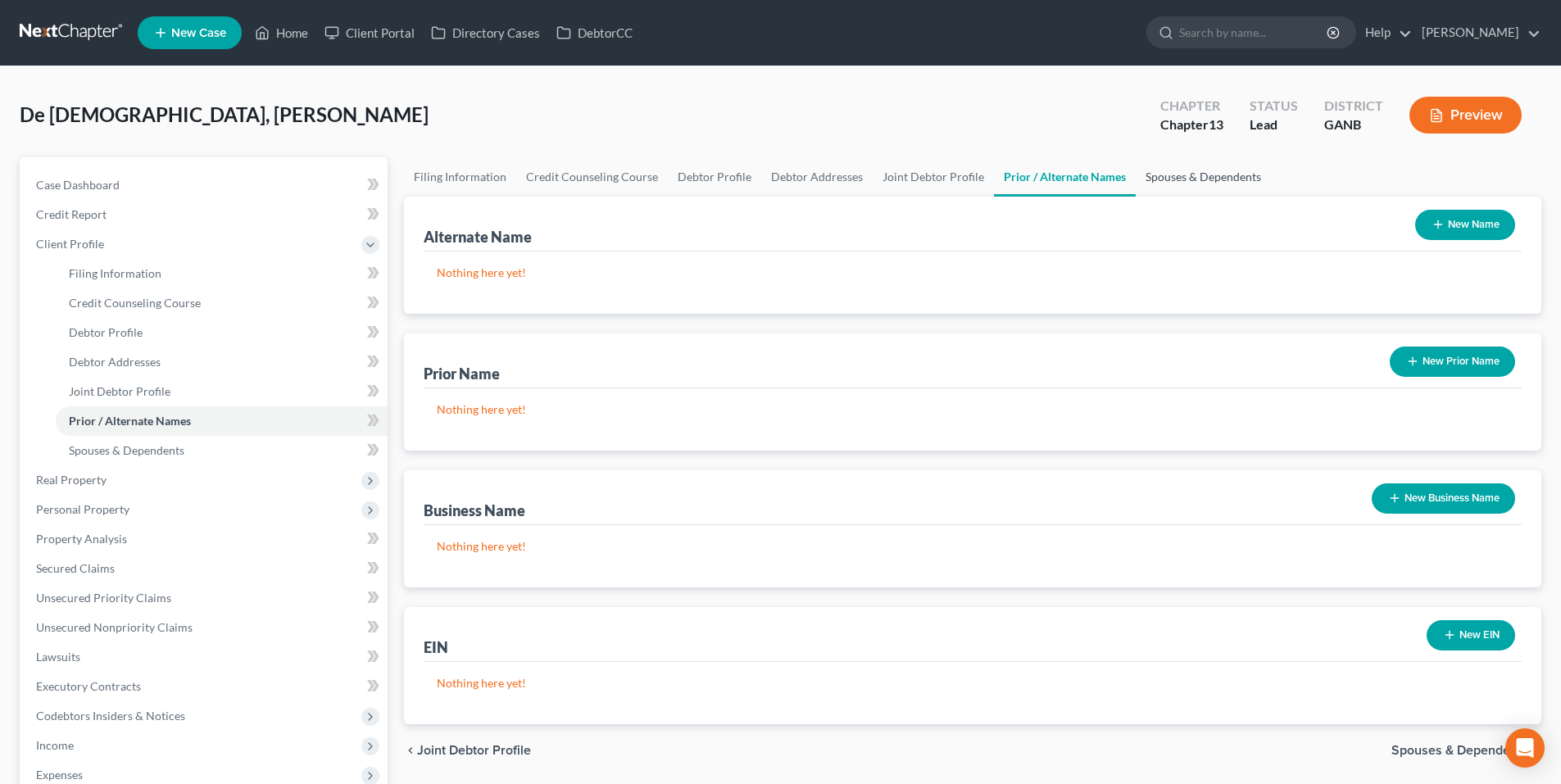
click at [1174, 184] on link "Spouses & Dependents" at bounding box center [1202, 176] width 135 height 39
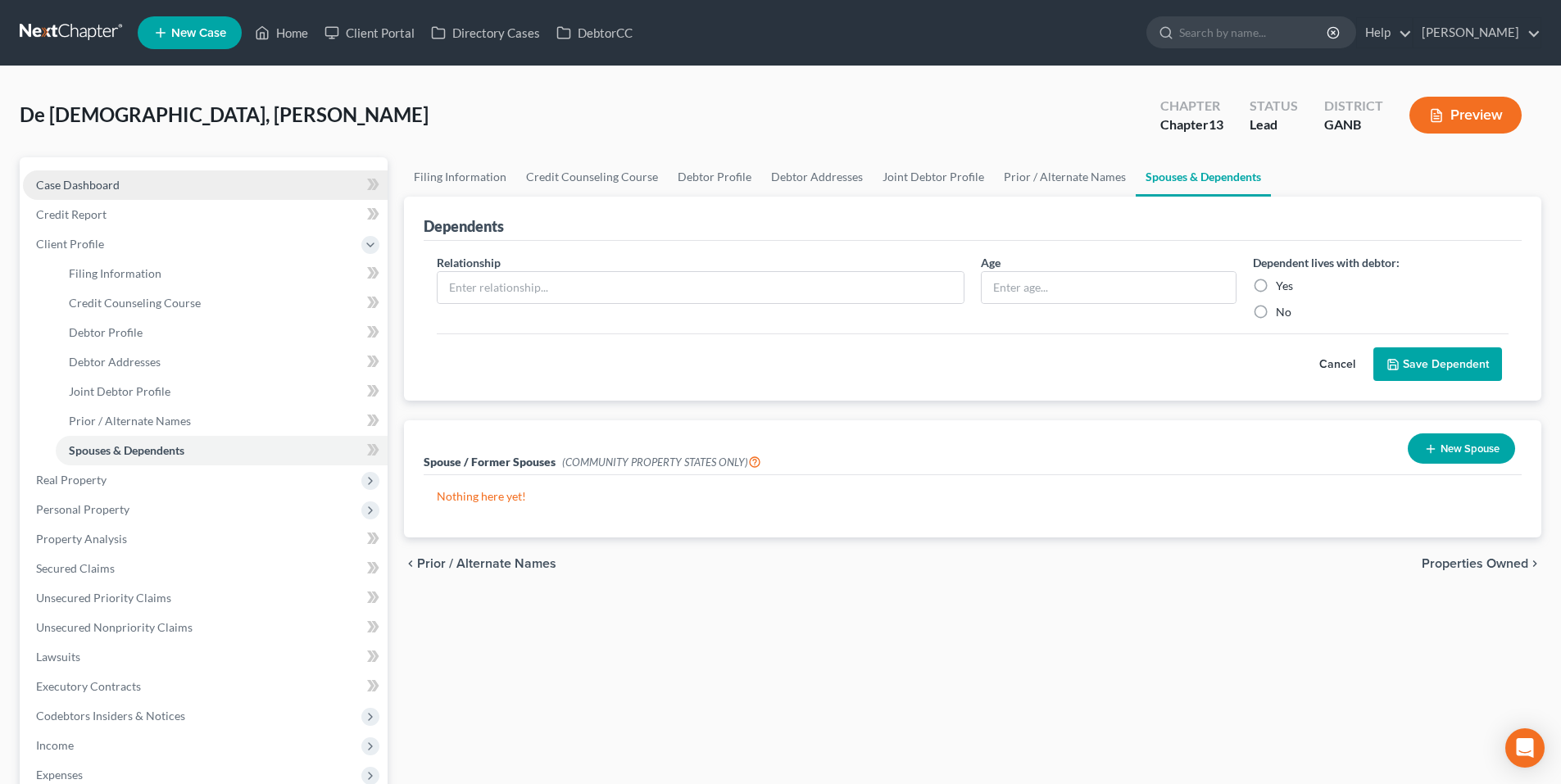
click at [120, 180] on link "Case Dashboard" at bounding box center [205, 186] width 365 height 30
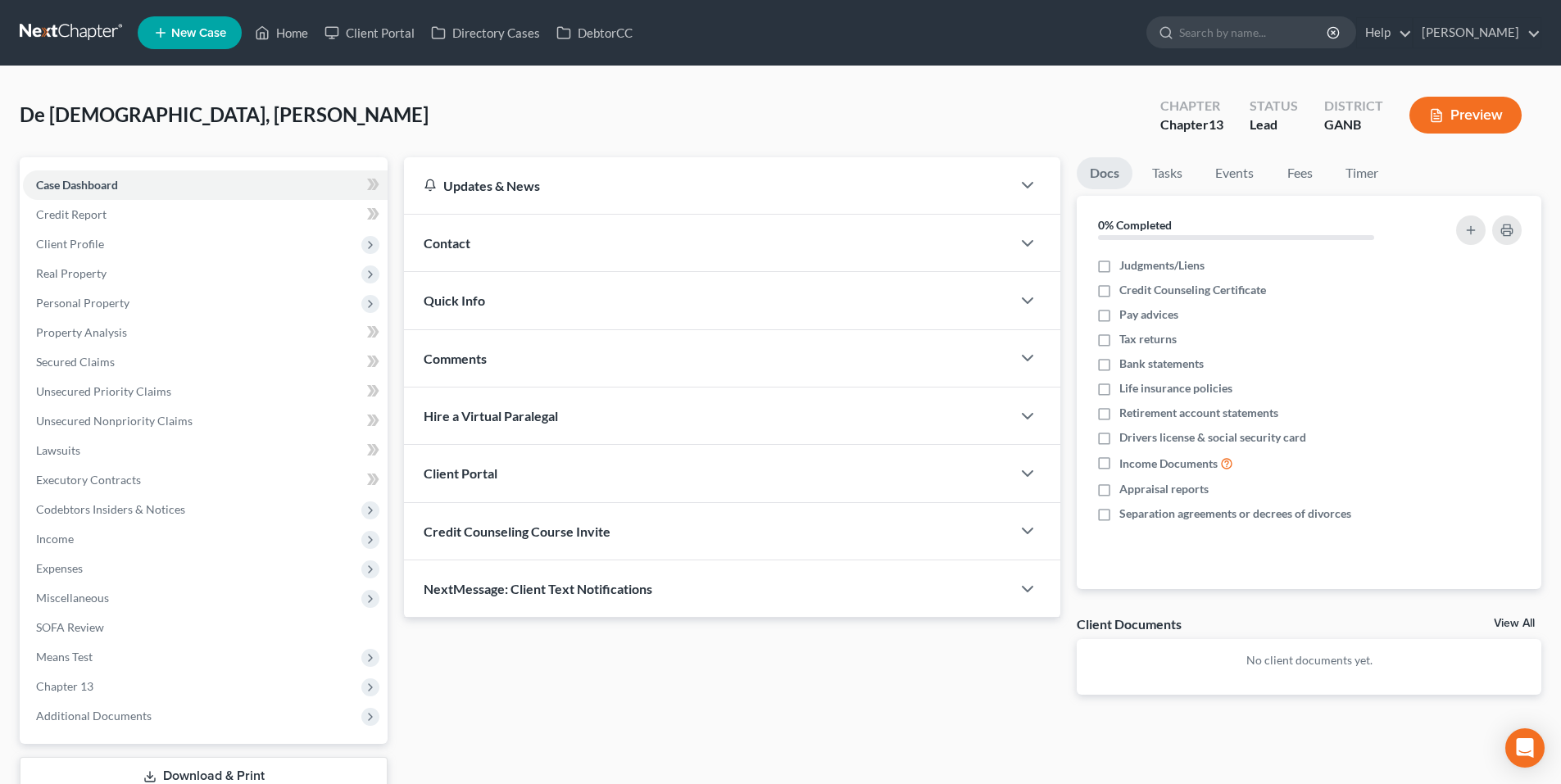
click at [668, 255] on div "Contact" at bounding box center [707, 243] width 607 height 57
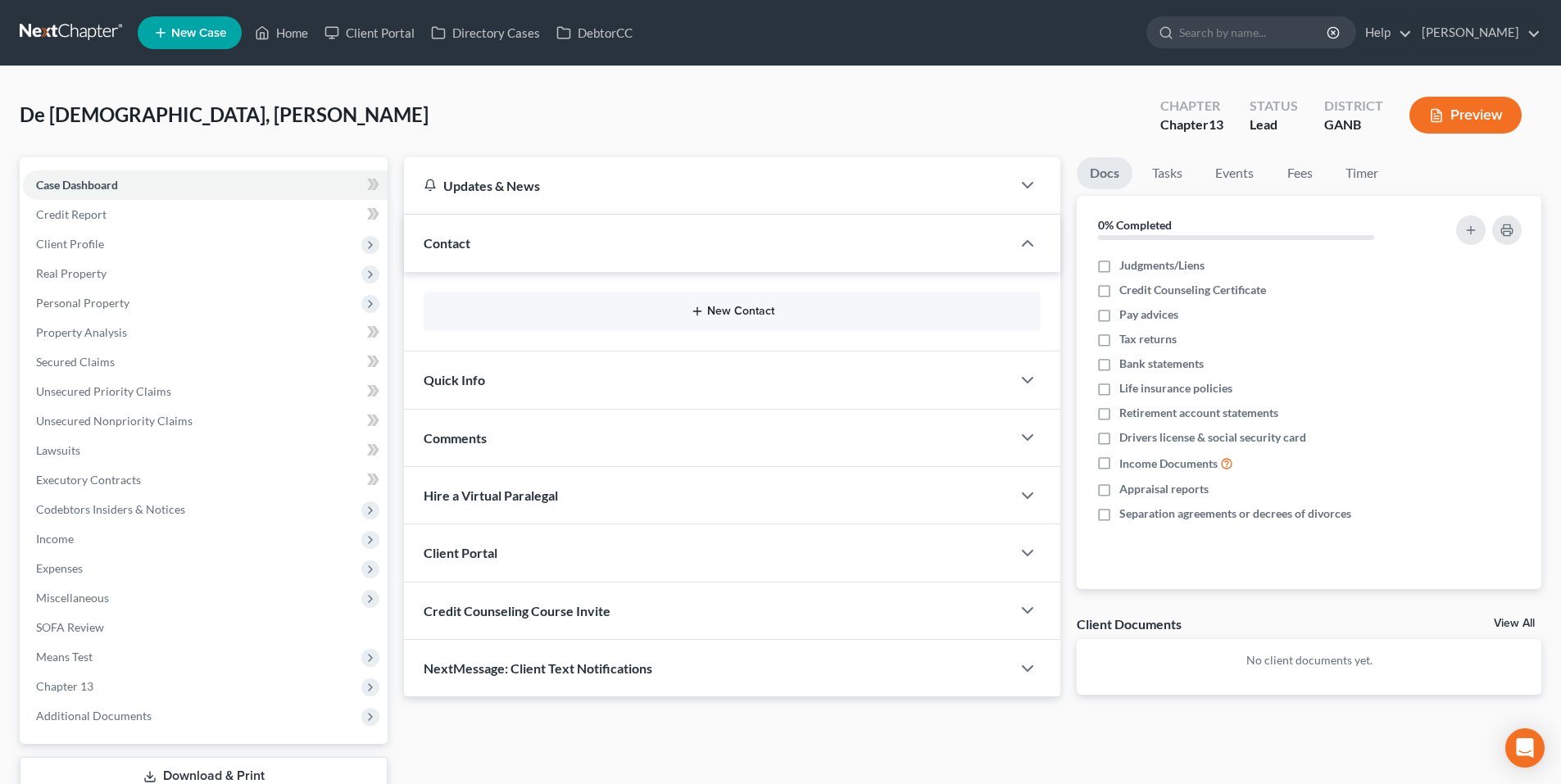
click at [740, 309] on button "New Contact" at bounding box center [732, 311] width 591 height 13
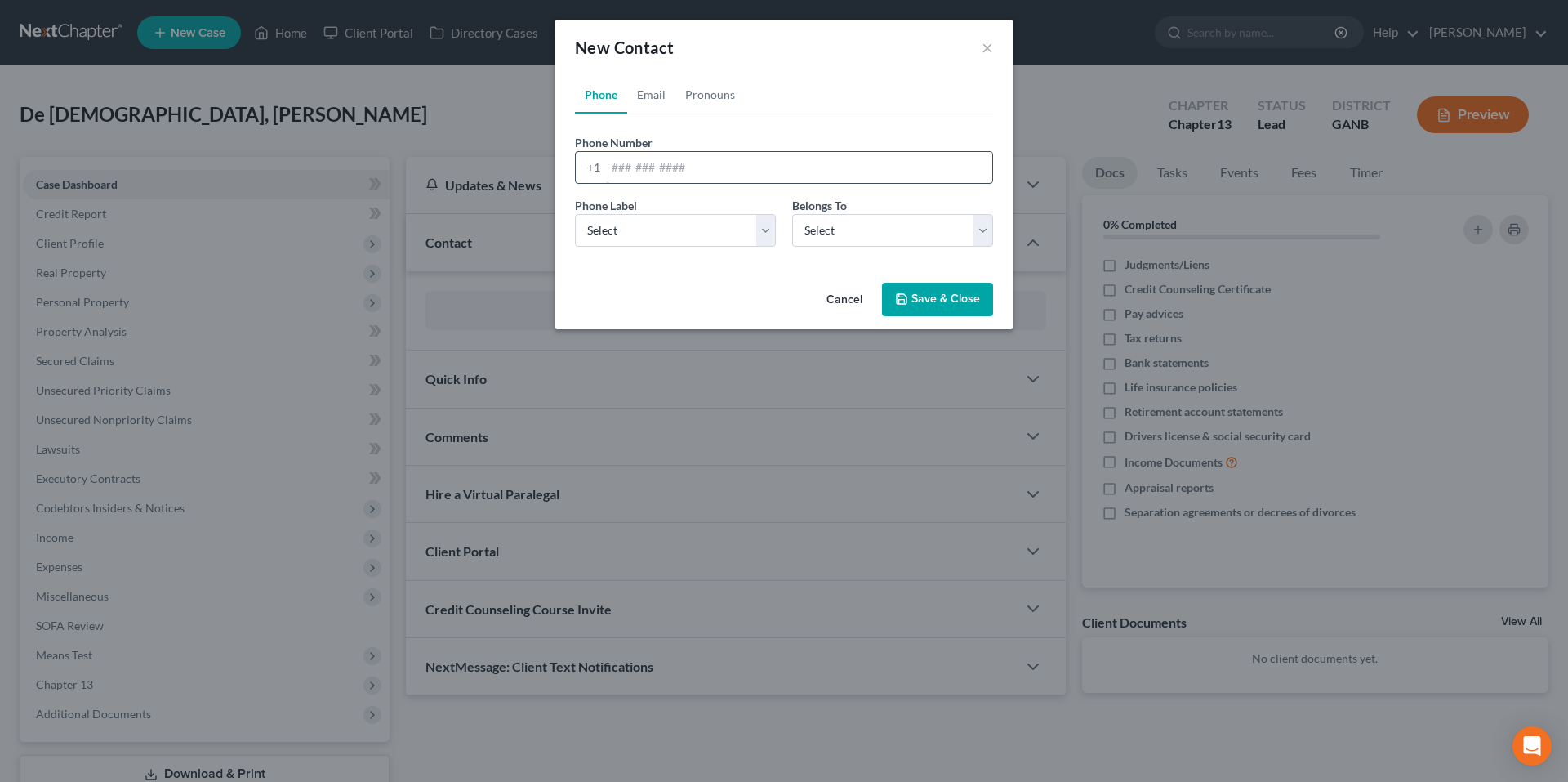
click at [712, 156] on input "tel" at bounding box center [799, 166] width 387 height 31
paste input "[PHONE_NUMBER]"
type input "[PHONE_NUMBER]"
click at [686, 237] on select "Select Mobile Home Work Other" at bounding box center [675, 230] width 201 height 33
select select "0"
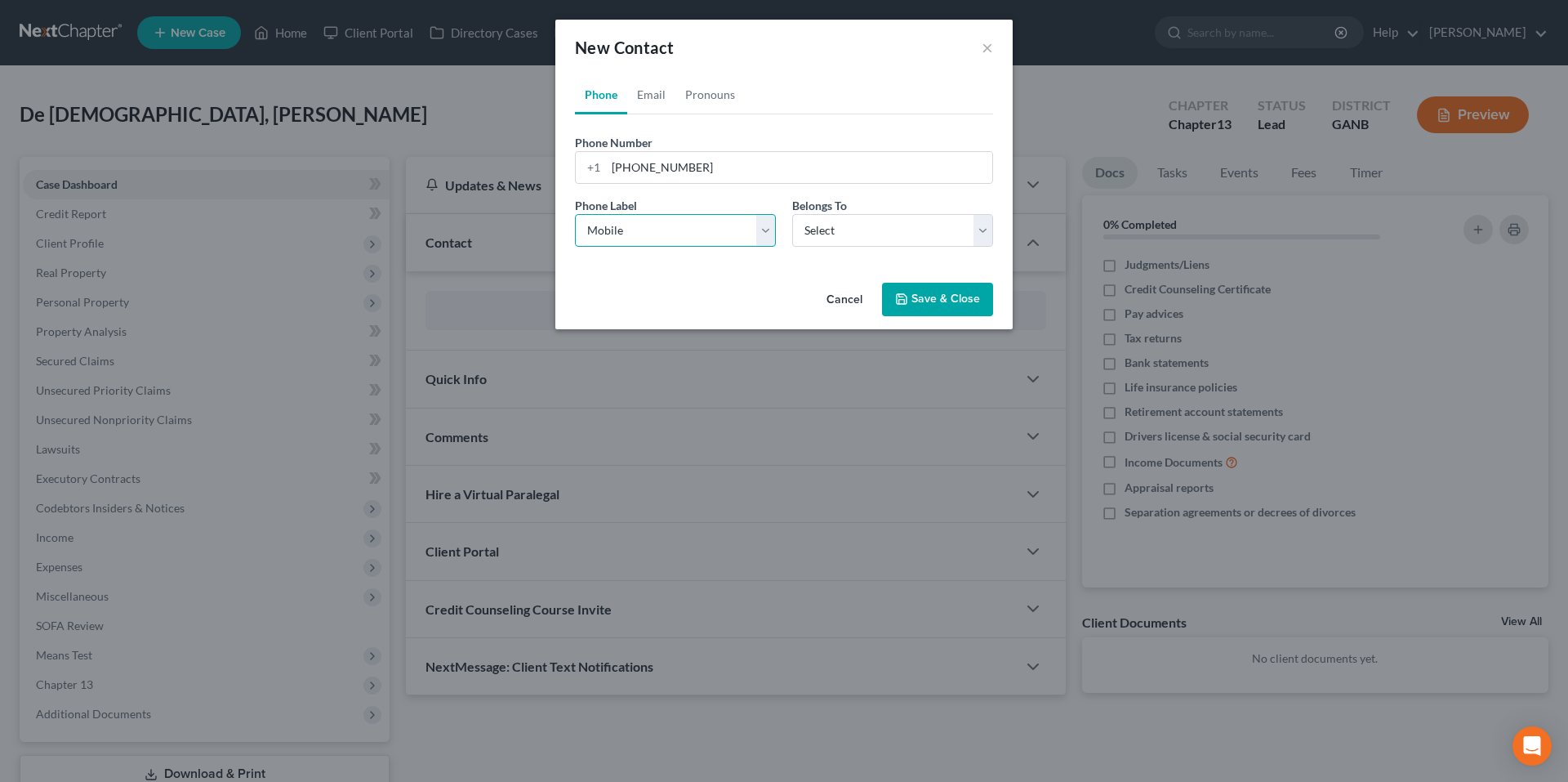
click at [575, 214] on select "Select Mobile Home Work Other" at bounding box center [675, 230] width 201 height 33
drag, startPoint x: 850, startPoint y: 227, endPoint x: 850, endPoint y: 246, distance: 19.0
click at [850, 227] on select "Select Client Spouse Other" at bounding box center [893, 230] width 201 height 33
select select "0"
click at [792, 214] on select "Select Client Spouse Other" at bounding box center [893, 230] width 201 height 33
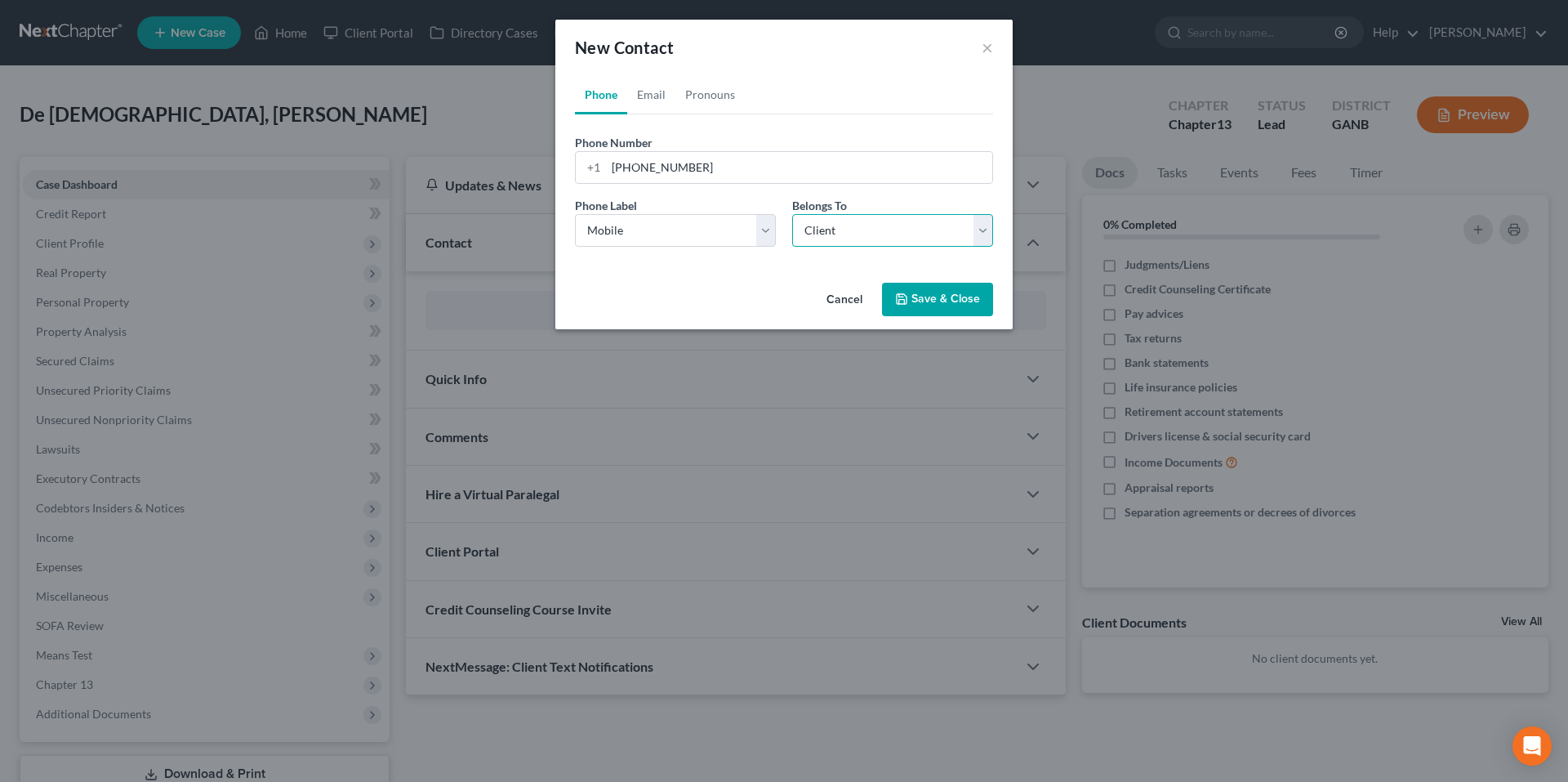
select select "0"
click at [664, 92] on link "Email" at bounding box center [652, 94] width 48 height 39
click at [850, 165] on input "email" at bounding box center [799, 166] width 387 height 31
paste input "[PERSON_NAME][EMAIL_ADDRESS][DOMAIN_NAME]"
type input "[PERSON_NAME][EMAIL_ADDRESS][DOMAIN_NAME]"
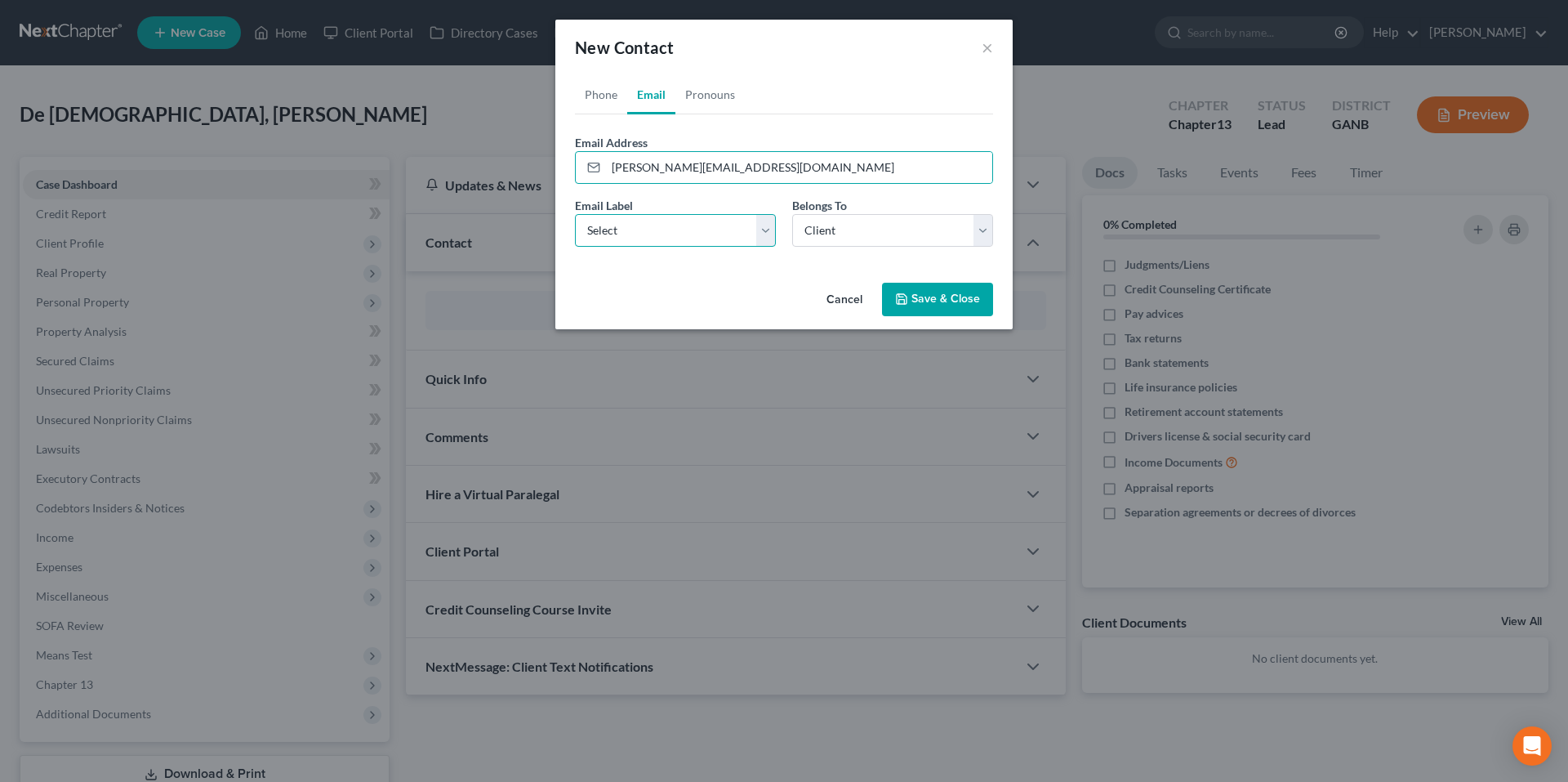
drag, startPoint x: 702, startPoint y: 228, endPoint x: 700, endPoint y: 236, distance: 8.2
click at [702, 228] on select "Select Home Work Other" at bounding box center [675, 230] width 201 height 33
select select "0"
click at [575, 214] on select "Select Home Work Other" at bounding box center [675, 230] width 201 height 33
click at [918, 297] on button "Save & Close" at bounding box center [936, 300] width 111 height 34
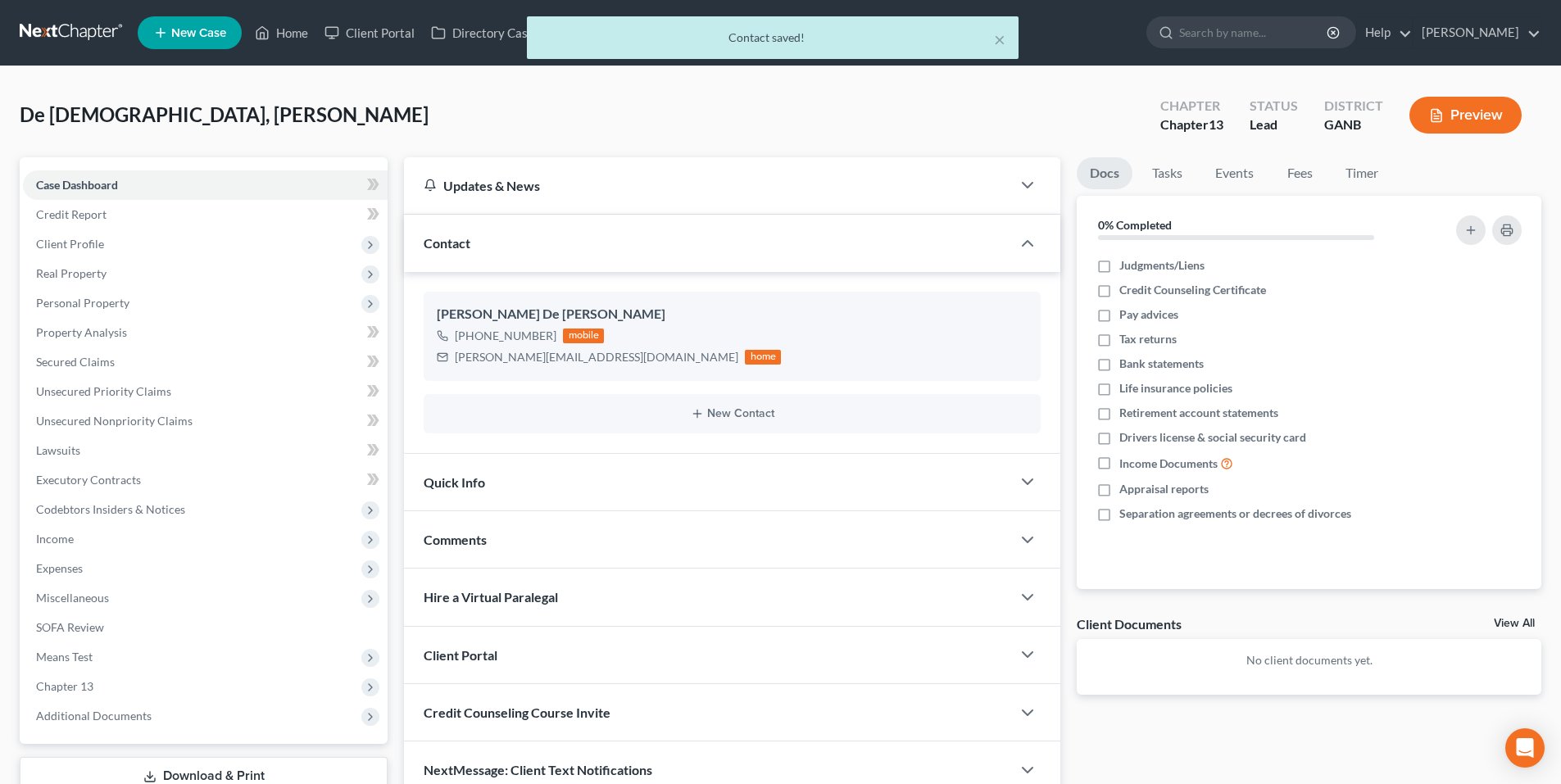
scroll to position [34, 0]
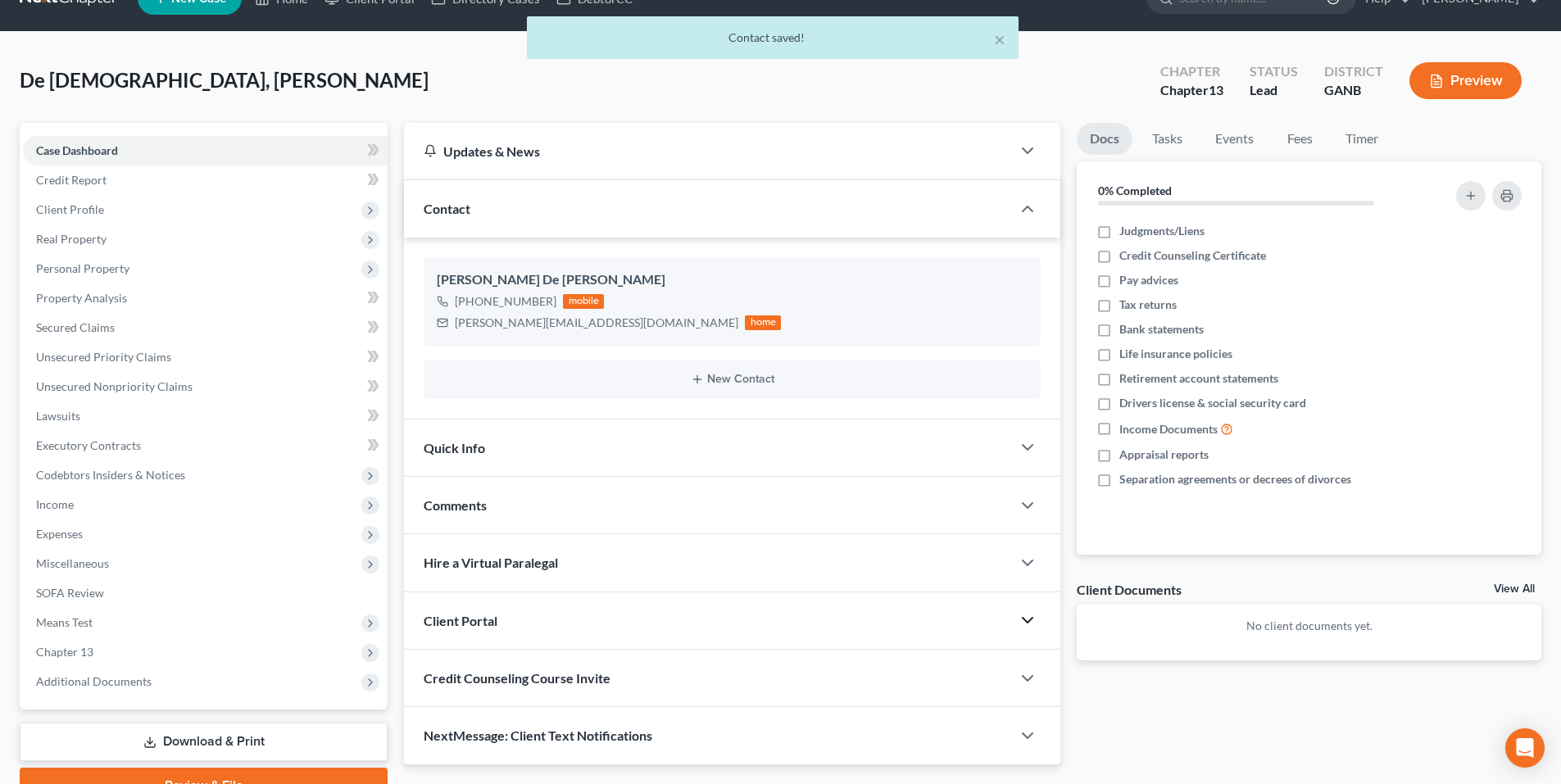
click at [1025, 617] on icon "button" at bounding box center [1027, 620] width 20 height 20
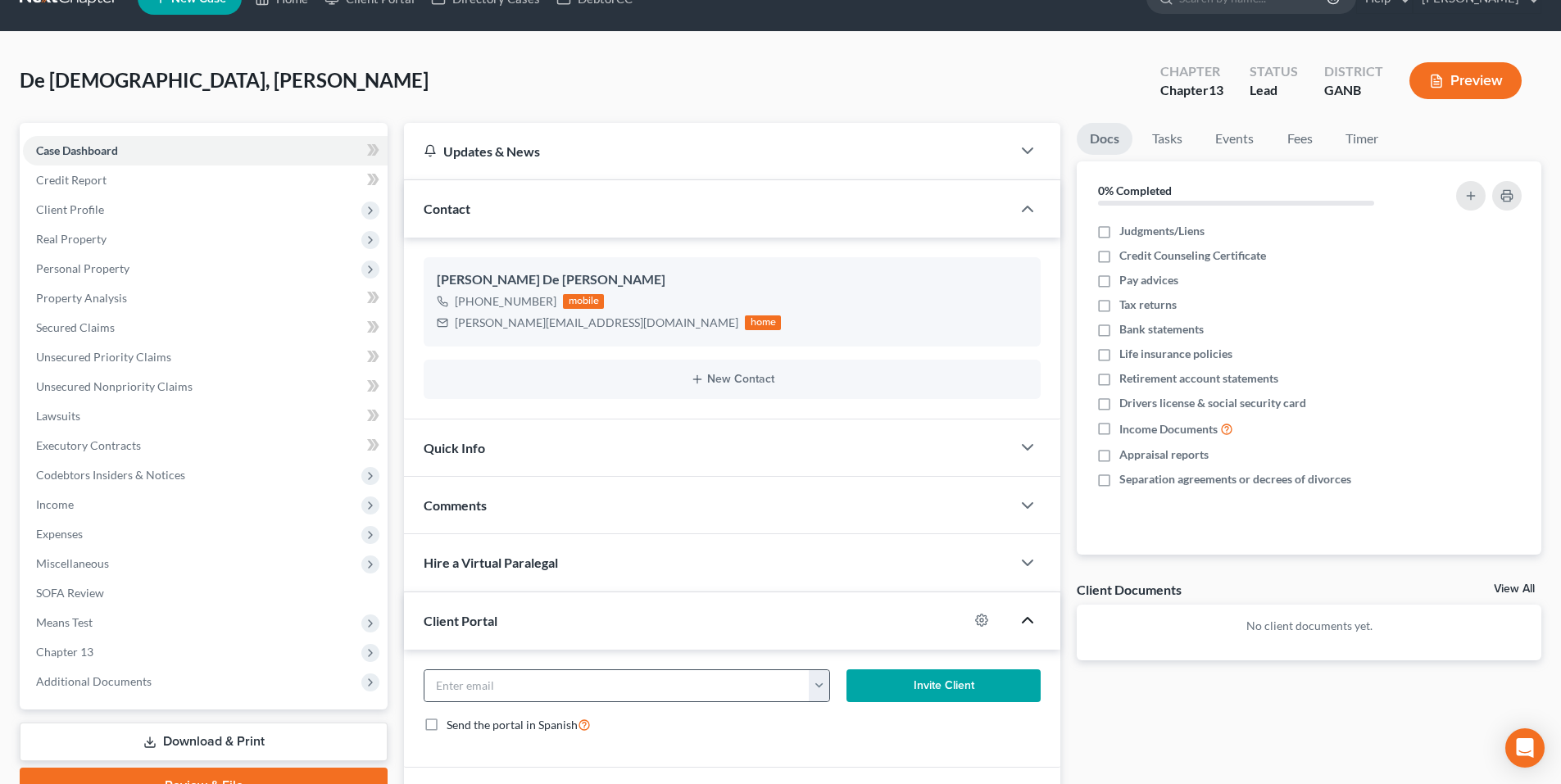
click at [816, 688] on button "button" at bounding box center [818, 685] width 20 height 31
drag, startPoint x: 861, startPoint y: 714, endPoint x: 869, endPoint y: 706, distance: 11.3
click at [861, 714] on link "[PERSON_NAME][EMAIL_ADDRESS][DOMAIN_NAME]" at bounding box center [965, 721] width 315 height 28
type input "[PERSON_NAME][EMAIL_ADDRESS][DOMAIN_NAME]"
click at [887, 688] on button "Invite Client" at bounding box center [943, 685] width 195 height 33
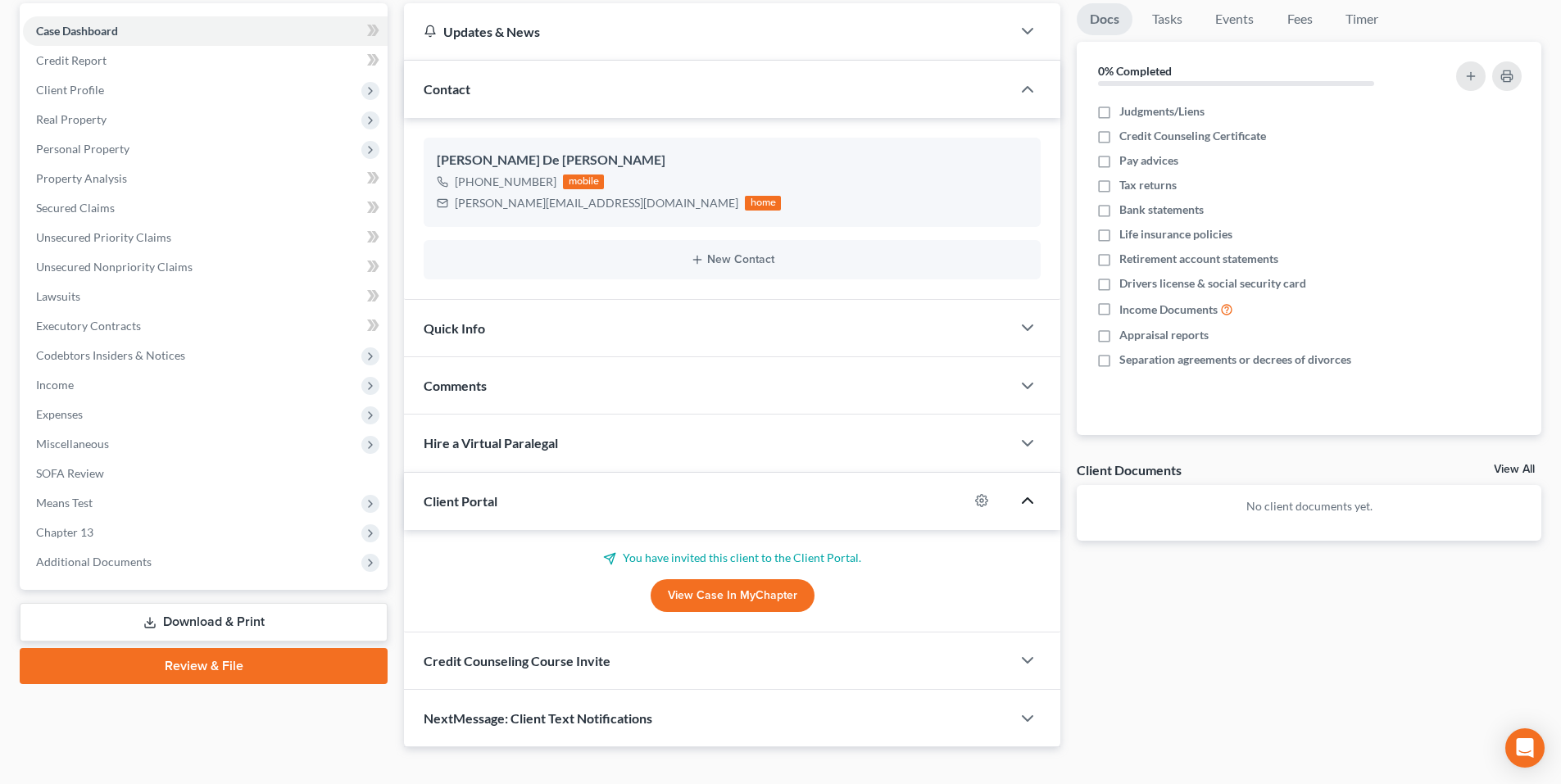
scroll to position [180, 0]
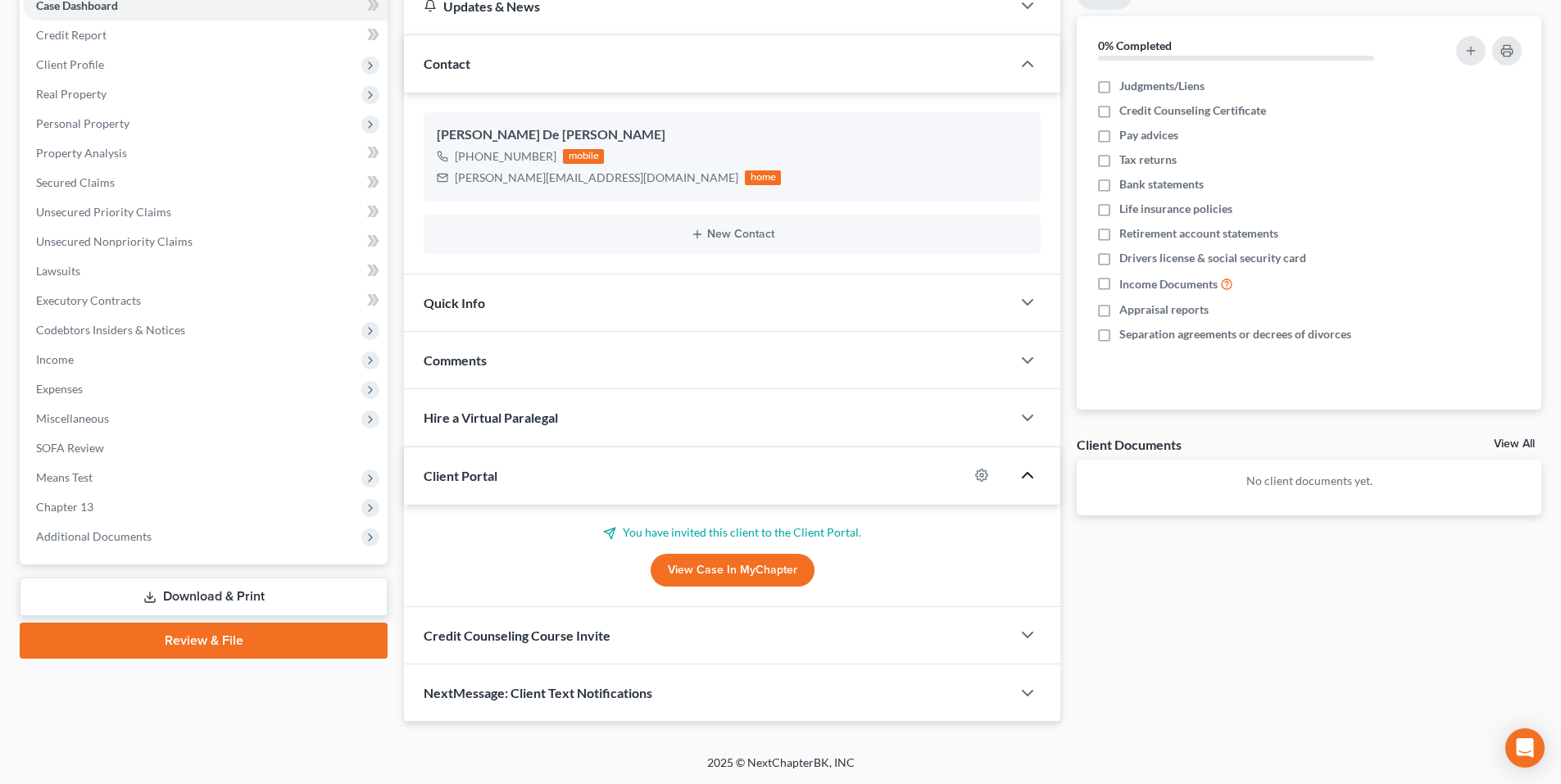
click at [753, 615] on div "Credit Counseling Course Invite" at bounding box center [707, 634] width 607 height 57
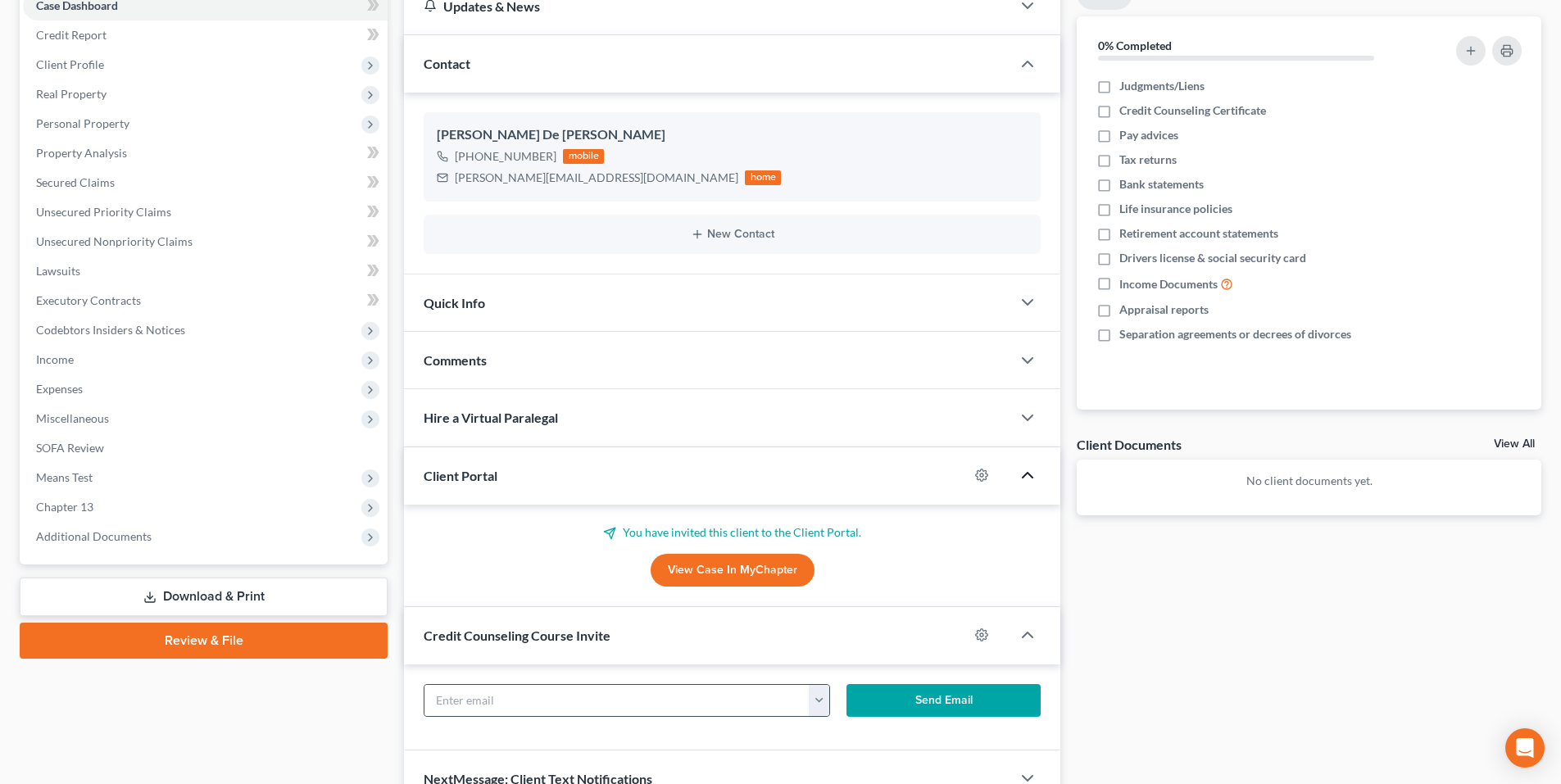
click at [815, 703] on button "button" at bounding box center [818, 699] width 20 height 31
click at [840, 734] on link "[PERSON_NAME][EMAIL_ADDRESS][DOMAIN_NAME]" at bounding box center [965, 736] width 315 height 28
type input "[PERSON_NAME][EMAIL_ADDRESS][DOMAIN_NAME]"
click at [886, 711] on button "Send Email" at bounding box center [943, 700] width 195 height 33
